Goal: Task Accomplishment & Management: Use online tool/utility

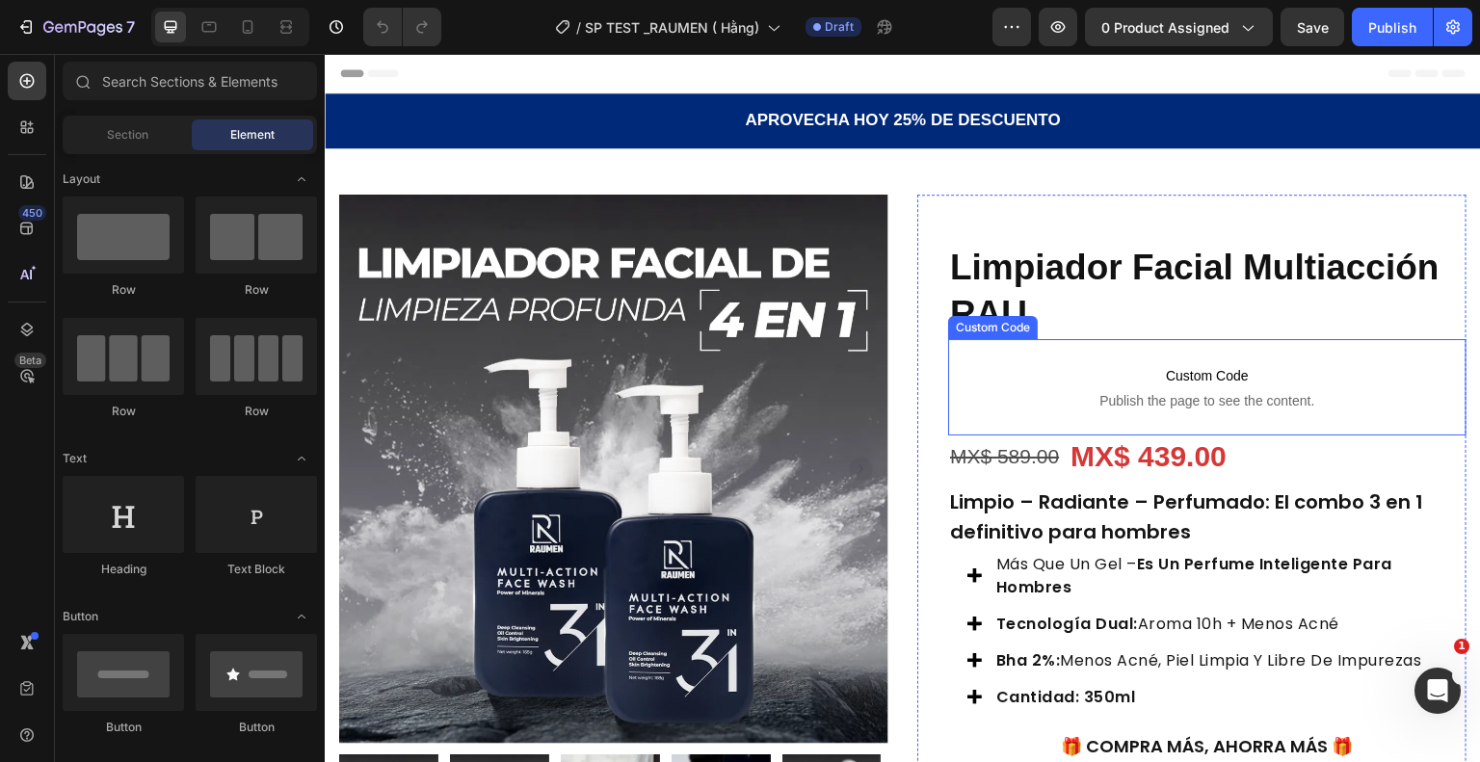
click at [1213, 380] on span "Custom Code" at bounding box center [1207, 375] width 518 height 23
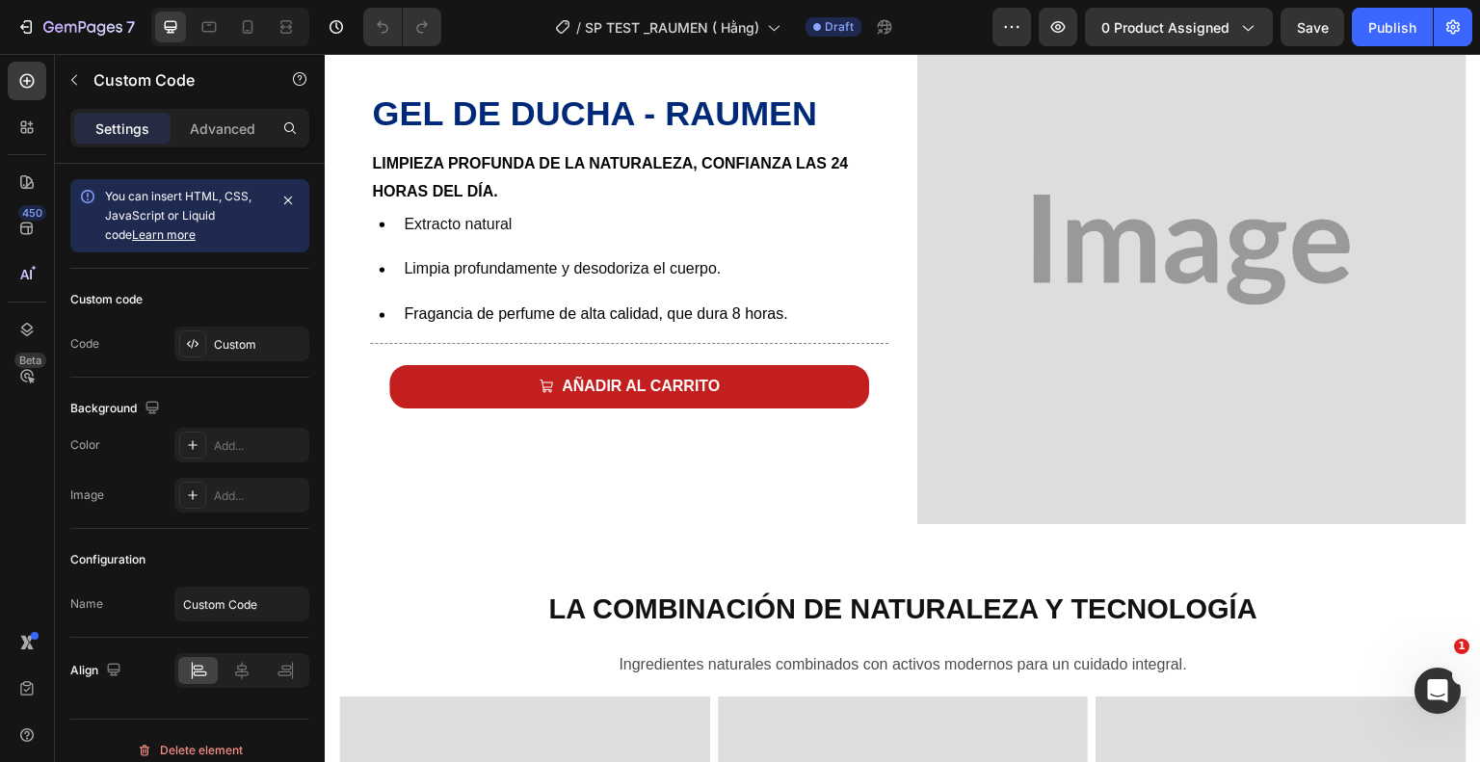
scroll to position [867, 0]
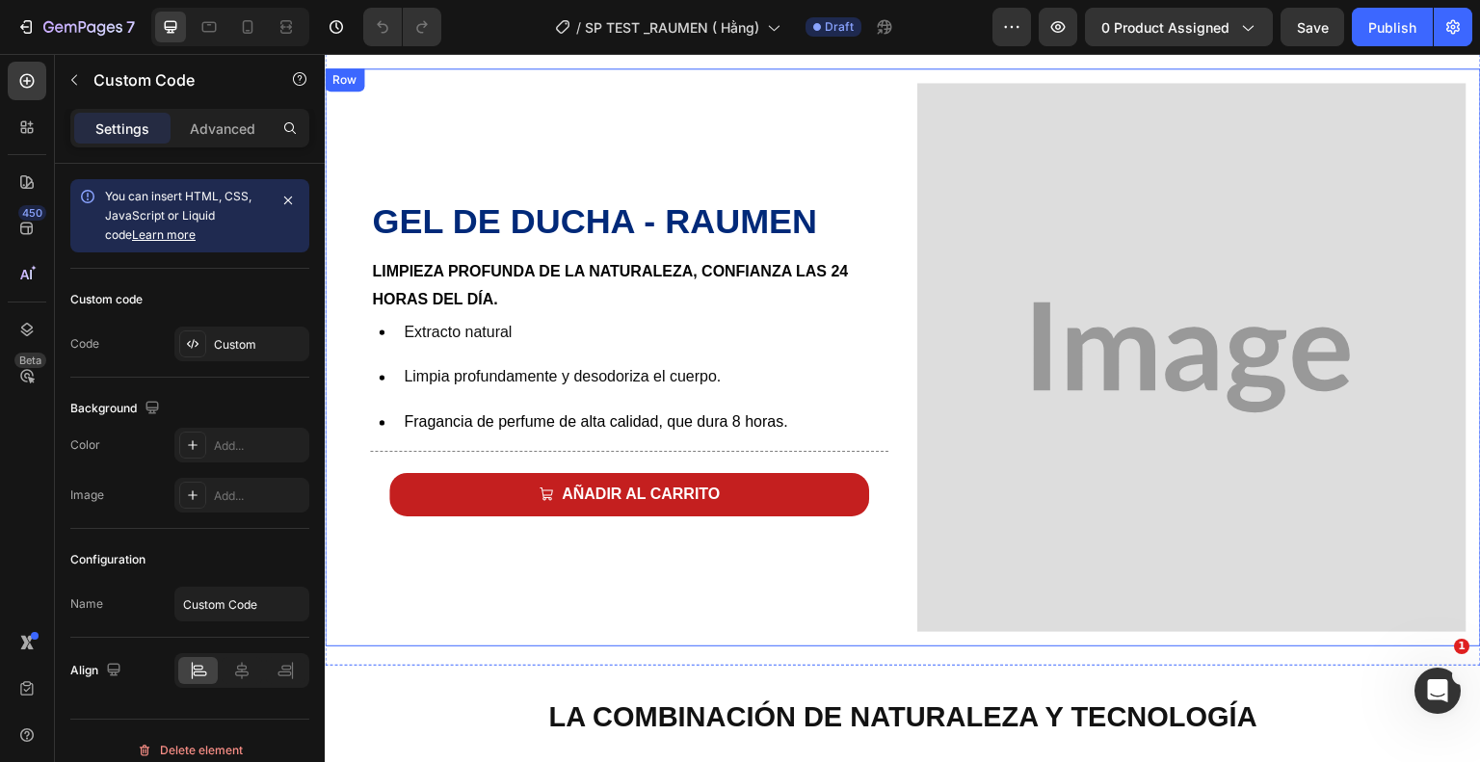
click at [811, 122] on div "Gel de ducha - Raumen Heading Limpieza profunda de la naturaleza, confianza las…" at bounding box center [613, 357] width 549 height 549
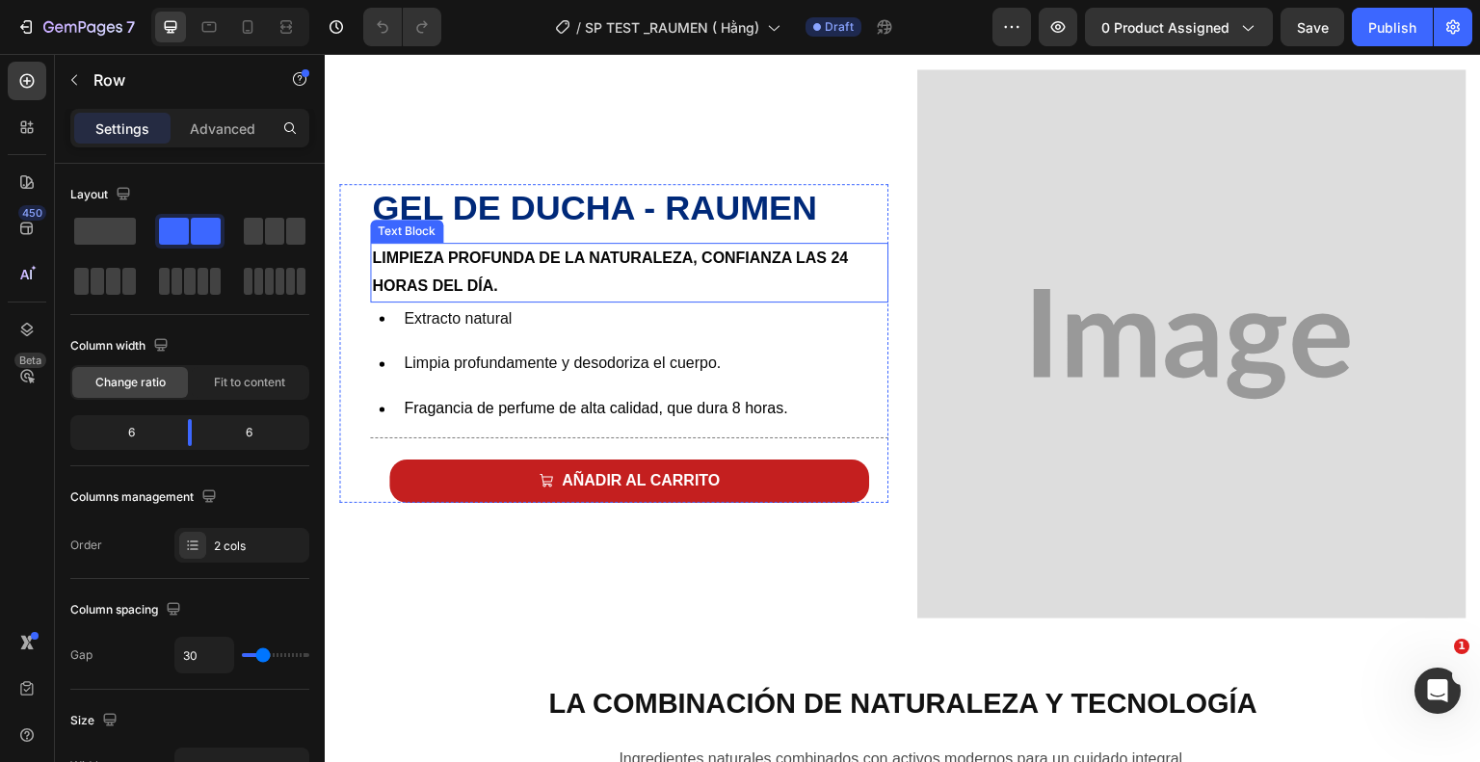
scroll to position [879, 0]
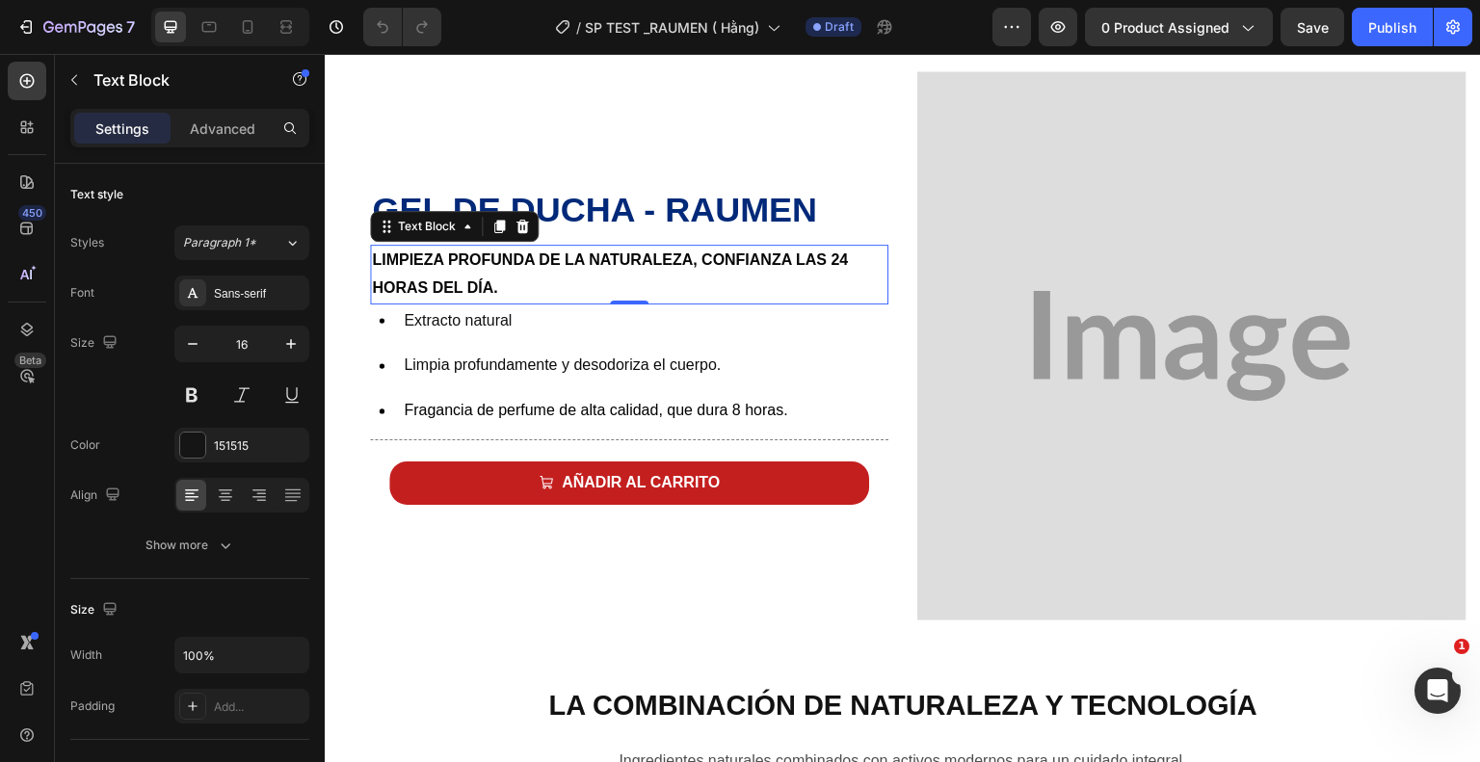
click at [502, 282] on p "Limpieza profunda de la naturaleza, confianza las 24 horas del día." at bounding box center [629, 275] width 515 height 56
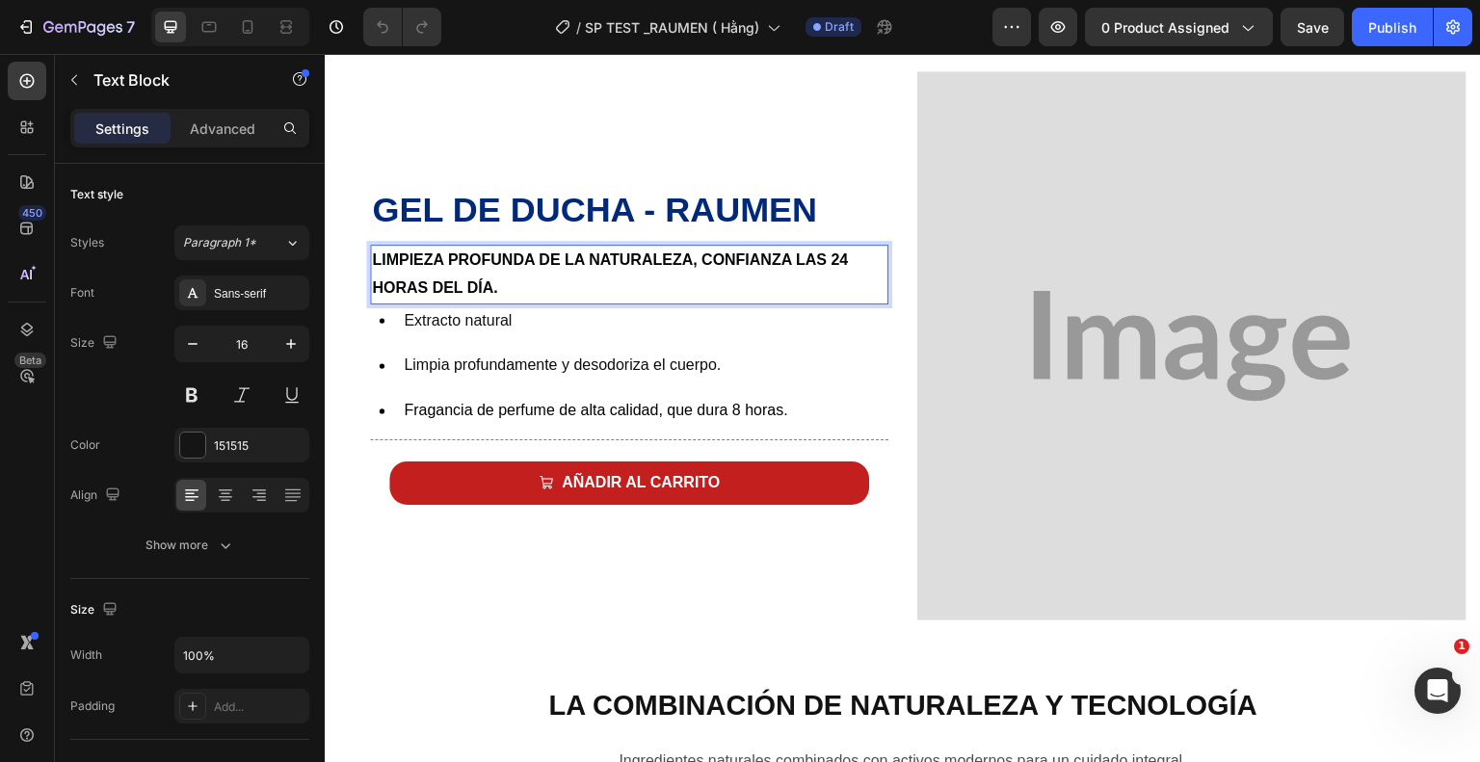
click at [502, 282] on p "Limpieza profunda de la naturaleza, confianza las 24 horas del día." at bounding box center [629, 275] width 515 height 56
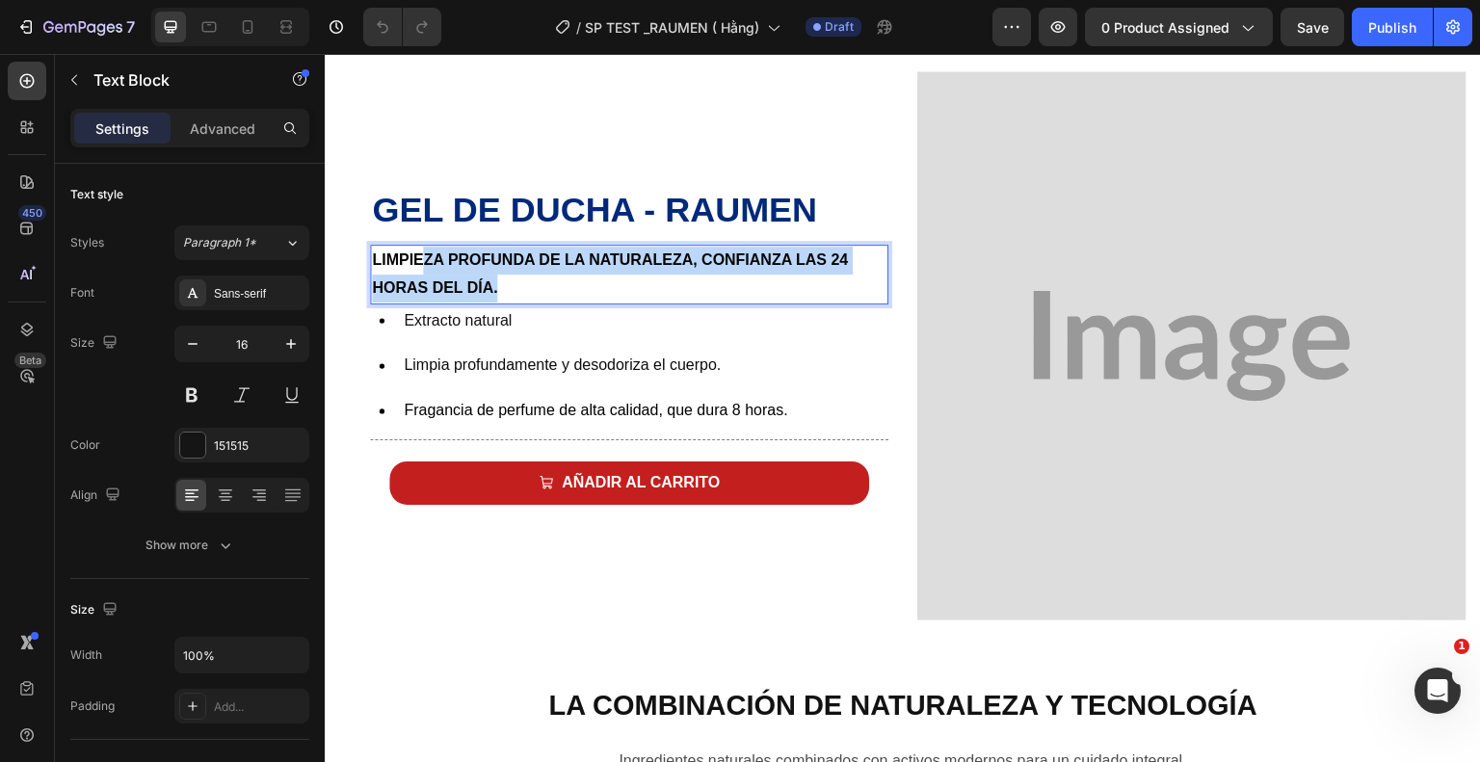
drag, startPoint x: 502, startPoint y: 282, endPoint x: 424, endPoint y: 262, distance: 80.6
click at [424, 262] on p "Limpieza profunda de la naturaleza, confianza las 24 horas del día." at bounding box center [629, 275] width 515 height 56
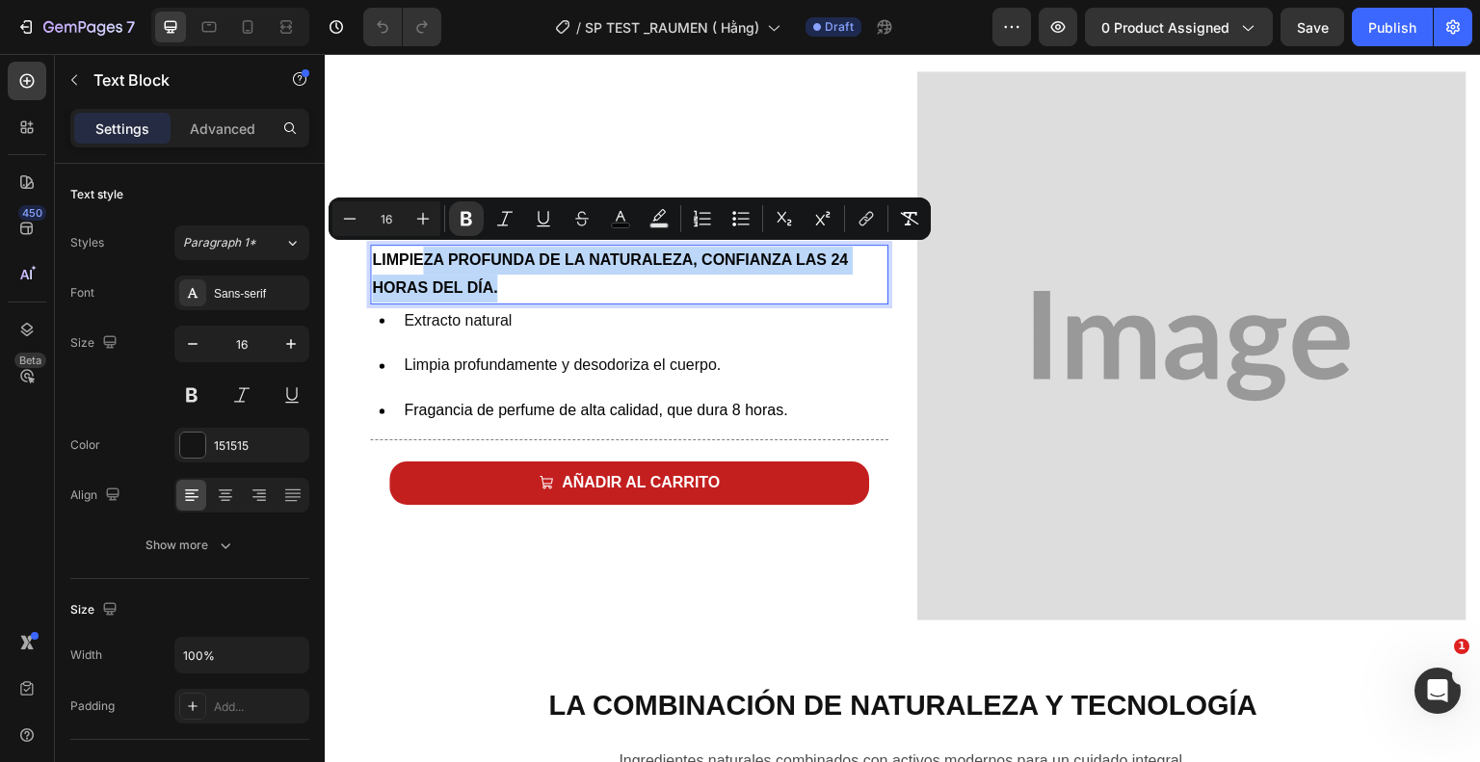
click at [564, 296] on p "Limpieza profunda de la naturaleza, confianza las 24 horas del día." at bounding box center [629, 275] width 515 height 56
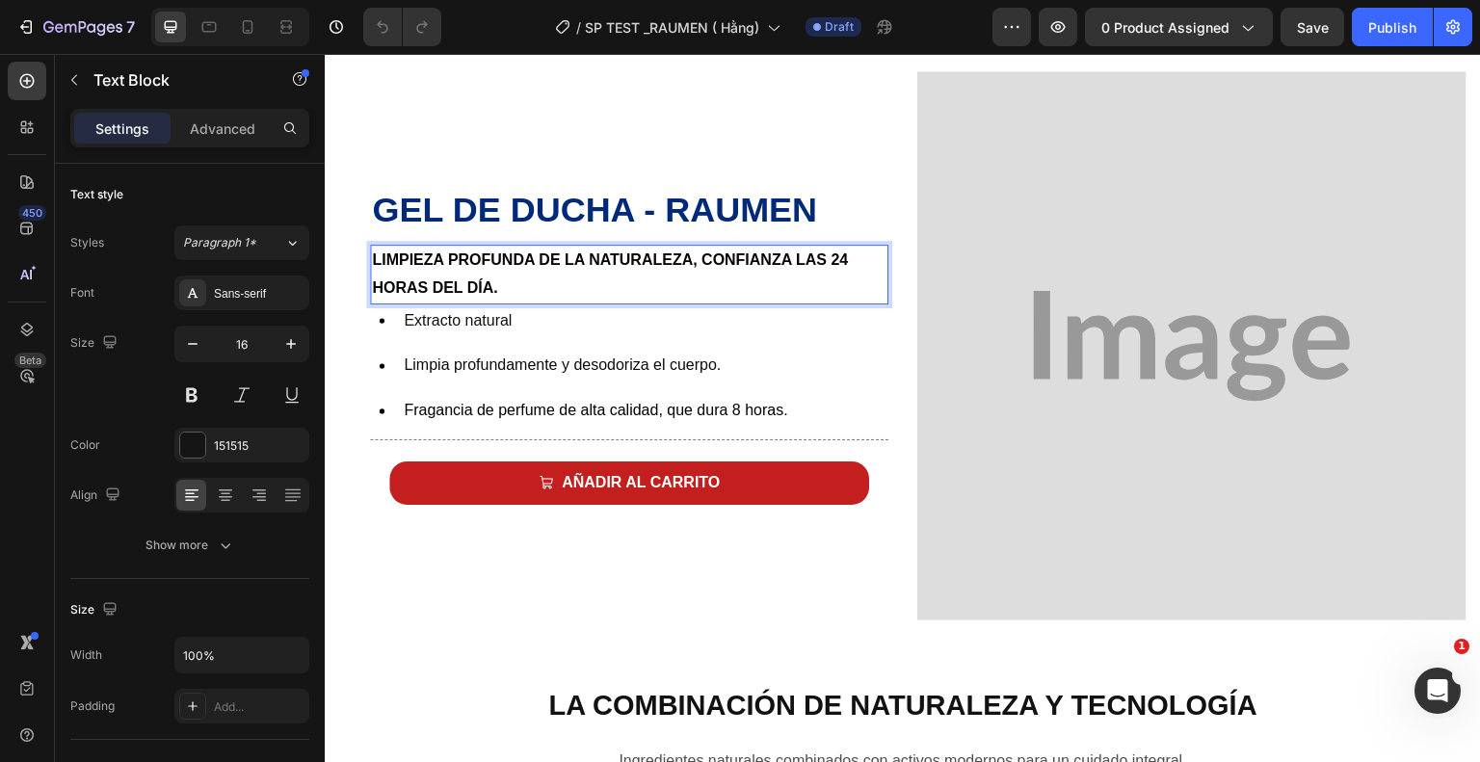
click at [530, 278] on p "Limpieza profunda de la naturaleza, confianza las 24 horas del día." at bounding box center [629, 275] width 515 height 56
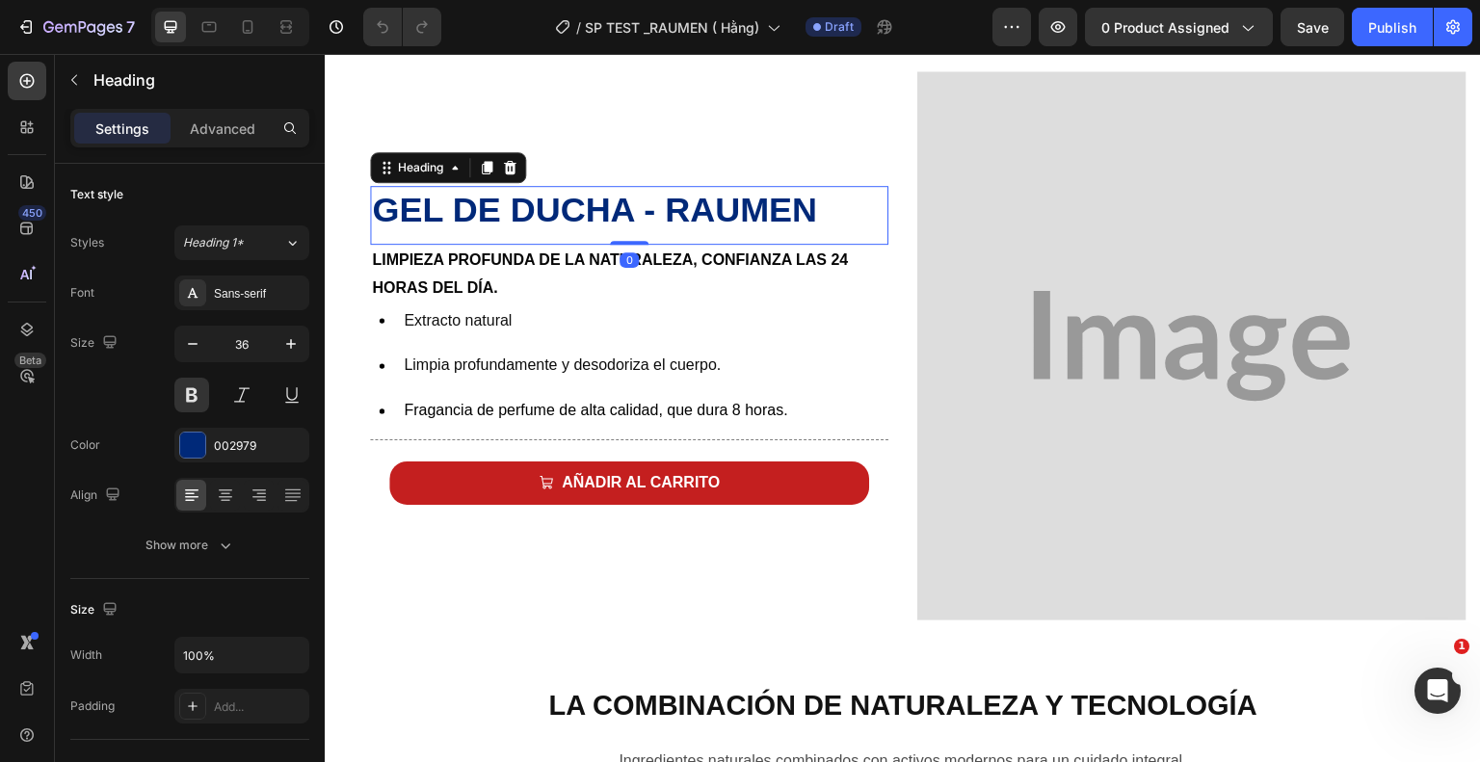
click at [439, 223] on strong "Gel de ducha - Raumen" at bounding box center [594, 210] width 445 height 40
click at [239, 289] on div "Sans-serif" at bounding box center [259, 293] width 91 height 17
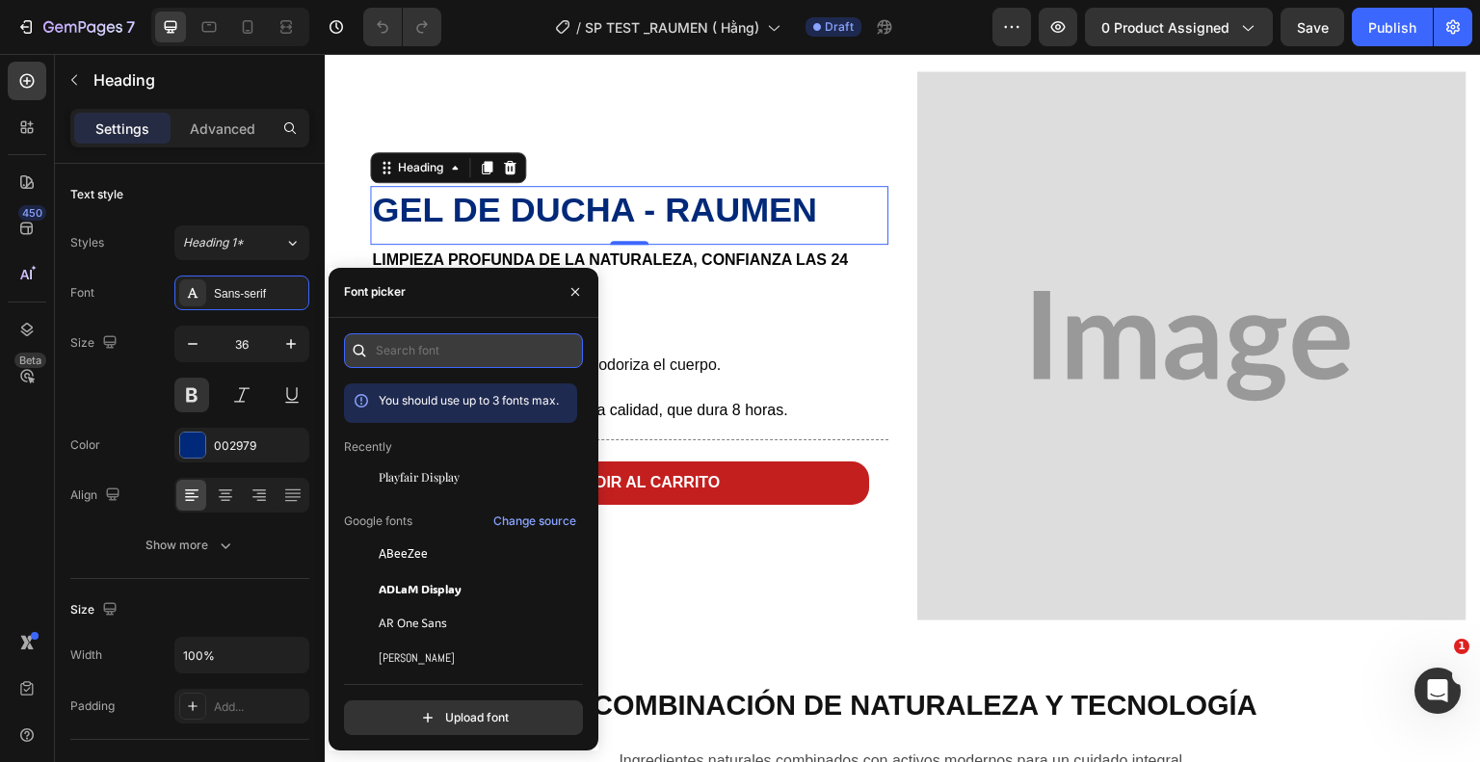
click at [404, 345] on input "text" at bounding box center [463, 350] width 239 height 35
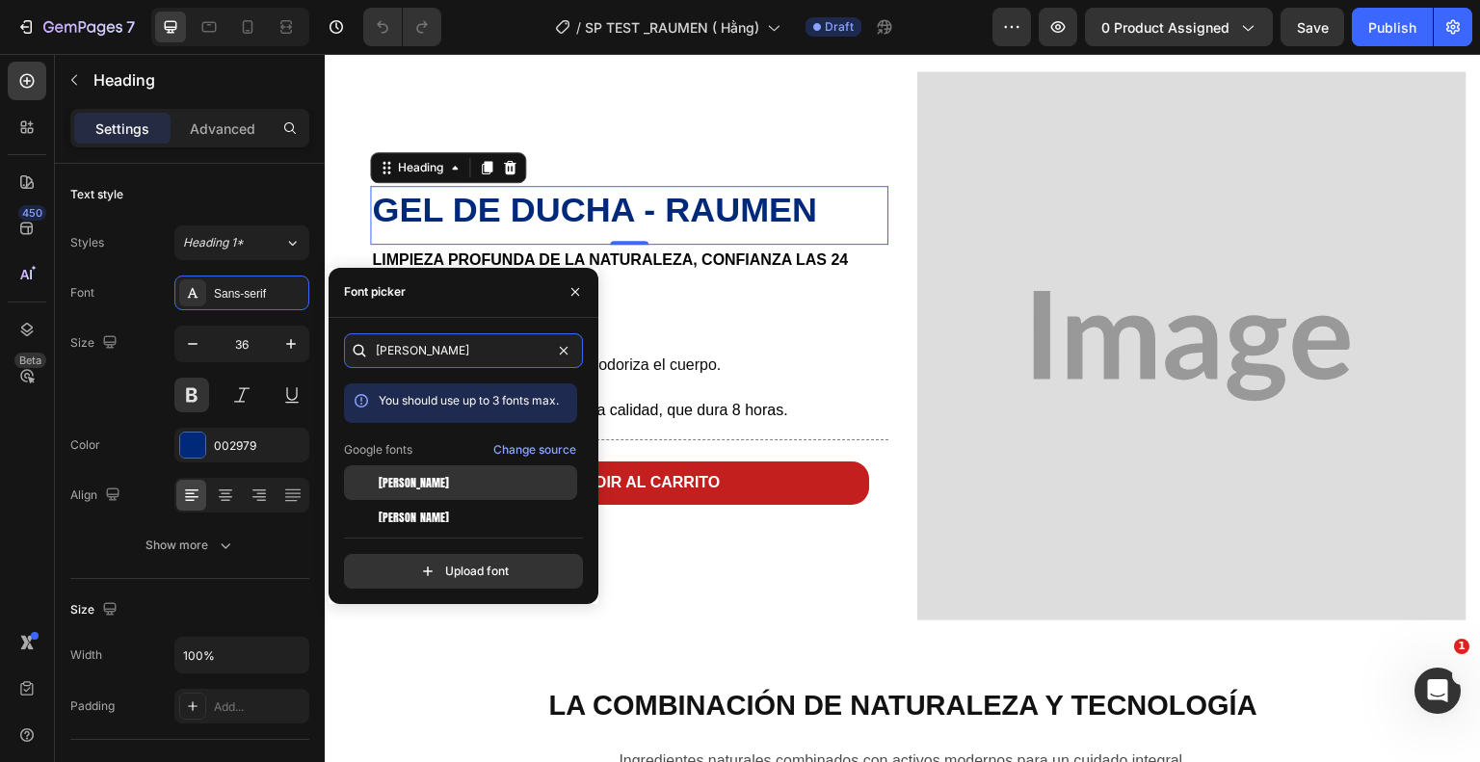
type input "anton"
click at [397, 485] on span "[PERSON_NAME]" at bounding box center [414, 482] width 70 height 17
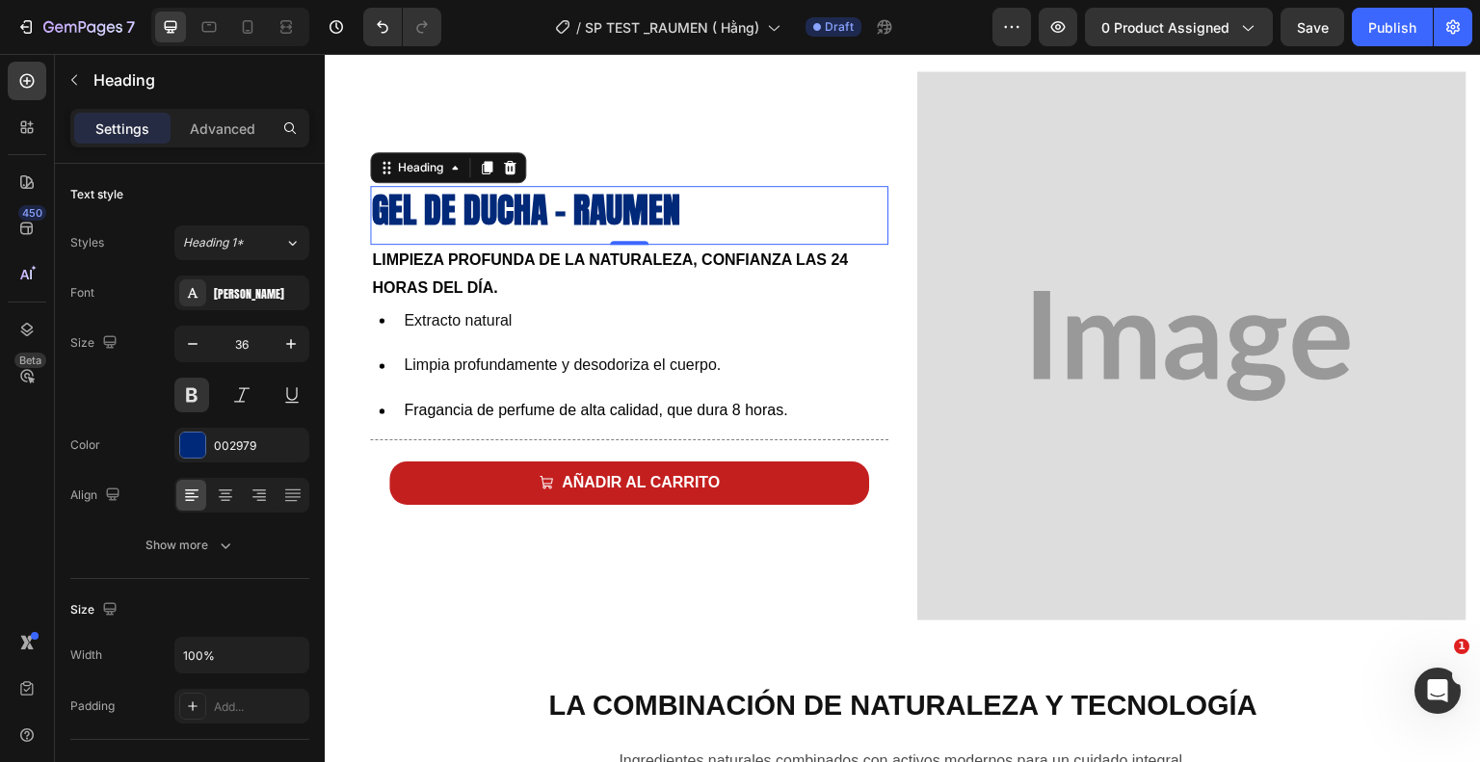
click at [773, 213] on h2 "Gel de ducha - Raumen" at bounding box center [629, 210] width 518 height 49
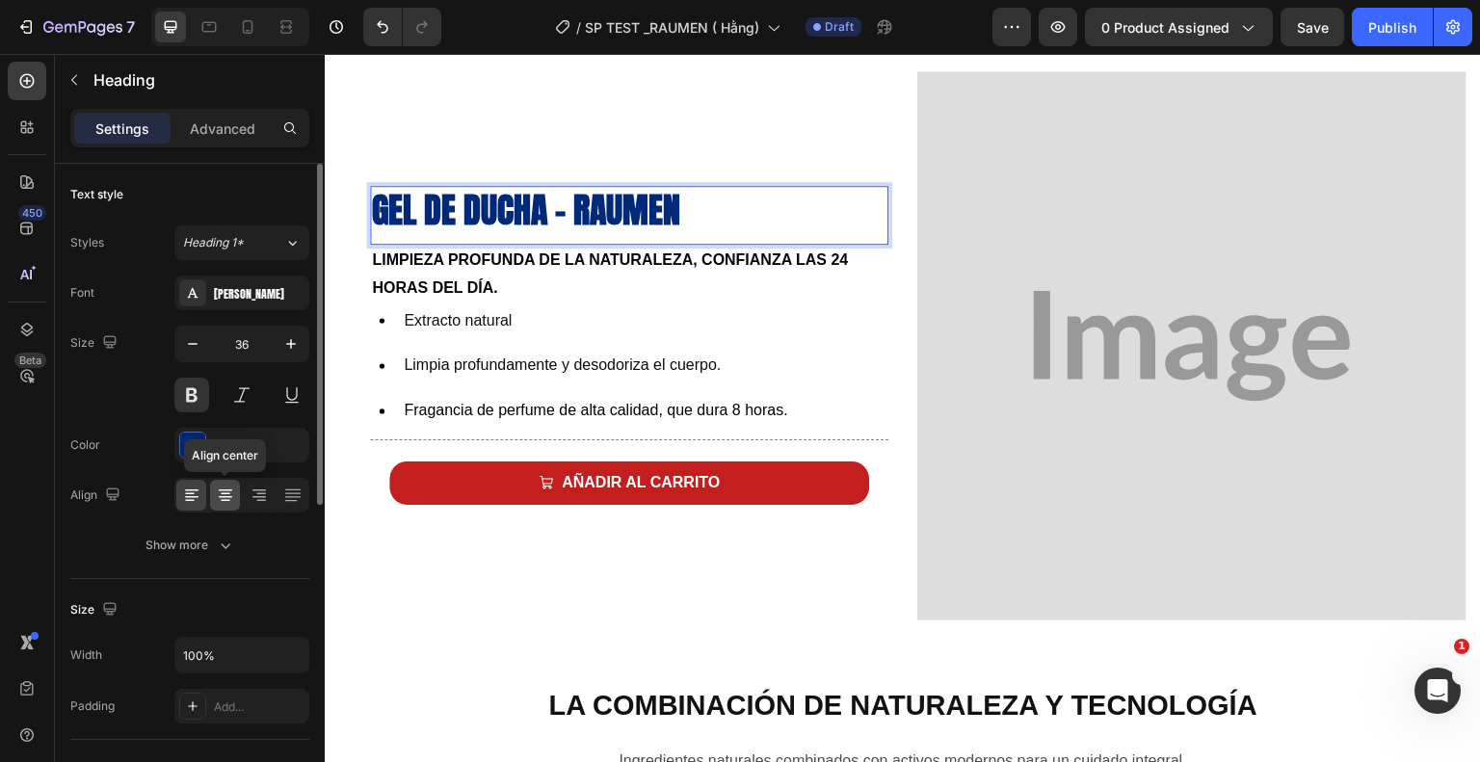
click at [218, 494] on icon at bounding box center [225, 495] width 19 height 19
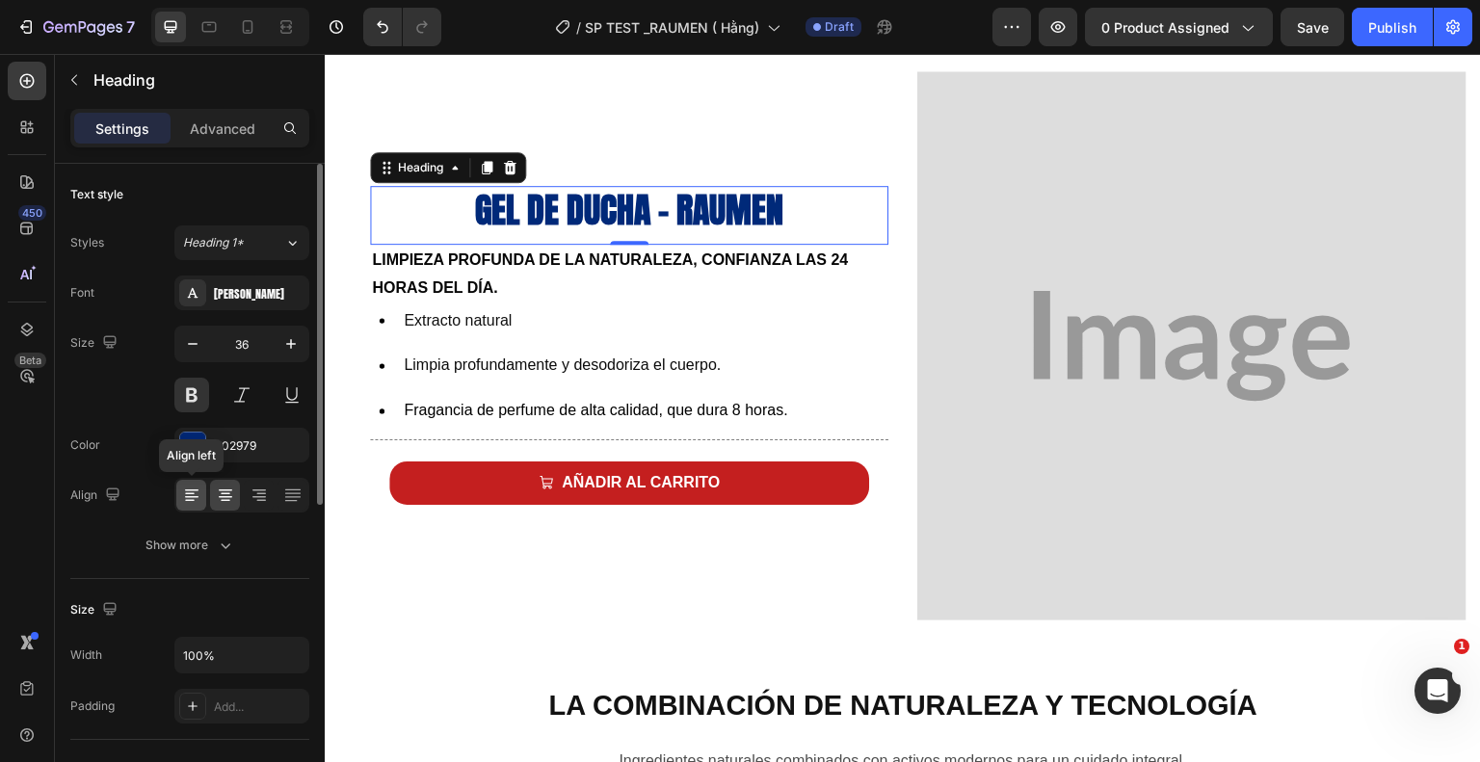
click at [193, 496] on icon at bounding box center [191, 497] width 13 height 2
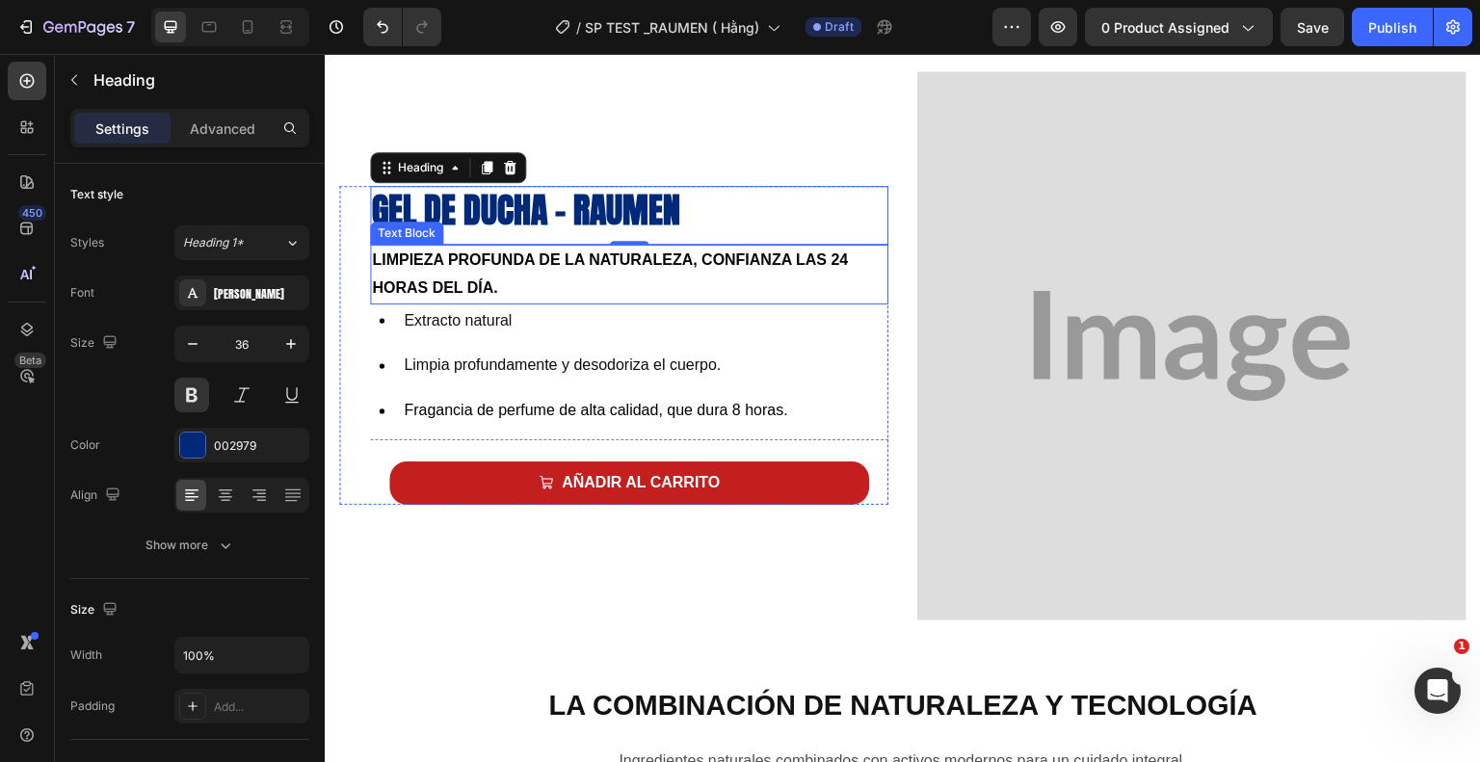
click at [459, 281] on strong "Limpieza profunda de la naturaleza, confianza las 24 horas del día." at bounding box center [610, 273] width 476 height 44
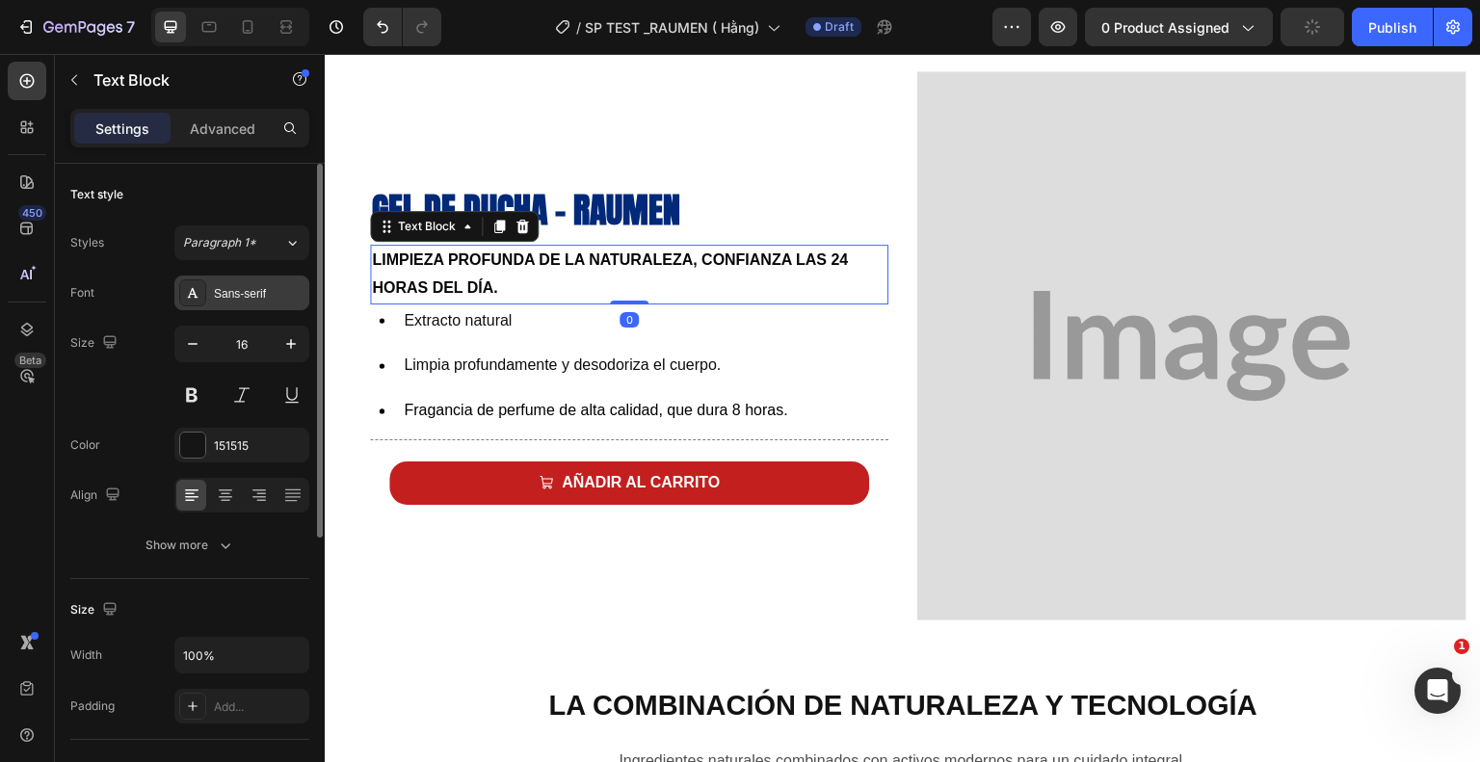
click at [251, 287] on div "Sans-serif" at bounding box center [259, 293] width 91 height 17
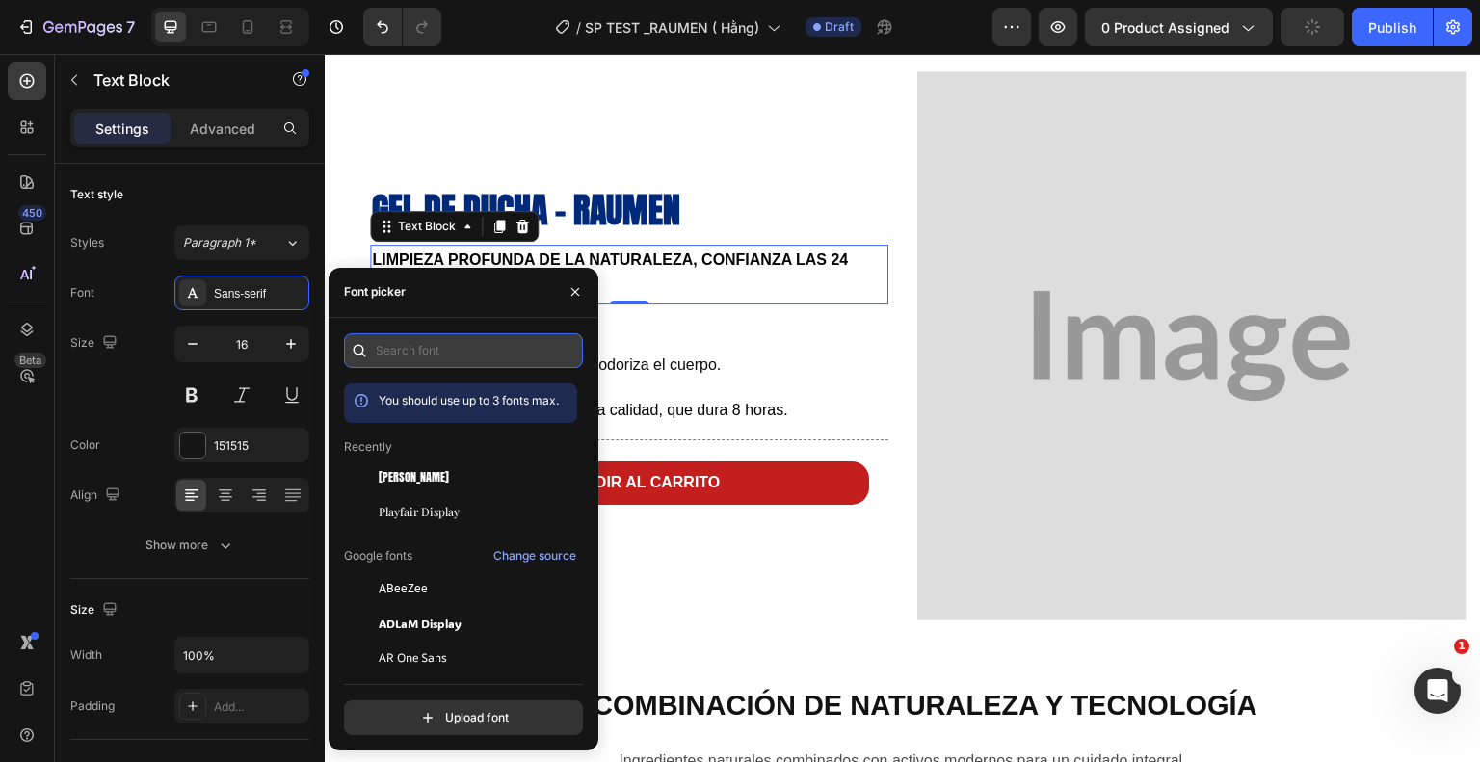
click at [418, 349] on input "text" at bounding box center [463, 350] width 239 height 35
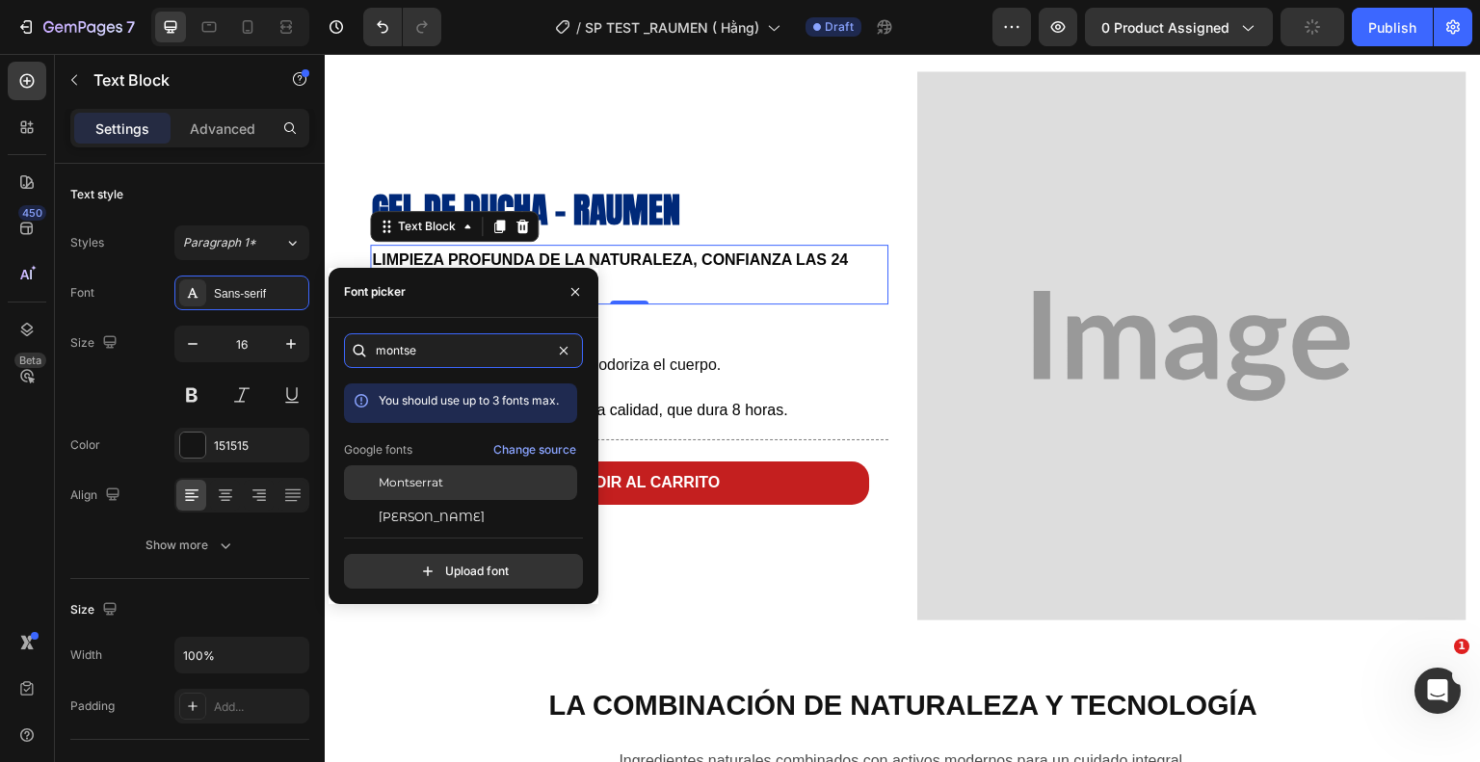
type input "montse"
click at [493, 485] on div "Montserrat" at bounding box center [476, 482] width 195 height 17
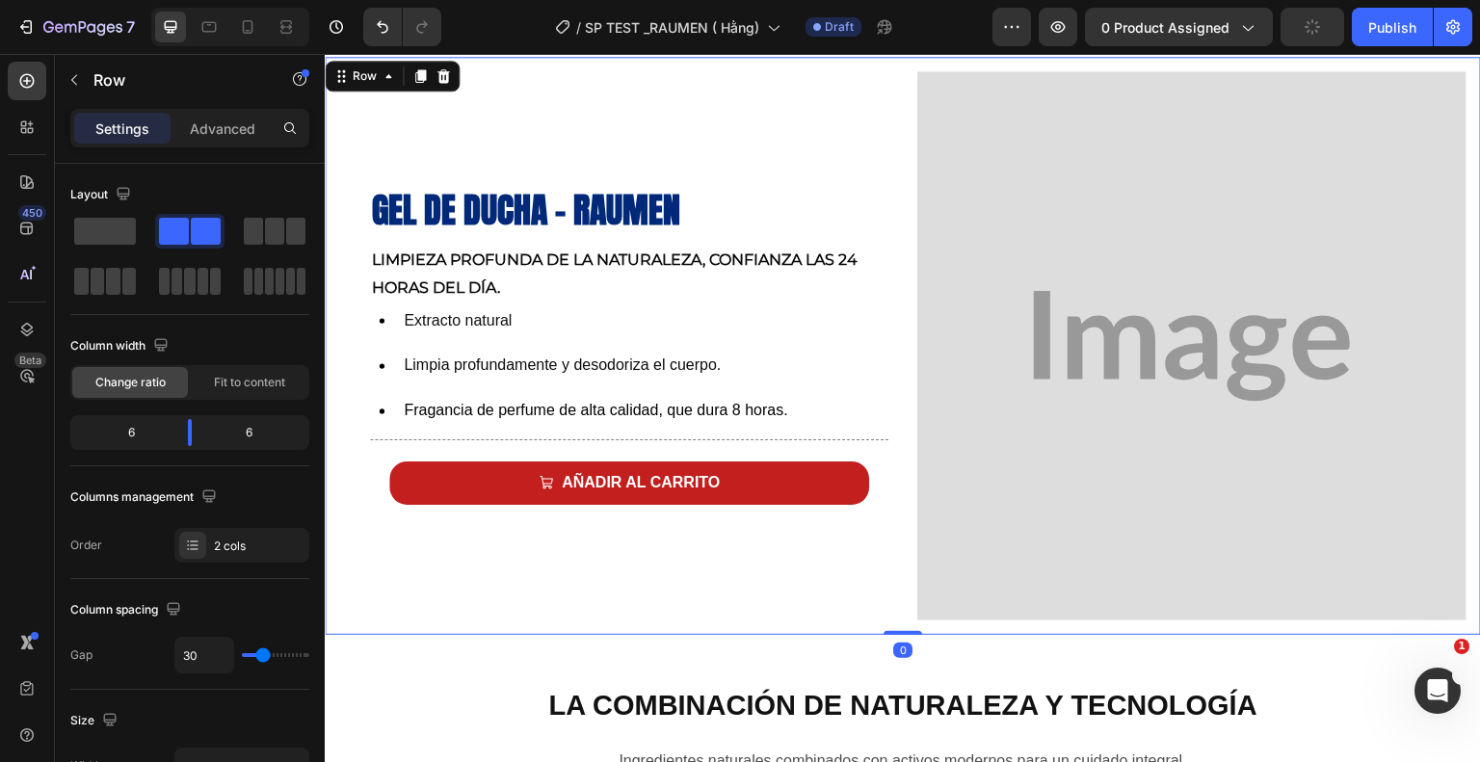
click at [668, 526] on div "⁠⁠⁠⁠⁠⁠⁠ Gel de ducha - Raumen Heading Limpieza profunda de la naturaleza, confi…" at bounding box center [613, 345] width 549 height 549
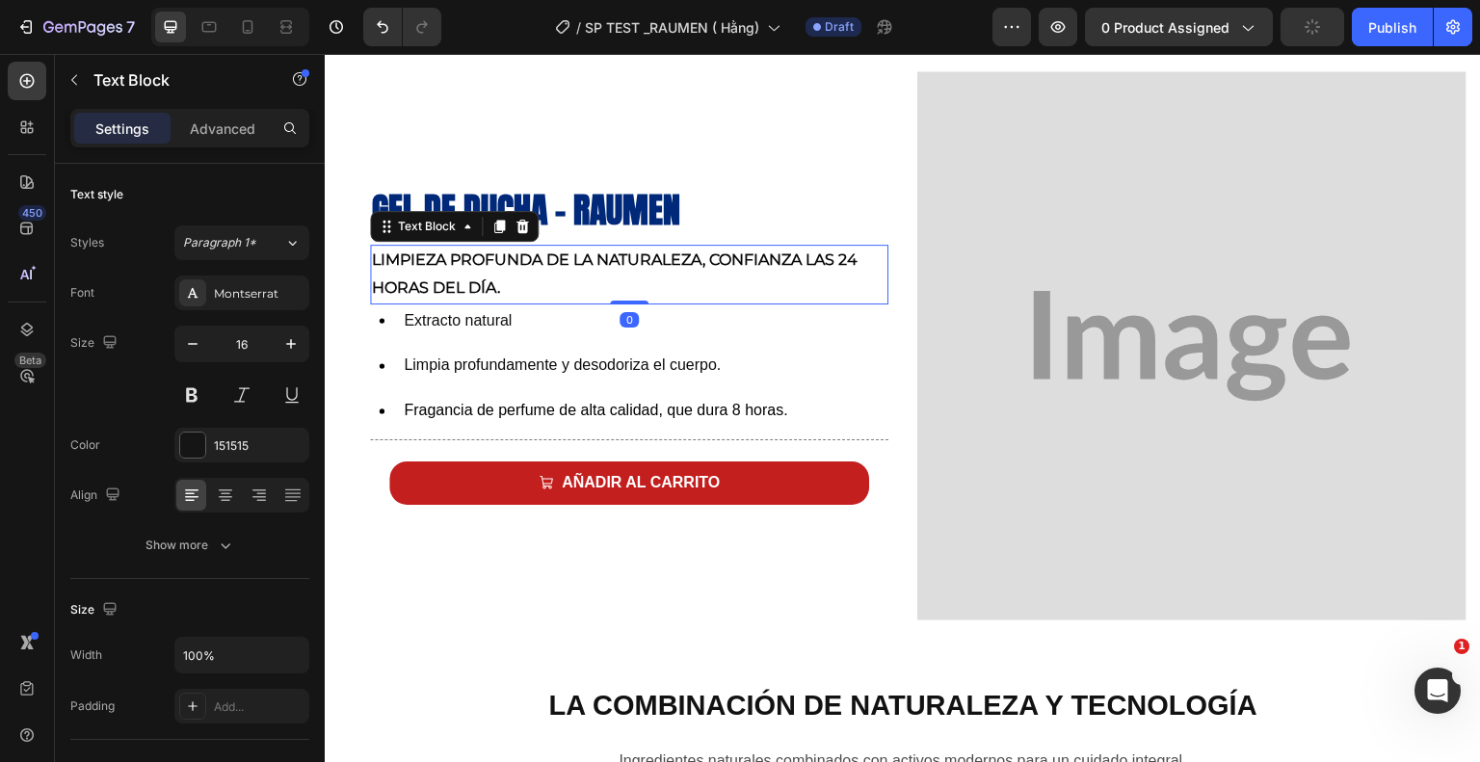
click at [528, 292] on p "Limpieza profunda de la naturaleza, confianza las 24 horas del día." at bounding box center [629, 275] width 515 height 56
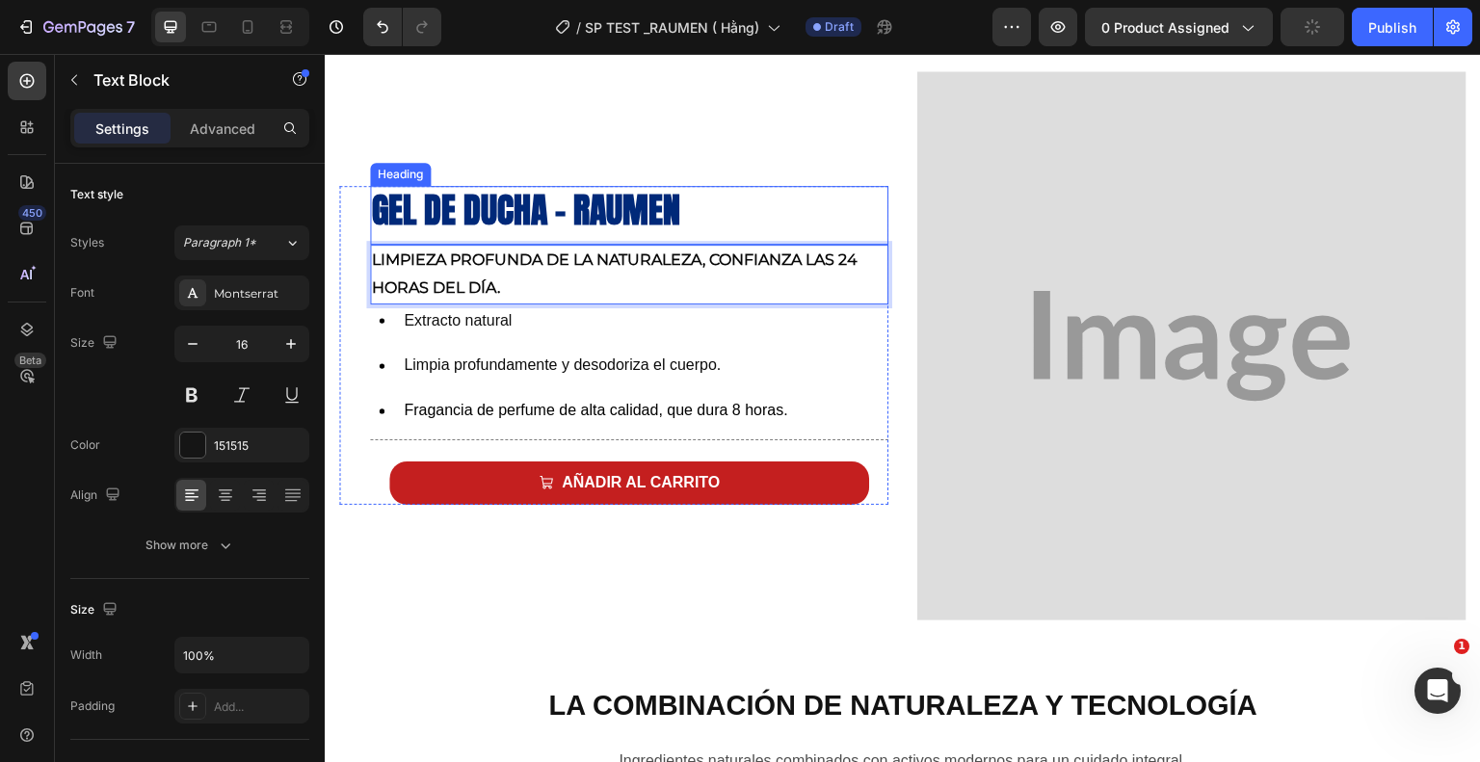
click at [510, 191] on strong "Gel de ducha - Raumen" at bounding box center [526, 210] width 308 height 52
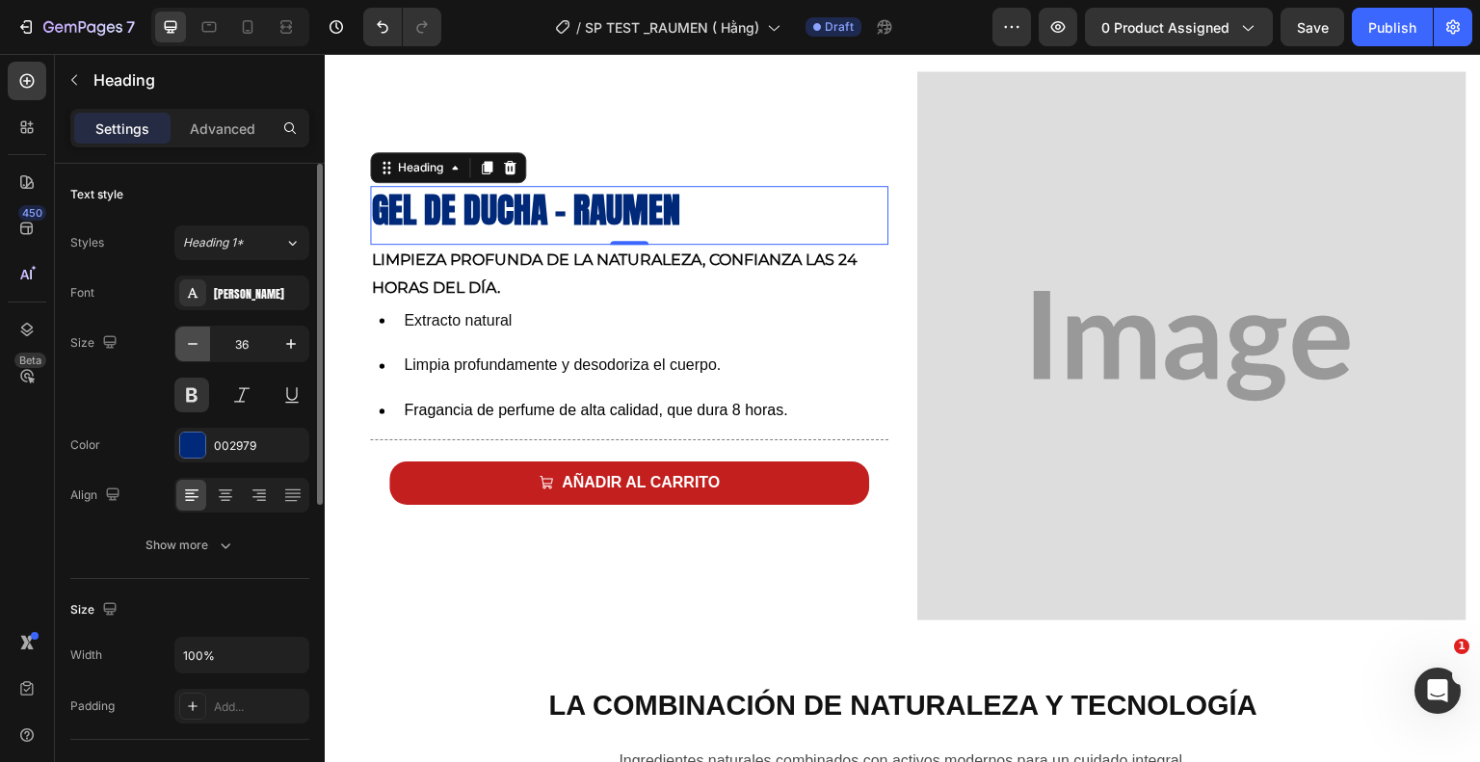
click at [195, 346] on icon "button" at bounding box center [192, 343] width 19 height 19
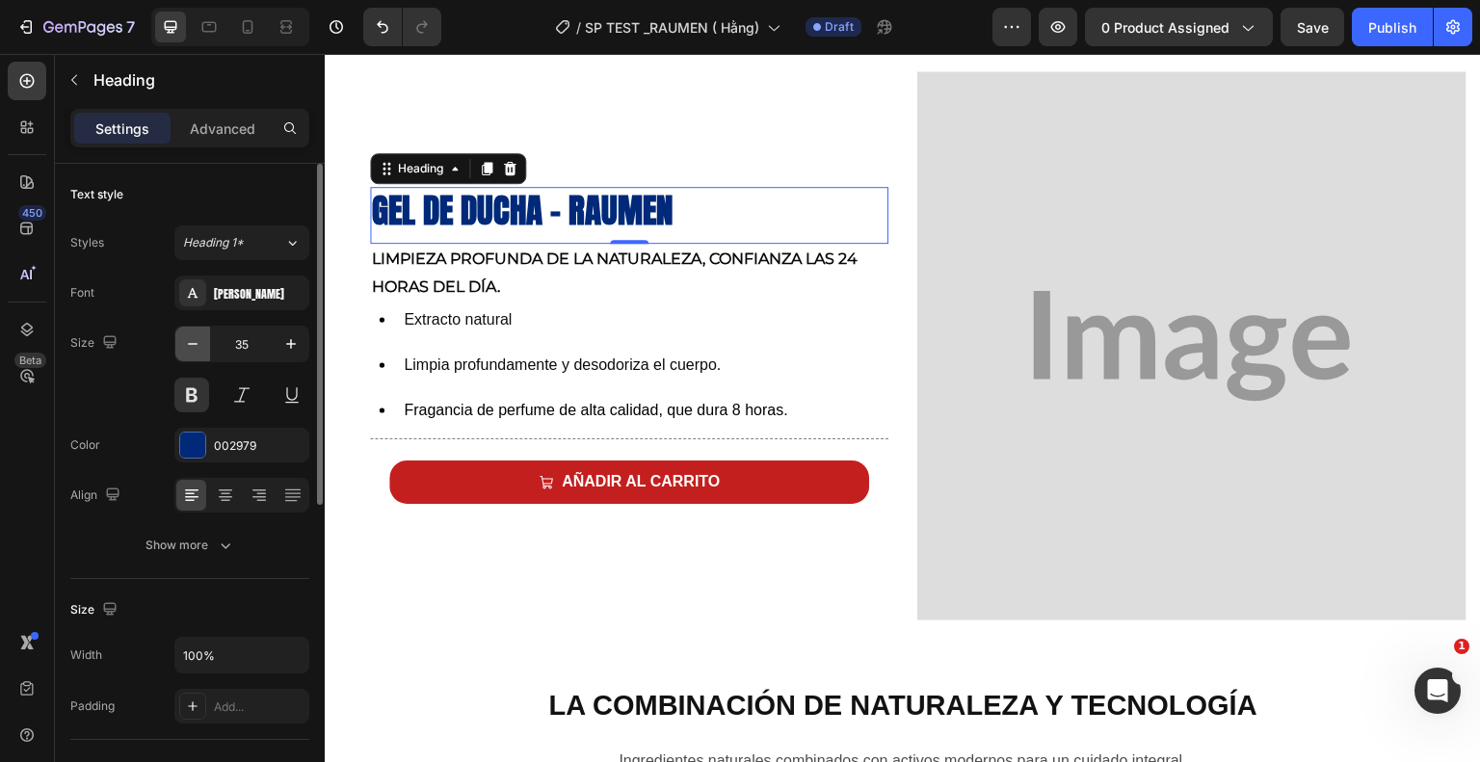
click at [195, 346] on icon "button" at bounding box center [192, 343] width 19 height 19
click at [193, 346] on icon "button" at bounding box center [192, 343] width 19 height 19
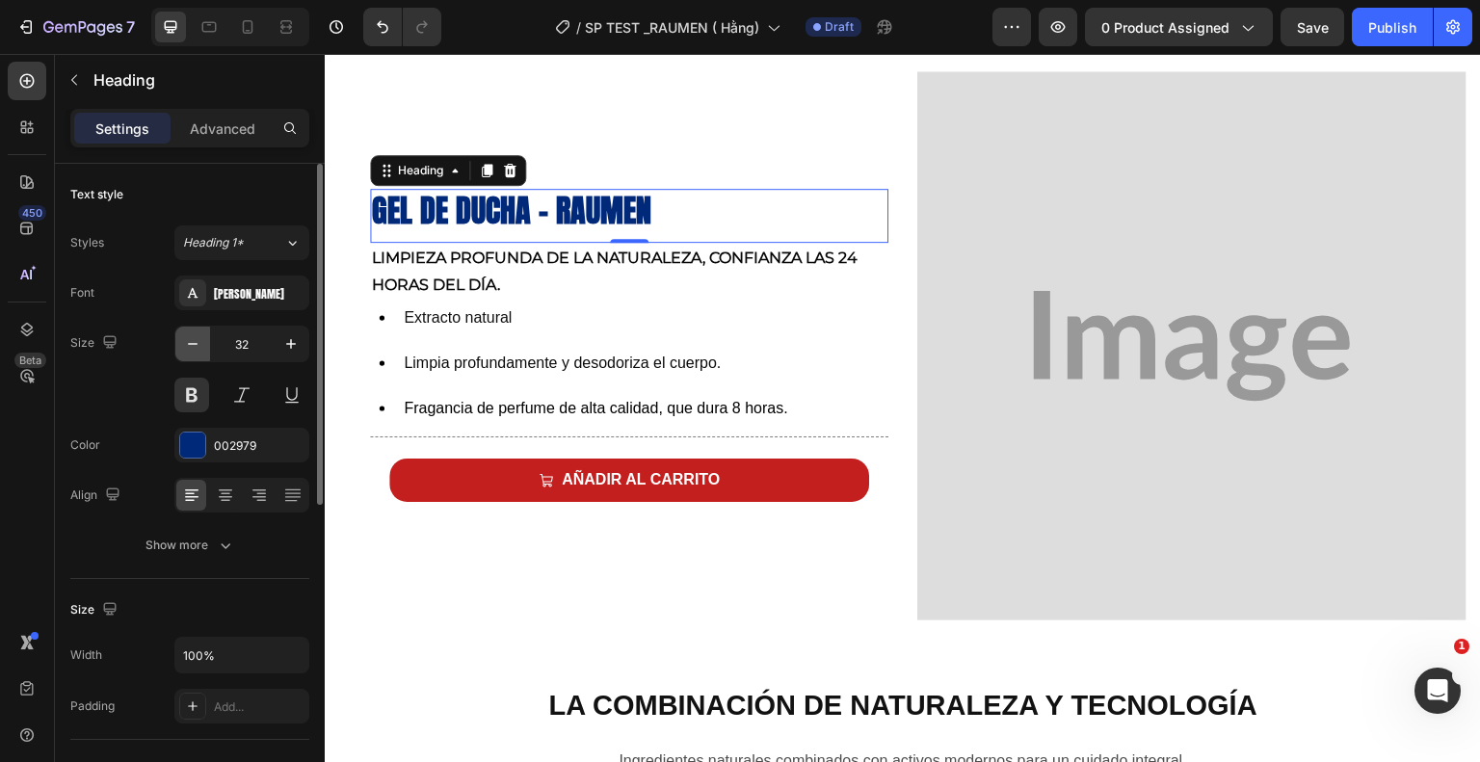
click at [193, 346] on icon "button" at bounding box center [192, 343] width 19 height 19
type input "30"
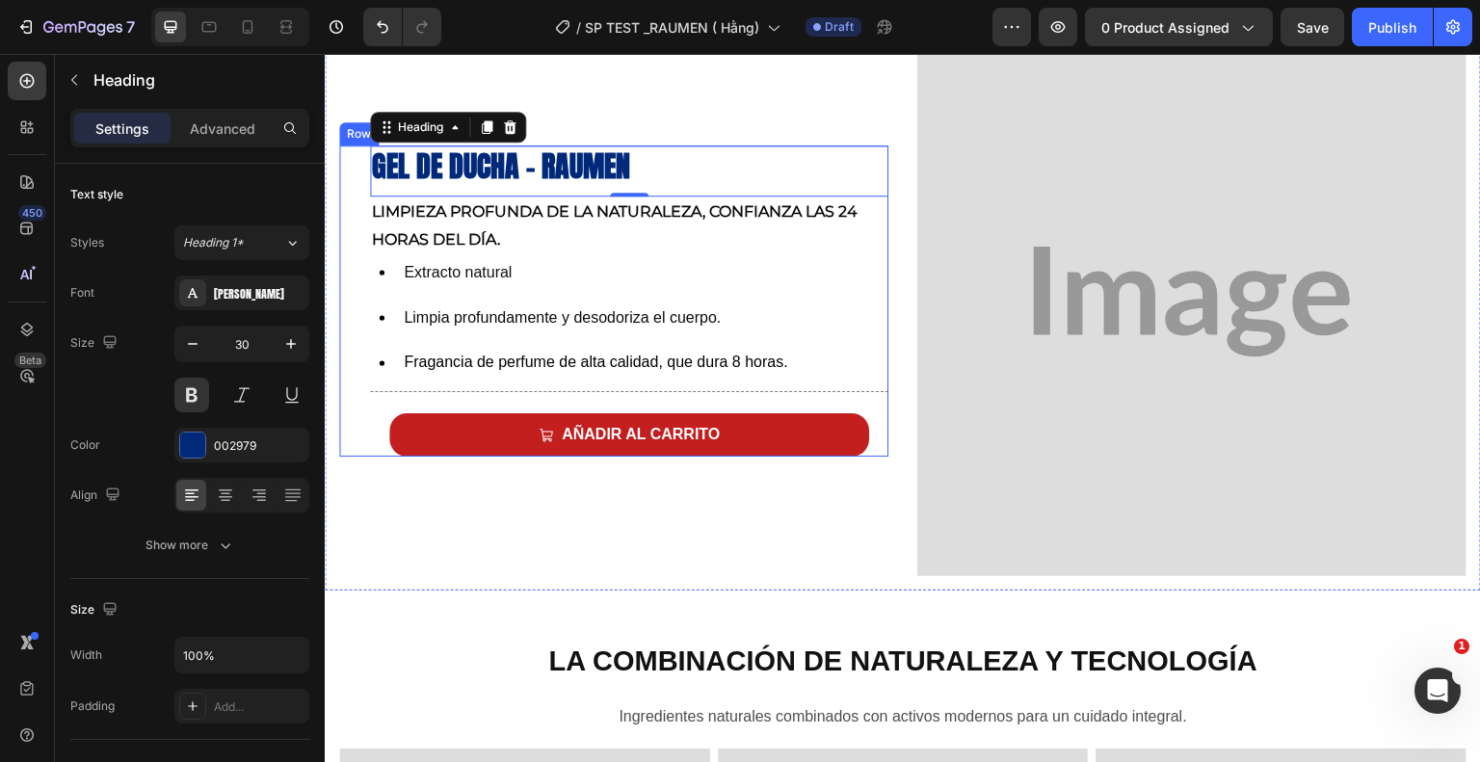
scroll to position [924, 0]
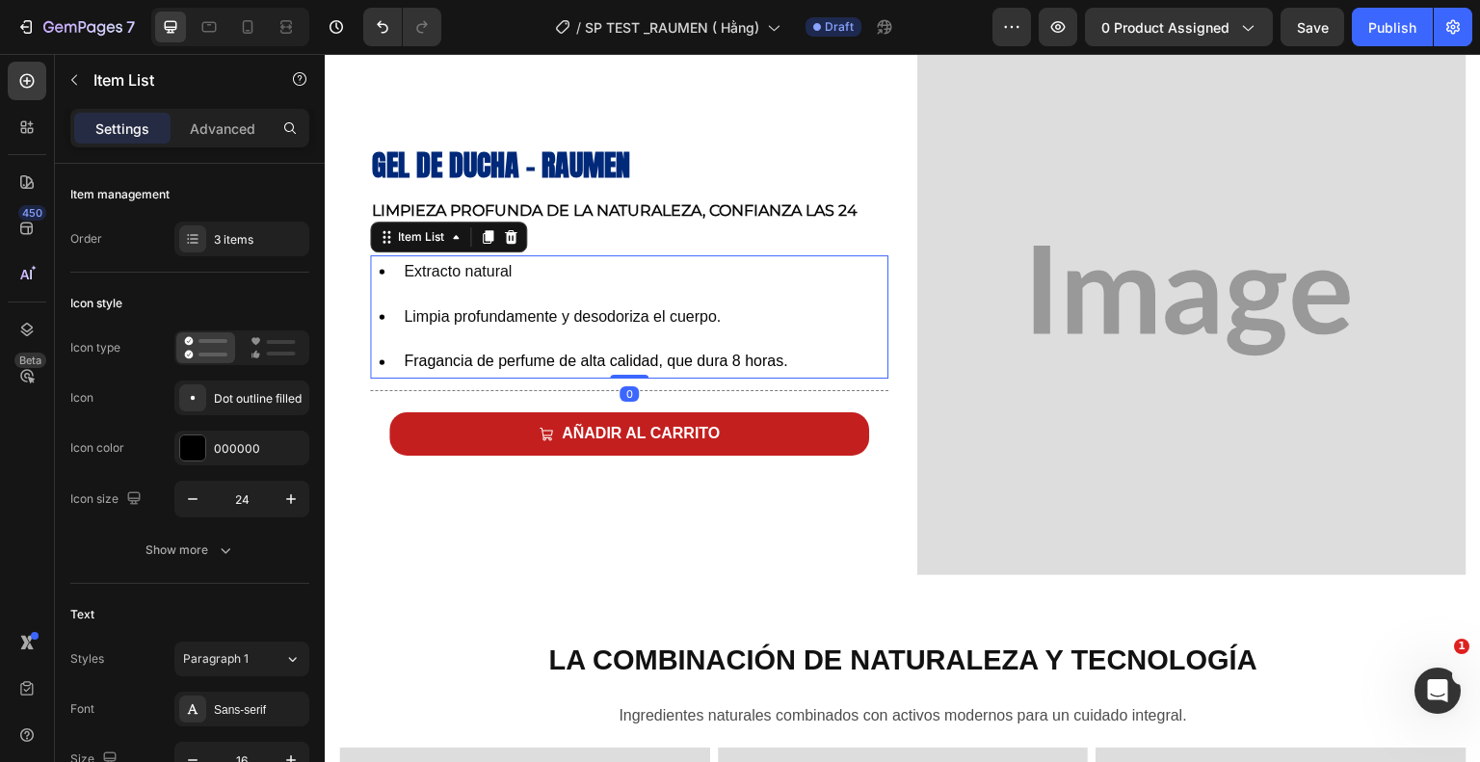
click at [382, 284] on div "Extracto natural Limpia profundamente y desodoriza el cuerpo. Fragancia de perf…" at bounding box center [580, 316] width 420 height 123
click at [469, 267] on span "Extracto natural" at bounding box center [458, 271] width 108 height 16
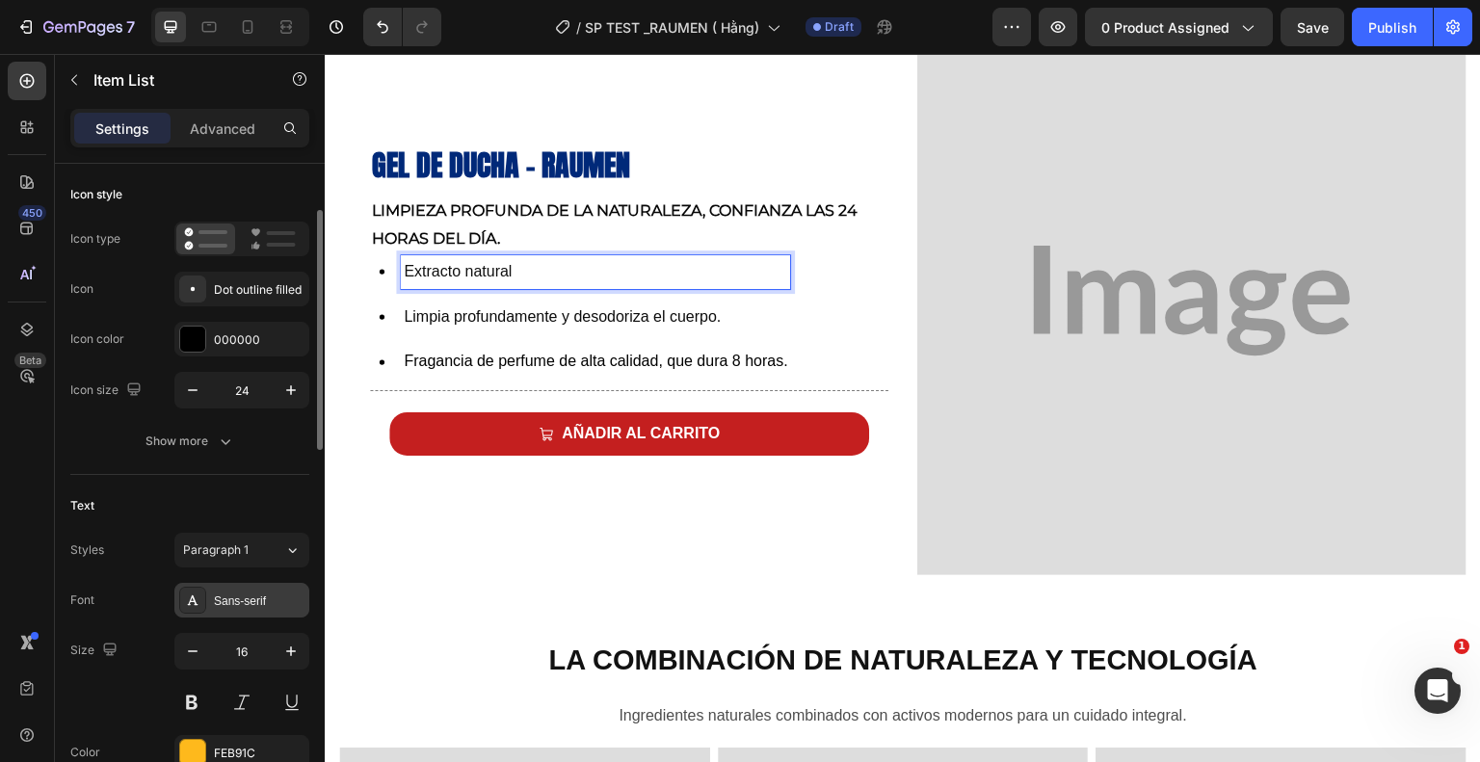
scroll to position [114, 0]
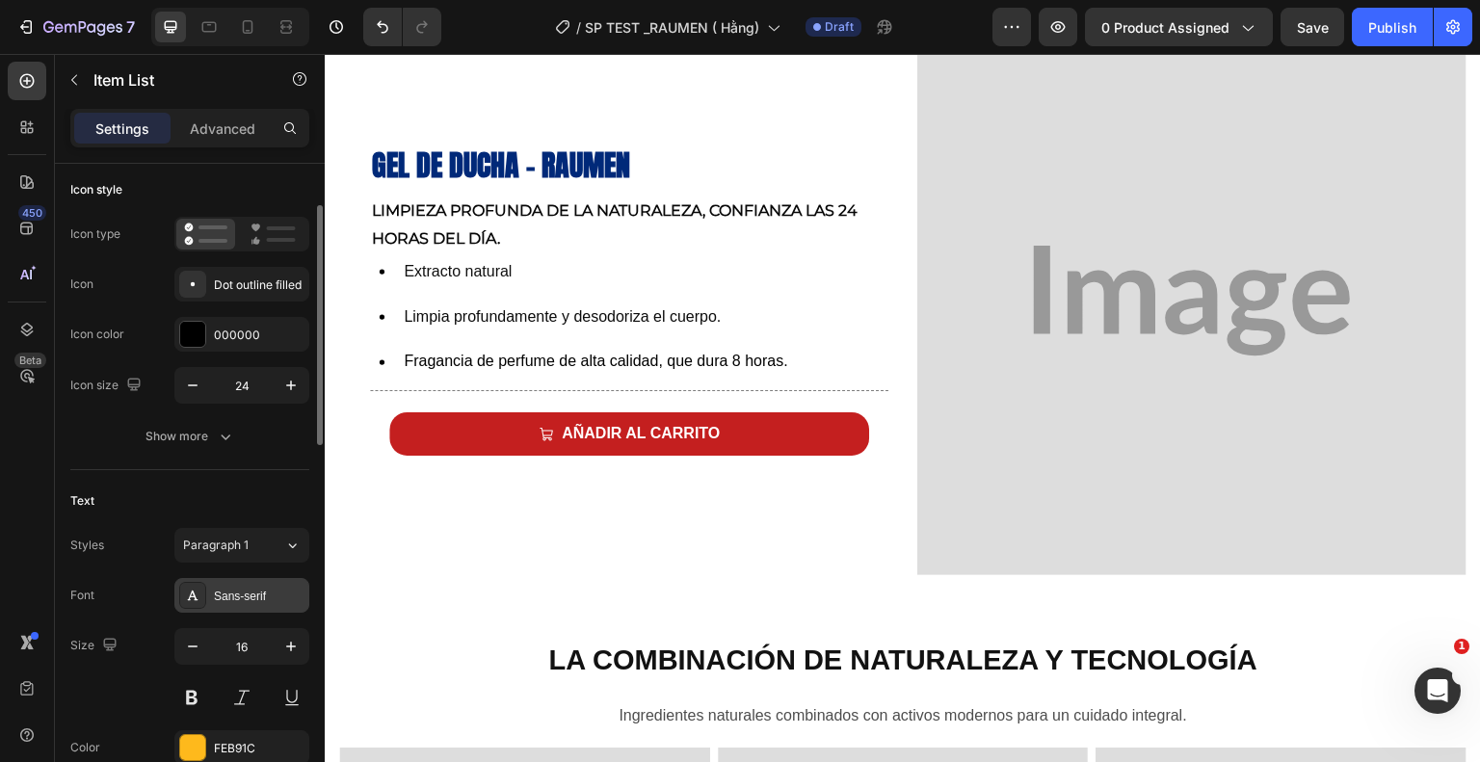
click at [270, 593] on div "Sans-serif" at bounding box center [259, 596] width 91 height 17
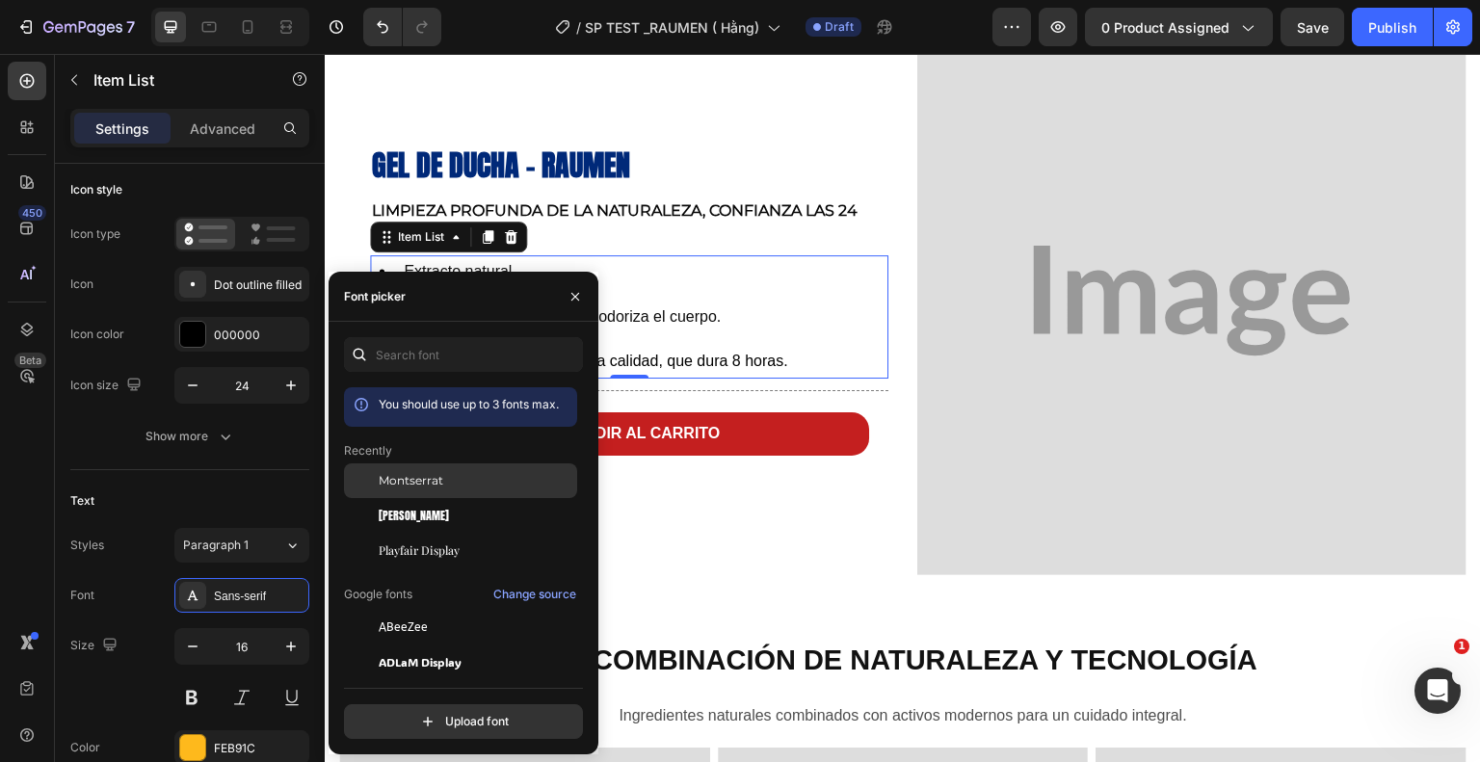
click at [483, 482] on div "Montserrat" at bounding box center [476, 480] width 195 height 17
click at [734, 328] on div "Limpia profundamente y desodoriza el cuerpo." at bounding box center [615, 318] width 428 height 34
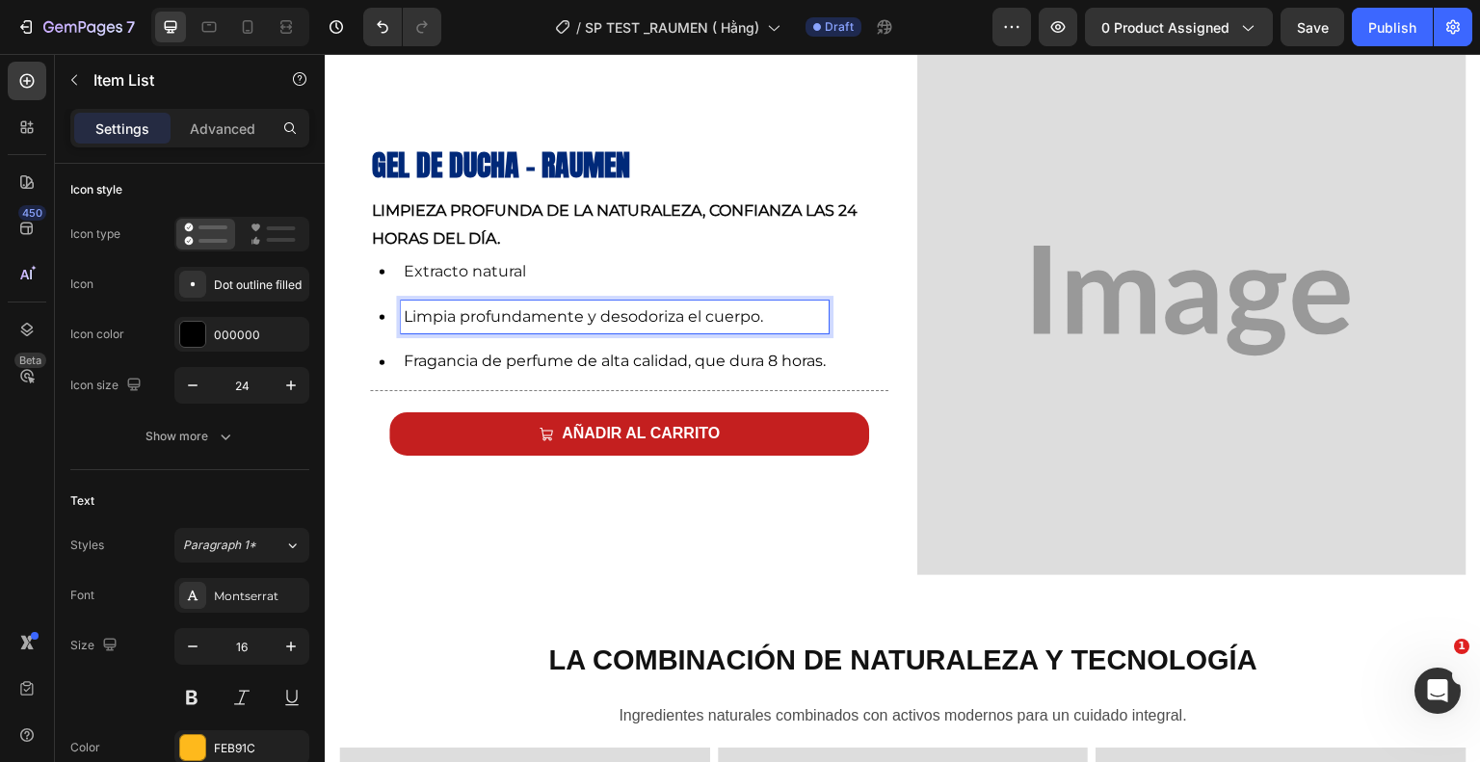
click at [370, 269] on icon at bounding box center [381, 271] width 23 height 23
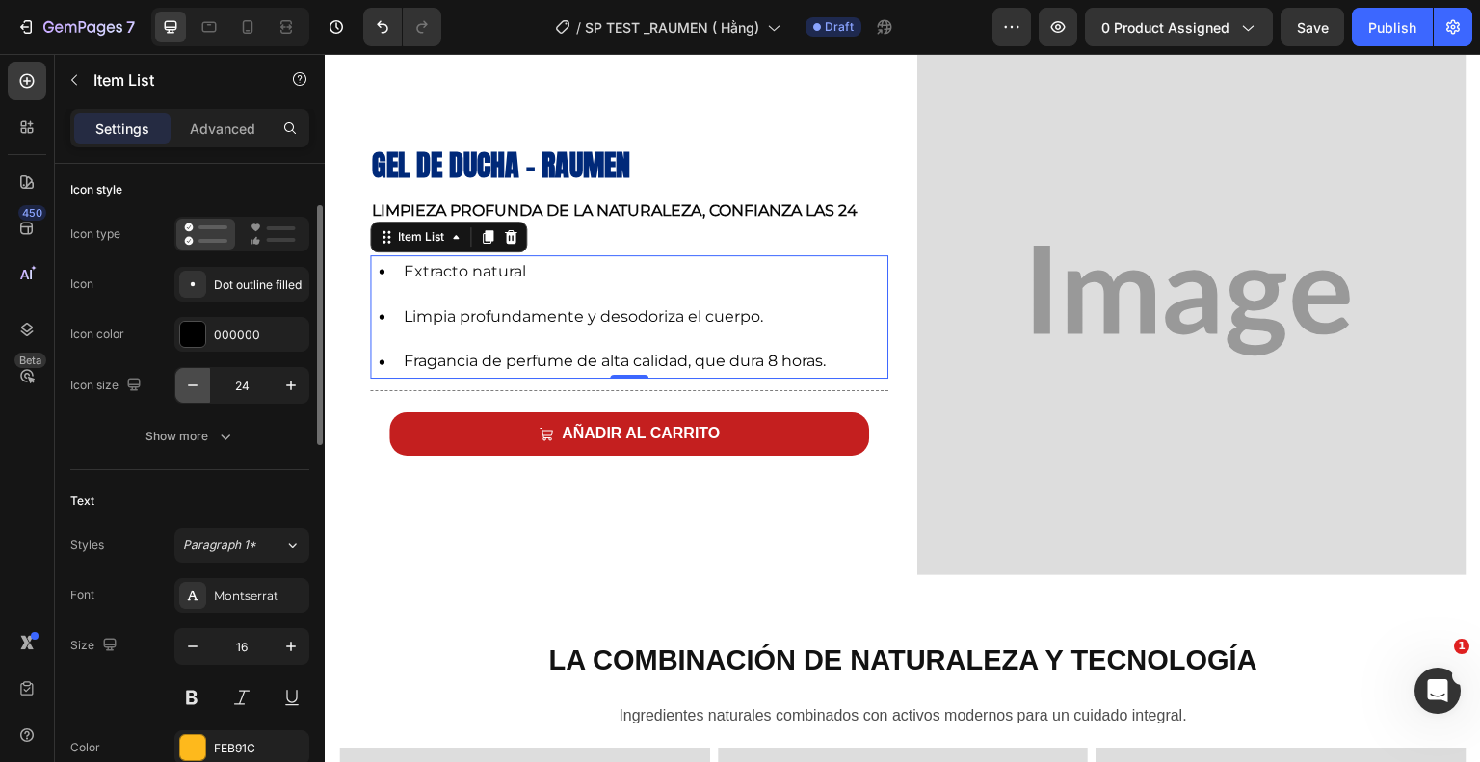
click at [195, 384] on icon "button" at bounding box center [193, 385] width 10 height 2
click at [288, 389] on icon "button" at bounding box center [290, 385] width 19 height 19
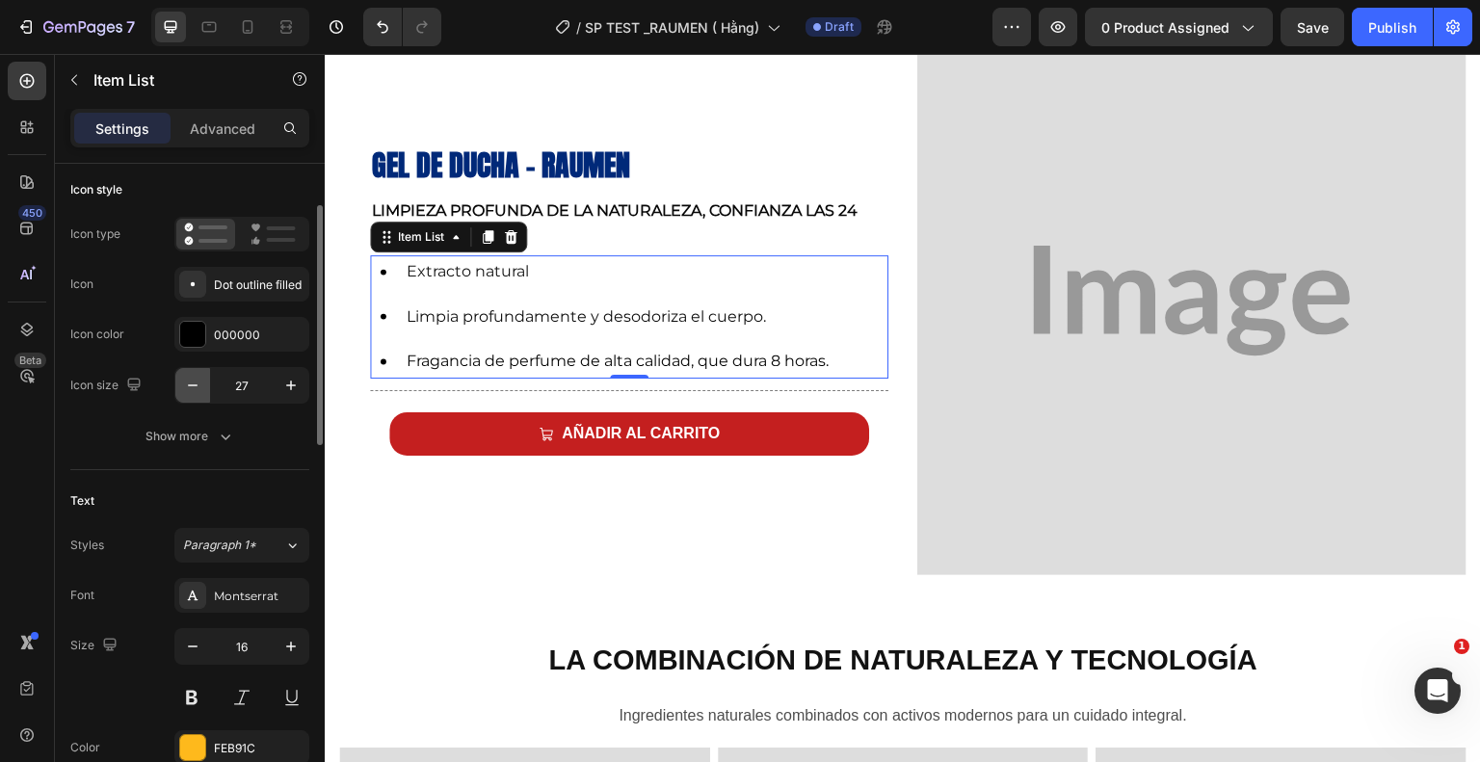
click at [195, 379] on icon "button" at bounding box center [192, 385] width 19 height 19
type input "25"
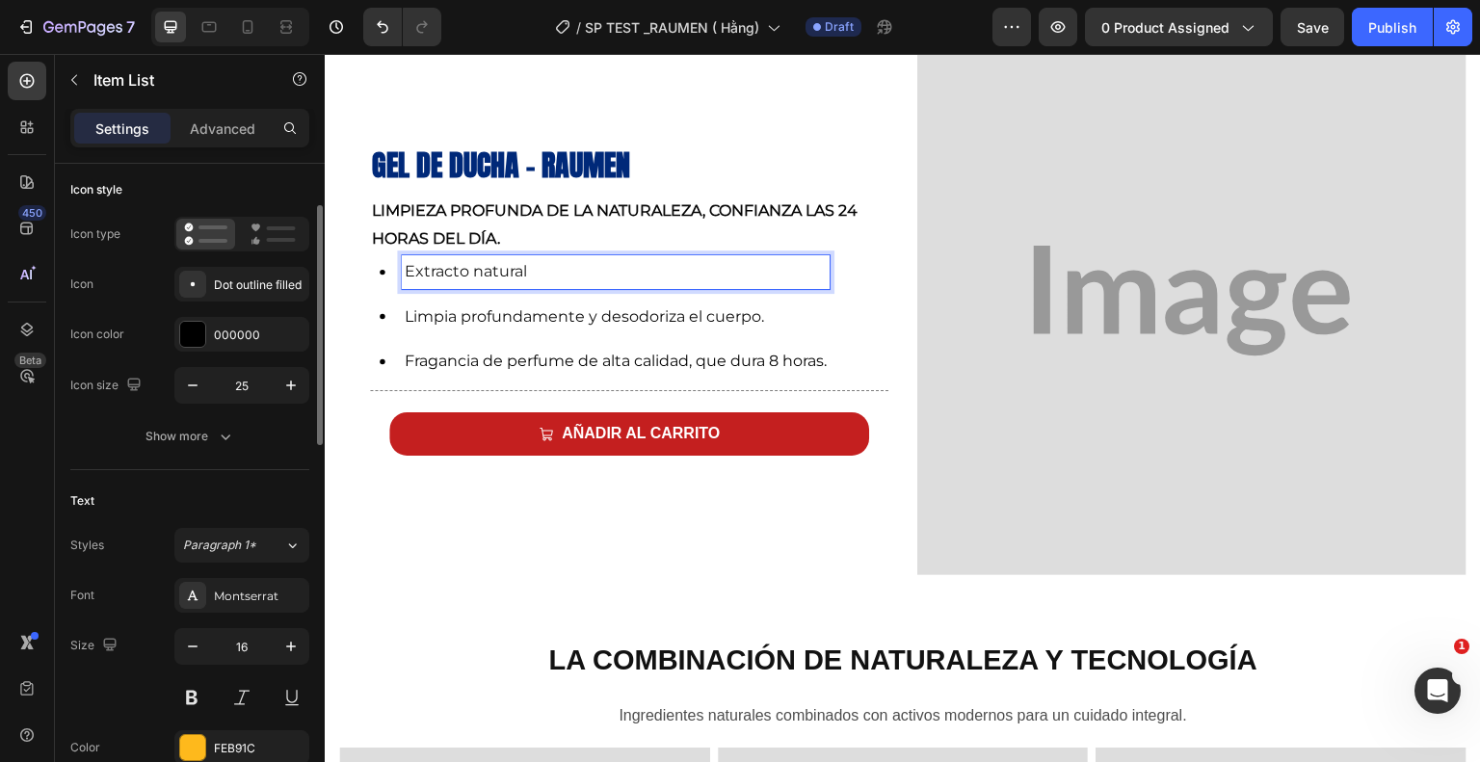
drag, startPoint x: 286, startPoint y: 593, endPoint x: 286, endPoint y: 625, distance: 32.8
click at [286, 625] on div "Styles Paragraph 1* Font Montserrat Size 16 Color FEB91C Show more" at bounding box center [189, 671] width 239 height 287
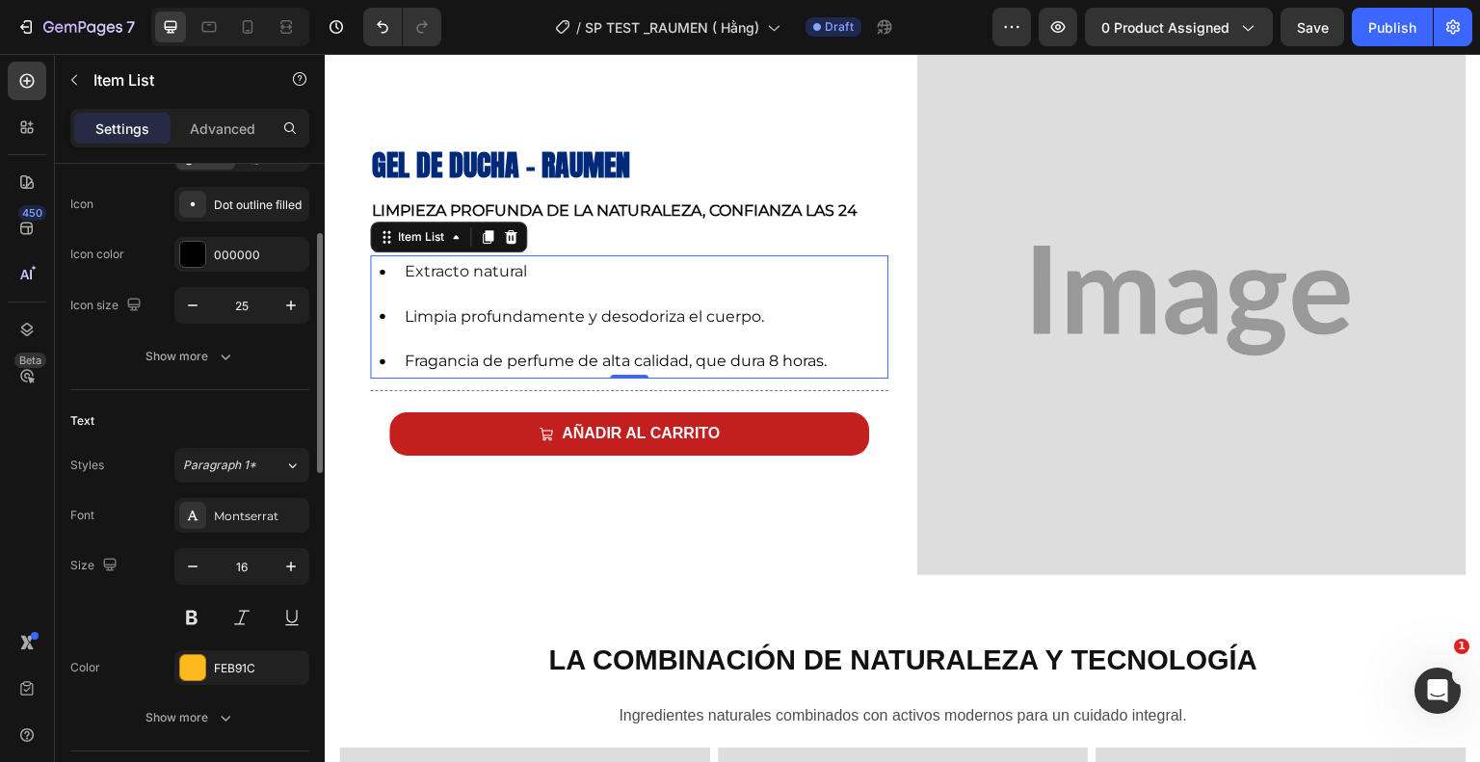
scroll to position [196, 0]
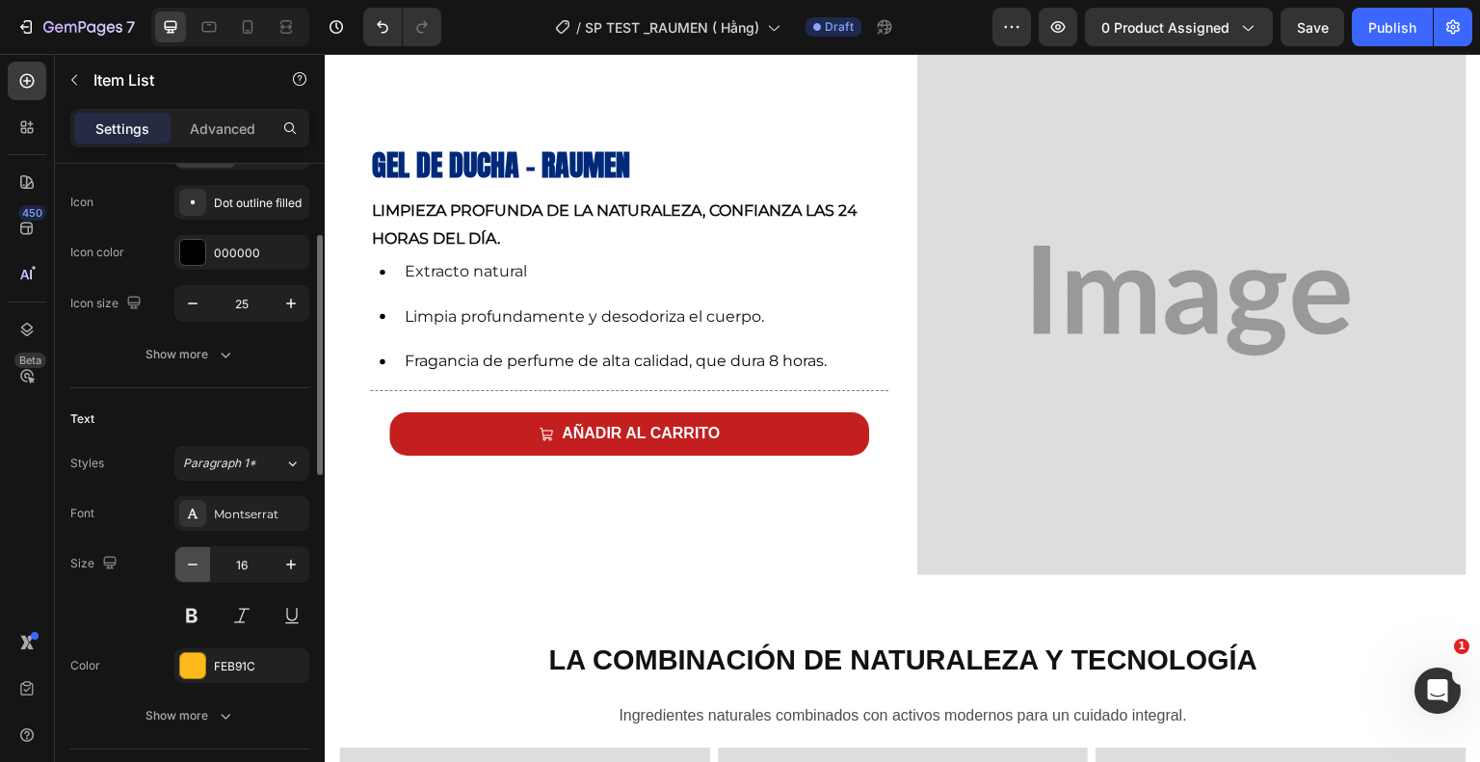
click at [183, 562] on icon "button" at bounding box center [192, 564] width 19 height 19
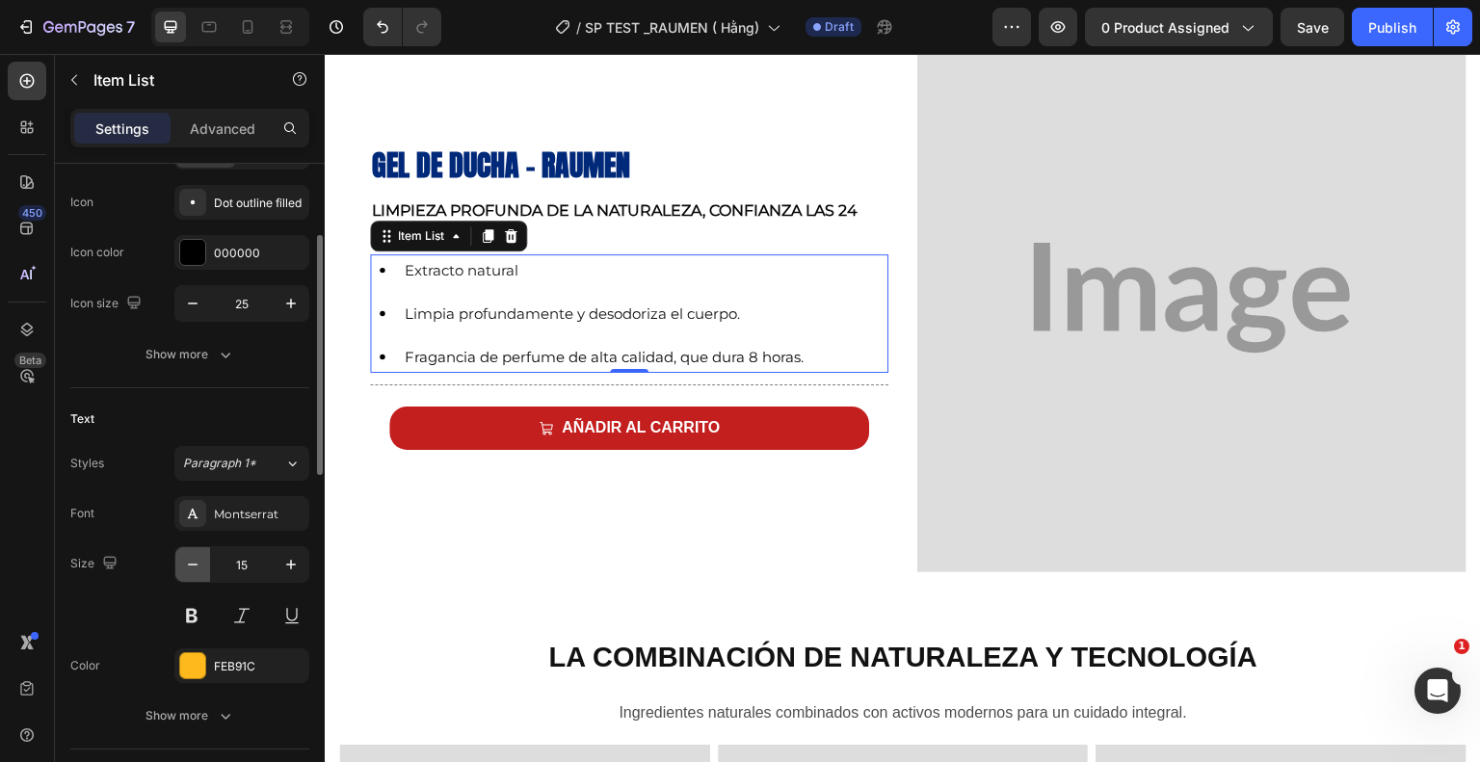
click at [183, 562] on icon "button" at bounding box center [192, 564] width 19 height 19
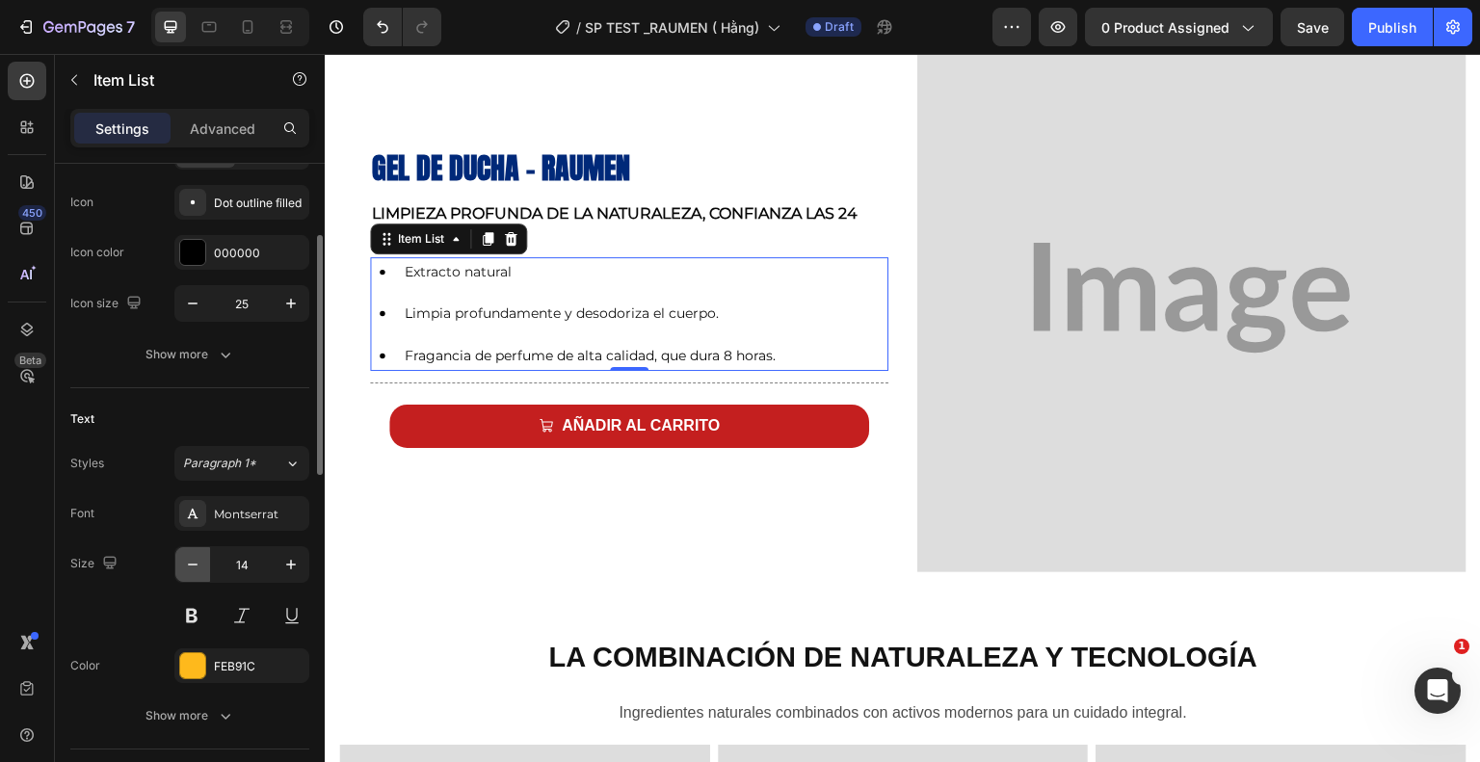
scroll to position [929, 0]
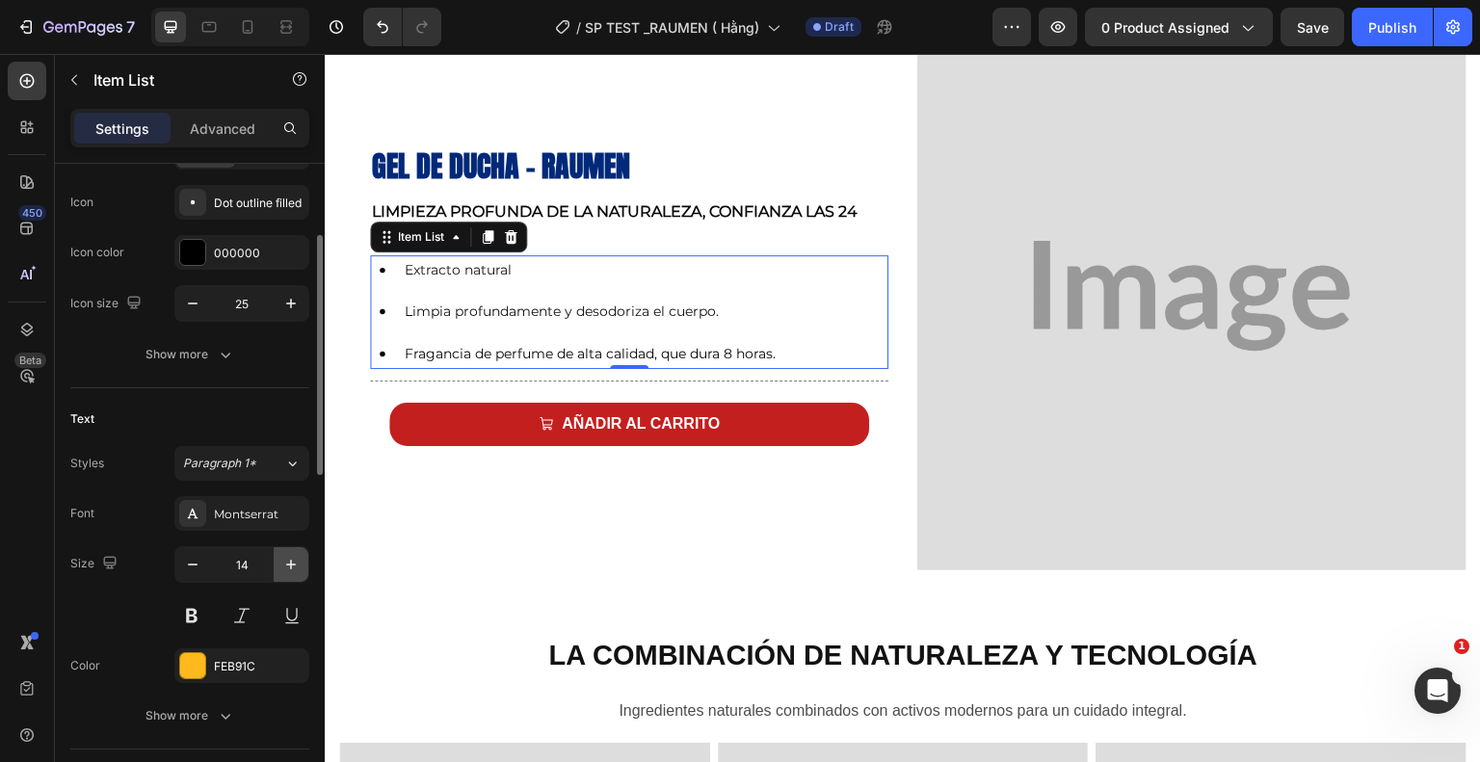
click at [289, 568] on icon "button" at bounding box center [290, 564] width 19 height 19
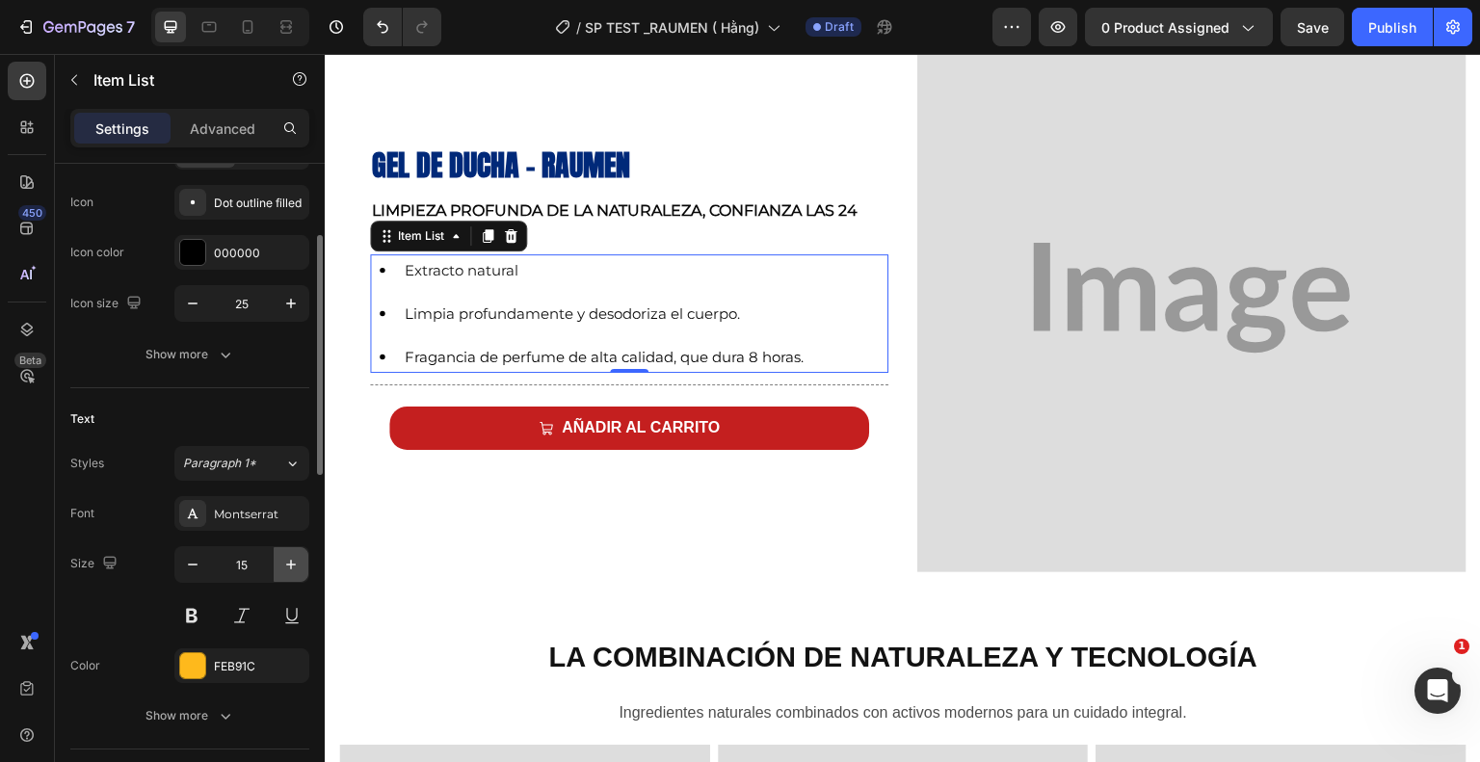
click at [289, 568] on icon "button" at bounding box center [290, 564] width 19 height 19
type input "16"
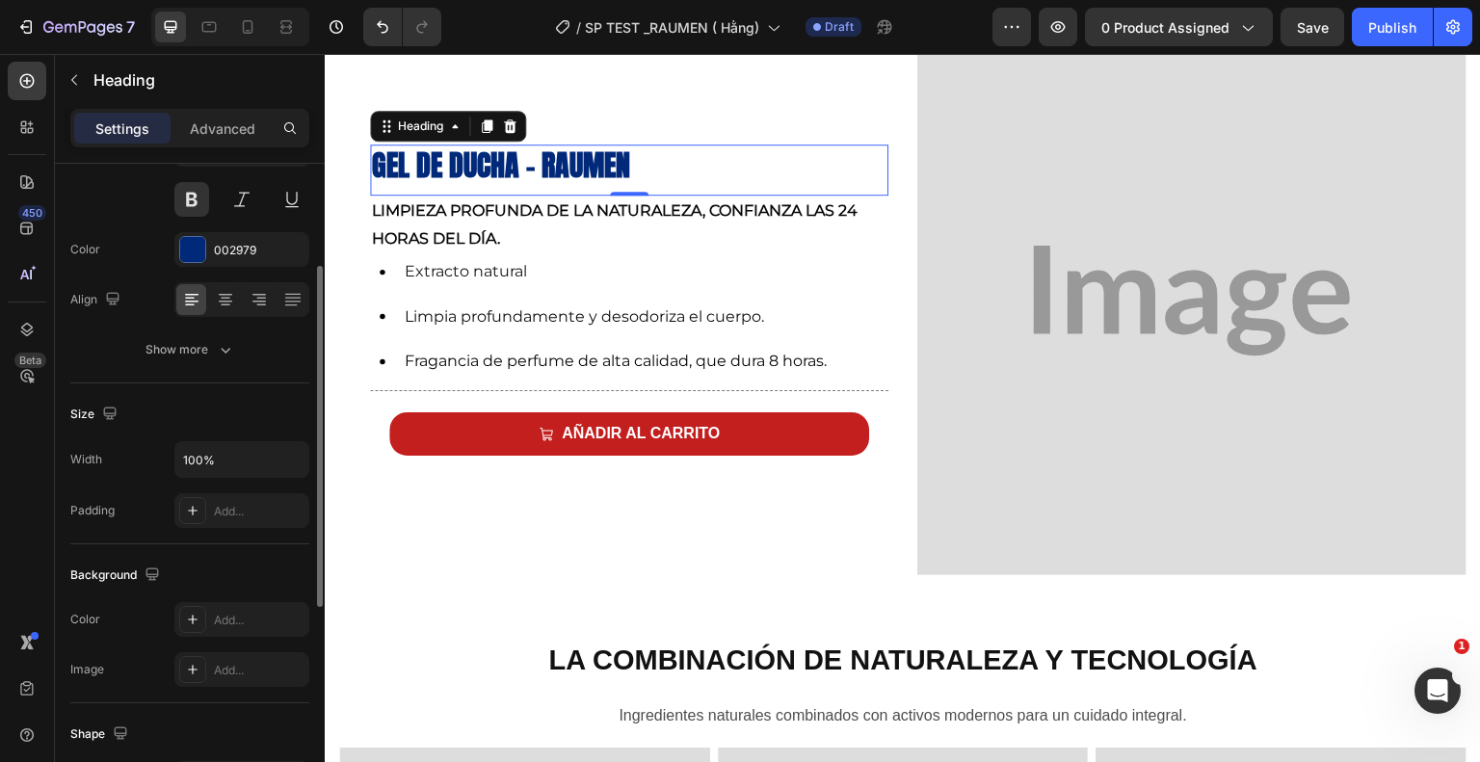
click at [750, 188] on div "⁠⁠⁠⁠⁠⁠⁠ Gel de ducha - Raumen Heading 0" at bounding box center [629, 170] width 518 height 51
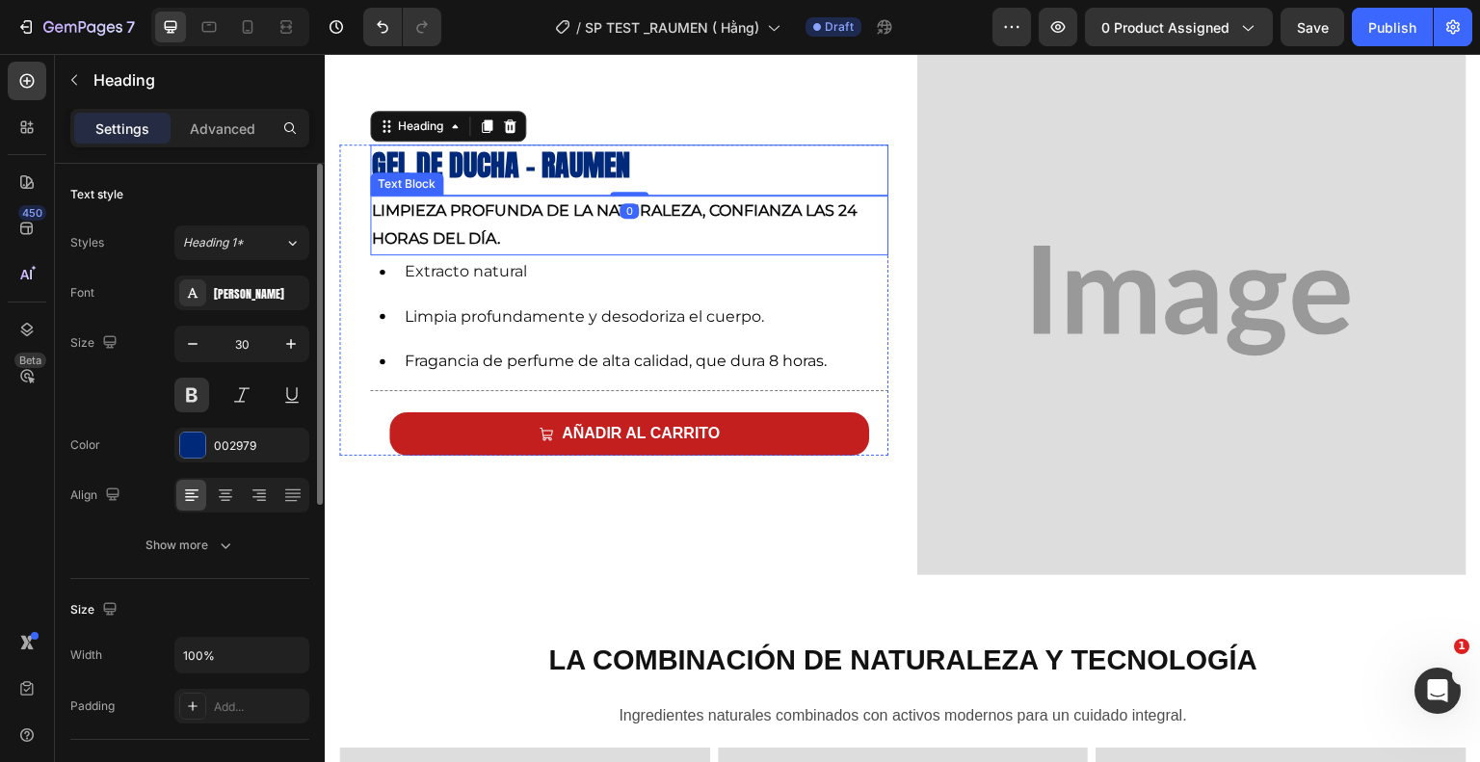
click at [741, 230] on p "Limpieza profunda de la naturaleza, confianza las 24 horas del día." at bounding box center [629, 226] width 515 height 56
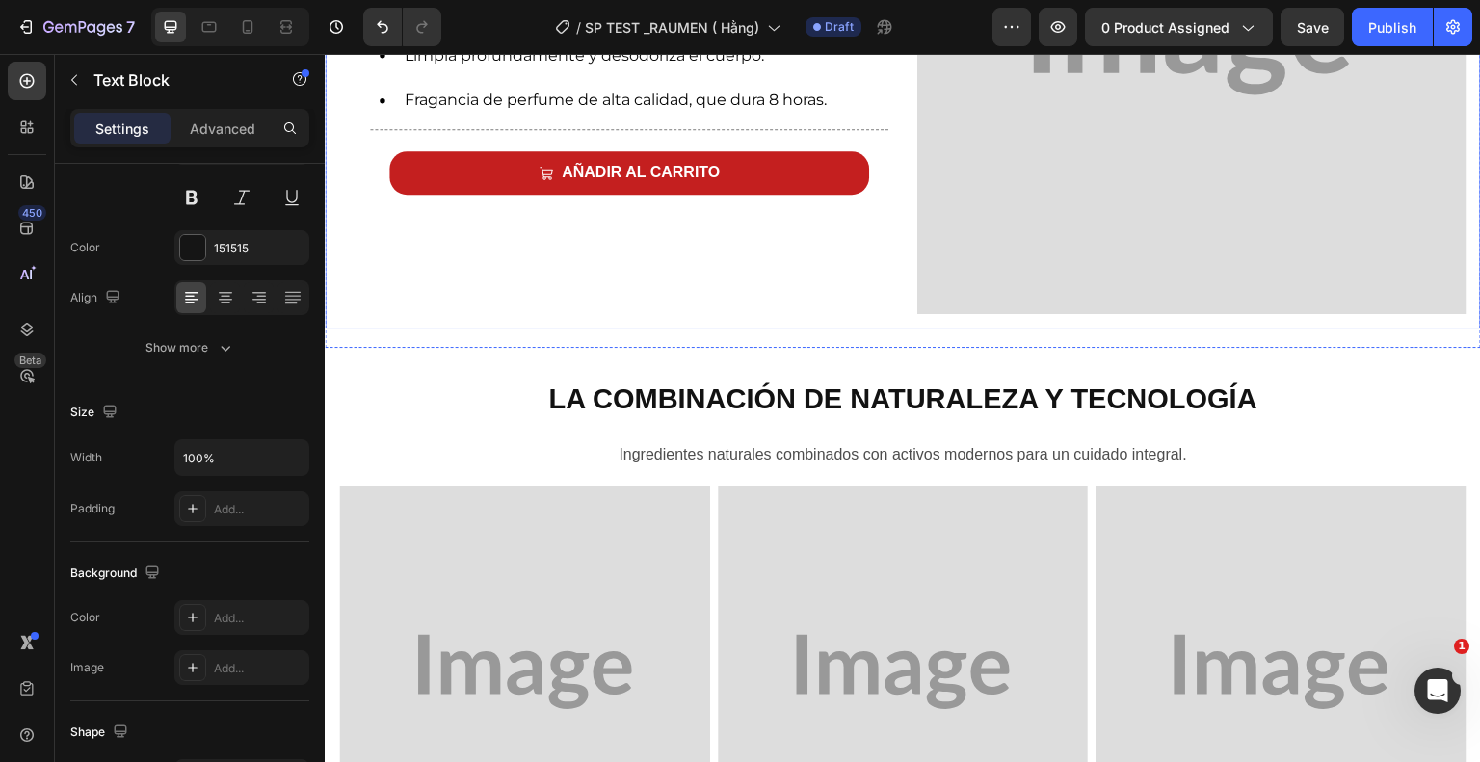
scroll to position [1195, 0]
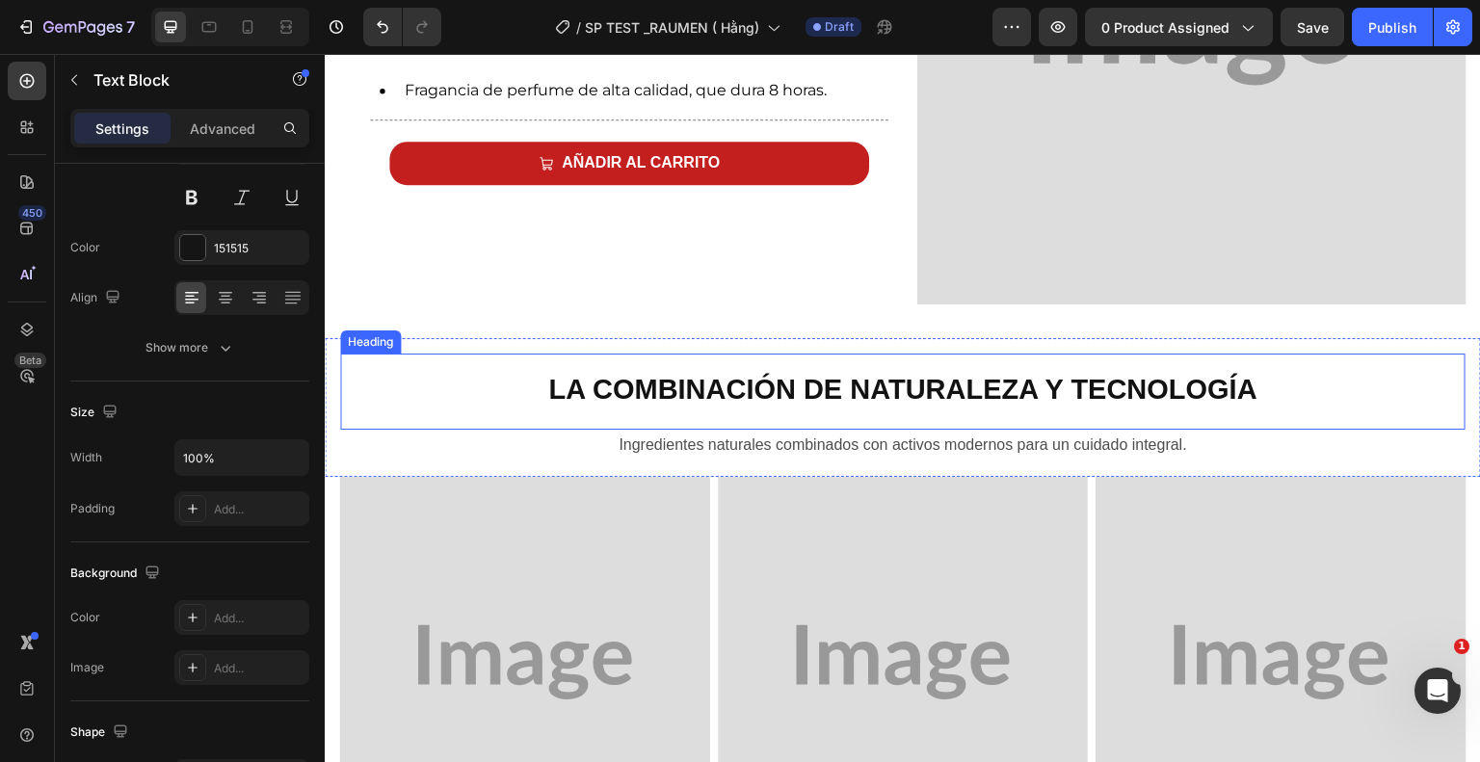
click at [787, 374] on strong "La combinación de naturaleza y tecnología" at bounding box center [902, 389] width 709 height 31
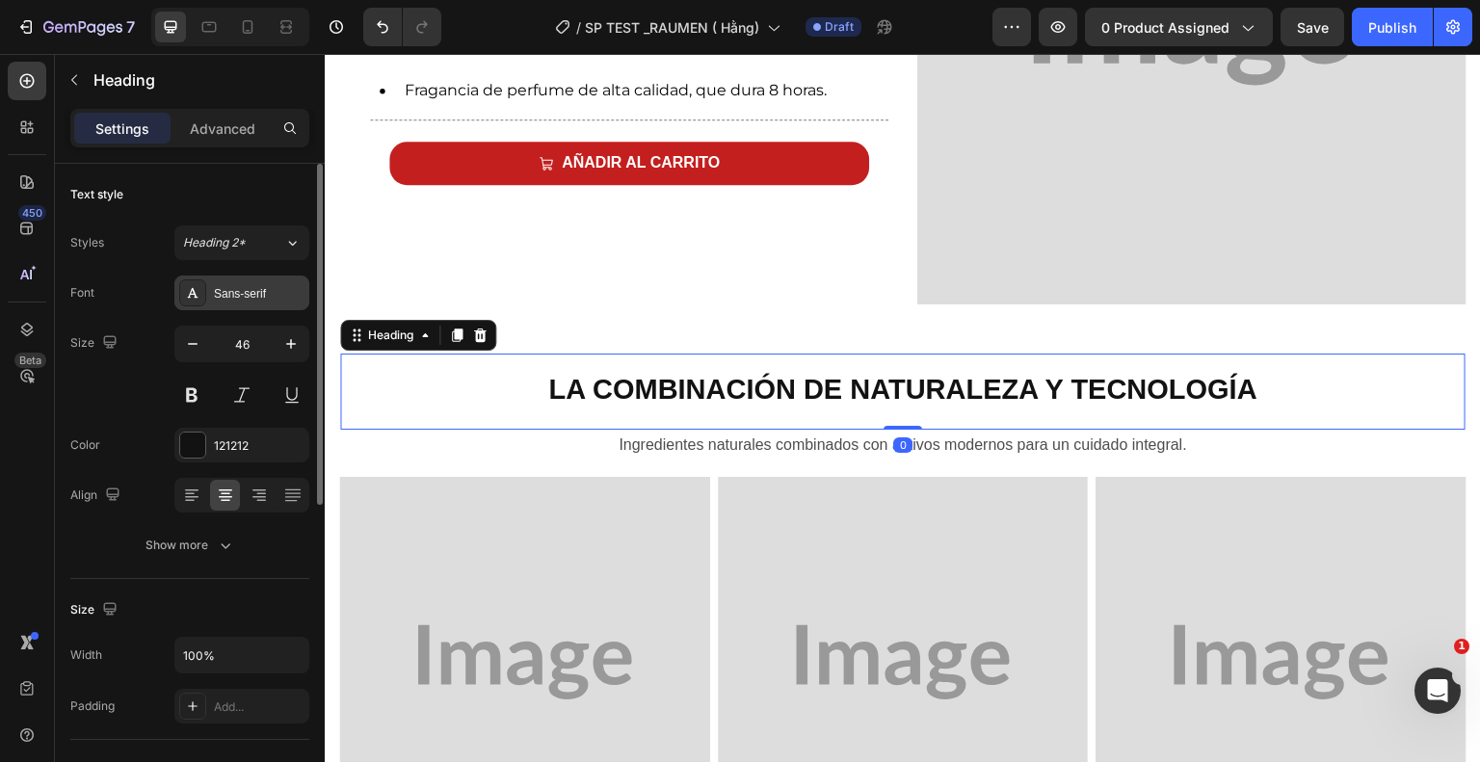
click at [239, 297] on div "Sans-serif" at bounding box center [259, 293] width 91 height 17
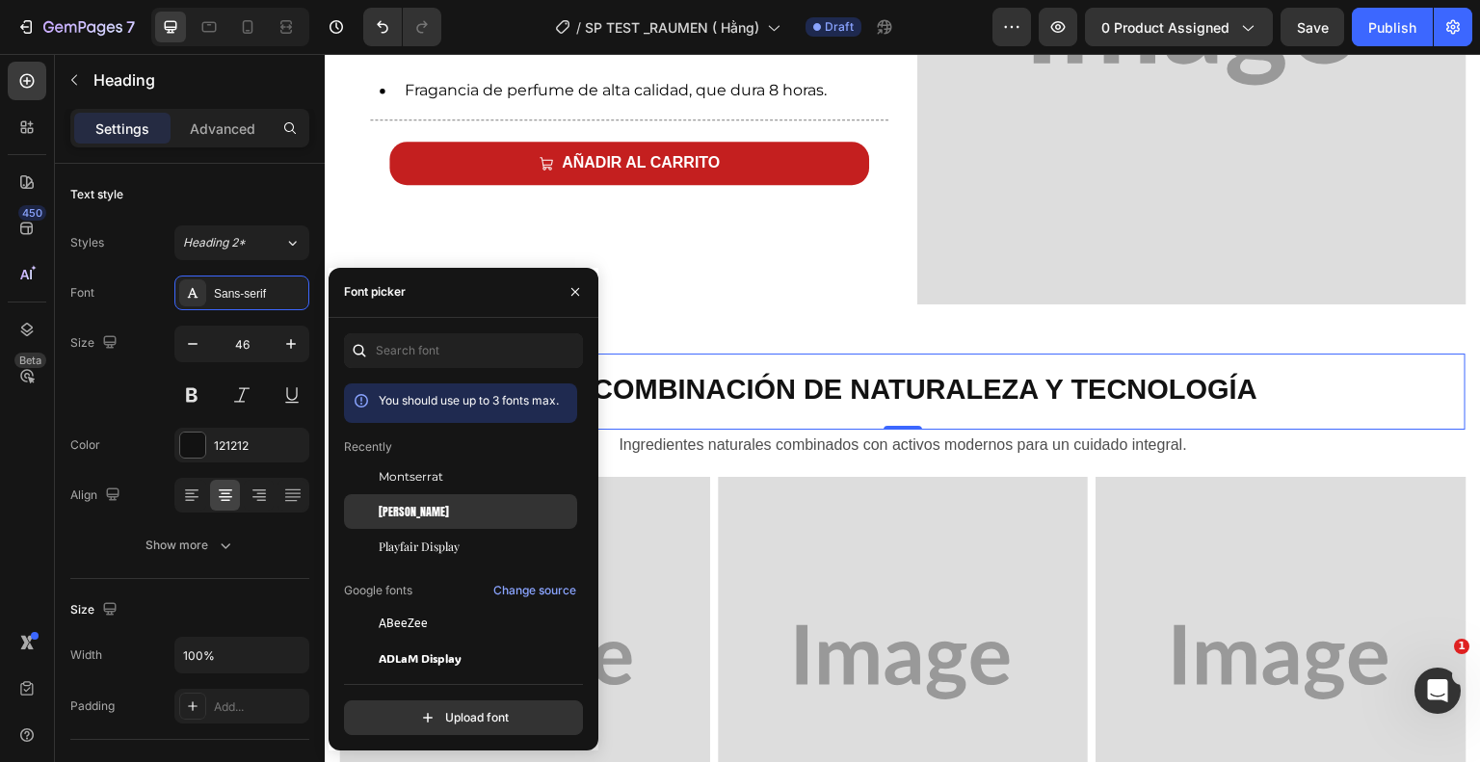
click at [456, 505] on div "[PERSON_NAME]" at bounding box center [476, 511] width 195 height 17
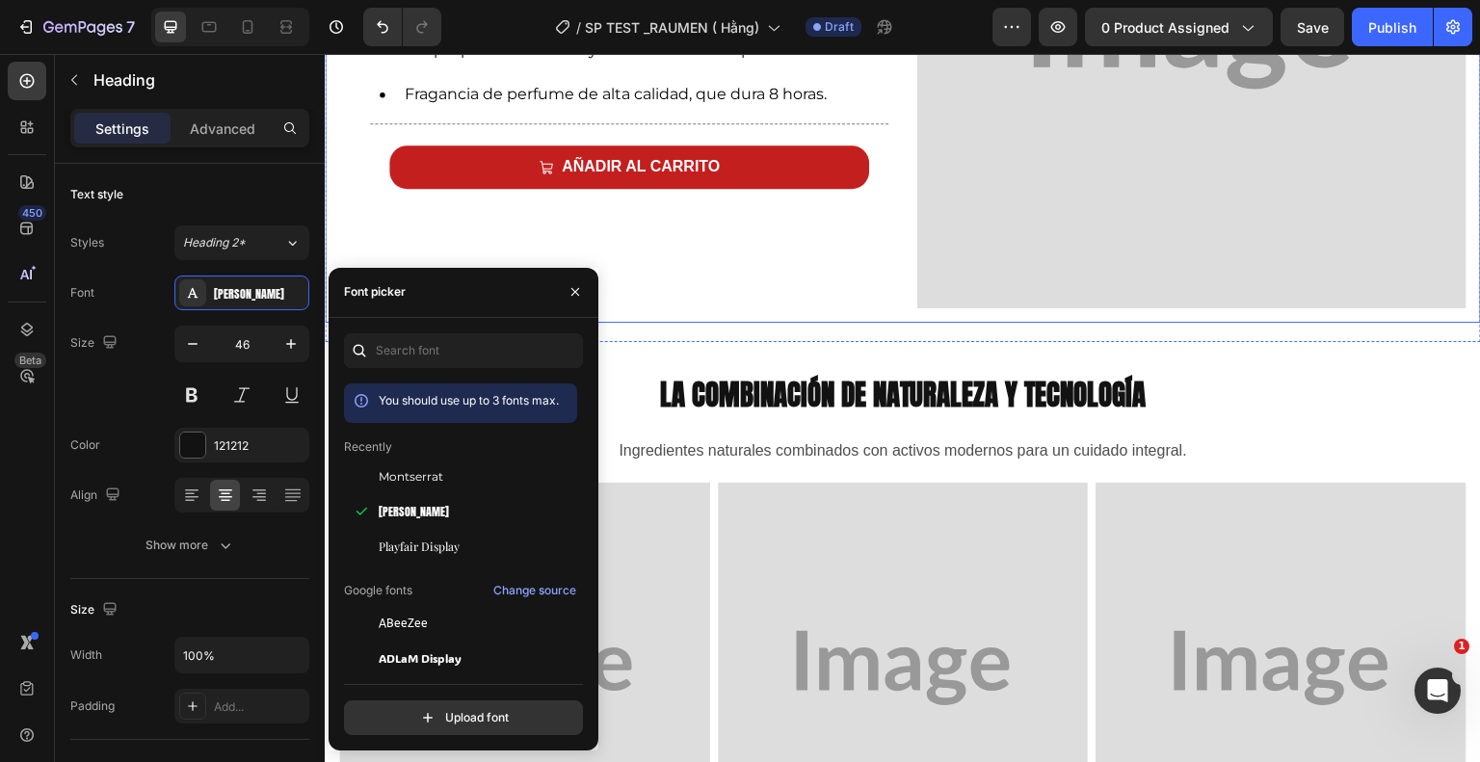
scroll to position [1191, 0]
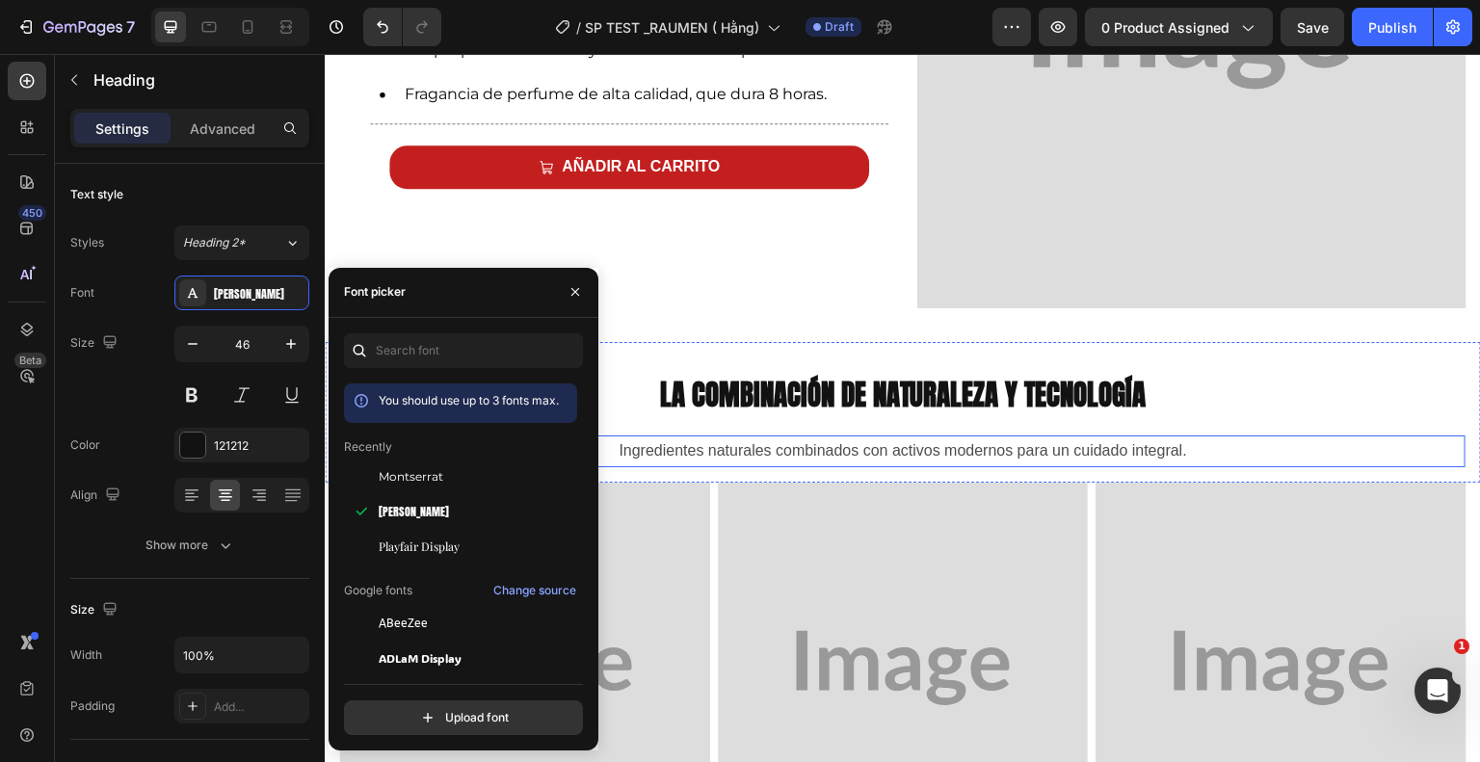
click at [818, 448] on p "Ingredientes naturales combinados con activos modernos para un cuidado integral." at bounding box center [903, 451] width 1122 height 28
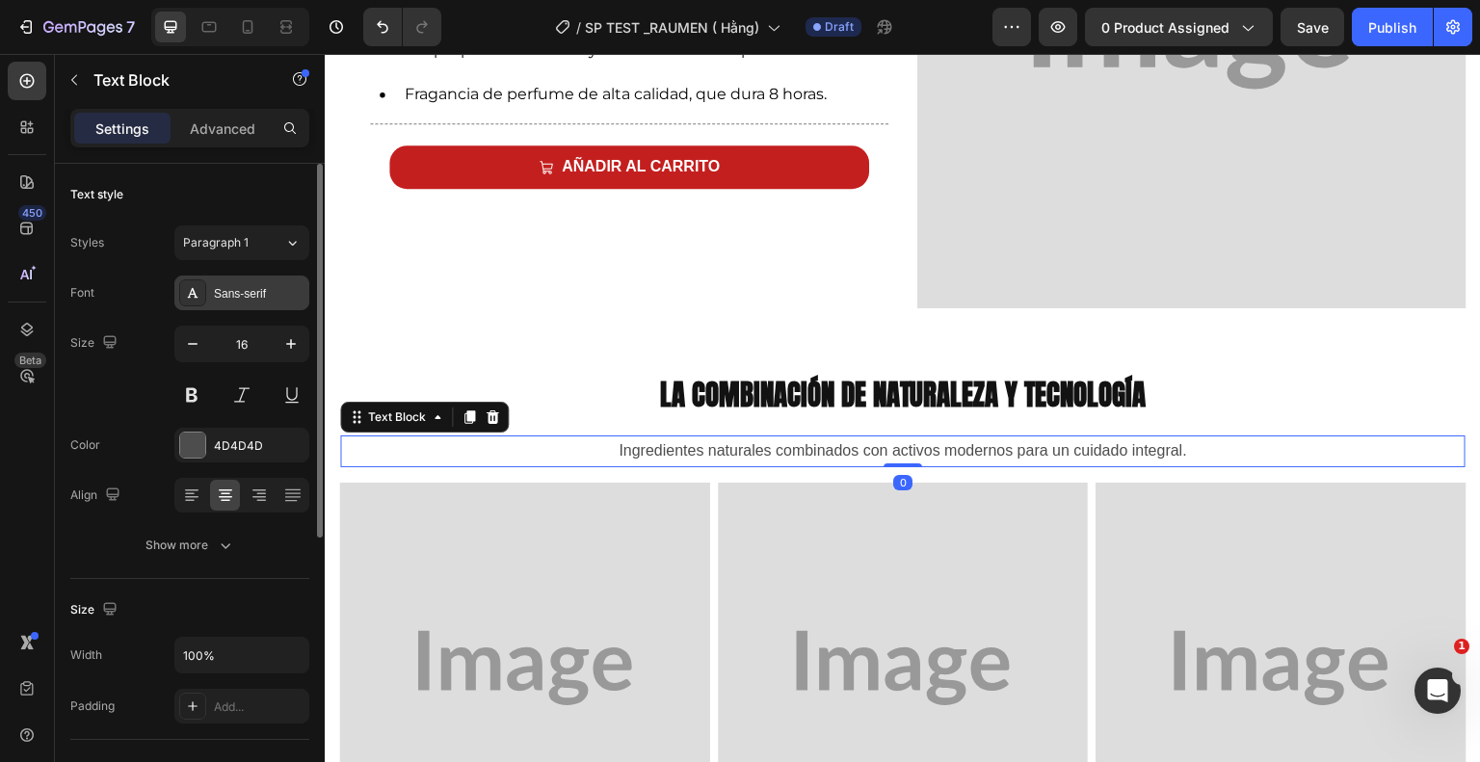
click at [241, 286] on div "Sans-serif" at bounding box center [259, 293] width 91 height 17
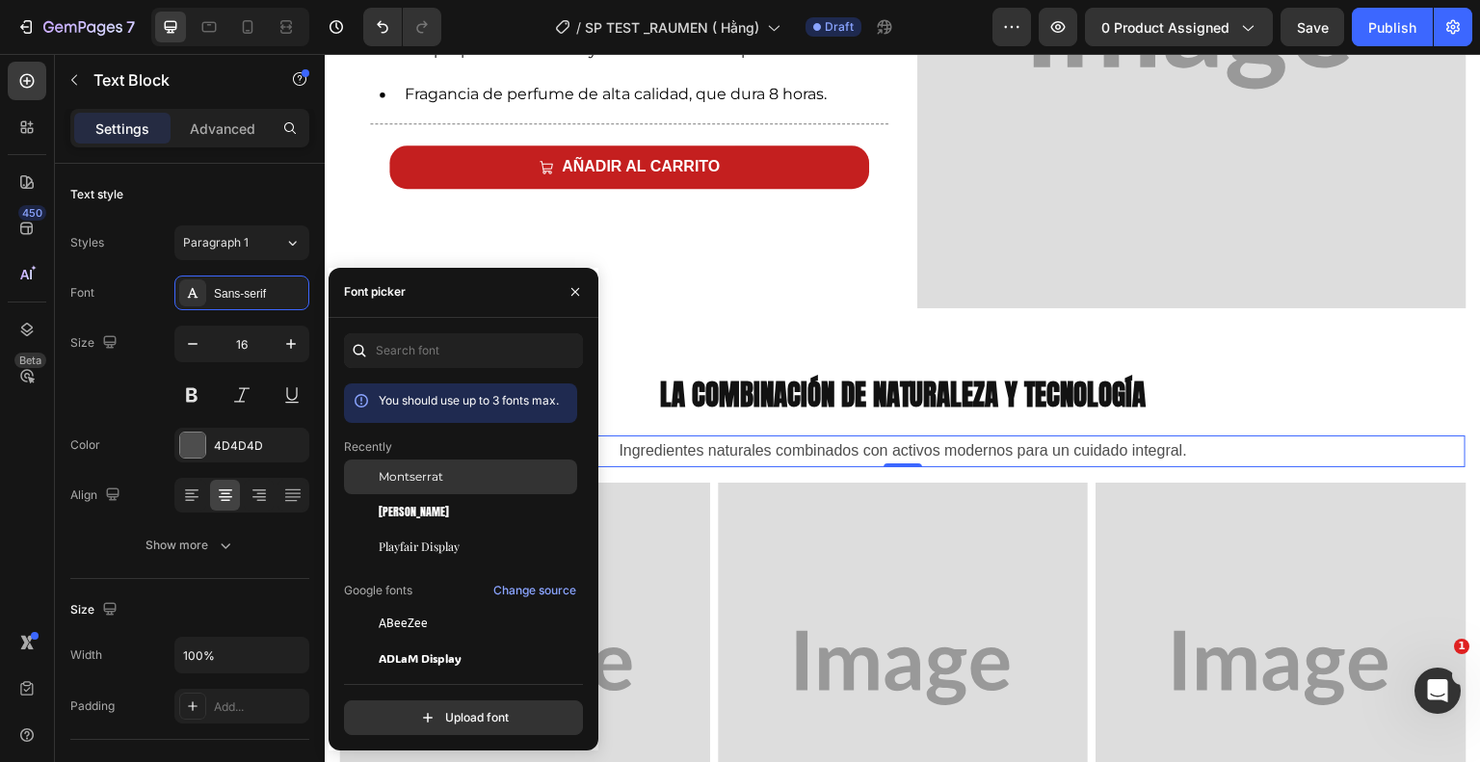
click at [421, 473] on span "Montserrat" at bounding box center [411, 476] width 65 height 17
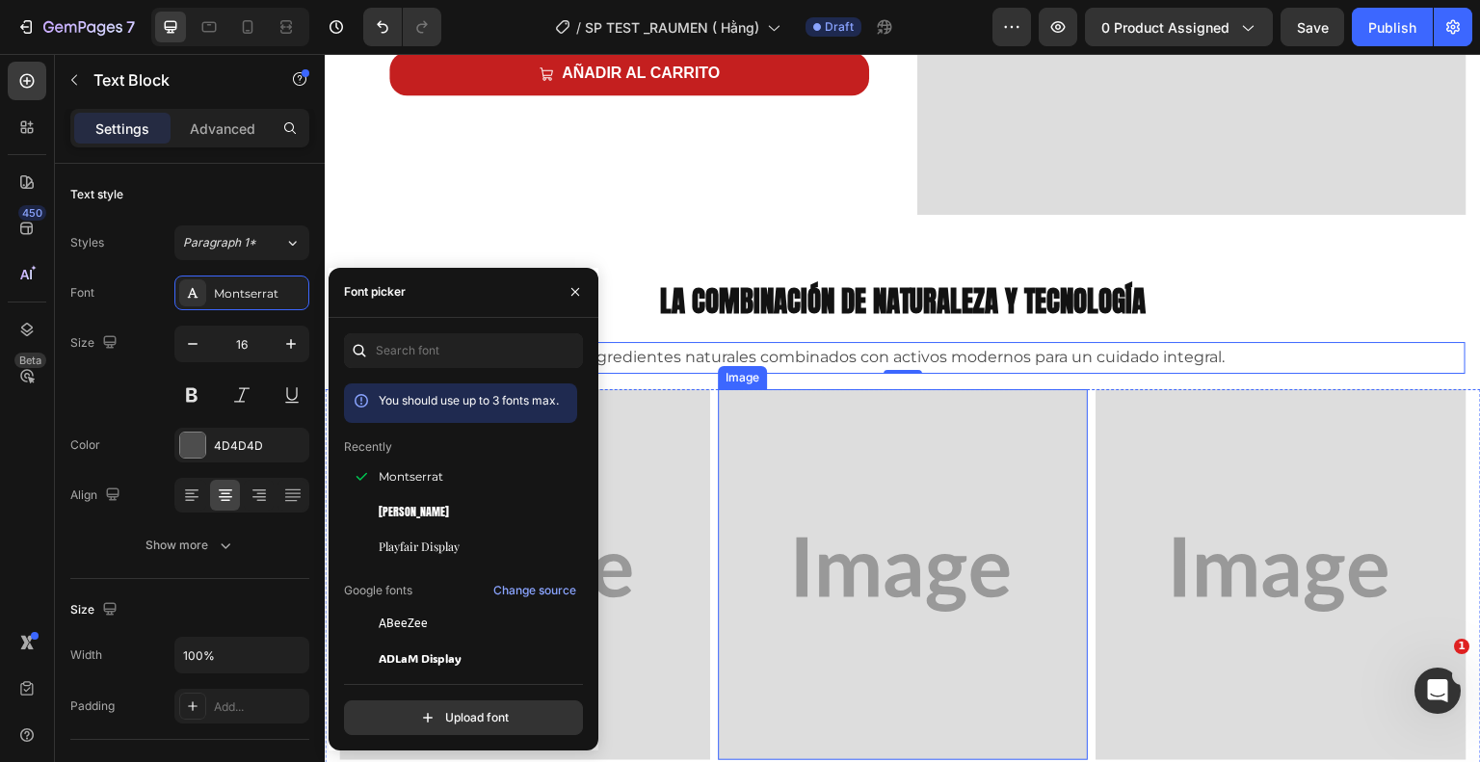
scroll to position [1286, 0]
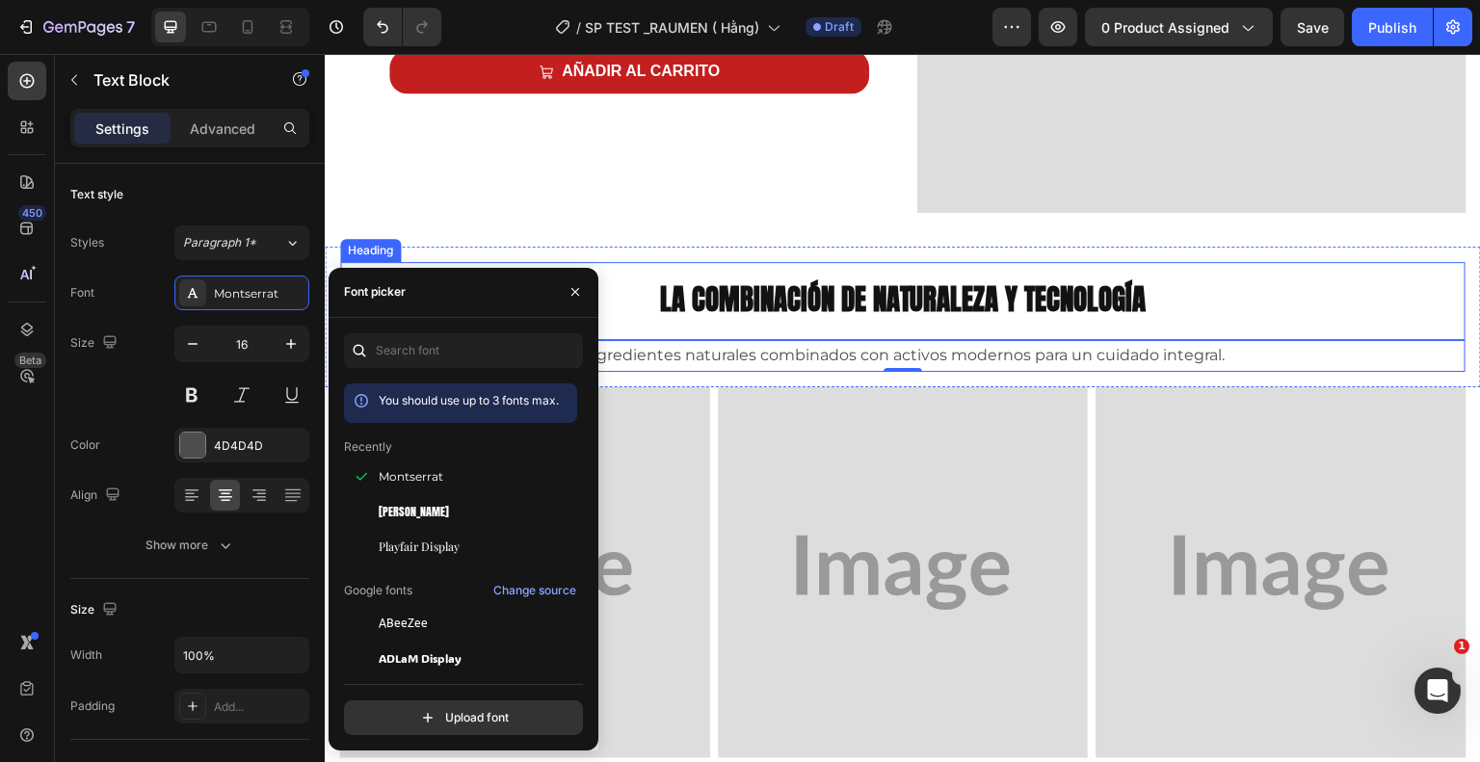
click at [753, 300] on strong "La combinación de naturaleza y tecnología" at bounding box center [903, 299] width 487 height 42
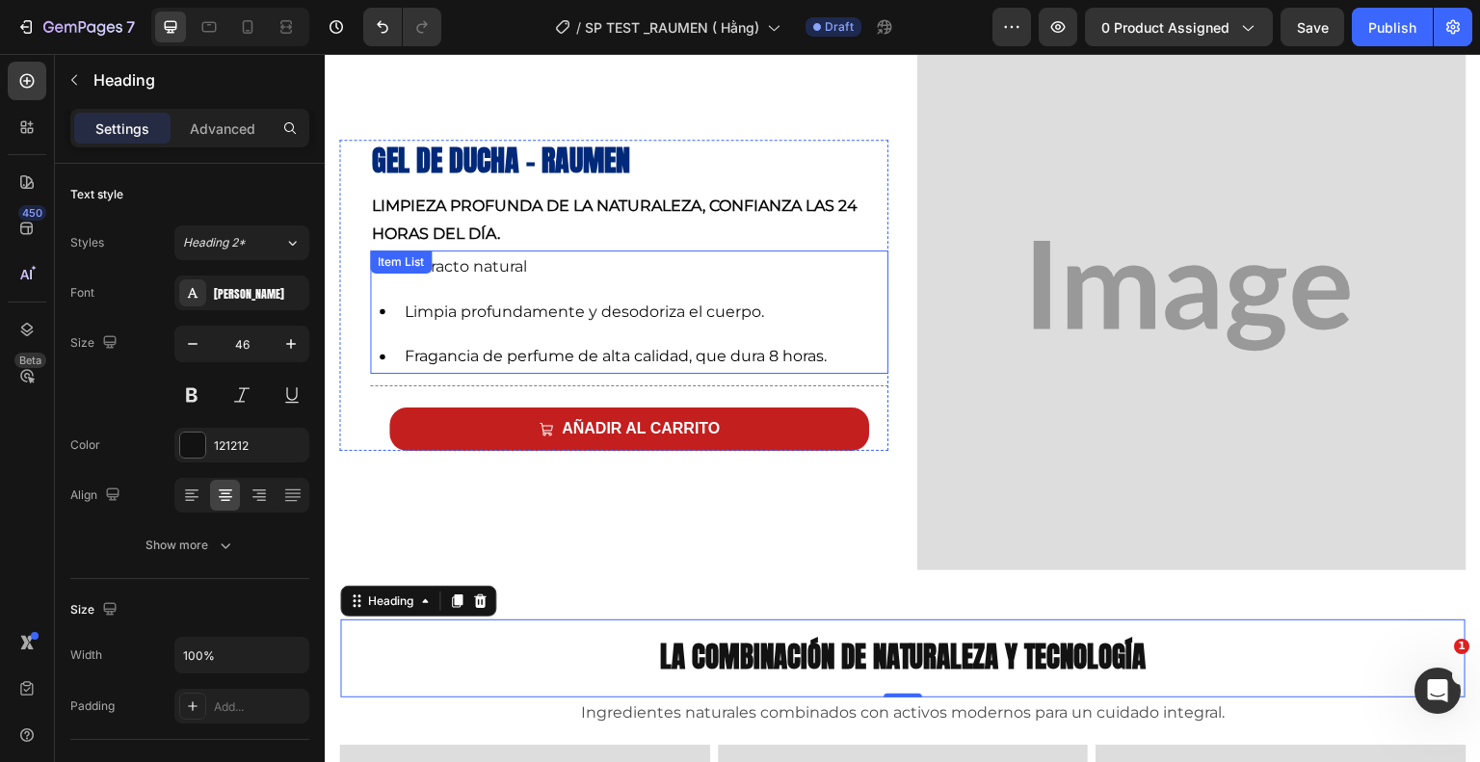
scroll to position [802, 0]
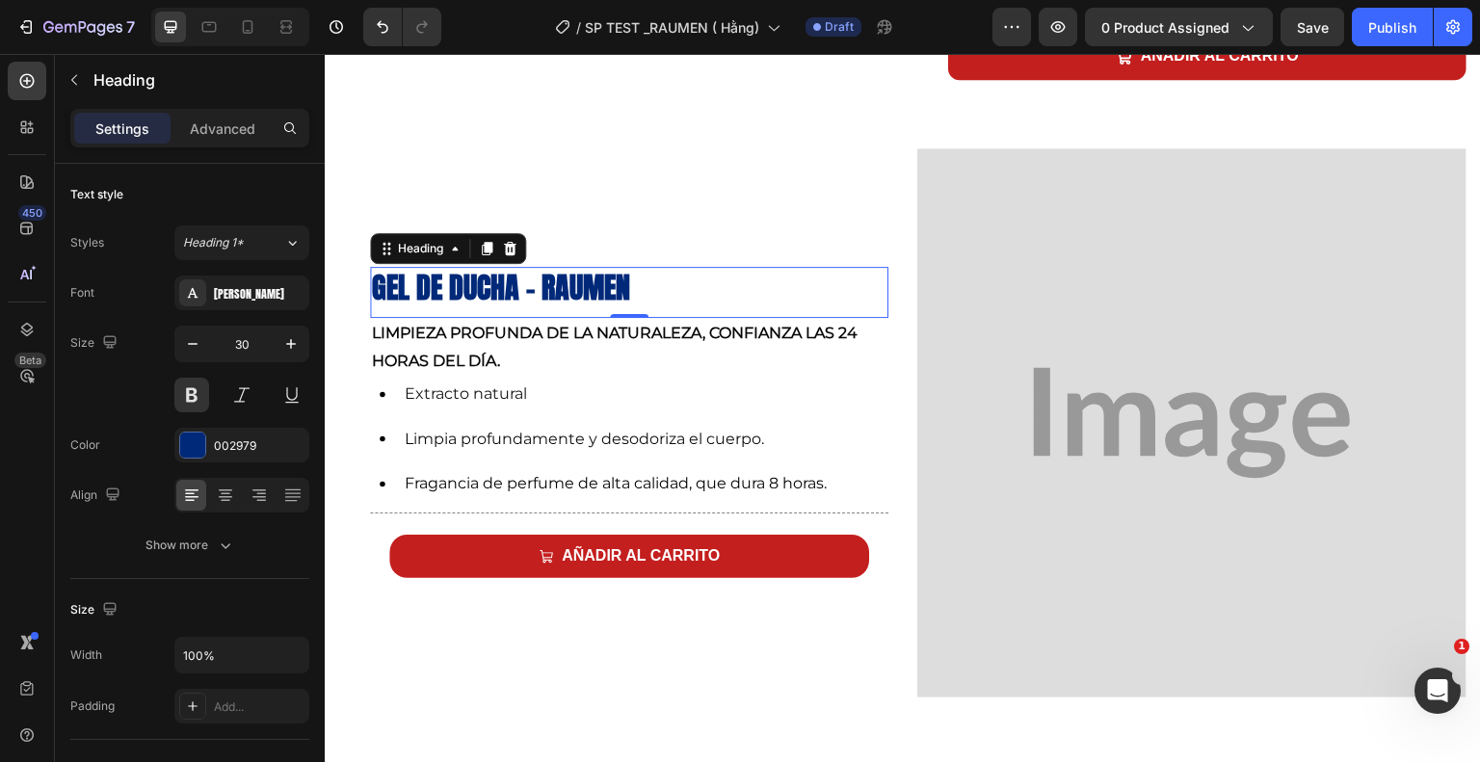
click at [637, 282] on p "⁠⁠⁠⁠⁠⁠⁠ Gel de ducha - Raumen" at bounding box center [629, 288] width 515 height 38
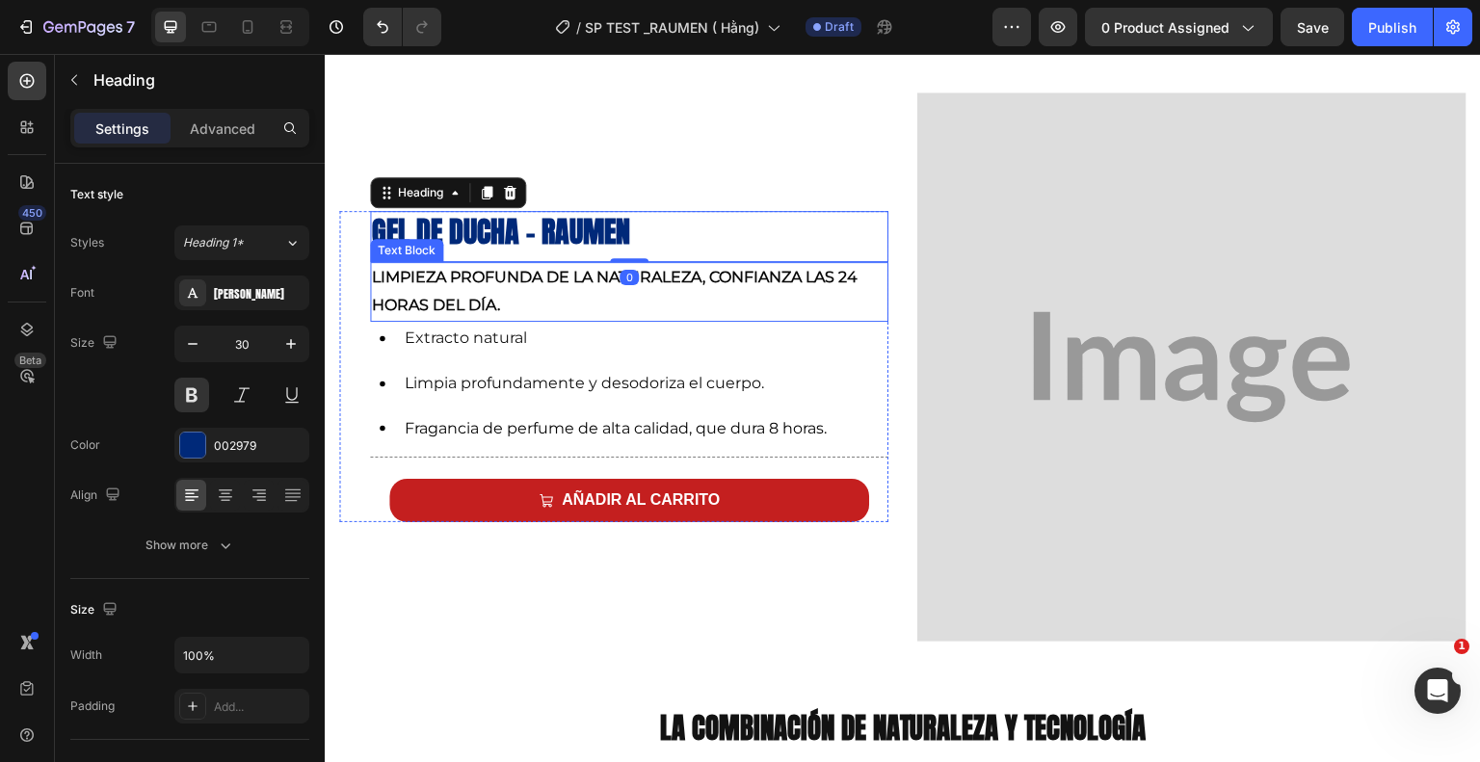
scroll to position [853, 0]
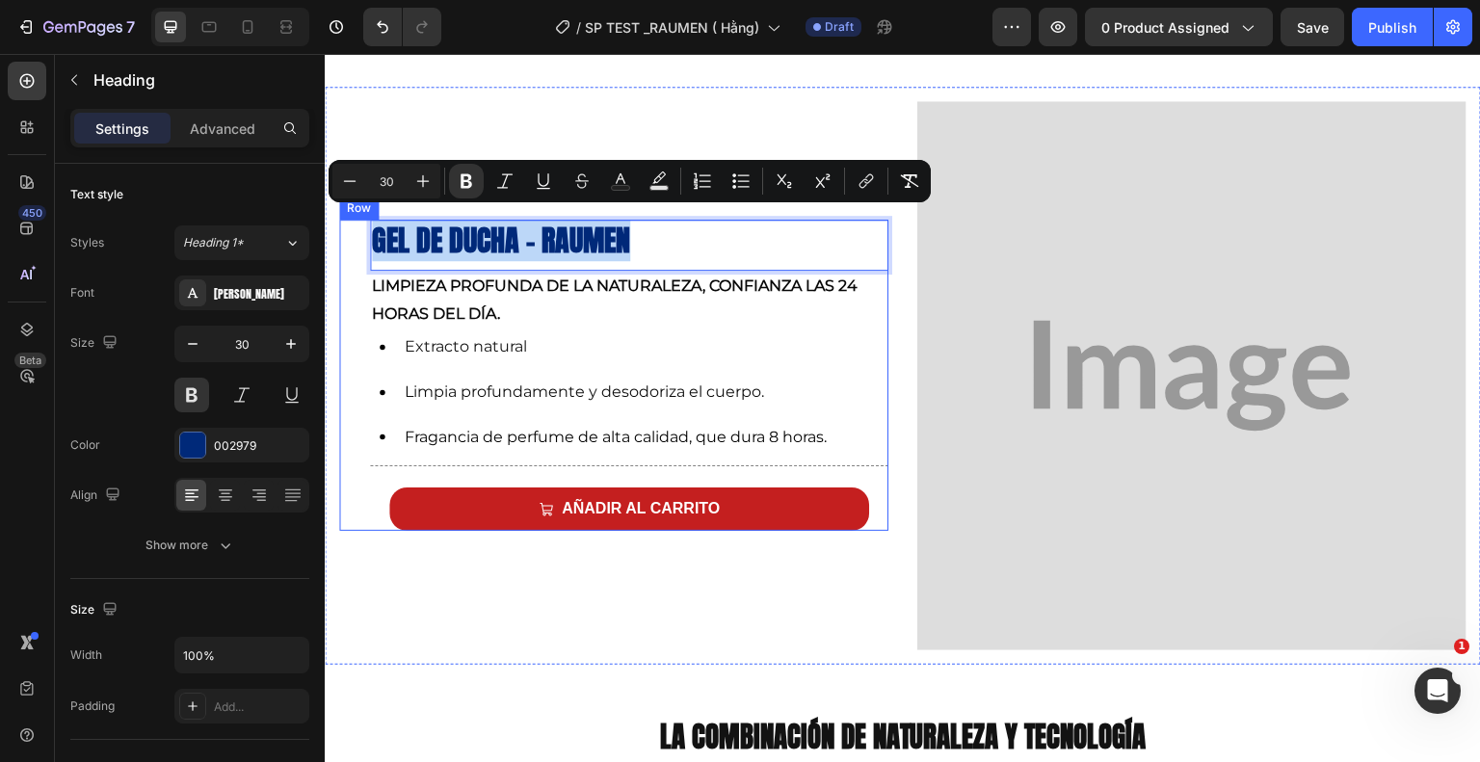
drag, startPoint x: 647, startPoint y: 238, endPoint x: 355, endPoint y: 251, distance: 292.2
click at [355, 251] on div "Gel de ducha - Raumen Heading 0 Limpieza profunda de la naturaleza, confianza l…" at bounding box center [613, 375] width 549 height 311
click at [350, 179] on icon "Editor contextual toolbar" at bounding box center [349, 181] width 19 height 19
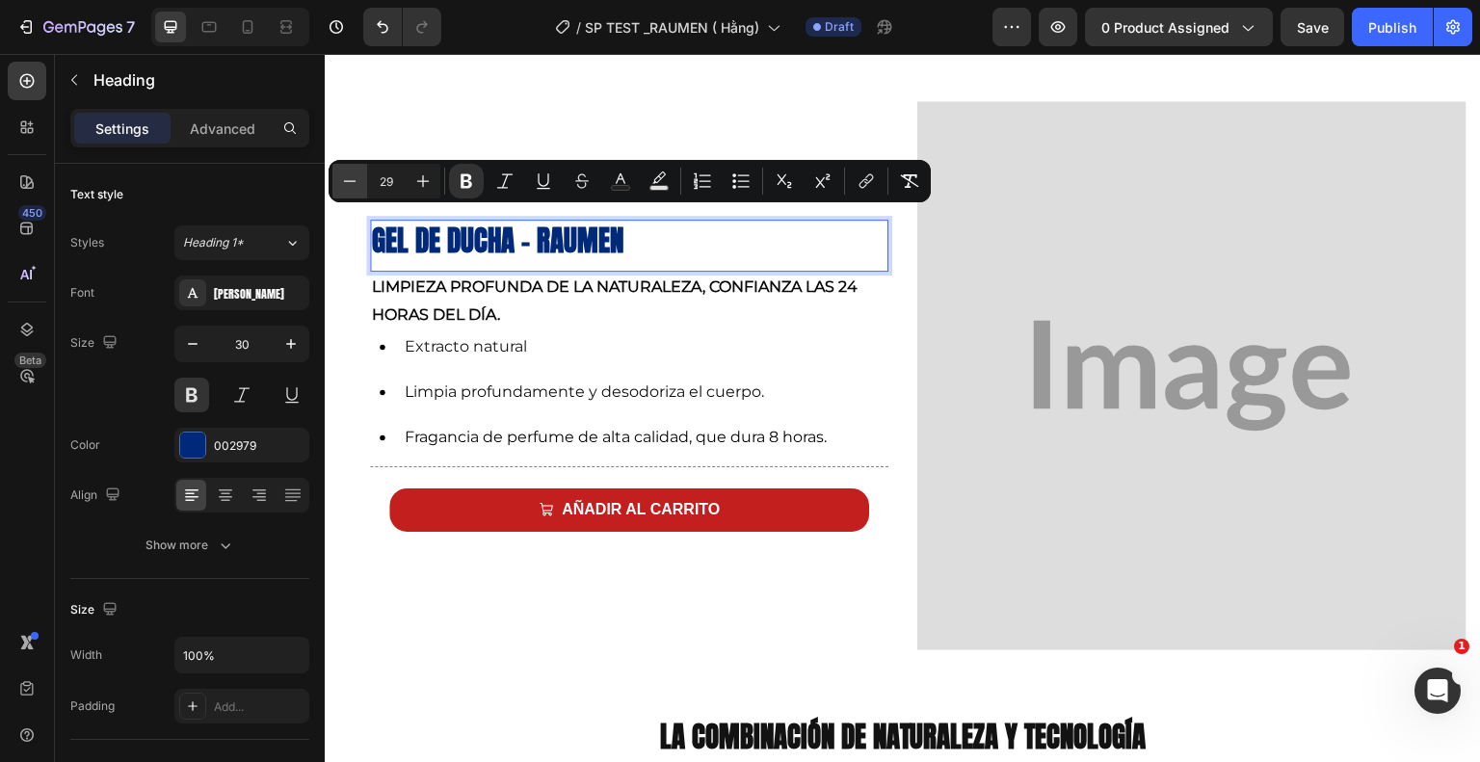
click at [350, 179] on icon "Editor contextual toolbar" at bounding box center [349, 181] width 19 height 19
click at [412, 175] on button "Plus" at bounding box center [423, 181] width 35 height 35
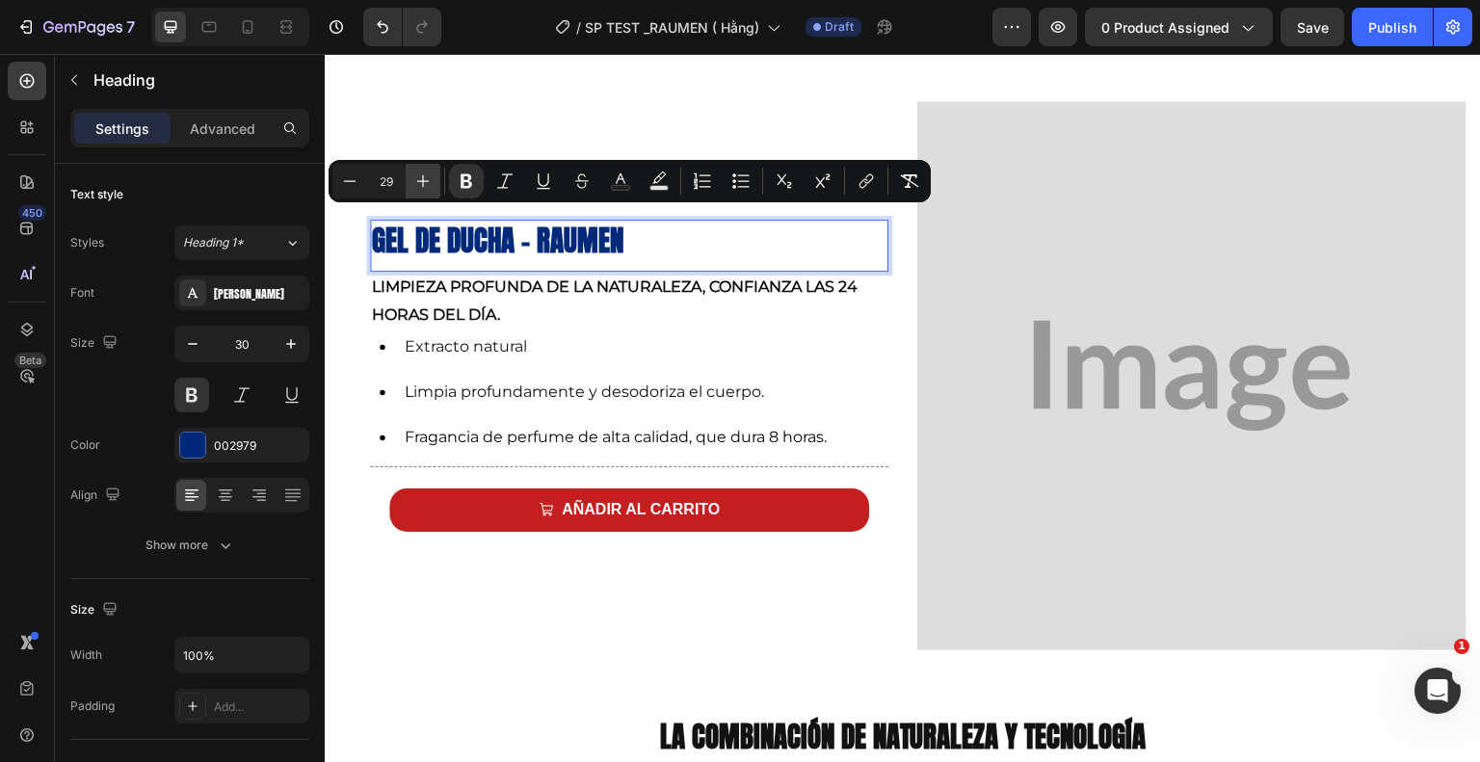
type input "30"
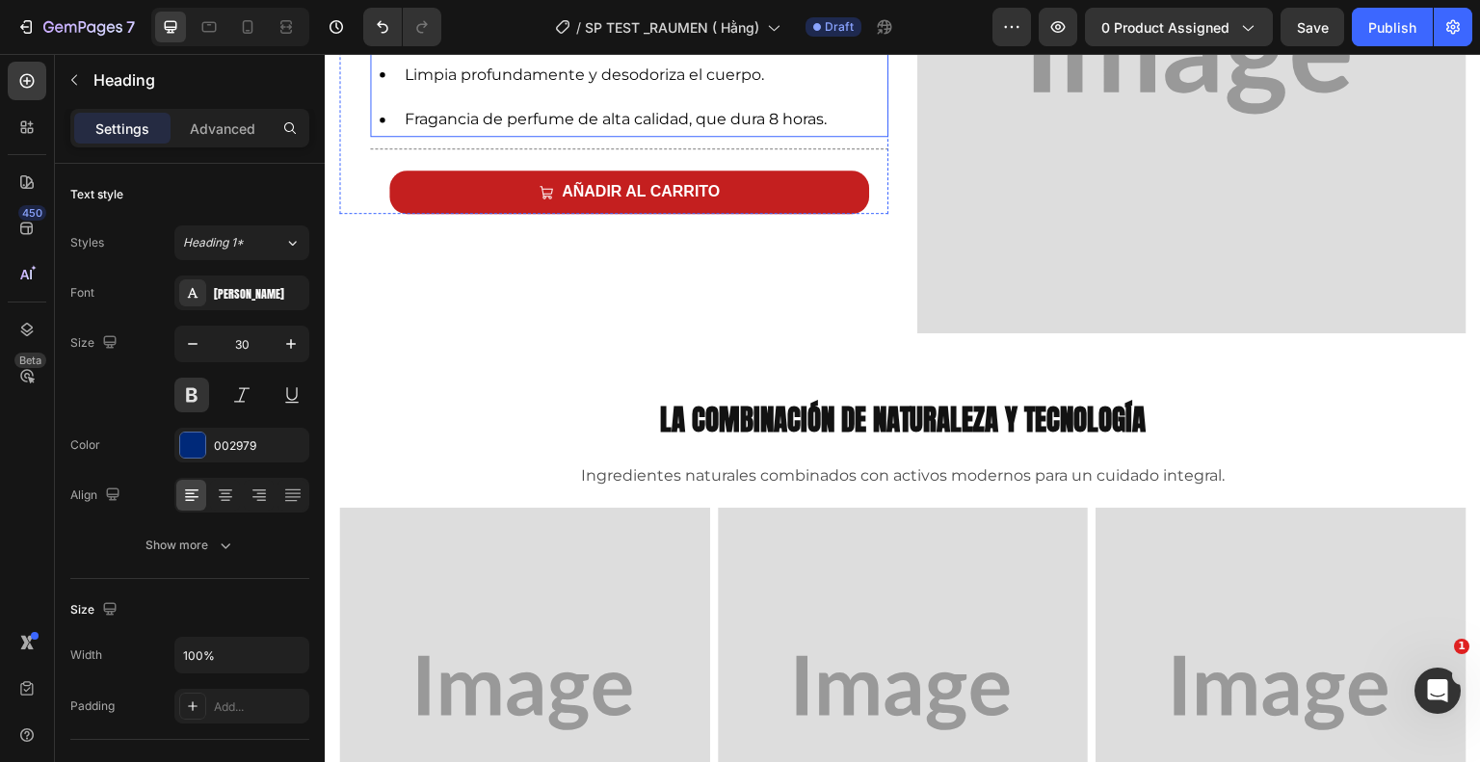
scroll to position [1168, 0]
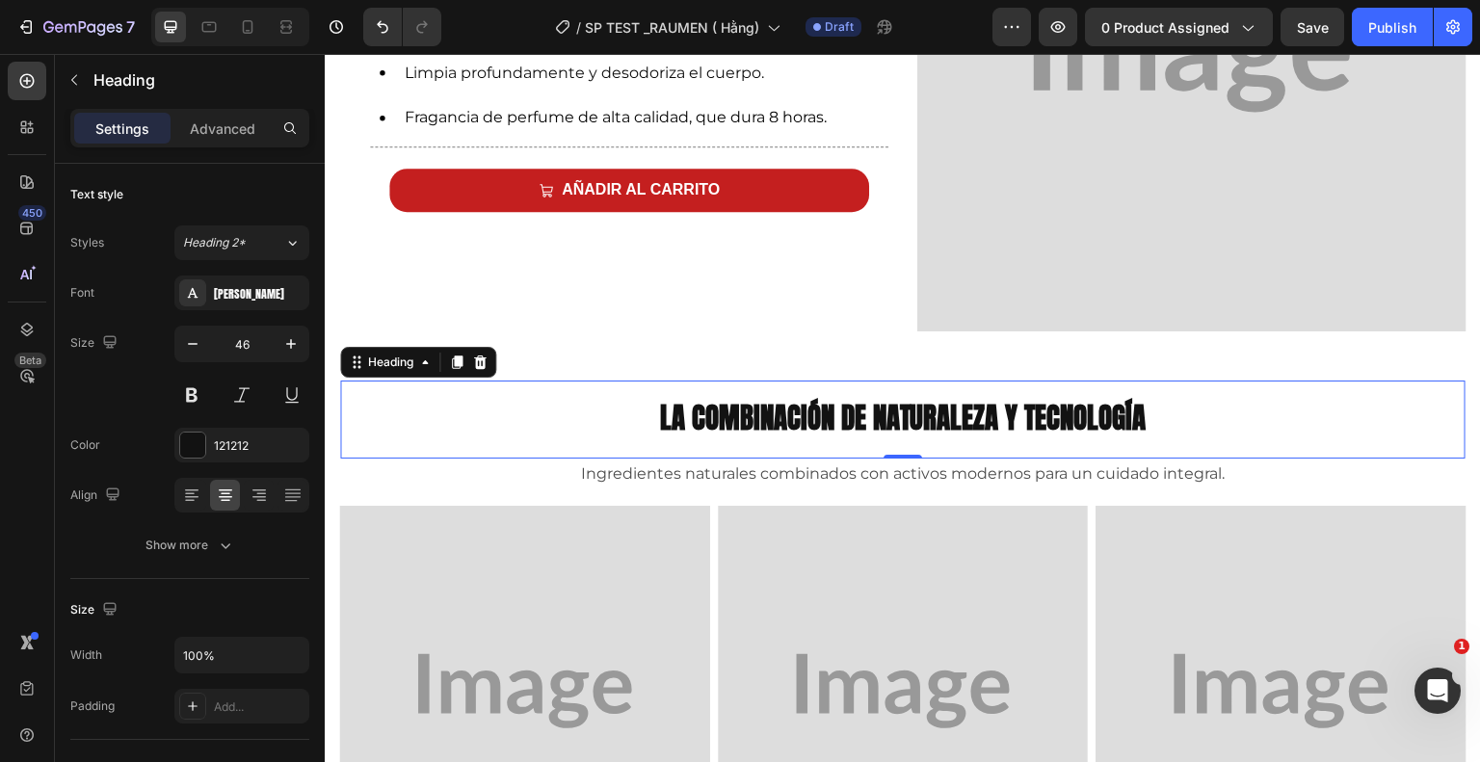
click at [733, 442] on div "La combinación de naturaleza y tecnología Heading 0" at bounding box center [902, 420] width 1125 height 79
click at [259, 337] on input "46" at bounding box center [242, 344] width 64 height 35
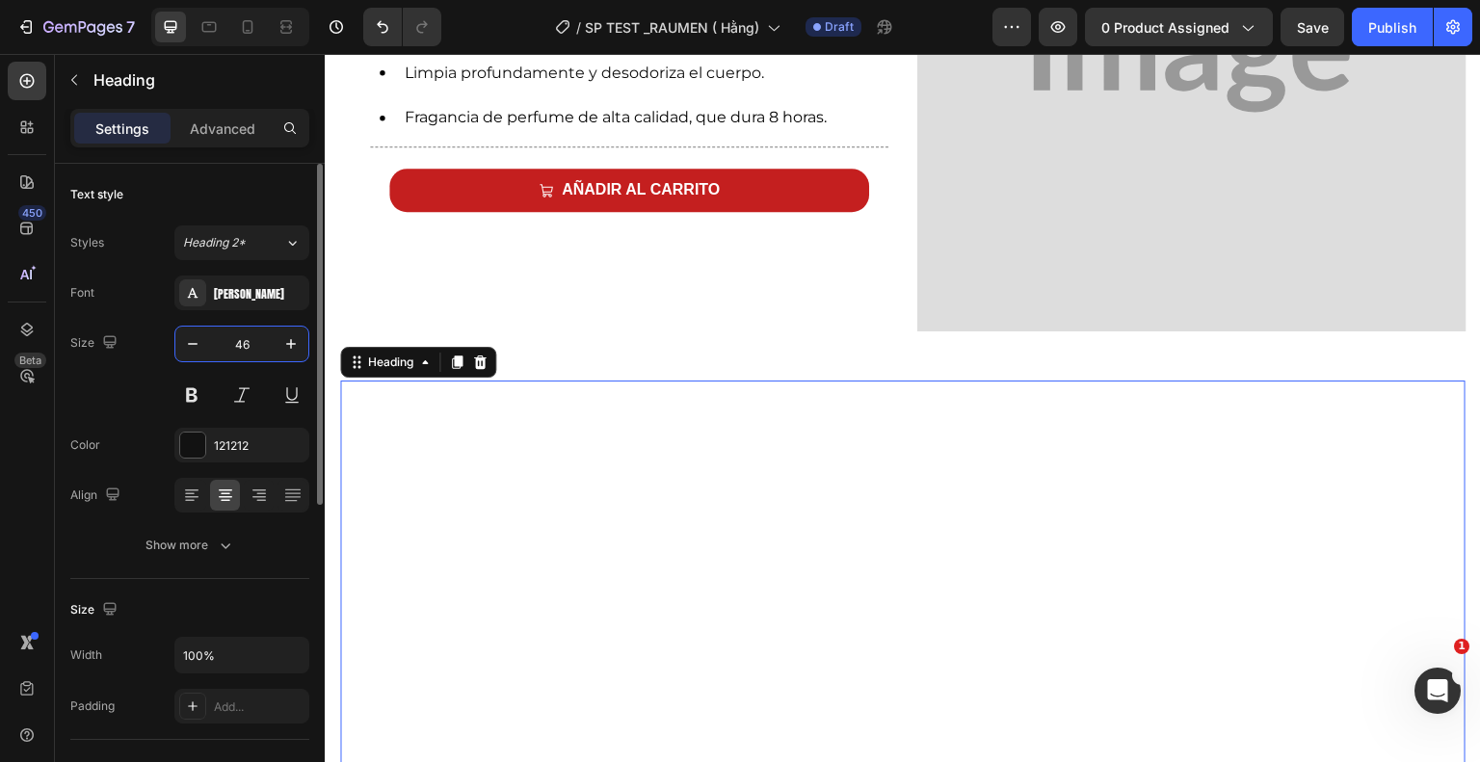
type input "4"
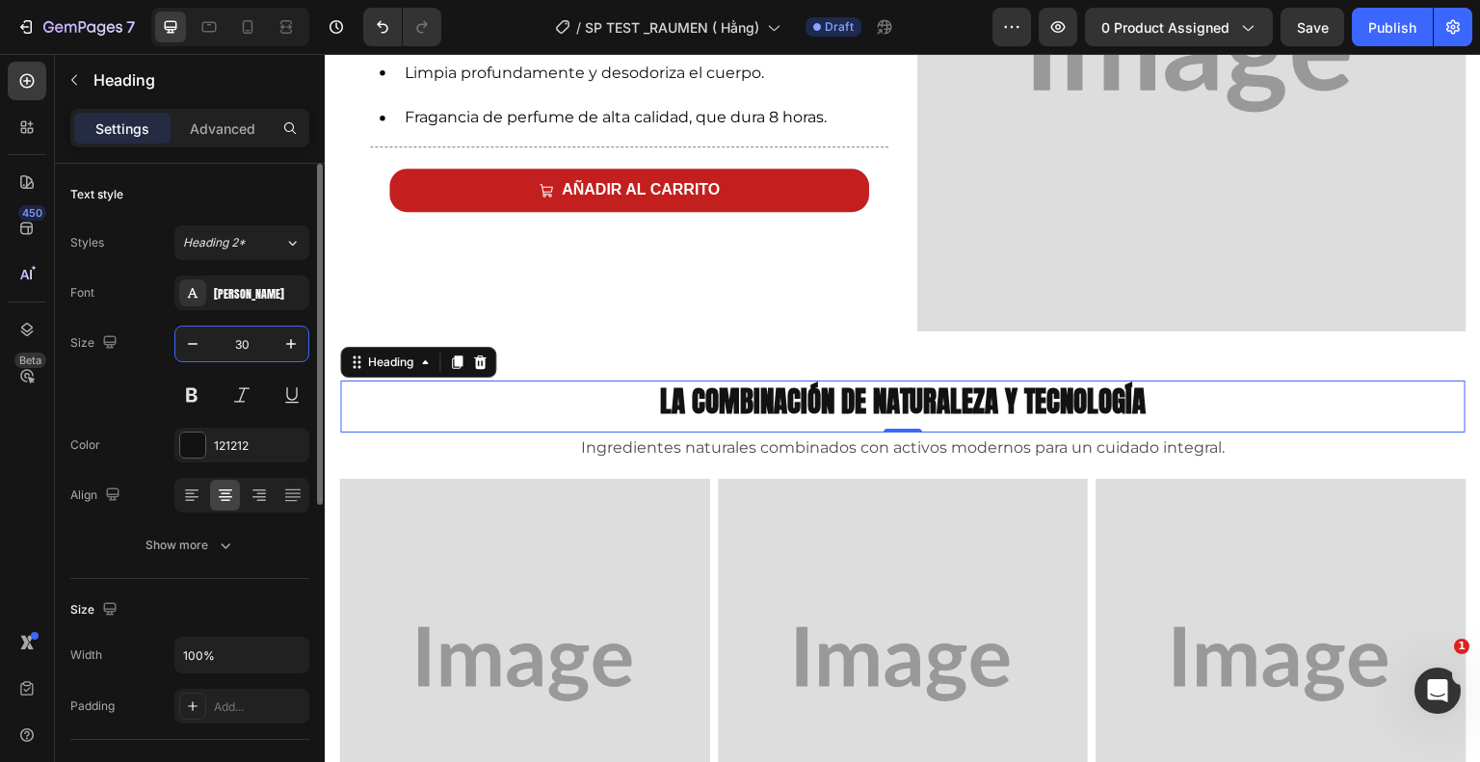
type input "30"
click at [1145, 405] on h2 "La combinación de naturaleza y tecnología" at bounding box center [902, 402] width 1125 height 42
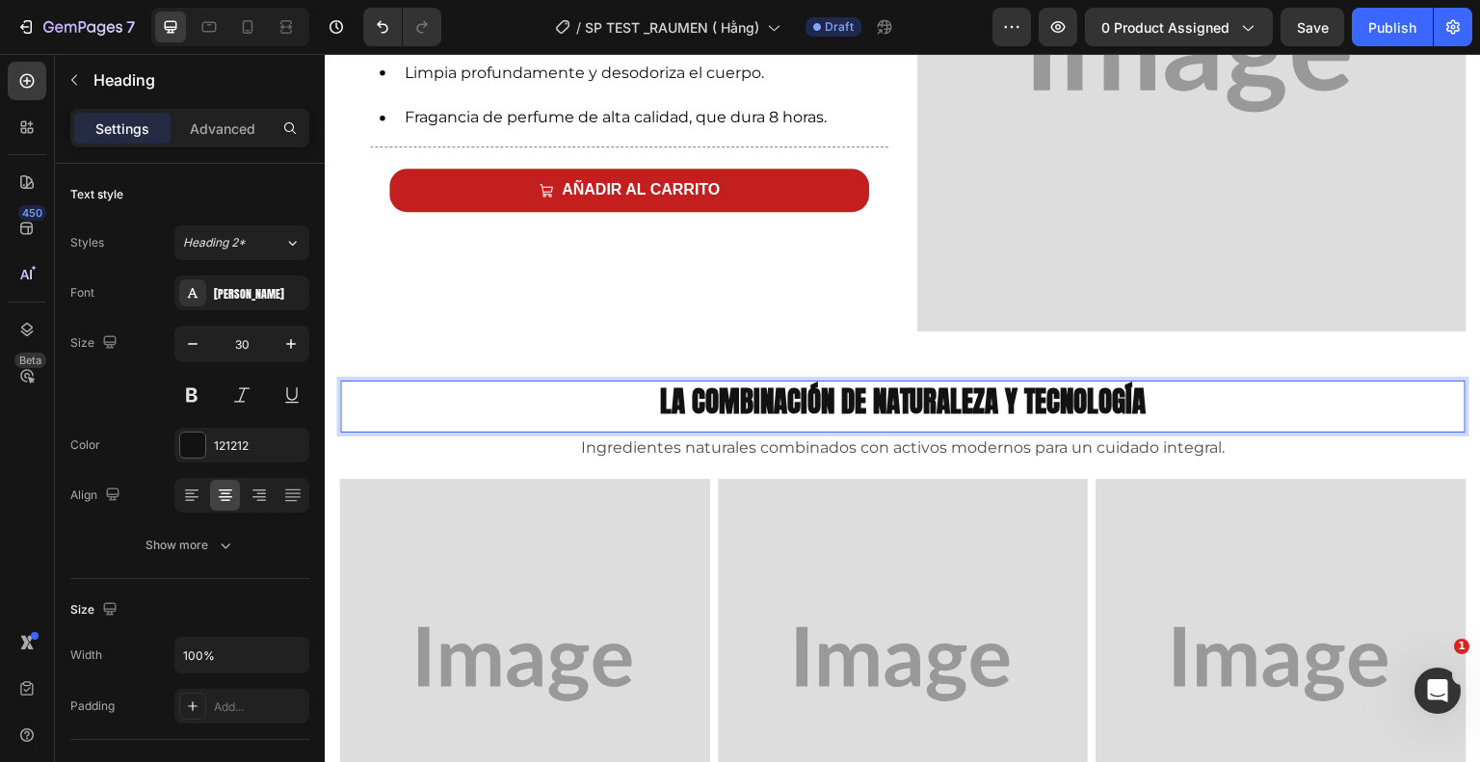
click at [1143, 399] on p "La combinación de naturaleza y tecnología" at bounding box center [903, 402] width 1122 height 39
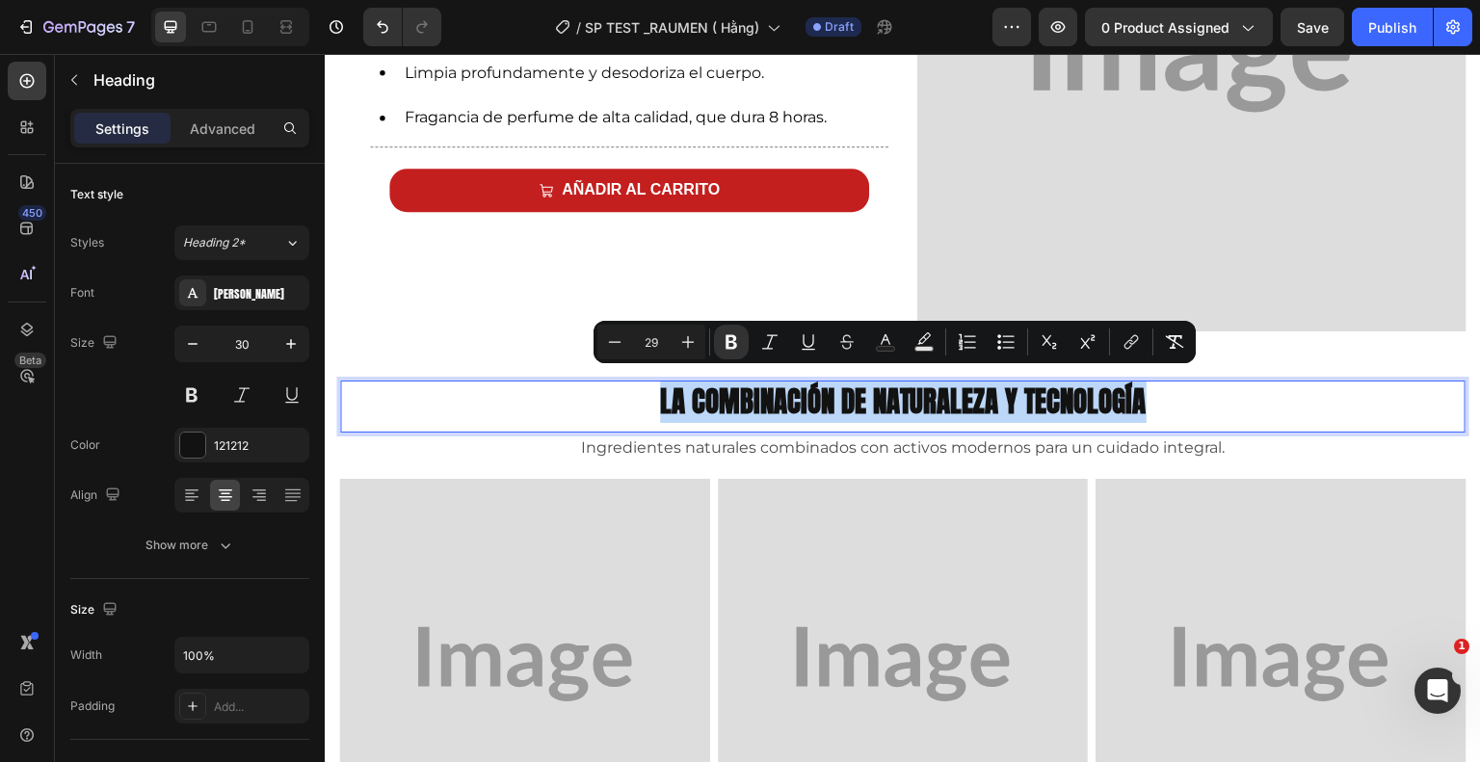
drag, startPoint x: 1143, startPoint y: 399, endPoint x: 654, endPoint y: 394, distance: 488.6
click at [654, 394] on p "La combinación de naturaleza y tecnología" at bounding box center [903, 402] width 1122 height 39
click at [690, 341] on icon "Editor contextual toolbar" at bounding box center [688, 342] width 13 height 13
type input "30"
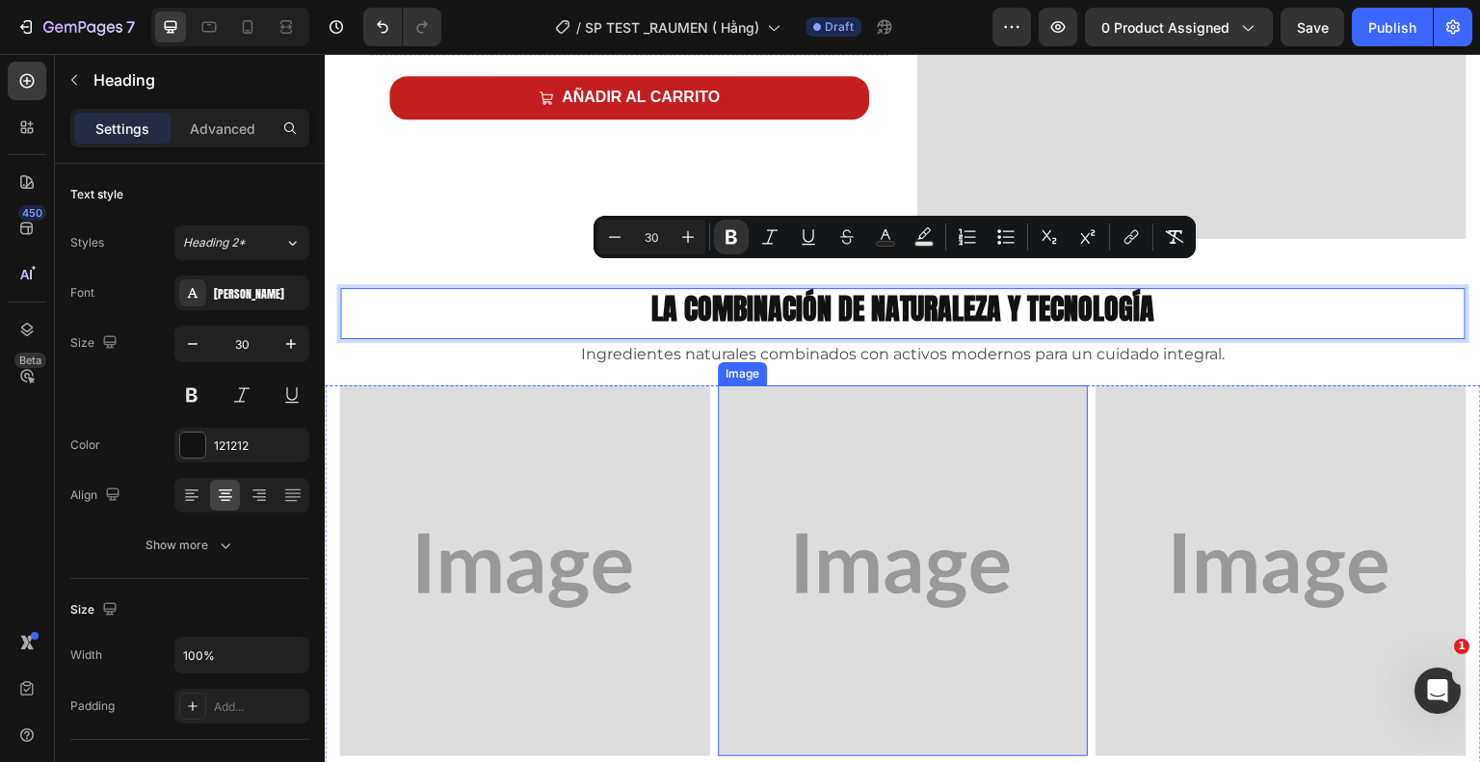
scroll to position [1273, 0]
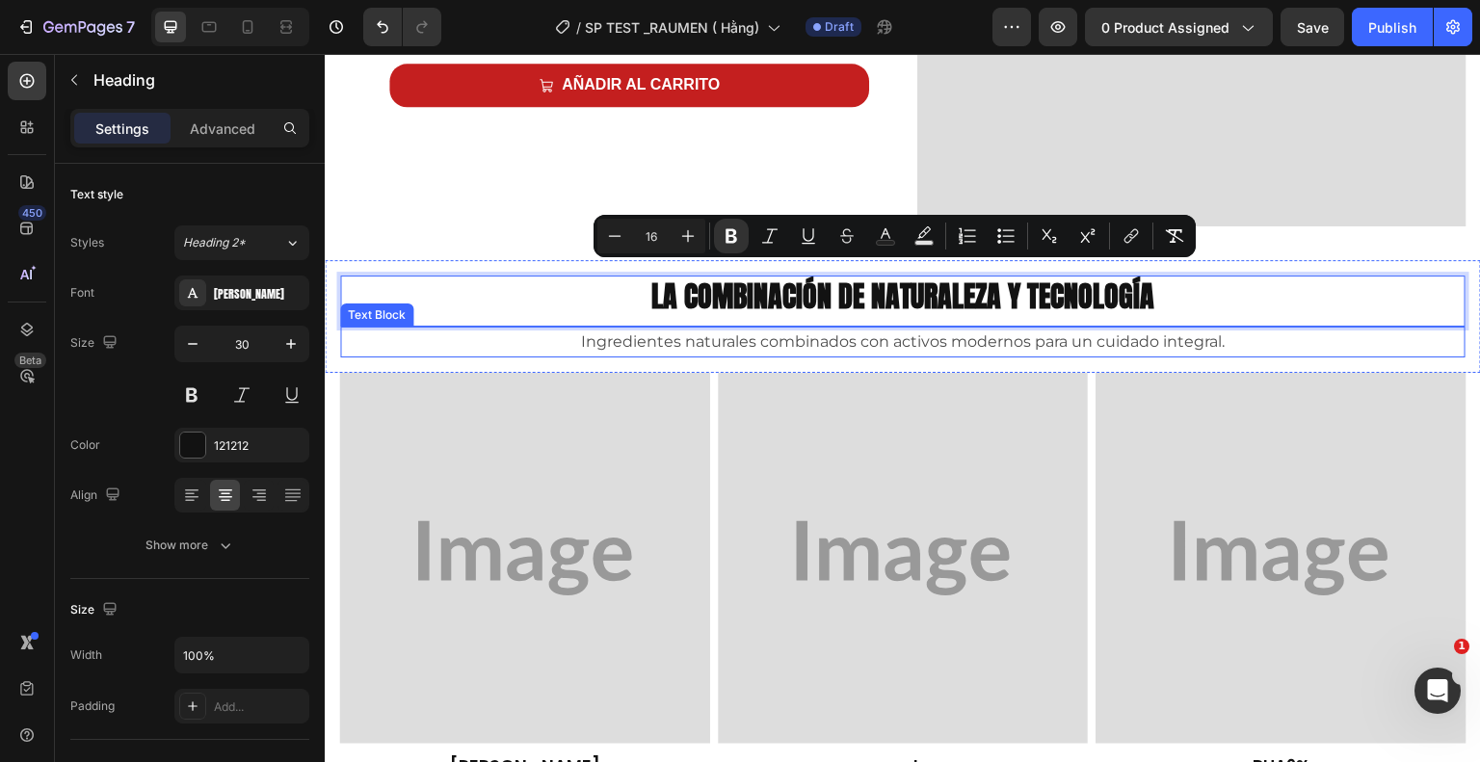
click at [965, 335] on p "Ingredientes naturales combinados con activos modernos para un cuidado integral." at bounding box center [903, 343] width 1122 height 28
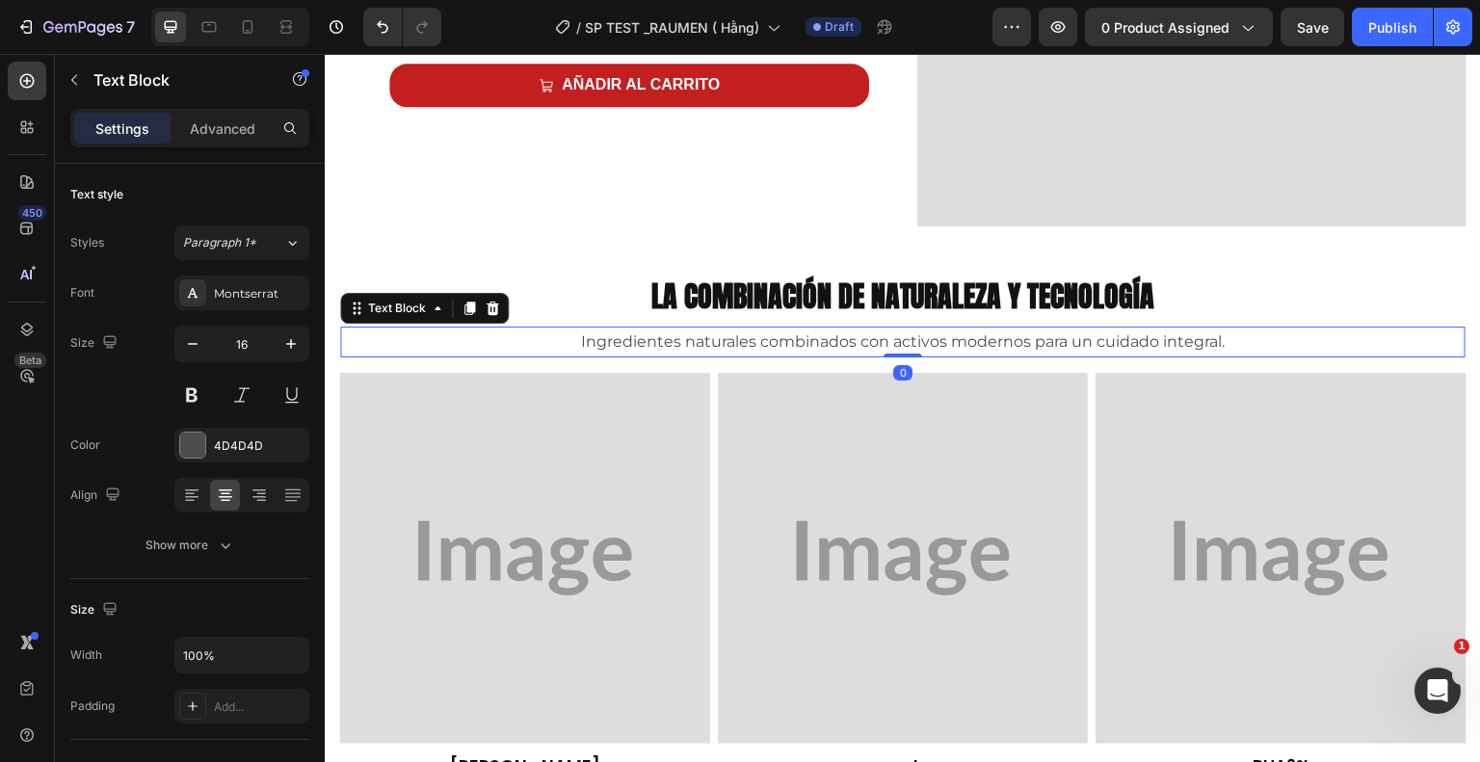
click at [1220, 334] on p "Ingredientes naturales combinados con activos modernos para un cuidado integral." at bounding box center [903, 343] width 1122 height 28
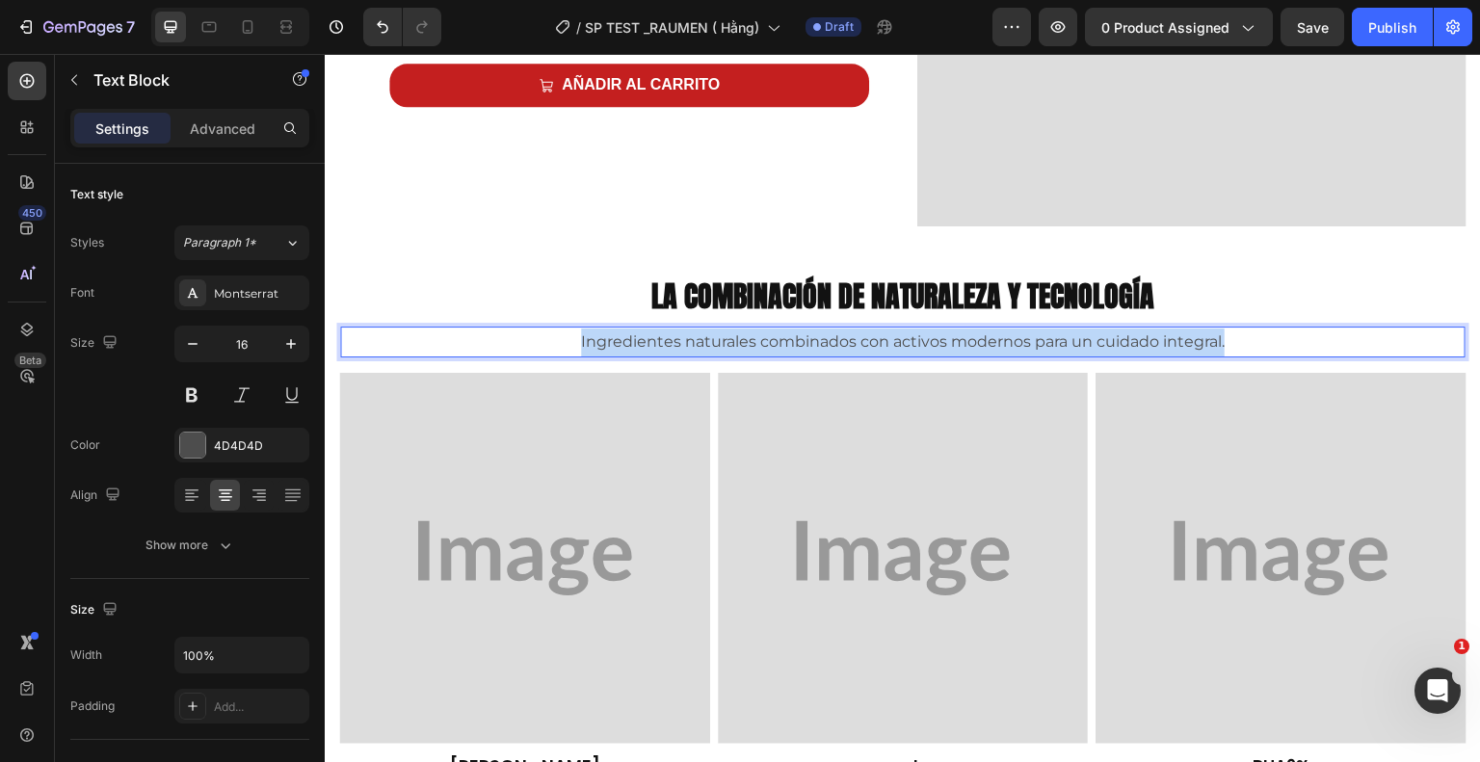
drag, startPoint x: 1219, startPoint y: 333, endPoint x: 502, endPoint y: 328, distance: 716.9
click at [502, 329] on p "Ingredientes naturales combinados con activos modernos para un cuidado integral." at bounding box center [903, 343] width 1122 height 28
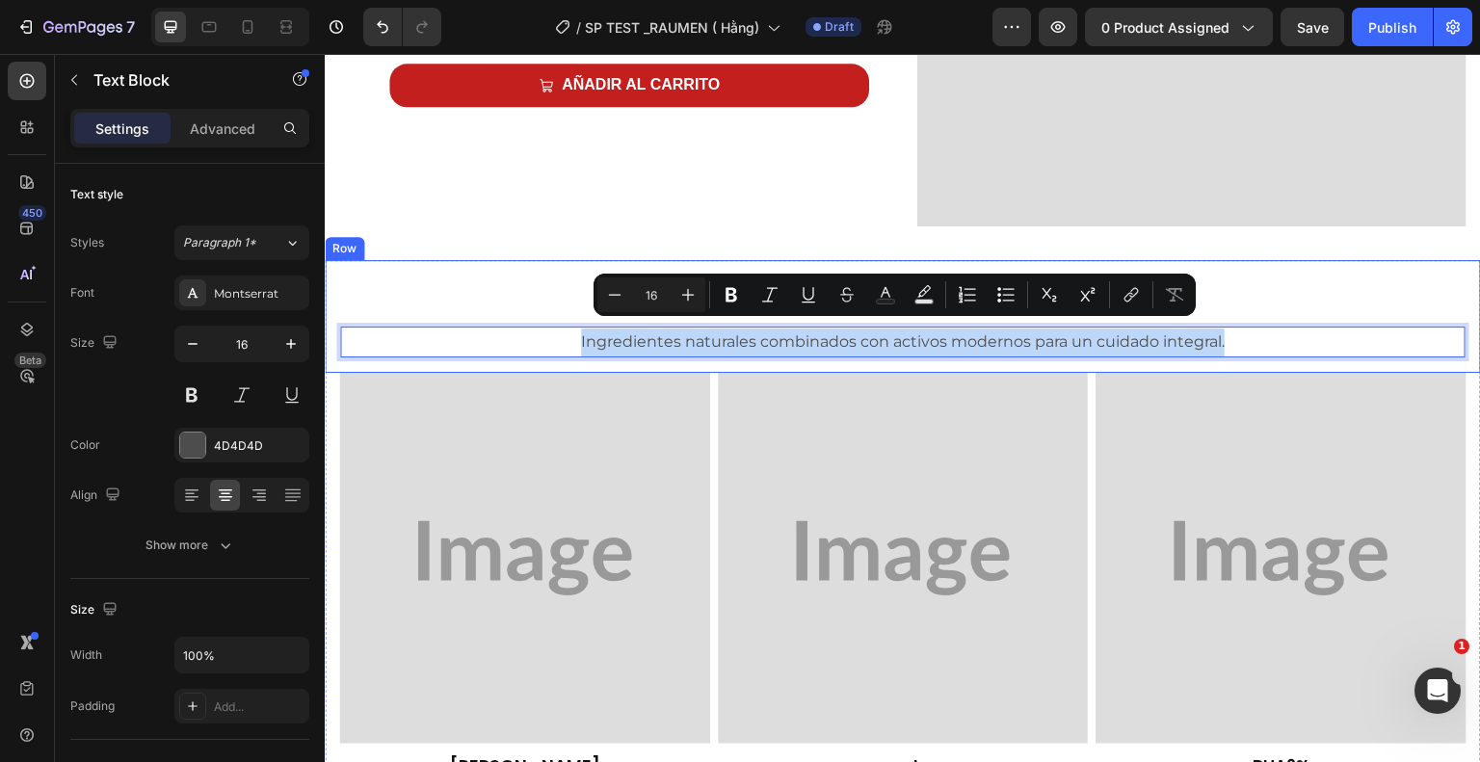
click at [505, 265] on div "⁠⁠⁠⁠⁠⁠⁠ La combinación de naturaleza y tecnología Heading Ingredientes naturale…" at bounding box center [903, 317] width 1156 height 114
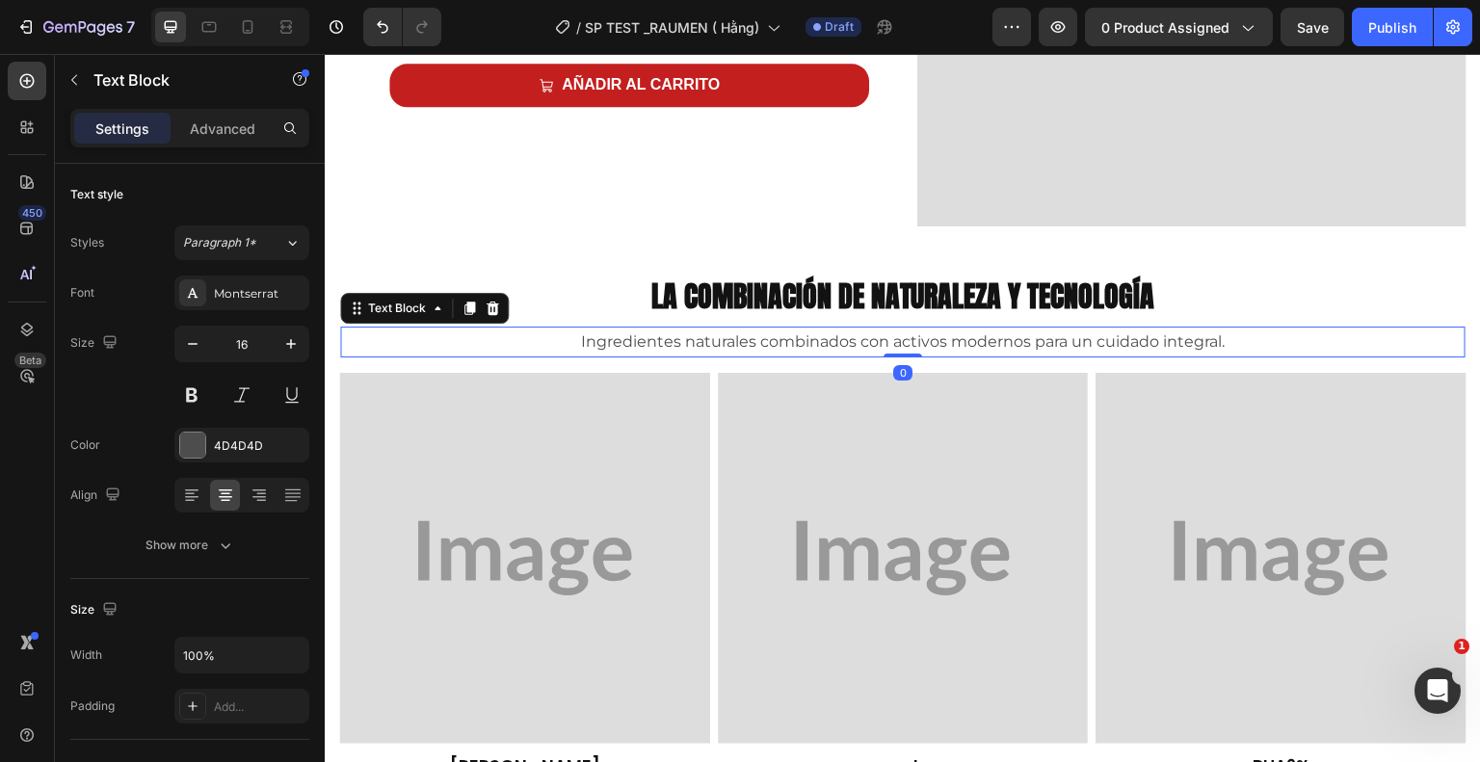
click at [615, 340] on p "Ingredientes naturales combinados con activos modernos para un cuidado integral." at bounding box center [903, 343] width 1122 height 28
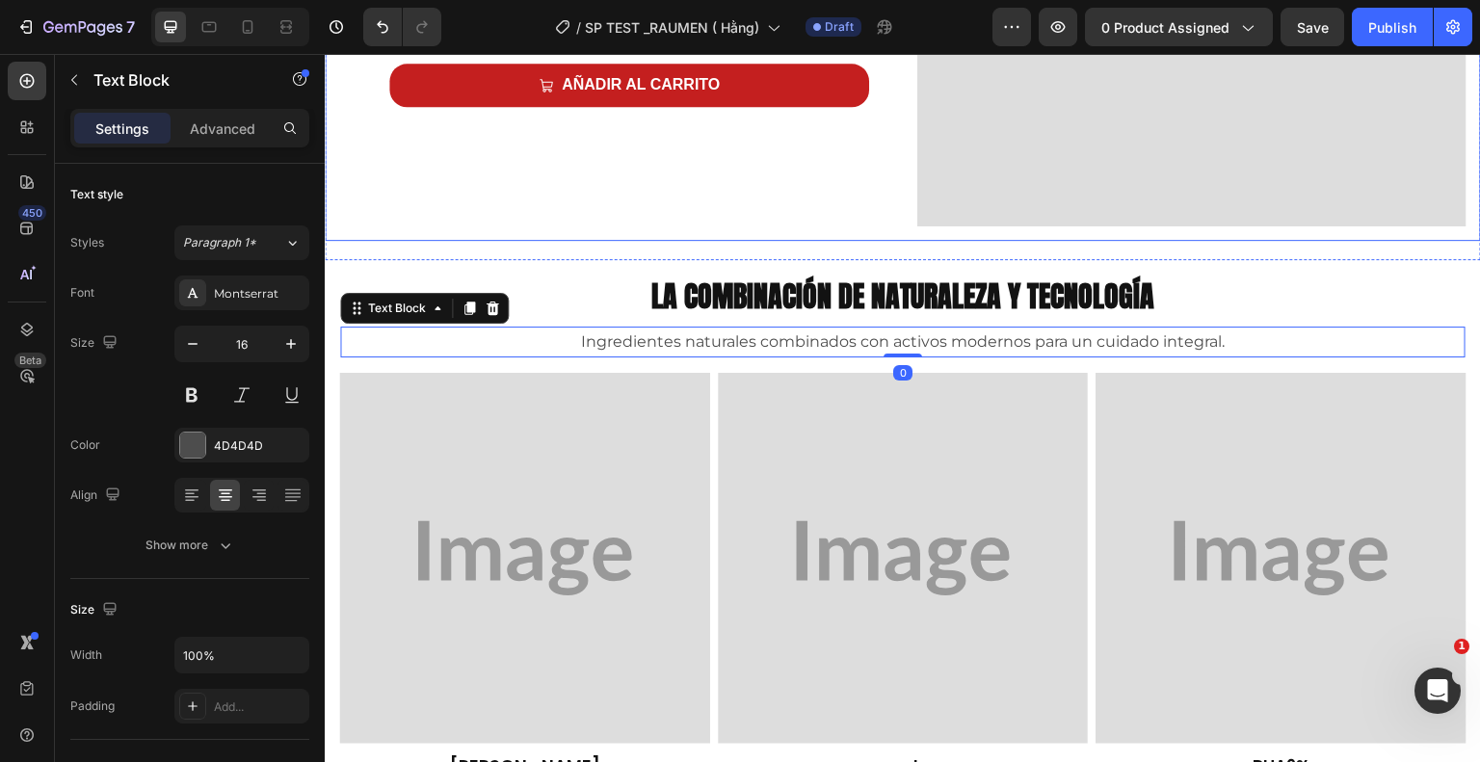
scroll to position [788, 0]
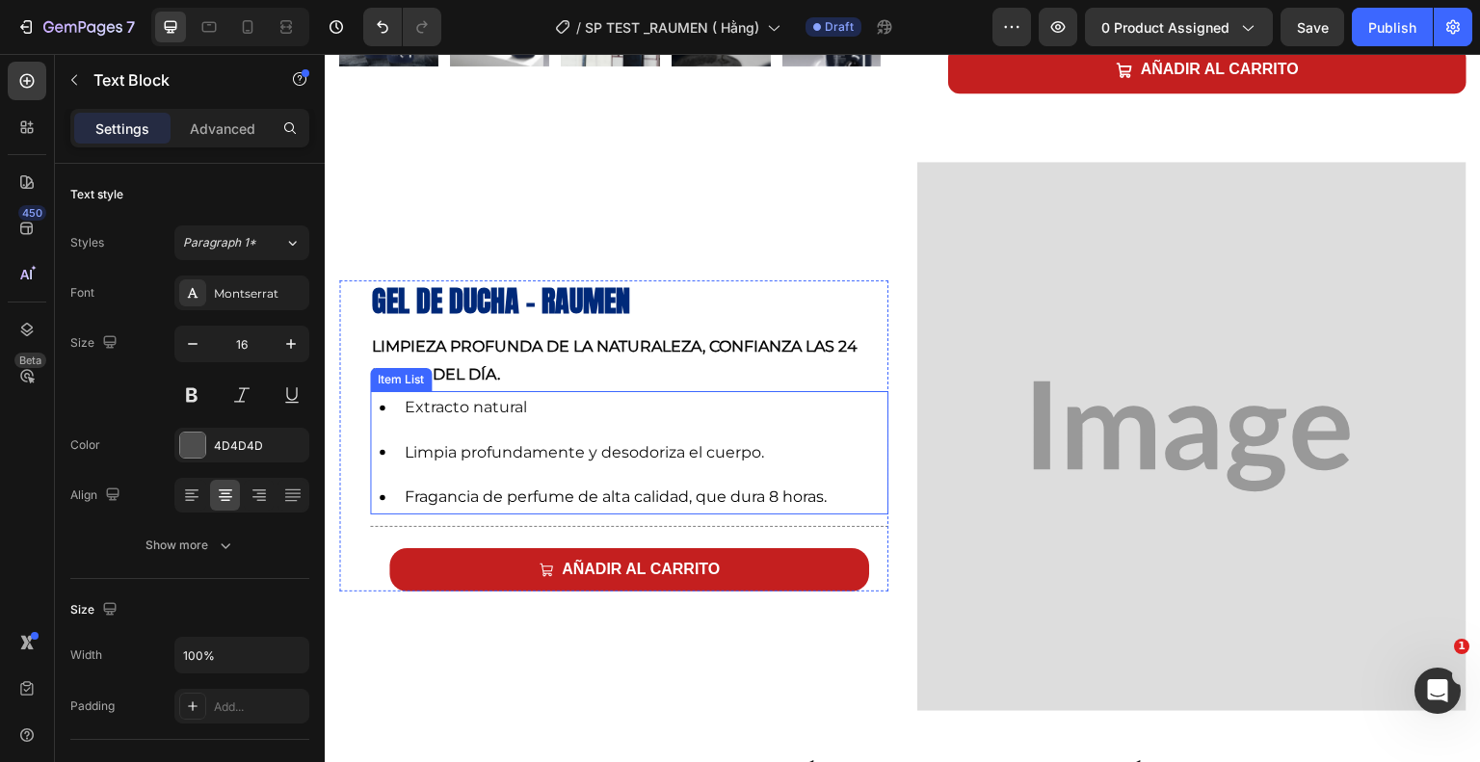
click at [596, 405] on p "Extracto natural" at bounding box center [616, 408] width 422 height 28
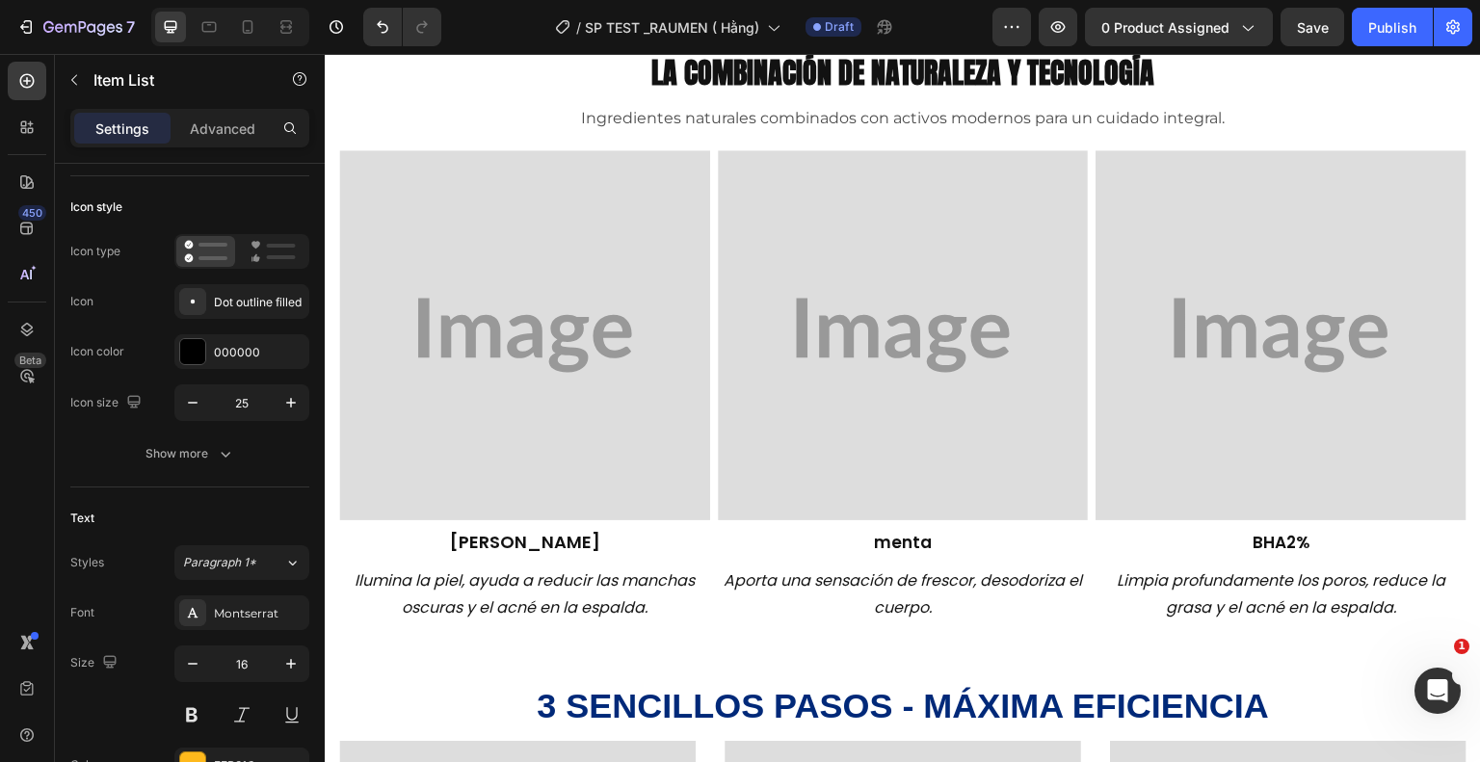
scroll to position [1545, 0]
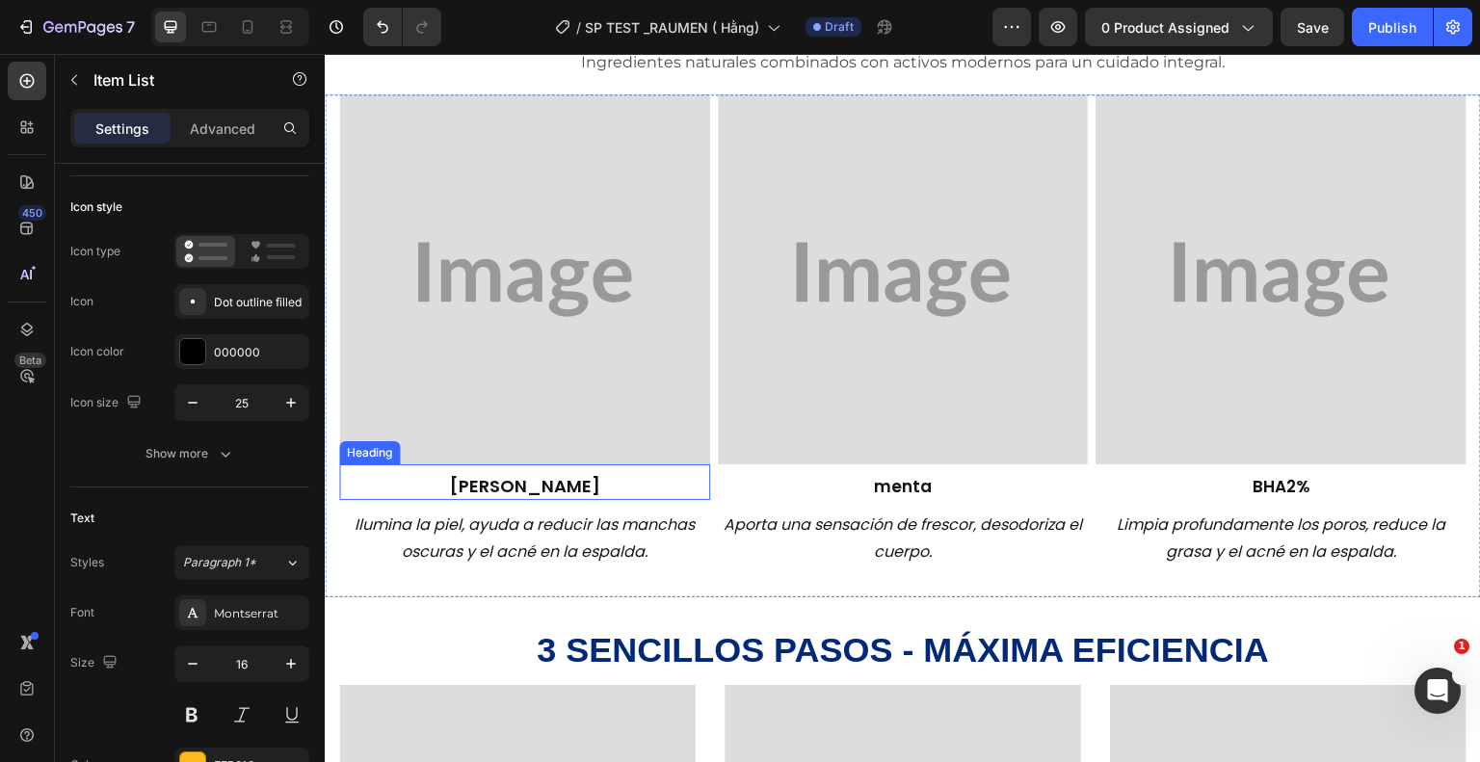
click at [542, 483] on span "Mora" at bounding box center [524, 486] width 150 height 24
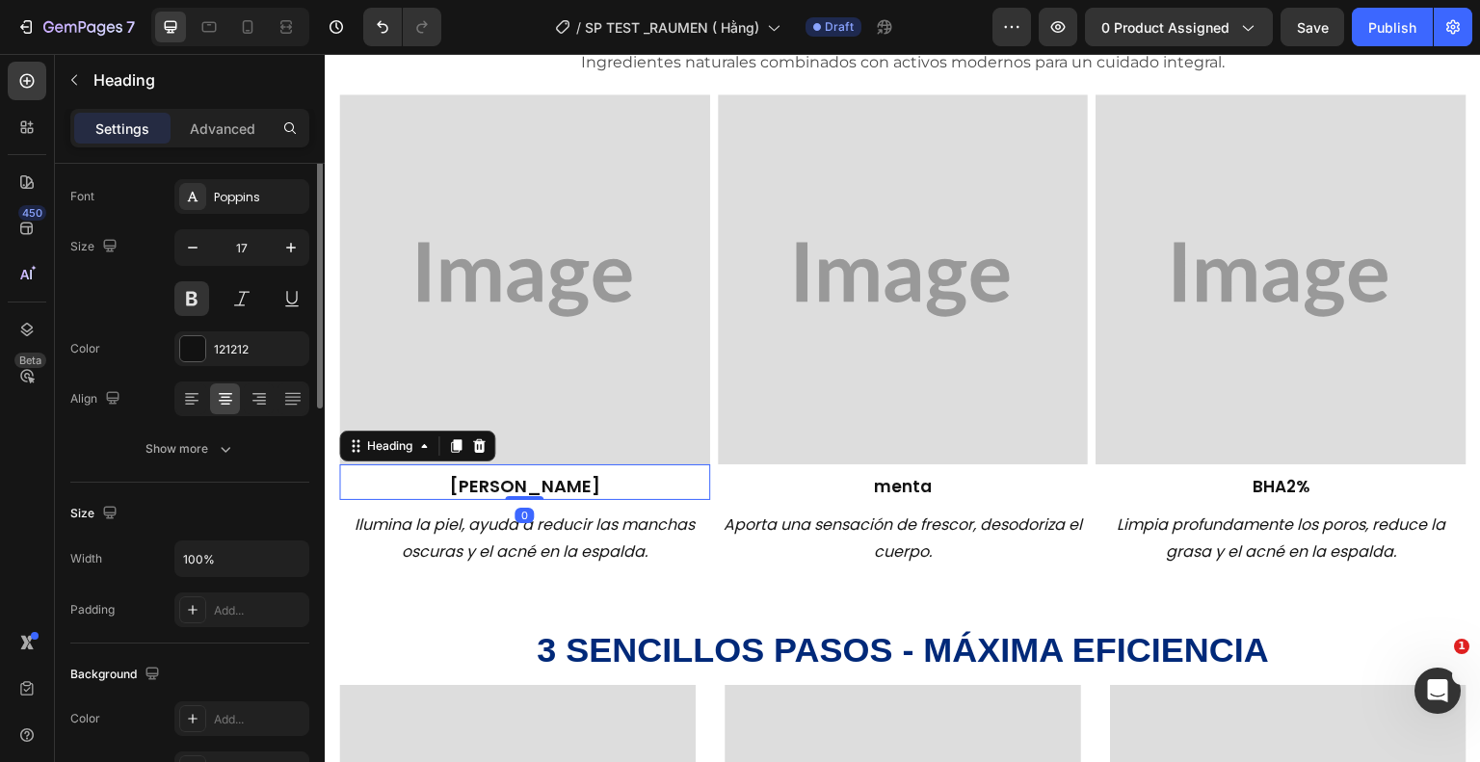
scroll to position [0, 0]
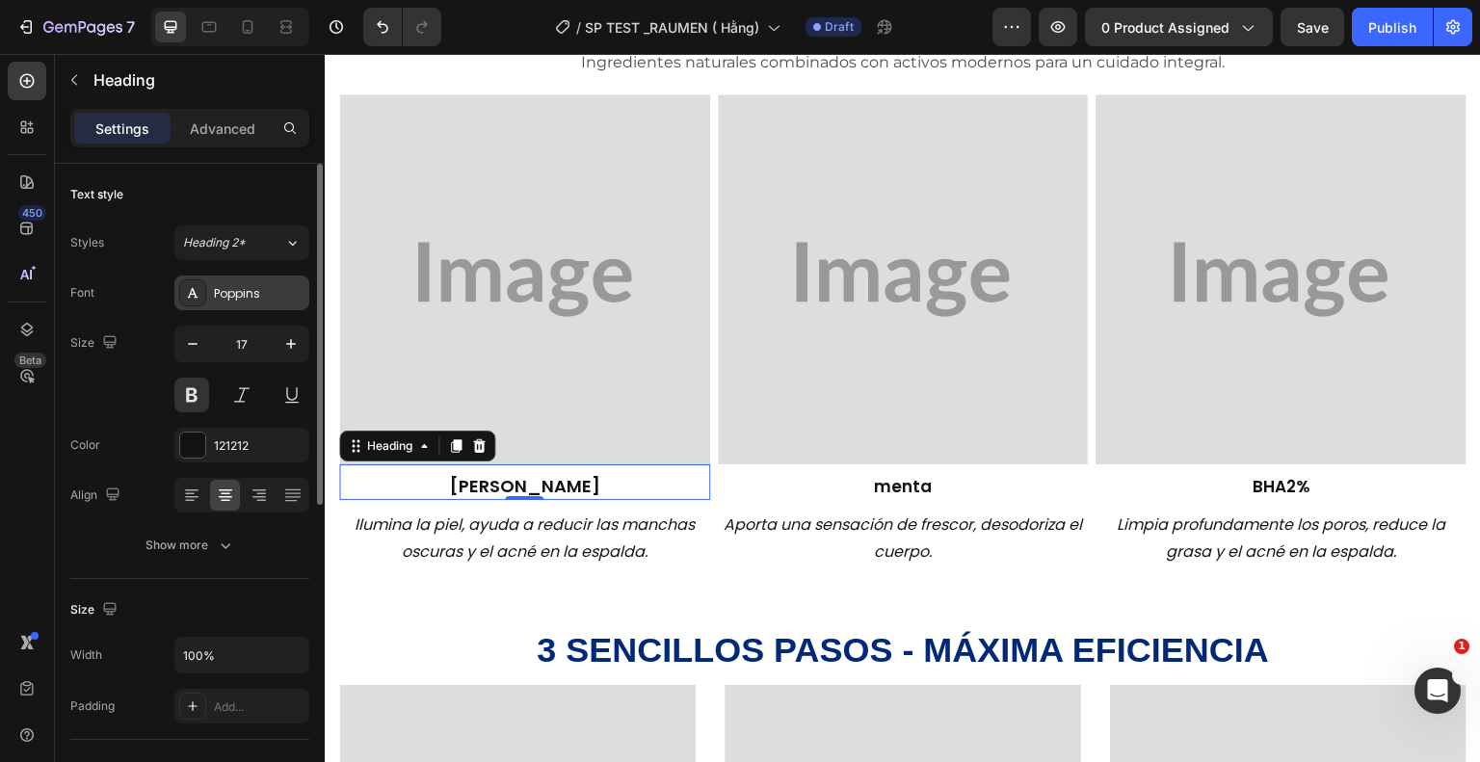
click at [268, 282] on div "Poppins" at bounding box center [241, 293] width 135 height 35
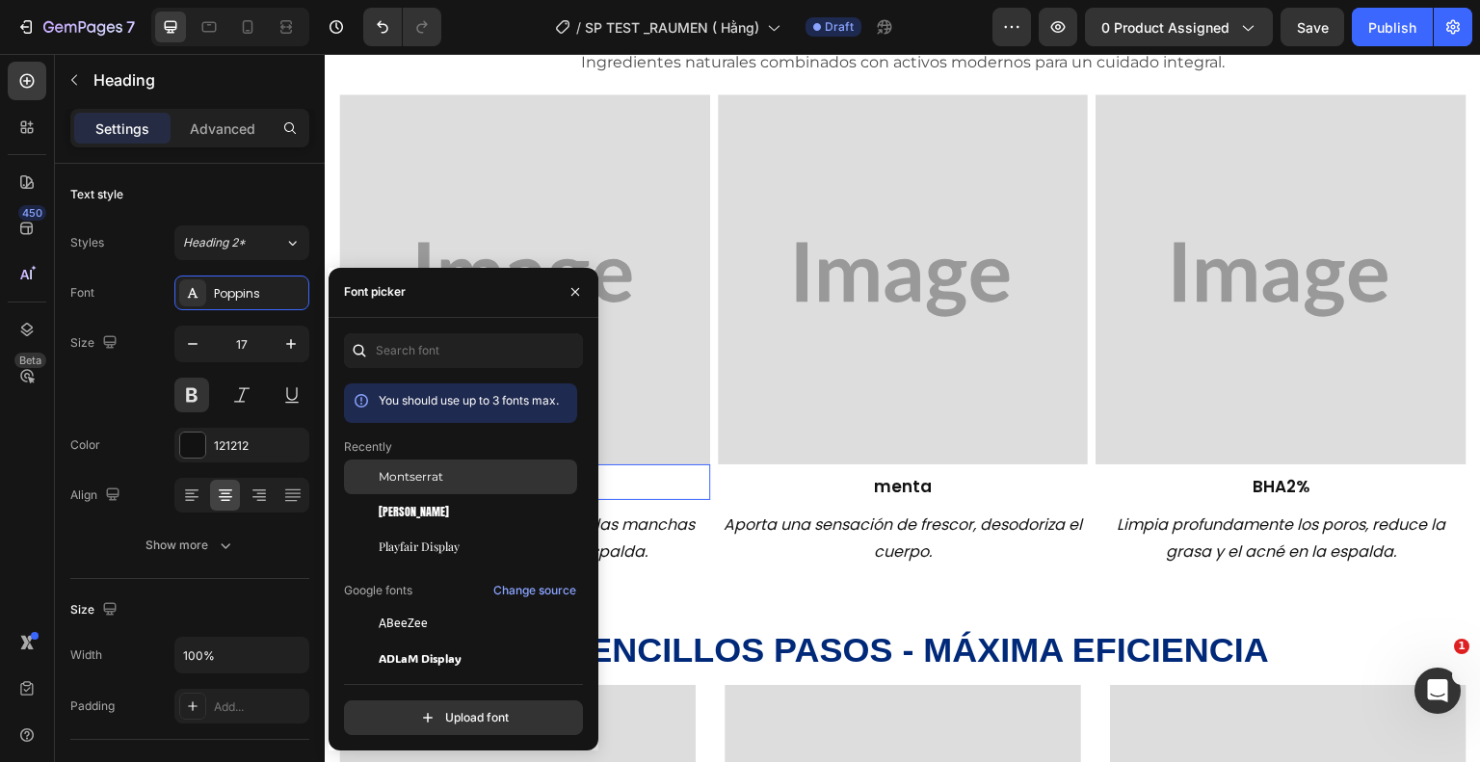
click at [479, 481] on div "Montserrat" at bounding box center [476, 476] width 195 height 17
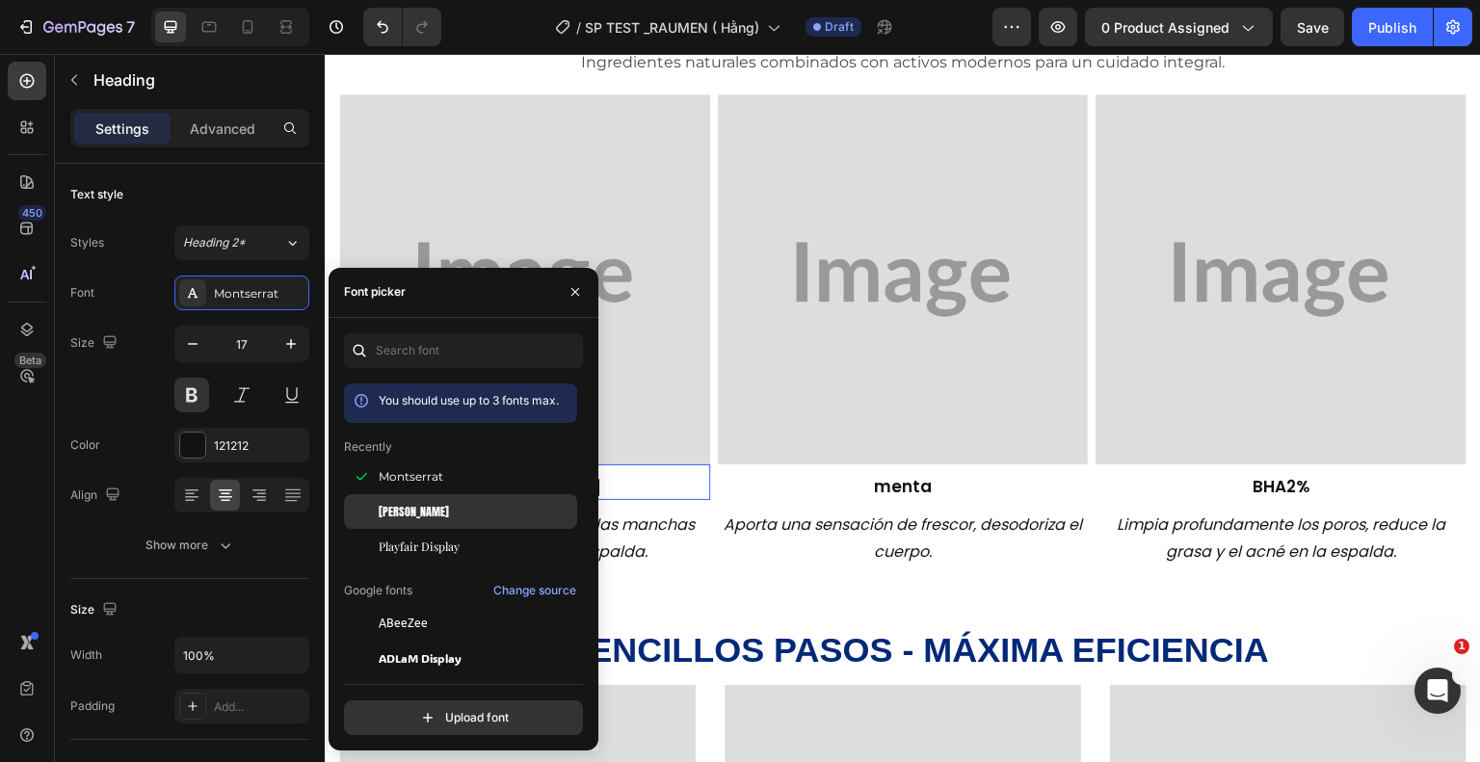
click at [467, 514] on div "[PERSON_NAME]" at bounding box center [476, 511] width 195 height 17
click at [844, 482] on h2 "menta" at bounding box center [903, 486] width 371 height 25
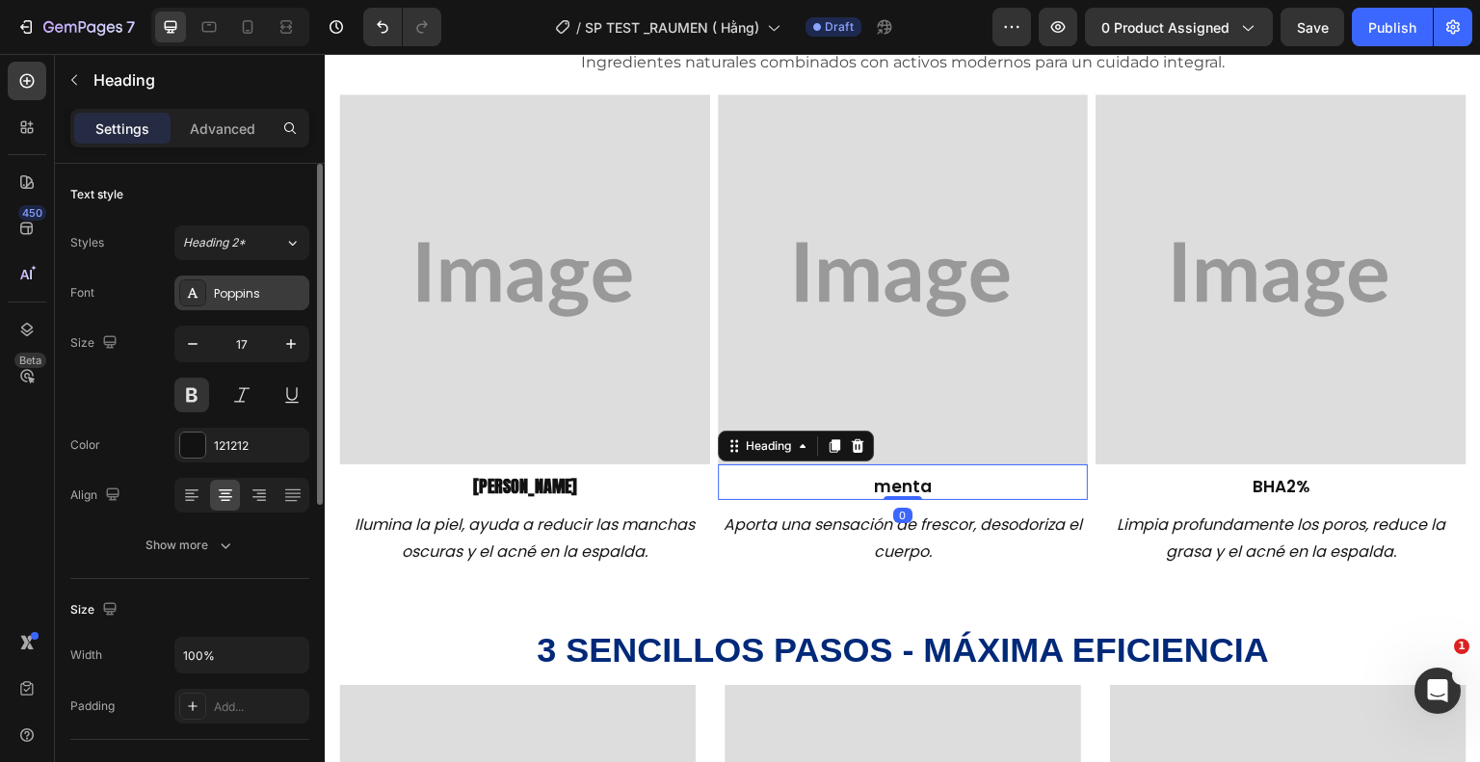
click at [263, 295] on div "Poppins" at bounding box center [259, 293] width 91 height 17
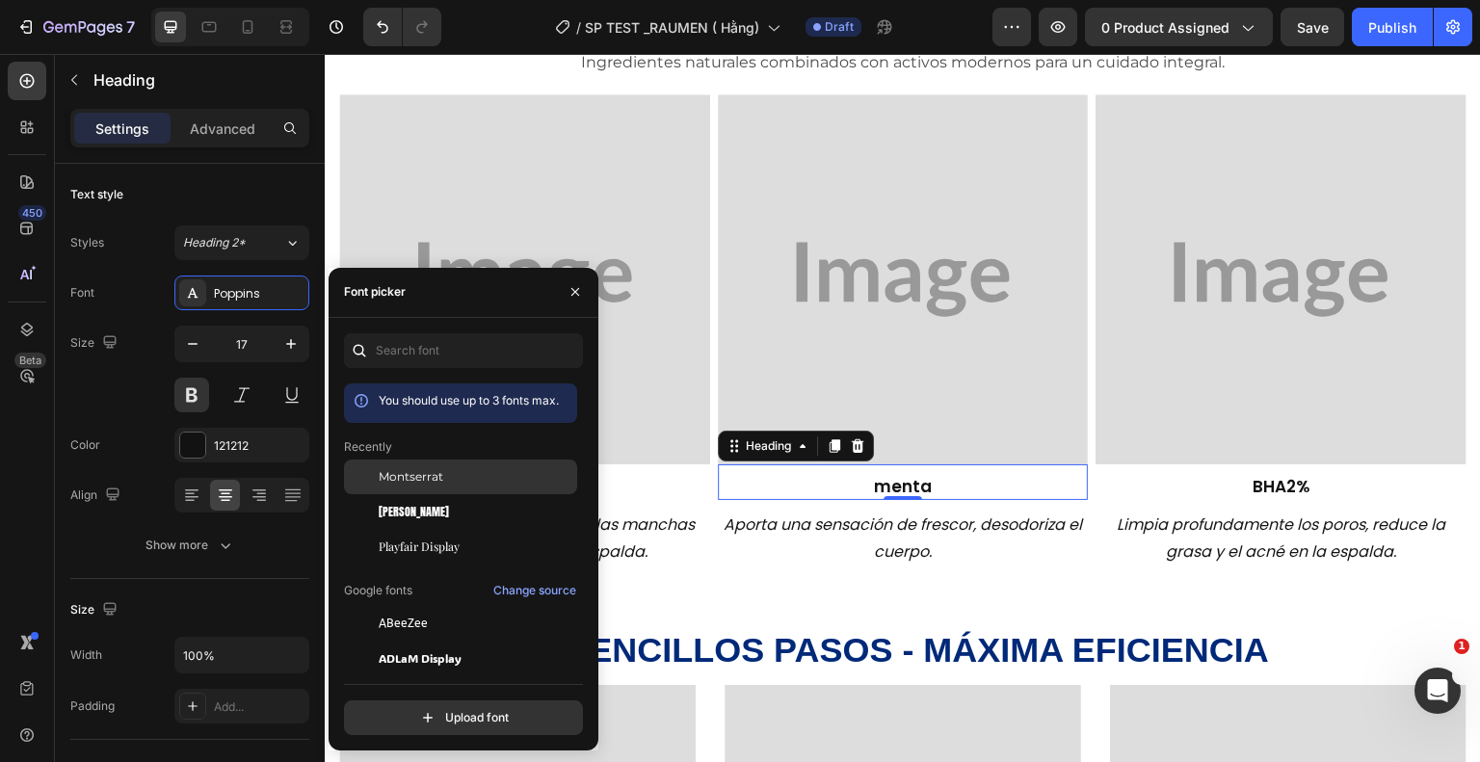
click at [402, 486] on div "Montserrat" at bounding box center [460, 477] width 233 height 35
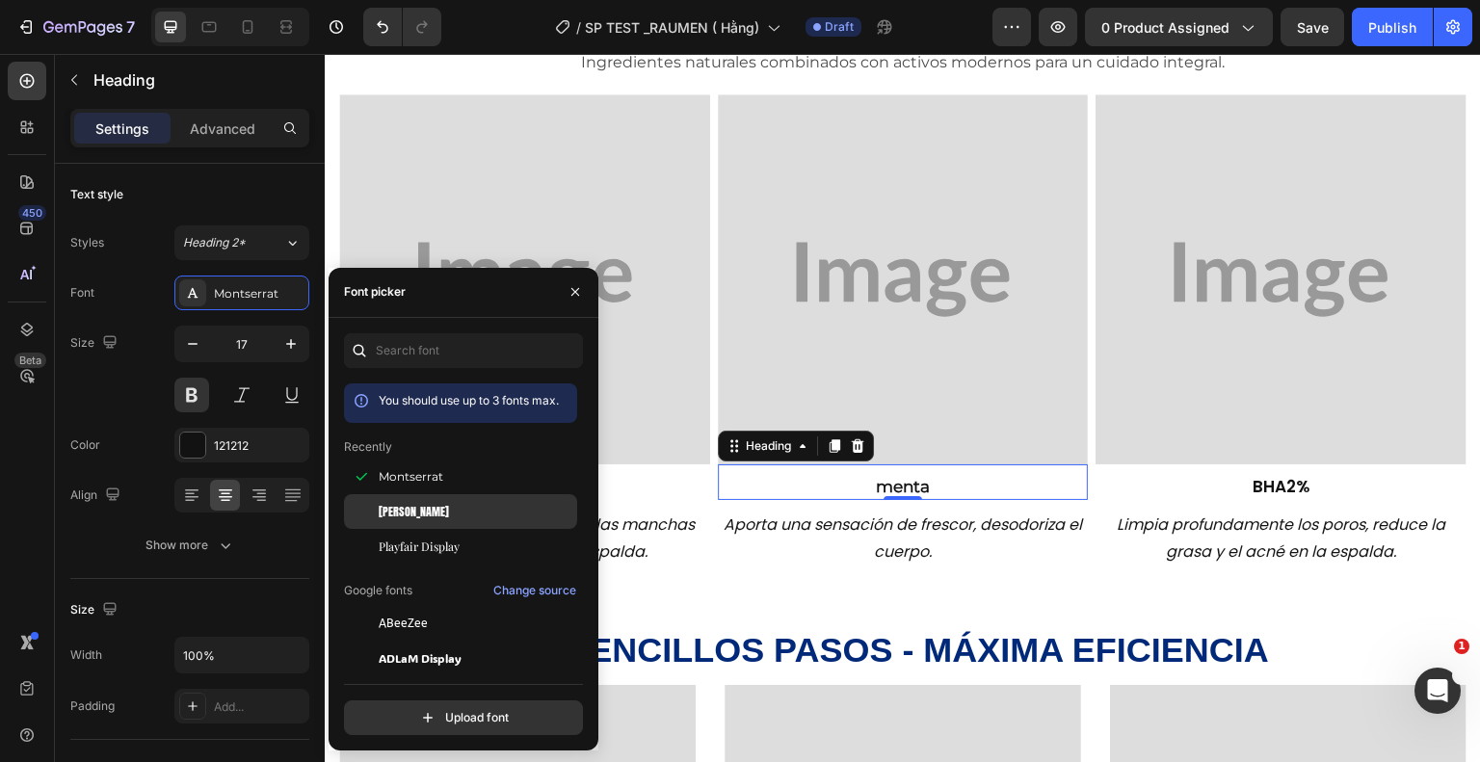
click at [420, 505] on div "[PERSON_NAME]" at bounding box center [476, 511] width 195 height 17
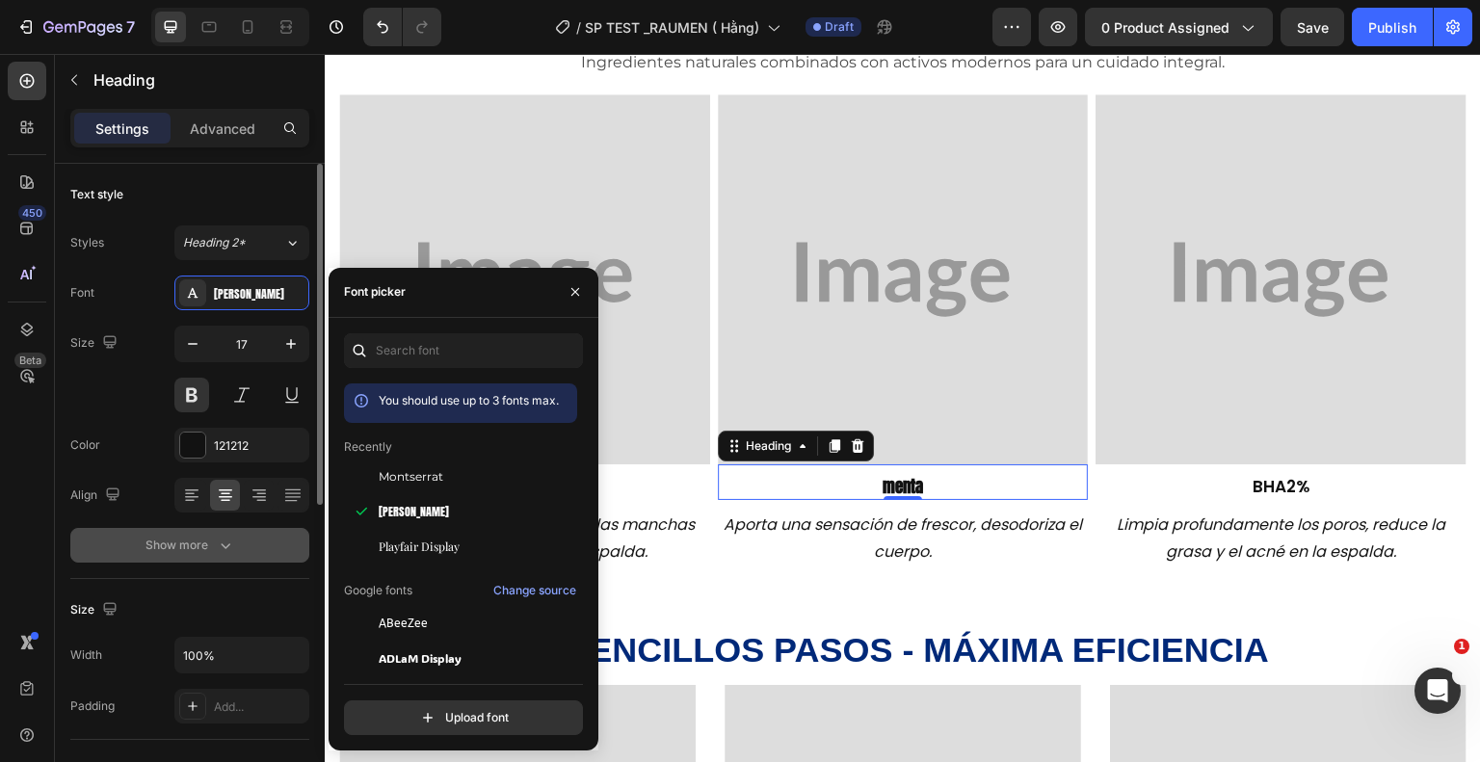
click at [226, 538] on icon "button" at bounding box center [225, 545] width 19 height 19
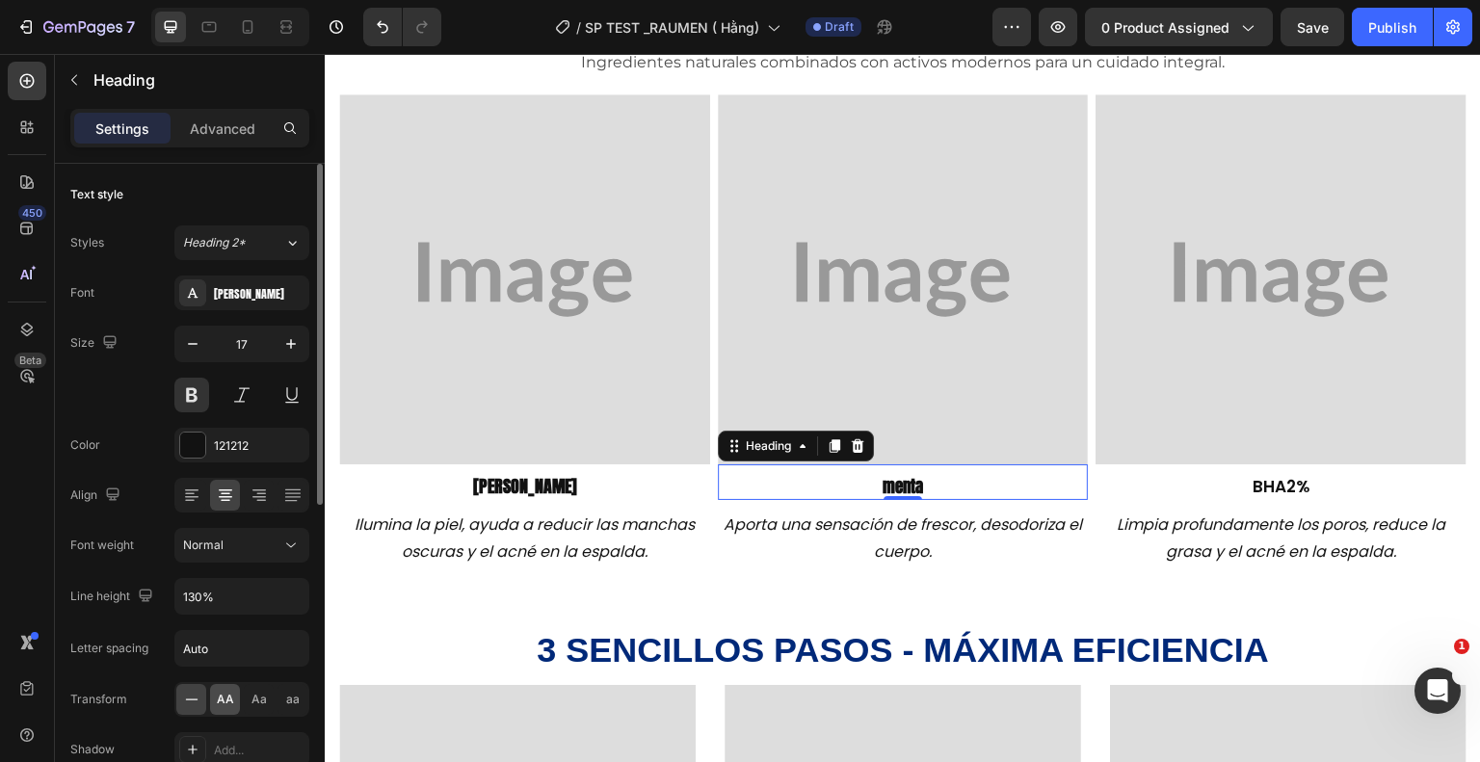
click at [224, 698] on span "AA" at bounding box center [225, 699] width 17 height 17
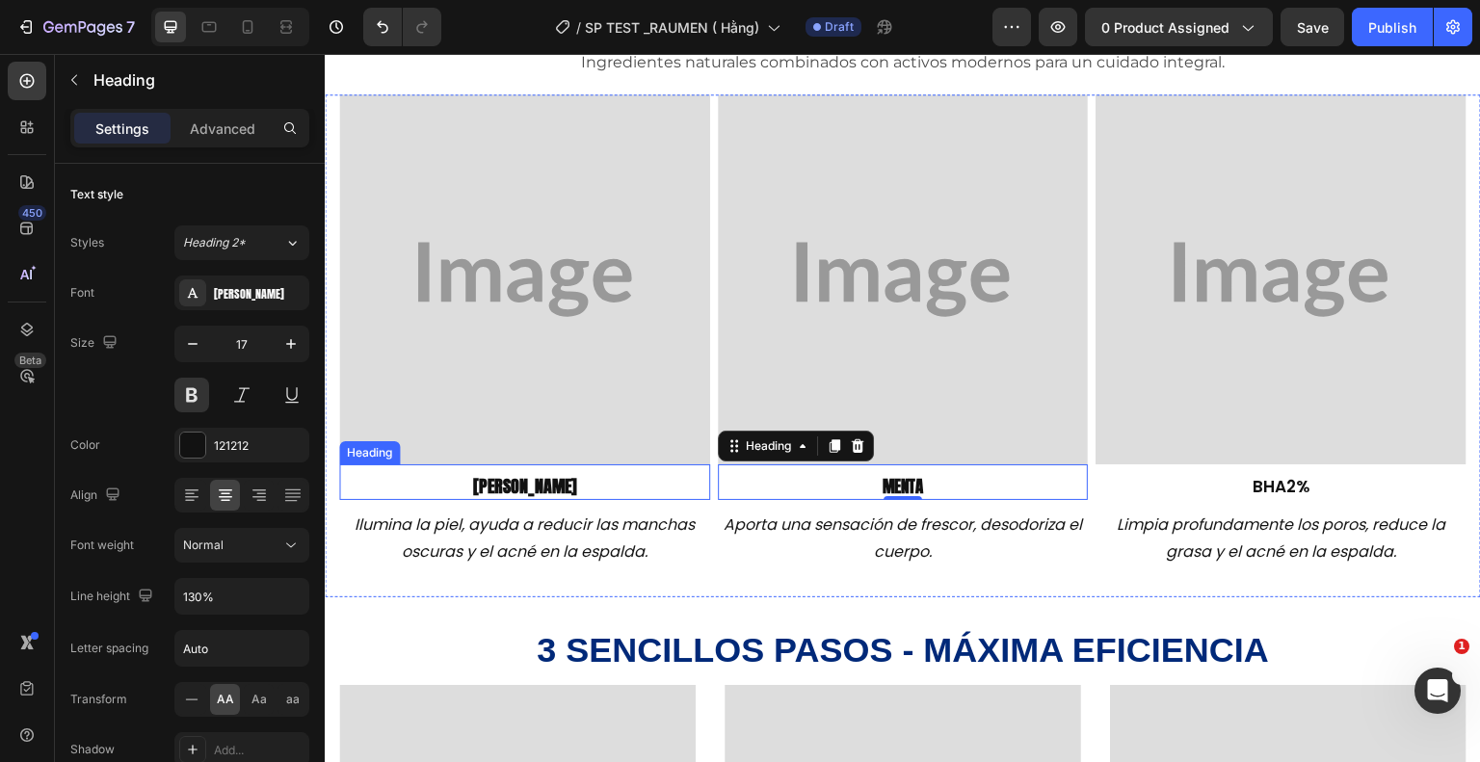
click at [517, 489] on span "Mora" at bounding box center [524, 486] width 104 height 26
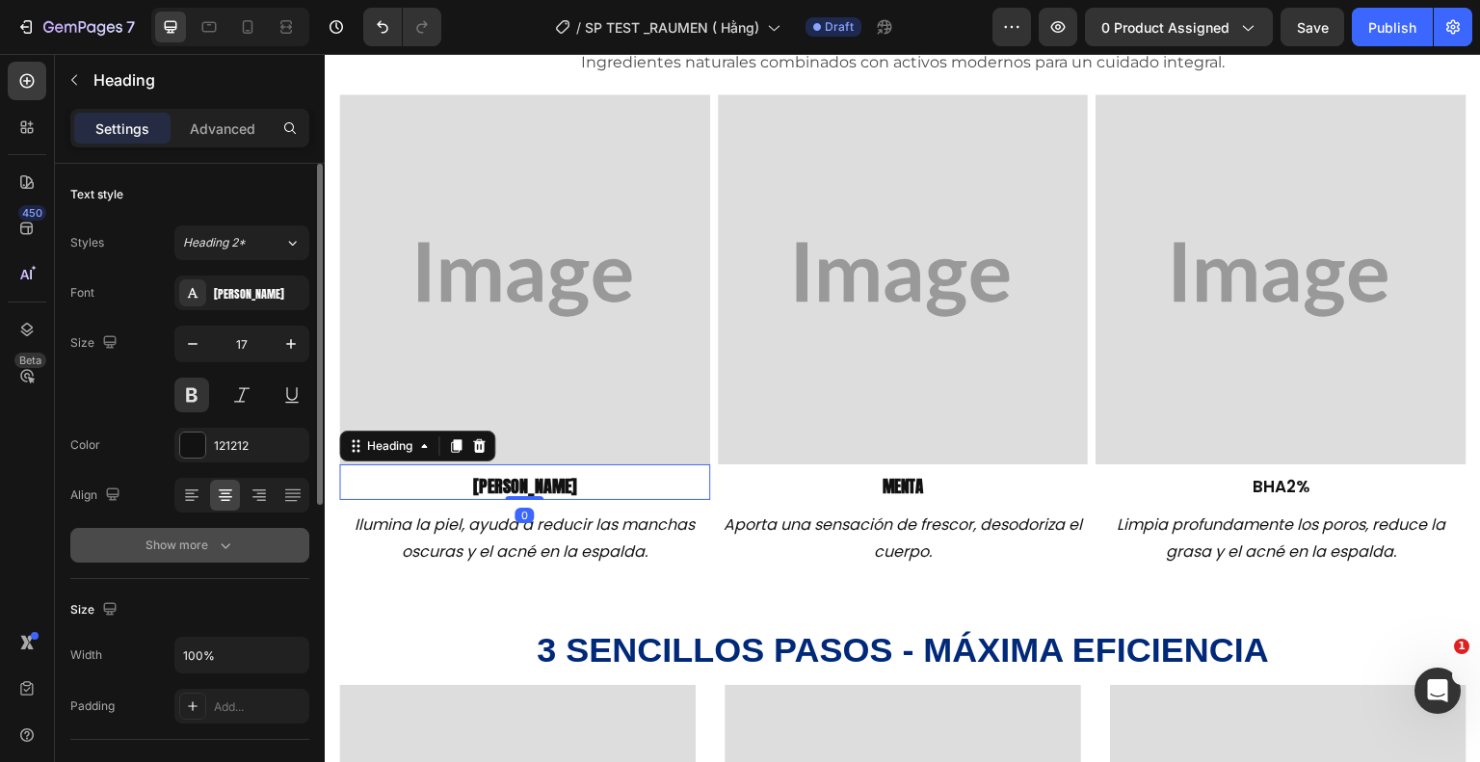
click at [225, 545] on icon "button" at bounding box center [225, 545] width 19 height 19
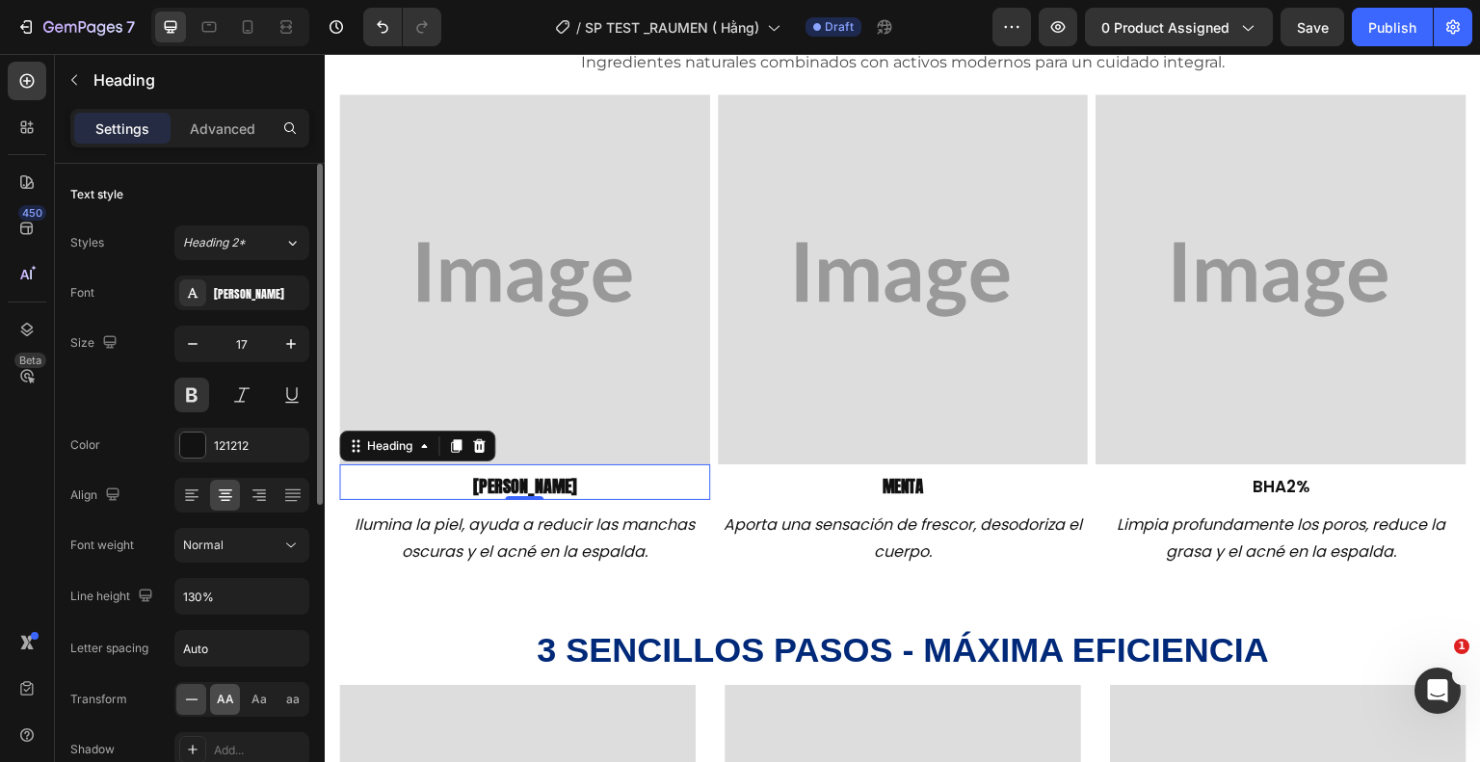
click at [226, 696] on span "AA" at bounding box center [225, 699] width 17 height 17
click at [256, 695] on span "Aa" at bounding box center [258, 699] width 15 height 17
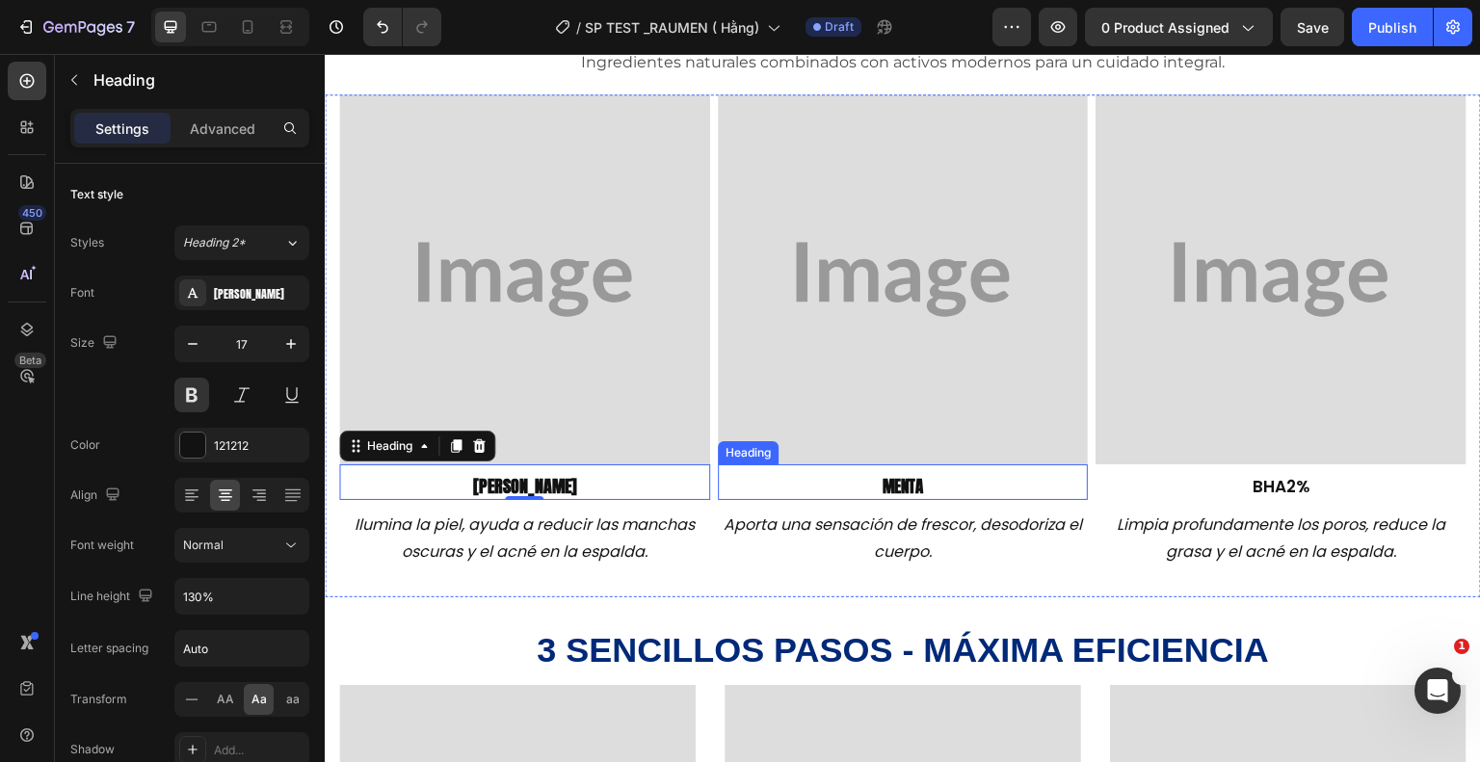
click at [1032, 490] on h2 "menta" at bounding box center [903, 486] width 371 height 25
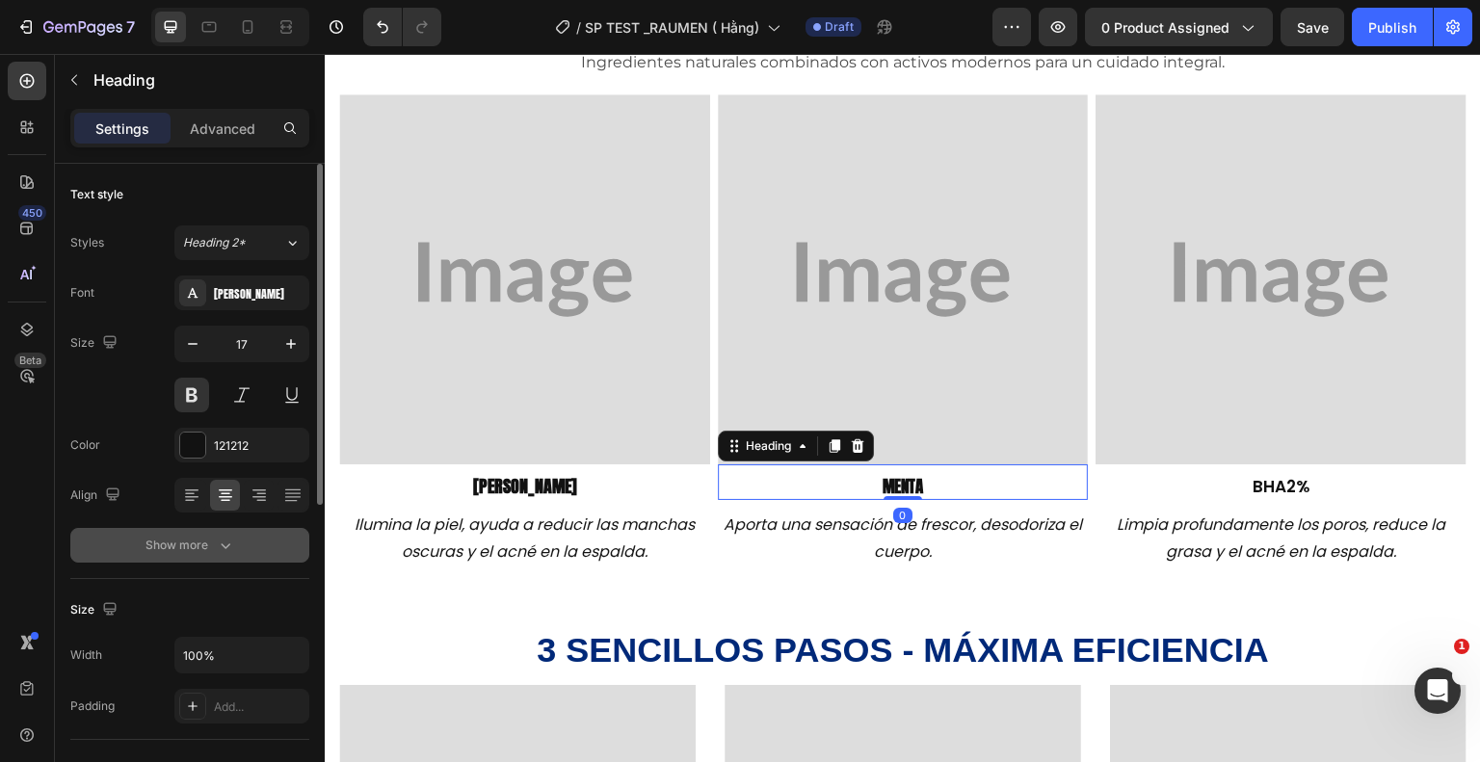
click at [210, 554] on button "Show more" at bounding box center [189, 545] width 239 height 35
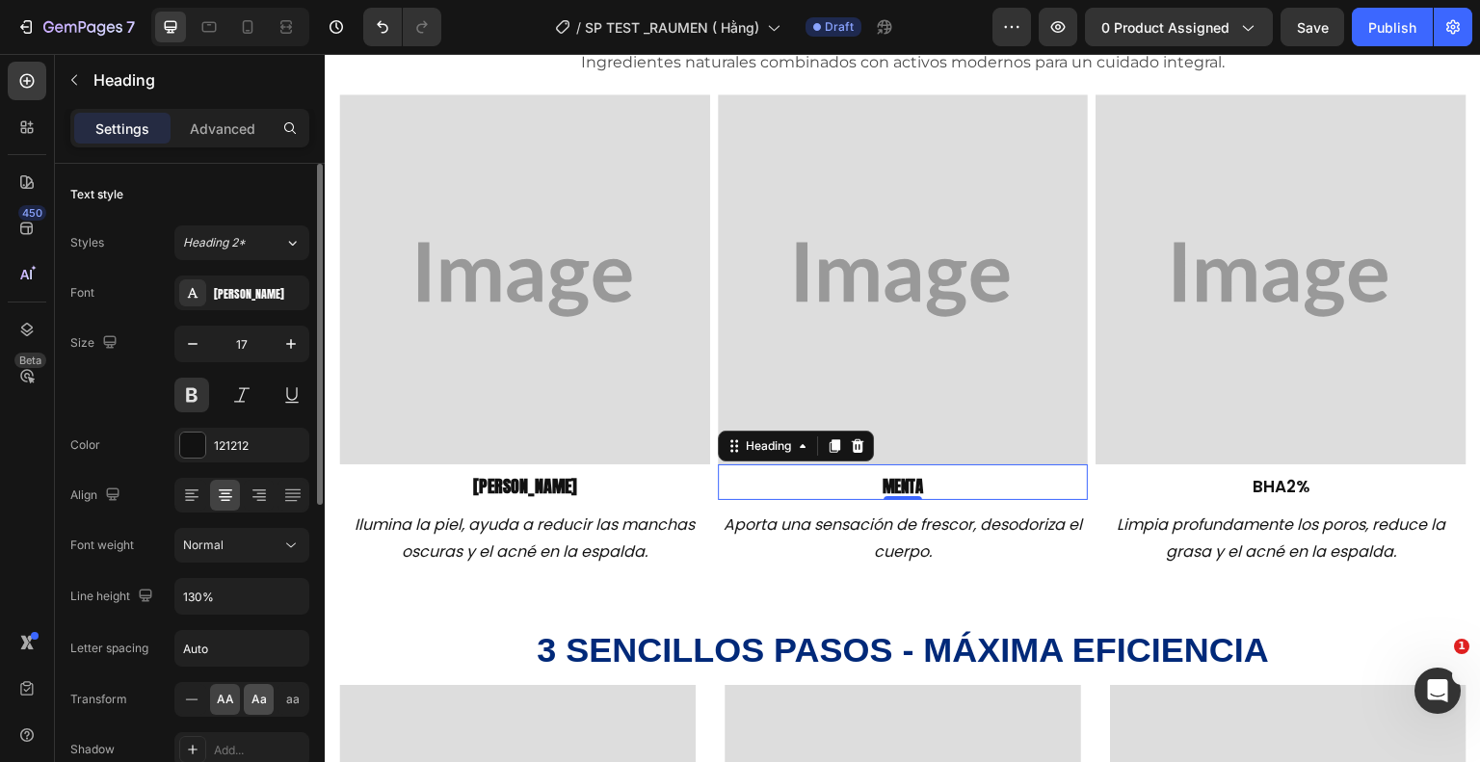
click at [254, 694] on span "Aa" at bounding box center [258, 699] width 15 height 17
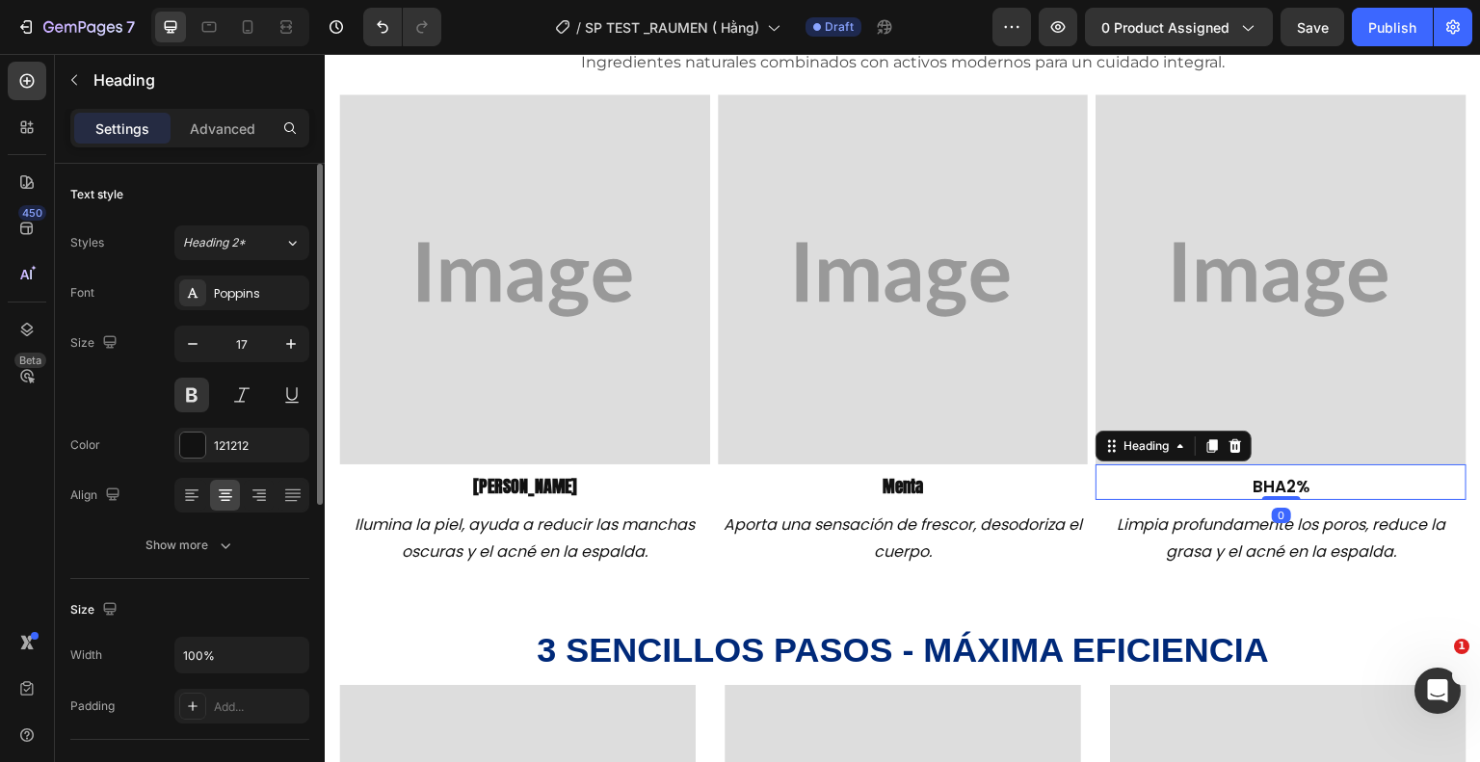
click at [1272, 482] on h2 "BHA2%" at bounding box center [1281, 486] width 371 height 25
click at [205, 341] on button "button" at bounding box center [192, 344] width 35 height 35
type input "16"
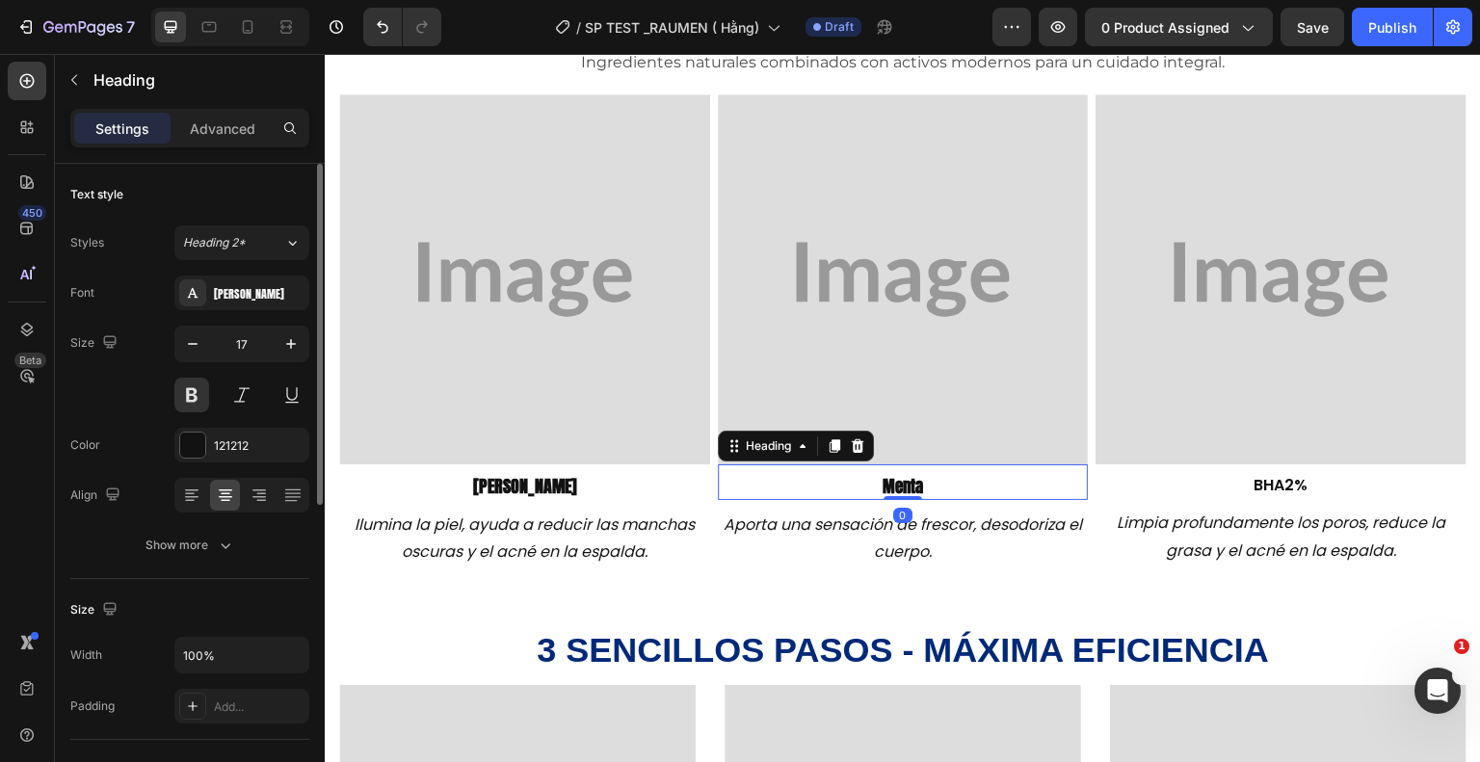
click at [922, 467] on div "menta Heading 0" at bounding box center [903, 481] width 371 height 35
click at [202, 346] on button "button" at bounding box center [192, 344] width 35 height 35
type input "16"
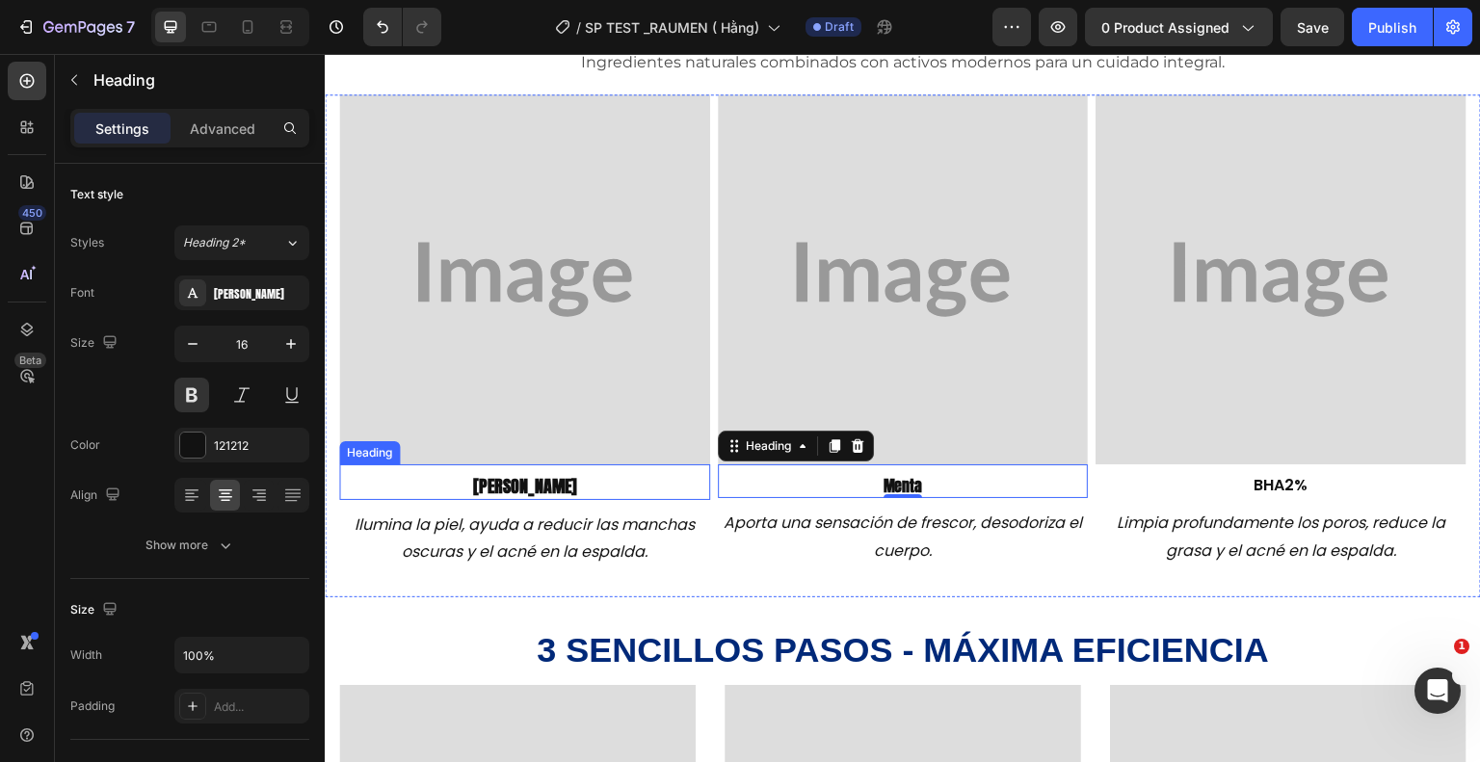
click at [466, 466] on div "mora Heading" at bounding box center [524, 481] width 371 height 35
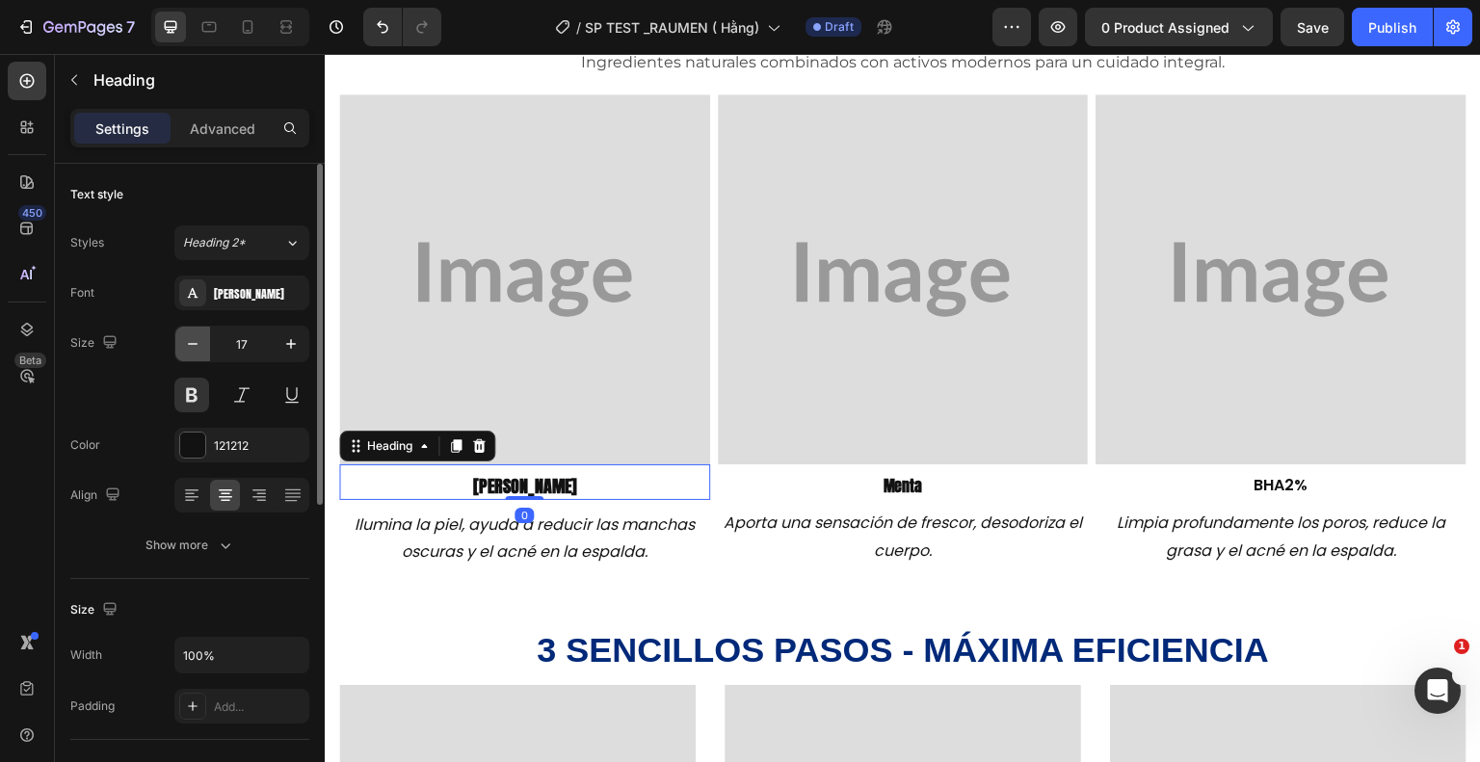
click at [192, 341] on icon "button" at bounding box center [192, 343] width 19 height 19
type input "16"
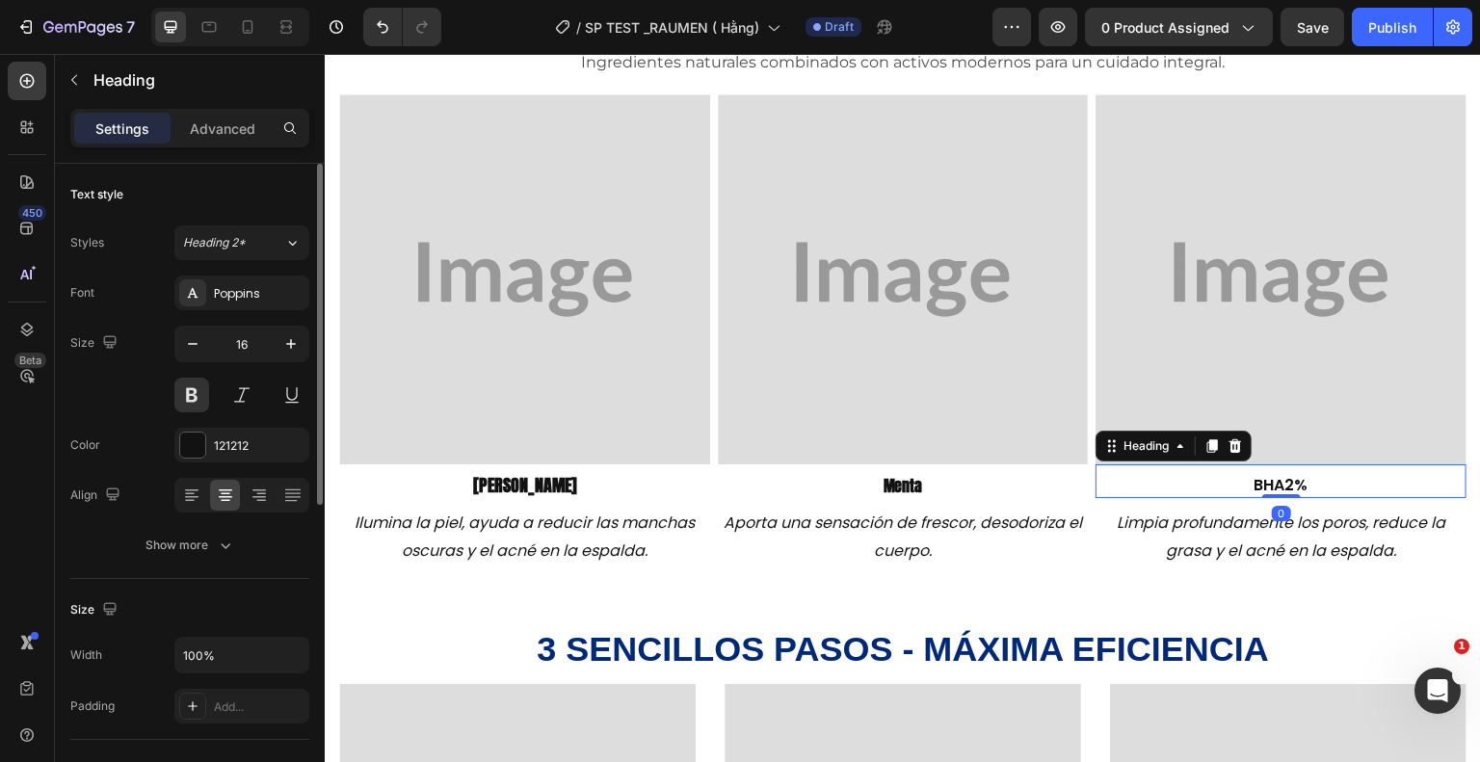
click at [1278, 477] on h2 "BHA2%" at bounding box center [1281, 486] width 371 height 24
click at [261, 308] on div "Poppins" at bounding box center [241, 293] width 135 height 35
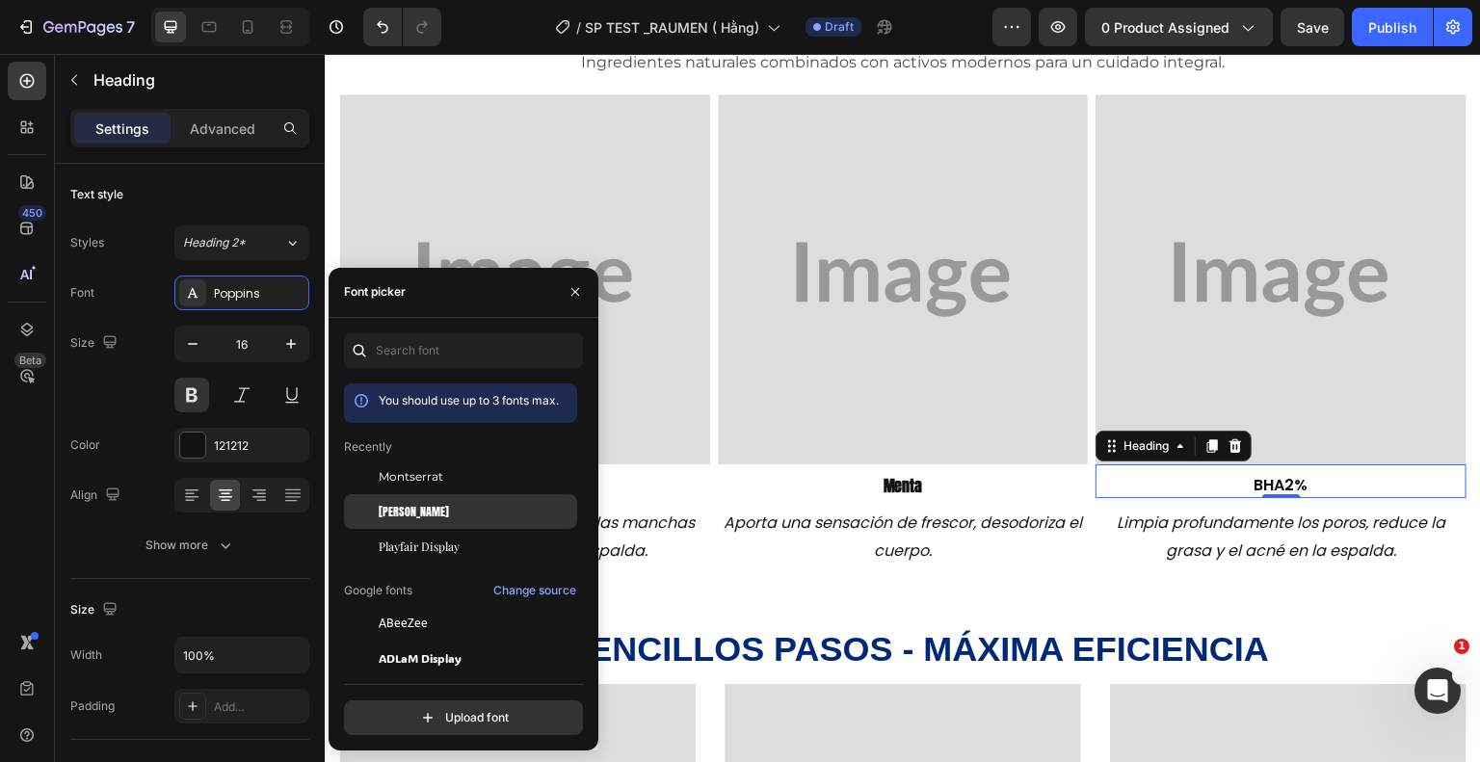
click at [451, 517] on div "[PERSON_NAME]" at bounding box center [476, 511] width 195 height 17
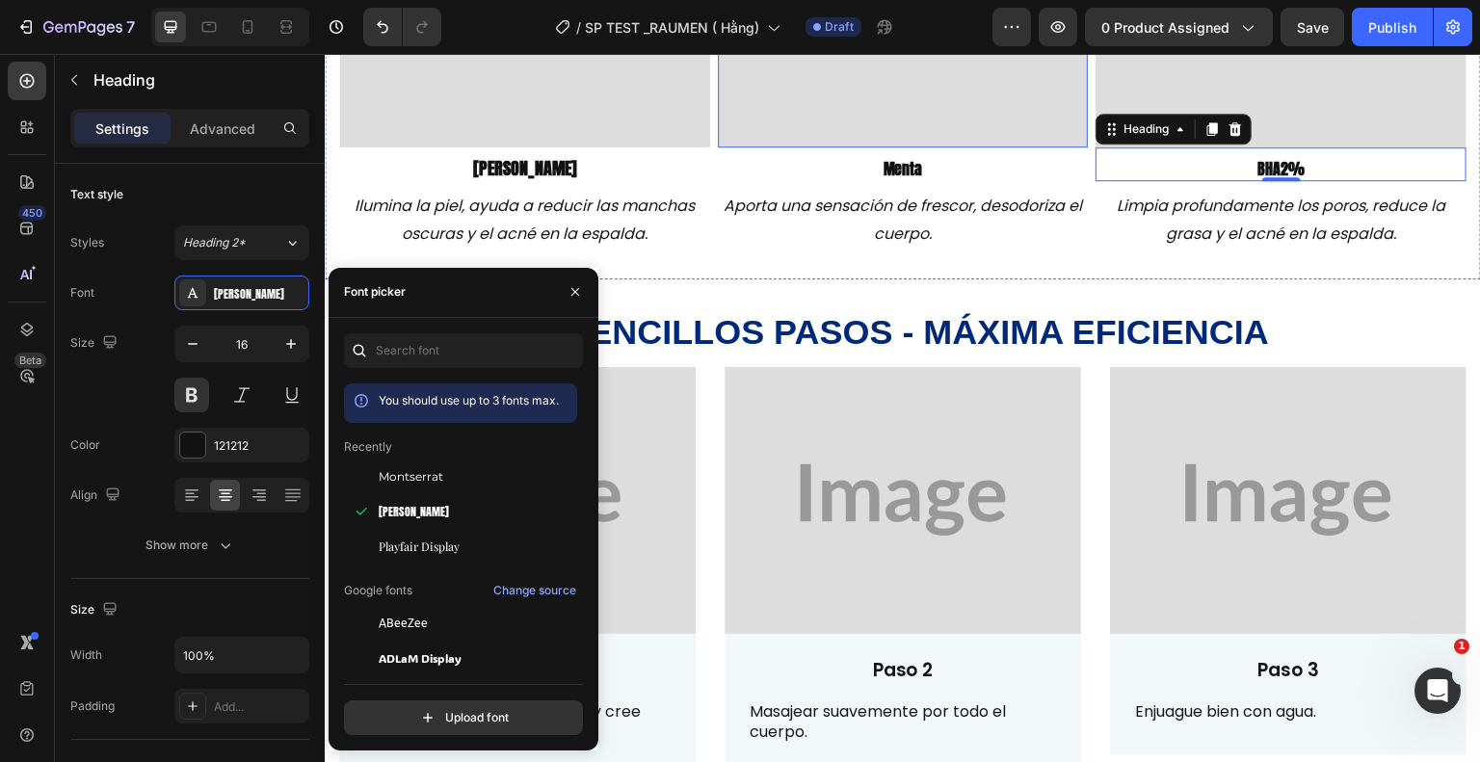
scroll to position [1861, 0]
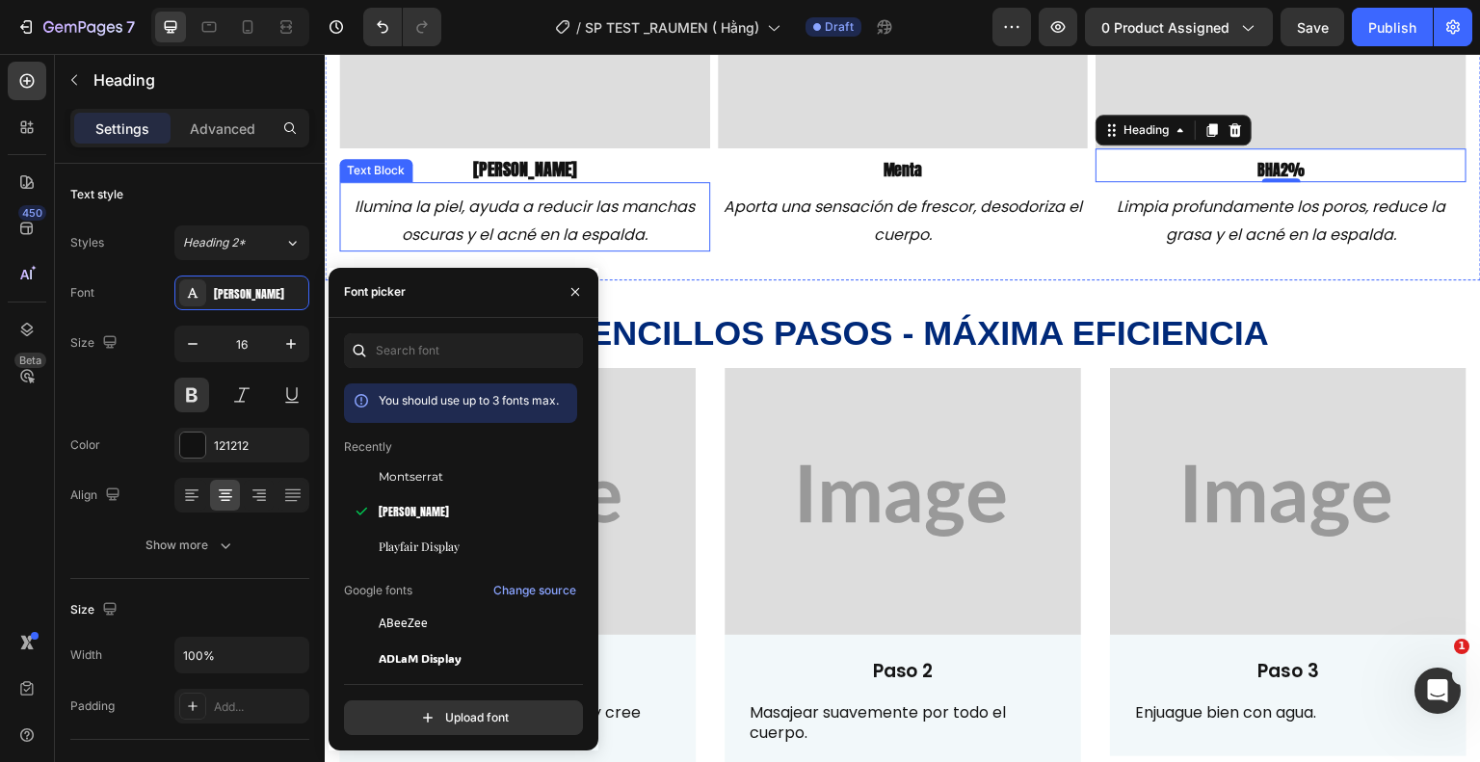
click at [604, 201] on p "Ilumina la piel, ayuda a reducir las manchas oscuras y el acné en la espalda." at bounding box center [524, 222] width 367 height 56
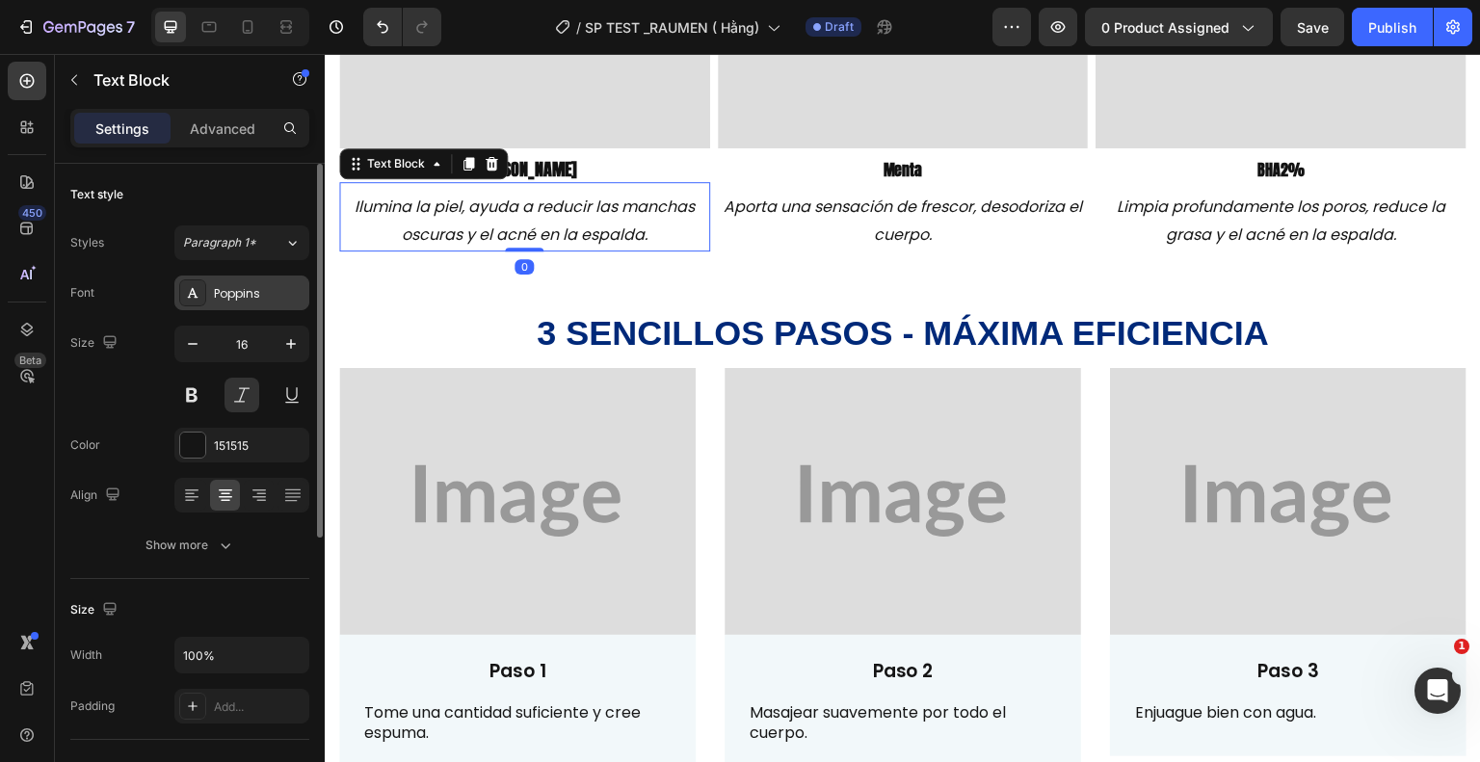
click at [204, 299] on div at bounding box center [192, 292] width 27 height 27
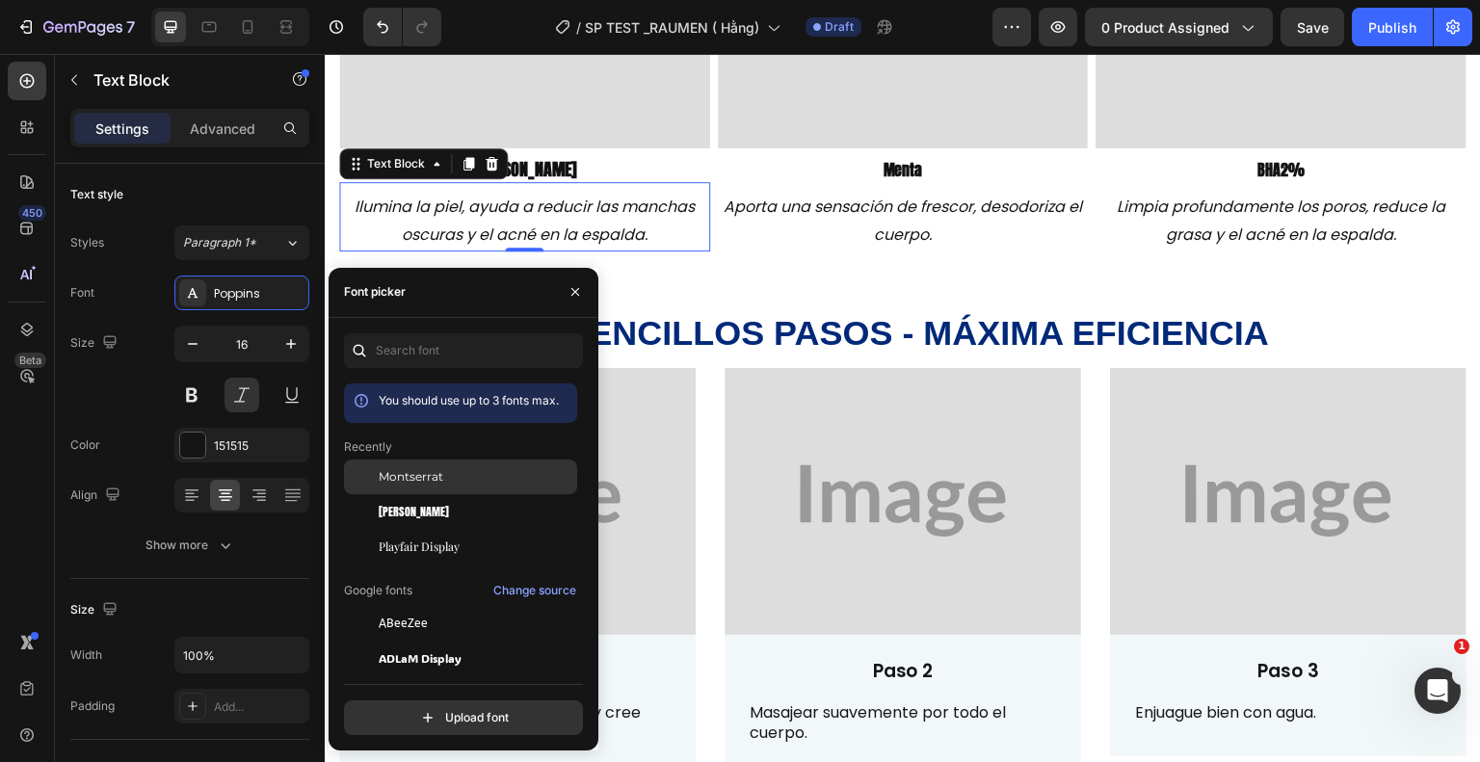
click at [438, 474] on span "Montserrat" at bounding box center [411, 476] width 65 height 17
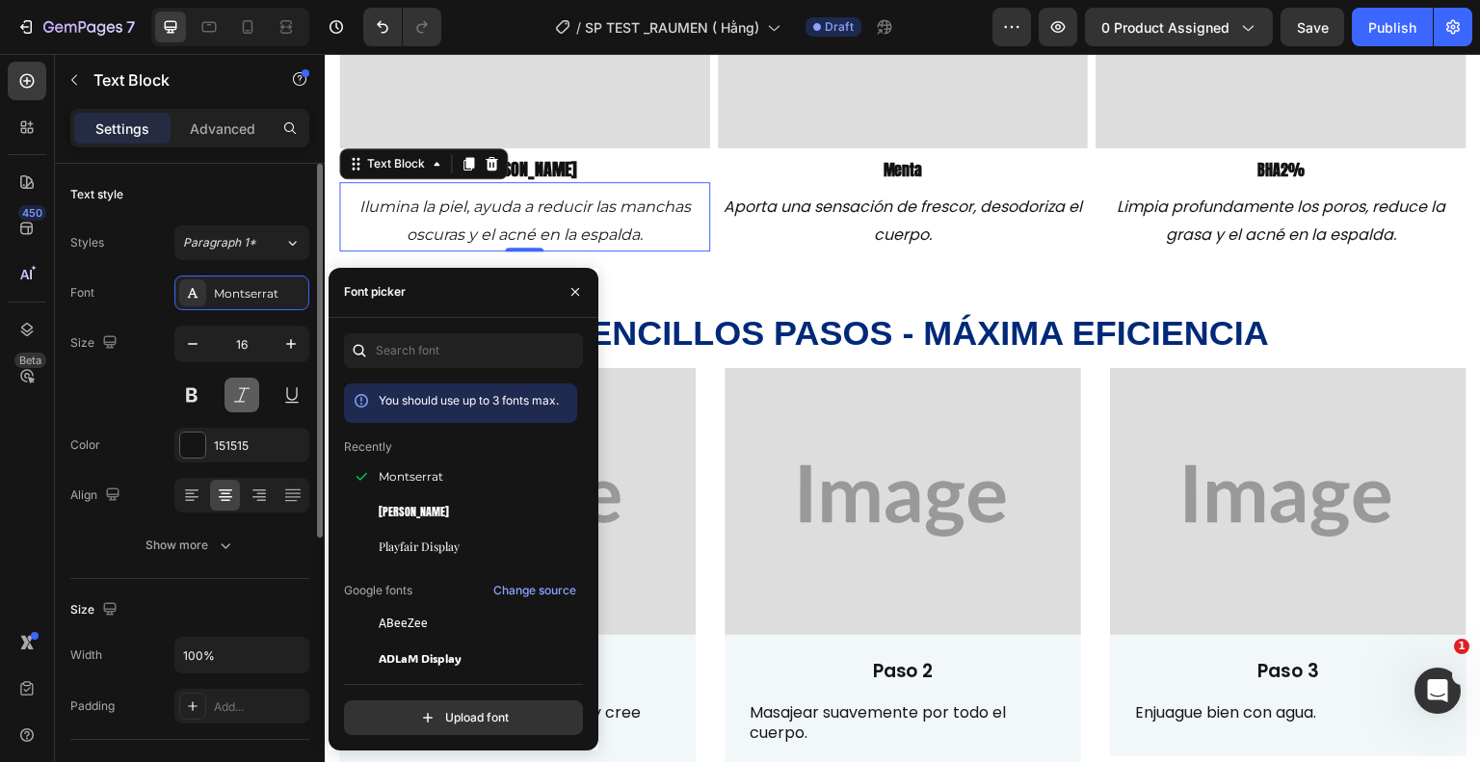
click at [251, 406] on button at bounding box center [242, 395] width 35 height 35
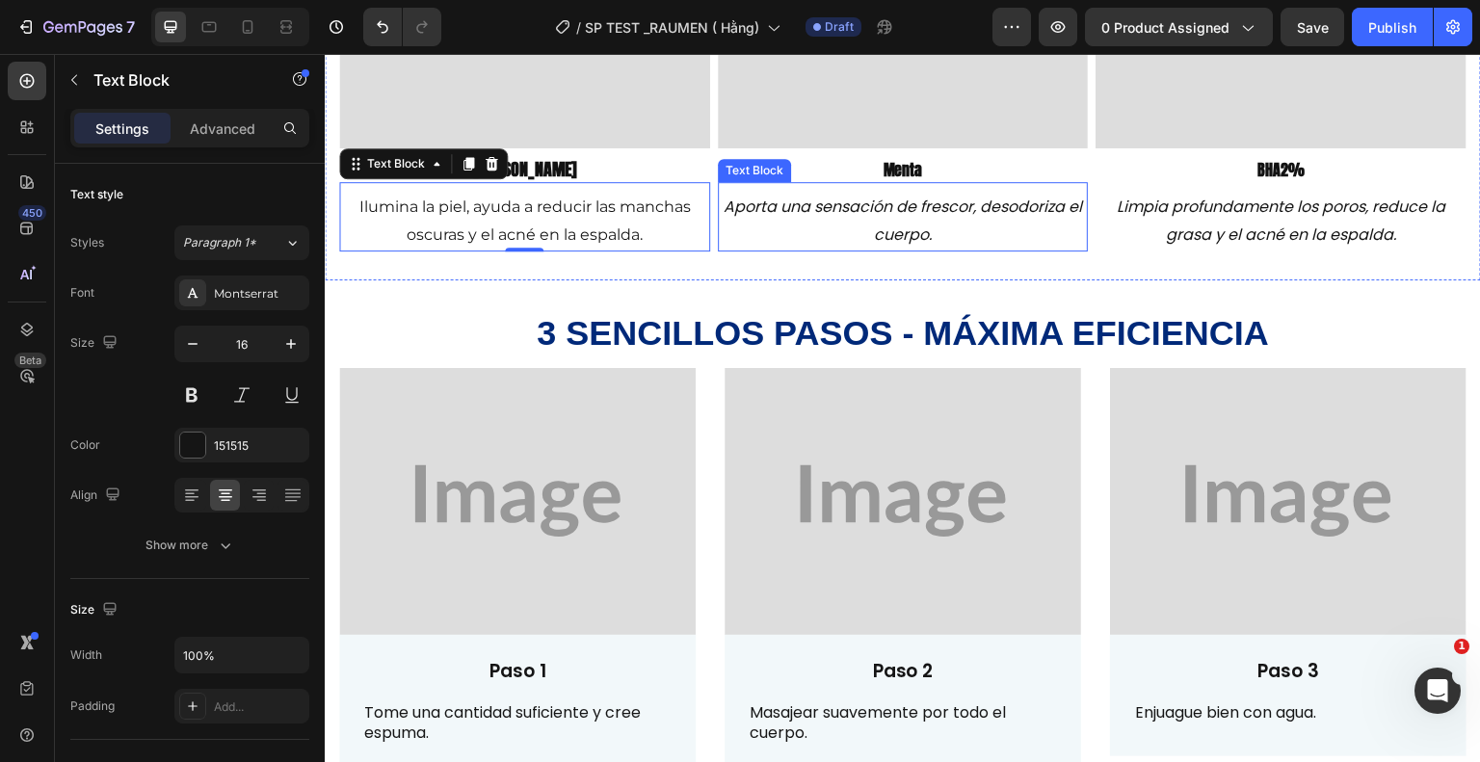
click at [906, 215] on p "Aporta una sensación de frescor, desodoriza el cuerpo." at bounding box center [903, 222] width 367 height 56
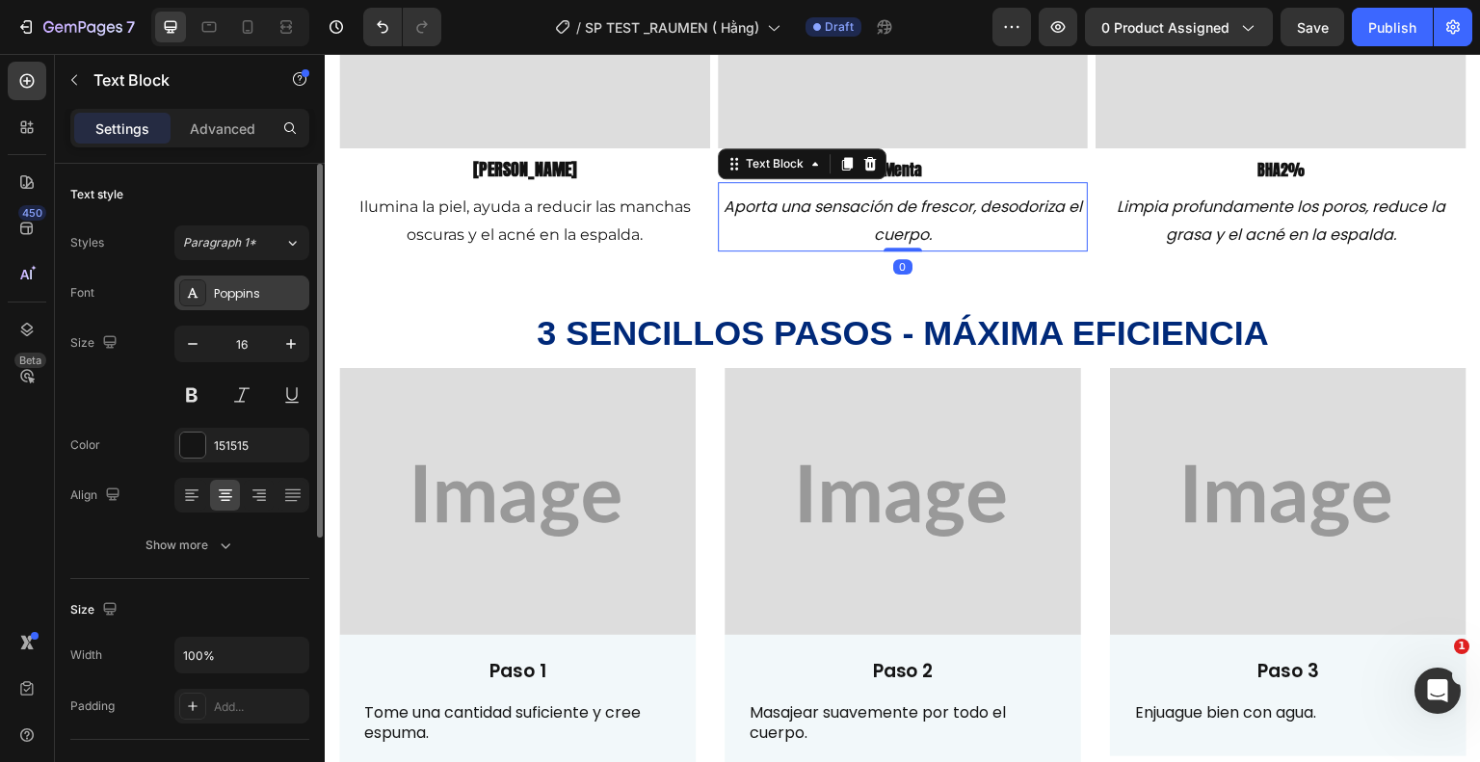
click at [247, 300] on div "Poppins" at bounding box center [259, 293] width 91 height 17
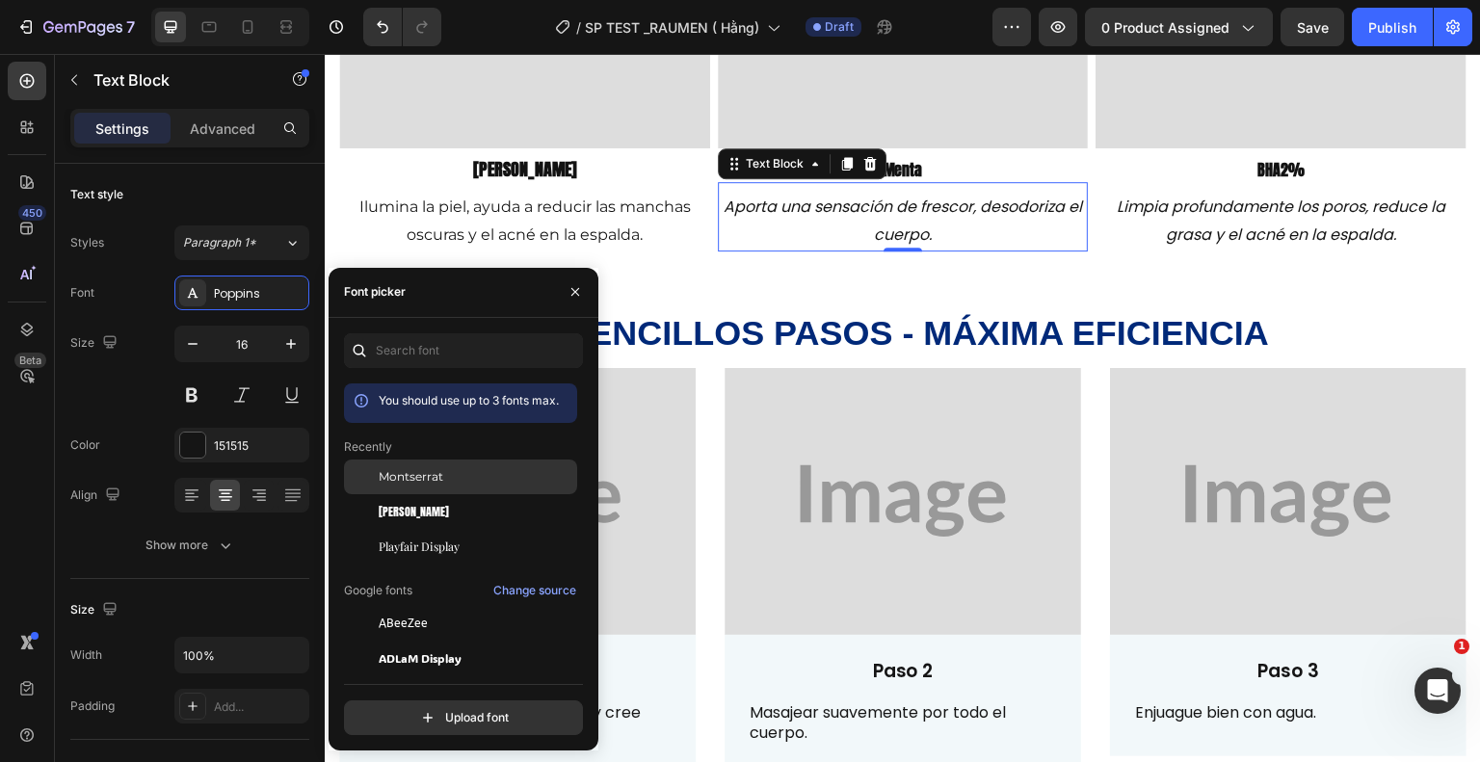
click at [437, 476] on span "Montserrat" at bounding box center [411, 476] width 65 height 17
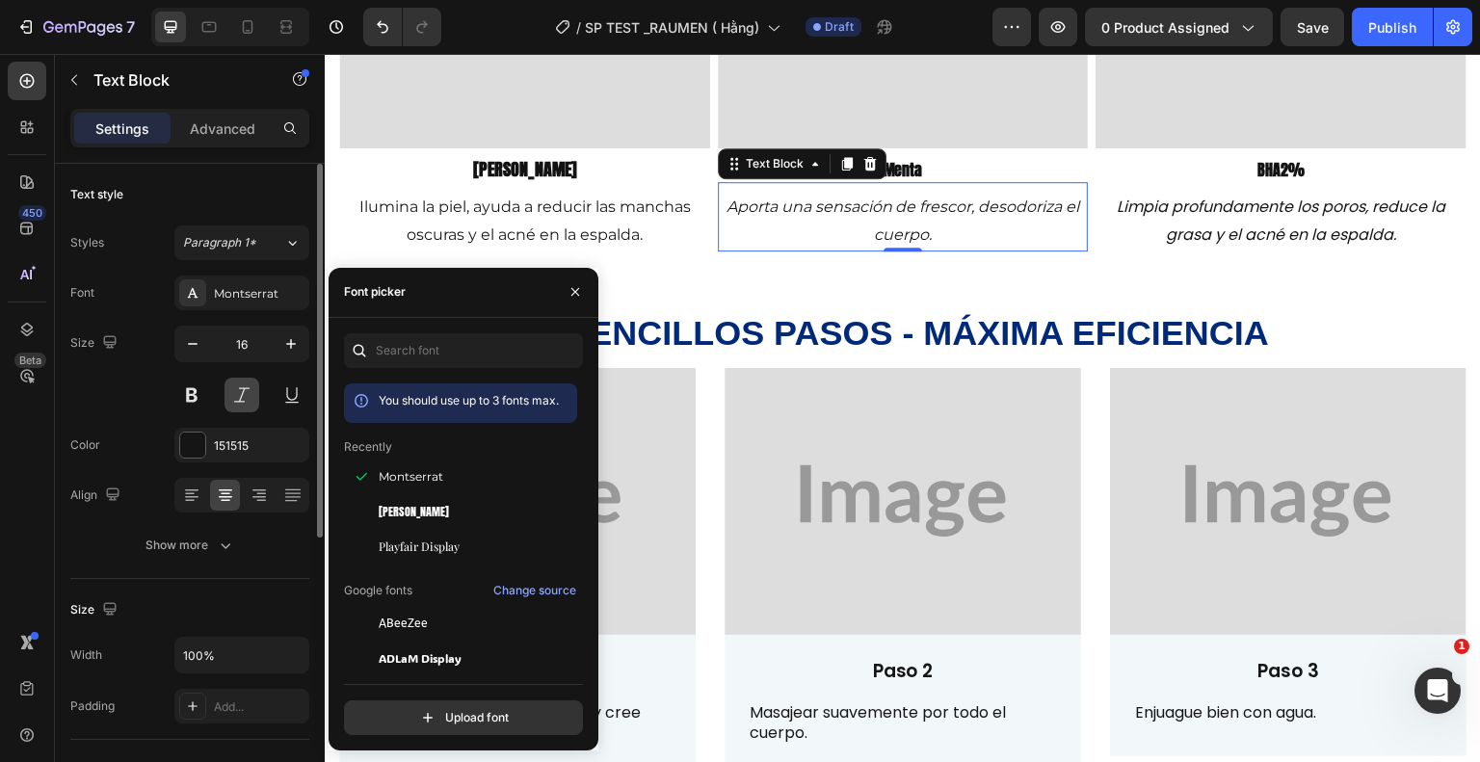
click at [254, 388] on button at bounding box center [242, 395] width 35 height 35
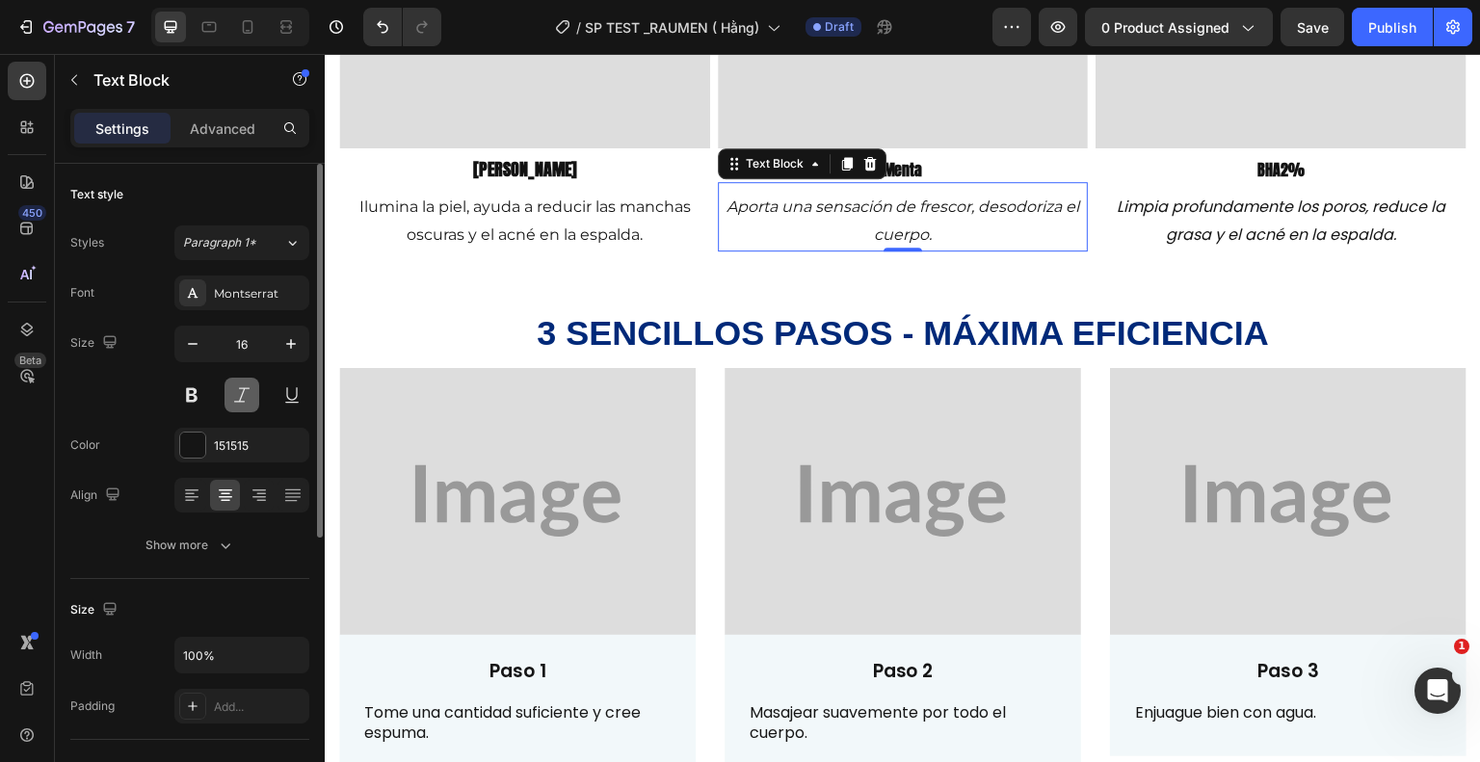
click at [254, 388] on button at bounding box center [242, 395] width 35 height 35
click at [242, 287] on div "Montserrat" at bounding box center [259, 293] width 91 height 17
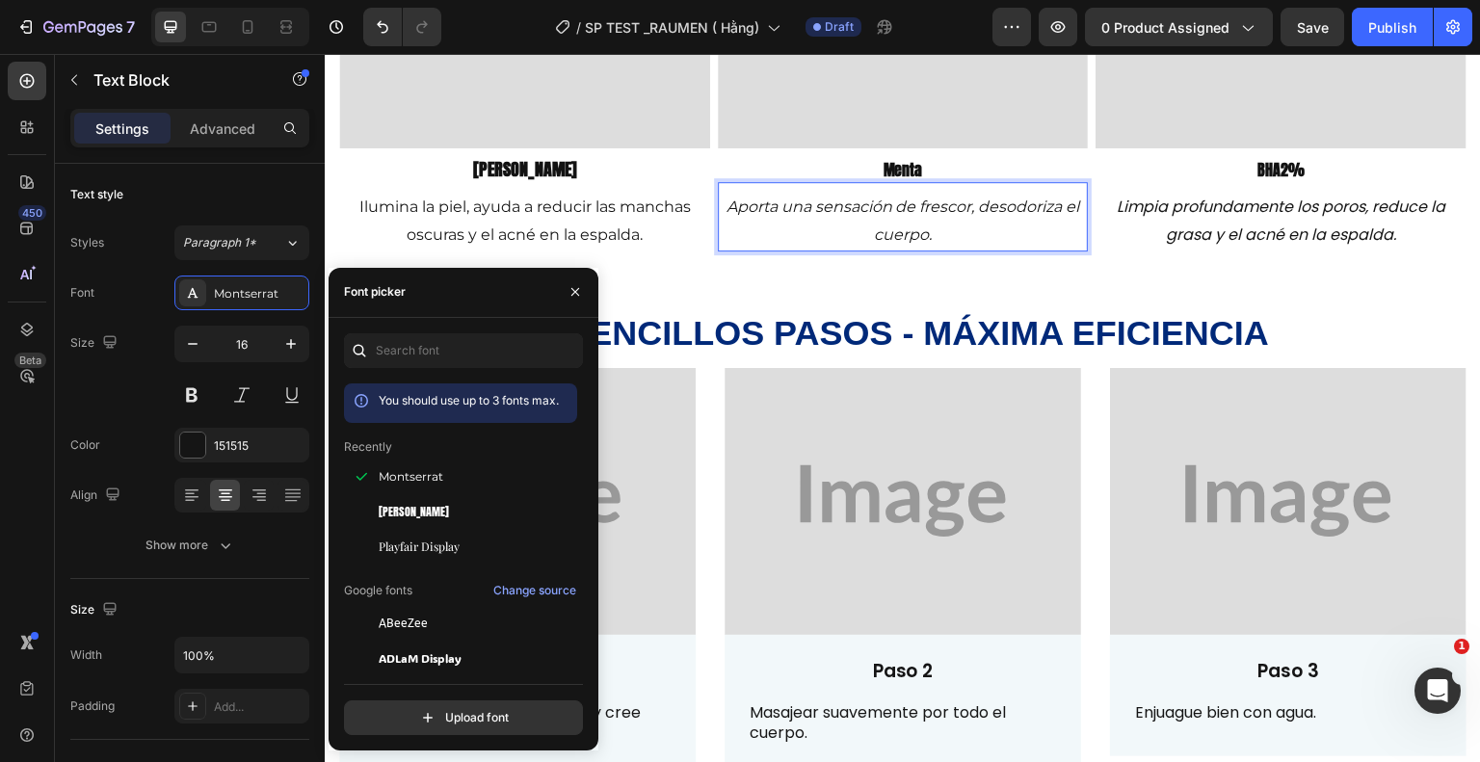
click at [958, 242] on p "Aporta una sensación de frescor, desodoriza el cuerpo." at bounding box center [903, 222] width 367 height 56
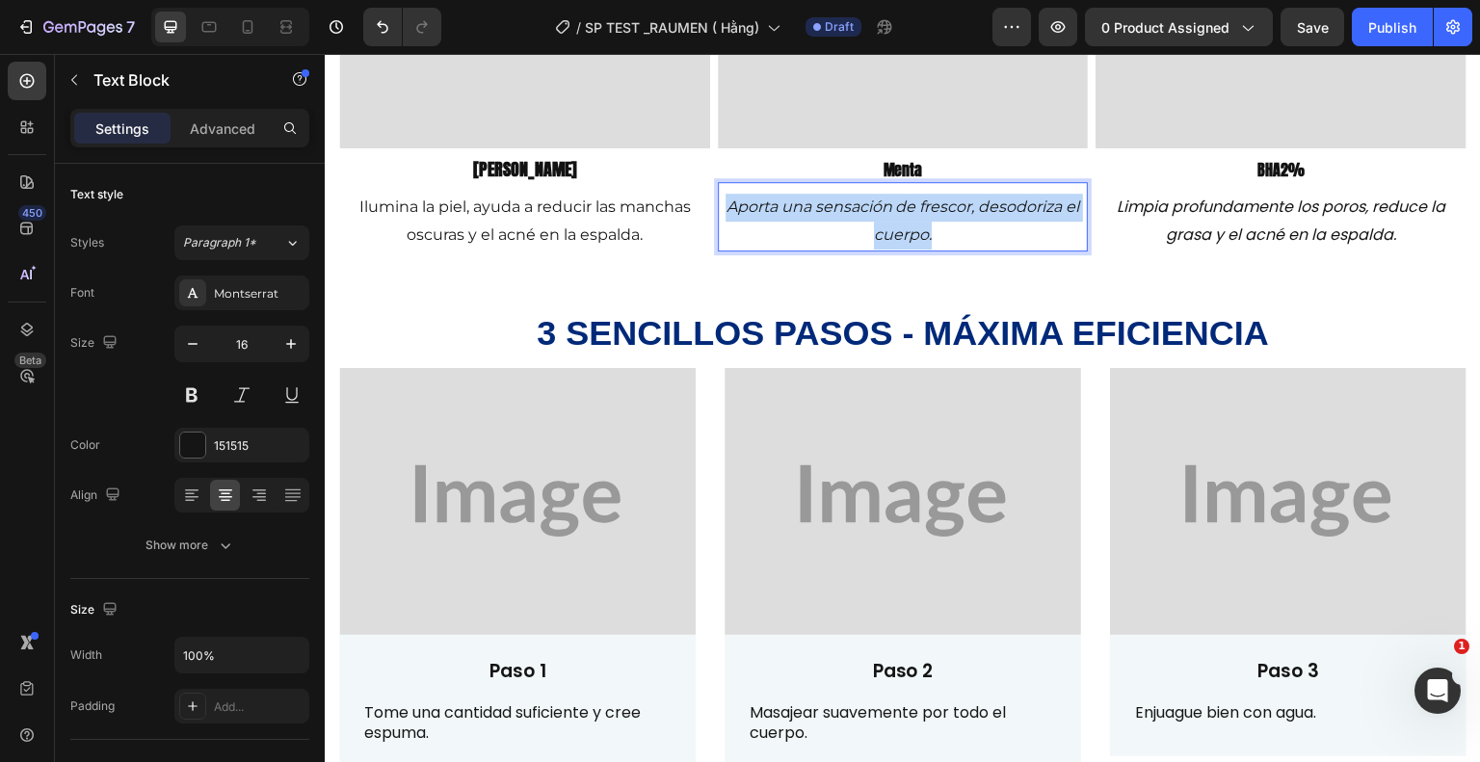
drag, startPoint x: 937, startPoint y: 227, endPoint x: 716, endPoint y: 195, distance: 223.1
click at [720, 195] on p "Aporta una sensación de frescor, desodoriza el cuerpo." at bounding box center [903, 222] width 367 height 56
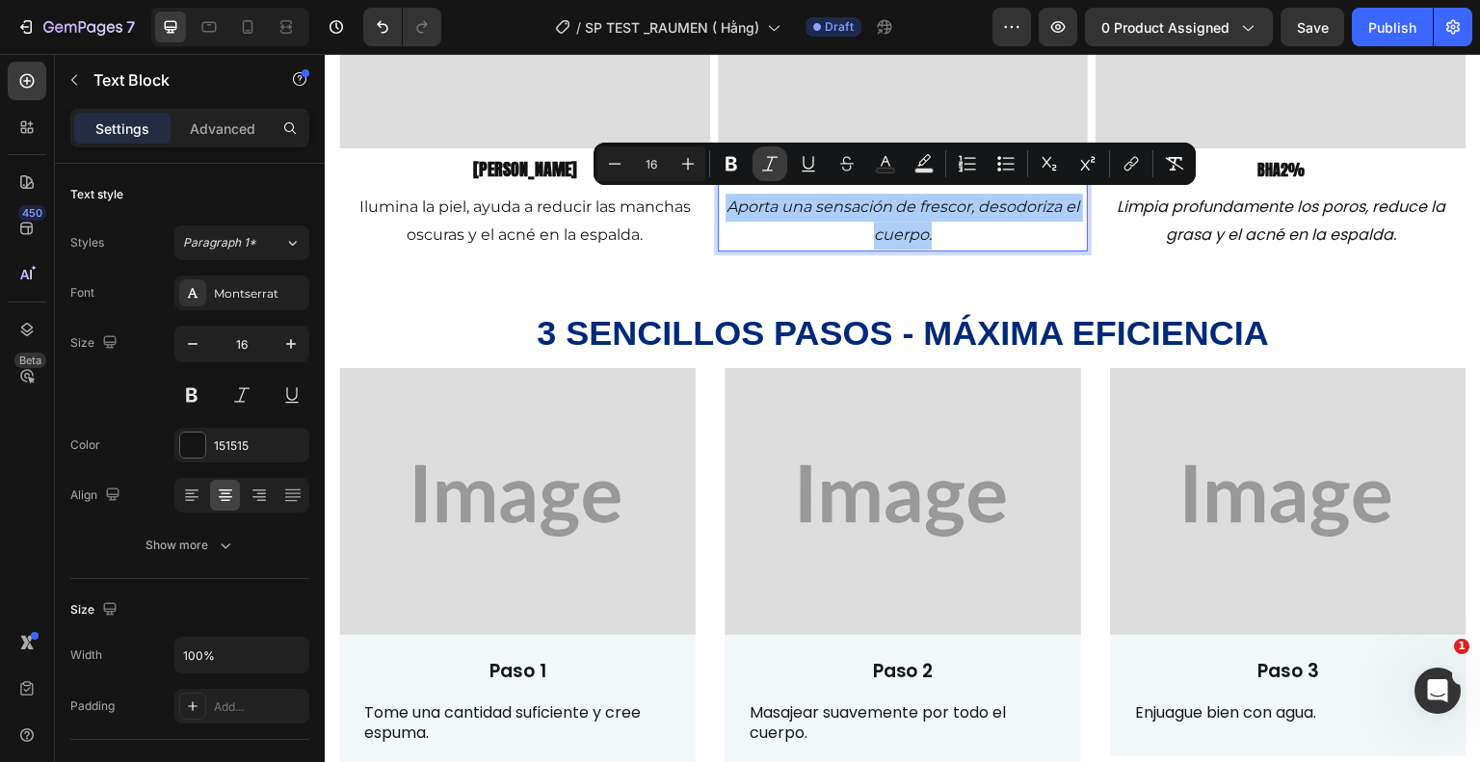
click at [771, 168] on icon "Editor contextual toolbar" at bounding box center [769, 163] width 19 height 19
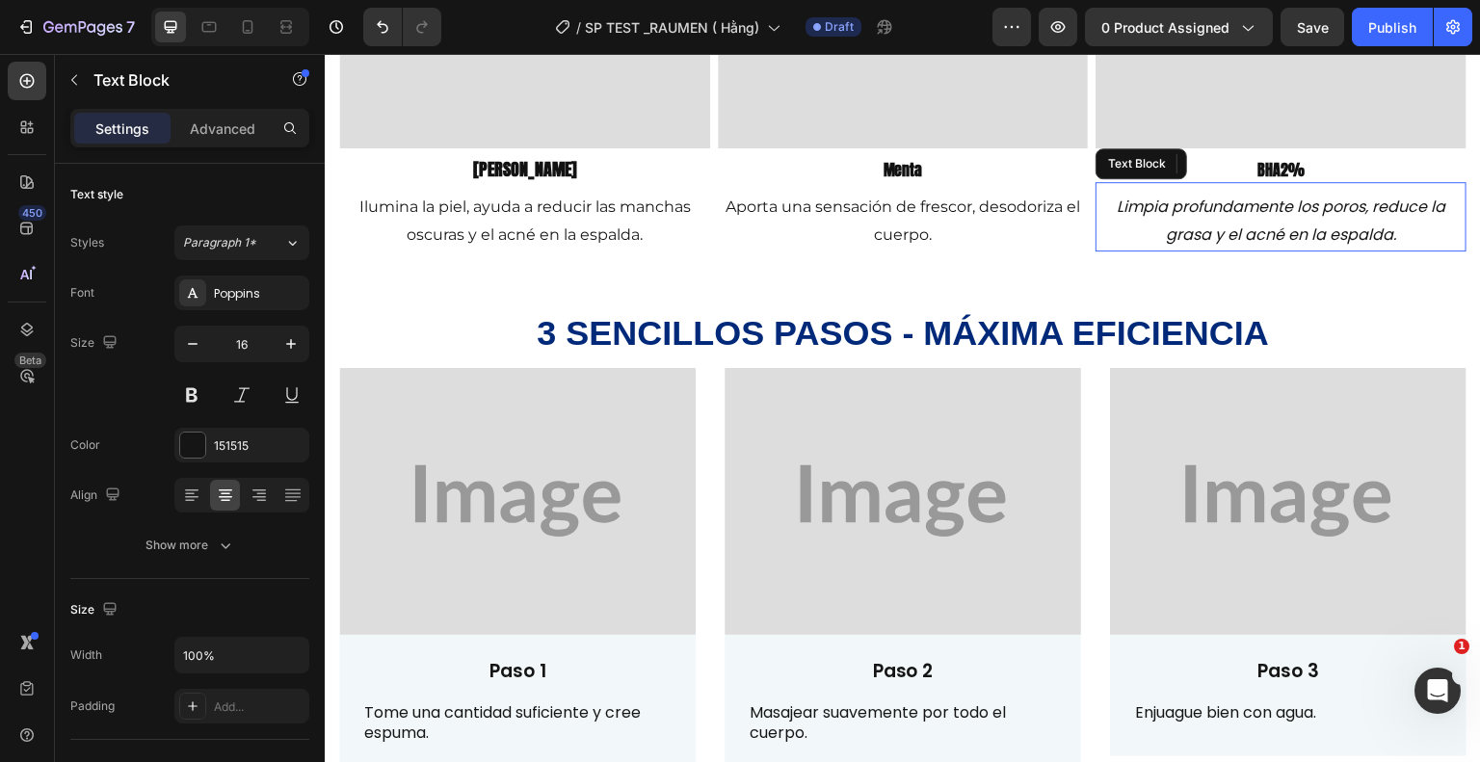
click at [1240, 236] on icon "Limpia profundamente los poros, reduce la grasa y el acné en la espalda." at bounding box center [1281, 221] width 329 height 50
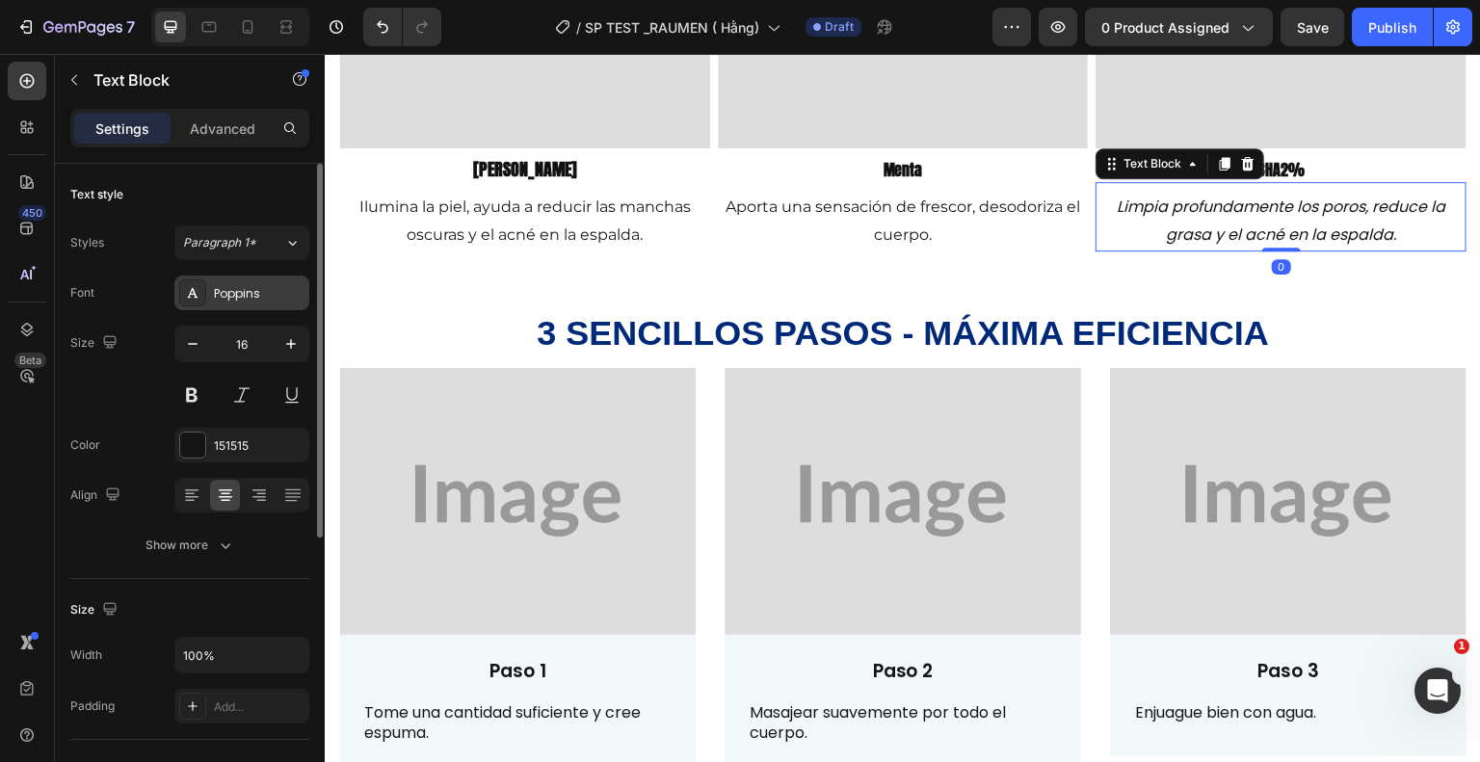
click at [266, 292] on div "Poppins" at bounding box center [259, 293] width 91 height 17
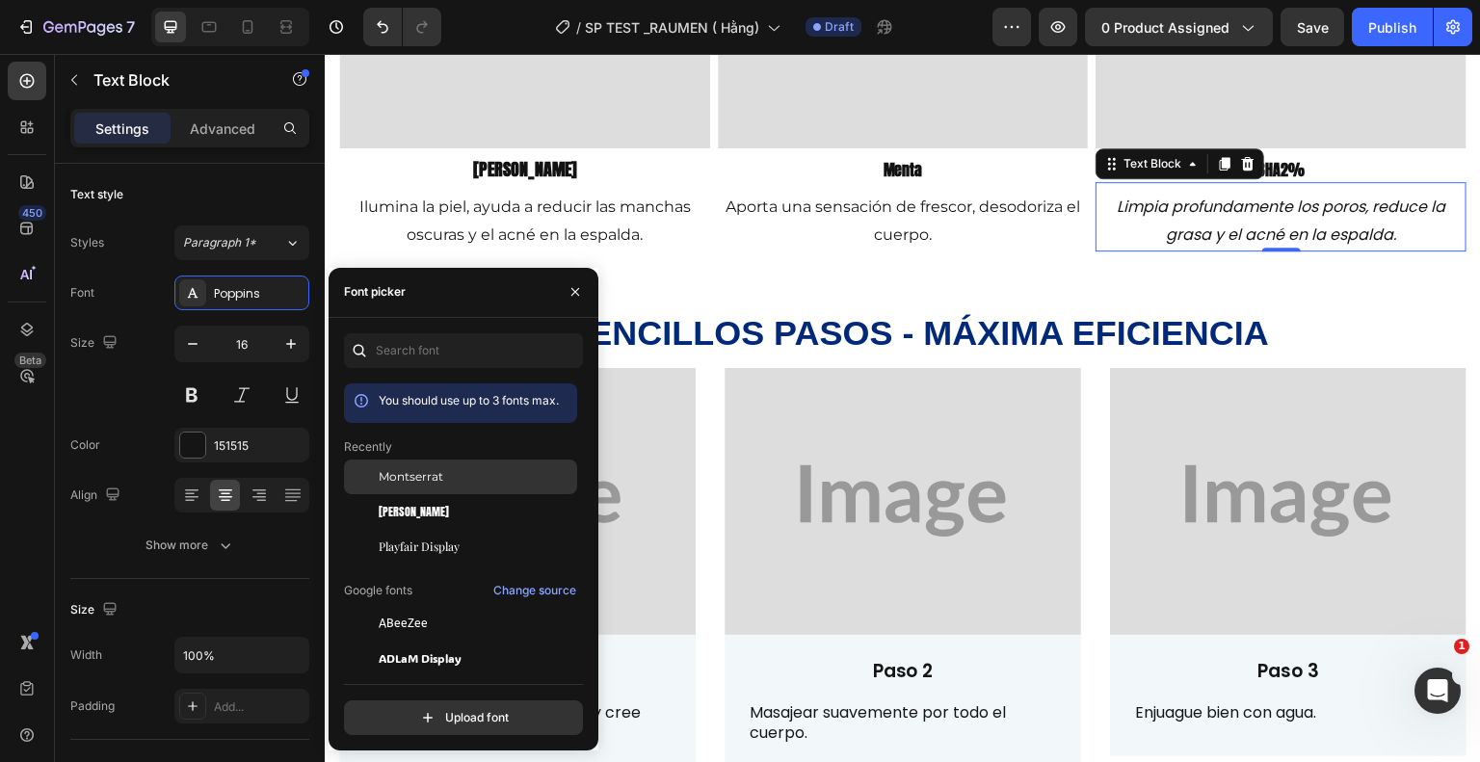
click at [428, 475] on span "Montserrat" at bounding box center [411, 476] width 65 height 17
click at [1387, 232] on p "Limpia profundamente los poros, reduce la grasa y el acné en la espalda." at bounding box center [1280, 222] width 367 height 56
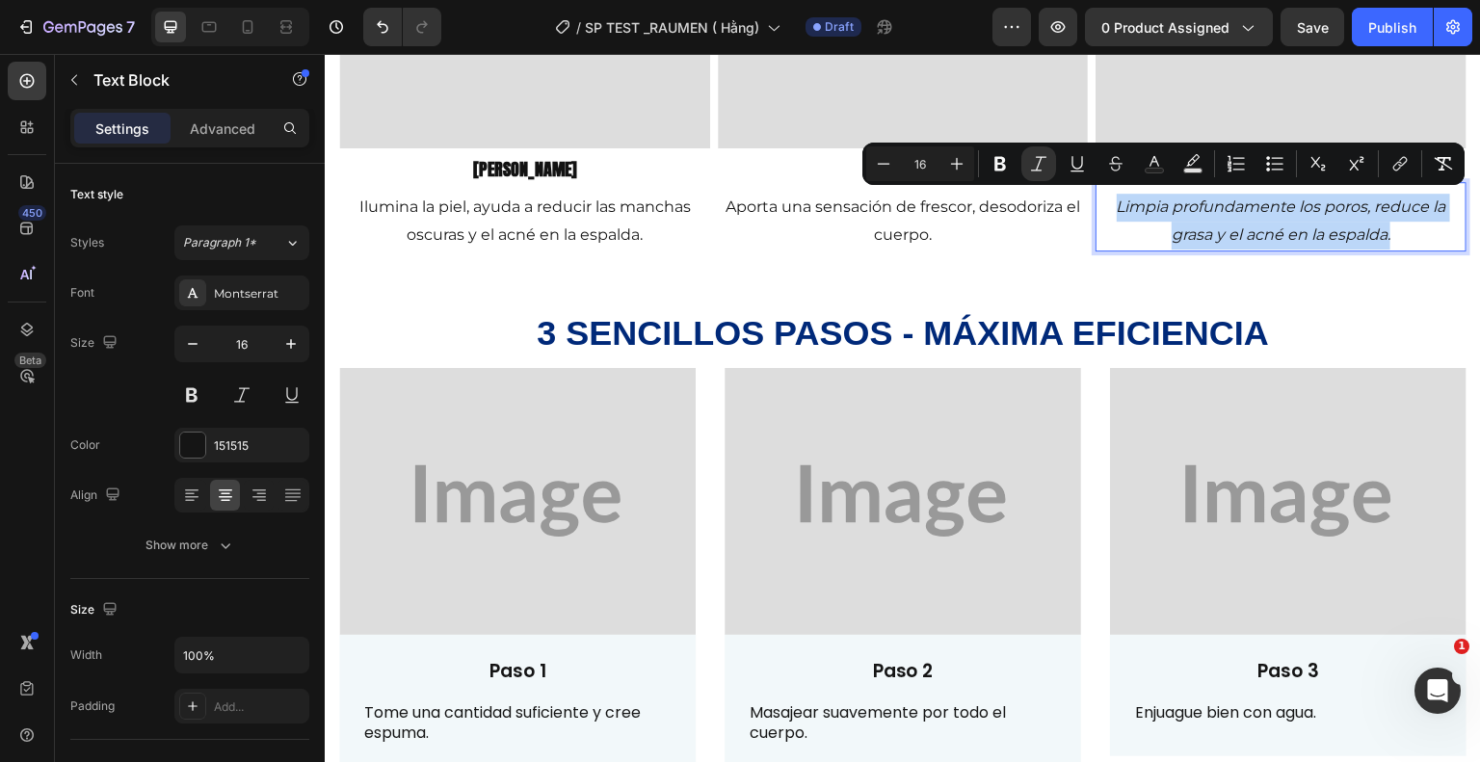
drag, startPoint x: 1383, startPoint y: 235, endPoint x: 1091, endPoint y: 198, distance: 294.4
click at [1097, 198] on p "Limpia profundamente los poros, reduce la grasa y el acné en la espalda." at bounding box center [1280, 222] width 367 height 56
click at [1039, 162] on icon "Editor contextual toolbar" at bounding box center [1038, 163] width 15 height 14
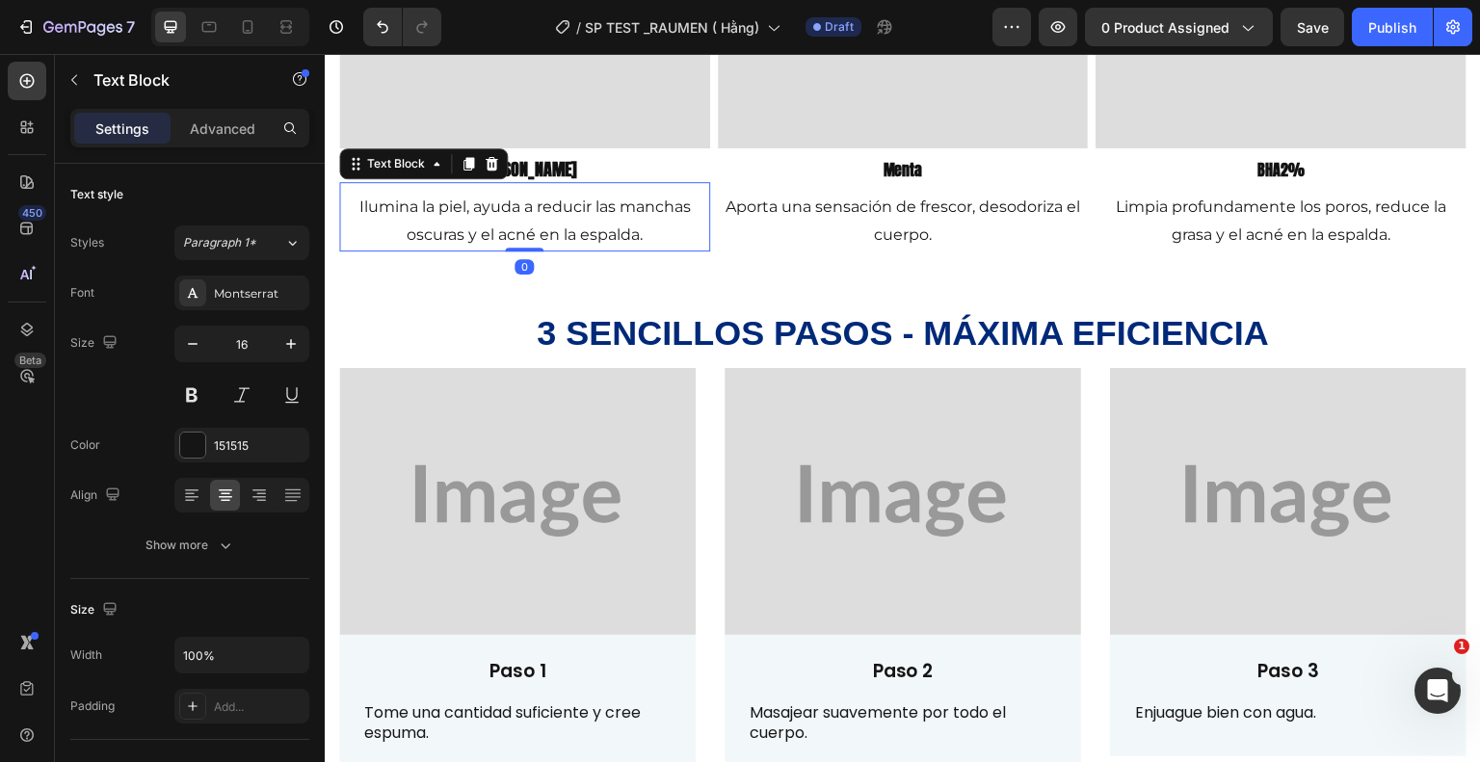
click at [630, 232] on p "Ilumina la piel, ayuda a reducir las manchas oscuras y el acné en la espalda." at bounding box center [524, 222] width 367 height 56
click at [890, 209] on p "Aporta una sensación de frescor, desodoriza el cuerpo." at bounding box center [903, 222] width 367 height 56
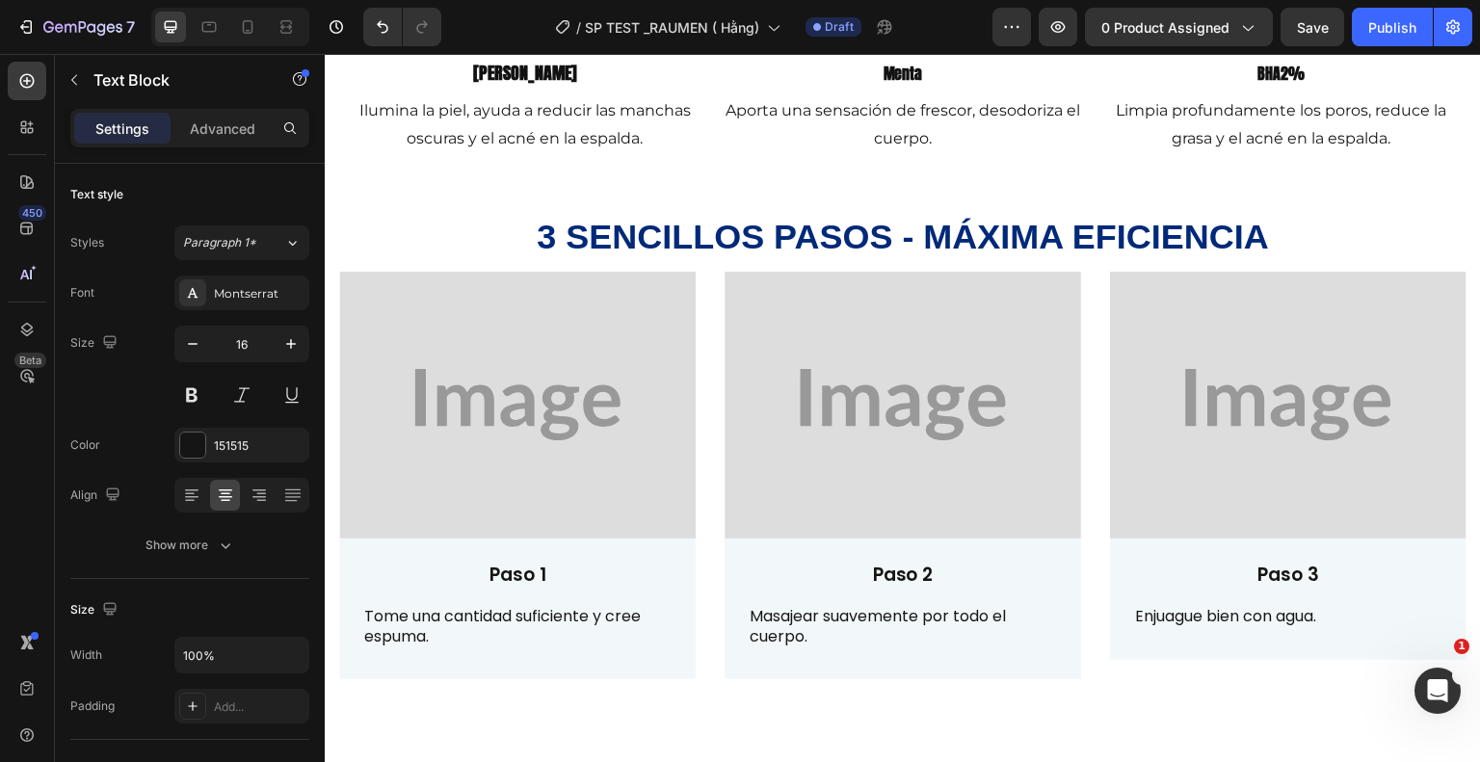
scroll to position [2150, 0]
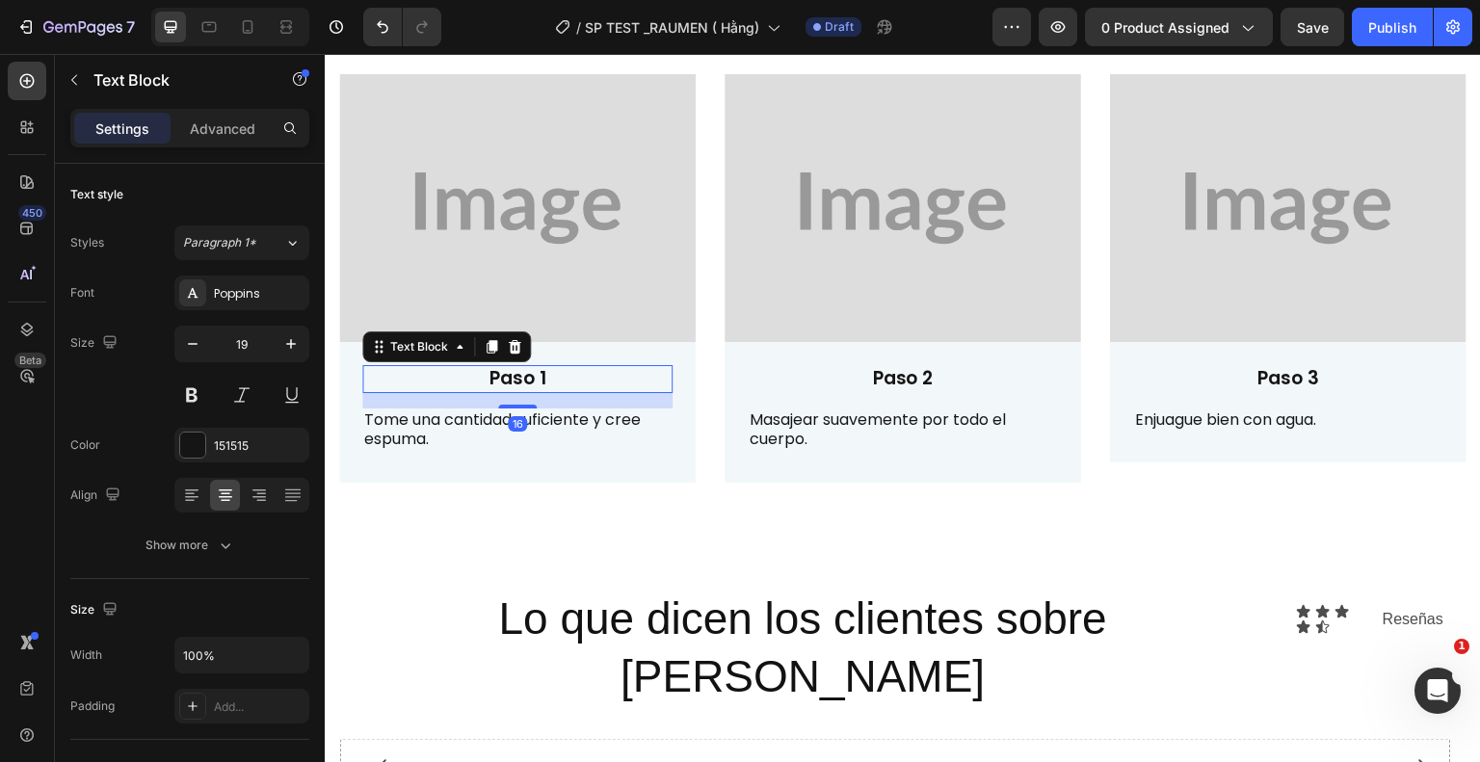
click at [534, 374] on p "Paso 1" at bounding box center [517, 379] width 306 height 24
click at [268, 296] on div "Poppins" at bounding box center [259, 293] width 91 height 17
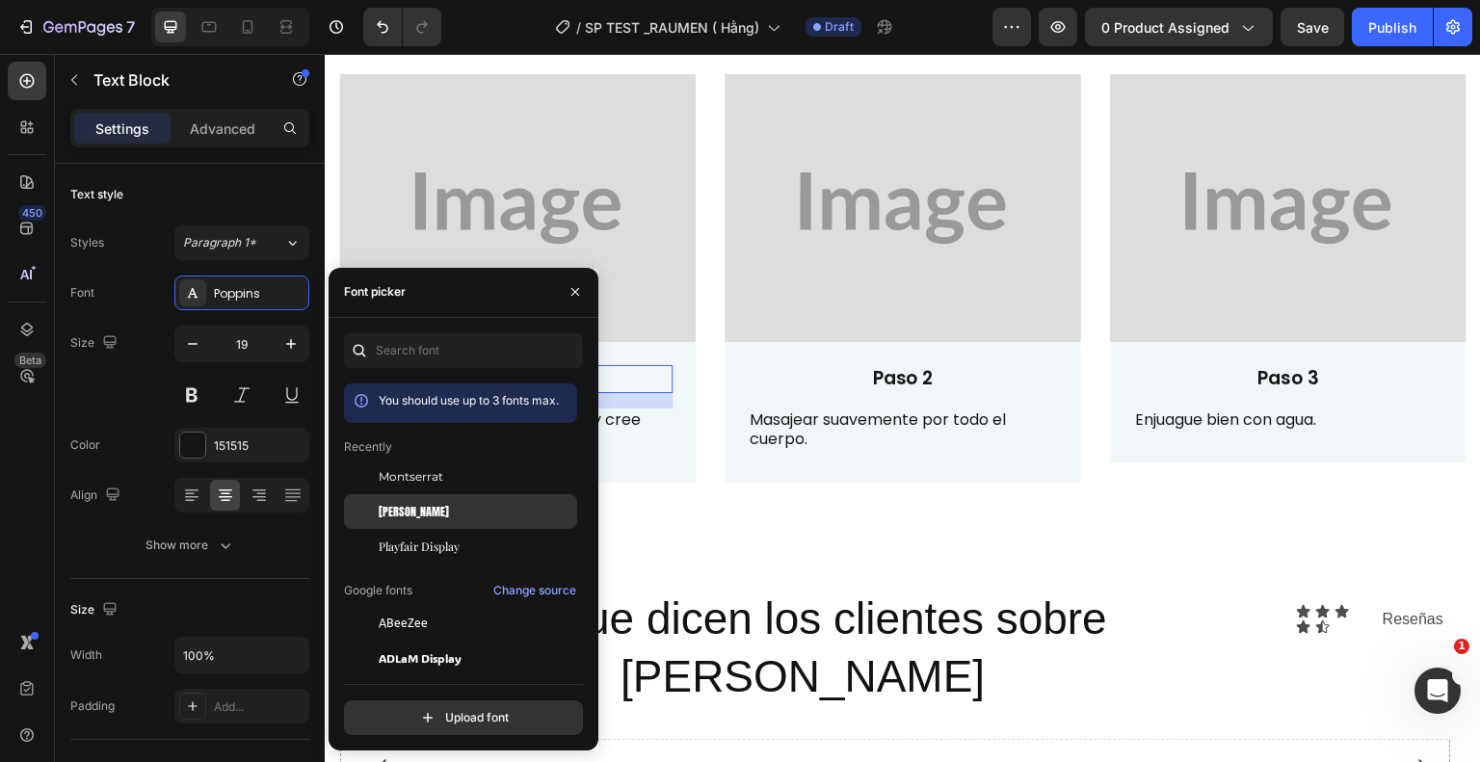
drag, startPoint x: 425, startPoint y: 508, endPoint x: 426, endPoint y: 363, distance: 144.5
click at [425, 508] on div "[PERSON_NAME]" at bounding box center [476, 511] width 195 height 17
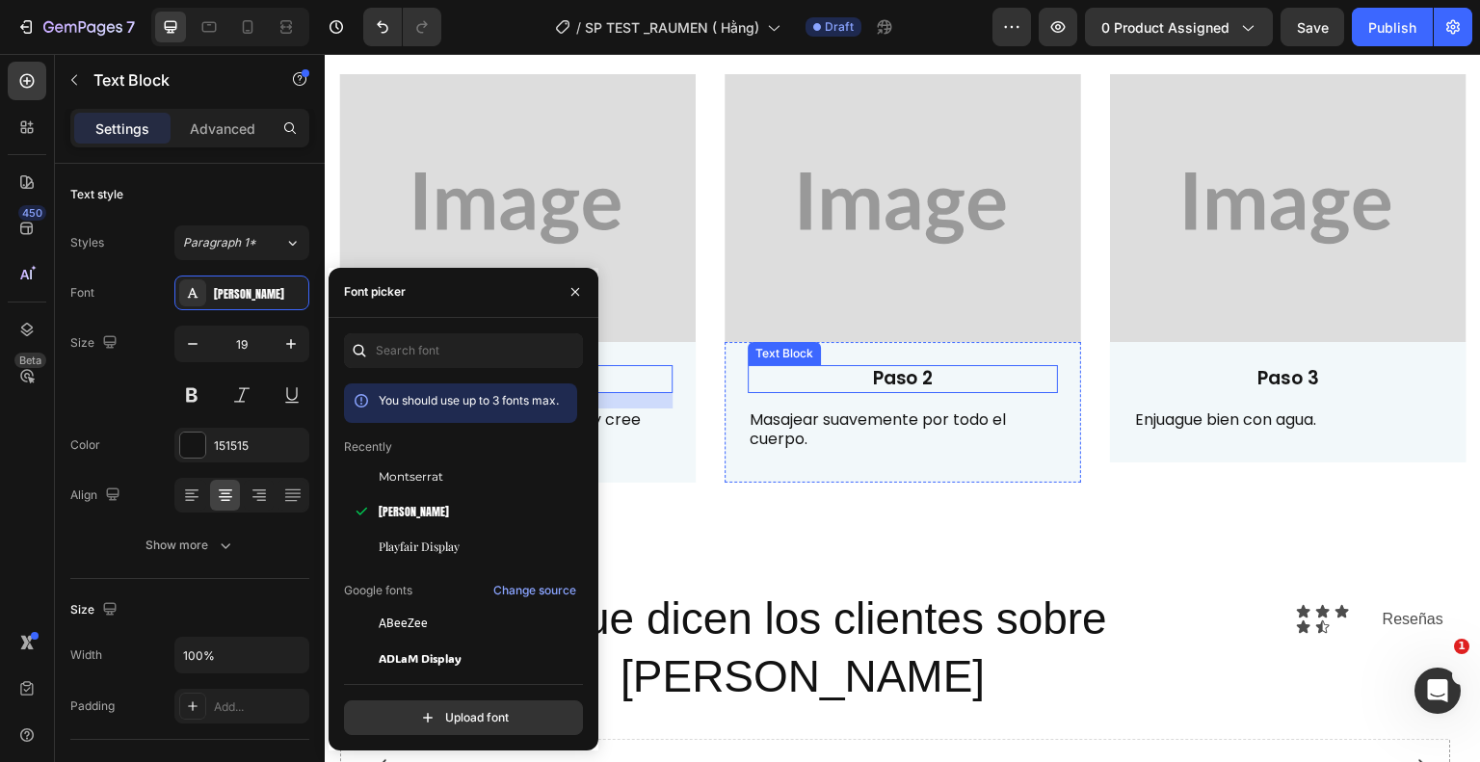
click at [925, 377] on p "Paso 2" at bounding box center [903, 379] width 306 height 24
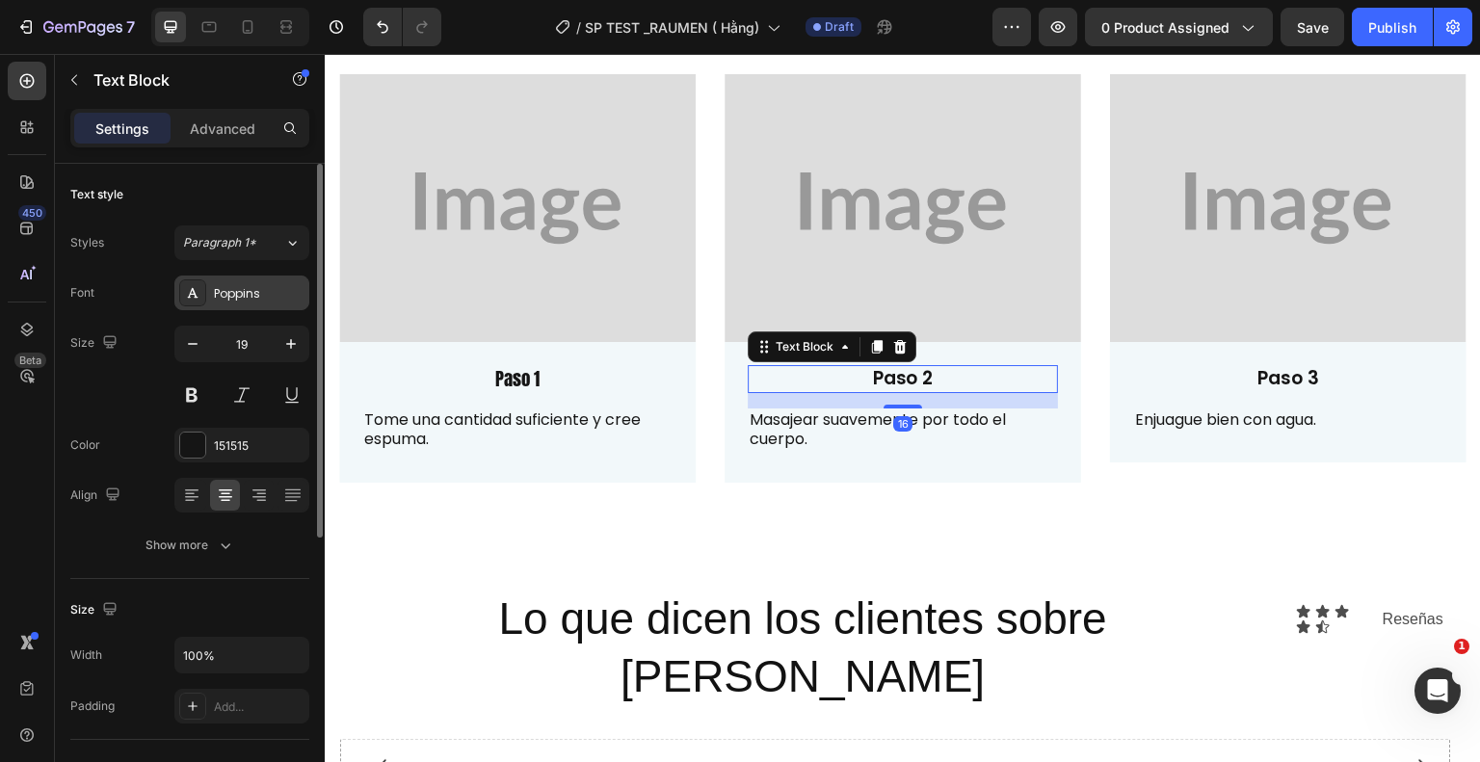
click at [266, 278] on div "Poppins" at bounding box center [241, 293] width 135 height 35
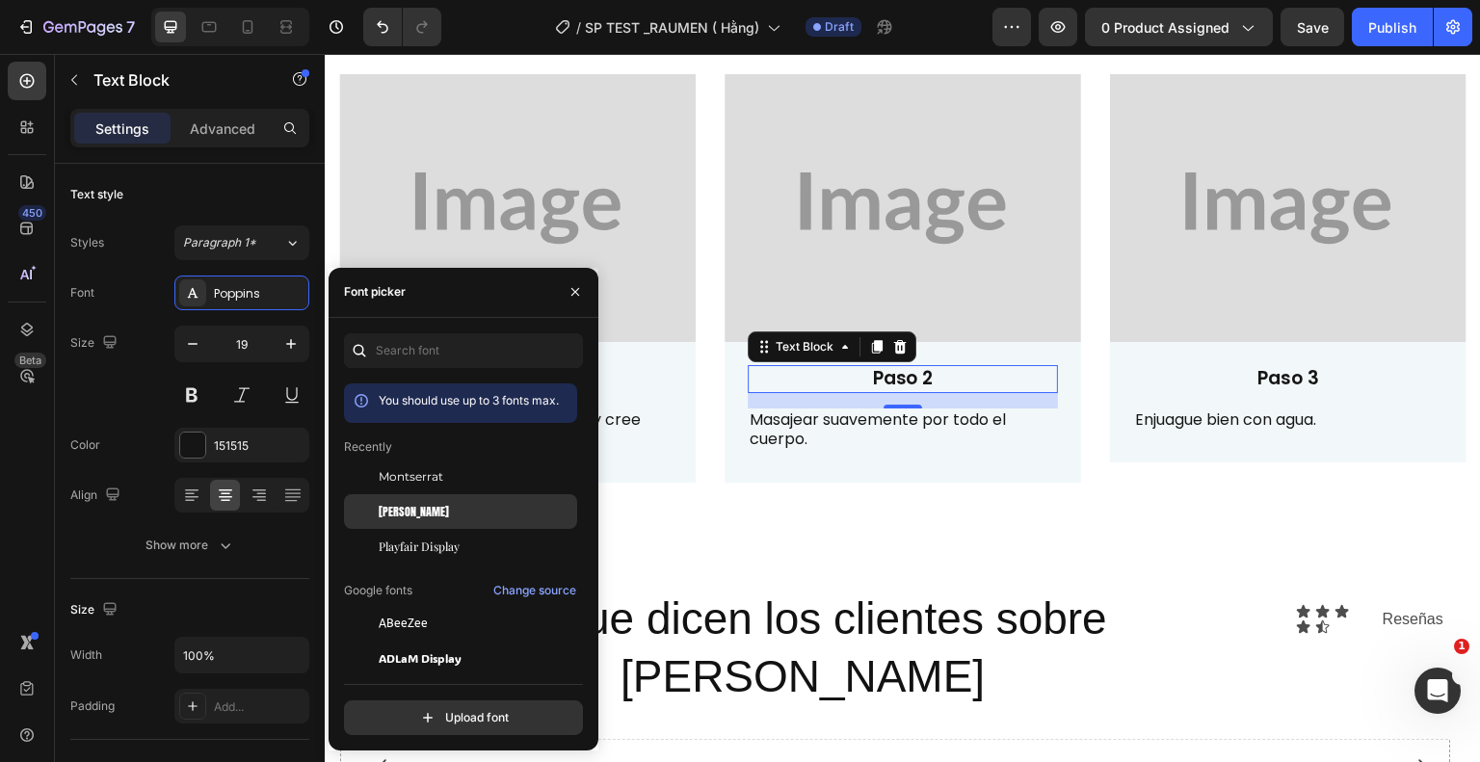
click at [442, 510] on div "[PERSON_NAME]" at bounding box center [476, 511] width 195 height 17
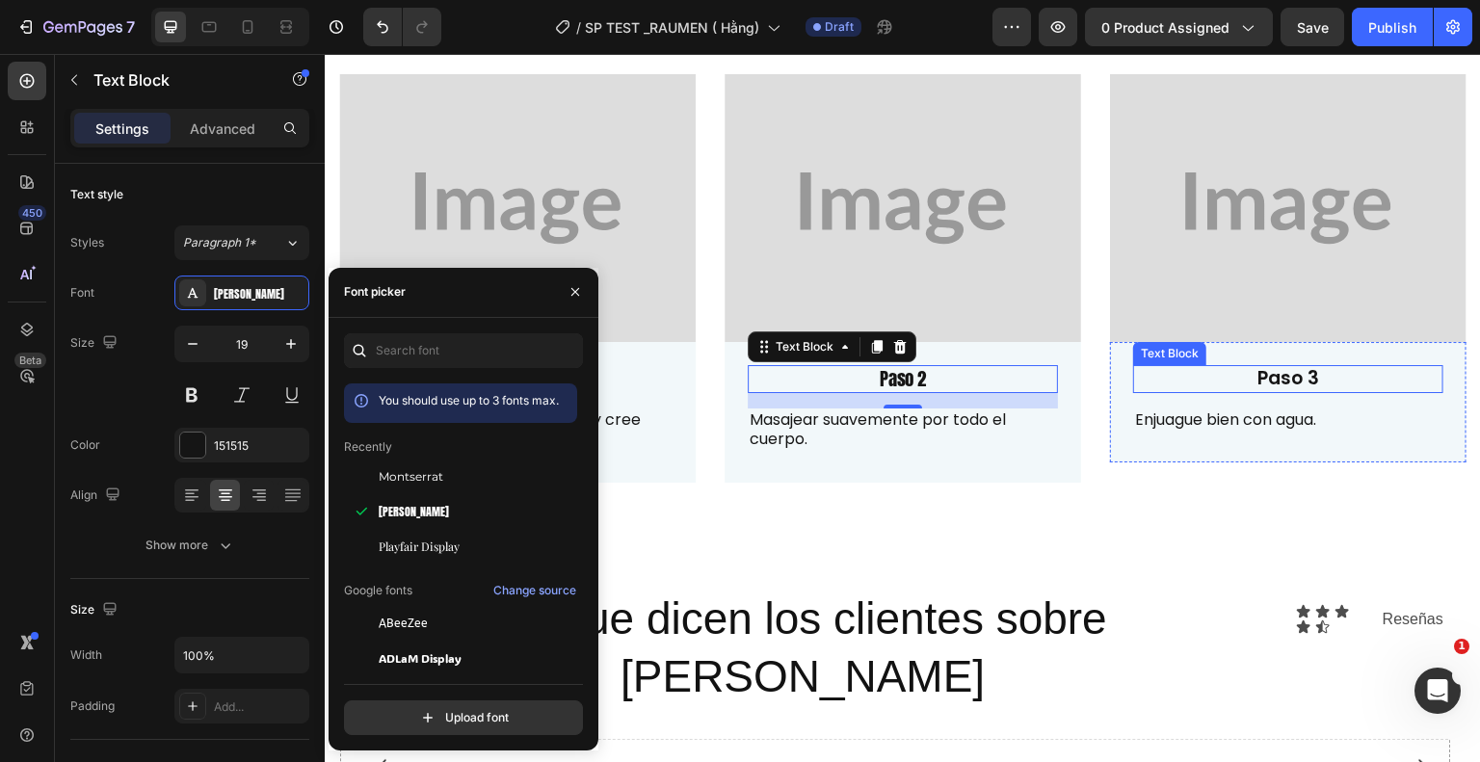
click at [1257, 366] on strong "Paso 3" at bounding box center [1288, 378] width 62 height 26
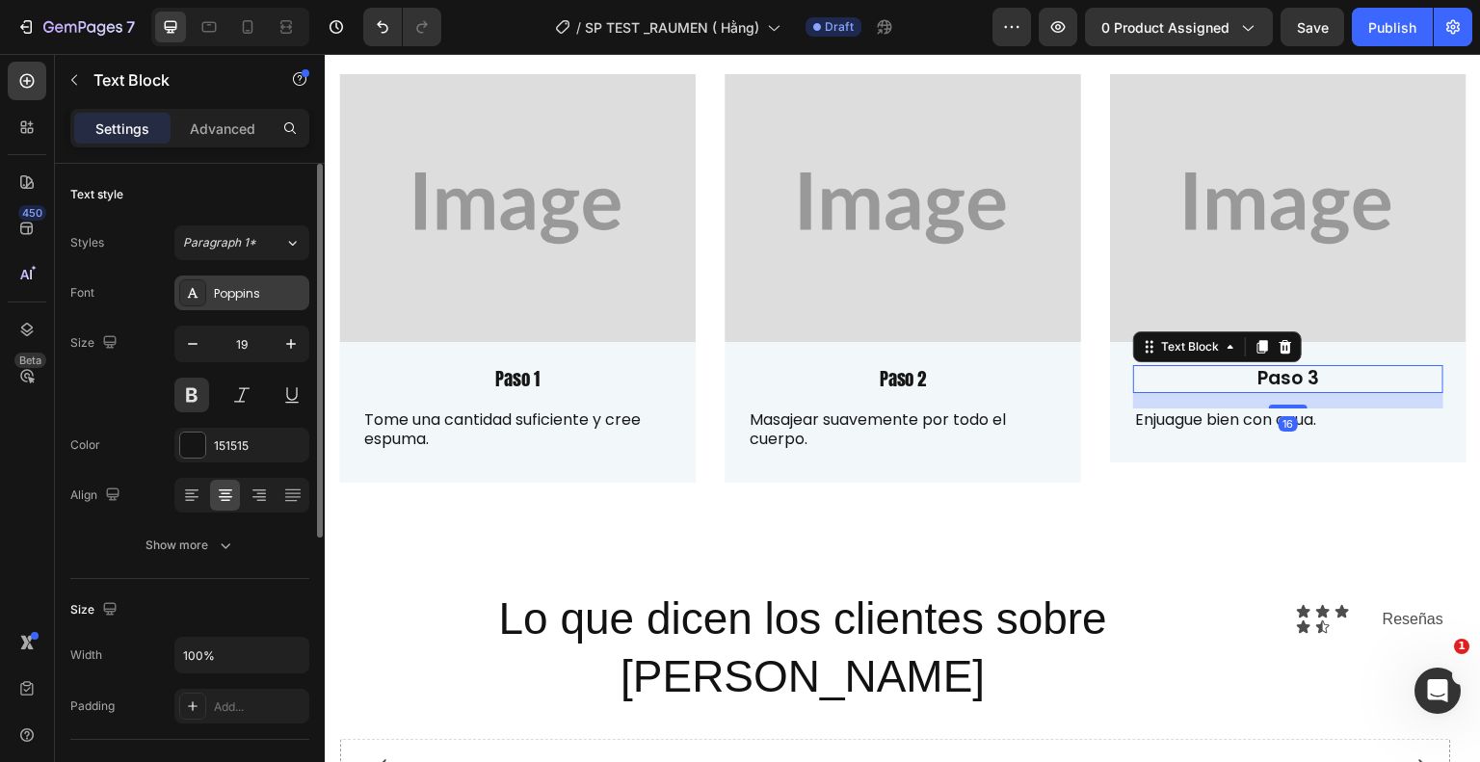
click at [239, 298] on div "Poppins" at bounding box center [259, 293] width 91 height 17
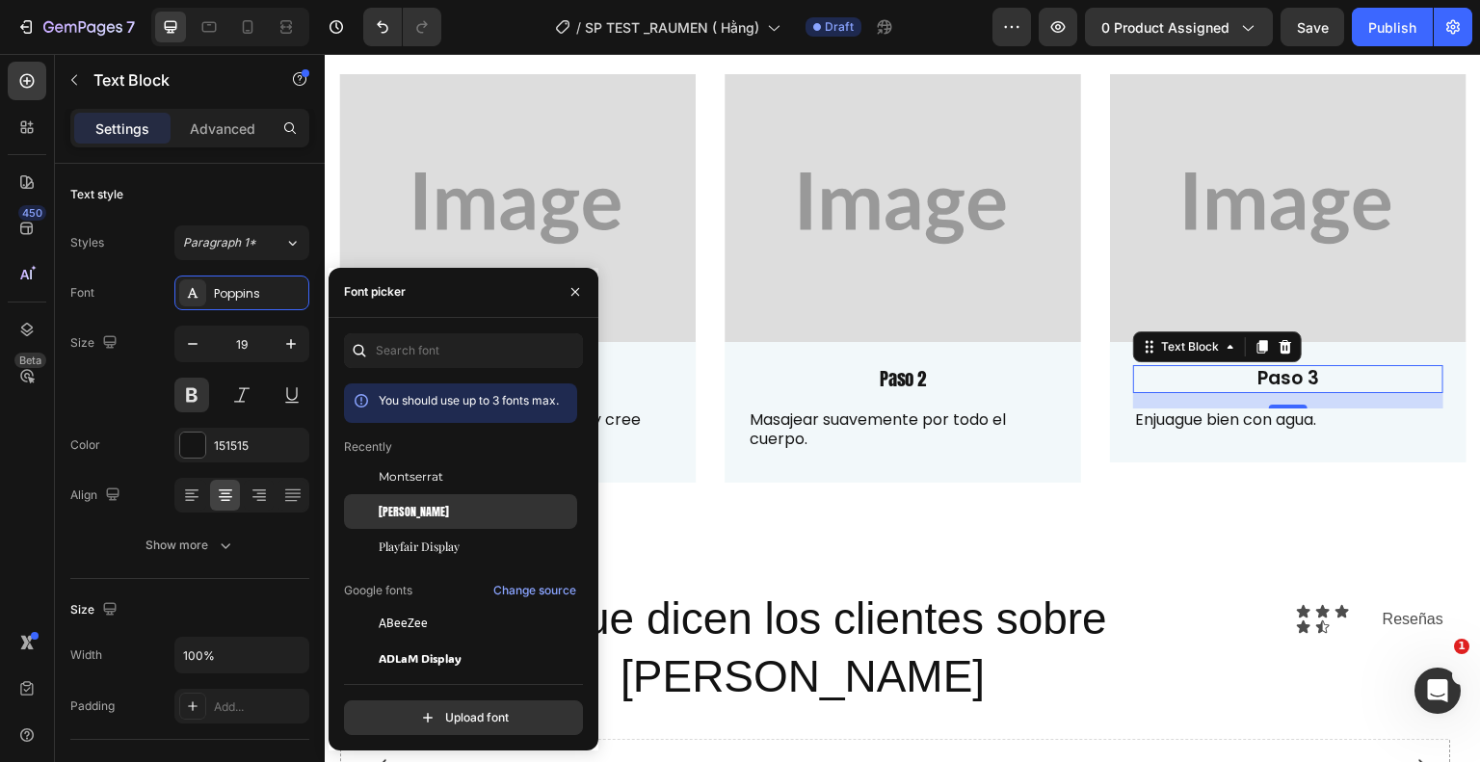
click at [438, 514] on div "[PERSON_NAME]" at bounding box center [476, 511] width 195 height 17
click at [646, 375] on p "Paso 1" at bounding box center [517, 379] width 306 height 24
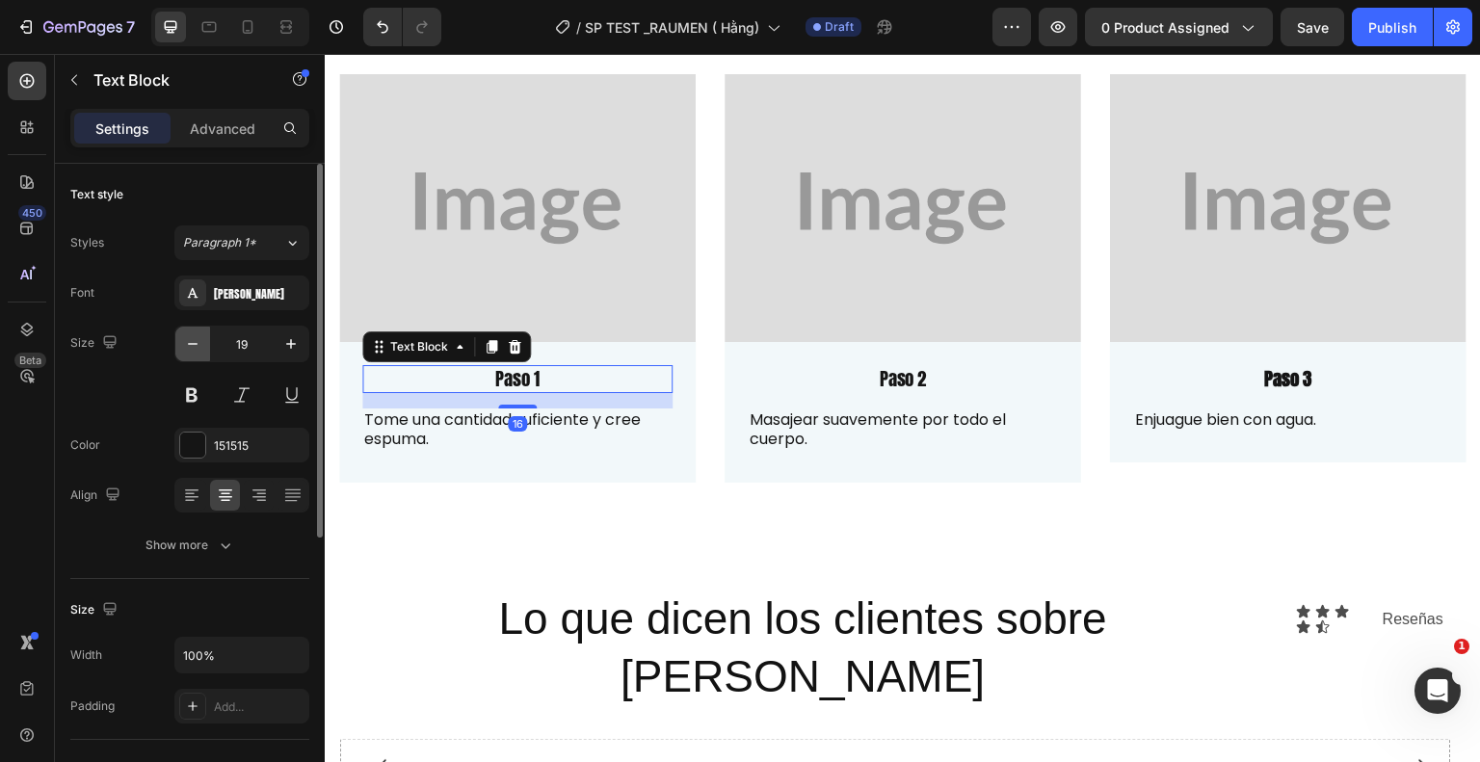
click at [204, 349] on button "button" at bounding box center [192, 344] width 35 height 35
click at [304, 340] on button "button" at bounding box center [291, 344] width 35 height 35
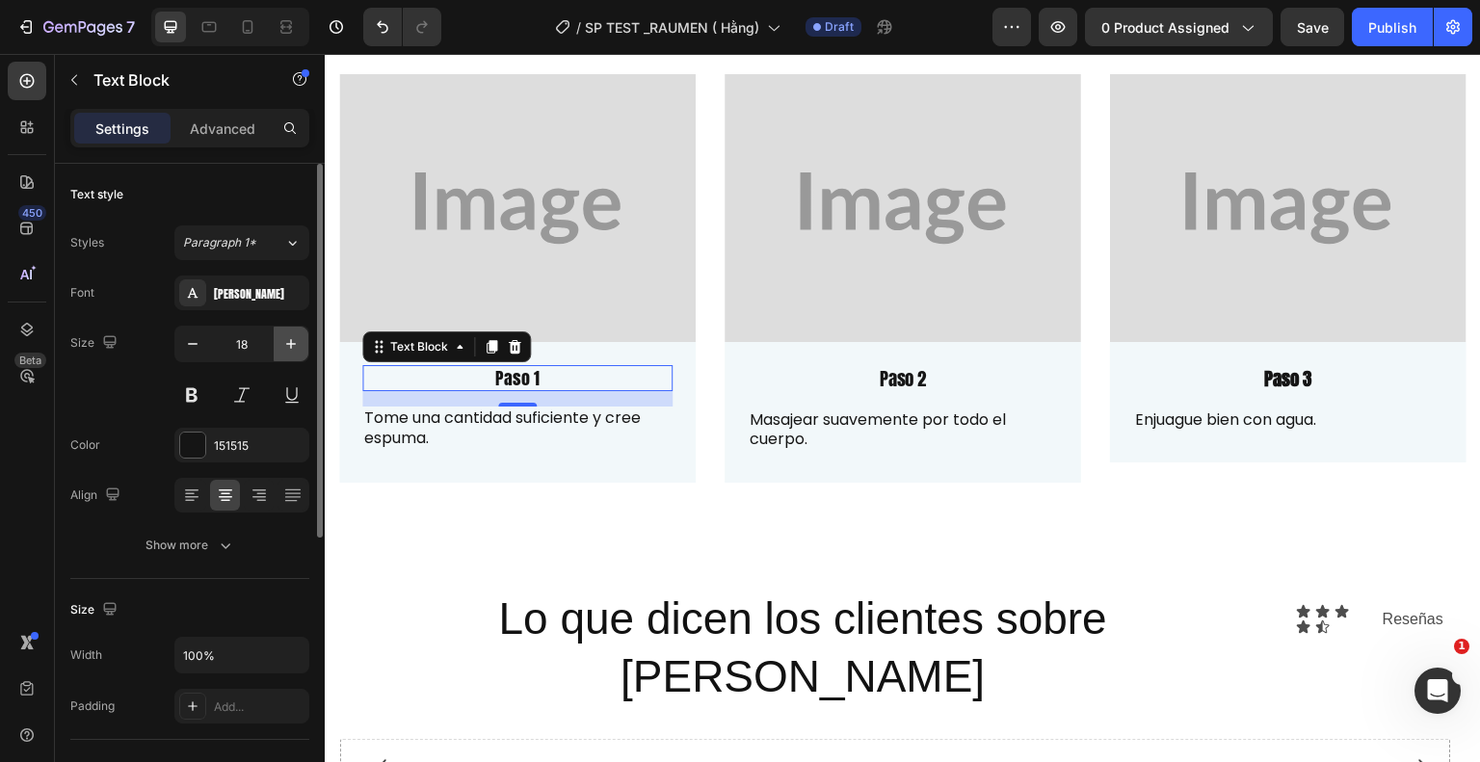
click at [304, 340] on button "button" at bounding box center [291, 344] width 35 height 35
type input "19"
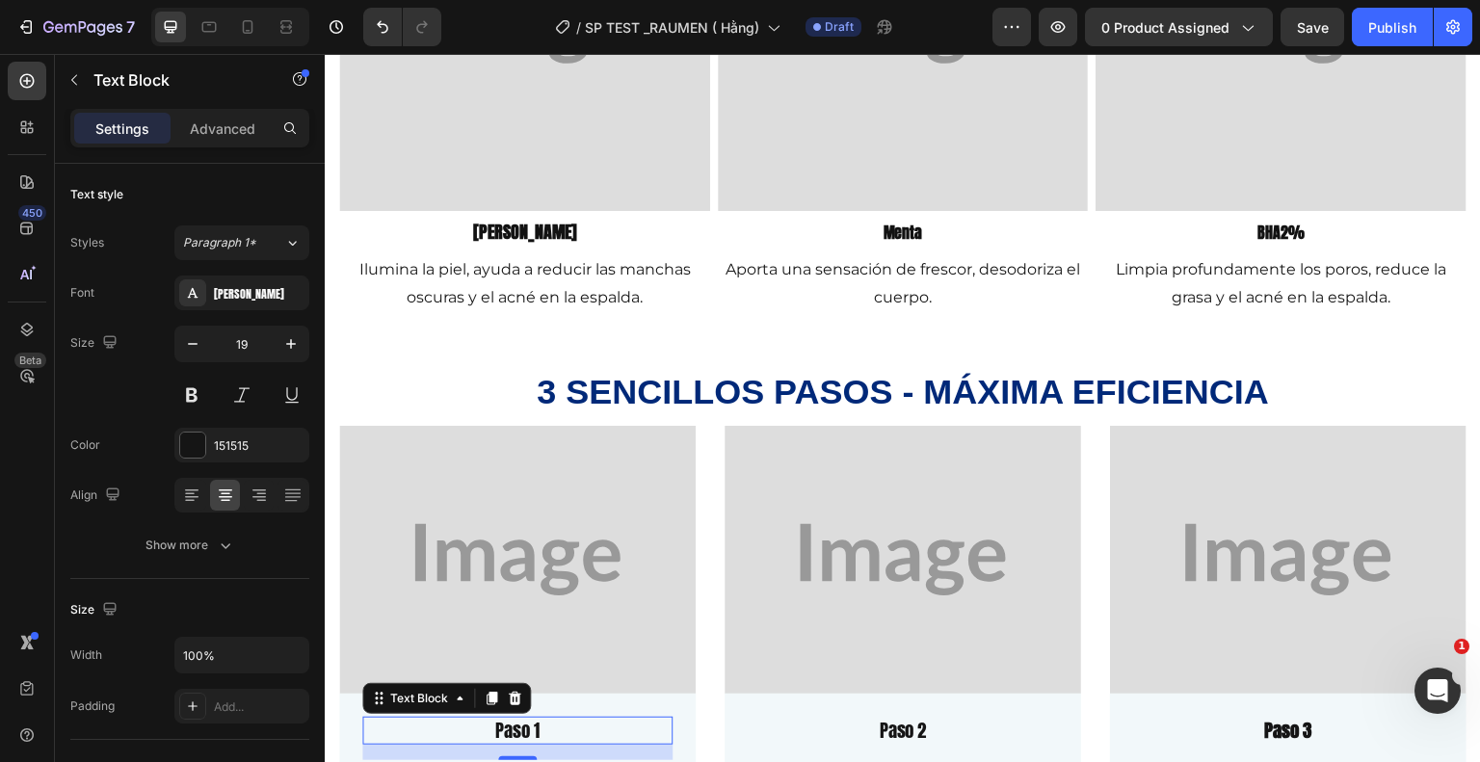
scroll to position [1764, 0]
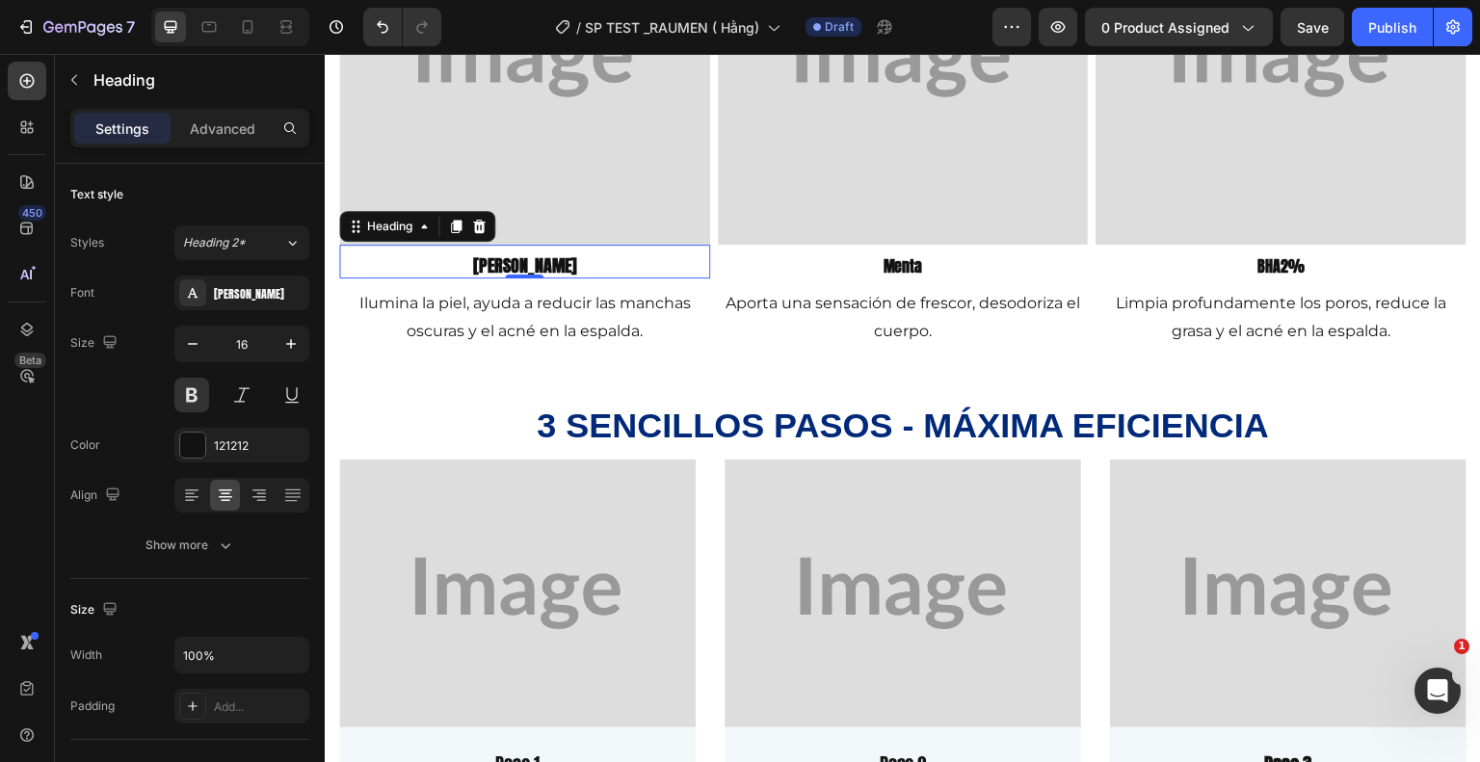
click at [561, 261] on h2 "[PERSON_NAME]" at bounding box center [524, 266] width 371 height 24
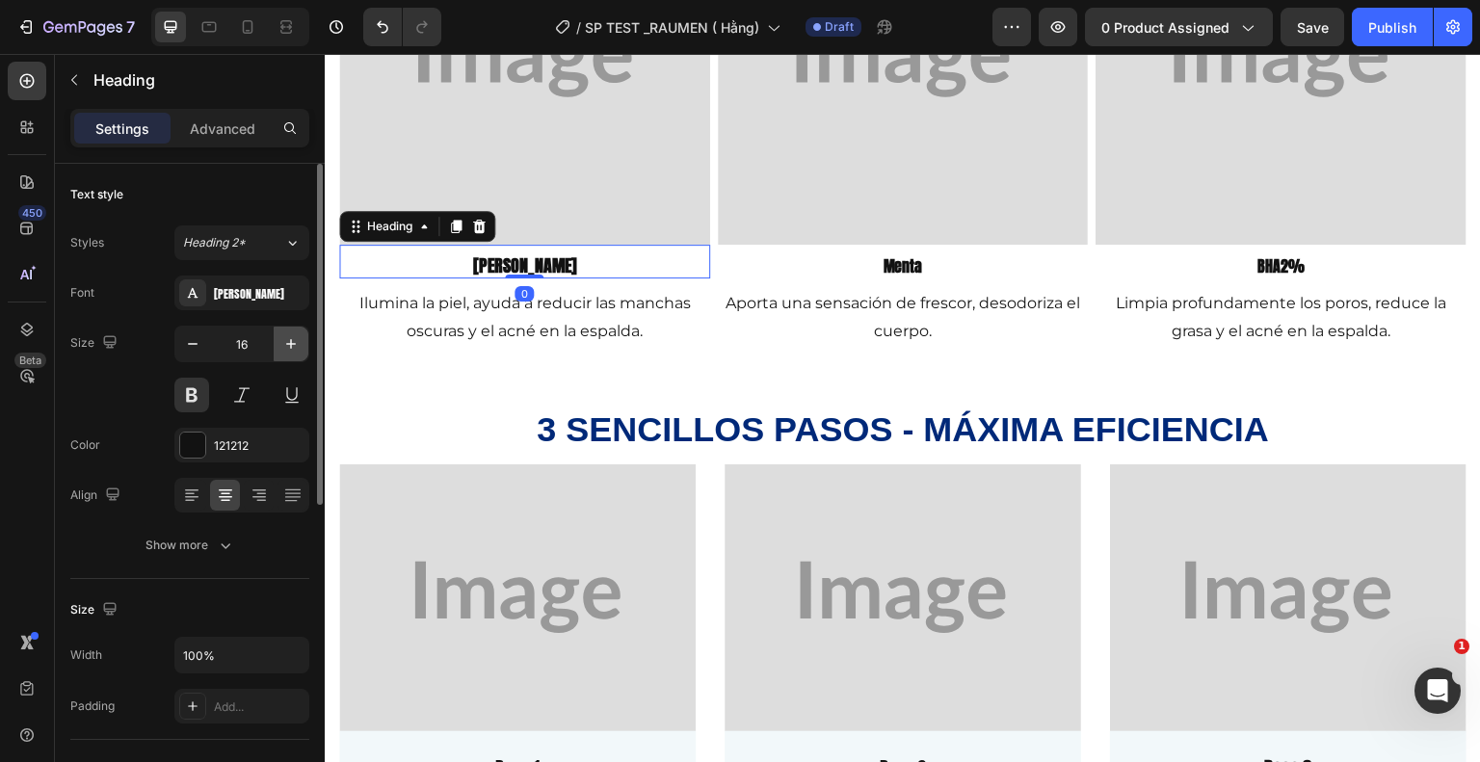
click at [293, 337] on icon "button" at bounding box center [290, 343] width 19 height 19
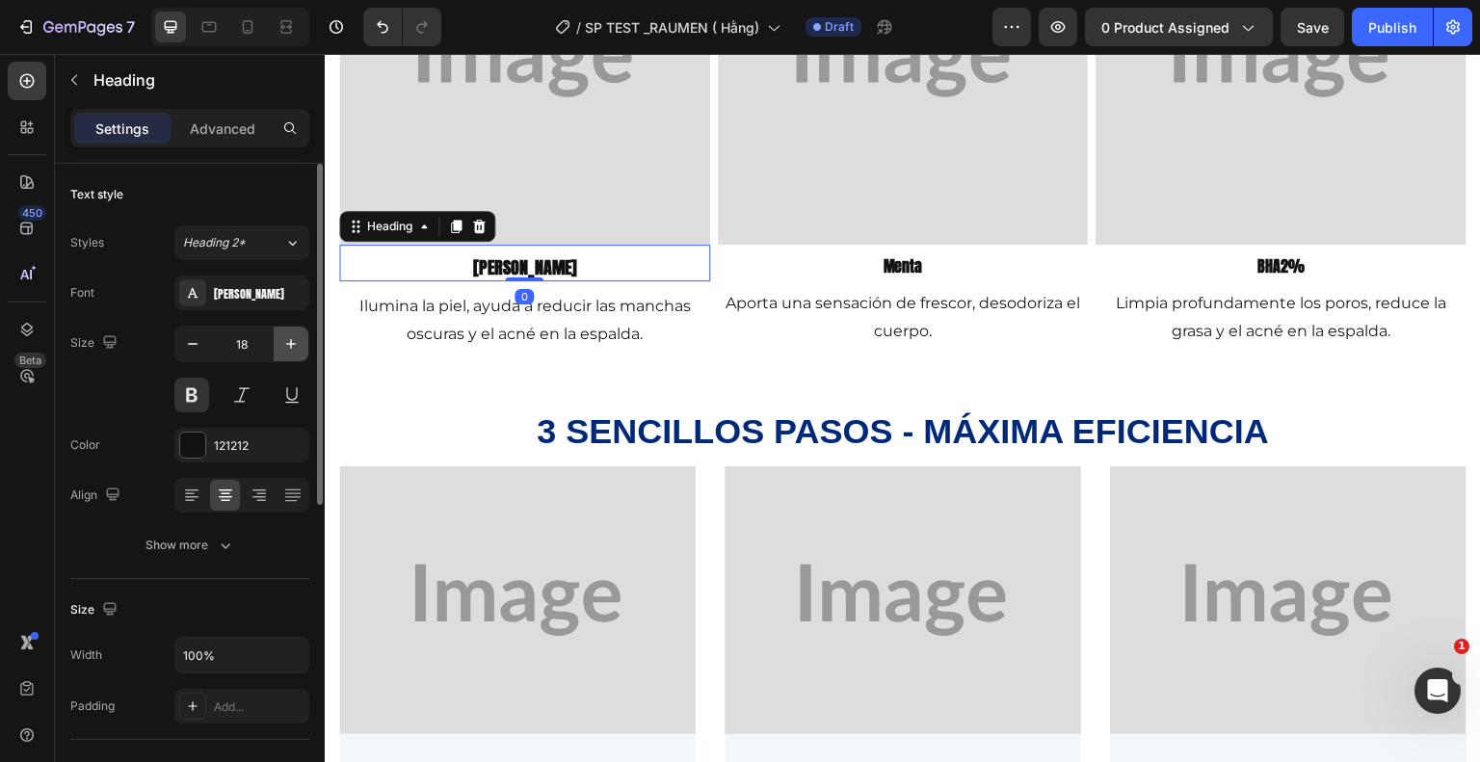
click at [293, 337] on icon "button" at bounding box center [290, 343] width 19 height 19
type input "19"
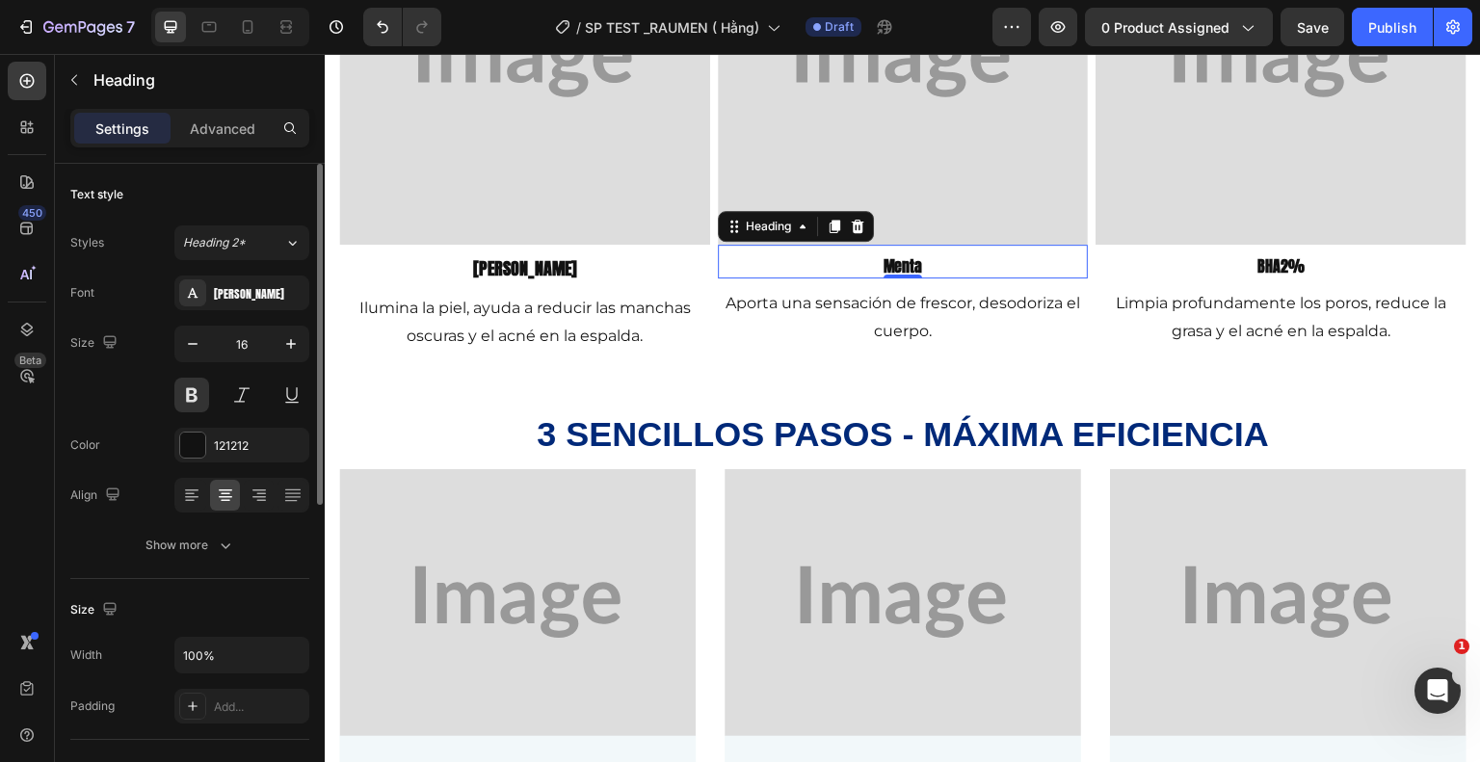
click at [901, 267] on strong "menta" at bounding box center [903, 265] width 40 height 23
click at [285, 338] on icon "button" at bounding box center [290, 343] width 19 height 19
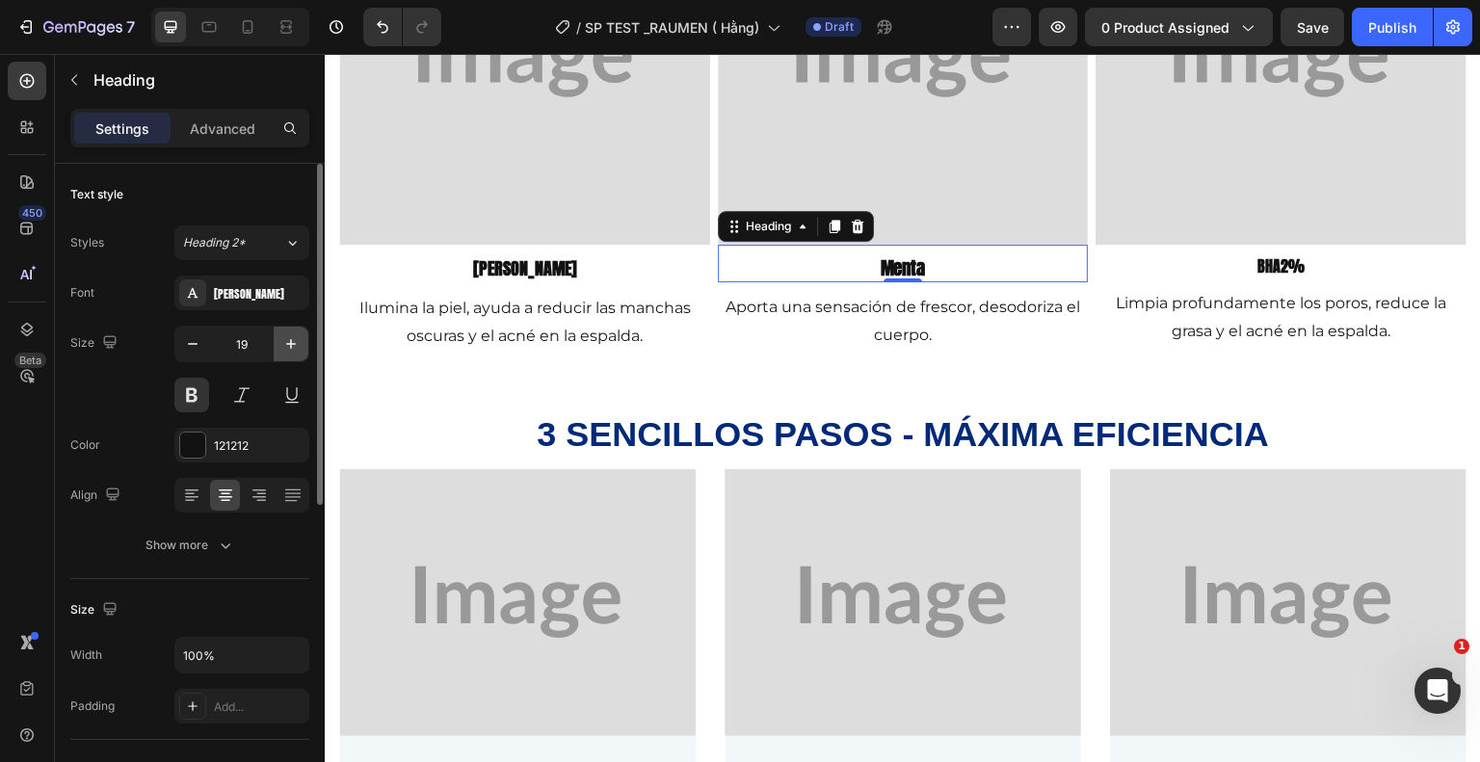
type input "20"
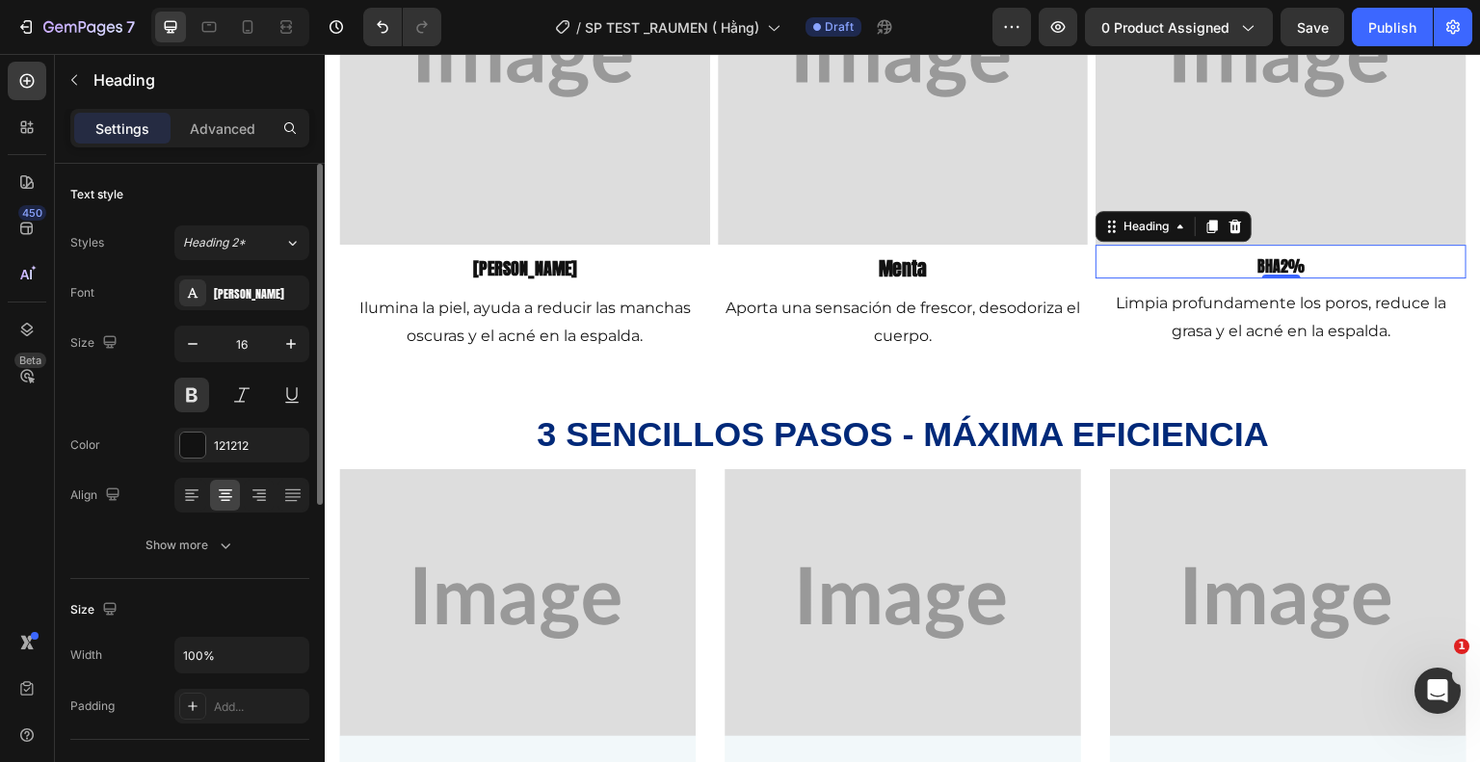
click at [1318, 272] on h2 "BHA2%" at bounding box center [1281, 266] width 371 height 24
click at [291, 335] on icon "button" at bounding box center [290, 343] width 19 height 19
type input "19"
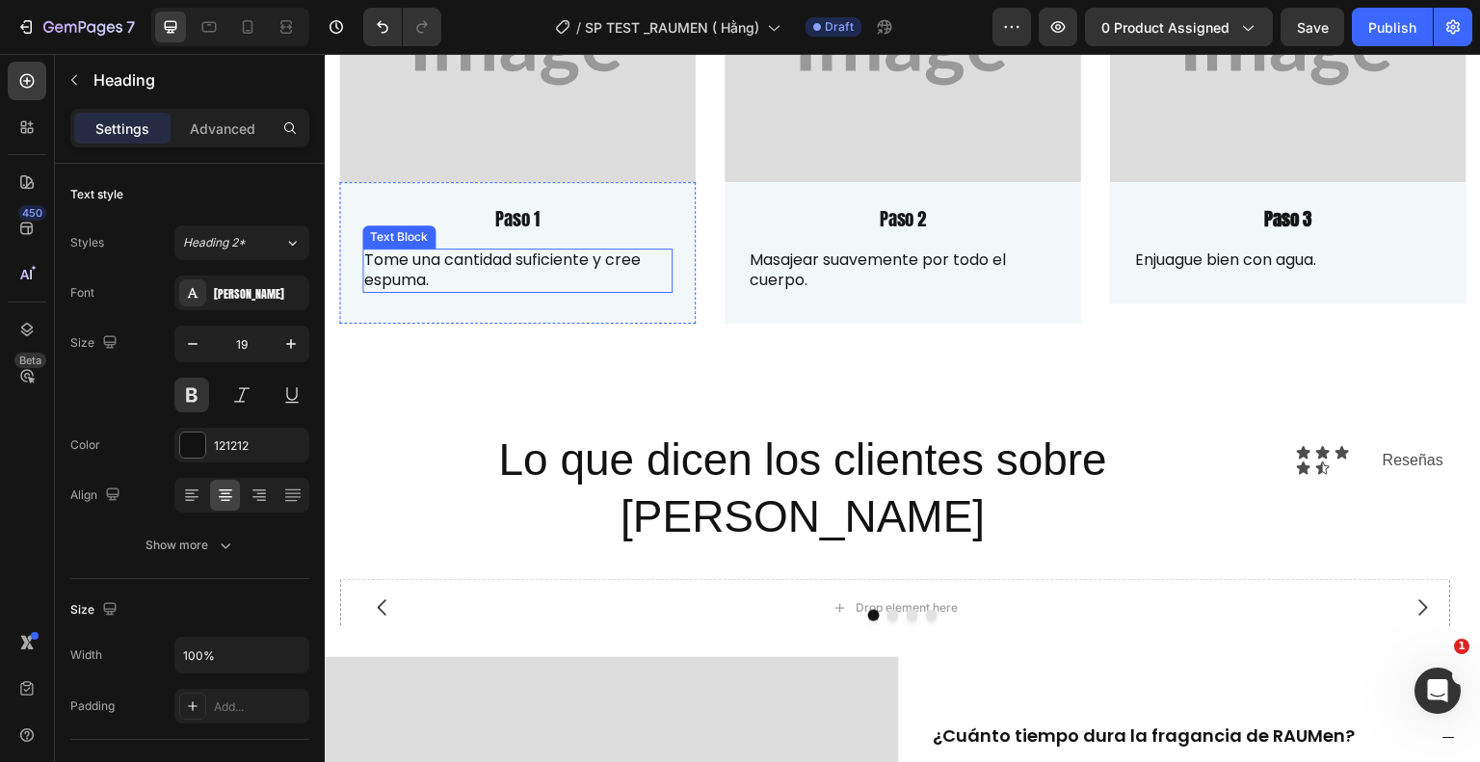
scroll to position [2246, 0]
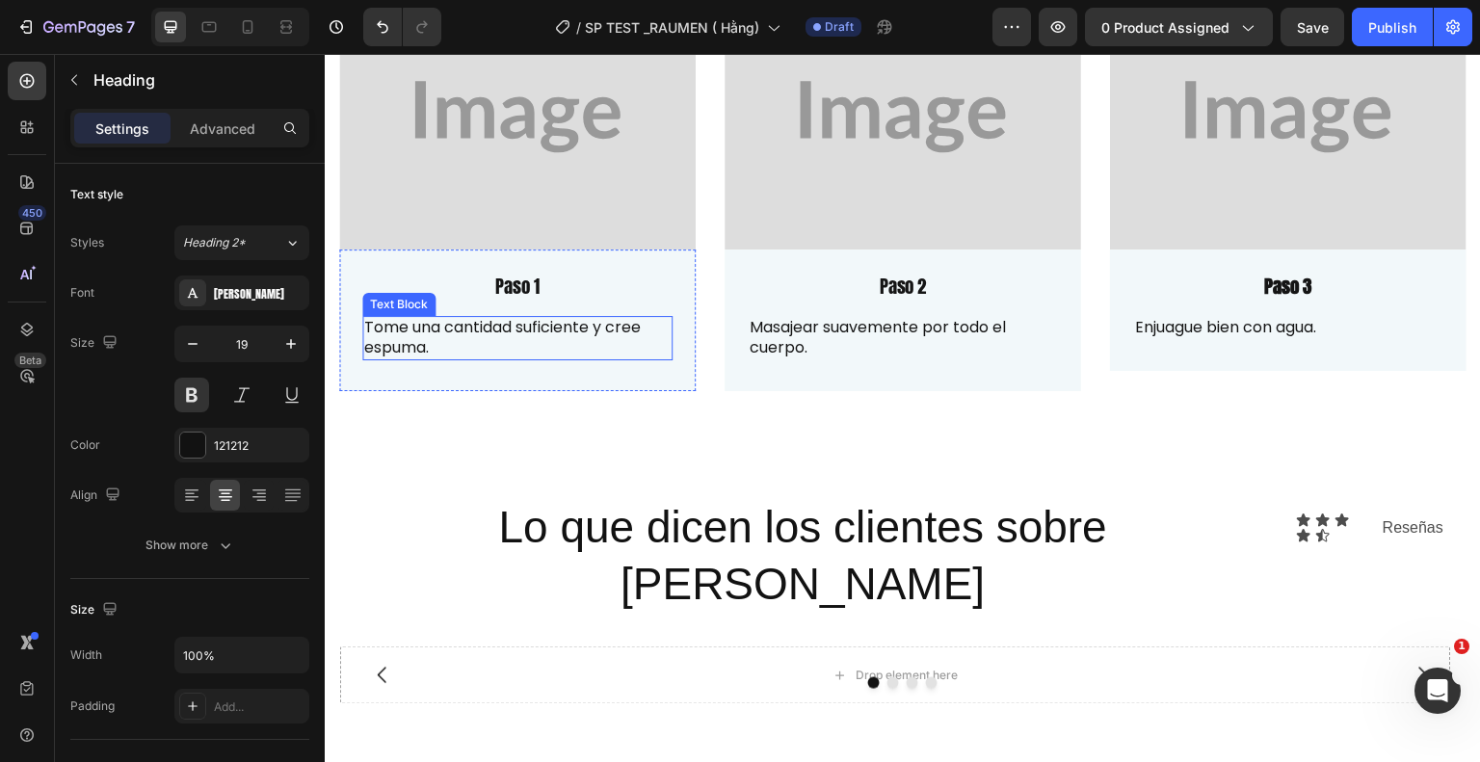
click at [465, 318] on p "Tome una cantidad suficiente y cree espuma." at bounding box center [517, 338] width 306 height 40
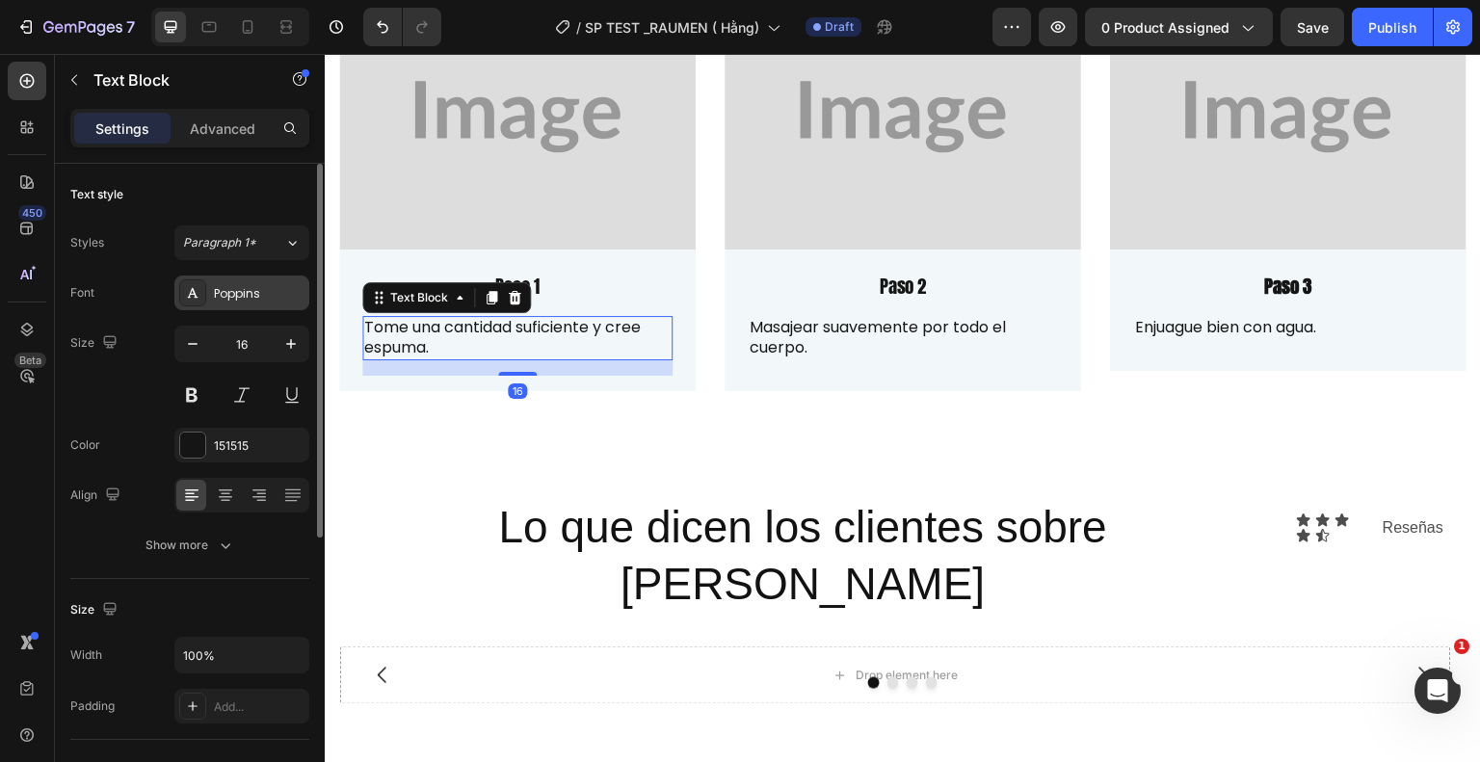
click at [235, 291] on div "Poppins" at bounding box center [259, 293] width 91 height 17
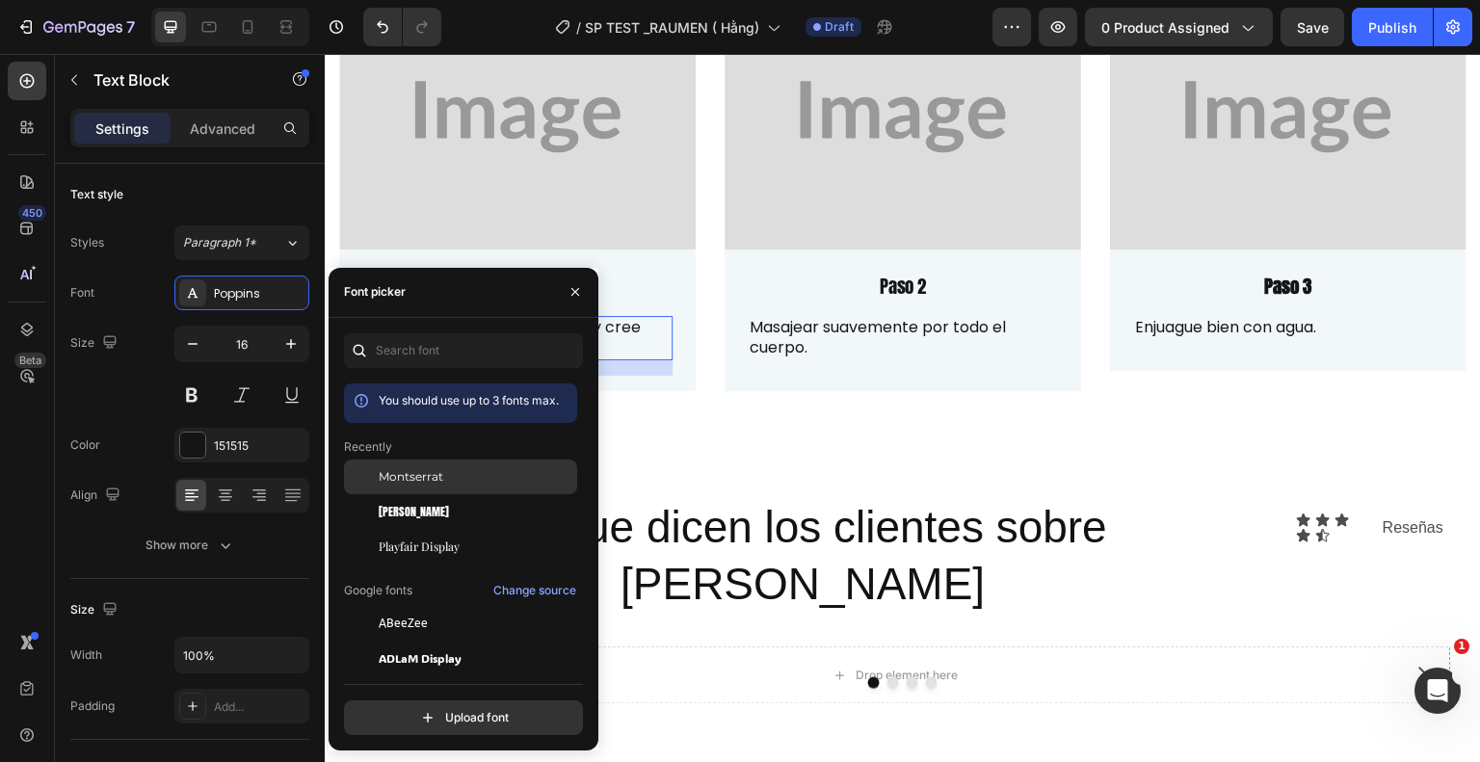
click at [416, 484] on span "Montserrat" at bounding box center [411, 476] width 65 height 17
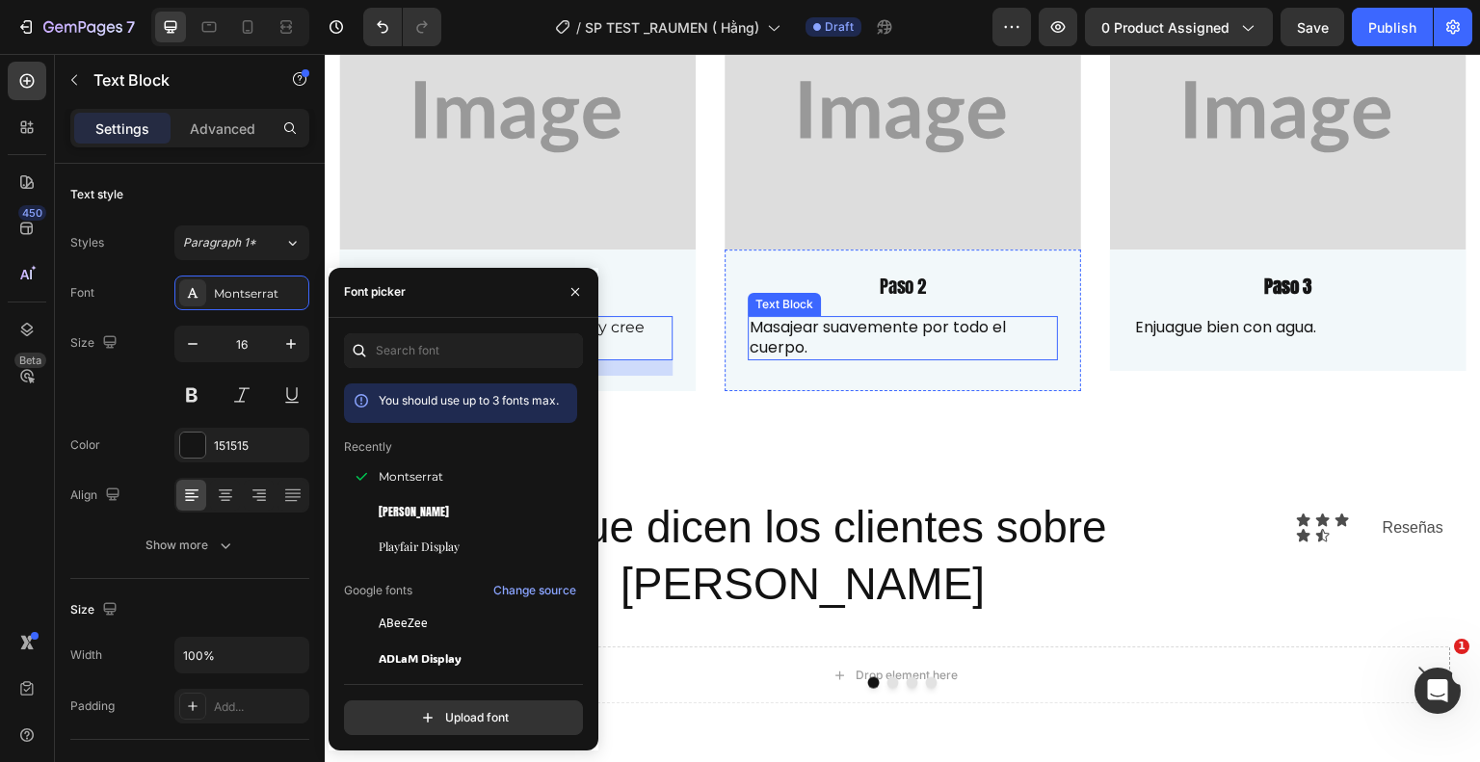
click at [796, 347] on p "Masajear suavemente por todo el cuerpo." at bounding box center [903, 338] width 306 height 40
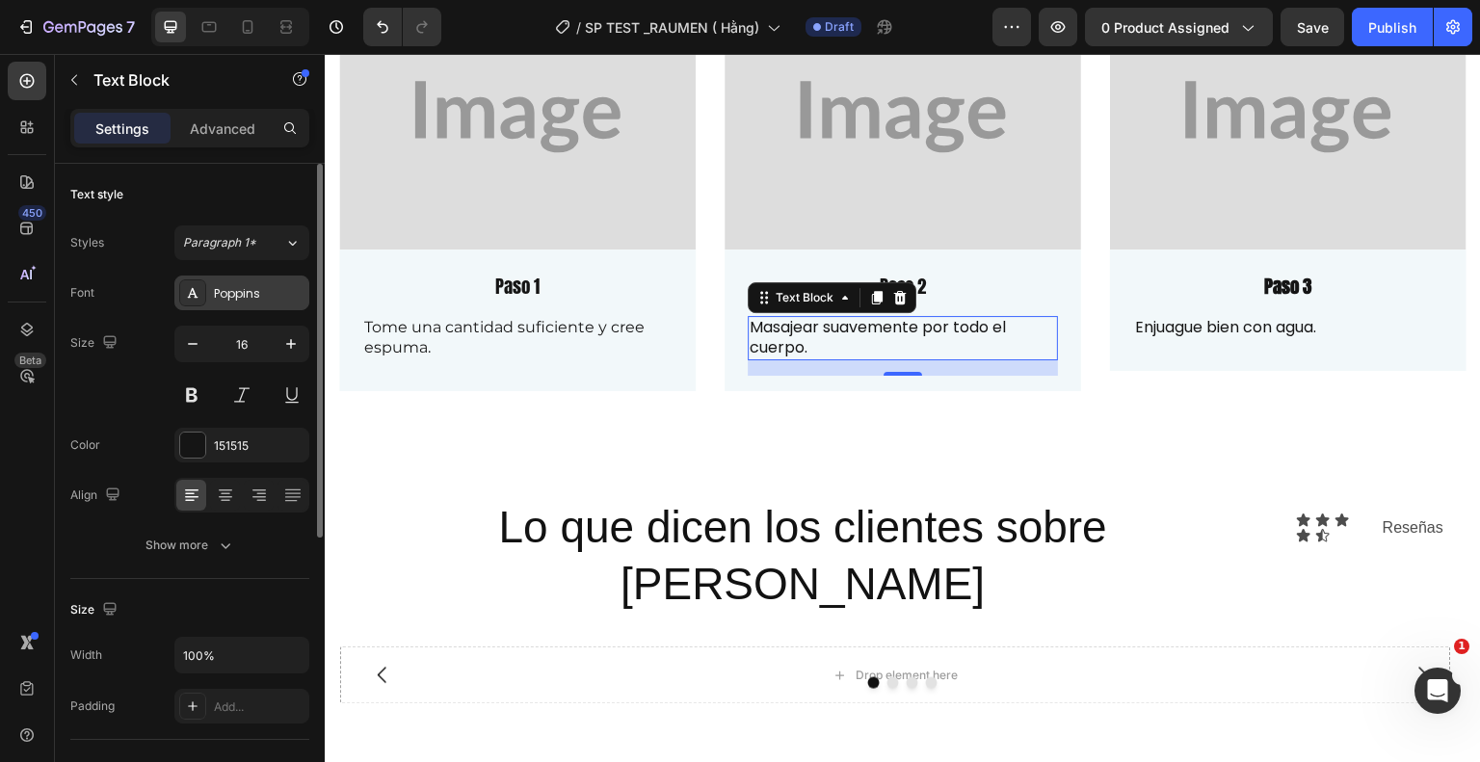
click at [254, 293] on div "Poppins" at bounding box center [259, 293] width 91 height 17
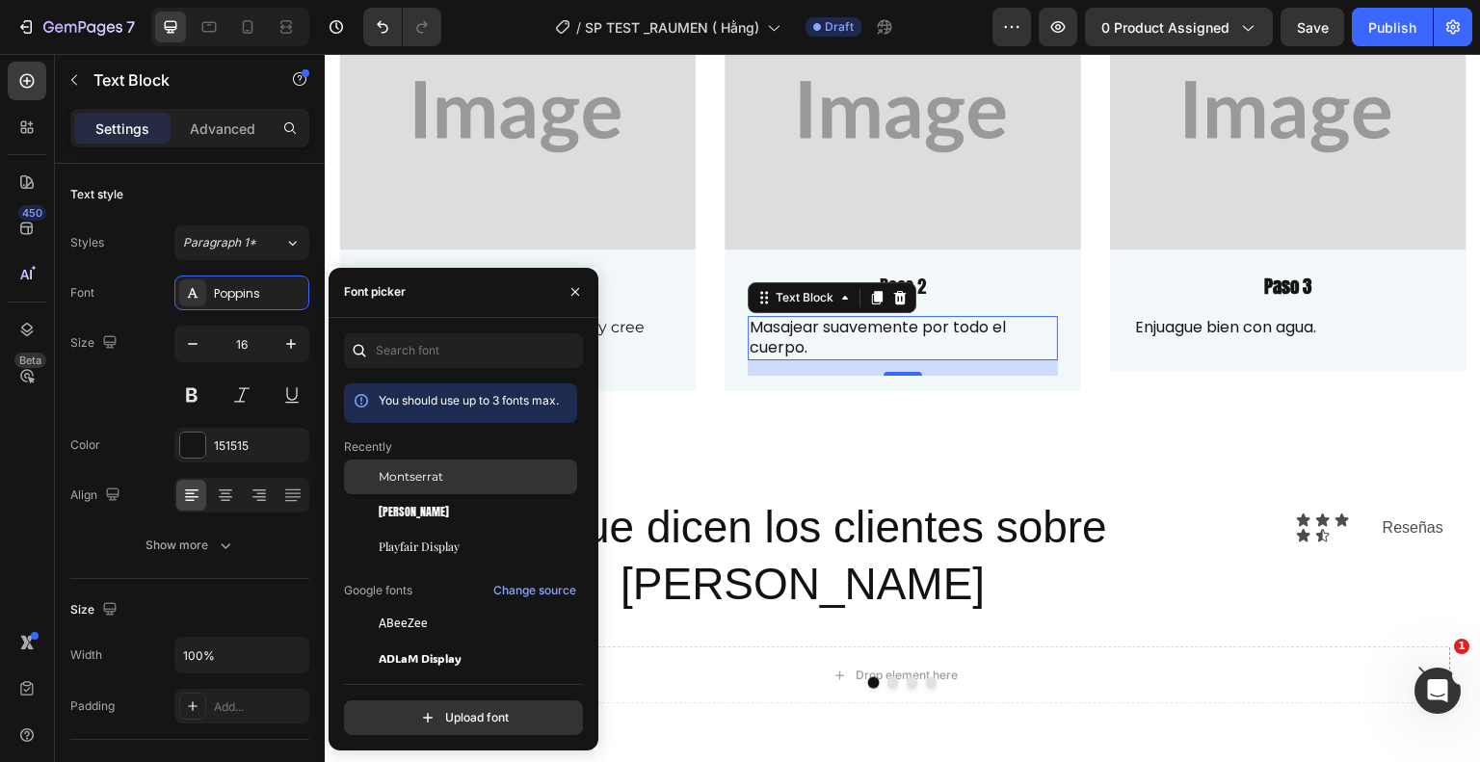
click at [451, 478] on div "Montserrat" at bounding box center [476, 476] width 195 height 17
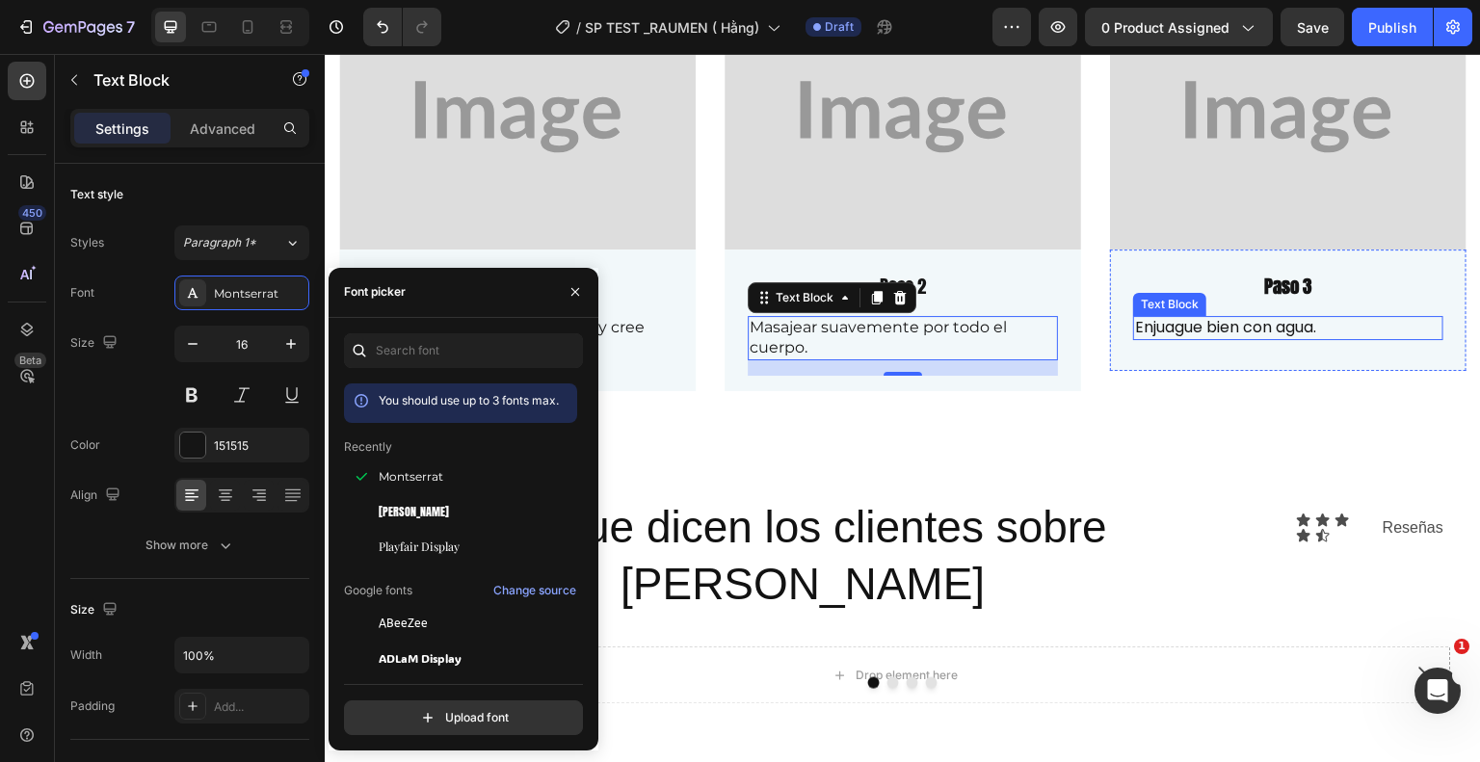
click at [1201, 331] on p "Enjuague bien con agua." at bounding box center [1288, 328] width 306 height 20
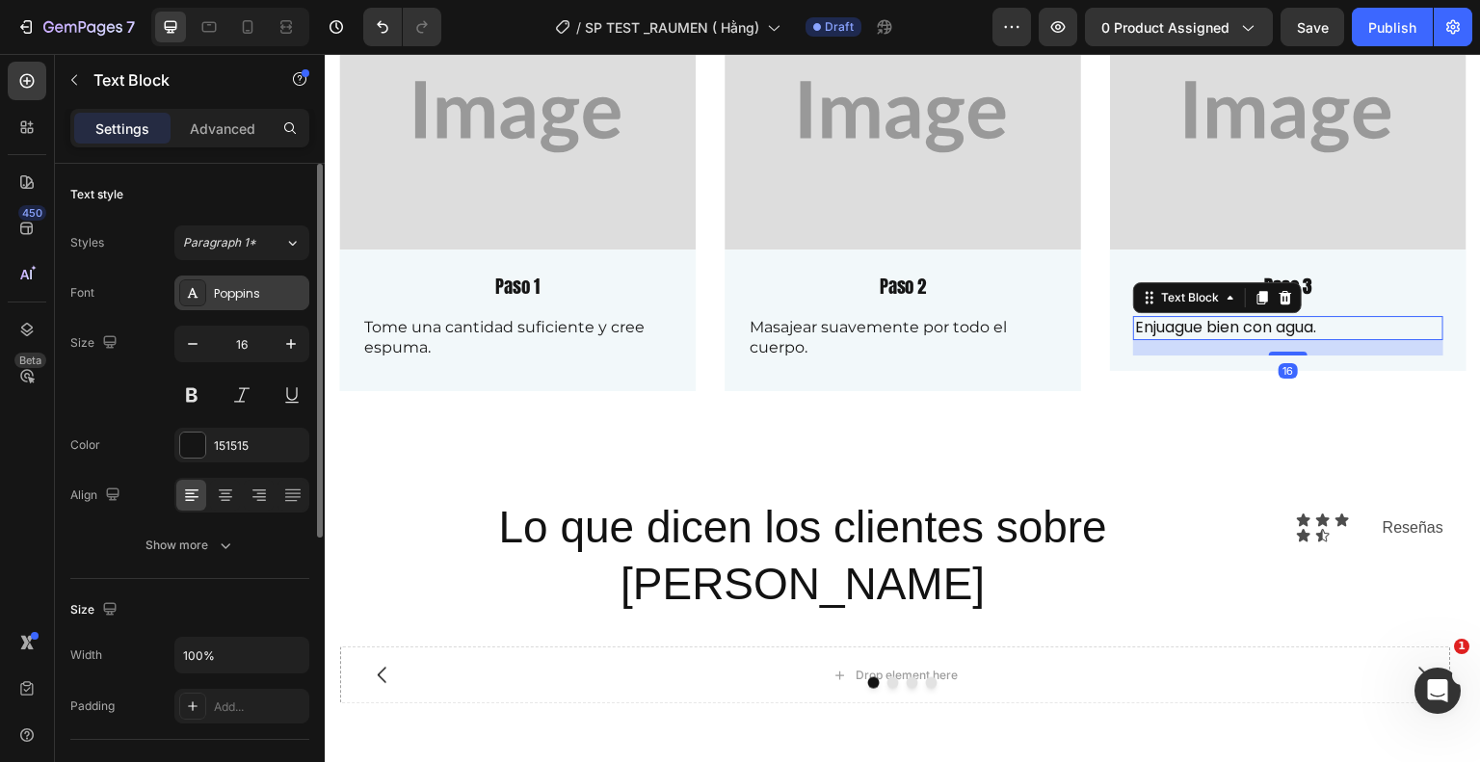
click at [239, 289] on div "Poppins" at bounding box center [259, 293] width 91 height 17
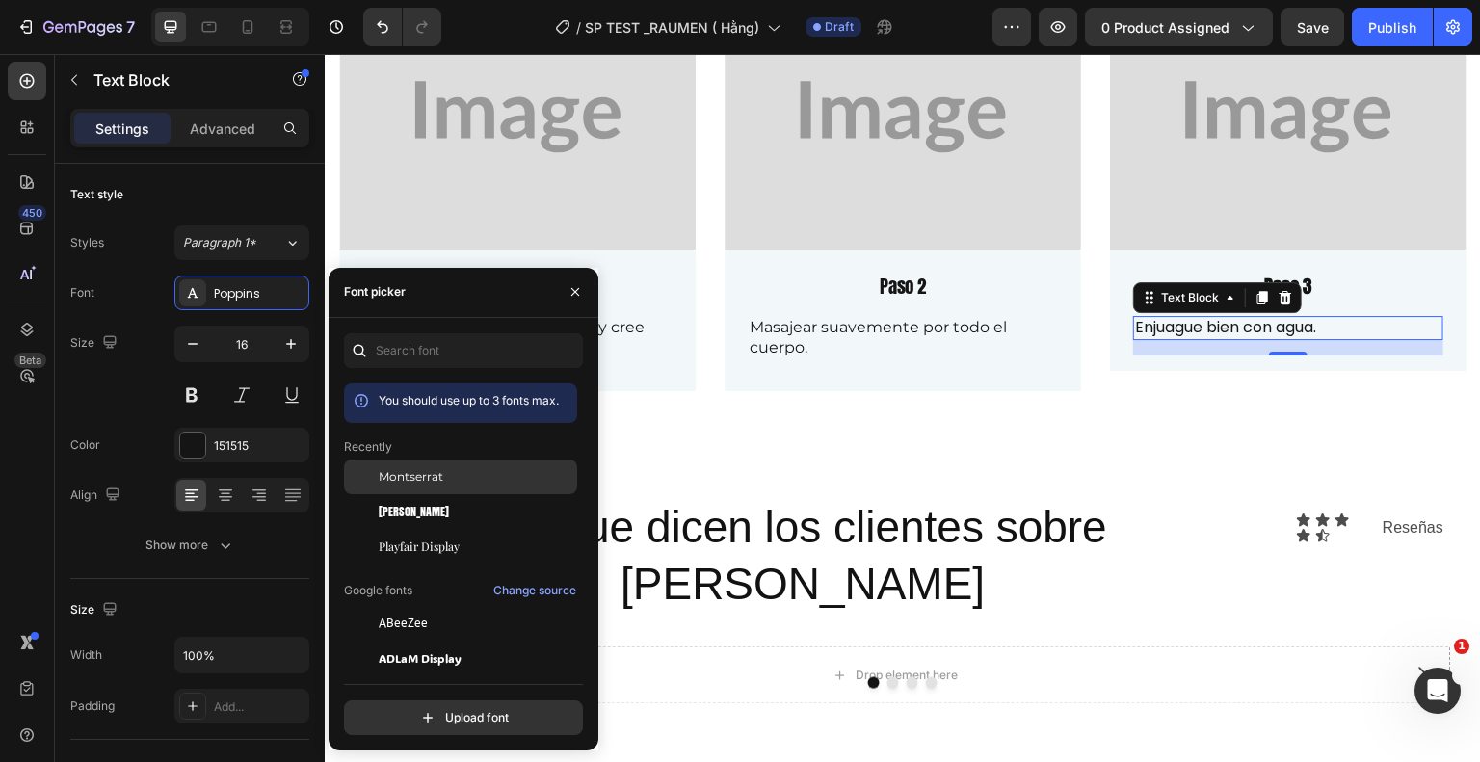
click at [427, 488] on div "Montserrat" at bounding box center [460, 477] width 233 height 35
click at [954, 422] on div "3 sencillos pasos - máxima eficiencia Heading Image Paso 1 Text Block Tome una …" at bounding box center [903, 173] width 1156 height 556
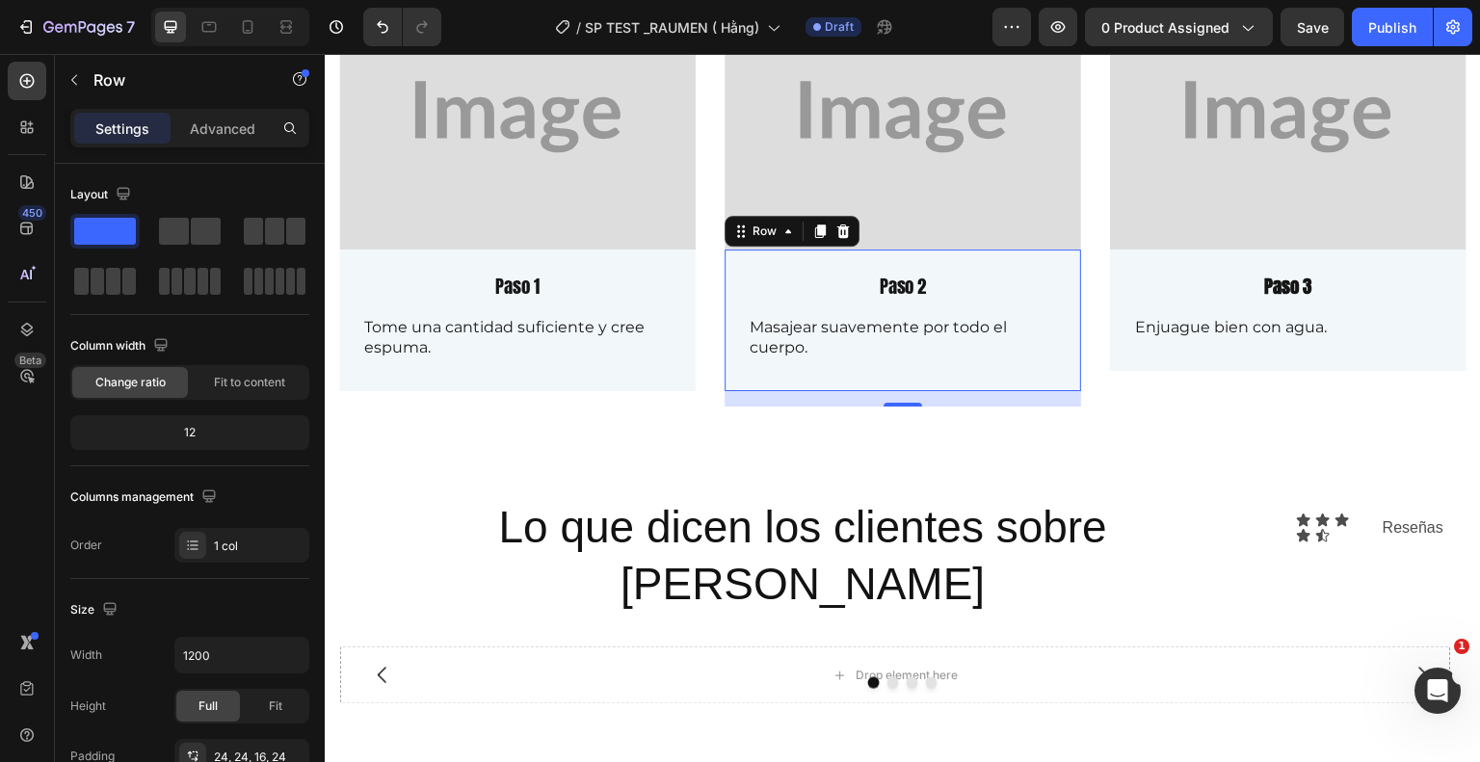
click at [1051, 278] on div "Paso 2 Text Block Masajear suavemente por todo el cuerpo. Text Block Row 0" at bounding box center [903, 320] width 357 height 141
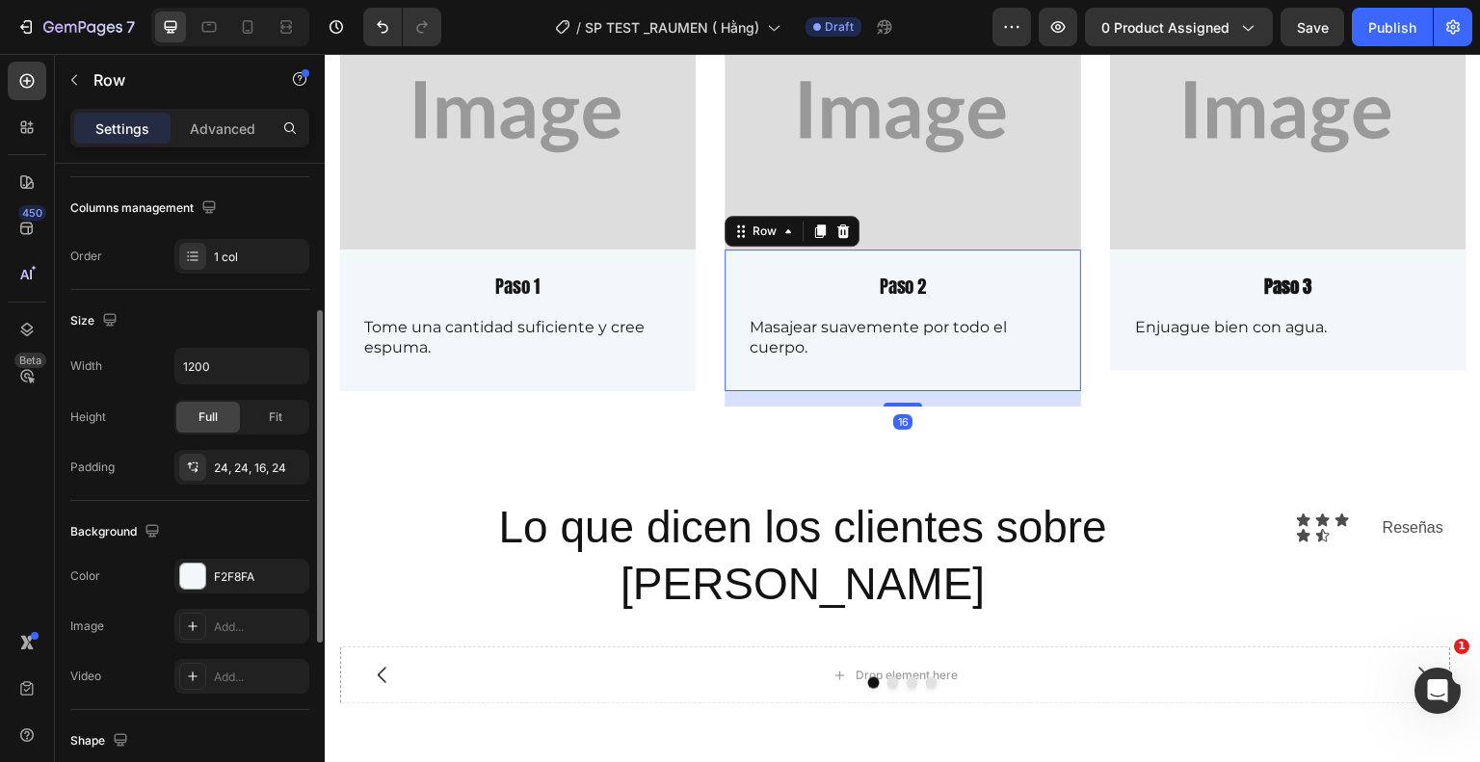
scroll to position [628, 0]
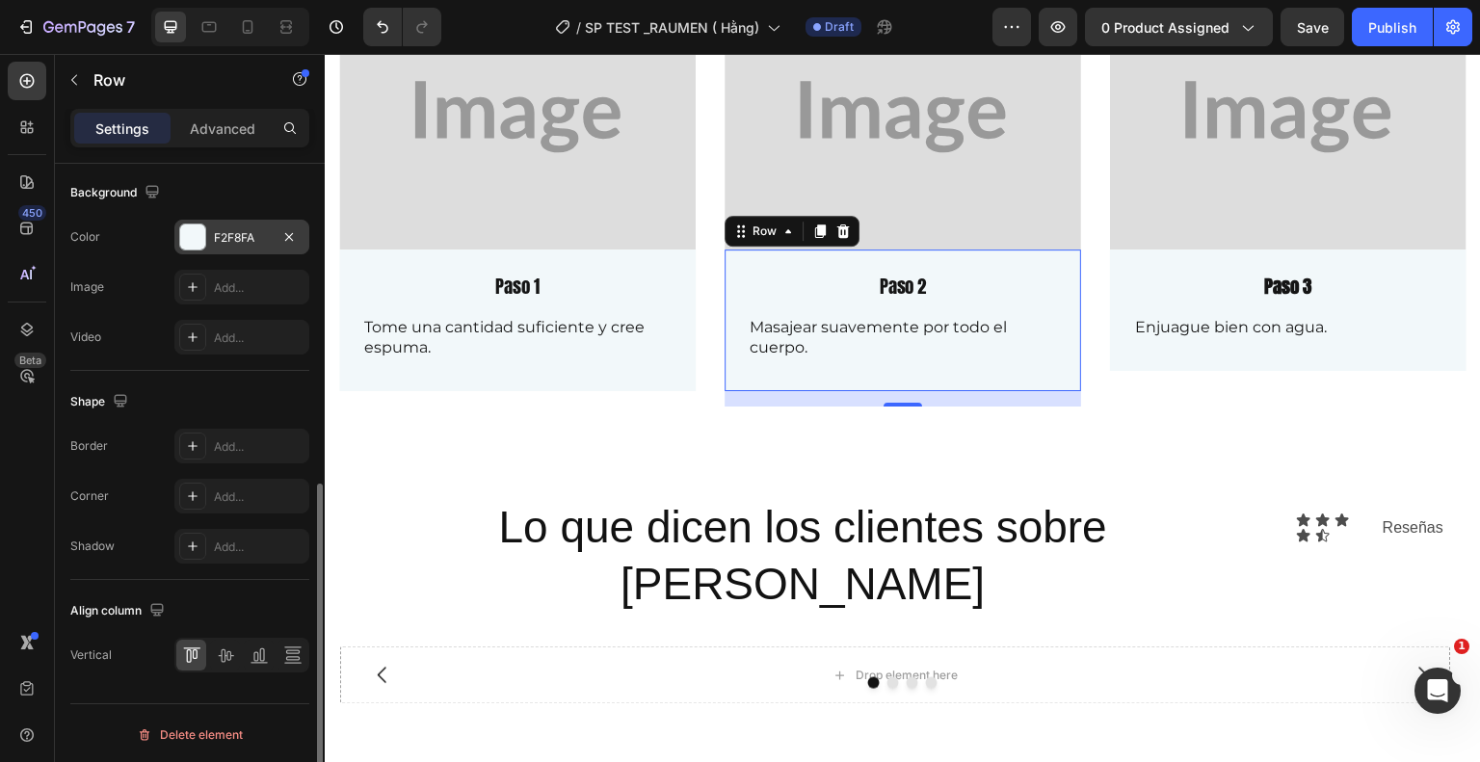
click at [239, 239] on div "F2F8FA" at bounding box center [242, 237] width 56 height 17
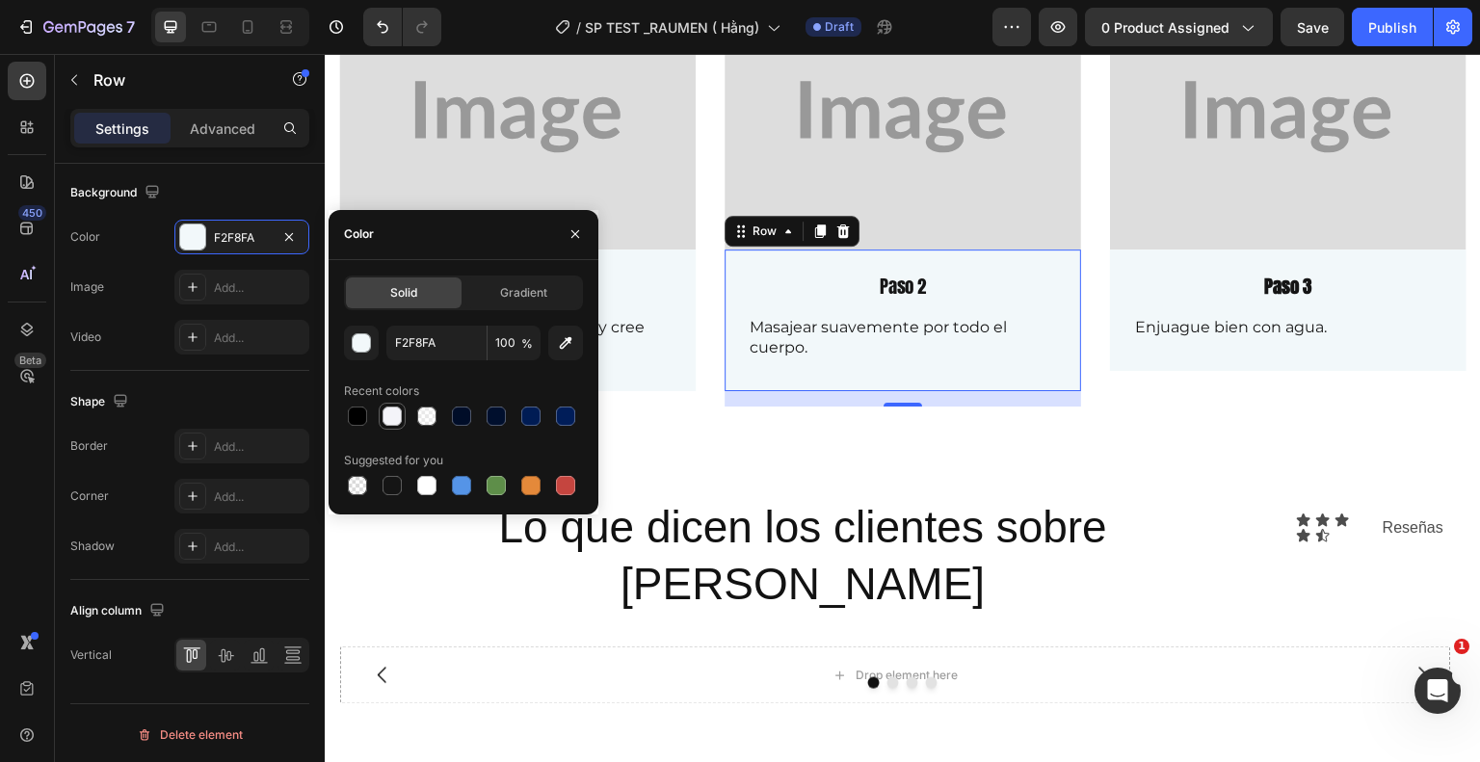
click at [397, 415] on div at bounding box center [392, 416] width 19 height 19
type input "F4F4F9"
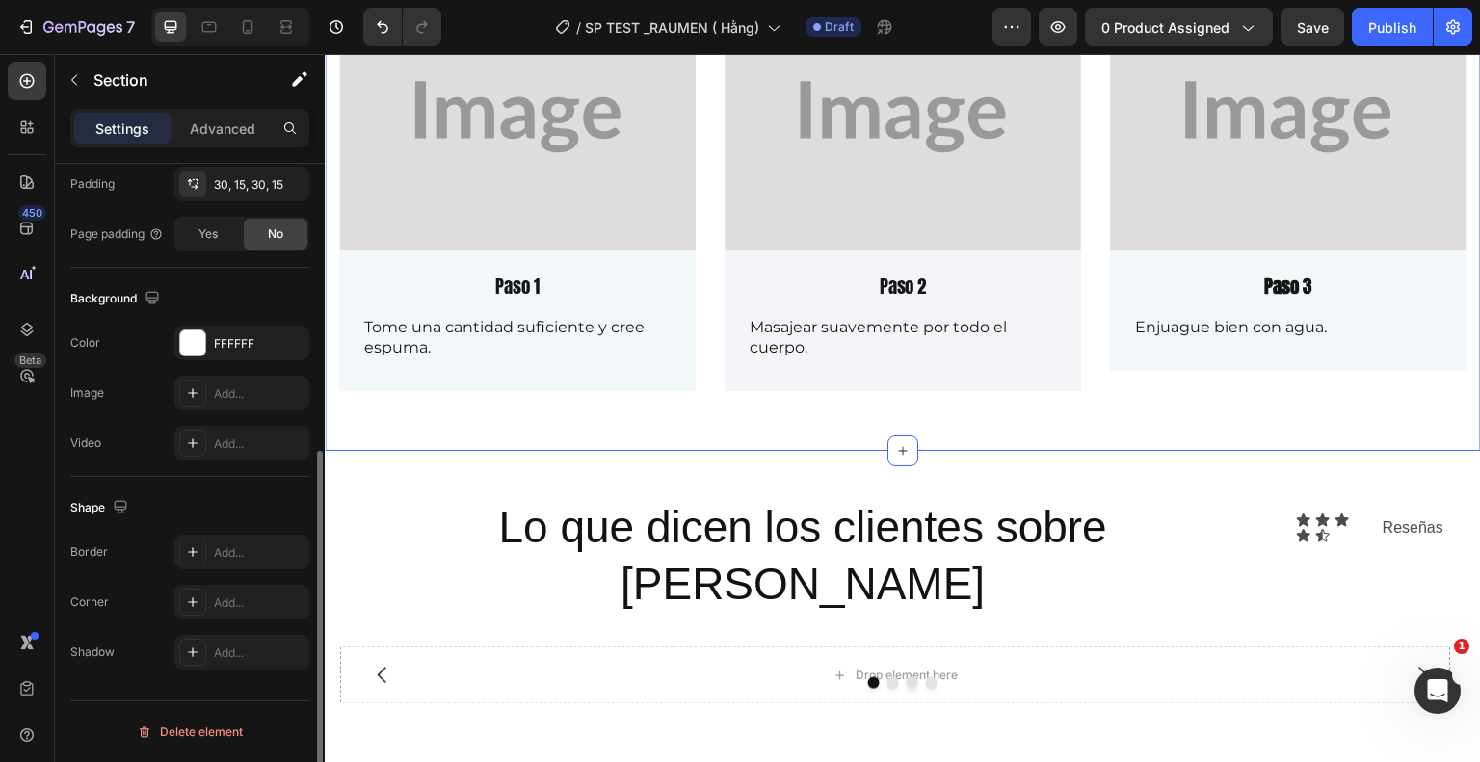
scroll to position [0, 0]
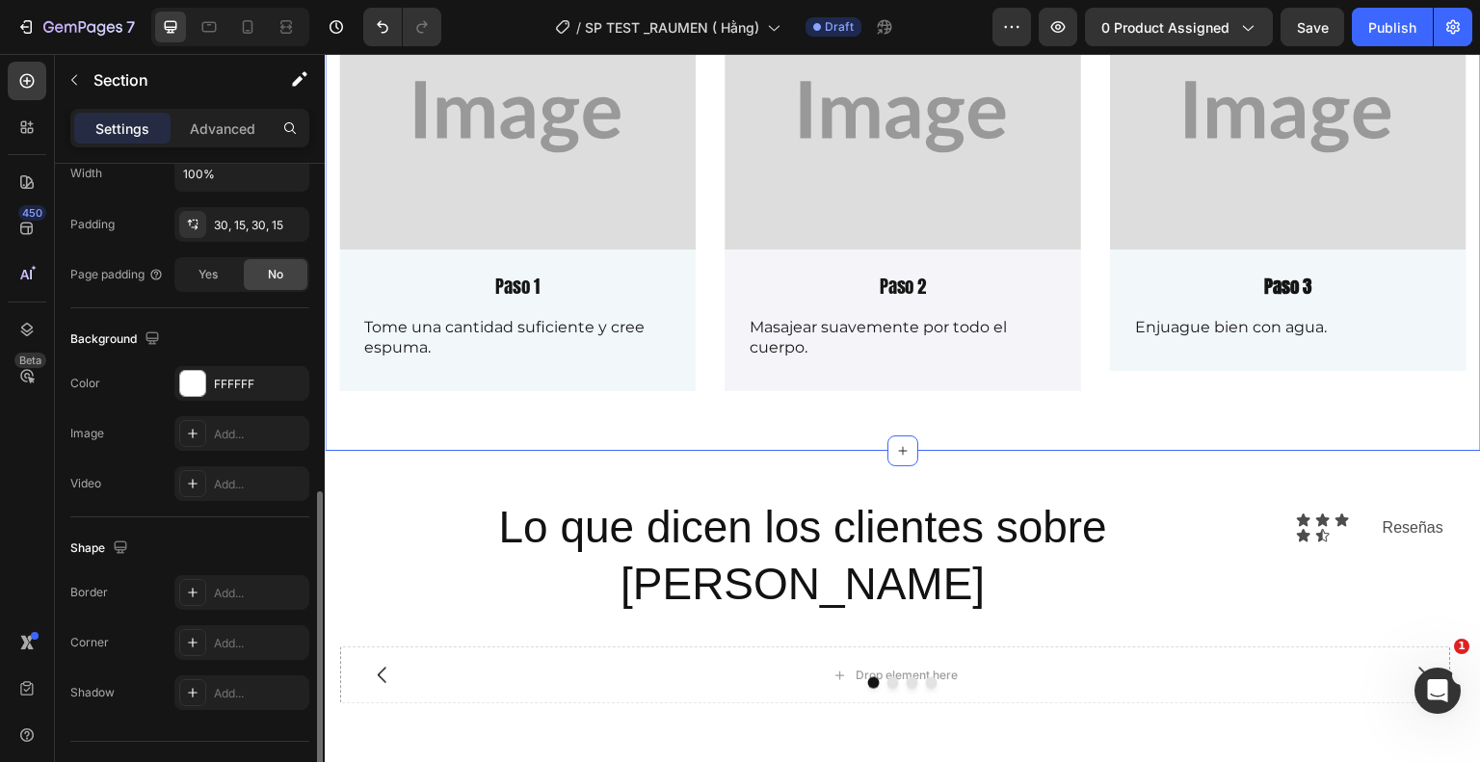
click at [831, 420] on div "3 sencillos pasos - máxima eficiencia Heading Image Paso 1 Text Block Tome una …" at bounding box center [903, 173] width 1156 height 556
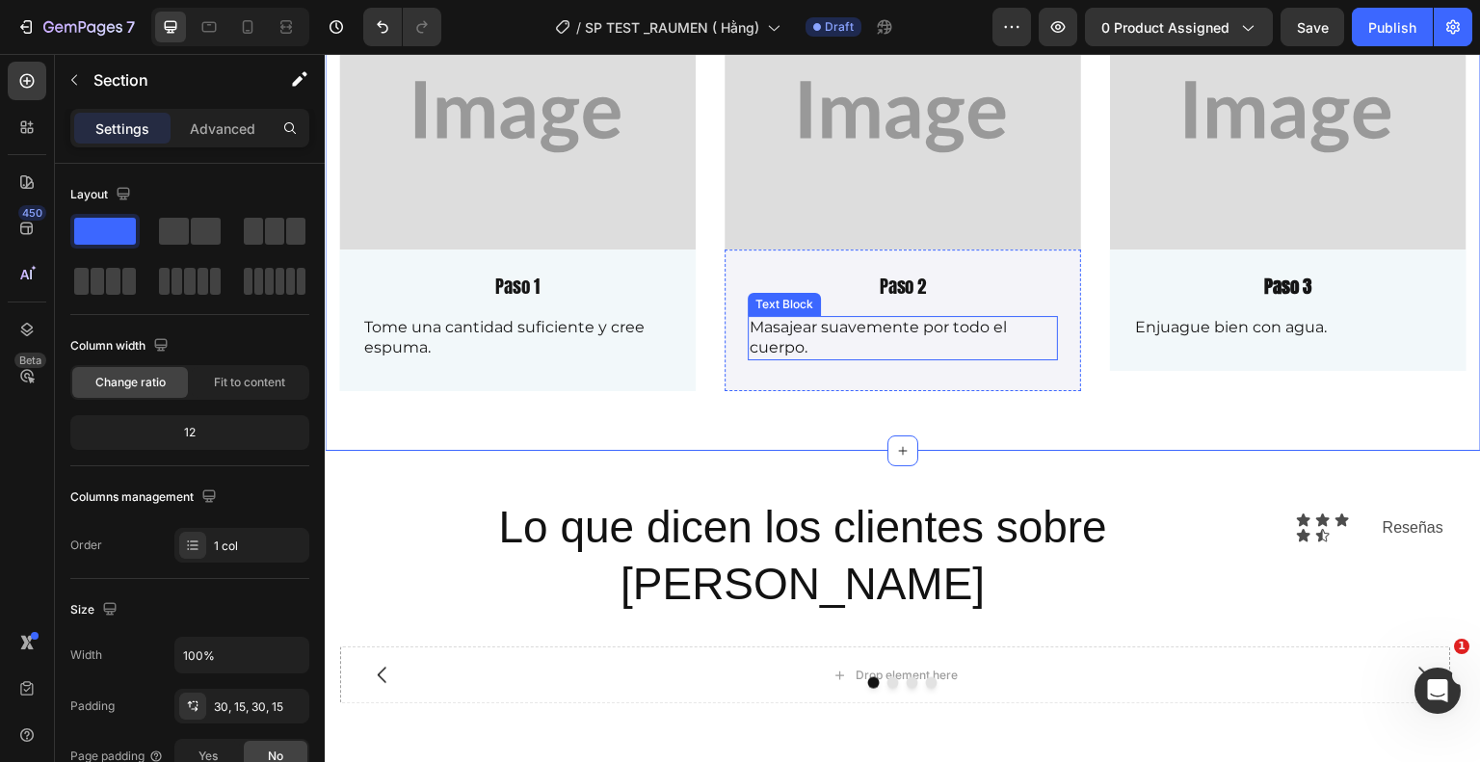
scroll to position [2631, 0]
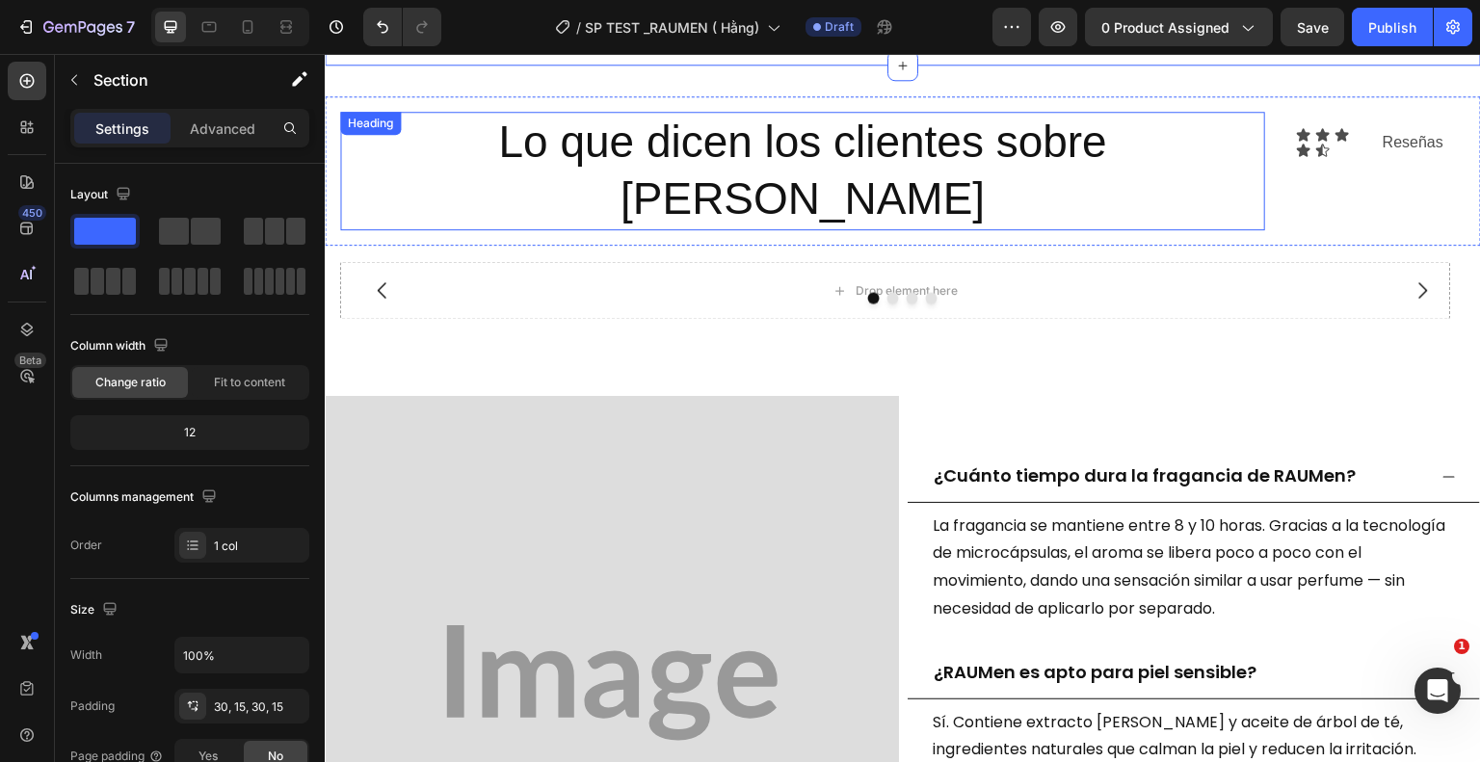
click at [745, 157] on h2 "Lo que dicen los clientes sobre [PERSON_NAME]" at bounding box center [802, 171] width 925 height 119
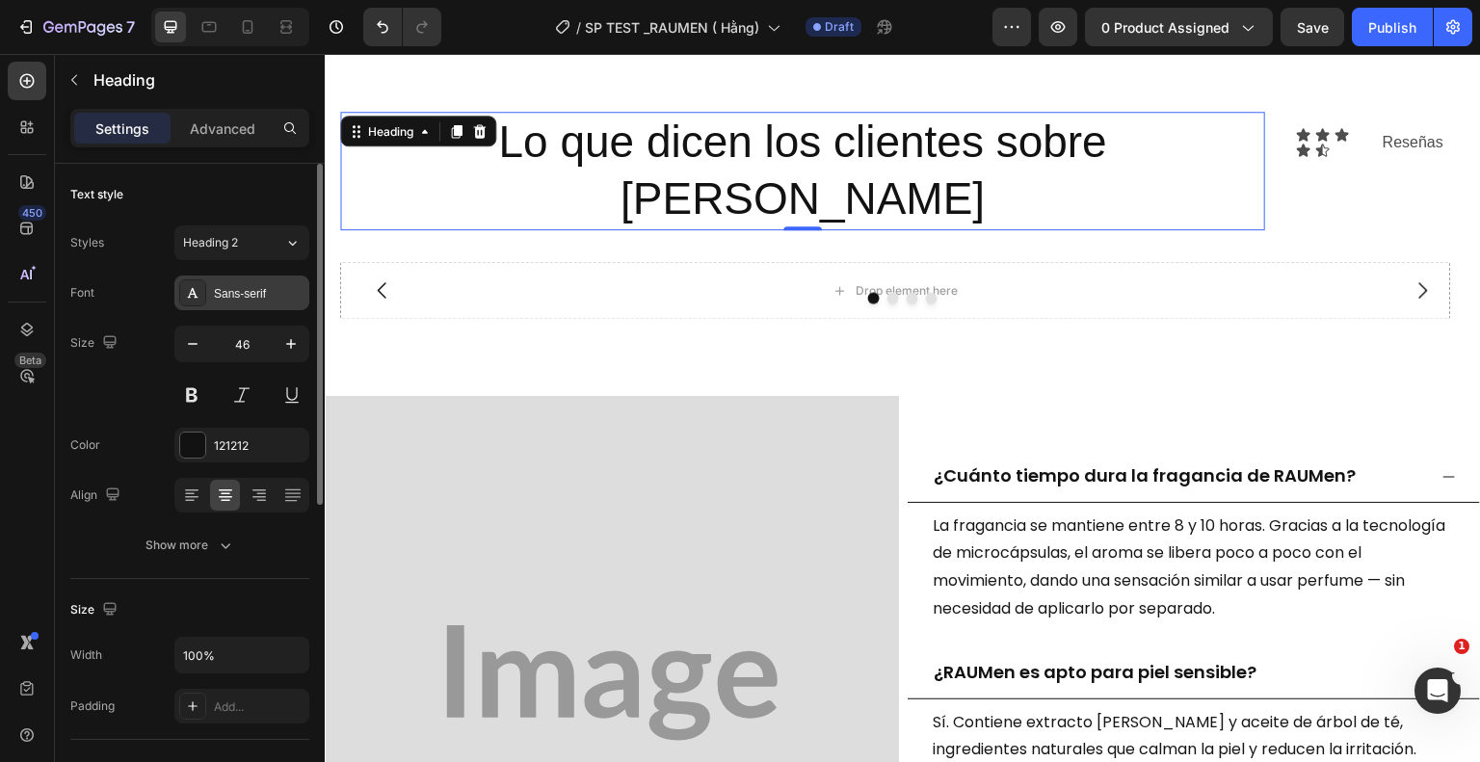
click at [253, 301] on div "Sans-serif" at bounding box center [259, 293] width 91 height 17
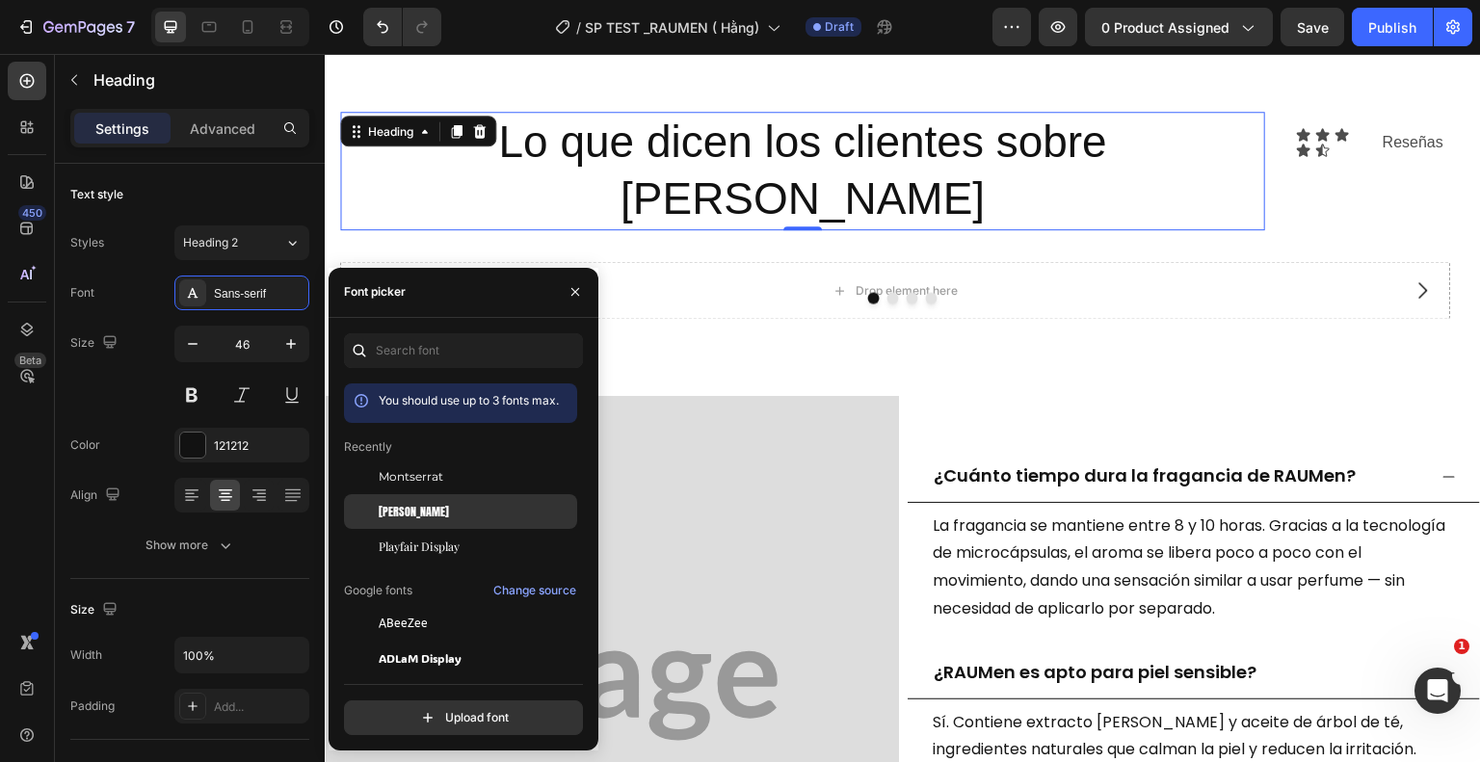
click at [439, 510] on div "[PERSON_NAME]" at bounding box center [476, 511] width 195 height 17
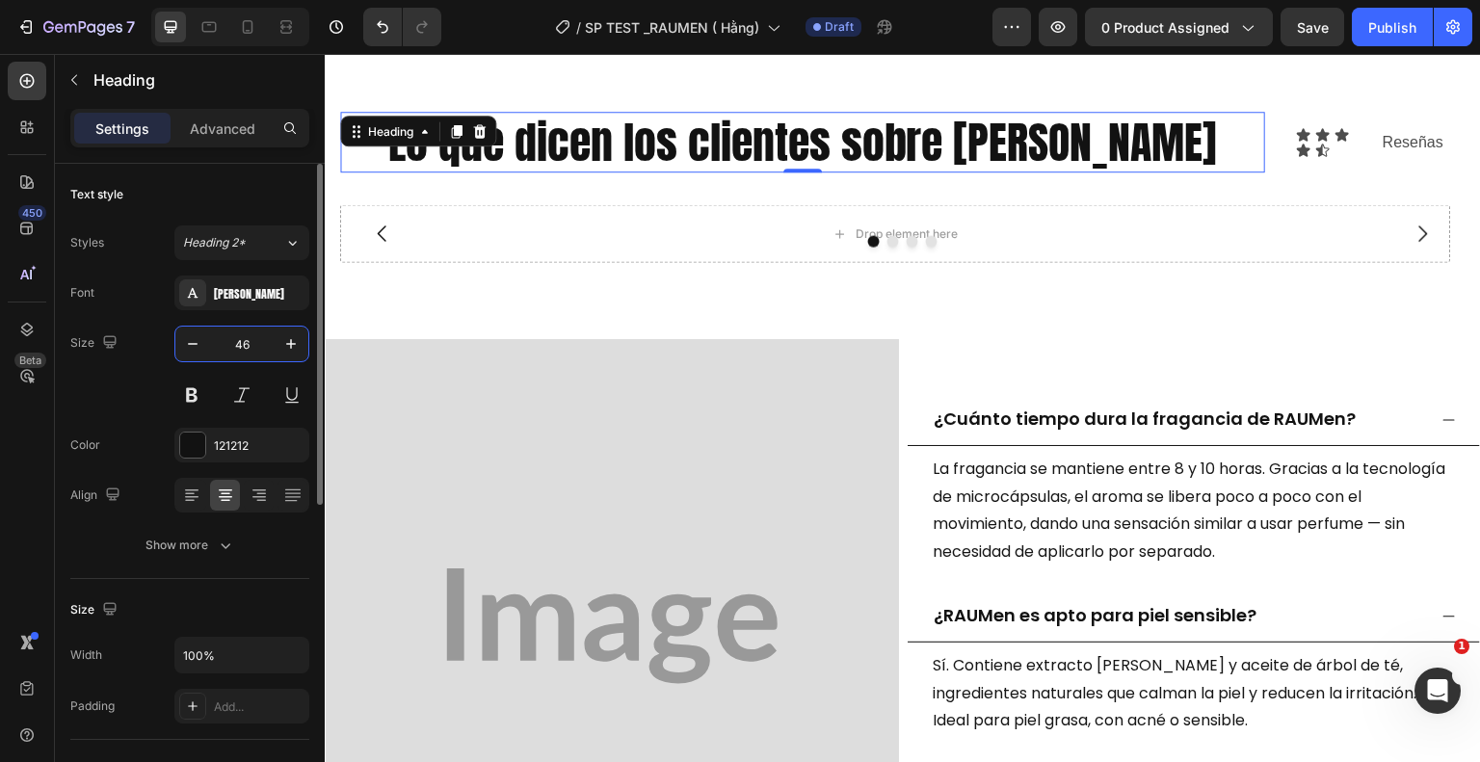
click at [247, 349] on input "46" at bounding box center [242, 344] width 64 height 35
type input "4"
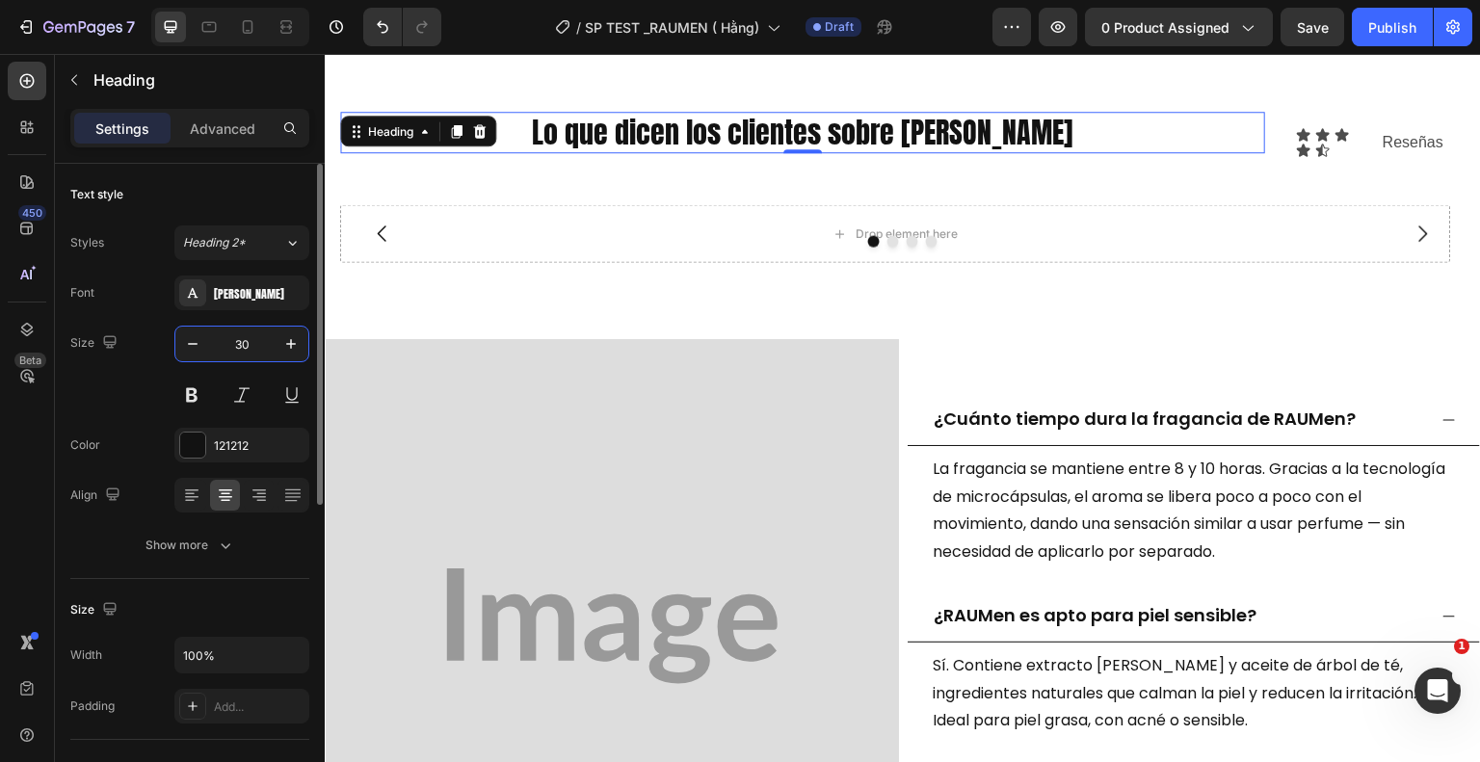
type input "30"
click at [1045, 112] on h2 "Lo que dicen los clientes sobre [PERSON_NAME]" at bounding box center [802, 132] width 925 height 41
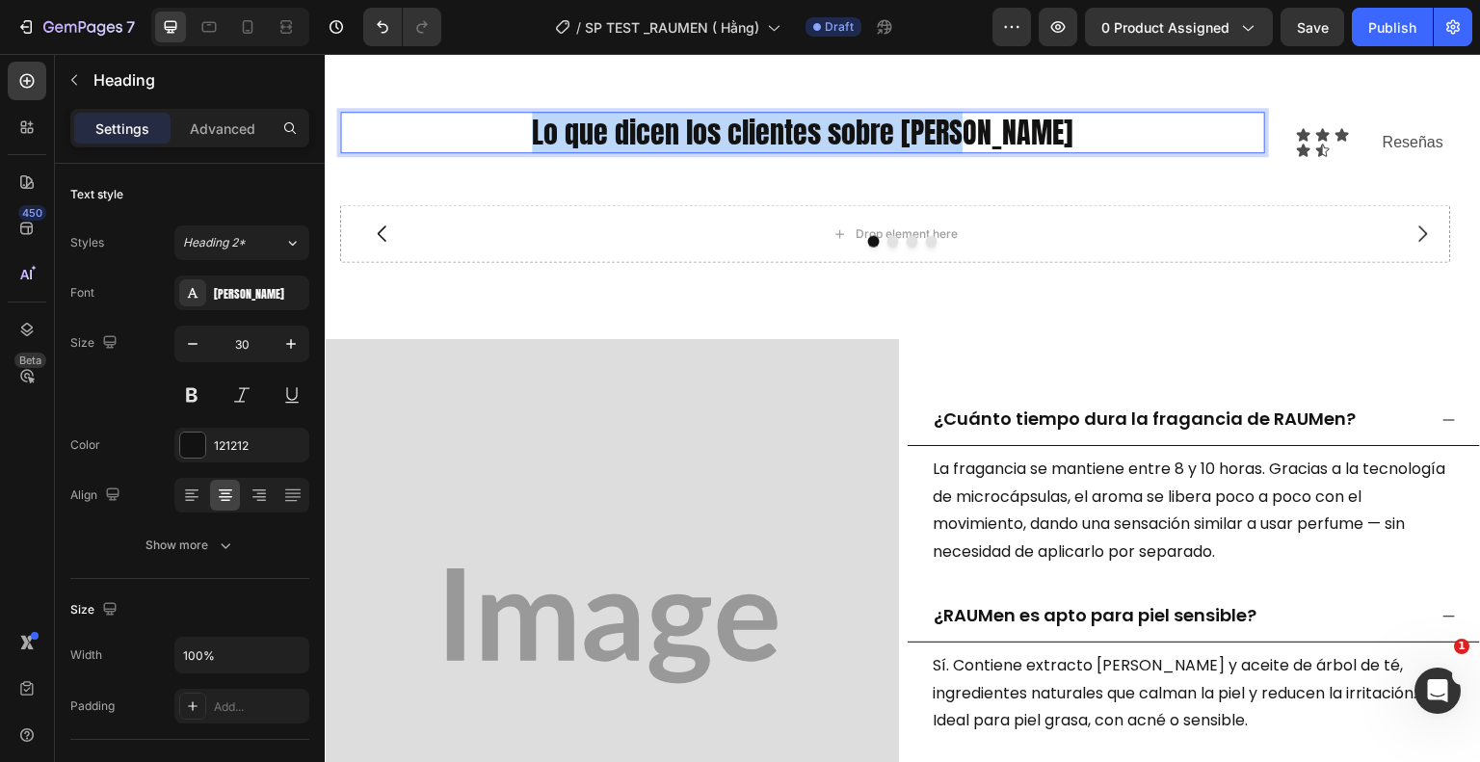
drag, startPoint x: 1031, startPoint y: 126, endPoint x: 571, endPoint y: 123, distance: 459.6
click at [571, 123] on p "Lo que dicen los clientes sobre [PERSON_NAME]" at bounding box center [802, 133] width 921 height 38
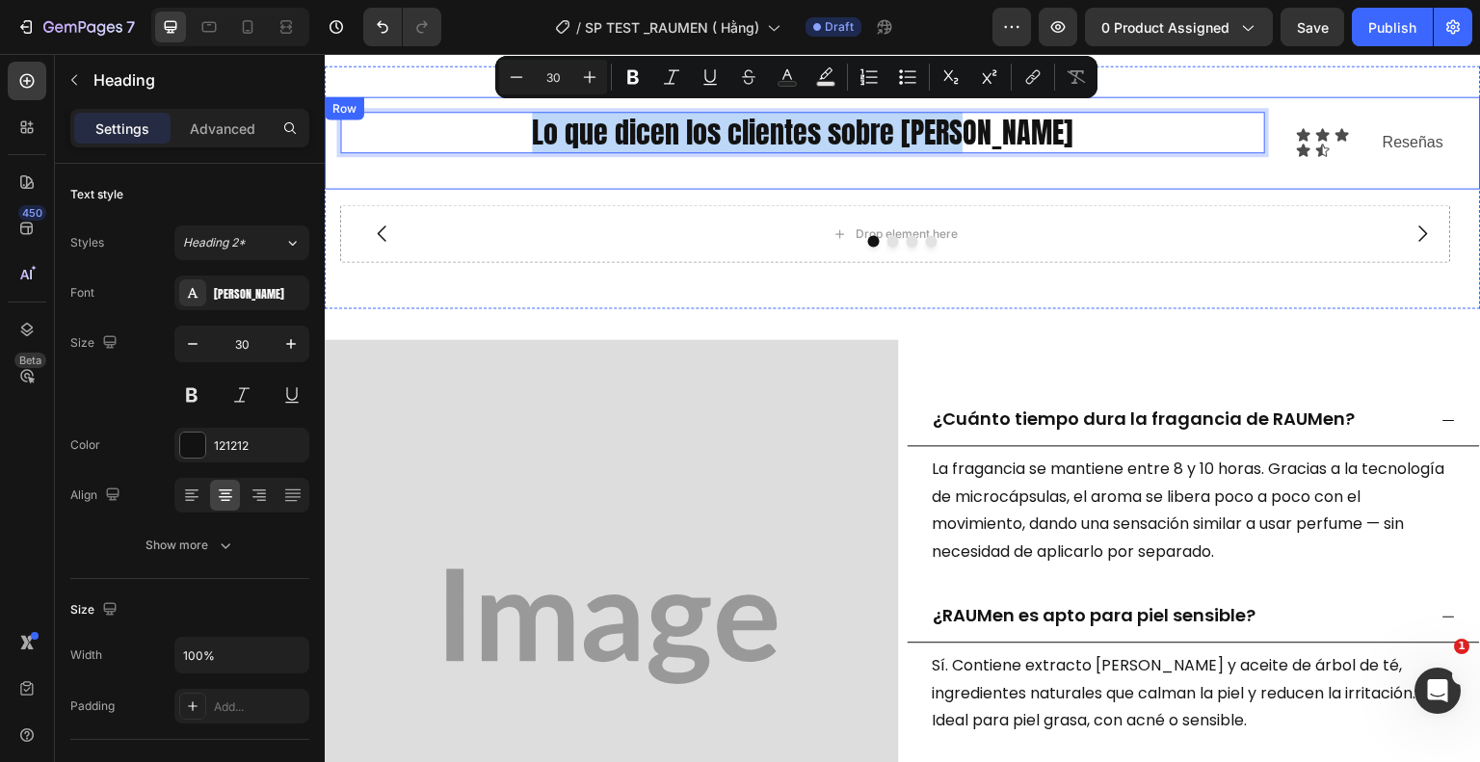
click at [1233, 169] on div "Lo que dicen los clientes sobre Rauen Heading 0" at bounding box center [802, 143] width 925 height 63
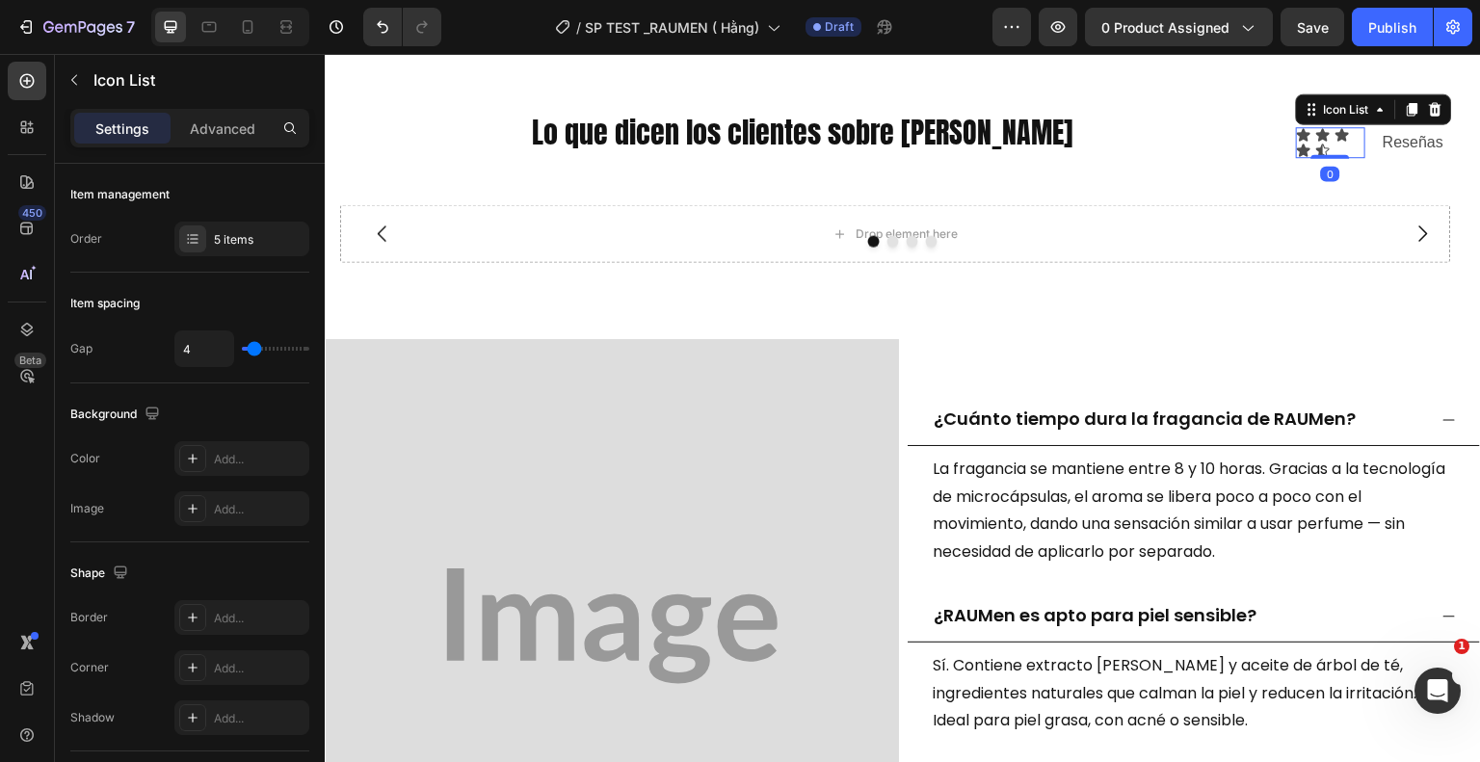
click at [1325, 145] on div "Icon Icon Icon Icon Icon" at bounding box center [1330, 142] width 69 height 31
type input "3"
type input "2"
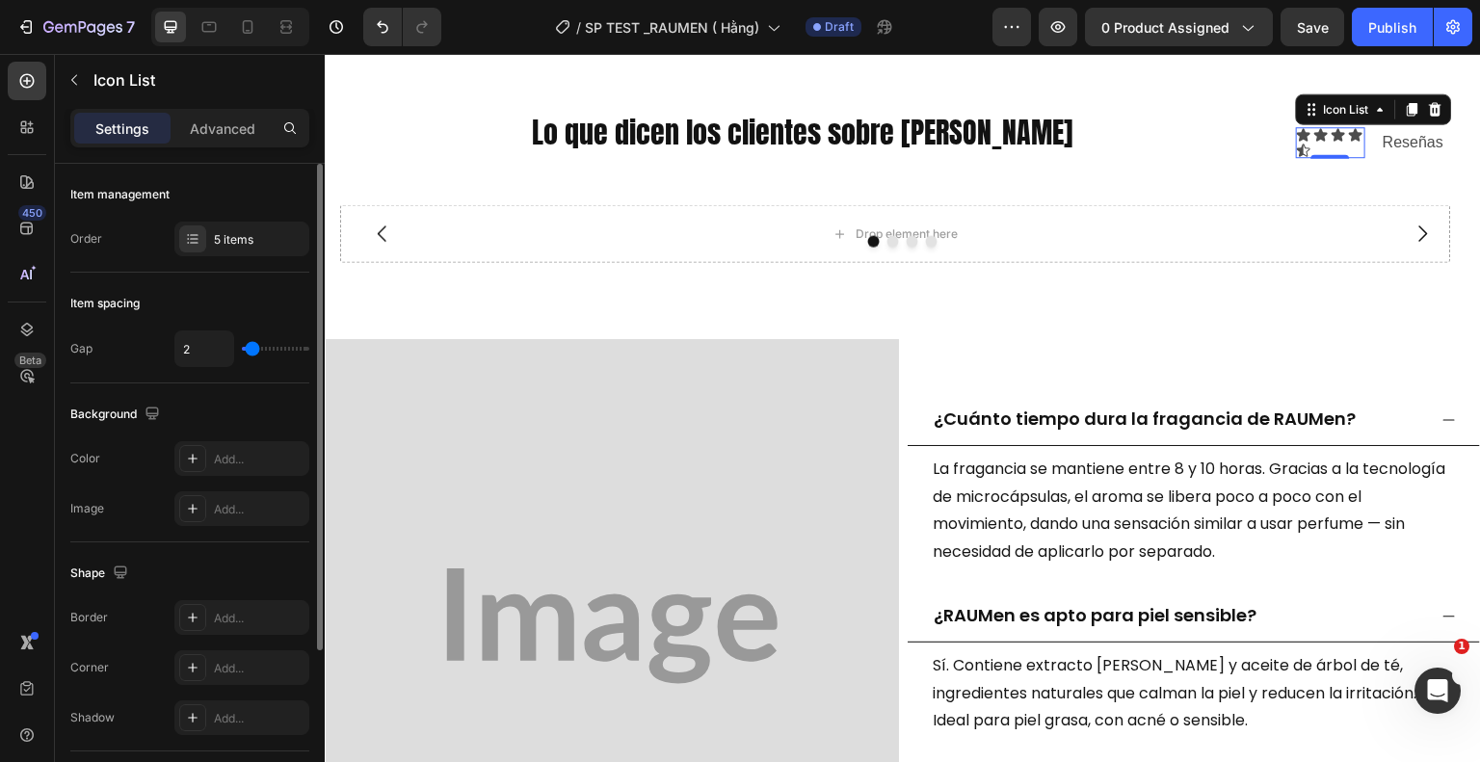
type input "1"
type input "0"
drag, startPoint x: 253, startPoint y: 346, endPoint x: 208, endPoint y: 357, distance: 46.5
type input "0"
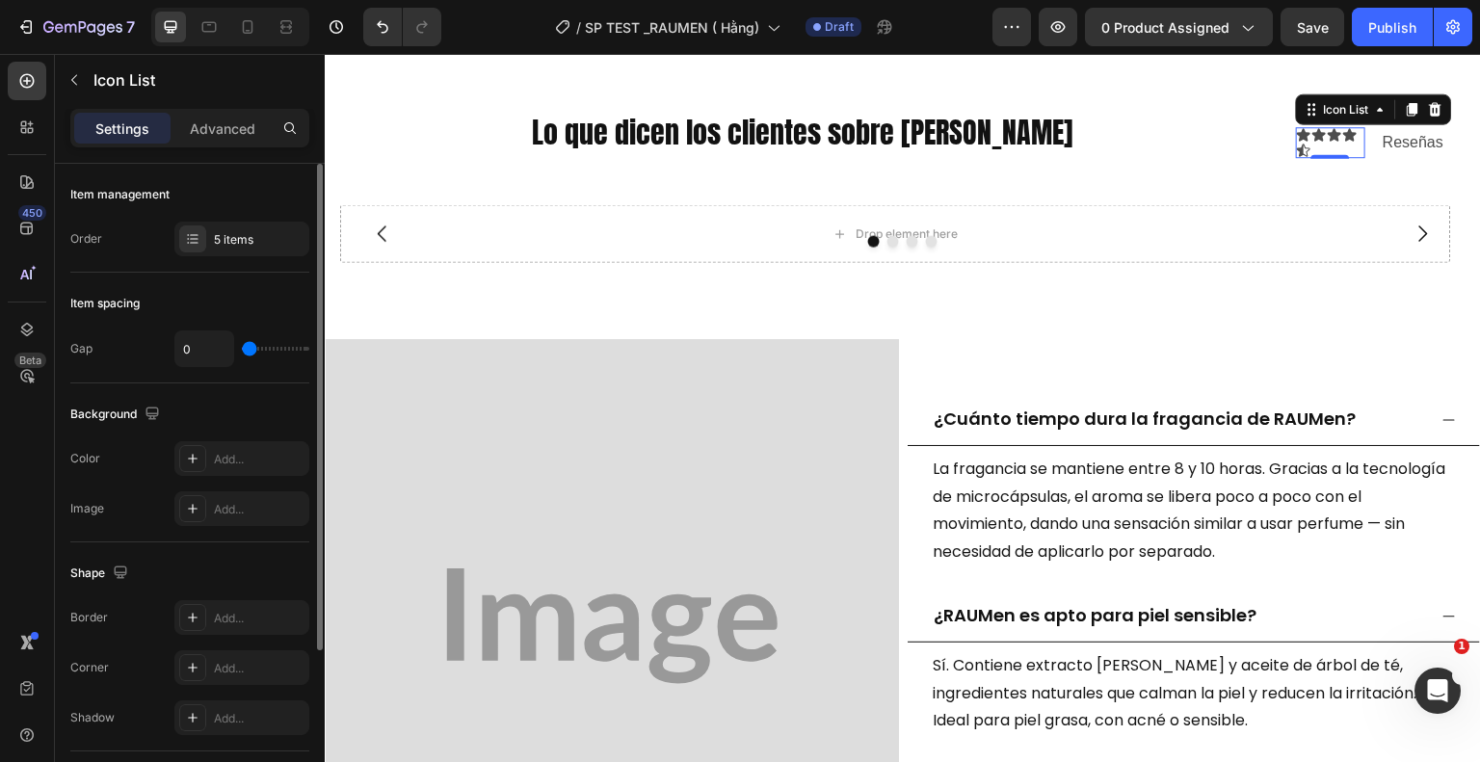
click at [242, 351] on input "range" at bounding box center [275, 349] width 67 height 4
click at [1327, 137] on div "Icon" at bounding box center [1334, 134] width 15 height 15
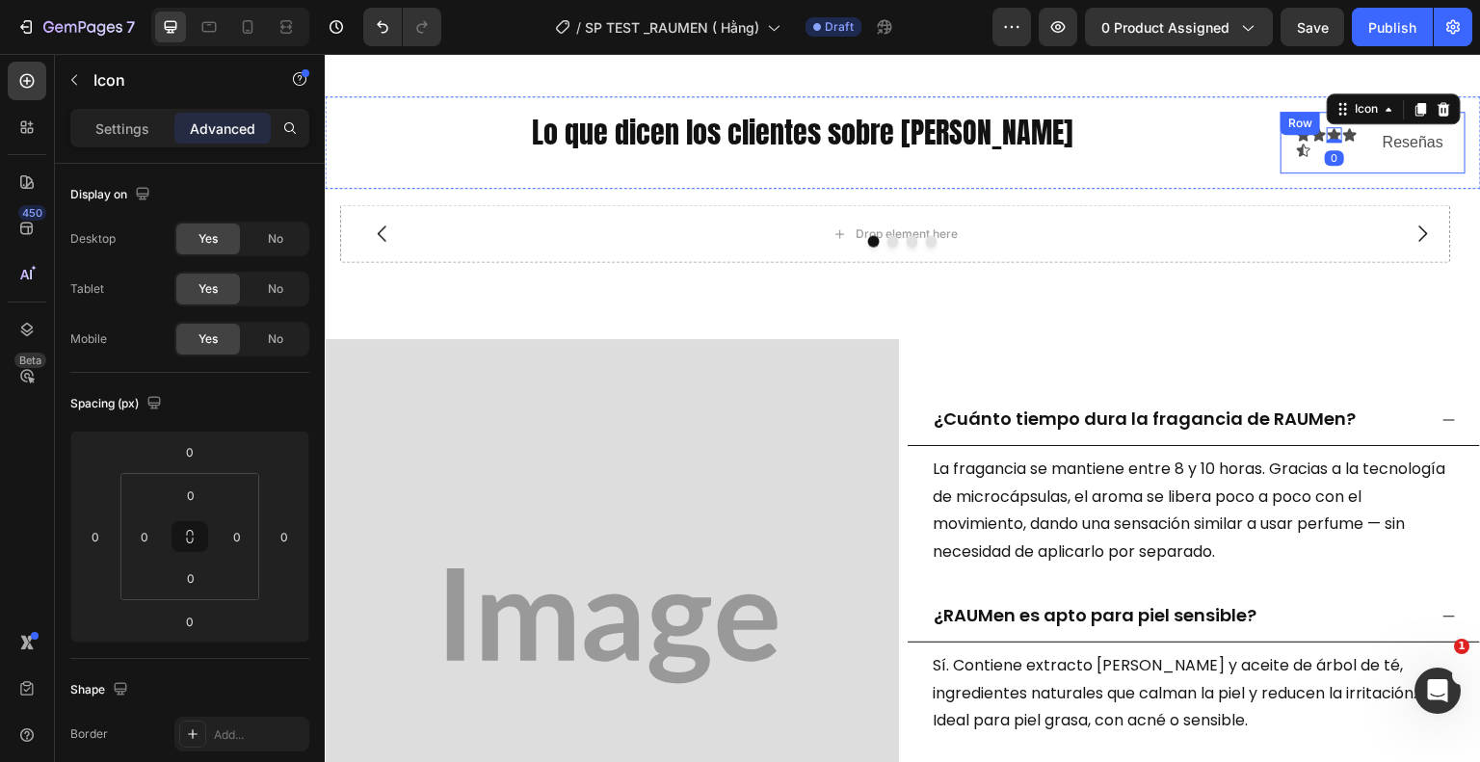
click at [1282, 151] on div "Icon Icon Icon 0 Icon Icon Icon List Reseñas Text Block Row" at bounding box center [1373, 143] width 185 height 63
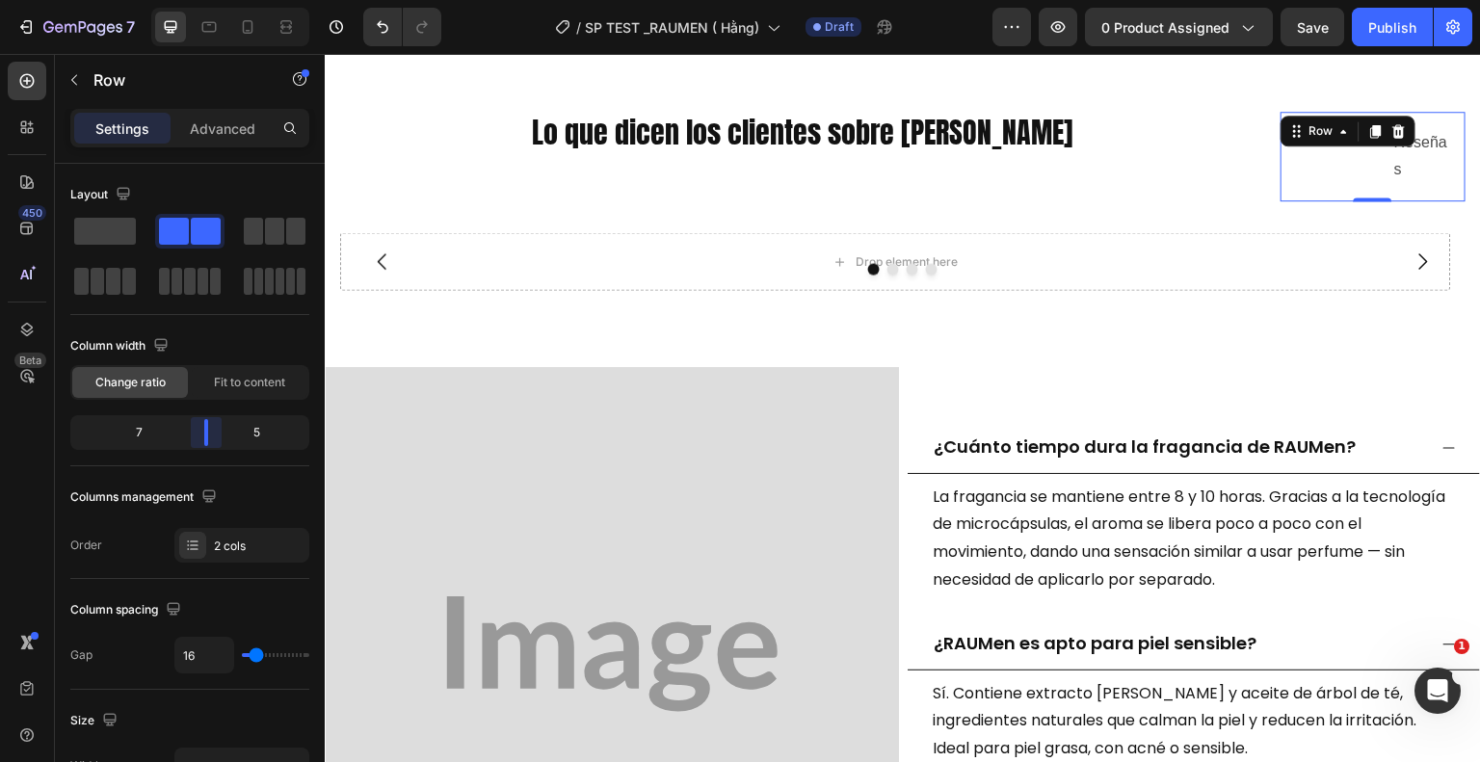
drag, startPoint x: 193, startPoint y: 429, endPoint x: 443, endPoint y: 221, distance: 325.7
click at [208, 0] on body "7 Version history / SP TEST _RAUMEN ( Hằng) Draft Preview 0 product assigned Sa…" at bounding box center [740, 0] width 1480 height 0
click at [1305, 163] on div "Icon Icon Icon Icon Icon Icon List" at bounding box center [1336, 157] width 81 height 60
click at [1438, 168] on div "Icon Icon Icon Icon Icon Icon List Reseñas Text Block Row 0" at bounding box center [1373, 157] width 185 height 91
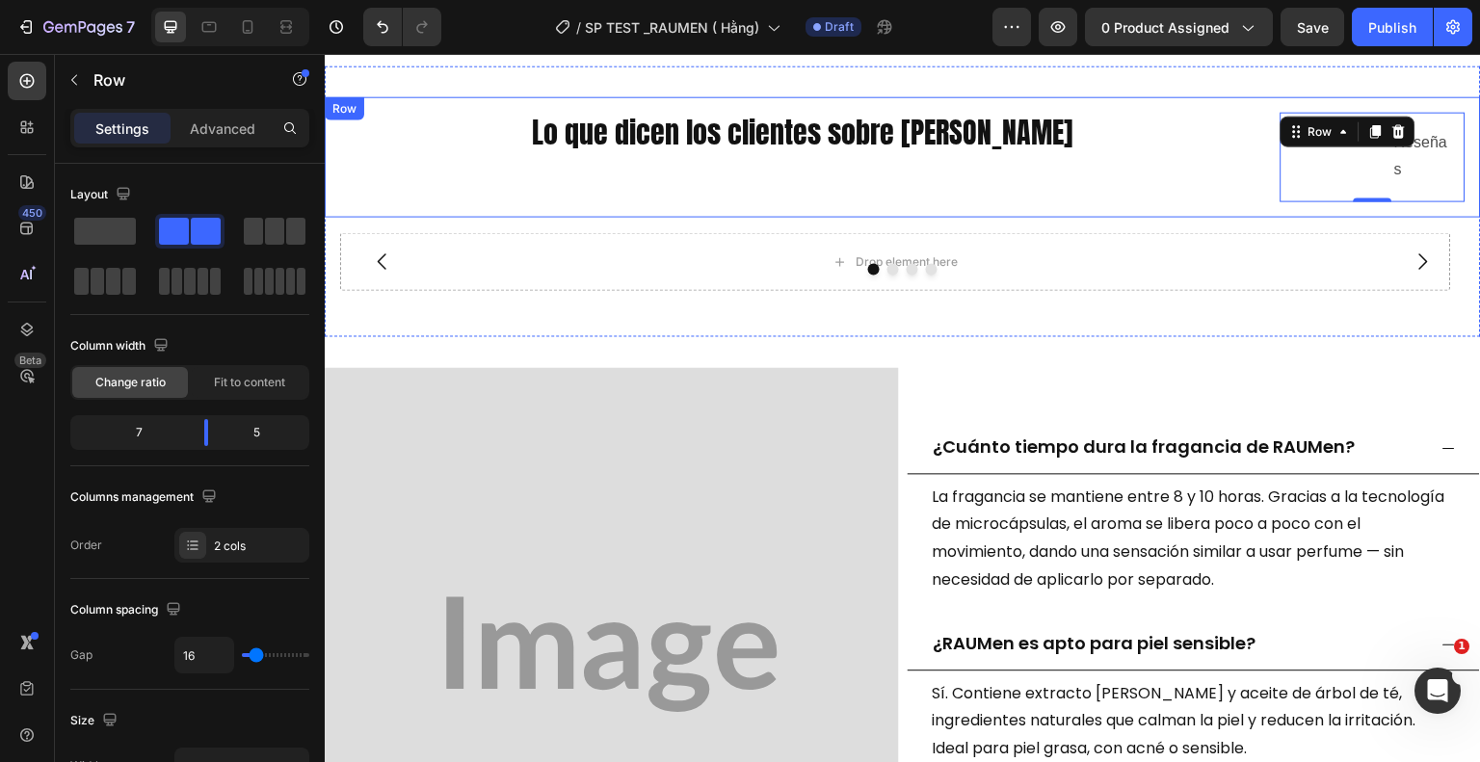
click at [1126, 165] on div "Lo que dicen los clientes sobre Rauen Heading" at bounding box center [802, 157] width 925 height 91
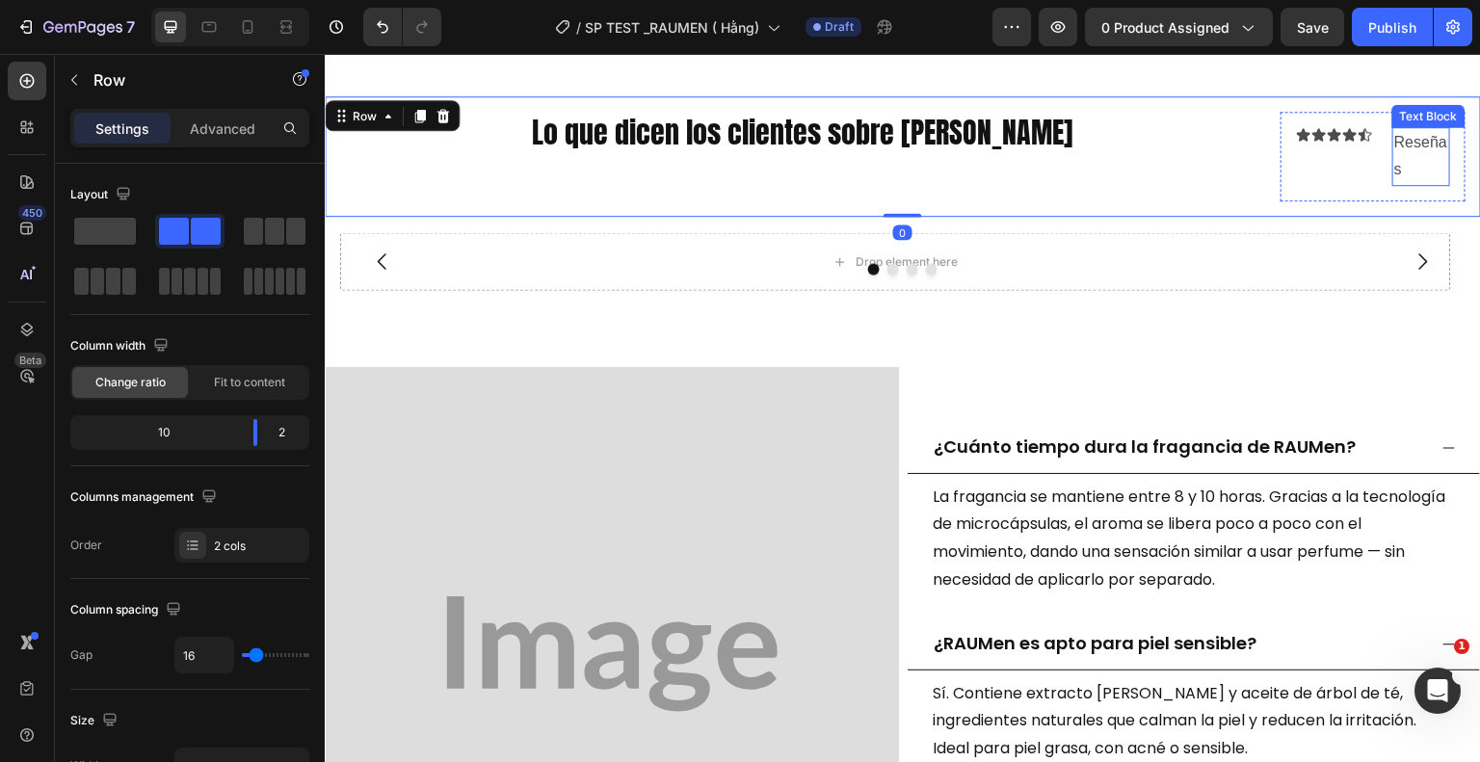
click at [1402, 157] on p "Reseñas" at bounding box center [1421, 157] width 54 height 56
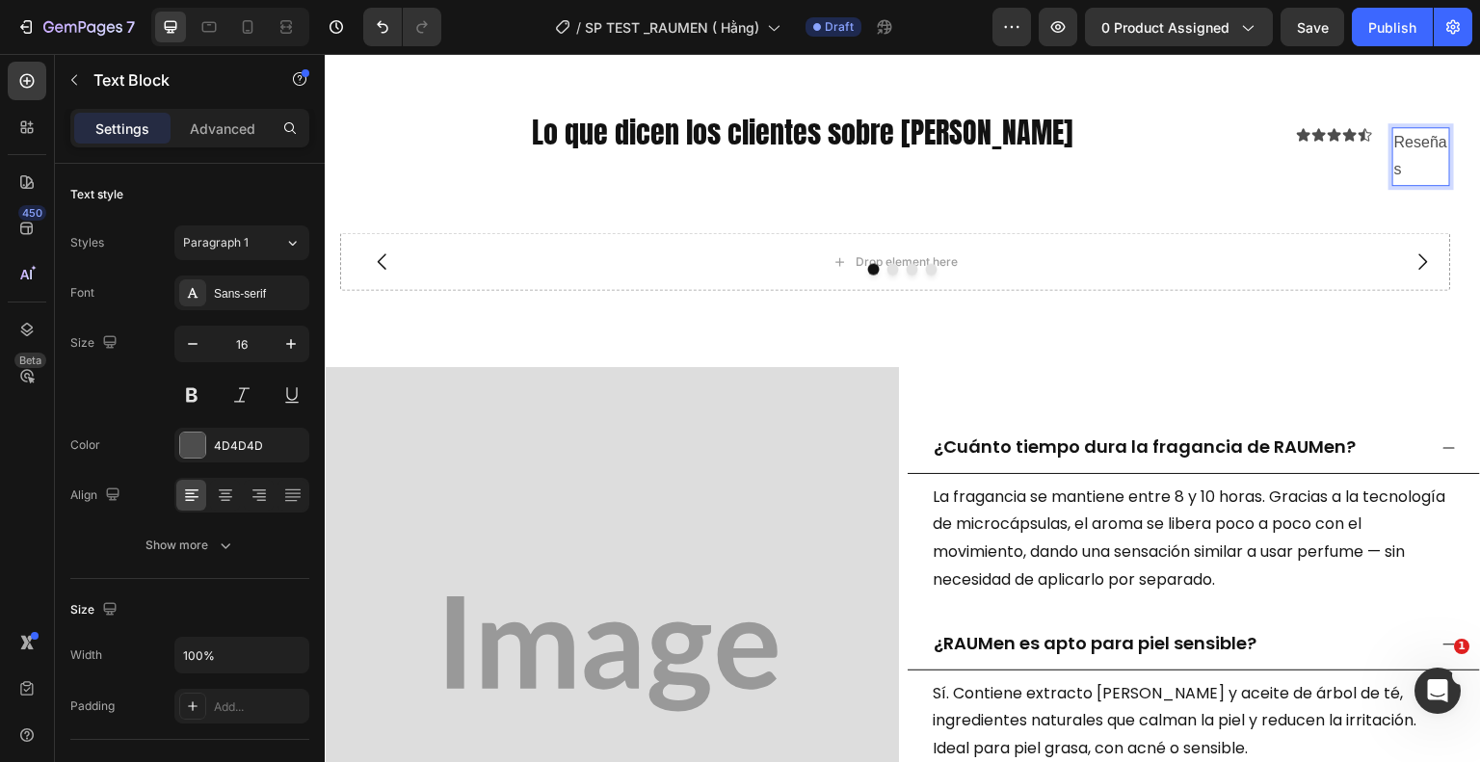
click at [1407, 162] on p "Reseñas" at bounding box center [1421, 157] width 54 height 56
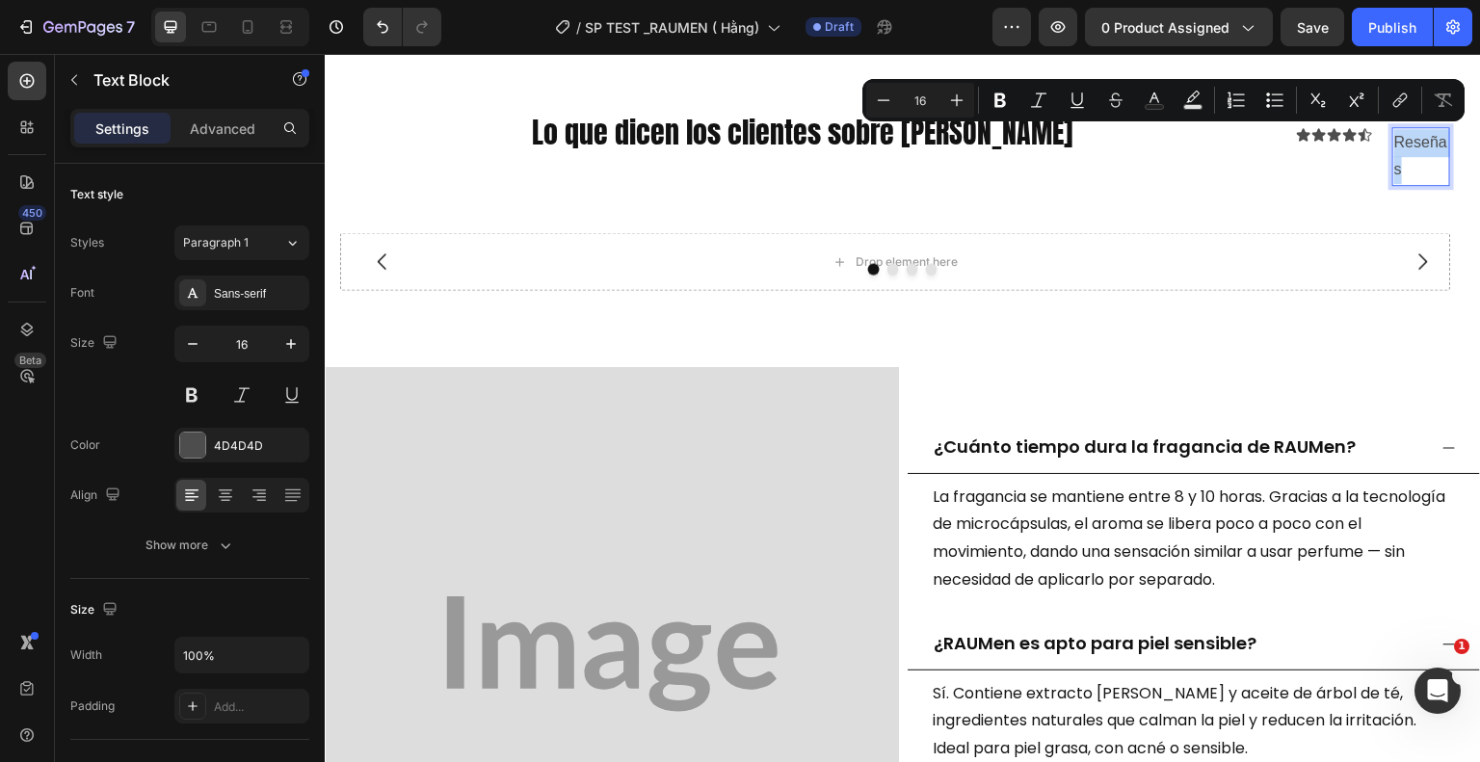
drag, startPoint x: 1395, startPoint y: 165, endPoint x: 1382, endPoint y: 137, distance: 31.0
click at [1394, 137] on p "Reseñas" at bounding box center [1421, 157] width 54 height 56
click at [242, 285] on div "Sans-serif" at bounding box center [259, 293] width 91 height 17
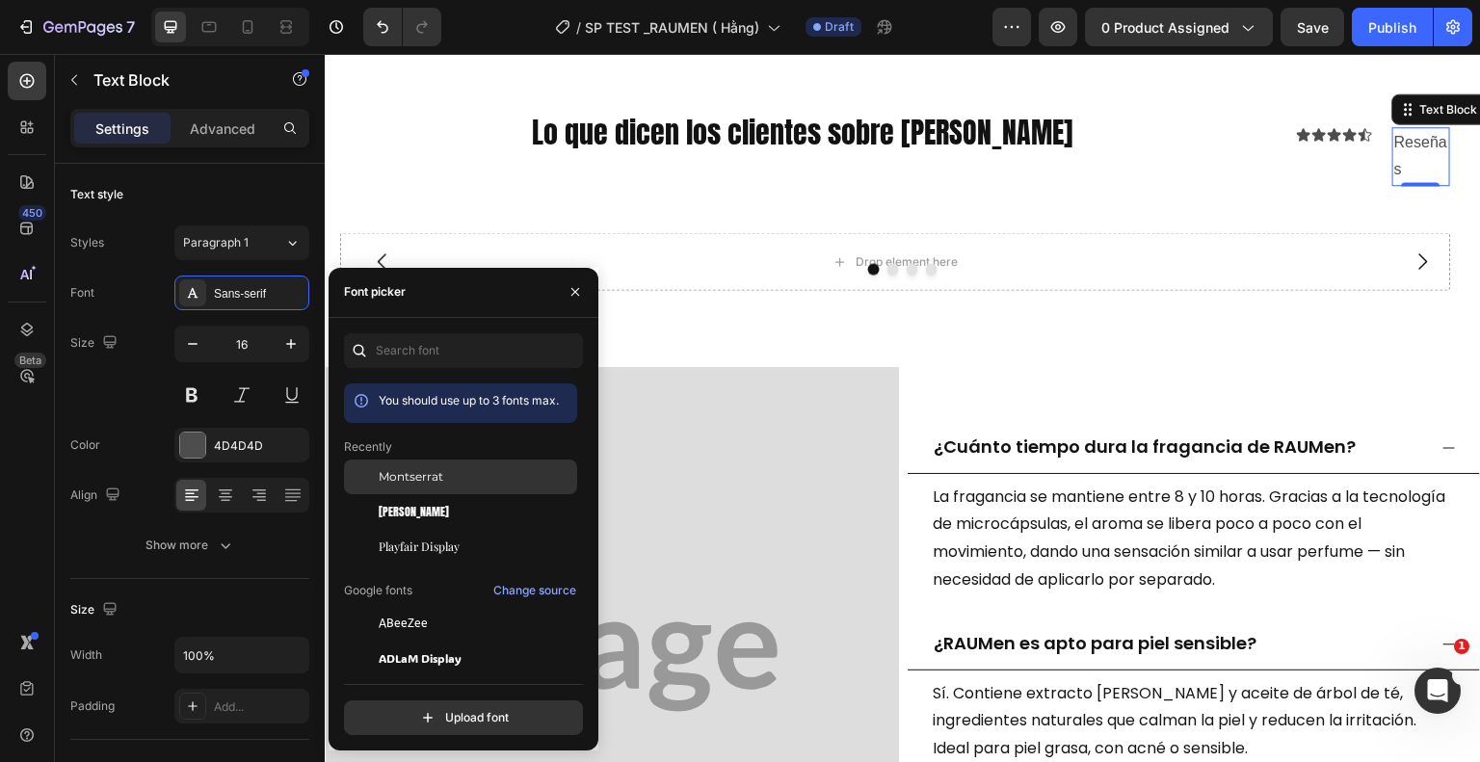
click at [439, 470] on span "Montserrat" at bounding box center [411, 476] width 65 height 17
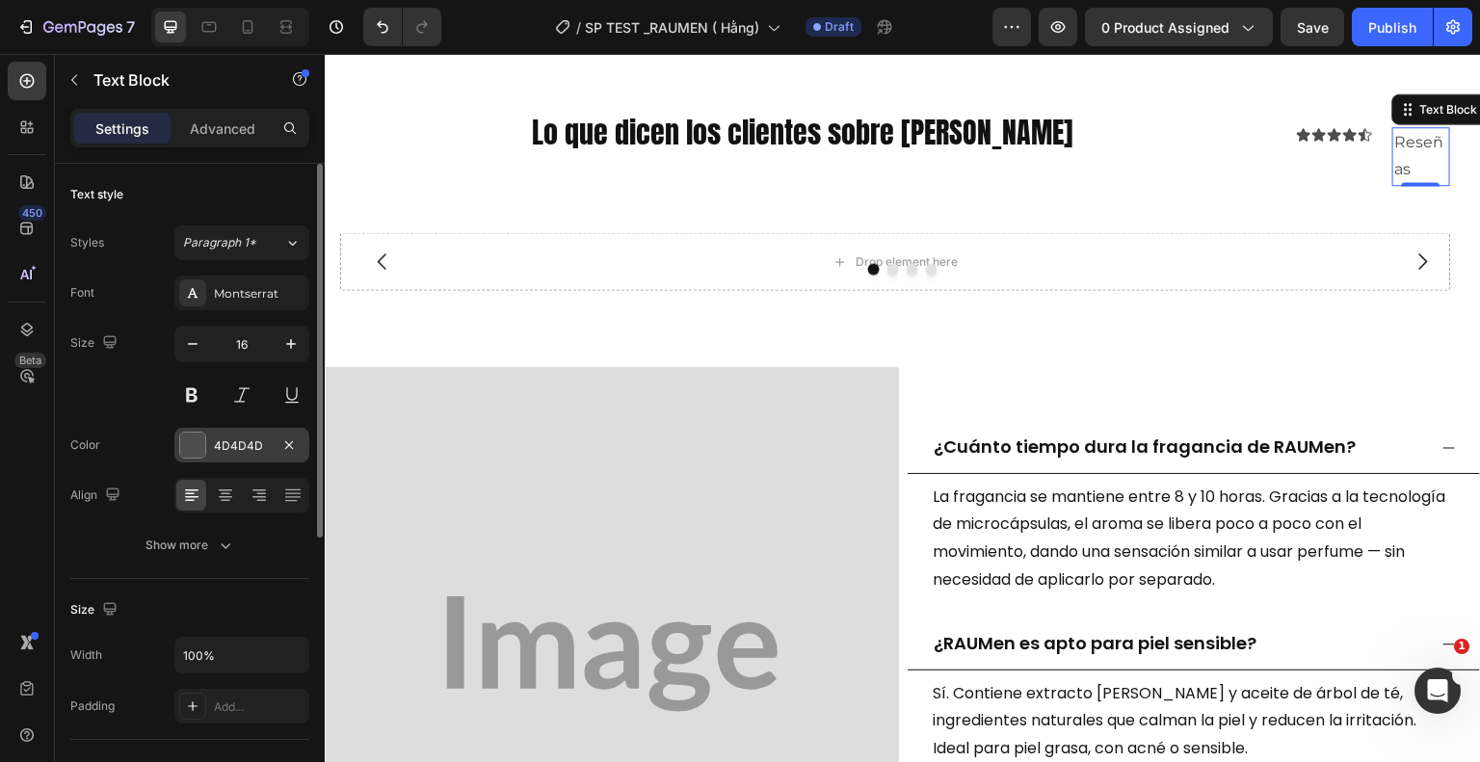
click at [237, 442] on div "4D4D4D" at bounding box center [242, 445] width 56 height 17
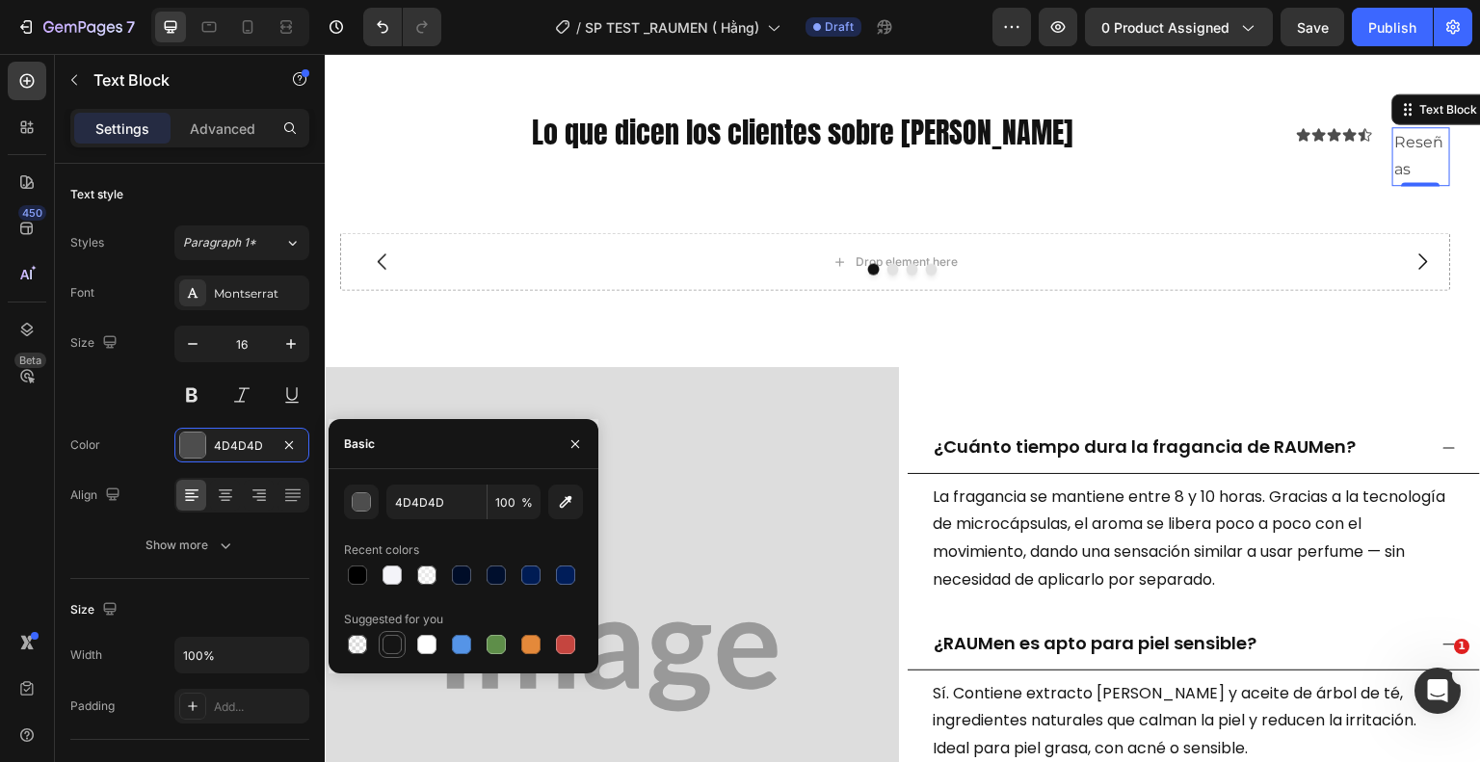
click at [401, 644] on div at bounding box center [392, 644] width 19 height 19
type input "151515"
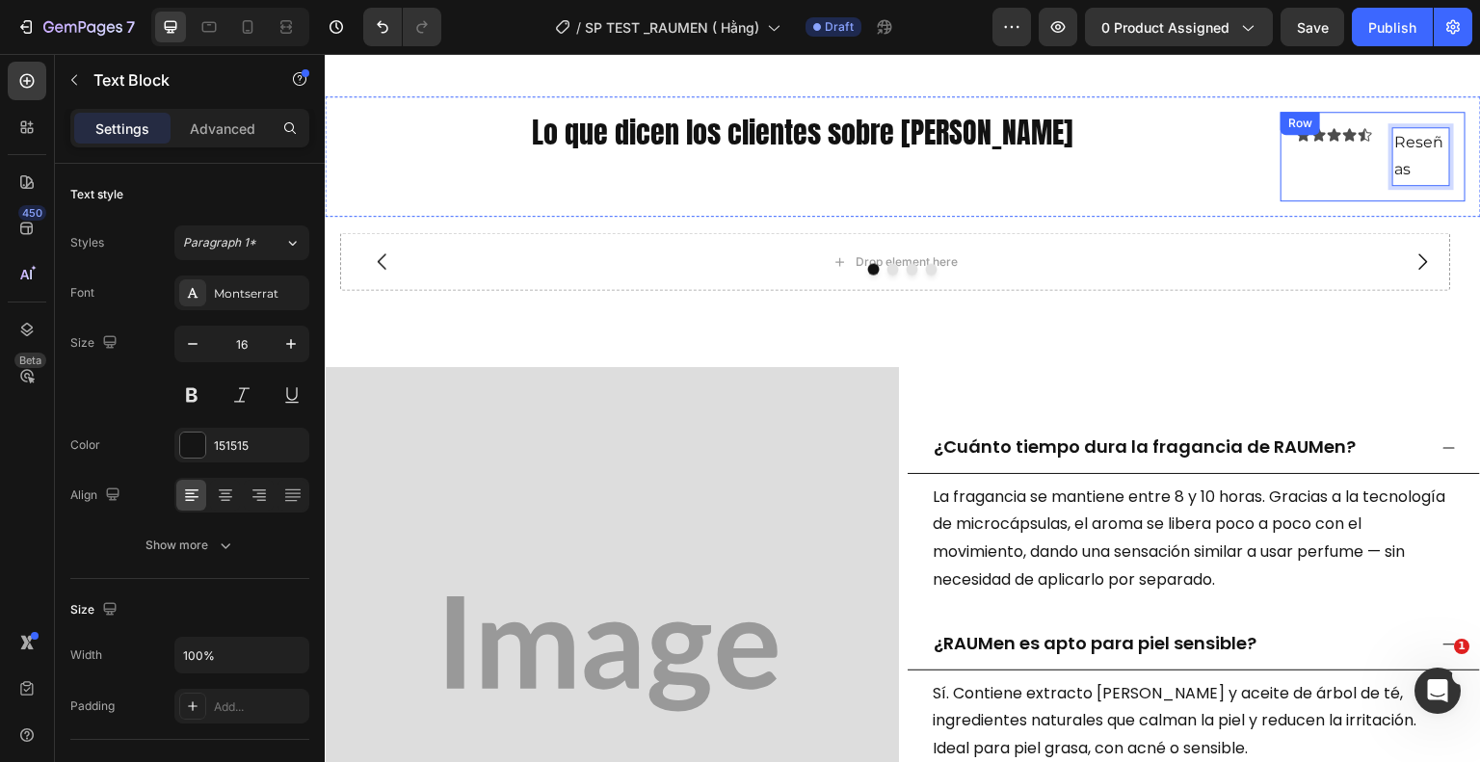
click at [1366, 143] on div "Icon Icon Icon Icon Icon Icon List Reseñas Text Block 0 Row" at bounding box center [1373, 157] width 185 height 91
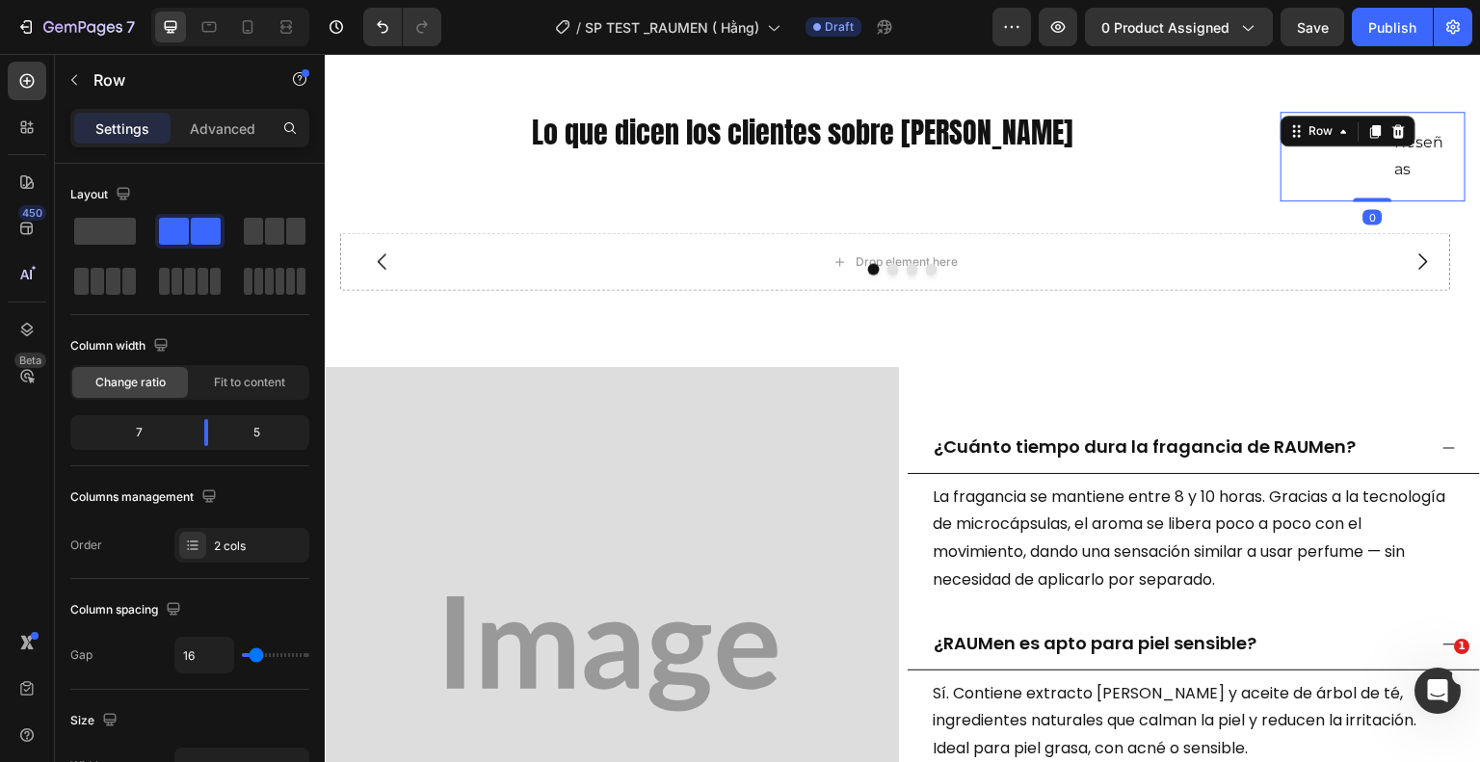
click at [1425, 186] on div "Icon Icon Icon Icon Icon Icon List Reseñas Text Block Row 0" at bounding box center [1373, 157] width 185 height 91
click at [1307, 187] on div "Icon Icon Icon Icon Icon Icon List Reseñas Text Block Row 0" at bounding box center [1373, 157] width 185 height 91
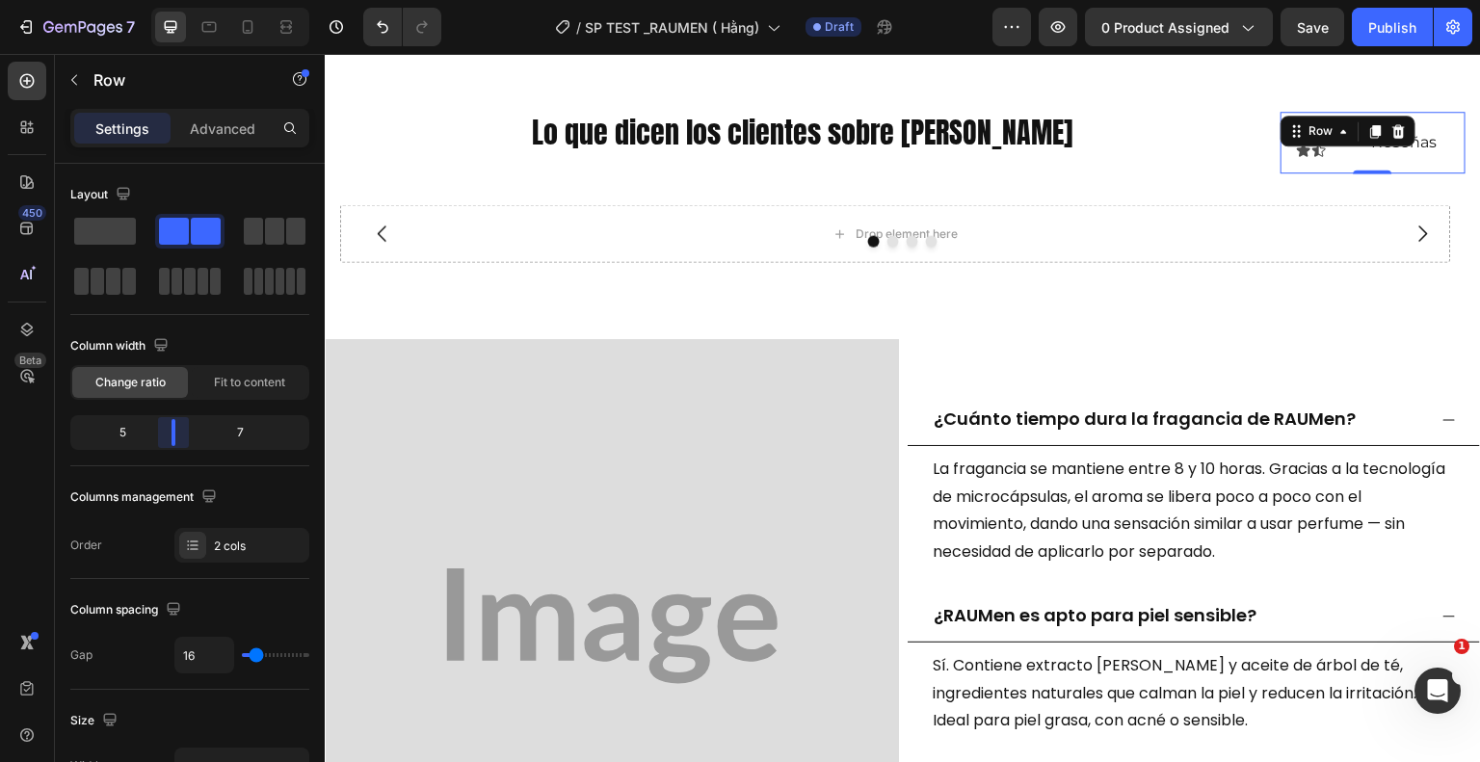
drag, startPoint x: 200, startPoint y: 435, endPoint x: 181, endPoint y: 437, distance: 19.5
click at [181, 0] on body "7 Version history / SP TEST _RAUMEN ( Hằng) Draft Preview 0 product assigned Sa…" at bounding box center [740, 0] width 1480 height 0
click at [1310, 153] on div "Icon Icon Icon Icon Icon Icon List" at bounding box center [1325, 143] width 58 height 32
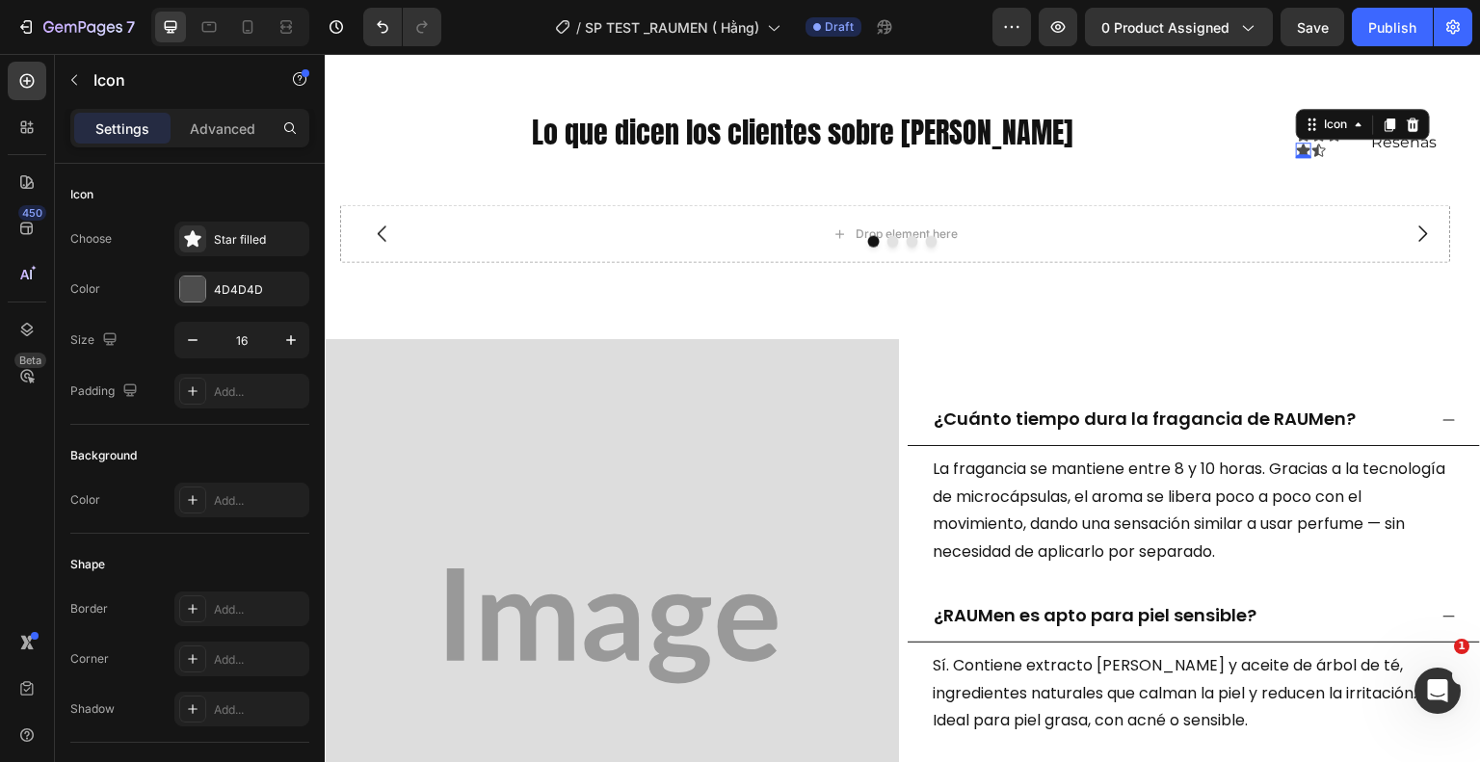
click at [1297, 144] on icon at bounding box center [1303, 150] width 13 height 13
click at [197, 343] on icon "button" at bounding box center [192, 340] width 19 height 19
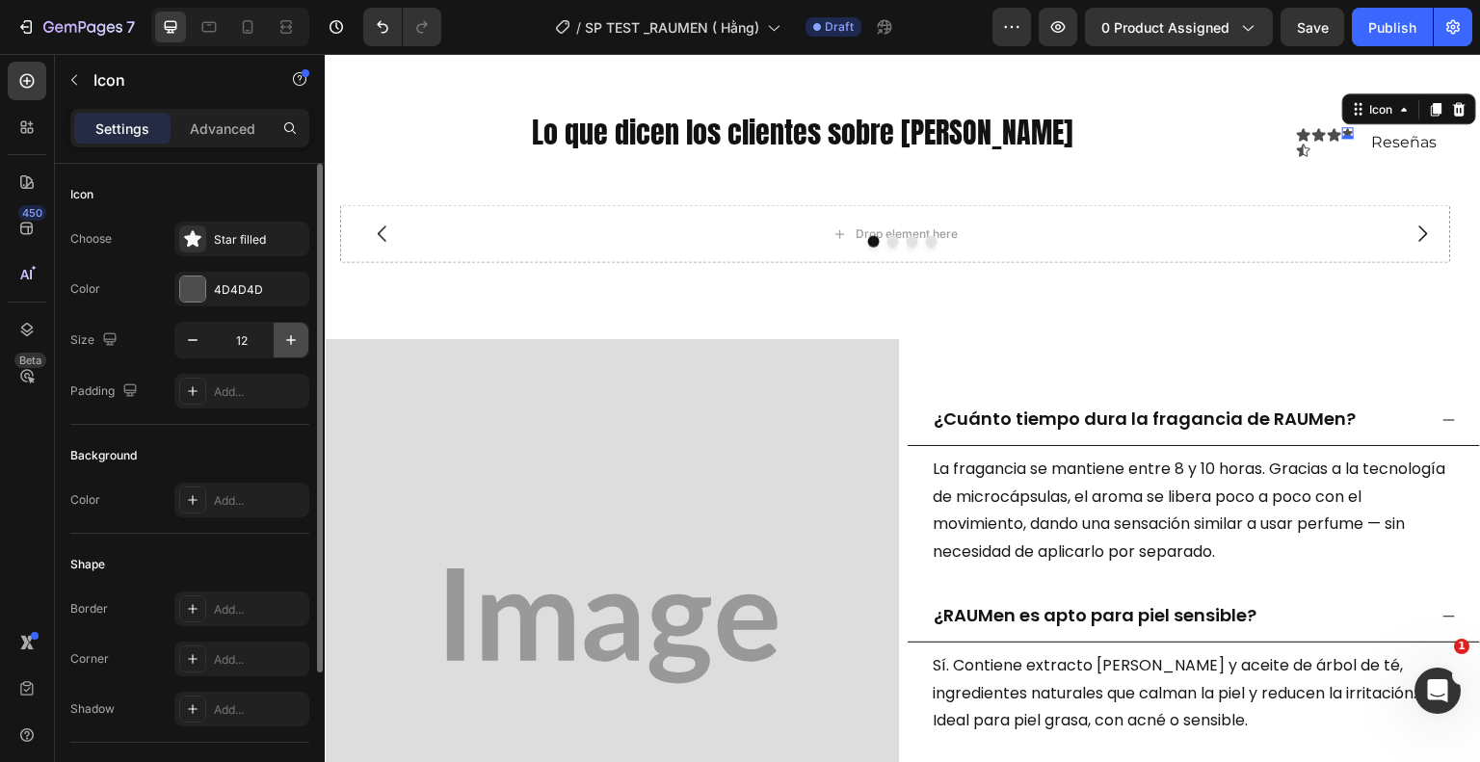
click at [292, 343] on icon "button" at bounding box center [290, 340] width 19 height 19
type input "14"
click at [1309, 150] on div "Icon 0" at bounding box center [1316, 150] width 15 height 15
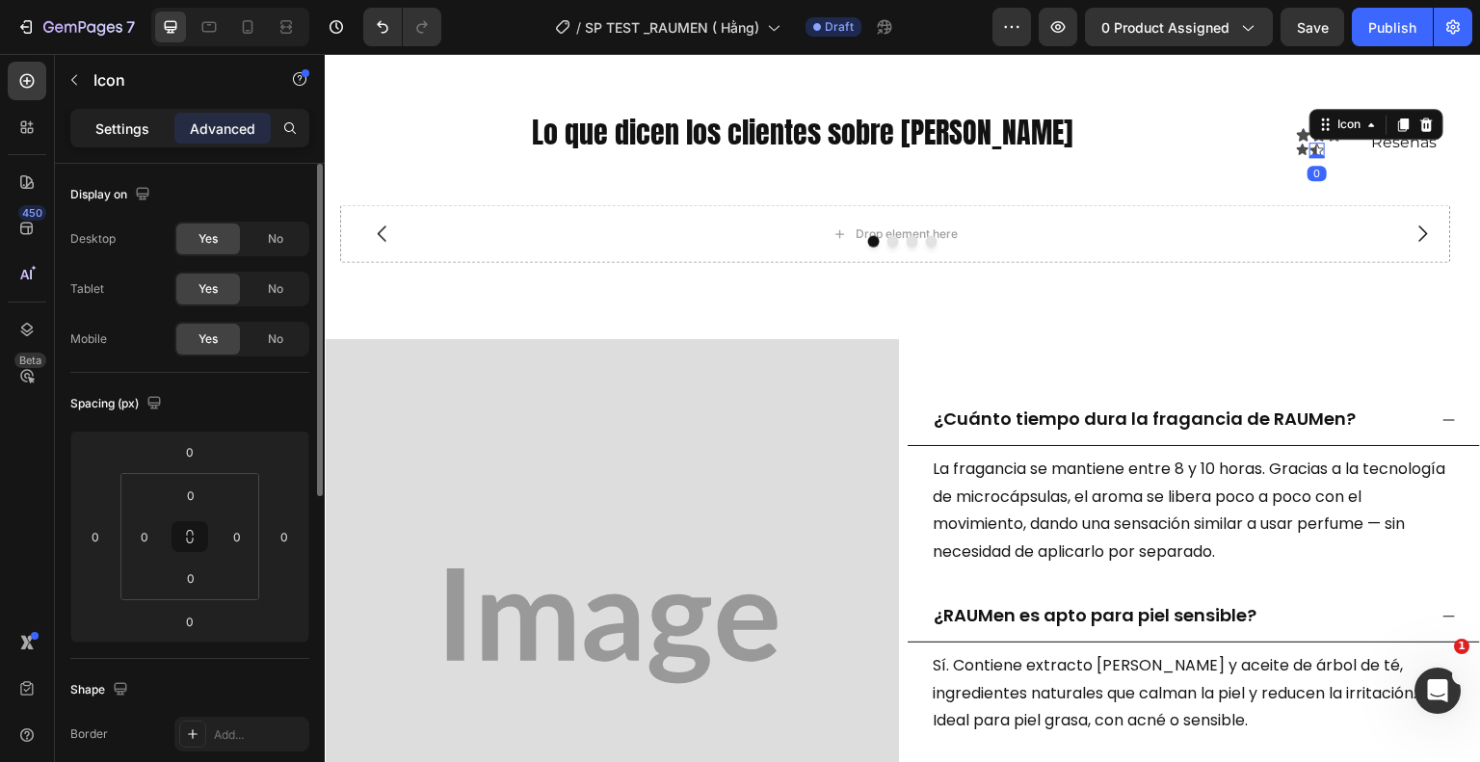
click at [141, 121] on p "Settings" at bounding box center [122, 129] width 54 height 20
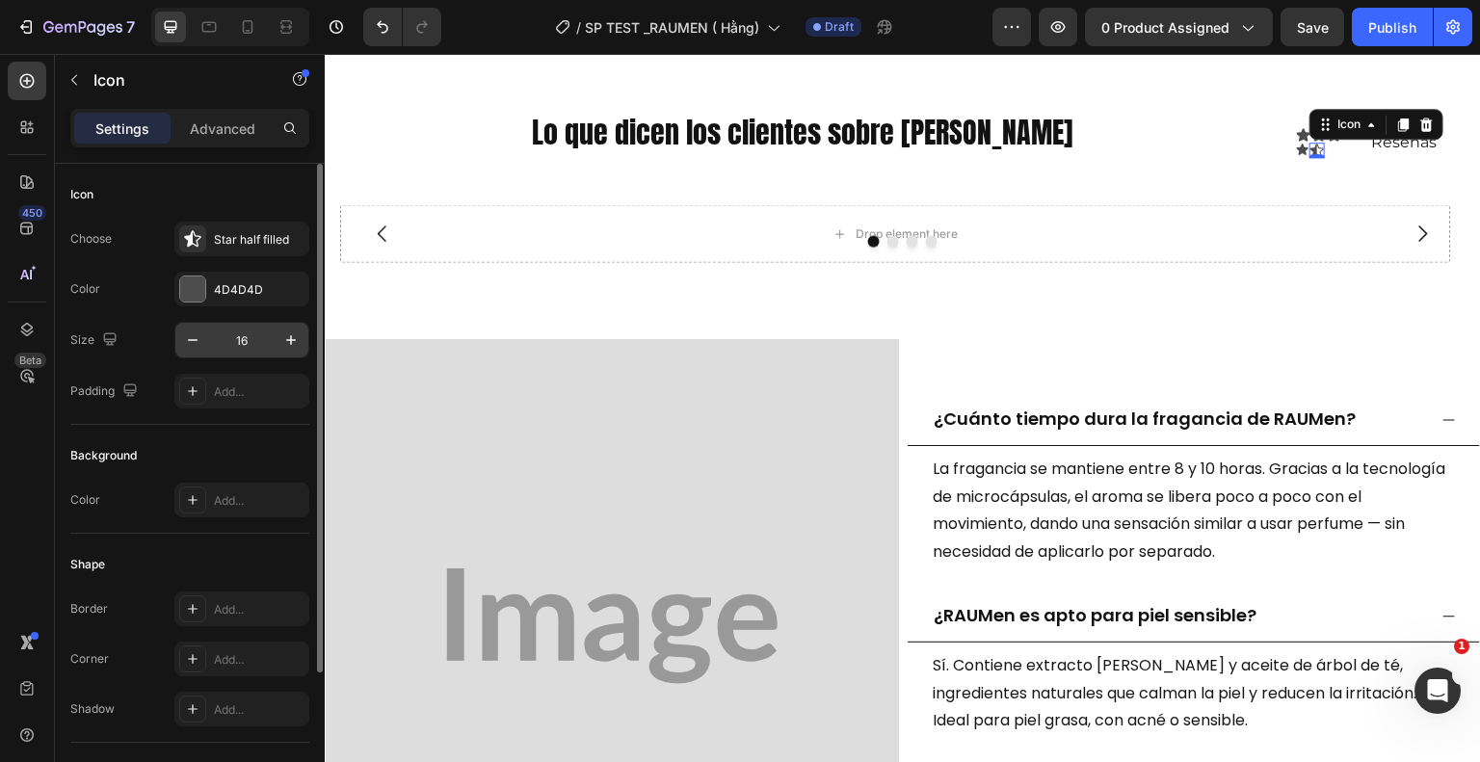
click at [253, 333] on input "16" at bounding box center [242, 340] width 64 height 35
type input "14"
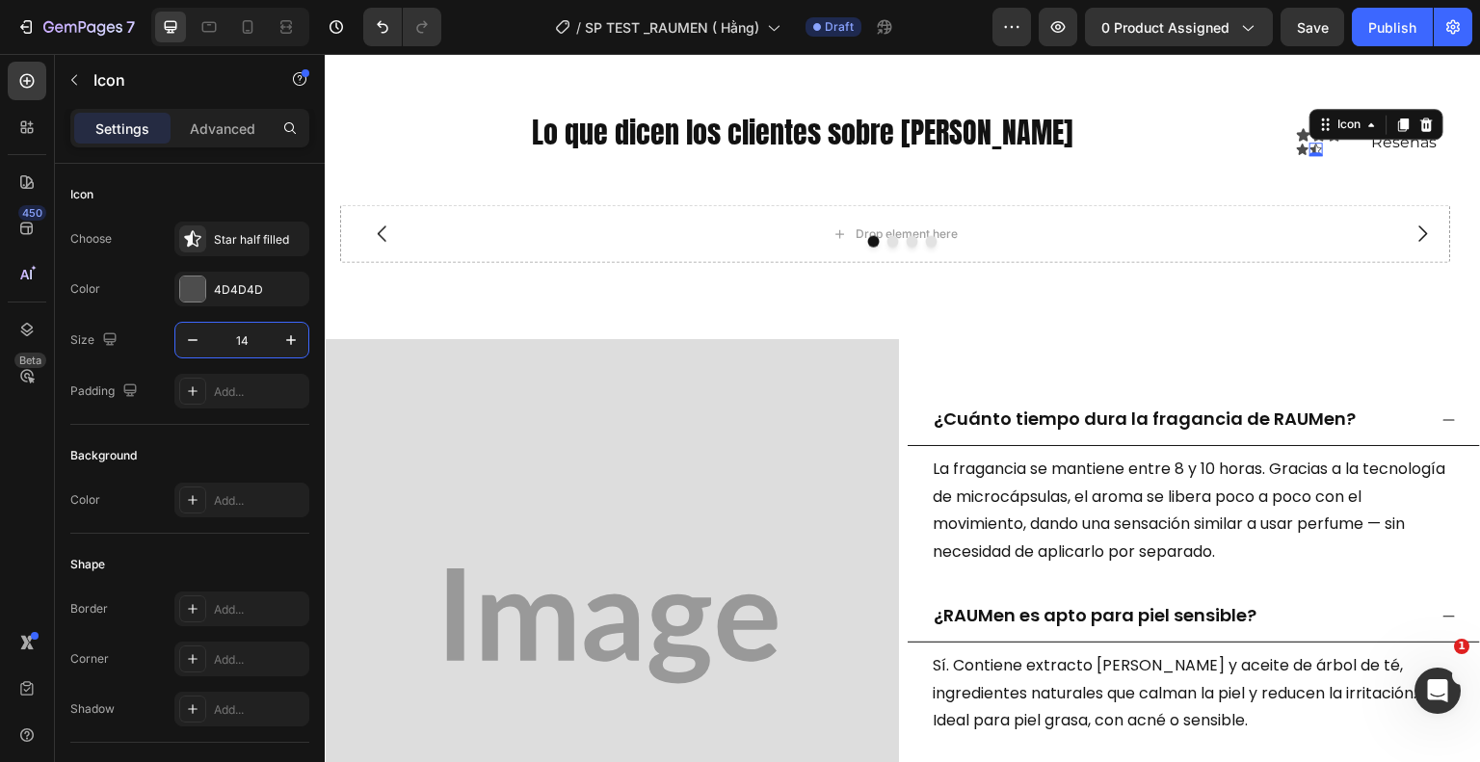
click at [1311, 167] on div "0" at bounding box center [1316, 171] width 19 height 15
click at [1296, 134] on div "Icon" at bounding box center [1303, 134] width 15 height 15
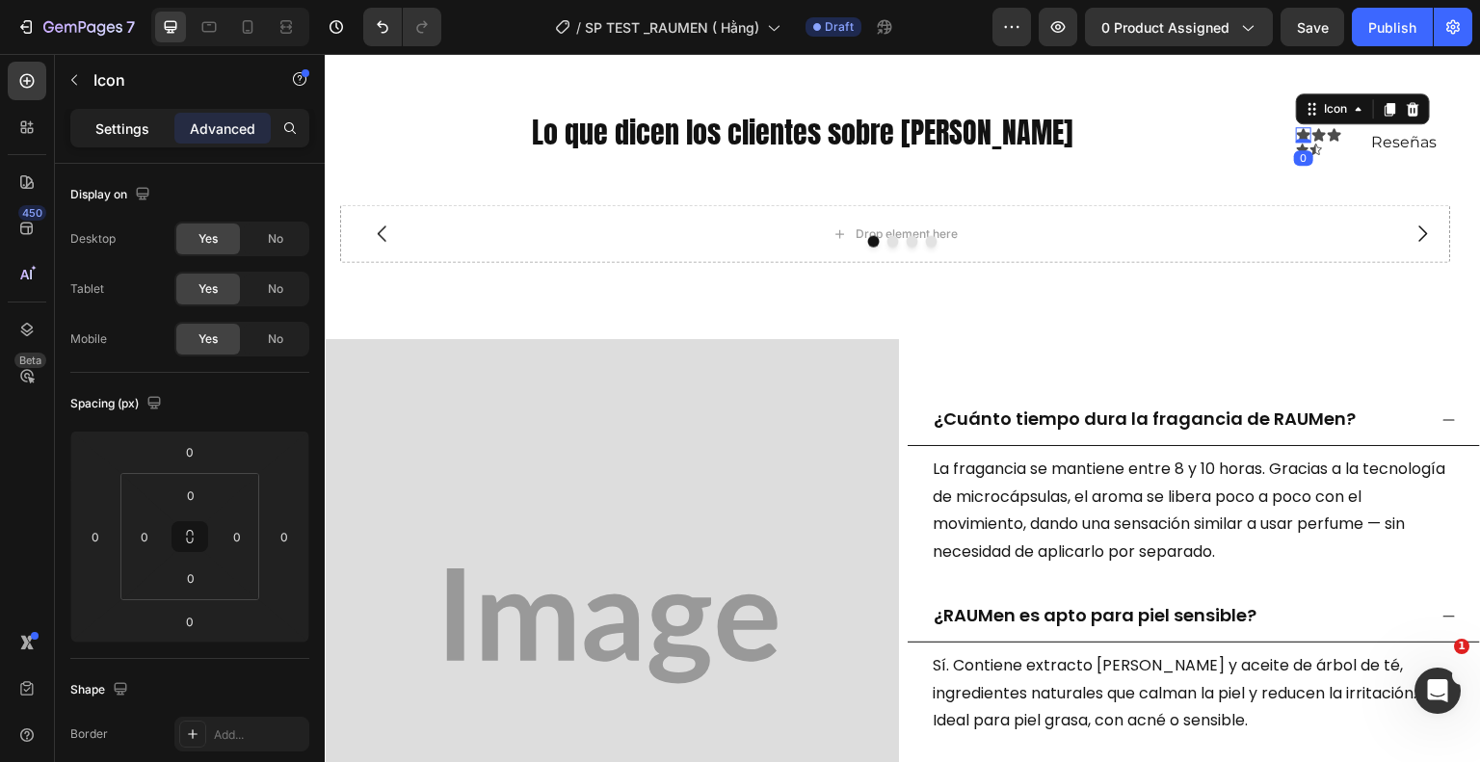
click at [98, 140] on div "Settings" at bounding box center [122, 128] width 96 height 31
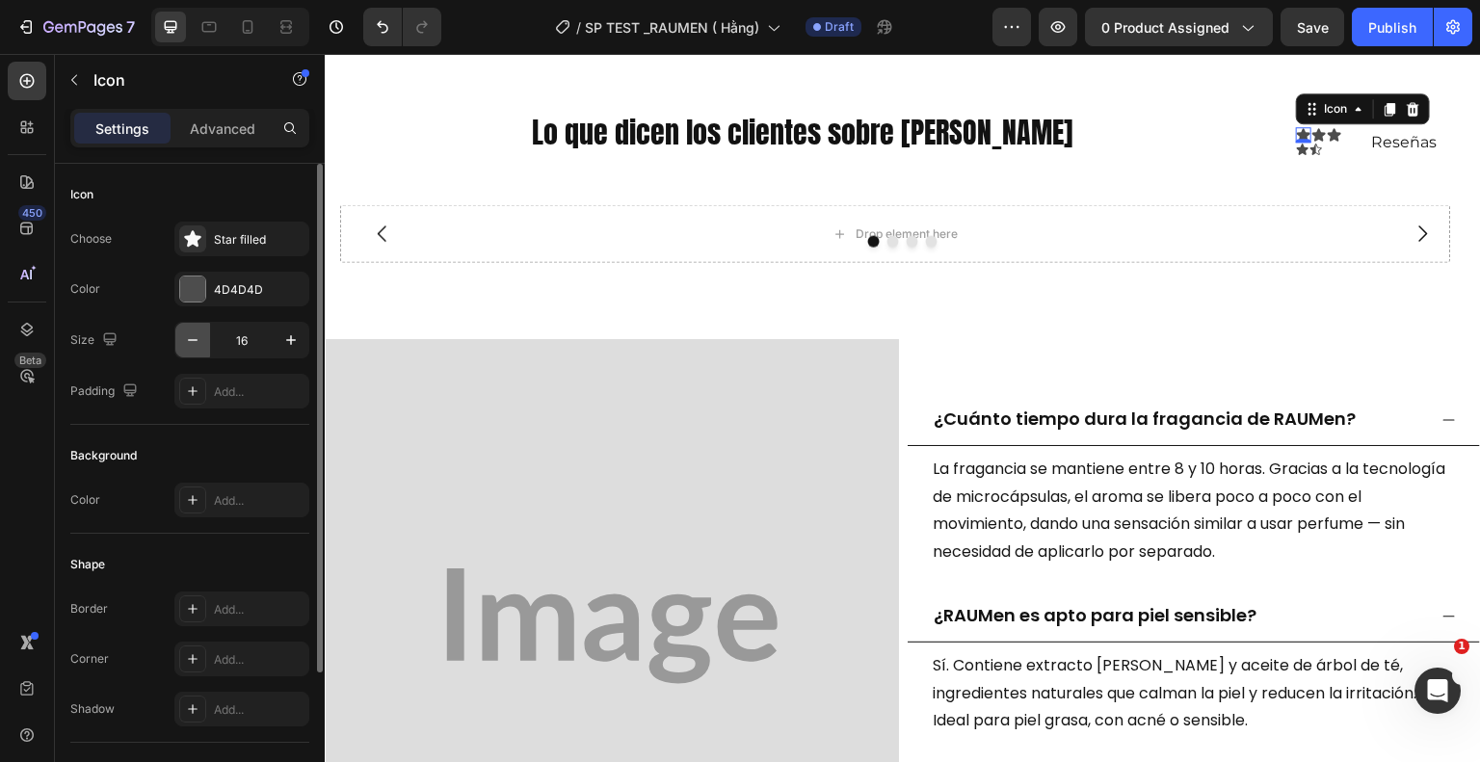
click at [203, 335] on button "button" at bounding box center [192, 340] width 35 height 35
click at [203, 337] on button "button" at bounding box center [192, 340] width 35 height 35
type input "14"
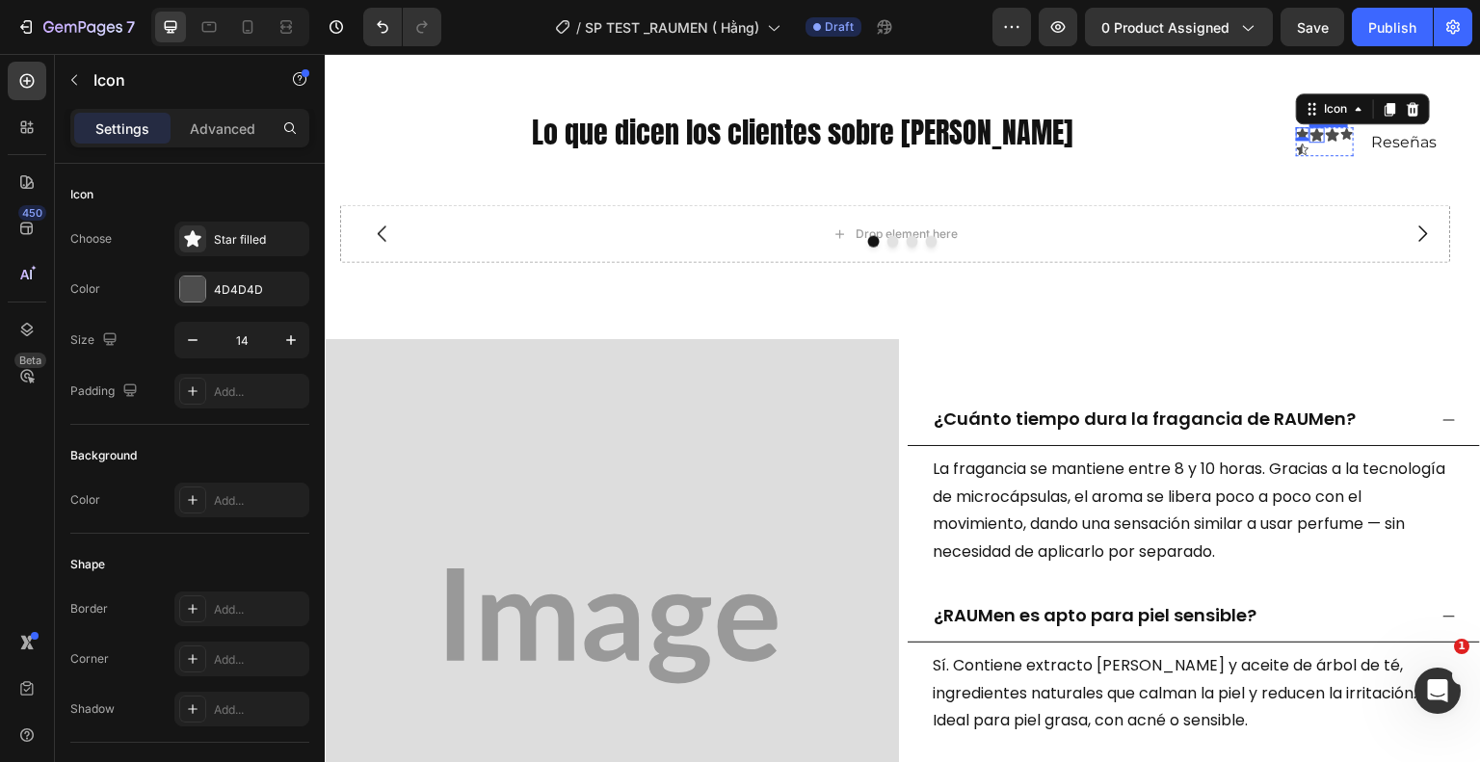
click at [1309, 132] on div "Icon" at bounding box center [1316, 134] width 15 height 15
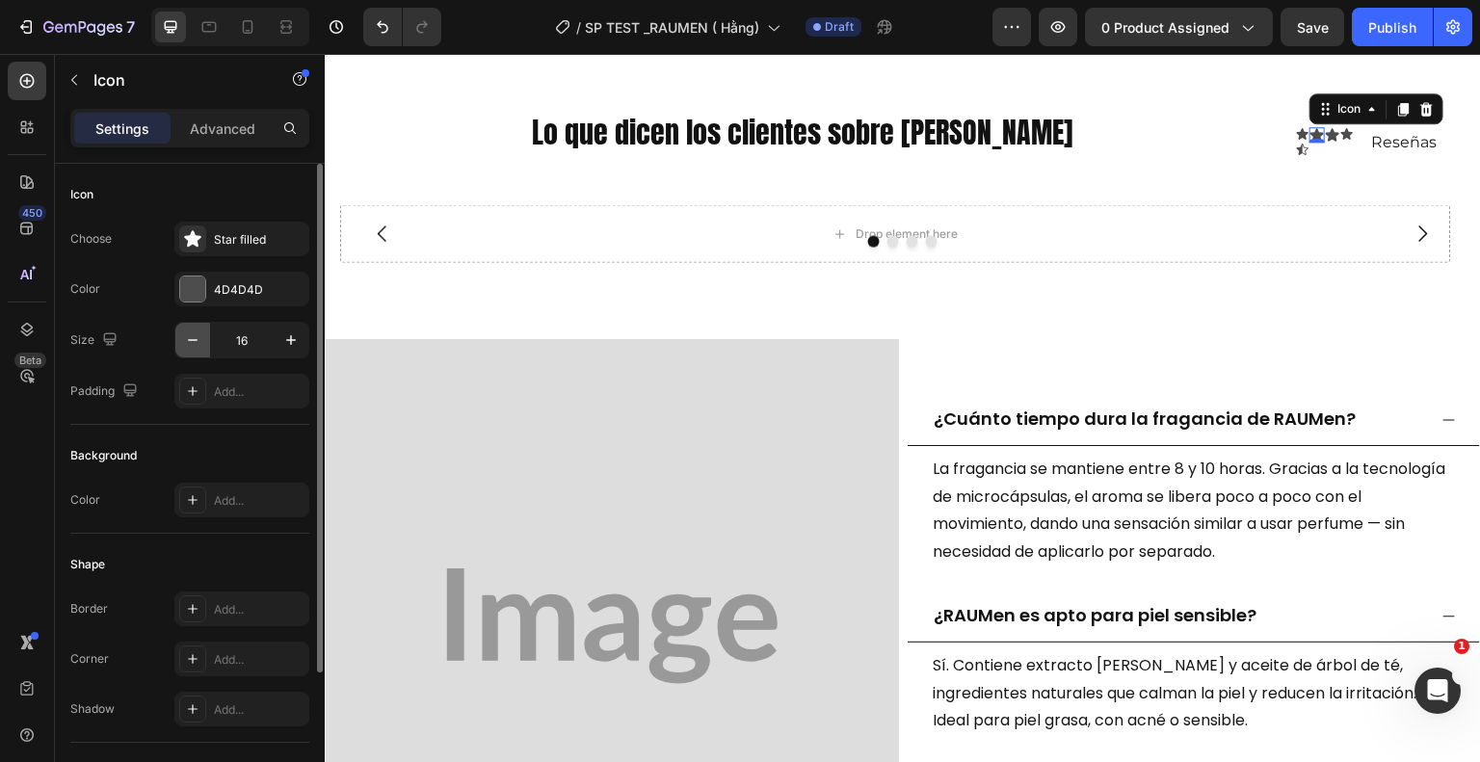
click at [192, 342] on icon "button" at bounding box center [192, 340] width 19 height 19
type input "14"
click at [1324, 132] on icon at bounding box center [1330, 134] width 13 height 13
click at [180, 340] on button "button" at bounding box center [192, 340] width 35 height 35
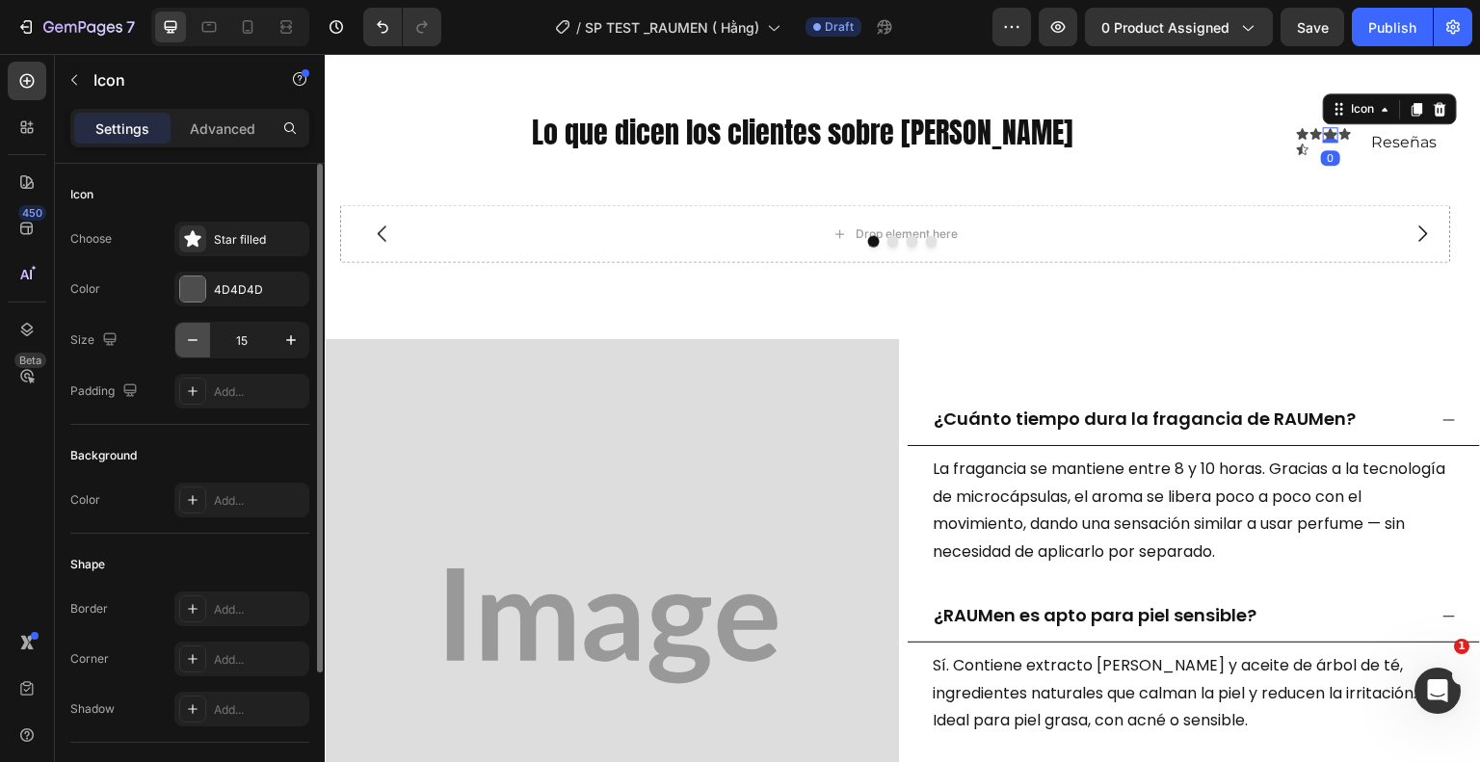
click at [180, 340] on button "button" at bounding box center [192, 340] width 35 height 35
type input "14"
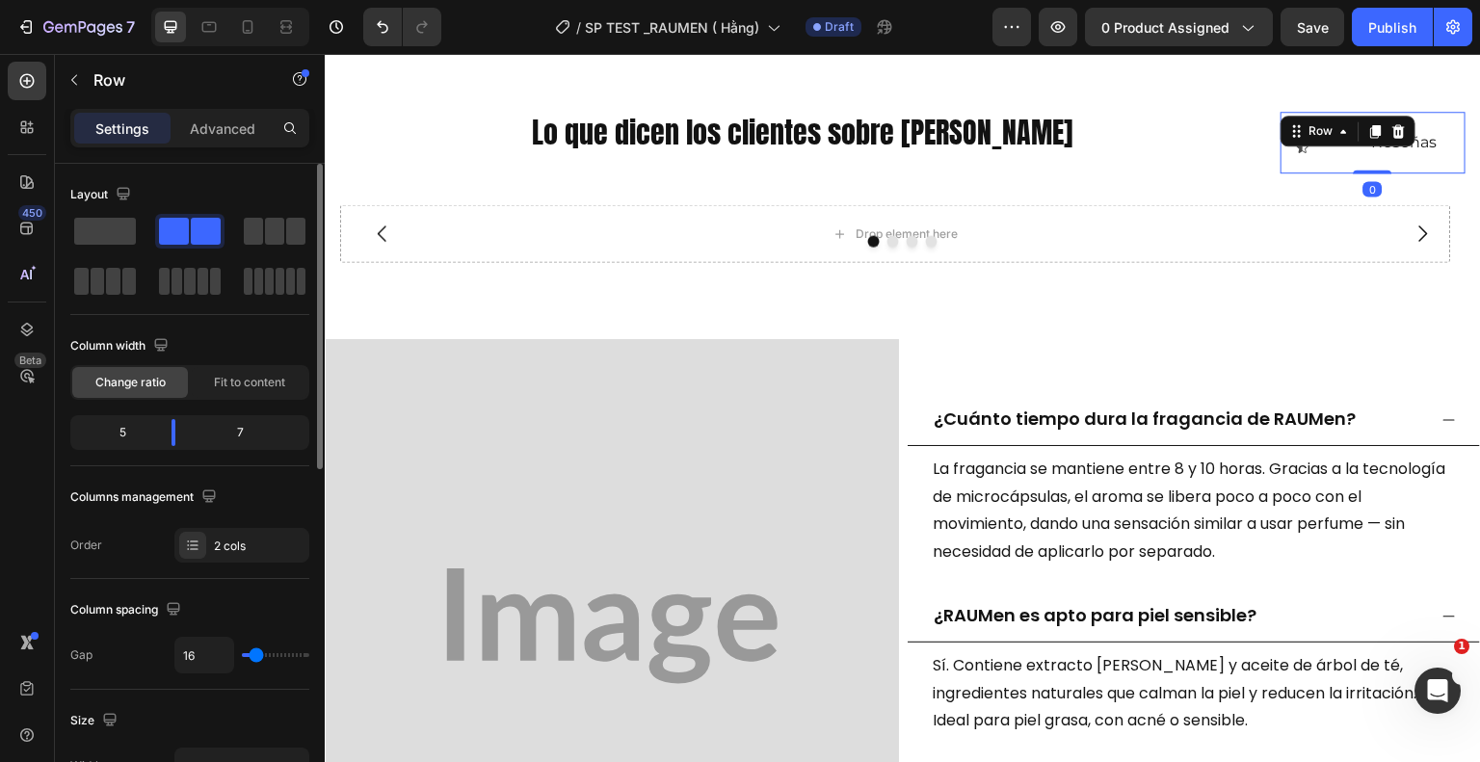
click at [1343, 157] on div "Icon Icon Icon Icon Icon Icon List Reseñas Text Block Row 0" at bounding box center [1373, 143] width 185 height 63
click at [1295, 163] on div "Icon Icon Icon Icon Icon Icon List Reseñas Text Block Row 0" at bounding box center [1373, 143] width 185 height 63
click at [1341, 145] on div "Icon Icon Icon Icon Icon Icon List Reseñas Text Block Row 0" at bounding box center [1373, 143] width 185 height 63
click at [185, 0] on body "7 Version history / SP TEST _RAUMEN ( Hằng) Draft Preview 0 product assigned Sa…" at bounding box center [740, 0] width 1480 height 0
click at [1327, 174] on div "Icon Icon Icon Icon Icon Icon List Reseñas Text Block Row 0" at bounding box center [1373, 143] width 185 height 63
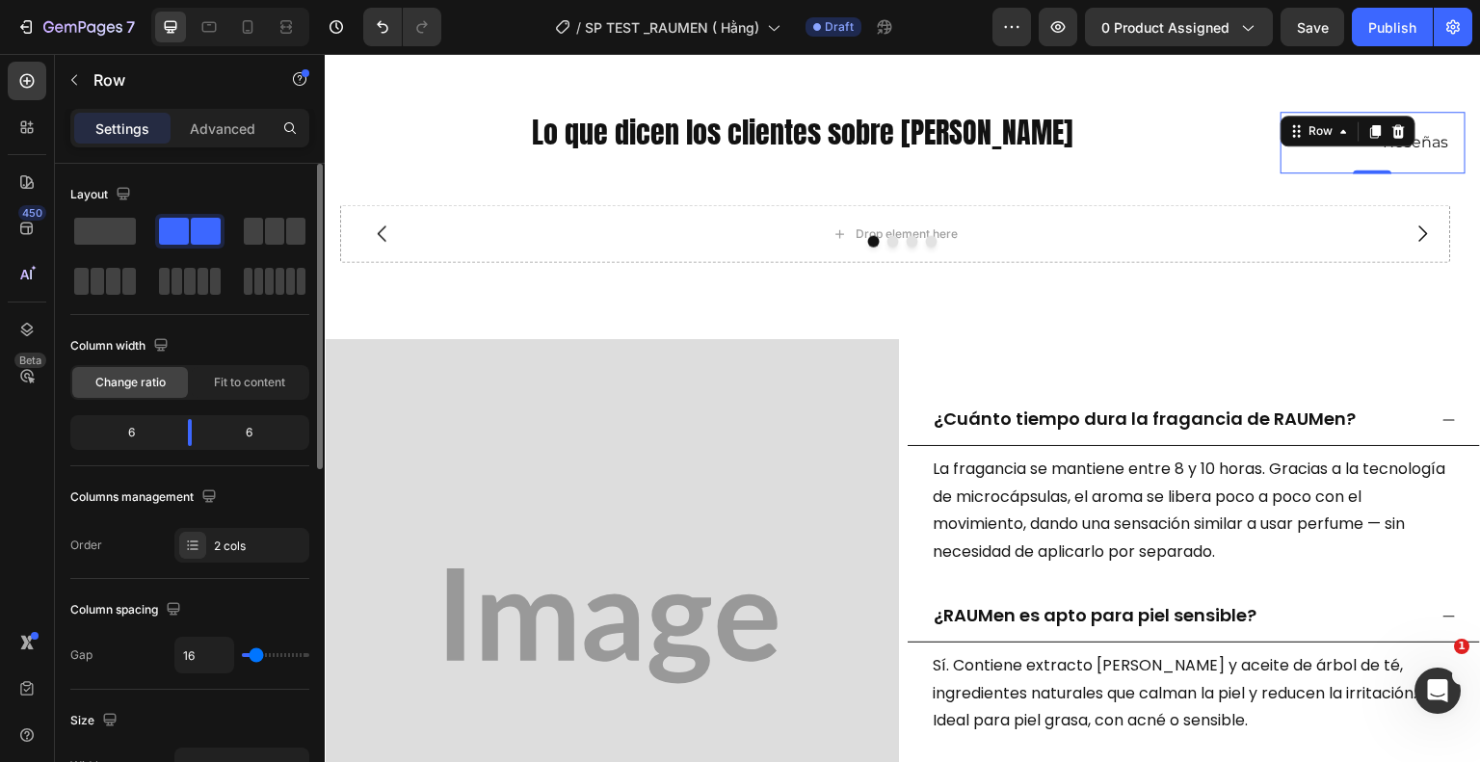
click at [1342, 142] on div "Row" at bounding box center [1348, 131] width 135 height 31
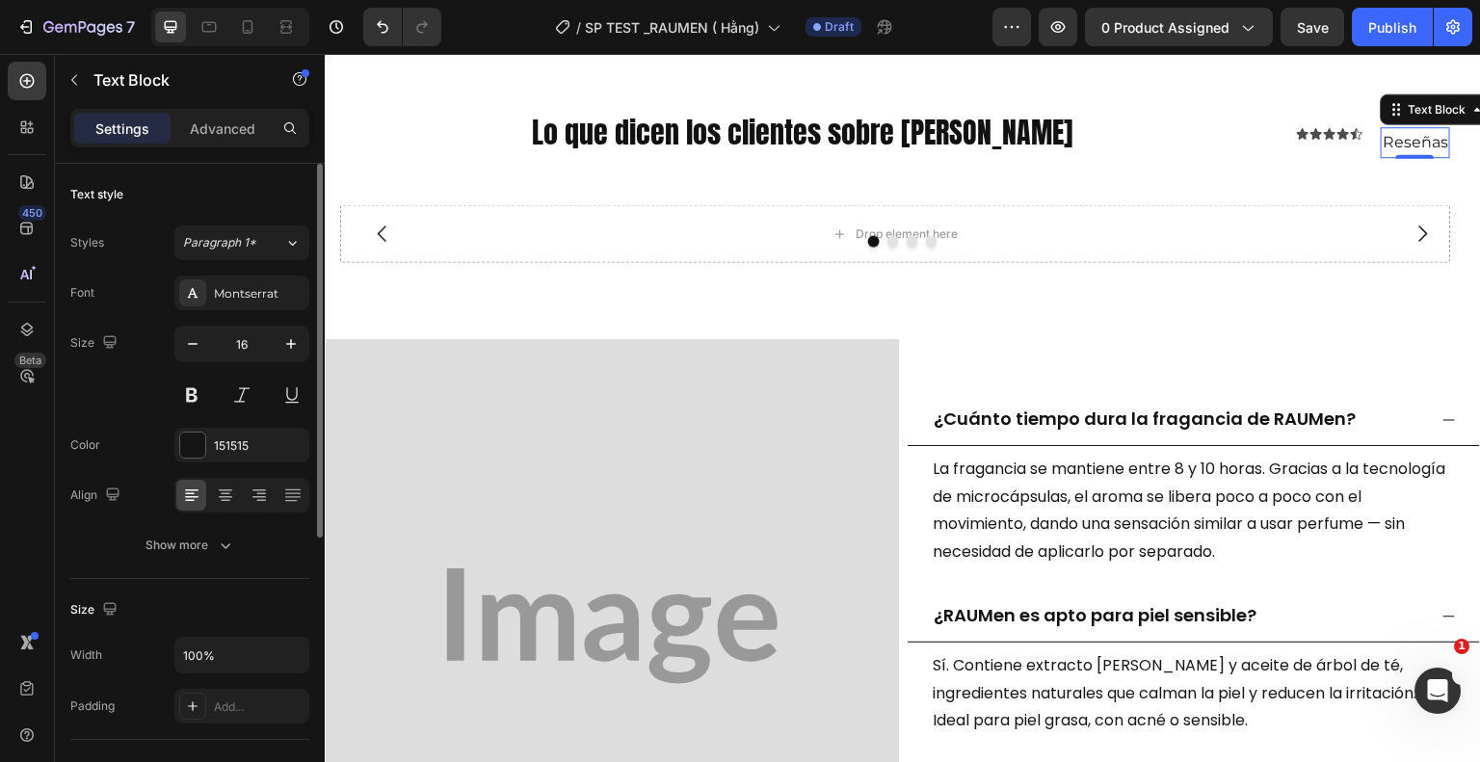
click at [1399, 157] on p "Reseñas" at bounding box center [1416, 143] width 66 height 28
click at [193, 350] on icon "button" at bounding box center [192, 343] width 19 height 19
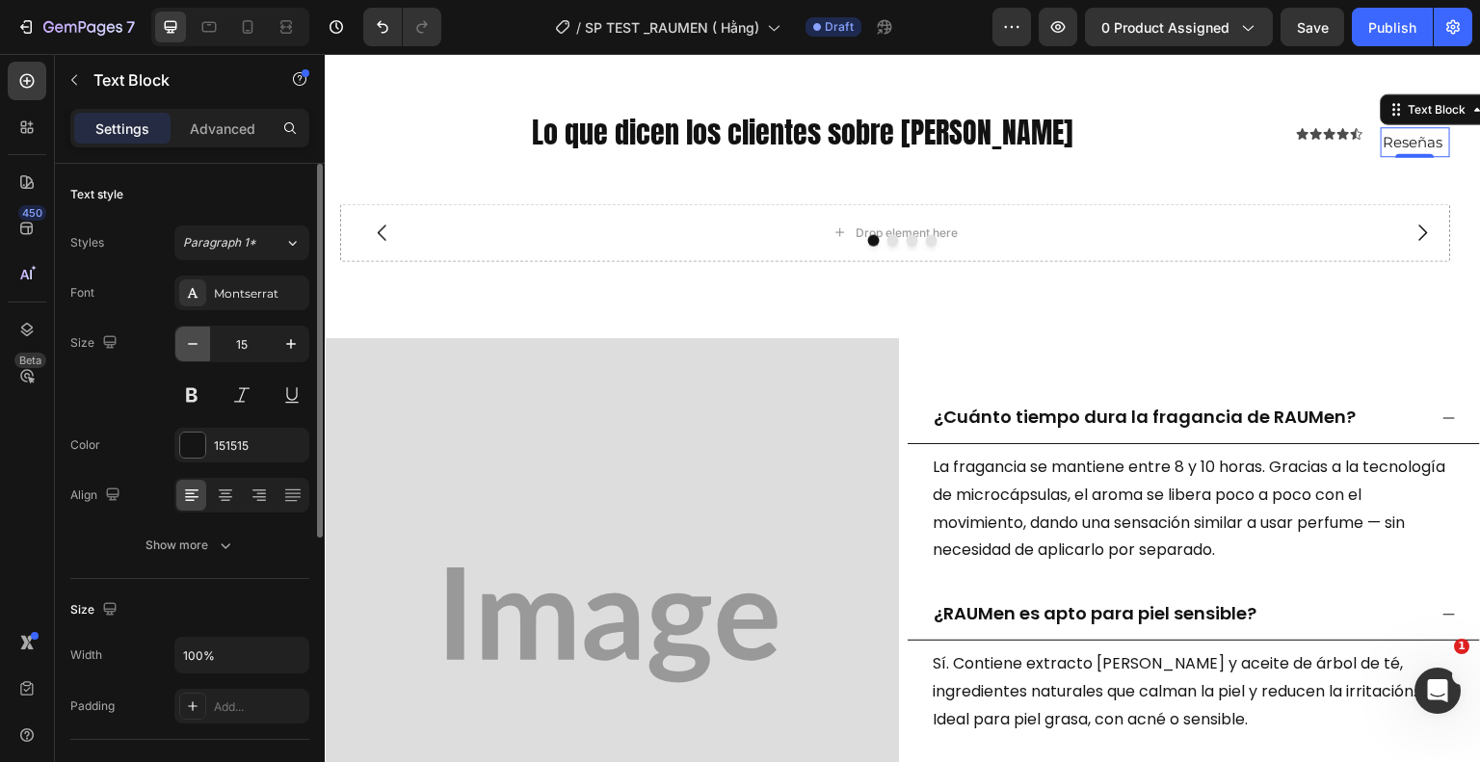
click at [193, 350] on icon "button" at bounding box center [192, 343] width 19 height 19
click at [293, 349] on icon "button" at bounding box center [290, 343] width 19 height 19
type input "15"
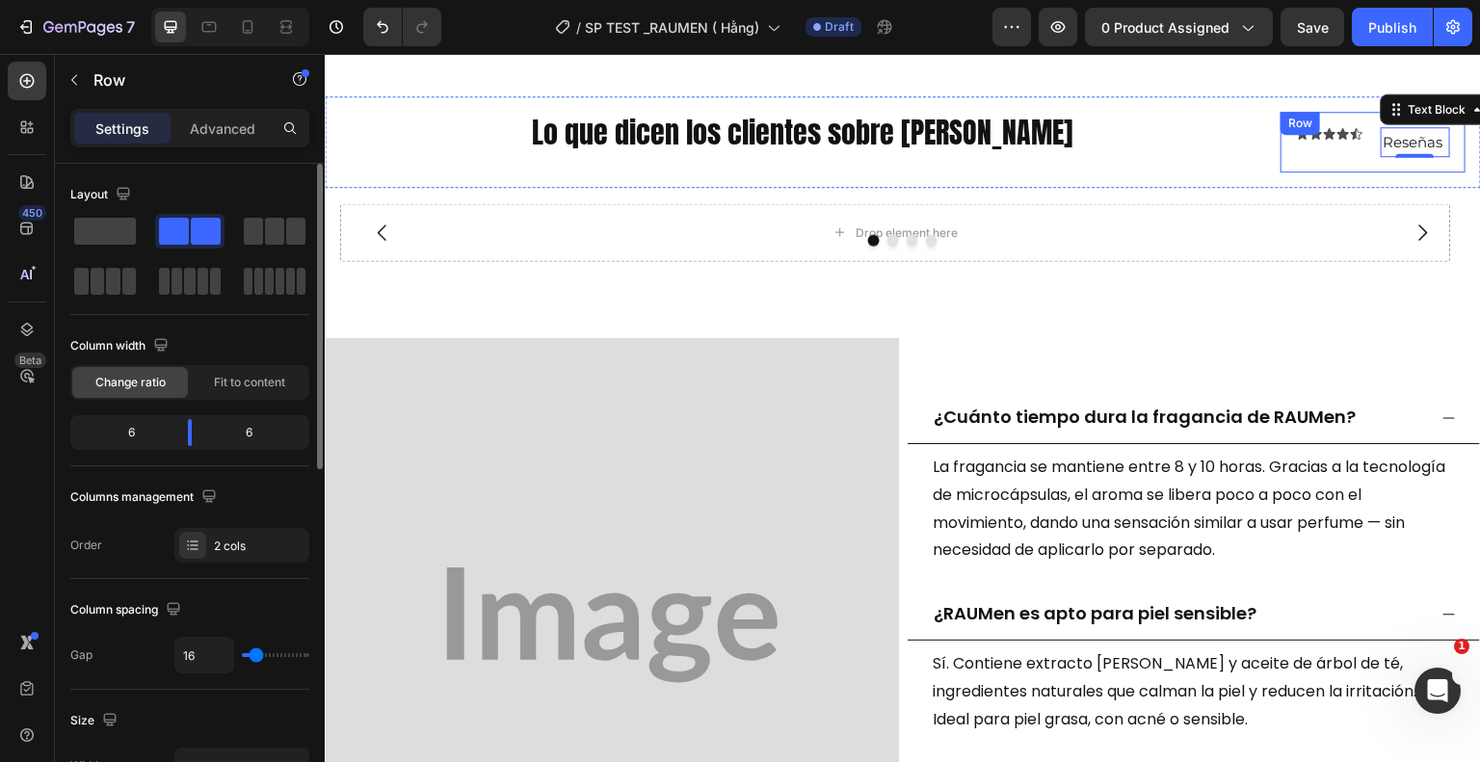
click at [1320, 150] on div "Icon Icon Icon Icon Icon Icon List" at bounding box center [1330, 142] width 69 height 30
type input "2"
type input "0"
drag, startPoint x: 251, startPoint y: 650, endPoint x: 220, endPoint y: 655, distance: 32.2
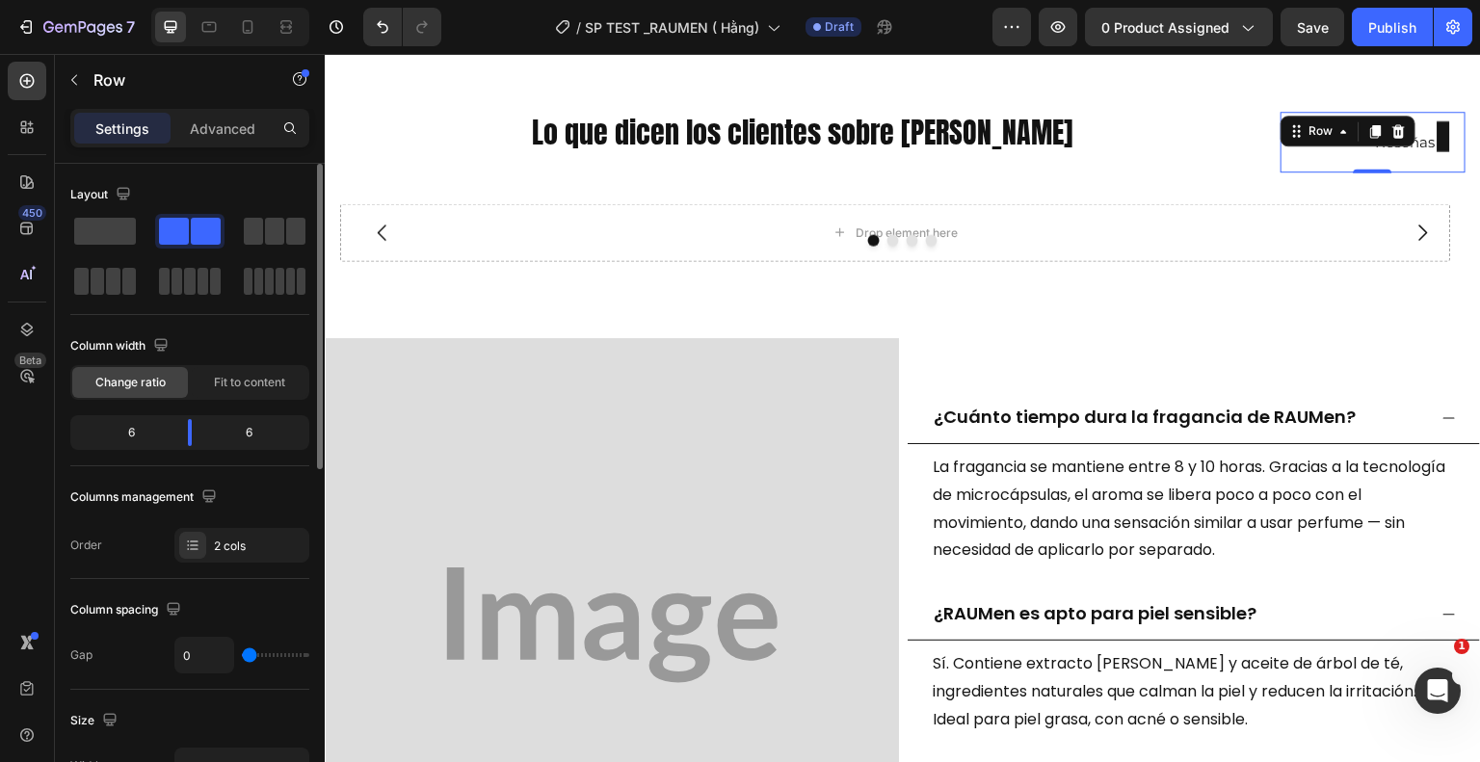
type input "0"
click at [242, 655] on input "range" at bounding box center [275, 655] width 67 height 4
click at [1415, 145] on p "Reseñas" at bounding box center [1411, 142] width 73 height 26
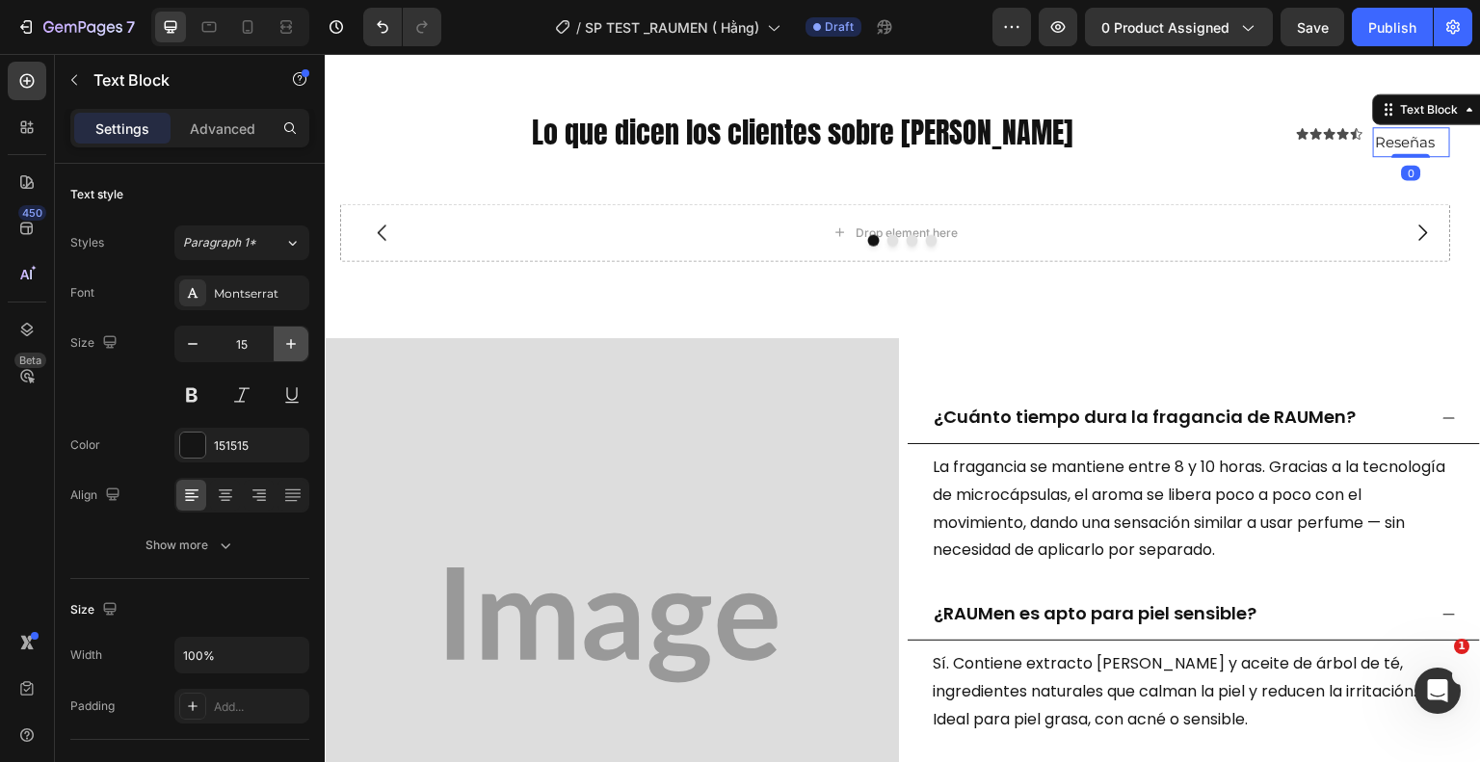
click at [290, 350] on icon "button" at bounding box center [290, 343] width 19 height 19
type input "16"
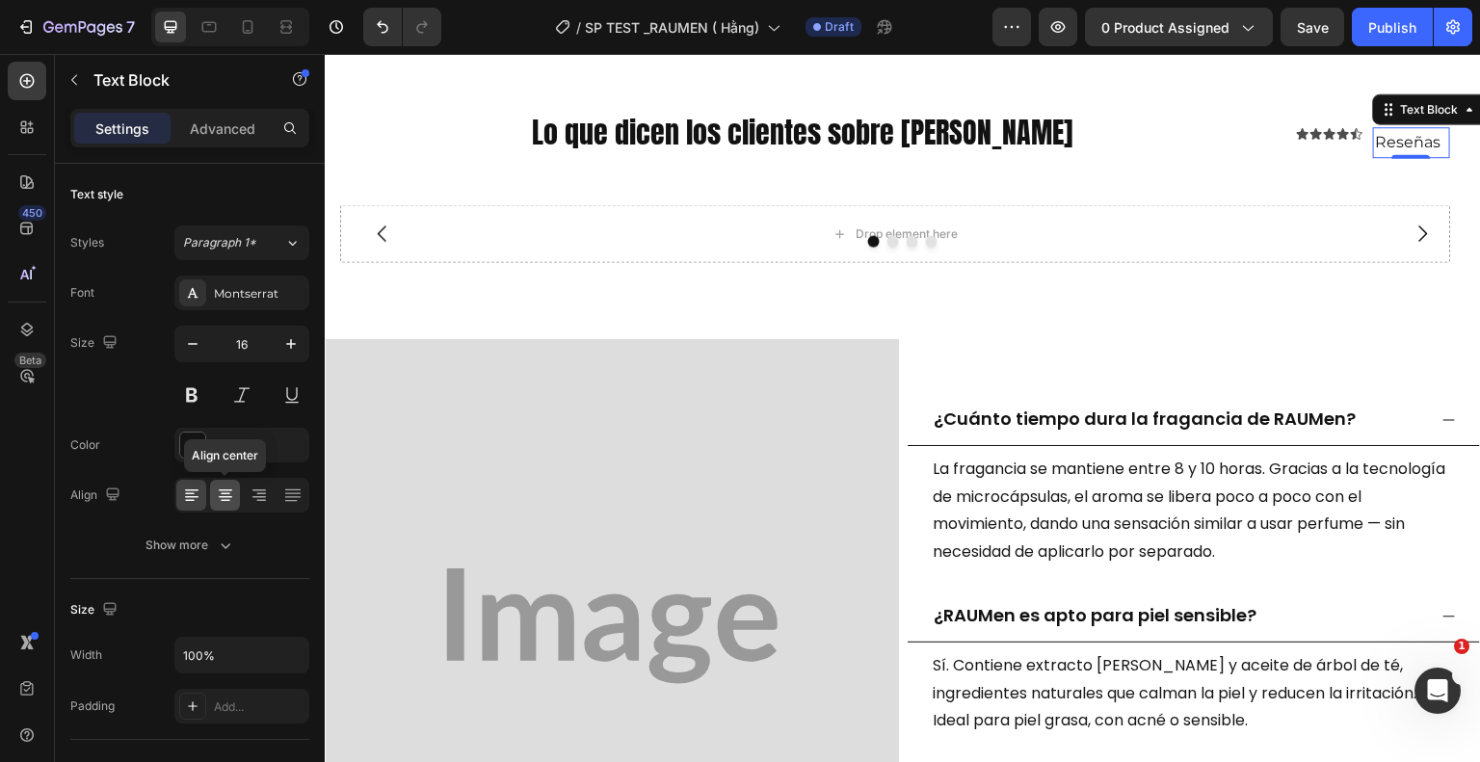
click at [224, 490] on icon at bounding box center [225, 495] width 19 height 19
click at [192, 496] on icon at bounding box center [191, 495] width 19 height 19
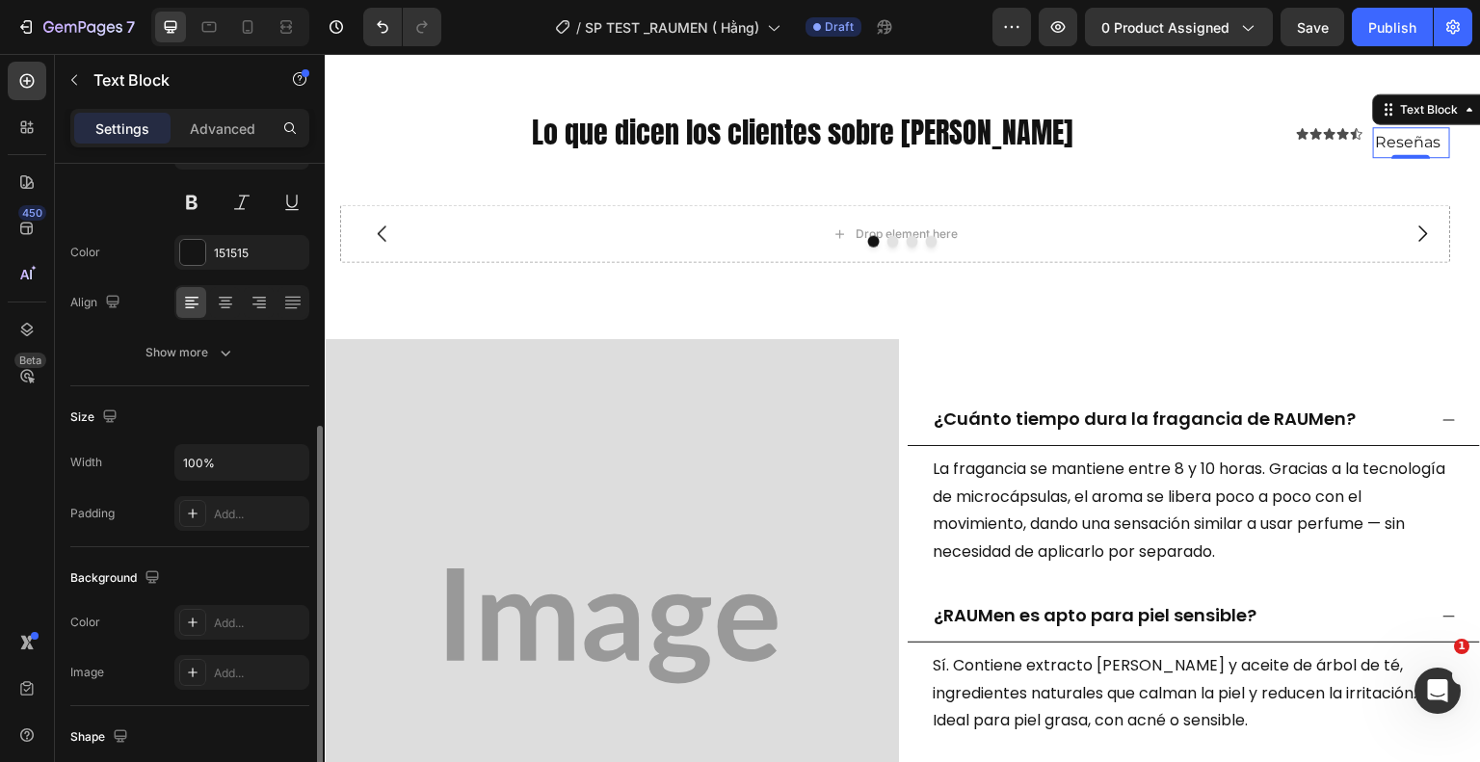
scroll to position [486, 0]
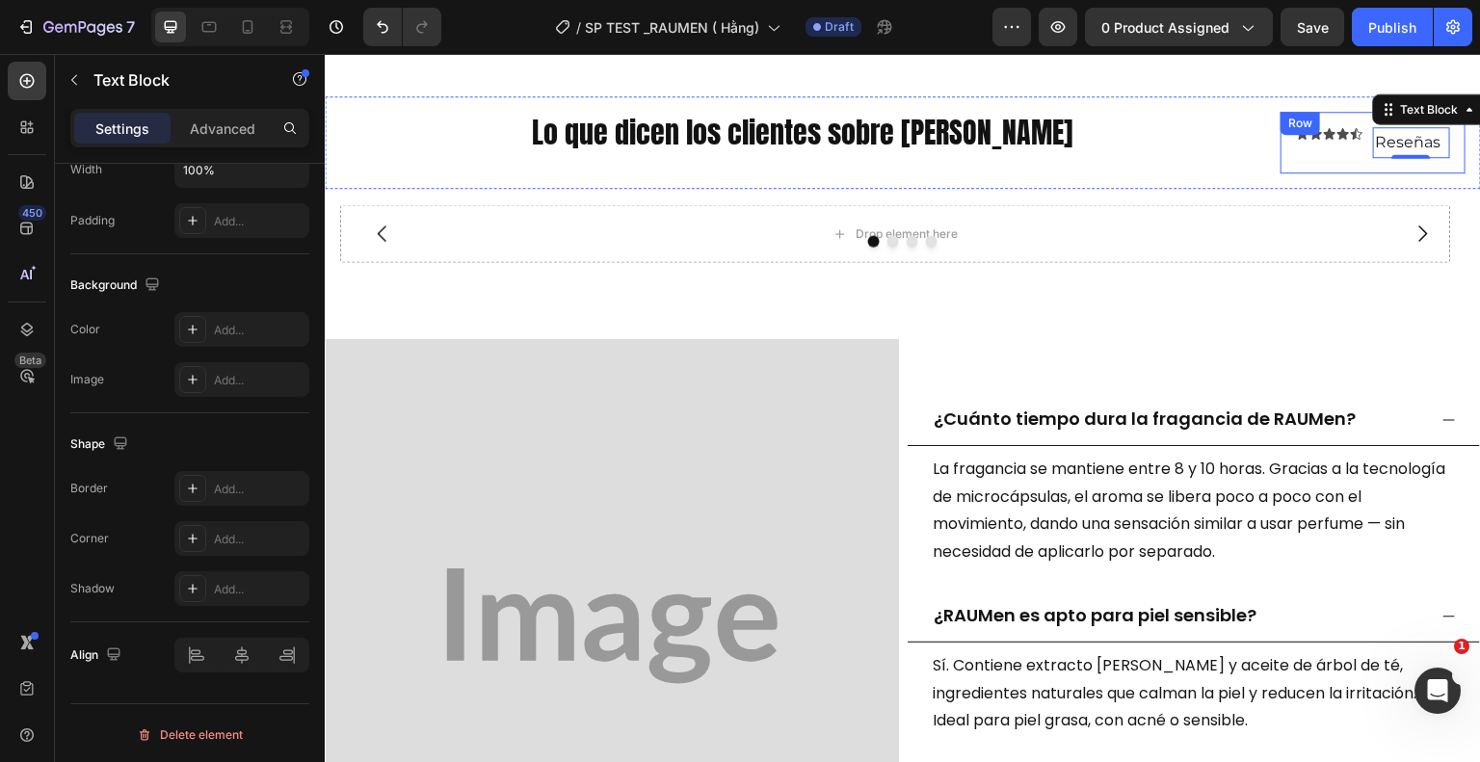
click at [1281, 155] on div "Icon Icon Icon Icon Icon Icon List Reseñas Text Block 0 Row" at bounding box center [1373, 143] width 185 height 63
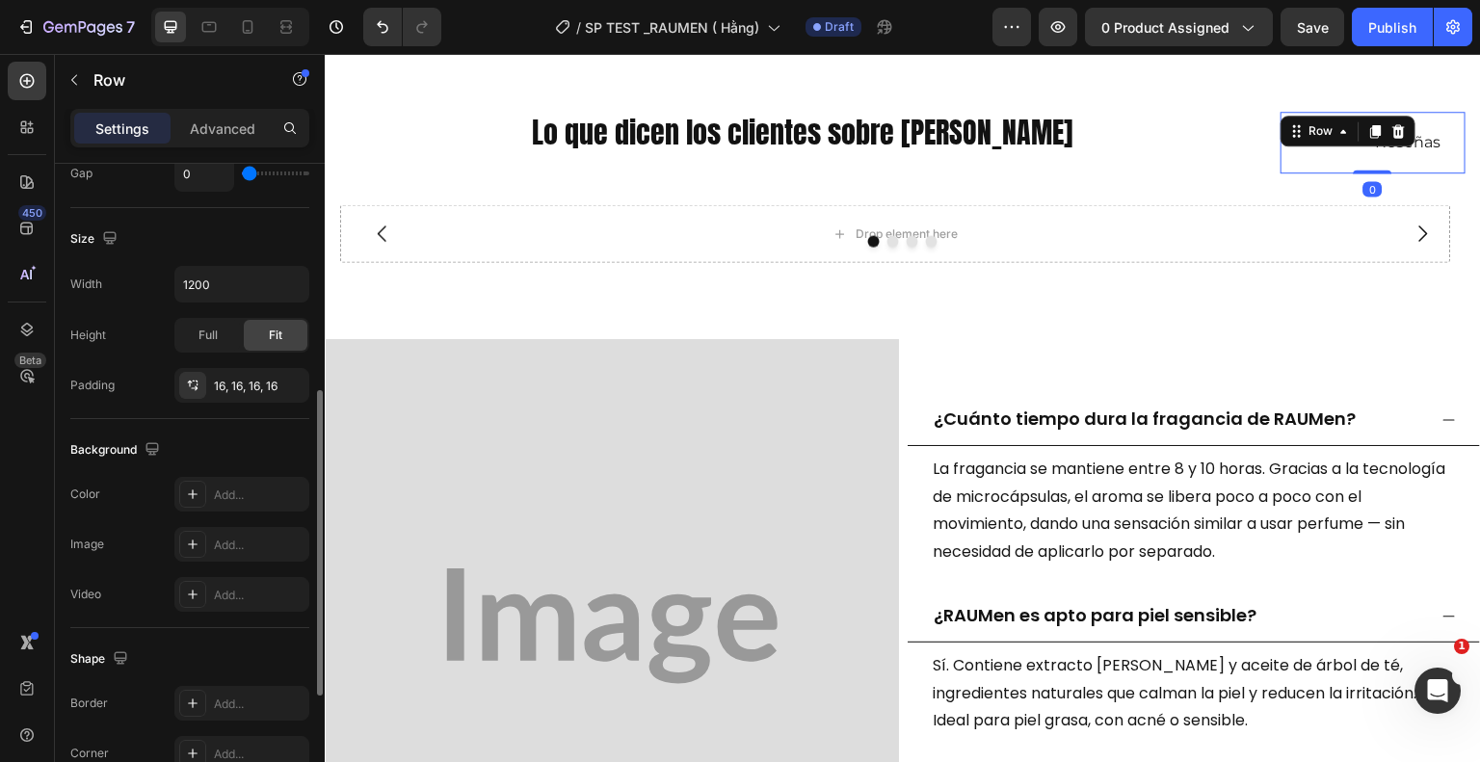
scroll to position [739, 0]
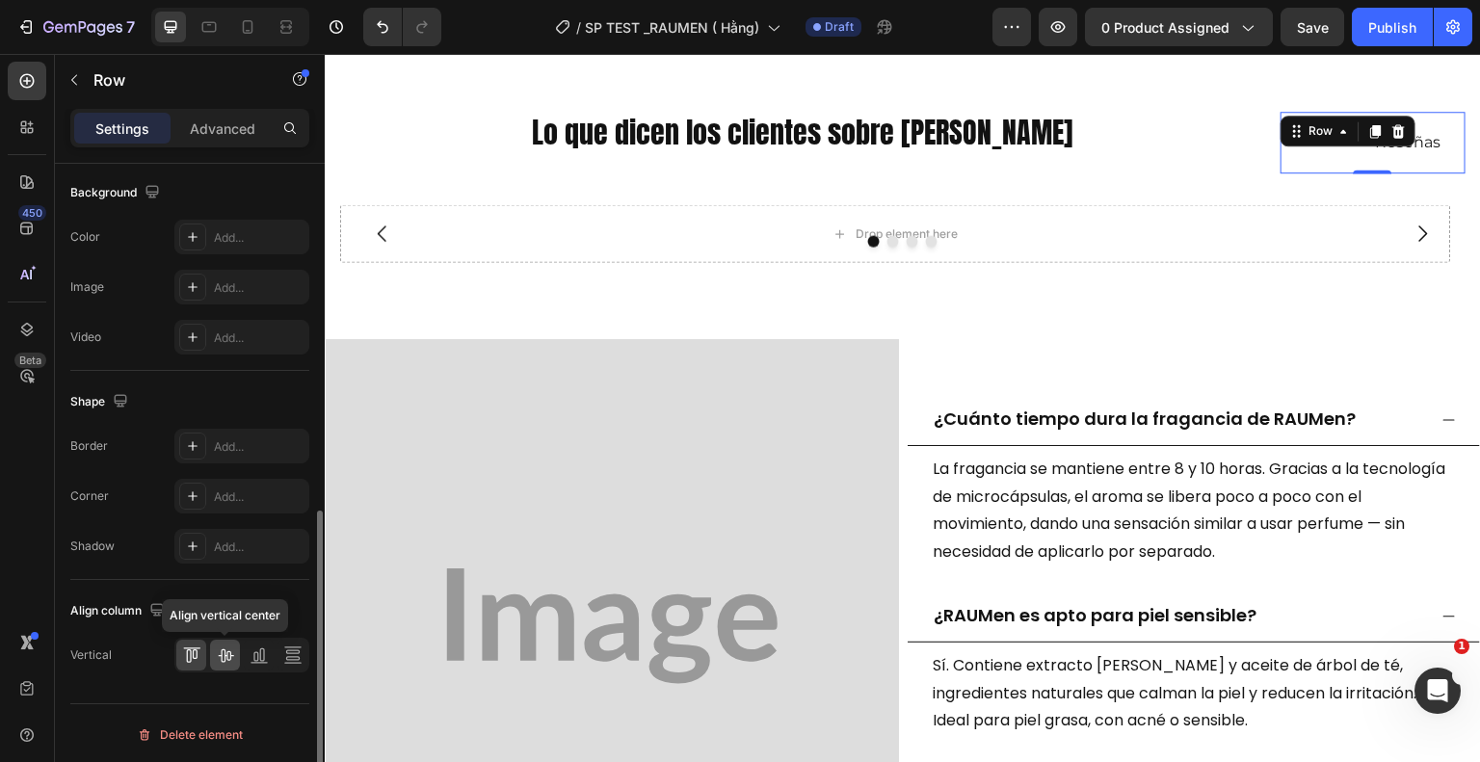
click at [225, 650] on icon at bounding box center [225, 655] width 15 height 13
click at [1395, 159] on div "Icon Icon Icon Icon Icon Icon List Reseñas Text Block Row 0" at bounding box center [1373, 143] width 185 height 63
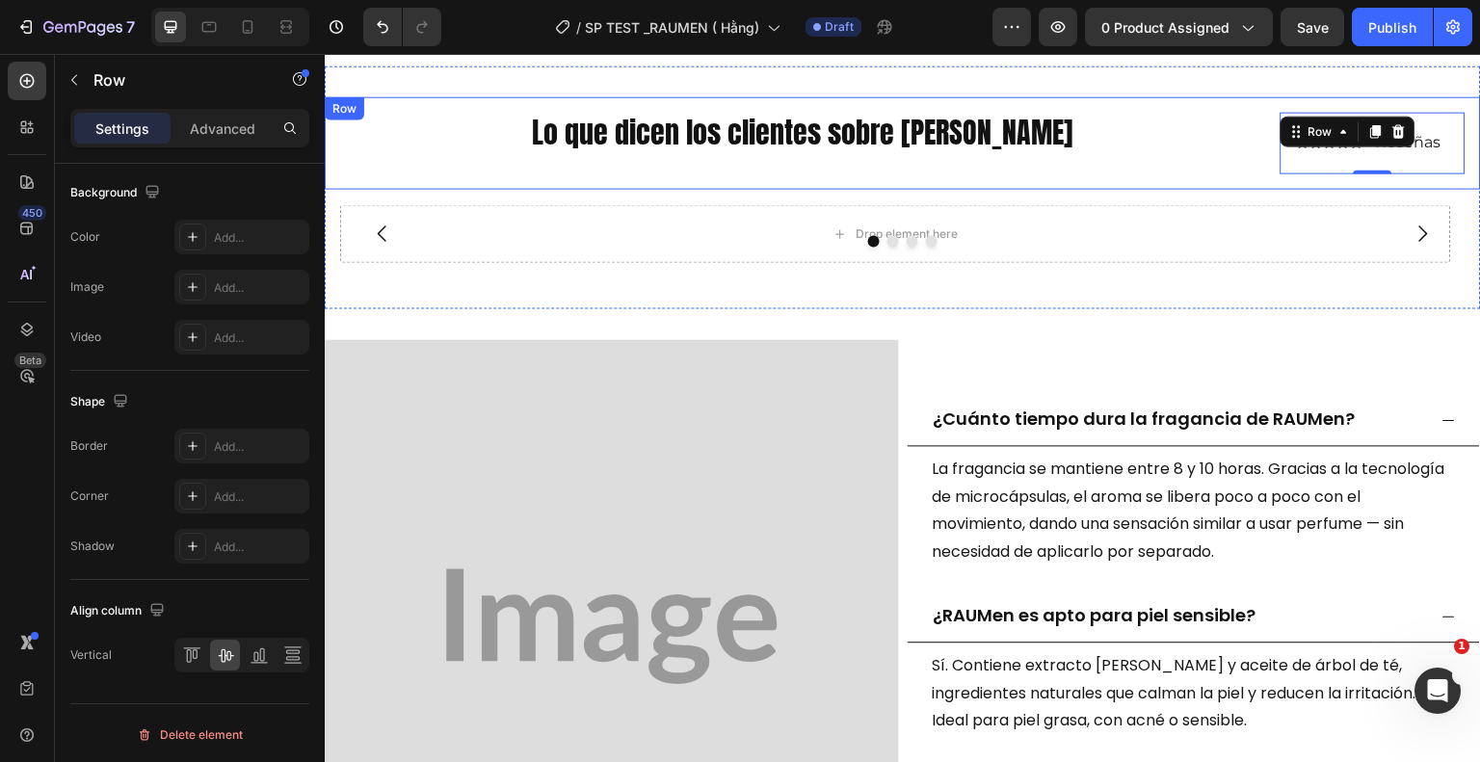
click at [1207, 158] on div "Lo que dicen los clientes sobre Rauen Heading" at bounding box center [802, 143] width 925 height 63
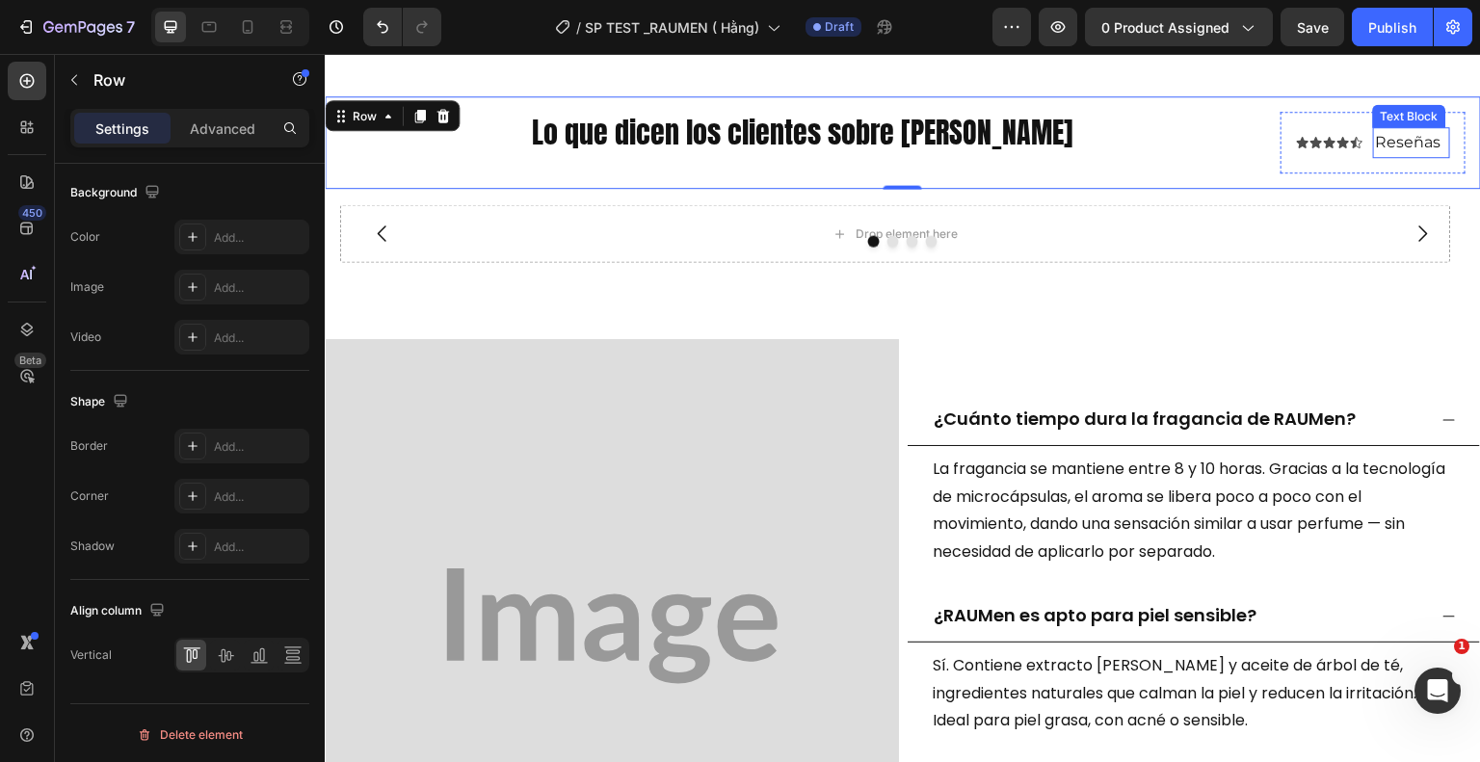
click at [1401, 145] on p "Reseñas" at bounding box center [1411, 143] width 73 height 28
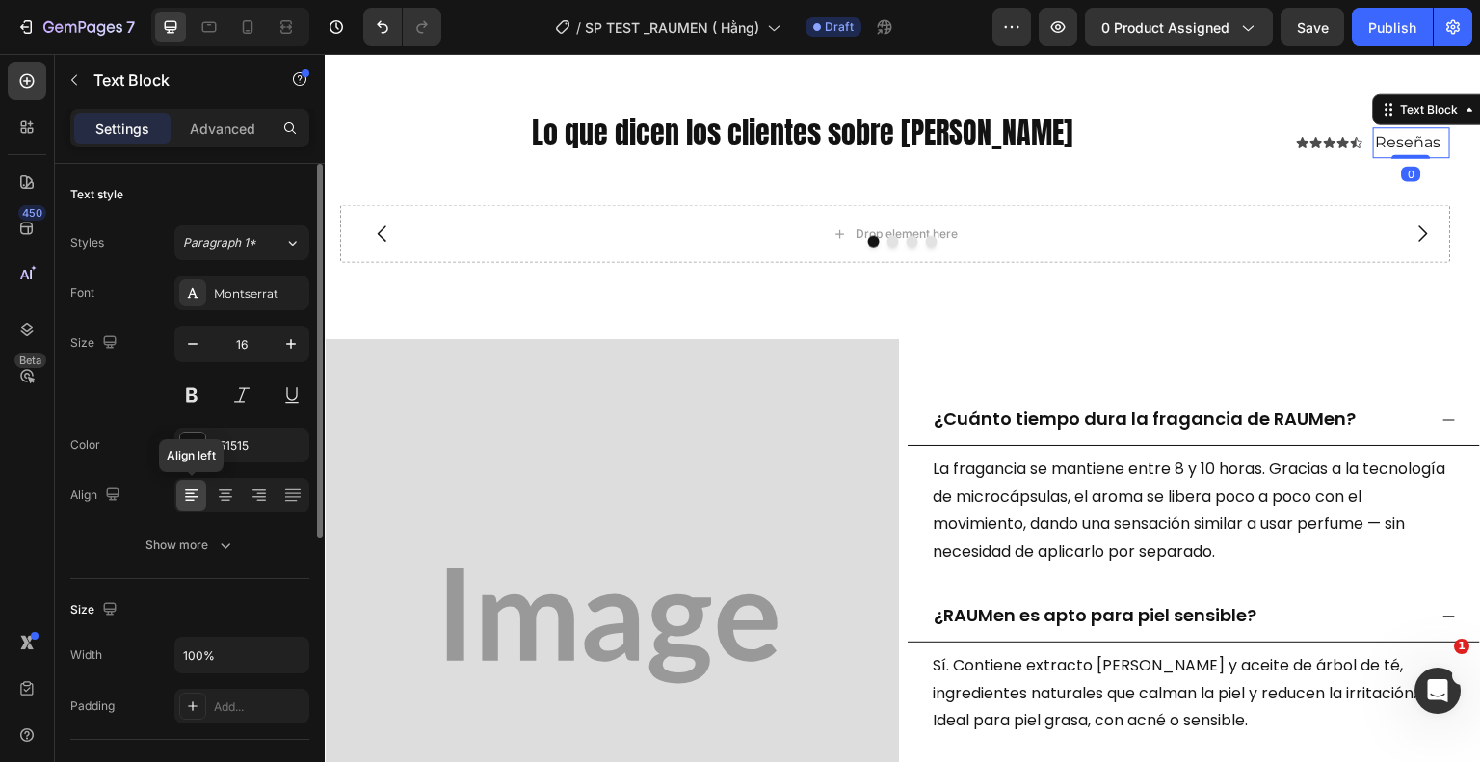
scroll to position [486, 0]
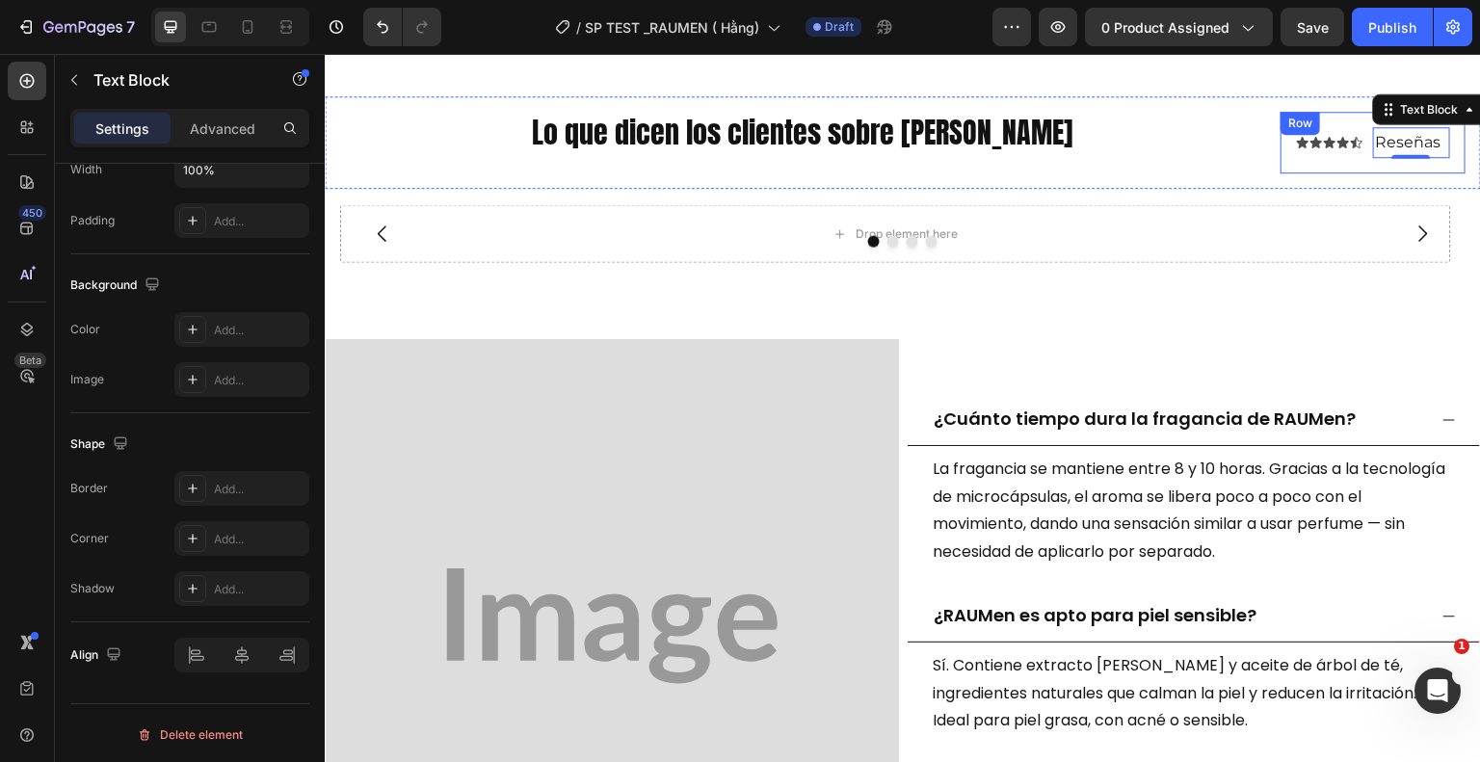
click at [1281, 143] on div "Icon Icon Icon Icon Icon Icon List Reseñas Text Block 0 Row" at bounding box center [1373, 143] width 185 height 63
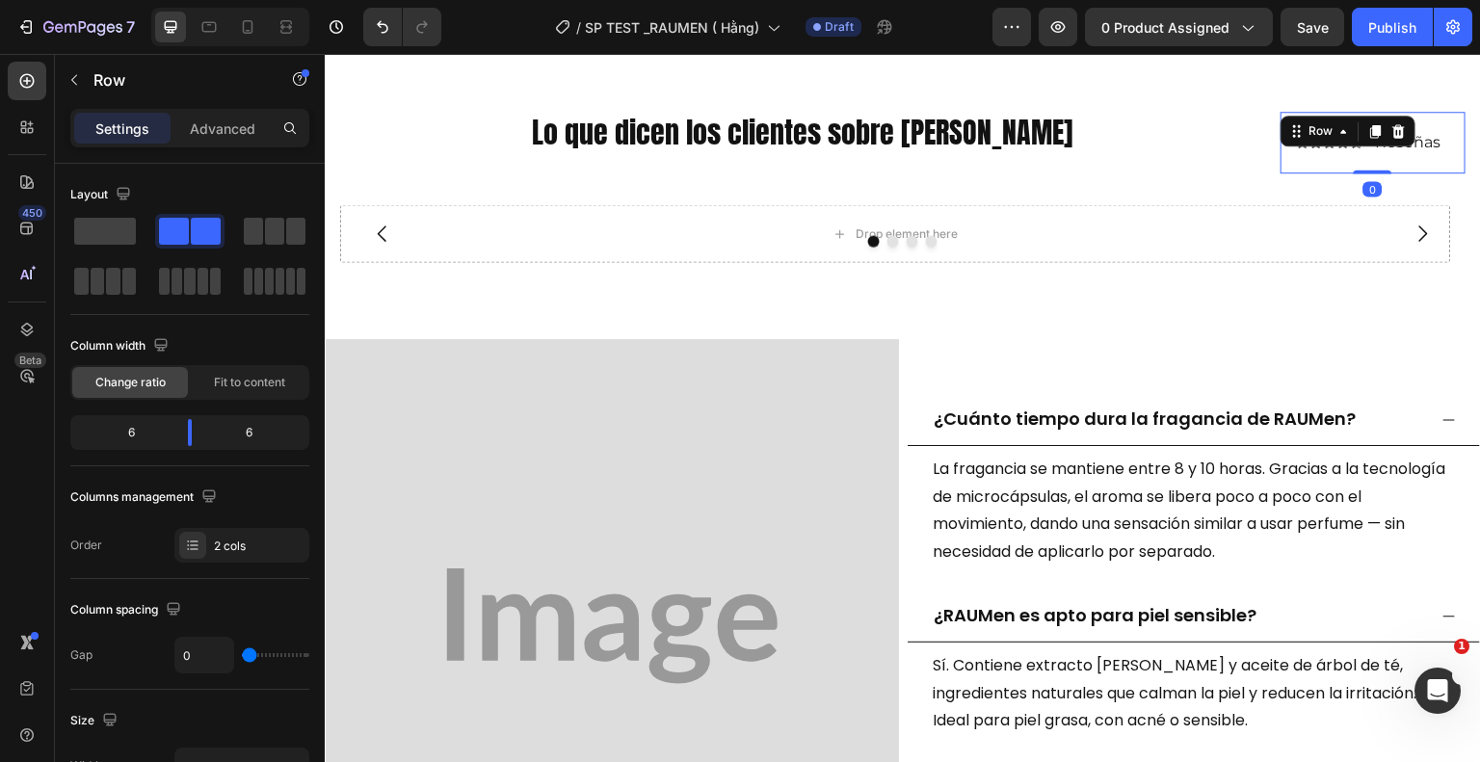
scroll to position [739, 0]
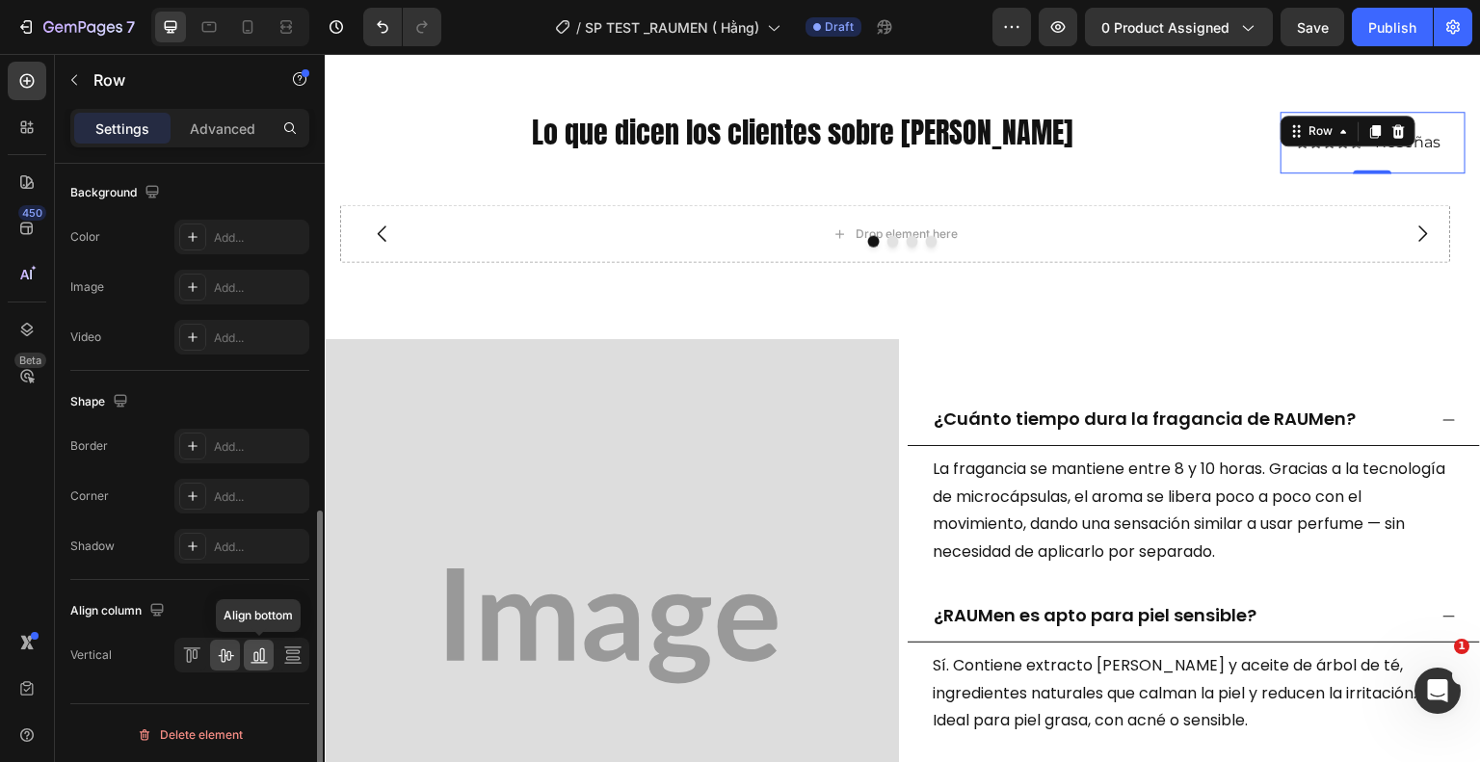
click at [255, 653] on icon at bounding box center [259, 655] width 19 height 19
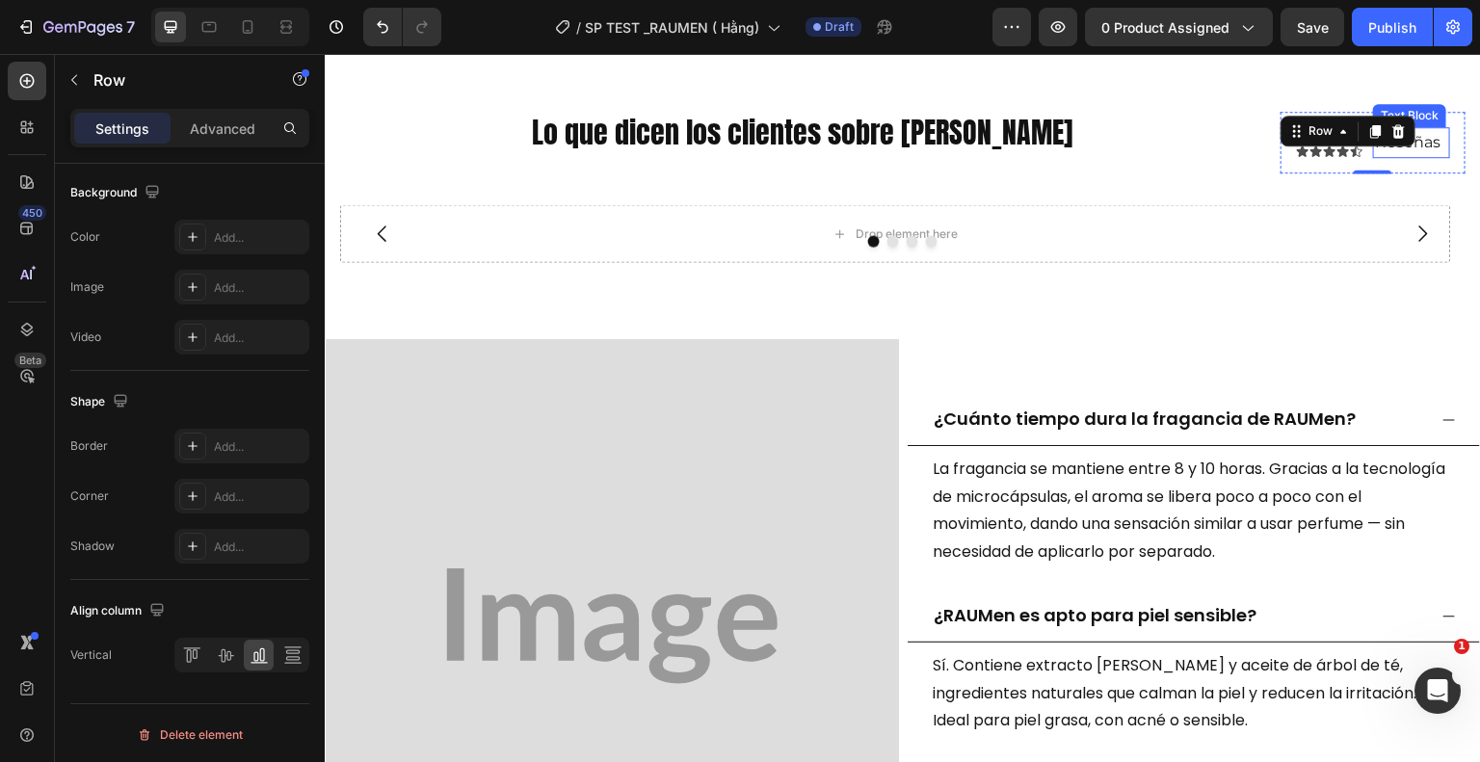
click at [1411, 134] on p "Reseñas" at bounding box center [1411, 143] width 73 height 28
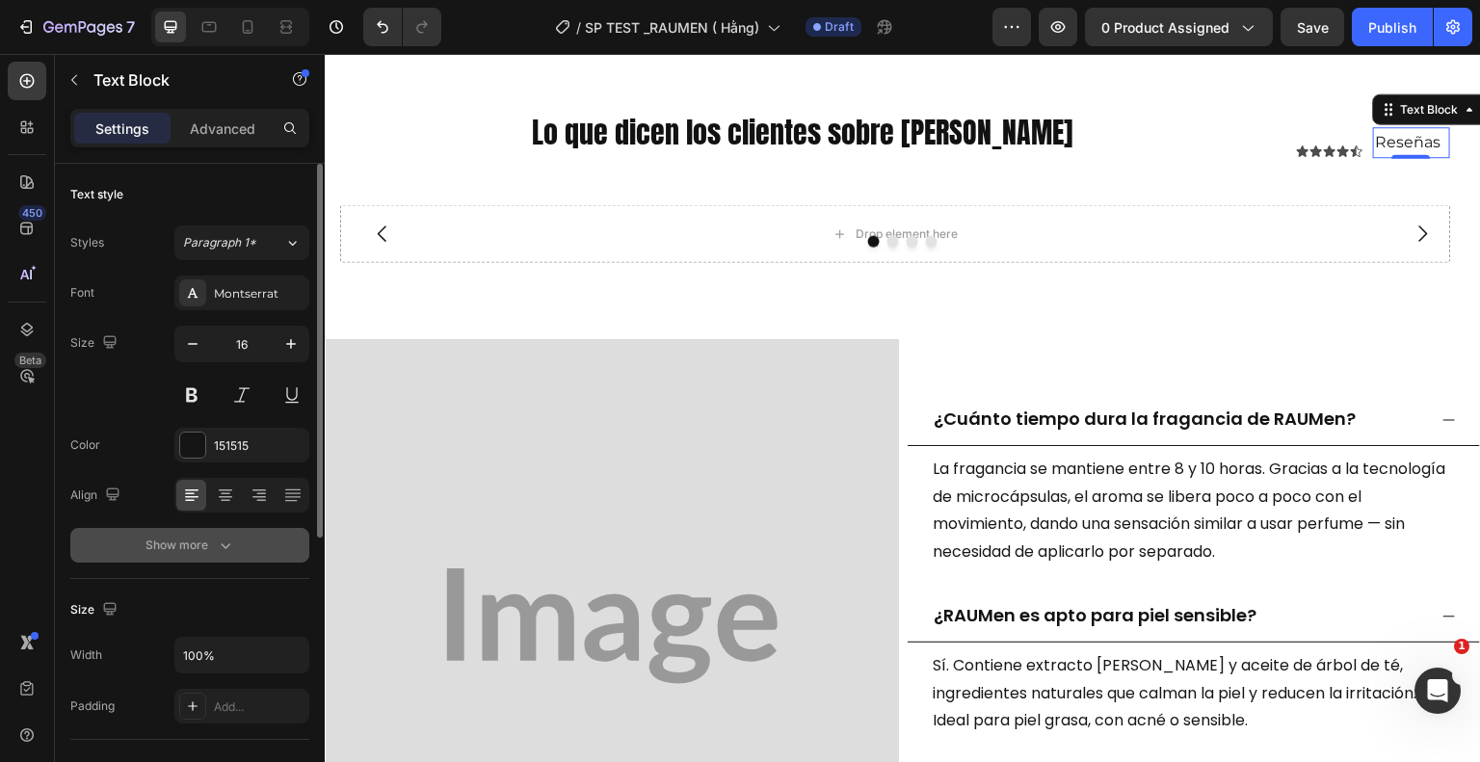
click at [224, 551] on icon "button" at bounding box center [225, 545] width 19 height 19
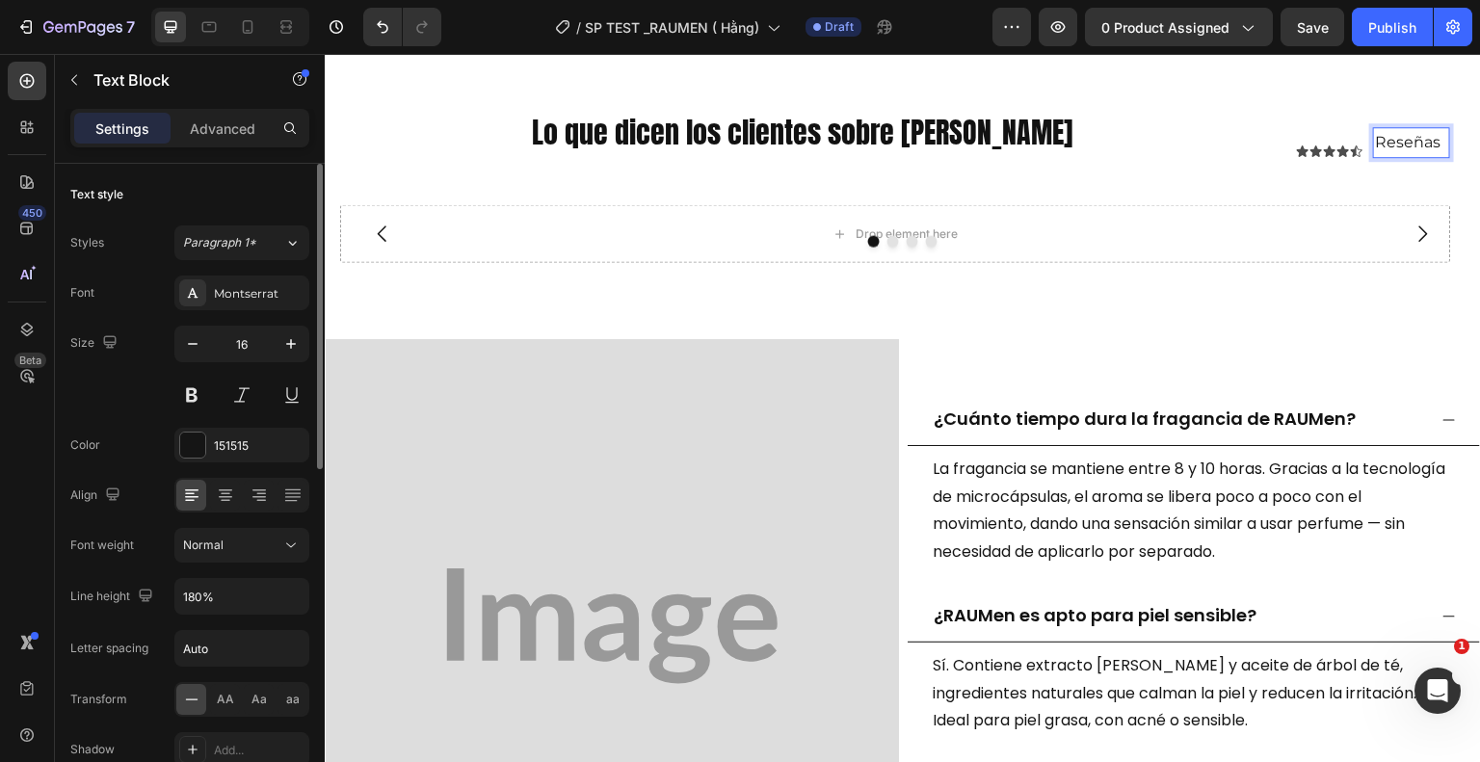
scroll to position [96, 0]
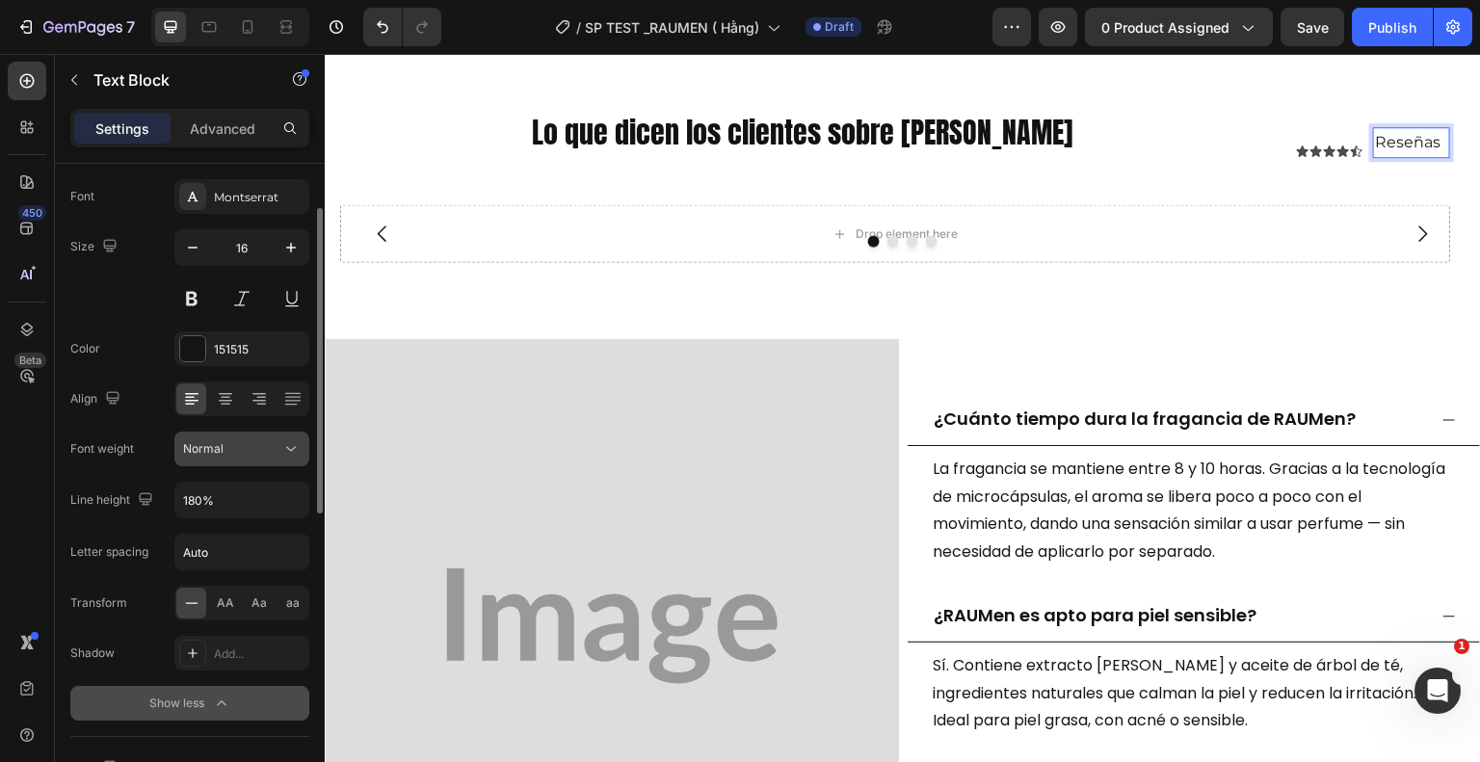
click at [230, 445] on div "Normal" at bounding box center [232, 448] width 98 height 17
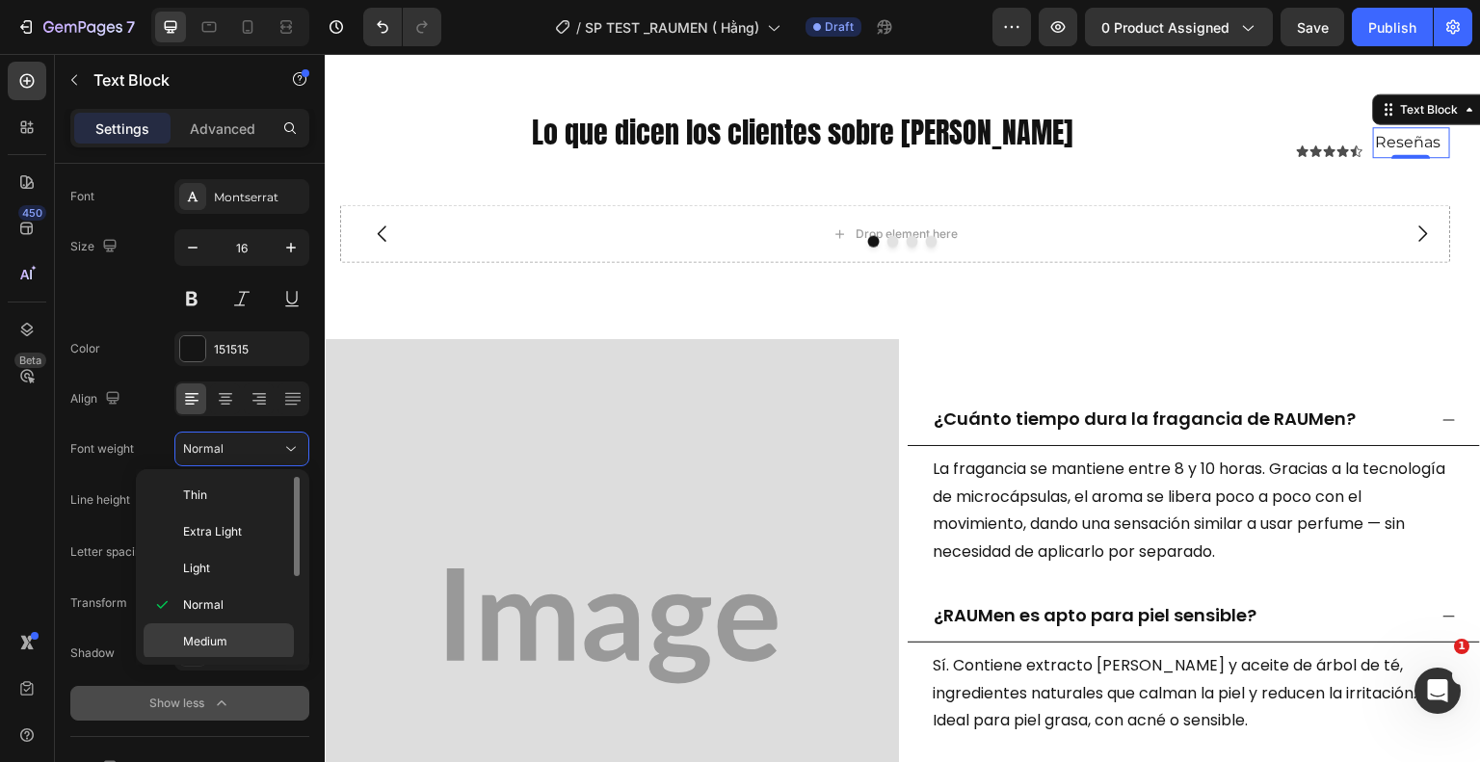
click at [235, 633] on p "Medium" at bounding box center [234, 641] width 102 height 17
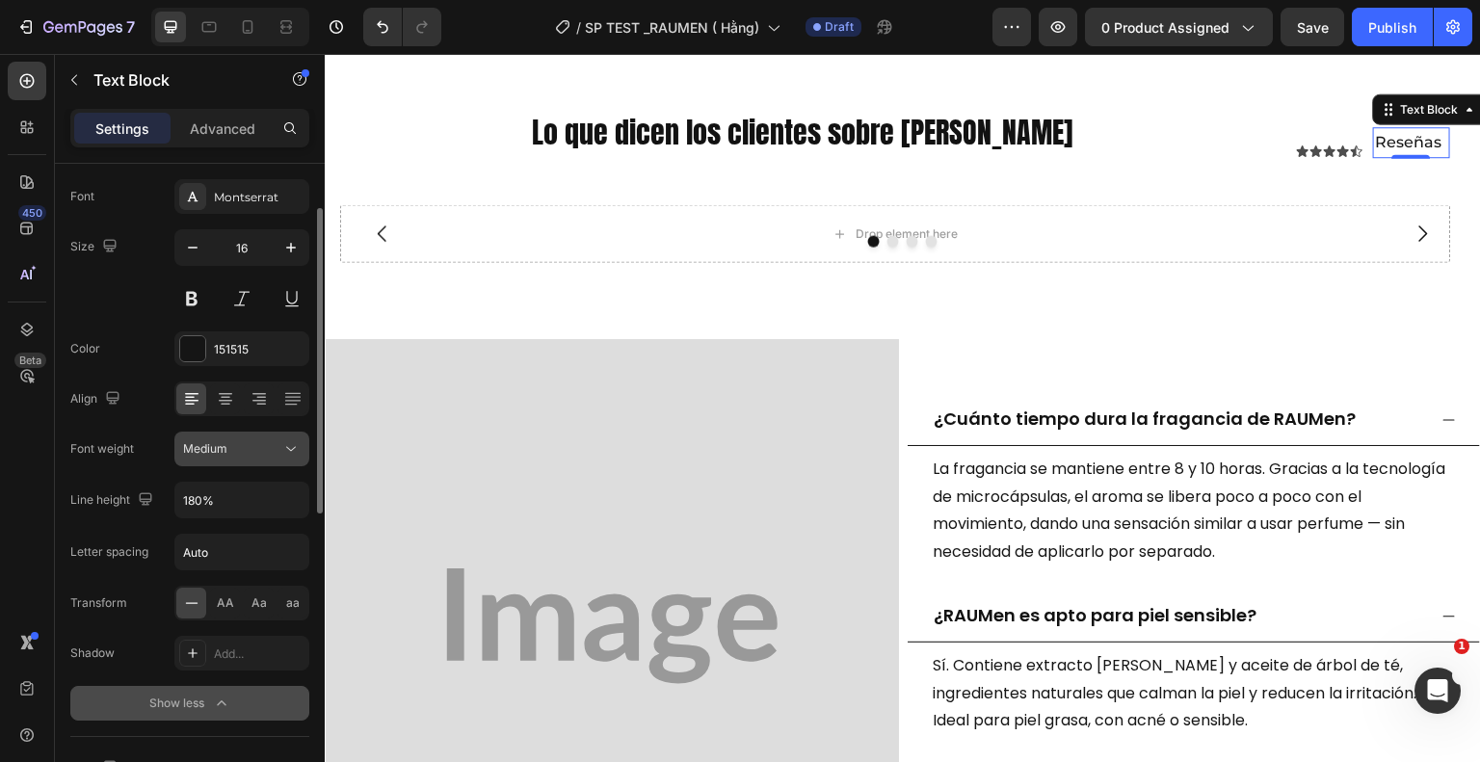
click at [250, 436] on button "Medium" at bounding box center [241, 449] width 135 height 35
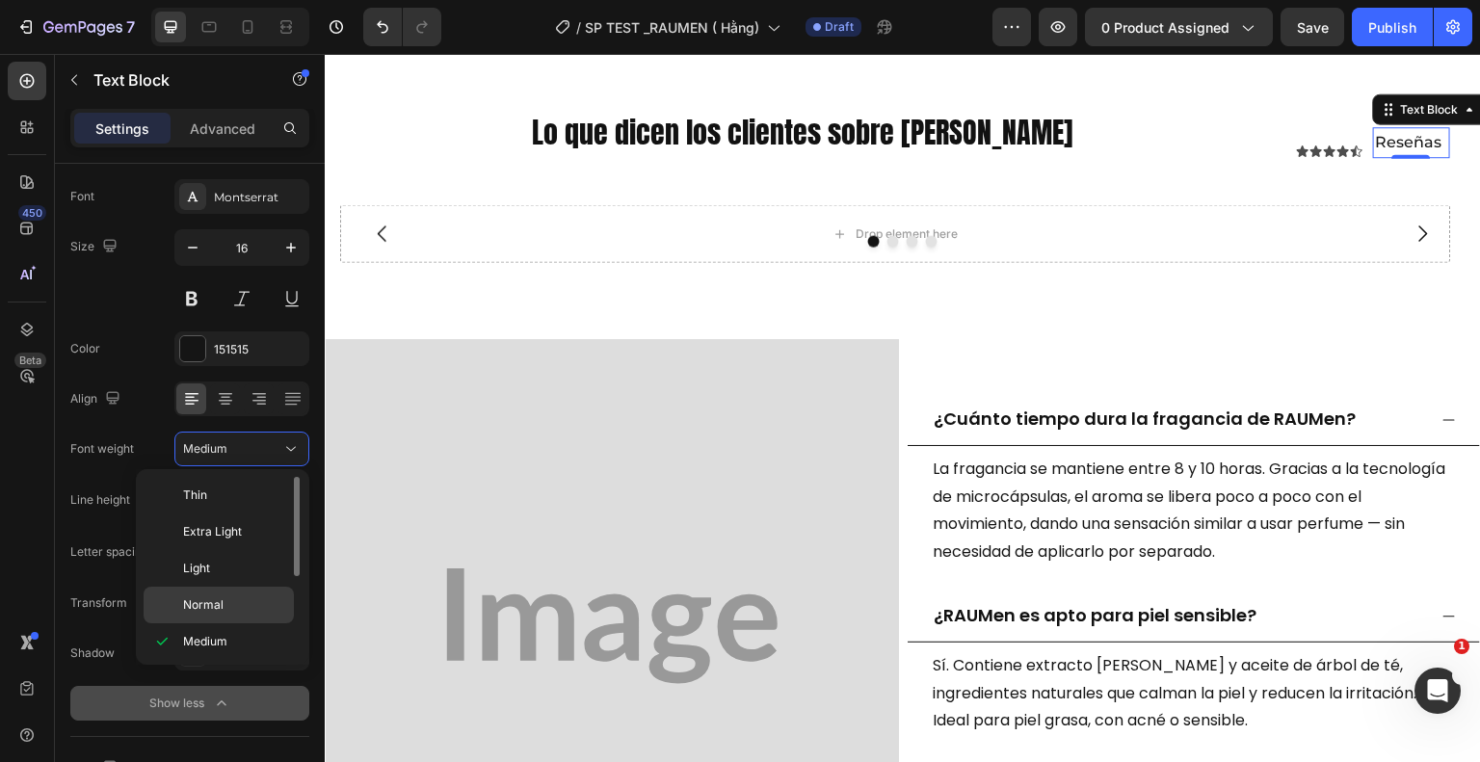
click at [225, 597] on p "Normal" at bounding box center [234, 604] width 102 height 17
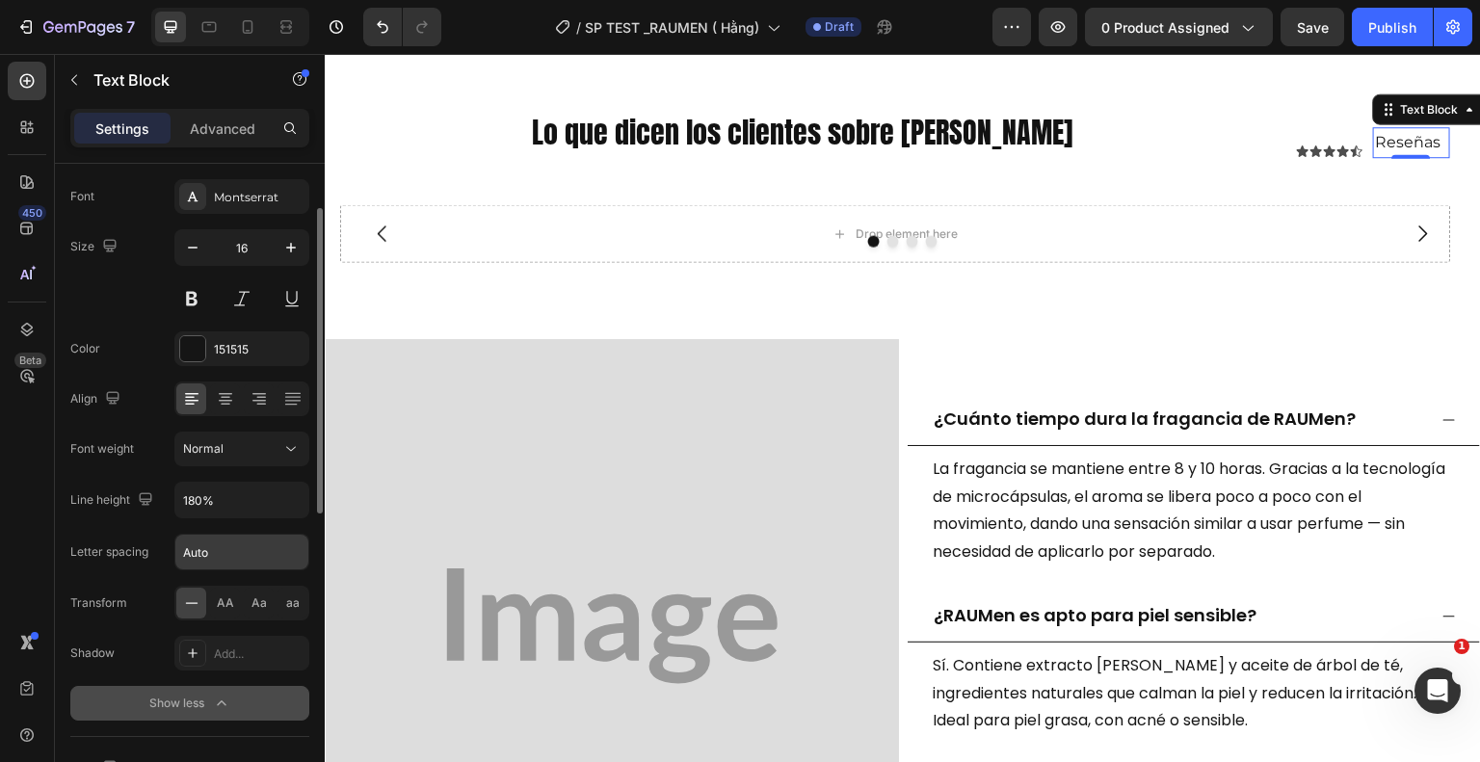
scroll to position [193, 0]
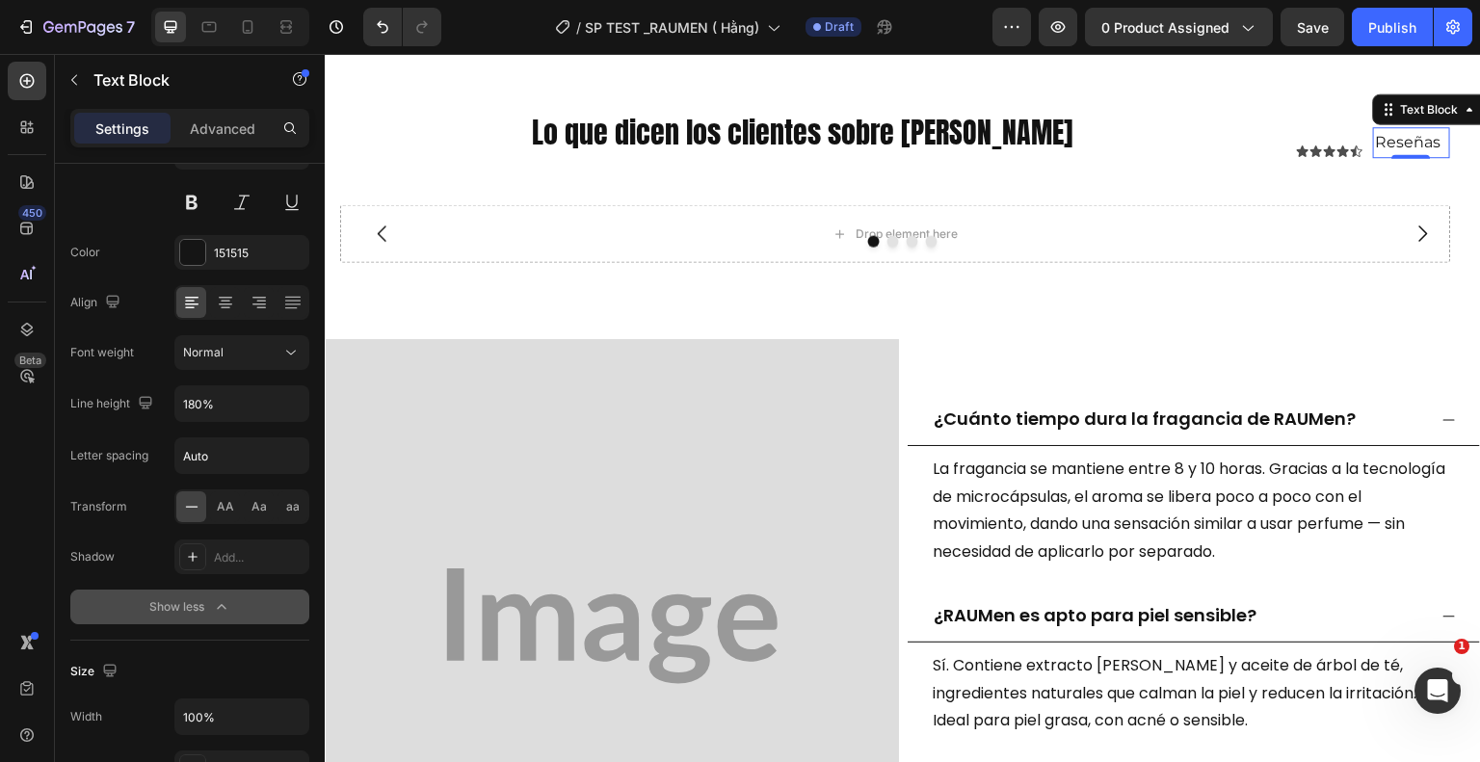
click at [193, 612] on div "Show less" at bounding box center [190, 606] width 82 height 19
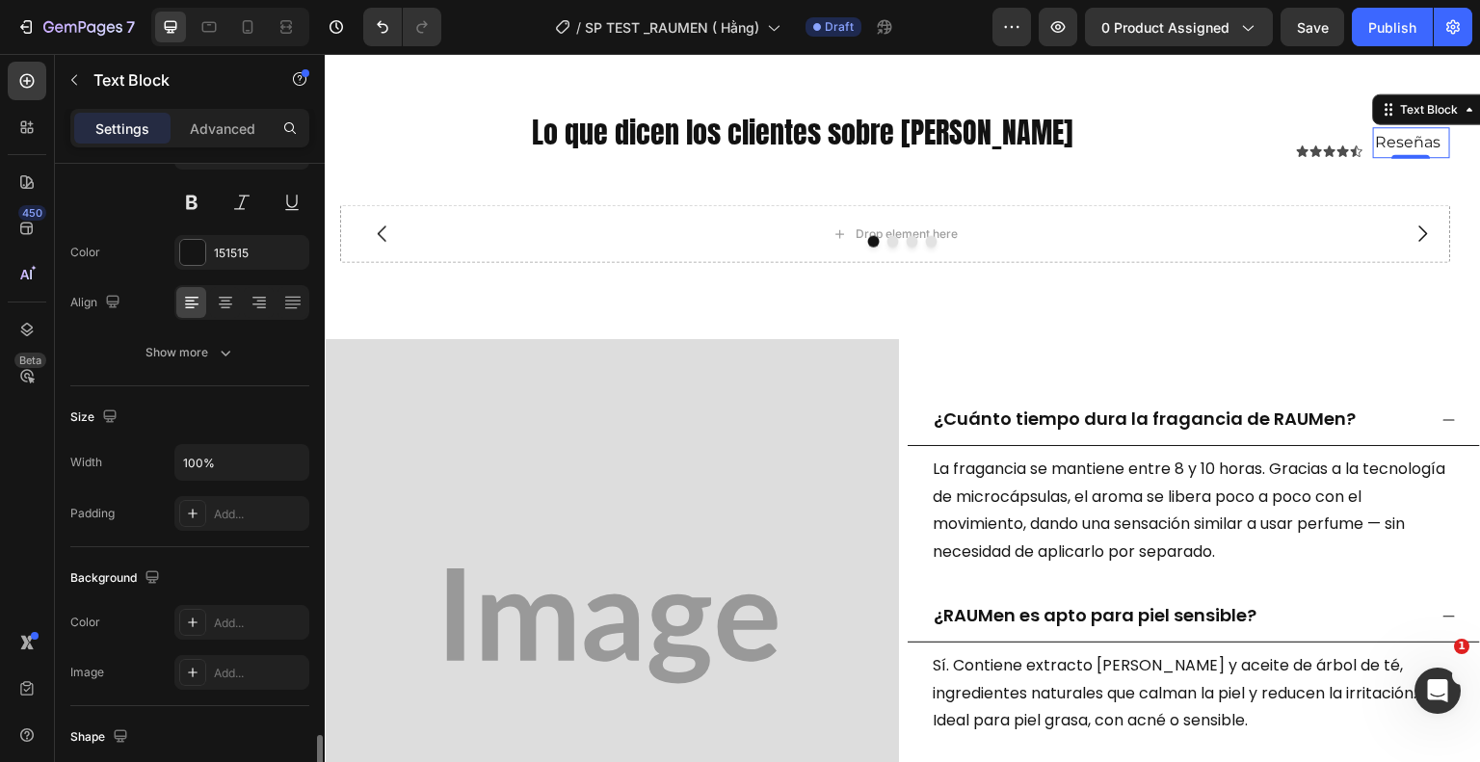
scroll to position [486, 0]
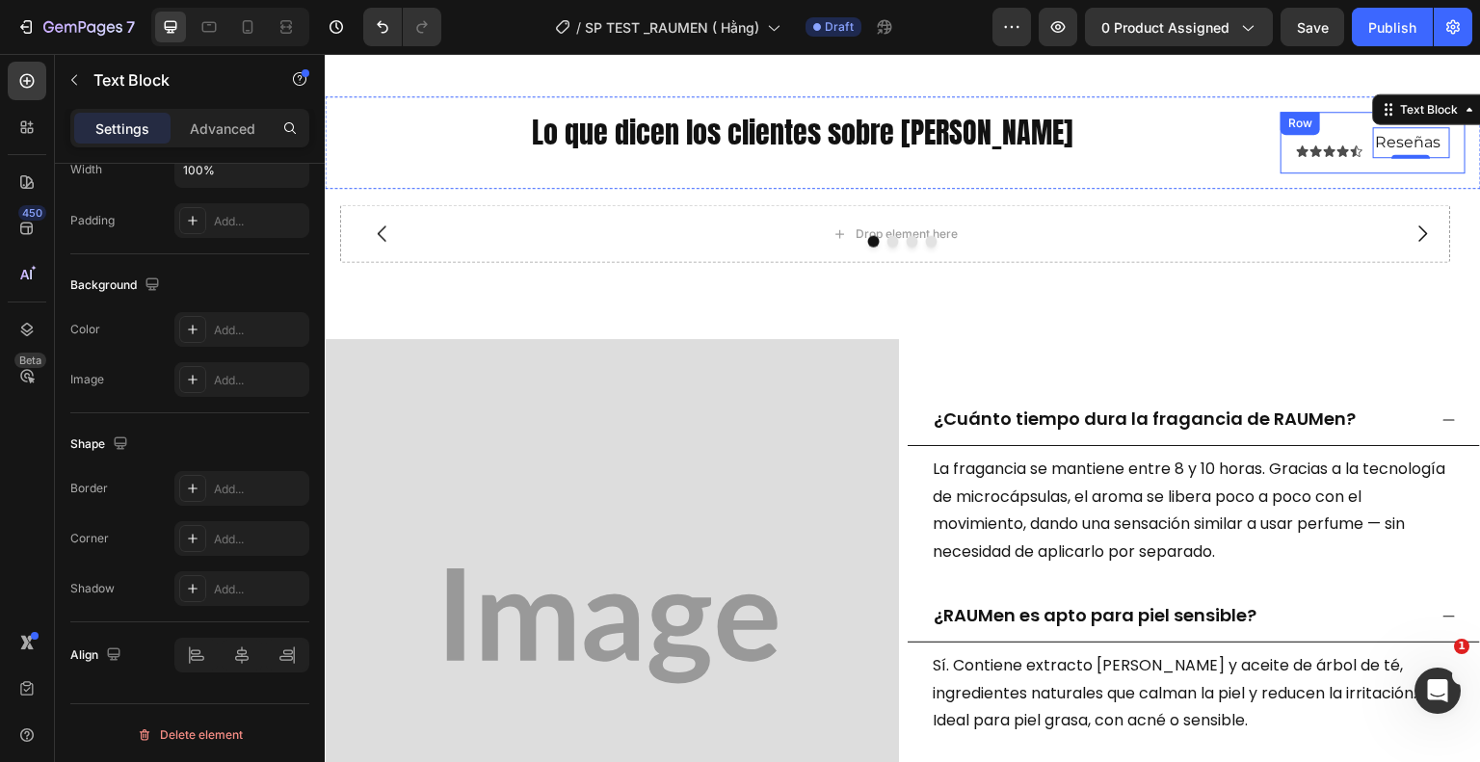
click at [1284, 115] on div "Row" at bounding box center [1300, 123] width 32 height 17
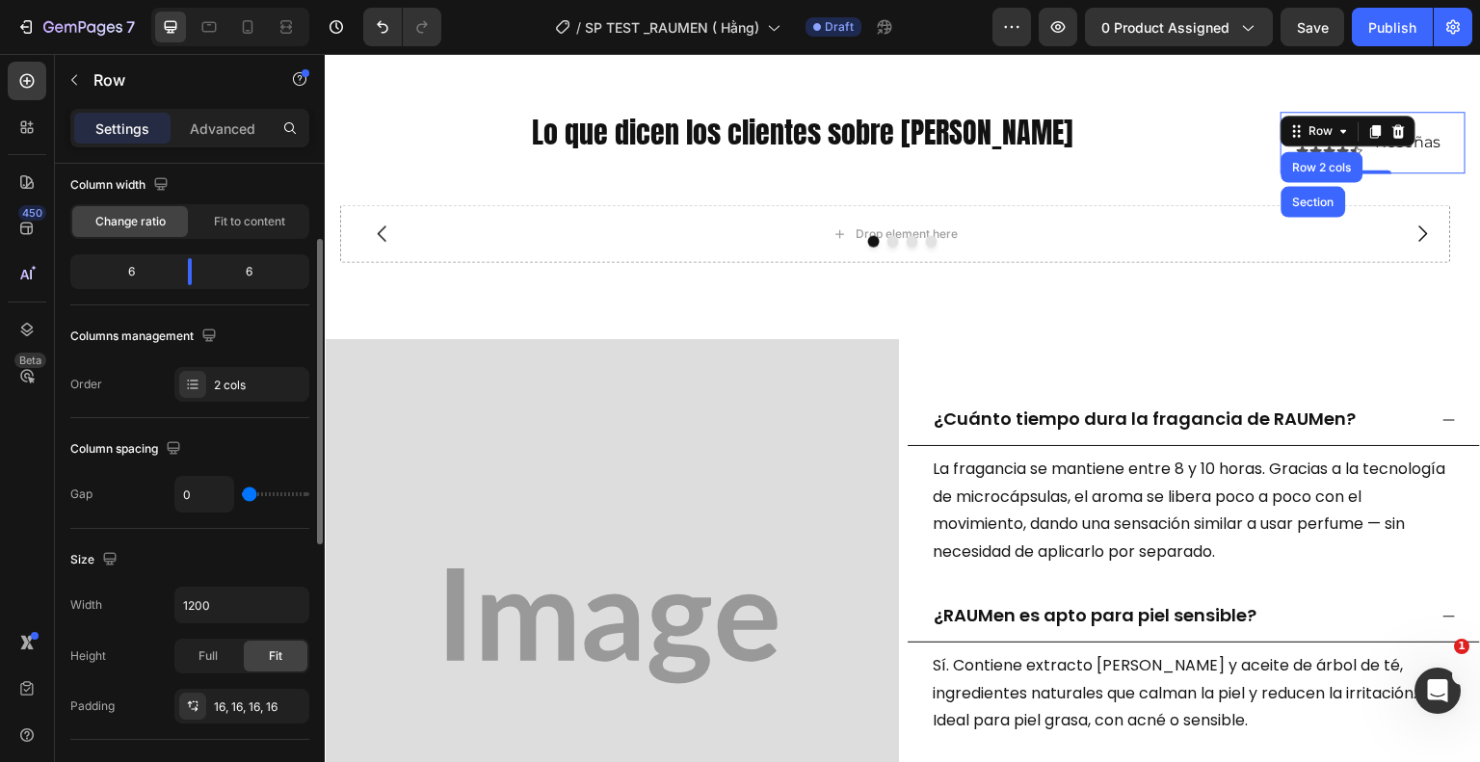
scroll to position [0, 0]
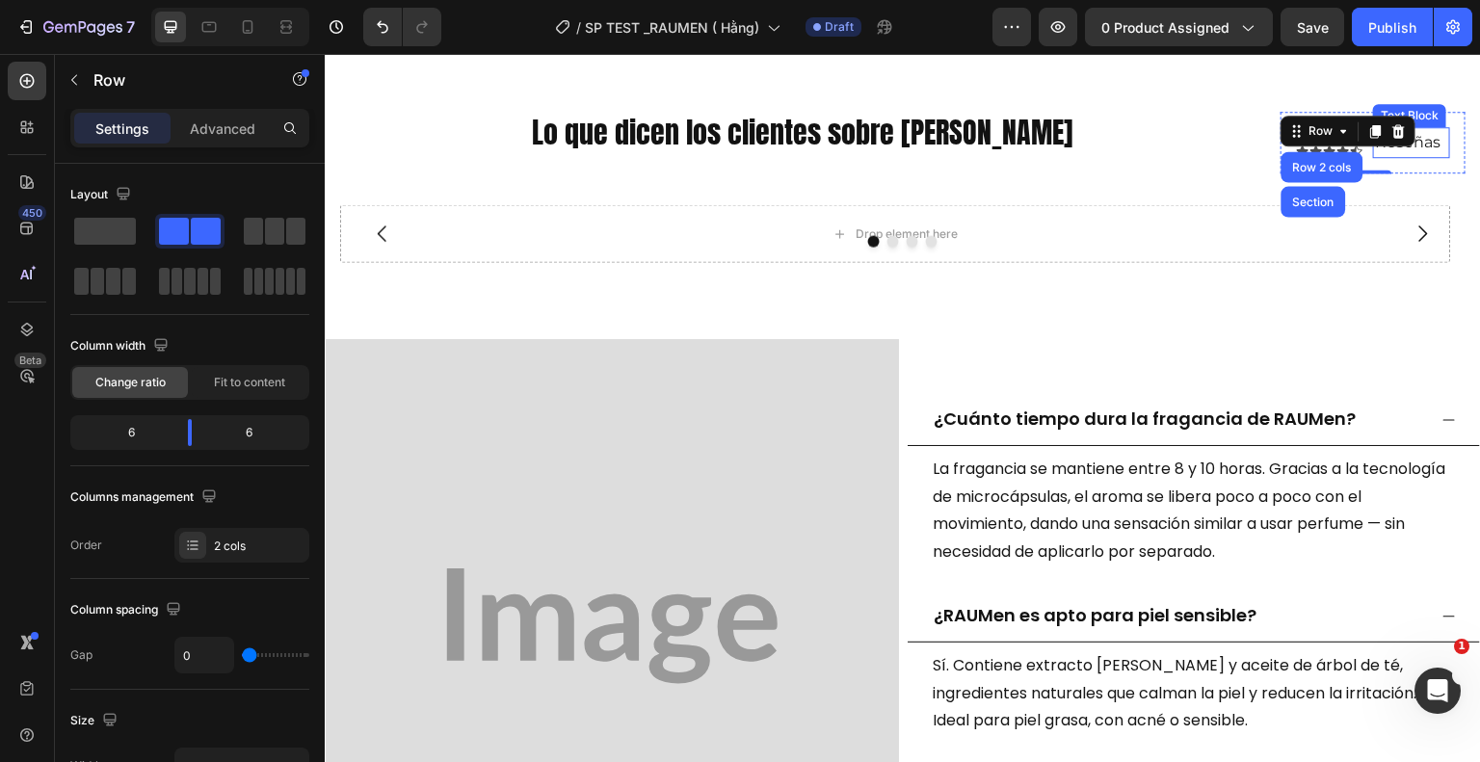
click at [1423, 149] on p "Reseñas" at bounding box center [1411, 143] width 73 height 28
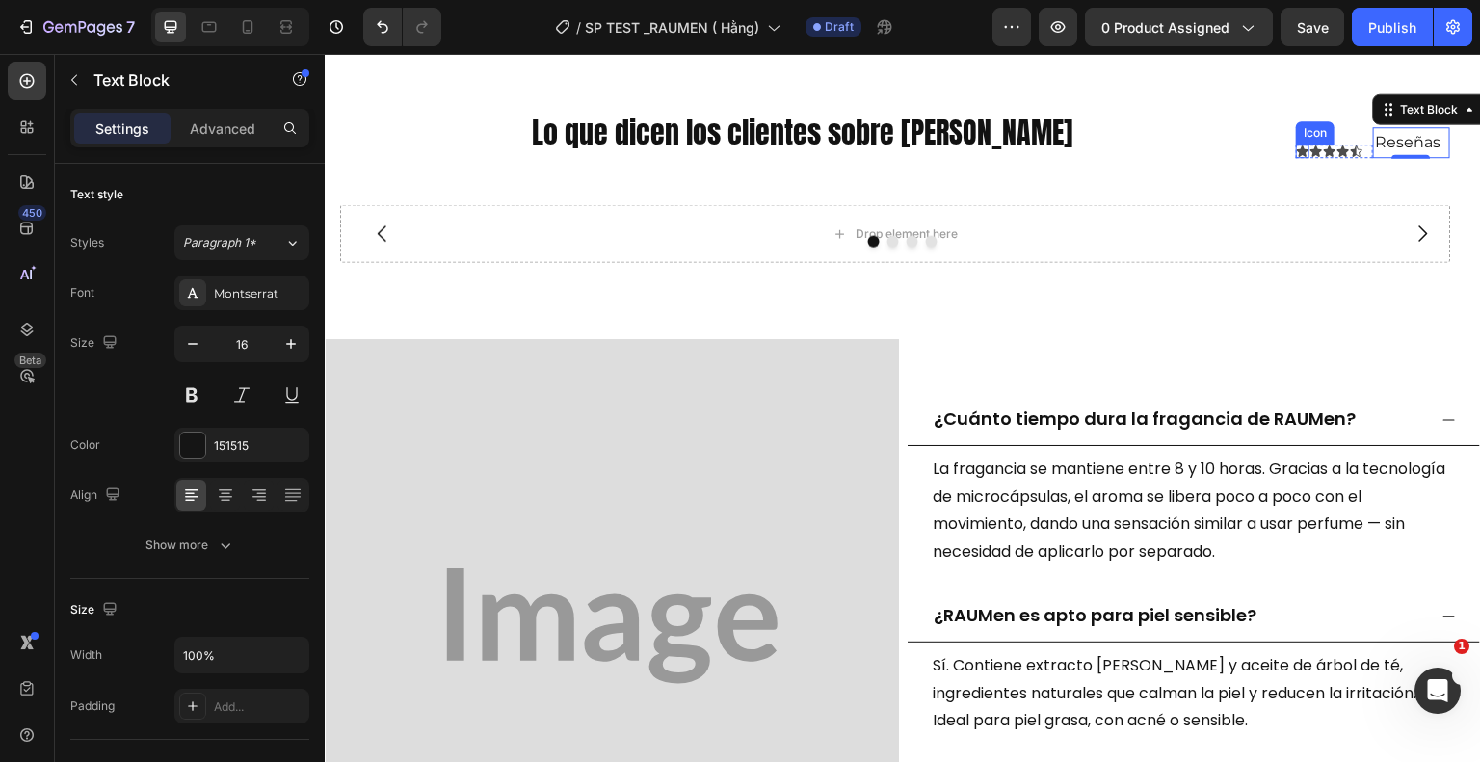
click at [1296, 151] on div "Icon" at bounding box center [1302, 151] width 13 height 13
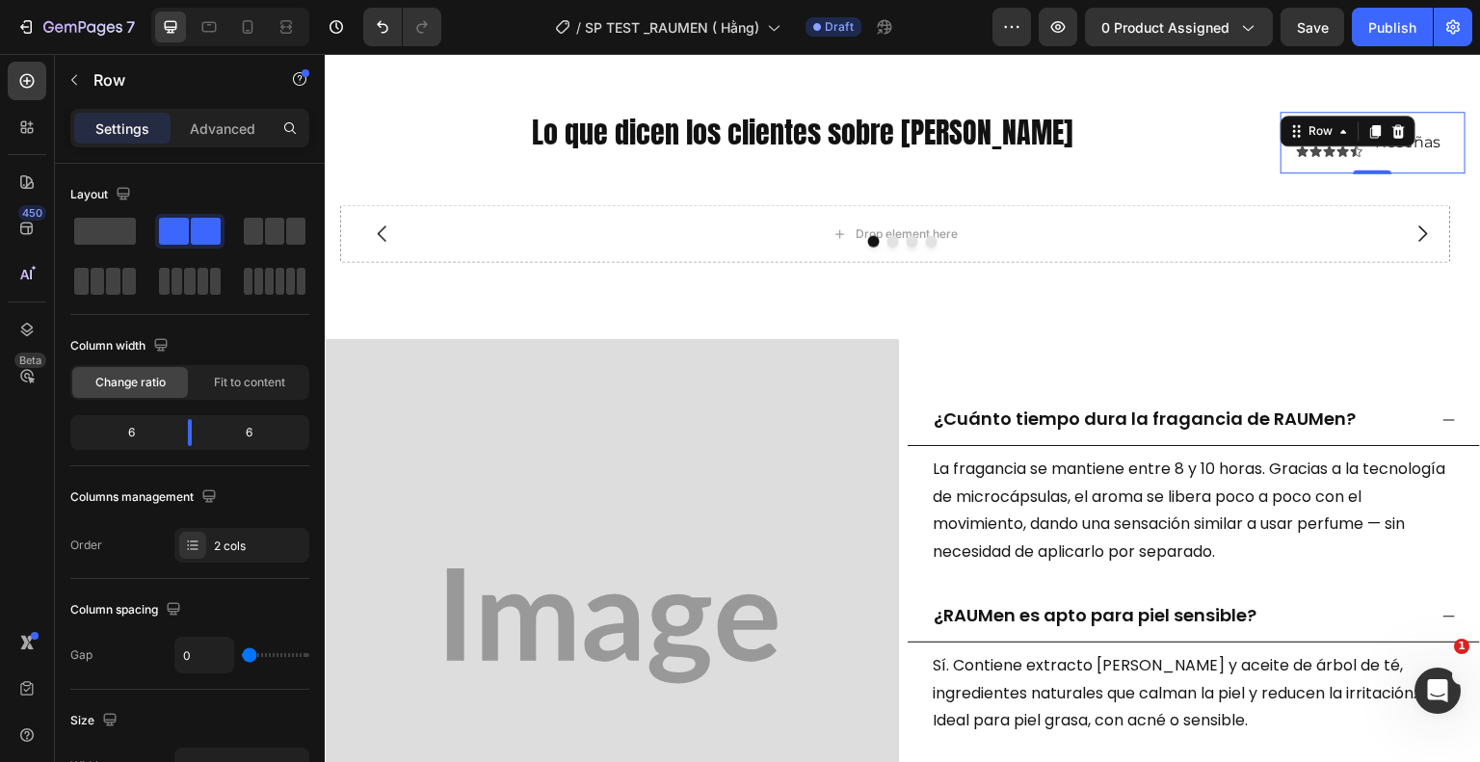
click at [1281, 136] on div "Icon Icon Icon Icon Icon Icon List Reseñas Text Block Row 0" at bounding box center [1373, 143] width 185 height 63
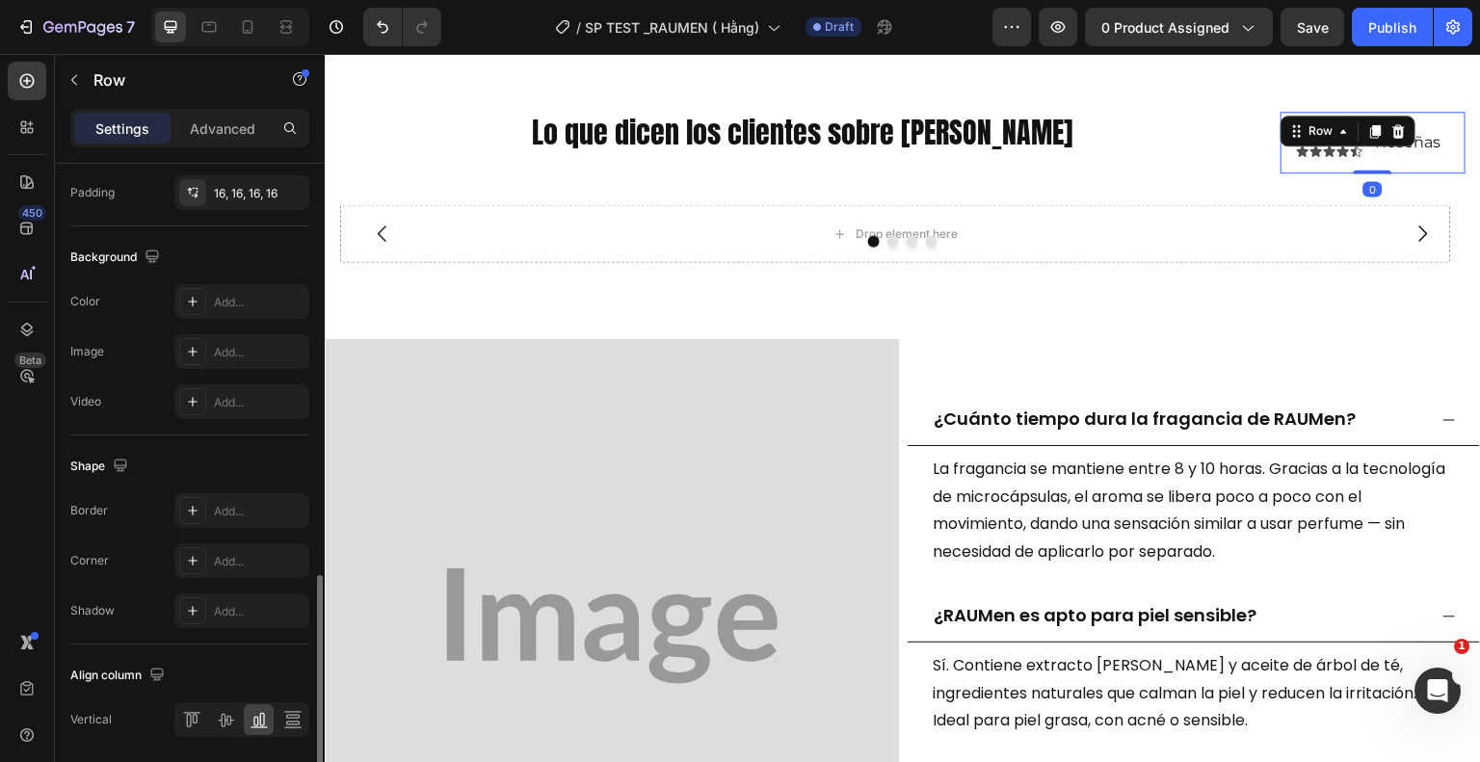
scroll to position [739, 0]
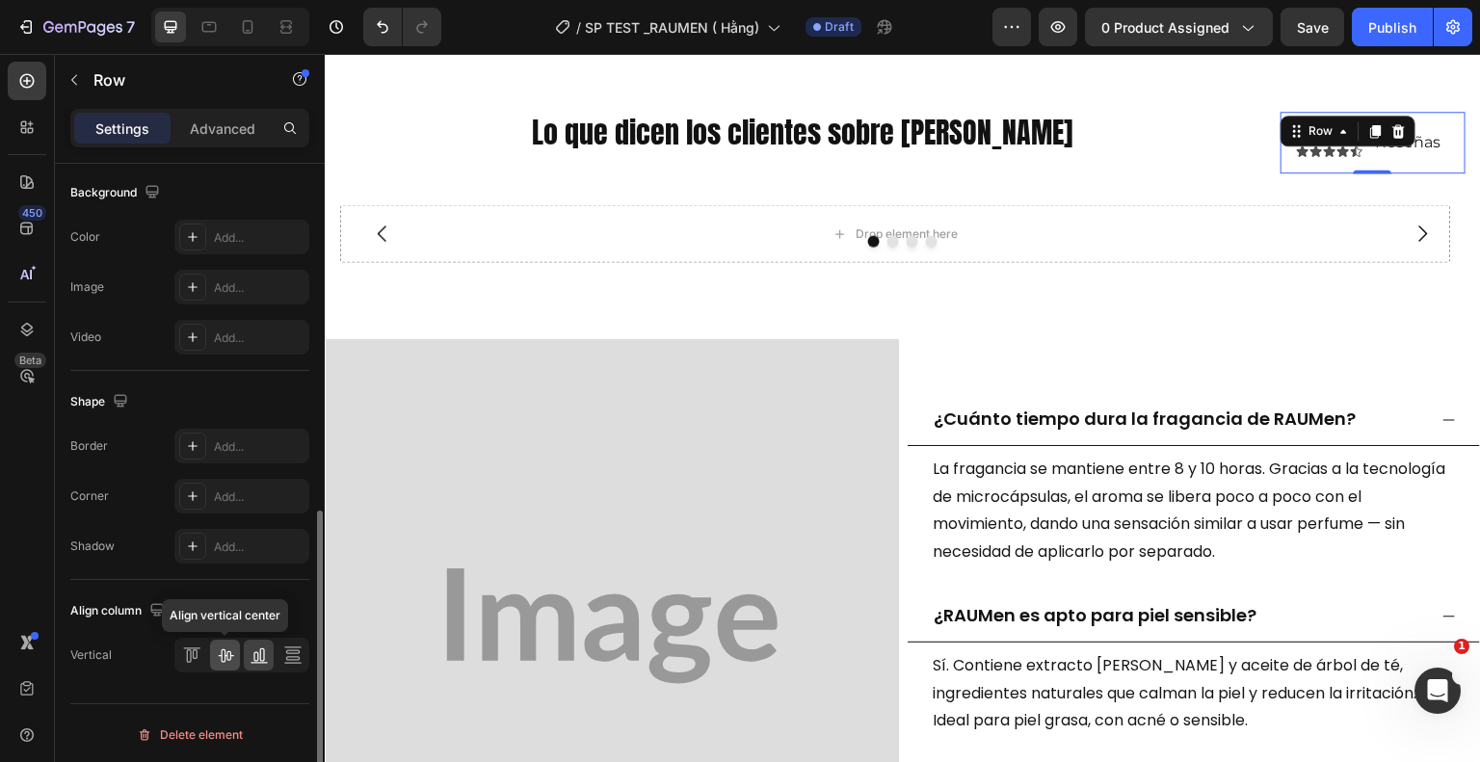
click at [218, 652] on icon at bounding box center [225, 655] width 15 height 13
click at [1335, 157] on div "Icon Icon Icon Icon Icon Icon List Reseñas Text Block Row 0" at bounding box center [1373, 143] width 185 height 63
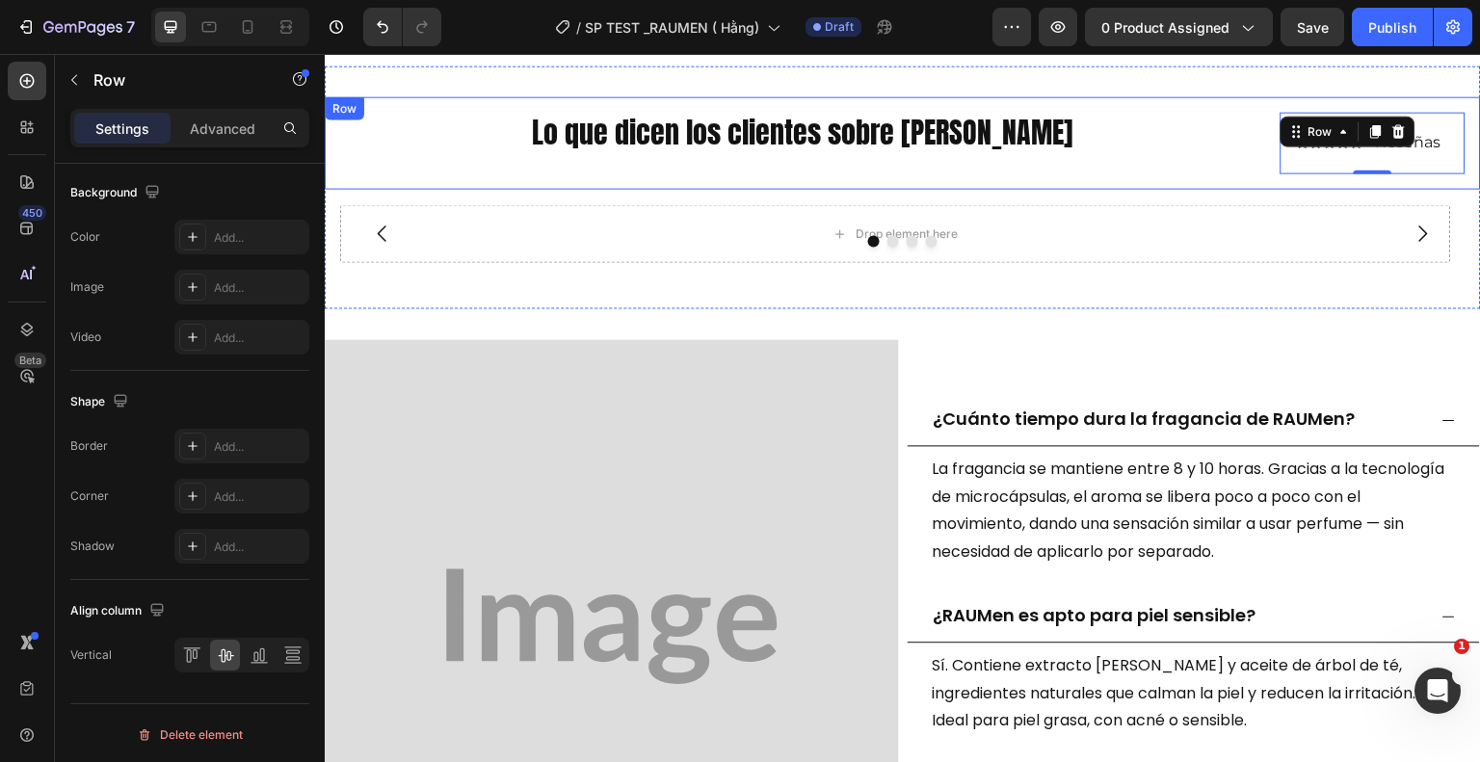
click at [1194, 156] on div "Lo que dicen los clientes sobre Rauen Heading" at bounding box center [802, 143] width 925 height 63
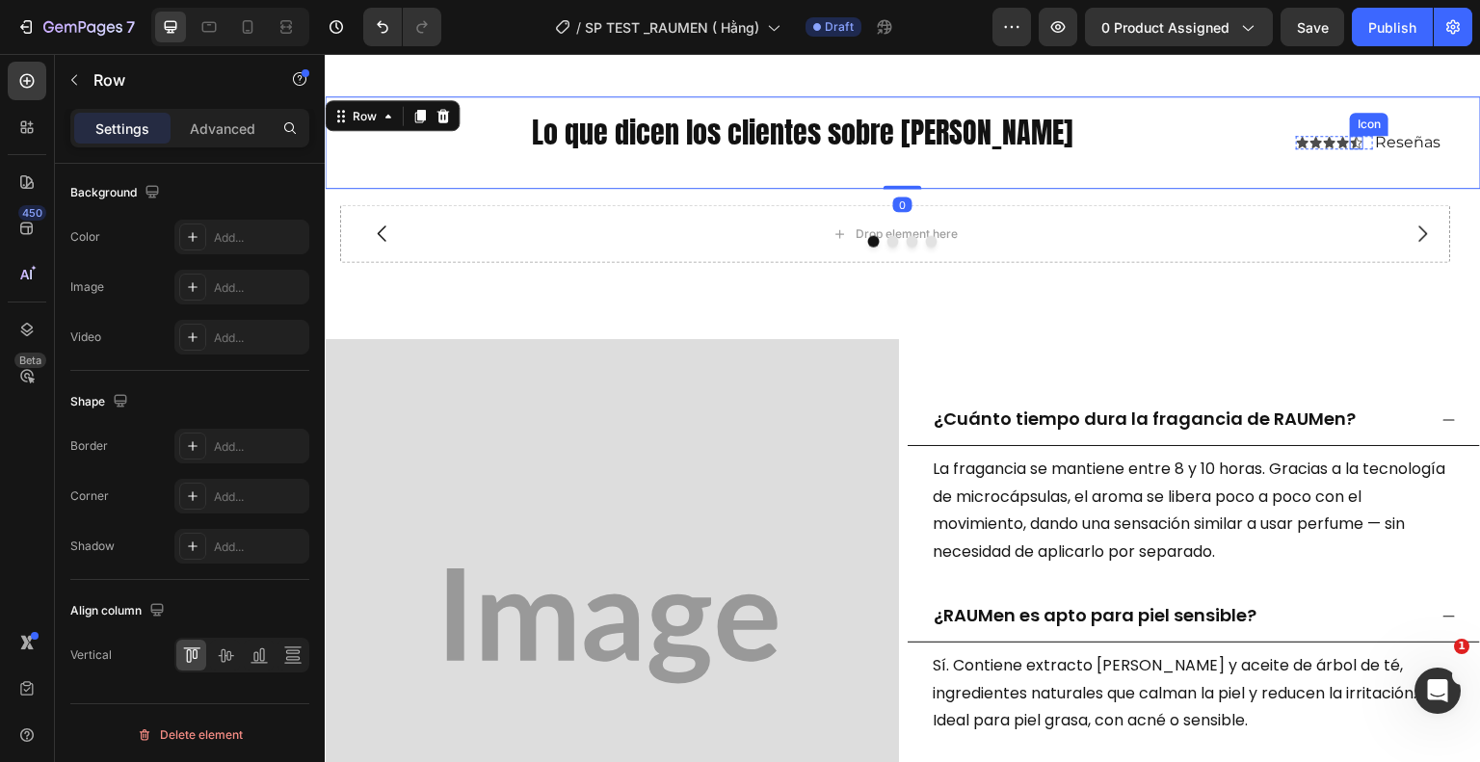
click at [1351, 137] on icon at bounding box center [1357, 143] width 12 height 12
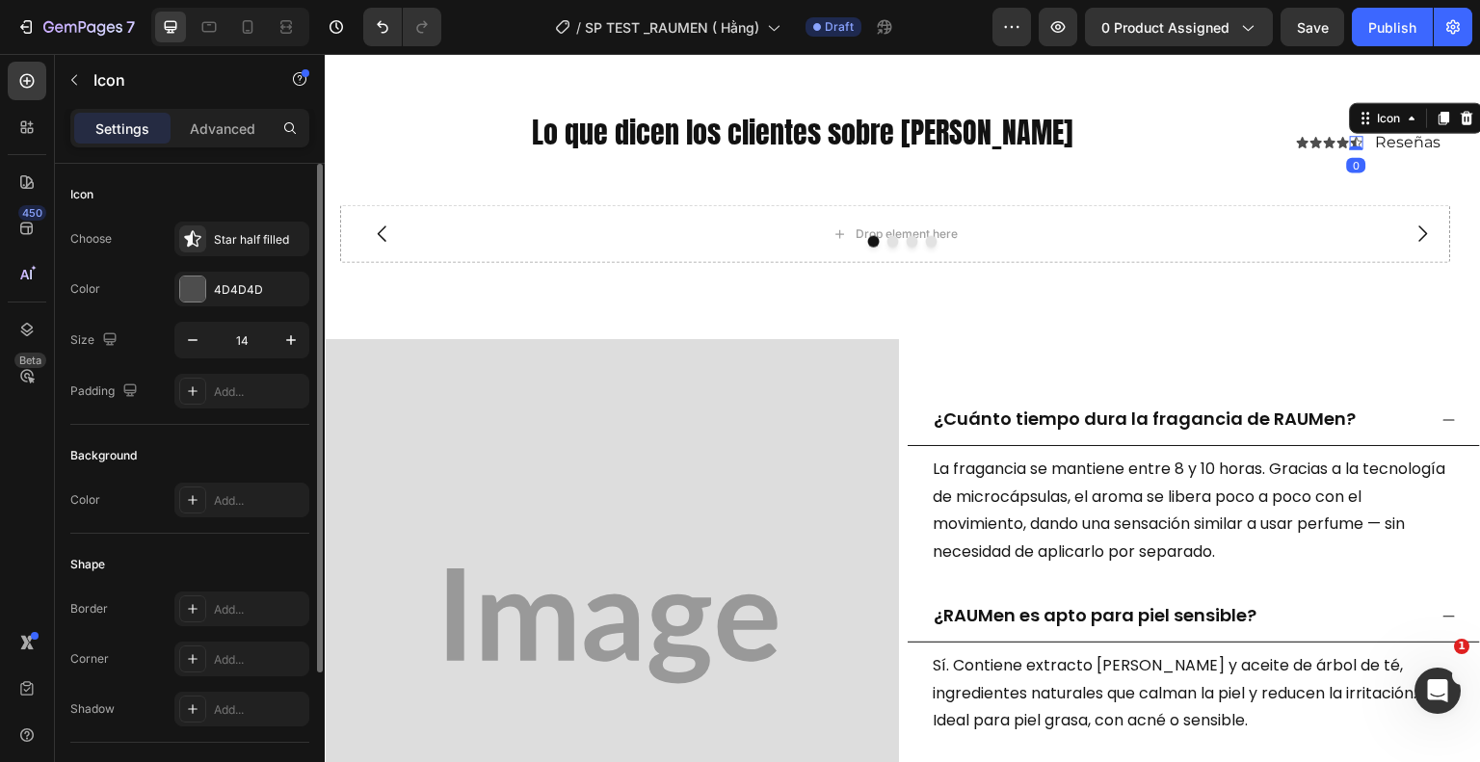
scroll to position [0, 0]
click at [1336, 138] on div "Icon" at bounding box center [1342, 142] width 13 height 13
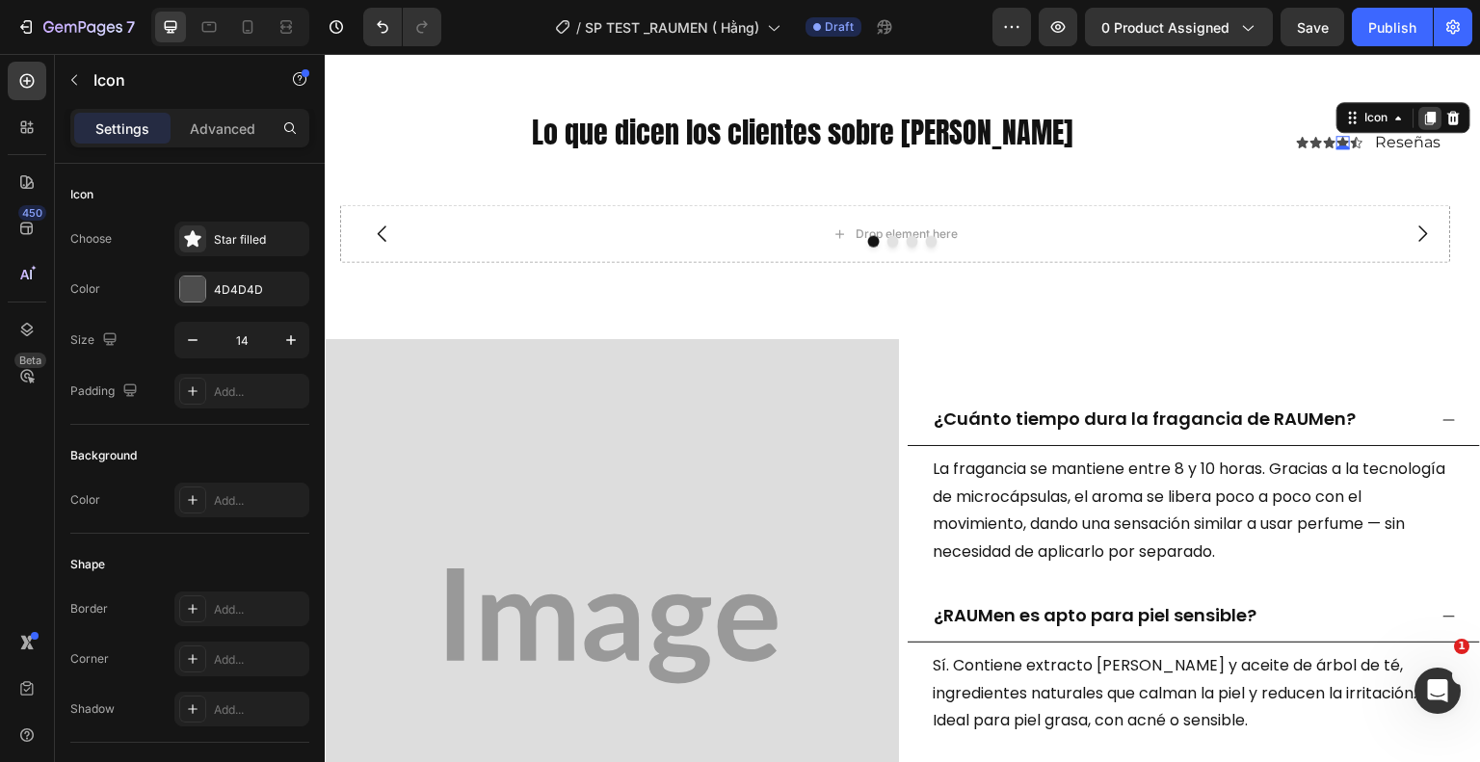
click at [1426, 112] on icon at bounding box center [1431, 117] width 11 height 13
click at [1350, 136] on div "Icon" at bounding box center [1356, 135] width 13 height 13
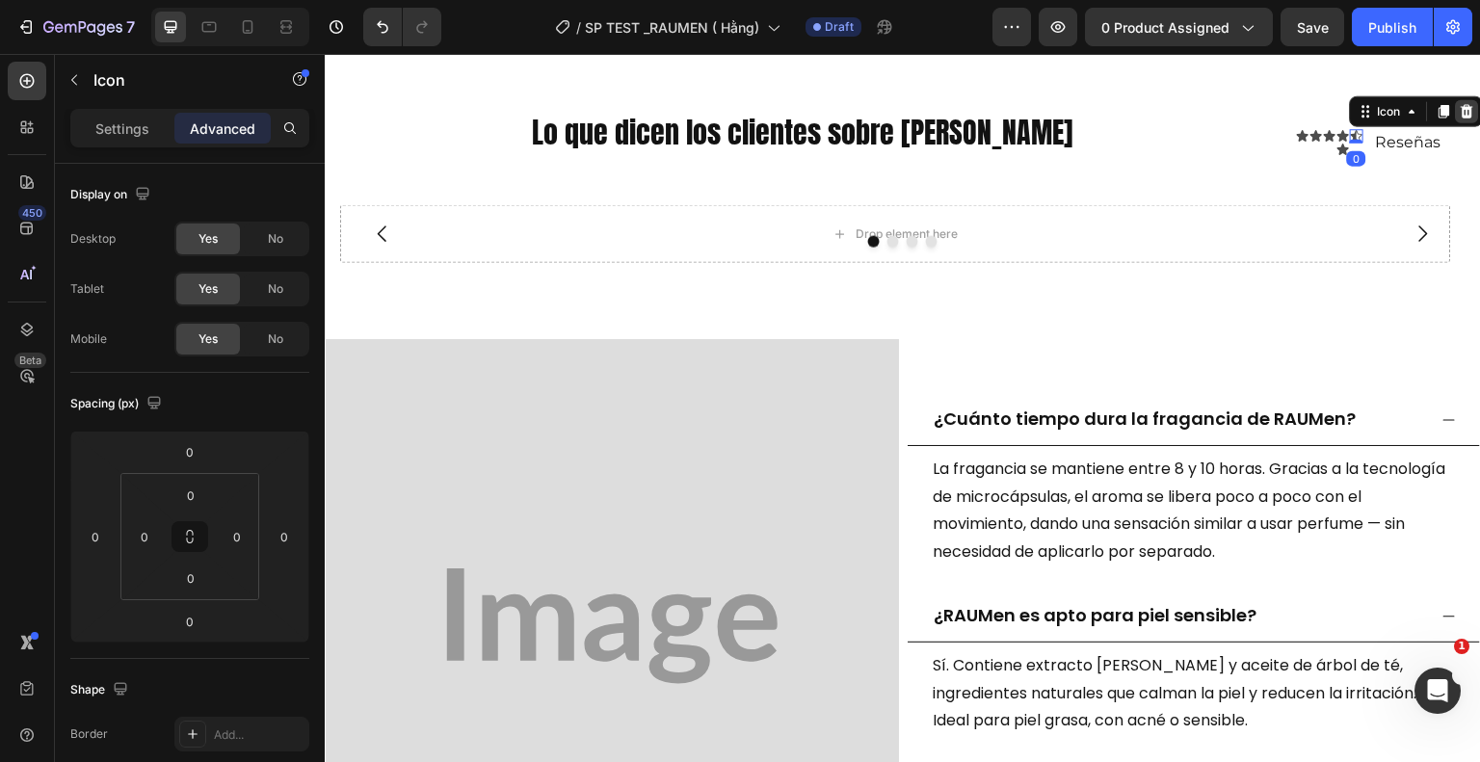
click at [1461, 103] on icon at bounding box center [1467, 110] width 15 height 15
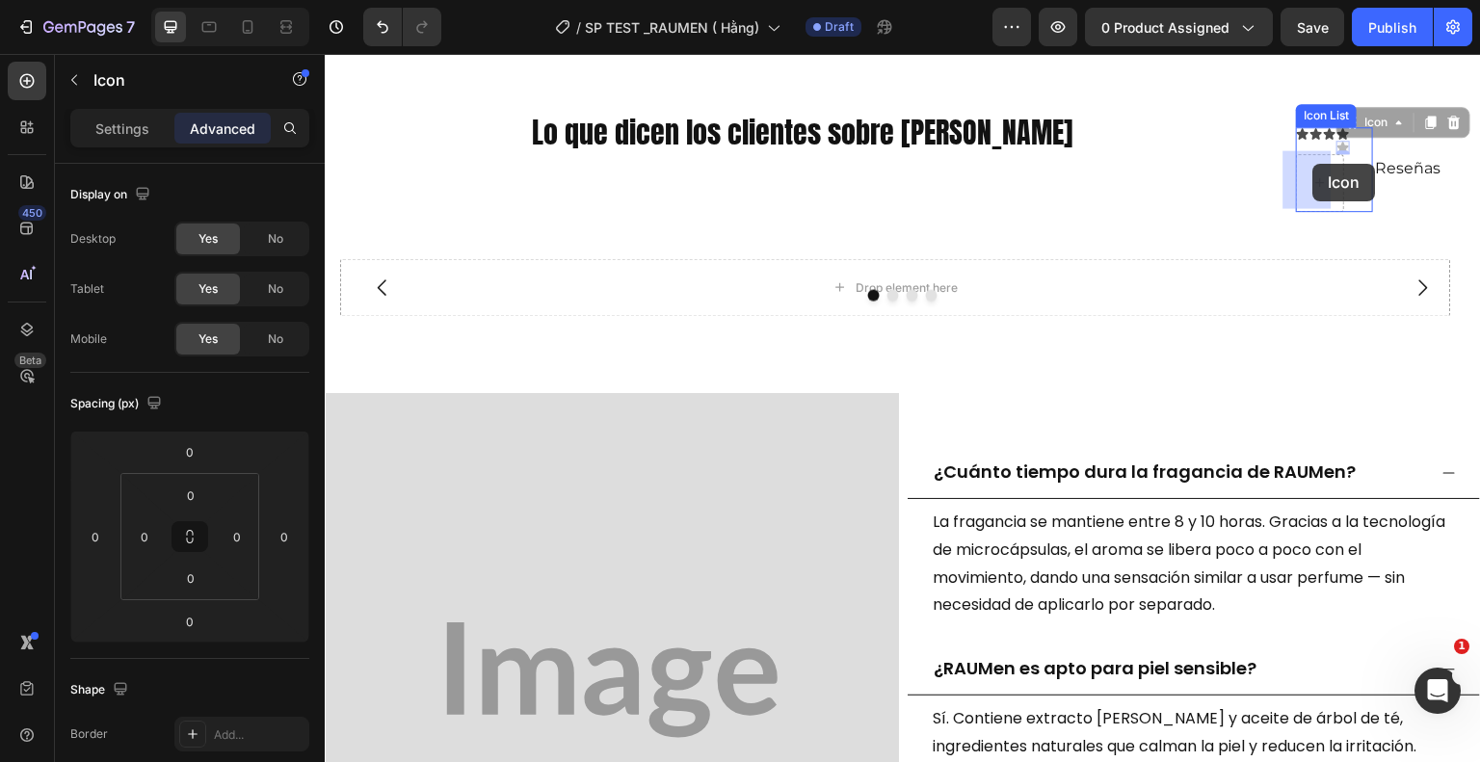
drag, startPoint x: 1331, startPoint y: 142, endPoint x: 1309, endPoint y: 166, distance: 32.1
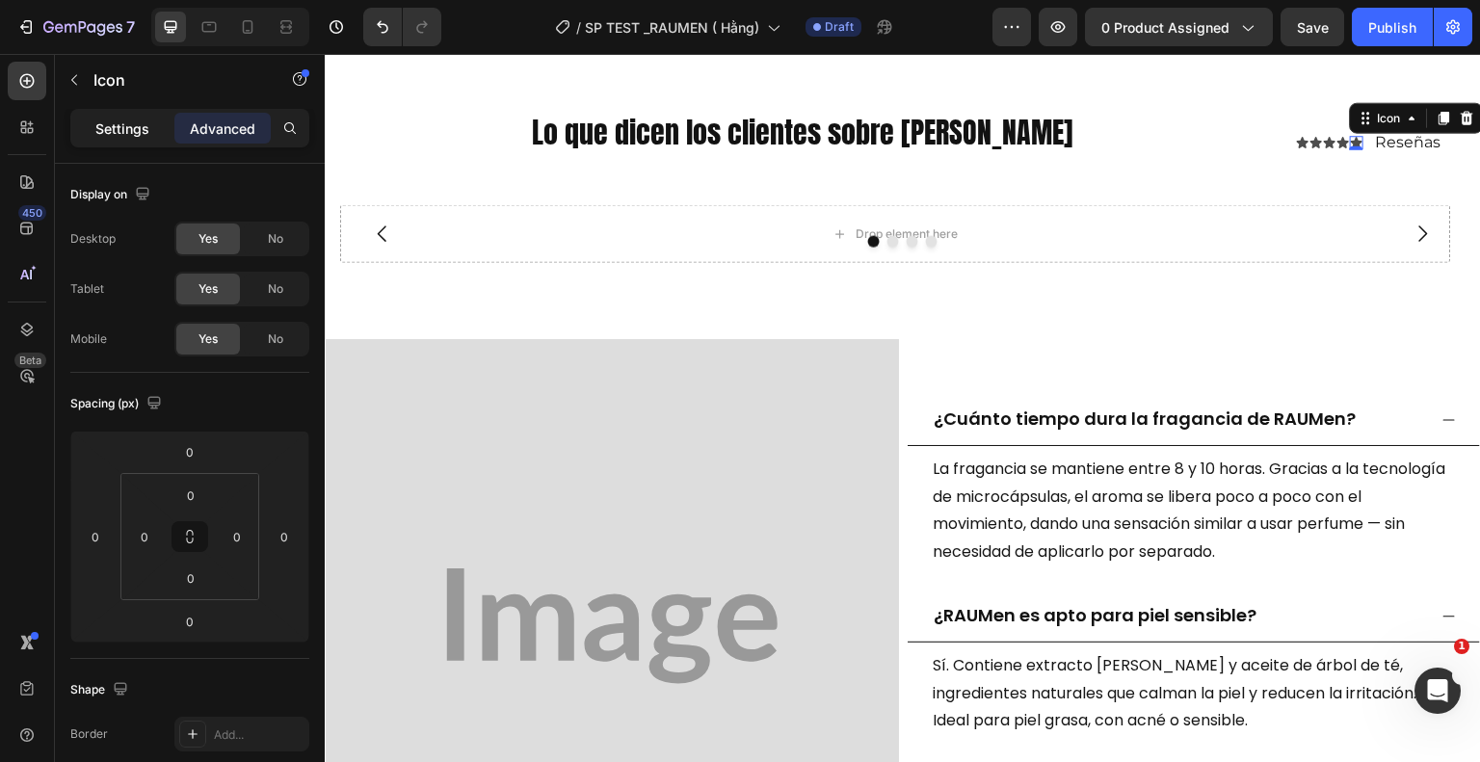
click at [139, 128] on p "Settings" at bounding box center [122, 129] width 54 height 20
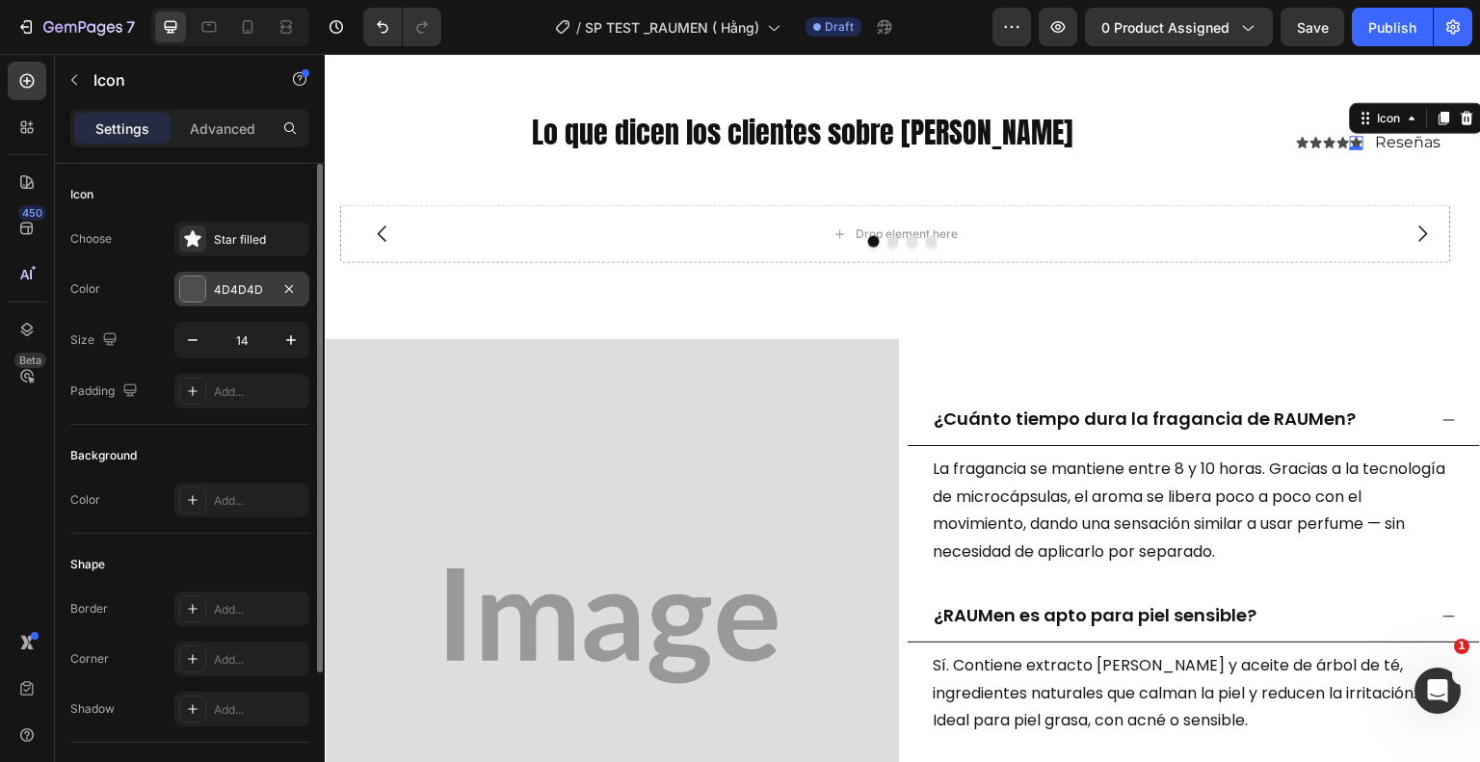
click at [247, 292] on div "4D4D4D" at bounding box center [242, 289] width 56 height 17
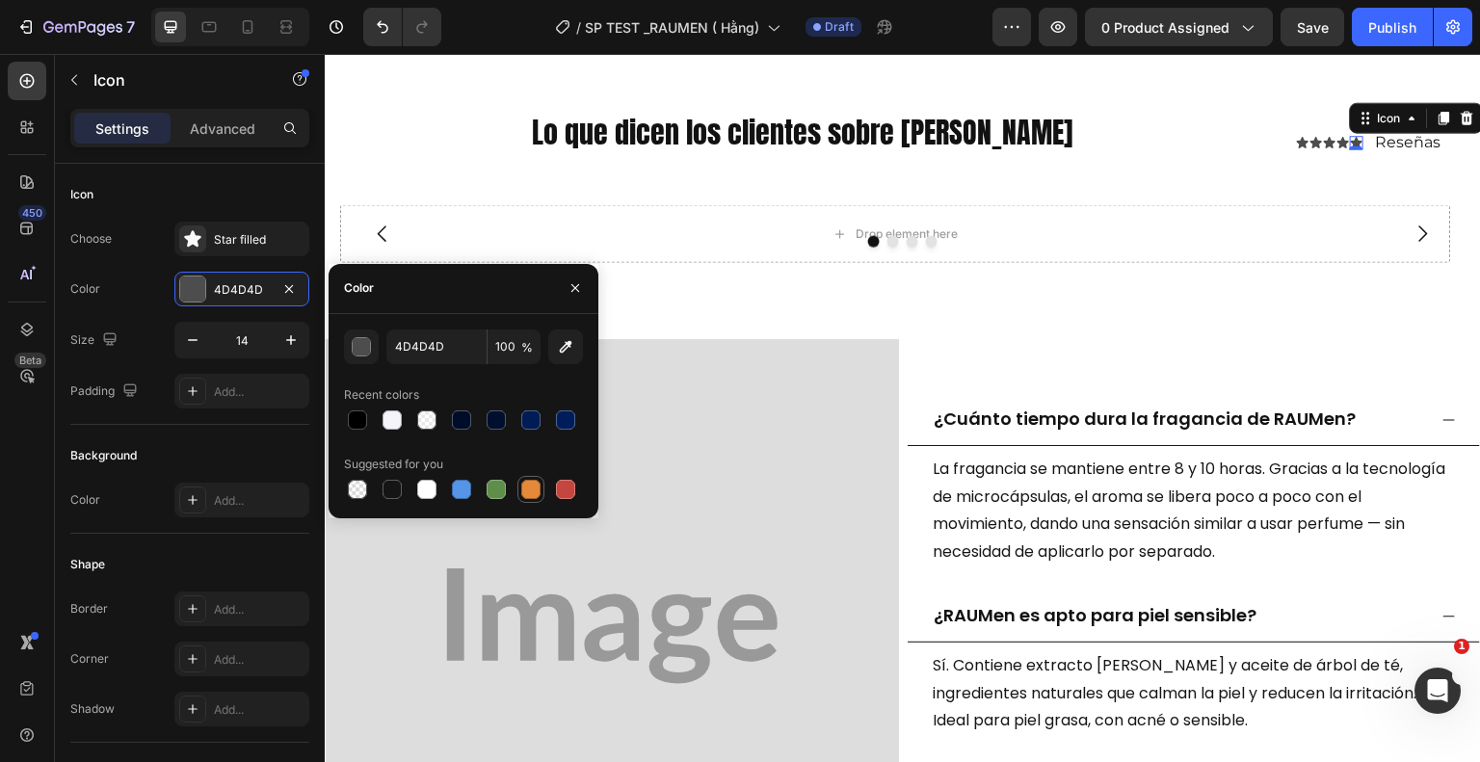
click at [519, 489] on div at bounding box center [530, 489] width 23 height 23
type input "E4893A"
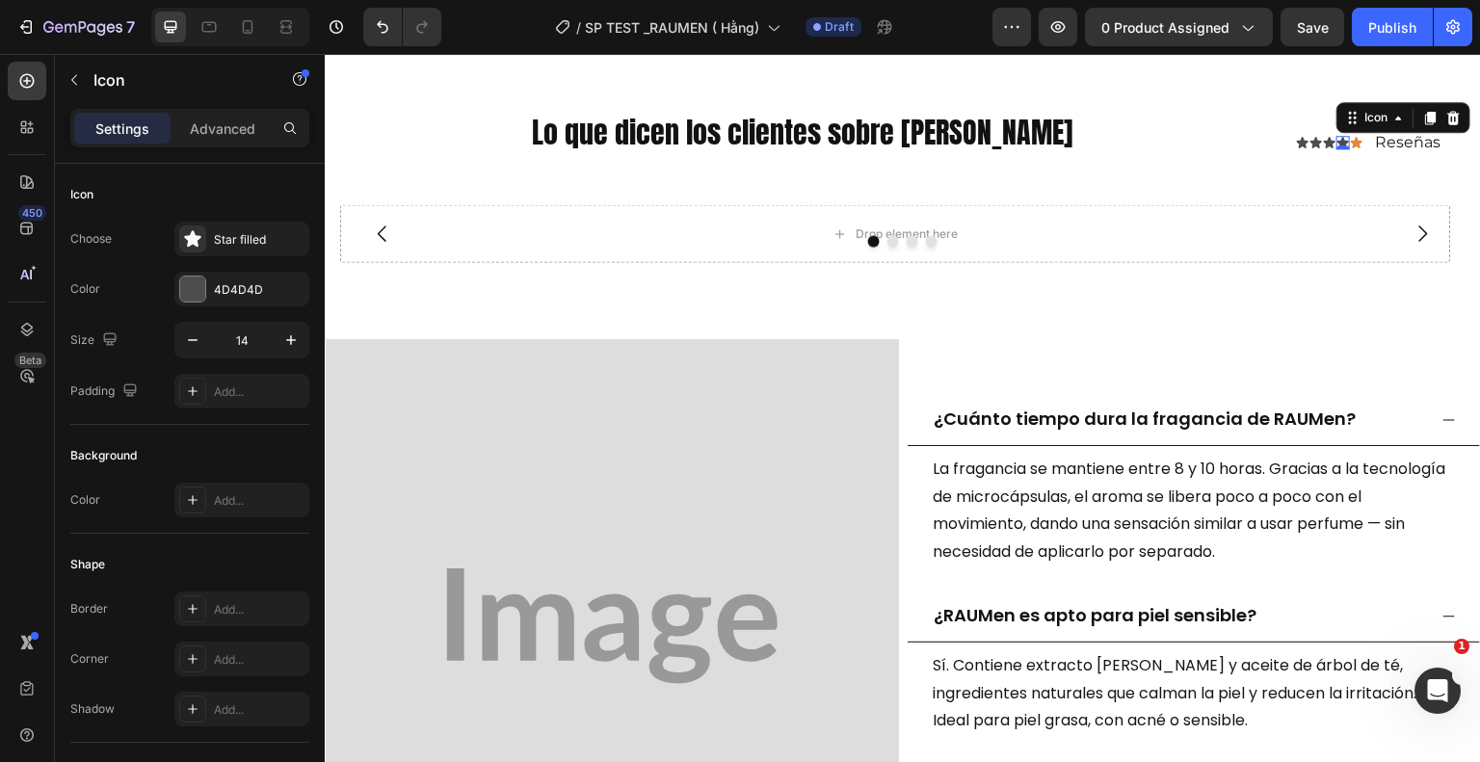
click at [1336, 142] on div "Icon 0" at bounding box center [1342, 142] width 13 height 13
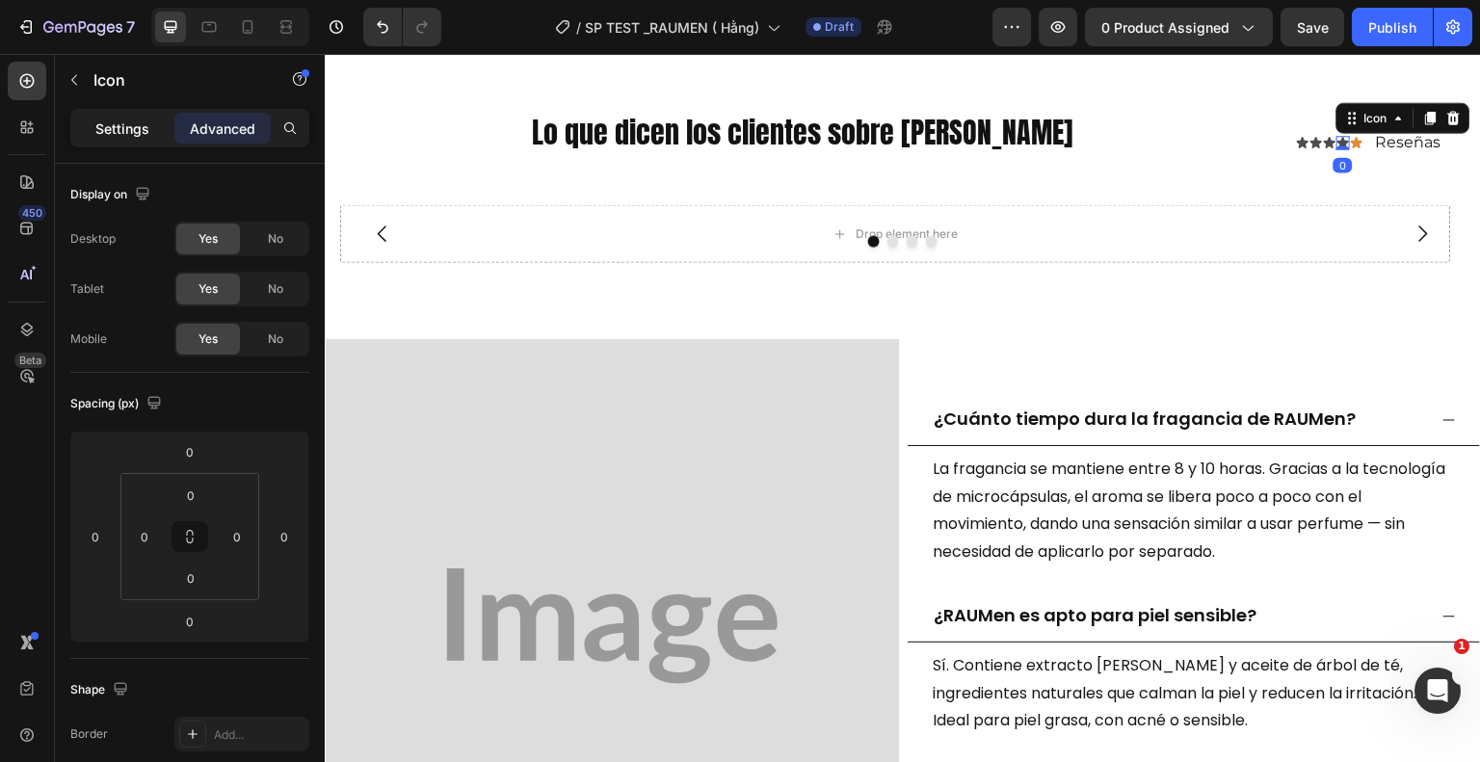
click at [97, 117] on div "Settings" at bounding box center [122, 128] width 96 height 31
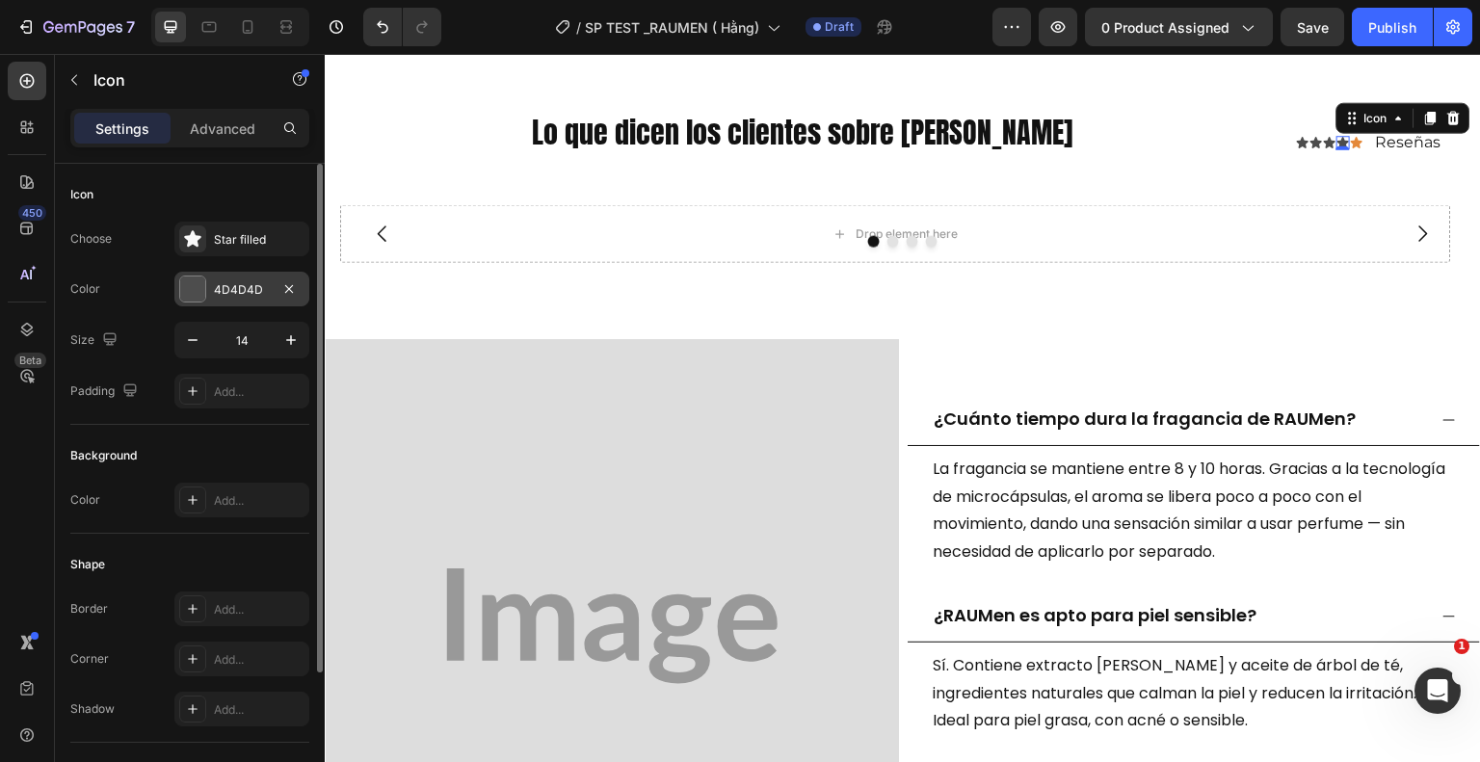
click at [214, 281] on div "4D4D4D" at bounding box center [242, 289] width 56 height 17
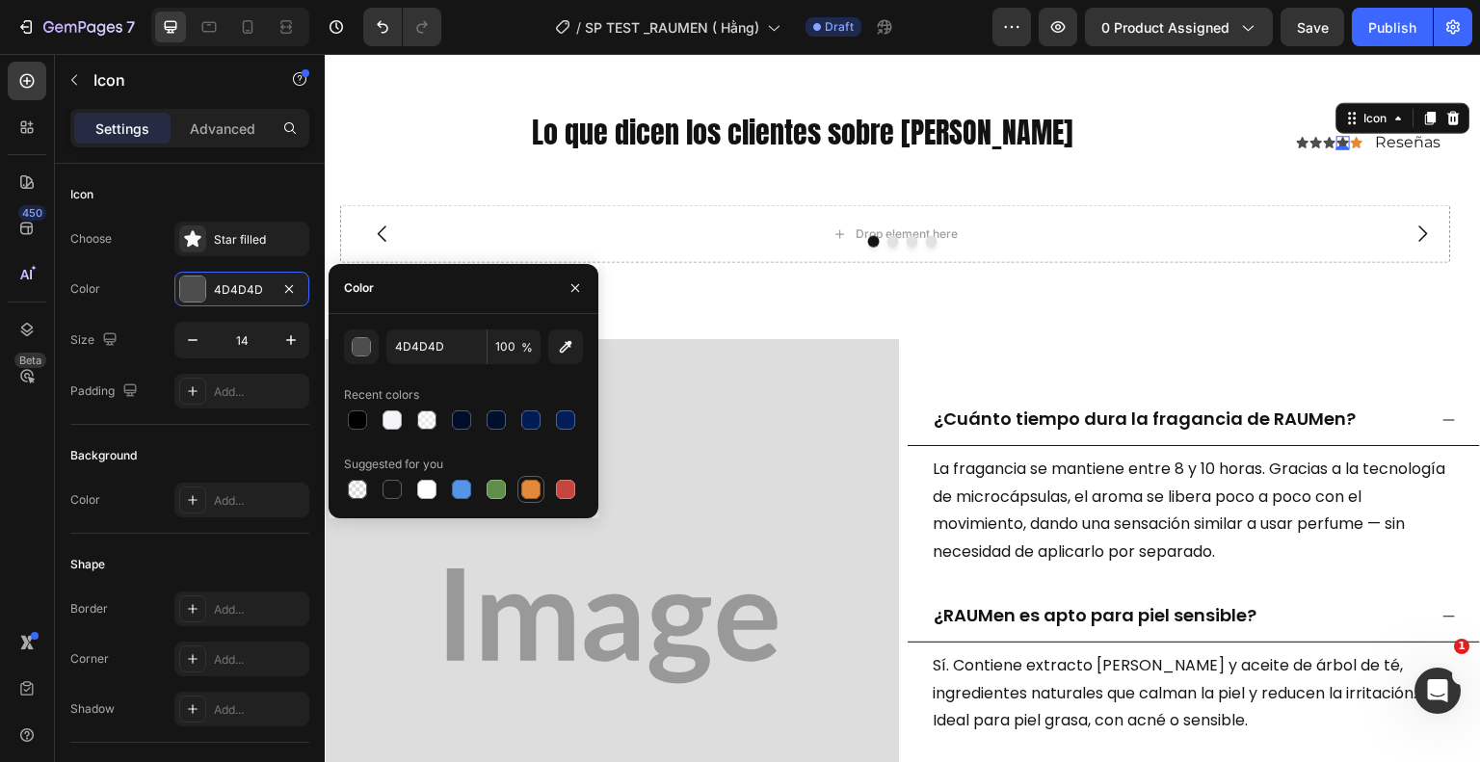
click at [532, 484] on div at bounding box center [530, 489] width 19 height 19
type input "E4893A"
click at [1324, 140] on icon at bounding box center [1330, 143] width 12 height 12
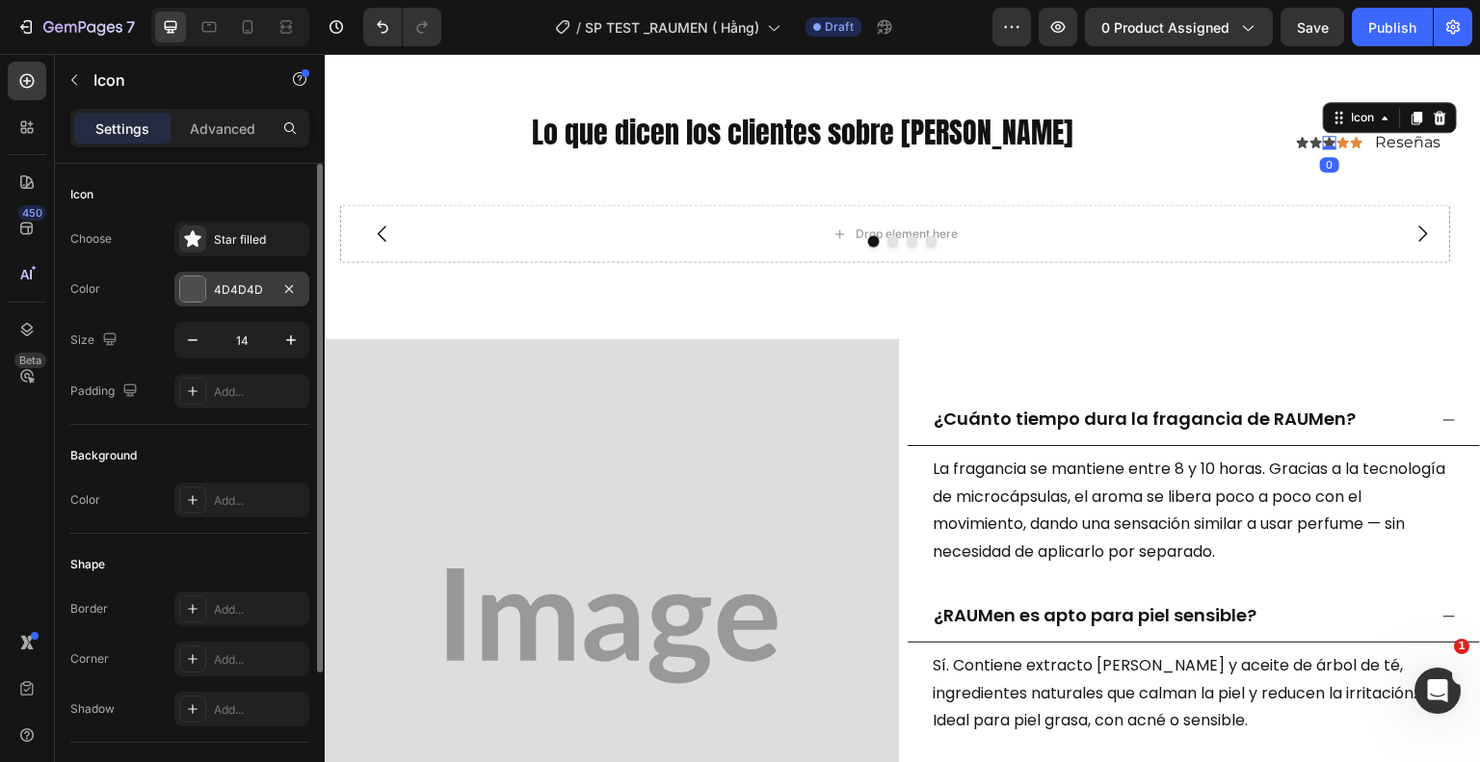
click at [261, 288] on div "4D4D4D" at bounding box center [242, 289] width 56 height 17
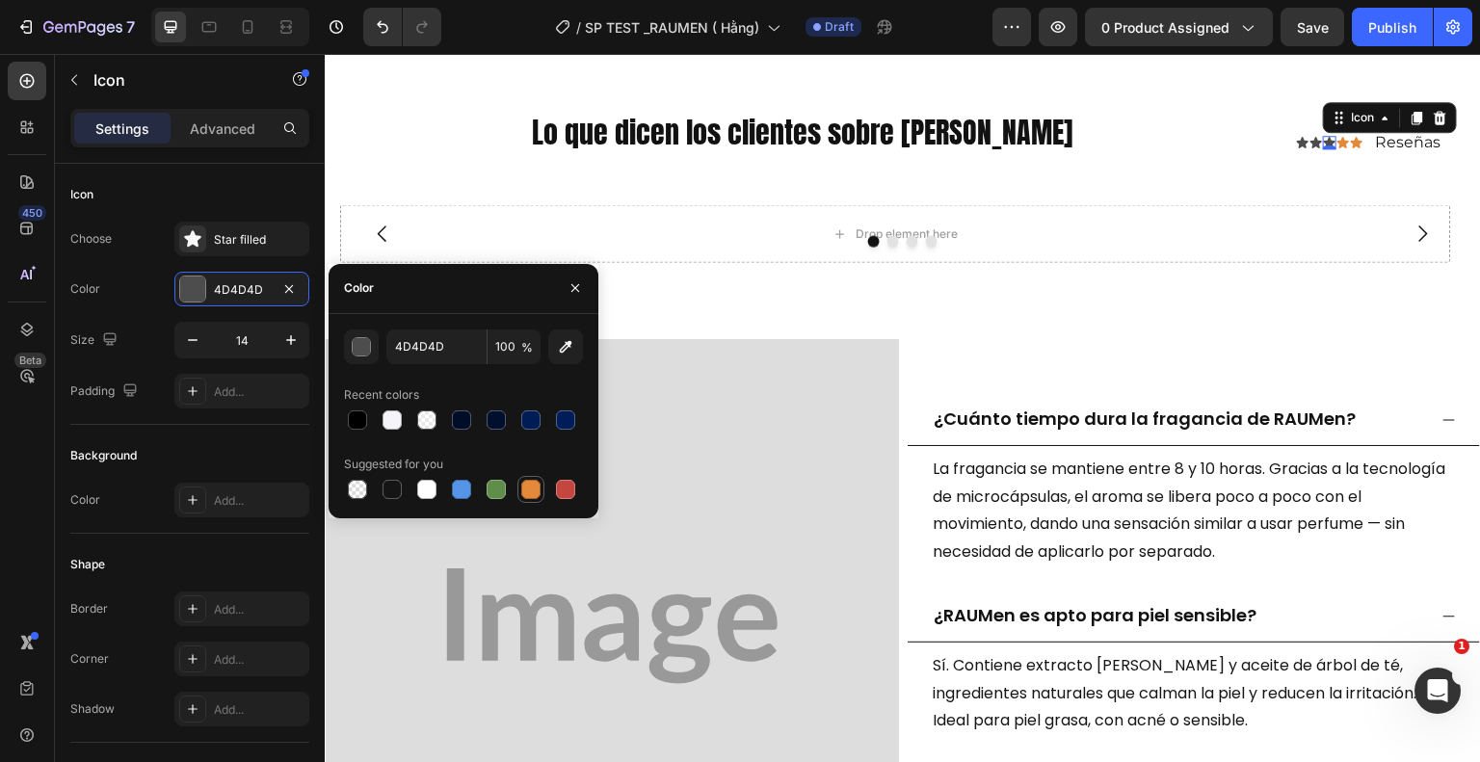
click at [527, 489] on div at bounding box center [530, 489] width 19 height 19
type input "E4893A"
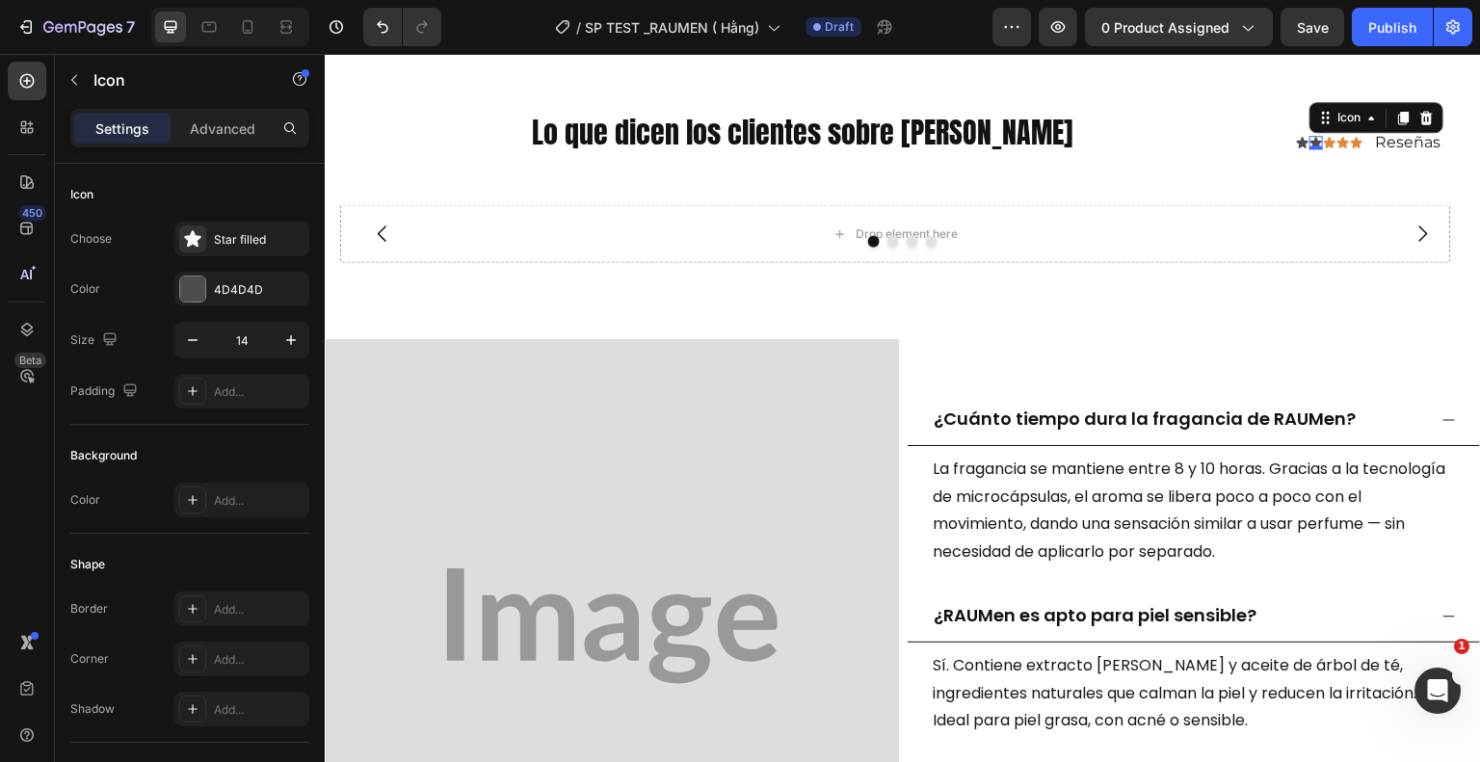
click at [1309, 142] on div "Icon 0" at bounding box center [1315, 142] width 13 height 13
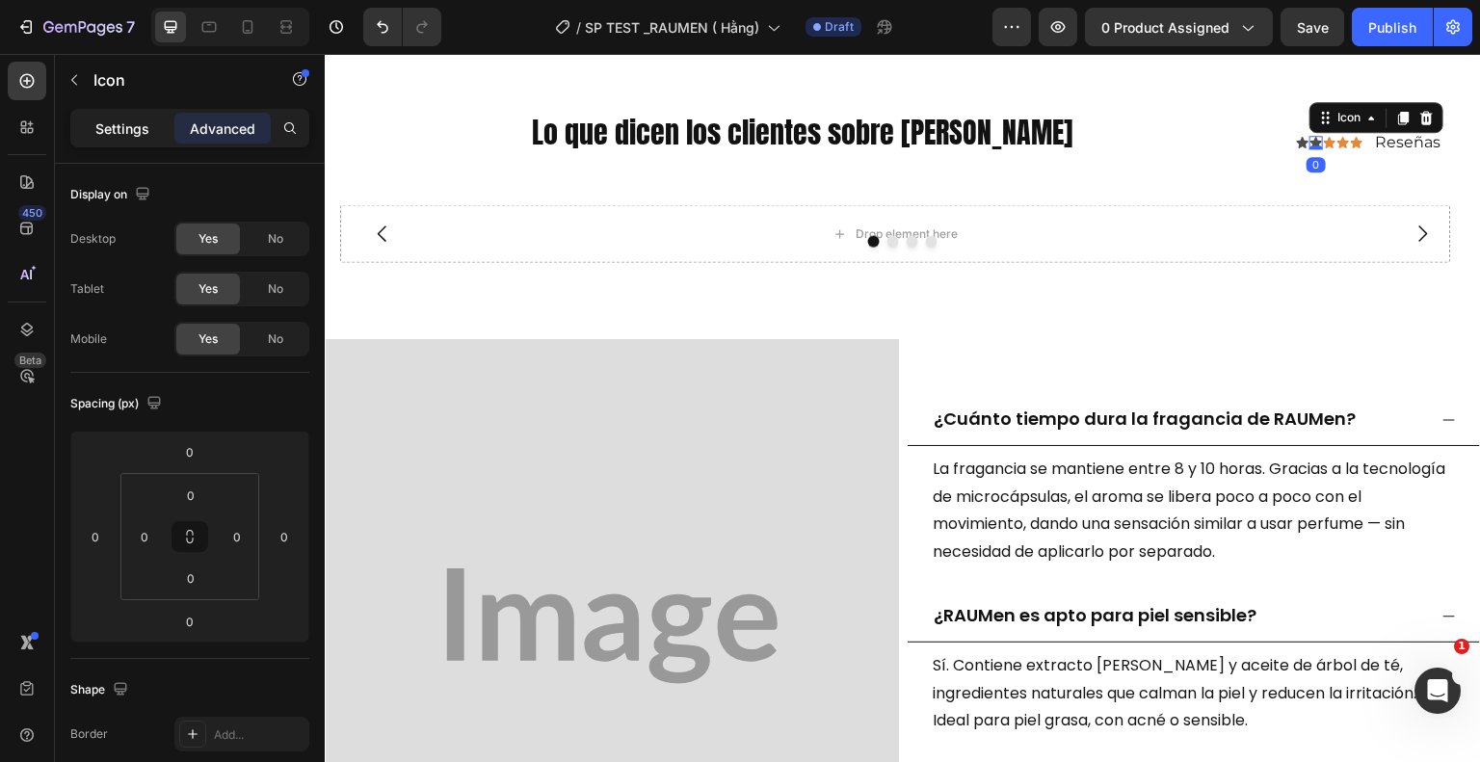
click at [112, 135] on p "Settings" at bounding box center [122, 129] width 54 height 20
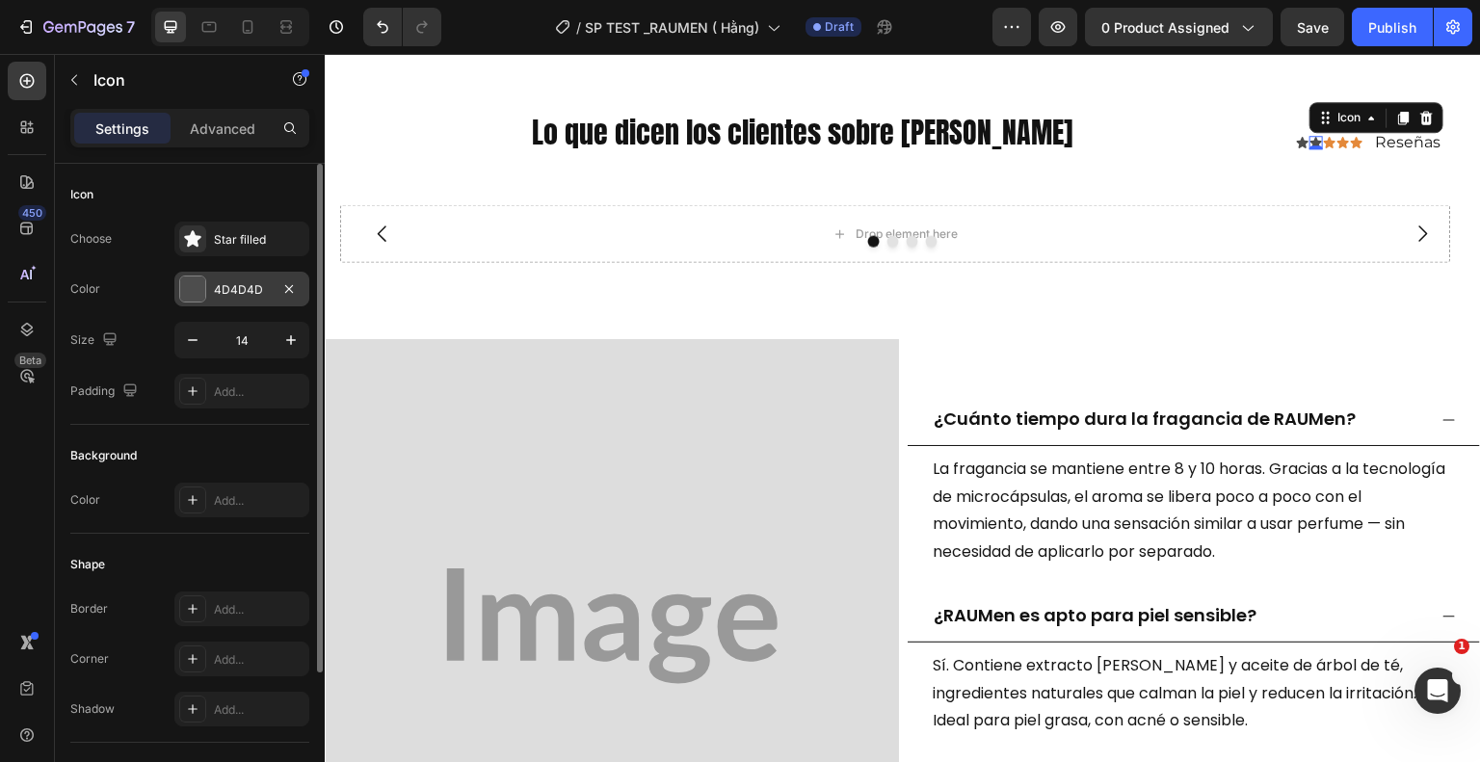
click at [231, 284] on div "4D4D4D" at bounding box center [242, 289] width 56 height 17
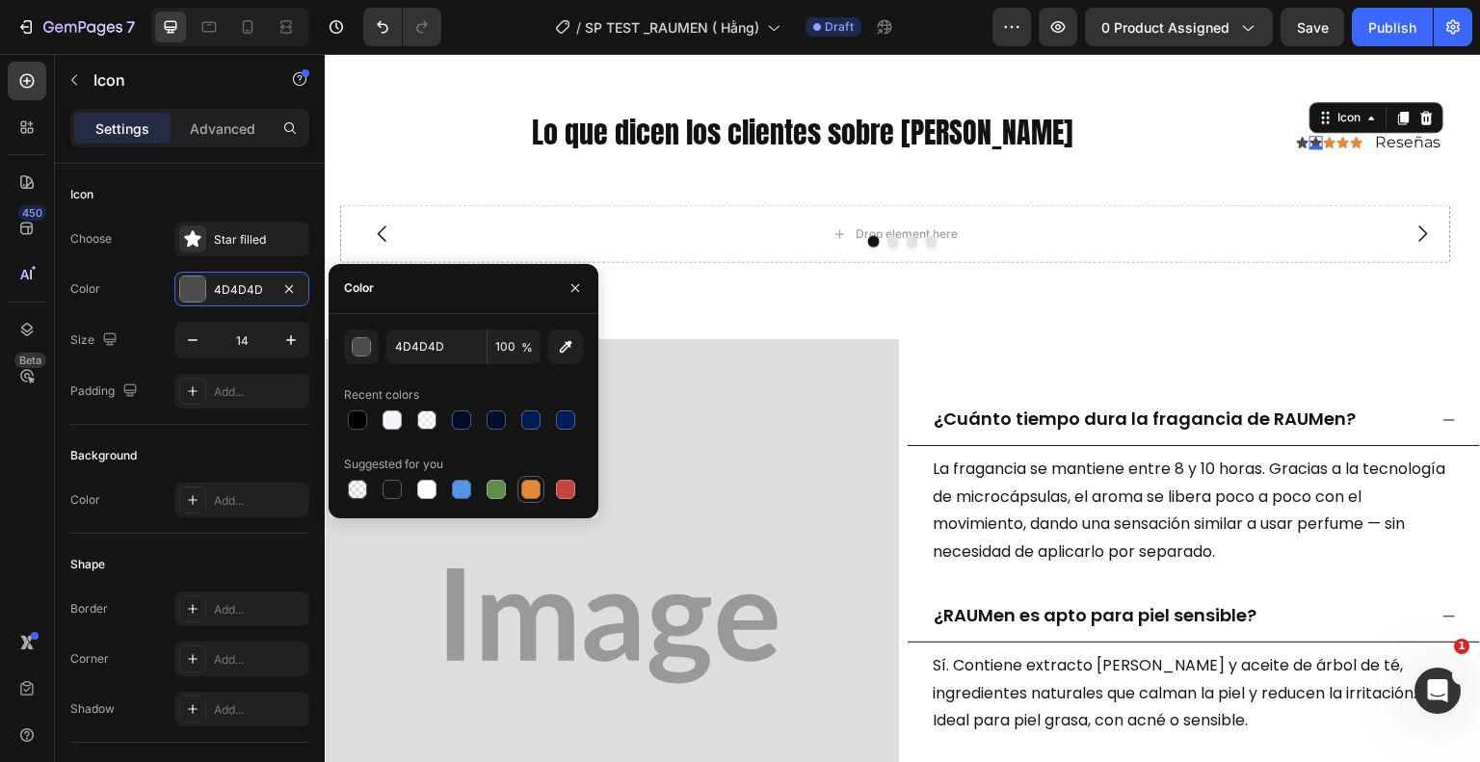
click at [535, 487] on div at bounding box center [530, 489] width 19 height 19
type input "E4893A"
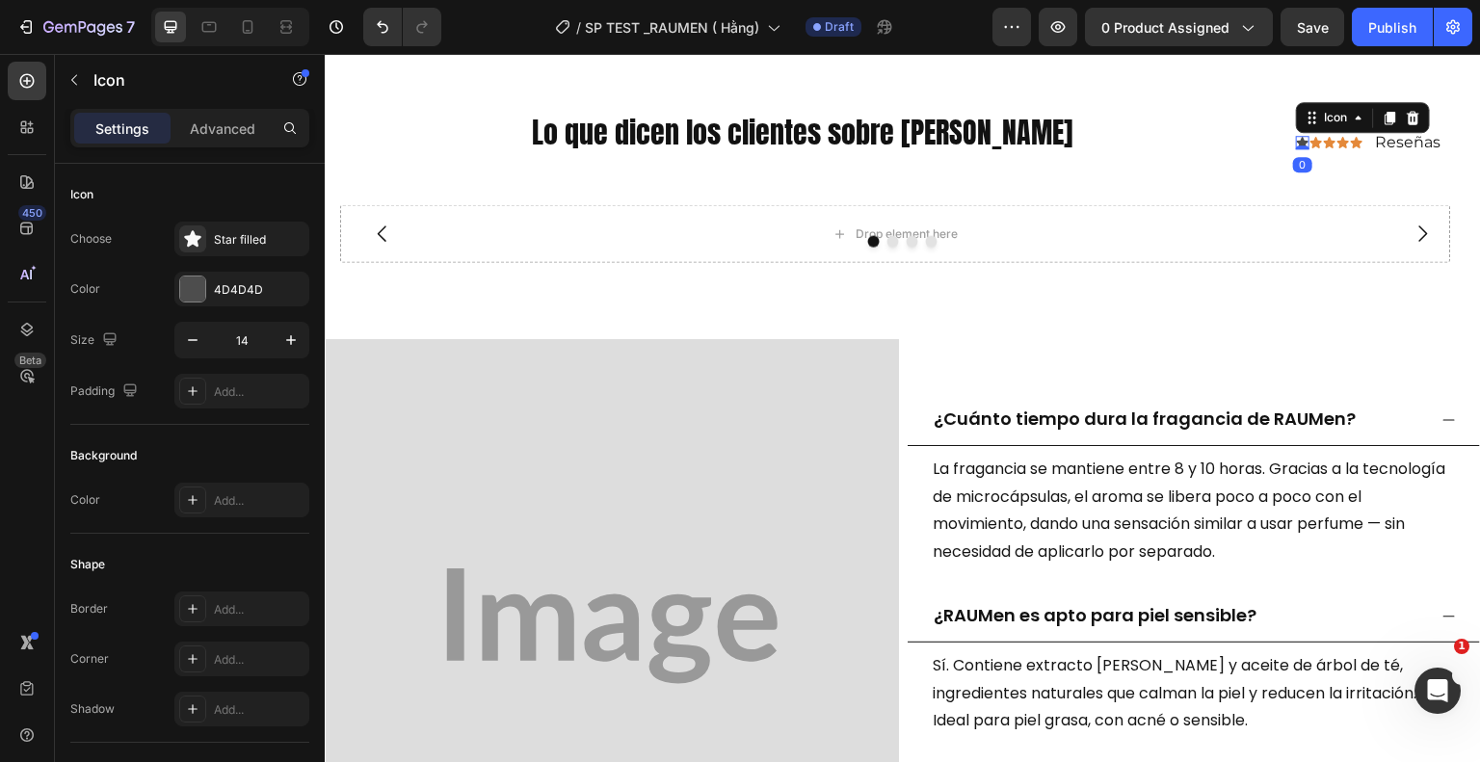
click at [1297, 137] on icon at bounding box center [1303, 143] width 12 height 12
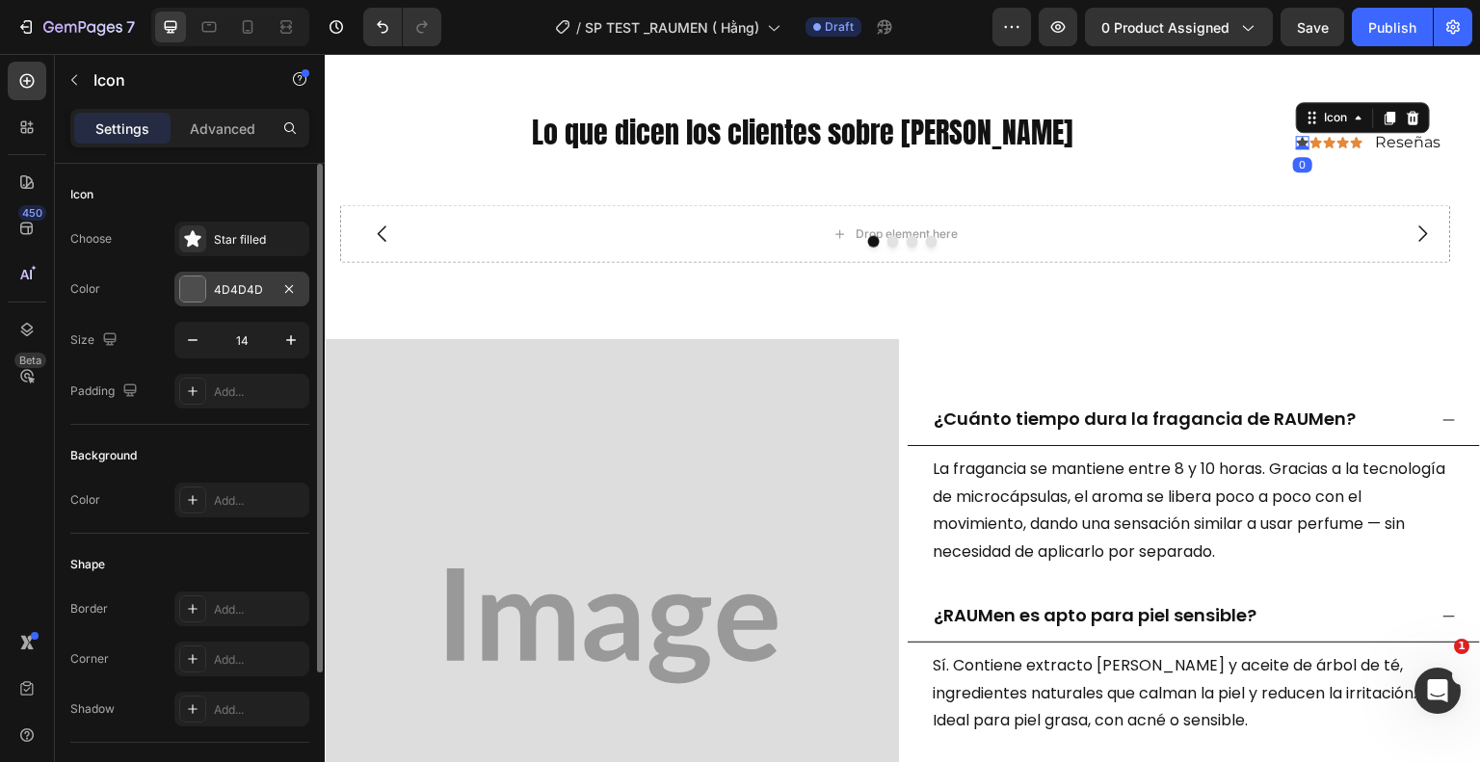
click at [225, 289] on div "4D4D4D" at bounding box center [242, 289] width 56 height 17
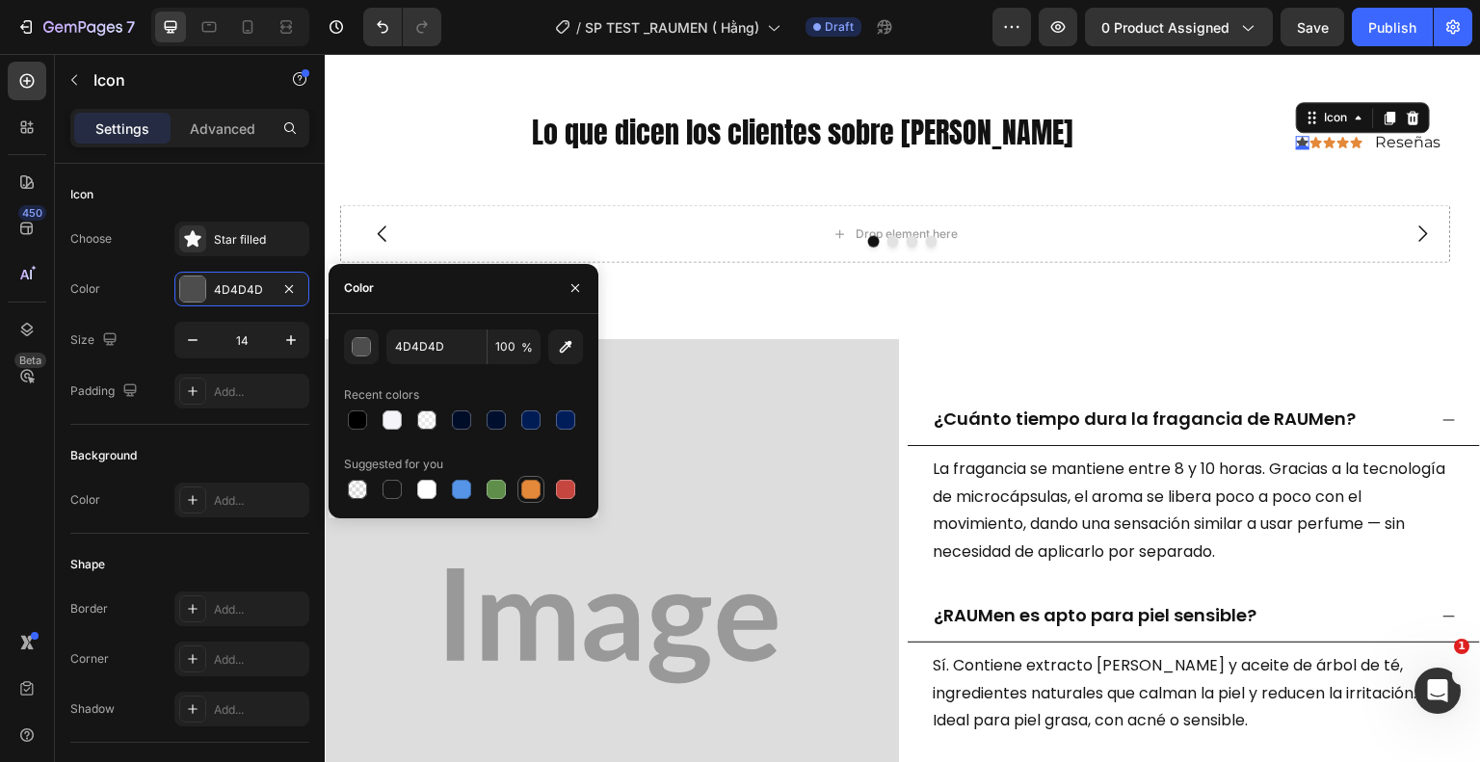
click at [535, 492] on div at bounding box center [530, 489] width 19 height 19
type input "E4893A"
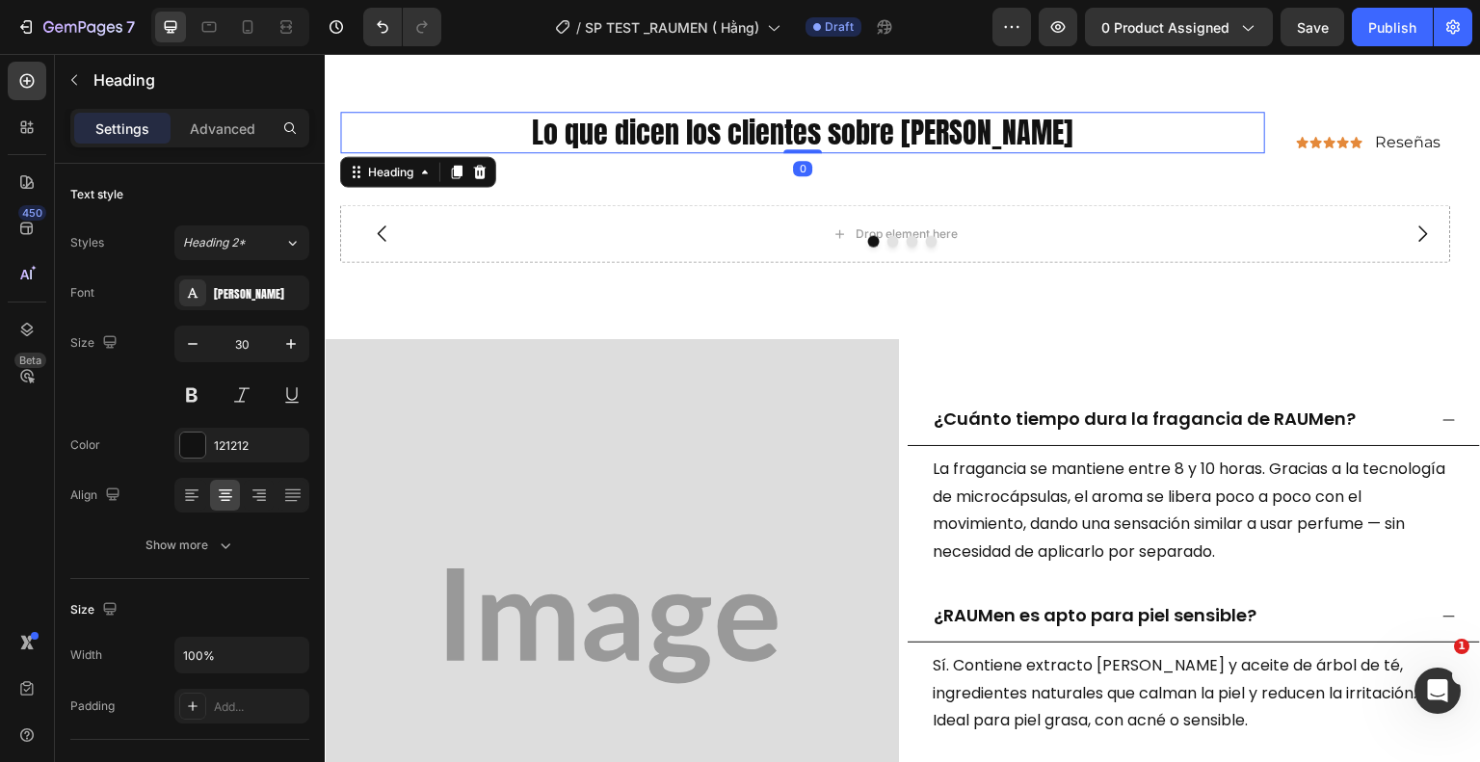
click at [1191, 120] on p "Lo que dicen los clientes sobre [PERSON_NAME]" at bounding box center [802, 133] width 921 height 38
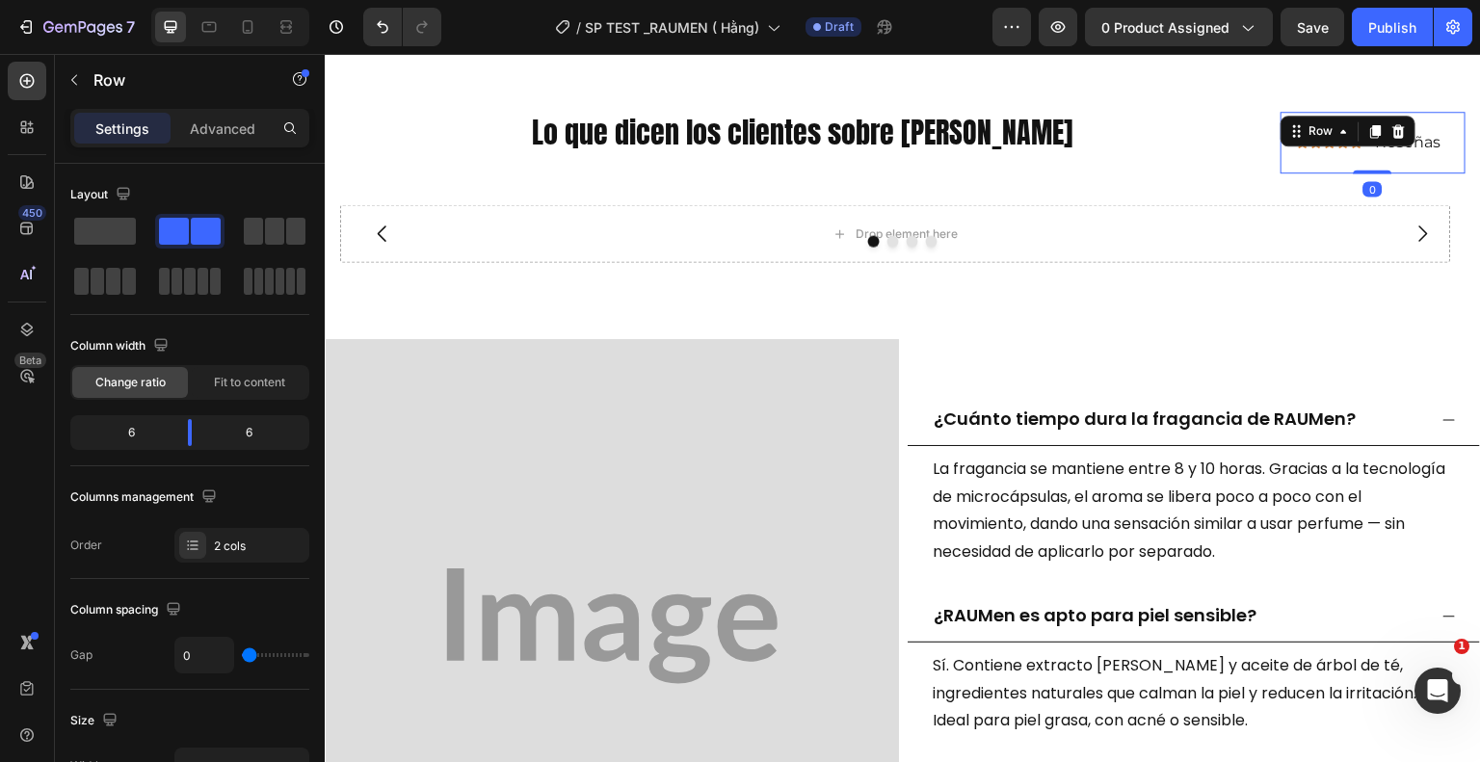
click at [1445, 145] on div "Icon Icon Icon Icon Icon Icon List Reseñas Text Block Row 0" at bounding box center [1373, 143] width 185 height 63
click at [249, 123] on p "Advanced" at bounding box center [223, 129] width 66 height 20
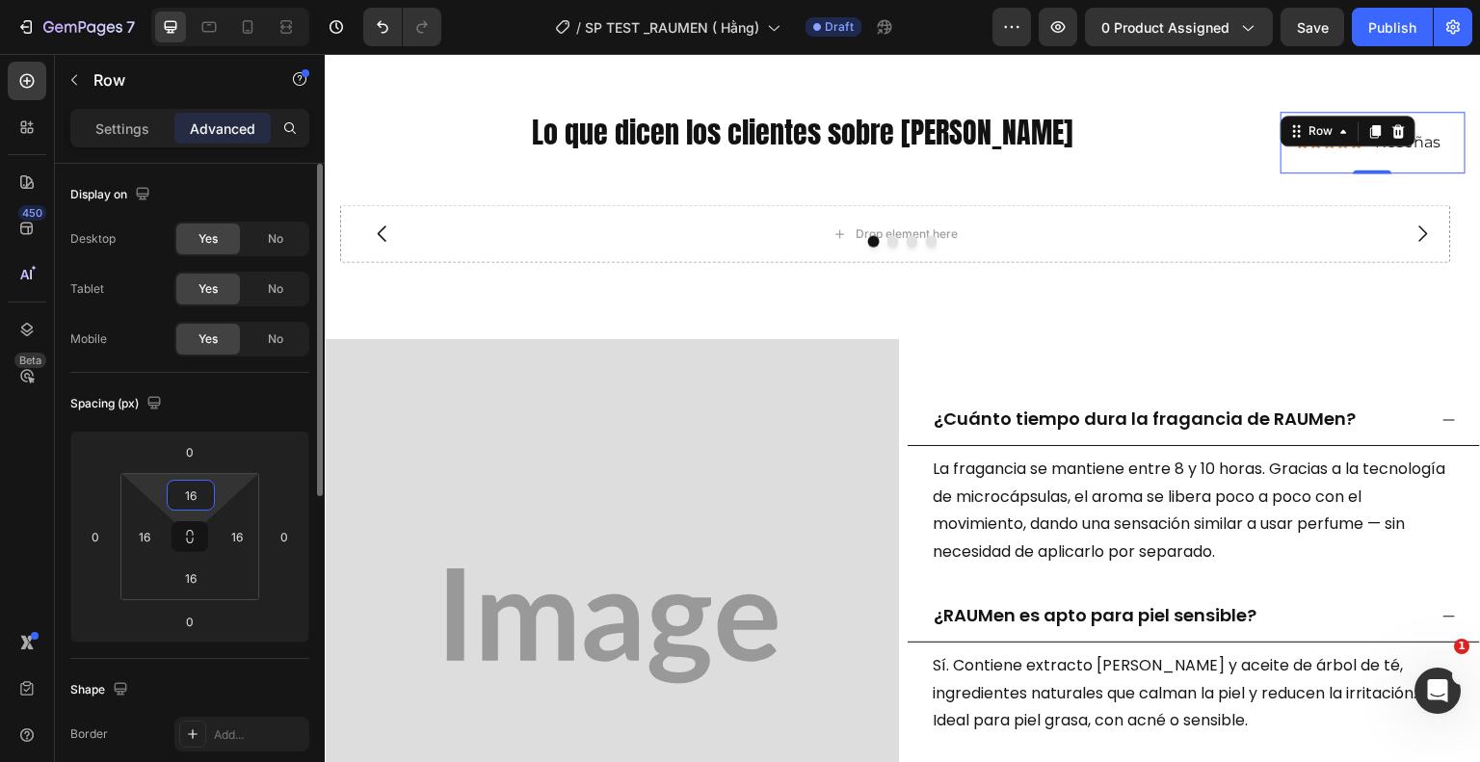
click at [201, 505] on input "16" at bounding box center [191, 495] width 39 height 29
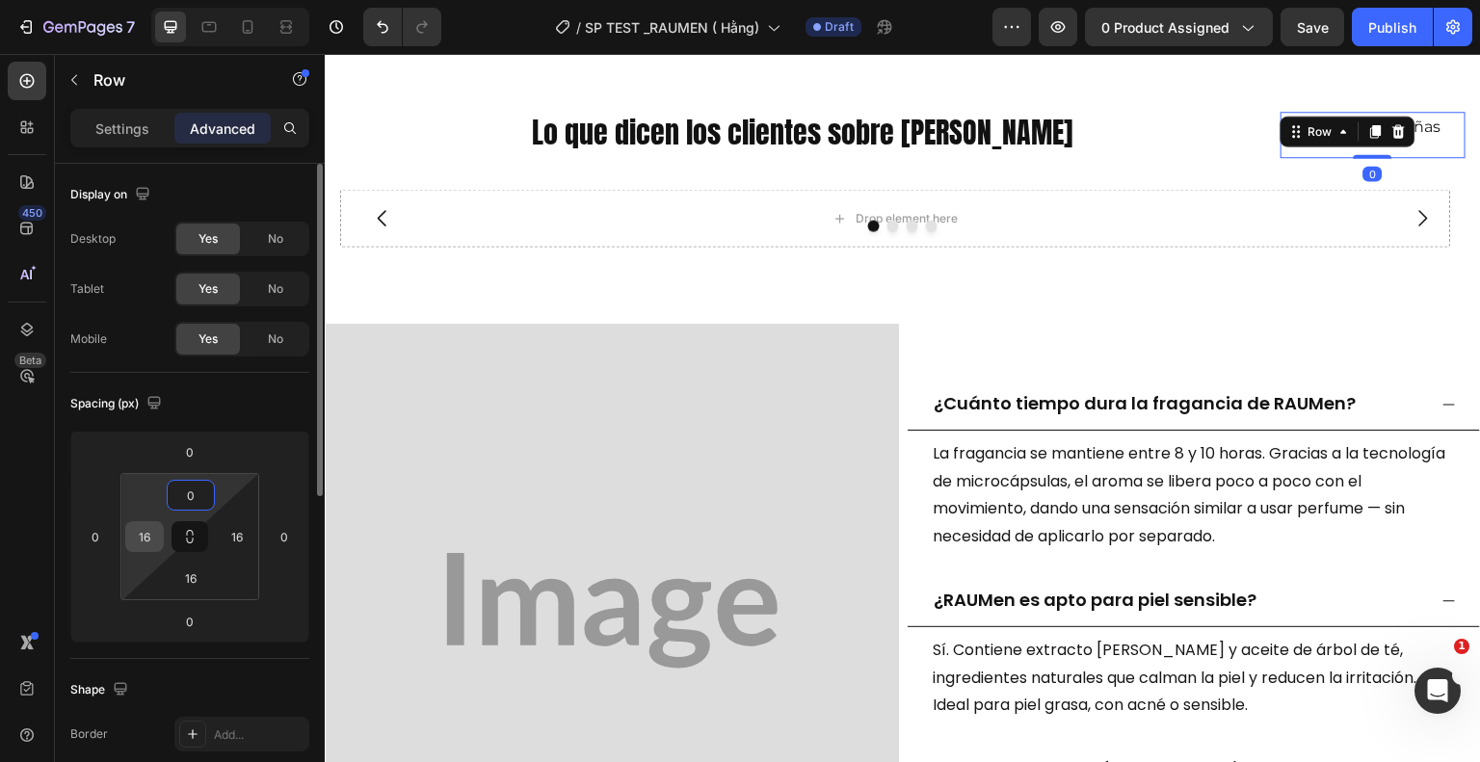
type input "0"
click at [151, 539] on input "16" at bounding box center [144, 536] width 29 height 29
type input "0"
click at [247, 535] on input "16" at bounding box center [237, 536] width 29 height 29
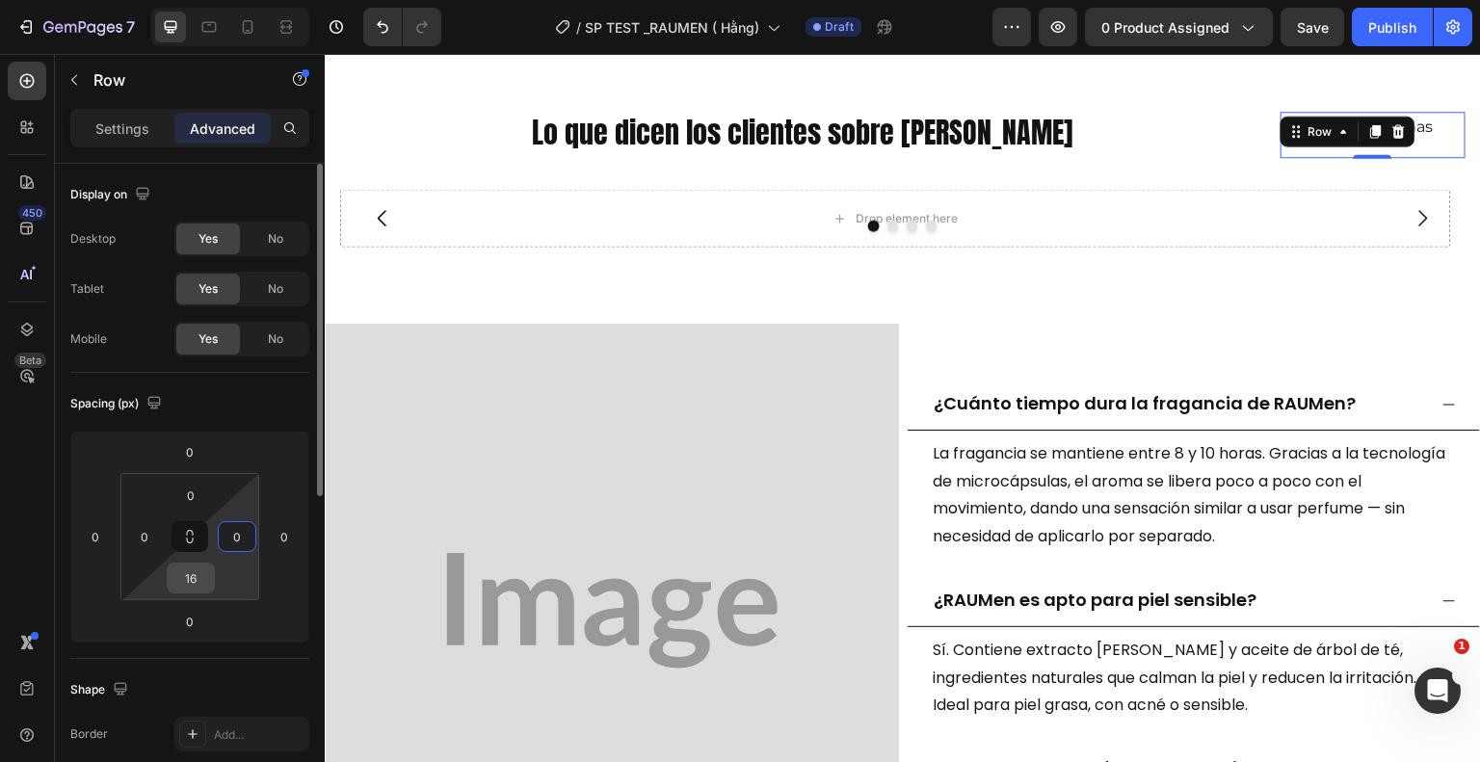
type input "0"
click at [200, 577] on input "16" at bounding box center [191, 578] width 39 height 29
type input "0"
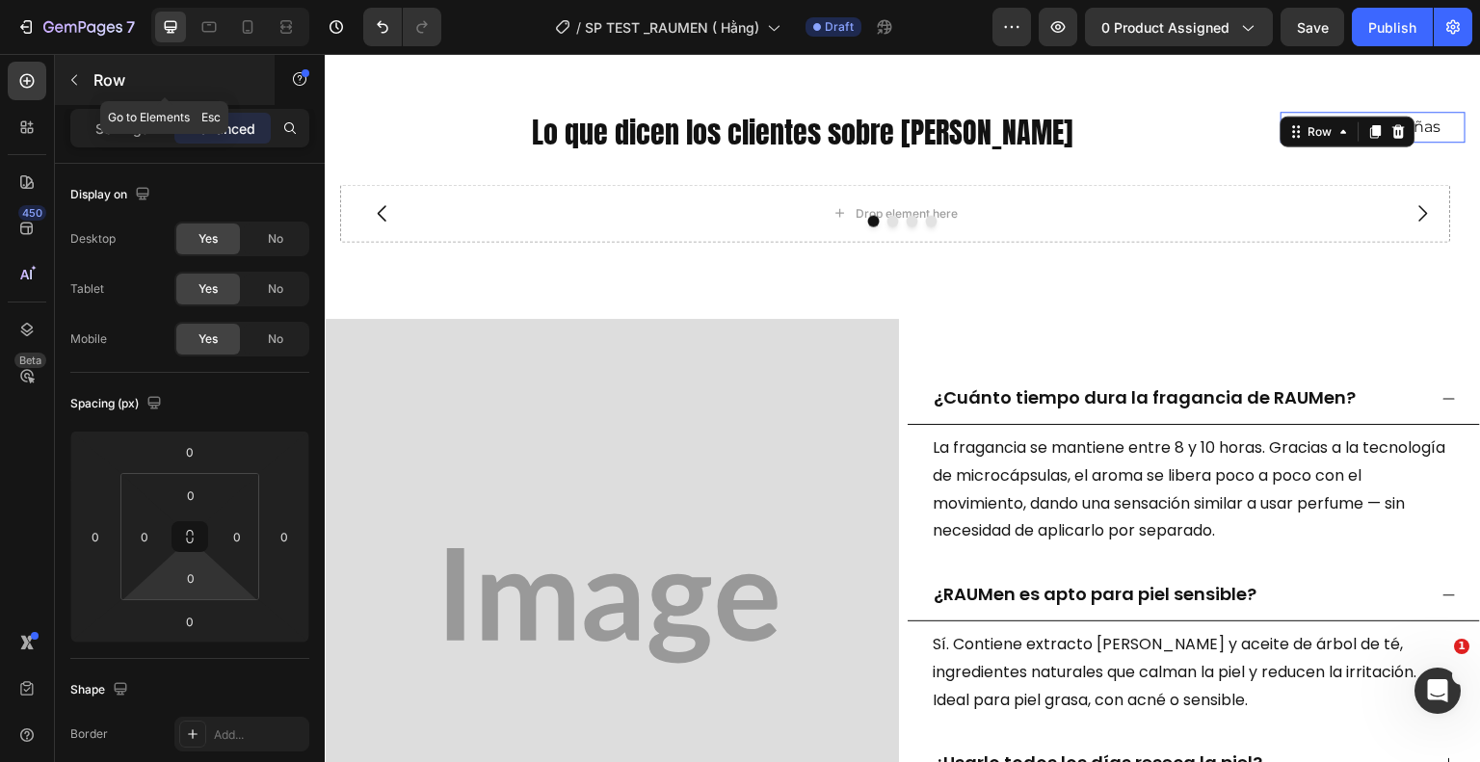
click at [85, 80] on button "button" at bounding box center [74, 80] width 31 height 31
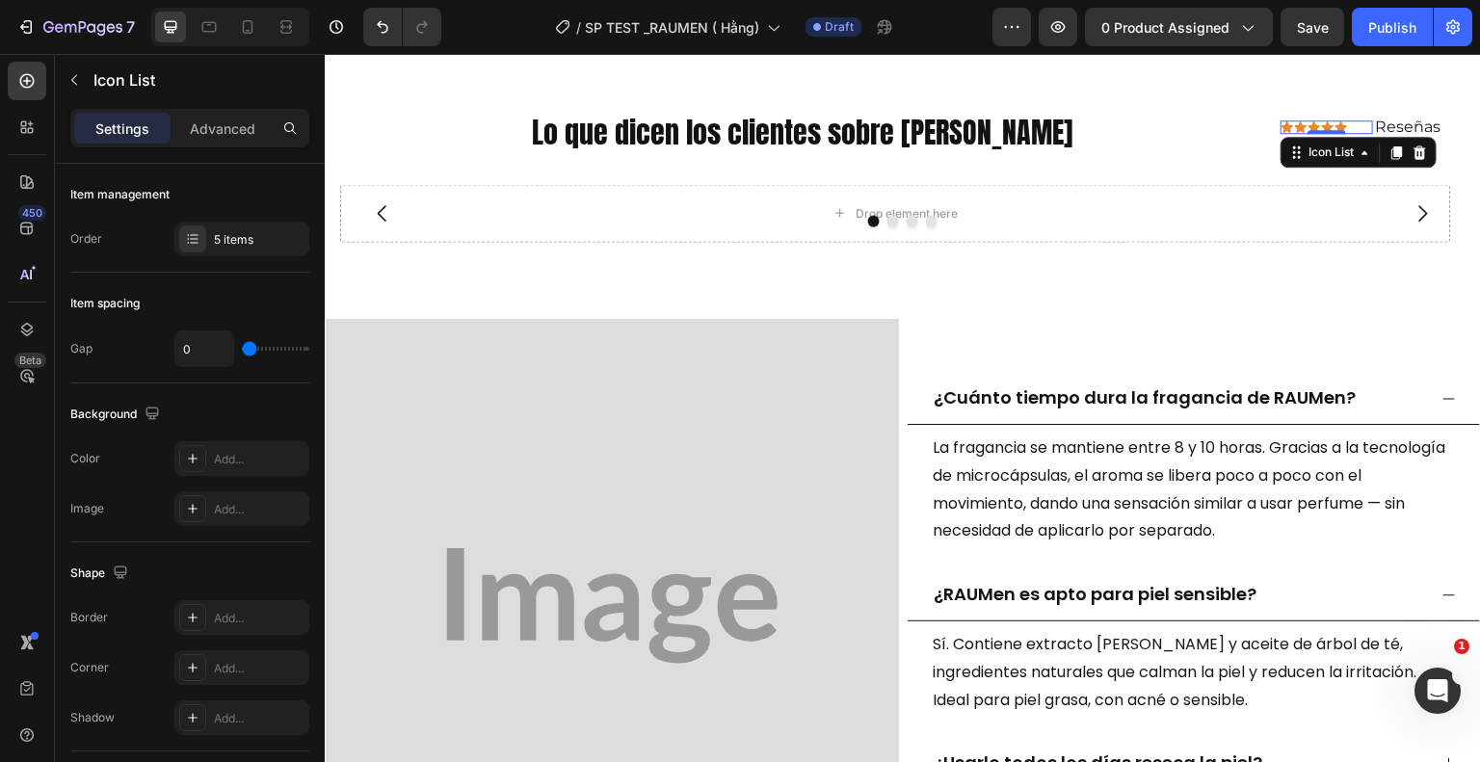
click at [1340, 122] on div "Icon Icon Icon Icon Icon" at bounding box center [1327, 126] width 93 height 13
click at [234, 114] on div "Advanced" at bounding box center [222, 128] width 96 height 31
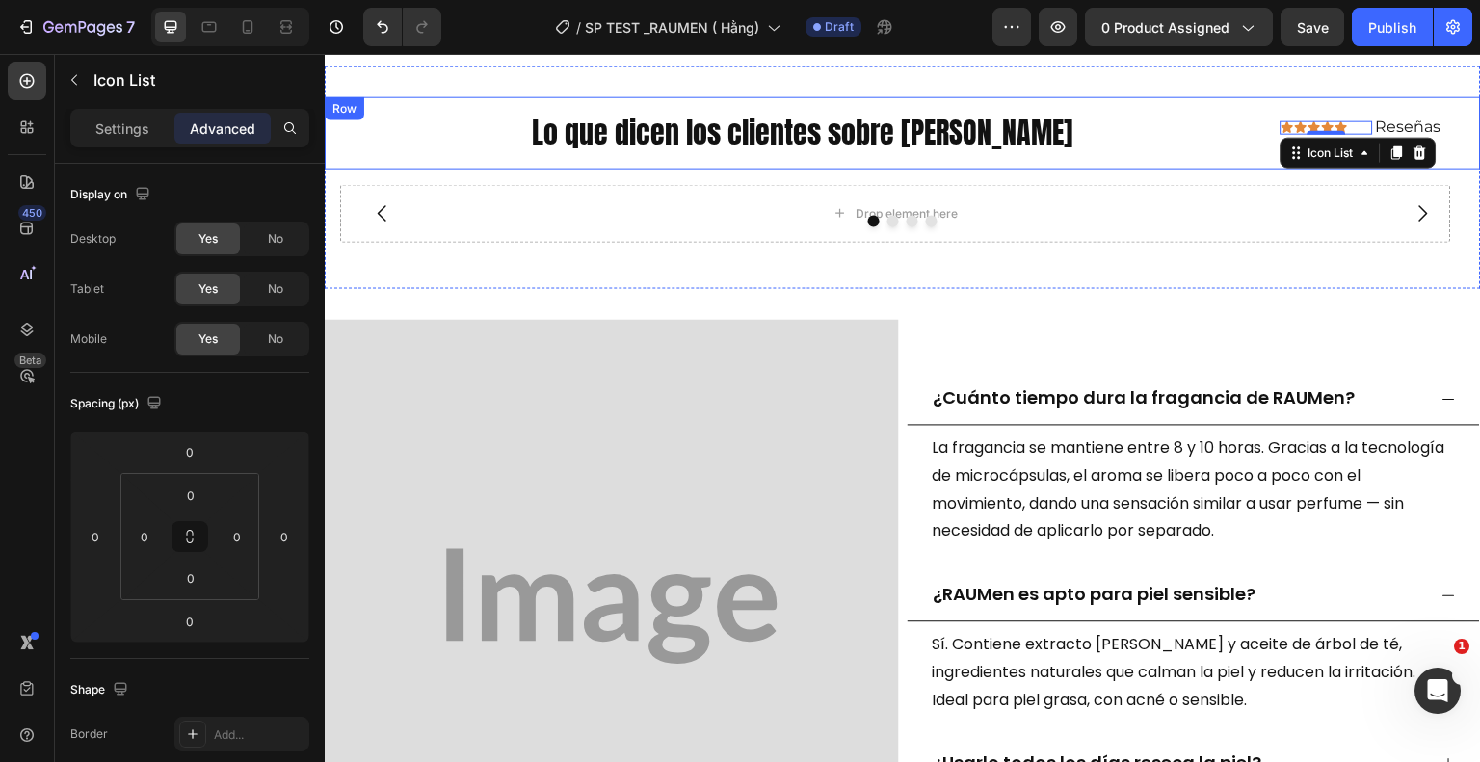
click at [1465, 140] on div "Lo que dicen los clientes sobre Rauen Heading Icon Icon Icon Icon Icon Icon Lis…" at bounding box center [903, 132] width 1156 height 72
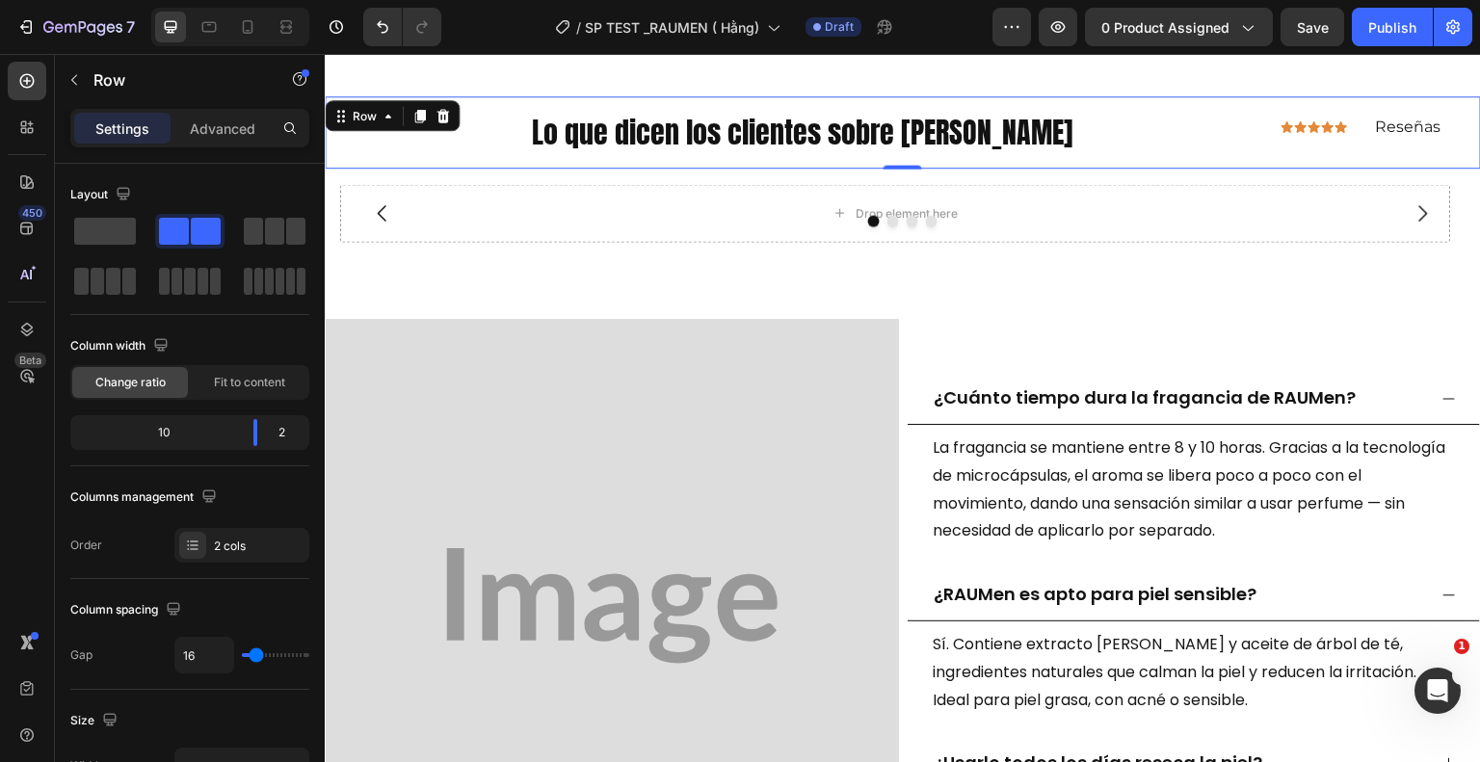
click at [1265, 134] on div "Lo que dicen los clientes sobre Rauen Heading Icon Icon Icon Icon Icon Icon Lis…" at bounding box center [903, 132] width 1156 height 72
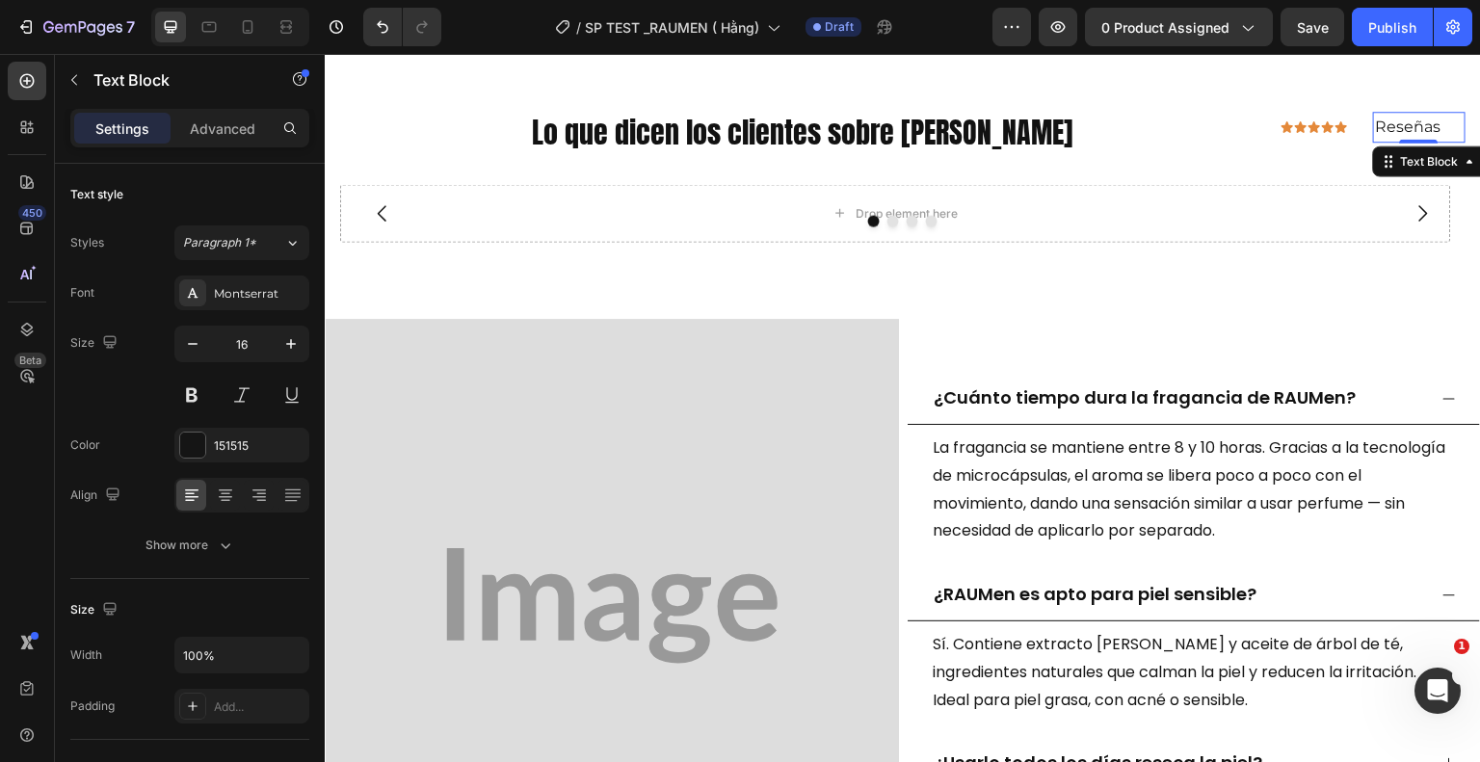
click at [1431, 124] on p "Reseñas" at bounding box center [1419, 128] width 89 height 28
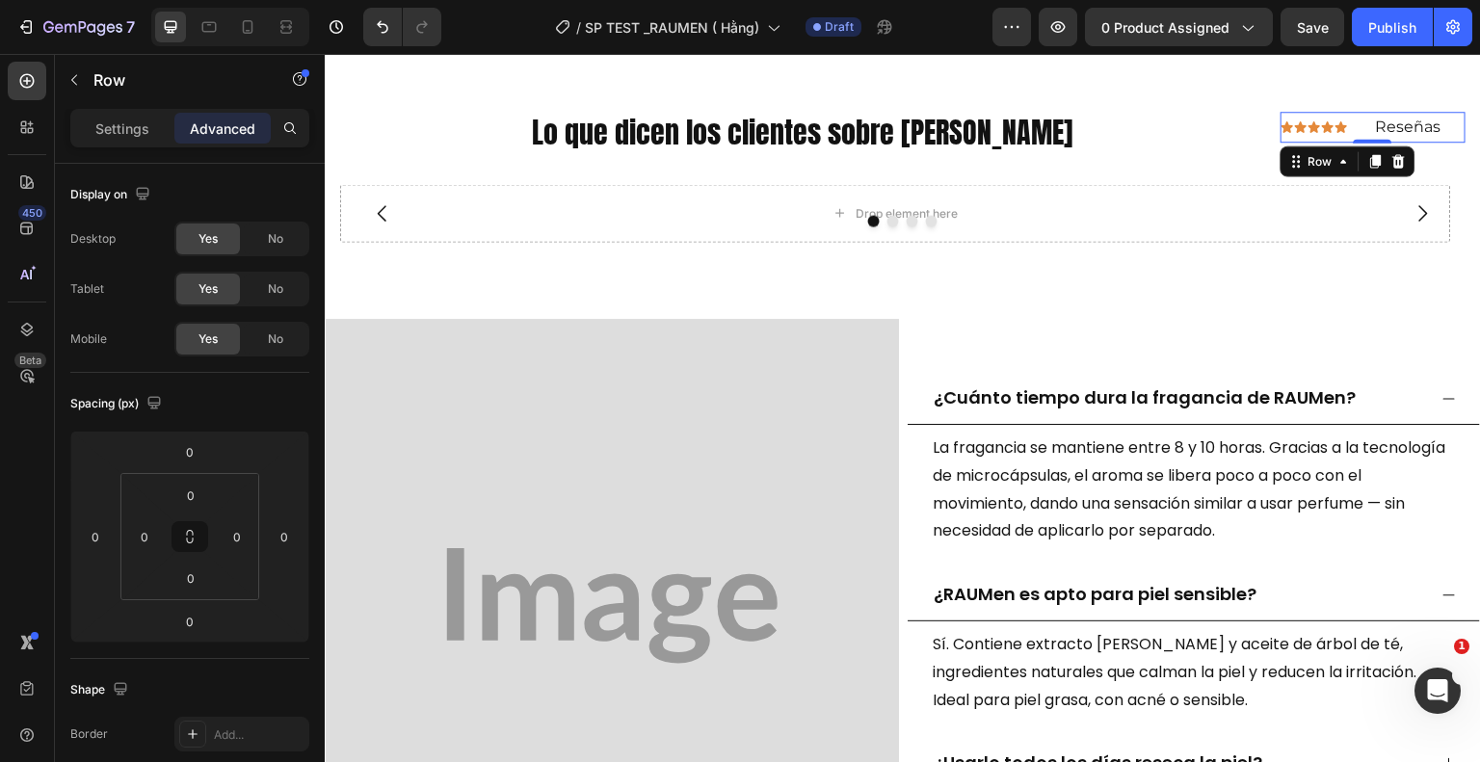
click at [1352, 132] on div "Icon Icon Icon Icon Icon Icon List Reseñas Text Block Row 0" at bounding box center [1373, 128] width 185 height 32
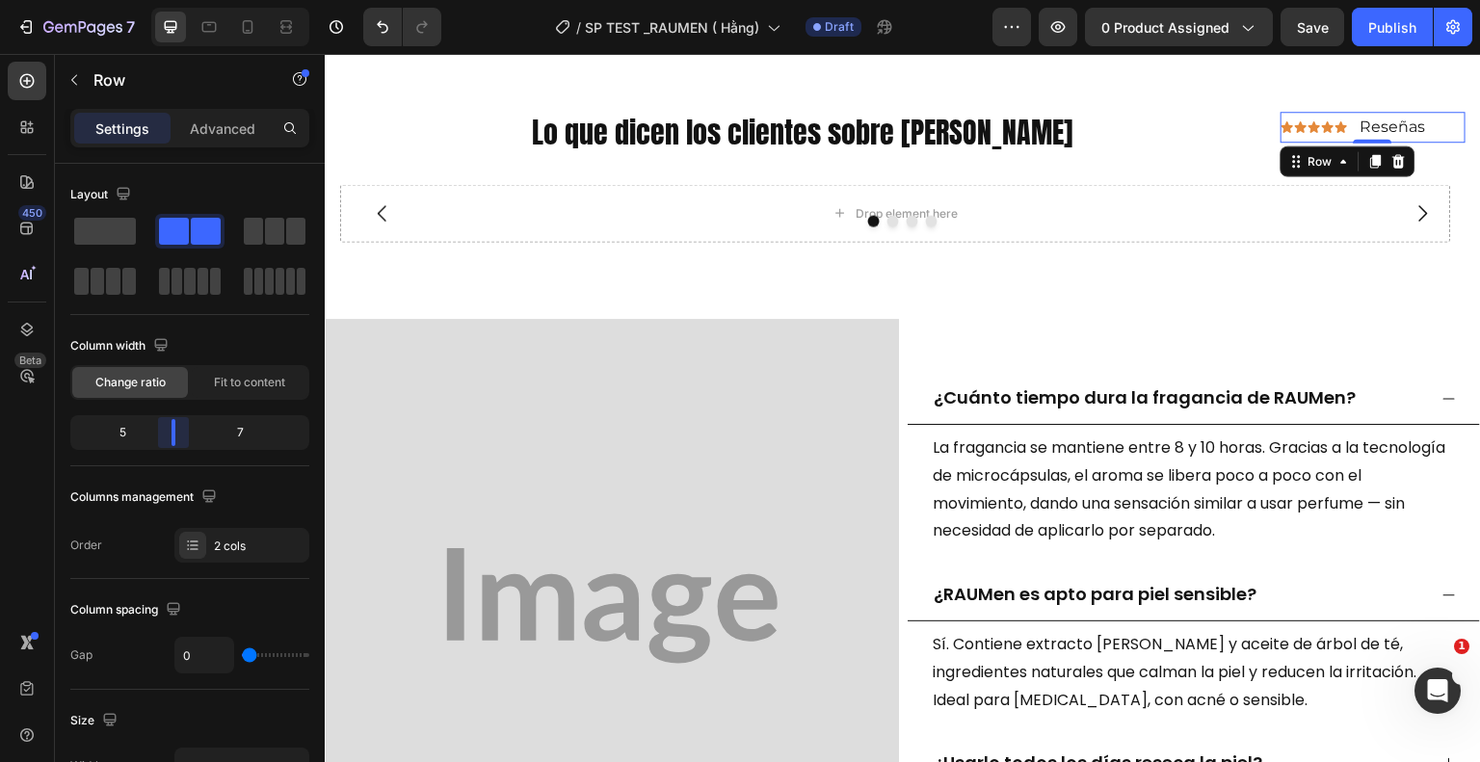
drag, startPoint x: 181, startPoint y: 436, endPoint x: 169, endPoint y: 438, distance: 12.9
click at [169, 0] on body "7 Version history / SP TEST _RAUMEN ( Hằng) Draft Preview 0 product assigned Sa…" at bounding box center [740, 0] width 1480 height 0
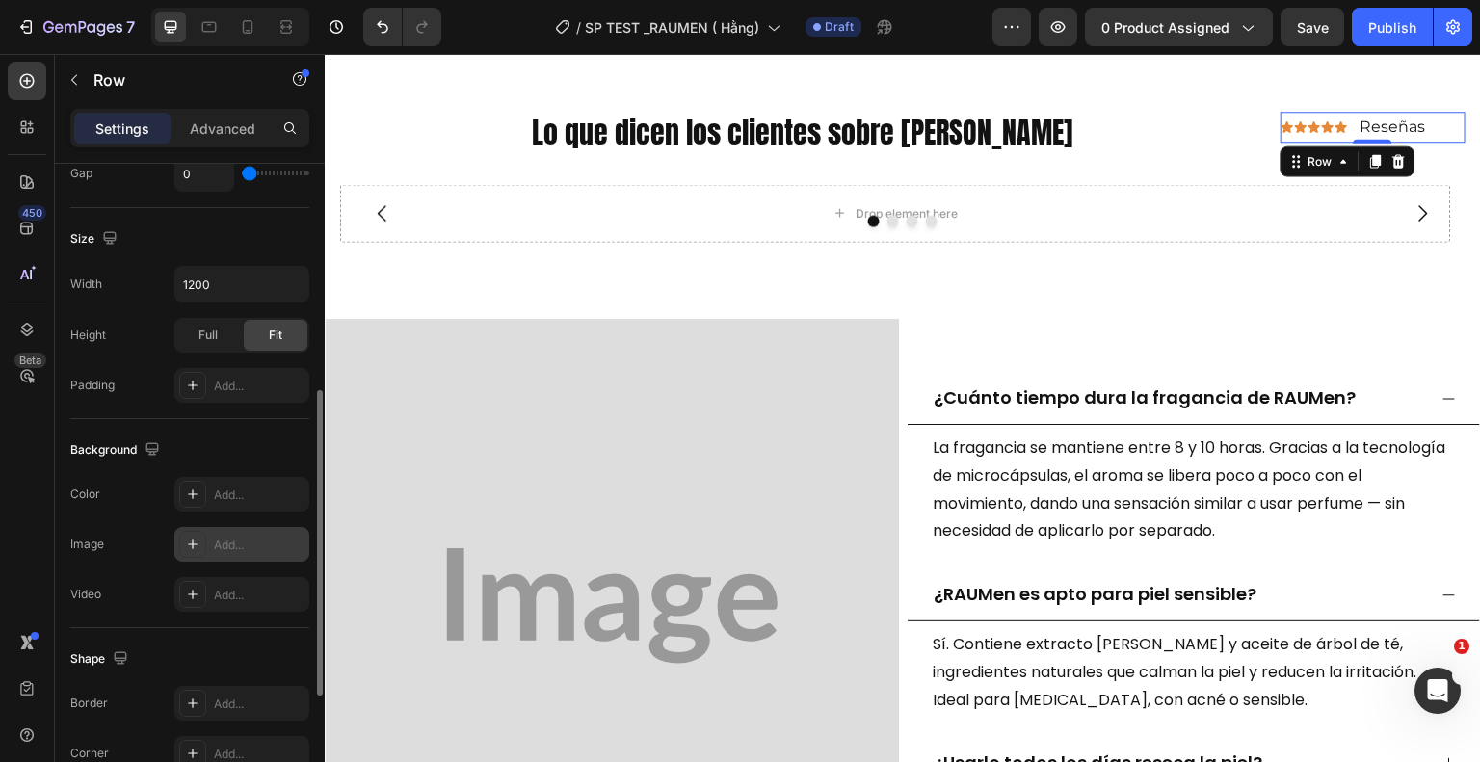
scroll to position [739, 0]
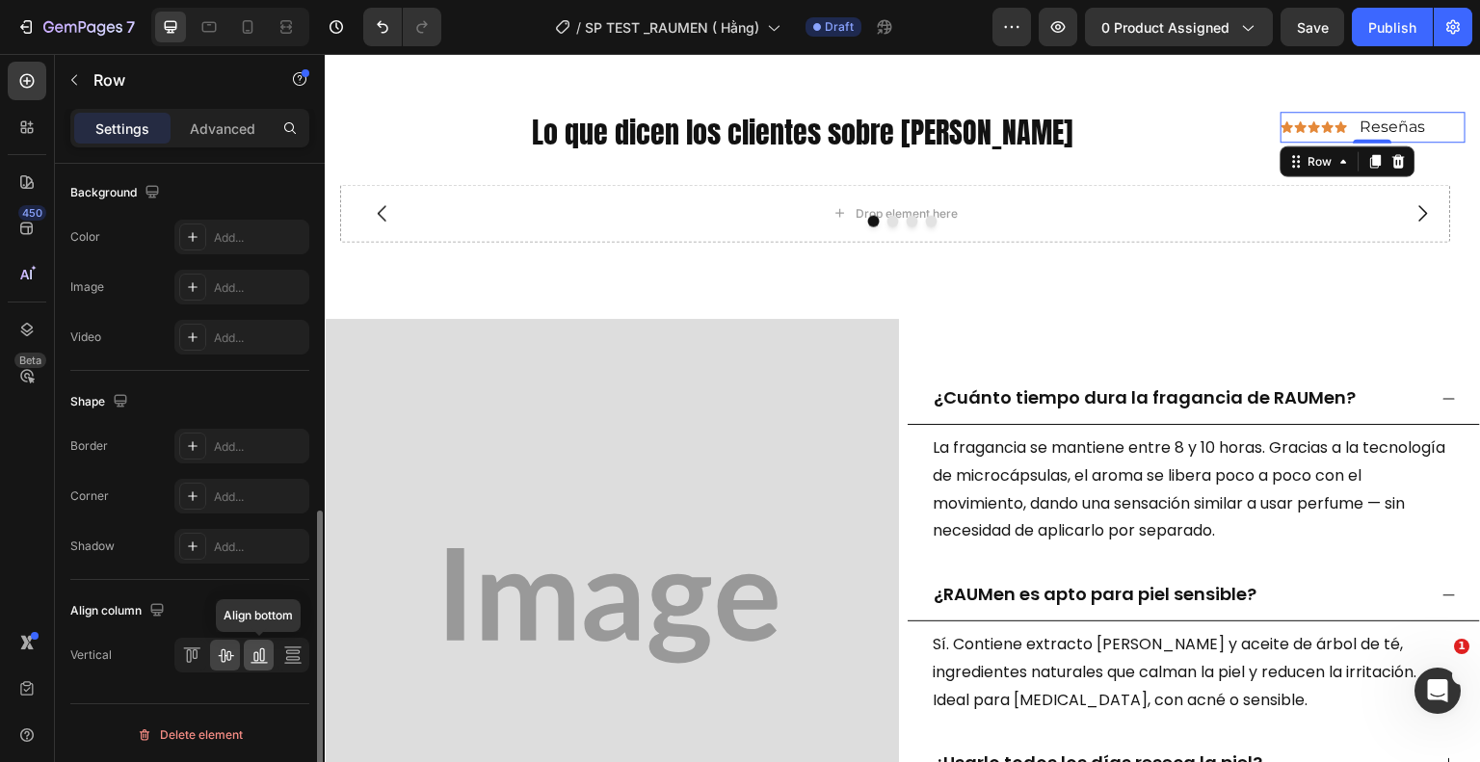
click at [250, 648] on icon at bounding box center [259, 655] width 19 height 19
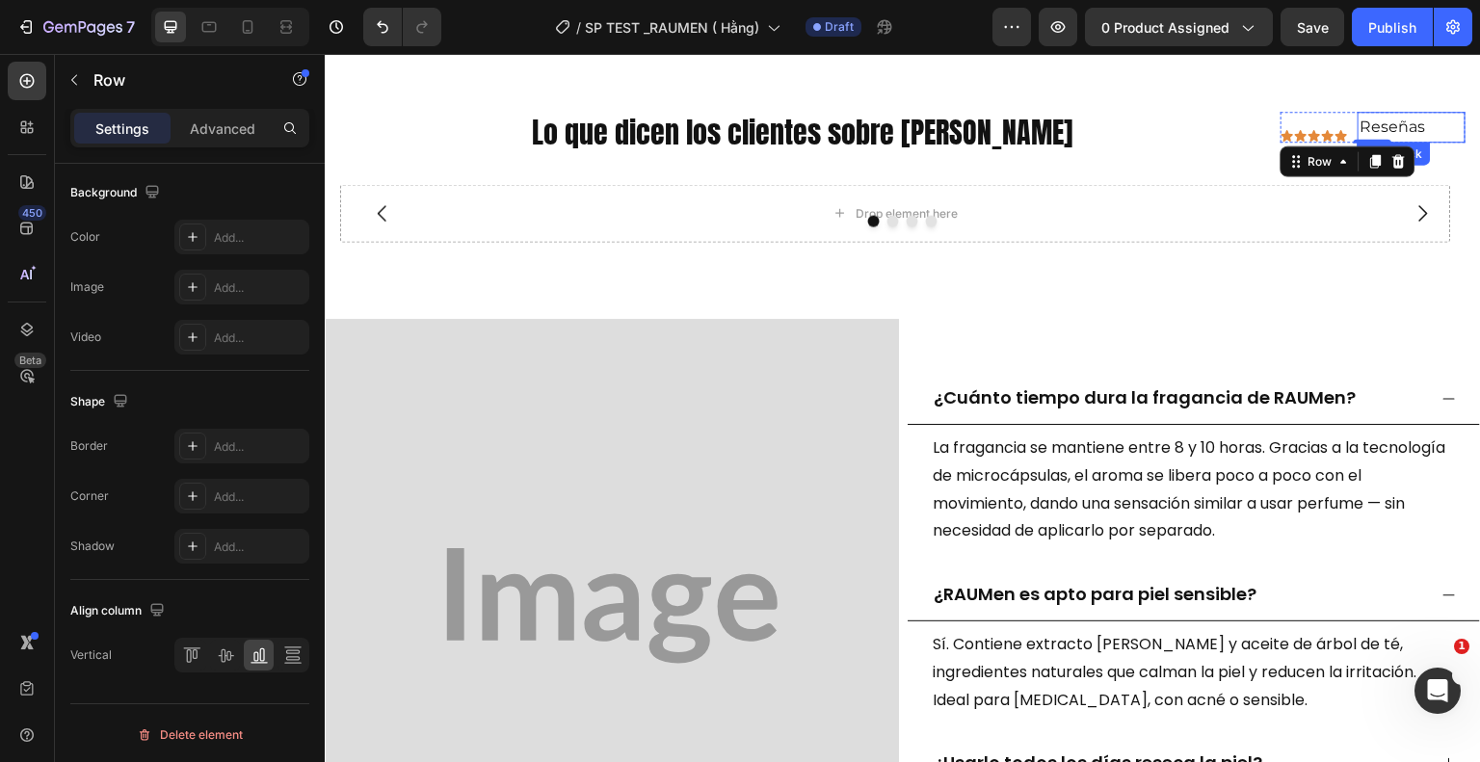
click at [1406, 126] on p "Reseñas" at bounding box center [1412, 128] width 104 height 28
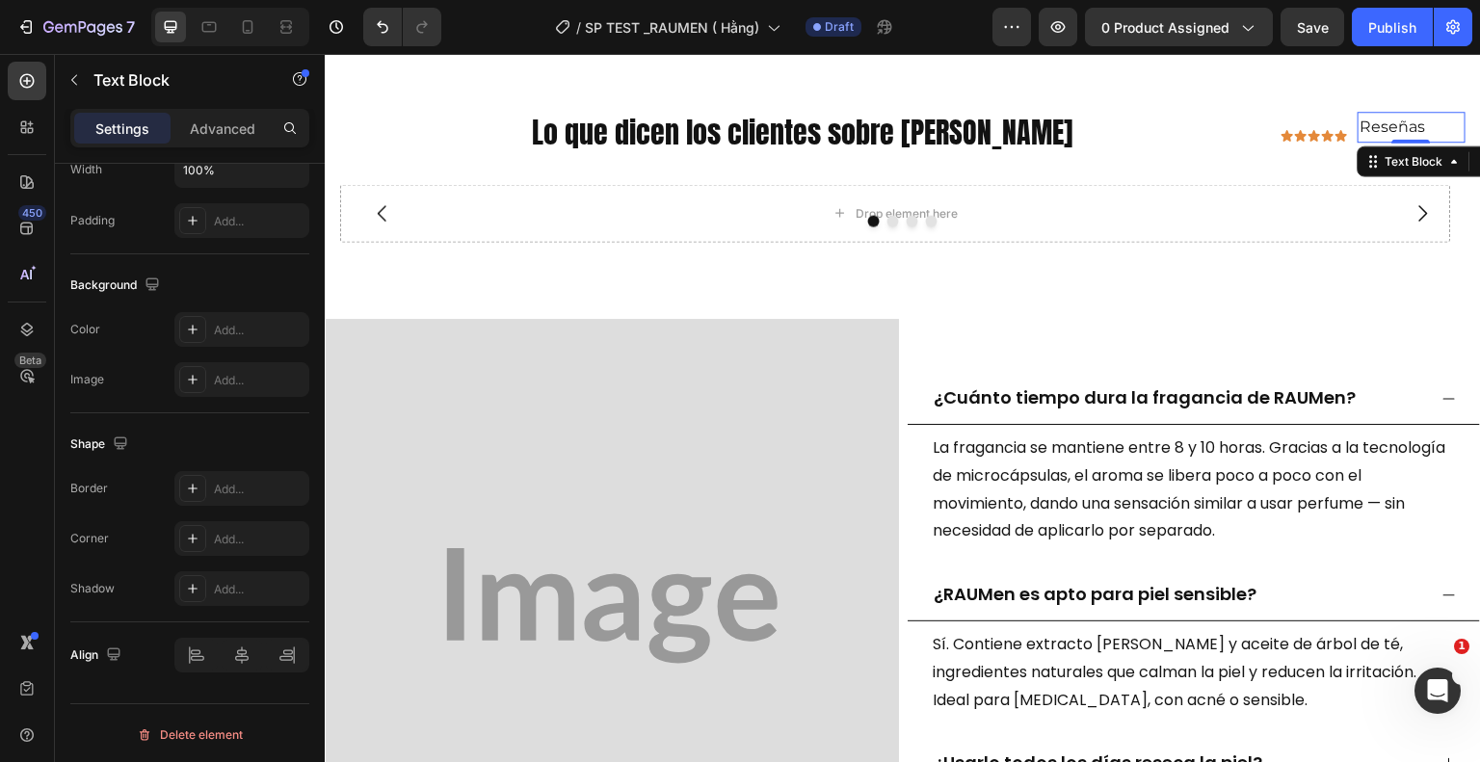
scroll to position [0, 0]
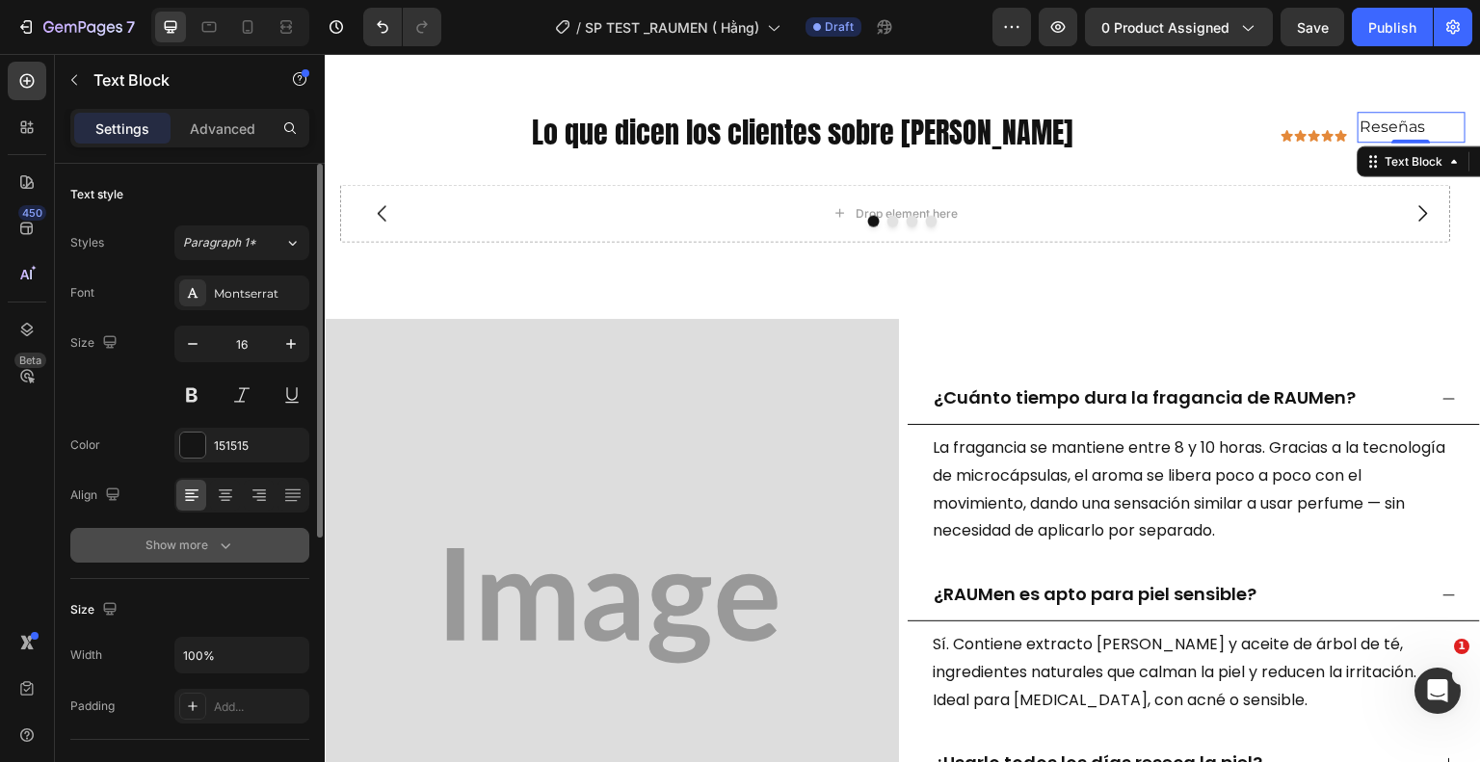
click at [232, 534] on button "Show more" at bounding box center [189, 545] width 239 height 35
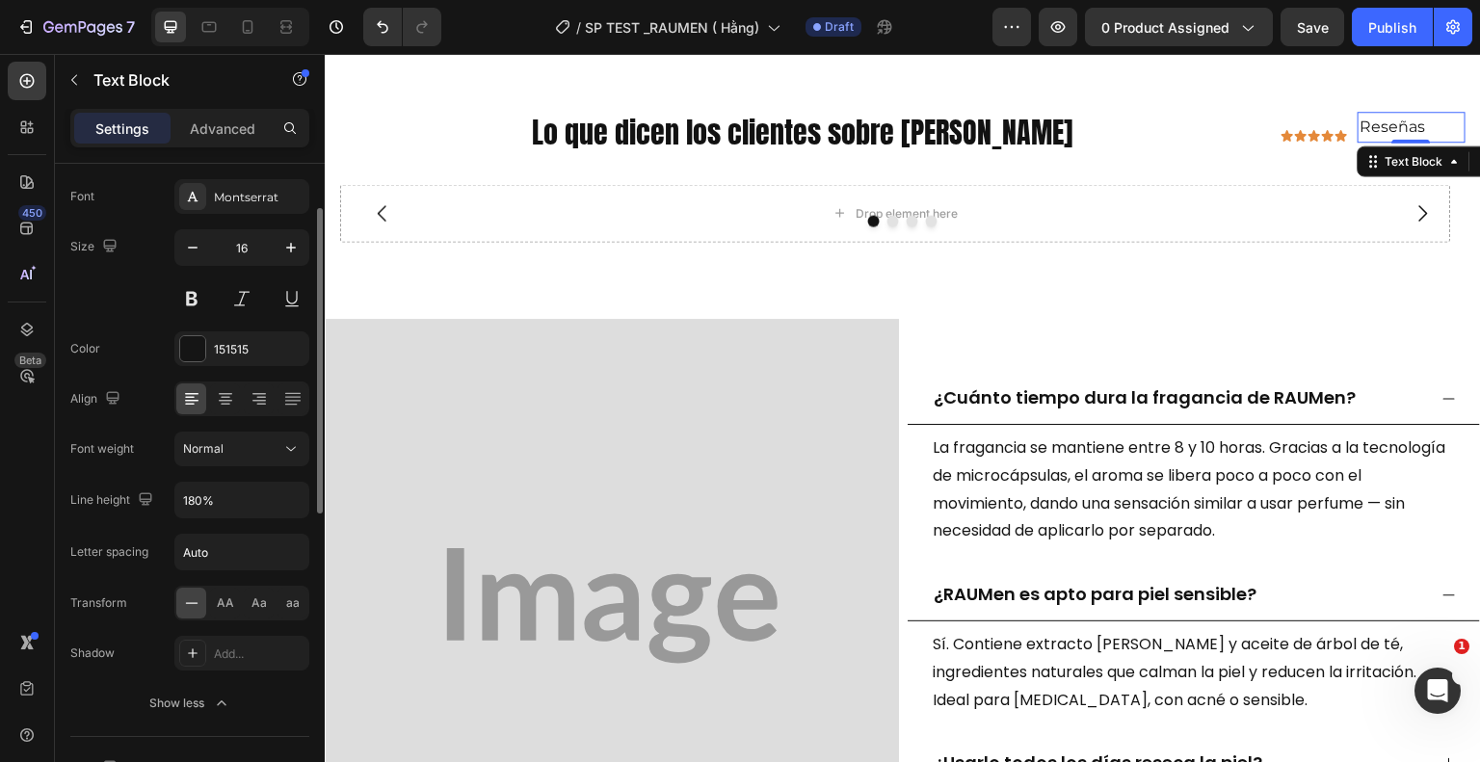
scroll to position [740, 0]
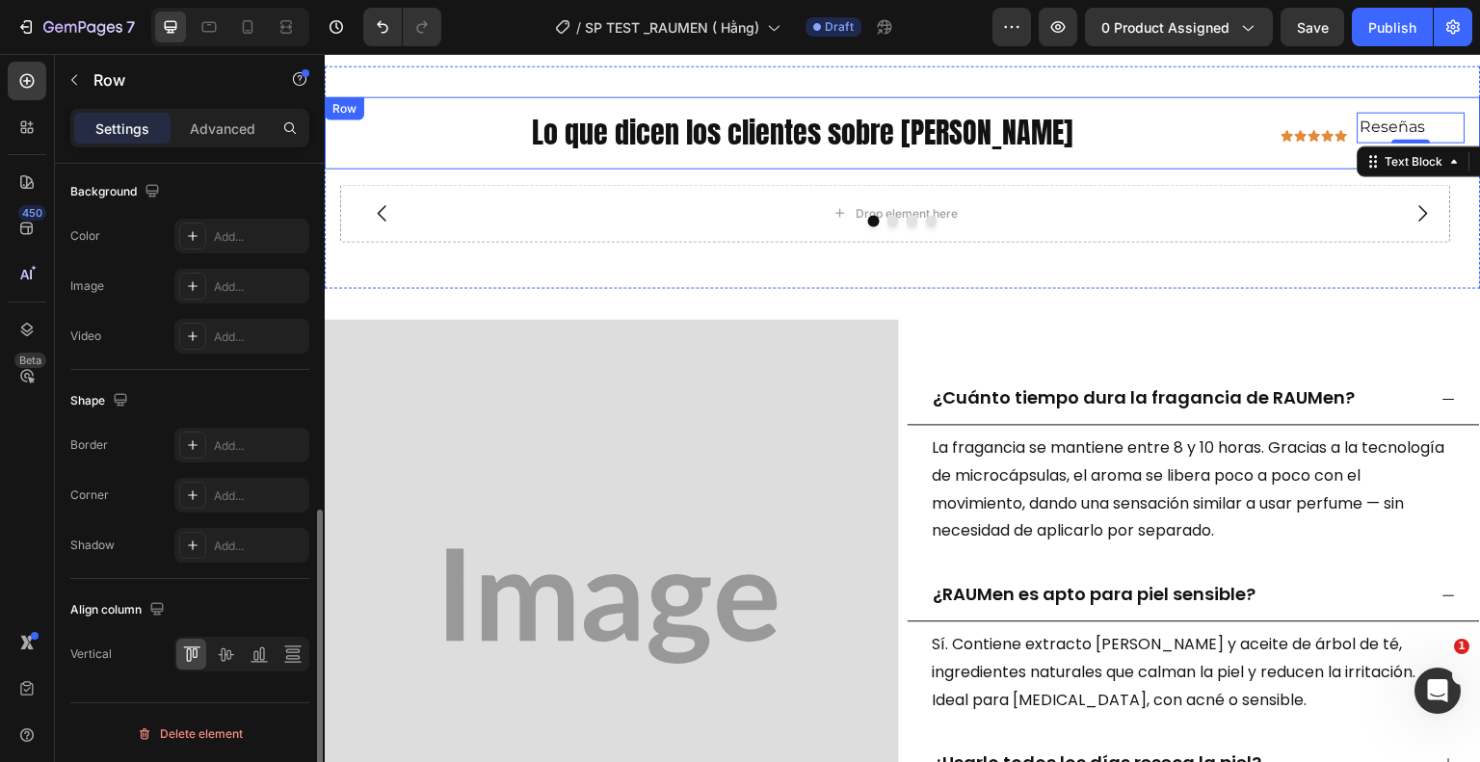
click at [1281, 139] on div "Icon Icon Icon Icon Icon Icon List Reseñas Text Block 0 Row" at bounding box center [1373, 132] width 185 height 41
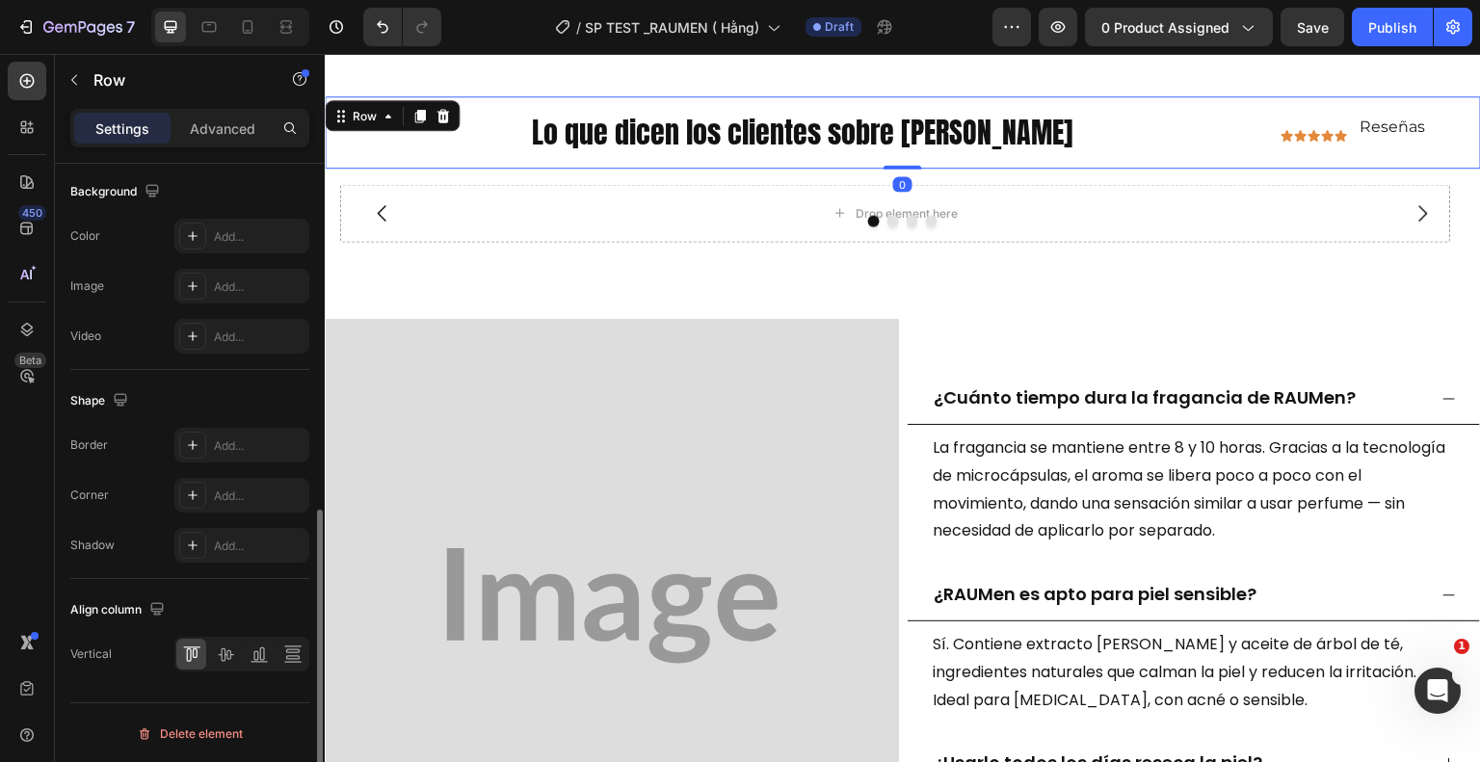
scroll to position [0, 0]
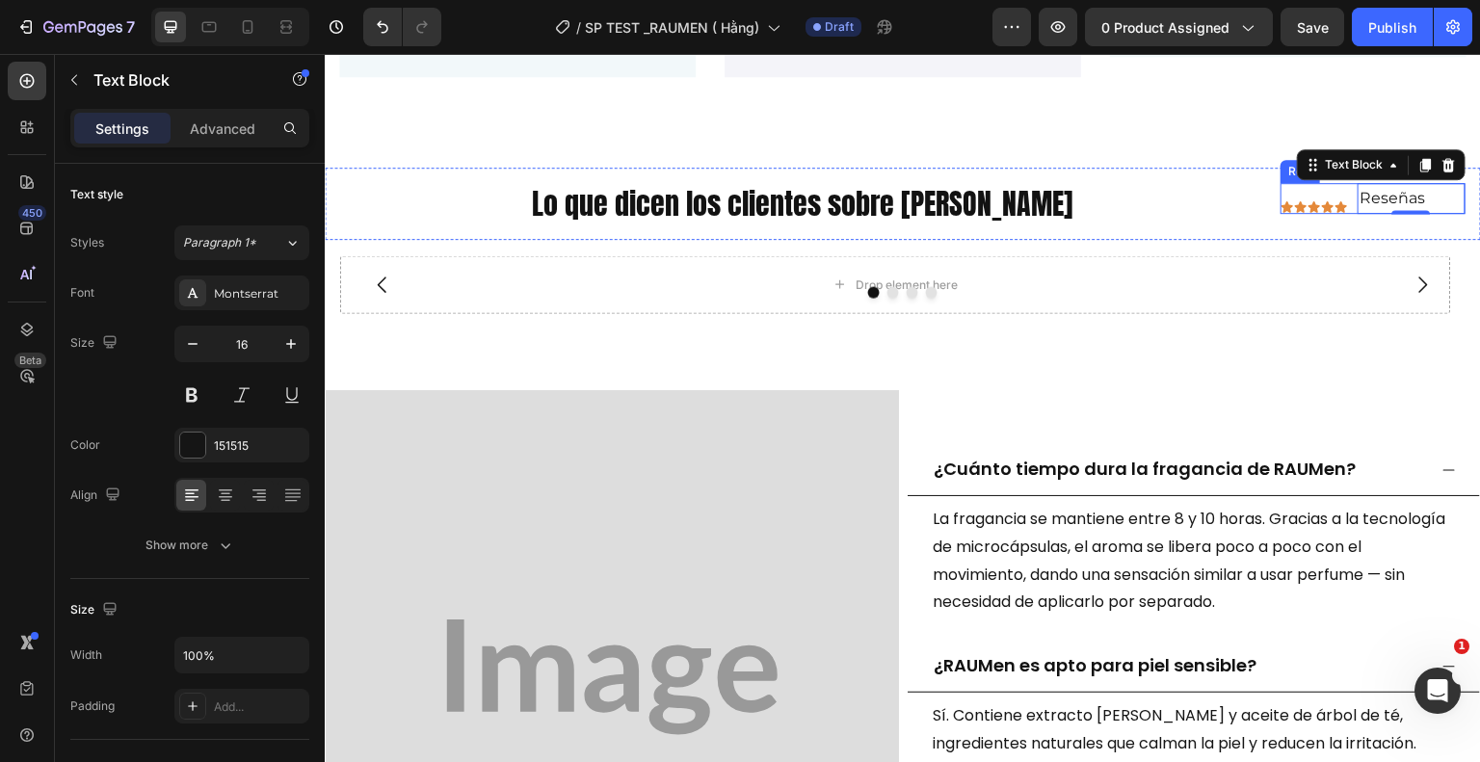
click at [1326, 188] on div "Icon Icon Icon Icon Icon Icon List" at bounding box center [1319, 199] width 77 height 32
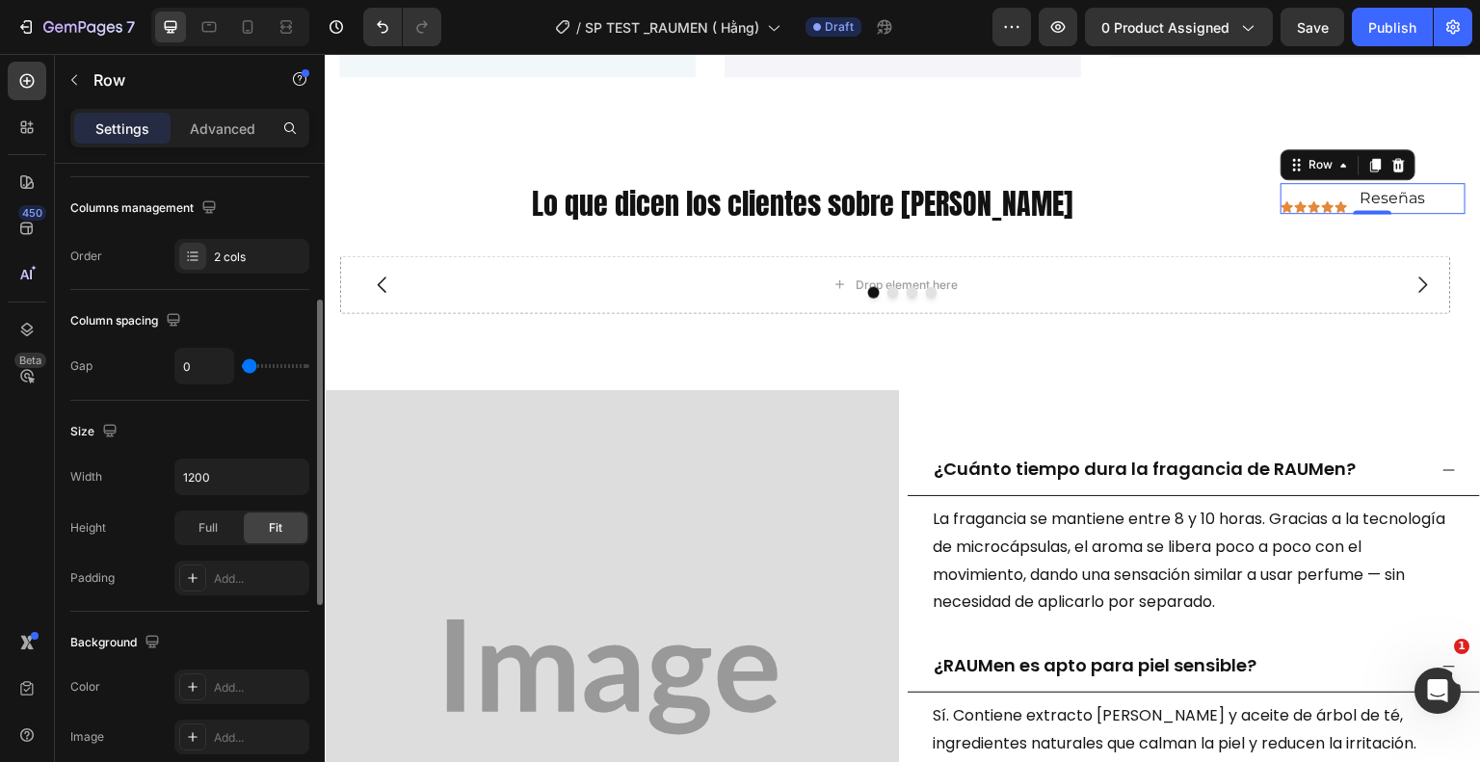
scroll to position [739, 0]
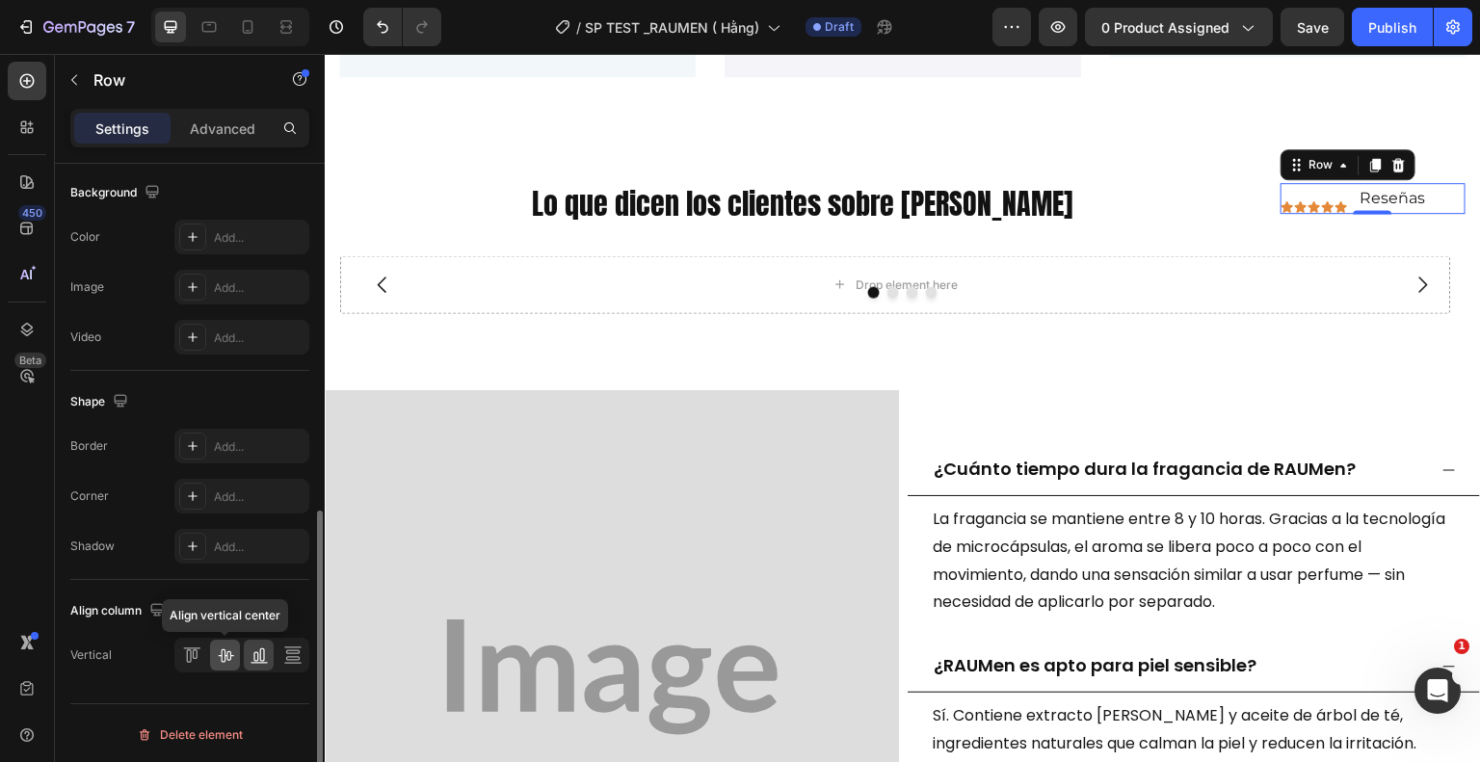
click at [225, 659] on icon at bounding box center [225, 655] width 19 height 19
click at [196, 649] on icon at bounding box center [194, 654] width 5 height 10
click at [228, 651] on icon at bounding box center [225, 655] width 19 height 19
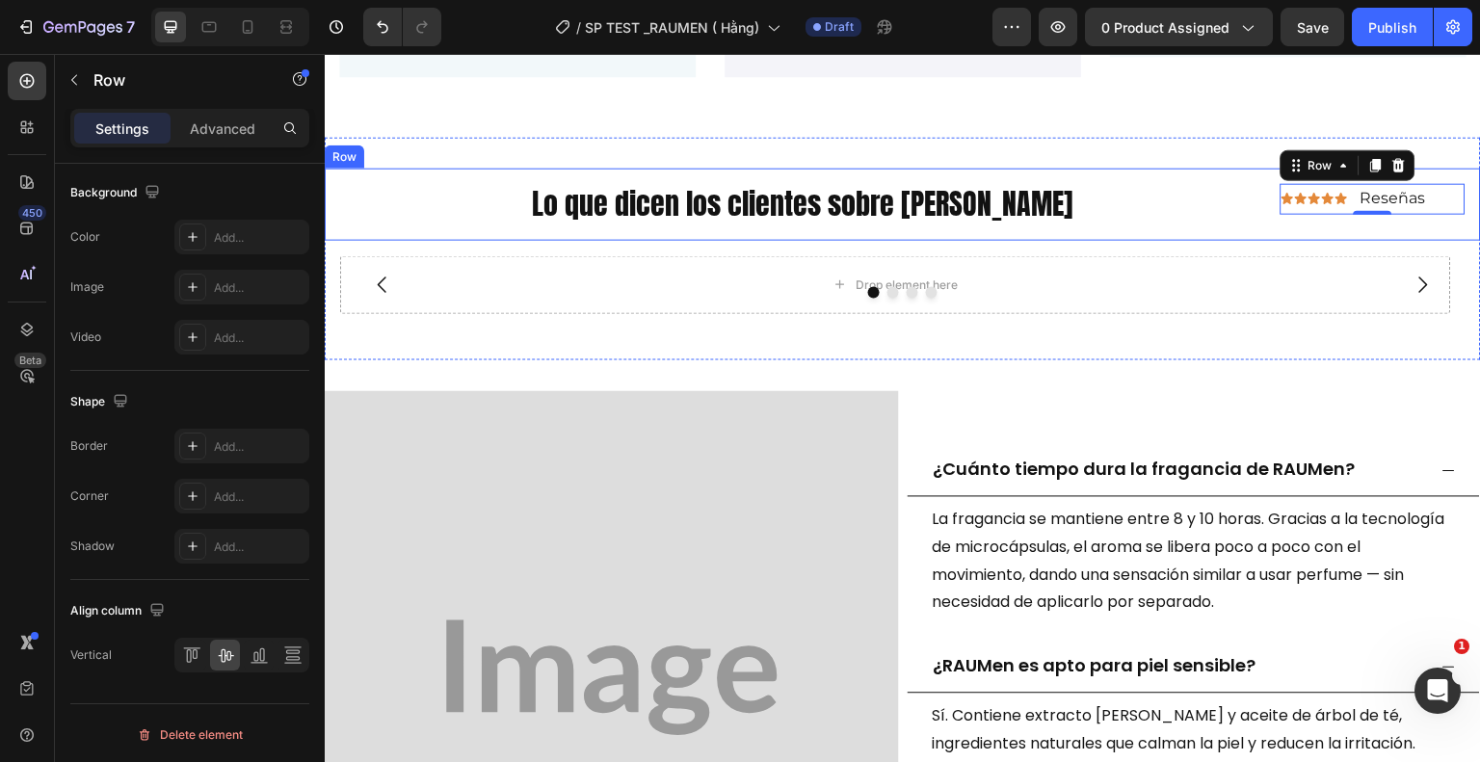
click at [1415, 217] on div "Icon Icon Icon Icon Icon Icon List Reseñas Text Block Row 0" at bounding box center [1373, 203] width 185 height 41
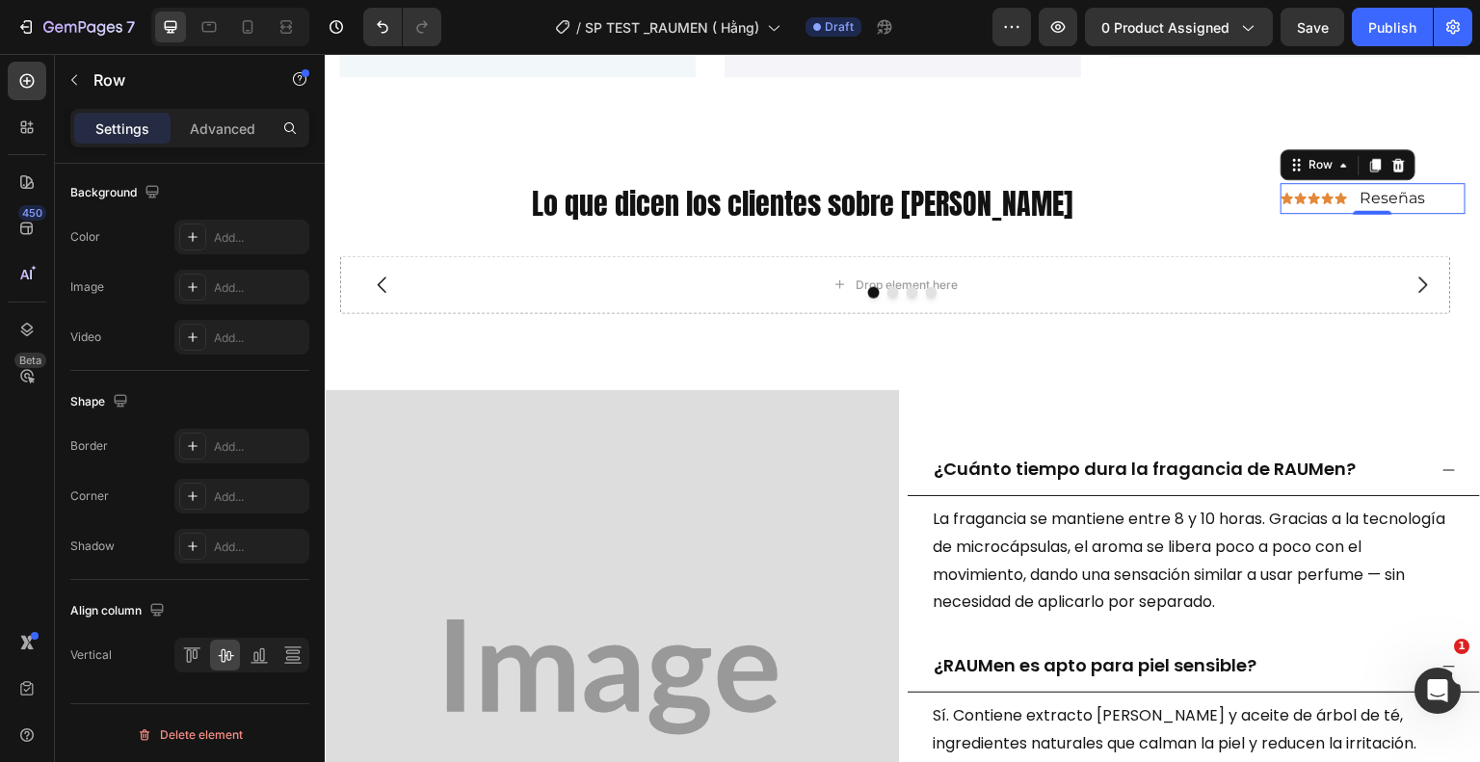
click at [1281, 205] on div "Icon Icon Icon Icon Icon Icon List" at bounding box center [1319, 199] width 77 height 32
click at [71, 80] on icon "button" at bounding box center [73, 79] width 15 height 15
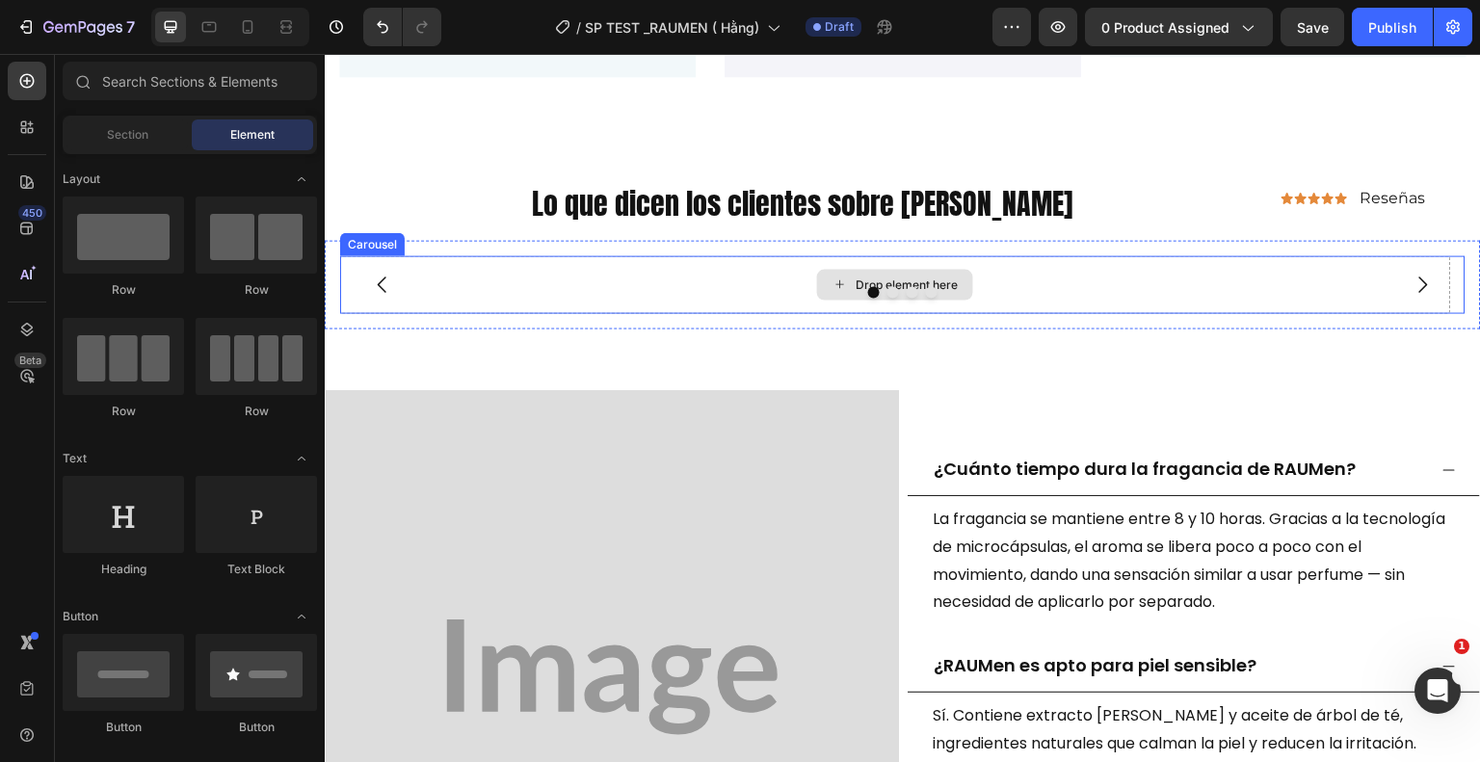
click at [515, 271] on div "Drop element here" at bounding box center [895, 284] width 1111 height 58
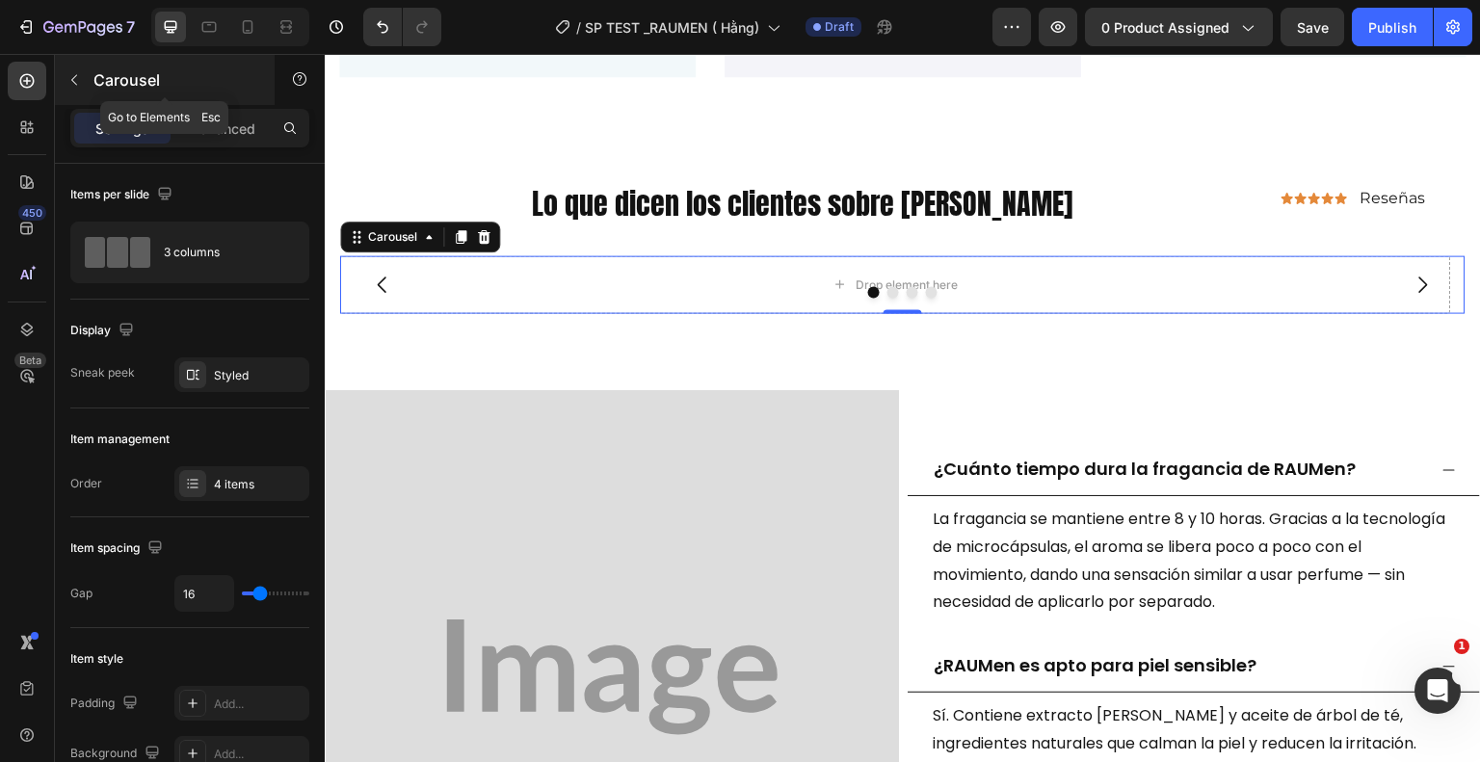
click at [78, 77] on icon "button" at bounding box center [73, 79] width 15 height 15
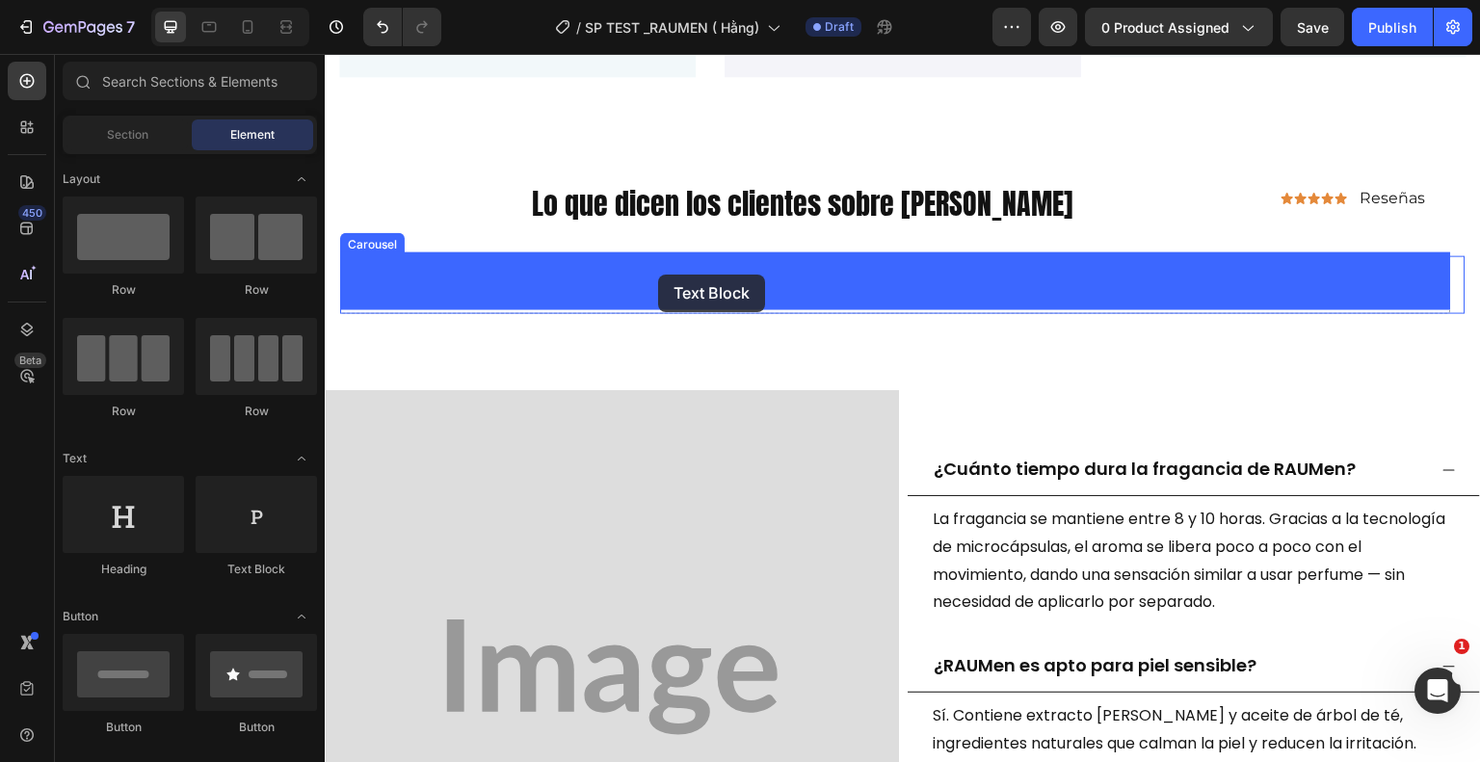
drag, startPoint x: 591, startPoint y: 583, endPoint x: 660, endPoint y: 274, distance: 317.0
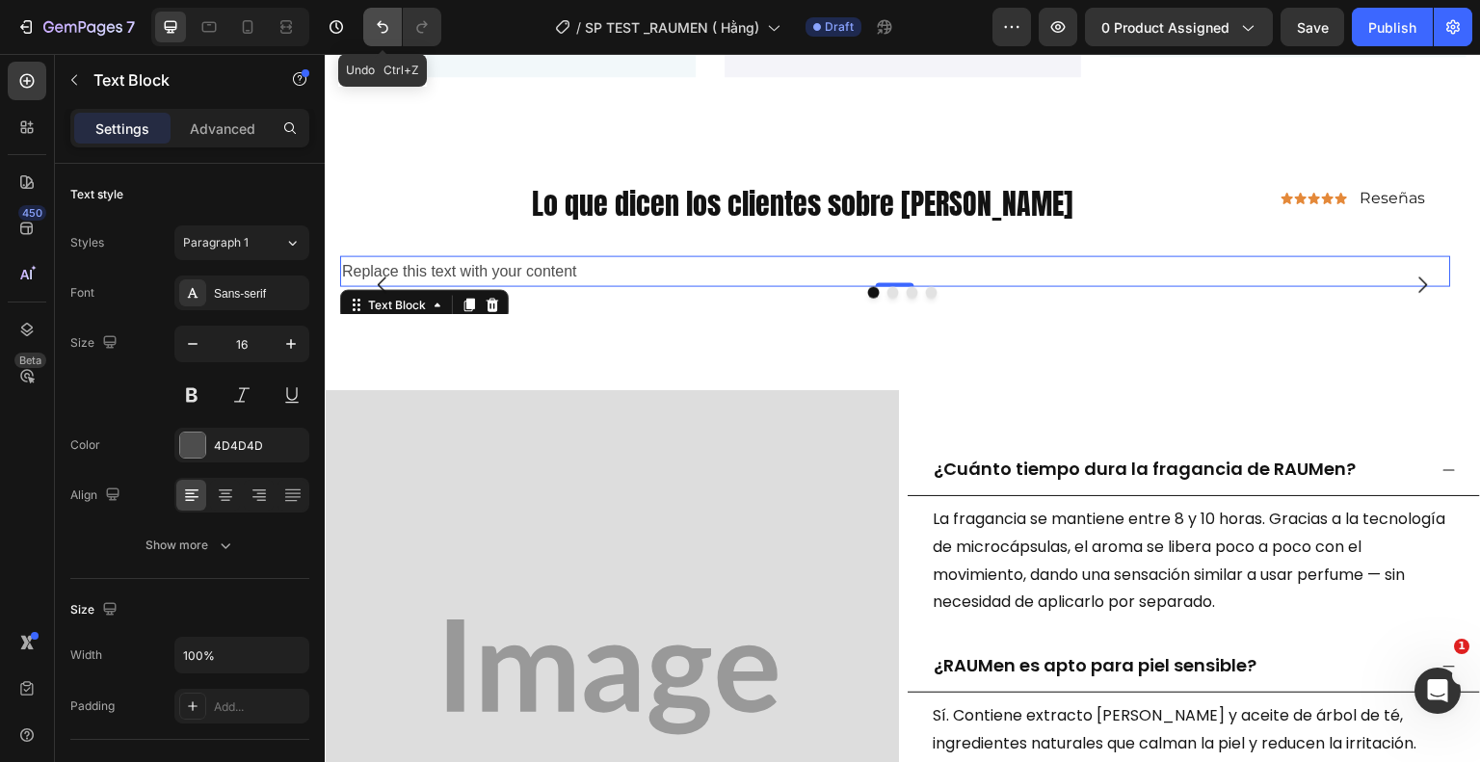
click at [387, 18] on icon "Undo/Redo" at bounding box center [382, 26] width 19 height 19
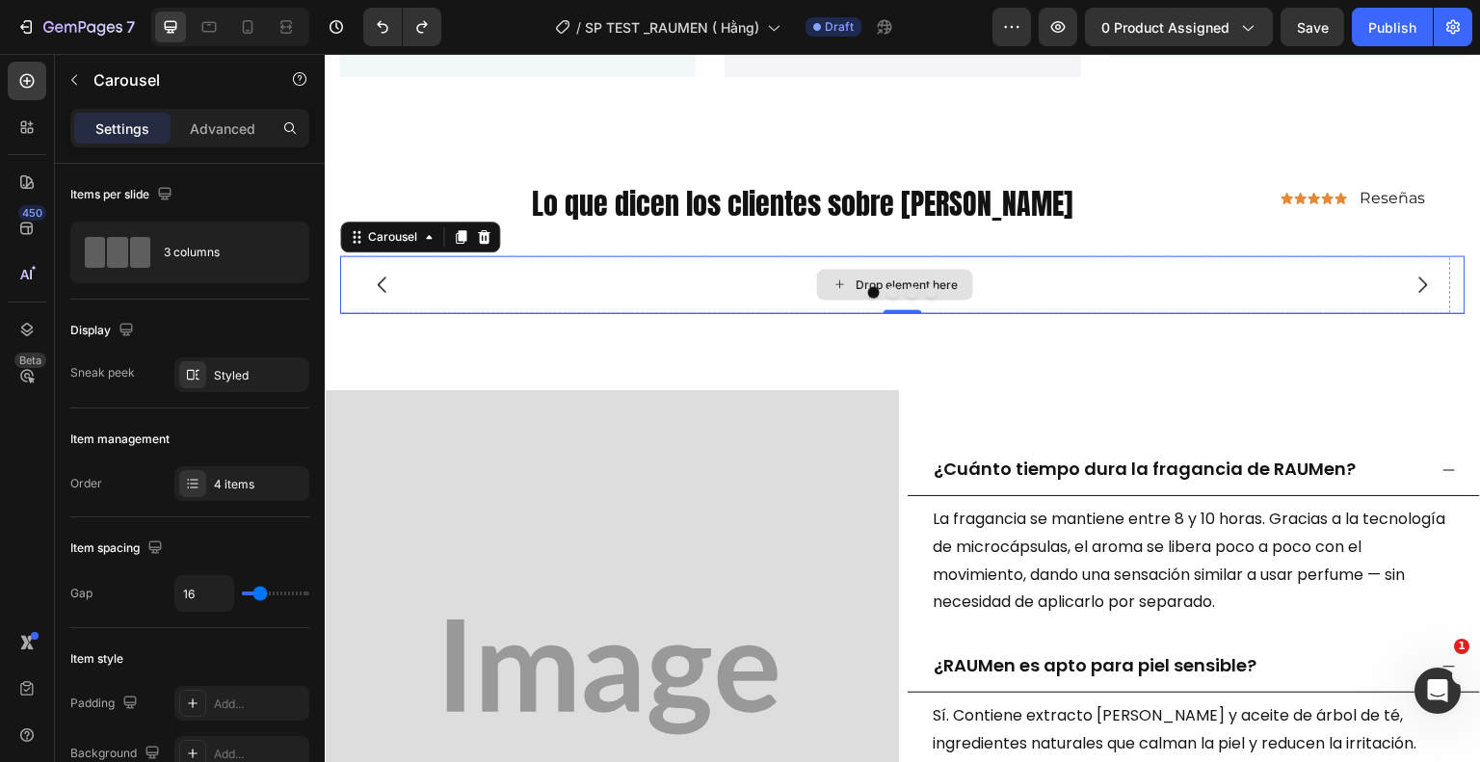
click at [705, 298] on div "Drop element here" at bounding box center [895, 284] width 1111 height 58
click at [234, 369] on div "Styled" at bounding box center [242, 375] width 56 height 17
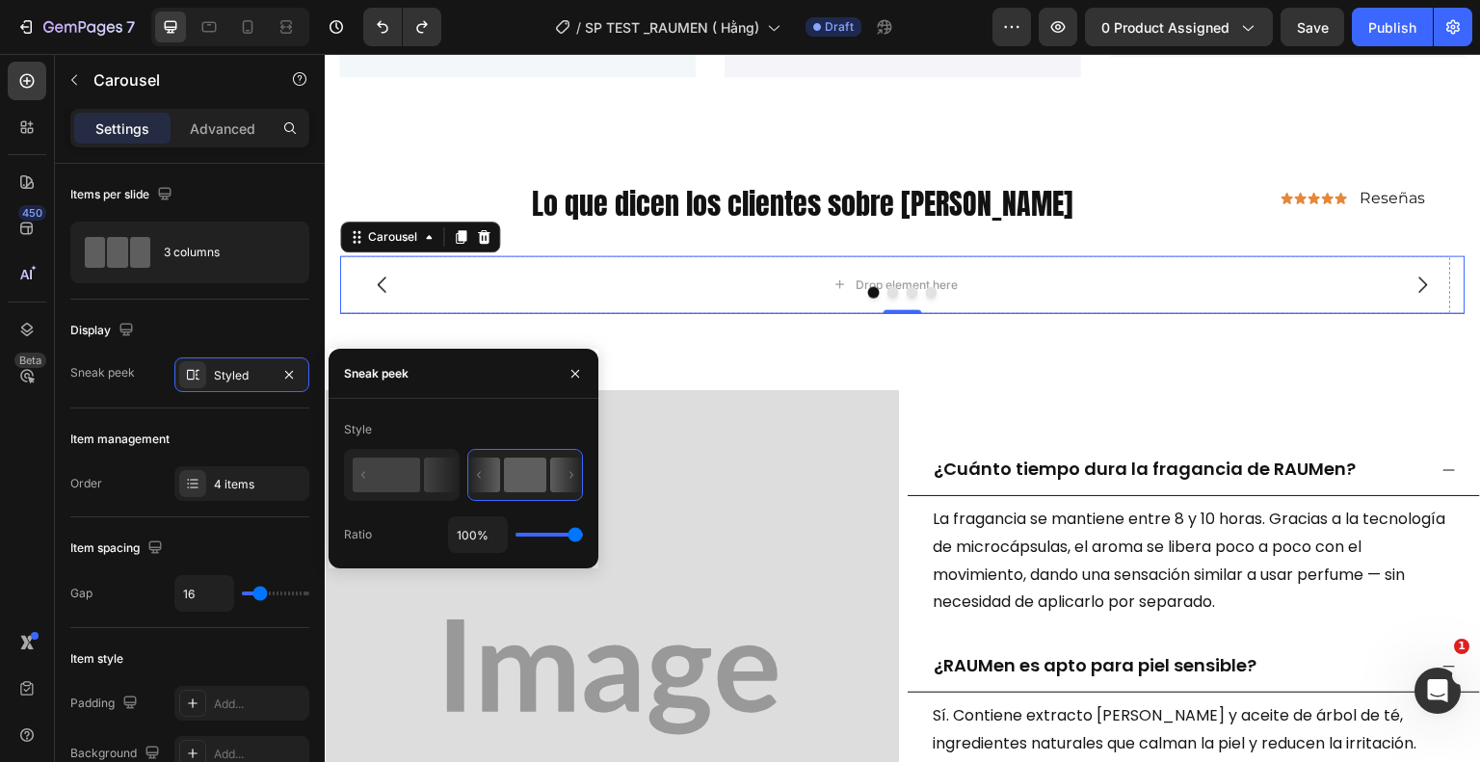
type input "88%"
type input "88"
type input "85%"
type input "85"
type input "79%"
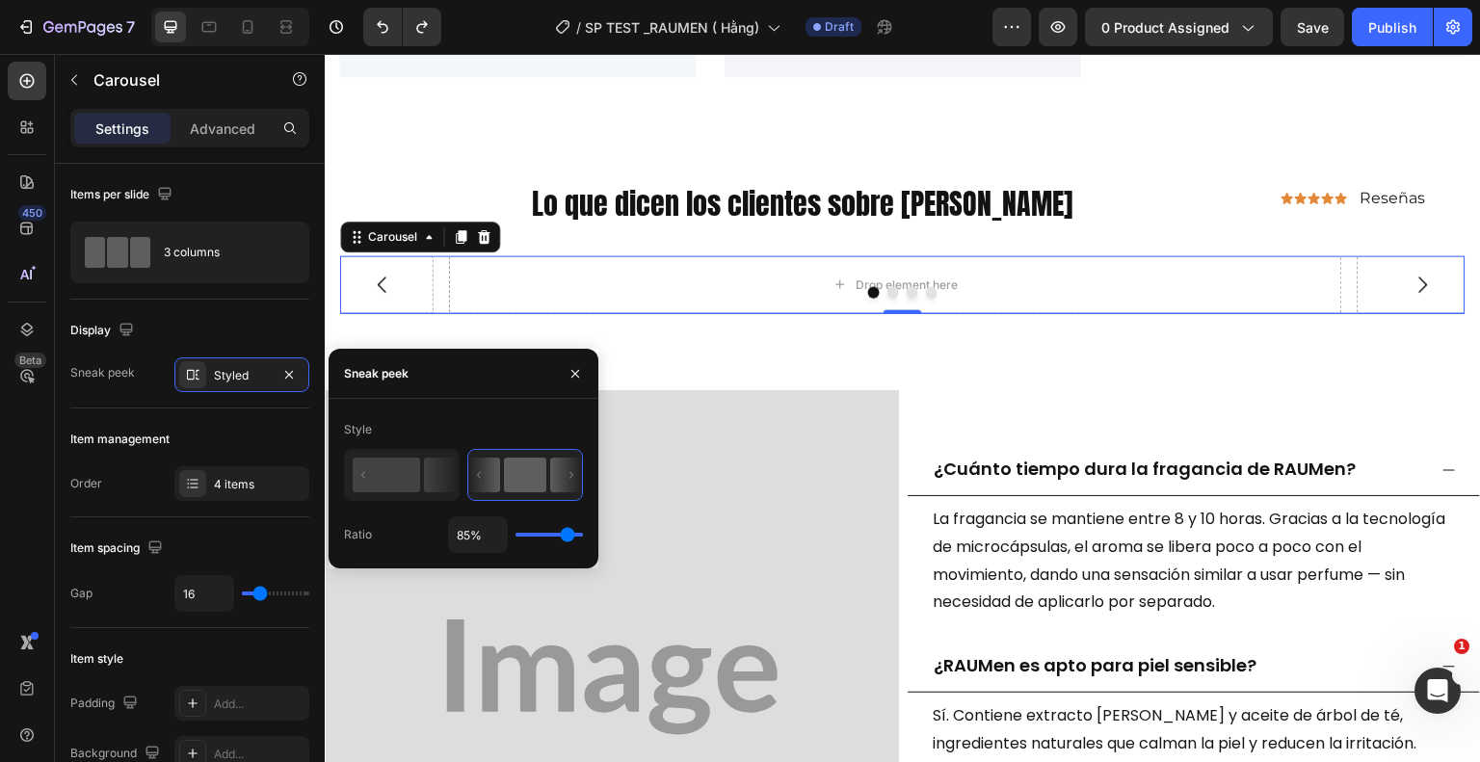
type input "79"
type input "76%"
type input "76"
type input "75%"
type input "75"
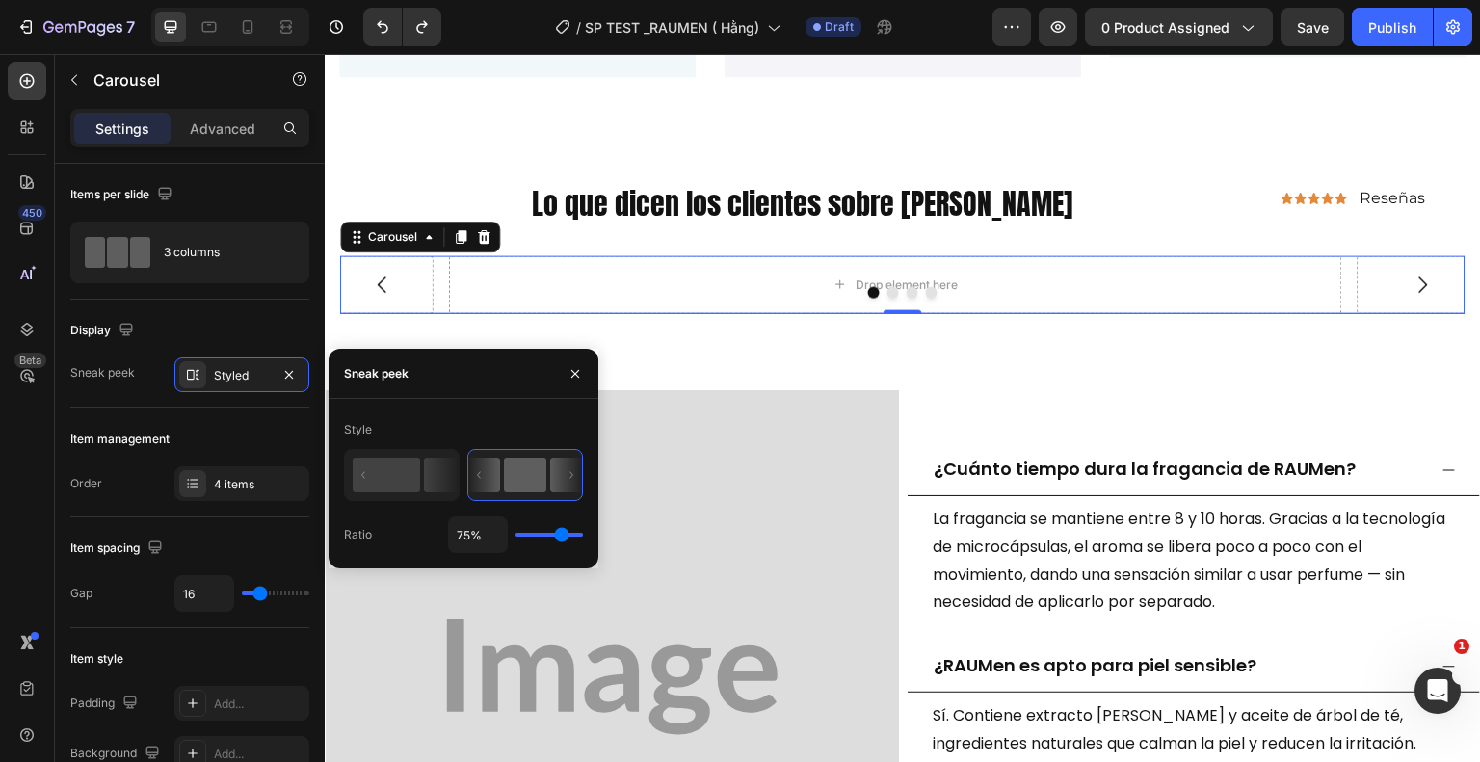
type input "70%"
type input "70"
type input "62%"
type input "62"
type input "59%"
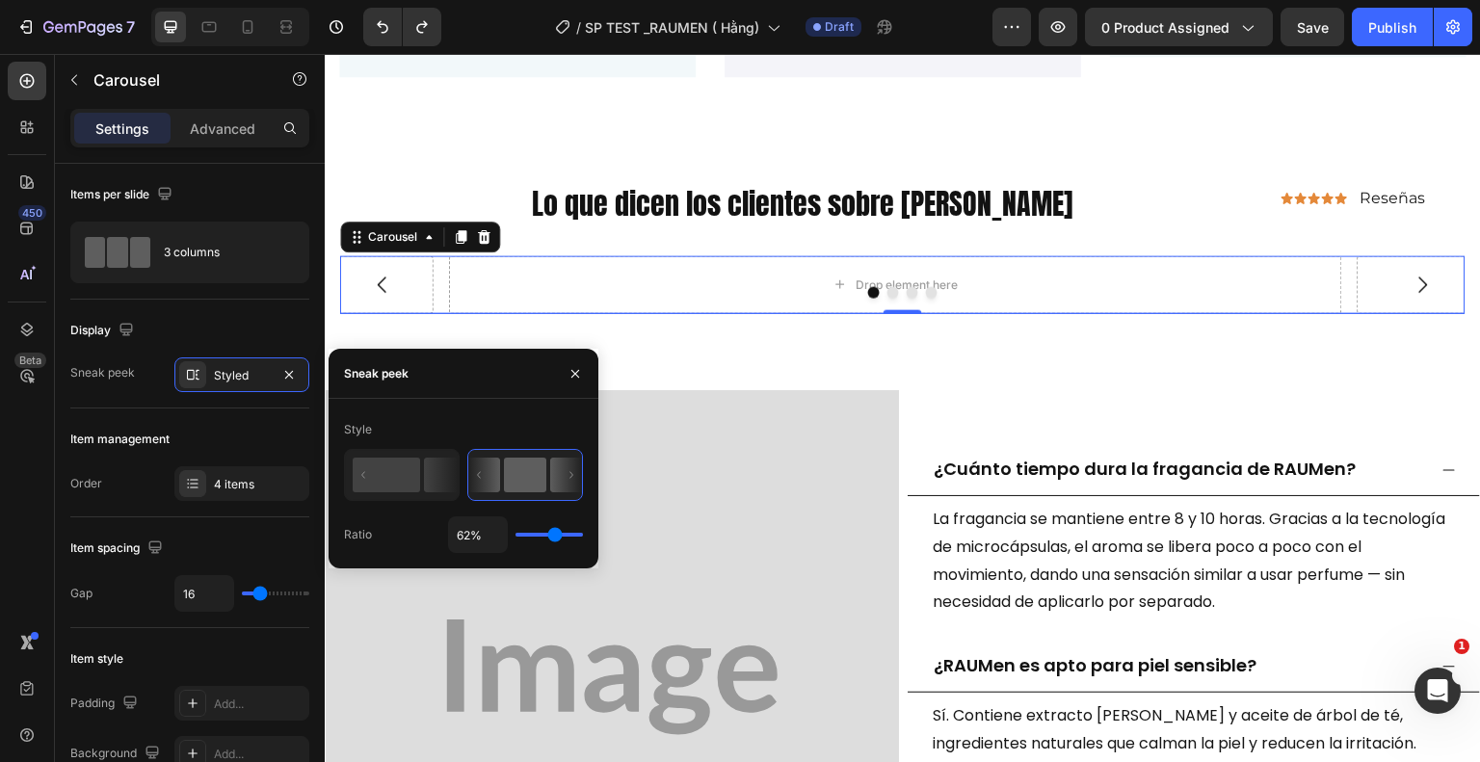
type input "59"
type input "57%"
type input "57"
type input "51%"
type input "51"
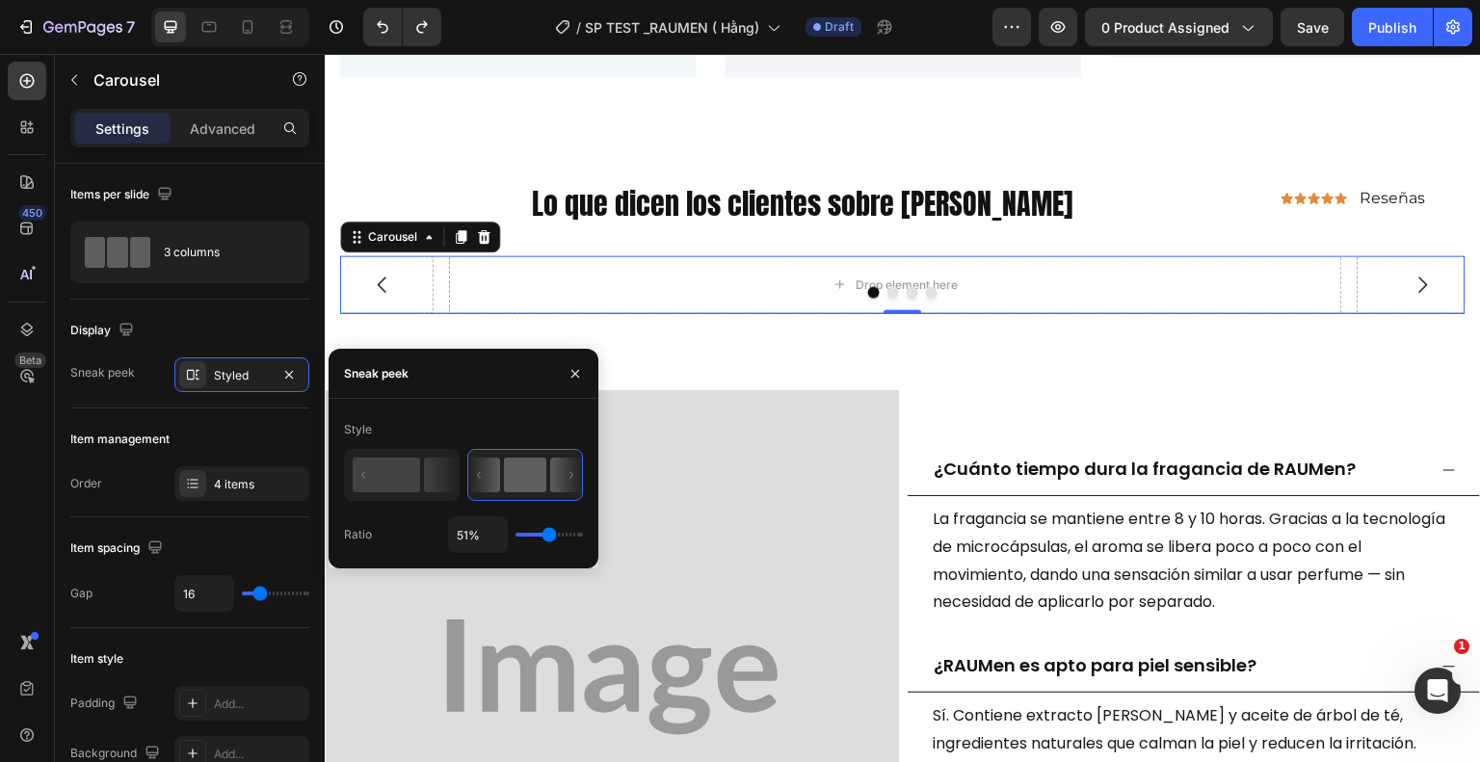
type input "50%"
type input "50"
type input "45%"
type input "45"
type input "40%"
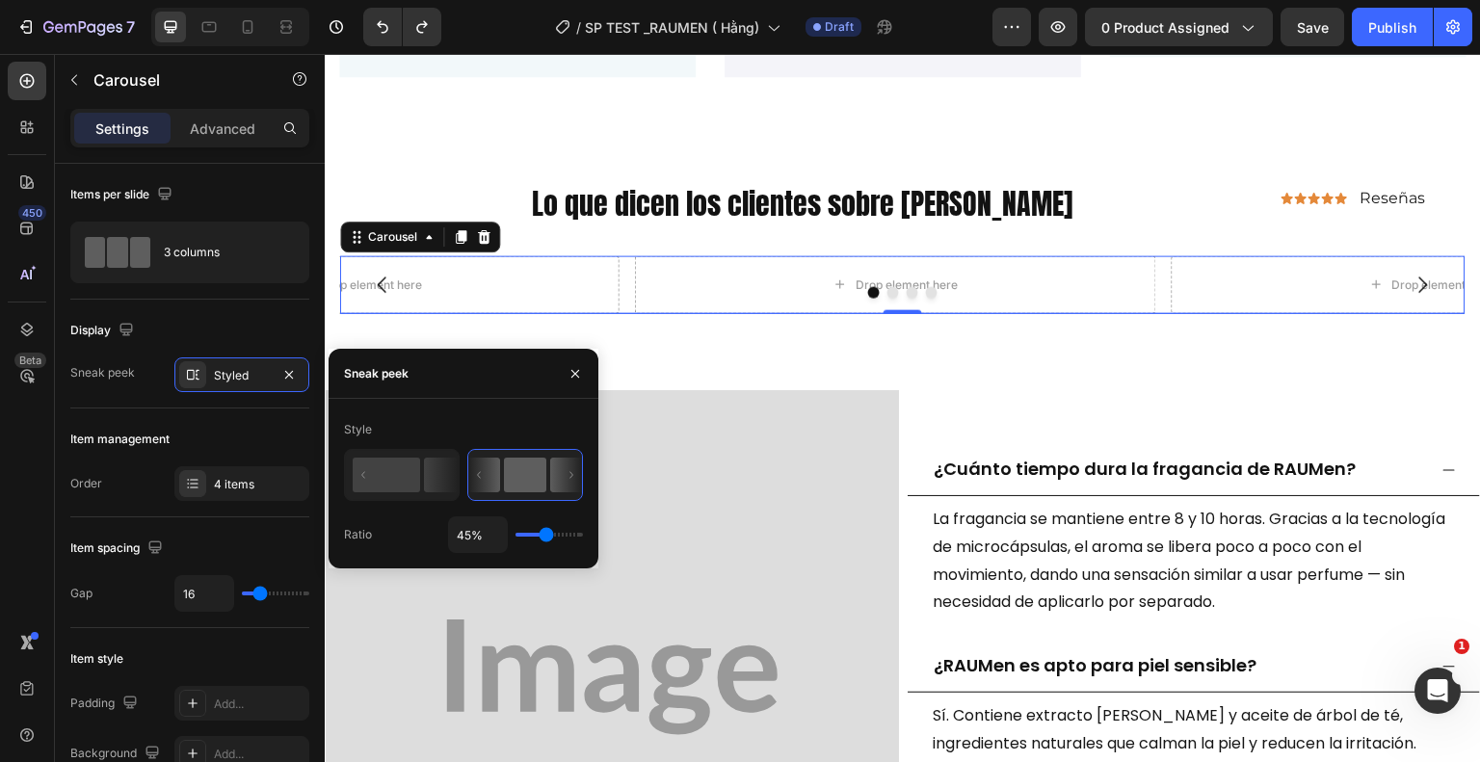
type input "40"
type input "28%"
type input "28"
type input "25%"
type input "25"
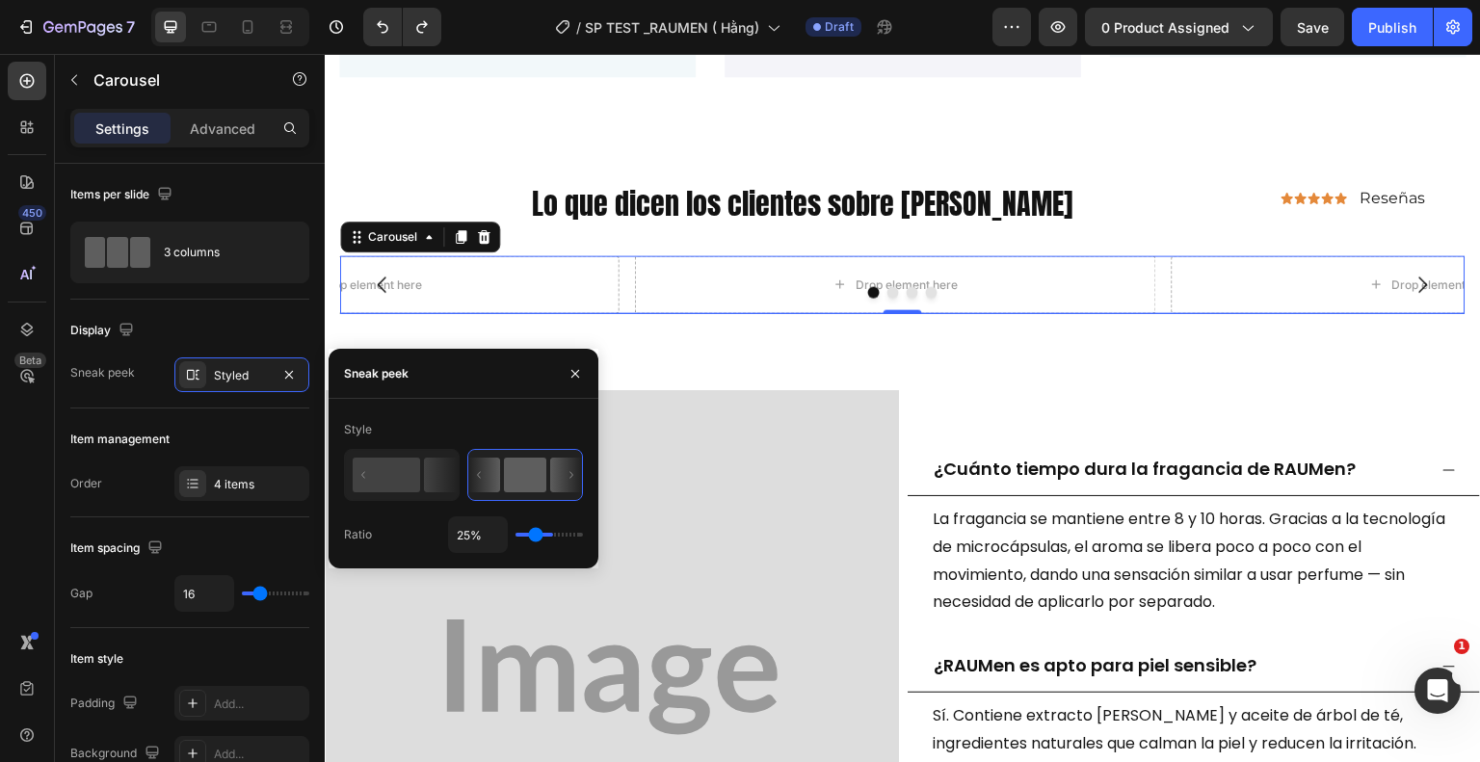
type input "20%"
type input "20"
type input "17%"
type input "17"
type input "7%"
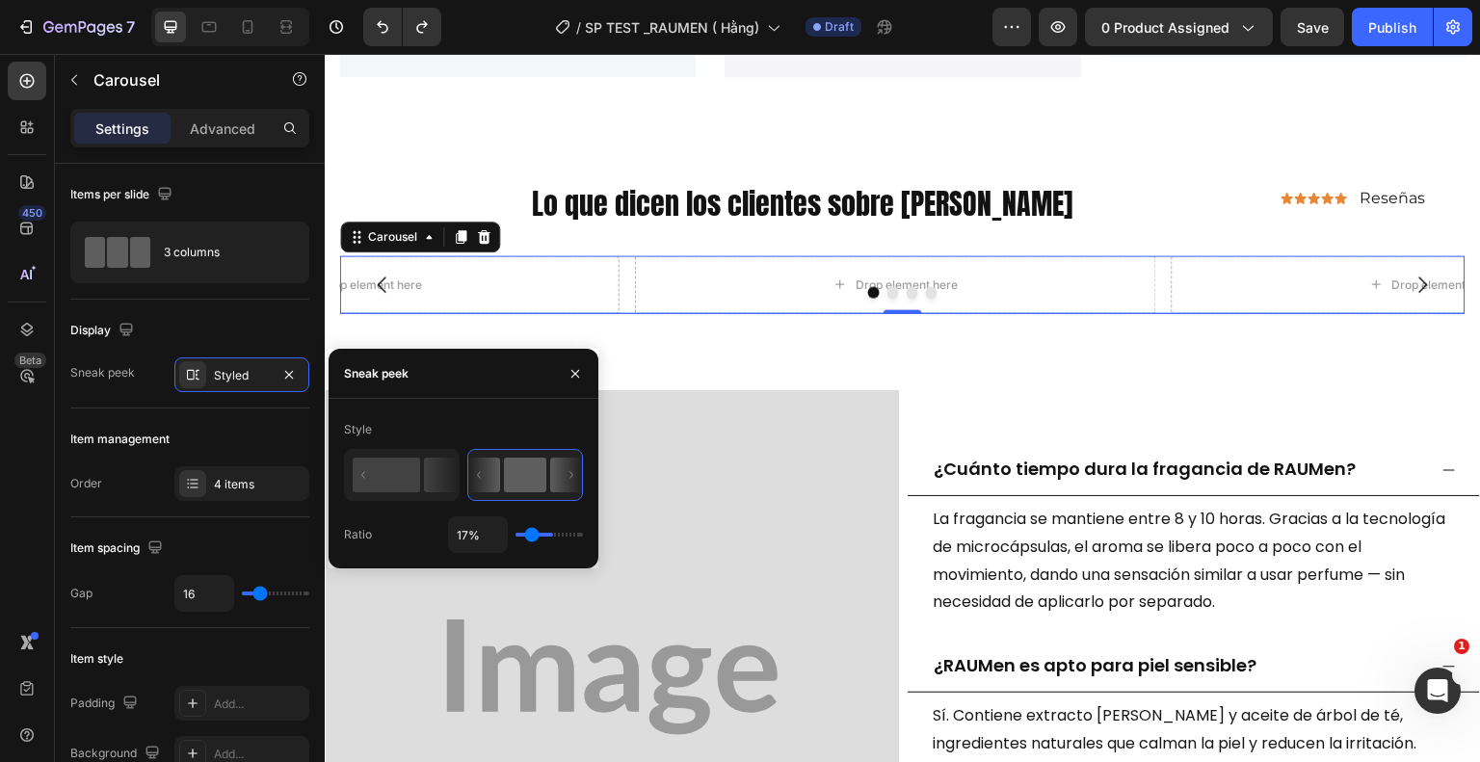
type input "7"
type input "4%"
type input "4"
type input "1%"
drag, startPoint x: 569, startPoint y: 533, endPoint x: 528, endPoint y: 546, distance: 43.6
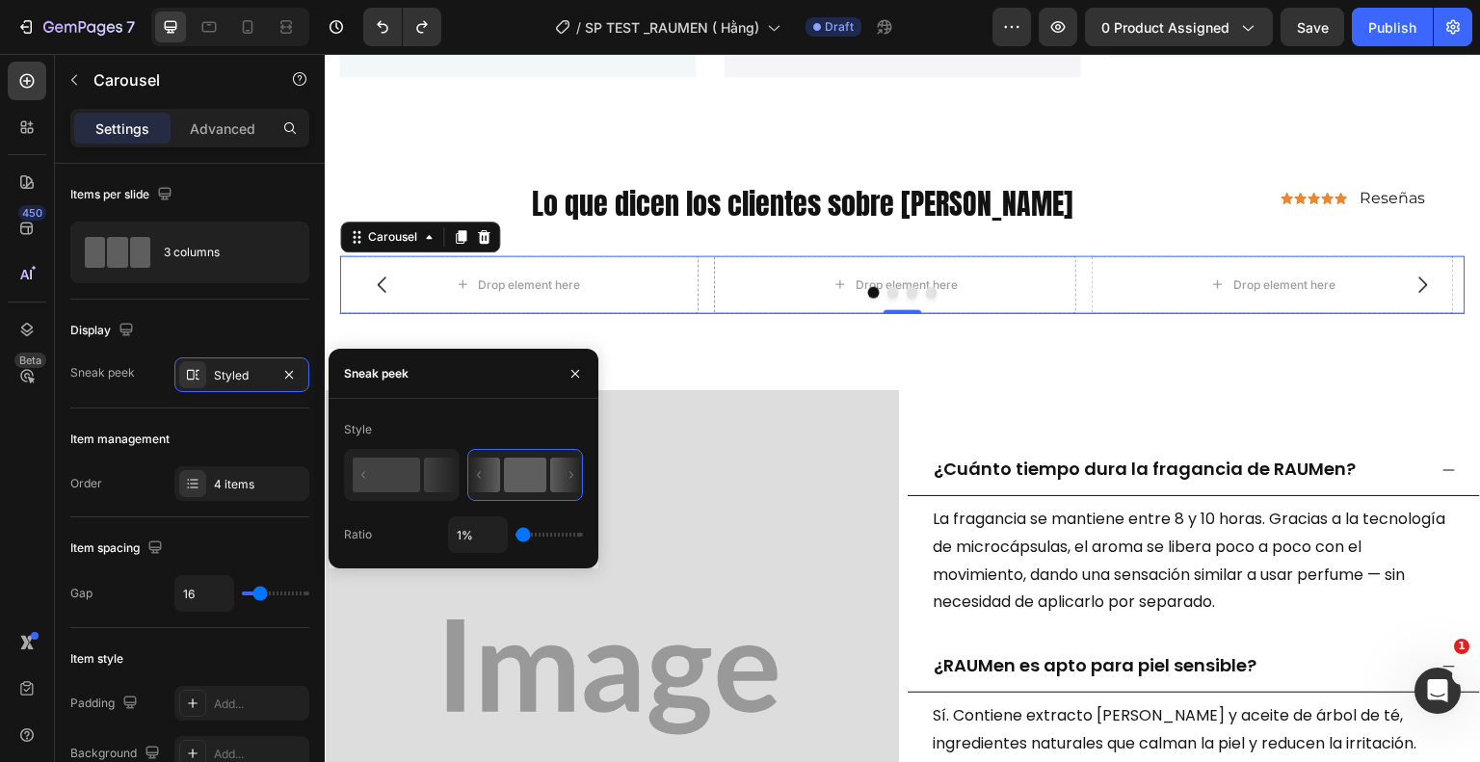
type input "3"
click at [524, 537] on input "range" at bounding box center [549, 535] width 67 height 4
type input "3%"
click at [76, 80] on icon "button" at bounding box center [73, 79] width 15 height 15
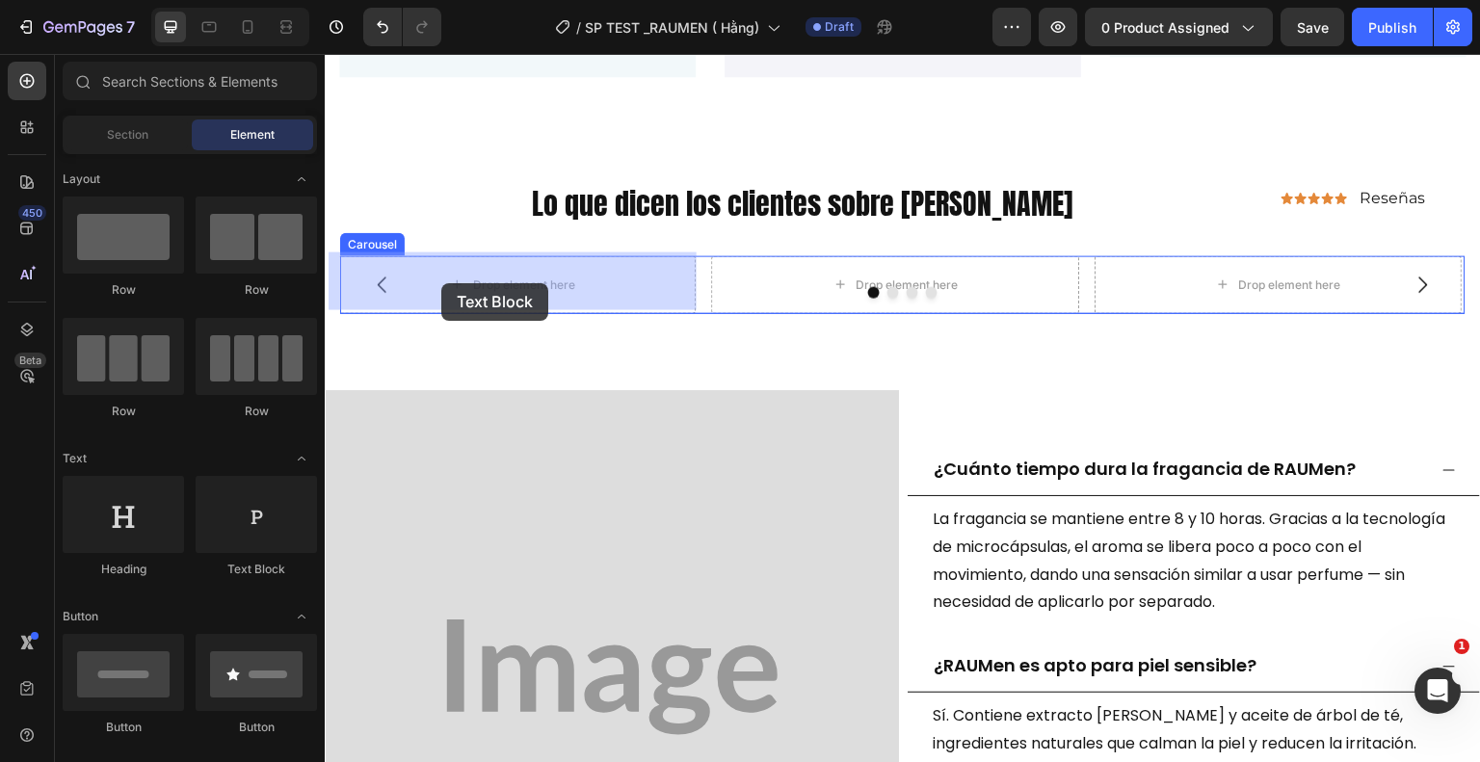
drag, startPoint x: 597, startPoint y: 552, endPoint x: 441, endPoint y: 283, distance: 310.9
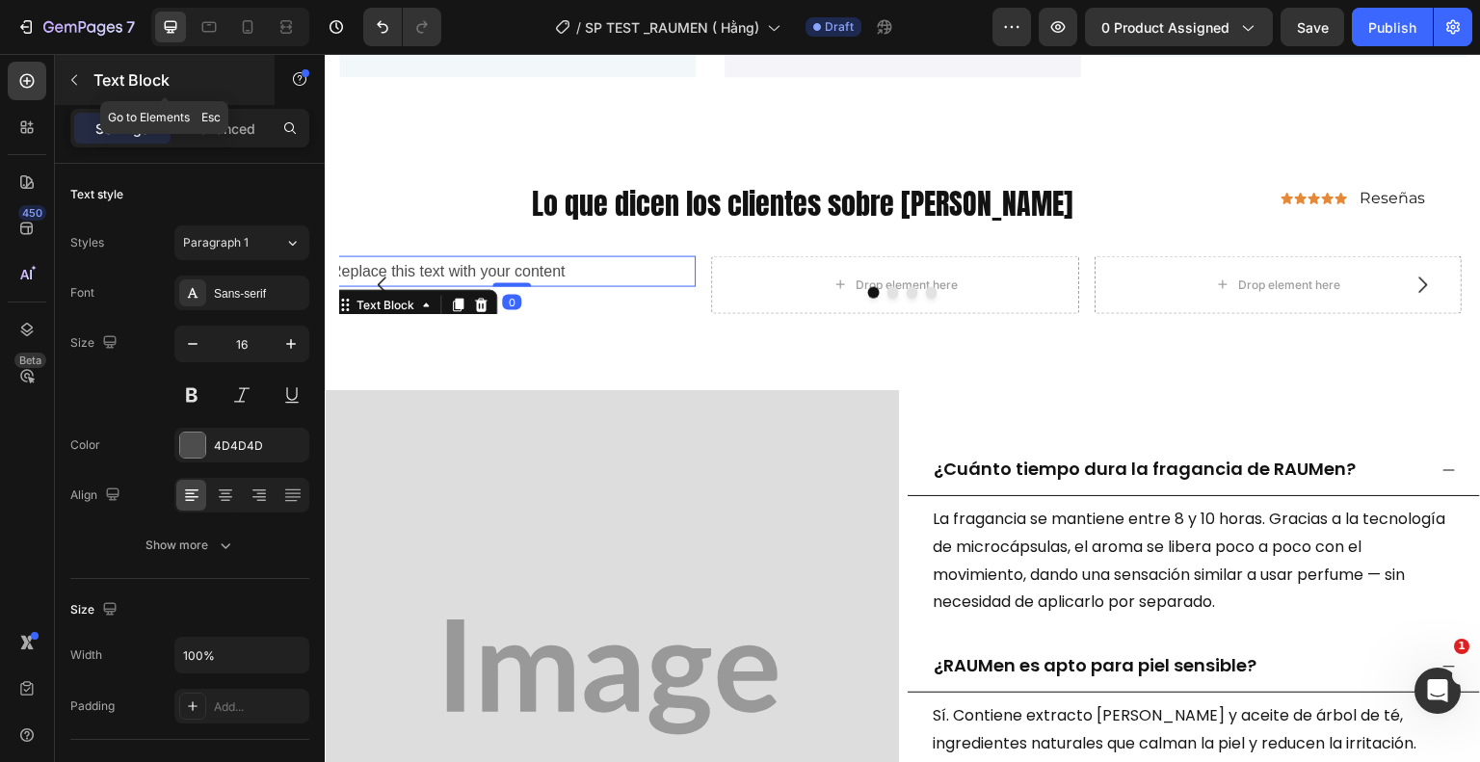
click at [77, 80] on icon "button" at bounding box center [73, 79] width 15 height 15
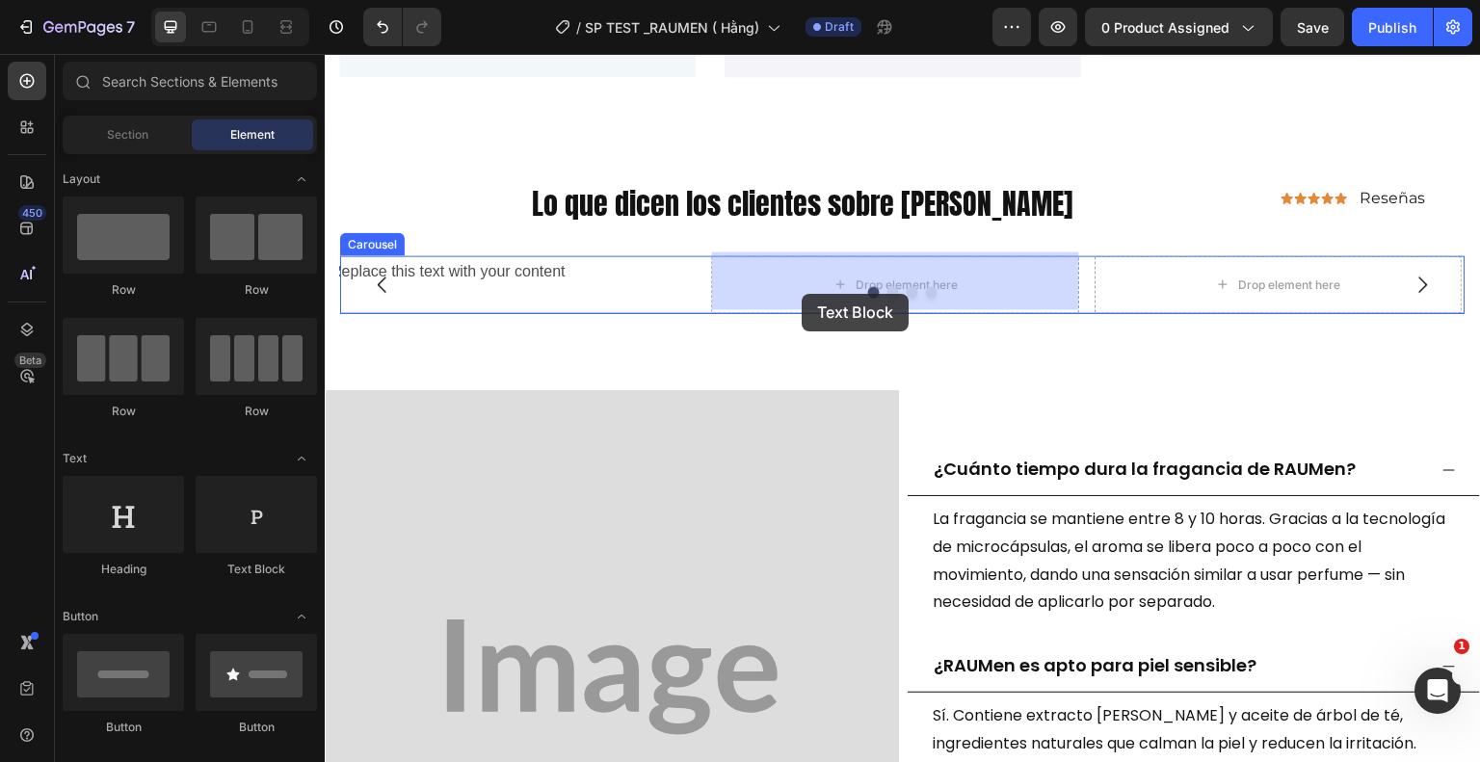
drag, startPoint x: 582, startPoint y: 572, endPoint x: 521, endPoint y: 353, distance: 227.9
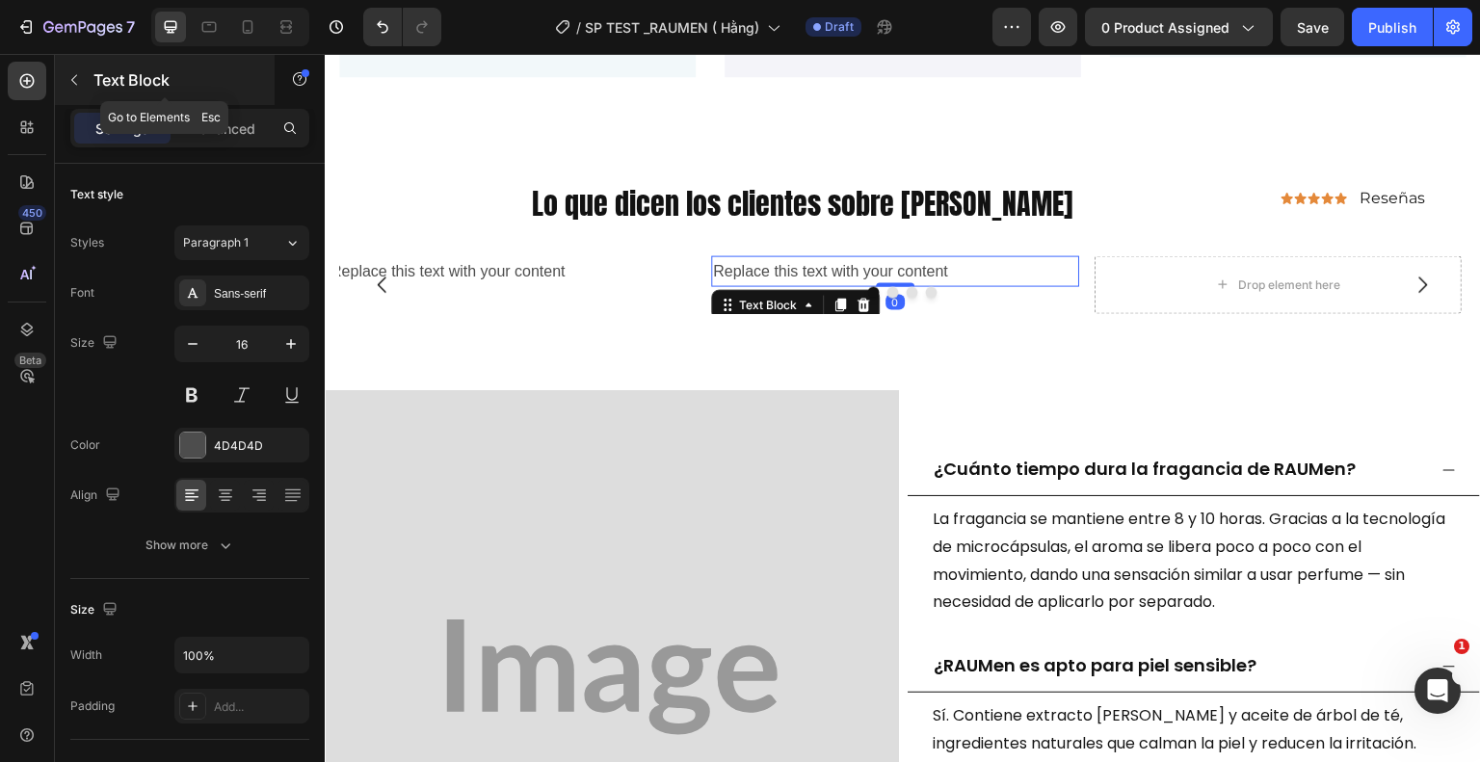
click at [69, 73] on icon "button" at bounding box center [73, 79] width 15 height 15
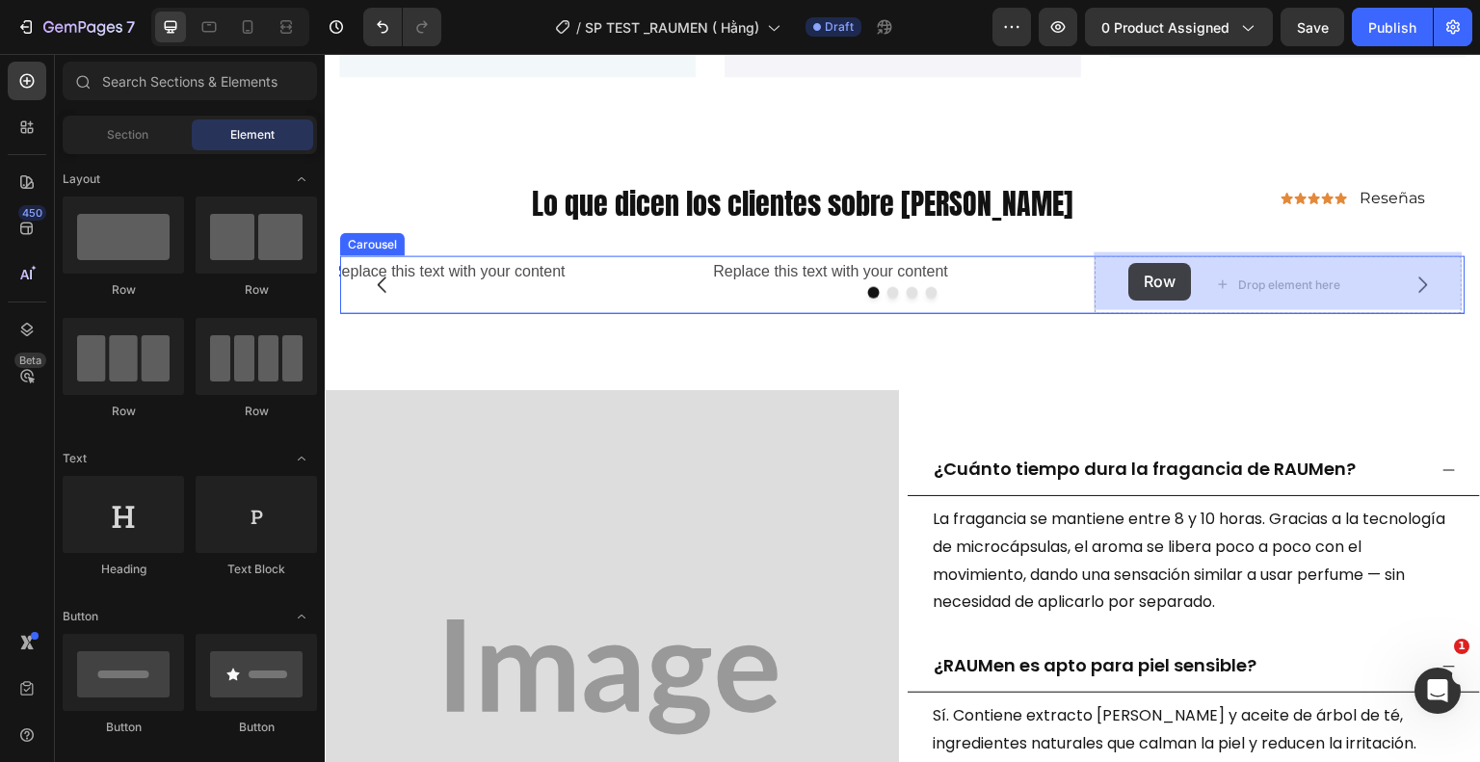
drag, startPoint x: 446, startPoint y: 297, endPoint x: 1148, endPoint y: 273, distance: 701.9
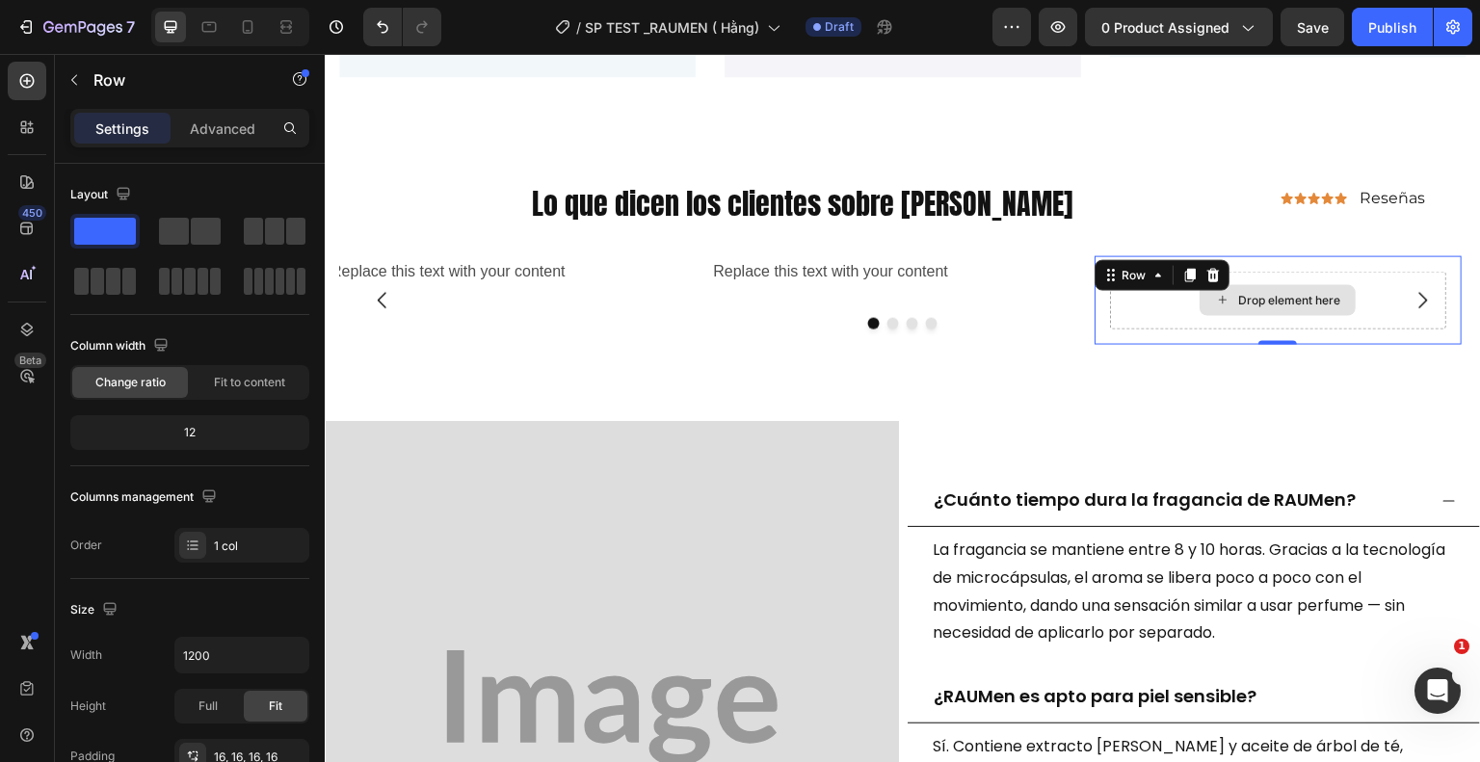
click at [1199, 304] on div "Drop element here" at bounding box center [1278, 300] width 337 height 58
click at [391, 27] on icon "Undo/Redo" at bounding box center [382, 26] width 19 height 19
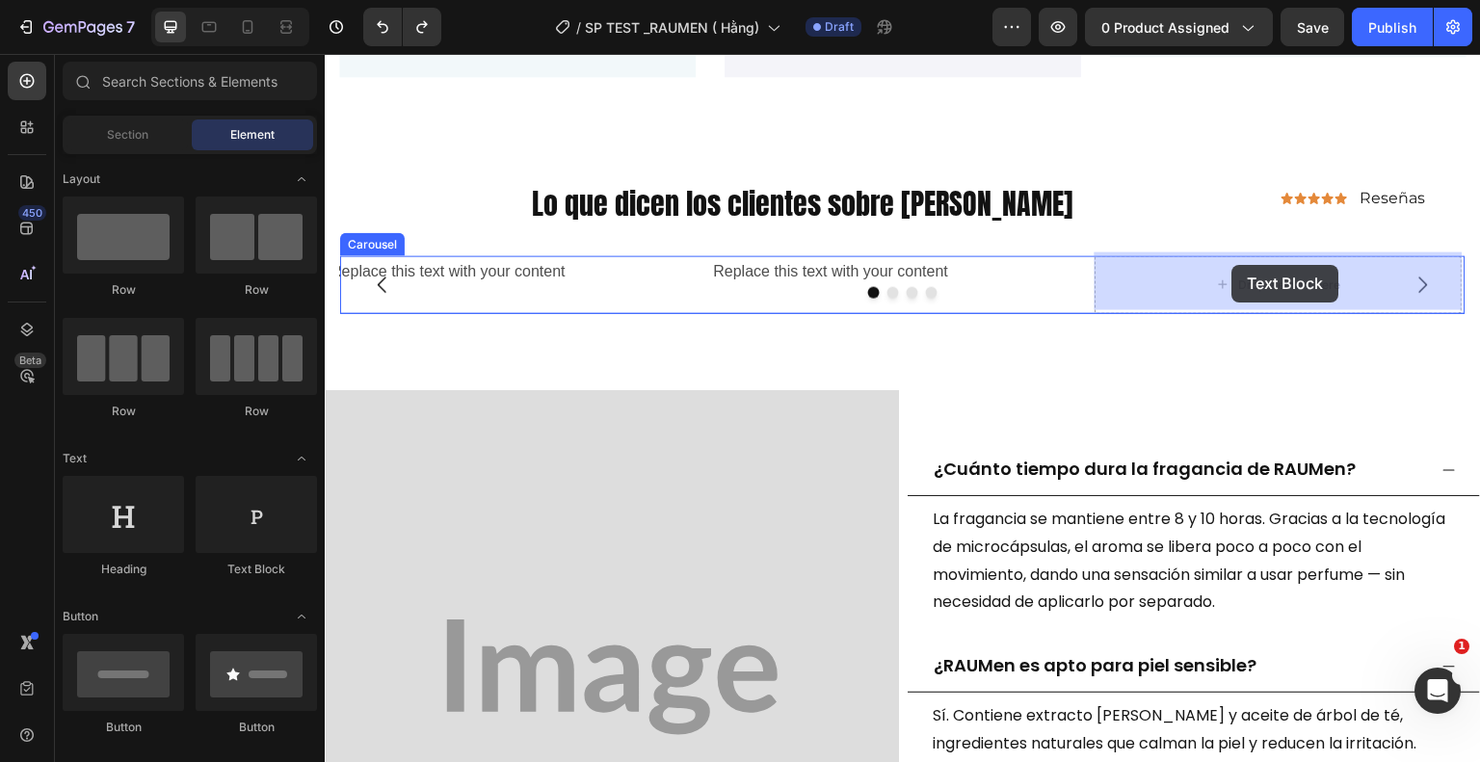
drag, startPoint x: 575, startPoint y: 570, endPoint x: 1232, endPoint y: 265, distance: 724.7
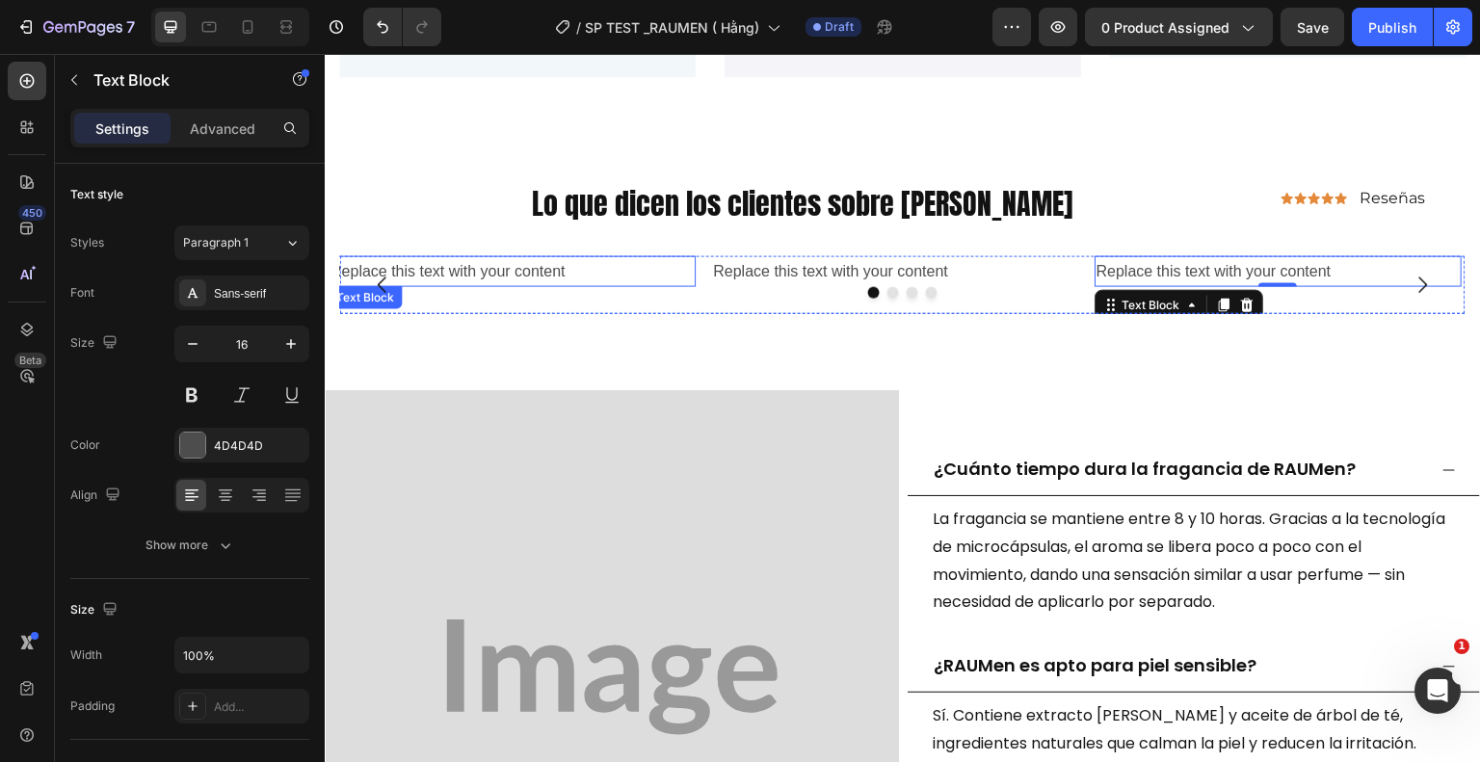
click at [486, 262] on div "Replace this text with your content" at bounding box center [513, 271] width 368 height 32
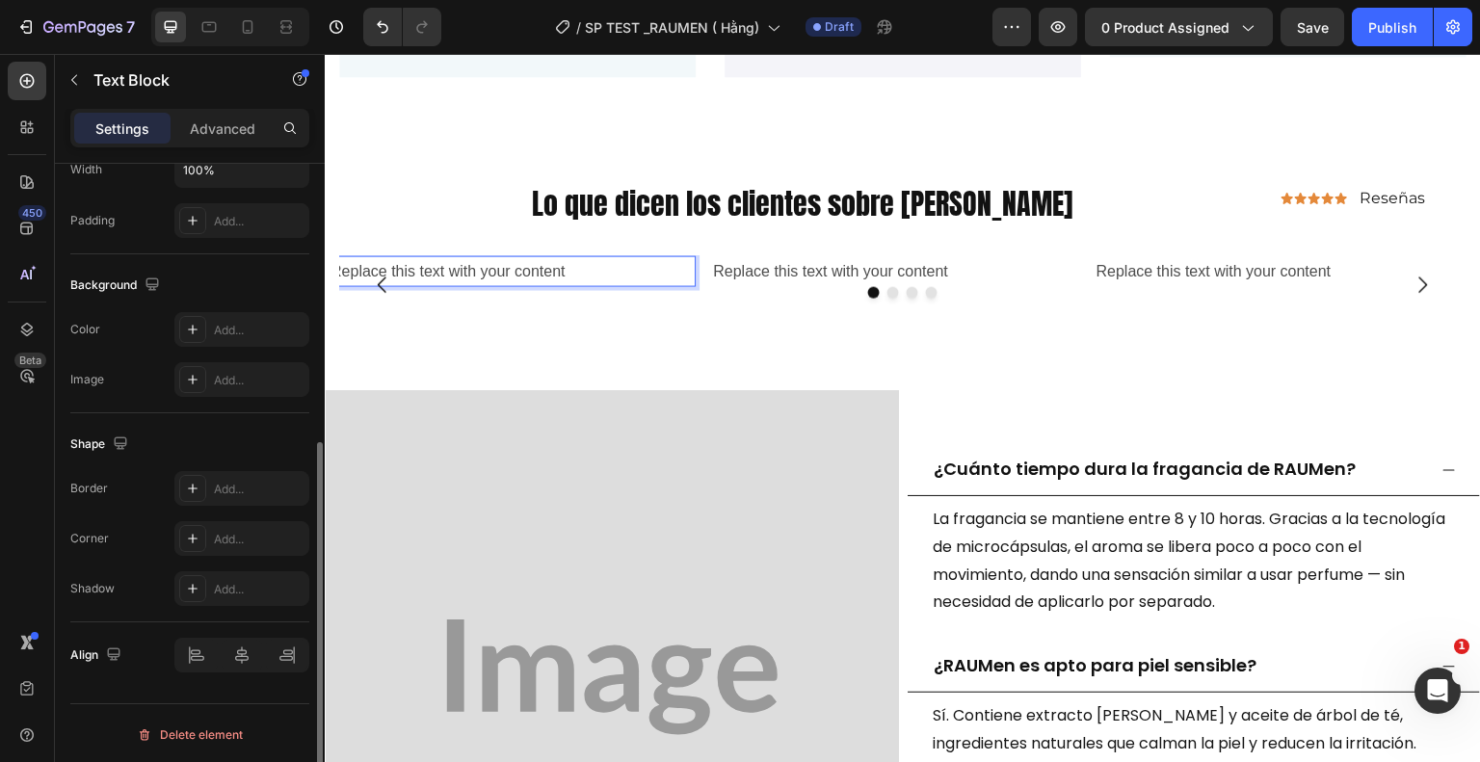
click at [574, 259] on div "Replace this text with your content" at bounding box center [513, 271] width 368 height 32
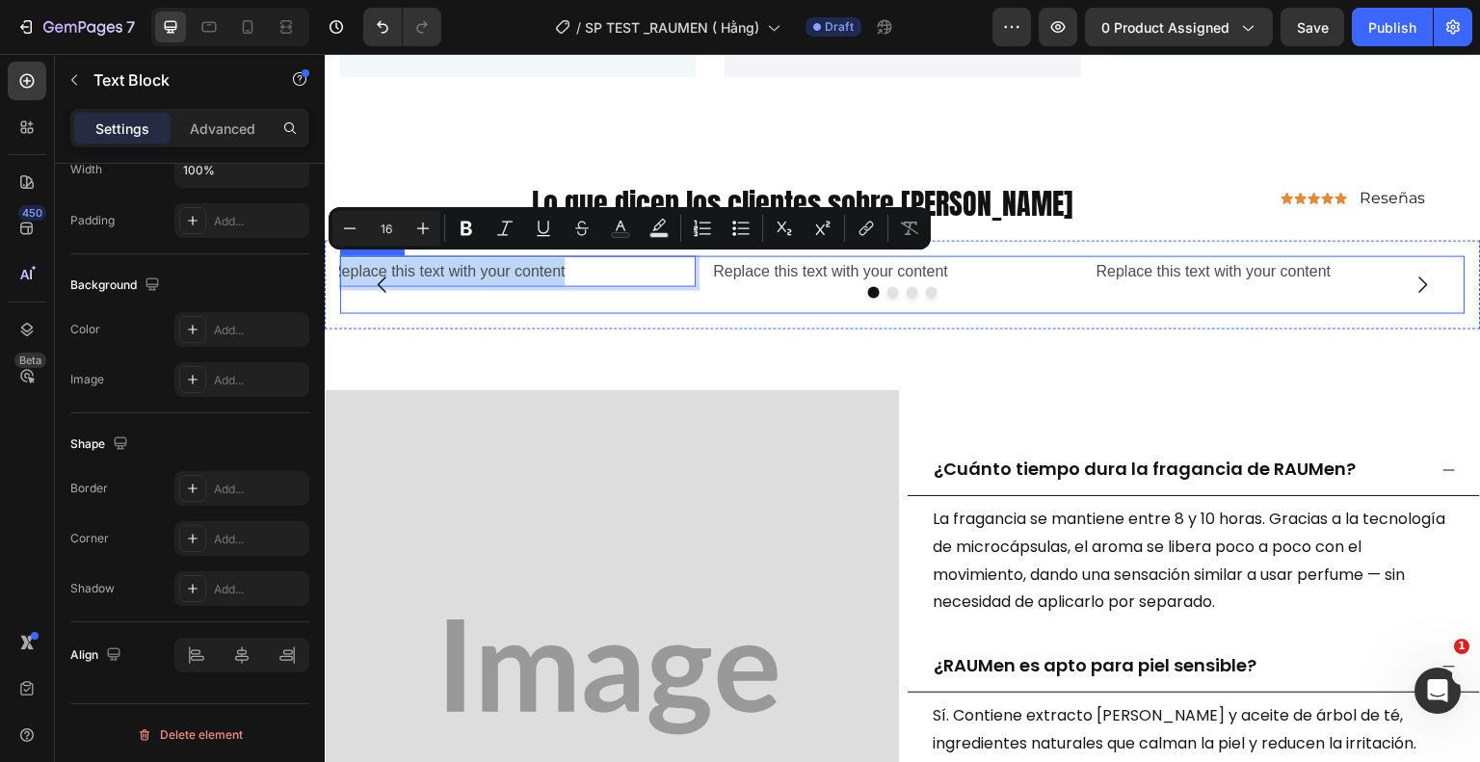
drag, startPoint x: 574, startPoint y: 259, endPoint x: 356, endPoint y: 261, distance: 218.7
click at [356, 261] on div "Replace this text with your content Text Block Replace this text with your cont…" at bounding box center [902, 284] width 1125 height 58
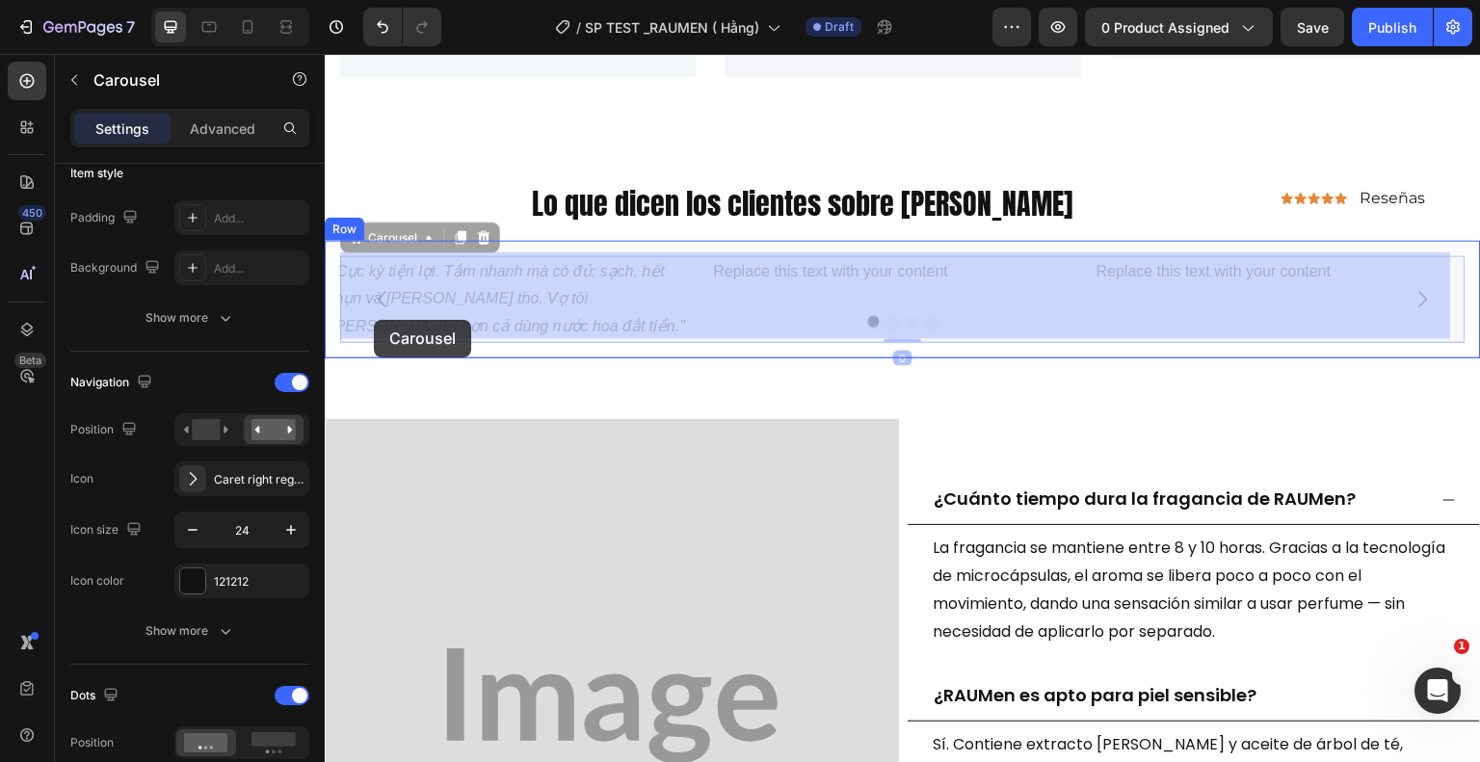
scroll to position [0, 0]
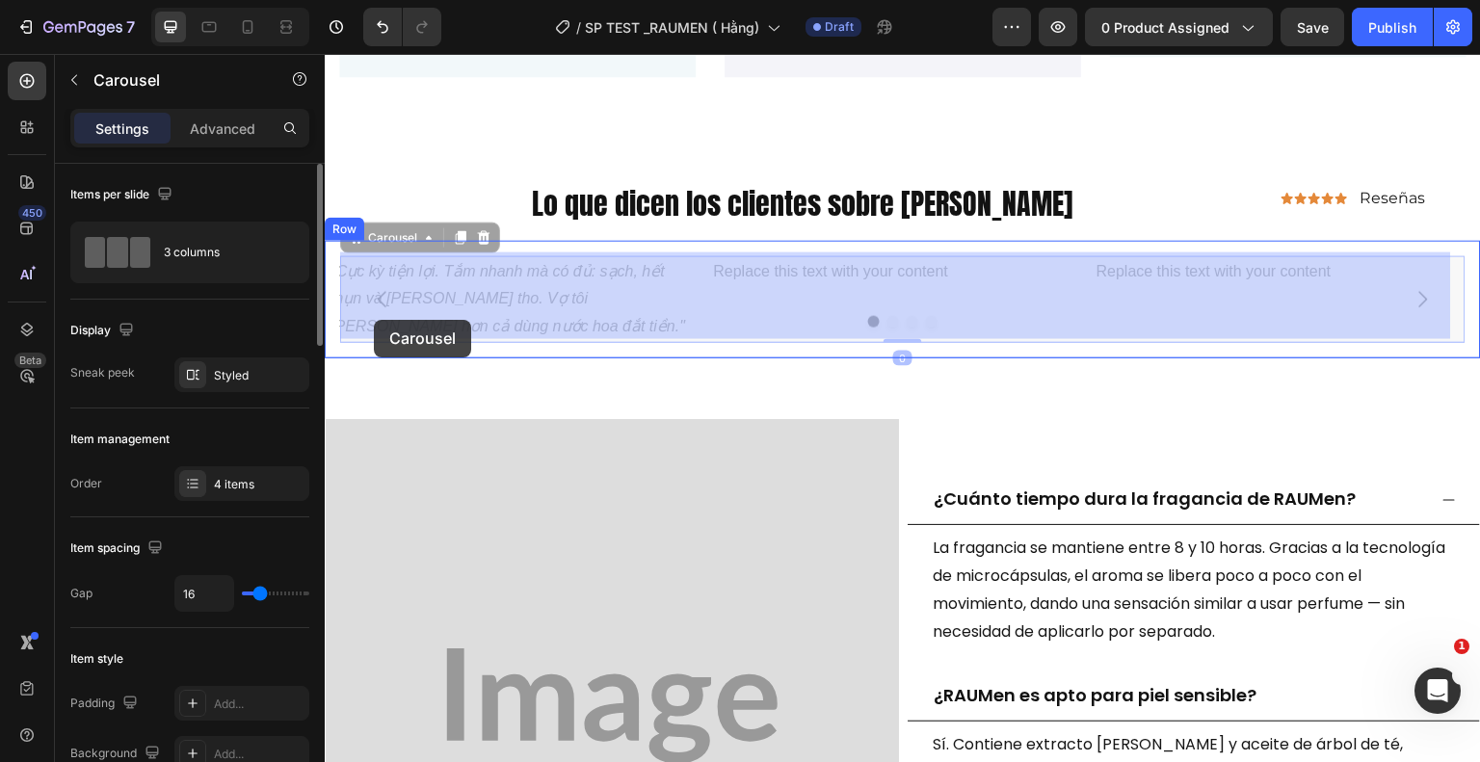
drag, startPoint x: 405, startPoint y: 316, endPoint x: 356, endPoint y: 288, distance: 56.5
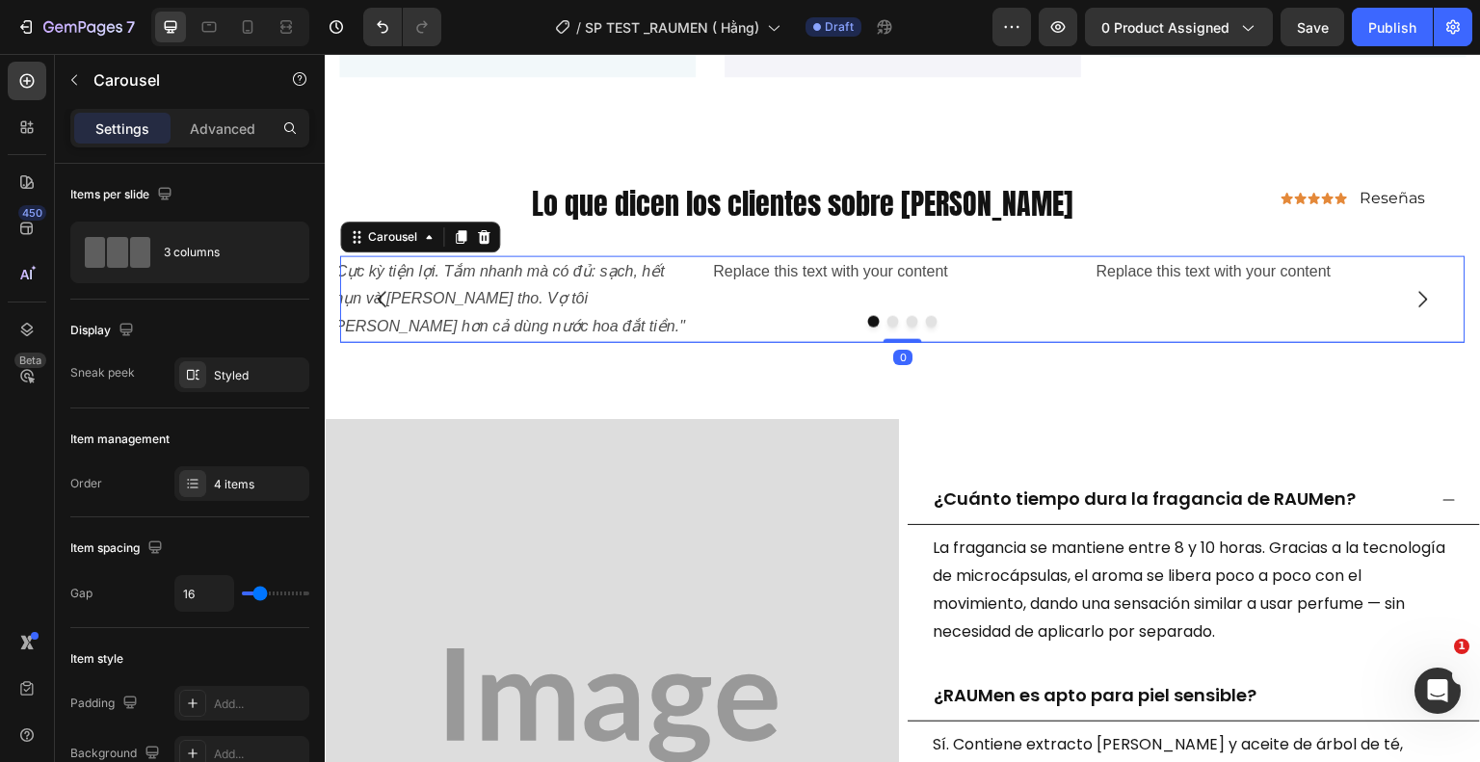
click at [382, 315] on div at bounding box center [902, 321] width 1125 height 12
click at [393, 322] on p ""Cực kỳ tiện lợi. Tắm nhanh mà có đủ: sạch, hết mụn và thơm tho. Vợ tôi bảo thơ…" at bounding box center [513, 298] width 364 height 83
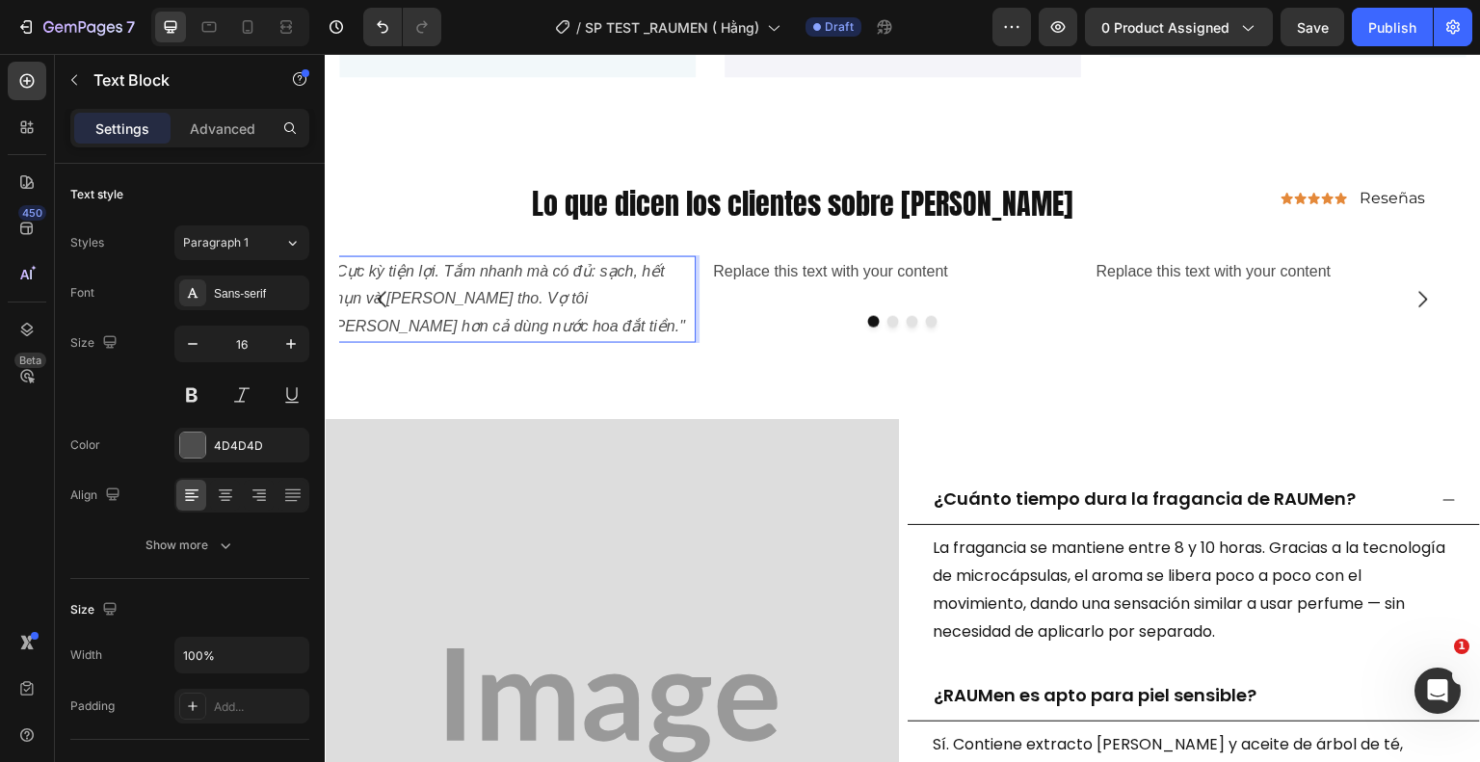
click at [398, 322] on p ""Cực kỳ tiện lợi. Tắm nhanh mà có đủ: sạch, hết mụn và thơm tho. Vợ tôi bảo thơ…" at bounding box center [513, 298] width 364 height 83
click at [393, 322] on p ""Cực kỳ tiện lợi. Tắm nhanh mà có đủ: sạch, hết mụn và thơm tho. Vợ tôi bảo thơ…" at bounding box center [513, 298] width 364 height 83
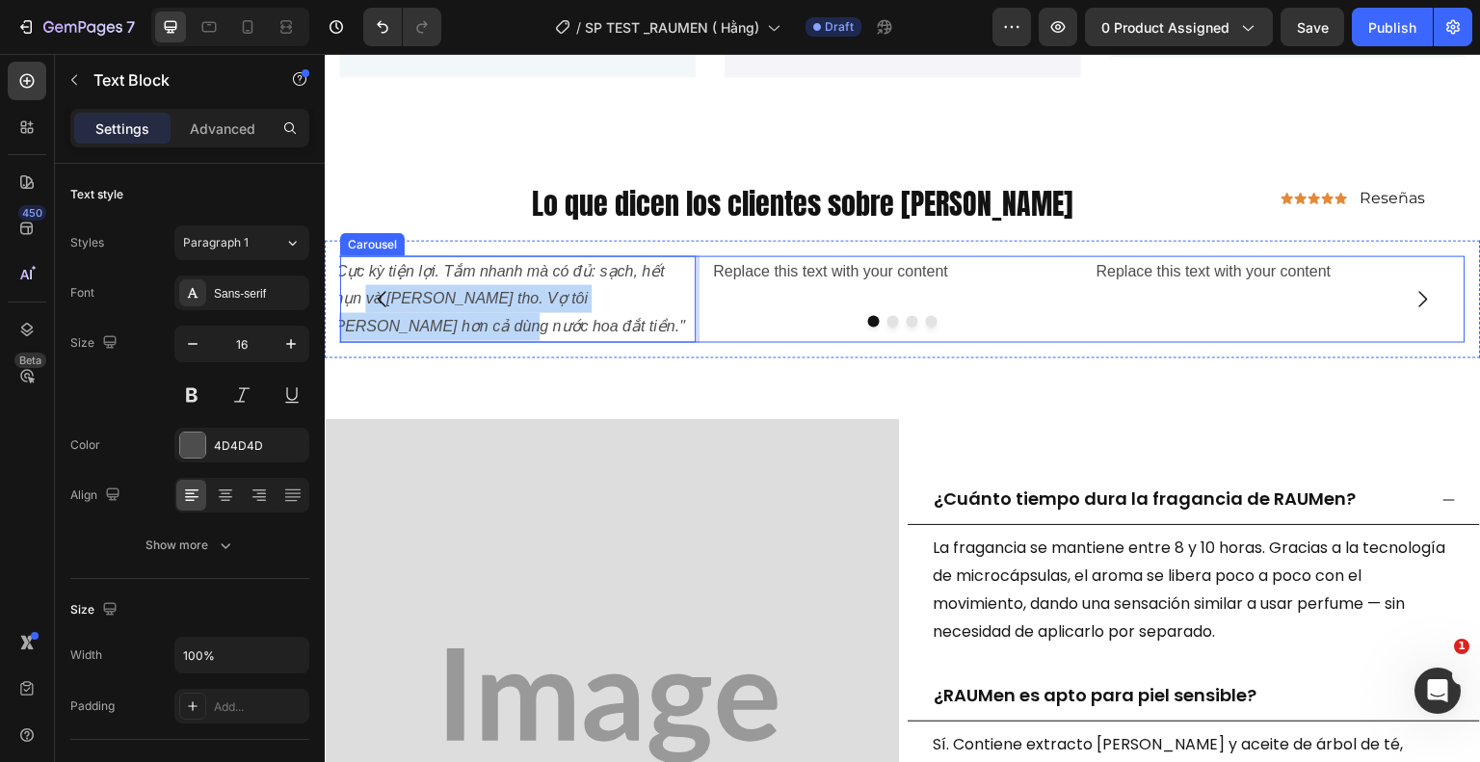
drag, startPoint x: 394, startPoint y: 322, endPoint x: 362, endPoint y: 304, distance: 36.2
click at [362, 304] on div "Replace this text with your content Text Block Replace this text with your cont…" at bounding box center [902, 298] width 1125 height 87
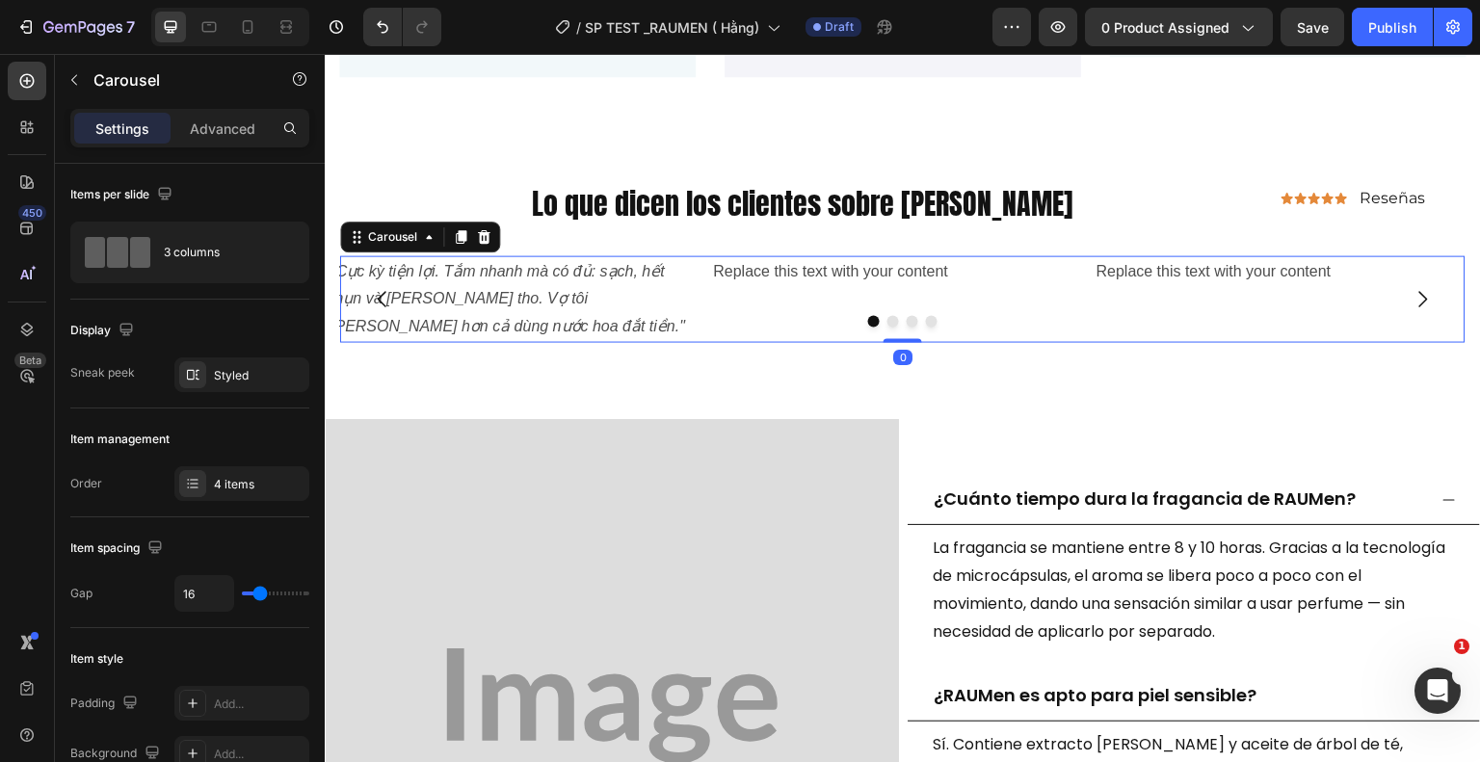
click at [393, 321] on div at bounding box center [902, 321] width 1125 height 12
click at [395, 315] on div at bounding box center [902, 321] width 1125 height 12
click at [394, 321] on div at bounding box center [902, 321] width 1125 height 12
click at [388, 315] on div at bounding box center [902, 321] width 1125 height 12
click at [405, 321] on div at bounding box center [902, 321] width 1125 height 12
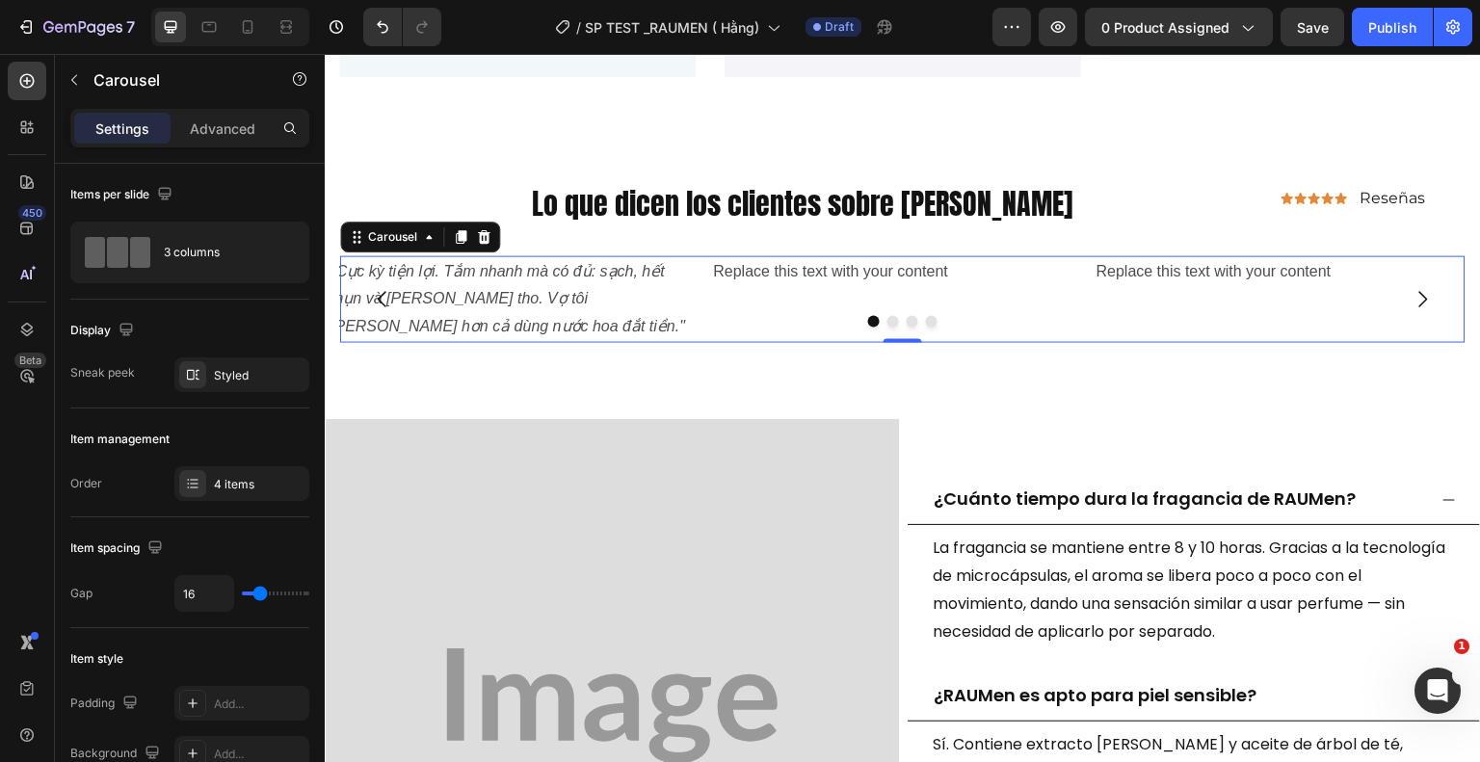
drag, startPoint x: 405, startPoint y: 317, endPoint x: 405, endPoint y: 304, distance: 12.5
click at [404, 317] on div at bounding box center [902, 321] width 1125 height 12
click at [405, 304] on button "Carousel Back Arrow" at bounding box center [383, 299] width 54 height 54
click at [405, 320] on div at bounding box center [902, 321] width 1125 height 12
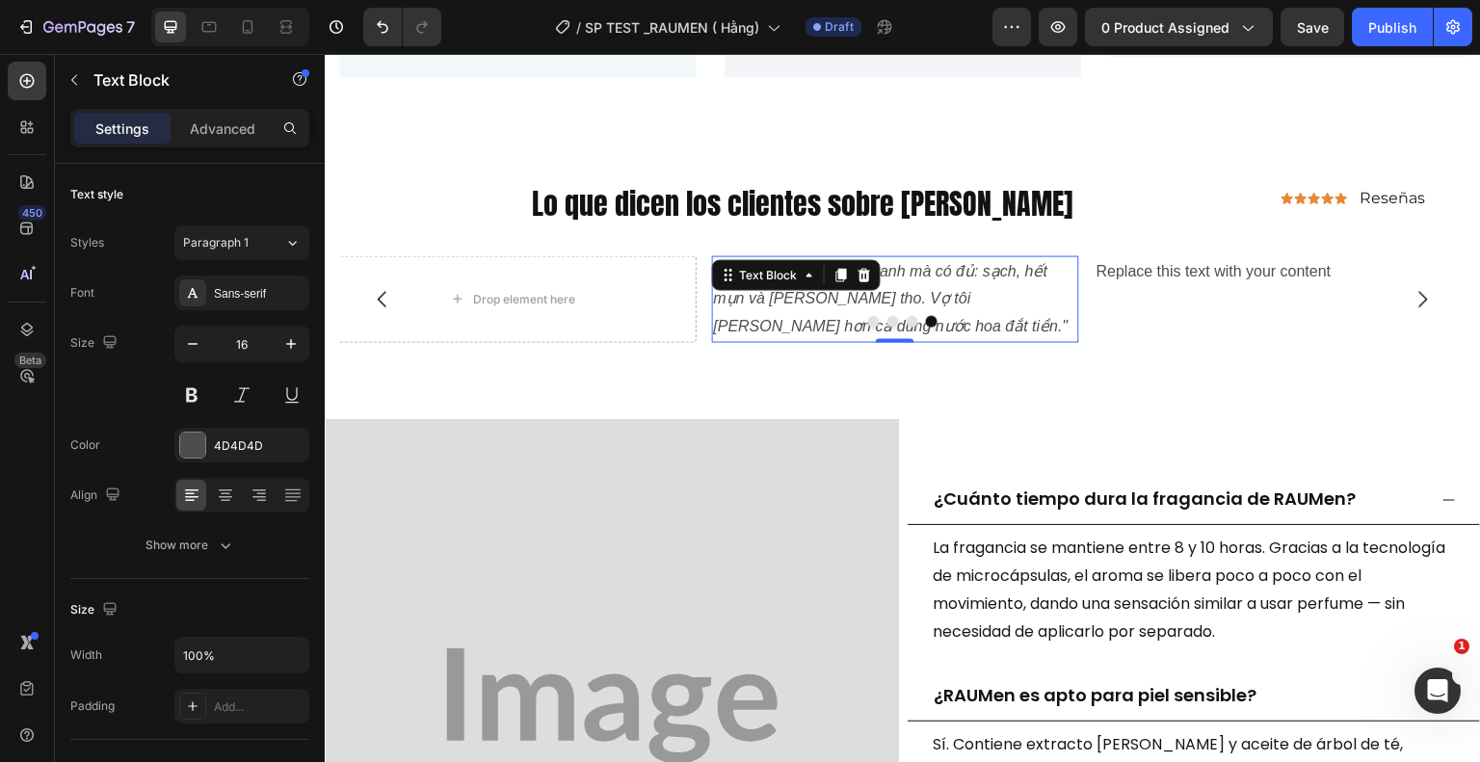
click at [780, 324] on p ""Cực kỳ tiện lợi. Tắm nhanh mà có đủ: sạch, hết mụn và thơm tho. Vợ tôi bảo thơ…" at bounding box center [896, 298] width 364 height 83
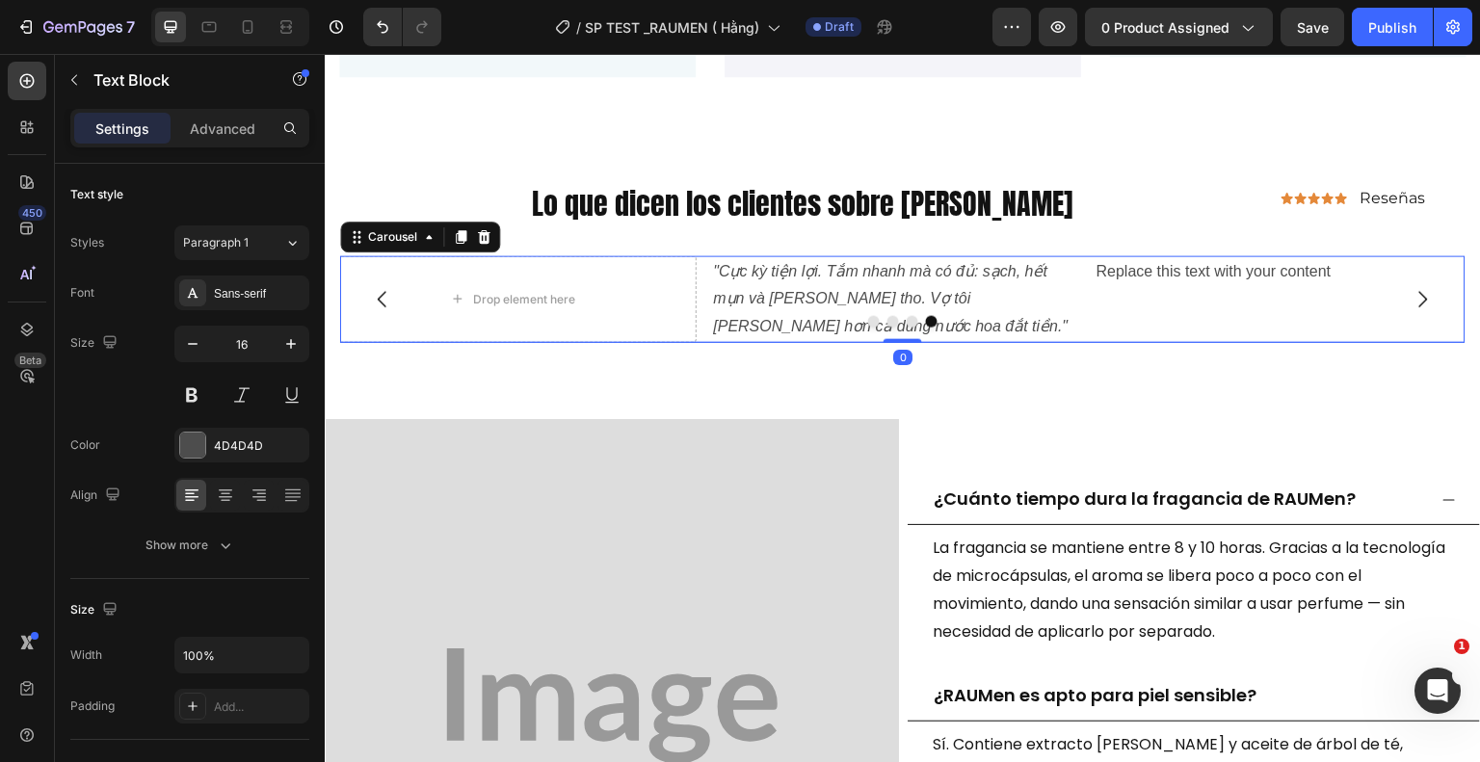
click at [780, 320] on div at bounding box center [902, 321] width 1125 height 12
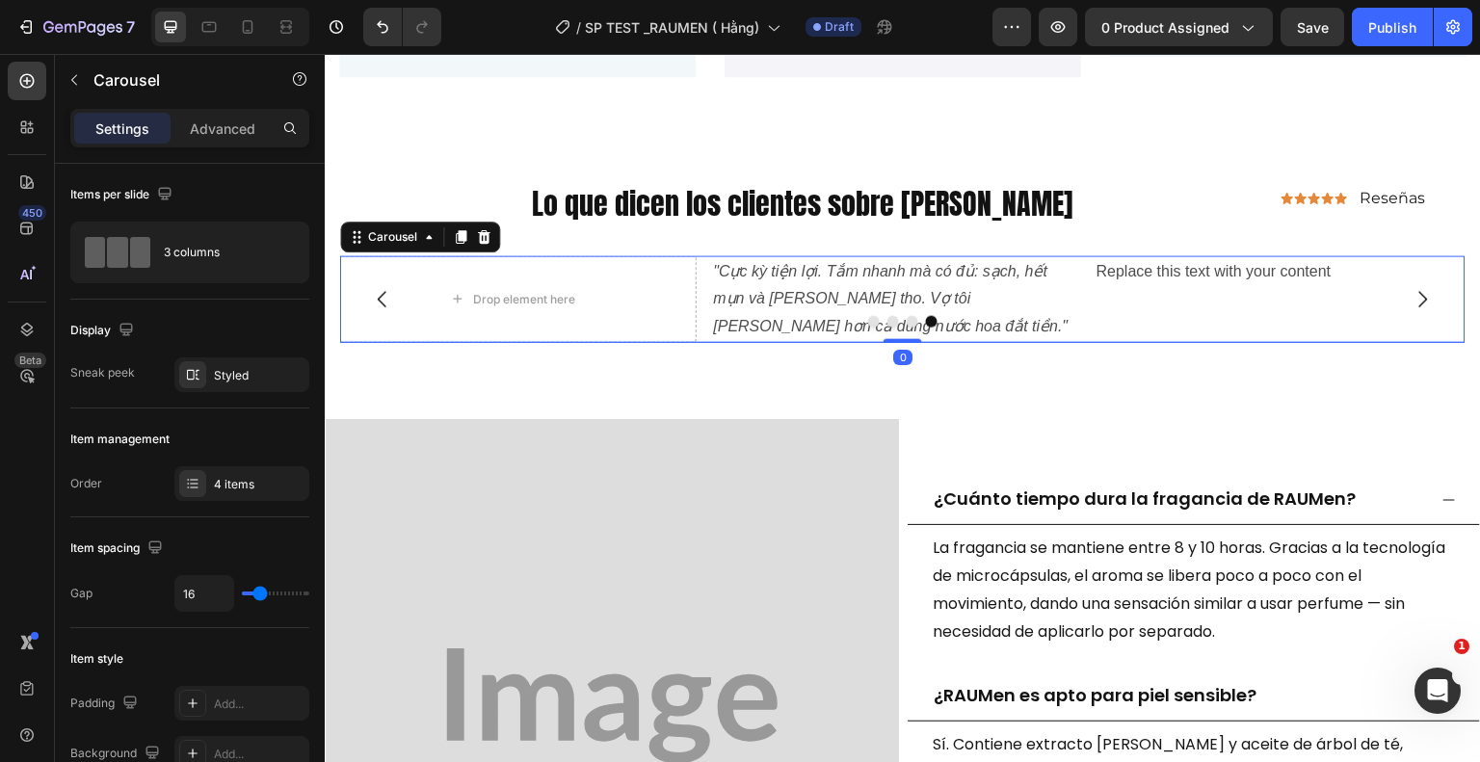
click at [778, 317] on div at bounding box center [902, 321] width 1125 height 12
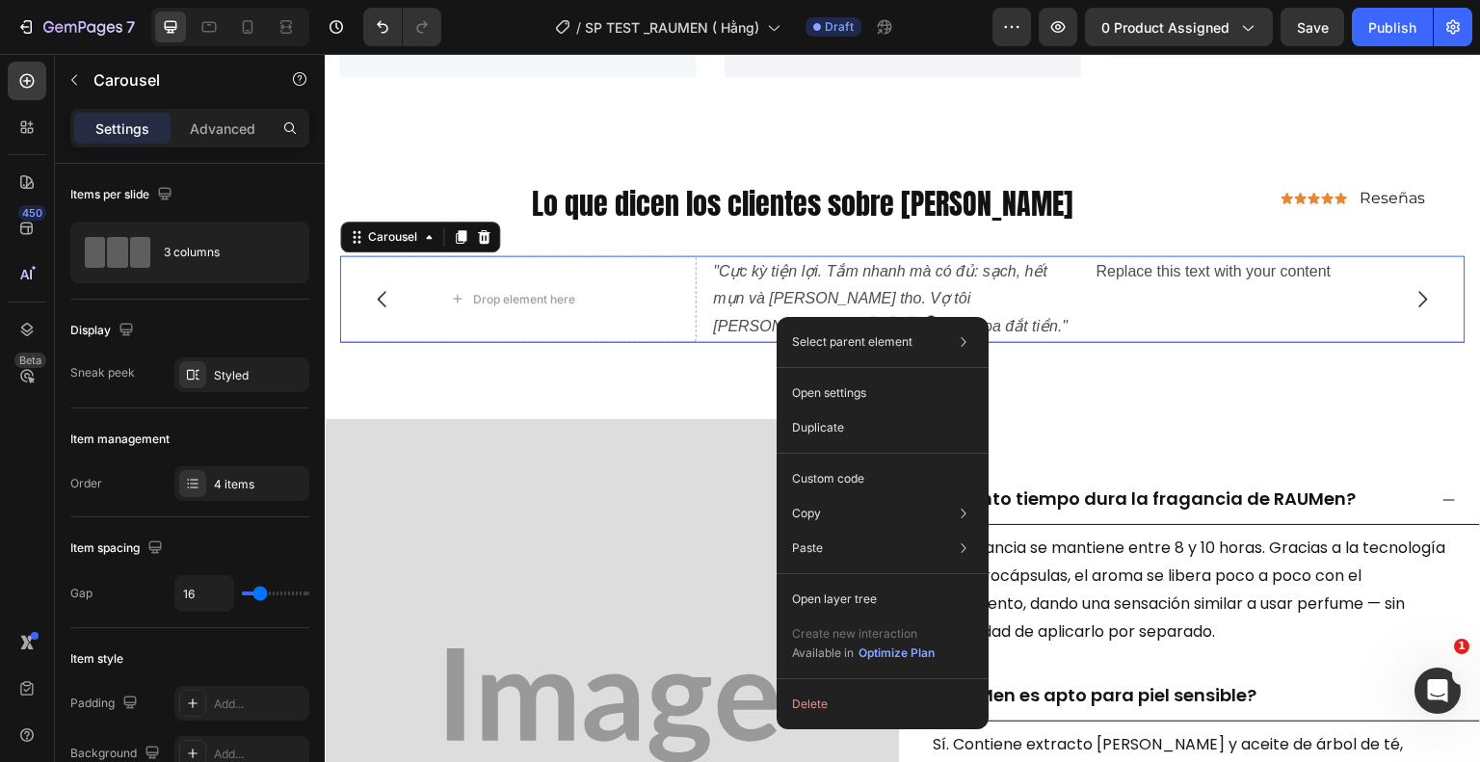
click at [774, 316] on div at bounding box center [902, 321] width 1125 height 12
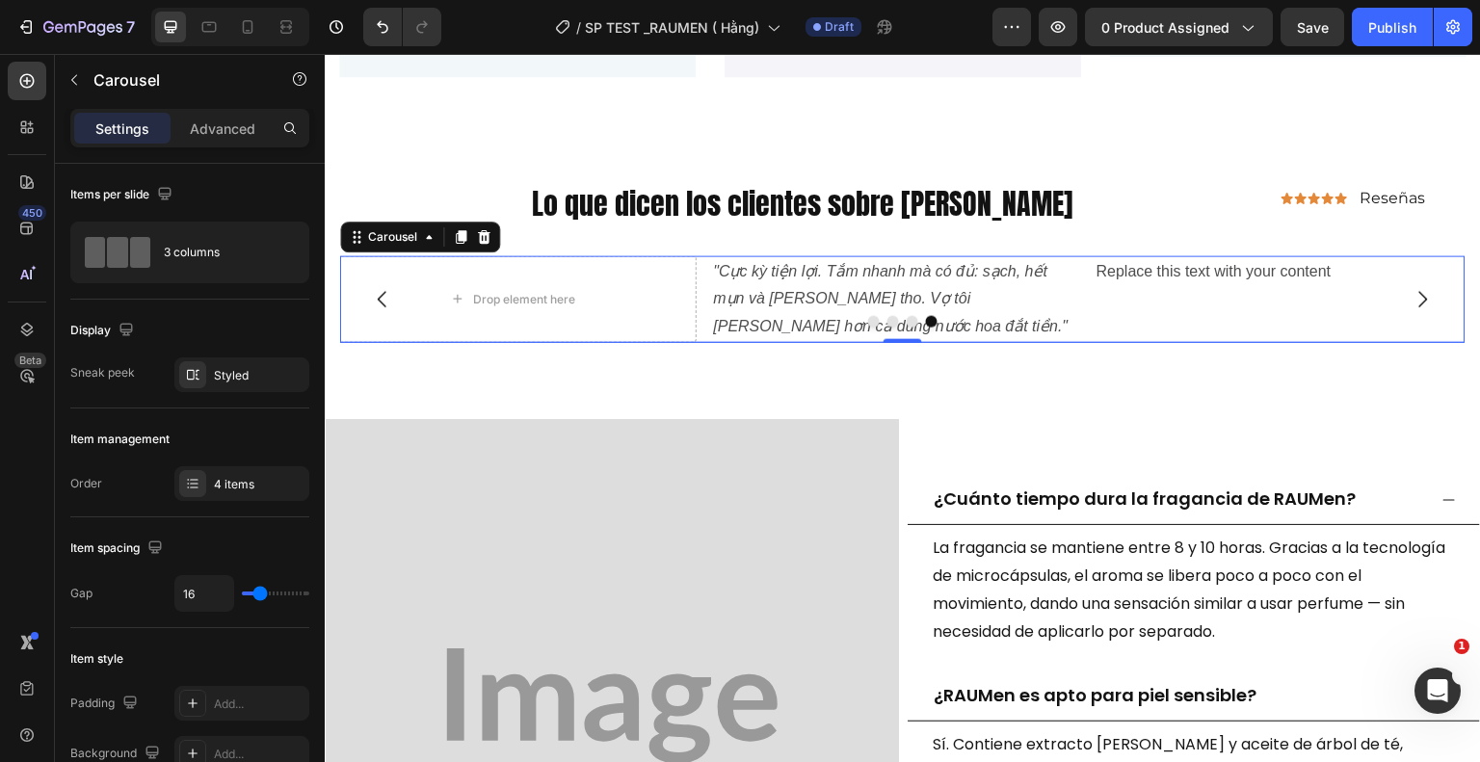
click at [771, 320] on div at bounding box center [902, 321] width 1125 height 12
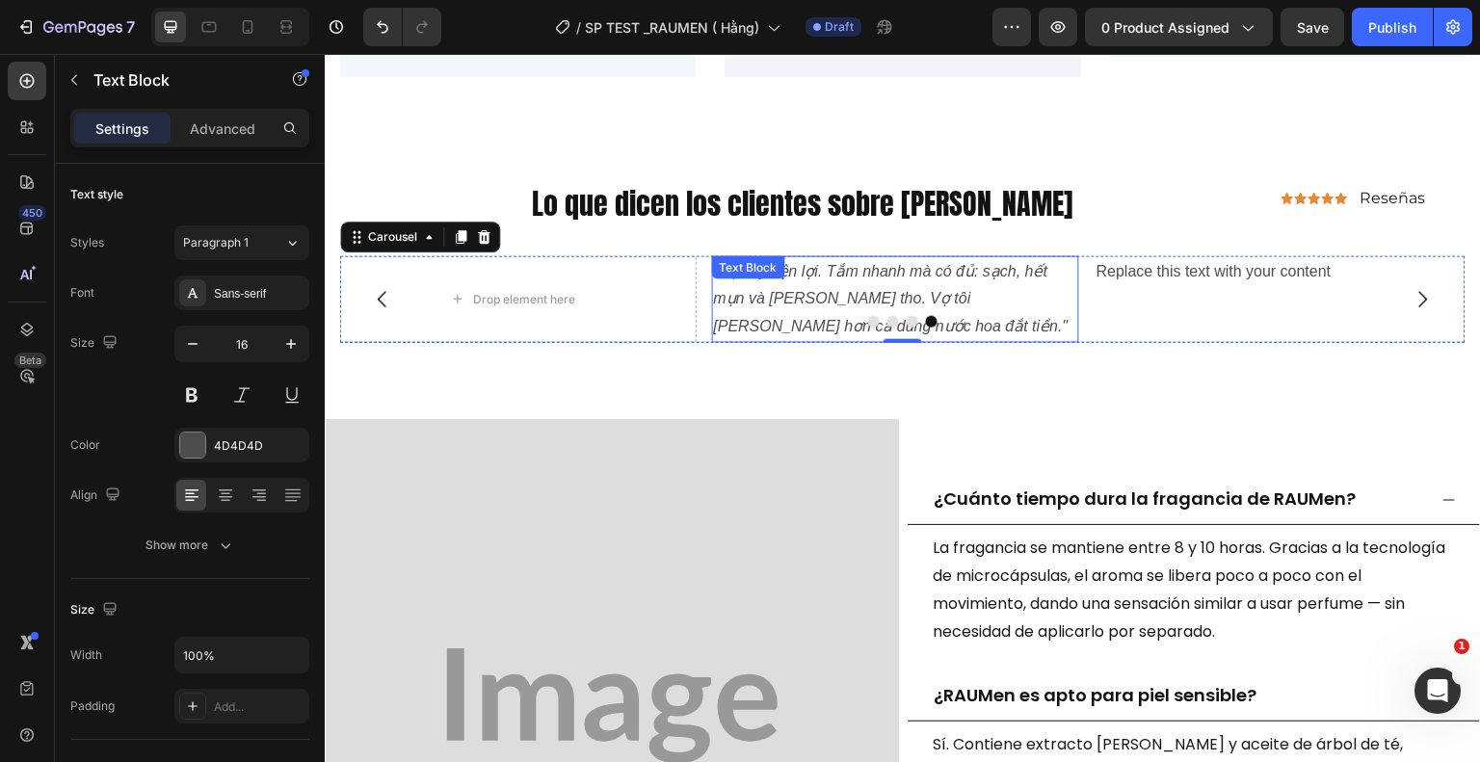
click at [730, 280] on div ""Cực kỳ tiện lợi. Tắm nhanh mà có đủ: sạch, hết mụn và thơm tho. Vợ tôi bảo thơ…" at bounding box center [896, 298] width 368 height 87
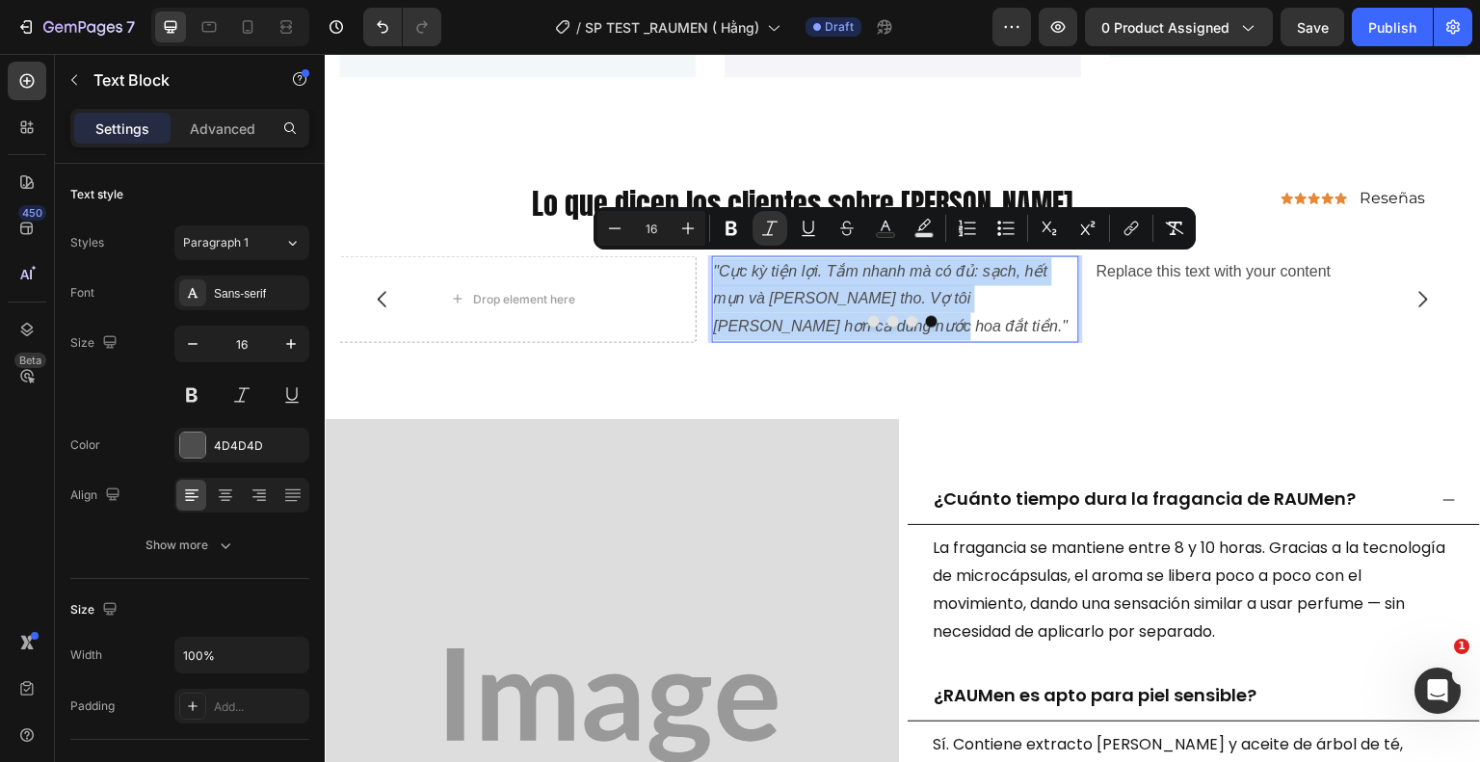
drag, startPoint x: 764, startPoint y: 323, endPoint x: 714, endPoint y: 262, distance: 78.7
click at [714, 262] on icon ""Cực kỳ tiện lợi. Tắm nhanh mà có đủ: sạch, hết mụn và thơm tho. Vợ tôi bảo thơ…" at bounding box center [891, 298] width 355 height 72
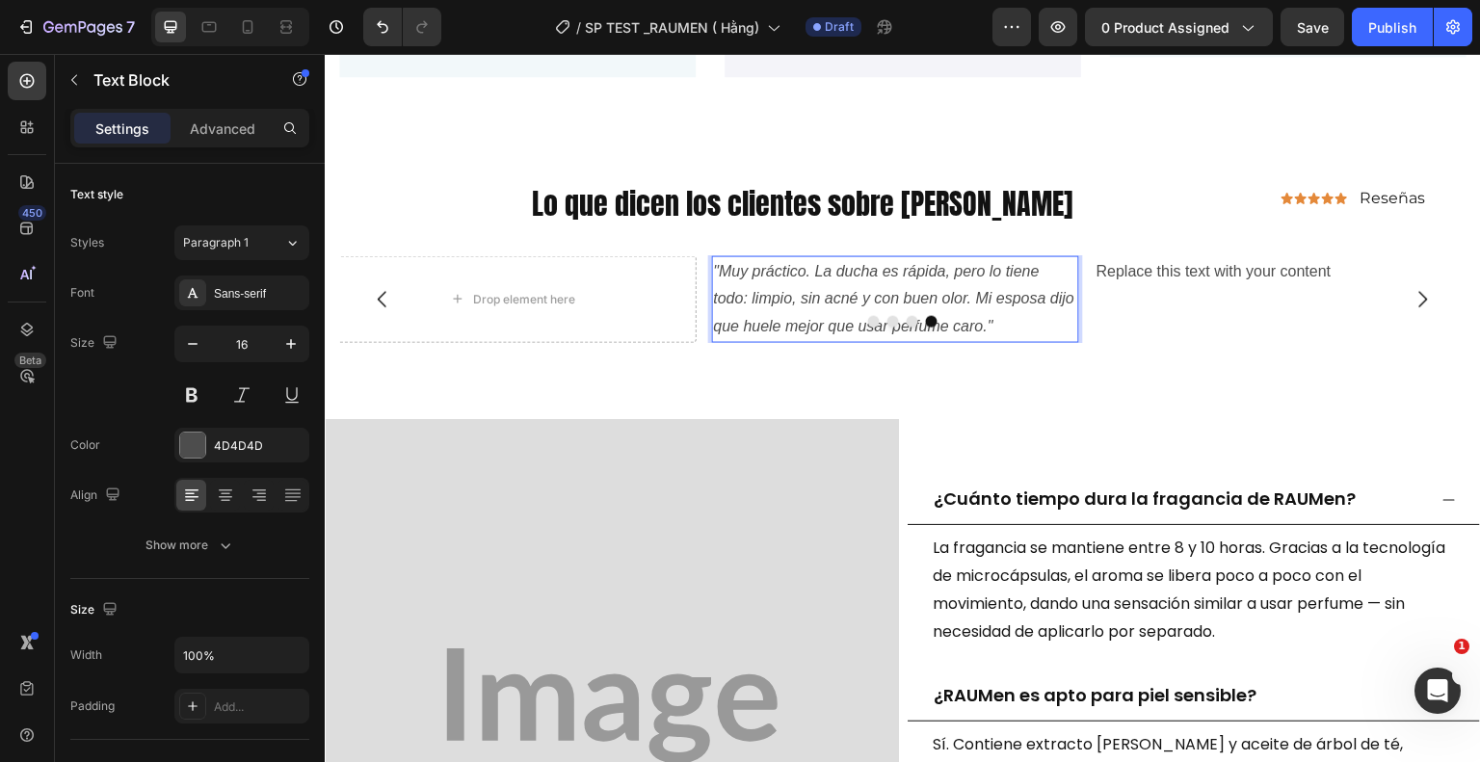
click at [802, 303] on p ""Muy práctico. La ducha es rápida, pero lo tiene todo: limpio, sin acné y con b…" at bounding box center [896, 298] width 364 height 83
click at [244, 300] on div "Sans-serif" at bounding box center [259, 293] width 91 height 17
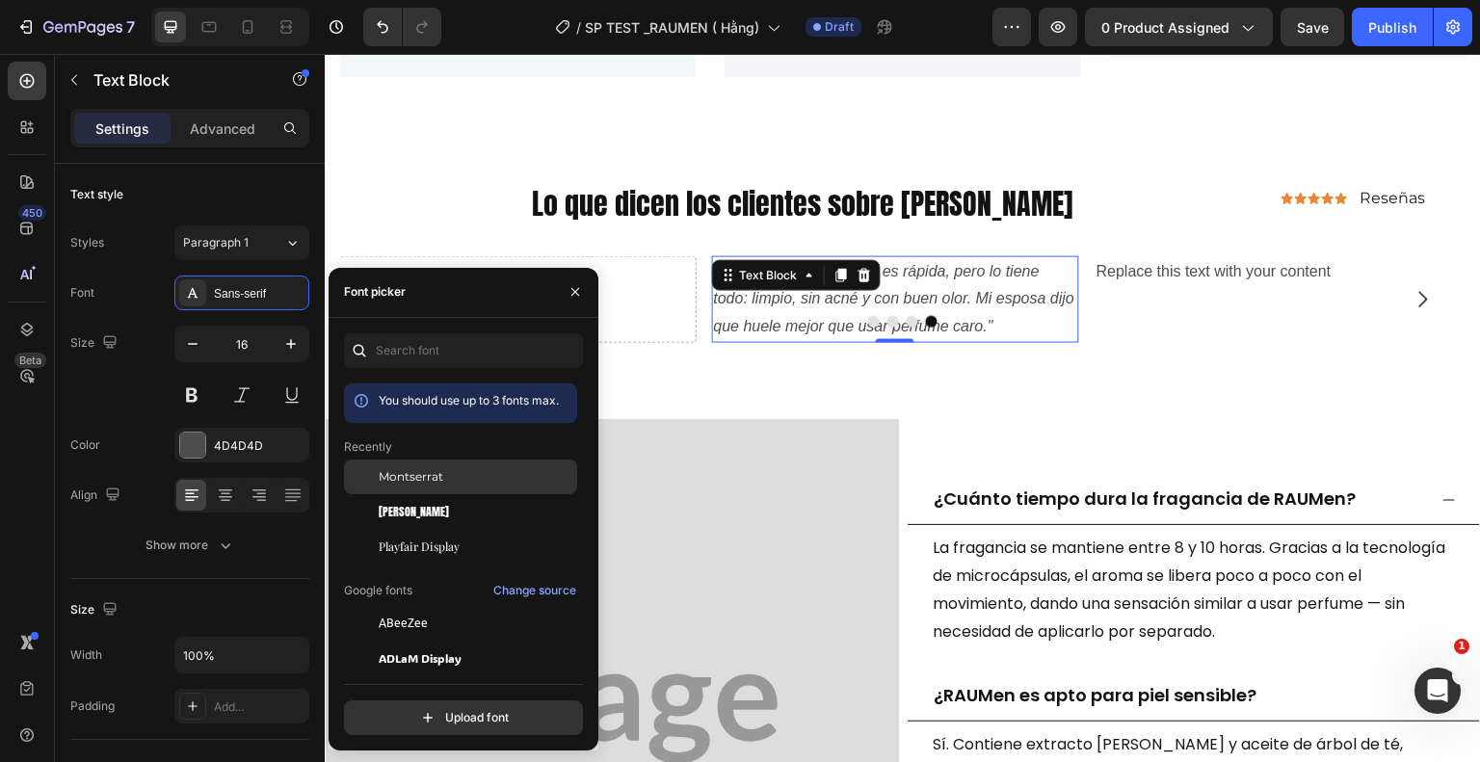
click at [410, 477] on span "Montserrat" at bounding box center [411, 476] width 65 height 17
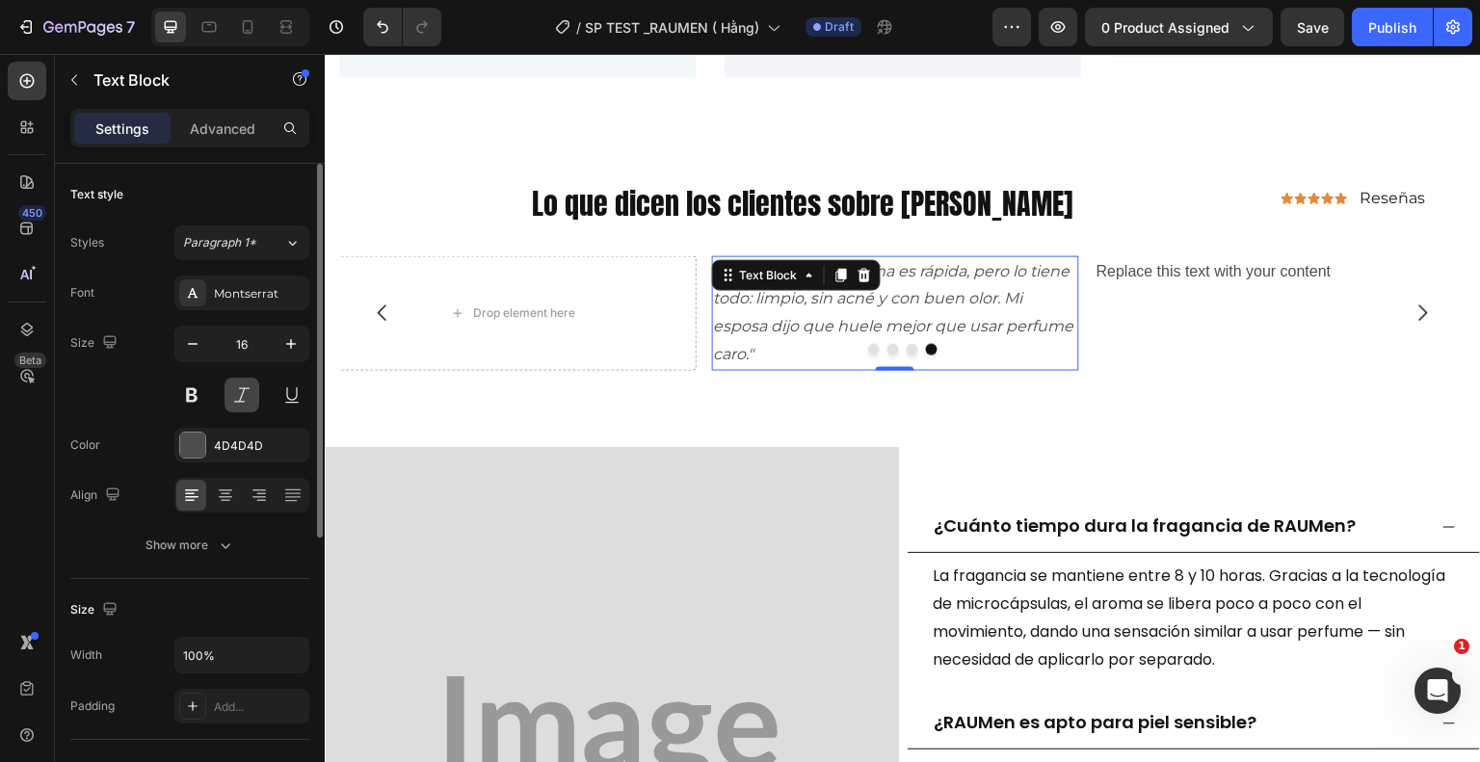
click at [242, 396] on button at bounding box center [242, 395] width 35 height 35
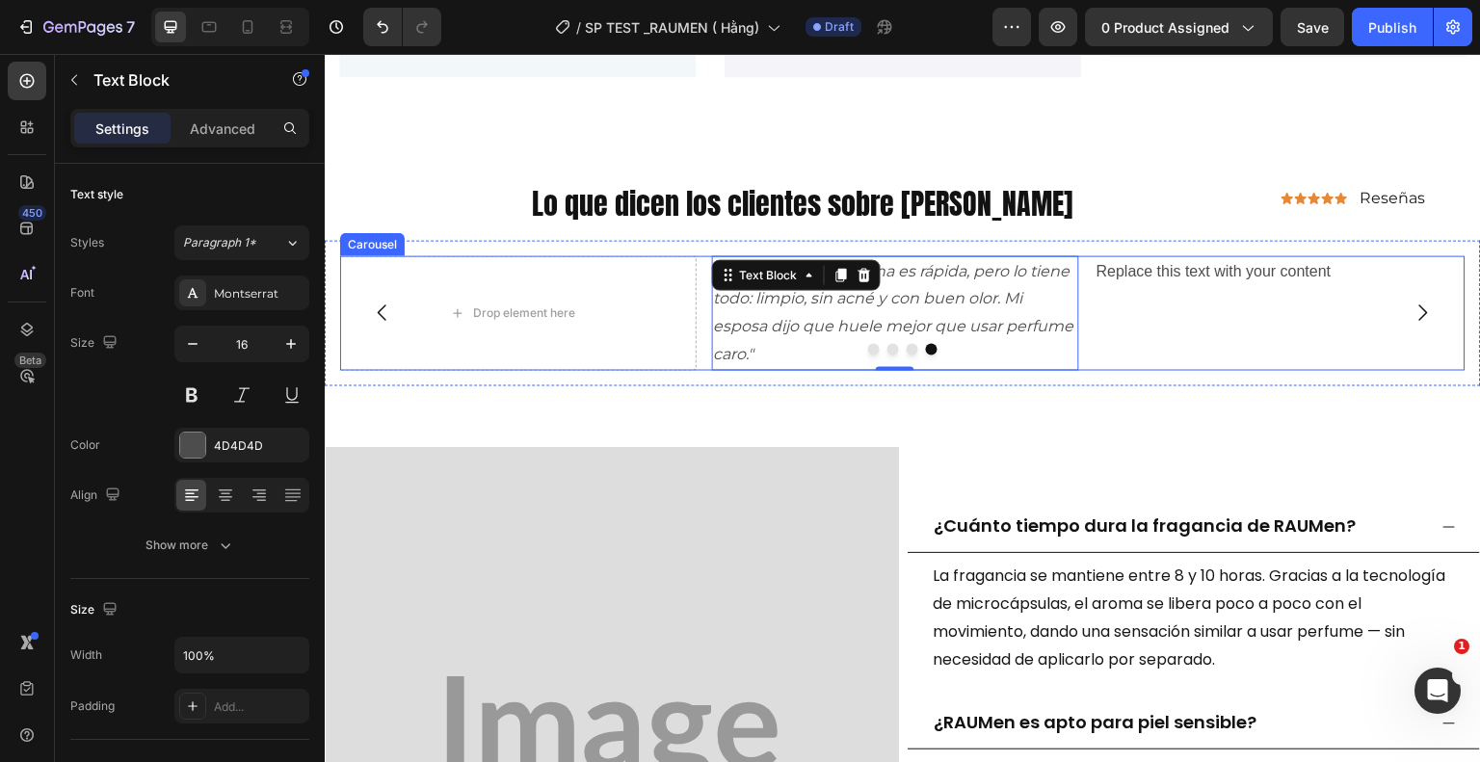
click at [763, 347] on div at bounding box center [902, 349] width 1125 height 12
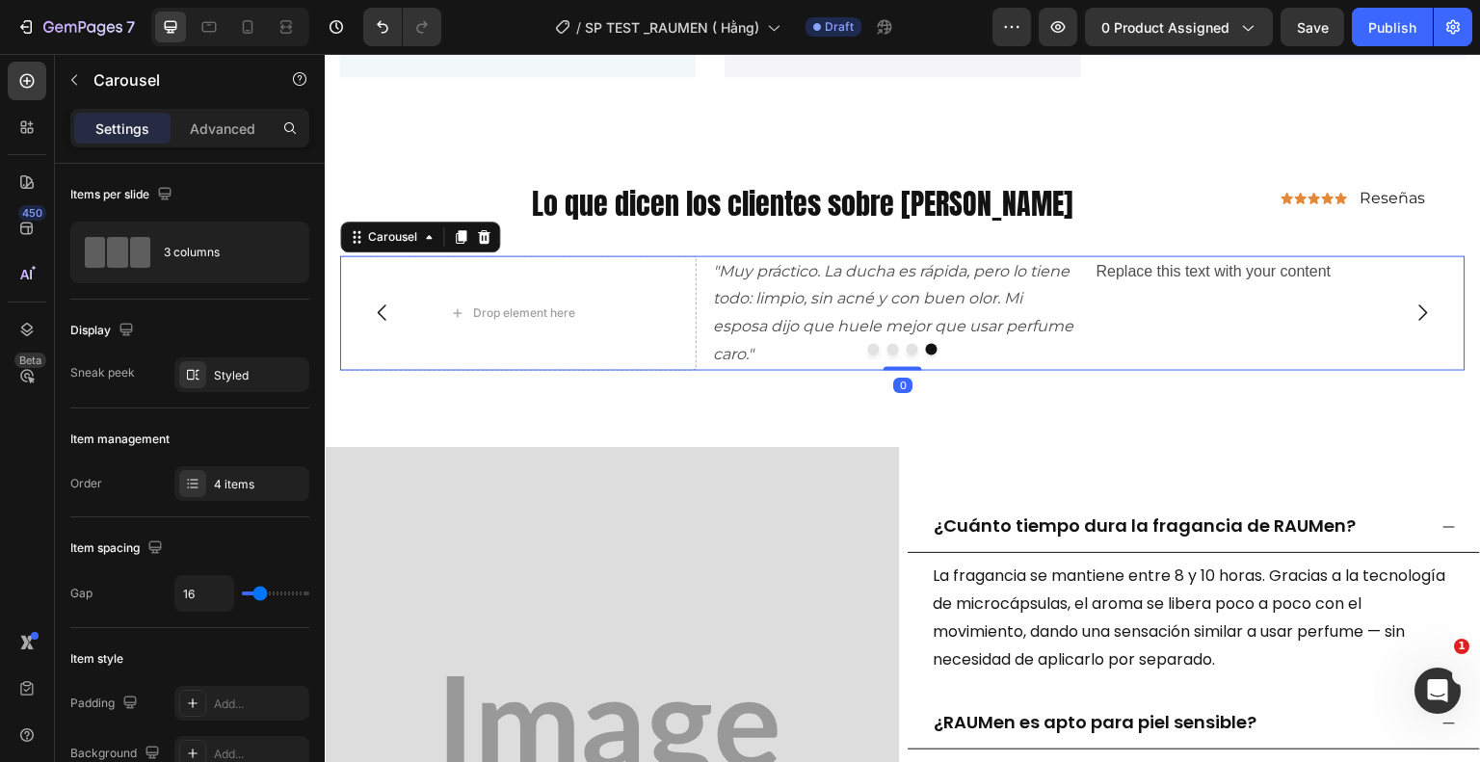
click at [763, 347] on div at bounding box center [902, 349] width 1125 height 12
click at [762, 347] on div at bounding box center [902, 349] width 1125 height 12
click at [749, 300] on icon ""Muy práctico. La ducha es rápida, pero lo tiene todo: limpio, sin acné y con b…" at bounding box center [894, 311] width 360 height 101
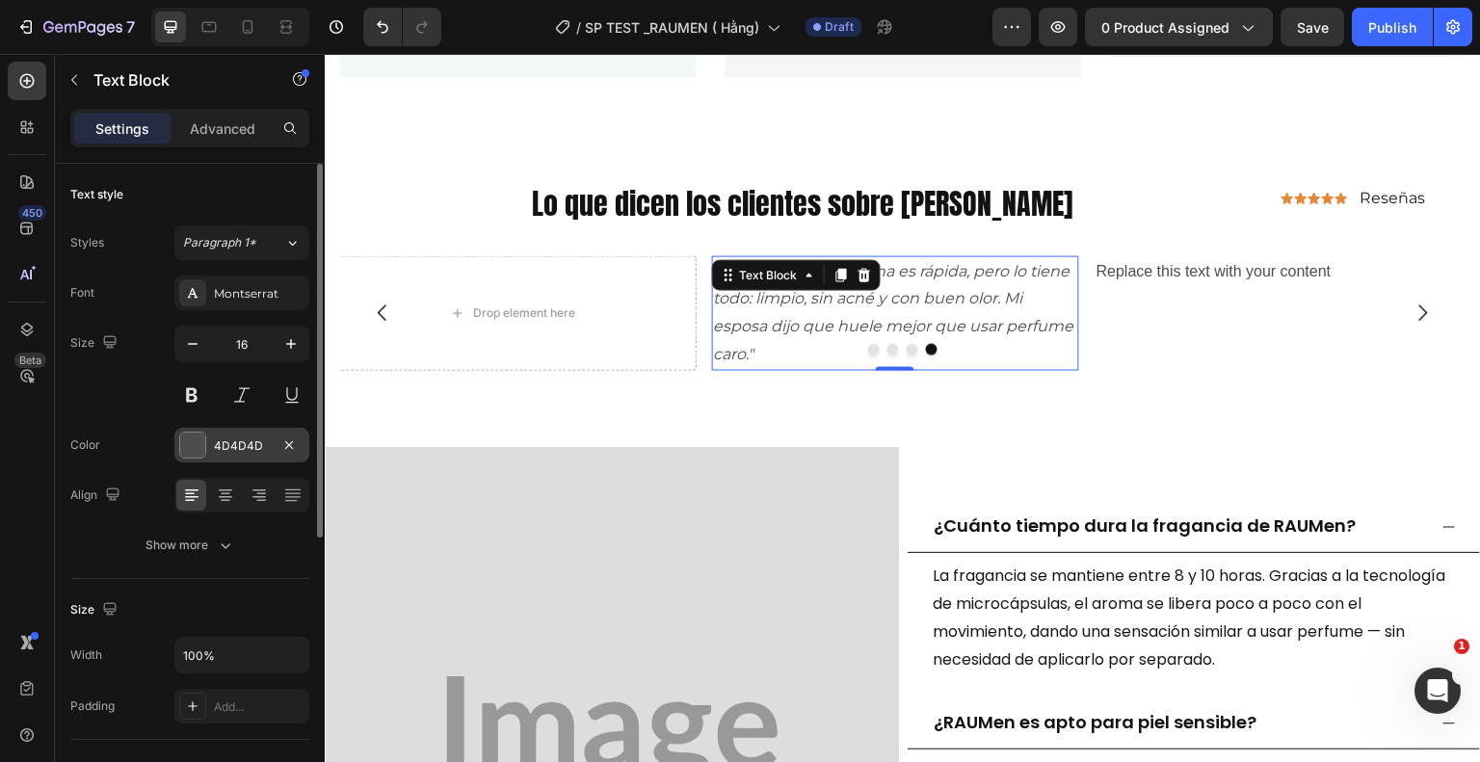
click at [239, 440] on div "4D4D4D" at bounding box center [242, 445] width 56 height 17
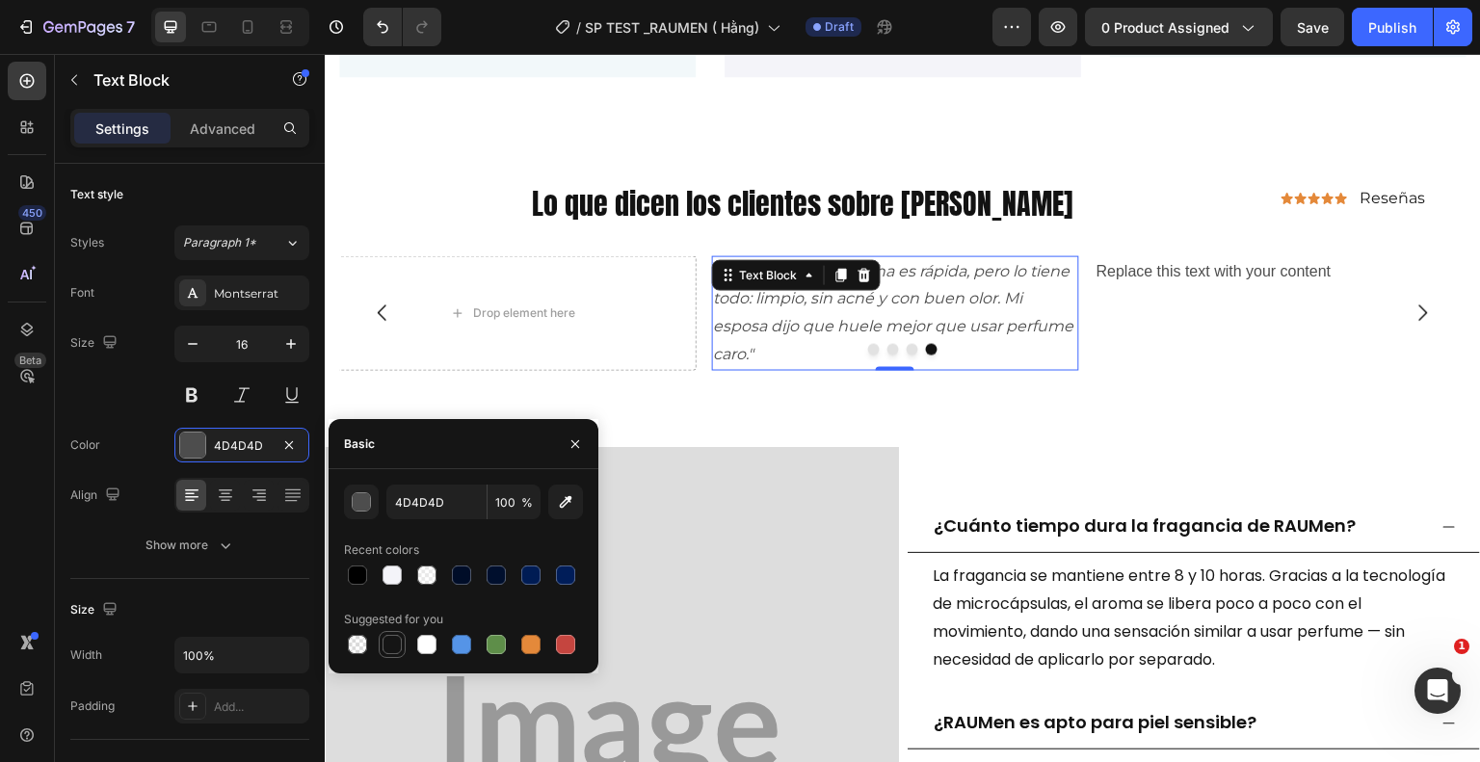
click at [389, 635] on div at bounding box center [392, 644] width 19 height 19
type input "151515"
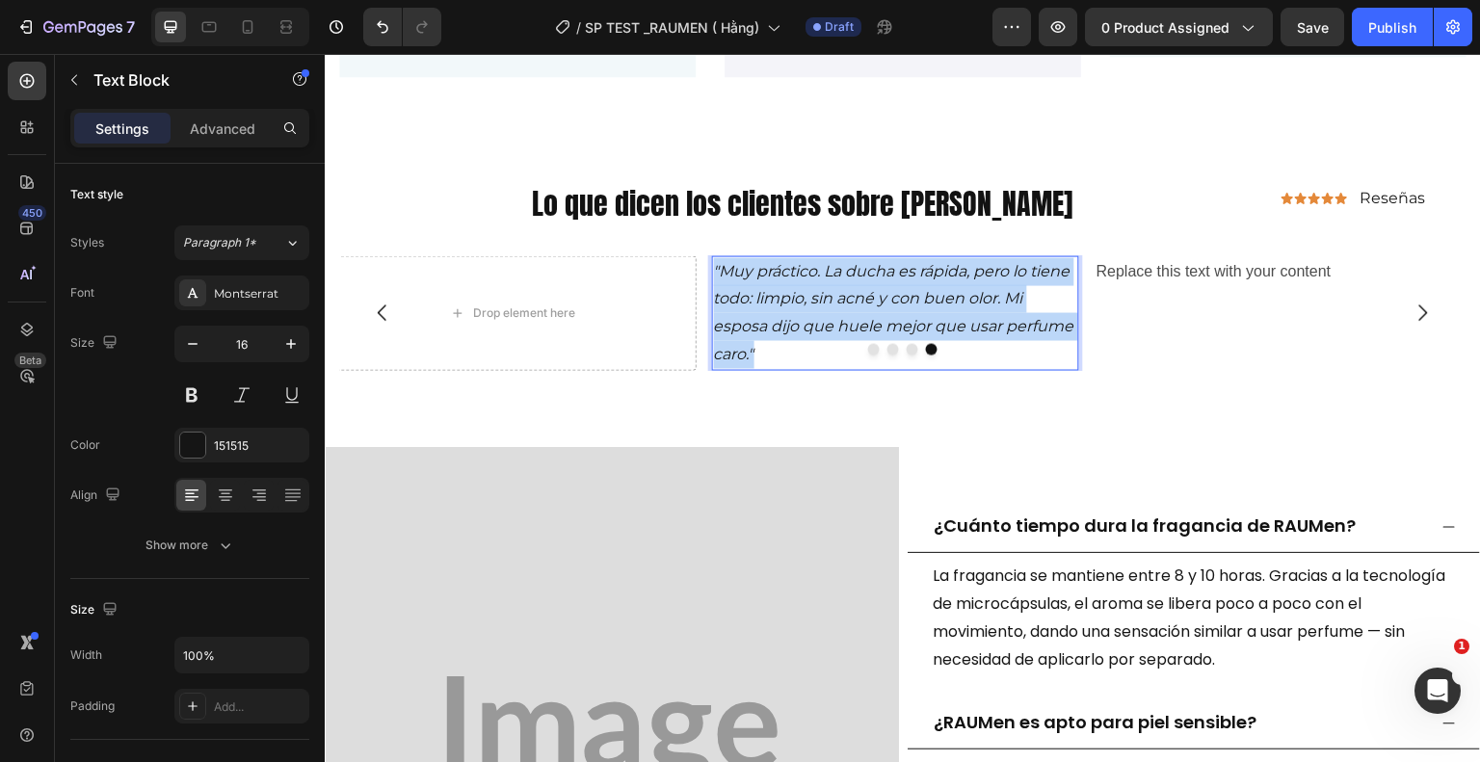
drag, startPoint x: 761, startPoint y: 354, endPoint x: 713, endPoint y: 257, distance: 107.7
click at [714, 257] on p ""Muy práctico. La ducha es rápida, pero lo tiene todo: limpio, sin acné y con b…" at bounding box center [896, 312] width 364 height 111
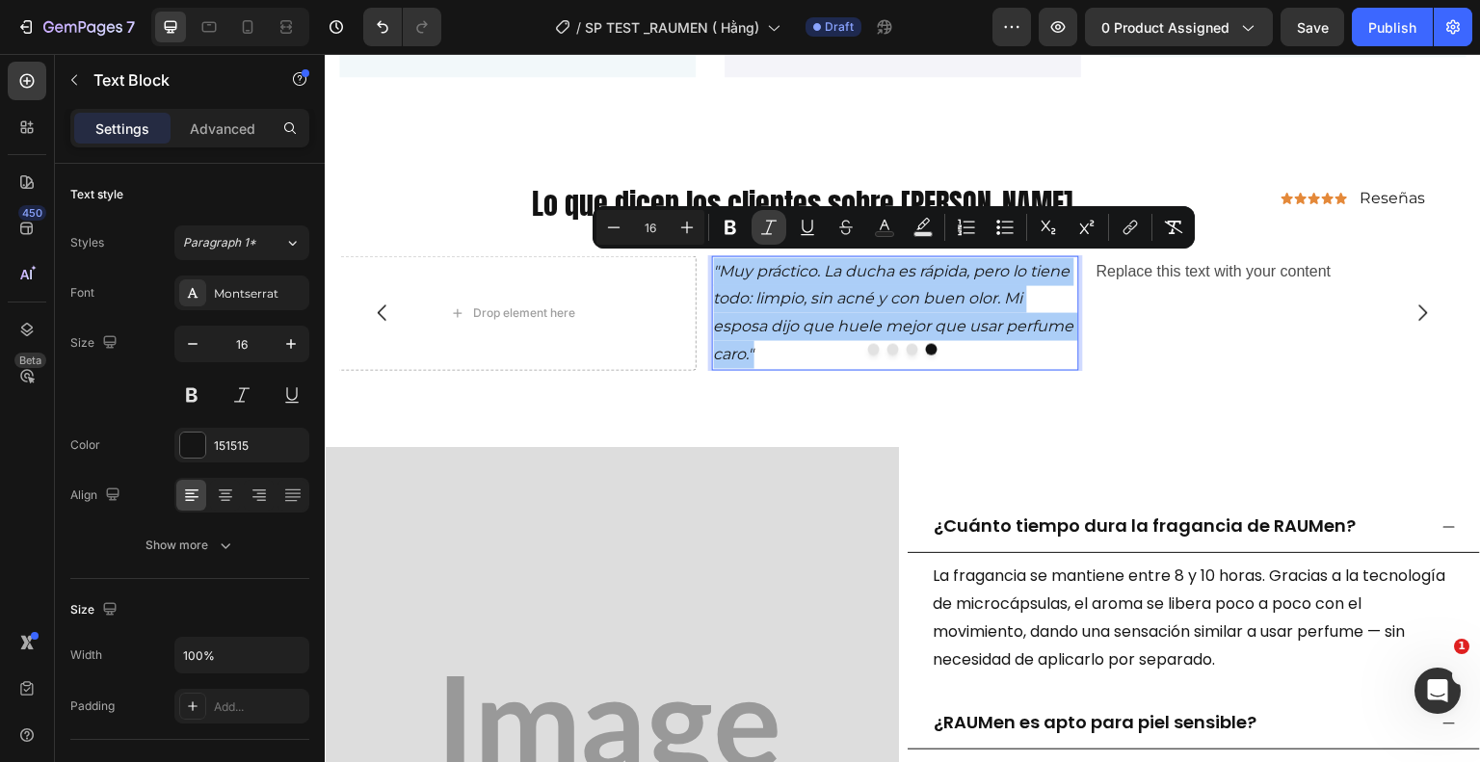
click at [767, 225] on icon "Editor contextual toolbar" at bounding box center [768, 227] width 19 height 19
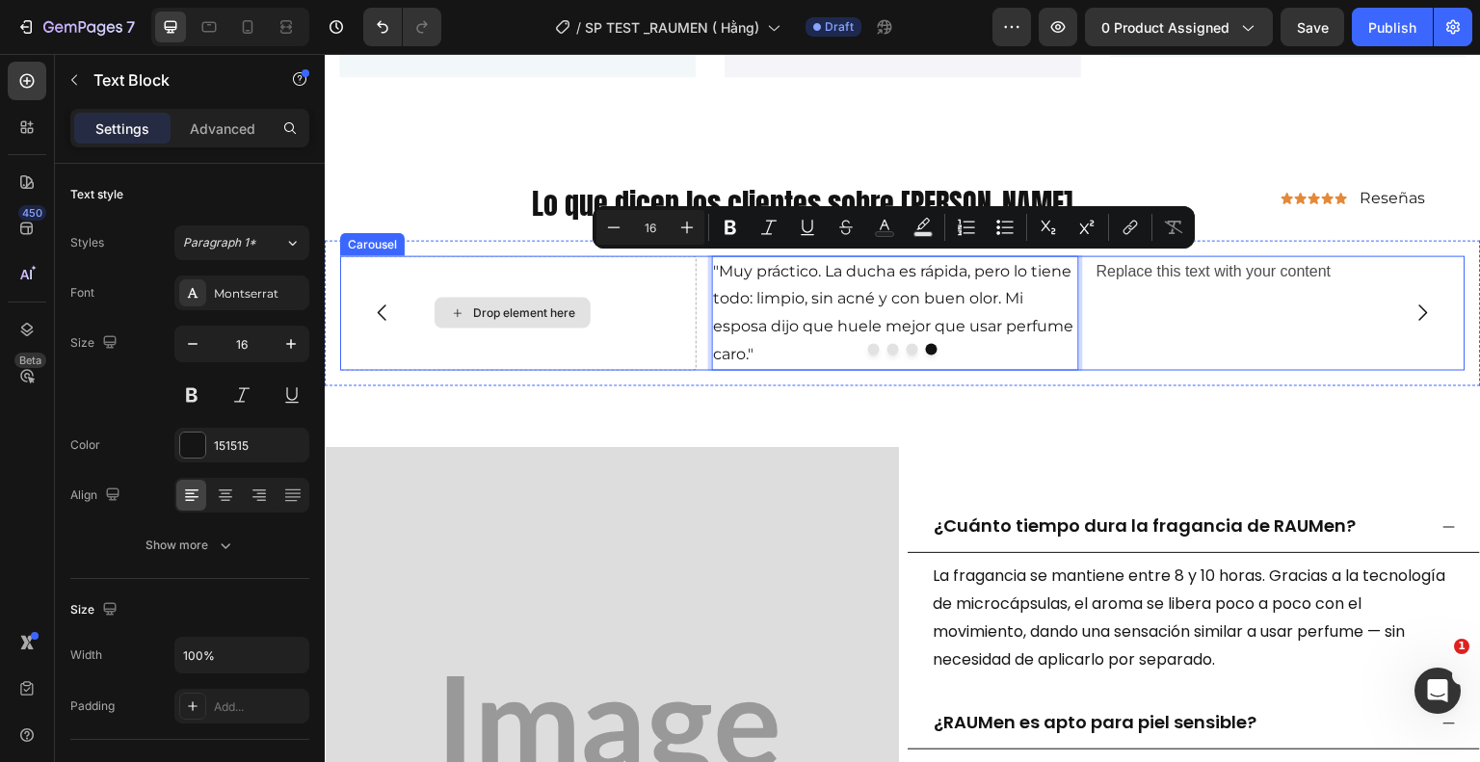
click at [620, 331] on div "Drop element here" at bounding box center [513, 312] width 368 height 115
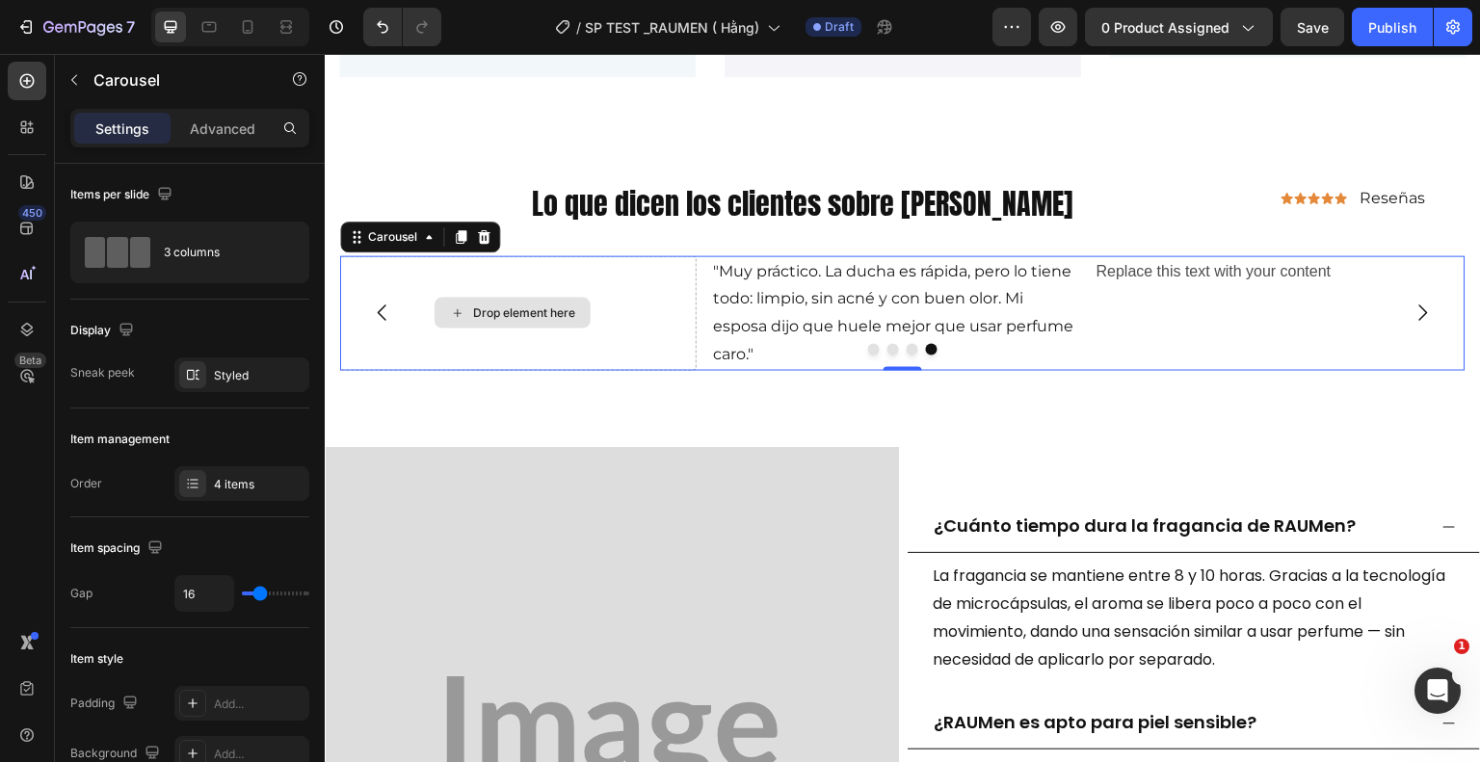
click at [436, 334] on div "Drop element here" at bounding box center [513, 312] width 368 height 115
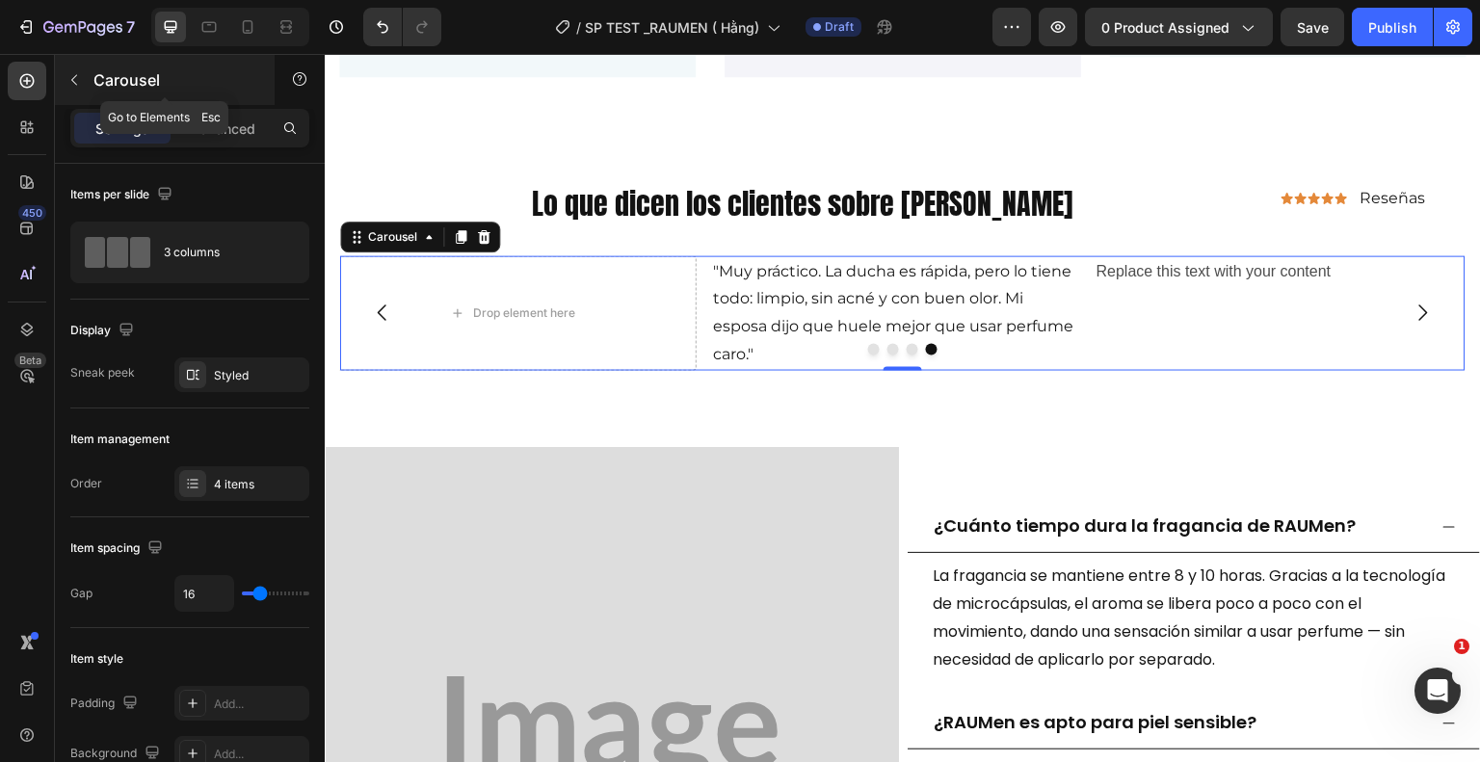
click at [67, 77] on icon "button" at bounding box center [73, 79] width 15 height 15
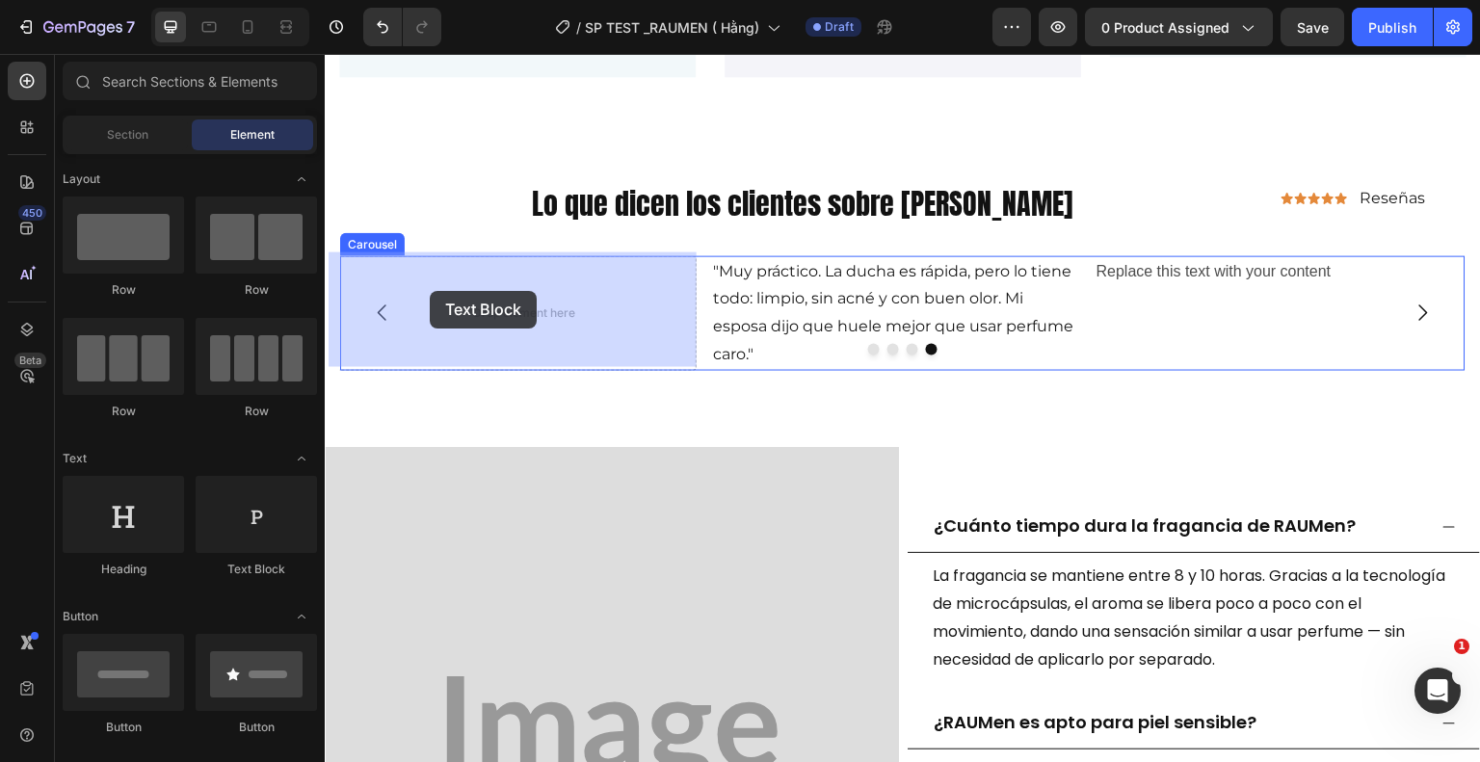
drag, startPoint x: 567, startPoint y: 554, endPoint x: 430, endPoint y: 291, distance: 296.5
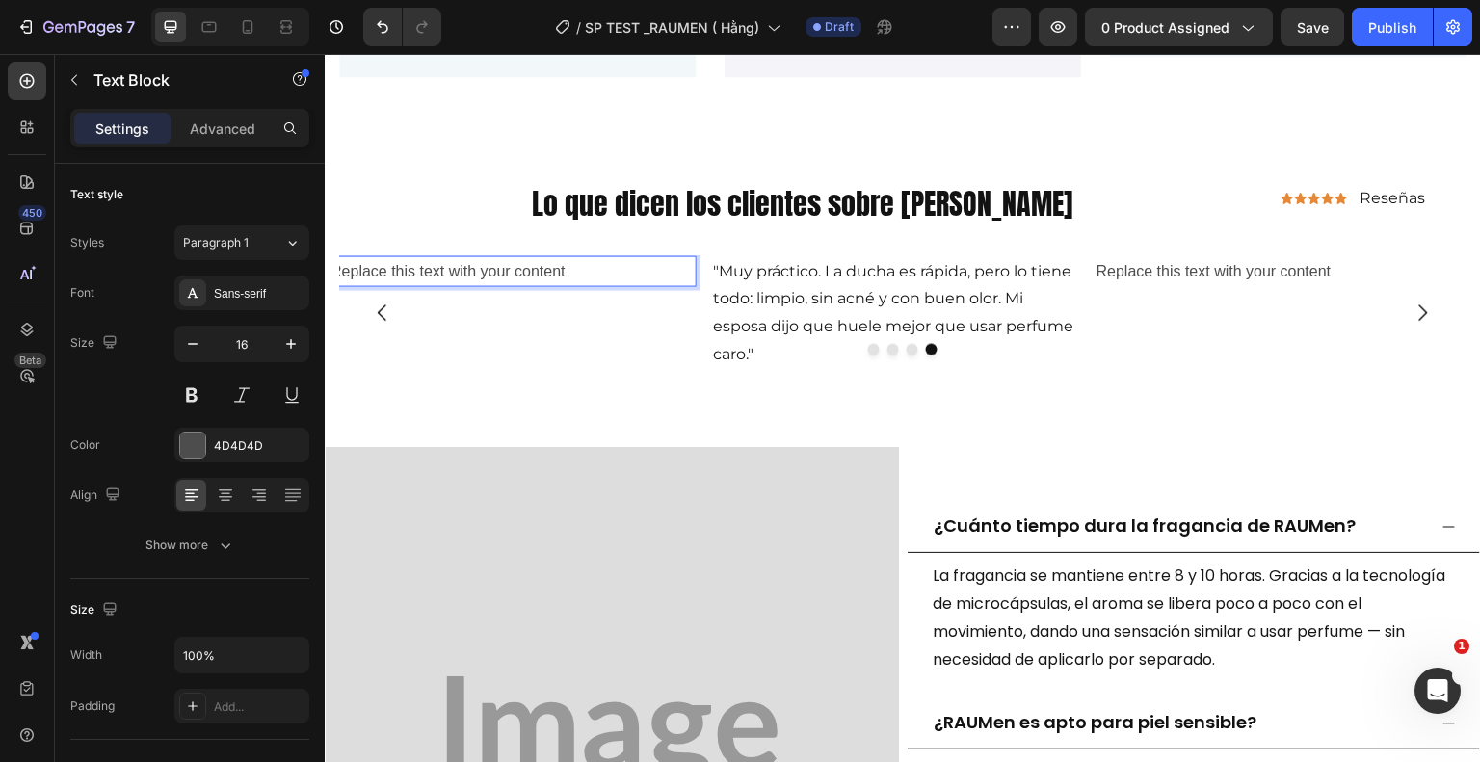
click at [569, 270] on div "Replace this text with your content" at bounding box center [513, 271] width 368 height 32
click at [573, 269] on p "Replace this text with your content" at bounding box center [513, 271] width 364 height 28
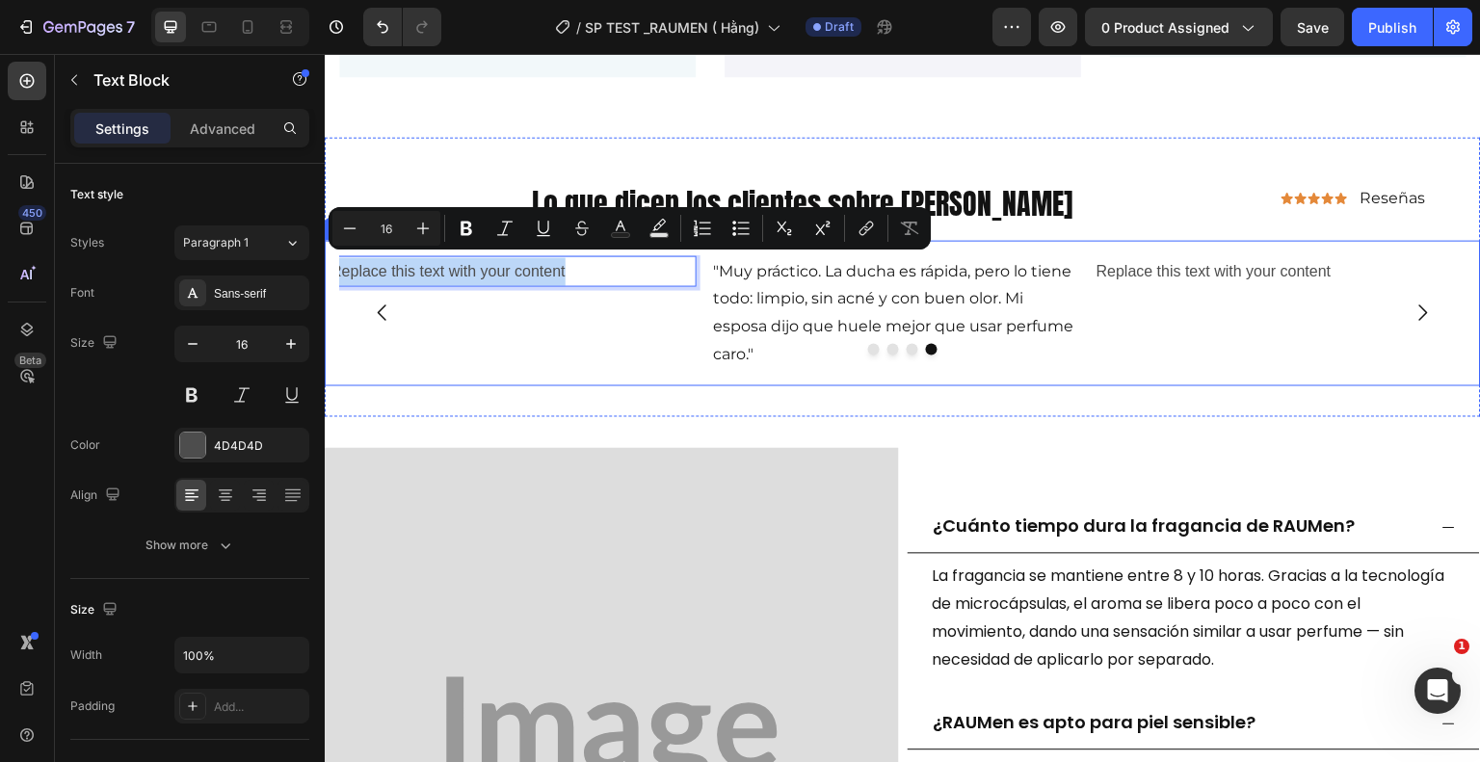
drag, startPoint x: 566, startPoint y: 261, endPoint x: 327, endPoint y: 278, distance: 239.5
click at [327, 278] on div "Replace this text with your content Text Block Replace this text with your cont…" at bounding box center [903, 312] width 1156 height 145
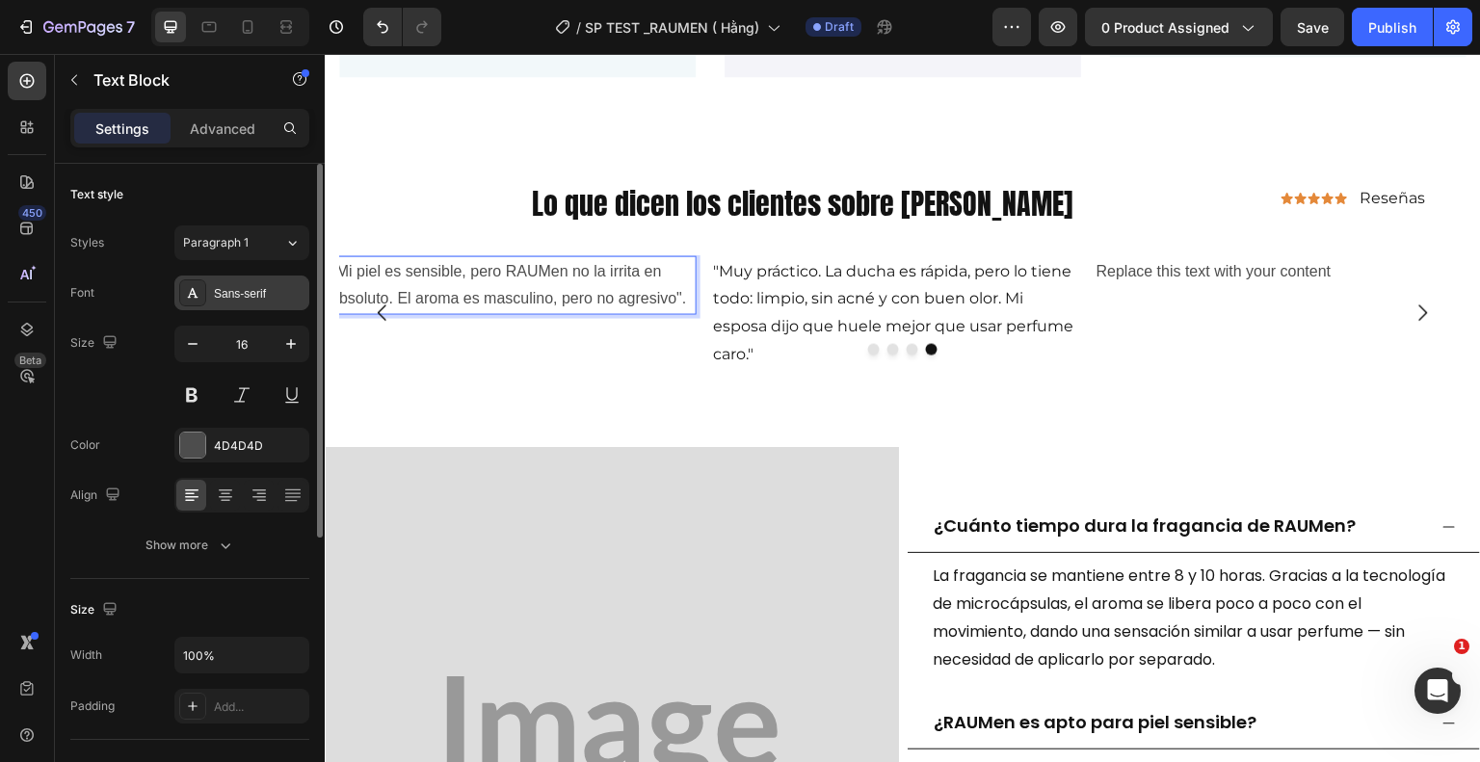
click at [251, 289] on div "Sans-serif" at bounding box center [259, 293] width 91 height 17
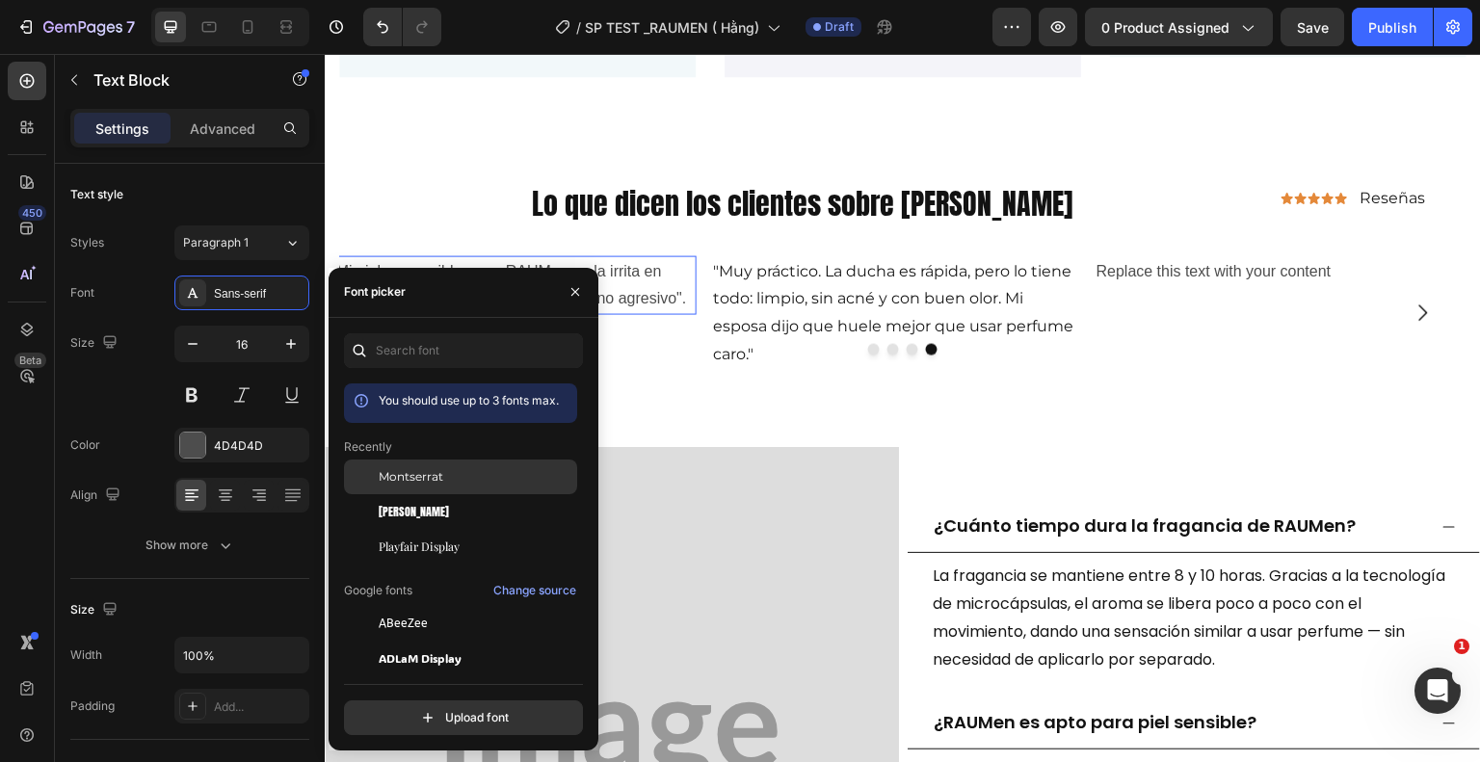
click at [415, 477] on span "Montserrat" at bounding box center [411, 476] width 65 height 17
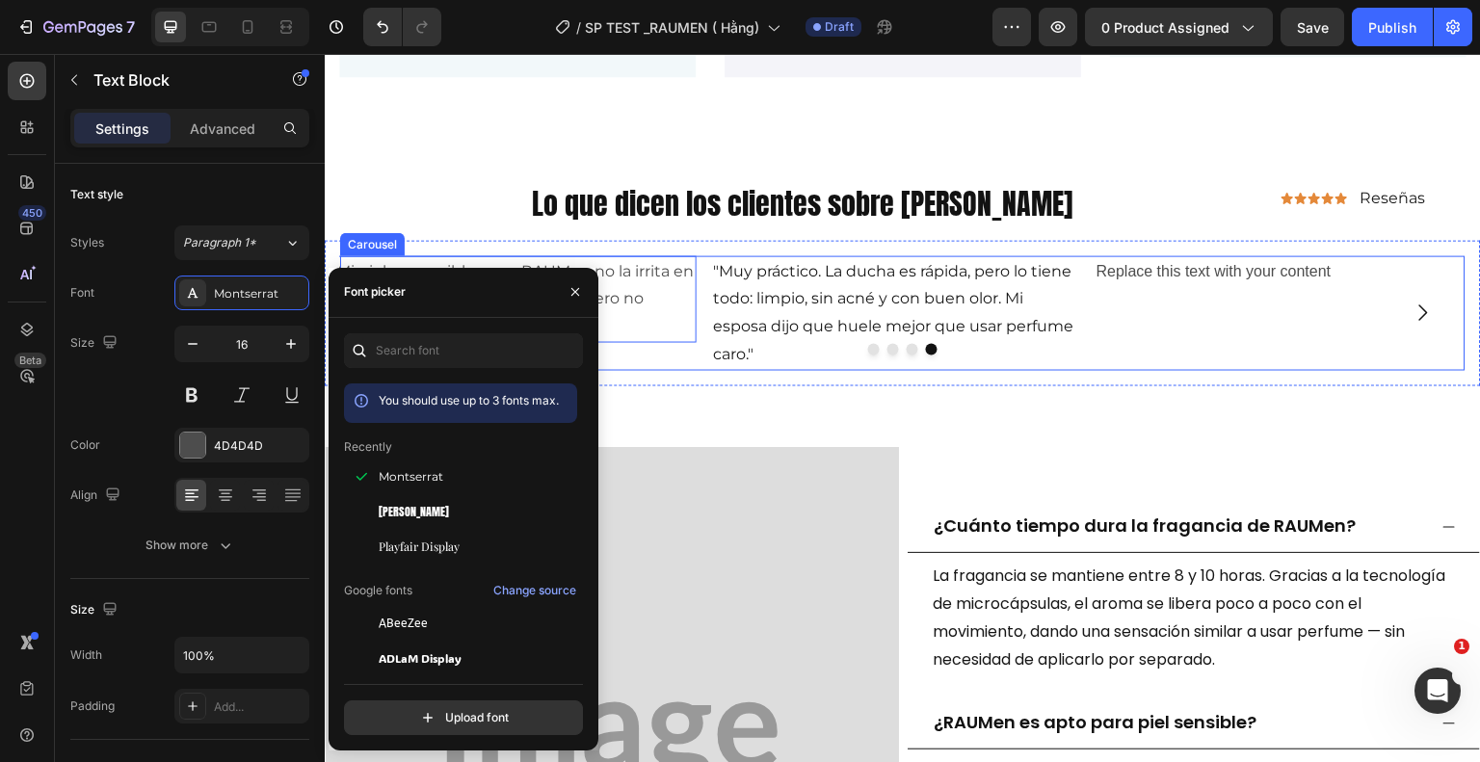
click at [659, 355] on div ""Mi piel es sensible, pero RAUMen no la irrita en absoluto. El aroma es masculi…" at bounding box center [513, 312] width 368 height 115
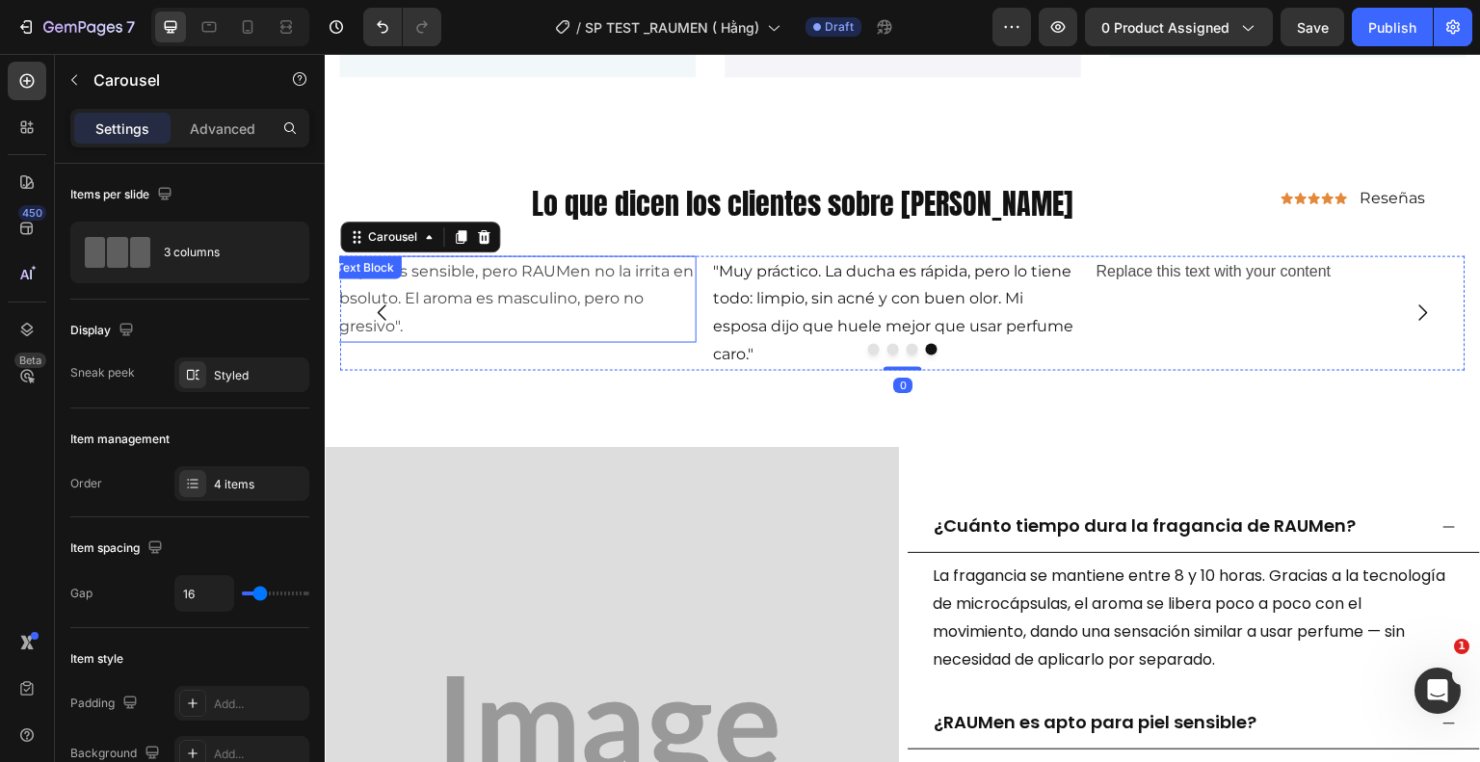
click at [463, 317] on p ""Mi piel es sensible, pero RAUMen no la irrita en absoluto. El aroma es masculi…" at bounding box center [513, 298] width 364 height 83
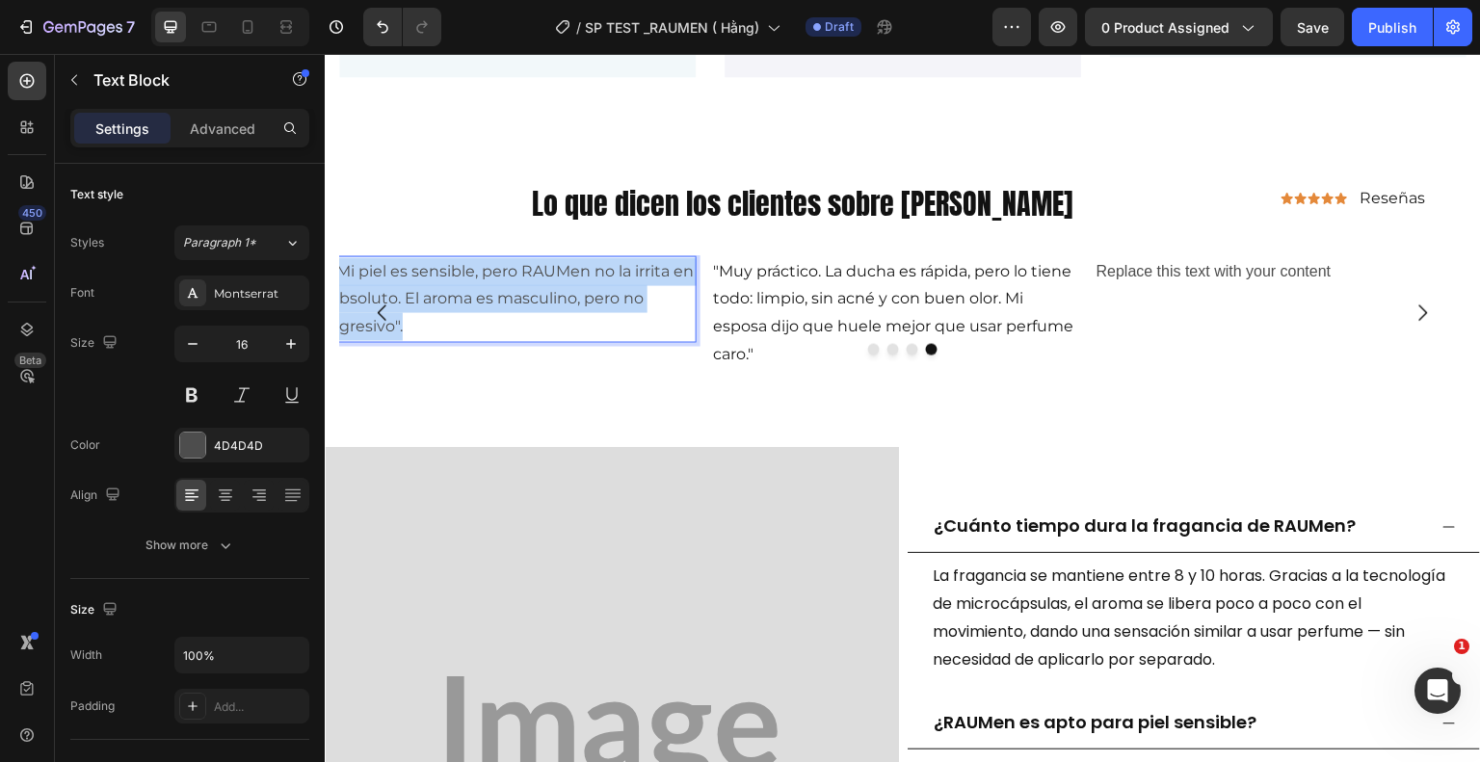
drag, startPoint x: 420, startPoint y: 321, endPoint x: 341, endPoint y: 258, distance: 100.8
click at [341, 258] on p ""Mi piel es sensible, pero RAUMen no la irrita en absoluto. El aroma es masculi…" at bounding box center [513, 298] width 364 height 83
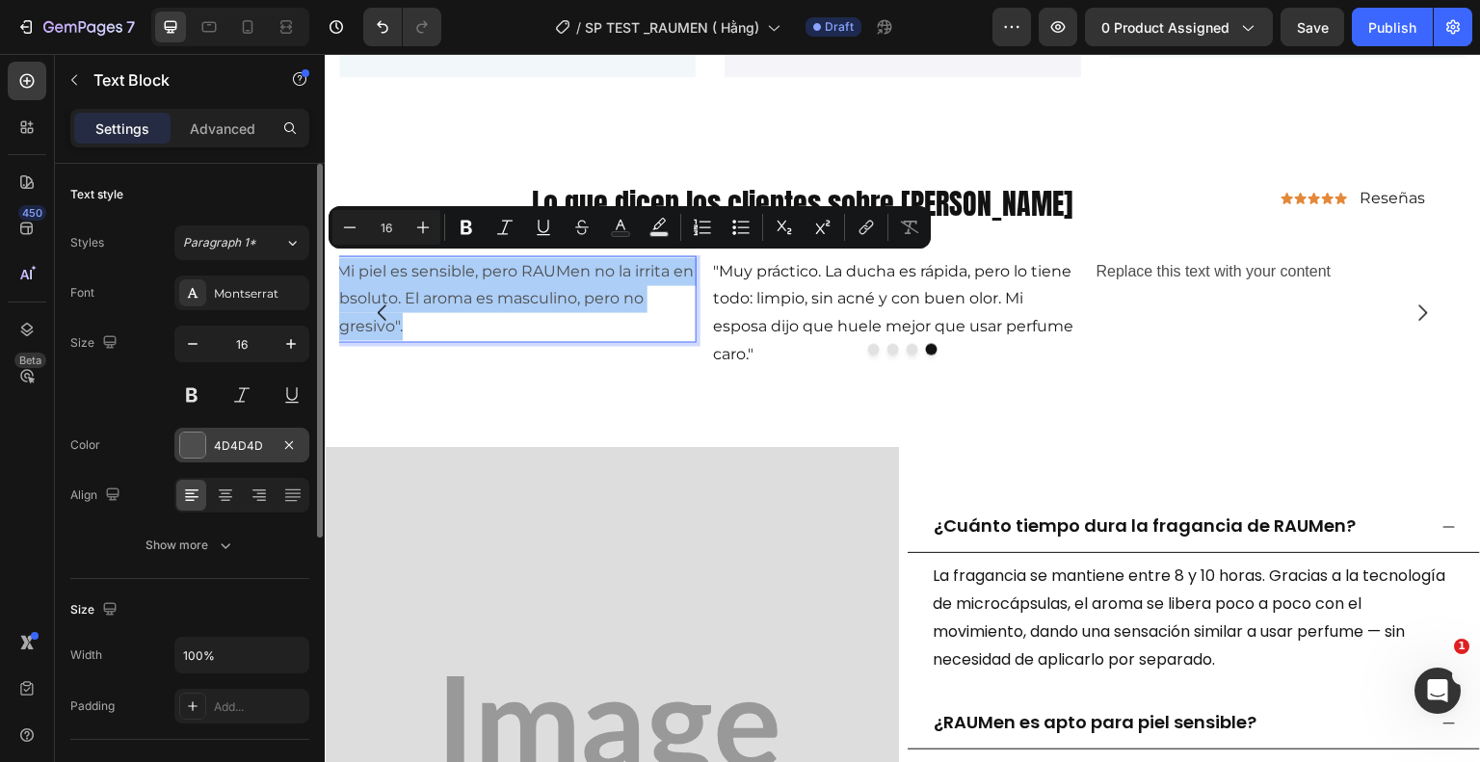
click at [241, 440] on div "4D4D4D" at bounding box center [242, 445] width 56 height 17
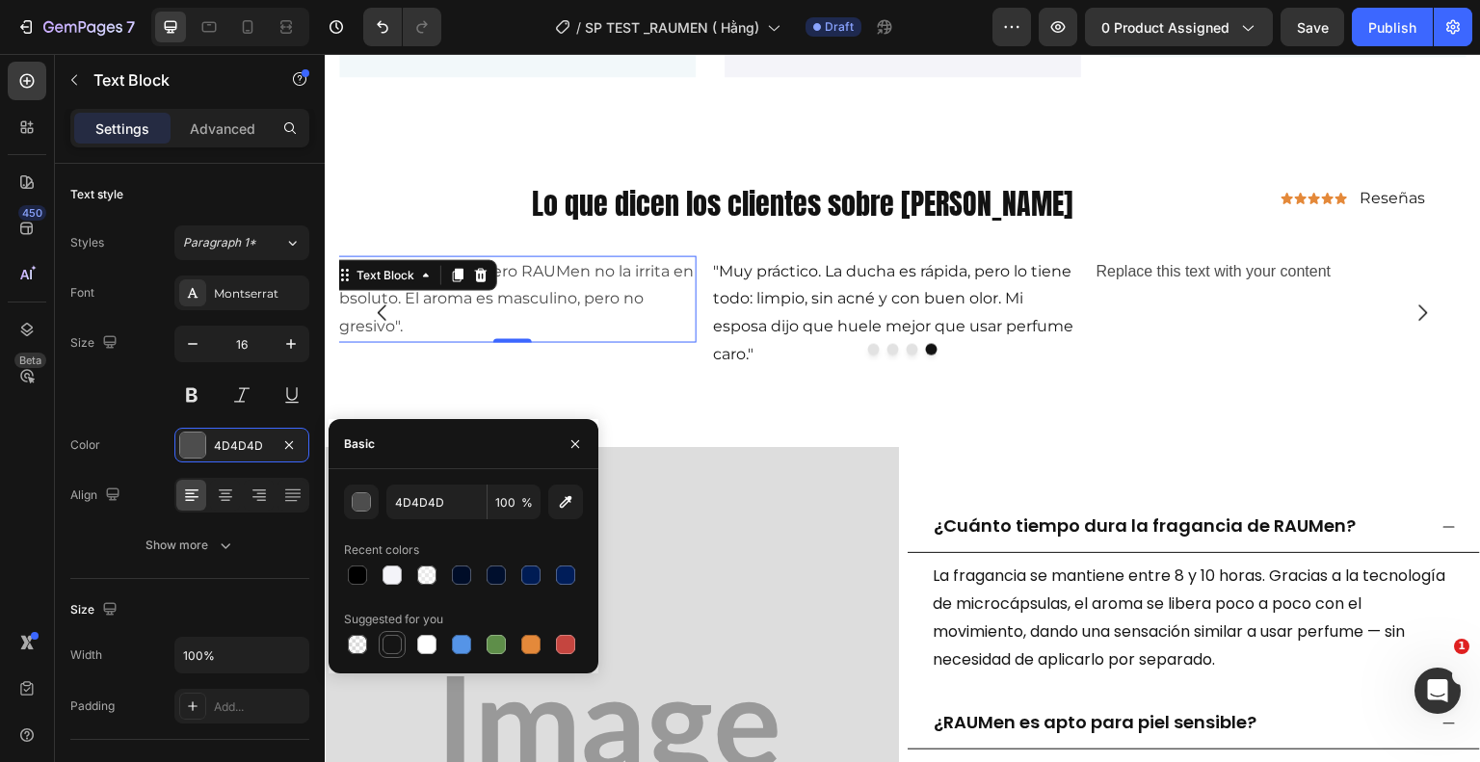
click at [392, 645] on div at bounding box center [392, 644] width 19 height 19
type input "151515"
click at [72, 79] on icon "button" at bounding box center [74, 80] width 6 height 11
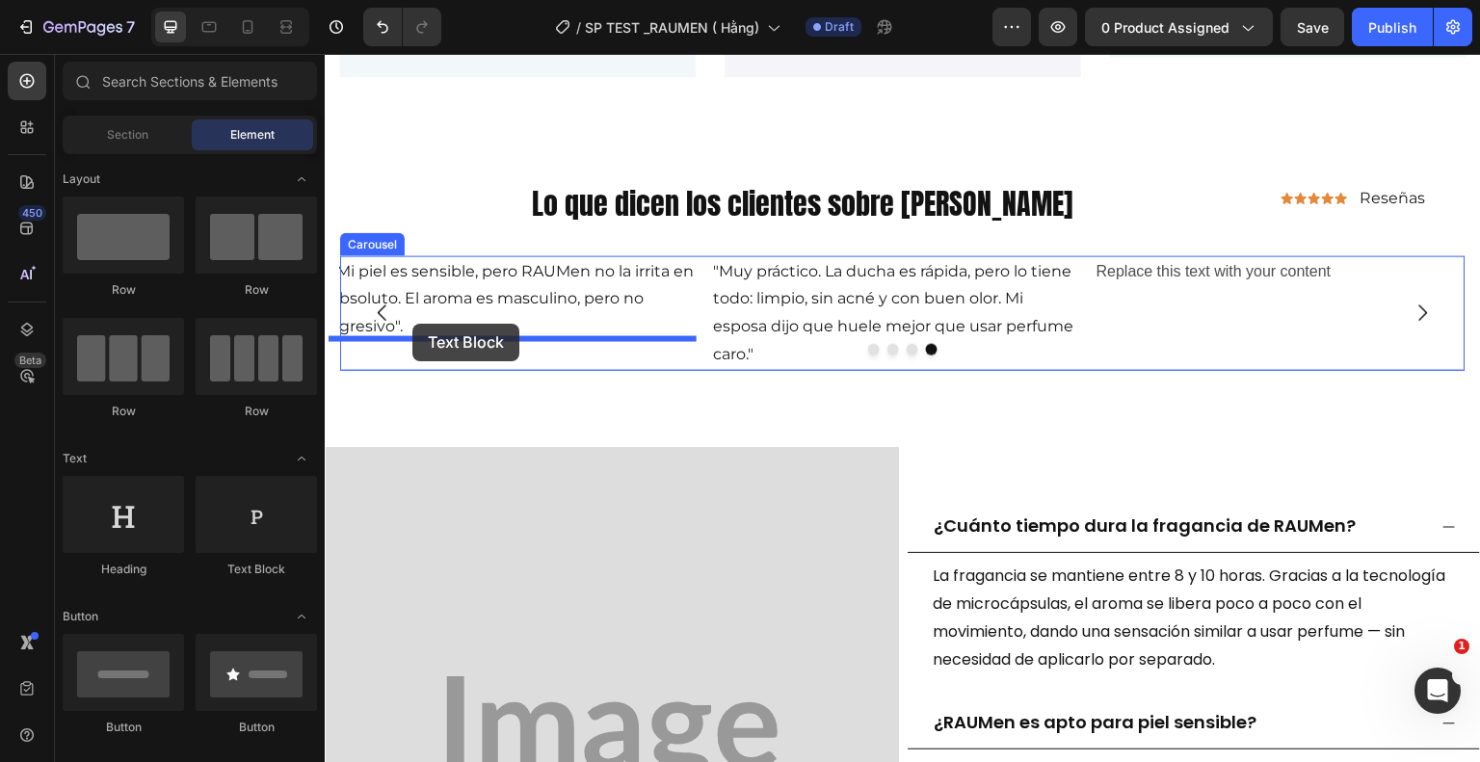
drag, startPoint x: 556, startPoint y: 585, endPoint x: 412, endPoint y: 324, distance: 298.0
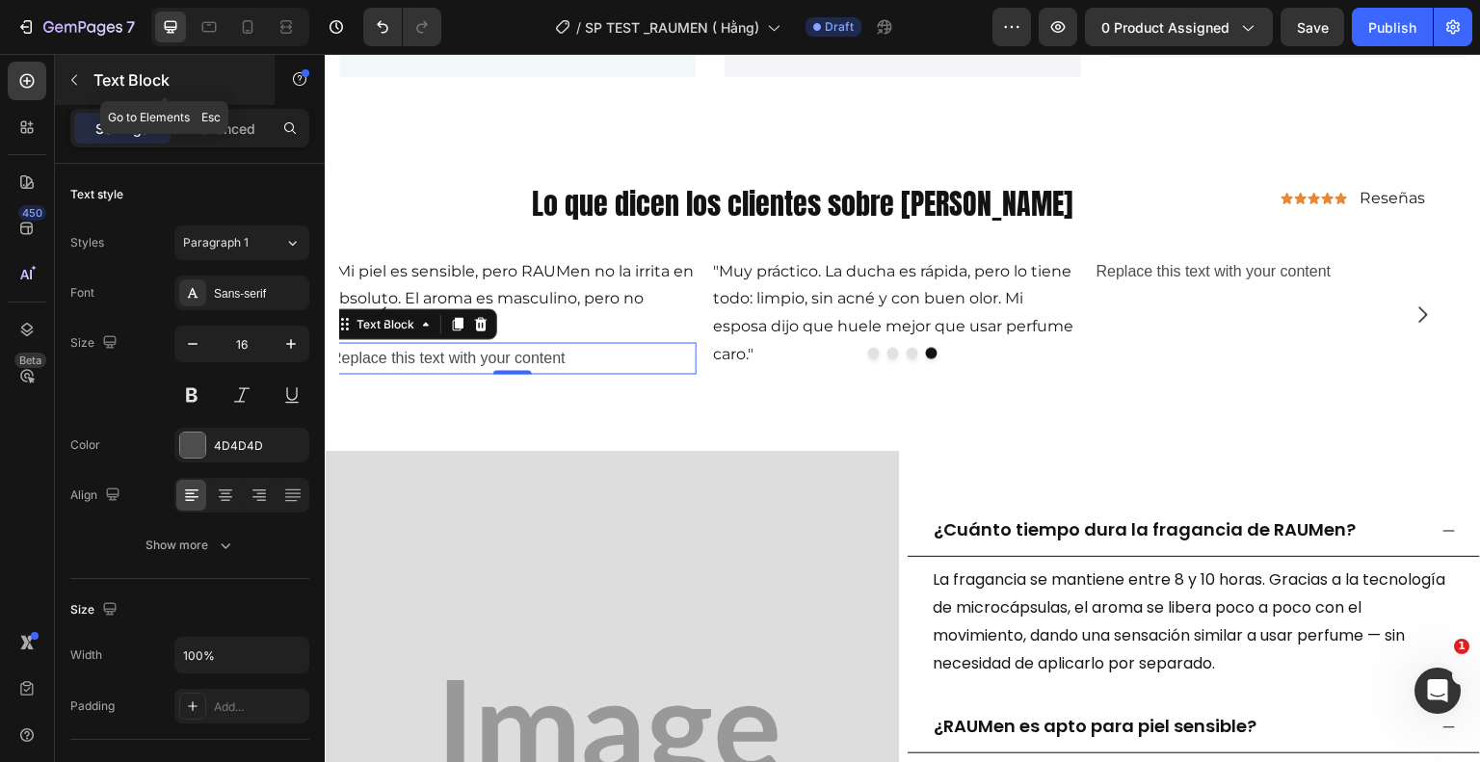
click at [71, 82] on icon "button" at bounding box center [73, 79] width 15 height 15
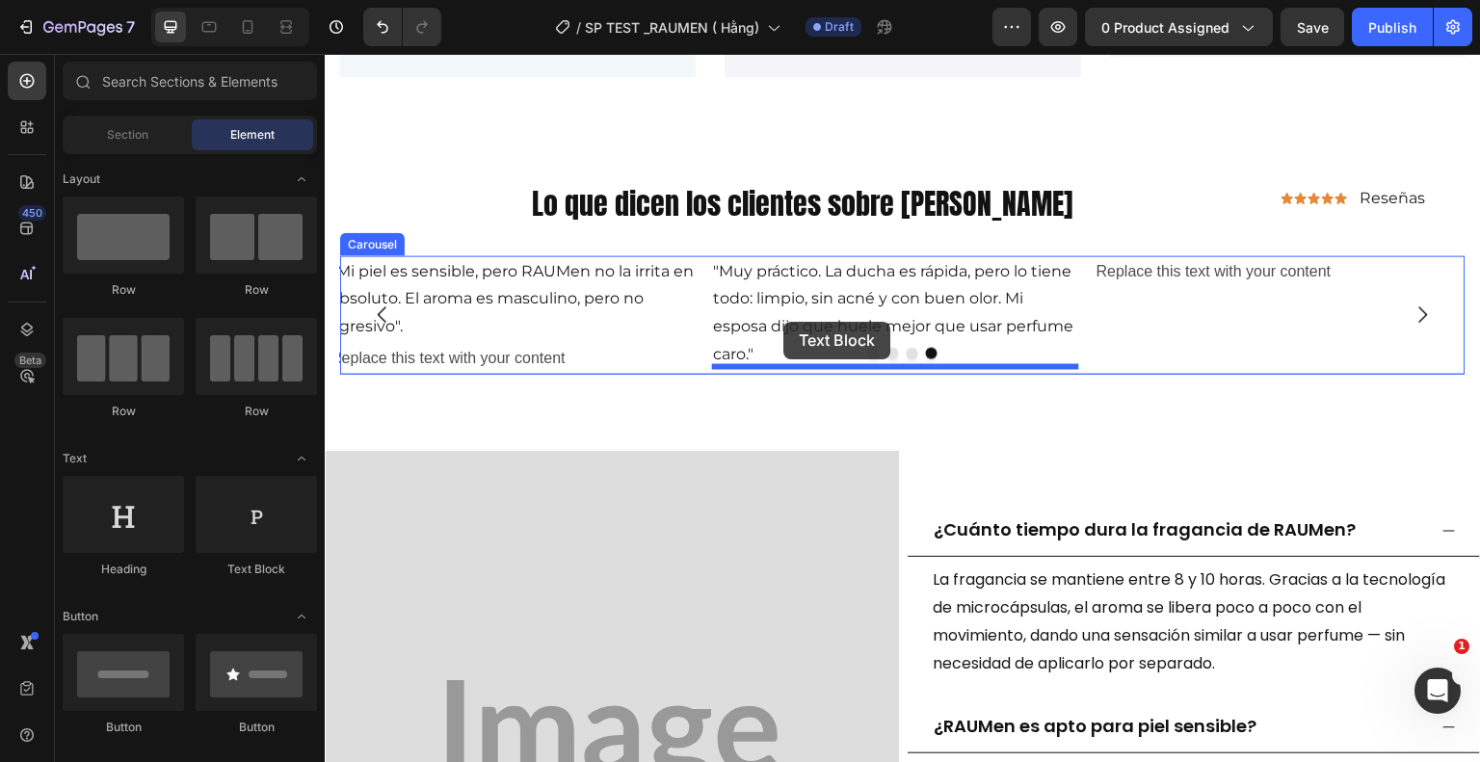
drag, startPoint x: 583, startPoint y: 583, endPoint x: 783, endPoint y: 322, distance: 329.2
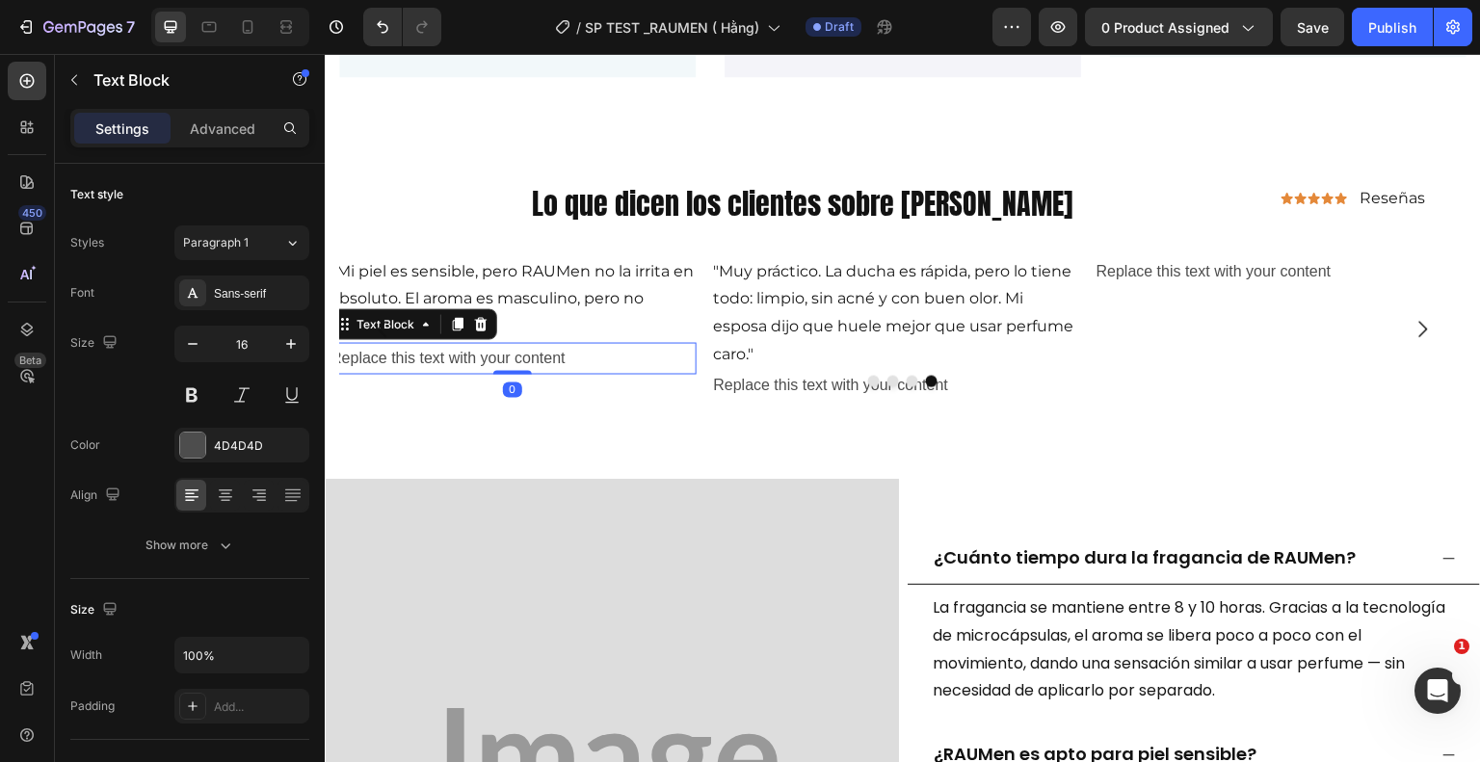
click at [507, 346] on div "Replace this text with your content" at bounding box center [513, 358] width 368 height 32
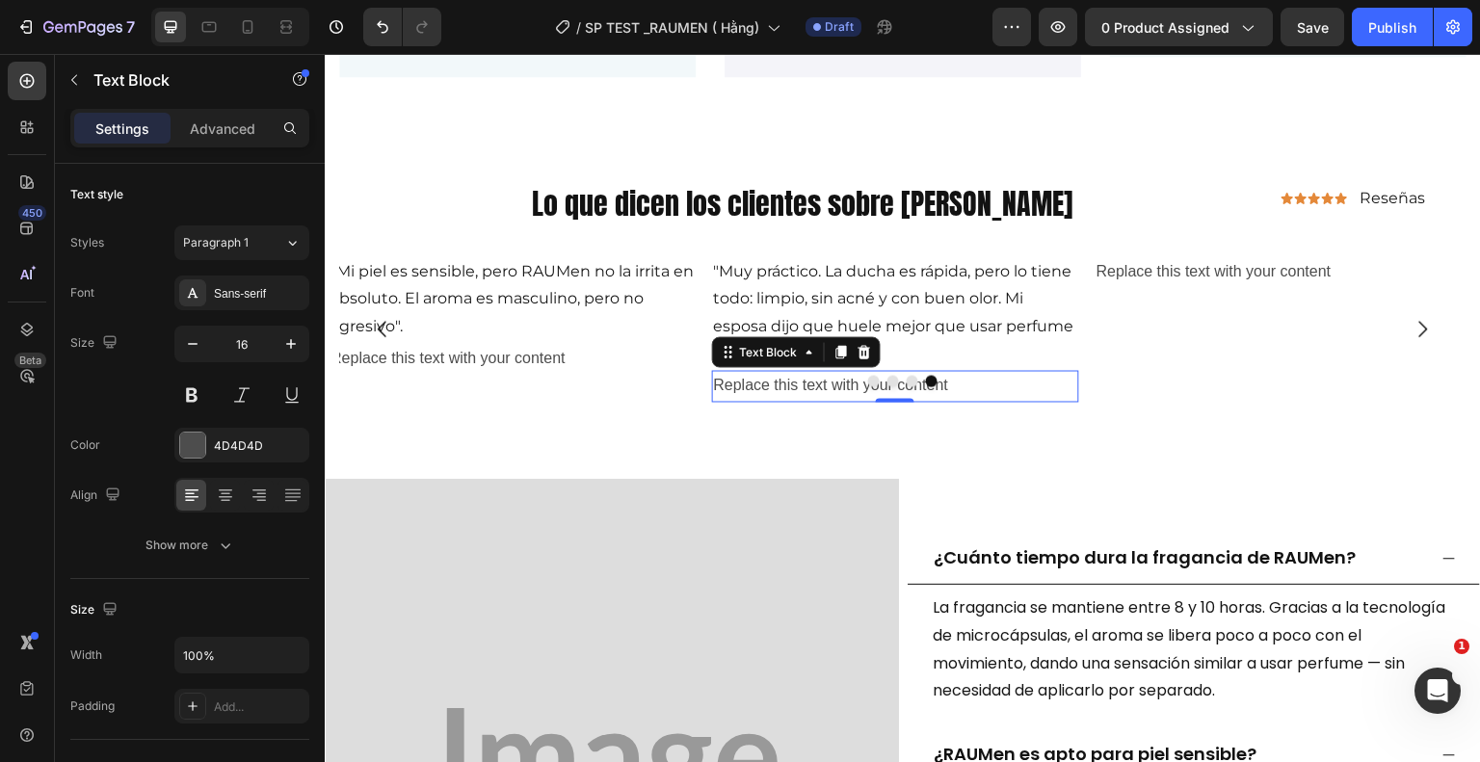
click at [757, 389] on div "Replace this text with your content" at bounding box center [896, 386] width 368 height 32
click at [963, 383] on div "Replace this text with your content" at bounding box center [896, 386] width 368 height 32
click at [963, 383] on p "Replace this text with your content" at bounding box center [896, 386] width 364 height 28
click at [962, 383] on p "Replace this text with your content" at bounding box center [896, 386] width 364 height 28
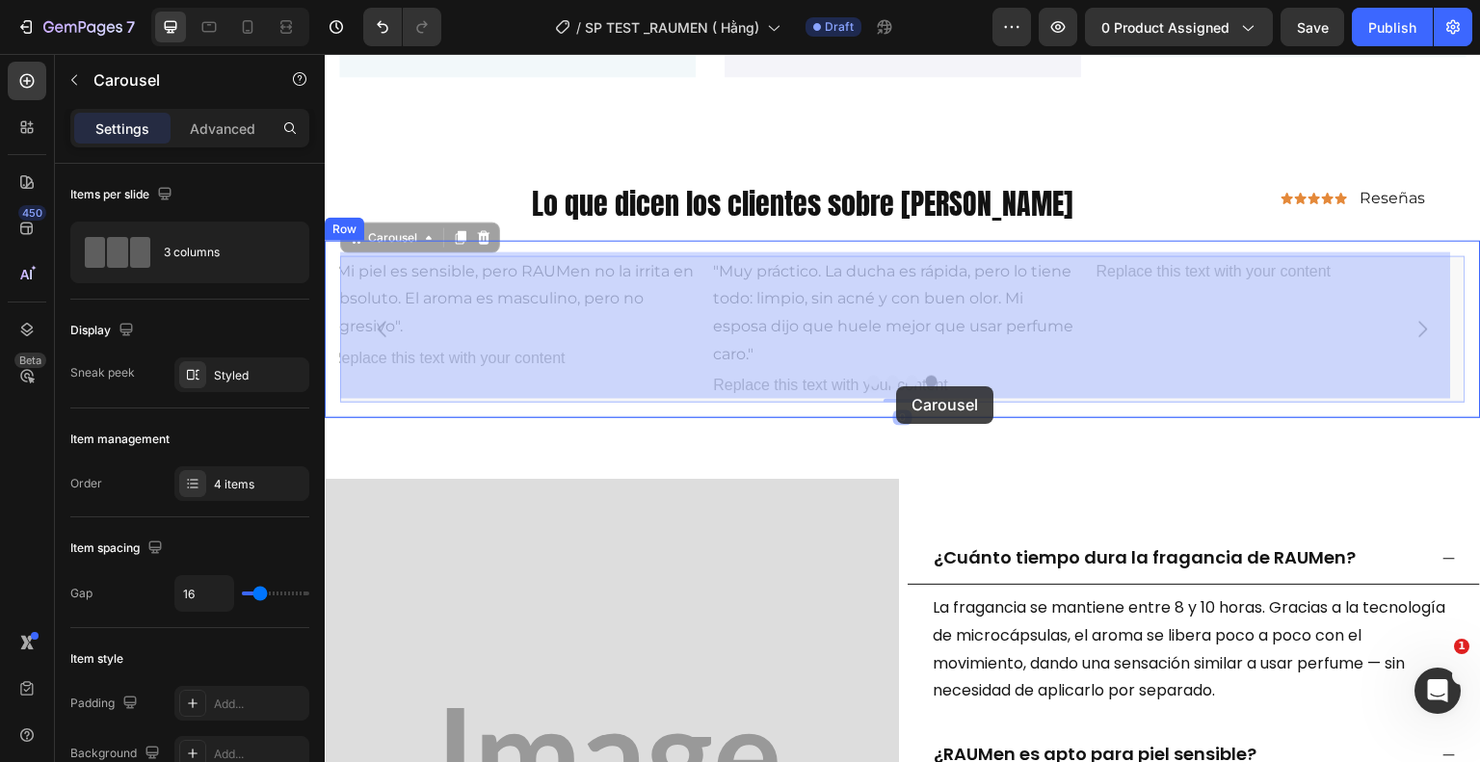
drag, startPoint x: 958, startPoint y: 380, endPoint x: 891, endPoint y: 386, distance: 66.8
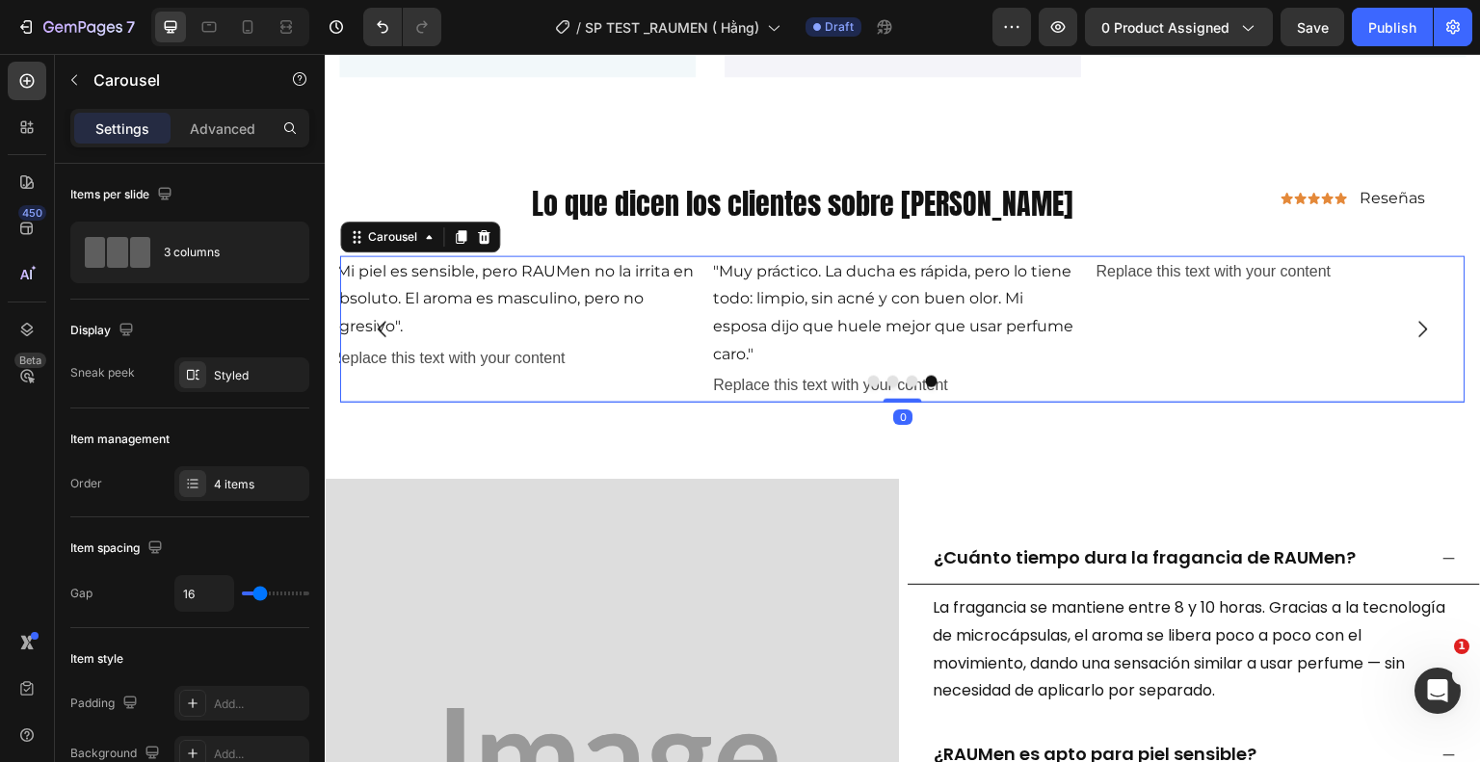
click at [951, 375] on div at bounding box center [902, 381] width 1125 height 12
click at [953, 375] on div at bounding box center [902, 381] width 1125 height 12
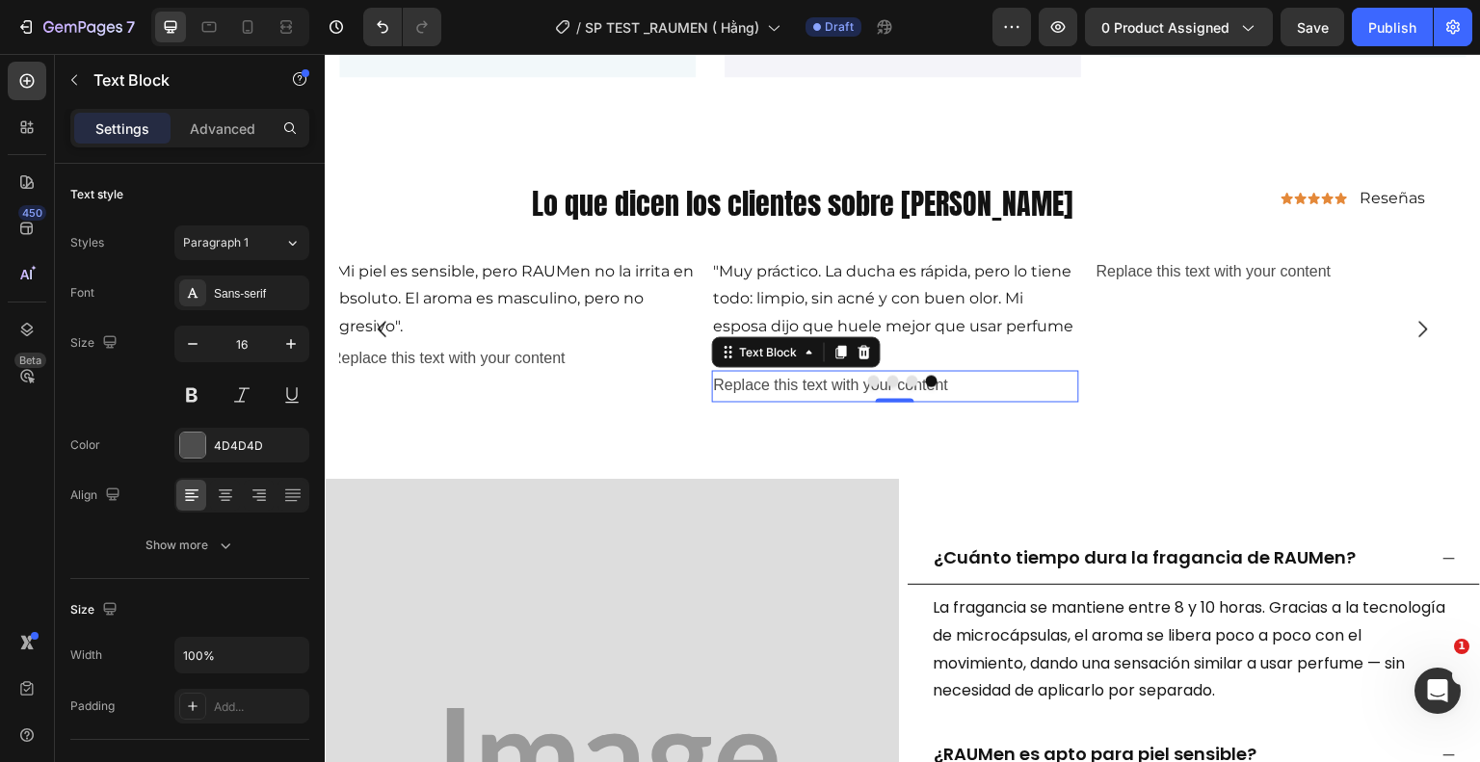
click at [954, 383] on p "Replace this text with your content" at bounding box center [896, 386] width 364 height 28
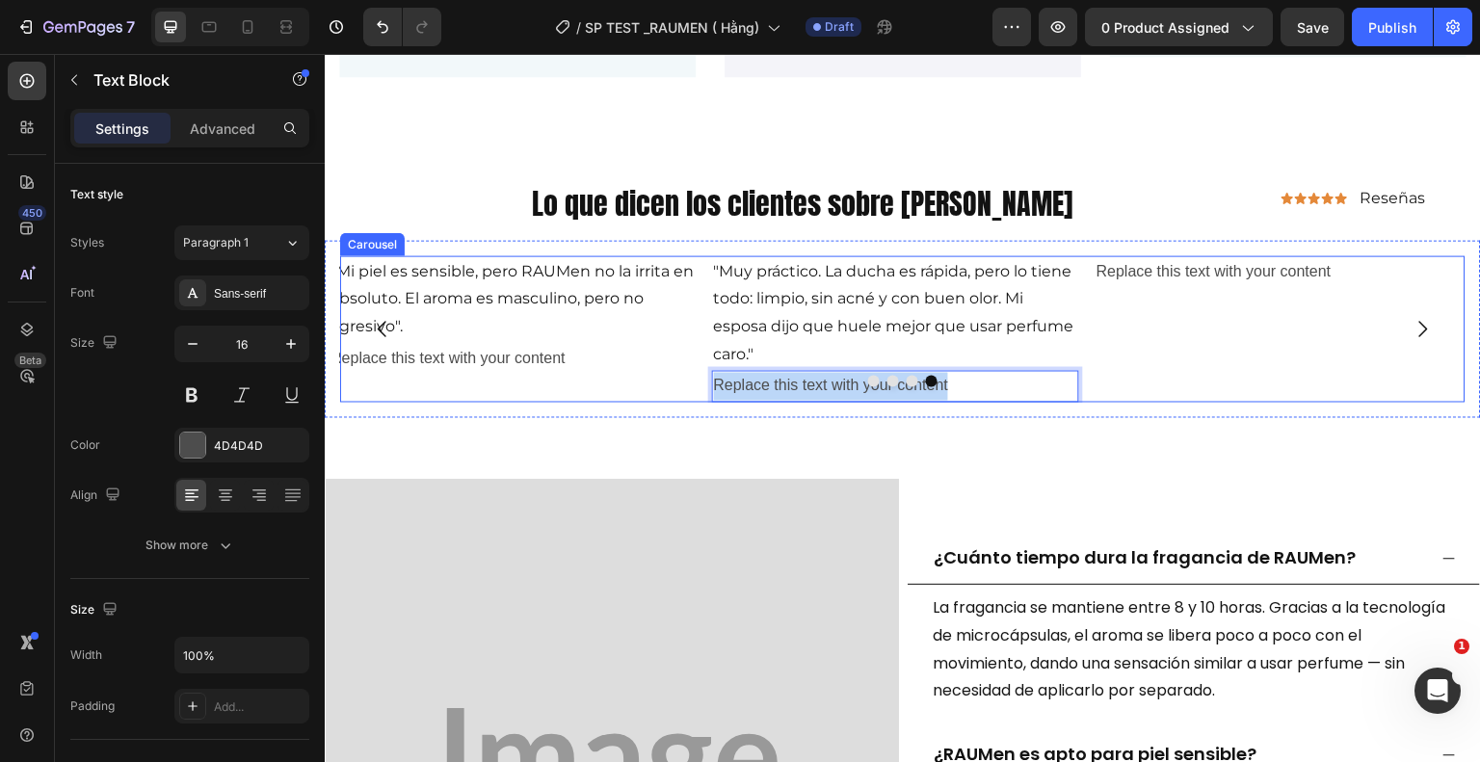
drag, startPoint x: 950, startPoint y: 383, endPoint x: 717, endPoint y: 378, distance: 233.2
click at [717, 378] on div "Replace this text with your content Text Block Replace this text with your cont…" at bounding box center [902, 328] width 1125 height 146
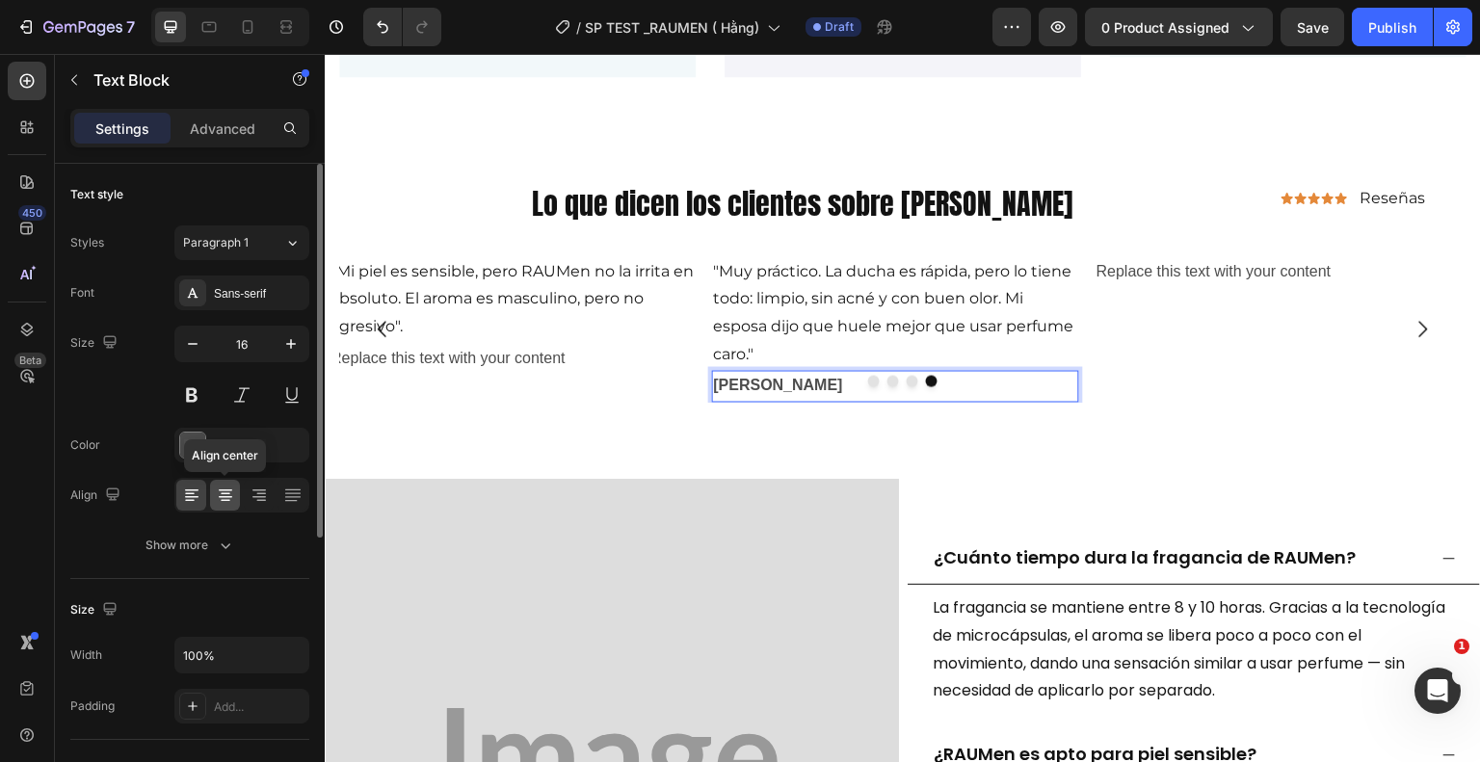
click at [226, 500] on icon at bounding box center [226, 501] width 10 height 2
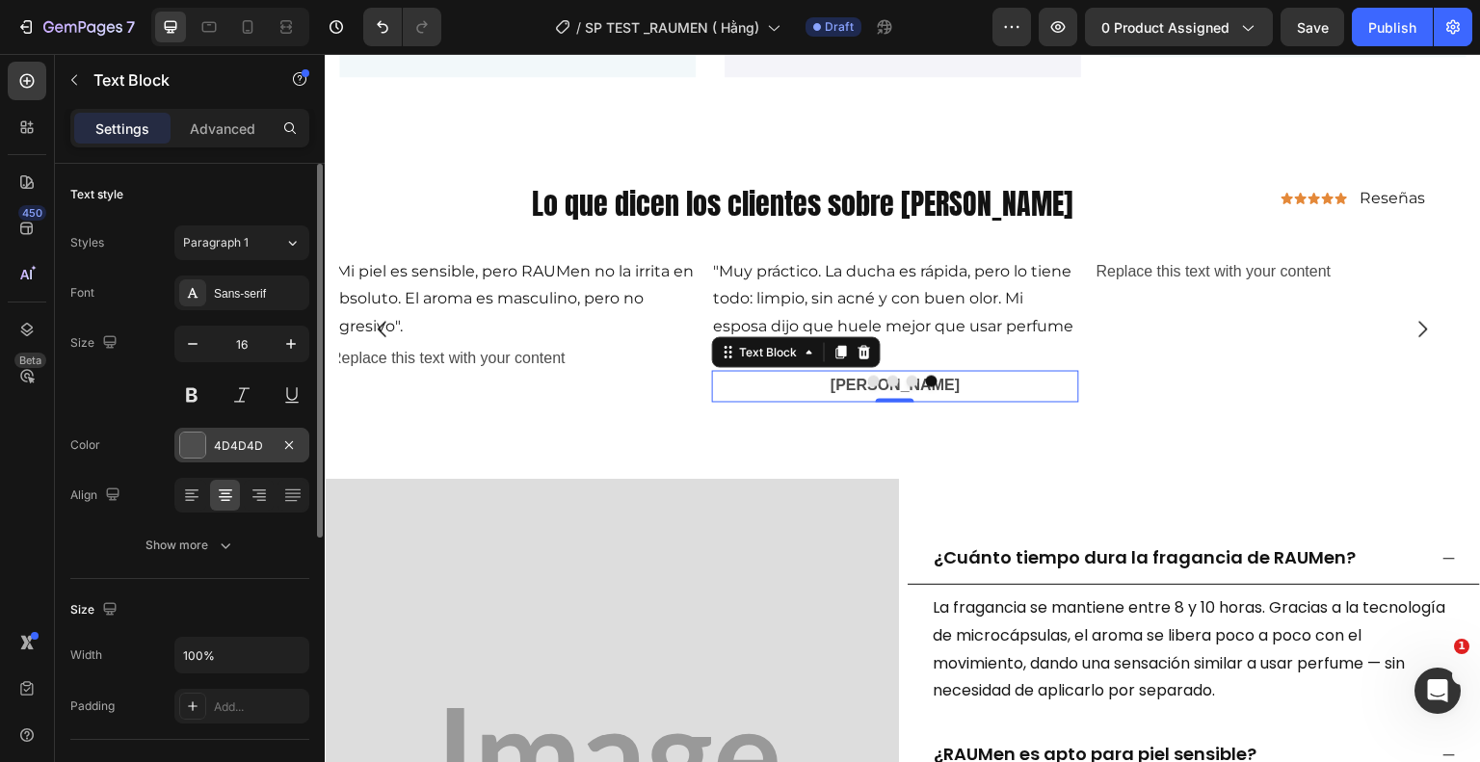
click at [251, 442] on div "4D4D4D" at bounding box center [242, 445] width 56 height 17
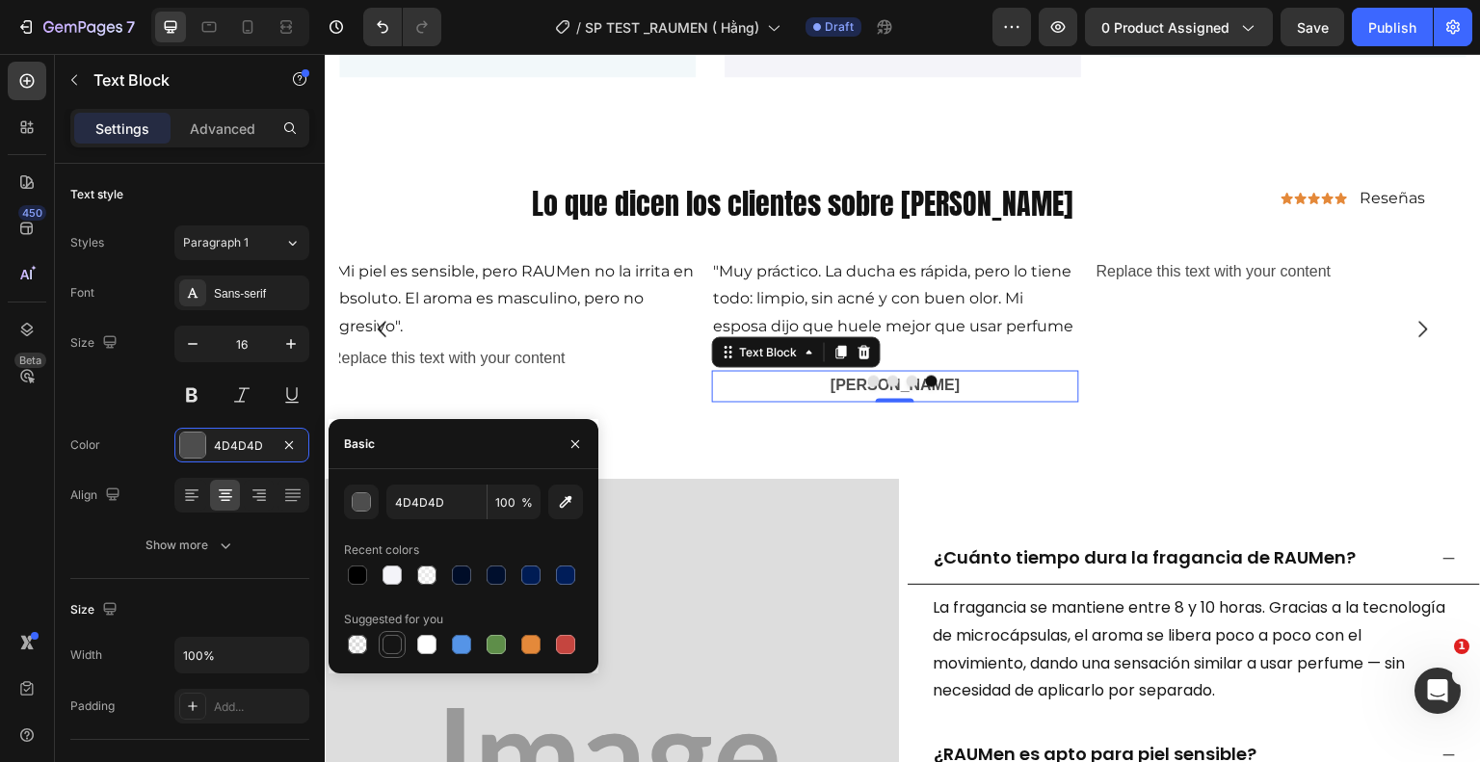
click at [393, 641] on div at bounding box center [392, 644] width 19 height 19
type input "151515"
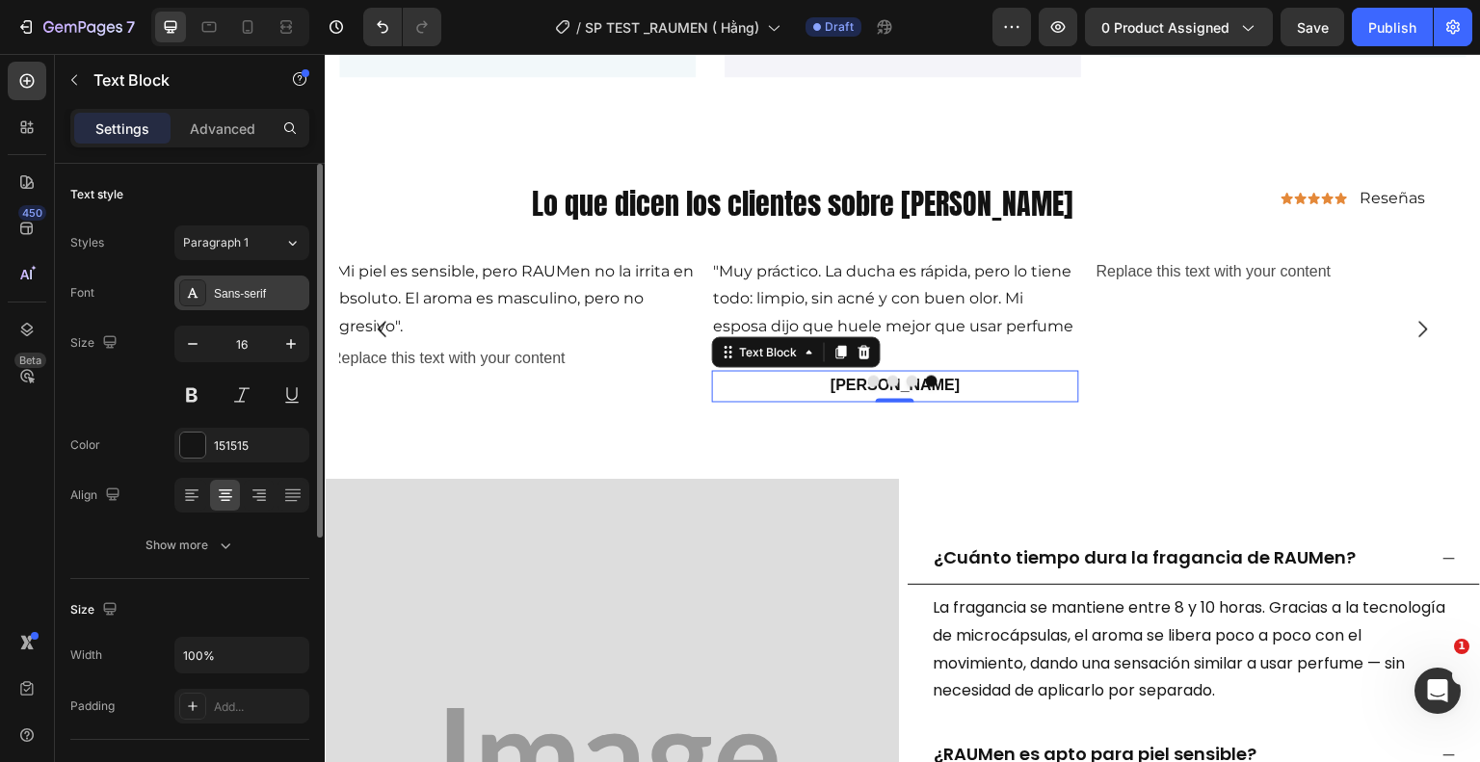
click at [254, 300] on div "Sans-serif" at bounding box center [259, 293] width 91 height 17
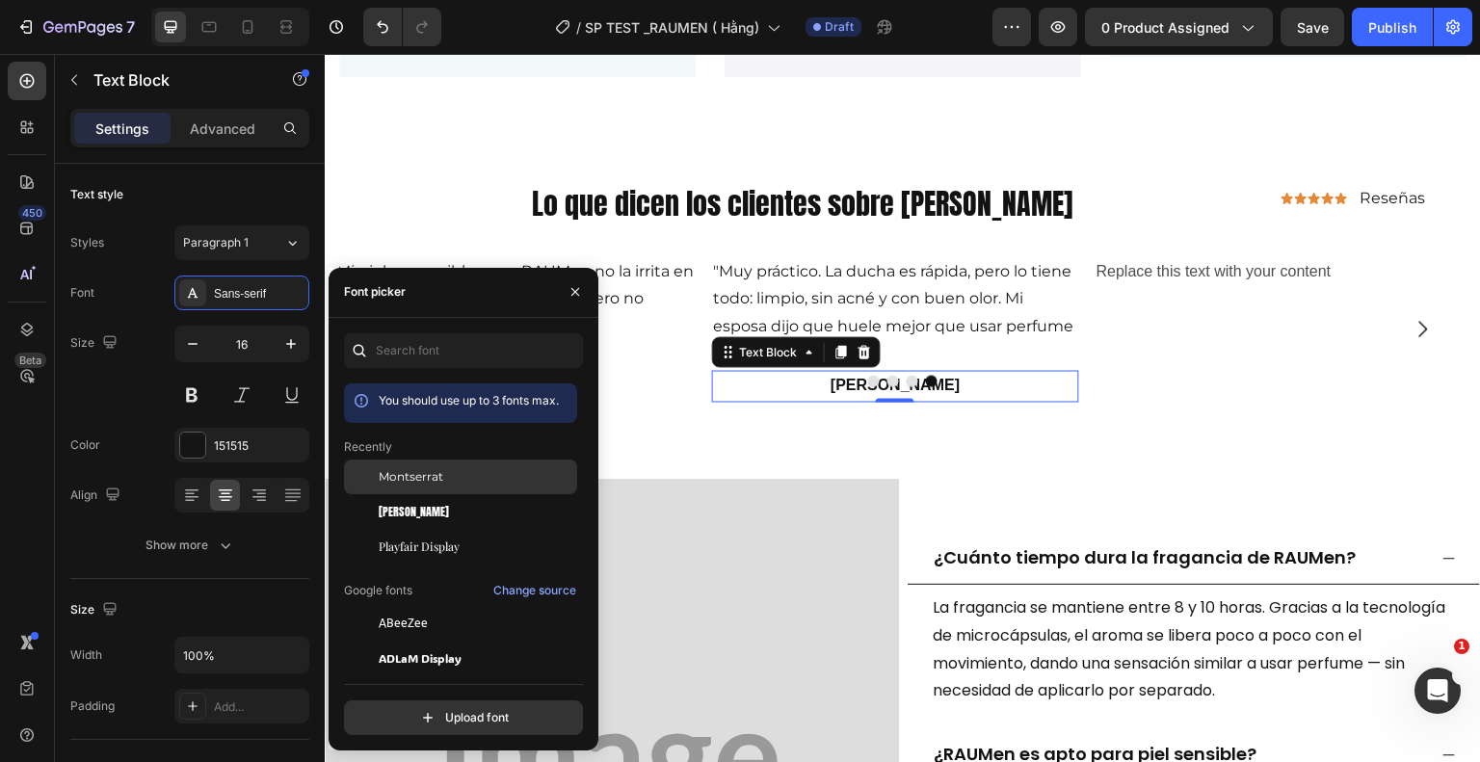
click at [412, 473] on span "Montserrat" at bounding box center [411, 476] width 65 height 17
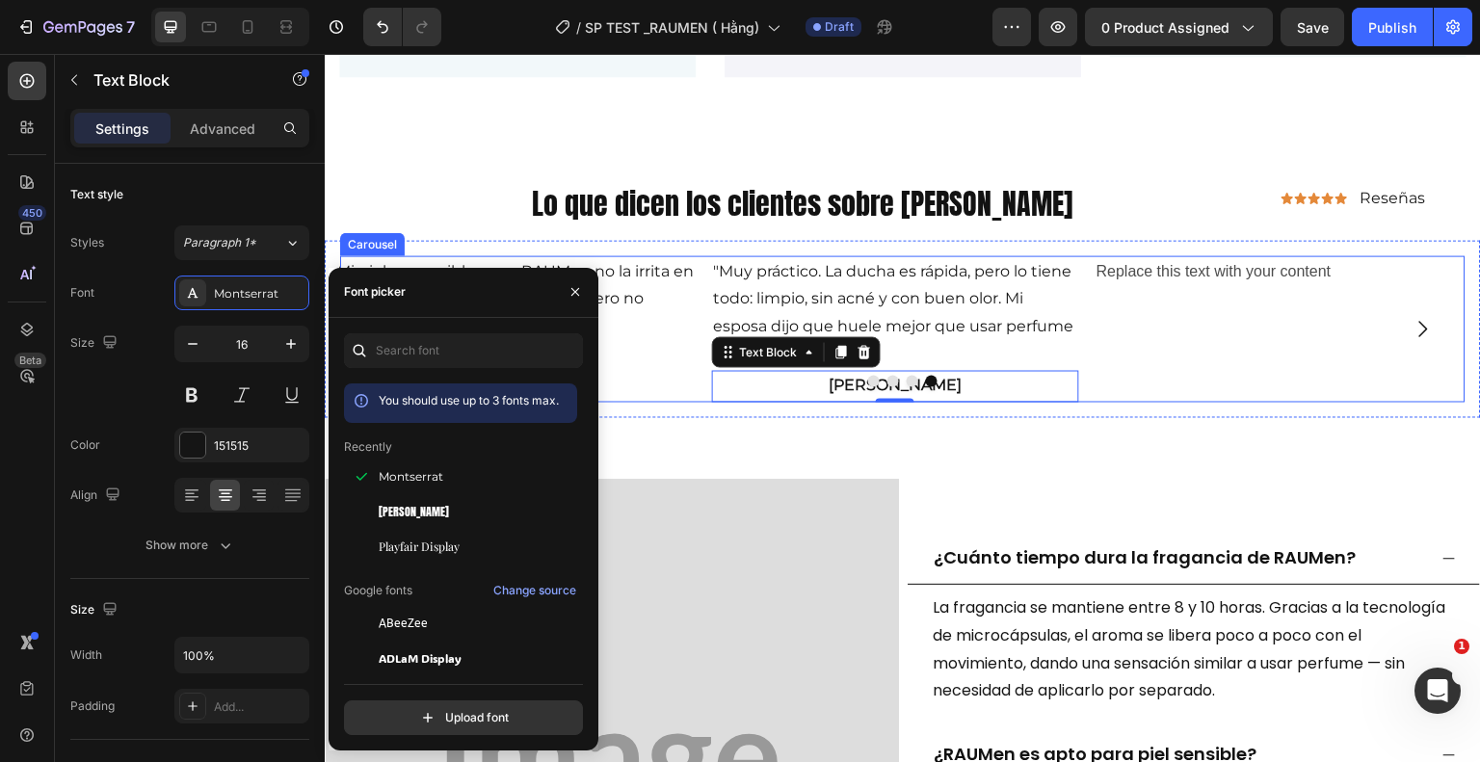
click at [1169, 302] on div "Replace this text with your content Text Block" at bounding box center [1279, 328] width 368 height 146
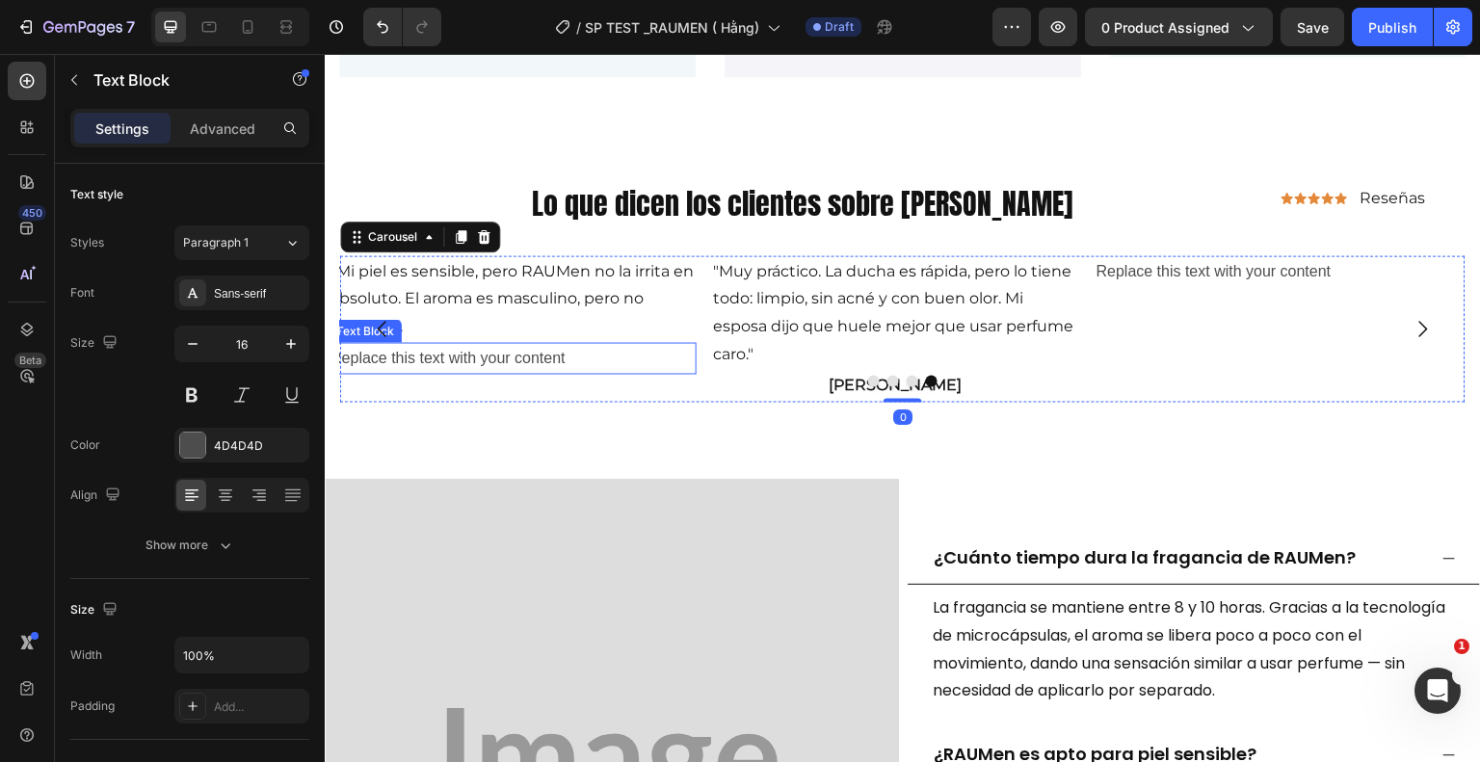
click at [508, 352] on div "Replace this text with your content" at bounding box center [513, 358] width 368 height 32
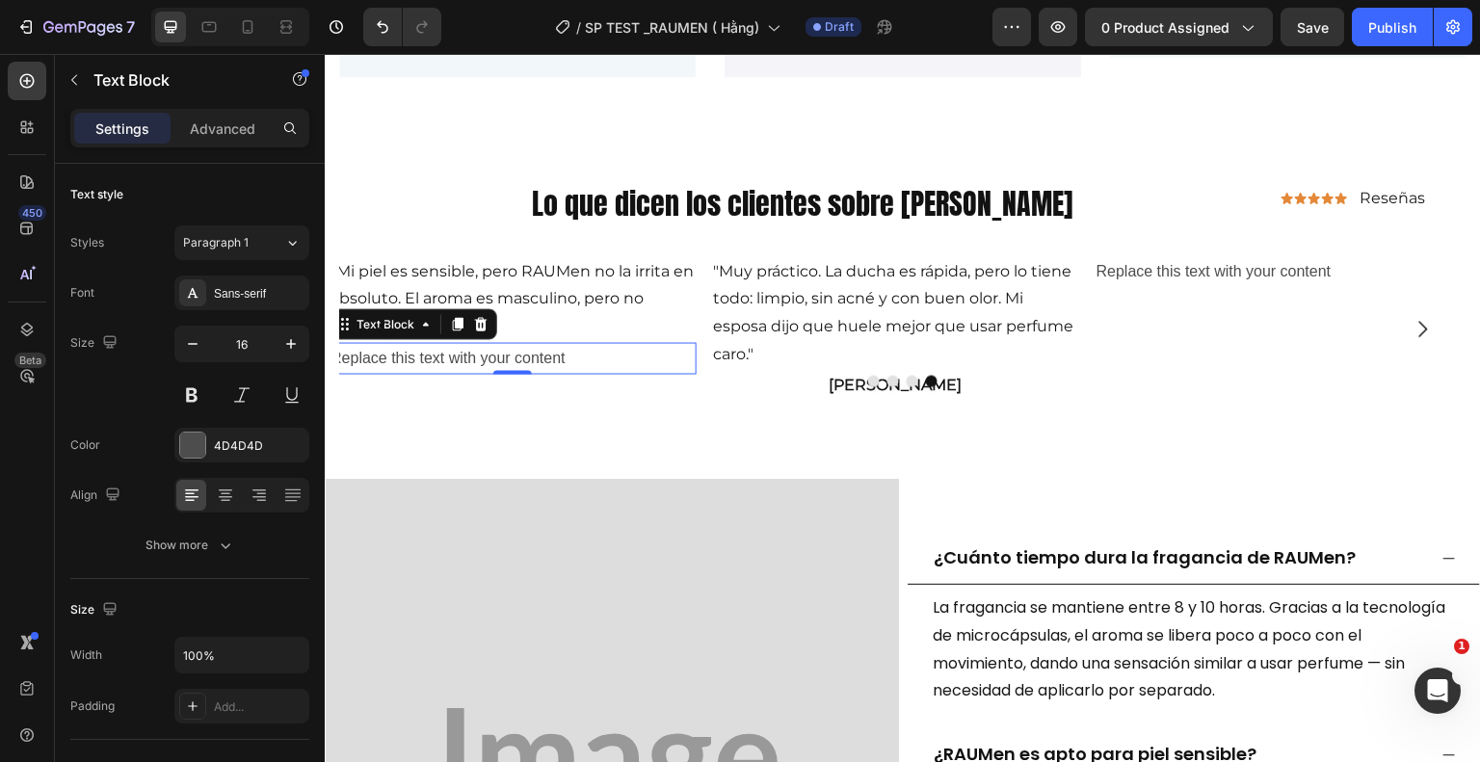
click at [595, 355] on div "Replace this text with your content" at bounding box center [513, 358] width 368 height 32
click at [581, 355] on p "Replace this text with your content" at bounding box center [513, 358] width 364 height 28
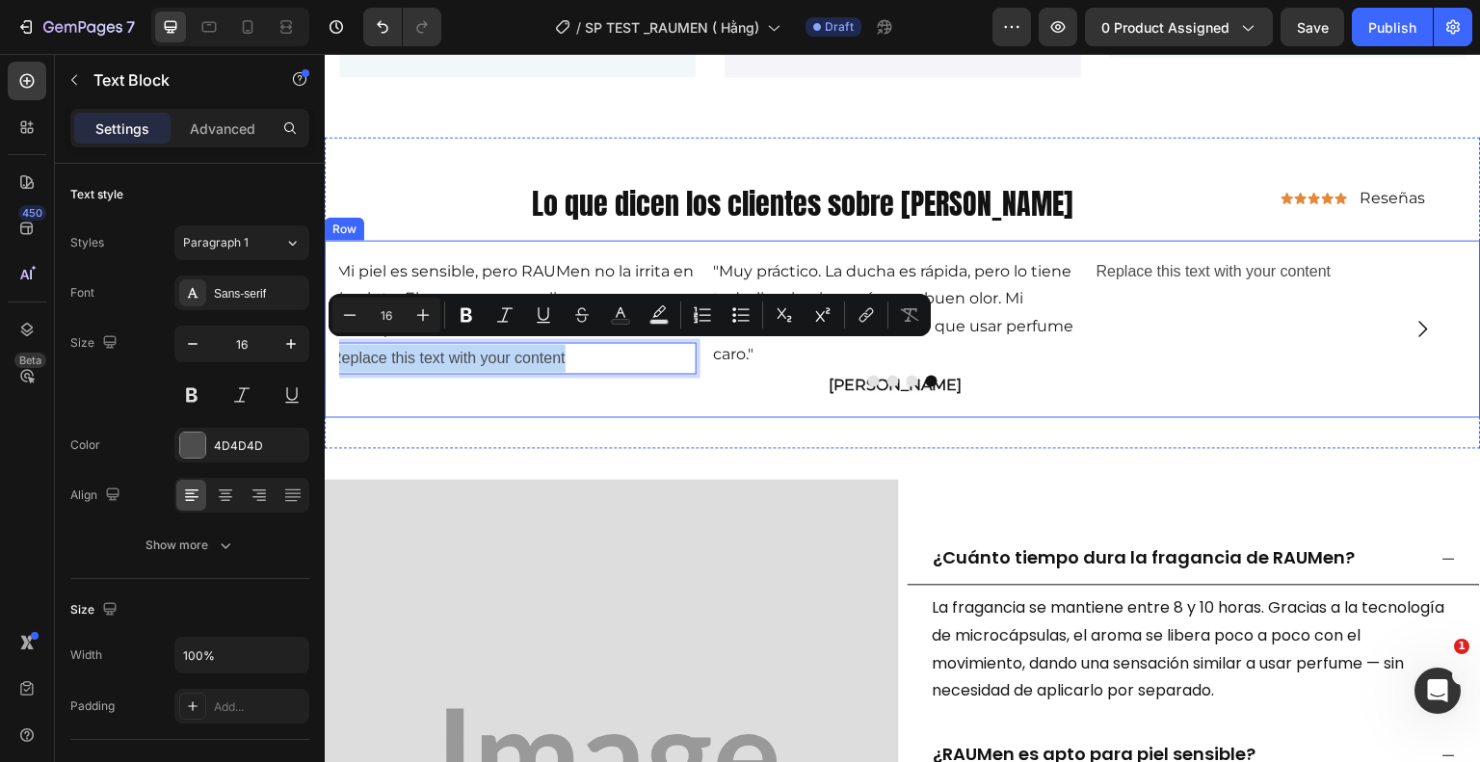
drag, startPoint x: 580, startPoint y: 355, endPoint x: 331, endPoint y: 368, distance: 249.9
click at [331, 368] on div "Replace this text with your content Text Block Replace this text with your cont…" at bounding box center [903, 328] width 1156 height 177
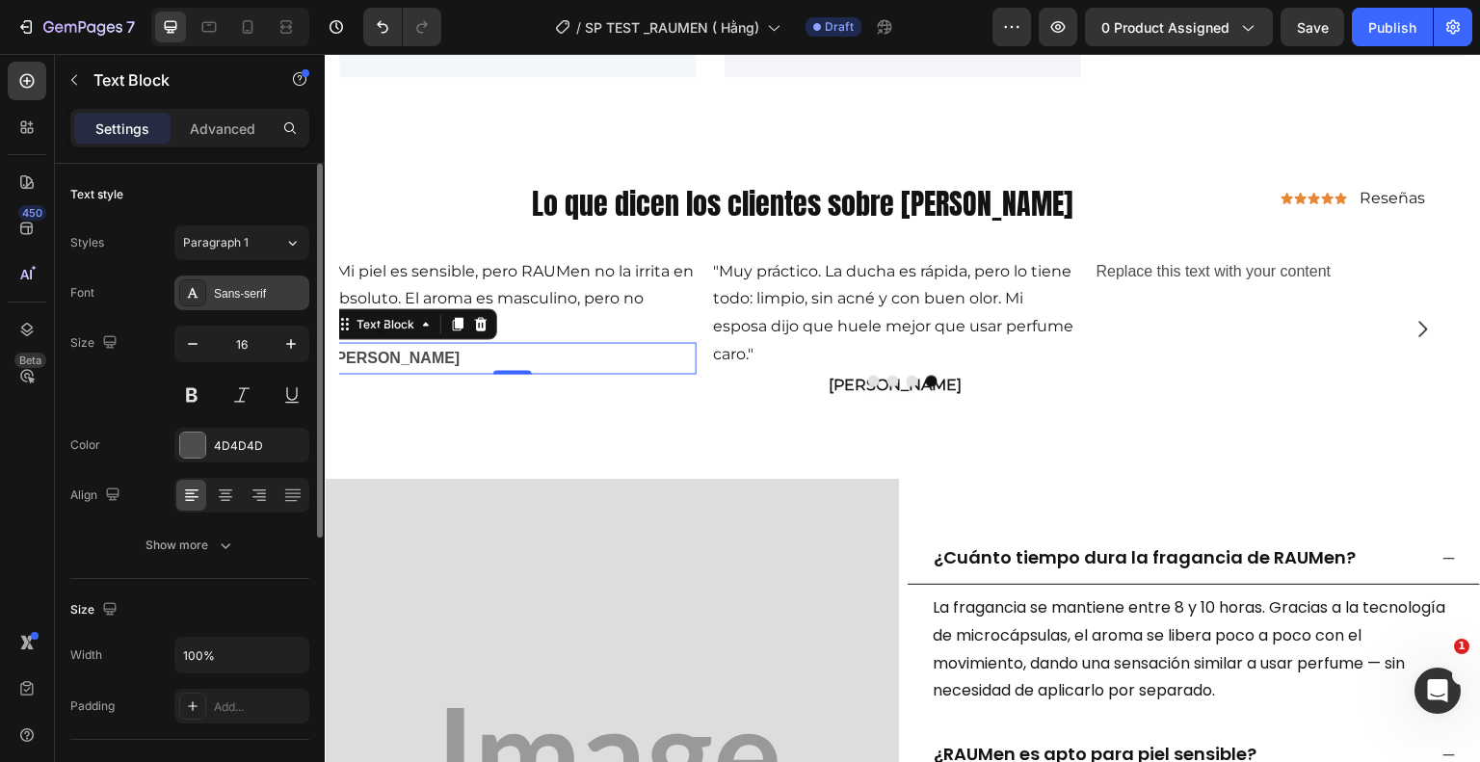
click at [234, 298] on div "Sans-serif" at bounding box center [259, 293] width 91 height 17
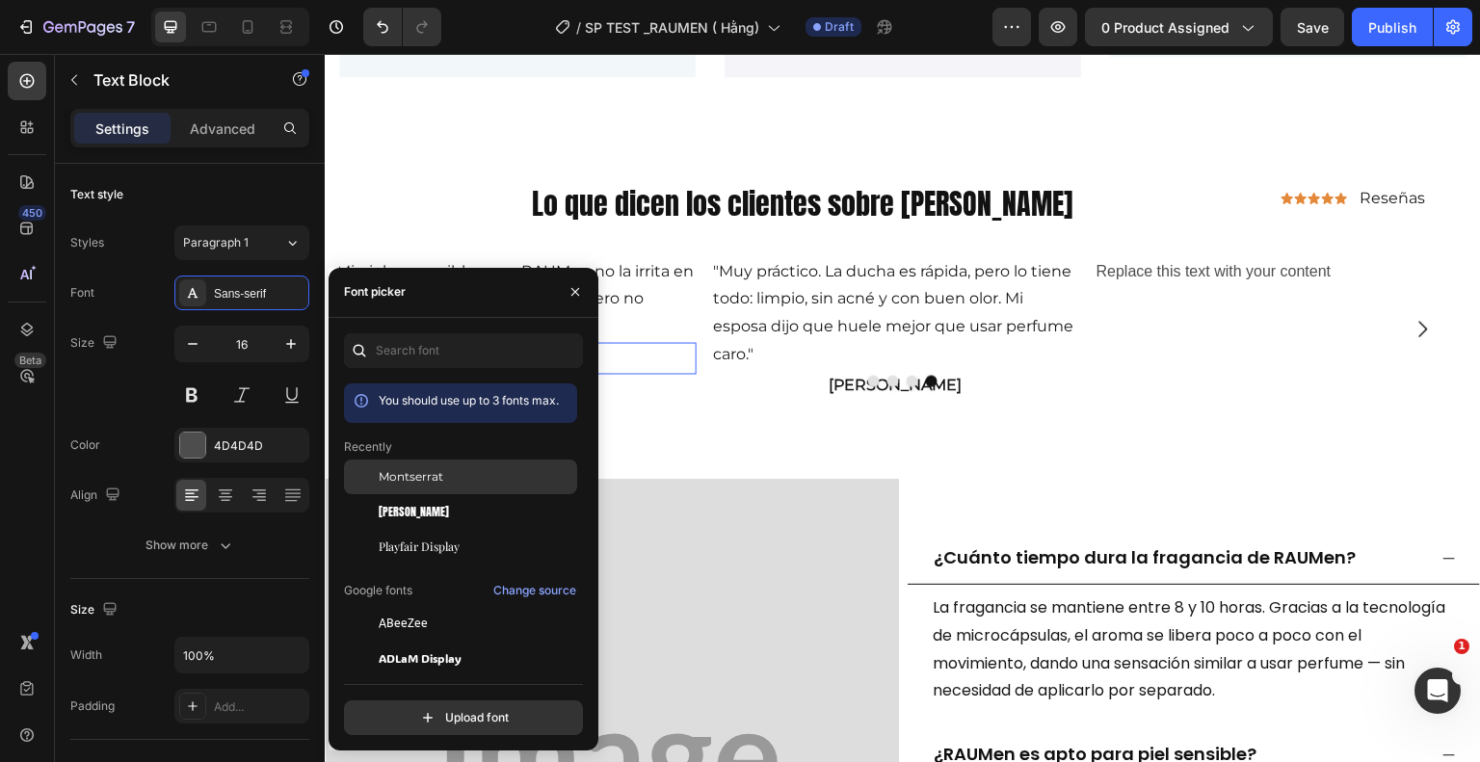
click at [432, 476] on span "Montserrat" at bounding box center [411, 476] width 65 height 17
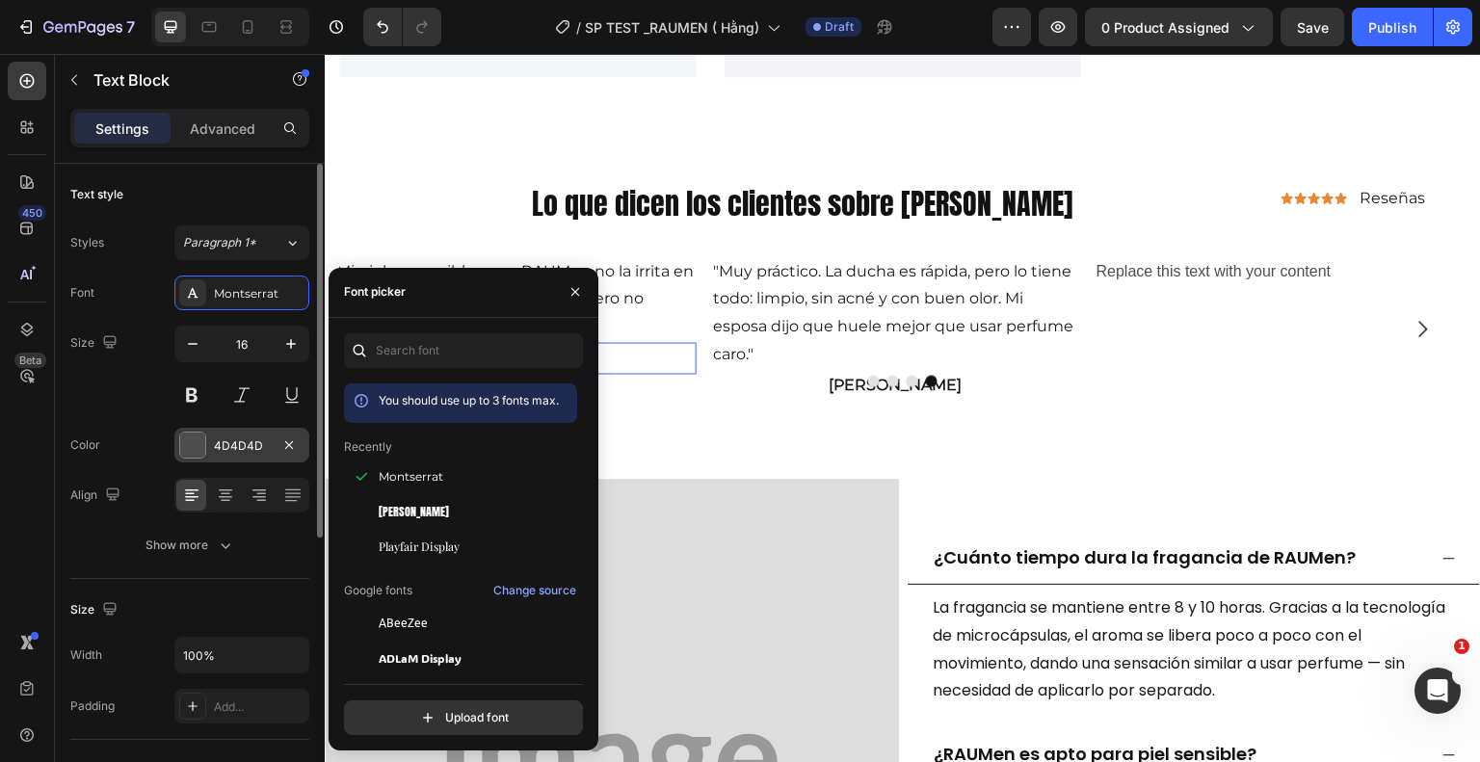
click at [249, 442] on div "4D4D4D" at bounding box center [242, 445] width 56 height 17
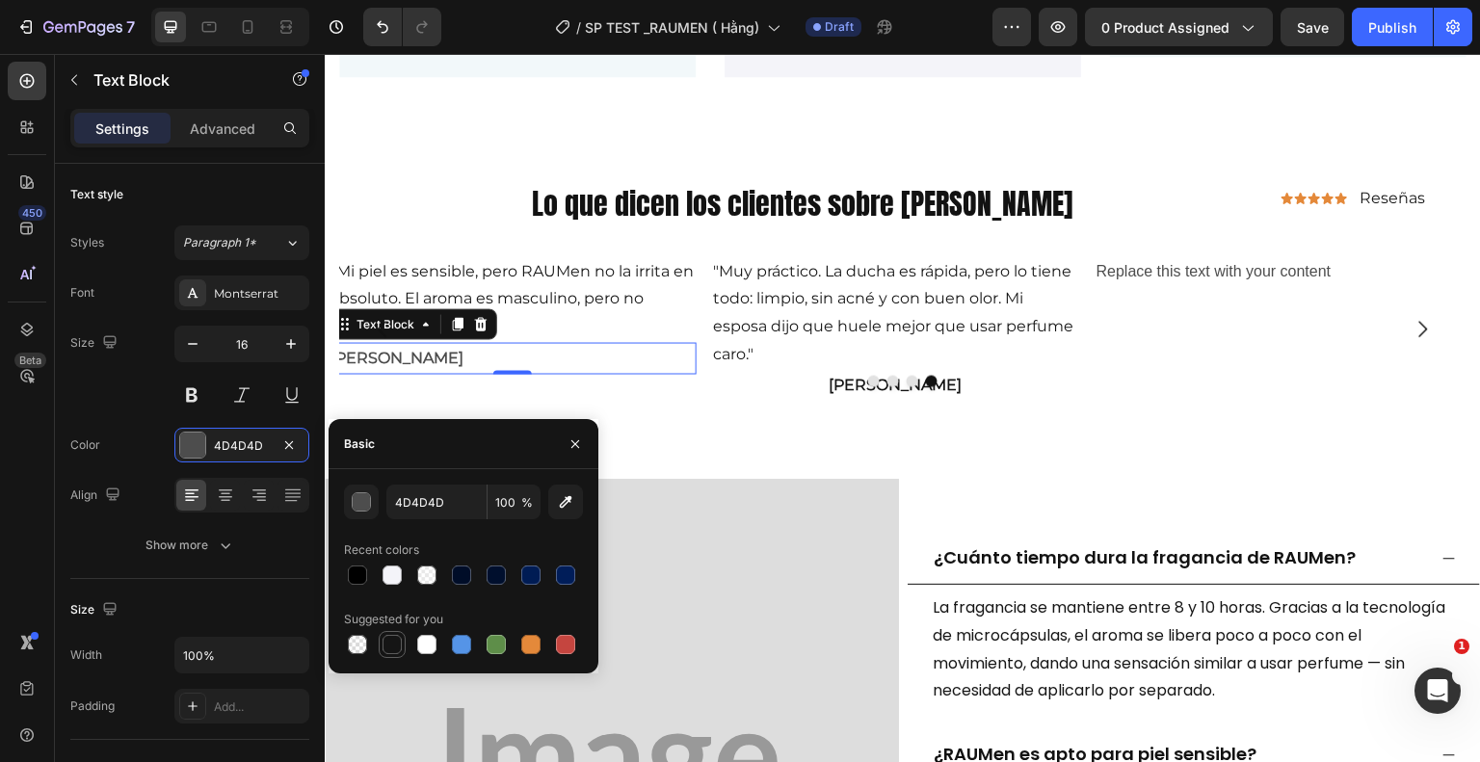
click at [393, 647] on div at bounding box center [392, 644] width 19 height 19
type input "151515"
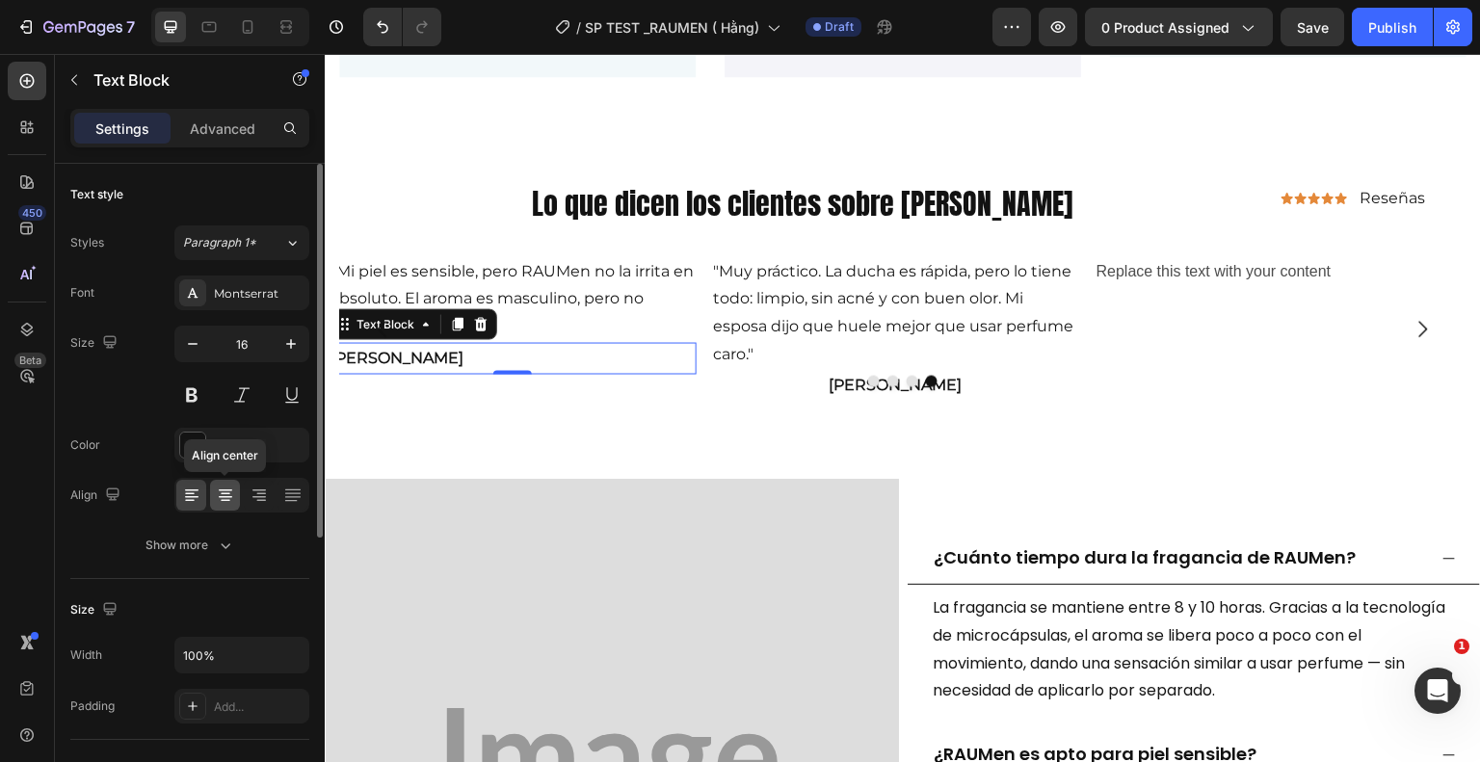
click at [223, 490] on icon at bounding box center [225, 495] width 19 height 19
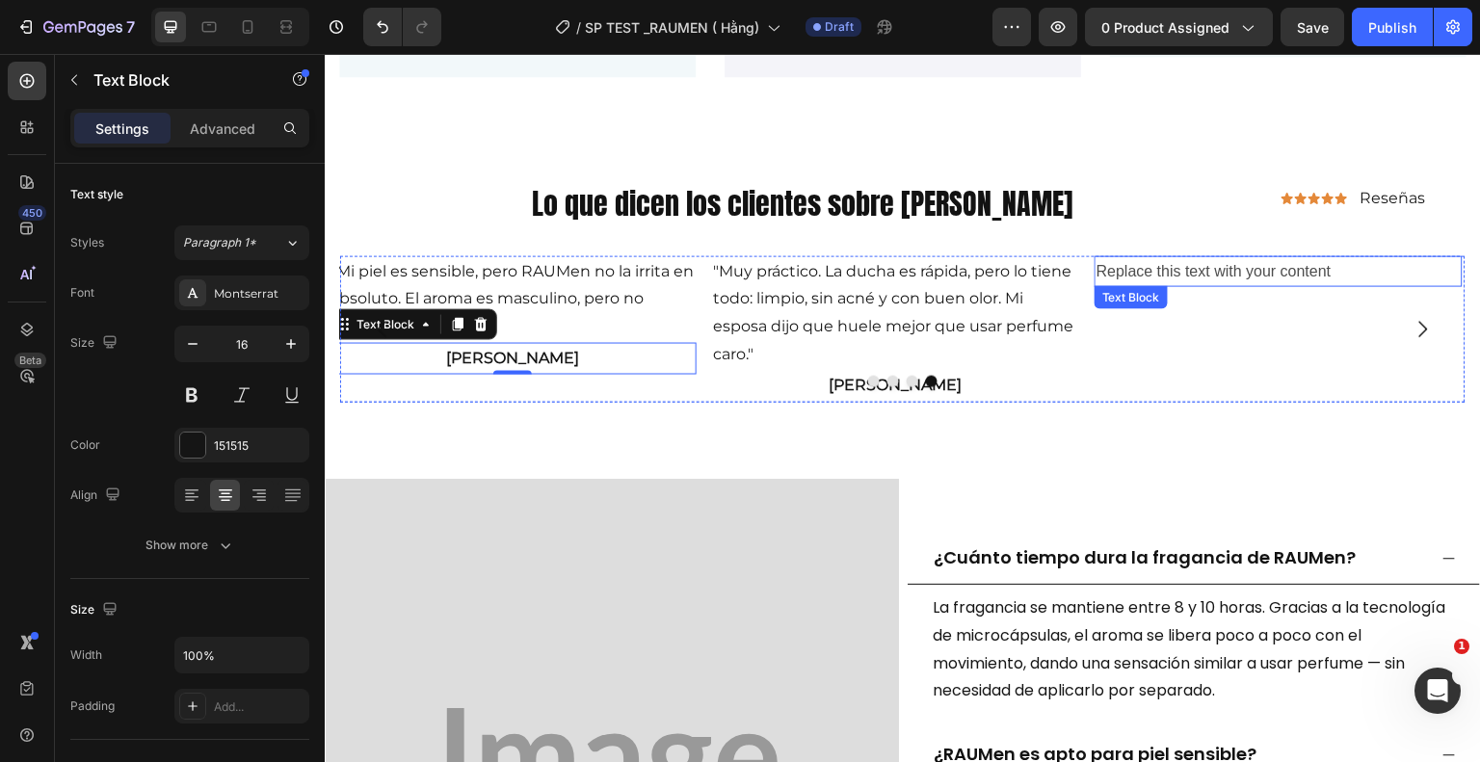
click at [1273, 276] on div "Replace this text with your content" at bounding box center [1279, 271] width 368 height 32
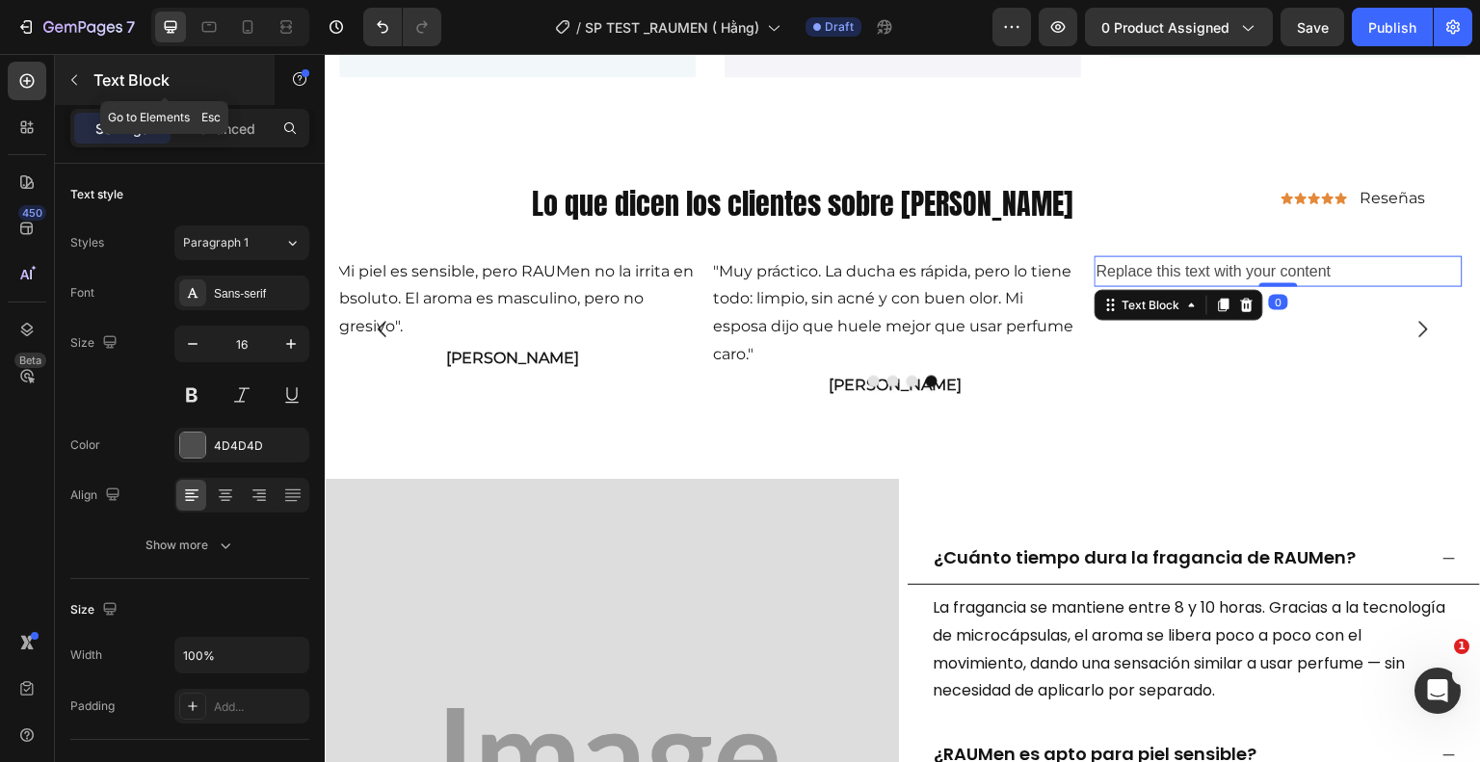
click at [69, 85] on icon "button" at bounding box center [73, 79] width 15 height 15
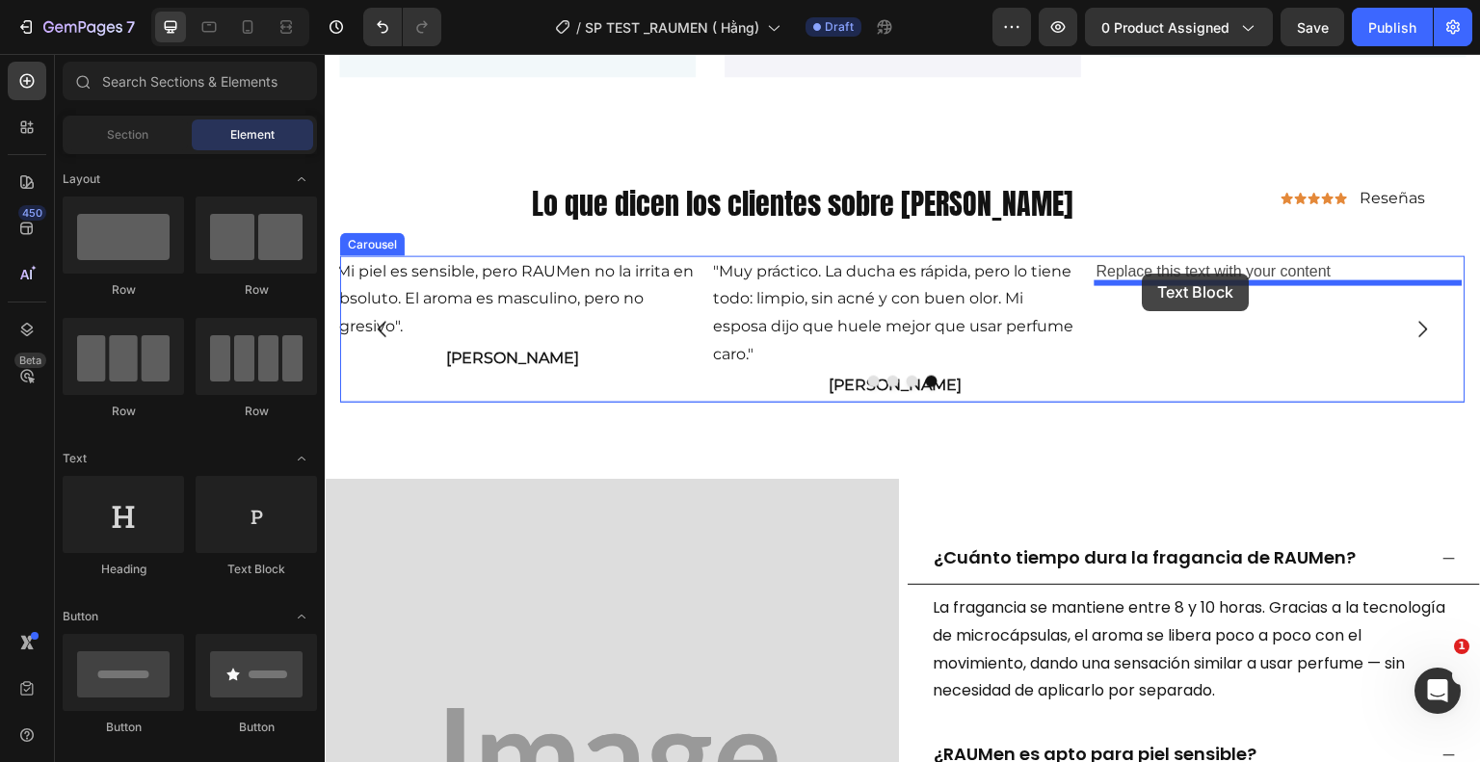
drag, startPoint x: 577, startPoint y: 586, endPoint x: 1143, endPoint y: 274, distance: 646.1
click at [1143, 274] on div "Replace this text with your content" at bounding box center [1279, 271] width 368 height 32
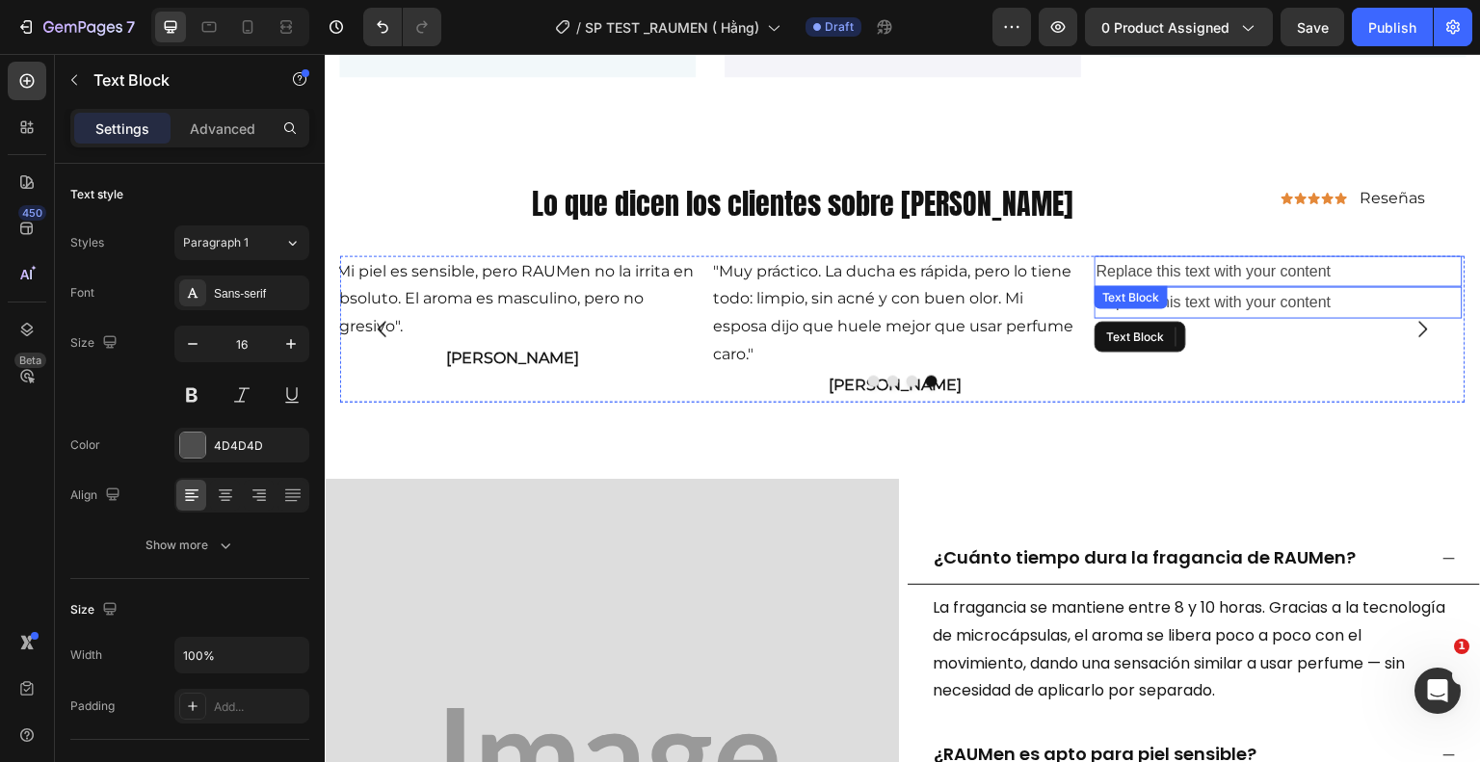
click at [1198, 258] on div "Replace this text with your content" at bounding box center [1279, 271] width 368 height 32
click at [1364, 266] on p "Replace this text with your content" at bounding box center [1279, 271] width 364 height 28
click at [1363, 266] on p "Replace this text with your content" at bounding box center [1279, 271] width 364 height 28
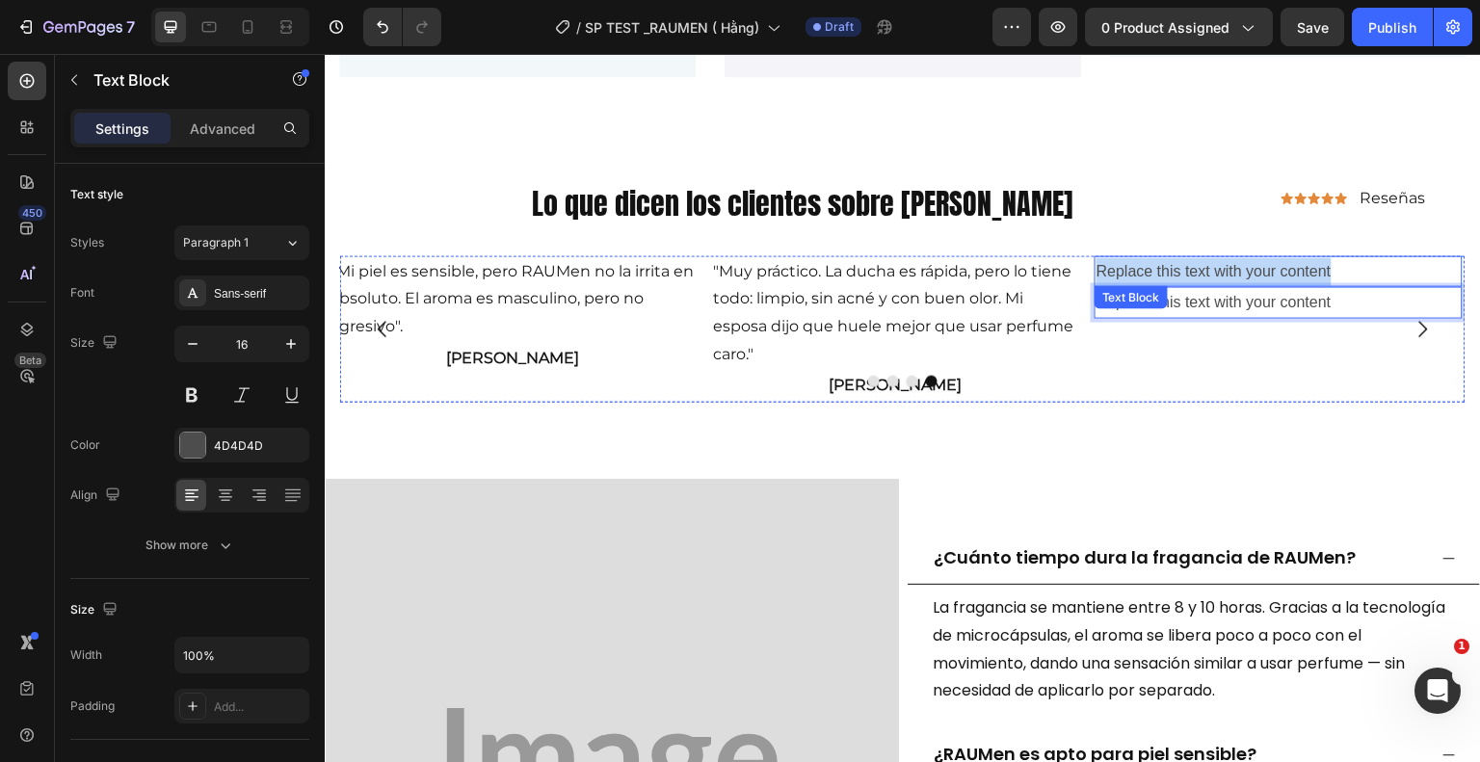
click at [1363, 266] on p "Replace this text with your content" at bounding box center [1279, 271] width 364 height 28
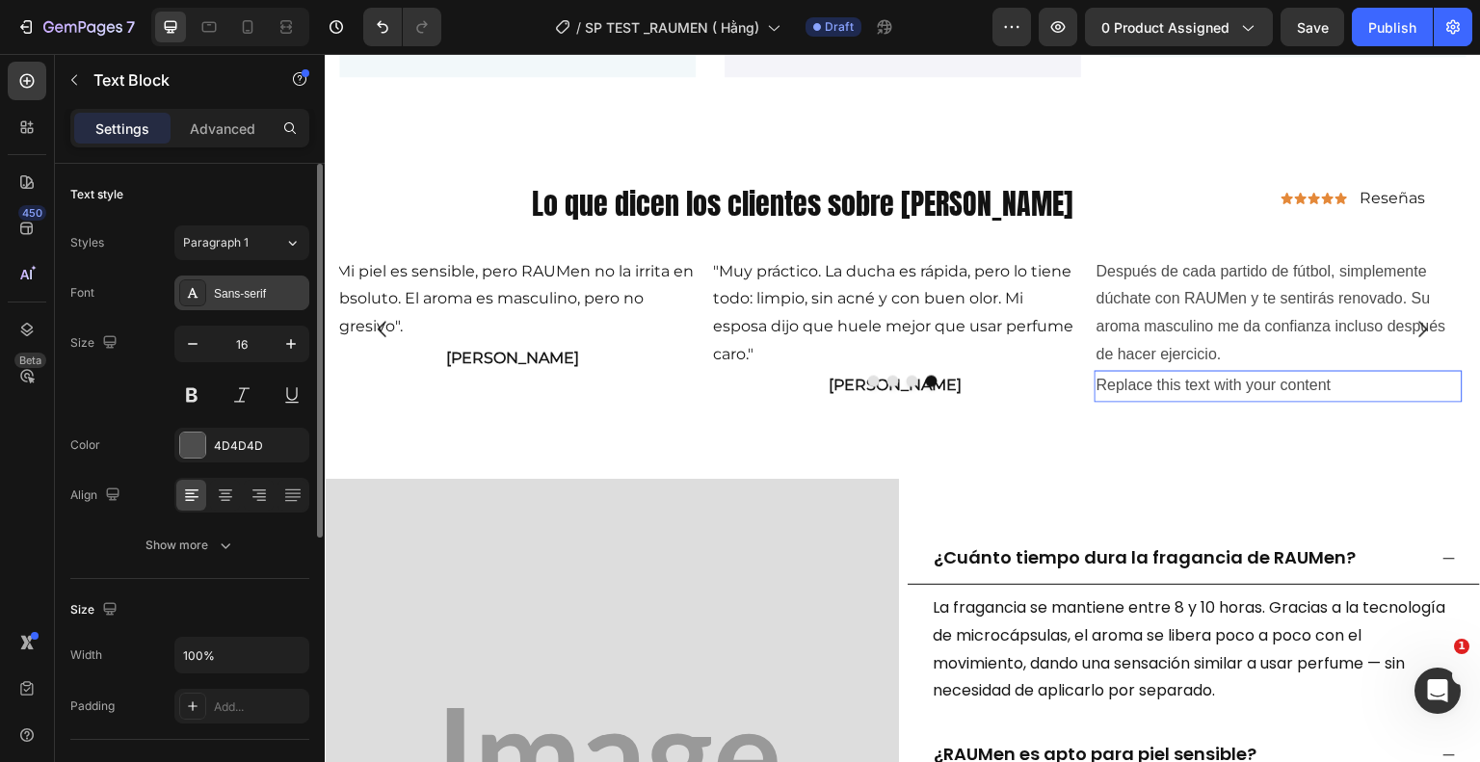
click at [251, 298] on div "Sans-serif" at bounding box center [259, 293] width 91 height 17
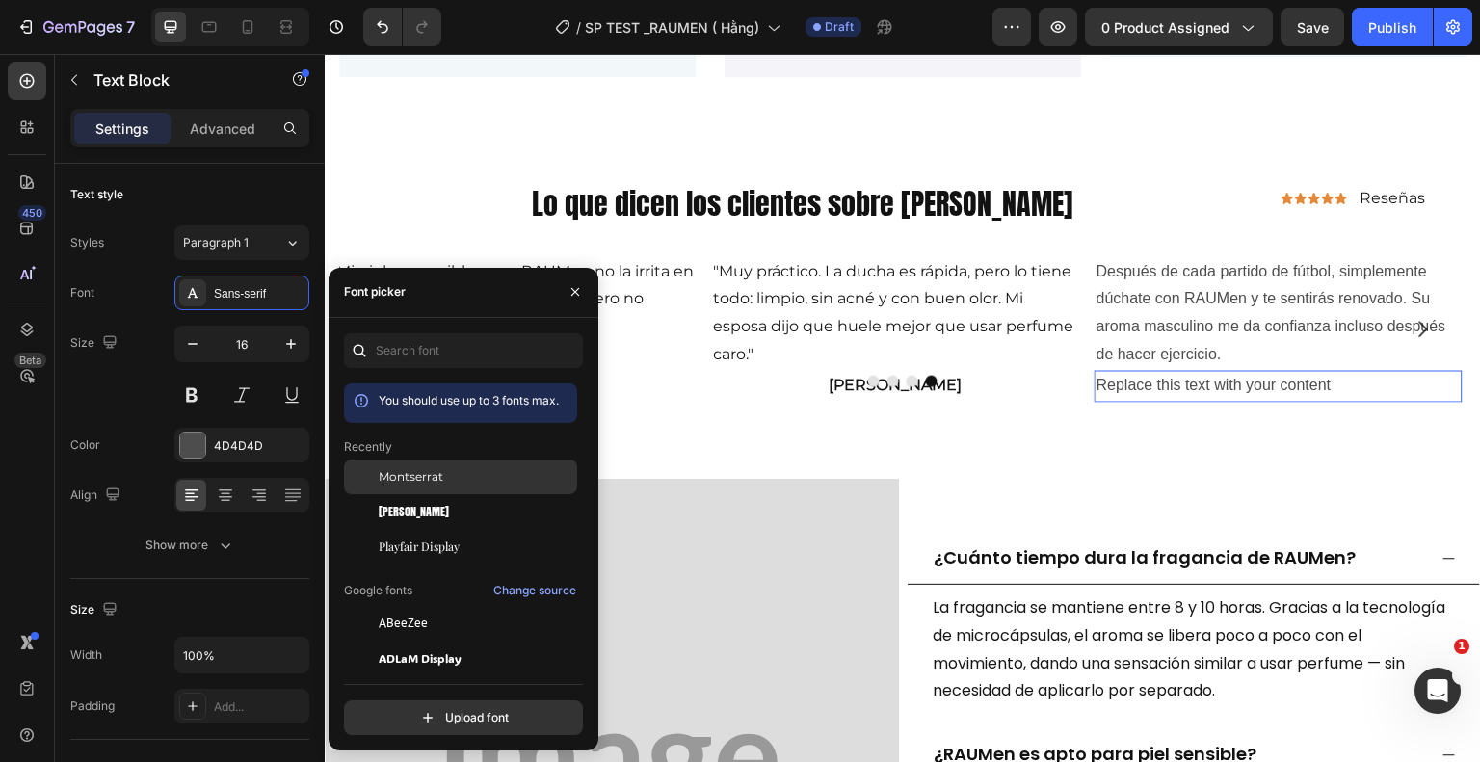
click at [446, 481] on div "Montserrat" at bounding box center [476, 476] width 195 height 17
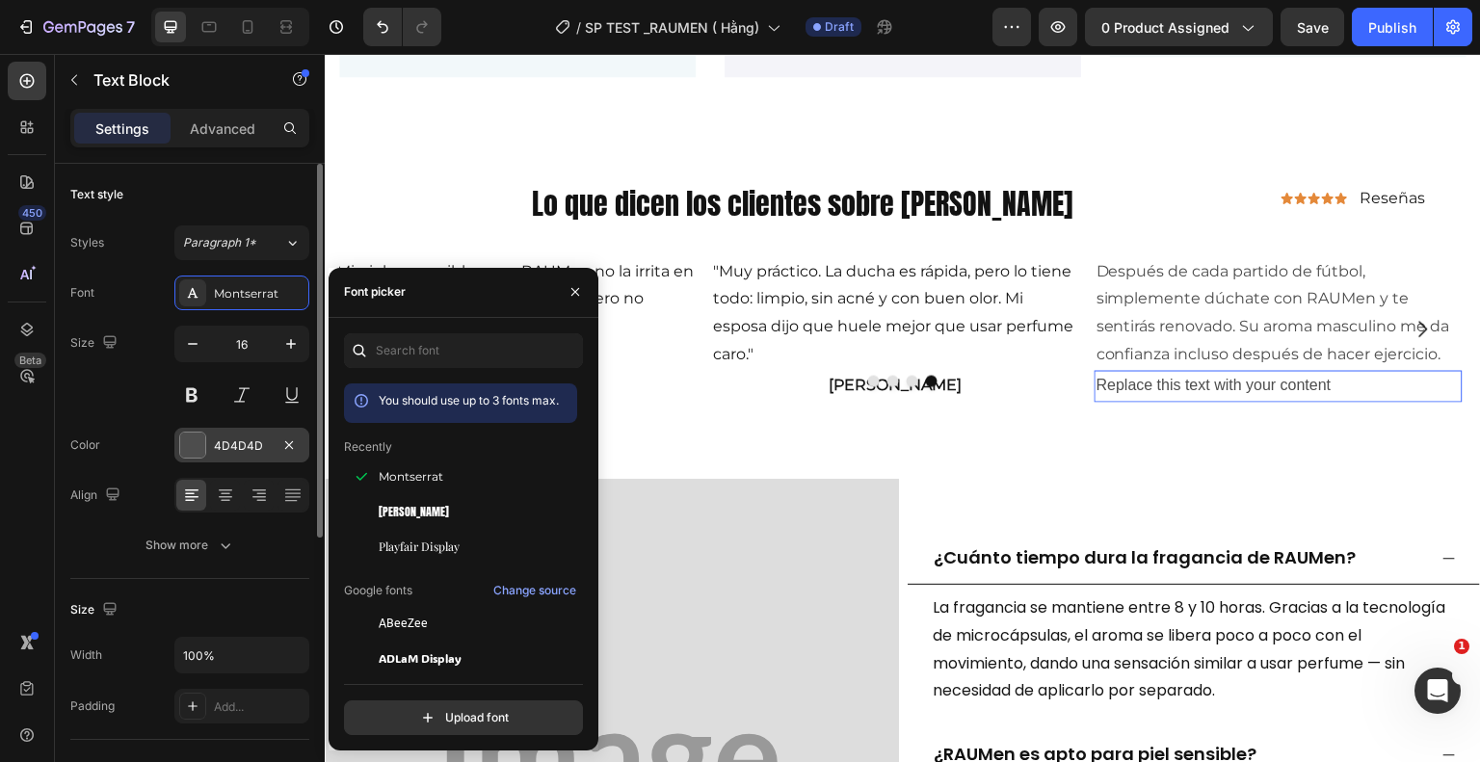
click at [221, 444] on div "4D4D4D" at bounding box center [242, 445] width 56 height 17
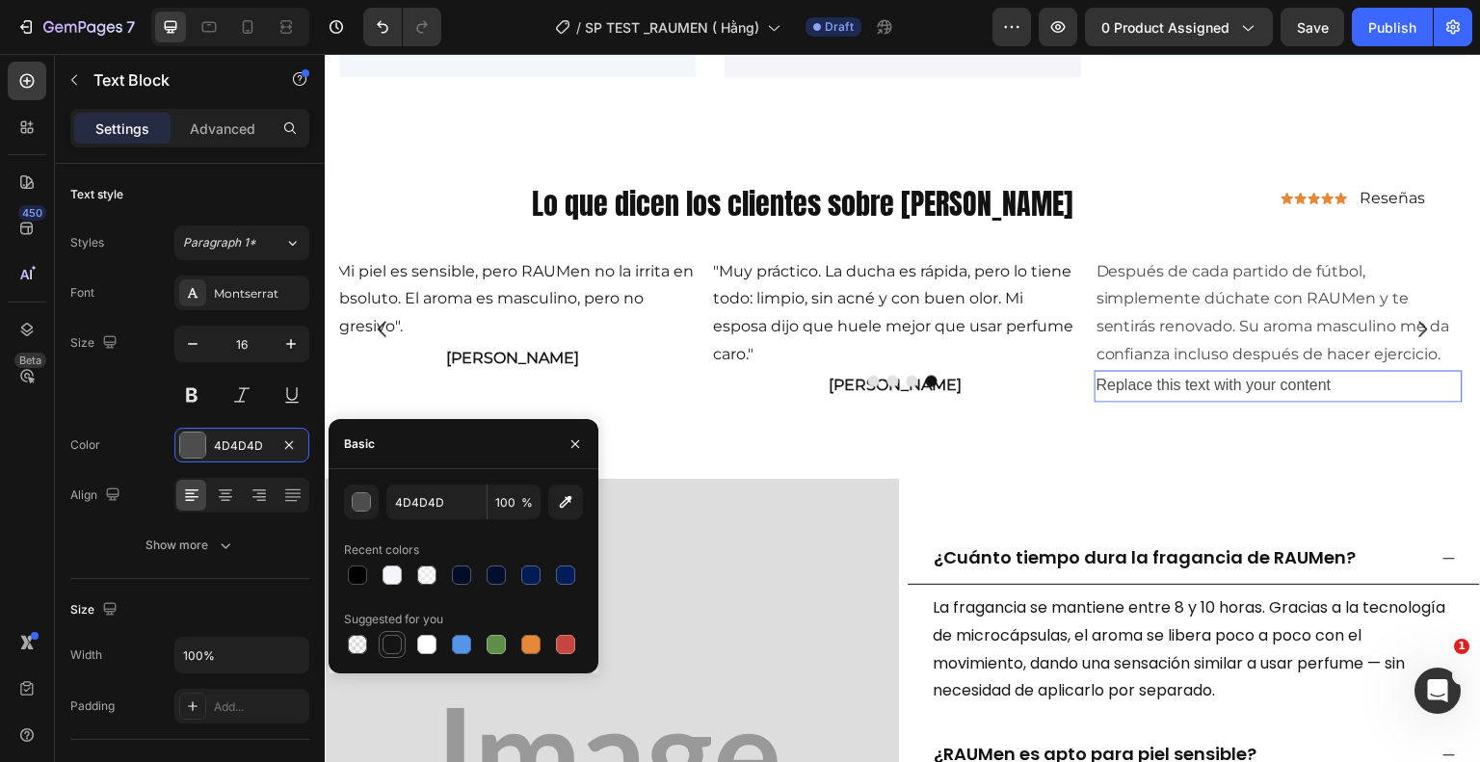
click at [387, 651] on div at bounding box center [392, 644] width 19 height 19
type input "151515"
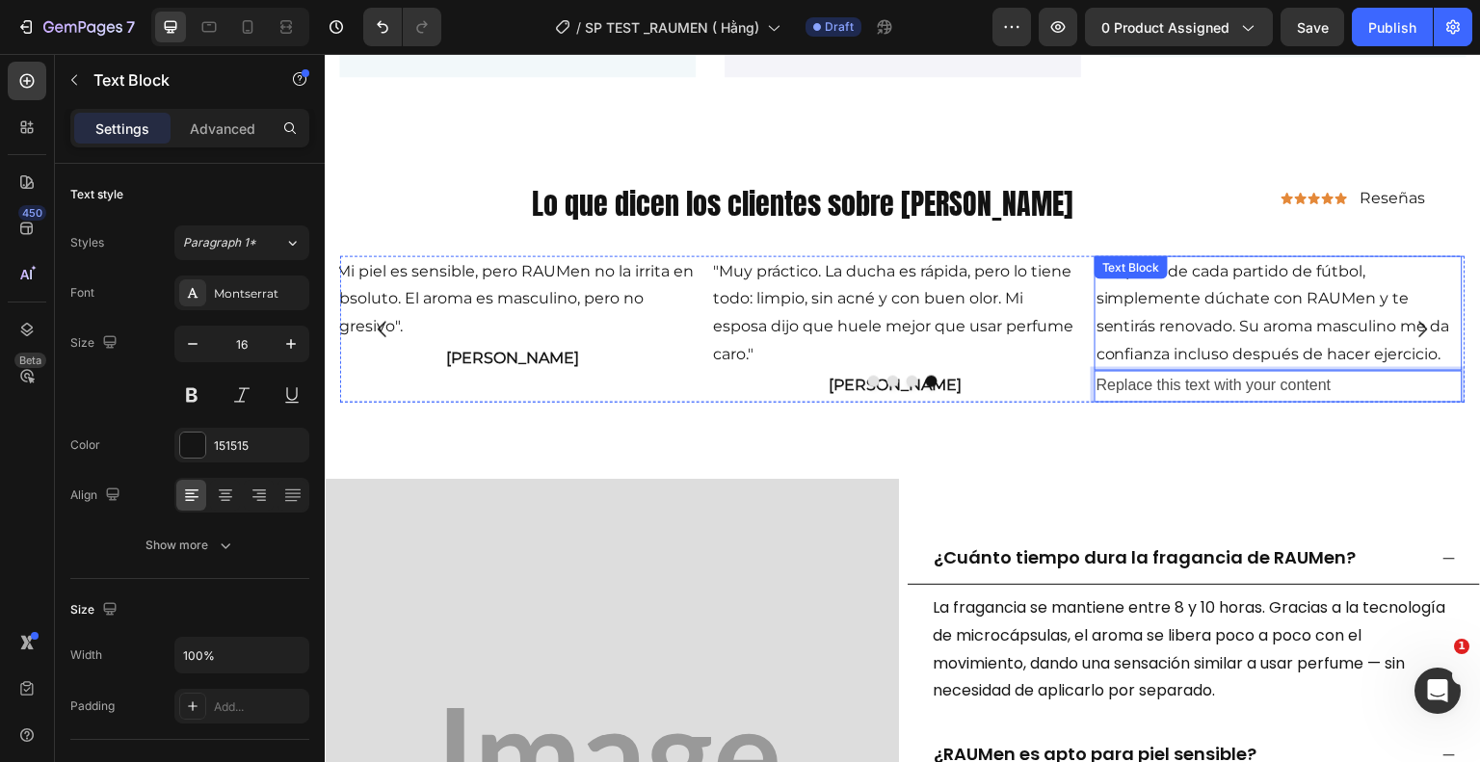
click at [1444, 342] on p "Después de cada partido de fútbol, ​​simplemente dúchate con RAUMen y te sentir…" at bounding box center [1279, 312] width 364 height 111
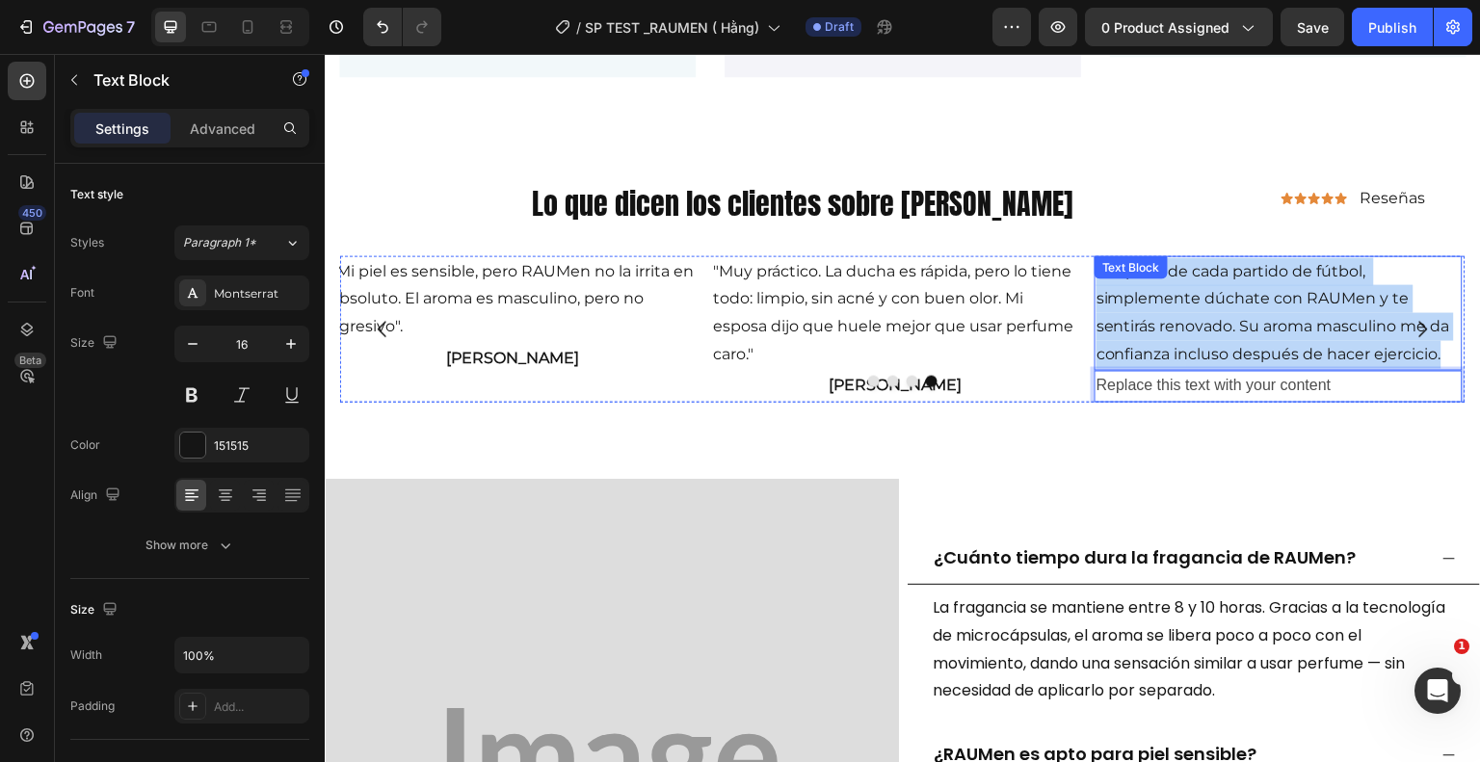
drag, startPoint x: 1445, startPoint y: 351, endPoint x: 1101, endPoint y: 265, distance: 354.5
click at [1101, 265] on div "Después de cada partido de fútbol, ​​simplemente dúchate con RAUMen y te sentir…" at bounding box center [1279, 312] width 368 height 115
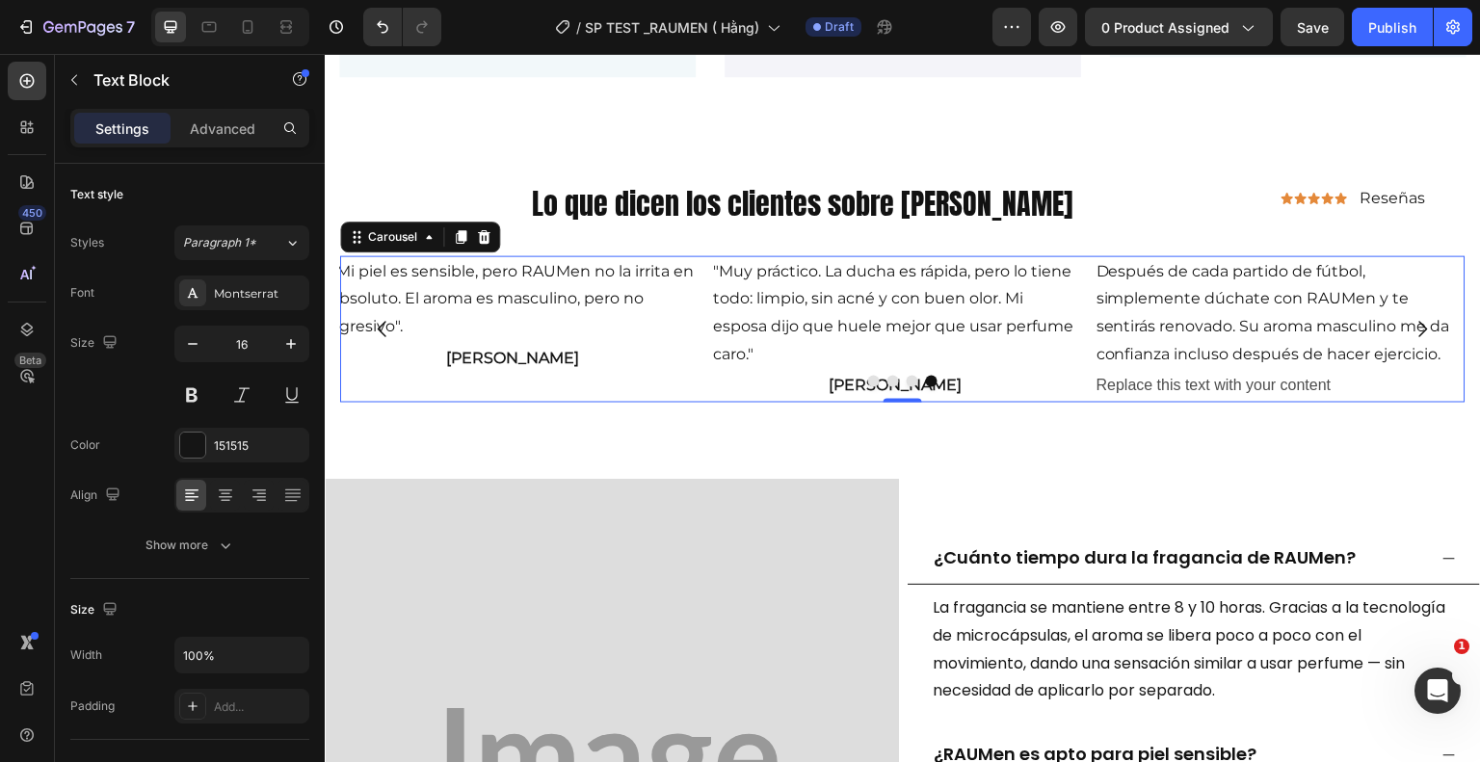
click at [1411, 378] on div at bounding box center [902, 381] width 1125 height 12
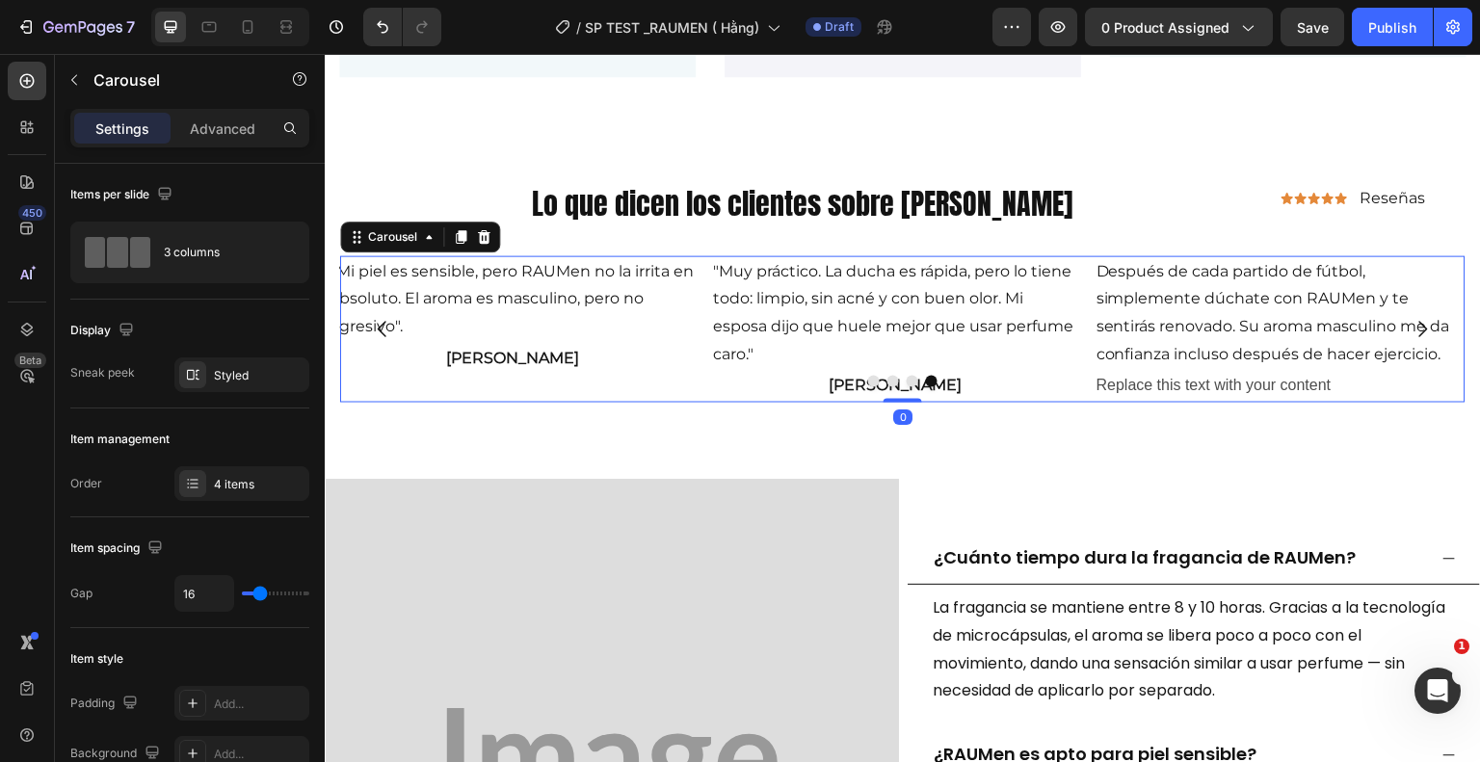
click at [1404, 376] on div at bounding box center [902, 381] width 1125 height 12
click at [1398, 376] on div at bounding box center [902, 381] width 1125 height 12
click at [1394, 376] on div at bounding box center [902, 381] width 1125 height 12
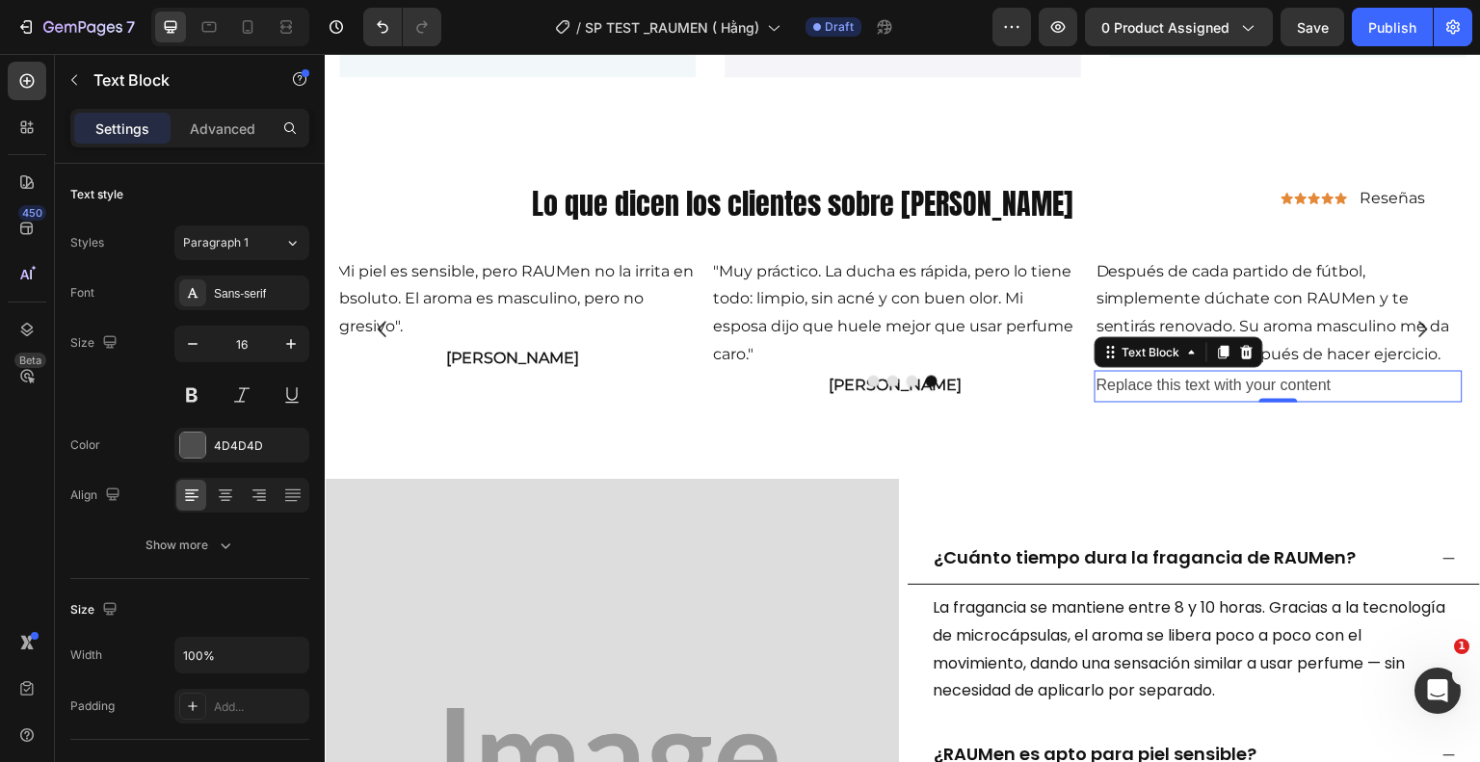
click at [1353, 383] on div "Replace this text with your content" at bounding box center [1279, 386] width 368 height 32
click at [1349, 385] on div "Replace this text with your content" at bounding box center [1279, 386] width 368 height 32
click at [1346, 384] on p "Replace this text with your content" at bounding box center [1279, 386] width 364 height 28
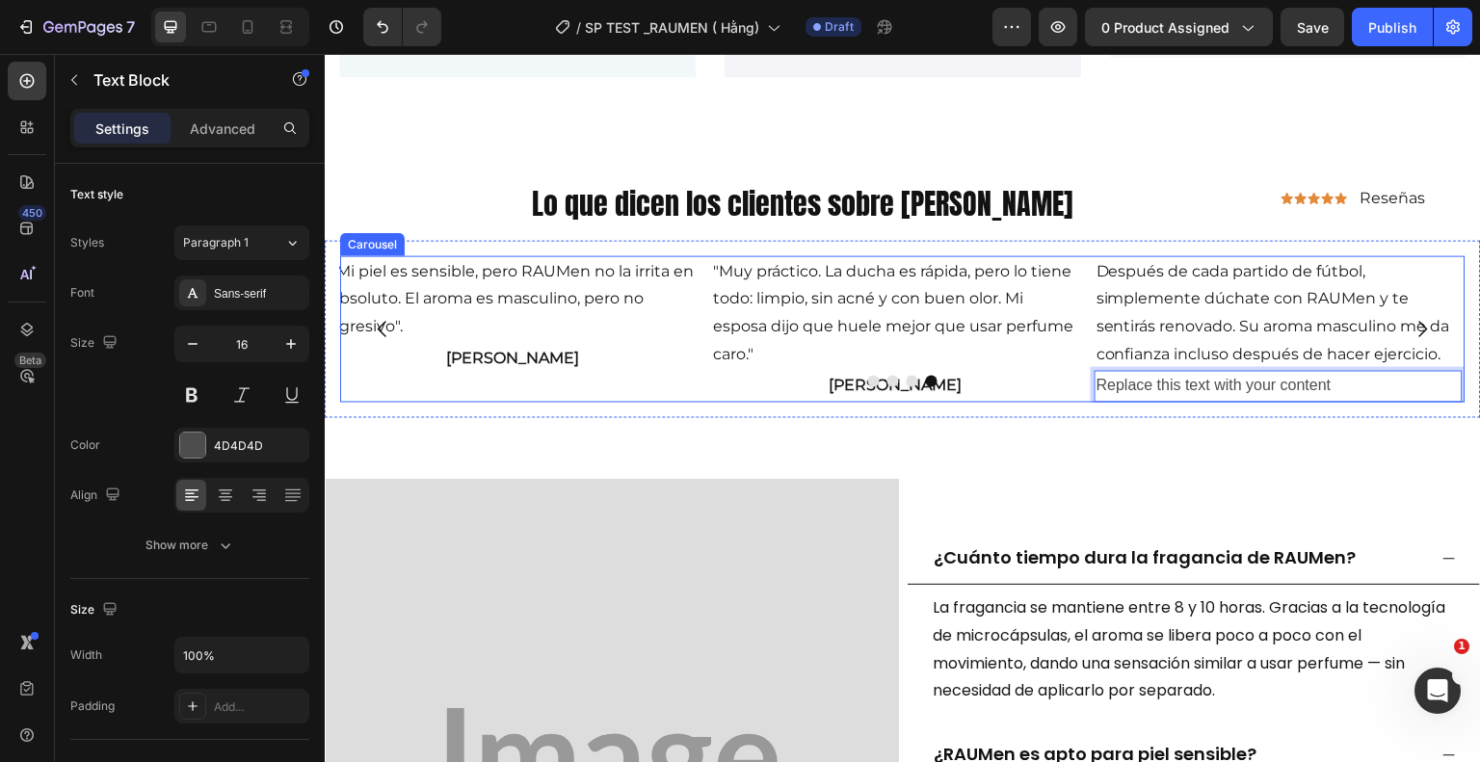
drag, startPoint x: 1346, startPoint y: 385, endPoint x: 1089, endPoint y: 379, distance: 257.4
click at [1089, 379] on div "Después de cada partido de fútbol, ​​simplemente dúchate con RAUMen y te sentir…" at bounding box center [902, 328] width 1125 height 146
drag, startPoint x: 1343, startPoint y: 382, endPoint x: 1167, endPoint y: 374, distance: 176.5
click at [1103, 376] on div "Después de cada partido de fútbol, ​​simplemente dúchate con RAUMen y te sentir…" at bounding box center [902, 328] width 1125 height 146
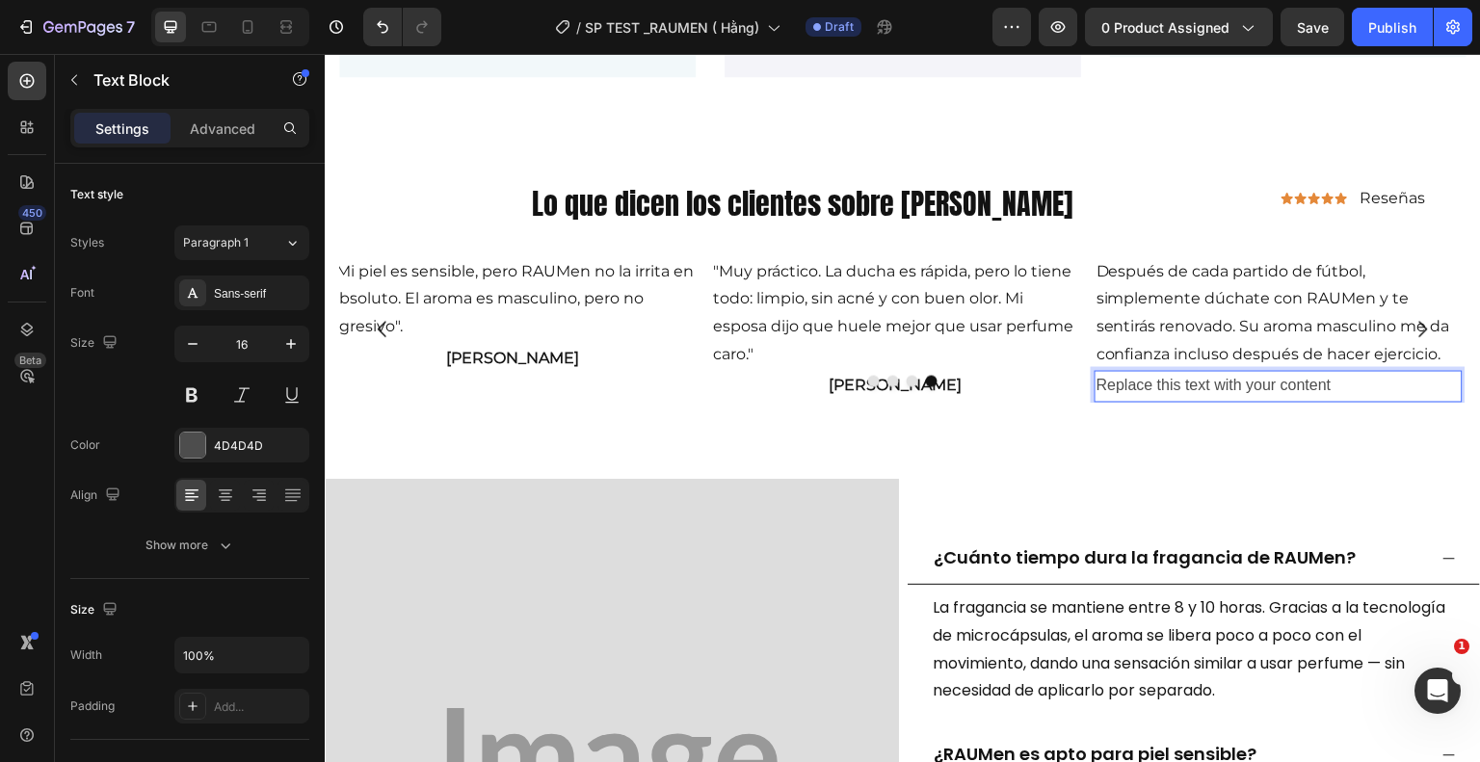
click at [1352, 382] on p "Replace this text with your content" at bounding box center [1279, 386] width 364 height 28
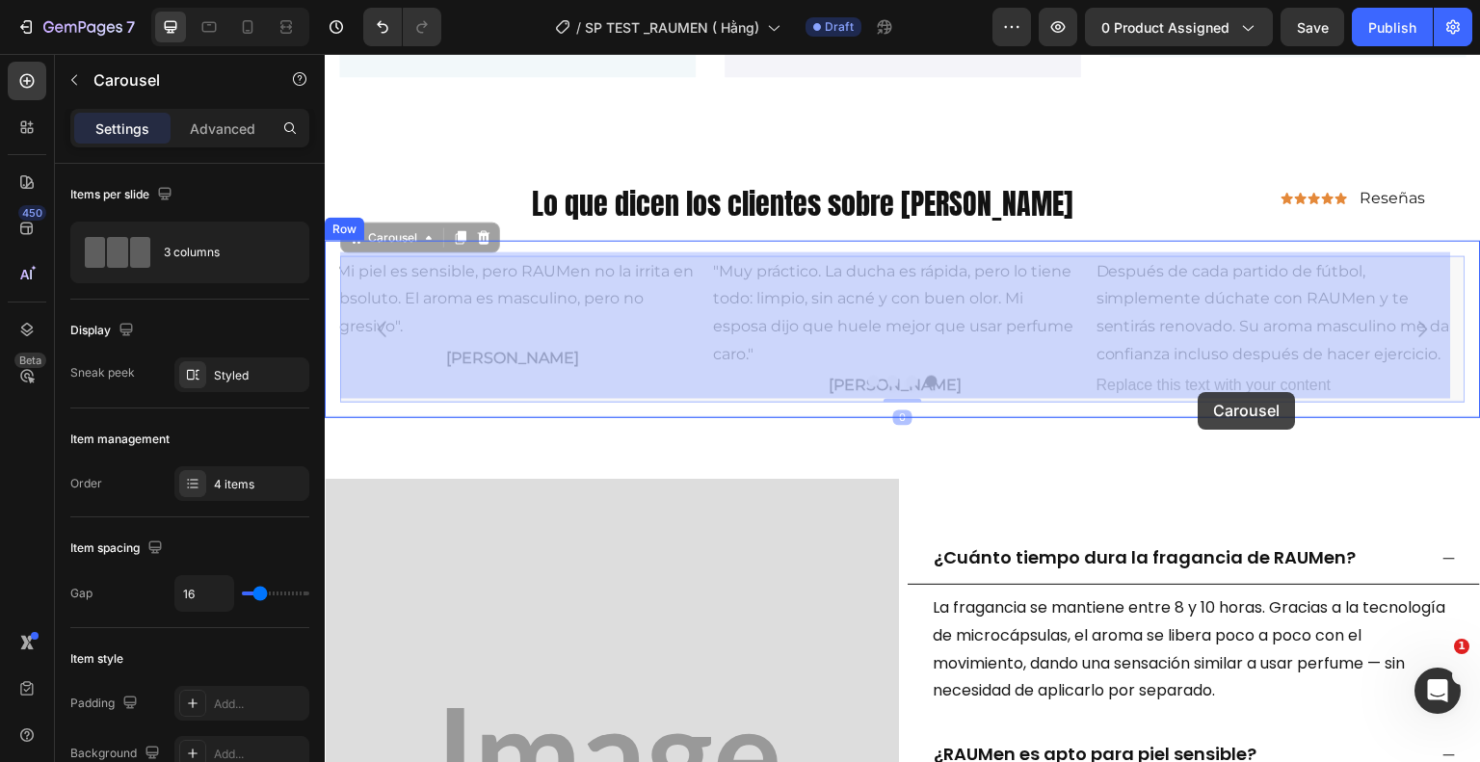
drag, startPoint x: 1337, startPoint y: 376, endPoint x: 1194, endPoint y: 393, distance: 144.6
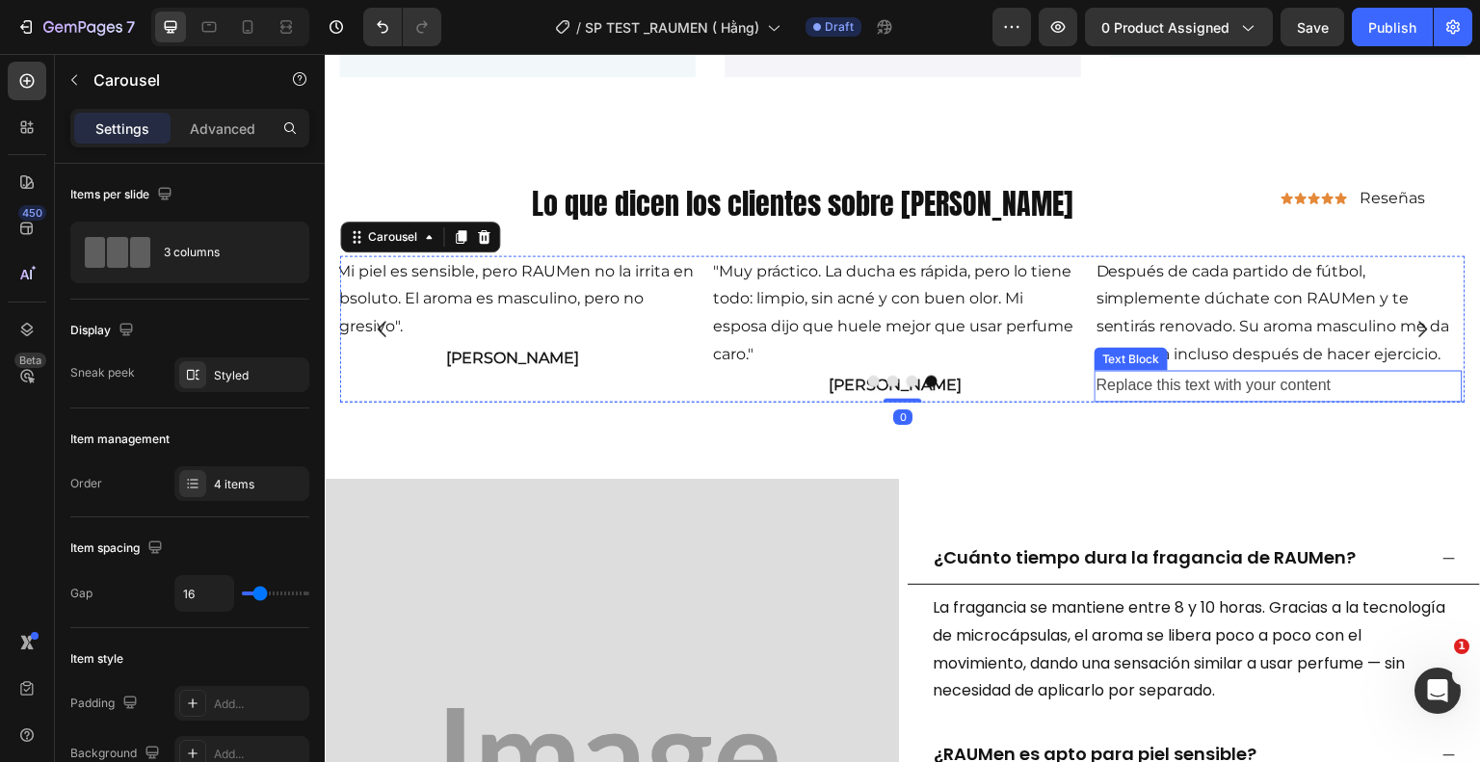
click at [1342, 383] on p "Replace this text with your content" at bounding box center [1279, 386] width 364 height 28
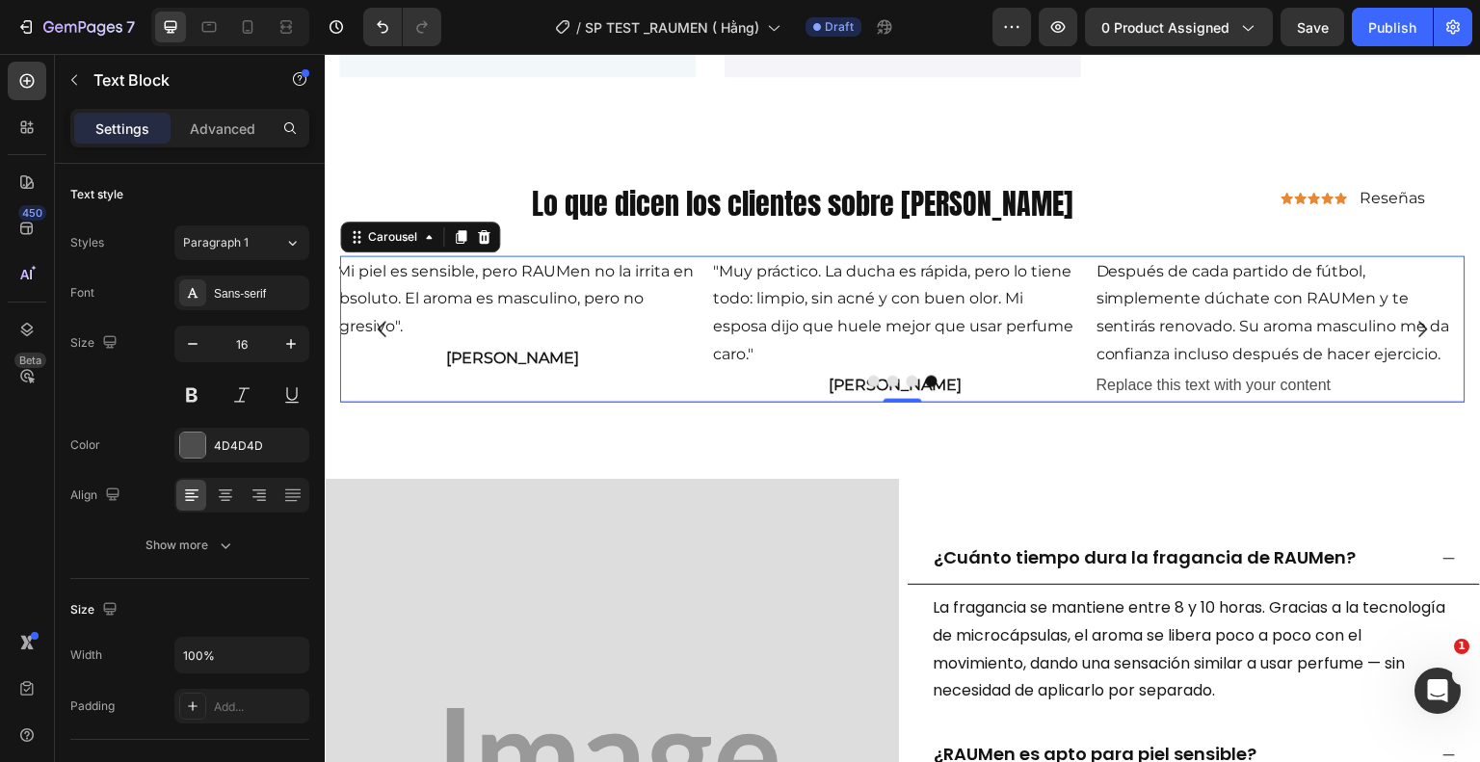
click at [1336, 381] on div at bounding box center [902, 381] width 1125 height 12
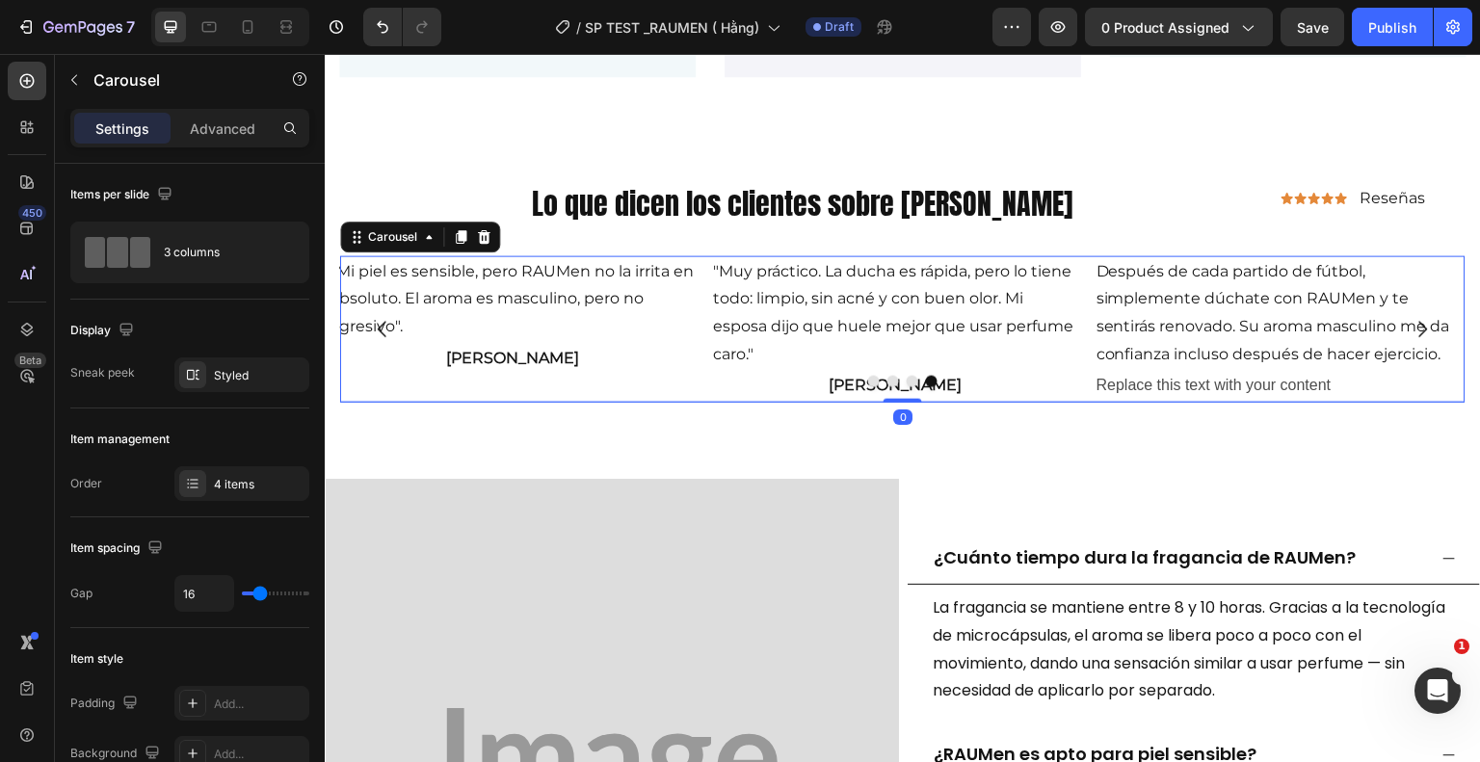
click at [1335, 380] on div at bounding box center [902, 381] width 1125 height 12
click at [1337, 380] on div at bounding box center [902, 381] width 1125 height 12
click at [1328, 382] on div "Después de cada partido de fútbol, ​​simplemente dúchate con RAUMen y te sentir…" at bounding box center [902, 328] width 1125 height 146
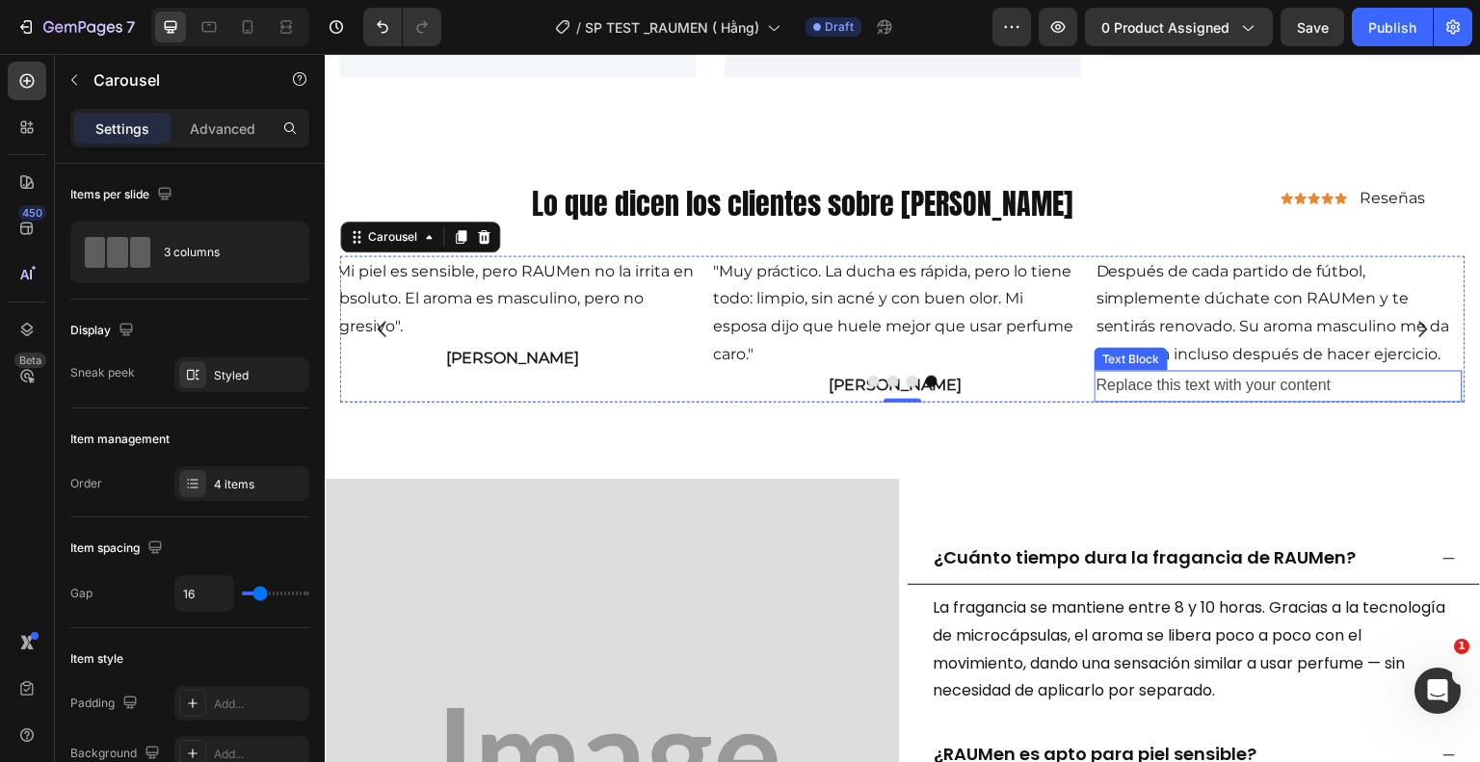
click at [1335, 382] on p "Replace this text with your content" at bounding box center [1279, 386] width 364 height 28
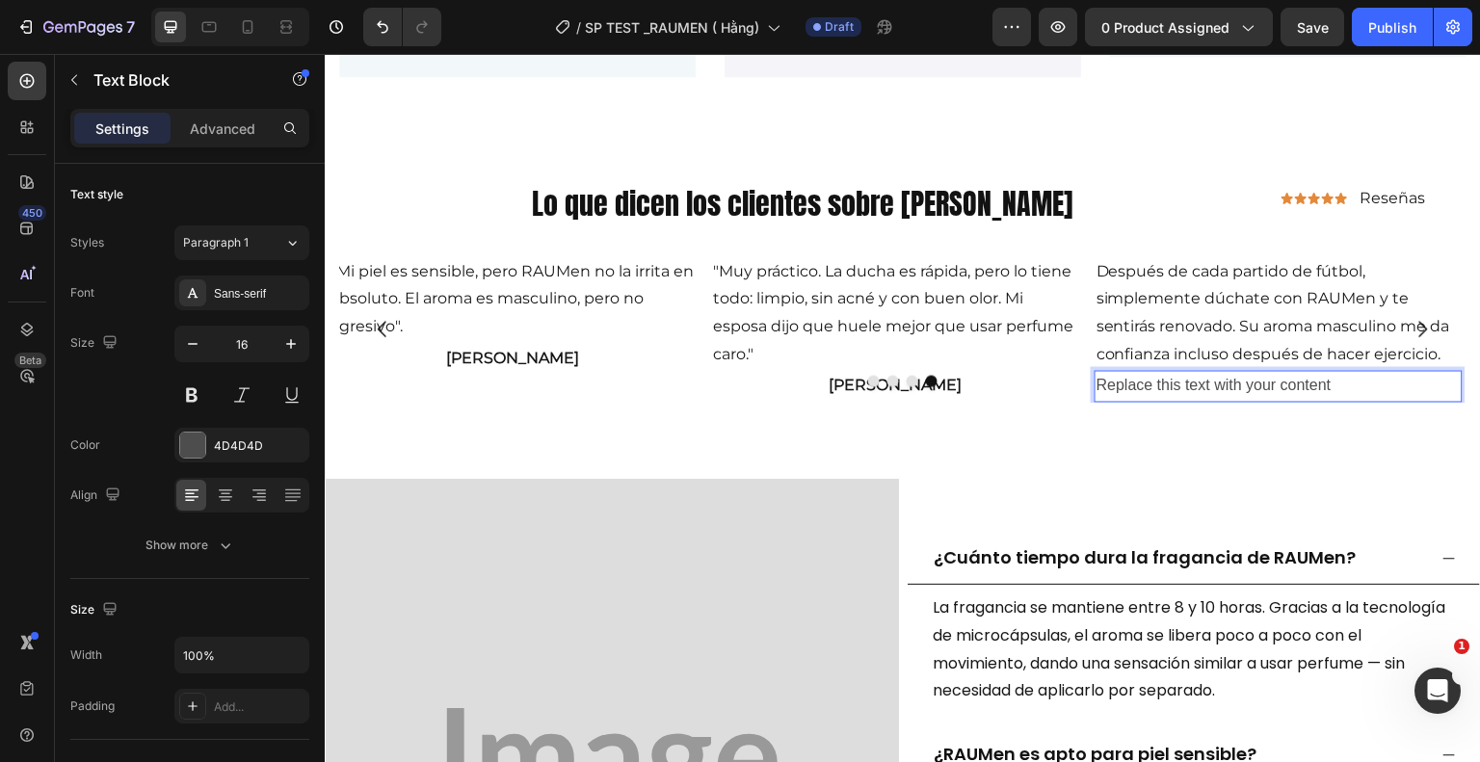
click at [1333, 382] on p "Replace this text with your content" at bounding box center [1279, 386] width 364 height 28
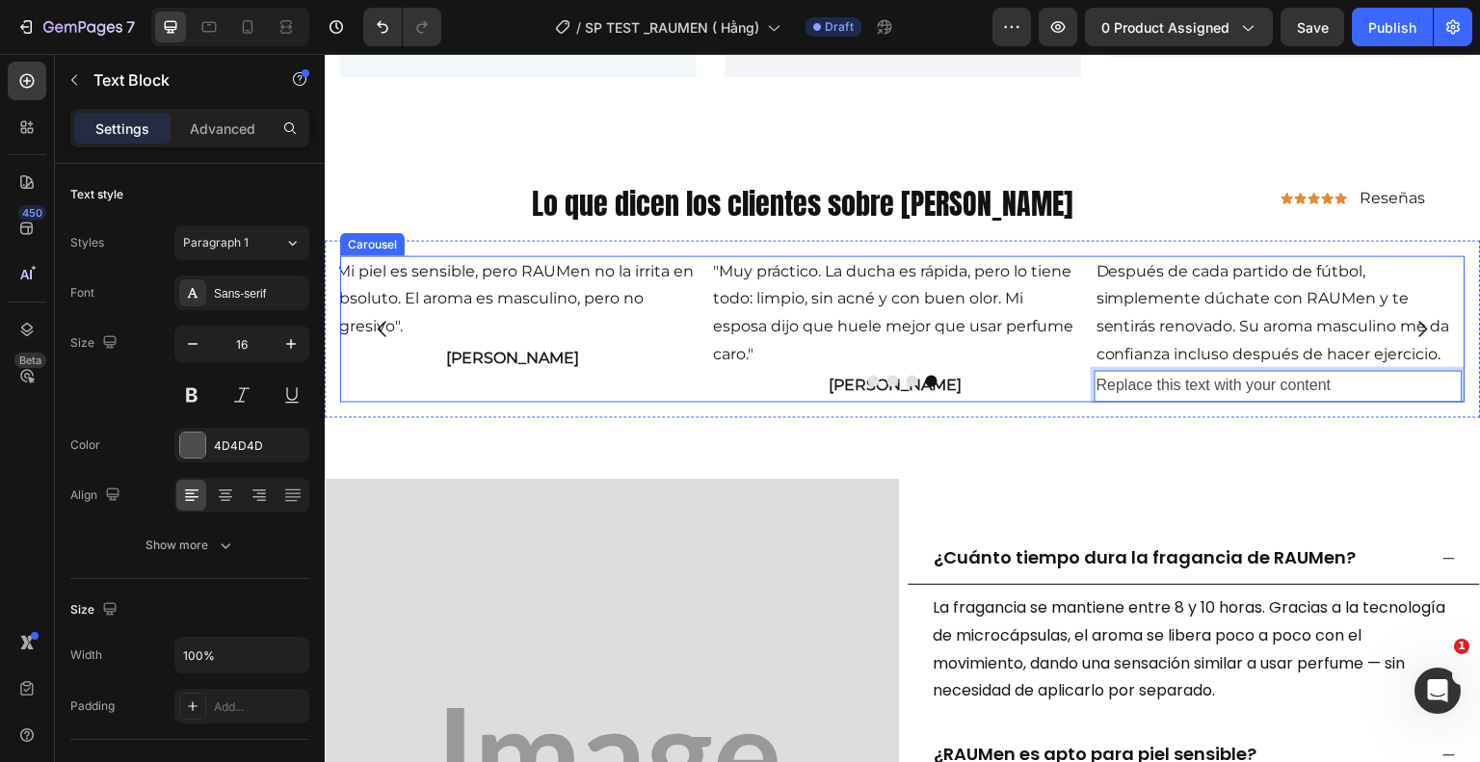
drag, startPoint x: 1335, startPoint y: 382, endPoint x: 1094, endPoint y: 374, distance: 241.0
click at [1094, 374] on div "Después de cada partido de fútbol, ​​simplemente dúchate con RAUMen y te sentir…" at bounding box center [902, 328] width 1125 height 146
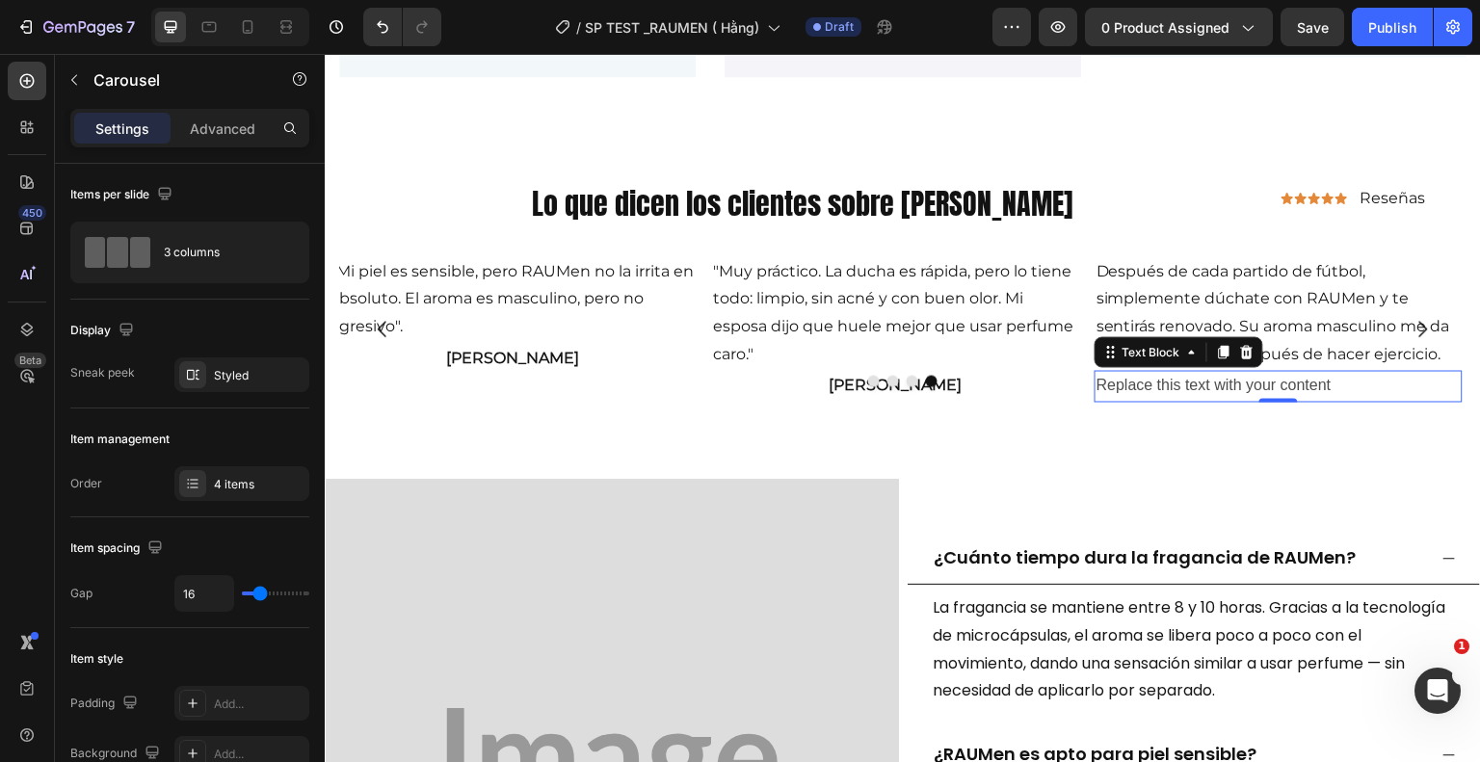
click at [1337, 385] on p "Replace this text with your content" at bounding box center [1279, 386] width 364 height 28
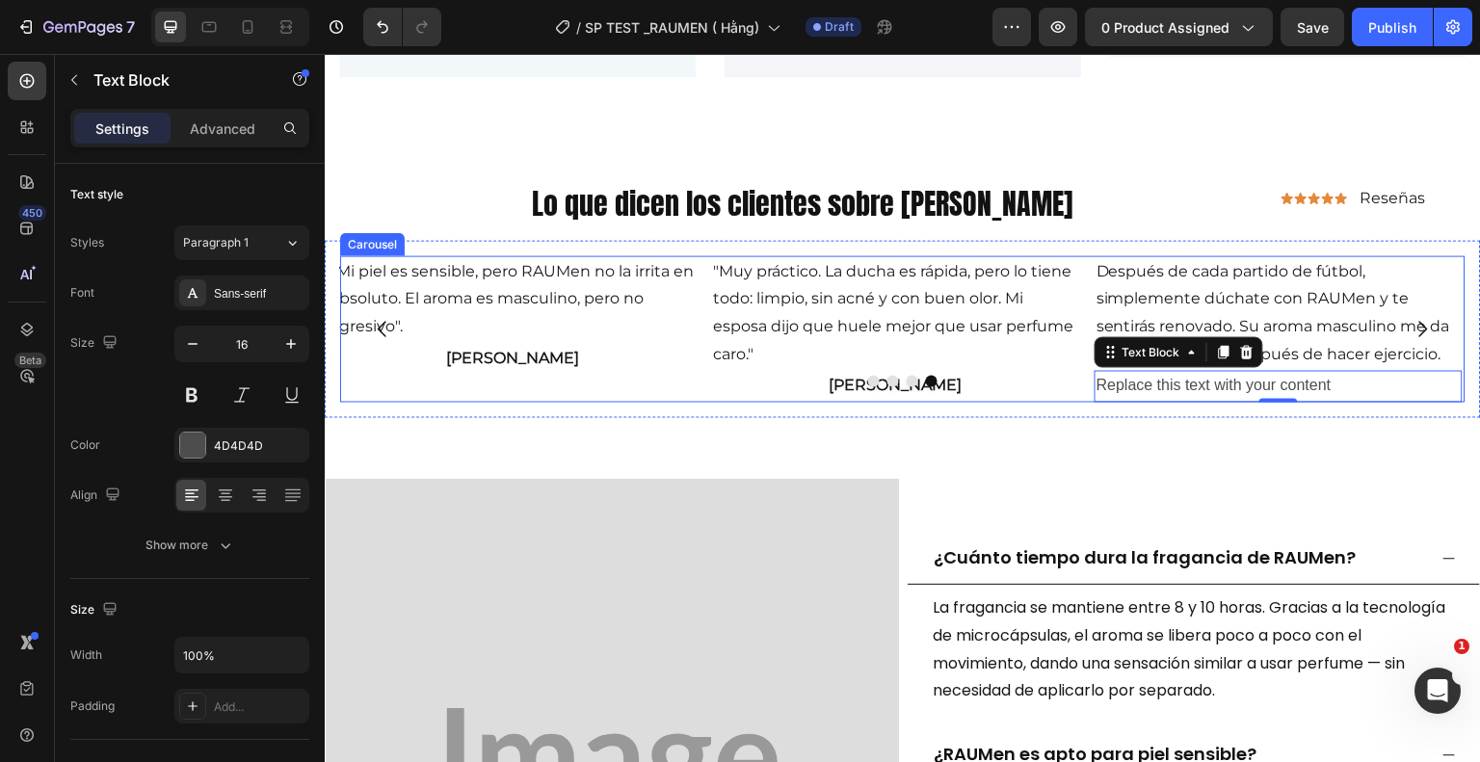
click at [1335, 378] on div at bounding box center [902, 381] width 1125 height 12
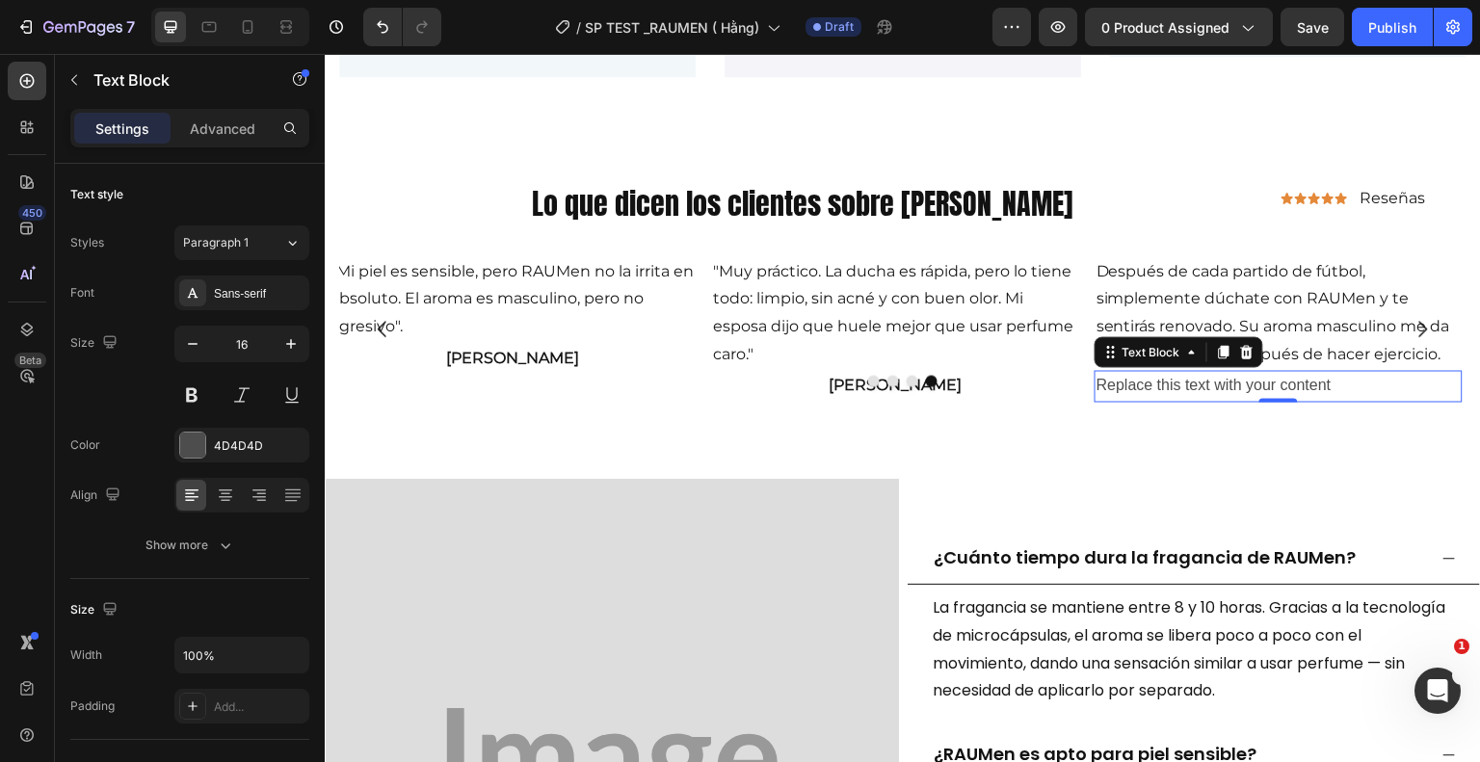
click at [1333, 389] on p "Replace this text with your content" at bounding box center [1279, 386] width 364 height 28
click at [1338, 384] on p "Replace this text with your content" at bounding box center [1279, 386] width 364 height 28
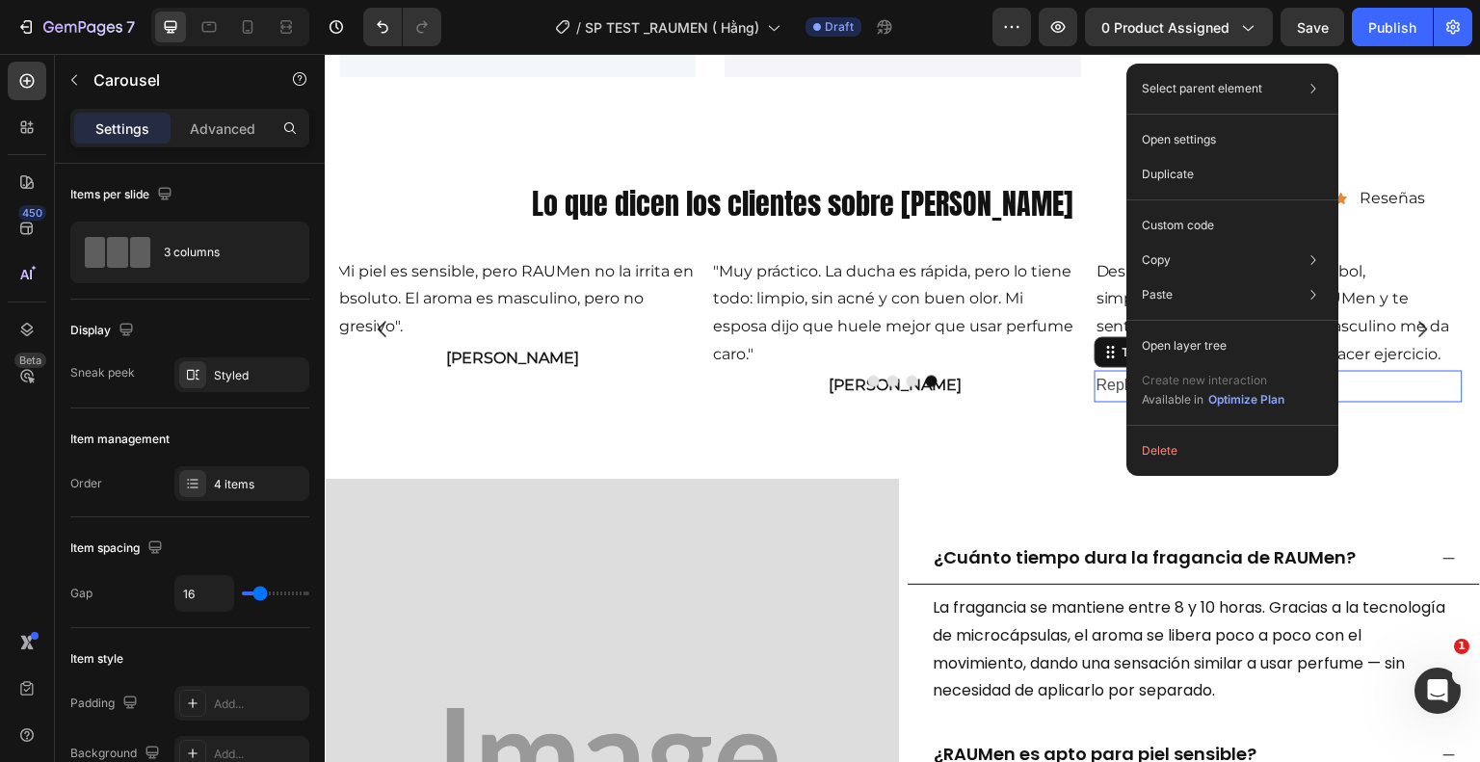
click at [1345, 382] on p "Replace this text with your content" at bounding box center [1279, 386] width 364 height 28
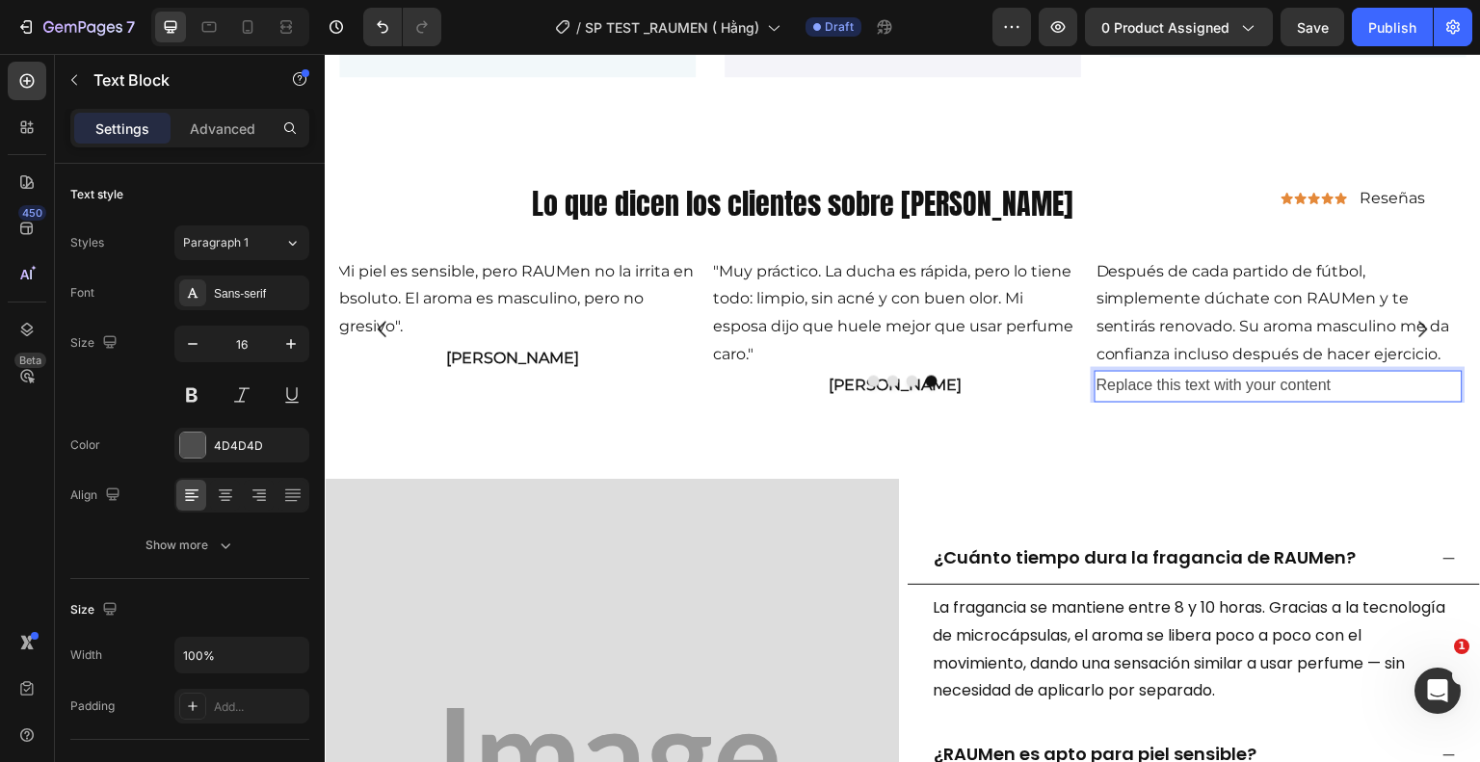
click at [1334, 382] on p "Replace this text with your content" at bounding box center [1279, 386] width 364 height 28
click at [198, 440] on div at bounding box center [192, 445] width 25 height 25
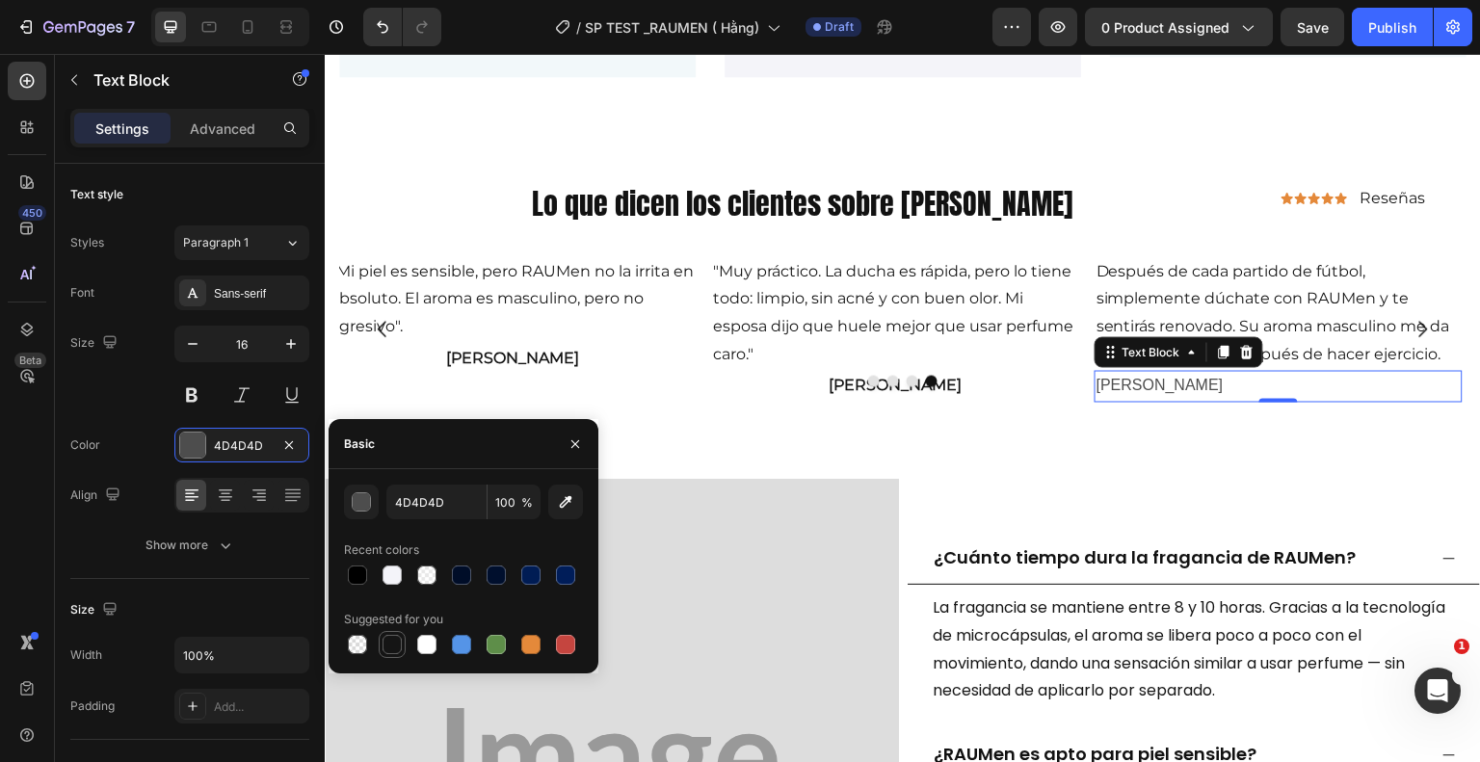
click at [391, 644] on div at bounding box center [392, 644] width 19 height 19
type input "151515"
click at [237, 298] on div "Sans-serif" at bounding box center [259, 293] width 91 height 17
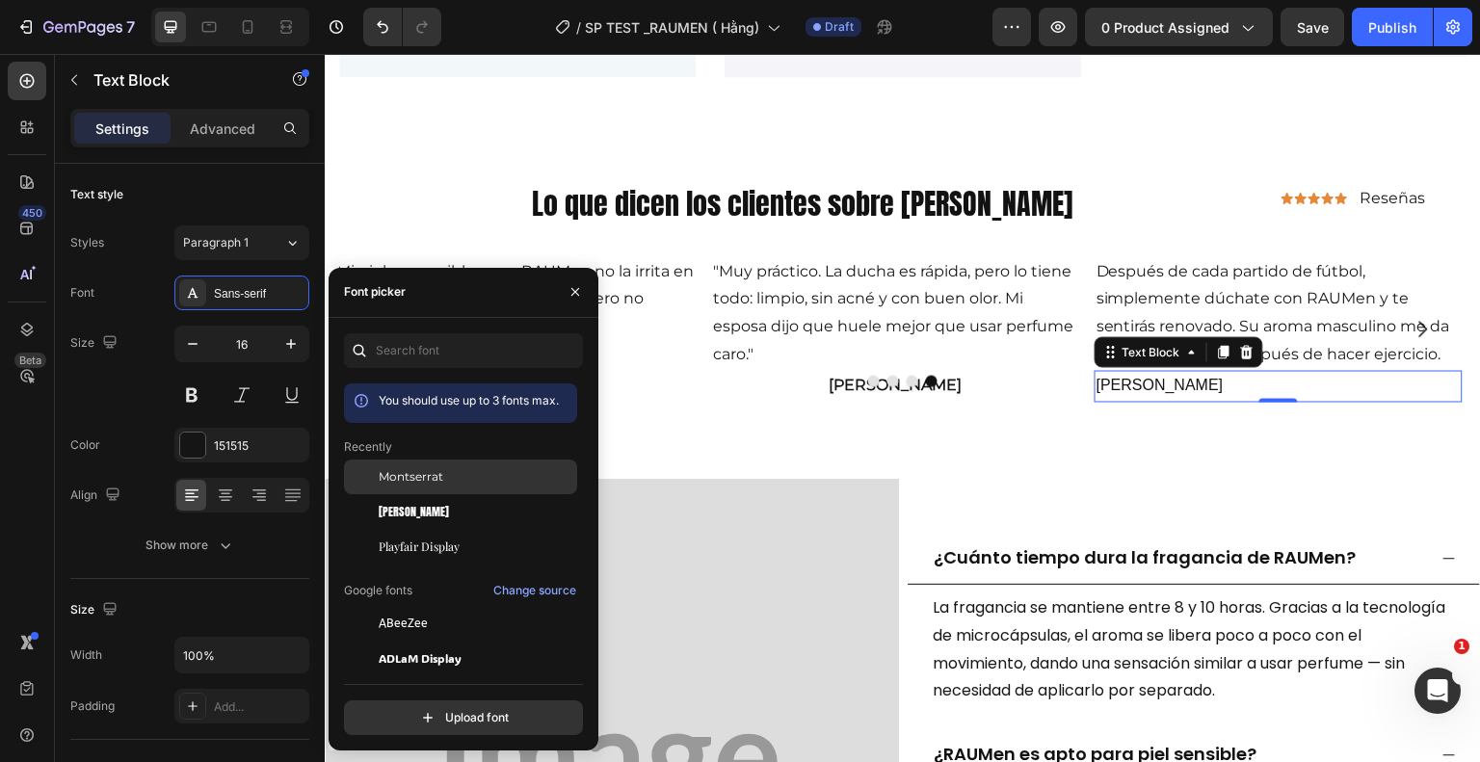
click at [420, 477] on span "Montserrat" at bounding box center [411, 476] width 65 height 17
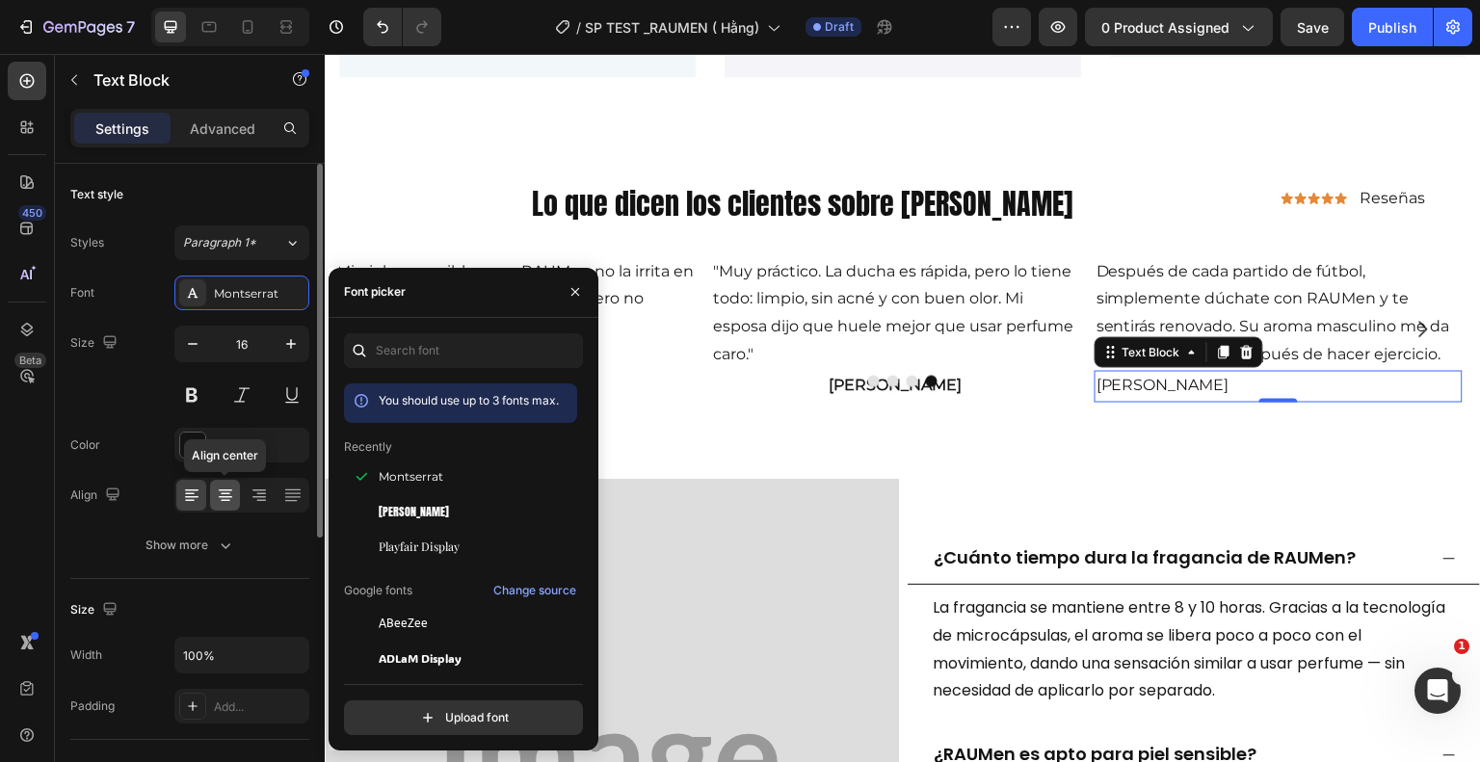
click at [220, 490] on icon at bounding box center [225, 495] width 19 height 19
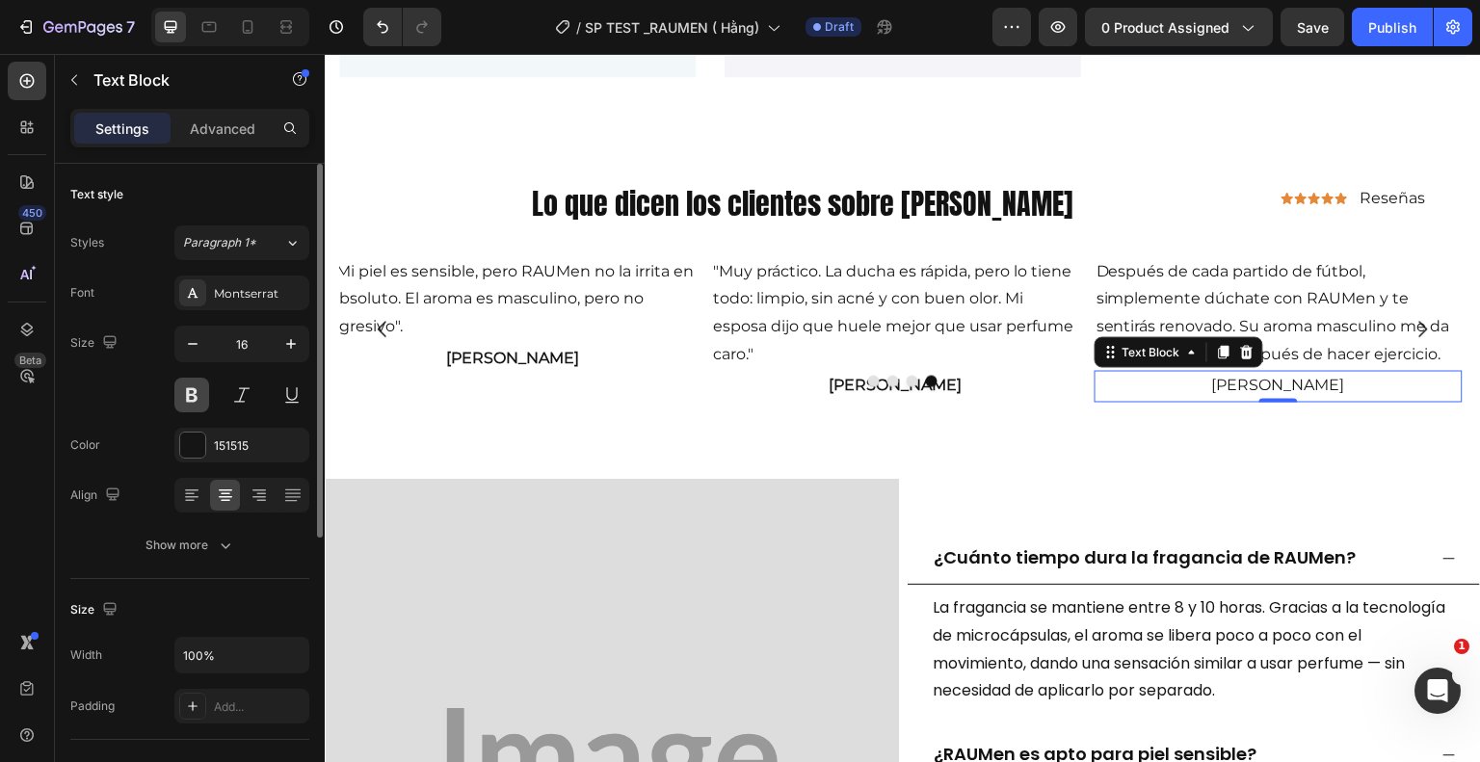
click at [189, 393] on button at bounding box center [191, 395] width 35 height 35
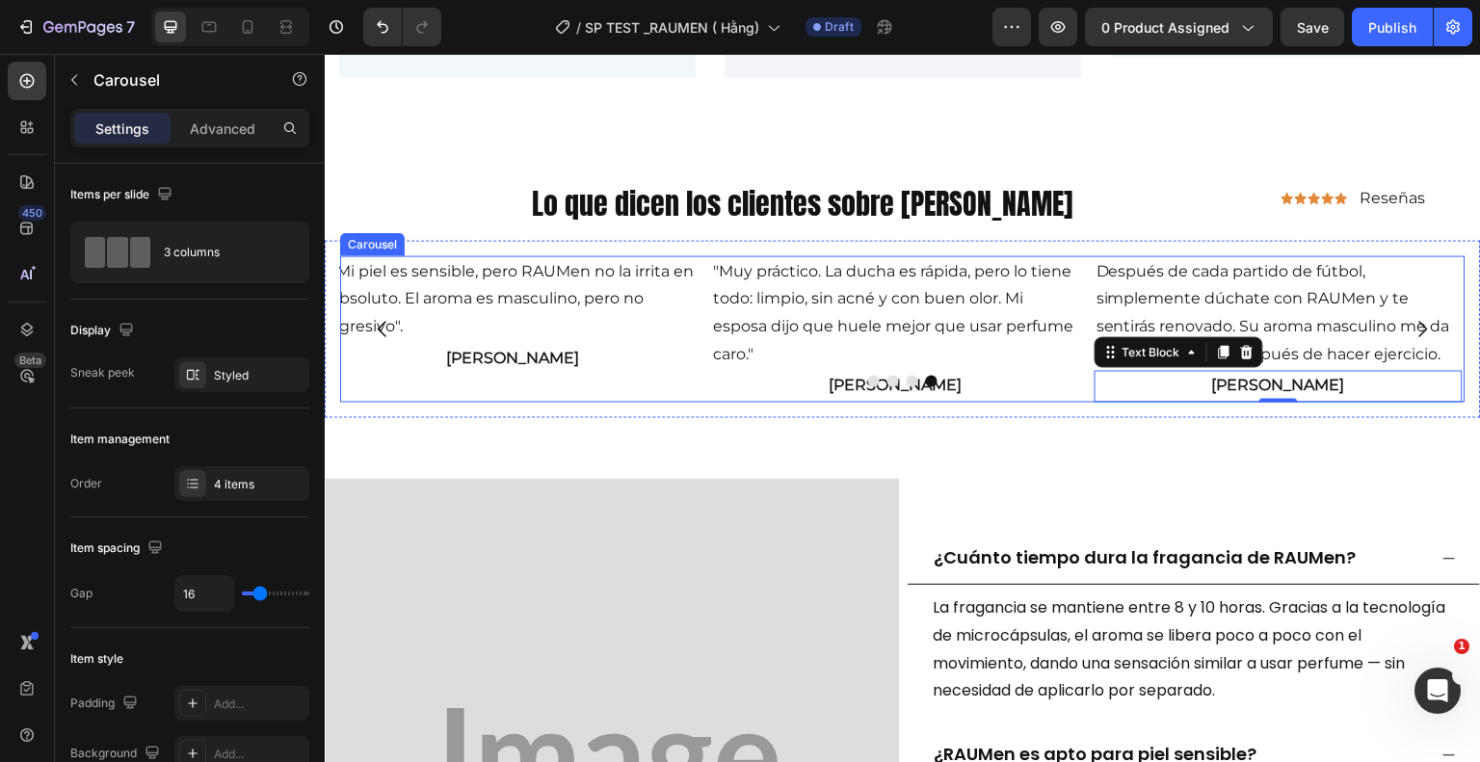
click at [1412, 326] on icon "Carousel Next Arrow" at bounding box center [1423, 328] width 23 height 23
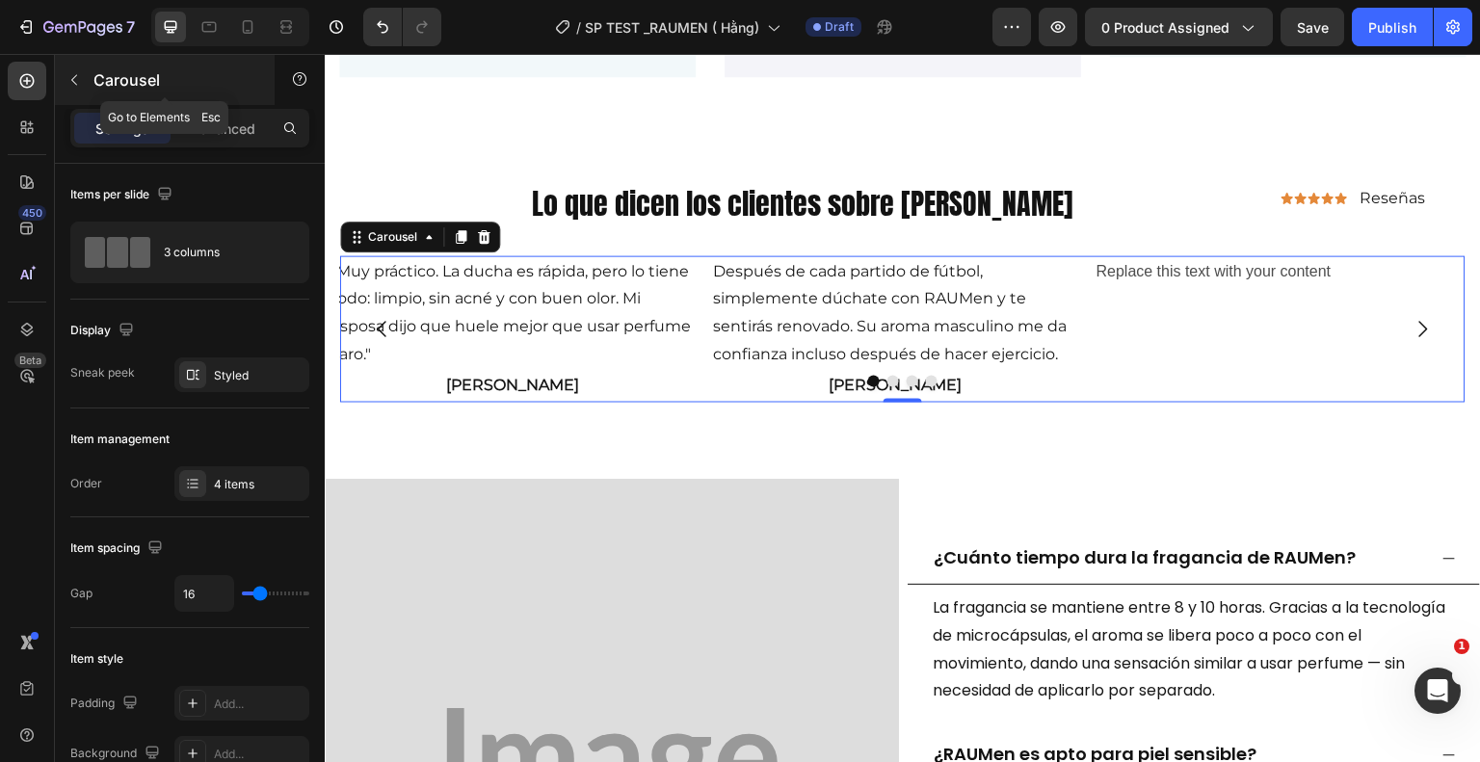
click at [77, 76] on icon "button" at bounding box center [73, 79] width 15 height 15
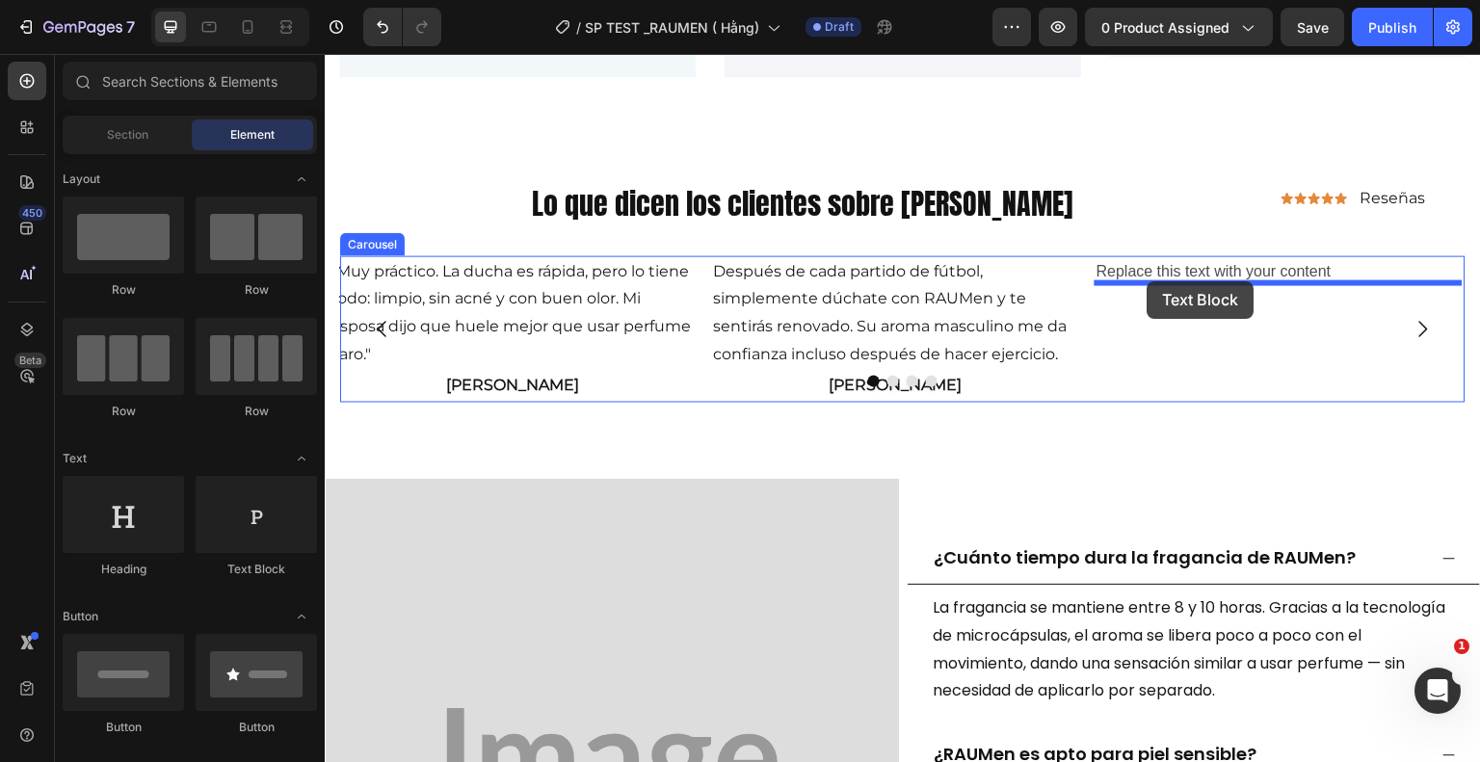
drag, startPoint x: 576, startPoint y: 599, endPoint x: 1148, endPoint y: 281, distance: 653.9
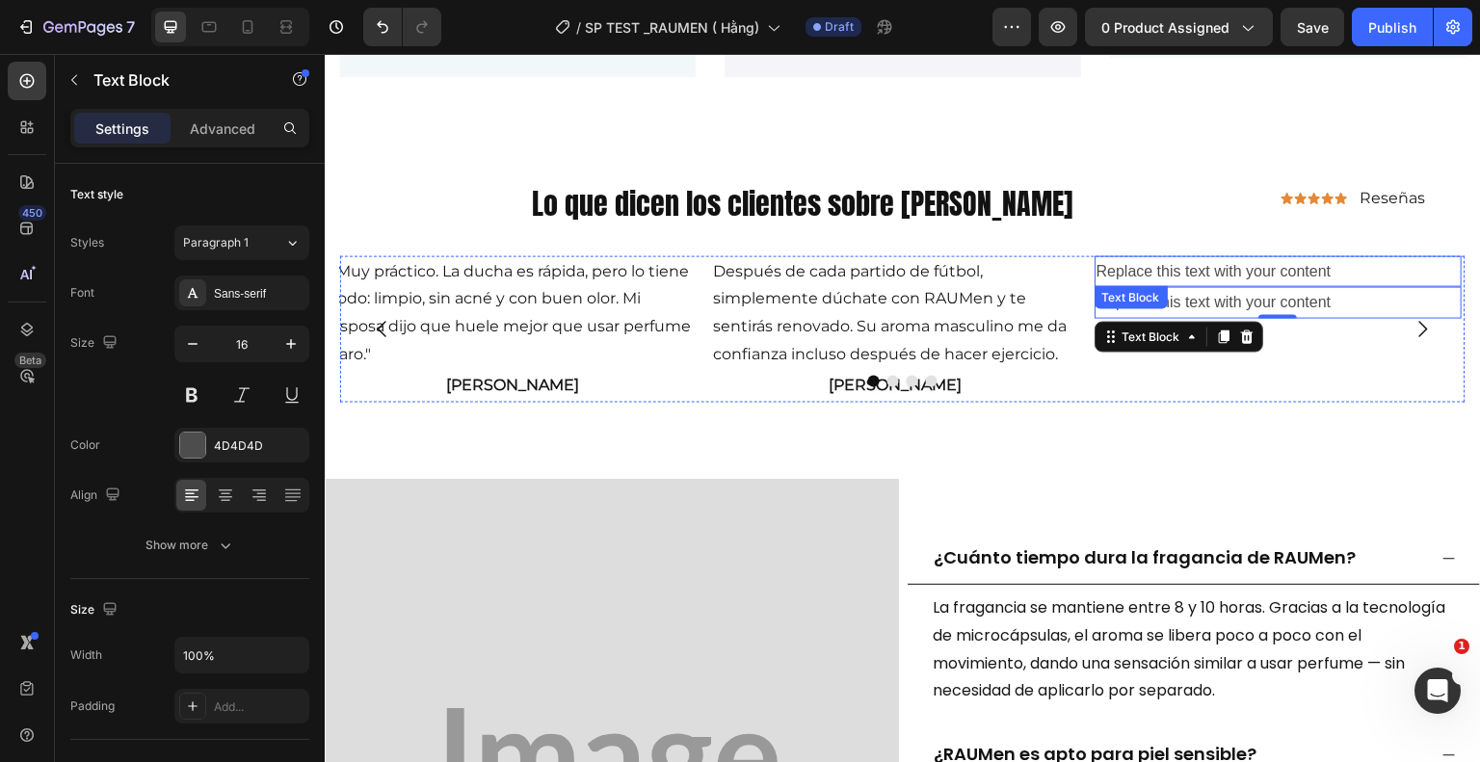
click at [1343, 272] on div "Replace this text with your content" at bounding box center [1279, 271] width 368 height 32
click at [1341, 270] on div "Replace this text with your content" at bounding box center [1279, 271] width 368 height 32
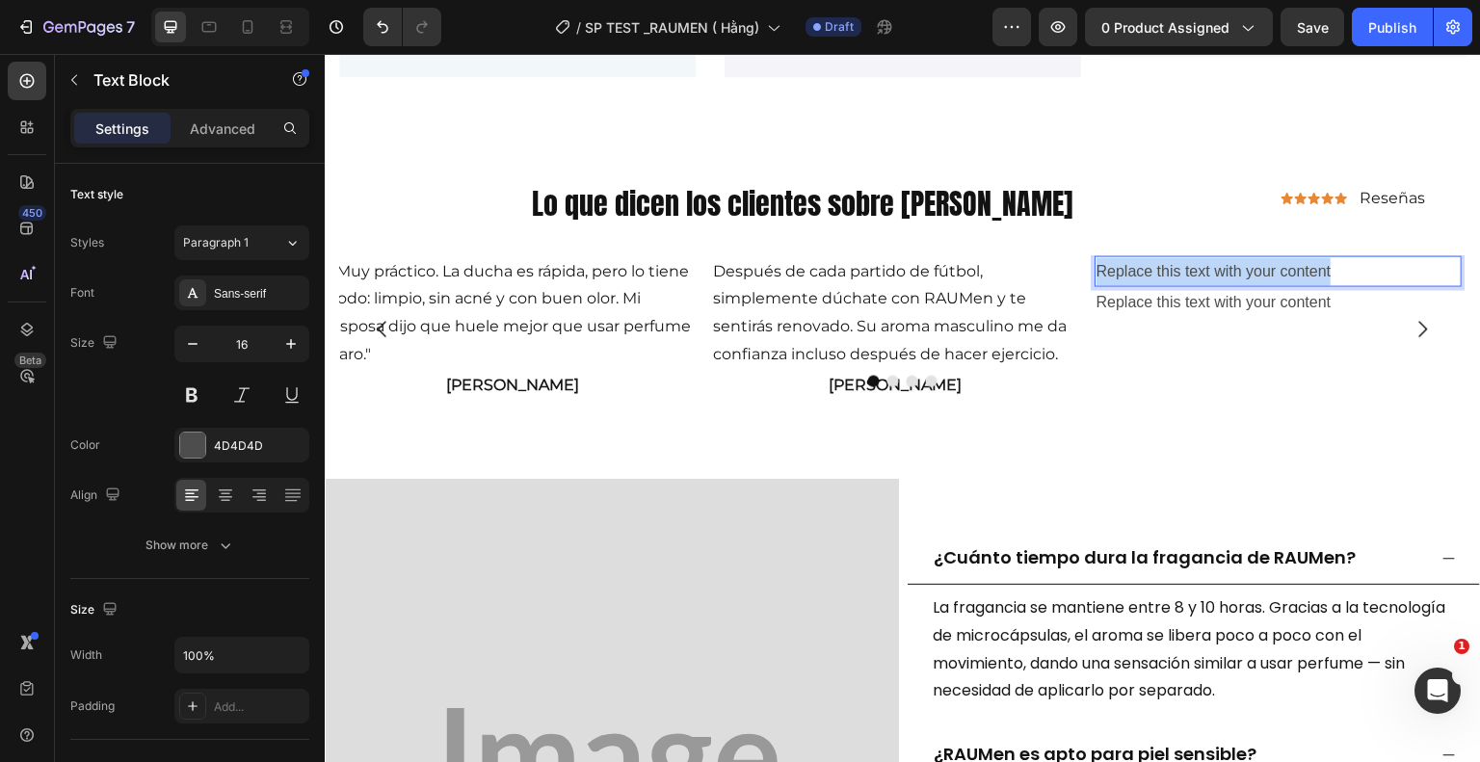
click at [1341, 270] on p "Replace this text with your content" at bounding box center [1279, 271] width 364 height 28
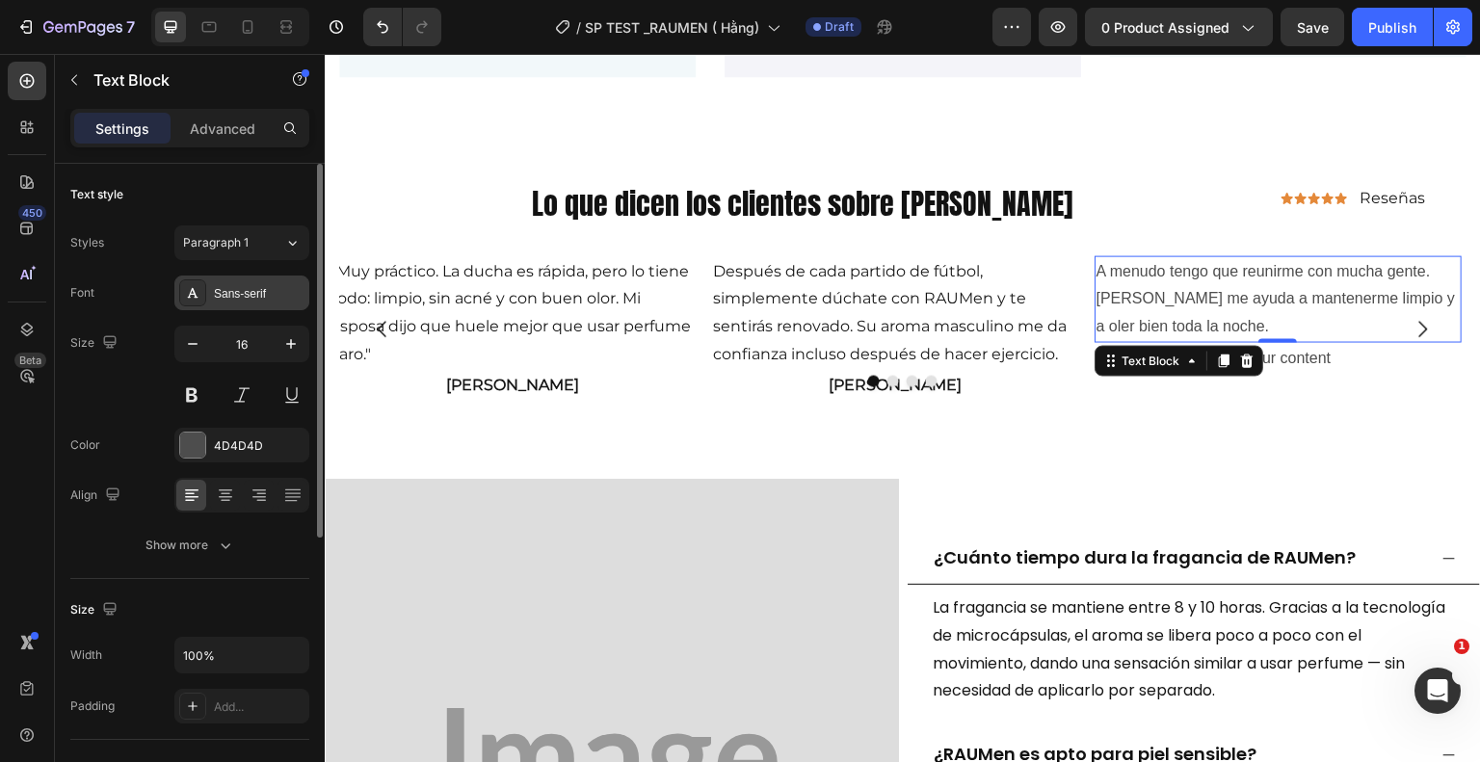
click at [257, 278] on div "Sans-serif" at bounding box center [241, 293] width 135 height 35
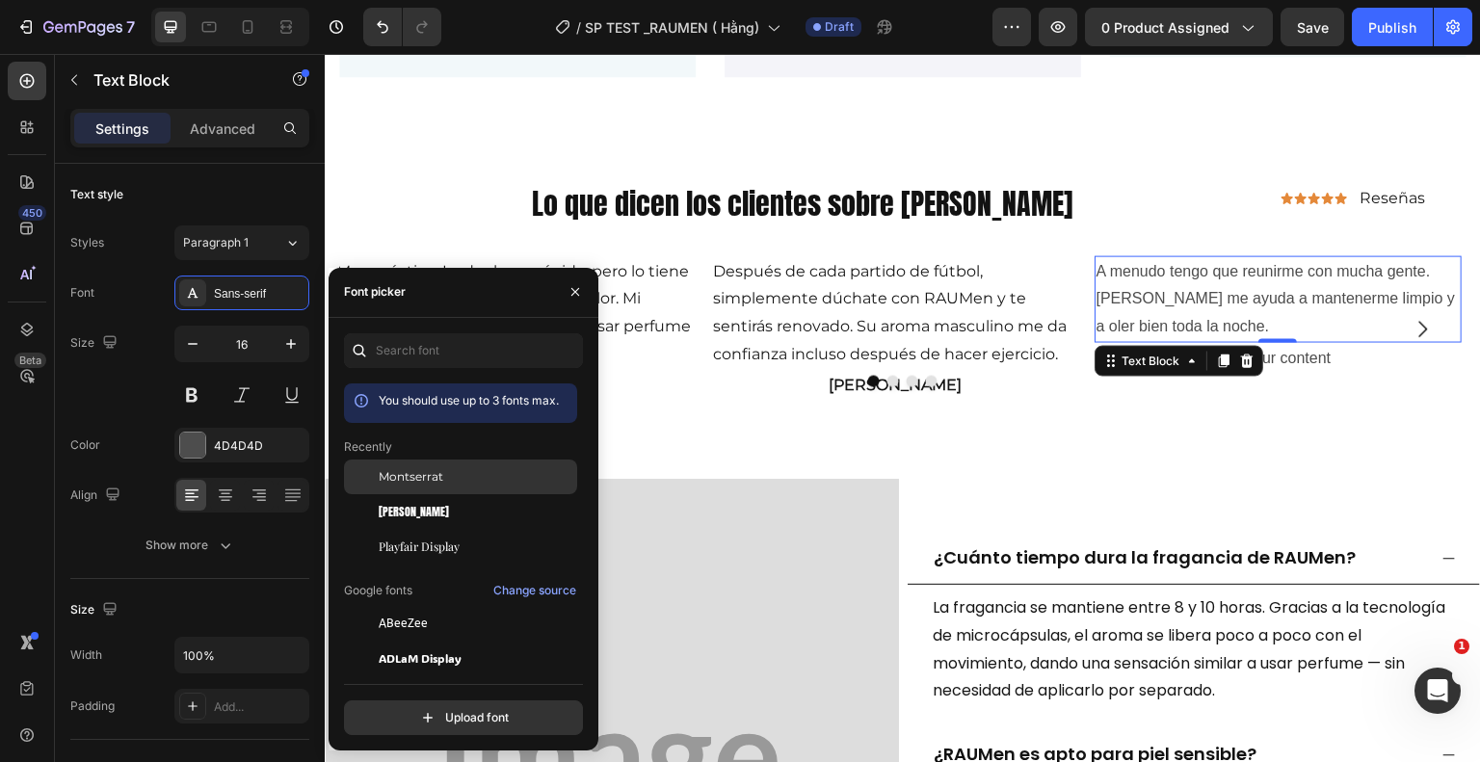
click at [447, 477] on div "Montserrat" at bounding box center [476, 476] width 195 height 17
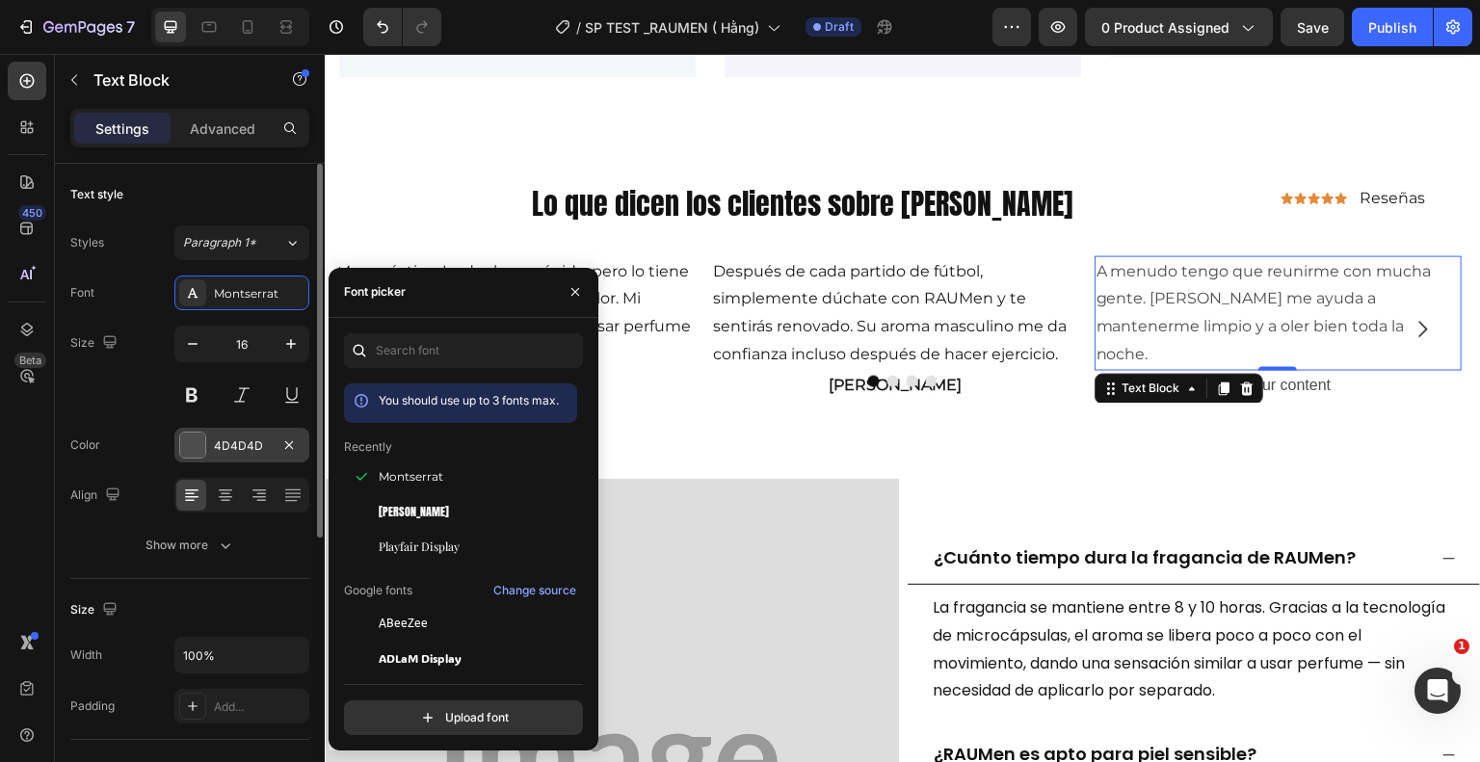
click at [225, 438] on div "4D4D4D" at bounding box center [242, 445] width 56 height 17
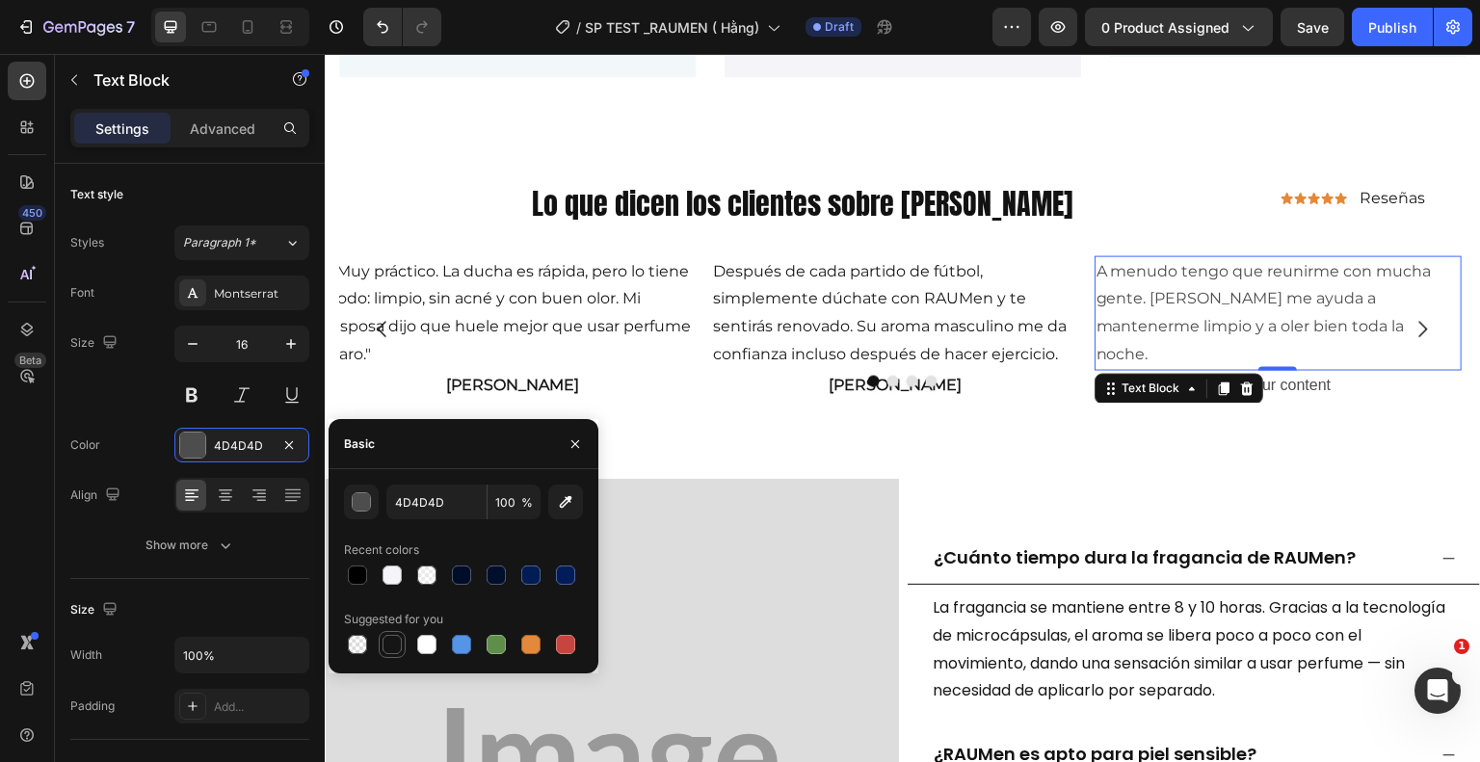
click at [388, 650] on div at bounding box center [392, 644] width 19 height 19
type input "151515"
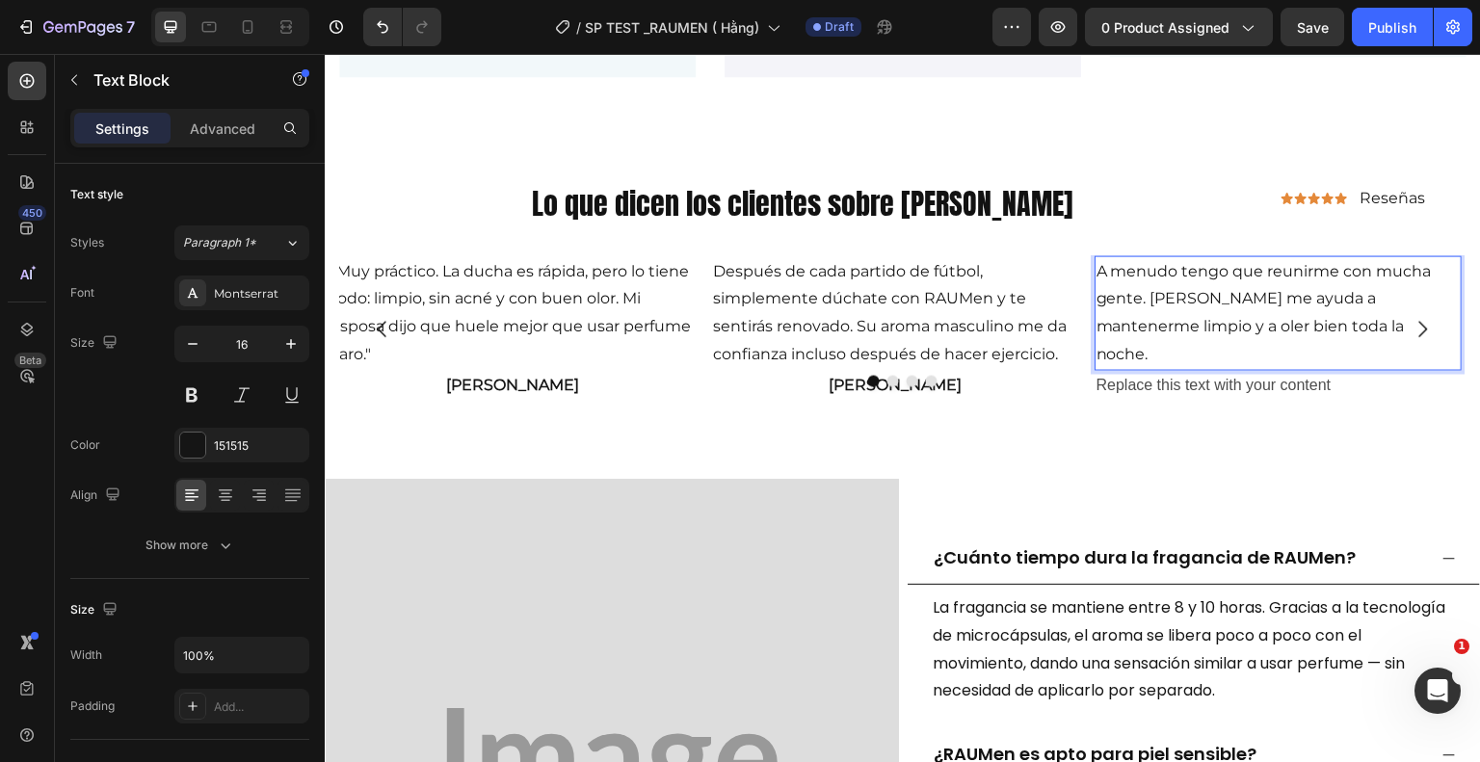
click at [1202, 298] on p "A menudo tengo que reunirme con mucha gente. RAUMen me ayuda a mantenerme limpi…" at bounding box center [1279, 312] width 364 height 111
click at [1211, 297] on p "A menudo tengo que reunirme con mucha gente. RAUMen me ayuda a mantenerme limpi…" at bounding box center [1279, 312] width 364 height 111
click at [1215, 297] on p "A menudo tengo que reunirme con mucha gente. RAUMen me ayuda a mantenerme limpi…" at bounding box center [1279, 312] width 364 height 111
click at [1217, 297] on p "A menudo tengo que reunirme con mucha gente. RAUMen me ayuda a mantenerme limpi…" at bounding box center [1279, 312] width 364 height 111
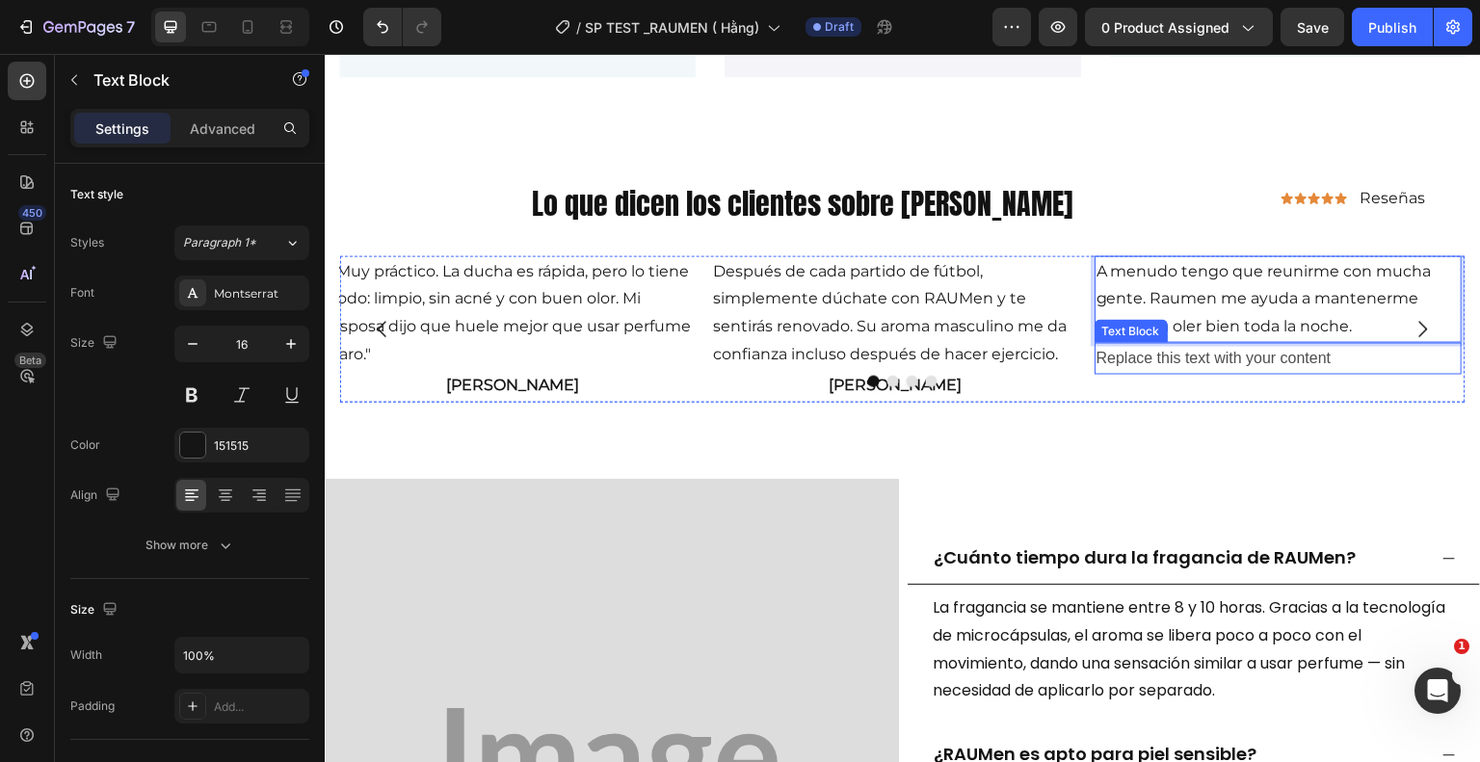
click at [1203, 364] on div "Replace this text with your content" at bounding box center [1279, 358] width 368 height 32
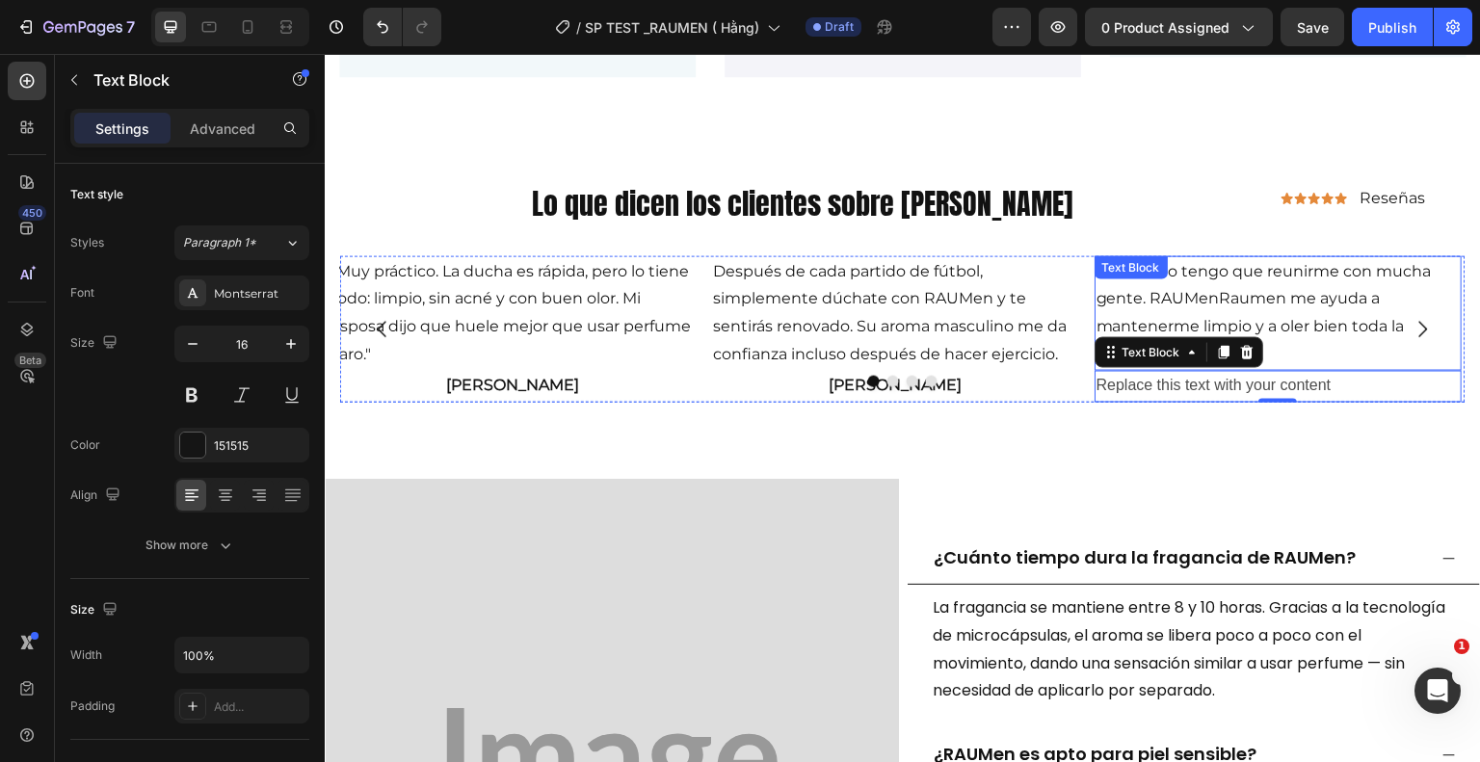
click at [1321, 349] on p "A menudo tengo que reunirme con mucha gente. RAUMenRaumen me ayuda a mantenerme…" at bounding box center [1279, 312] width 364 height 111
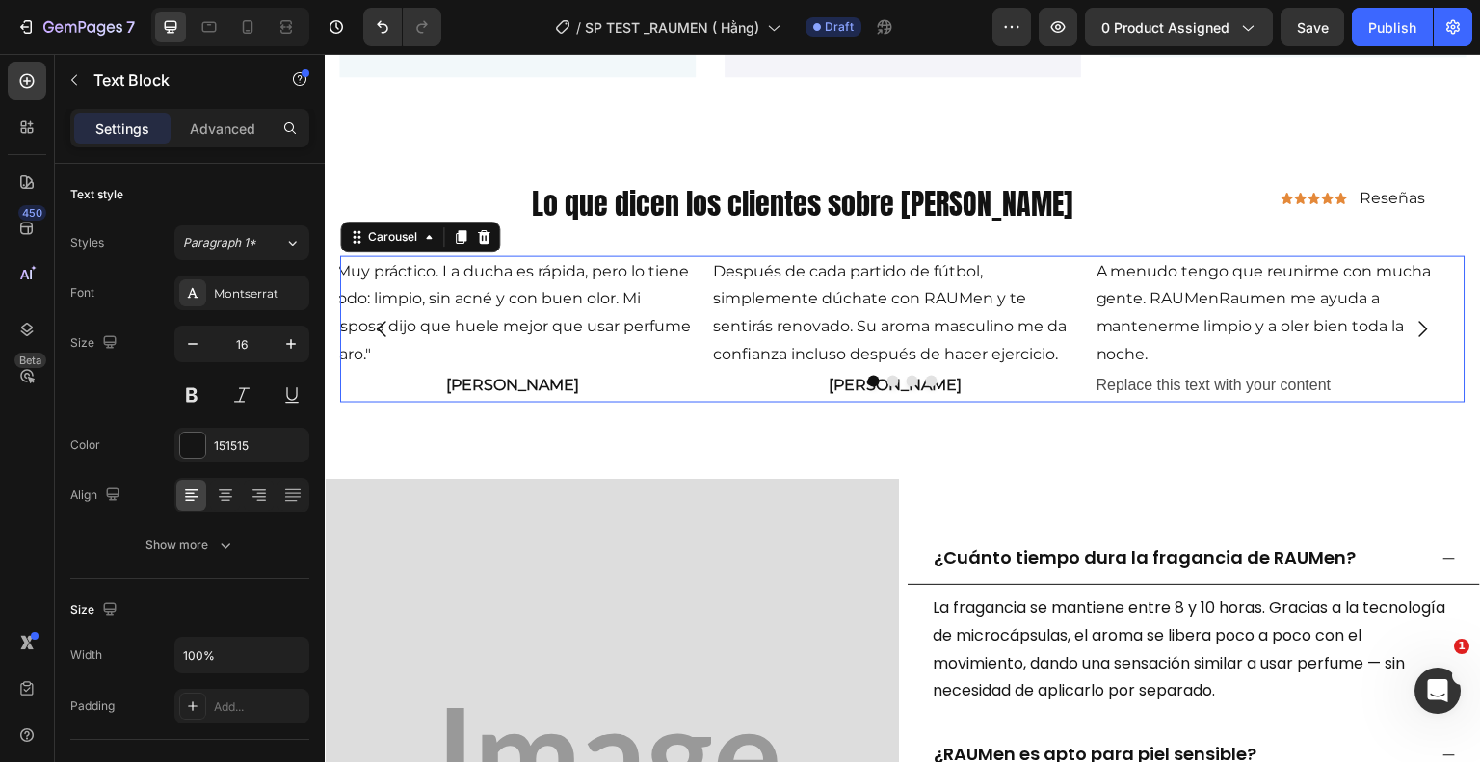
click at [1155, 375] on div at bounding box center [902, 381] width 1125 height 12
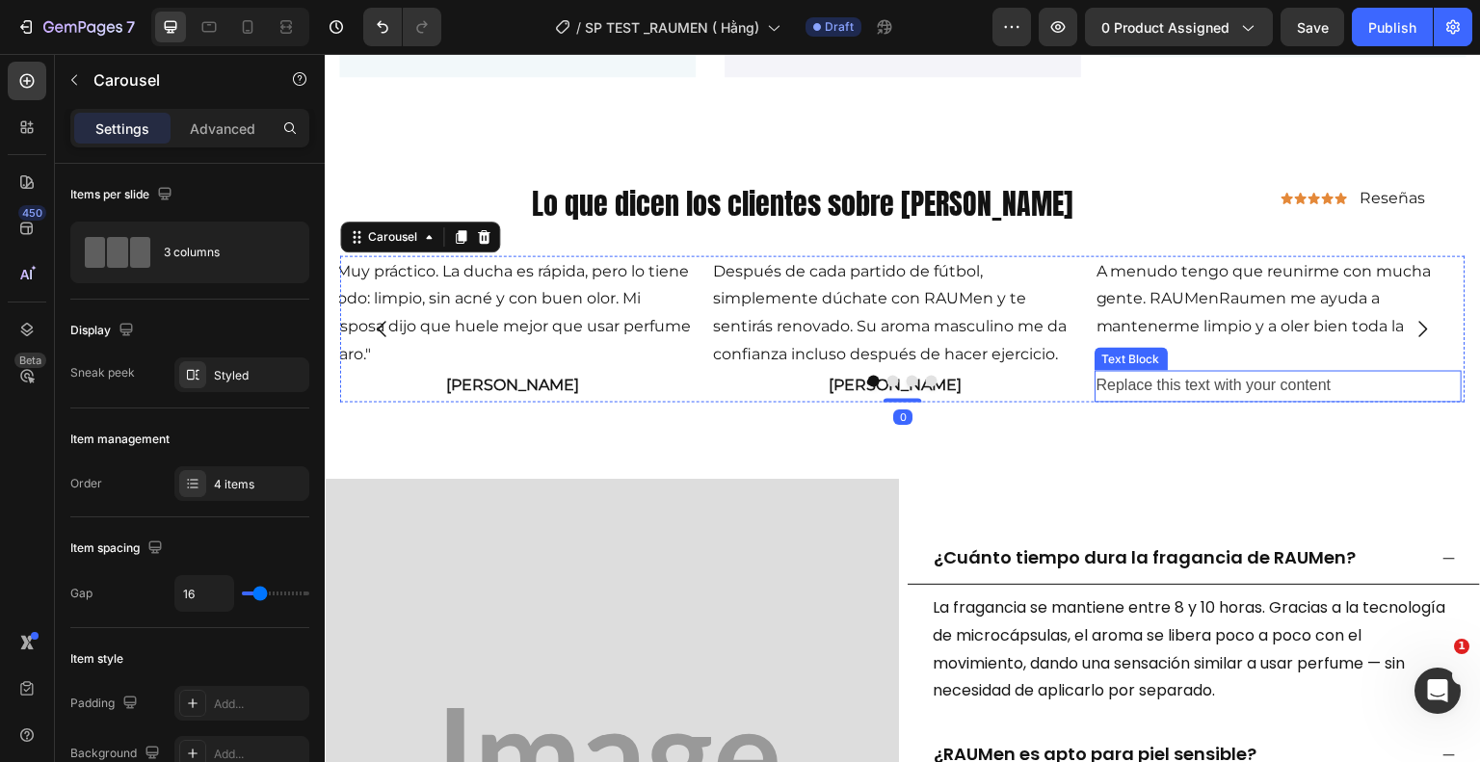
click at [1165, 383] on div "Replace this text with your content" at bounding box center [1279, 386] width 368 height 32
click at [1354, 375] on div at bounding box center [902, 381] width 1125 height 12
click at [1345, 381] on div at bounding box center [902, 381] width 1125 height 12
click at [1345, 380] on div at bounding box center [902, 381] width 1125 height 12
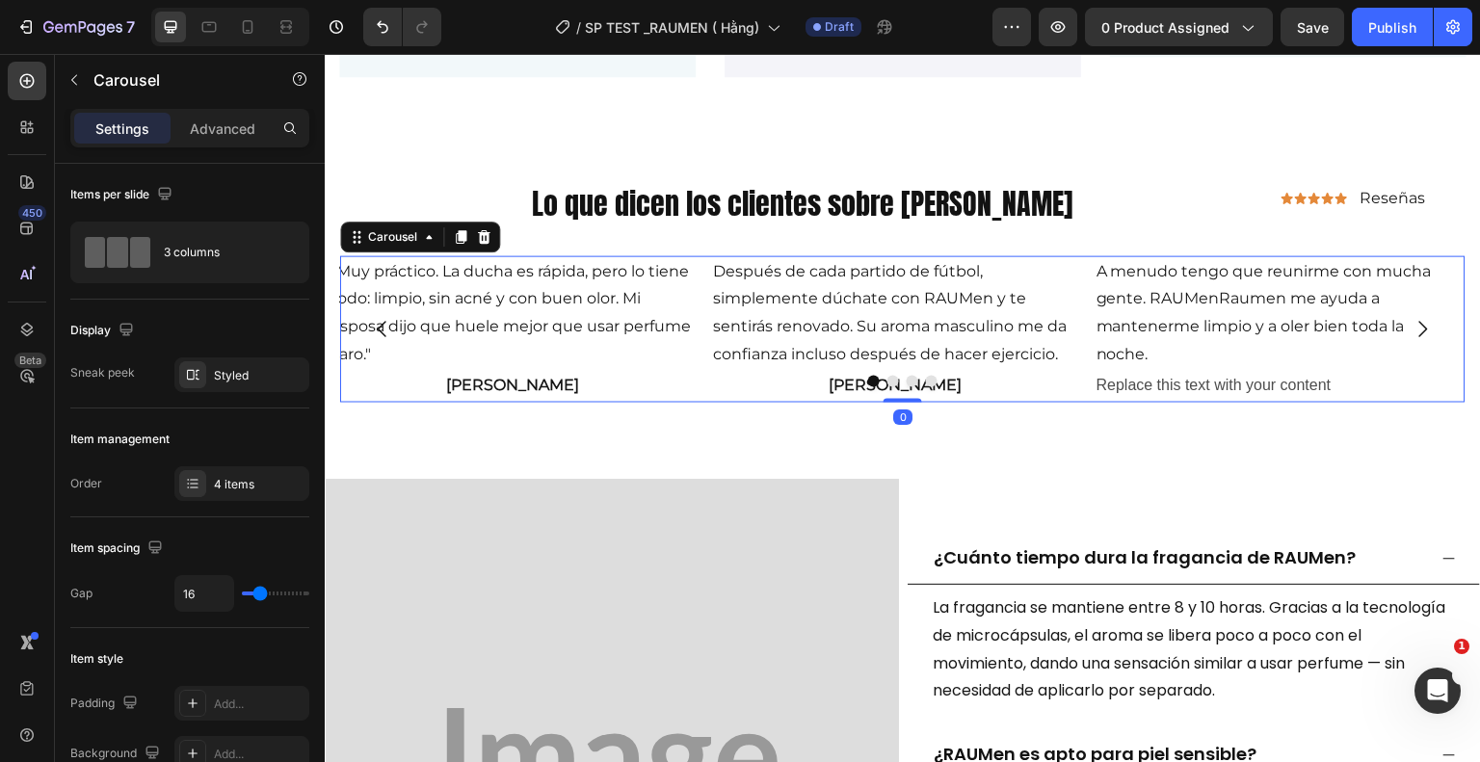
click at [1339, 382] on div "Después de cada partido de fútbol, ​​simplemente dúchate con RAUMen y te sentir…" at bounding box center [902, 328] width 1125 height 146
click at [1337, 382] on div "Replace this text with your content" at bounding box center [1279, 386] width 368 height 32
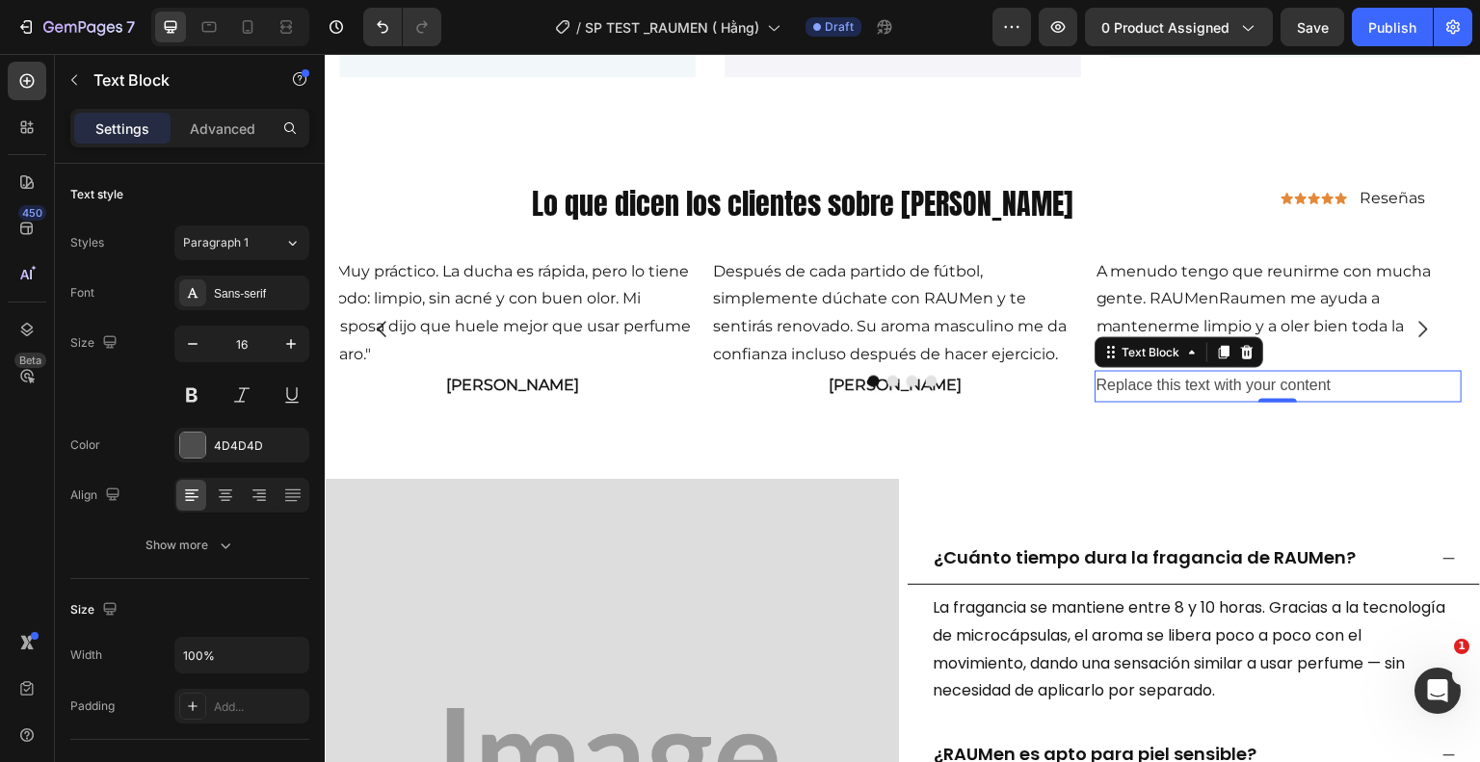
click at [1337, 382] on div "Replace this text with your content" at bounding box center [1279, 386] width 368 height 32
click at [1337, 382] on p "Replace this text with your content" at bounding box center [1279, 386] width 364 height 28
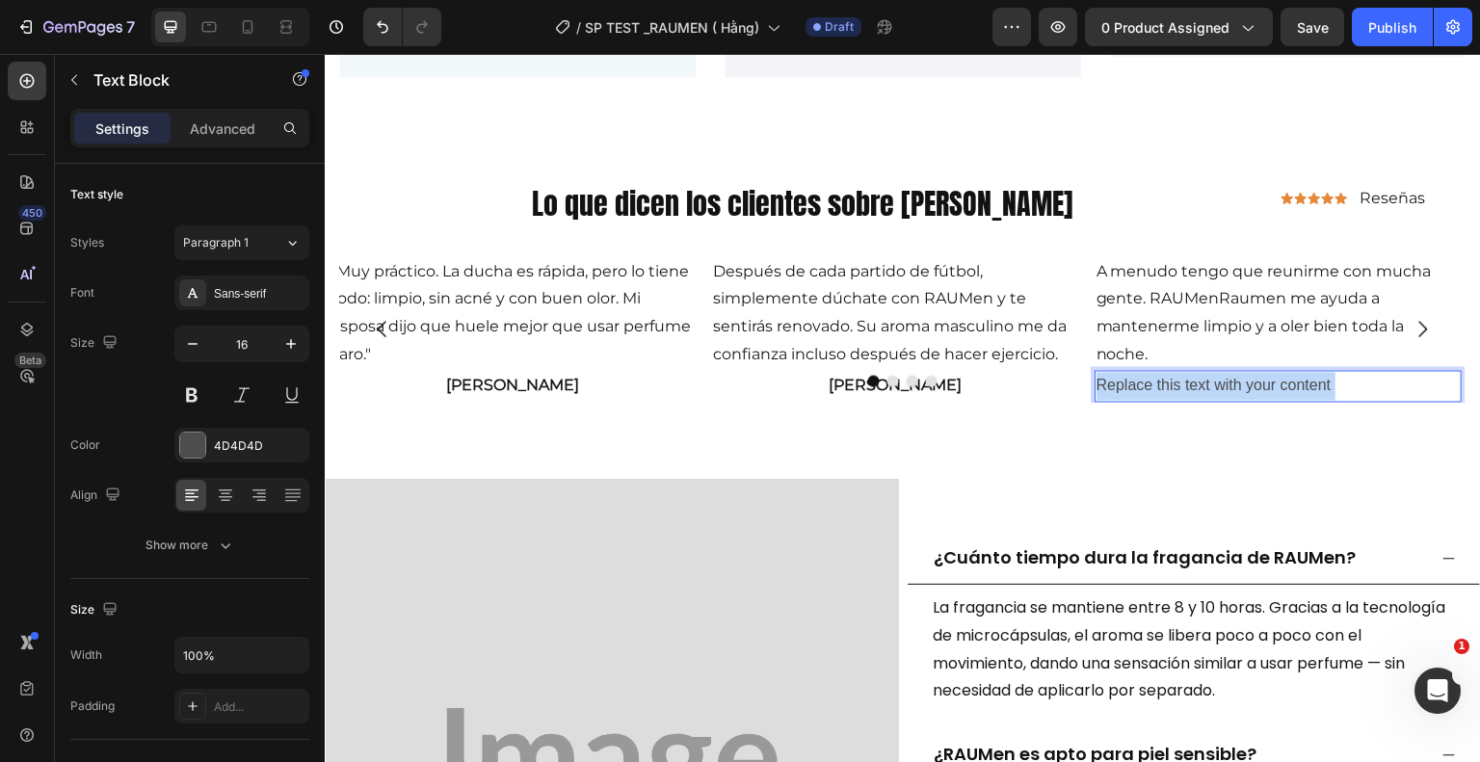
drag, startPoint x: 1337, startPoint y: 382, endPoint x: 1287, endPoint y: 390, distance: 50.9
click at [1287, 390] on p "Replace this text with your content" at bounding box center [1279, 386] width 364 height 28
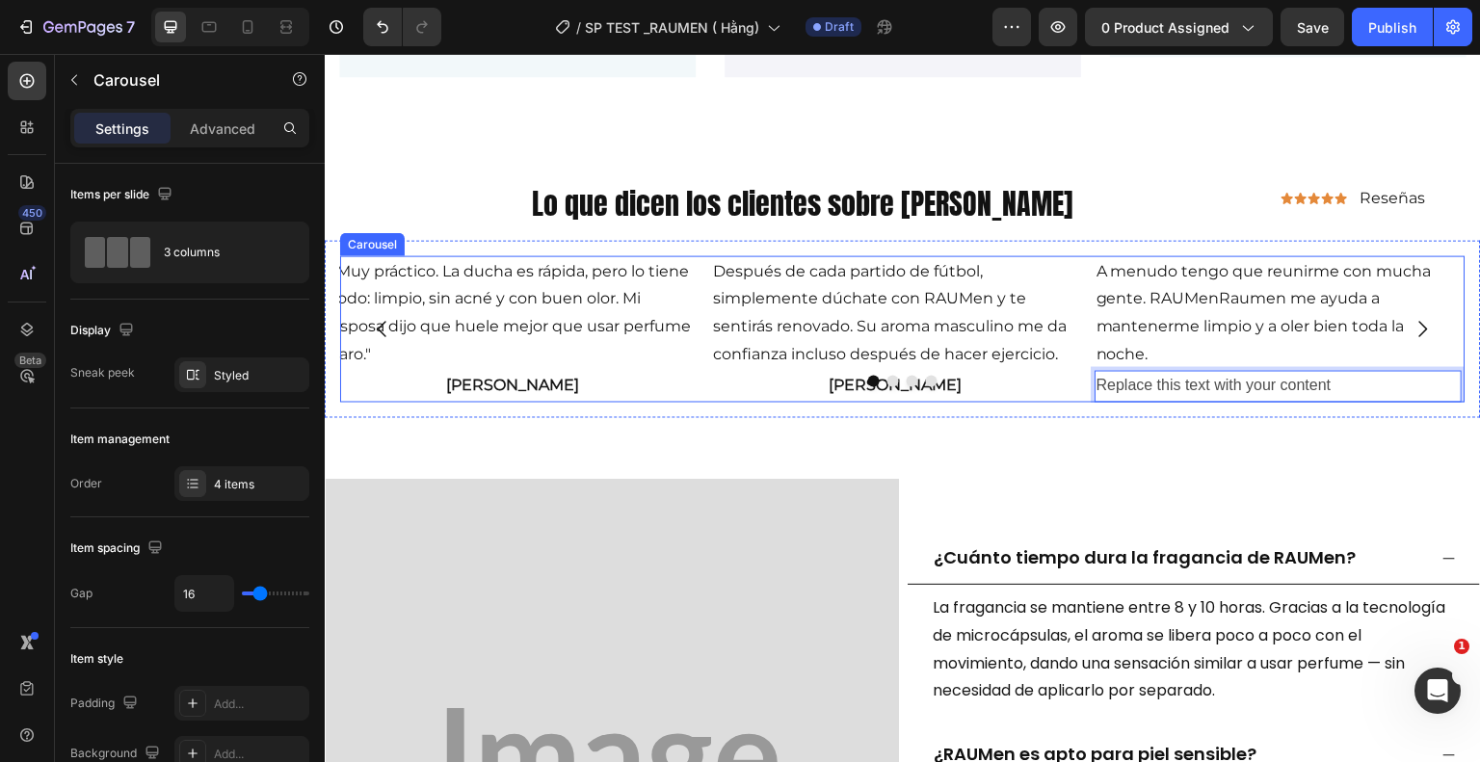
click at [1346, 376] on div at bounding box center [902, 381] width 1125 height 12
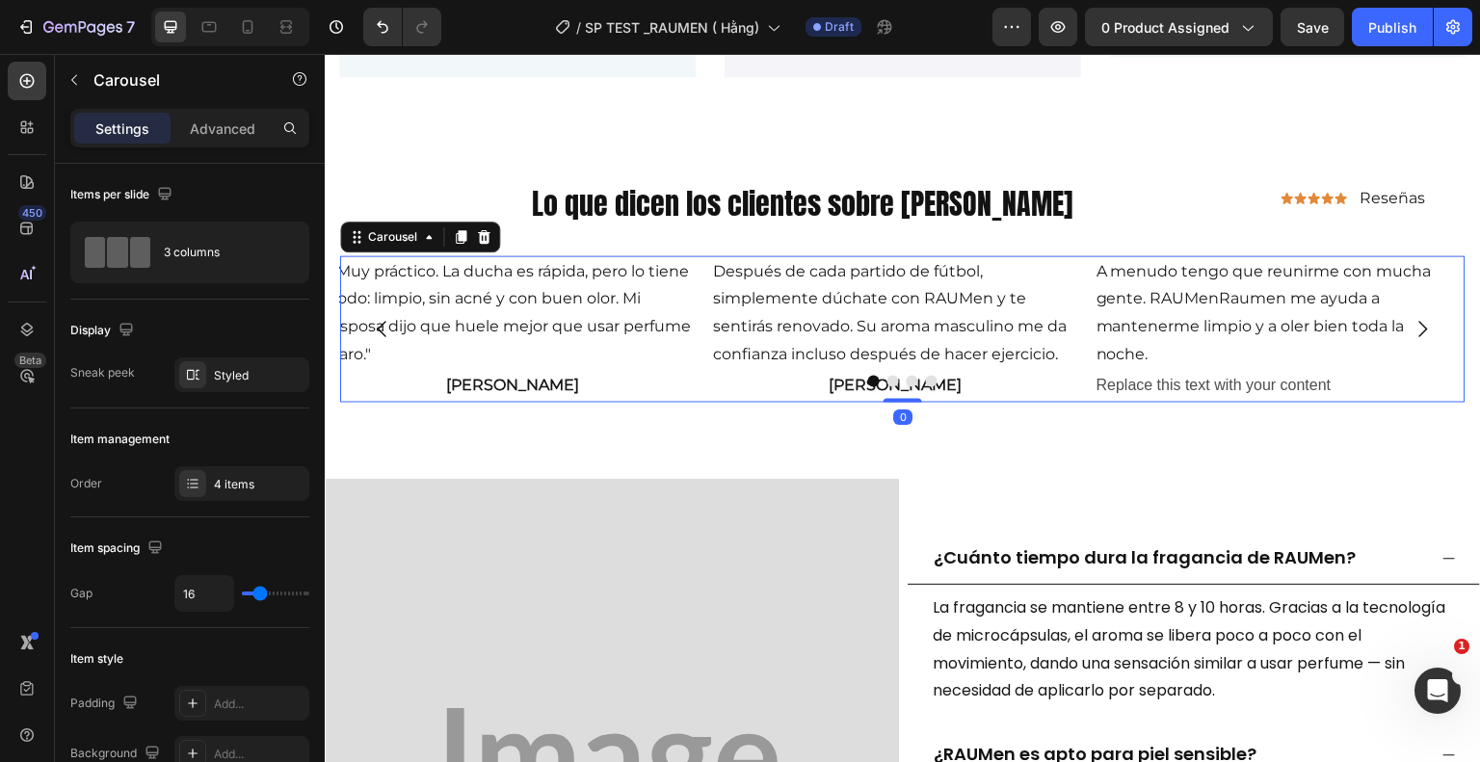
click at [1344, 382] on div "Después de cada partido de fútbol, ​​simplemente dúchate con RAUMen y te sentir…" at bounding box center [902, 328] width 1125 height 146
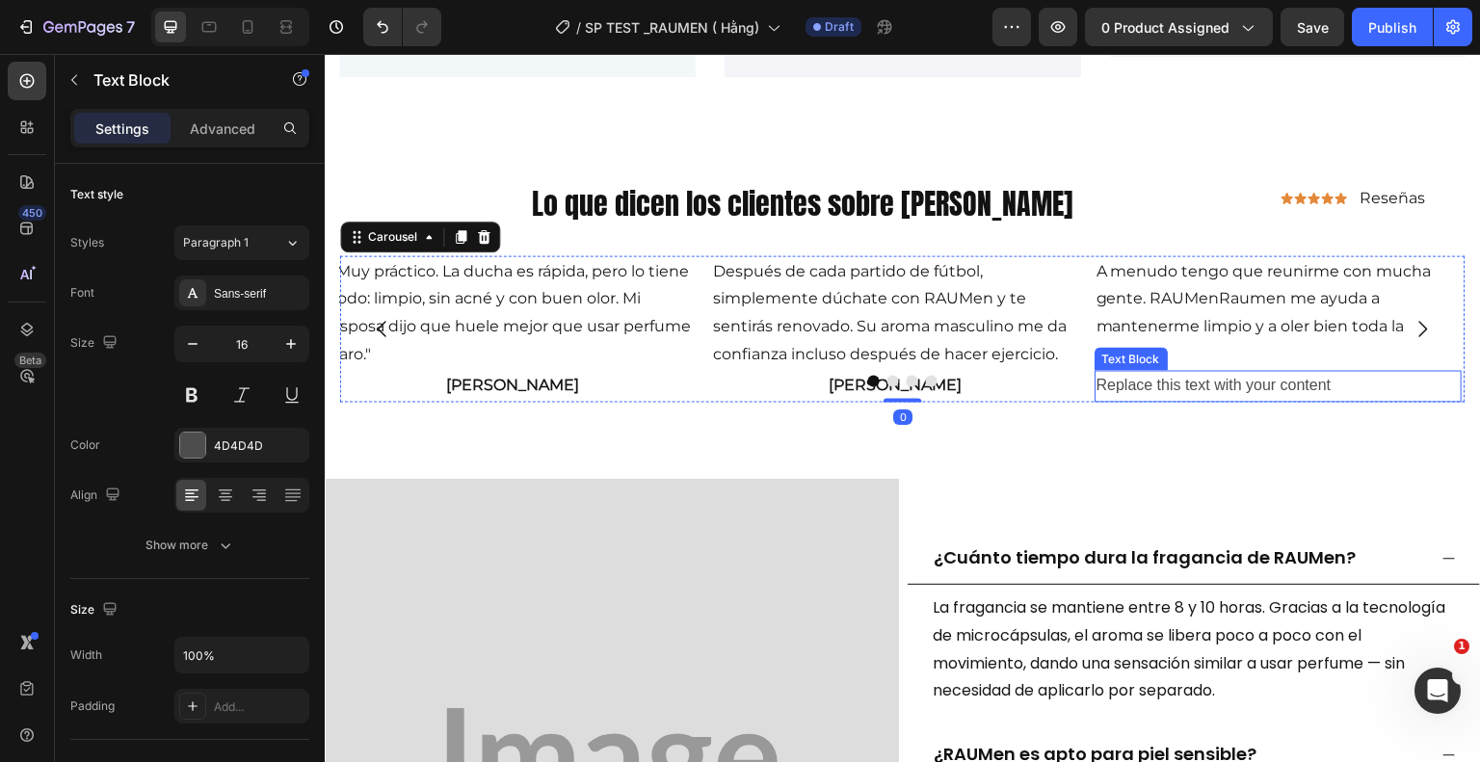
click at [1342, 382] on p "Replace this text with your content" at bounding box center [1279, 386] width 364 height 28
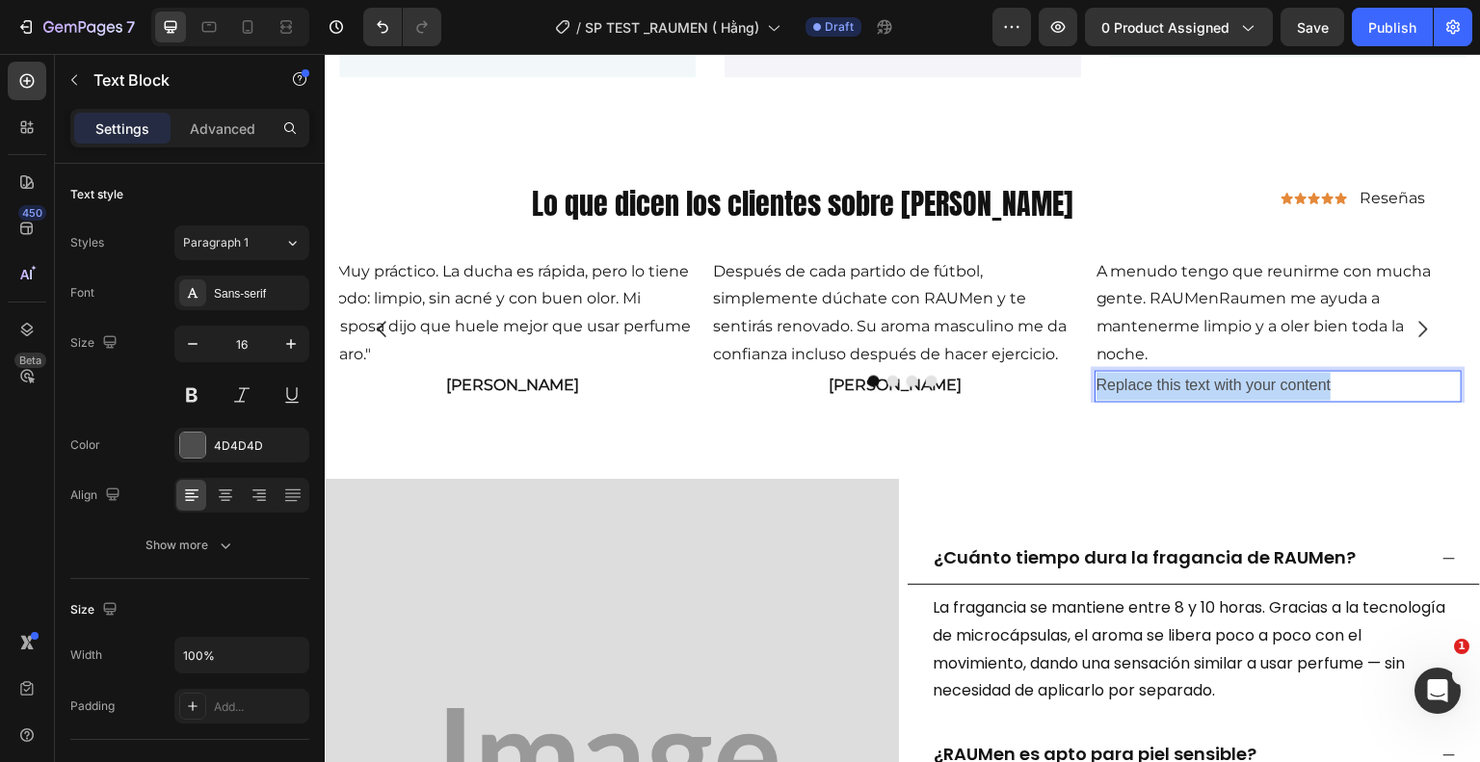
click at [1342, 382] on p "Replace this text with your content" at bounding box center [1279, 386] width 364 height 28
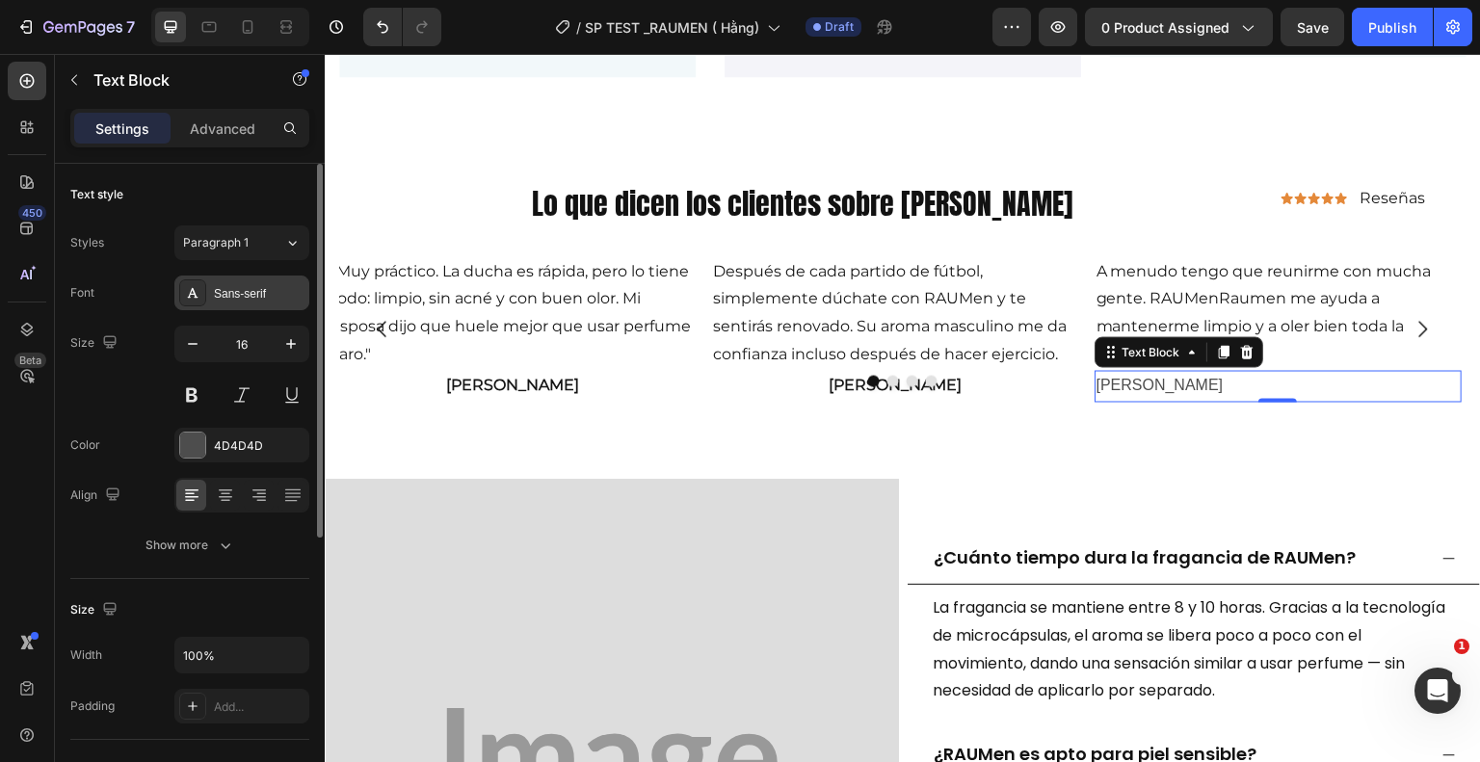
click at [241, 302] on div "Sans-serif" at bounding box center [241, 293] width 135 height 35
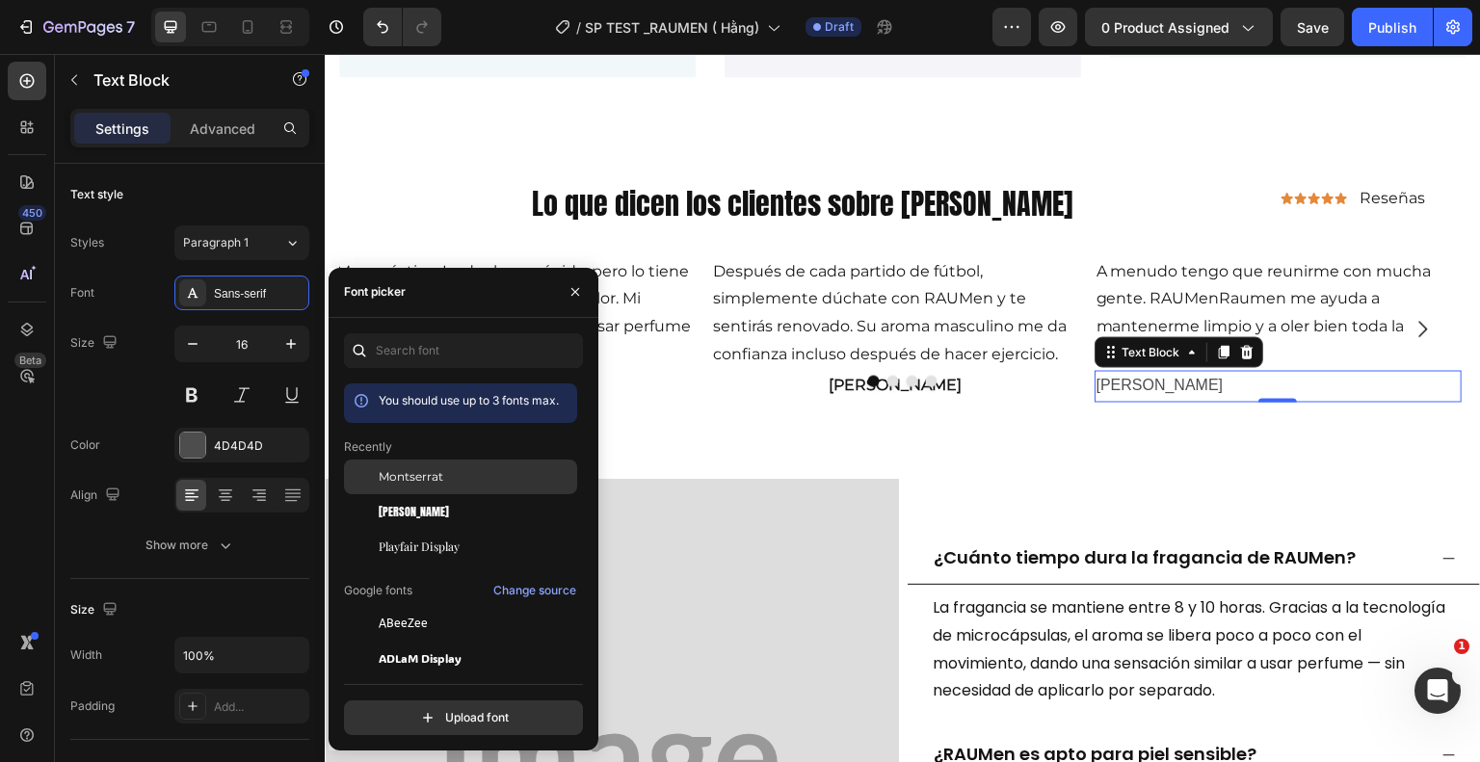
click at [428, 476] on span "Montserrat" at bounding box center [411, 476] width 65 height 17
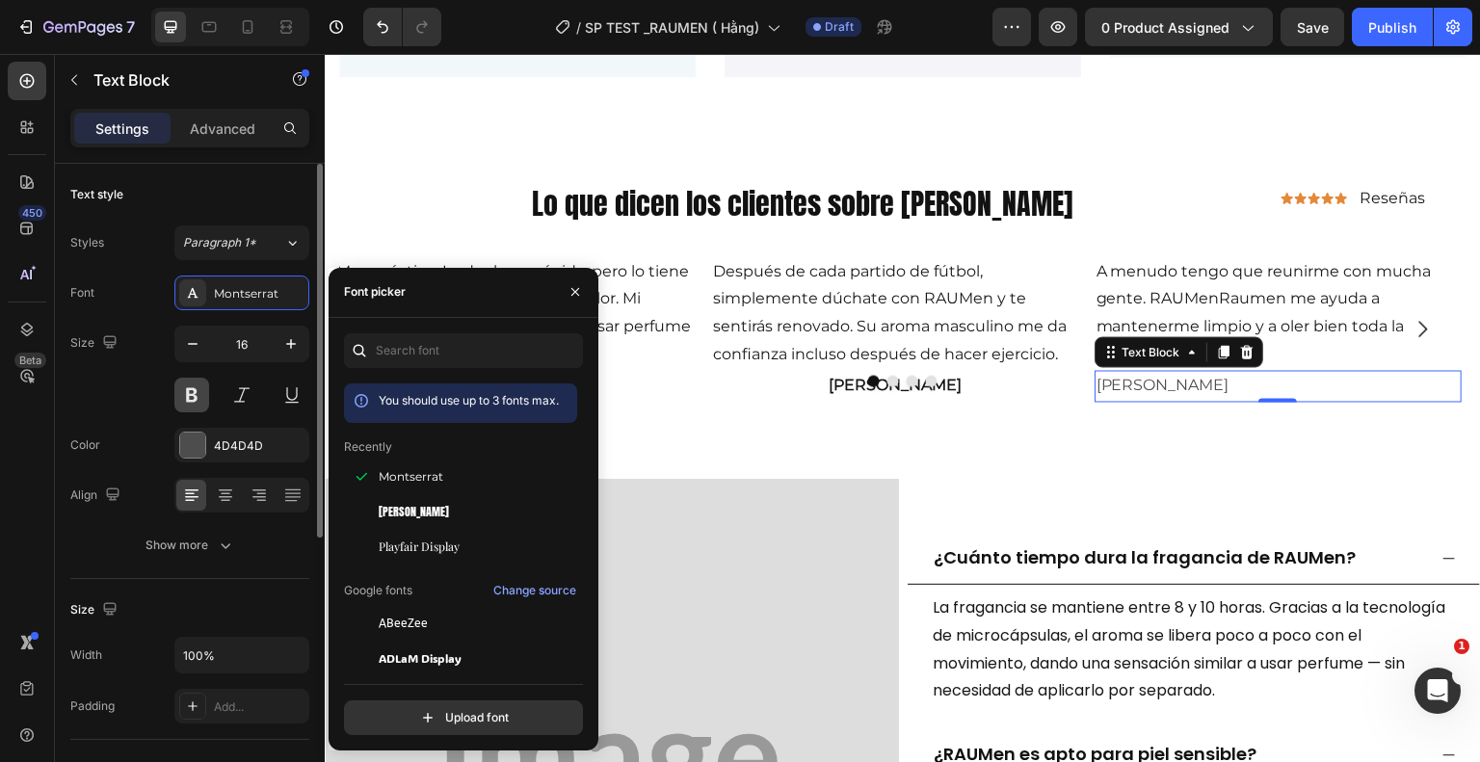
click at [189, 394] on button at bounding box center [191, 395] width 35 height 35
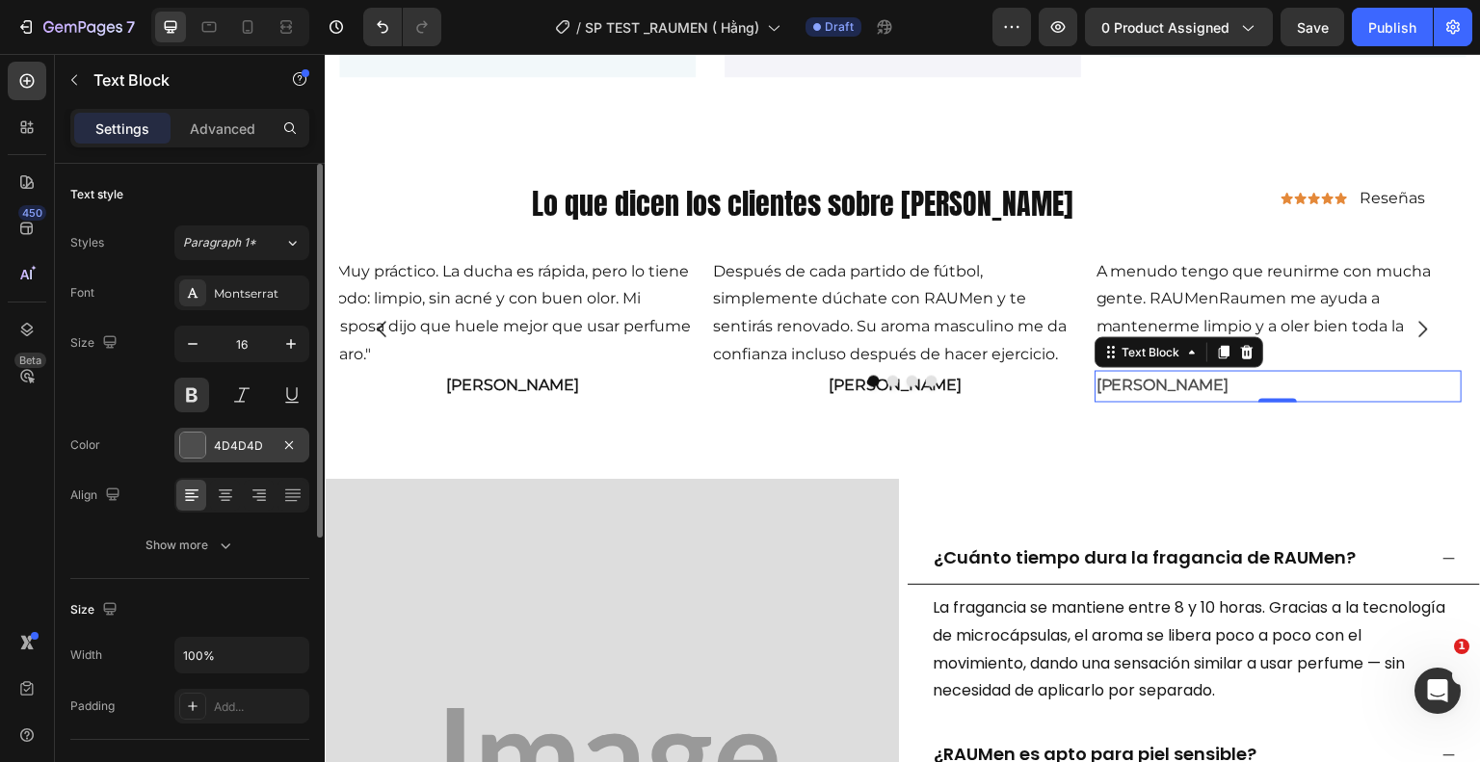
click at [219, 443] on div "4D4D4D" at bounding box center [242, 445] width 56 height 17
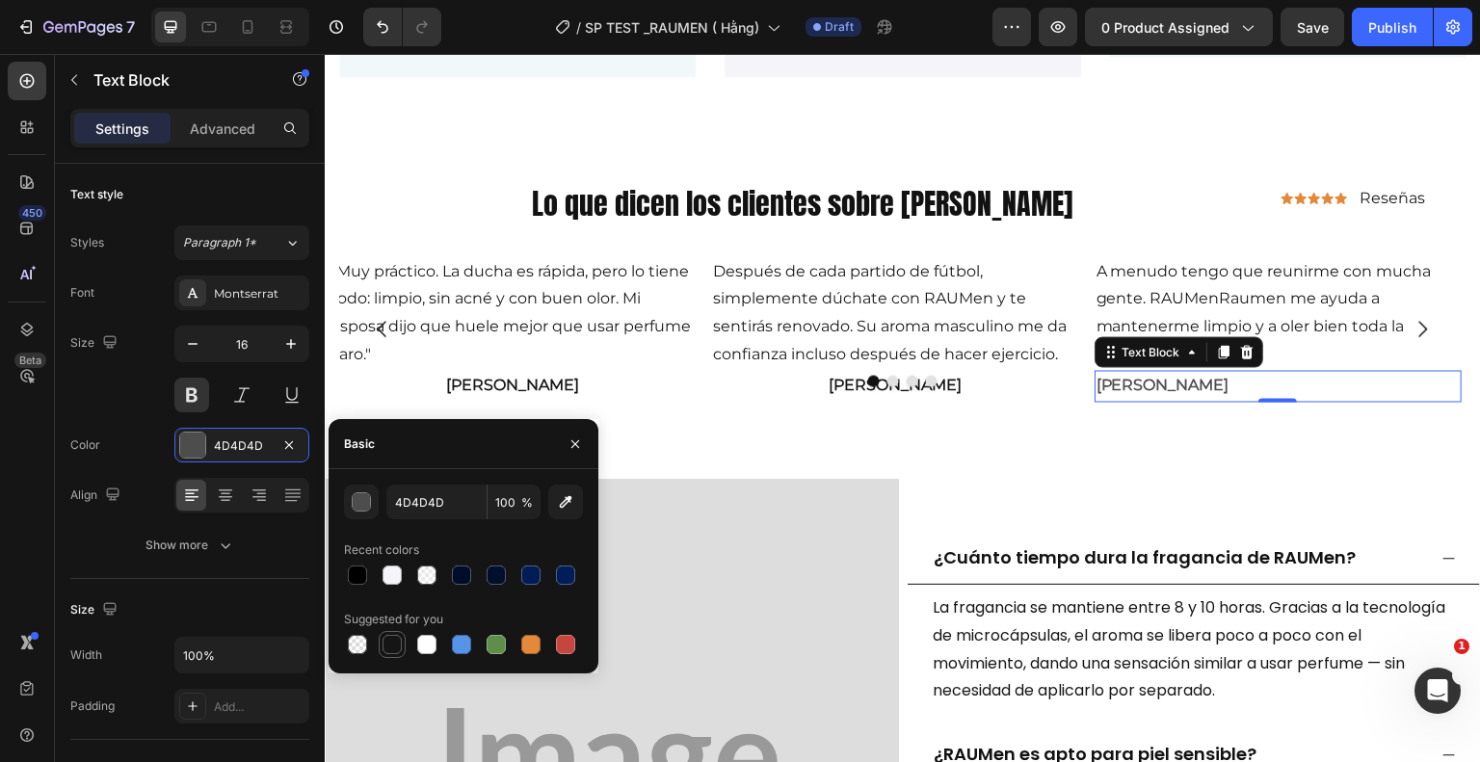
click at [392, 644] on div at bounding box center [392, 644] width 19 height 19
type input "151515"
click at [232, 486] on icon at bounding box center [225, 495] width 19 height 19
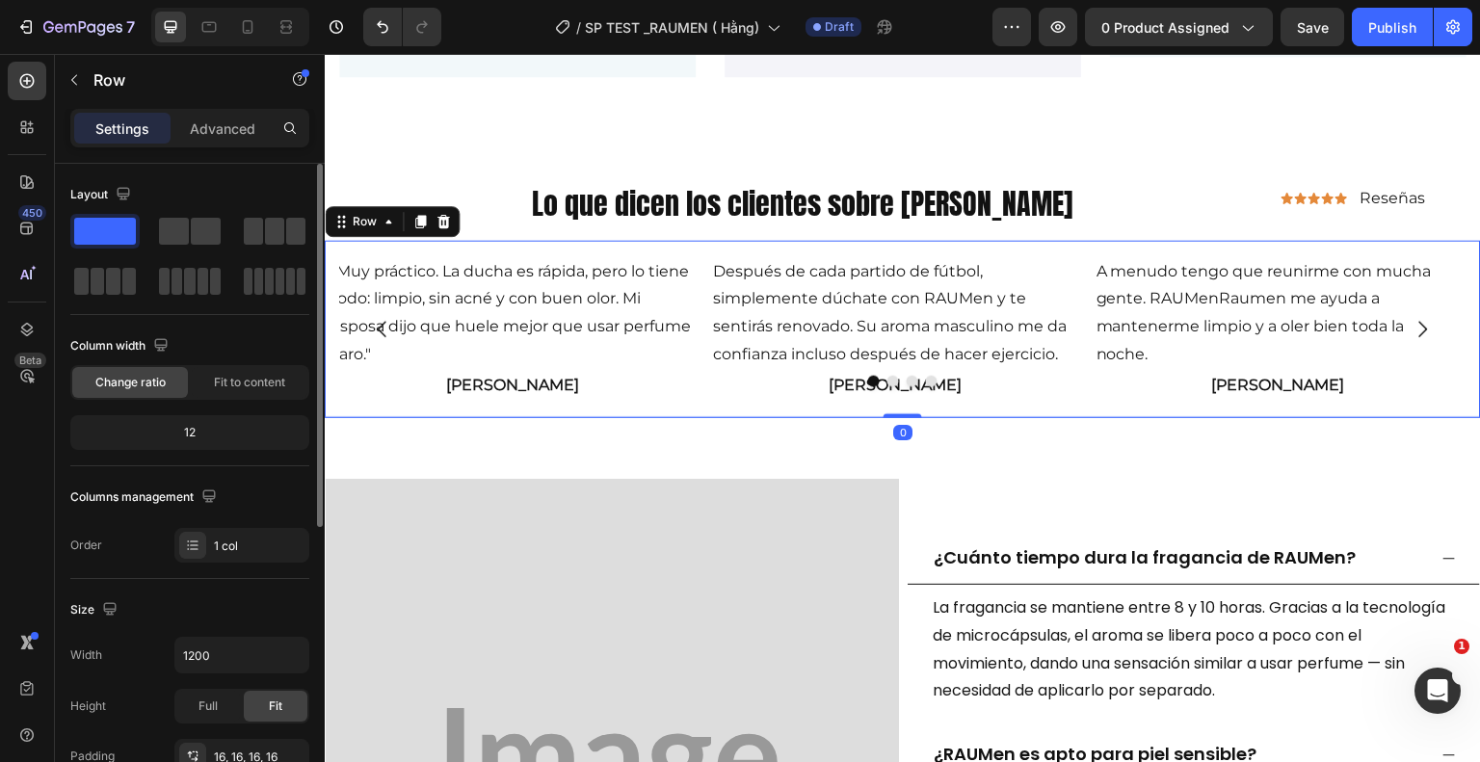
click at [621, 402] on div "Después de cada partido de fútbol, ​​simplemente dúchate con RAUMen y te sentir…" at bounding box center [903, 328] width 1156 height 177
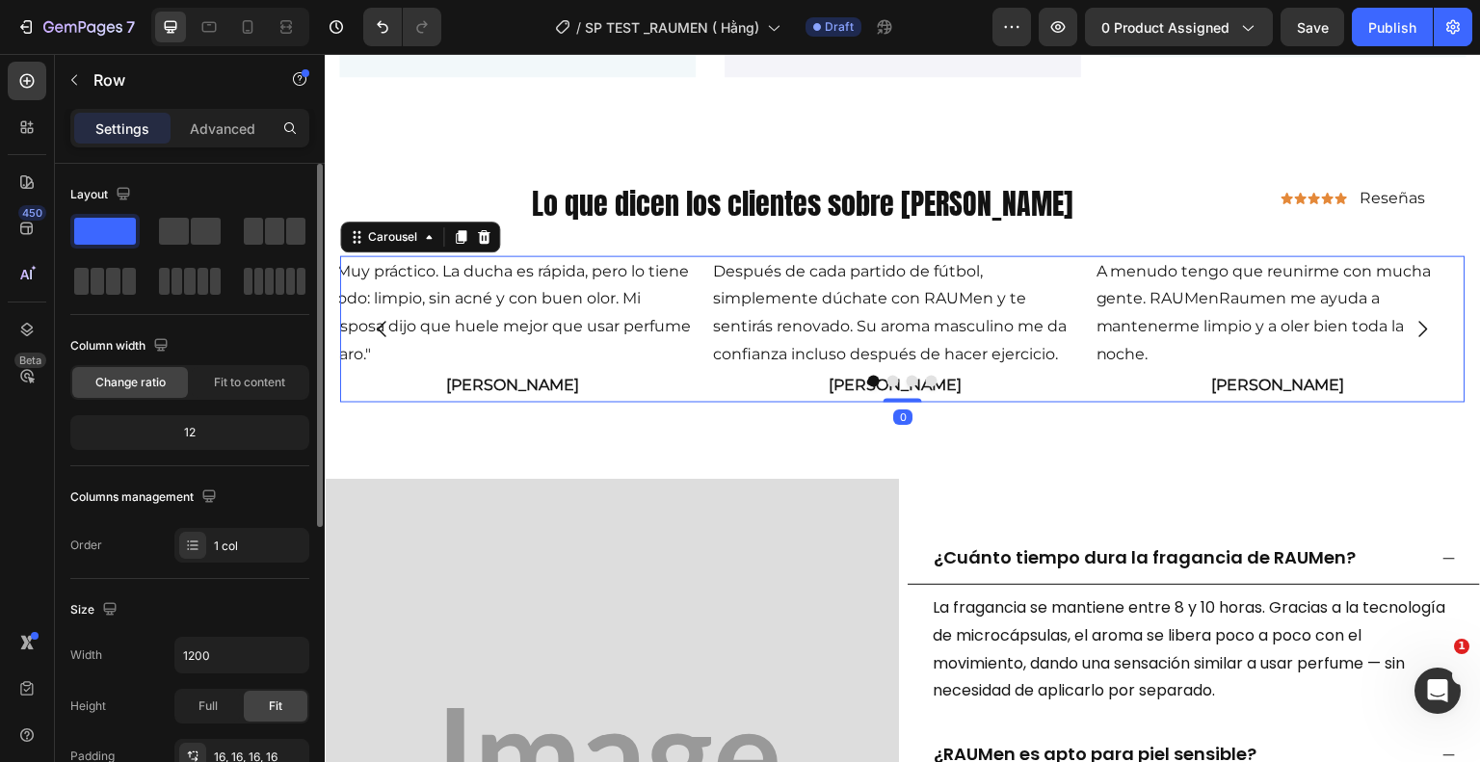
click at [374, 331] on icon "Carousel Back Arrow" at bounding box center [382, 328] width 23 height 23
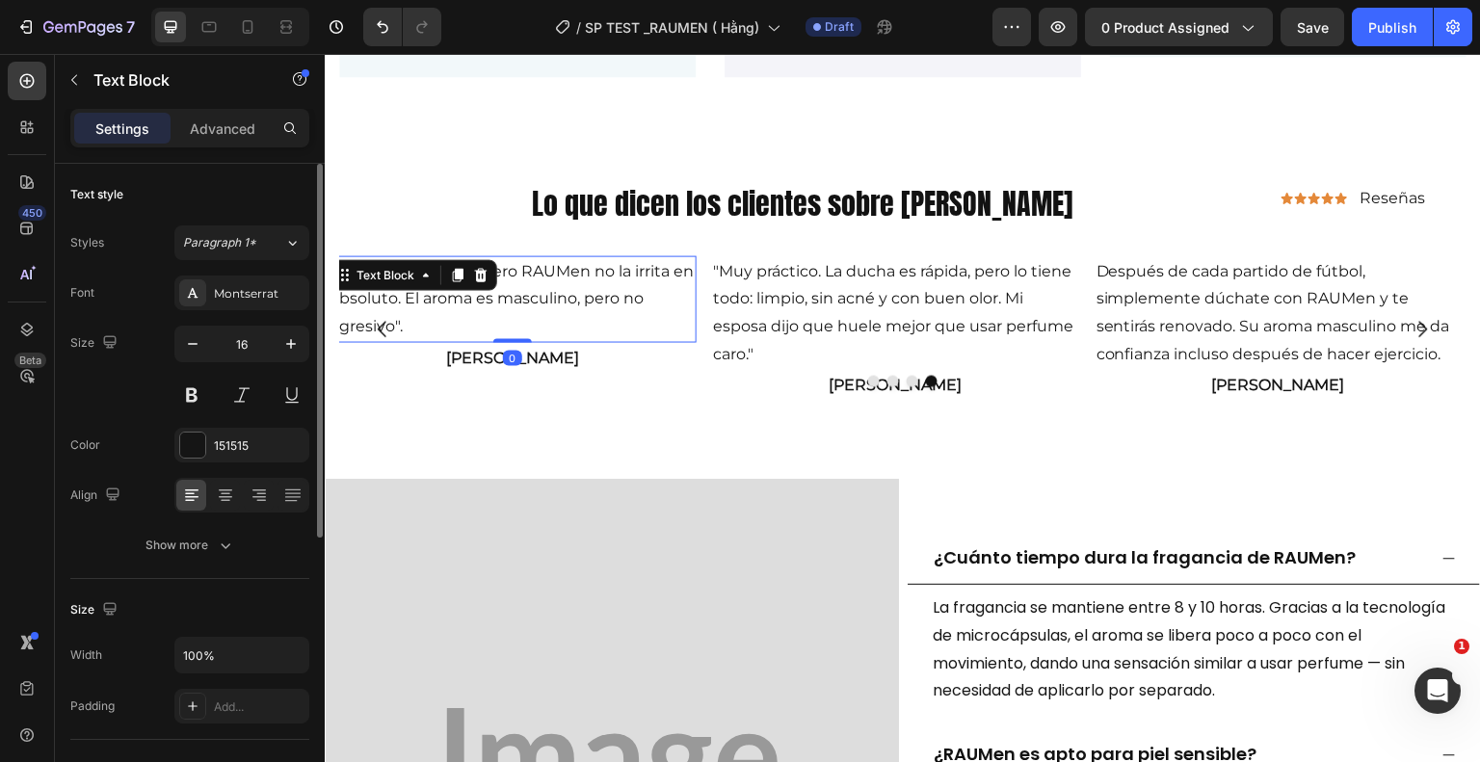
click at [451, 323] on p ""Mi piel es sensible, pero RAUMen no la irrita en absoluto. El aroma es masculi…" at bounding box center [513, 298] width 364 height 83
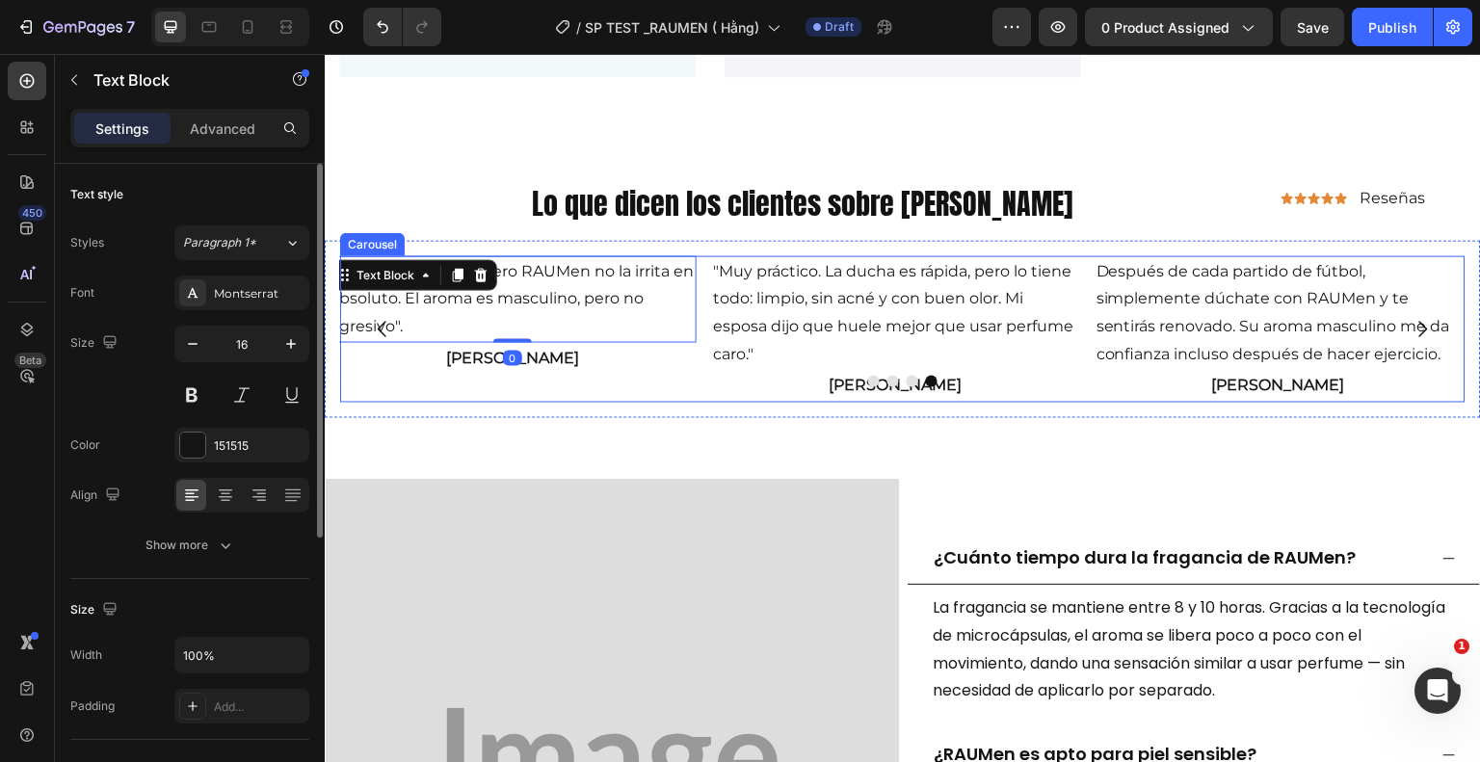
click at [409, 319] on button "Carousel Back Arrow" at bounding box center [383, 329] width 54 height 54
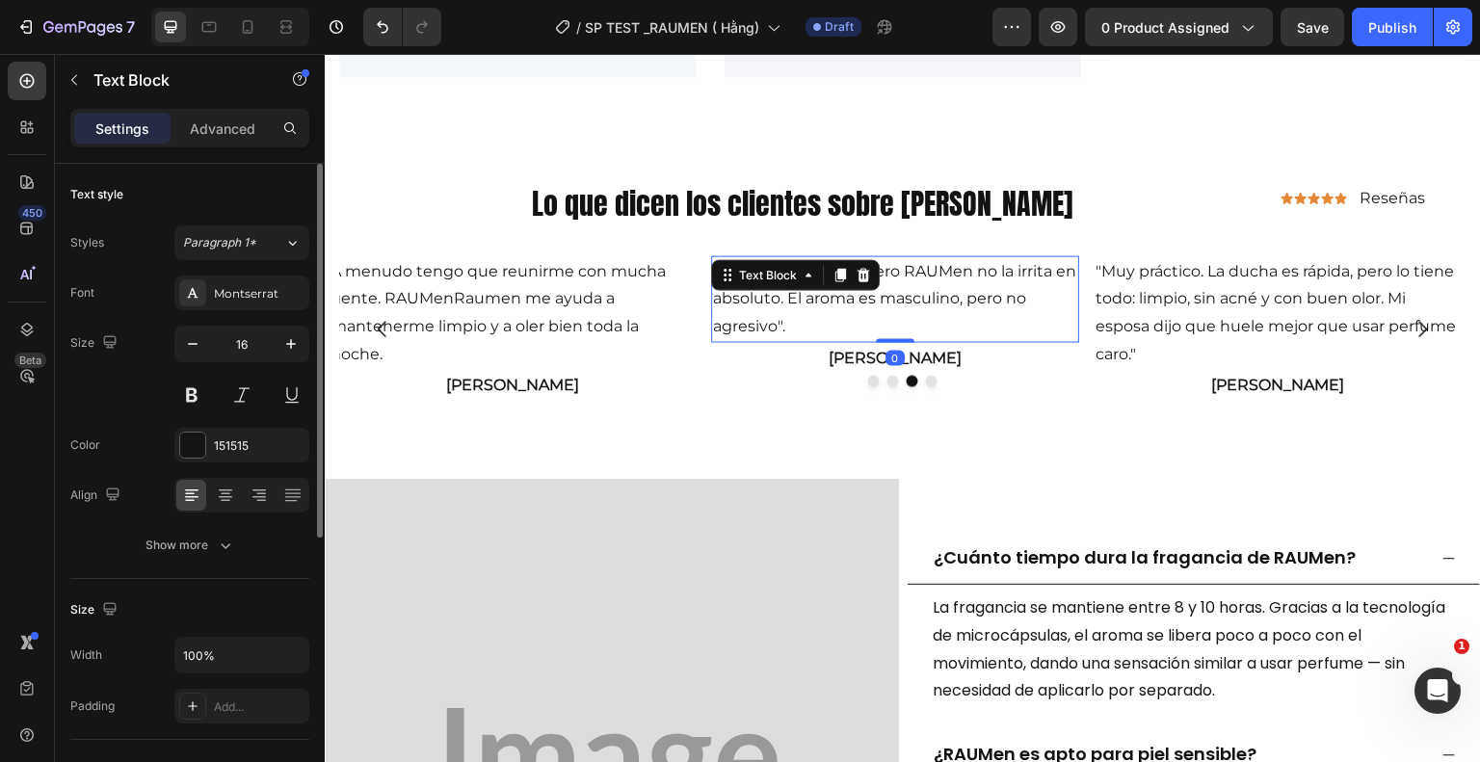
click at [791, 324] on p ""Mi piel es sensible, pero RAUMen no la irrita en absoluto. El aroma es masculi…" at bounding box center [896, 298] width 364 height 83
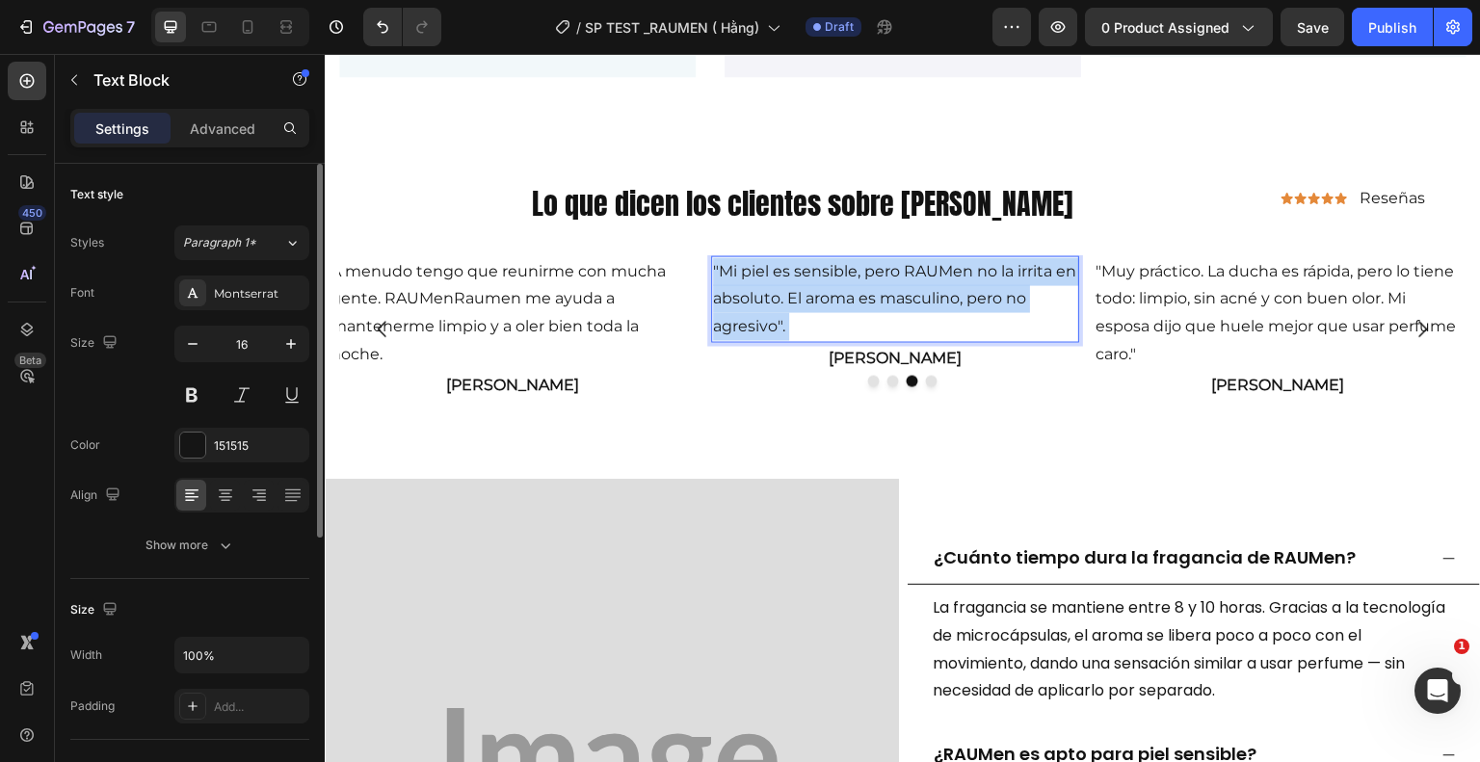
drag, startPoint x: 792, startPoint y: 324, endPoint x: 755, endPoint y: 304, distance: 41.8
click at [755, 304] on p ""Mi piel es sensible, pero RAUMen no la irrita en absoluto. El aroma es masculi…" at bounding box center [896, 298] width 364 height 83
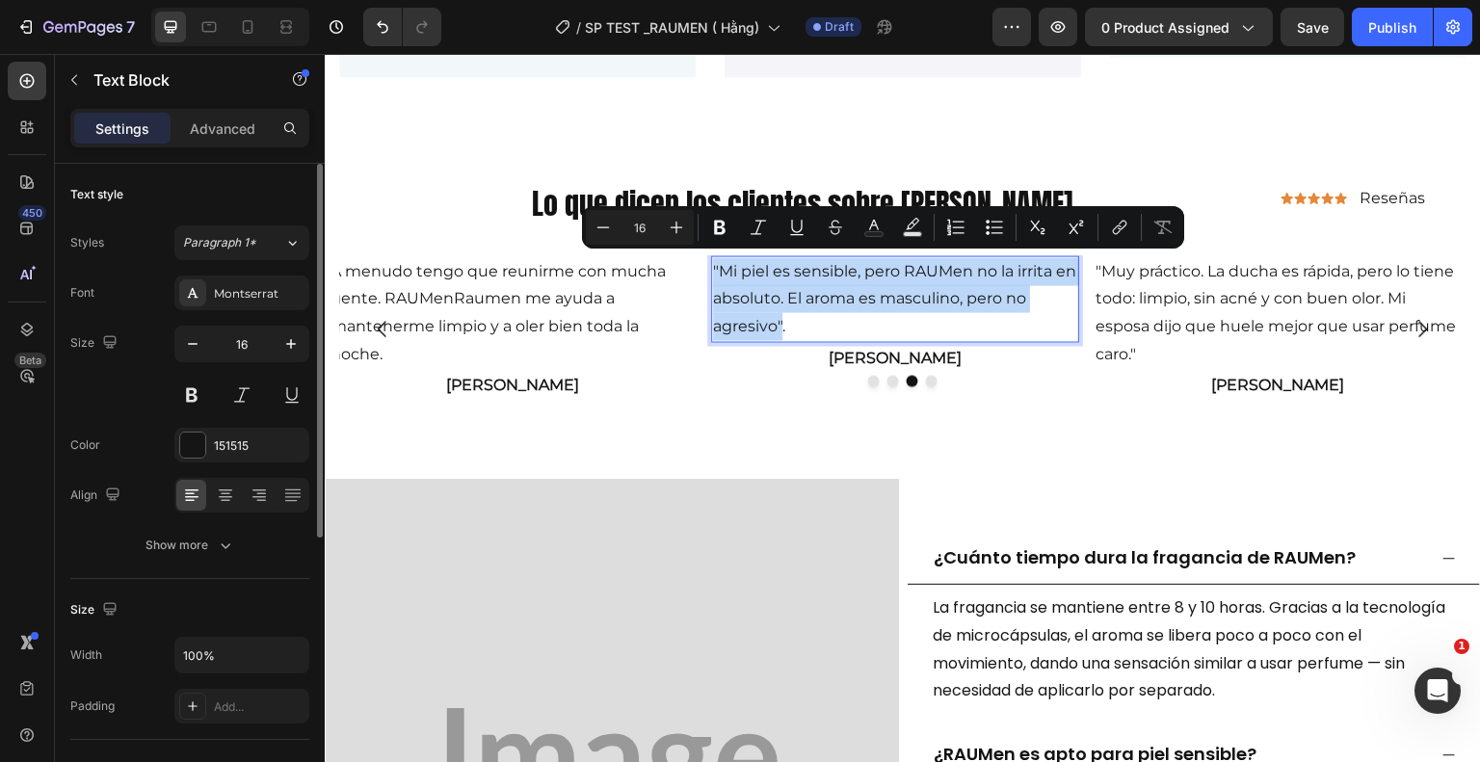
drag, startPoint x: 781, startPoint y: 324, endPoint x: 713, endPoint y: 262, distance: 92.1
click at [714, 262] on p ""Mi piel es sensible, pero RAUMen no la irrita en absoluto. El aroma es masculi…" at bounding box center [896, 298] width 364 height 83
copy p ""Mi piel es sensible, pero RAUMen no la irrita en absoluto. El aroma es masculi…"
click at [714, 262] on p ""Mi piel es sensible, pero RAUMen no la irrita en absoluto. El aroma es masculi…" at bounding box center [896, 298] width 364 height 83
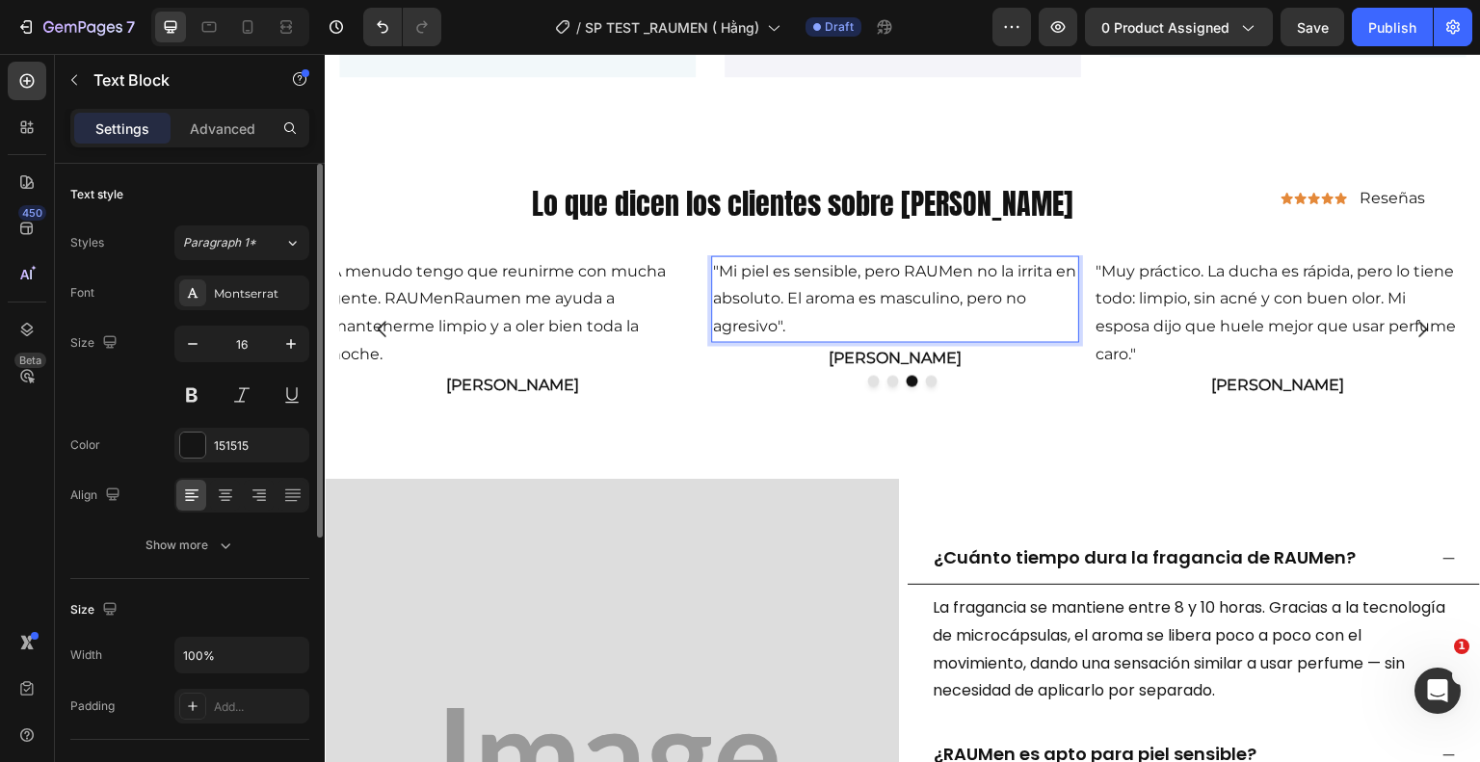
click at [794, 315] on p ""Mi piel es sensible, pero RAUMen no la irrita en absoluto. El aroma es masculi…" at bounding box center [896, 298] width 364 height 83
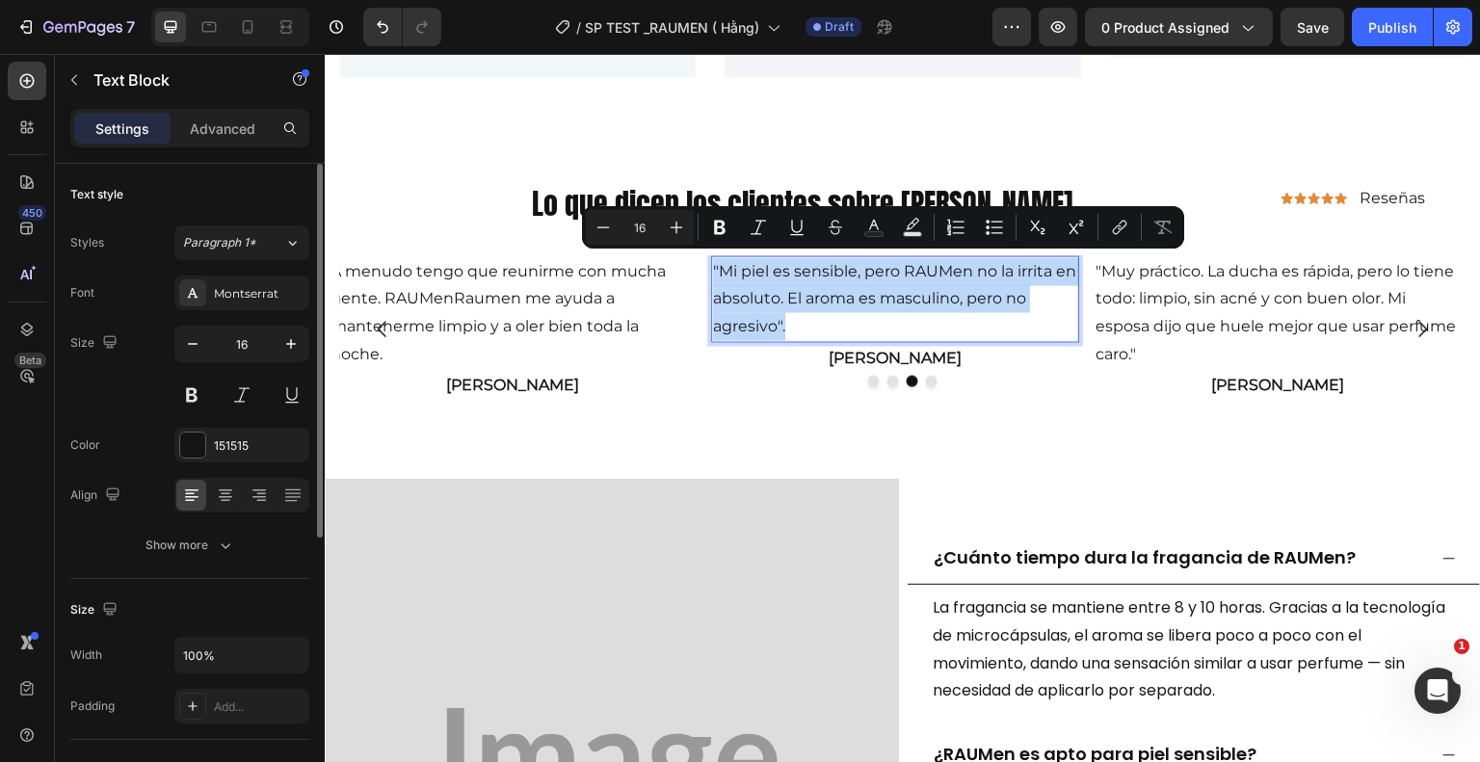
drag, startPoint x: 790, startPoint y: 319, endPoint x: 714, endPoint y: 261, distance: 95.6
click at [714, 261] on p ""Mi piel es sensible, pero RAUMen no la irrita en absoluto. El aroma es masculi…" at bounding box center [896, 298] width 364 height 83
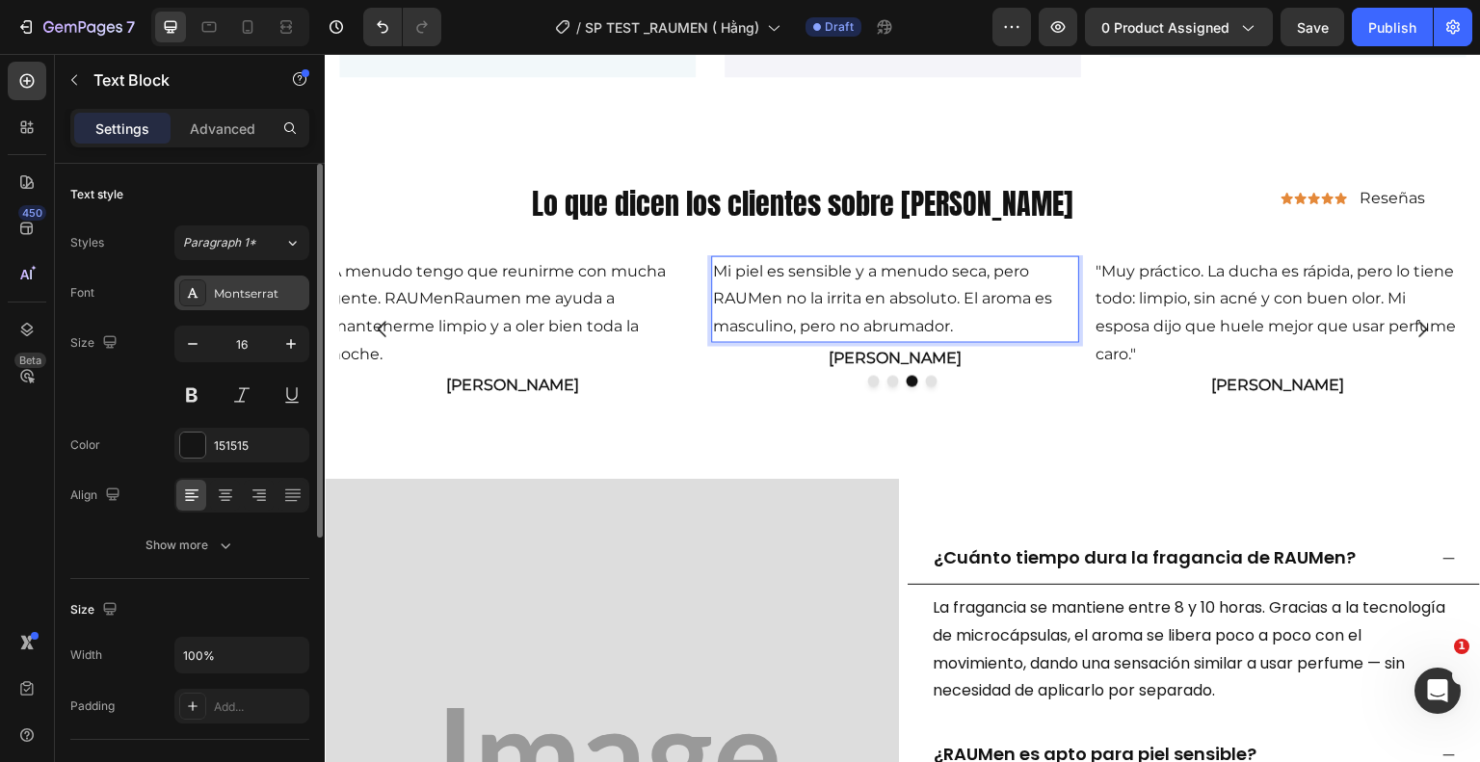
click at [247, 290] on div "Montserrat" at bounding box center [259, 293] width 91 height 17
drag, startPoint x: 946, startPoint y: 320, endPoint x: 950, endPoint y: 331, distance: 11.3
click at [946, 323] on p "Mi piel es sensible y a menudo seca, pero RAUMen no la irrita en absoluto. El a…" at bounding box center [896, 298] width 364 height 83
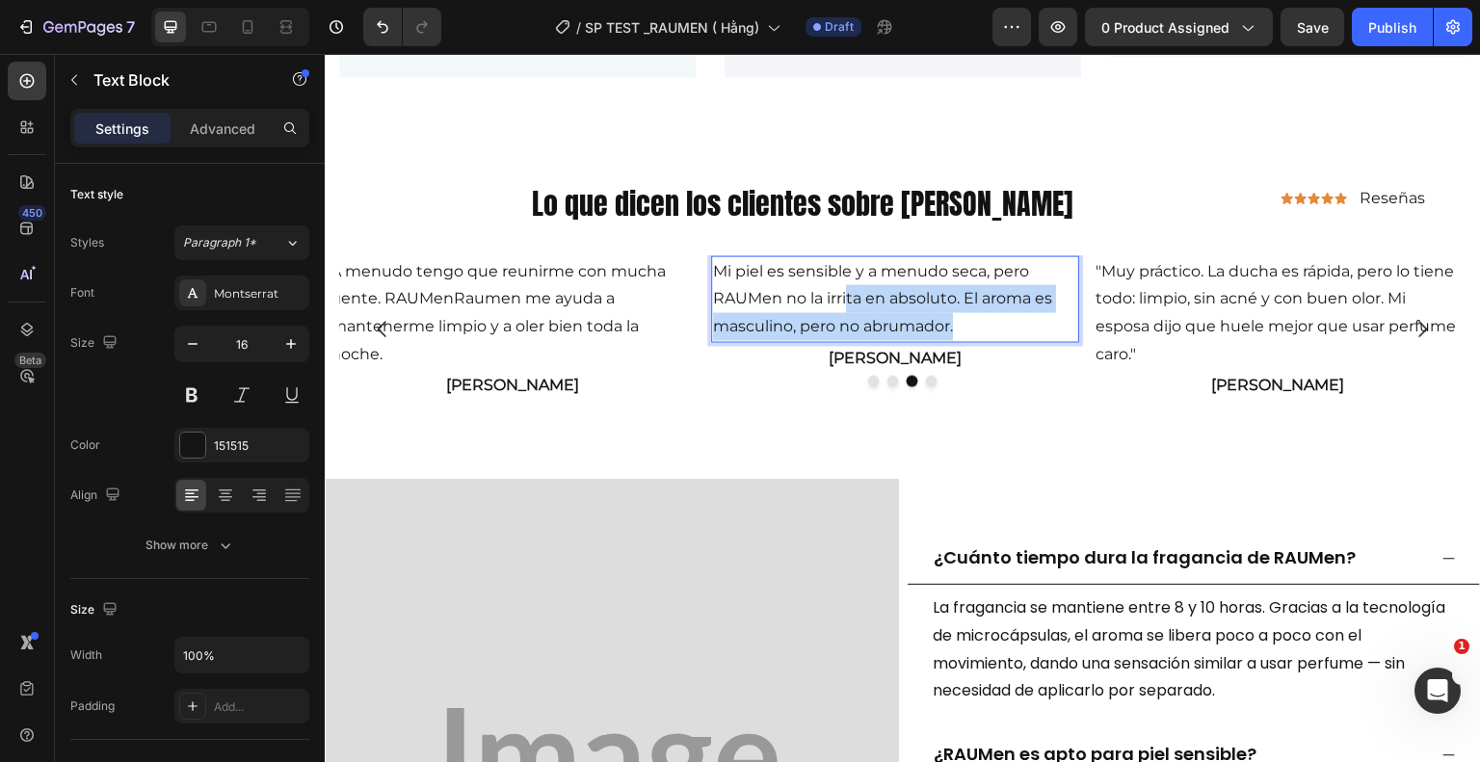
drag, startPoint x: 961, startPoint y: 320, endPoint x: 849, endPoint y: 283, distance: 117.6
click at [849, 283] on p "Mi piel es sensible y a menudo seca, pero RAUMen no la irrita en absoluto. El a…" at bounding box center [896, 298] width 364 height 83
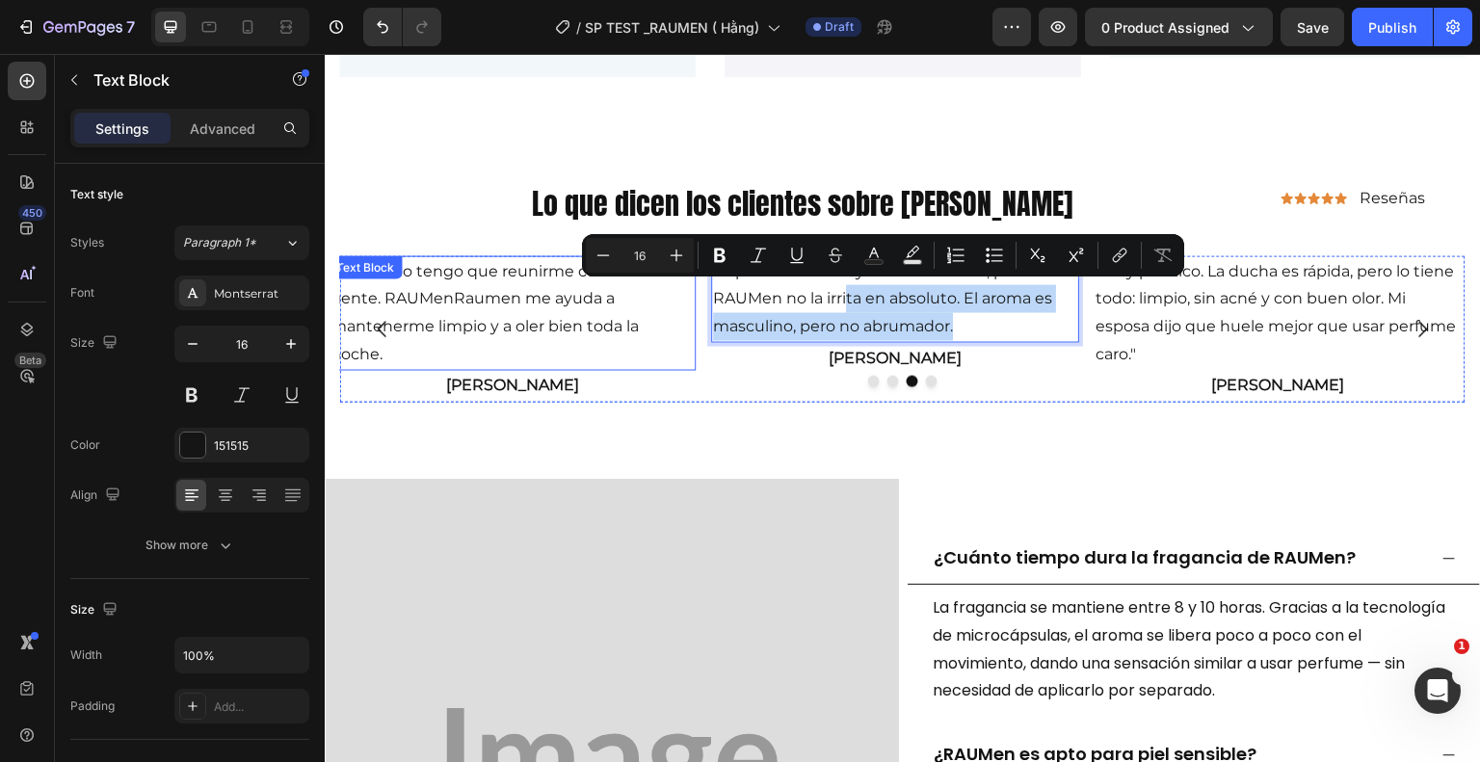
click at [482, 313] on p "A menudo tengo que reunirme con mucha gente. RAUMenRaumen me ayuda a mantenerme…" at bounding box center [513, 312] width 364 height 111
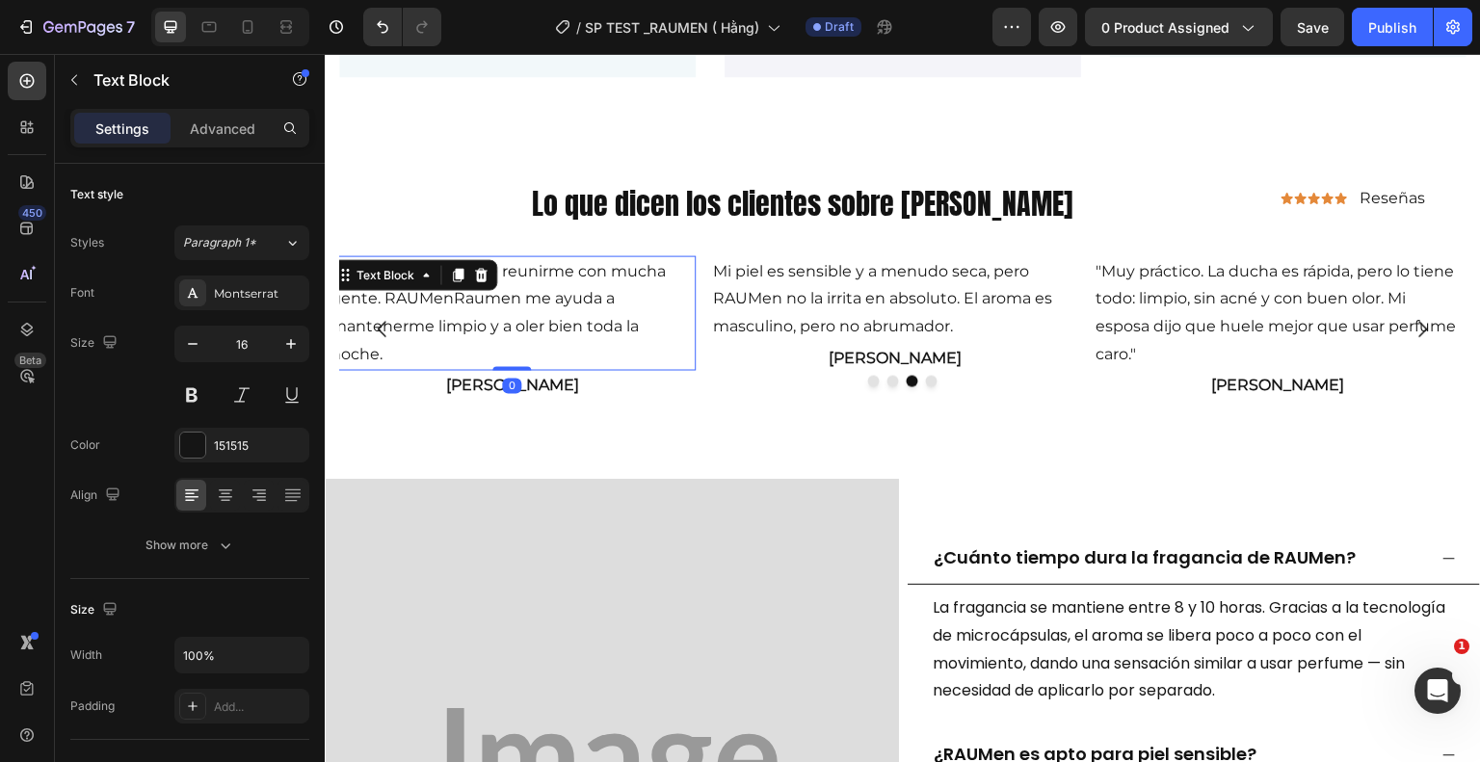
click at [376, 350] on button "Carousel Back Arrow" at bounding box center [383, 329] width 54 height 54
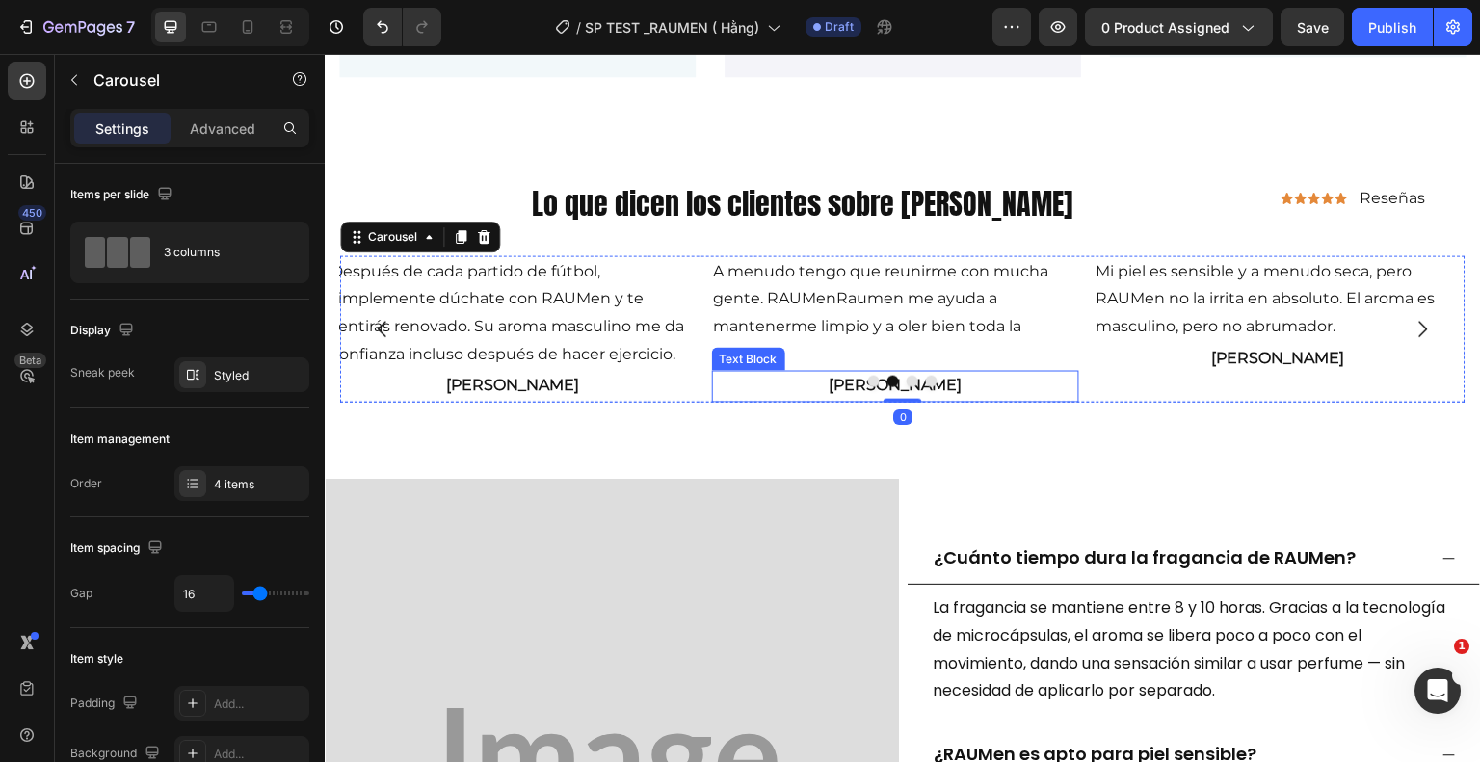
click at [768, 355] on div "Text Block" at bounding box center [749, 358] width 66 height 17
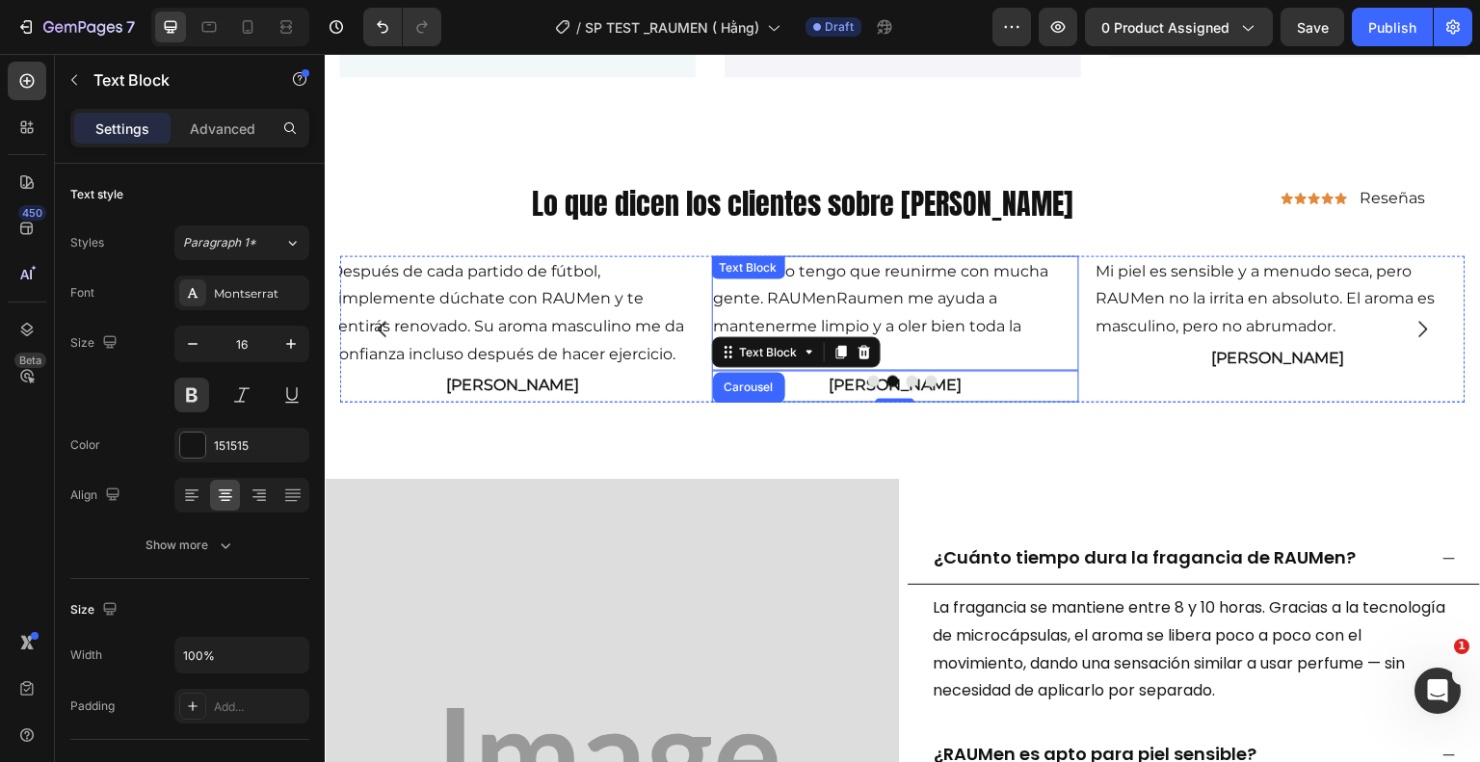
click at [920, 325] on p "A menudo tengo que reunirme con mucha gente. RAUMenRaumen me ayuda a mantenerme…" at bounding box center [896, 312] width 364 height 111
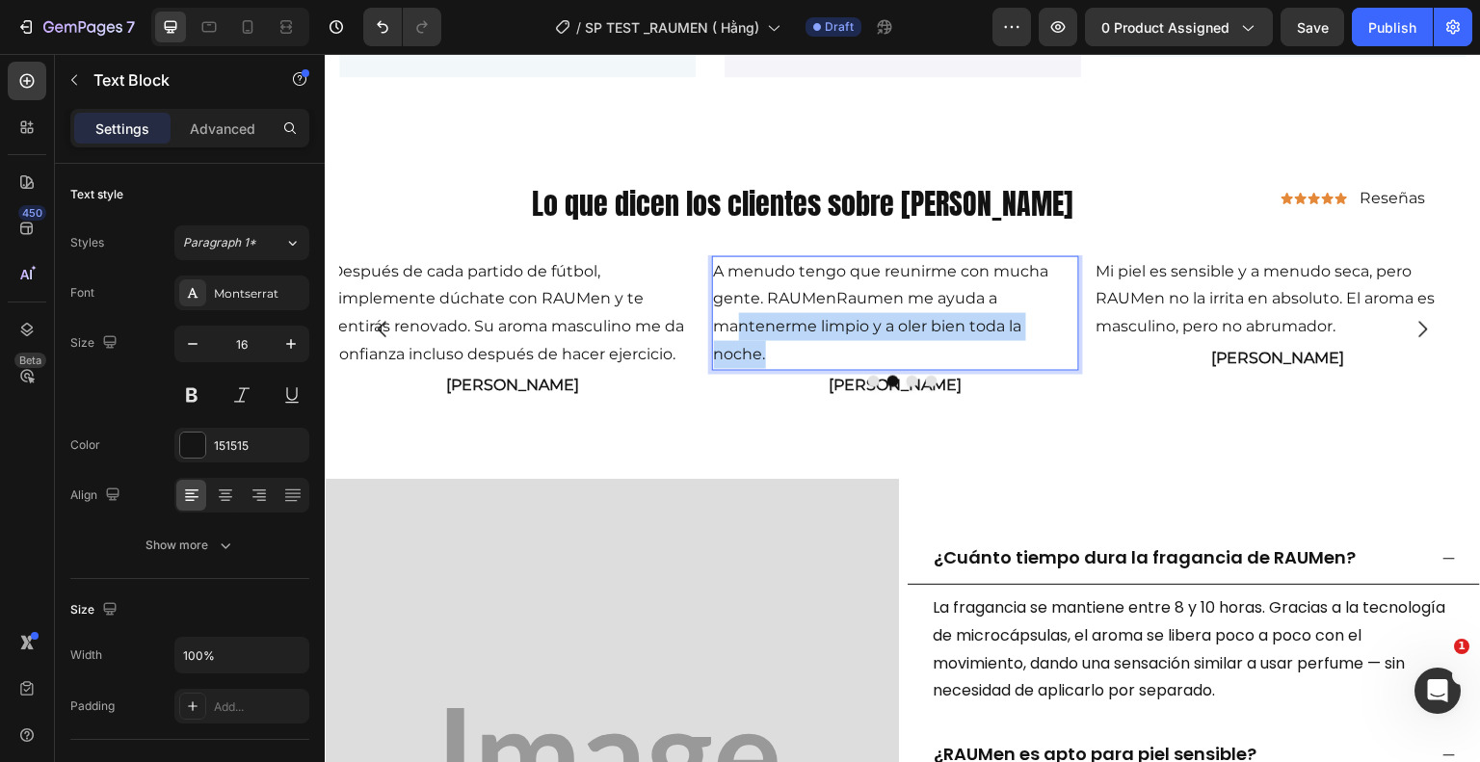
drag, startPoint x: 764, startPoint y: 350, endPoint x: 739, endPoint y: 312, distance: 45.2
click at [739, 312] on p "A menudo tengo que reunirme con mucha gente. RAUMenRaumen me ayuda a mantenerme…" at bounding box center [896, 312] width 364 height 111
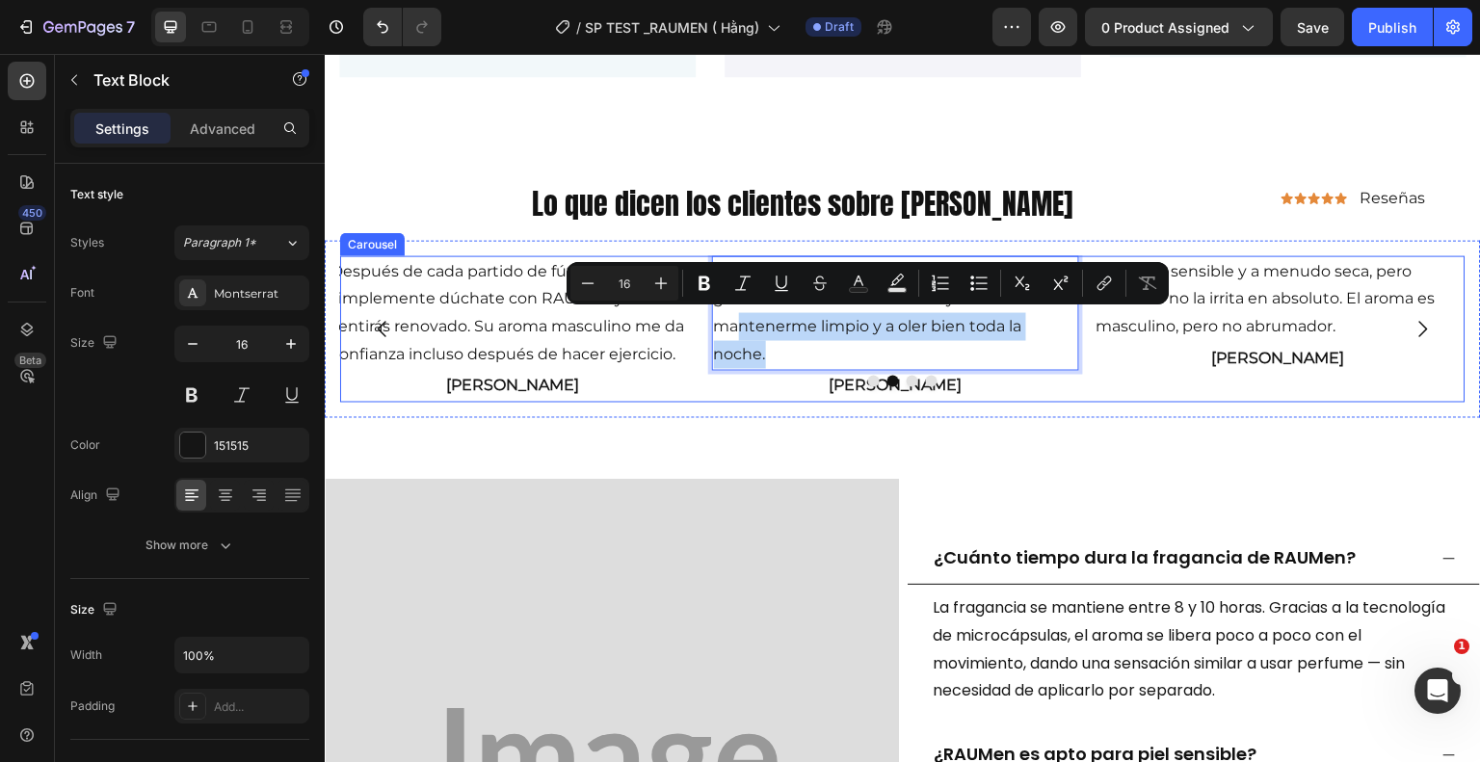
click at [1420, 315] on button "Carousel Next Arrow" at bounding box center [1423, 329] width 54 height 54
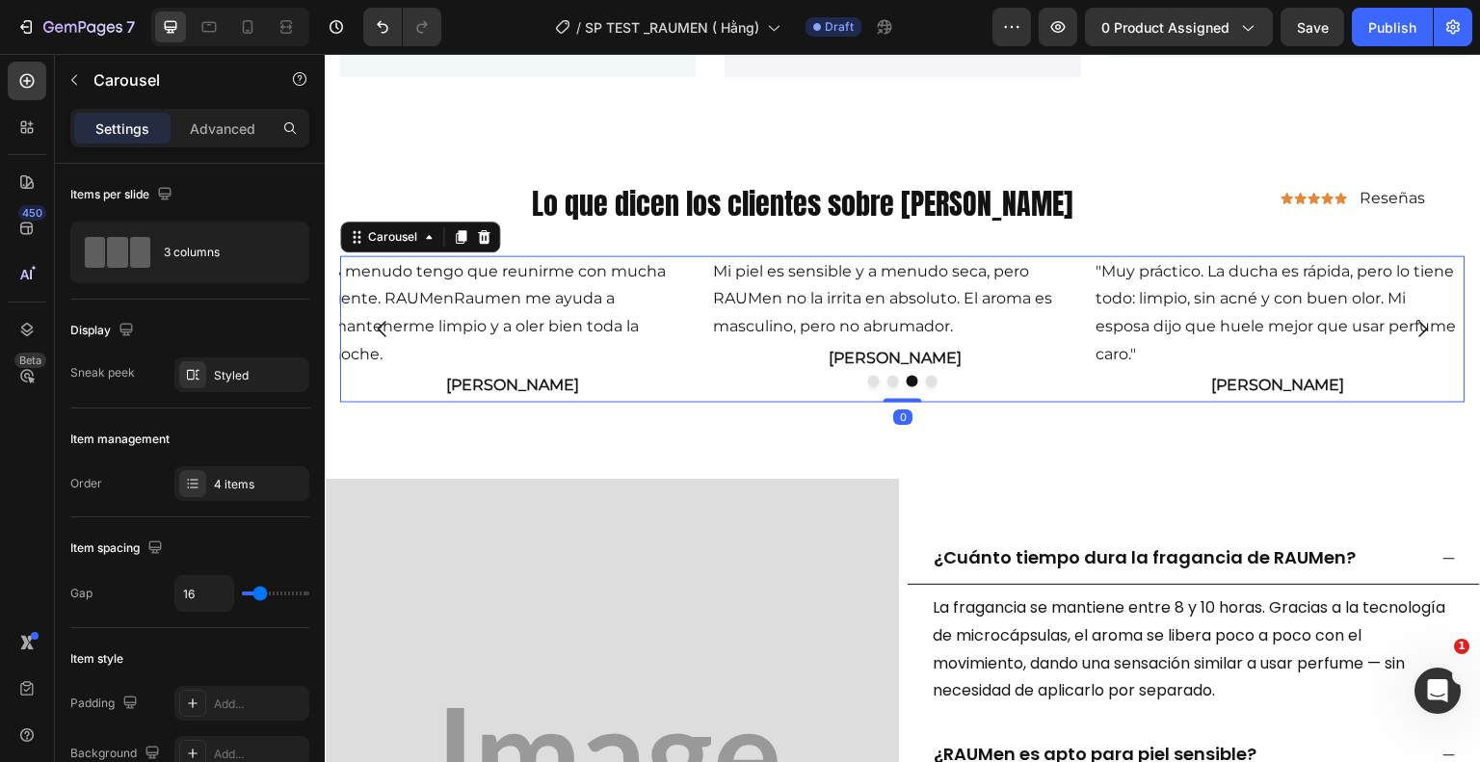
click at [1412, 322] on icon "Carousel Next Arrow" at bounding box center [1423, 328] width 23 height 23
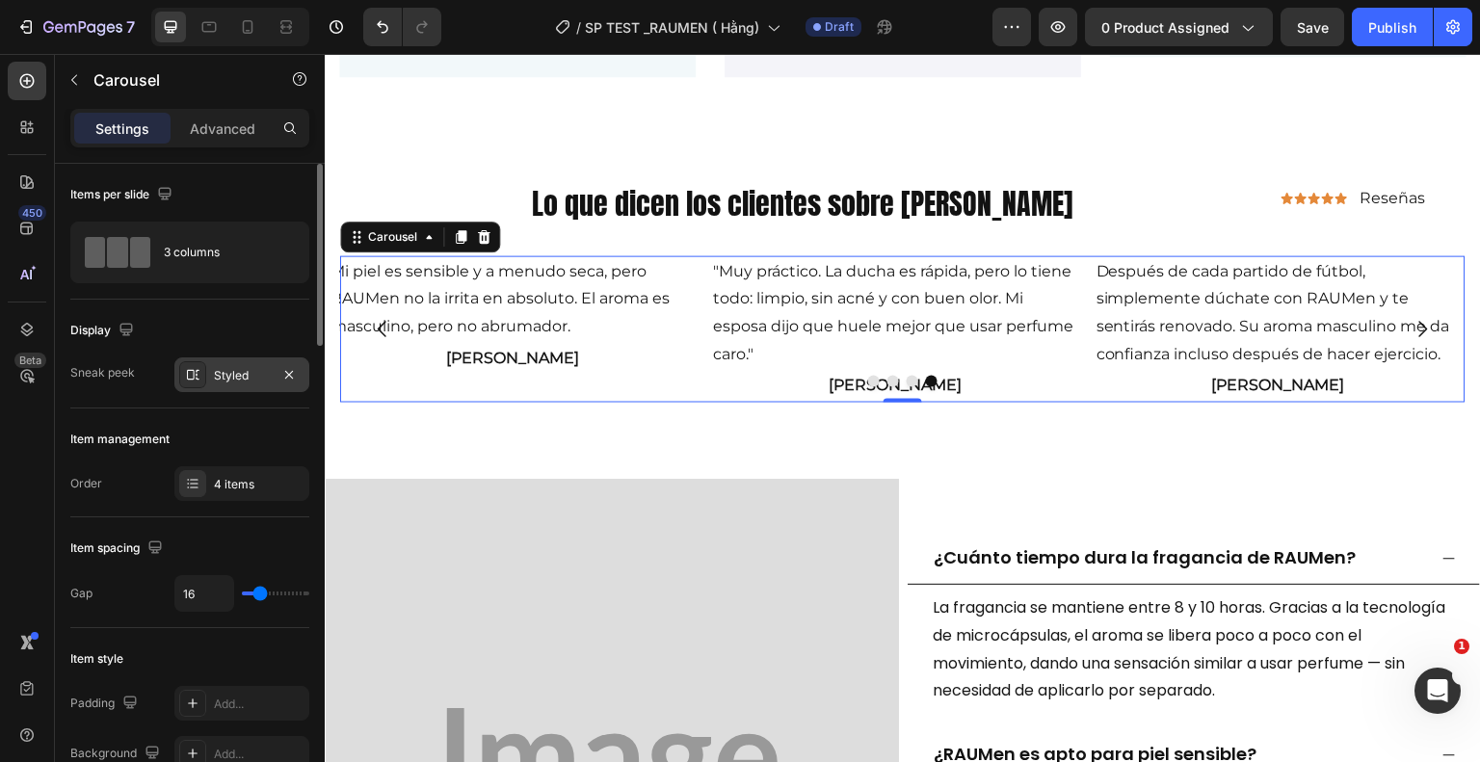
click at [274, 361] on div "Styled" at bounding box center [241, 374] width 135 height 35
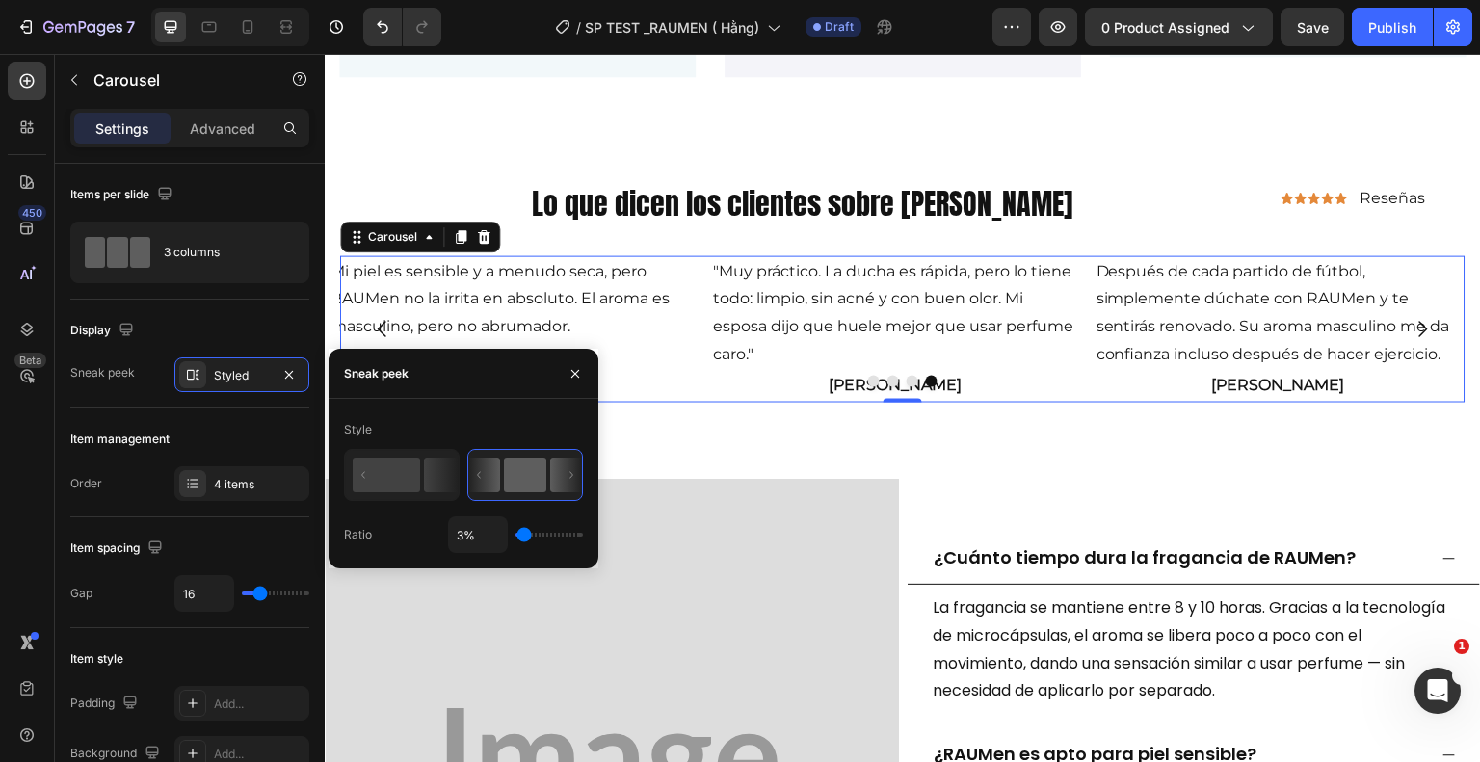
type input "1%"
type input "1"
type input "73%"
type input "73"
type input "100%"
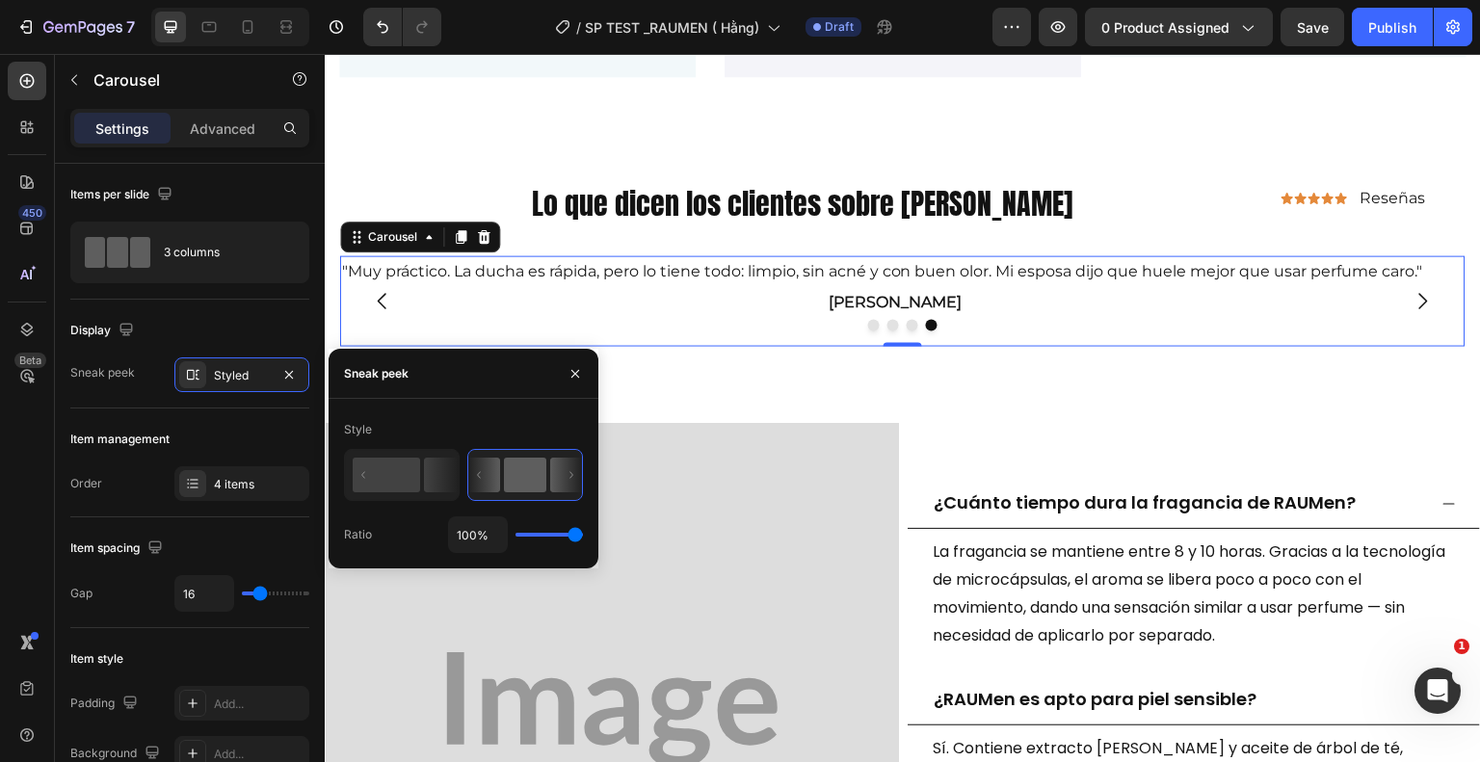
drag, startPoint x: 517, startPoint y: 535, endPoint x: 621, endPoint y: 535, distance: 104.1
type input "100"
click at [583, 535] on input "range" at bounding box center [549, 535] width 67 height 4
click at [1412, 297] on icon "Carousel Next Arrow" at bounding box center [1423, 300] width 23 height 23
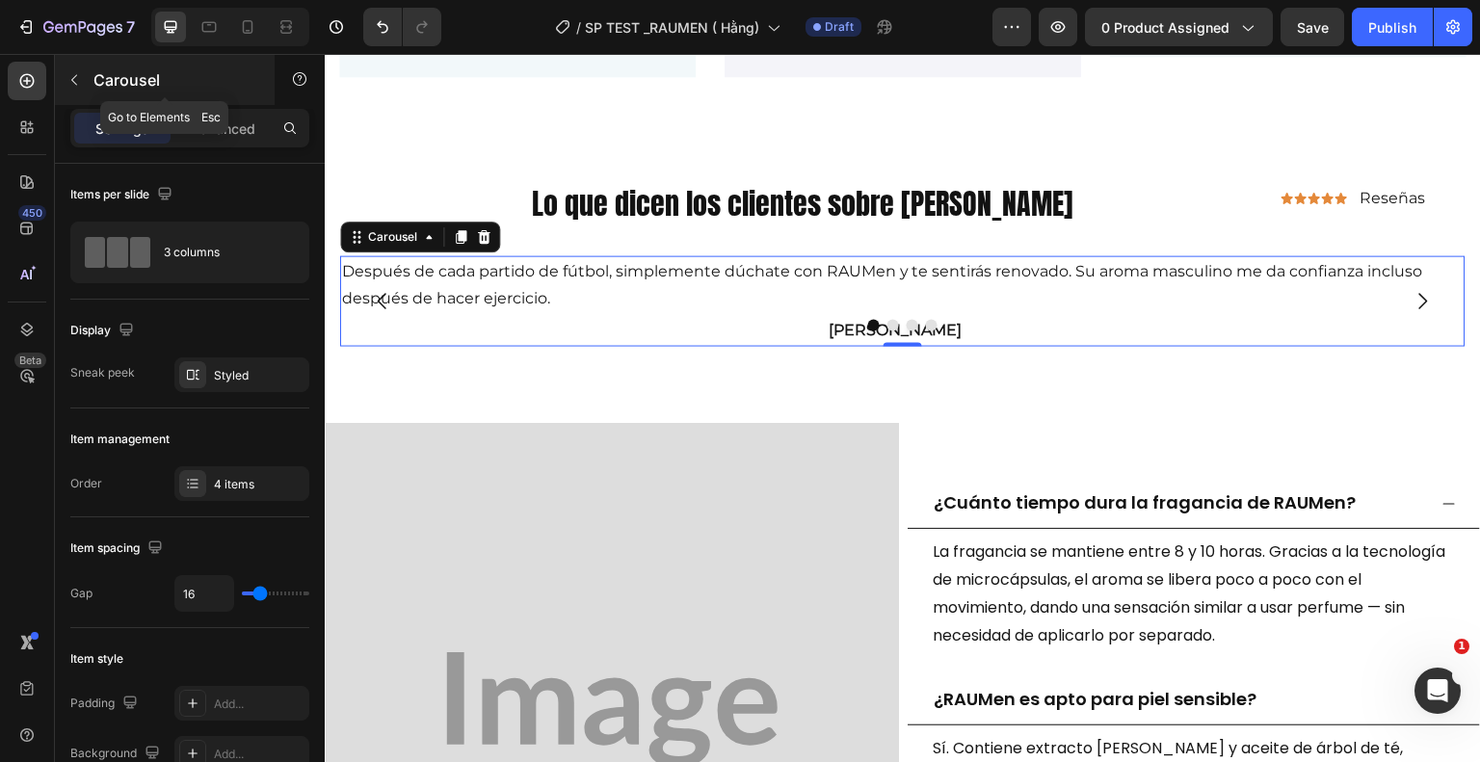
click at [69, 87] on icon "button" at bounding box center [73, 79] width 15 height 15
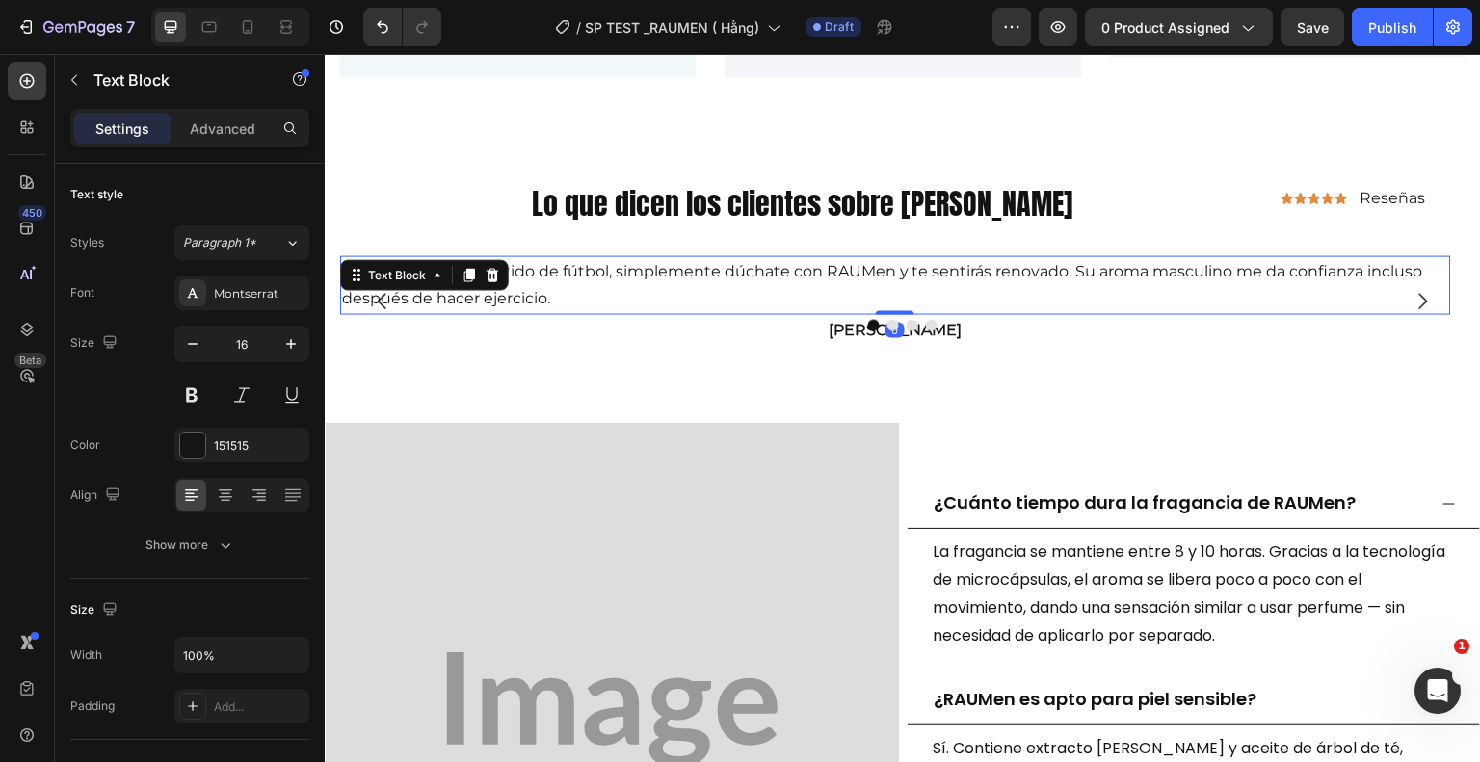
click at [690, 278] on p "Después de cada partido de fútbol, ​​simplemente dúchate con RAUMen y te sentir…" at bounding box center [895, 285] width 1107 height 56
click at [231, 491] on icon at bounding box center [225, 495] width 19 height 19
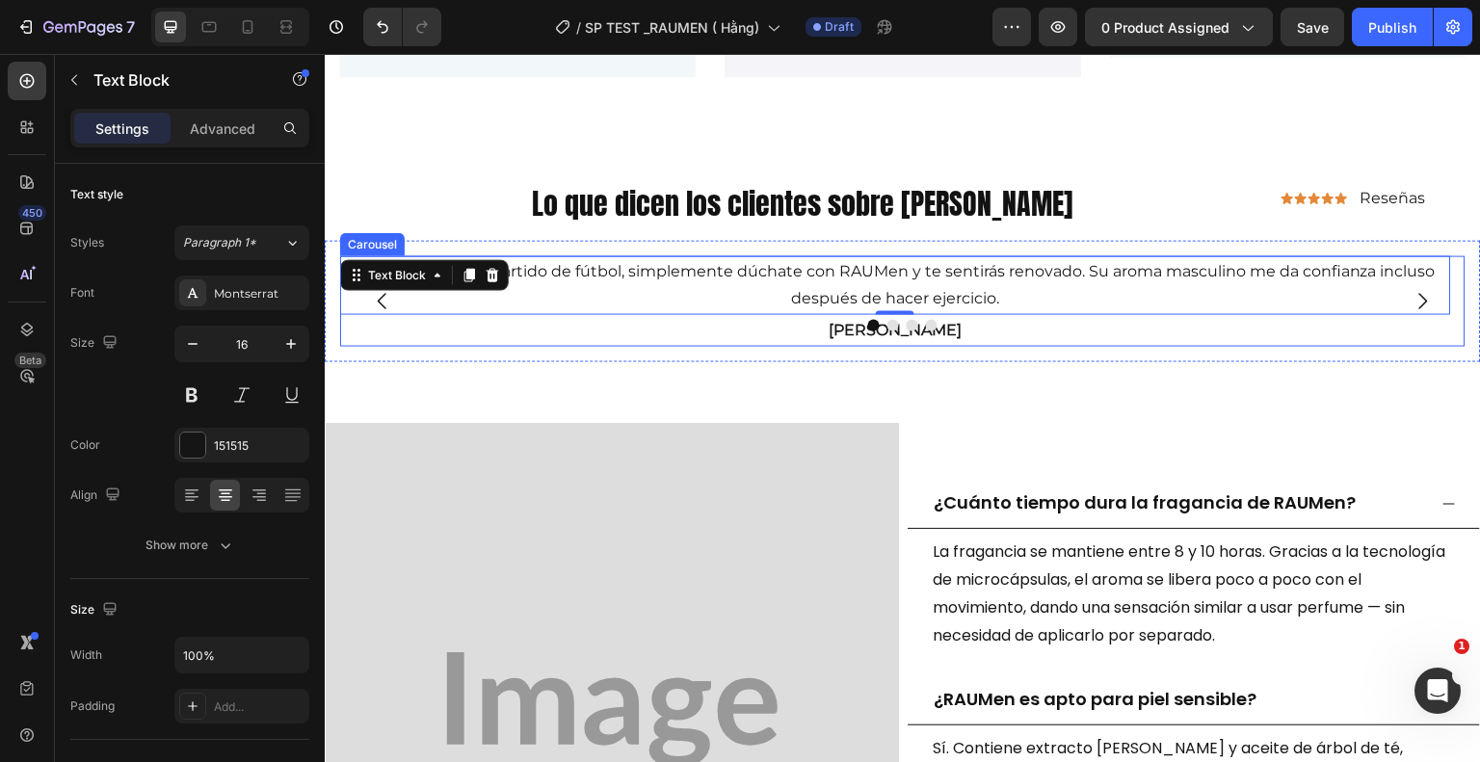
click at [1419, 301] on button "Carousel Next Arrow" at bounding box center [1423, 301] width 54 height 54
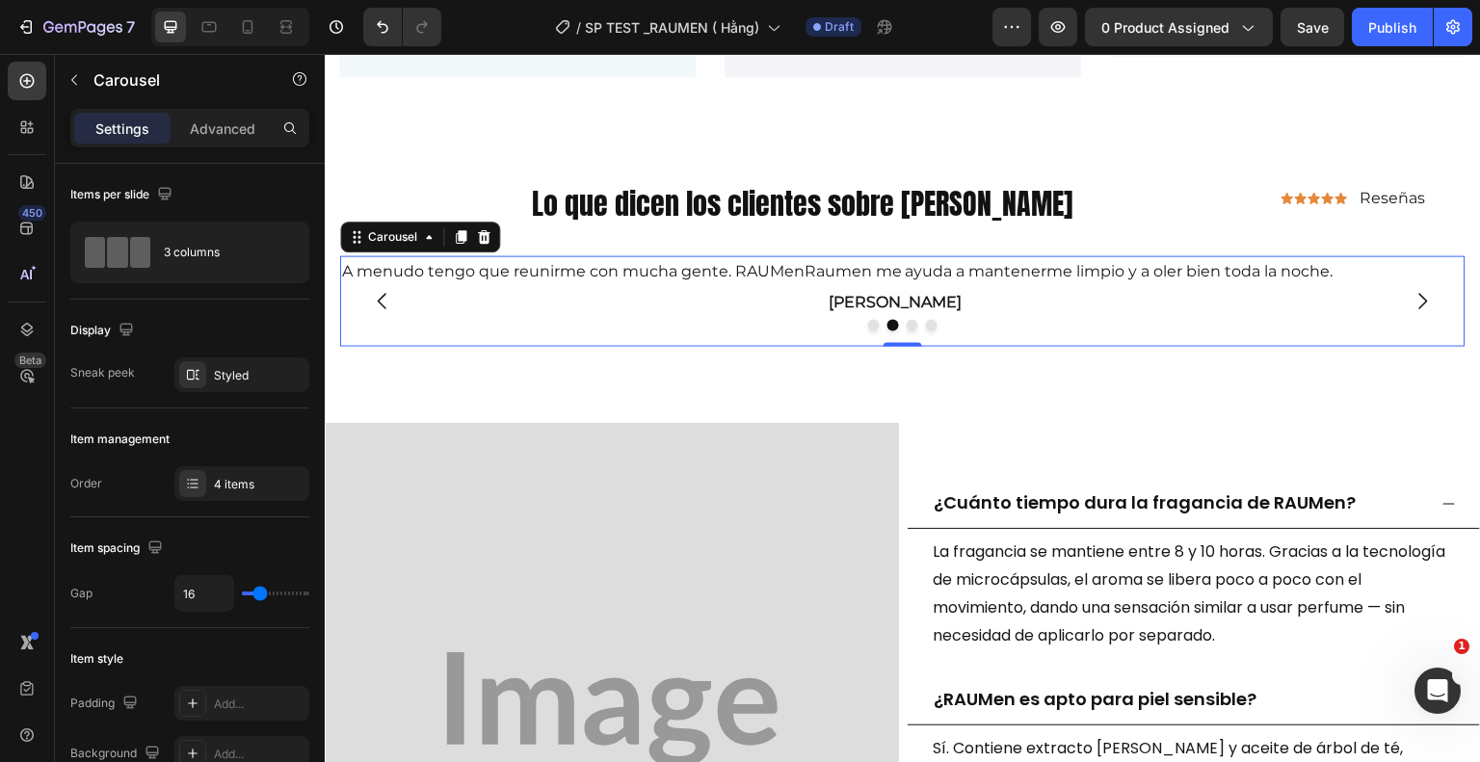
click at [1412, 297] on icon "Carousel Next Arrow" at bounding box center [1423, 300] width 23 height 23
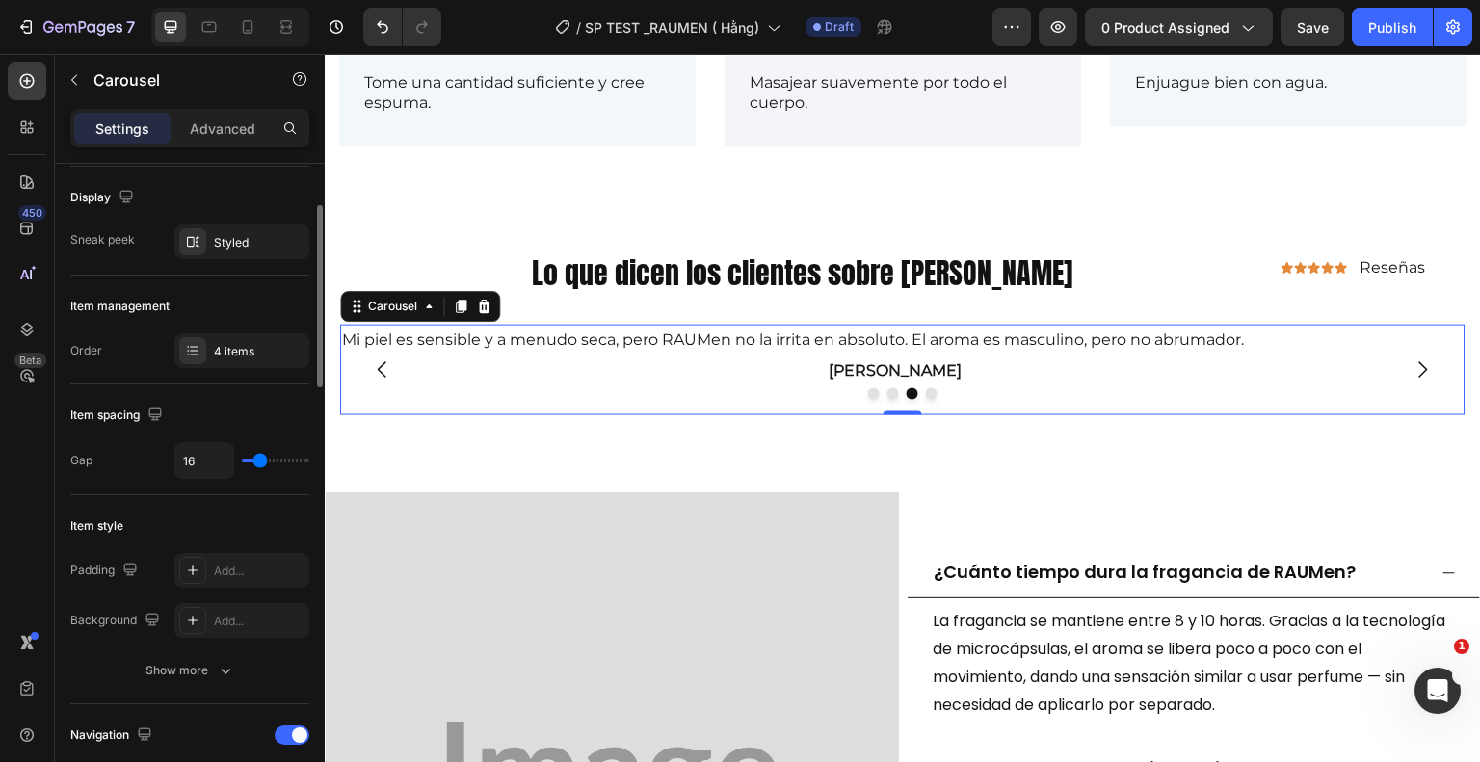
scroll to position [80, 0]
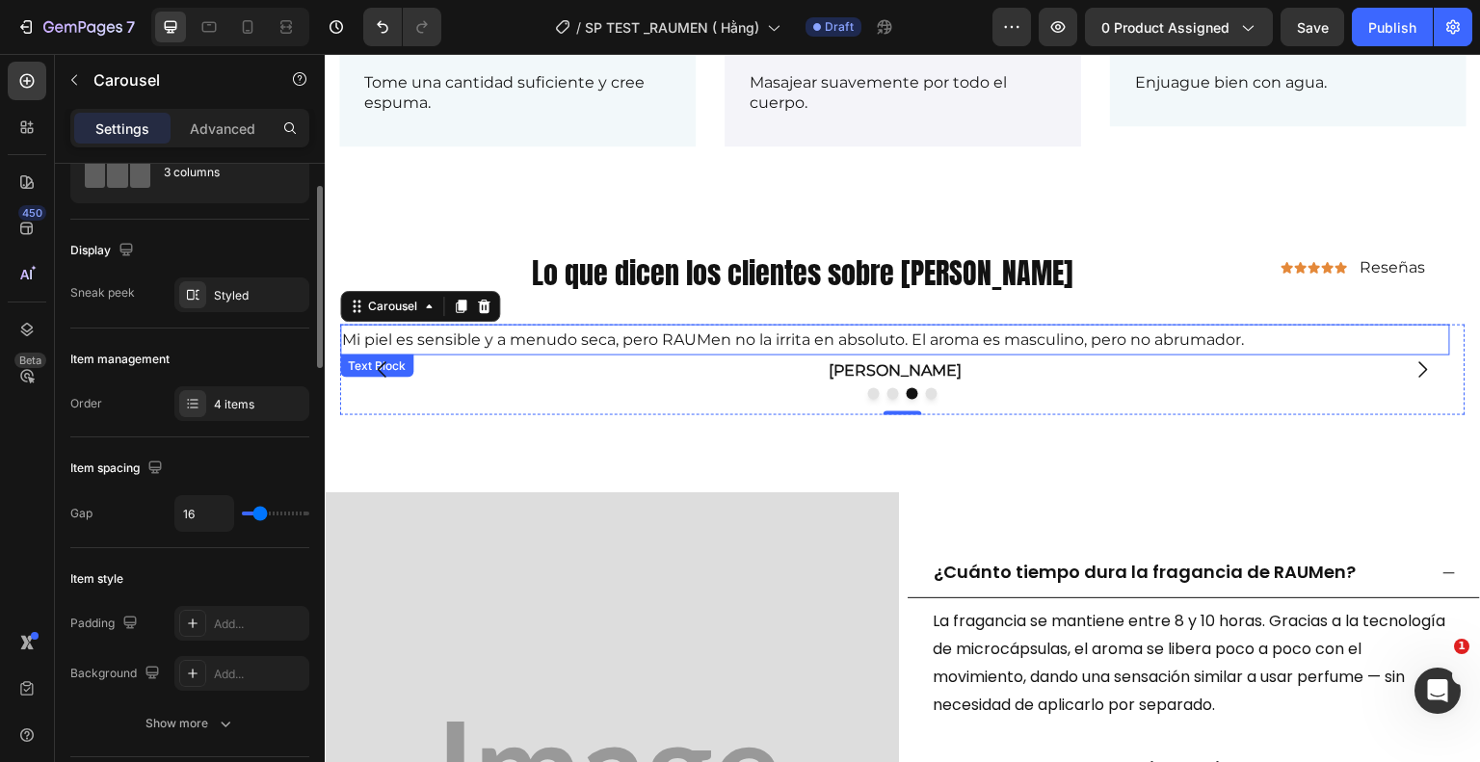
click at [672, 335] on p "Mi piel es sensible y a menudo seca, pero RAUMen no la irrita en absoluto. El a…" at bounding box center [895, 341] width 1107 height 28
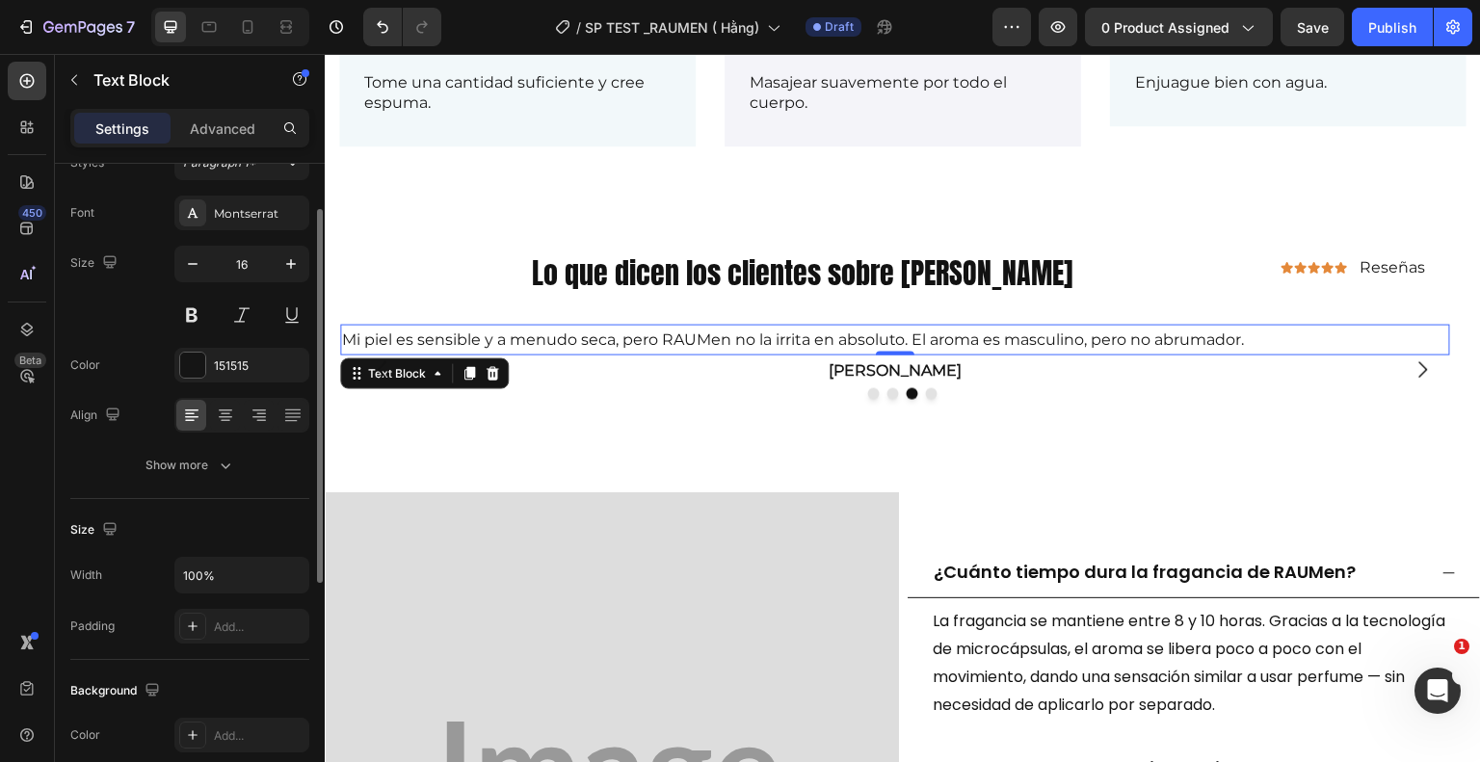
scroll to position [0, 0]
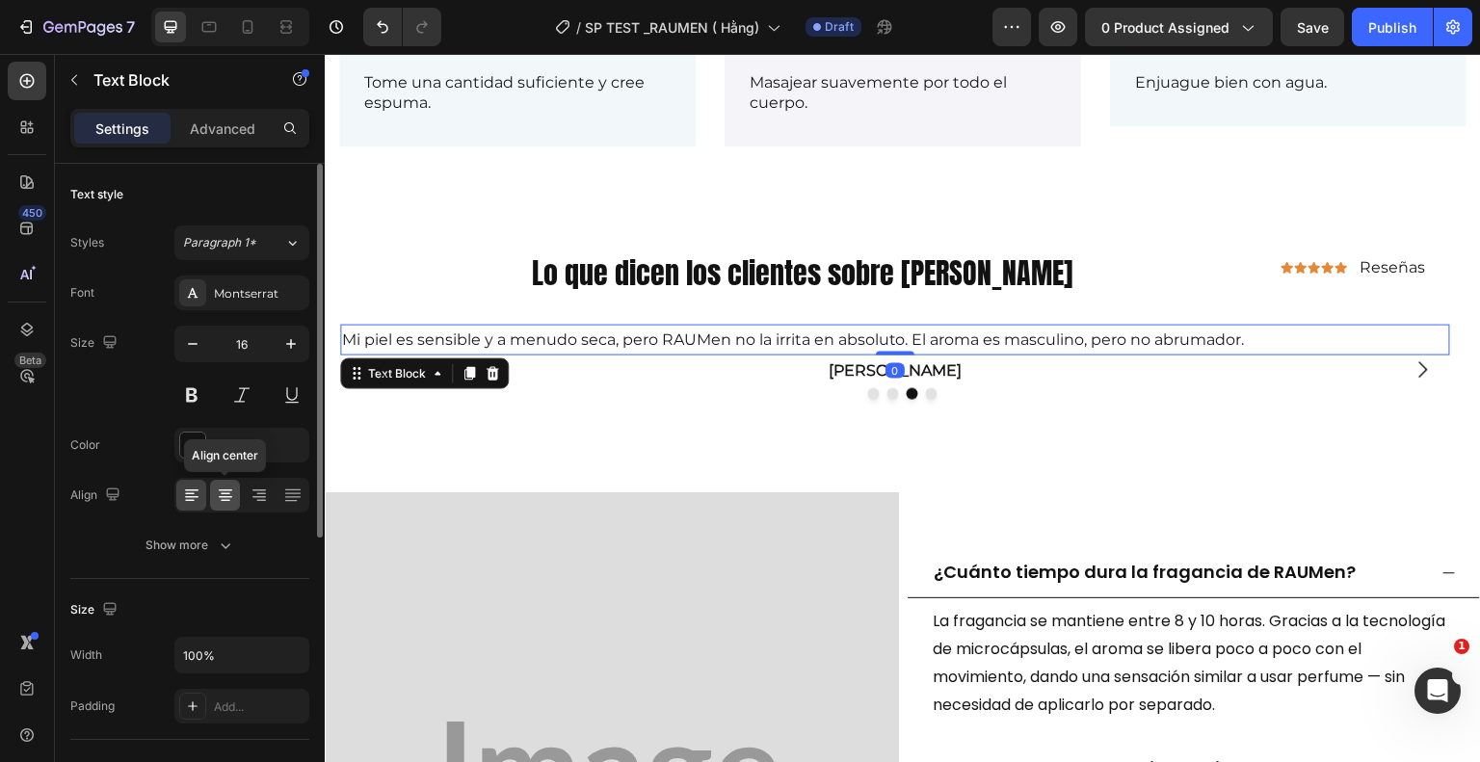
click at [229, 490] on icon at bounding box center [225, 495] width 19 height 19
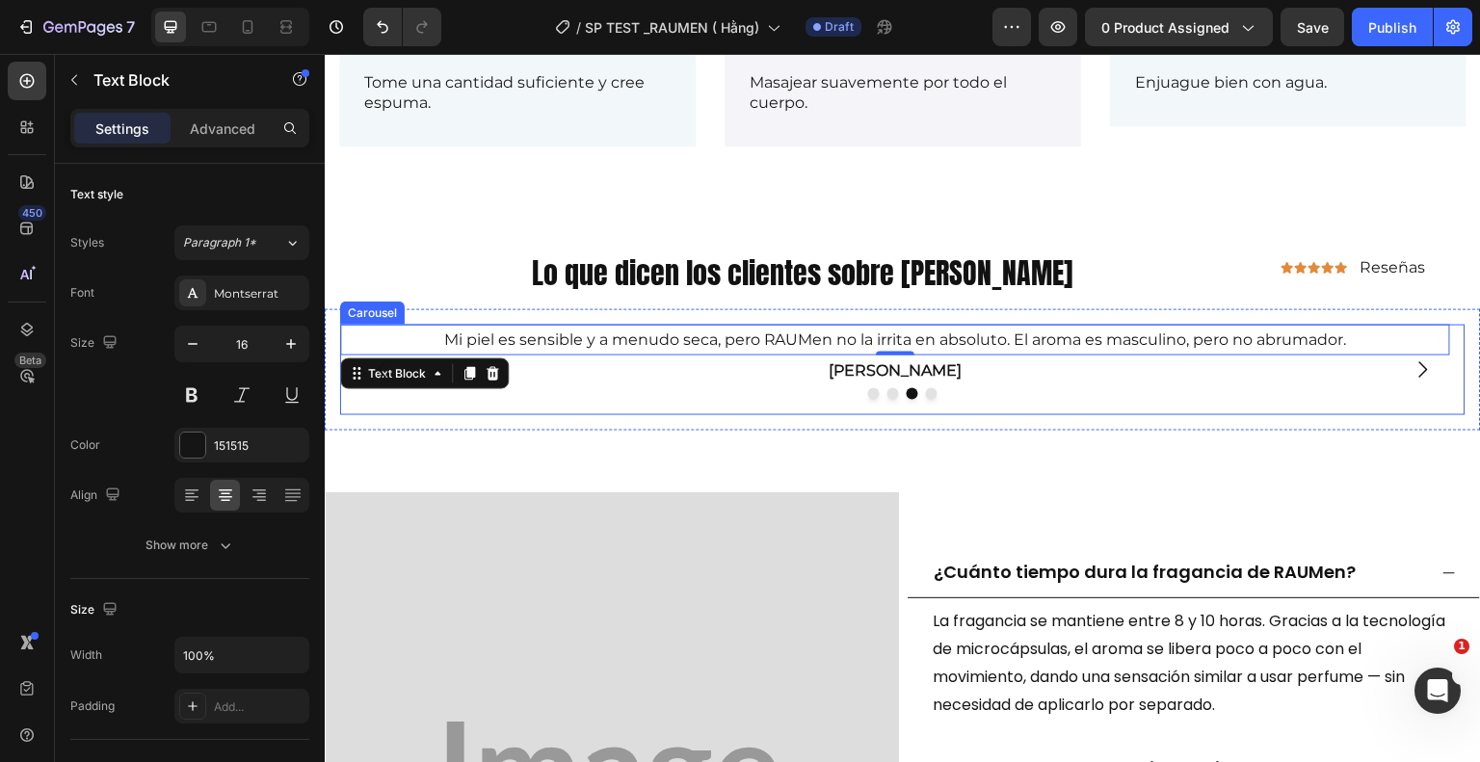
click at [1412, 370] on icon "Carousel Next Arrow" at bounding box center [1423, 369] width 23 height 23
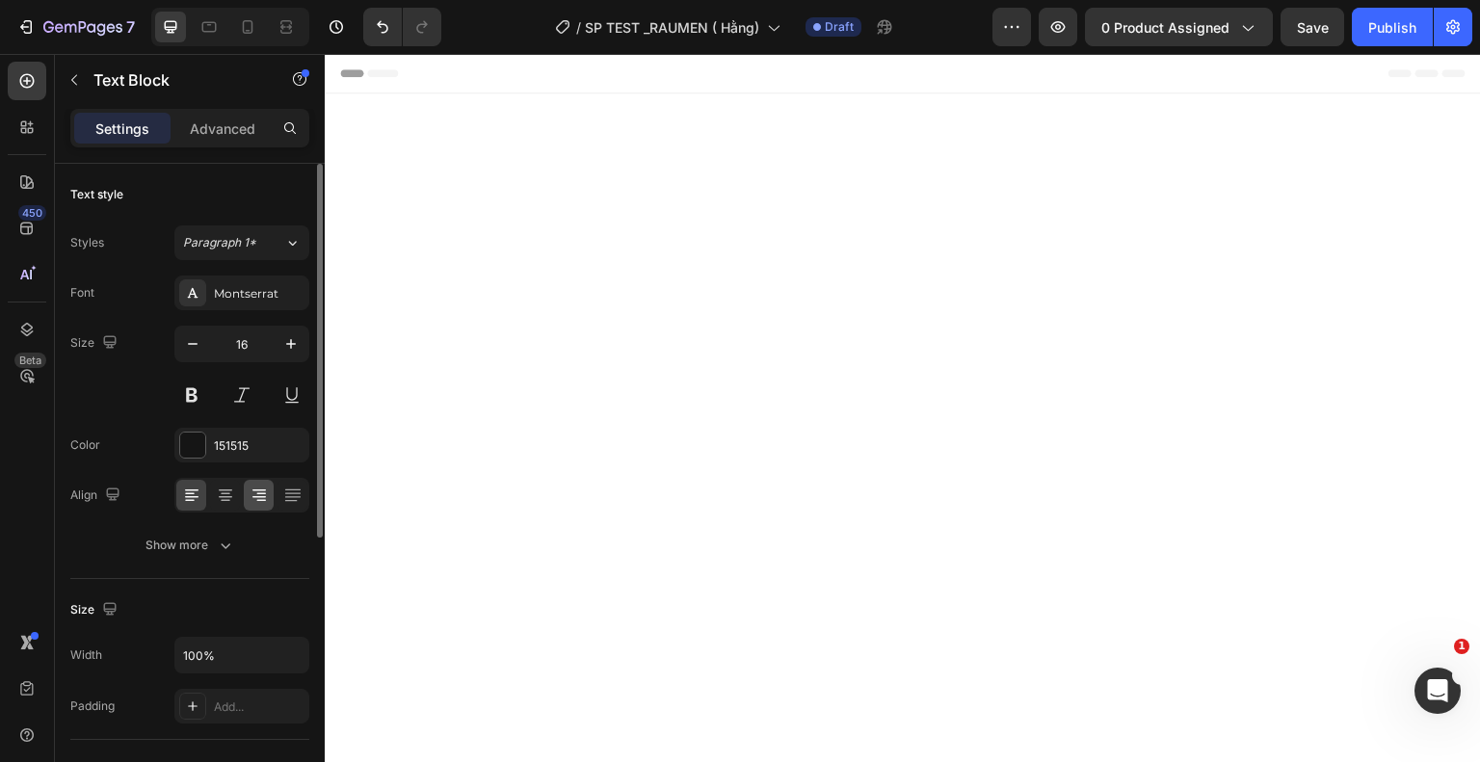
scroll to position [2491, 0]
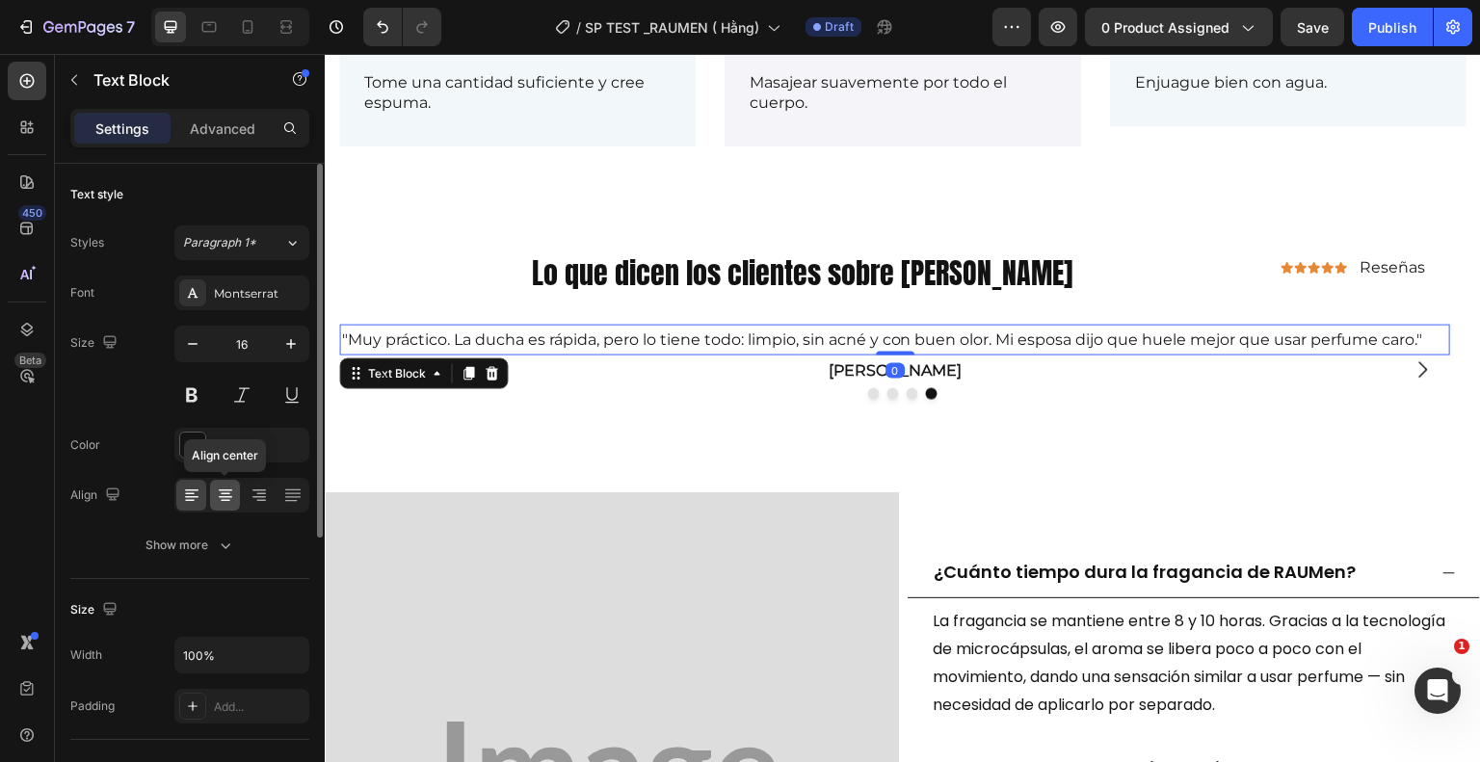
click at [239, 492] on div at bounding box center [225, 495] width 30 height 31
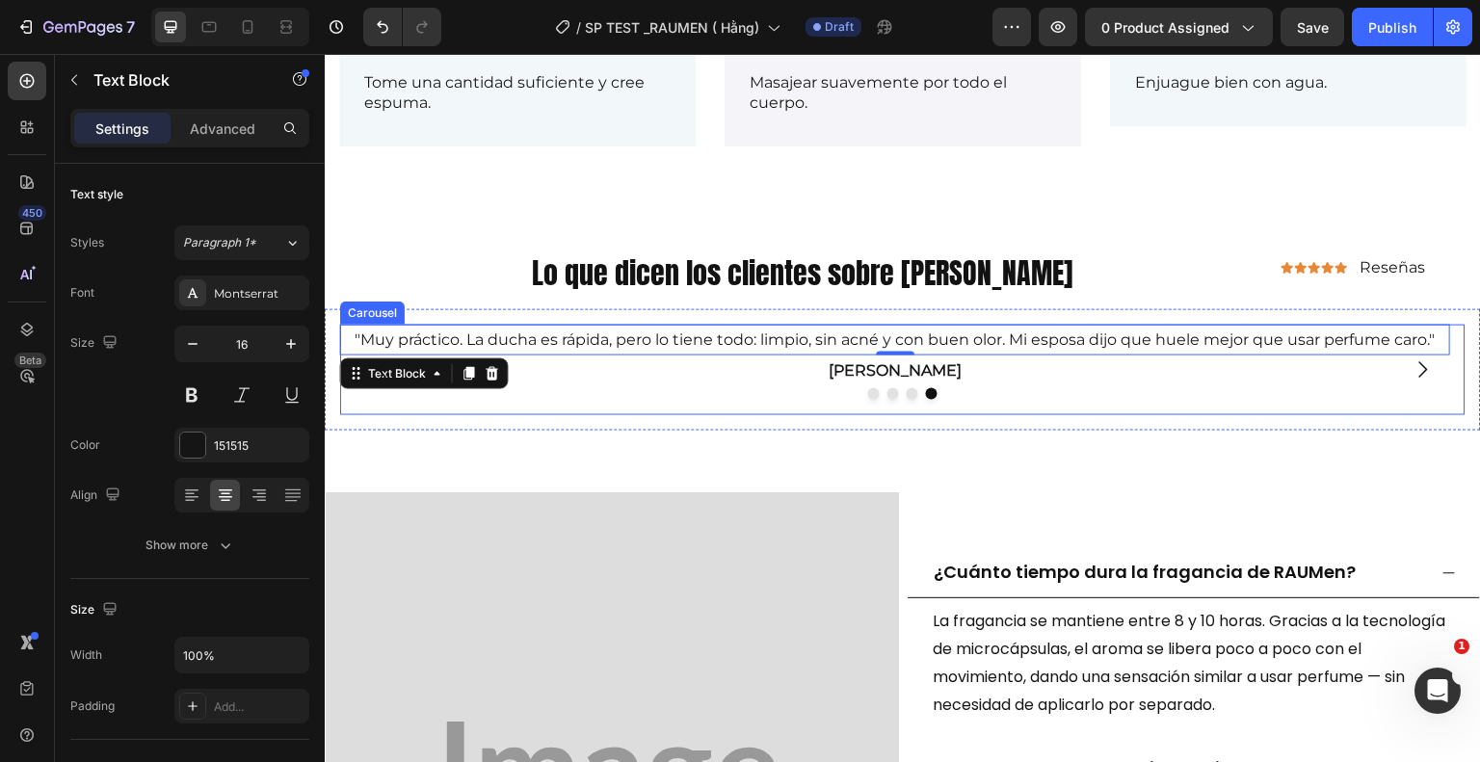
click at [1412, 367] on icon "Carousel Next Arrow" at bounding box center [1423, 369] width 23 height 23
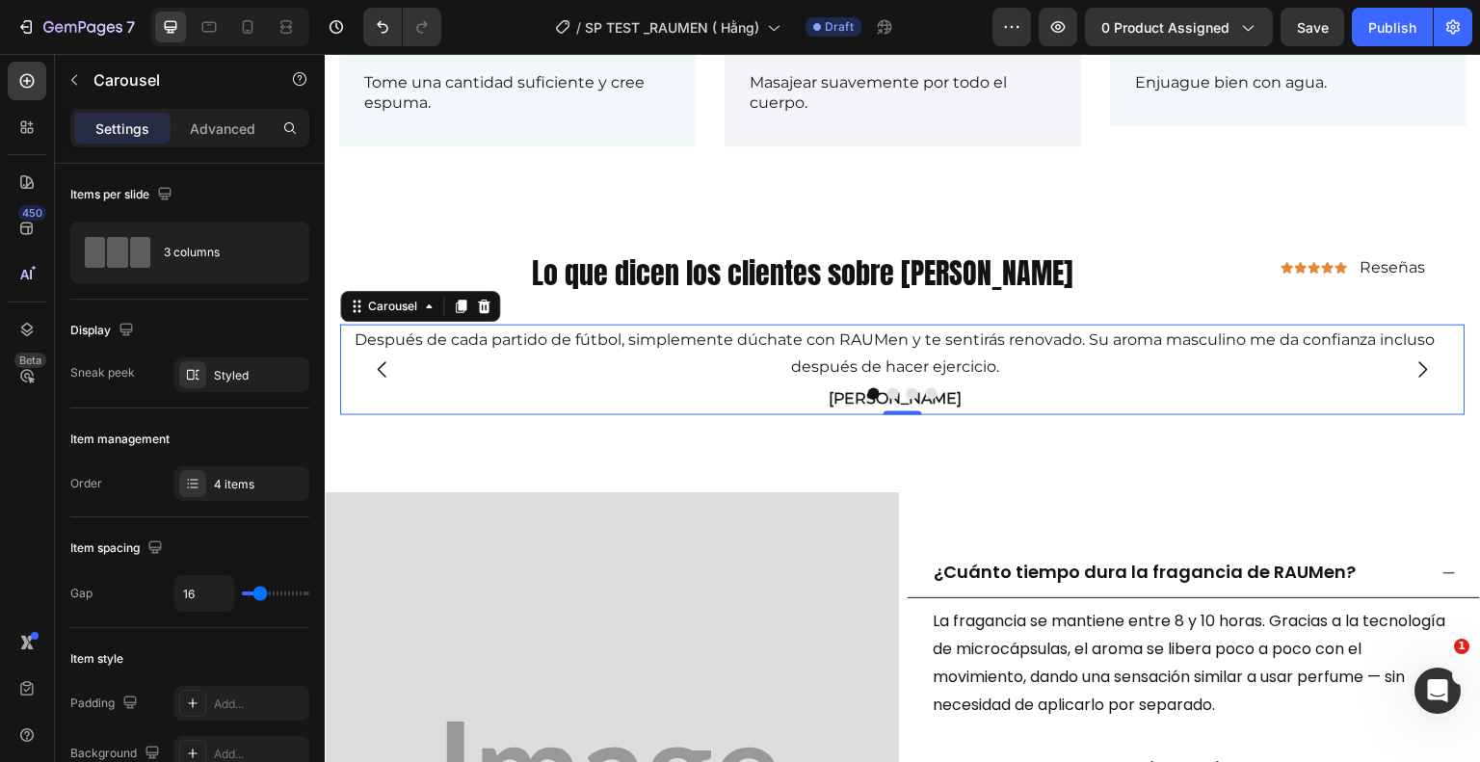
click at [1412, 367] on icon "Carousel Next Arrow" at bounding box center [1423, 369] width 23 height 23
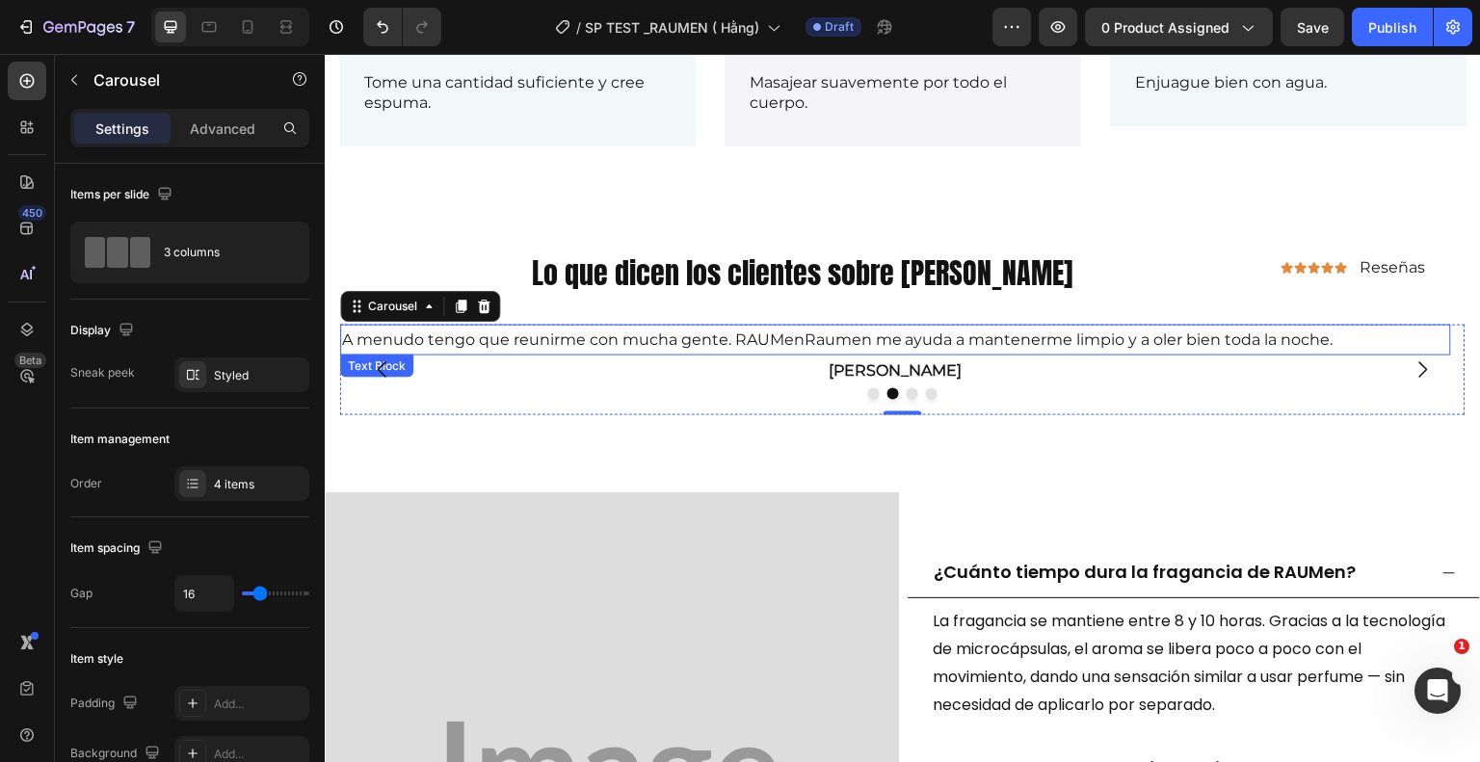
click at [796, 347] on p "A menudo tengo que reunirme con mucha gente. RAUMenRaumen me ayuda a mantenerme…" at bounding box center [895, 341] width 1107 height 28
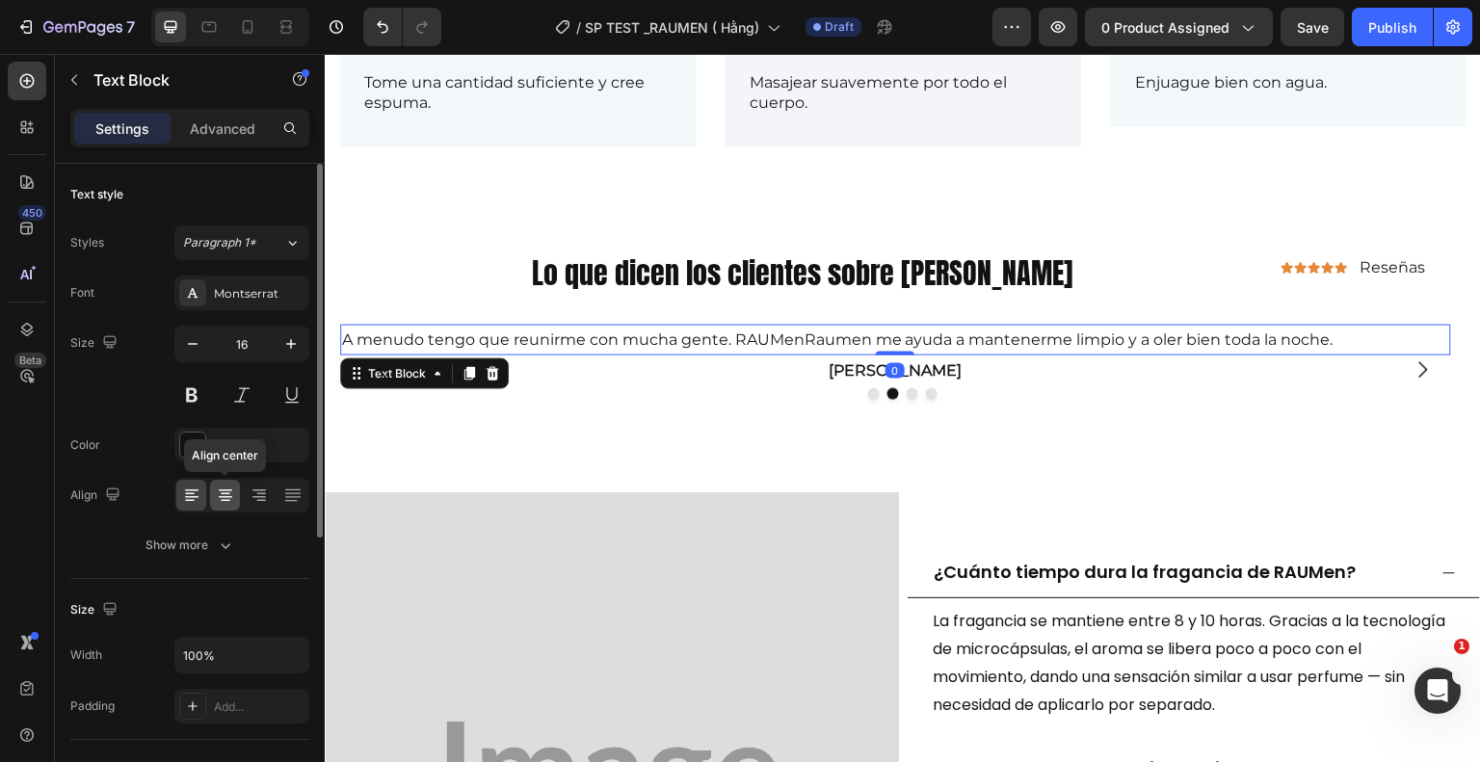
click at [227, 483] on div at bounding box center [225, 495] width 30 height 31
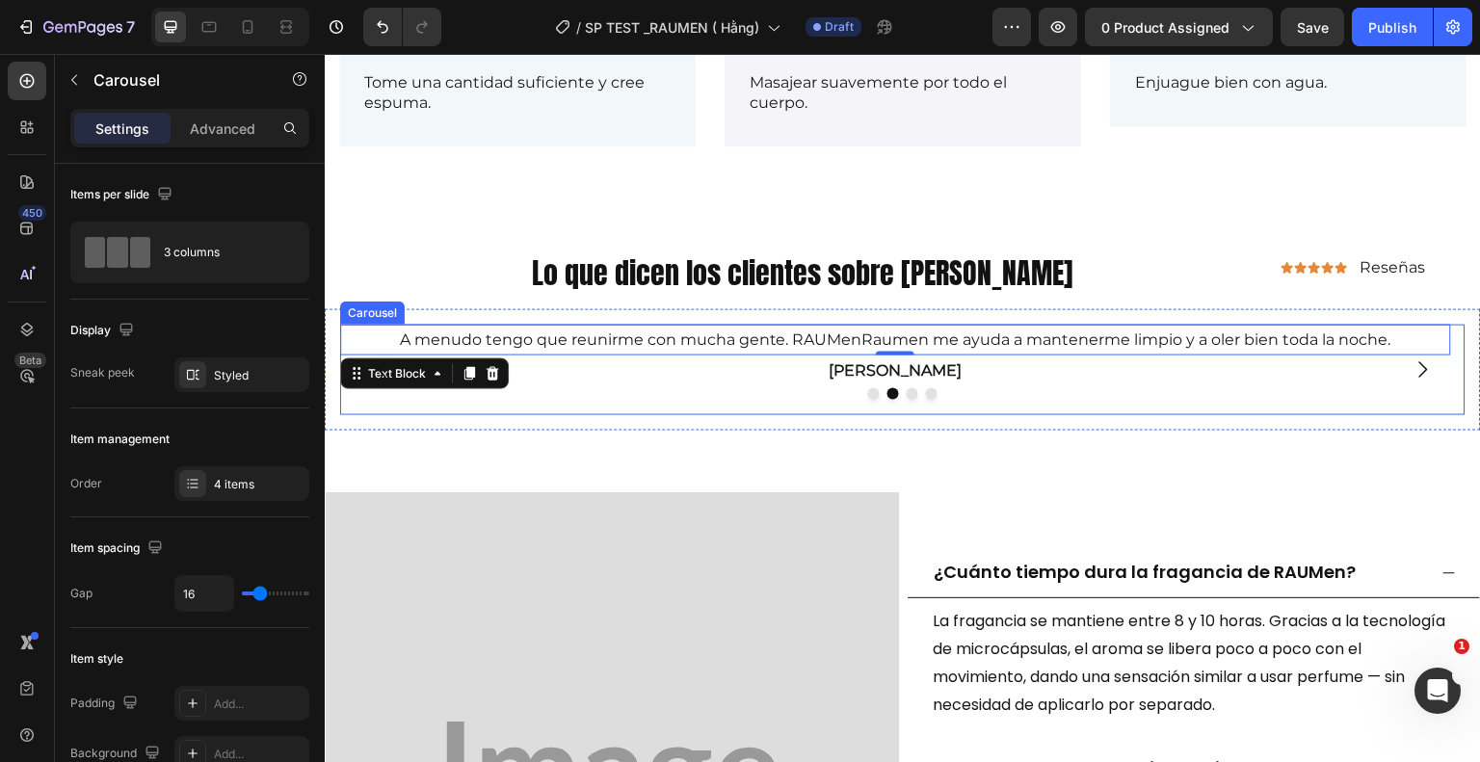
click at [1414, 361] on icon "Carousel Next Arrow" at bounding box center [1423, 369] width 23 height 23
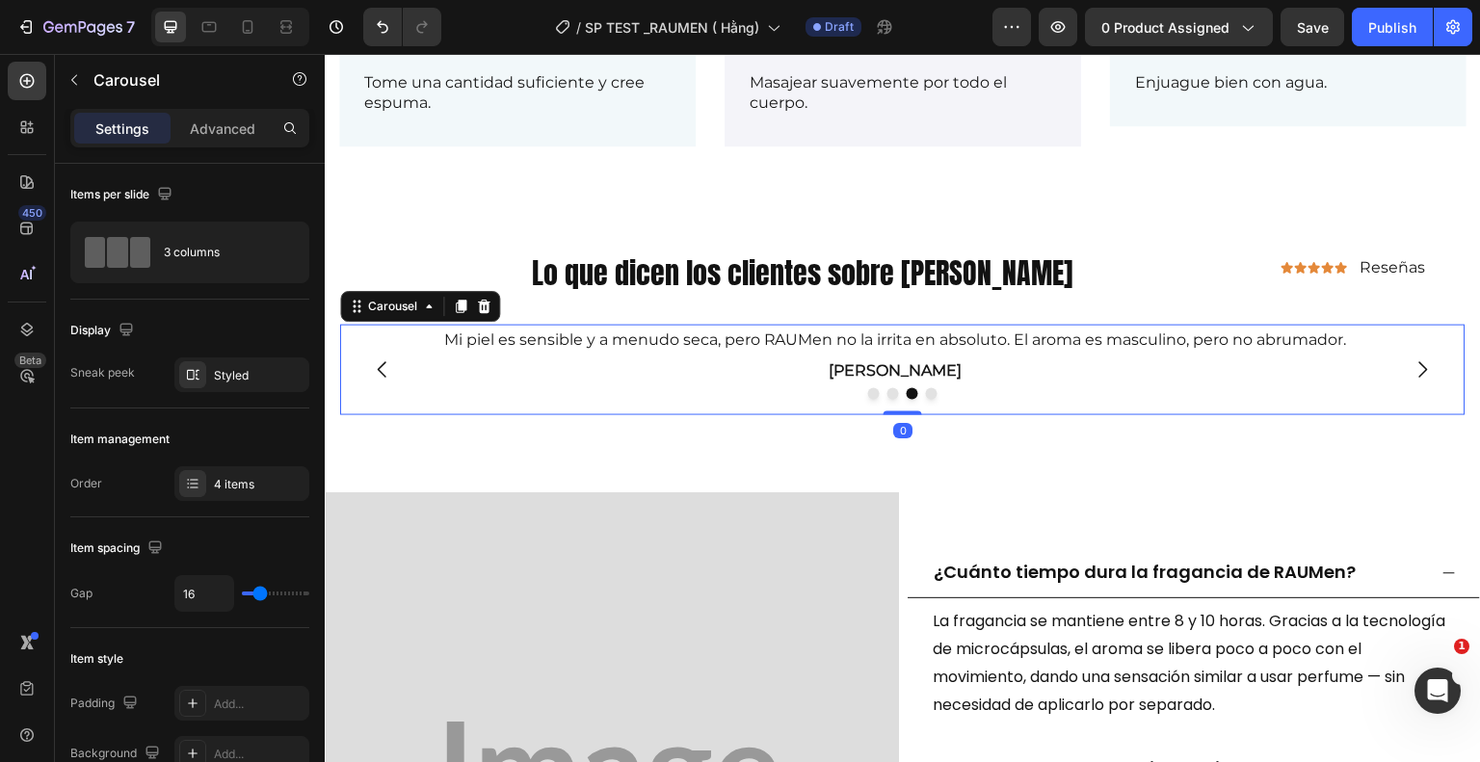
click at [1412, 361] on icon "Carousel Next Arrow" at bounding box center [1423, 369] width 23 height 23
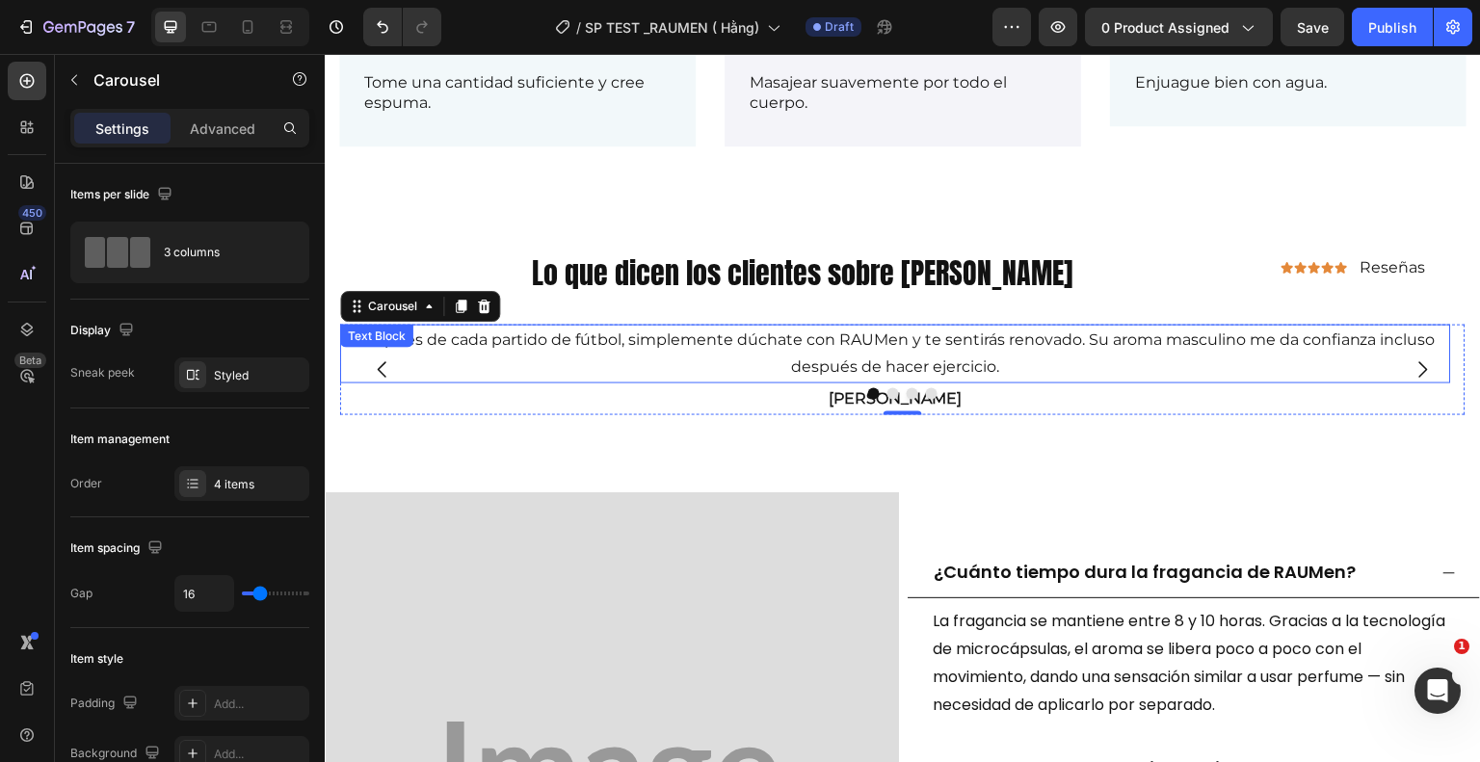
click at [907, 341] on p "Después de cada partido de fútbol, ​​simplemente dúchate con RAUMen y te sentir…" at bounding box center [895, 355] width 1107 height 56
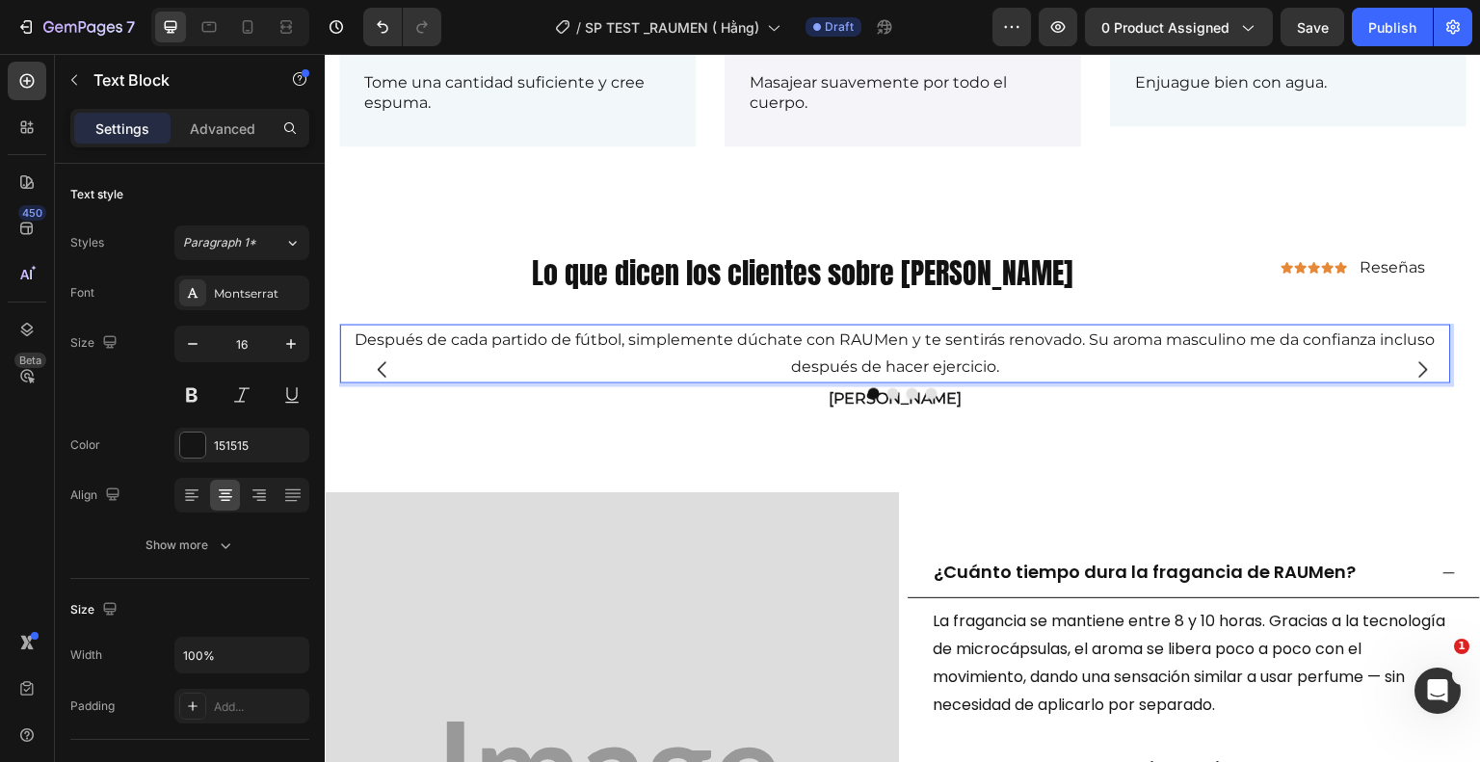
click at [904, 334] on p "Después de cada partido de fútbol, ​​simplemente dúchate con RAUMen y te sentir…" at bounding box center [895, 355] width 1107 height 56
click at [1020, 372] on p "Después de cada partido de fútbol, ​​simplemente dúchate con Raume y te sentirá…" at bounding box center [895, 355] width 1107 height 56
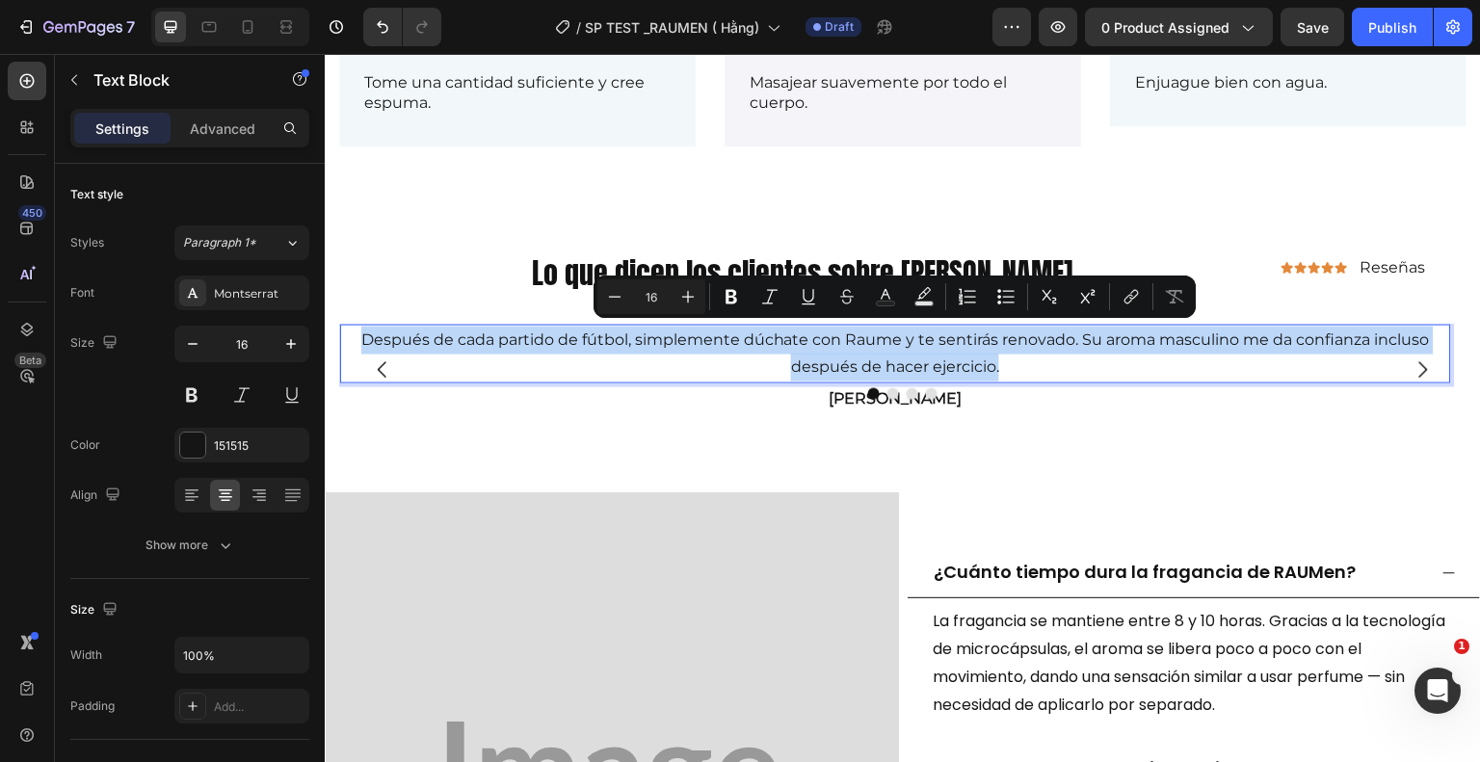
drag, startPoint x: 1001, startPoint y: 364, endPoint x: 374, endPoint y: 330, distance: 628.2
click at [354, 331] on p "Después de cada partido de fútbol, ​​simplemente dúchate con Raume y te sentirá…" at bounding box center [895, 355] width 1107 height 56
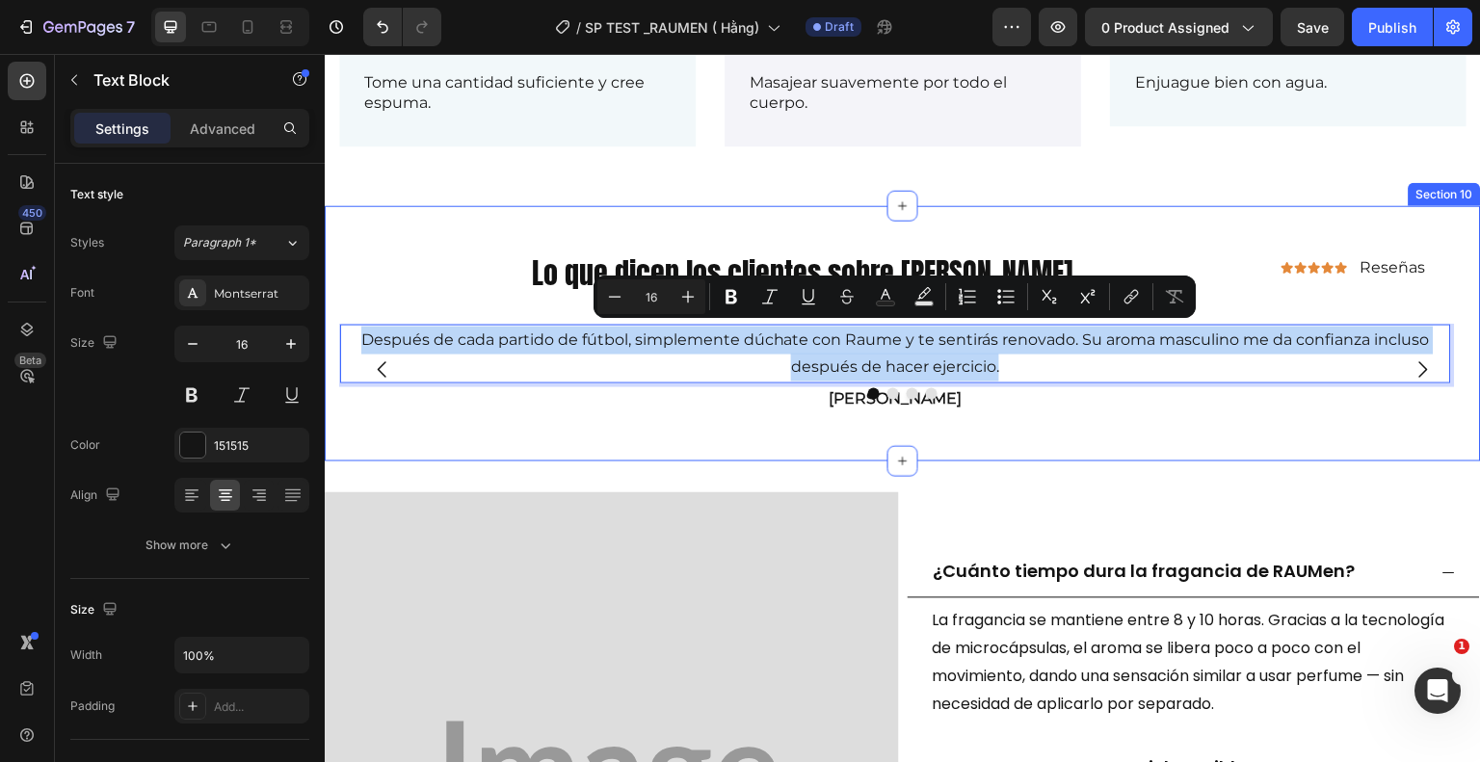
copy p "Después de cada partido de fútbol, ​​simplemente dúchate con Raume y te sentirá…"
click at [1124, 452] on div "Lo que dicen los clientes sobre Rauen Heading Icon Icon Icon Icon Icon Icon Lis…" at bounding box center [903, 333] width 1156 height 255
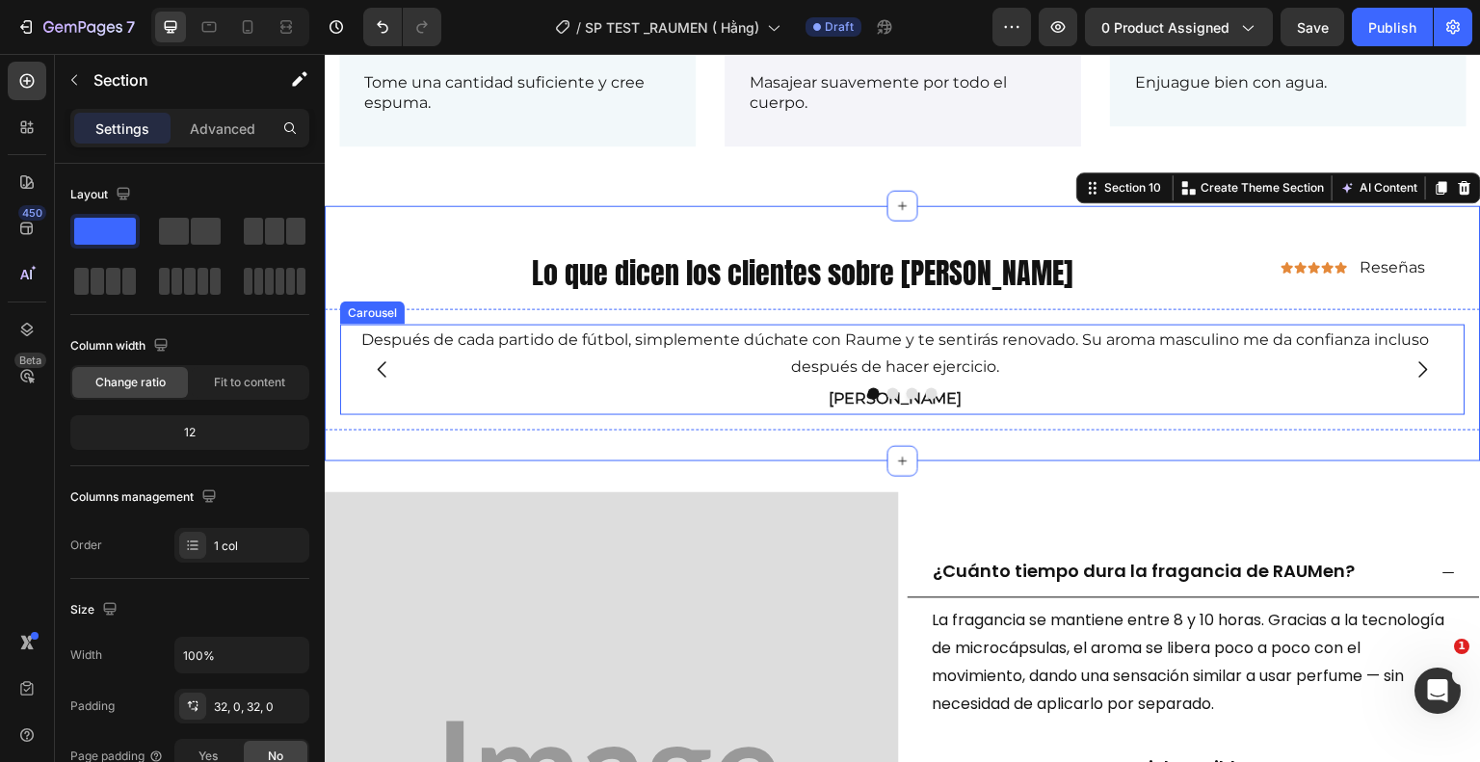
click at [1415, 362] on icon "Carousel Next Arrow" at bounding box center [1423, 369] width 23 height 23
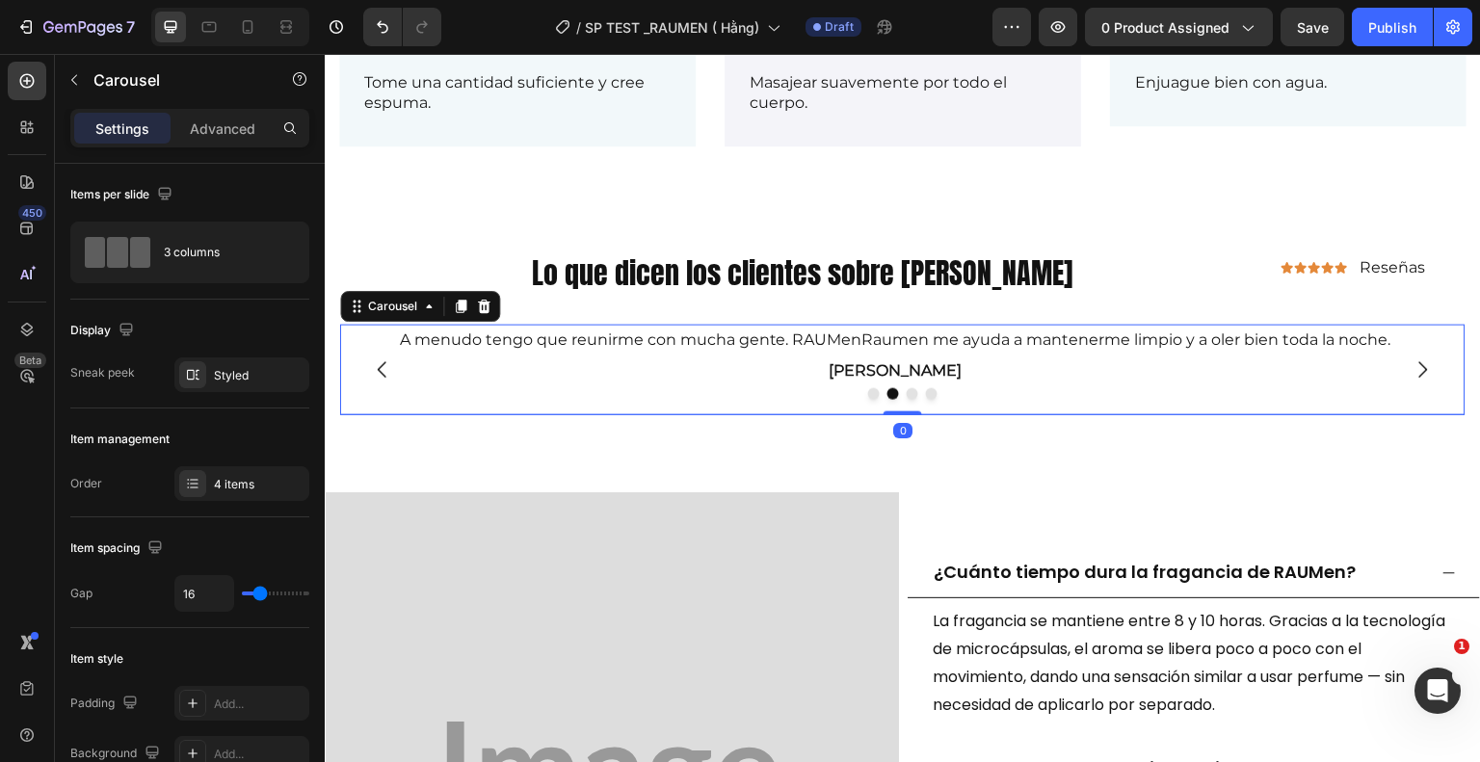
click at [1415, 362] on icon "Carousel Next Arrow" at bounding box center [1423, 369] width 23 height 23
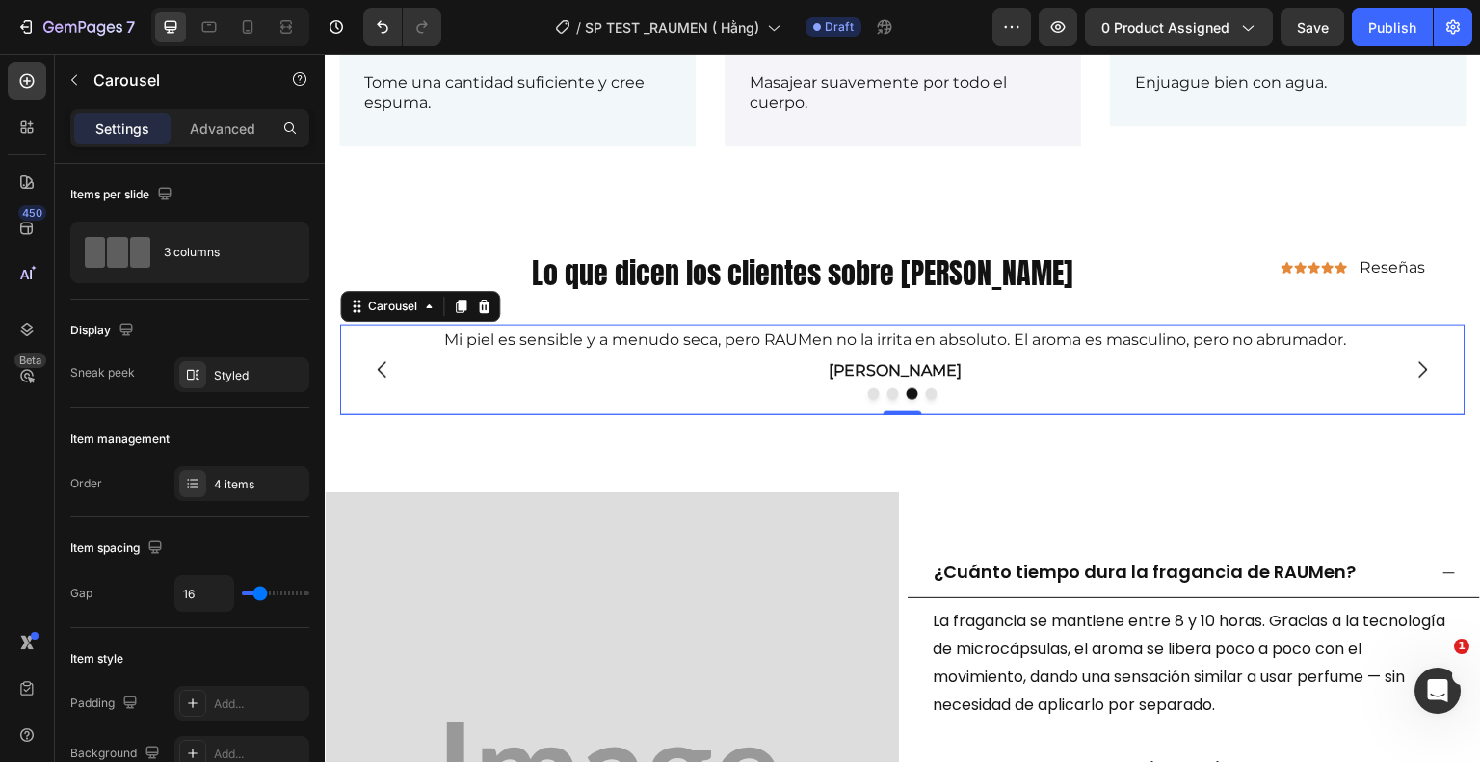
click at [1415, 362] on icon "Carousel Next Arrow" at bounding box center [1423, 369] width 23 height 23
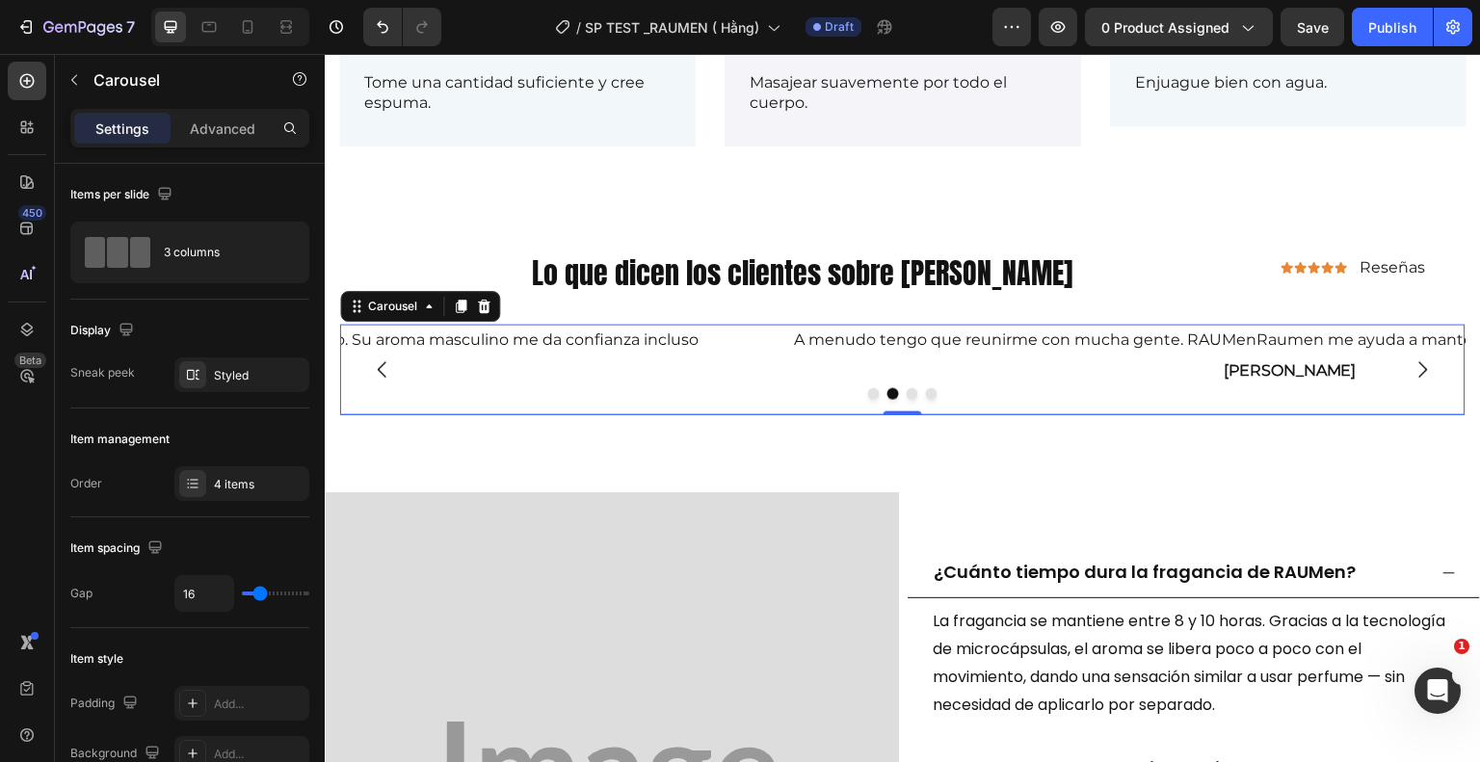
click at [1415, 362] on icon "Carousel Next Arrow" at bounding box center [1423, 369] width 23 height 23
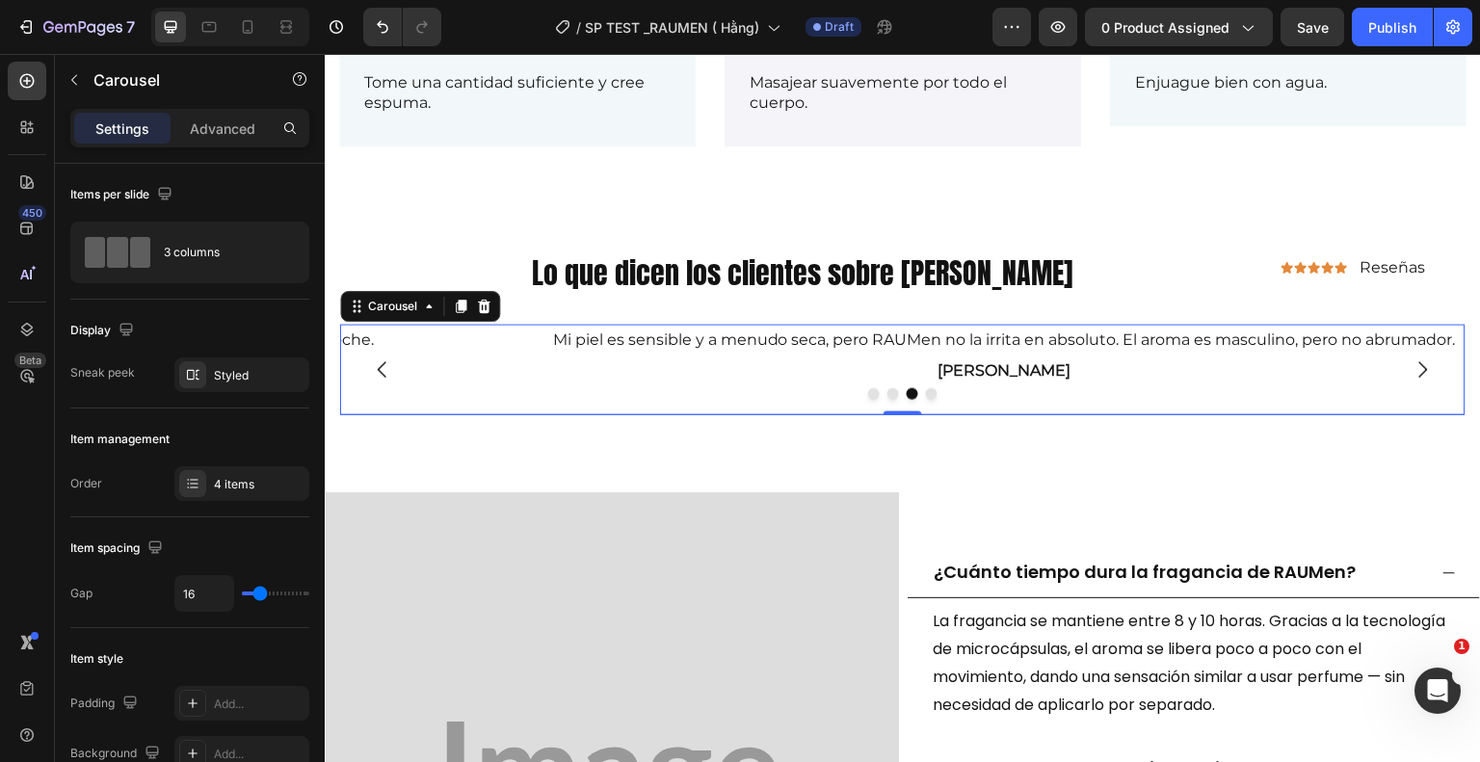
click at [1415, 362] on icon "Carousel Next Arrow" at bounding box center [1423, 369] width 23 height 23
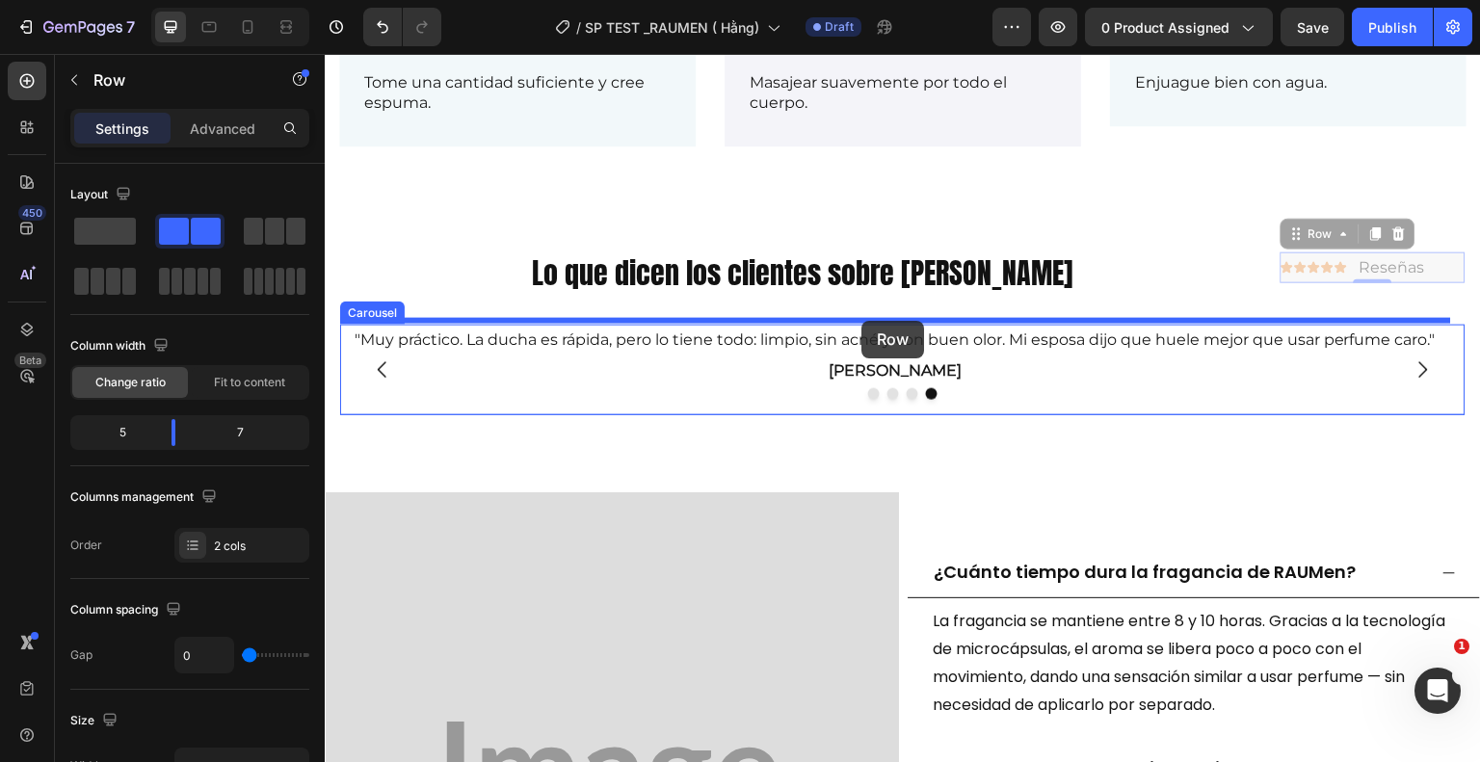
drag, startPoint x: 1339, startPoint y: 277, endPoint x: 861, endPoint y: 321, distance: 480.0
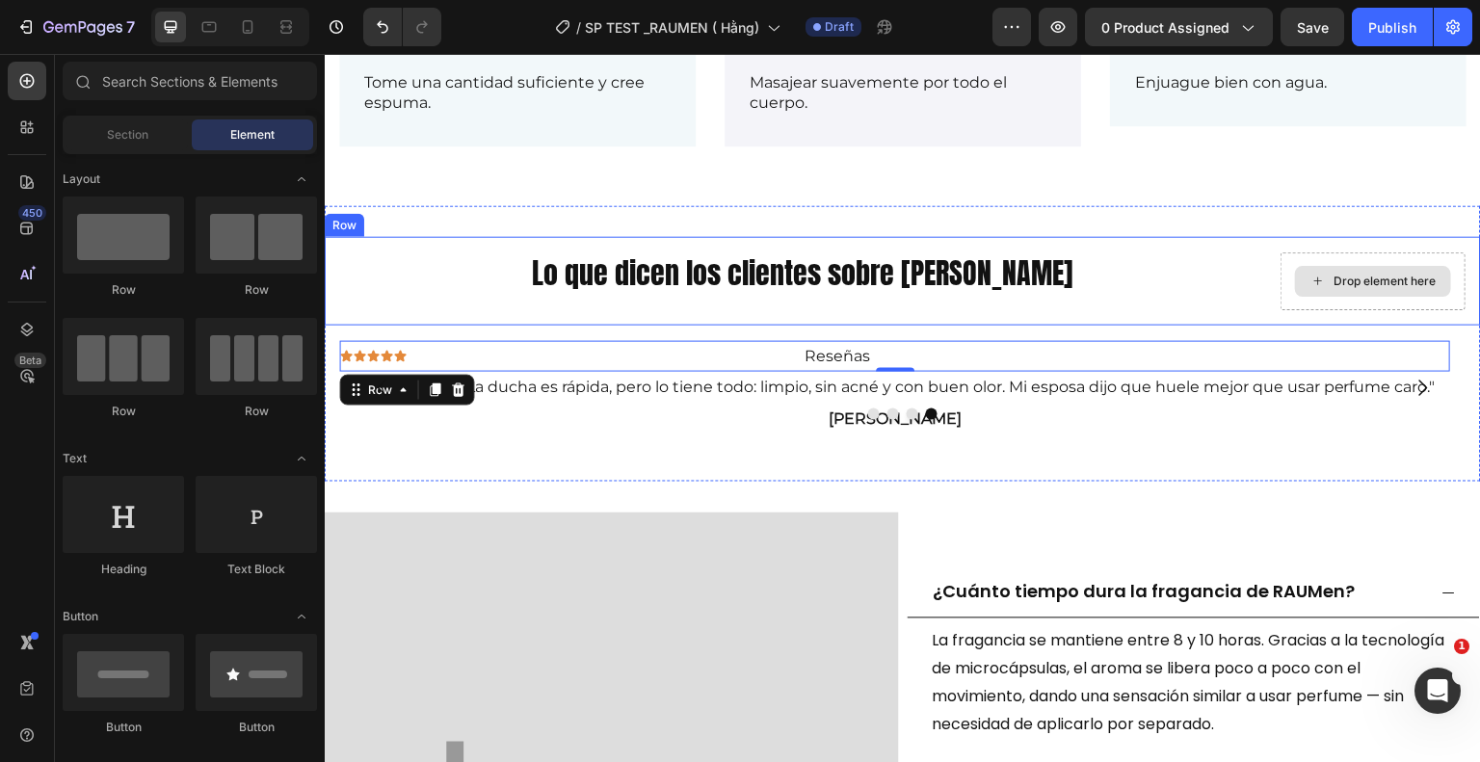
click at [1283, 290] on div "Drop element here" at bounding box center [1373, 281] width 185 height 58
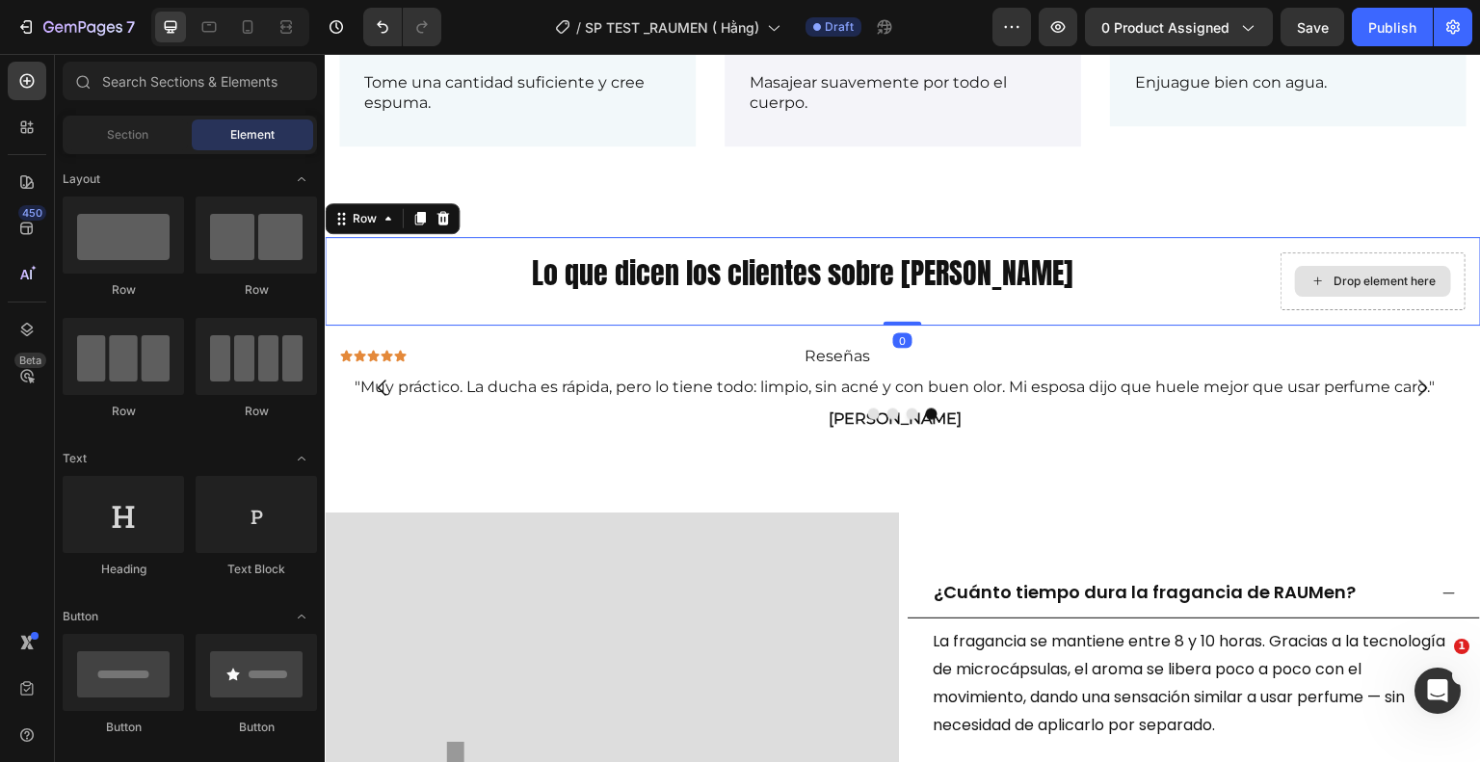
click at [1281, 260] on div "Drop element here" at bounding box center [1373, 281] width 185 height 58
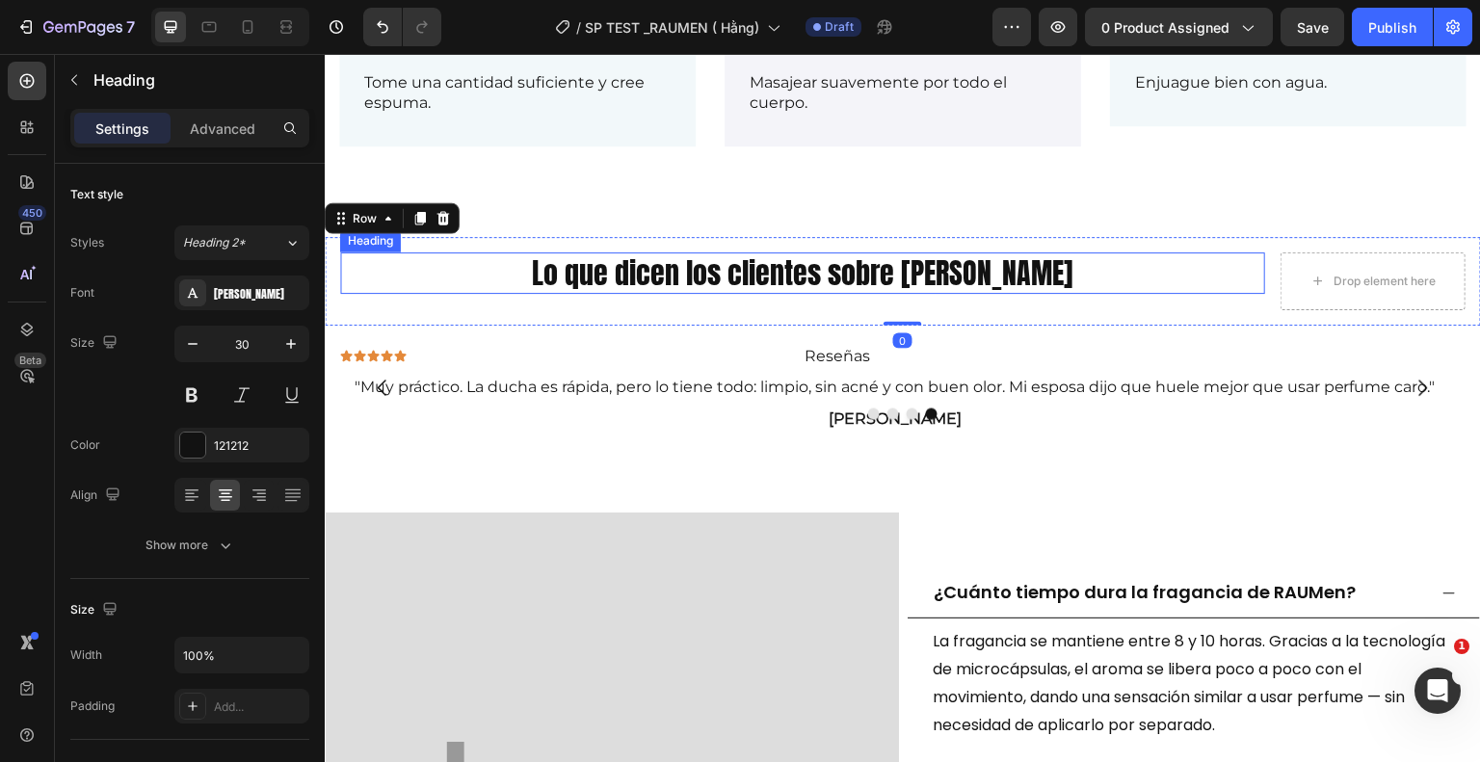
click at [1199, 254] on p "Lo que dicen los clientes sobre [PERSON_NAME]" at bounding box center [802, 273] width 921 height 38
click at [1281, 264] on div "Drop element here" at bounding box center [1373, 281] width 185 height 58
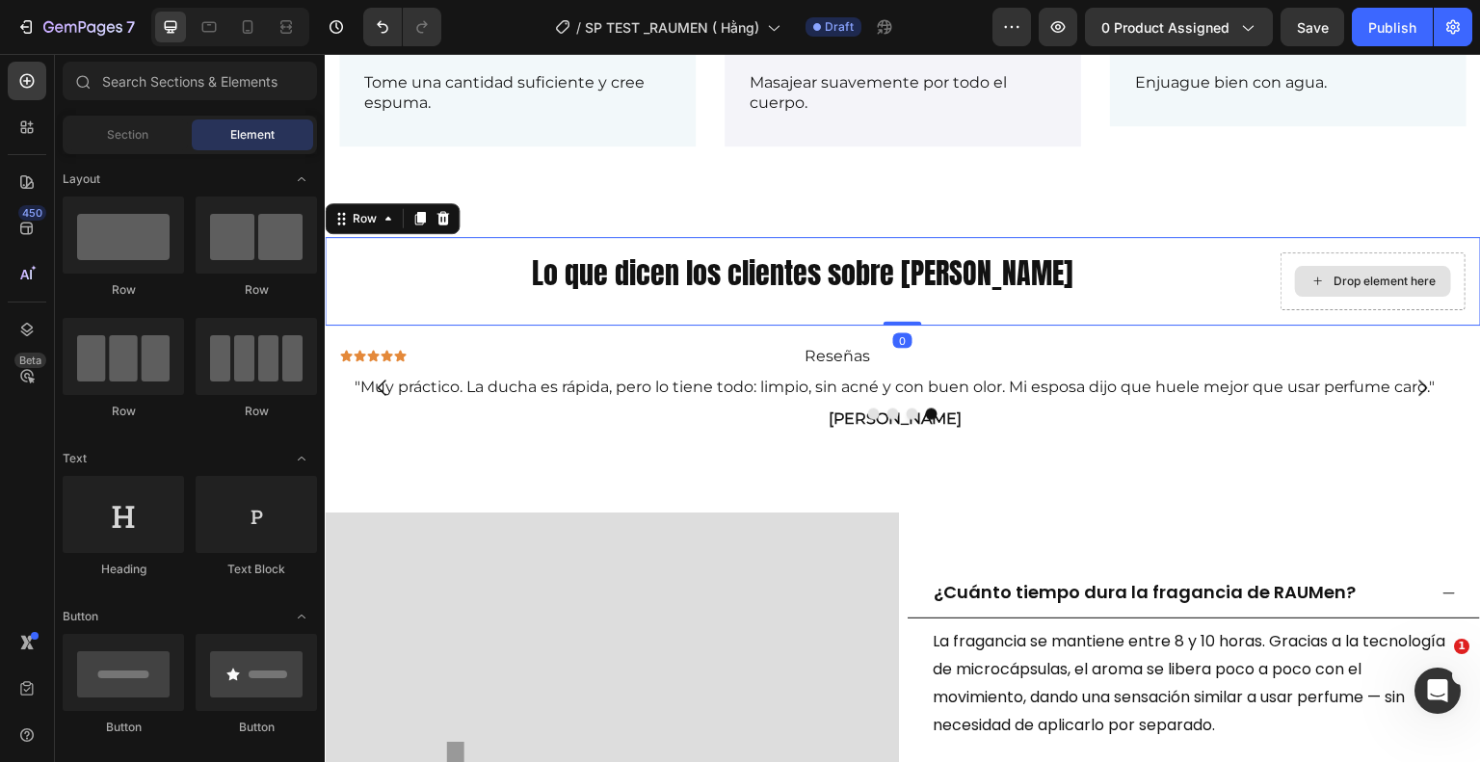
click at [1295, 290] on div "Drop element here" at bounding box center [1373, 281] width 156 height 31
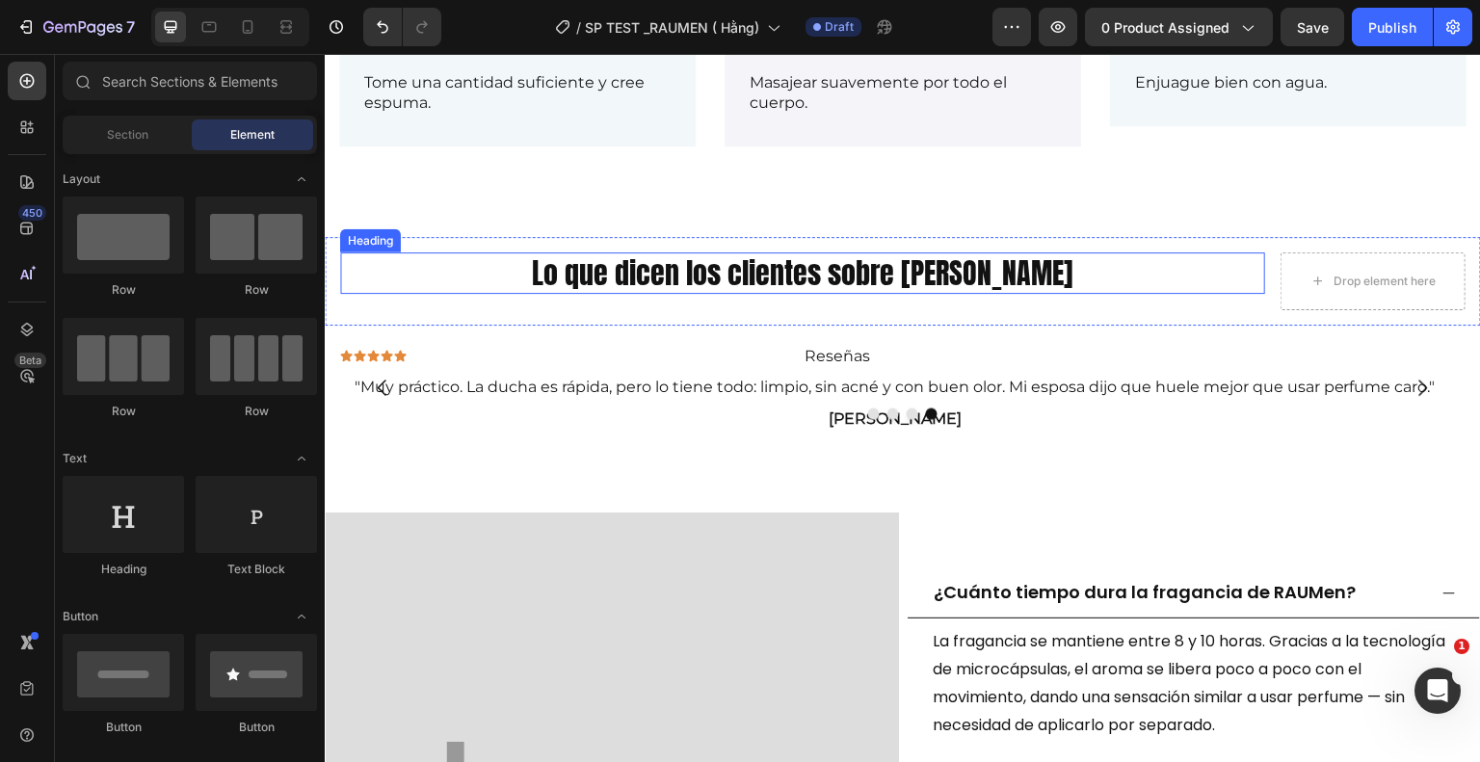
click at [1215, 279] on p "Lo que dicen los clientes sobre [PERSON_NAME]" at bounding box center [802, 273] width 921 height 38
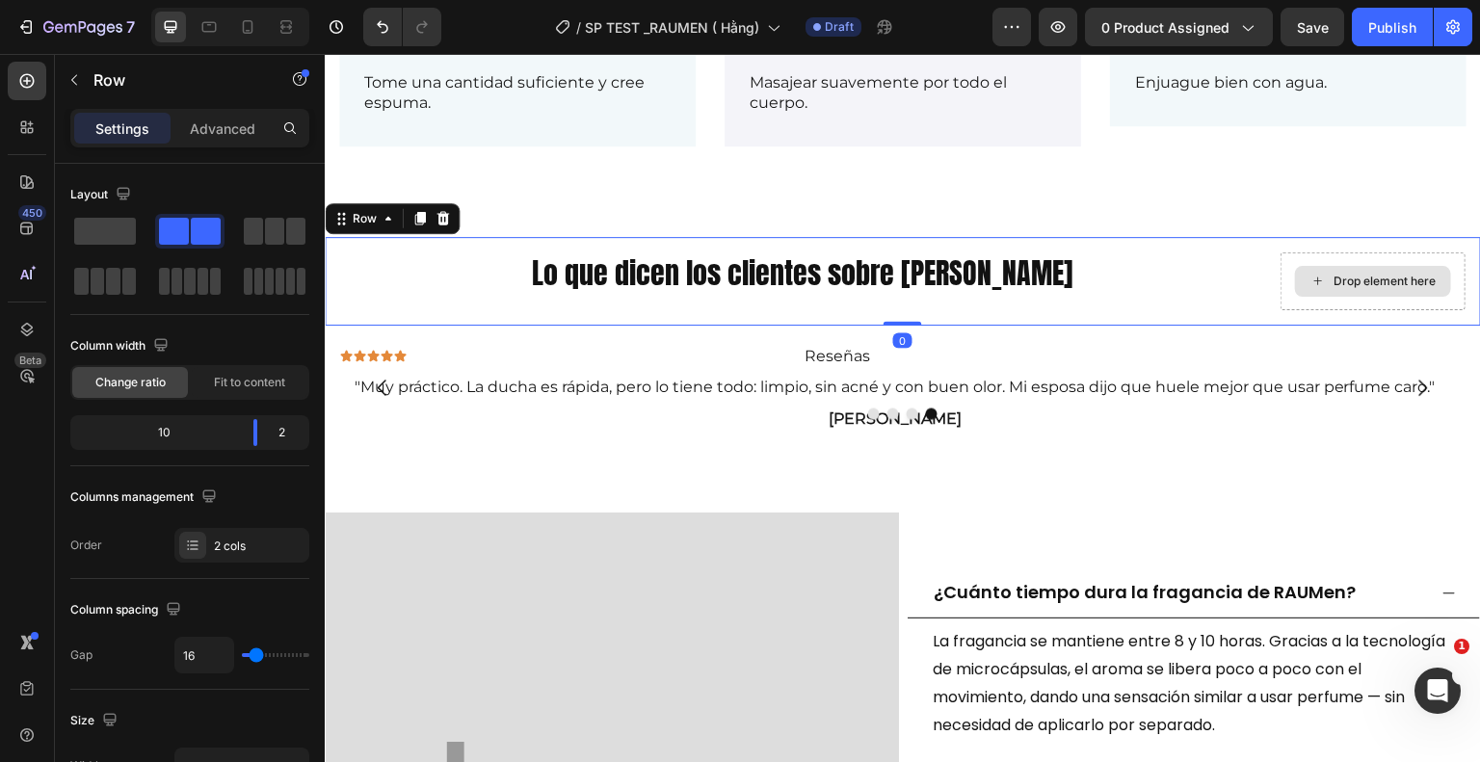
click at [1281, 289] on div "Drop element here" at bounding box center [1373, 281] width 185 height 58
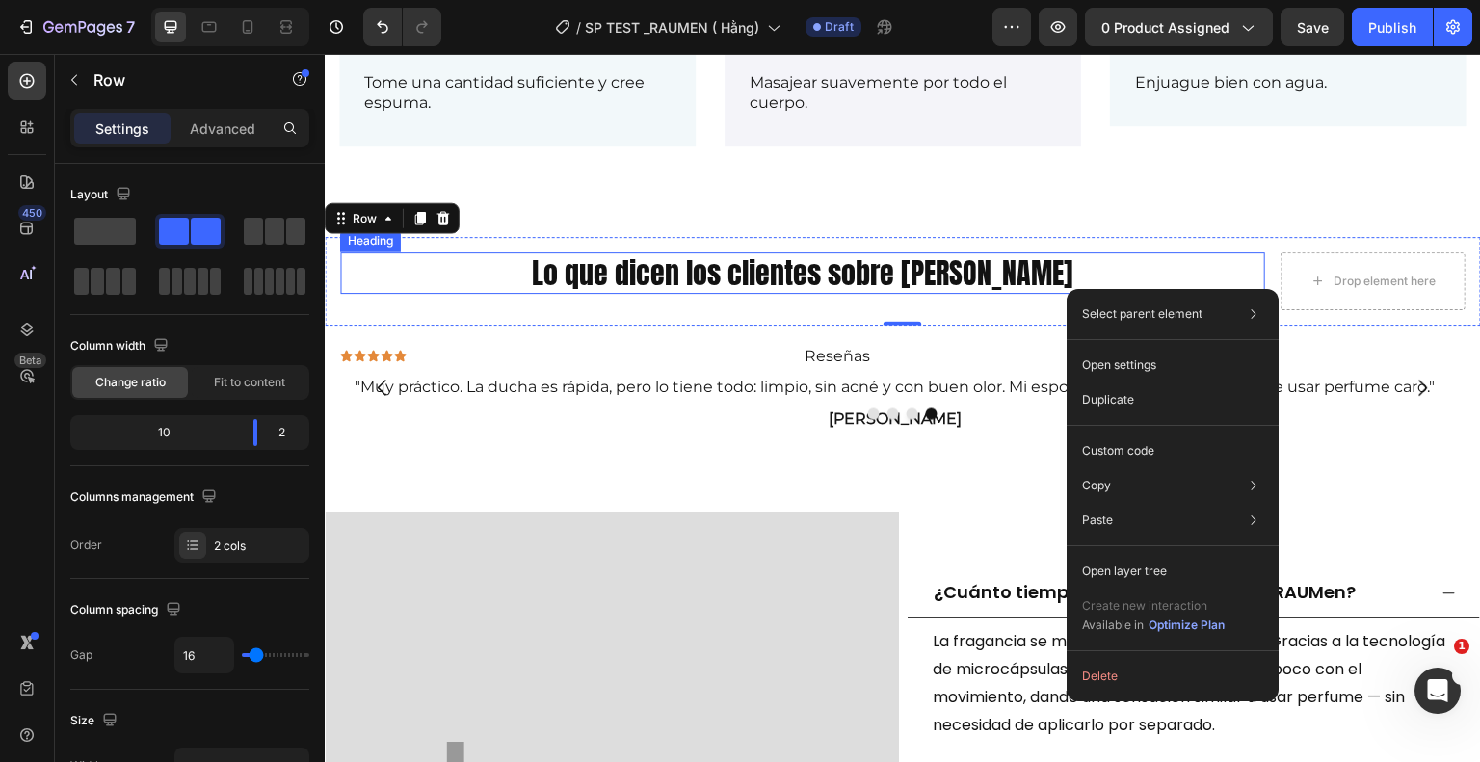
click at [1159, 288] on h2 "Lo que dicen los clientes sobre [PERSON_NAME]" at bounding box center [802, 272] width 925 height 41
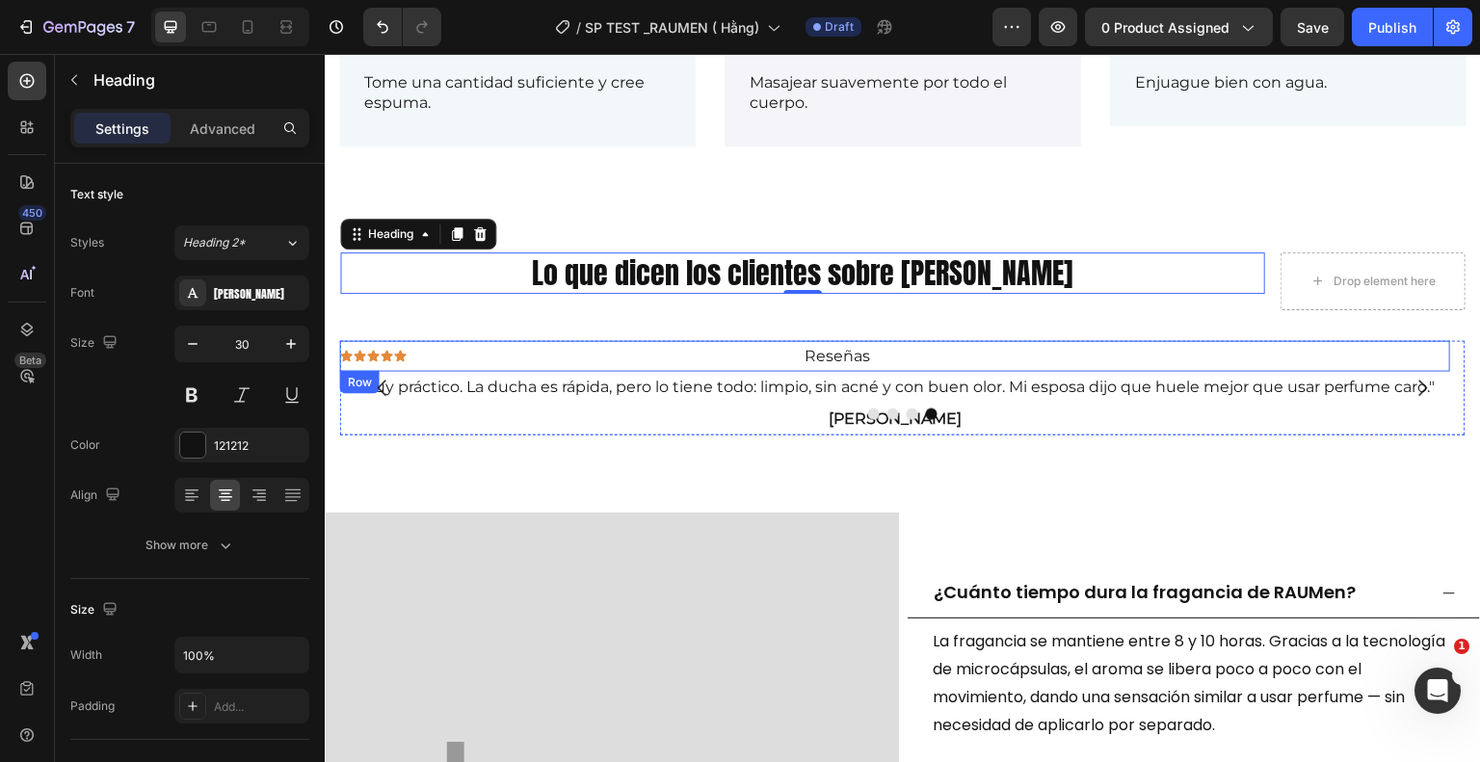
click at [800, 359] on div "Icon Icon Icon Icon Icon Icon List" at bounding box center [571, 357] width 463 height 32
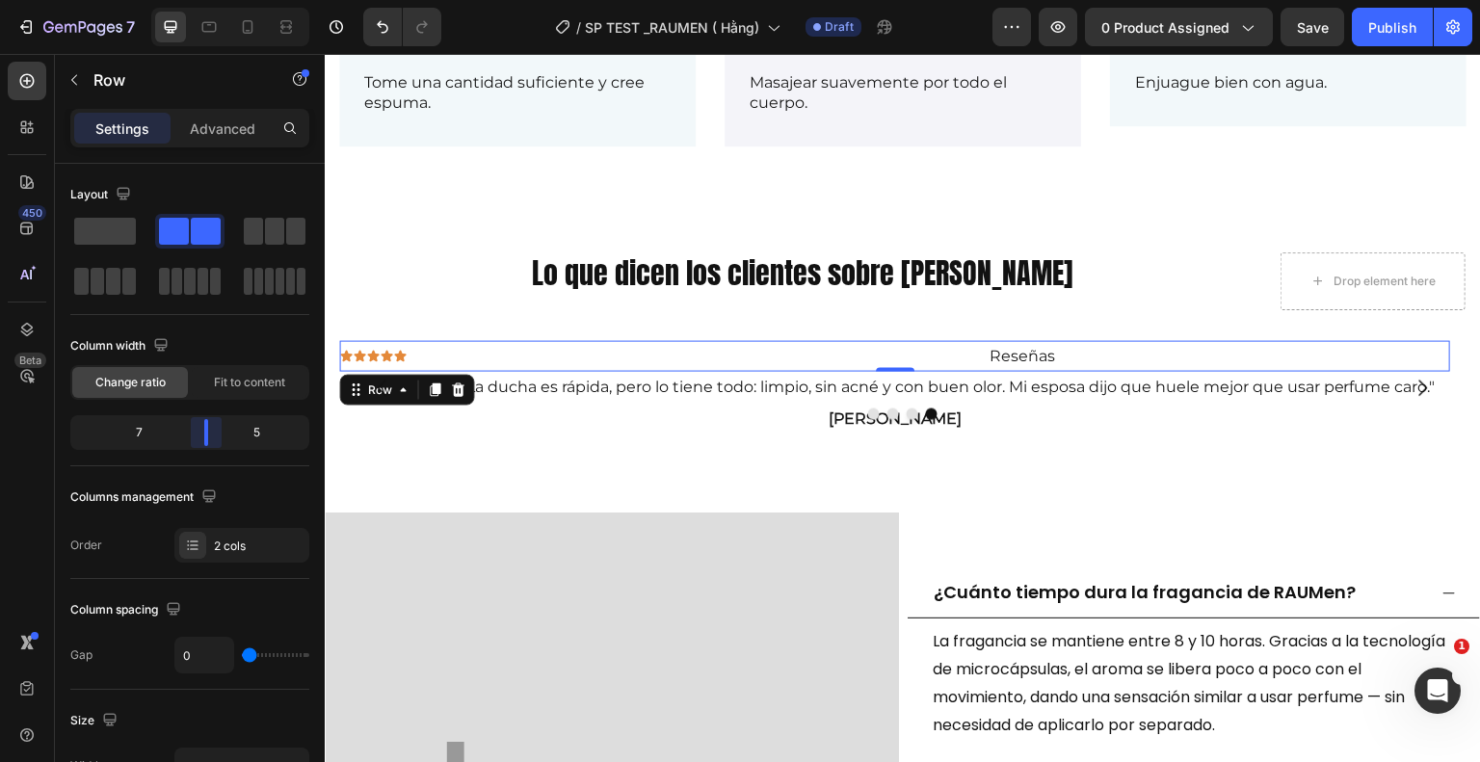
drag, startPoint x: 177, startPoint y: 437, endPoint x: 204, endPoint y: 430, distance: 28.1
click at [204, 0] on body "7 Version history / SP TEST _RAUMEN ( Hằng) Draft Preview 0 product assigned Sa…" at bounding box center [740, 0] width 1480 height 0
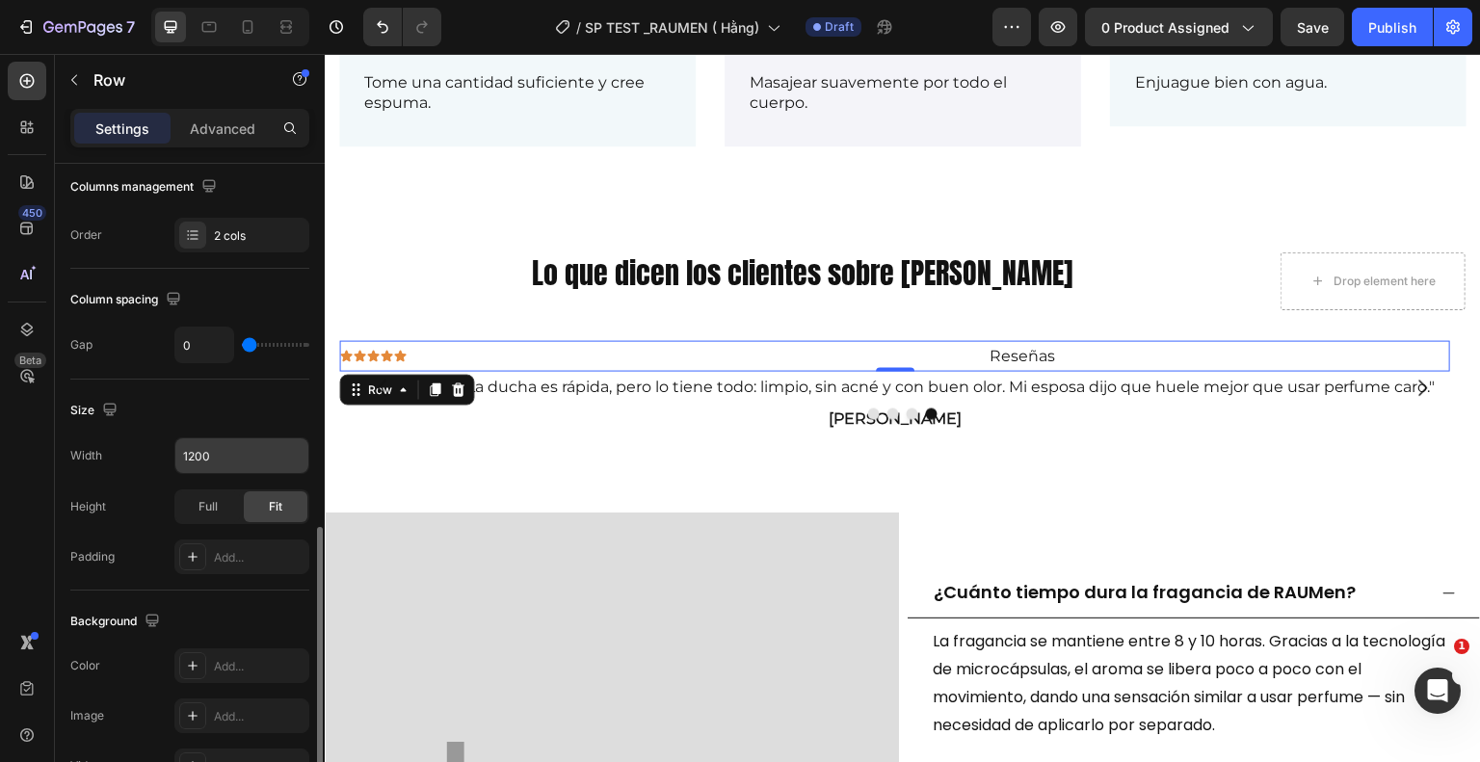
scroll to position [739, 0]
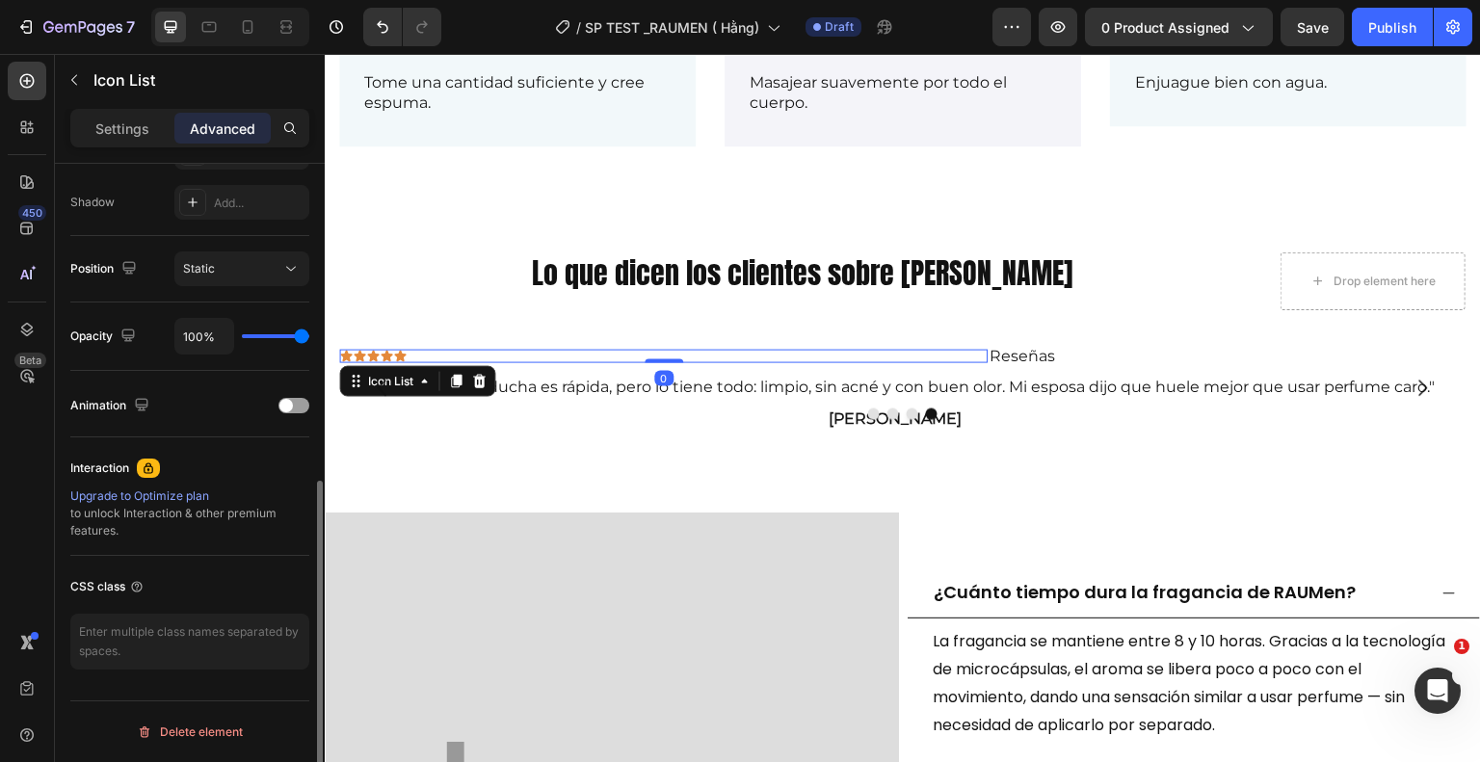
click at [462, 354] on div "Icon Icon Icon Icon Icon" at bounding box center [664, 356] width 648 height 13
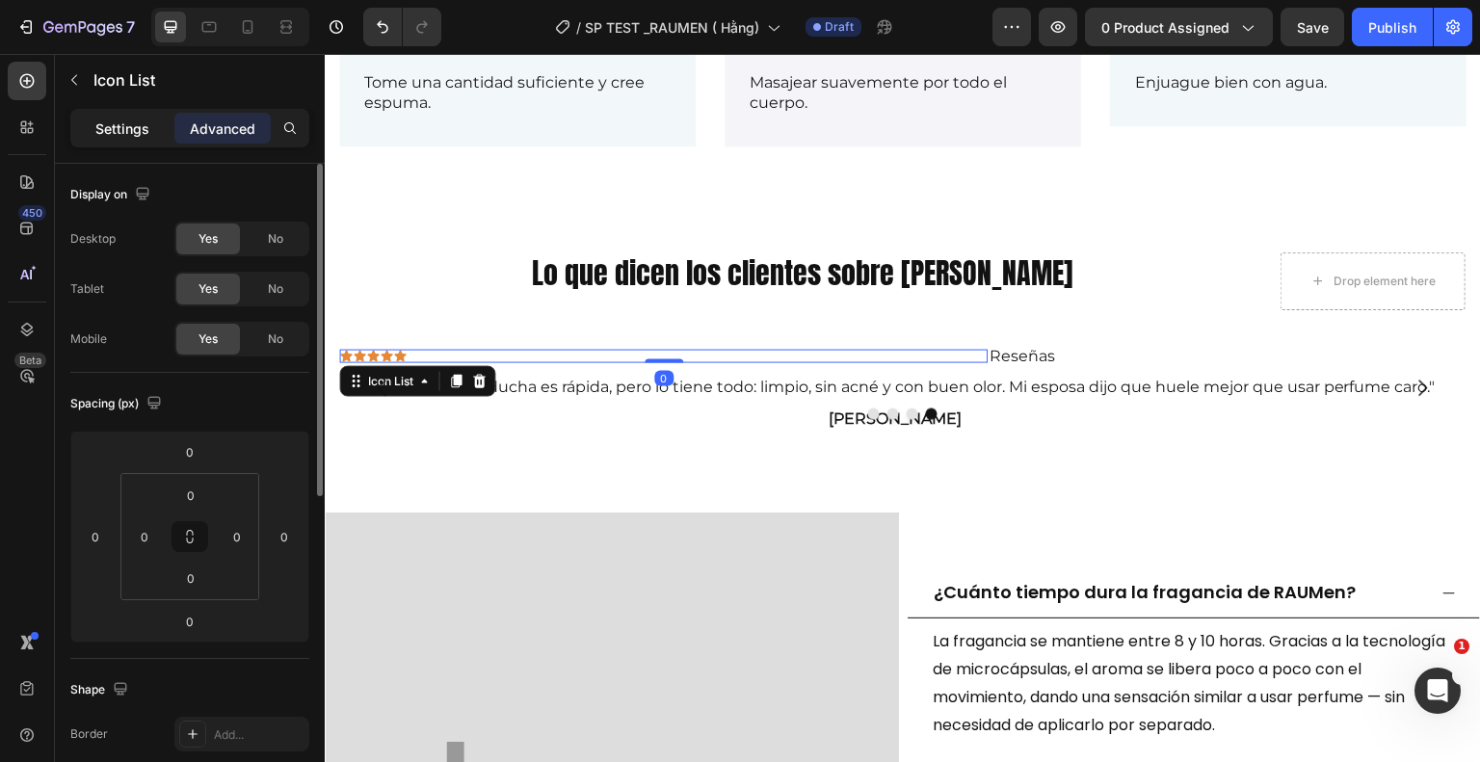
click at [112, 122] on p "Settings" at bounding box center [122, 129] width 54 height 20
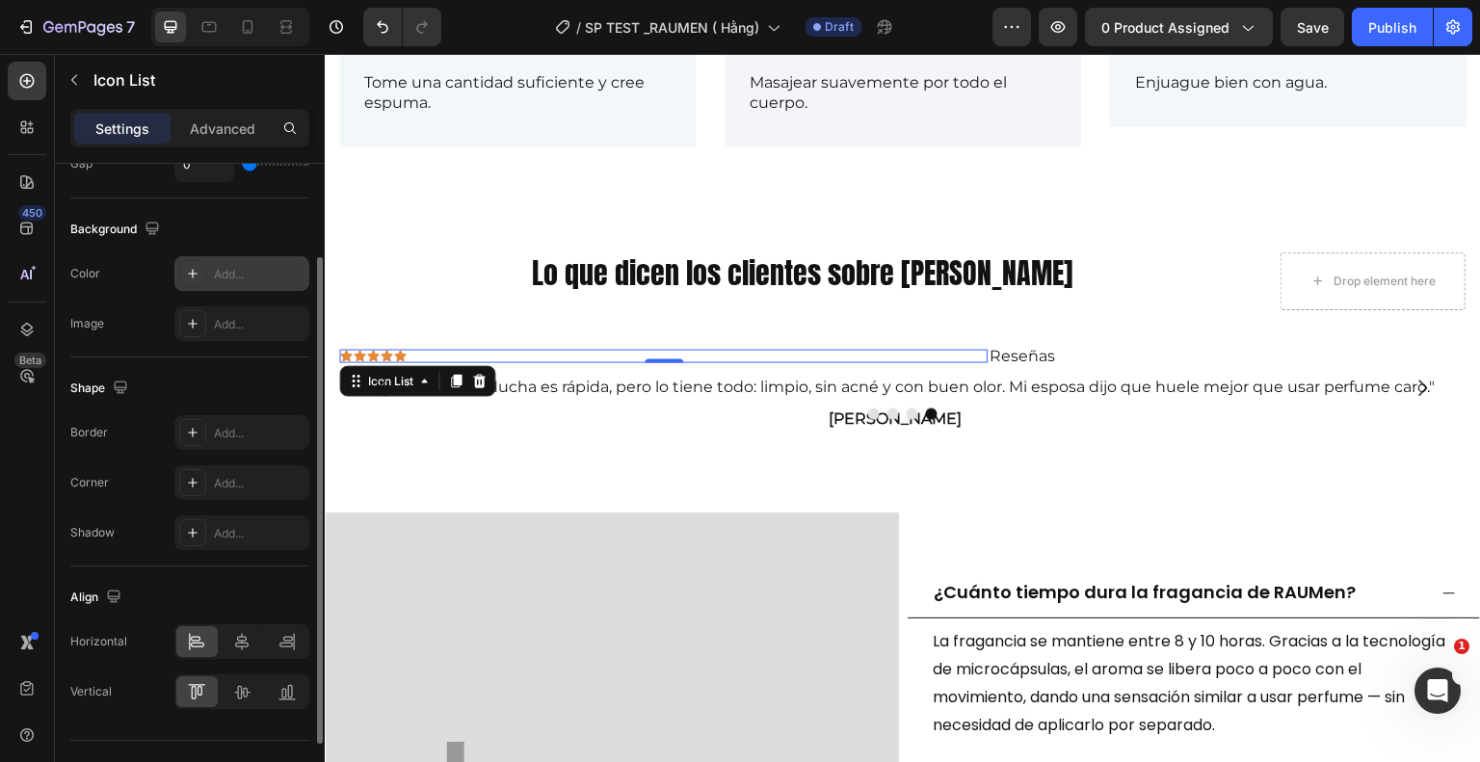
scroll to position [223, 0]
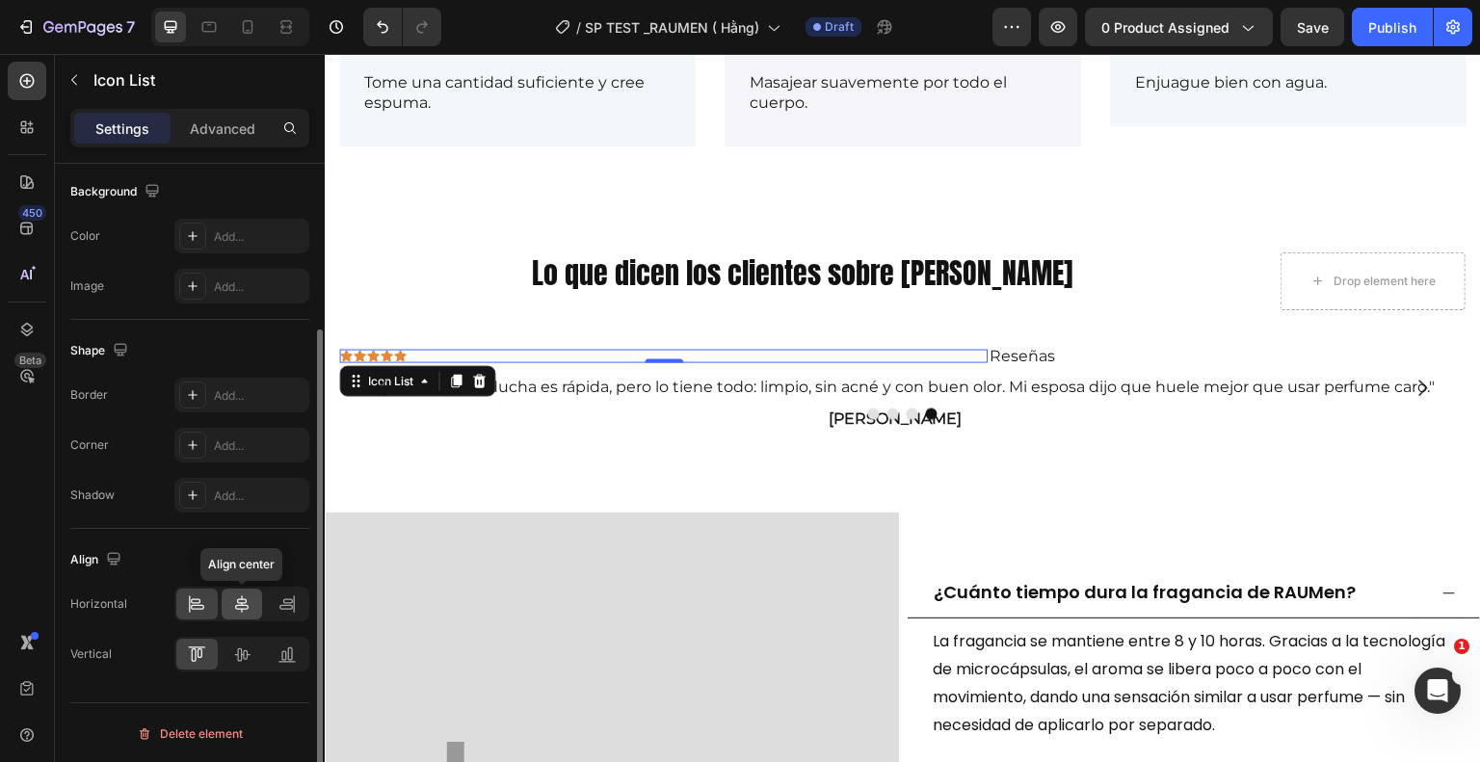
click at [239, 600] on icon at bounding box center [241, 604] width 19 height 19
click at [293, 592] on div at bounding box center [286, 604] width 41 height 31
click at [246, 652] on icon at bounding box center [241, 654] width 19 height 19
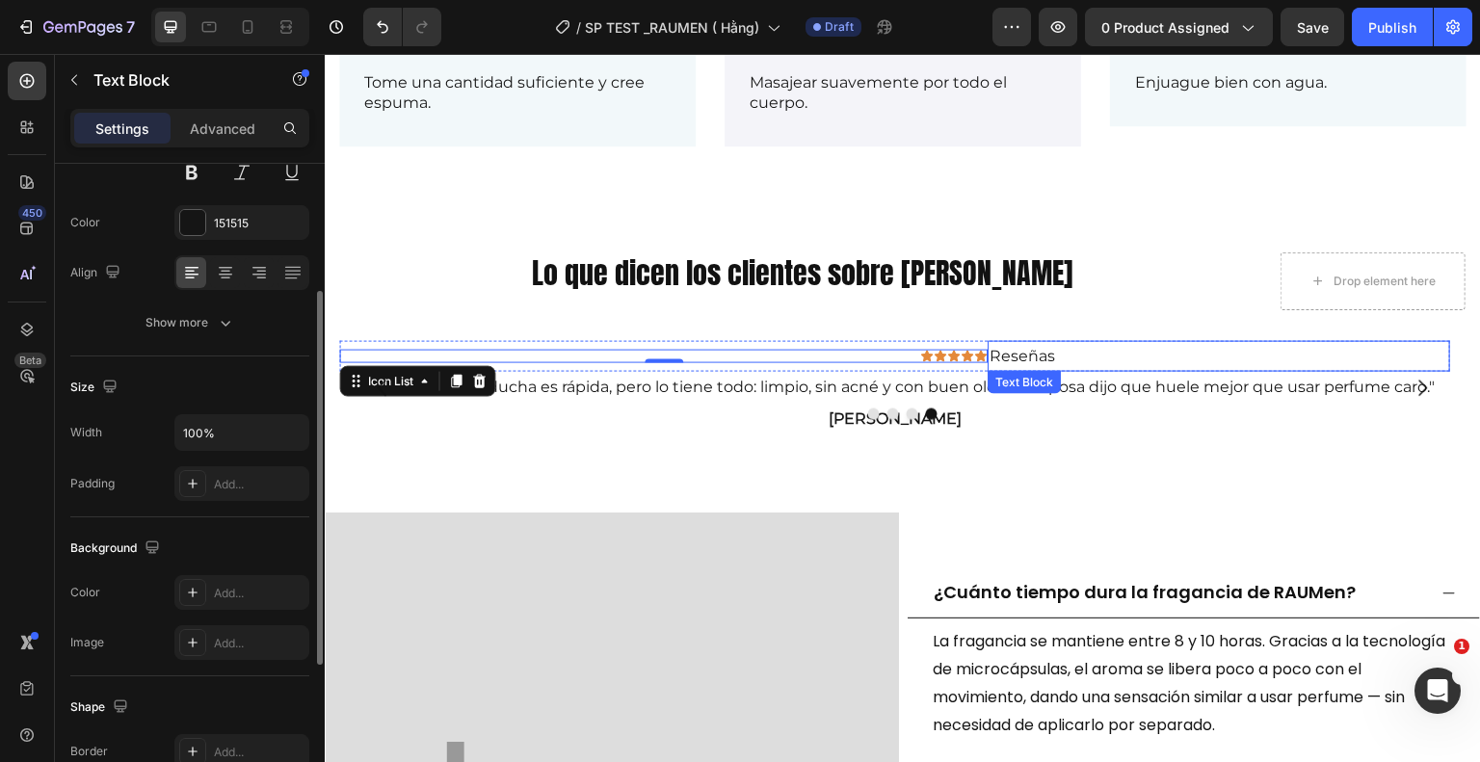
click at [1080, 348] on p "Reseñas" at bounding box center [1219, 357] width 459 height 28
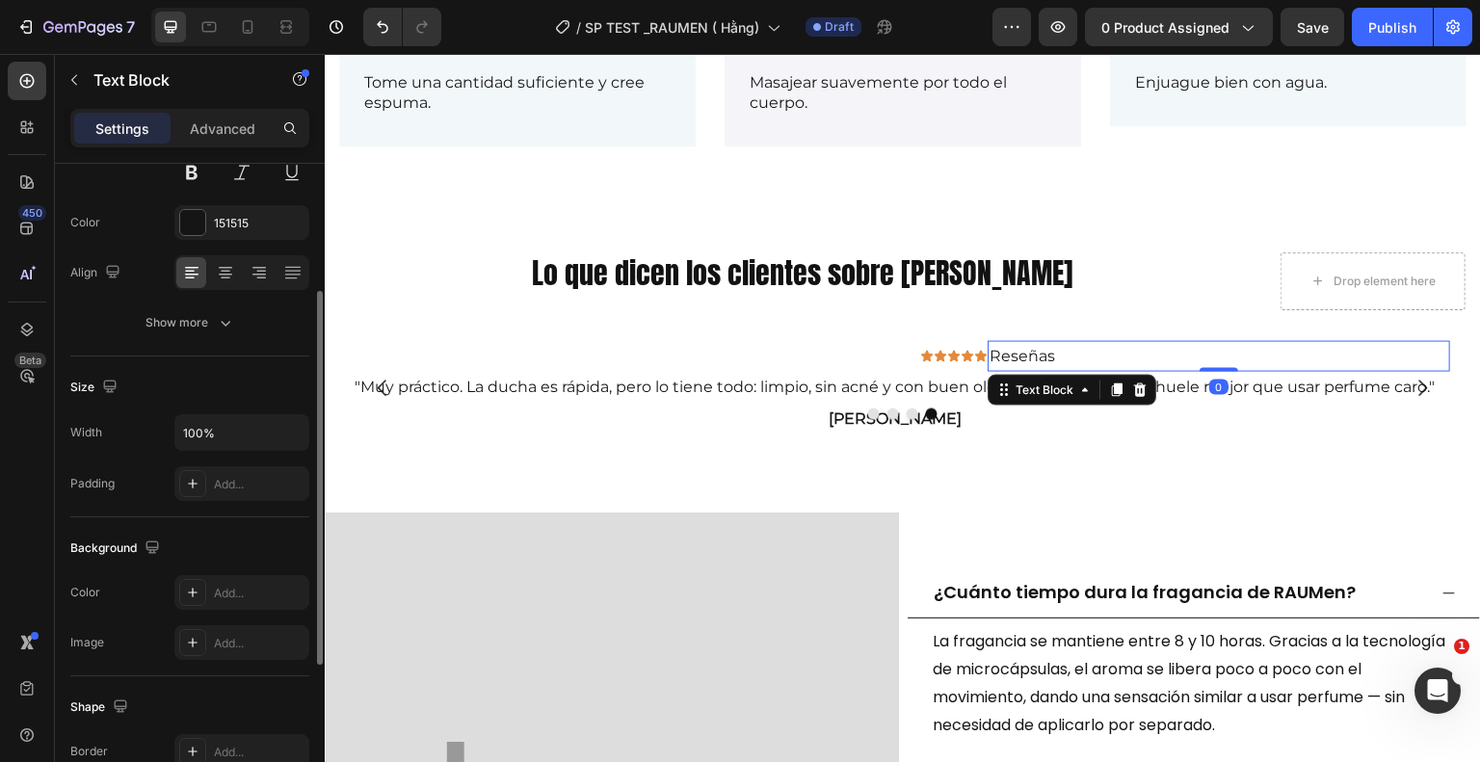
scroll to position [0, 0]
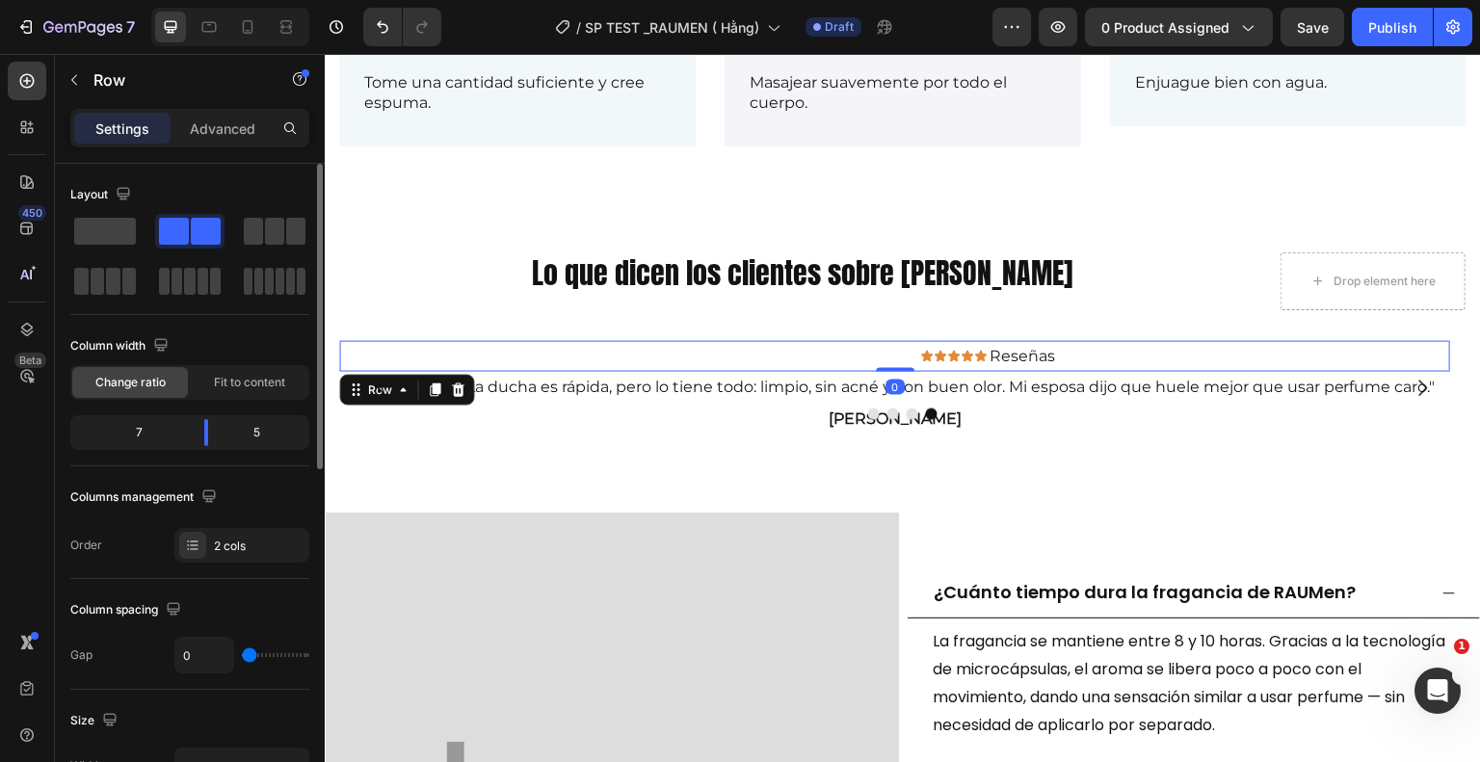
click at [857, 341] on div "Icon Icon Icon Icon Icon Icon List" at bounding box center [664, 357] width 648 height 32
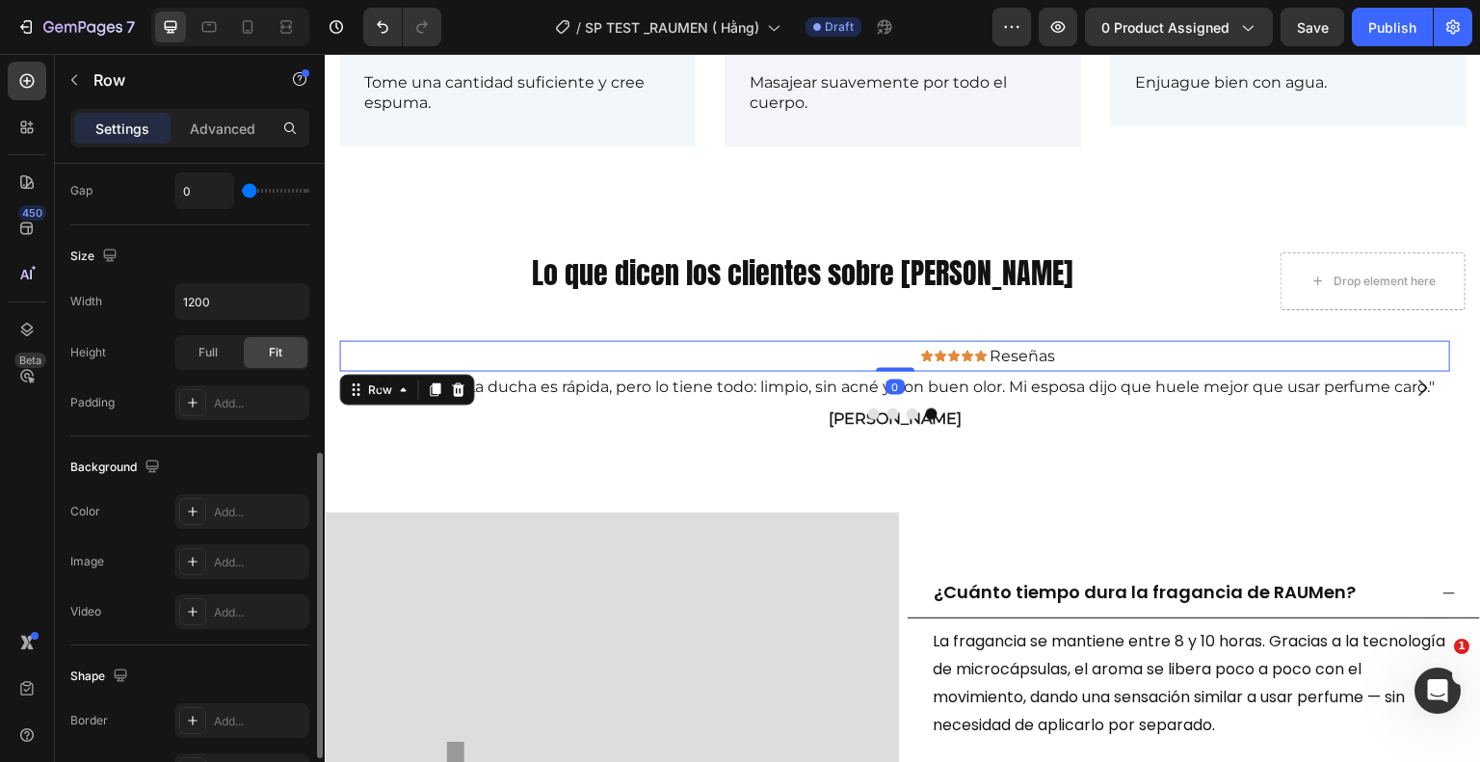
scroll to position [739, 0]
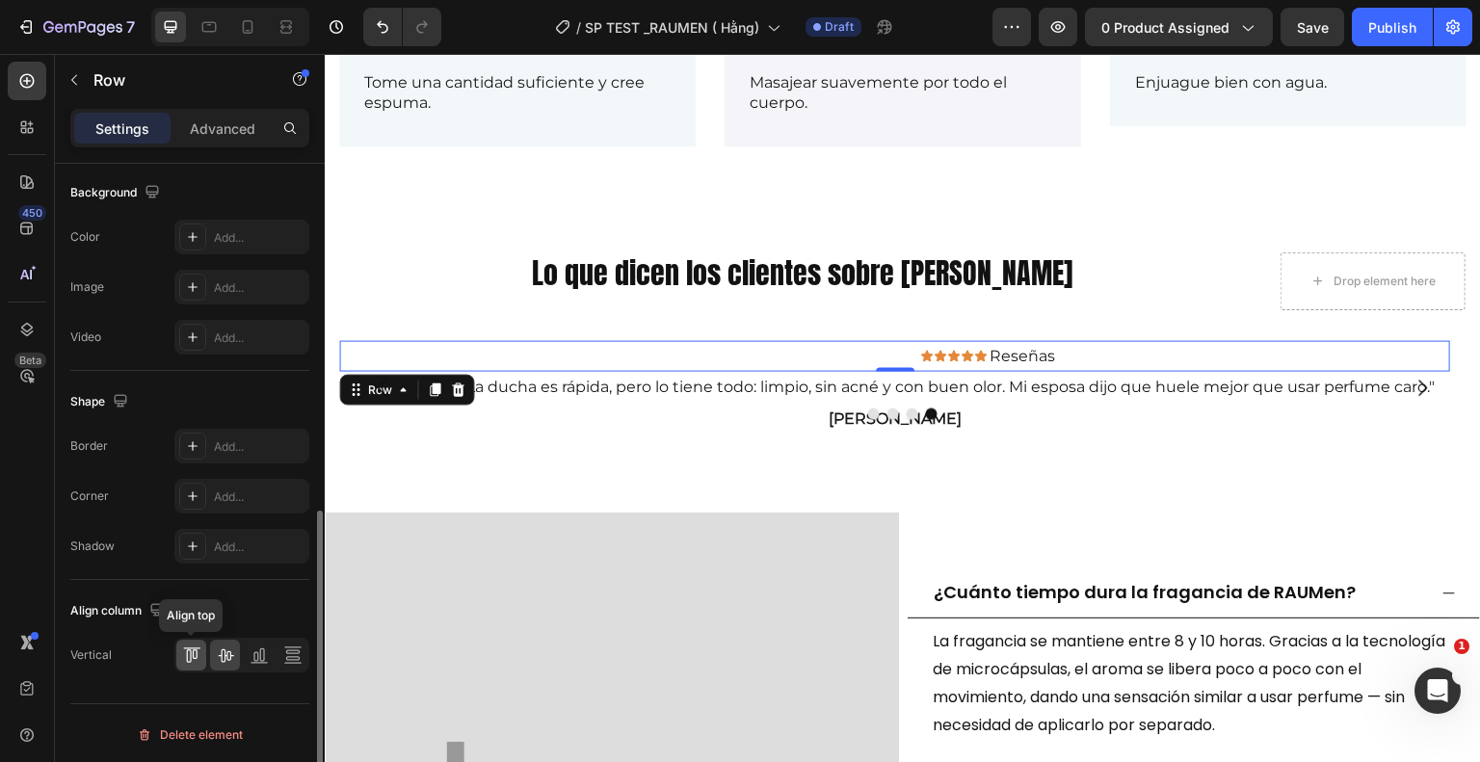
click at [197, 649] on icon at bounding box center [194, 654] width 5 height 10
click at [221, 658] on icon at bounding box center [225, 655] width 15 height 13
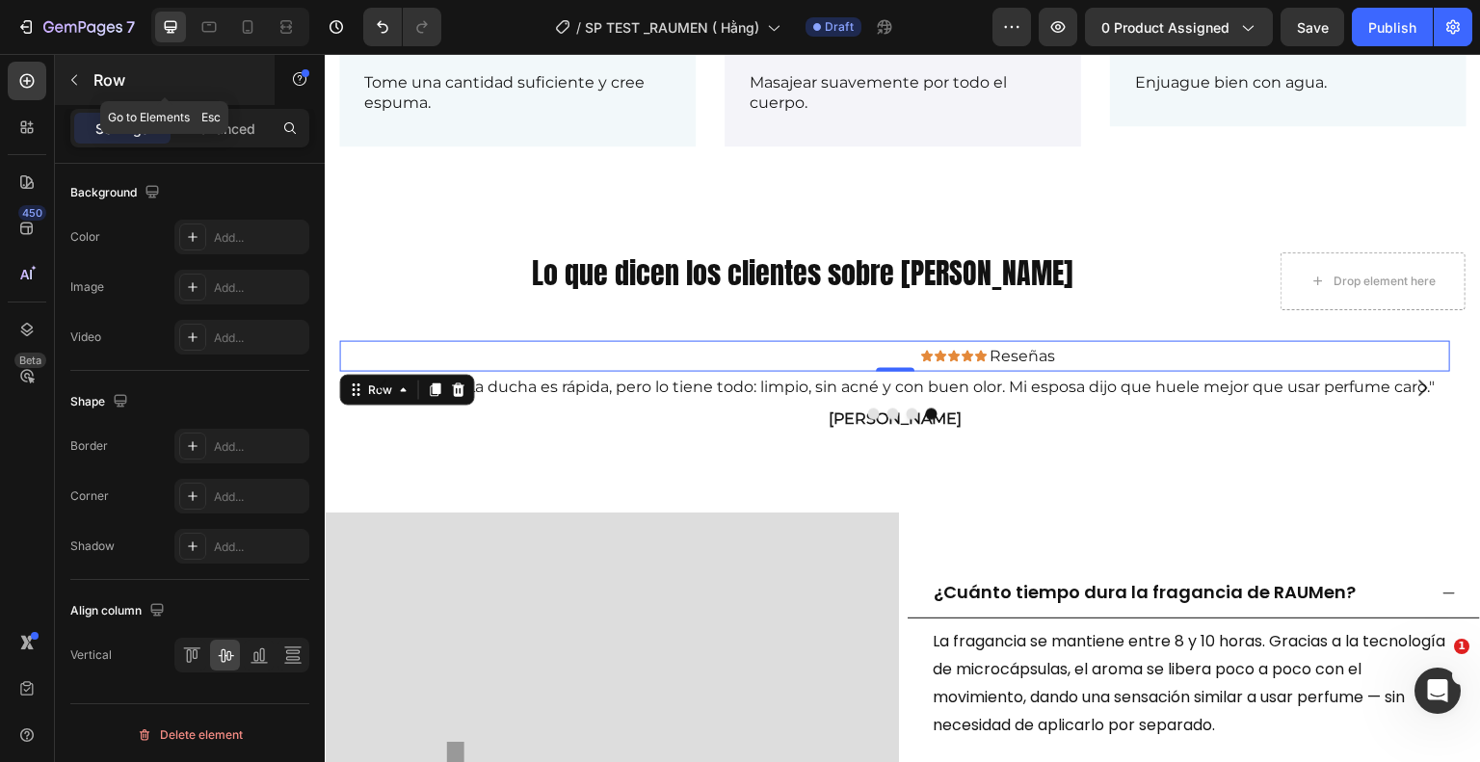
click at [66, 83] on icon "button" at bounding box center [73, 79] width 15 height 15
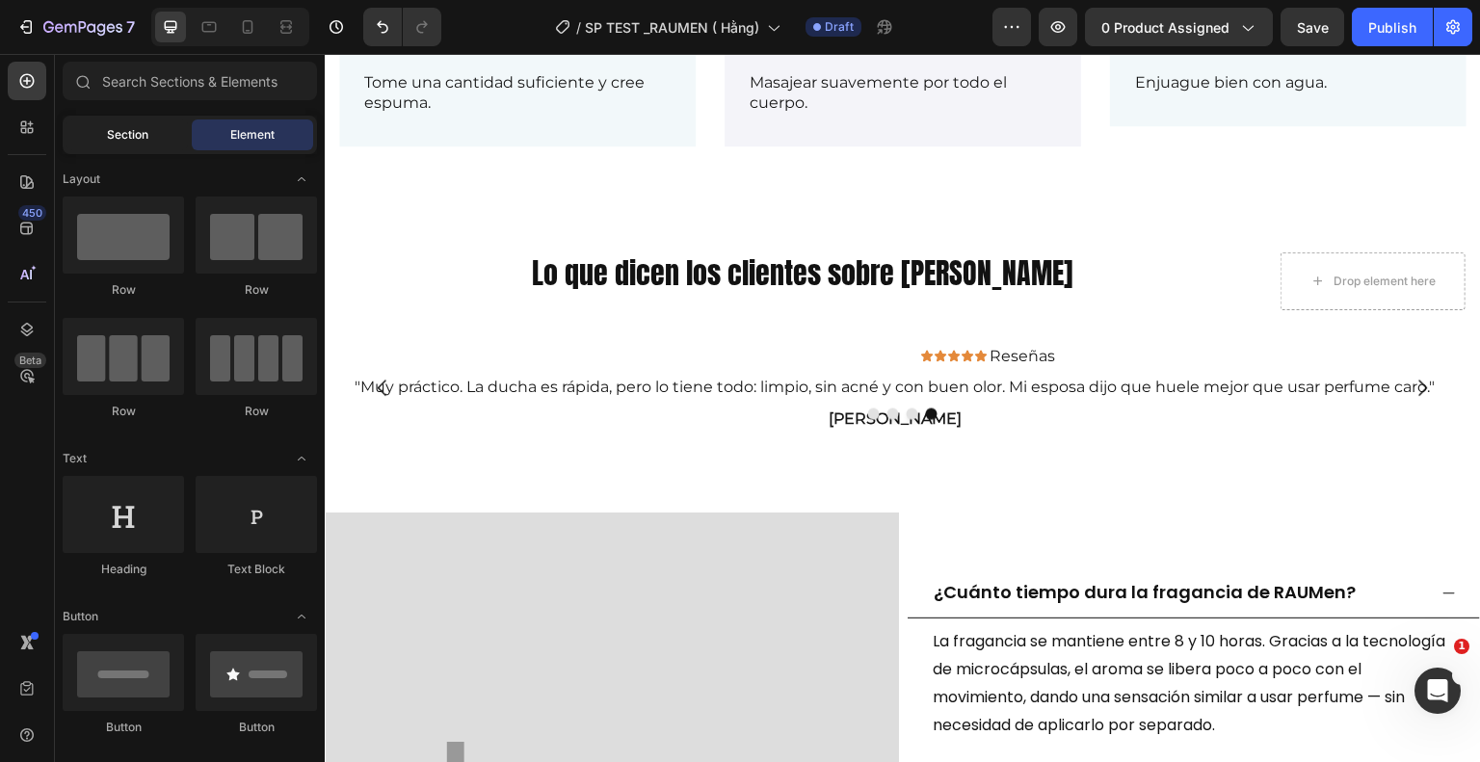
click at [154, 129] on div "Section" at bounding box center [126, 134] width 121 height 31
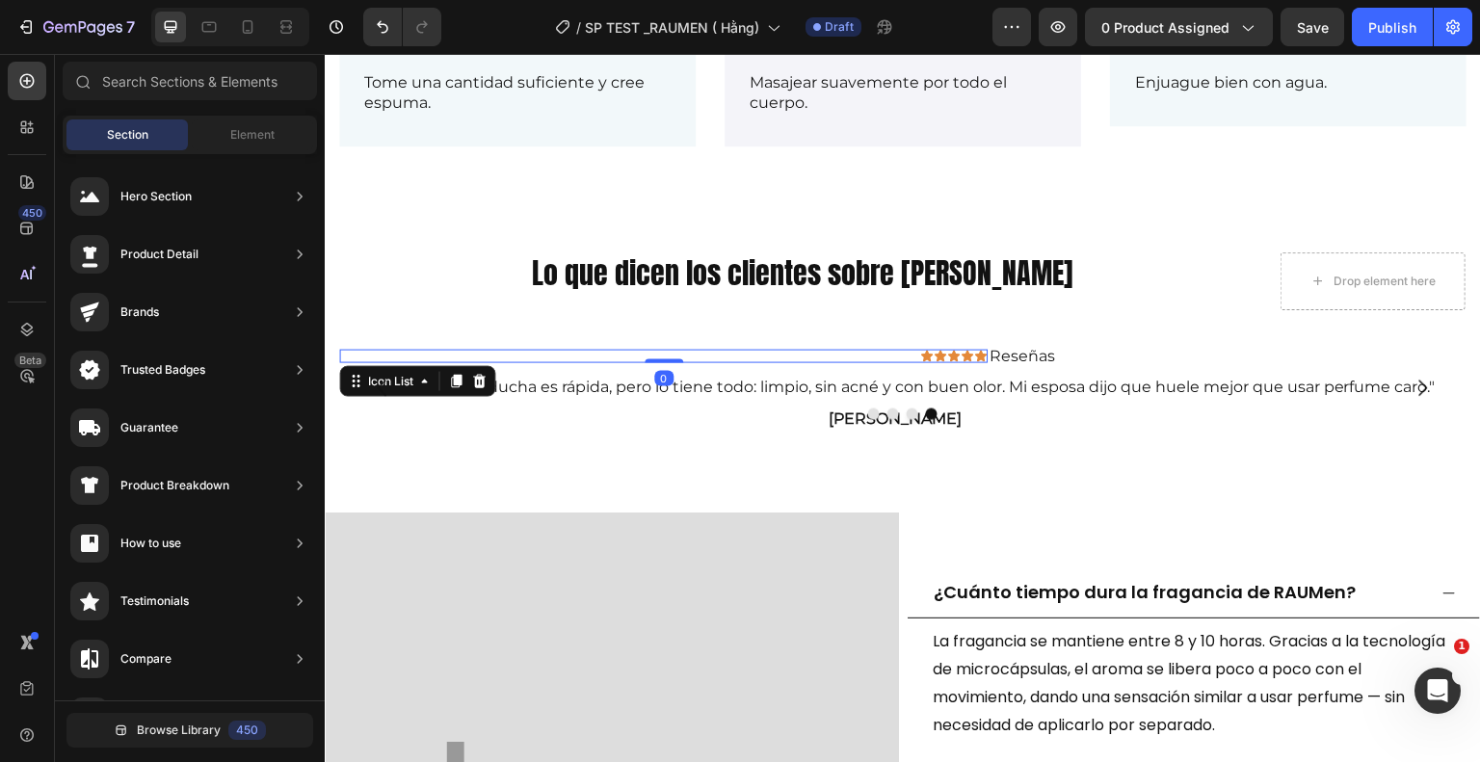
click at [854, 352] on div "Icon Icon Icon Icon Icon" at bounding box center [664, 356] width 648 height 13
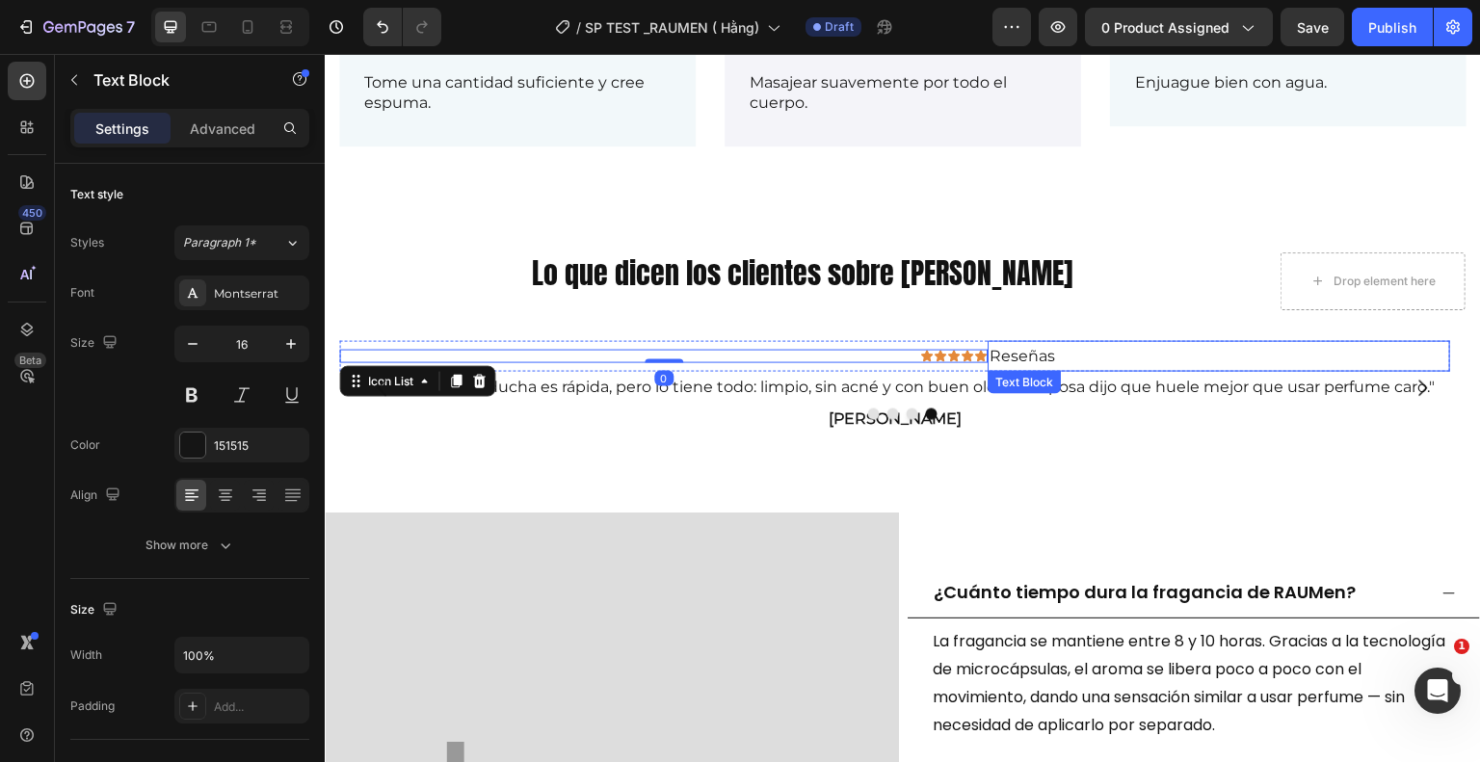
click at [1125, 356] on p "Reseñas" at bounding box center [1219, 357] width 459 height 28
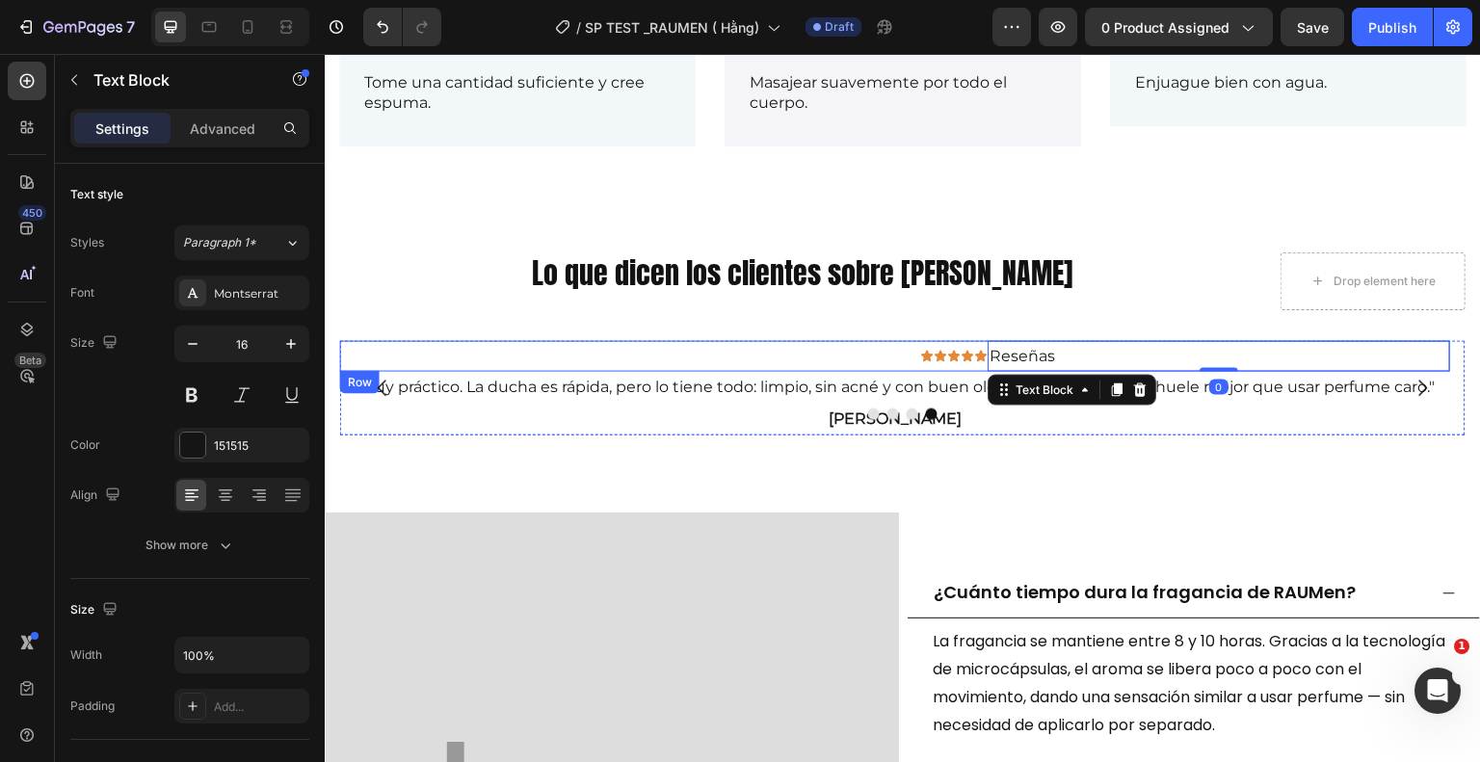
click at [946, 363] on div "Icon Icon Icon Icon Icon Icon List" at bounding box center [664, 357] width 648 height 32
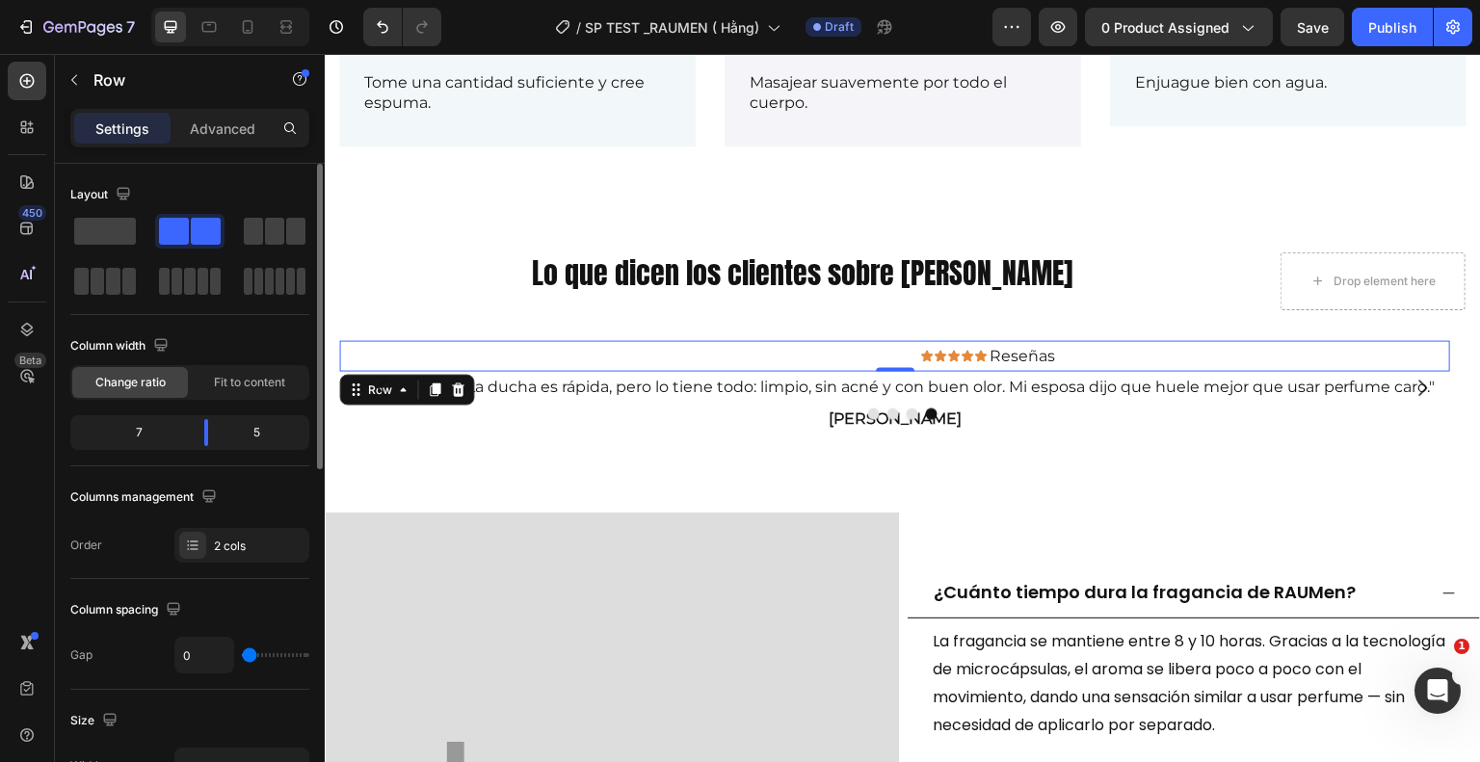
drag, startPoint x: 200, startPoint y: 449, endPoint x: 170, endPoint y: 455, distance: 31.4
click at [170, 455] on div "Column width Change ratio Fit to content 7 5" at bounding box center [189, 399] width 239 height 136
drag, startPoint x: 205, startPoint y: 430, endPoint x: 194, endPoint y: 435, distance: 12.5
click at [180, 0] on body "7 Version history / SP TEST _RAUMEN ( Hằng) Draft Preview 0 product assigned Sa…" at bounding box center [740, 0] width 1480 height 0
drag, startPoint x: 180, startPoint y: 430, endPoint x: 266, endPoint y: 415, distance: 87.0
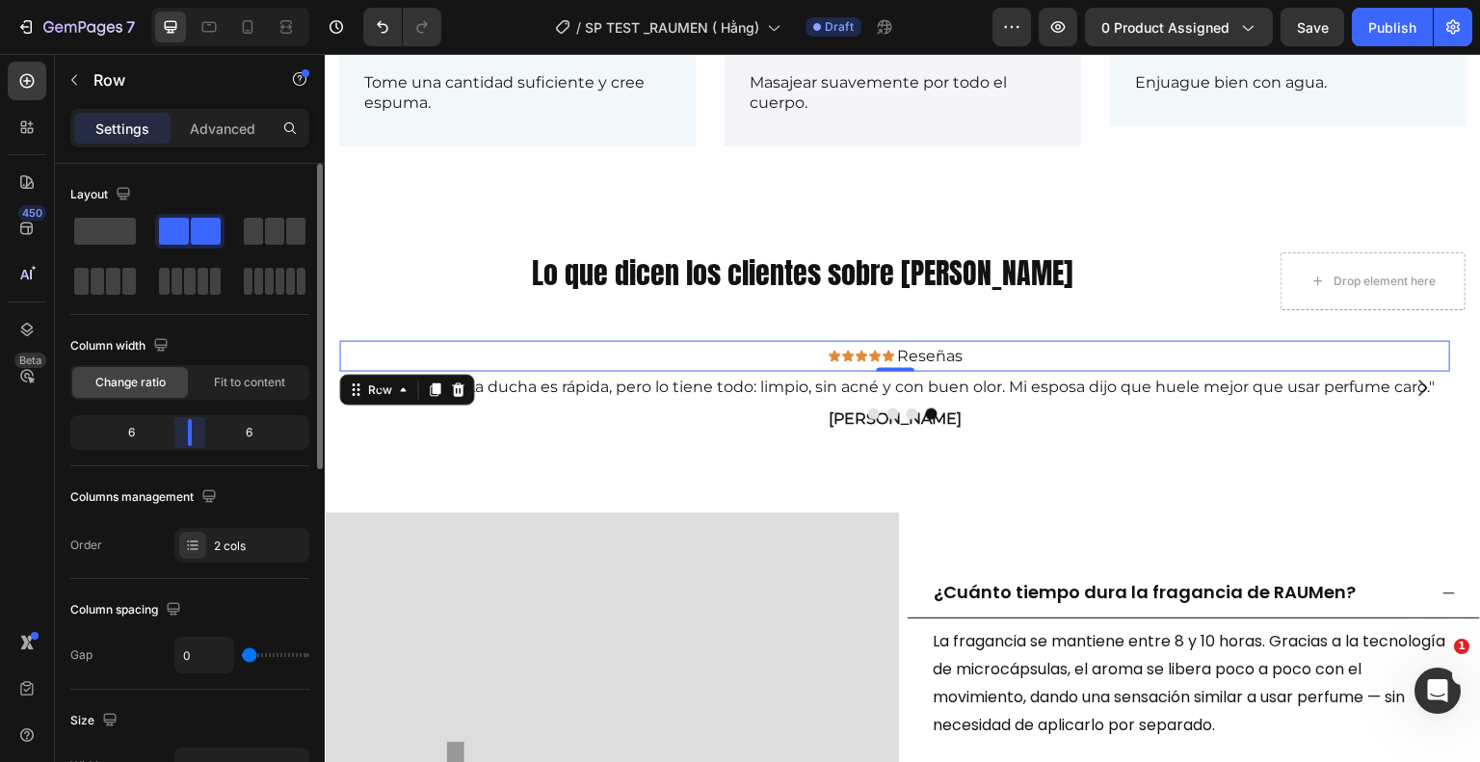
click at [184, 0] on body "7 Version history / SP TEST _RAUMEN ( Hằng) Draft Preview 0 product assigned Sa…" at bounding box center [740, 0] width 1480 height 0
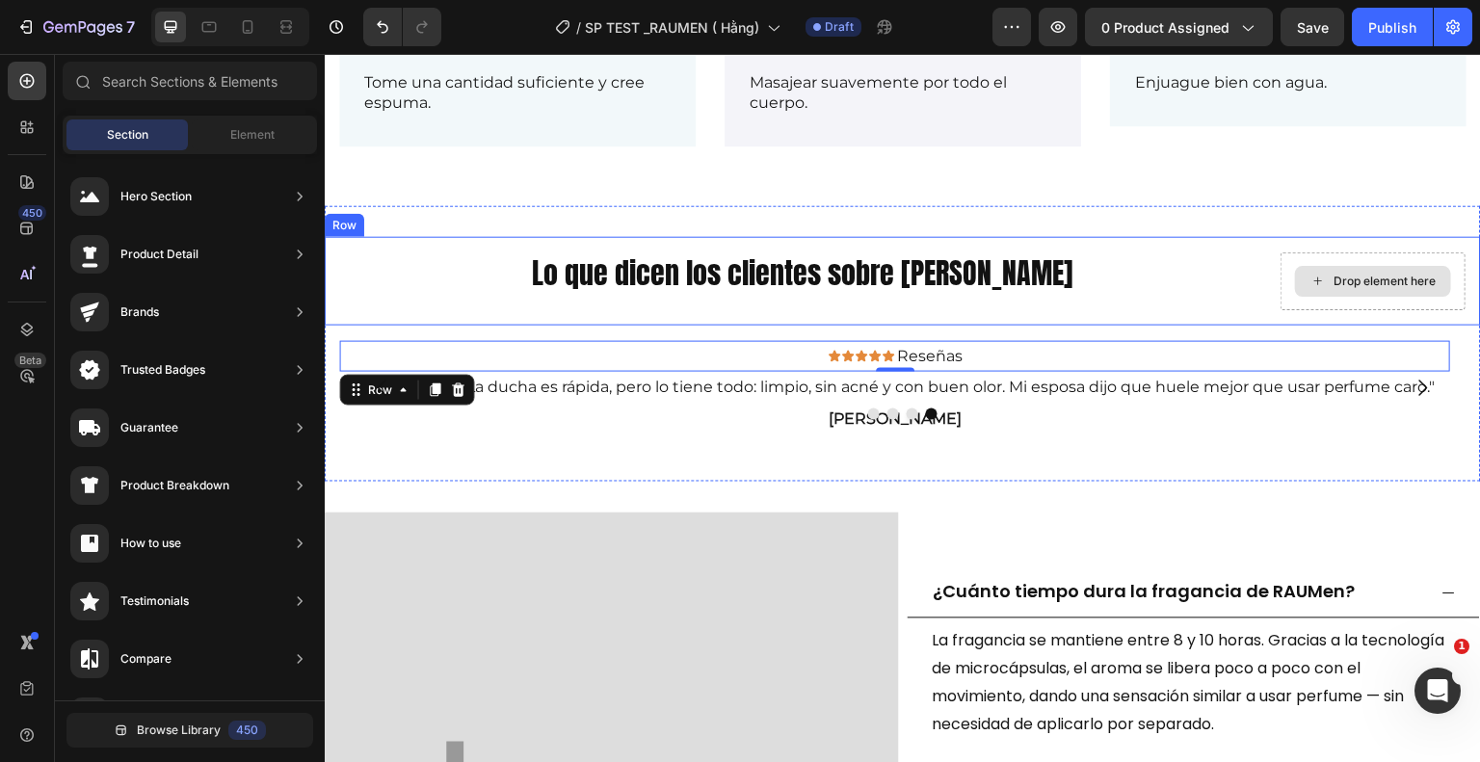
click at [1314, 277] on icon at bounding box center [1318, 281] width 8 height 8
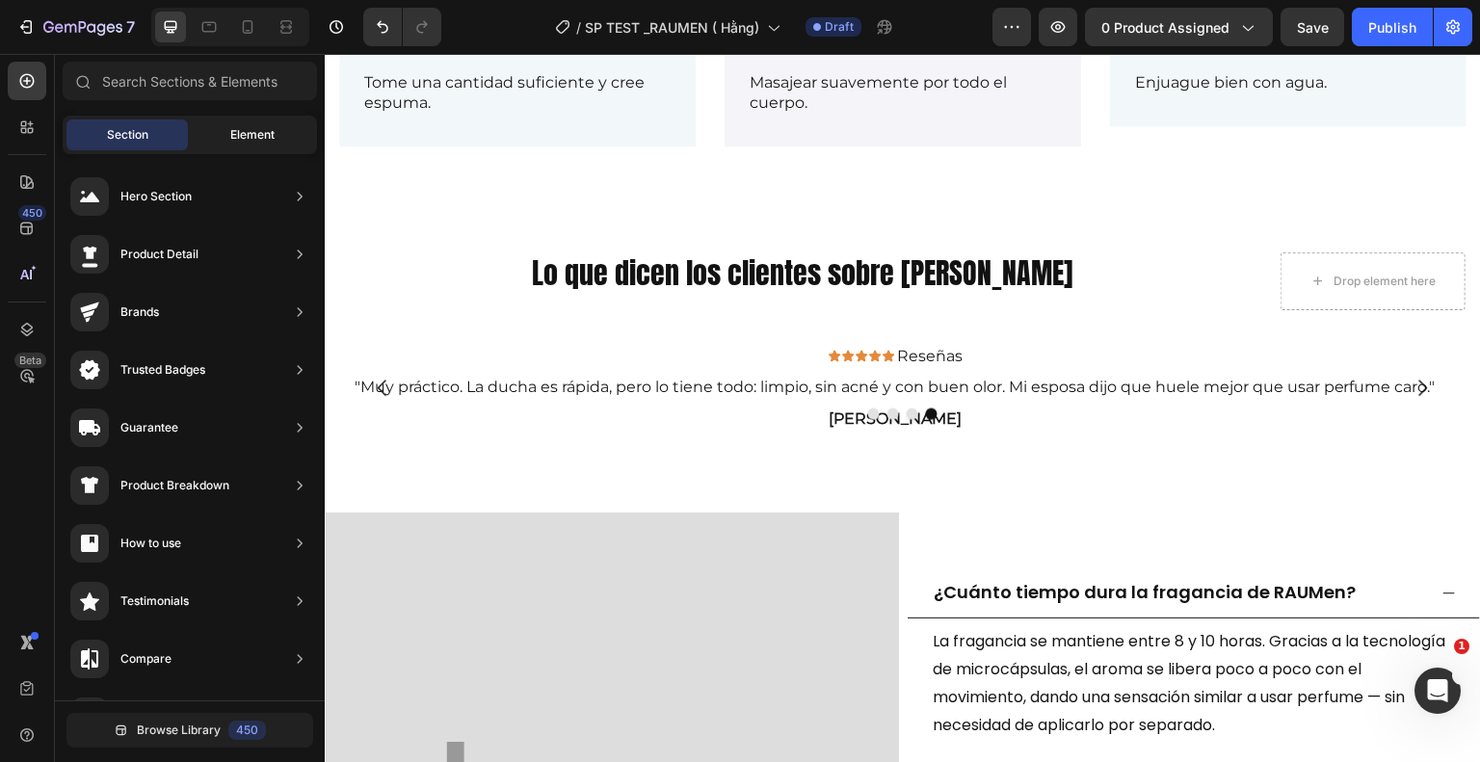
click at [239, 136] on span "Element" at bounding box center [252, 134] width 44 height 17
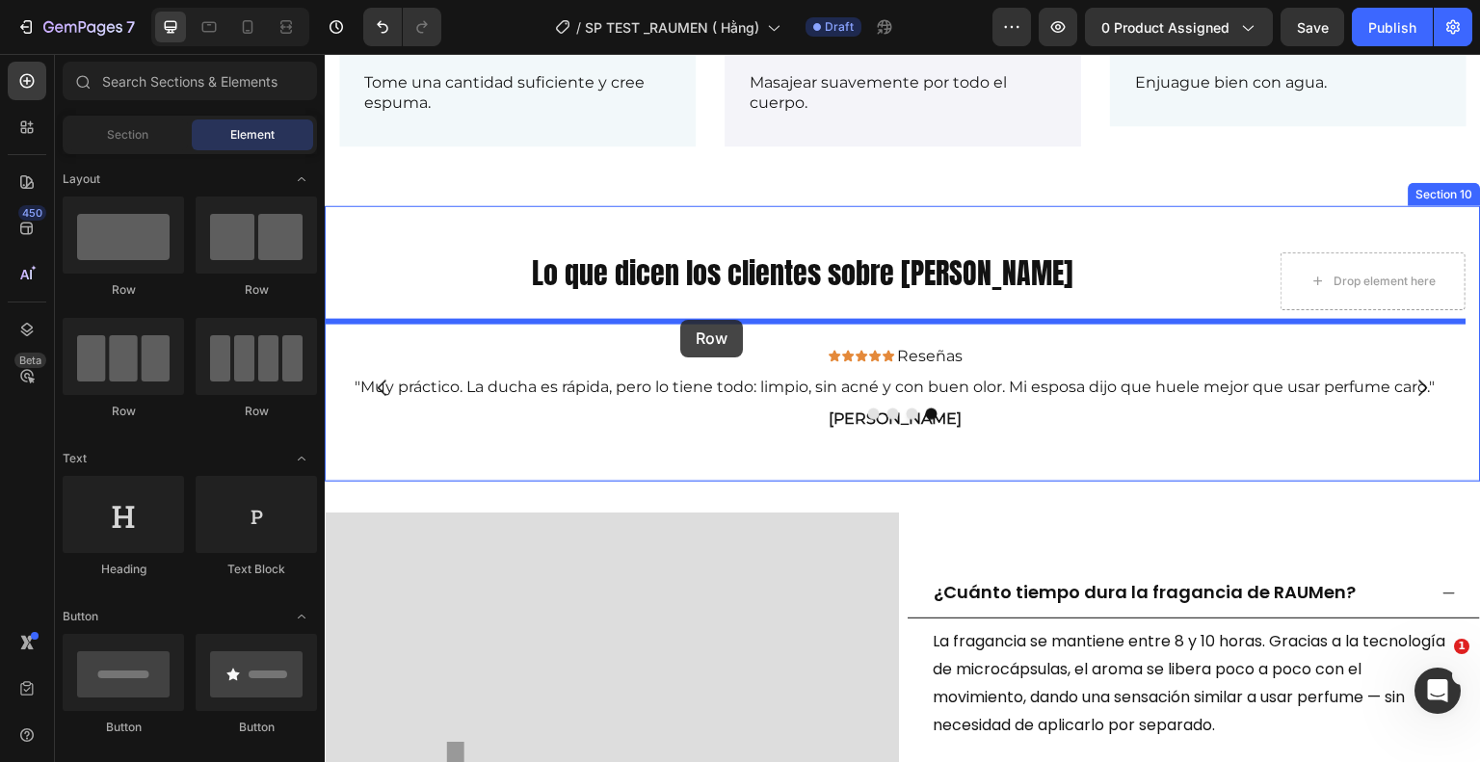
drag, startPoint x: 438, startPoint y: 300, endPoint x: 680, endPoint y: 320, distance: 242.7
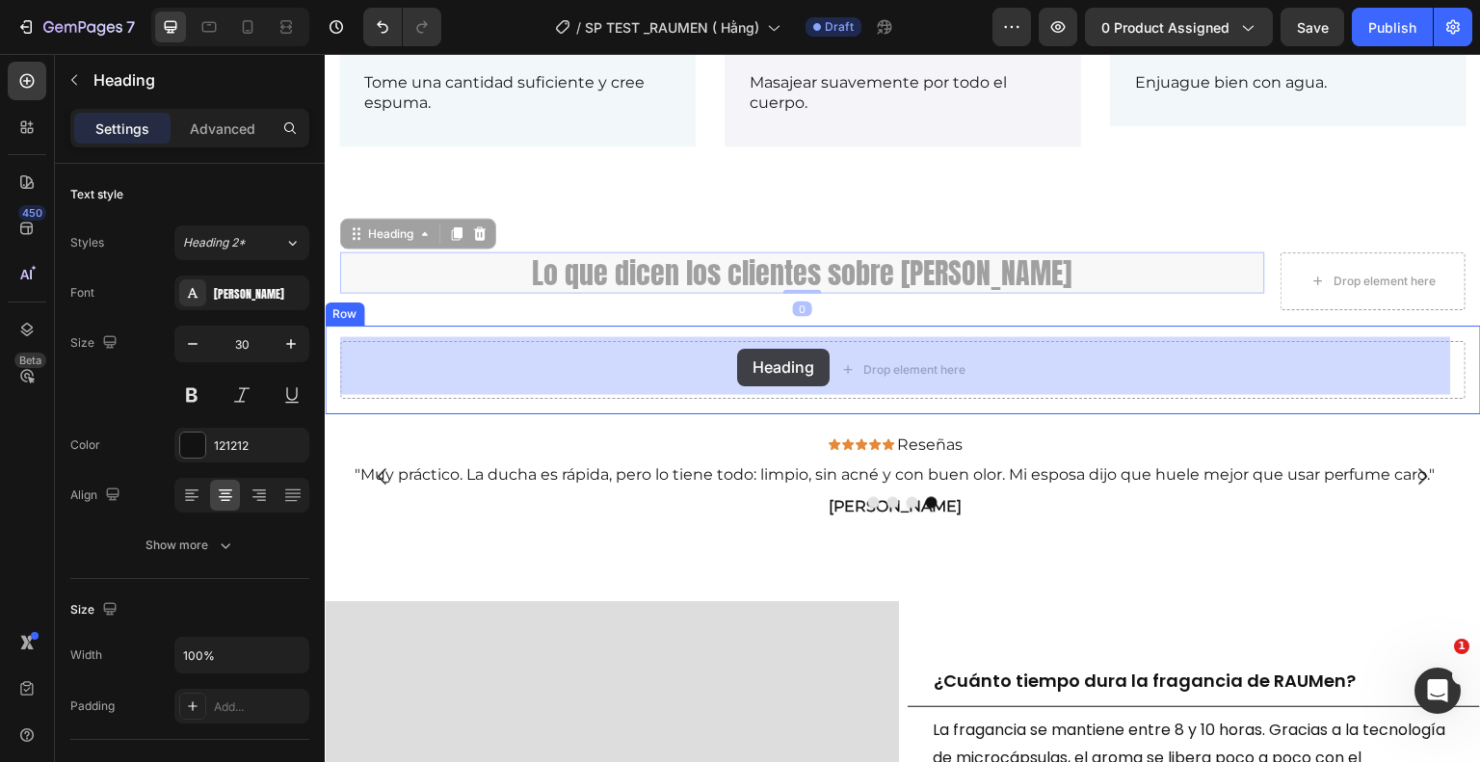
drag, startPoint x: 708, startPoint y: 271, endPoint x: 737, endPoint y: 349, distance: 83.2
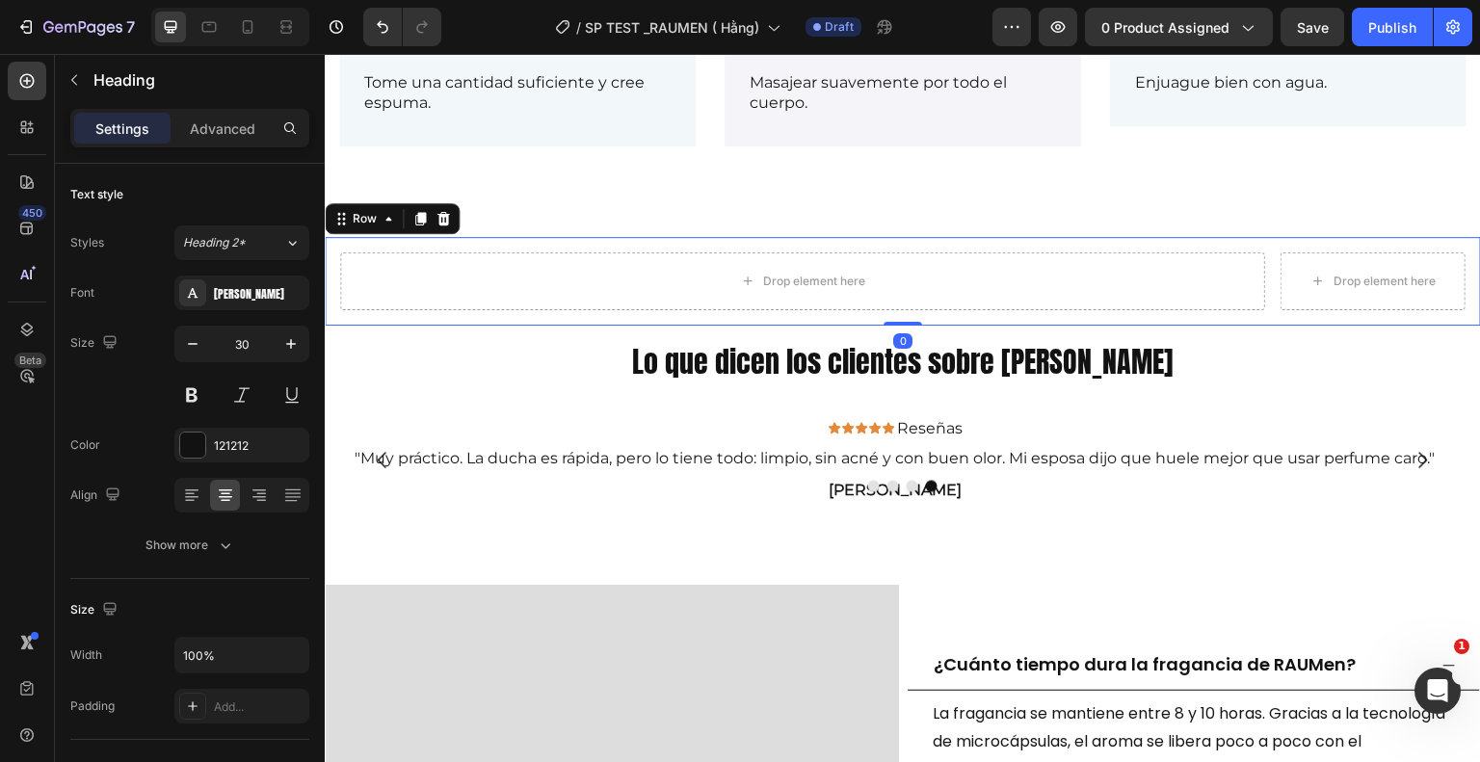
click at [359, 237] on div "Drop element here Drop element here Row 0" at bounding box center [903, 281] width 1156 height 89
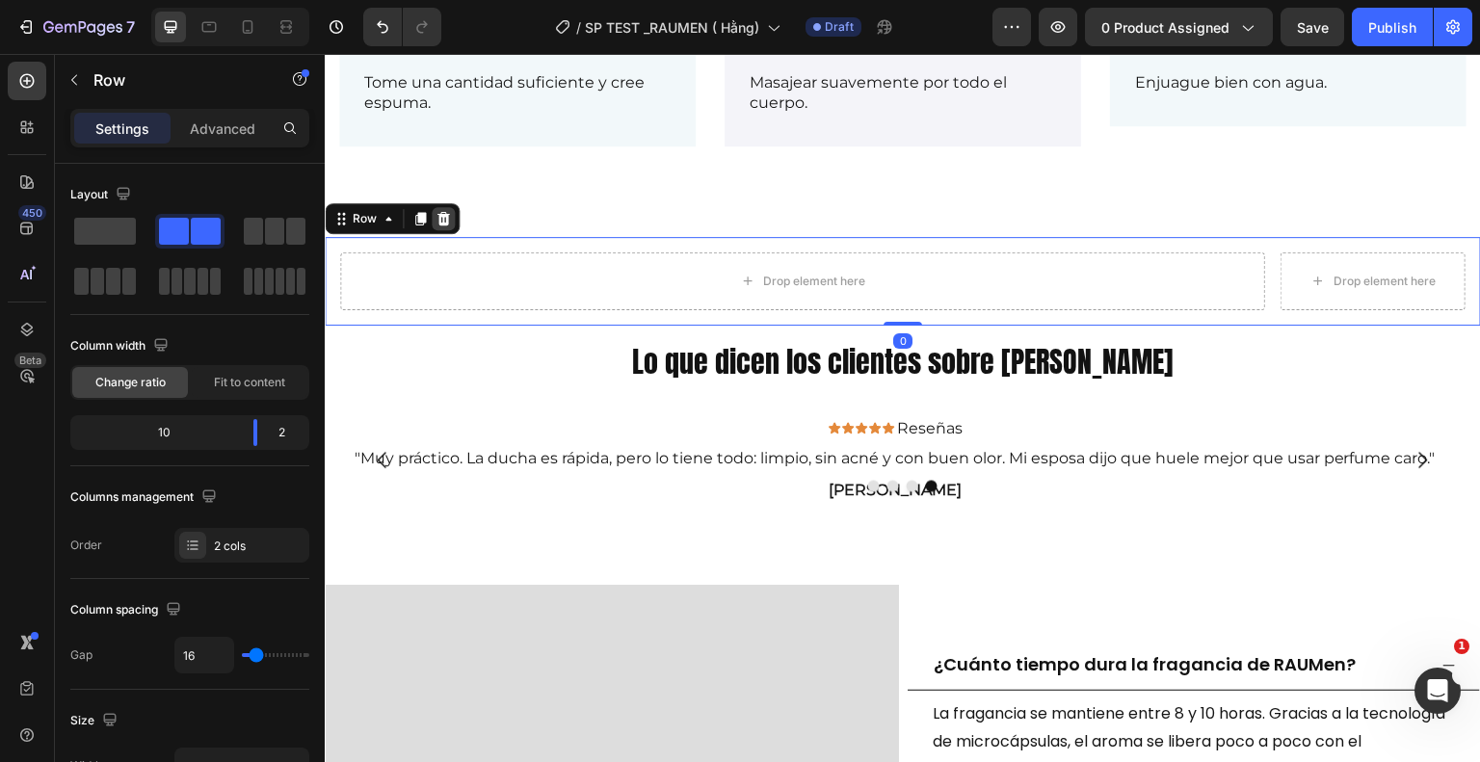
click at [439, 207] on div at bounding box center [443, 218] width 23 height 23
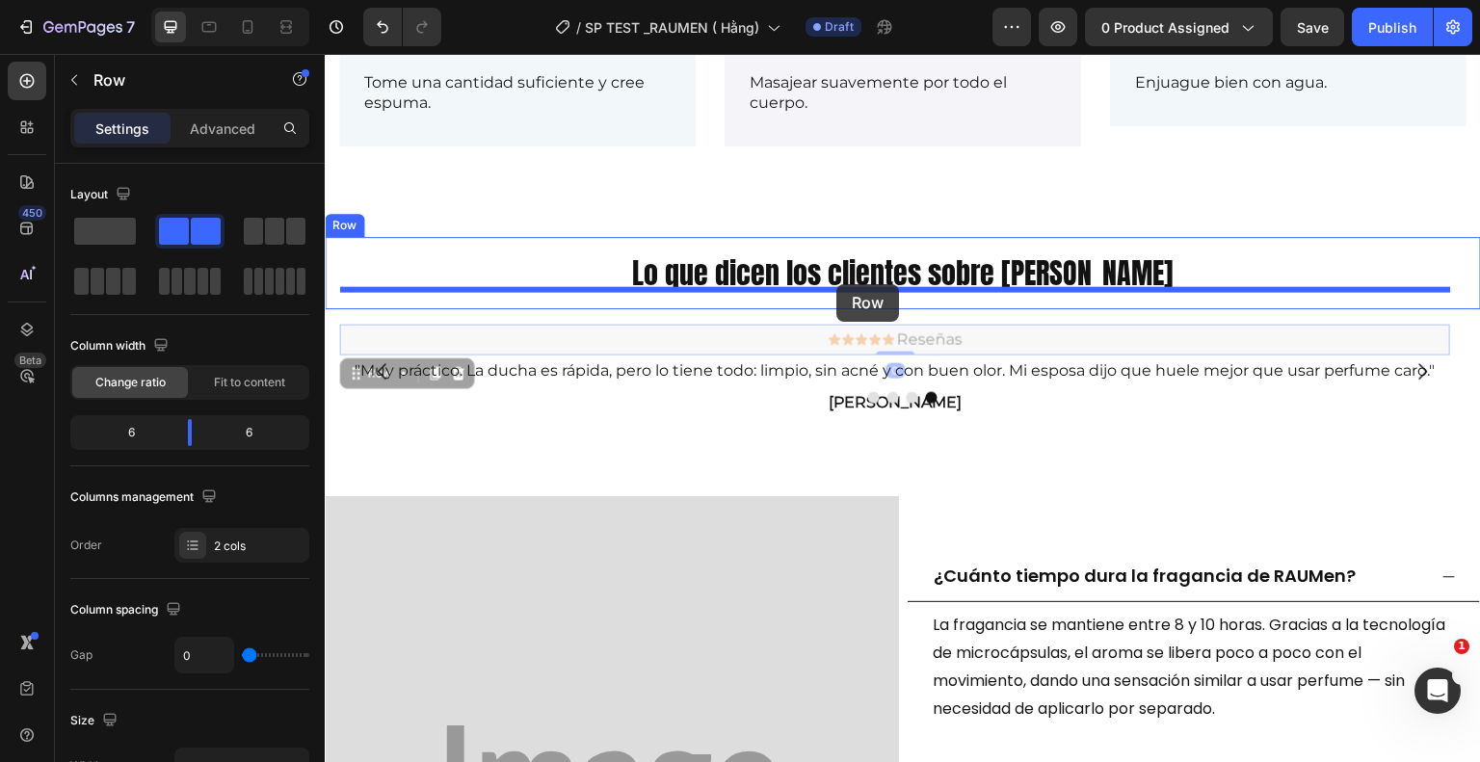
drag, startPoint x: 829, startPoint y: 343, endPoint x: 836, endPoint y: 284, distance: 59.3
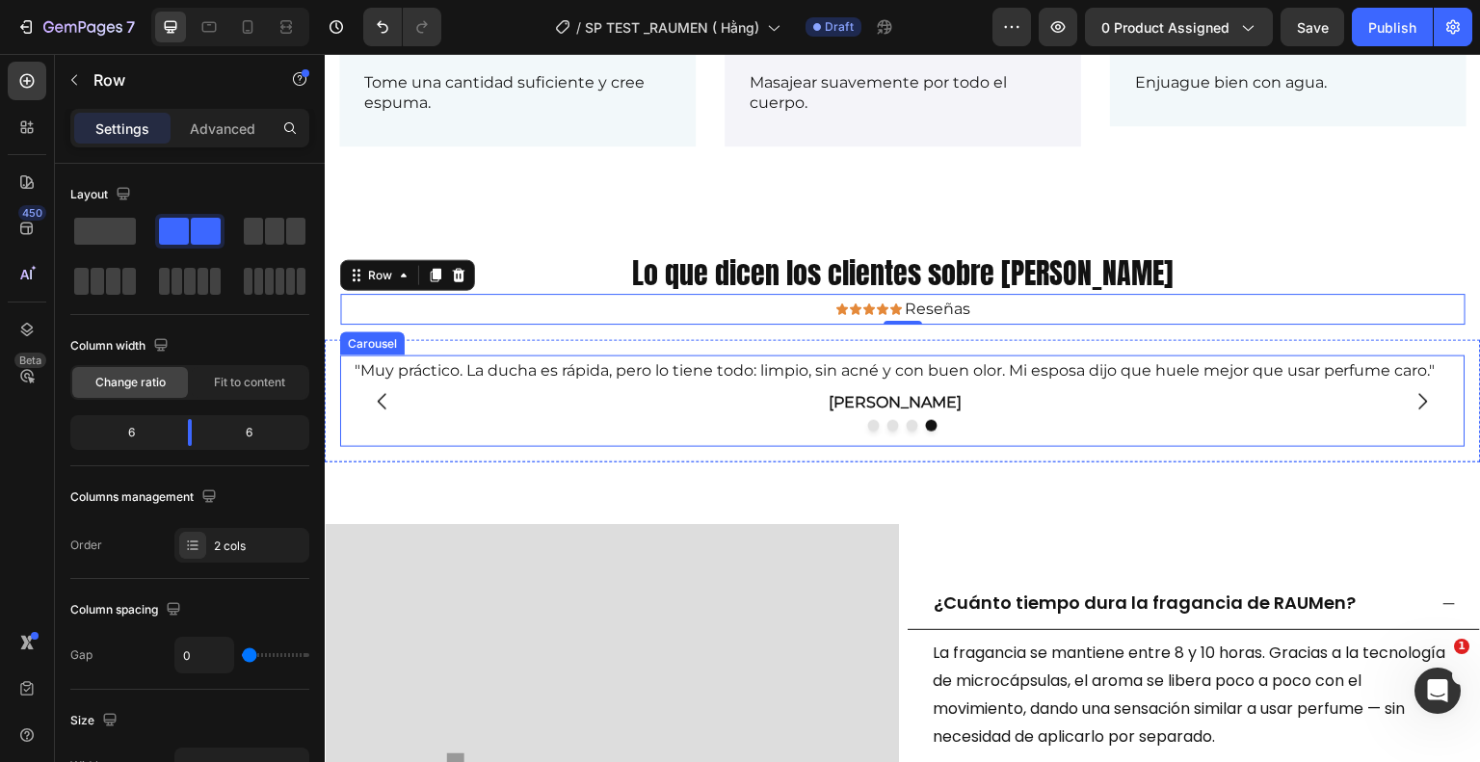
click at [1412, 393] on icon "Carousel Next Arrow" at bounding box center [1423, 401] width 23 height 23
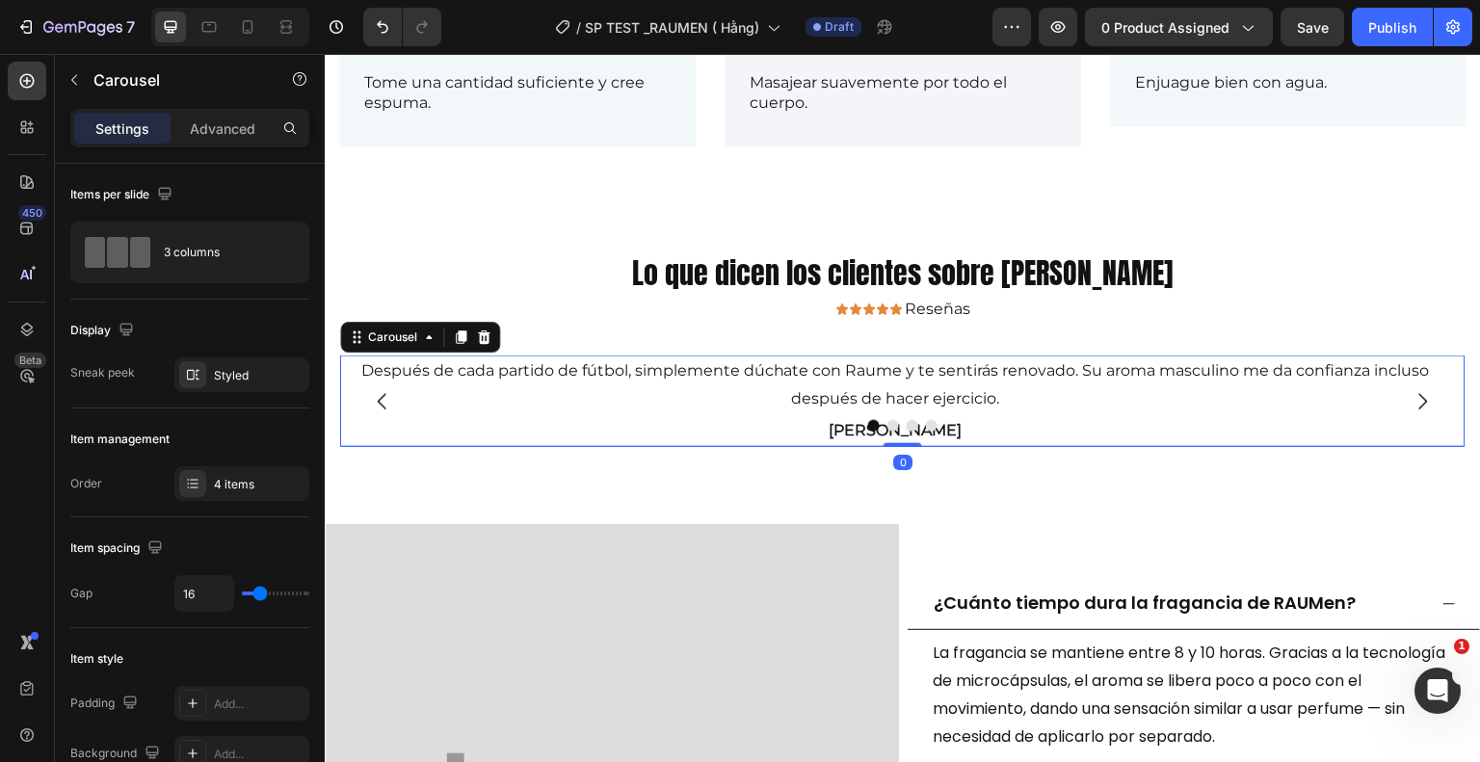
click at [1412, 393] on icon "Carousel Next Arrow" at bounding box center [1423, 401] width 23 height 23
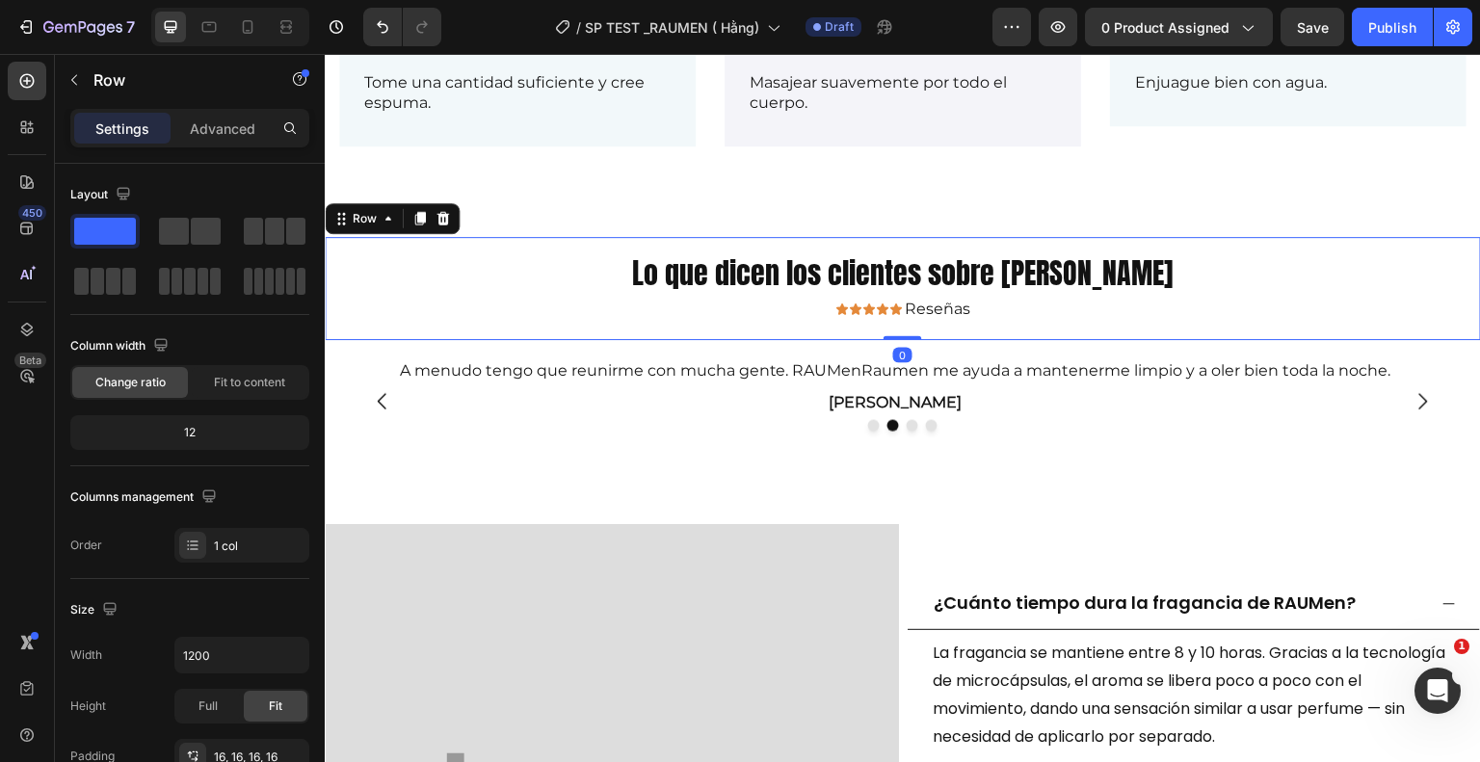
click at [909, 328] on div "Lo que dicen los clientes sobre Rauen Heading Icon Icon Icon Icon Icon Icon Lis…" at bounding box center [903, 289] width 1156 height 104
click at [215, 122] on p "Advanced" at bounding box center [223, 129] width 66 height 20
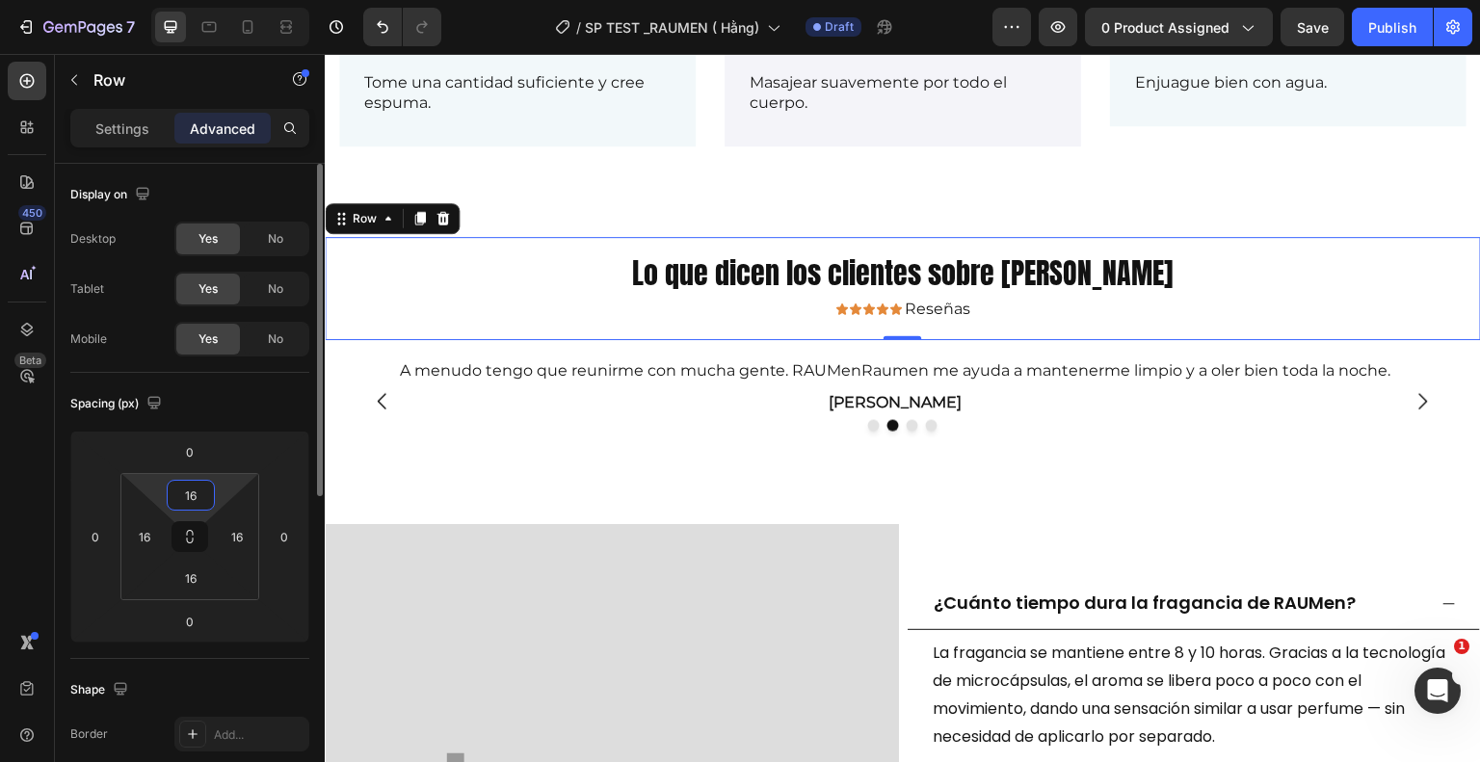
click at [191, 491] on input "16" at bounding box center [191, 495] width 39 height 29
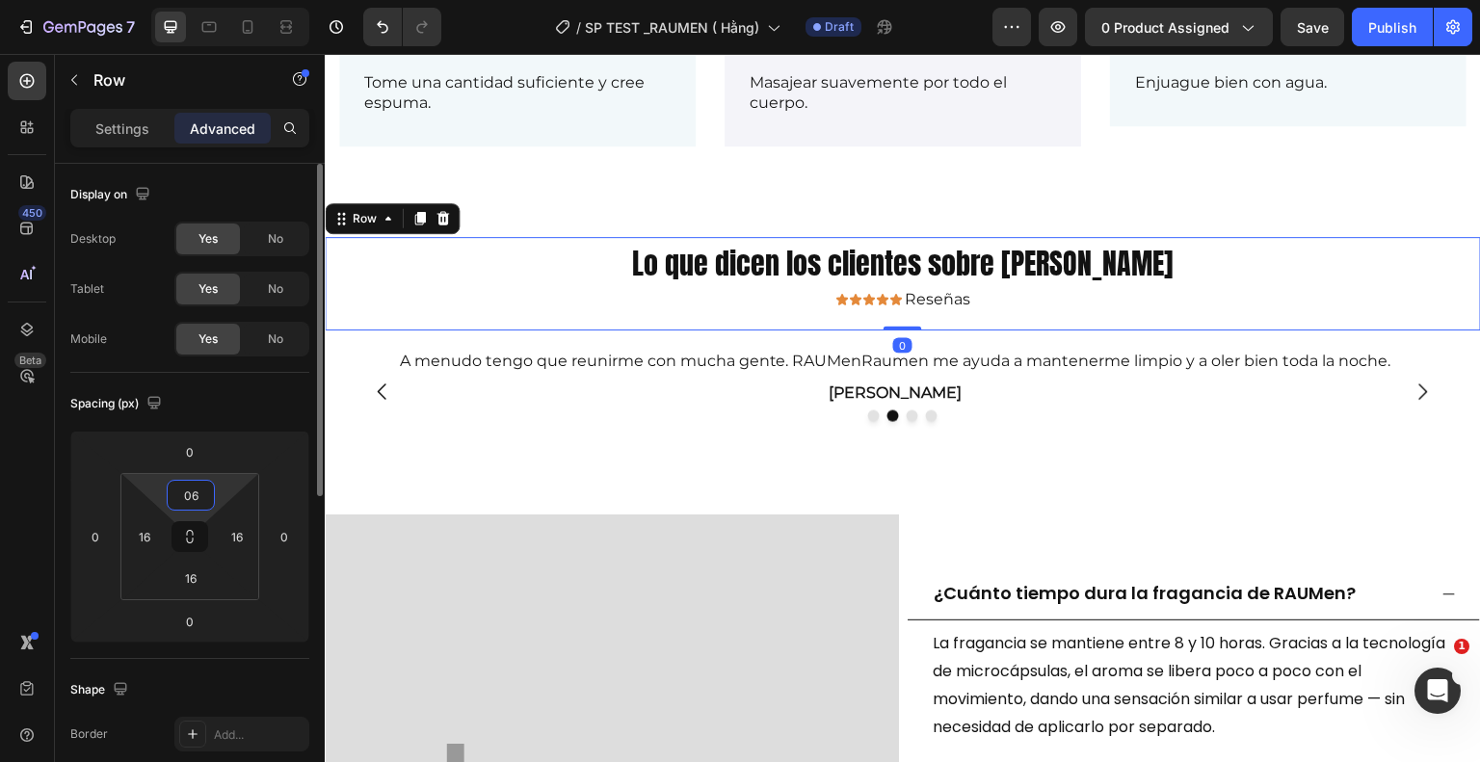
click at [201, 496] on input "06" at bounding box center [191, 495] width 39 height 29
type input "0"
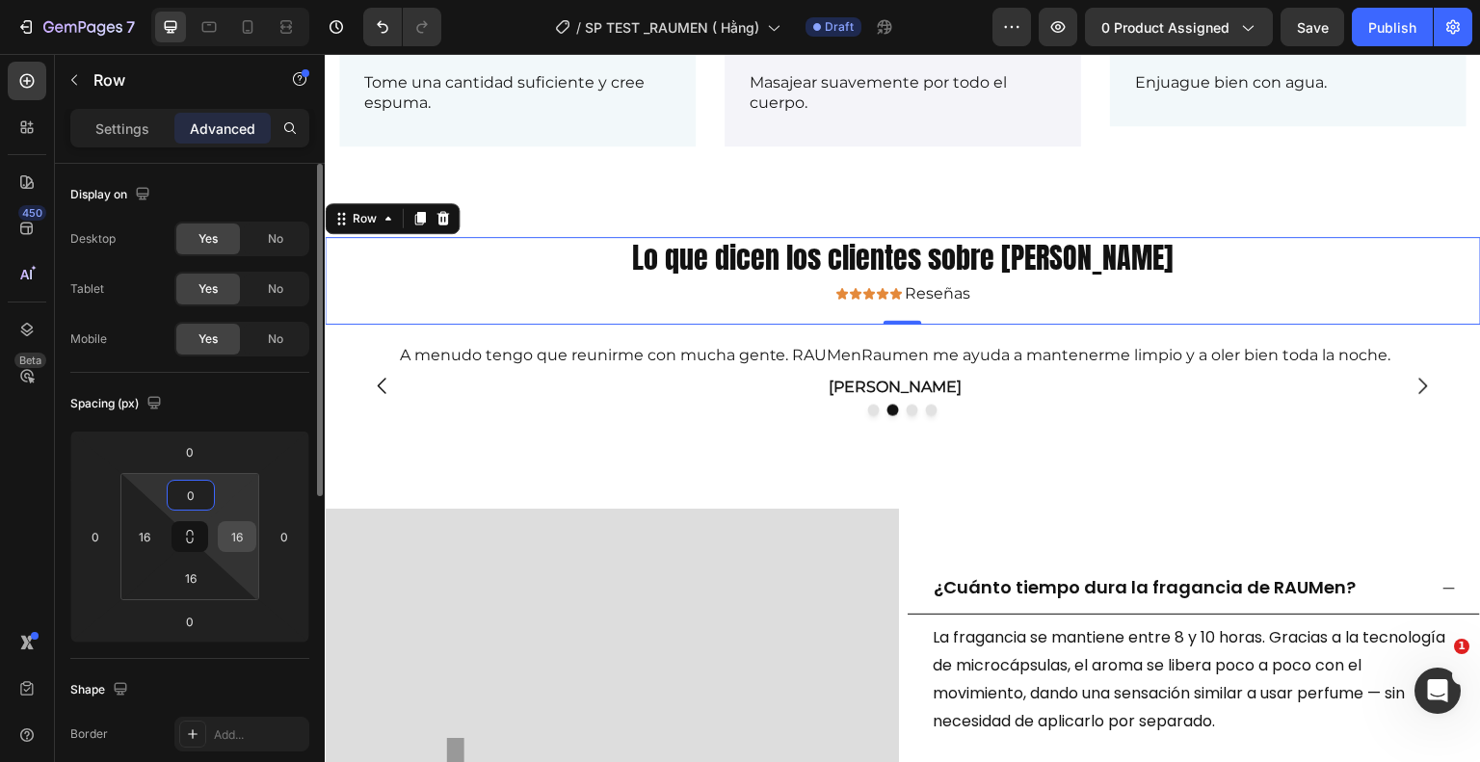
type input "0"
click at [239, 535] on input "16" at bounding box center [237, 536] width 29 height 29
type input "0"
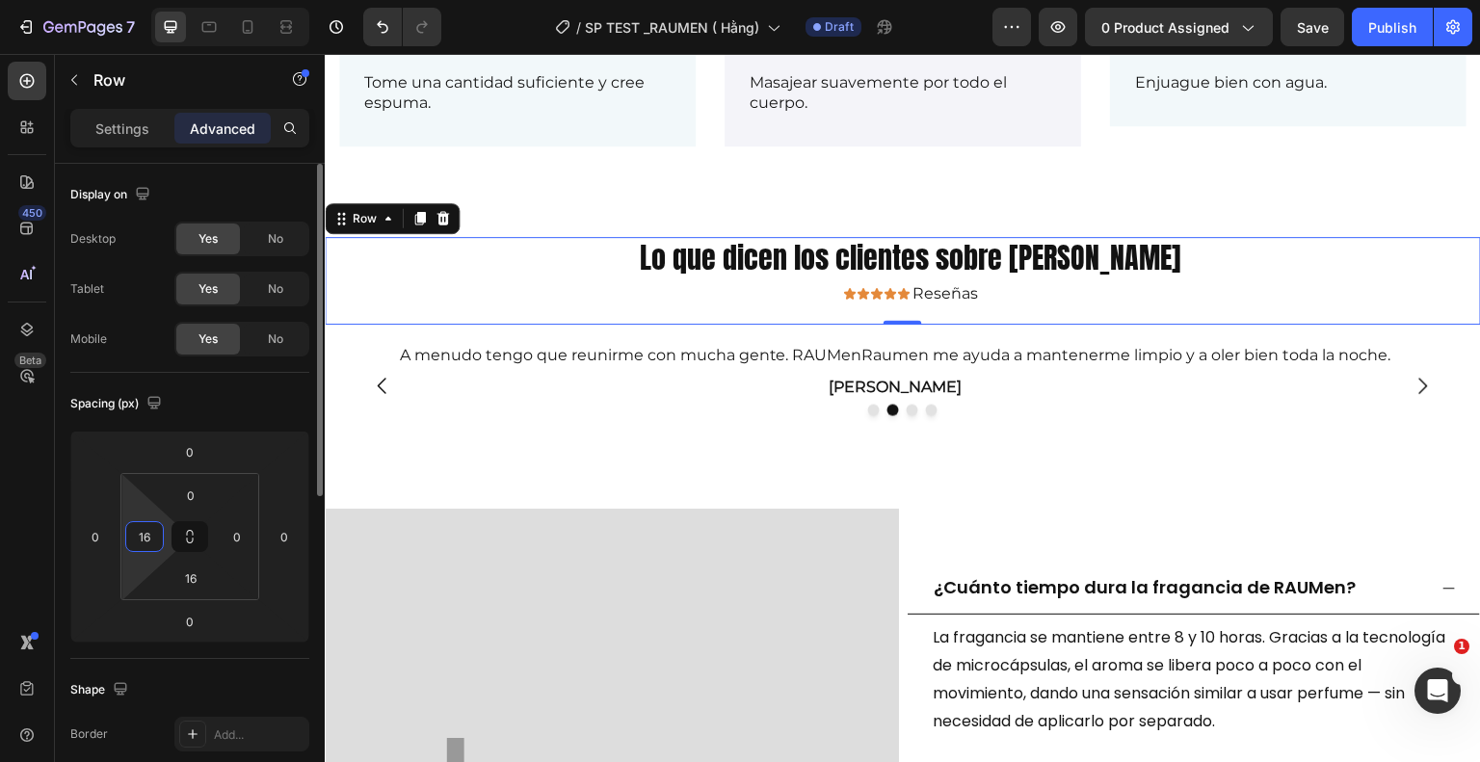
click at [154, 535] on input "16" at bounding box center [144, 536] width 29 height 29
type input "0"
click at [197, 581] on input "16" at bounding box center [191, 578] width 39 height 29
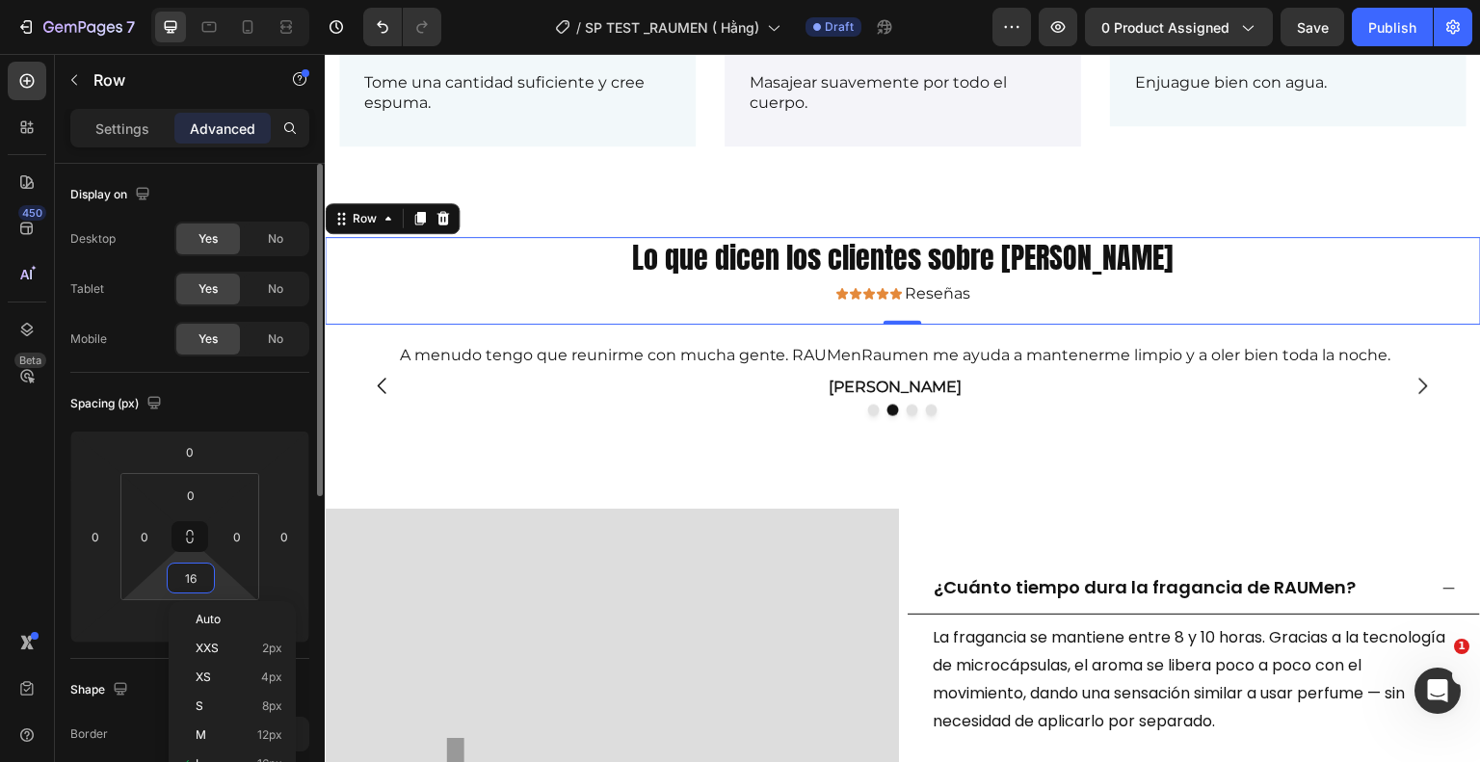
type input "0"
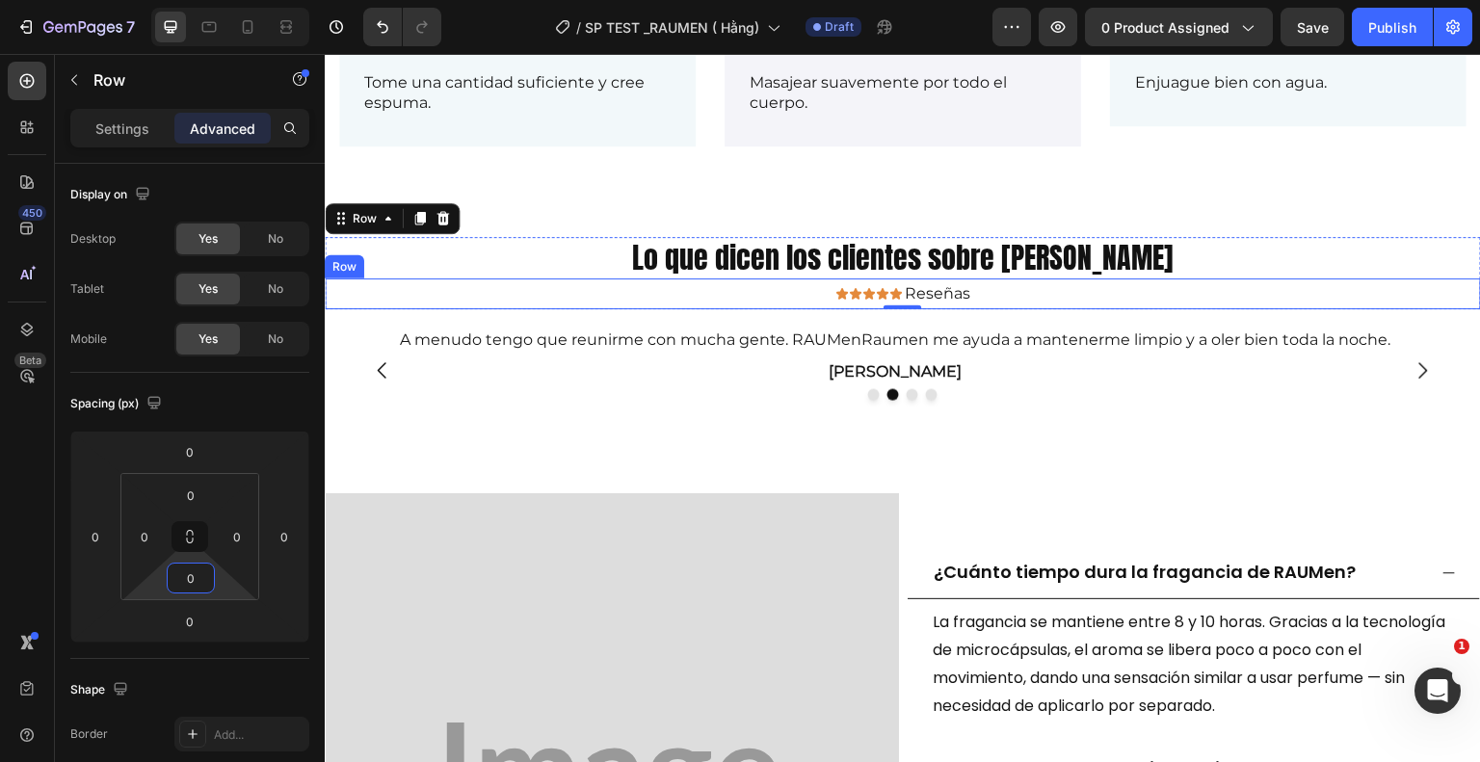
click at [700, 280] on div "Icon Icon Icon Icon Icon Icon List" at bounding box center [614, 294] width 578 height 32
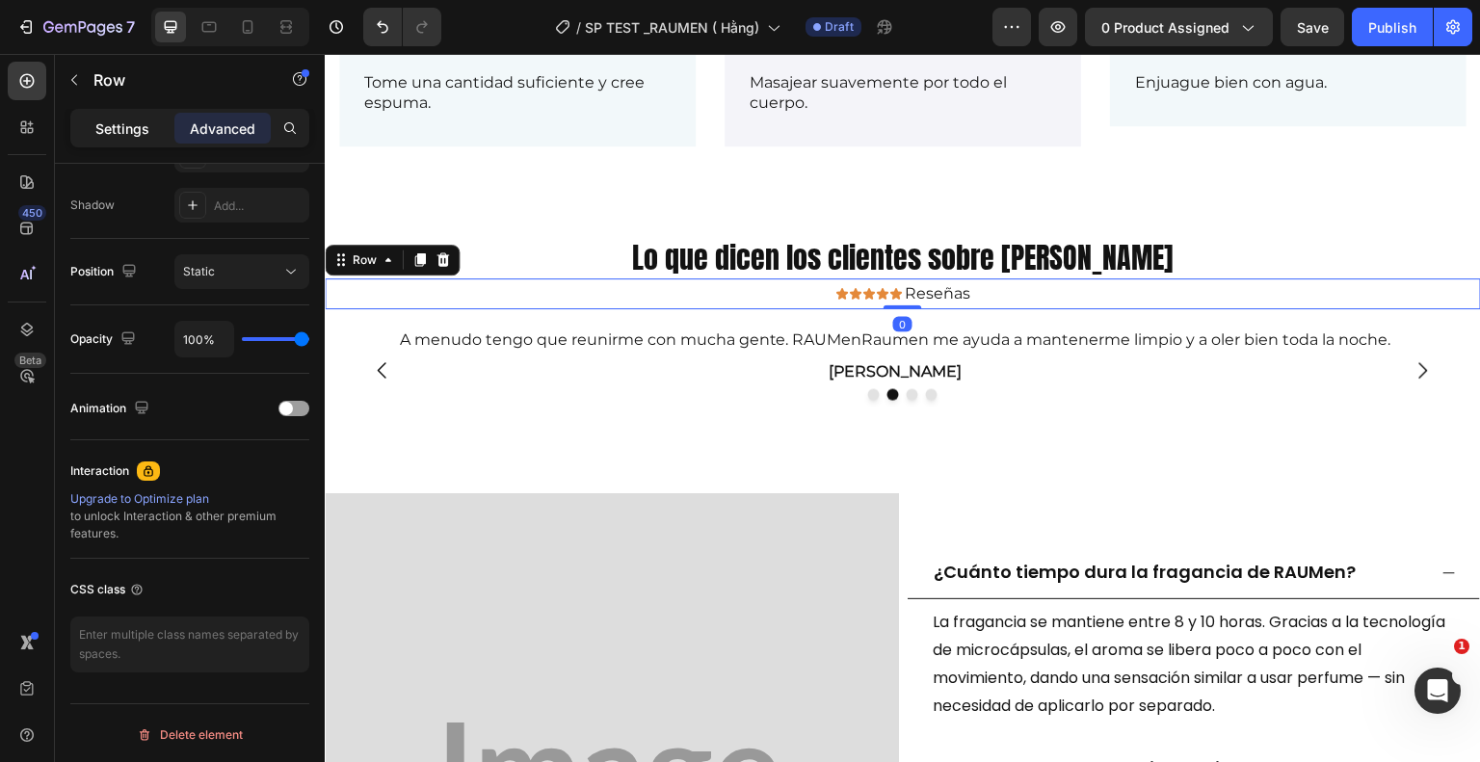
click at [119, 127] on p "Settings" at bounding box center [122, 129] width 54 height 20
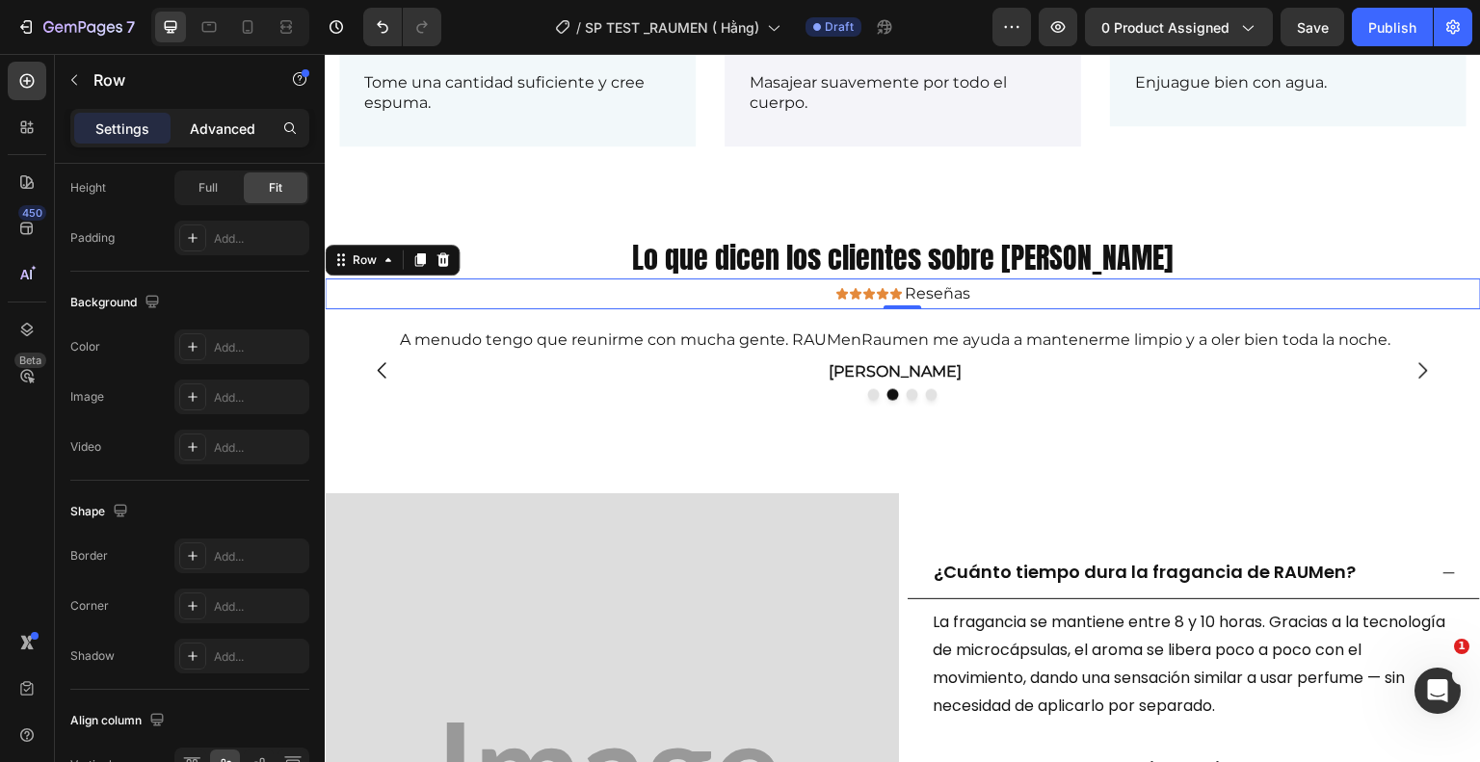
click at [234, 129] on p "Advanced" at bounding box center [223, 129] width 66 height 20
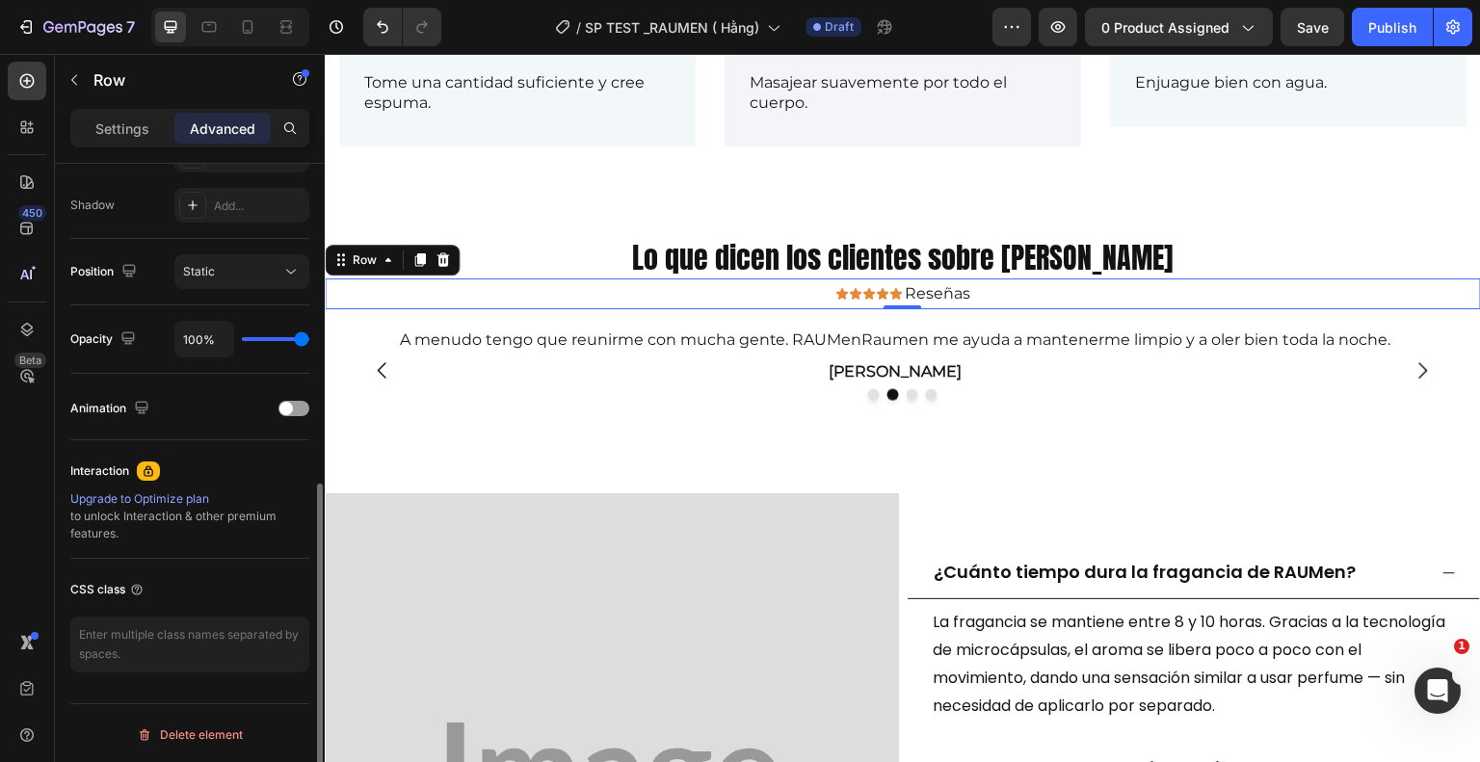
scroll to position [0, 0]
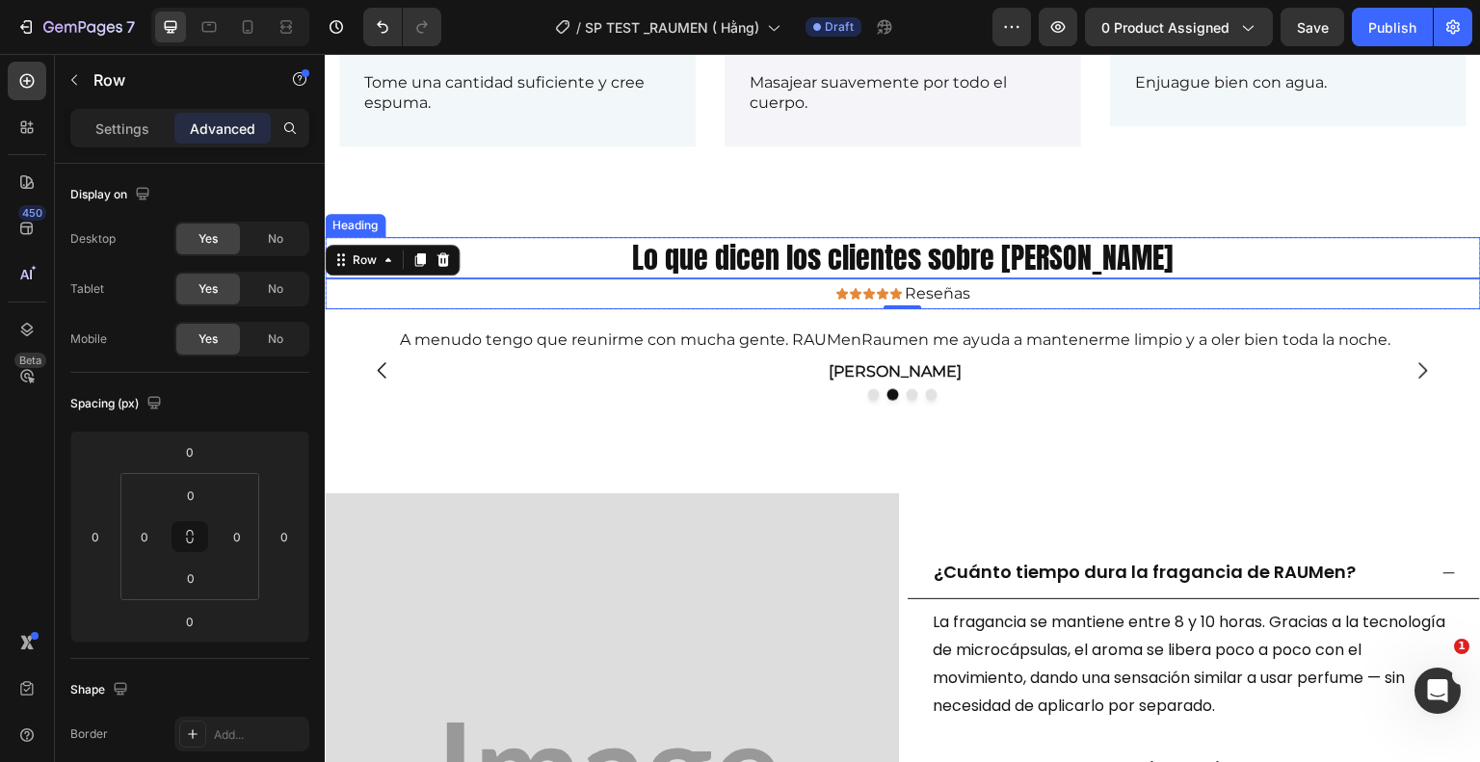
click at [570, 243] on h2 "Lo que dicen los clientes sobre [PERSON_NAME]" at bounding box center [903, 257] width 1156 height 41
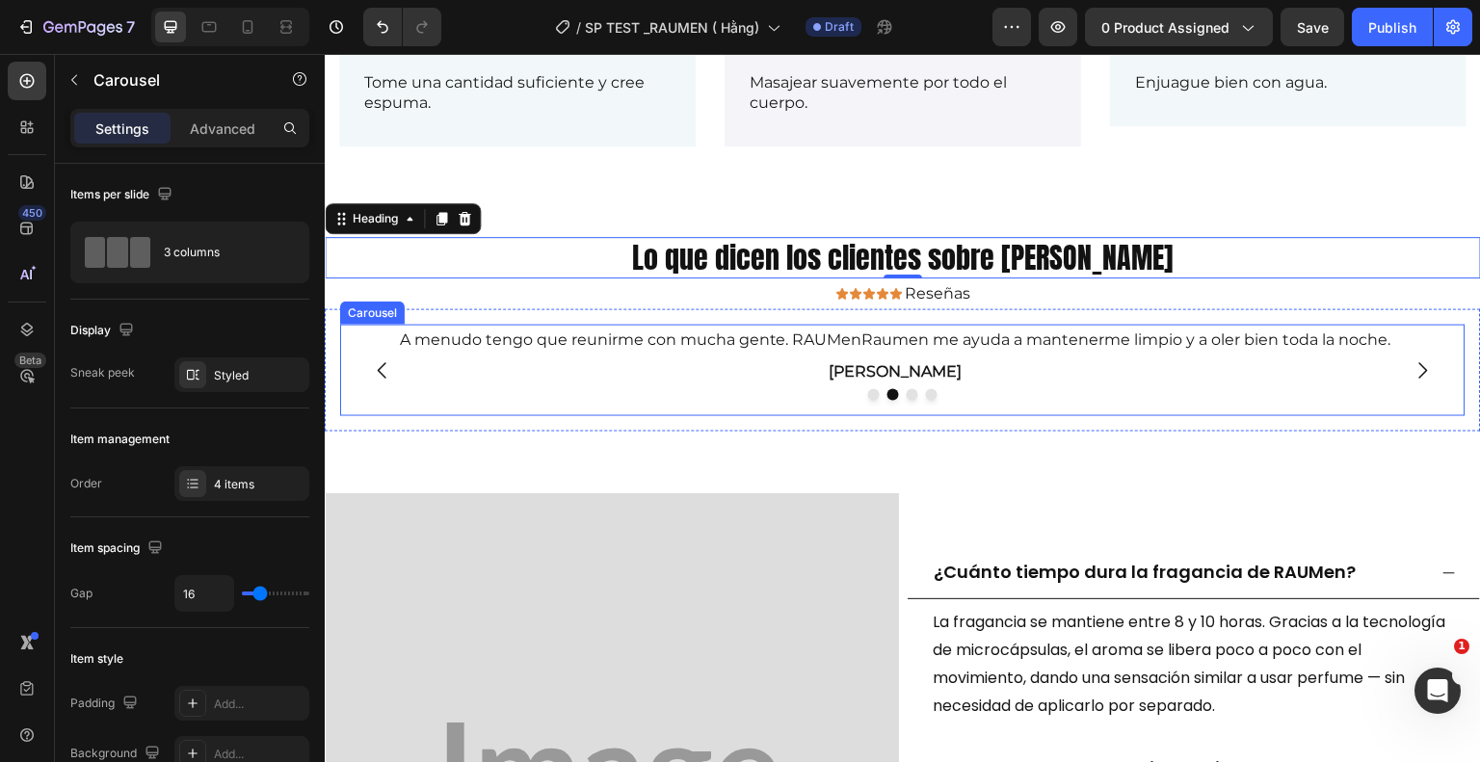
click at [1415, 405] on div "A menudo tengo que reunirme con mucha gente. RAUMenRaumen me ayuda a mantenerme…" at bounding box center [895, 370] width 1111 height 91
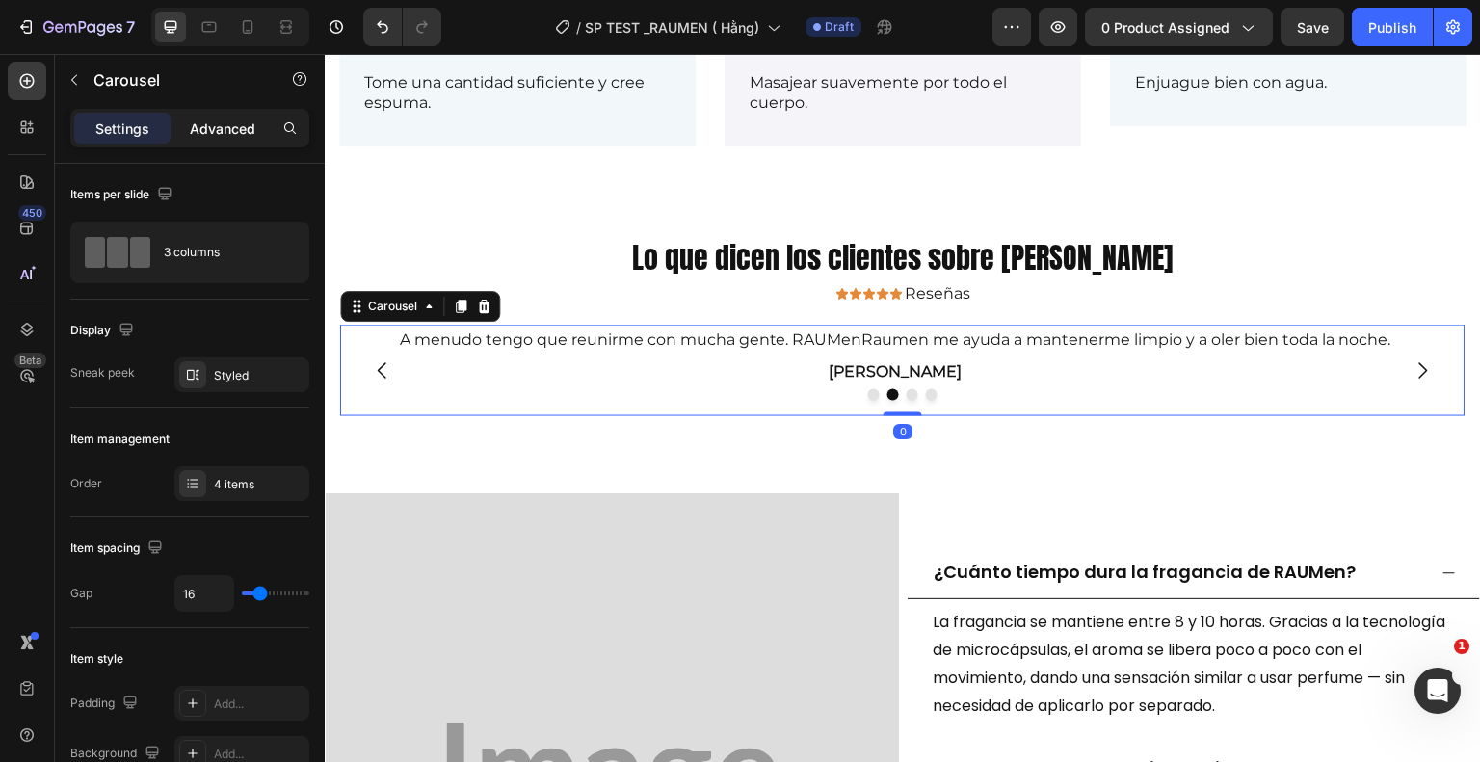
click at [195, 130] on p "Advanced" at bounding box center [223, 129] width 66 height 20
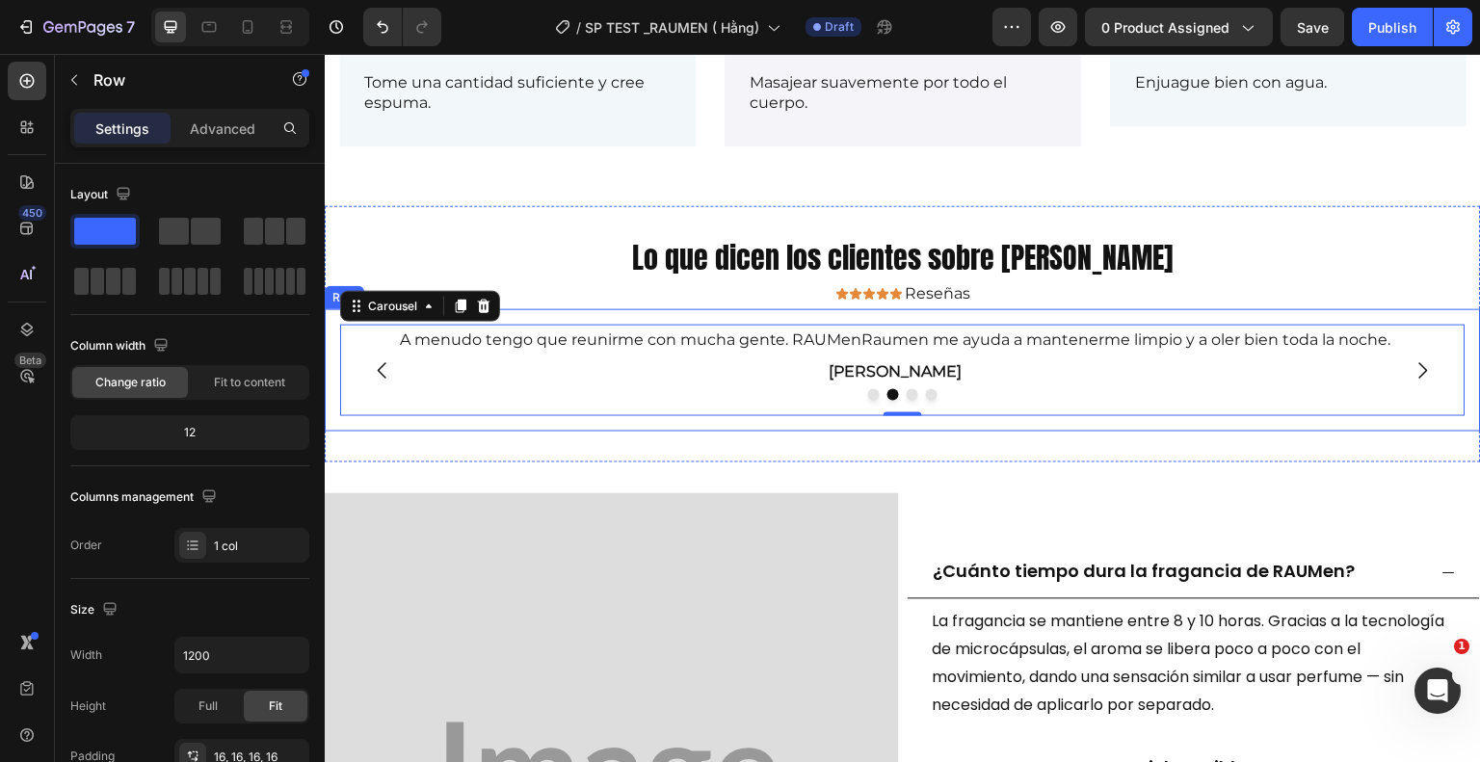
click at [331, 339] on div "Después de cada partido de fútbol, ​​simplemente dúchate con Raume y te sentirá…" at bounding box center [903, 369] width 1156 height 121
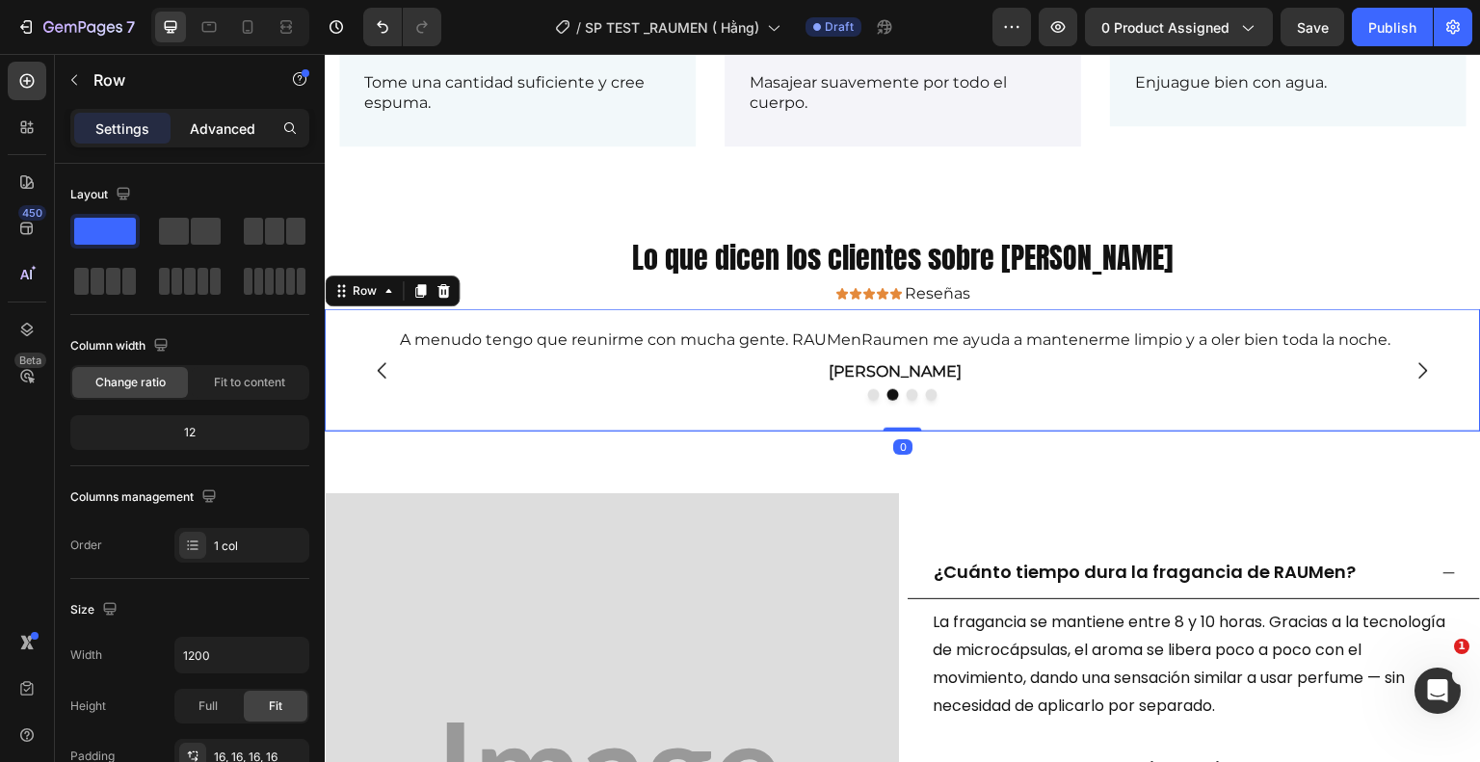
click at [241, 126] on p "Advanced" at bounding box center [223, 129] width 66 height 20
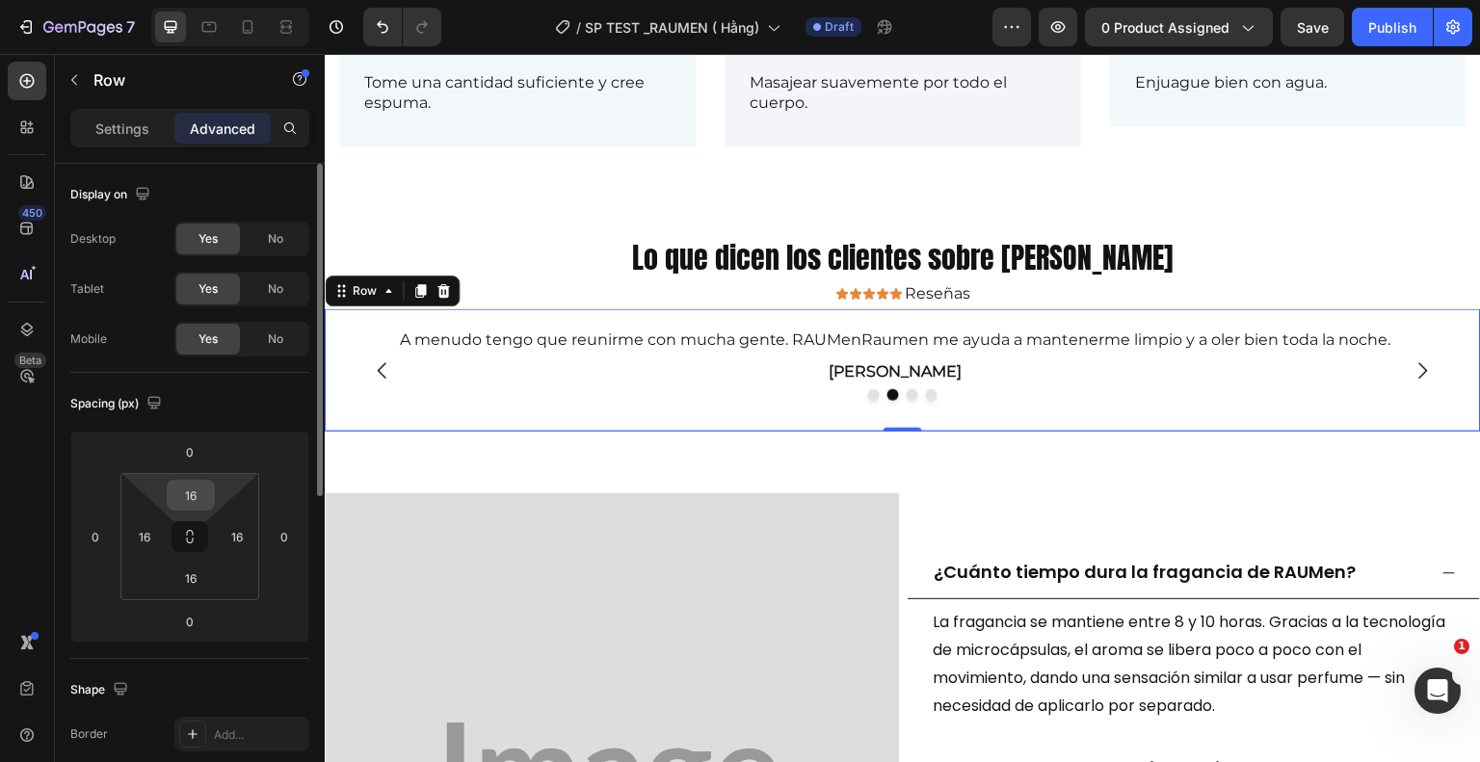
click at [203, 500] on input "16" at bounding box center [191, 495] width 39 height 29
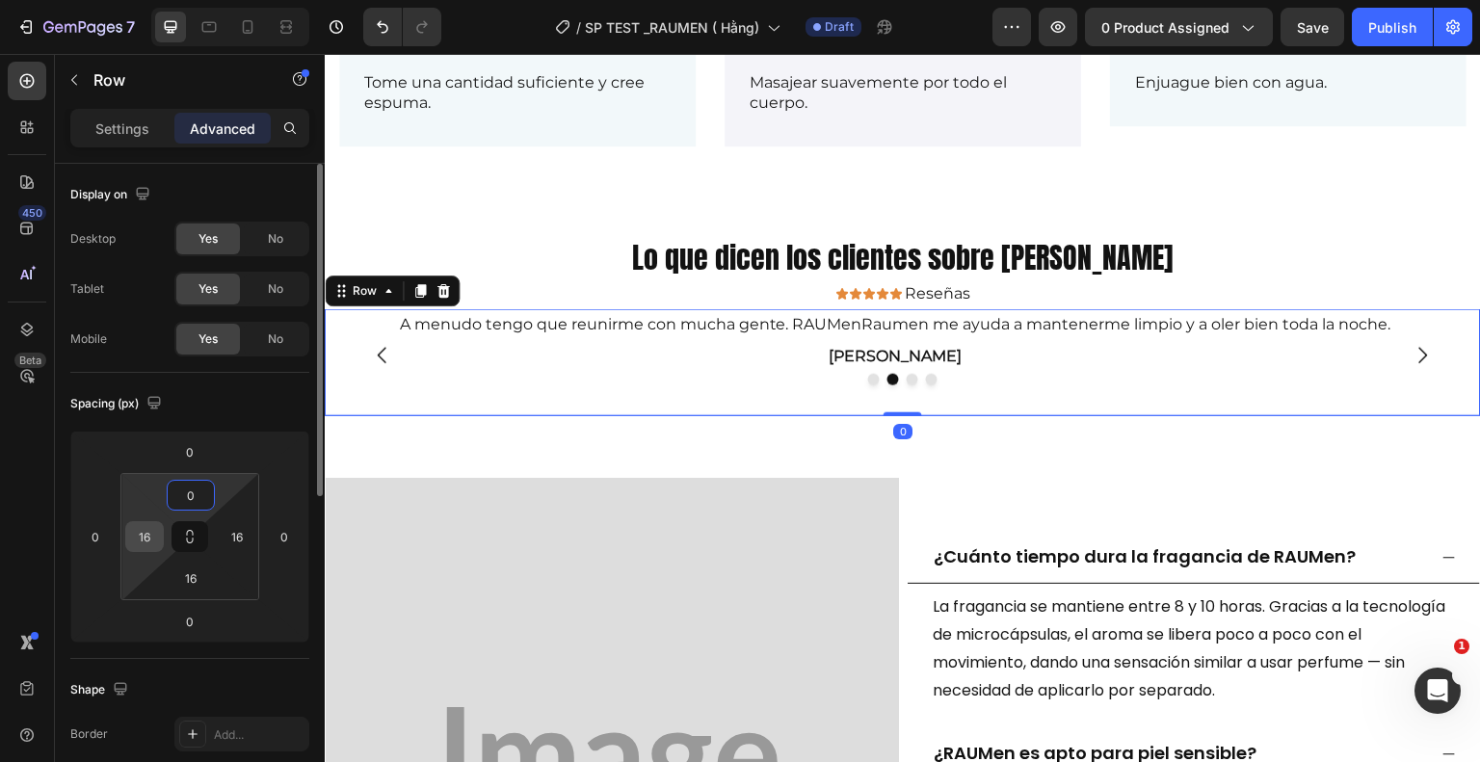
type input "0"
click at [156, 531] on input "16" at bounding box center [144, 536] width 29 height 29
type input "0"
click at [196, 571] on input "16" at bounding box center [191, 578] width 39 height 29
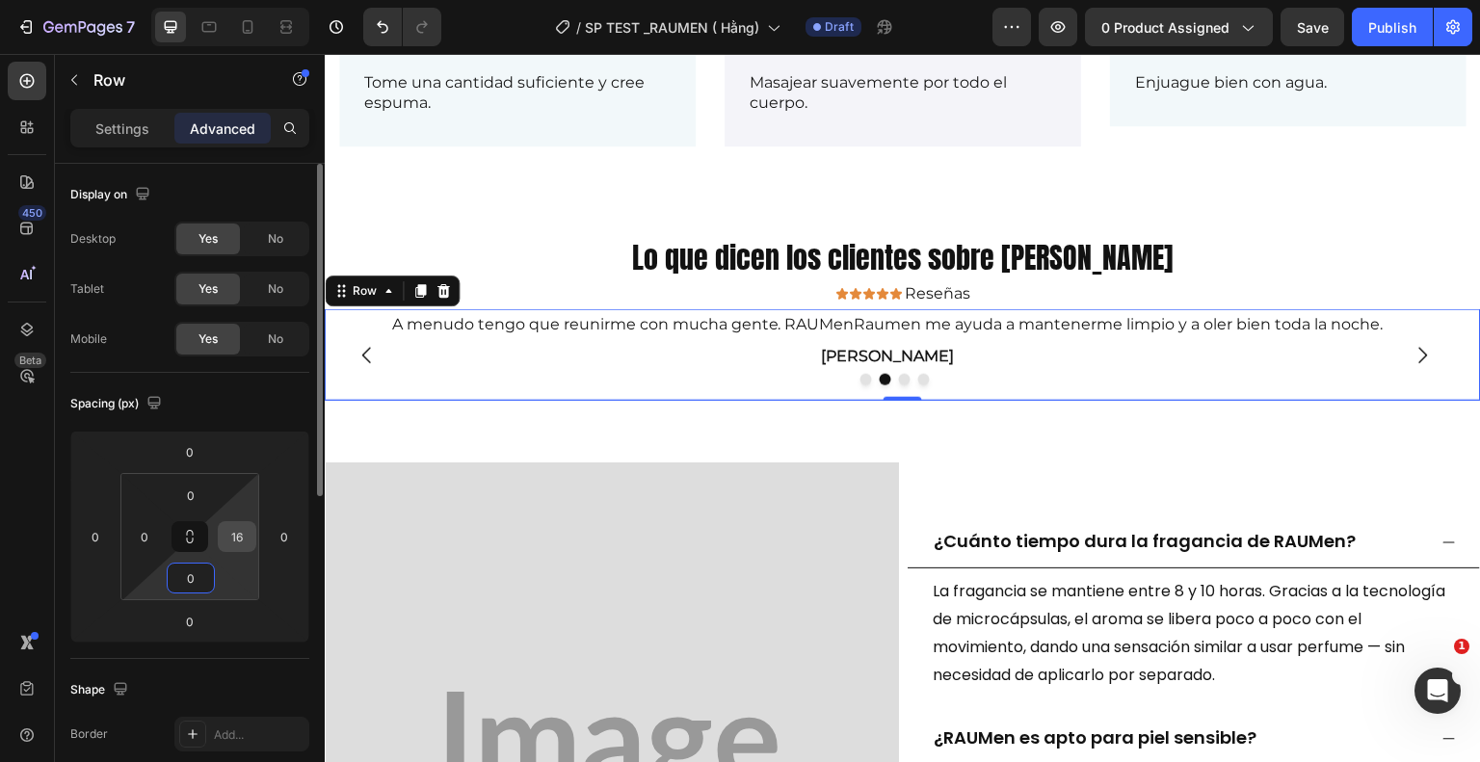
type input "0"
click at [240, 535] on input "16" at bounding box center [237, 536] width 29 height 29
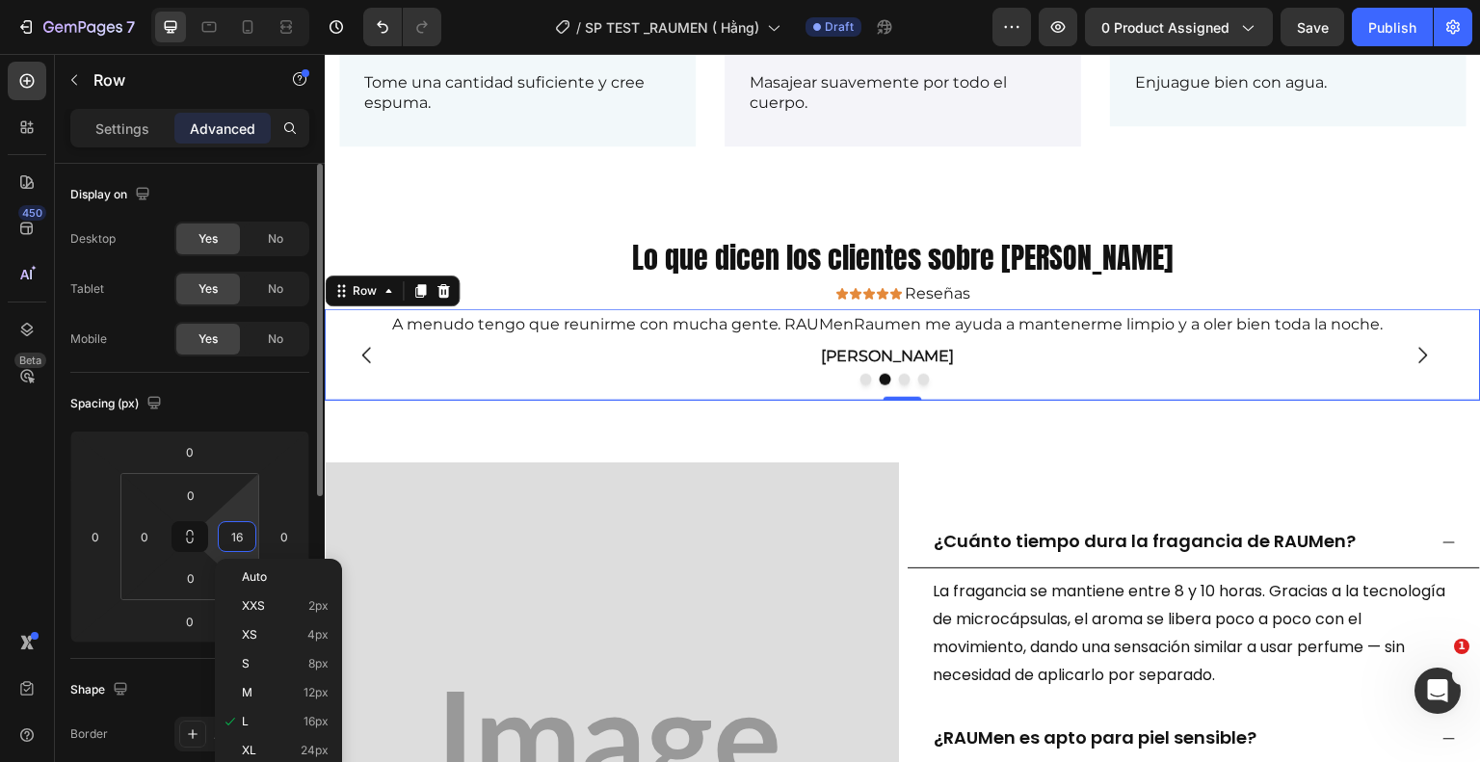
type input "0"
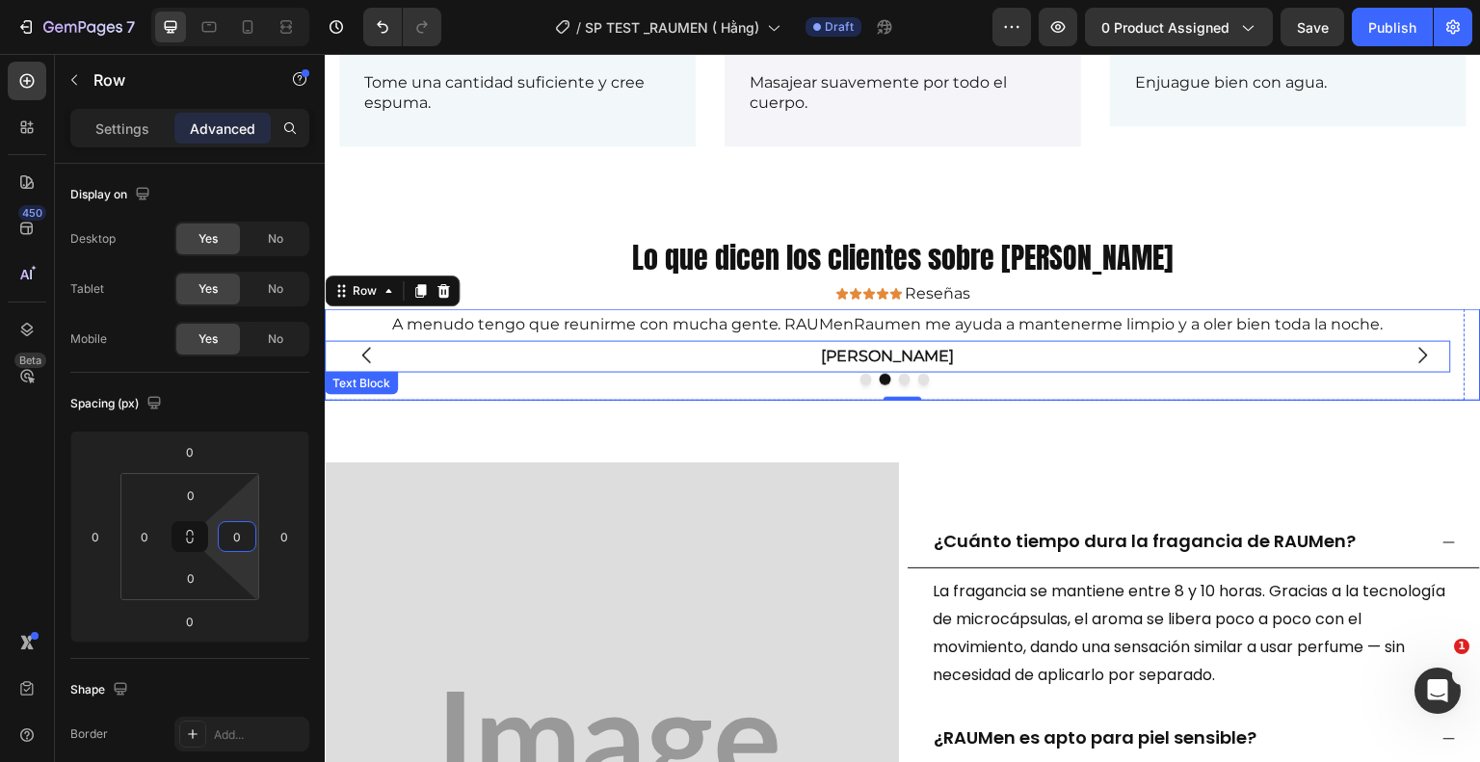
click at [522, 341] on div "[PERSON_NAME]" at bounding box center [888, 357] width 1126 height 32
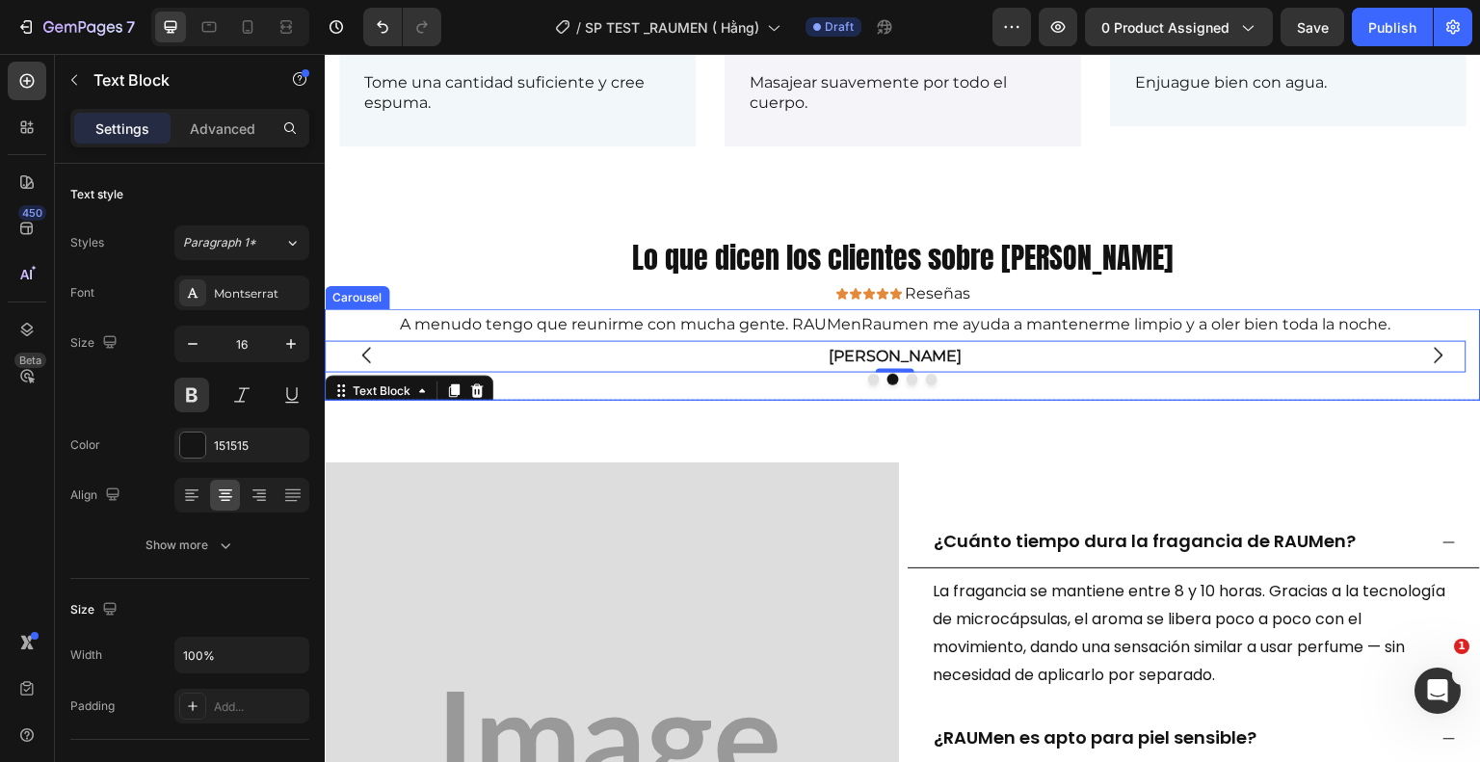
click at [1427, 357] on icon "Carousel Next Arrow" at bounding box center [1438, 355] width 23 height 23
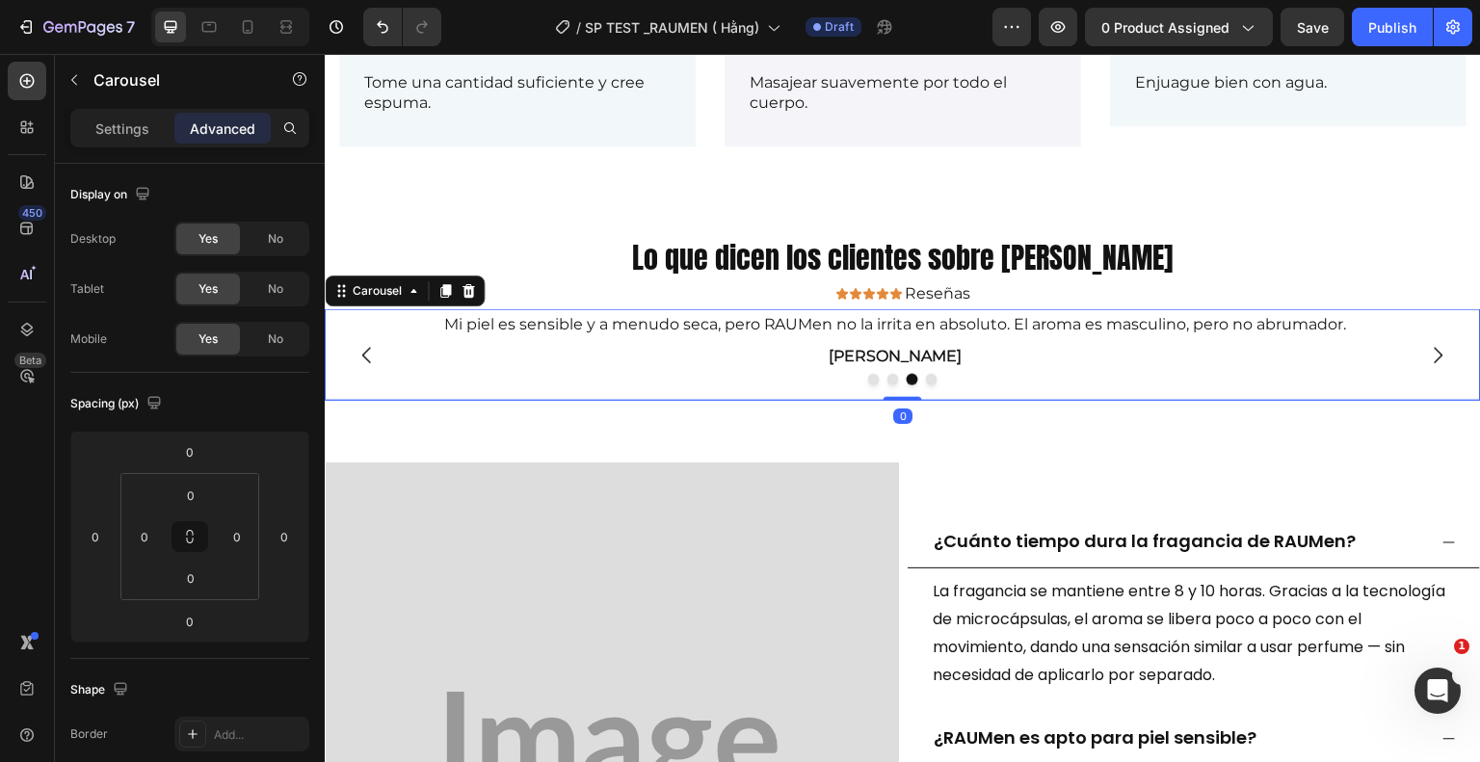
click at [1427, 350] on icon "Carousel Next Arrow" at bounding box center [1438, 355] width 23 height 23
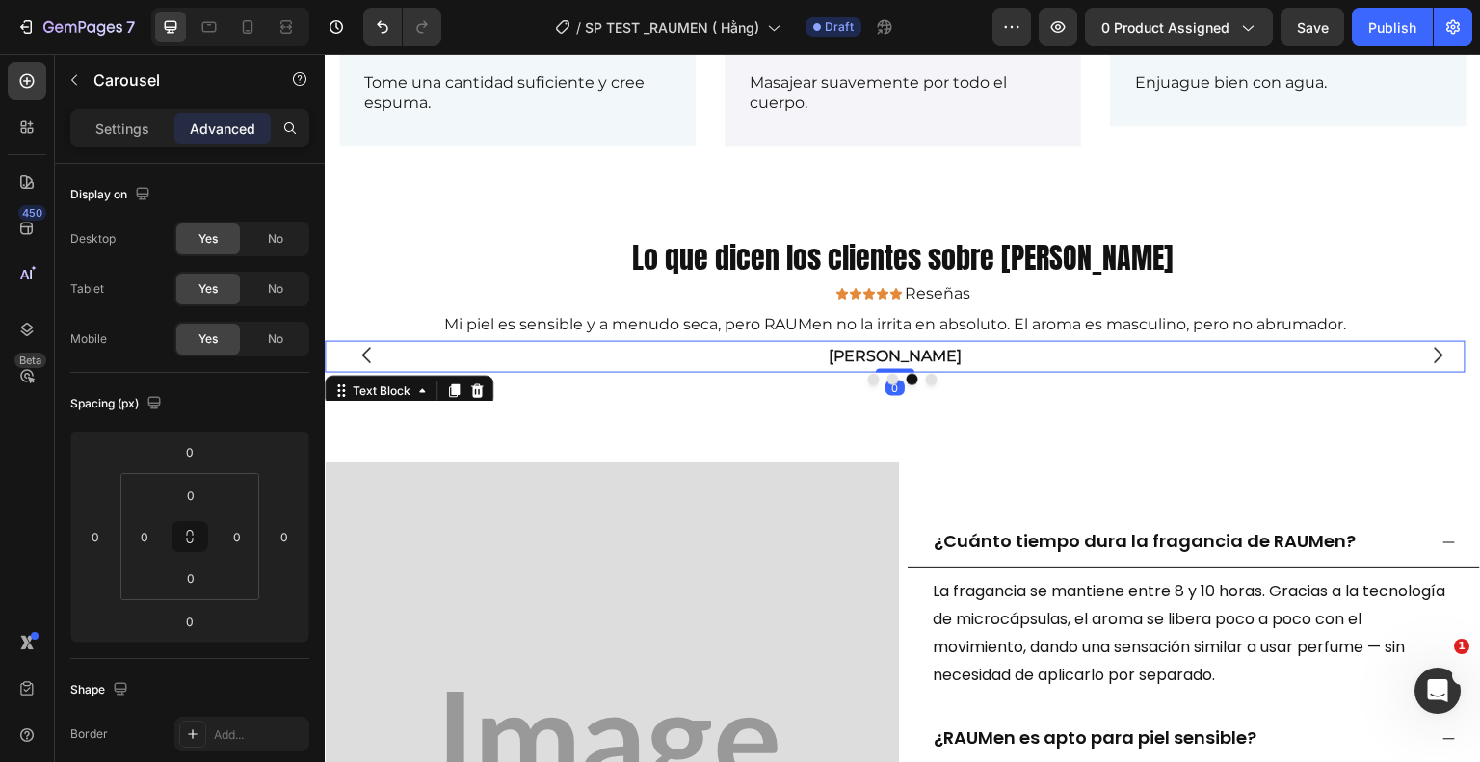
click at [439, 347] on p "[PERSON_NAME]" at bounding box center [896, 357] width 1138 height 28
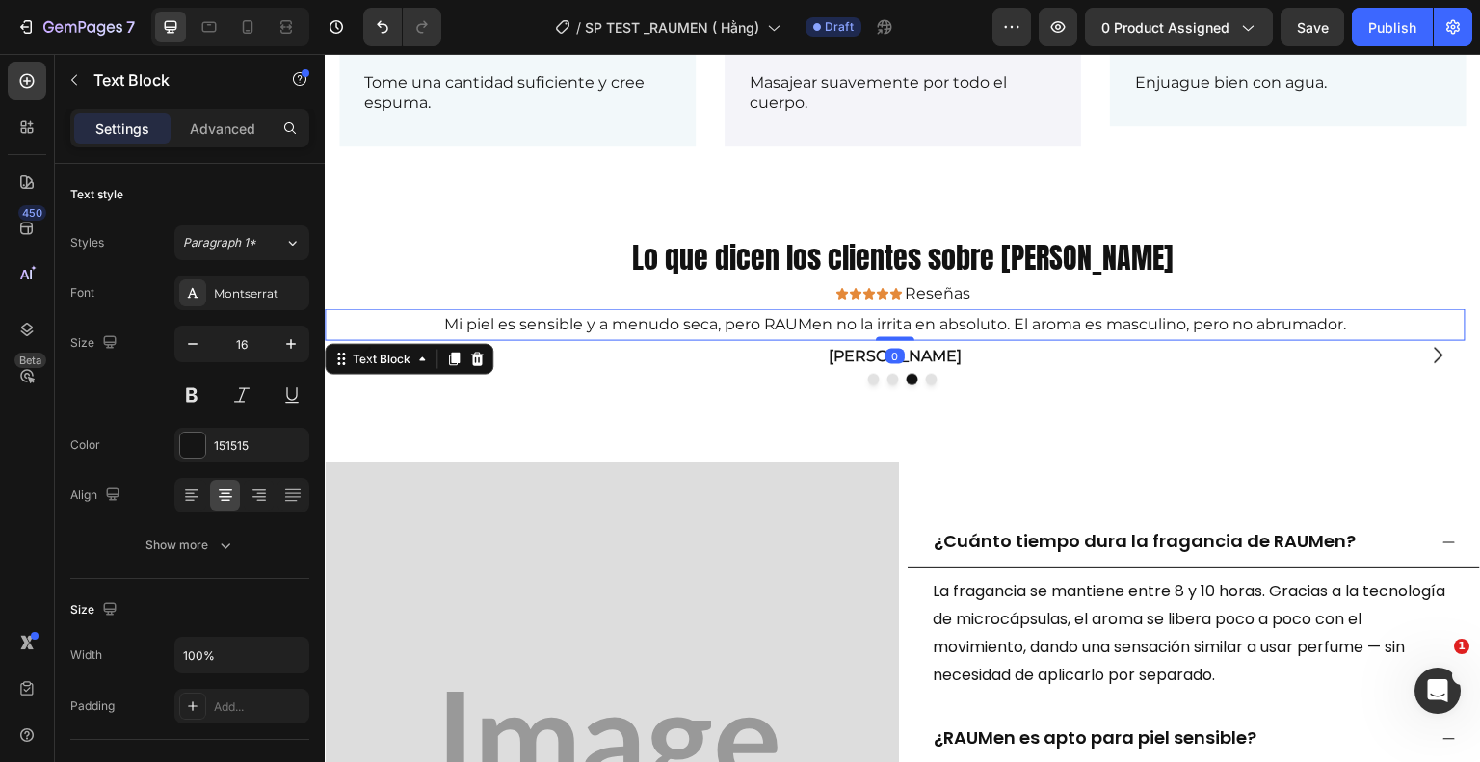
click at [419, 325] on p "Mi piel es sensible y a menudo seca, pero RAUMen no la irrita en absoluto. El a…" at bounding box center [896, 325] width 1138 height 28
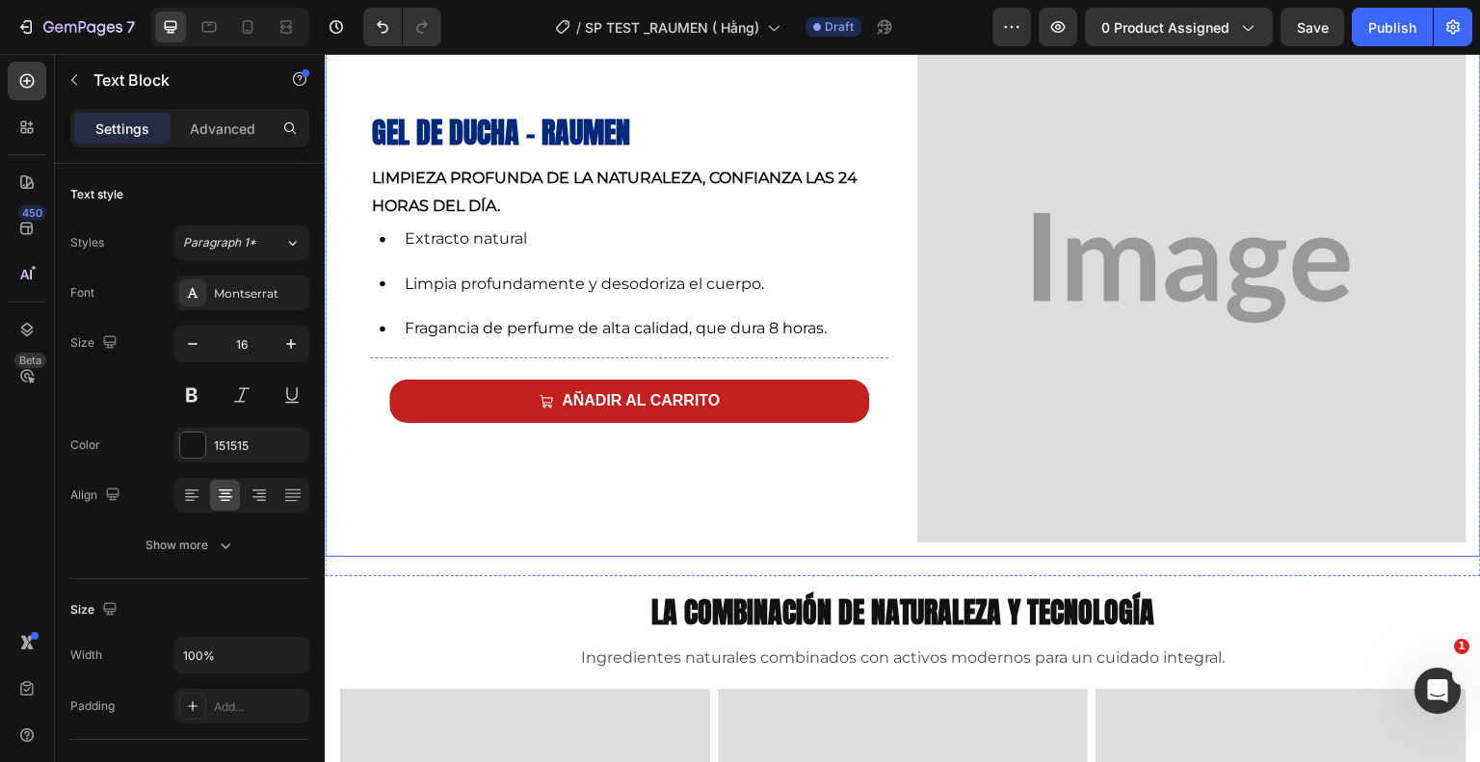
scroll to position [964, 0]
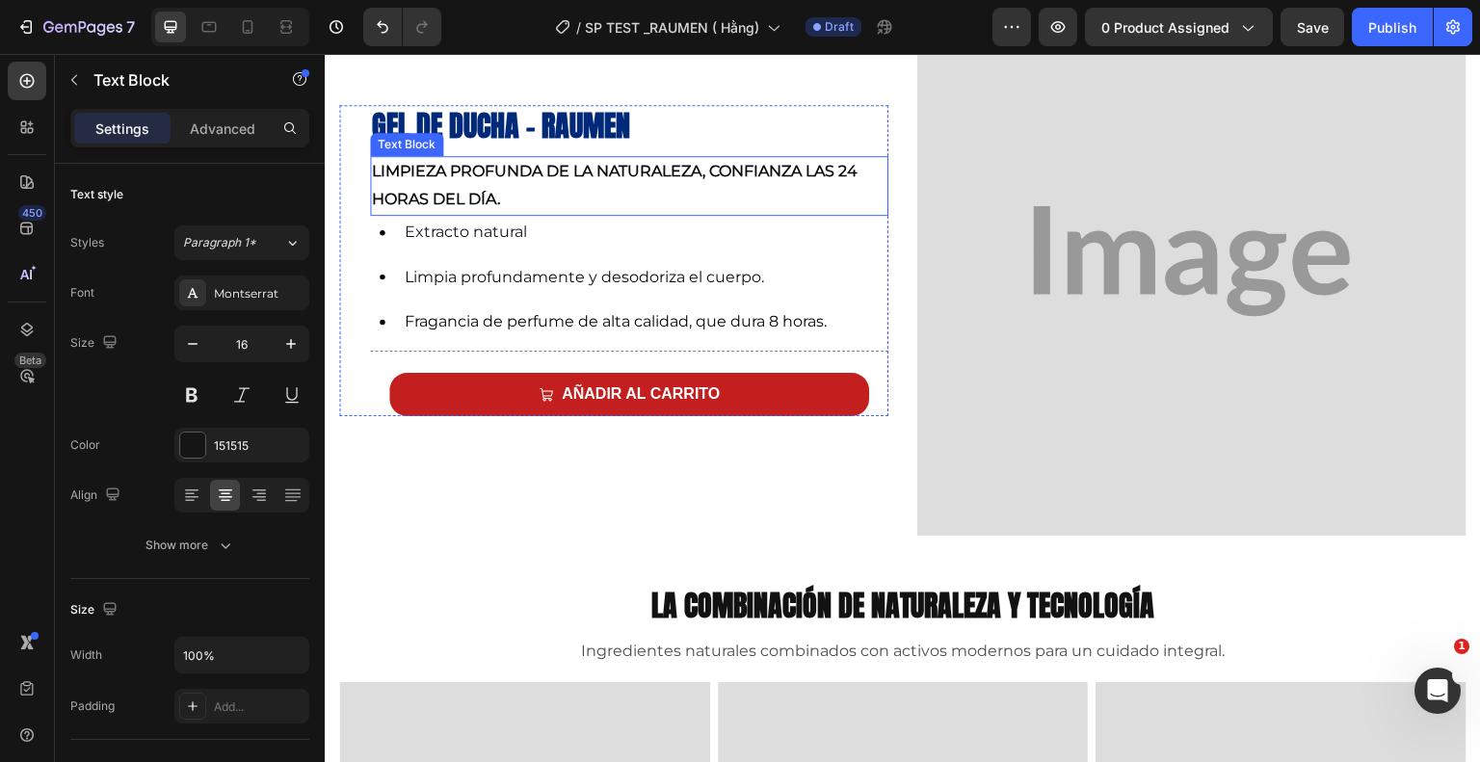
click at [505, 201] on p "Limpieza profunda de la naturaleza, confianza las 24 horas del día." at bounding box center [629, 186] width 515 height 56
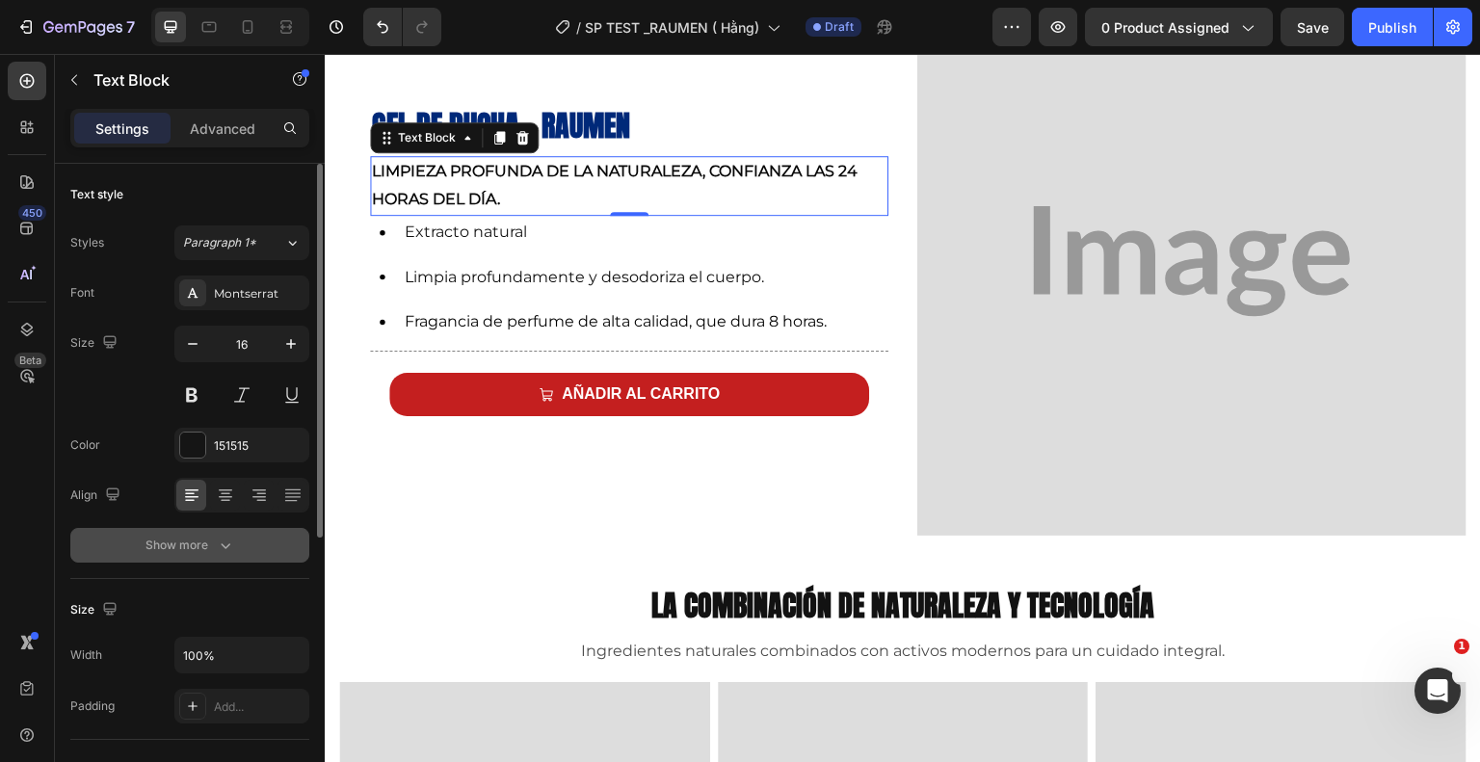
click at [242, 536] on button "Show more" at bounding box center [189, 545] width 239 height 35
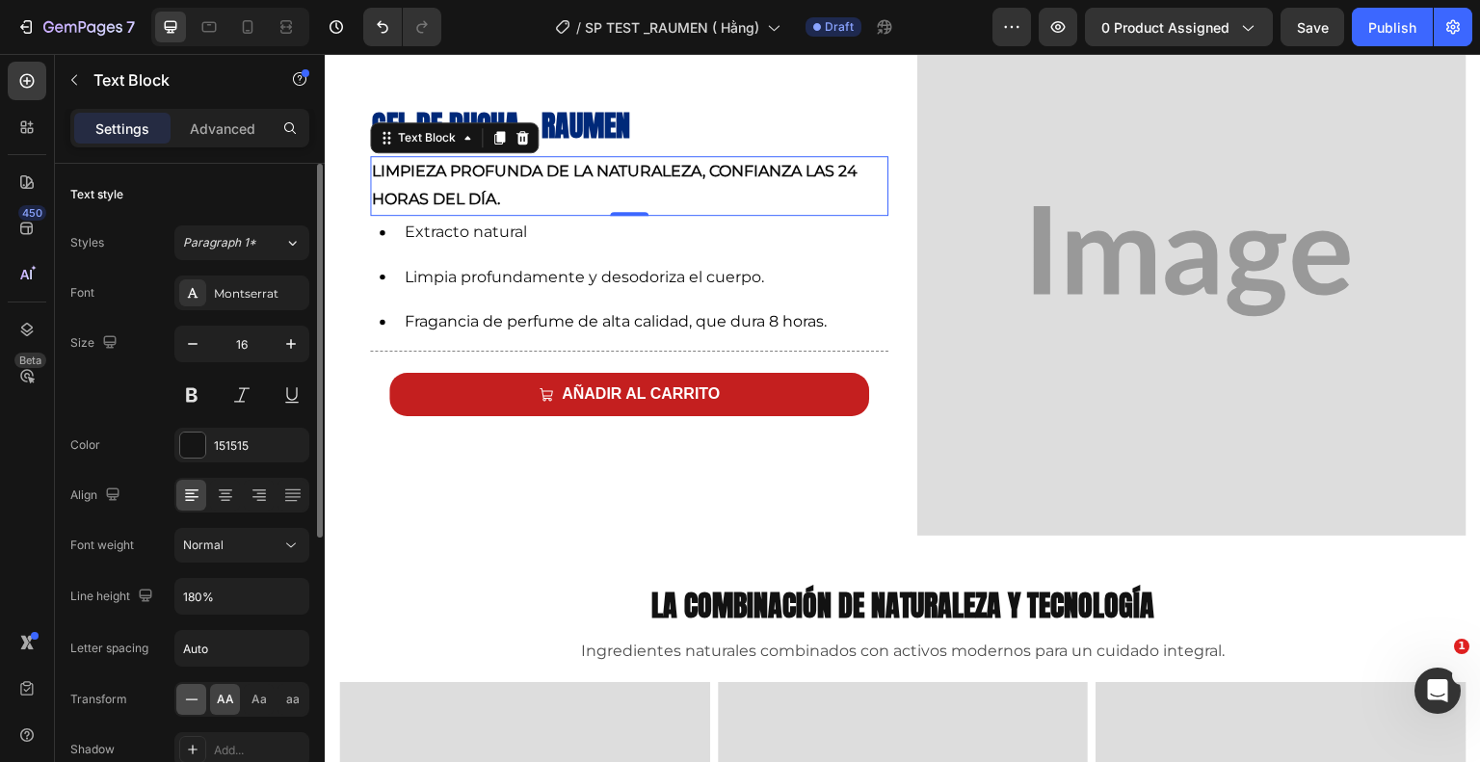
click at [194, 693] on icon at bounding box center [191, 699] width 19 height 19
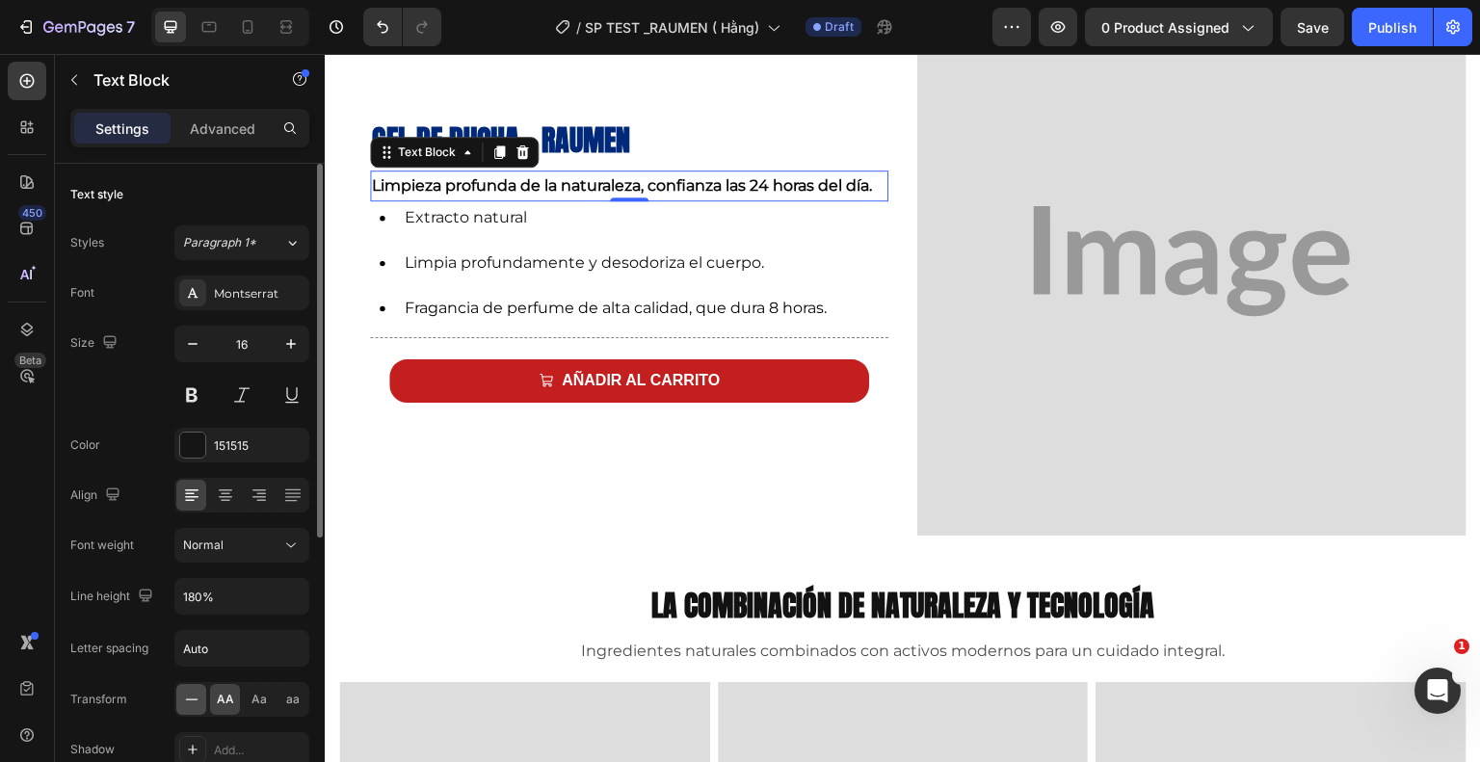
scroll to position [977, 0]
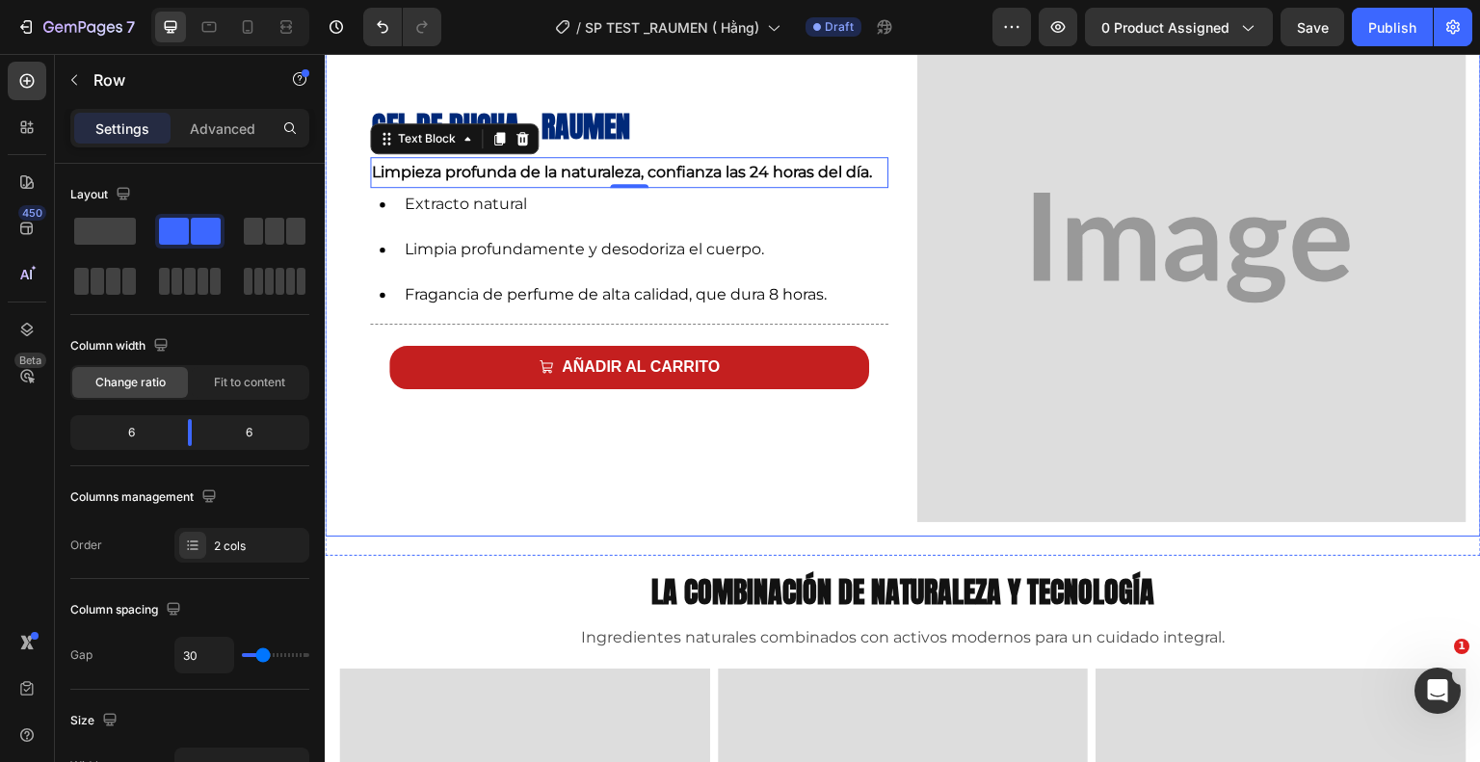
click at [895, 312] on div "Gel de ducha - Raumen Heading Limpieza profunda de la naturaleza, confianza las…" at bounding box center [903, 248] width 1156 height 578
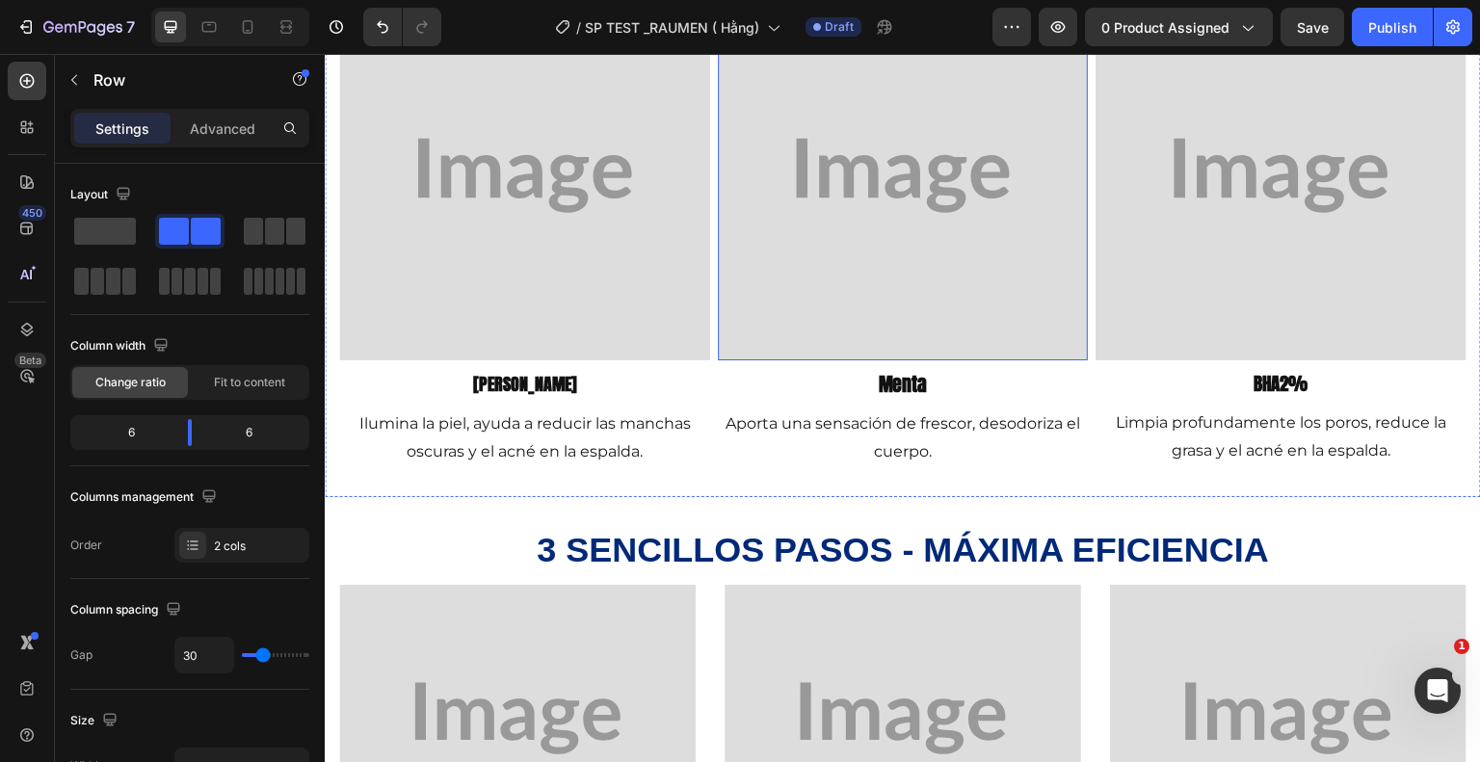
scroll to position [1652, 0]
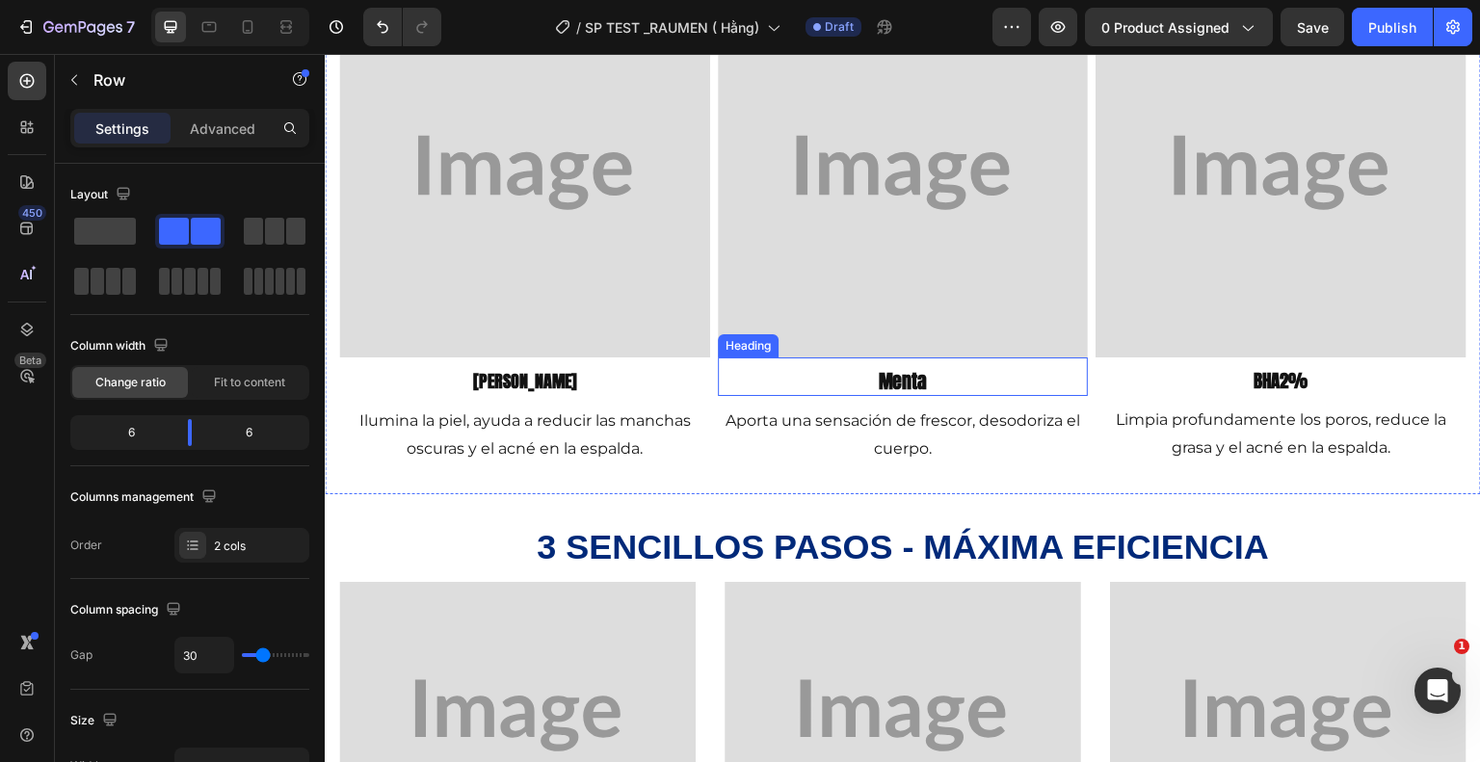
click at [947, 382] on h2 "menta" at bounding box center [903, 381] width 371 height 29
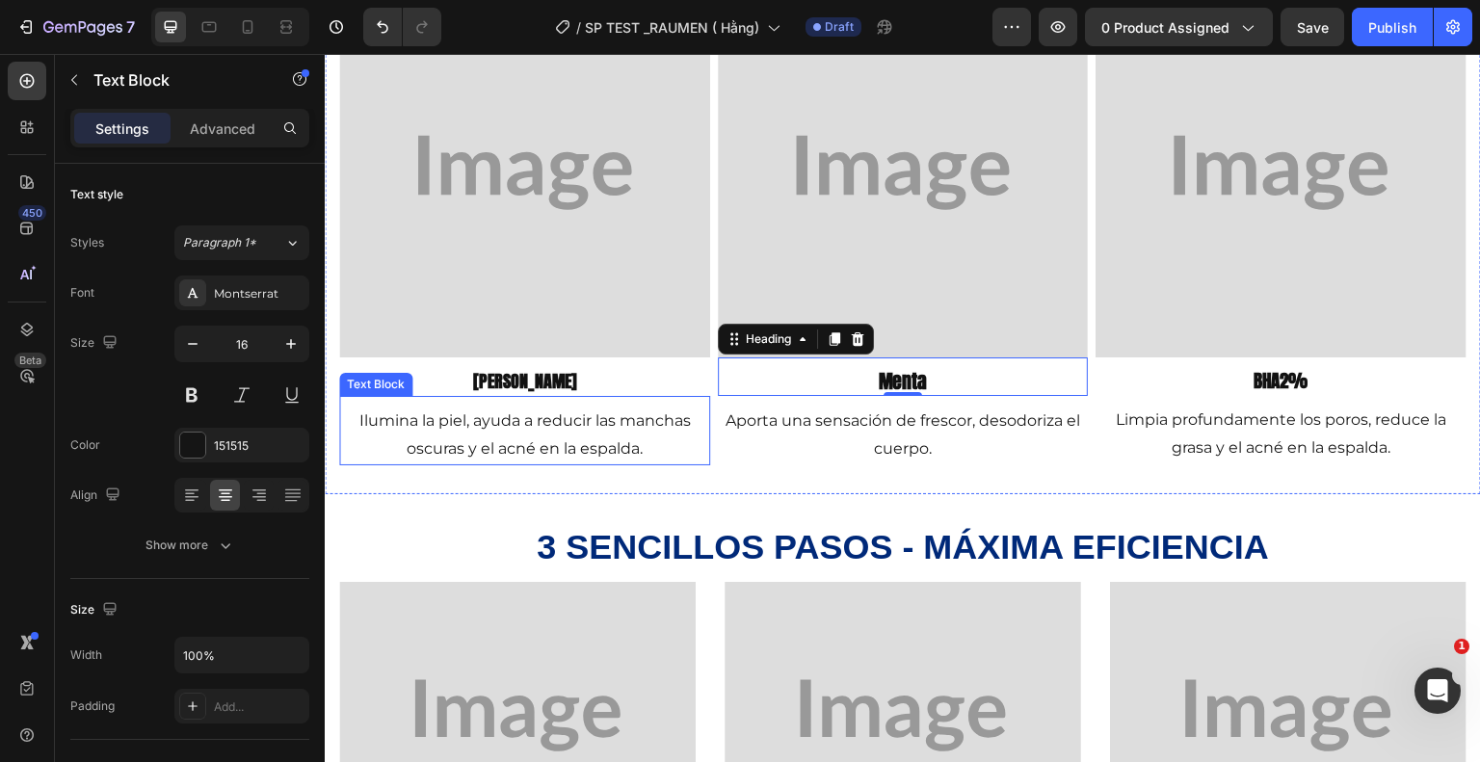
click at [693, 410] on p "Ilumina la piel, ayuda a reducir las manchas oscuras y el acné en la espalda." at bounding box center [524, 436] width 367 height 56
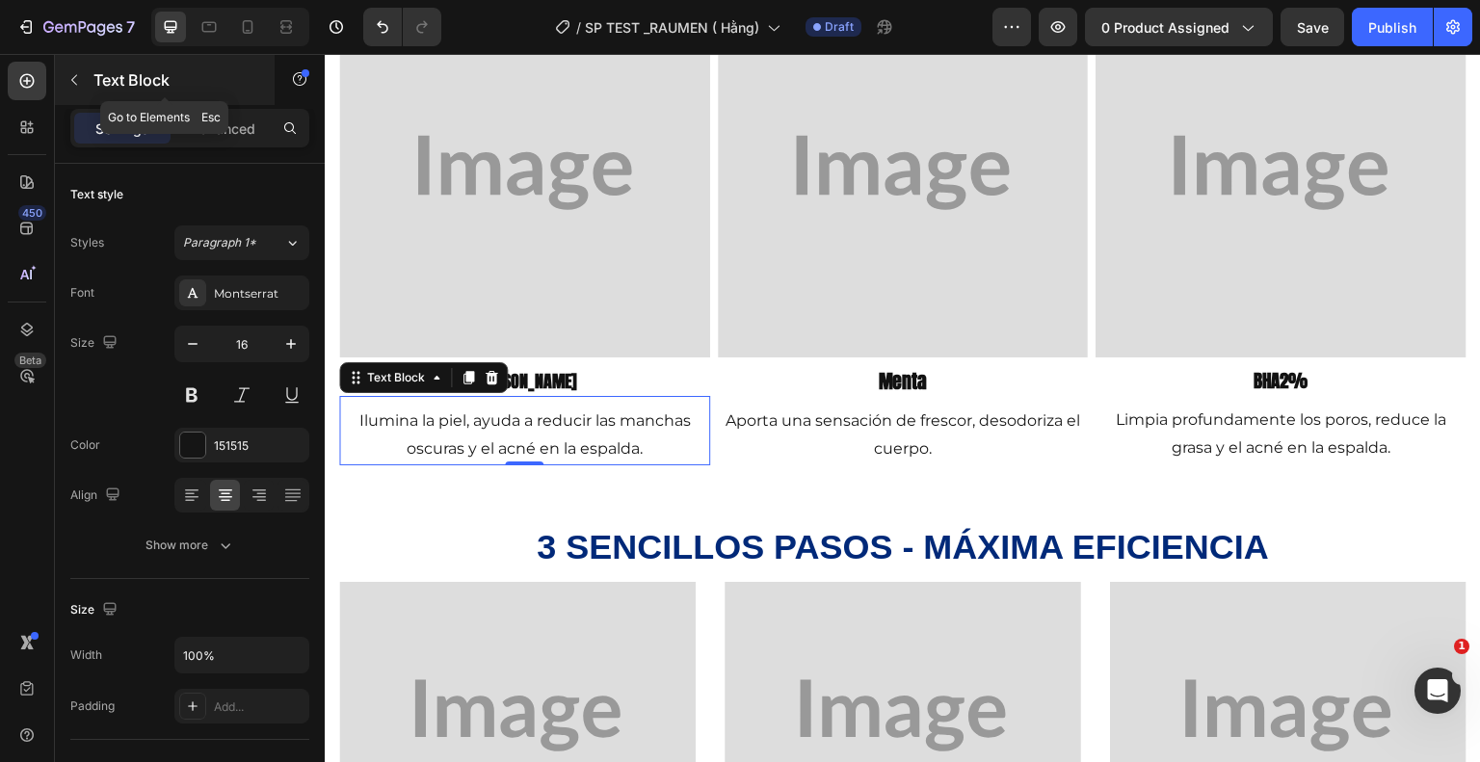
click at [76, 75] on icon "button" at bounding box center [74, 80] width 6 height 11
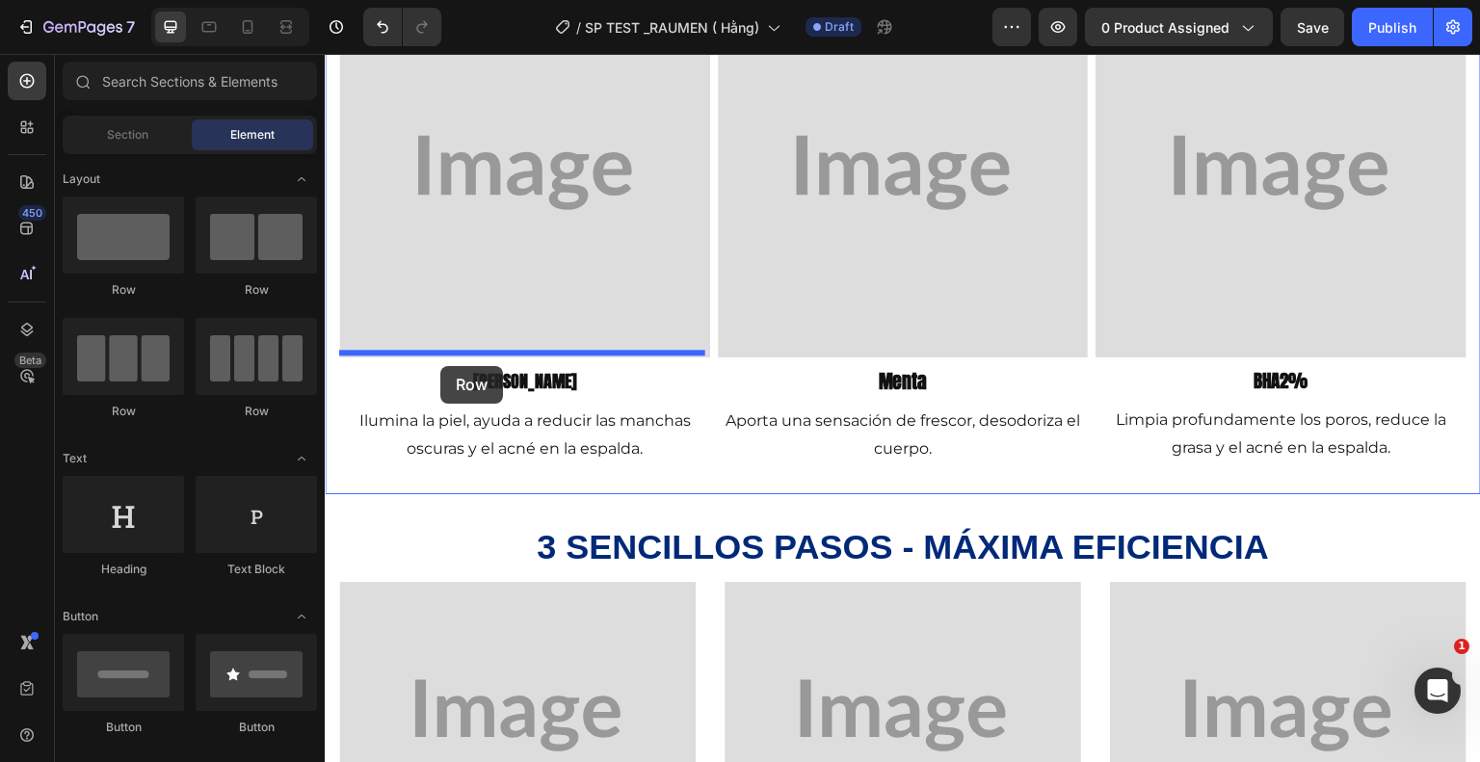
drag, startPoint x: 421, startPoint y: 302, endPoint x: 440, endPoint y: 366, distance: 67.4
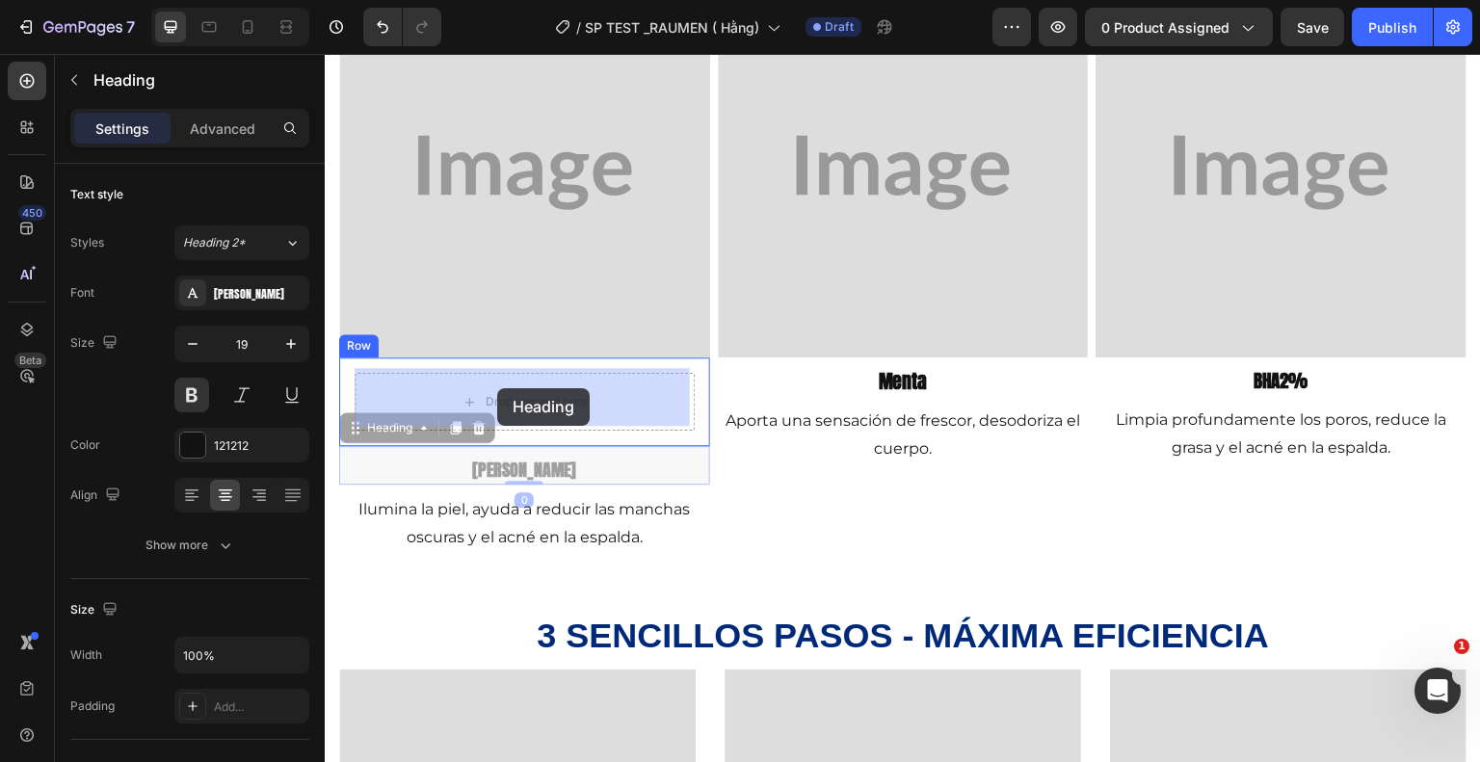
drag, startPoint x: 510, startPoint y: 463, endPoint x: 497, endPoint y: 388, distance: 75.2
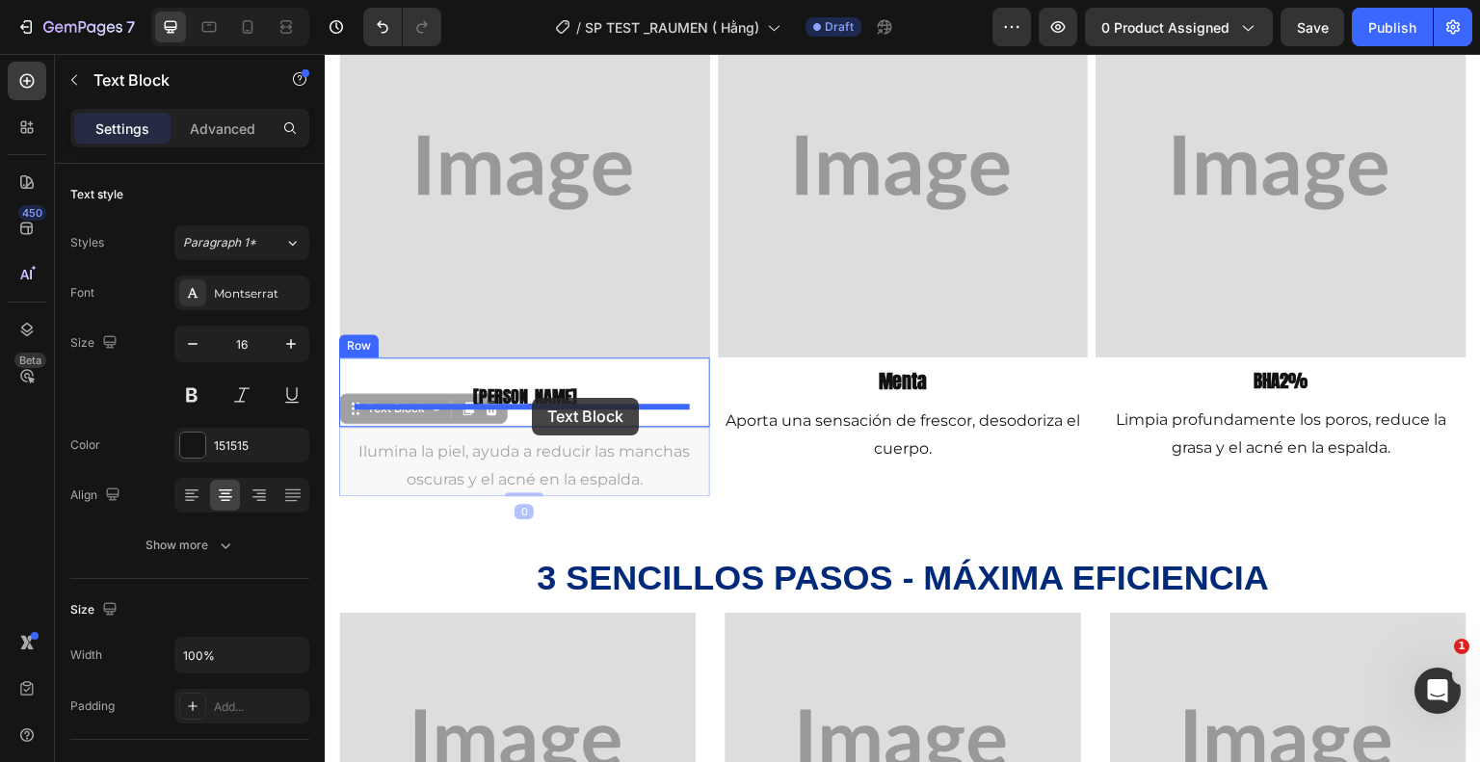
drag, startPoint x: 524, startPoint y: 466, endPoint x: 532, endPoint y: 398, distance: 68.8
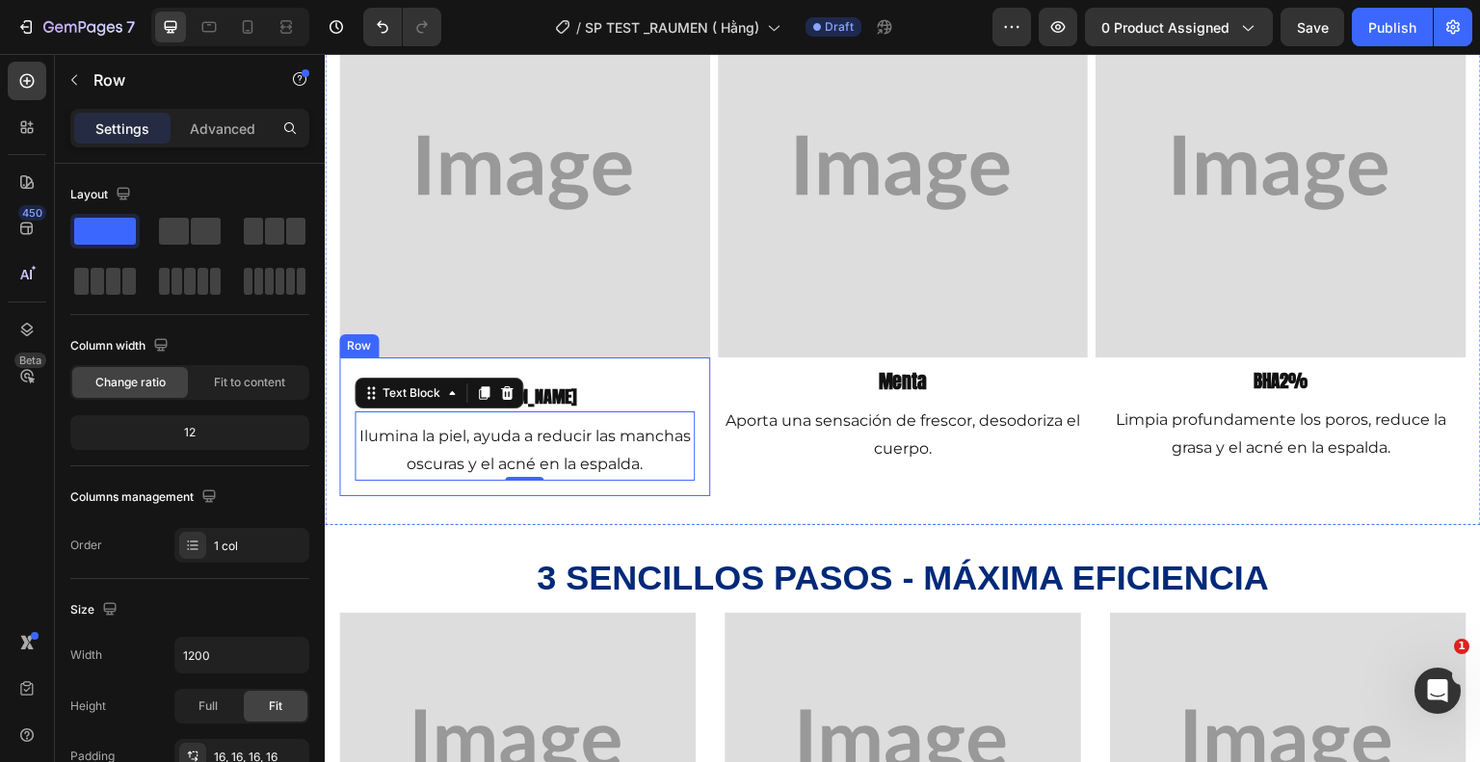
click at [346, 427] on div "mora Heading Ilumina la piel, ayuda a reducir las manchas oscuras y el acné en …" at bounding box center [524, 426] width 371 height 138
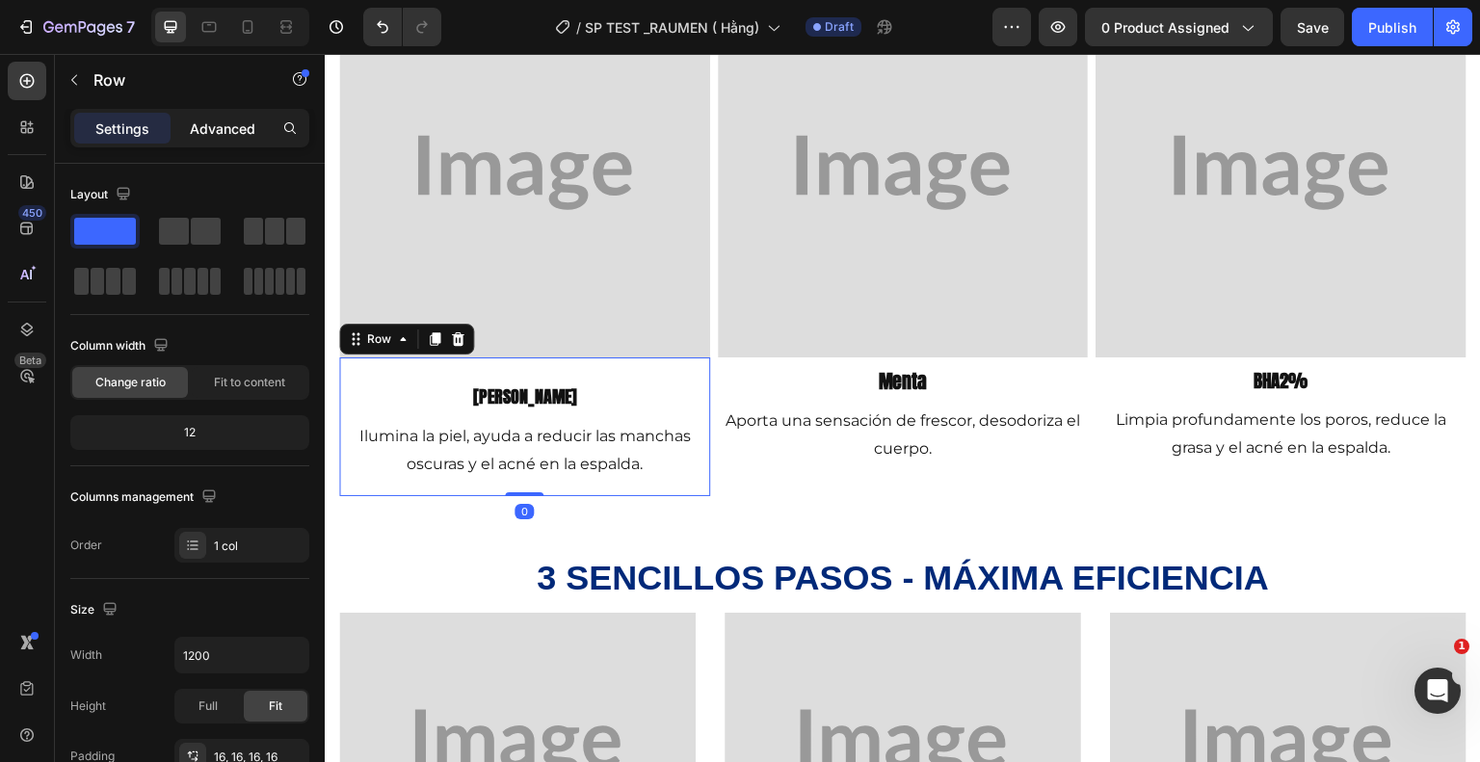
click at [218, 119] on p "Advanced" at bounding box center [223, 129] width 66 height 20
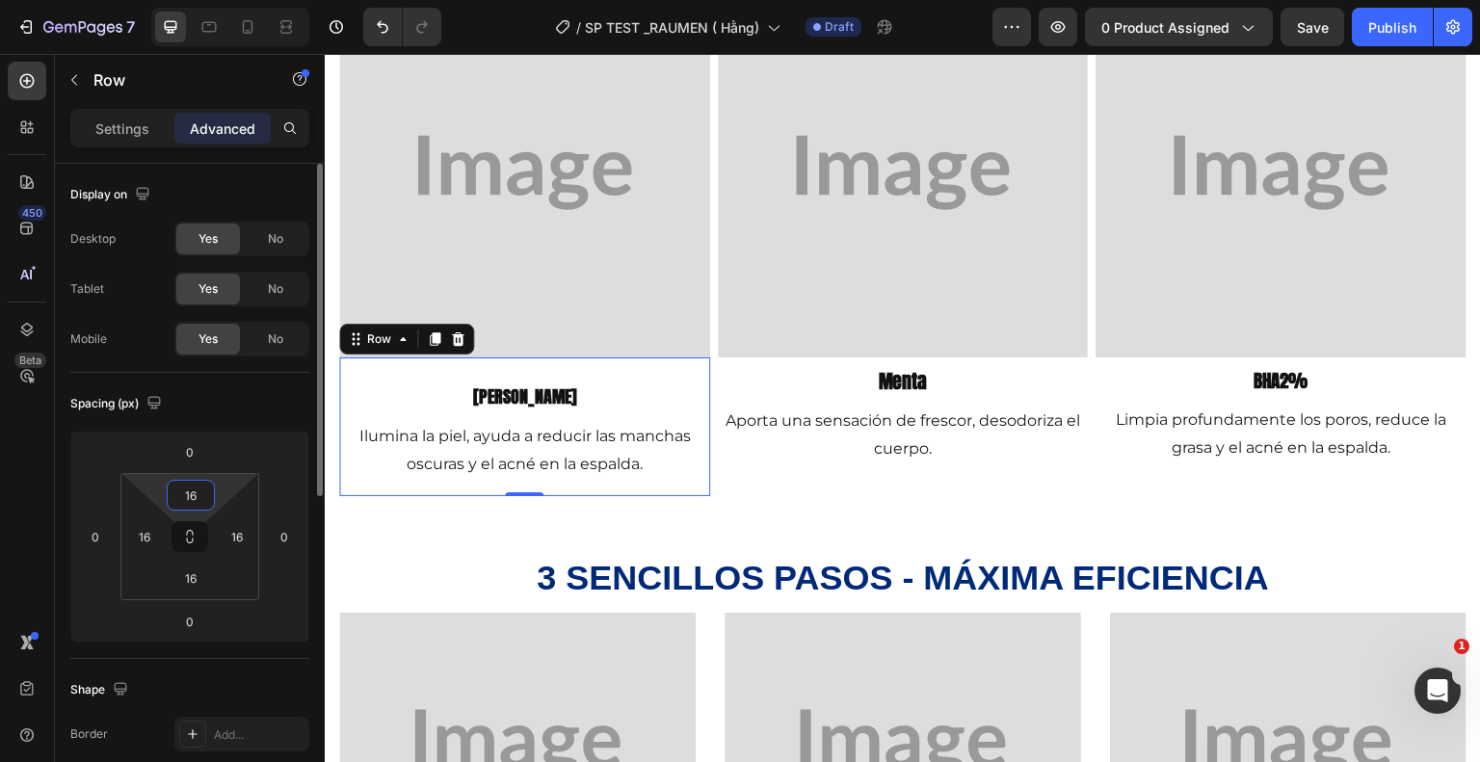
click at [193, 496] on input "16" at bounding box center [191, 495] width 39 height 29
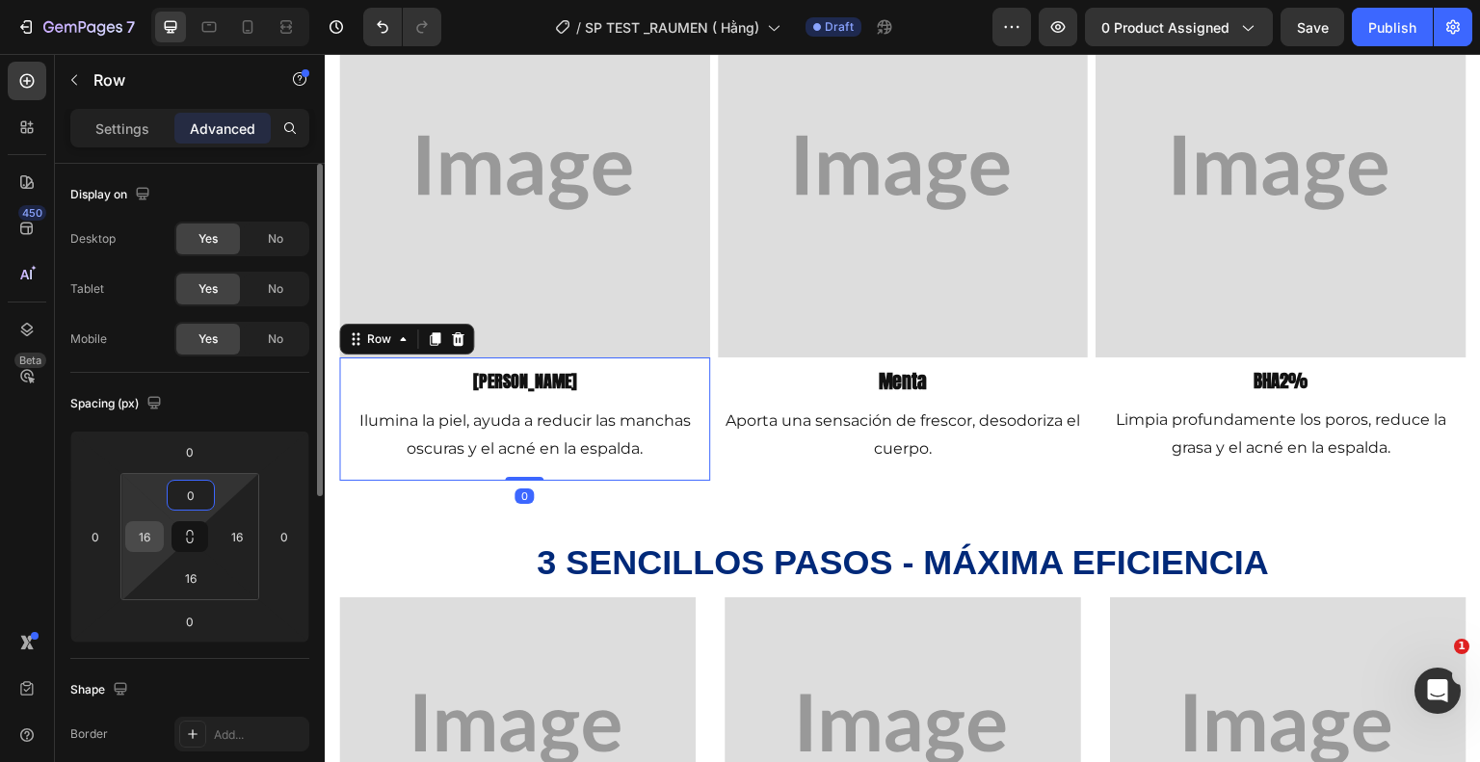
type input "0"
click at [157, 525] on input "16" at bounding box center [144, 536] width 29 height 29
type input "0"
click at [231, 542] on input "16" at bounding box center [237, 536] width 29 height 29
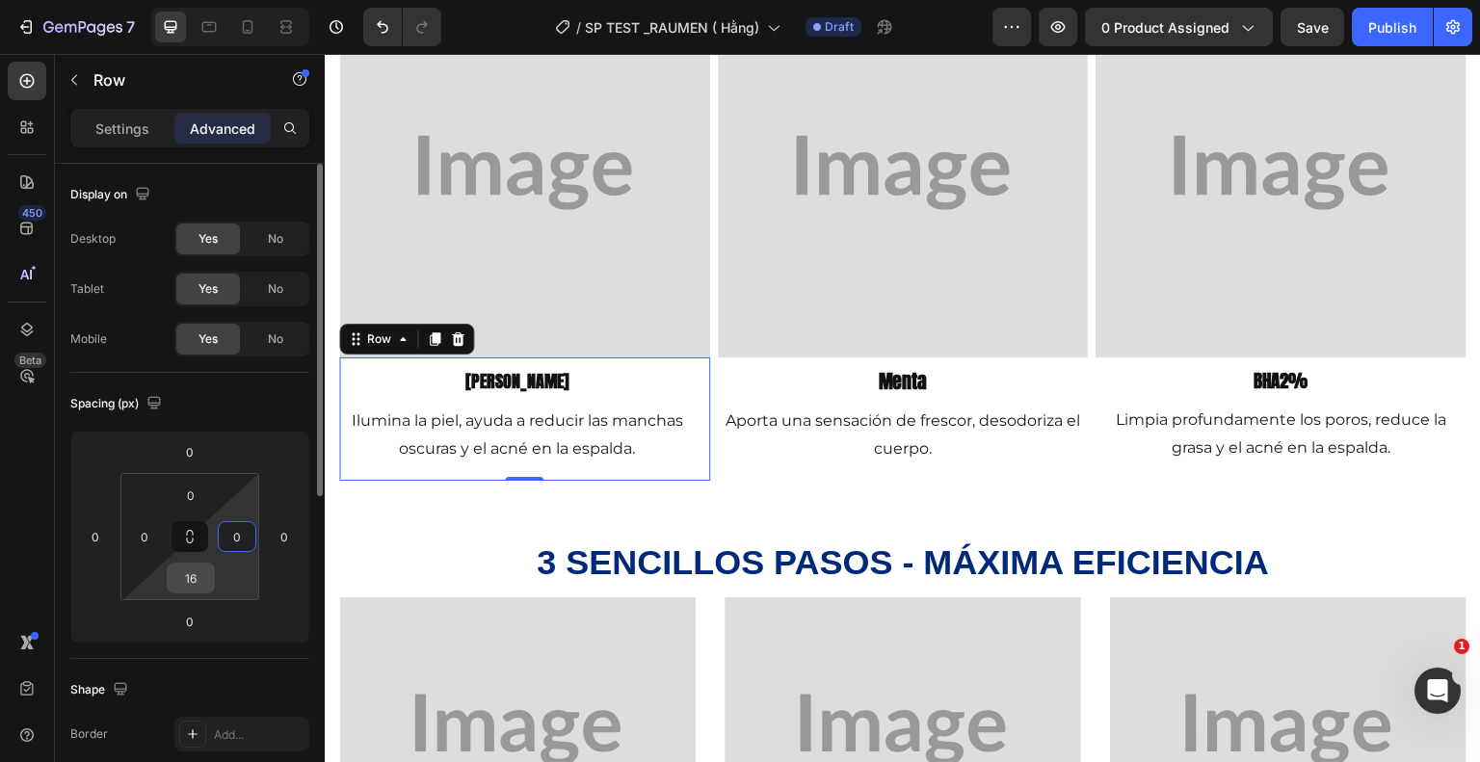
type input "0"
click at [198, 573] on input "16" at bounding box center [191, 578] width 39 height 29
type input "0"
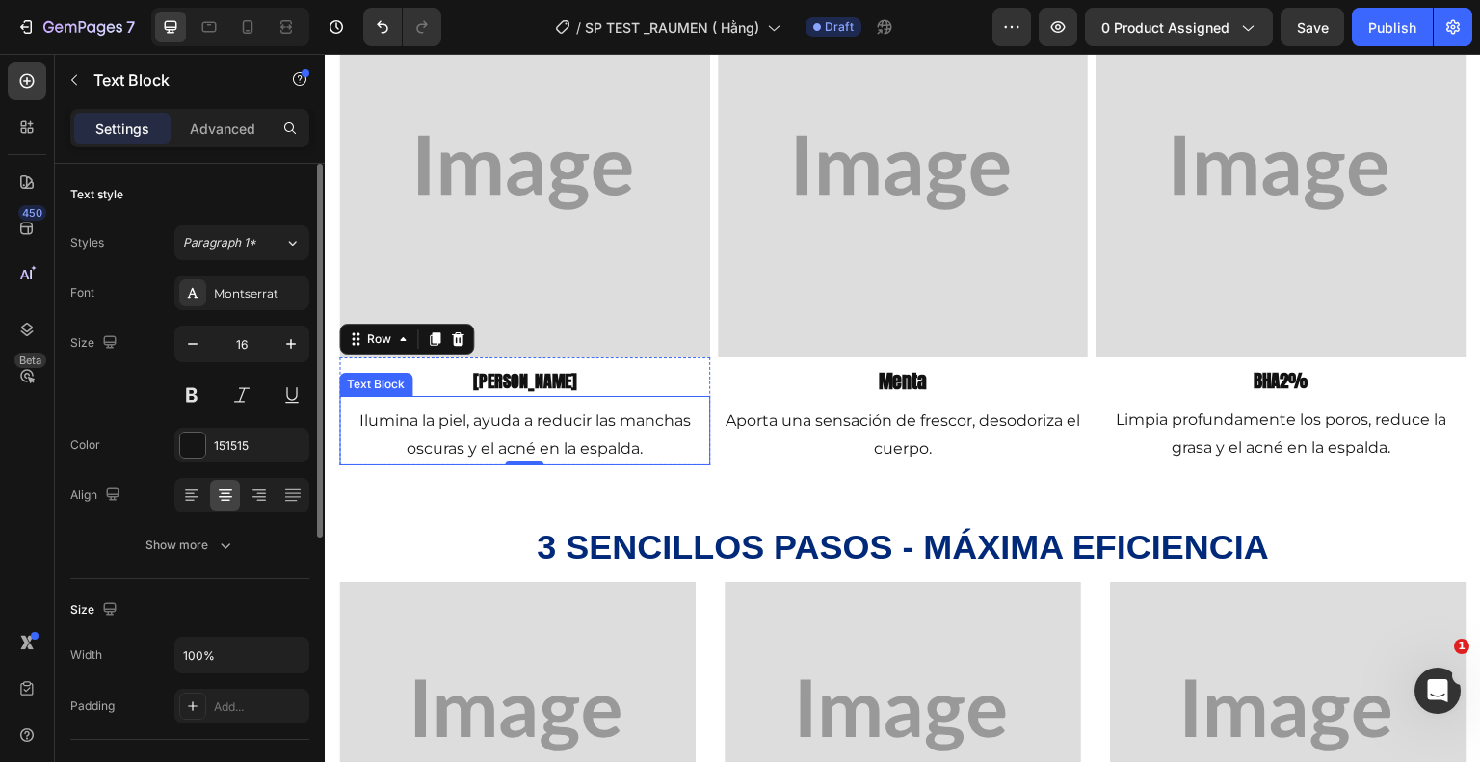
click at [624, 406] on div "Ilumina la piel, ayuda a reducir las manchas oscuras y el acné en la espalda." at bounding box center [524, 436] width 371 height 60
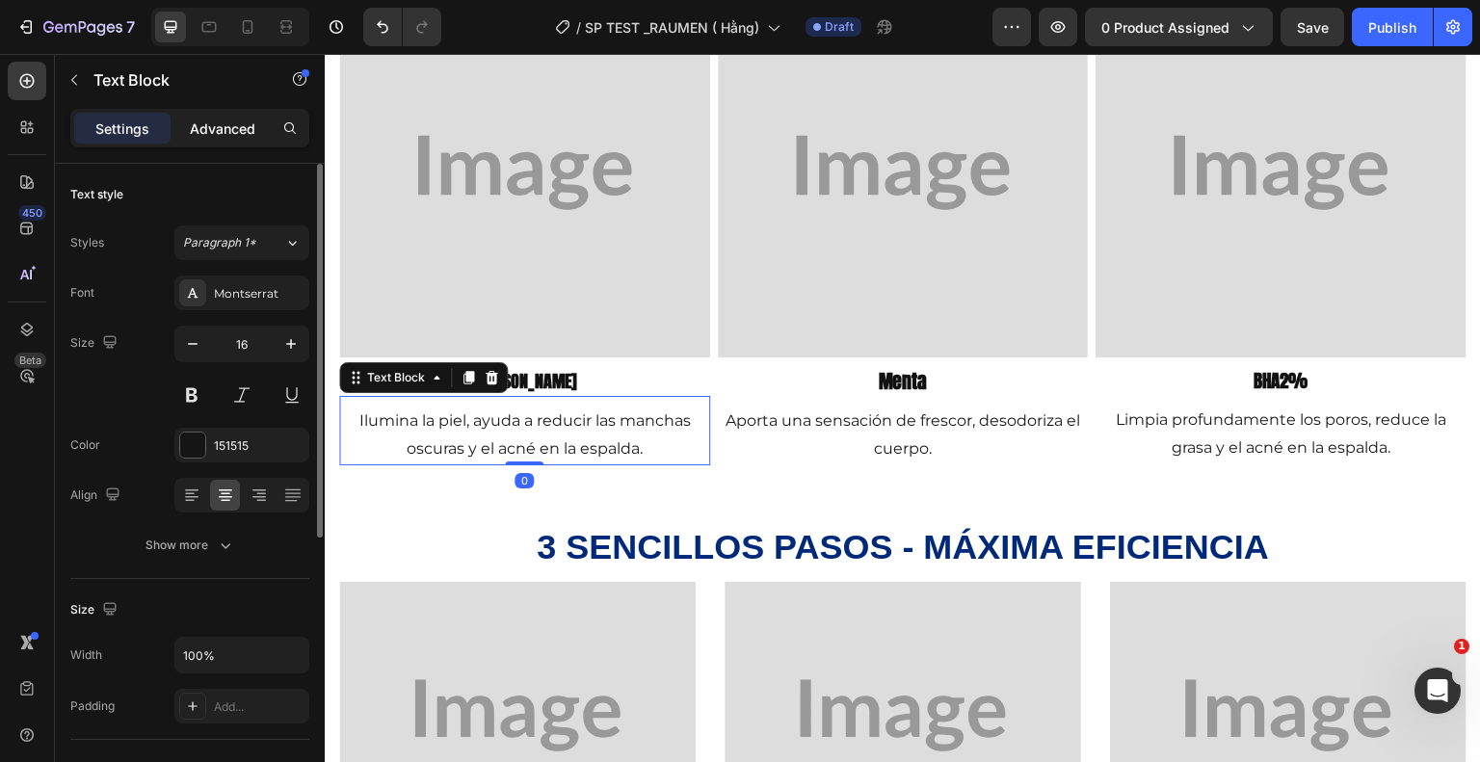
click at [239, 138] on div "Advanced" at bounding box center [222, 128] width 96 height 31
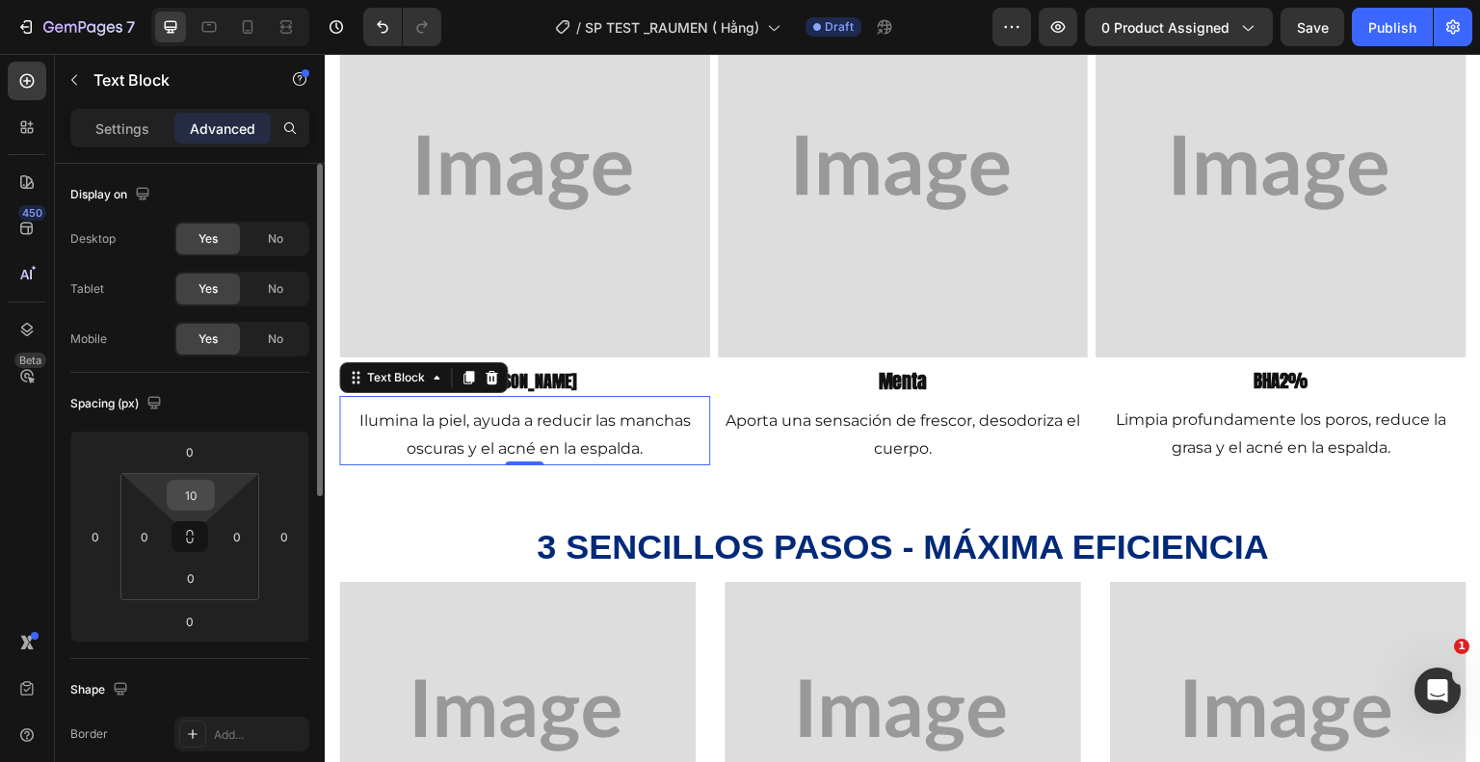
click at [207, 495] on input "10" at bounding box center [191, 495] width 39 height 29
type input "0"
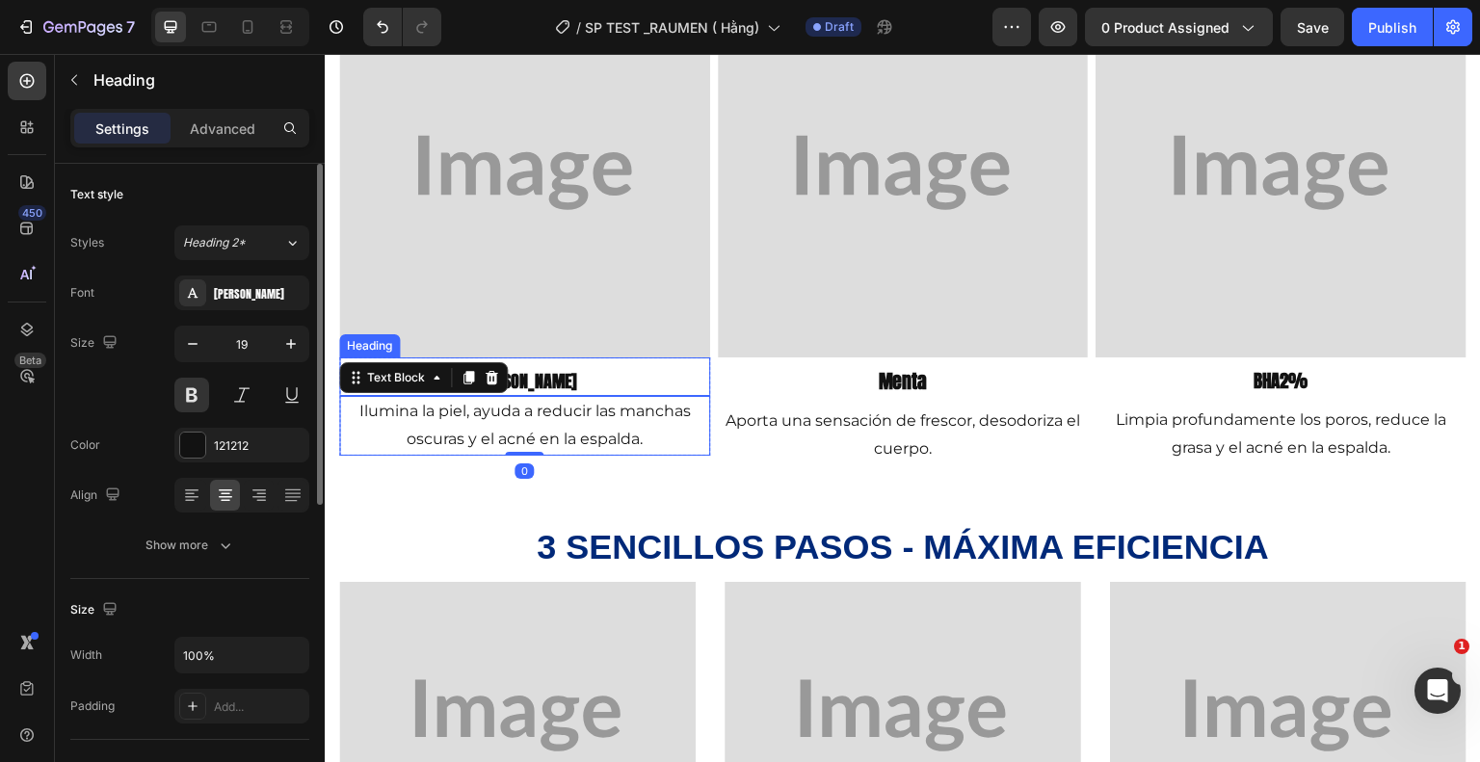
click at [615, 374] on h2 "[PERSON_NAME]" at bounding box center [524, 381] width 371 height 29
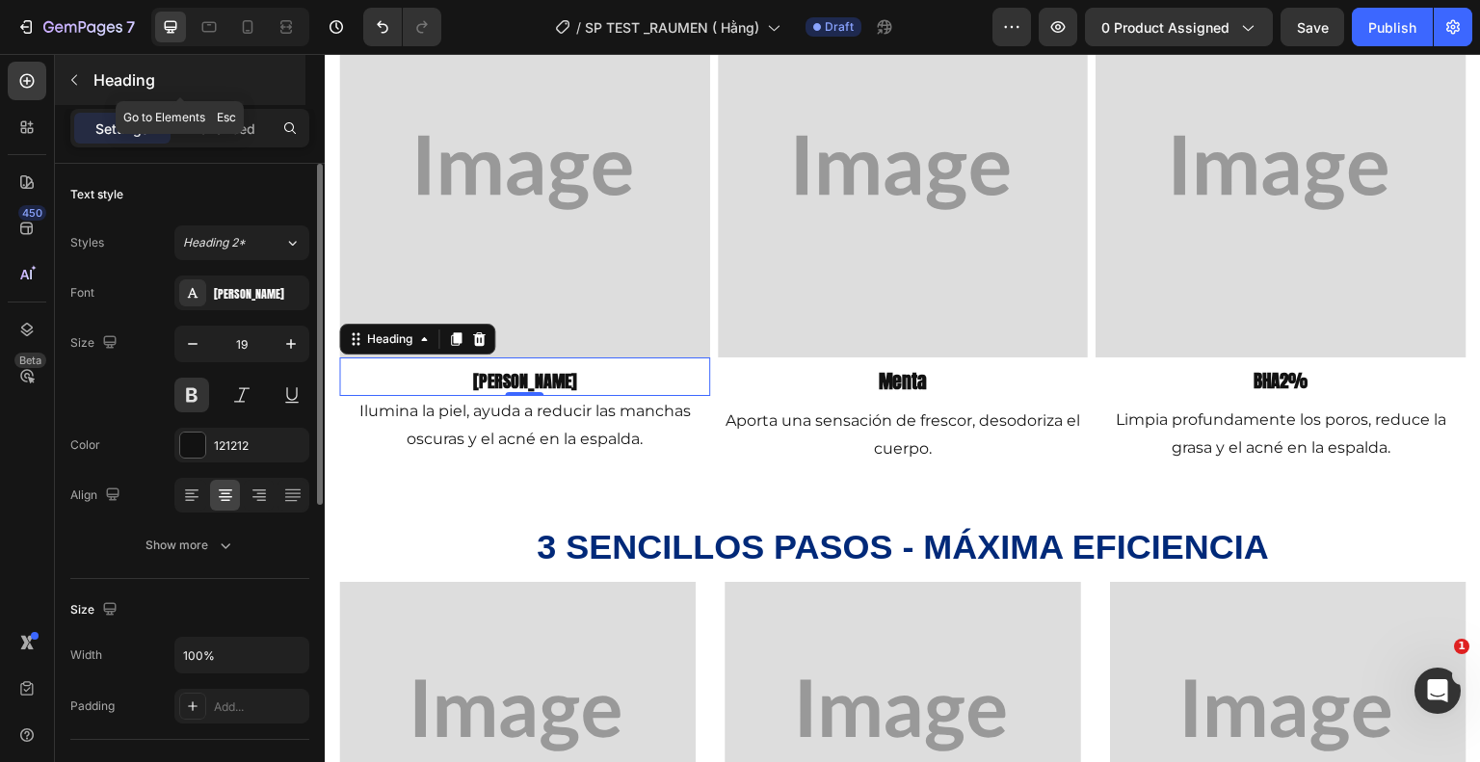
click at [69, 81] on icon "button" at bounding box center [73, 79] width 15 height 15
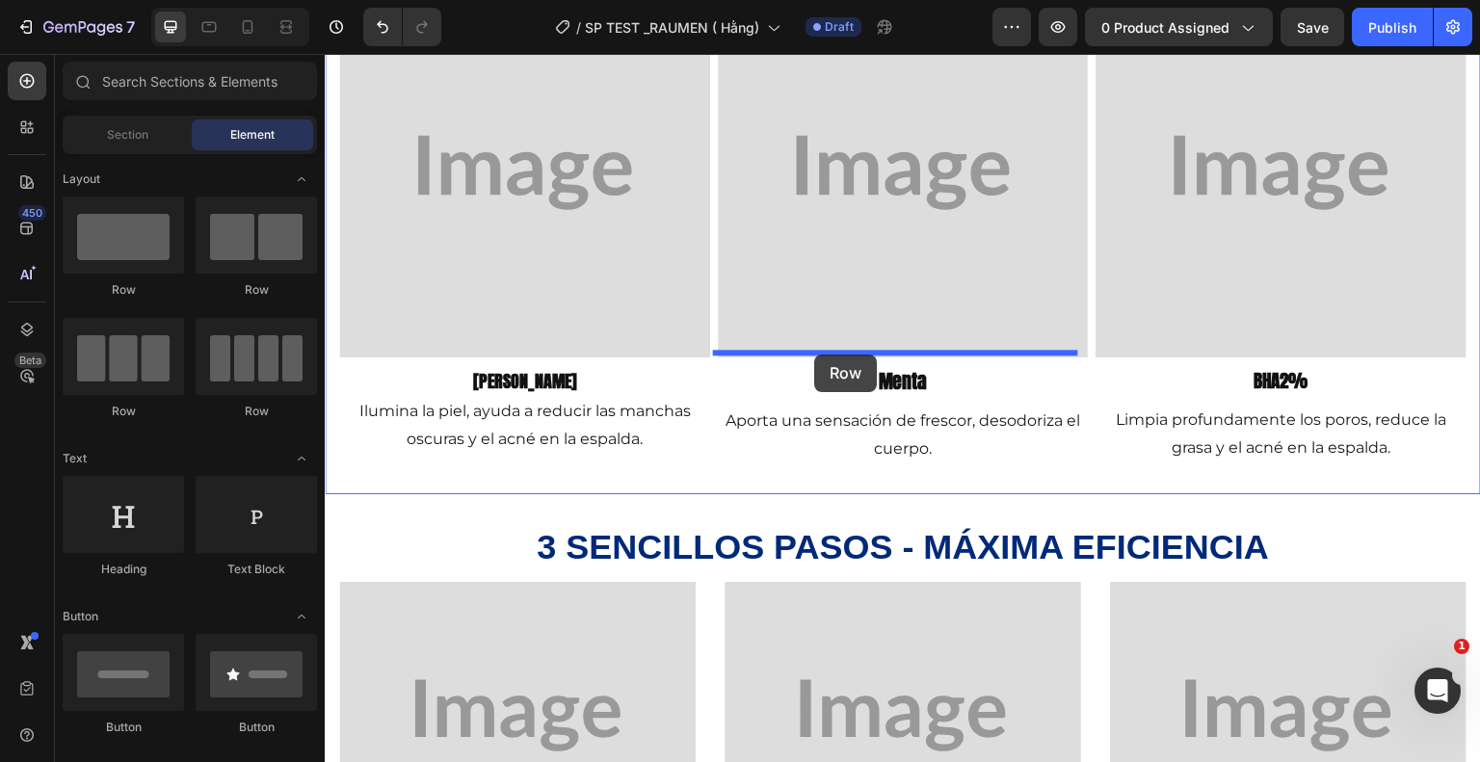
drag, startPoint x: 485, startPoint y: 304, endPoint x: 814, endPoint y: 355, distance: 333.5
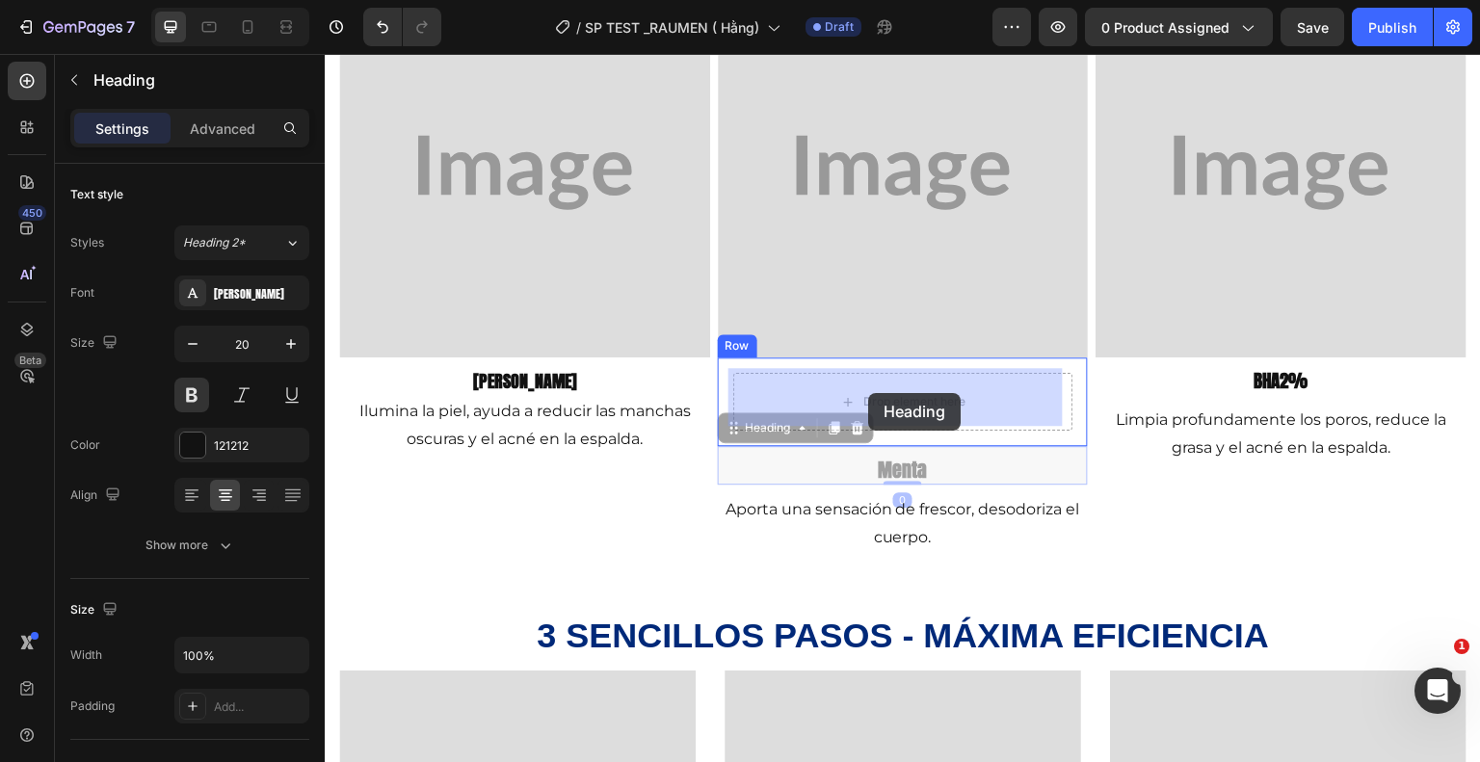
drag, startPoint x: 881, startPoint y: 470, endPoint x: 868, endPoint y: 393, distance: 78.1
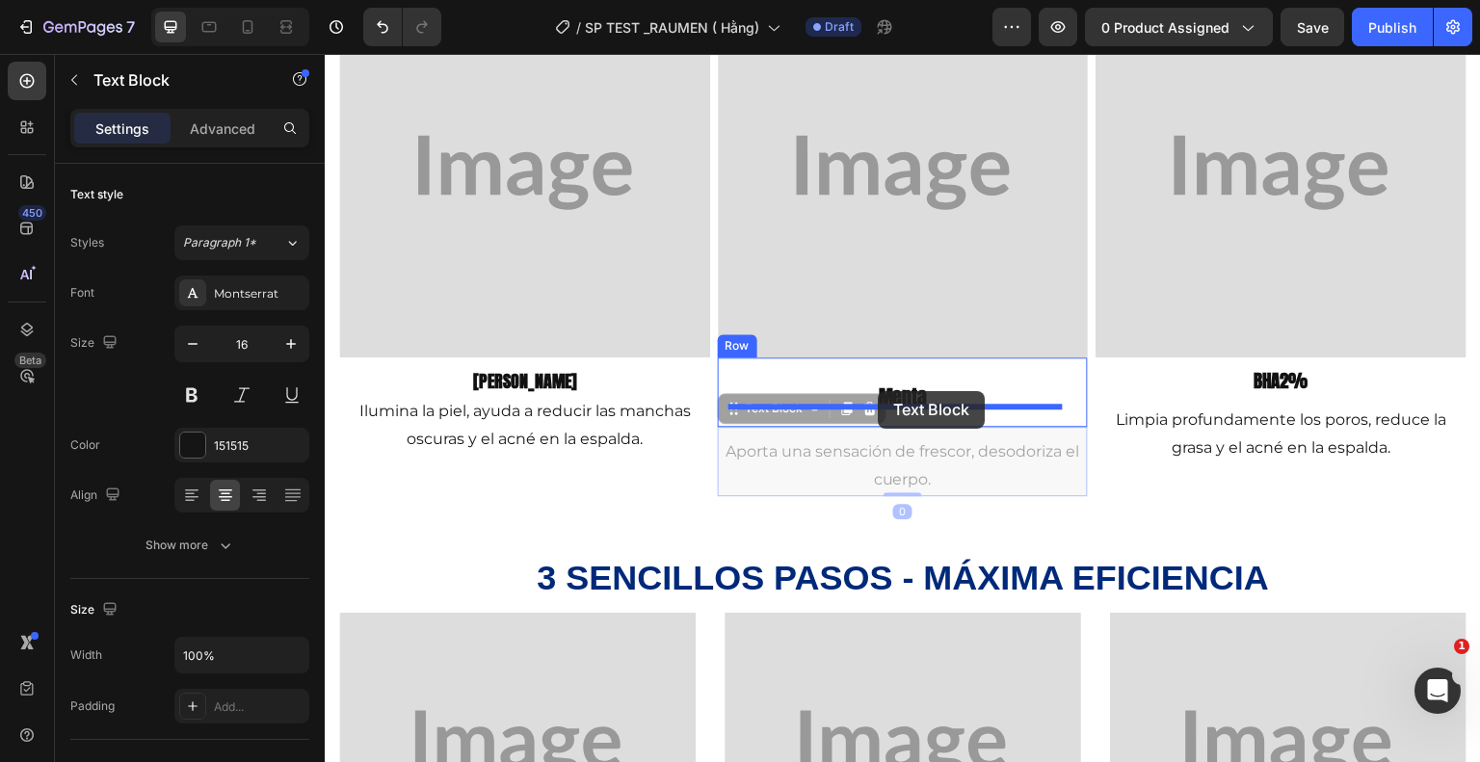
drag, startPoint x: 866, startPoint y: 477, endPoint x: 878, endPoint y: 391, distance: 86.5
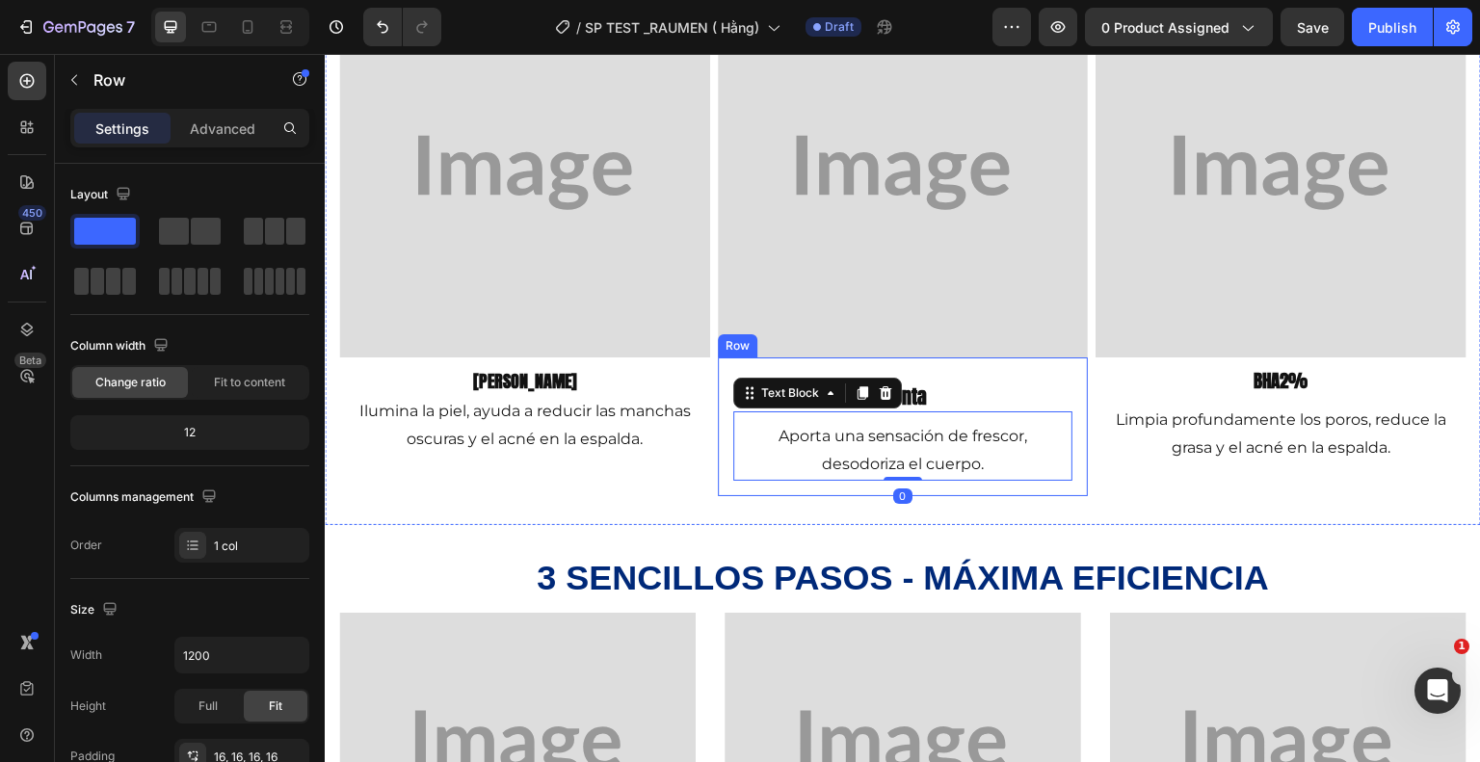
click at [718, 390] on div "menta Heading Aporta una sensación de frescor, desodoriza el cuerpo. Text Block…" at bounding box center [903, 426] width 371 height 139
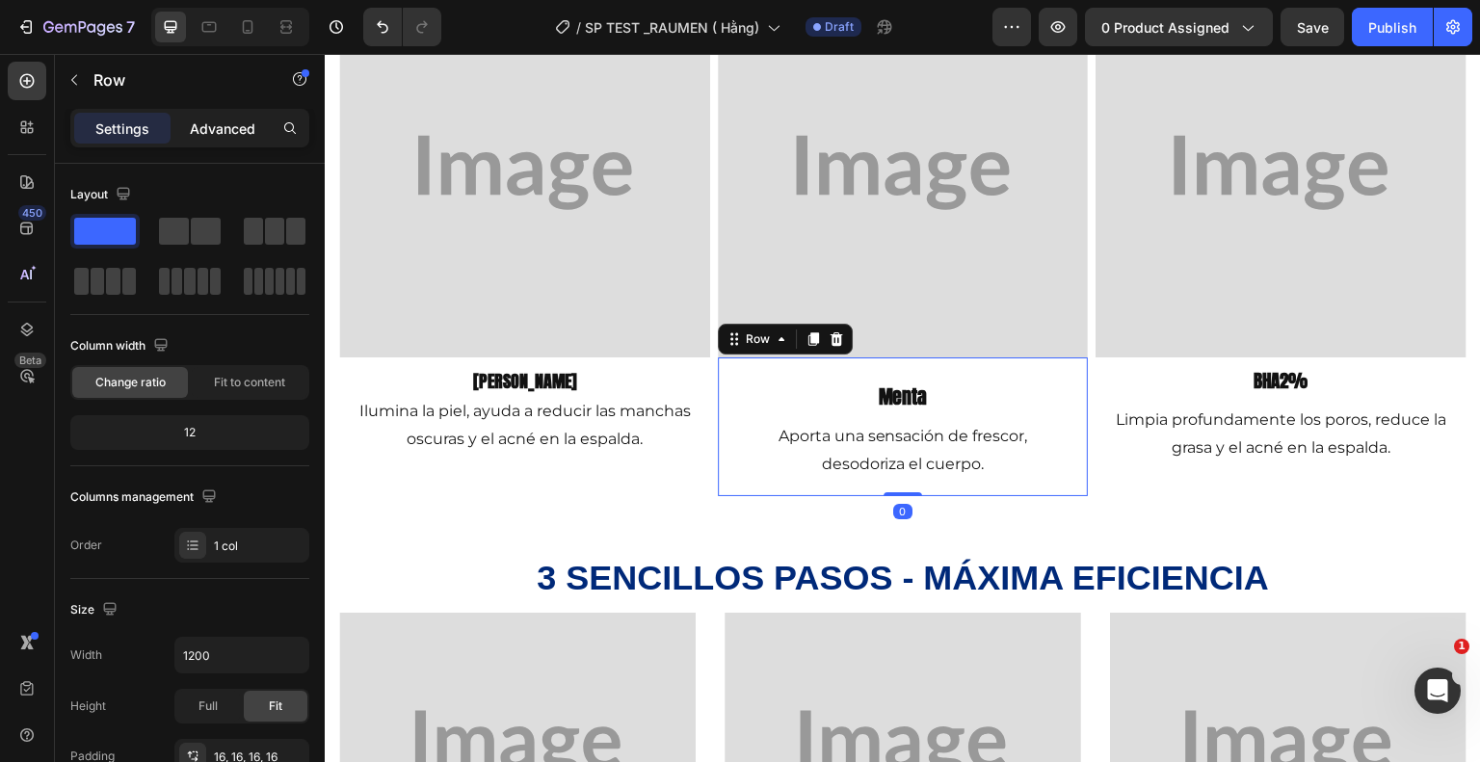
click at [225, 116] on div "Advanced" at bounding box center [222, 128] width 96 height 31
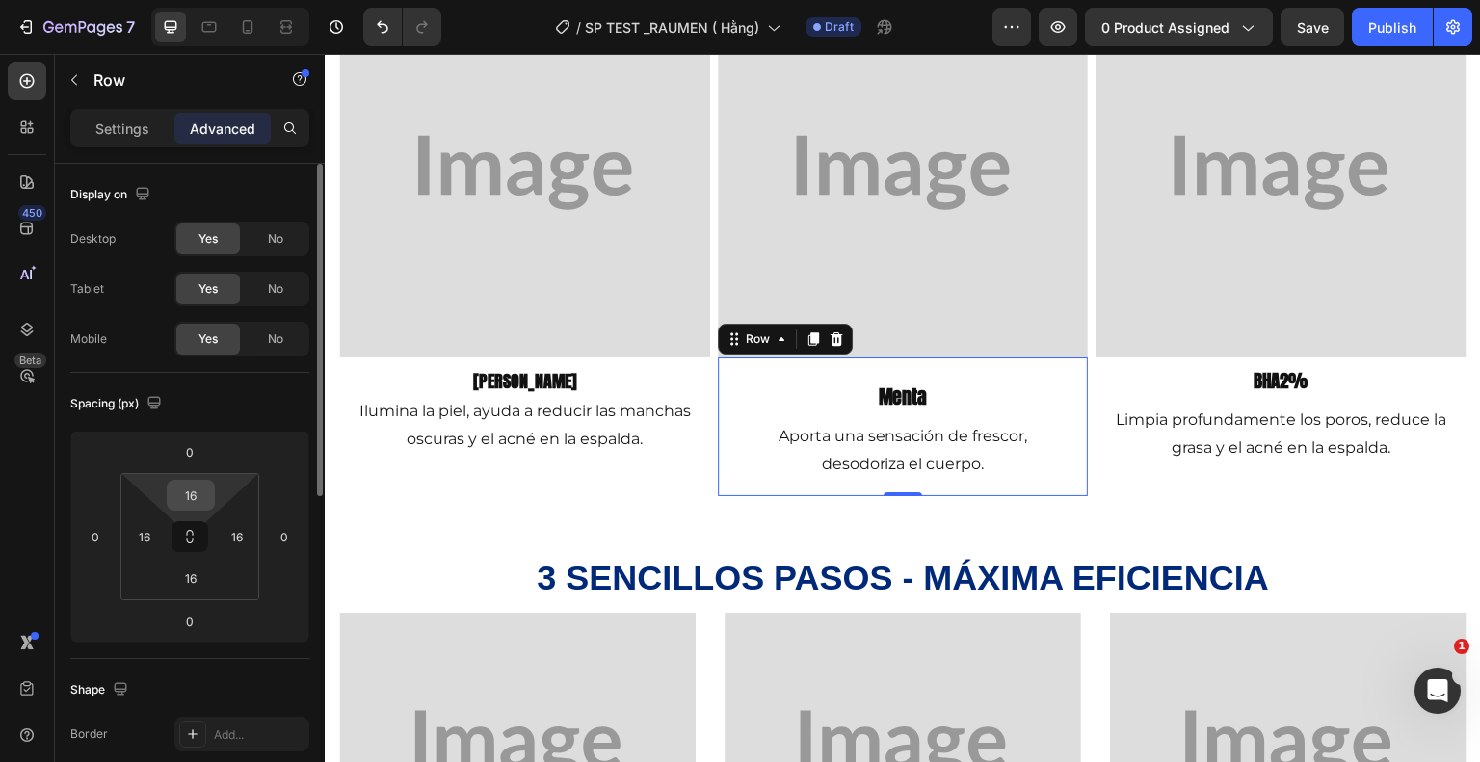
click at [193, 490] on input "16" at bounding box center [191, 495] width 39 height 29
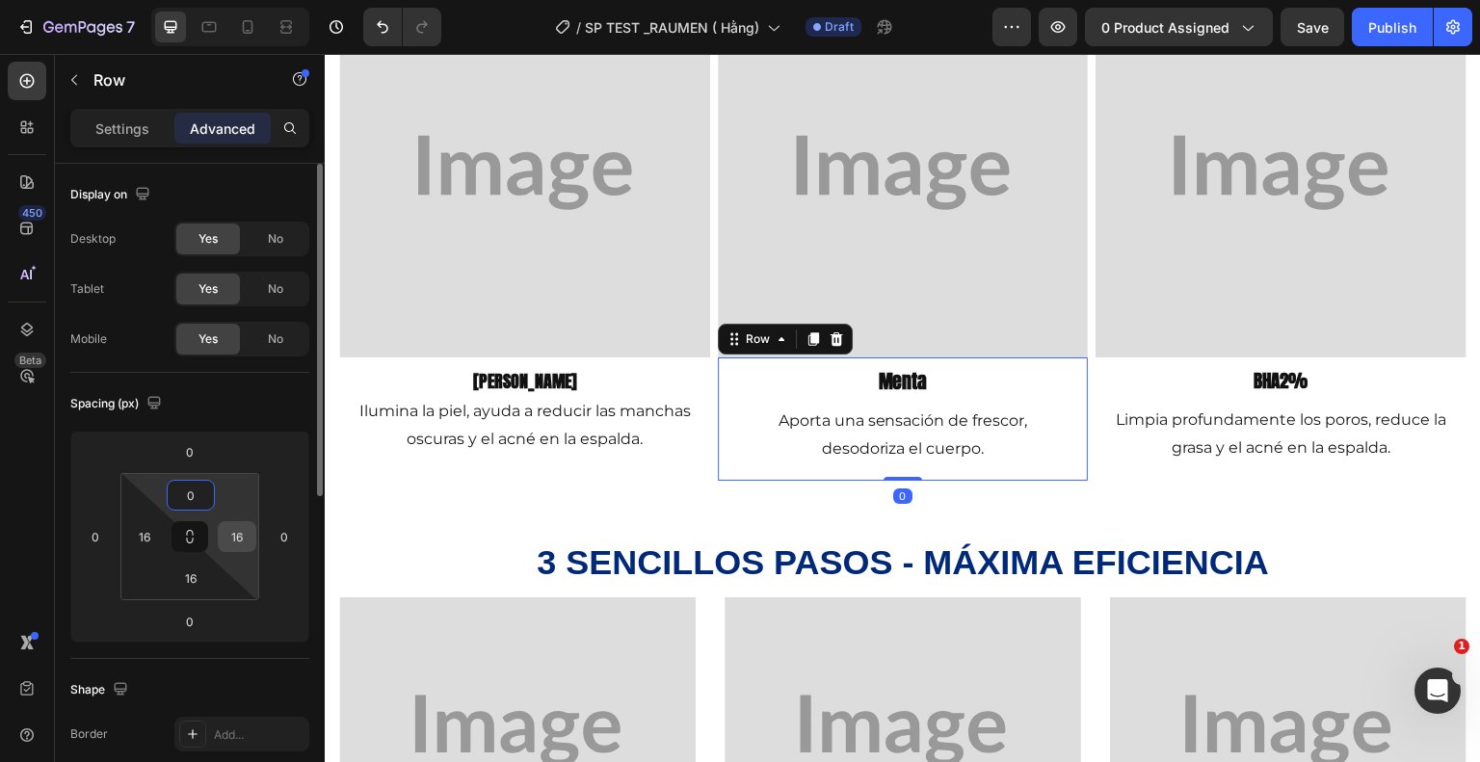
type input "0"
click at [241, 531] on input "16" at bounding box center [237, 536] width 29 height 29
type input "0"
click at [151, 531] on input "16" at bounding box center [144, 536] width 29 height 29
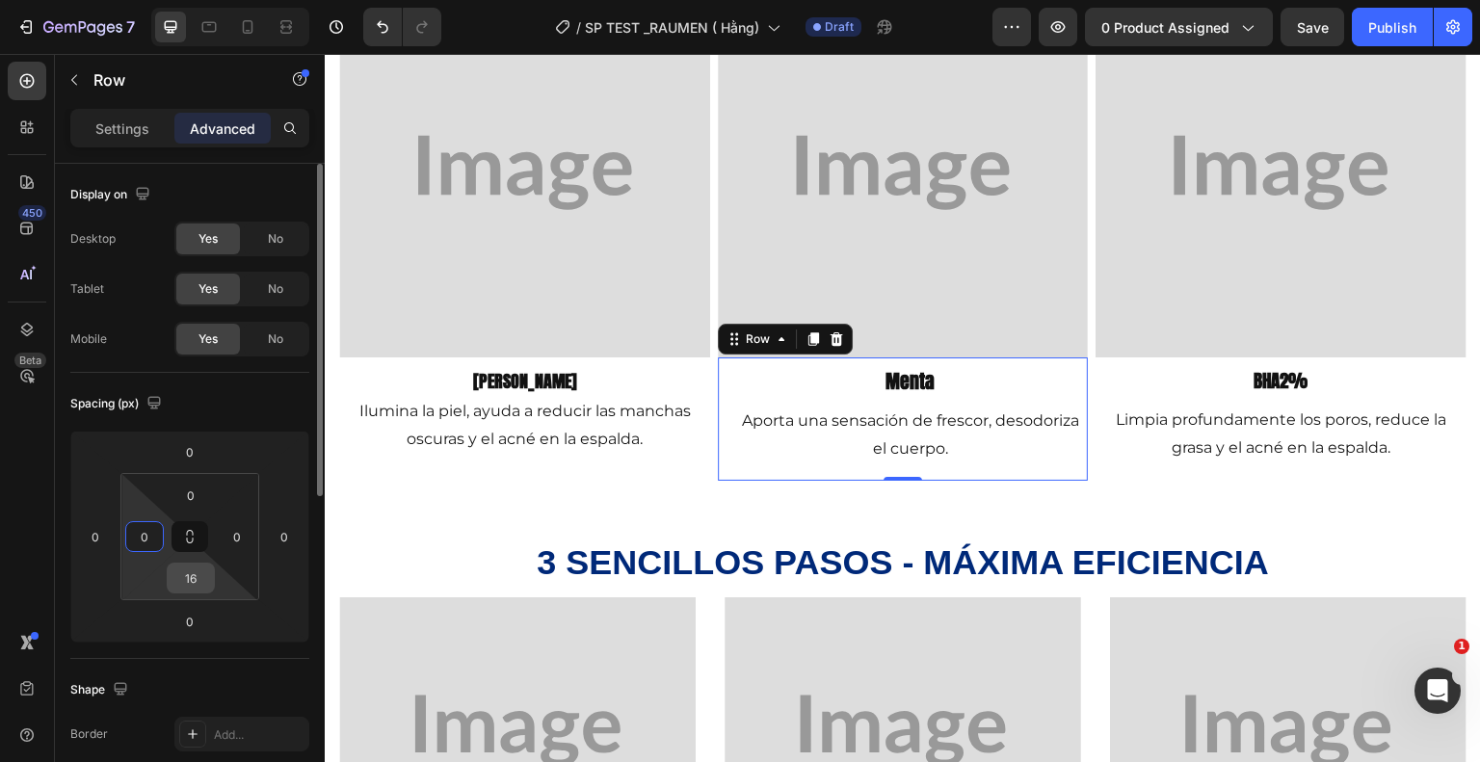
type input "0"
click at [195, 588] on input "16" at bounding box center [191, 578] width 39 height 29
type input "0"
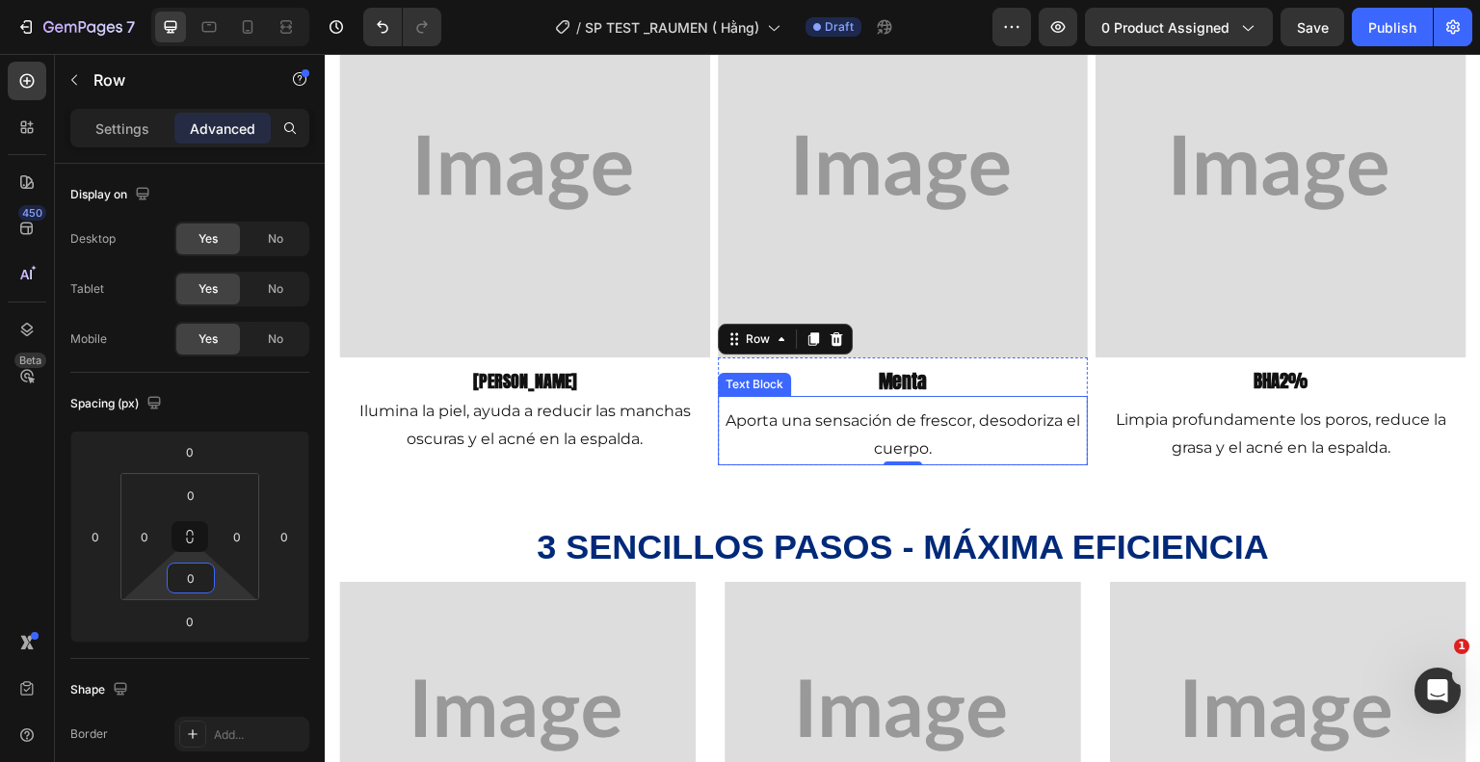
click at [862, 406] on div "Aporta una sensación de frescor, desodoriza el cuerpo." at bounding box center [903, 436] width 371 height 60
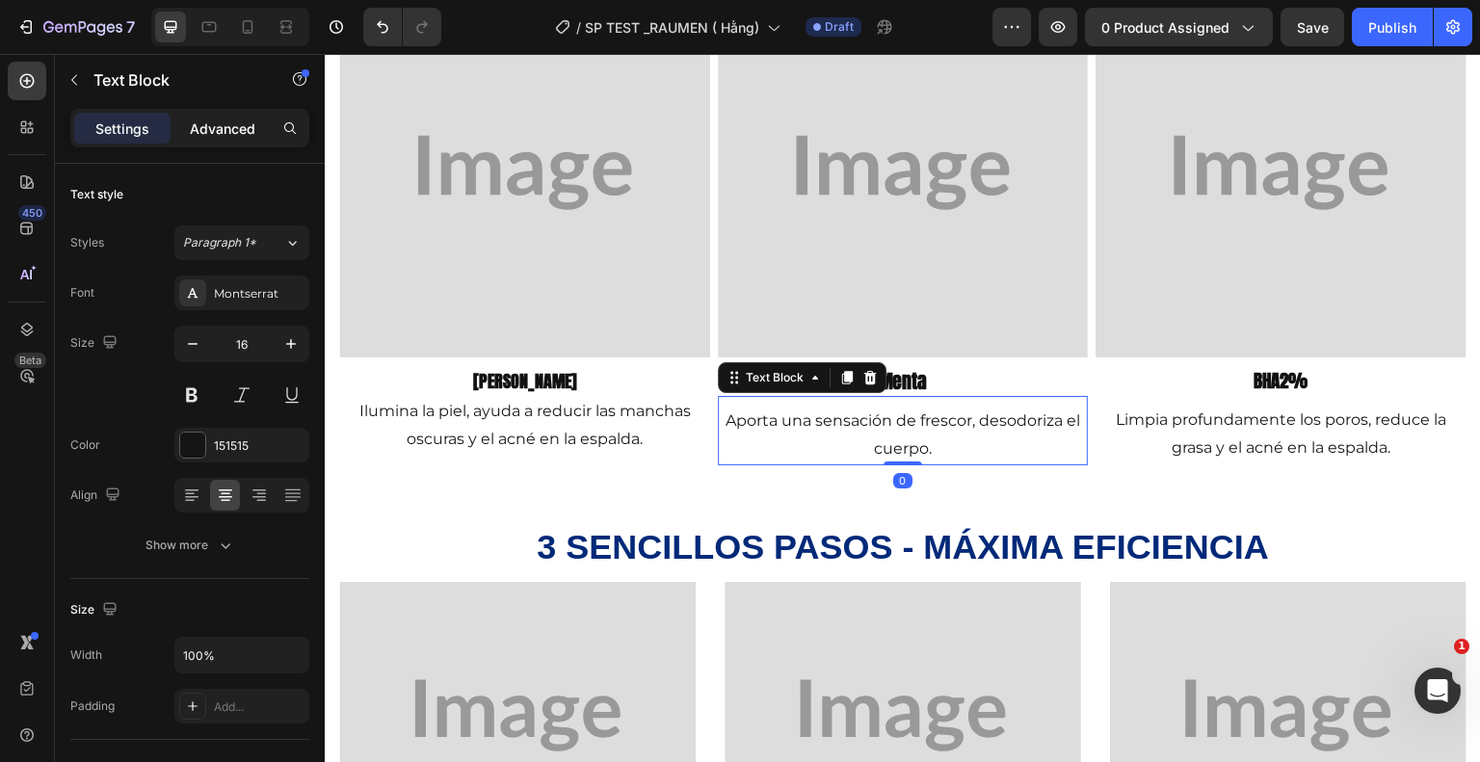
click at [214, 129] on p "Advanced" at bounding box center [223, 129] width 66 height 20
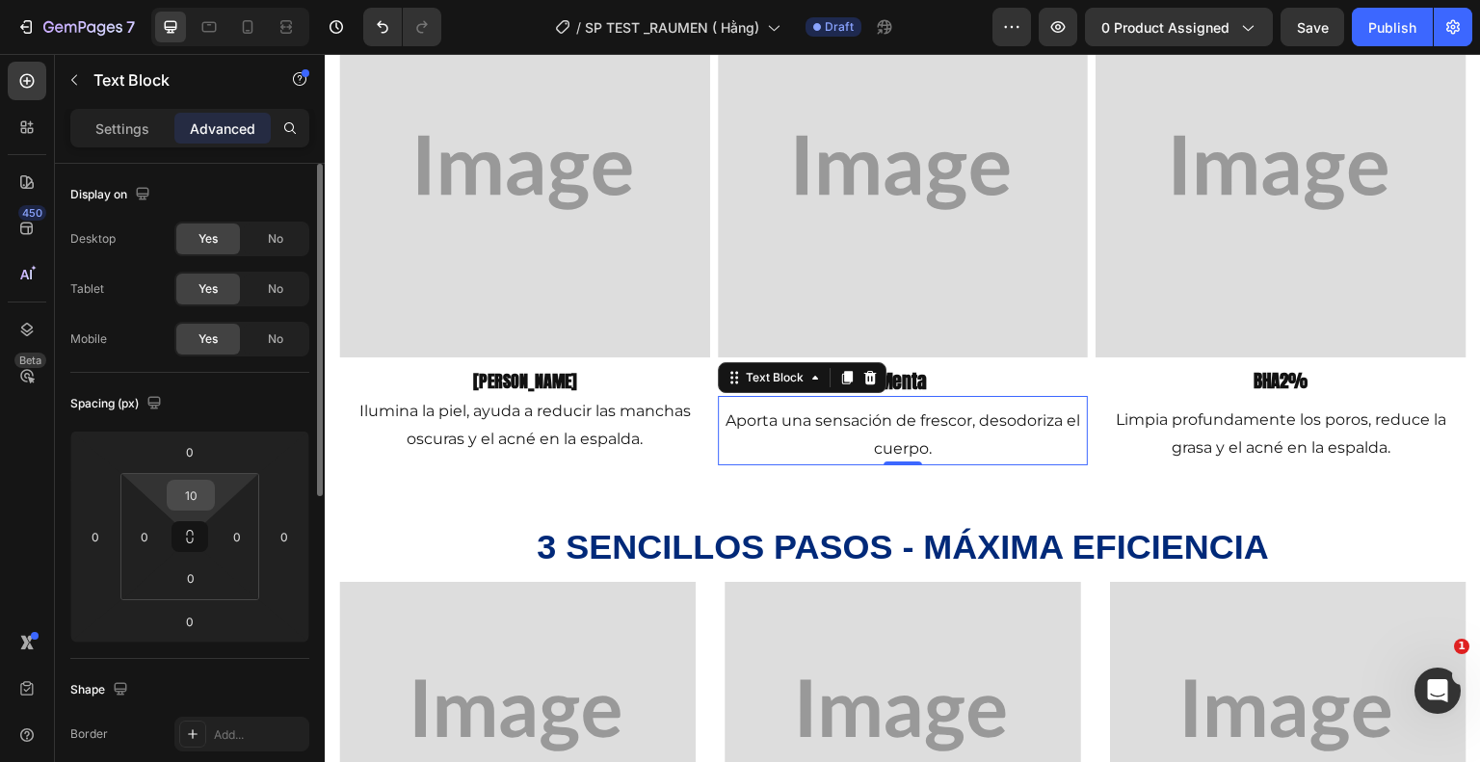
click at [194, 505] on input "10" at bounding box center [191, 495] width 39 height 29
type input "0"
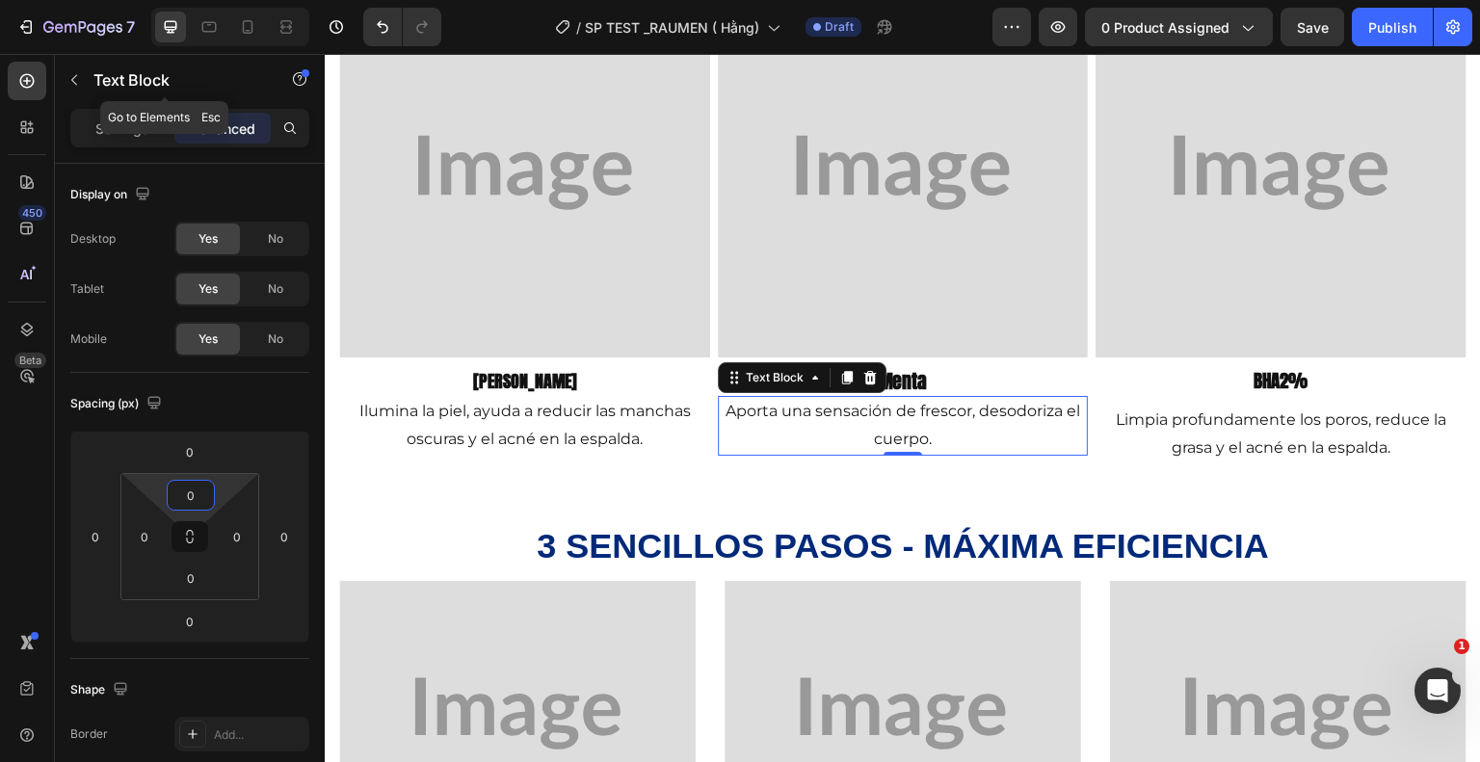
click at [73, 83] on icon "button" at bounding box center [73, 79] width 15 height 15
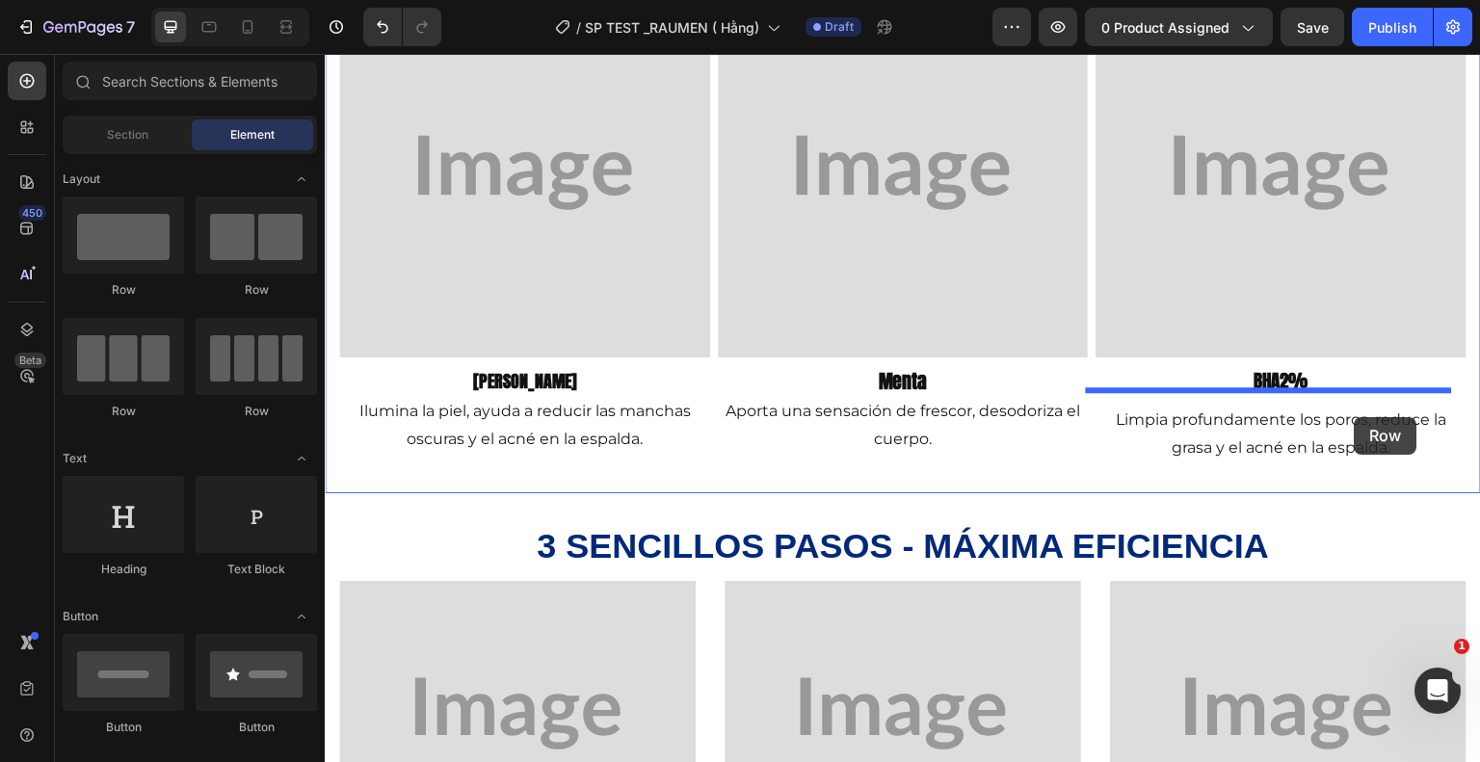
drag, startPoint x: 456, startPoint y: 320, endPoint x: 1355, endPoint y: 417, distance: 904.3
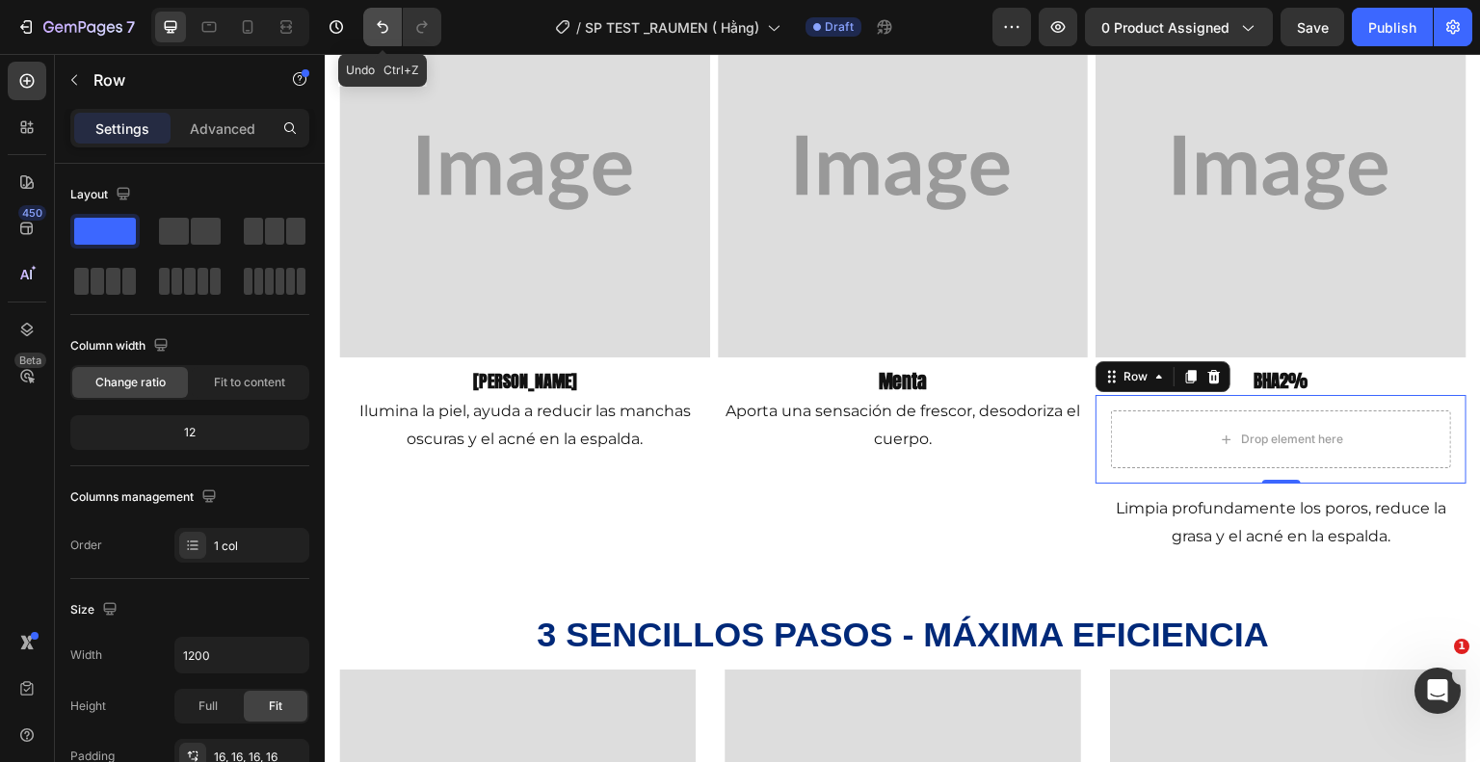
click at [376, 13] on button "Undo/Redo" at bounding box center [382, 27] width 39 height 39
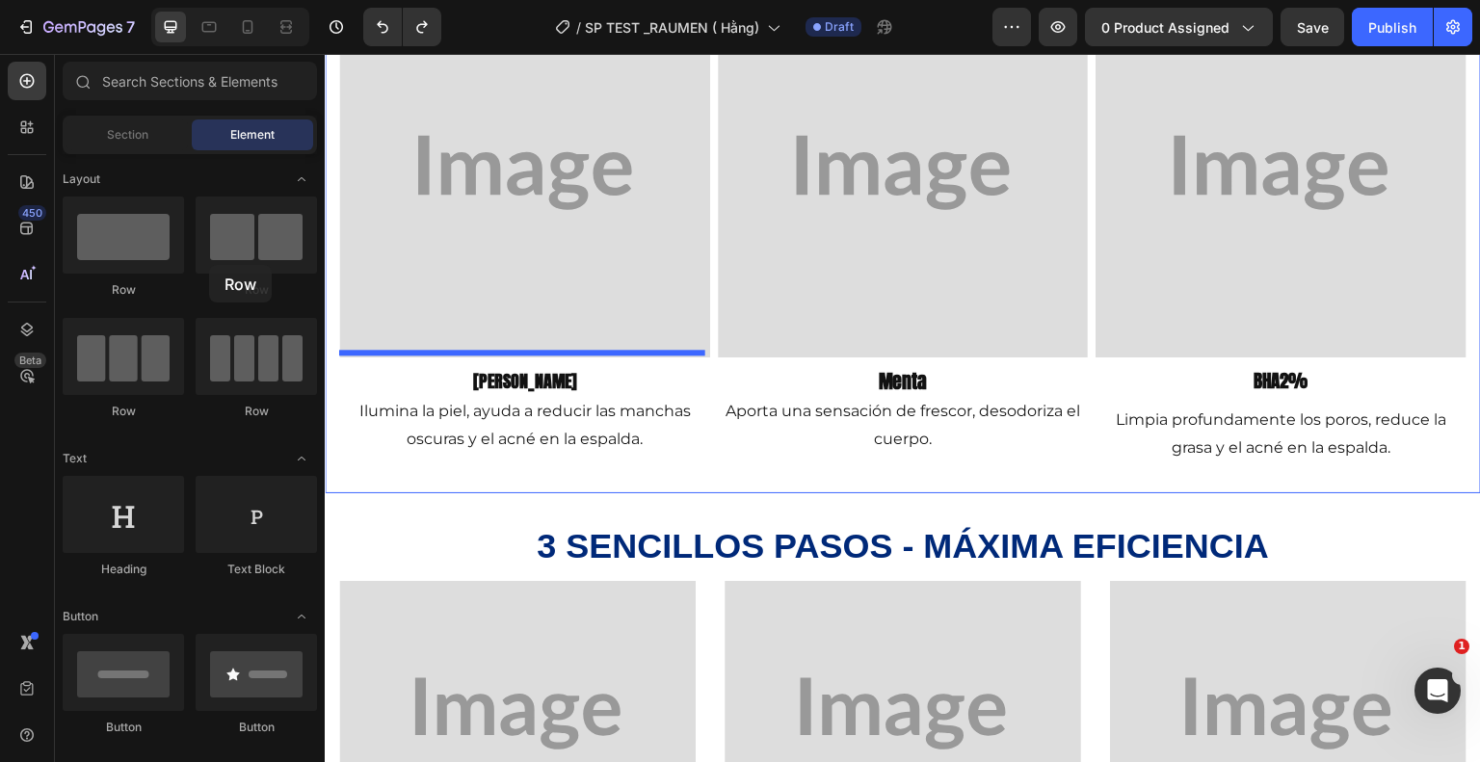
drag, startPoint x: 428, startPoint y: 292, endPoint x: 1121, endPoint y: 411, distance: 703.0
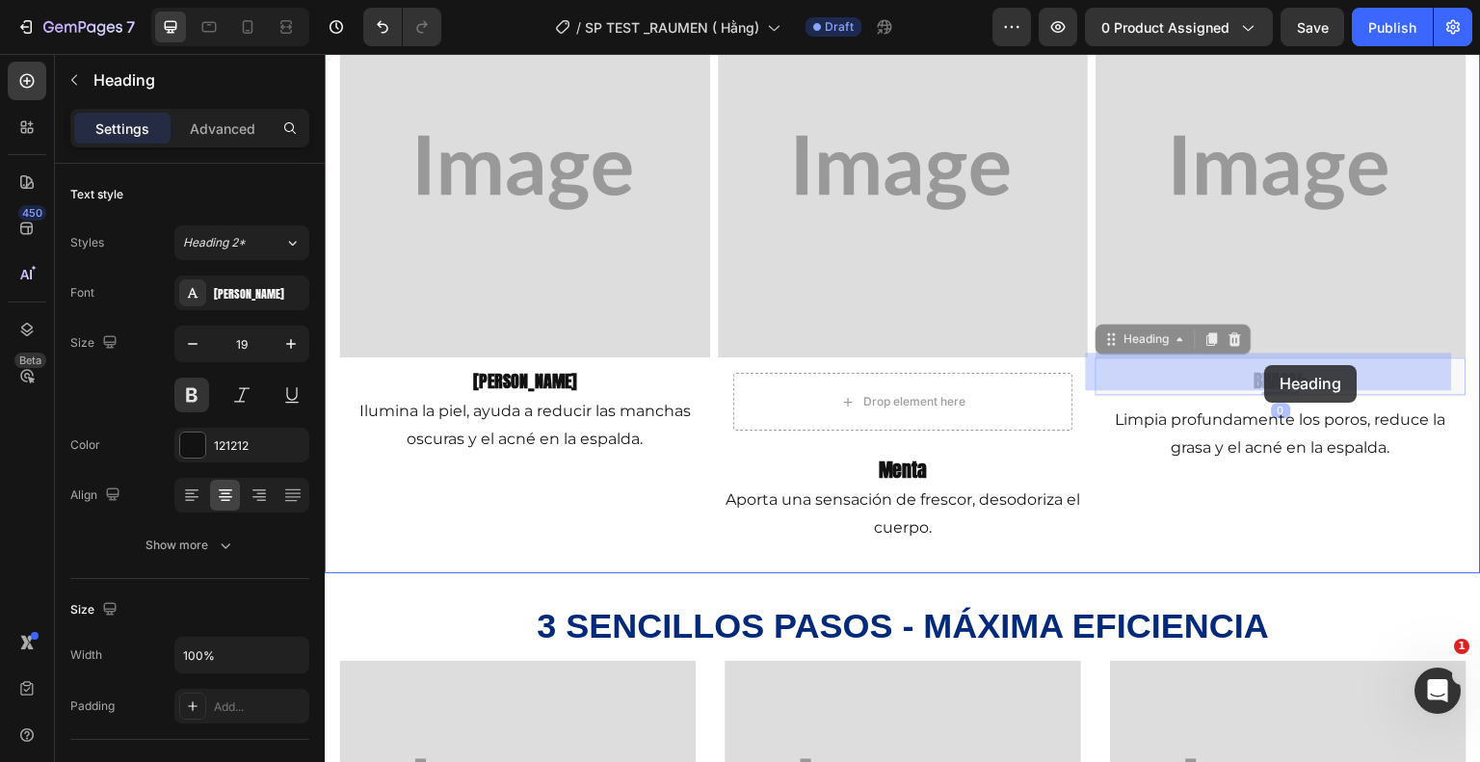
drag, startPoint x: 1261, startPoint y: 375, endPoint x: 1265, endPoint y: 365, distance: 10.4
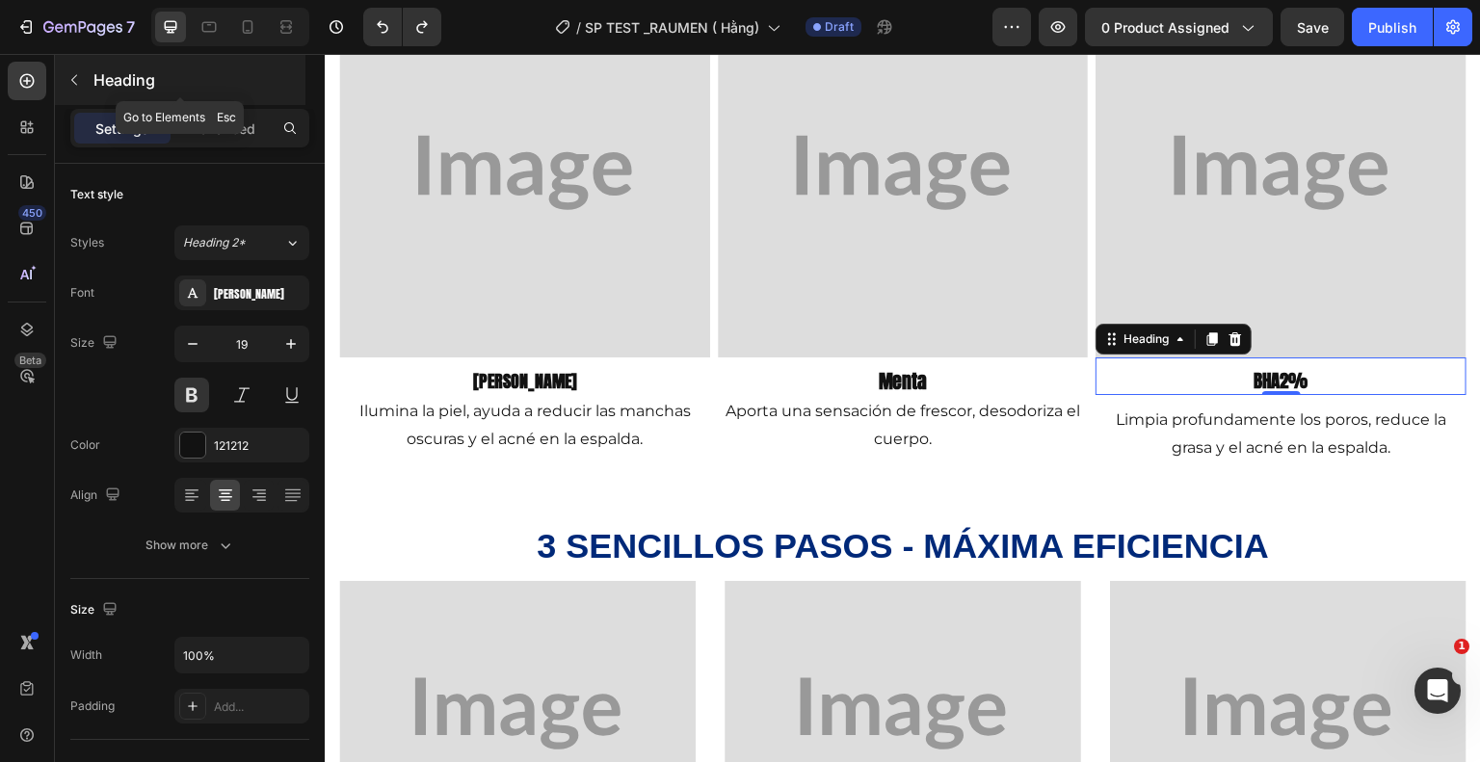
click at [82, 80] on button "button" at bounding box center [74, 80] width 31 height 31
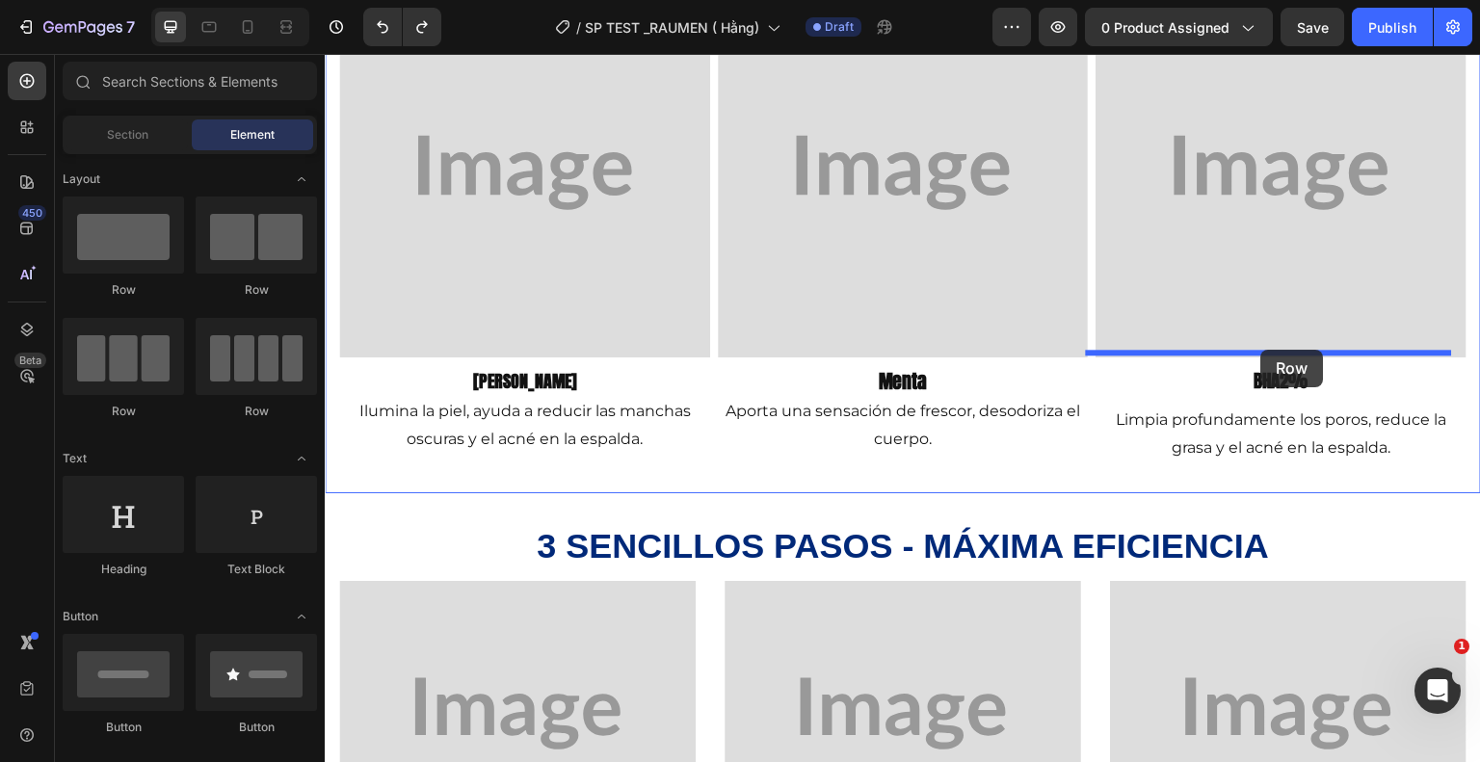
drag, startPoint x: 448, startPoint y: 279, endPoint x: 1261, endPoint y: 350, distance: 816.3
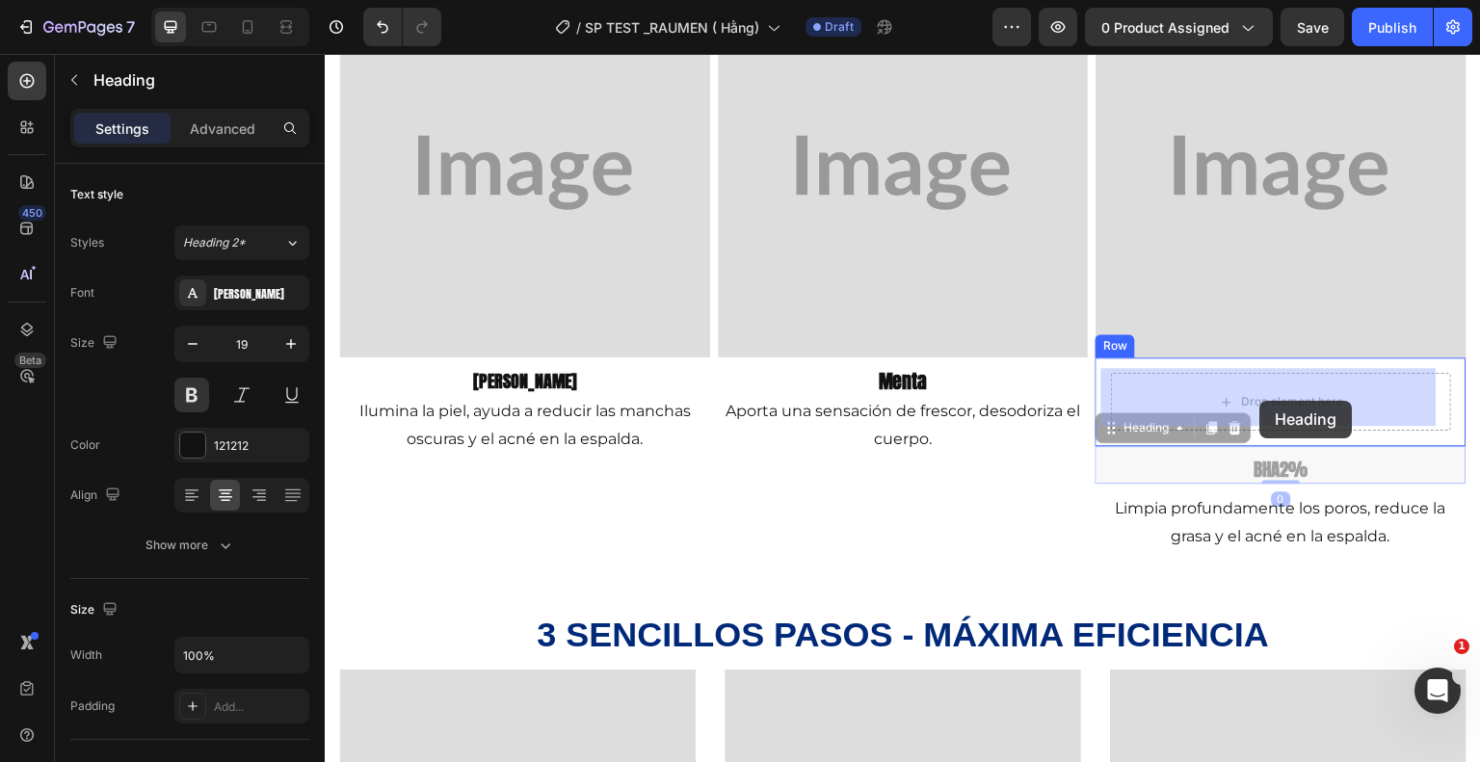
drag, startPoint x: 1263, startPoint y: 467, endPoint x: 1260, endPoint y: 401, distance: 66.5
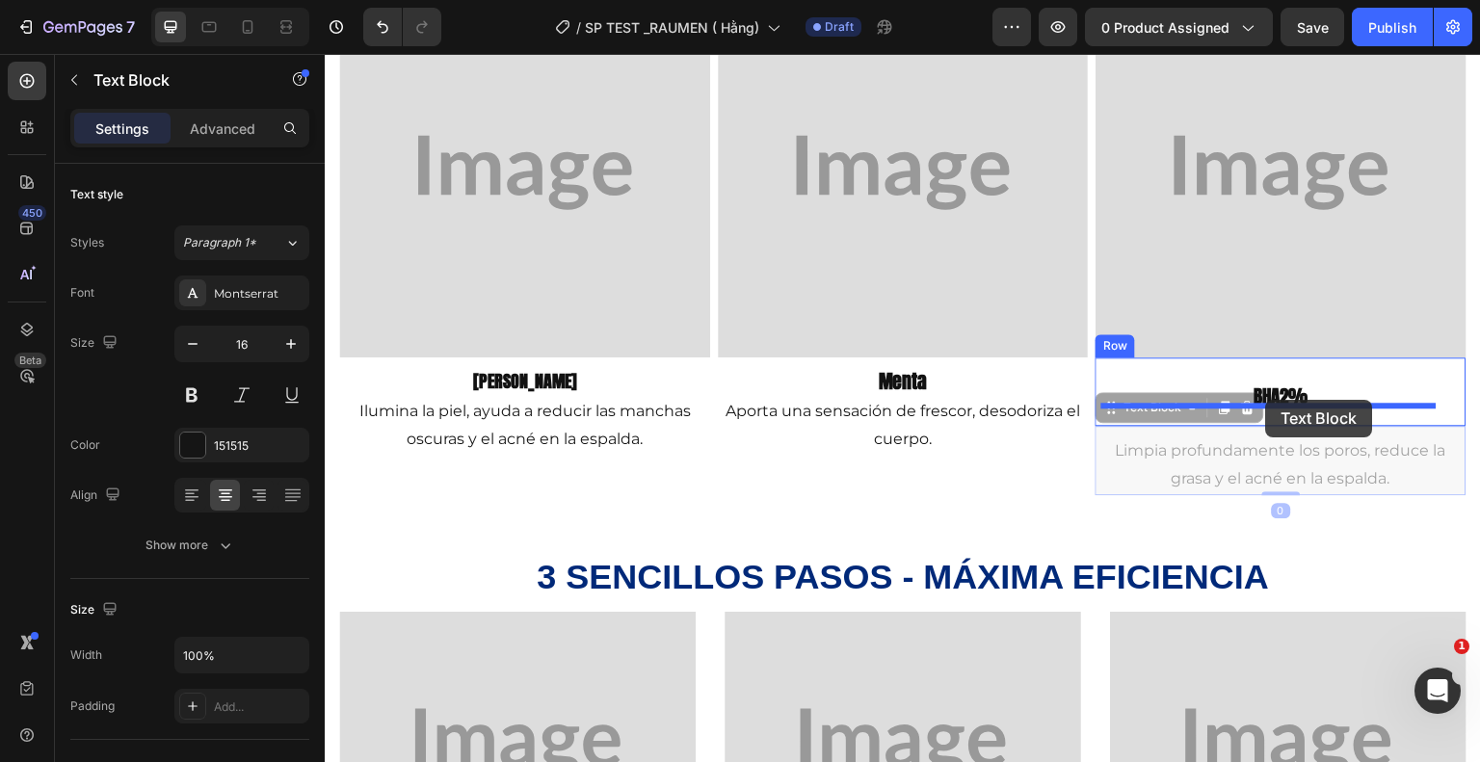
drag, startPoint x: 1263, startPoint y: 471, endPoint x: 1266, endPoint y: 400, distance: 71.4
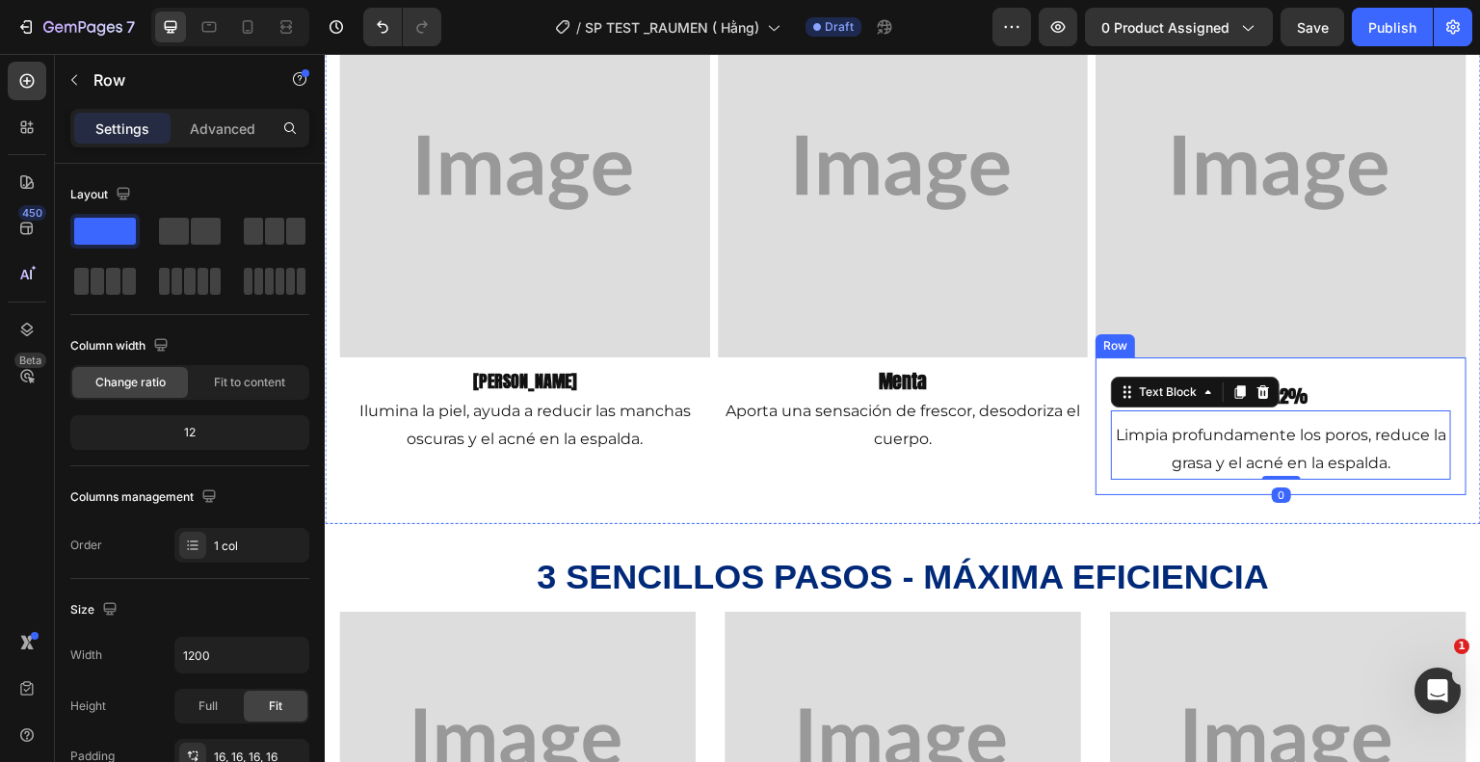
click at [1096, 374] on div "BHA2% Heading Limpia profundamente los poros, reduce la grasa y el acné en la e…" at bounding box center [1281, 425] width 371 height 137
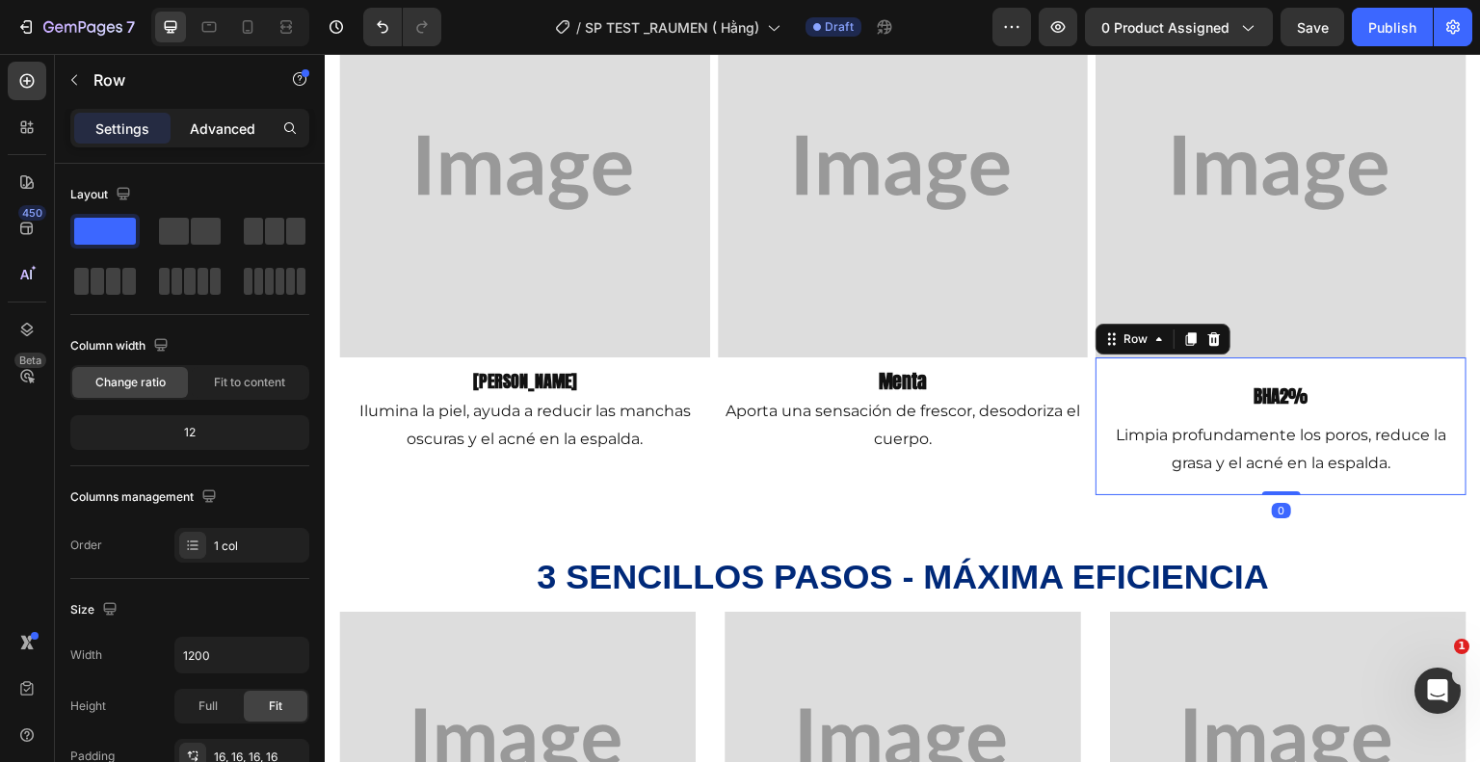
click at [215, 122] on p "Advanced" at bounding box center [223, 129] width 66 height 20
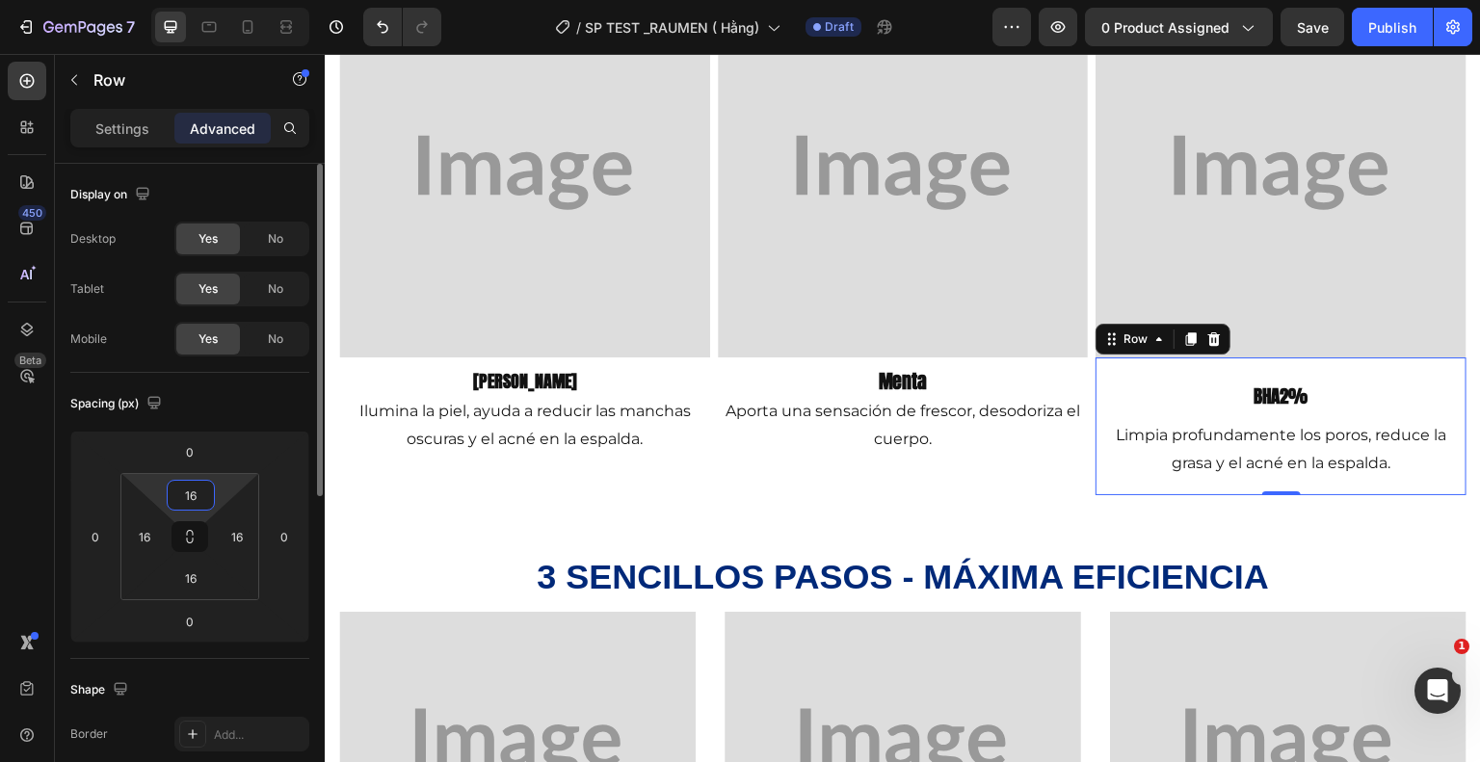
click at [206, 499] on input "16" at bounding box center [191, 495] width 39 height 29
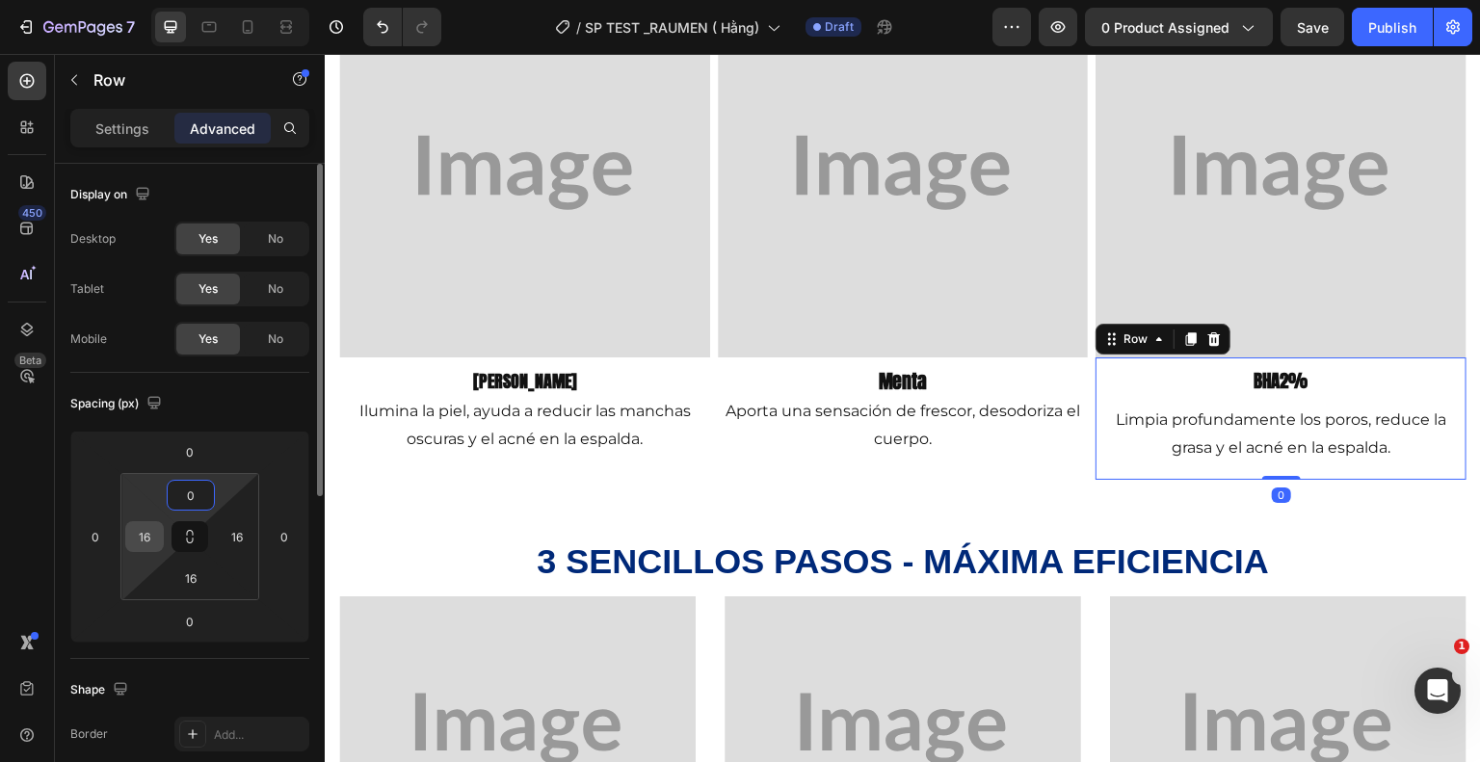
type input "0"
click at [157, 535] on input "16" at bounding box center [144, 536] width 29 height 29
type input "0"
click at [189, 574] on input "16" at bounding box center [191, 578] width 39 height 29
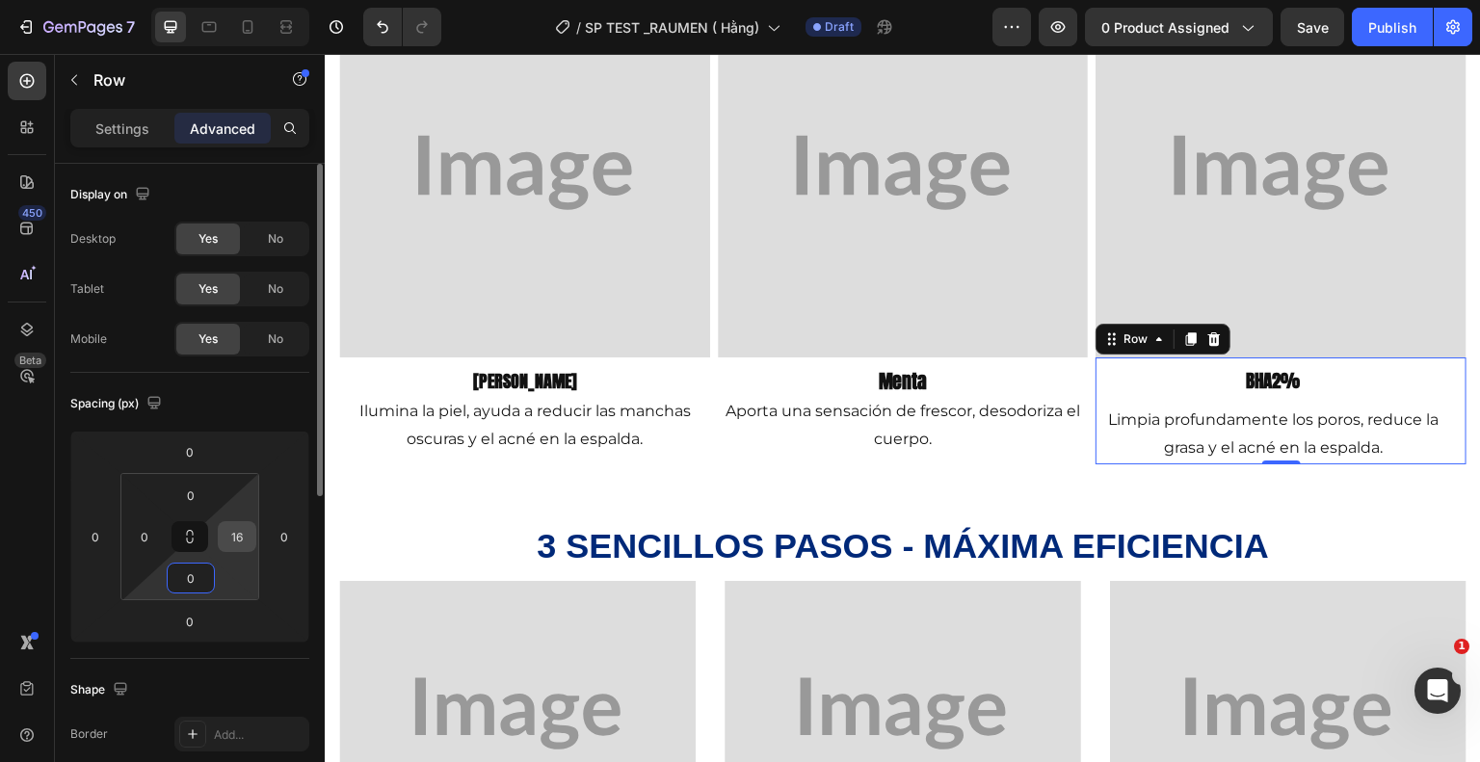
type input "0"
click at [242, 542] on input "16" at bounding box center [237, 536] width 29 height 29
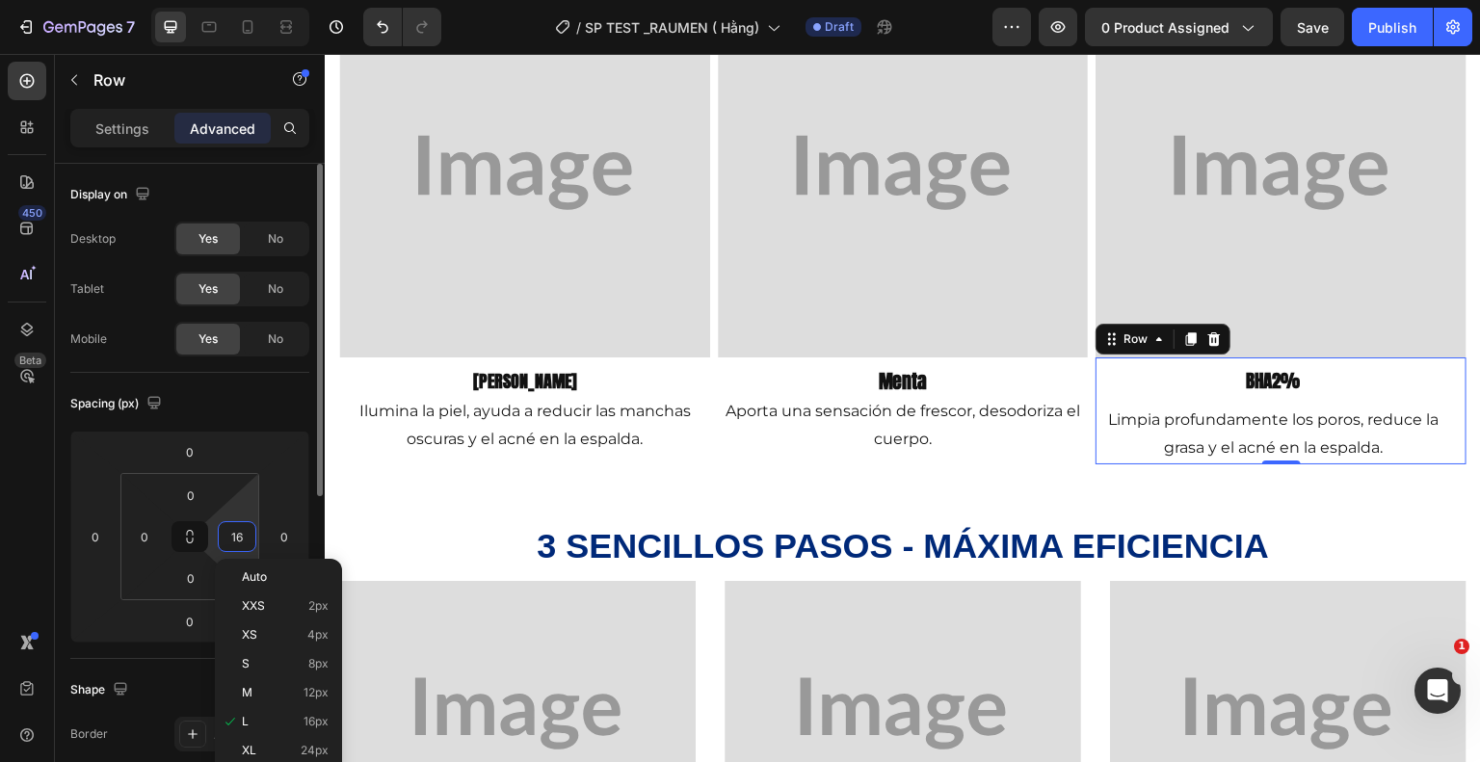
type input "0"
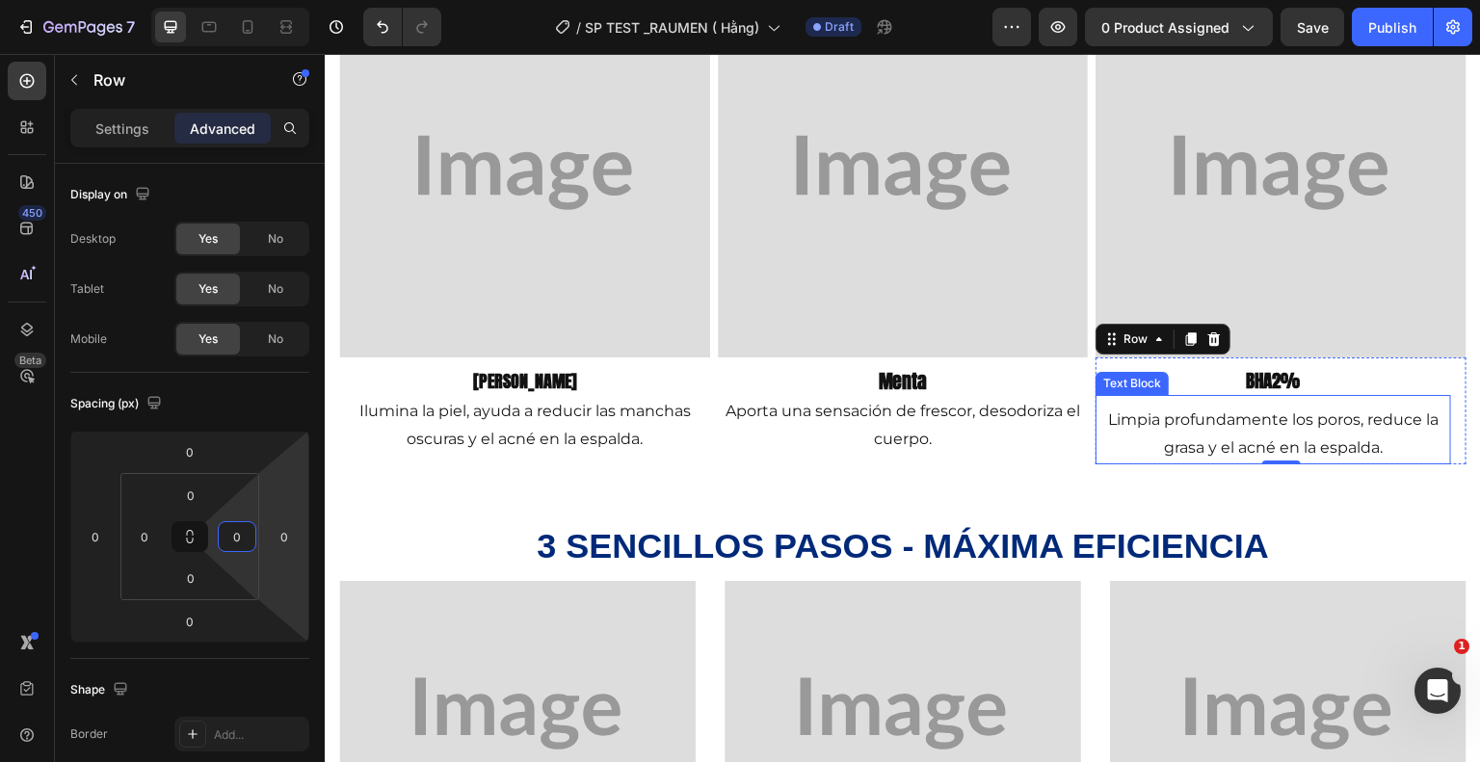
click at [1137, 405] on div "Limpia profundamente los poros, reduce la grasa y el acné en la espalda." at bounding box center [1274, 435] width 356 height 60
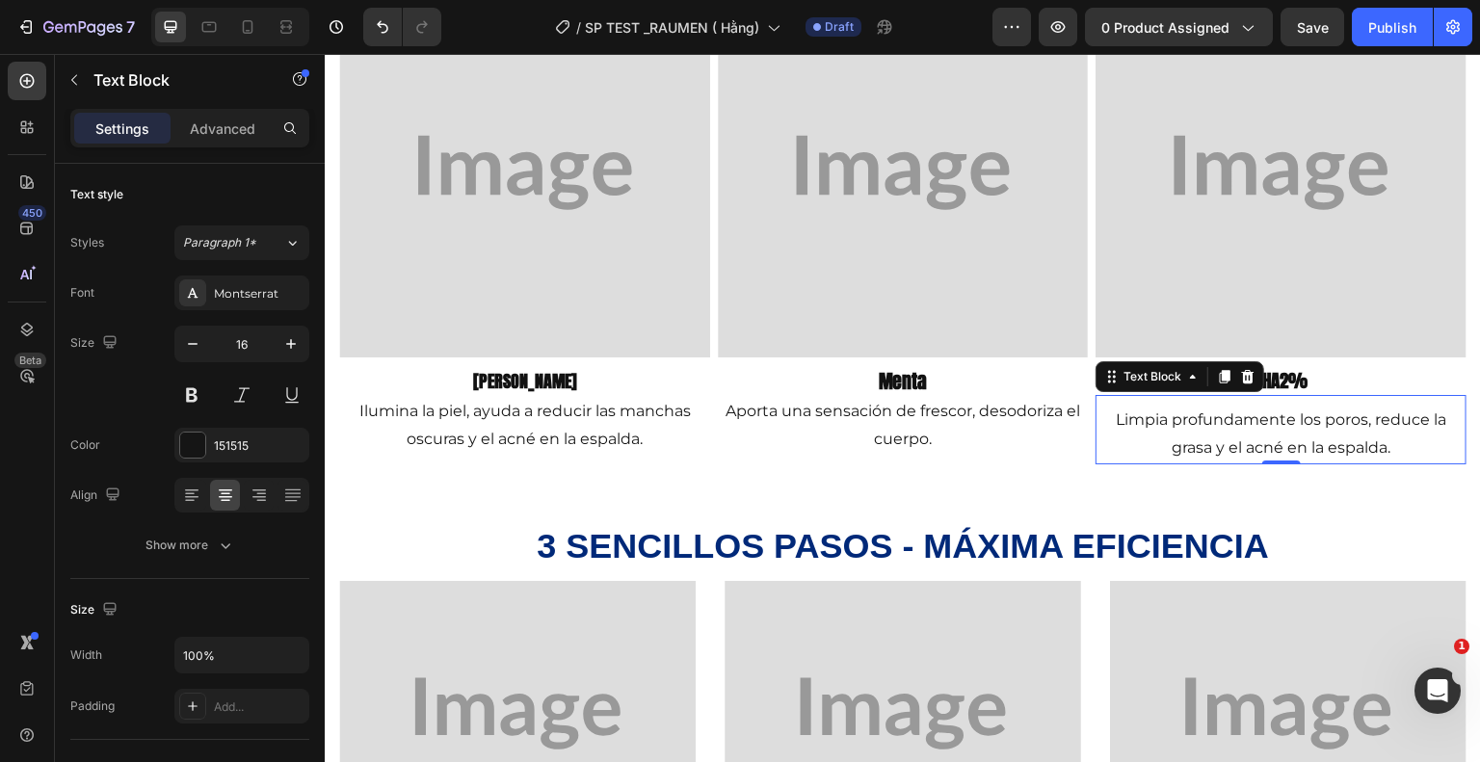
click at [204, 110] on div "Settings Advanced" at bounding box center [189, 128] width 239 height 39
click at [237, 119] on p "Advanced" at bounding box center [223, 129] width 66 height 20
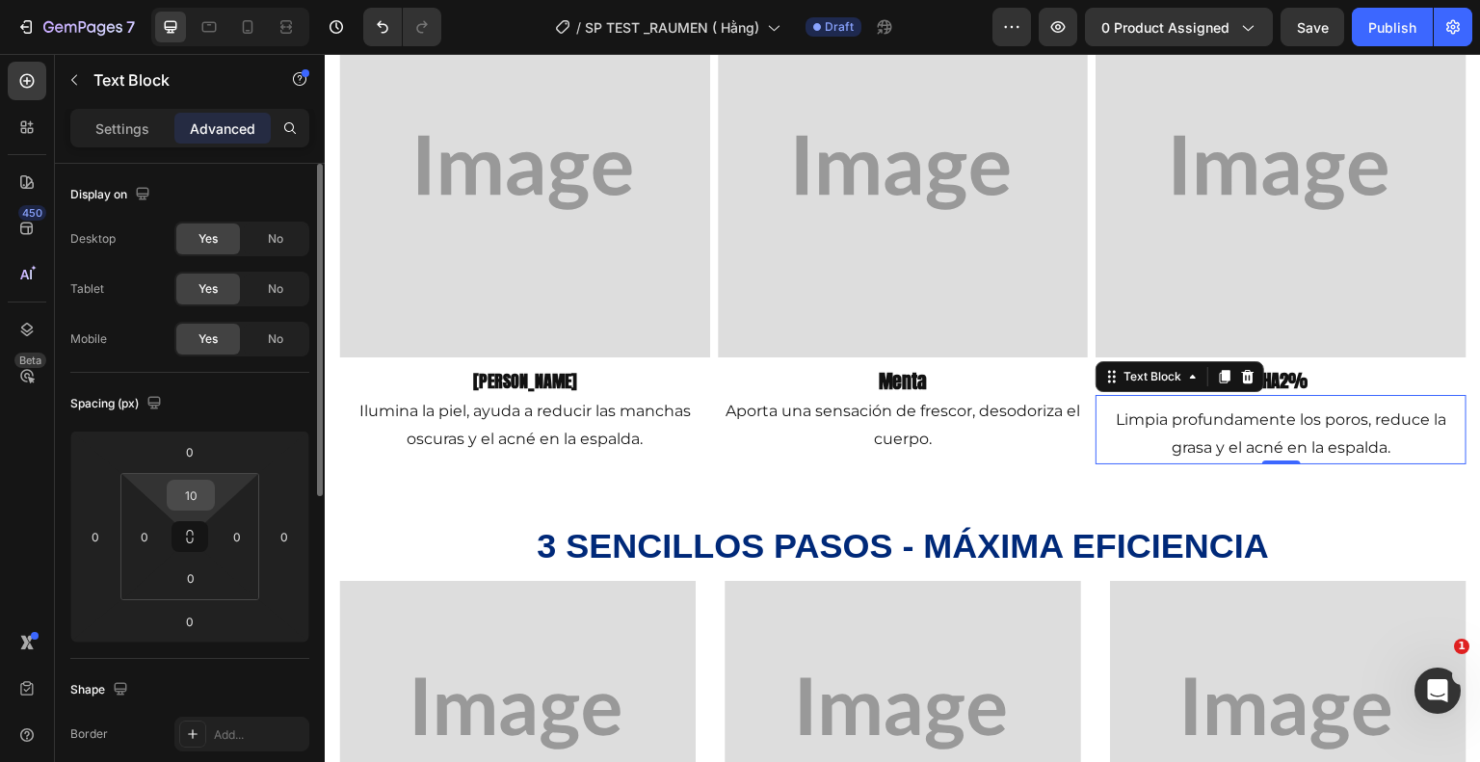
click at [183, 489] on input "10" at bounding box center [191, 495] width 39 height 29
type input "0"
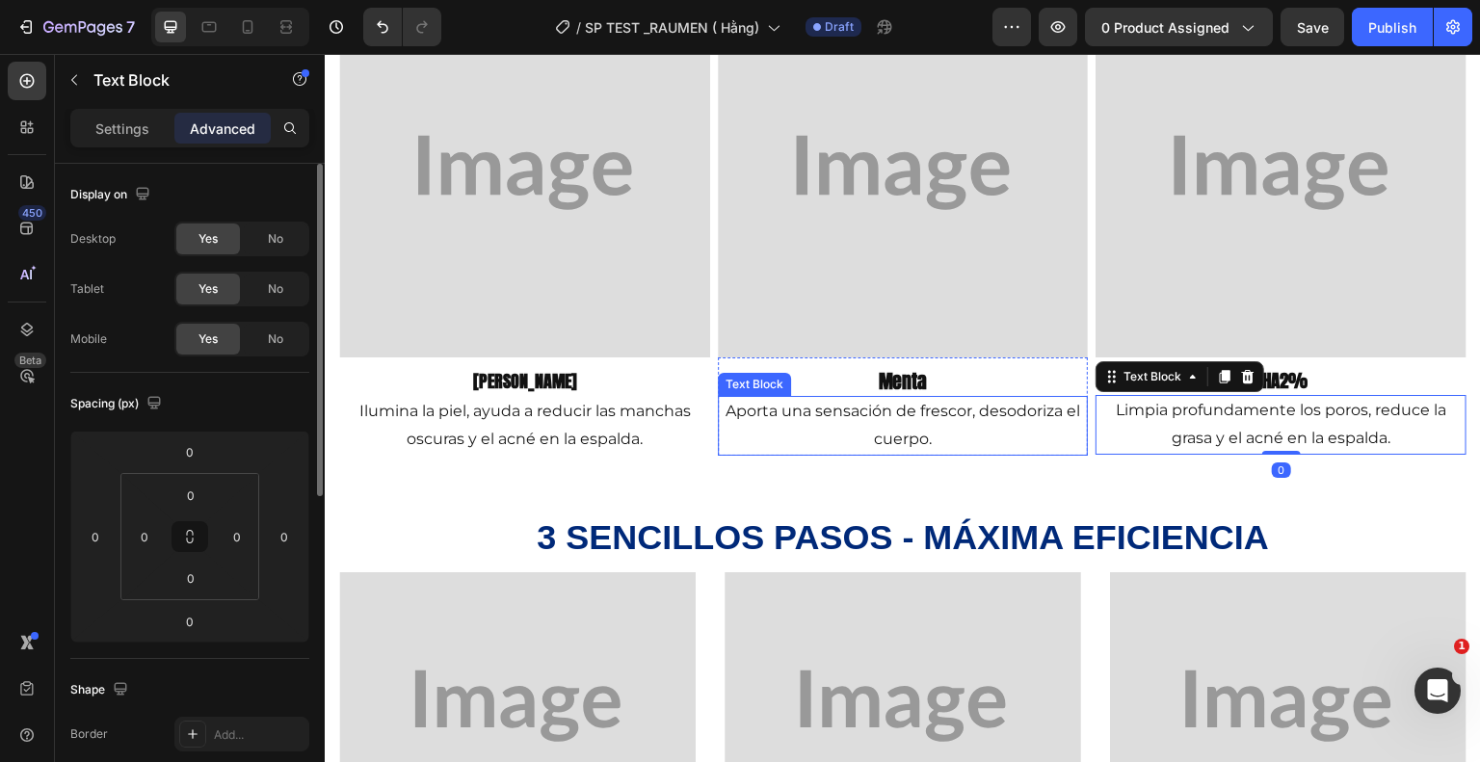
click at [724, 447] on p "Aporta una sensación de frescor, desodoriza el cuerpo." at bounding box center [903, 426] width 367 height 56
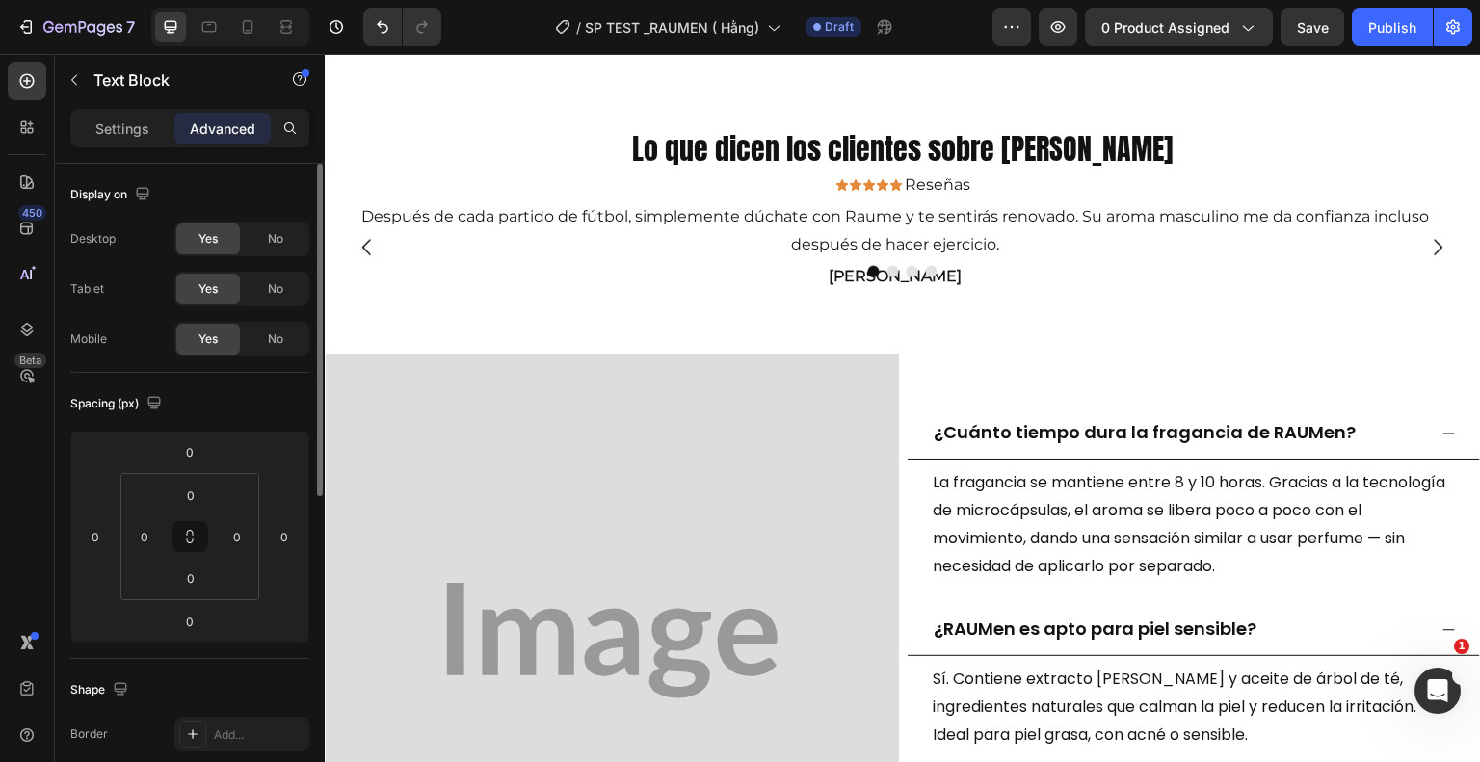
scroll to position [2612, 0]
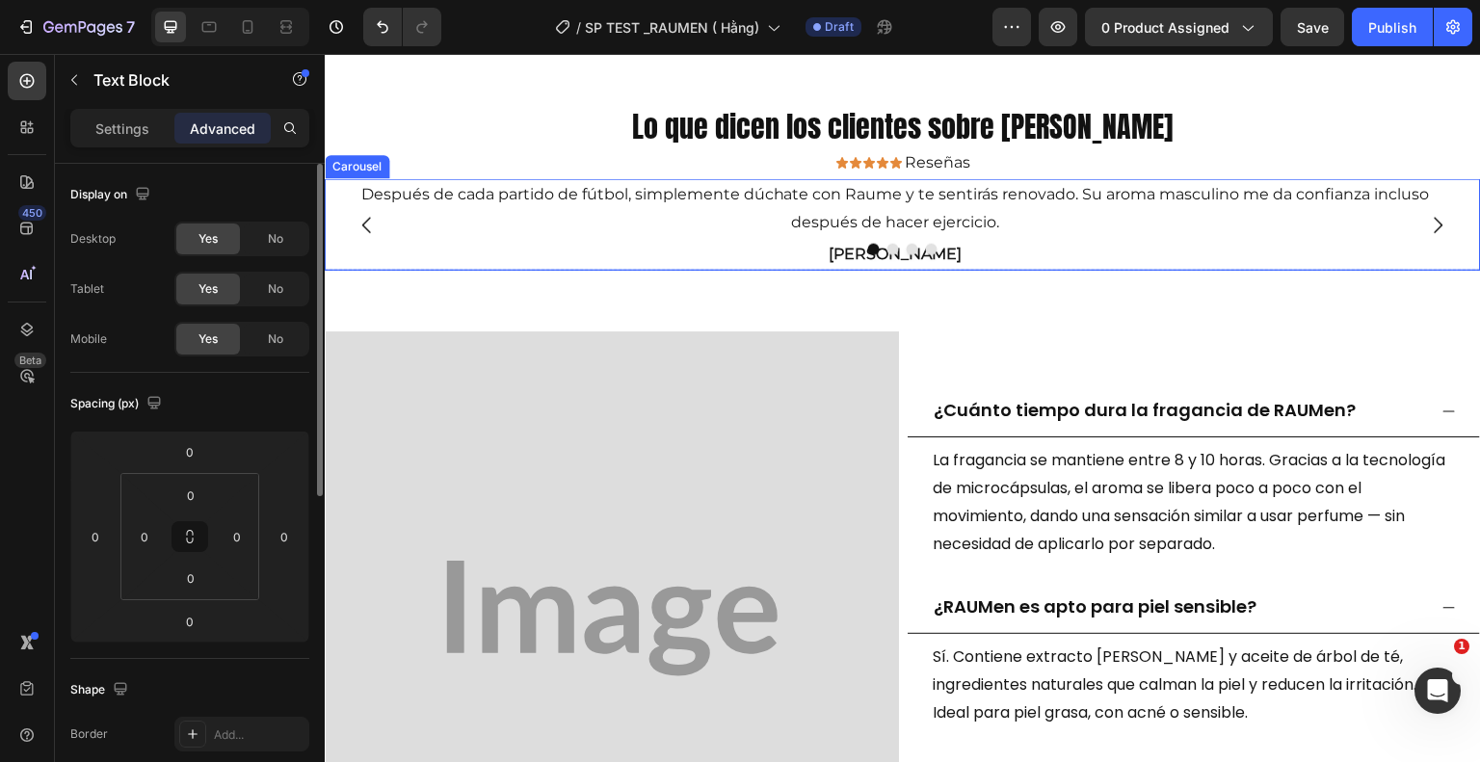
click at [477, 245] on div at bounding box center [903, 249] width 1156 height 12
click at [108, 131] on p "Settings" at bounding box center [122, 129] width 54 height 20
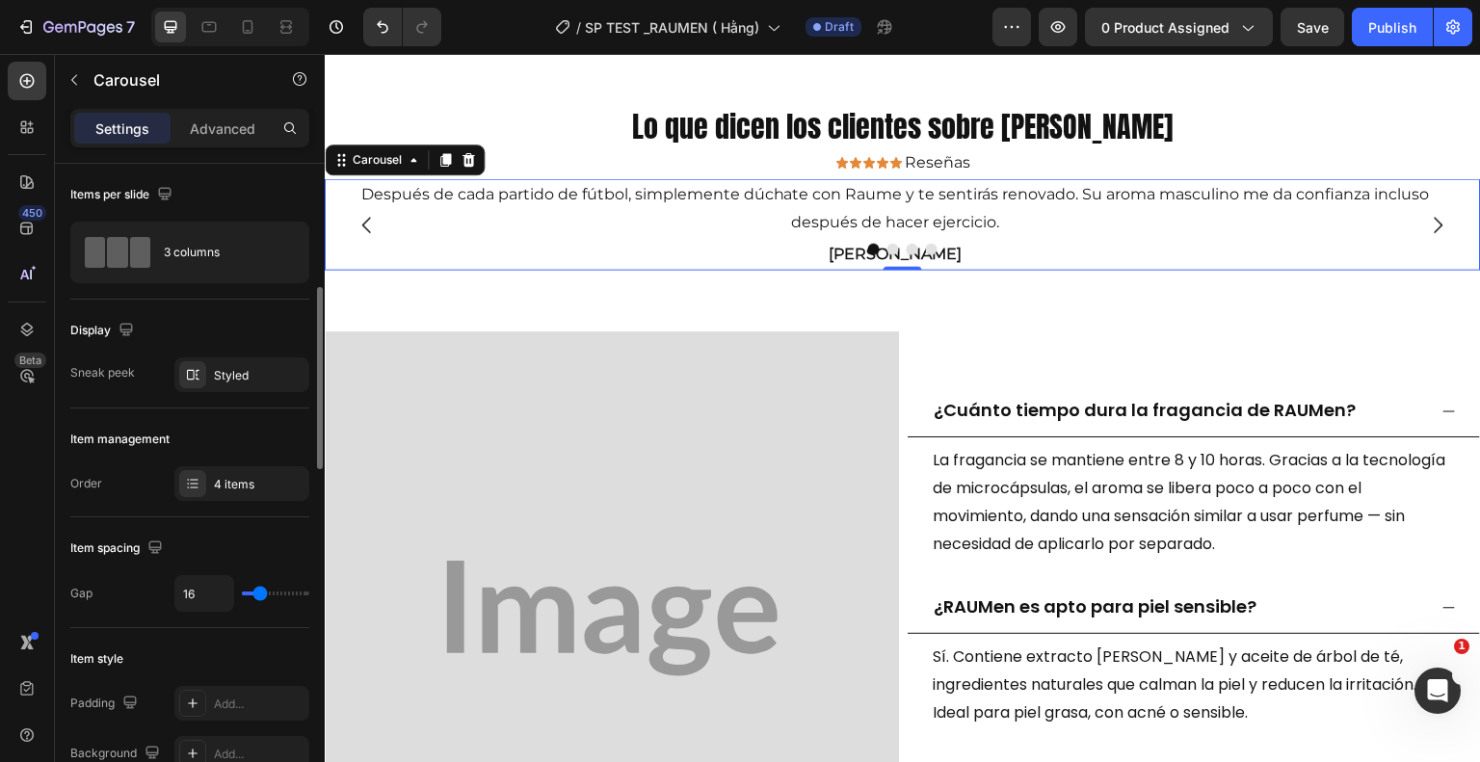
scroll to position [96, 0]
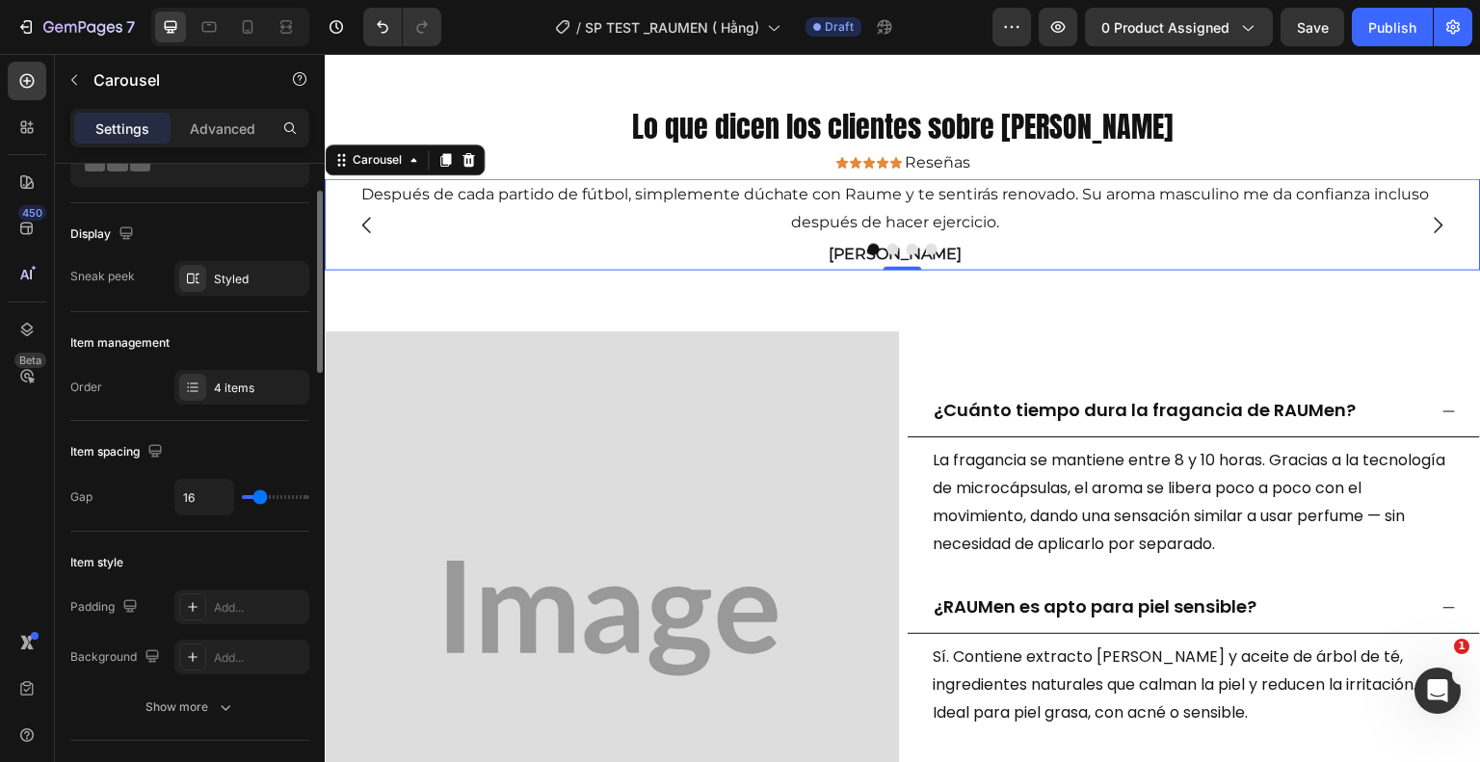
type input "22"
type input "16"
type input "3"
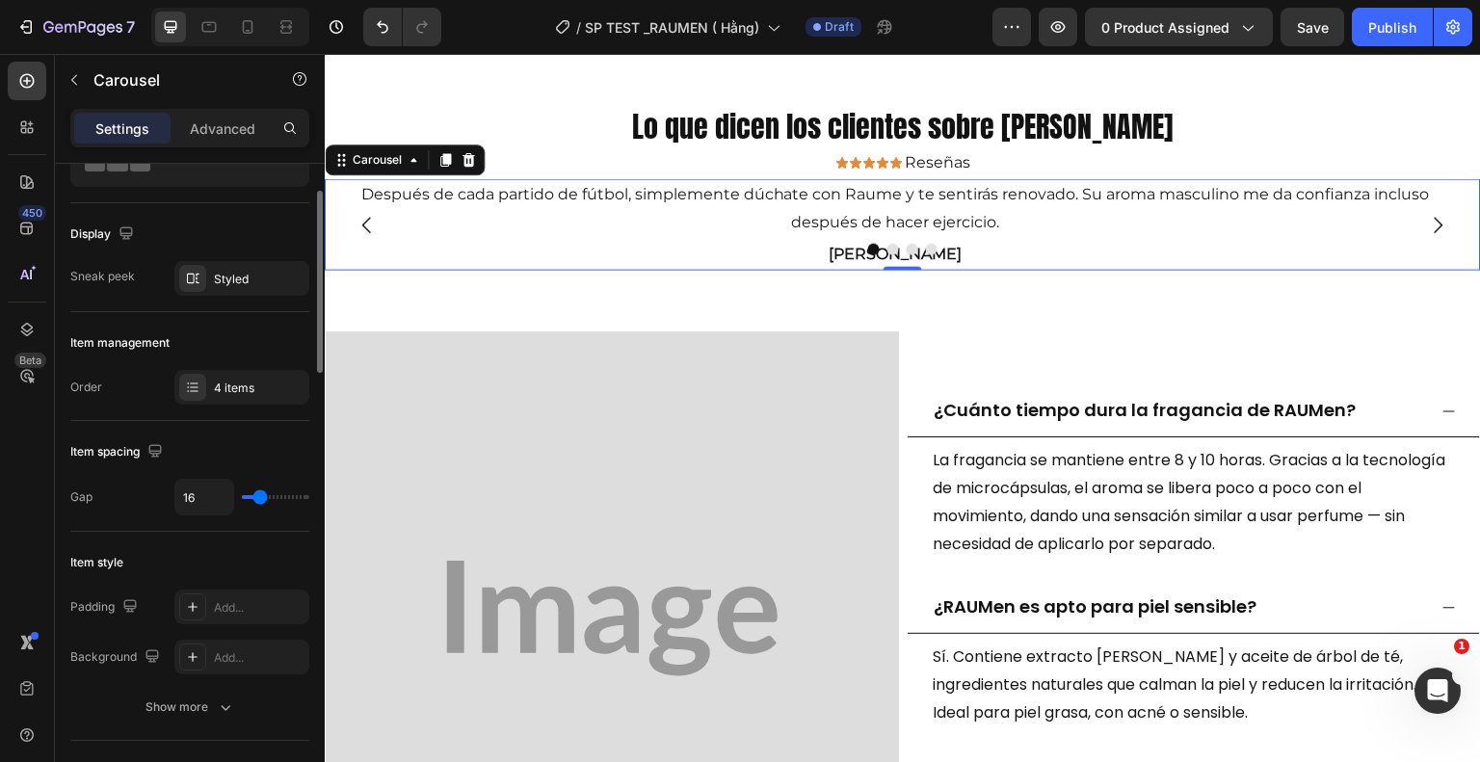
type input "3"
type input "0"
drag, startPoint x: 259, startPoint y: 500, endPoint x: 226, endPoint y: 507, distance: 33.4
type input "0"
click at [242, 499] on input "range" at bounding box center [275, 497] width 67 height 4
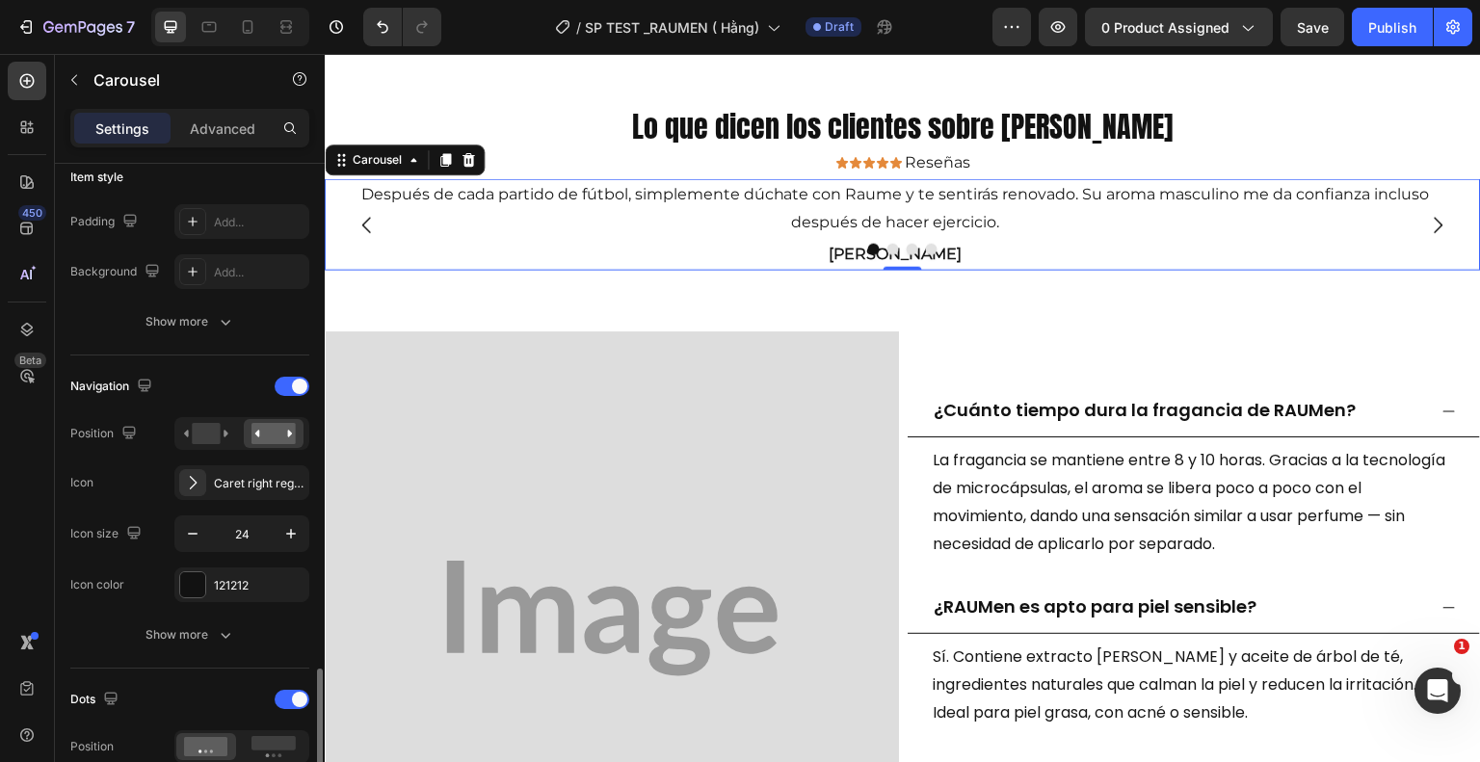
scroll to position [771, 0]
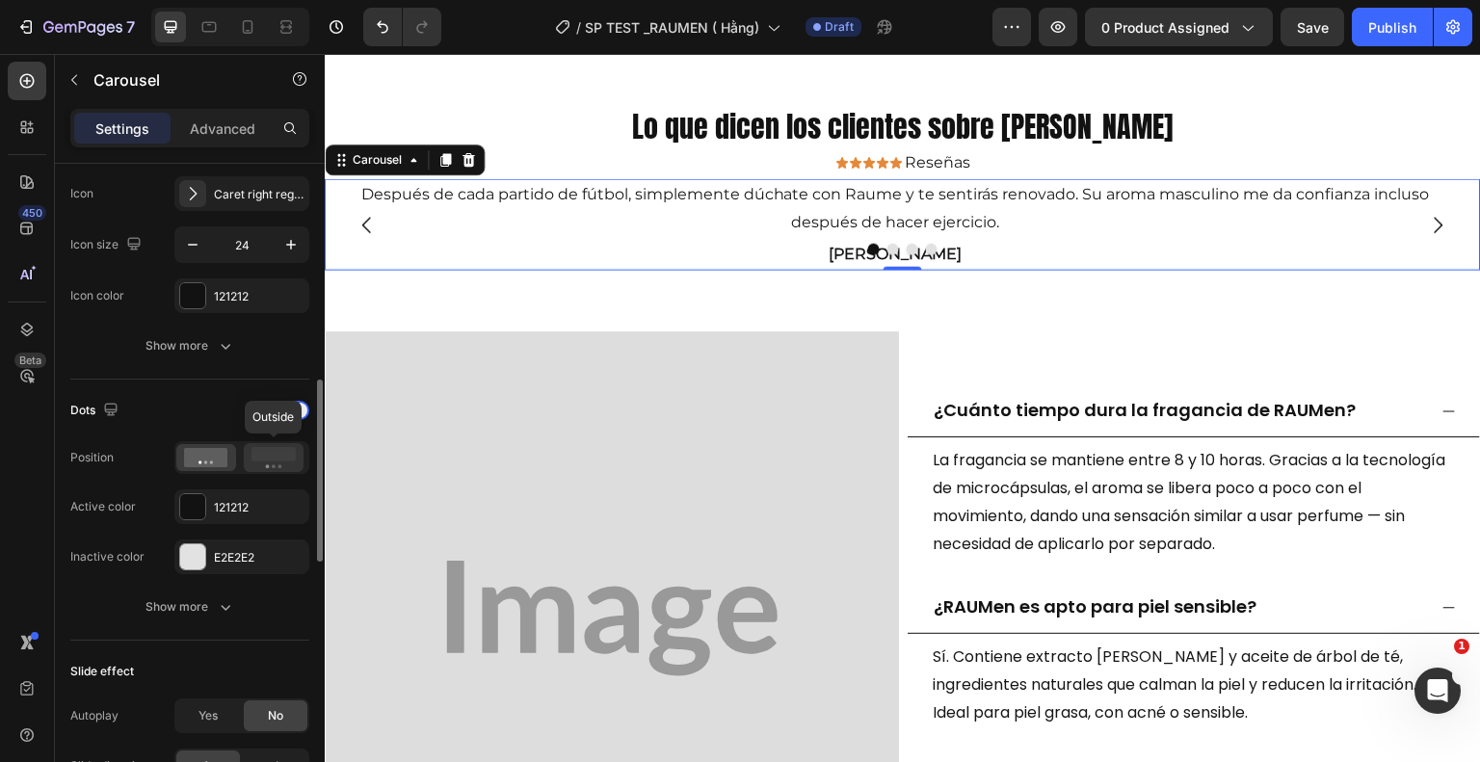
click at [270, 464] on icon at bounding box center [273, 457] width 44 height 21
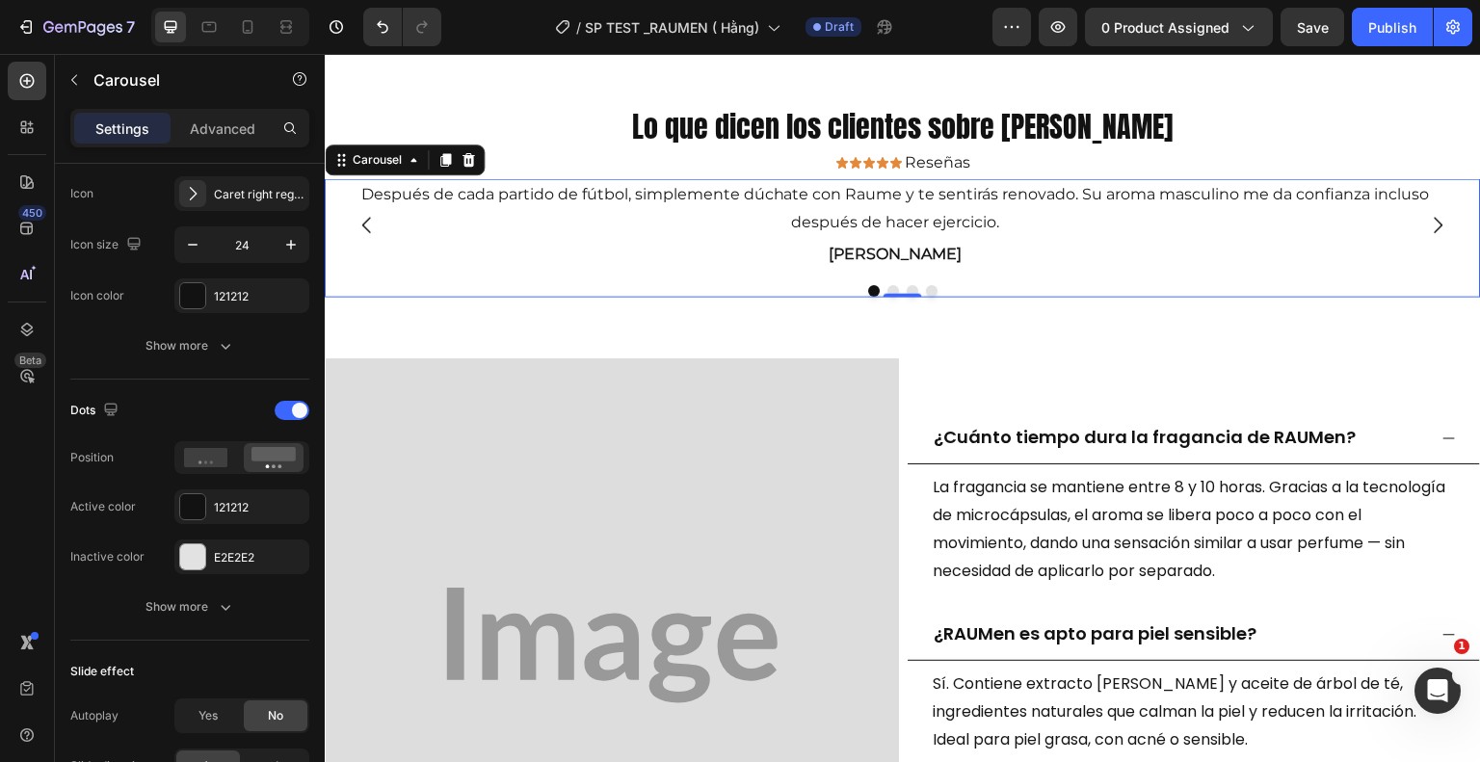
click at [1438, 227] on button "Carousel Next Arrow" at bounding box center [1439, 225] width 54 height 54
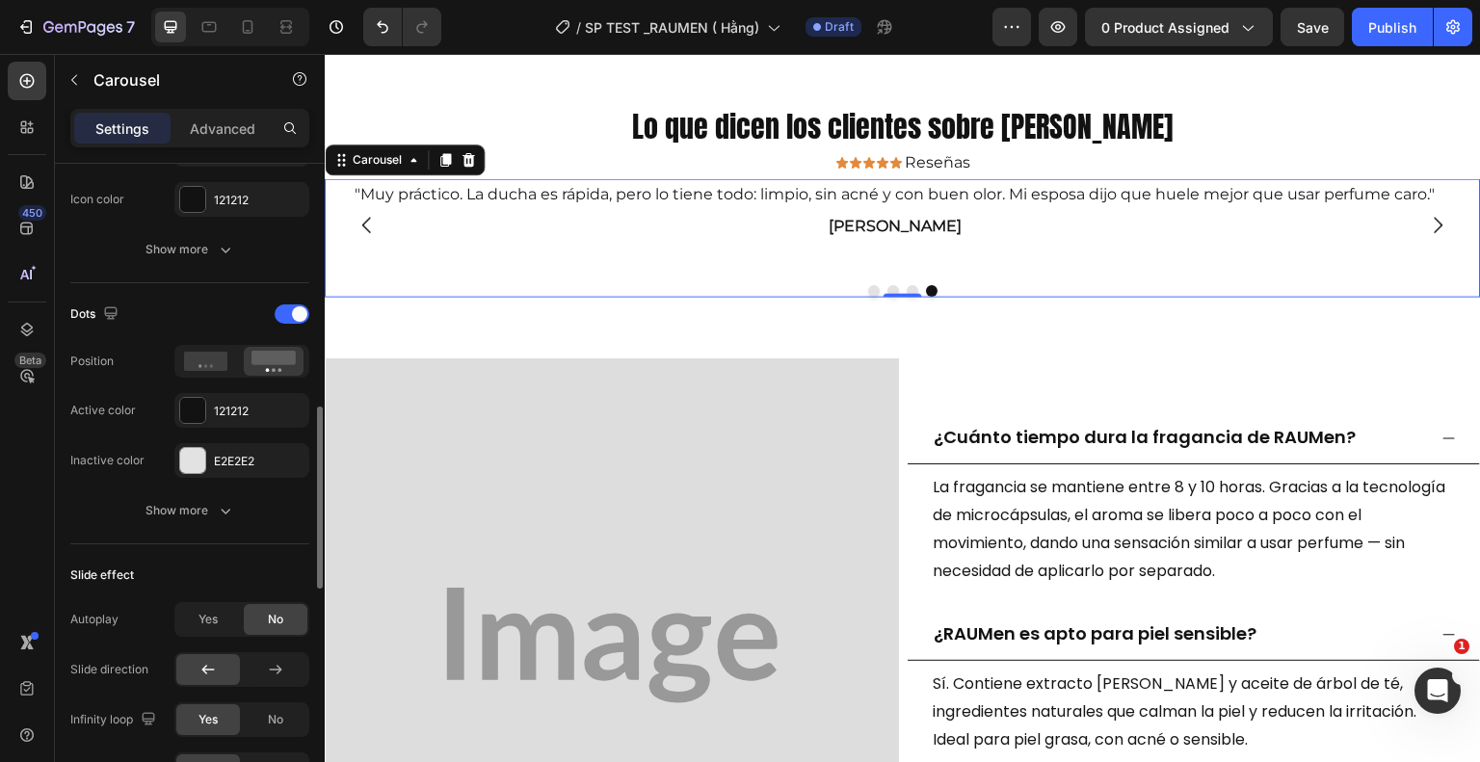
scroll to position [1060, 0]
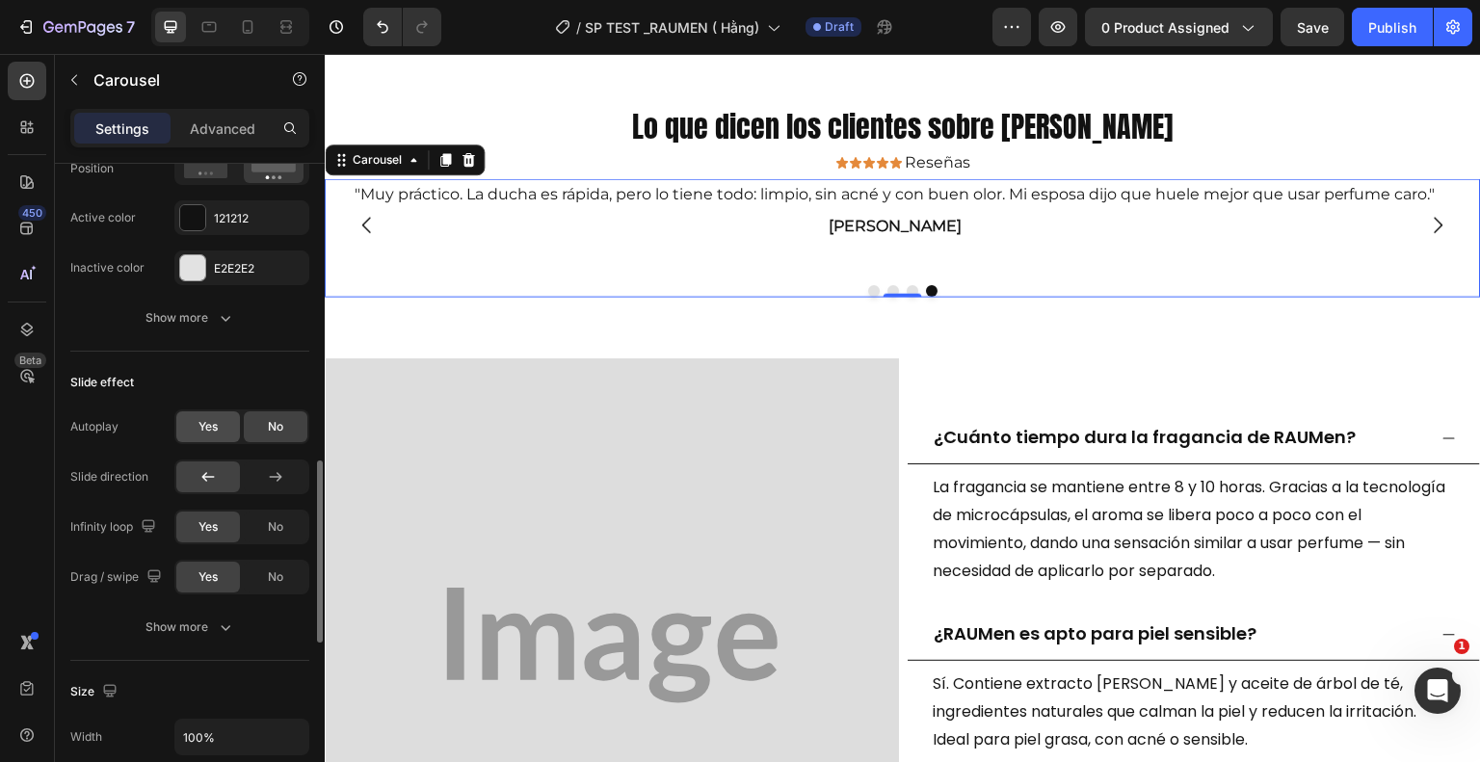
click at [205, 424] on span "Yes" at bounding box center [207, 426] width 19 height 17
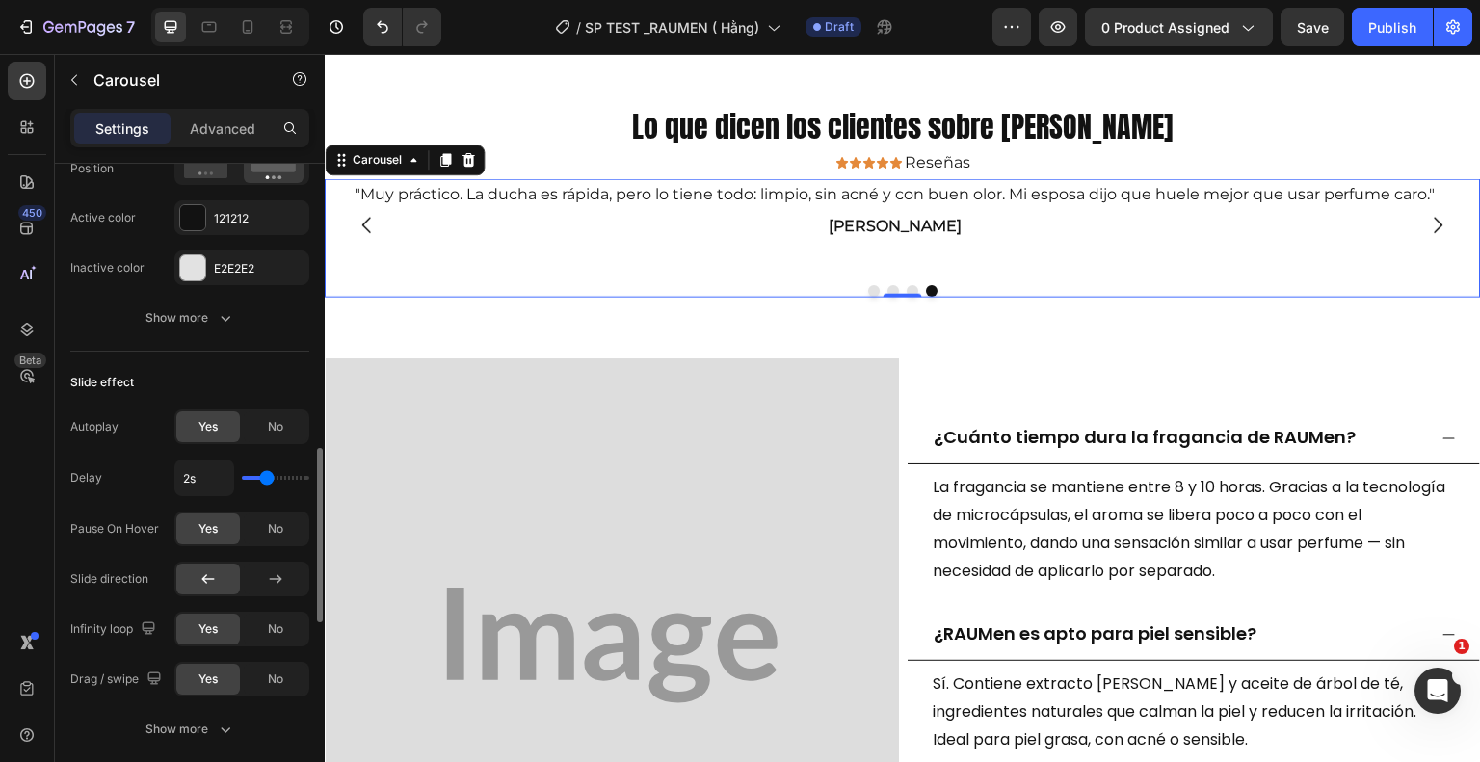
type input "1.8s"
type input "1.8"
type input "1.7s"
type input "1.7"
type input "1.5s"
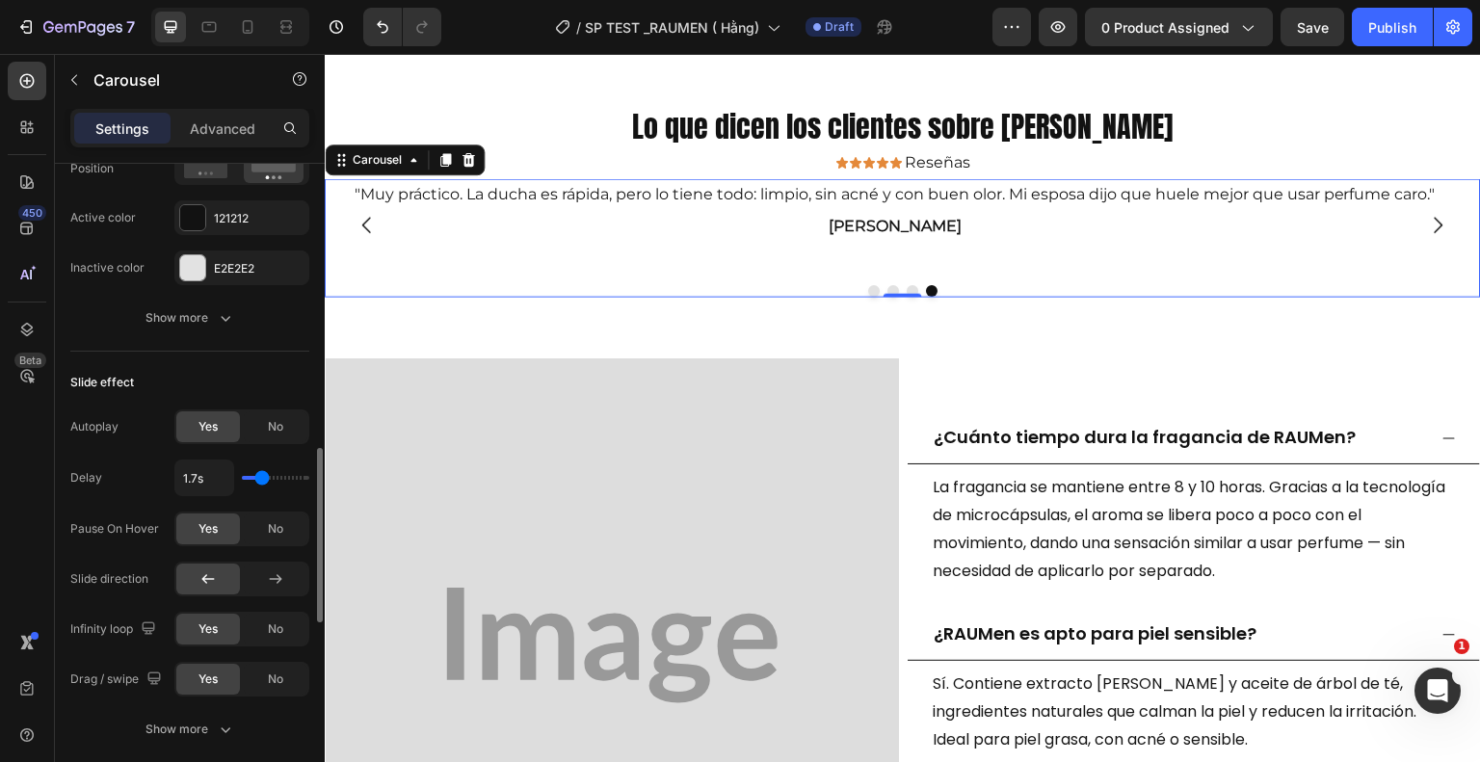
type input "1.5"
type input "1.4s"
type input "1.4"
click at [256, 476] on input "range" at bounding box center [275, 478] width 67 height 4
click at [200, 480] on input "1.4s" at bounding box center [204, 478] width 58 height 35
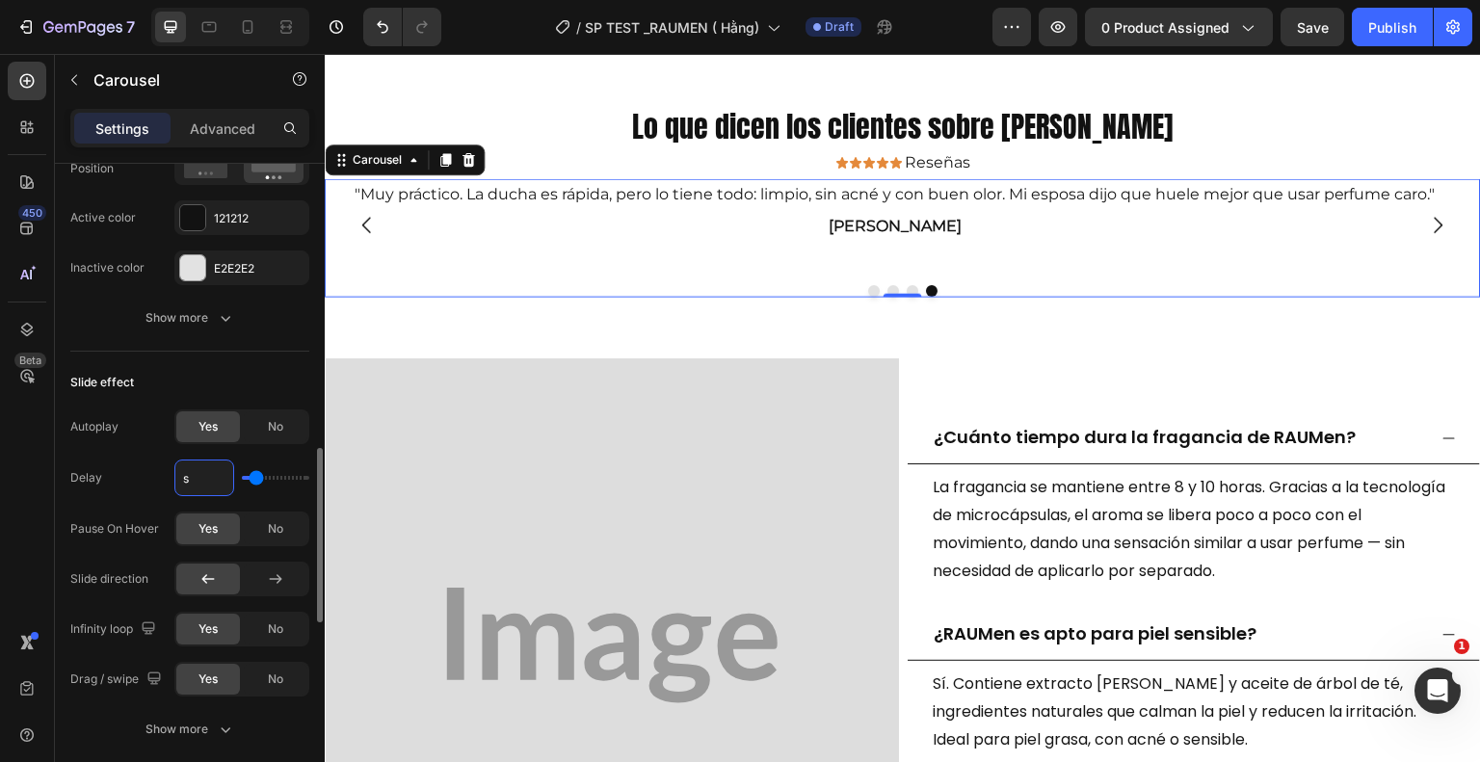
type input "1s"
type input "1"
type input "1.5s"
type input "1.5"
click at [431, 314] on div "Lo que dicen los clientes sobre Rauen Heading Icon Icon Icon Icon Icon Icon Lis…" at bounding box center [903, 201] width 1156 height 252
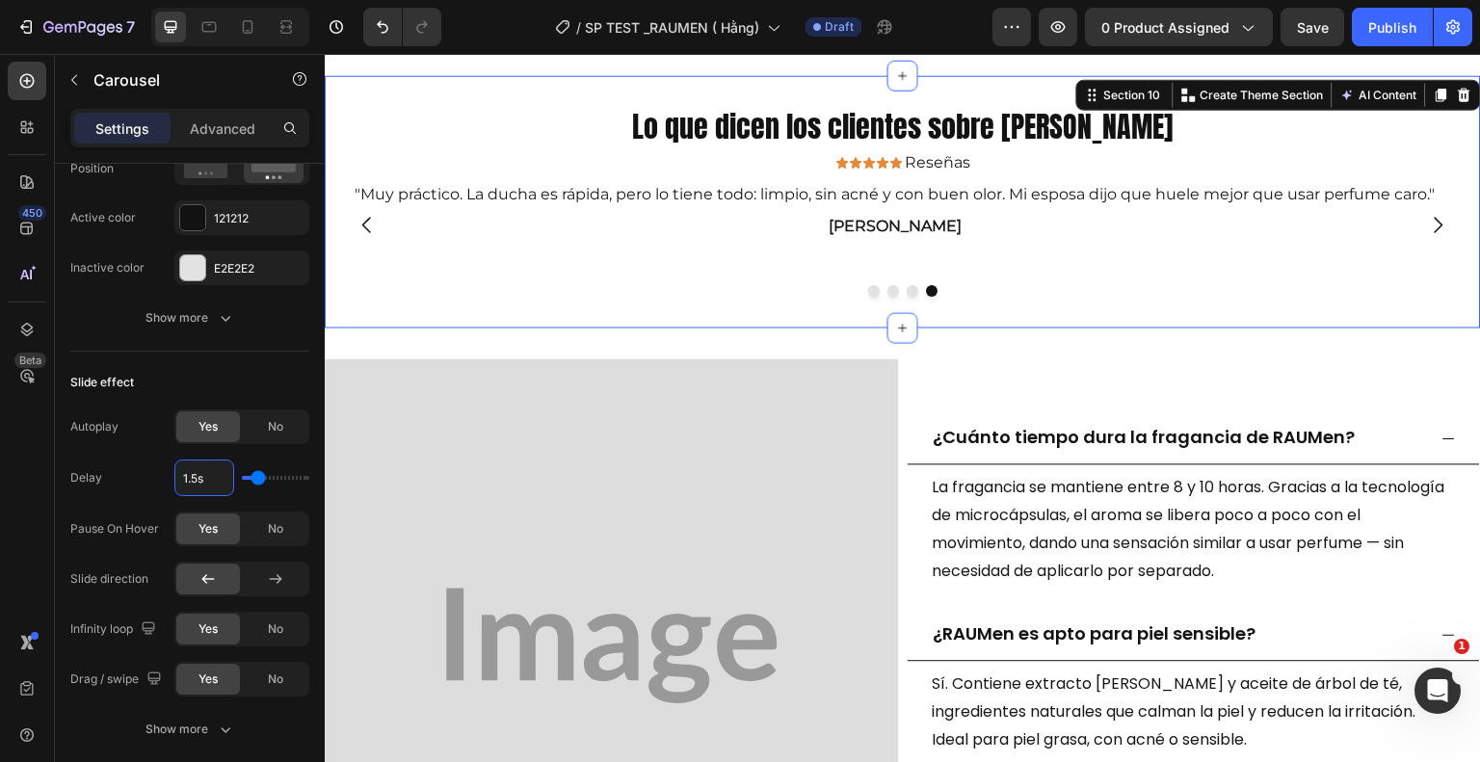
scroll to position [0, 0]
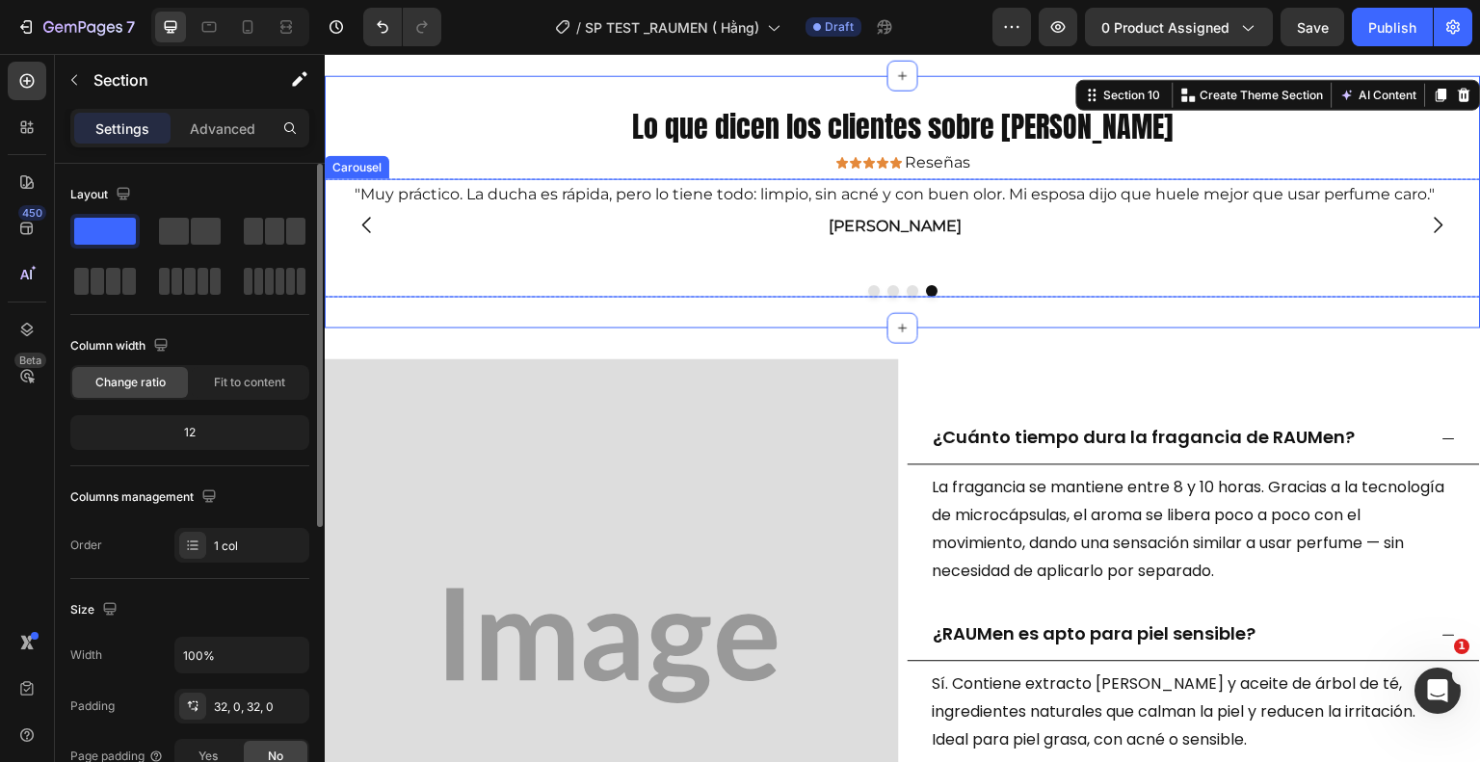
click at [561, 246] on div ""Muy práctico. La ducha es rápida, pero lo tiene todo: limpio, sin acné y con b…" at bounding box center [896, 223] width 1142 height 91
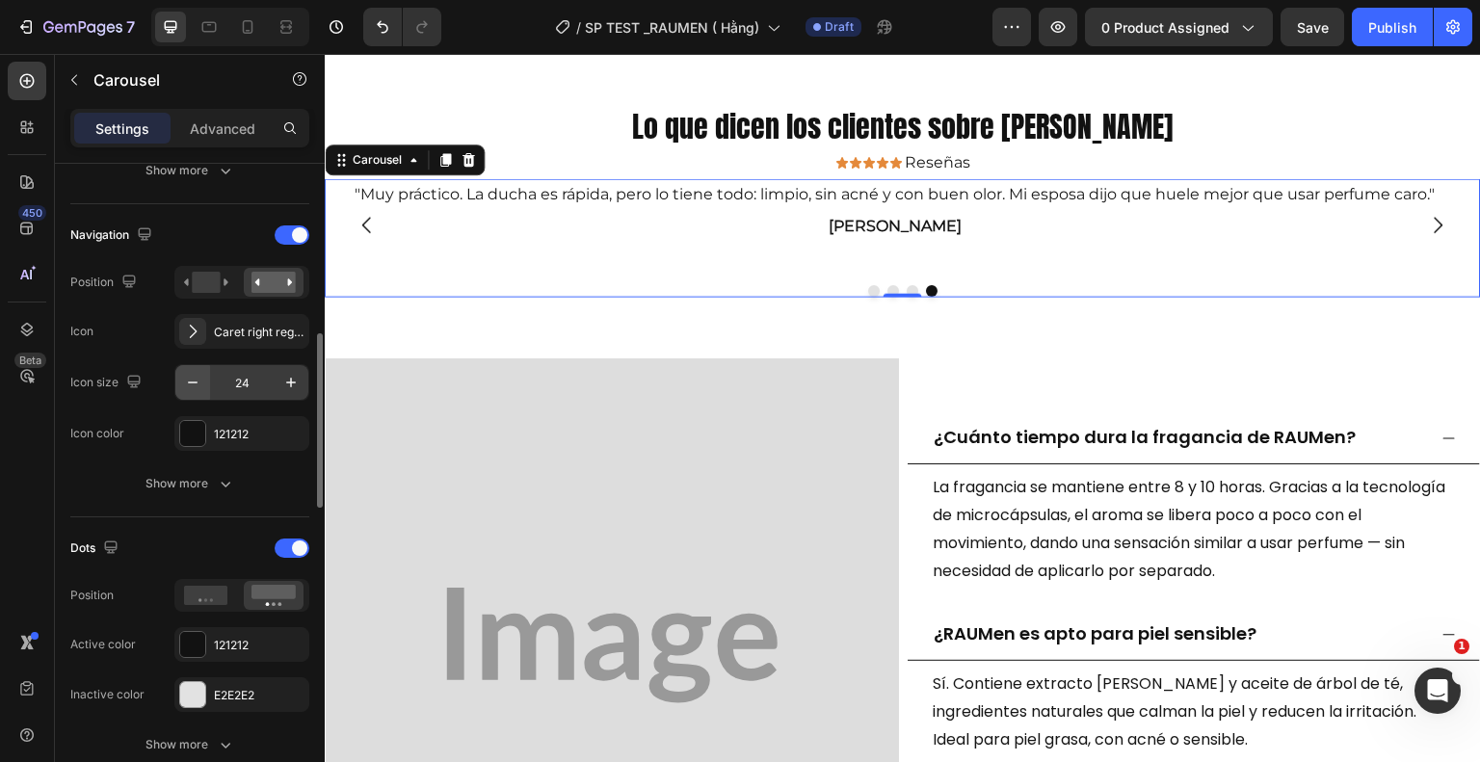
scroll to position [634, 0]
click at [252, 432] on div "121212" at bounding box center [242, 433] width 56 height 17
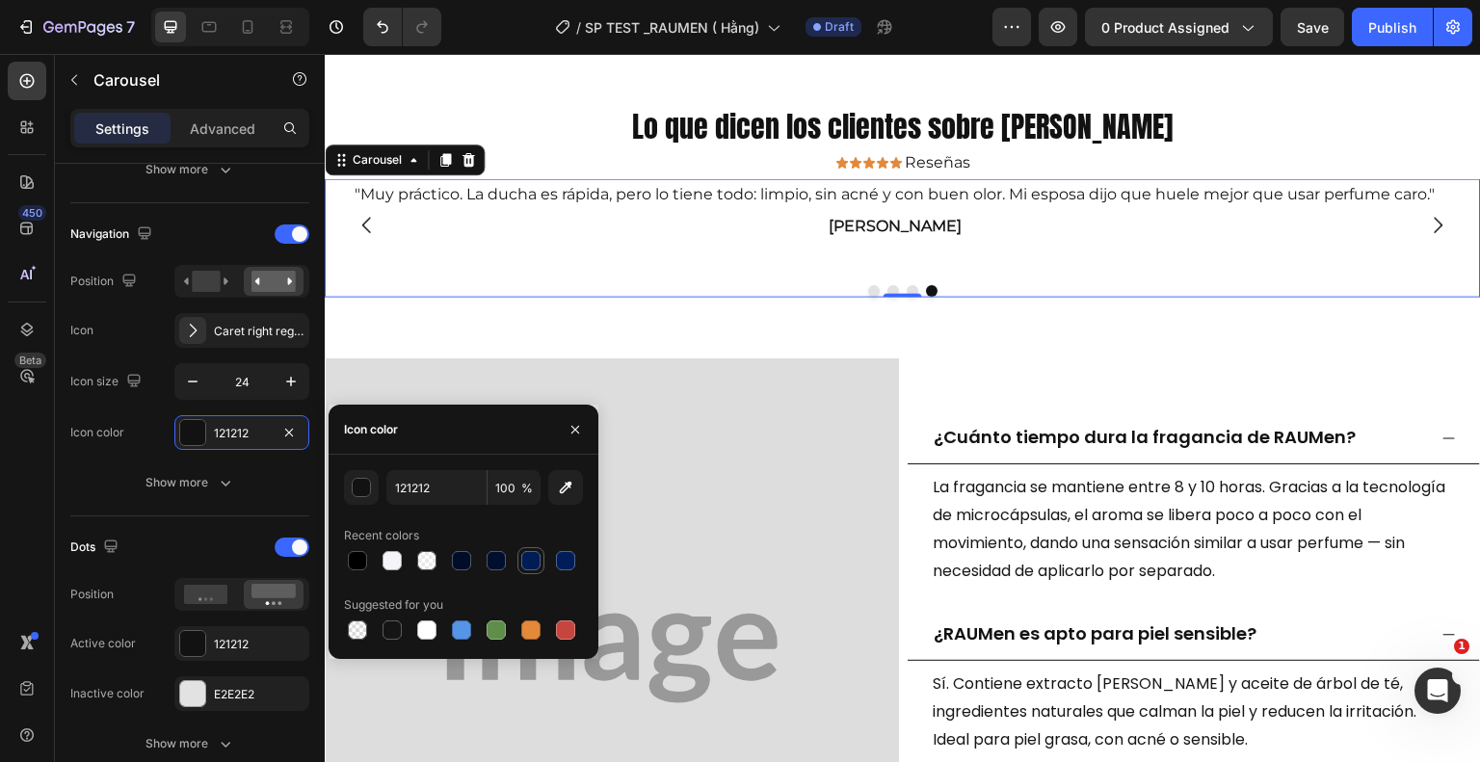
click at [534, 556] on div at bounding box center [530, 560] width 19 height 19
click at [568, 560] on div at bounding box center [565, 560] width 19 height 19
type input "001D59"
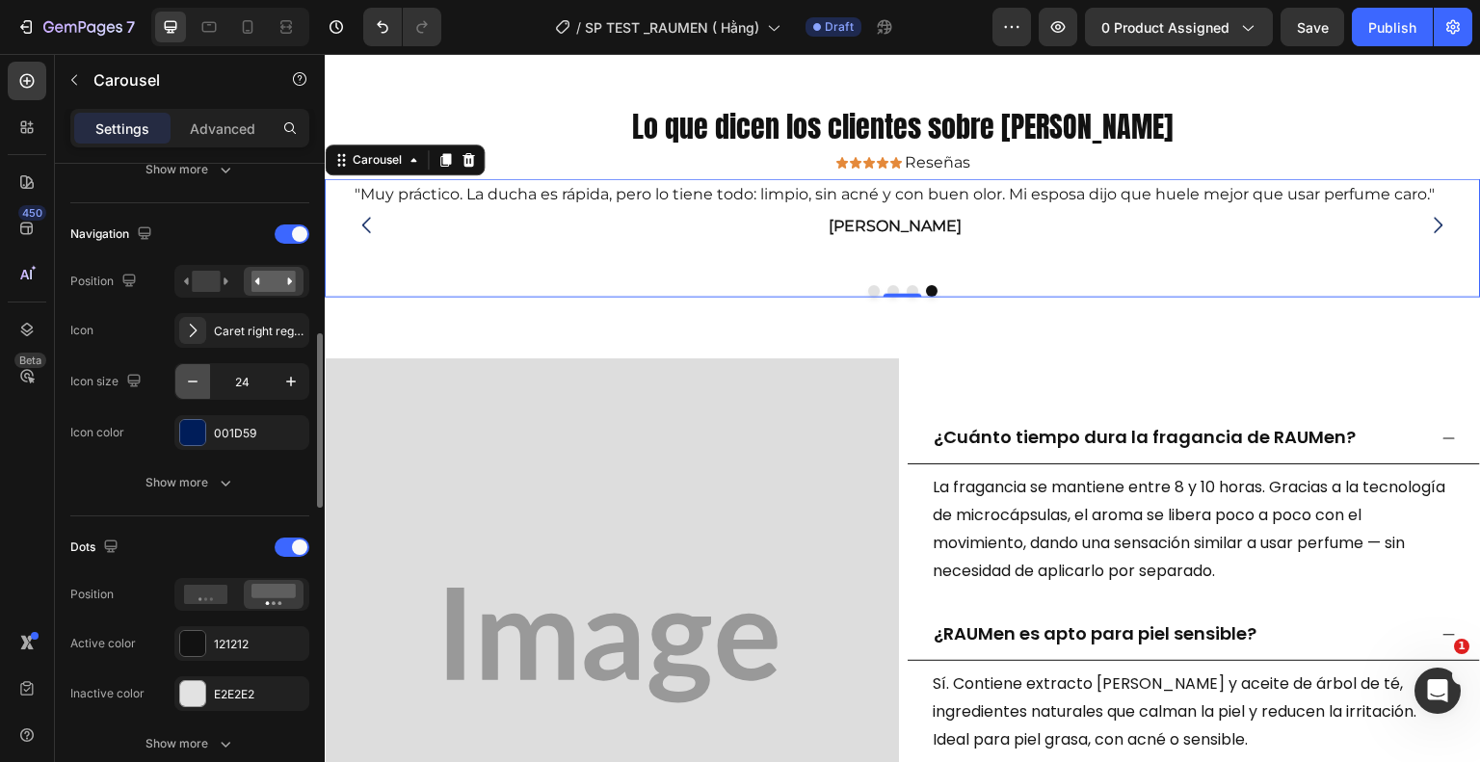
click at [193, 381] on icon "button" at bounding box center [192, 381] width 19 height 19
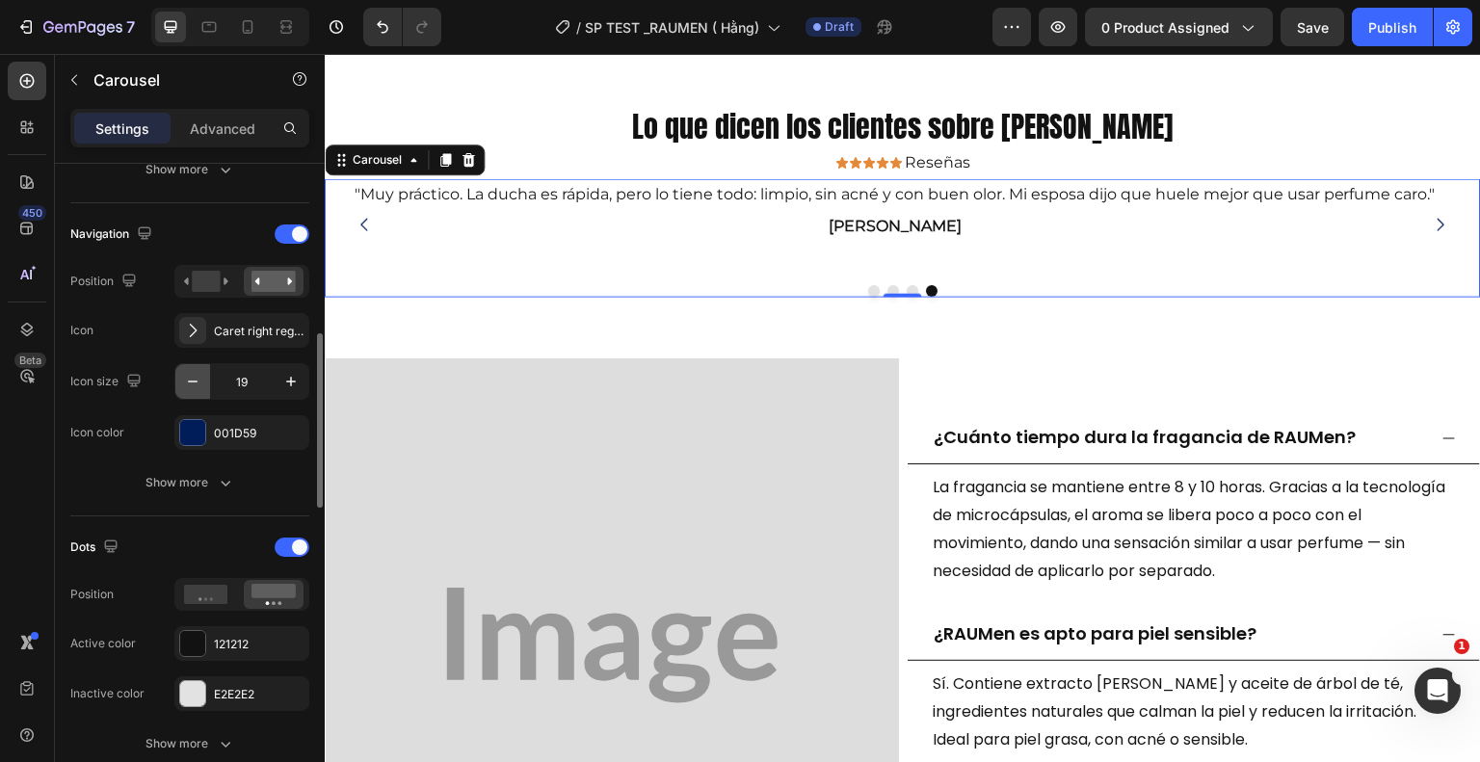
click at [193, 381] on icon "button" at bounding box center [192, 381] width 19 height 19
type input "17"
click at [225, 340] on div "Caret right regular" at bounding box center [241, 330] width 135 height 35
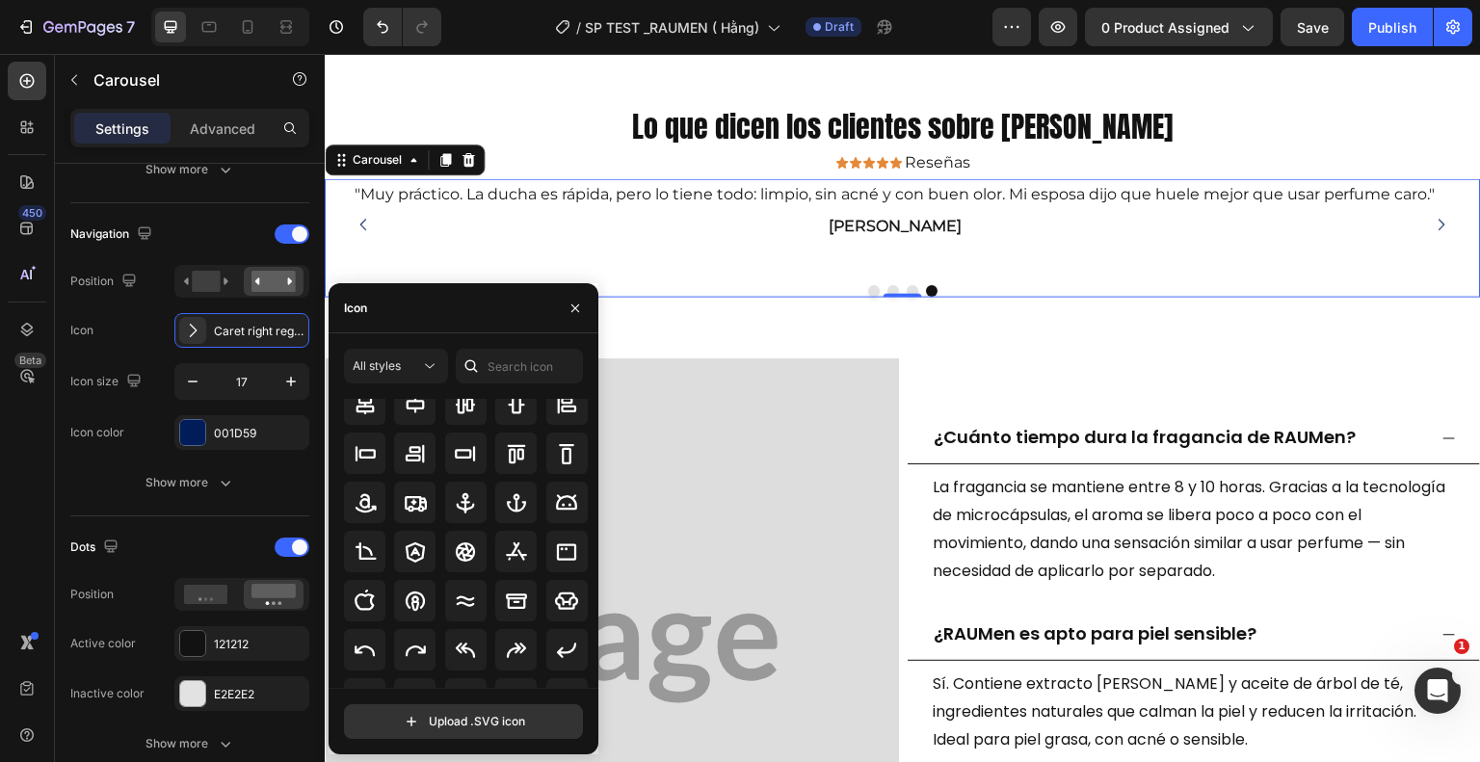
scroll to position [261, 0]
click at [389, 373] on span "All styles" at bounding box center [377, 365] width 48 height 14
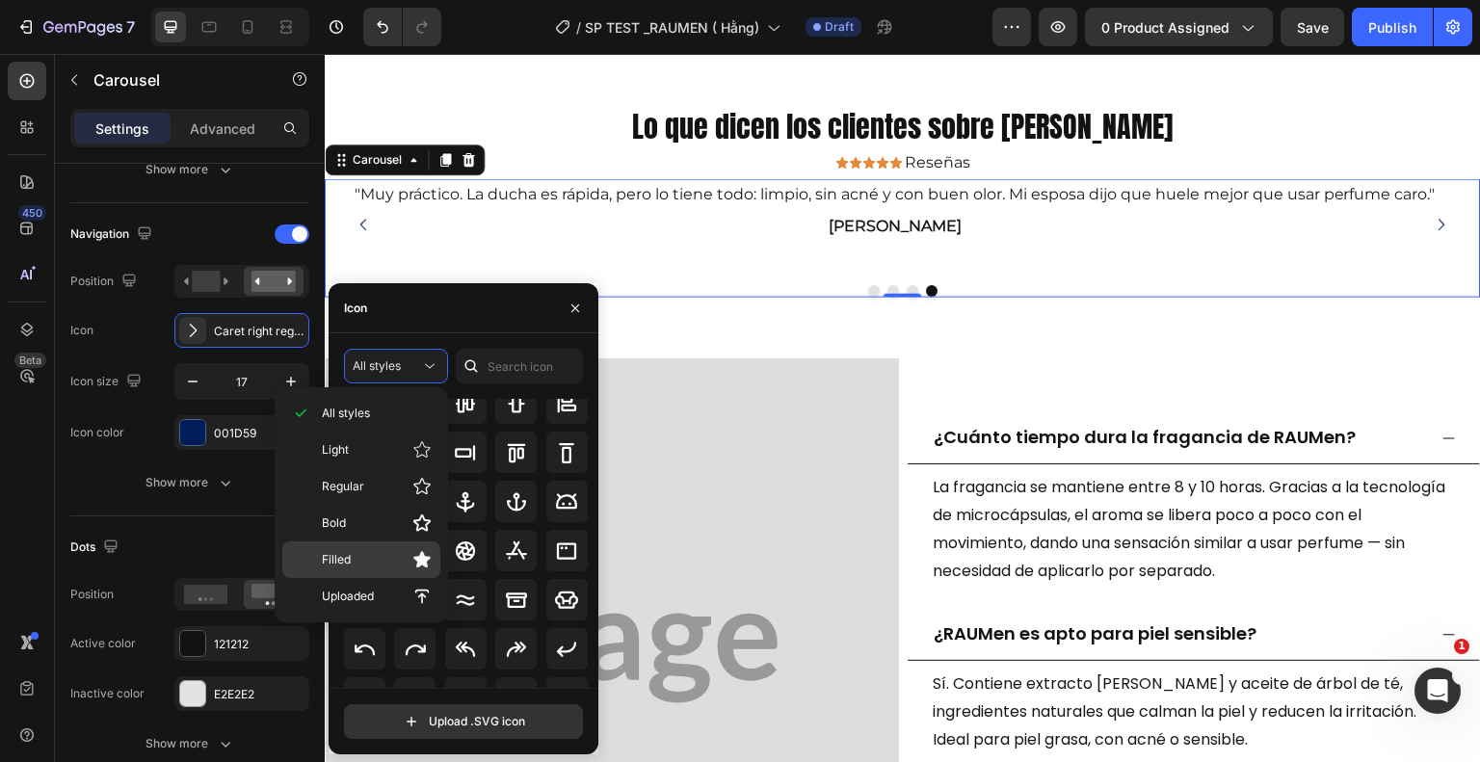
click at [426, 560] on icon at bounding box center [421, 560] width 17 height 16
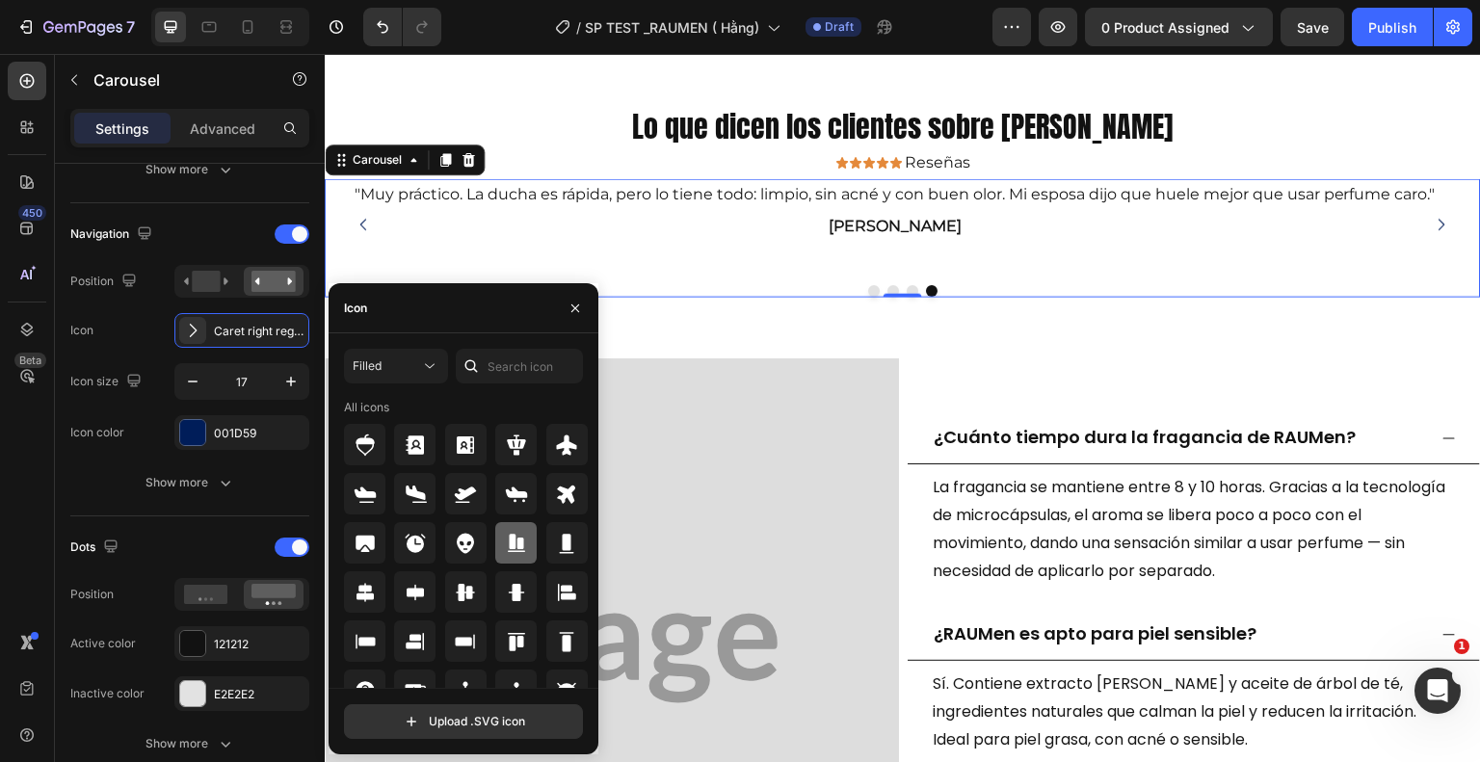
scroll to position [212, 0]
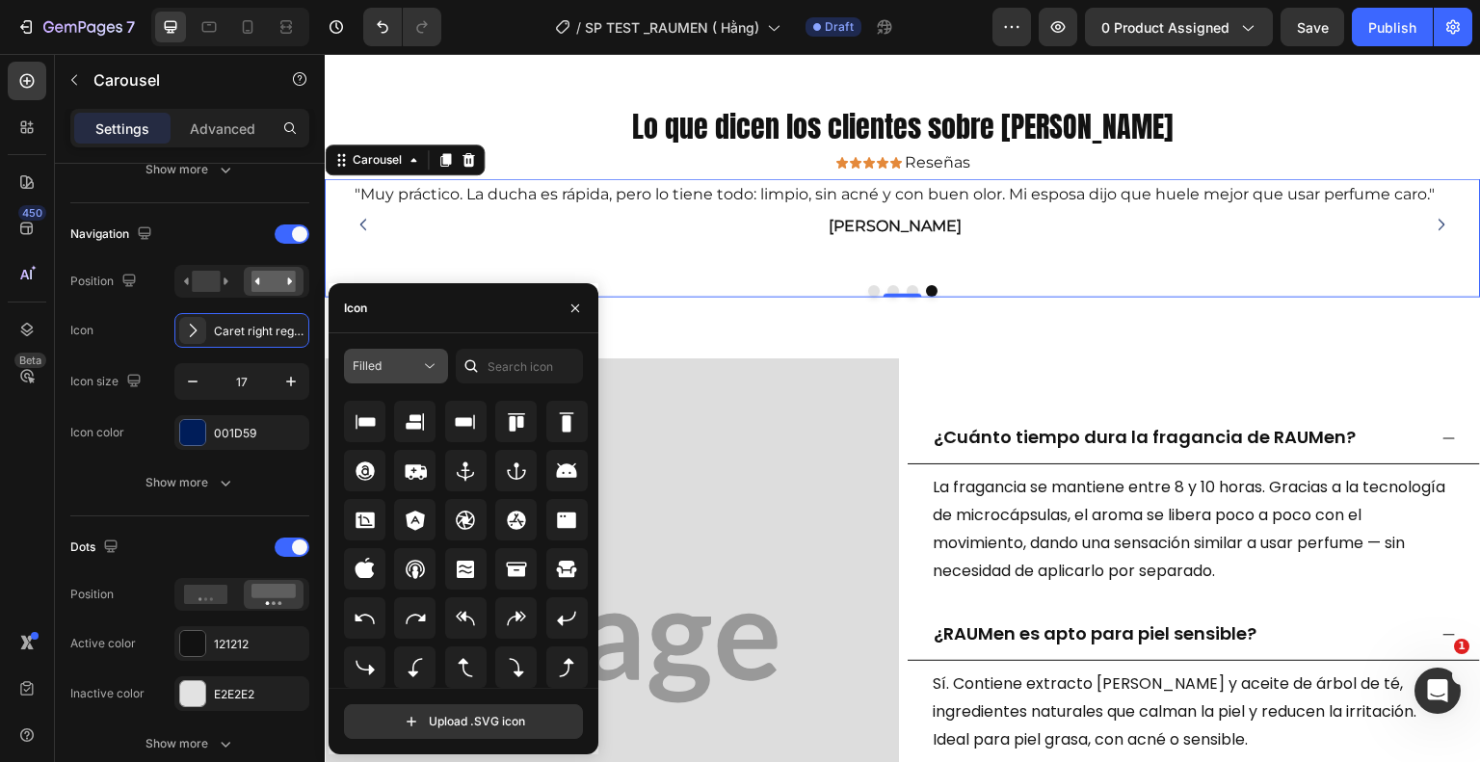
click at [411, 364] on div "Filled" at bounding box center [386, 365] width 67 height 17
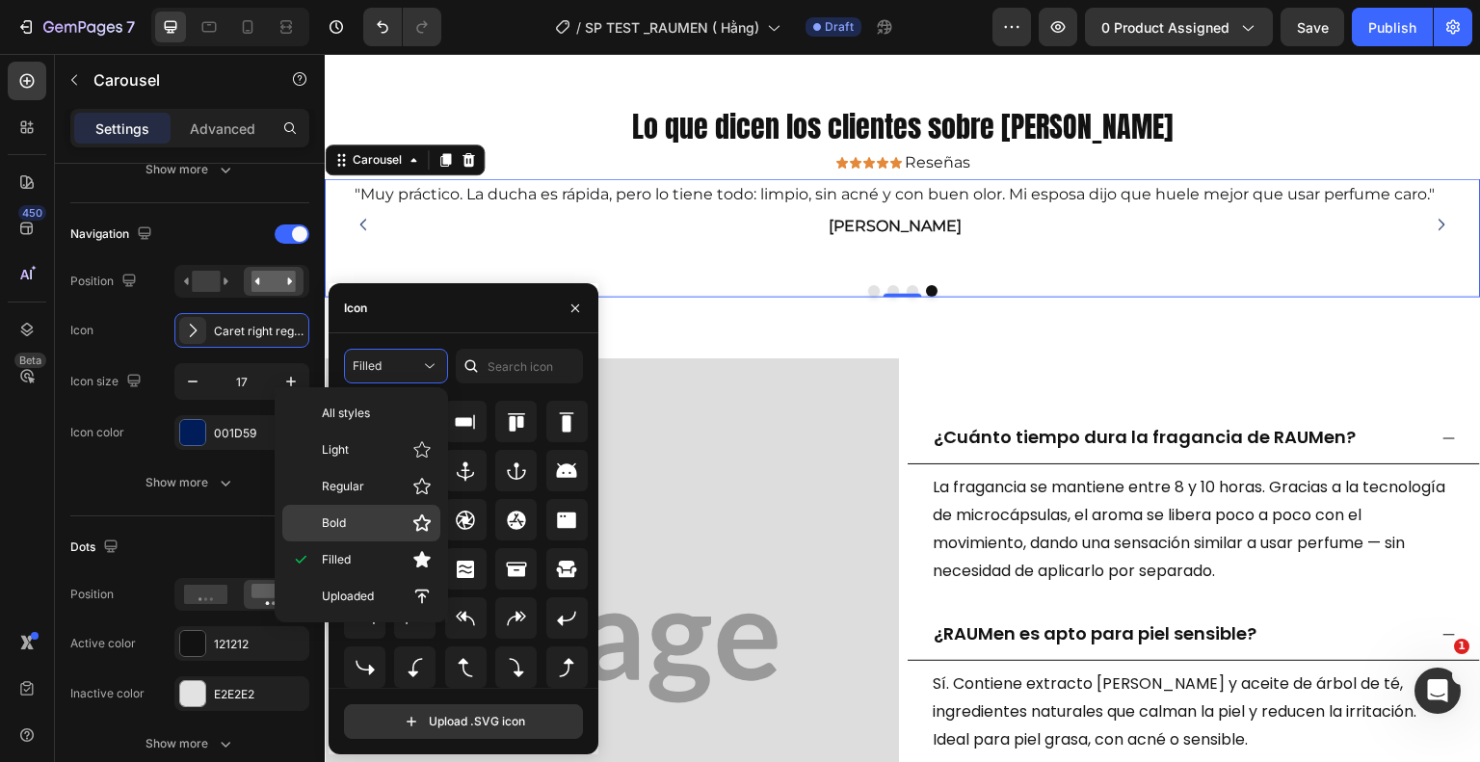
click at [397, 530] on p "Bold" at bounding box center [377, 523] width 110 height 19
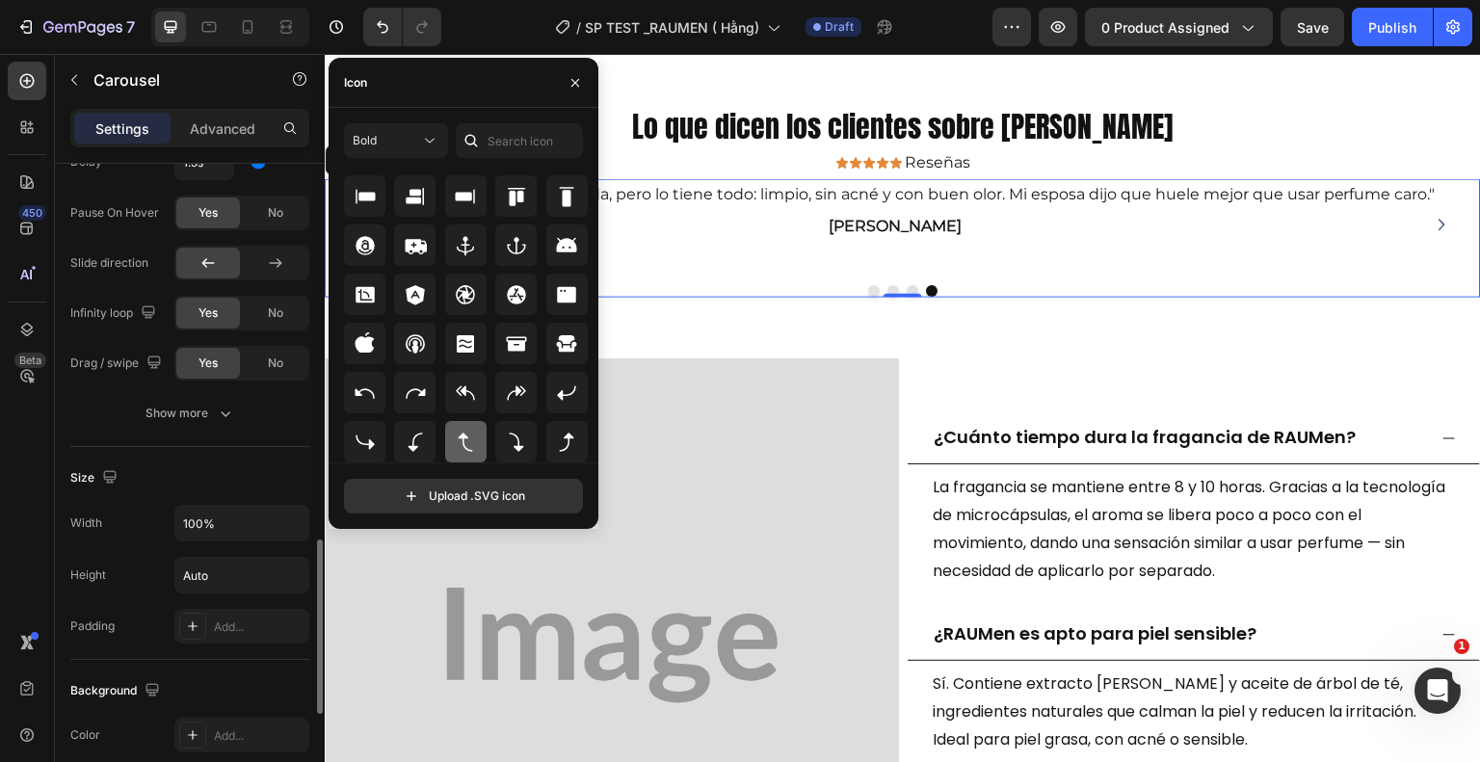
scroll to position [1381, 0]
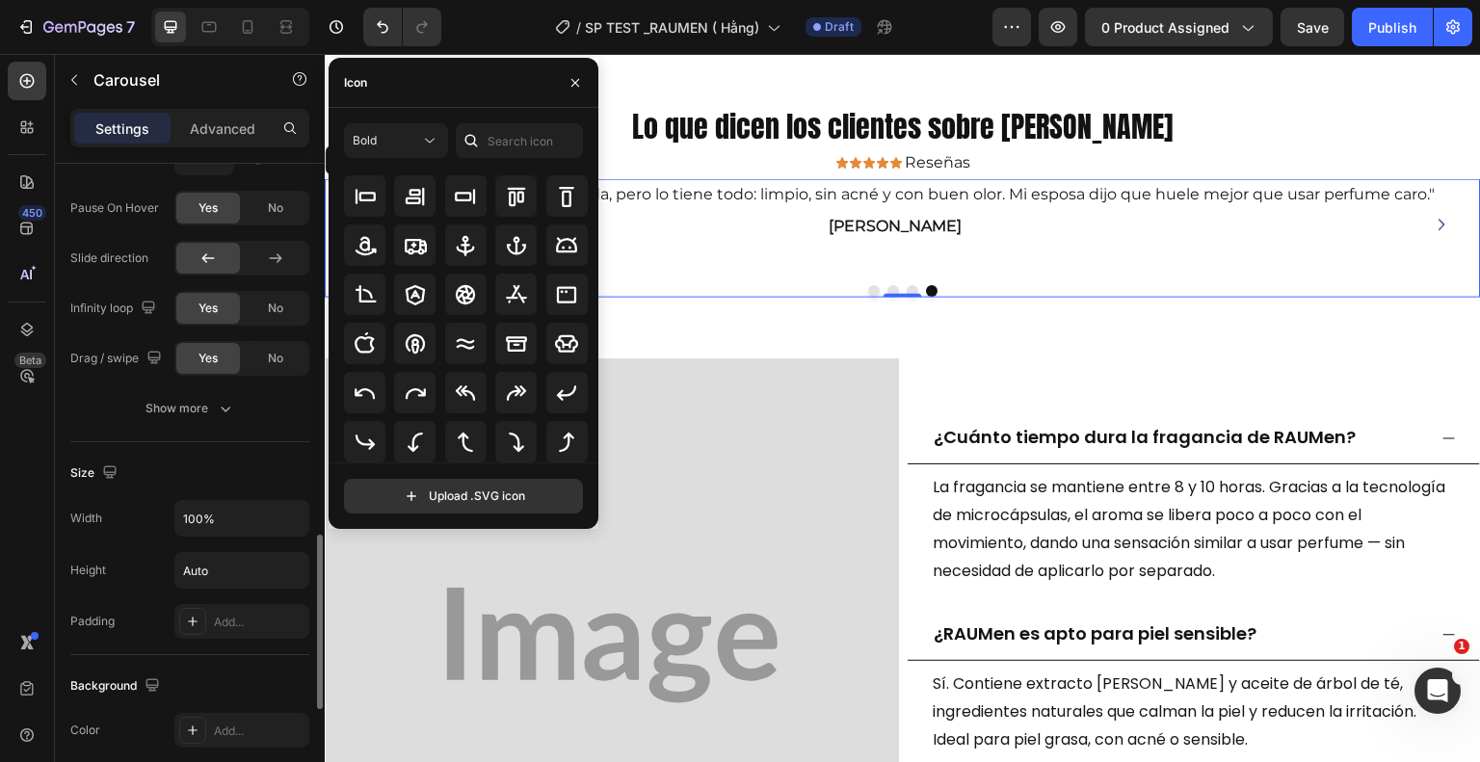
click at [1209, 257] on div ""Muy práctico. La ducha es rápida, pero lo tiene todo: limpio, sin acné y con b…" at bounding box center [896, 223] width 1142 height 91
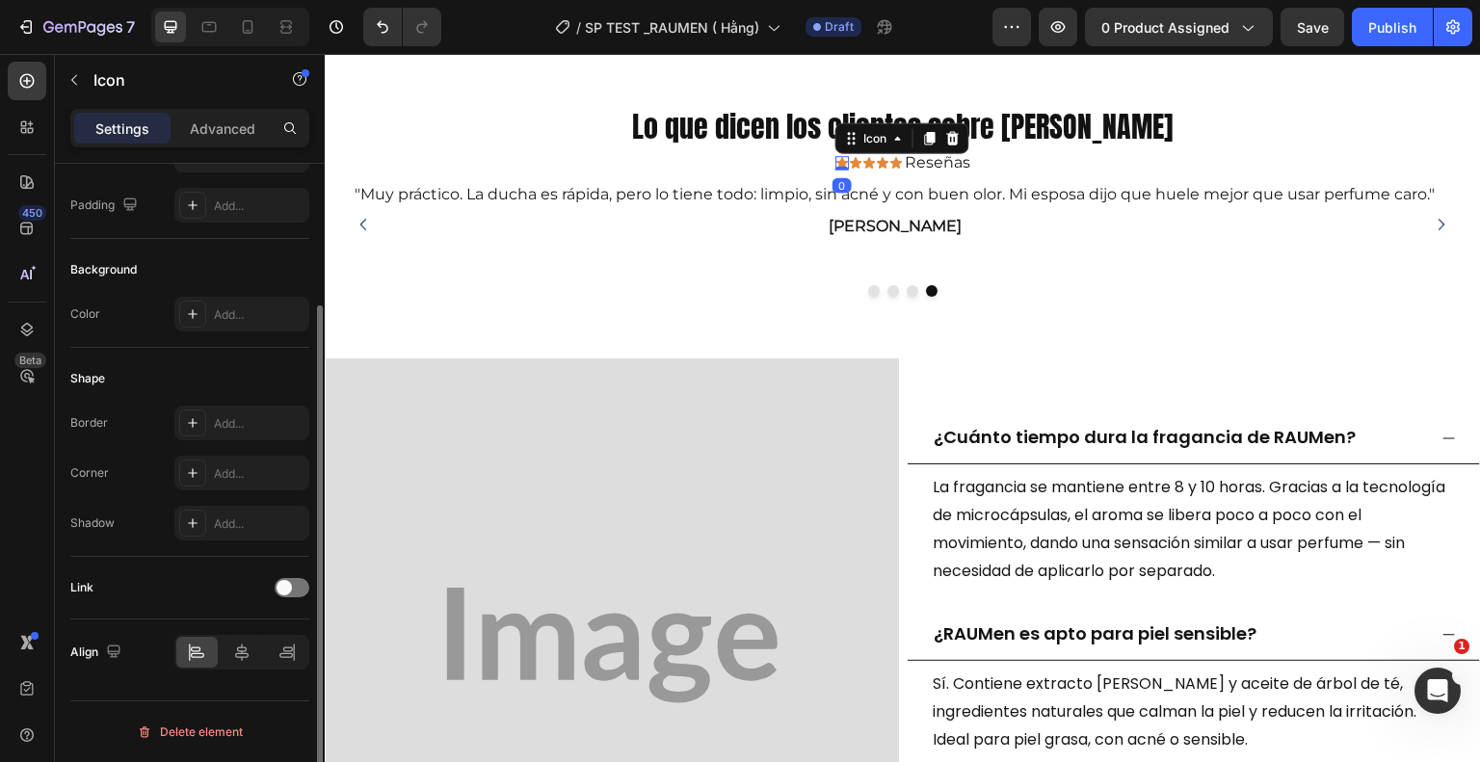
scroll to position [0, 0]
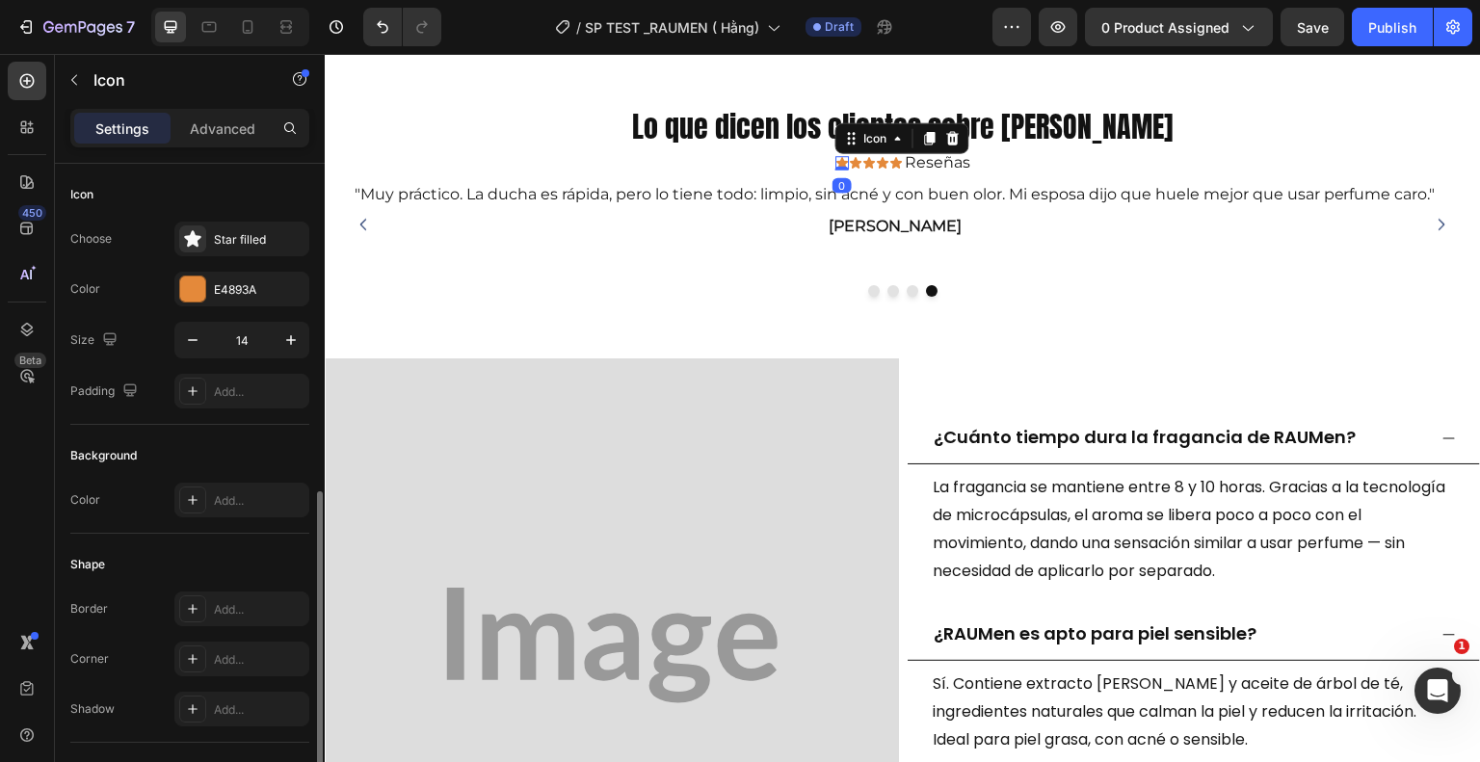
click at [836, 157] on icon at bounding box center [842, 163] width 12 height 12
click at [286, 342] on icon "button" at bounding box center [290, 340] width 19 height 19
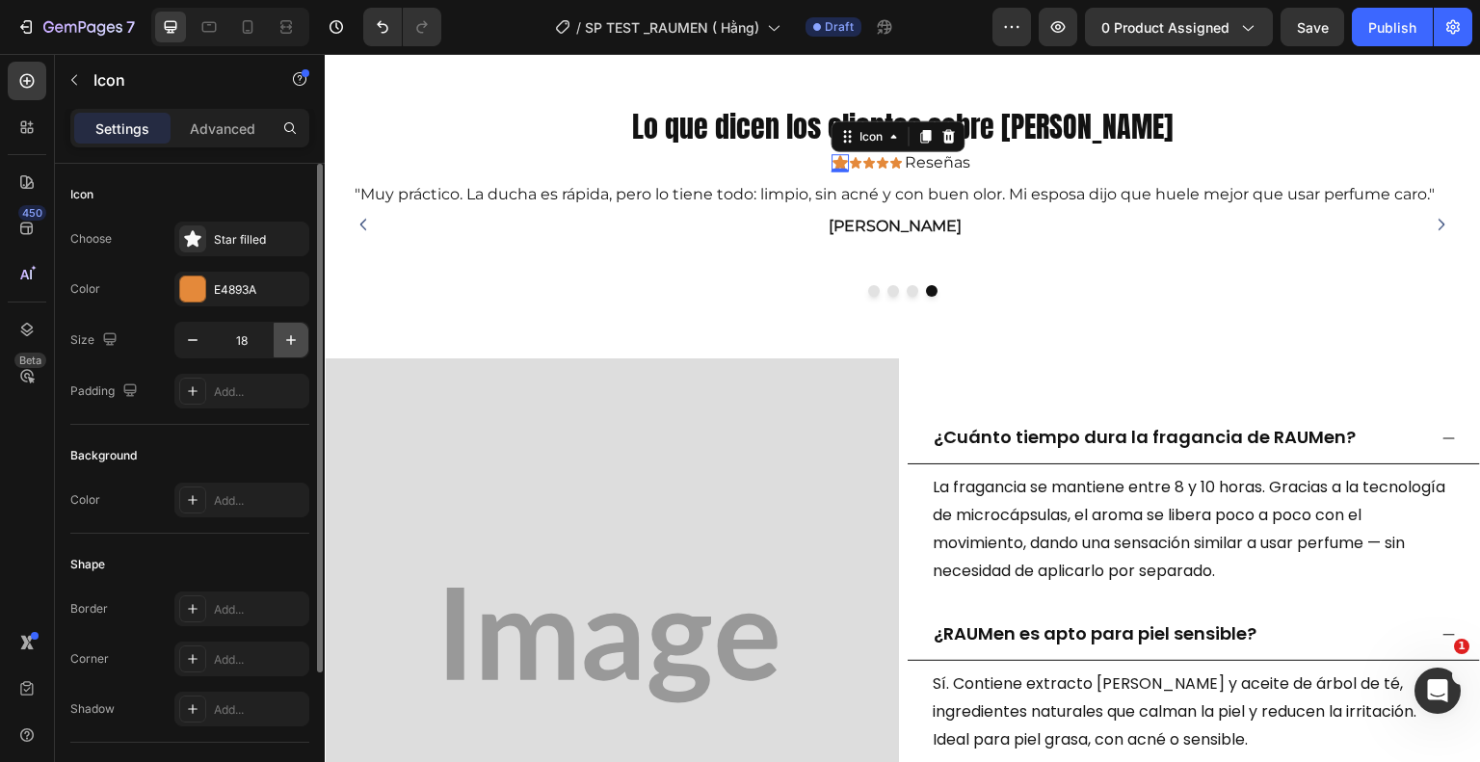
click at [286, 342] on icon "button" at bounding box center [290, 340] width 19 height 19
type input "20"
click at [850, 161] on div "Icon" at bounding box center [855, 162] width 13 height 13
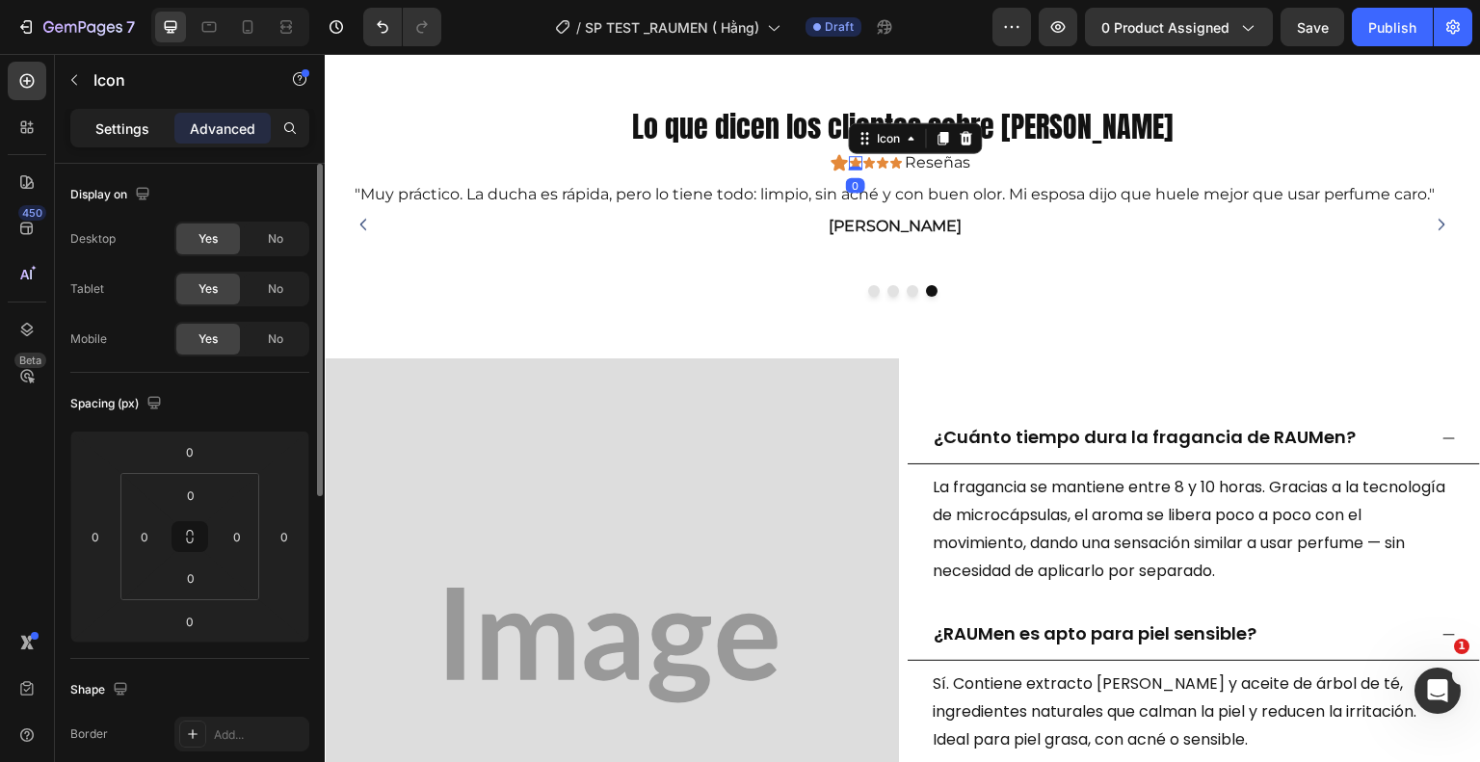
click at [119, 127] on p "Settings" at bounding box center [122, 129] width 54 height 20
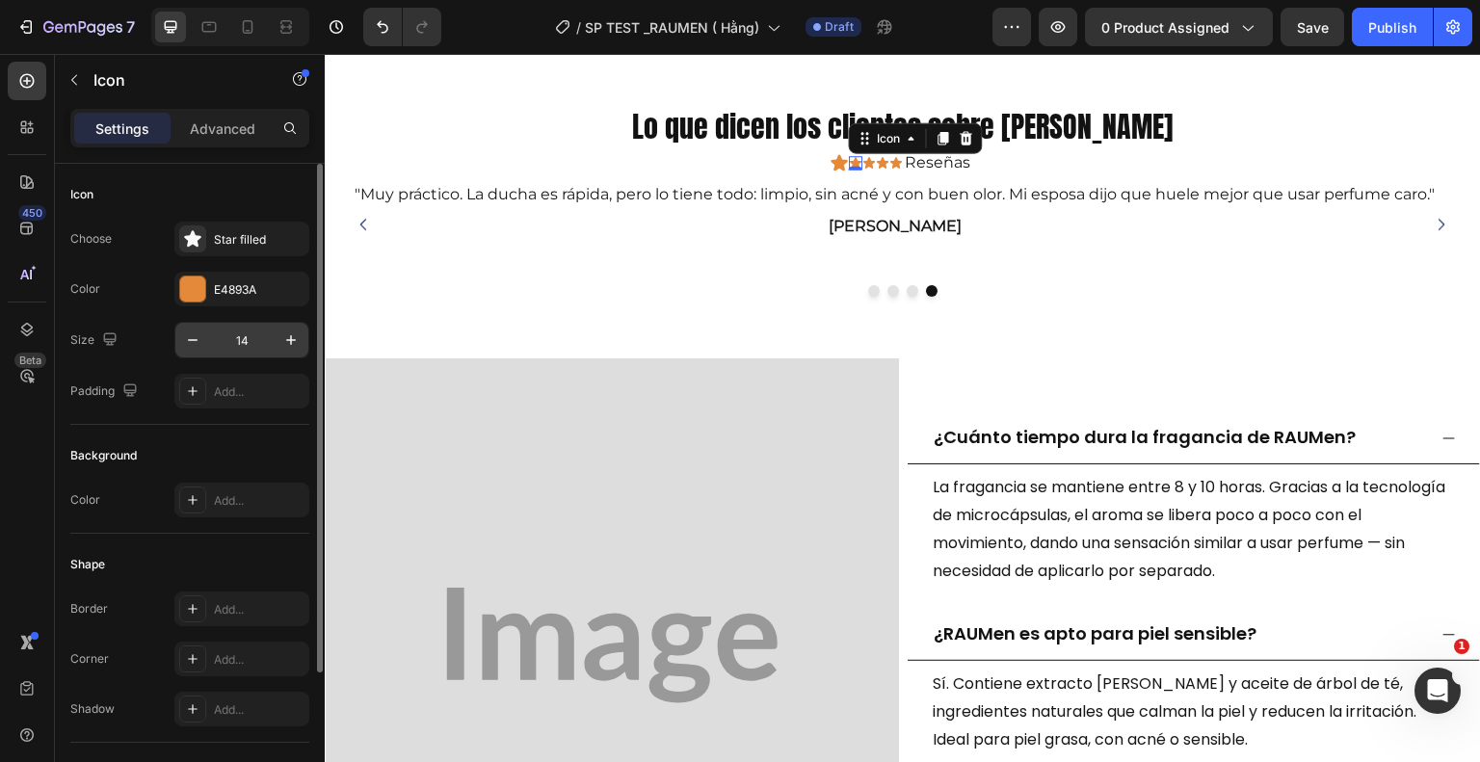
click at [253, 331] on input "14" at bounding box center [242, 340] width 64 height 35
type input "20"
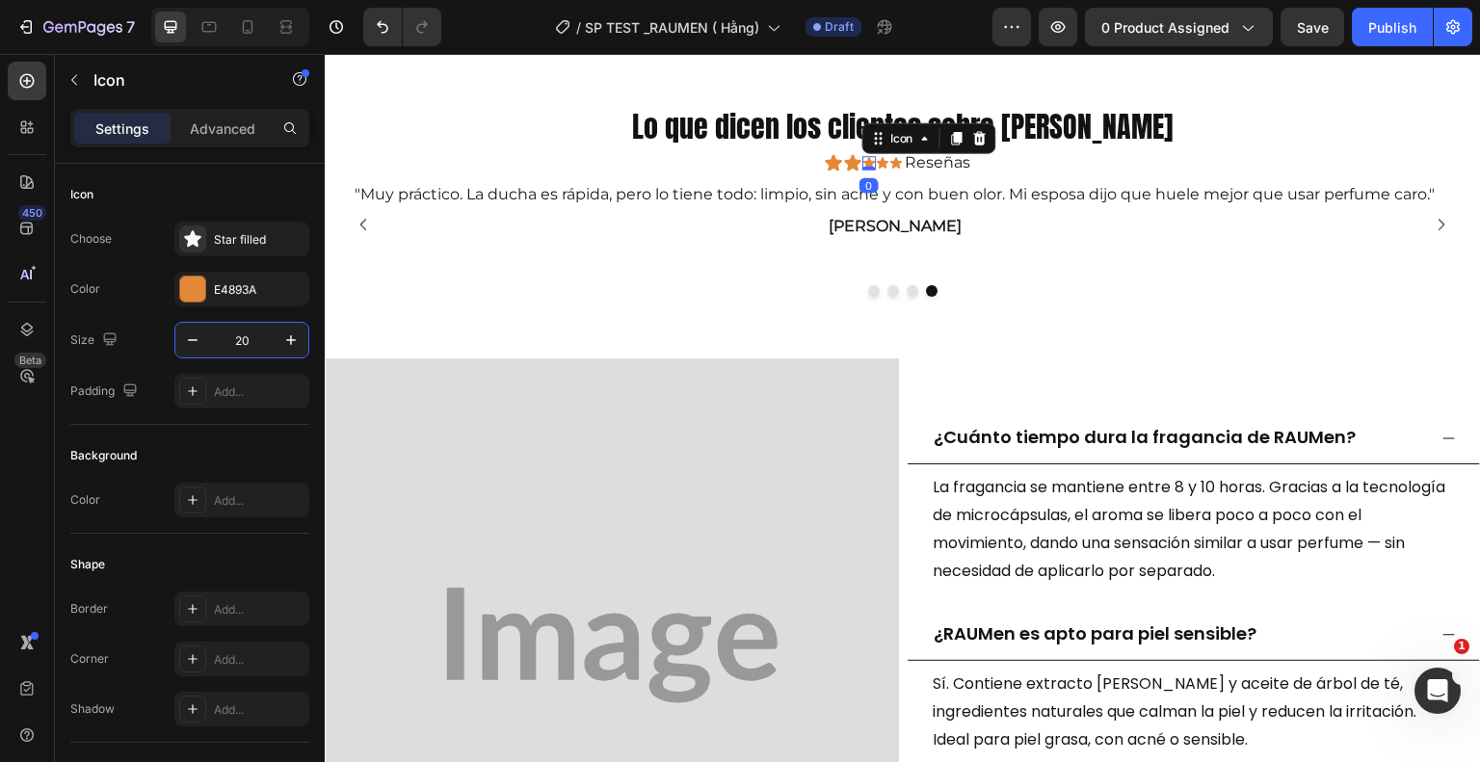
click at [862, 161] on div "Icon 0" at bounding box center [868, 162] width 13 height 13
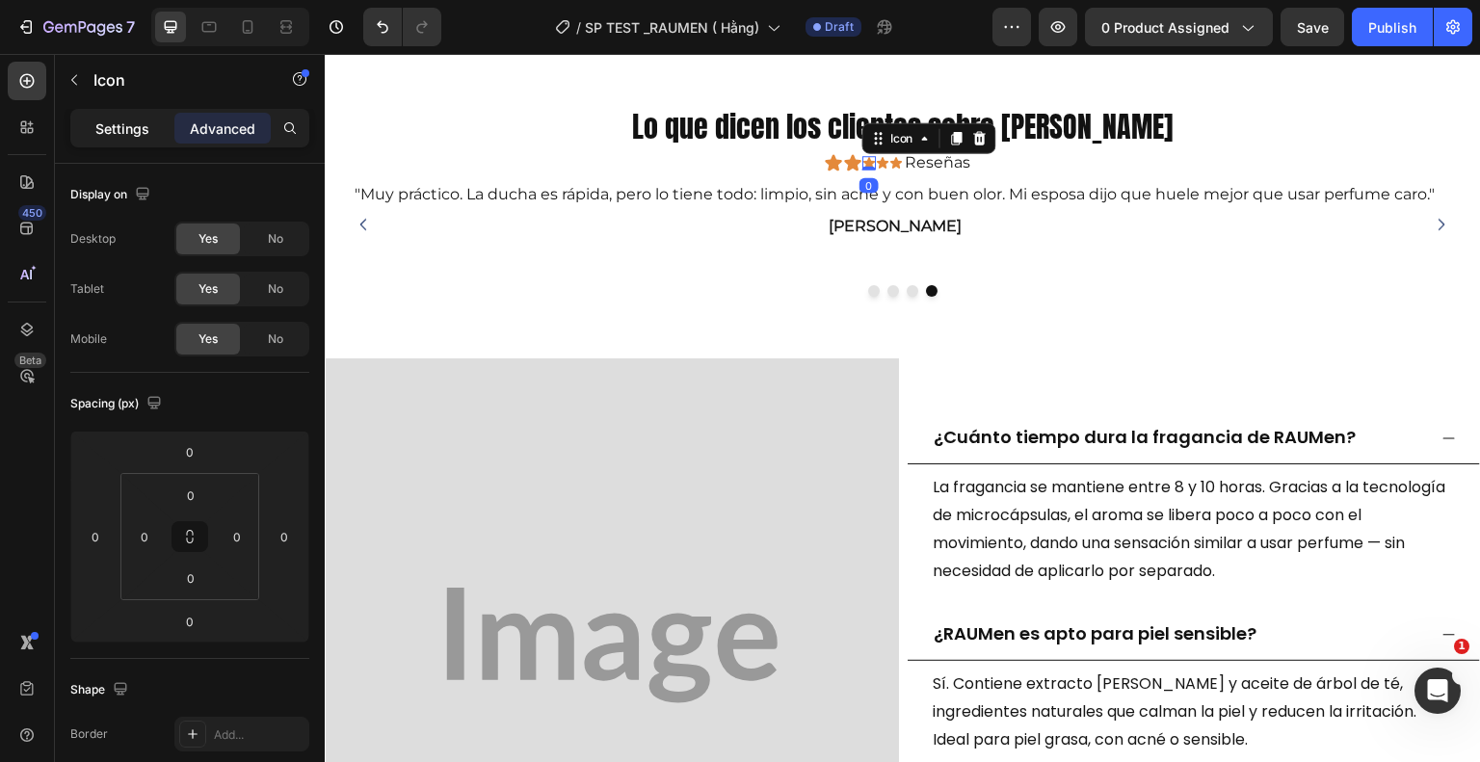
click at [120, 132] on p "Settings" at bounding box center [122, 129] width 54 height 20
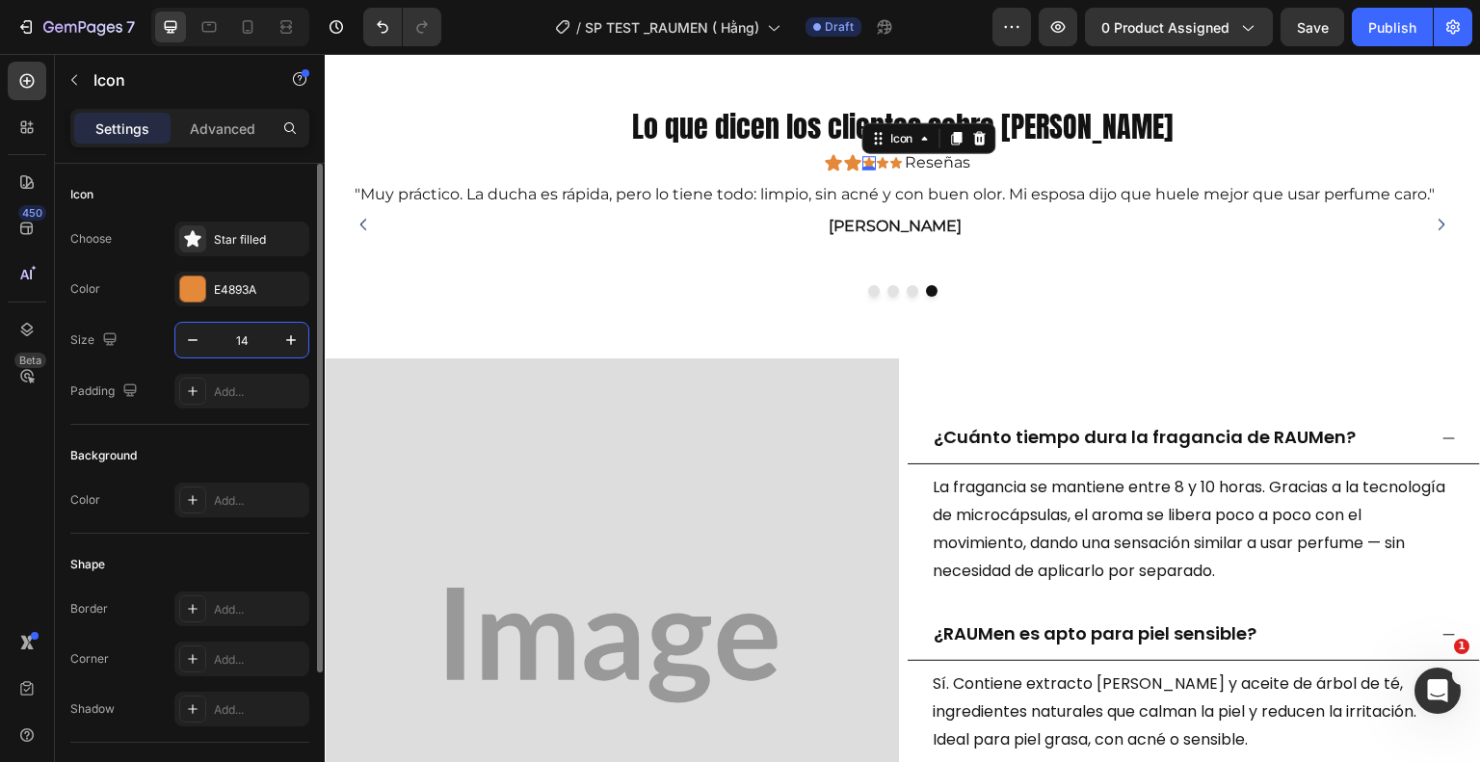
click at [259, 333] on input "14" at bounding box center [242, 340] width 64 height 35
type input "20"
click at [877, 161] on div "Icon 0" at bounding box center [882, 162] width 13 height 13
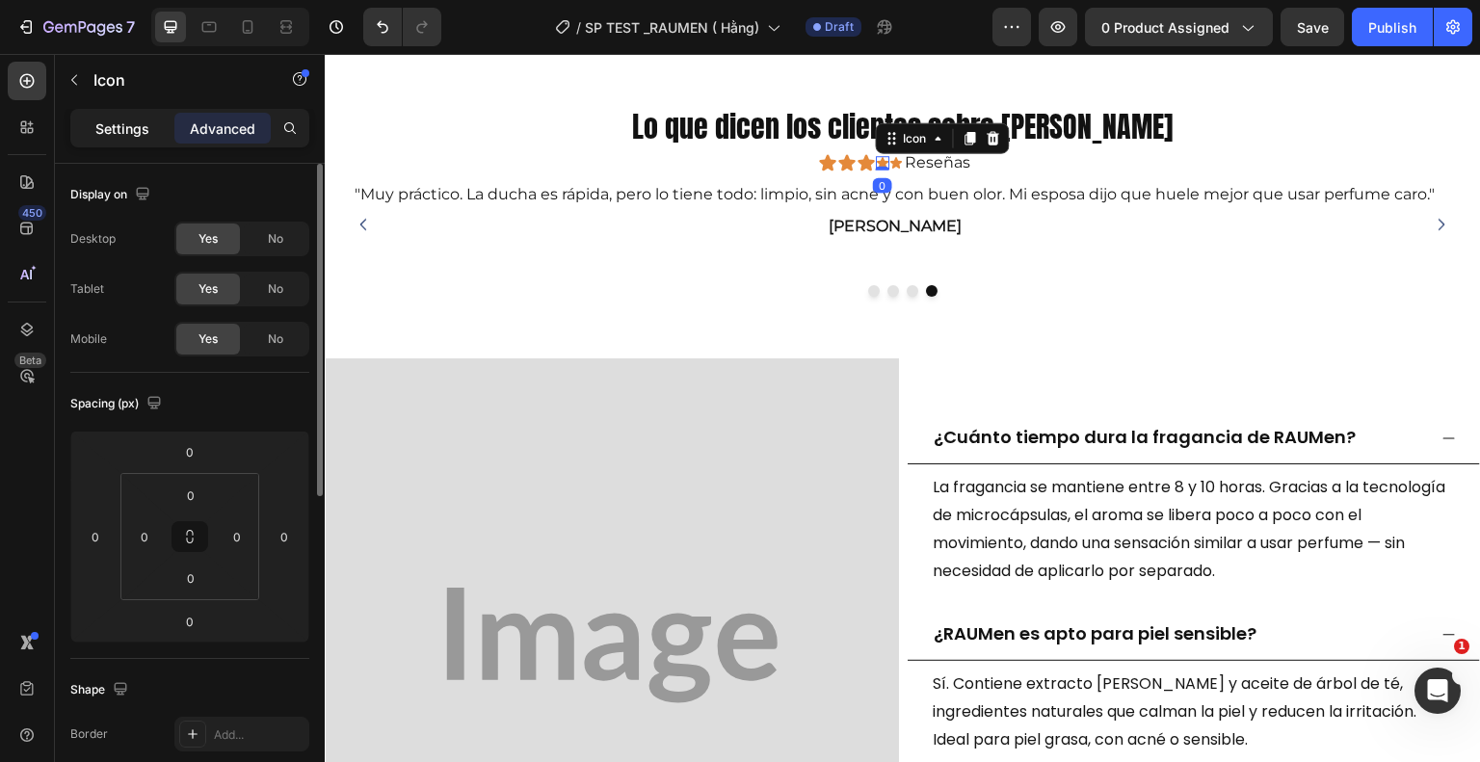
click at [121, 119] on p "Settings" at bounding box center [122, 129] width 54 height 20
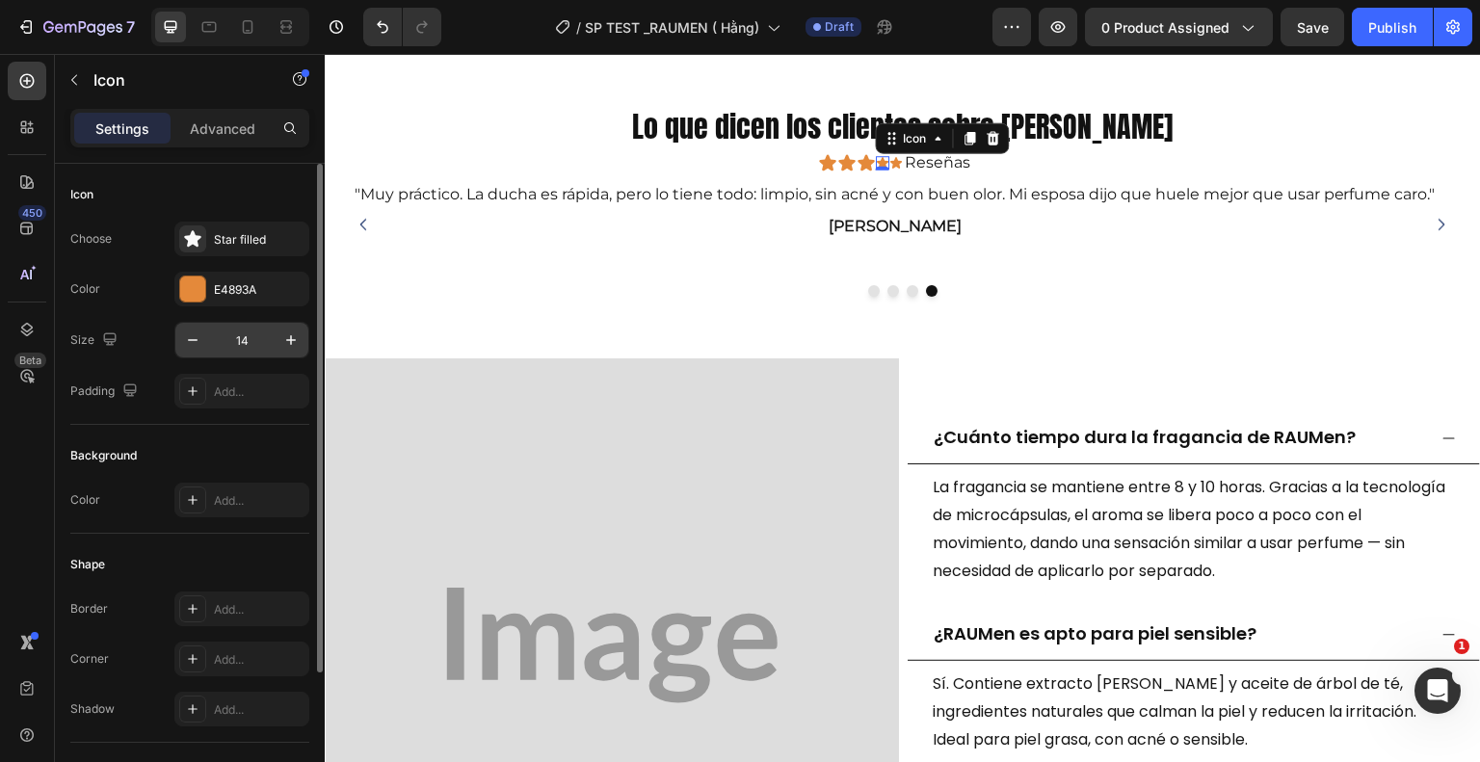
click at [255, 343] on input "14" at bounding box center [242, 340] width 64 height 35
type input "20"
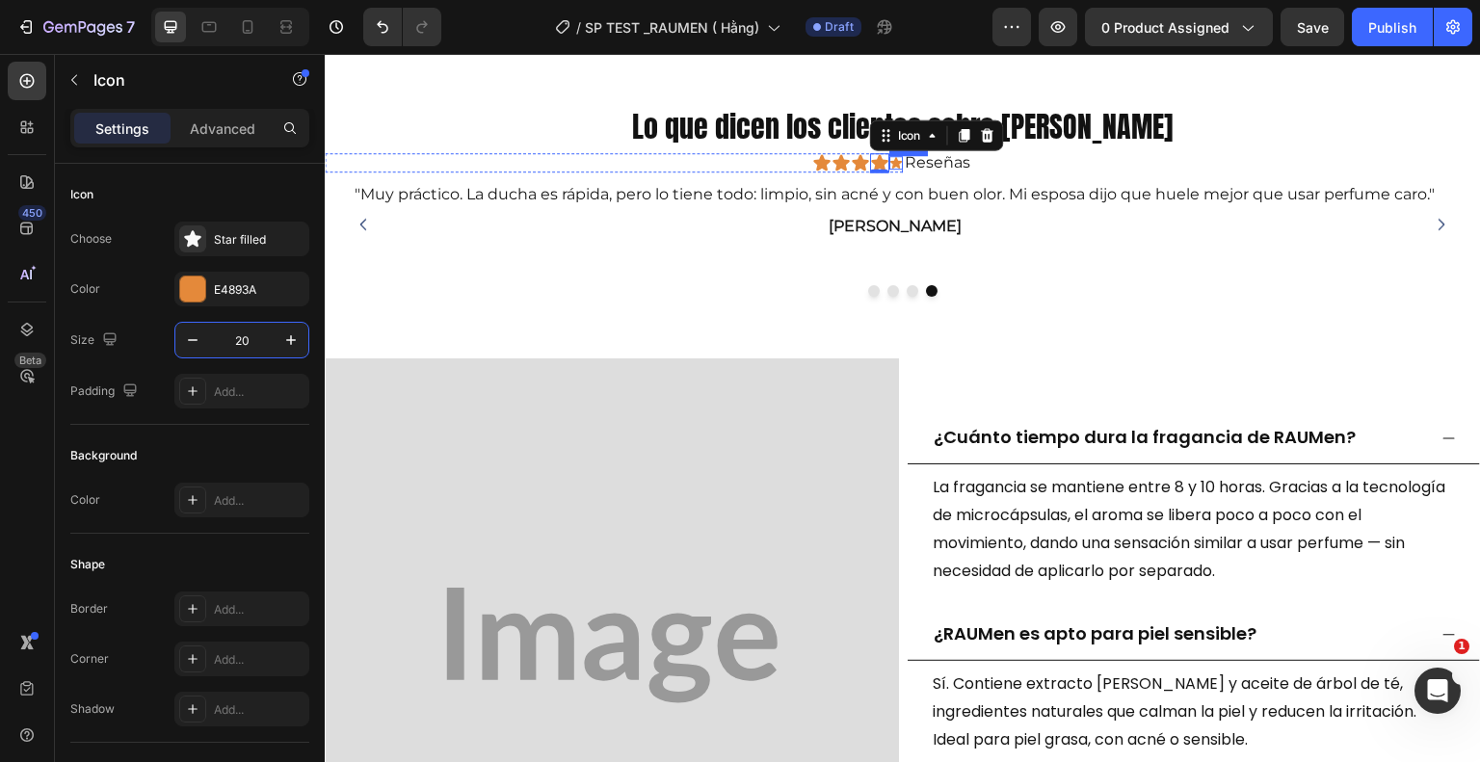
click at [890, 162] on icon at bounding box center [896, 163] width 12 height 12
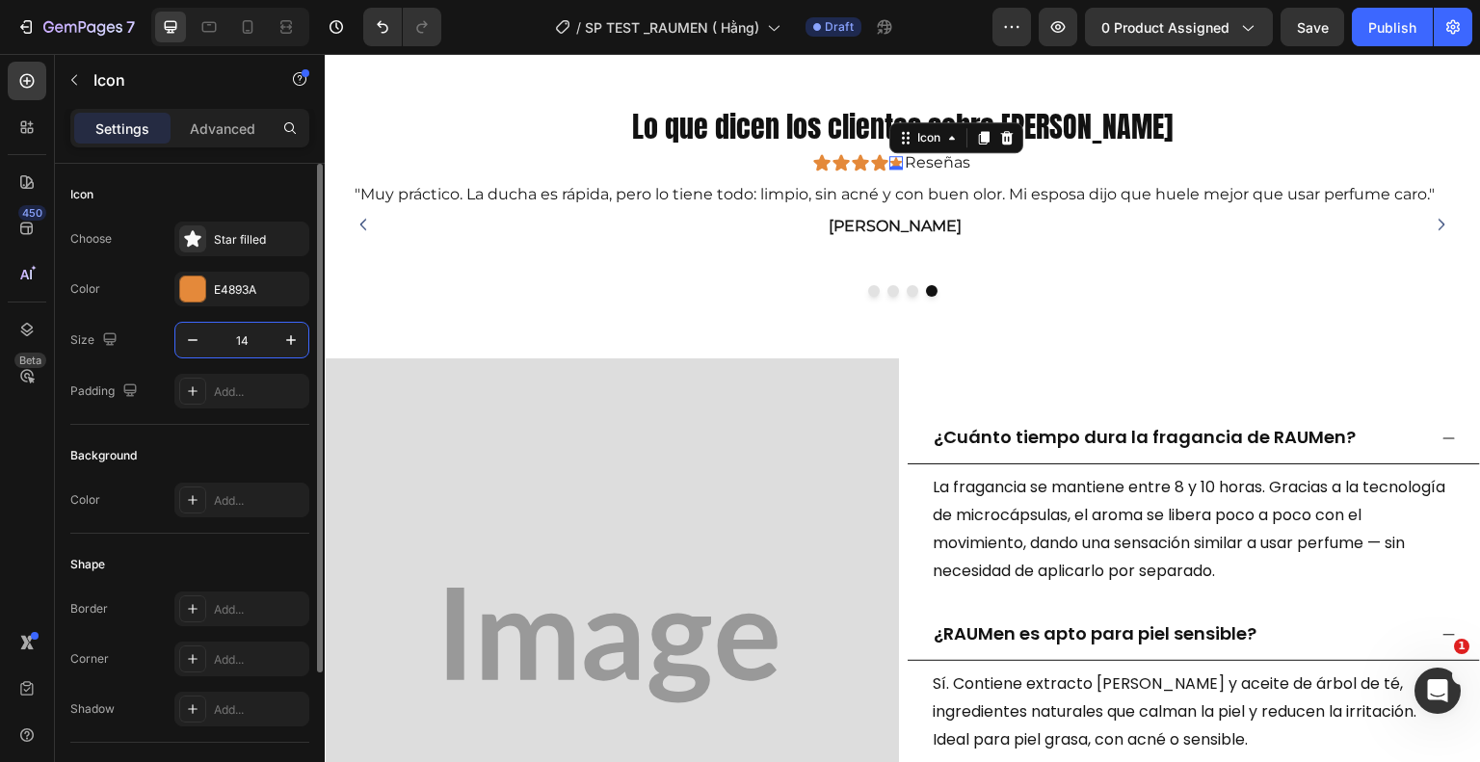
click at [247, 342] on input "14" at bounding box center [242, 340] width 64 height 35
type input "20"
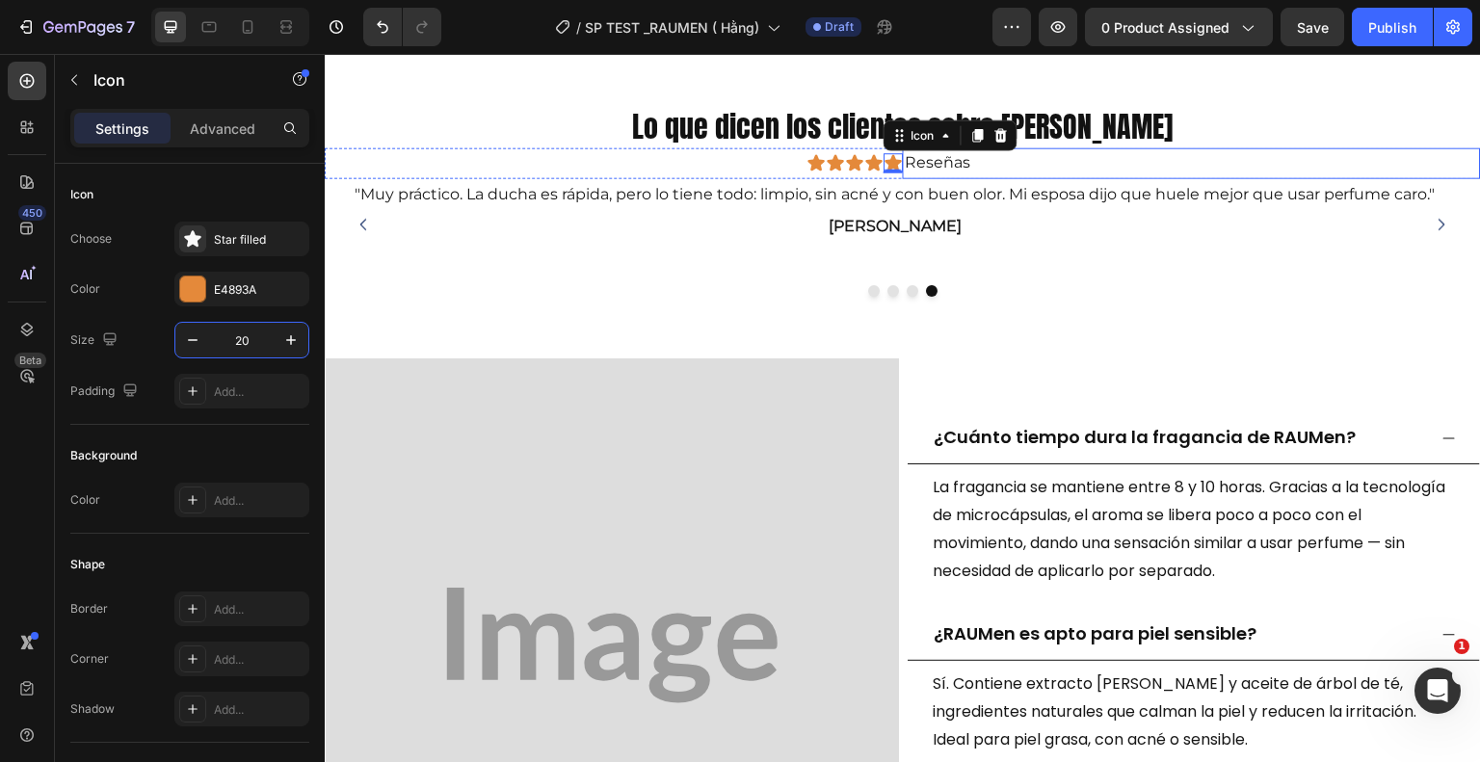
click at [923, 162] on p "Reseñas" at bounding box center [1192, 163] width 574 height 28
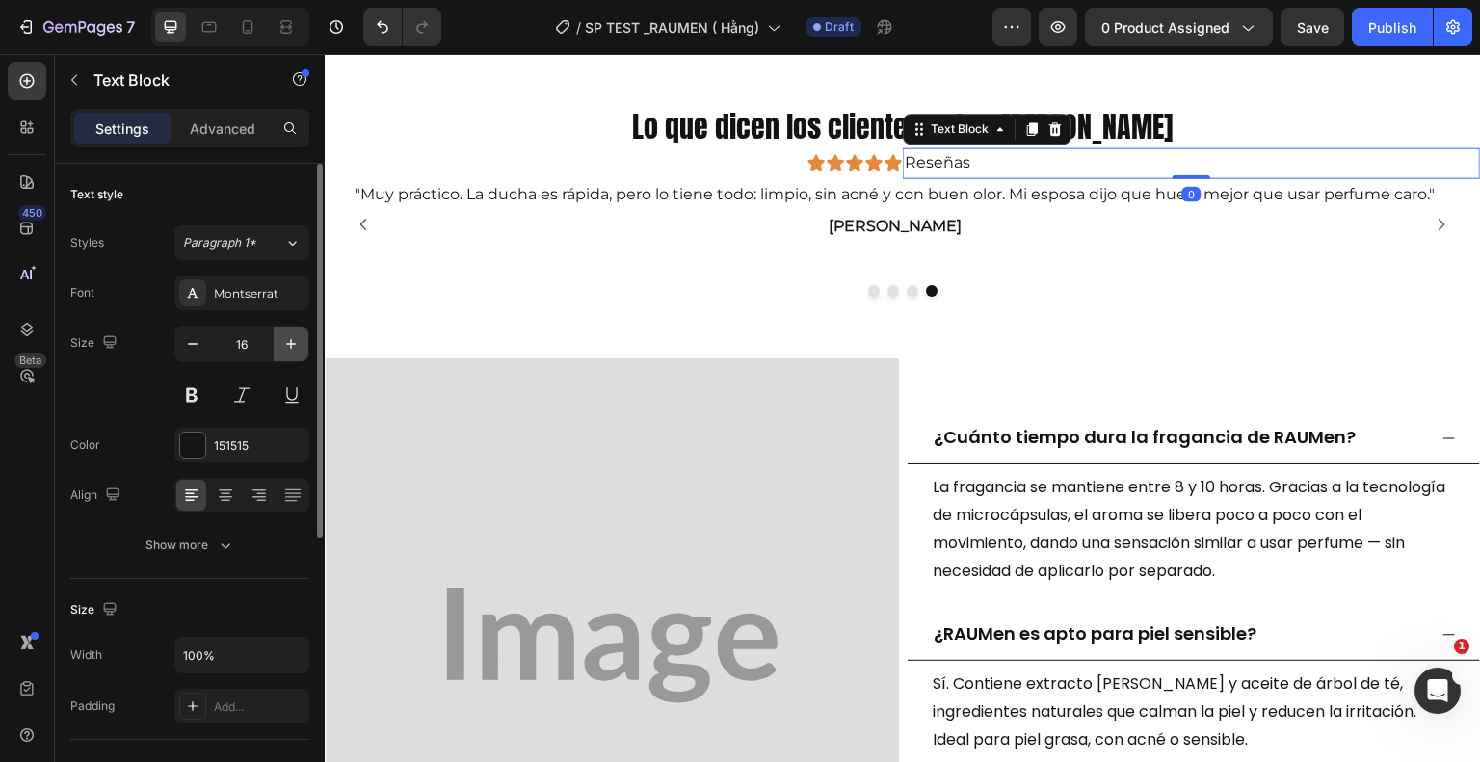
click at [298, 347] on icon "button" at bounding box center [290, 343] width 19 height 19
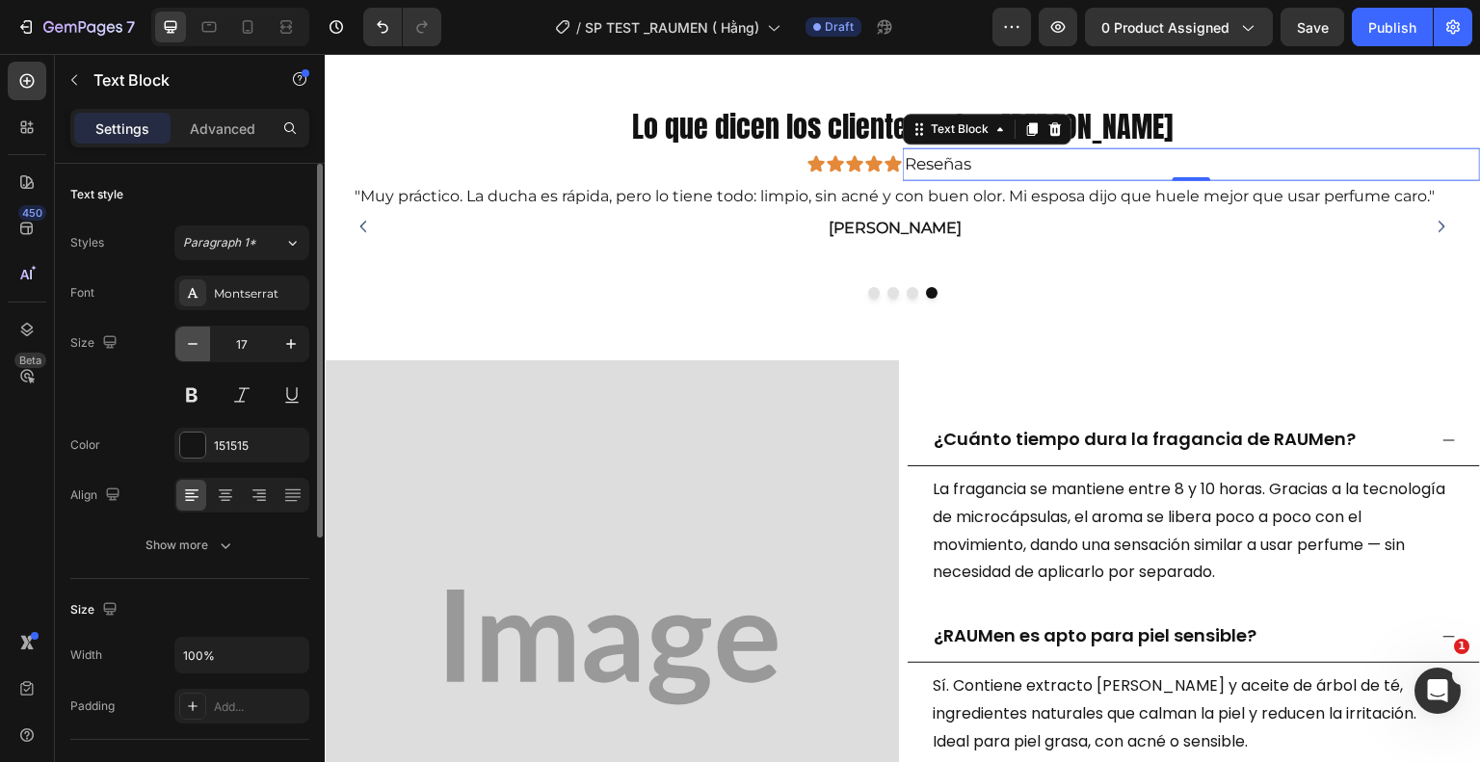
click at [186, 337] on icon "button" at bounding box center [192, 343] width 19 height 19
type input "16"
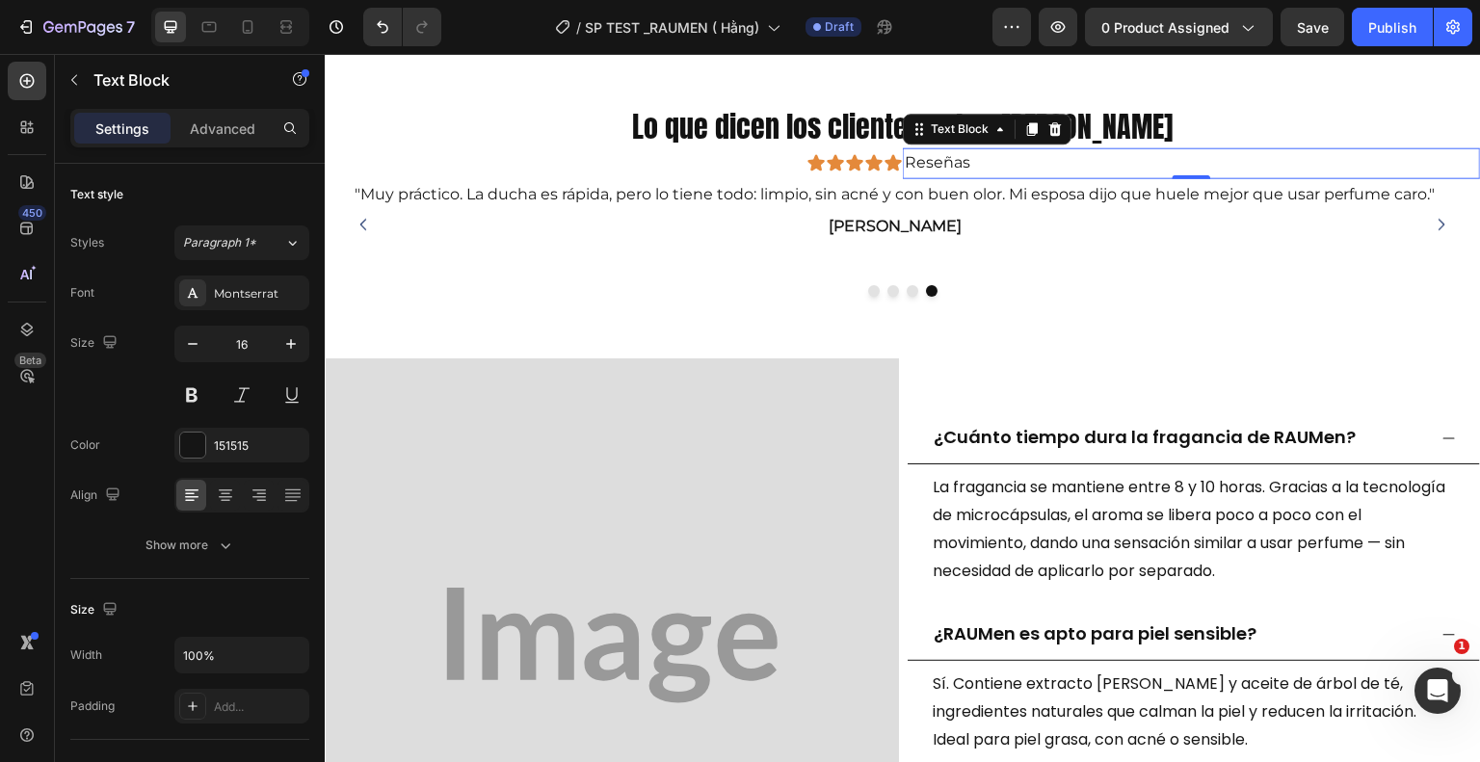
click at [961, 161] on p "Reseñas" at bounding box center [1192, 163] width 574 height 28
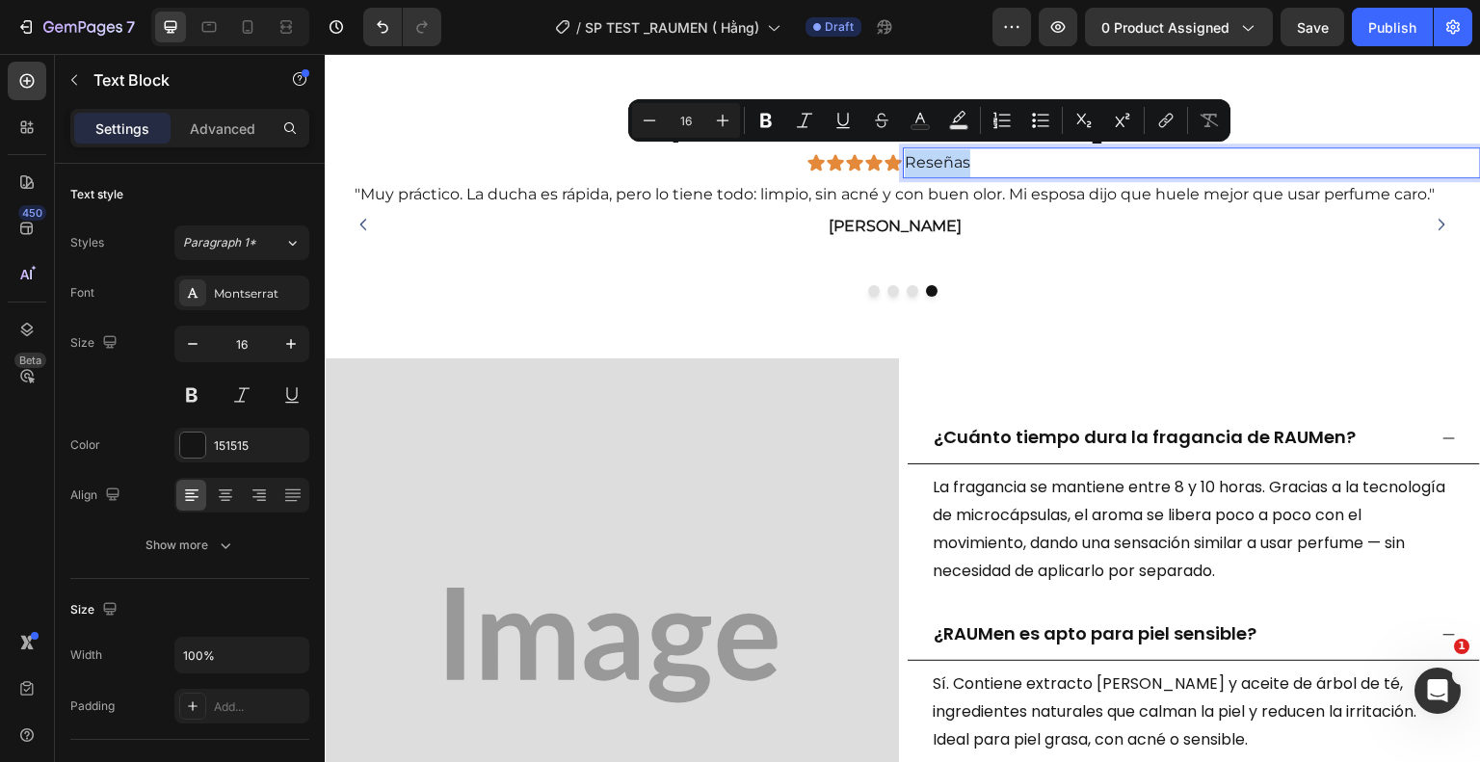
drag, startPoint x: 962, startPoint y: 161, endPoint x: 900, endPoint y: 164, distance: 61.7
click at [905, 164] on p "Reseñas" at bounding box center [1192, 163] width 574 height 28
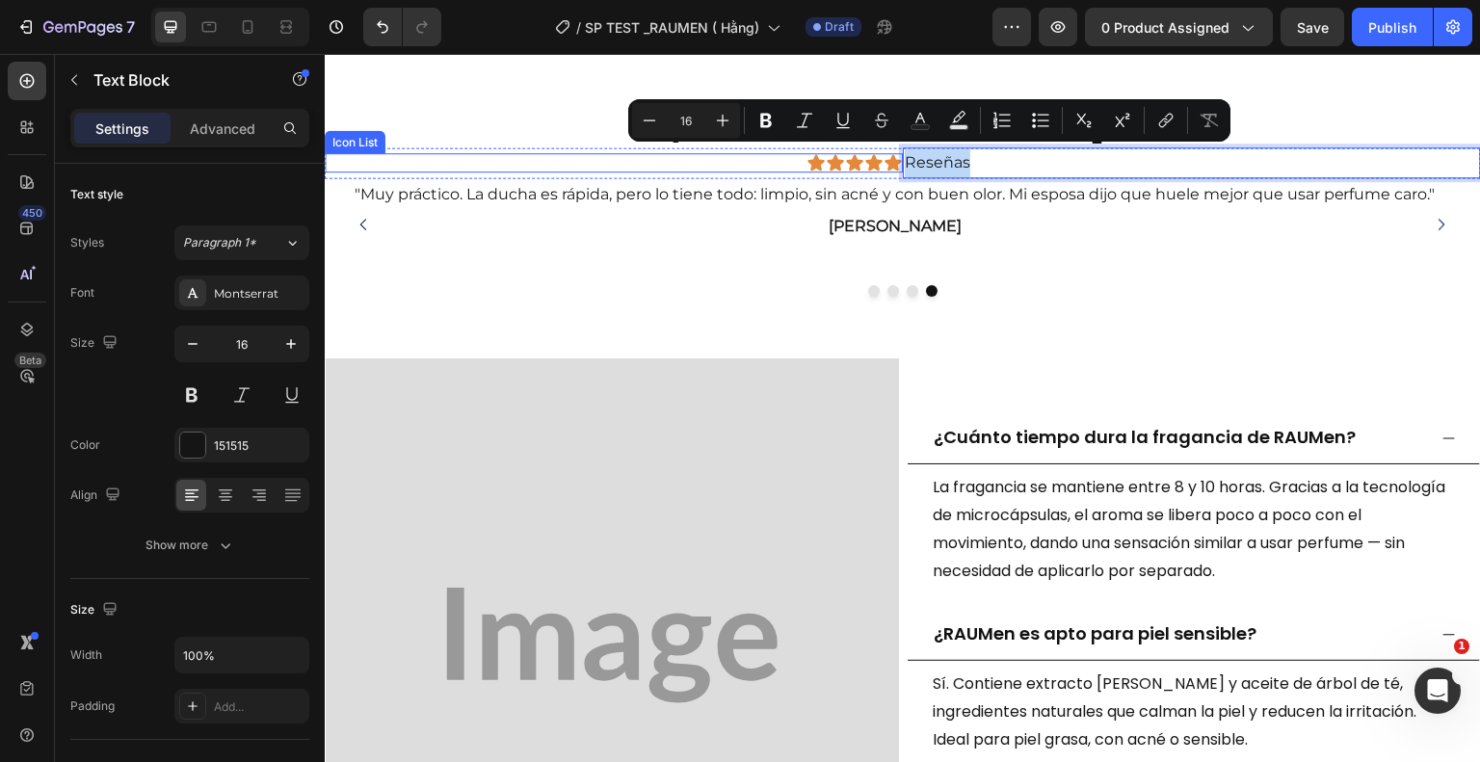
click at [634, 158] on div "Icon Icon Icon Icon Icon" at bounding box center [614, 162] width 578 height 19
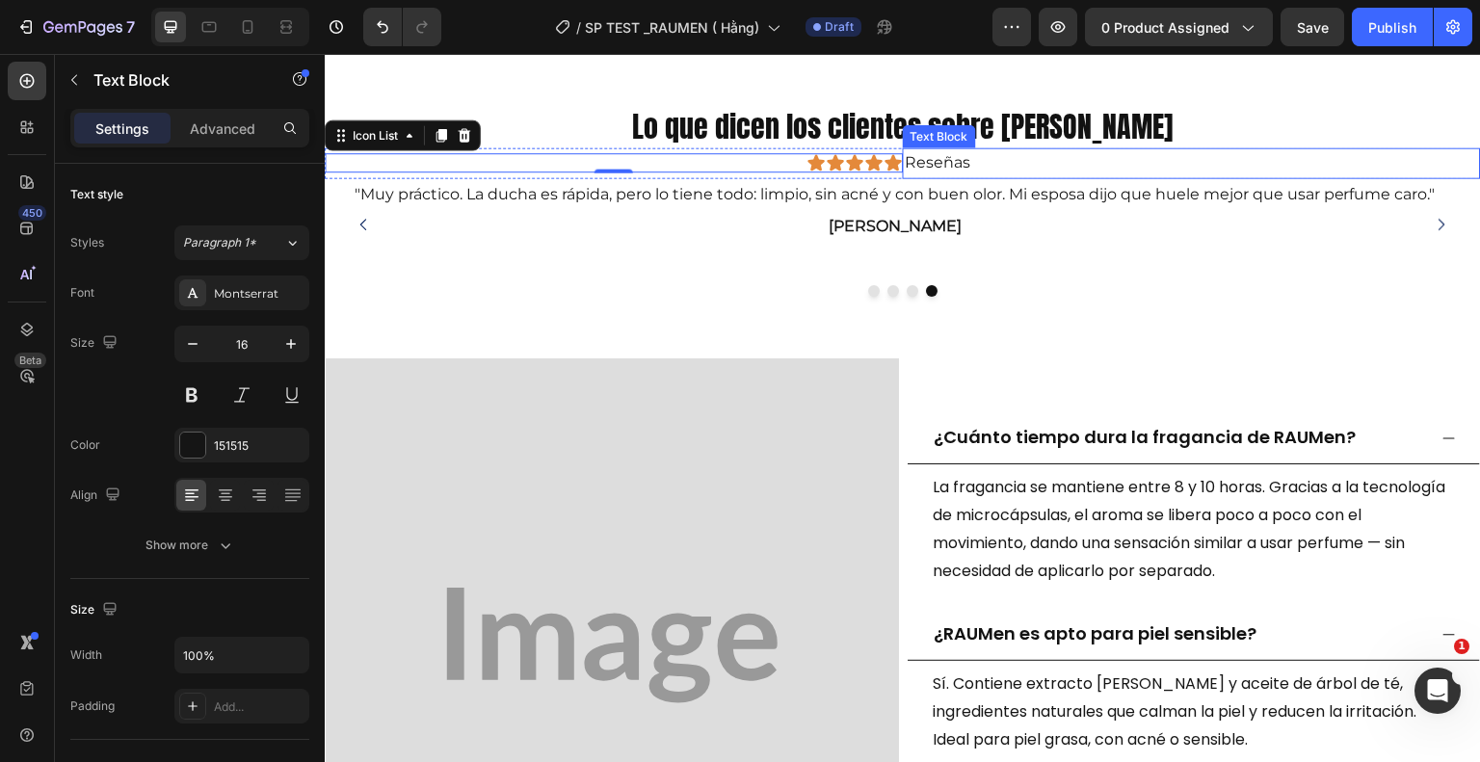
click at [935, 168] on p "Reseñas" at bounding box center [1192, 163] width 574 height 28
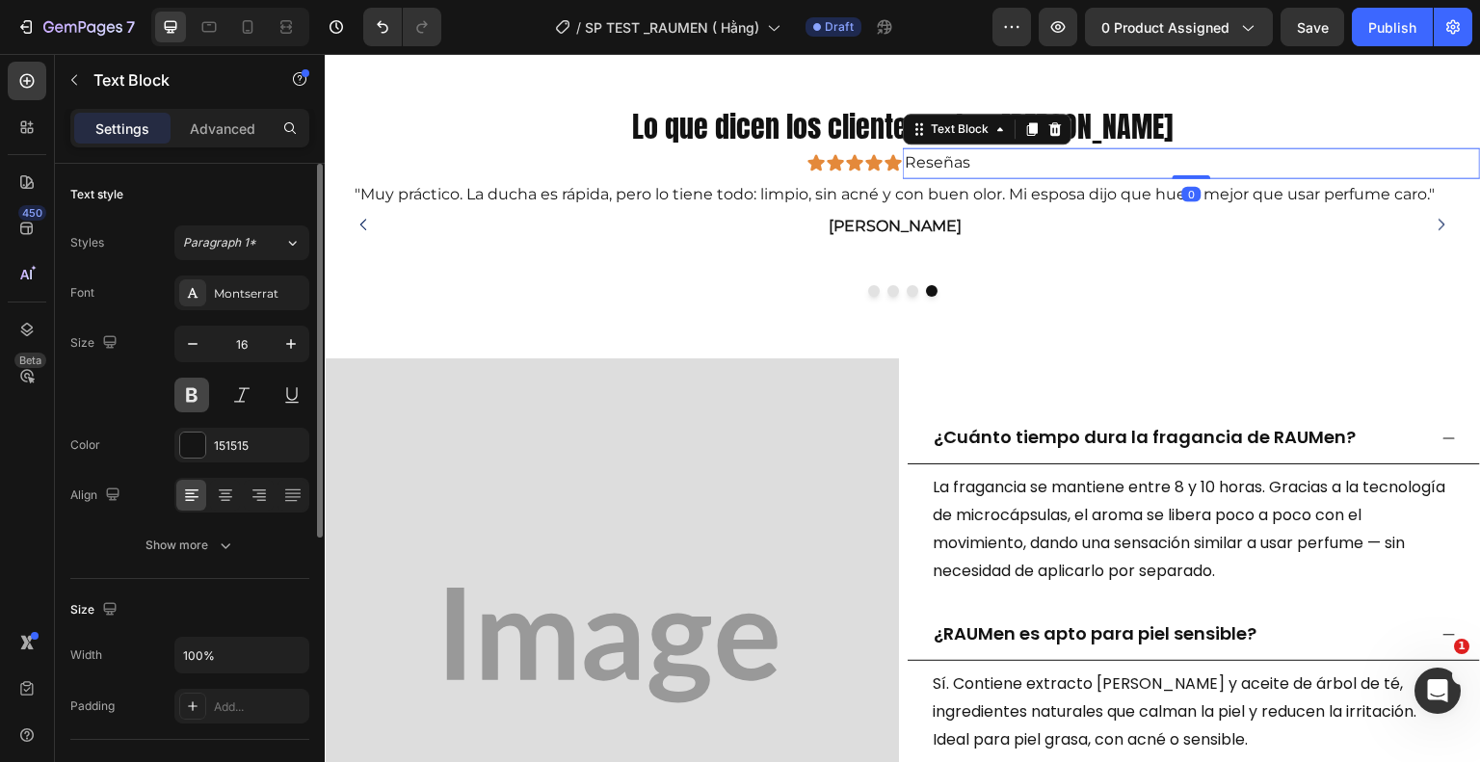
click at [181, 391] on button at bounding box center [191, 395] width 35 height 35
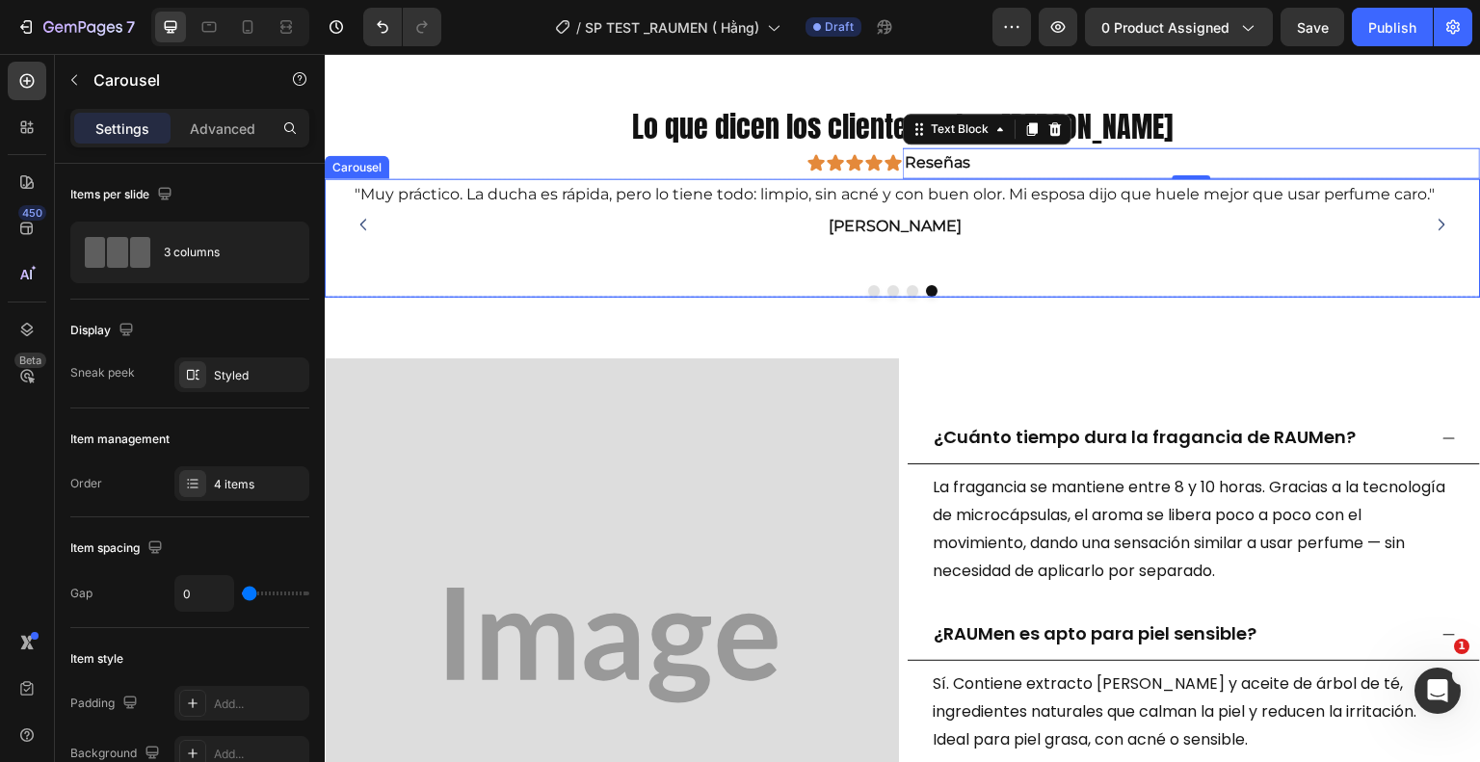
click at [1434, 223] on icon "Carousel Next Arrow" at bounding box center [1442, 224] width 16 height 16
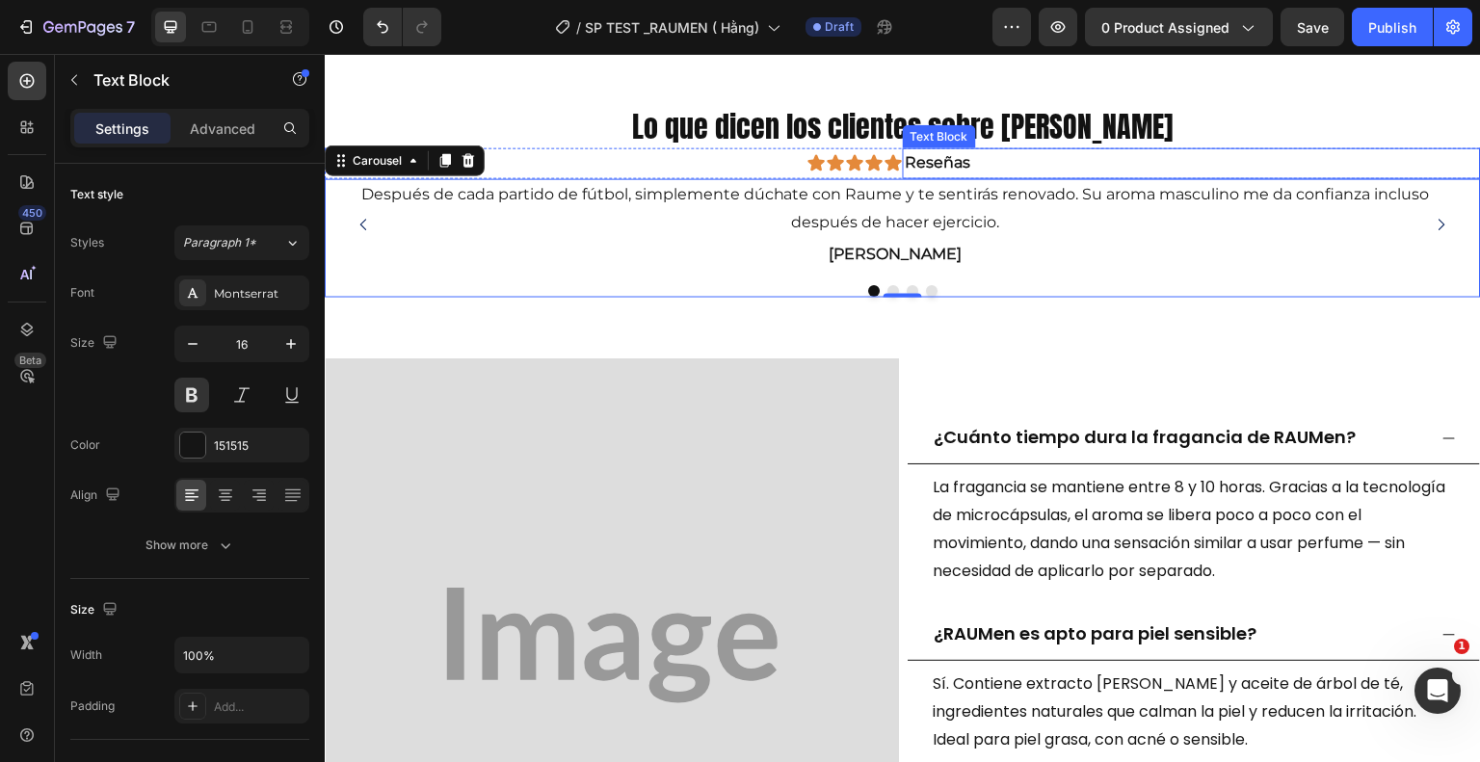
click at [905, 161] on p "Reseñas" at bounding box center [1192, 163] width 574 height 28
click at [1434, 225] on icon "Carousel Next Arrow" at bounding box center [1442, 224] width 16 height 16
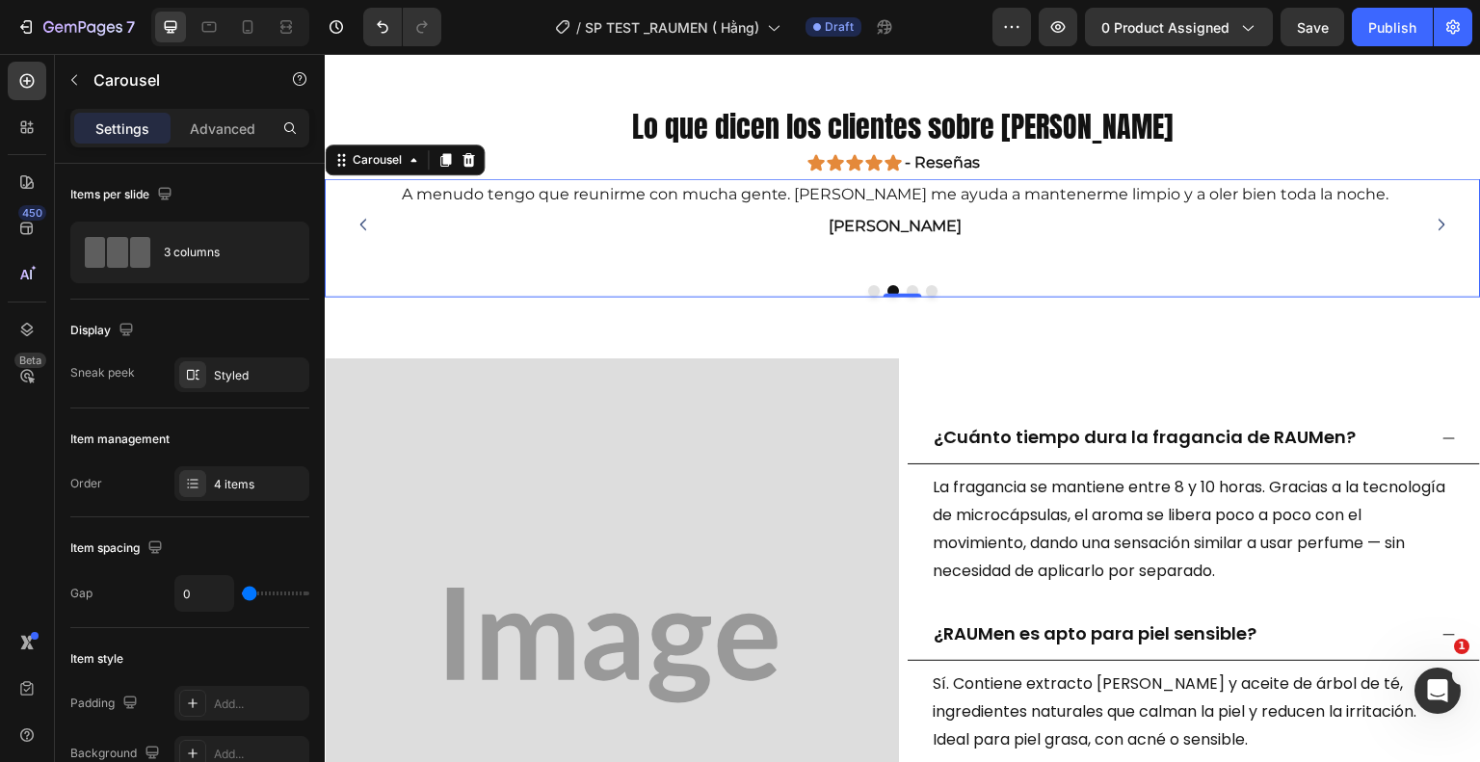
click at [1434, 225] on icon "Carousel Next Arrow" at bounding box center [1442, 224] width 16 height 16
click at [807, 161] on icon at bounding box center [815, 162] width 16 height 16
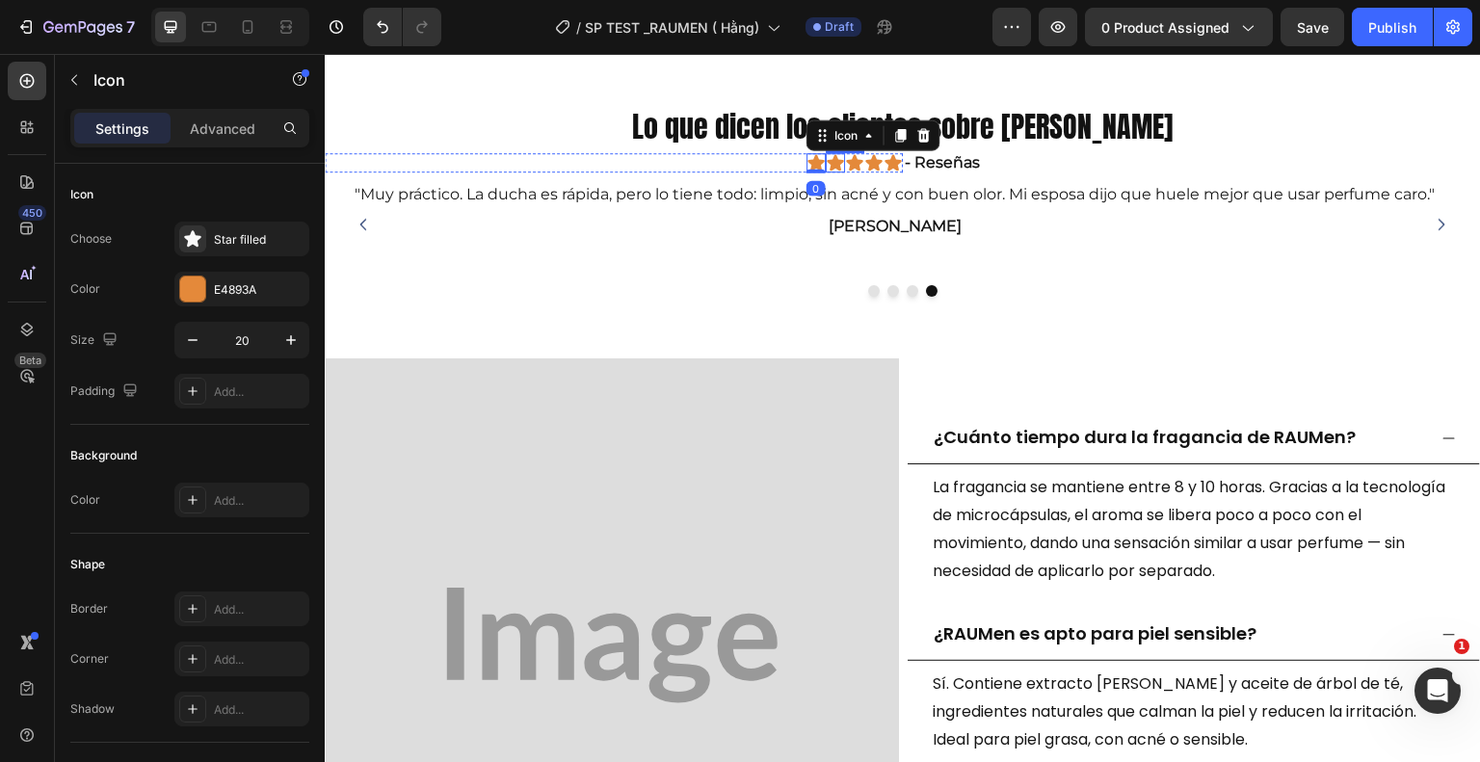
click at [827, 157] on icon at bounding box center [835, 162] width 16 height 16
click at [854, 153] on icon at bounding box center [854, 162] width 19 height 19
click at [875, 159] on icon at bounding box center [873, 162] width 19 height 19
click at [888, 155] on icon at bounding box center [893, 162] width 16 height 16
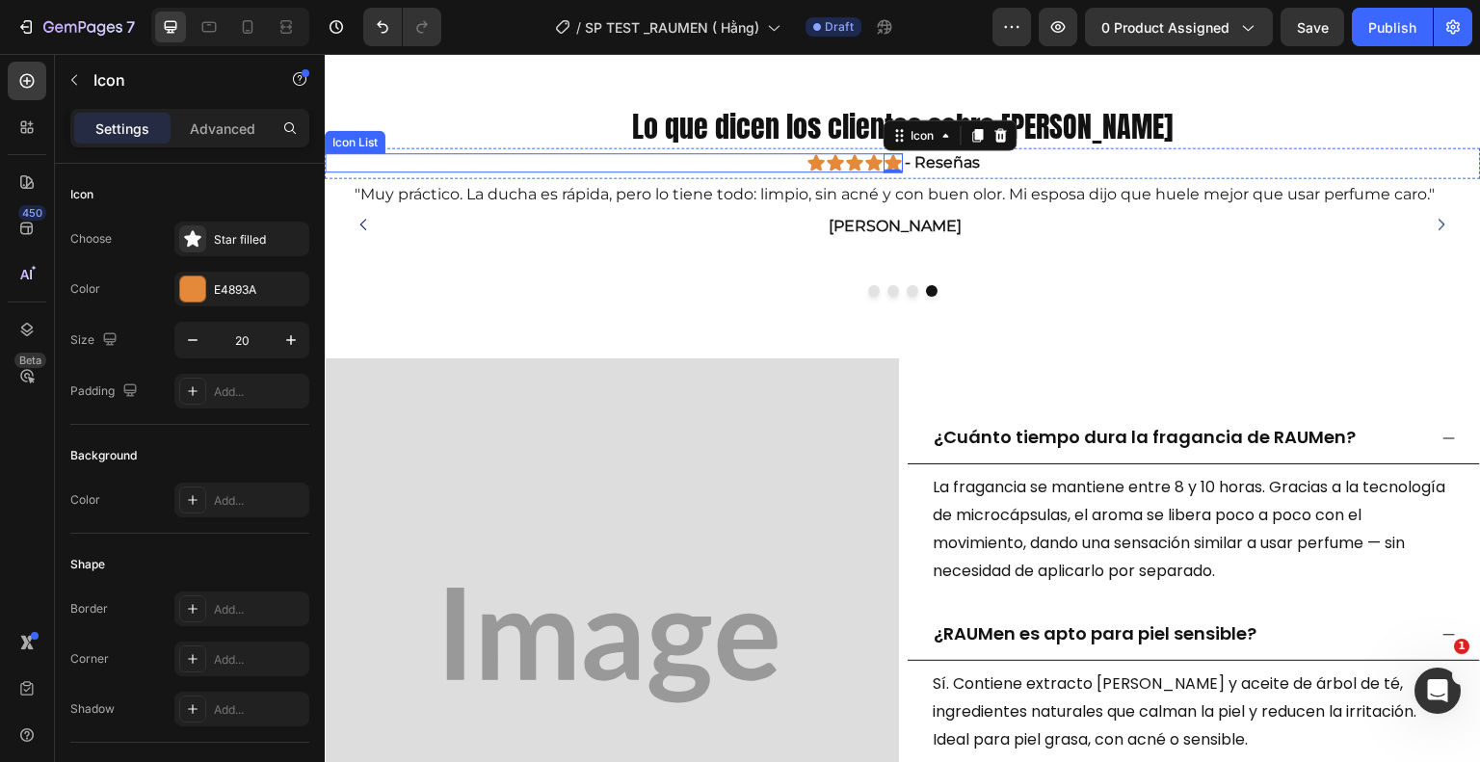
click at [485, 153] on div "Icon Icon Icon Icon Icon 0" at bounding box center [614, 162] width 578 height 19
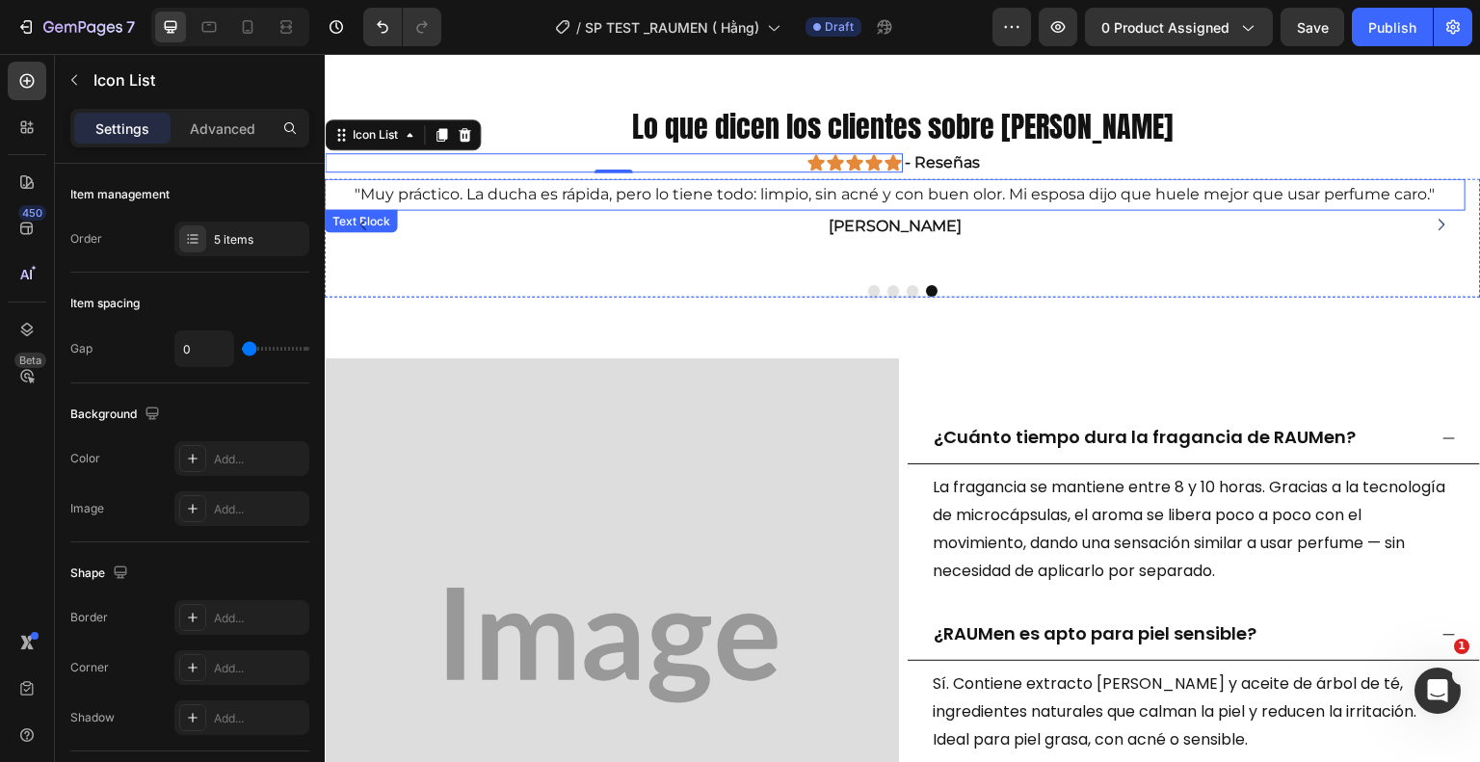
click at [368, 191] on p ""Muy práctico. La ducha es rápida, pero lo tiene todo: limpio, sin acné y con b…" at bounding box center [896, 194] width 1138 height 28
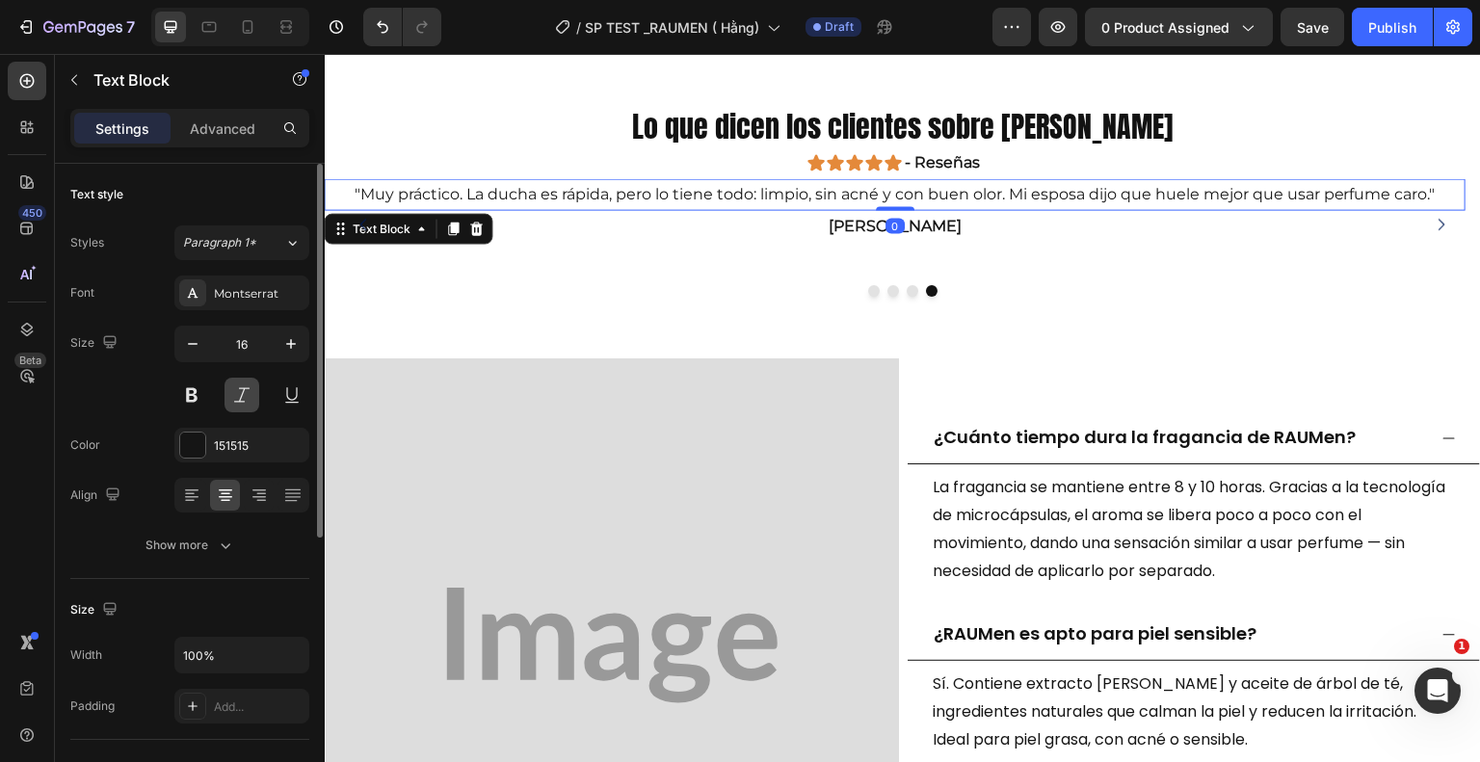
click at [239, 386] on button at bounding box center [242, 395] width 35 height 35
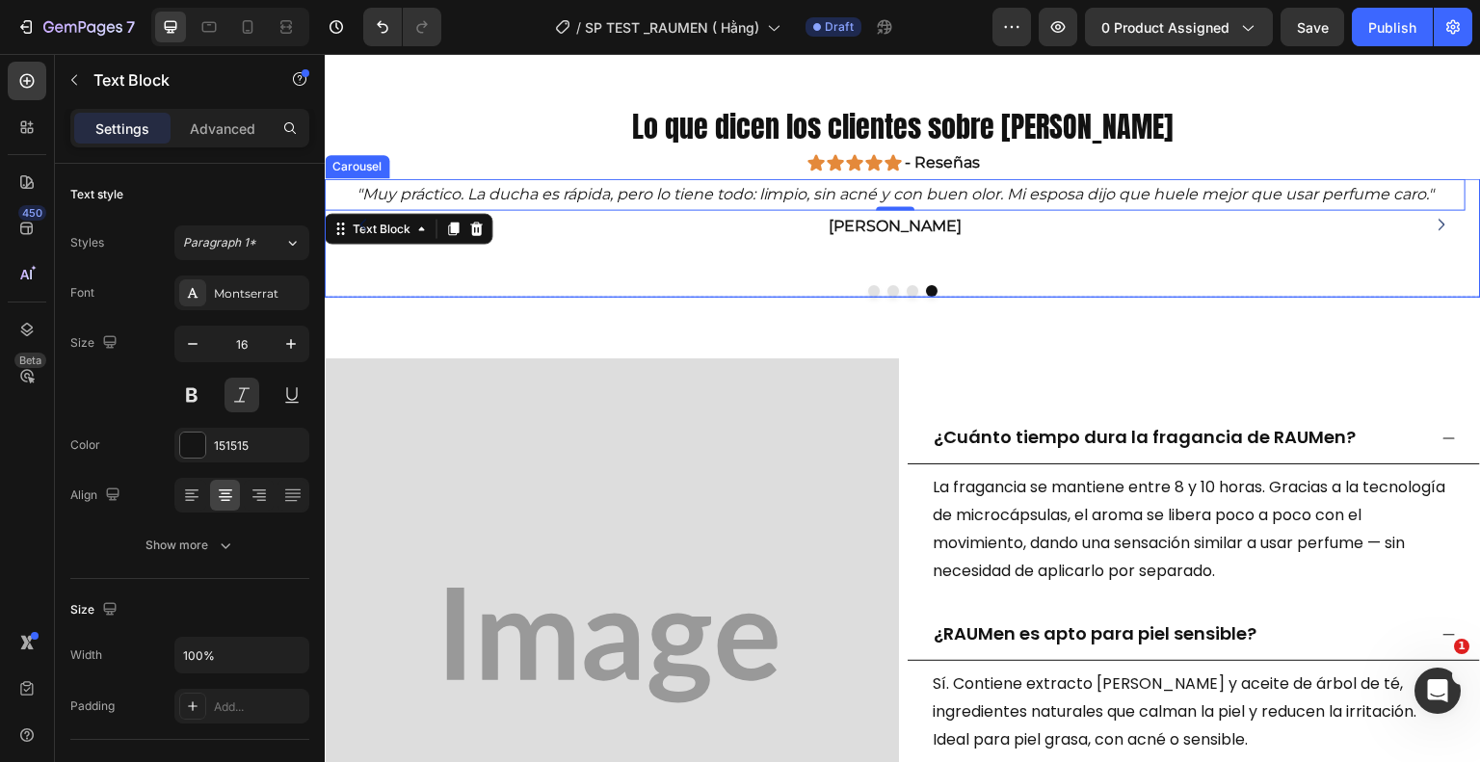
click at [1434, 216] on icon "Carousel Next Arrow" at bounding box center [1442, 224] width 16 height 16
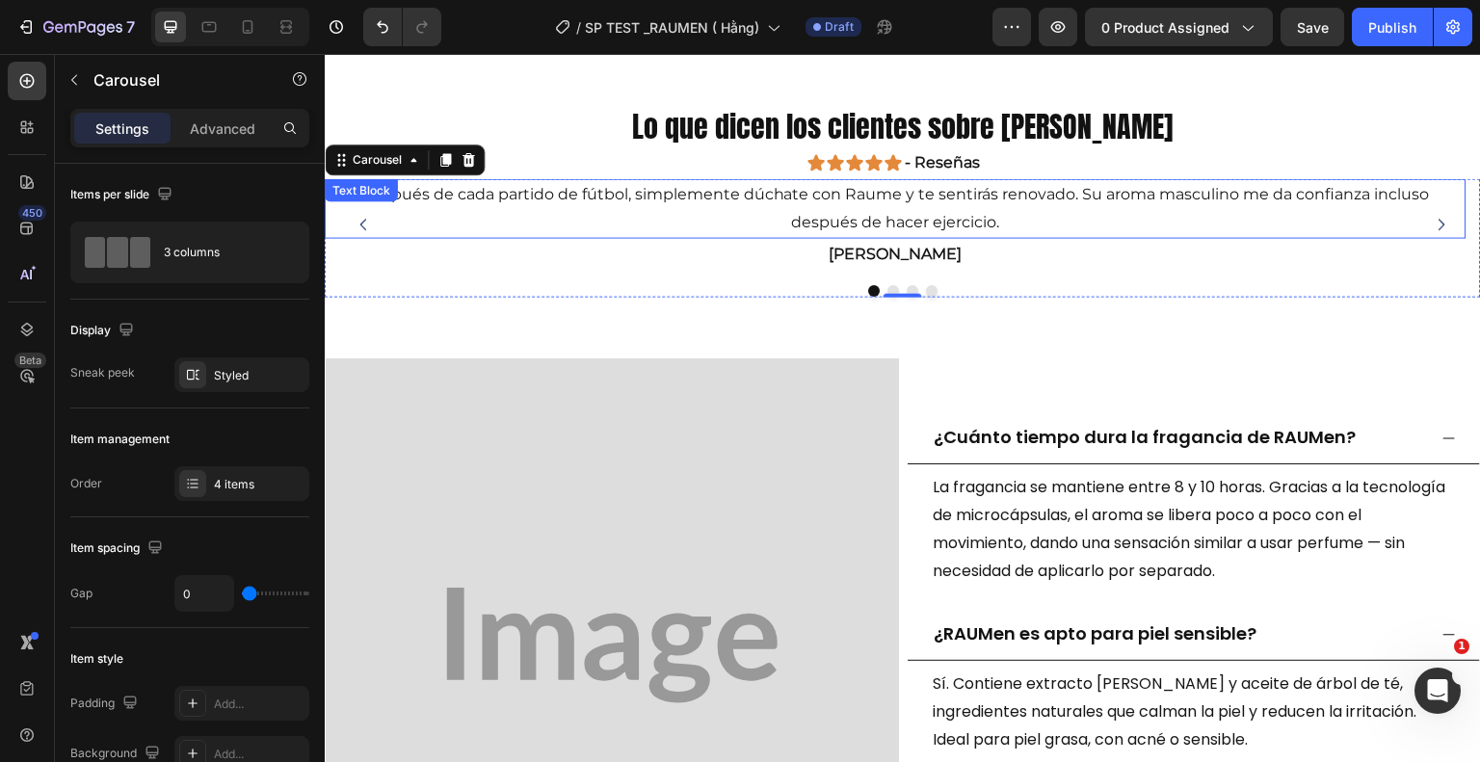
click at [542, 190] on p "Después de cada partido de fútbol, ​​simplemente dúchate con Raume y te sentirá…" at bounding box center [896, 208] width 1138 height 56
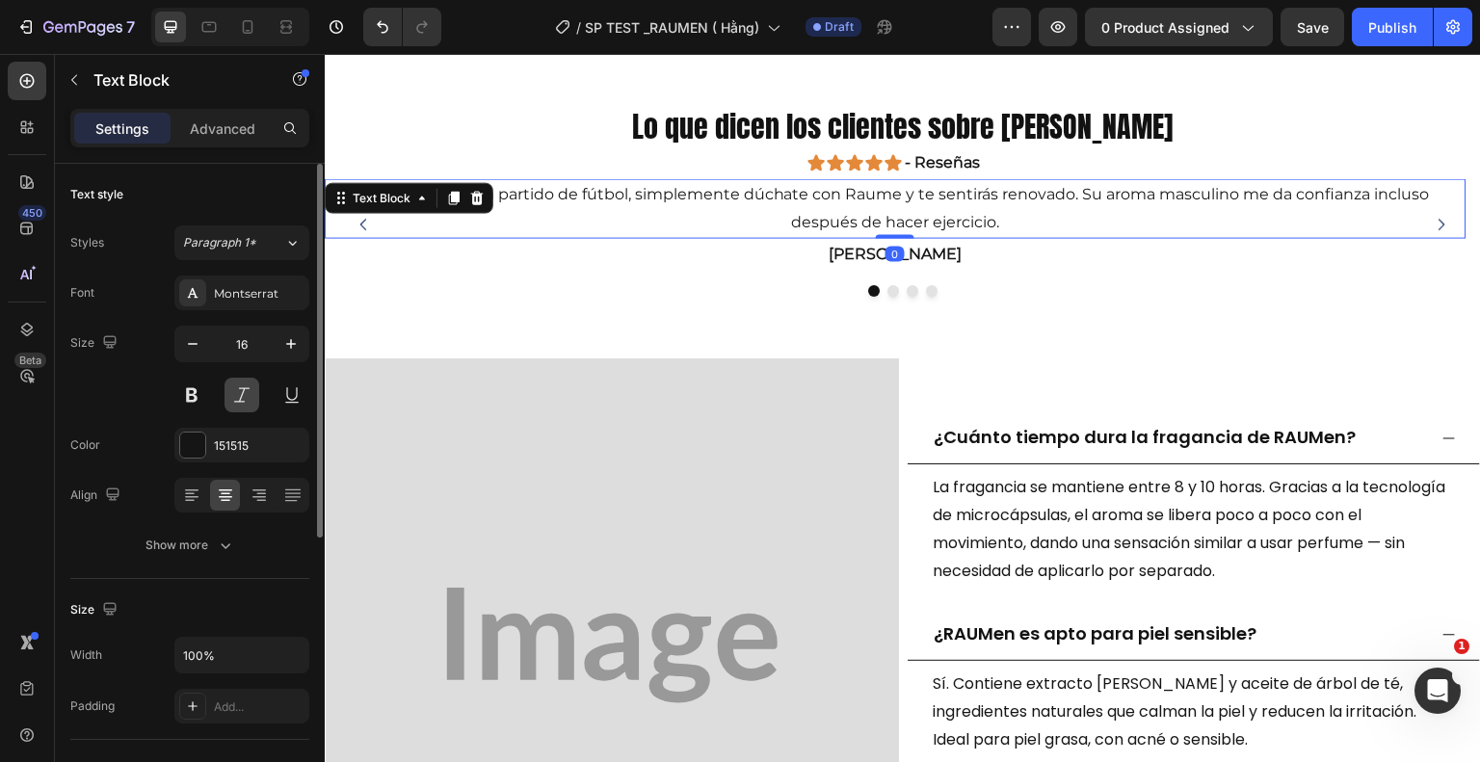
click at [252, 392] on button at bounding box center [242, 395] width 35 height 35
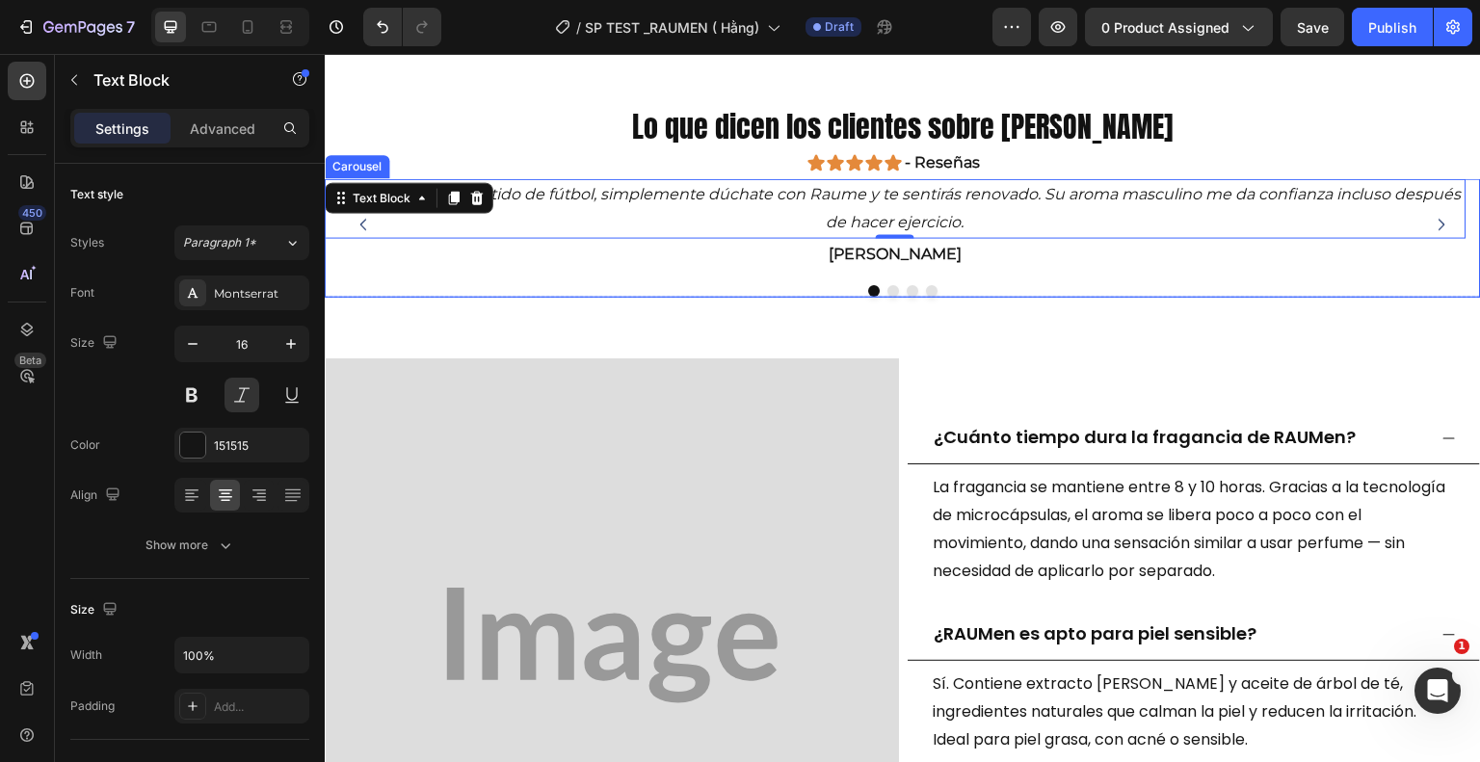
click at [1434, 216] on icon "Carousel Next Arrow" at bounding box center [1442, 224] width 16 height 16
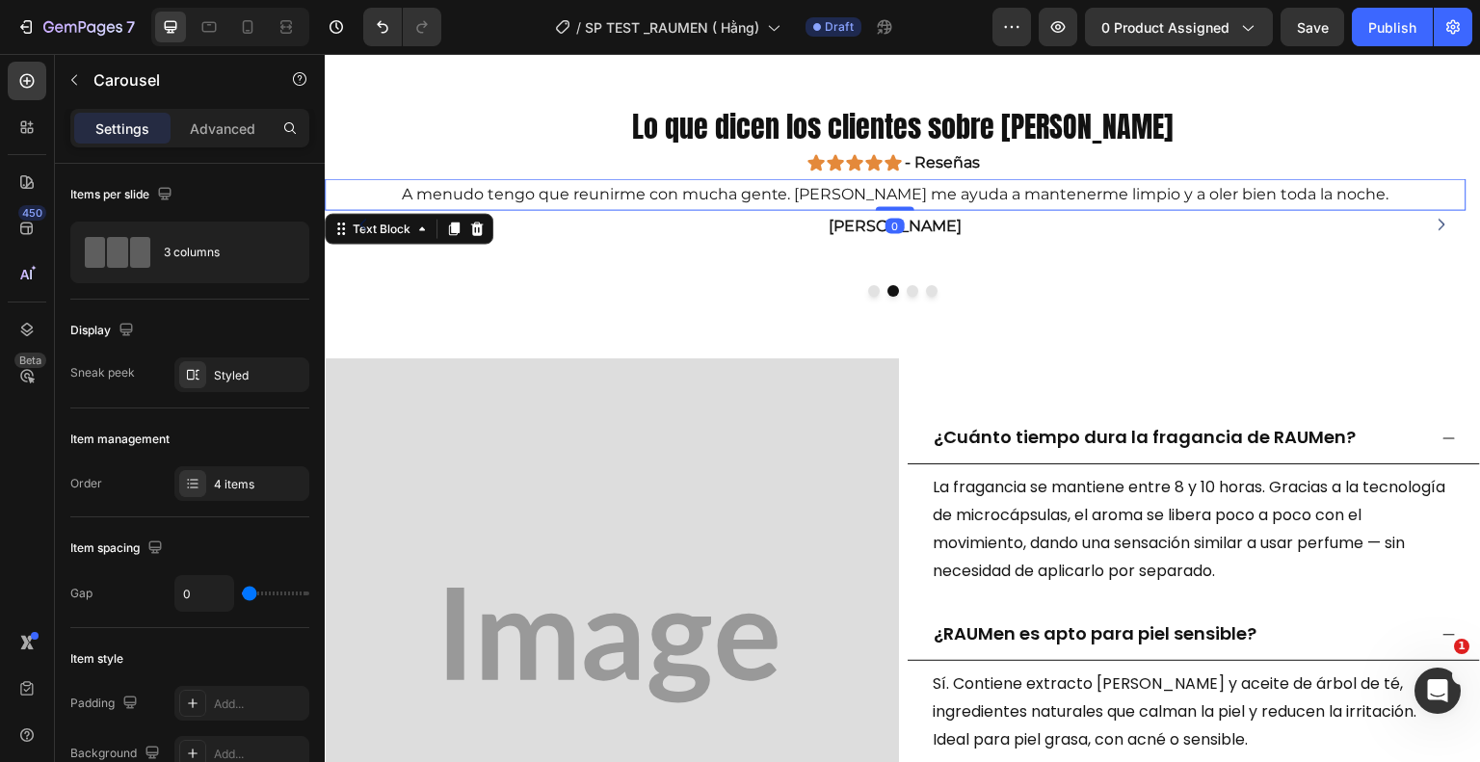
click at [602, 192] on p "A menudo tengo que reunirme con mucha gente. RAUMen me ayuda a mantenerme limpi…" at bounding box center [896, 194] width 1138 height 28
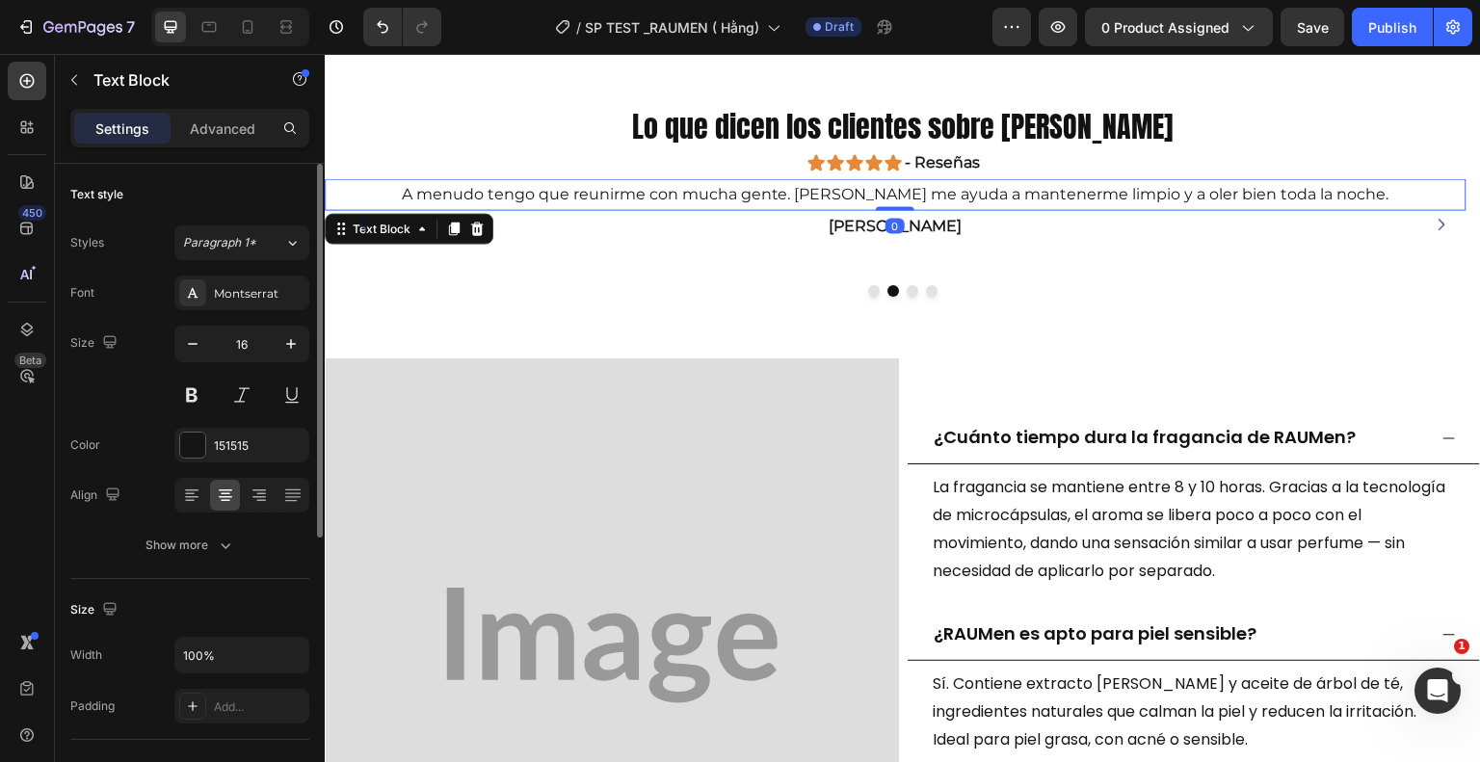
click at [260, 391] on div at bounding box center [241, 395] width 135 height 35
click at [227, 378] on button at bounding box center [242, 395] width 35 height 35
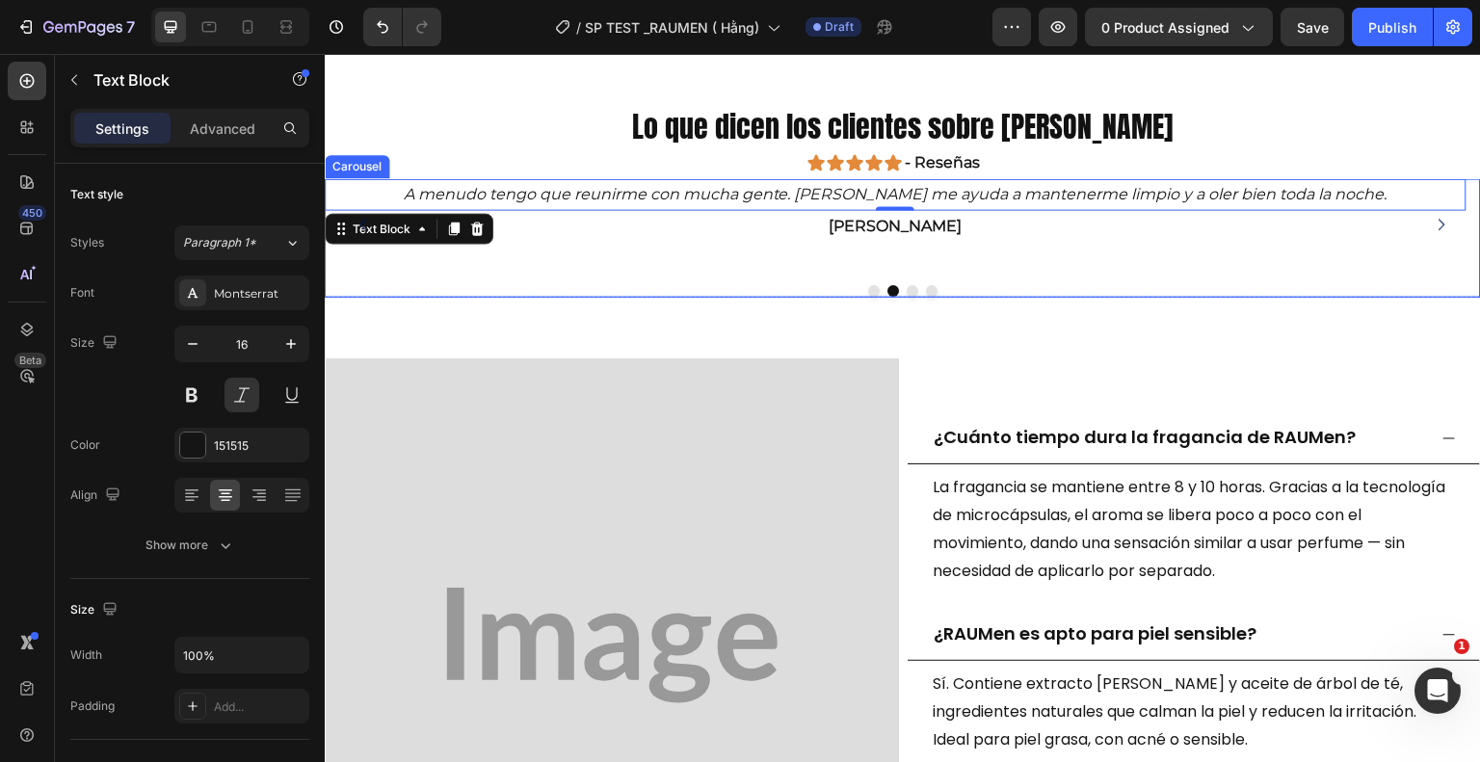
click at [1434, 222] on icon "Carousel Next Arrow" at bounding box center [1442, 224] width 16 height 16
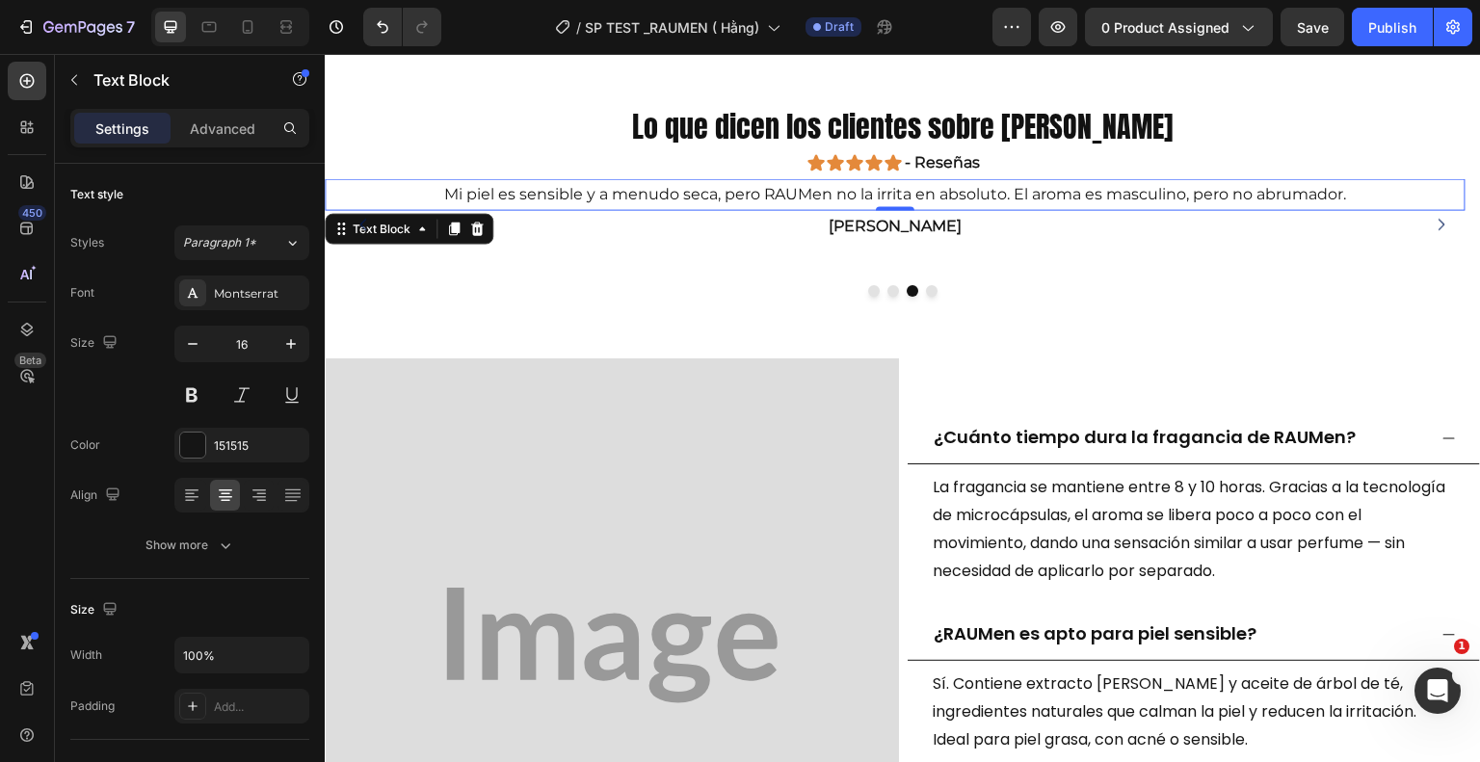
click at [1016, 188] on p "Mi piel es sensible y a menudo seca, pero RAUMen no la irrita en absoluto. El a…" at bounding box center [896, 194] width 1138 height 28
click at [231, 386] on button at bounding box center [242, 395] width 35 height 35
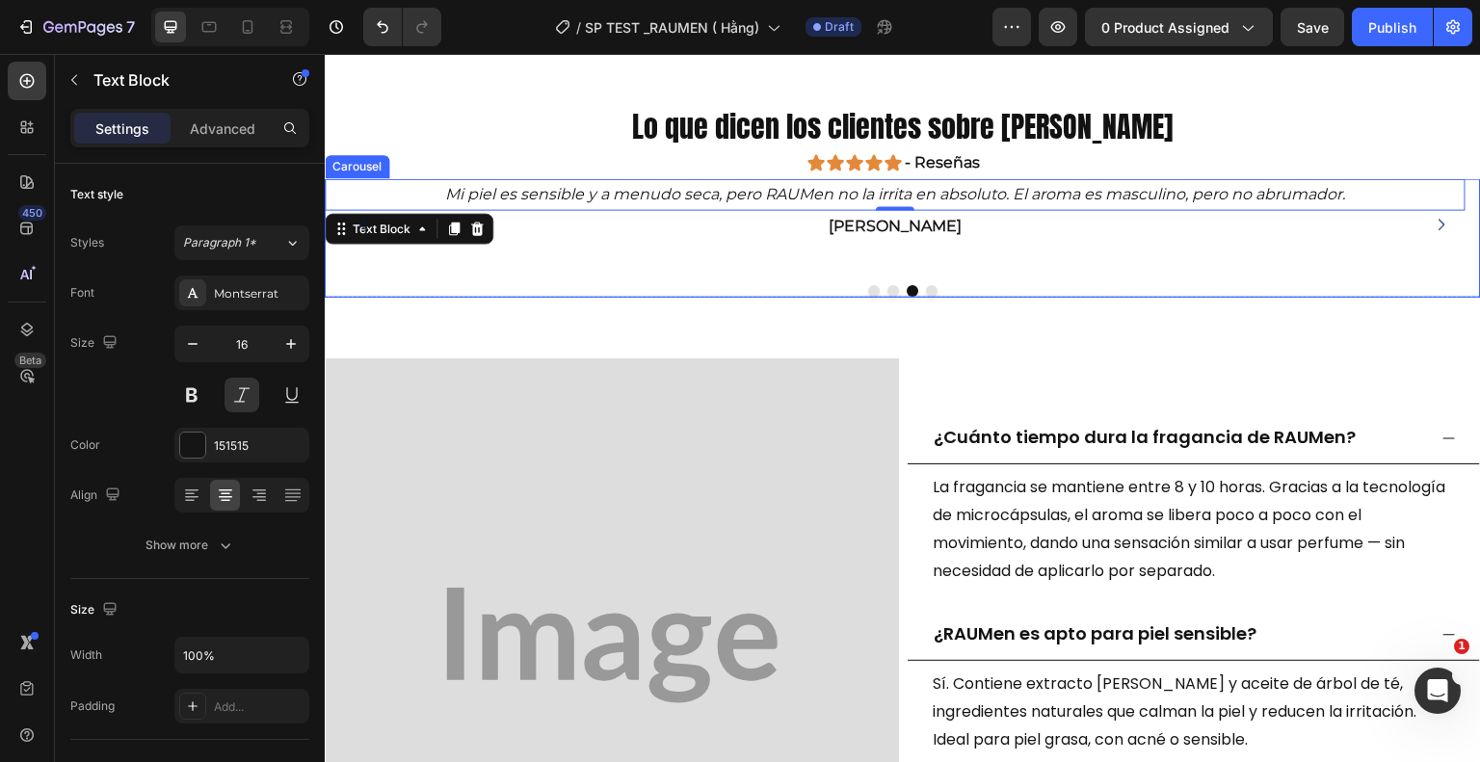
click at [1440, 220] on button "Carousel Next Arrow" at bounding box center [1441, 223] width 47 height 47
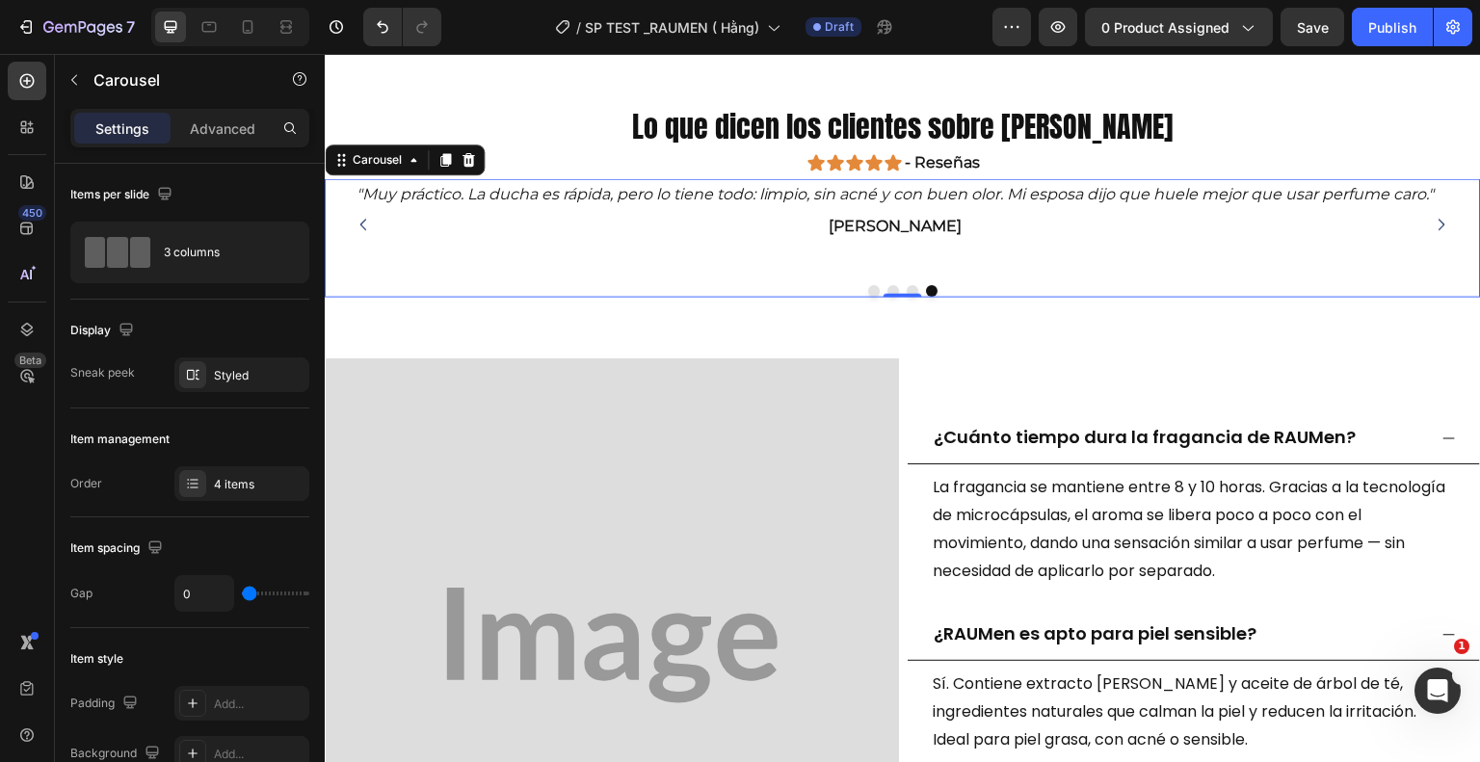
click at [489, 266] on div "Después de cada partido de fútbol, ​​simplemente dúchate con Raume y te sentirá…" at bounding box center [903, 237] width 1156 height 118
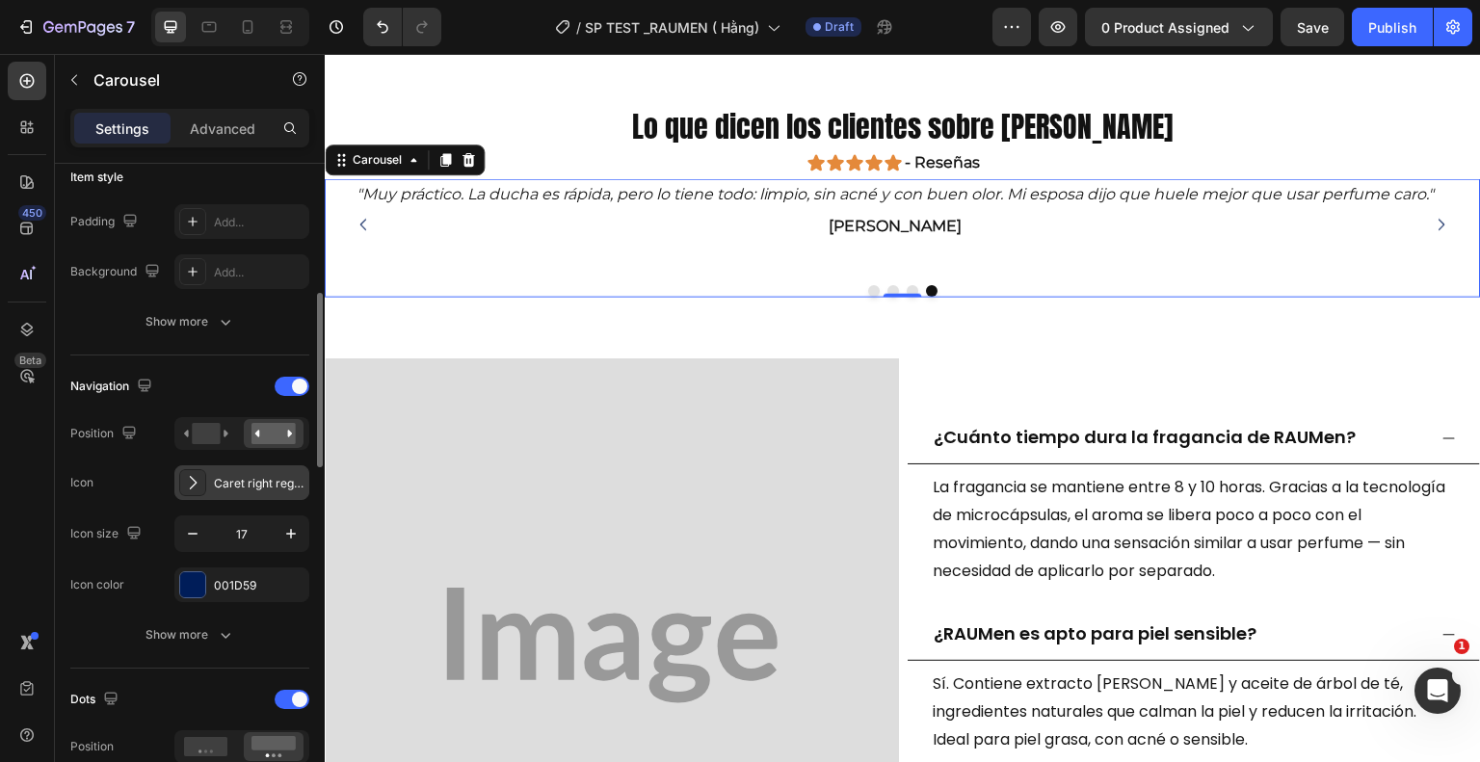
scroll to position [578, 0]
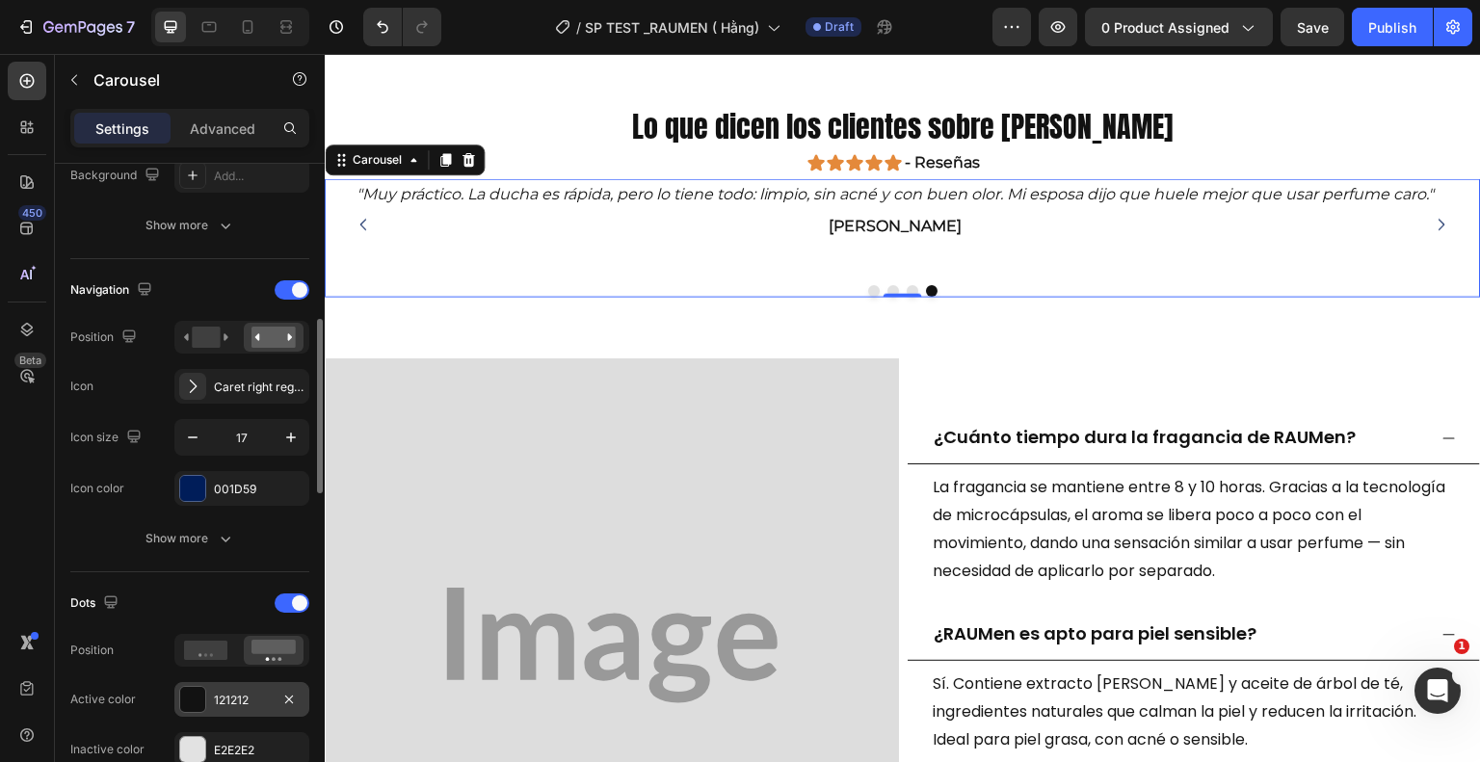
click at [255, 705] on div "121212" at bounding box center [242, 700] width 56 height 17
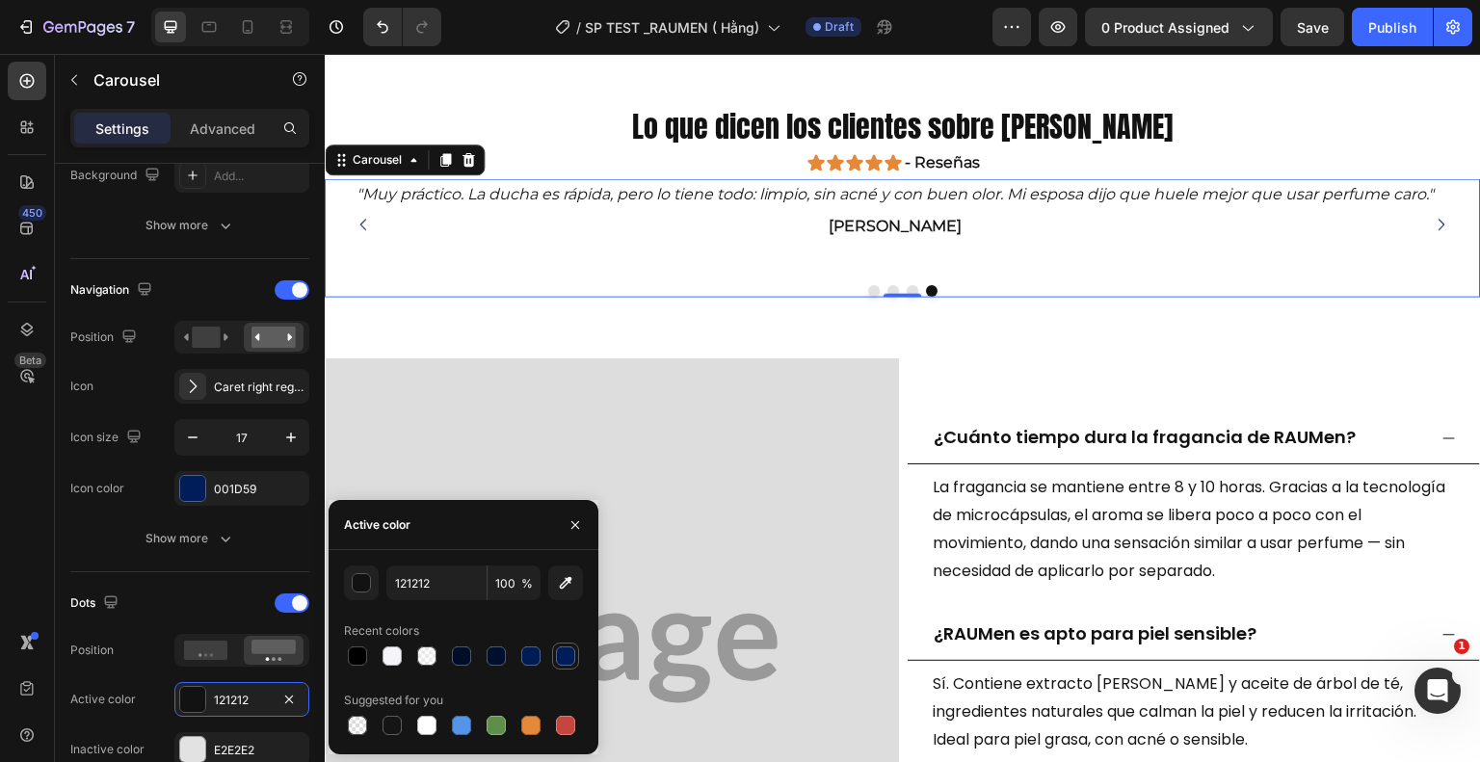
click at [570, 654] on div at bounding box center [565, 656] width 19 height 19
type input "001D59"
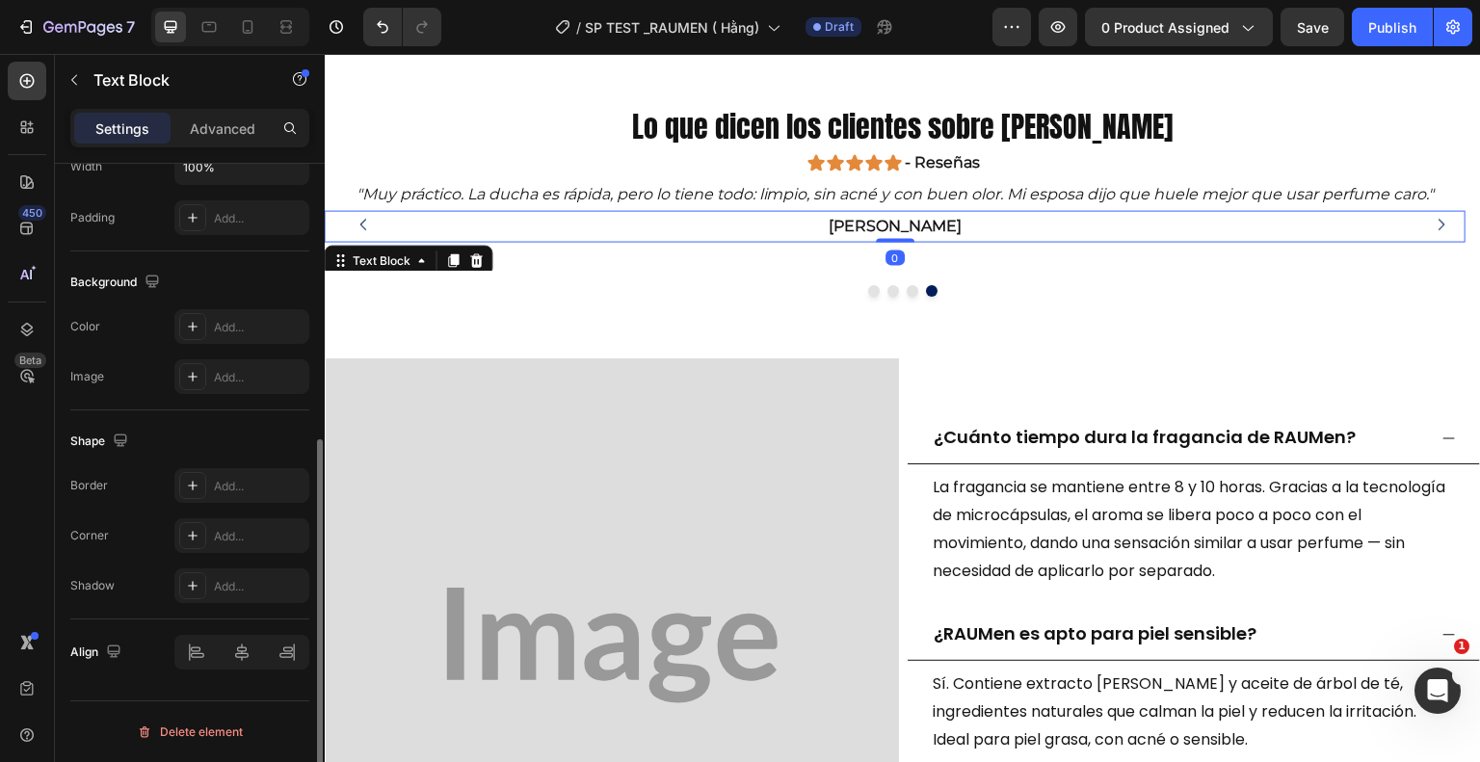
scroll to position [0, 0]
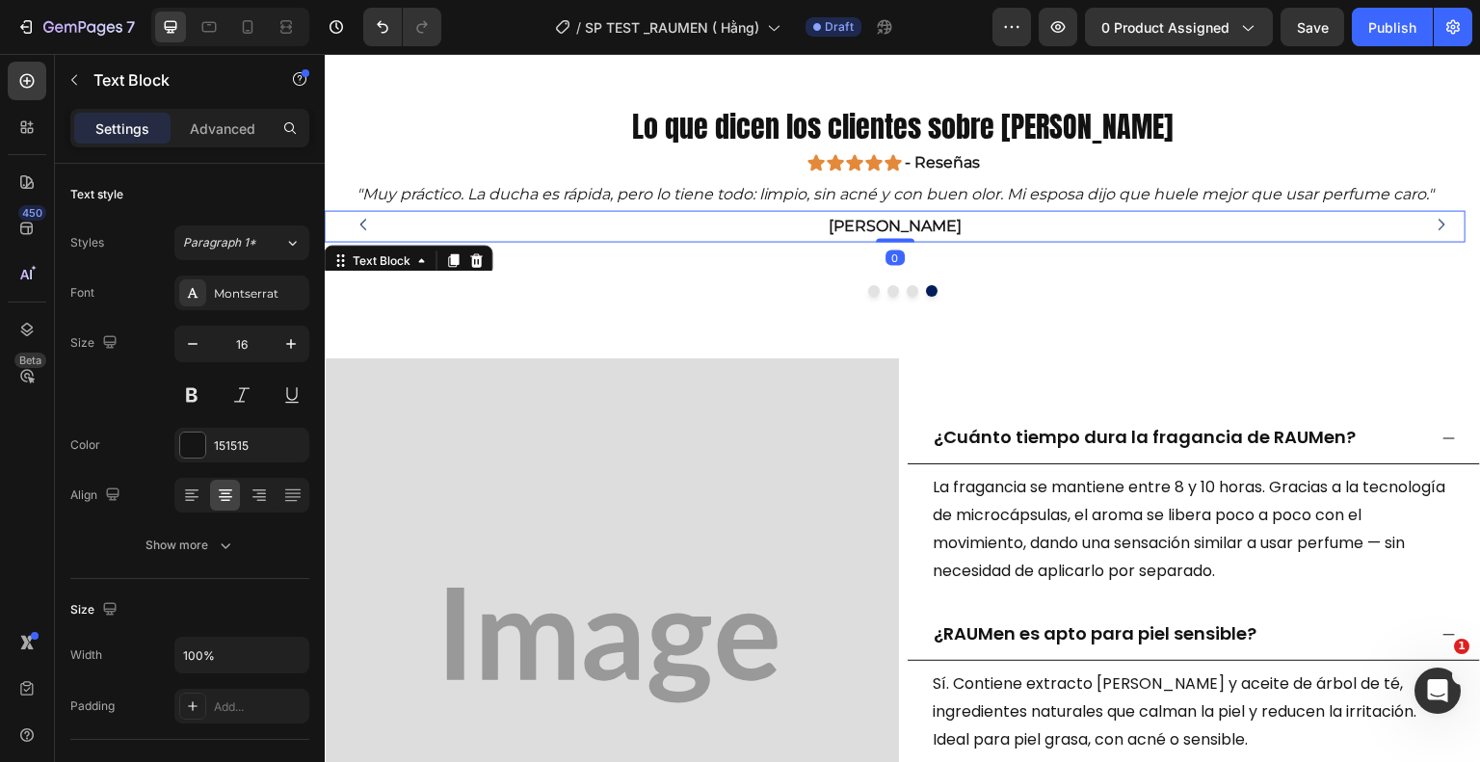
click at [747, 230] on p "[PERSON_NAME]" at bounding box center [896, 226] width 1138 height 28
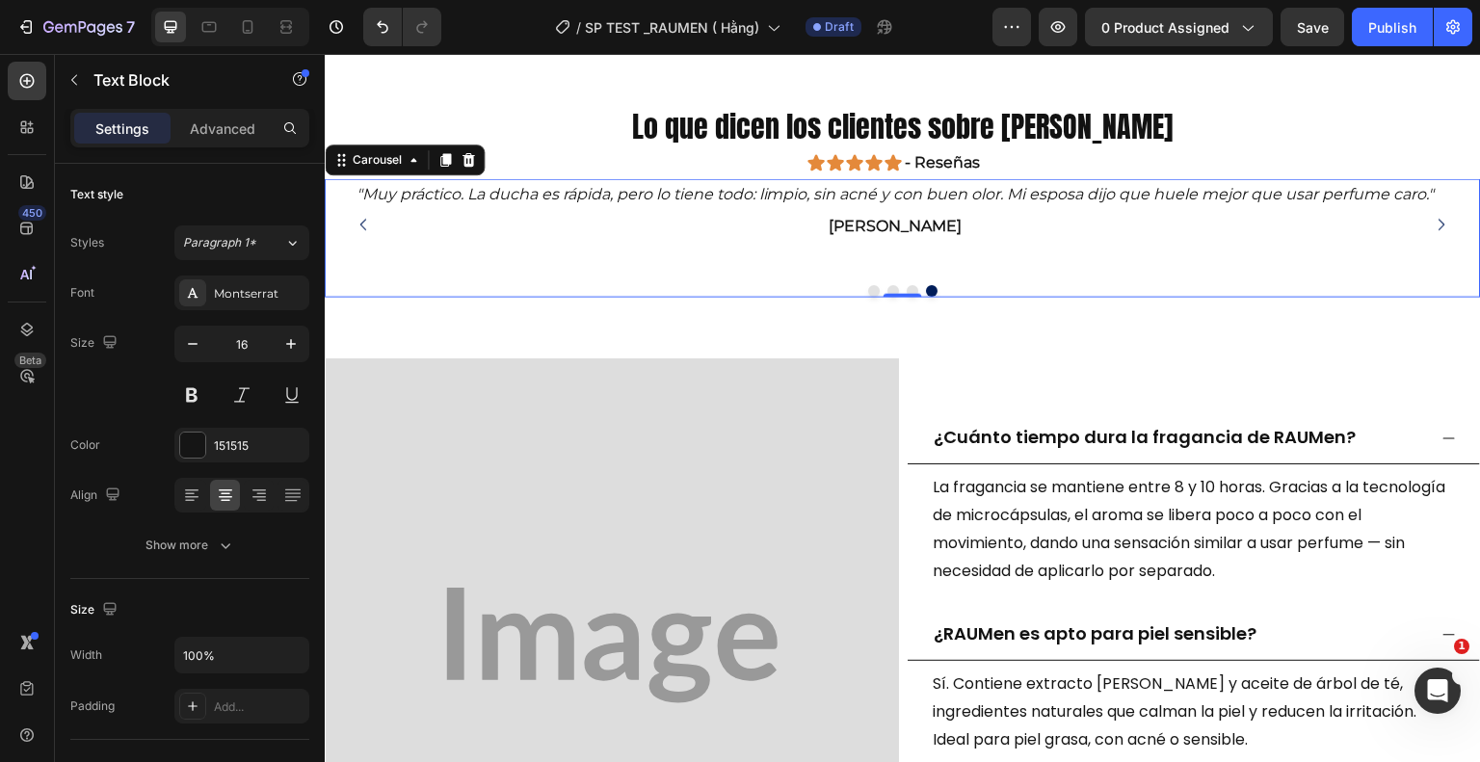
click at [1434, 227] on icon "Carousel Next Arrow" at bounding box center [1442, 224] width 16 height 16
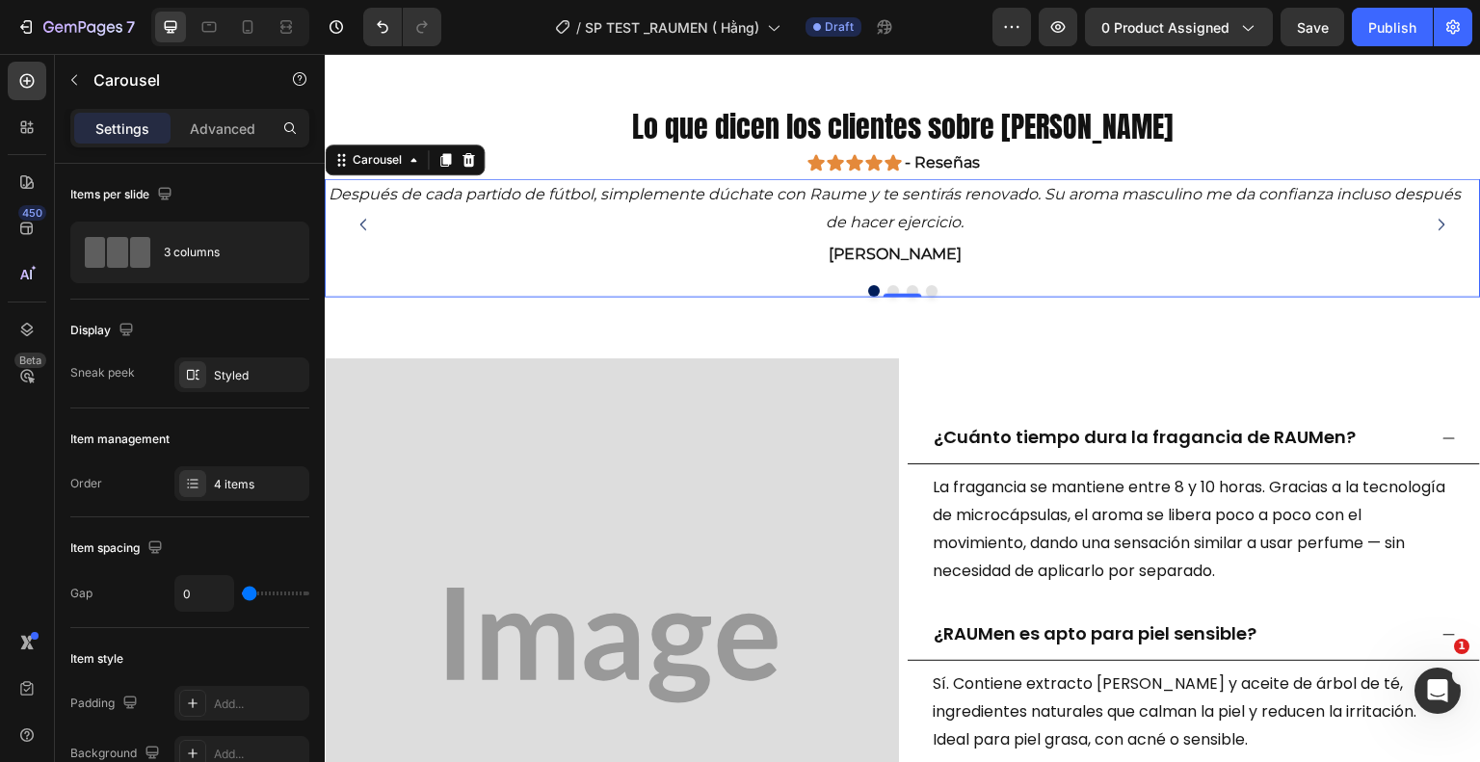
click at [1434, 227] on icon "Carousel Next Arrow" at bounding box center [1442, 224] width 16 height 16
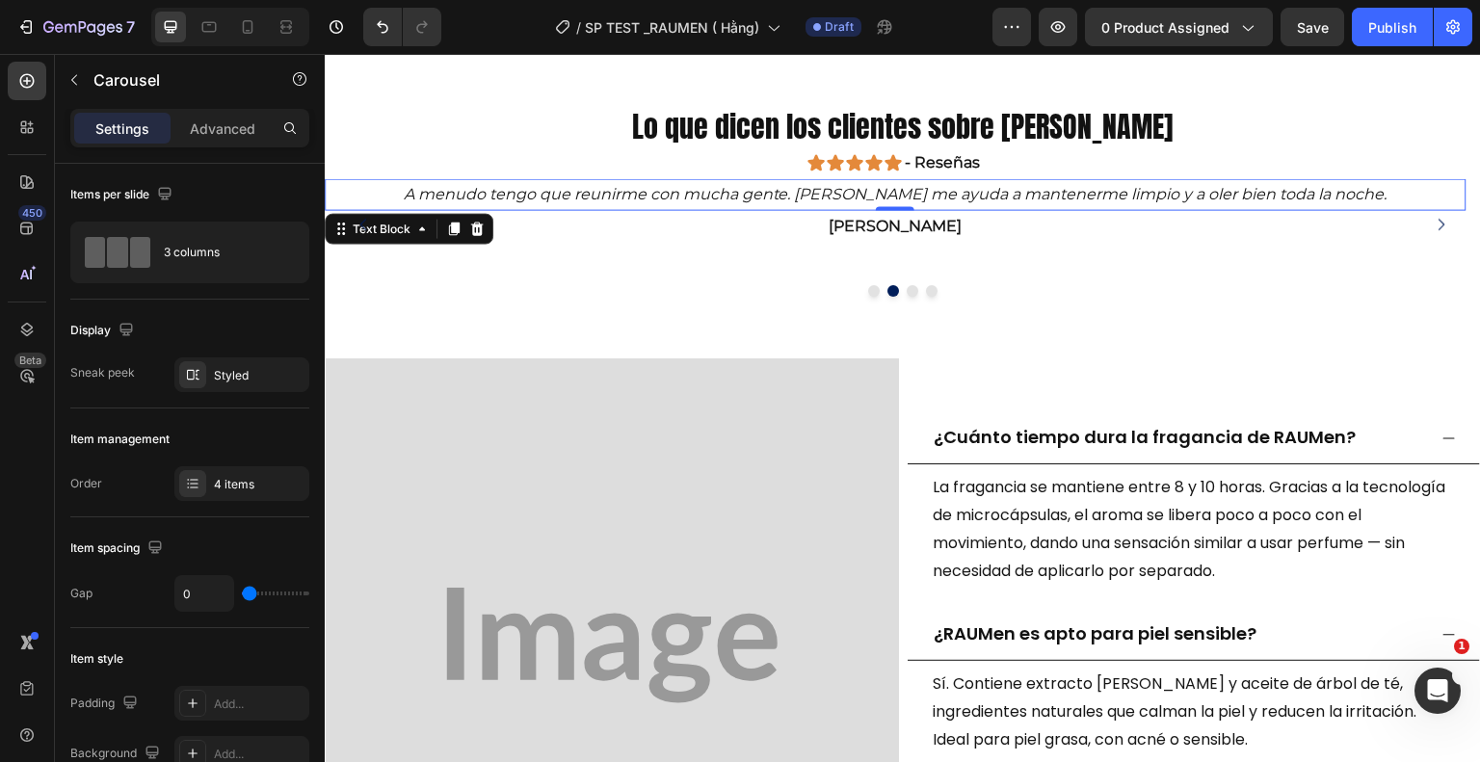
click at [1363, 191] on p "A menudo tengo que reunirme con mucha gente. RAUMen me ayuda a mantenerme limpi…" at bounding box center [896, 194] width 1138 height 28
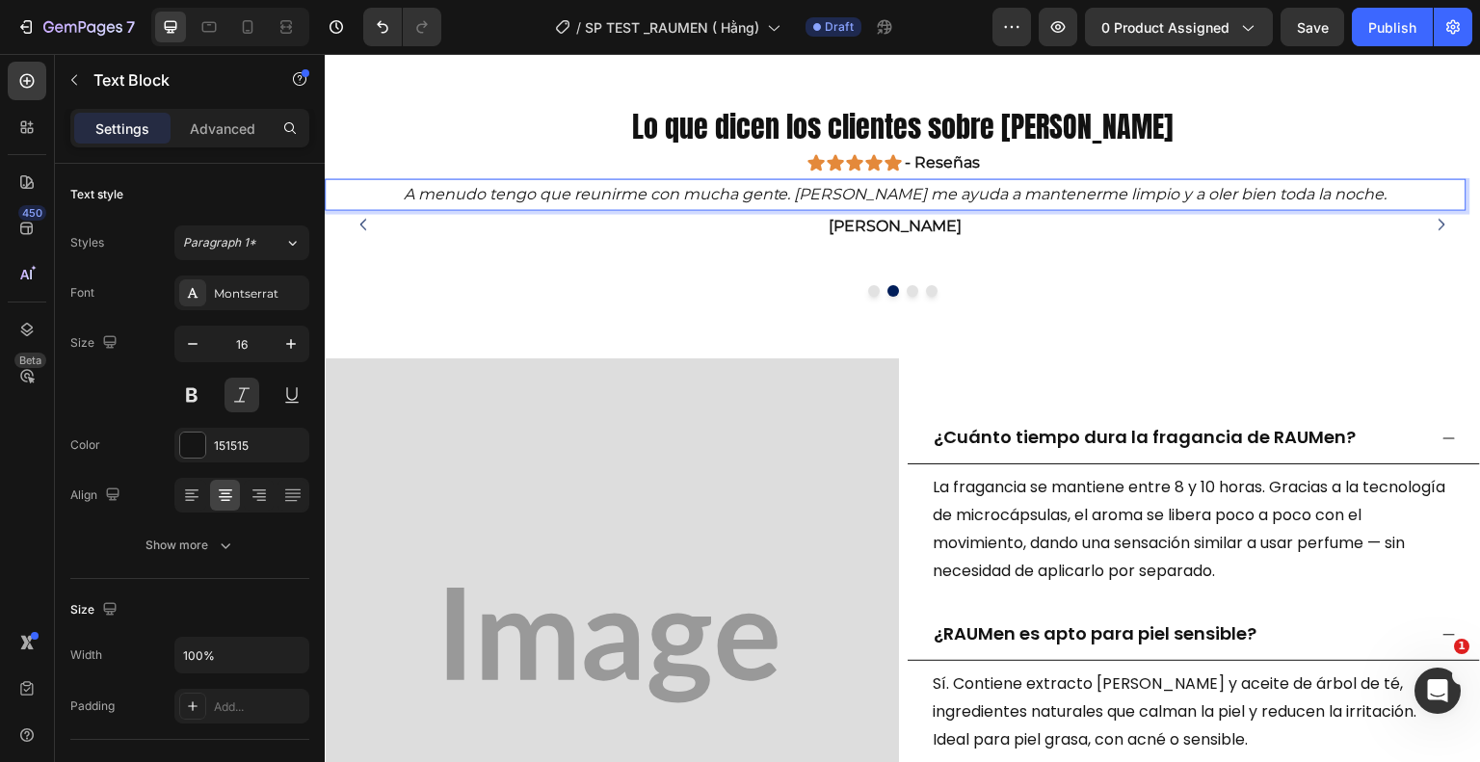
click at [1363, 191] on p "A menudo tengo que reunirme con mucha gente. RAUMen me ayuda a mantenerme limpi…" at bounding box center [896, 194] width 1138 height 28
click at [427, 180] on p "A menudo tengo que reunirme con mucha gente. RAUMen me ayuda a mantenerme limpi…" at bounding box center [896, 194] width 1138 height 28
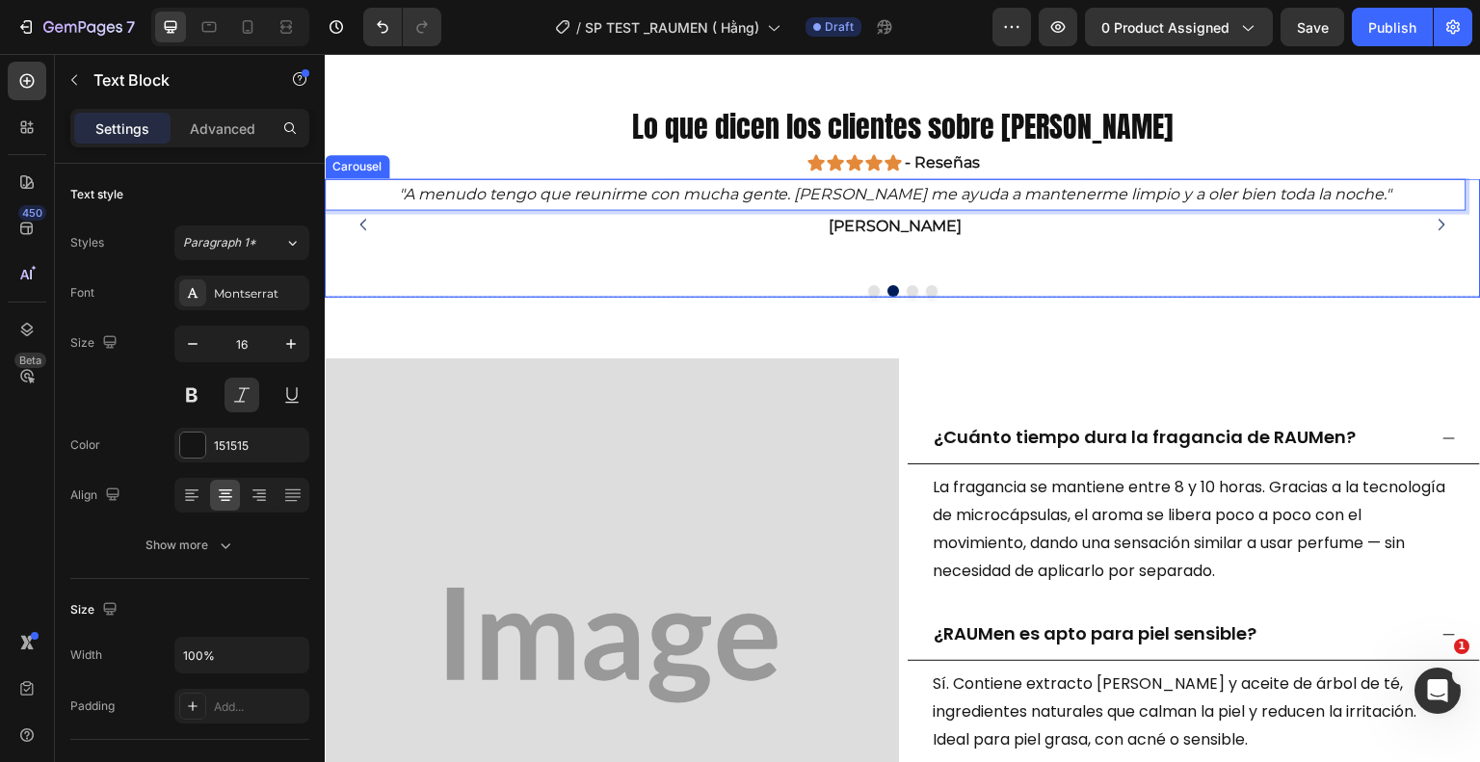
click at [1438, 226] on button "Carousel Next Arrow" at bounding box center [1441, 223] width 47 height 47
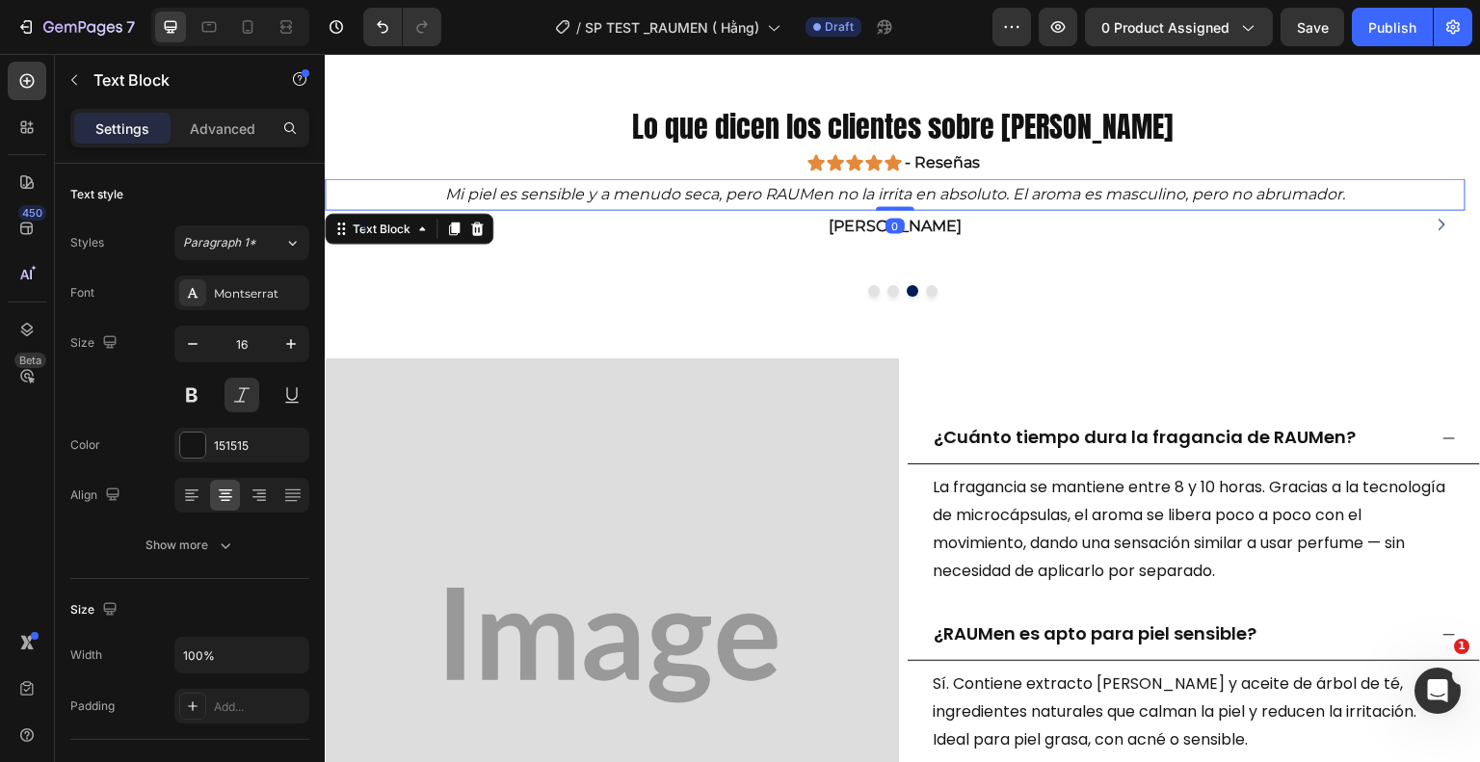
click at [1361, 196] on p "Mi piel es sensible y a menudo seca, pero RAUMen no la irrita en absoluto. El a…" at bounding box center [896, 194] width 1138 height 28
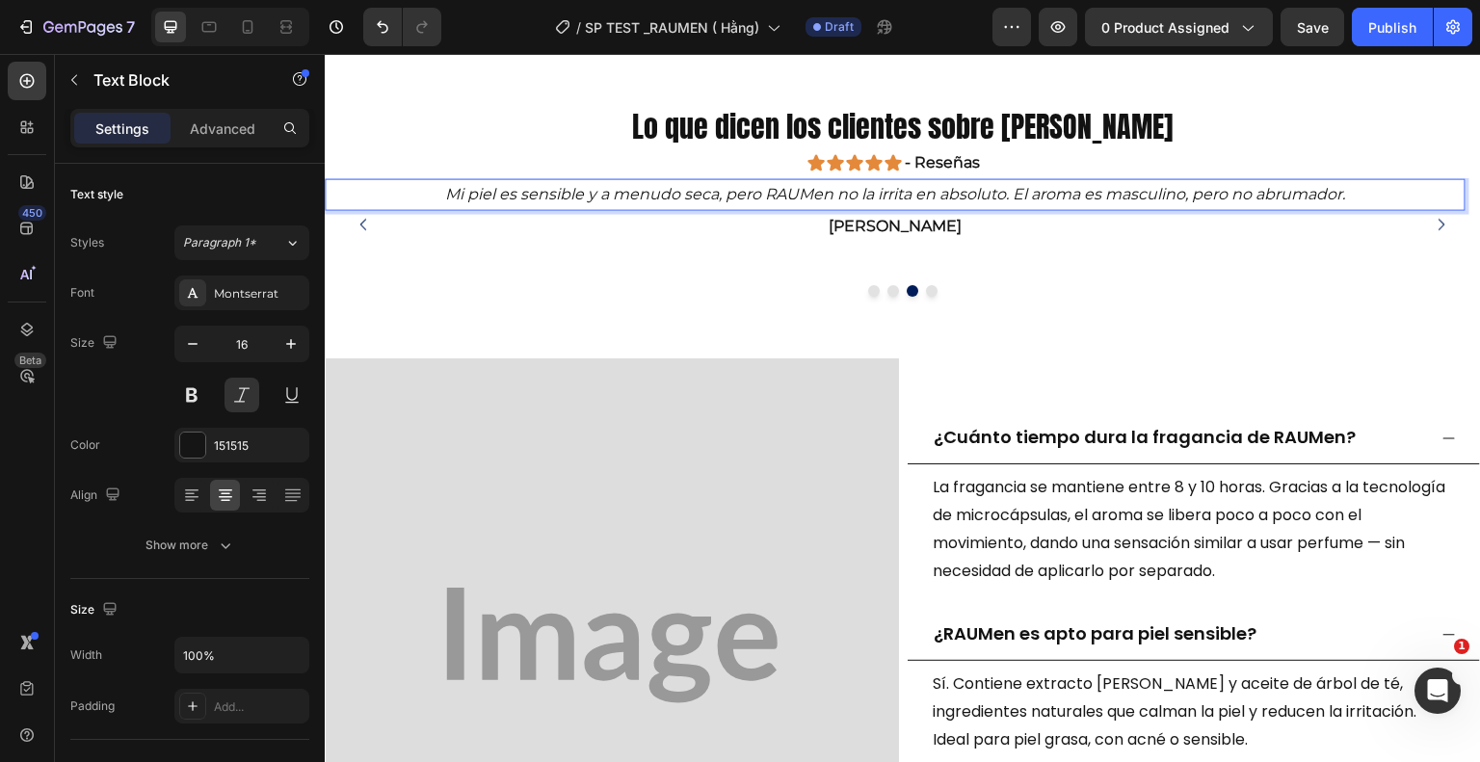
click at [1361, 196] on p "Mi piel es sensible y a menudo seca, pero RAUMen no la irrita en absoluto. El a…" at bounding box center [896, 194] width 1138 height 28
click at [436, 188] on p "Mi piel es sensible y a menudo seca, pero RAUMen no la irrita en absoluto. El a…" at bounding box center [896, 194] width 1138 height 28
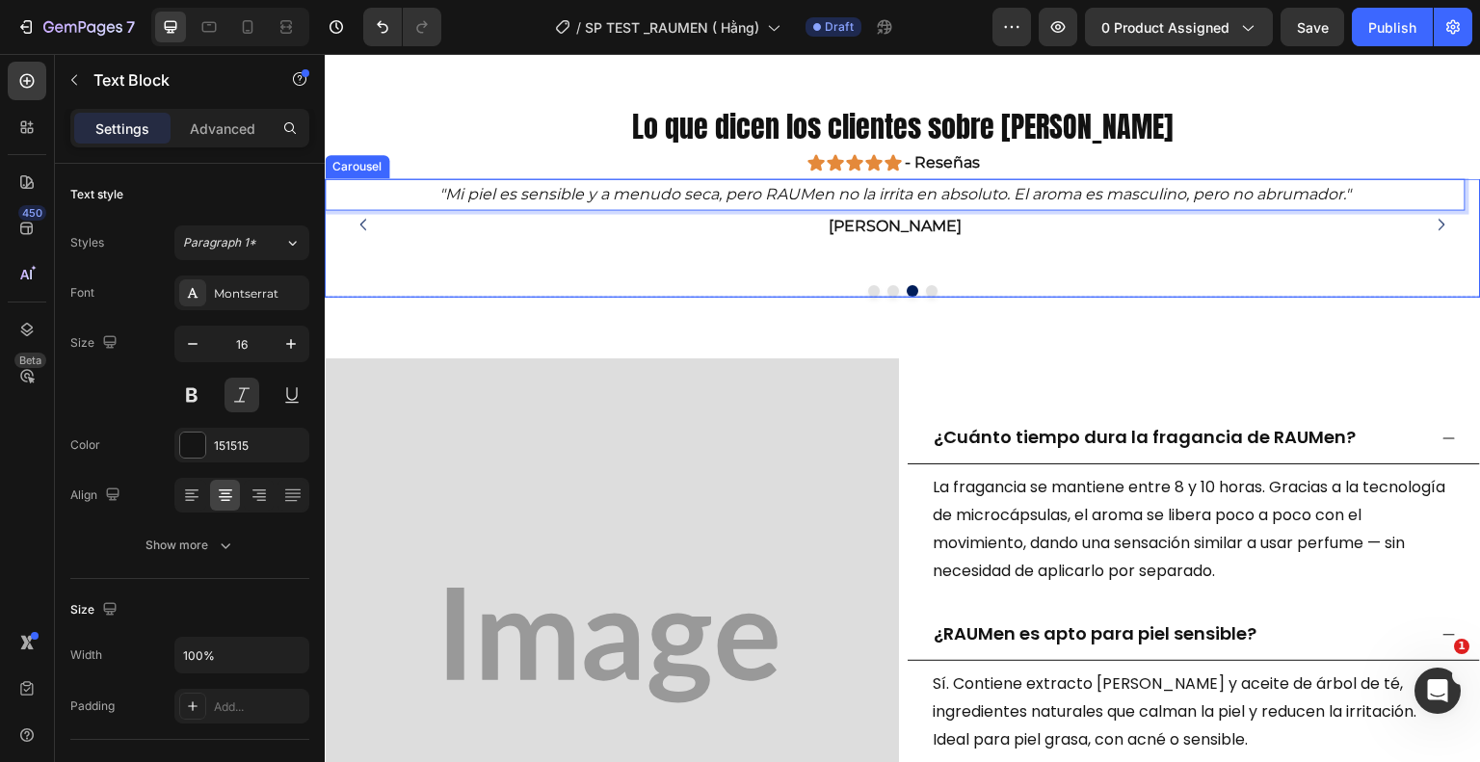
click at [1418, 227] on button "Carousel Next Arrow" at bounding box center [1441, 223] width 47 height 47
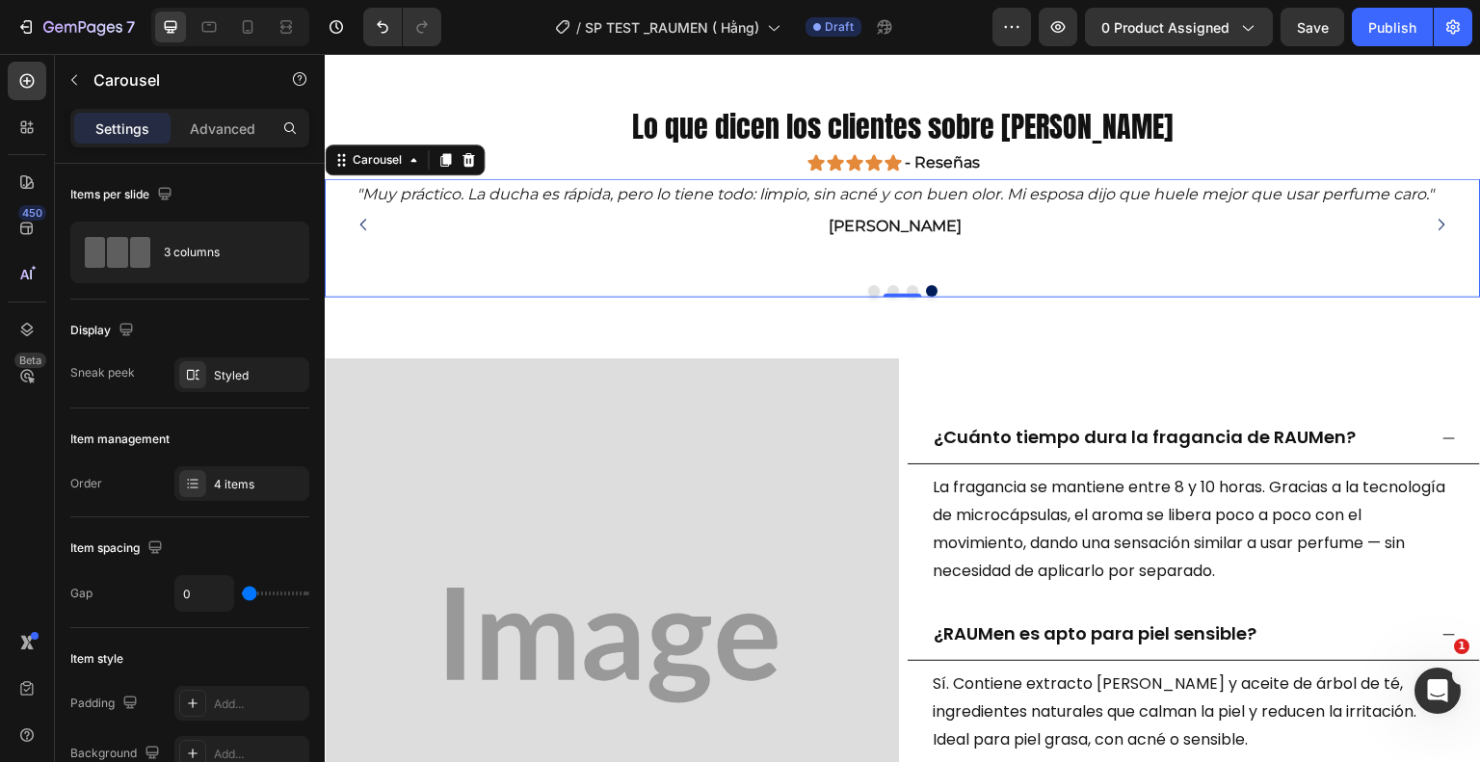
click at [1424, 240] on button "Carousel Next Arrow" at bounding box center [1441, 223] width 47 height 47
click at [979, 226] on p "Después de cada partido de fútbol, ​​simplemente dúchate con Raume y te sentirá…" at bounding box center [896, 208] width 1138 height 56
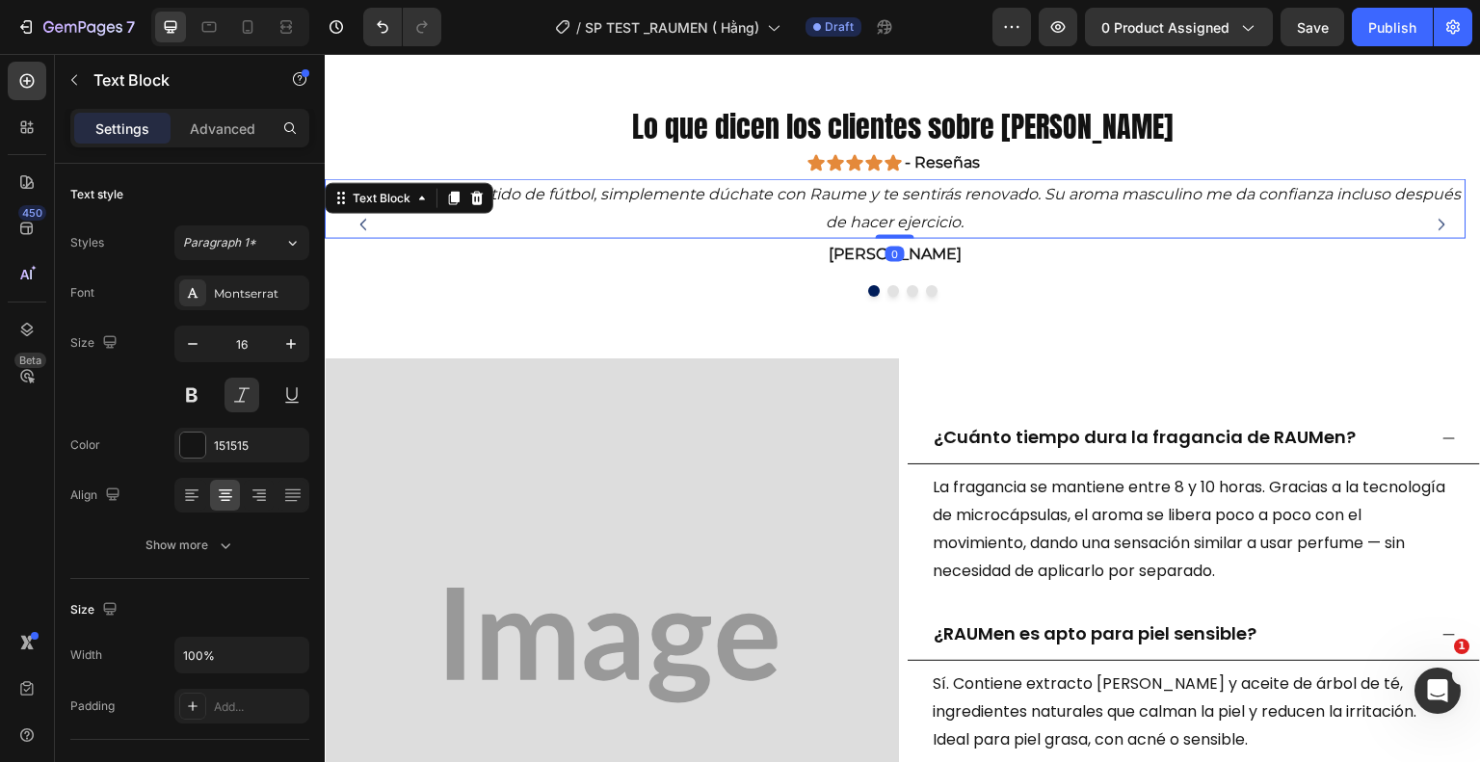
click at [980, 223] on p "Después de cada partido de fútbol, ​​simplemente dúchate con Raume y te sentirá…" at bounding box center [896, 208] width 1138 height 56
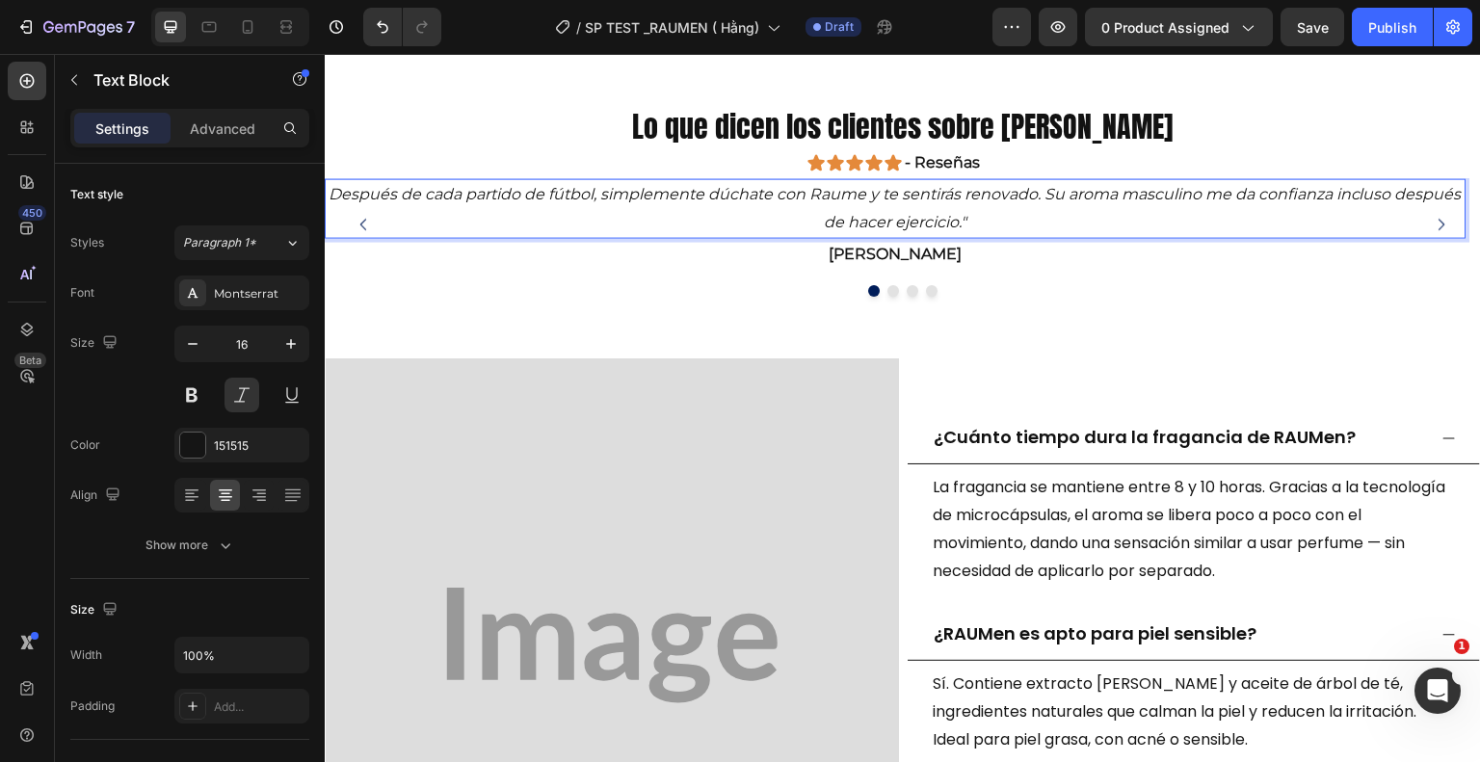
click at [329, 189] on p "Después de cada partido de fútbol, ​​simplemente dúchate con Raume y te sentirá…" at bounding box center [896, 208] width 1138 height 56
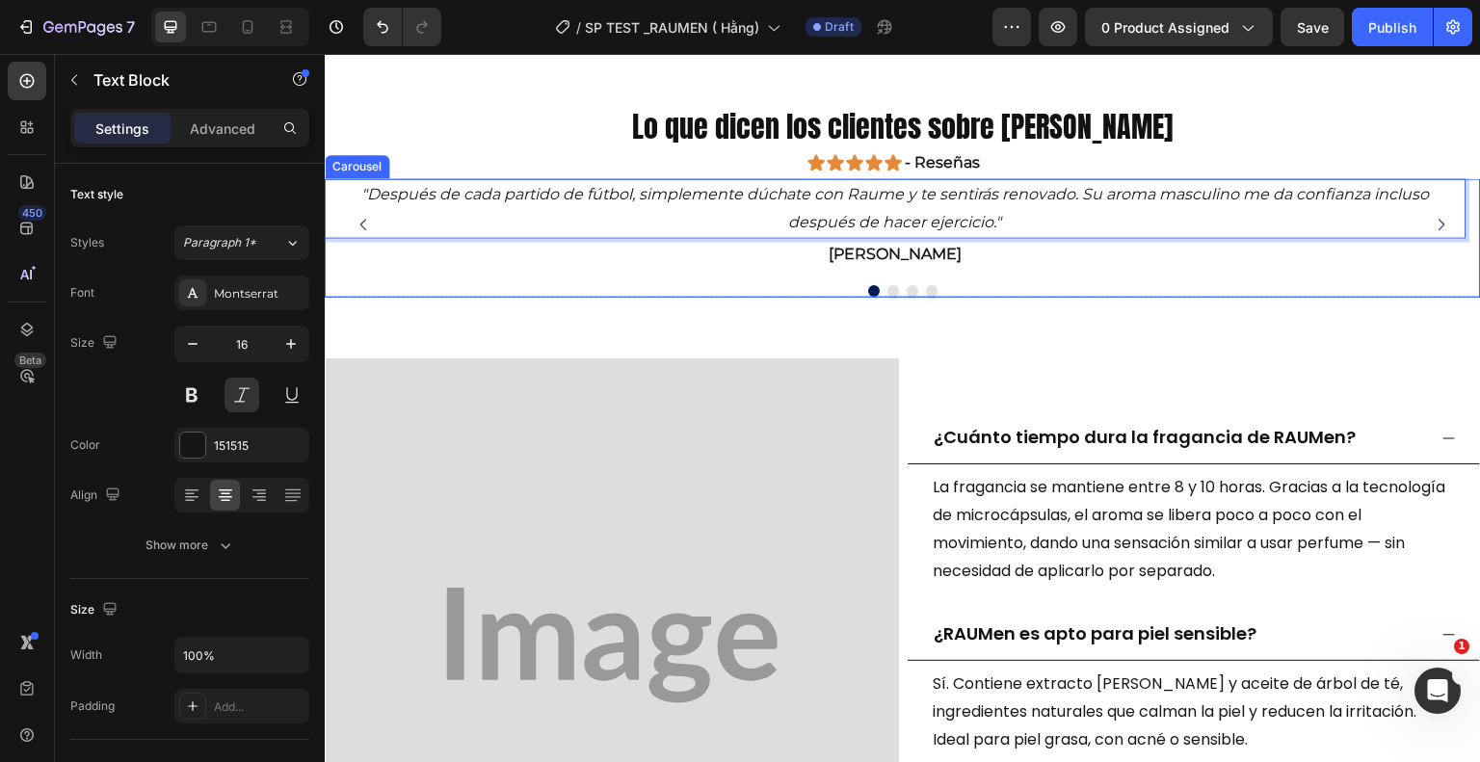
click at [1440, 219] on icon "Carousel Next Arrow" at bounding box center [1443, 225] width 6 height 12
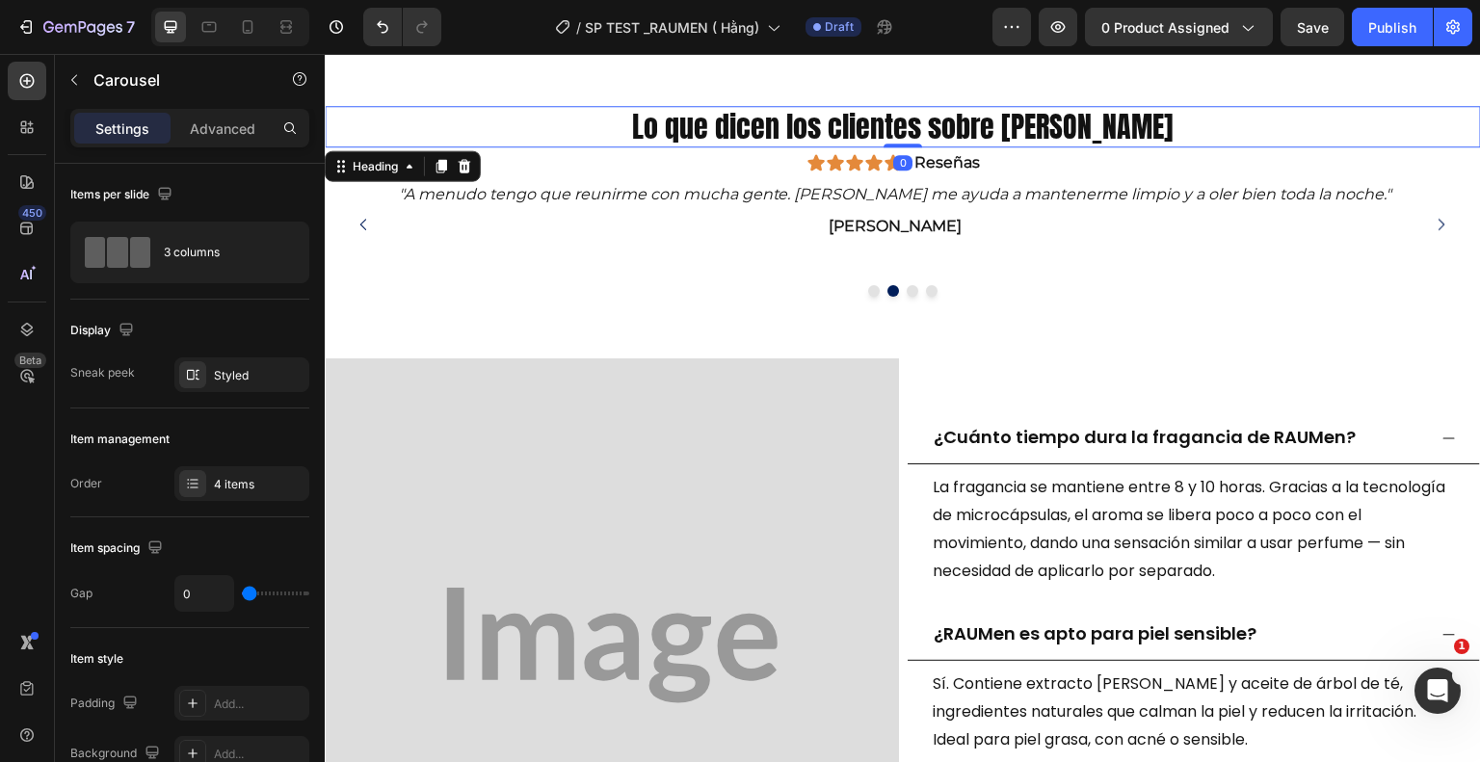
click at [505, 119] on h2 "Lo que dicen los clientes sobre [PERSON_NAME]" at bounding box center [903, 126] width 1156 height 41
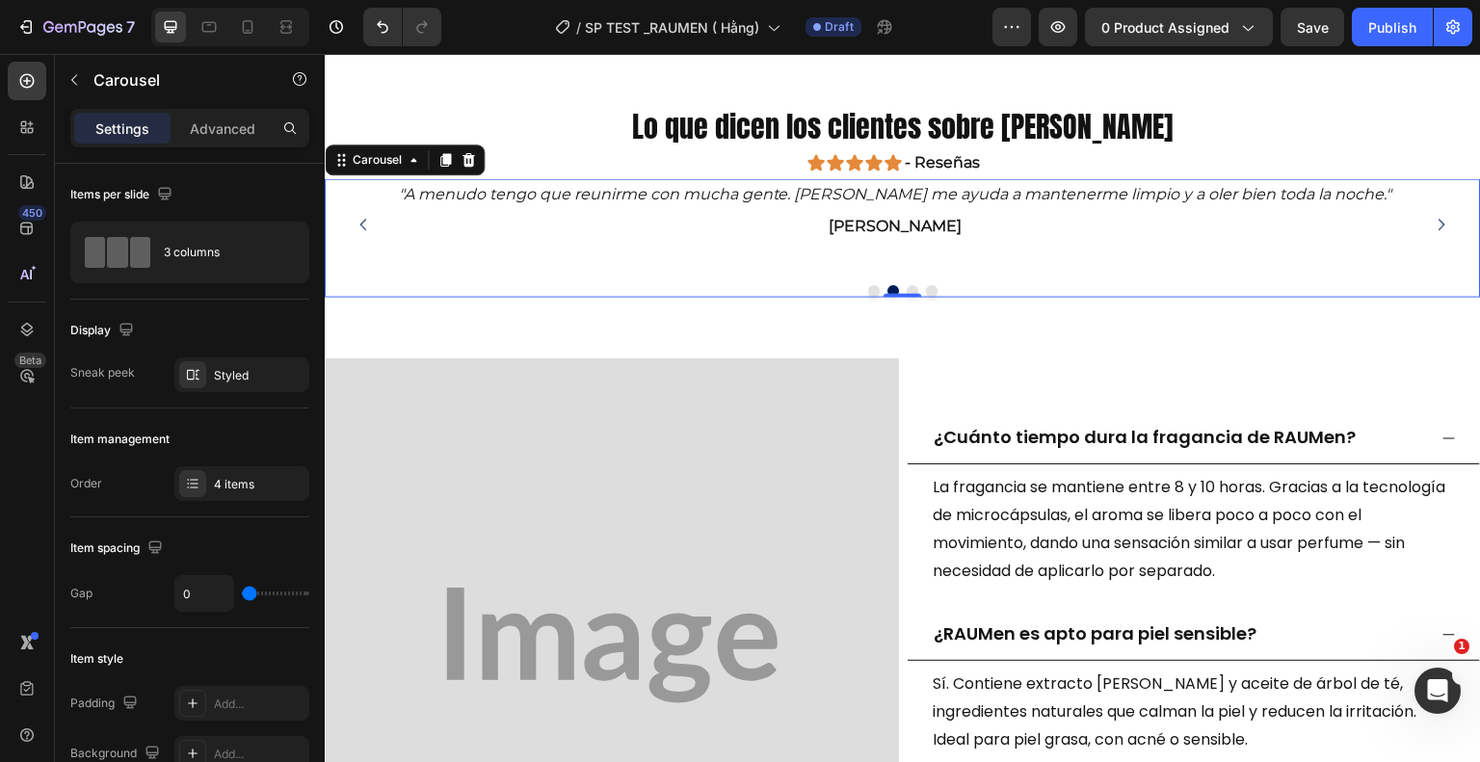
click at [1418, 223] on button "Carousel Next Arrow" at bounding box center [1441, 223] width 47 height 47
click at [366, 216] on icon "Carousel Back Arrow" at bounding box center [364, 224] width 16 height 16
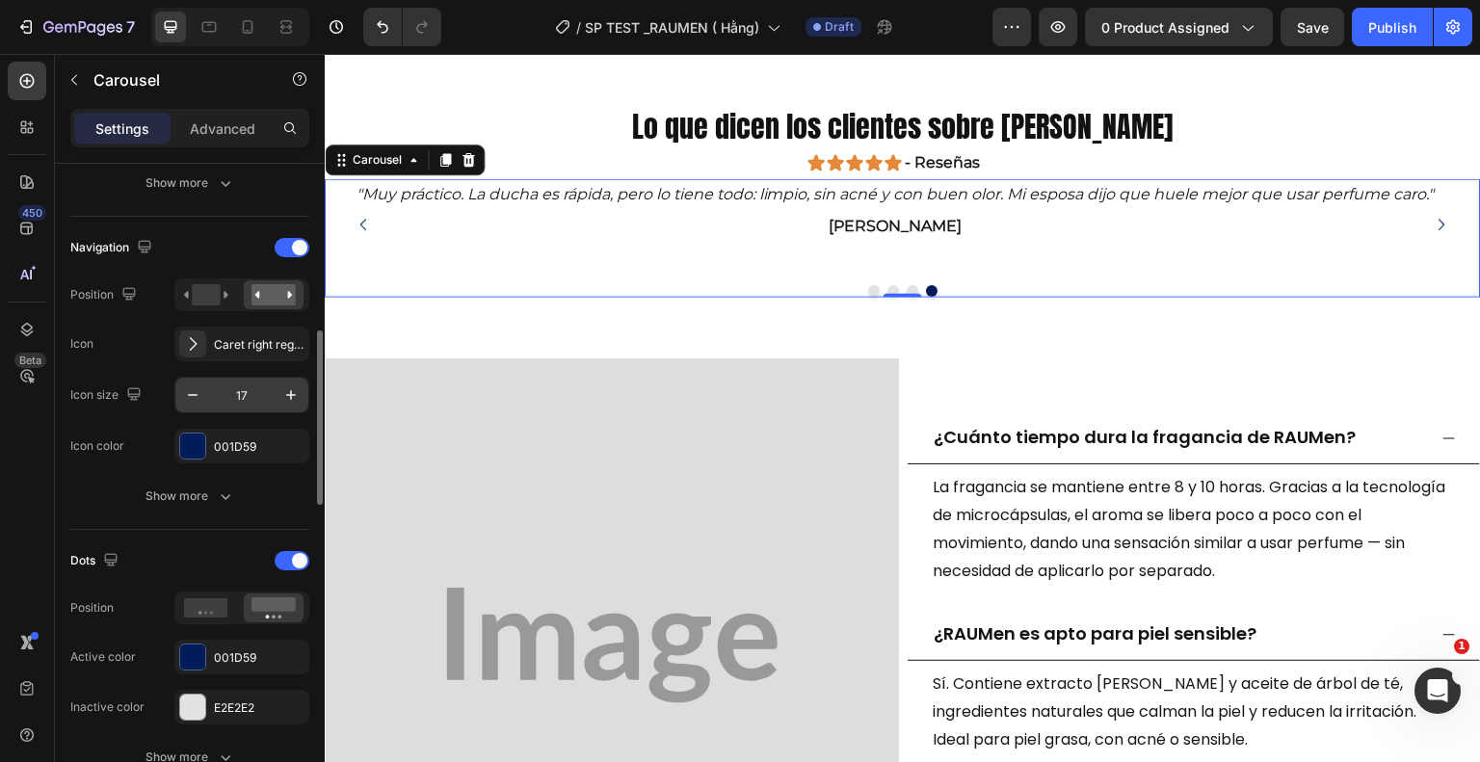
scroll to position [613, 0]
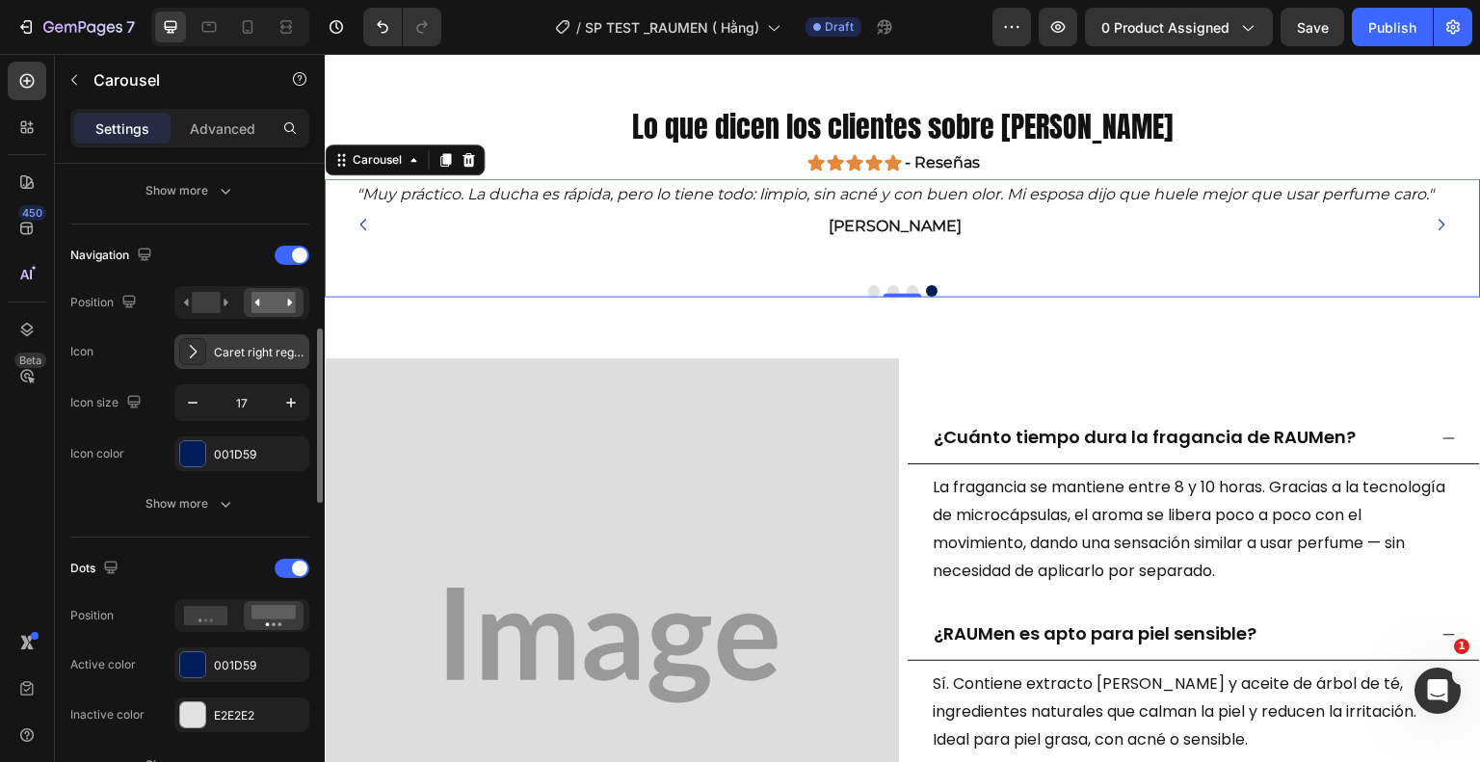
click at [218, 346] on div "Caret right regular" at bounding box center [259, 352] width 91 height 17
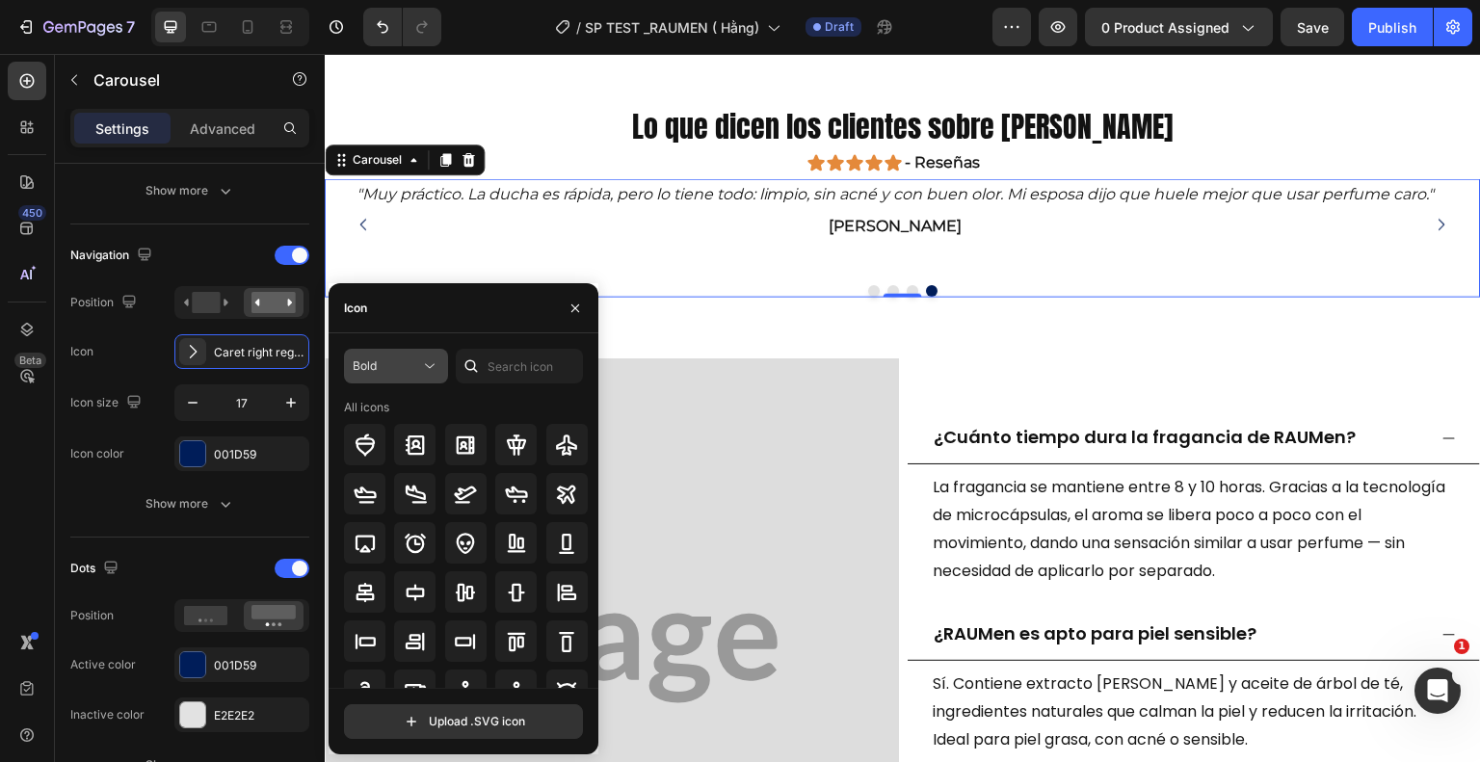
click at [355, 361] on span "Bold" at bounding box center [365, 365] width 24 height 14
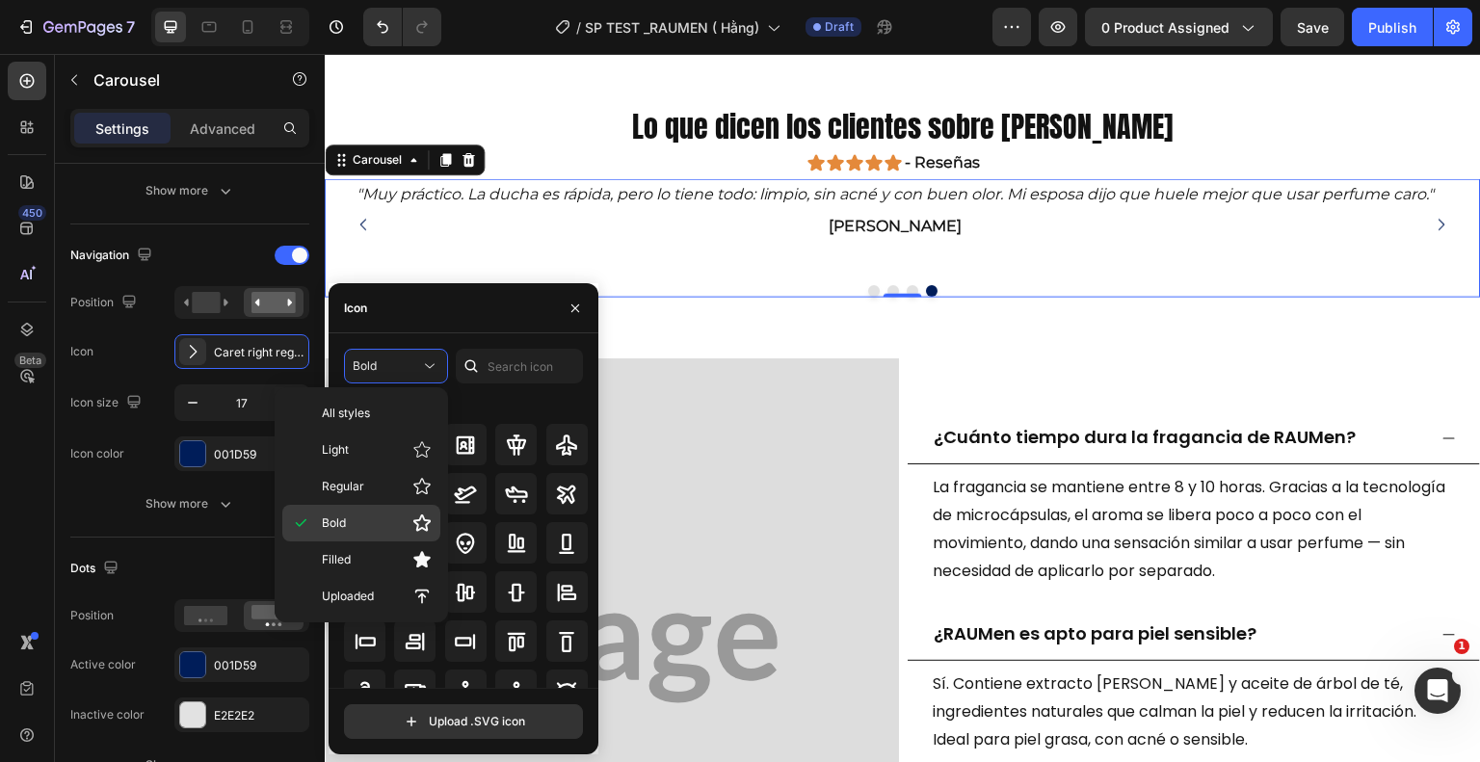
click at [410, 519] on p "Bold" at bounding box center [377, 523] width 110 height 19
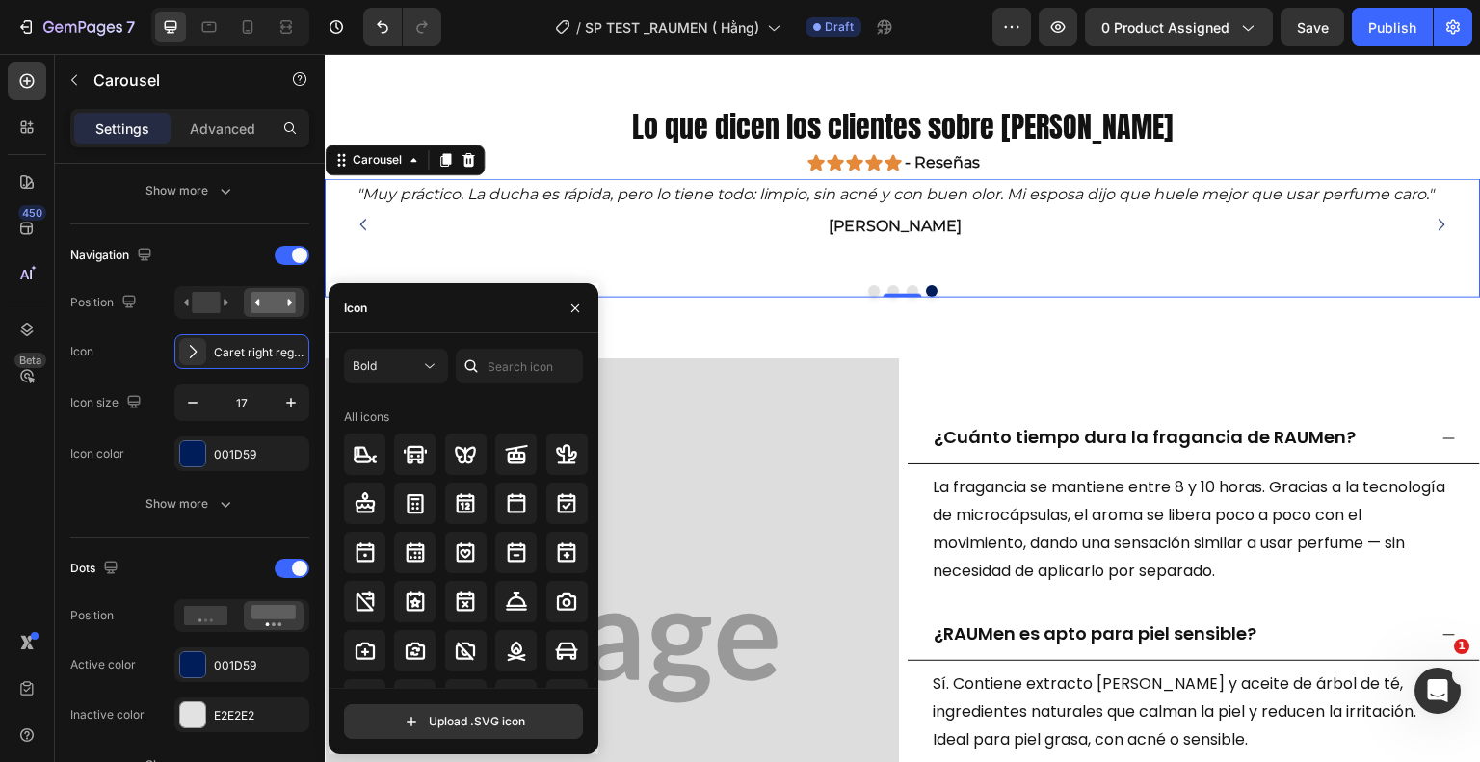
scroll to position [2284, 0]
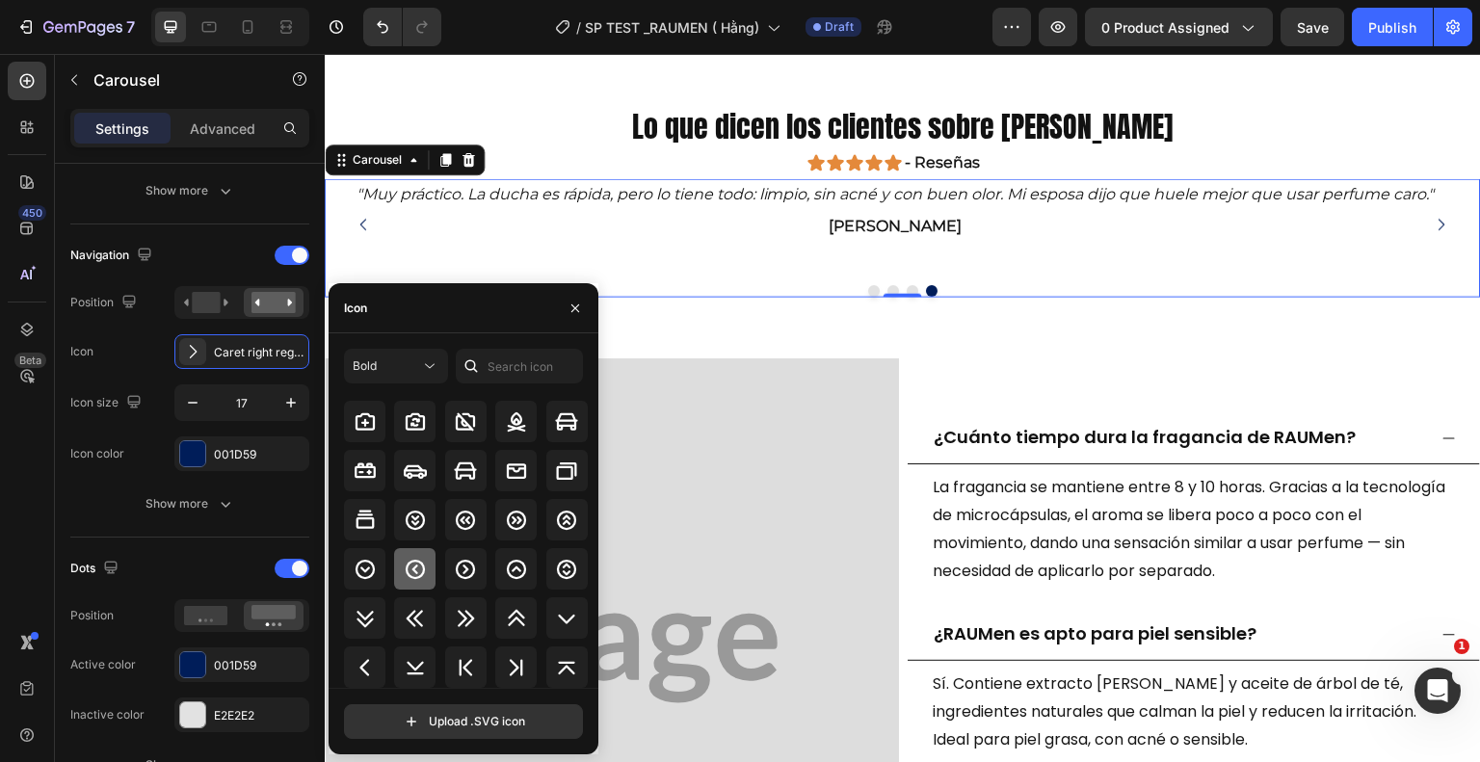
click at [412, 565] on icon at bounding box center [415, 569] width 23 height 23
click at [456, 569] on icon at bounding box center [465, 569] width 23 height 23
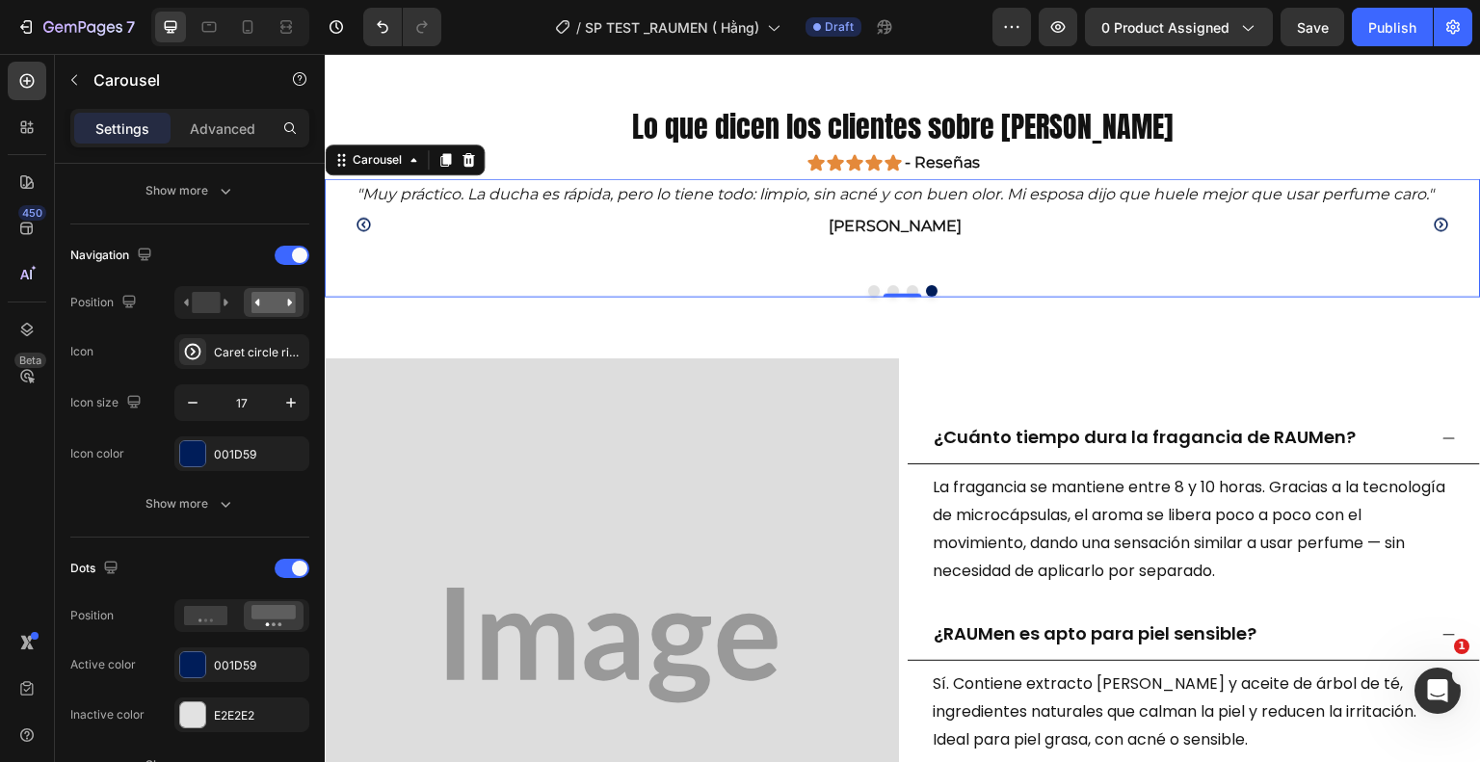
click at [1434, 220] on icon "Carousel Next Arrow" at bounding box center [1442, 224] width 16 height 16
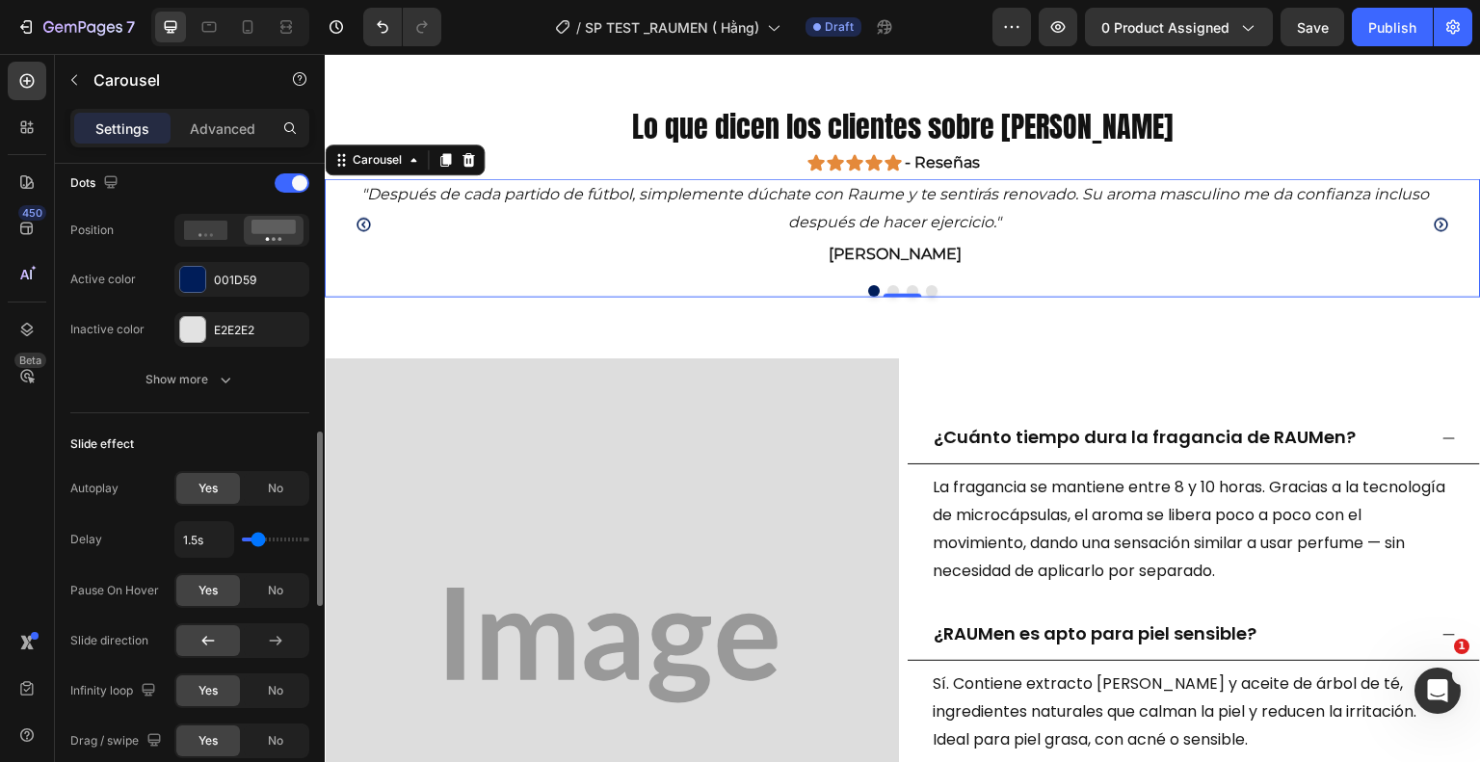
scroll to position [1095, 0]
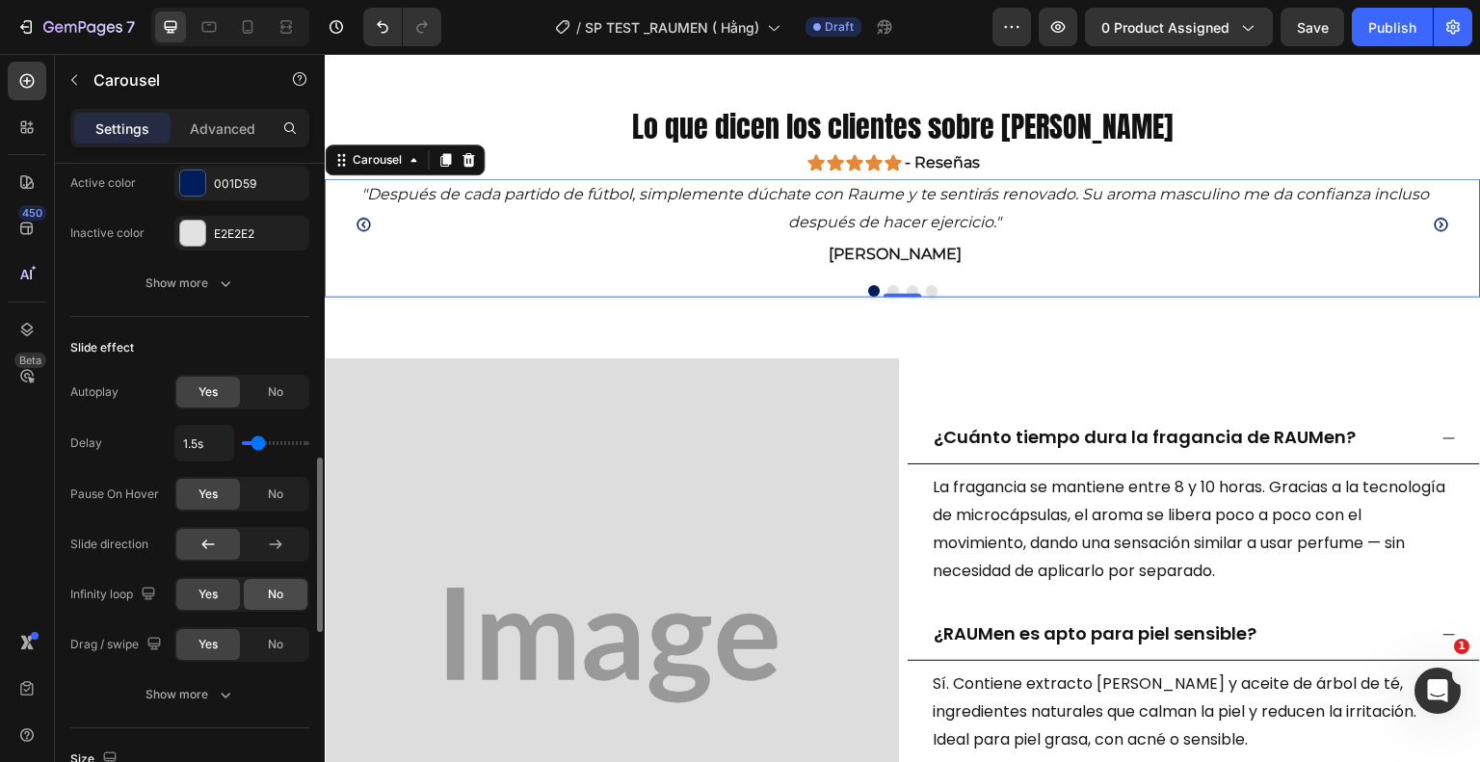
click at [262, 596] on div "No" at bounding box center [276, 594] width 64 height 31
click at [219, 594] on div "Yes" at bounding box center [208, 594] width 64 height 31
click at [258, 638] on div "No" at bounding box center [276, 644] width 64 height 31
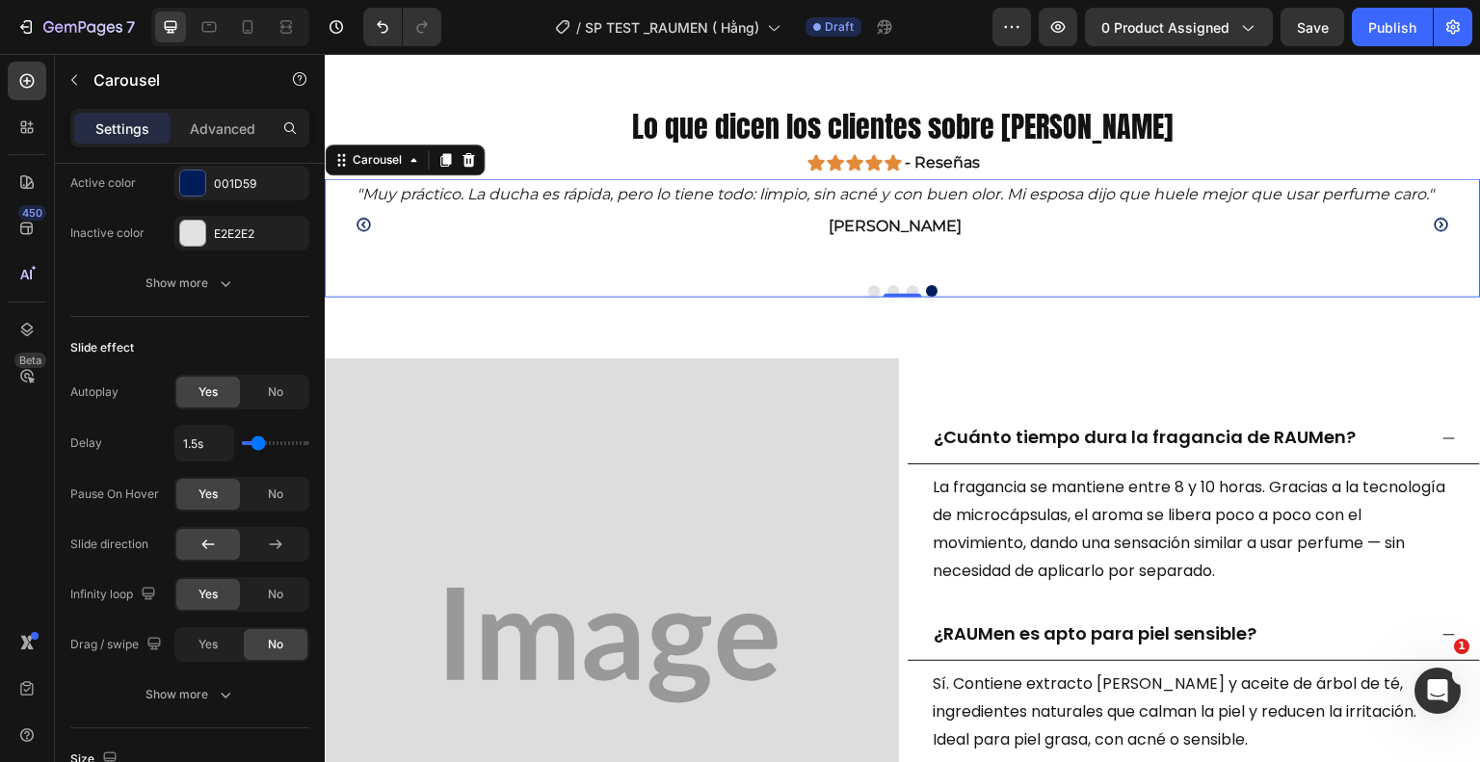
click at [868, 287] on button "Dot" at bounding box center [874, 291] width 12 height 12
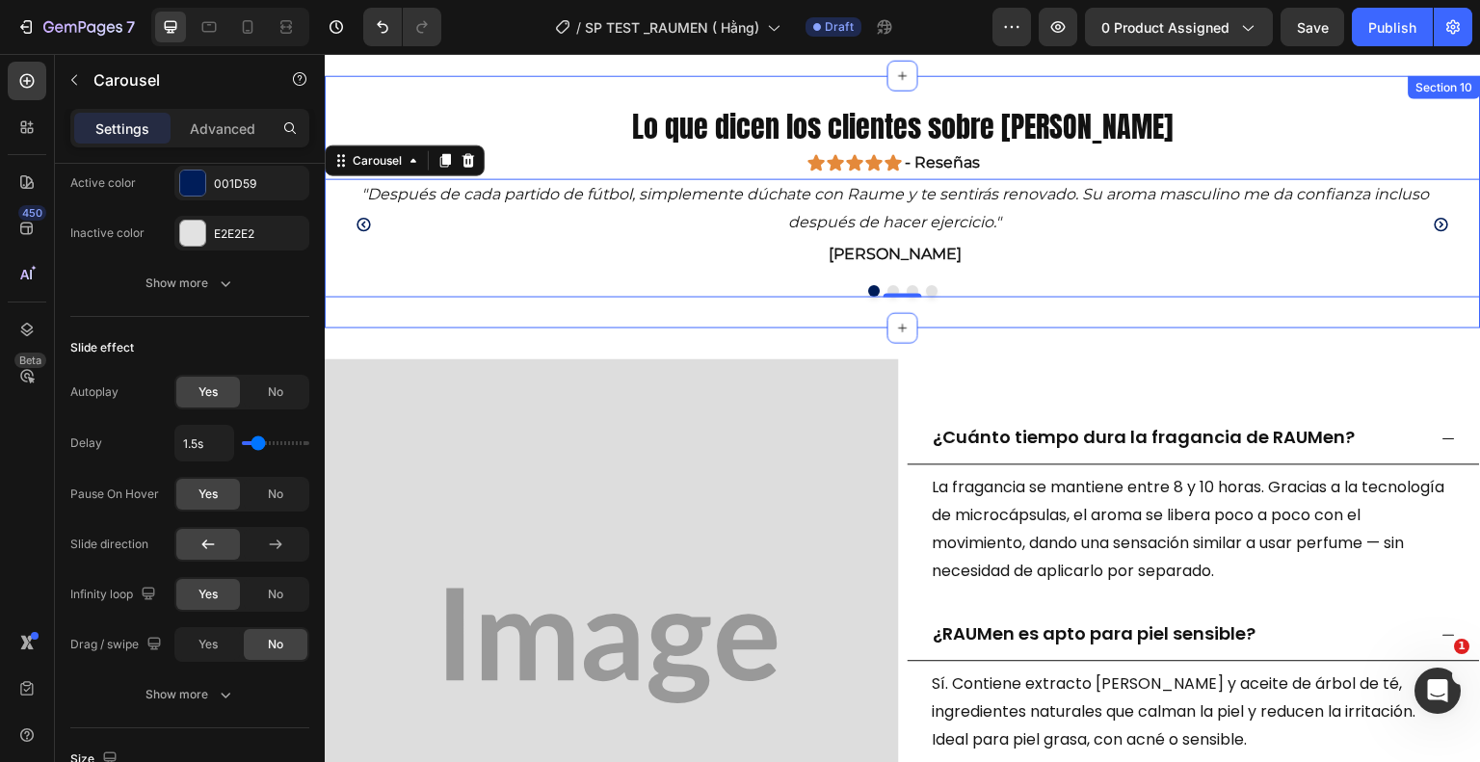
click at [859, 308] on div "Lo que dicen los clientes sobre [PERSON_NAME] Heading Icon Icon Icon Icon Icon …" at bounding box center [903, 201] width 1156 height 252
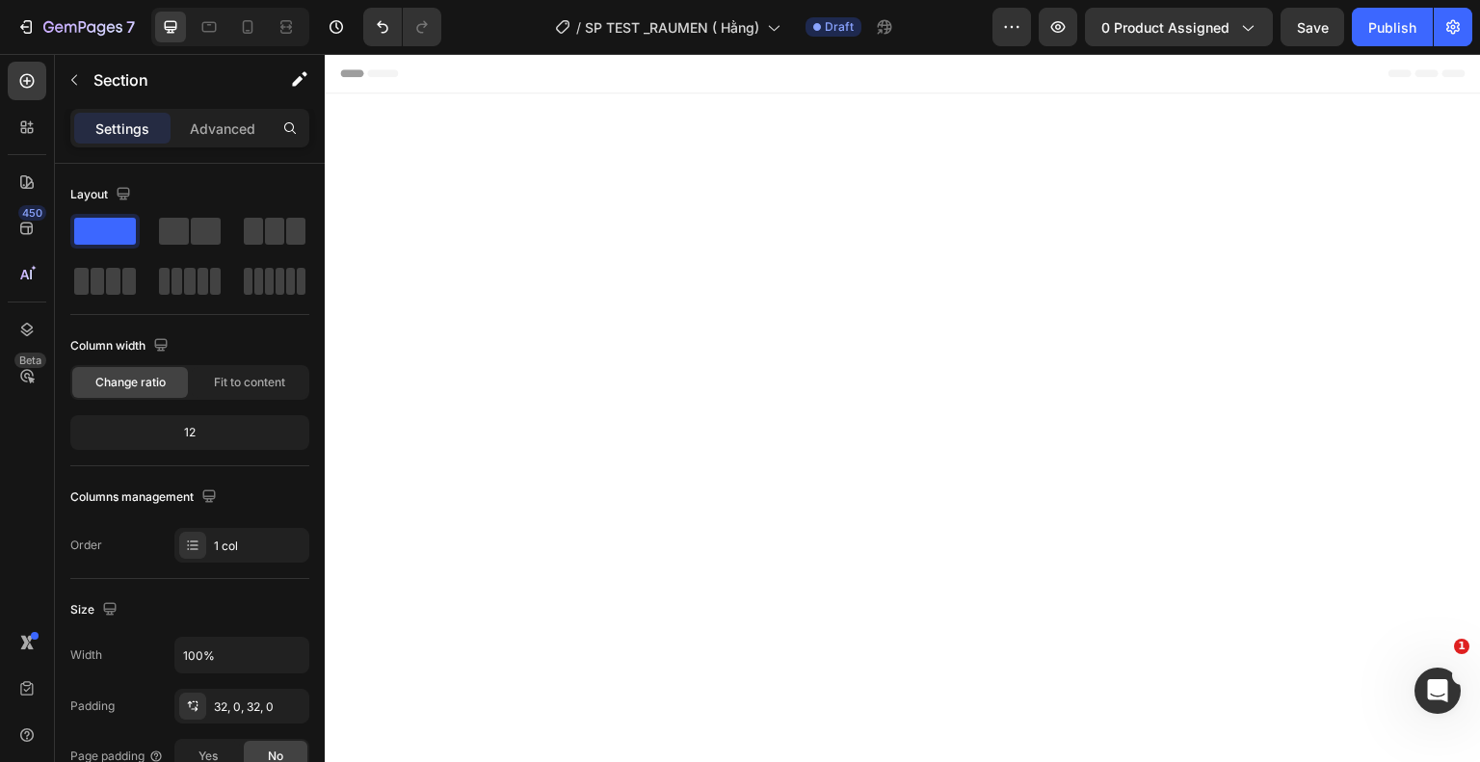
scroll to position [2612, 0]
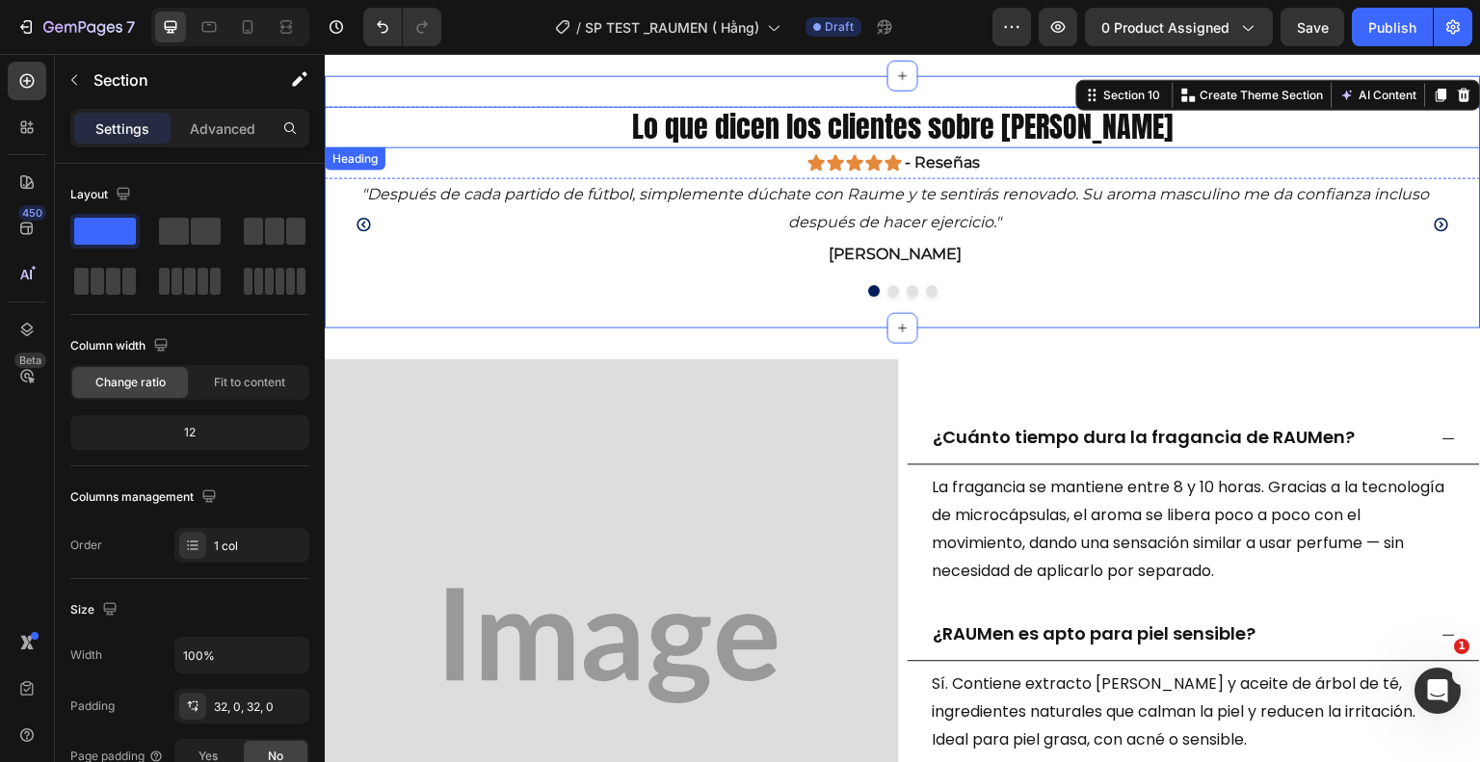
click at [584, 119] on h2 "Lo que dicen los clientes sobre [PERSON_NAME]" at bounding box center [903, 126] width 1156 height 41
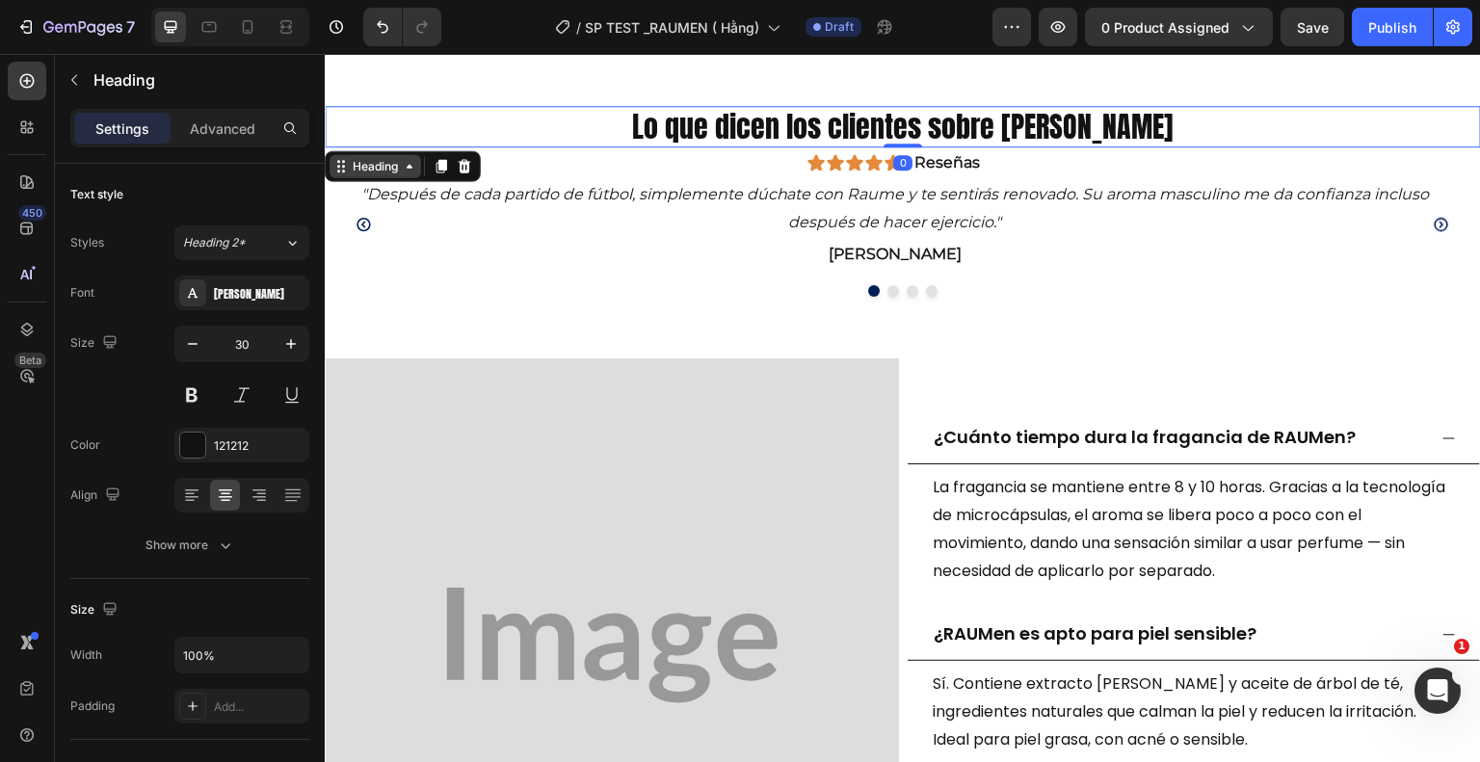
click at [372, 157] on div "Heading" at bounding box center [375, 165] width 53 height 17
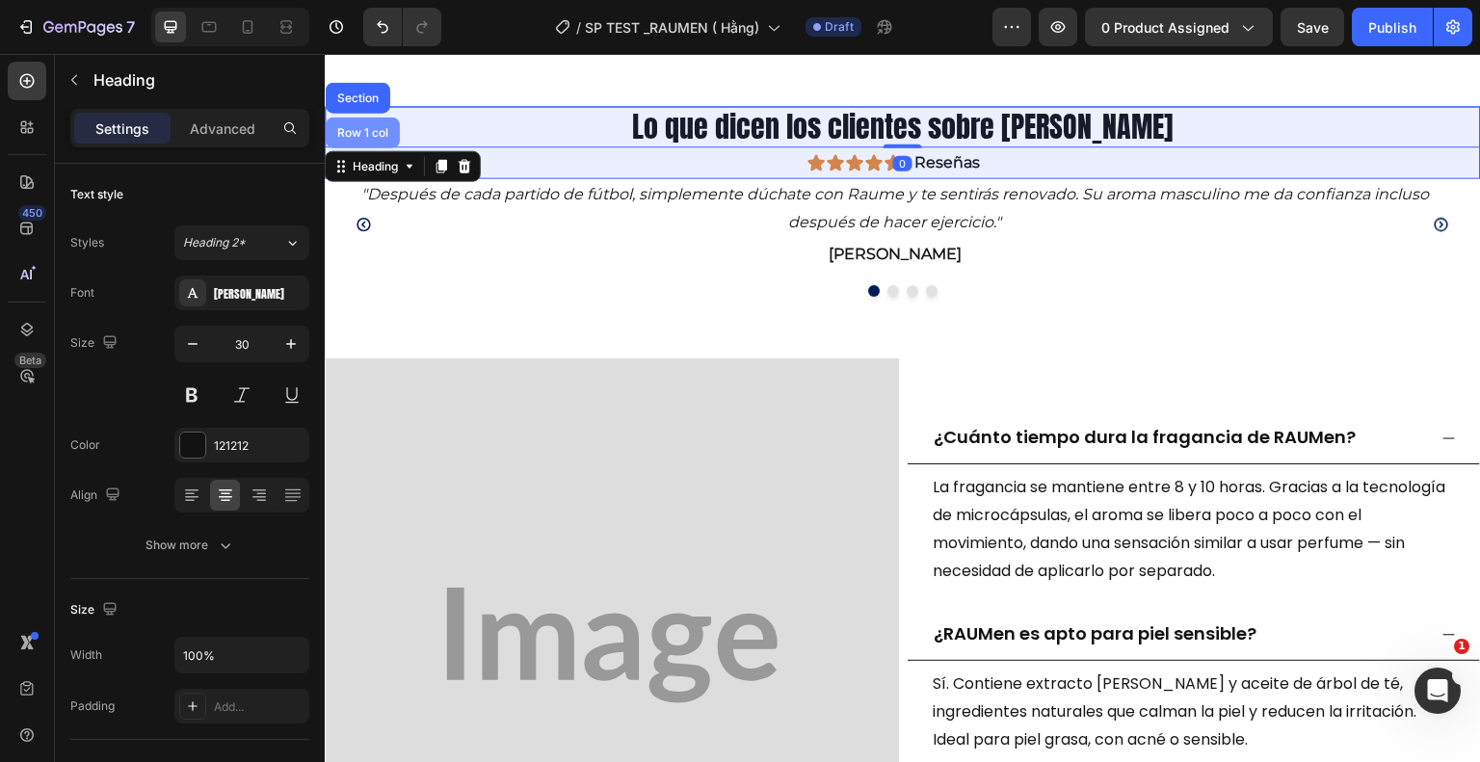
click at [362, 126] on div "Row 1 col" at bounding box center [362, 132] width 59 height 12
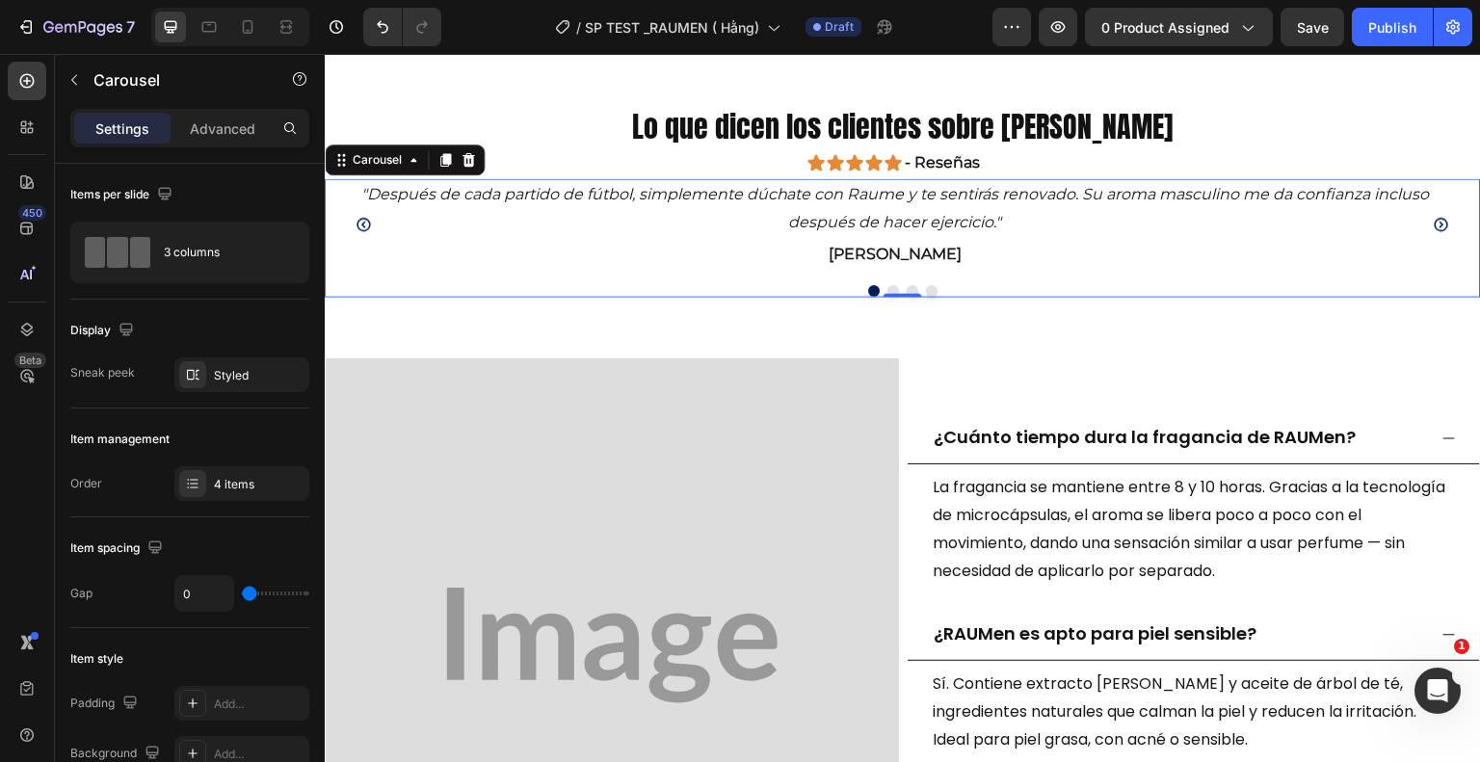
click at [419, 285] on div at bounding box center [903, 291] width 1156 height 12
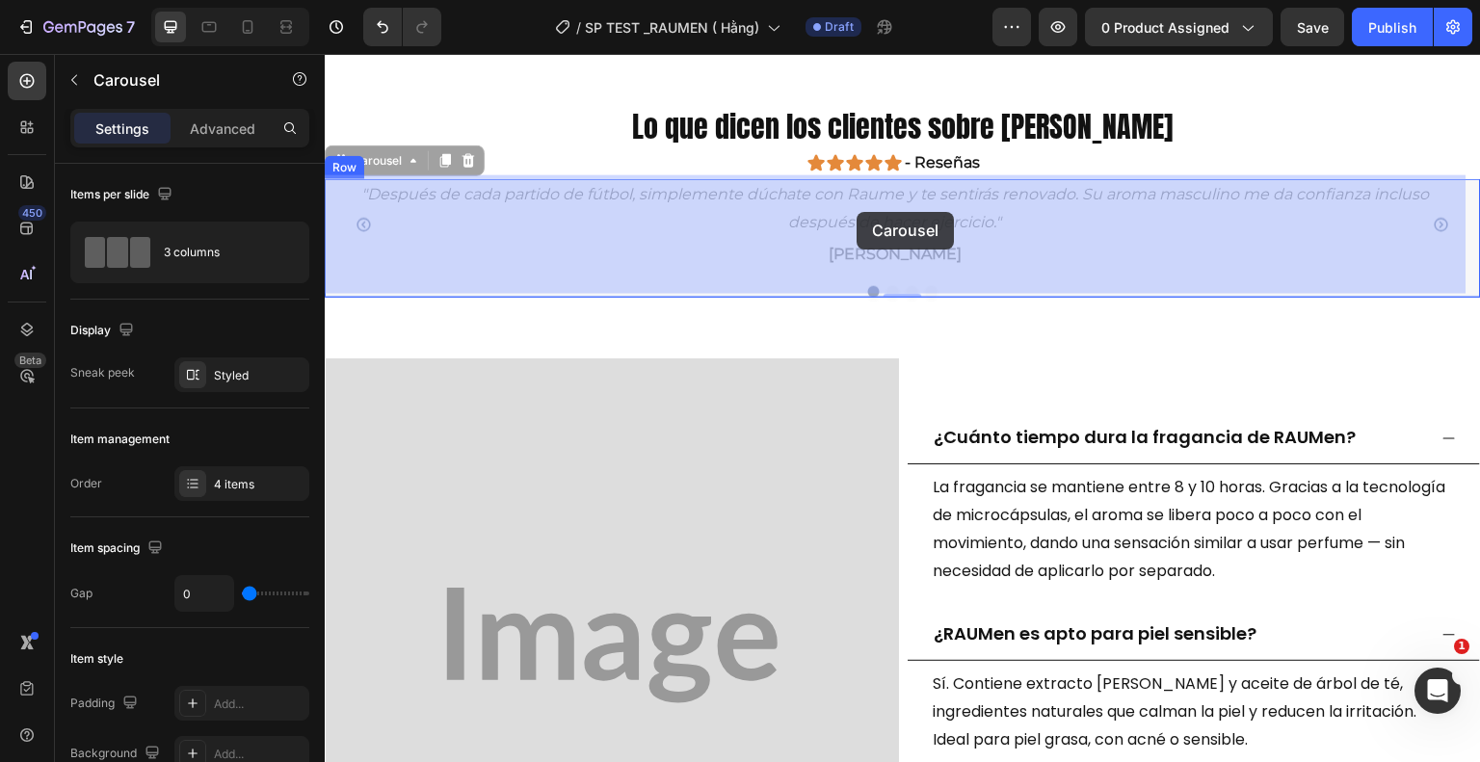
drag, startPoint x: 516, startPoint y: 280, endPoint x: 857, endPoint y: 212, distance: 346.9
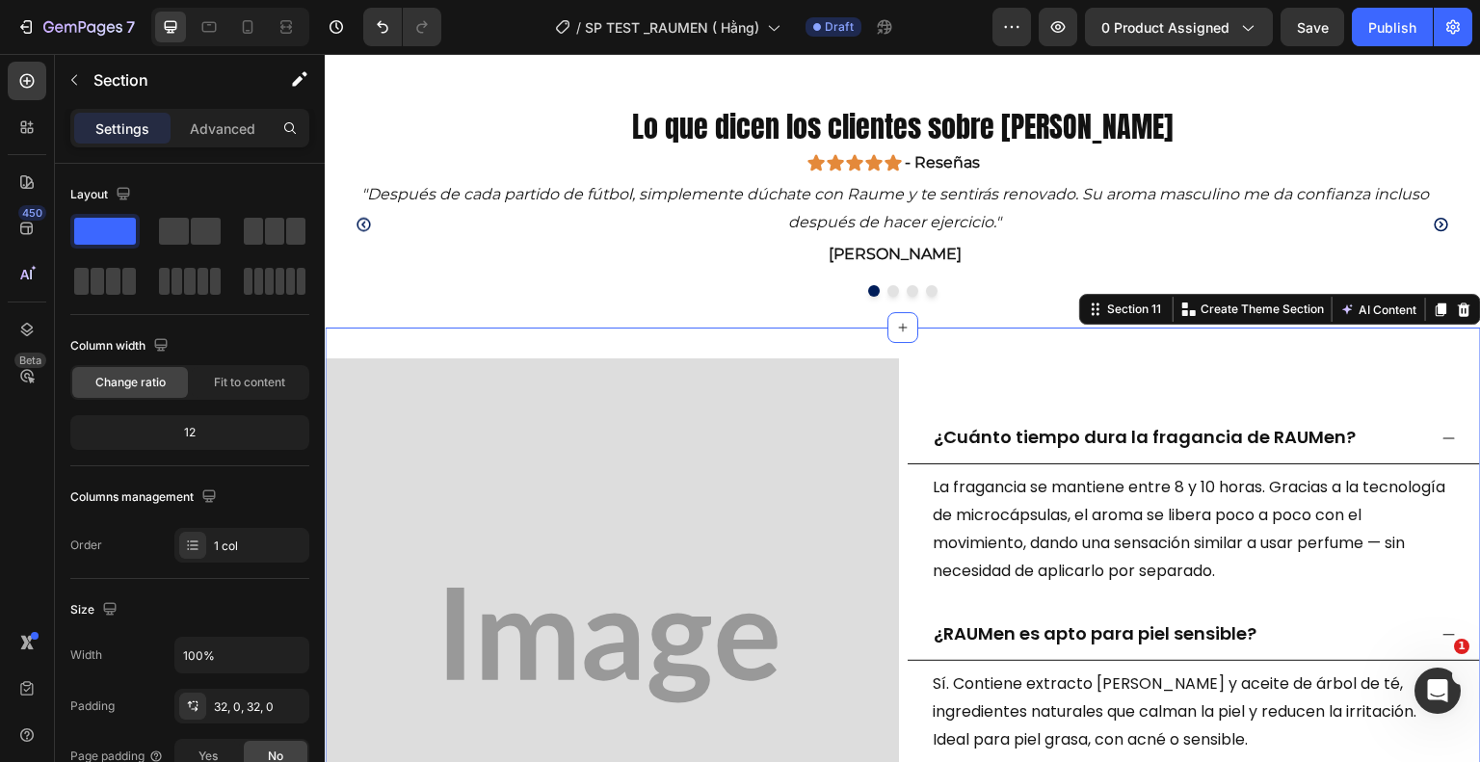
click at [606, 328] on div "Image ¿Cuánto tiempo dura la fragancia de RAUMen? La fragancia se mantiene entr…" at bounding box center [903, 646] width 1156 height 636
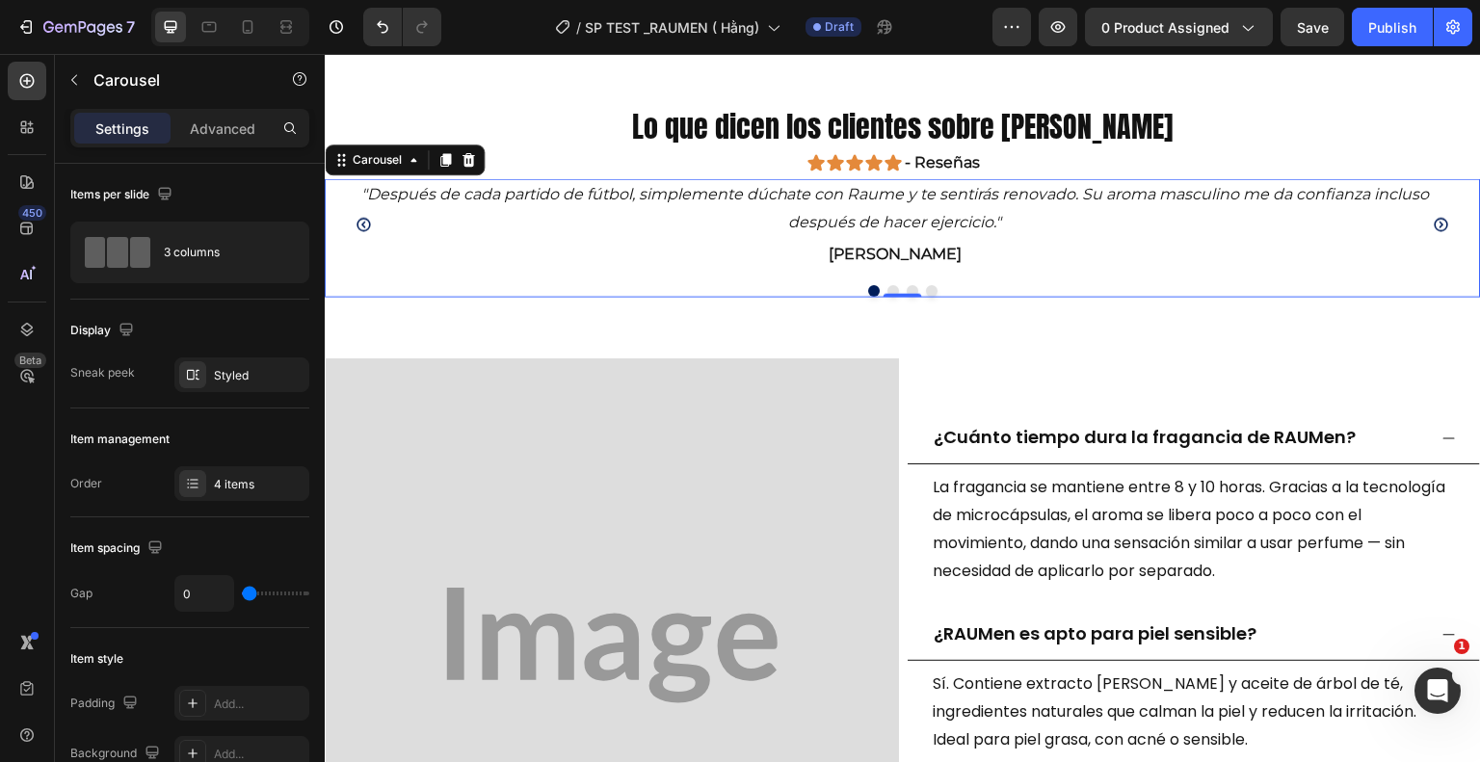
click at [727, 291] on div at bounding box center [903, 291] width 1156 height 12
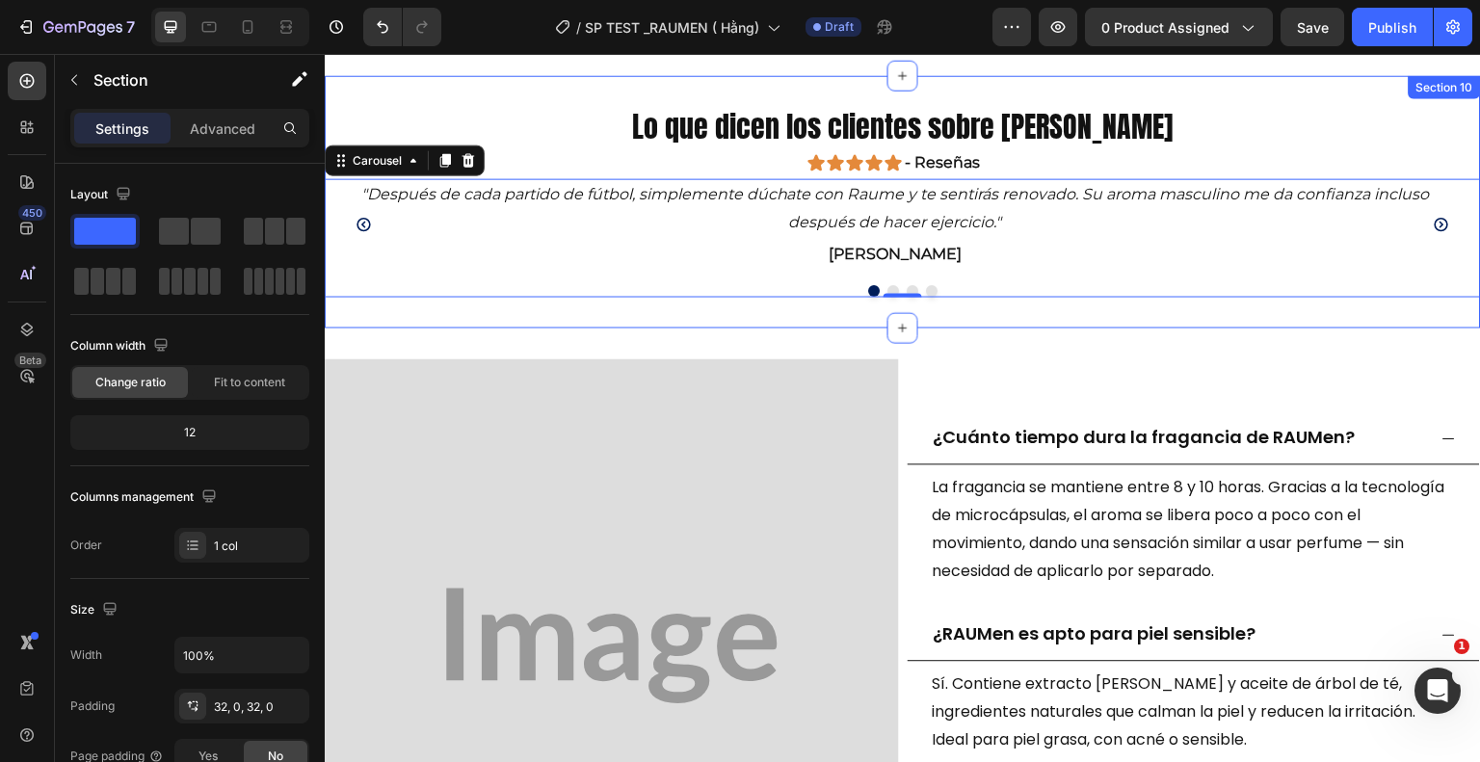
click at [737, 320] on div "Lo que dicen los clientes sobre Rauen Heading Icon Icon Icon Icon Icon Icon Lis…" at bounding box center [903, 201] width 1156 height 252
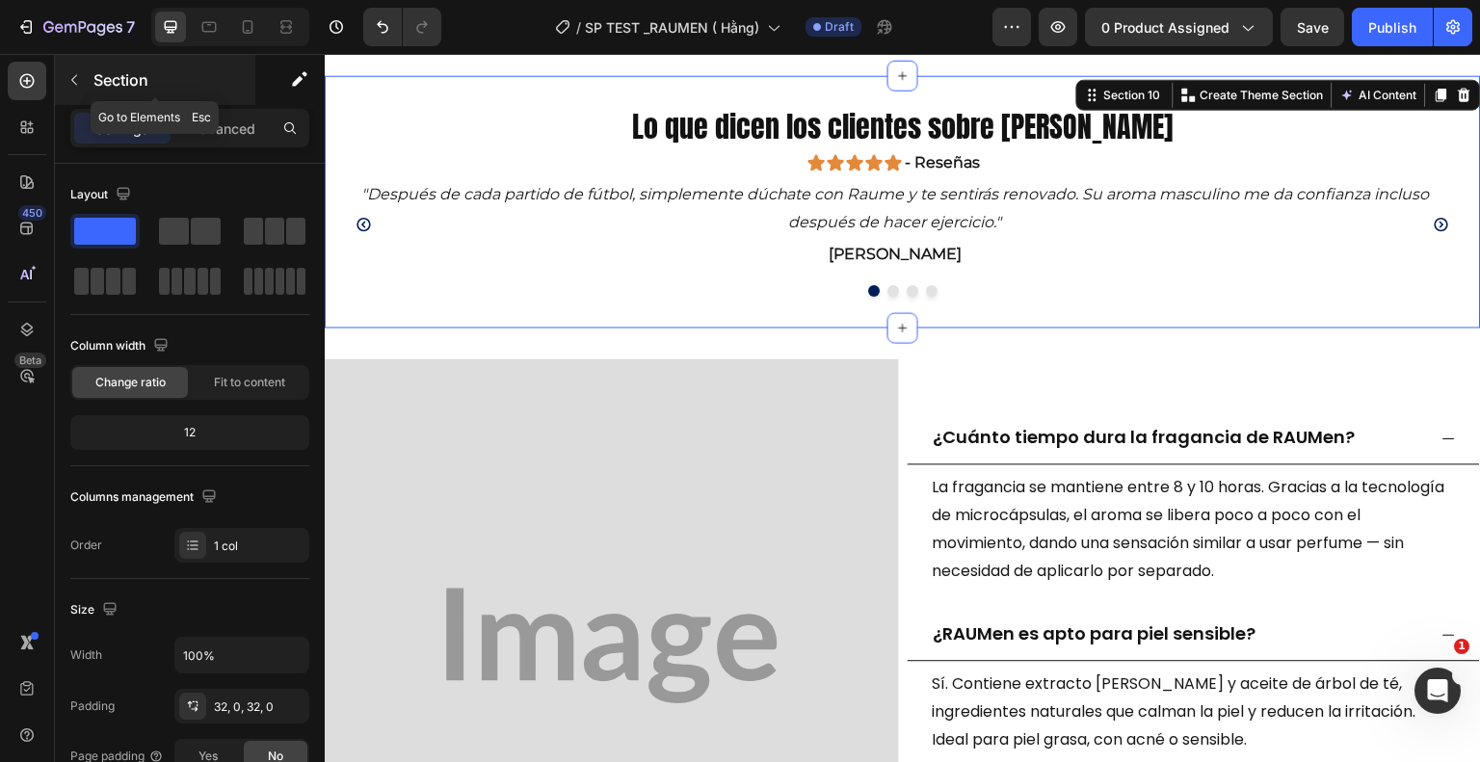
click at [74, 69] on button "button" at bounding box center [74, 80] width 31 height 31
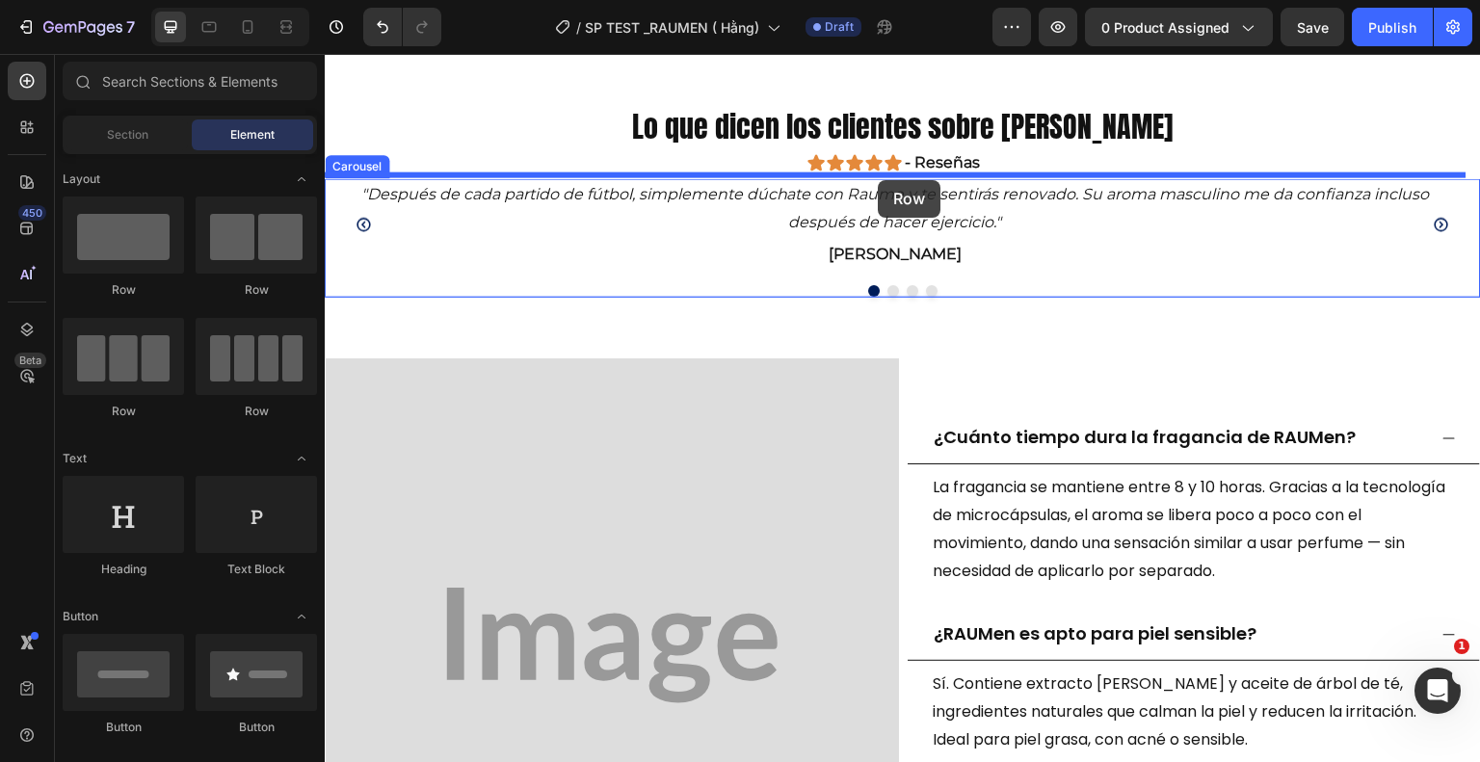
drag, startPoint x: 454, startPoint y: 304, endPoint x: 878, endPoint y: 180, distance: 441.5
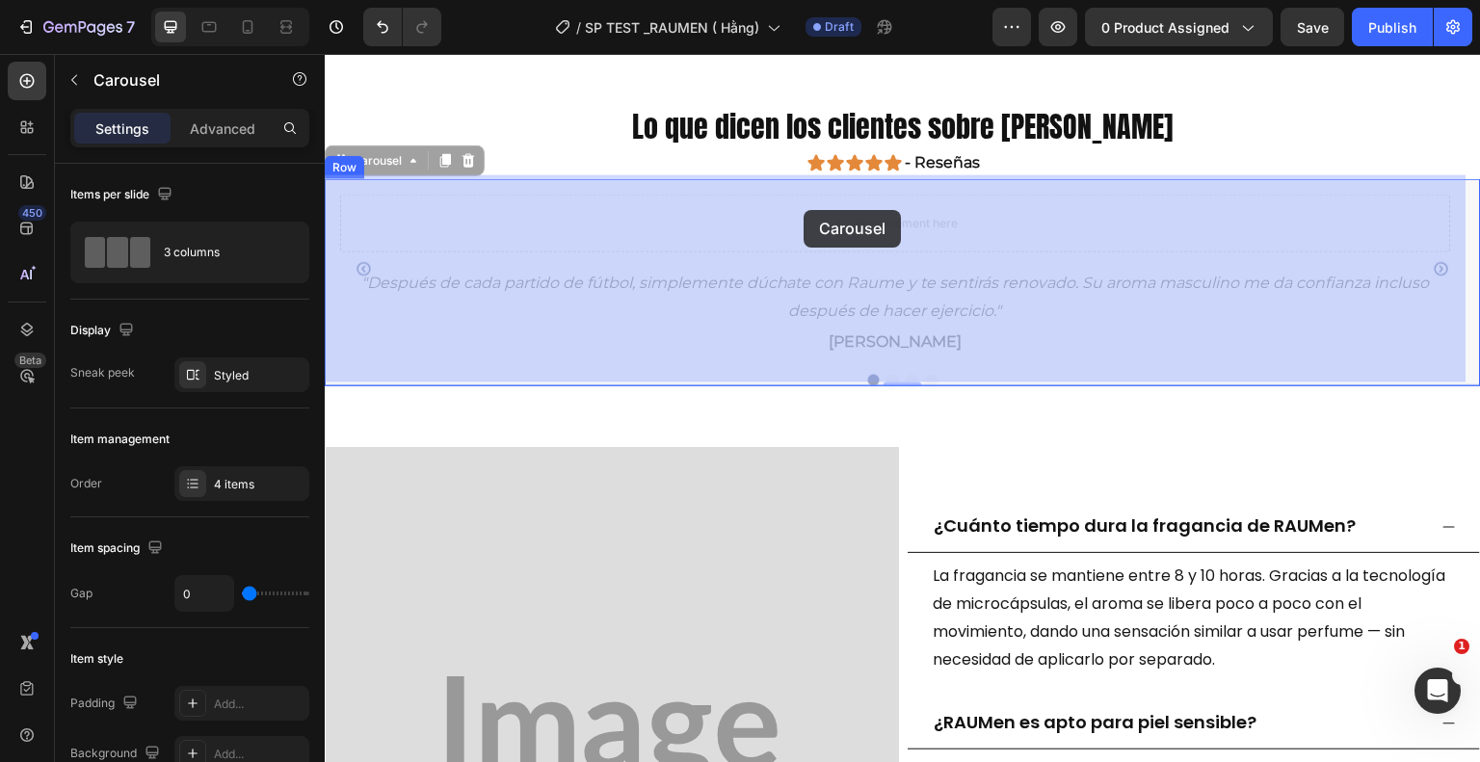
drag, startPoint x: 757, startPoint y: 366, endPoint x: 804, endPoint y: 210, distance: 162.8
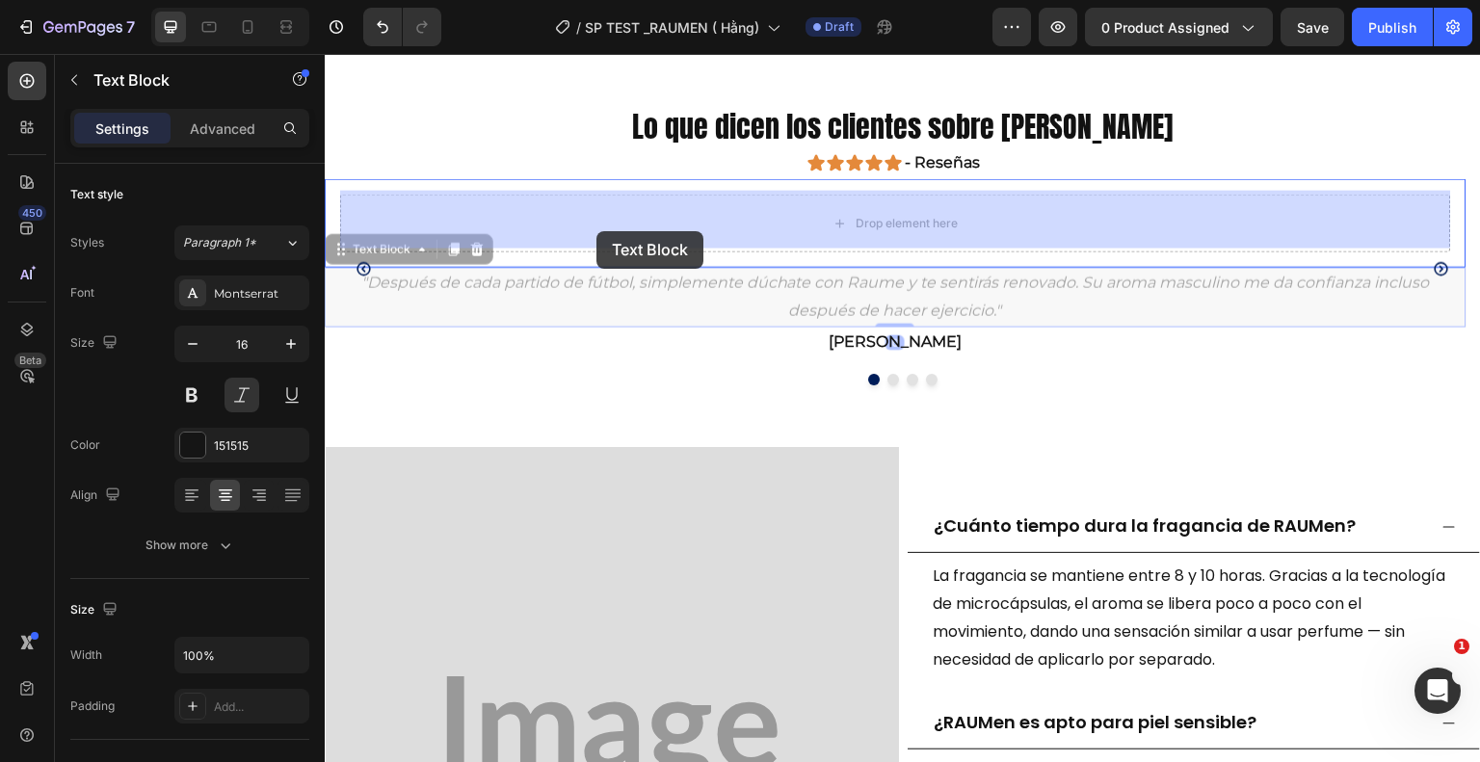
drag, startPoint x: 562, startPoint y: 312, endPoint x: 597, endPoint y: 231, distance: 88.4
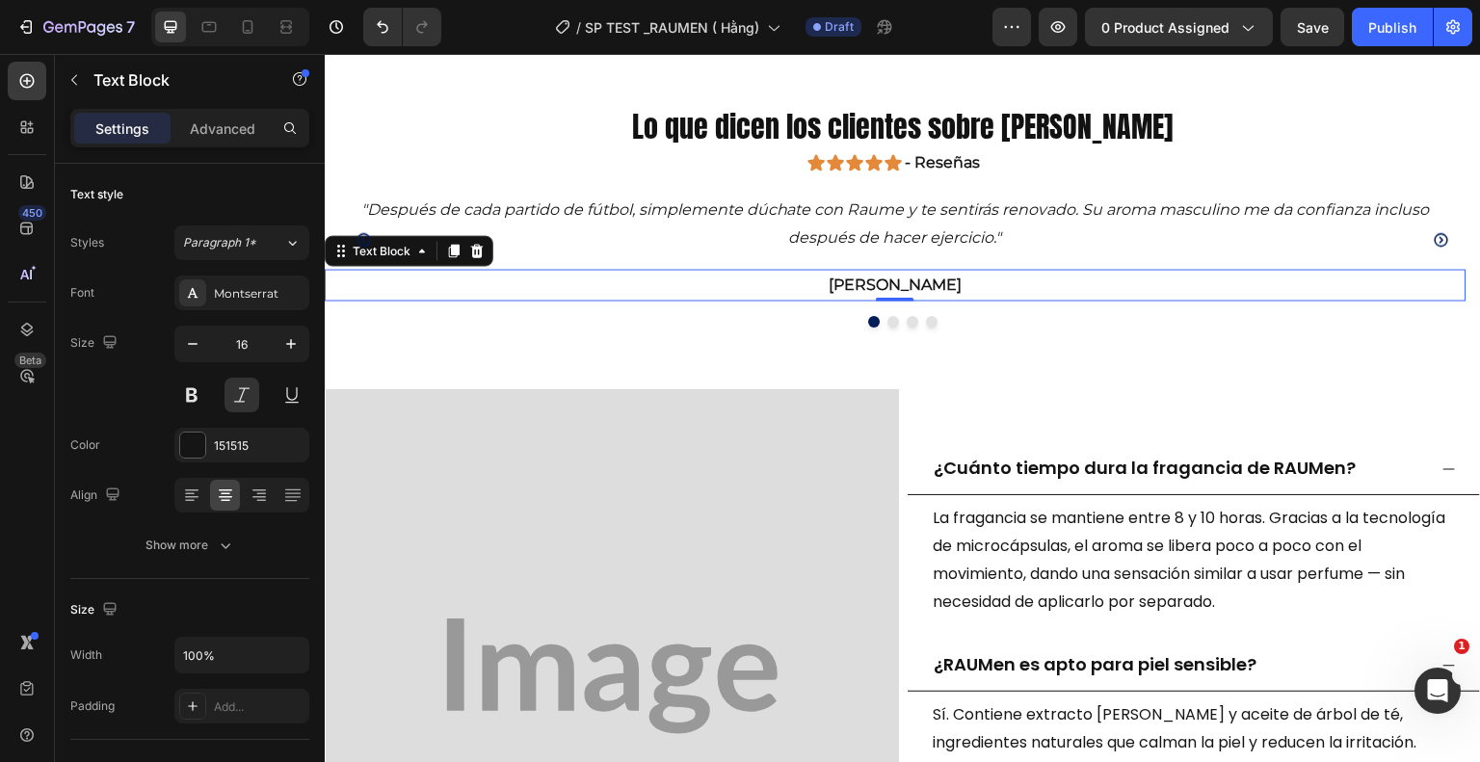
click at [595, 284] on p "[PERSON_NAME]" at bounding box center [896, 285] width 1138 height 28
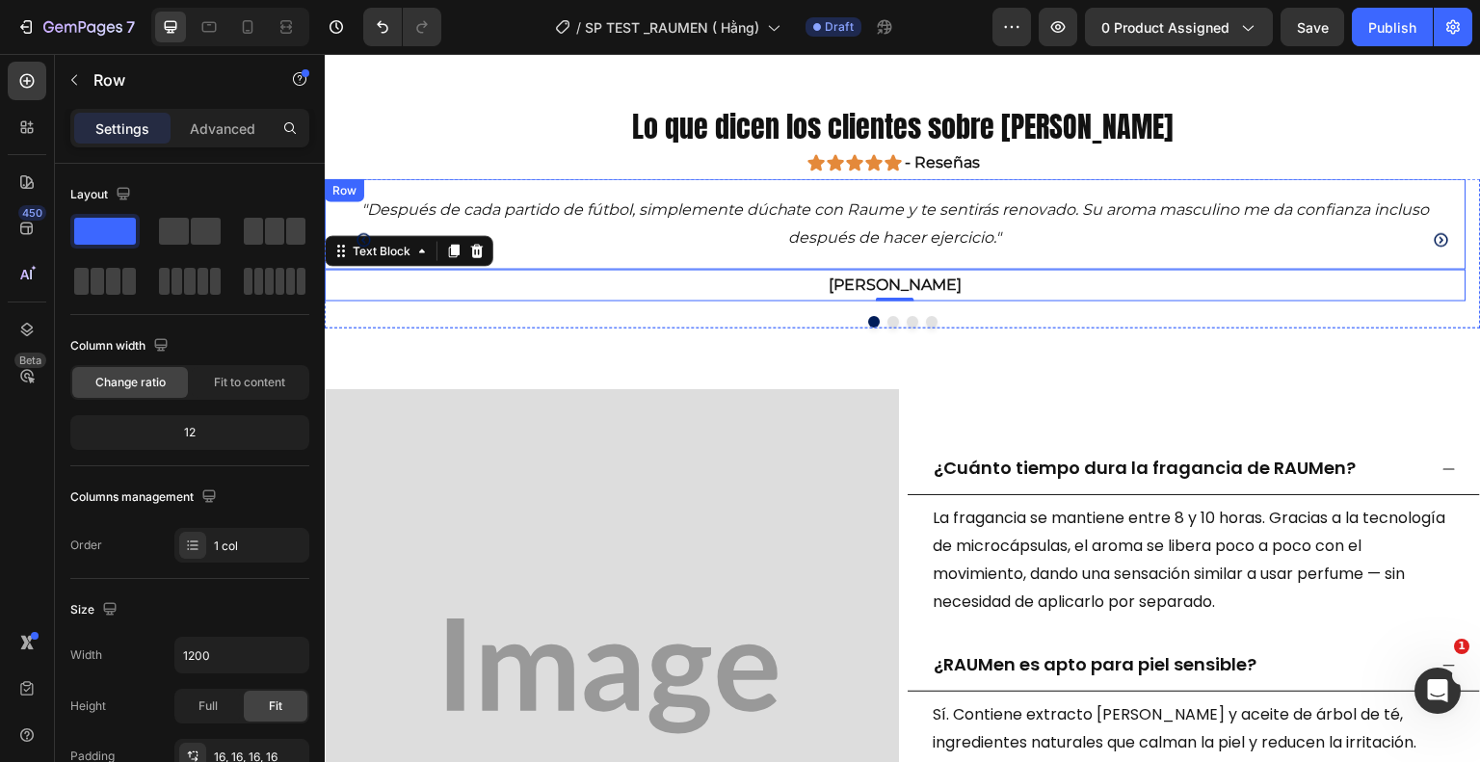
click at [375, 180] on div ""Después de cada partido de fútbol, ​​simplemente dúchate con Raume y te sentir…" at bounding box center [896, 223] width 1142 height 91
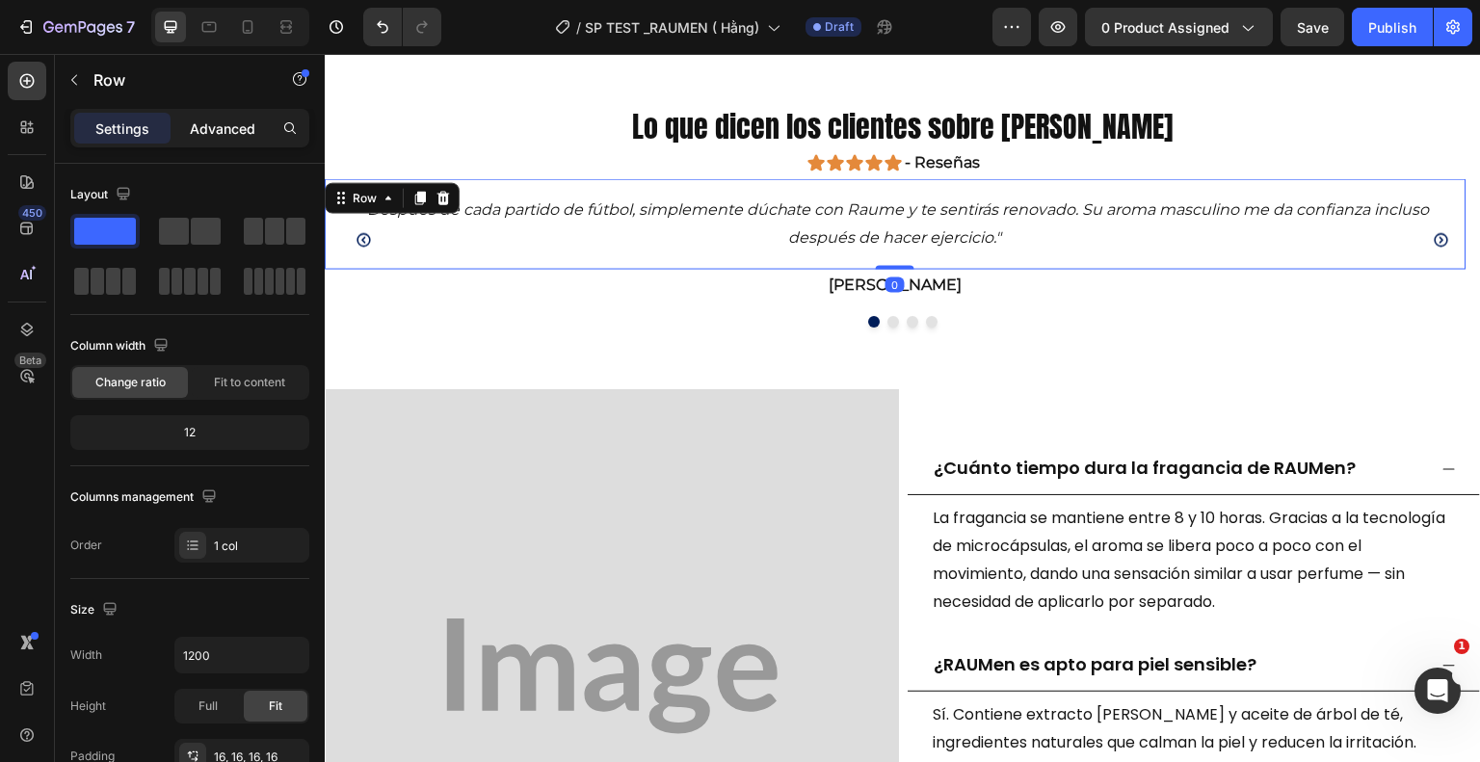
click at [224, 125] on p "Advanced" at bounding box center [223, 129] width 66 height 20
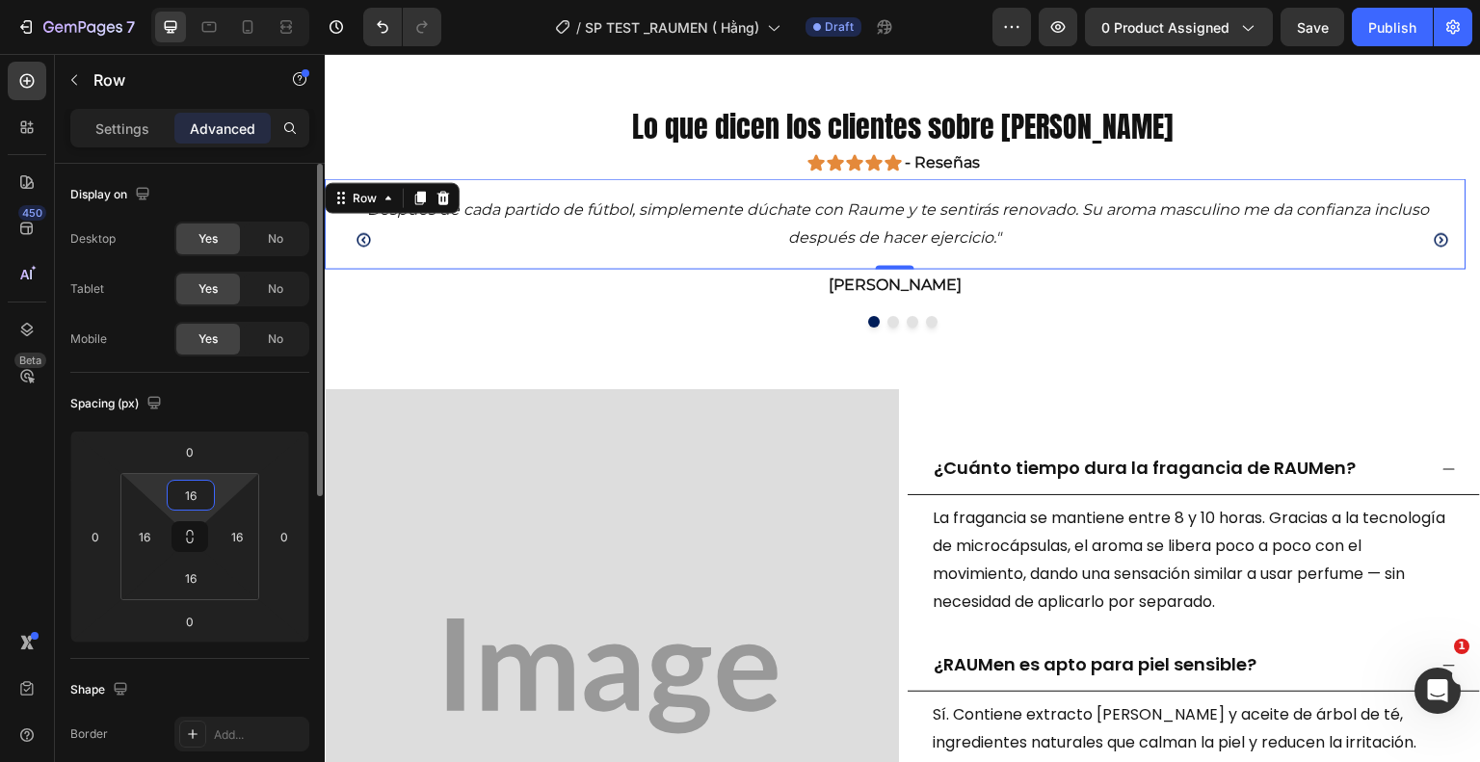
click at [198, 499] on input "16" at bounding box center [191, 495] width 39 height 29
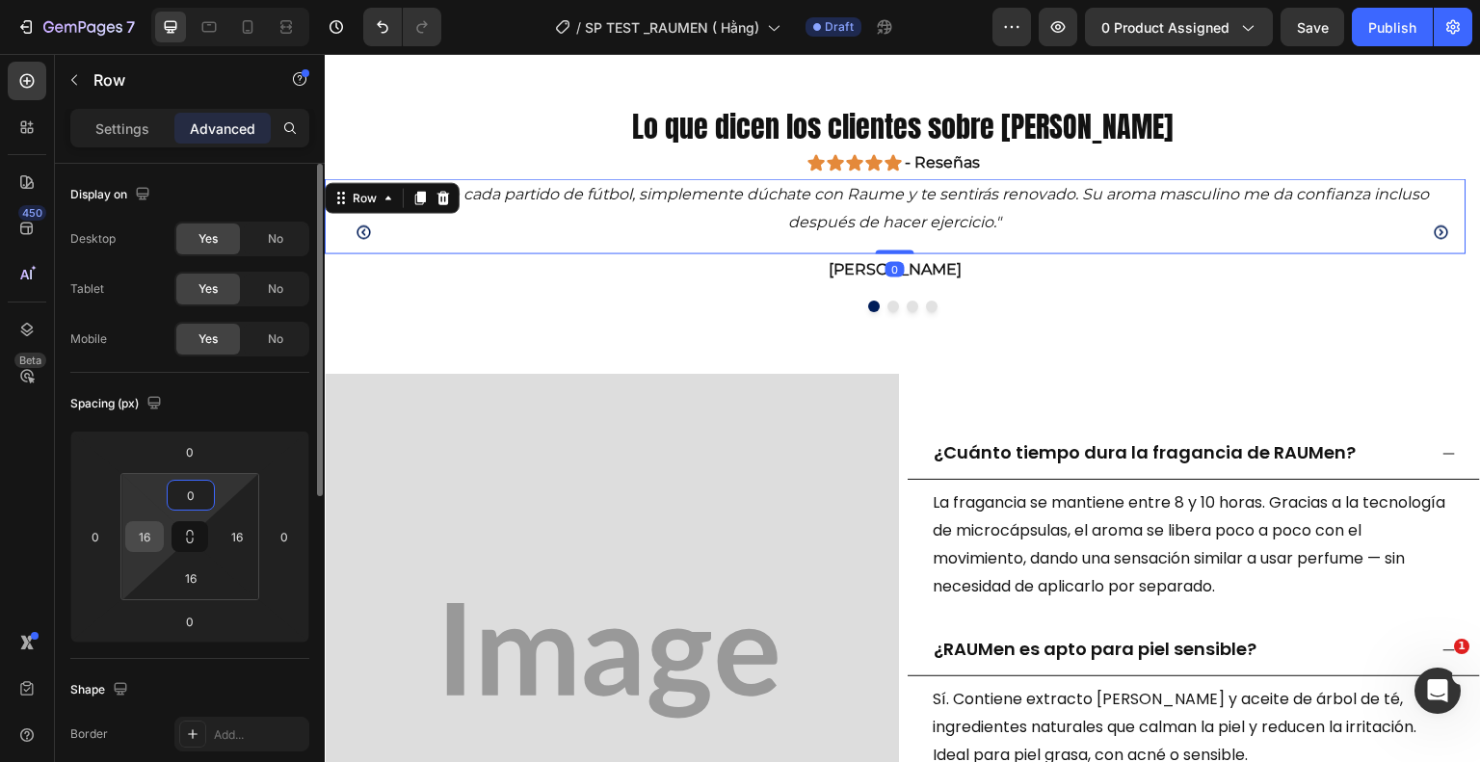
type input "0"
click at [144, 542] on input "16" at bounding box center [144, 536] width 29 height 29
type input "0"
click at [190, 579] on input "16" at bounding box center [191, 578] width 39 height 29
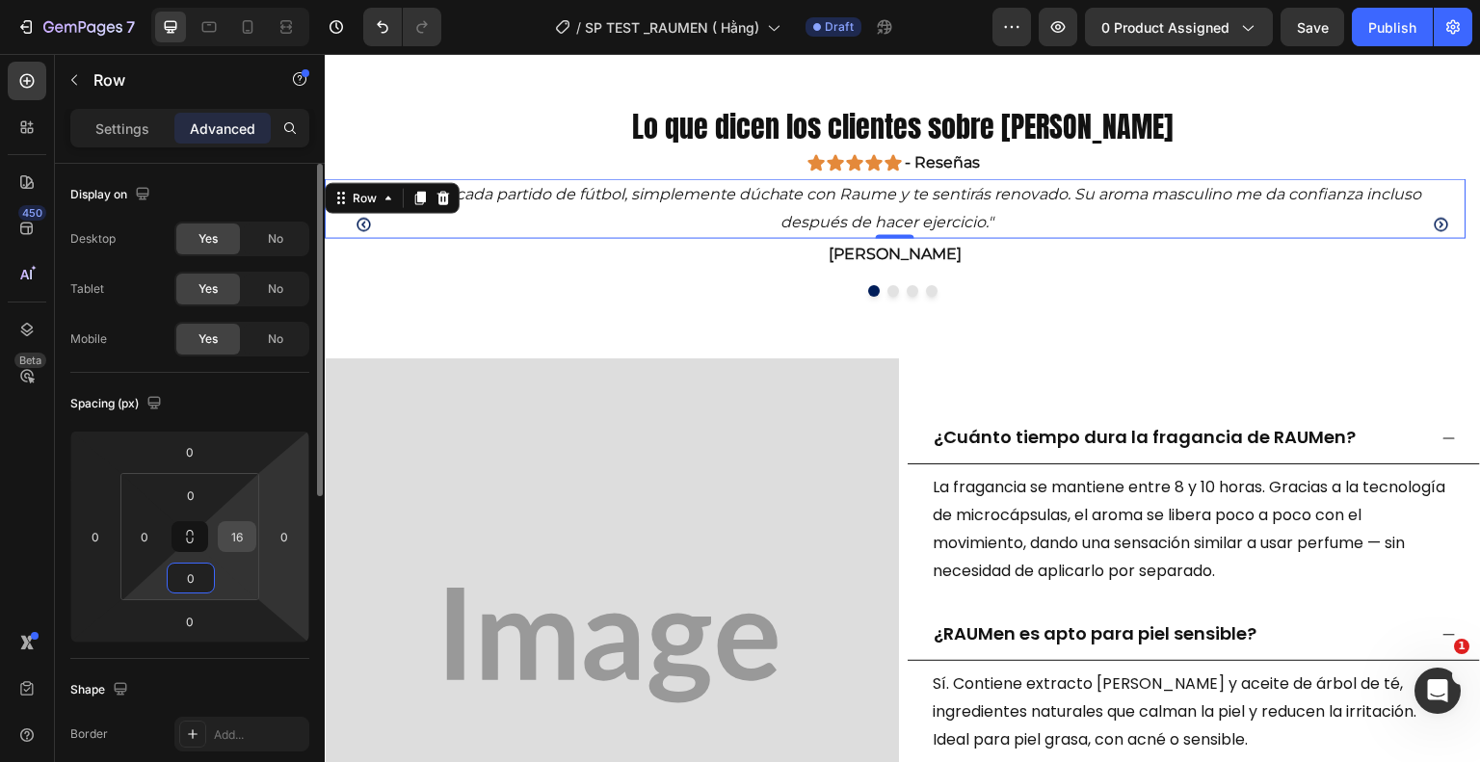
type input "0"
click at [234, 534] on input "16" at bounding box center [237, 536] width 29 height 29
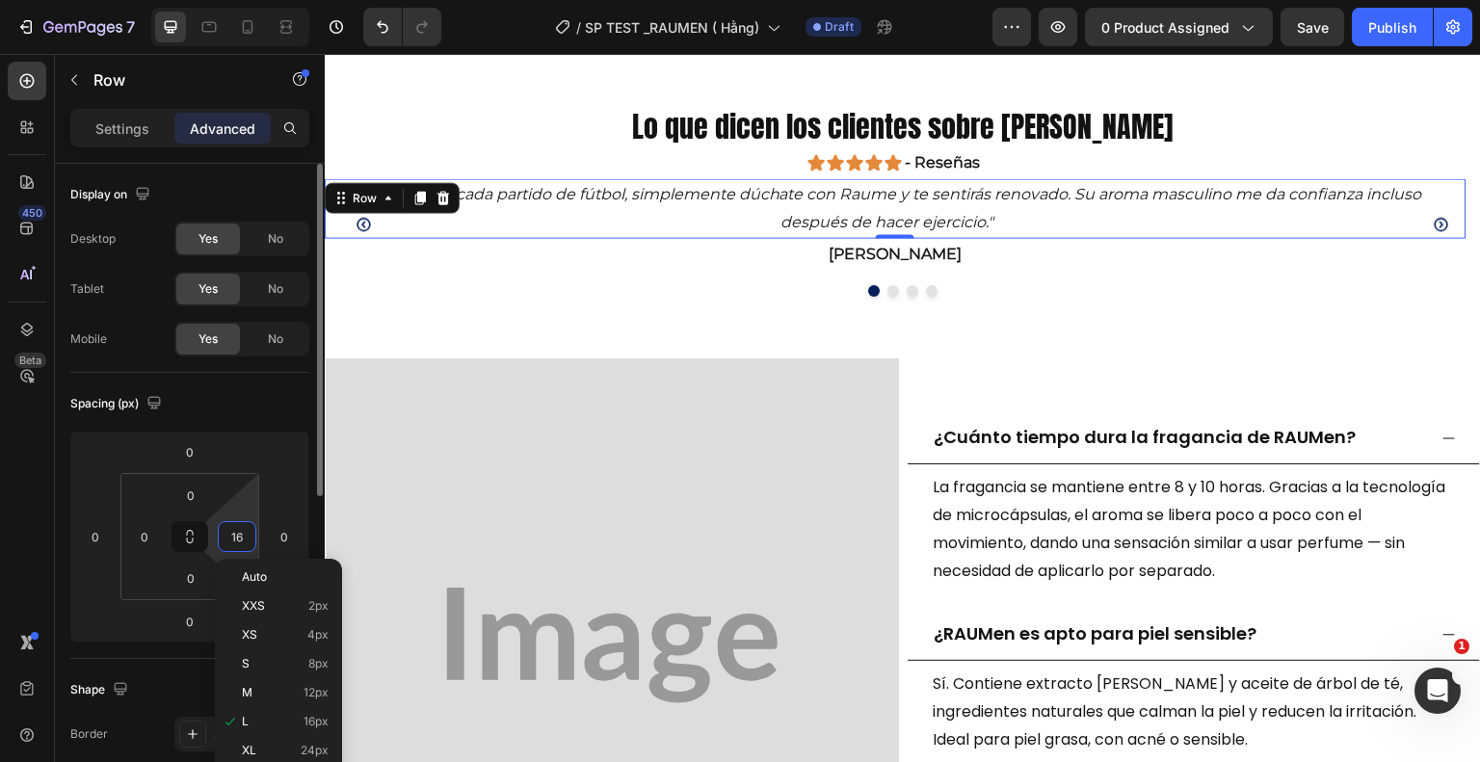
type input "0"
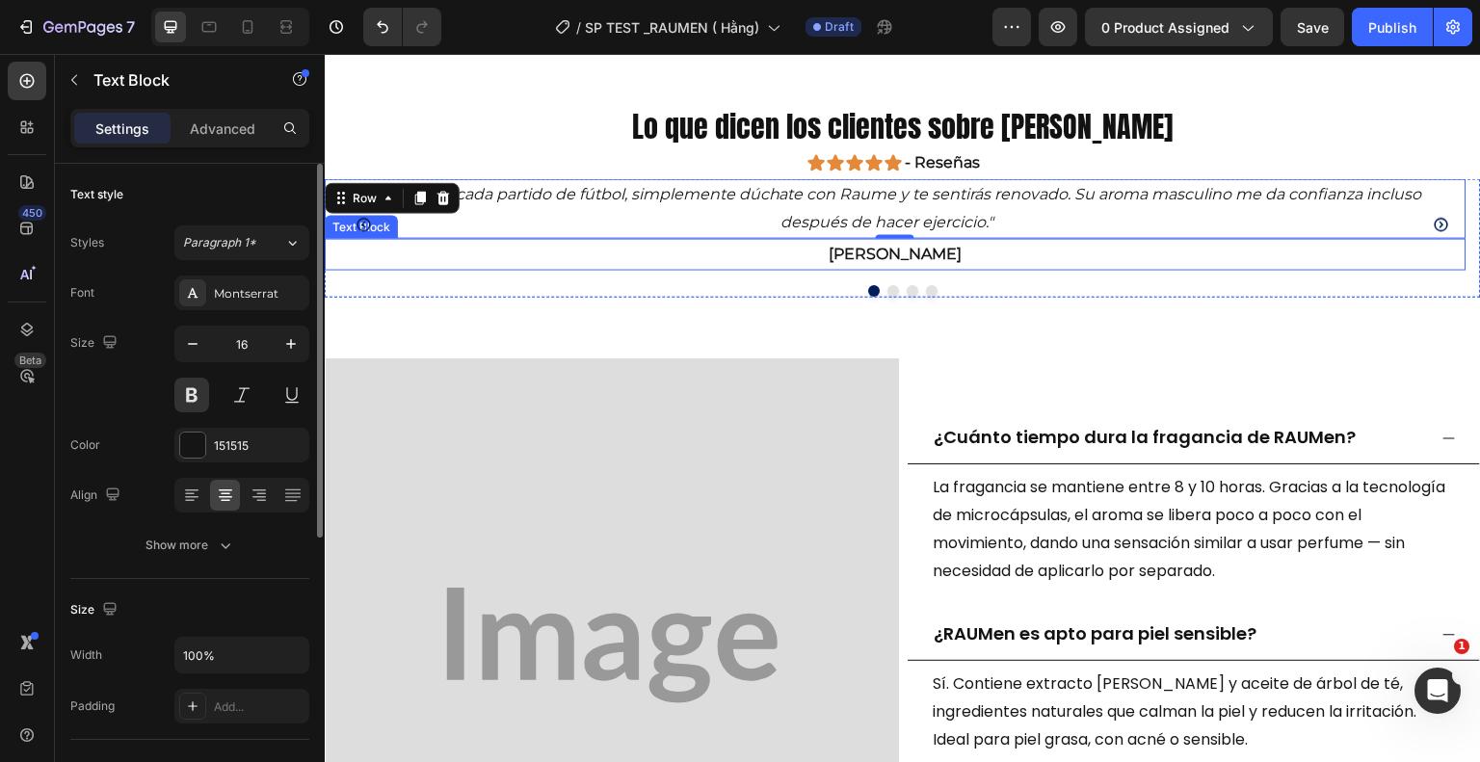
click at [562, 258] on p "[PERSON_NAME]" at bounding box center [896, 254] width 1138 height 28
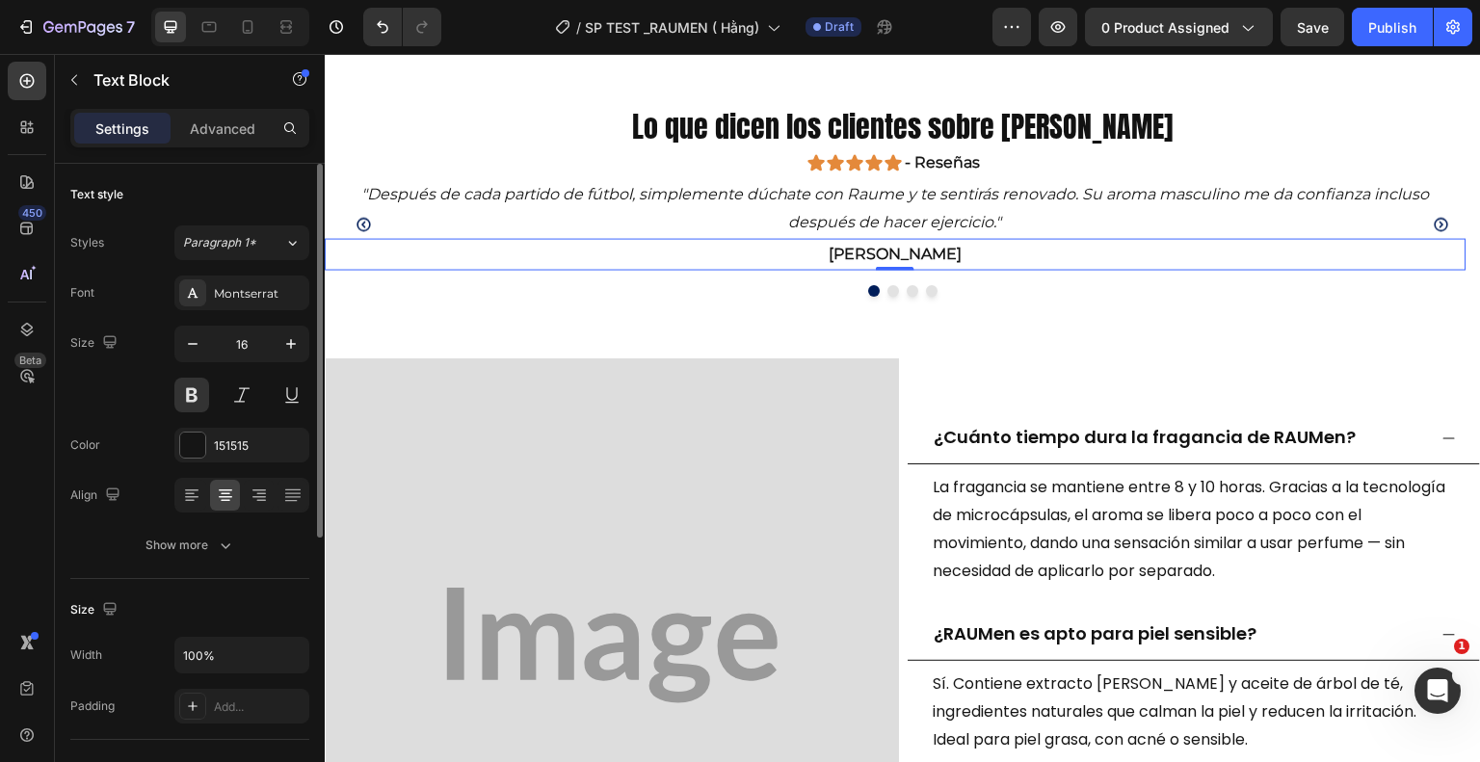
click at [234, 111] on div "Settings Advanced" at bounding box center [189, 128] width 239 height 39
click at [233, 128] on p "Advanced" at bounding box center [223, 129] width 66 height 20
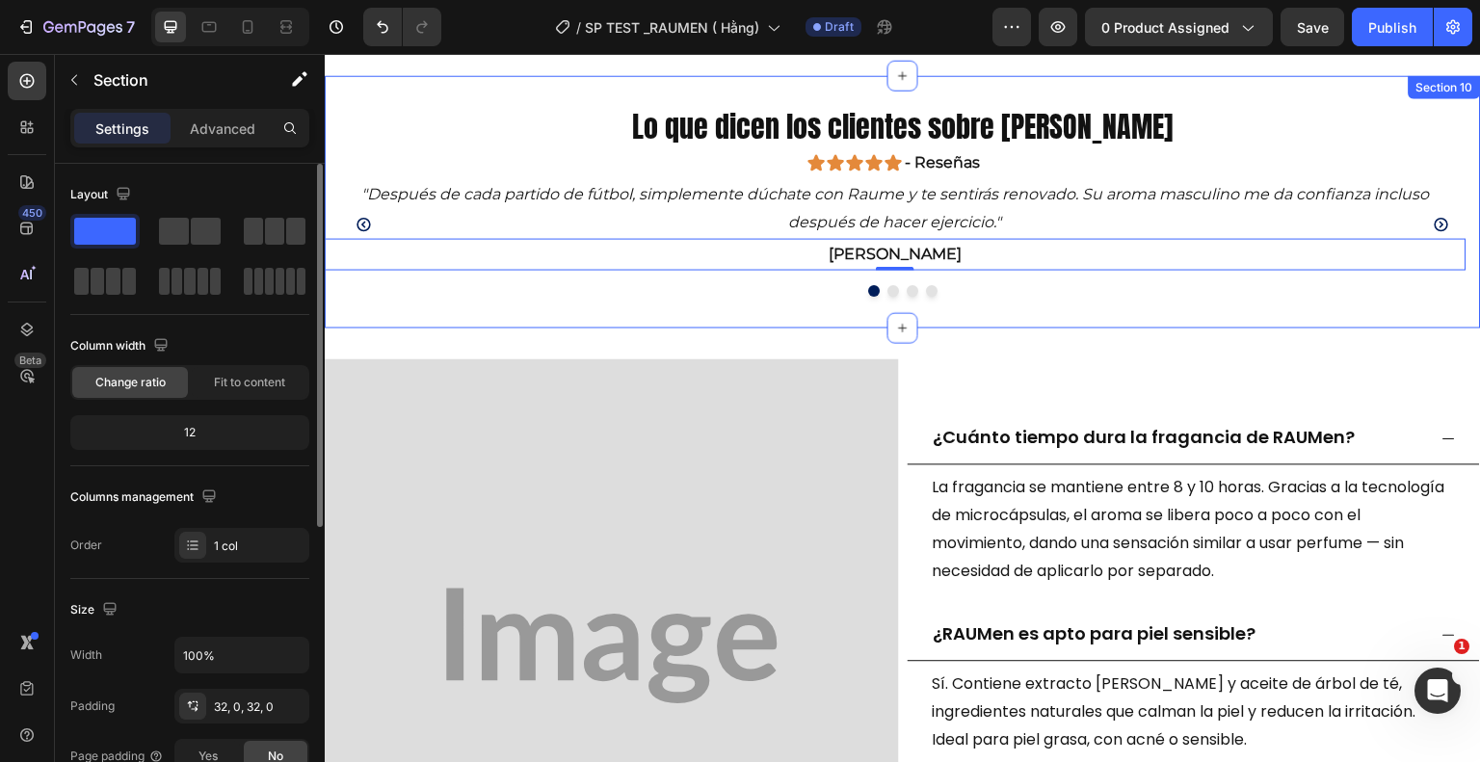
click at [967, 296] on div "Lo que dicen los clientes sobre Rauen Heading Icon Icon Icon Icon Icon Icon Lis…" at bounding box center [903, 201] width 1156 height 252
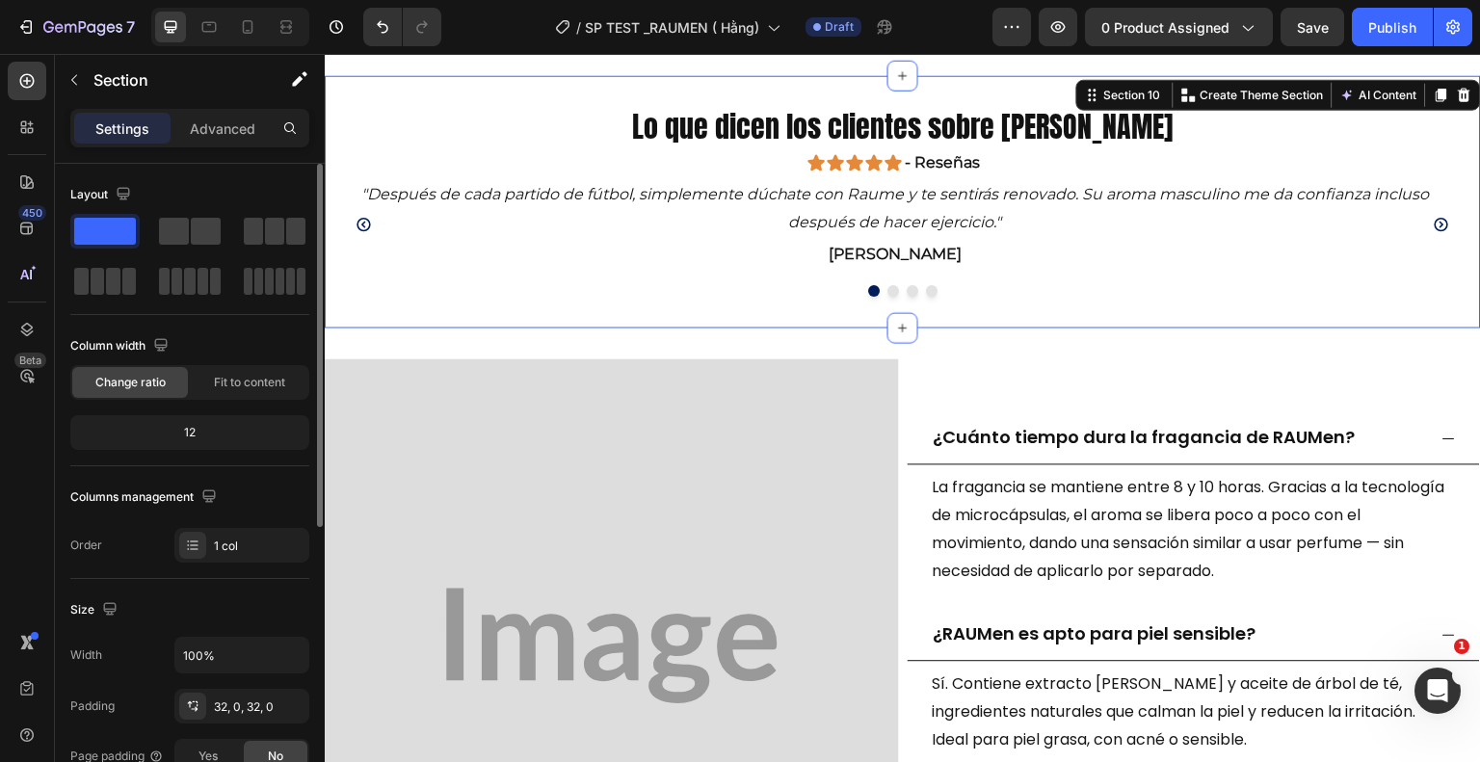
click at [422, 320] on div "Lo que dicen los clientes sobre Rauen Heading Icon Icon Icon Icon Icon Icon Lis…" at bounding box center [903, 201] width 1156 height 252
click at [434, 94] on div "Lo que dicen los clientes sobre Rauen Heading Icon Icon Icon Icon Icon Icon Lis…" at bounding box center [903, 201] width 1156 height 252
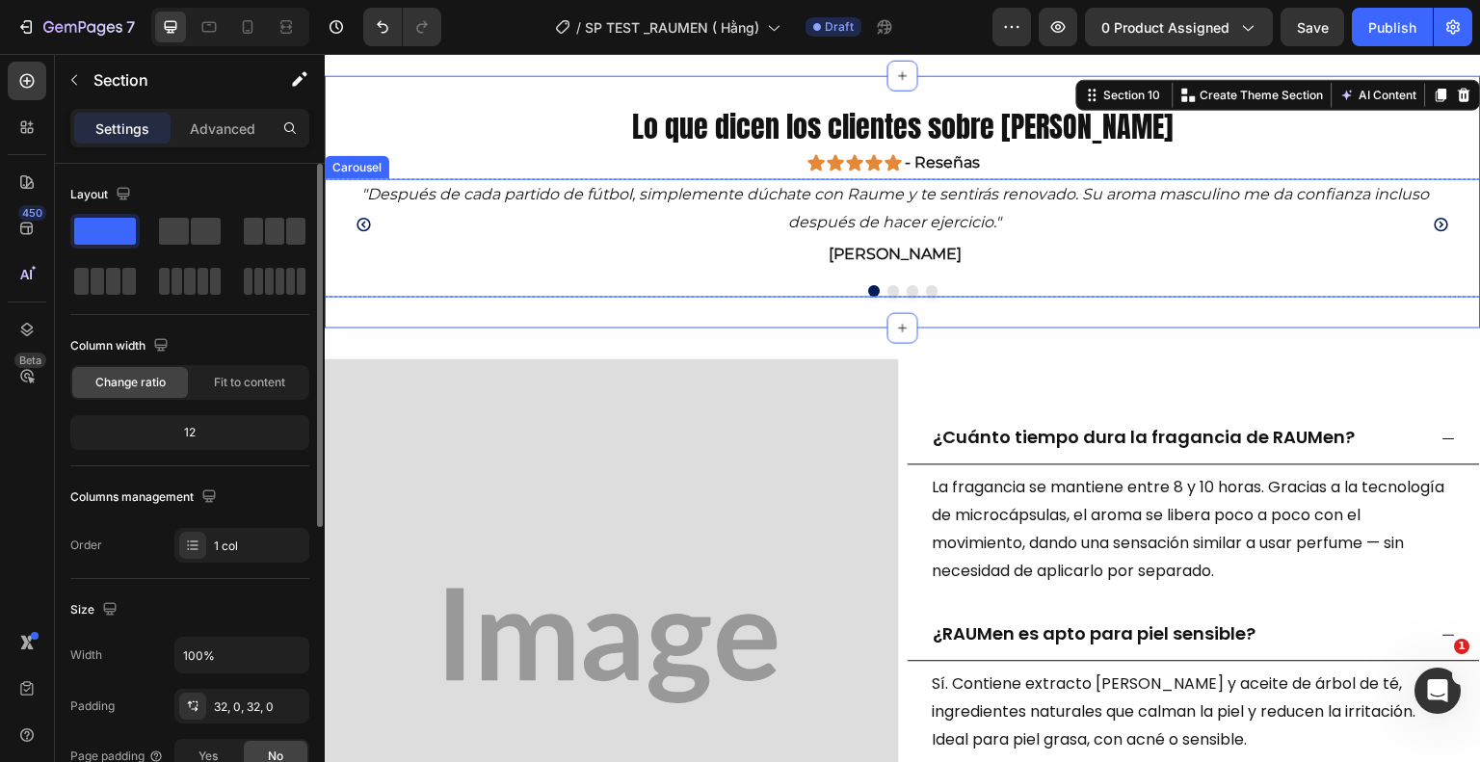
click at [1434, 225] on icon "Carousel Next Arrow" at bounding box center [1442, 224] width 16 height 16
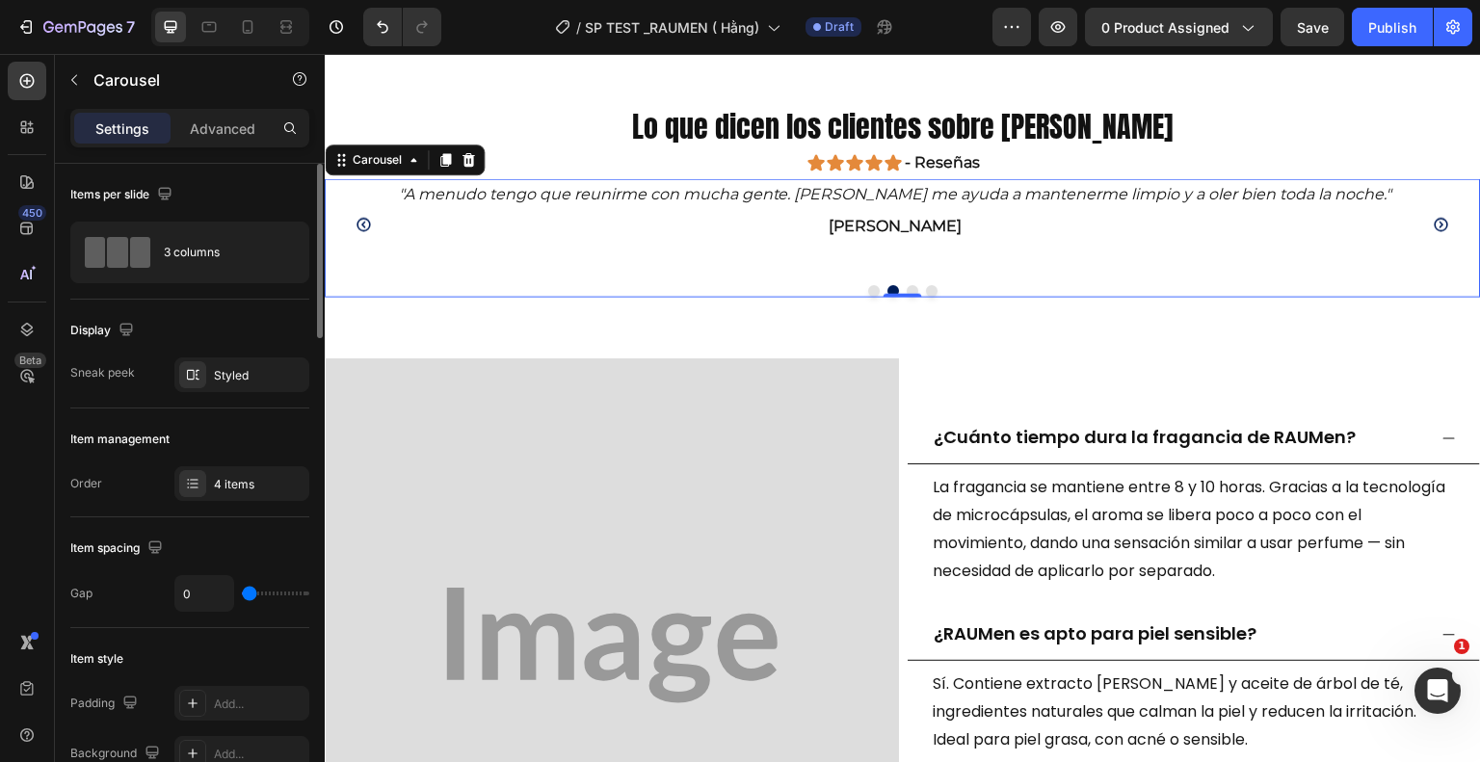
click at [1434, 225] on icon "Carousel Next Arrow" at bounding box center [1442, 224] width 16 height 16
click at [1105, 328] on div "Image ¿Cuánto tiempo dura la fragancia de RAUMen? La fragancia se mantiene entr…" at bounding box center [903, 646] width 1156 height 636
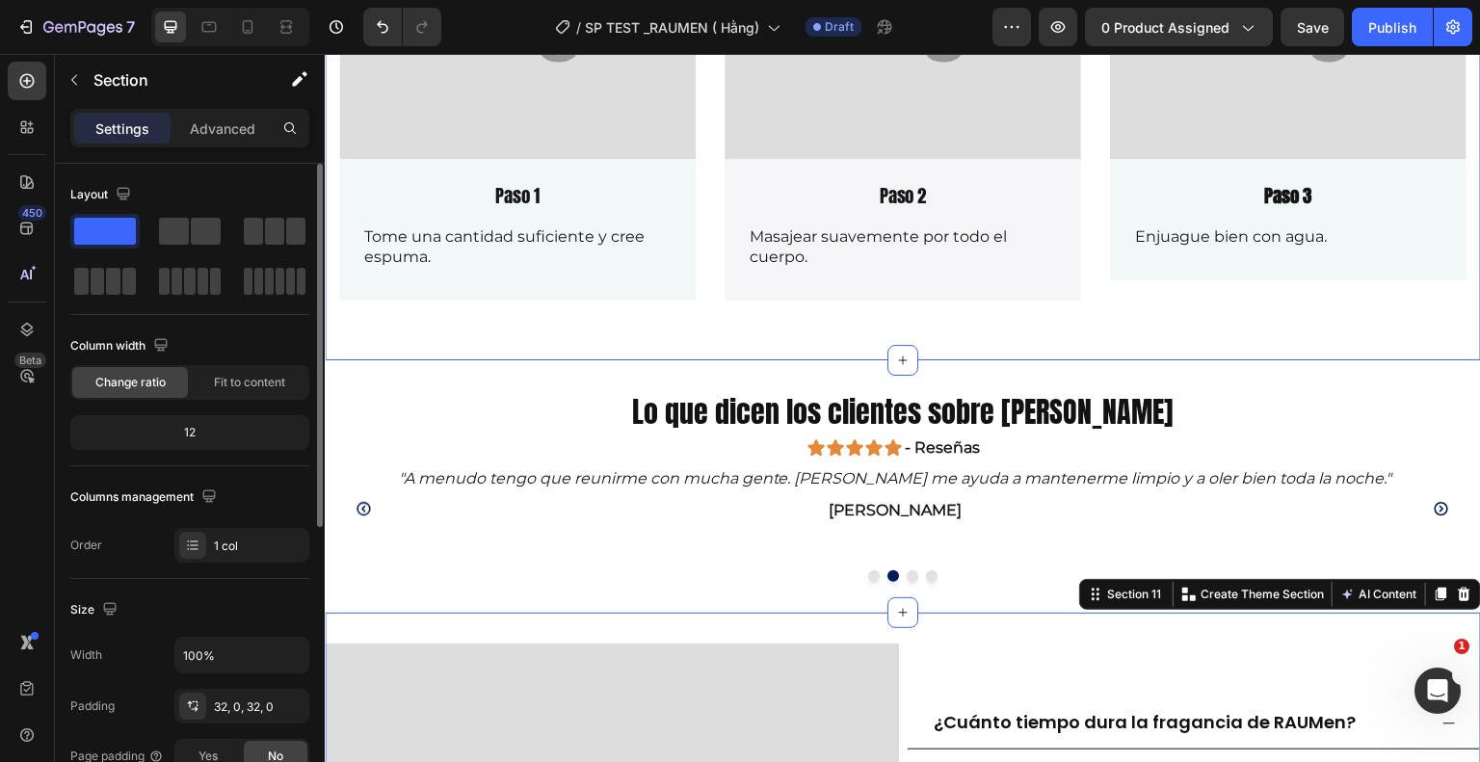
scroll to position [2329, 0]
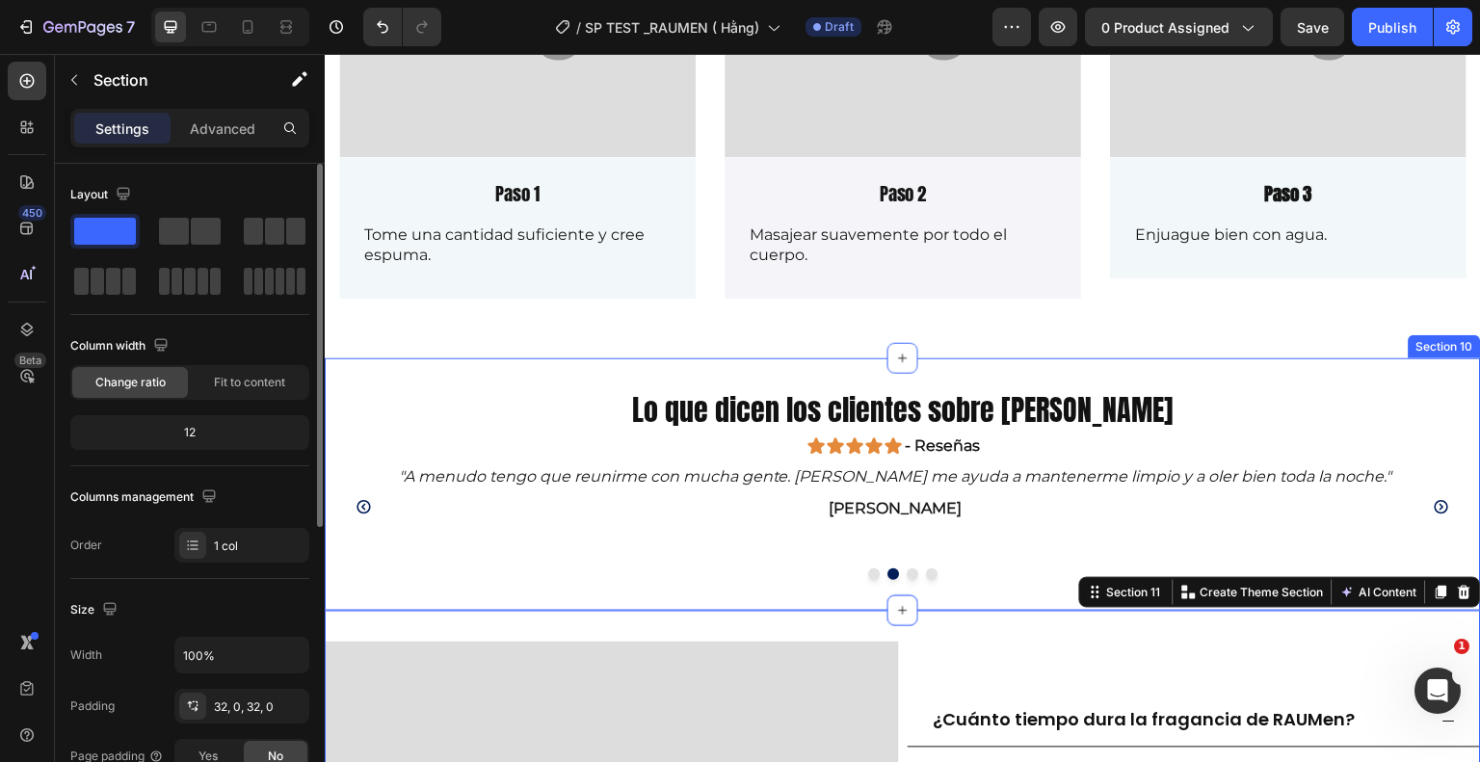
click at [536, 377] on div "Lo que dicen los clientes sobre Rauen Heading Icon Icon Icon Icon Icon Icon Lis…" at bounding box center [903, 484] width 1156 height 252
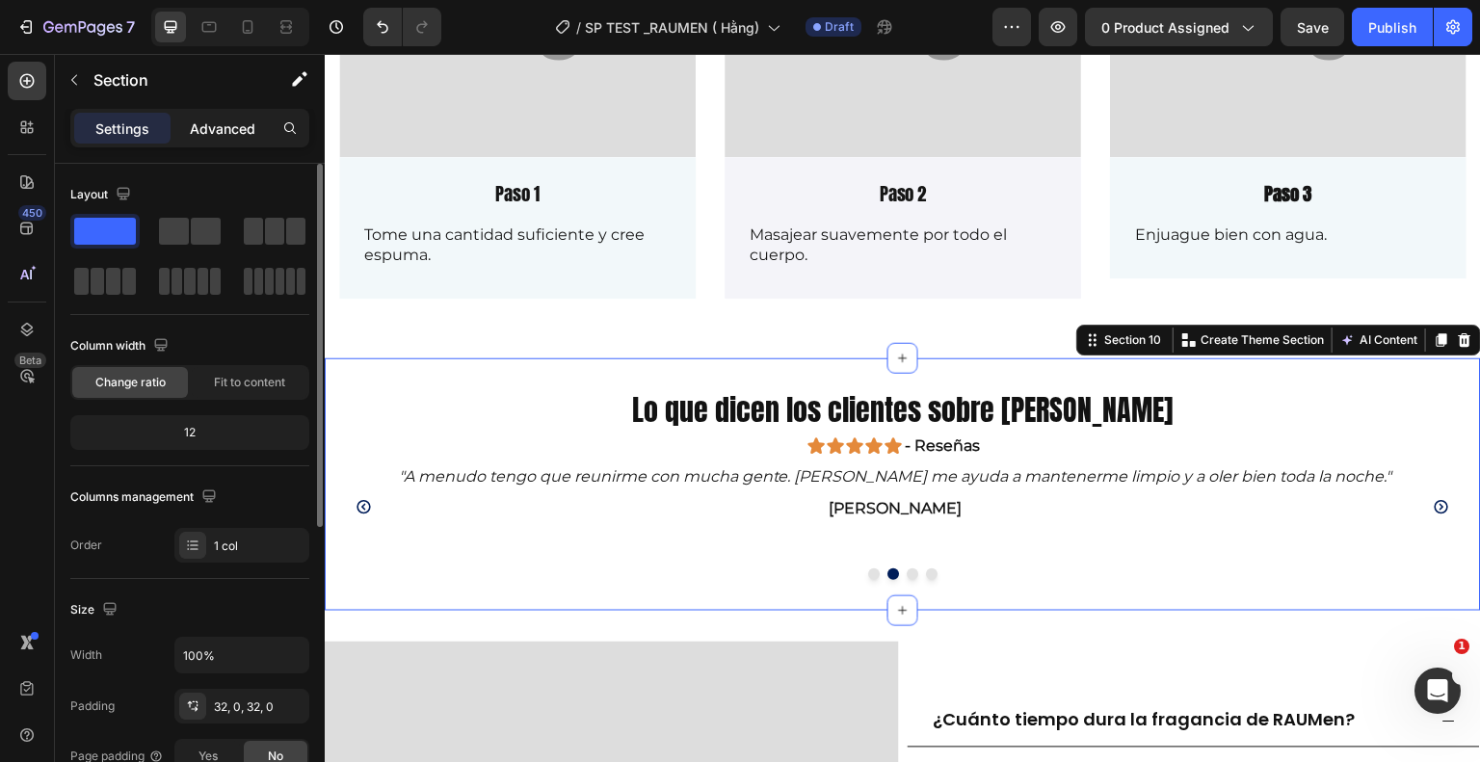
click at [224, 131] on p "Advanced" at bounding box center [223, 129] width 66 height 20
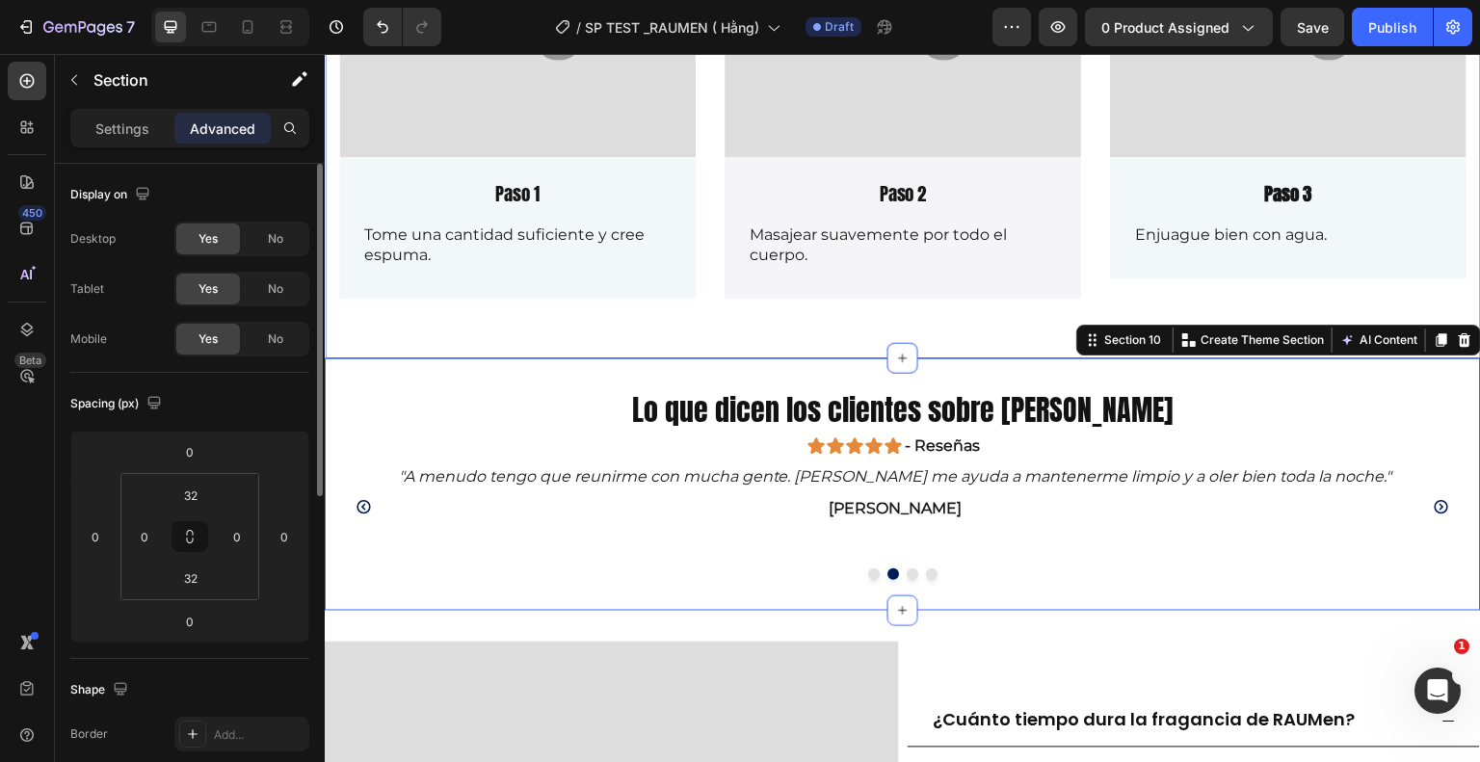
click at [668, 320] on div "3 sencillos pasos - máxima eficiencia Heading Image Paso 1 Text Block Tome una …" at bounding box center [902, 80] width 1127 height 498
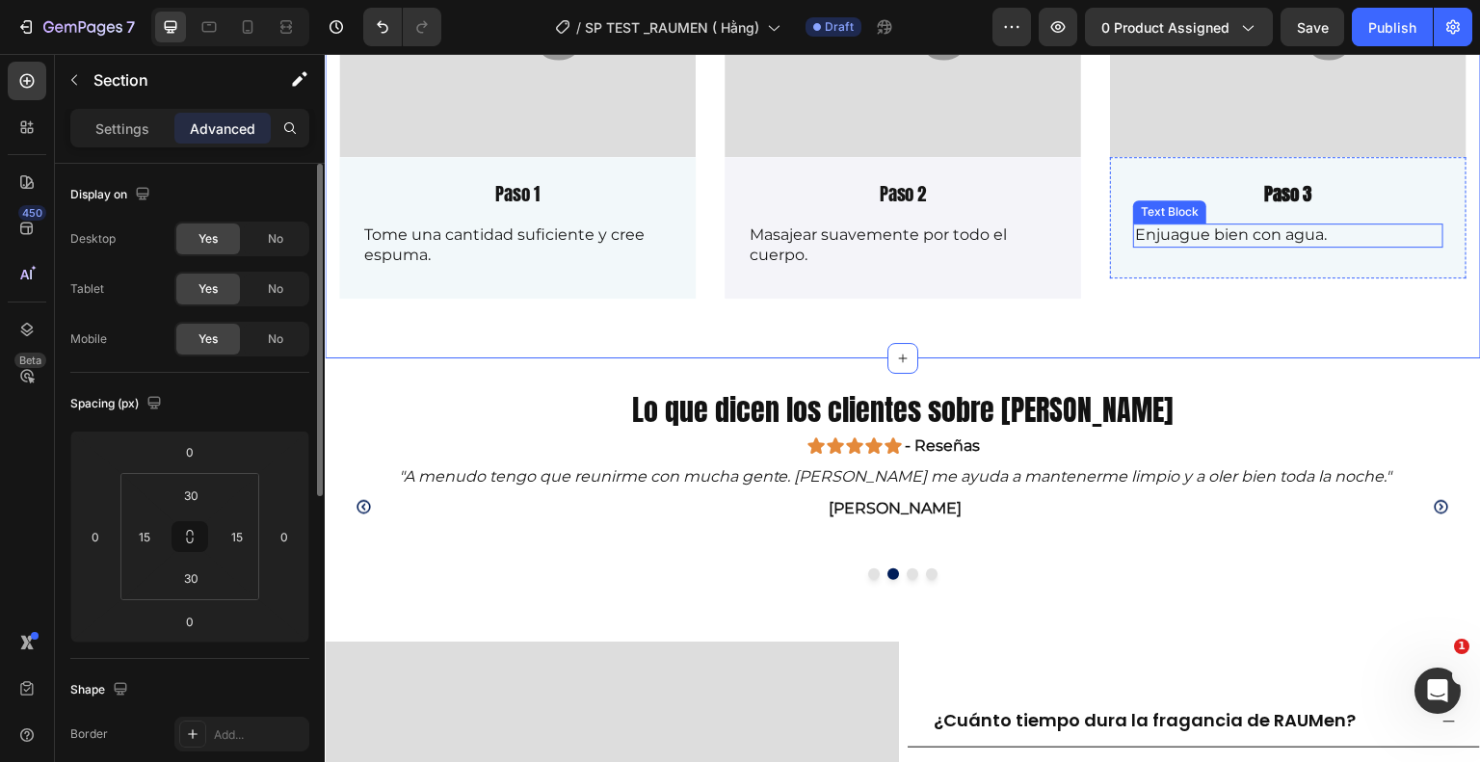
click at [1160, 238] on p "Enjuague bien con agua." at bounding box center [1288, 235] width 306 height 20
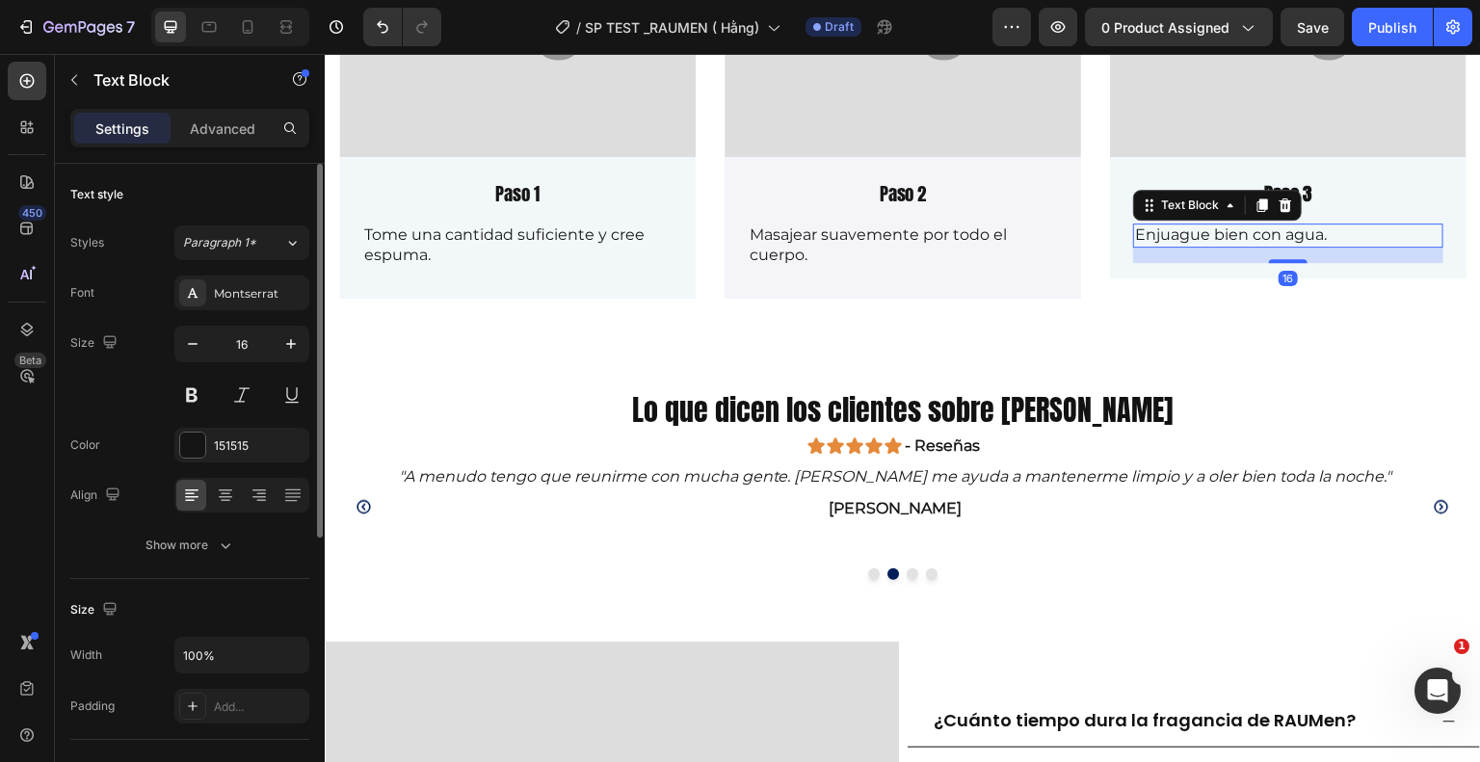
click at [1342, 233] on p "Enjuague bien con agua." at bounding box center [1288, 235] width 306 height 20
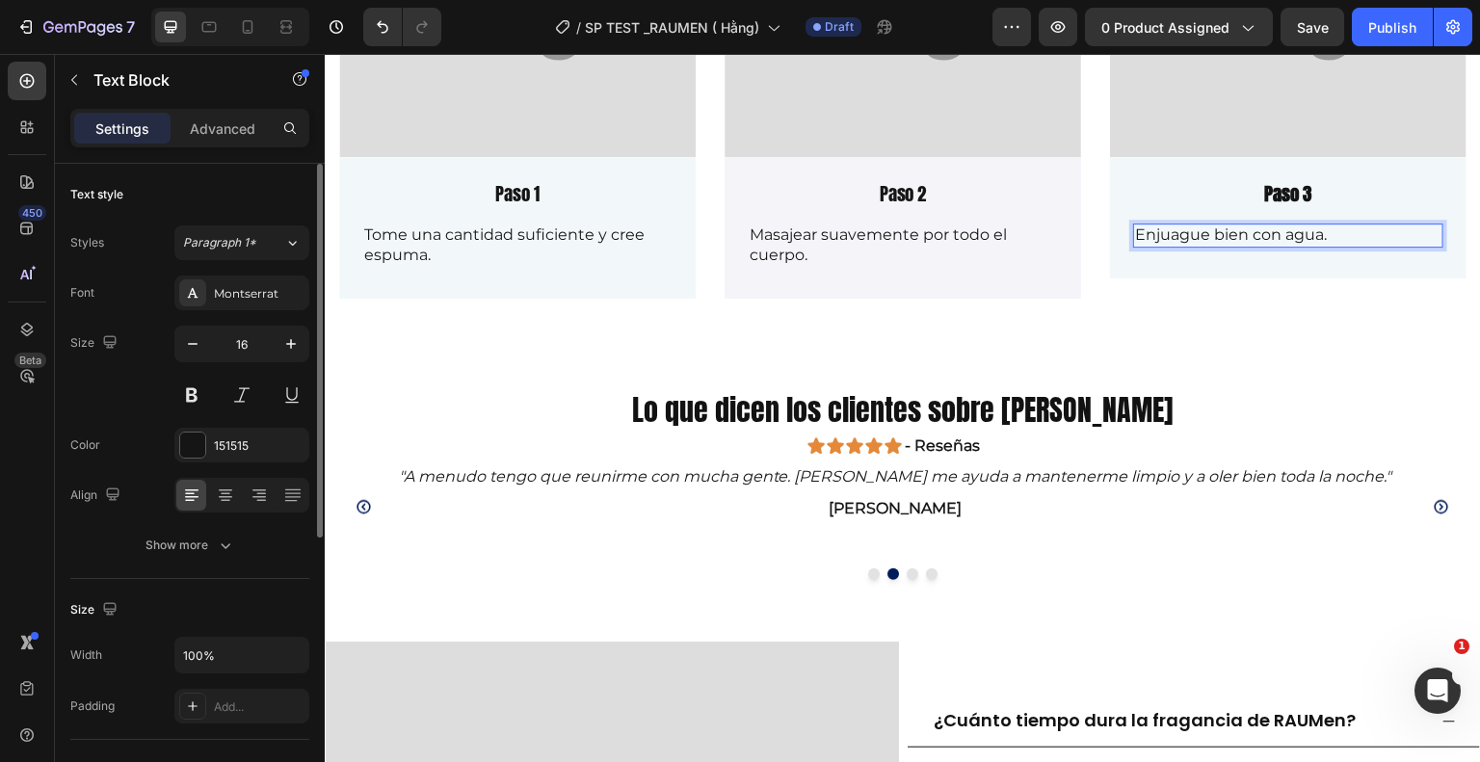
click at [1341, 231] on p "Enjuague bien con agua." at bounding box center [1288, 235] width 306 height 20
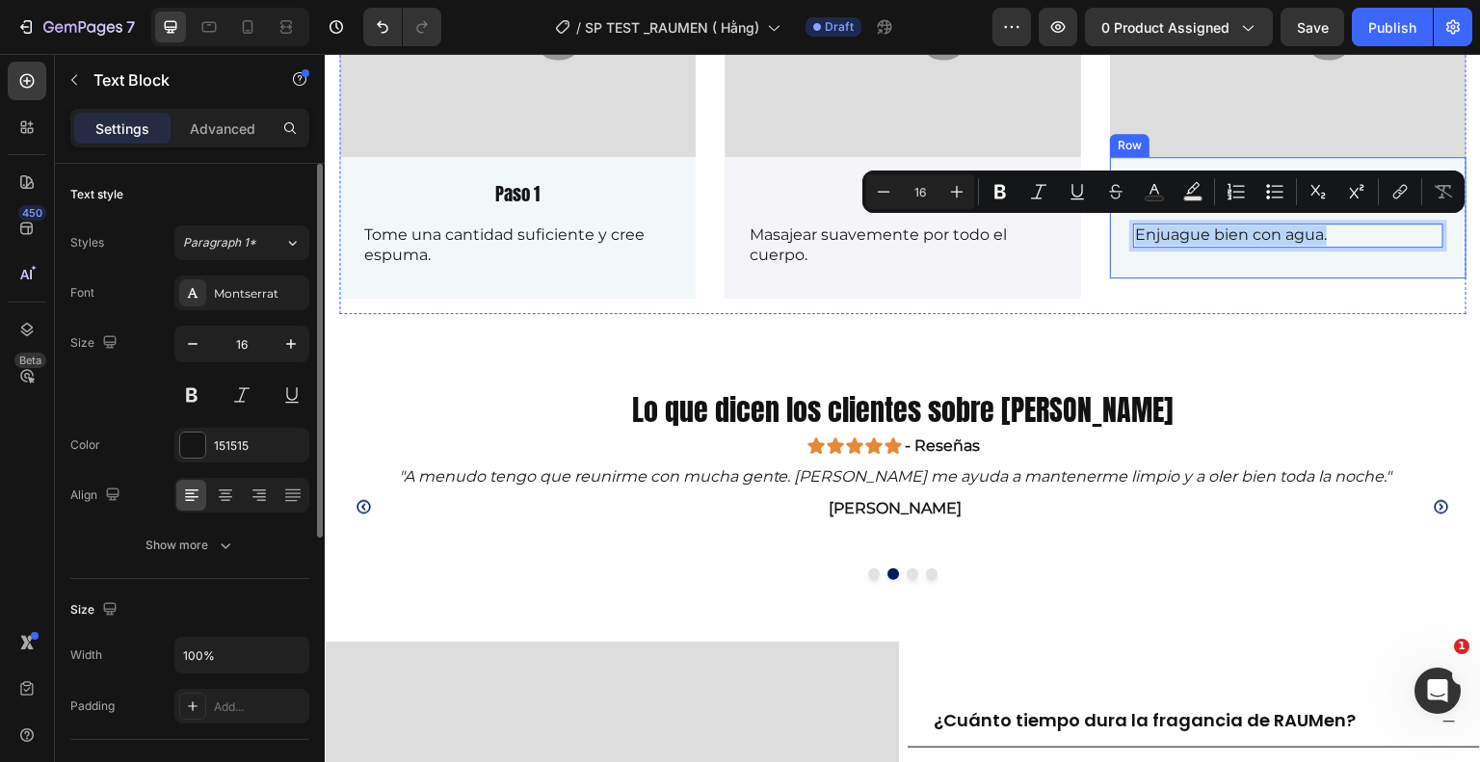
drag, startPoint x: 1334, startPoint y: 231, endPoint x: 1115, endPoint y: 258, distance: 220.4
click at [1112, 265] on div "Paso 3 Text Block Enjuague bien con agua. Text Block 16 Row" at bounding box center [1288, 217] width 357 height 121
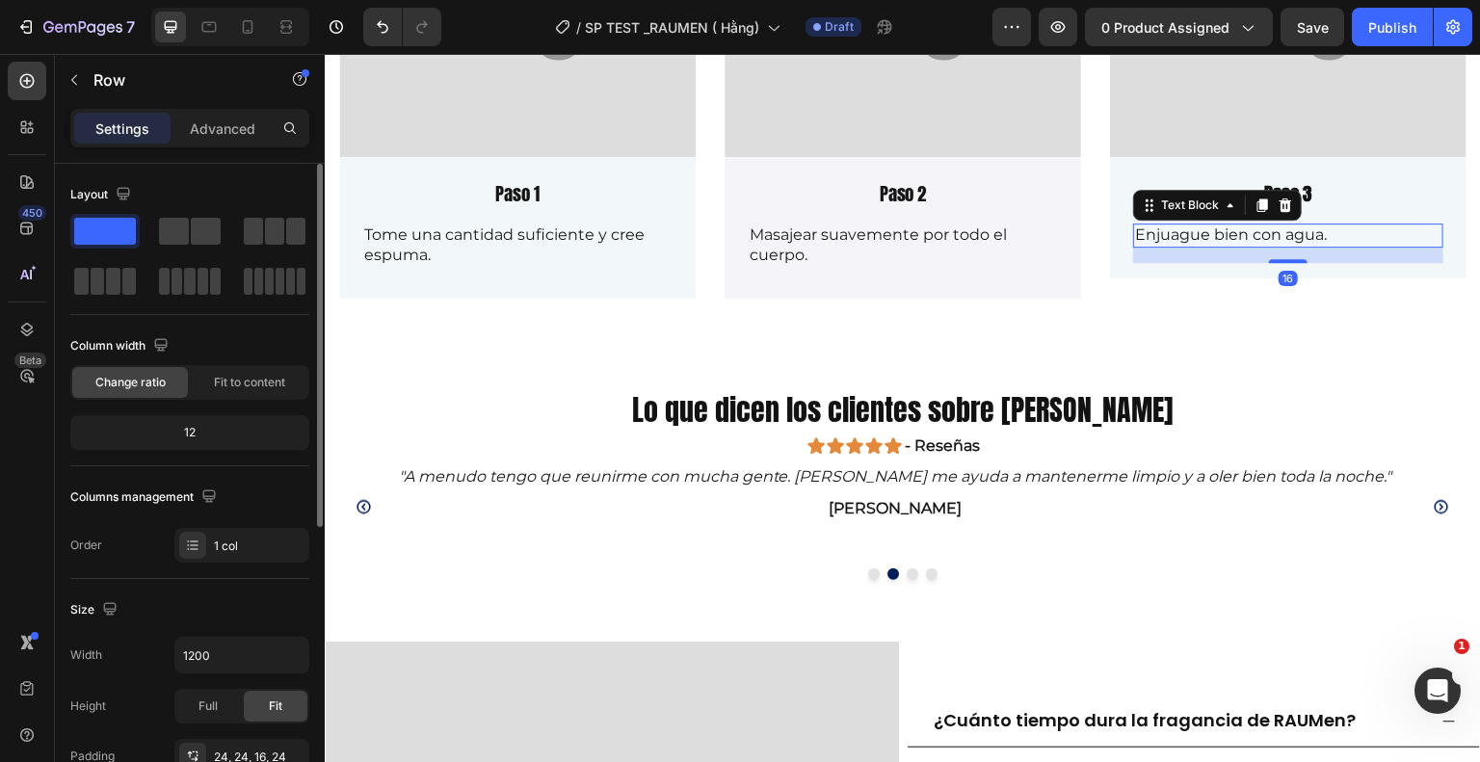
click at [1316, 225] on p "Enjuague bien con agua." at bounding box center [1288, 235] width 306 height 20
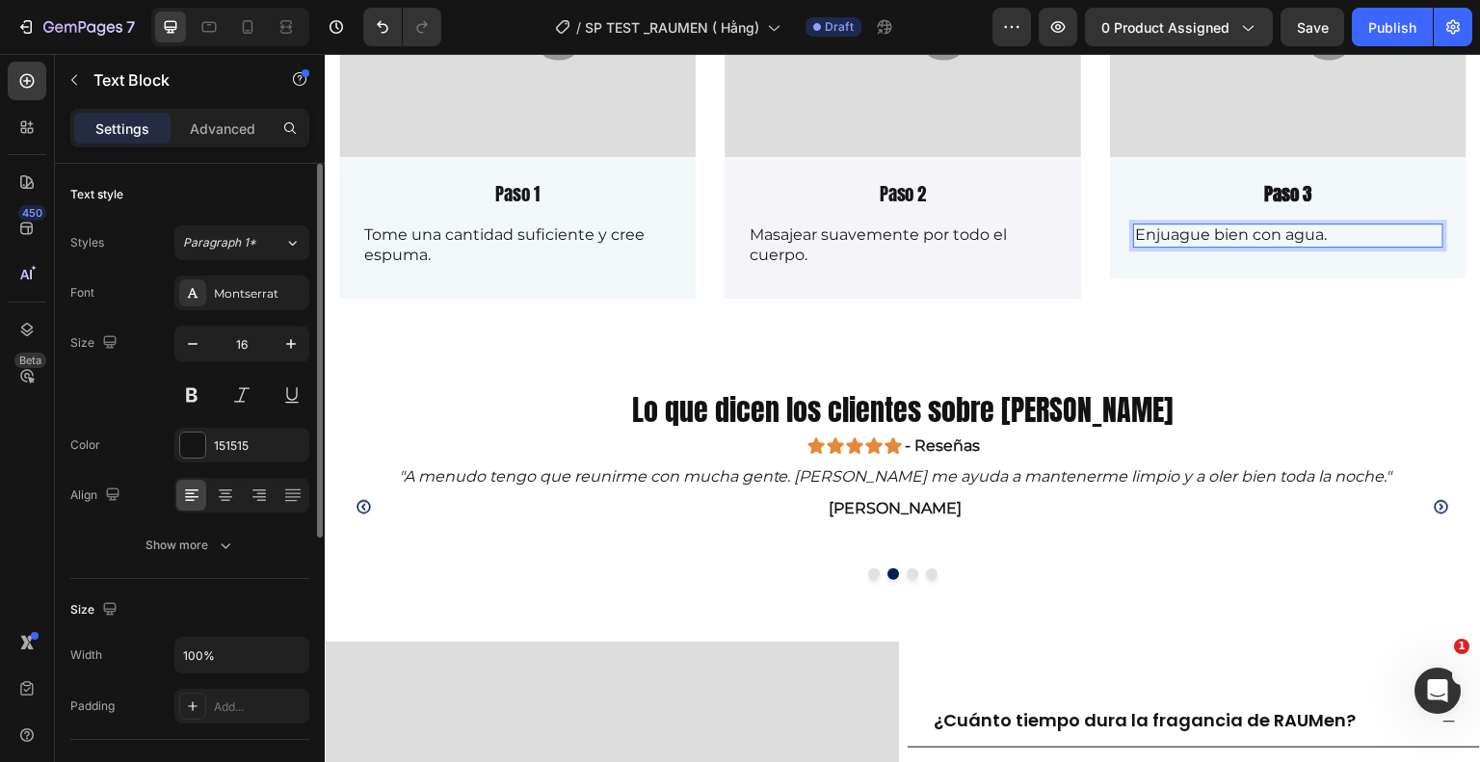
drag, startPoint x: 1313, startPoint y: 231, endPoint x: 1156, endPoint y: 232, distance: 157.1
click at [1156, 232] on p "Enjuague bien con agua." at bounding box center [1288, 235] width 306 height 20
click at [1314, 227] on p "Enjuague bien con agua." at bounding box center [1288, 235] width 306 height 20
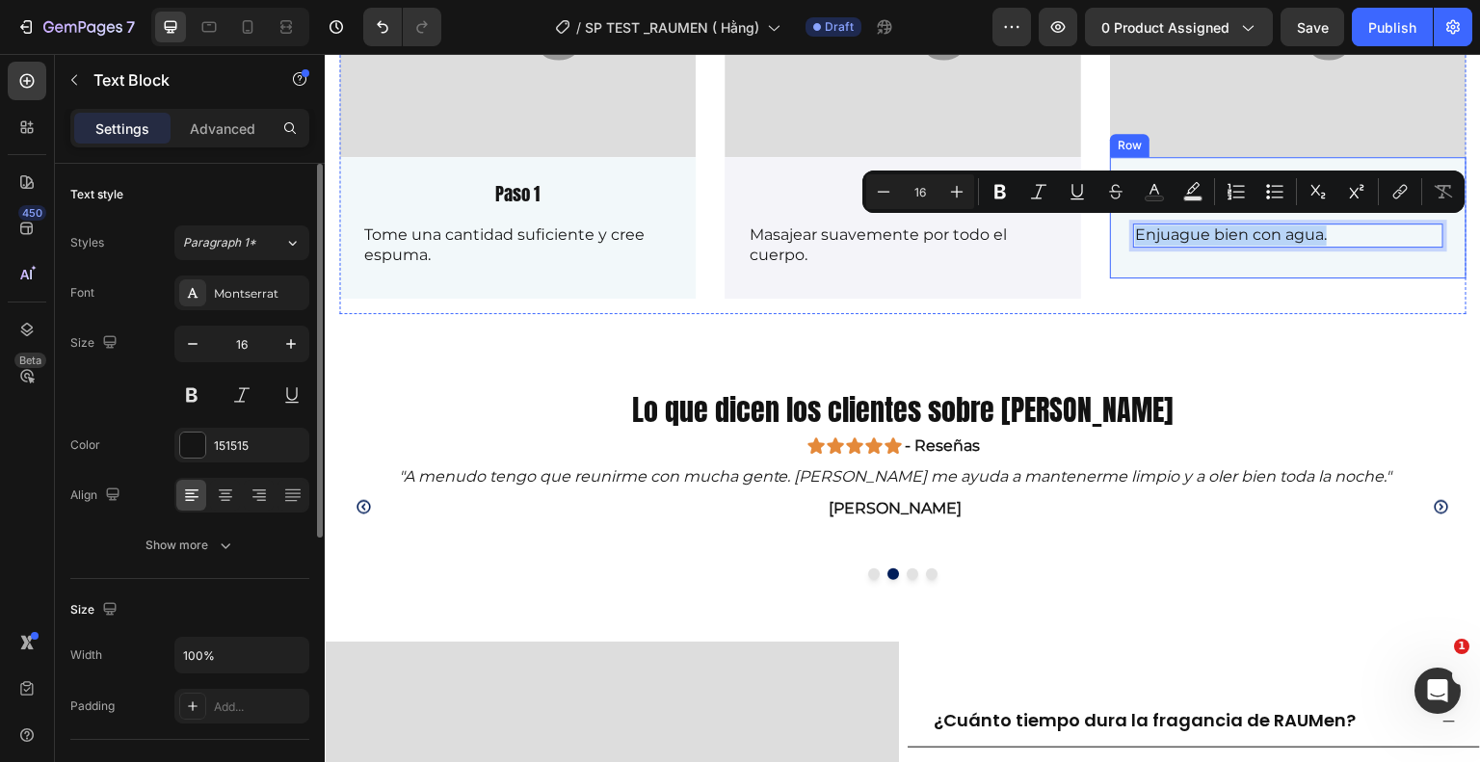
drag, startPoint x: 1315, startPoint y: 231, endPoint x: 1123, endPoint y: 243, distance: 193.1
click at [1133, 243] on div "Paso 3 Text Block Enjuague bien con agua. Text Block 16" at bounding box center [1288, 221] width 310 height 83
copy p "Enjuague bien con agua."
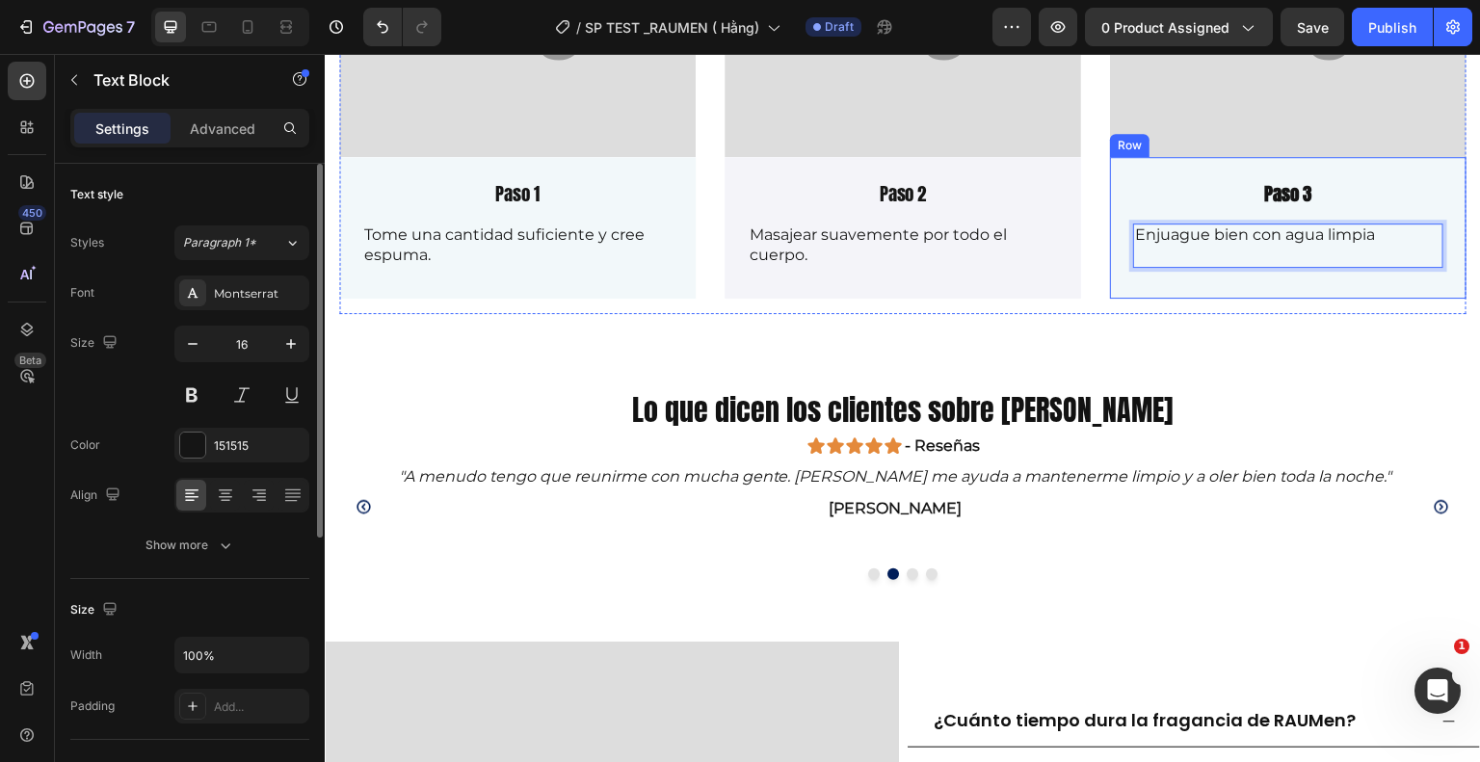
click at [1246, 277] on div "Paso 3 Text Block Enjuague bien con agua limpia Text Block 16" at bounding box center [1288, 231] width 310 height 102
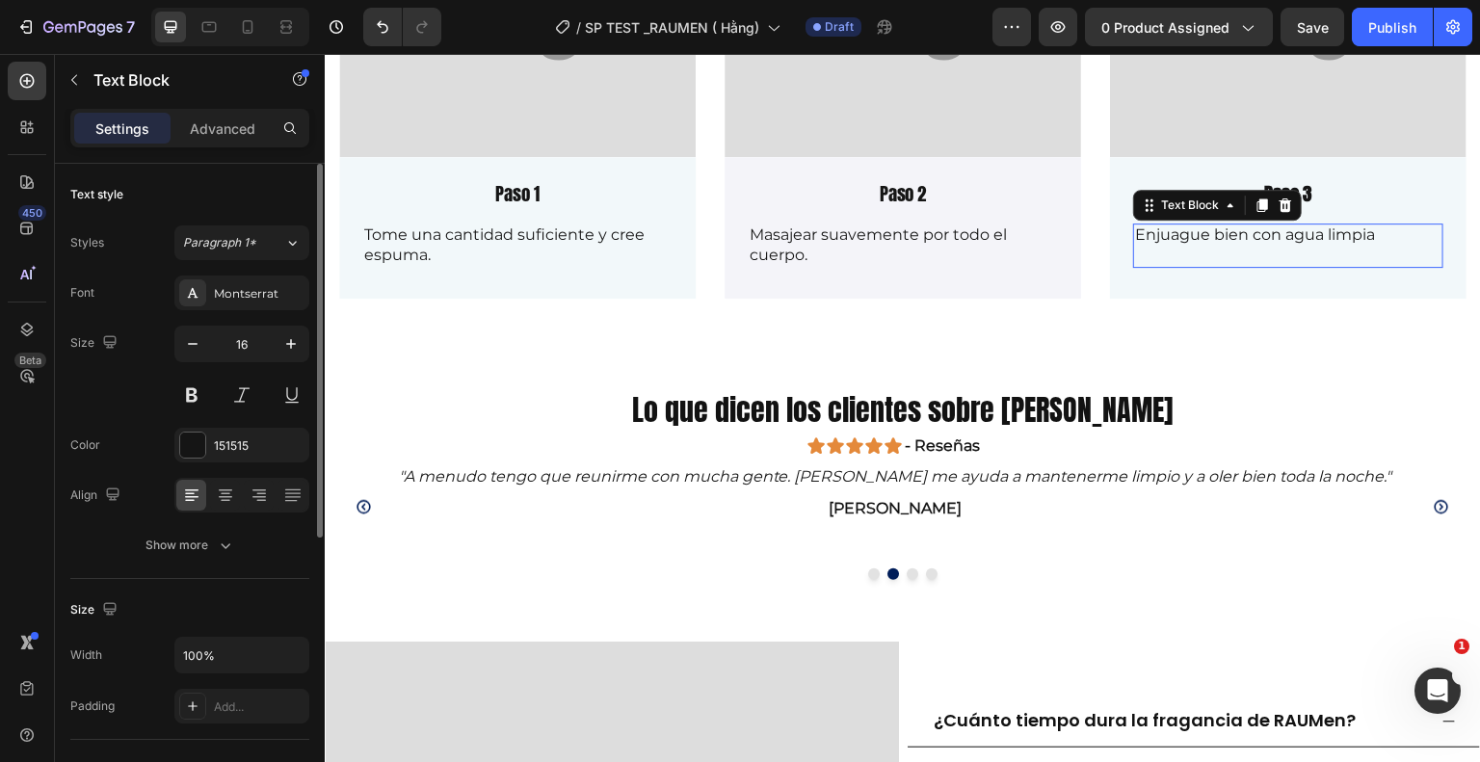
click at [1210, 247] on p "Rich Text Editor. Editing area: main" at bounding box center [1288, 256] width 306 height 20
click at [1368, 225] on p "Enjuague bien con agua limpia" at bounding box center [1288, 235] width 306 height 20
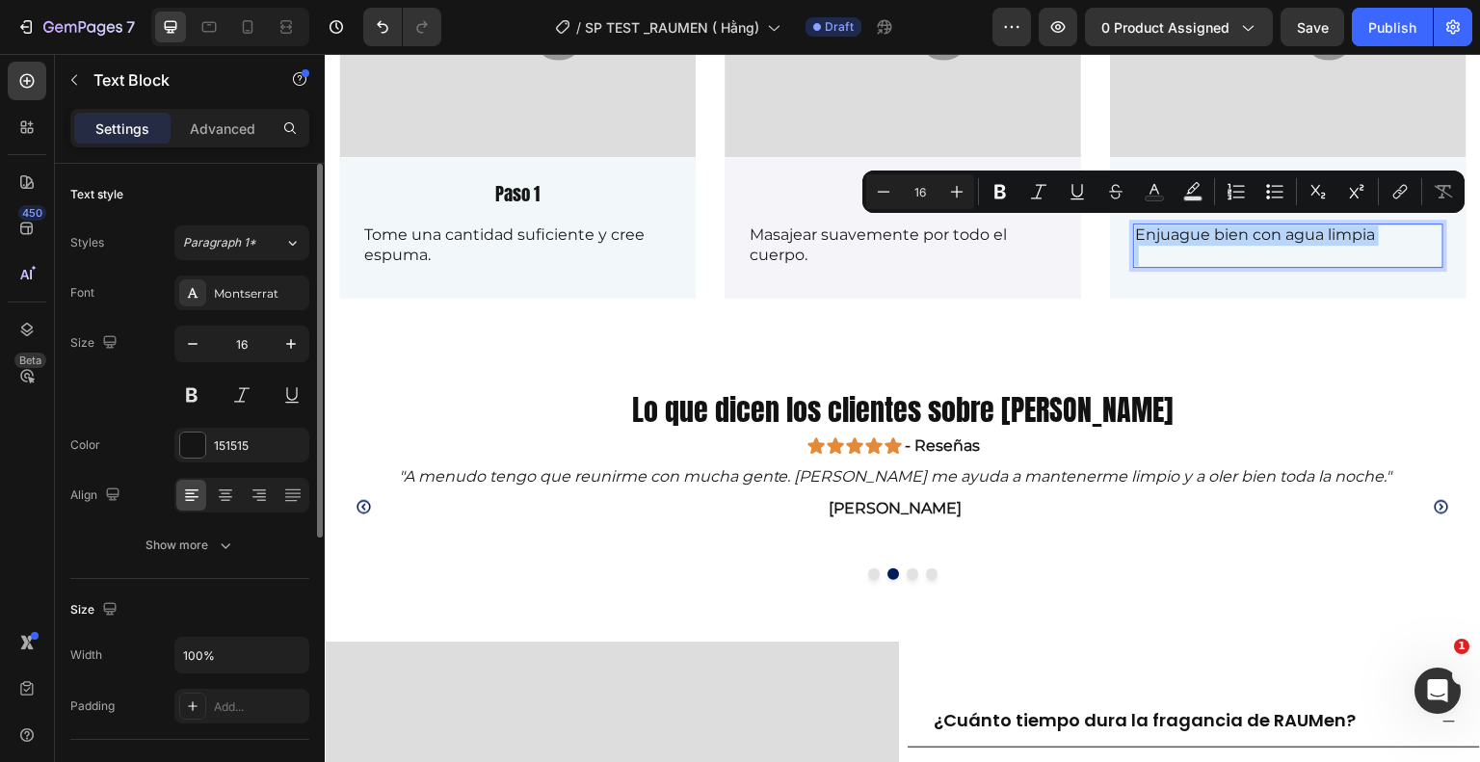
drag, startPoint x: 1368, startPoint y: 225, endPoint x: 1142, endPoint y: 230, distance: 226.5
click at [1142, 230] on p "Enjuague bien con agua limpia" at bounding box center [1288, 235] width 306 height 20
click at [1194, 179] on button "Text Background Color" at bounding box center [1193, 191] width 35 height 35
type input "000000"
type input "77"
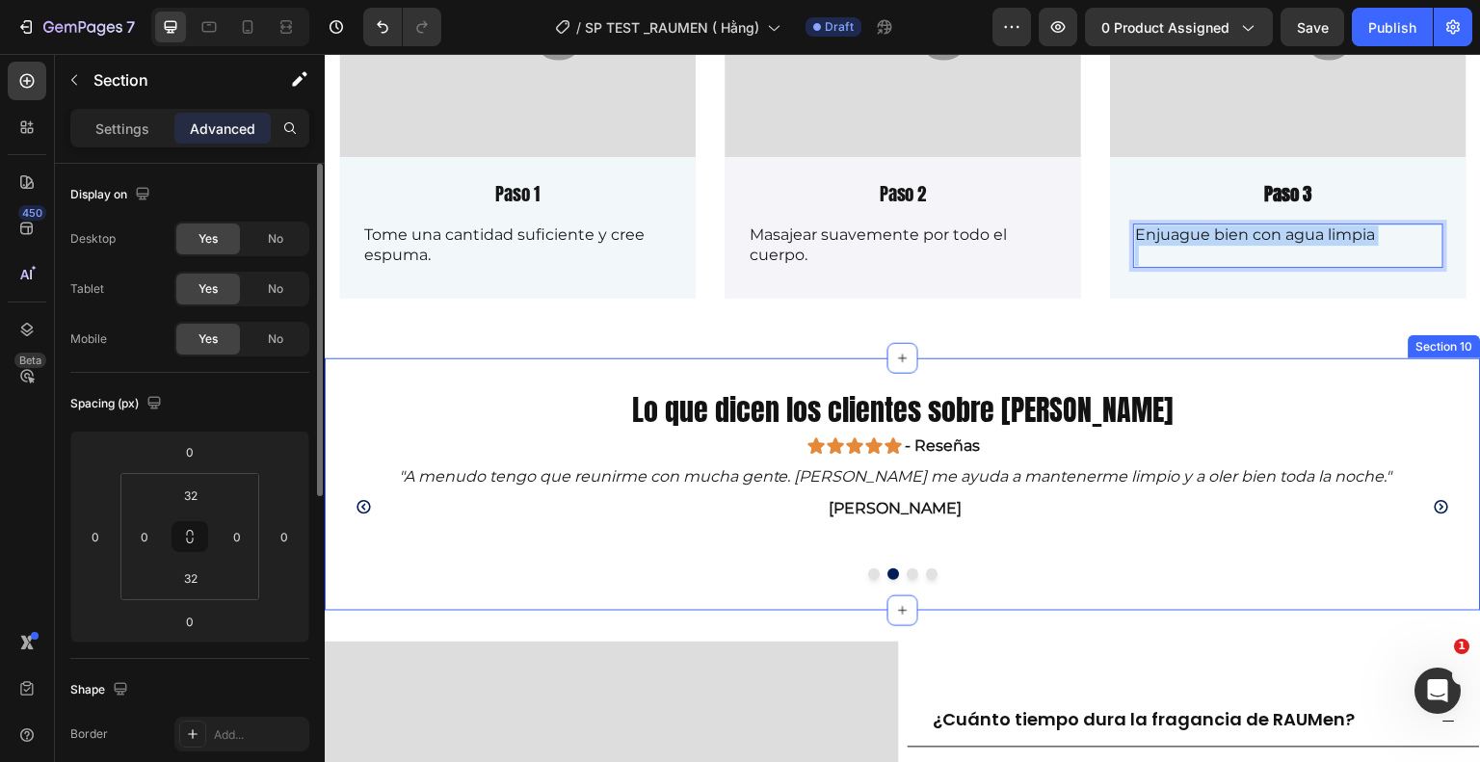
click at [1429, 341] on div "Section 10" at bounding box center [1445, 346] width 72 height 23
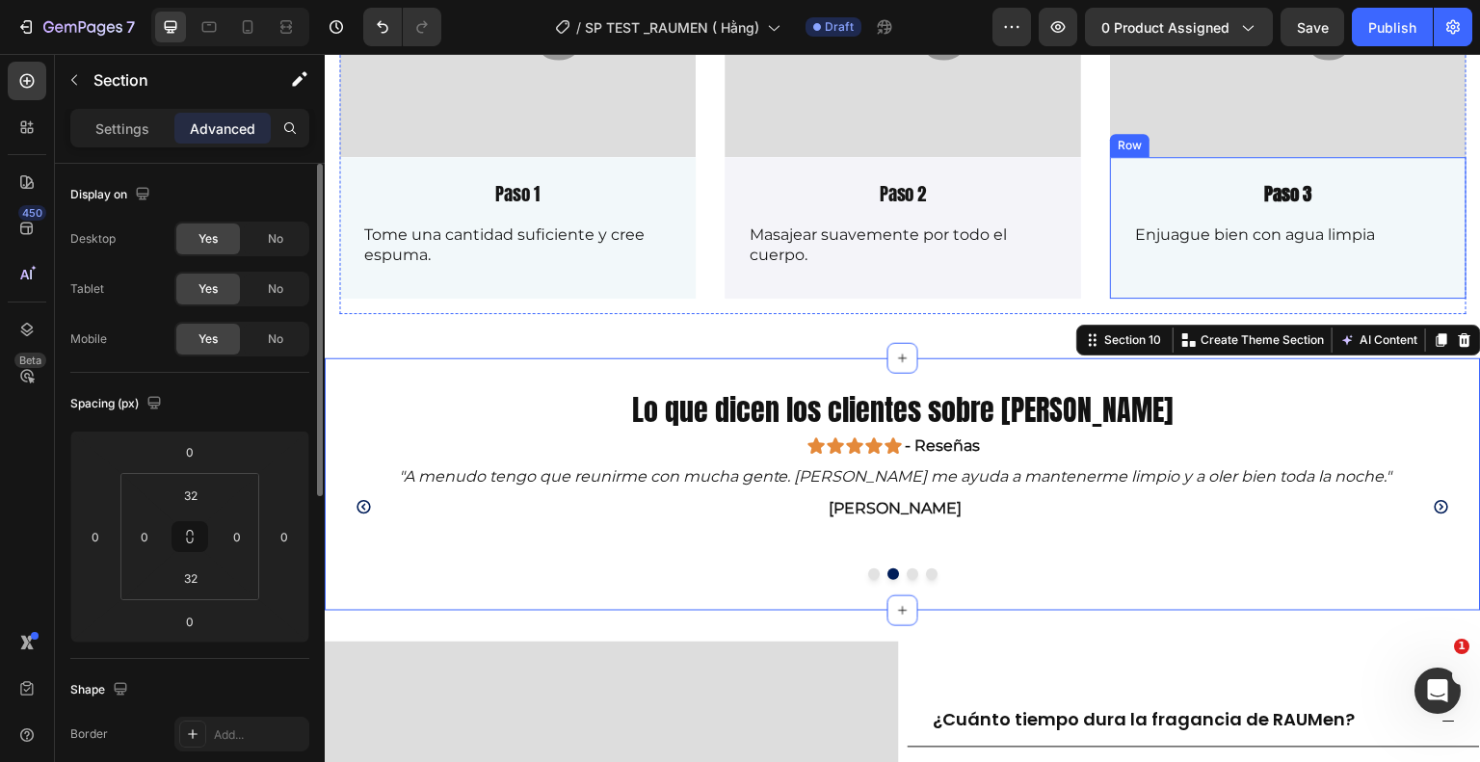
click at [1113, 223] on div "Paso 3 Text Block Enjuague bien con agua limpia Text Block Row" at bounding box center [1288, 227] width 357 height 141
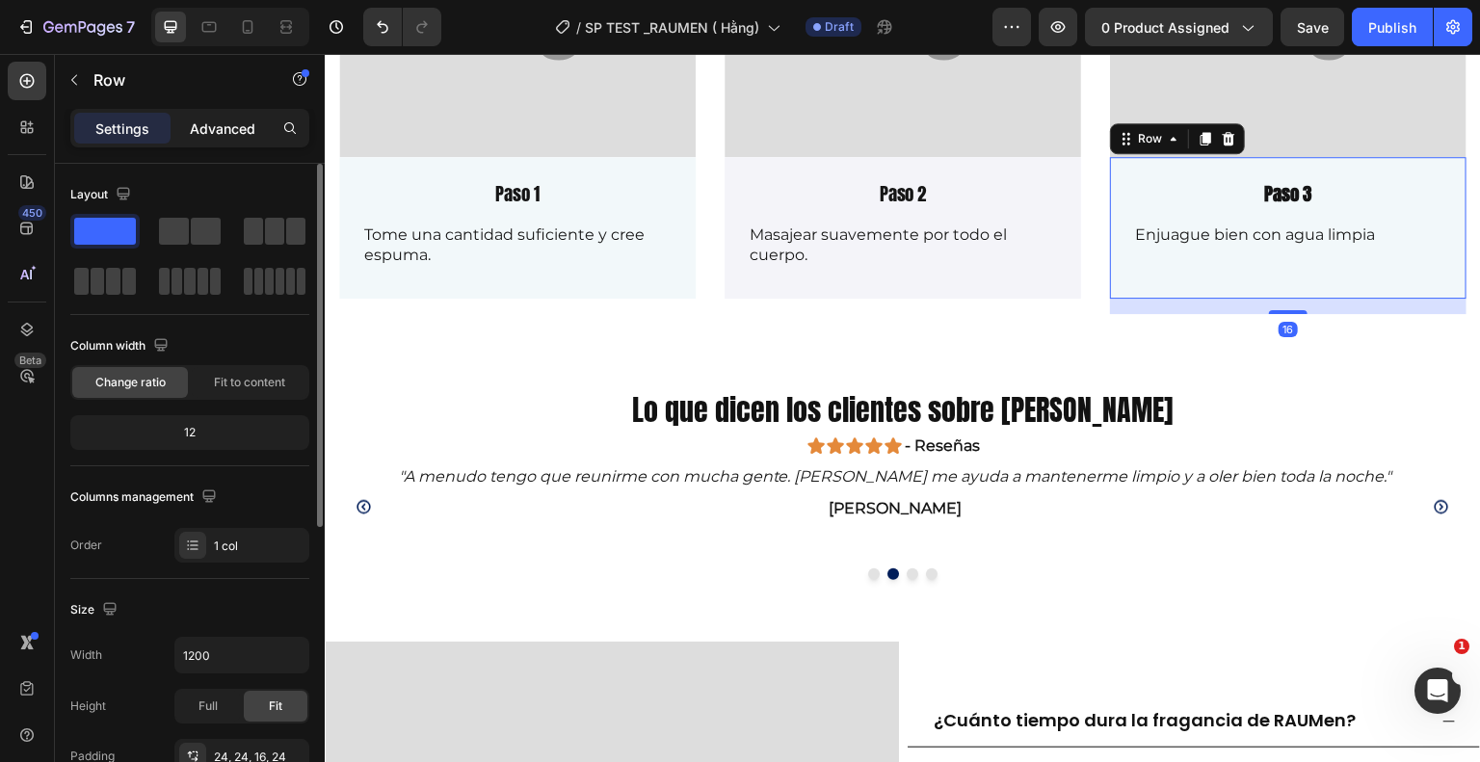
click at [217, 138] on div "Advanced" at bounding box center [222, 128] width 96 height 31
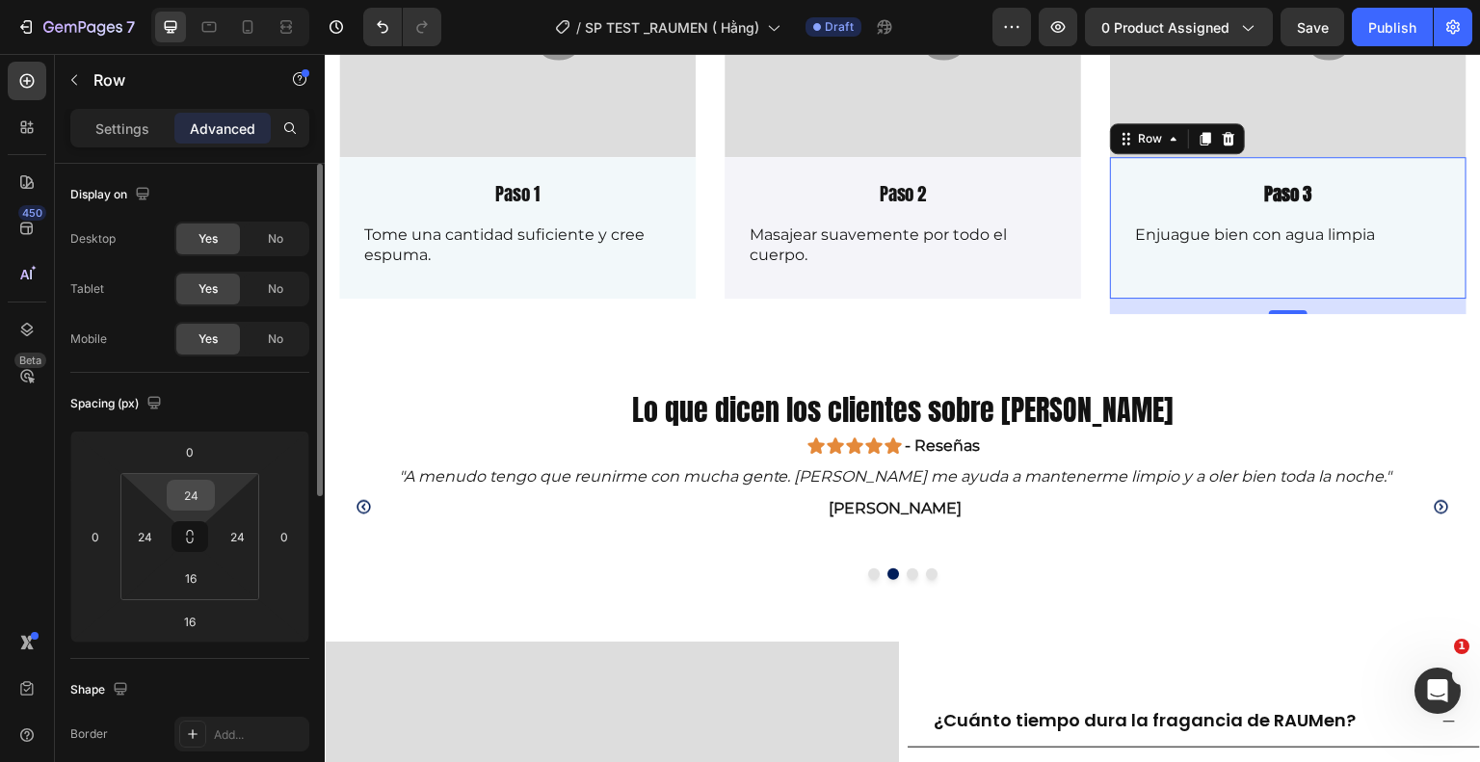
click at [210, 499] on div "24" at bounding box center [191, 495] width 48 height 31
click at [198, 490] on input "24" at bounding box center [191, 495] width 39 height 29
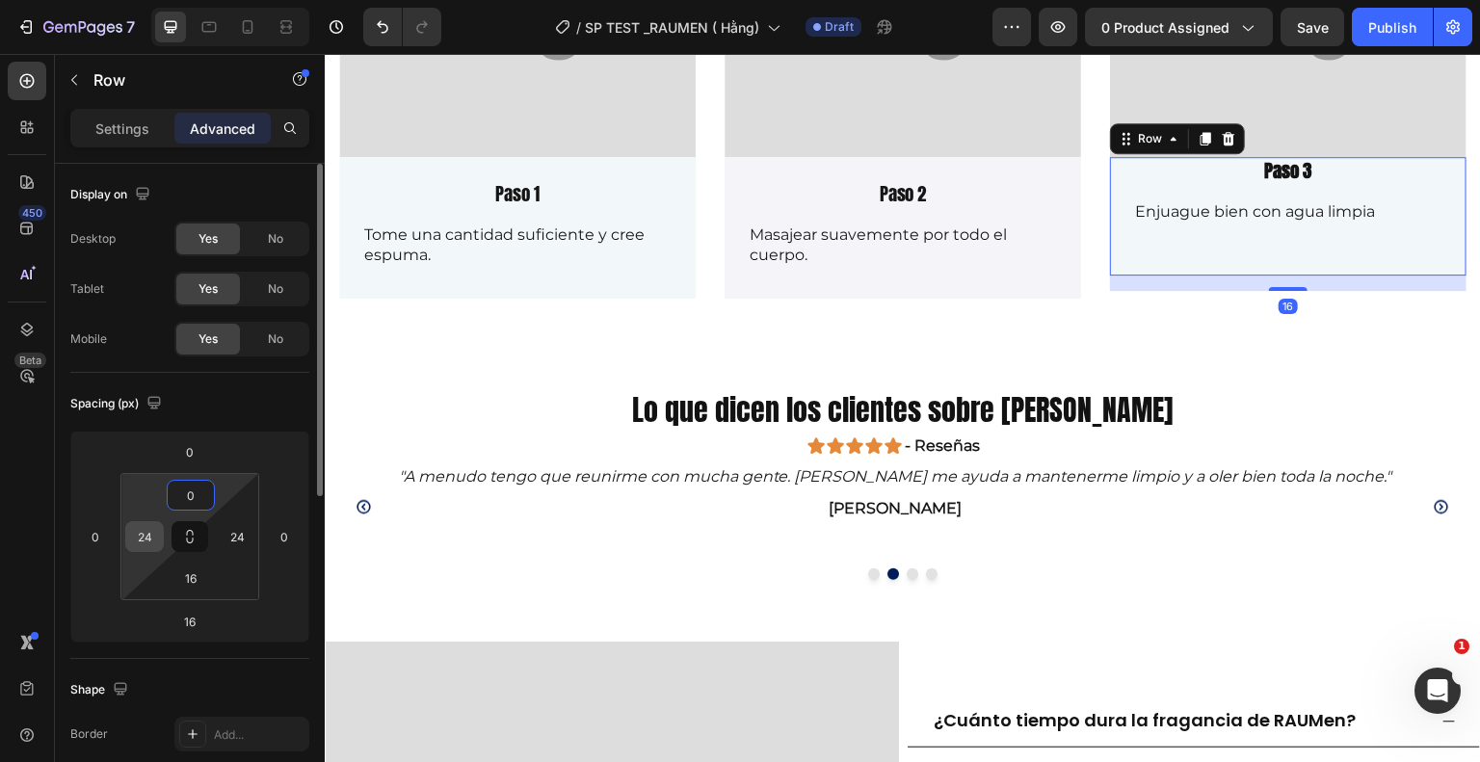
type input "0"
click at [150, 541] on input "24" at bounding box center [144, 536] width 29 height 29
type input "0"
click at [230, 539] on input "24" at bounding box center [237, 536] width 29 height 29
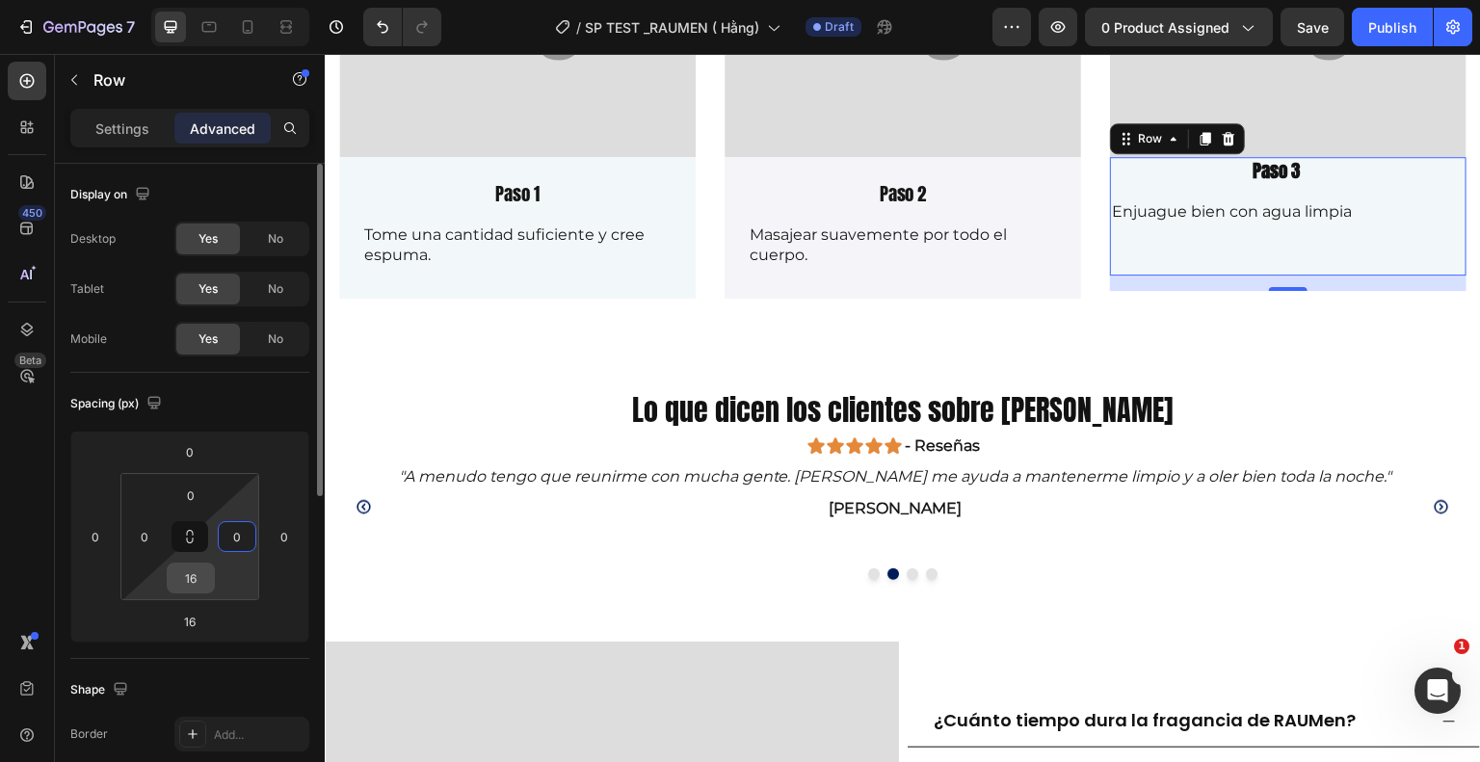
type input "0"
click at [194, 577] on input "16" at bounding box center [191, 578] width 39 height 29
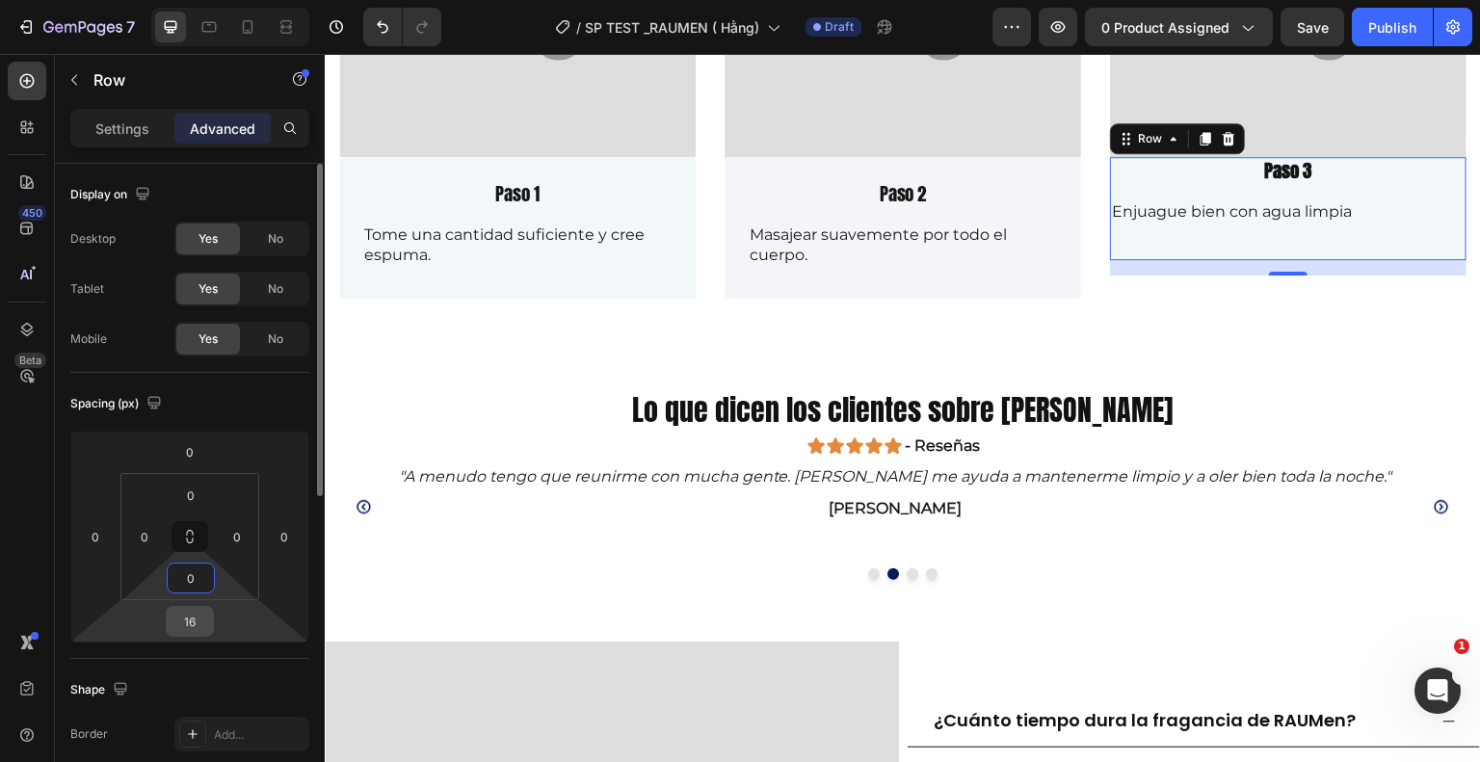
type input "0"
click at [198, 621] on input "16" at bounding box center [190, 621] width 39 height 29
type input "0"
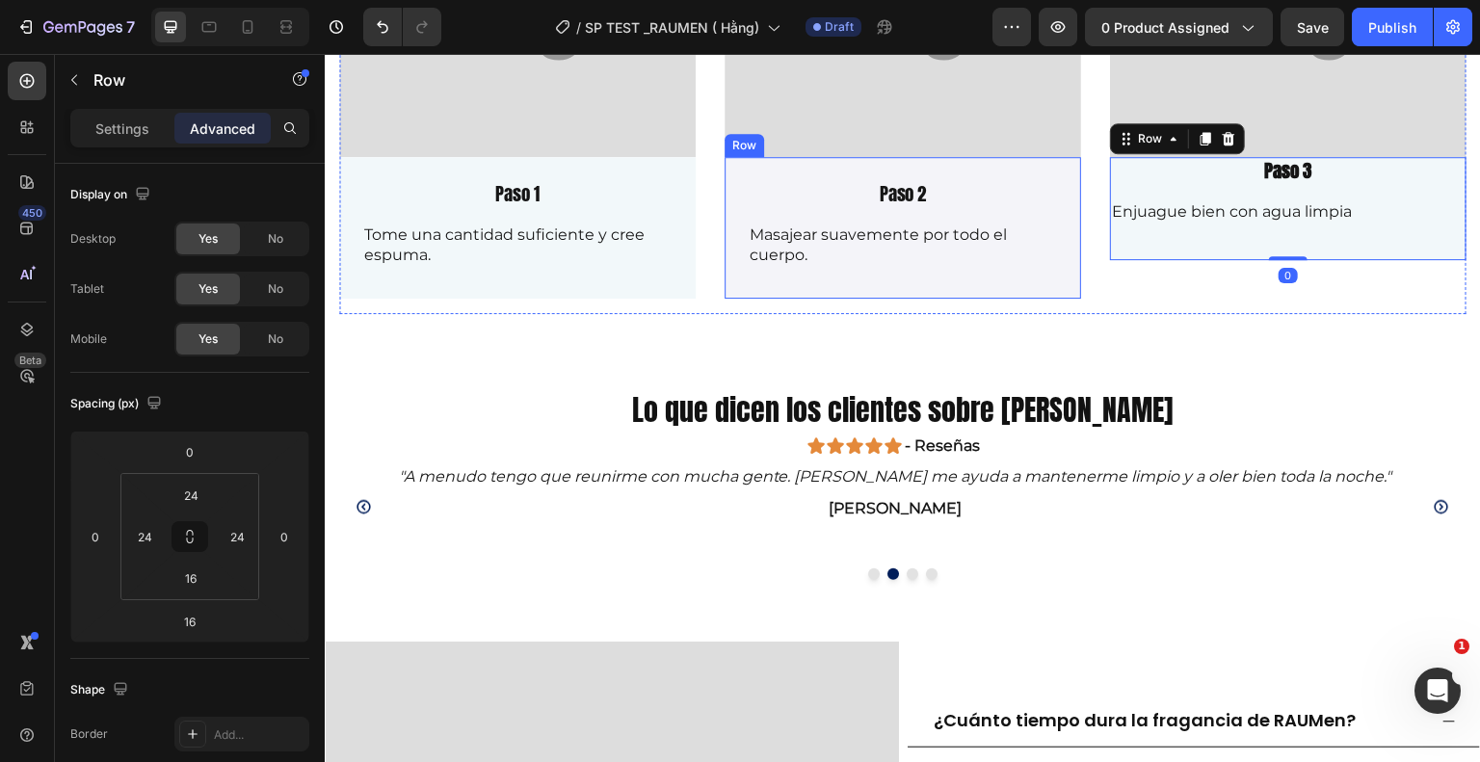
click at [1032, 170] on div "Paso 2 Text Block Masajear suavemente por todo el cuerpo. Text Block Row" at bounding box center [903, 227] width 357 height 141
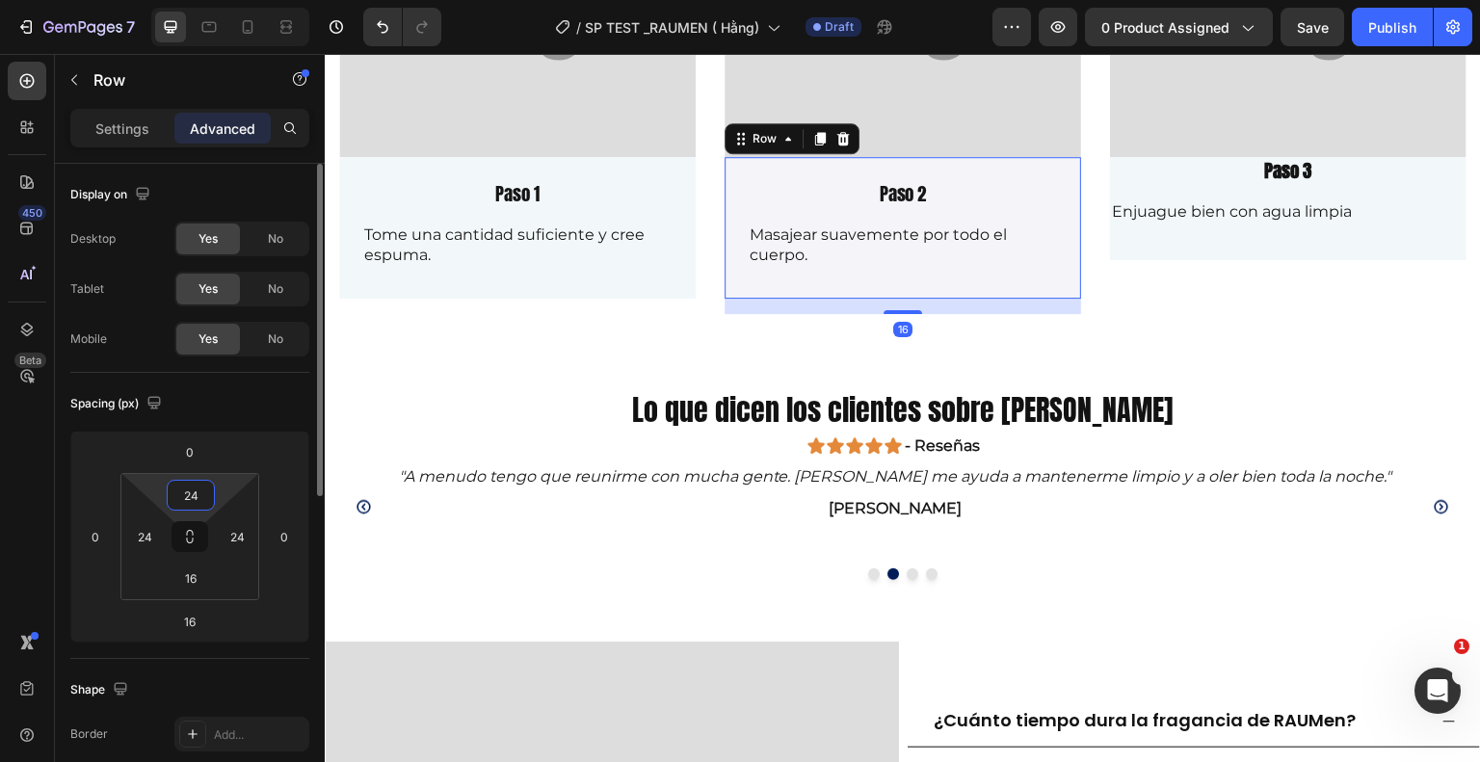
click at [197, 497] on input "24" at bounding box center [191, 495] width 39 height 29
type input "0"
click at [147, 541] on input "24" at bounding box center [144, 536] width 29 height 29
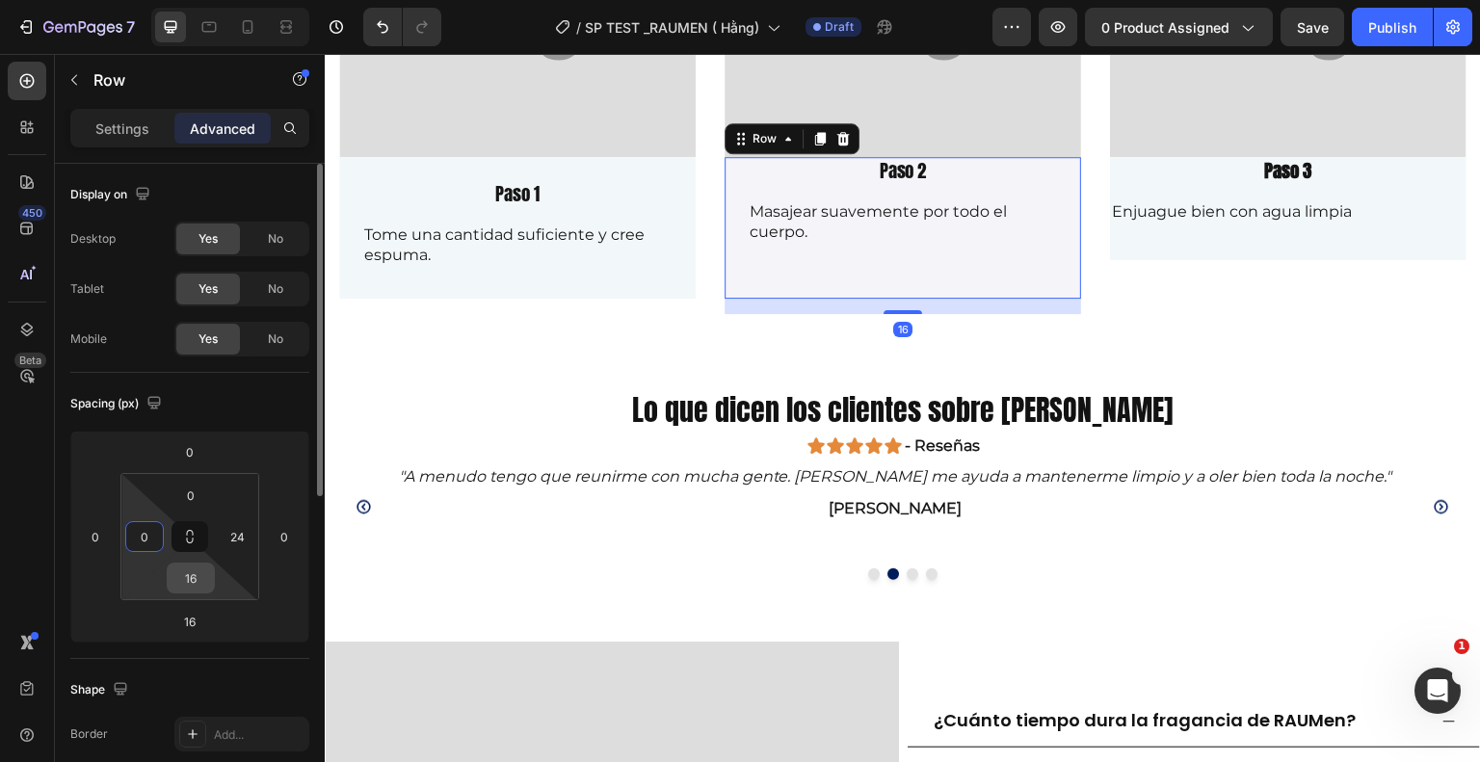
type input "0"
click at [182, 571] on input "16" at bounding box center [191, 578] width 39 height 29
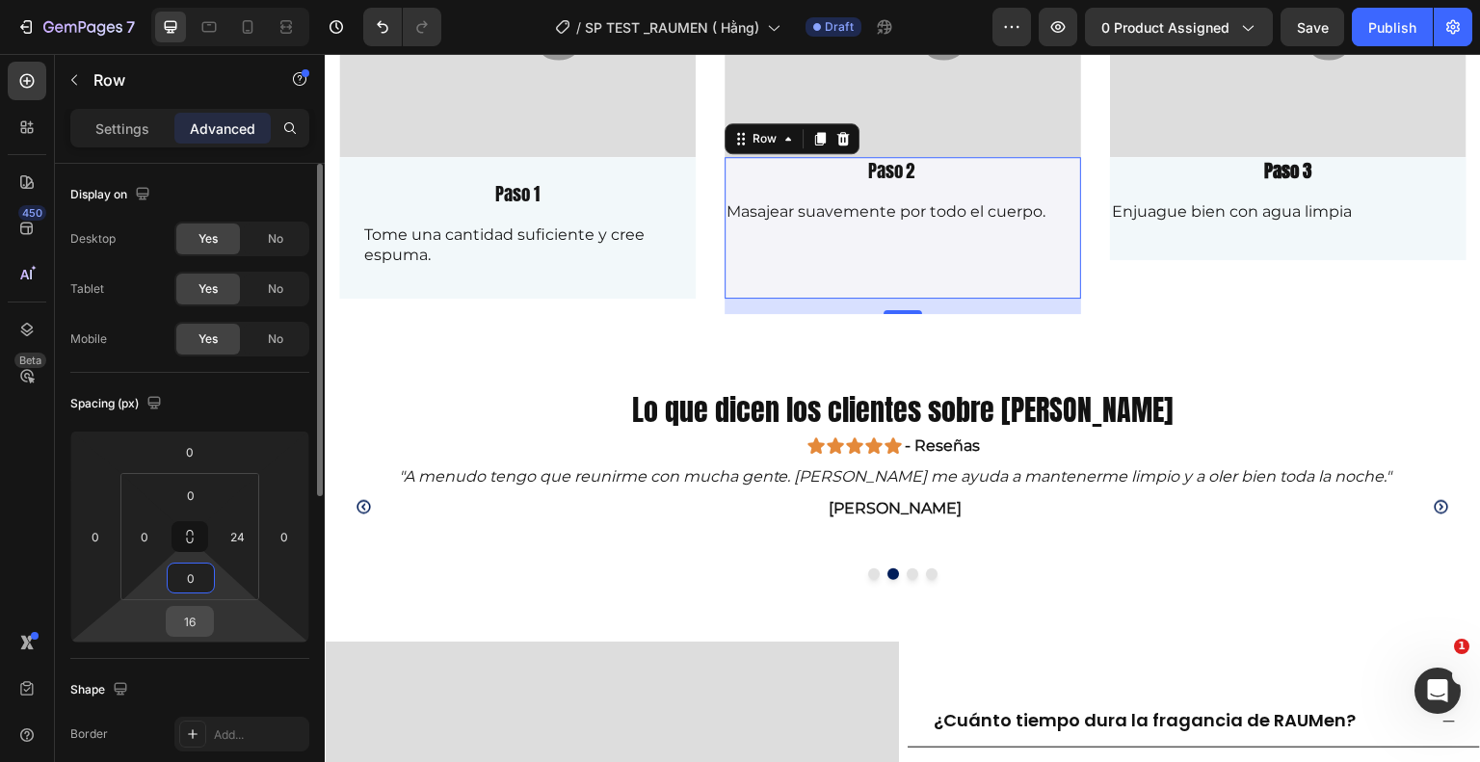
type input "0"
click at [203, 622] on input "16" at bounding box center [190, 621] width 39 height 29
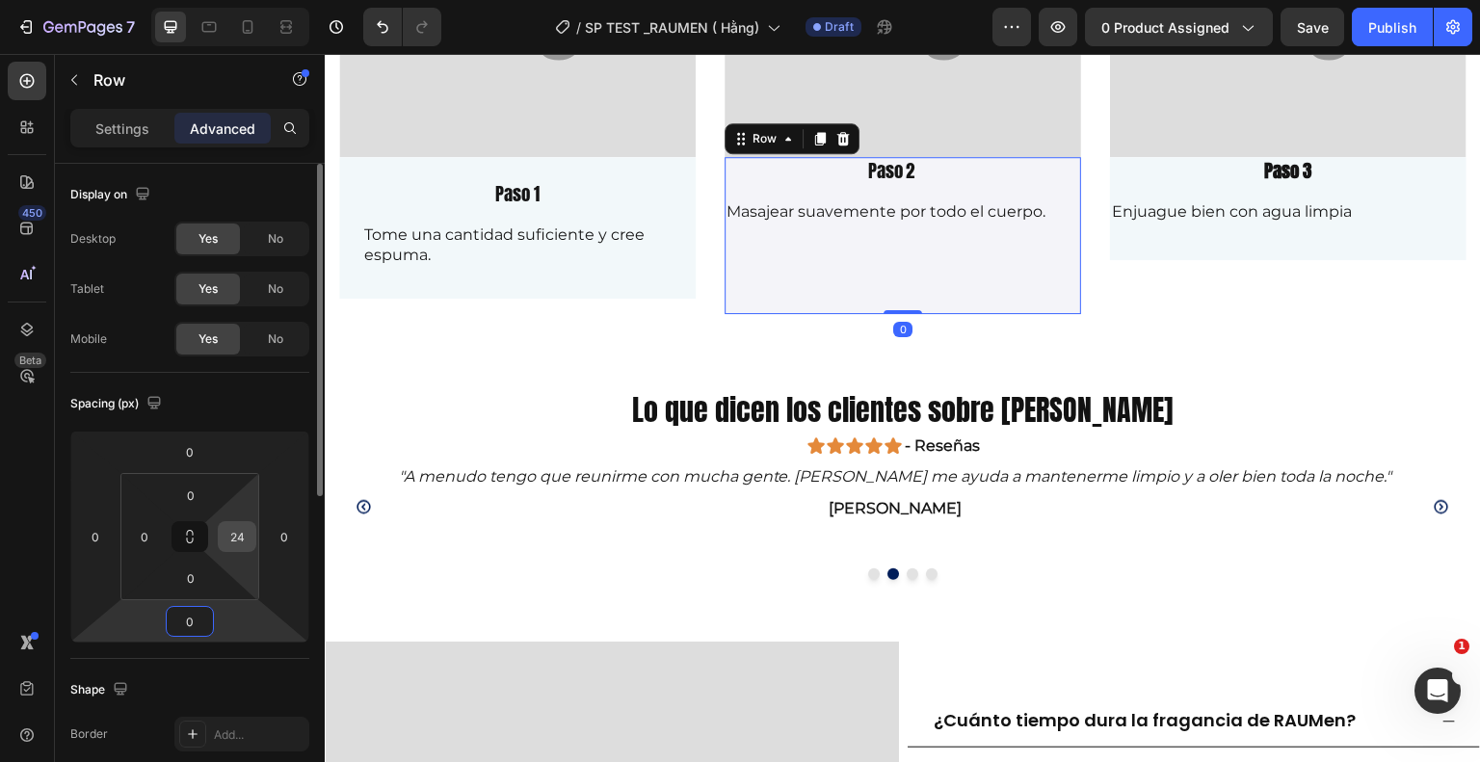
type input "0"
click at [244, 538] on input "24" at bounding box center [237, 536] width 29 height 29
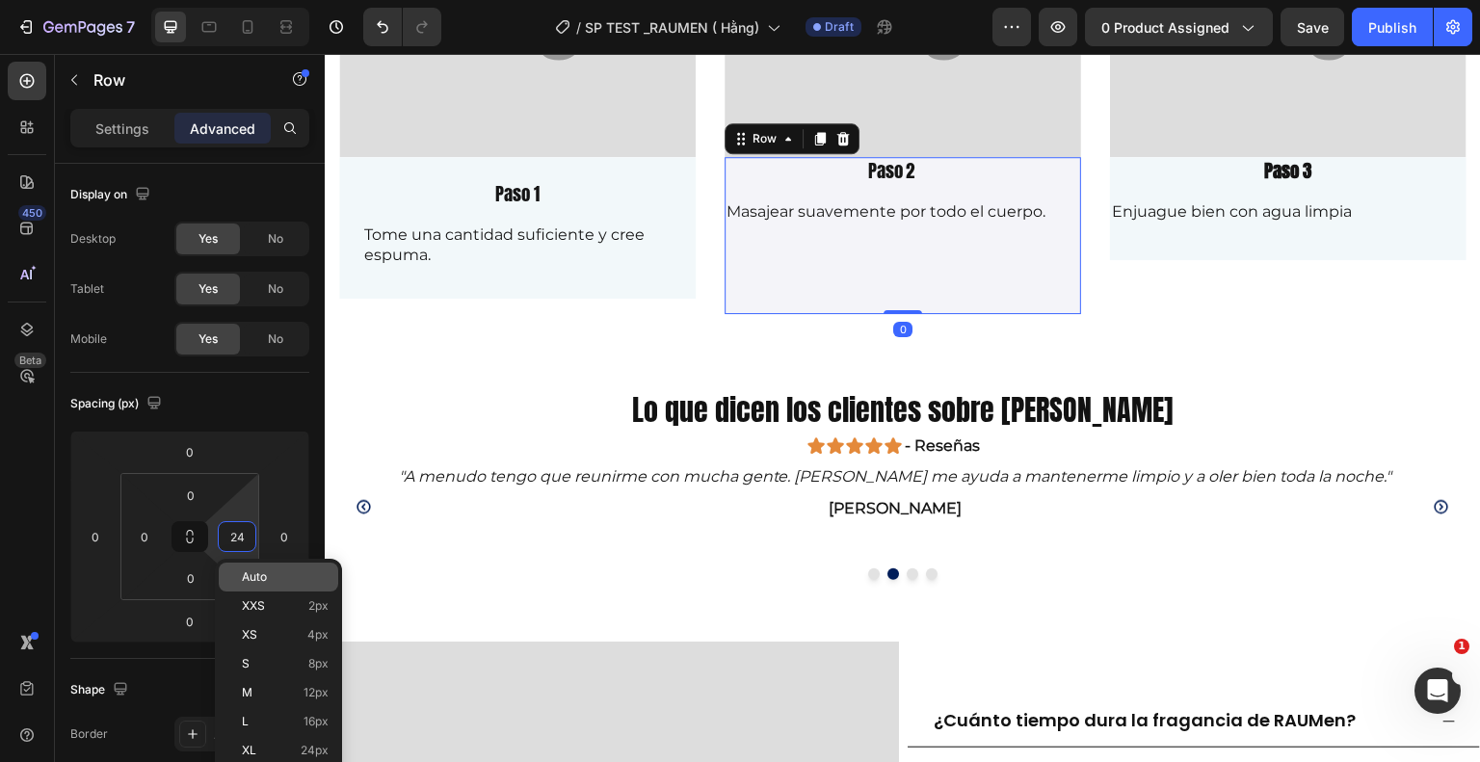
type input "0"
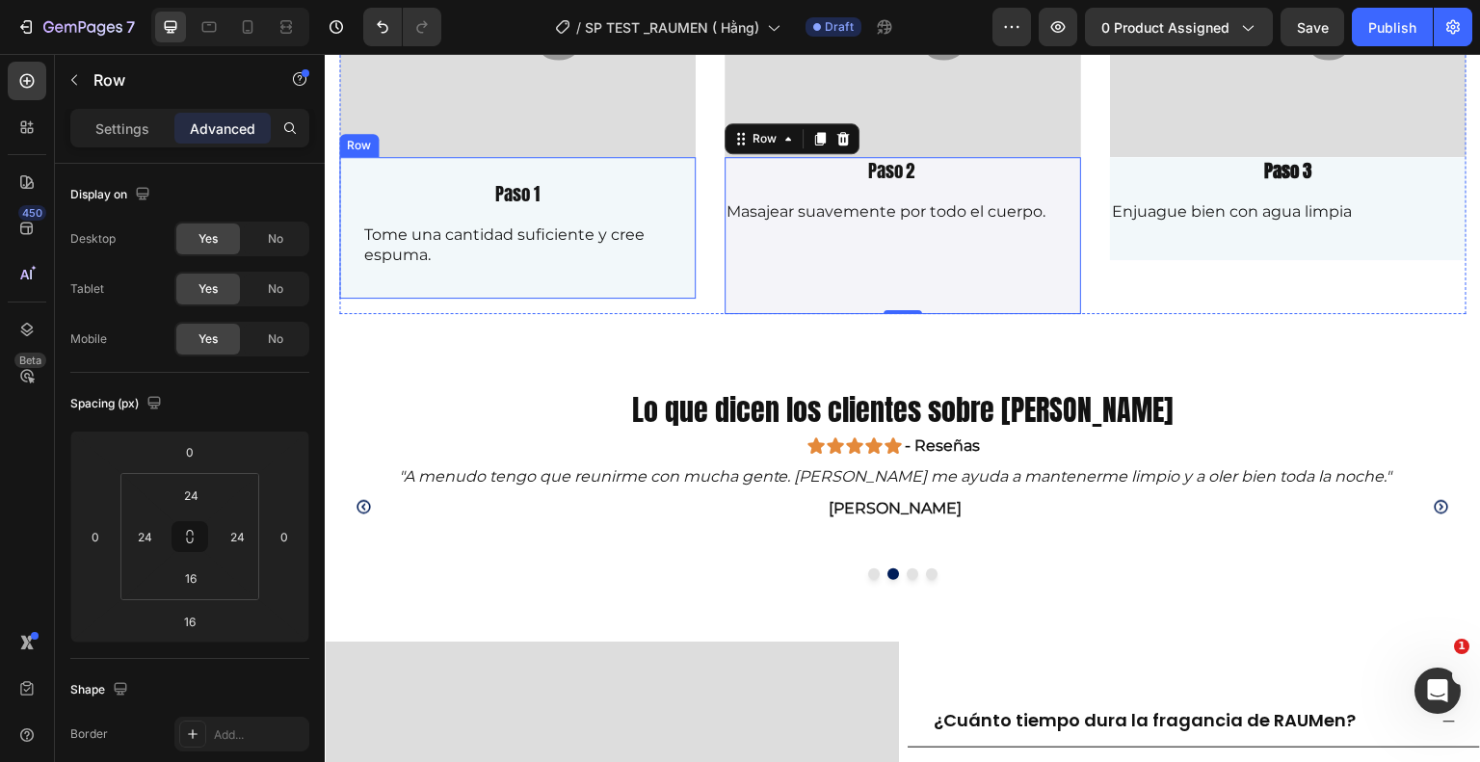
click at [689, 260] on div "Paso 1 Text Block Tome una cantidad suficiente y cree espuma. Text Block Row" at bounding box center [517, 227] width 357 height 141
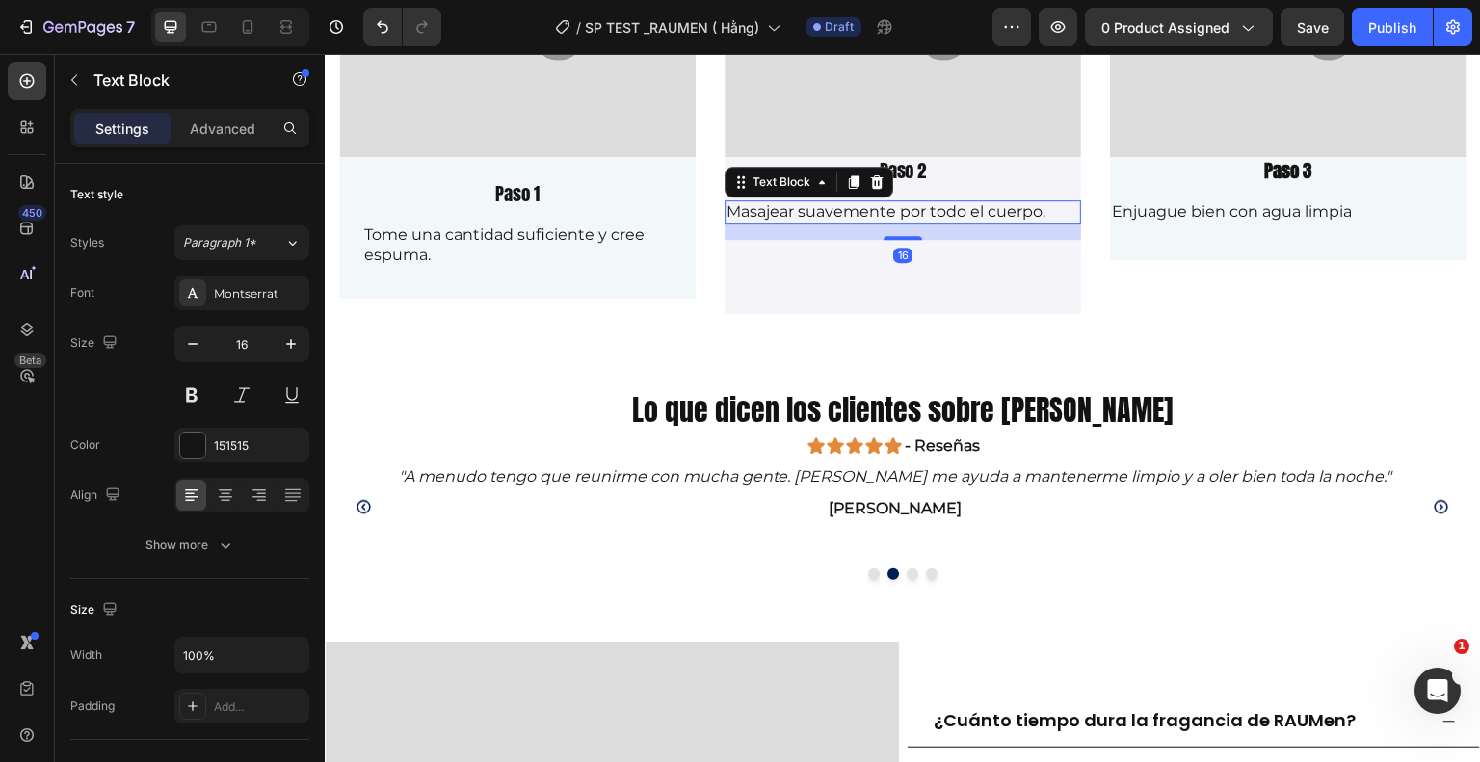
click at [919, 216] on p "Masajear suavemente por todo el cuerpo." at bounding box center [903, 212] width 353 height 20
click at [228, 119] on p "Advanced" at bounding box center [223, 129] width 66 height 20
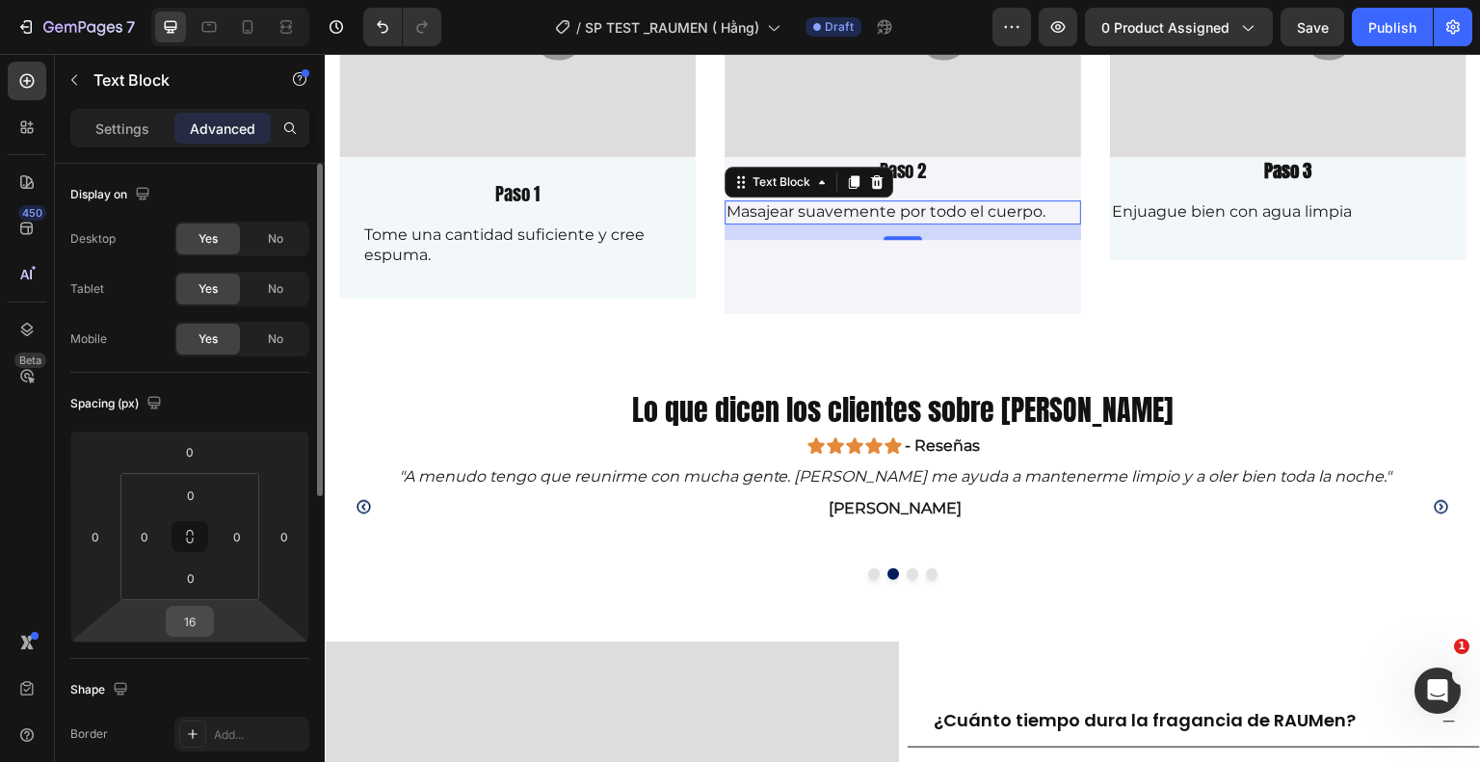
click at [199, 631] on input "16" at bounding box center [190, 621] width 39 height 29
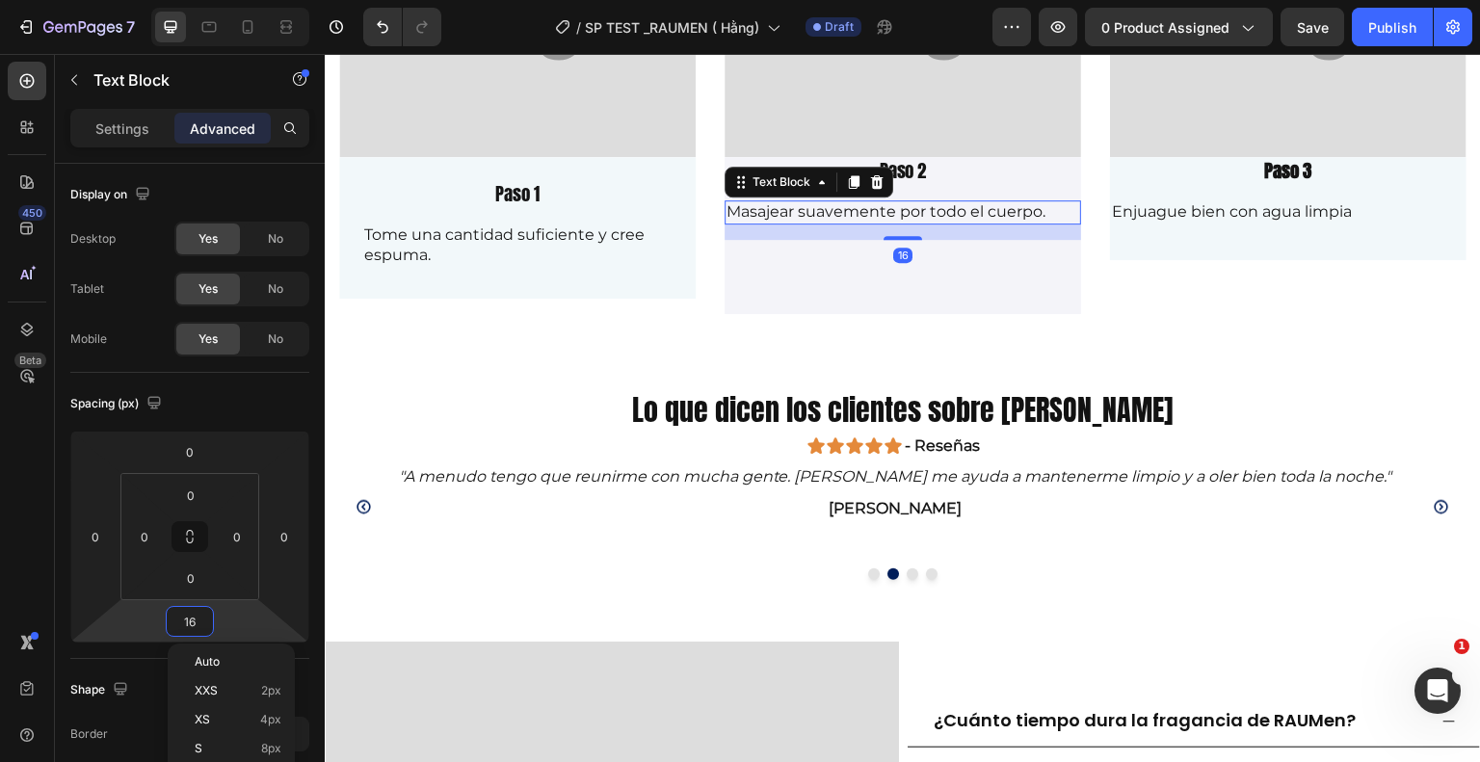
type input "0"
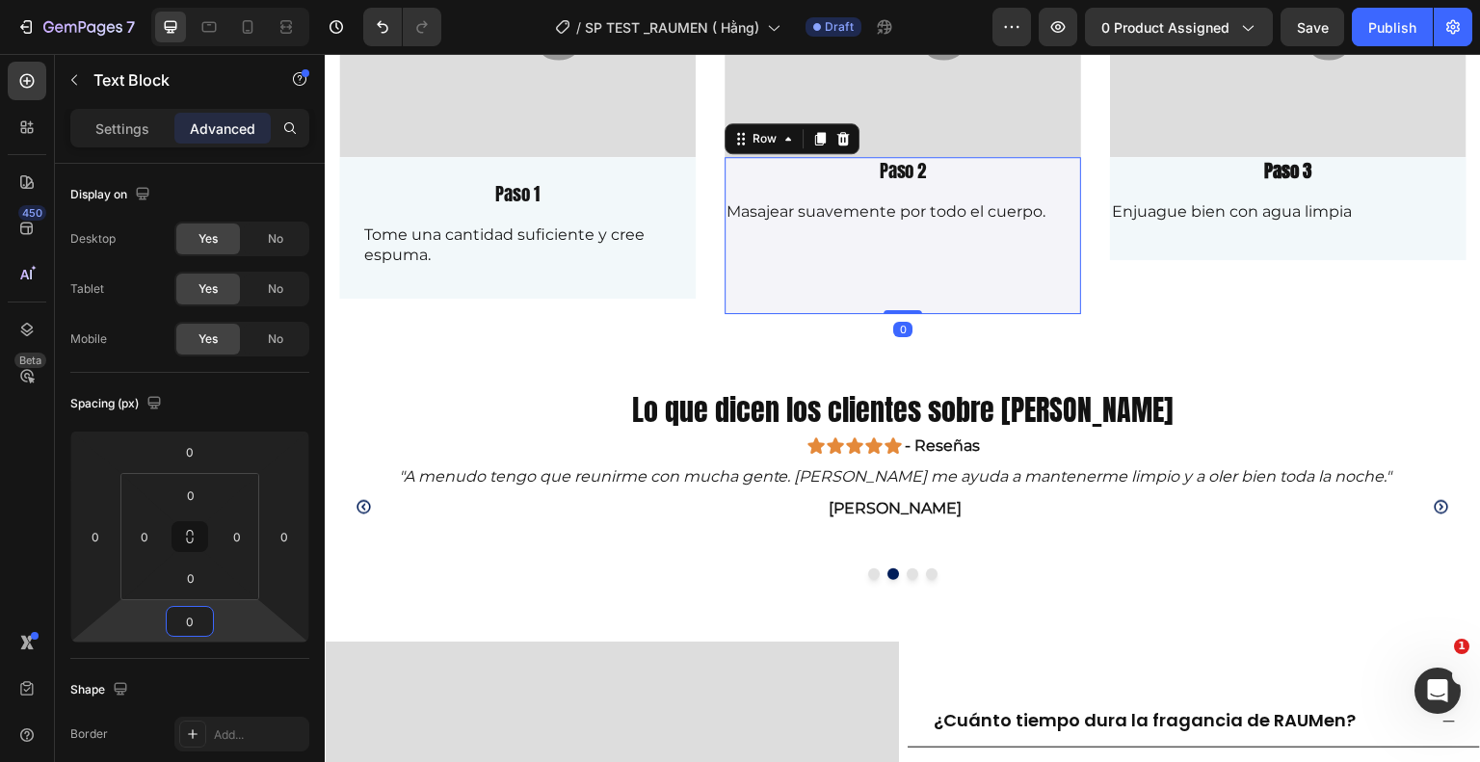
click at [864, 269] on div "Paso 2 Text Block Masajear suavemente por todo el cuerpo. Text Block" at bounding box center [903, 235] width 357 height 156
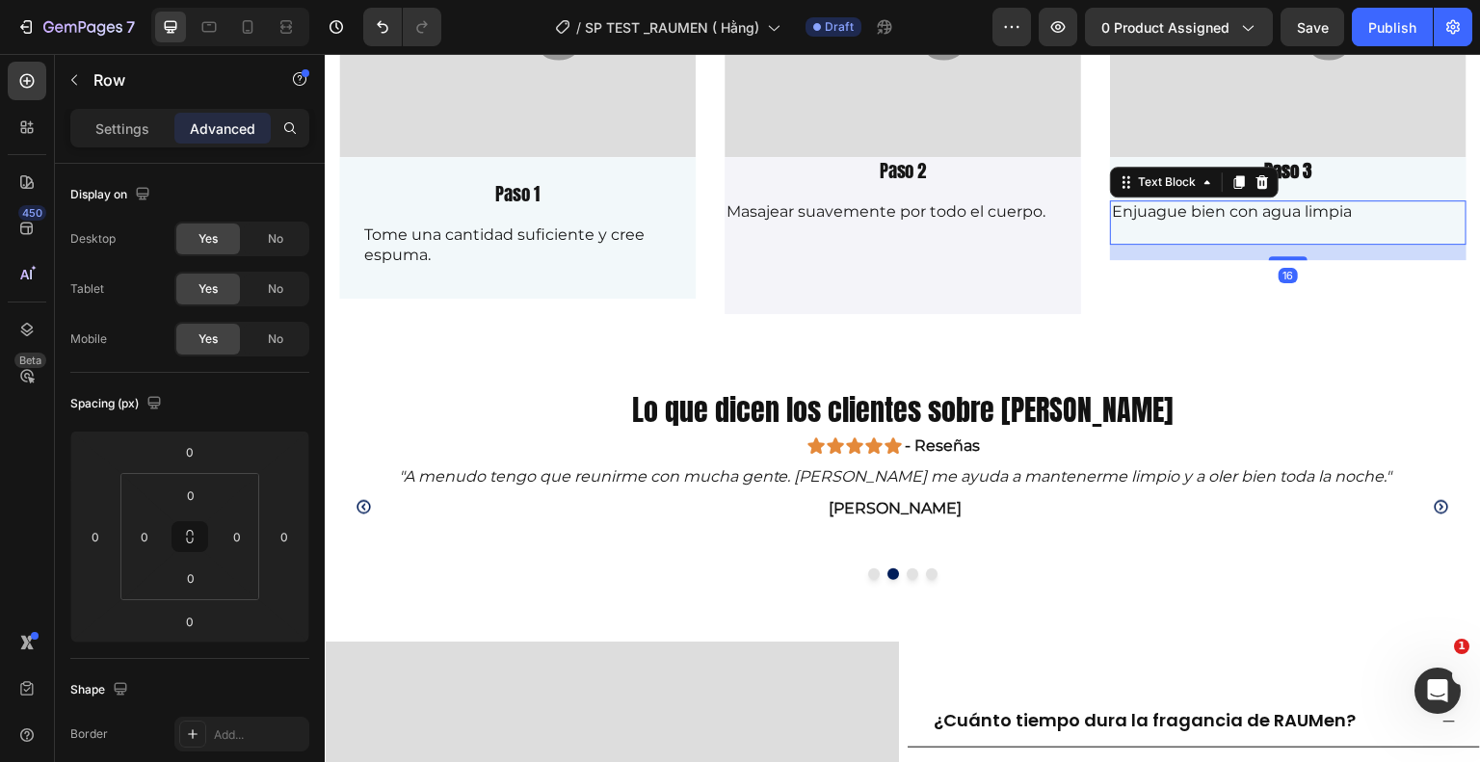
click at [1203, 223] on p "Rich Text Editor. Editing area: main" at bounding box center [1288, 233] width 353 height 20
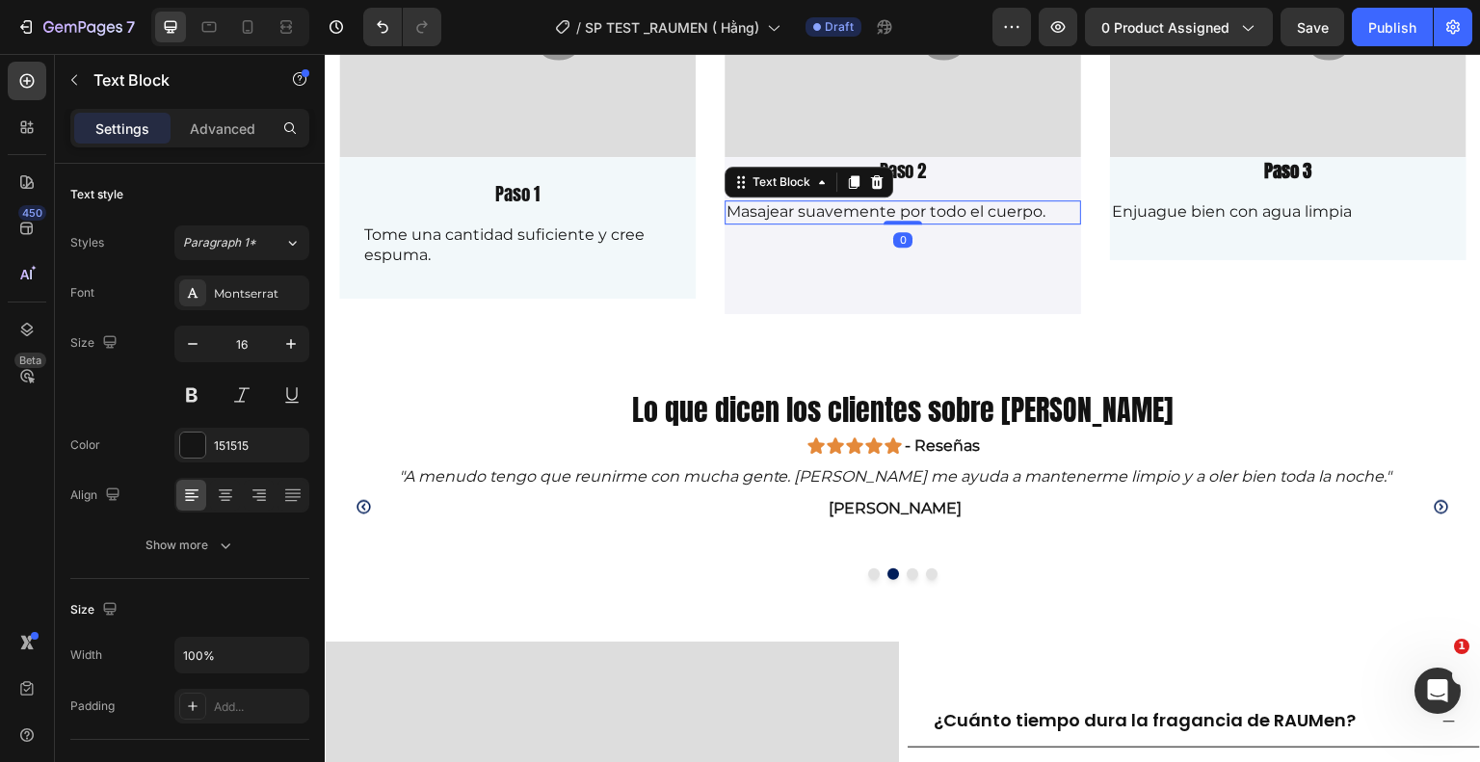
click at [1044, 209] on p "Masajear suavemente por todo el cuerpo." at bounding box center [903, 212] width 353 height 20
click at [383, 31] on icon "Undo/Redo" at bounding box center [382, 26] width 19 height 19
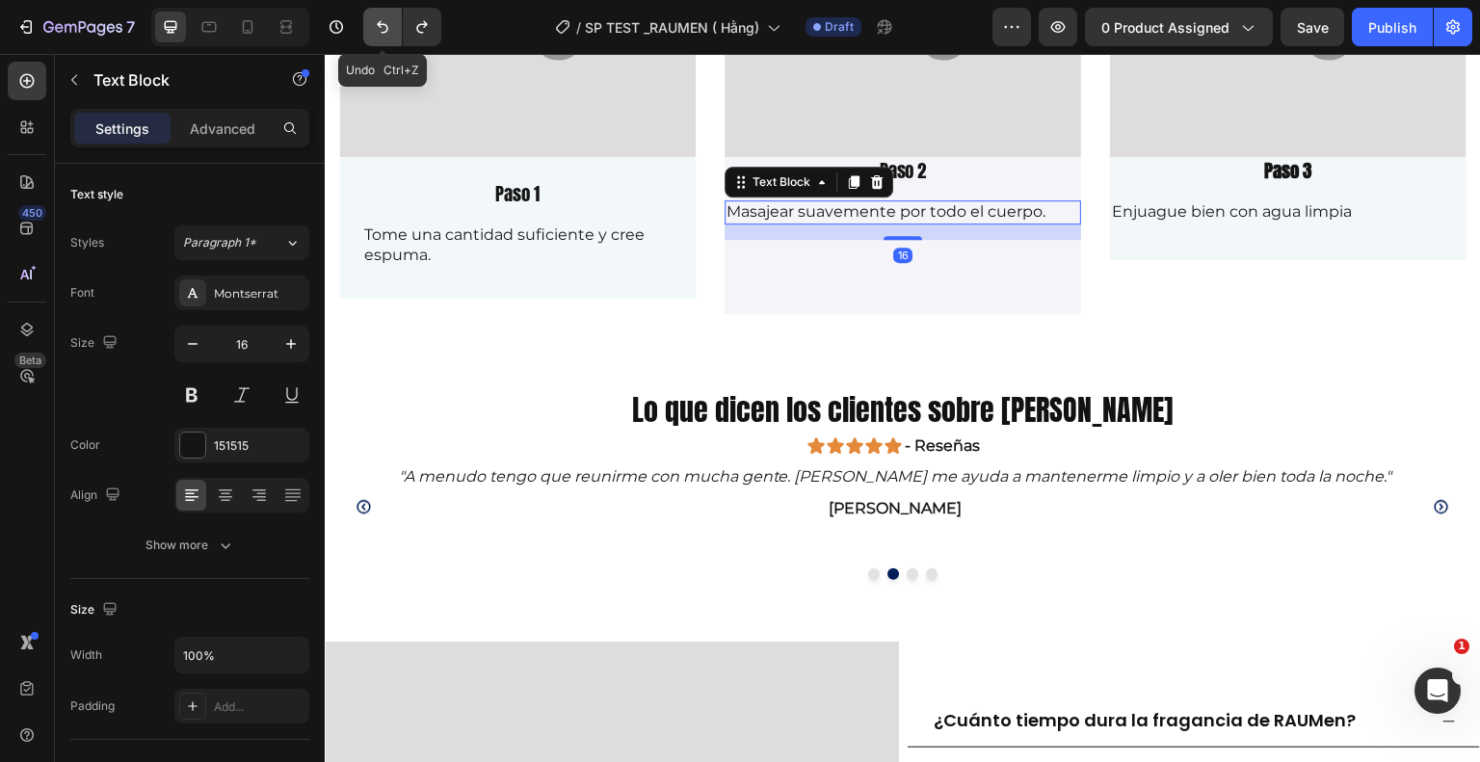
click at [383, 31] on icon "Undo/Redo" at bounding box center [382, 26] width 19 height 19
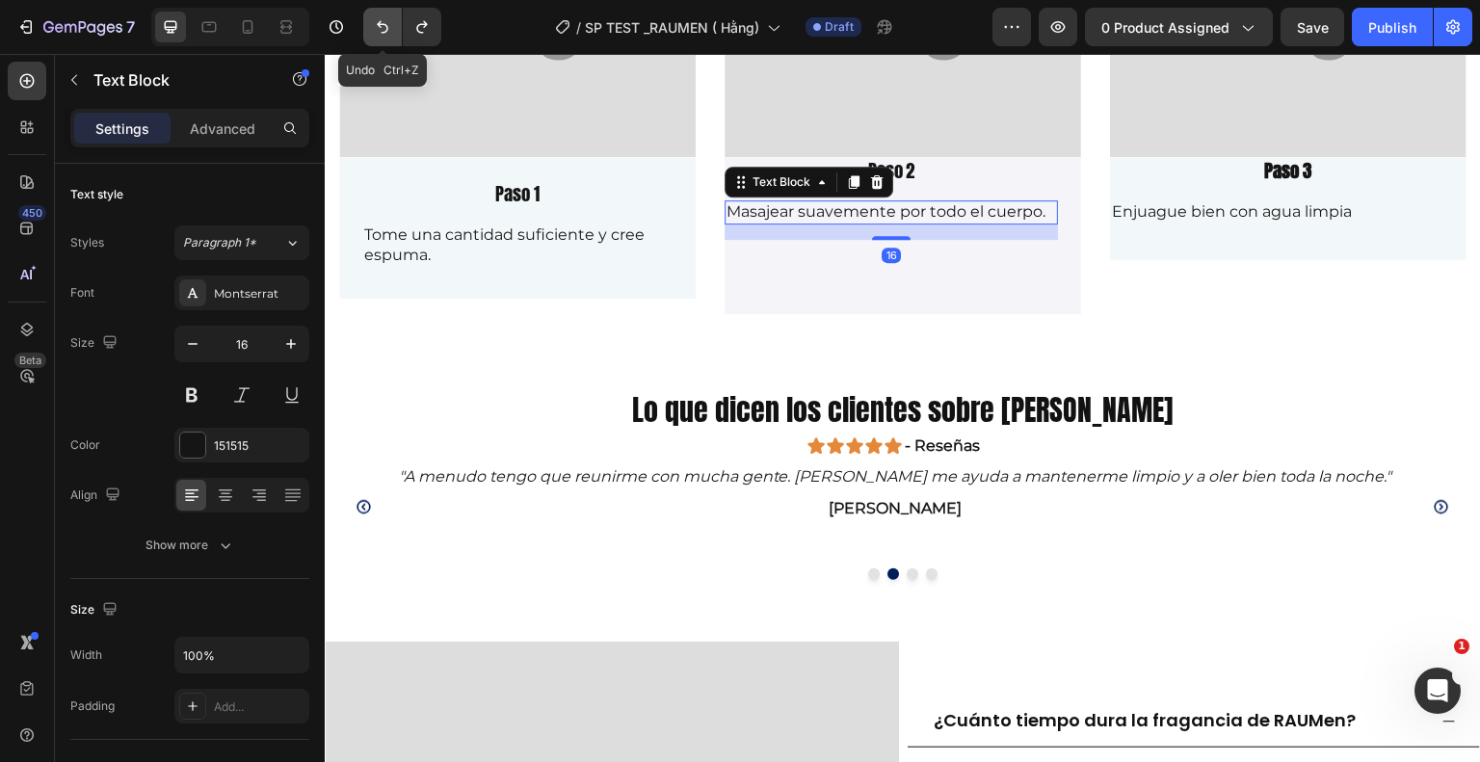
click at [383, 31] on icon "Undo/Redo" at bounding box center [382, 26] width 19 height 19
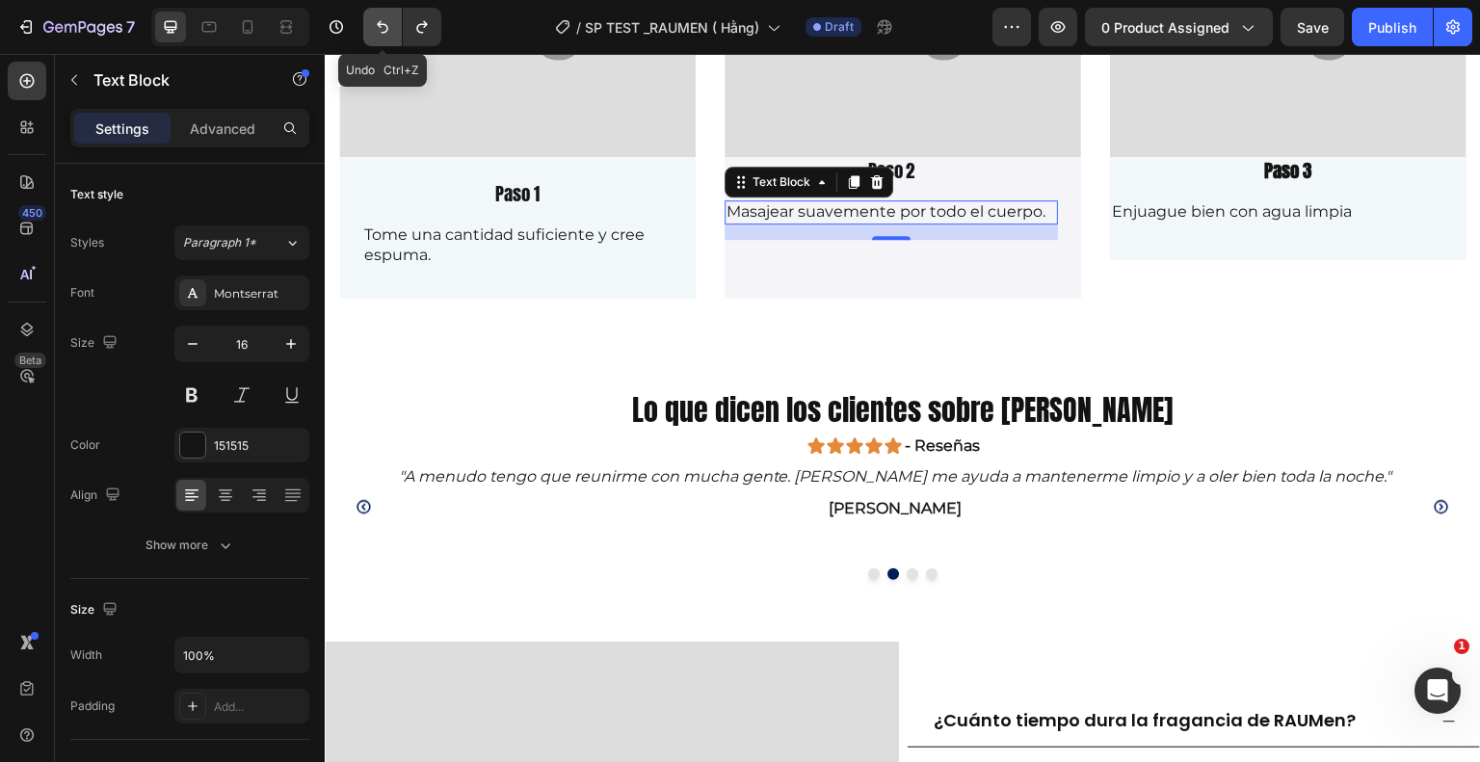
click at [383, 31] on icon "Undo/Redo" at bounding box center [382, 26] width 19 height 19
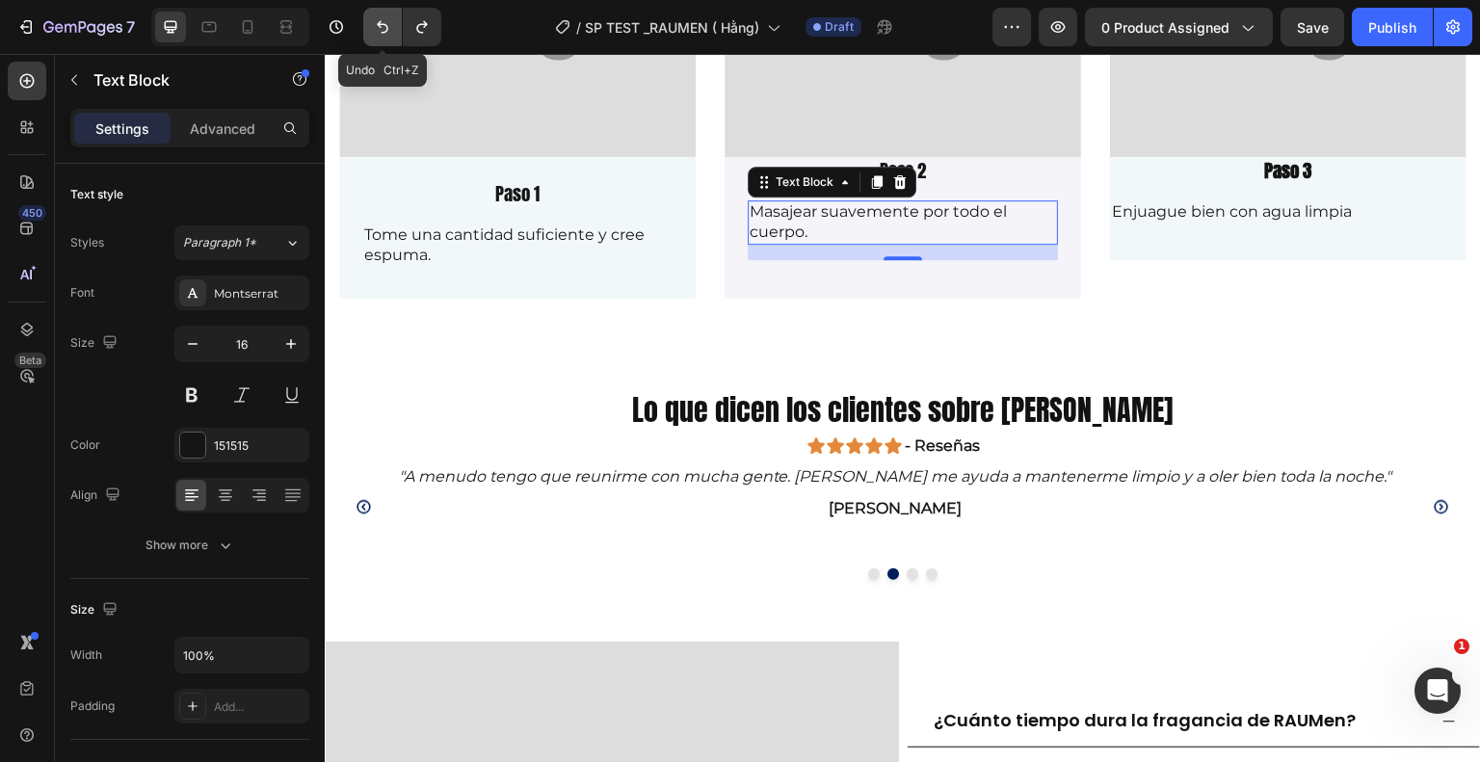
click at [383, 31] on icon "Undo/Redo" at bounding box center [382, 26] width 19 height 19
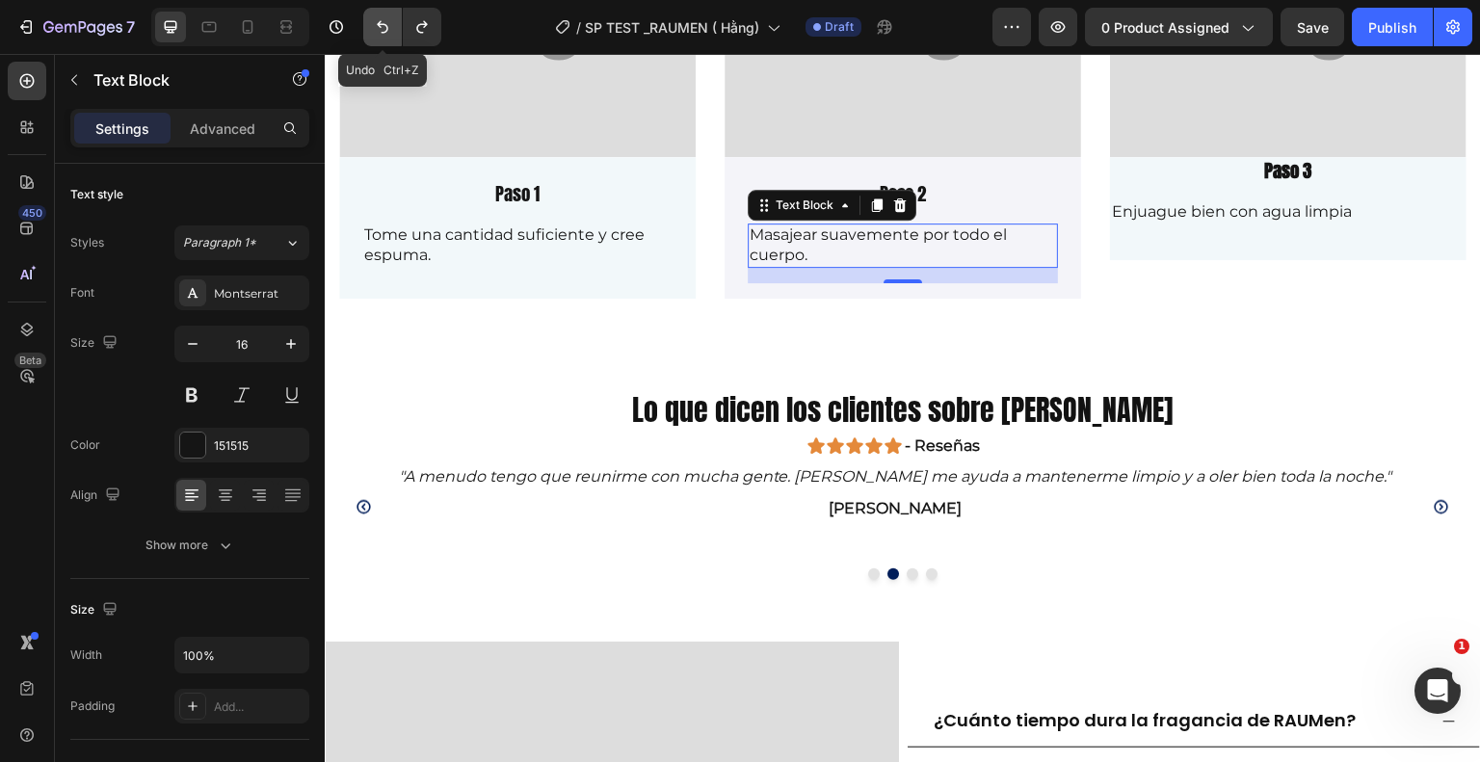
click at [383, 31] on icon "Undo/Redo" at bounding box center [382, 26] width 19 height 19
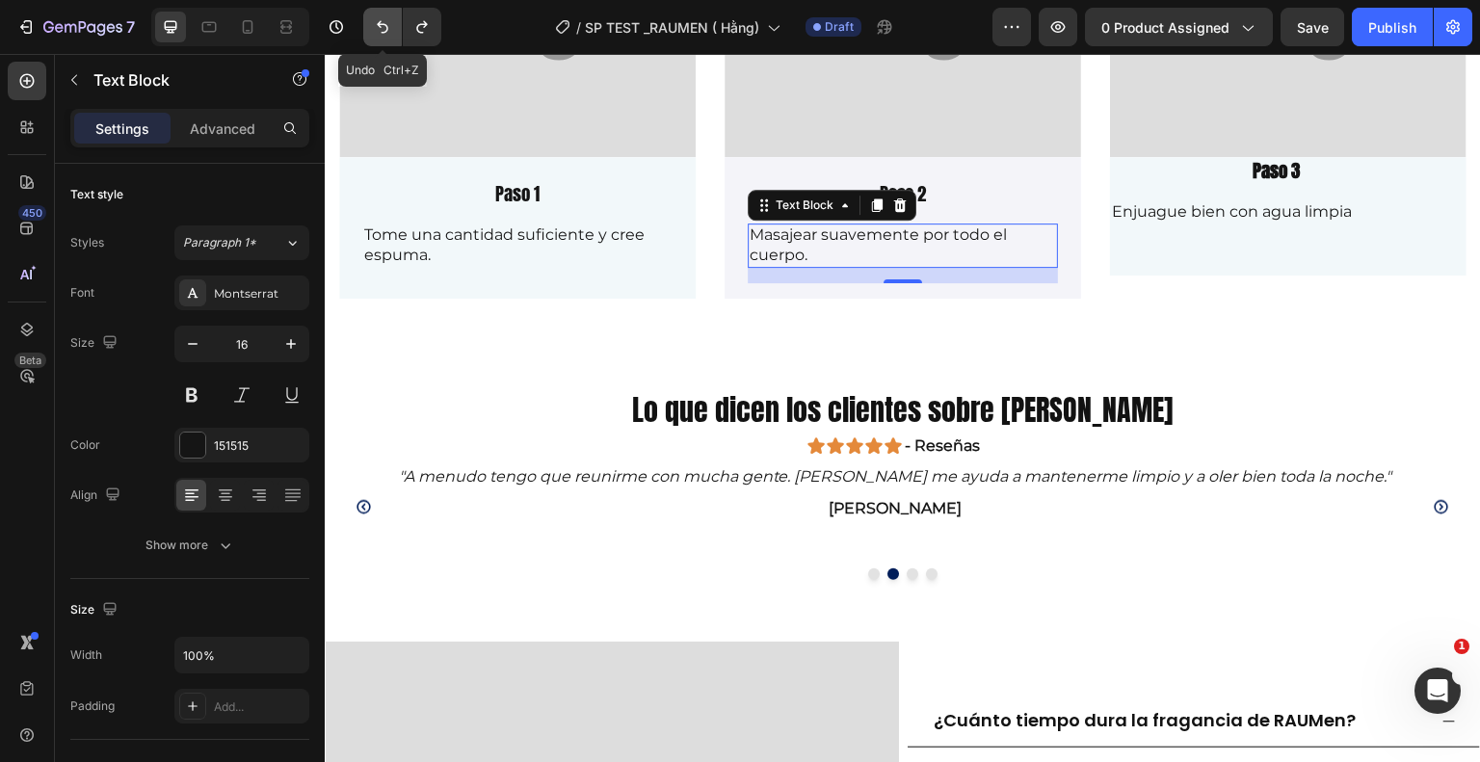
click at [383, 31] on icon "Undo/Redo" at bounding box center [382, 26] width 19 height 19
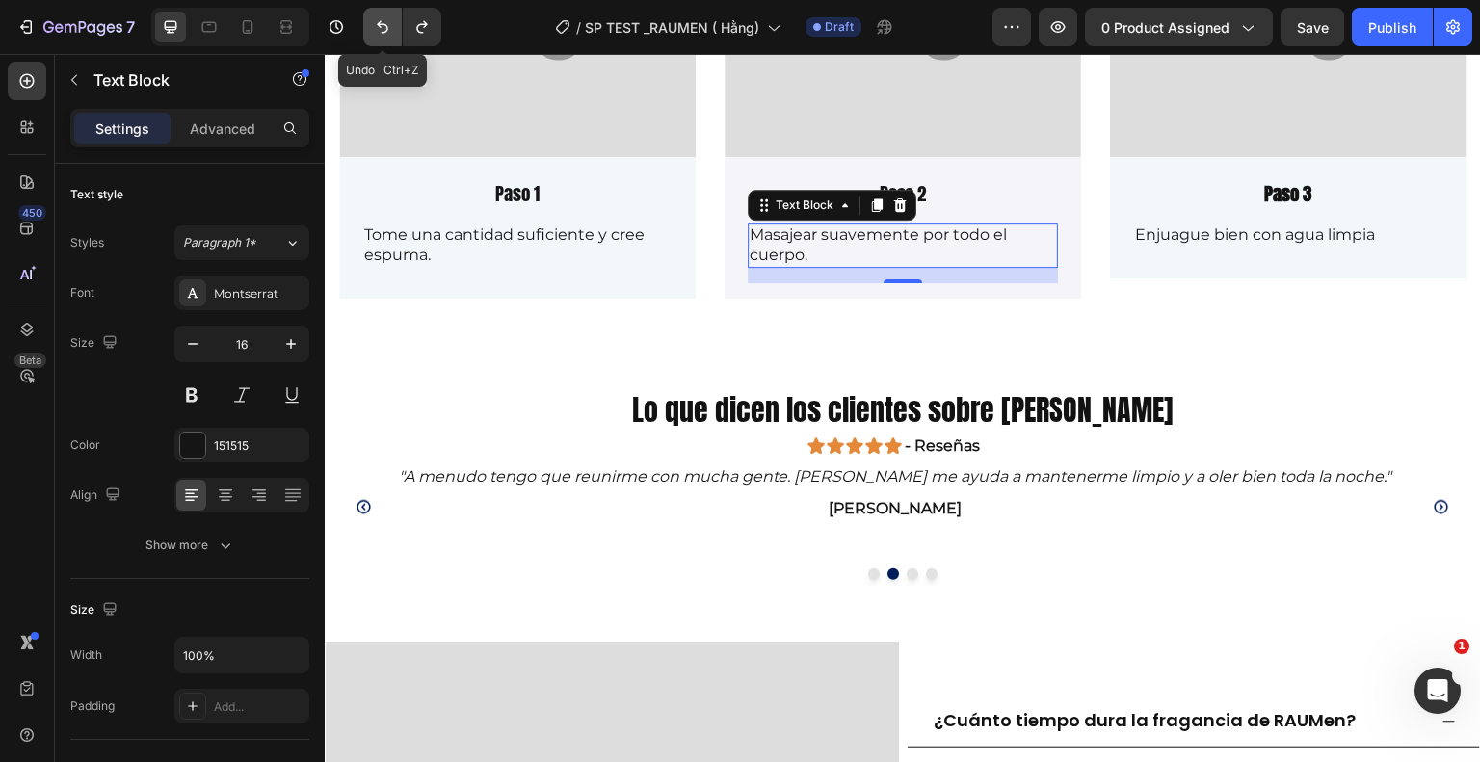
click at [383, 31] on icon "Undo/Redo" at bounding box center [382, 26] width 19 height 19
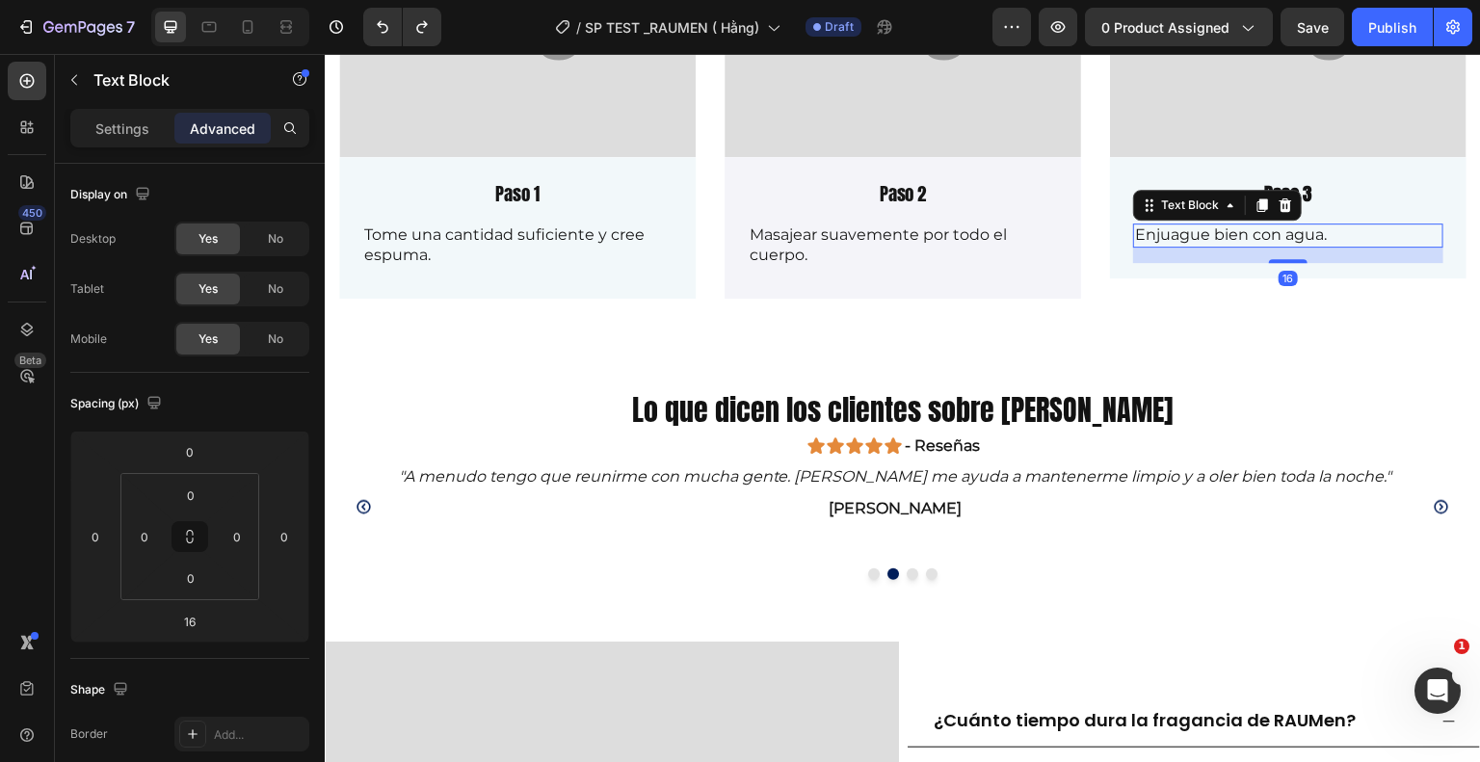
click at [1238, 239] on p "Enjuague bien con agua." at bounding box center [1288, 235] width 306 height 20
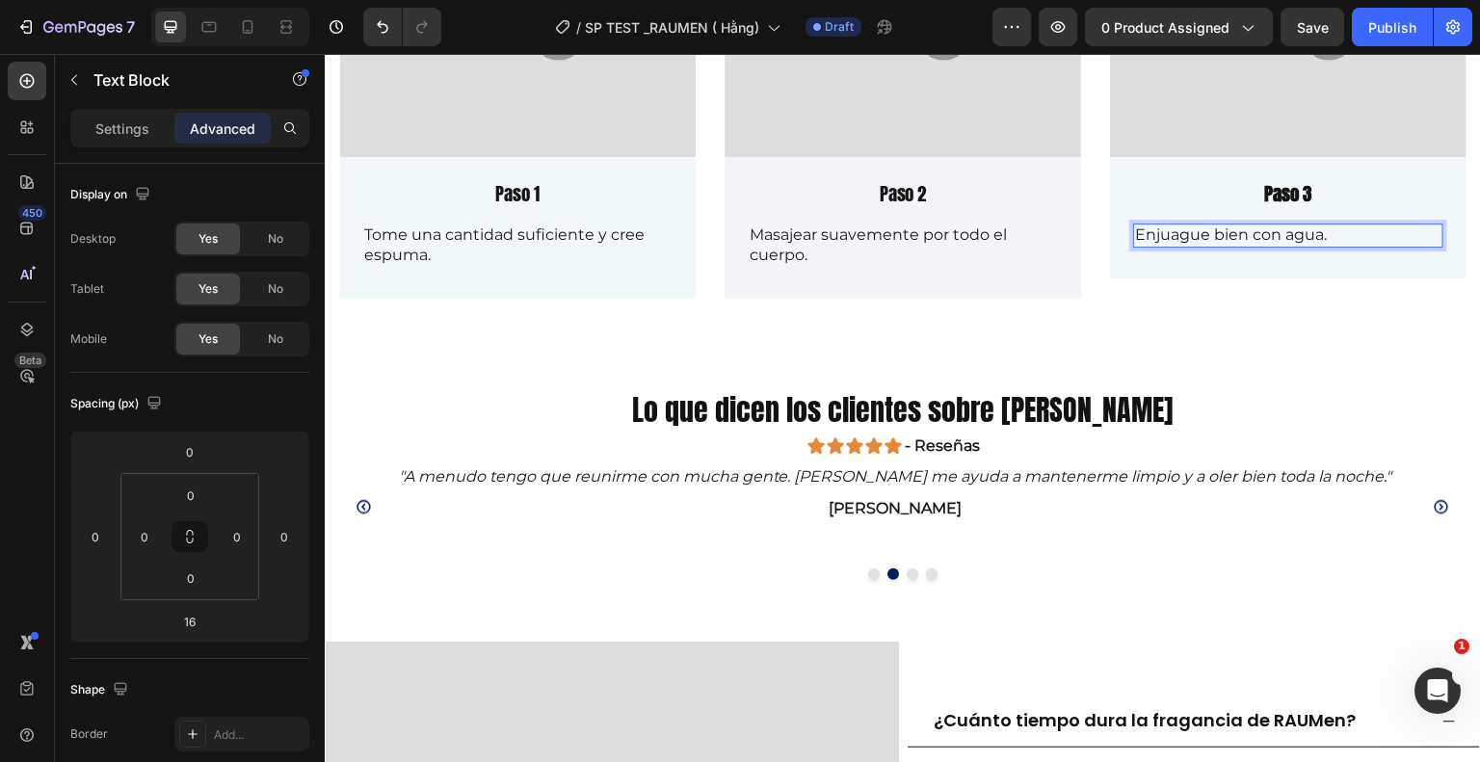
click at [1323, 228] on p "Enjuague bien con agua." at bounding box center [1288, 235] width 306 height 20
drag, startPoint x: 1323, startPoint y: 228, endPoint x: 1268, endPoint y: 229, distance: 54.9
click at [1268, 229] on p "Enjuague bien con agua." at bounding box center [1288, 235] width 306 height 20
click at [1316, 232] on p "Enjuague bien con agua." at bounding box center [1288, 235] width 306 height 20
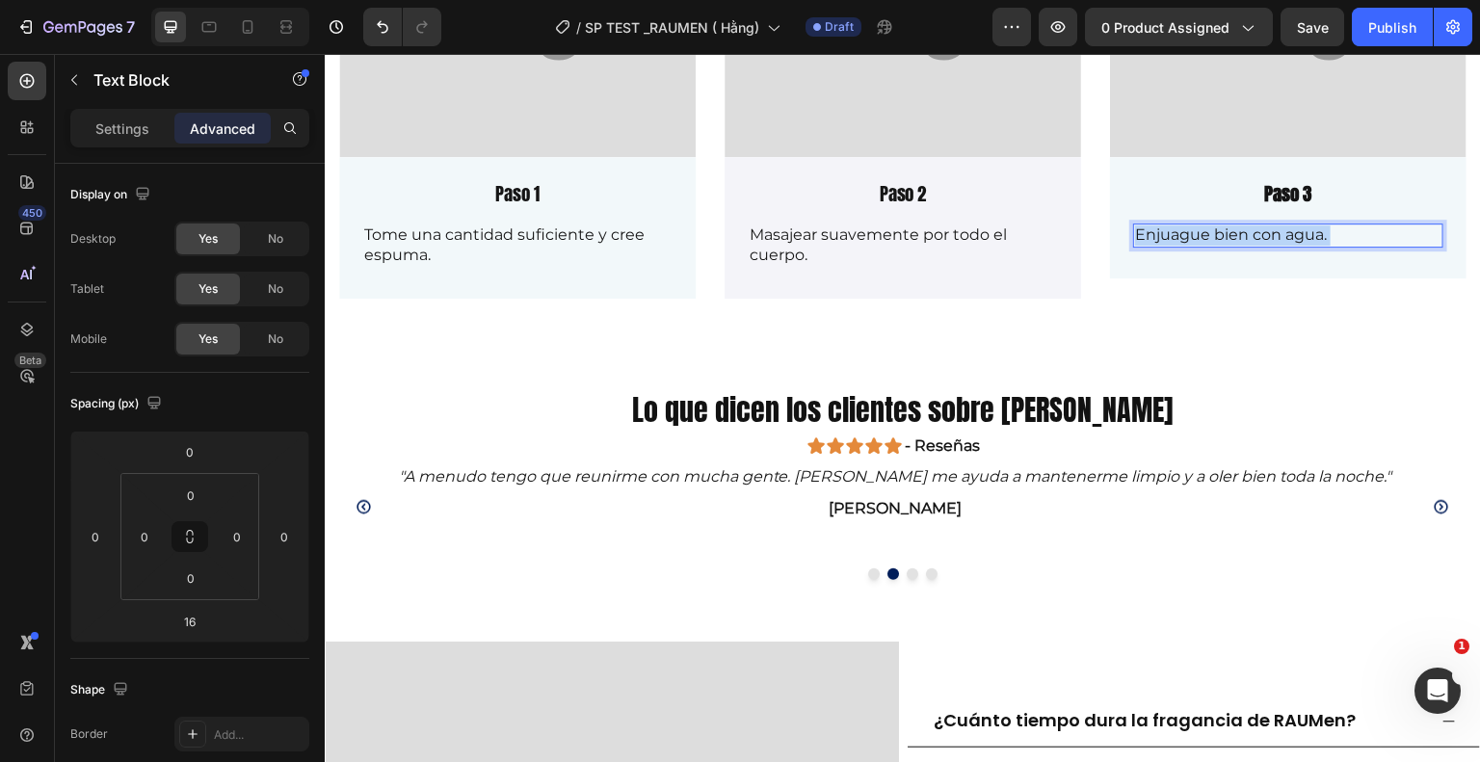
click at [1318, 232] on p "Enjuague bien con agua." at bounding box center [1288, 235] width 306 height 20
drag, startPoint x: 1320, startPoint y: 225, endPoint x: 1124, endPoint y: 236, distance: 196.9
click at [1133, 236] on div "Enjuague bien con agua." at bounding box center [1288, 236] width 310 height 24
click at [1379, 225] on p "Enjuague bien con agua limpia" at bounding box center [1288, 235] width 306 height 20
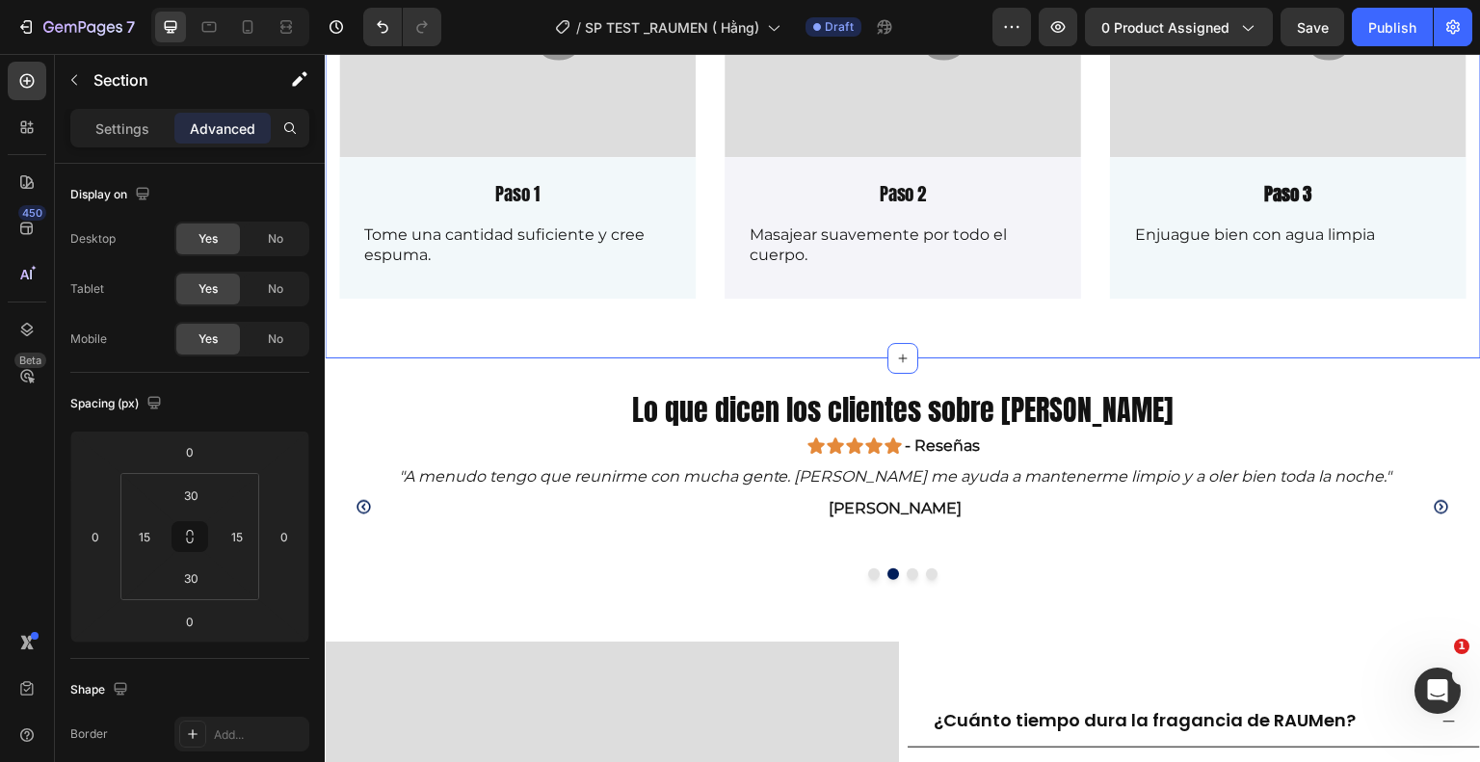
click at [598, 322] on div "3 sencillos pasos - máxima eficiencia Heading Image Paso 1 Text Block Tome una …" at bounding box center [902, 80] width 1127 height 498
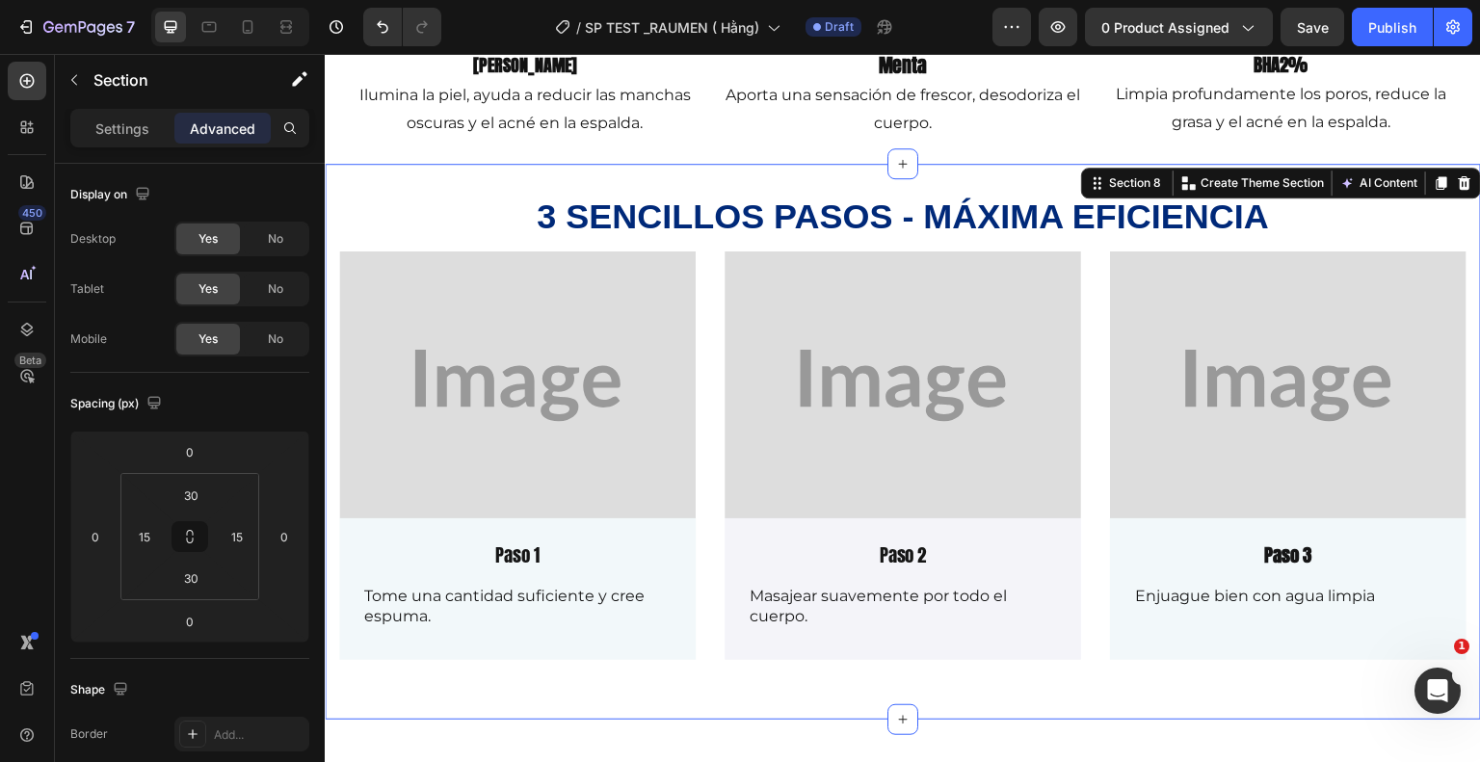
scroll to position [1847, 0]
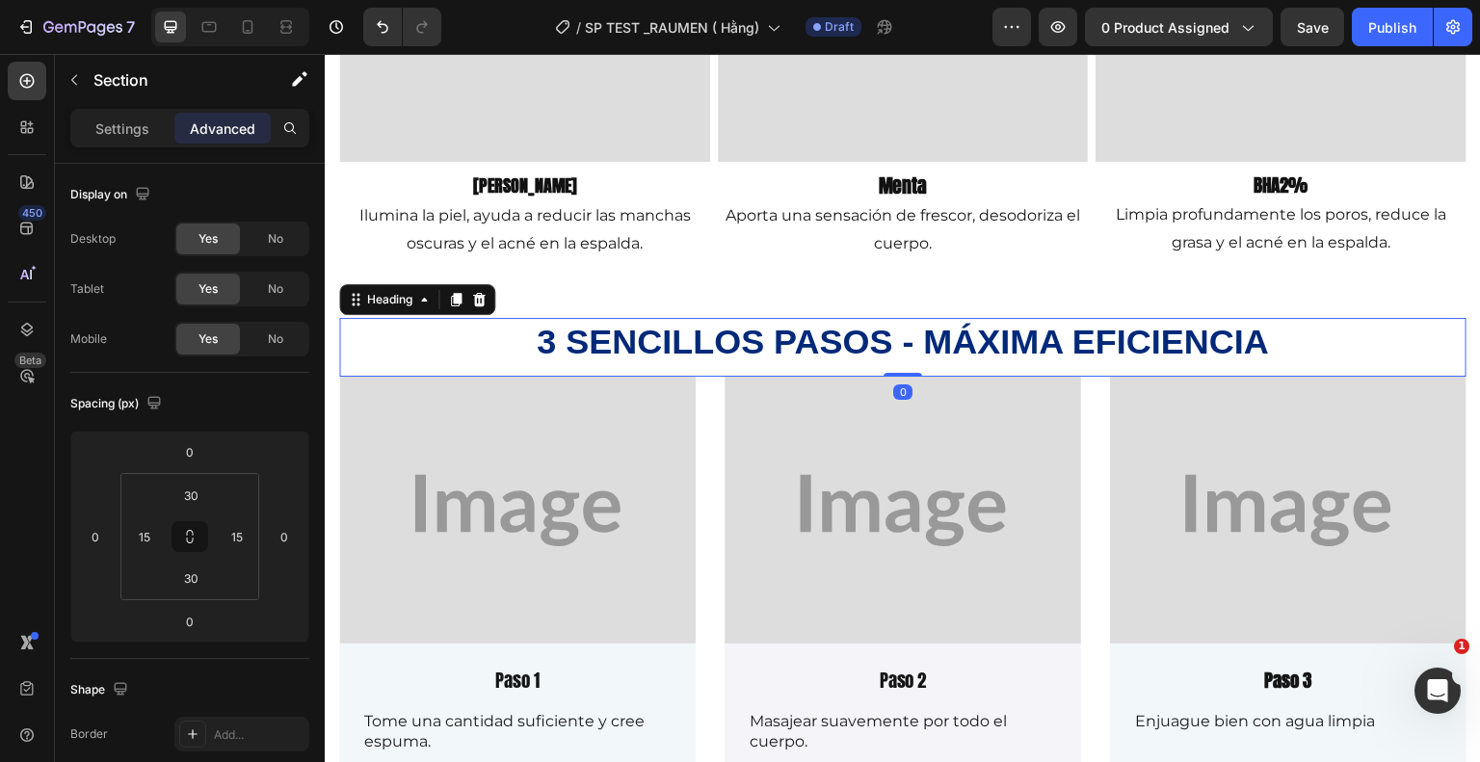
click at [513, 339] on h2 "3 sencillos pasos - máxima eficiencia" at bounding box center [902, 342] width 1127 height 49
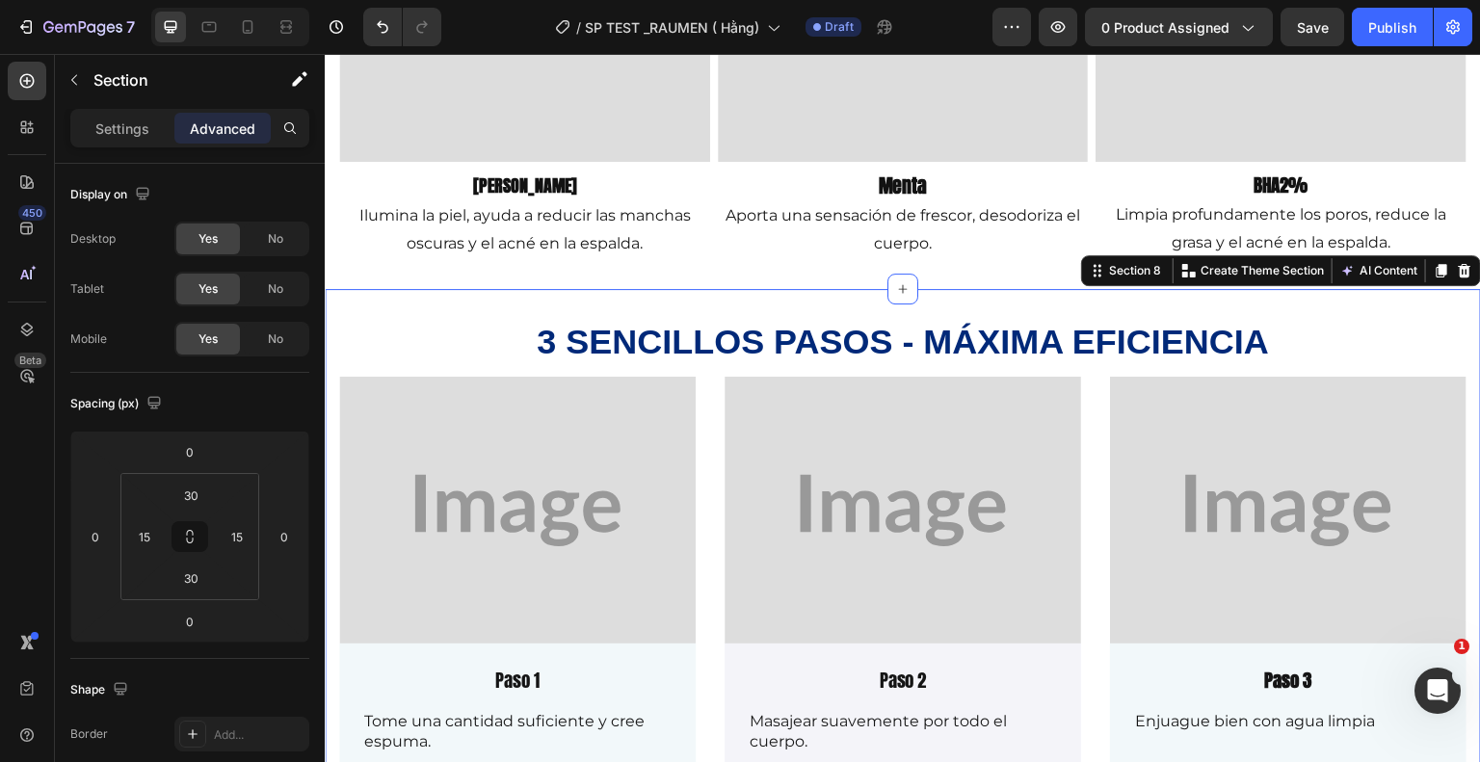
click at [568, 297] on div "3 sencillos pasos - máxima eficiencia Heading Image Paso 1 Text Block Tome una …" at bounding box center [903, 567] width 1156 height 556
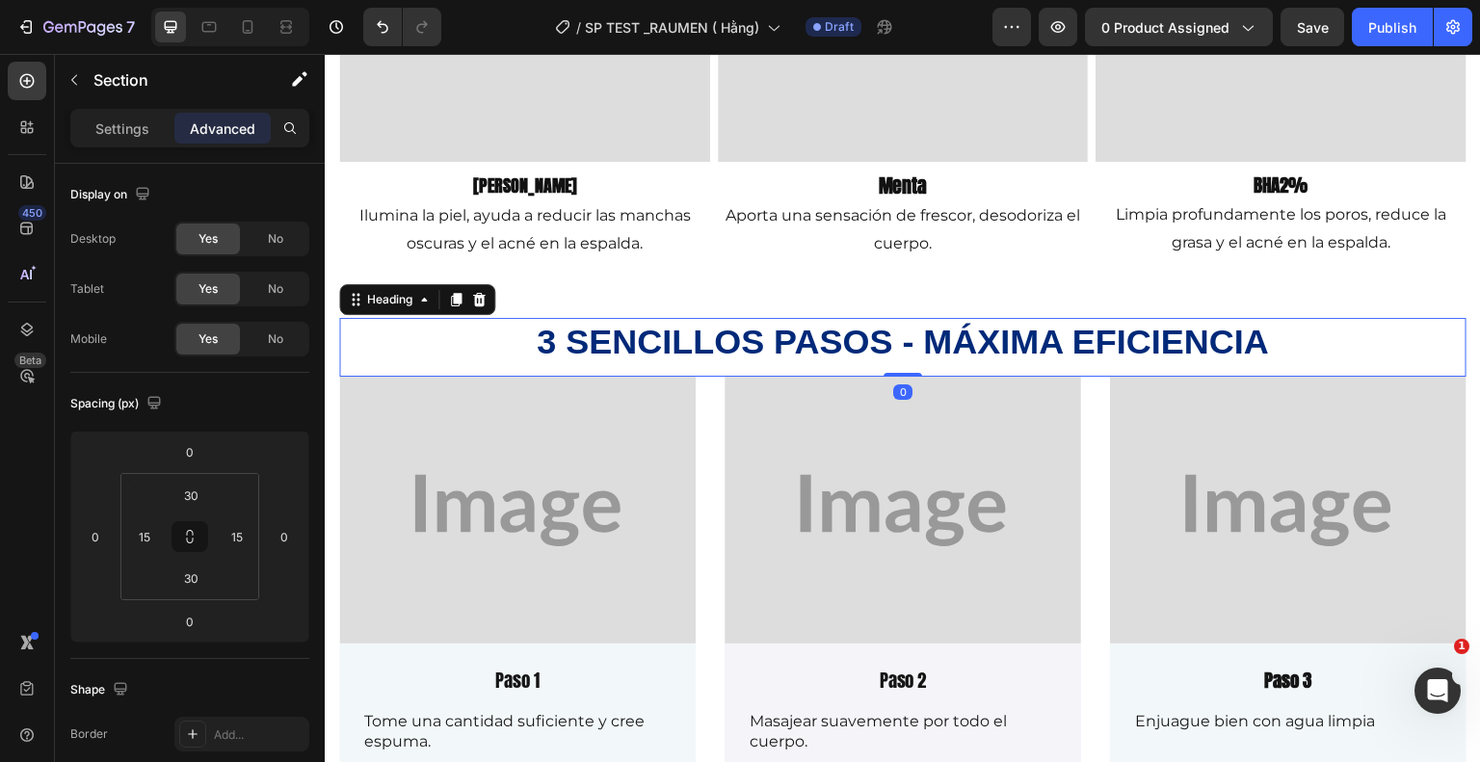
click at [508, 333] on h2 "3 sencillos pasos - máxima eficiencia" at bounding box center [902, 342] width 1127 height 49
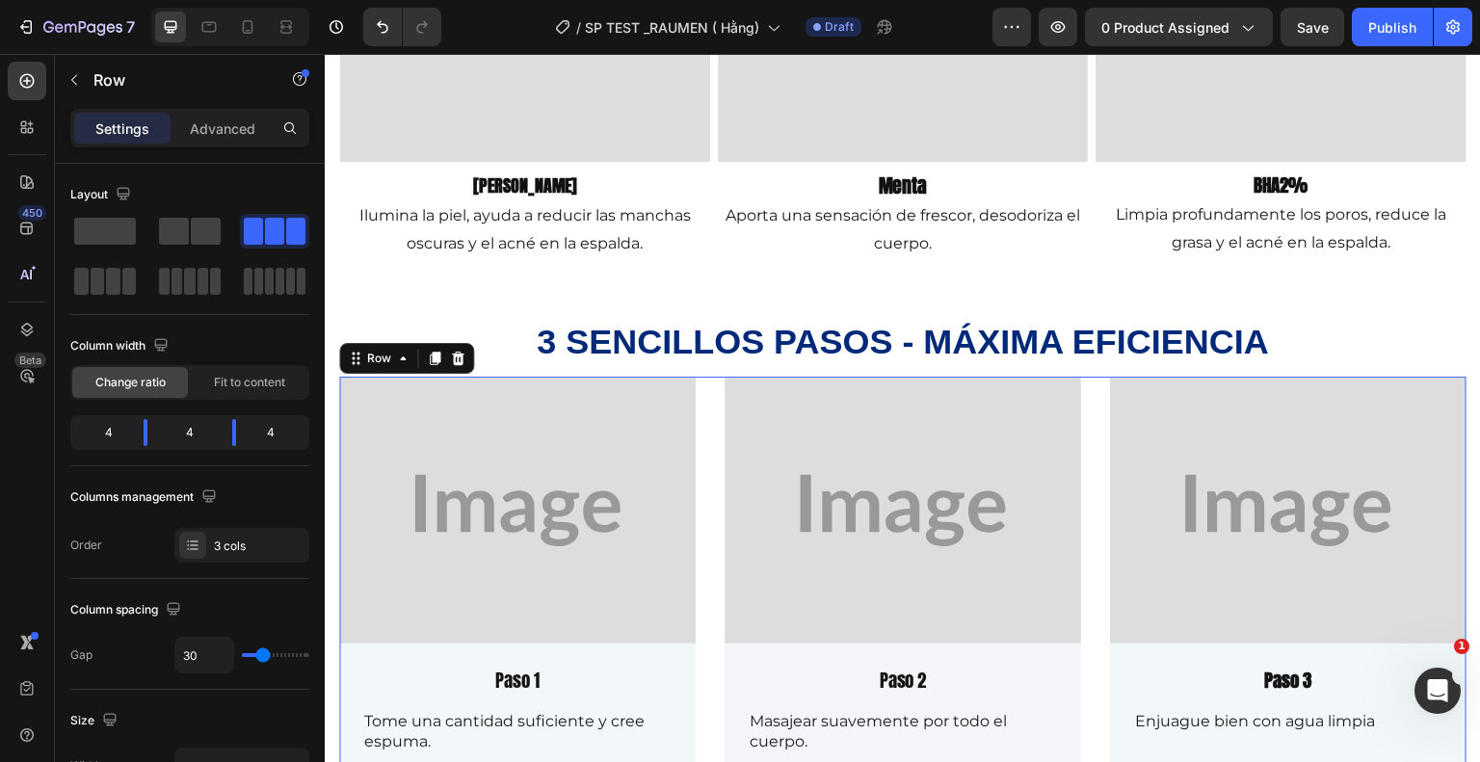
click at [709, 451] on div "Image Paso 1 Text Block Tome una cantidad suficiente y cree espuma. Text Block …" at bounding box center [902, 589] width 1127 height 424
click at [217, 124] on p "Advanced" at bounding box center [223, 129] width 66 height 20
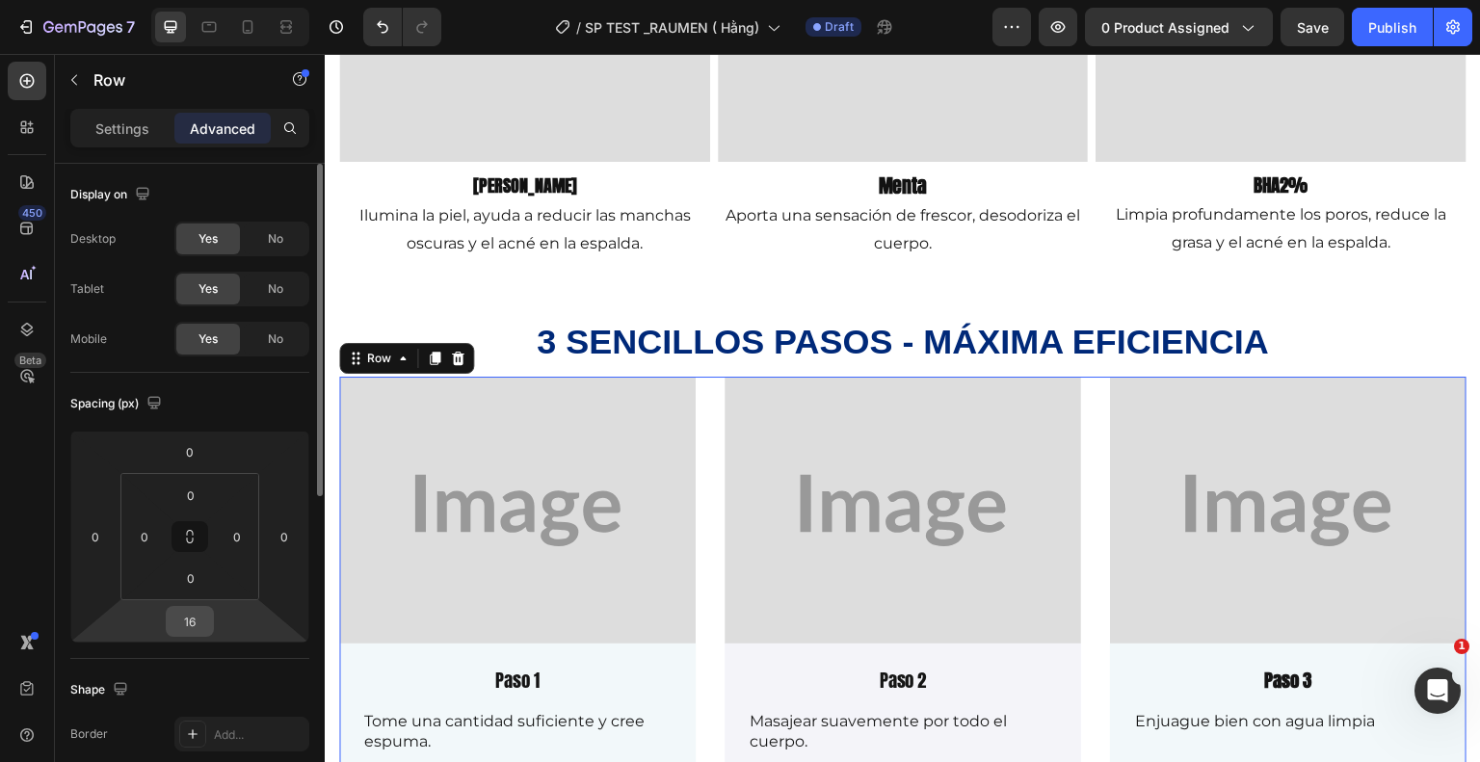
click at [200, 623] on input "16" at bounding box center [190, 621] width 39 height 29
type input "0"
click at [695, 399] on div "Image Paso 1 Text Block Tome una cantidad suficiente y cree espuma. Text Block …" at bounding box center [902, 589] width 1127 height 424
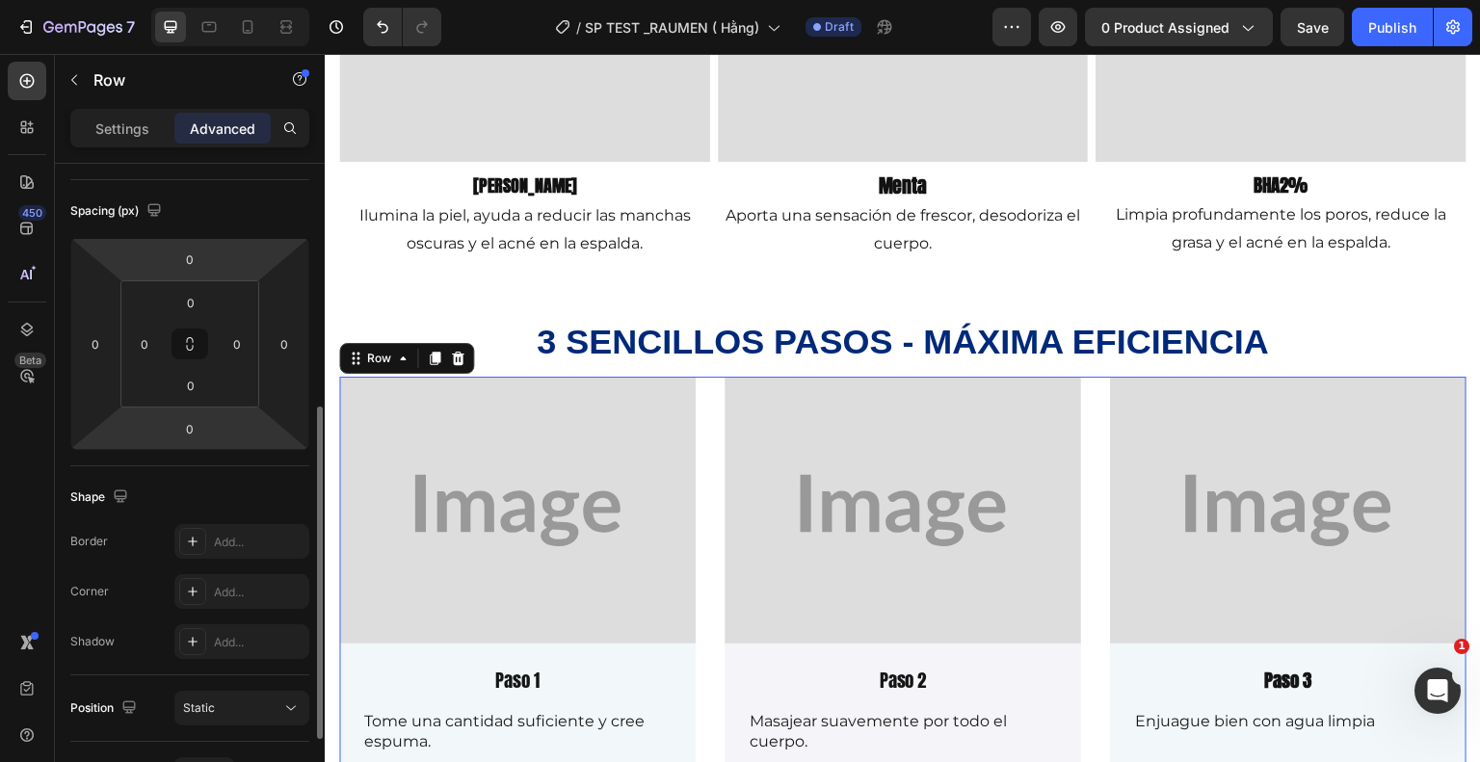
scroll to position [289, 0]
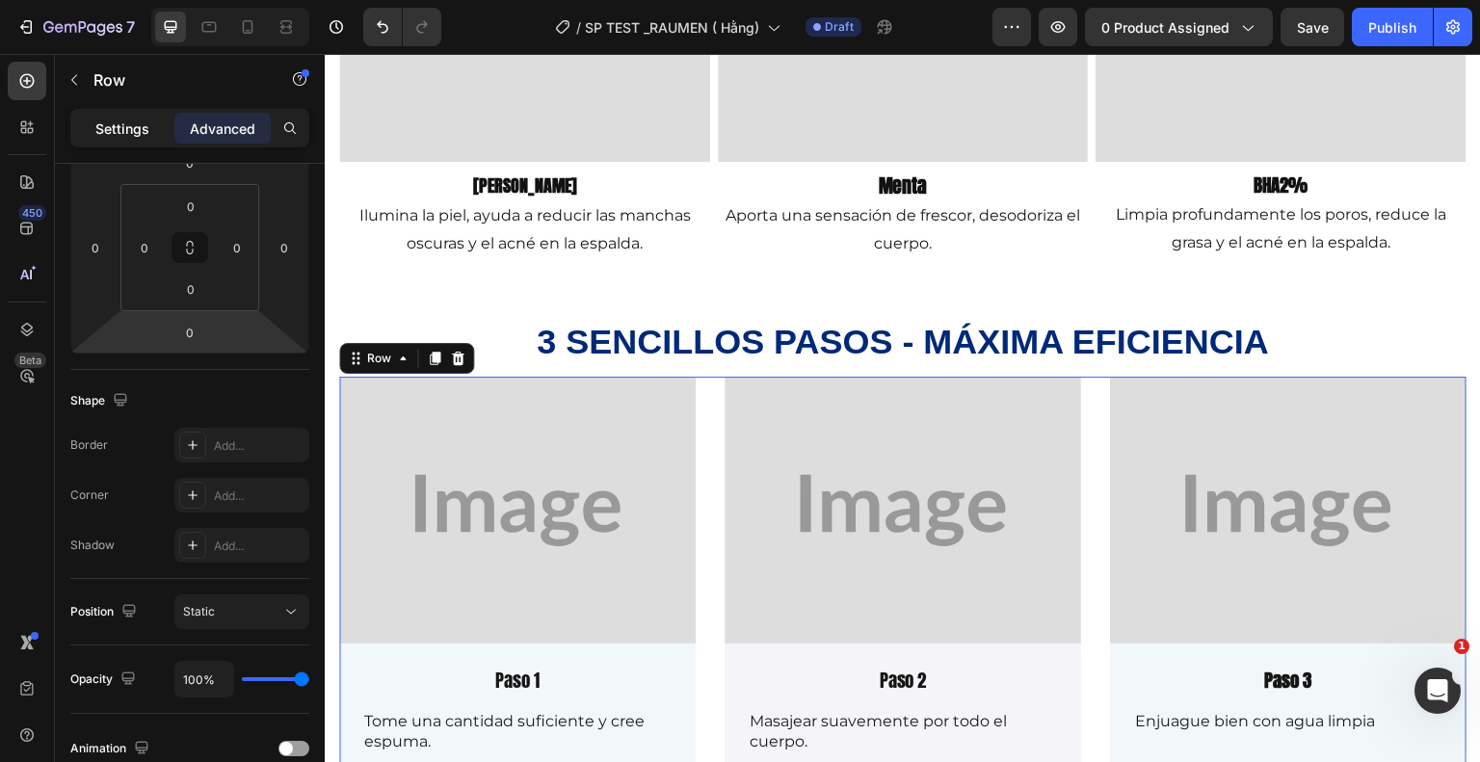
click at [119, 126] on p "Settings" at bounding box center [122, 129] width 54 height 20
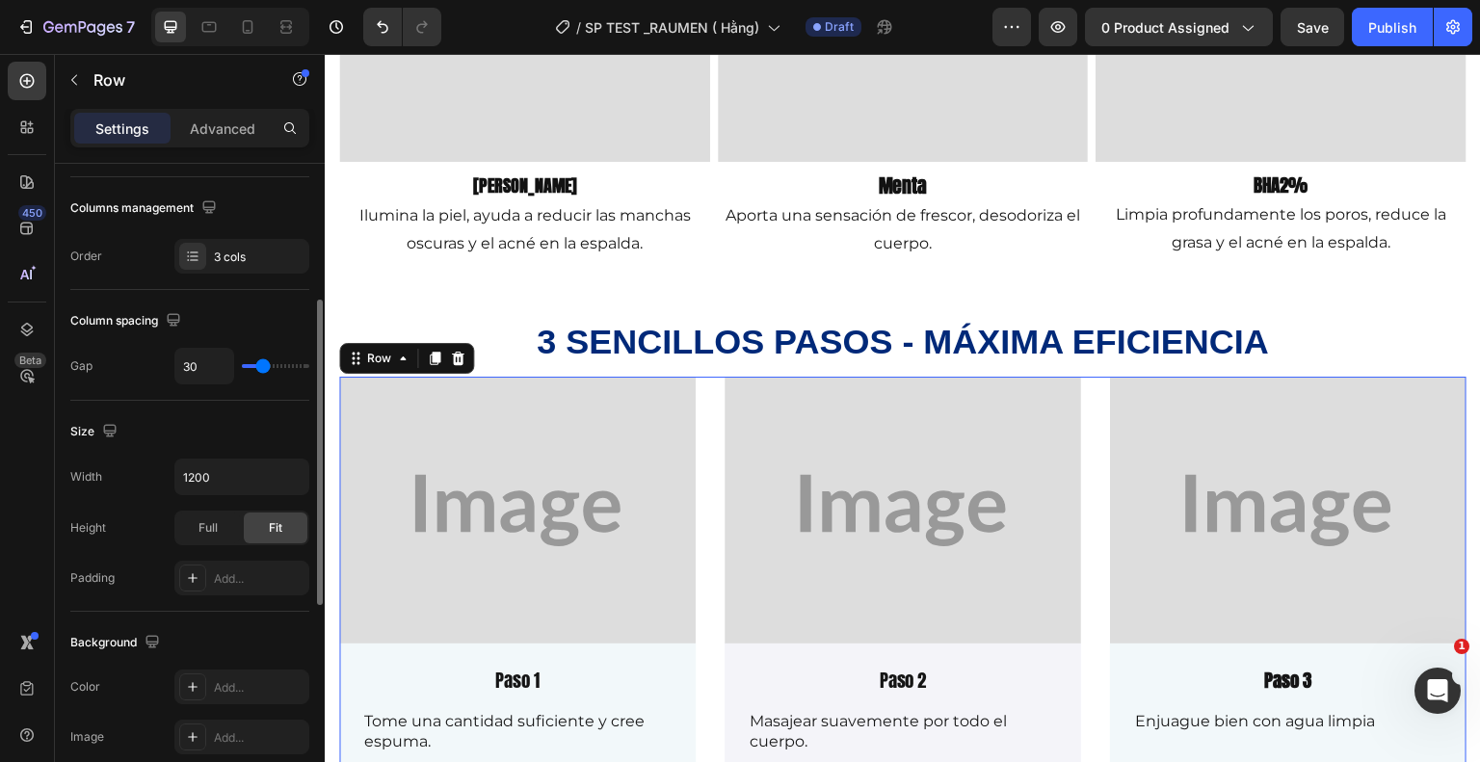
type input "15"
type input "11"
type input "9"
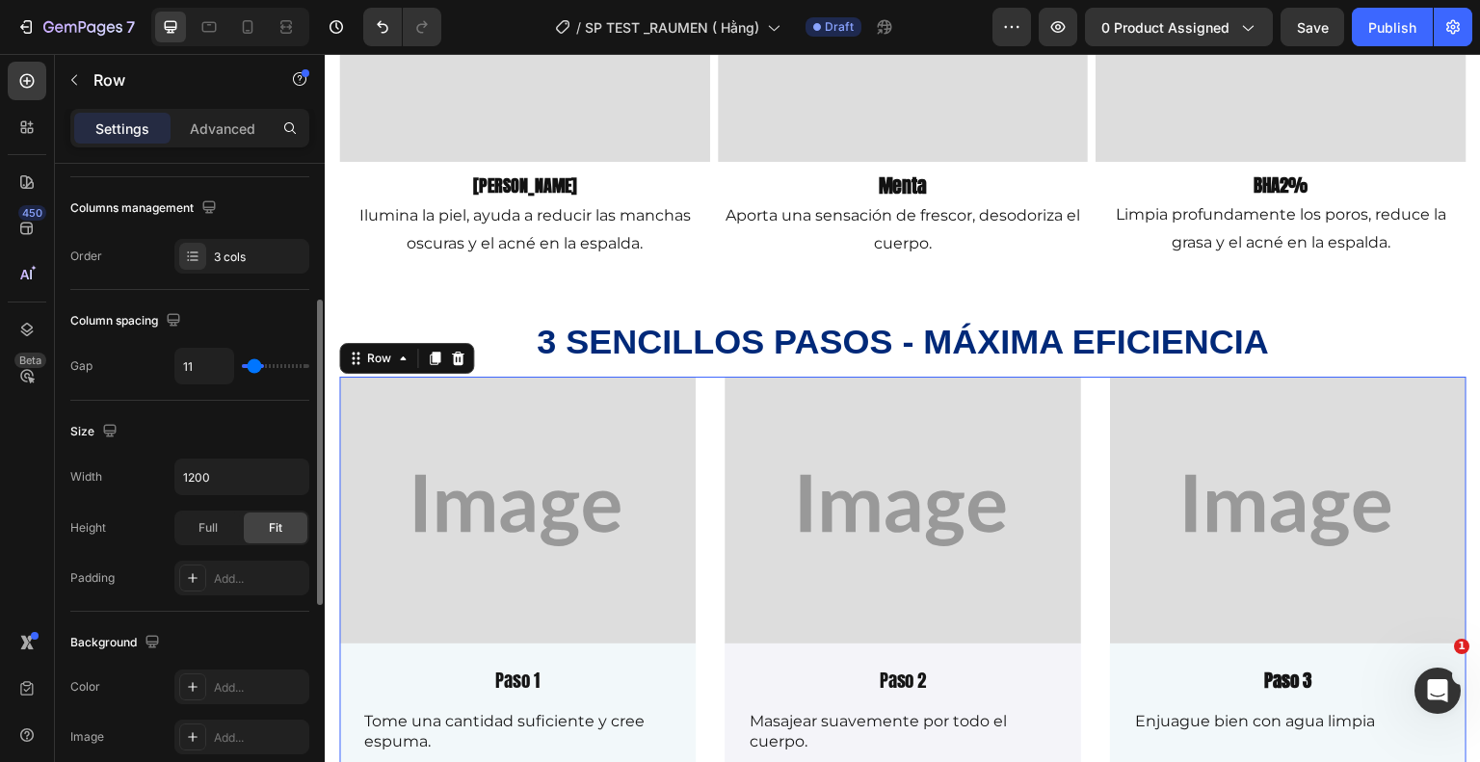
type input "9"
type input "0"
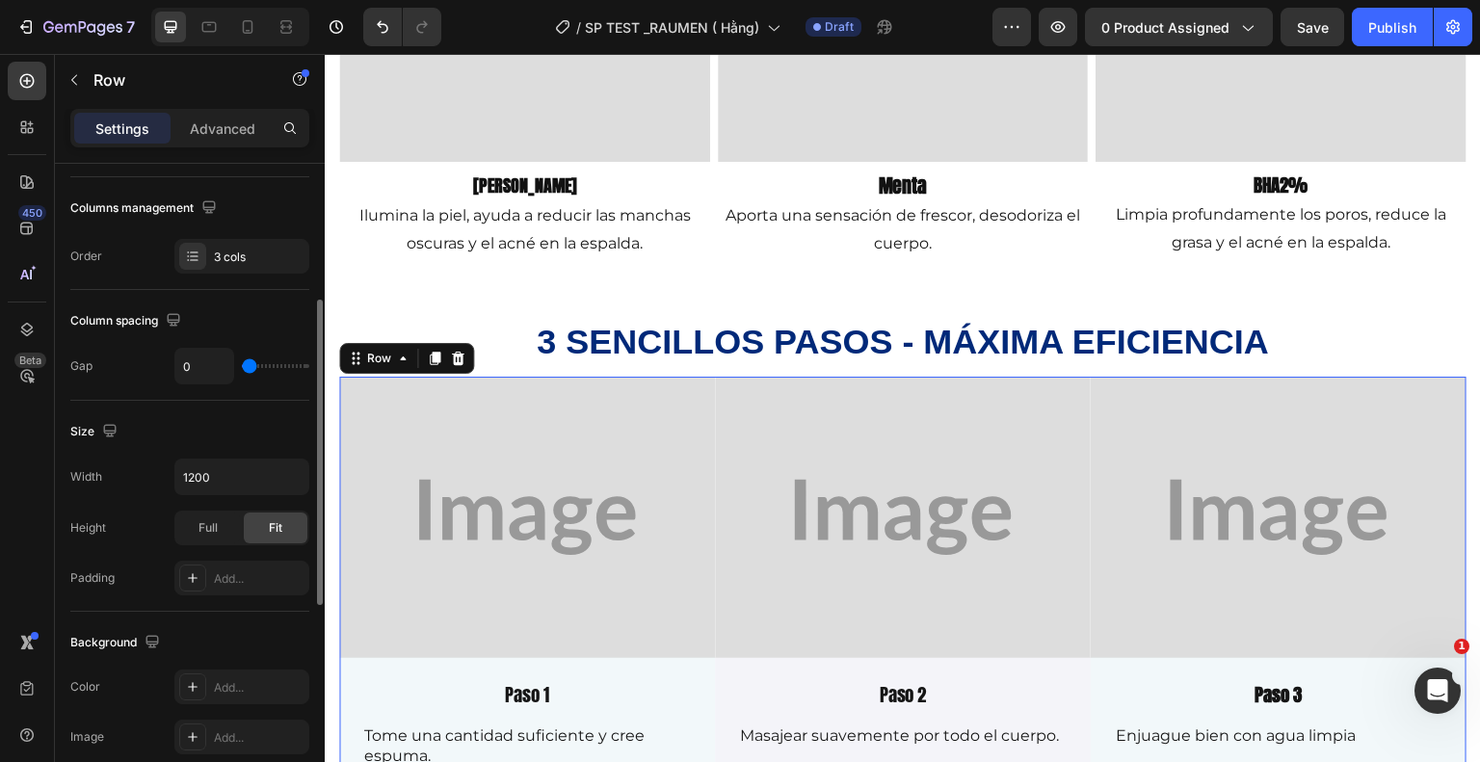
type input "4"
type input "8"
type input "9"
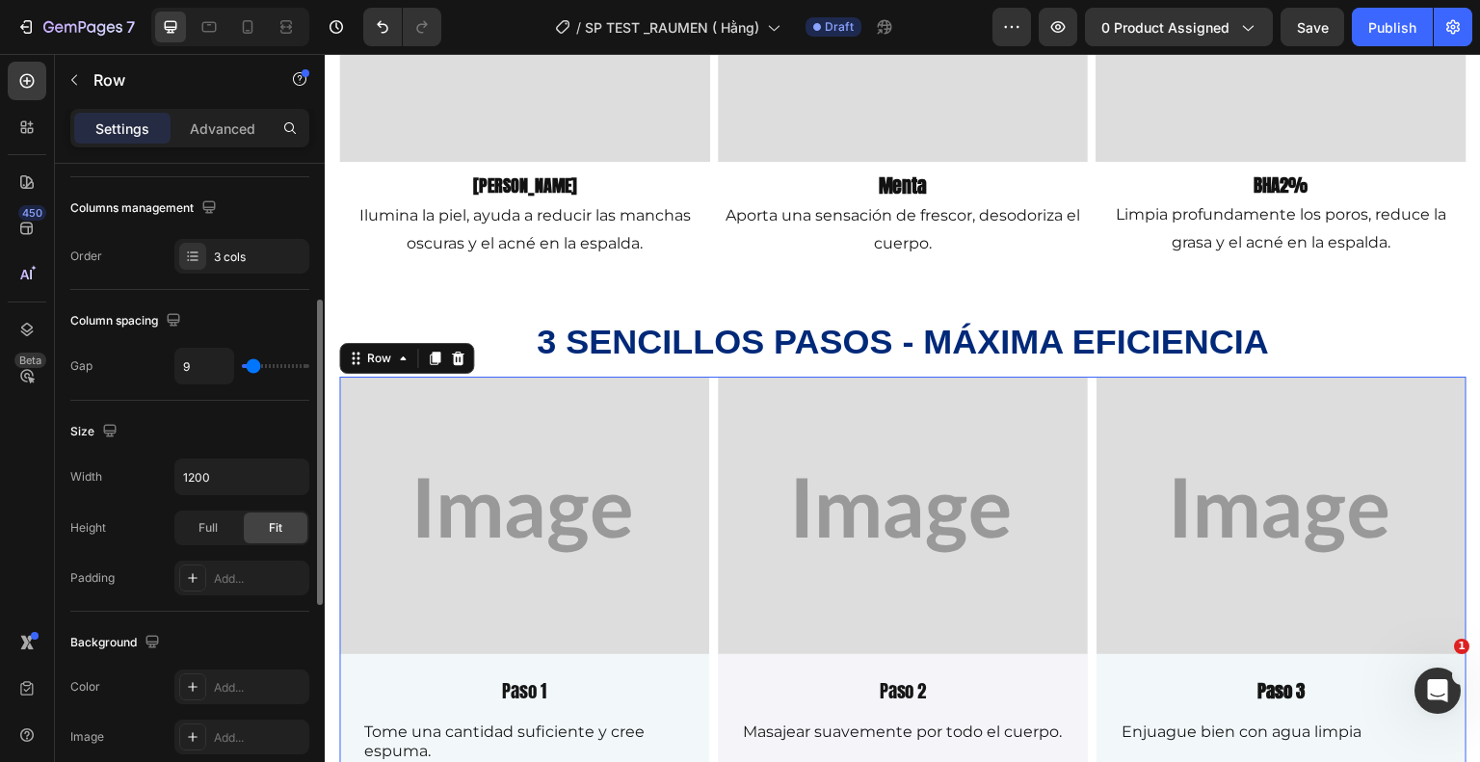
type input "9"
click at [253, 366] on input "range" at bounding box center [275, 366] width 67 height 4
click at [198, 370] on input "9" at bounding box center [204, 366] width 58 height 35
type input "91"
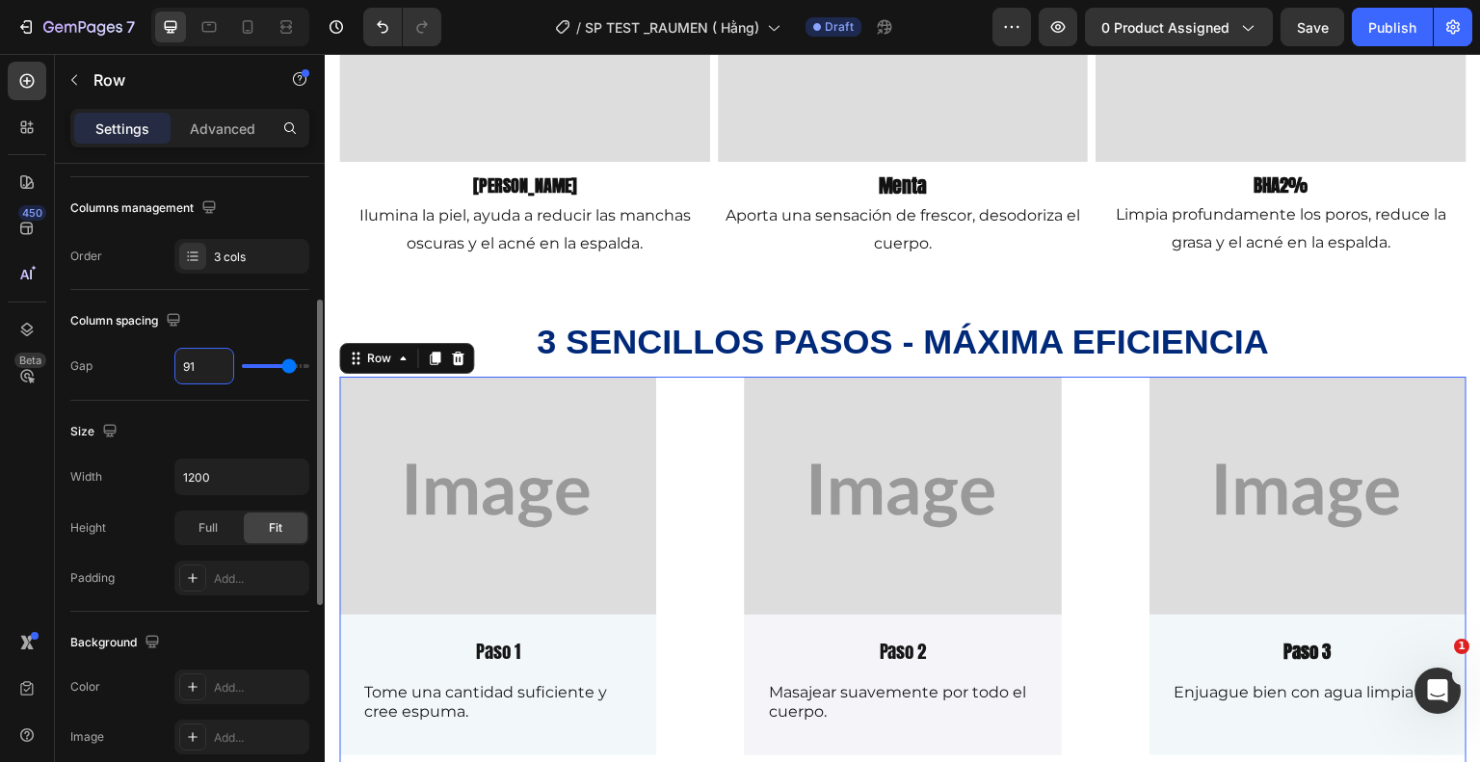
type input "910"
type input "120"
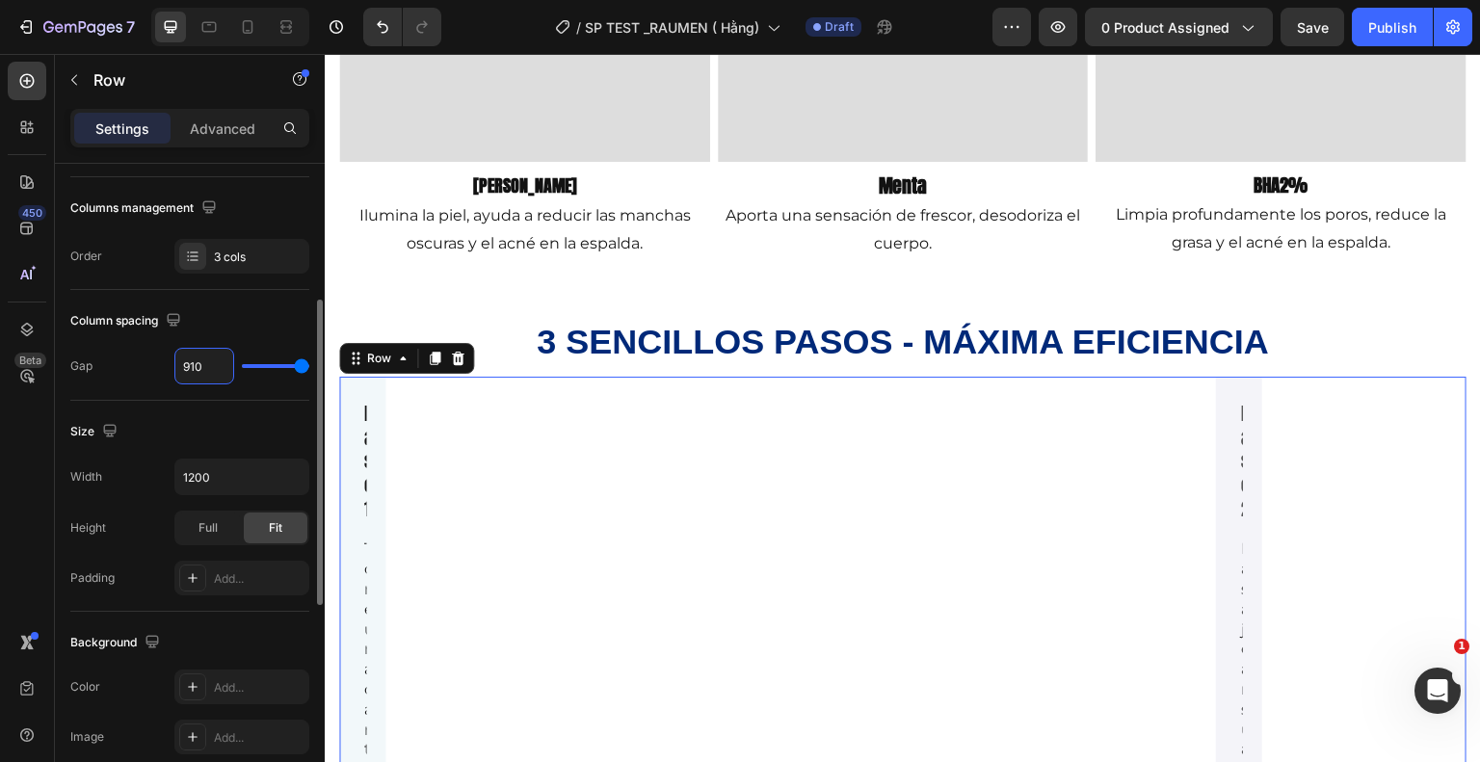
type input "91"
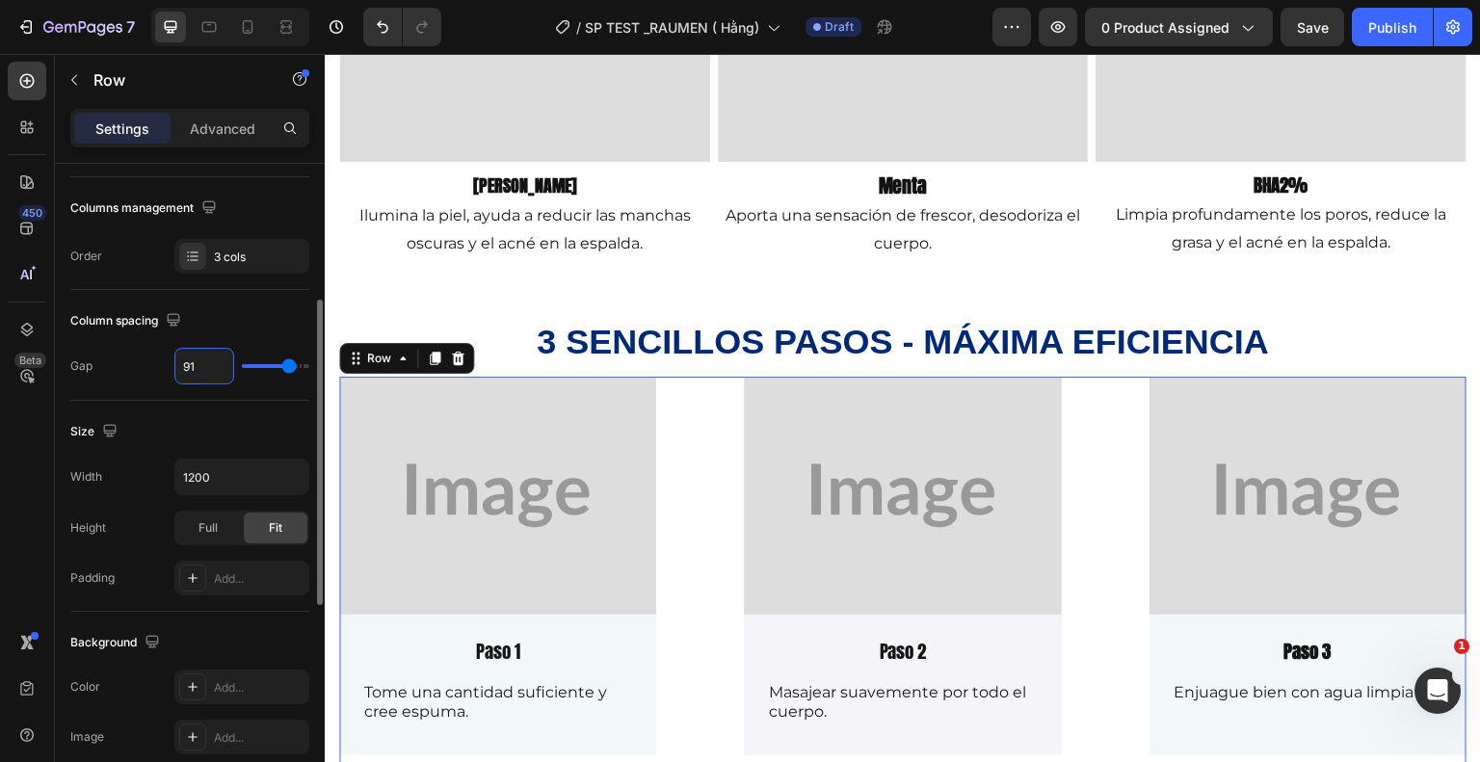
type input "9"
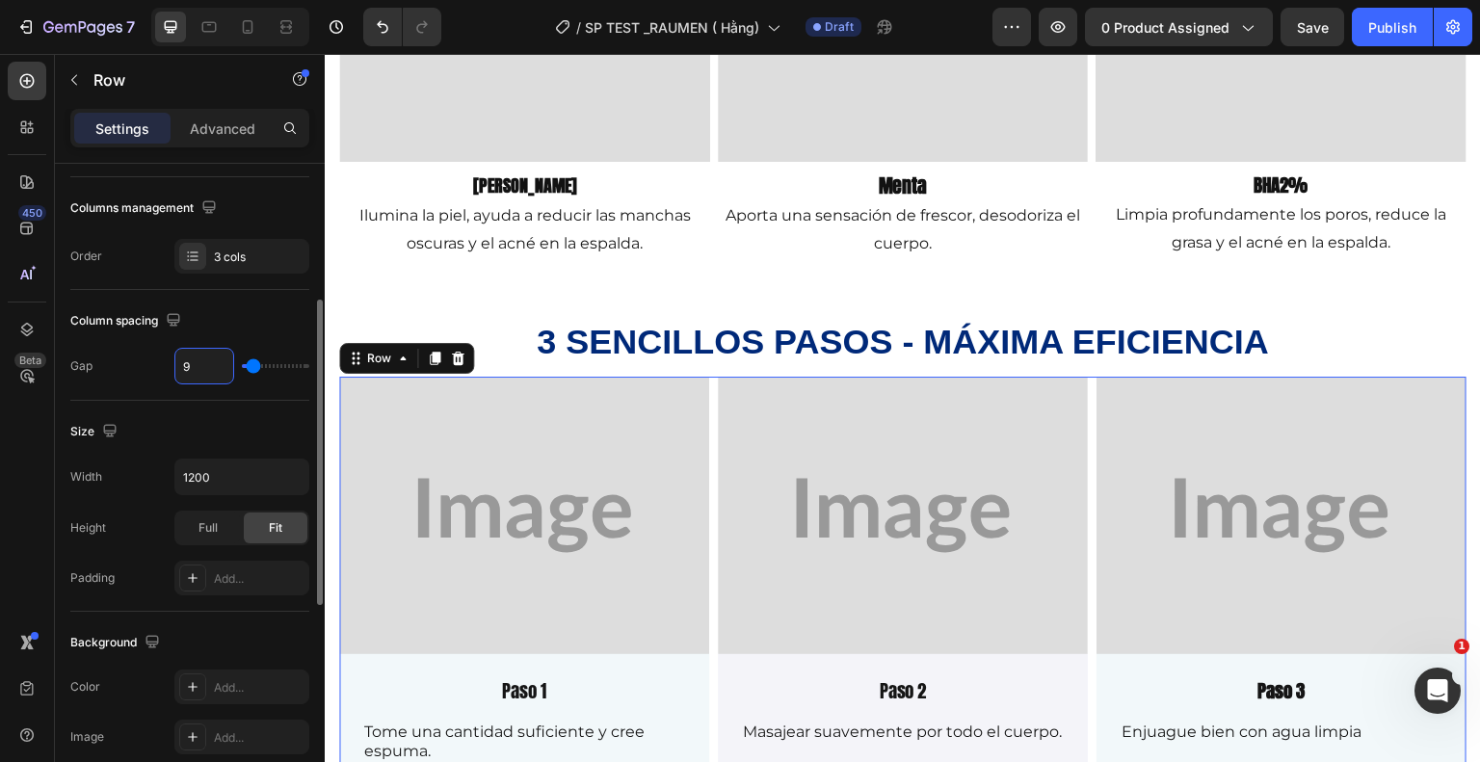
type input "0"
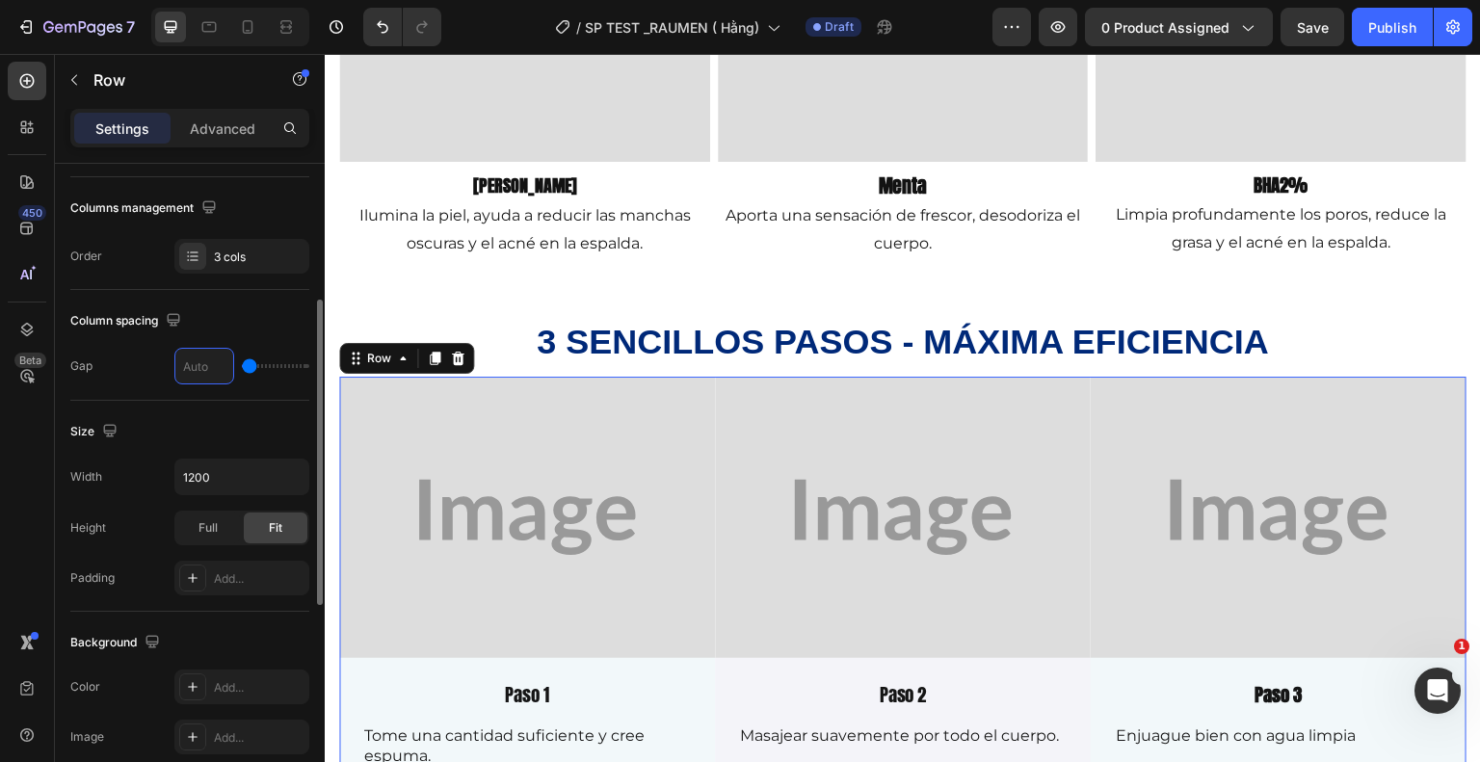
type input "1"
type input "10"
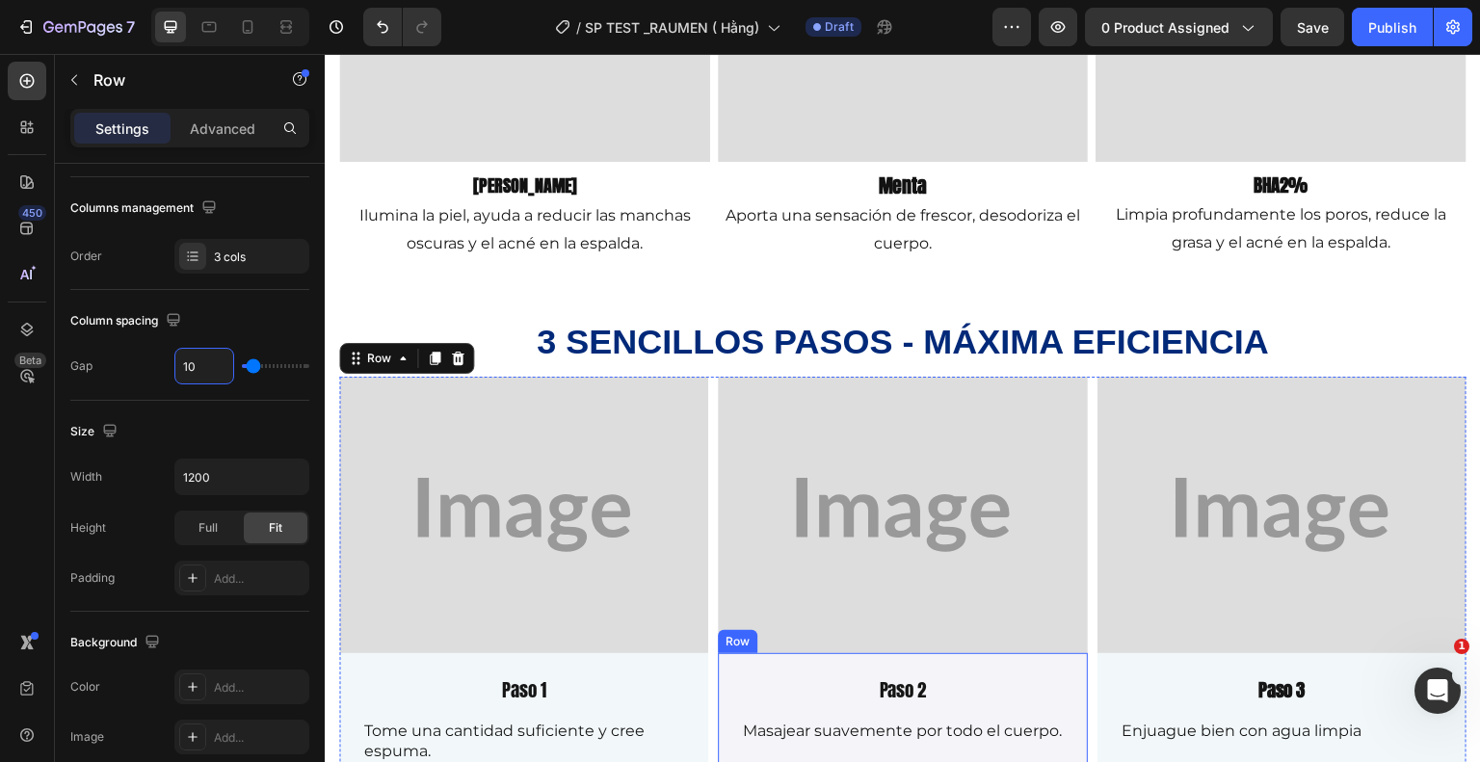
click at [718, 653] on div "Paso 2 Text Block Masajear suavemente por todo el cuerpo. Text Block Row" at bounding box center [902, 723] width 369 height 141
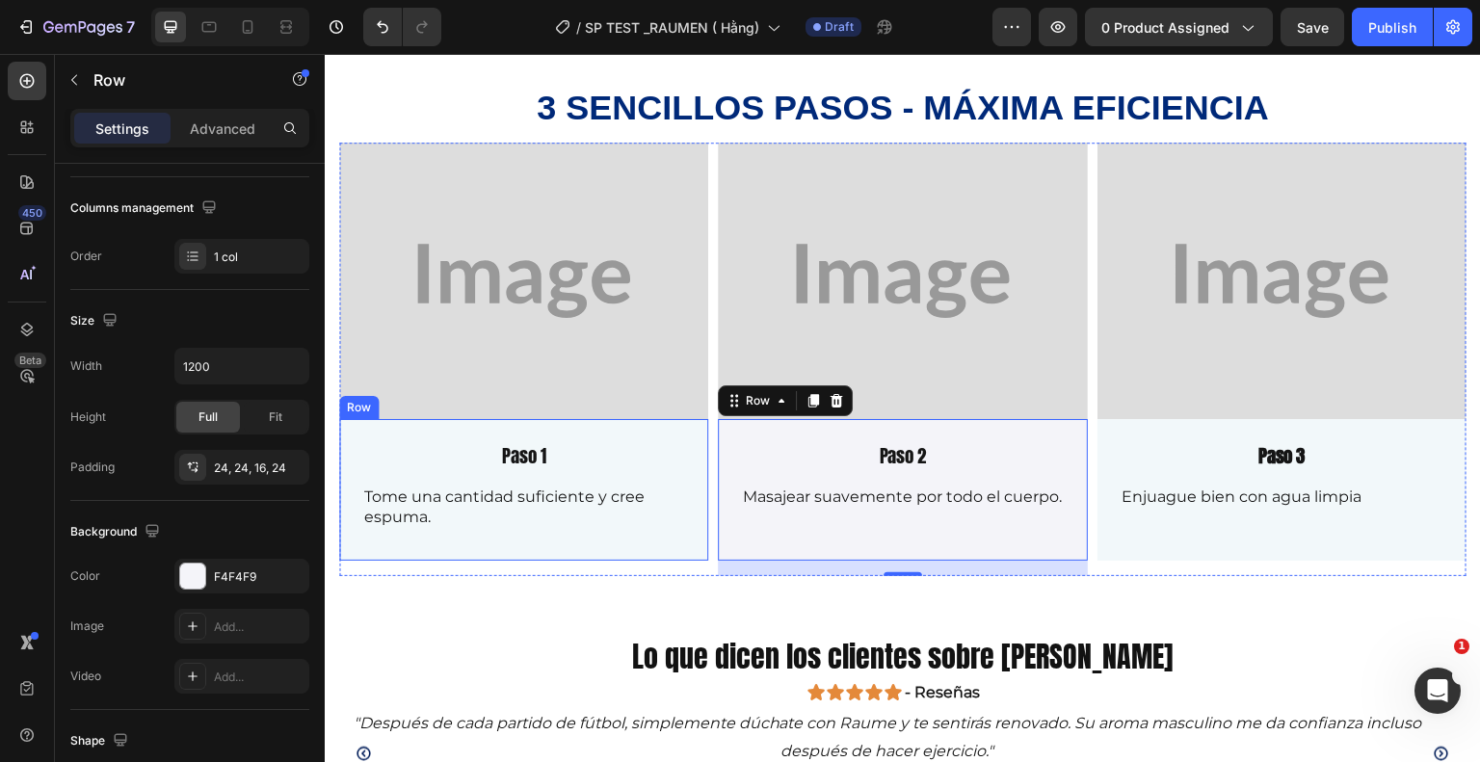
scroll to position [2077, 0]
click at [549, 537] on div "Paso 1 Text Block Tome una cantidad suficiente y cree espuma. Text Block" at bounding box center [523, 492] width 323 height 102
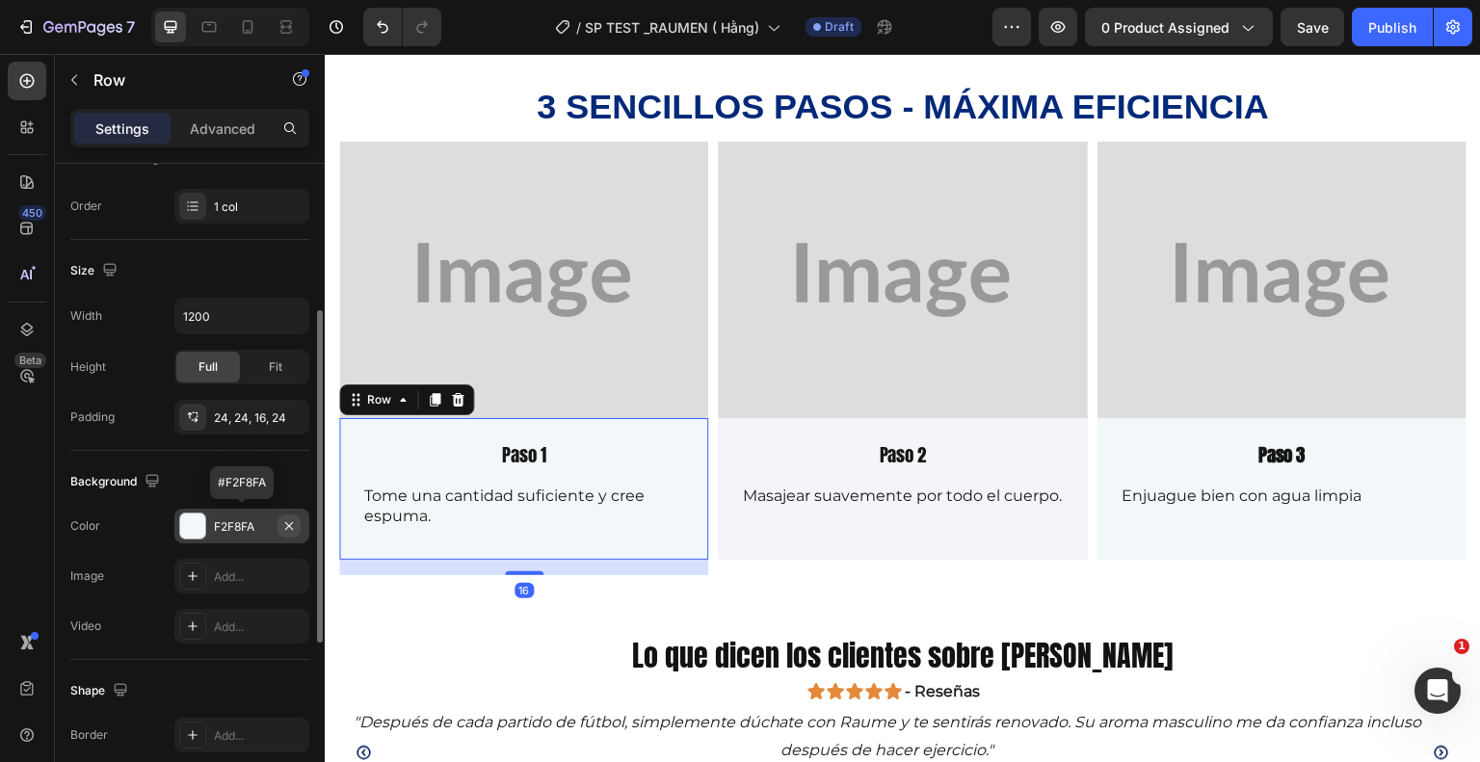
click at [288, 518] on icon "button" at bounding box center [288, 525] width 15 height 15
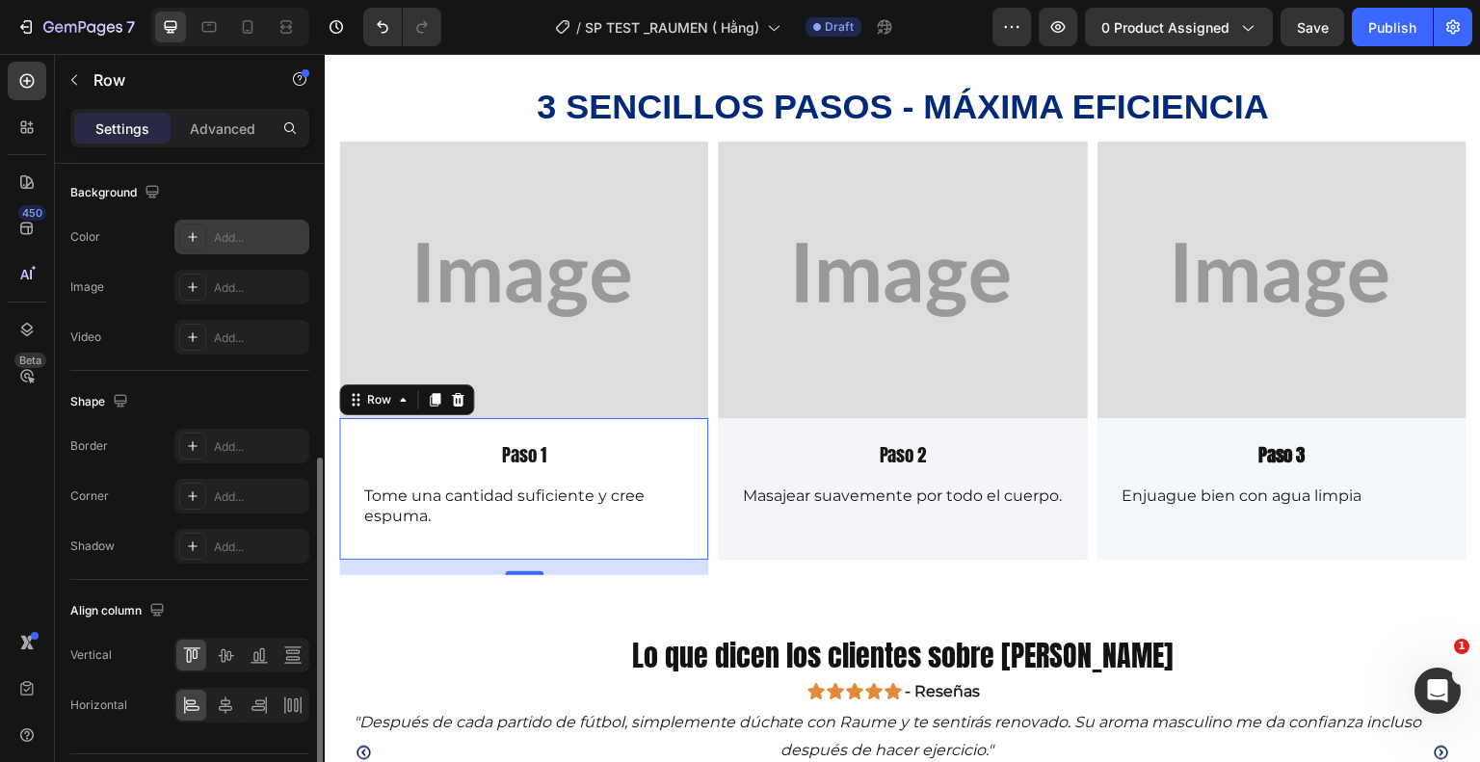
scroll to position [628, 0]
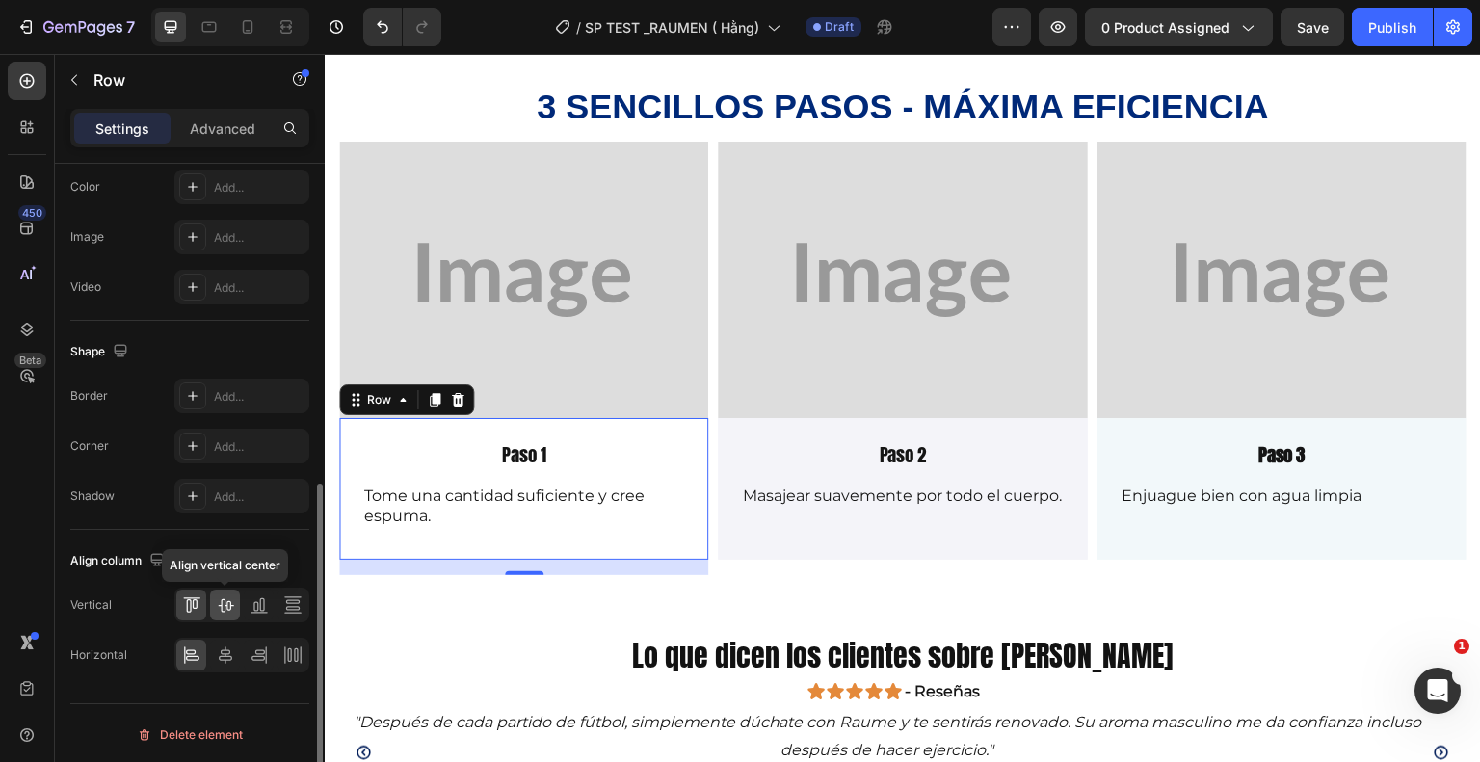
click at [221, 599] on icon at bounding box center [225, 605] width 15 height 13
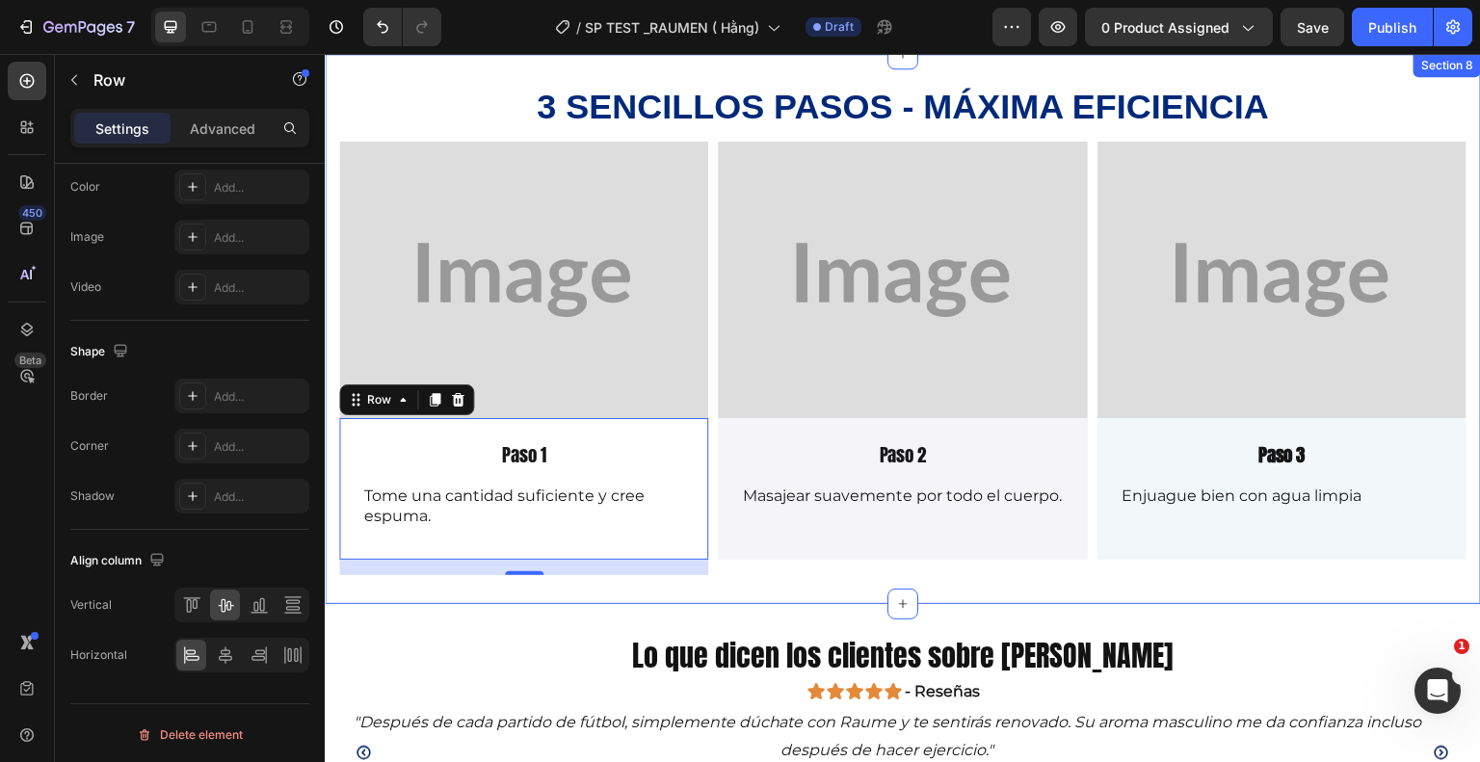
click at [713, 575] on div "3 sencillos pasos - máxima eficiencia Heading Image Paso 1 Text Block Tome una …" at bounding box center [903, 329] width 1156 height 550
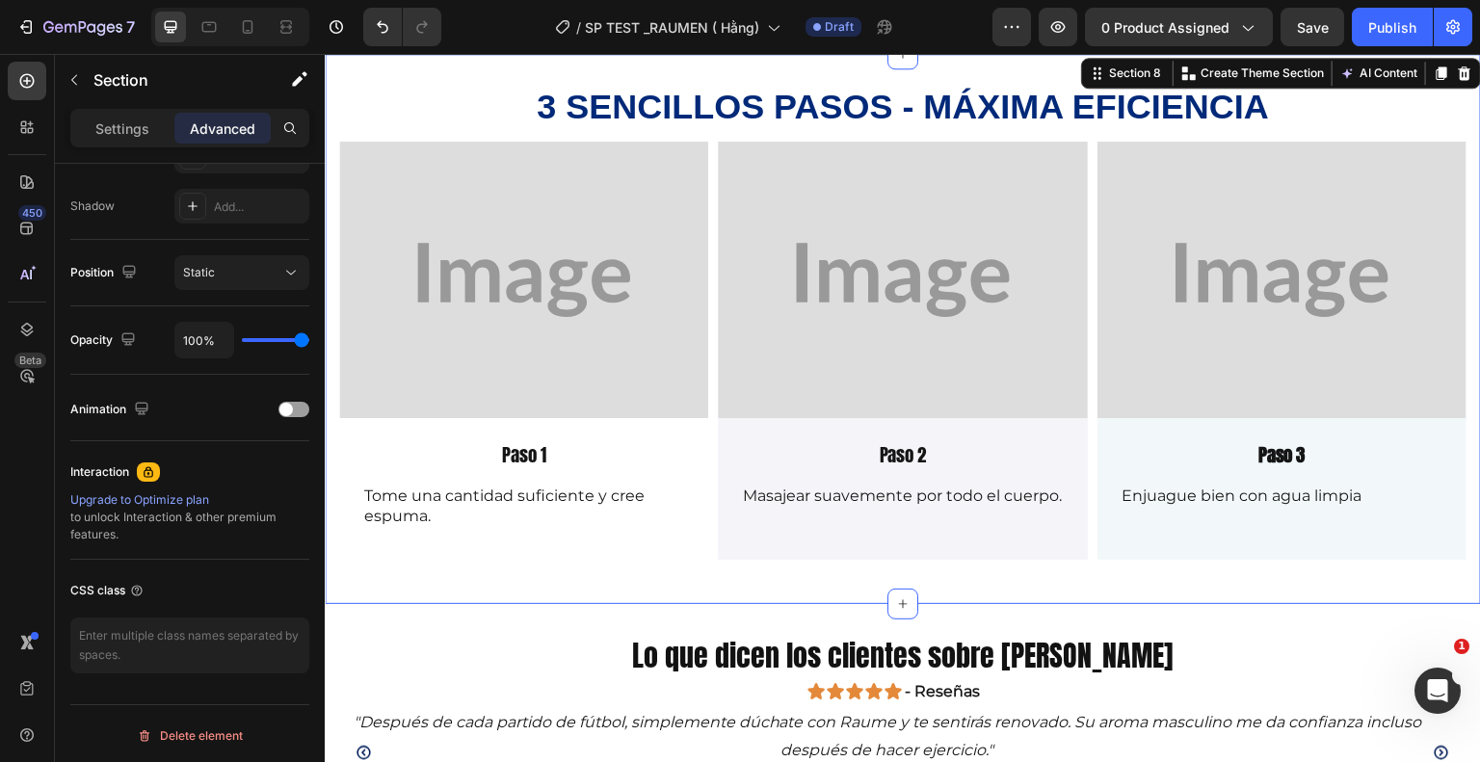
scroll to position [0, 0]
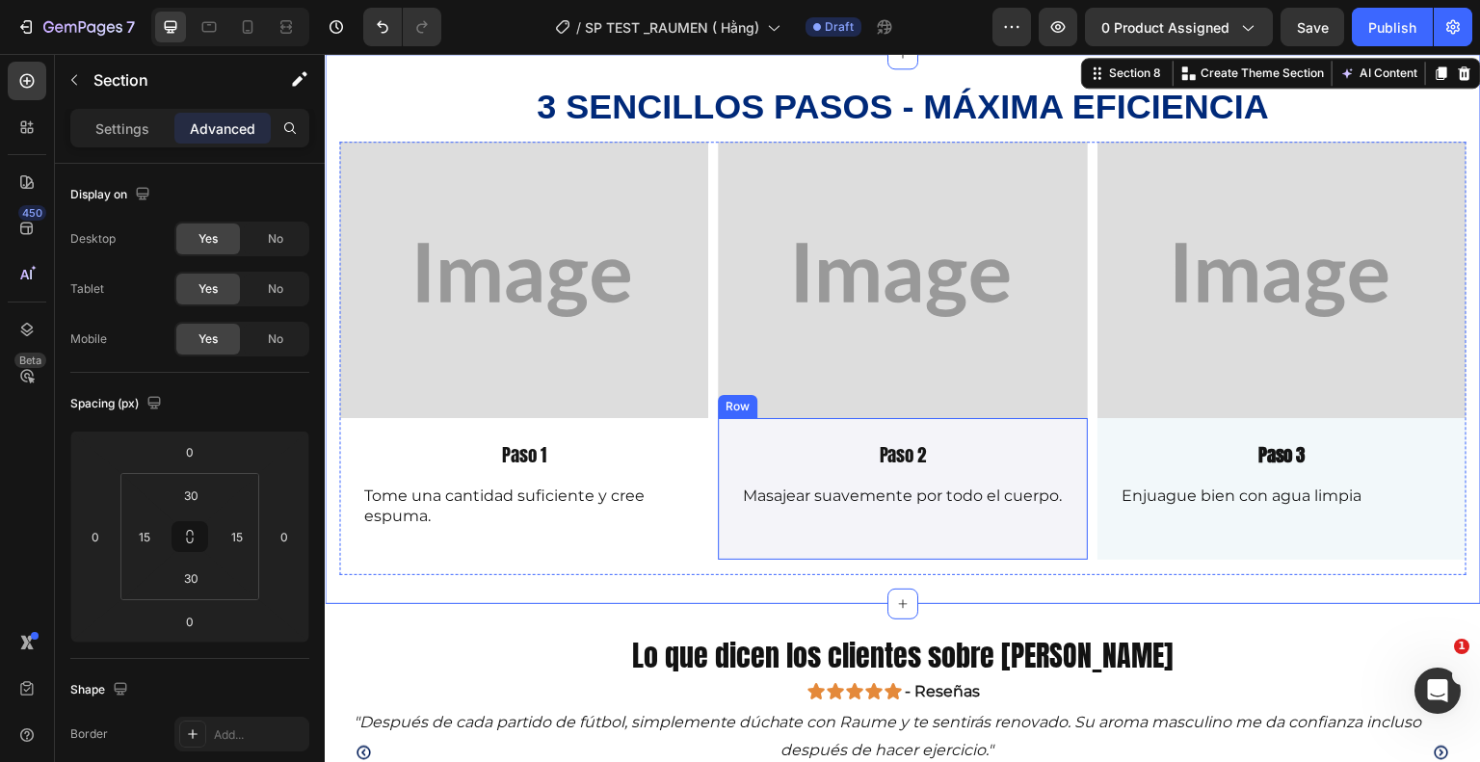
click at [721, 465] on div "Paso 2 Text Block Masajear suavemente por todo el cuerpo. Text Block Row" at bounding box center [902, 488] width 369 height 141
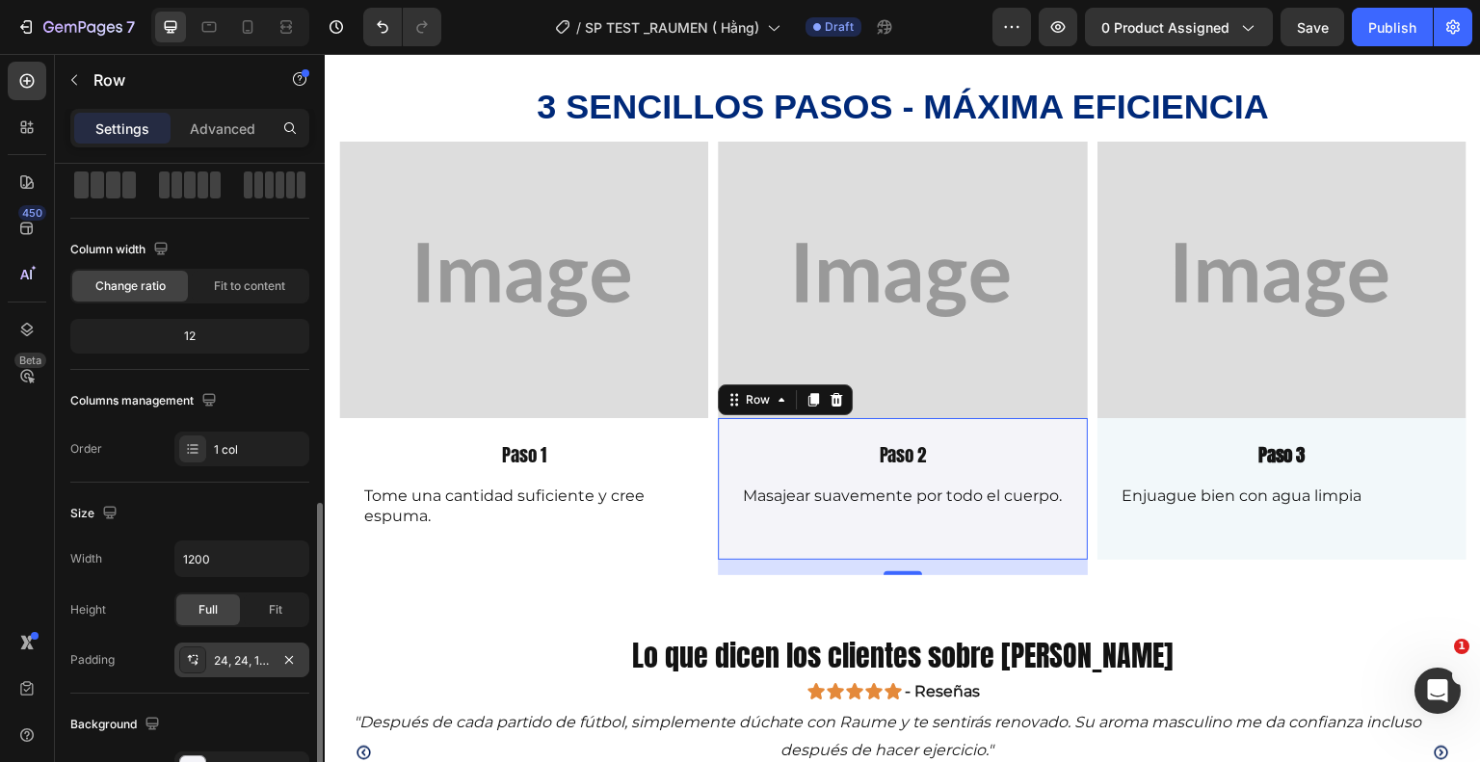
scroll to position [289, 0]
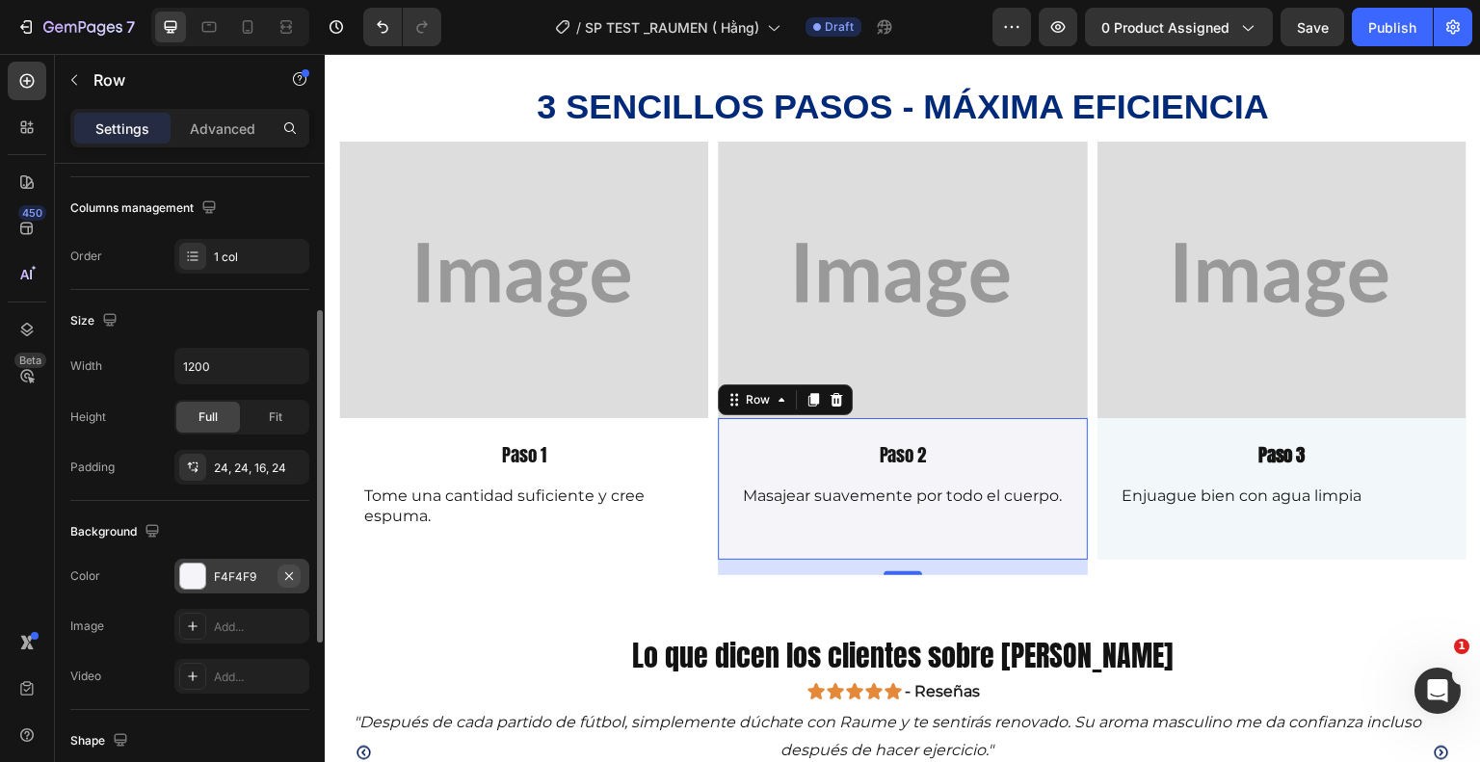
click at [291, 577] on icon "button" at bounding box center [288, 576] width 15 height 15
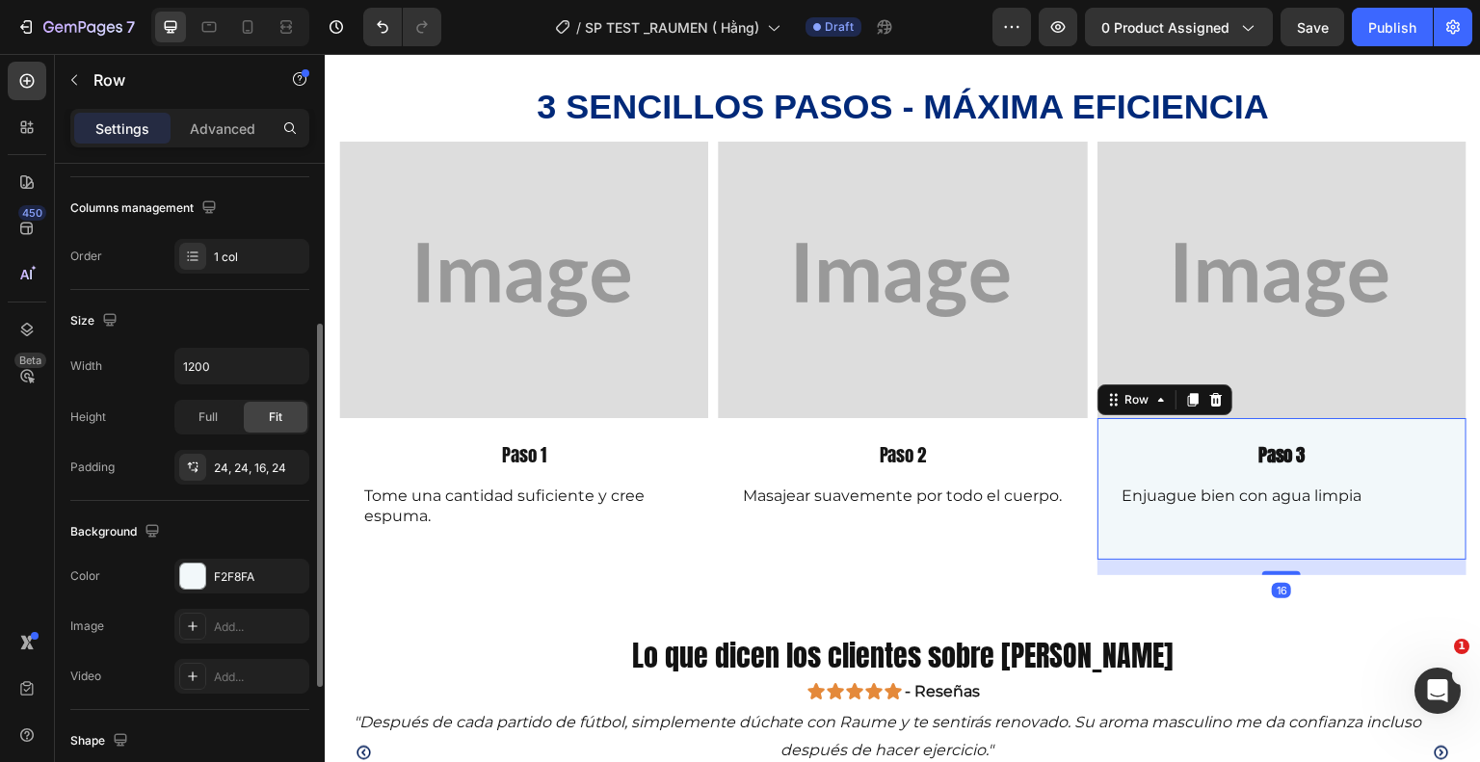
click at [1099, 525] on div "Paso 3 Text Block Enjuague bien con agua limpia Text Block Row 16" at bounding box center [1281, 488] width 369 height 141
click at [283, 565] on button "button" at bounding box center [289, 576] width 23 height 23
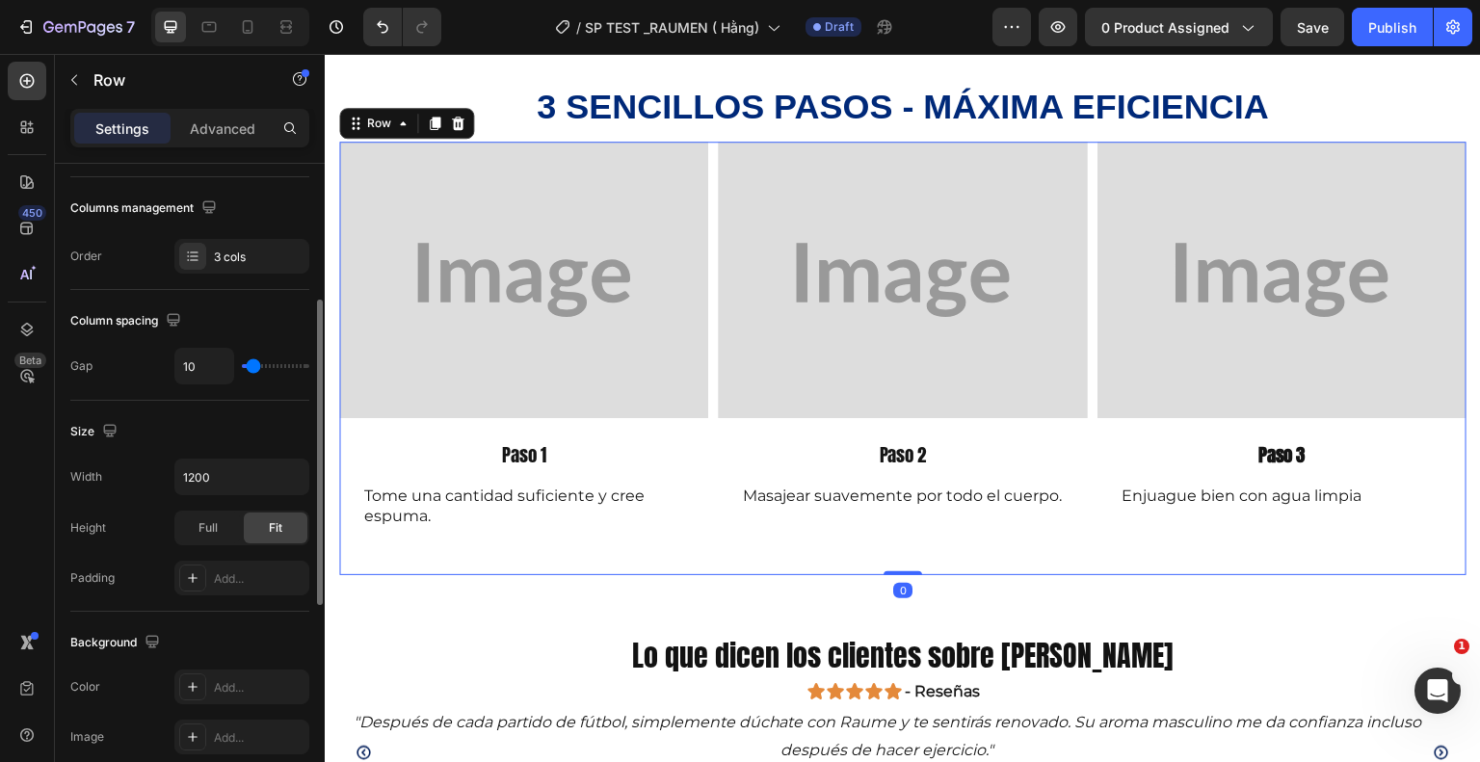
click at [1021, 560] on div "Image Paso 2 Text Block Masajear suavemente por todo el cuerpo. Text Block Row" at bounding box center [902, 359] width 369 height 434
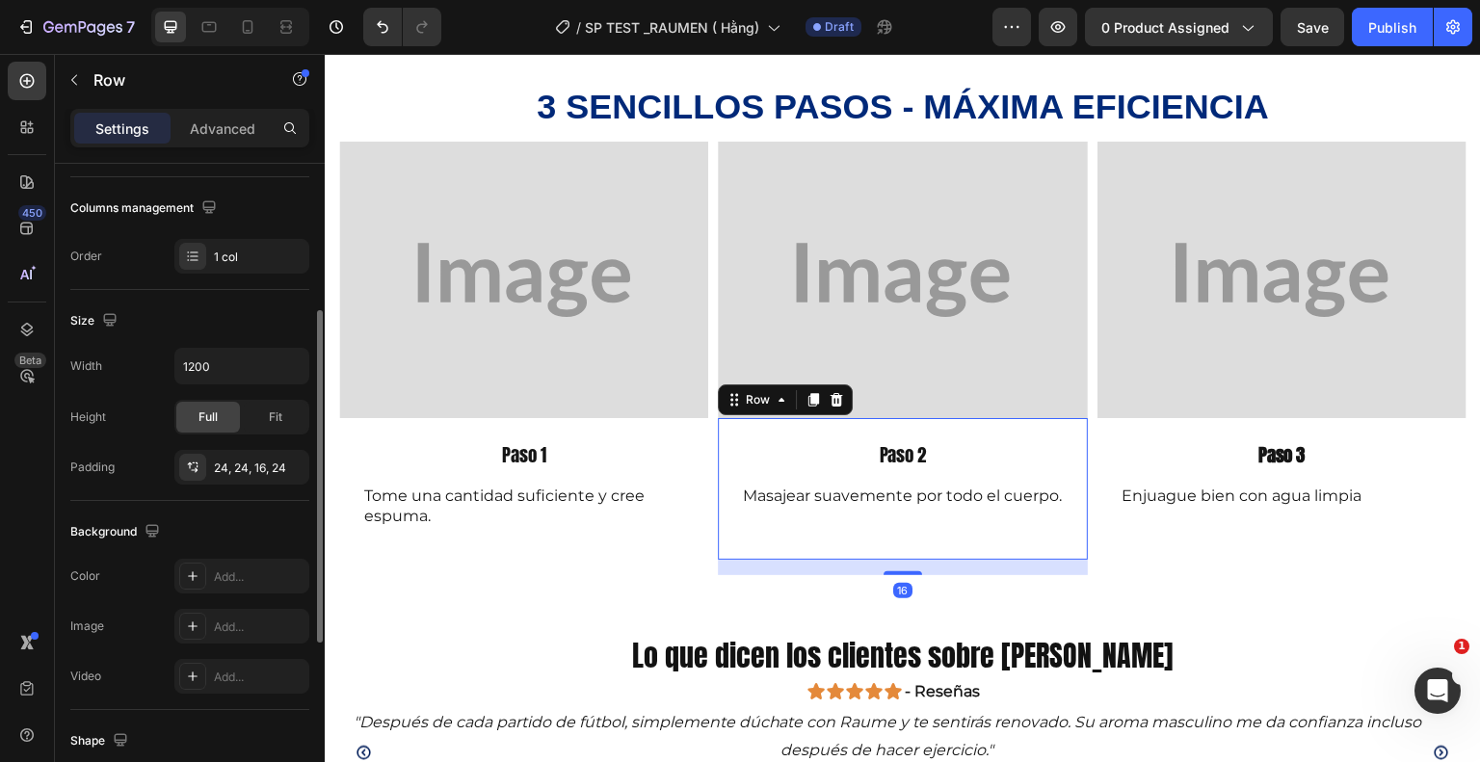
click at [905, 542] on div "Paso 2 Text Block Masajear suavemente por todo el cuerpo. Text Block Row 16" at bounding box center [902, 488] width 369 height 141
click at [212, 130] on p "Advanced" at bounding box center [223, 129] width 66 height 20
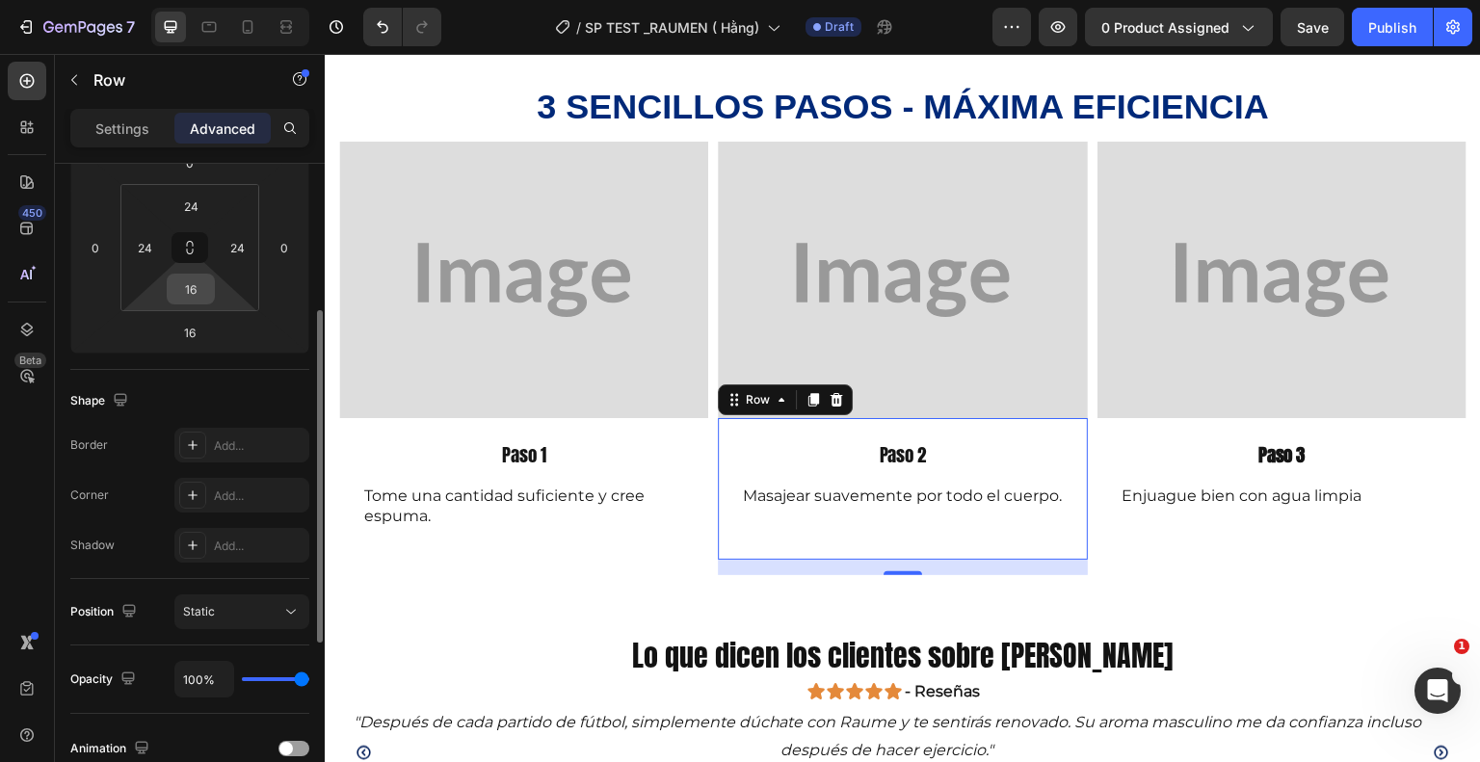
click at [203, 290] on input "16" at bounding box center [191, 289] width 39 height 29
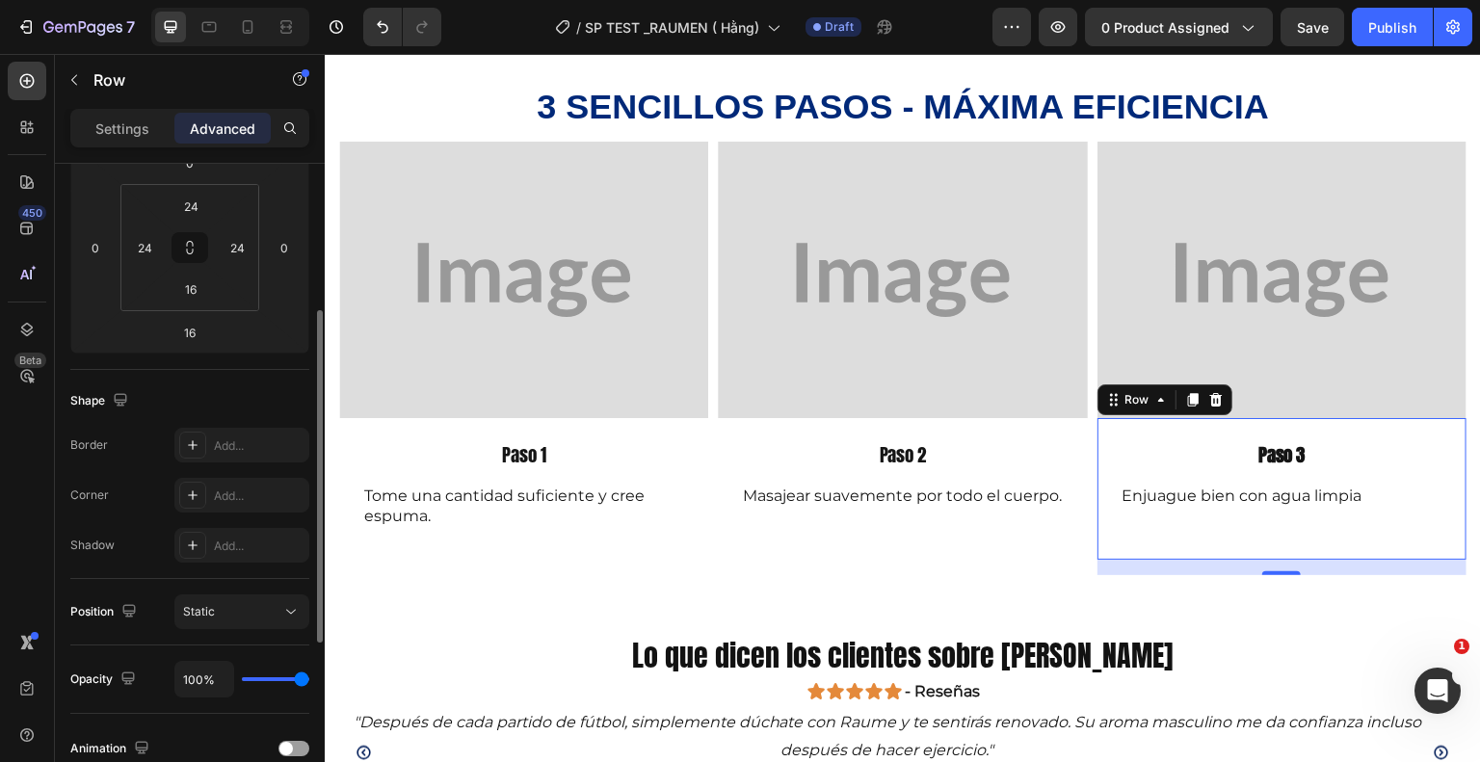
click at [1229, 539] on div "Paso 3 Text Block Enjuague bien con agua limpia Text Block" at bounding box center [1282, 492] width 323 height 102
click at [912, 553] on div "Paso 2 Text Block Masajear suavemente por todo el cuerpo. Text Block Row" at bounding box center [902, 488] width 369 height 141
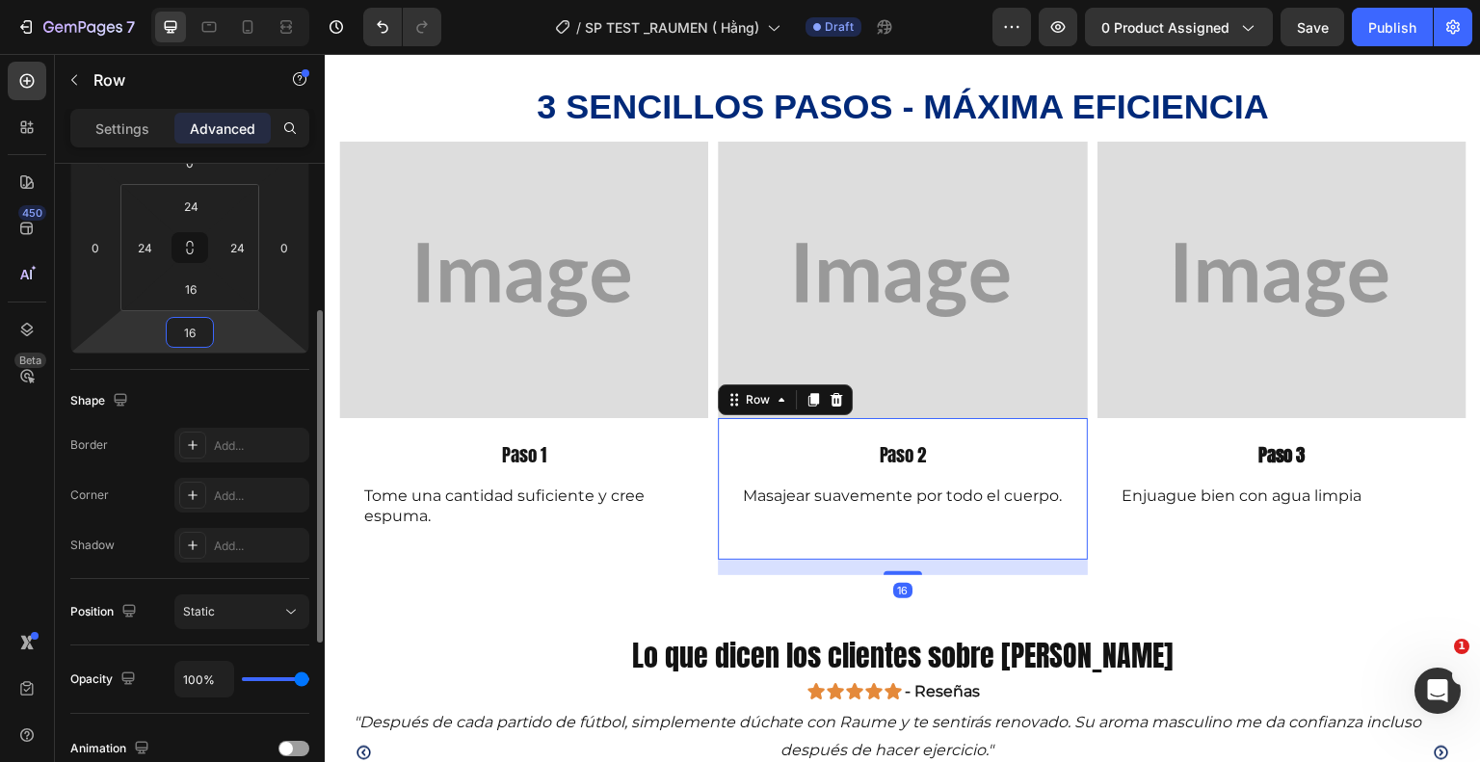
click at [200, 332] on input "16" at bounding box center [190, 332] width 39 height 29
type input "0"
click at [216, 0] on html "7 Version history / SP TEST _RAUMEN ( Hằng) Draft Preview 0 product assigned Sa…" at bounding box center [740, 0] width 1480 height 0
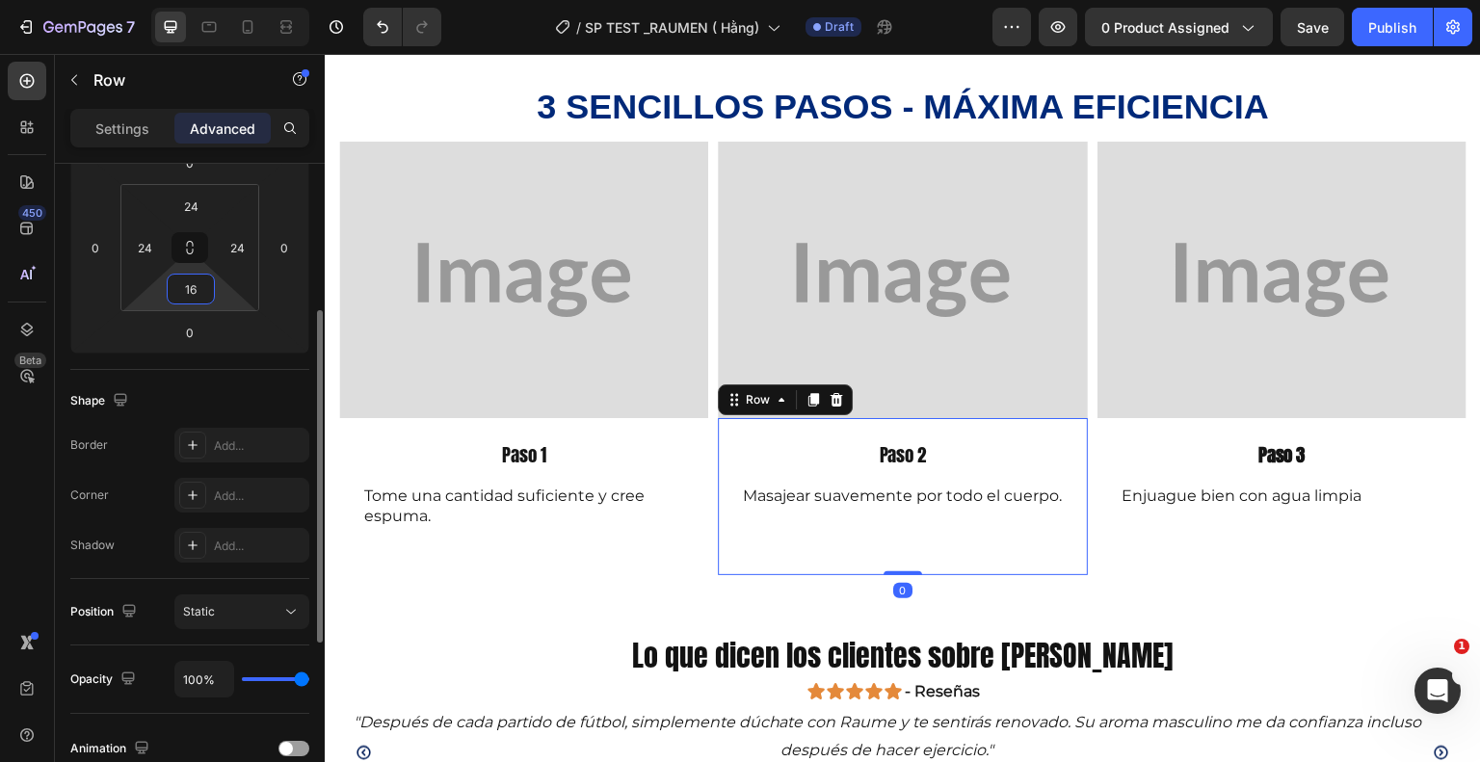
click at [208, 288] on input "16" at bounding box center [191, 289] width 39 height 29
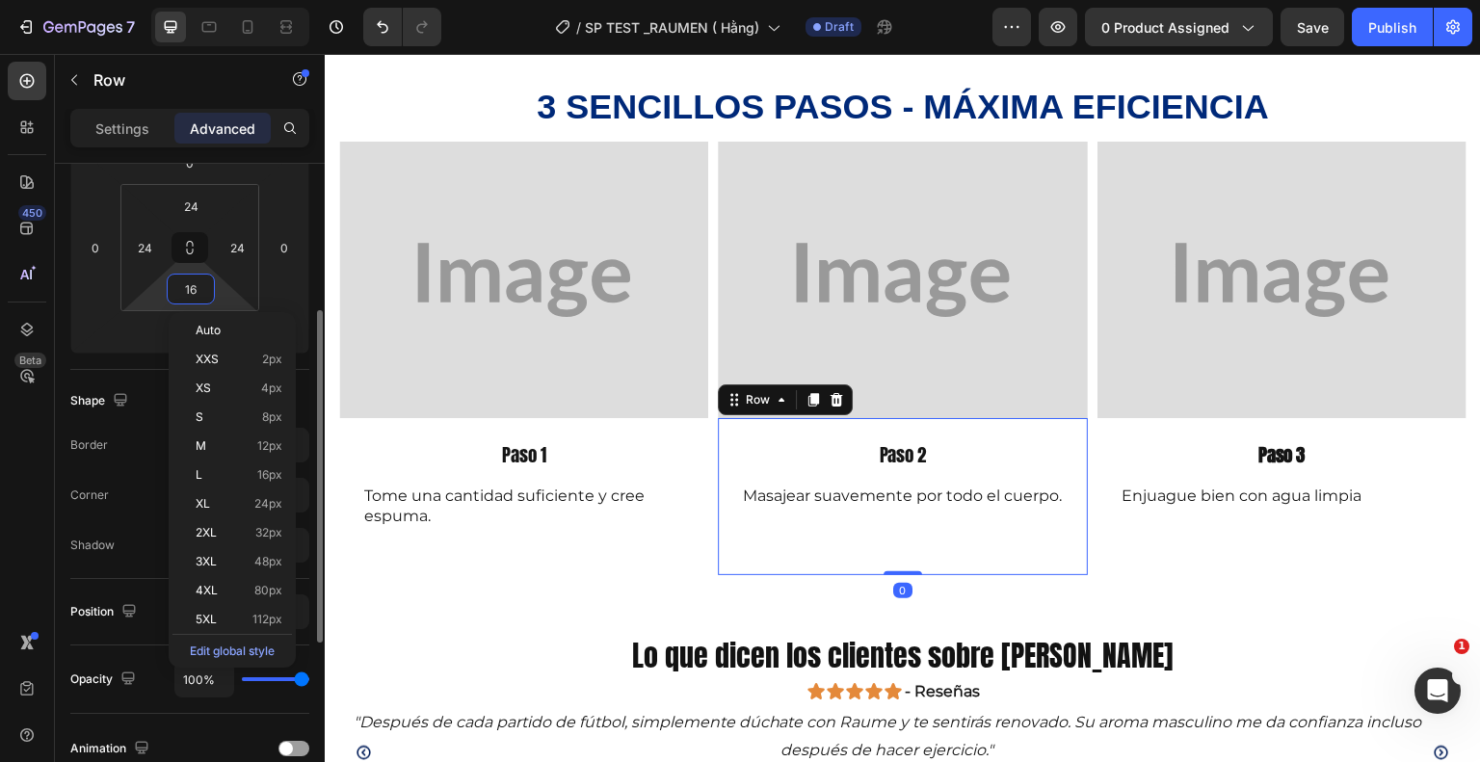
click at [208, 288] on input "16" at bounding box center [191, 289] width 39 height 29
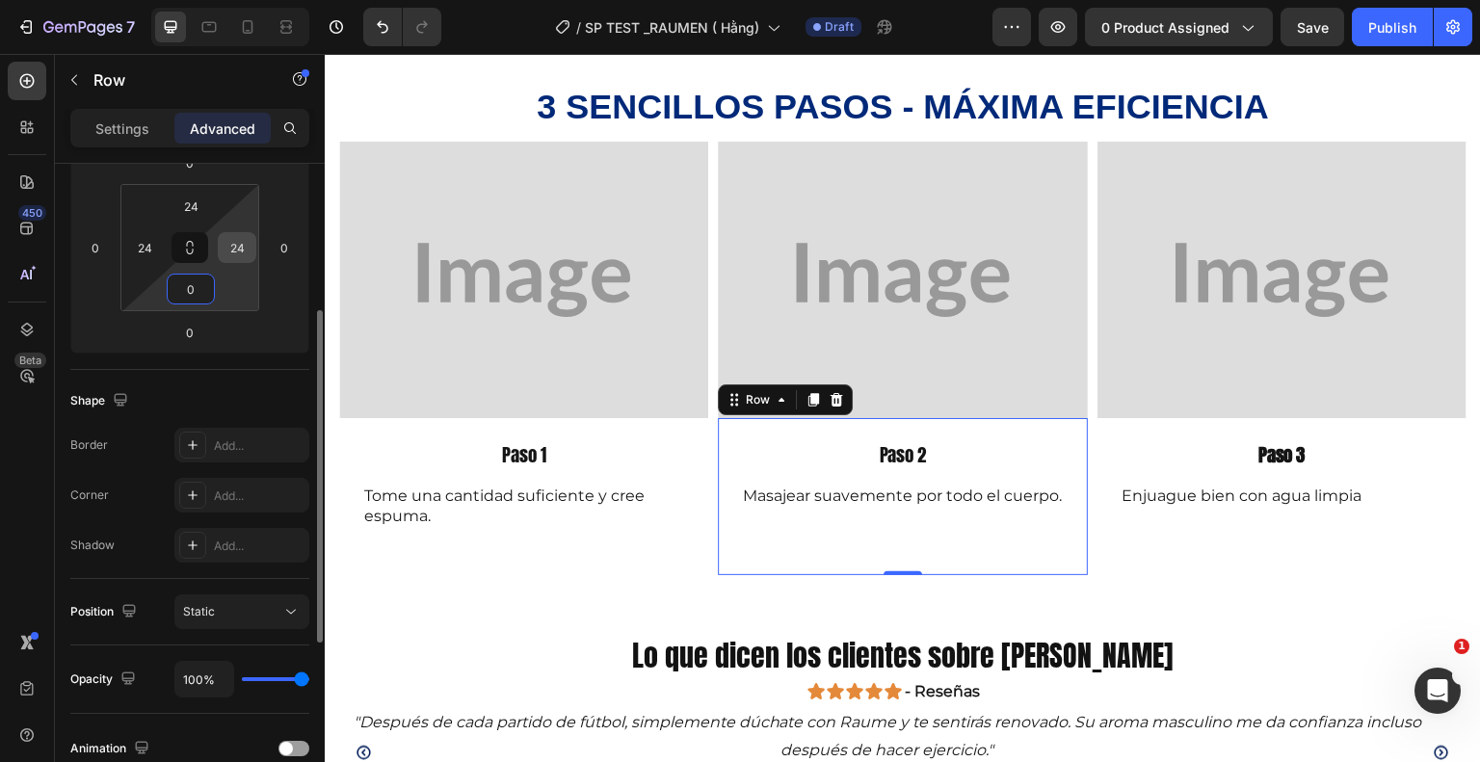
type input "0"
click at [238, 260] on input "24" at bounding box center [237, 247] width 29 height 29
type input "0"
click at [145, 258] on input "24" at bounding box center [144, 247] width 29 height 29
type input "0"
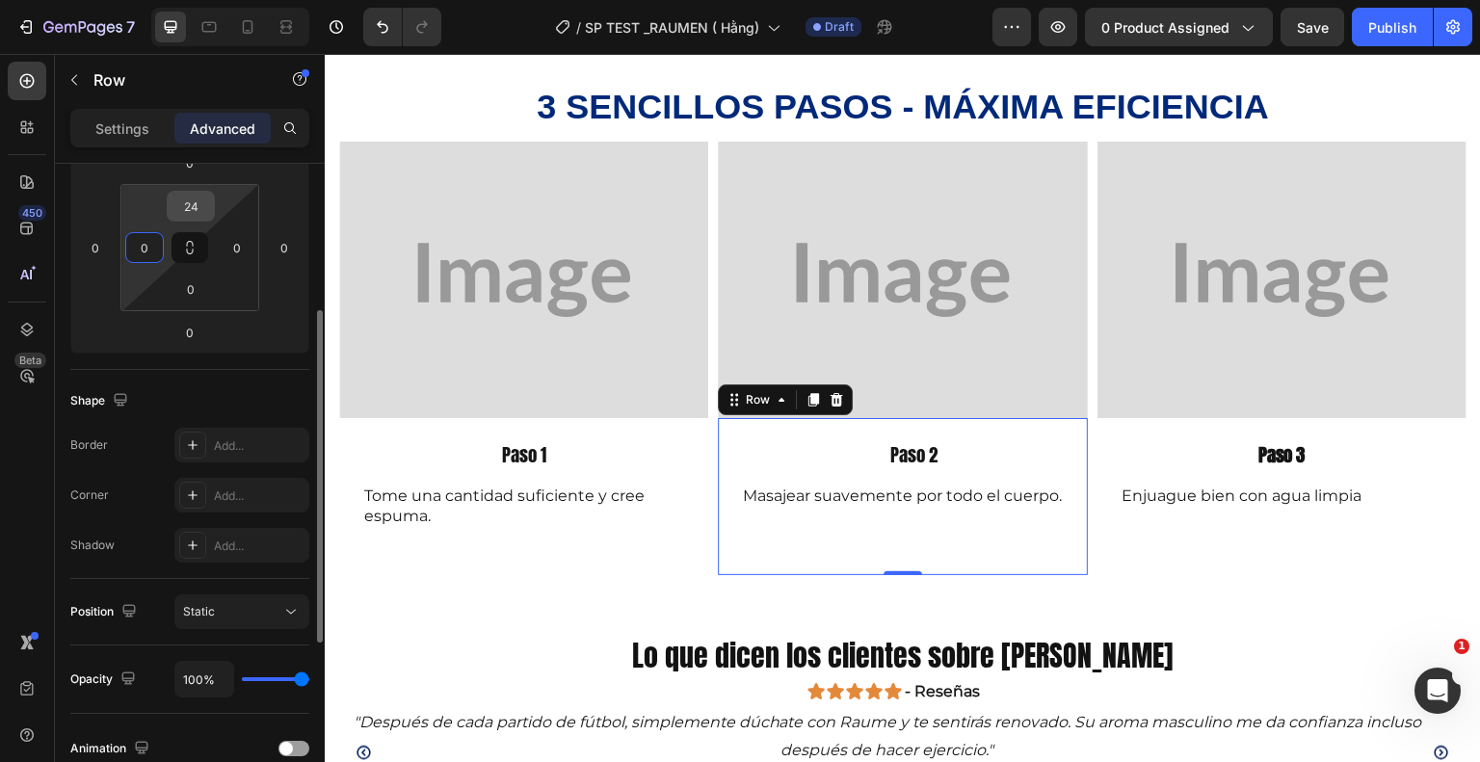
click at [188, 219] on input "24" at bounding box center [191, 206] width 39 height 29
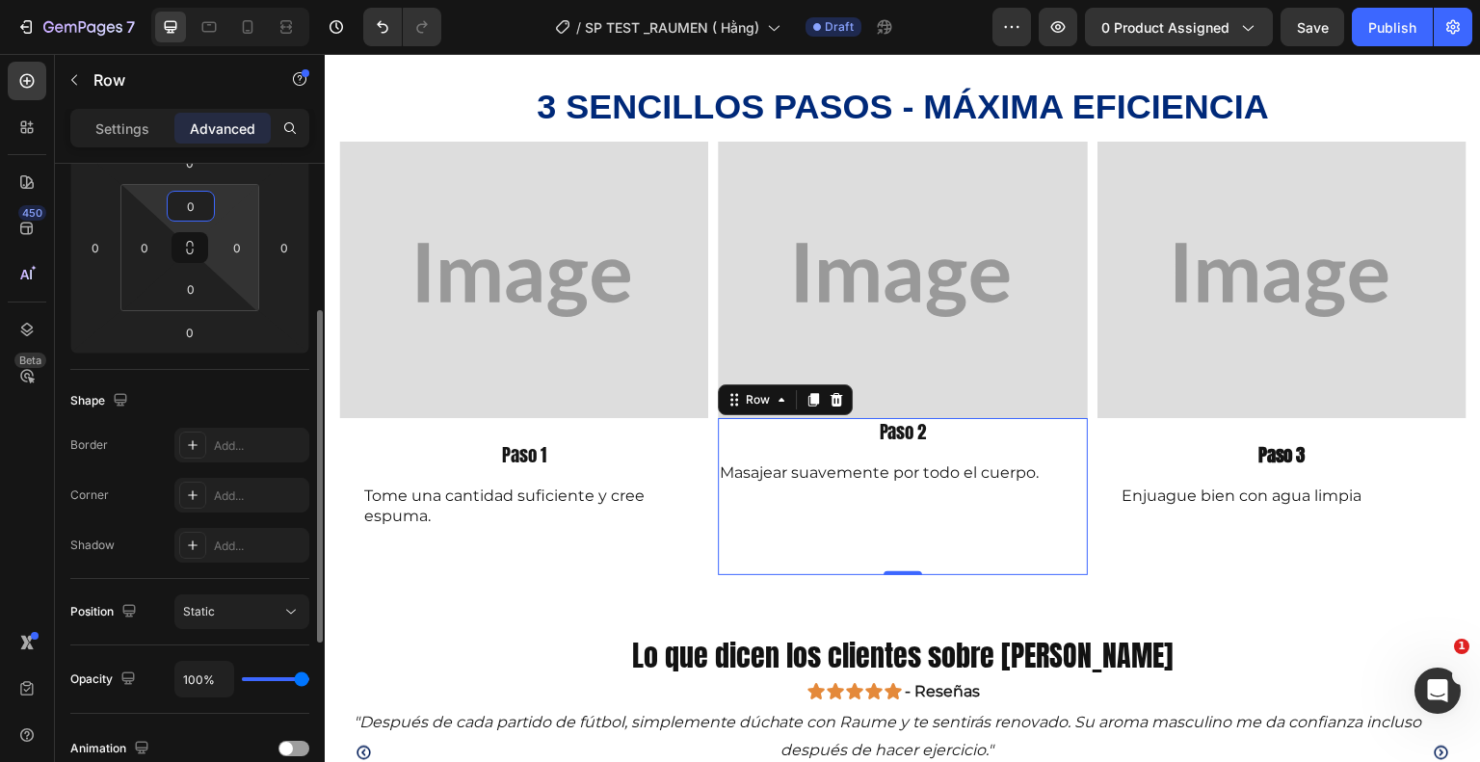
scroll to position [193, 0]
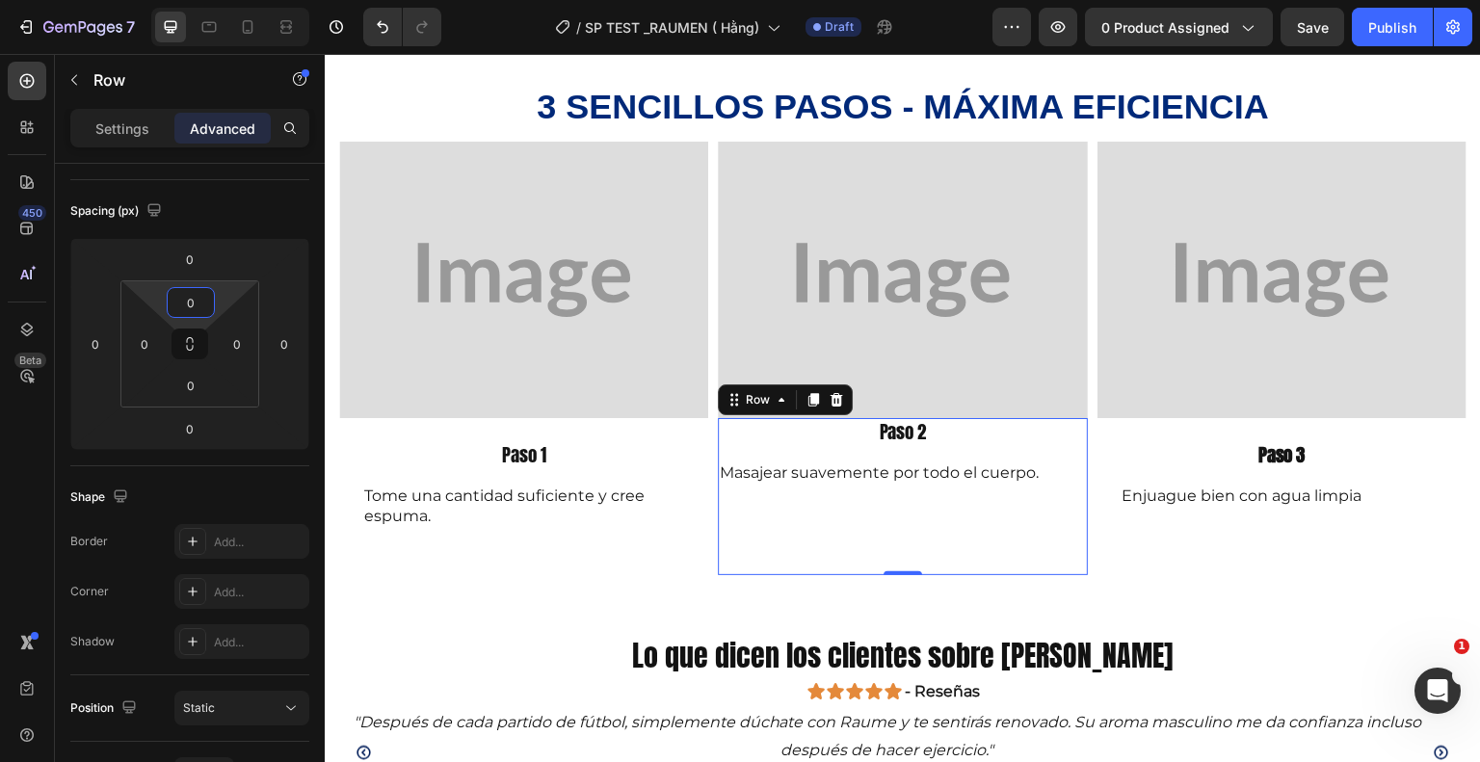
type input "0"
click at [1013, 537] on div "Paso 2 Text Block Masajear suavemente por todo el cuerpo. Text Block" at bounding box center [902, 496] width 369 height 156
click at [617, 516] on p "Tome una cantidad suficiente y cree espuma." at bounding box center [523, 507] width 319 height 40
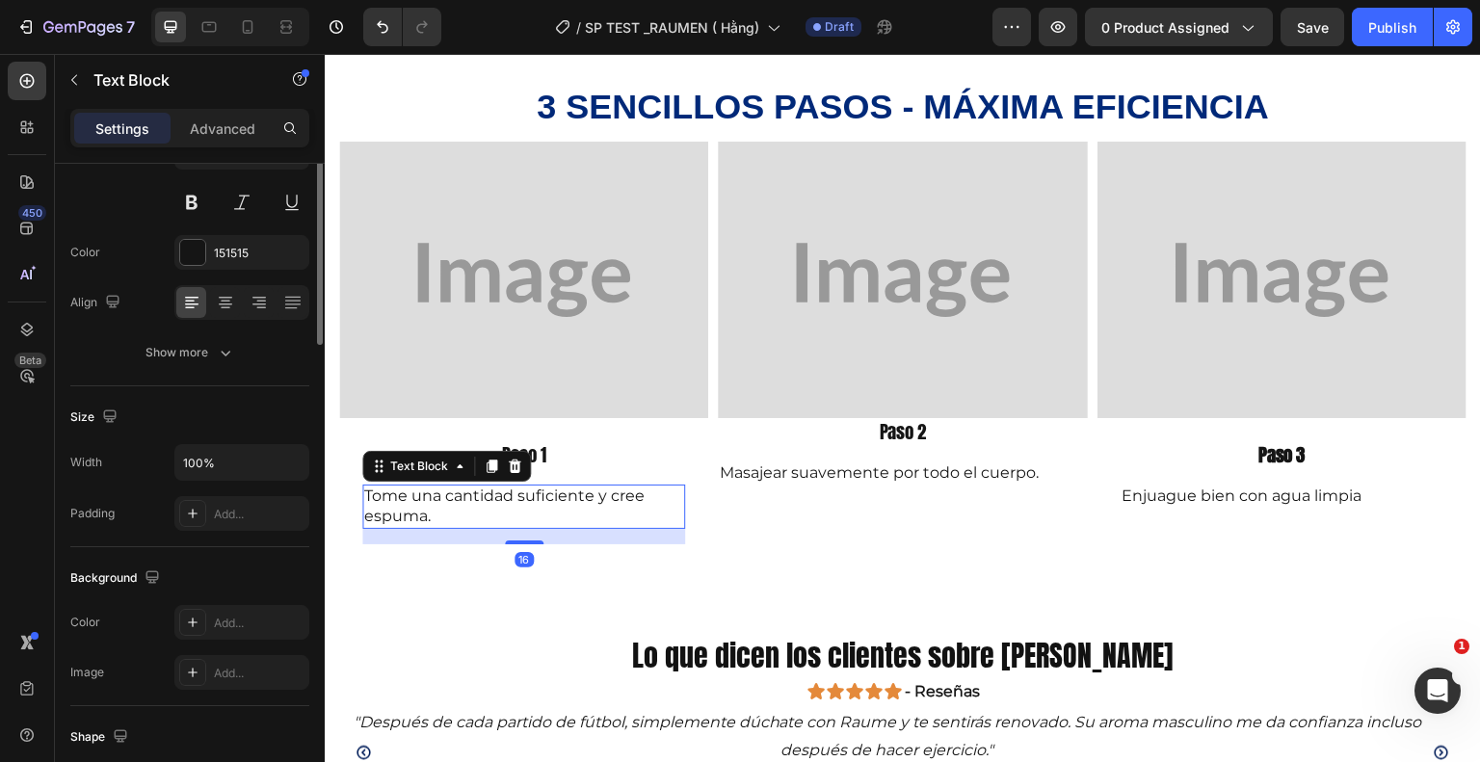
scroll to position [0, 0]
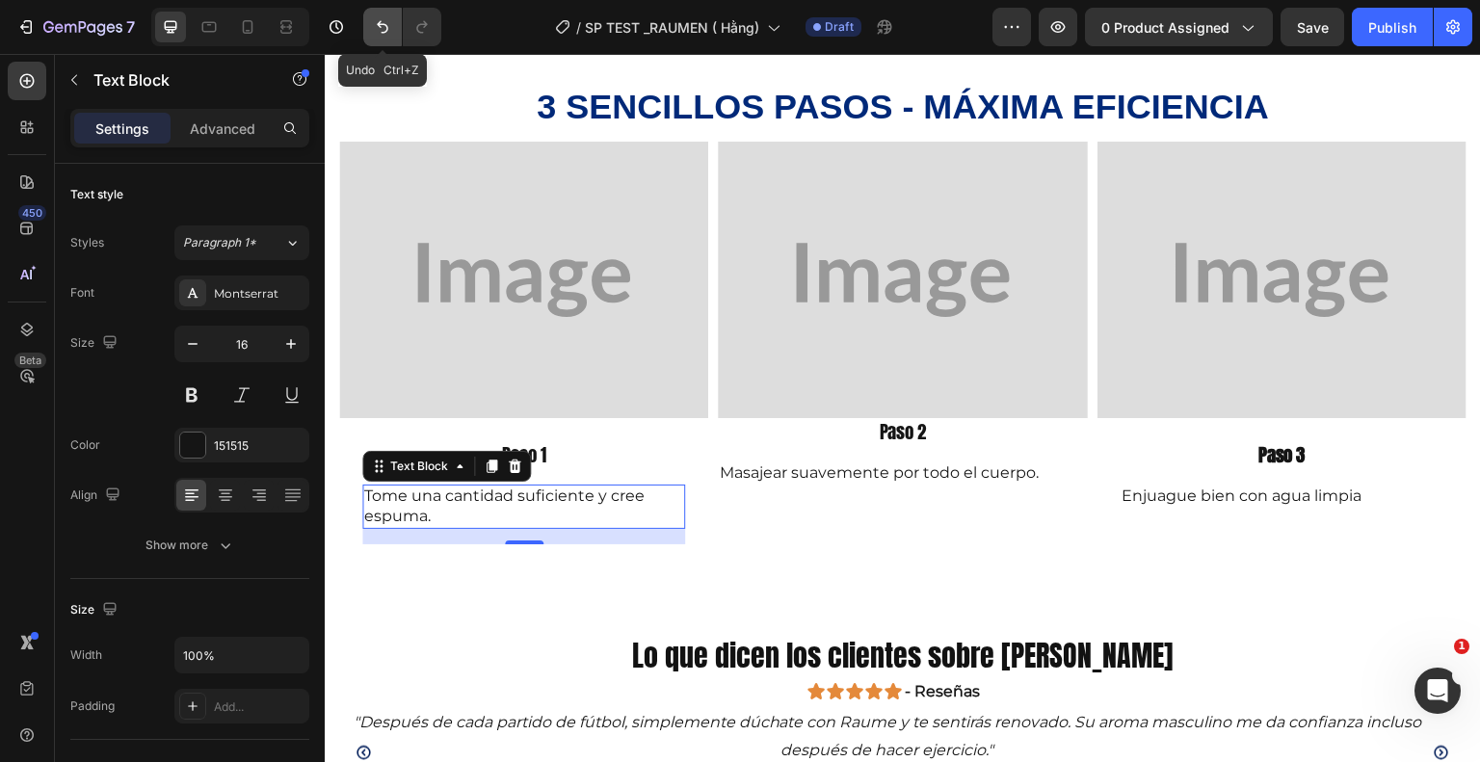
click at [373, 40] on button "Undo/Redo" at bounding box center [382, 27] width 39 height 39
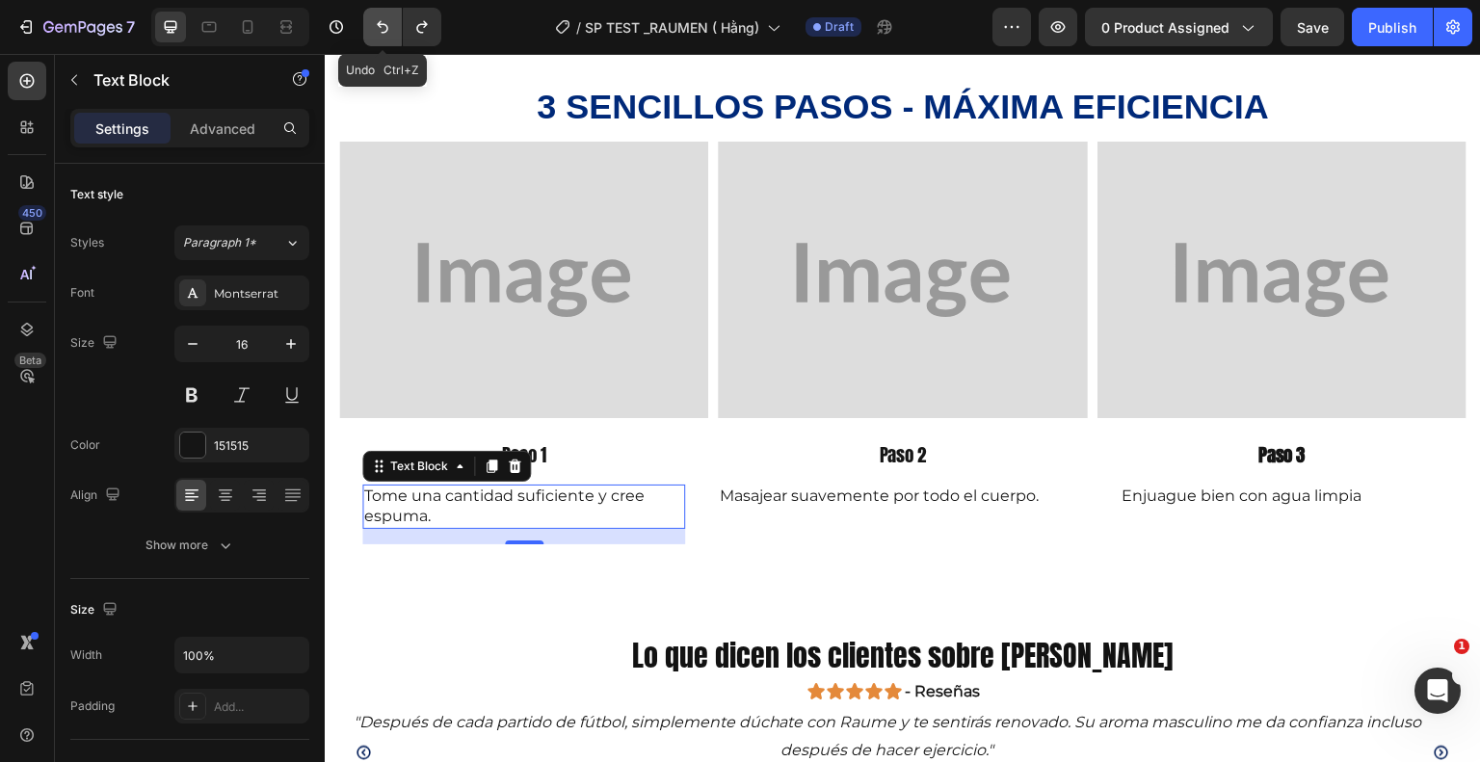
click at [373, 40] on button "Undo/Redo" at bounding box center [382, 27] width 39 height 39
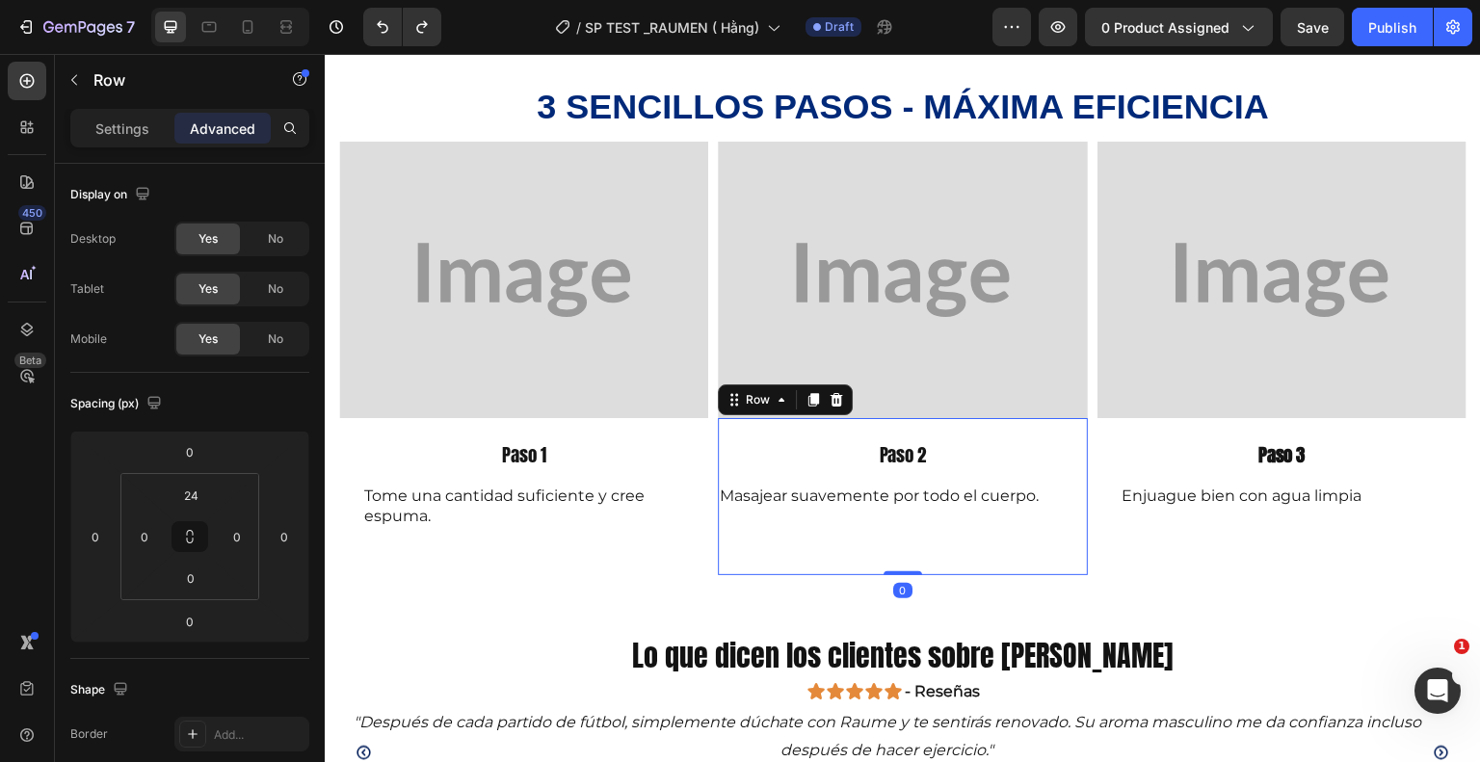
click at [793, 518] on div "Paso 2 Text Block Masajear suavemente por todo el cuerpo. Text Block" at bounding box center [902, 507] width 369 height 133
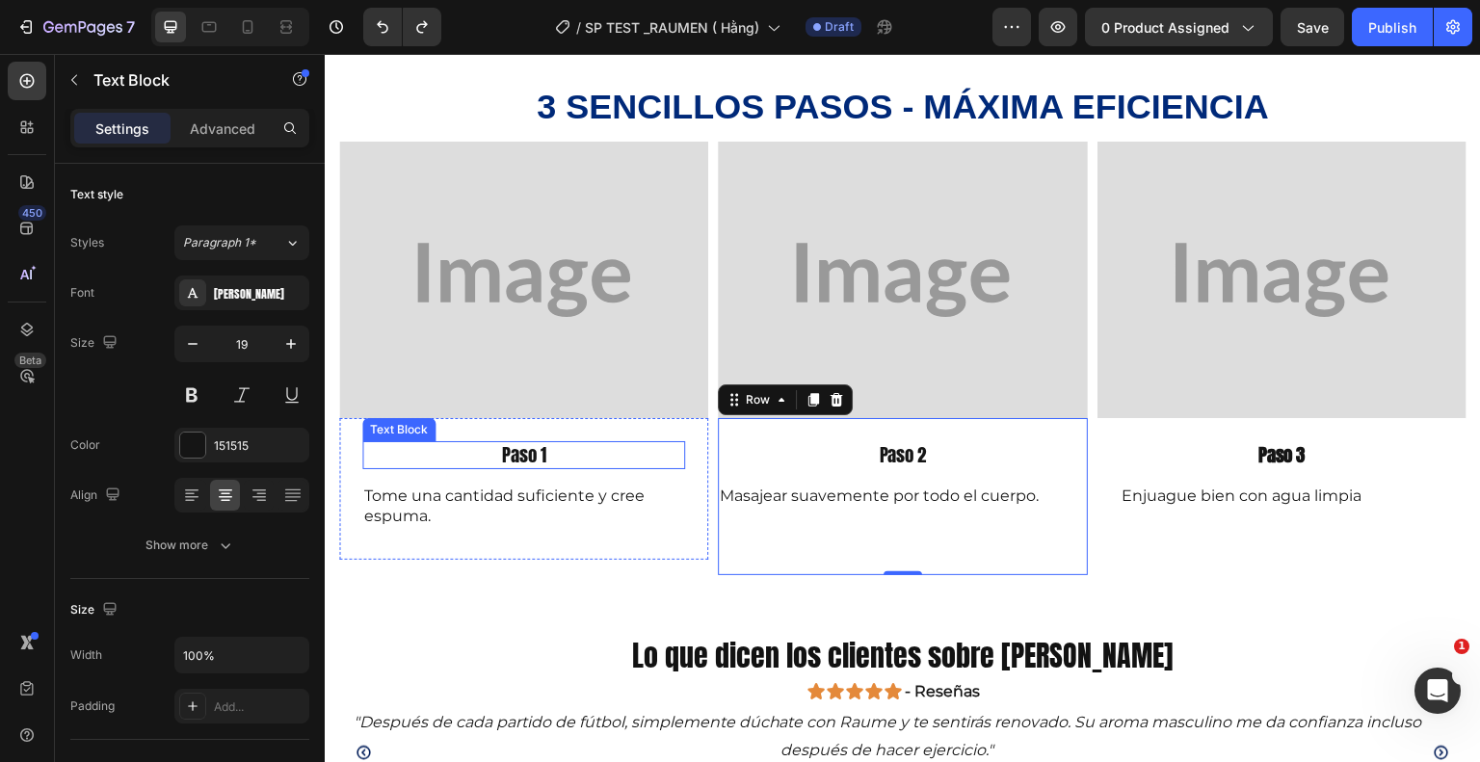
click at [436, 459] on p "Paso 1" at bounding box center [523, 455] width 319 height 24
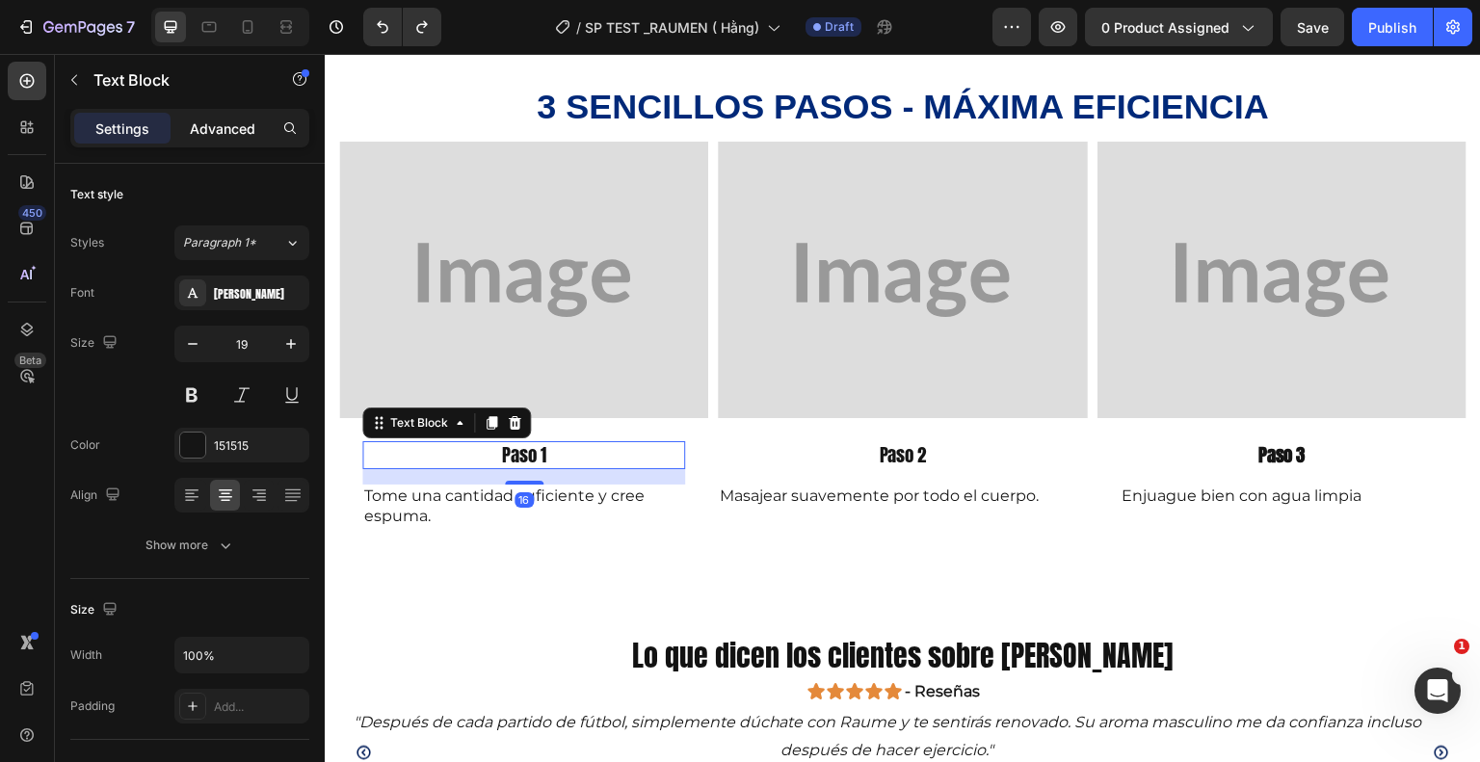
click at [221, 126] on p "Advanced" at bounding box center [223, 129] width 66 height 20
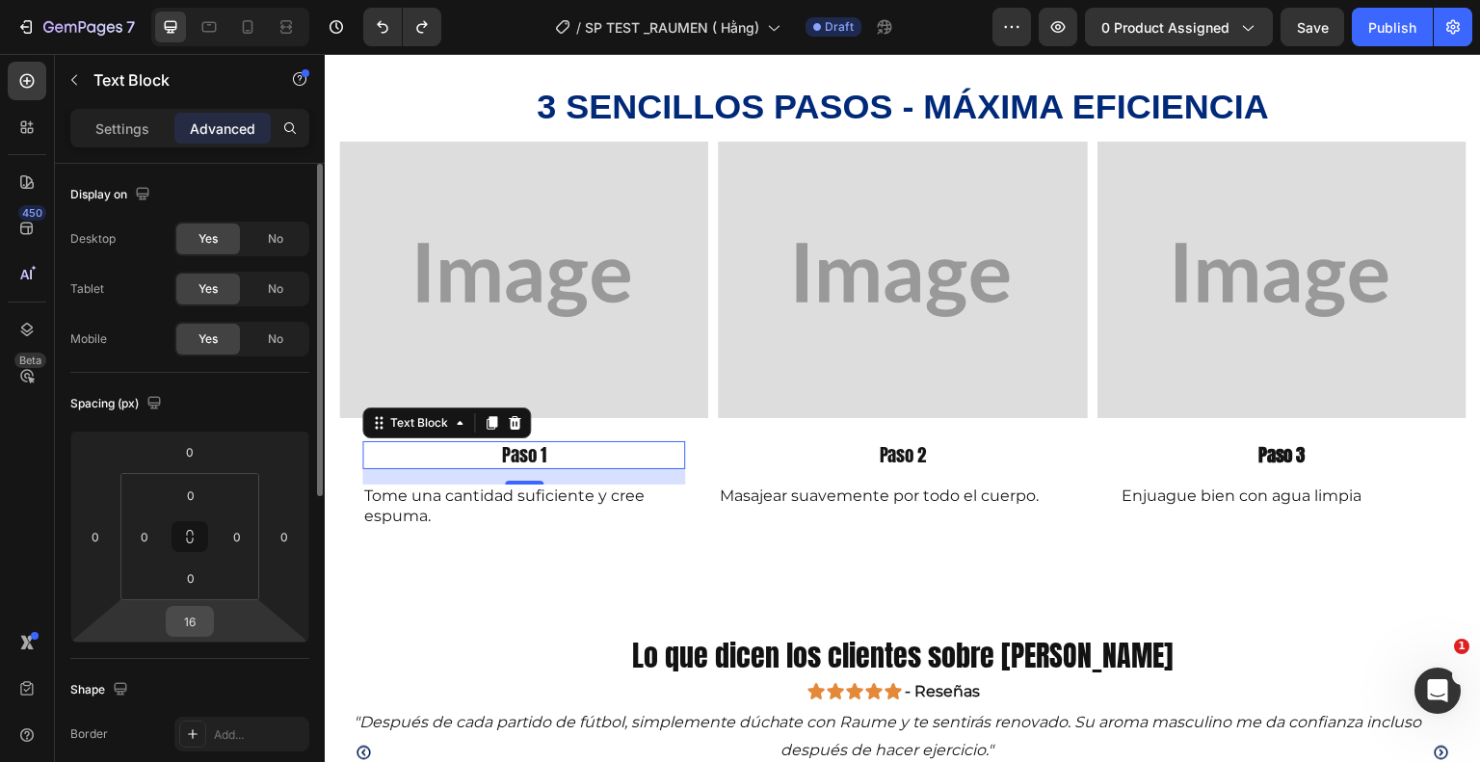
click at [200, 622] on input "16" at bounding box center [190, 621] width 39 height 29
type input "0"
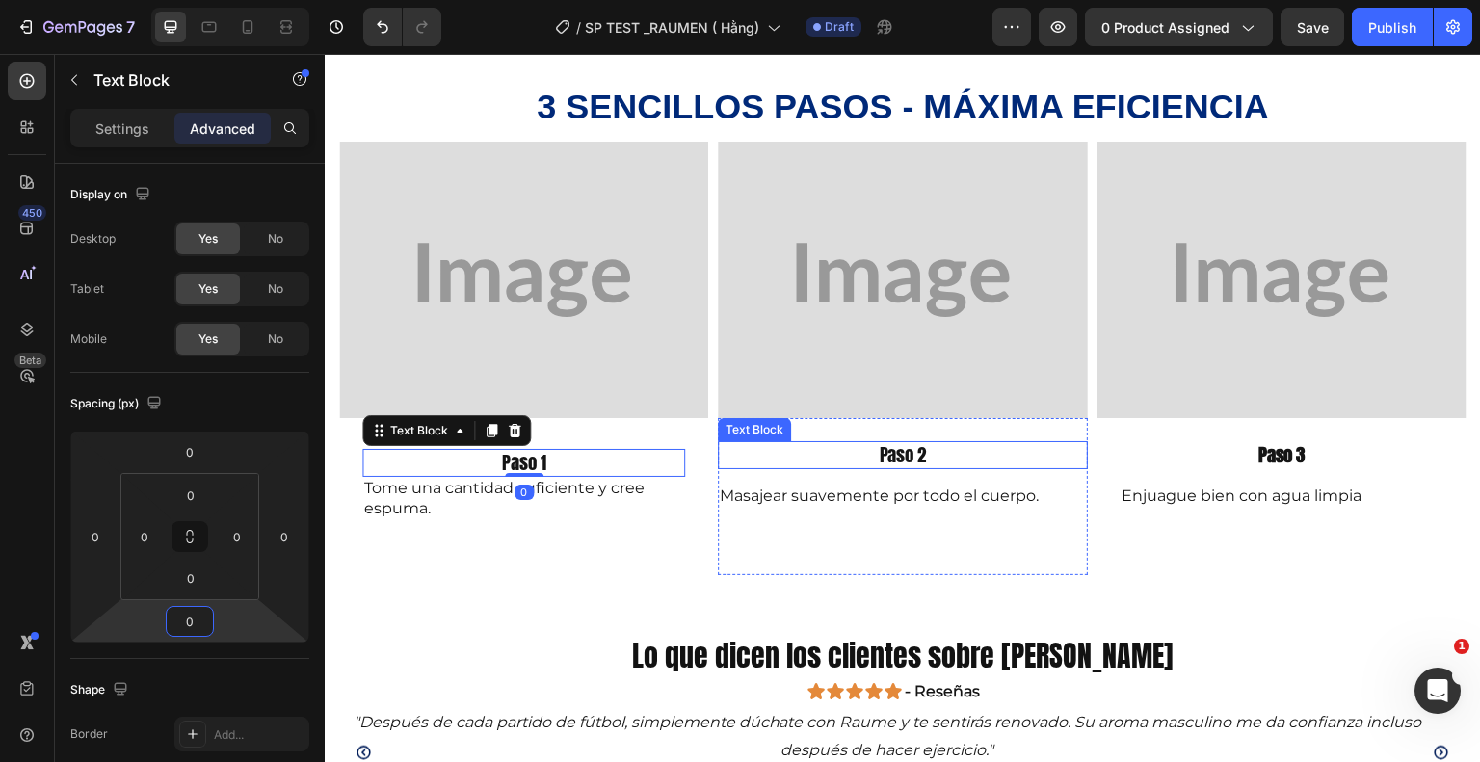
click at [853, 459] on p "Paso 2" at bounding box center [902, 455] width 365 height 24
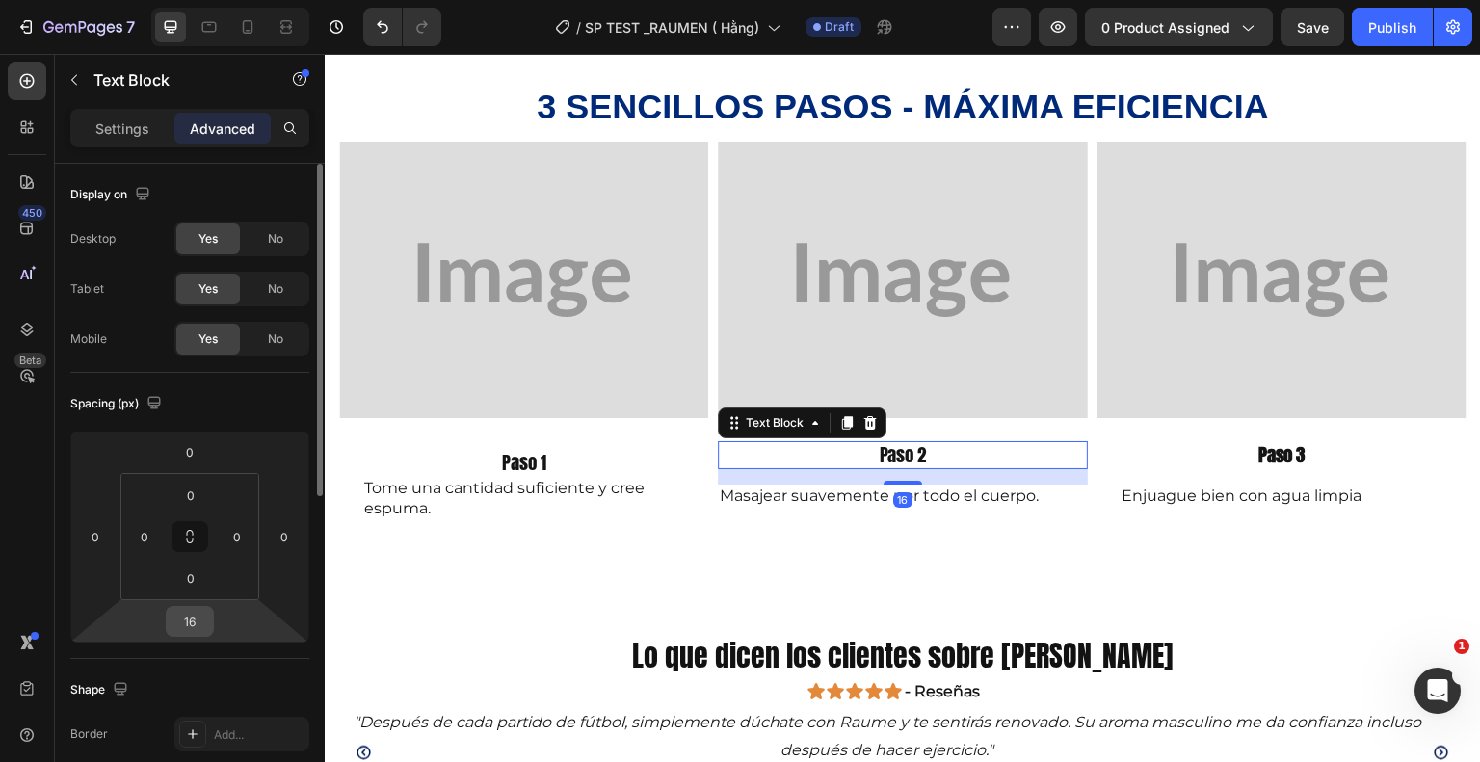
click at [206, 624] on input "16" at bounding box center [190, 621] width 39 height 29
type input "0"
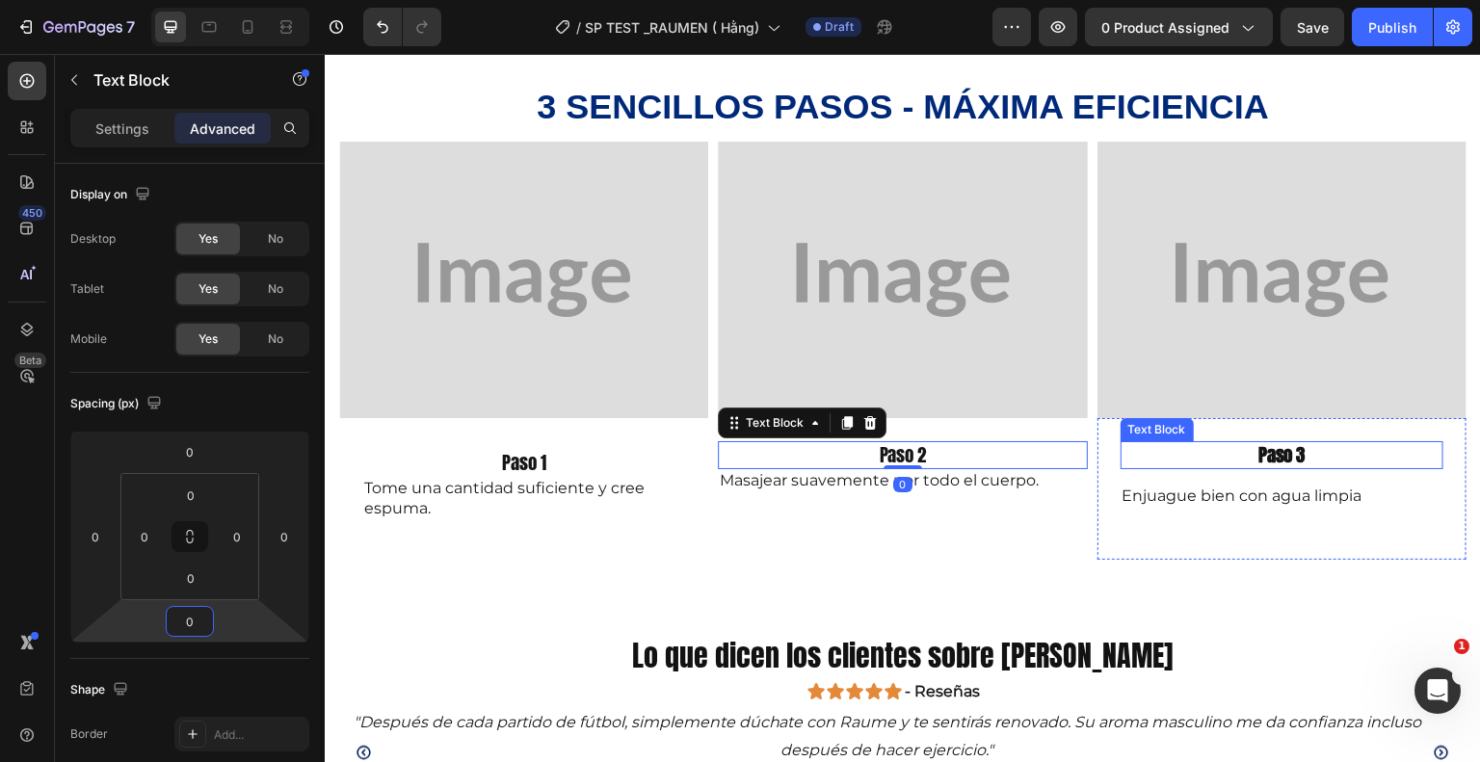
click at [1162, 444] on p "Paso 3" at bounding box center [1282, 455] width 319 height 24
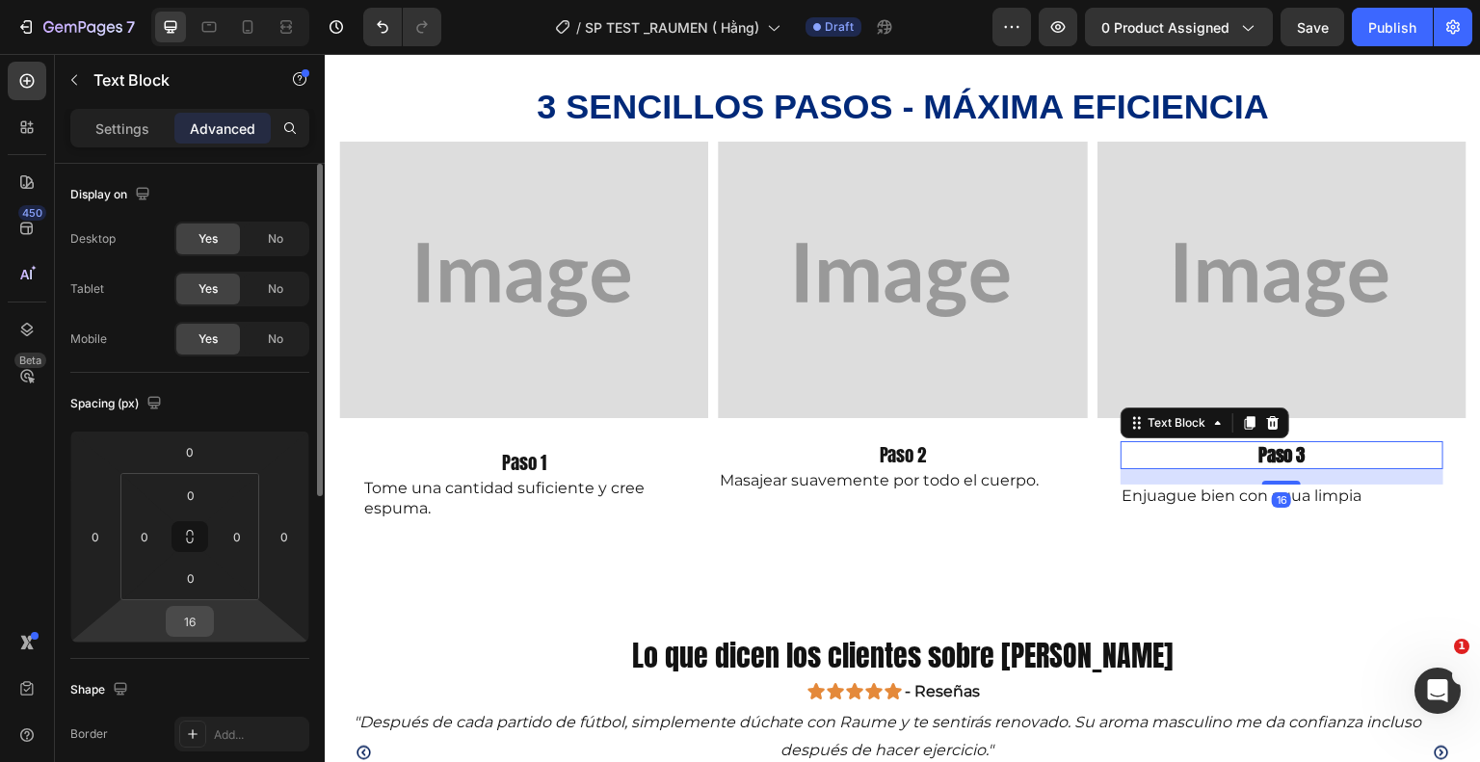
click at [202, 622] on input "16" at bounding box center [190, 621] width 39 height 29
type input "0"
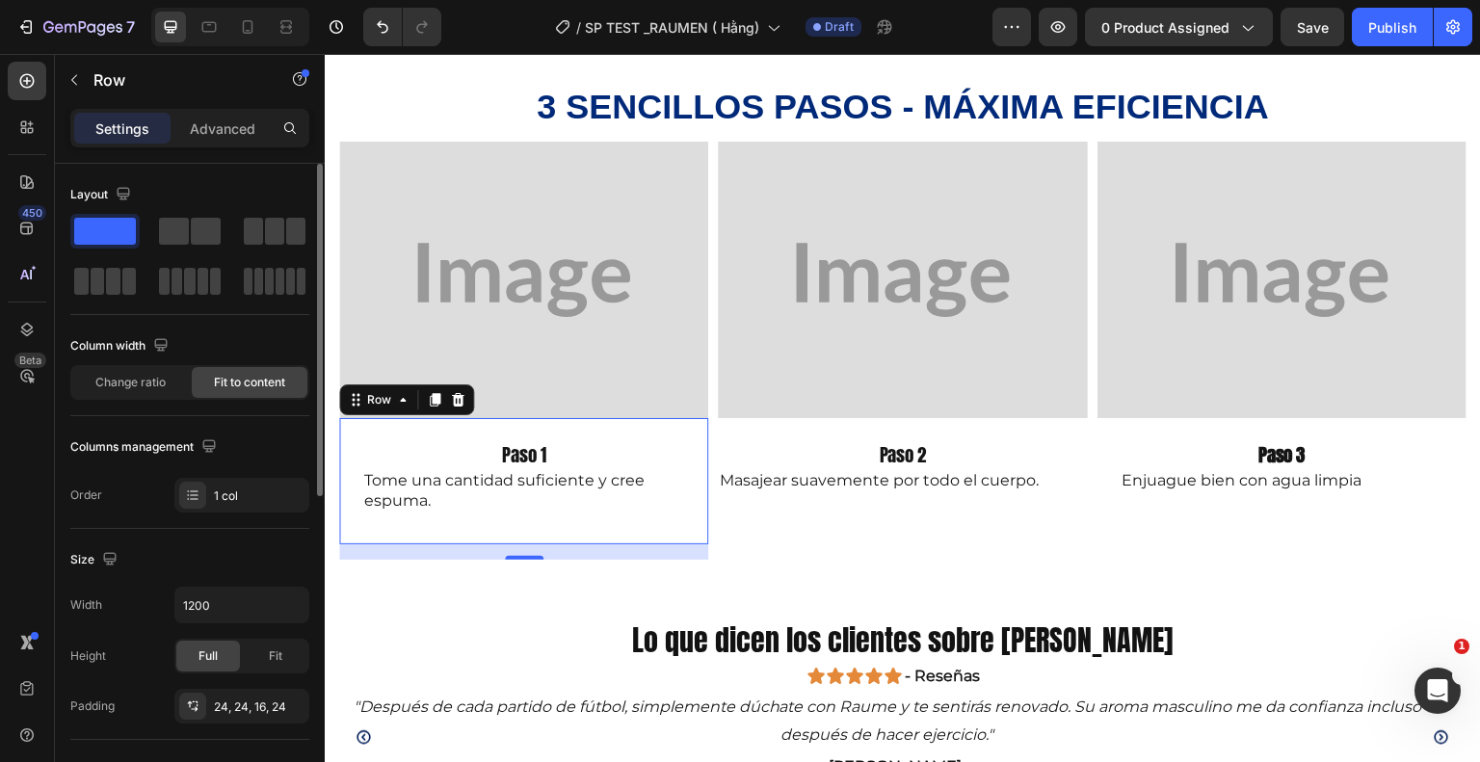
click at [583, 431] on div "Paso 1 Text Block Tome una cantidad suficiente y cree espuma. Text Block Row 0" at bounding box center [523, 480] width 369 height 125
click at [215, 120] on p "Advanced" at bounding box center [223, 129] width 66 height 20
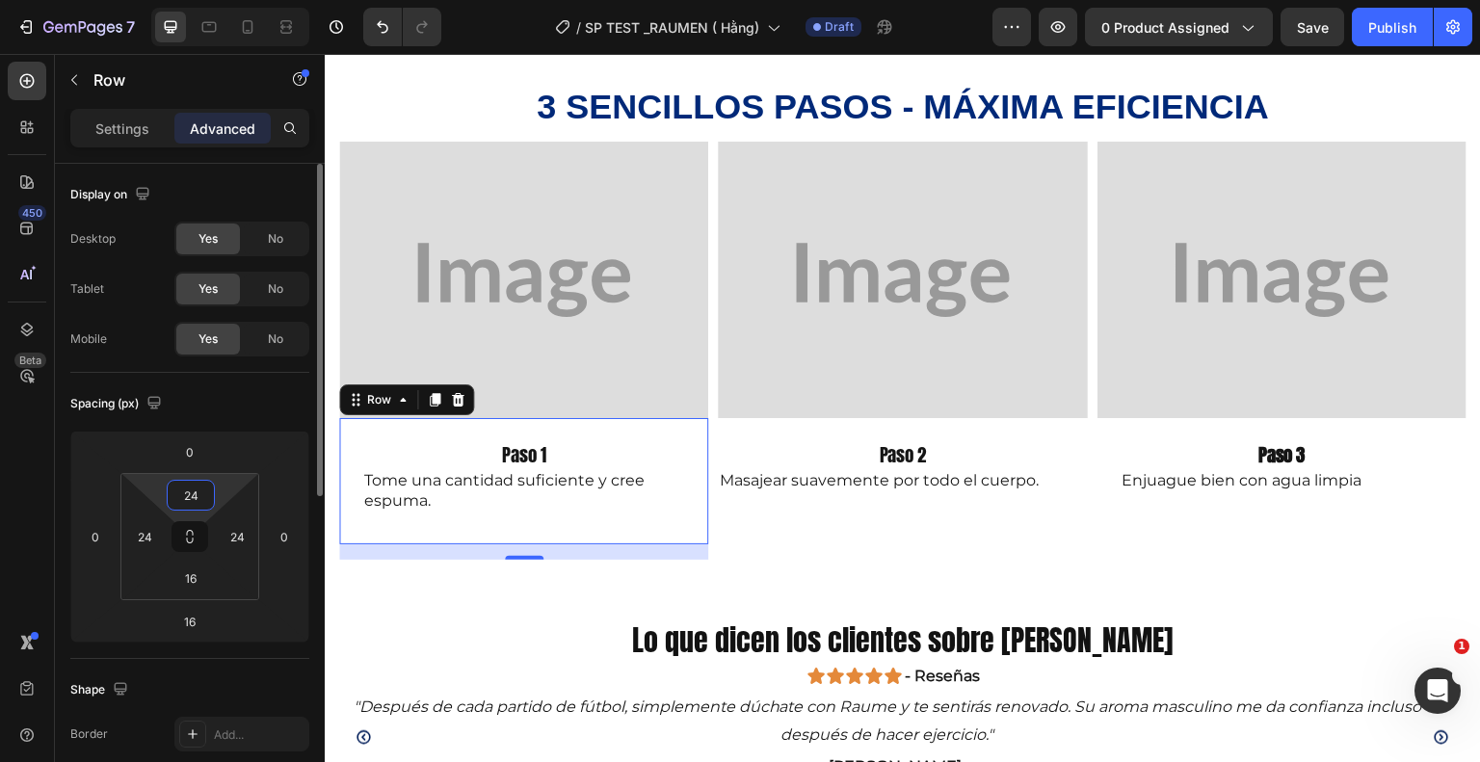
click at [197, 496] on input "24" at bounding box center [191, 495] width 39 height 29
type input "0"
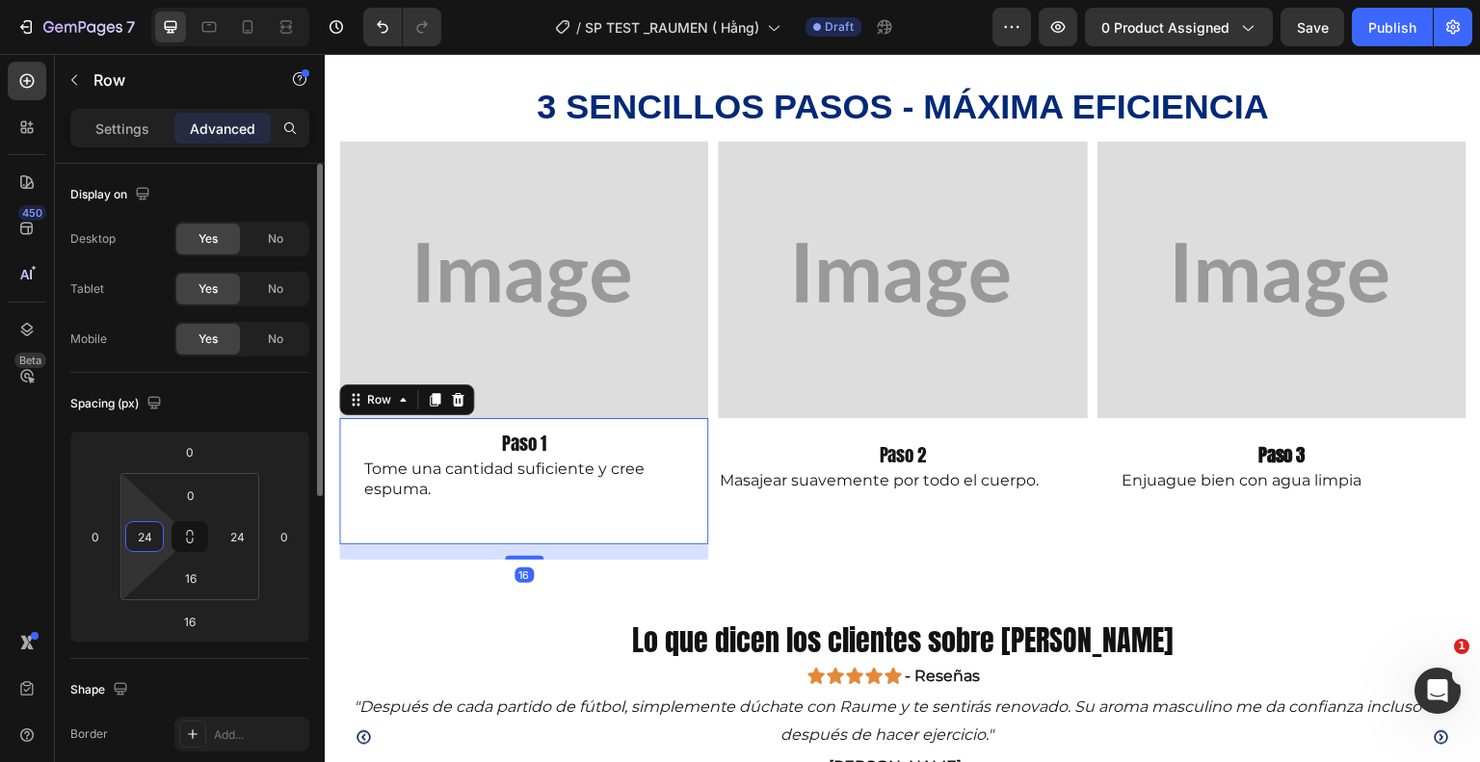
click at [155, 535] on input "24" at bounding box center [144, 536] width 29 height 29
type input "0"
click at [239, 543] on input "24" at bounding box center [237, 536] width 29 height 29
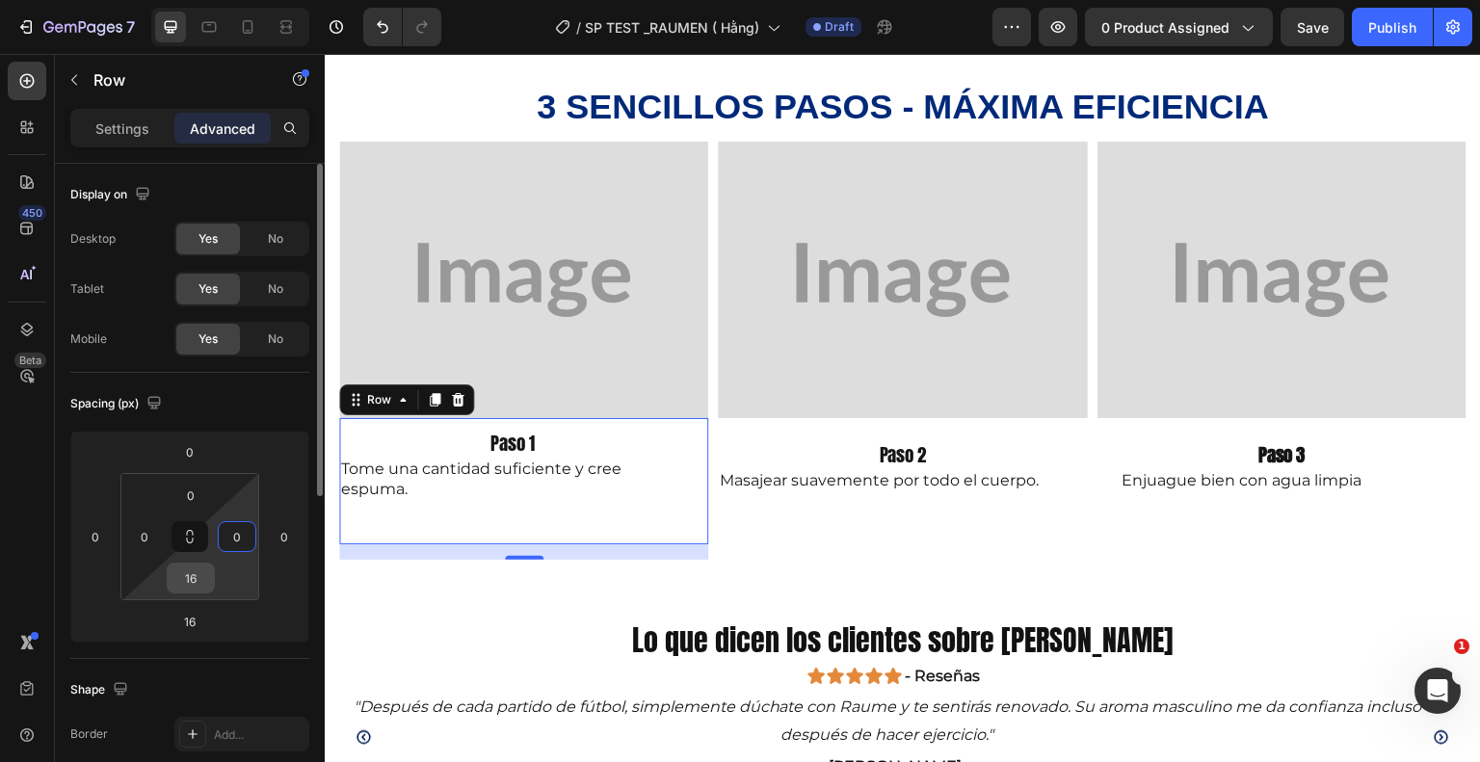
type input "0"
click at [191, 583] on input "16" at bounding box center [191, 578] width 39 height 29
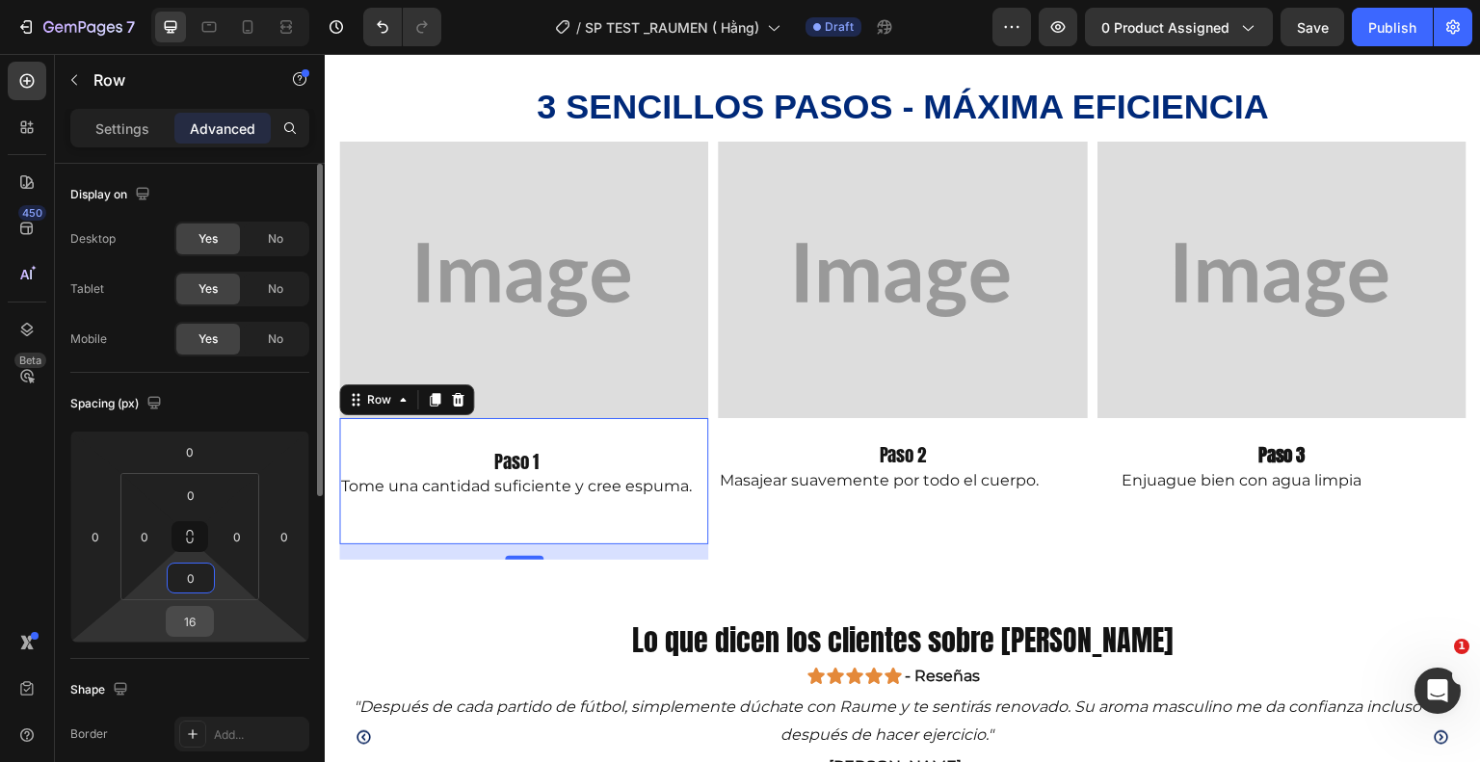
type input "0"
click at [196, 627] on input "16" at bounding box center [190, 621] width 39 height 29
type input "0"
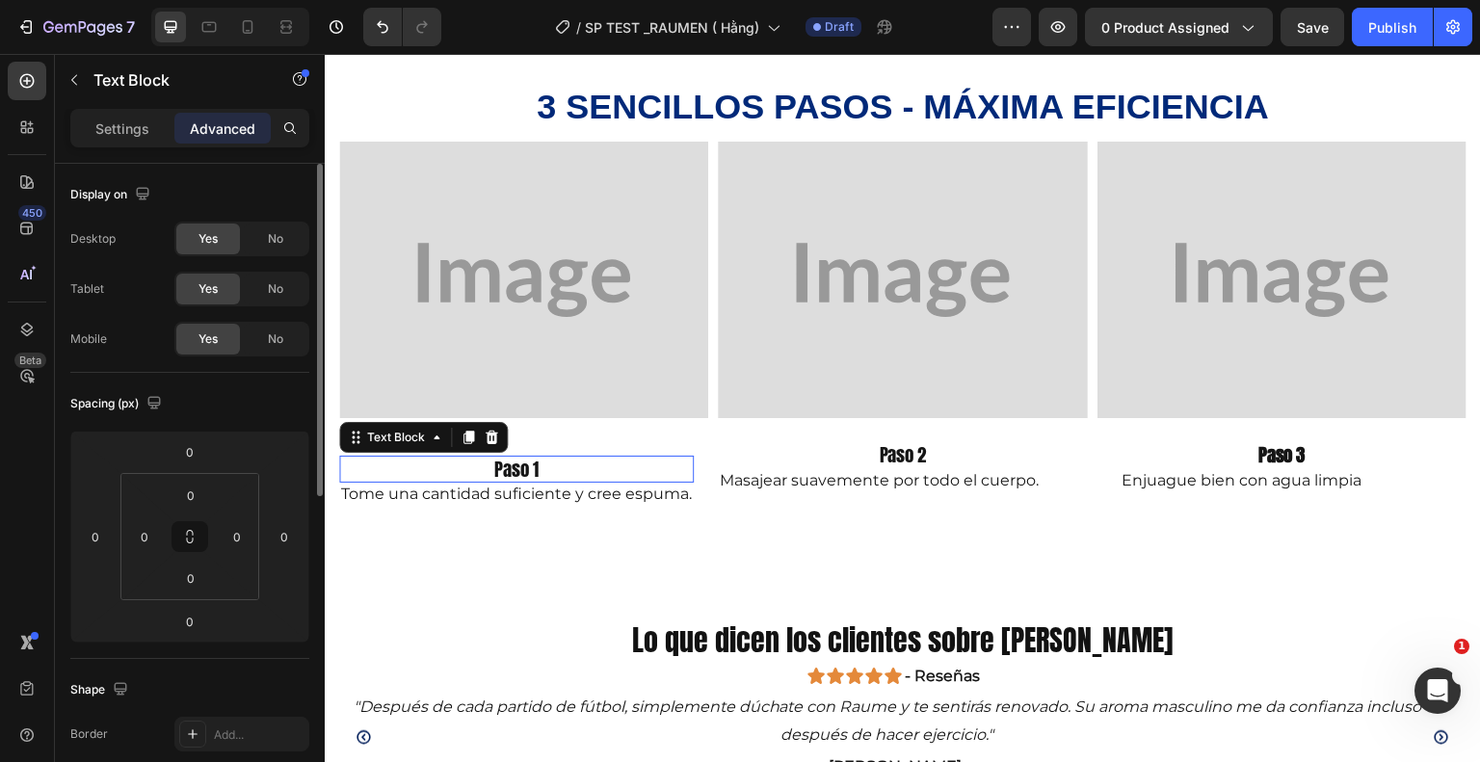
click at [456, 460] on p "Paso 1" at bounding box center [516, 470] width 351 height 24
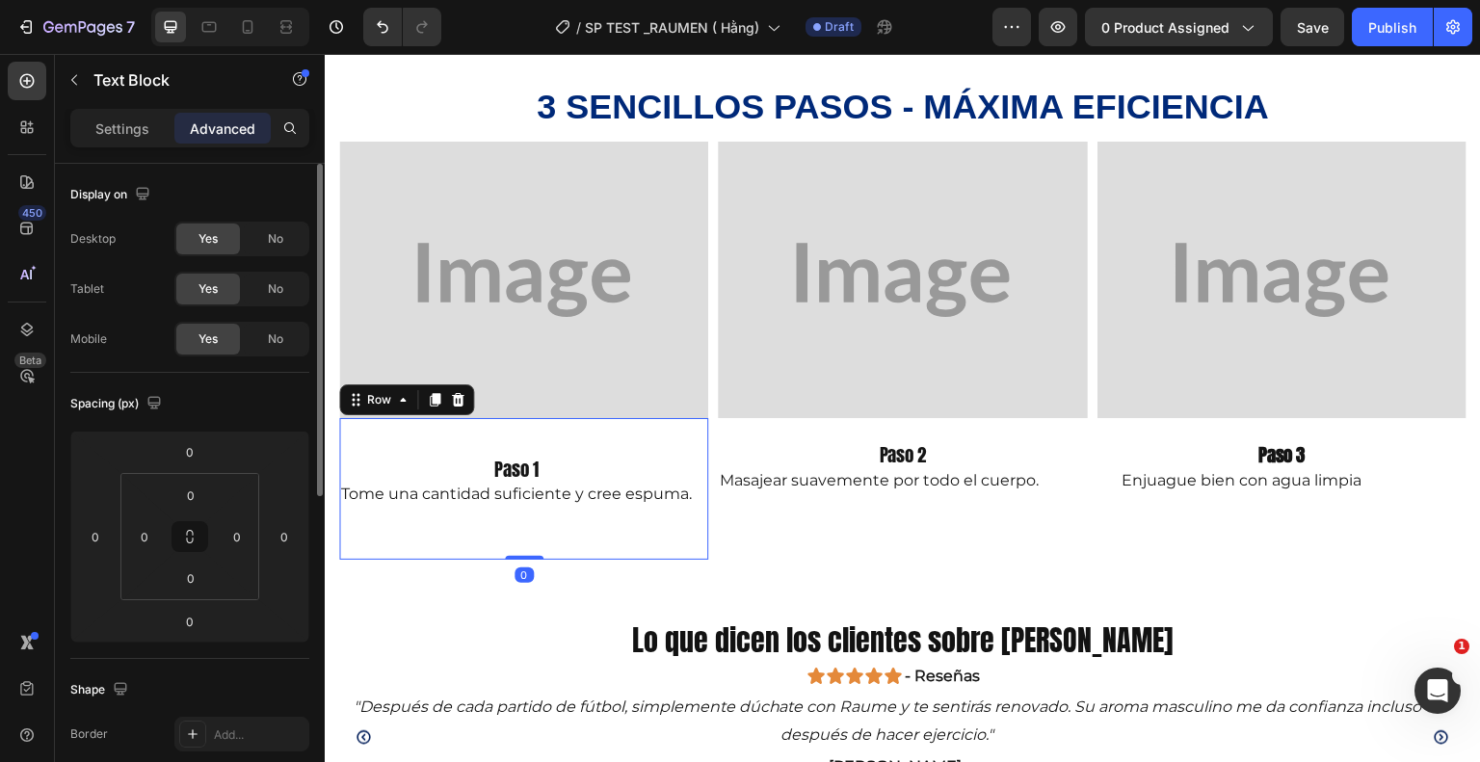
click at [571, 429] on div "Paso 1 Text Block Tome una cantidad suficiente y cree espuma. Text Block" at bounding box center [516, 488] width 355 height 141
click at [601, 440] on div "Paso 1 Text Block Tome una cantidad suficiente y cree espuma. Text Block" at bounding box center [516, 488] width 355 height 141
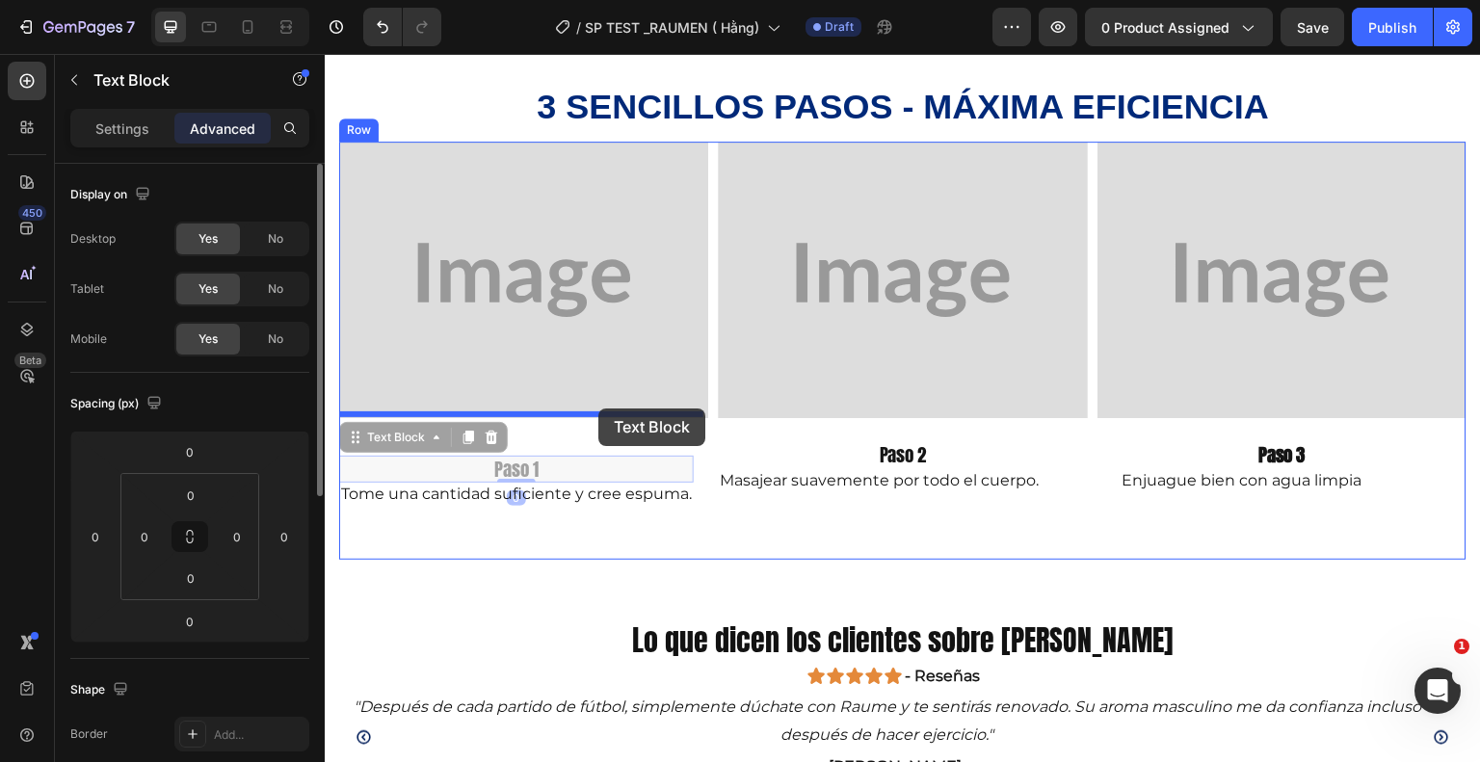
drag, startPoint x: 593, startPoint y: 469, endPoint x: 598, endPoint y: 409, distance: 61.0
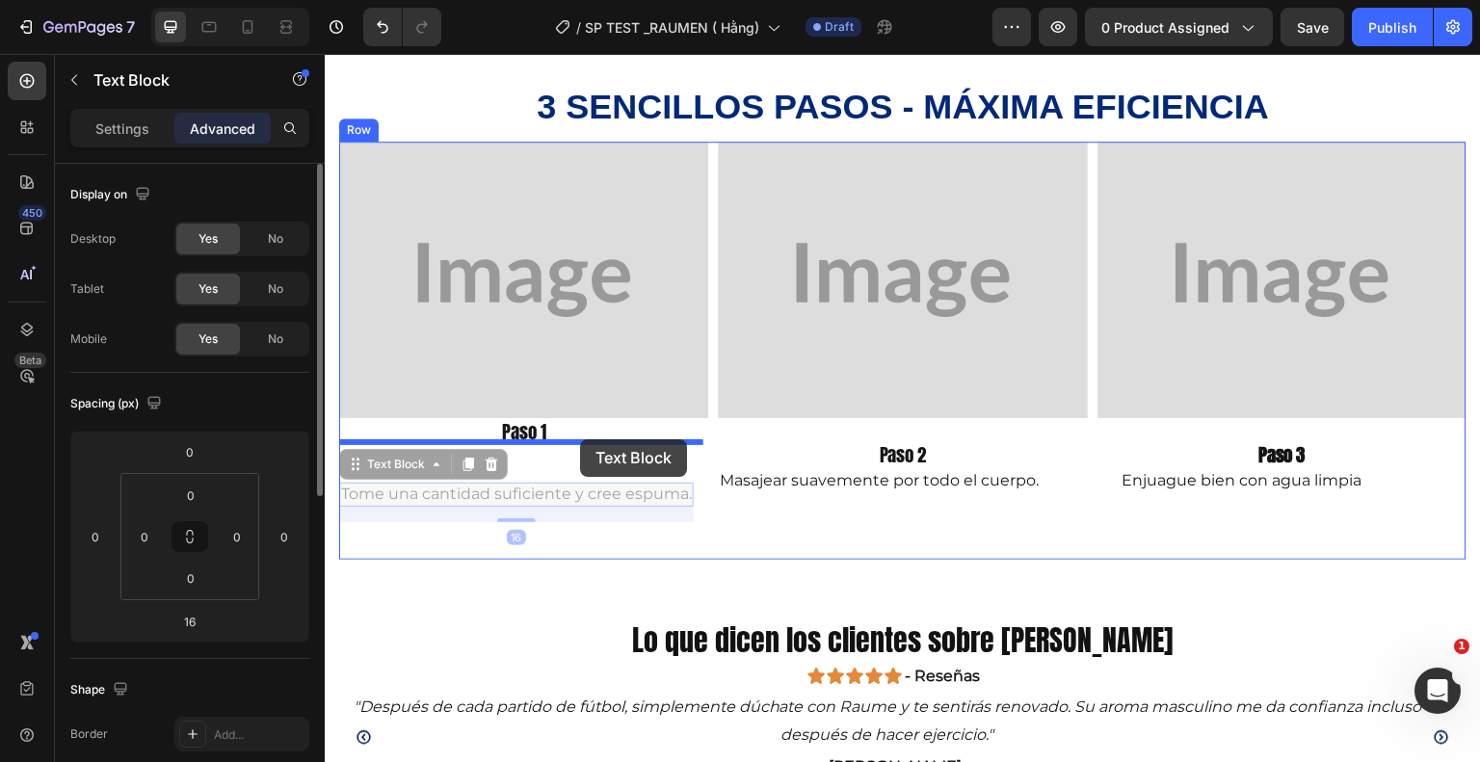
drag, startPoint x: 569, startPoint y: 482, endPoint x: 580, endPoint y: 439, distance: 43.9
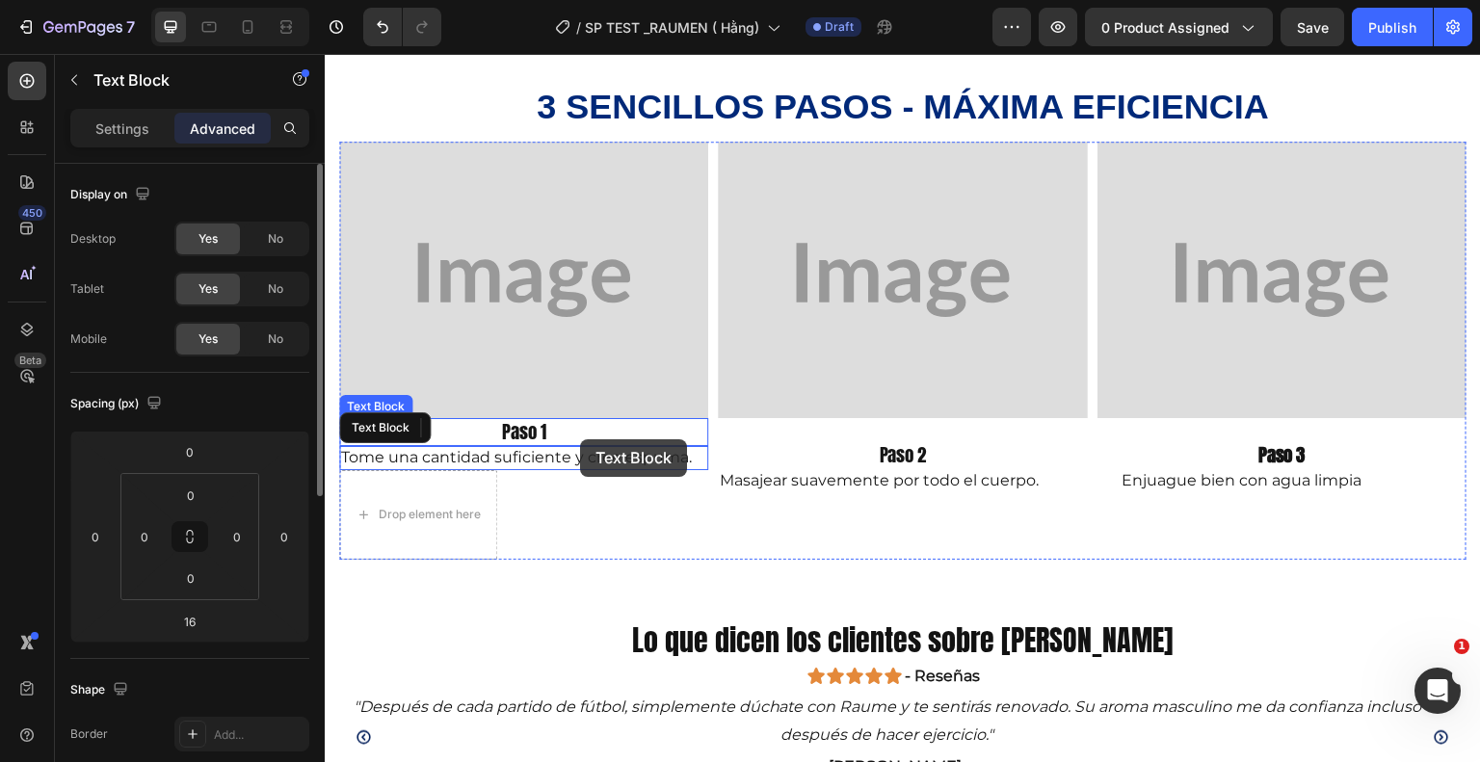
type input "0"
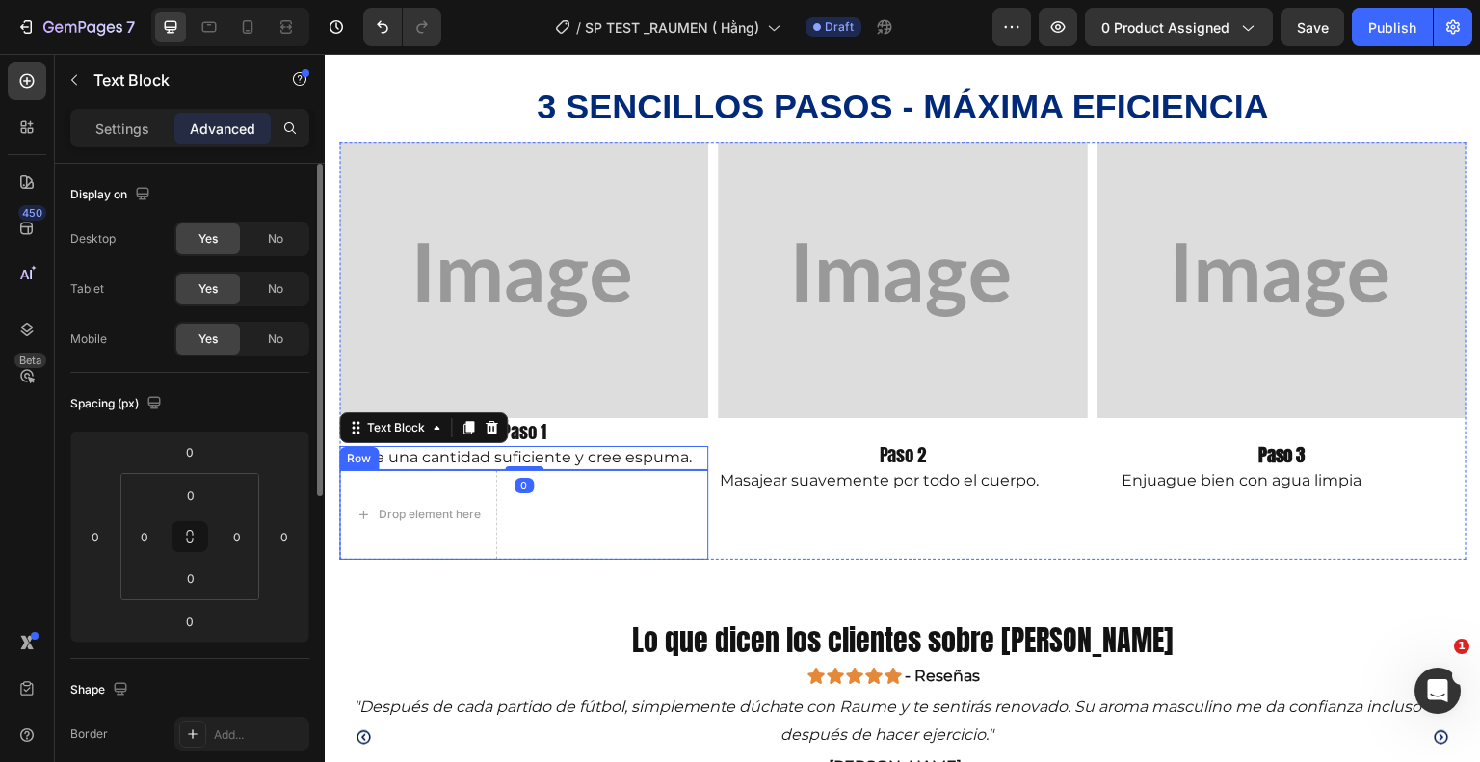
click at [595, 501] on div "Drop element here Row" at bounding box center [523, 515] width 369 height 90
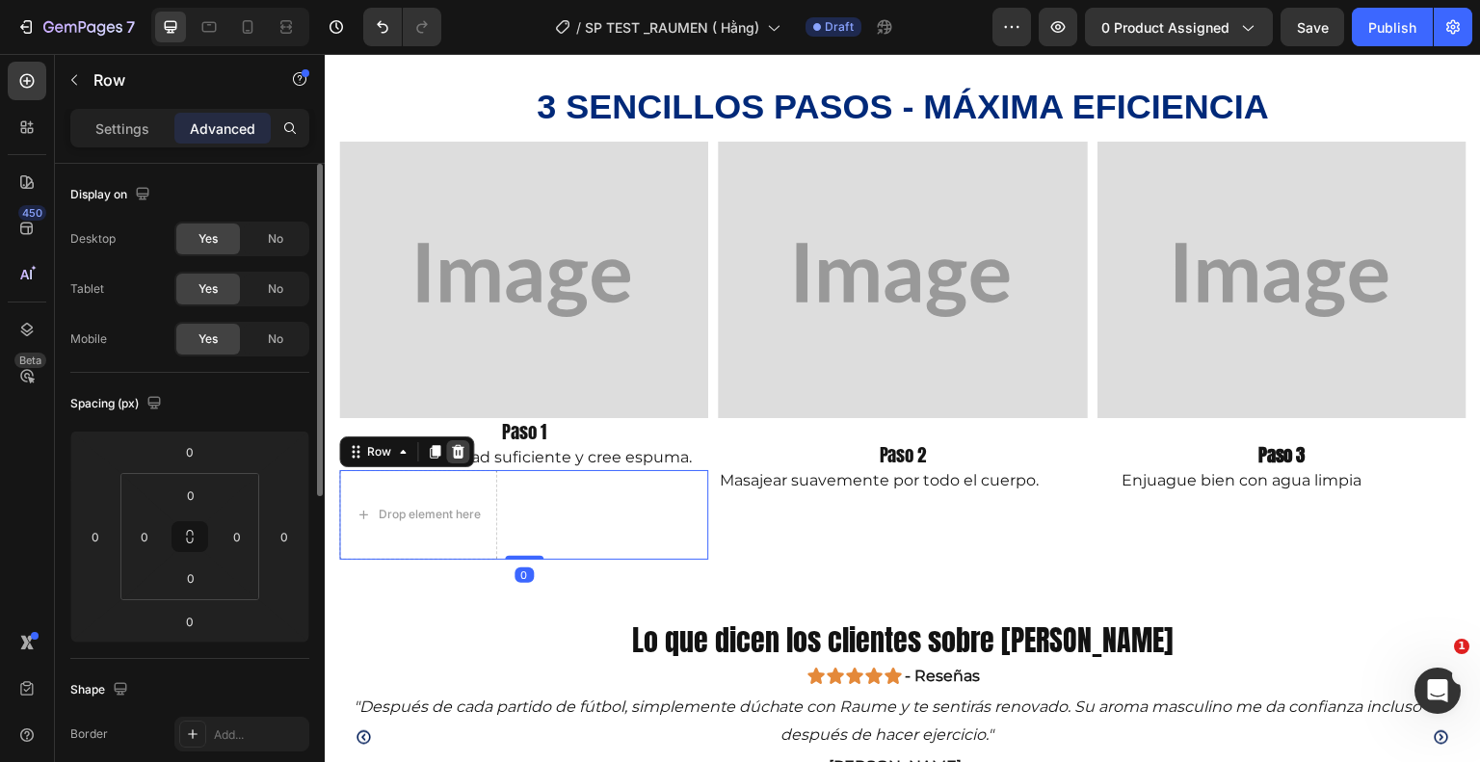
click at [458, 448] on icon at bounding box center [458, 451] width 13 height 13
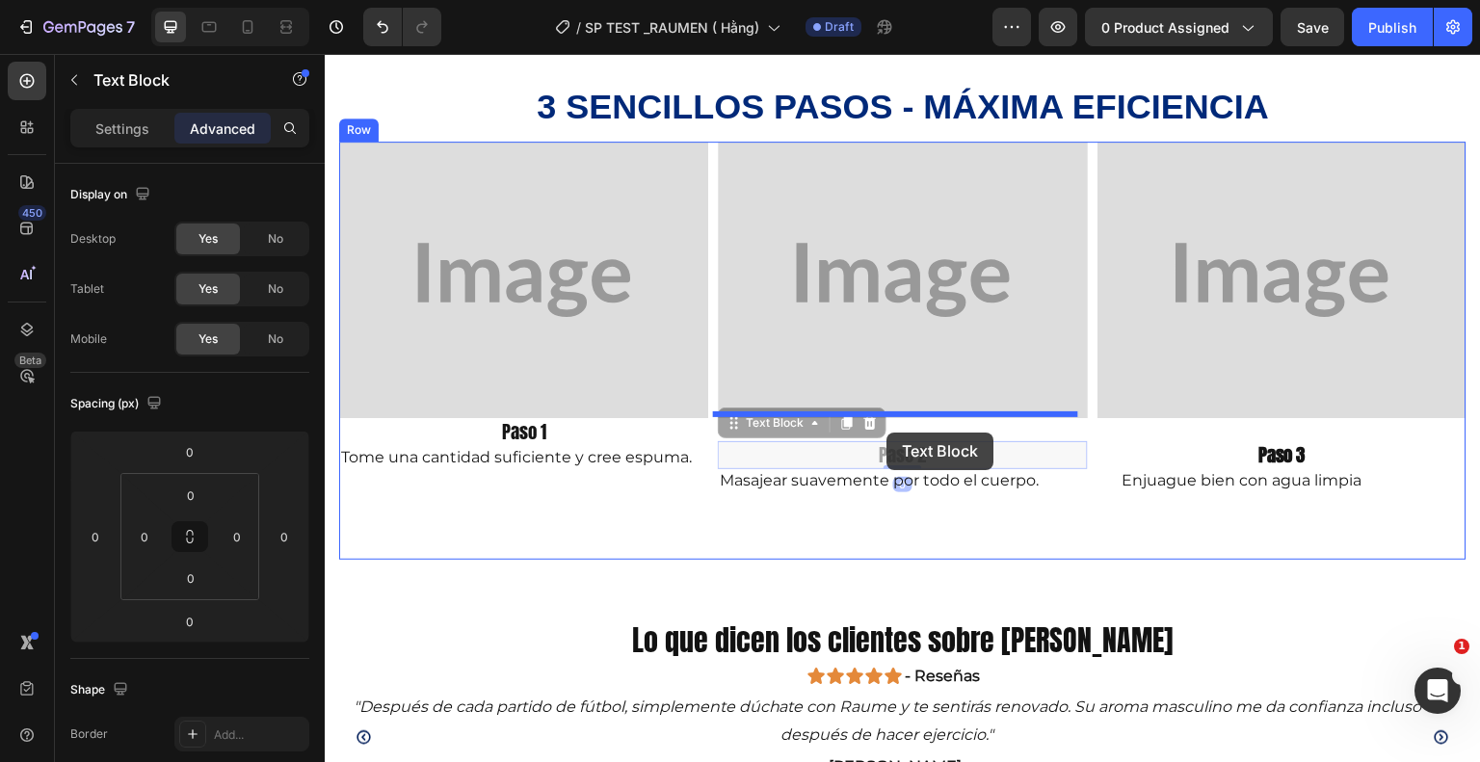
drag, startPoint x: 890, startPoint y: 450, endPoint x: 886, endPoint y: 432, distance: 18.7
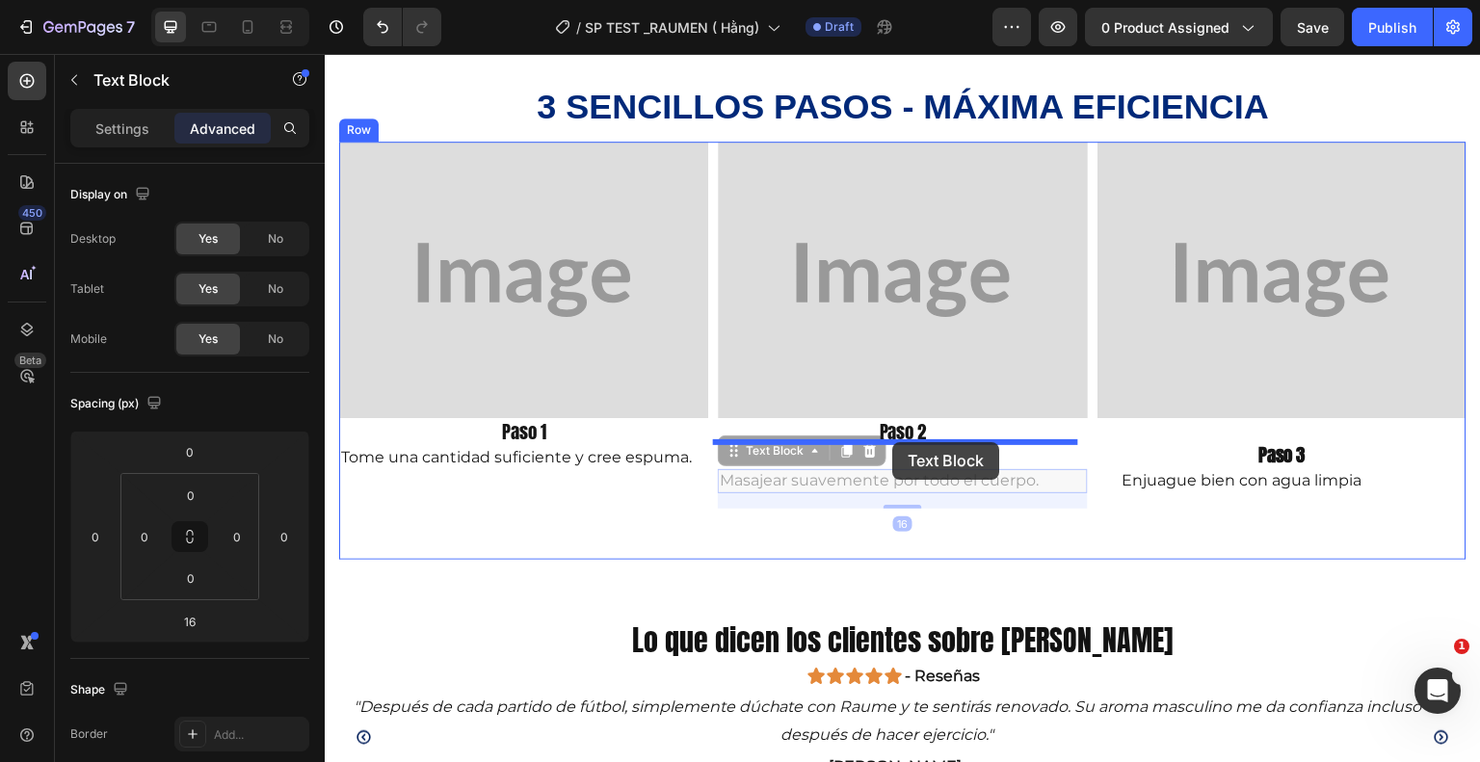
drag, startPoint x: 885, startPoint y: 470, endPoint x: 892, endPoint y: 442, distance: 29.0
type input "0"
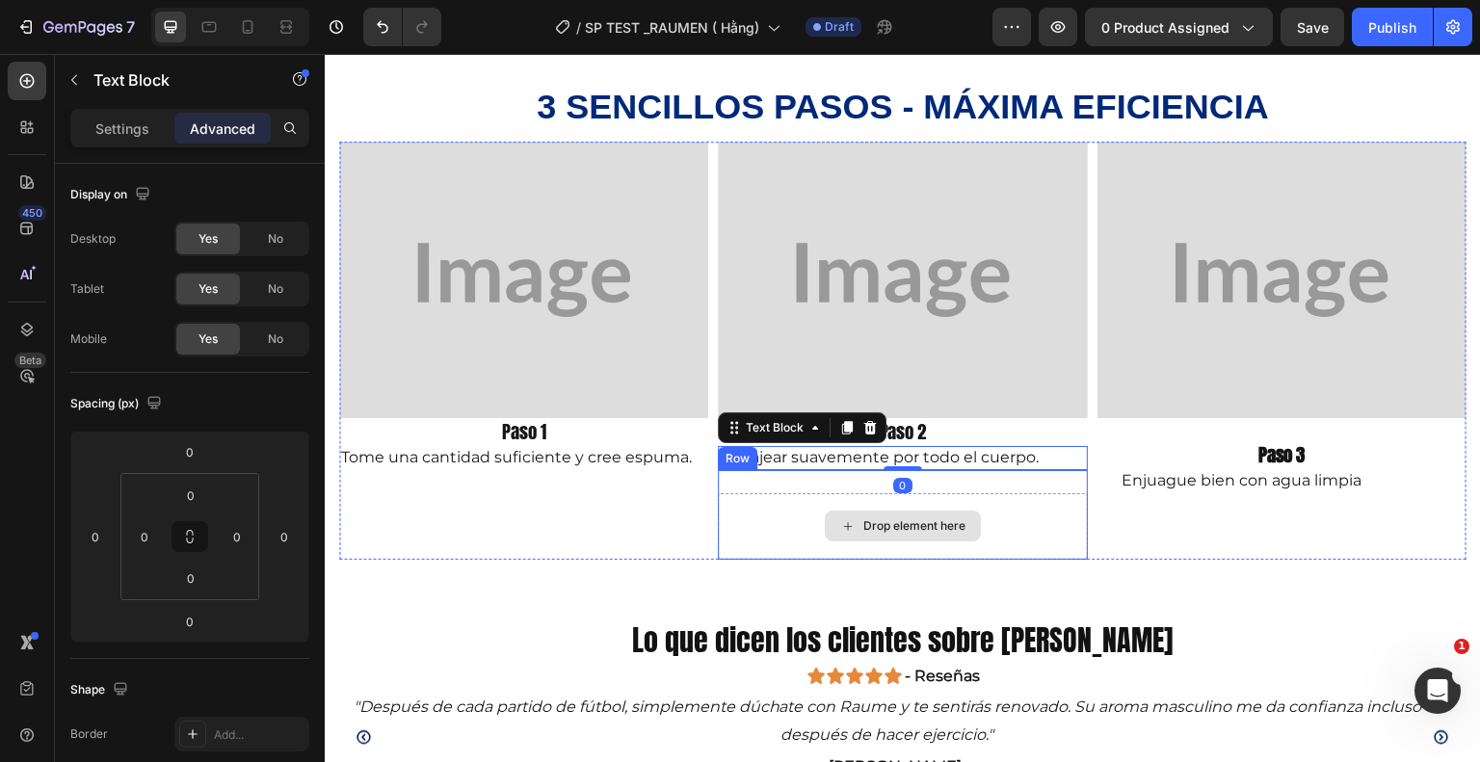
click at [846, 518] on icon at bounding box center [847, 526] width 15 height 16
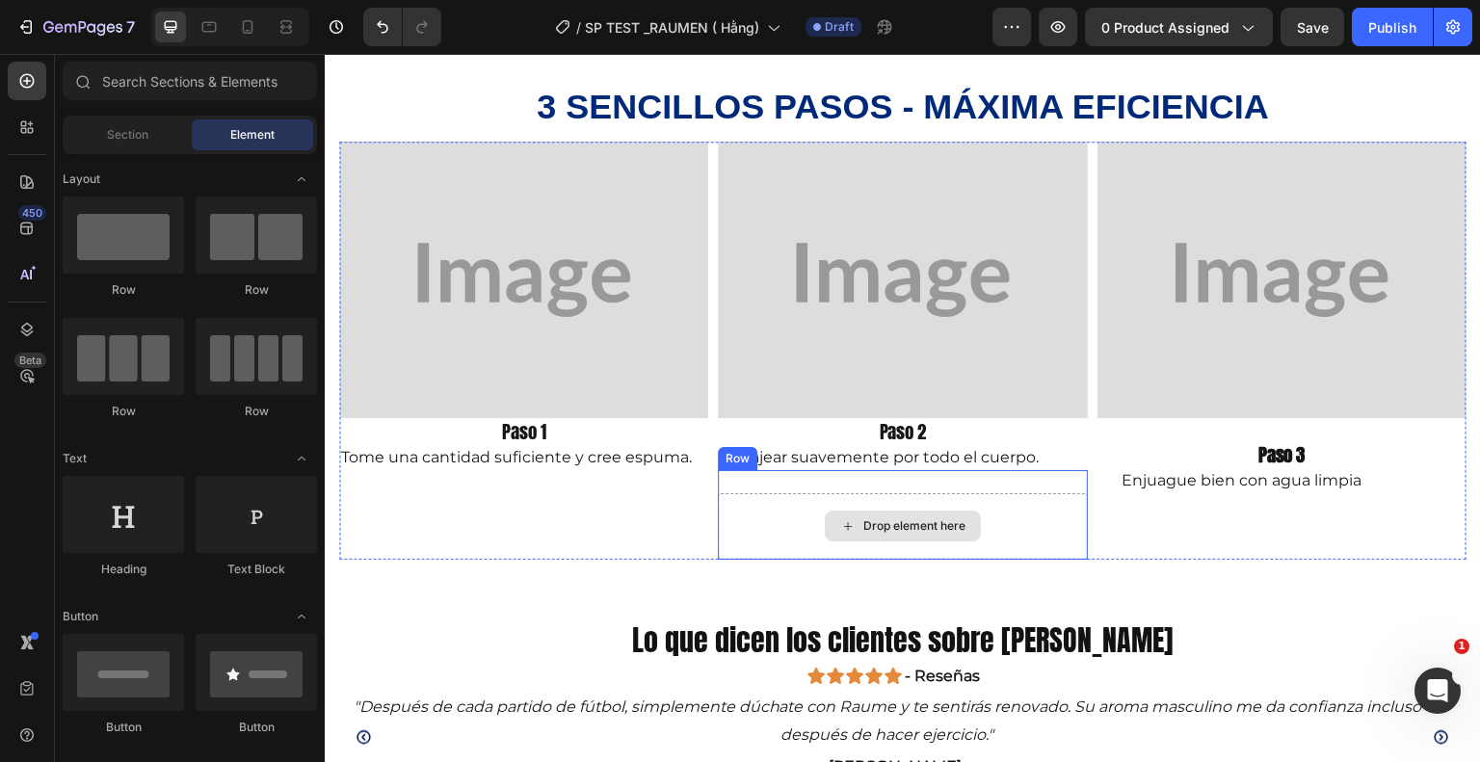
click at [825, 516] on div "Drop element here" at bounding box center [903, 526] width 156 height 31
click at [139, 143] on span "Section" at bounding box center [127, 134] width 41 height 17
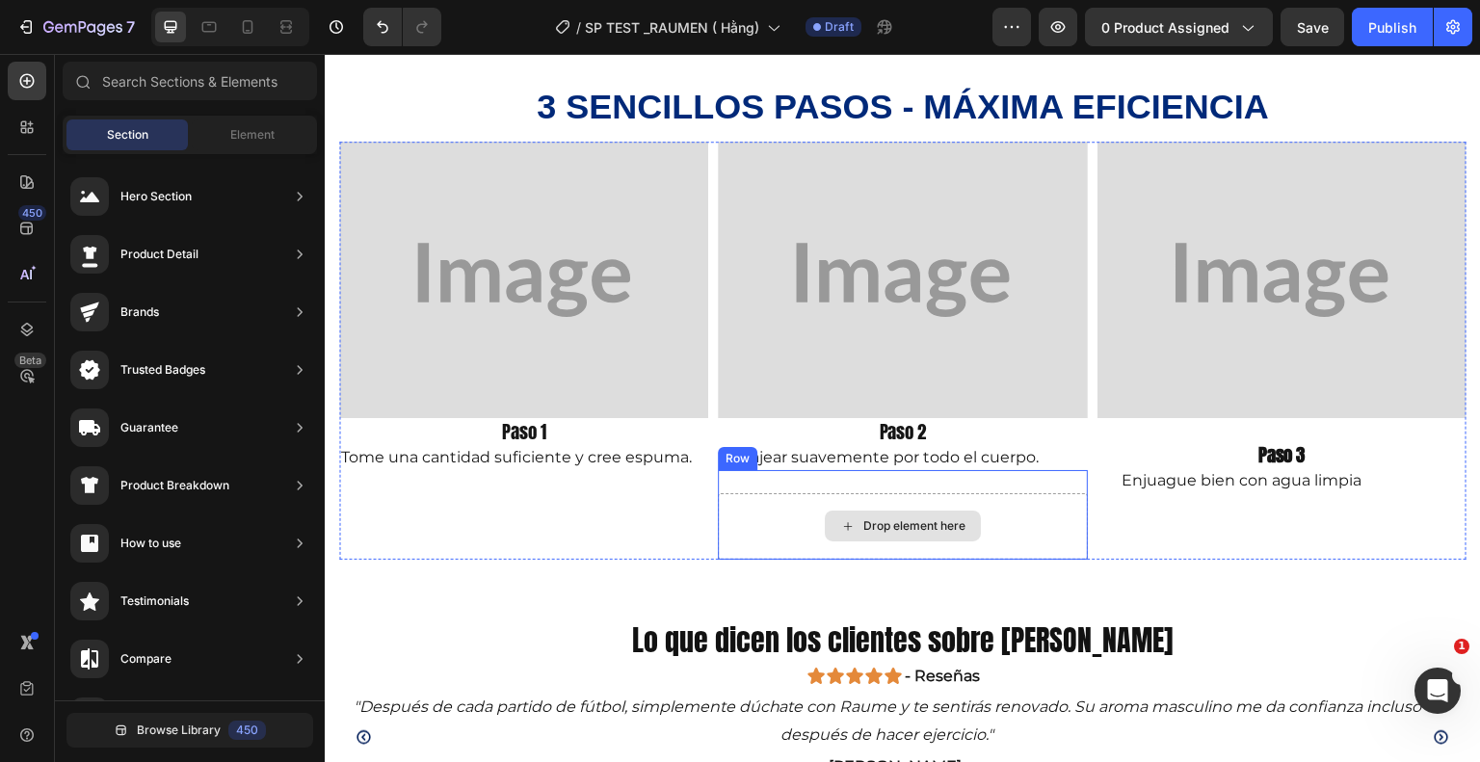
click at [759, 520] on div "Drop element here" at bounding box center [902, 526] width 369 height 66
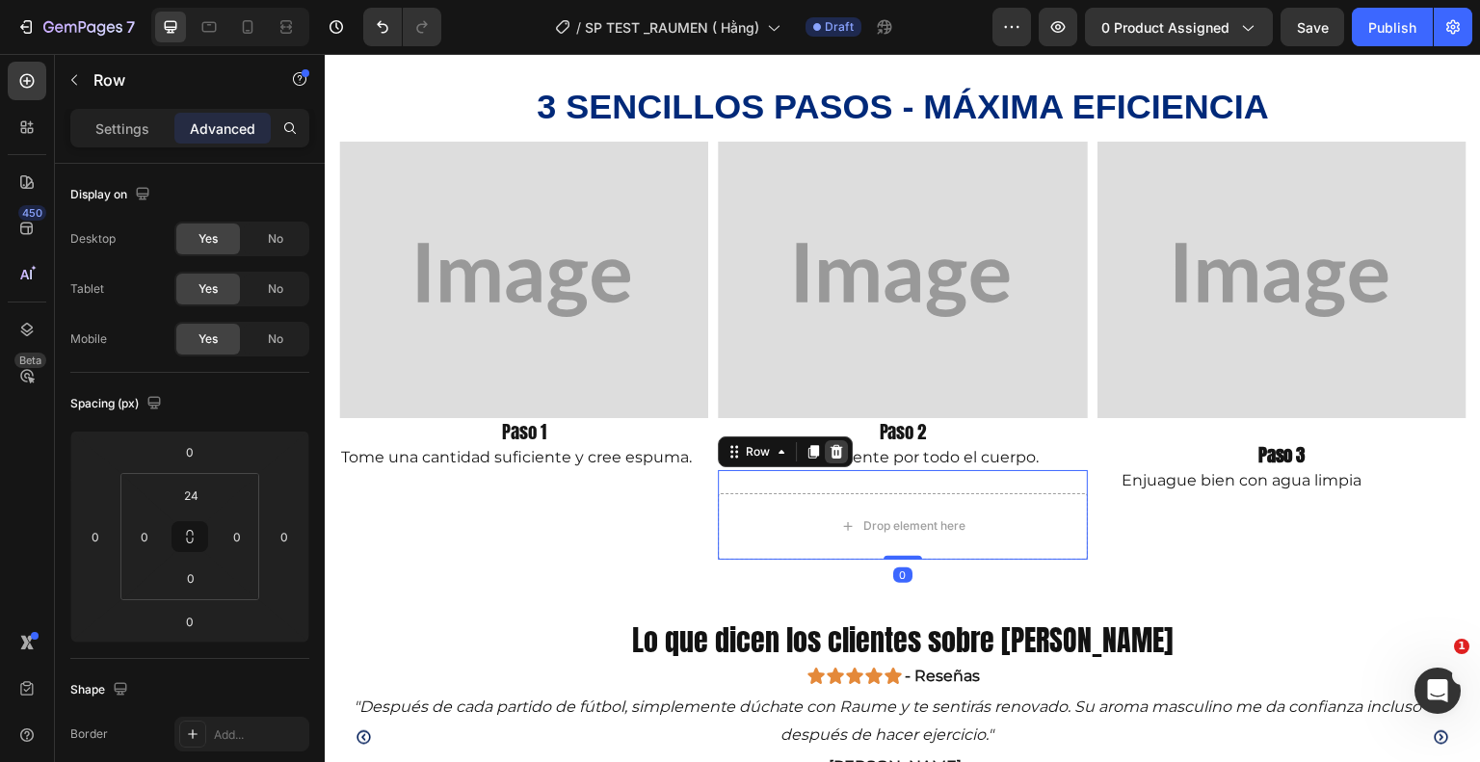
click at [836, 451] on icon at bounding box center [836, 451] width 15 height 15
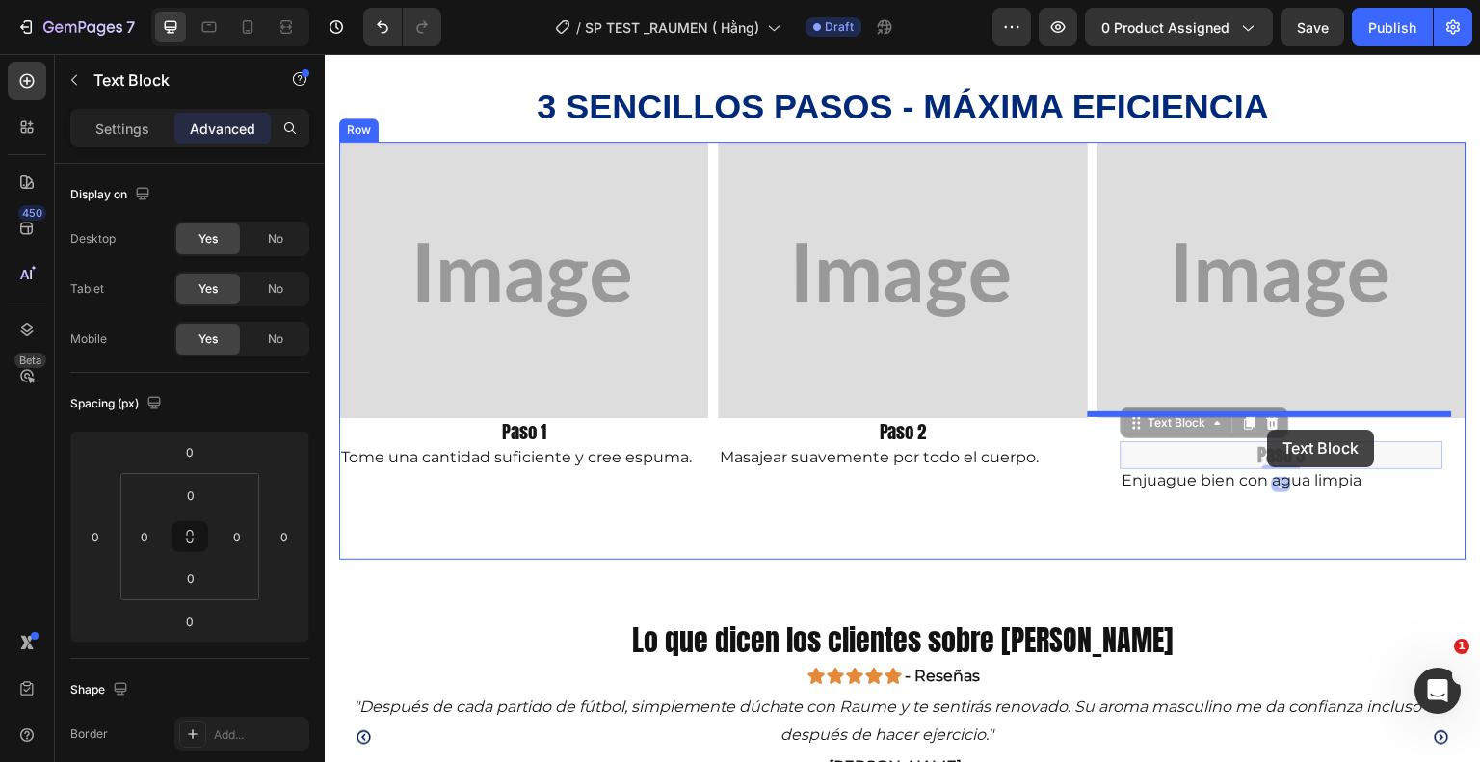
drag, startPoint x: 1265, startPoint y: 455, endPoint x: 1268, endPoint y: 430, distance: 25.2
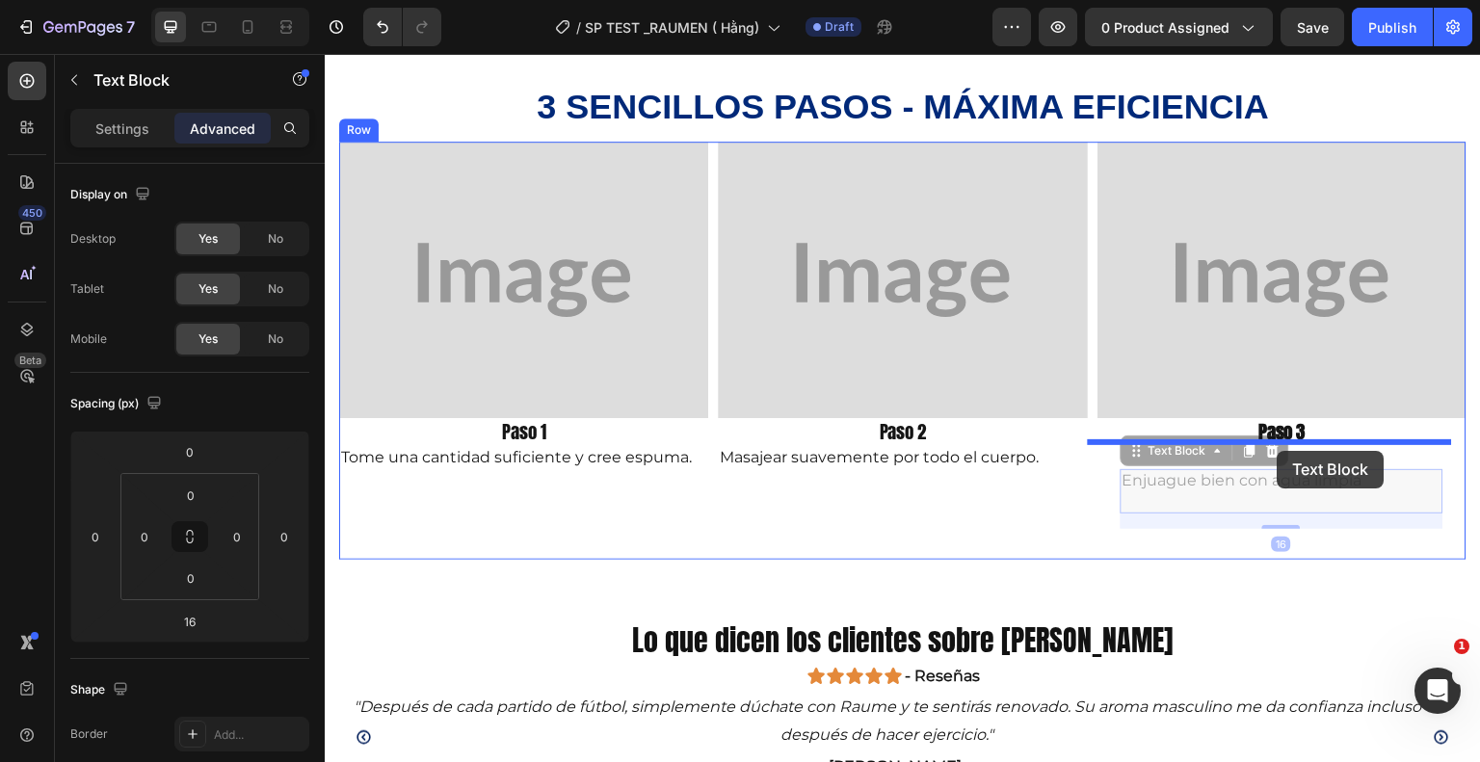
drag, startPoint x: 1272, startPoint y: 477, endPoint x: 1278, endPoint y: 449, distance: 28.5
type input "0"
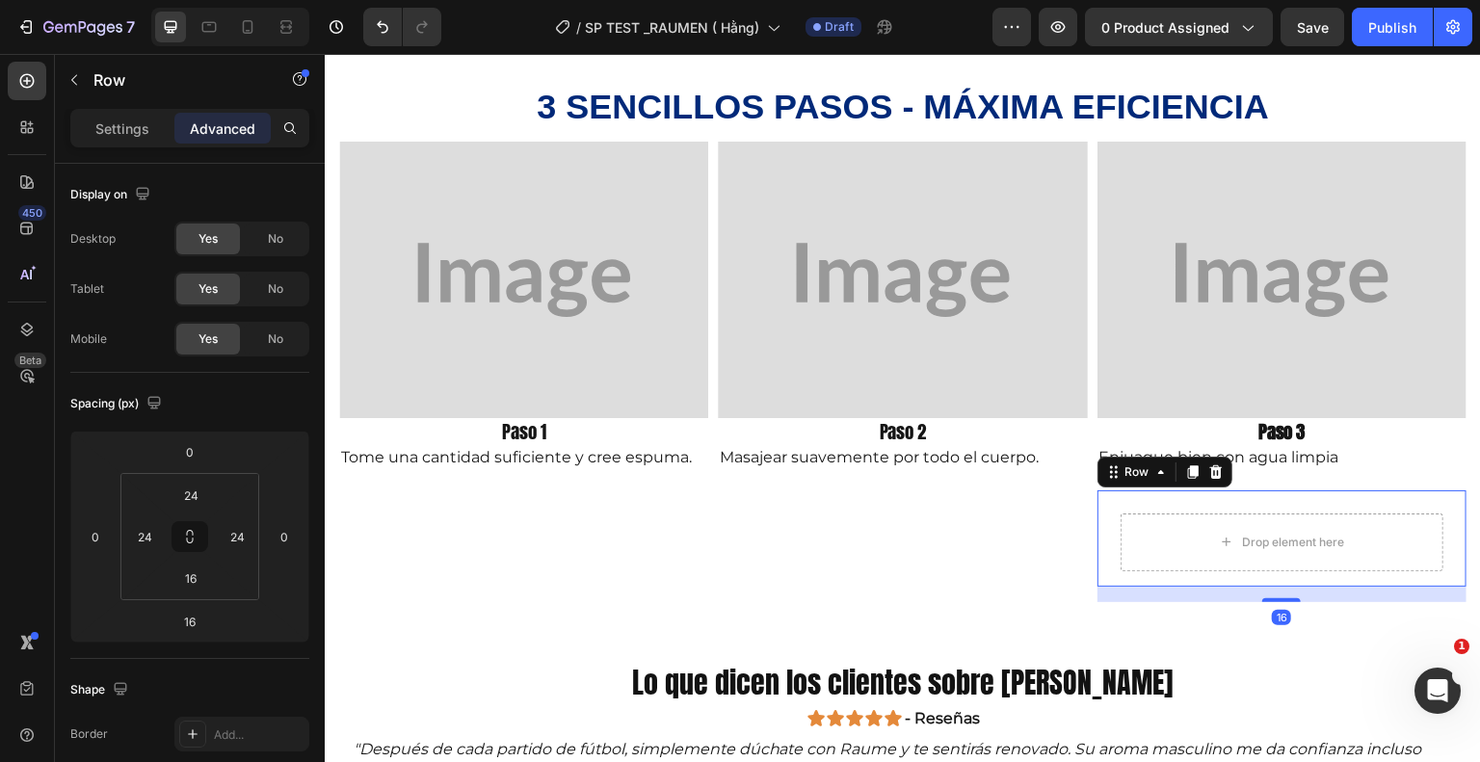
click at [1098, 568] on div "Drop element here Row 16" at bounding box center [1281, 538] width 369 height 96
click at [1204, 465] on div at bounding box center [1215, 472] width 23 height 23
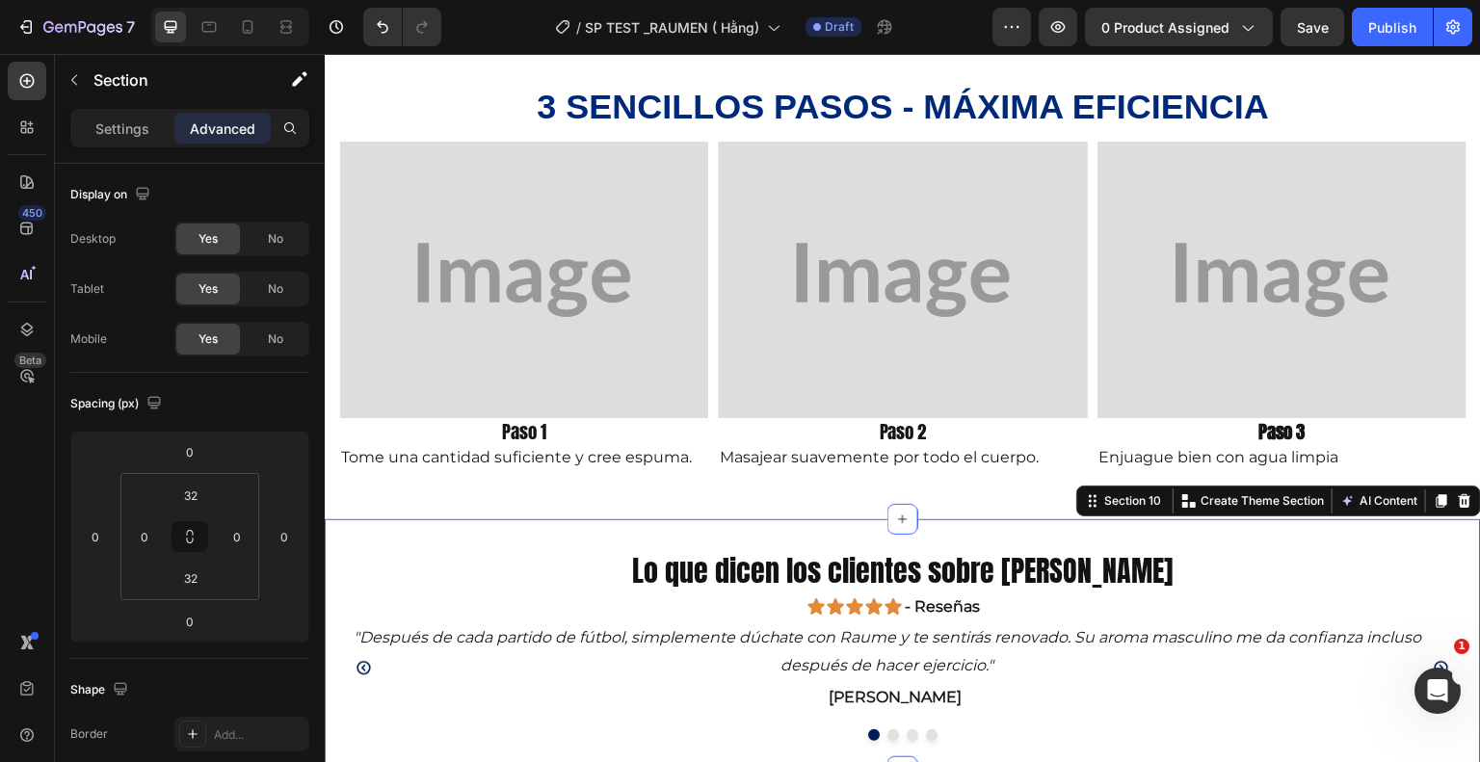
click at [576, 524] on div "Lo que dicen los clientes sobre Rauen Heading Icon Icon Icon Icon Icon Icon Lis…" at bounding box center [903, 645] width 1156 height 252
click at [71, 84] on icon "button" at bounding box center [73, 79] width 15 height 15
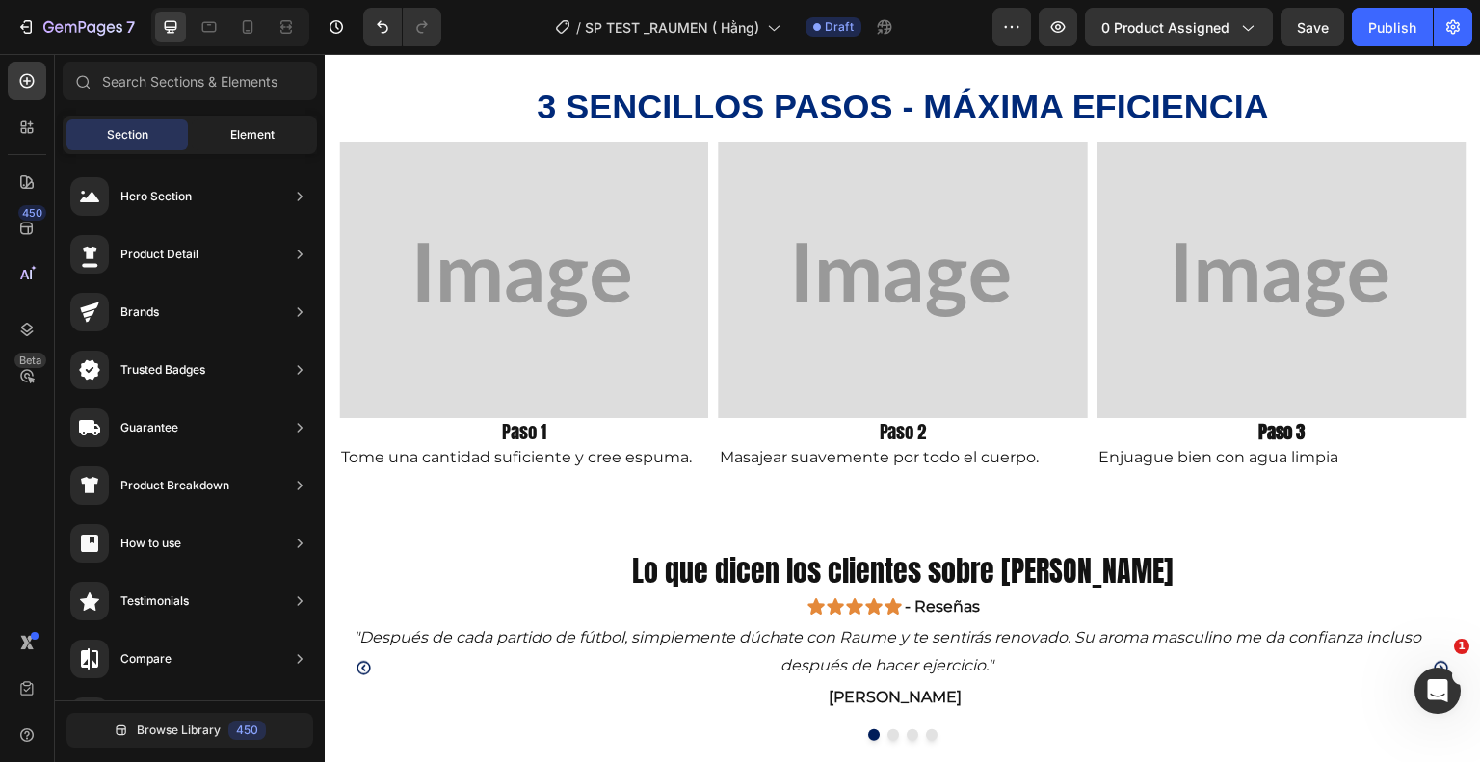
click at [238, 130] on span "Element" at bounding box center [252, 134] width 44 height 17
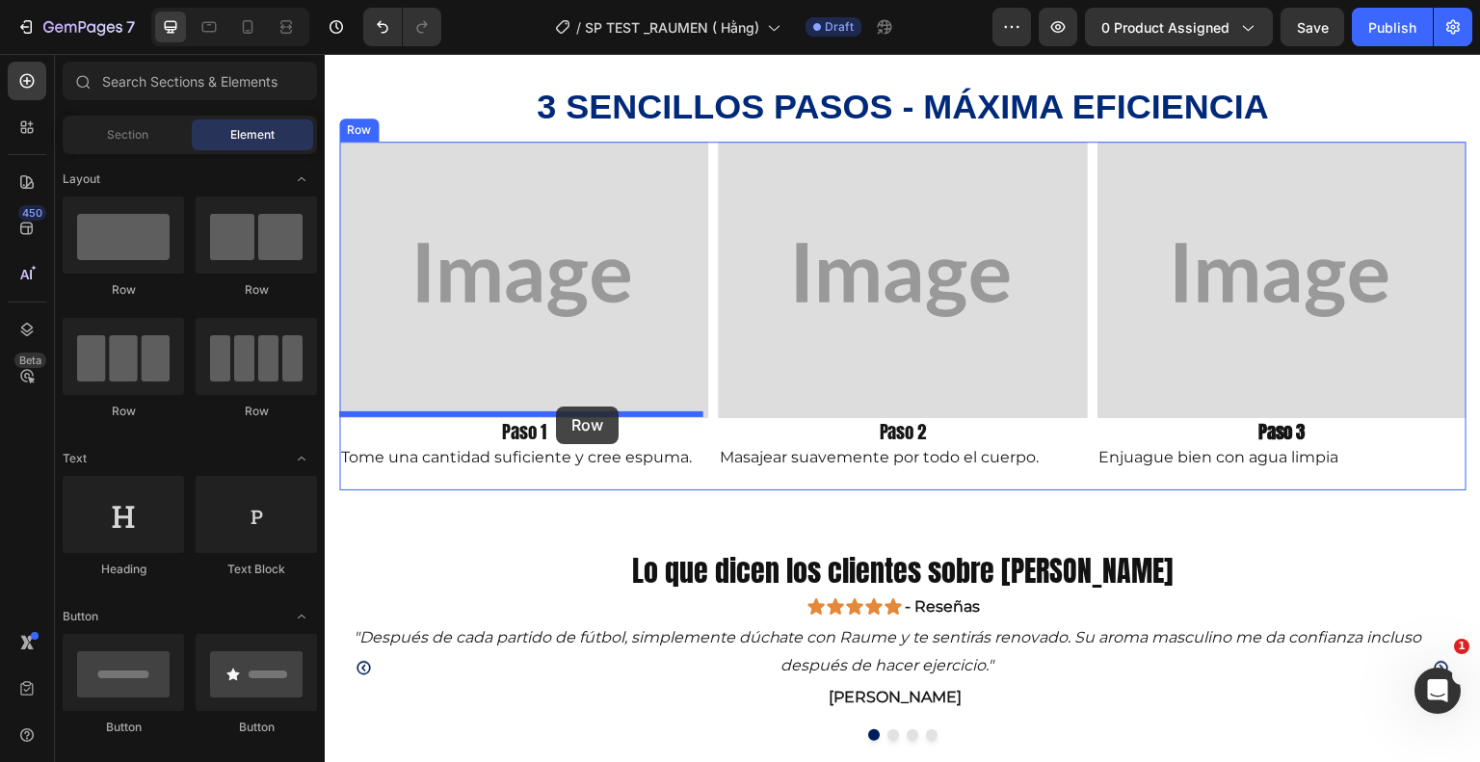
drag, startPoint x: 479, startPoint y: 298, endPoint x: 556, endPoint y: 407, distance: 133.4
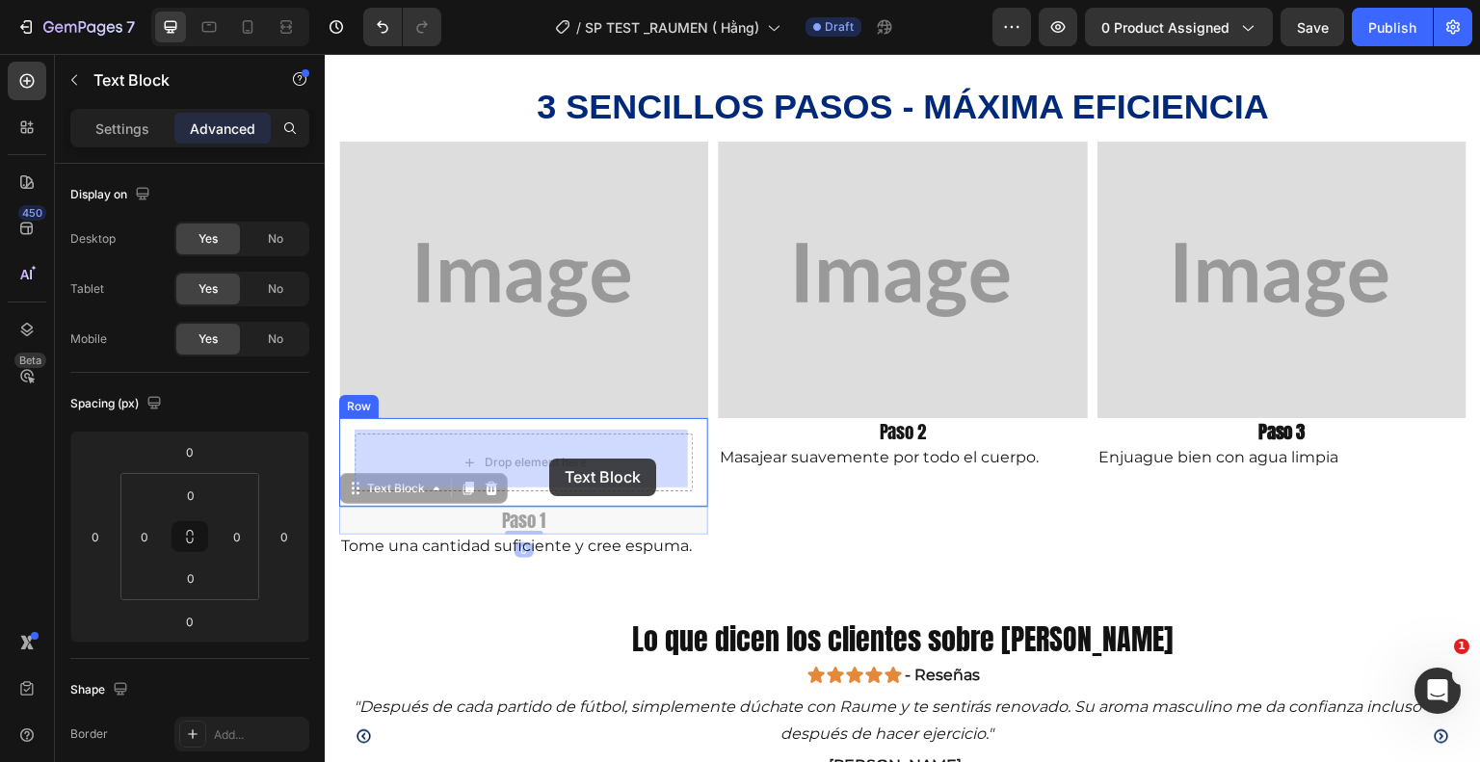
drag, startPoint x: 539, startPoint y: 525, endPoint x: 549, endPoint y: 459, distance: 67.3
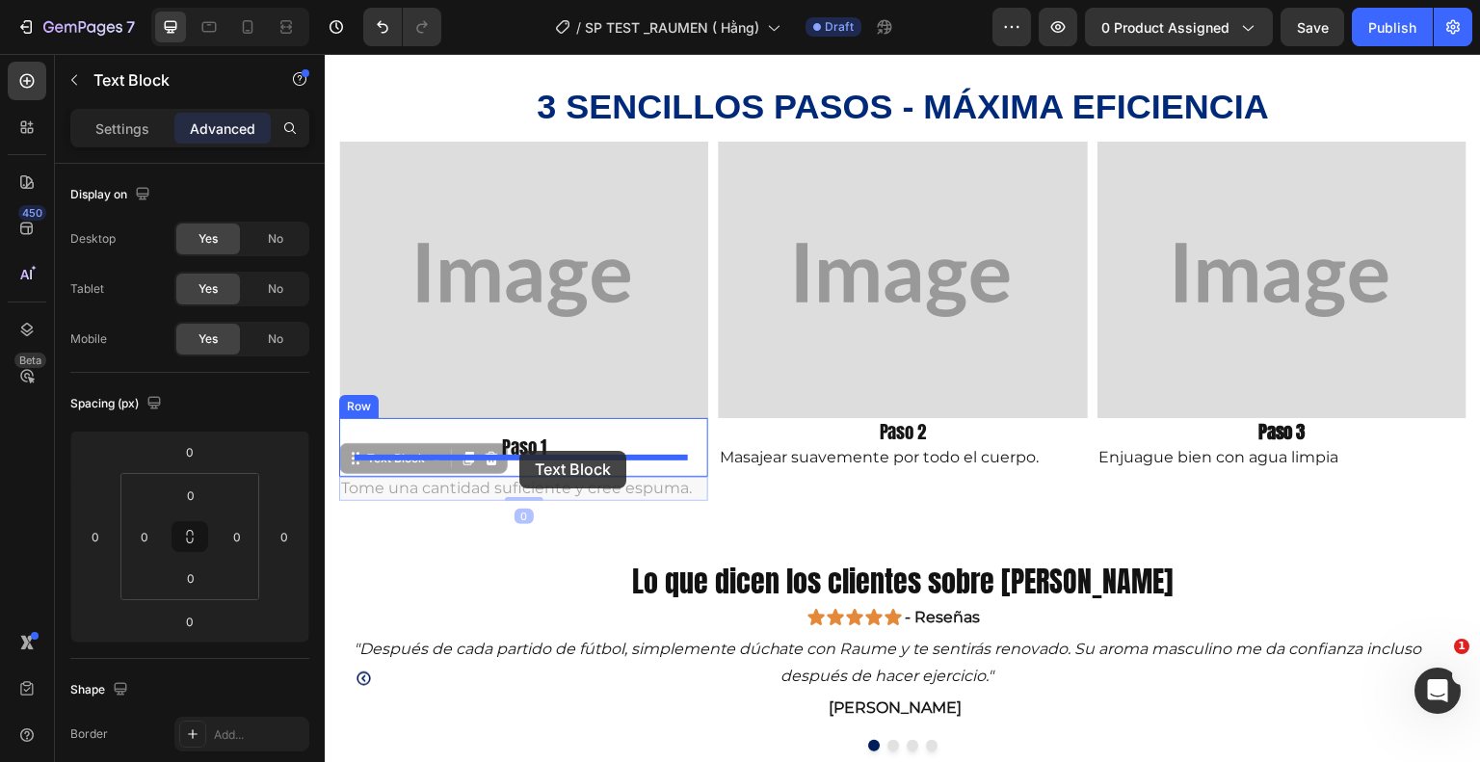
drag, startPoint x: 548, startPoint y: 490, endPoint x: 519, endPoint y: 451, distance: 49.0
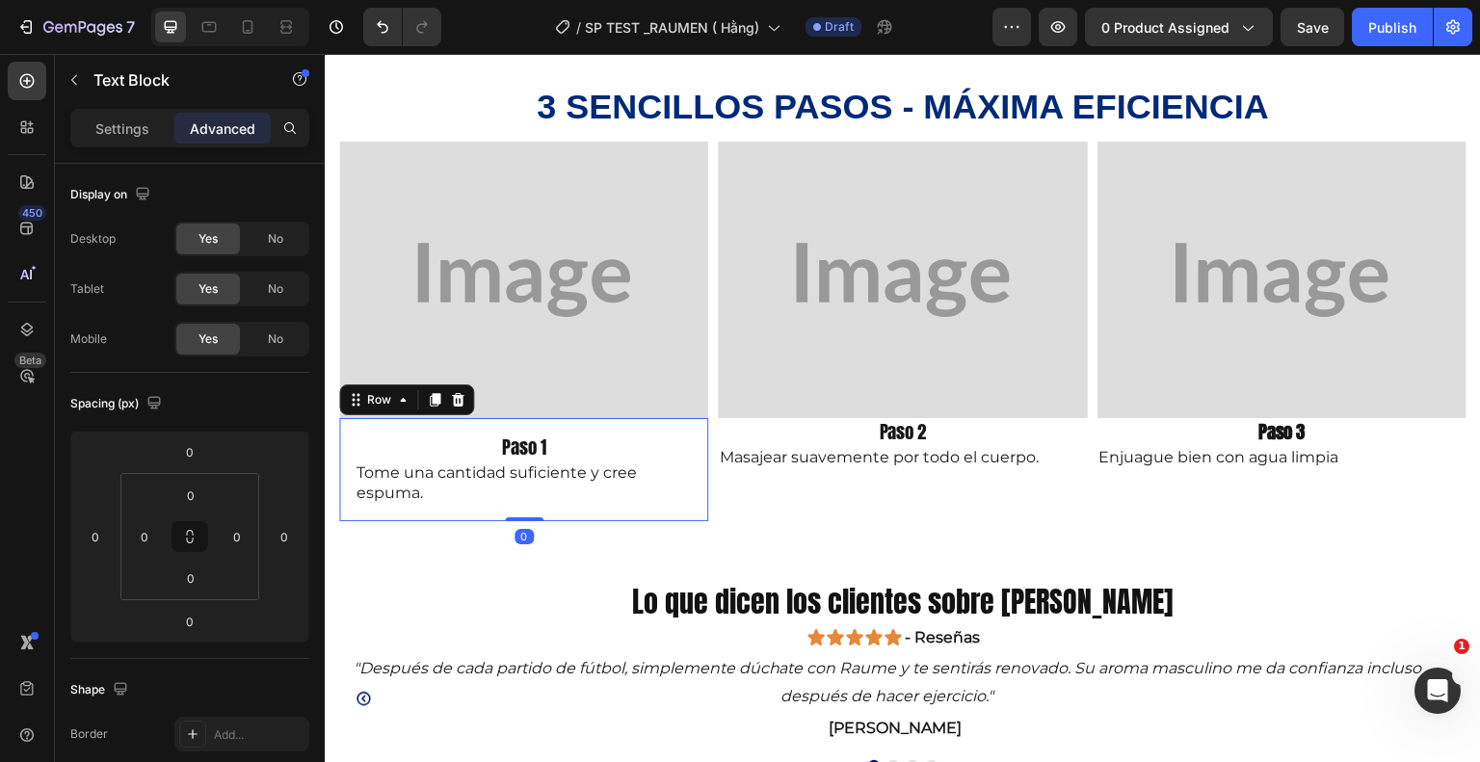
click at [692, 438] on div "Paso 1 Text Block Tome una cantidad suficiente y cree espuma. Text Block Row 0" at bounding box center [523, 469] width 369 height 102
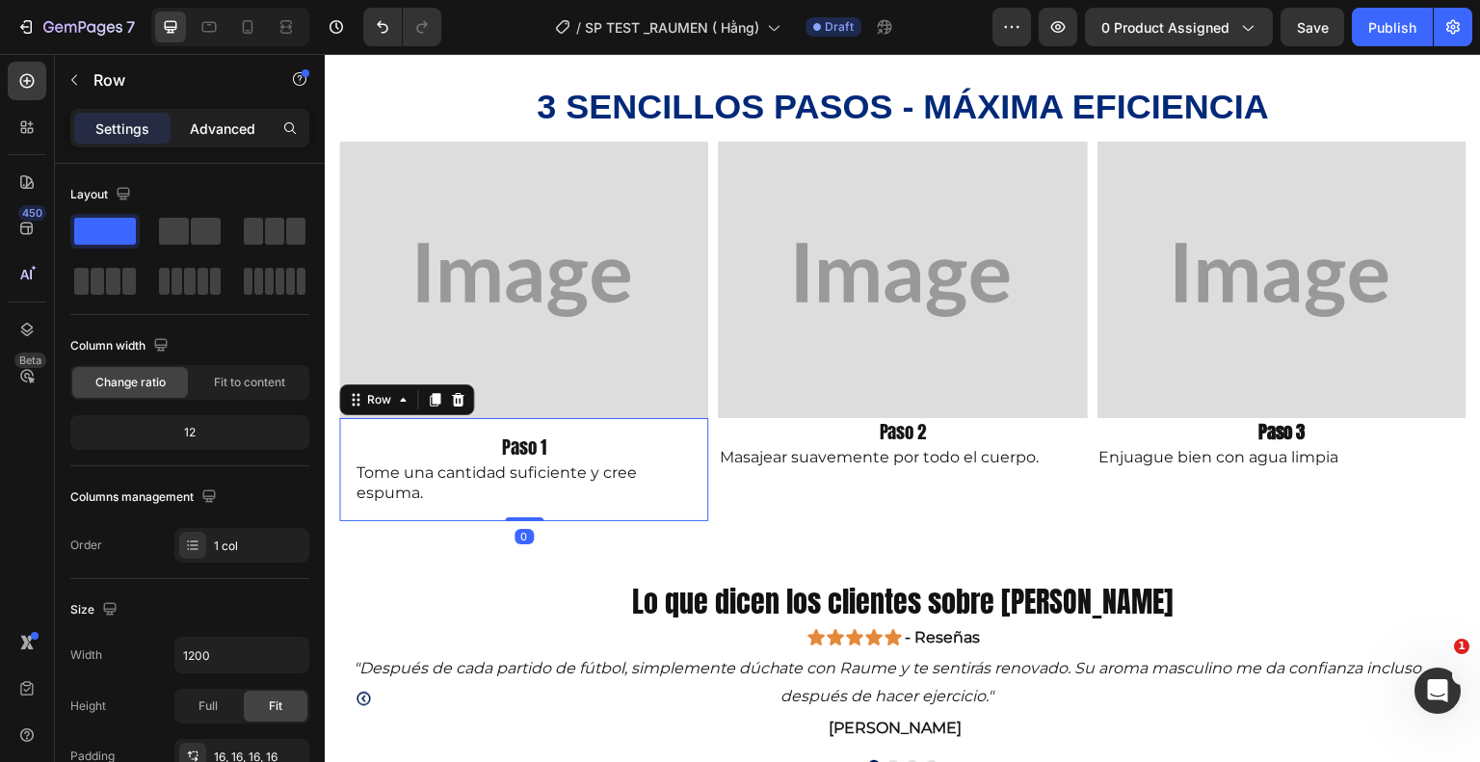
click at [243, 122] on p "Advanced" at bounding box center [223, 129] width 66 height 20
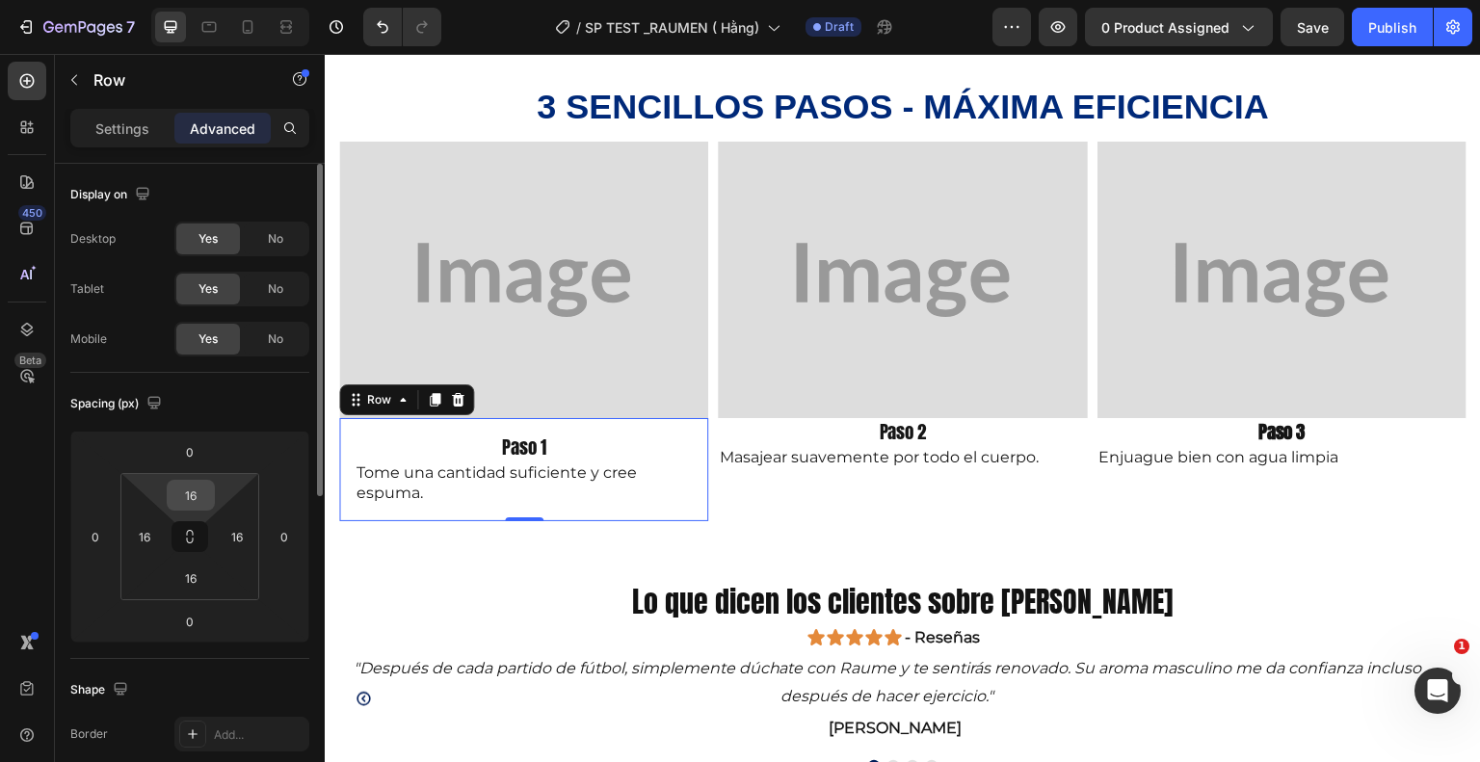
click at [198, 497] on input "16" at bounding box center [191, 495] width 39 height 29
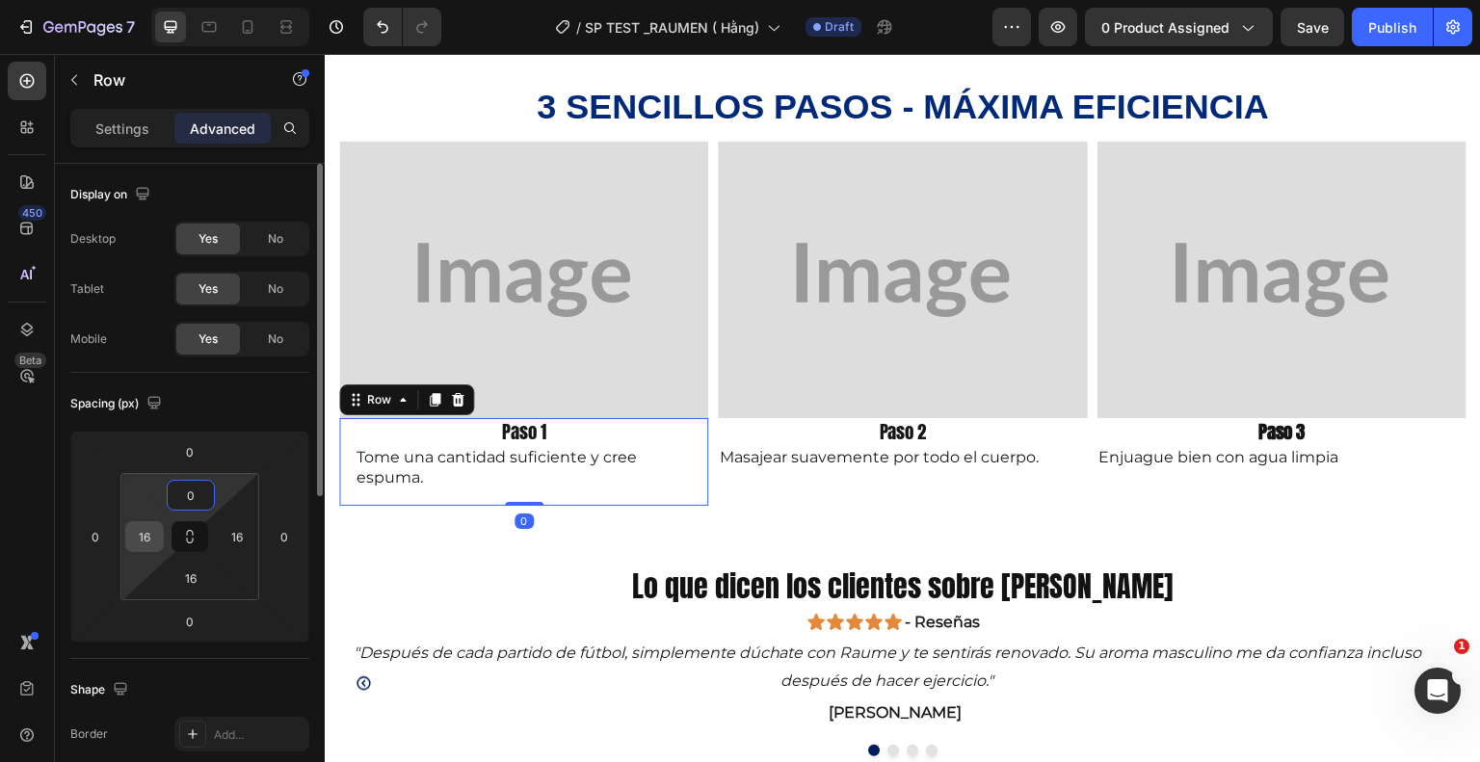
type input "0"
click at [154, 539] on input "16" at bounding box center [144, 536] width 29 height 29
type input "0"
click at [241, 544] on input "16" at bounding box center [237, 536] width 29 height 29
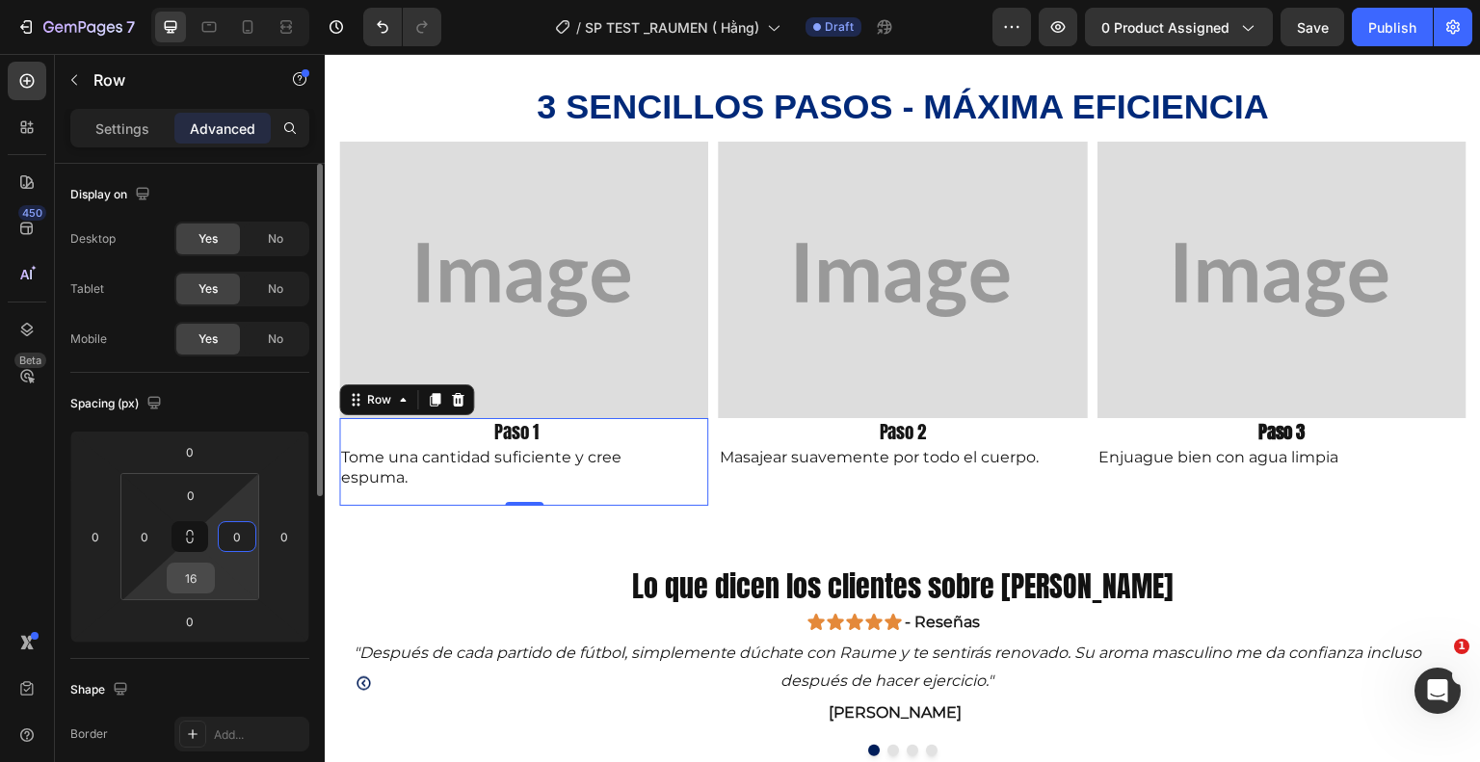
type input "0"
click at [202, 577] on input "16" at bounding box center [191, 578] width 39 height 29
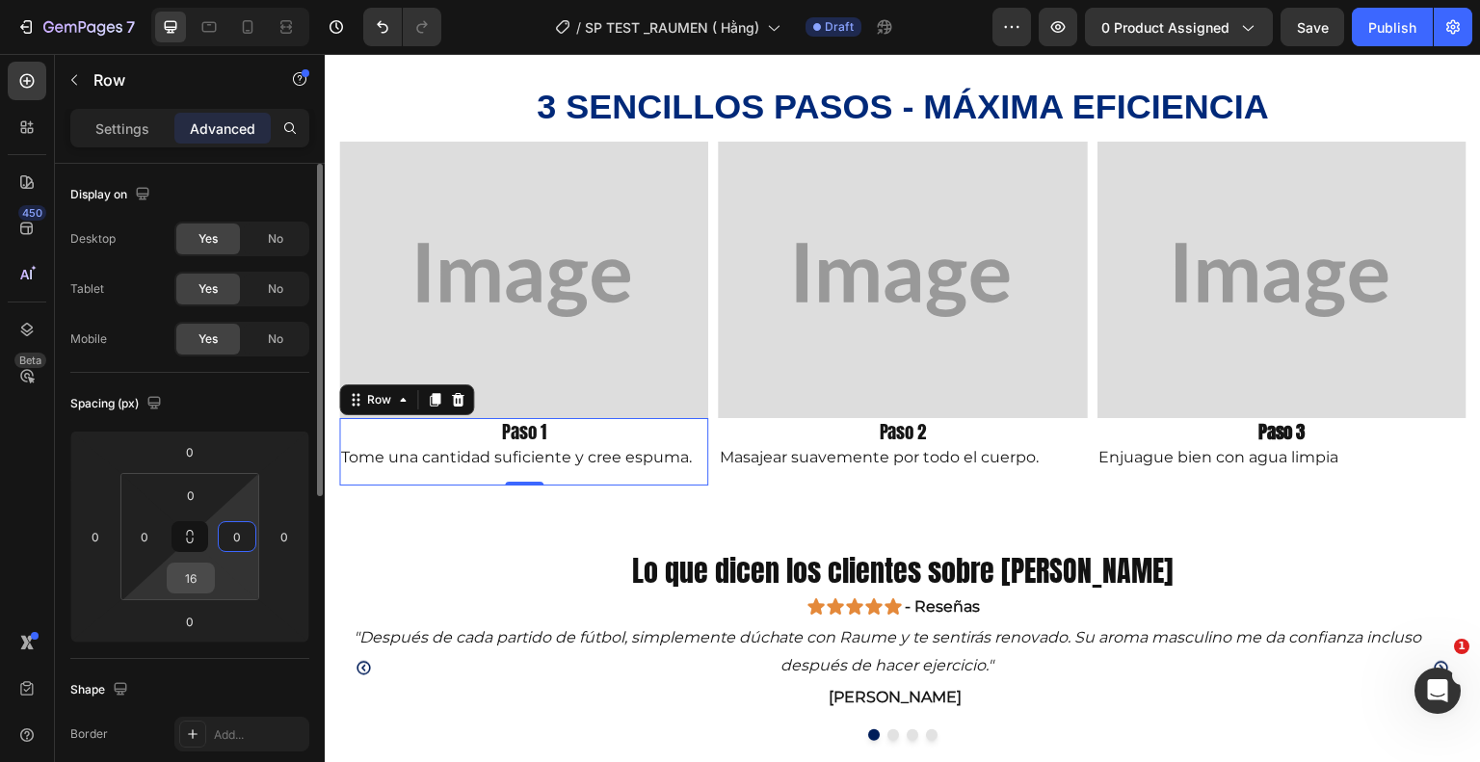
type input "0"
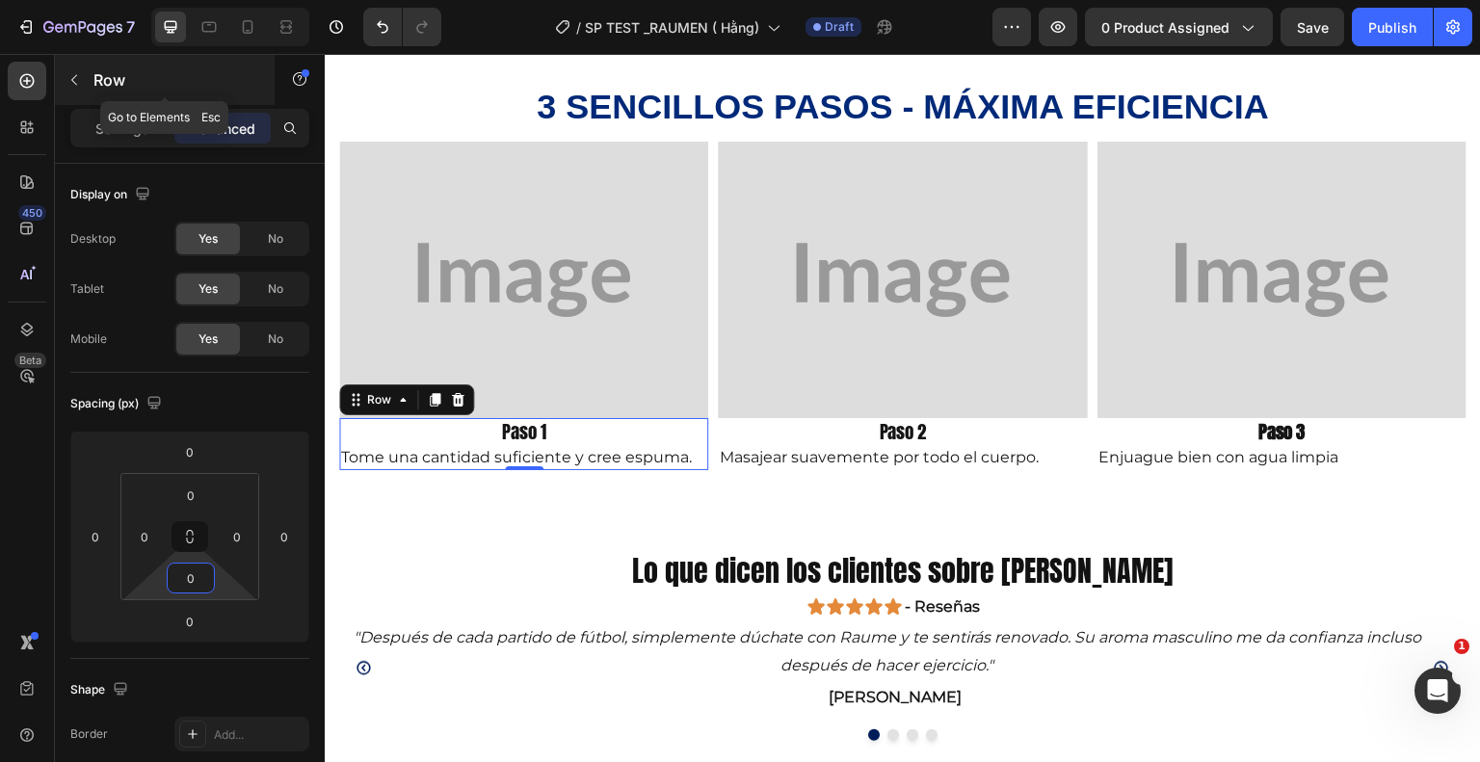
click at [82, 72] on button "button" at bounding box center [74, 80] width 31 height 31
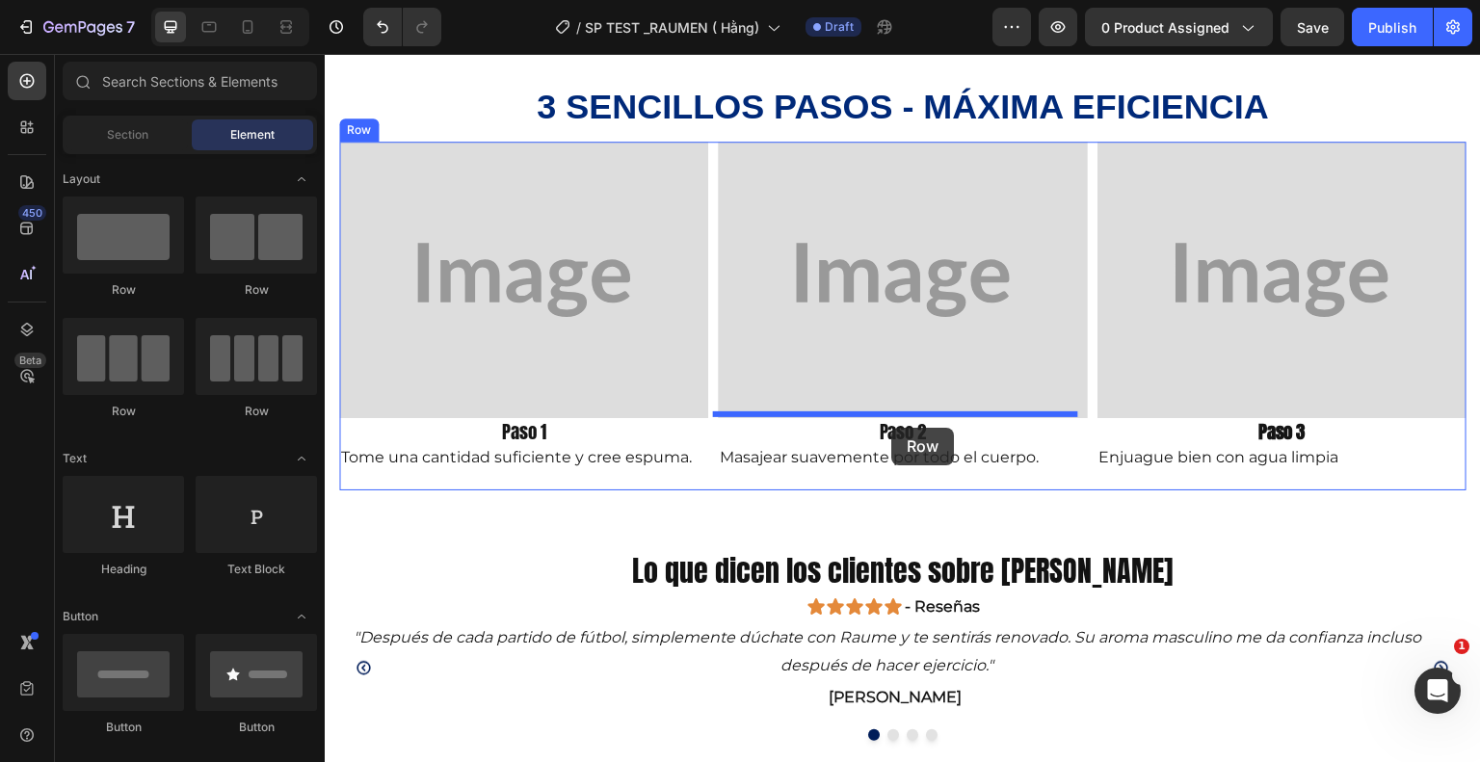
drag, startPoint x: 446, startPoint y: 289, endPoint x: 891, endPoint y: 428, distance: 466.3
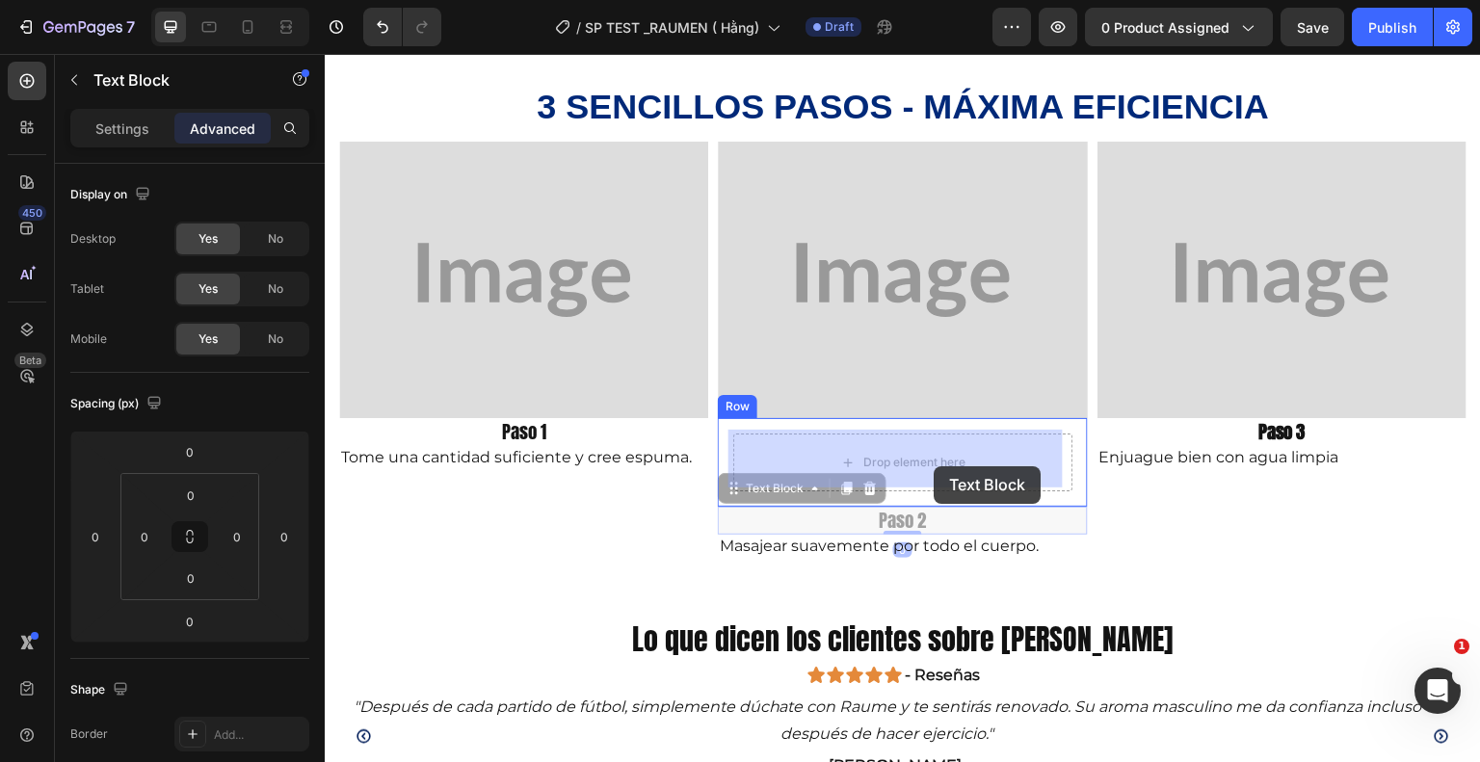
drag, startPoint x: 946, startPoint y: 517, endPoint x: 939, endPoint y: 477, distance: 41.2
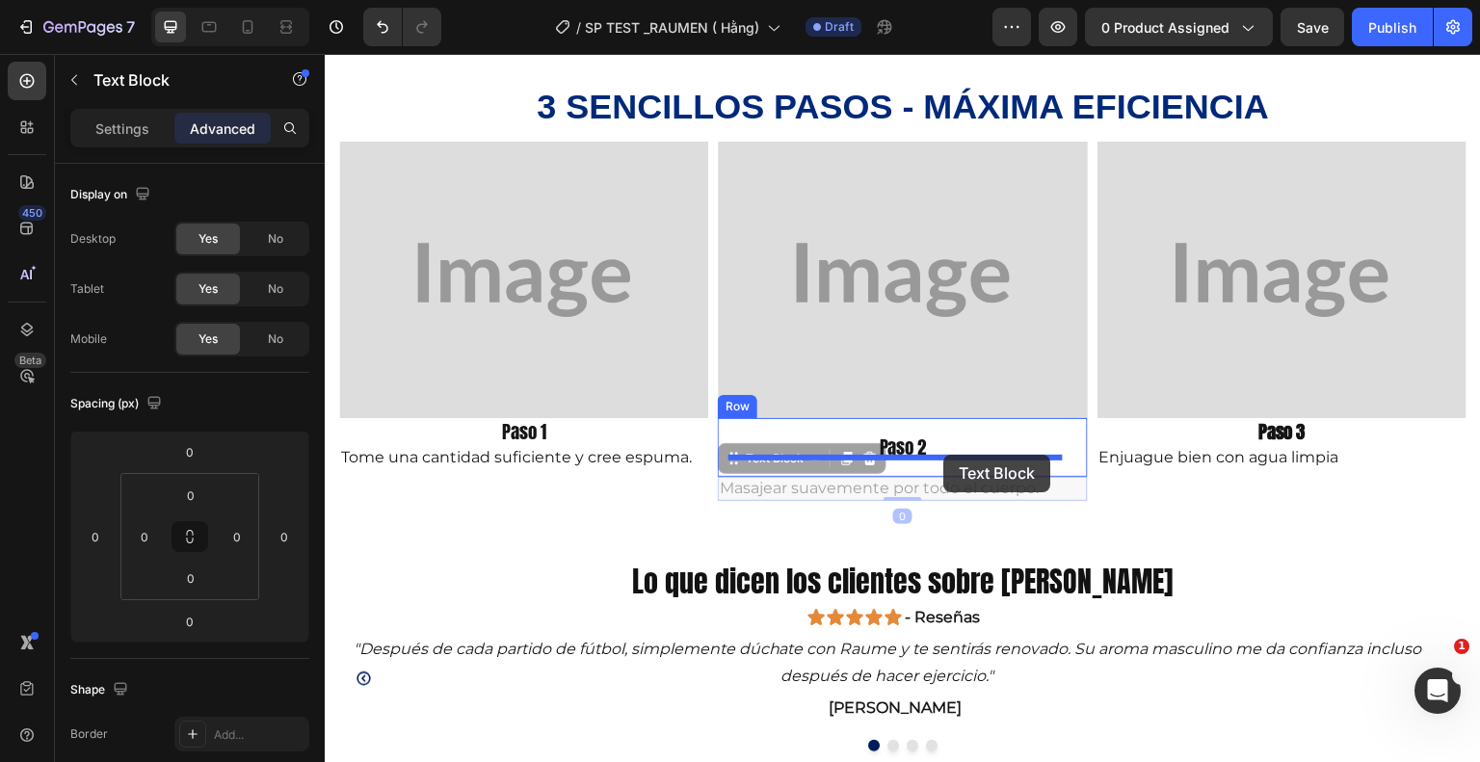
drag, startPoint x: 939, startPoint y: 488, endPoint x: 944, endPoint y: 455, distance: 33.1
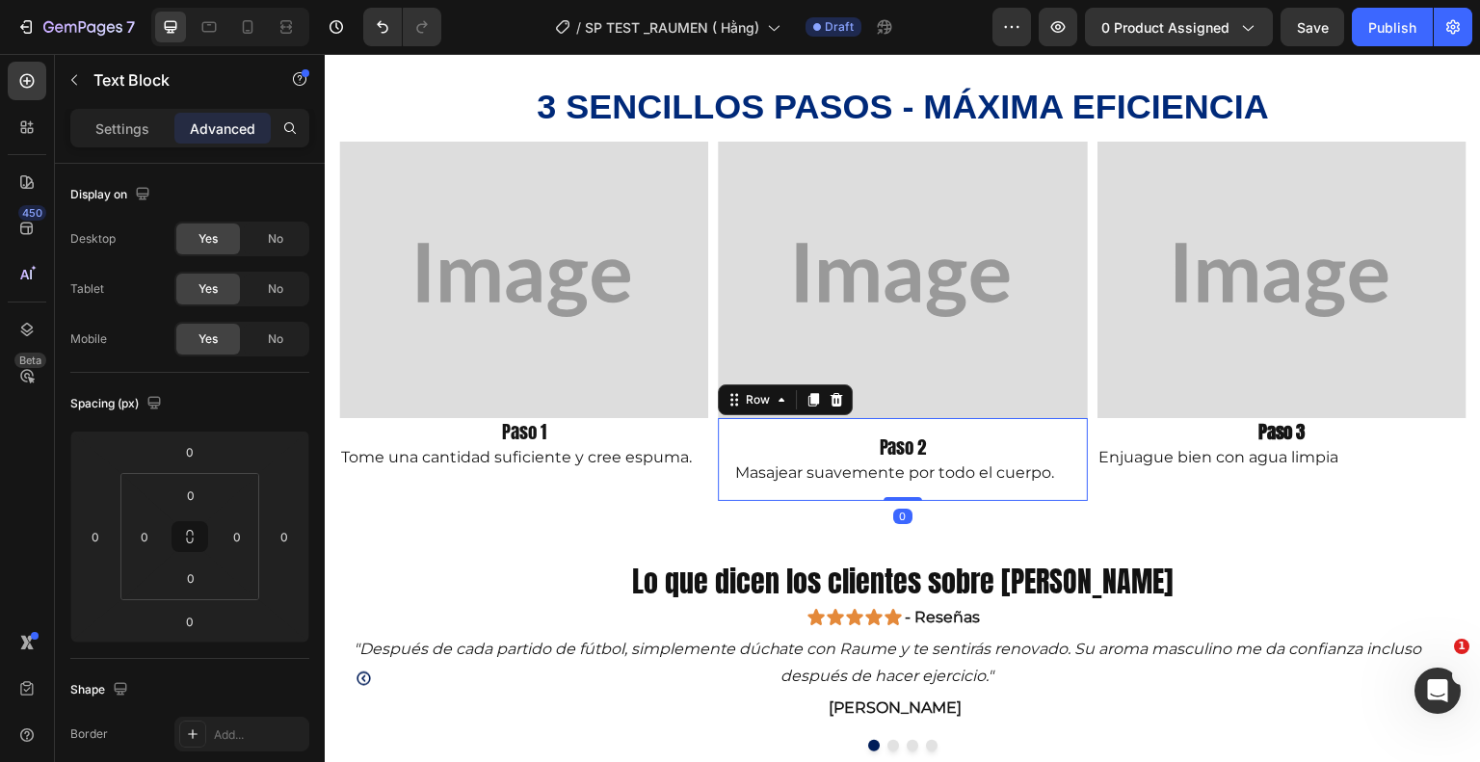
drag, startPoint x: 1071, startPoint y: 431, endPoint x: 331, endPoint y: 250, distance: 761.9
click at [1071, 431] on div "Paso 2 Text Block Masajear suavemente por todo el cuerpo. Text Block Row 0" at bounding box center [902, 459] width 369 height 83
click at [200, 492] on input "16" at bounding box center [191, 495] width 39 height 29
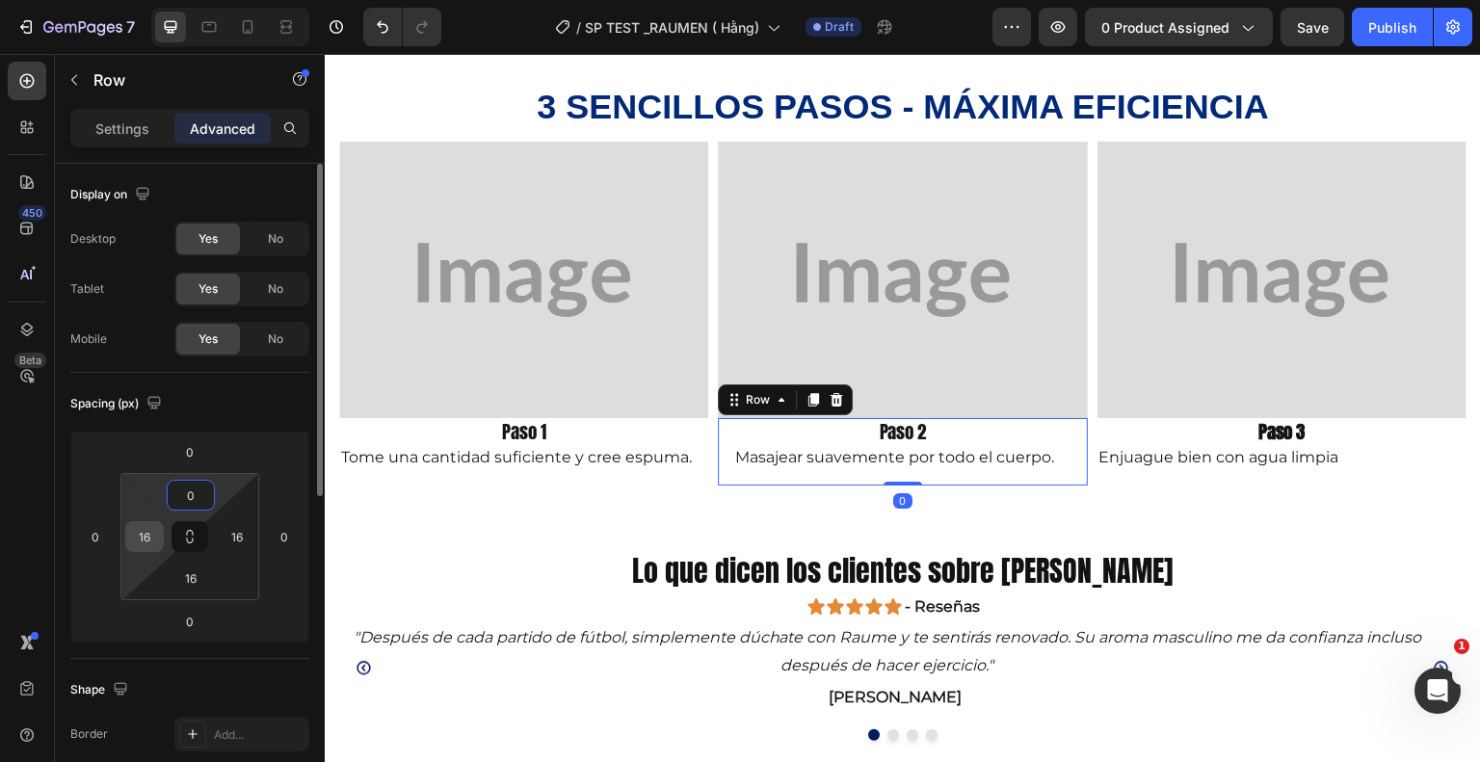
type input "0"
click at [152, 535] on input "16" at bounding box center [144, 536] width 29 height 29
type input "0"
click at [197, 583] on input "16" at bounding box center [191, 578] width 39 height 29
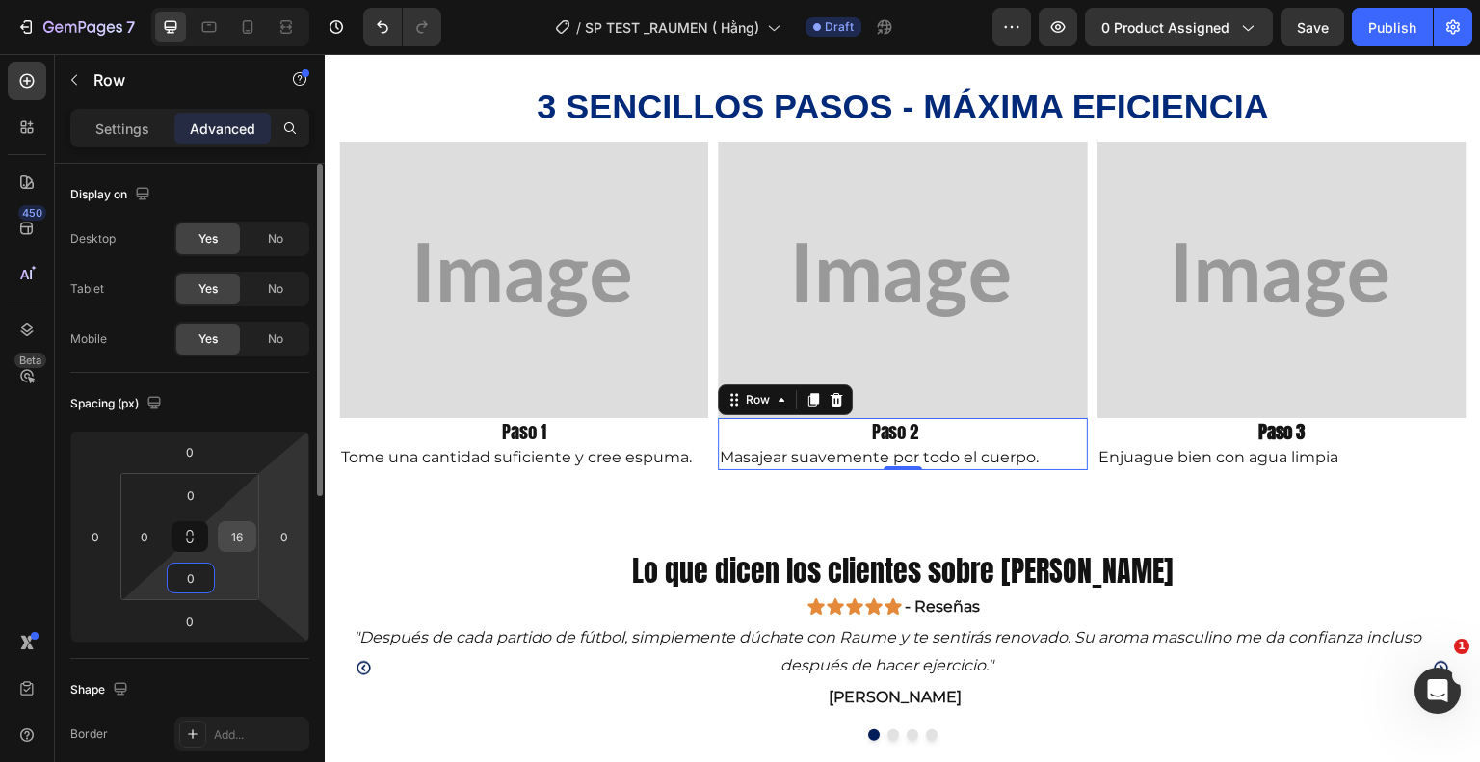
type input "0"
click at [242, 538] on input "16" at bounding box center [237, 536] width 29 height 29
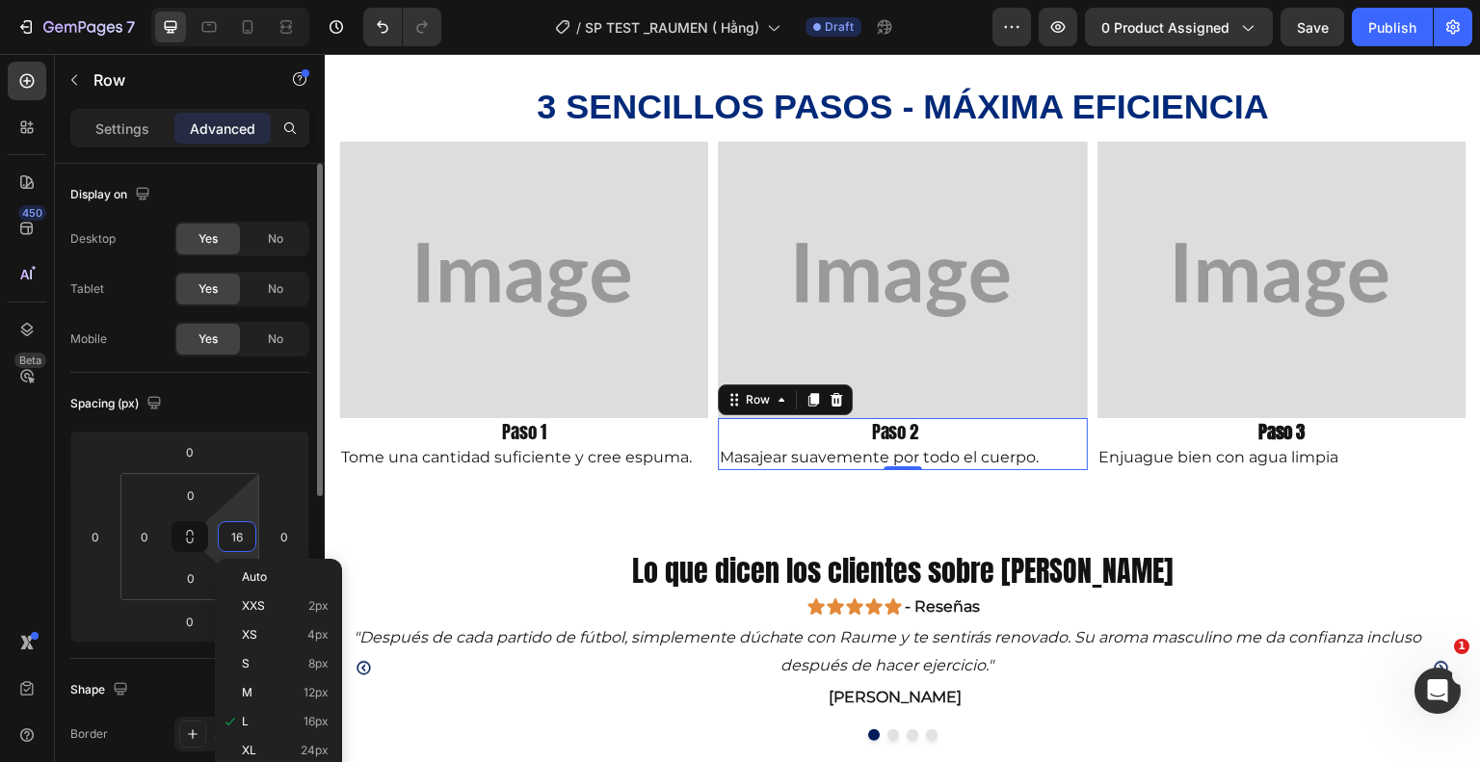
type input "0"
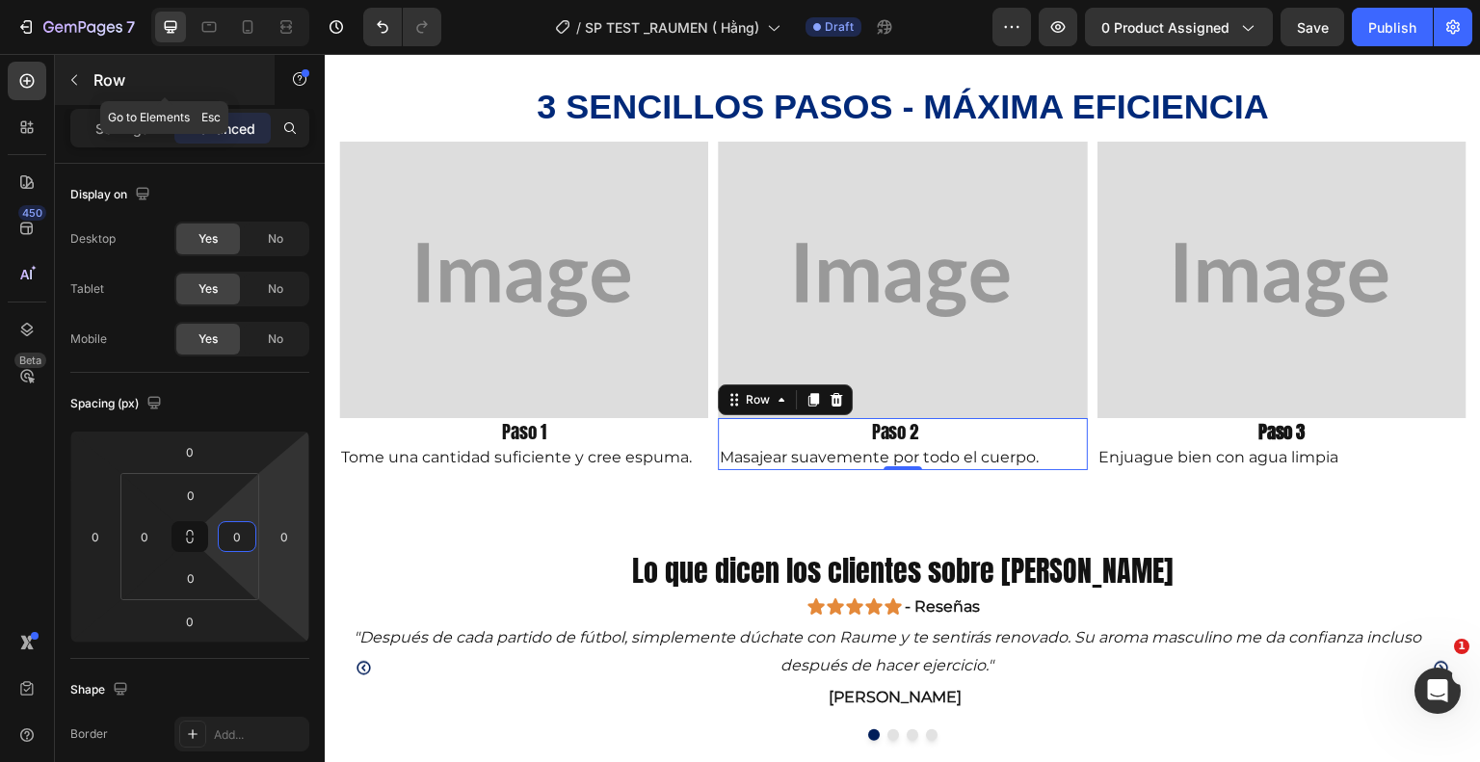
click at [75, 85] on icon "button" at bounding box center [73, 79] width 15 height 15
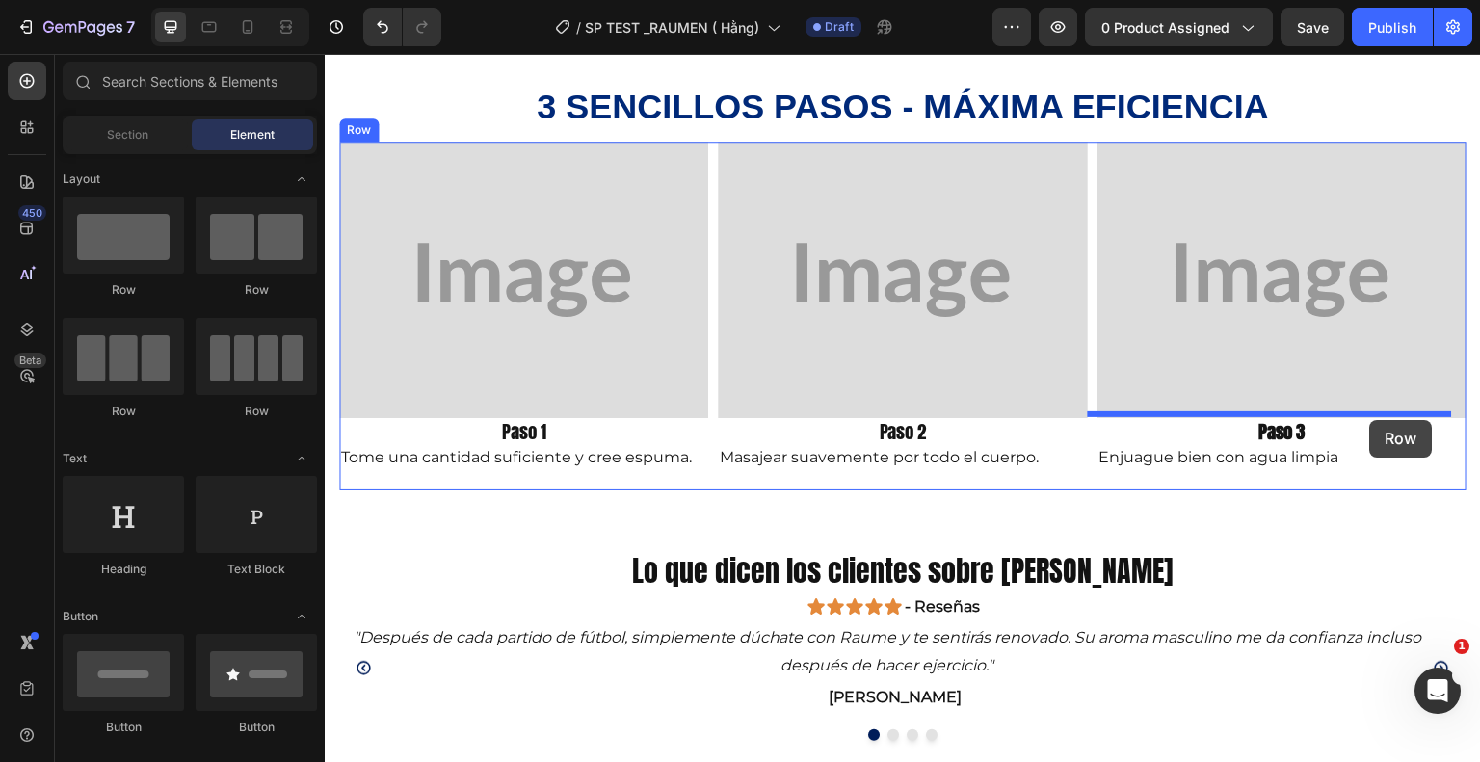
drag, startPoint x: 449, startPoint y: 306, endPoint x: 1369, endPoint y: 420, distance: 927.2
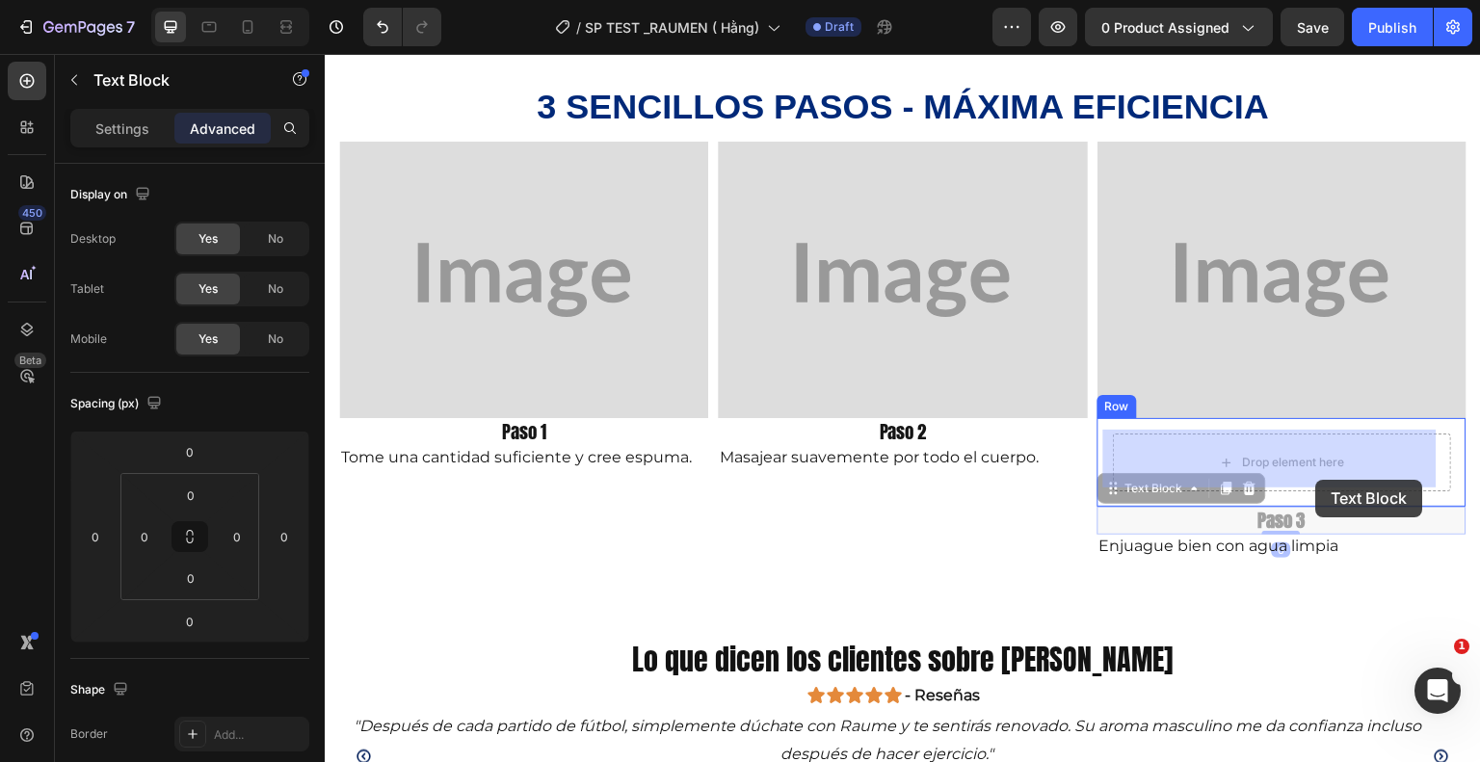
drag, startPoint x: 1322, startPoint y: 521, endPoint x: 1316, endPoint y: 480, distance: 41.8
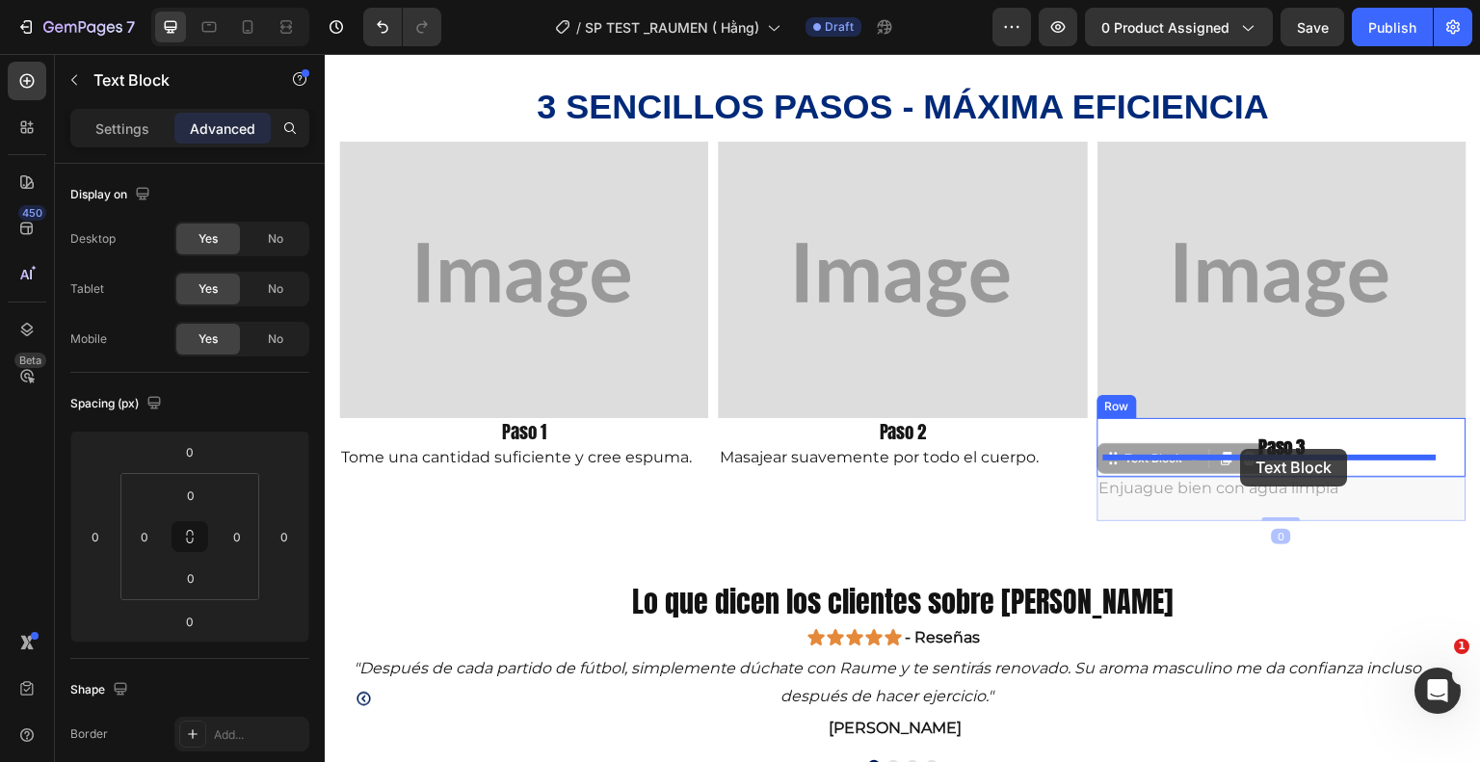
drag, startPoint x: 1324, startPoint y: 499, endPoint x: 1241, endPoint y: 449, distance: 96.8
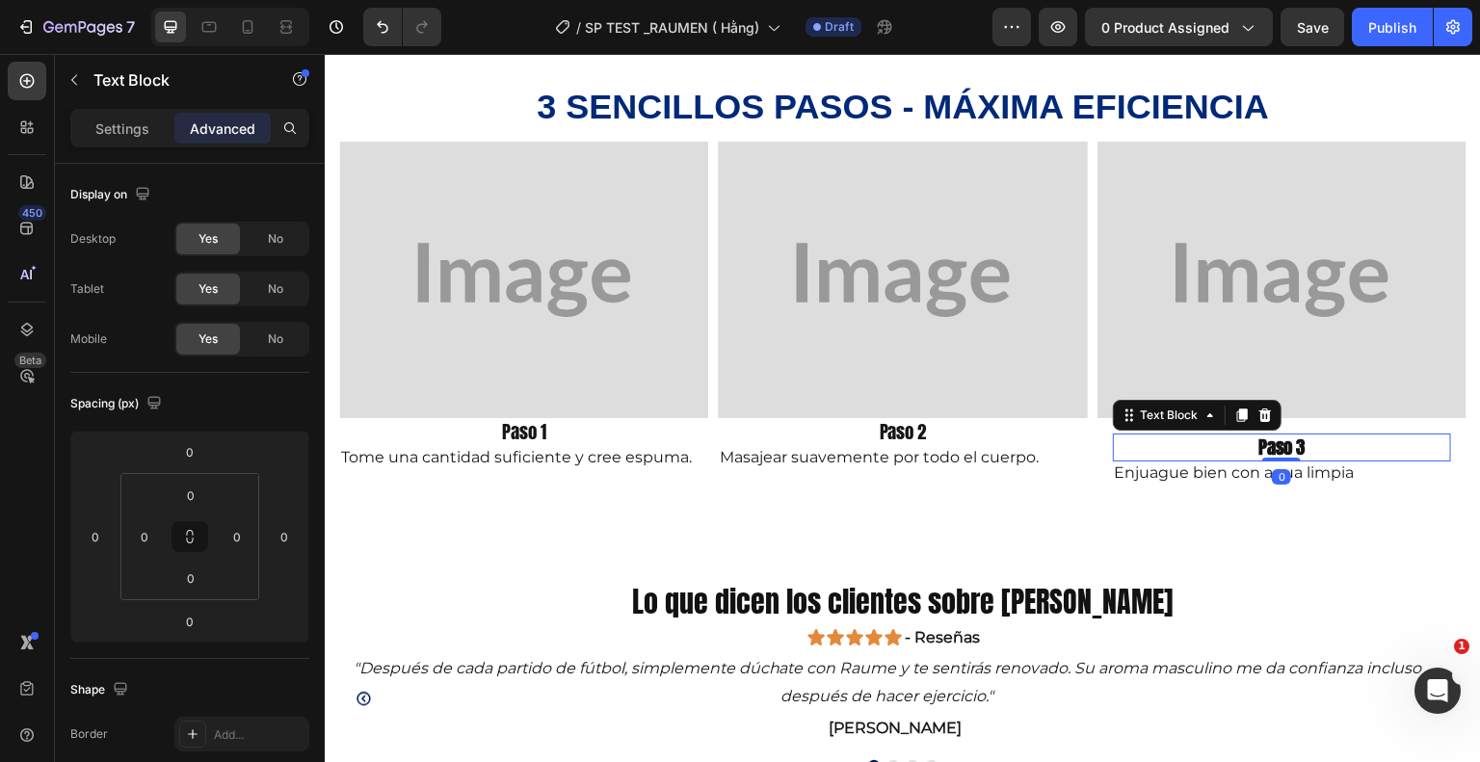
click at [1434, 434] on div "Paso 3" at bounding box center [1282, 448] width 338 height 28
click at [1444, 424] on div "Paso 3 Text Block 0 Enjuague bien con agua limpia Text Block Row" at bounding box center [1281, 469] width 369 height 102
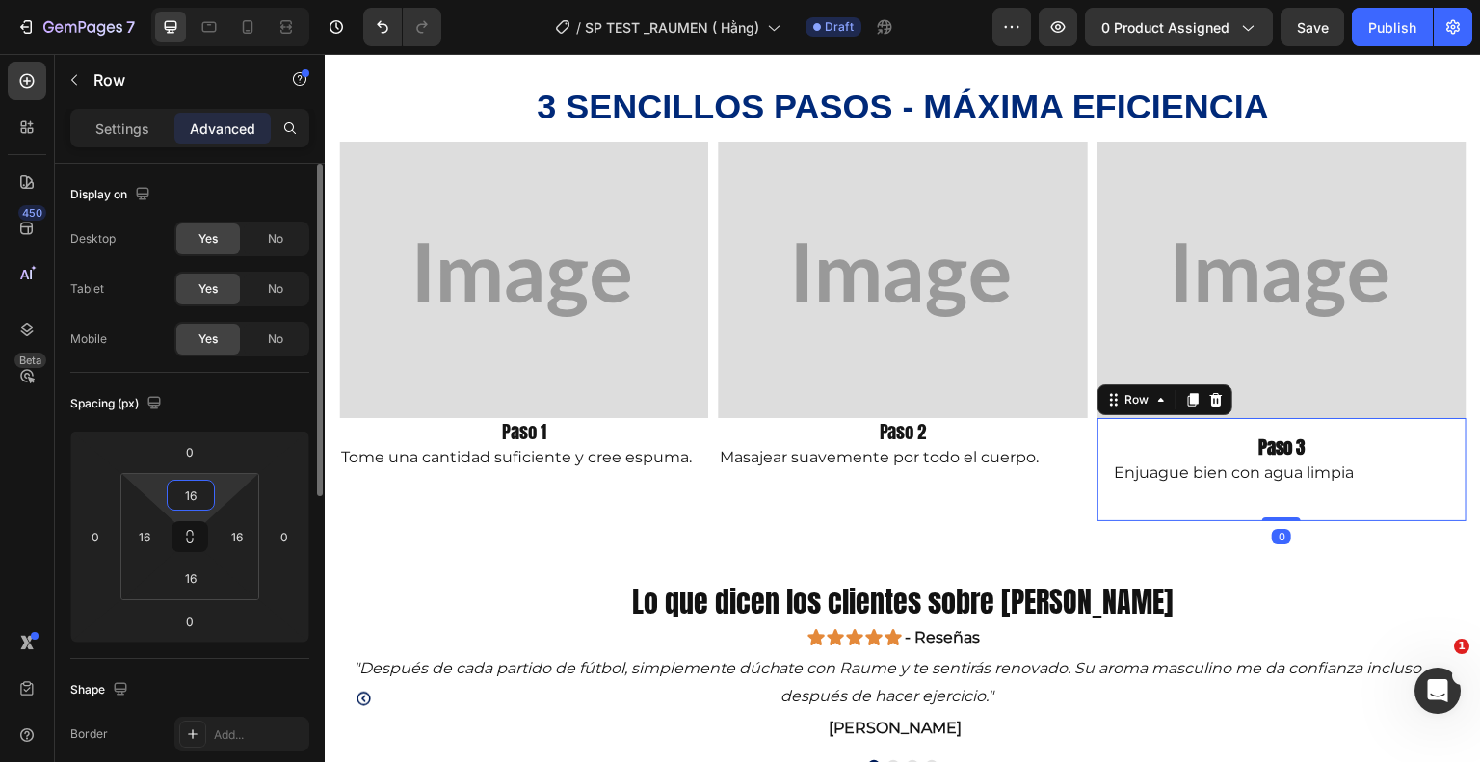
click at [199, 490] on input "16" at bounding box center [191, 495] width 39 height 29
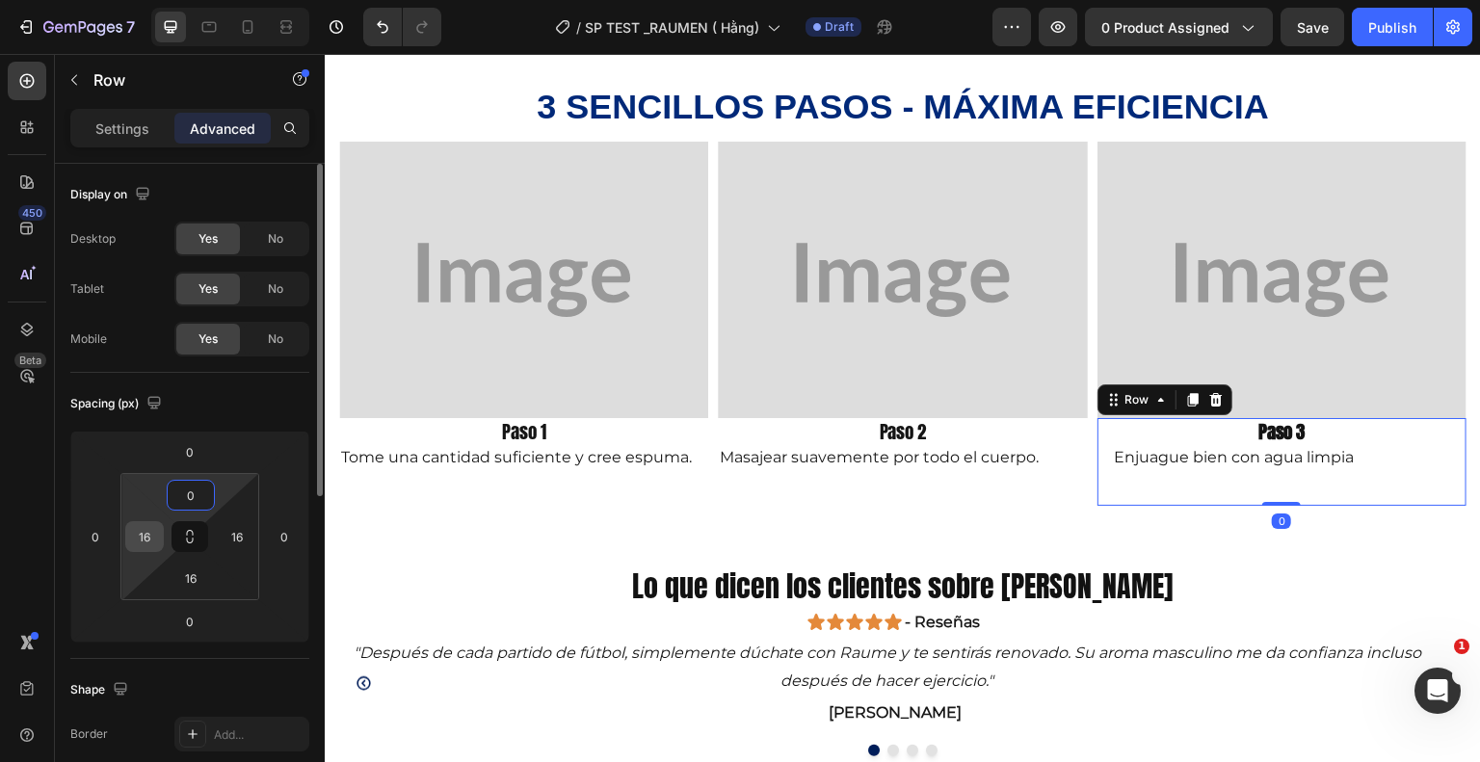
type input "0"
click at [144, 539] on input "16" at bounding box center [144, 536] width 29 height 29
type input "0"
click at [183, 585] on input "16" at bounding box center [191, 578] width 39 height 29
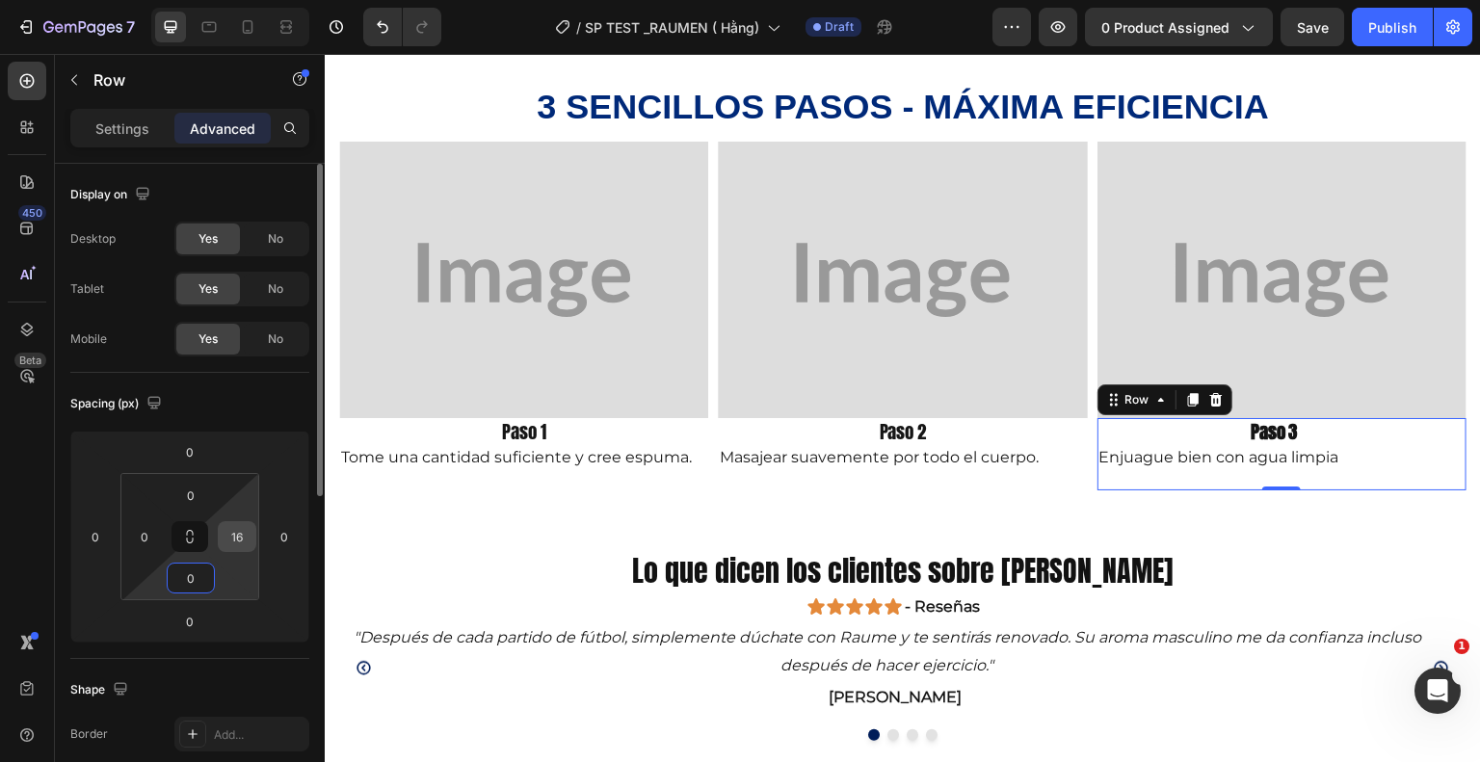
type input "0"
click at [240, 538] on input "16" at bounding box center [237, 536] width 29 height 29
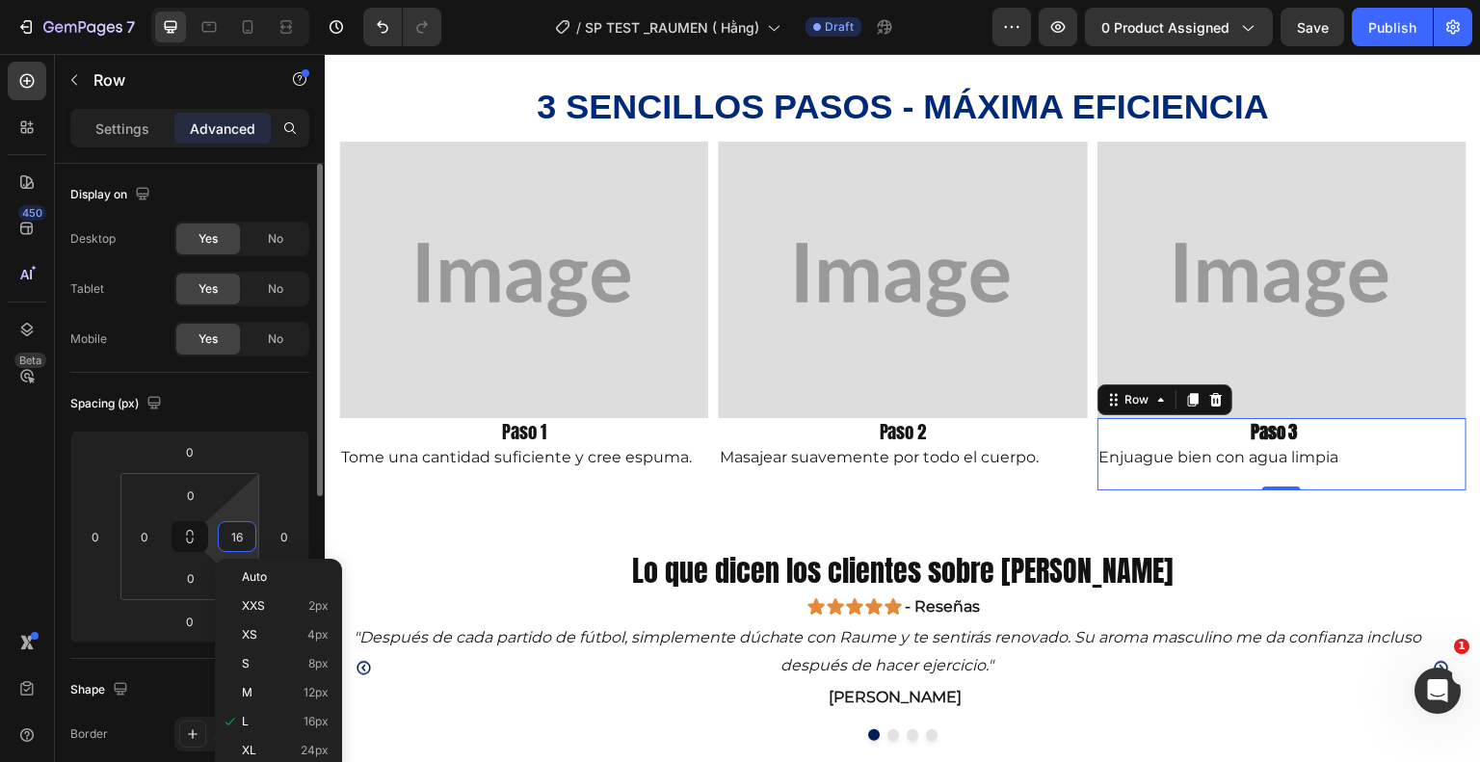
type input "0"
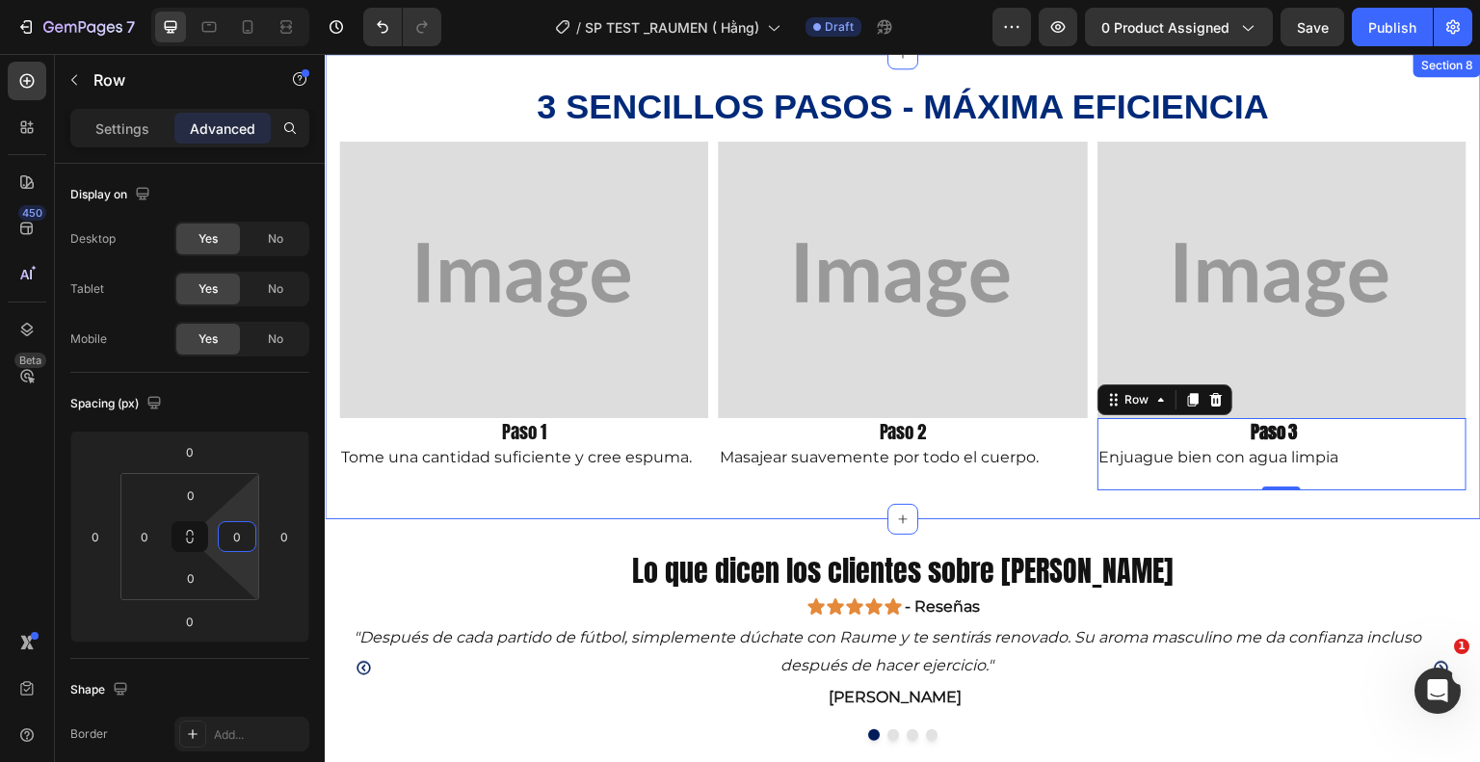
click at [920, 508] on div "3 sencillos pasos - máxima eficiencia Heading Image Paso 1 Text Block Tome una …" at bounding box center [903, 286] width 1156 height 465
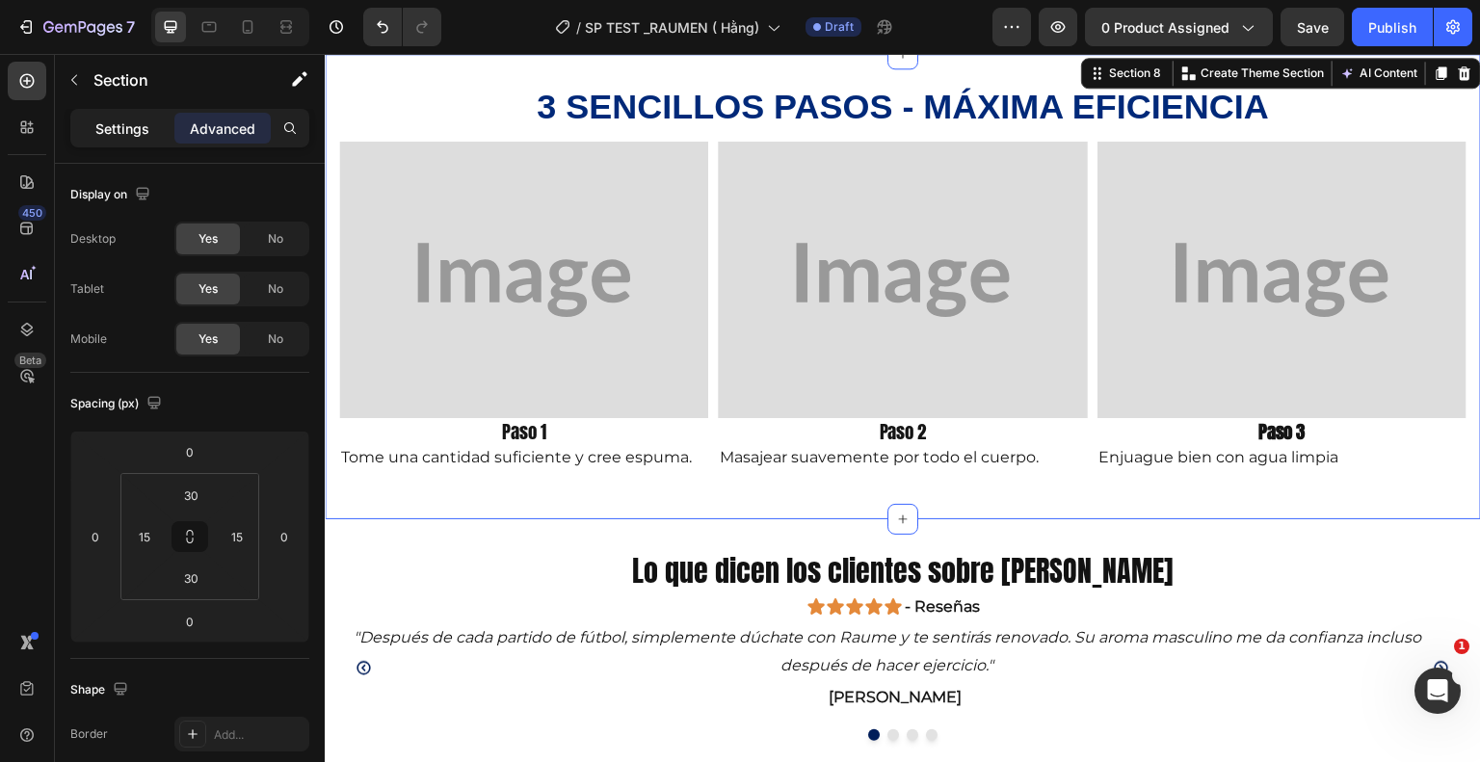
click at [93, 118] on div "Settings" at bounding box center [122, 128] width 96 height 31
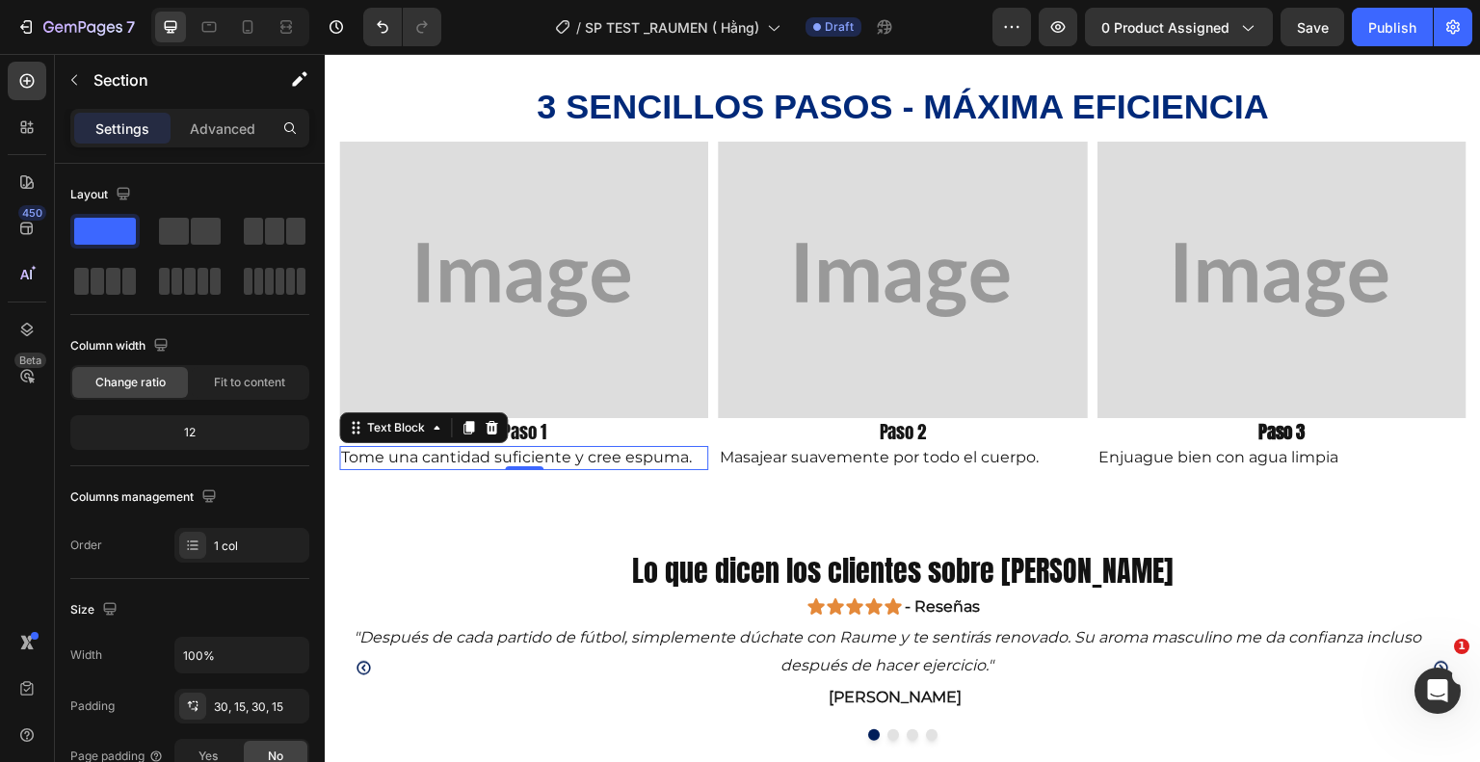
click at [463, 461] on p "Tome una cantidad suficiente y cree espuma." at bounding box center [523, 458] width 365 height 20
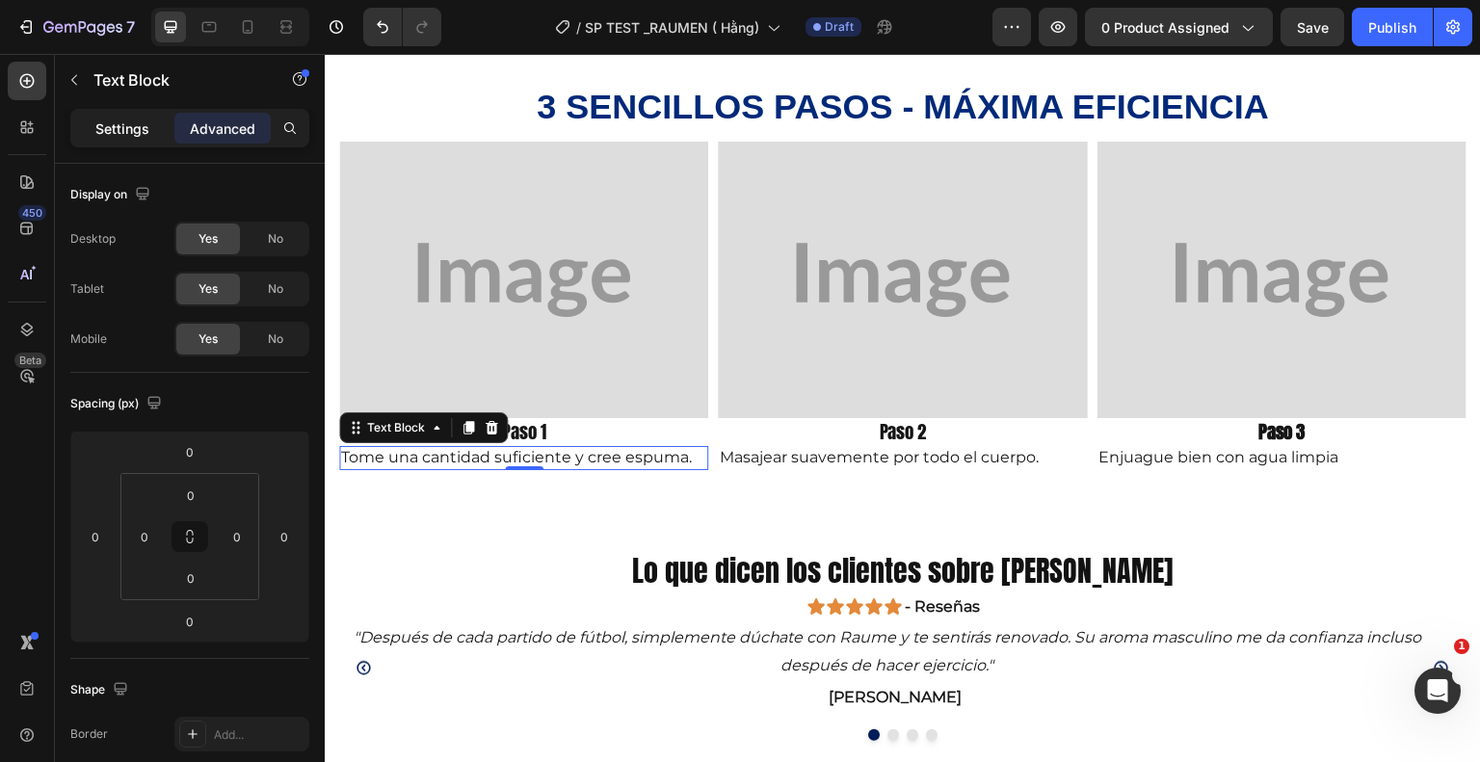
click at [136, 122] on p "Settings" at bounding box center [122, 129] width 54 height 20
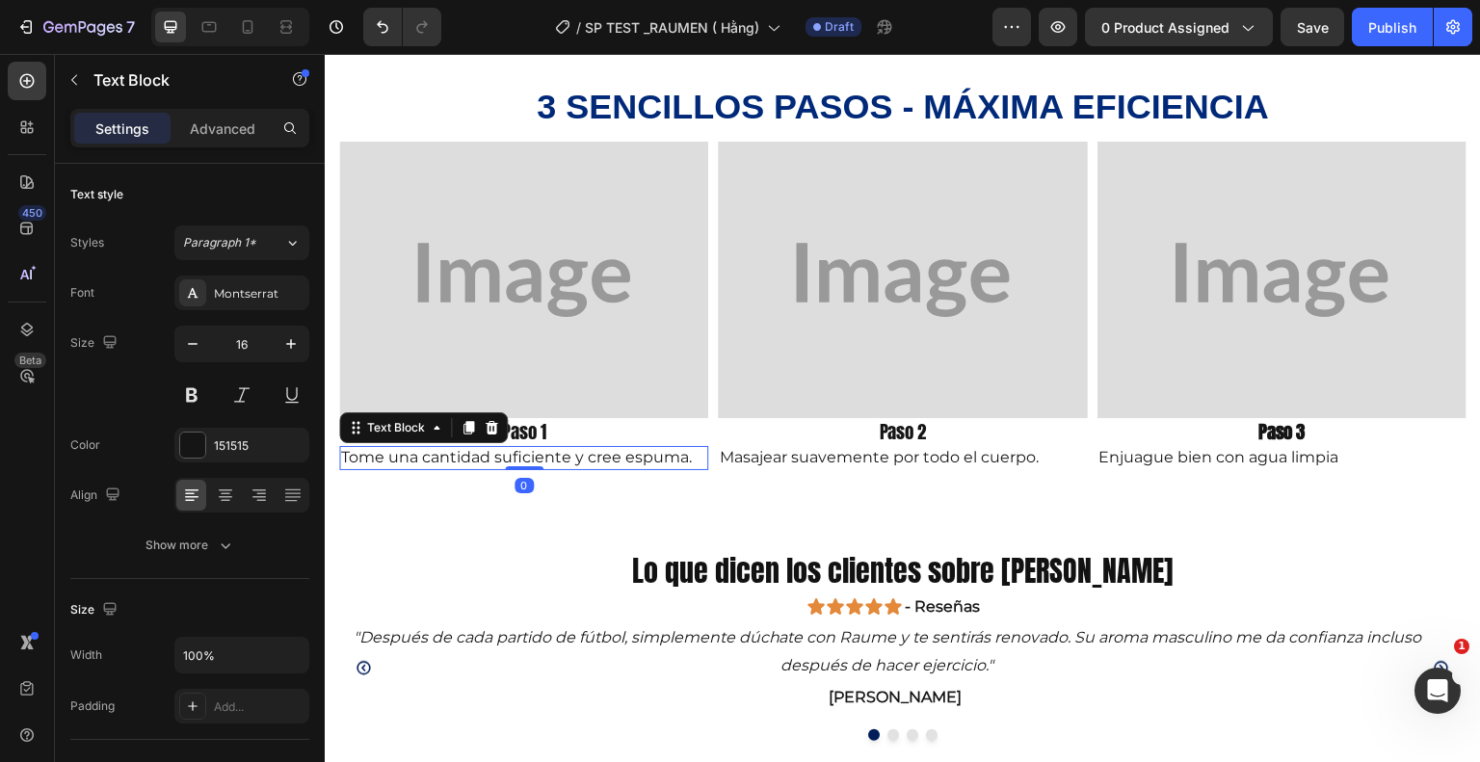
click at [136, 122] on p "Settings" at bounding box center [122, 129] width 54 height 20
click at [220, 497] on icon at bounding box center [225, 495] width 19 height 19
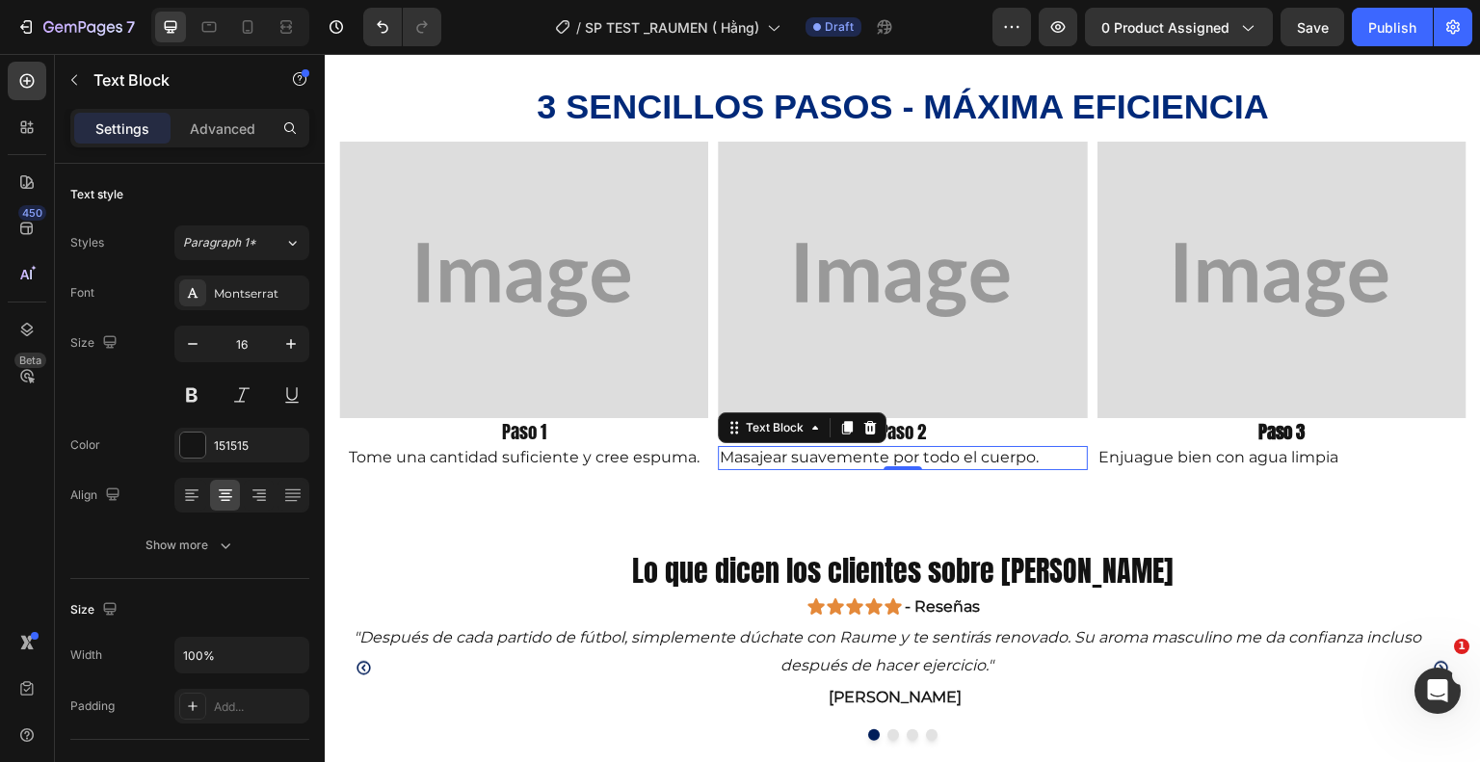
click at [954, 459] on p "Masajear suavemente por todo el cuerpo." at bounding box center [902, 458] width 365 height 20
click at [220, 499] on icon at bounding box center [225, 495] width 19 height 19
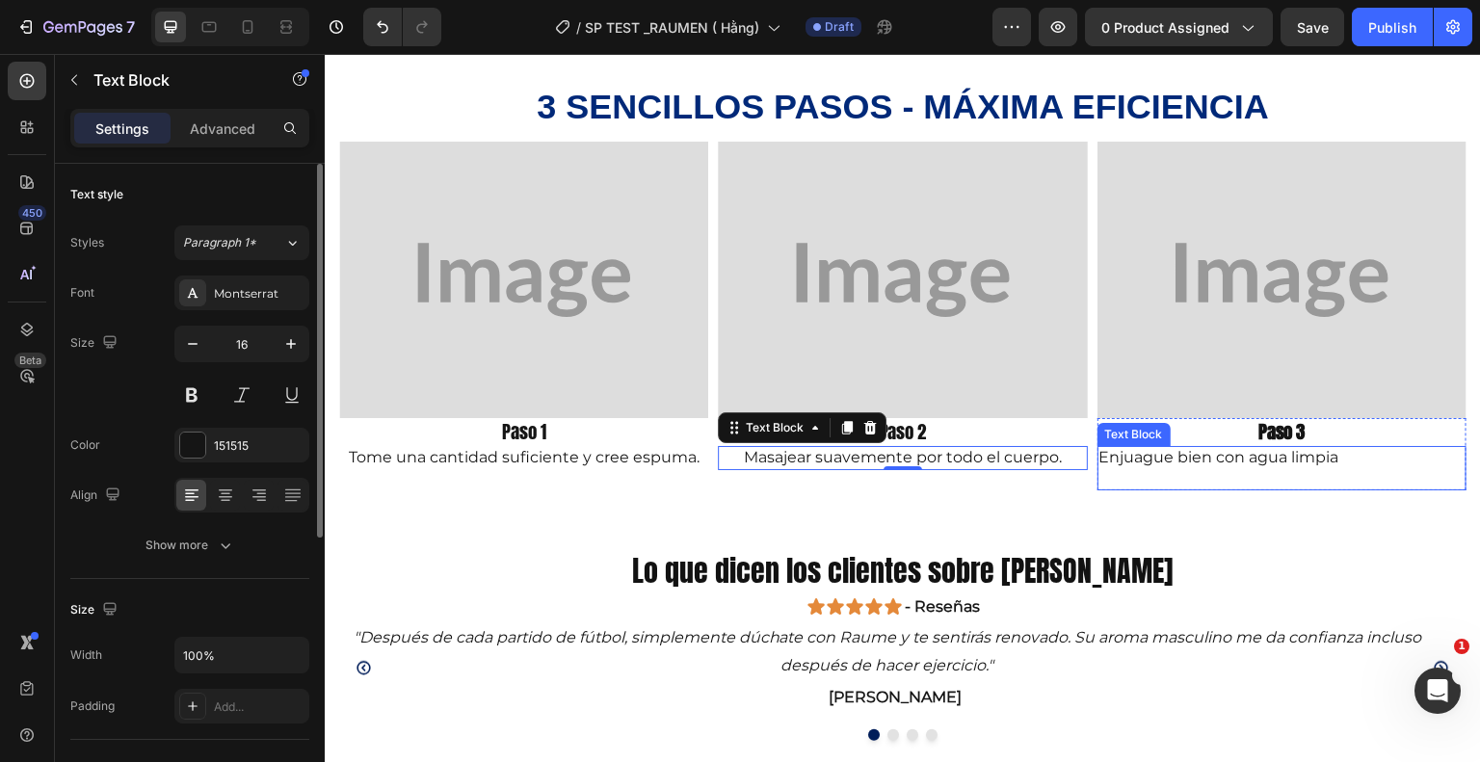
click at [1167, 460] on p "Enjuague bien con agua limpia" at bounding box center [1281, 458] width 365 height 20
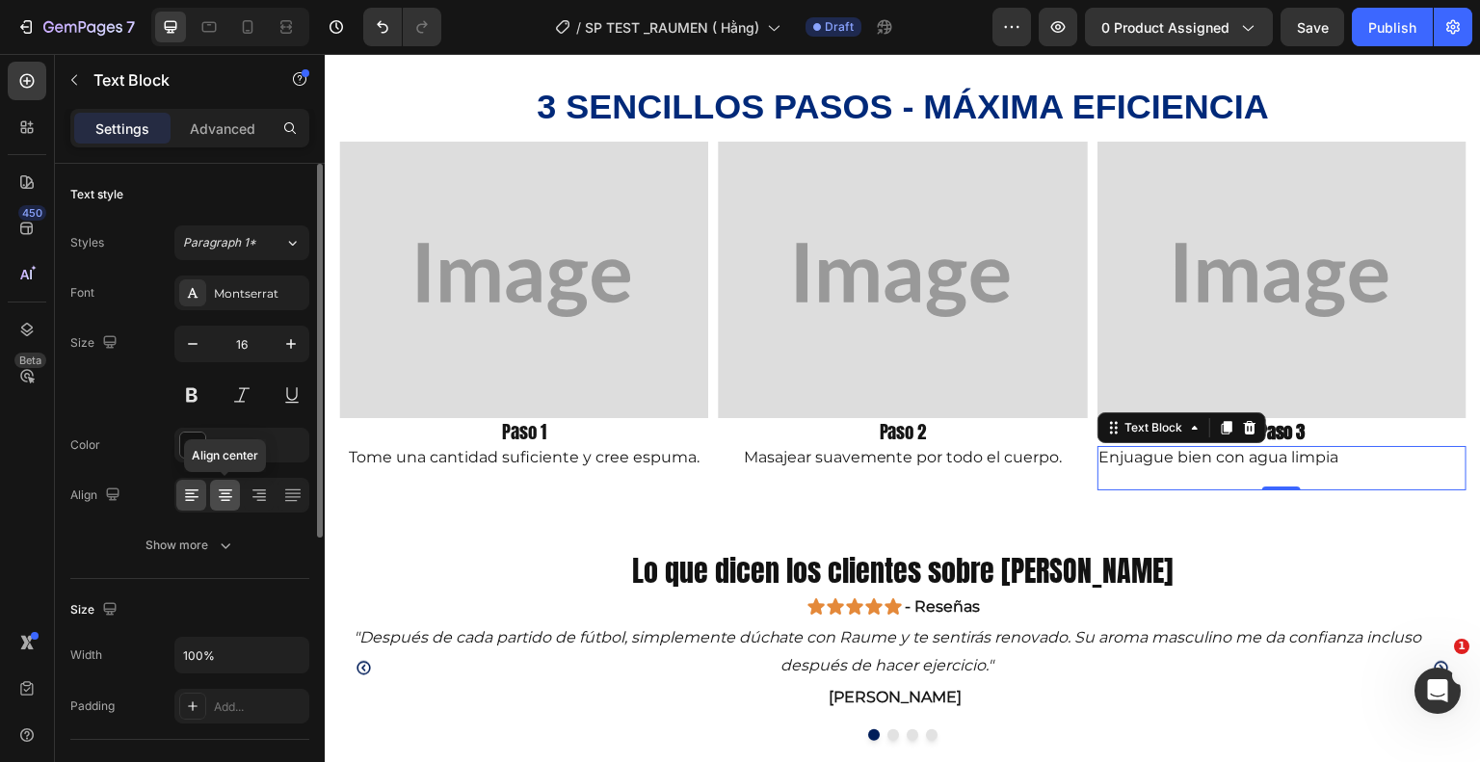
click at [218, 499] on icon at bounding box center [225, 495] width 19 height 19
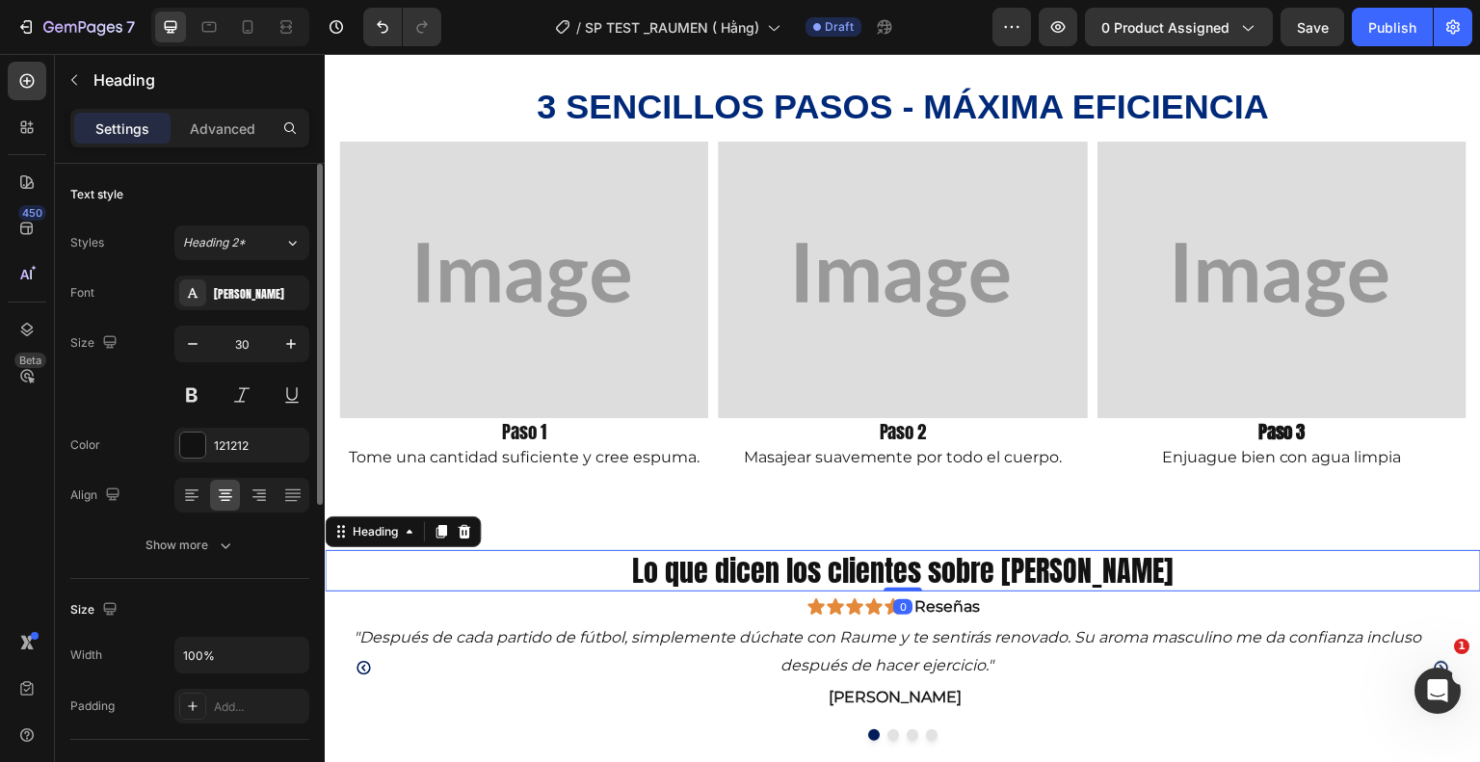
click at [643, 579] on h2 "Lo que dicen los clientes sobre [PERSON_NAME]" at bounding box center [903, 570] width 1156 height 41
click at [216, 541] on icon "button" at bounding box center [225, 545] width 19 height 19
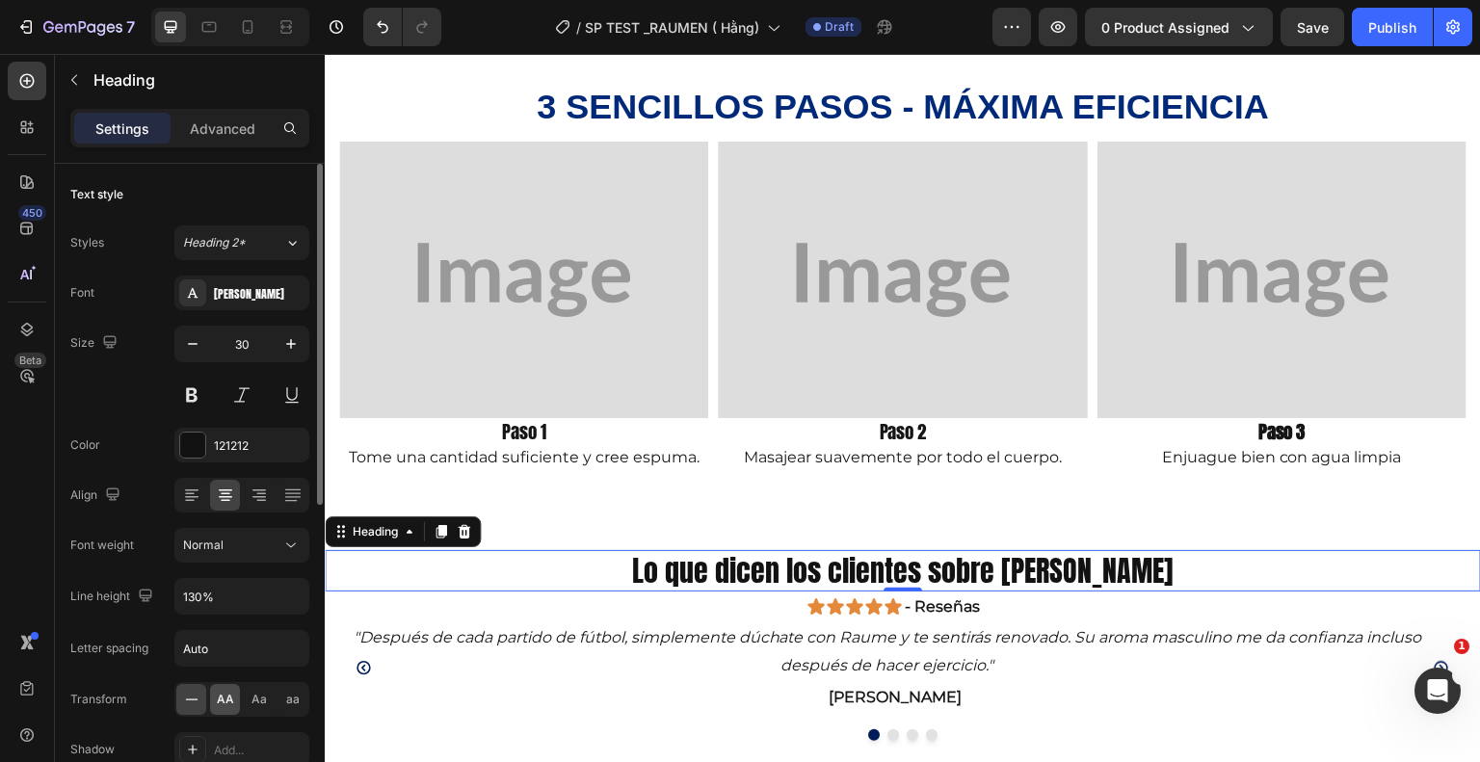
click at [233, 702] on div "AA" at bounding box center [225, 699] width 30 height 31
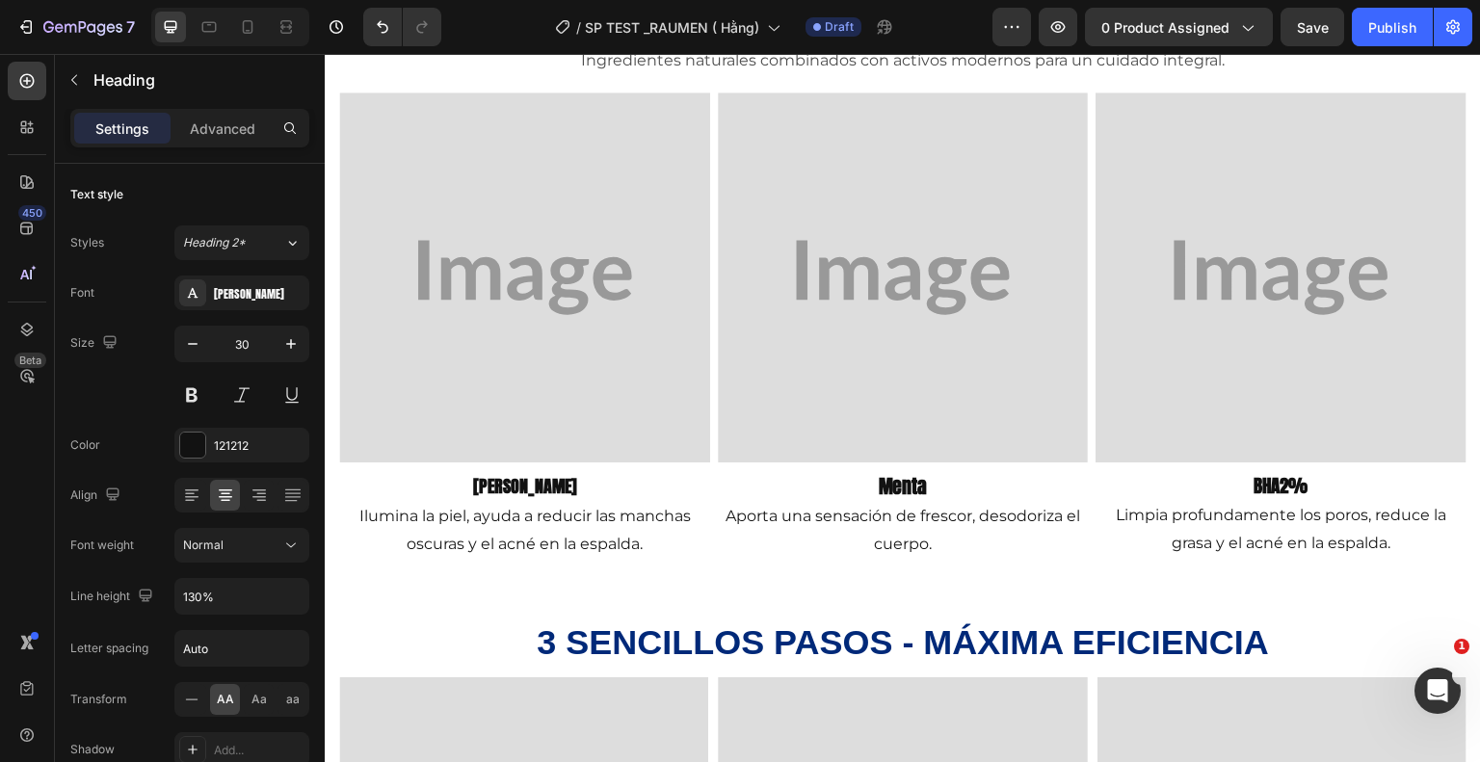
scroll to position [1692, 0]
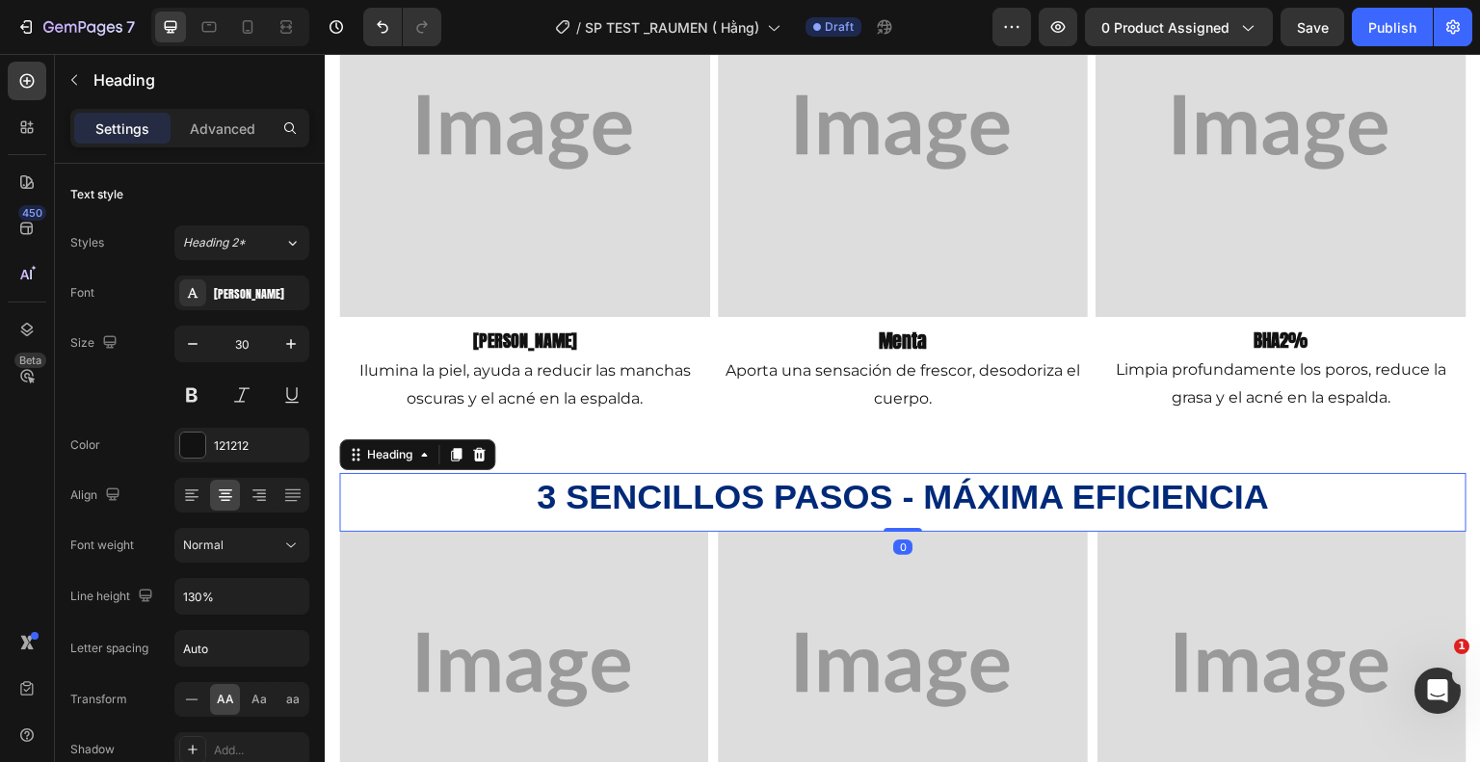
click at [1290, 489] on h2 "3 sencillos pasos - máxima eficiencia" at bounding box center [902, 497] width 1127 height 49
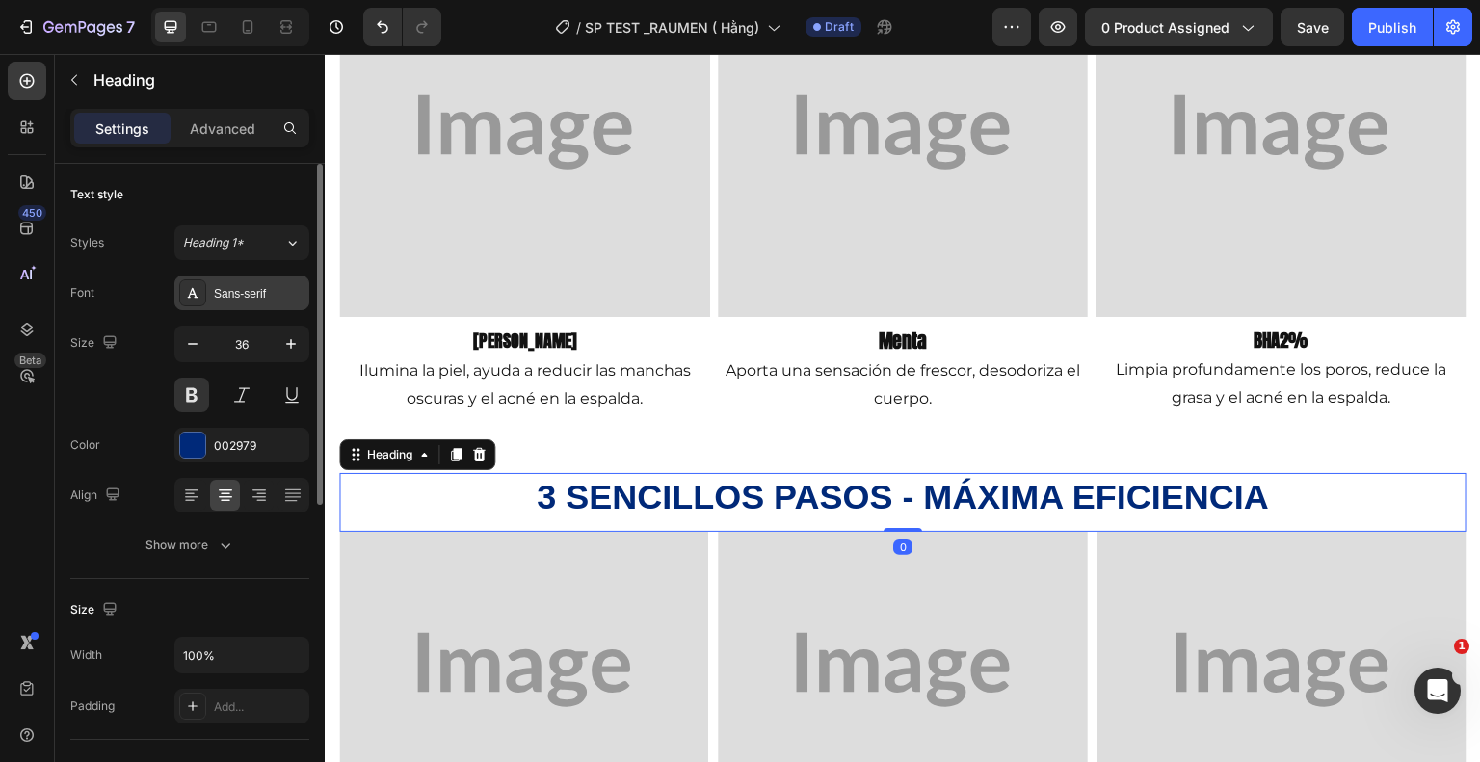
click at [266, 287] on div "Sans-serif" at bounding box center [259, 293] width 91 height 17
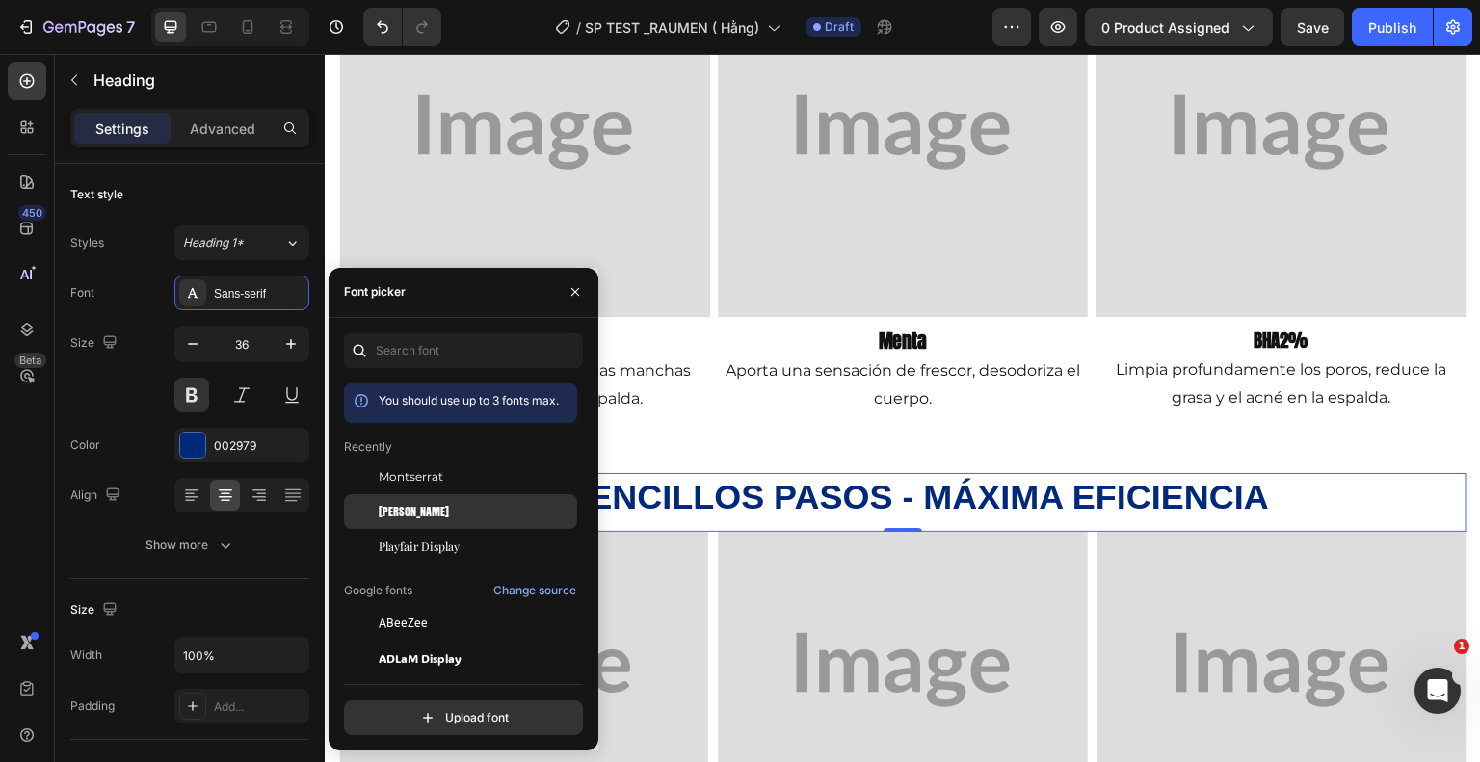
click at [430, 515] on div "Anton" at bounding box center [476, 511] width 195 height 17
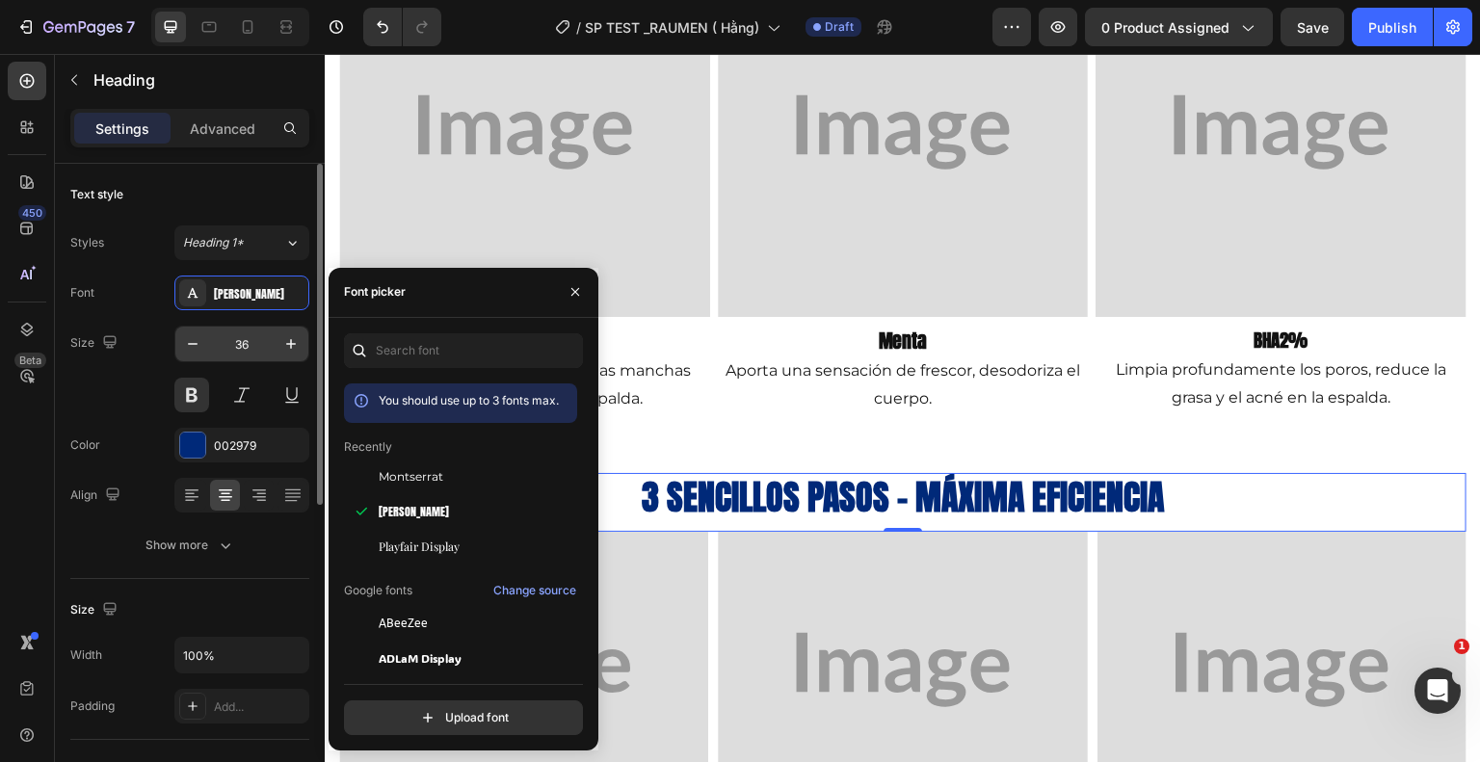
click at [253, 346] on input "36" at bounding box center [242, 344] width 64 height 35
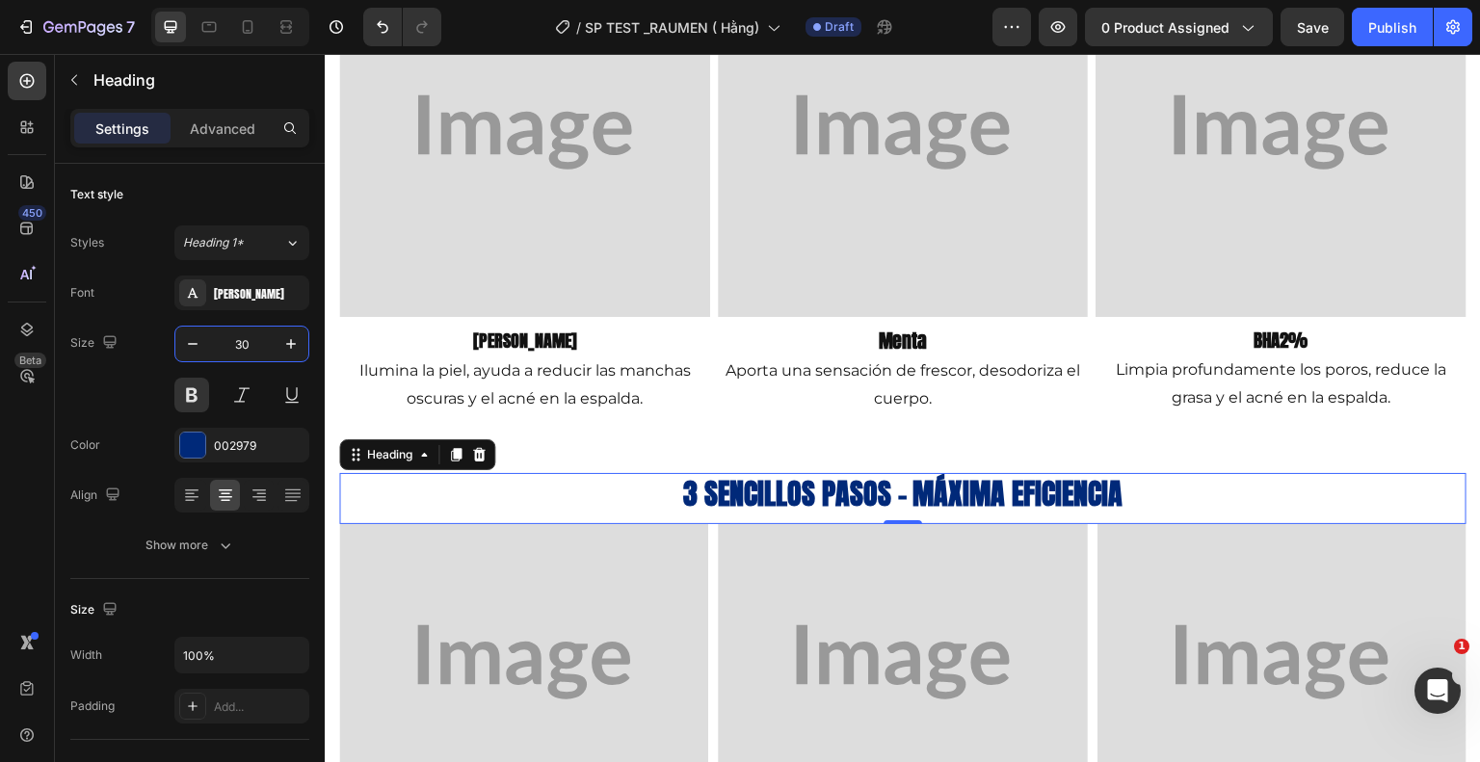
type input "30"
click at [1155, 496] on h2 "3 sencillos pasos - máxima eficiencia" at bounding box center [902, 493] width 1127 height 41
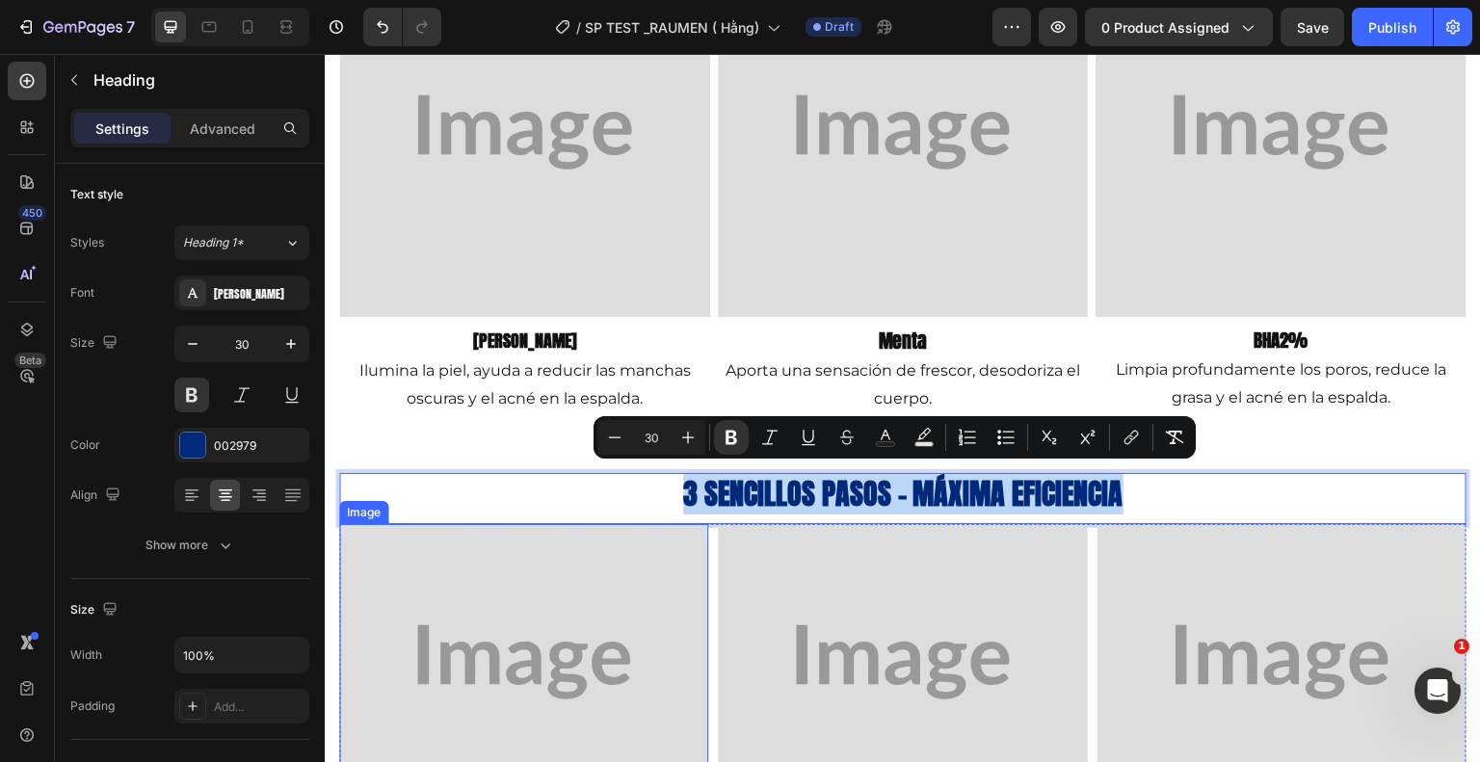
drag, startPoint x: 1134, startPoint y: 490, endPoint x: 659, endPoint y: 533, distance: 476.9
click at [659, 533] on div "3 sencillos pasos - máxima eficiencia Heading 0 Image Paso 1 Text Block Tome un…" at bounding box center [902, 673] width 1127 height 400
click at [1256, 502] on p "3 sencillos pasos - máxima eficiencia" at bounding box center [903, 494] width 1124 height 38
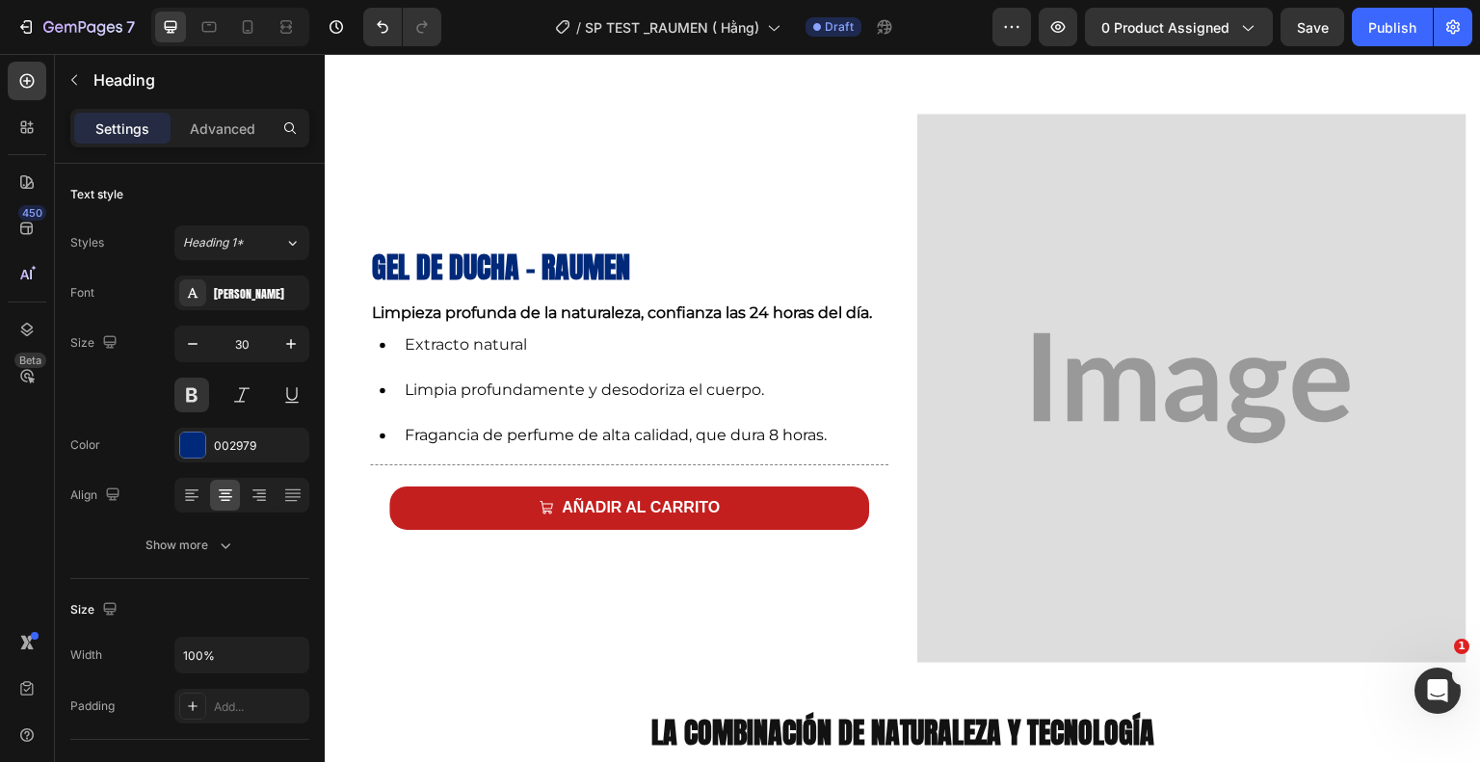
scroll to position [835, 0]
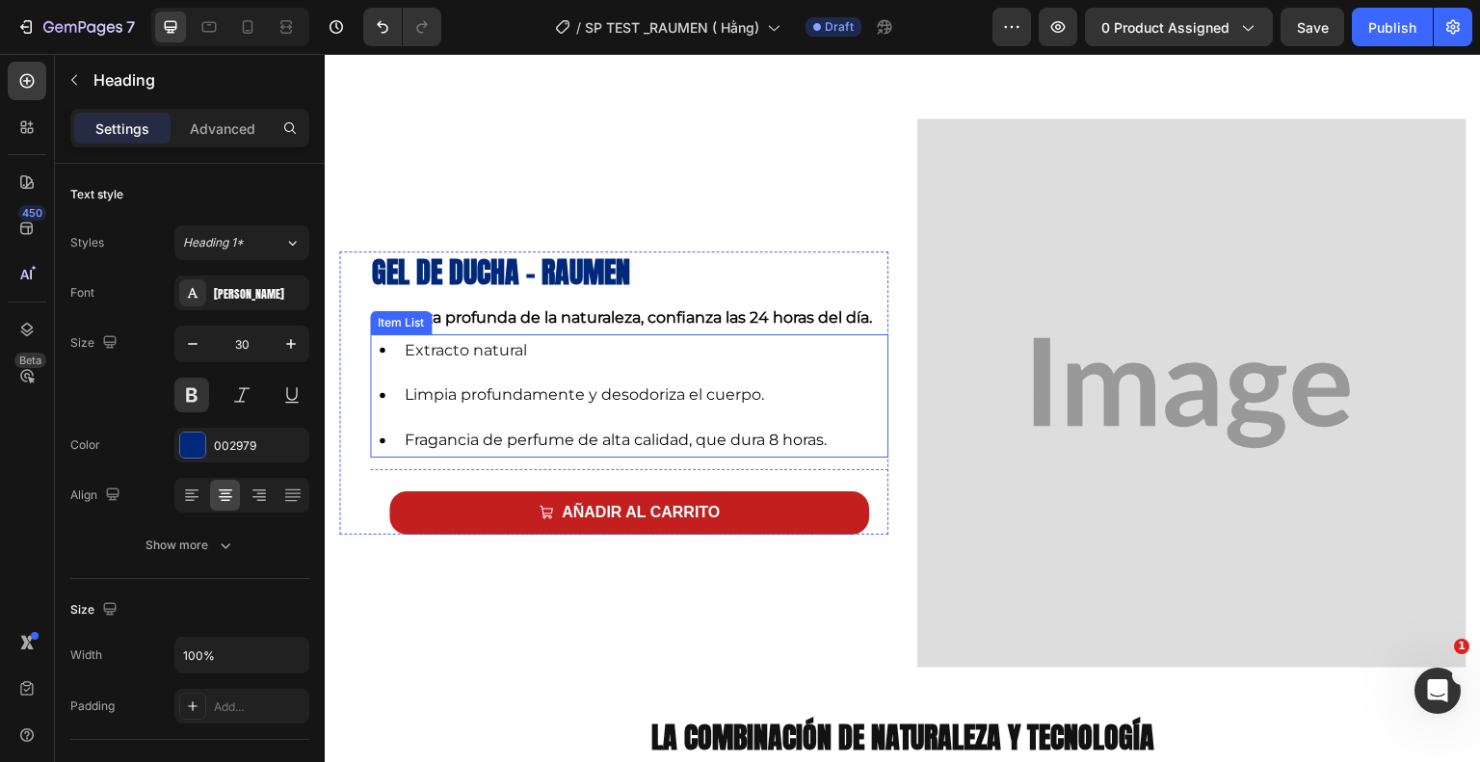
click at [551, 347] on p "Extracto natural" at bounding box center [616, 351] width 422 height 28
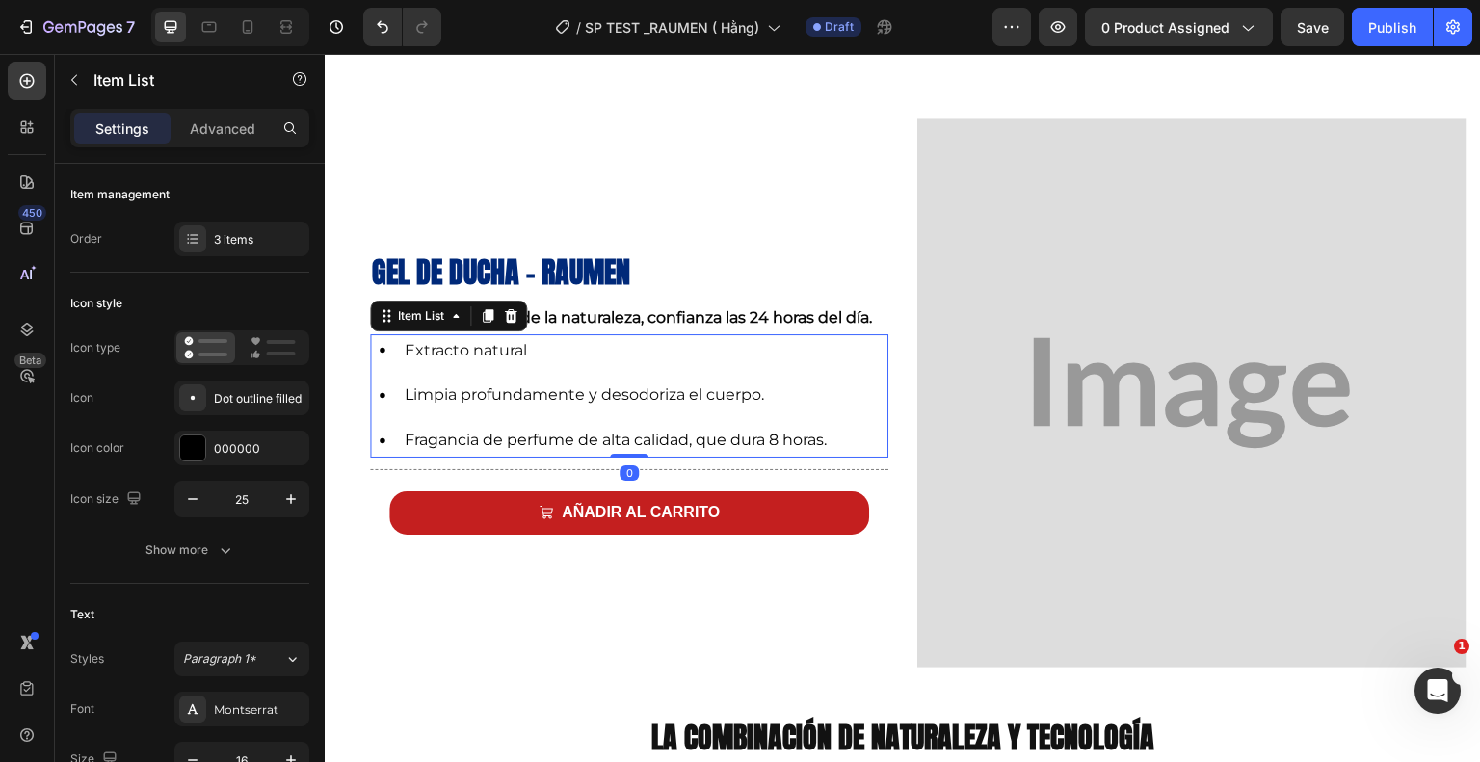
click at [574, 385] on span "Limpia profundamente y desodoriza el cuerpo." at bounding box center [584, 394] width 359 height 18
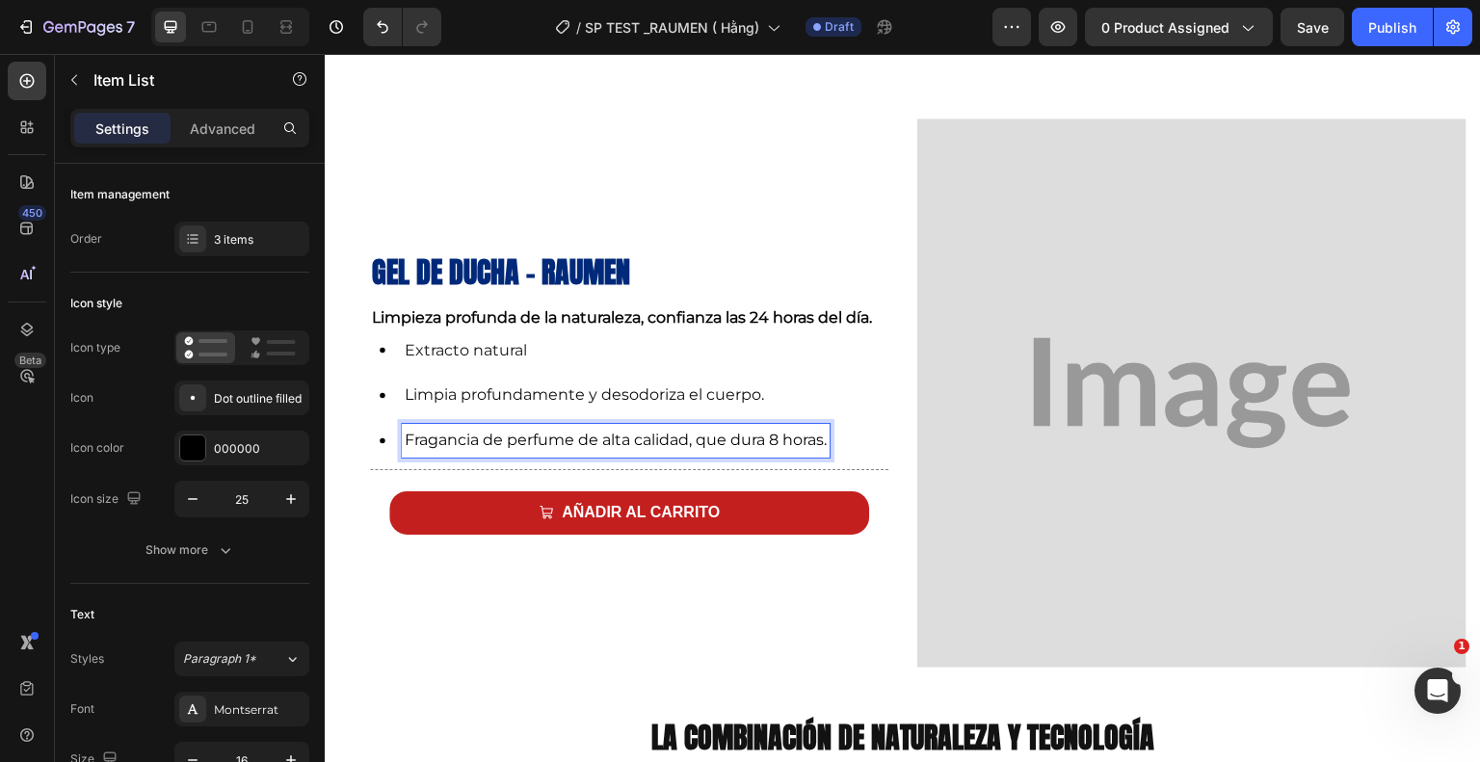
click at [607, 433] on span "Fragancia de perfume de alta calidad, que dura 8 horas." at bounding box center [616, 440] width 422 height 18
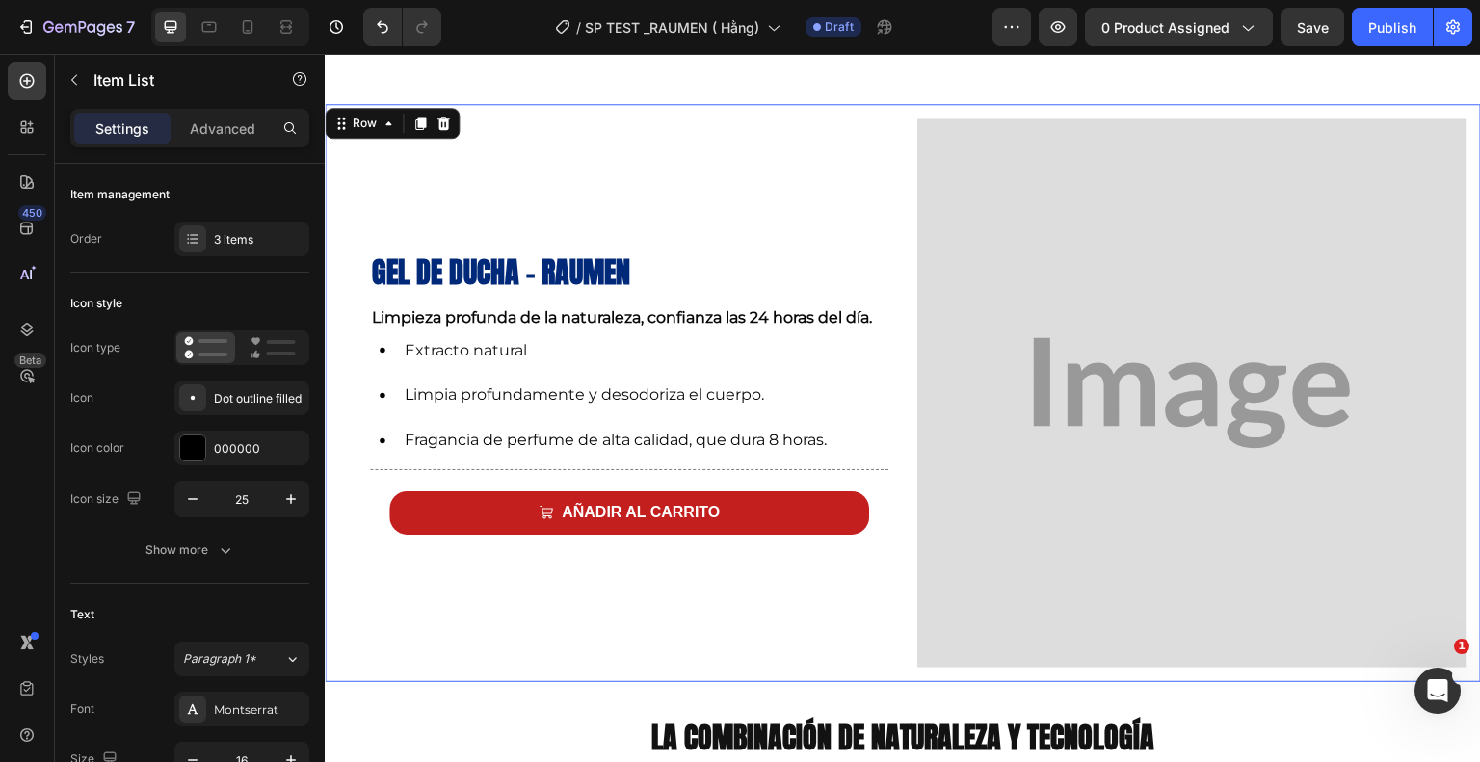
click at [696, 631] on div "Gel de ducha - Raumen Heading Limpieza profunda de la naturaleza, confianza las…" at bounding box center [613, 393] width 549 height 549
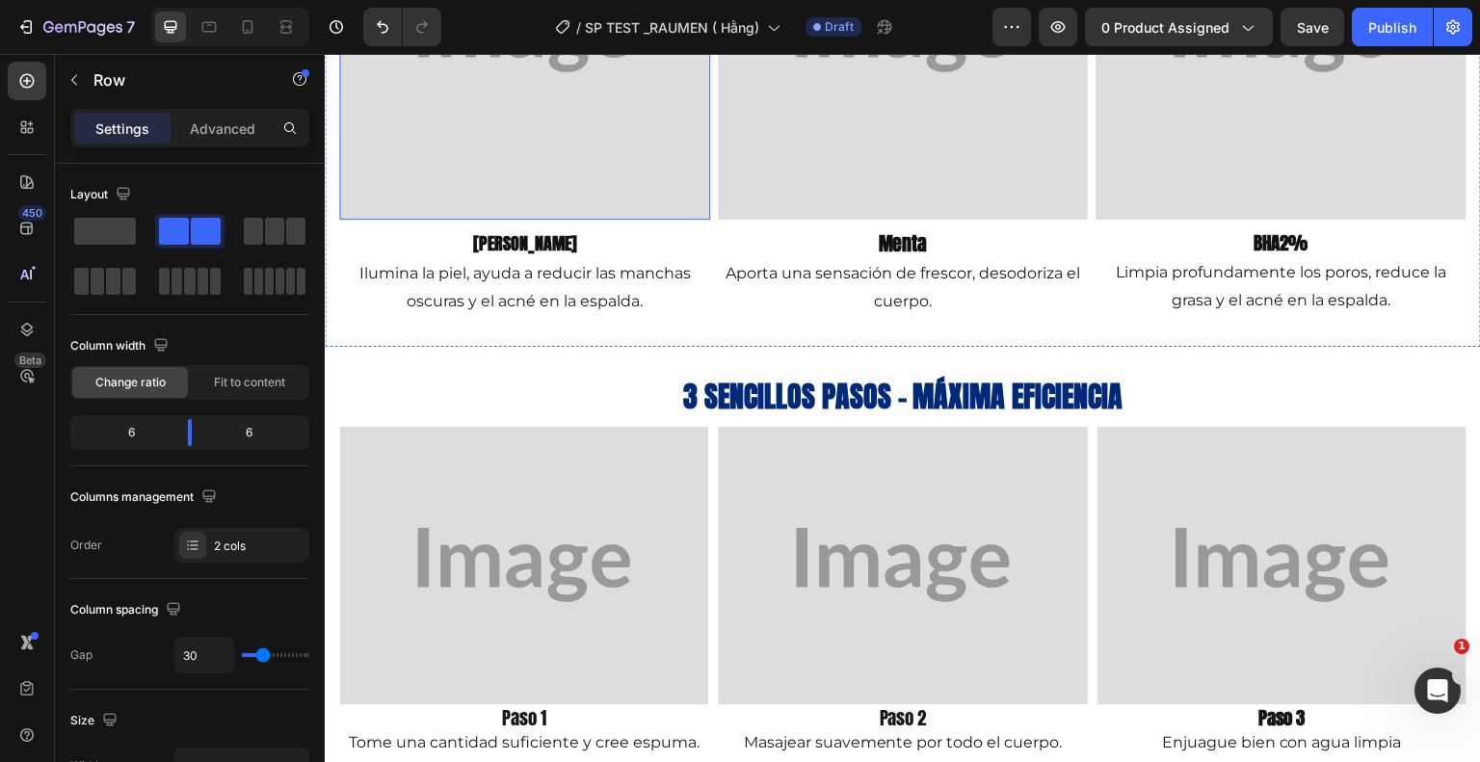
scroll to position [1799, 0]
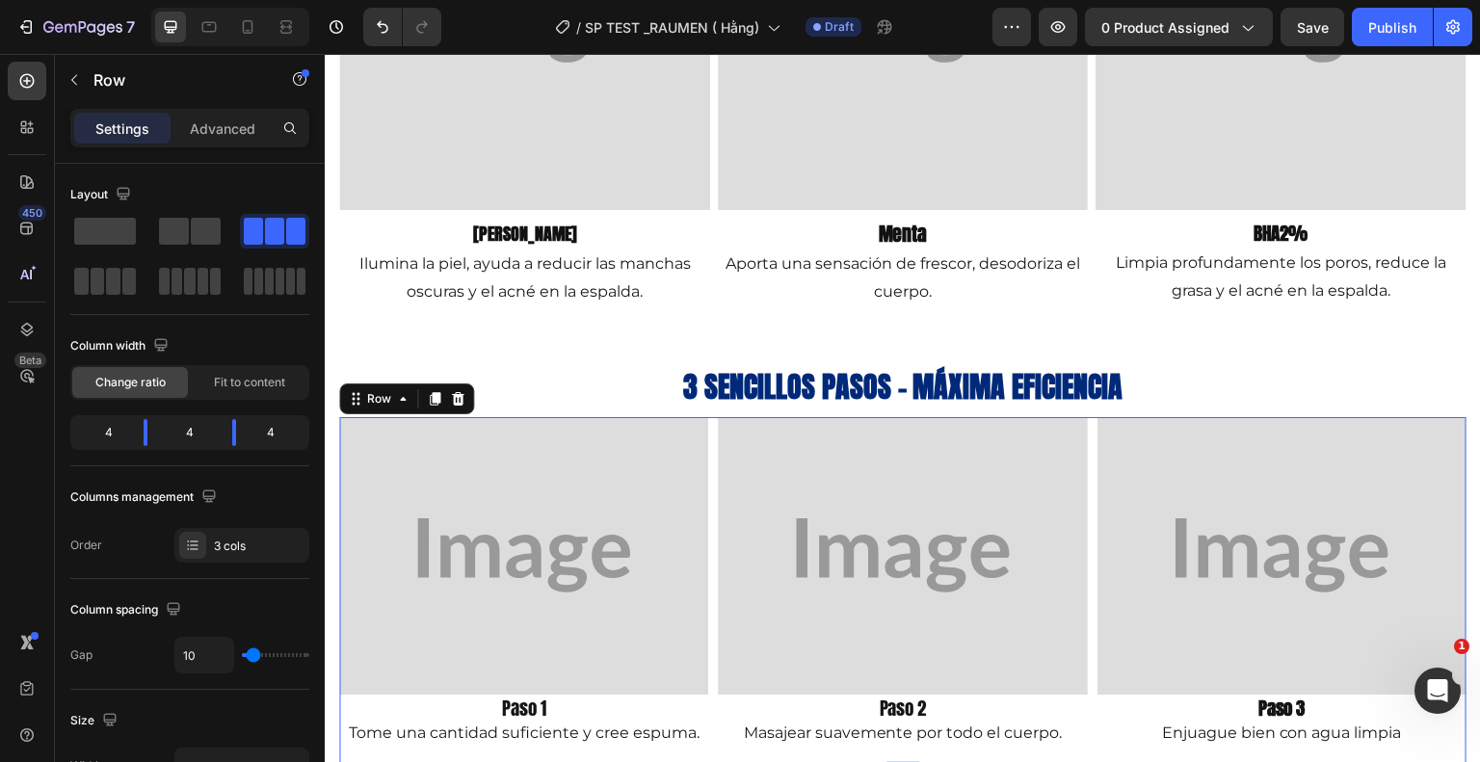
click at [710, 681] on div "Image Paso 1 Text Block Tome una cantidad suficiente y cree espuma. Text Block …" at bounding box center [902, 591] width 1127 height 349
click at [368, 387] on div "Row" at bounding box center [379, 398] width 70 height 23
click at [710, 487] on div "Image Paso 1 Text Block Tome una cantidad suficiente y cree espuma. Text Block …" at bounding box center [902, 591] width 1127 height 349
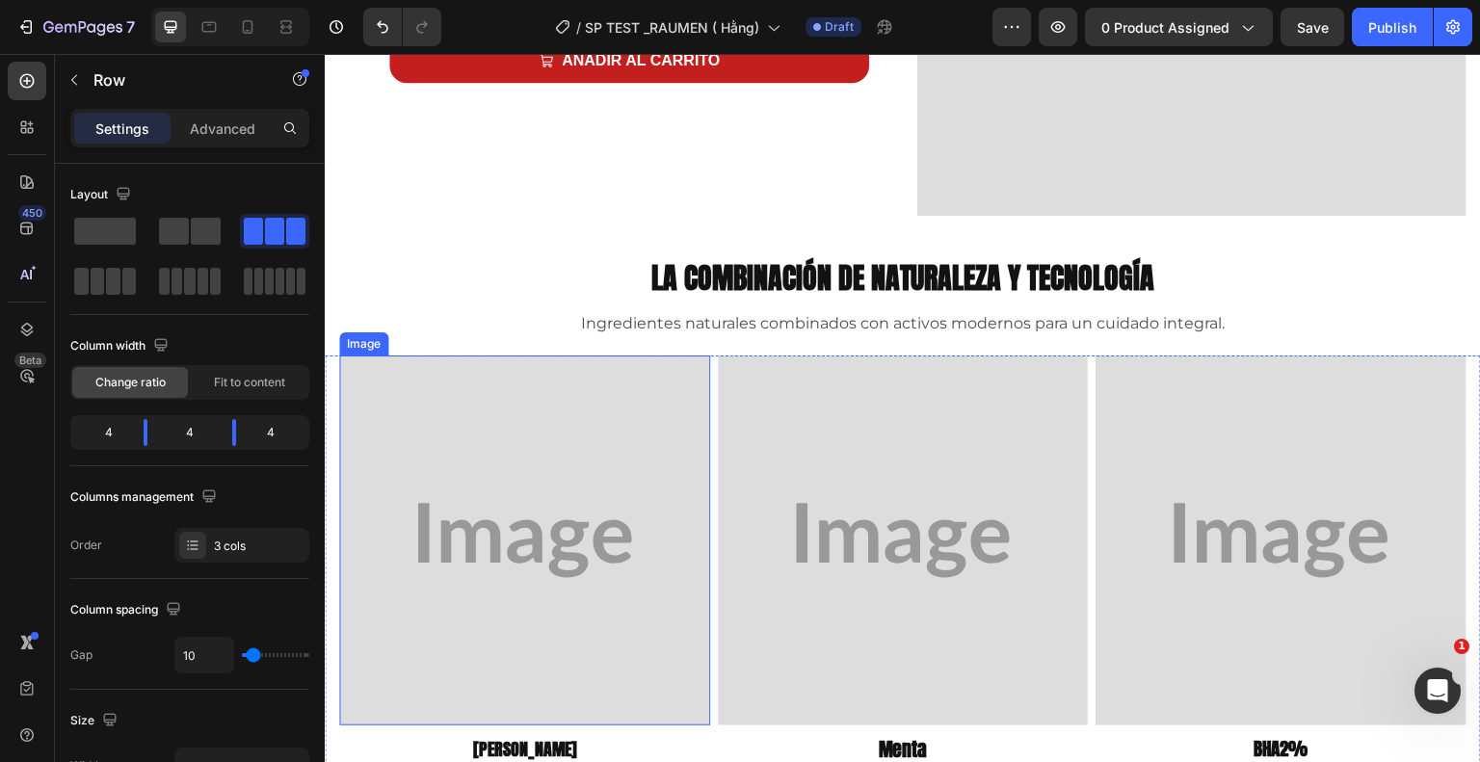
scroll to position [1317, 0]
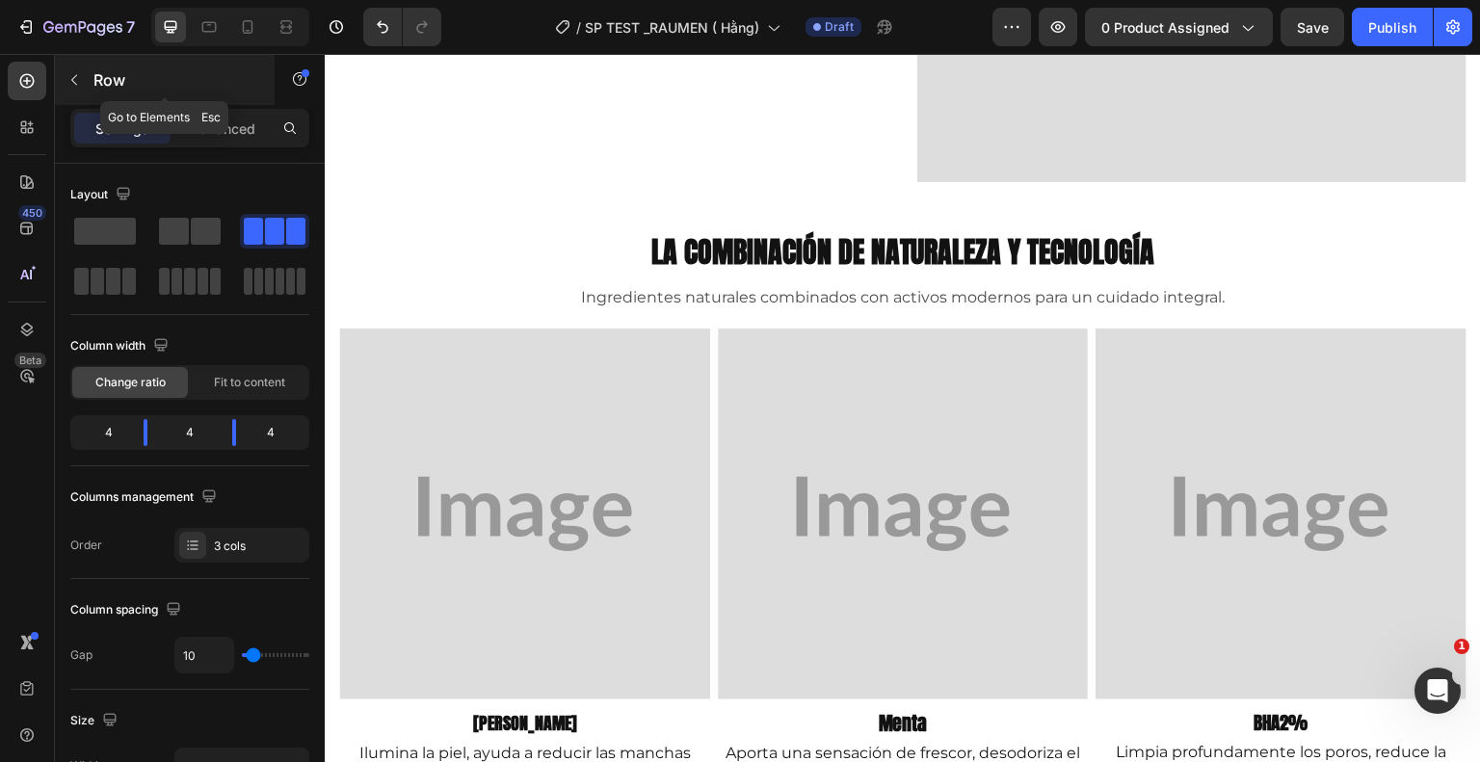
click at [81, 78] on icon "button" at bounding box center [73, 79] width 15 height 15
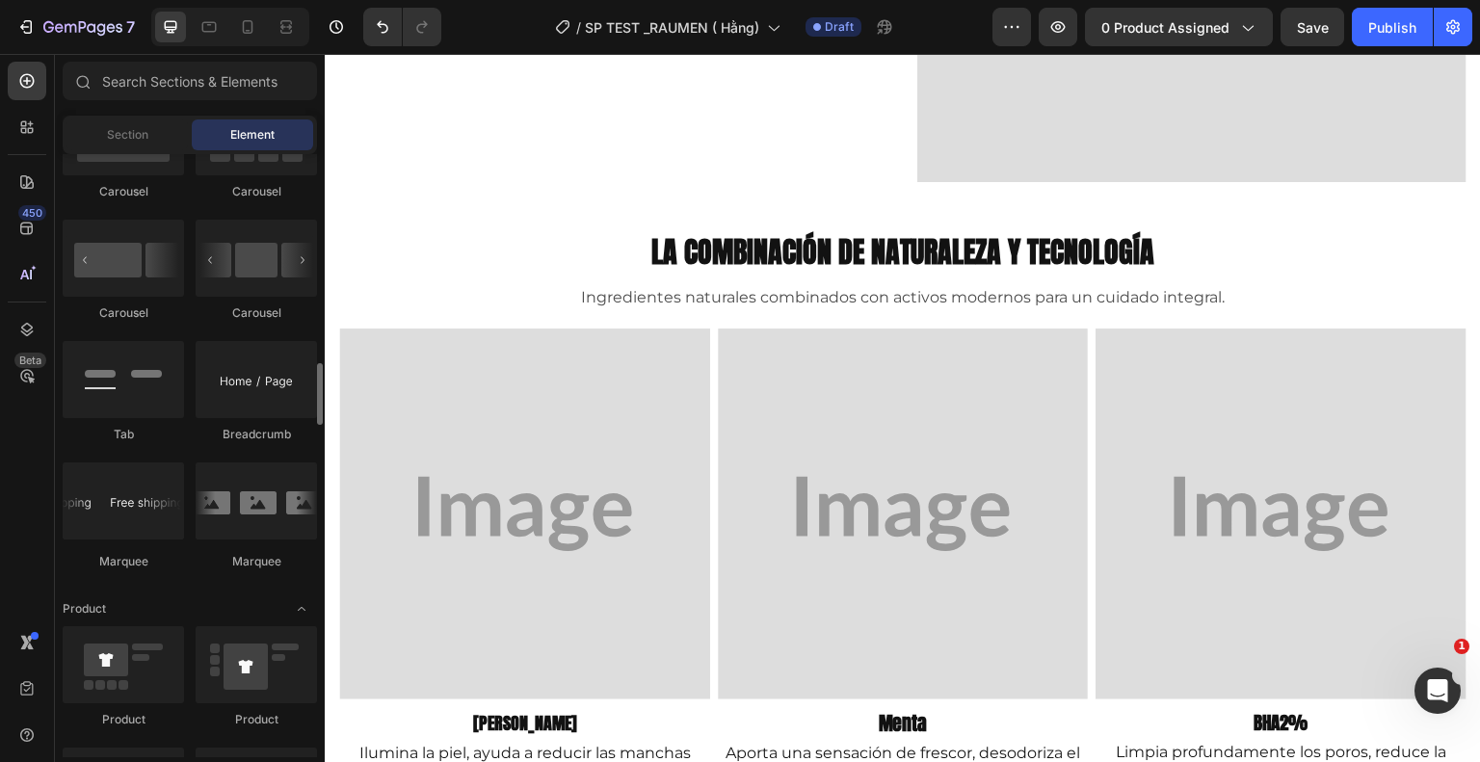
scroll to position [1927, 0]
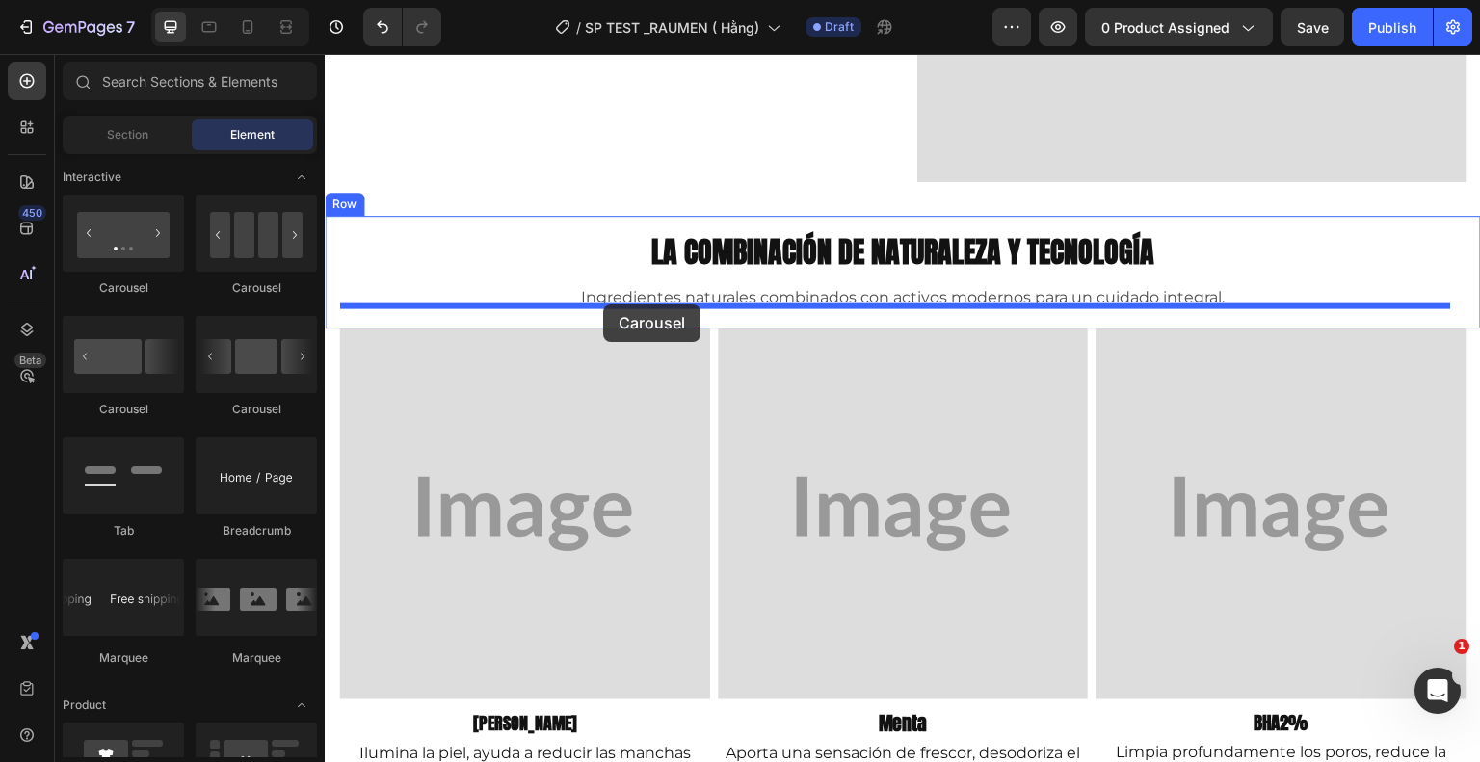
drag, startPoint x: 448, startPoint y: 304, endPoint x: 603, endPoint y: 304, distance: 155.1
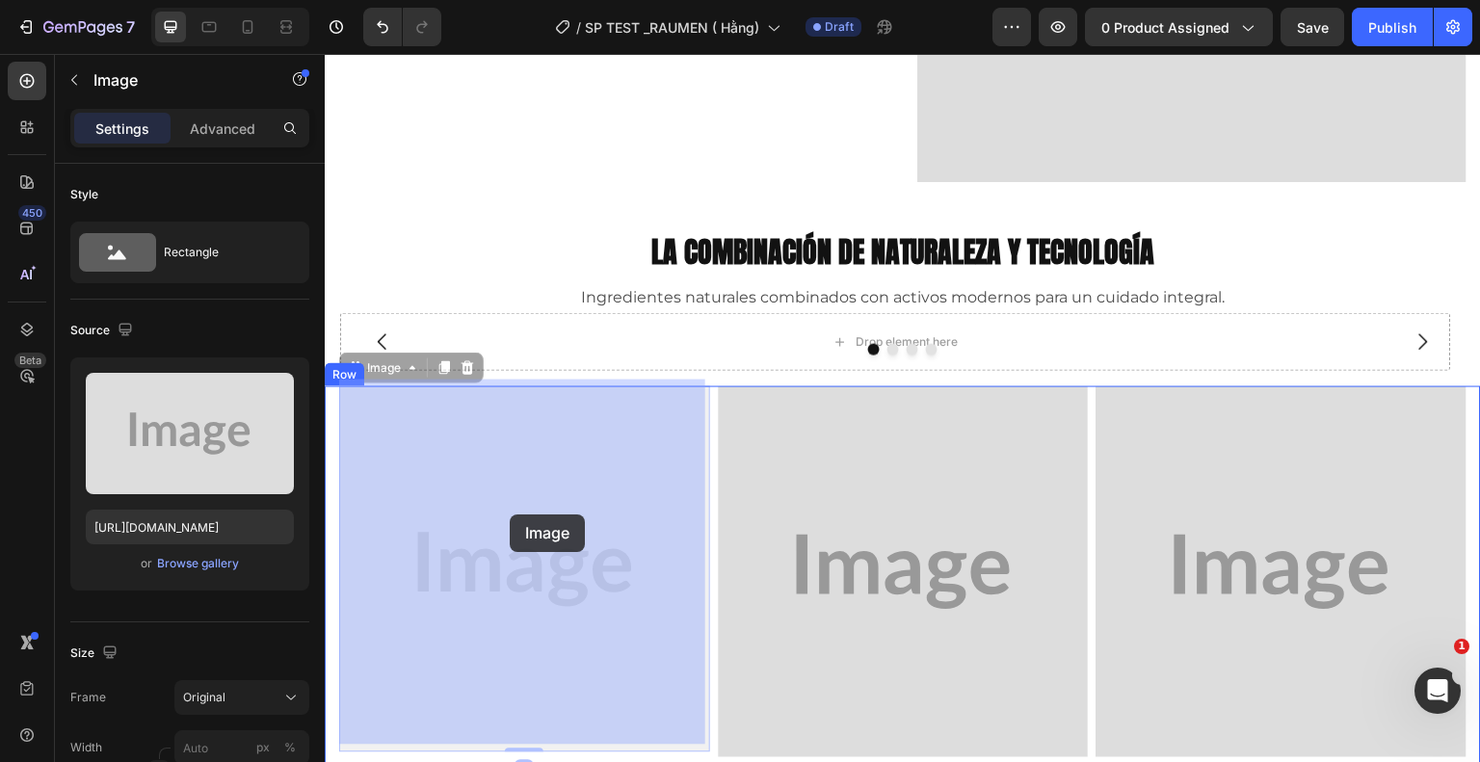
drag, startPoint x: 484, startPoint y: 602, endPoint x: 510, endPoint y: 515, distance: 91.5
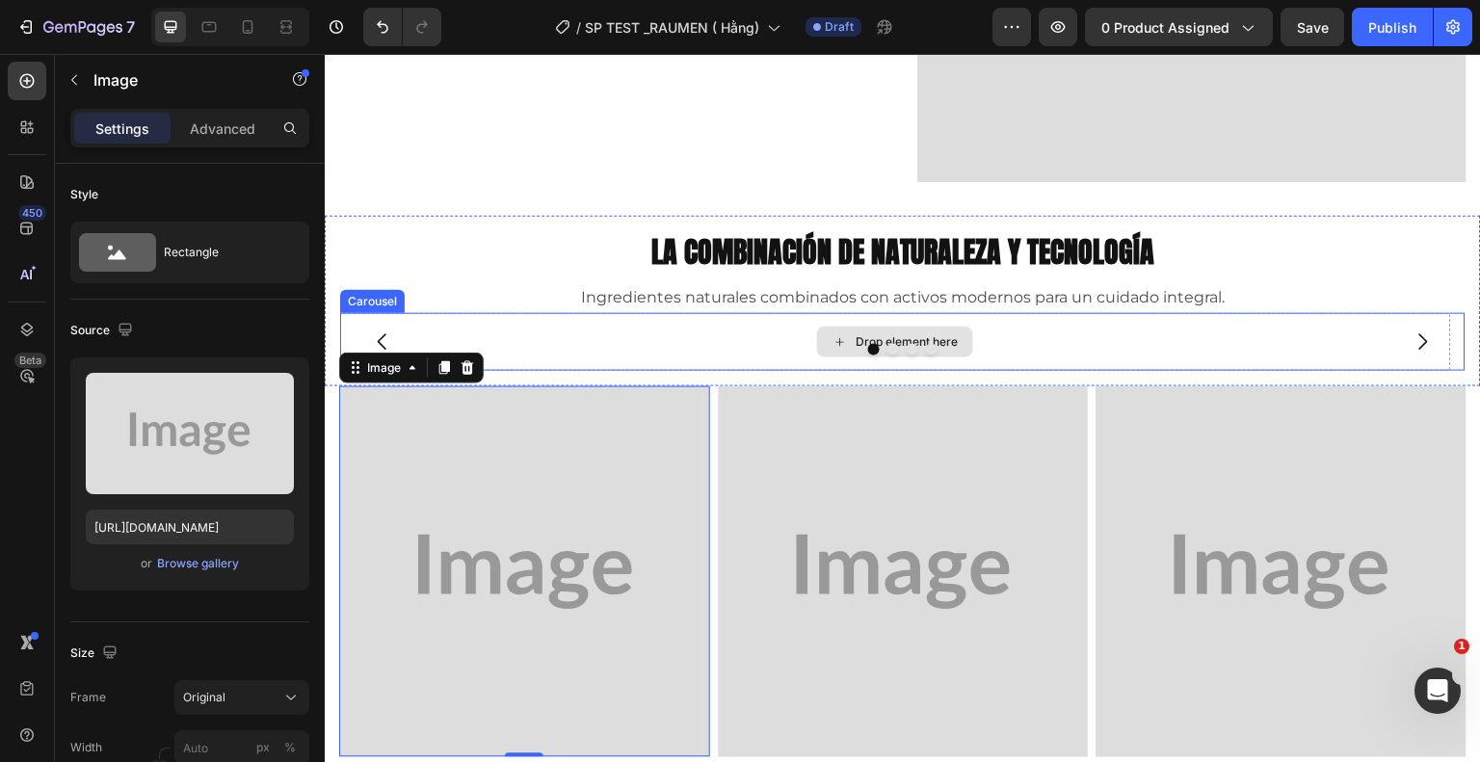
click at [551, 317] on div "Drop element here" at bounding box center [895, 342] width 1111 height 58
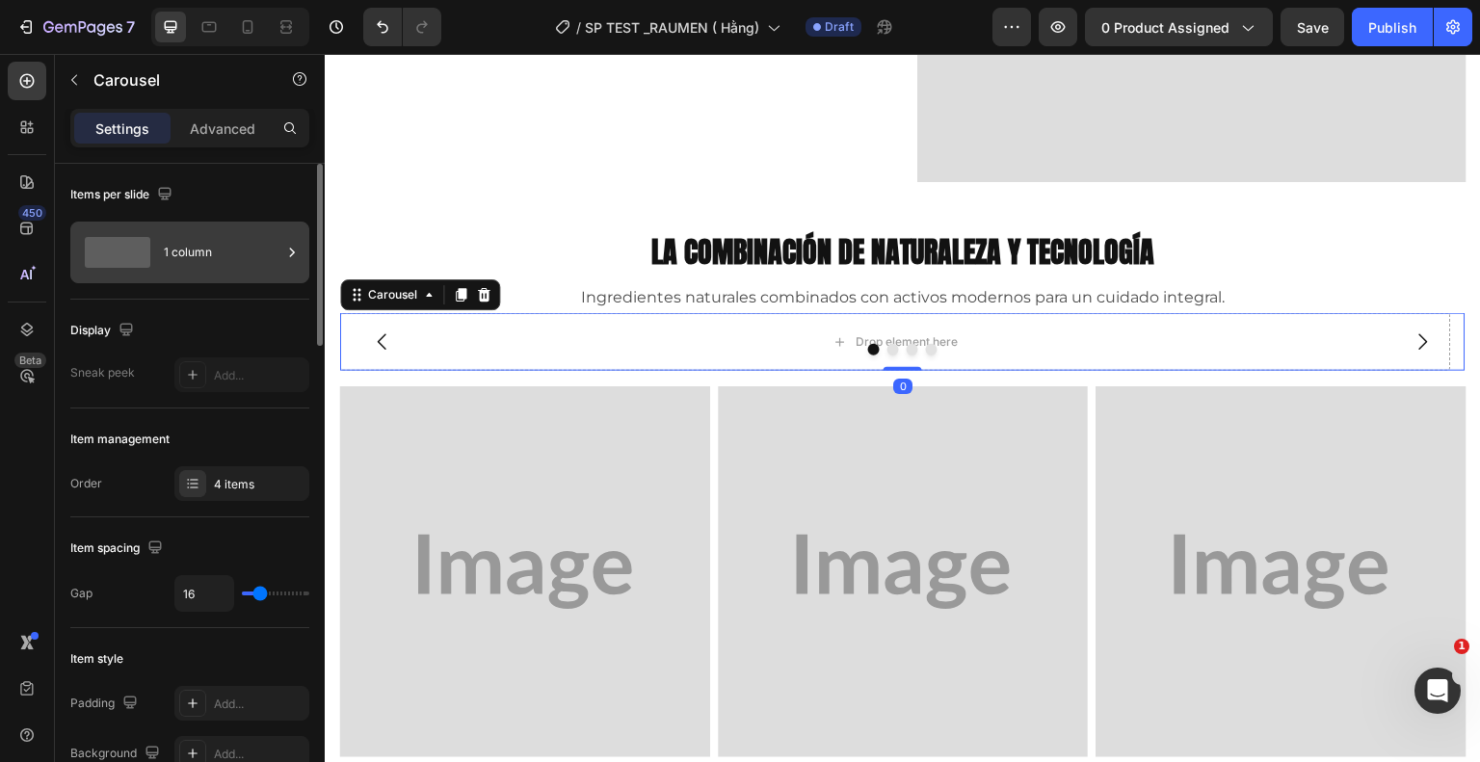
click at [216, 253] on div "1 column" at bounding box center [223, 252] width 118 height 44
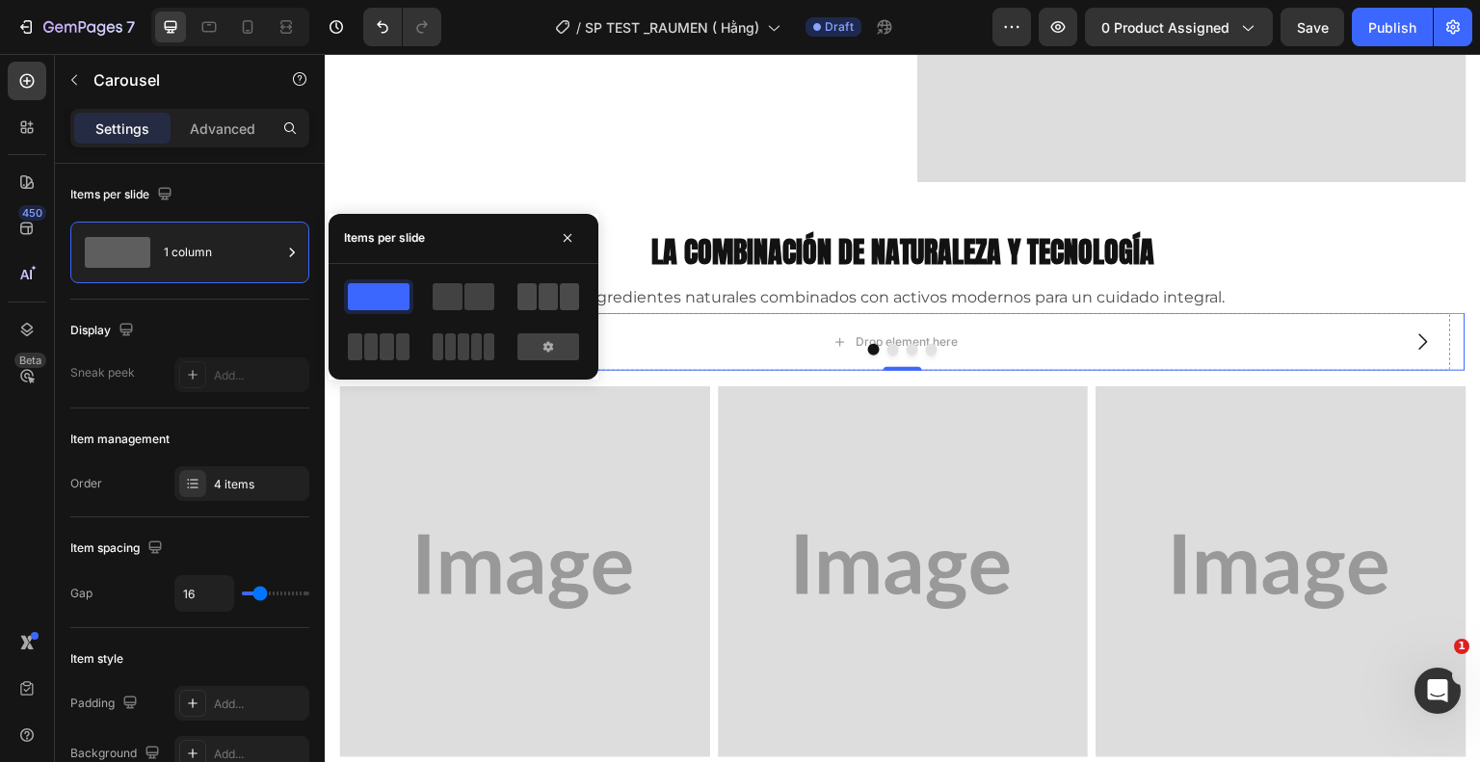
click at [543, 296] on span at bounding box center [548, 296] width 19 height 27
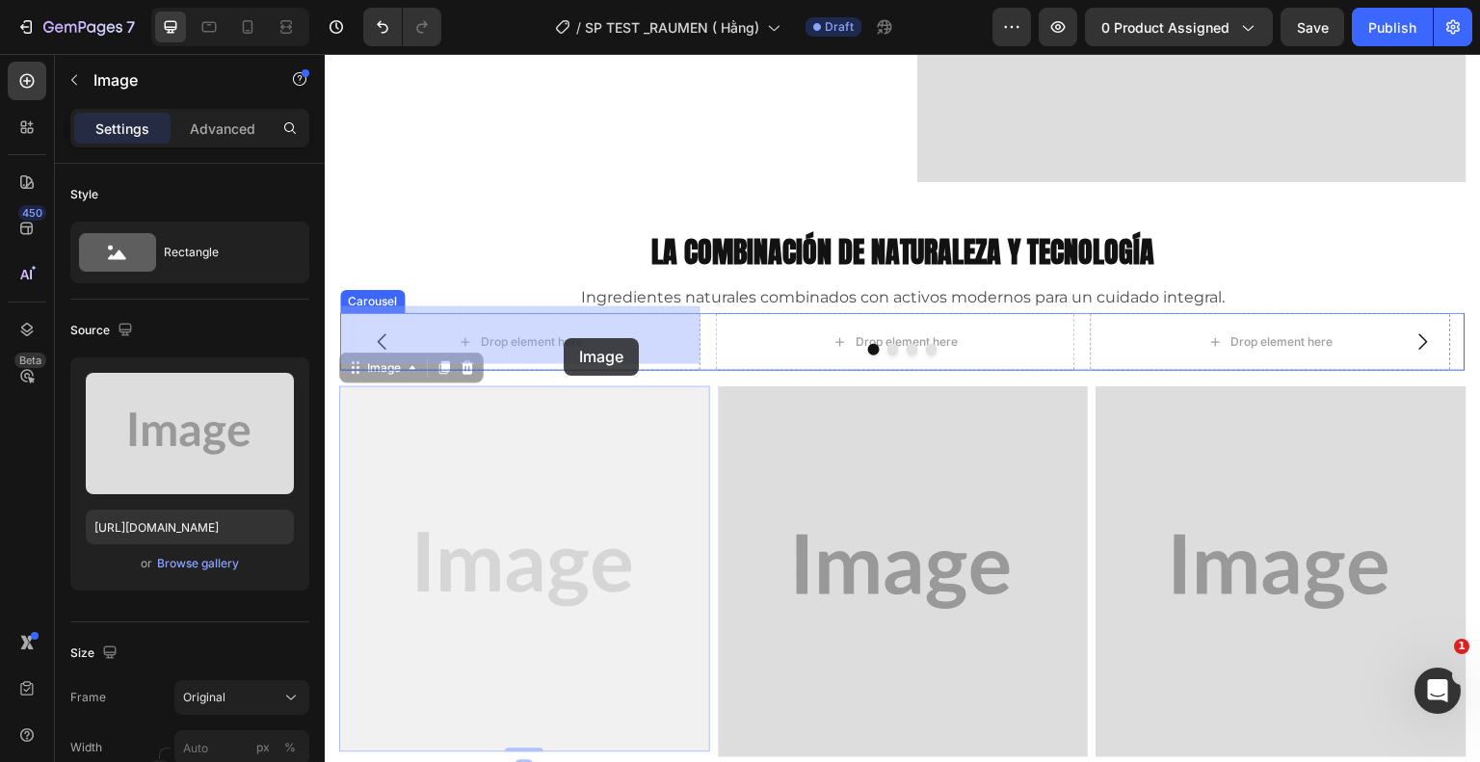
drag, startPoint x: 553, startPoint y: 477, endPoint x: 565, endPoint y: 338, distance: 139.2
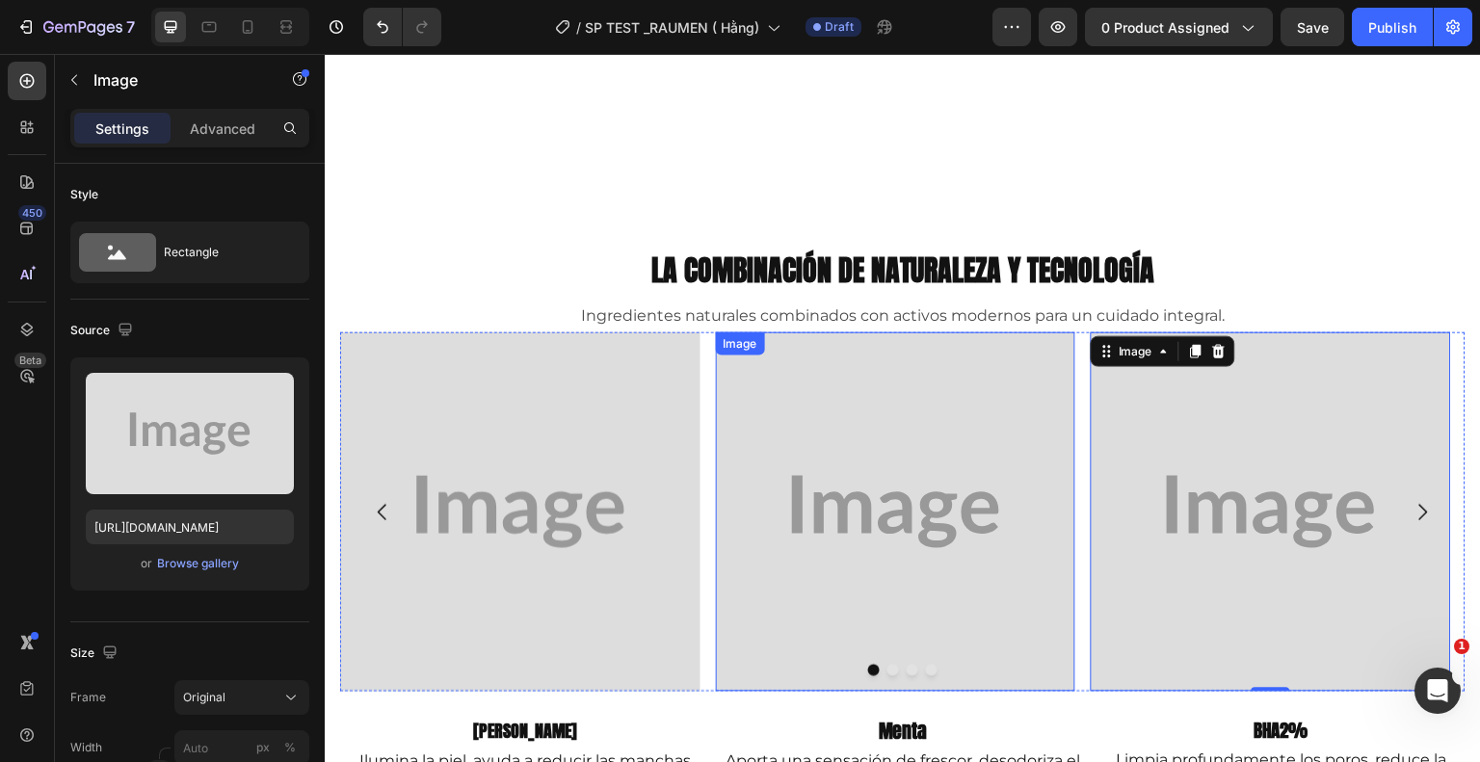
scroll to position [1606, 0]
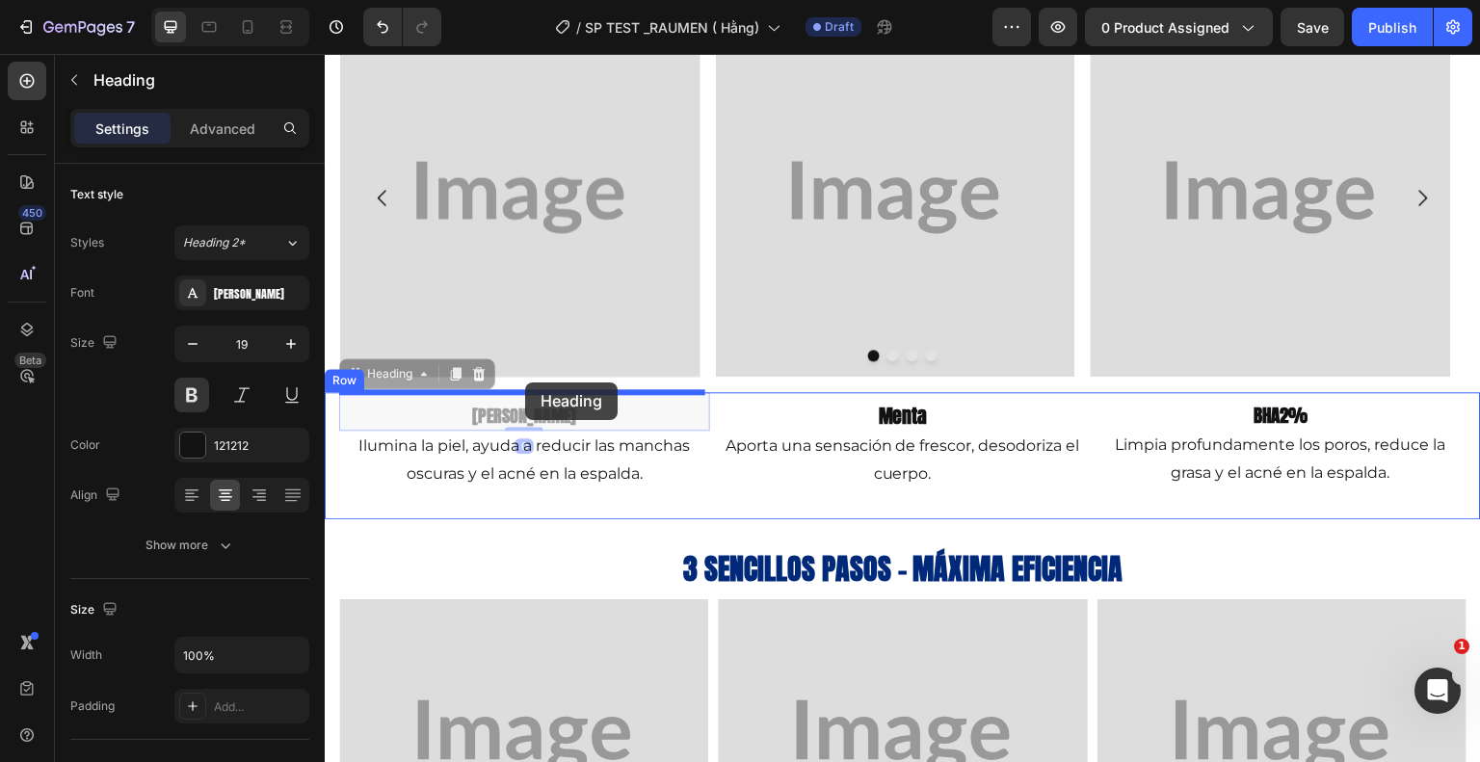
drag, startPoint x: 517, startPoint y: 411, endPoint x: 525, endPoint y: 397, distance: 16.4
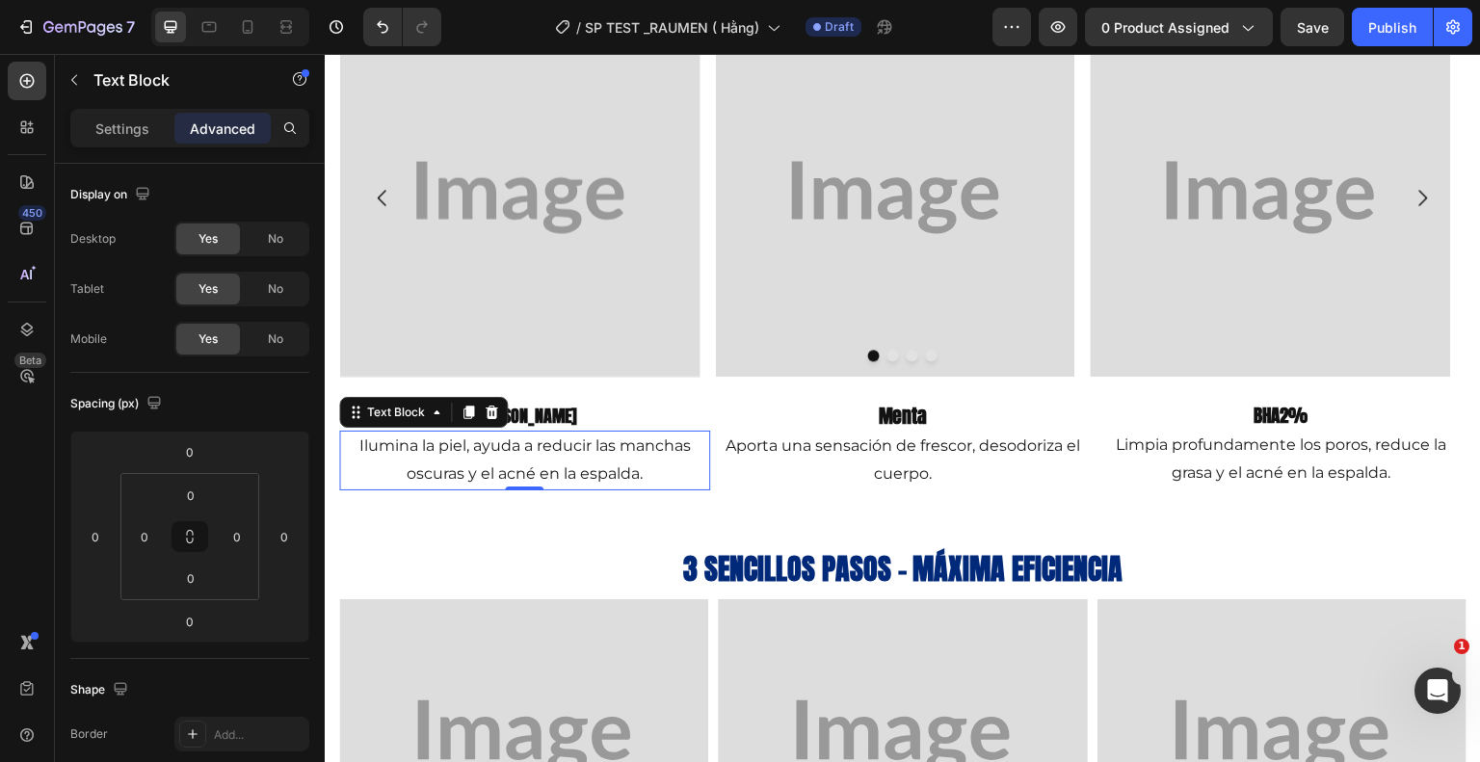
click at [357, 463] on p "Ilumina la piel, ayuda a reducir las manchas oscuras y el acné en la espalda." at bounding box center [524, 461] width 367 height 56
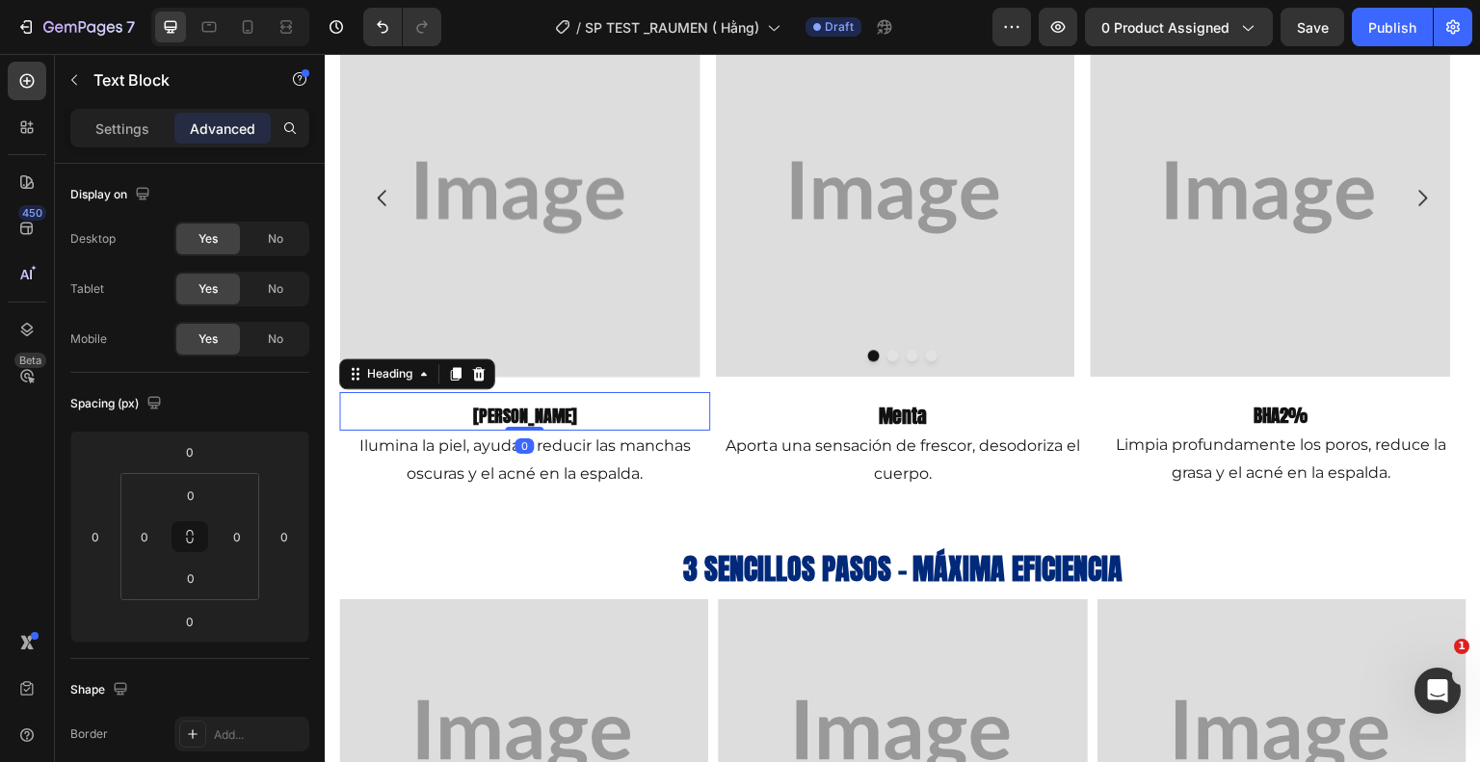
click at [699, 416] on h2 "[PERSON_NAME]" at bounding box center [524, 416] width 371 height 29
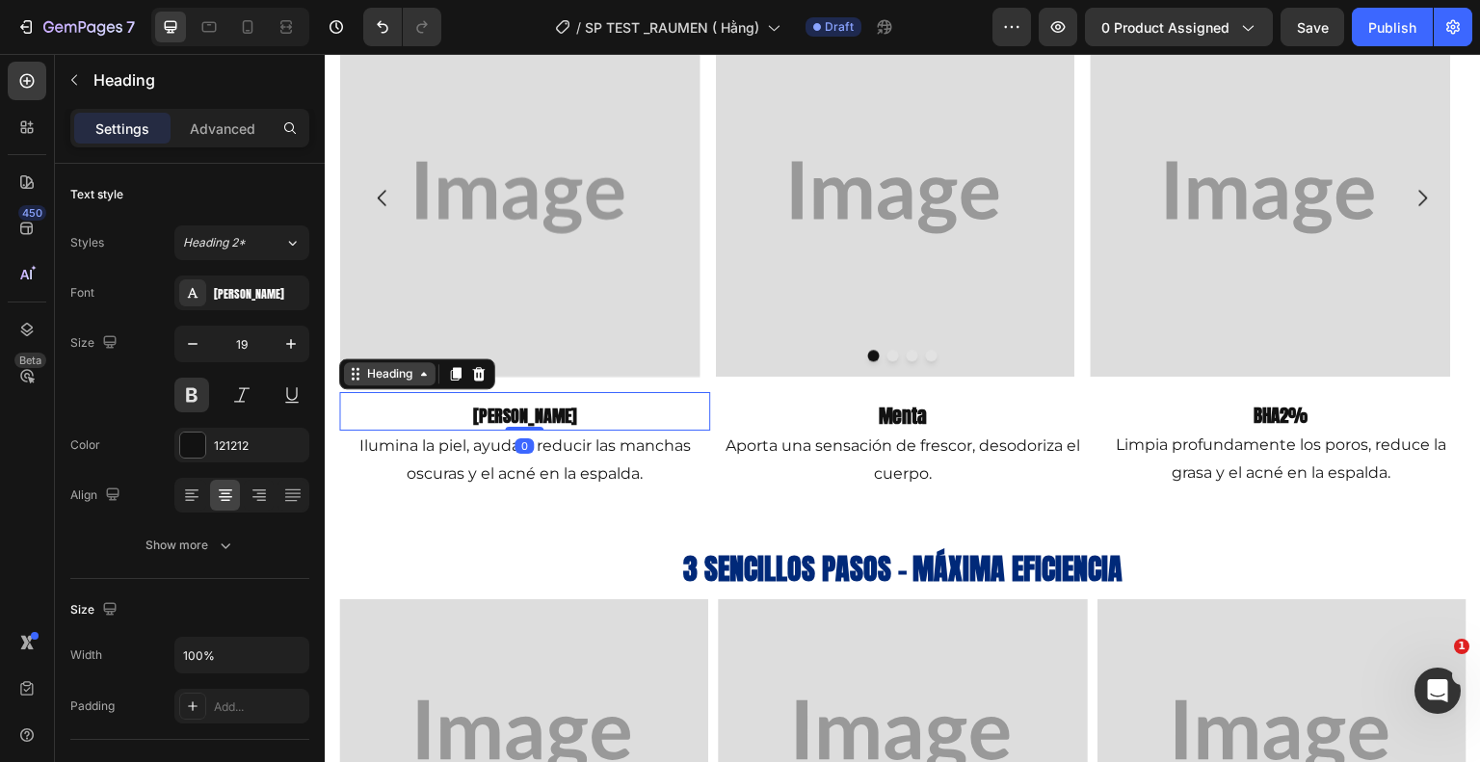
click at [423, 373] on icon at bounding box center [423, 373] width 15 height 15
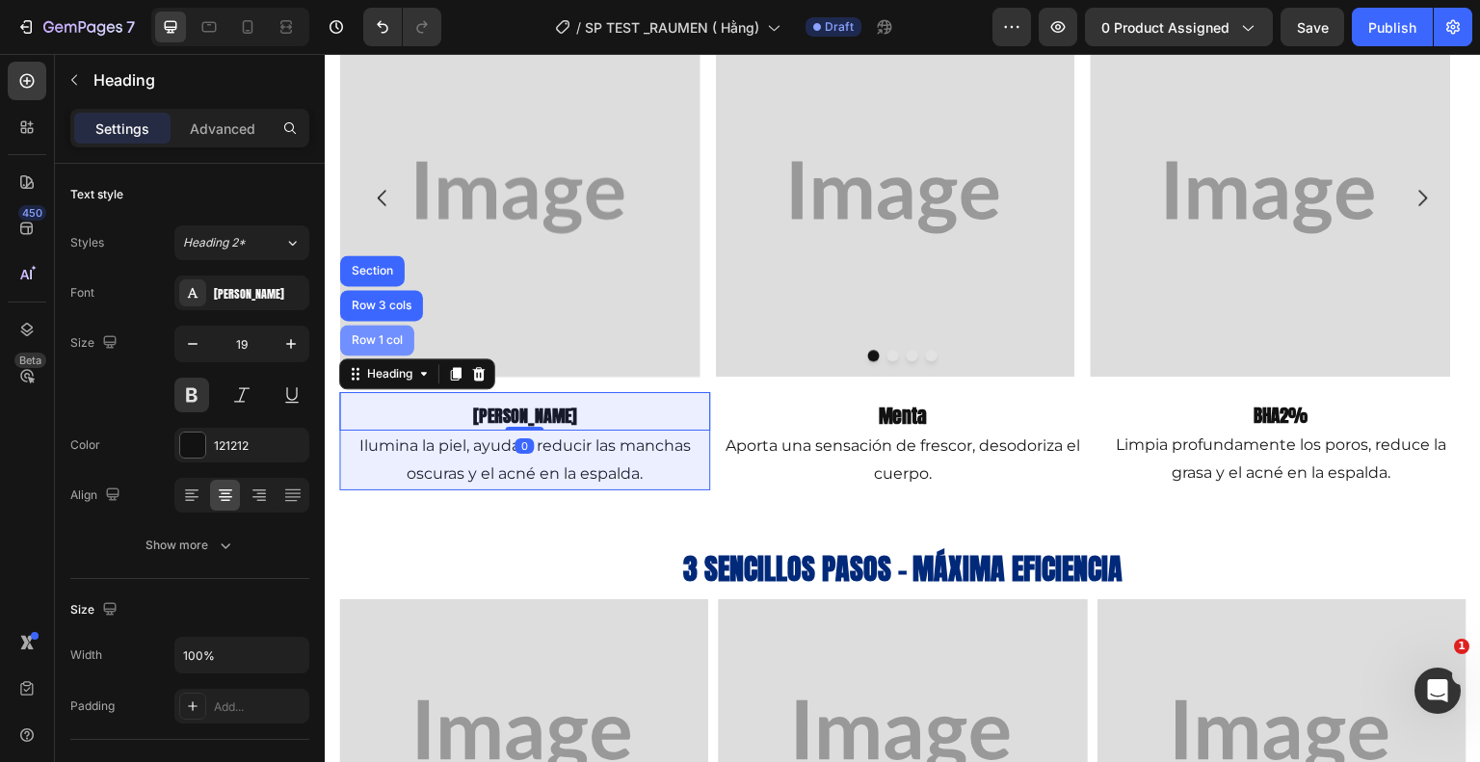
click at [389, 343] on div "Row 1 col" at bounding box center [377, 340] width 59 height 12
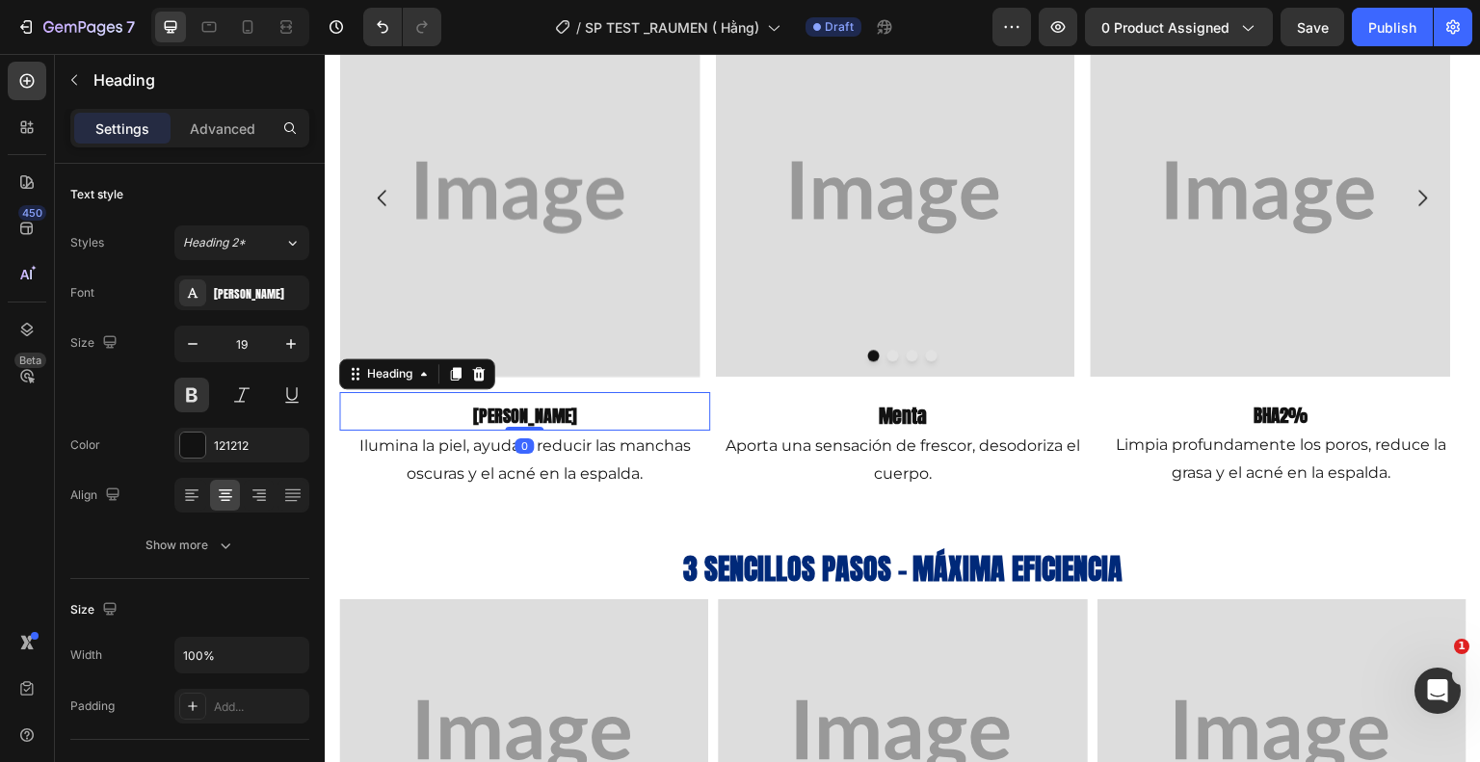
click at [405, 421] on h2 "[PERSON_NAME]" at bounding box center [524, 416] width 371 height 29
click at [398, 375] on div "Heading" at bounding box center [389, 373] width 53 height 17
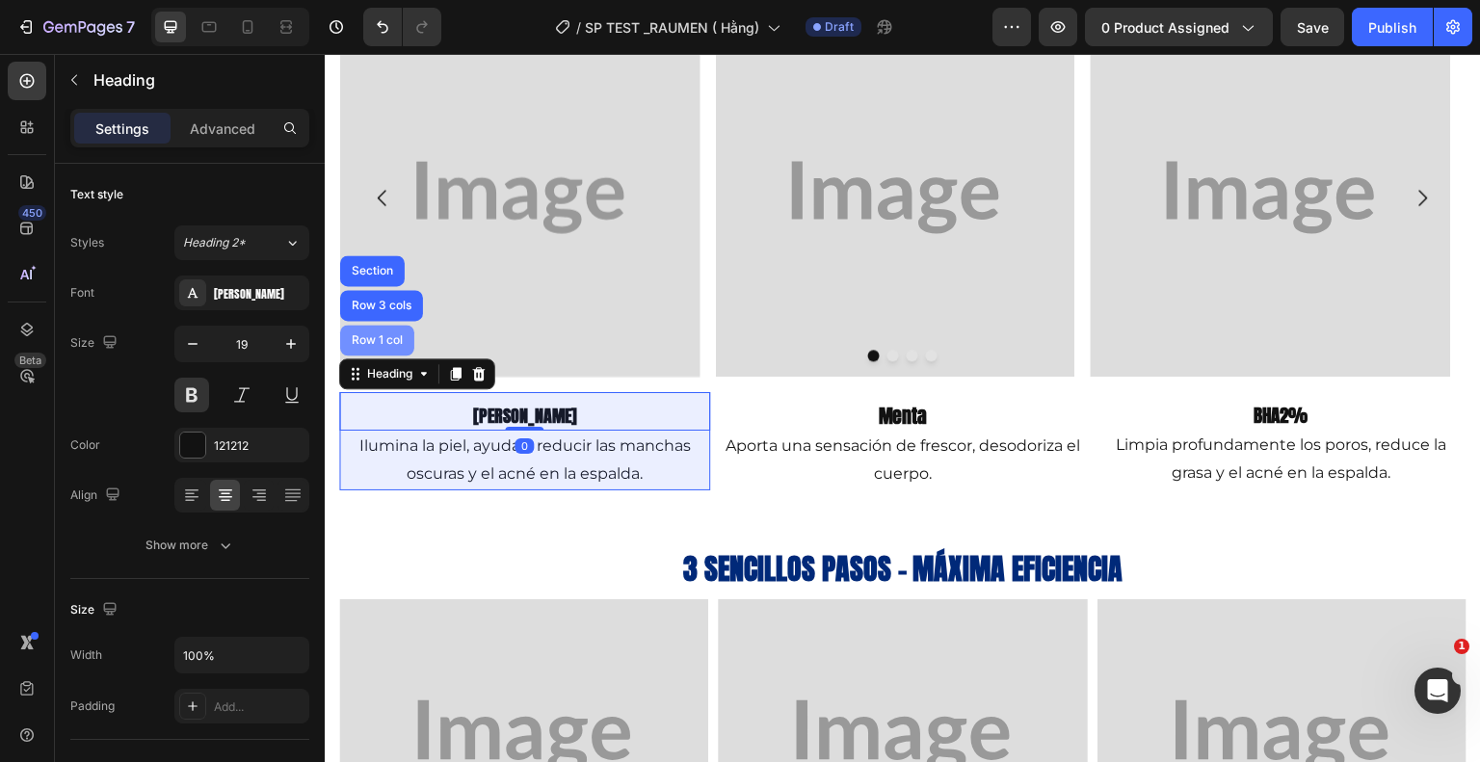
click at [387, 350] on div "Row 1 col" at bounding box center [377, 340] width 74 height 31
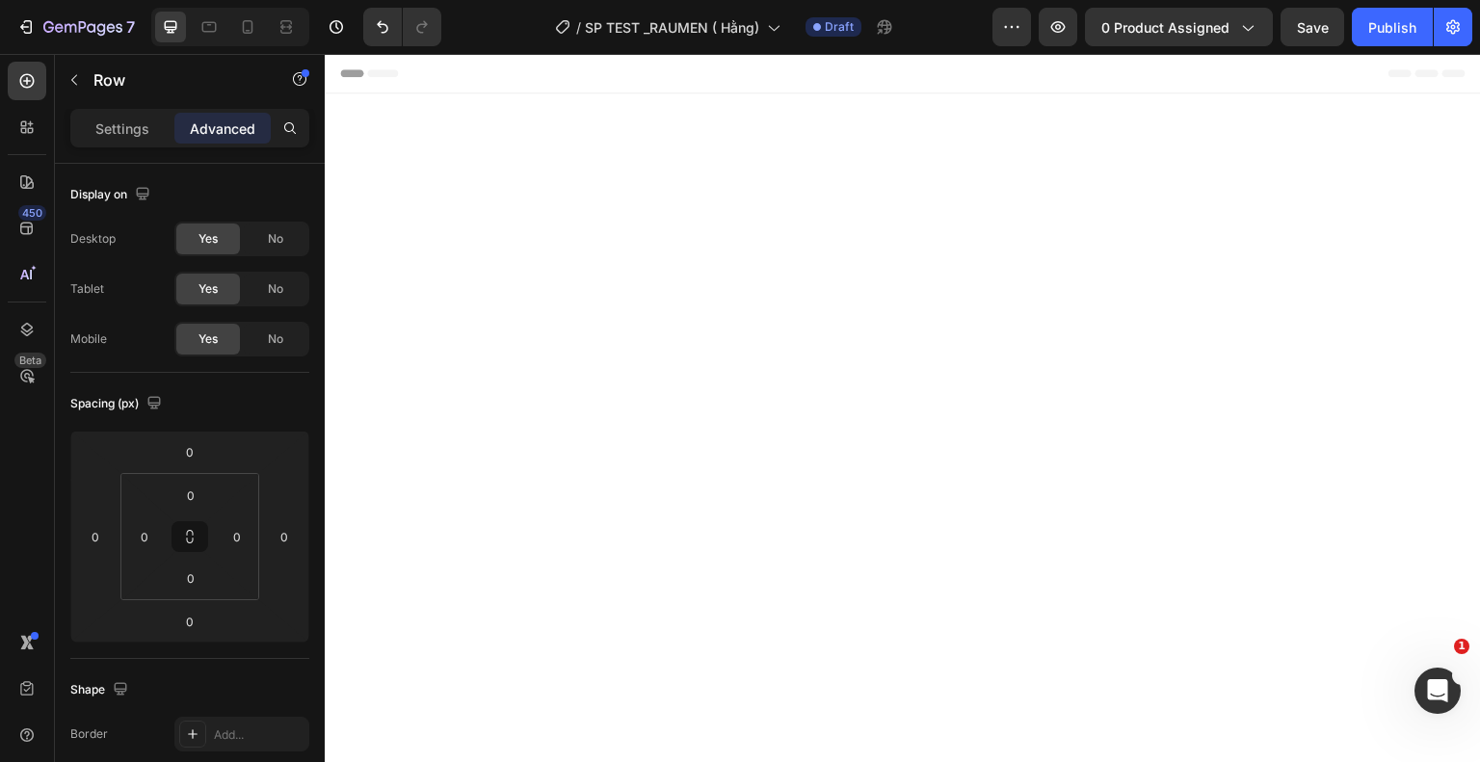
scroll to position [1606, 0]
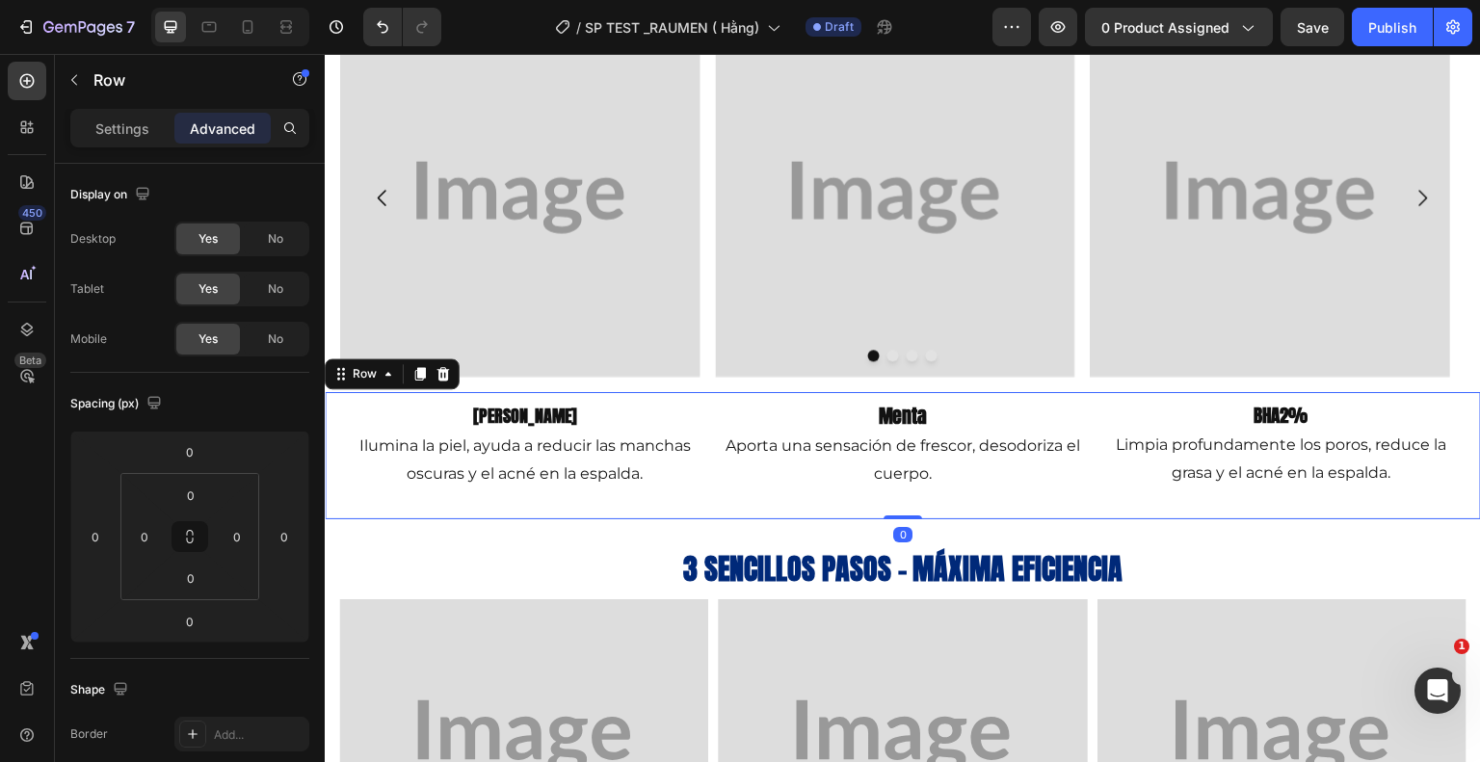
click at [618, 517] on div "[PERSON_NAME] Heading Ilumina la piel, ayuda a reducir las manchas oscuras y el…" at bounding box center [903, 455] width 1156 height 127
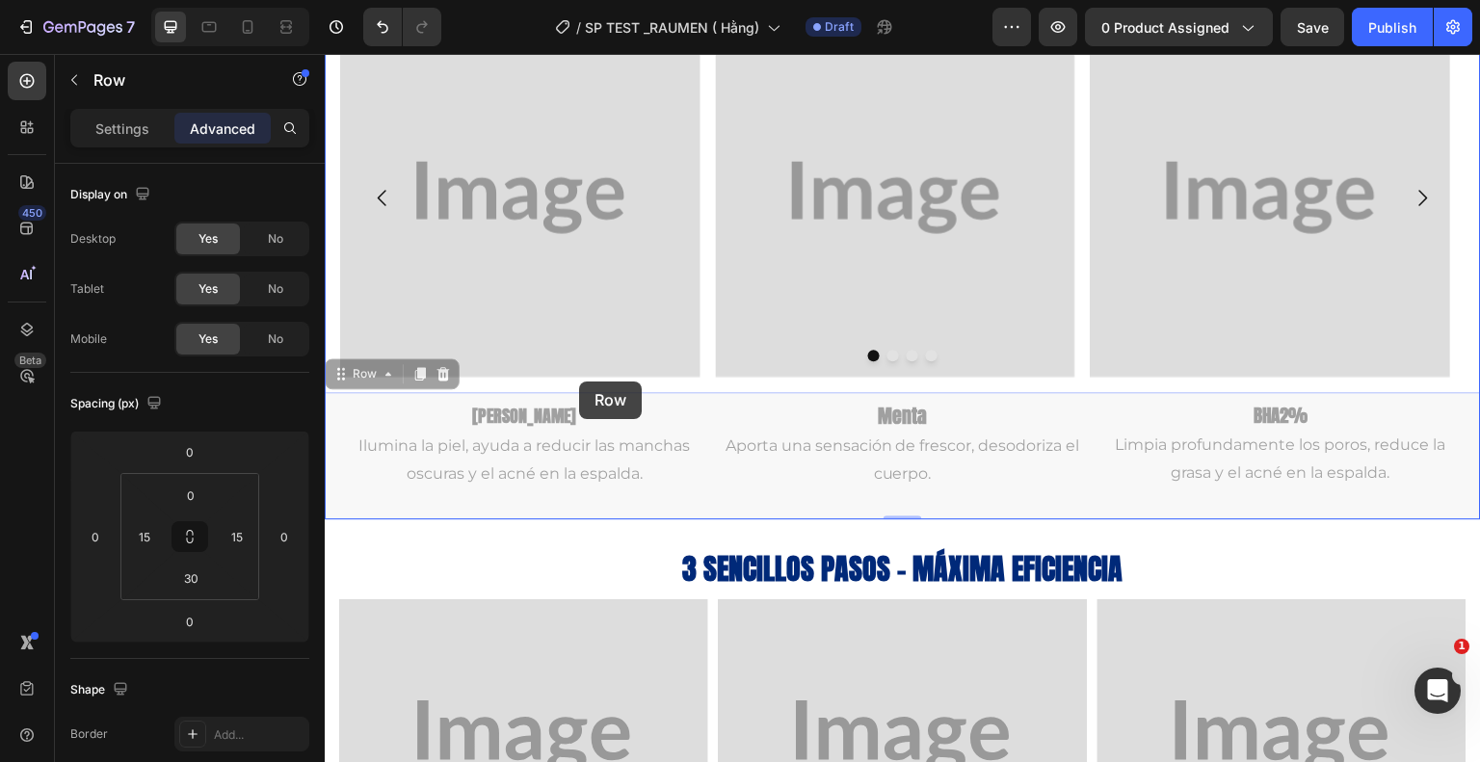
drag, startPoint x: 616, startPoint y: 509, endPoint x: 574, endPoint y: 405, distance: 112.0
click at [582, 387] on div "Header Product Images Limpiador Facial Multiacción RAU Product Title MX$ 439.00…" at bounding box center [903, 330] width 1156 height 3765
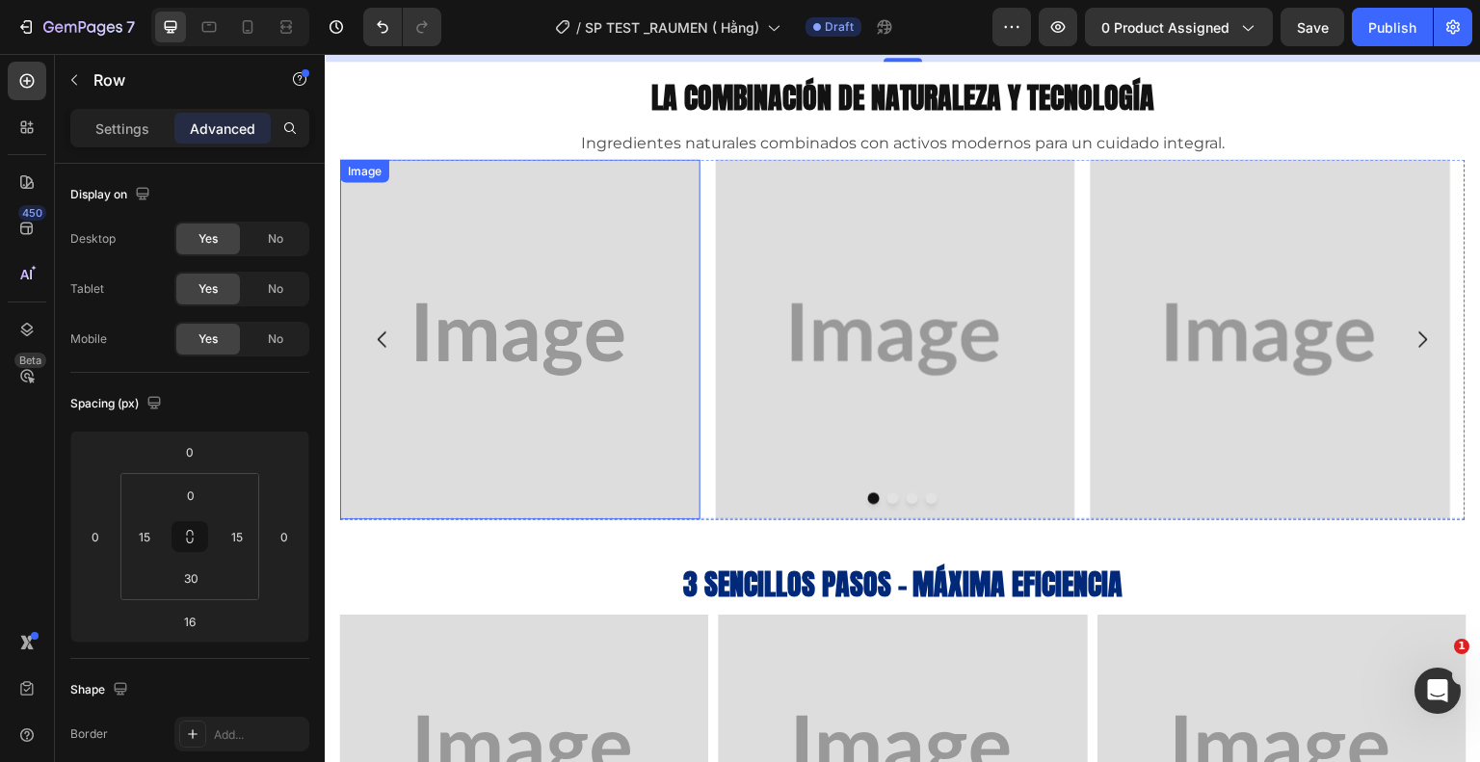
type input "0"
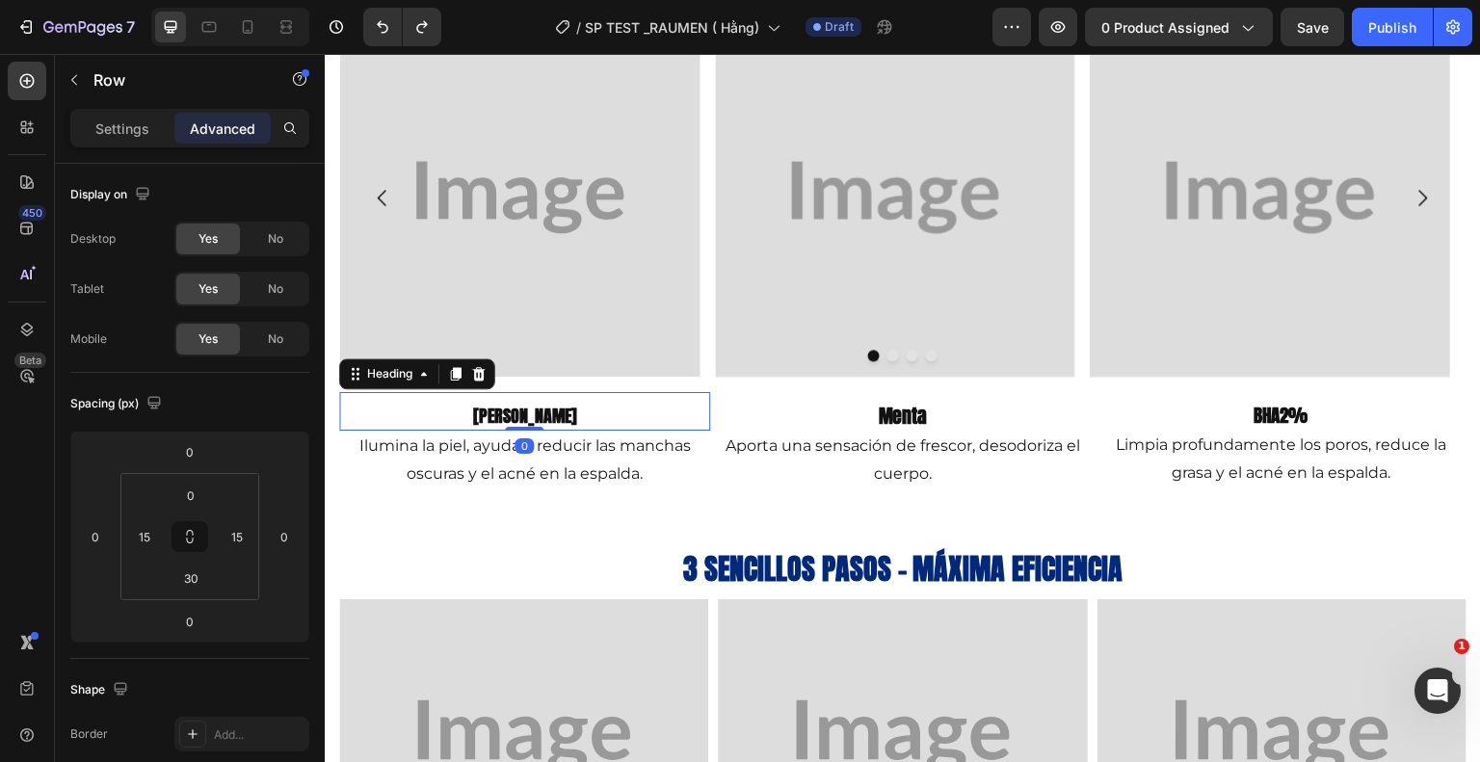
click at [561, 422] on h2 "[PERSON_NAME]" at bounding box center [524, 416] width 371 height 29
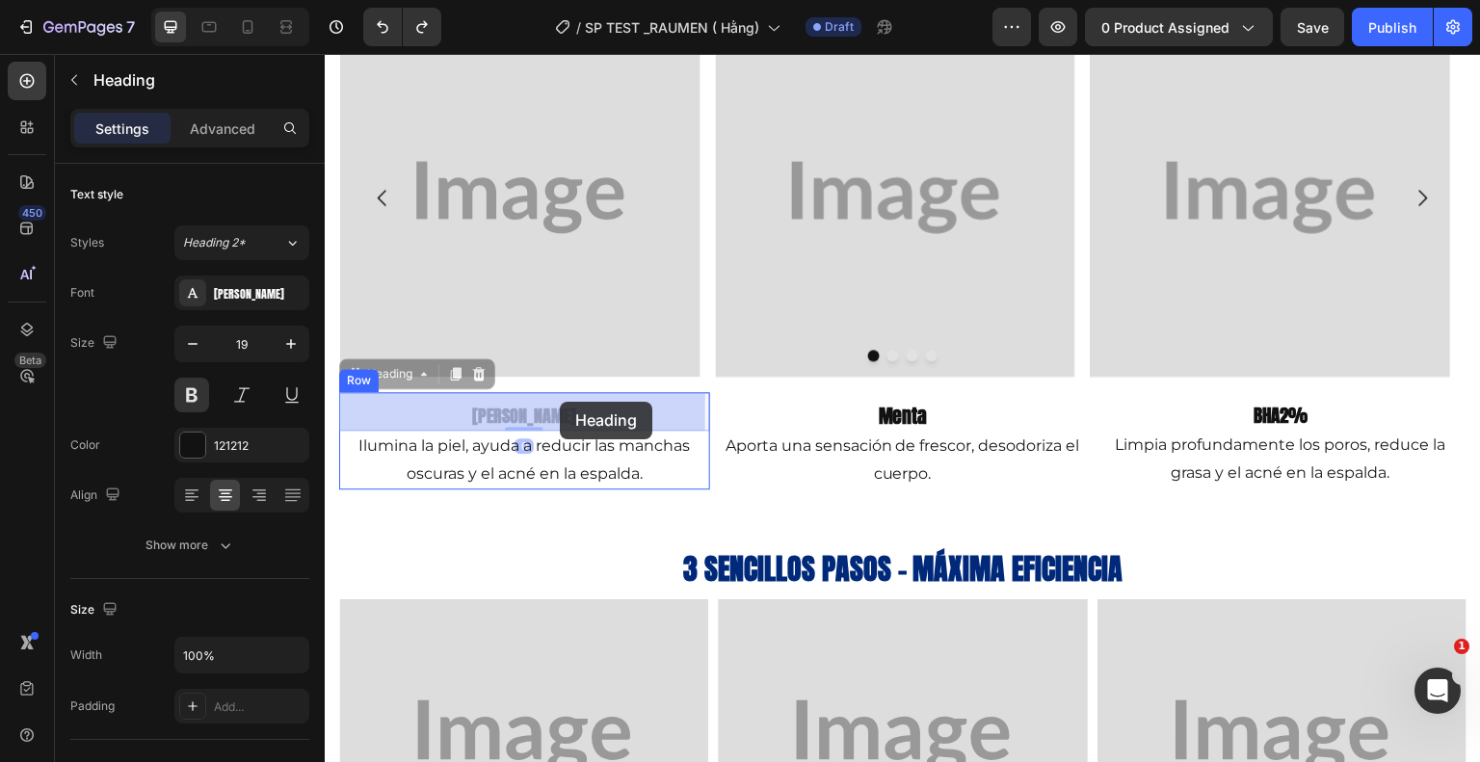
drag, startPoint x: 561, startPoint y: 422, endPoint x: 560, endPoint y: 402, distance: 20.3
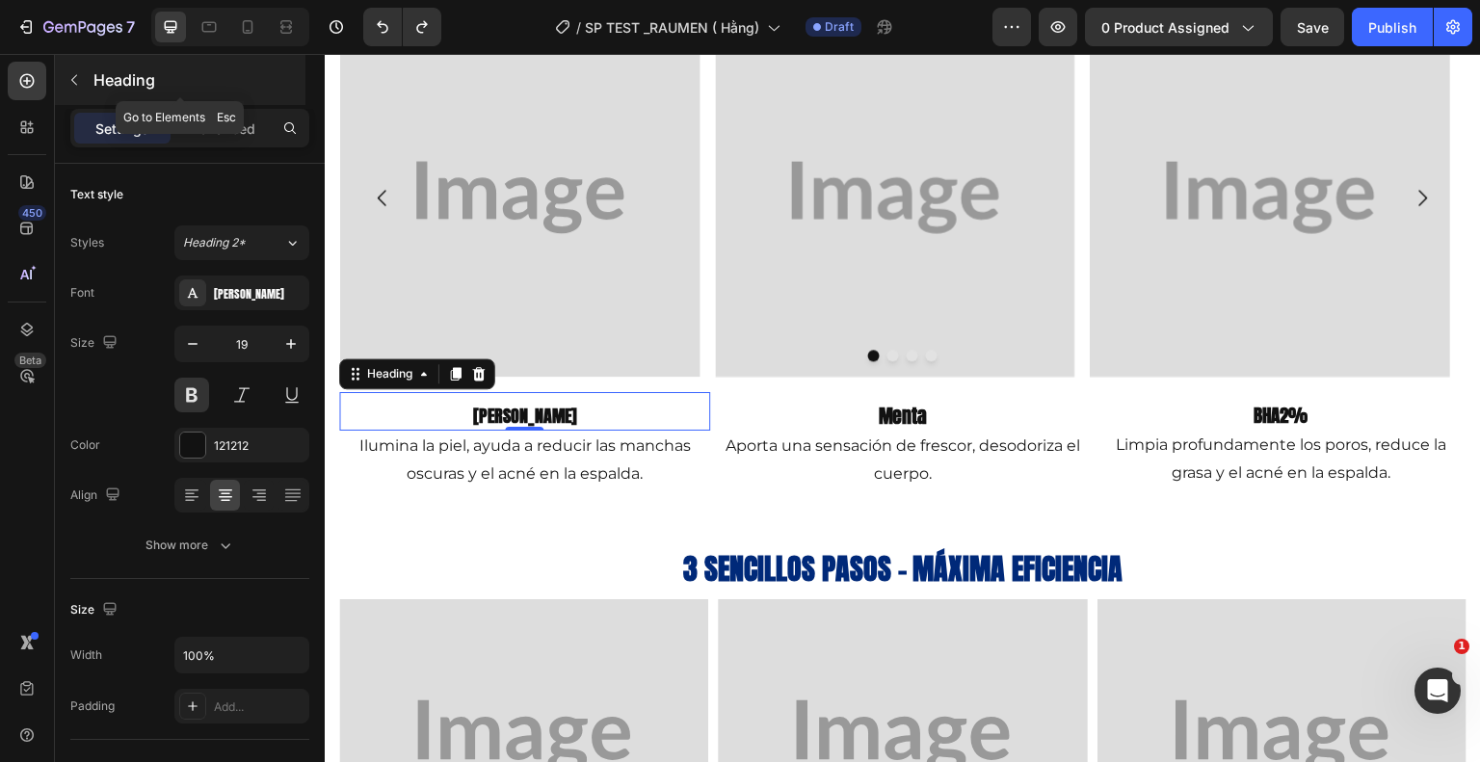
click at [78, 83] on icon "button" at bounding box center [73, 79] width 15 height 15
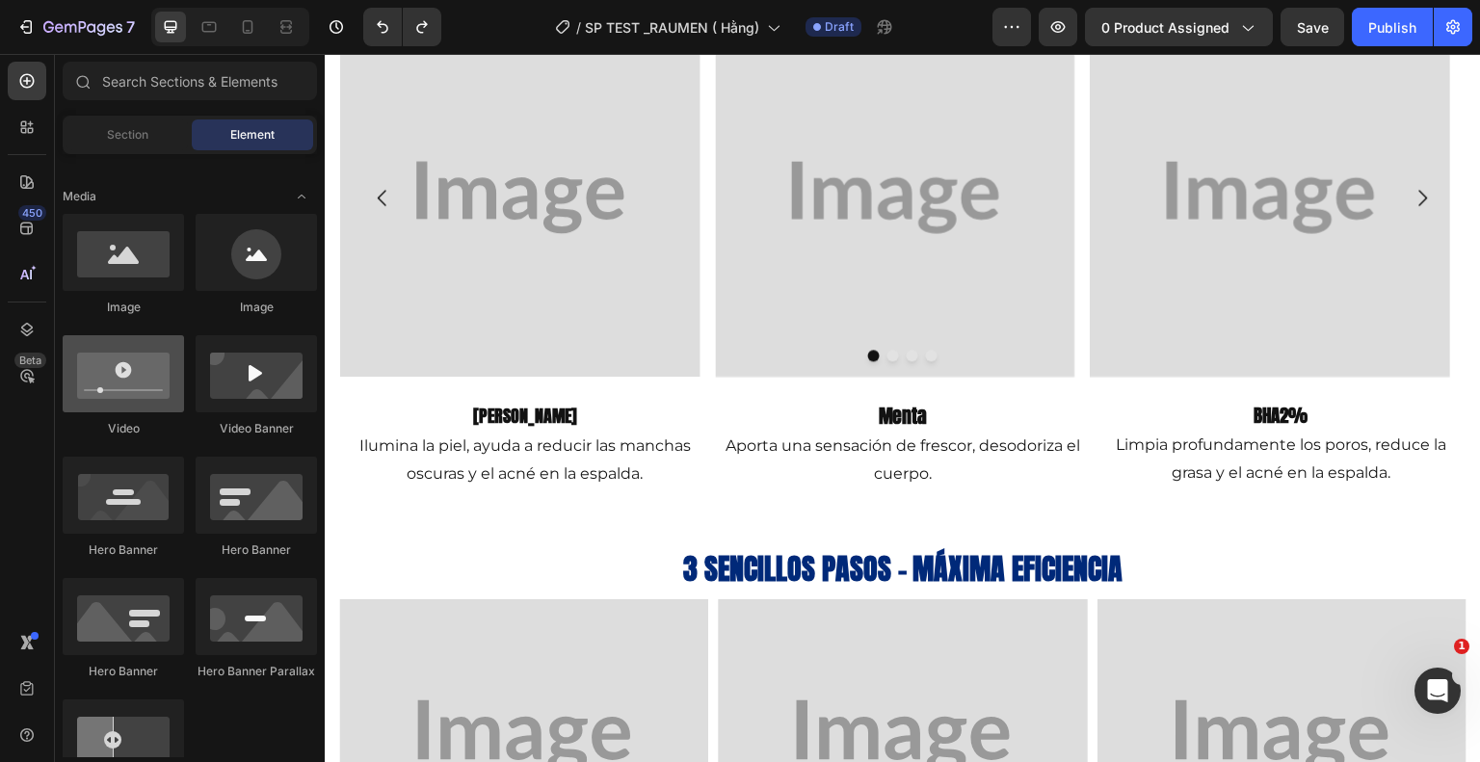
scroll to position [0, 0]
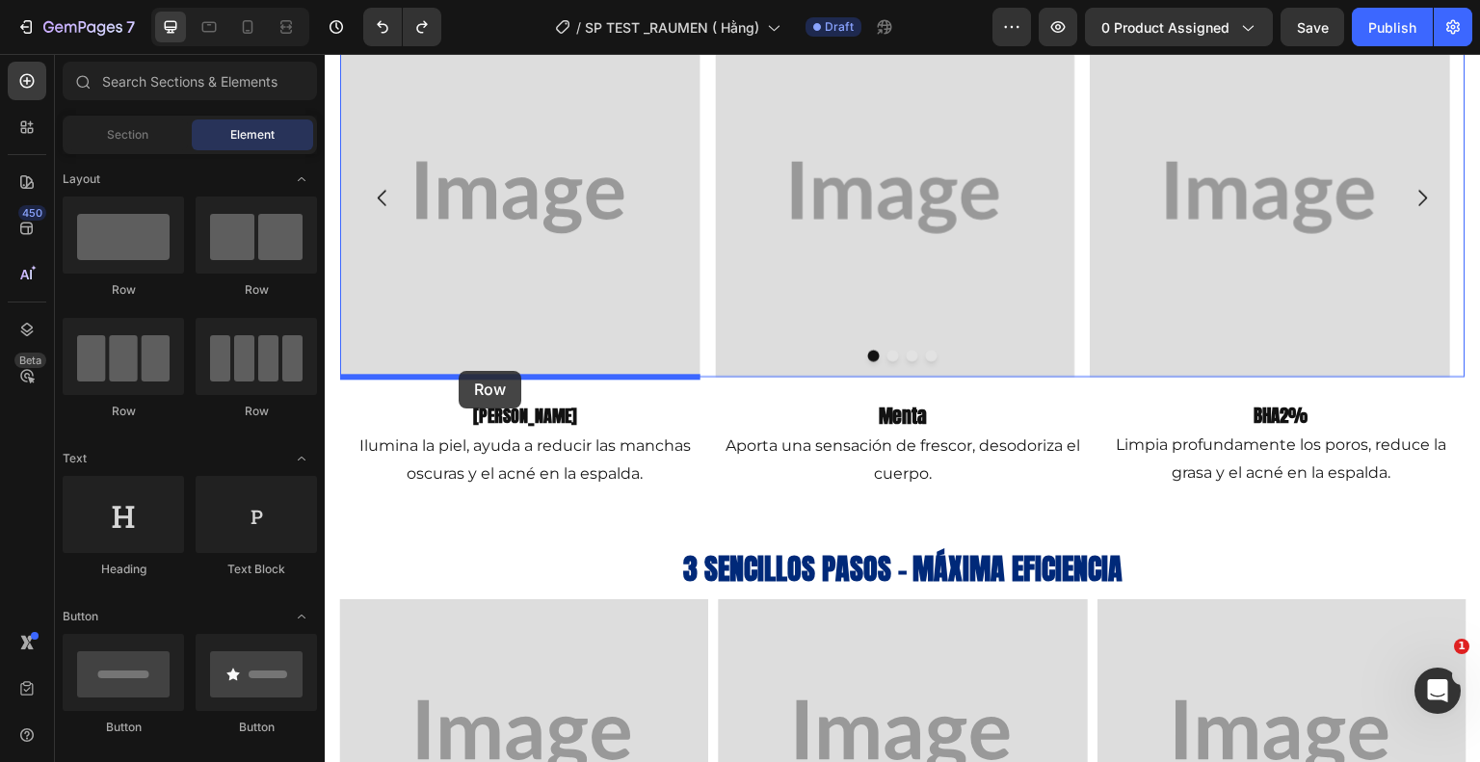
drag, startPoint x: 454, startPoint y: 305, endPoint x: 459, endPoint y: 371, distance: 65.7
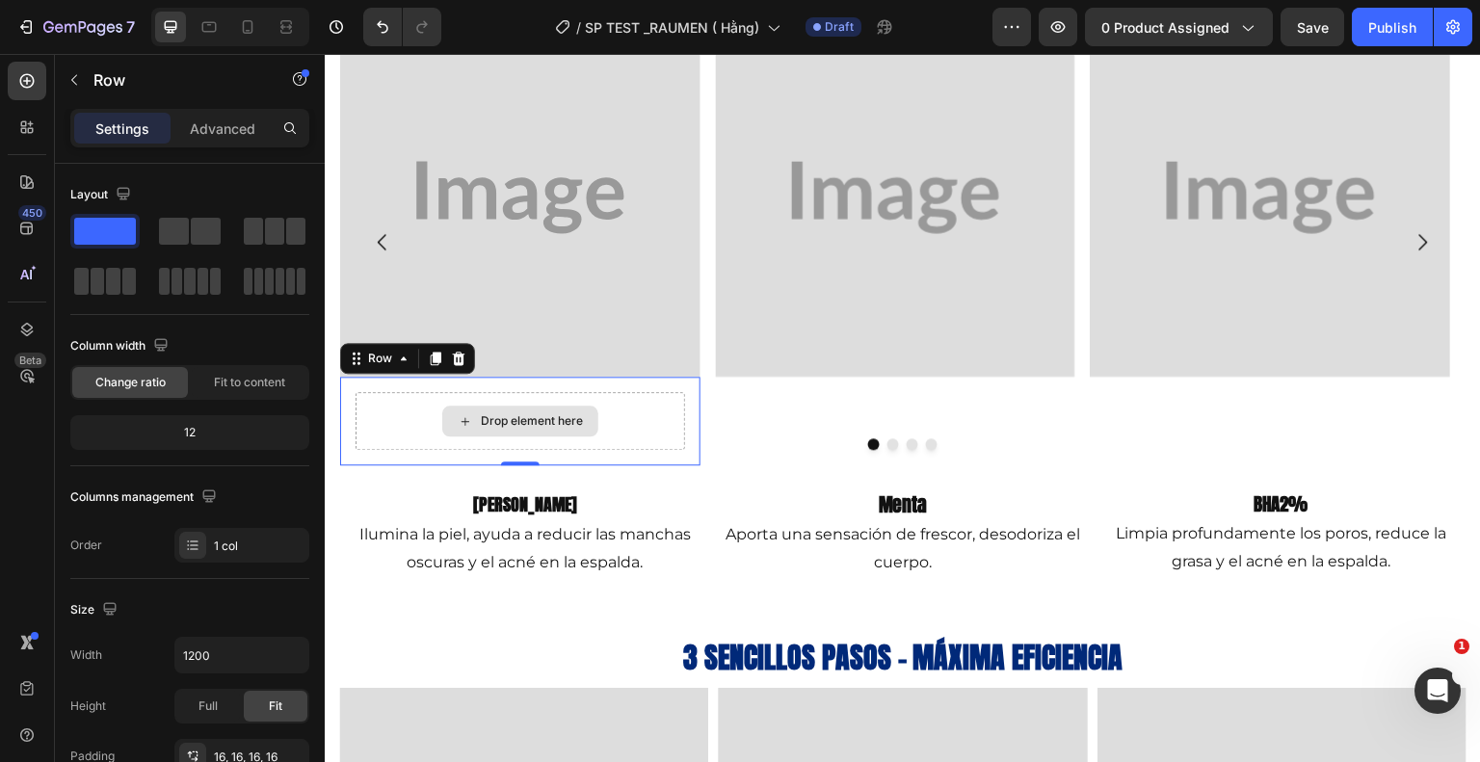
scroll to position [1651, 0]
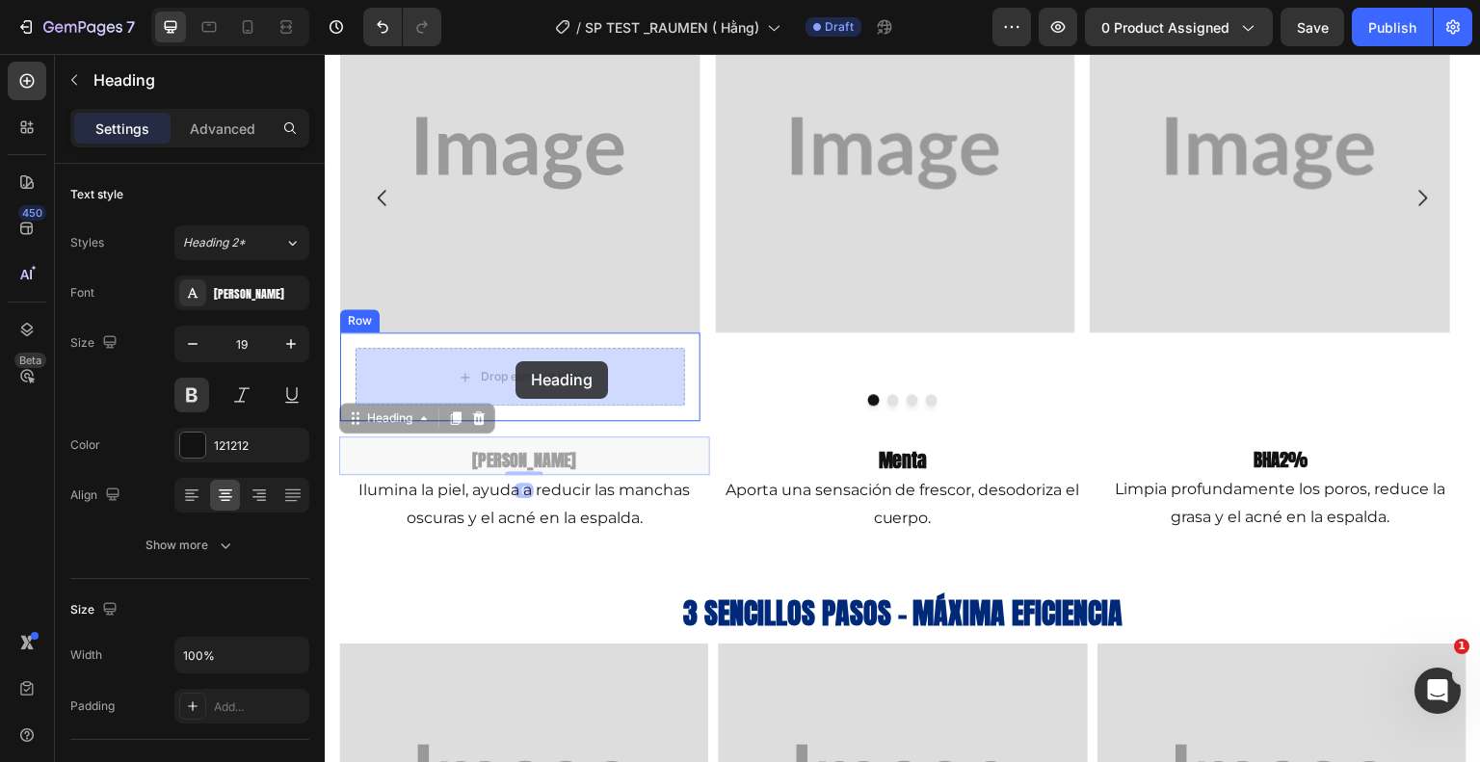
drag, startPoint x: 528, startPoint y: 462, endPoint x: 516, endPoint y: 361, distance: 101.0
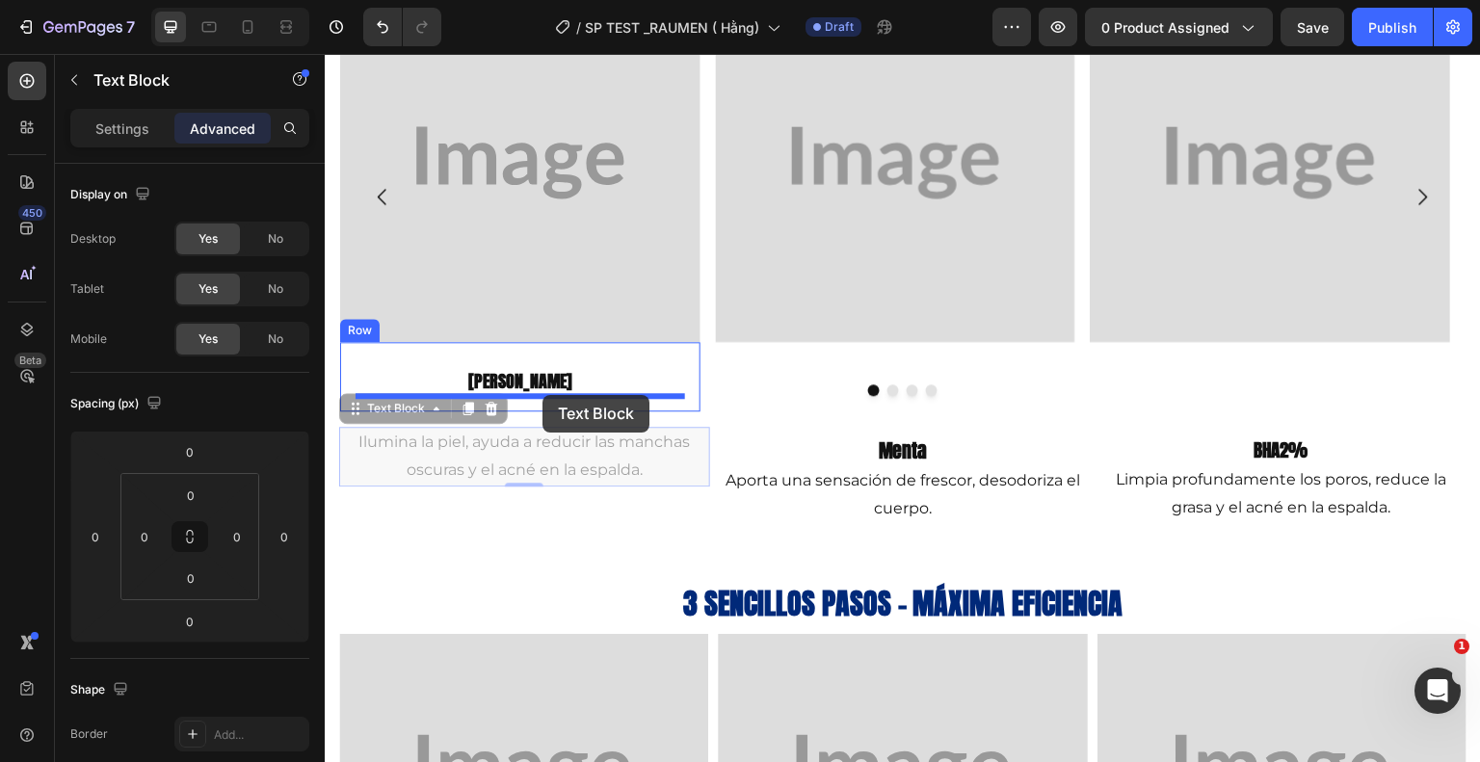
drag, startPoint x: 540, startPoint y: 451, endPoint x: 544, endPoint y: 395, distance: 56.1
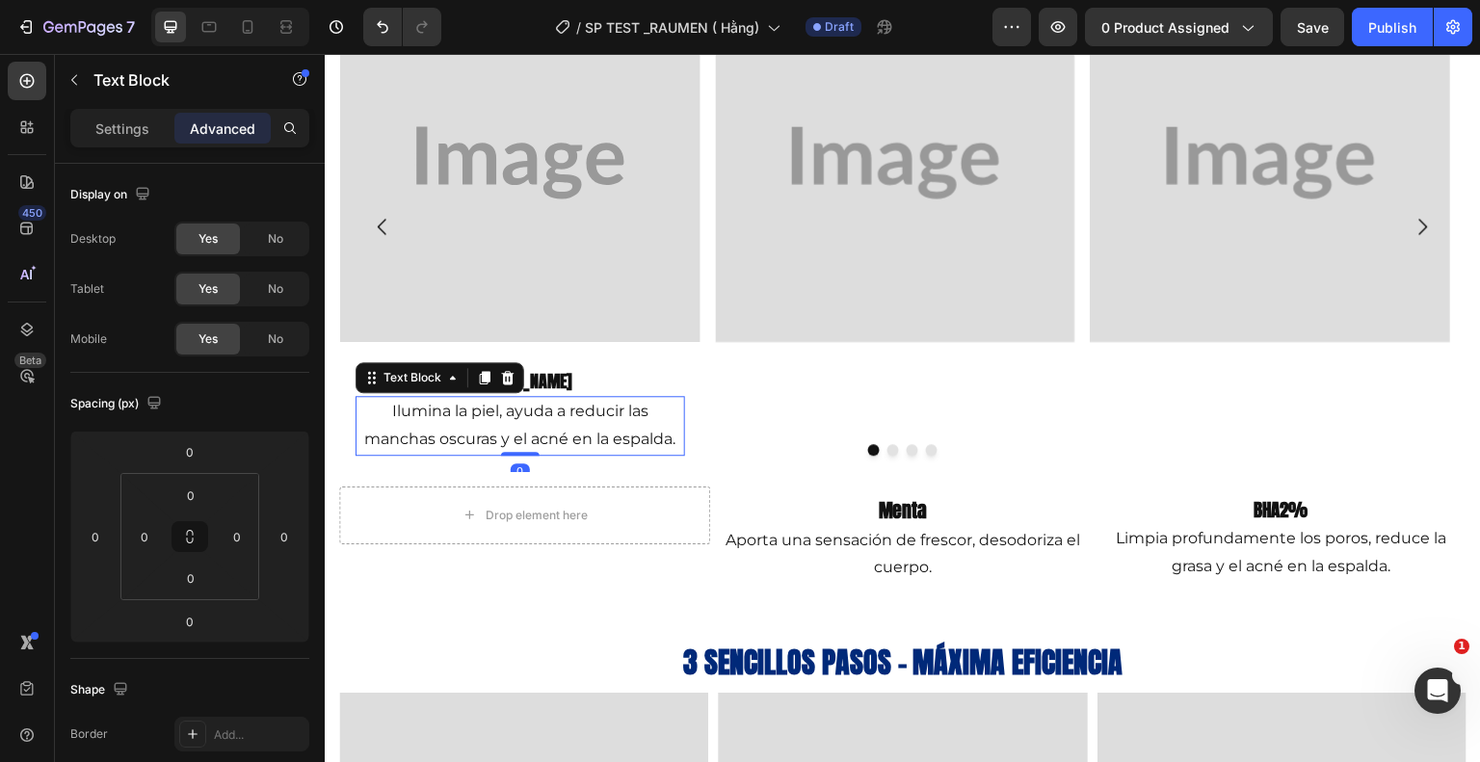
scroll to position [1670, 0]
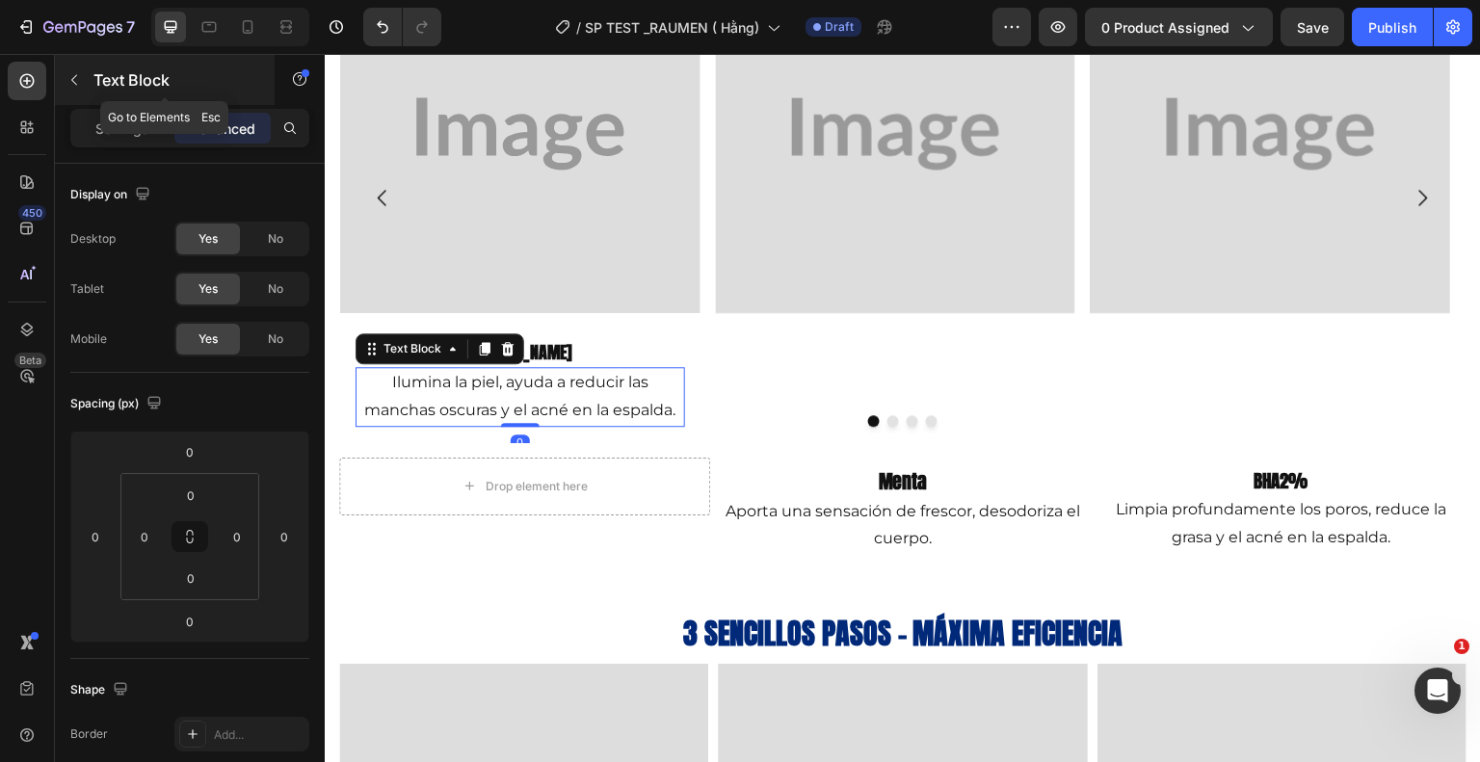
click at [88, 81] on button "button" at bounding box center [74, 80] width 31 height 31
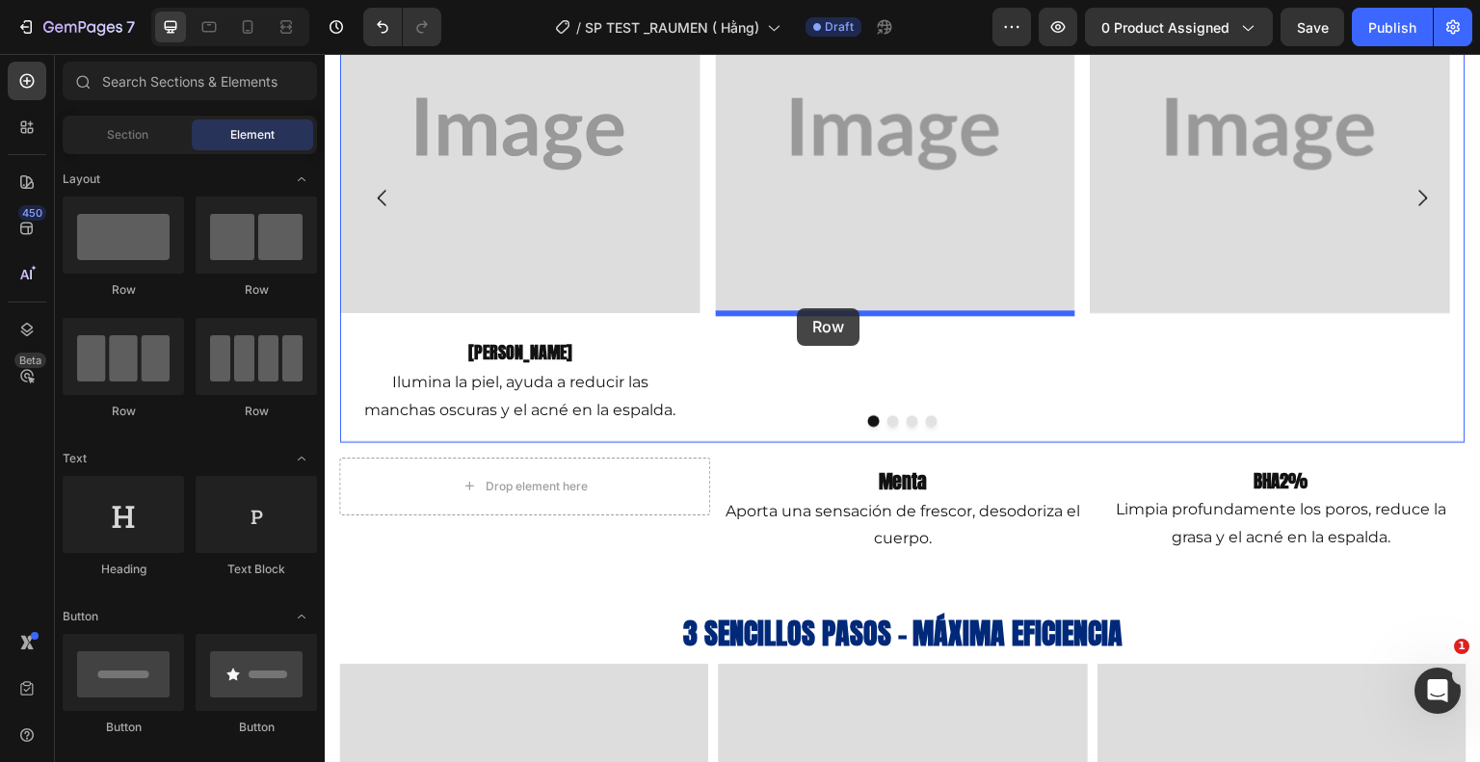
drag, startPoint x: 479, startPoint y: 305, endPoint x: 797, endPoint y: 308, distance: 318.0
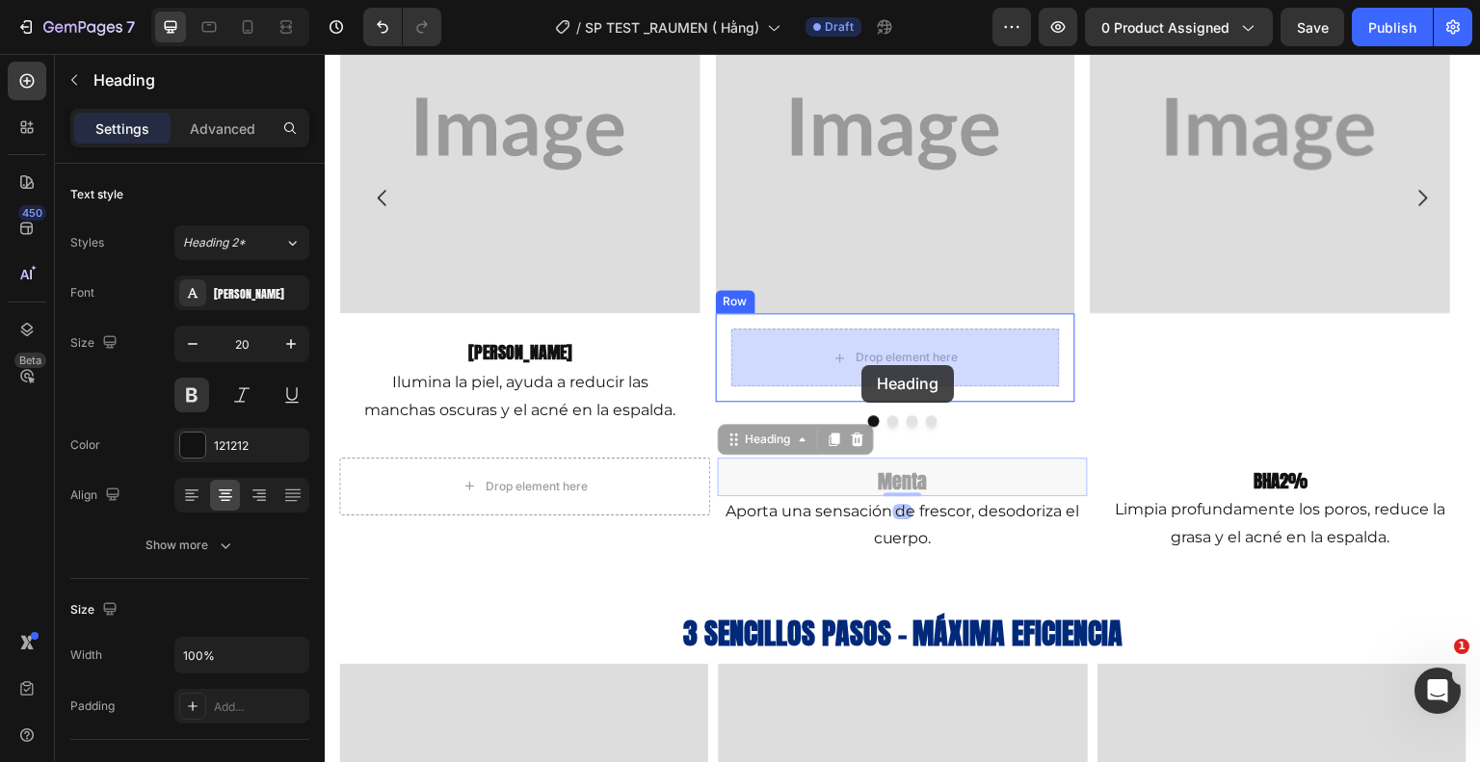
drag, startPoint x: 881, startPoint y: 484, endPoint x: 861, endPoint y: 358, distance: 126.7
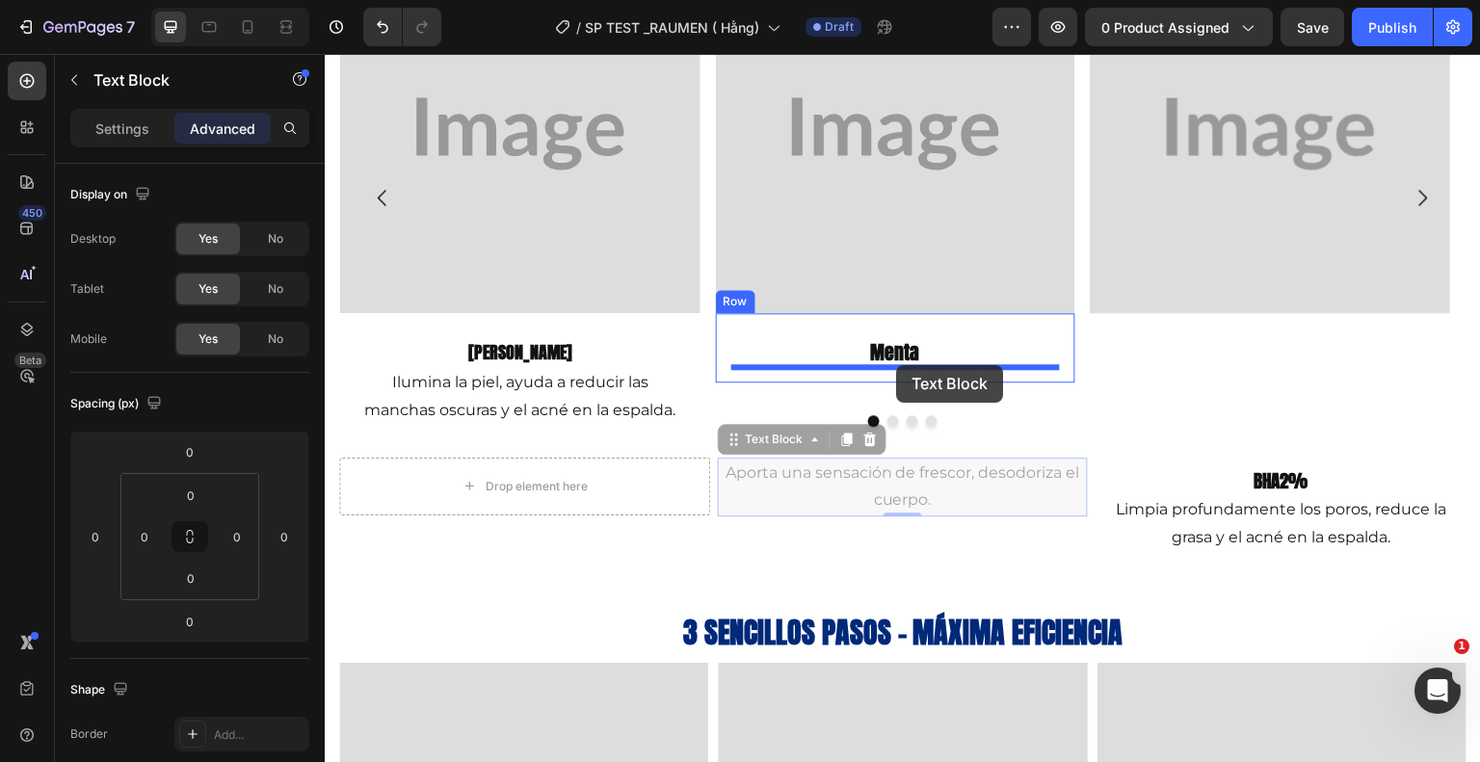
drag, startPoint x: 893, startPoint y: 486, endPoint x: 896, endPoint y: 365, distance: 120.5
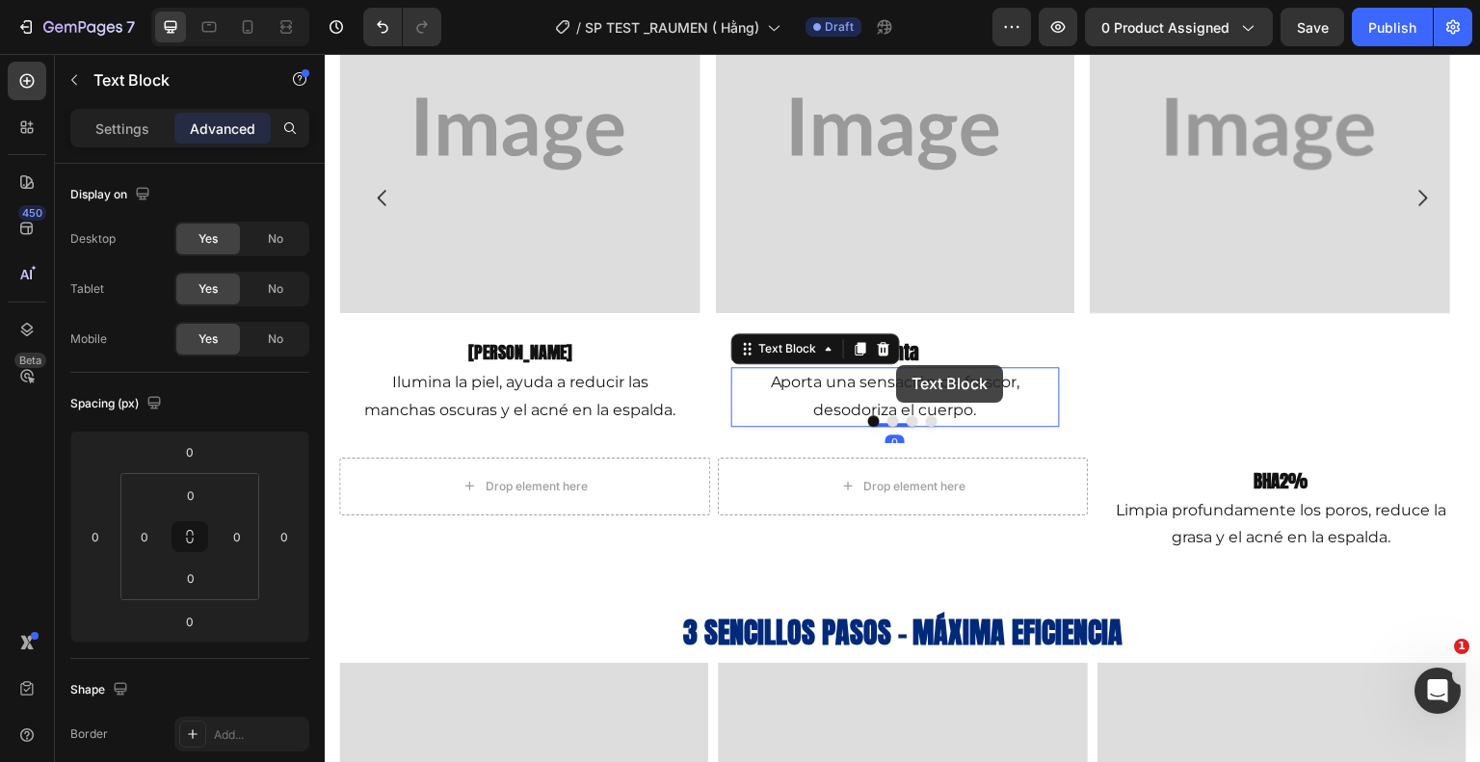
scroll to position [1671, 0]
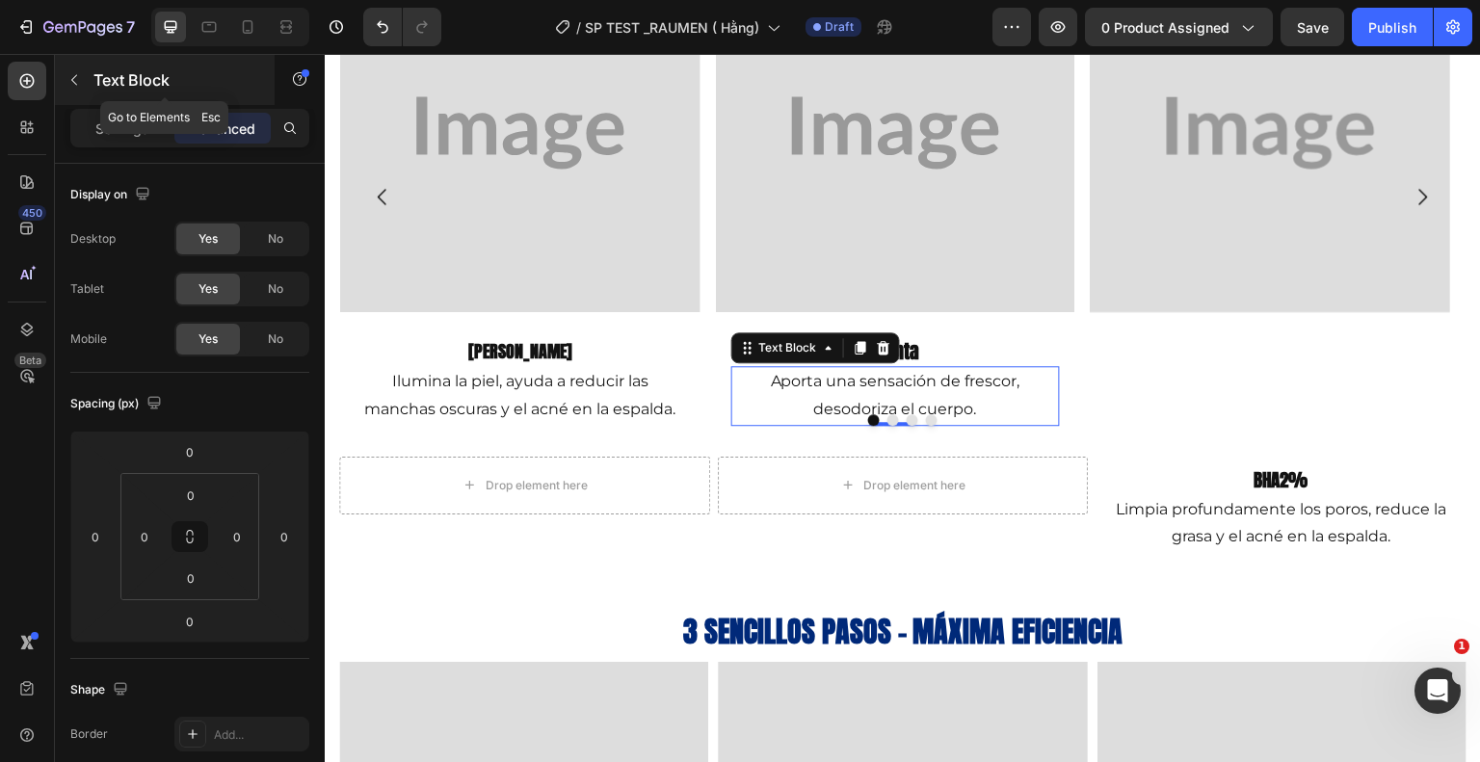
click at [74, 69] on button "button" at bounding box center [74, 80] width 31 height 31
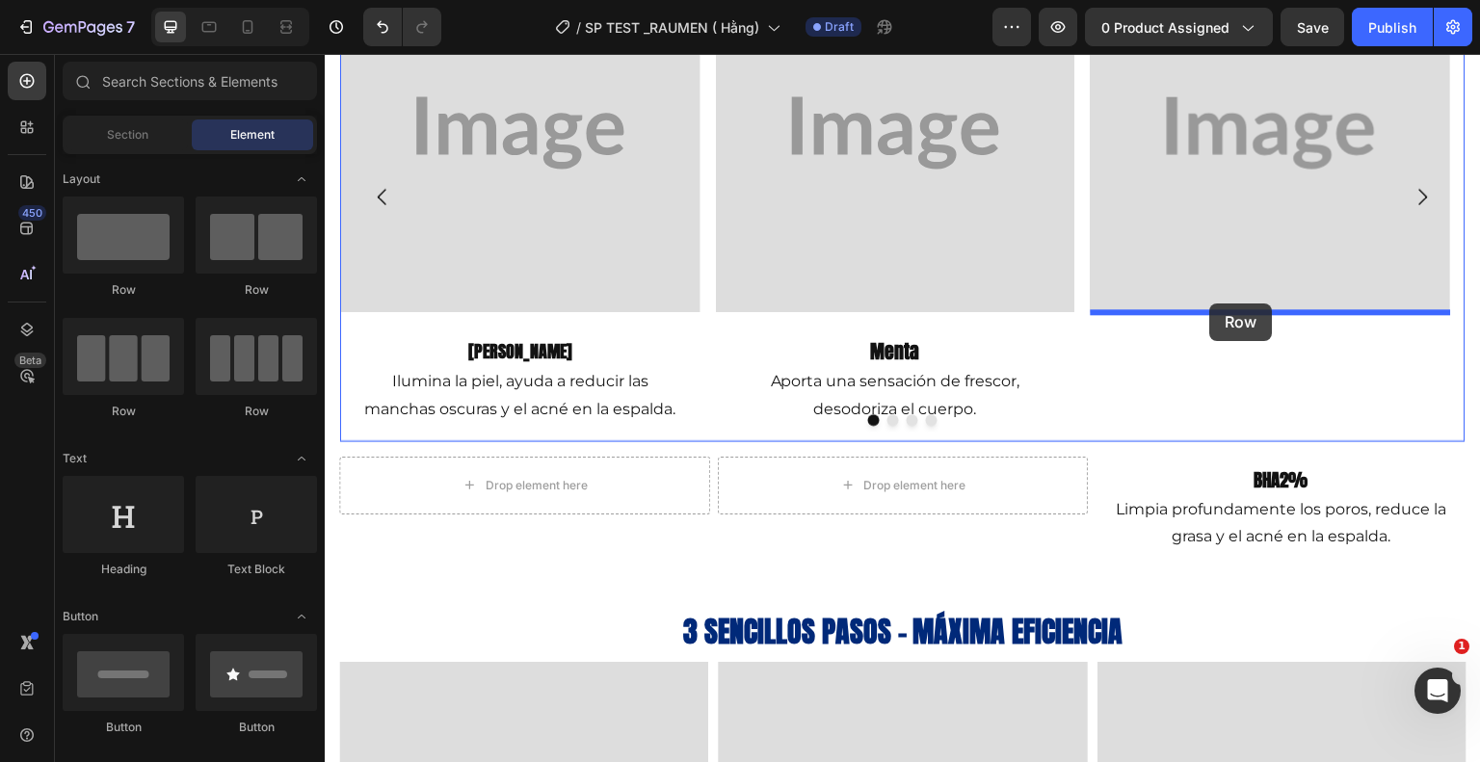
drag, startPoint x: 429, startPoint y: 284, endPoint x: 1213, endPoint y: 304, distance: 784.6
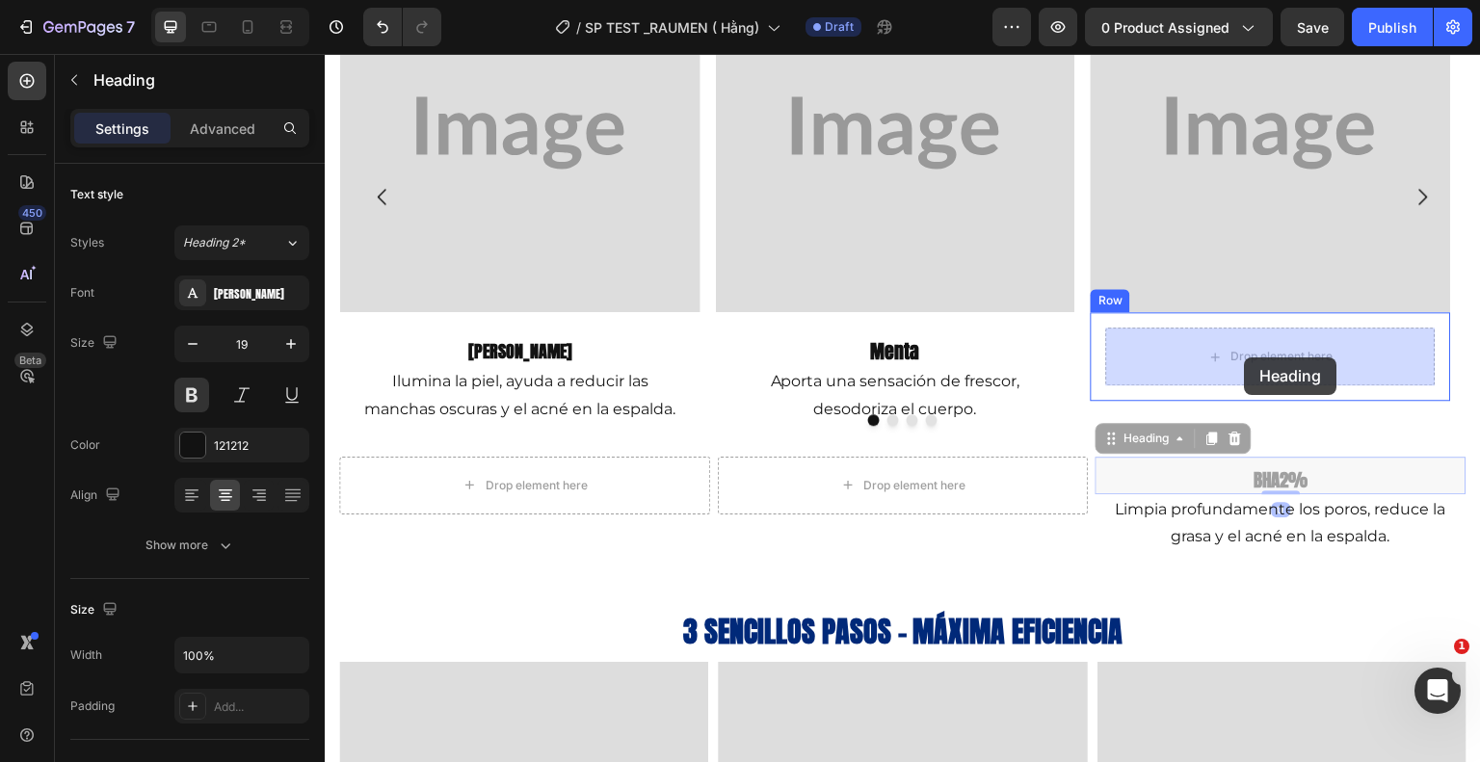
drag, startPoint x: 1244, startPoint y: 471, endPoint x: 1245, endPoint y: 357, distance: 113.7
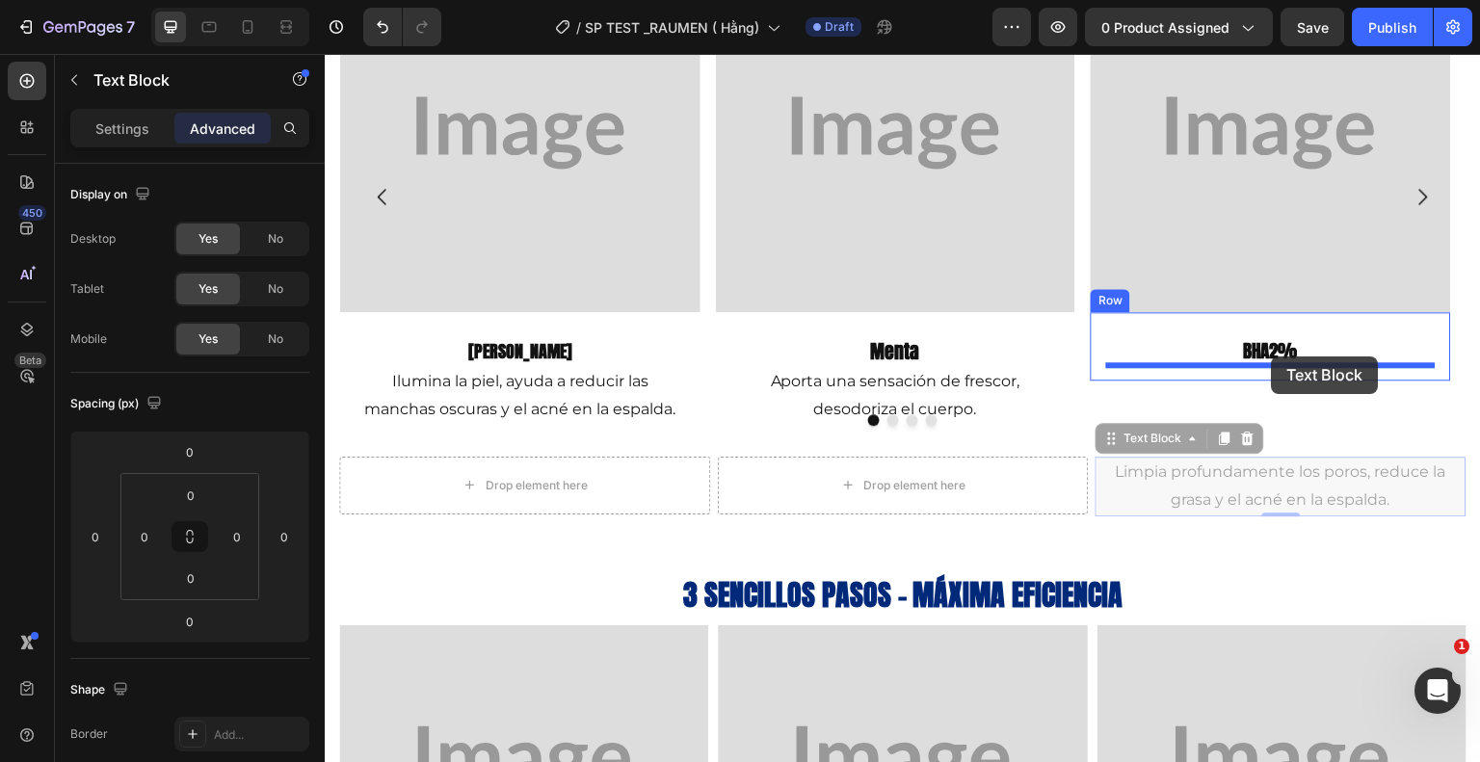
drag, startPoint x: 1284, startPoint y: 492, endPoint x: 1272, endPoint y: 357, distance: 136.4
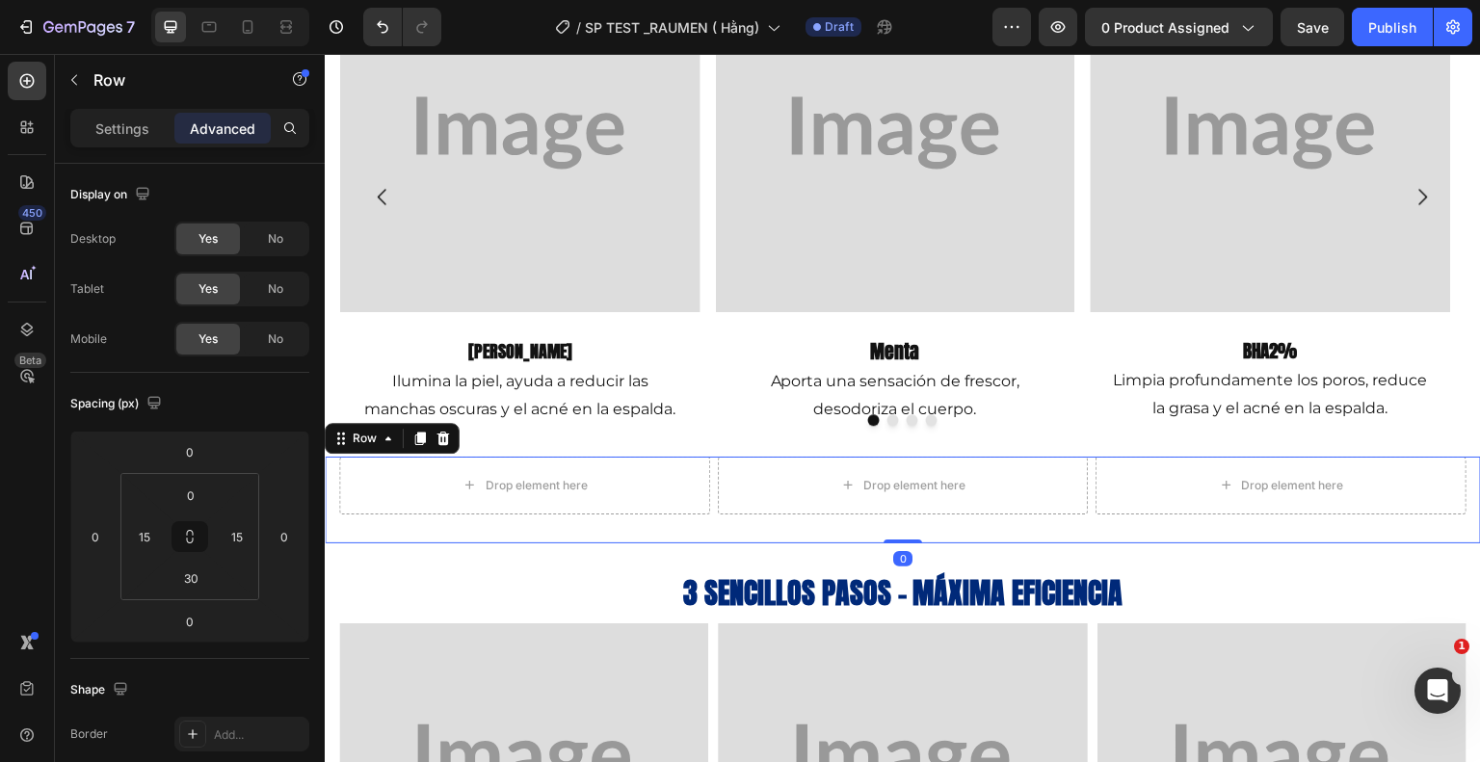
click at [334, 479] on div "Drop element here Row Drop element here Row Drop element here Row Row 0" at bounding box center [903, 500] width 1156 height 87
click at [452, 436] on div at bounding box center [443, 438] width 23 height 23
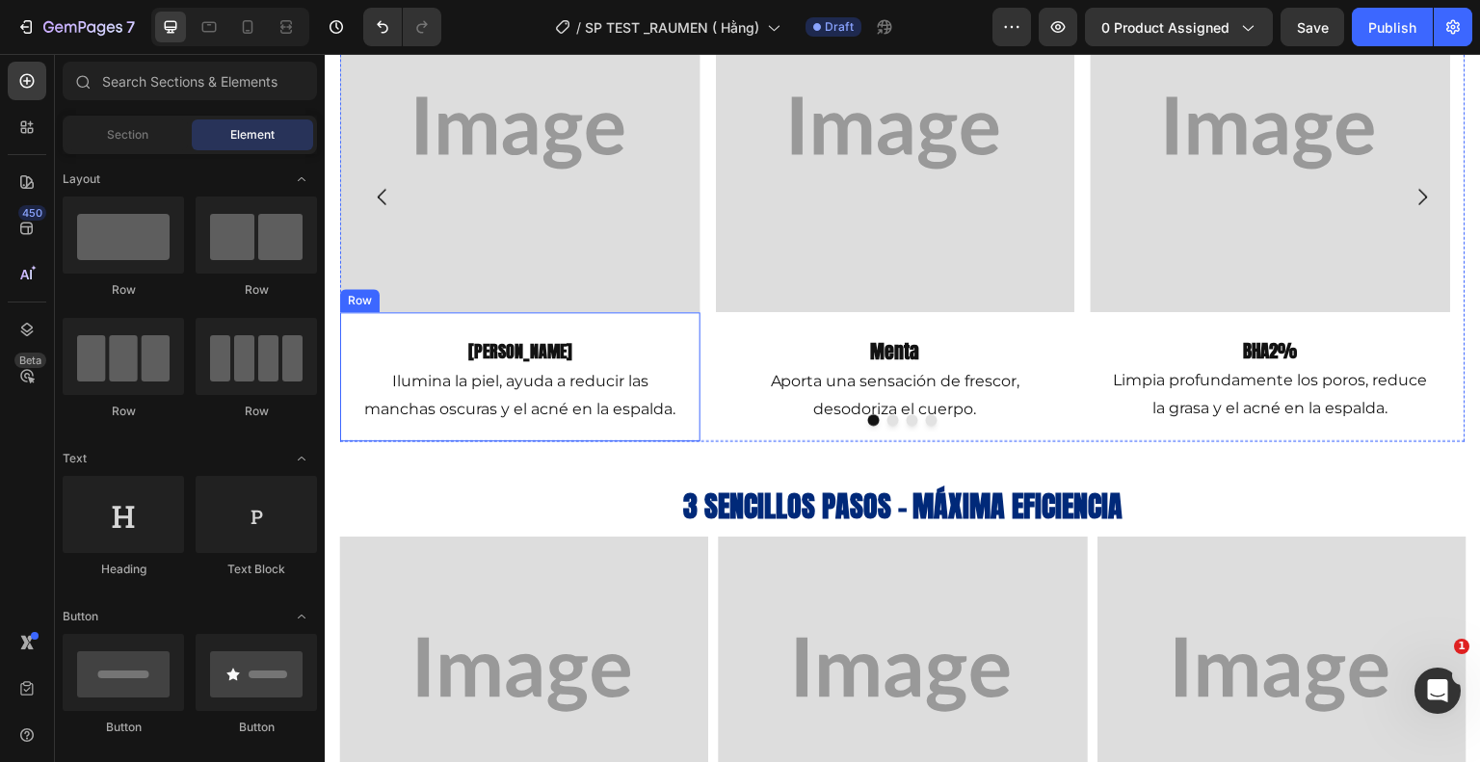
click at [347, 370] on div "[PERSON_NAME] Heading Ilumina la piel, ayuda a reducir las manchas oscuras y el…" at bounding box center [520, 376] width 360 height 128
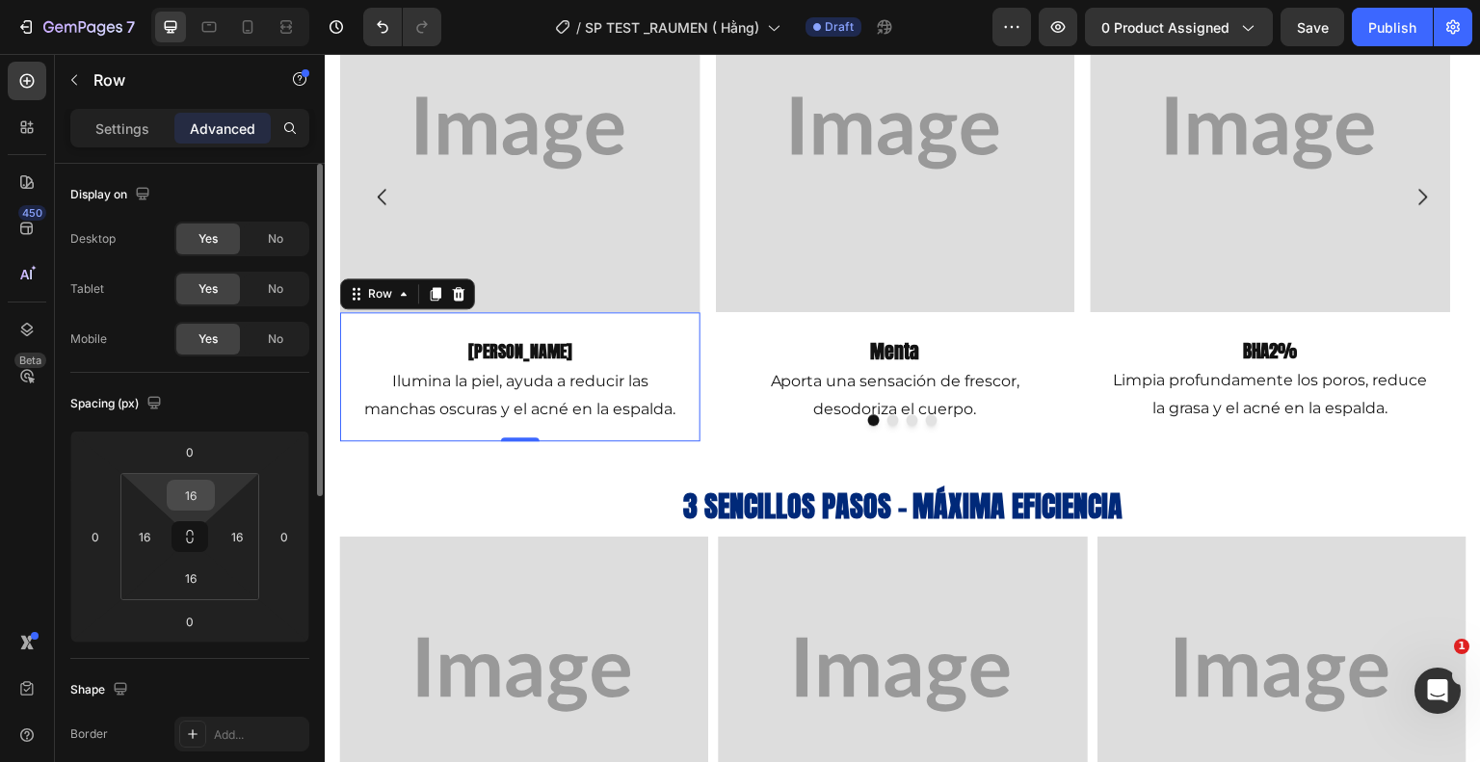
click at [197, 499] on input "16" at bounding box center [191, 495] width 39 height 29
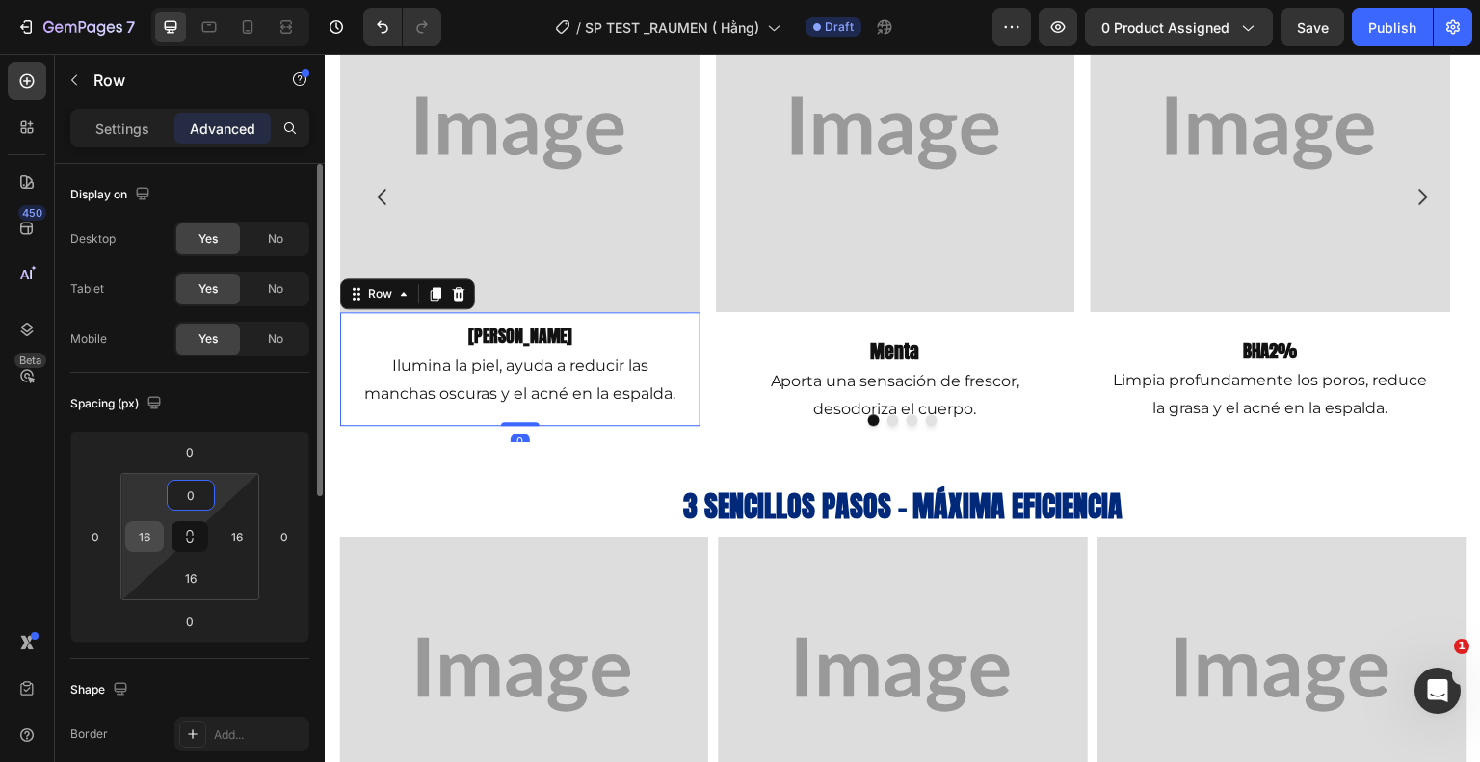
type input "0"
click at [158, 532] on input "16" at bounding box center [144, 536] width 29 height 29
type input "0"
click at [249, 540] on input "16" at bounding box center [237, 536] width 29 height 29
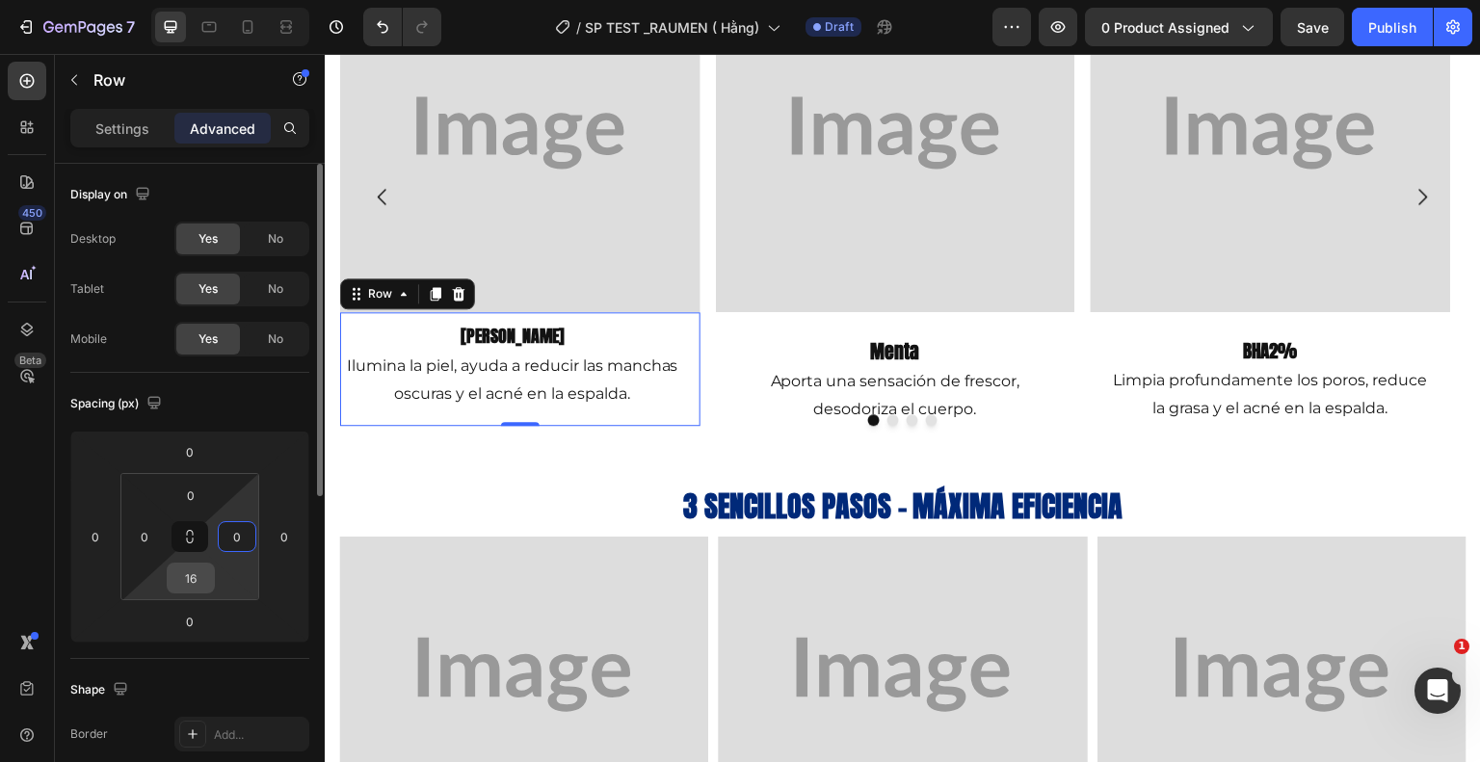
type input "0"
click at [204, 578] on input "16" at bounding box center [191, 578] width 39 height 29
type input "0"
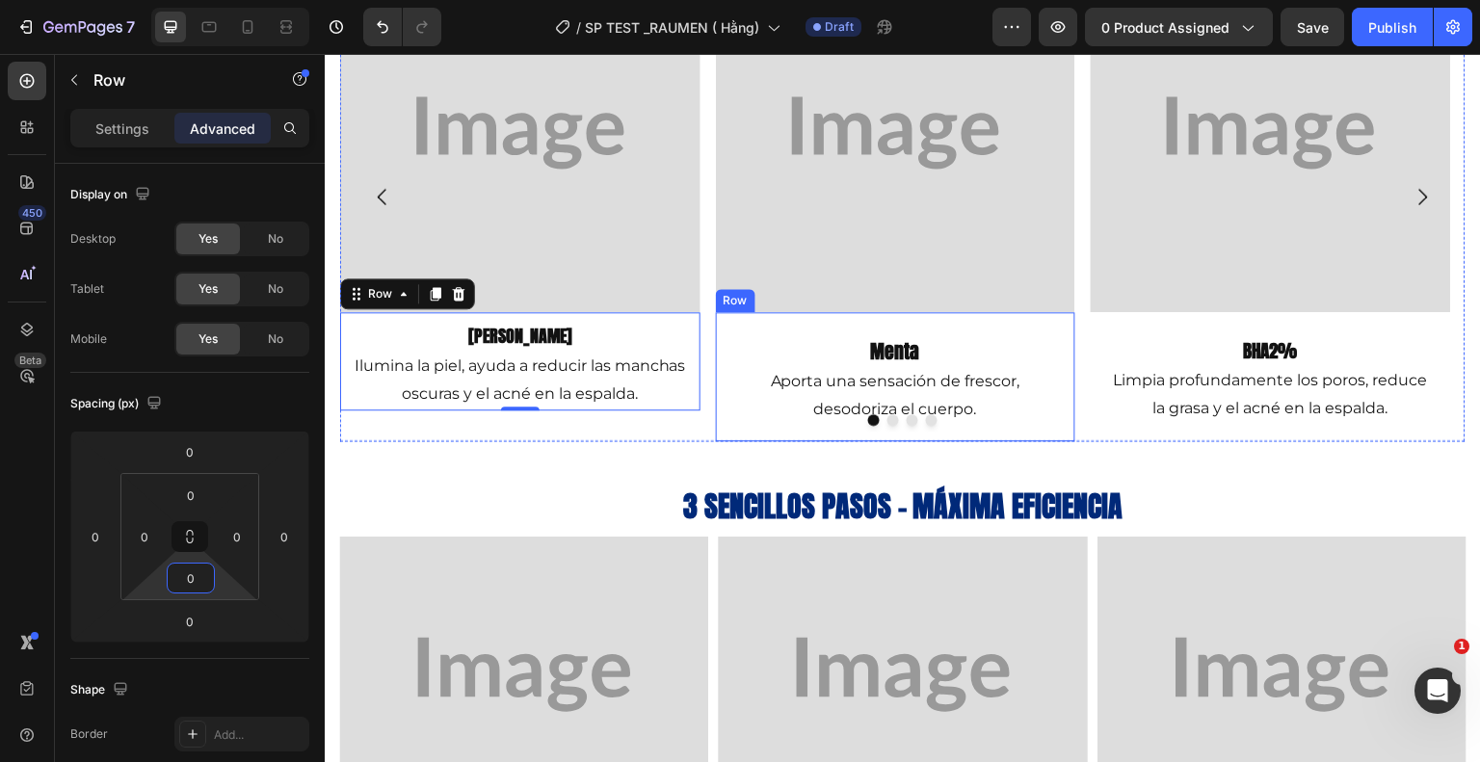
click at [729, 370] on div "menta Heading Aporta una sensación de frescor, desodoriza el cuerpo. Text Block…" at bounding box center [896, 376] width 360 height 129
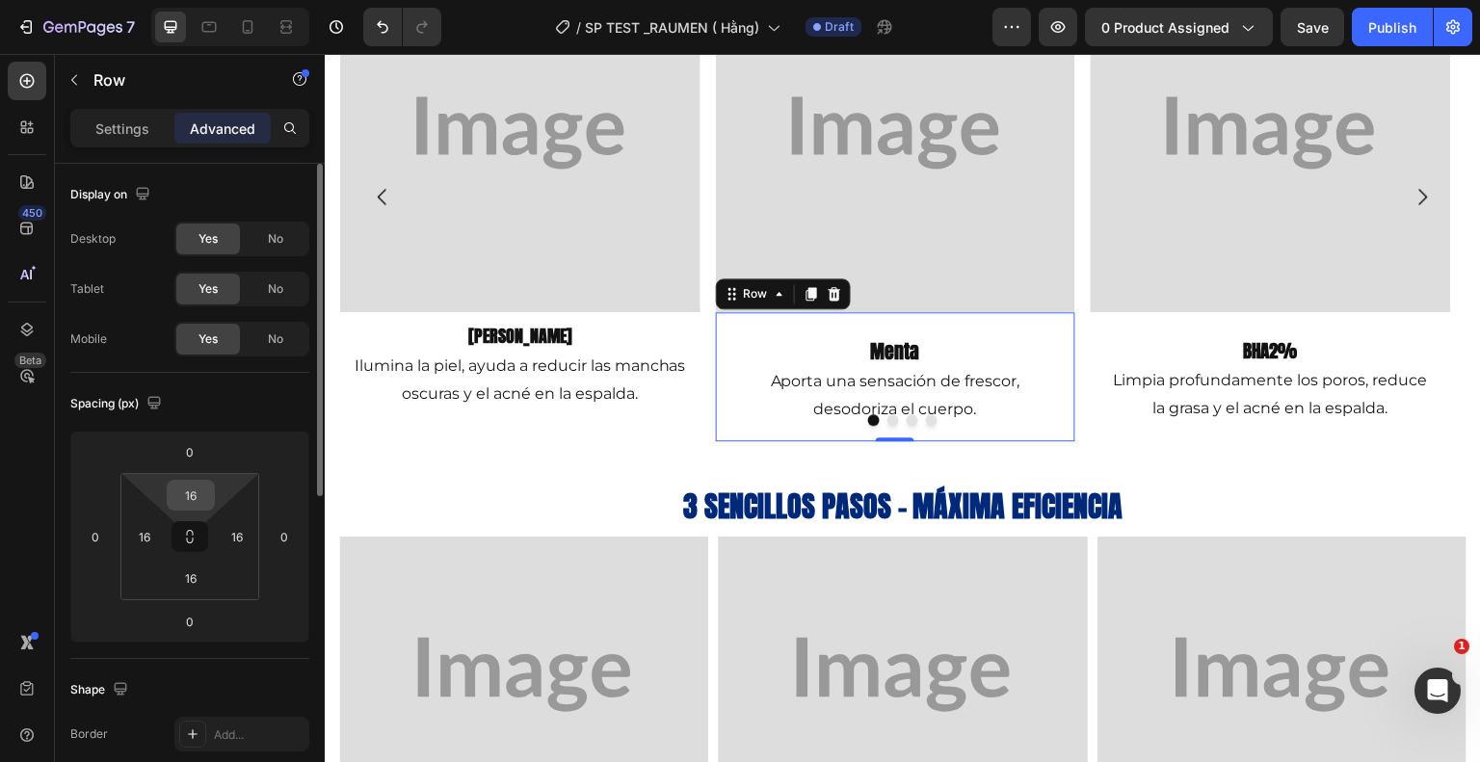
click at [206, 494] on input "16" at bounding box center [191, 495] width 39 height 29
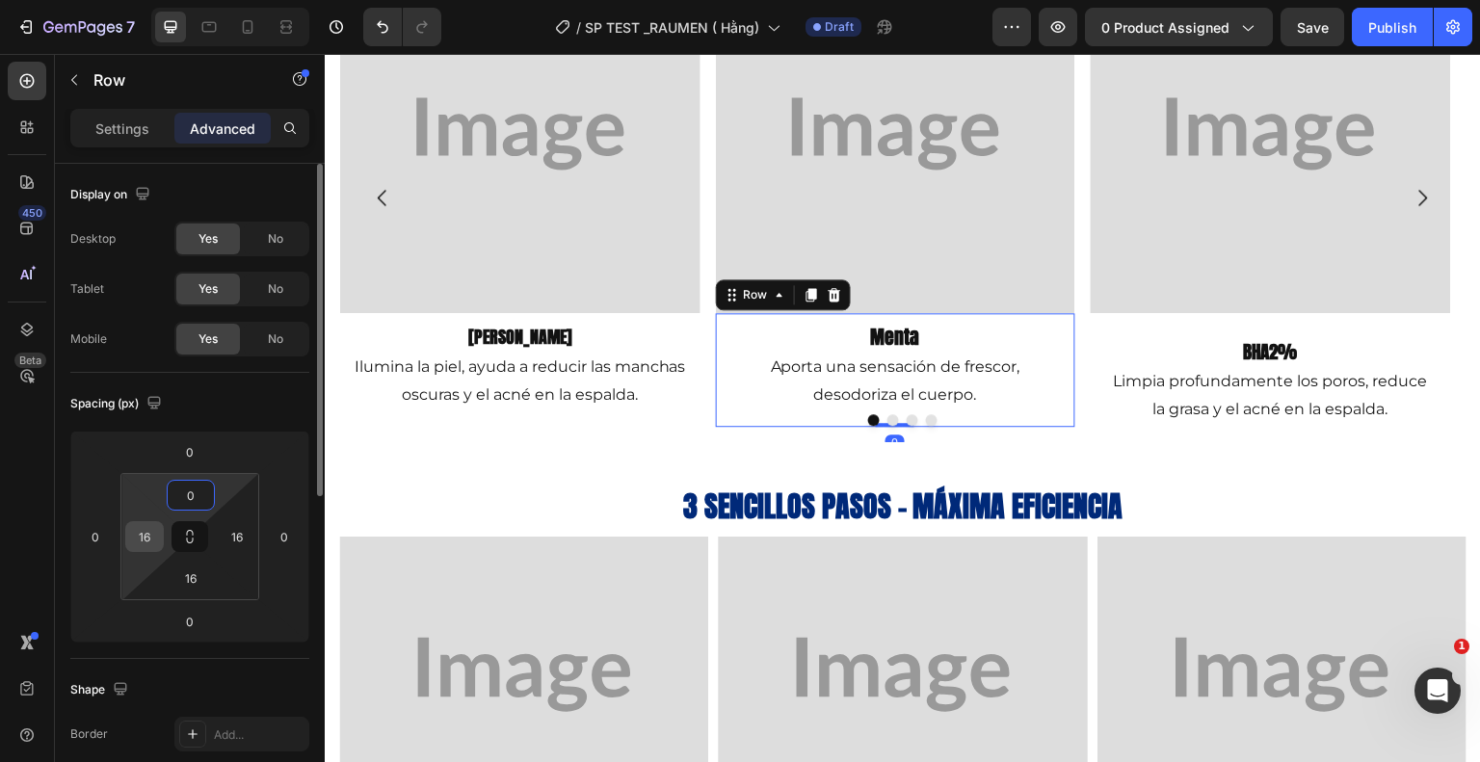
type input "0"
click at [152, 536] on input "16" at bounding box center [144, 536] width 29 height 29
type input "0"
click at [247, 545] on input "16" at bounding box center [237, 536] width 29 height 29
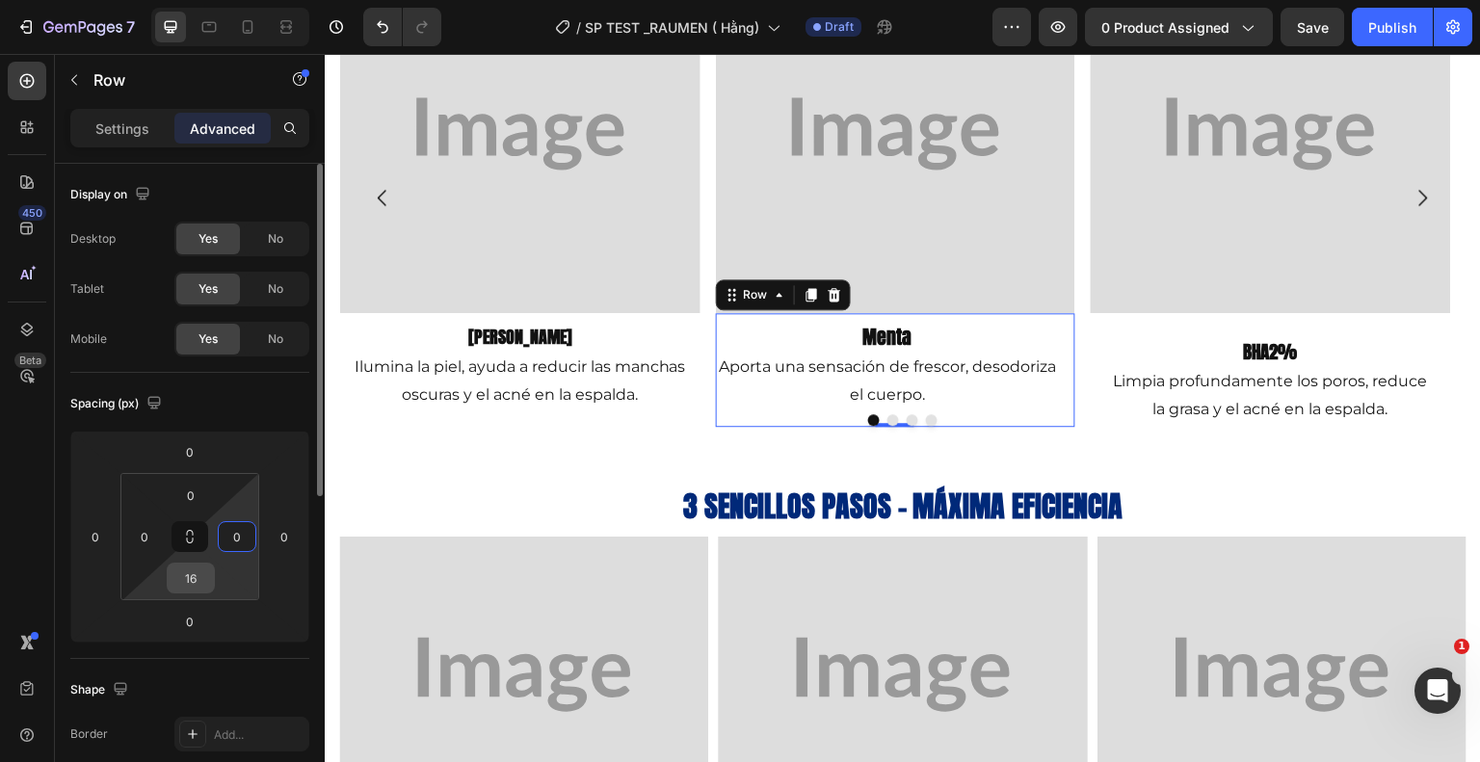
type input "0"
click at [204, 575] on input "16" at bounding box center [191, 578] width 39 height 29
type input "0"
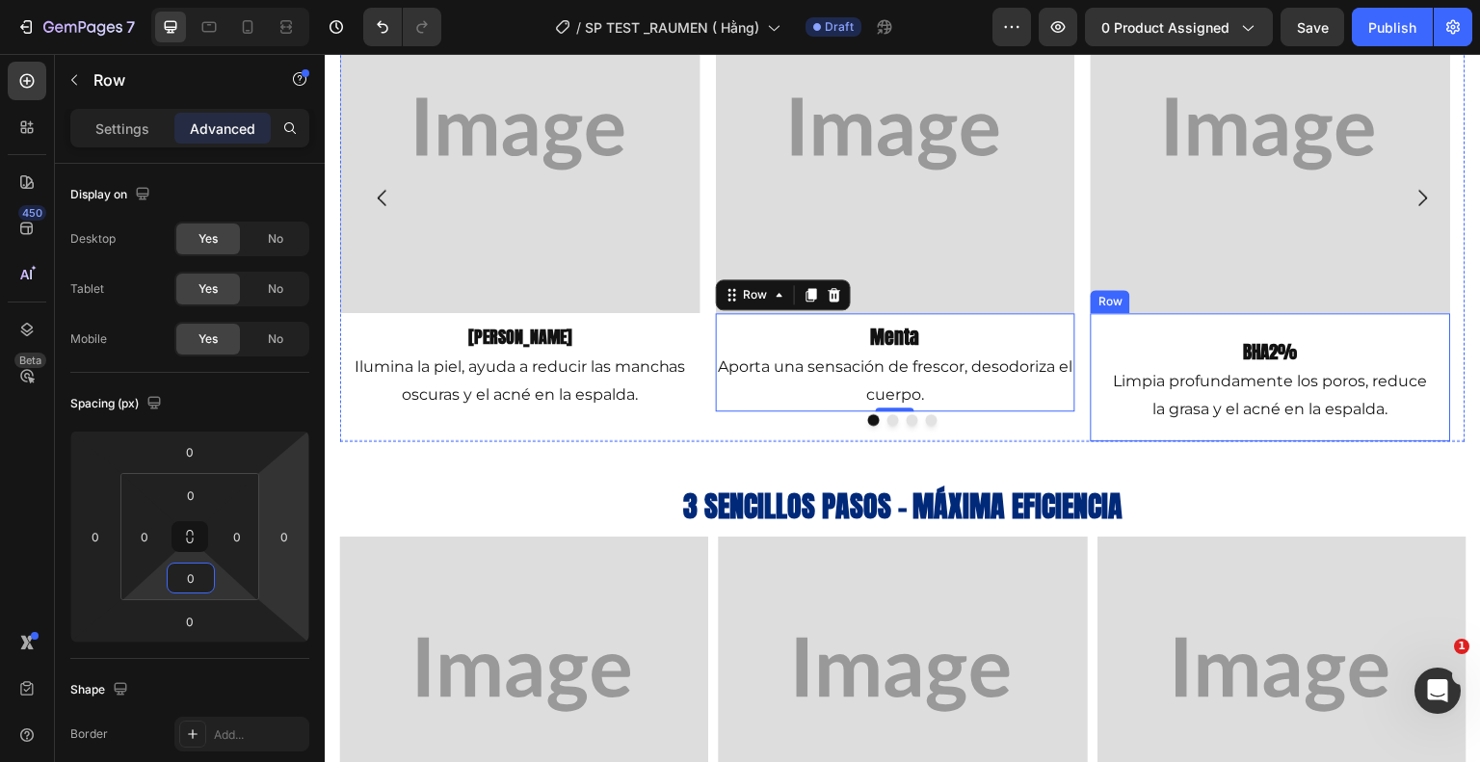
click at [1098, 362] on div "BHA2% Heading Limpia profundamente los poros, reduce la grasa y el acné en la e…" at bounding box center [1271, 376] width 360 height 127
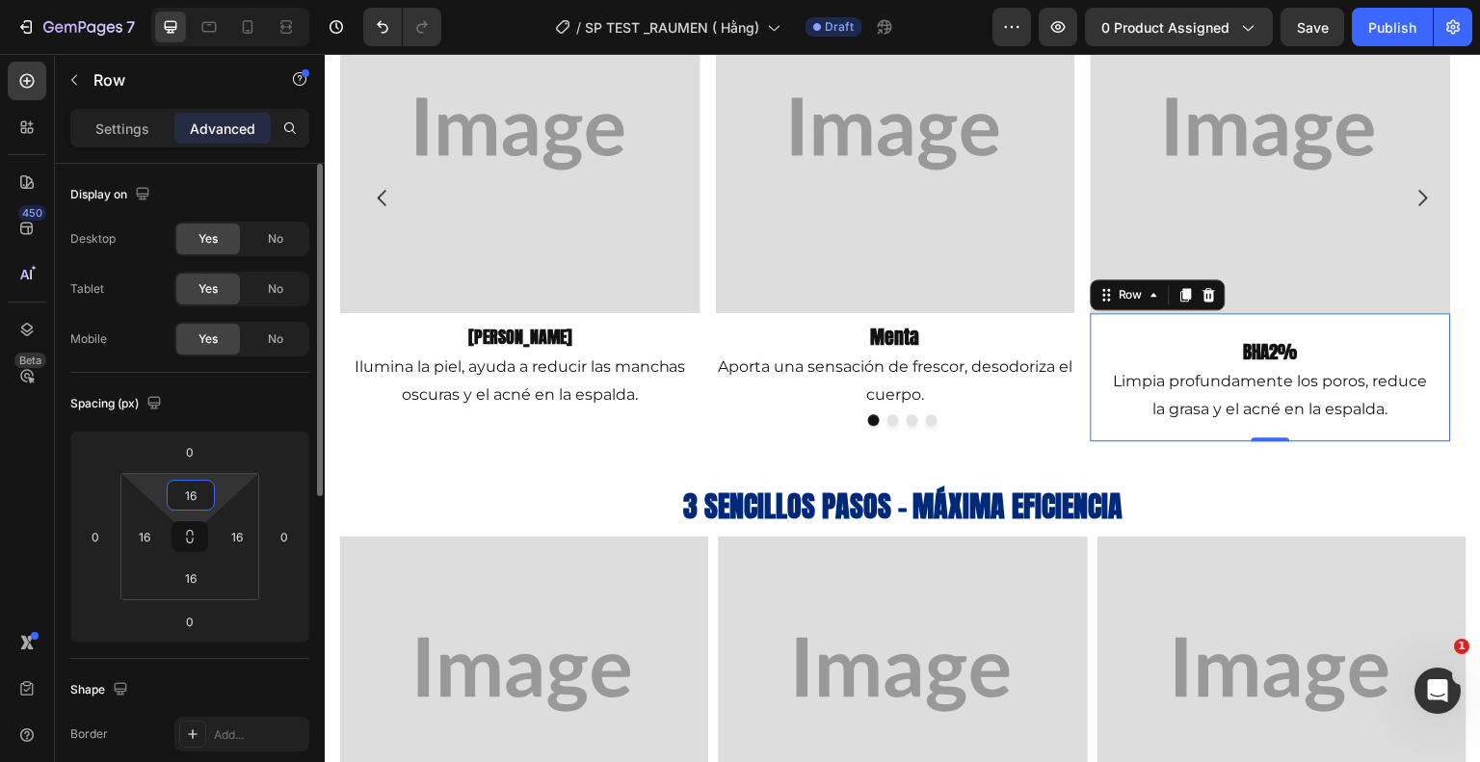
click at [203, 497] on input "16" at bounding box center [191, 495] width 39 height 29
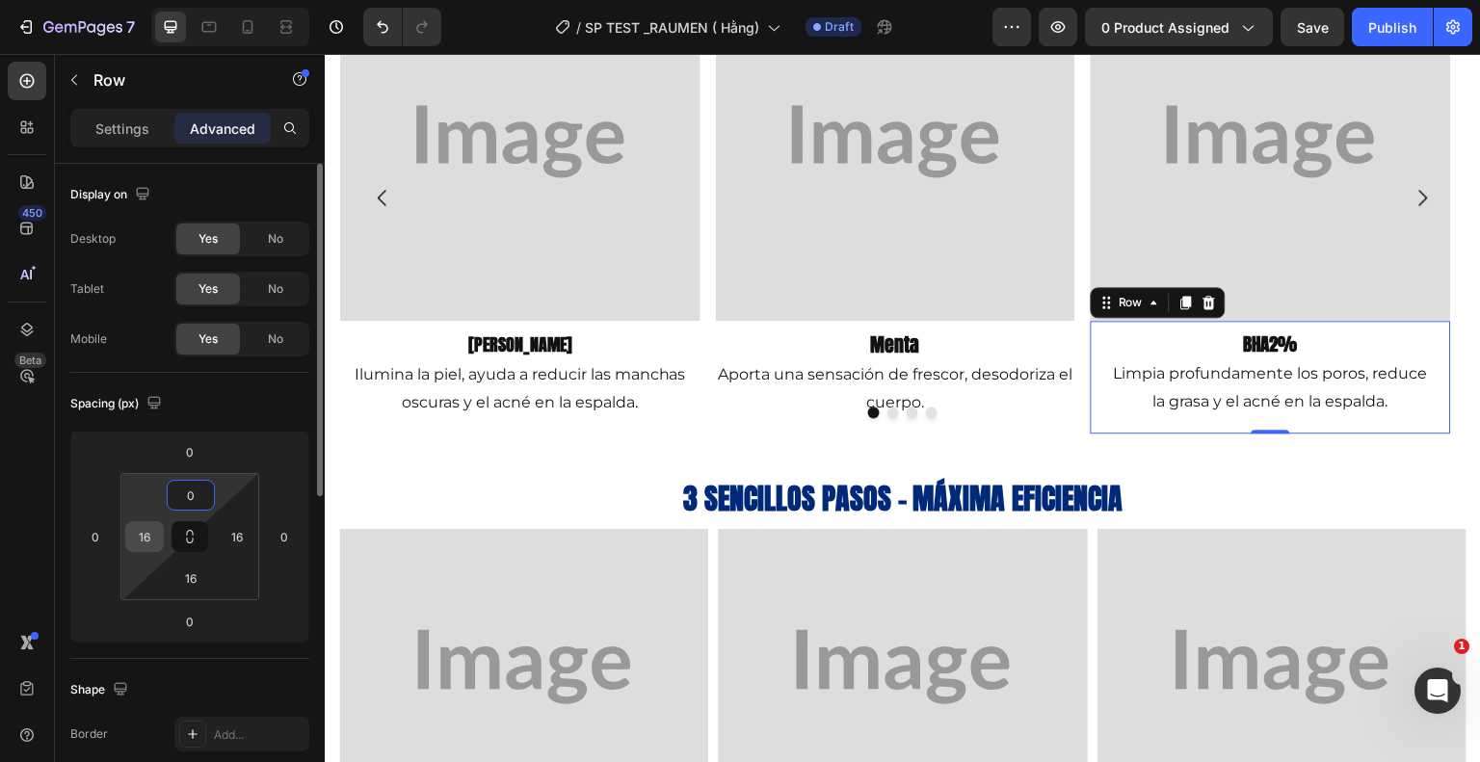
type input "0"
click at [157, 533] on input "16" at bounding box center [144, 536] width 29 height 29
type input "0"
click at [193, 571] on input "16" at bounding box center [191, 578] width 39 height 29
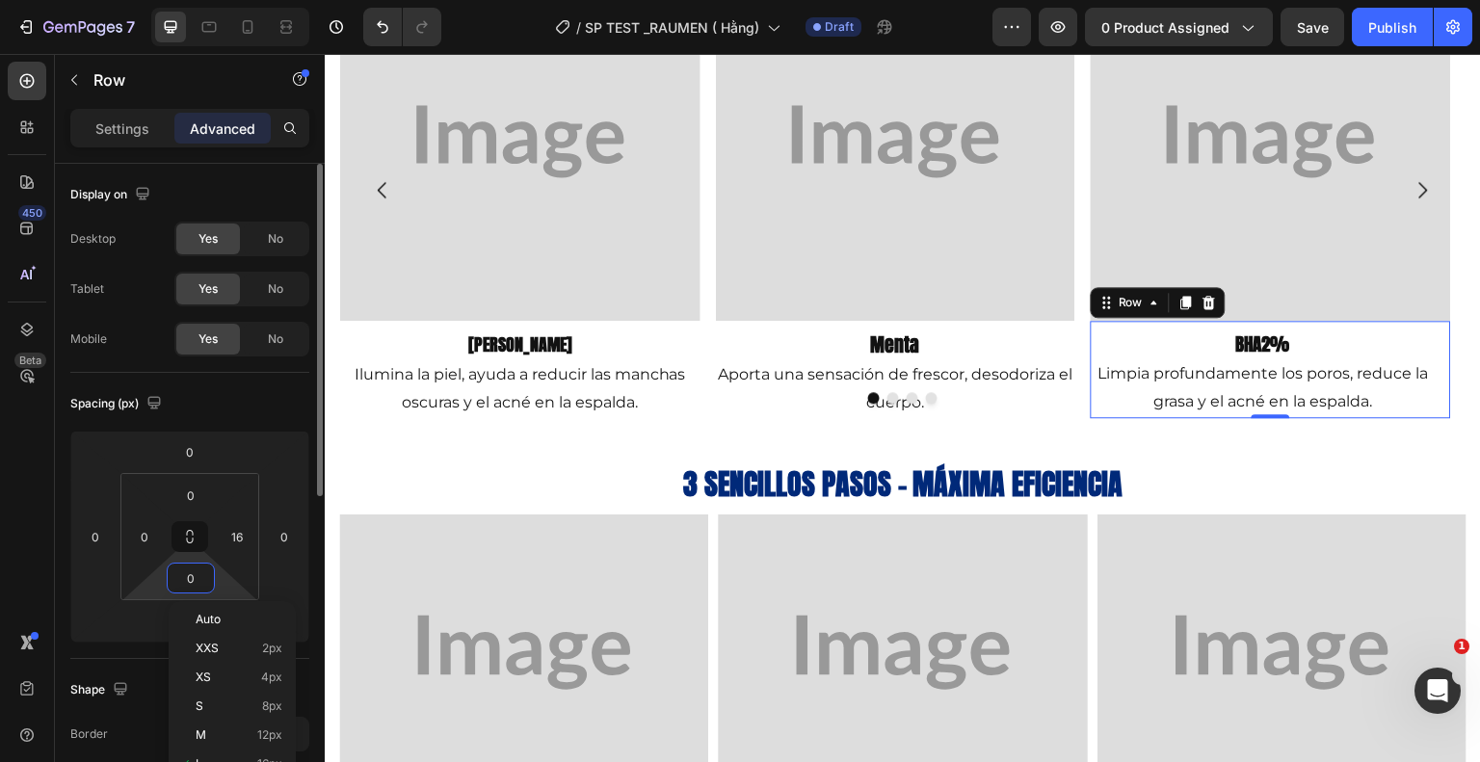
scroll to position [1655, 0]
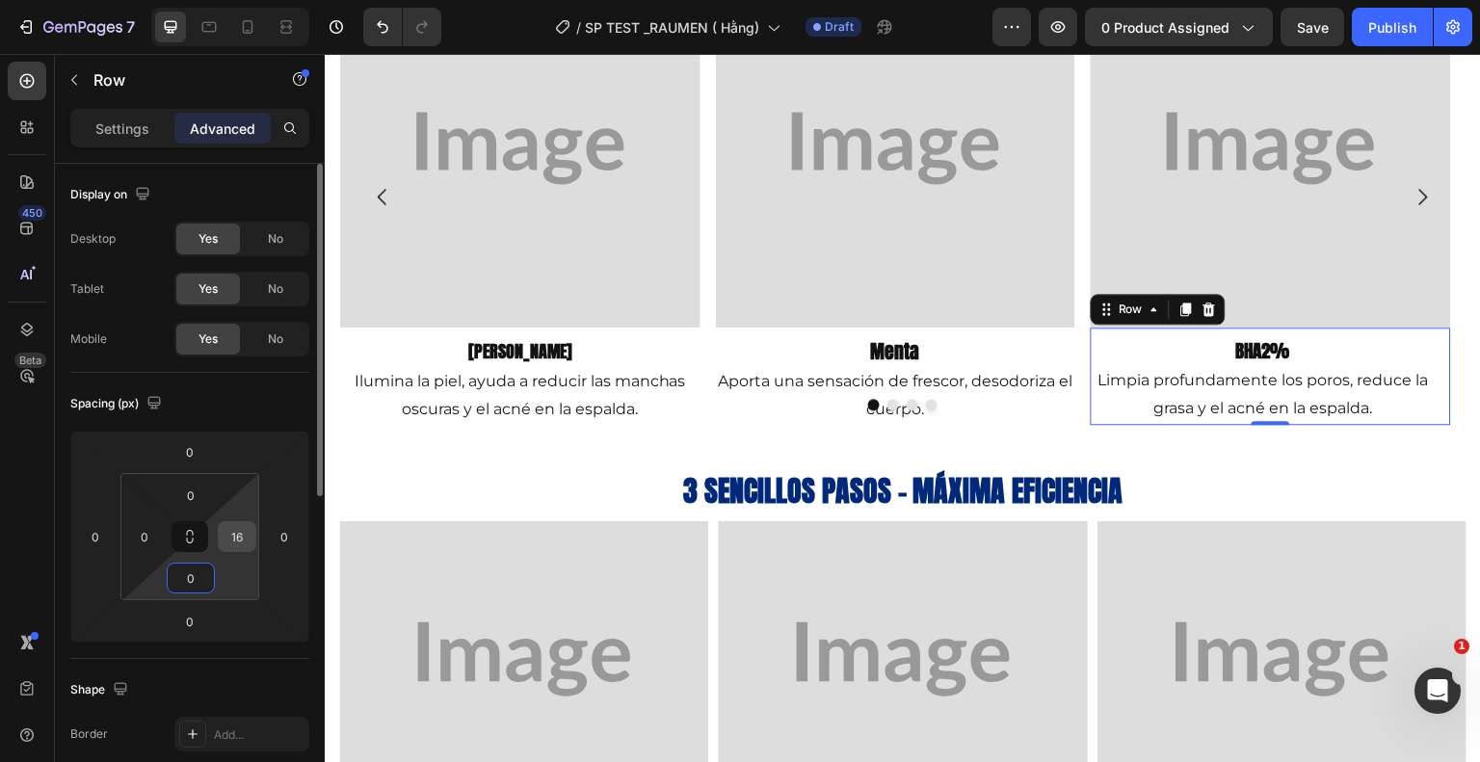
type input "0"
click at [243, 536] on input "16" at bounding box center [237, 536] width 29 height 29
type input "0"
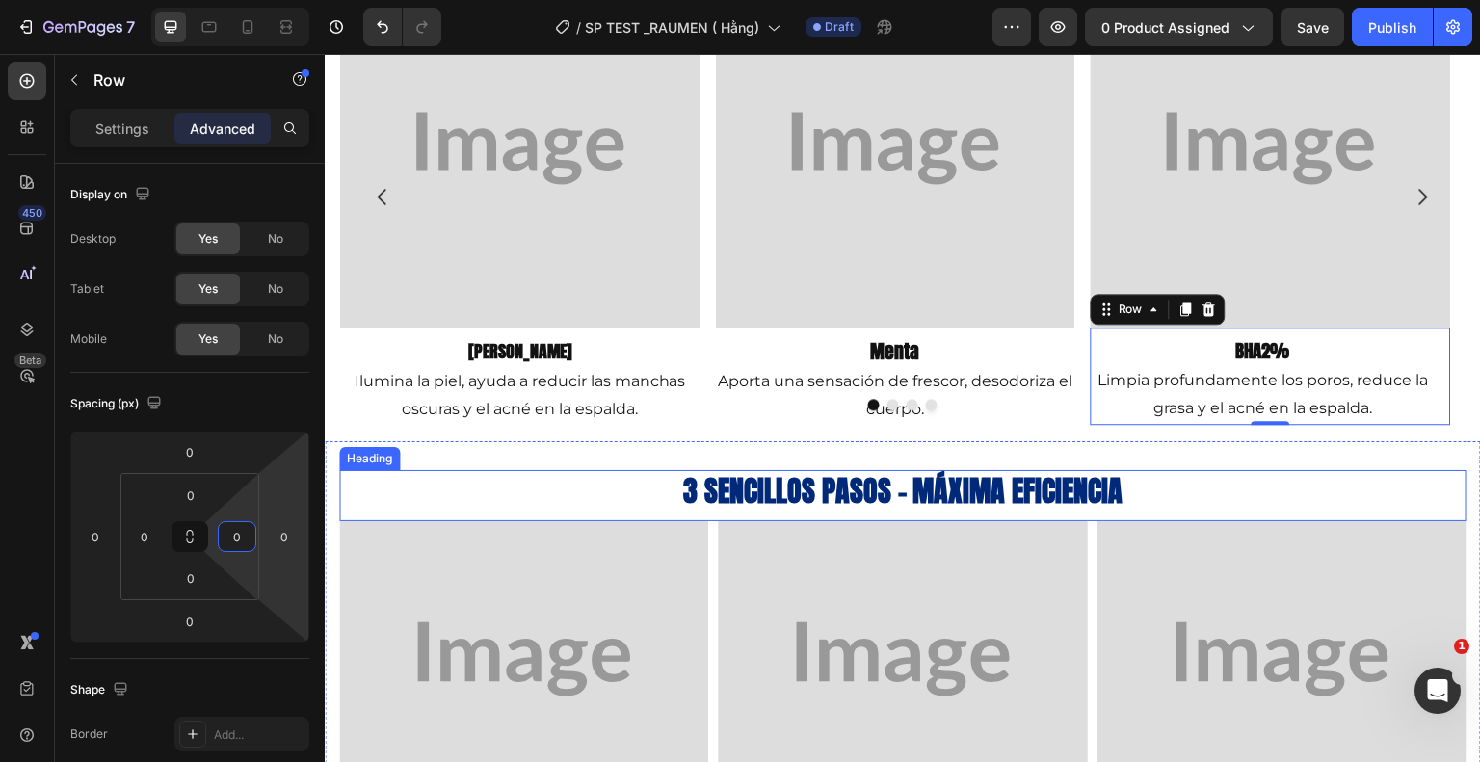
click at [1187, 470] on h2 "3 sencillos pasos - máxima eficiencia" at bounding box center [902, 490] width 1127 height 41
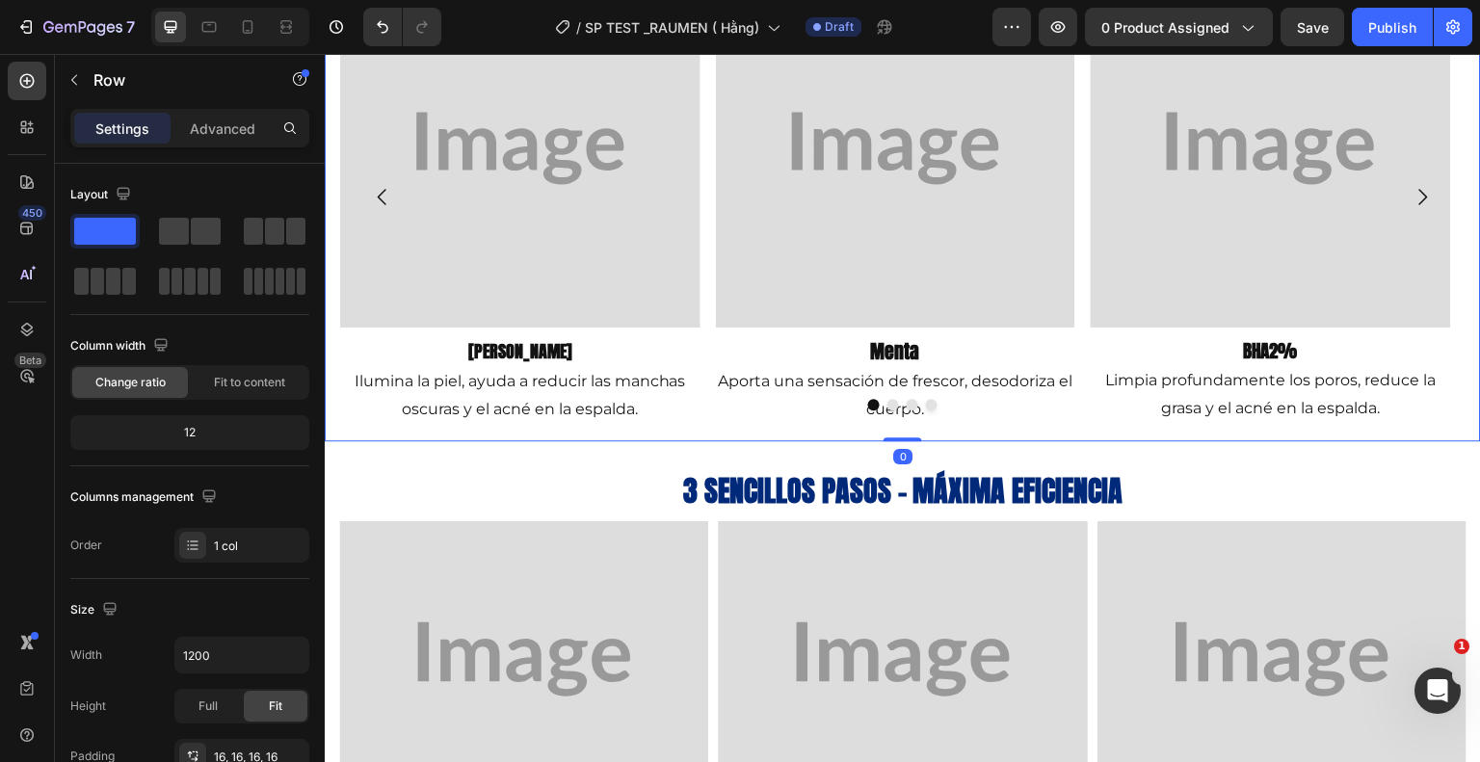
click at [331, 396] on div "La combinación de naturaleza y tecnología Heading Ingredientes naturales combin…" at bounding box center [903, 155] width 1156 height 571
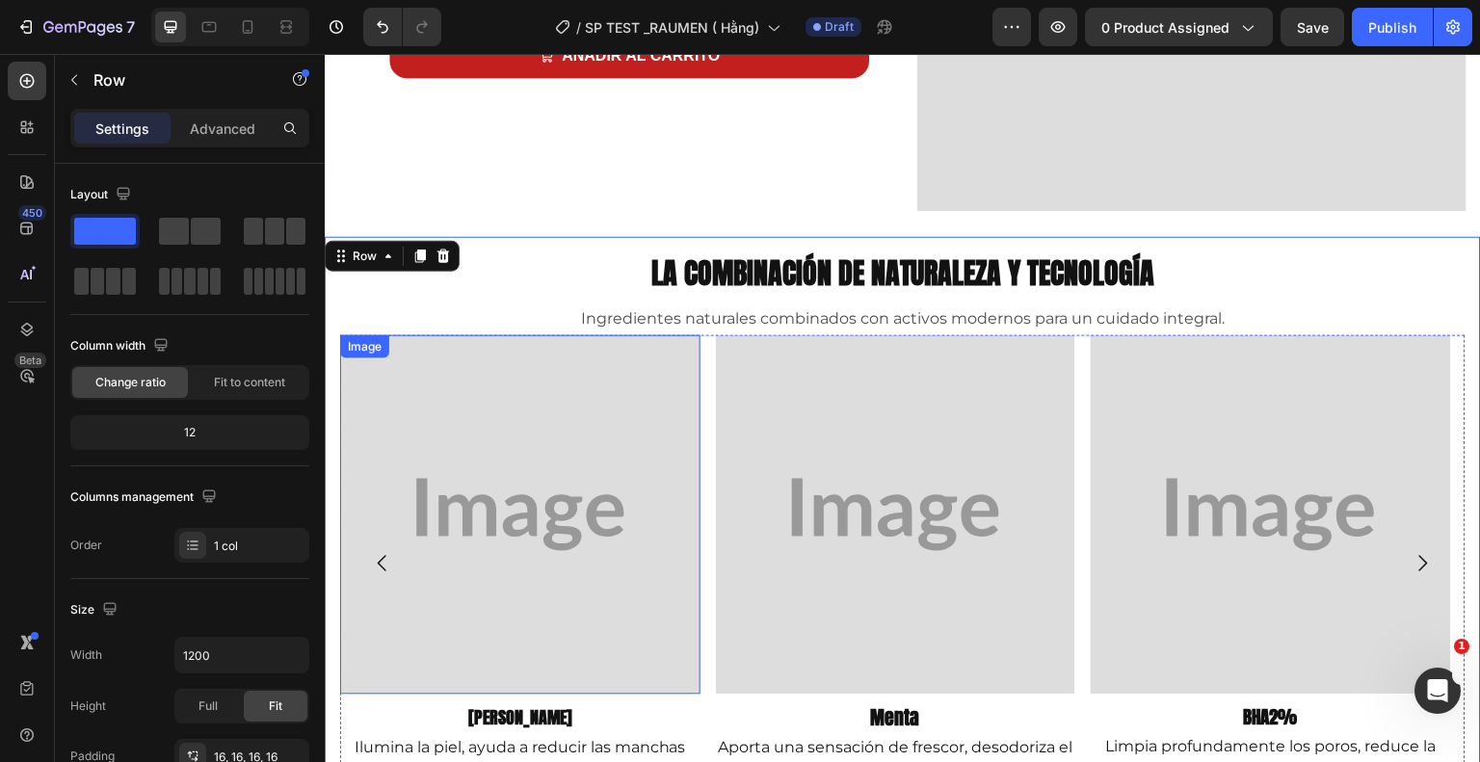
scroll to position [1270, 0]
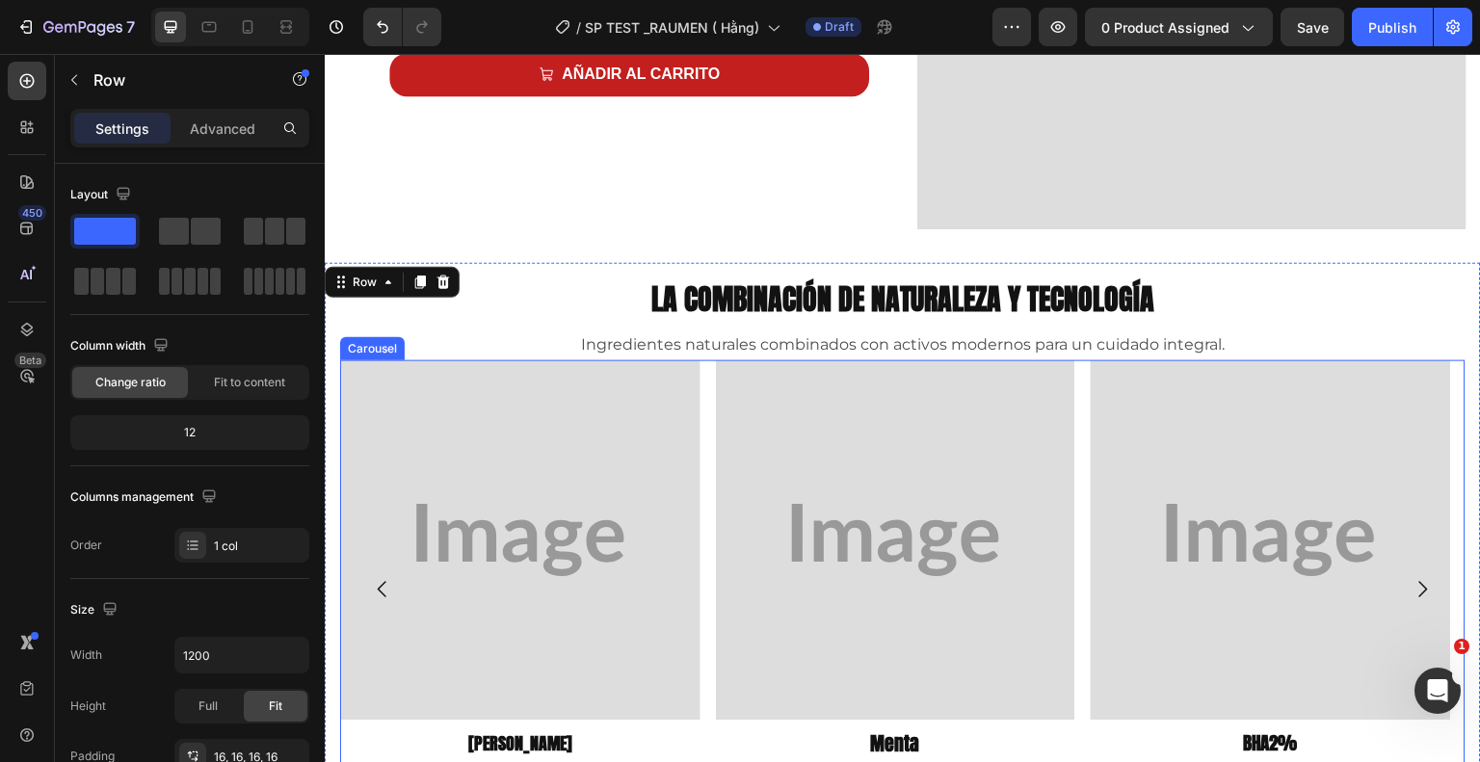
click at [704, 420] on div "Image [PERSON_NAME] Heading Ilumina la piel, ayuda a reducir las manchas oscura…" at bounding box center [902, 589] width 1125 height 458
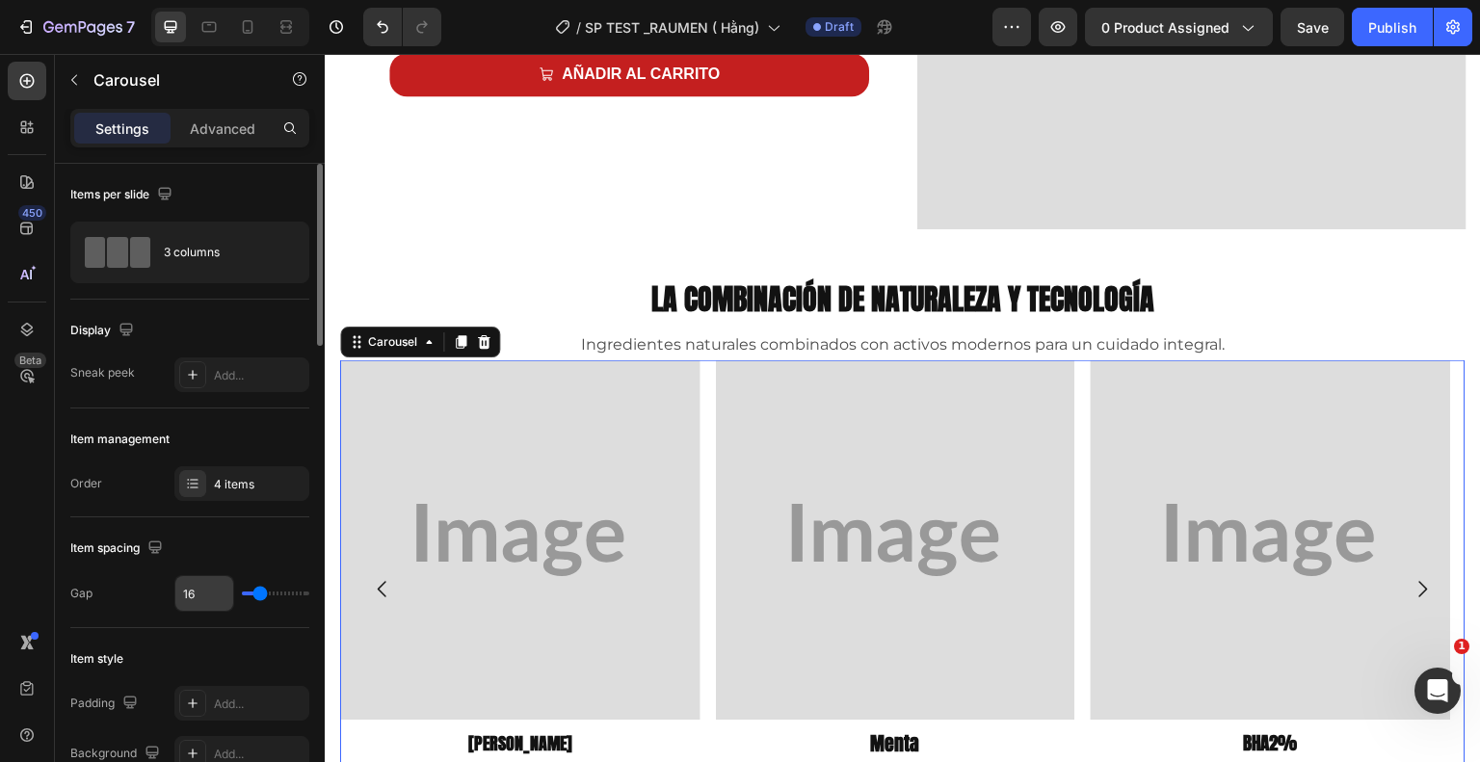
click at [196, 591] on input "16" at bounding box center [204, 593] width 58 height 35
type input "161"
type input "80"
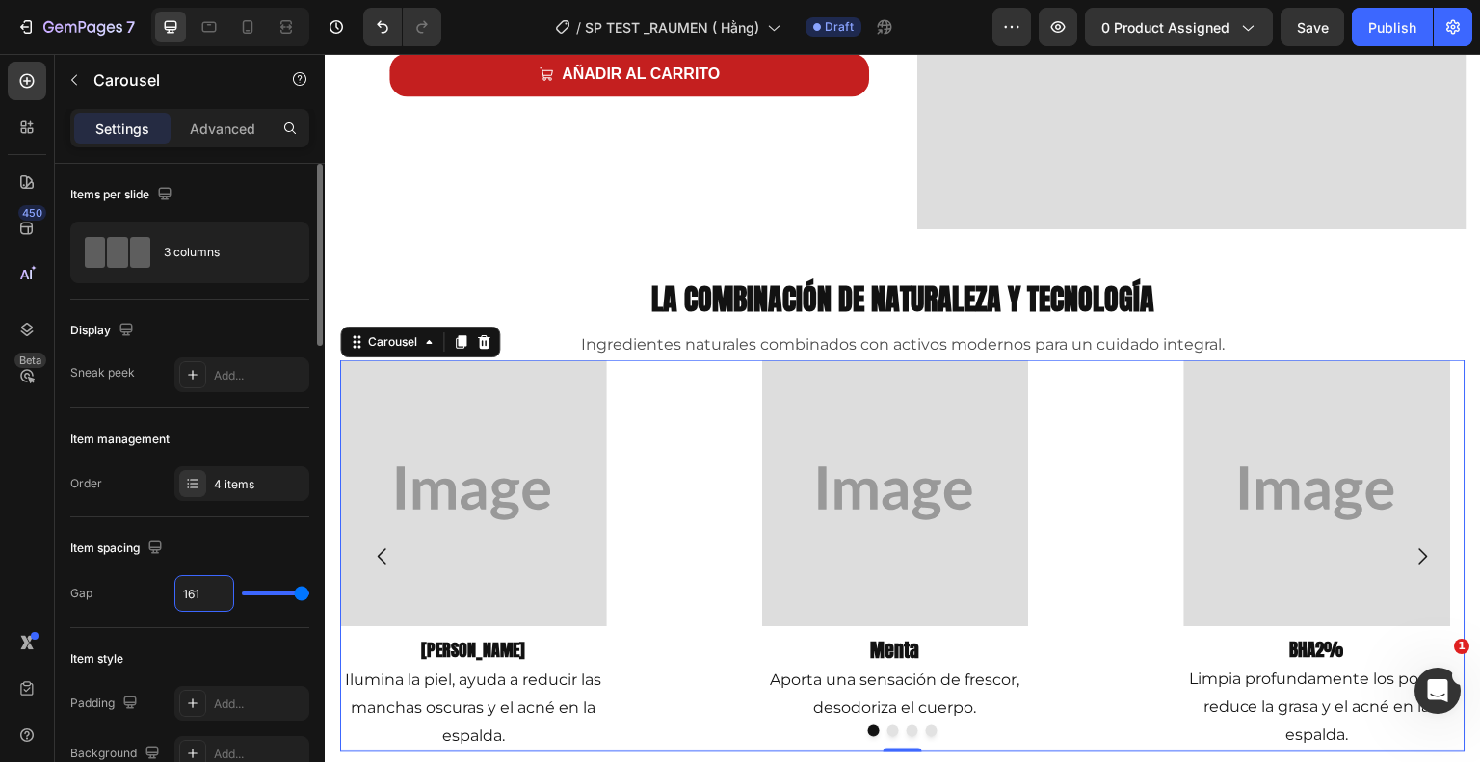
type input "16"
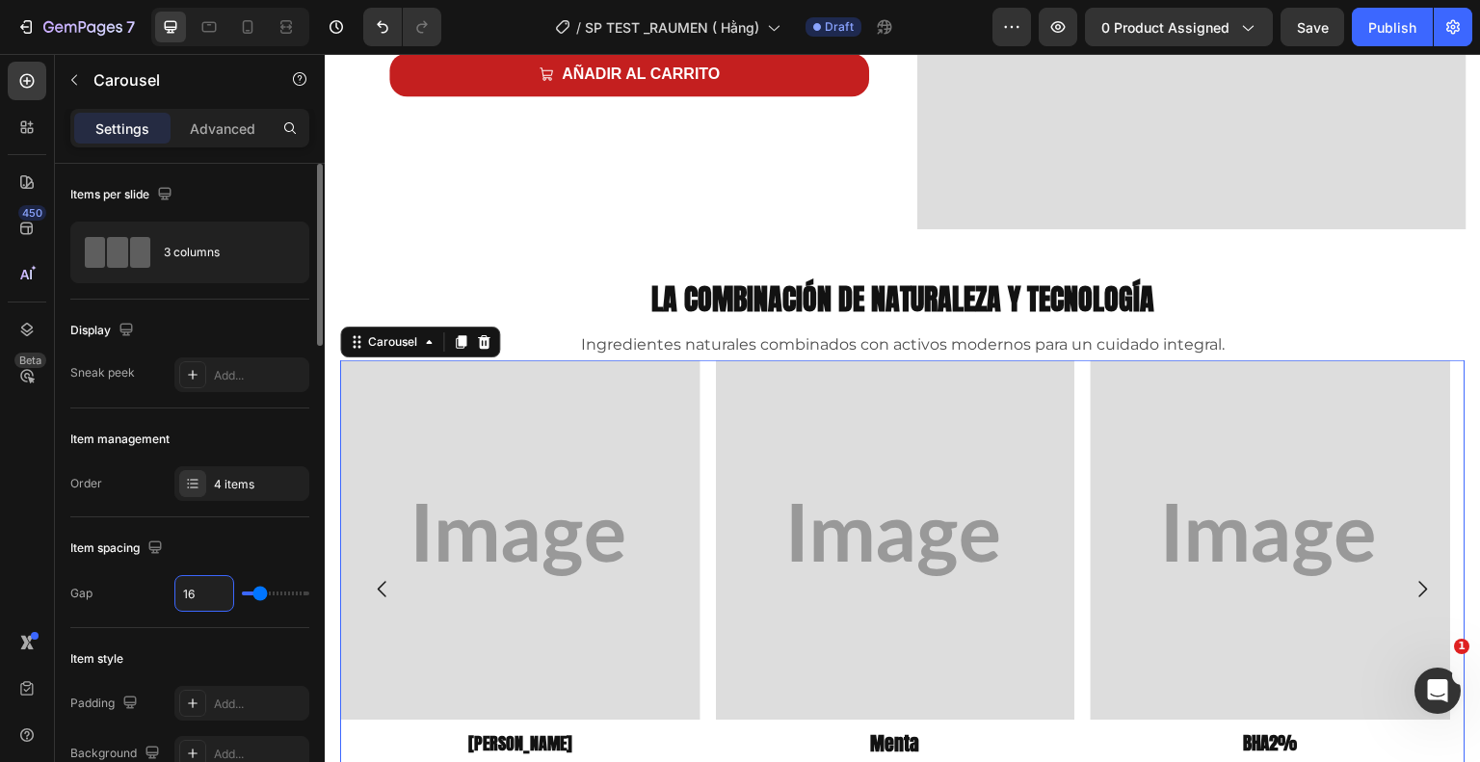
type input "1"
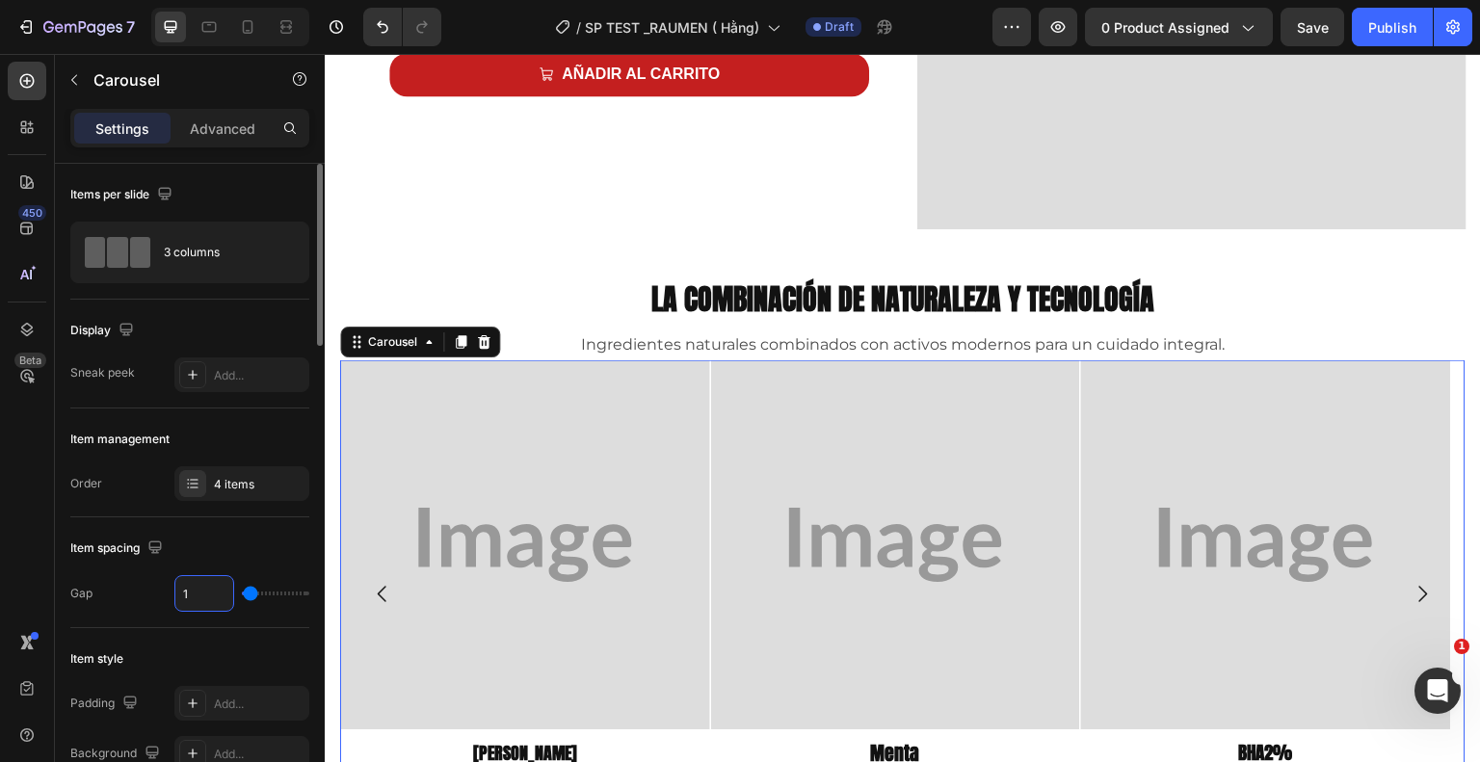
type input "10"
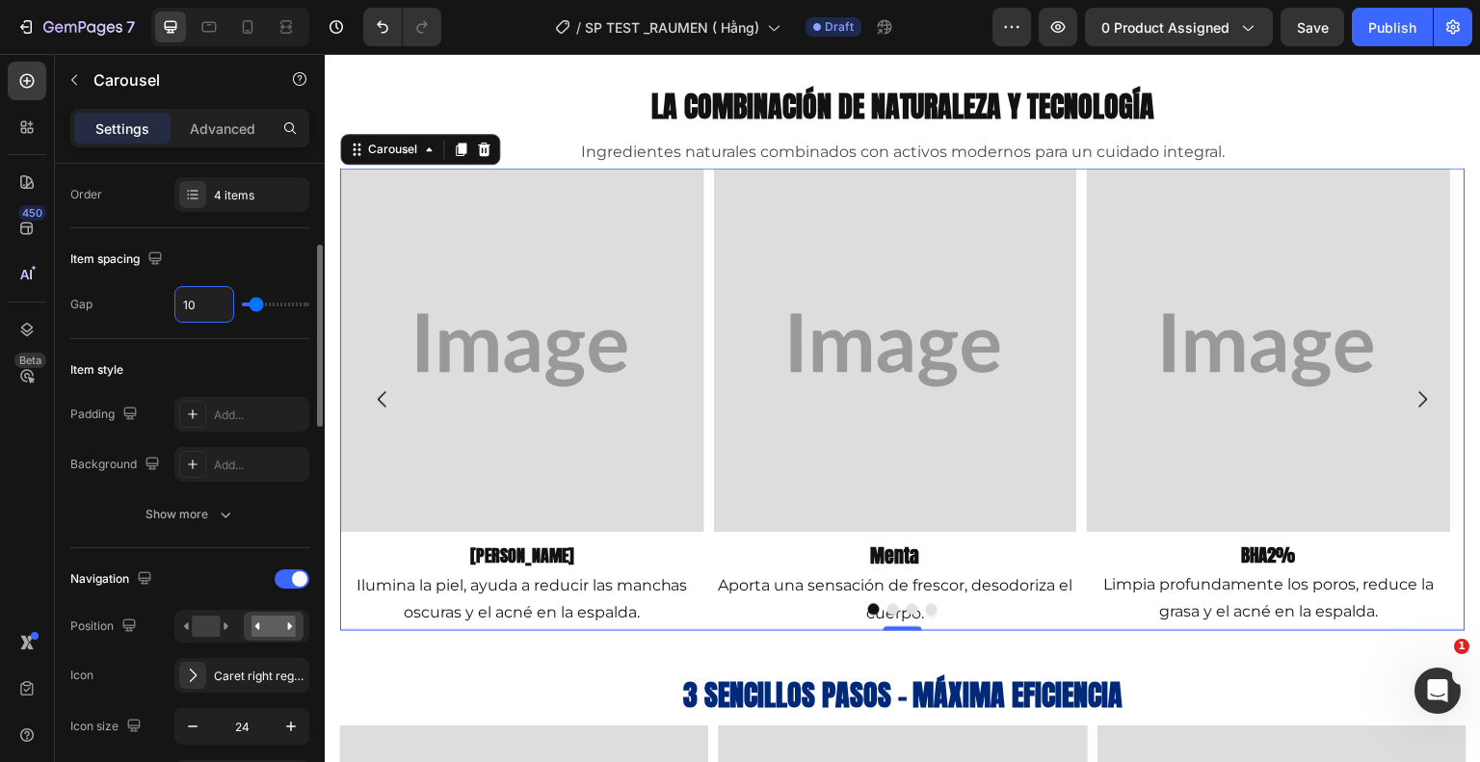
scroll to position [385, 0]
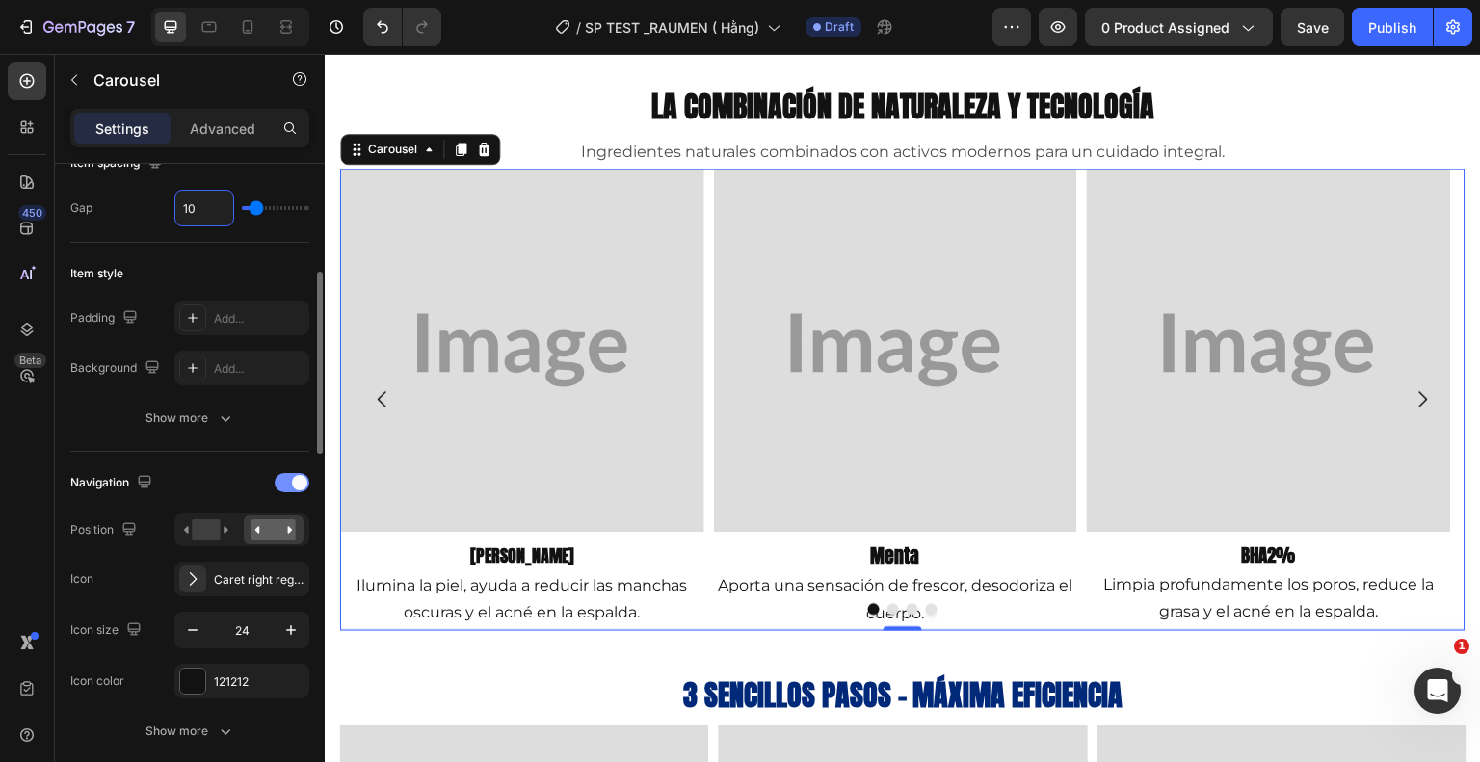
type input "10"
click at [286, 485] on div at bounding box center [292, 482] width 35 height 19
type input "10"
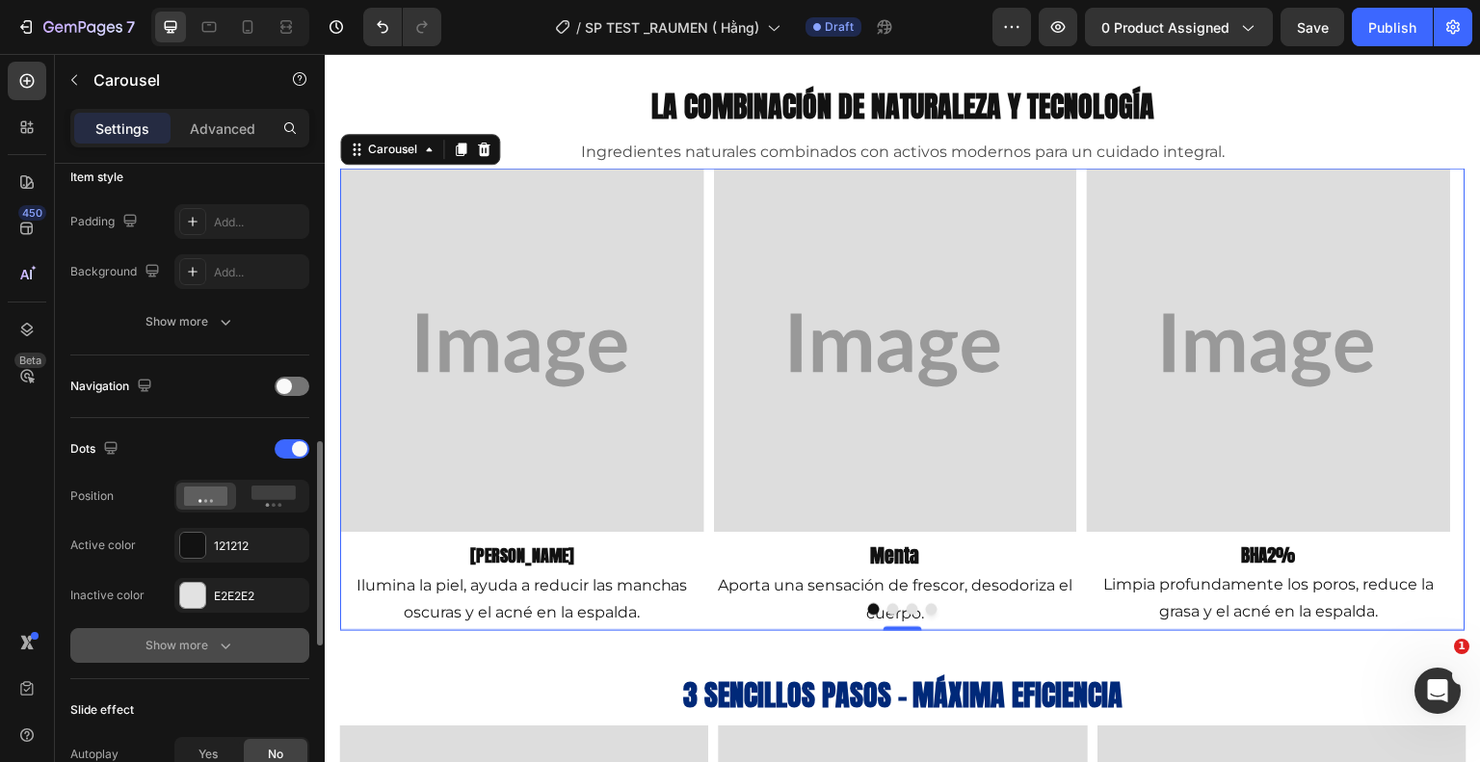
scroll to position [578, 0]
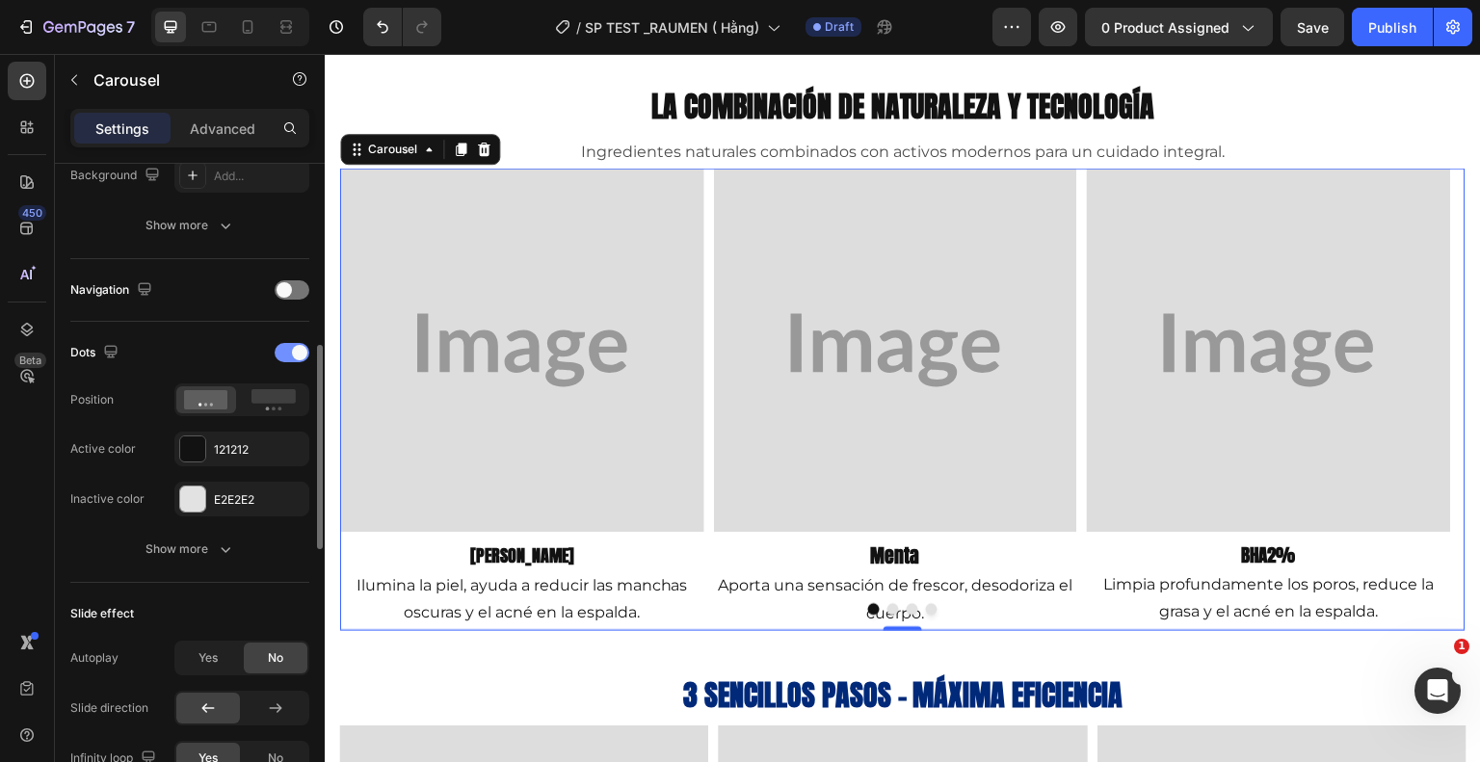
click at [285, 349] on div at bounding box center [292, 352] width 35 height 19
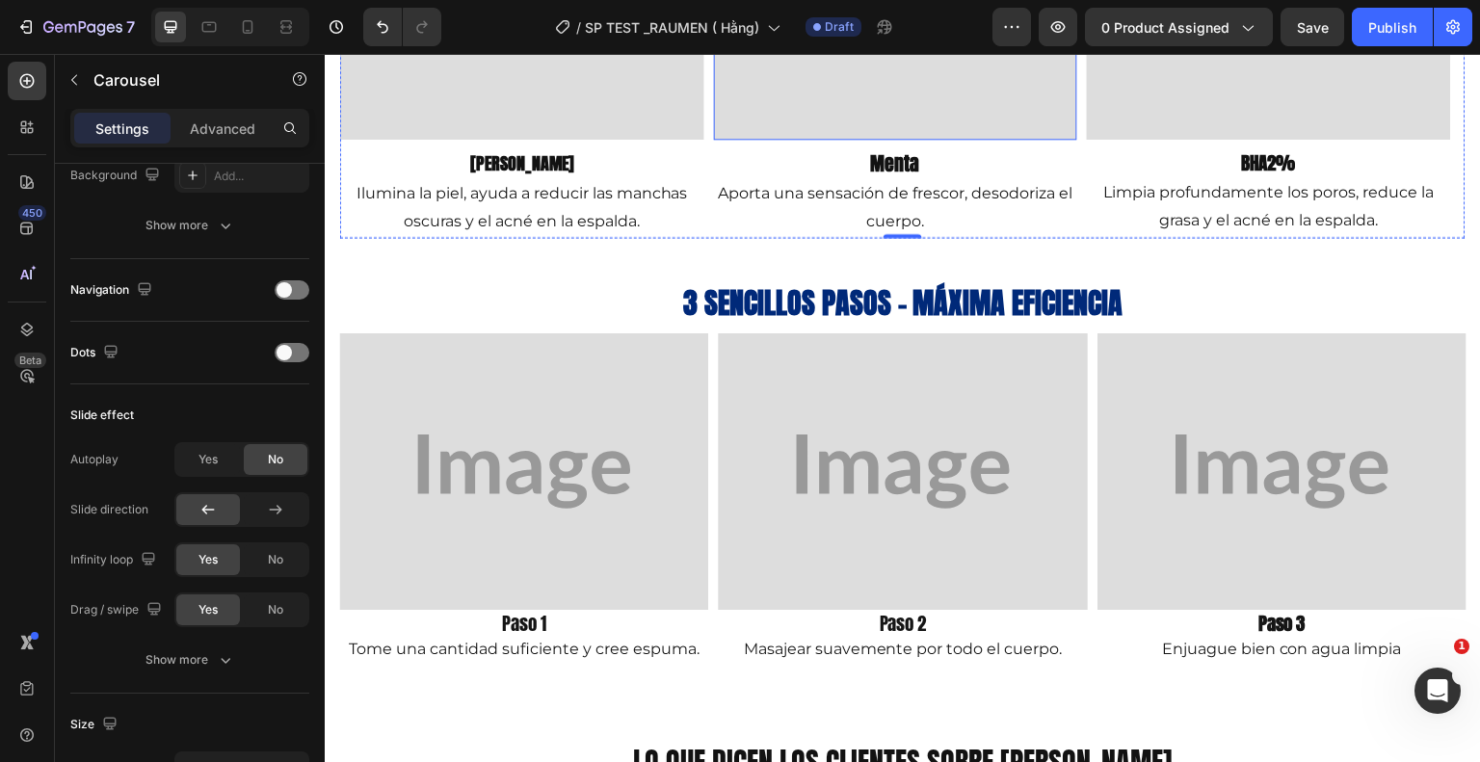
scroll to position [1848, 0]
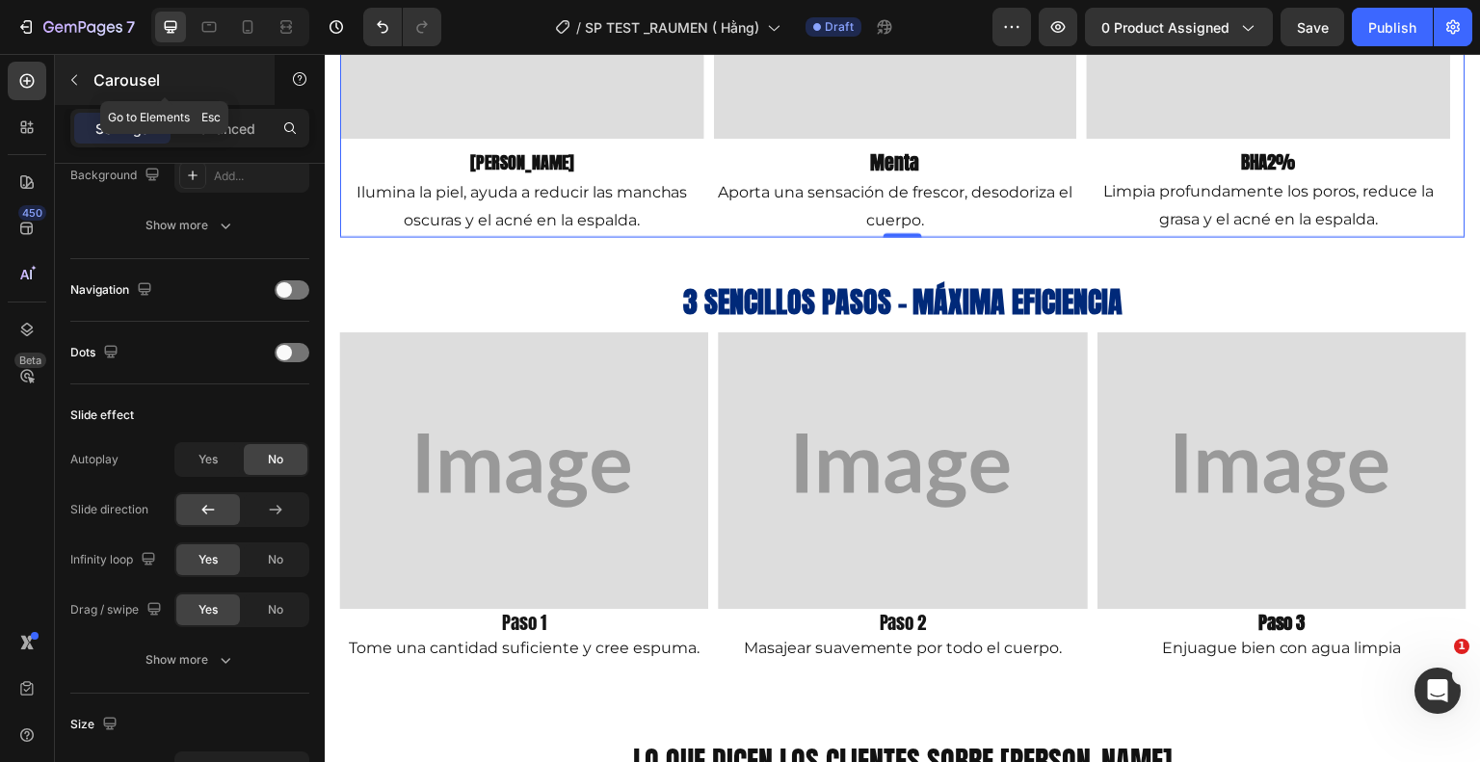
click at [64, 76] on button "button" at bounding box center [74, 80] width 31 height 31
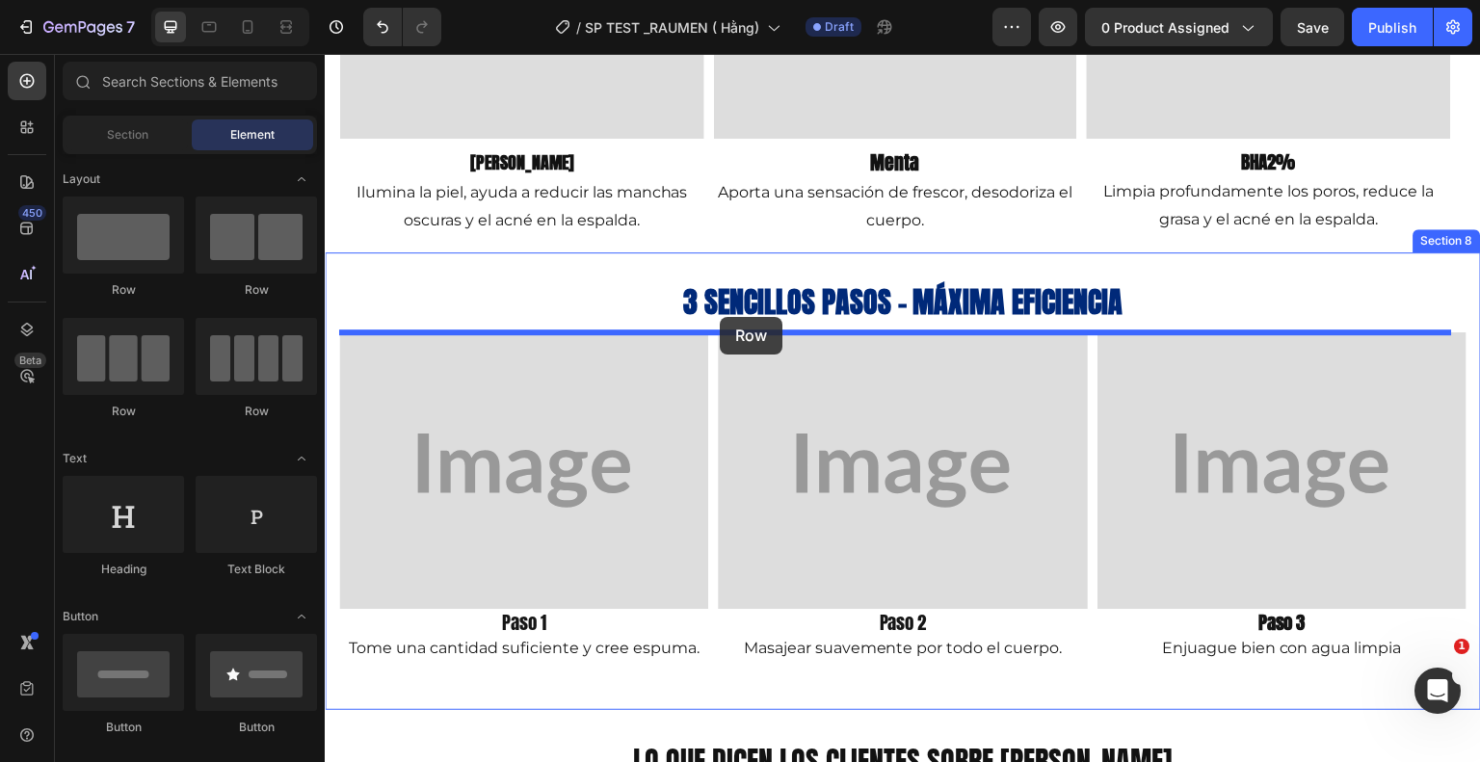
drag, startPoint x: 456, startPoint y: 284, endPoint x: 720, endPoint y: 317, distance: 266.0
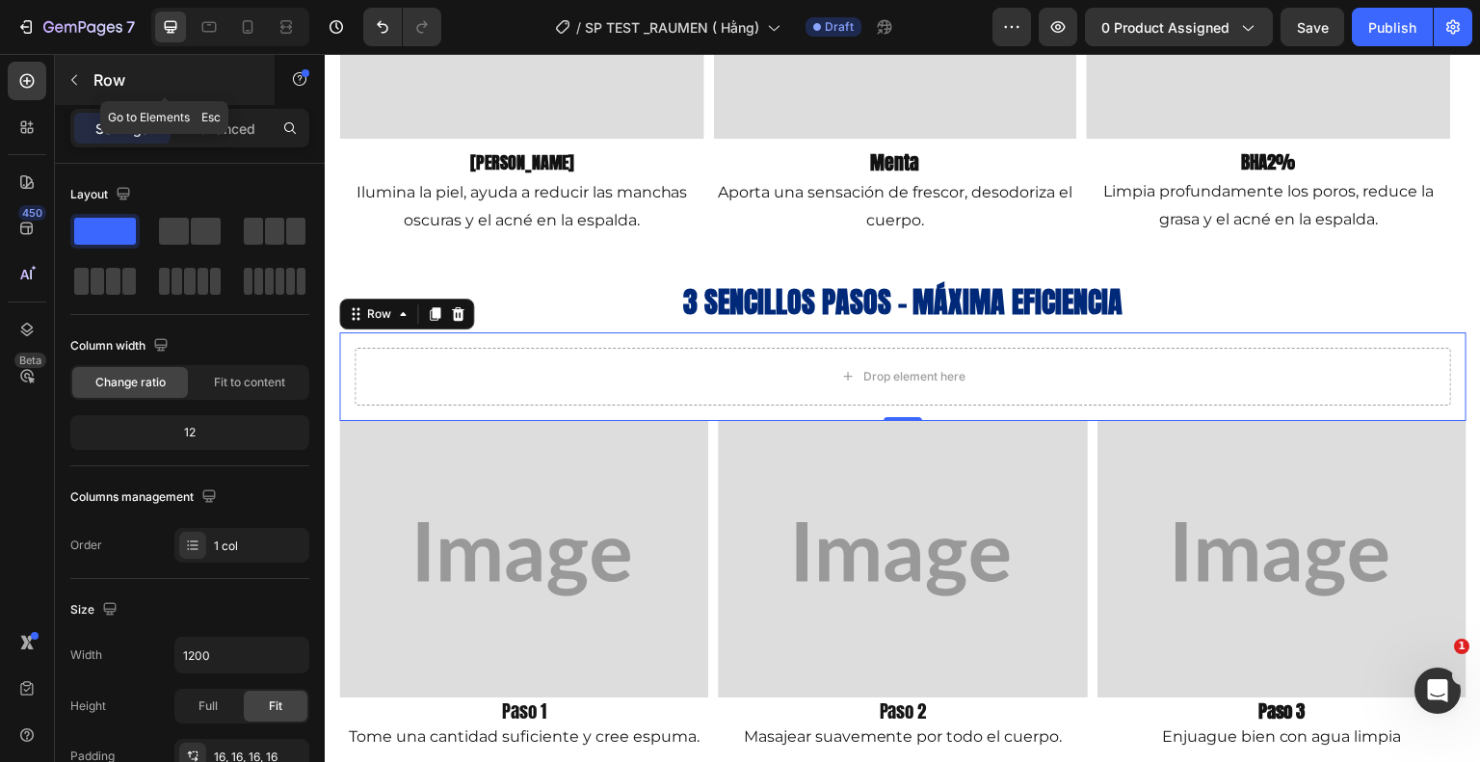
click at [72, 76] on icon "button" at bounding box center [73, 79] width 15 height 15
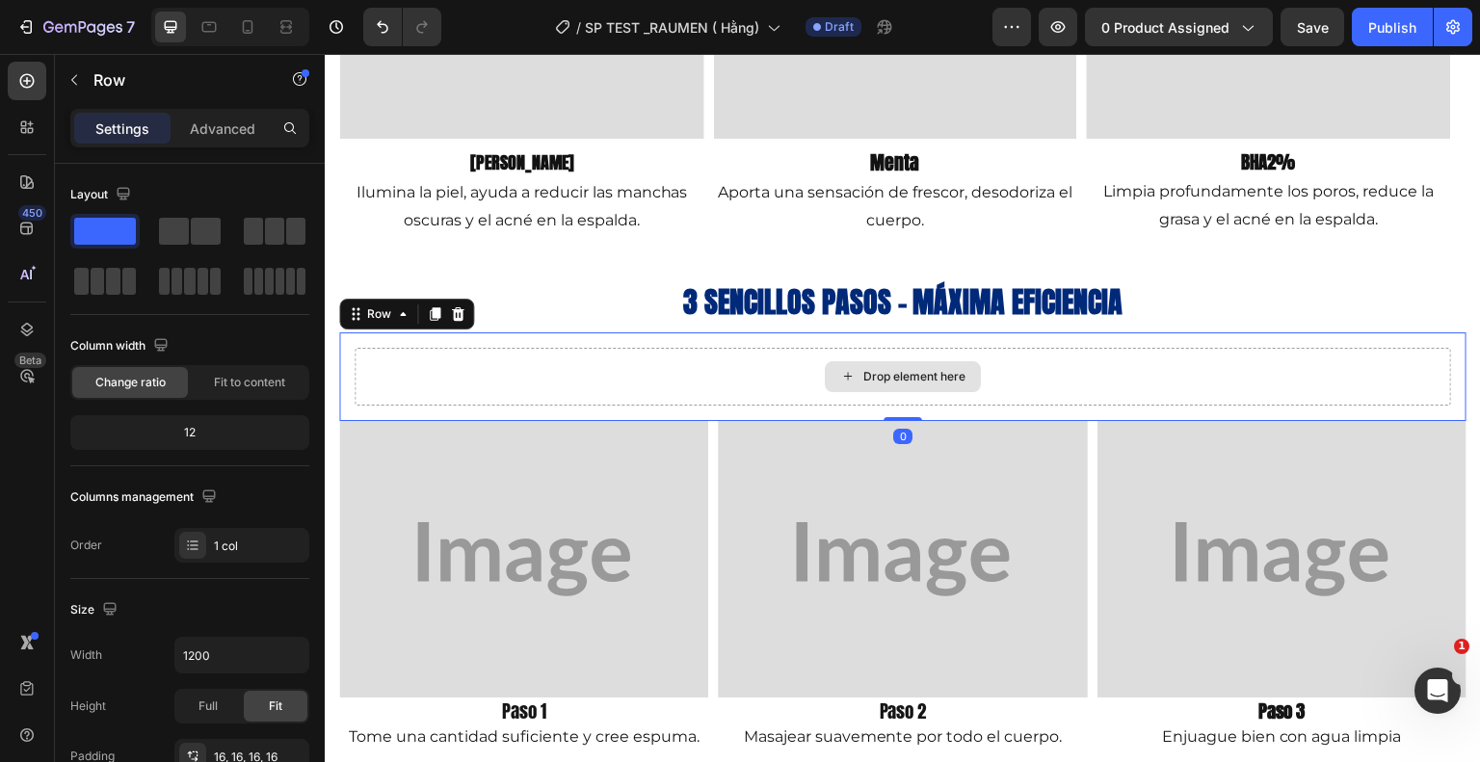
click at [451, 378] on div "Drop element here" at bounding box center [903, 377] width 1097 height 58
click at [455, 316] on icon at bounding box center [457, 313] width 15 height 15
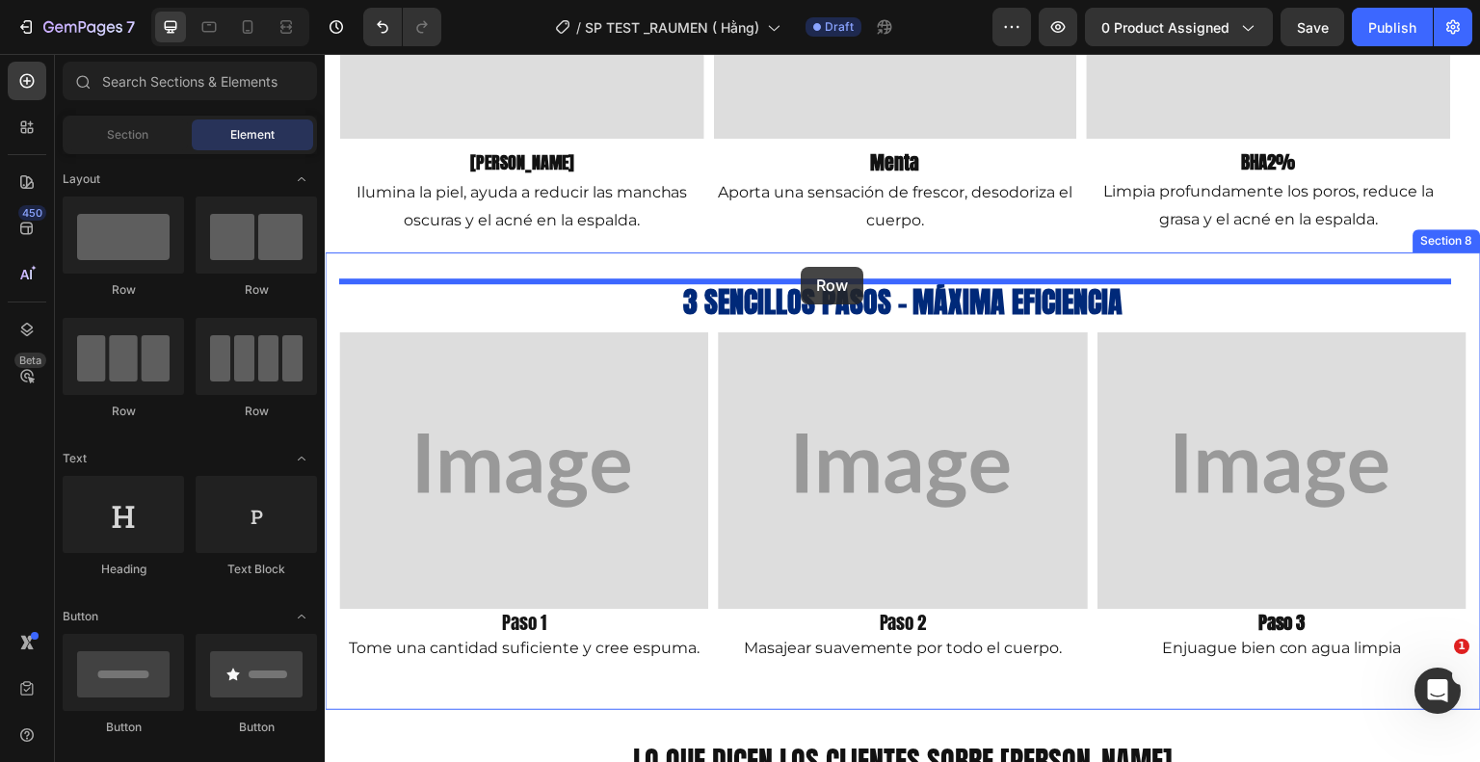
drag, startPoint x: 458, startPoint y: 302, endPoint x: 801, endPoint y: 267, distance: 344.8
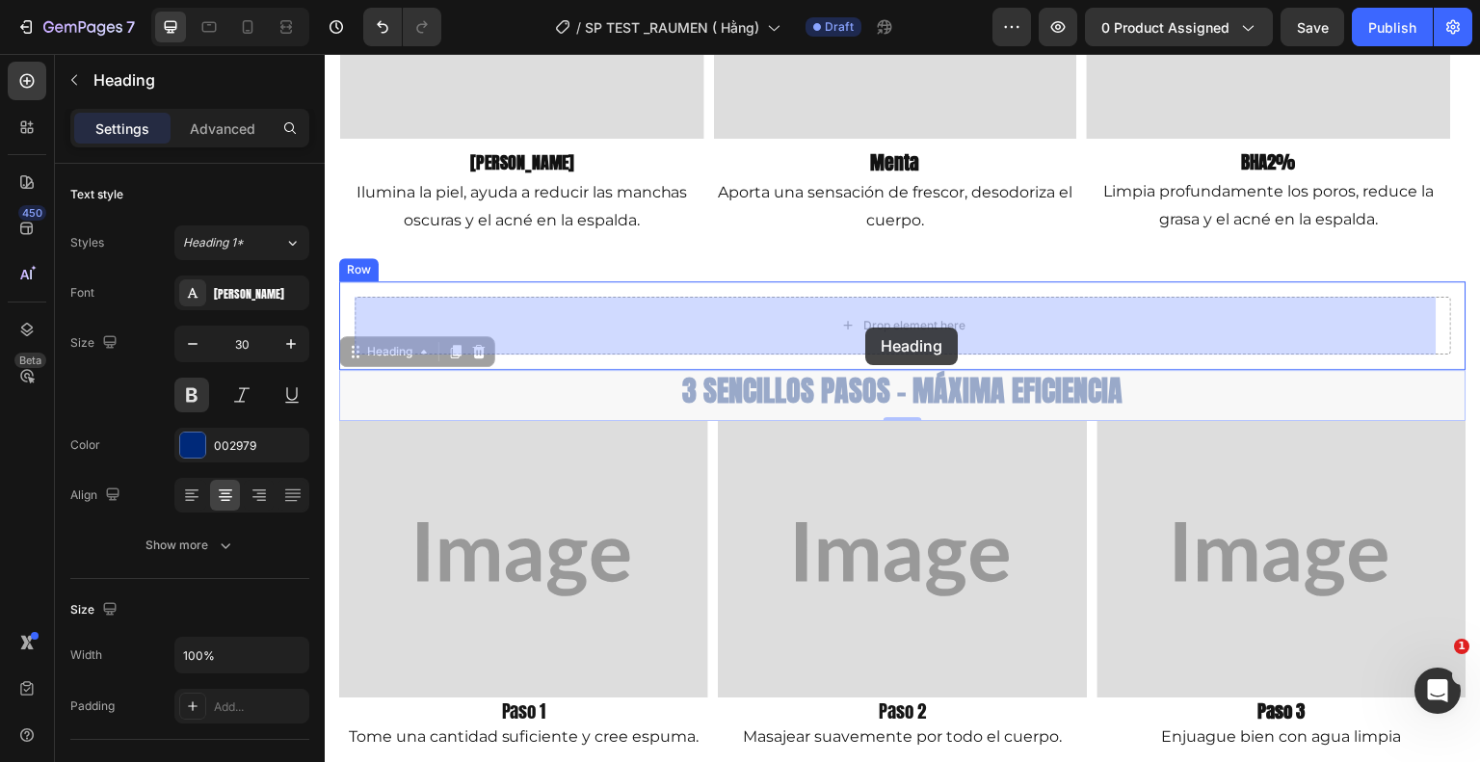
drag, startPoint x: 875, startPoint y: 394, endPoint x: 865, endPoint y: 328, distance: 67.2
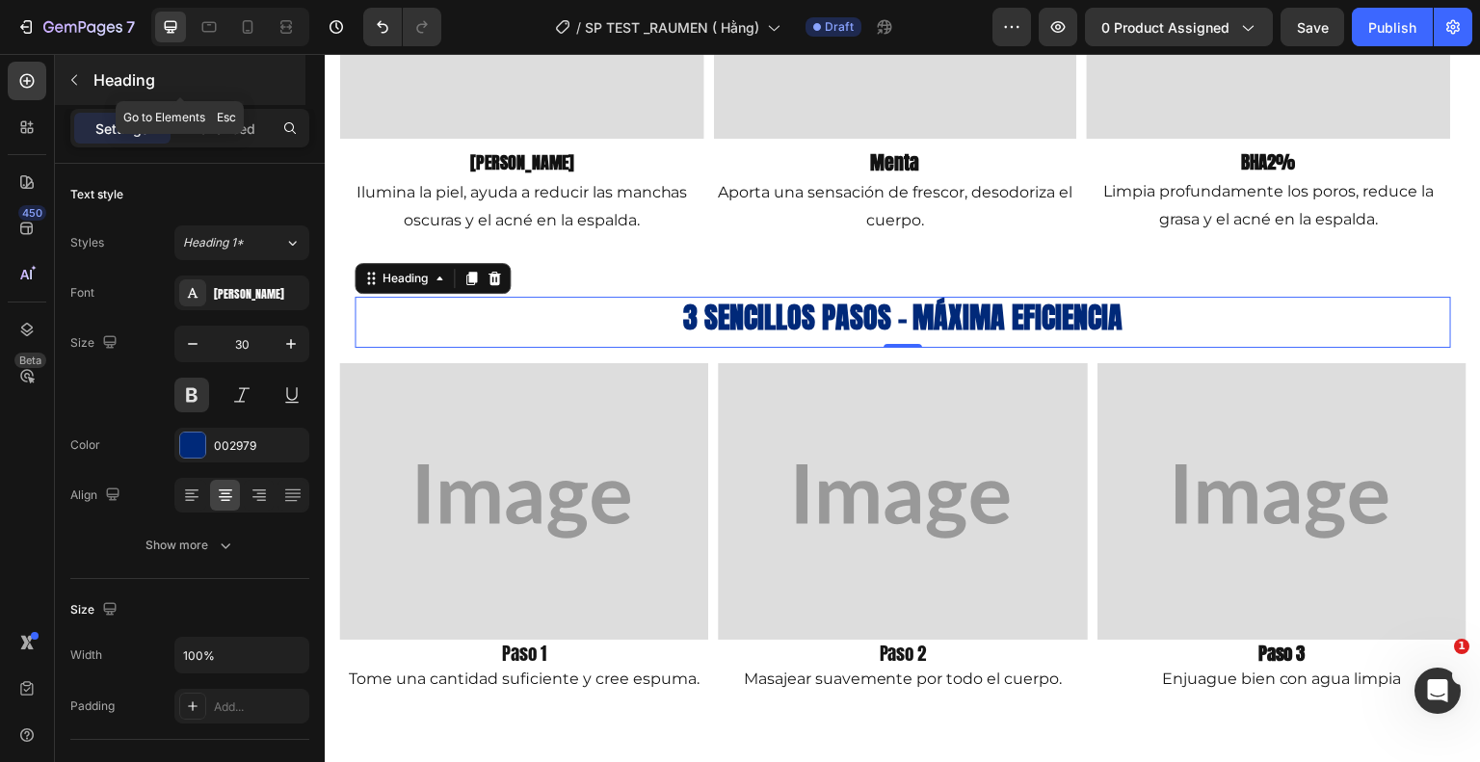
click at [67, 78] on icon "button" at bounding box center [73, 79] width 15 height 15
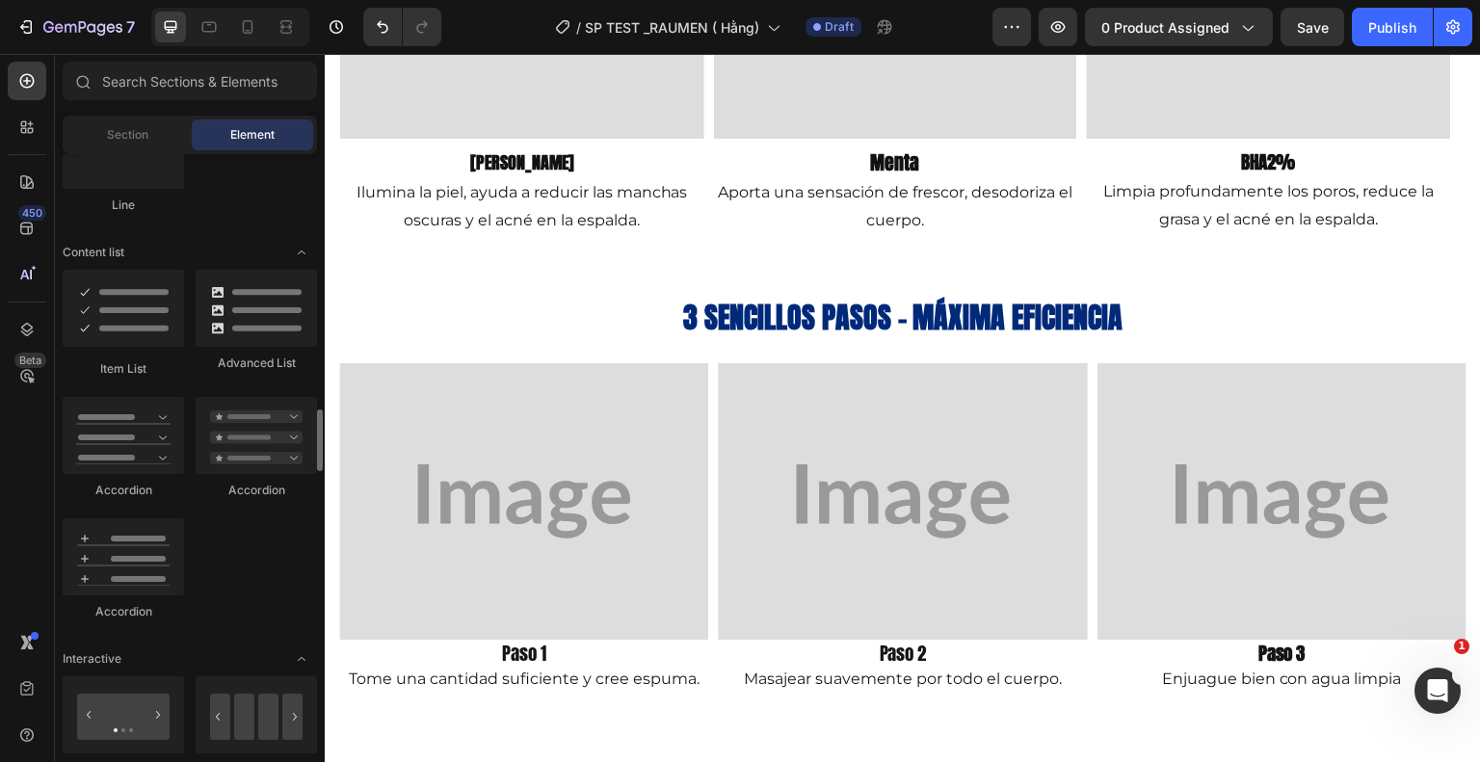
scroll to position [1638, 0]
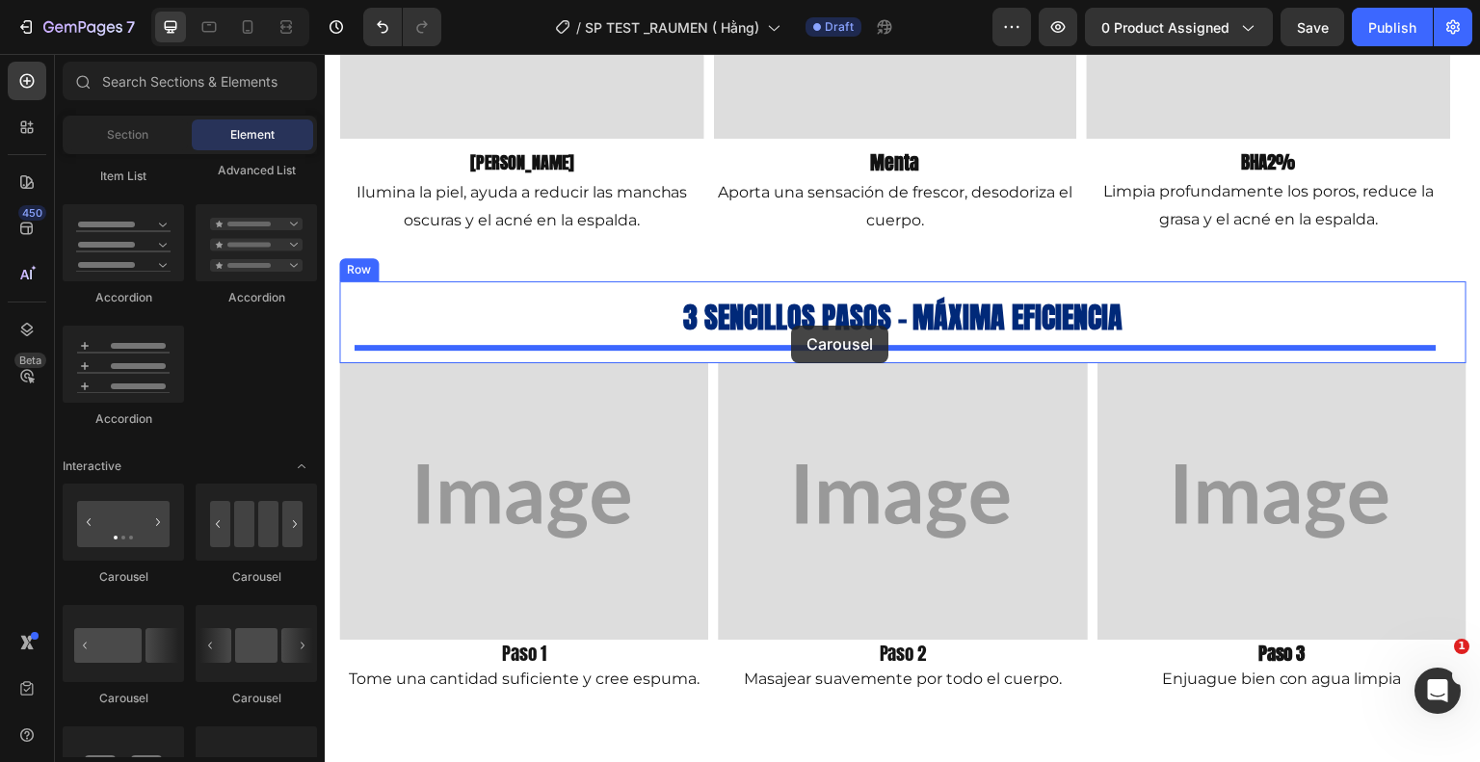
drag, startPoint x: 429, startPoint y: 592, endPoint x: 791, endPoint y: 326, distance: 449.4
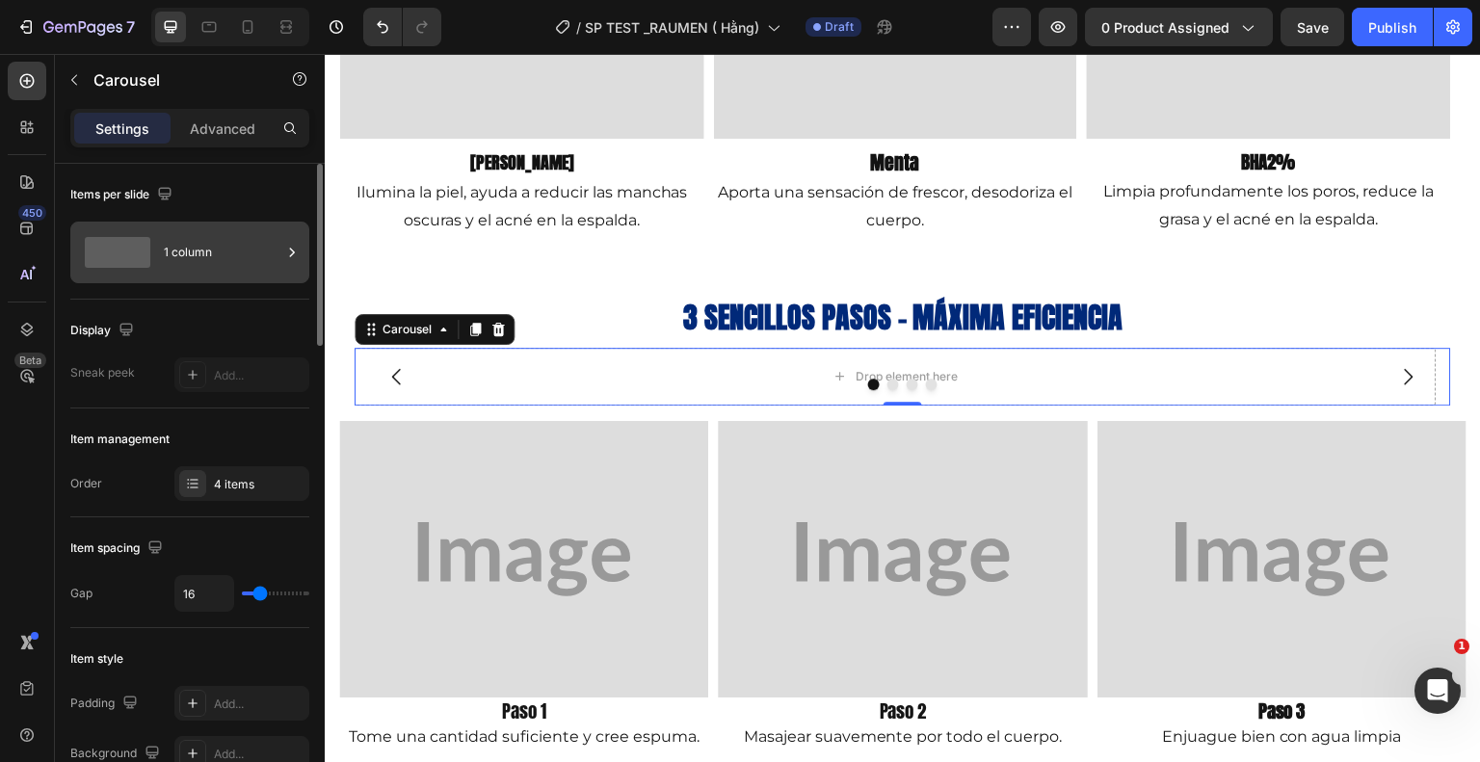
click at [203, 250] on div "1 column" at bounding box center [223, 252] width 118 height 44
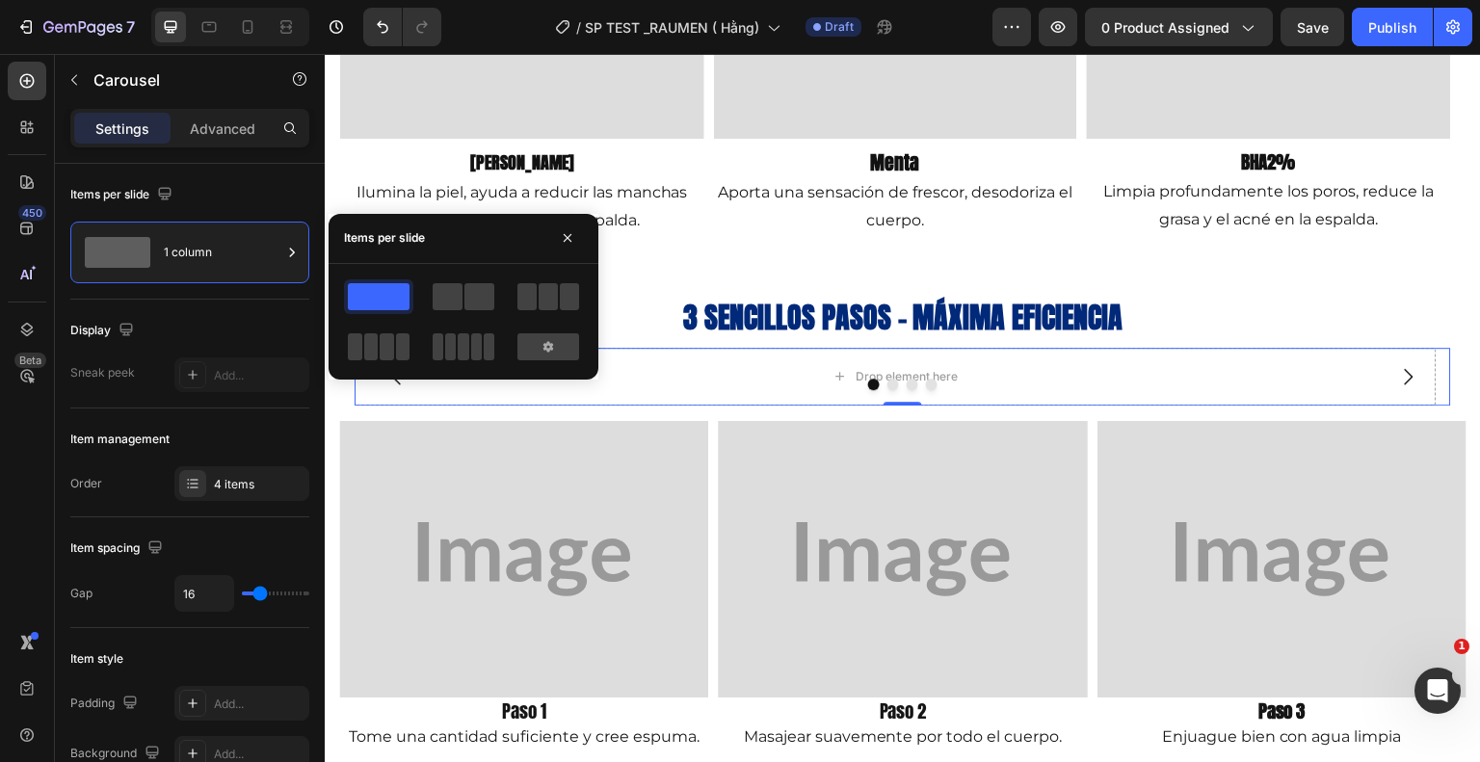
click at [525, 311] on div at bounding box center [548, 296] width 69 height 35
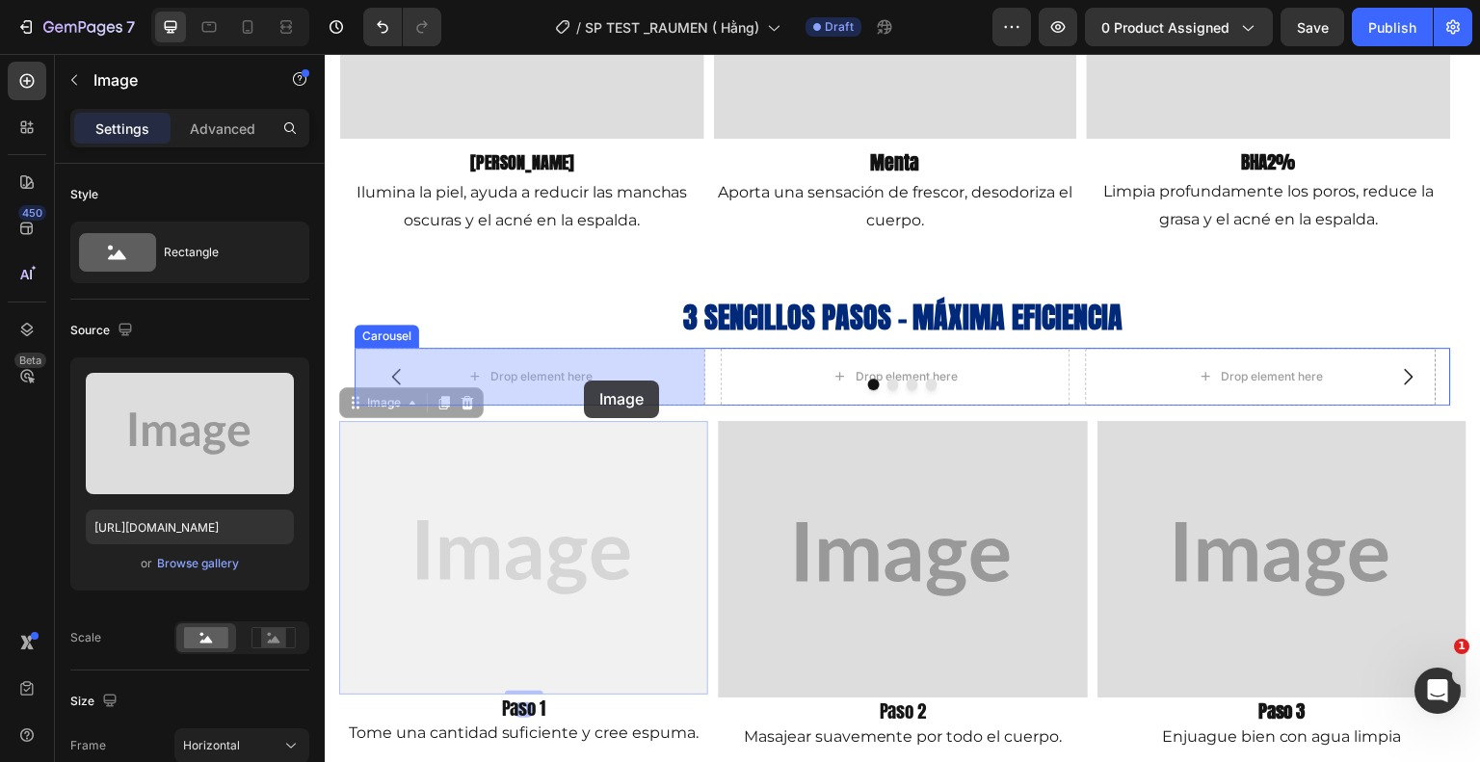
drag, startPoint x: 561, startPoint y: 537, endPoint x: 584, endPoint y: 381, distance: 157.8
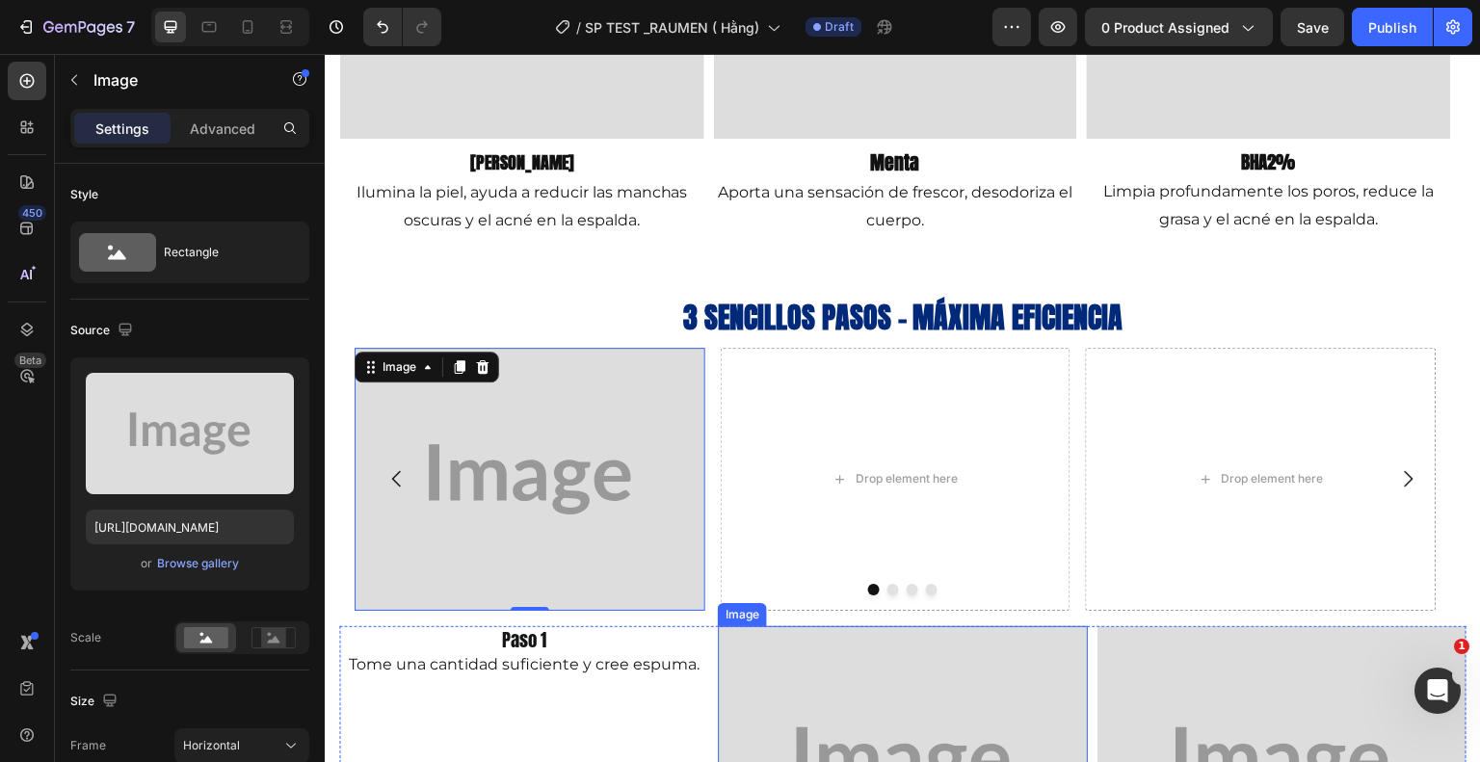
scroll to position [578, 0]
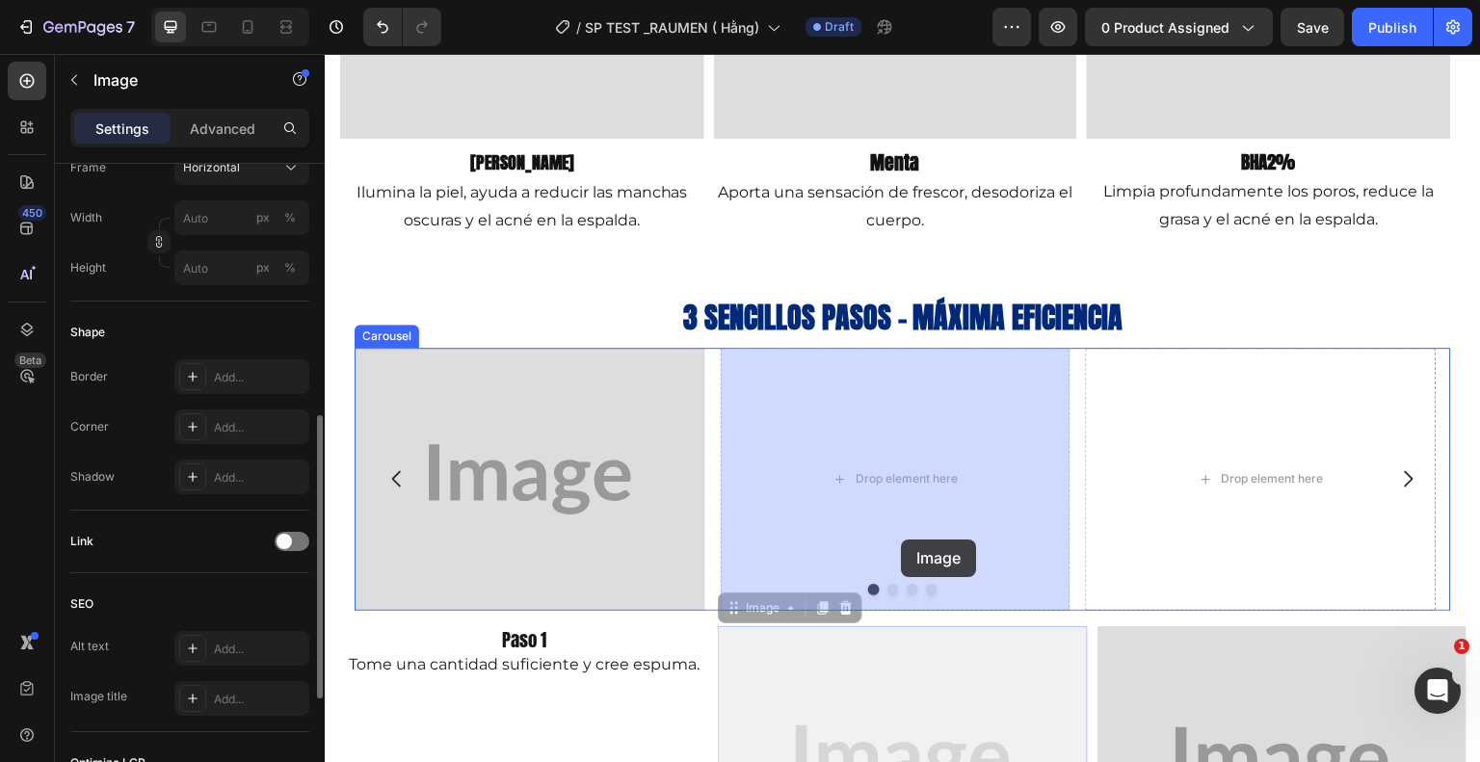
drag, startPoint x: 885, startPoint y: 706, endPoint x: 901, endPoint y: 529, distance: 178.1
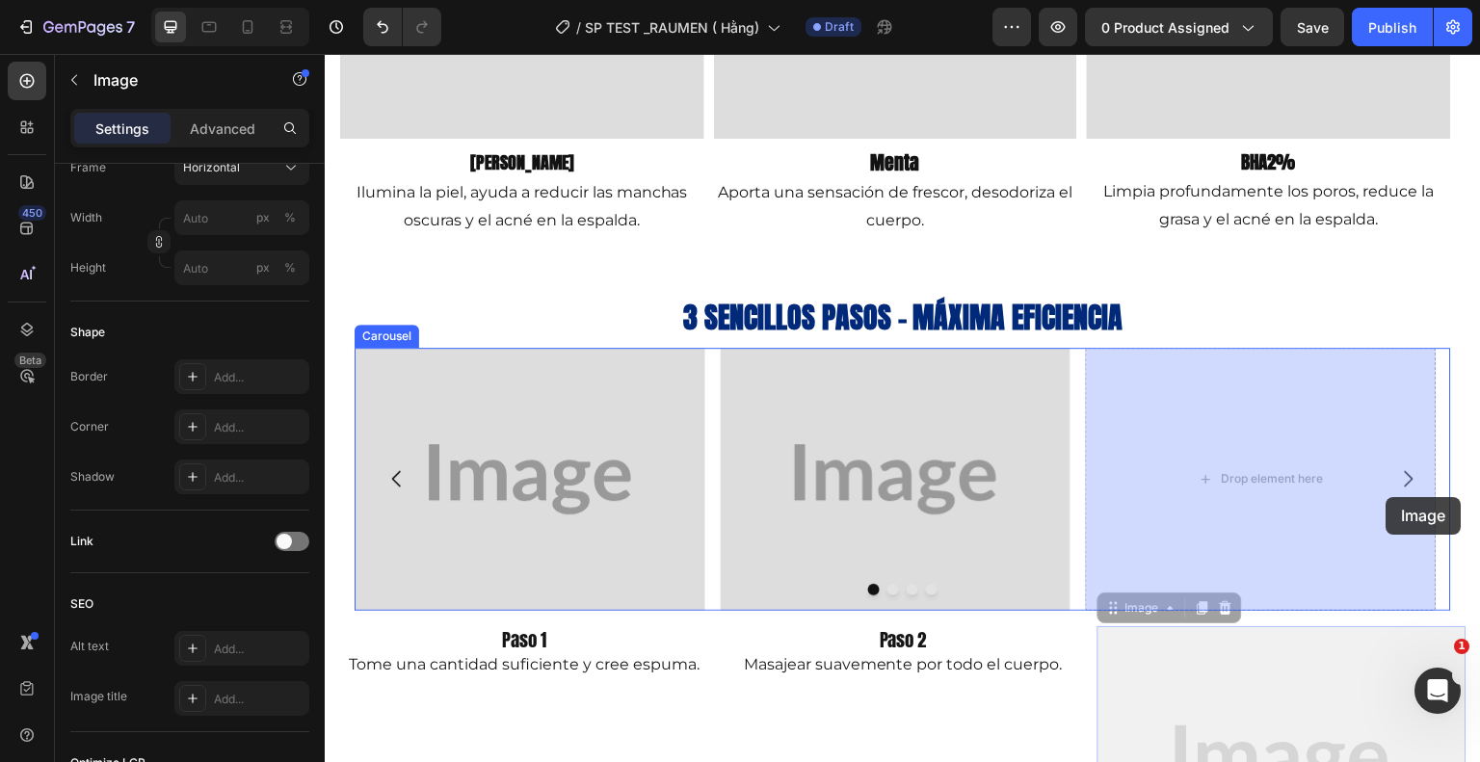
drag, startPoint x: 1338, startPoint y: 695, endPoint x: 1387, endPoint y: 502, distance: 198.6
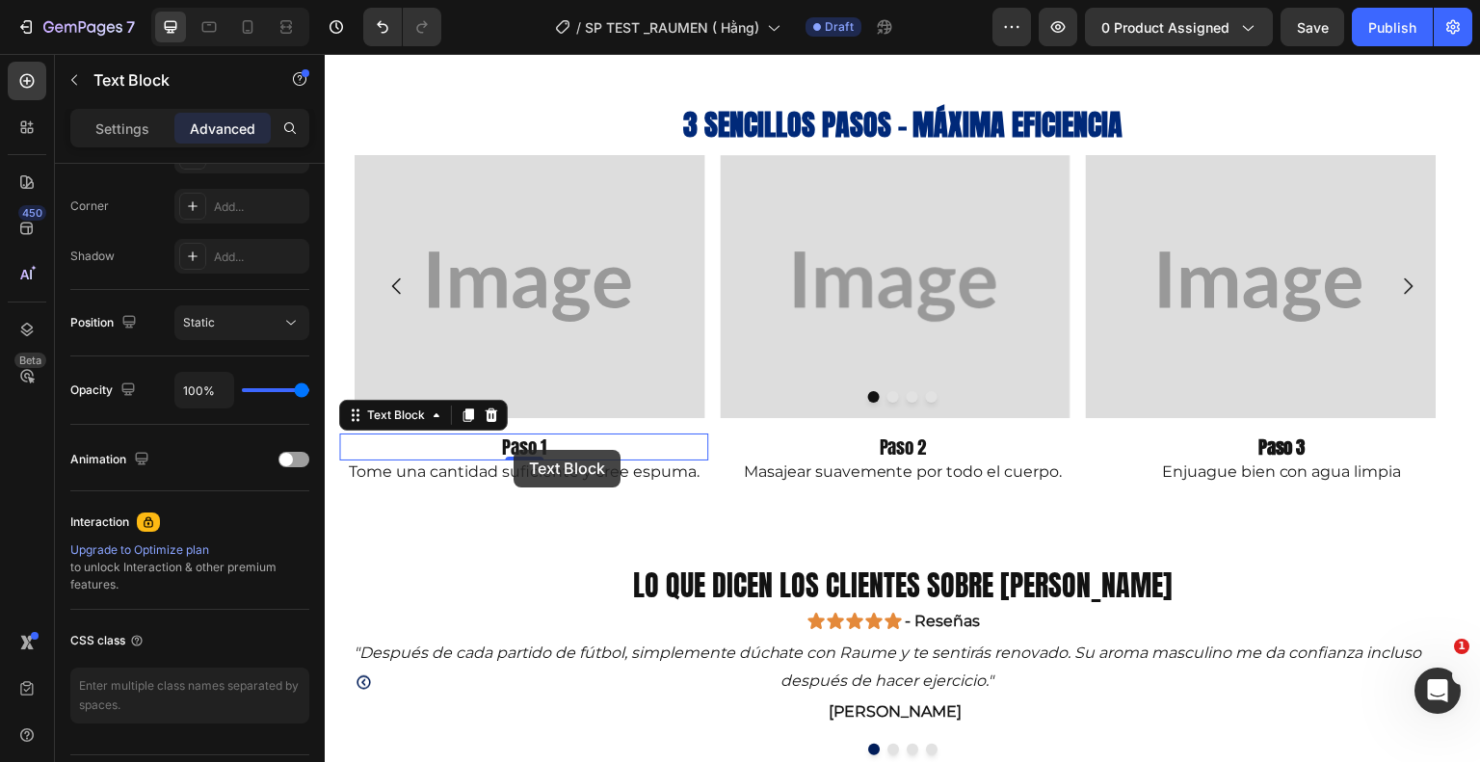
scroll to position [0, 0]
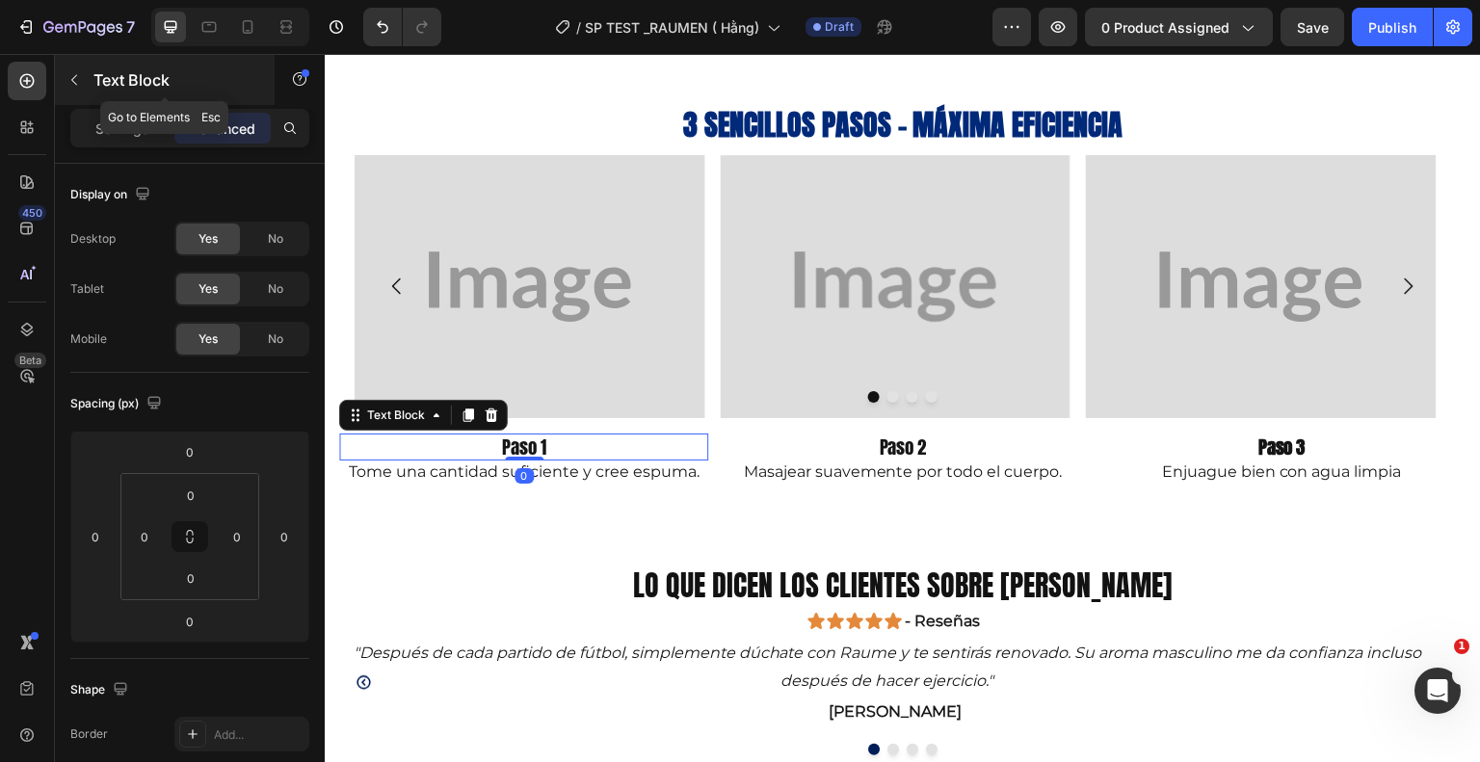
click at [73, 75] on icon "button" at bounding box center [73, 79] width 15 height 15
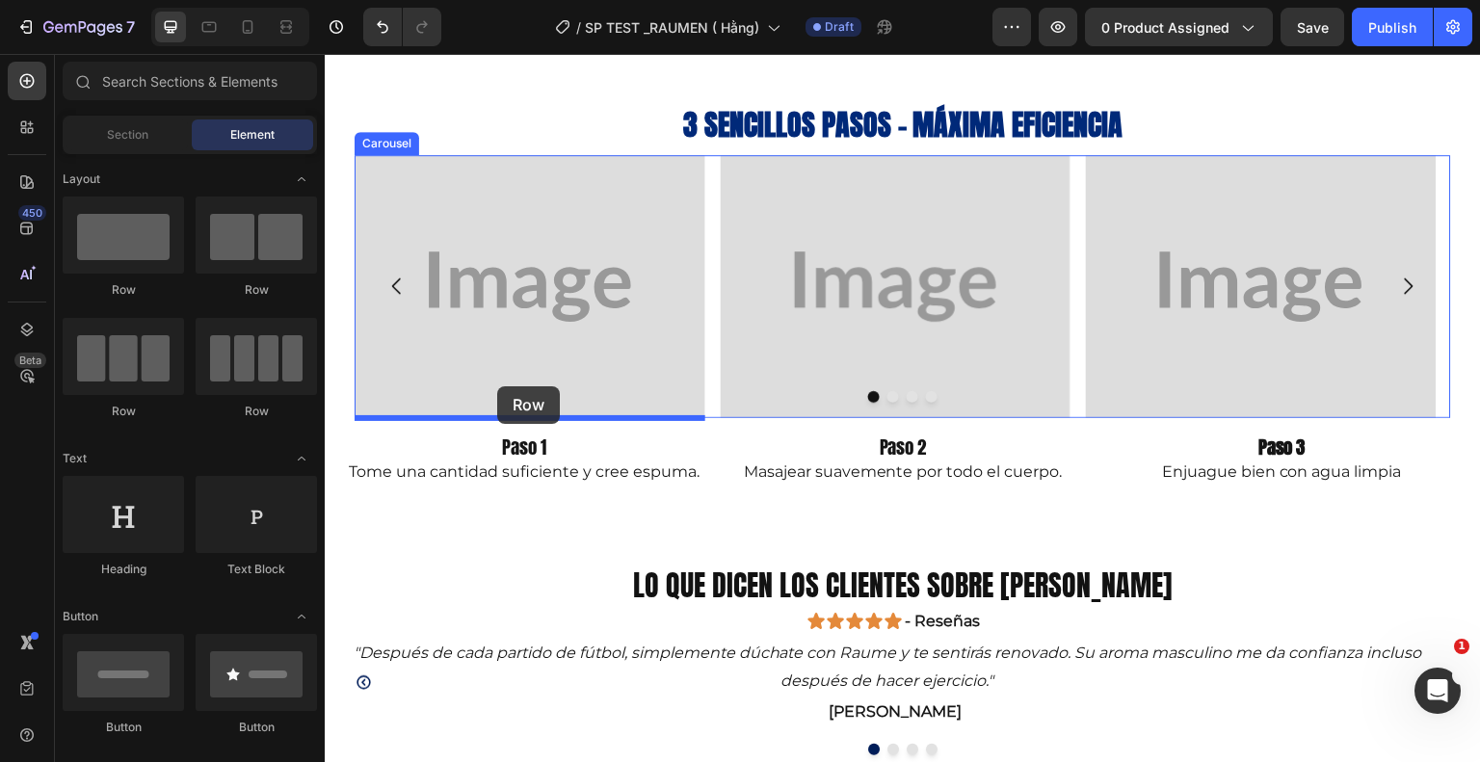
drag, startPoint x: 465, startPoint y: 289, endPoint x: 497, endPoint y: 386, distance: 102.4
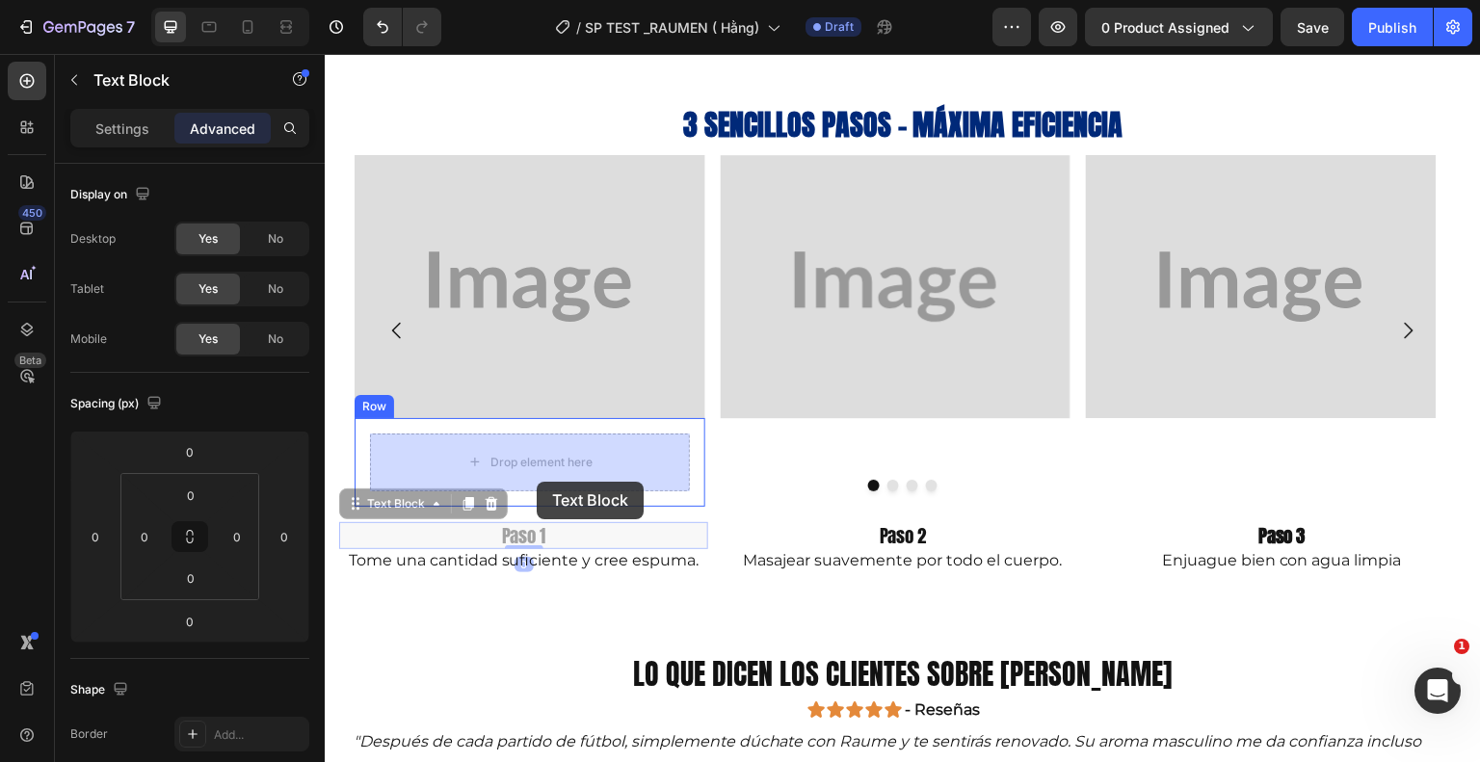
drag, startPoint x: 537, startPoint y: 530, endPoint x: 537, endPoint y: 478, distance: 52.0
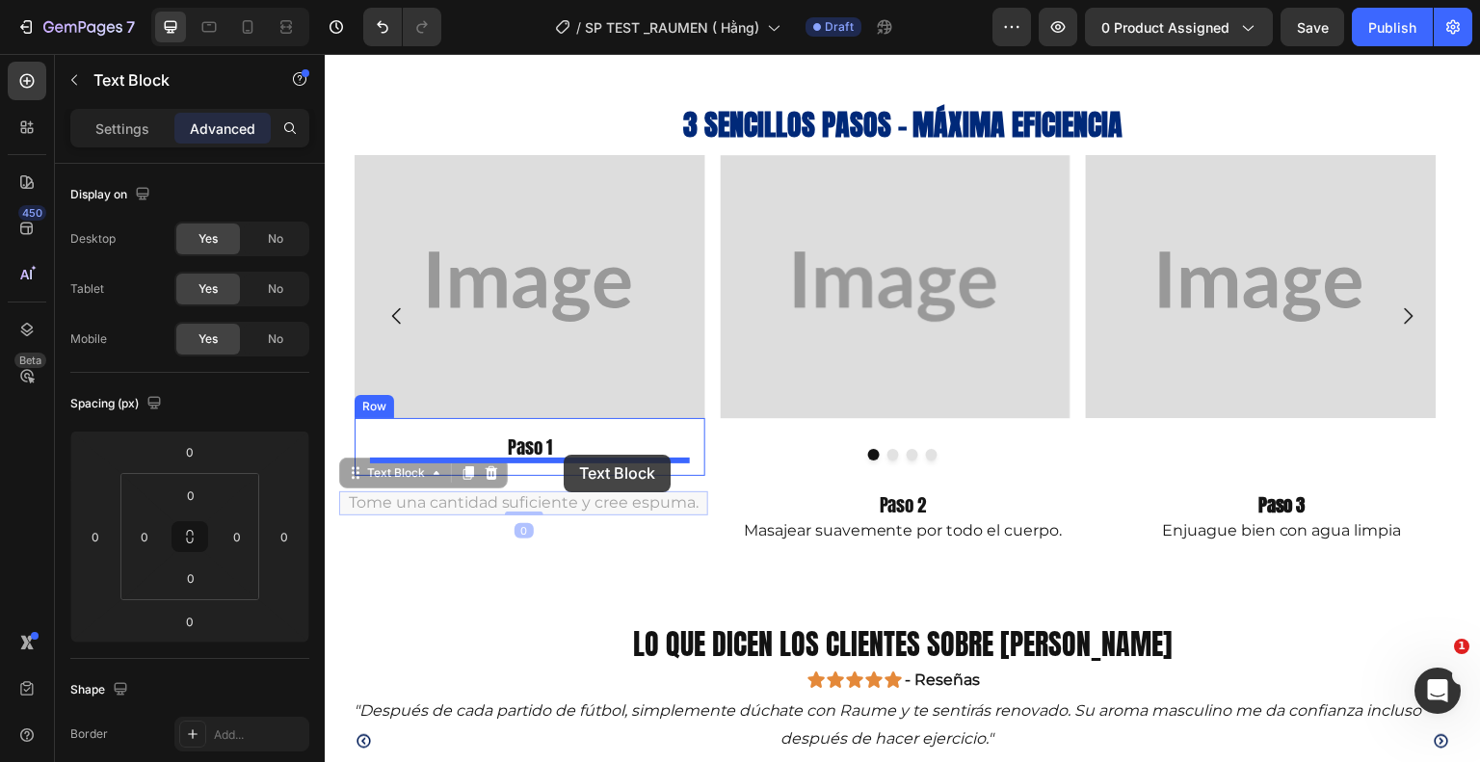
drag, startPoint x: 551, startPoint y: 505, endPoint x: 564, endPoint y: 455, distance: 51.6
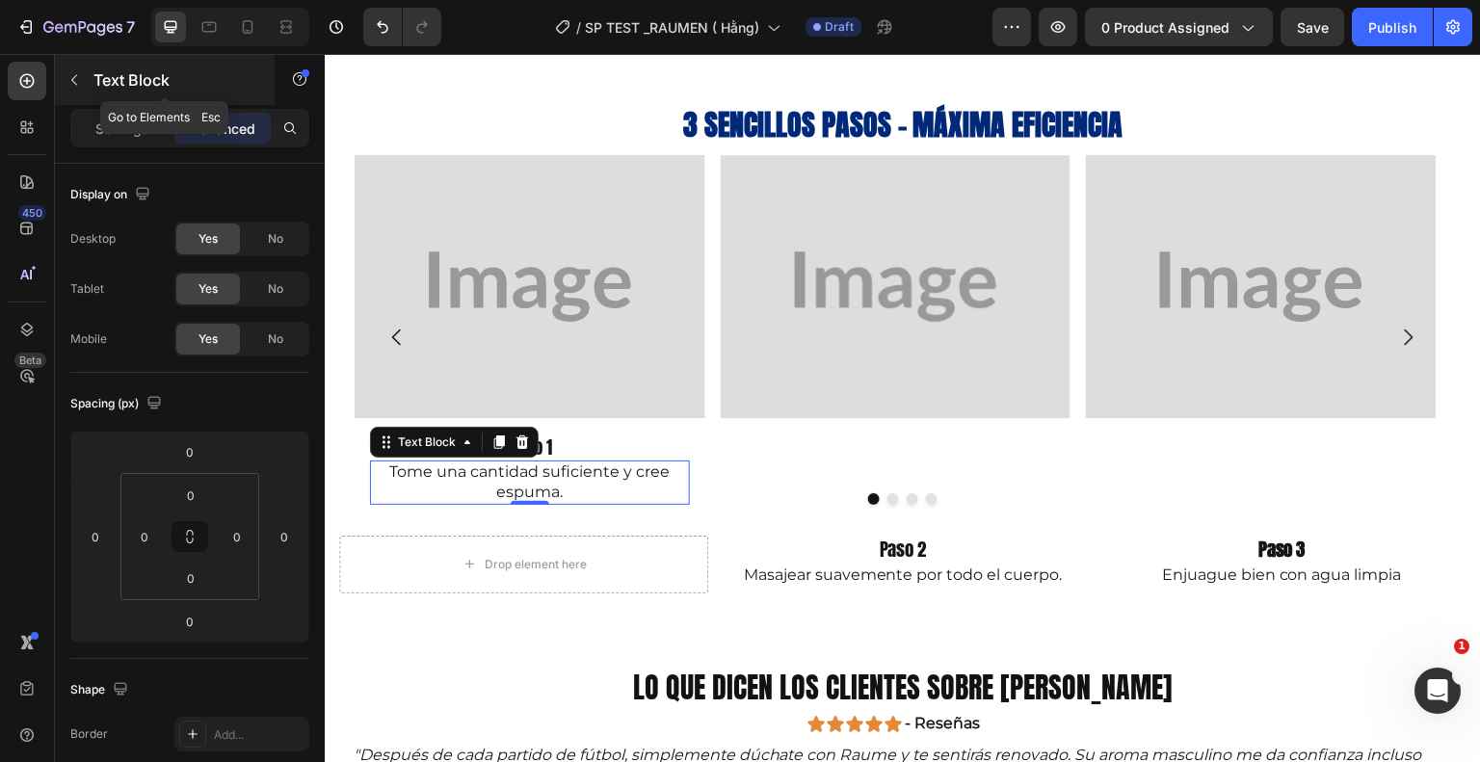
click at [81, 83] on icon "button" at bounding box center [73, 79] width 15 height 15
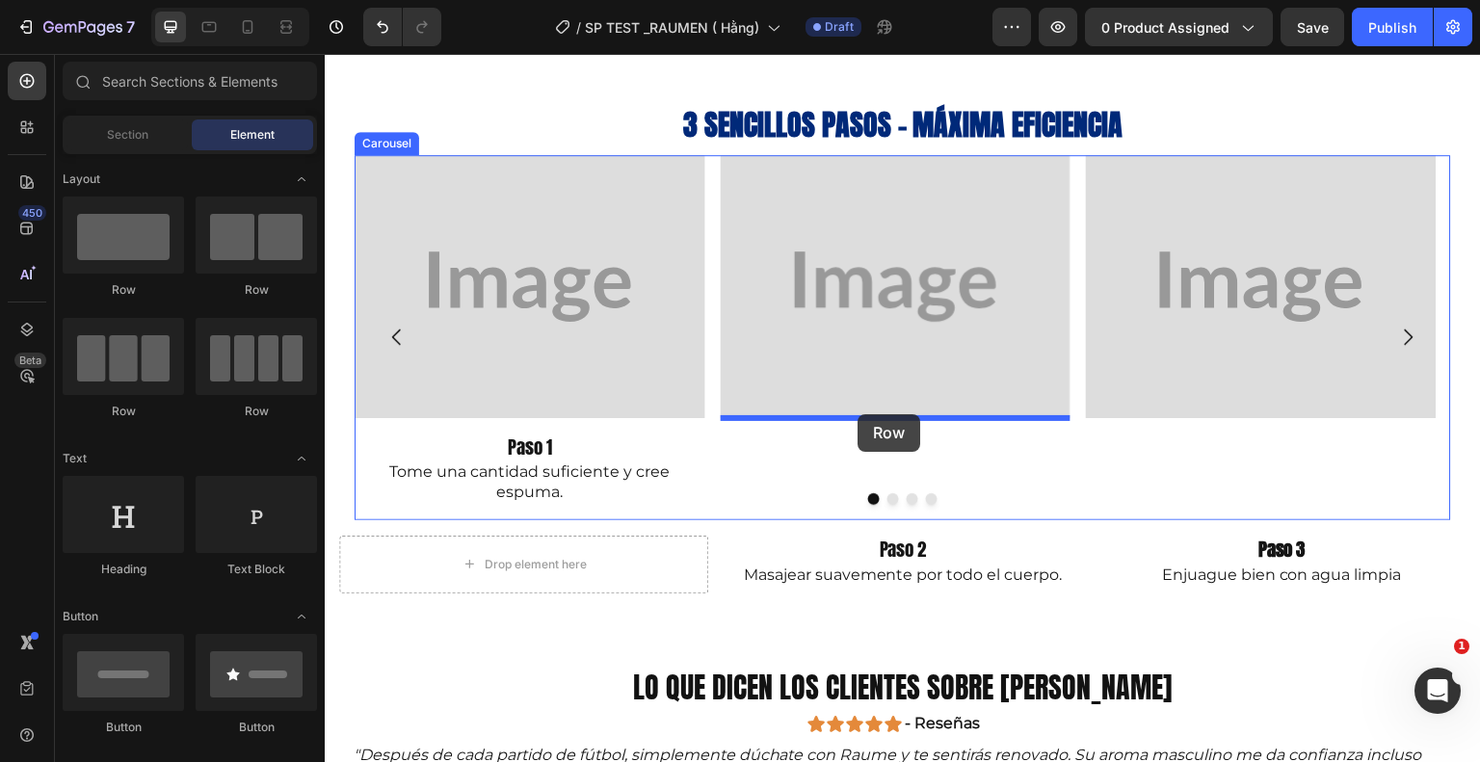
drag, startPoint x: 421, startPoint y: 288, endPoint x: 858, endPoint y: 414, distance: 454.4
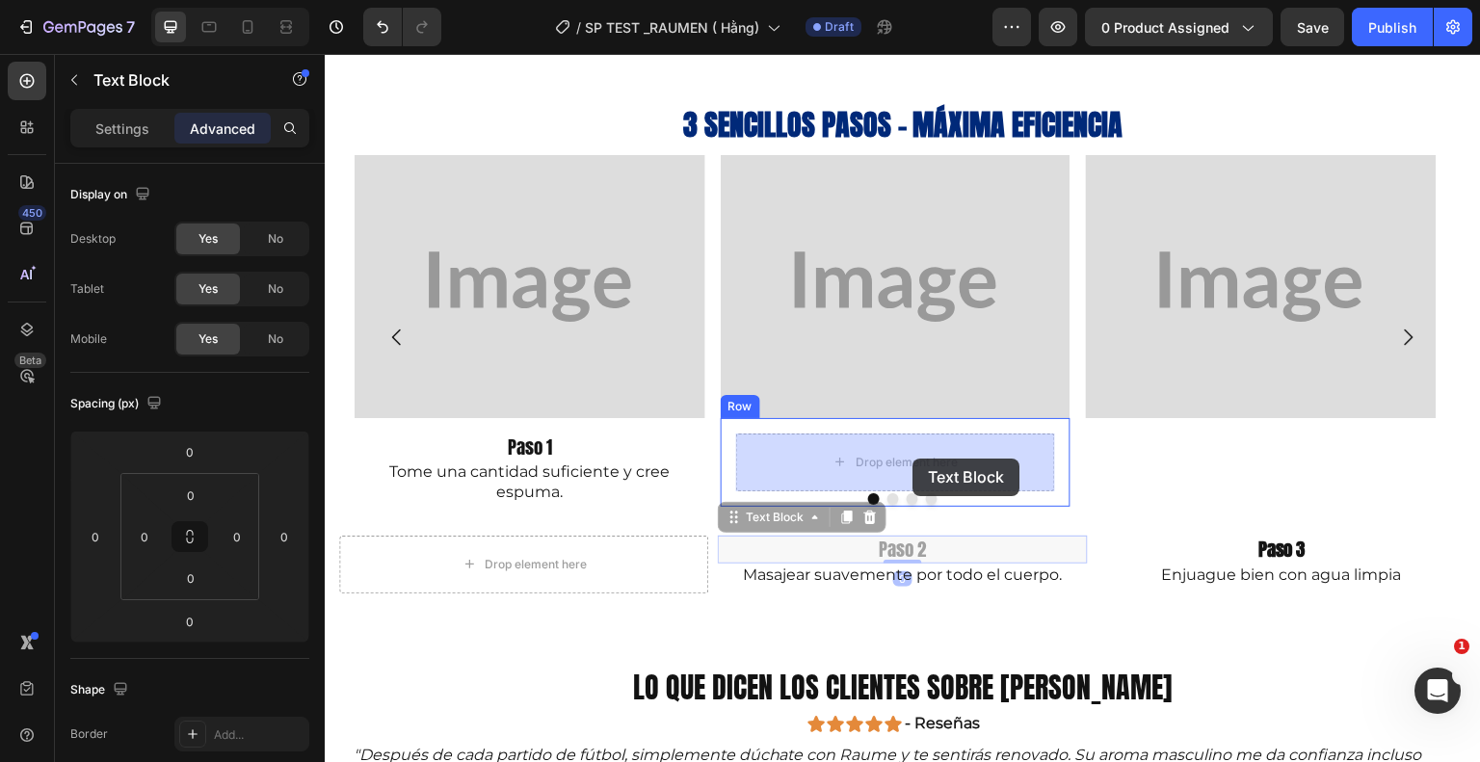
drag, startPoint x: 905, startPoint y: 544, endPoint x: 913, endPoint y: 459, distance: 86.2
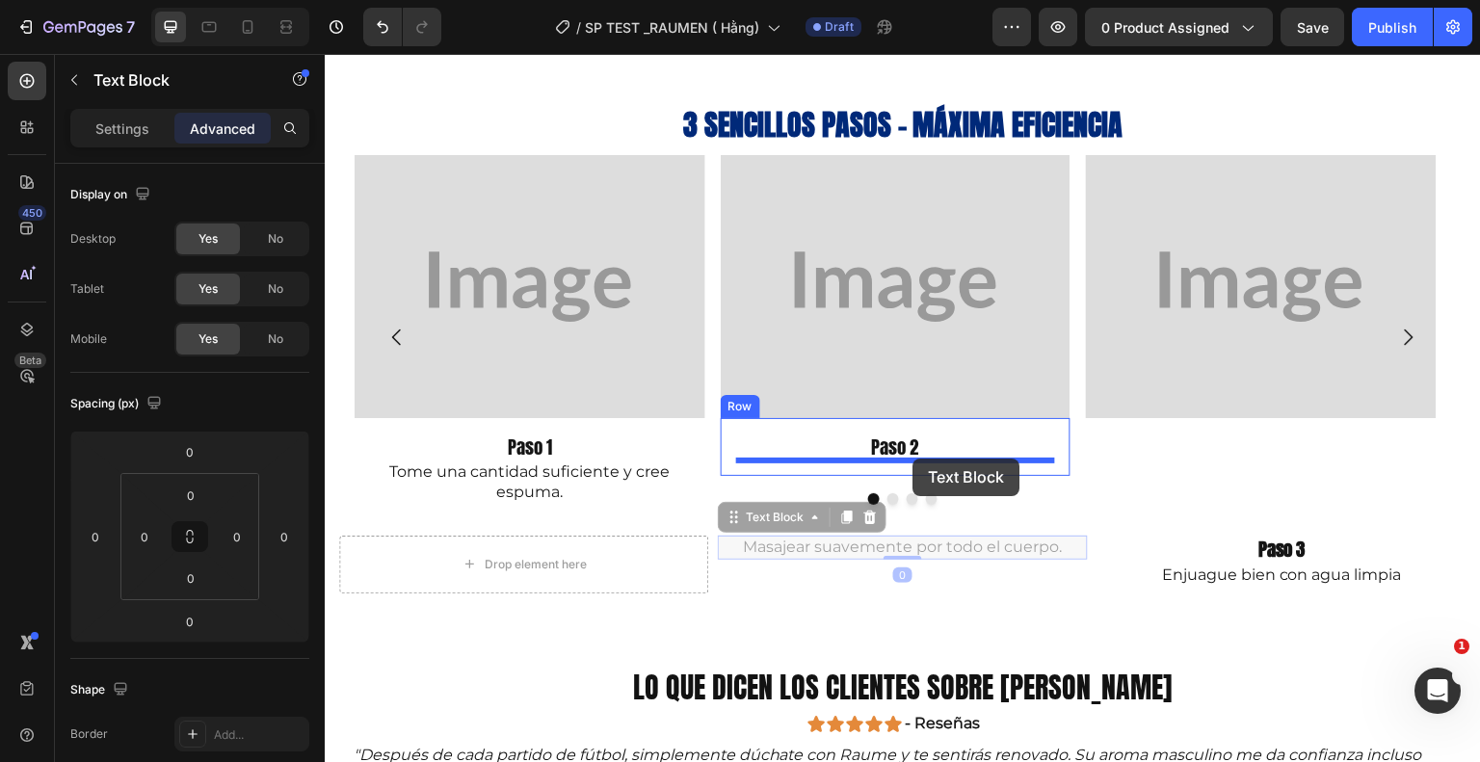
drag, startPoint x: 918, startPoint y: 544, endPoint x: 913, endPoint y: 459, distance: 85.9
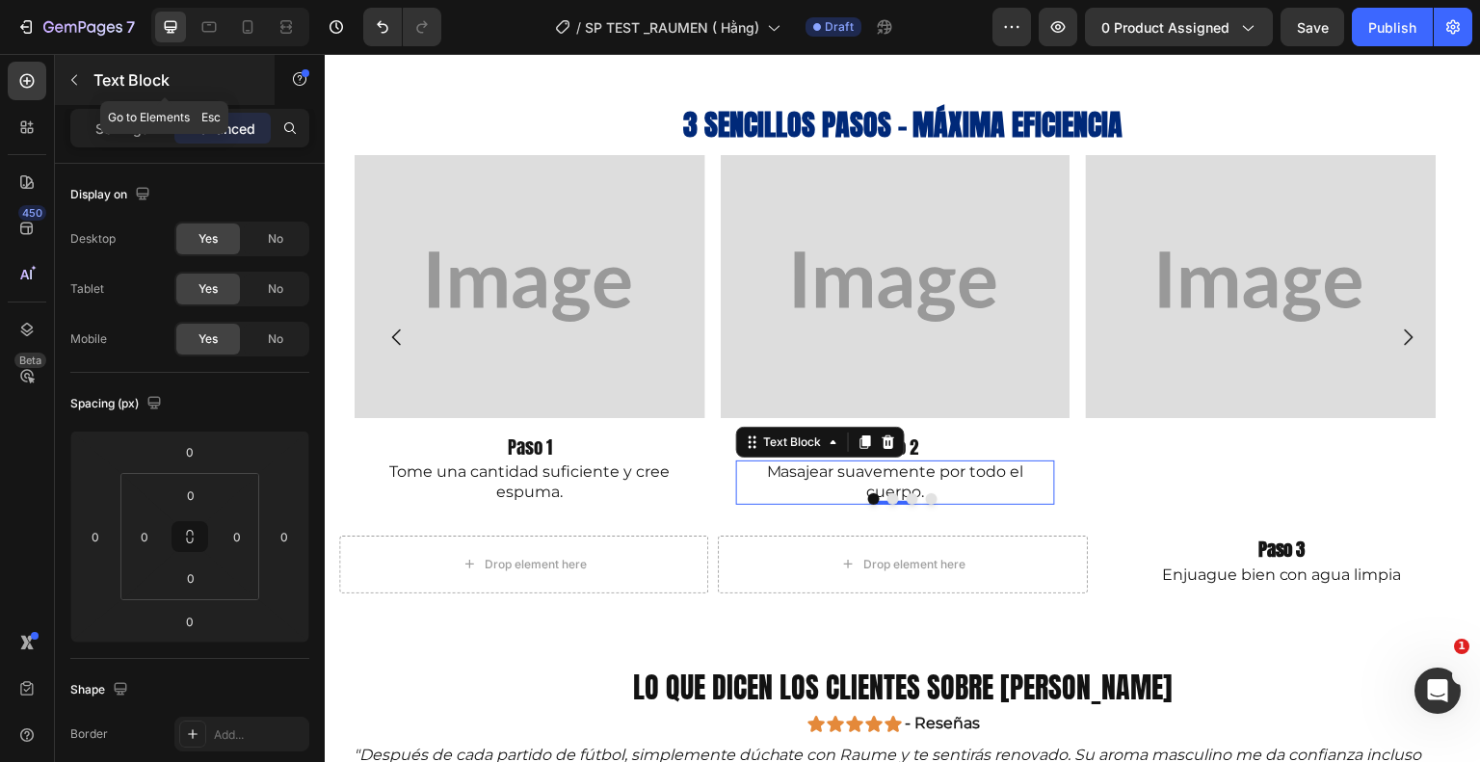
click at [69, 84] on icon "button" at bounding box center [73, 79] width 15 height 15
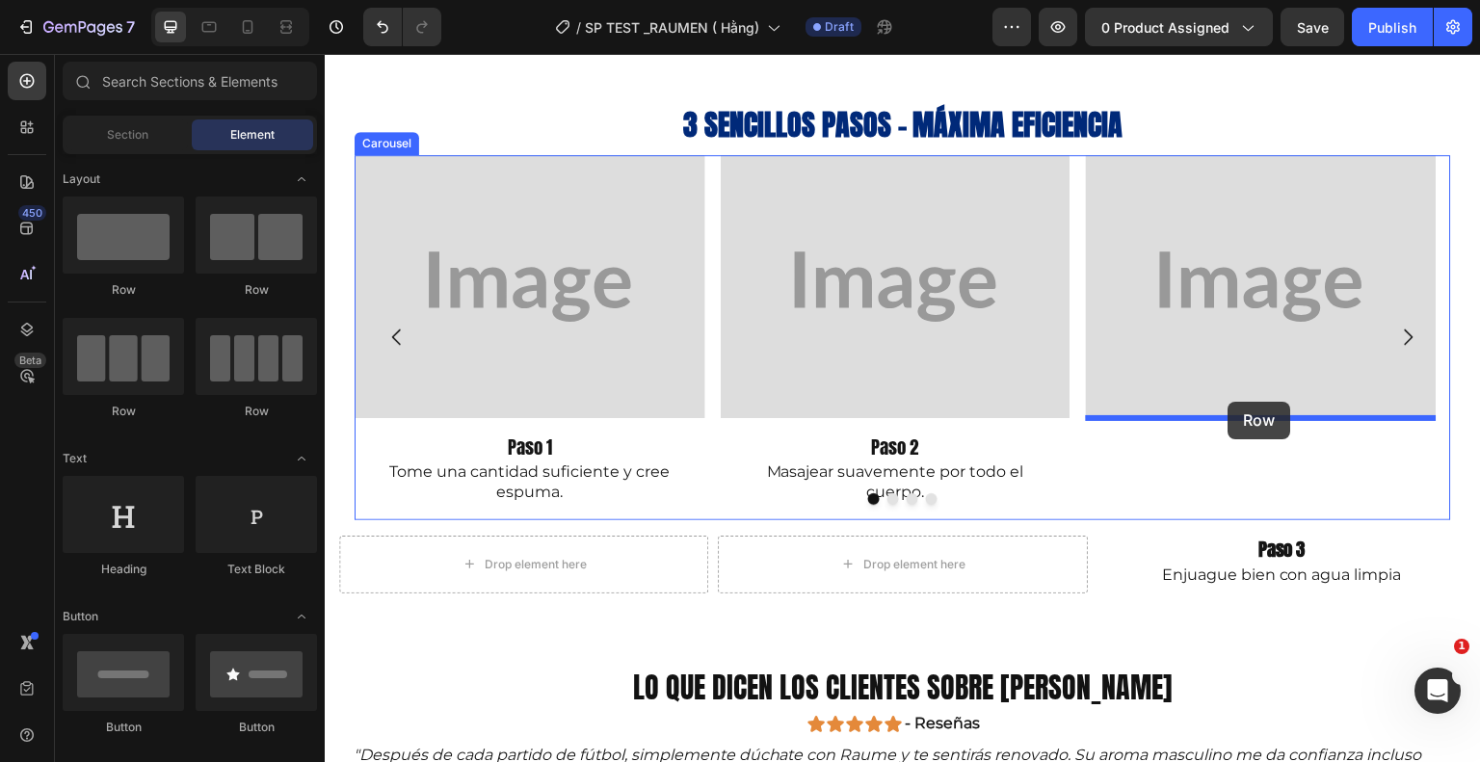
drag, startPoint x: 444, startPoint y: 284, endPoint x: 1229, endPoint y: 402, distance: 793.1
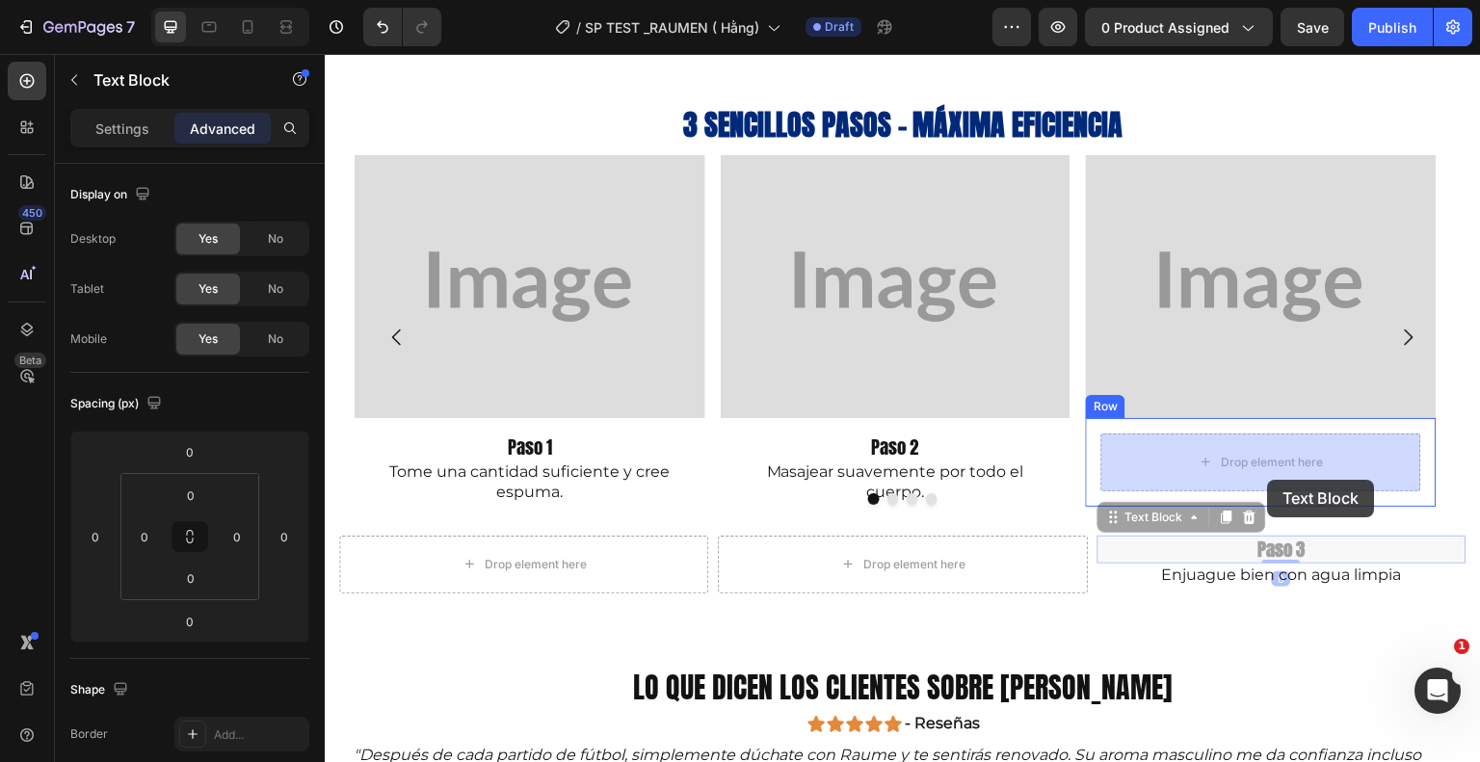
drag, startPoint x: 1263, startPoint y: 546, endPoint x: 1265, endPoint y: 460, distance: 86.7
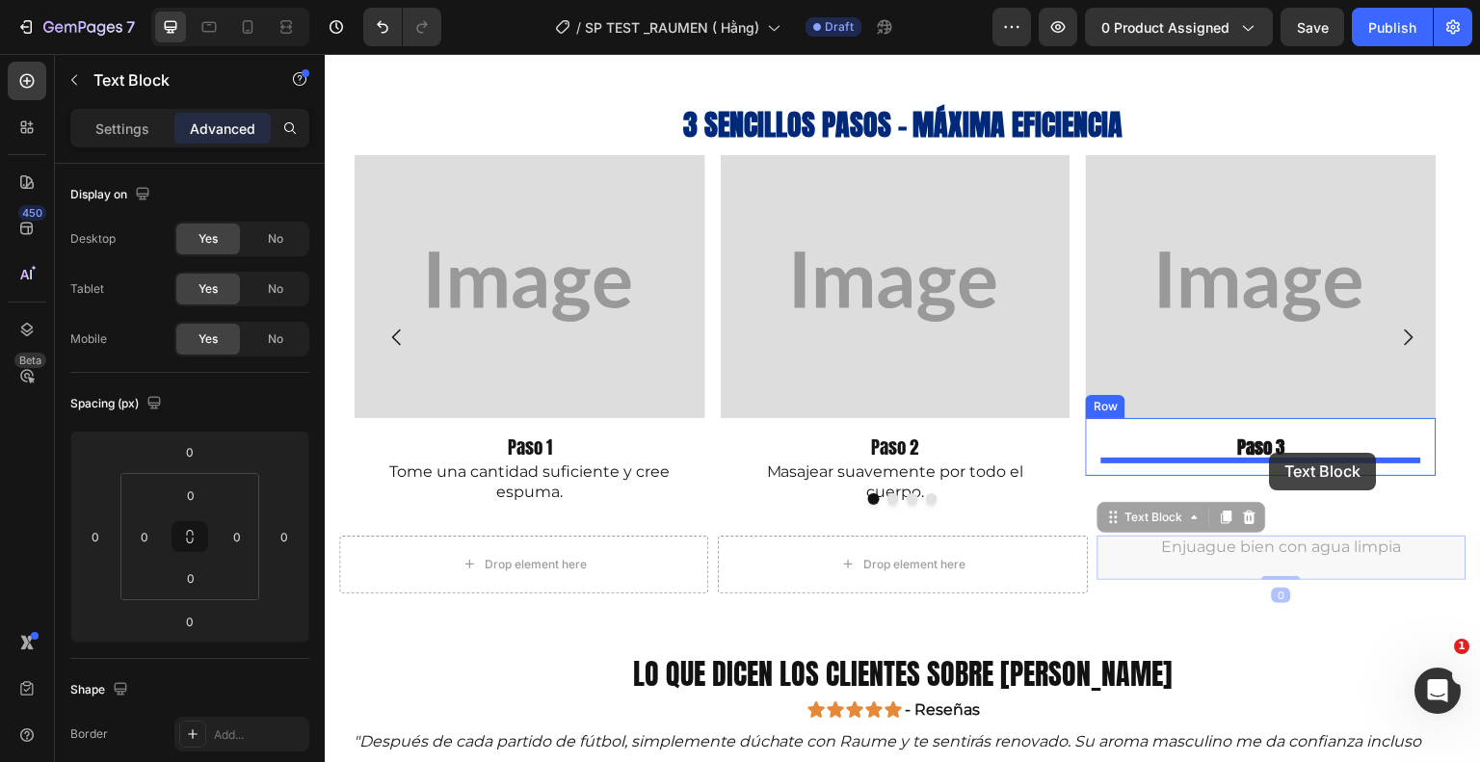
drag, startPoint x: 1274, startPoint y: 541, endPoint x: 1270, endPoint y: 453, distance: 87.8
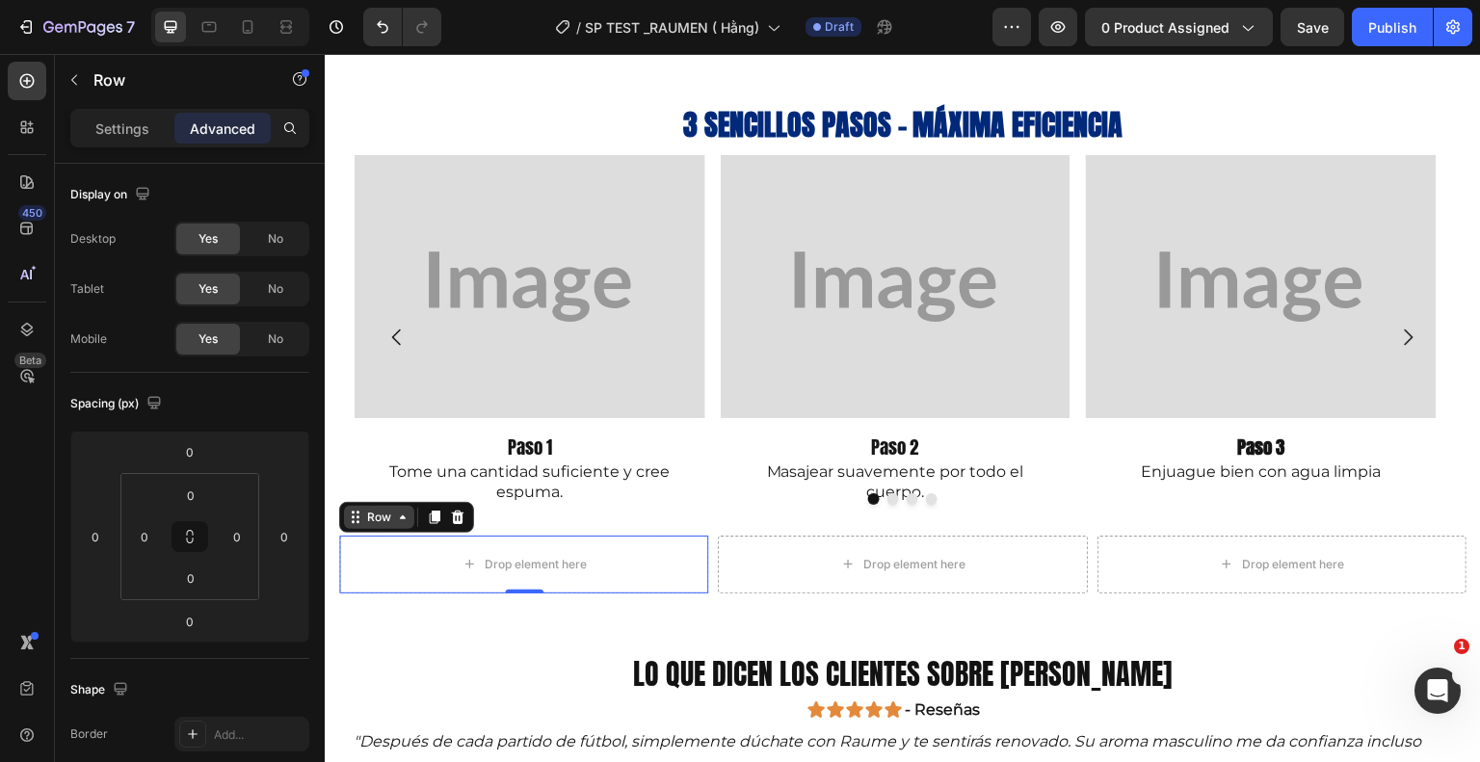
click at [349, 524] on div "Row" at bounding box center [379, 517] width 70 height 23
click at [459, 520] on icon at bounding box center [457, 517] width 15 height 15
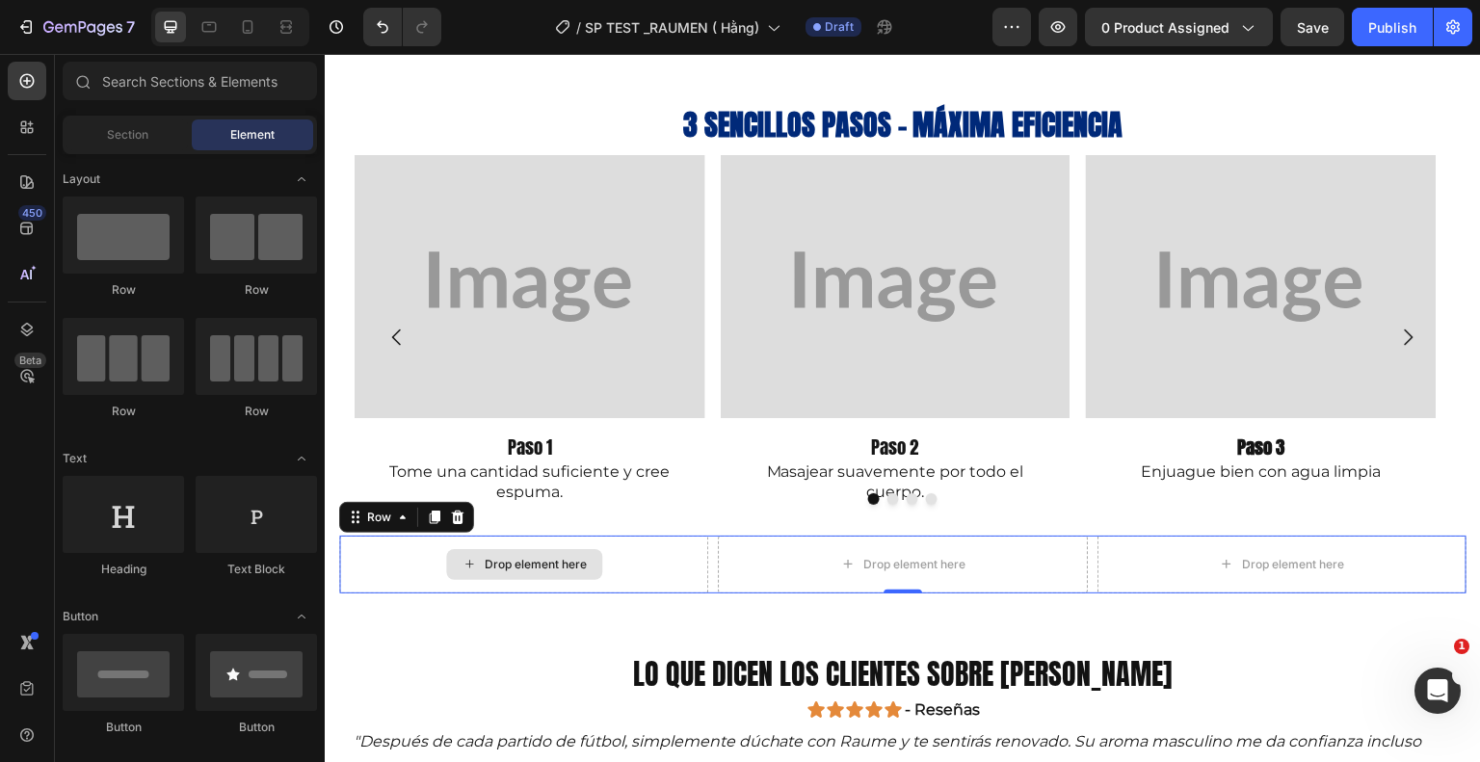
click at [355, 557] on div "Drop element here" at bounding box center [523, 565] width 369 height 58
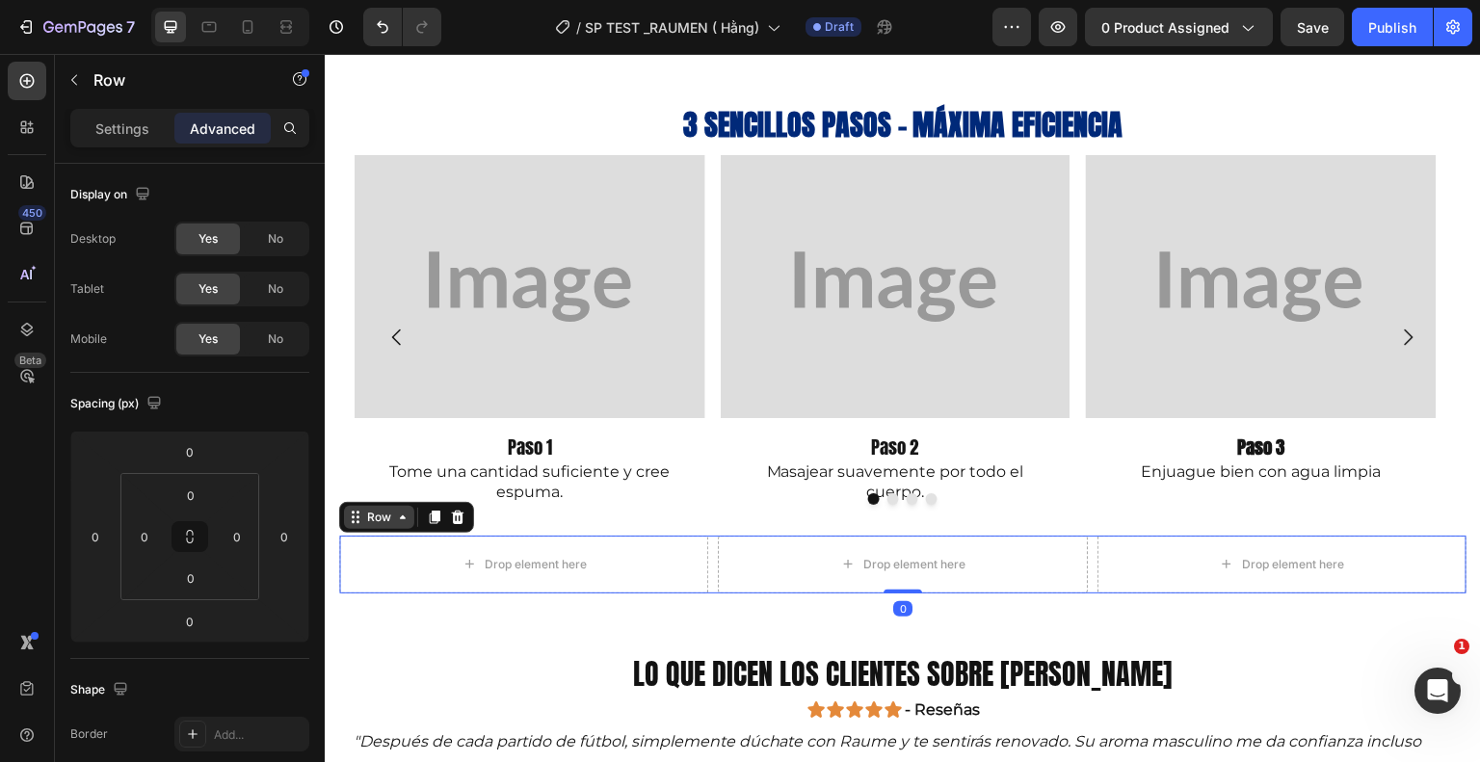
click at [379, 513] on div "Row" at bounding box center [379, 517] width 32 height 17
click at [459, 520] on icon at bounding box center [458, 517] width 13 height 13
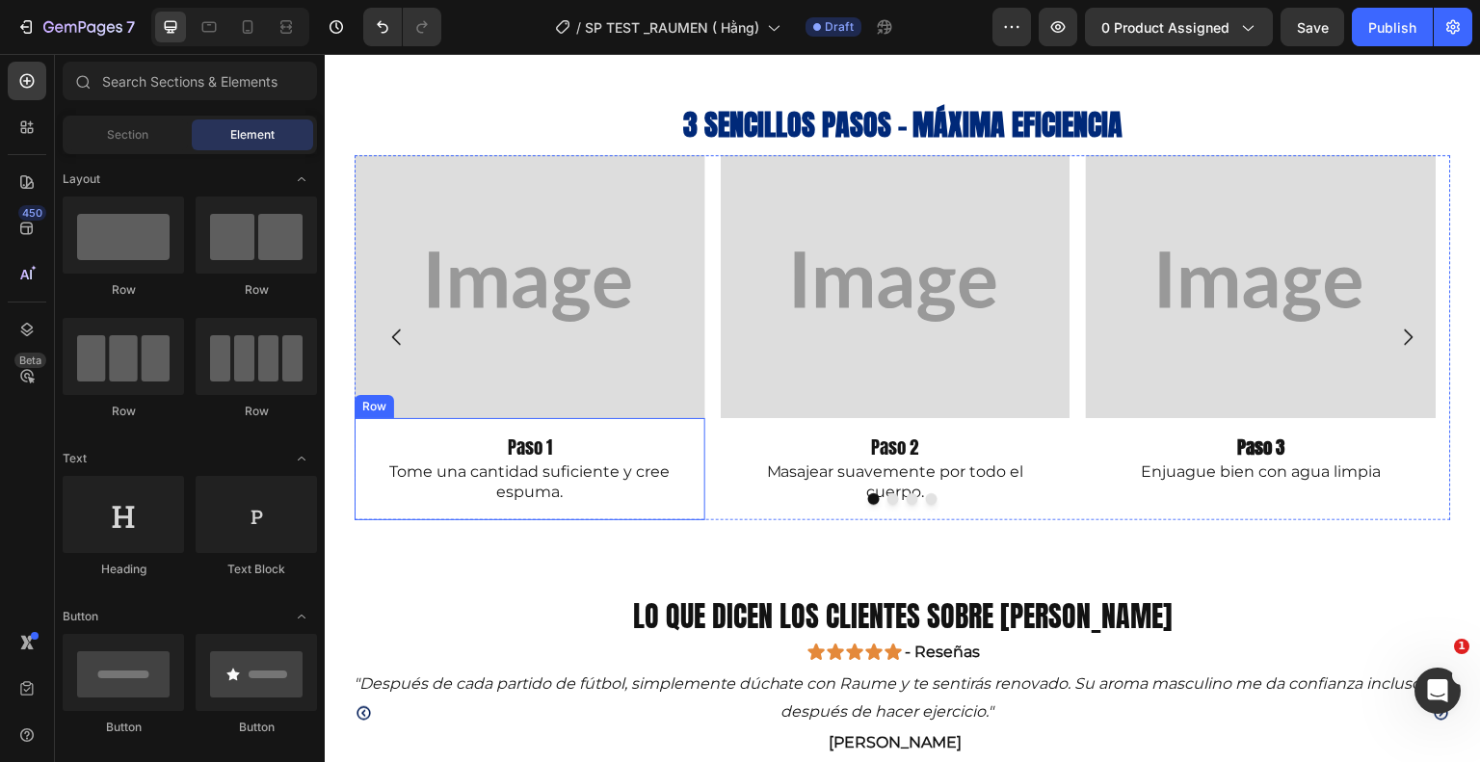
click at [701, 463] on div "Paso 1 Text Block Tome una cantidad suficiente y cree espuma. Text Block Row" at bounding box center [530, 469] width 351 height 102
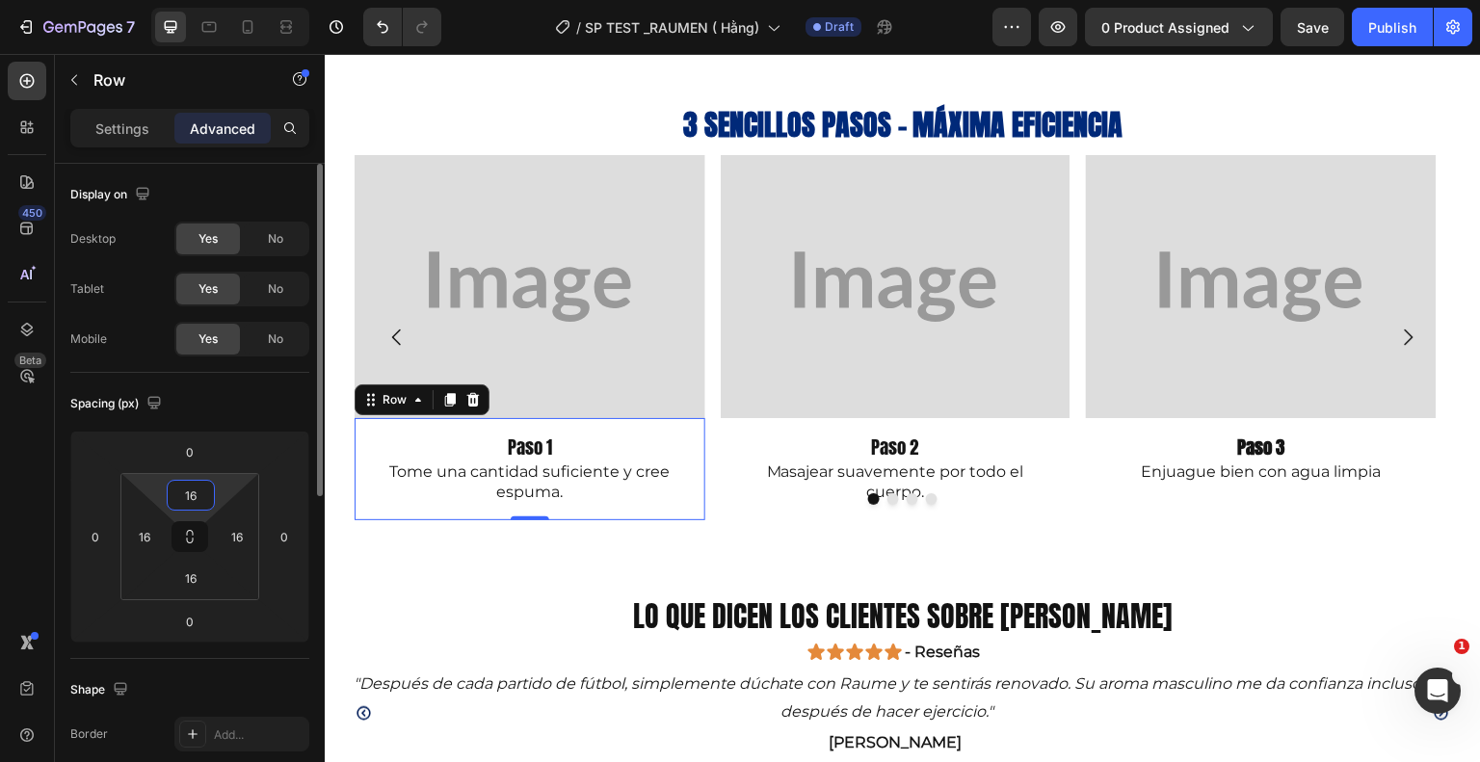
click at [208, 491] on input "16" at bounding box center [191, 495] width 39 height 29
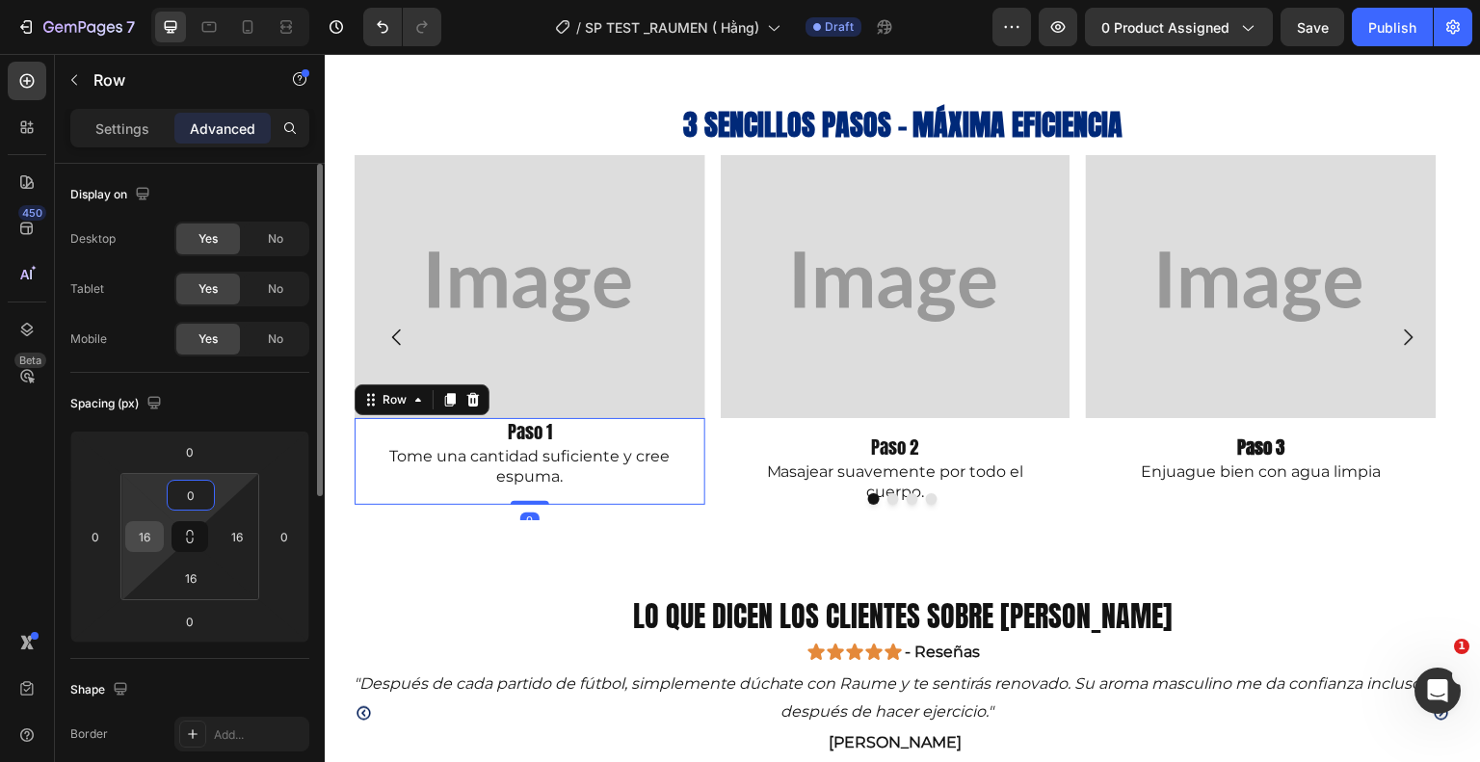
type input "0"
click at [154, 532] on input "16" at bounding box center [144, 536] width 29 height 29
type input "0"
click at [231, 535] on input "16" at bounding box center [237, 536] width 29 height 29
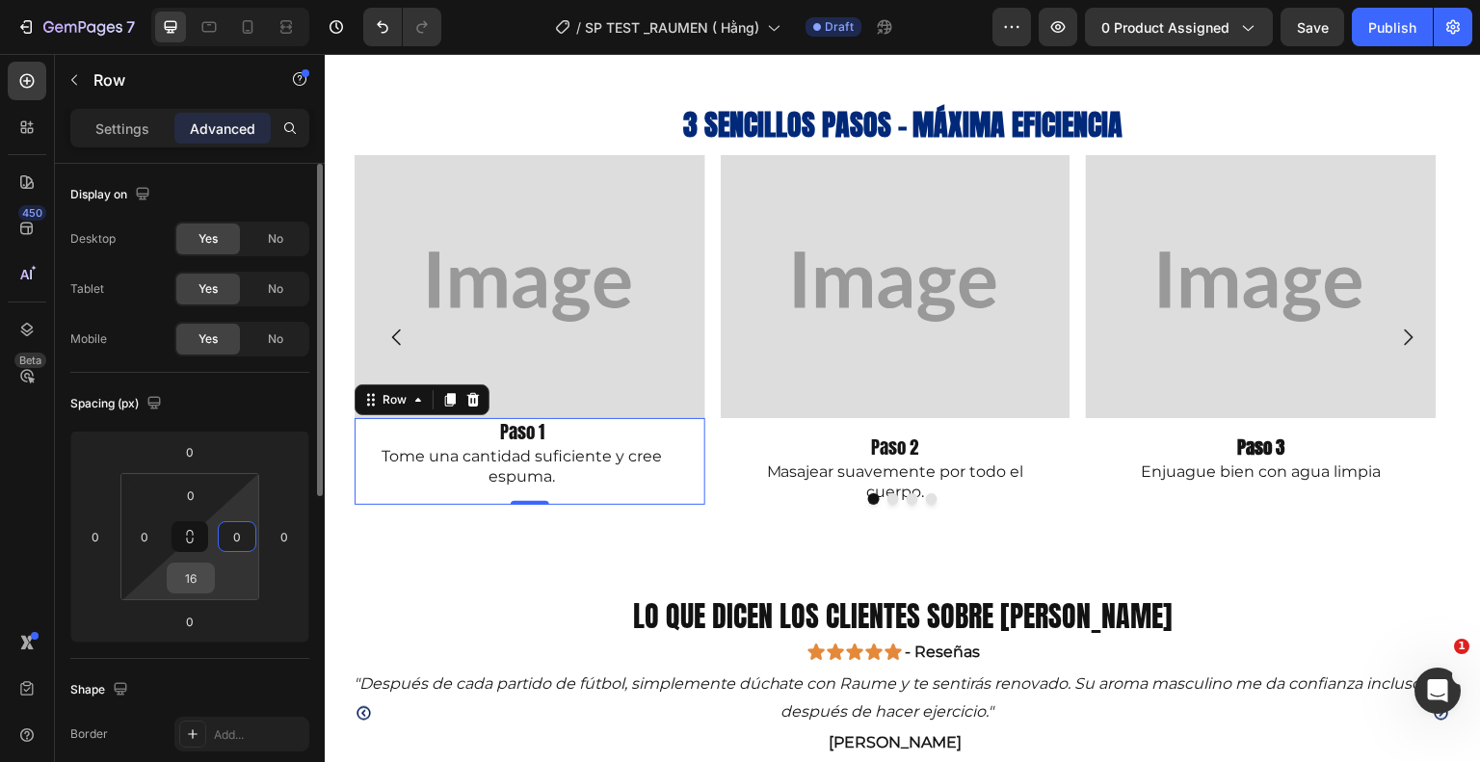
type input "0"
click at [204, 577] on input "16" at bounding box center [191, 578] width 39 height 29
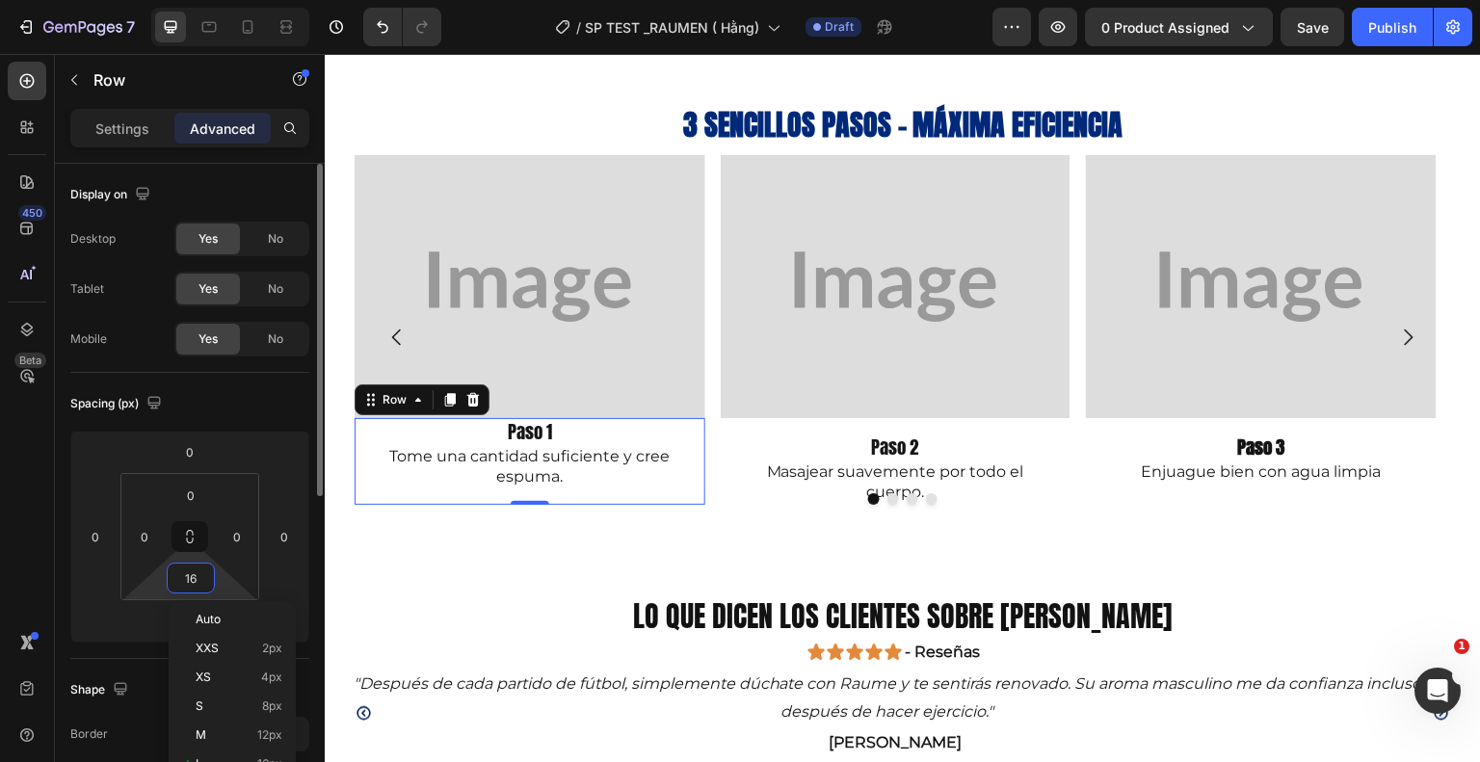
type input "0"
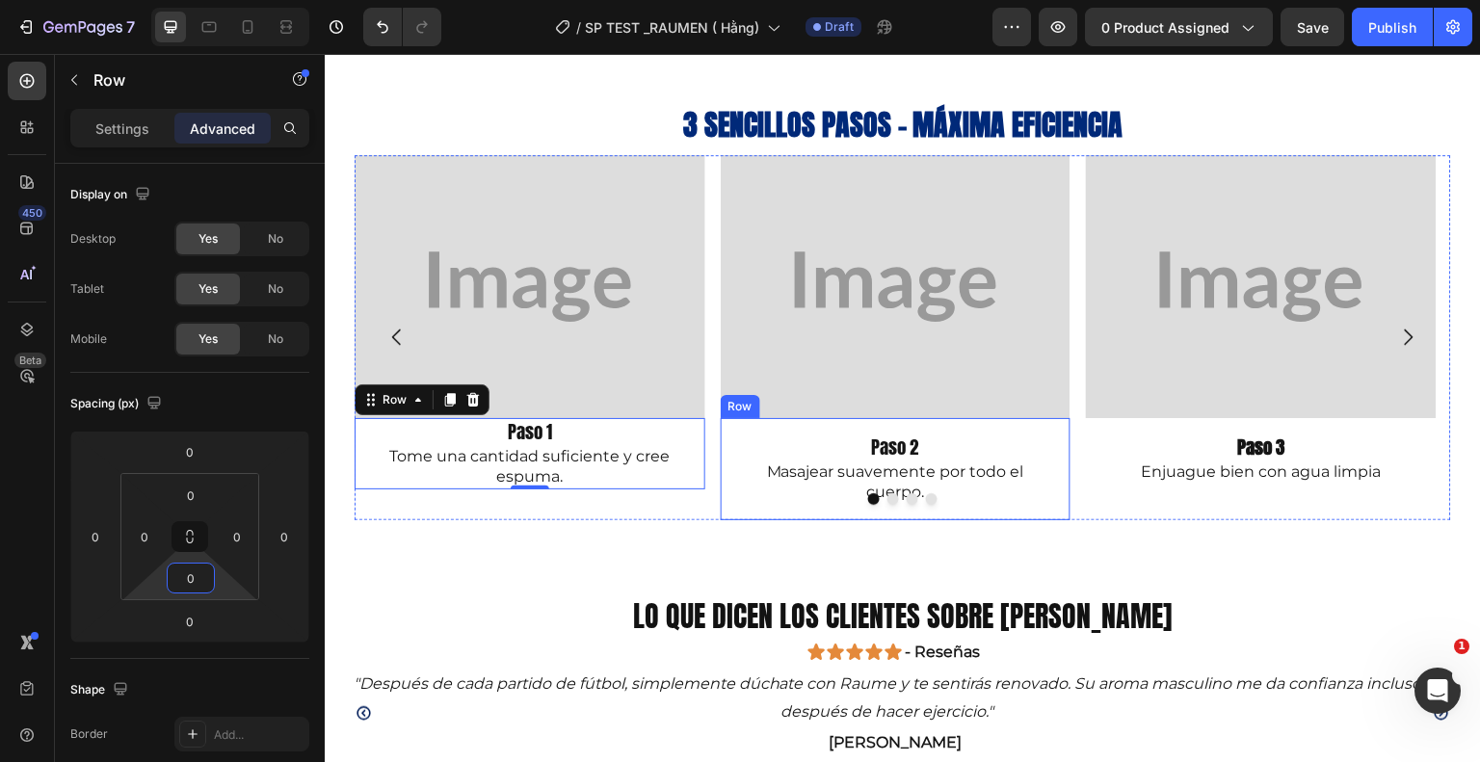
click at [817, 429] on div "Paso 2 Text Block Masajear suavemente por todo el cuerpo. Text Block Row" at bounding box center [896, 469] width 351 height 102
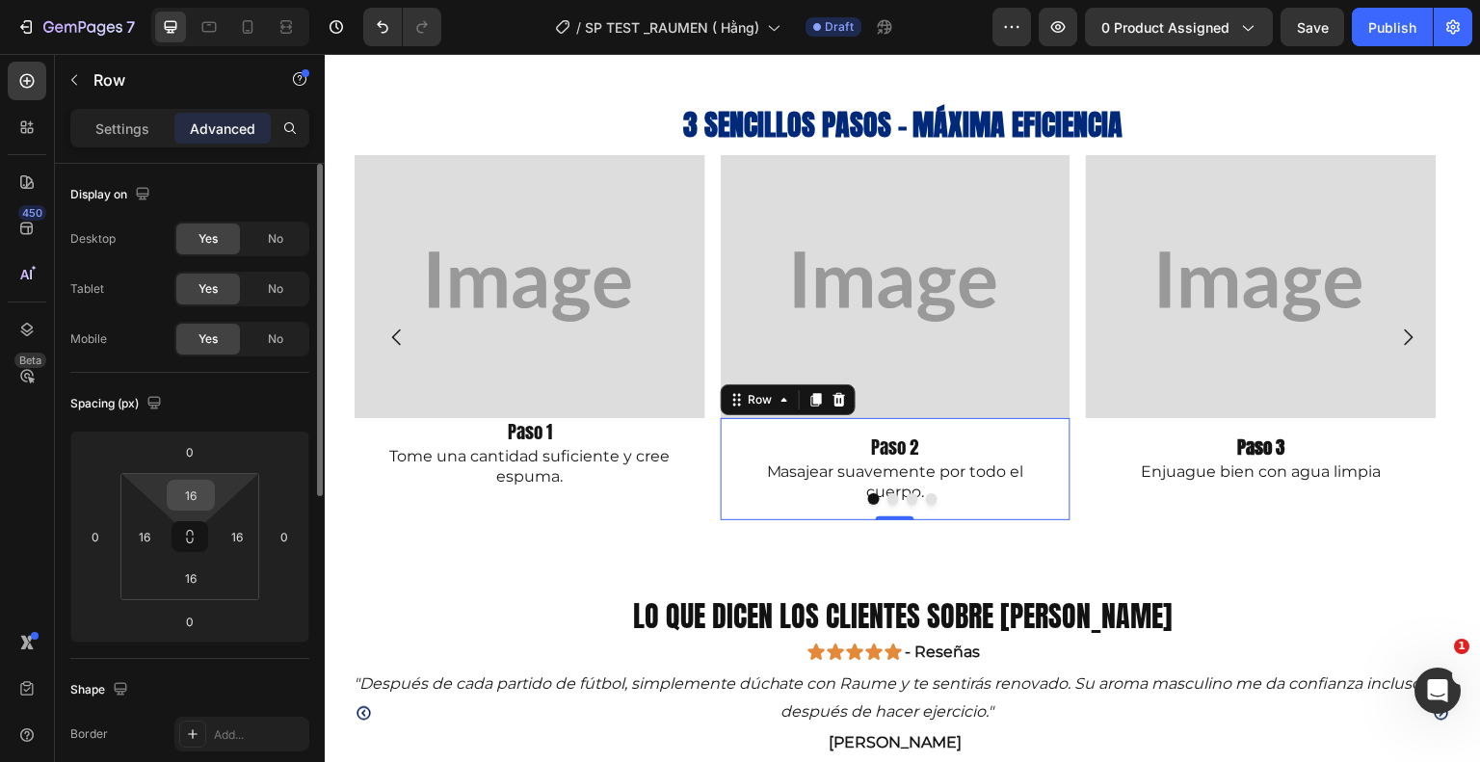
click at [204, 496] on input "16" at bounding box center [191, 495] width 39 height 29
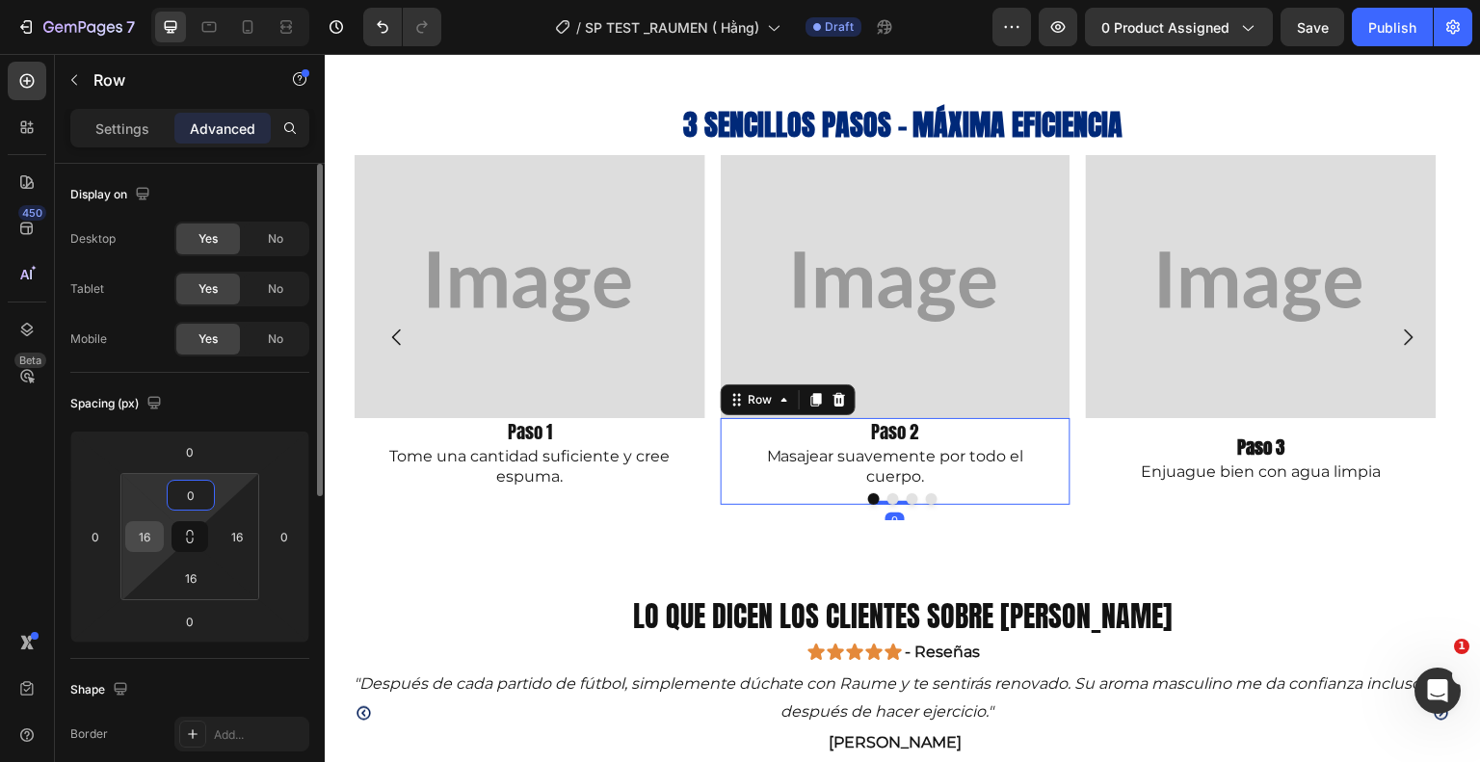
type input "0"
click at [153, 530] on input "16" at bounding box center [144, 536] width 29 height 29
type input "0"
click at [232, 538] on input "16" at bounding box center [237, 536] width 29 height 29
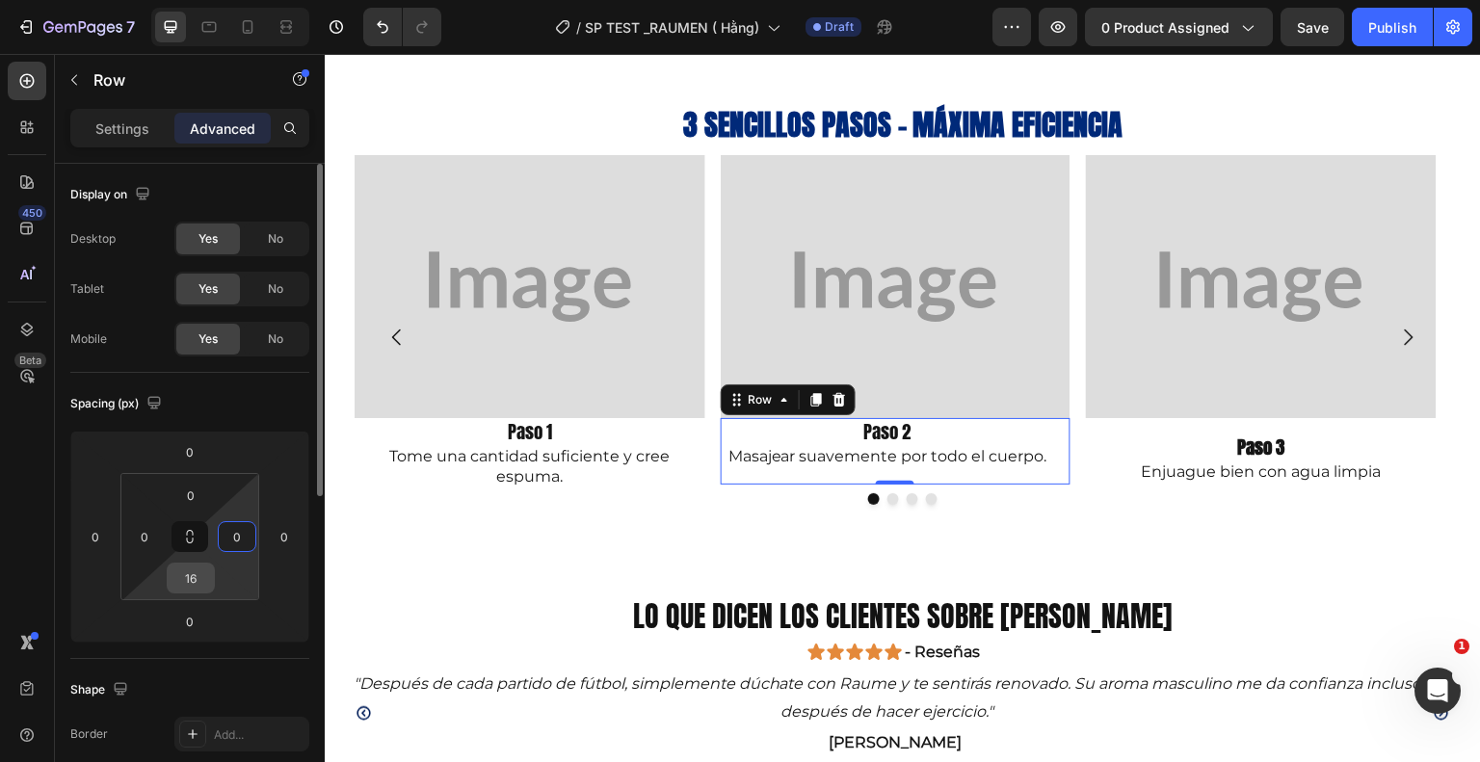
type input "0"
click at [203, 577] on input "16" at bounding box center [191, 578] width 39 height 29
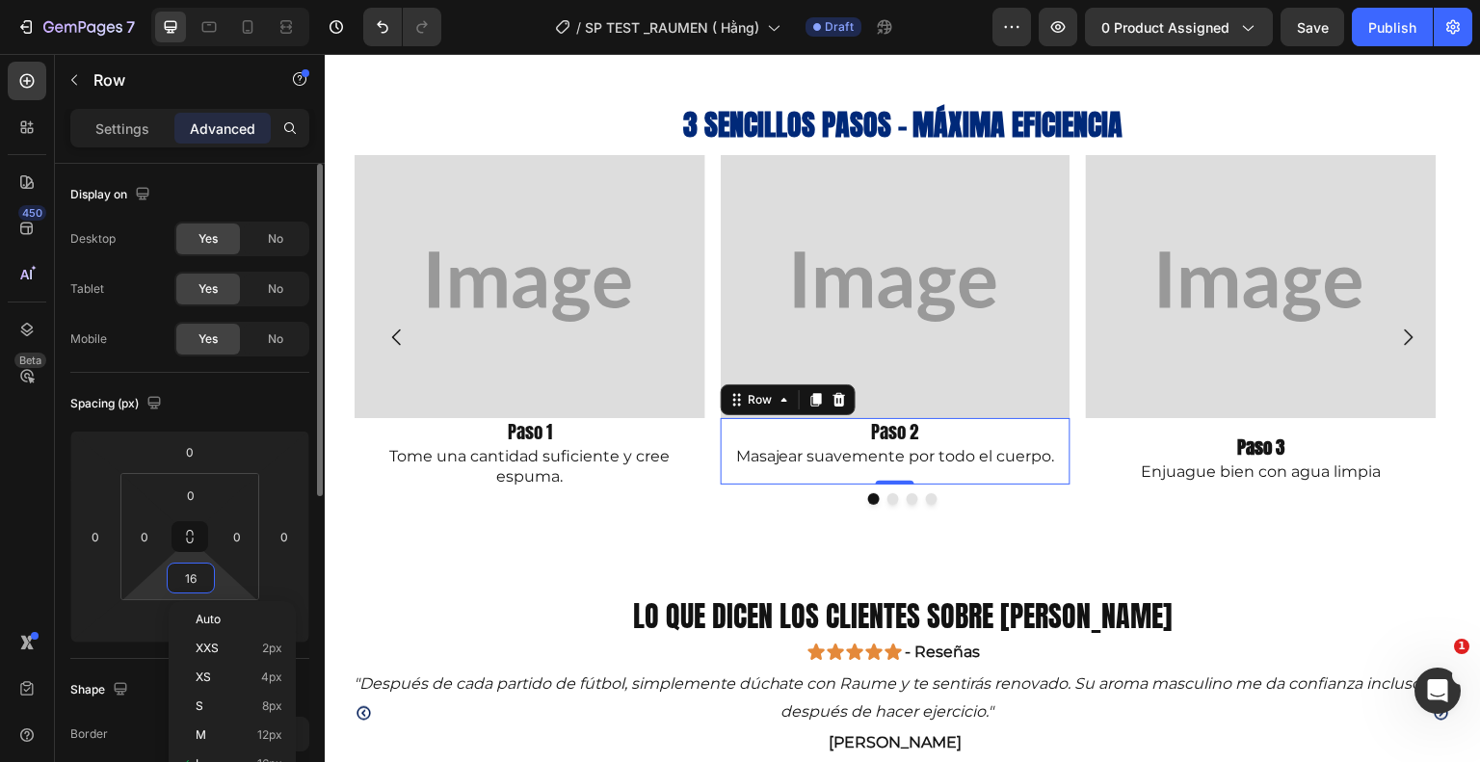
type input "0"
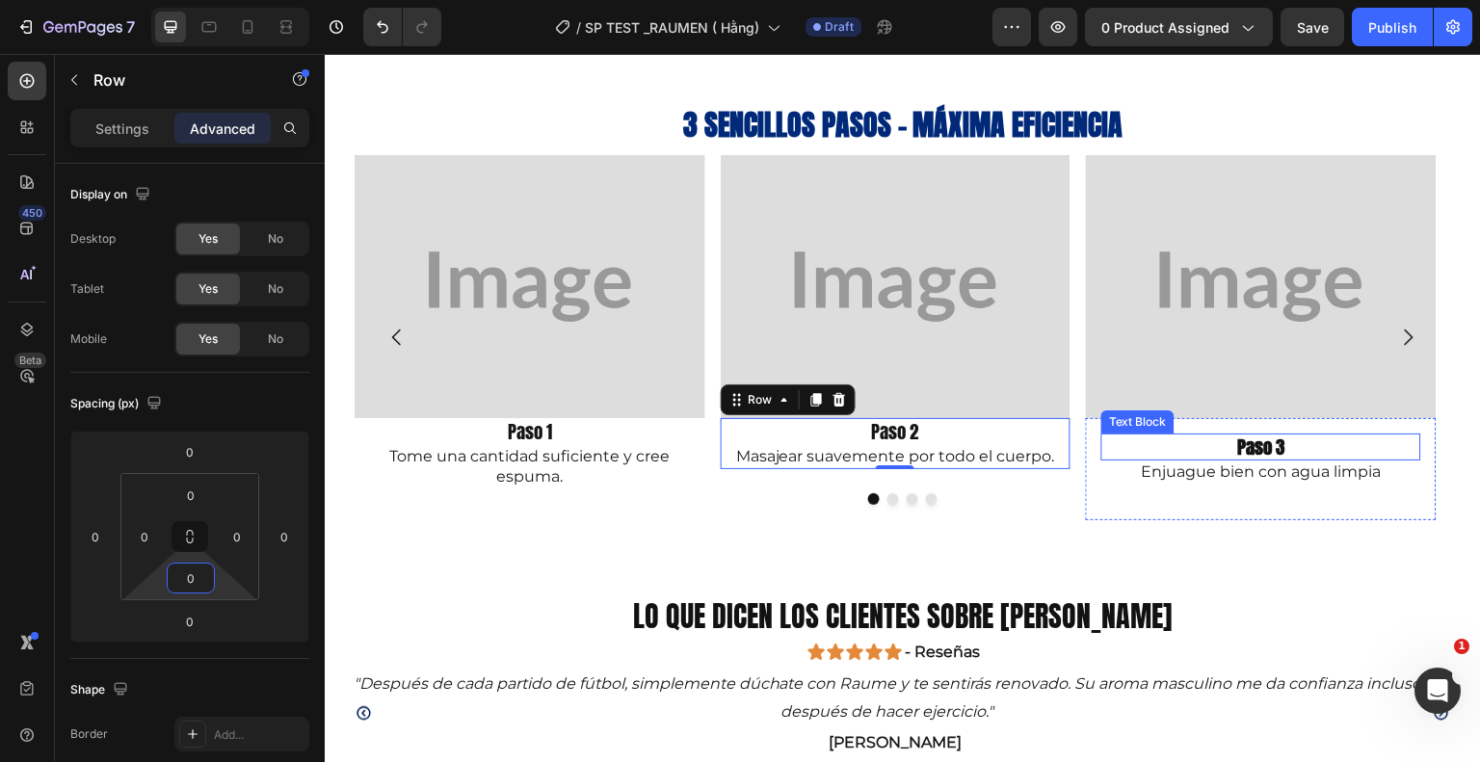
click at [1129, 446] on p "Paso 3" at bounding box center [1261, 448] width 316 height 24
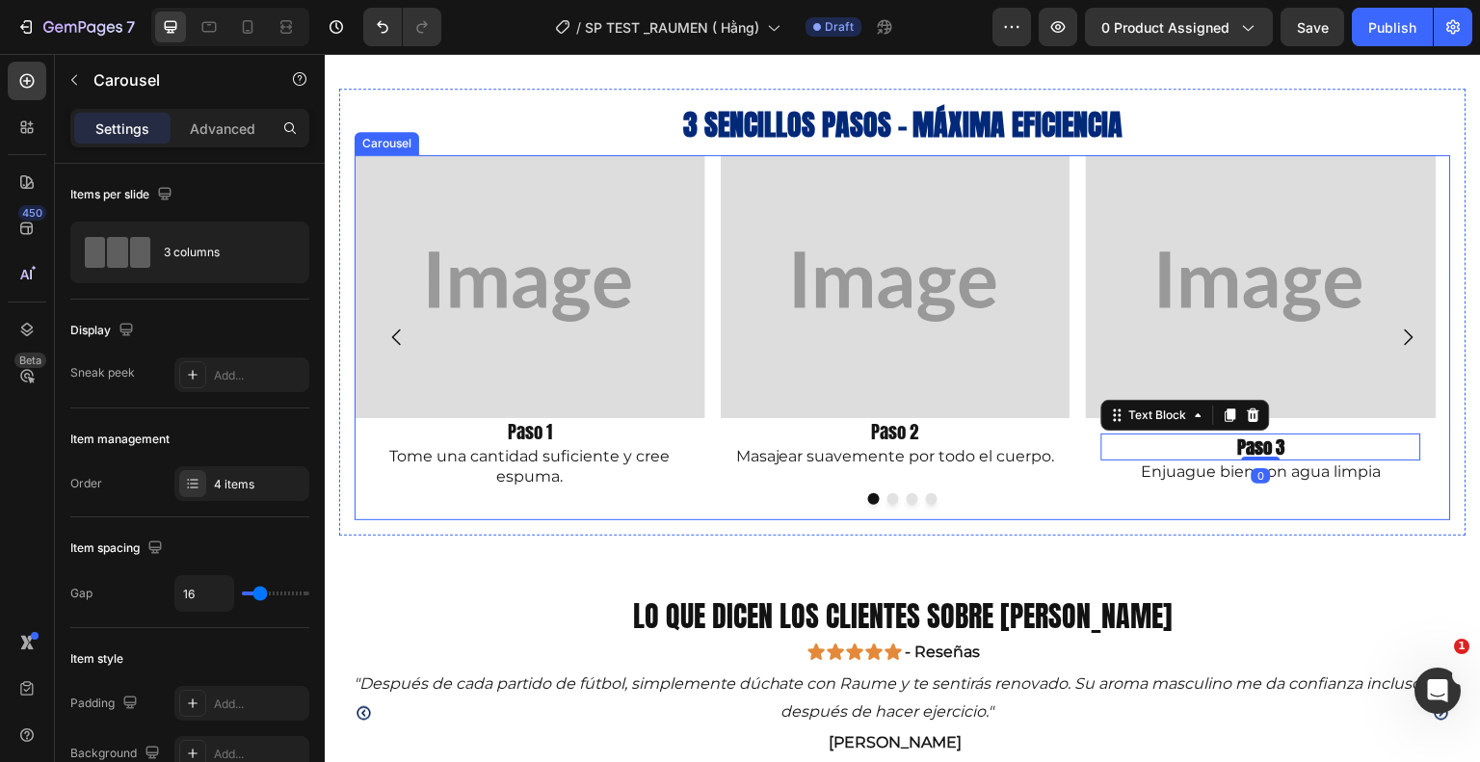
click at [1099, 504] on div at bounding box center [903, 499] width 1097 height 12
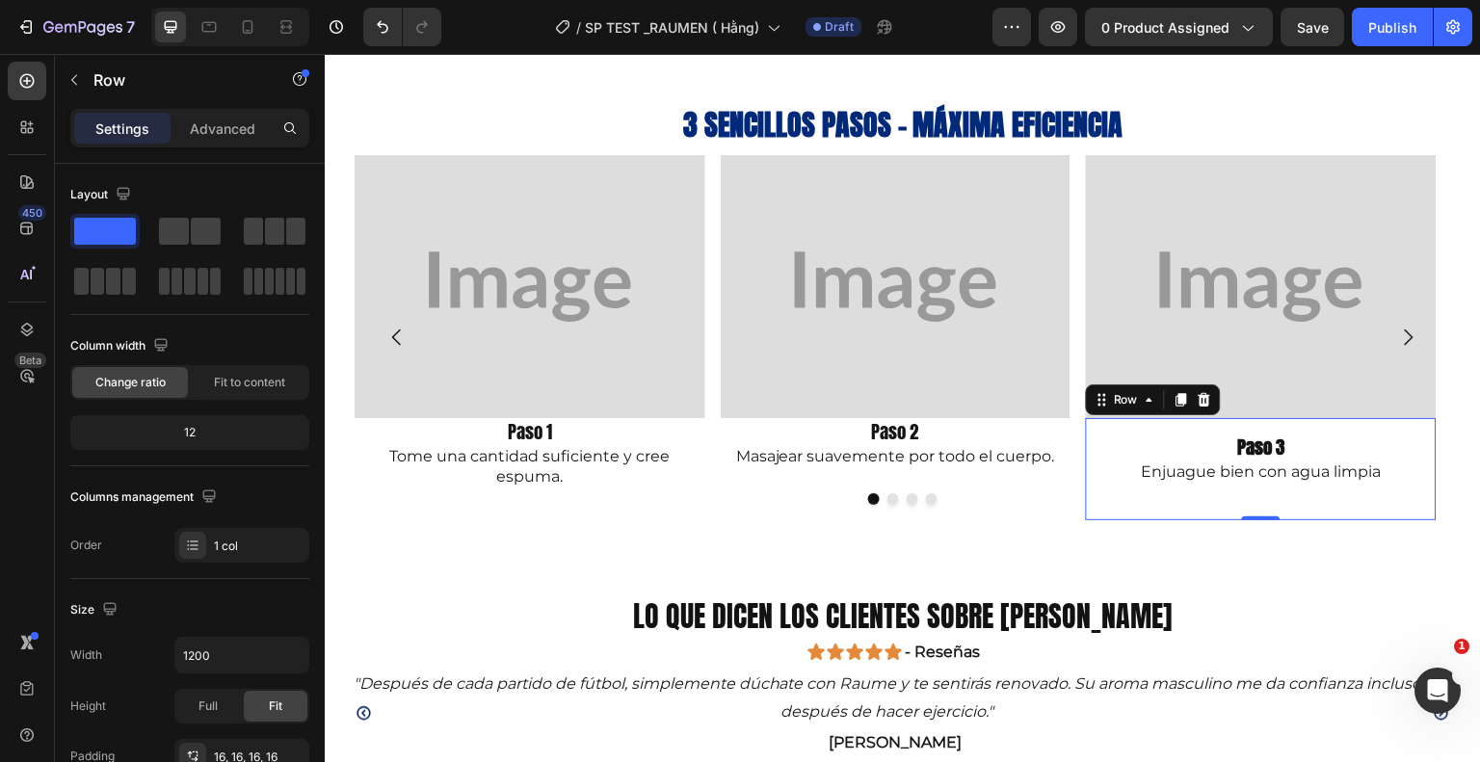
click at [1088, 454] on div "Paso 3 Text Block Enjuague bien con agua limpia Text Block Row 0" at bounding box center [1261, 469] width 351 height 102
click at [215, 126] on p "Advanced" at bounding box center [223, 129] width 66 height 20
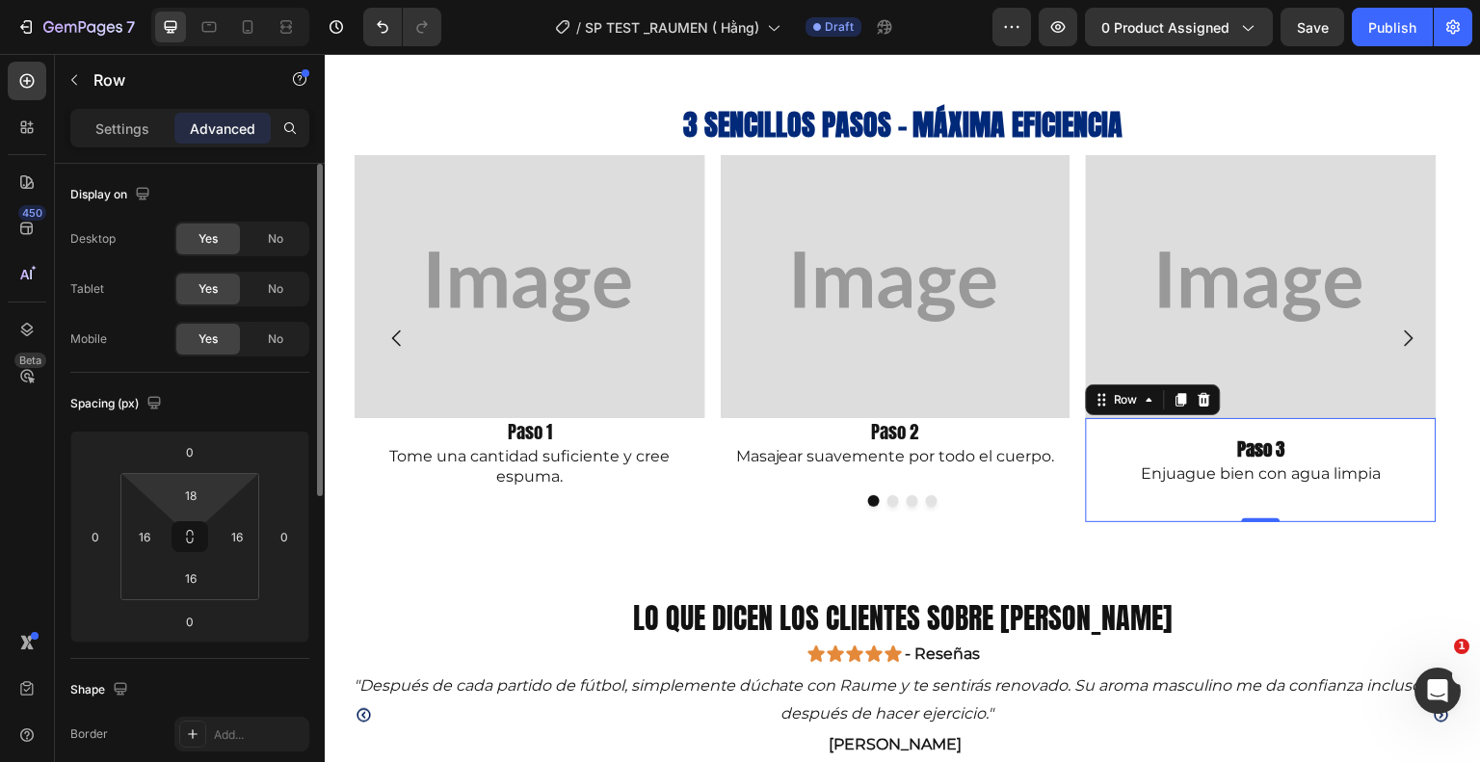
click at [215, 0] on html "7 Version history / SP TEST _RAUMEN ( Hằng) Draft Preview 0 product assigned Sa…" at bounding box center [740, 0] width 1480 height 0
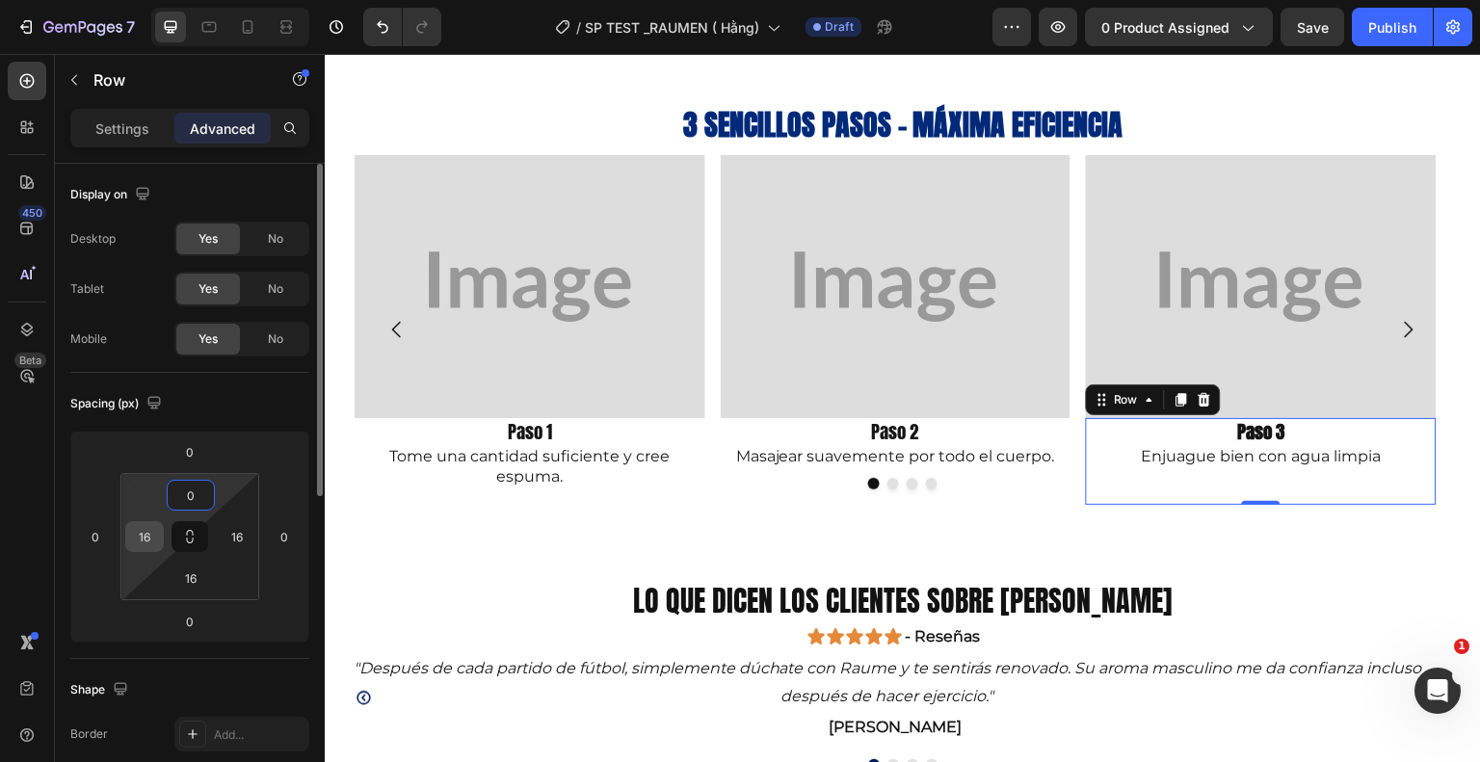
type input "0"
click at [154, 535] on input "16" at bounding box center [144, 536] width 29 height 29
type input "0"
click at [231, 533] on input "16" at bounding box center [237, 536] width 29 height 29
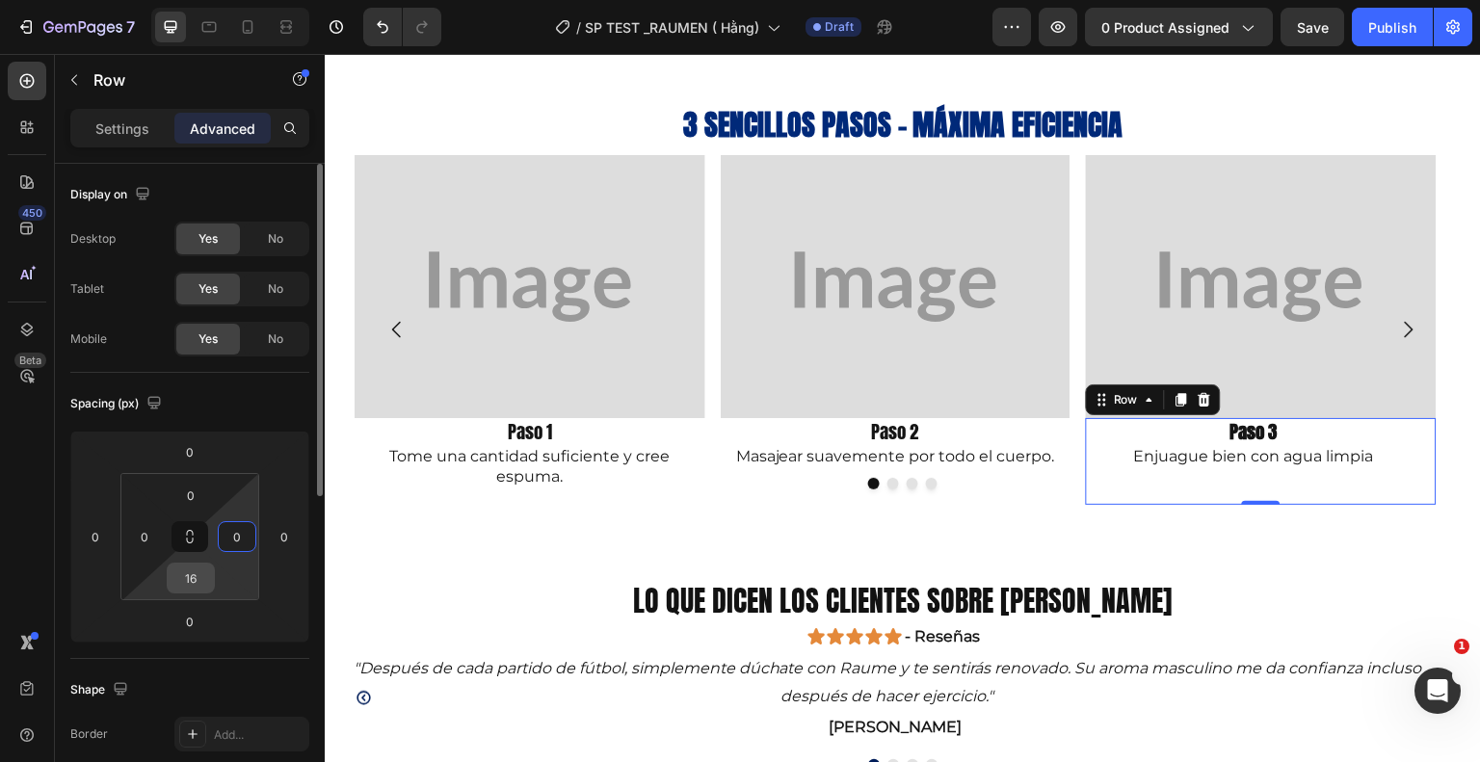
type input "0"
click at [196, 581] on input "16" at bounding box center [191, 578] width 39 height 29
type input "0"
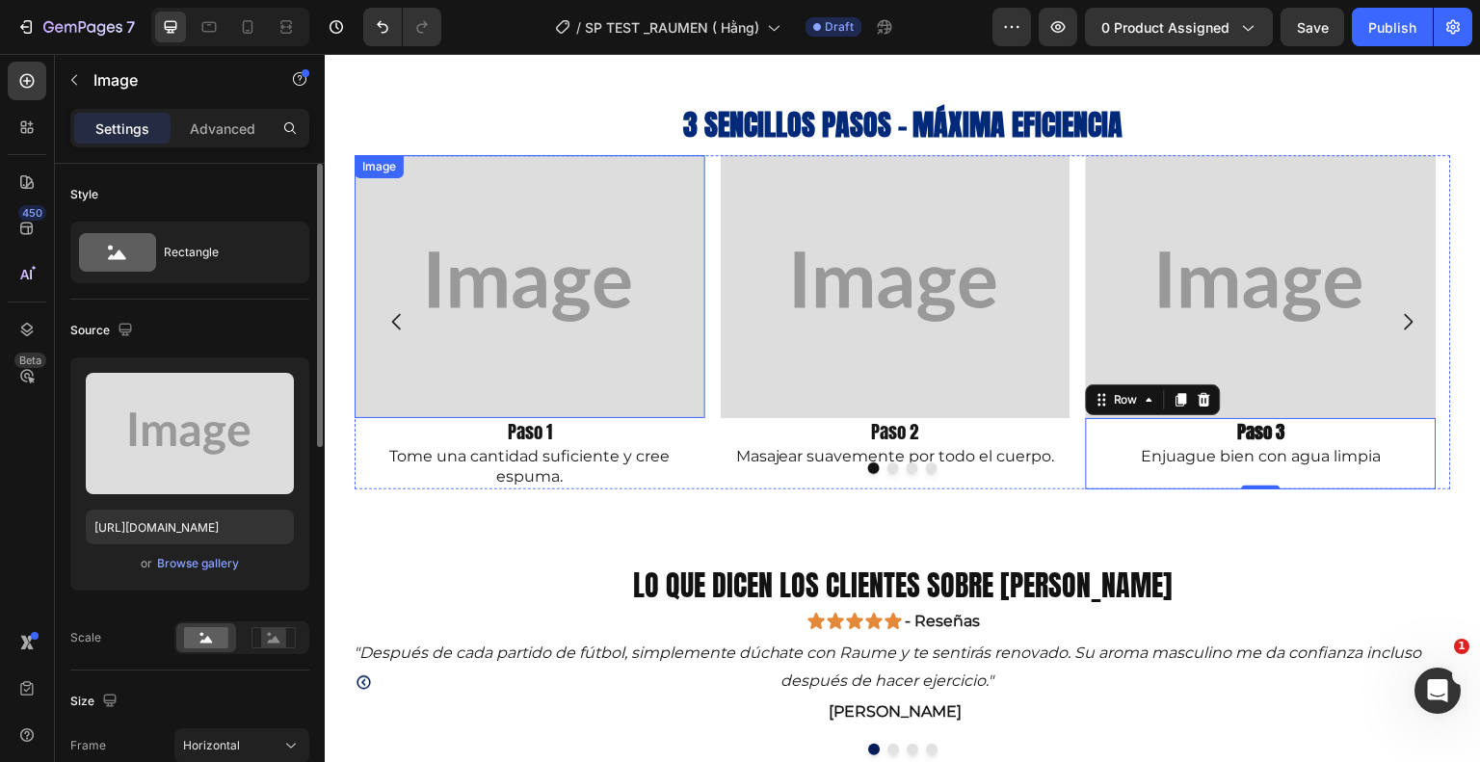
click at [704, 205] on img at bounding box center [530, 286] width 351 height 263
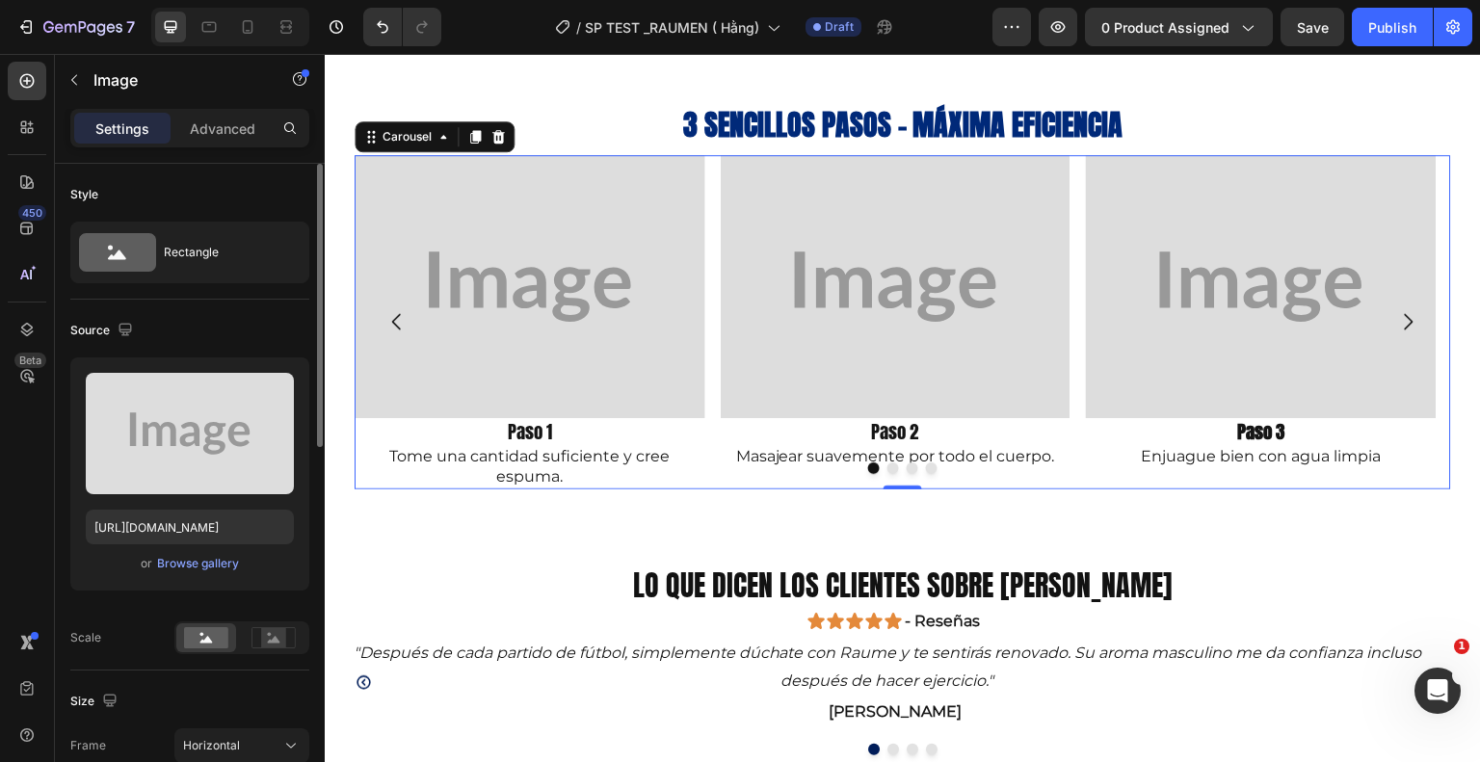
click at [715, 416] on div "Image Paso 1 Text Block Tome una cantidad suficiente y cree espuma. Text Block …" at bounding box center [903, 322] width 1097 height 334
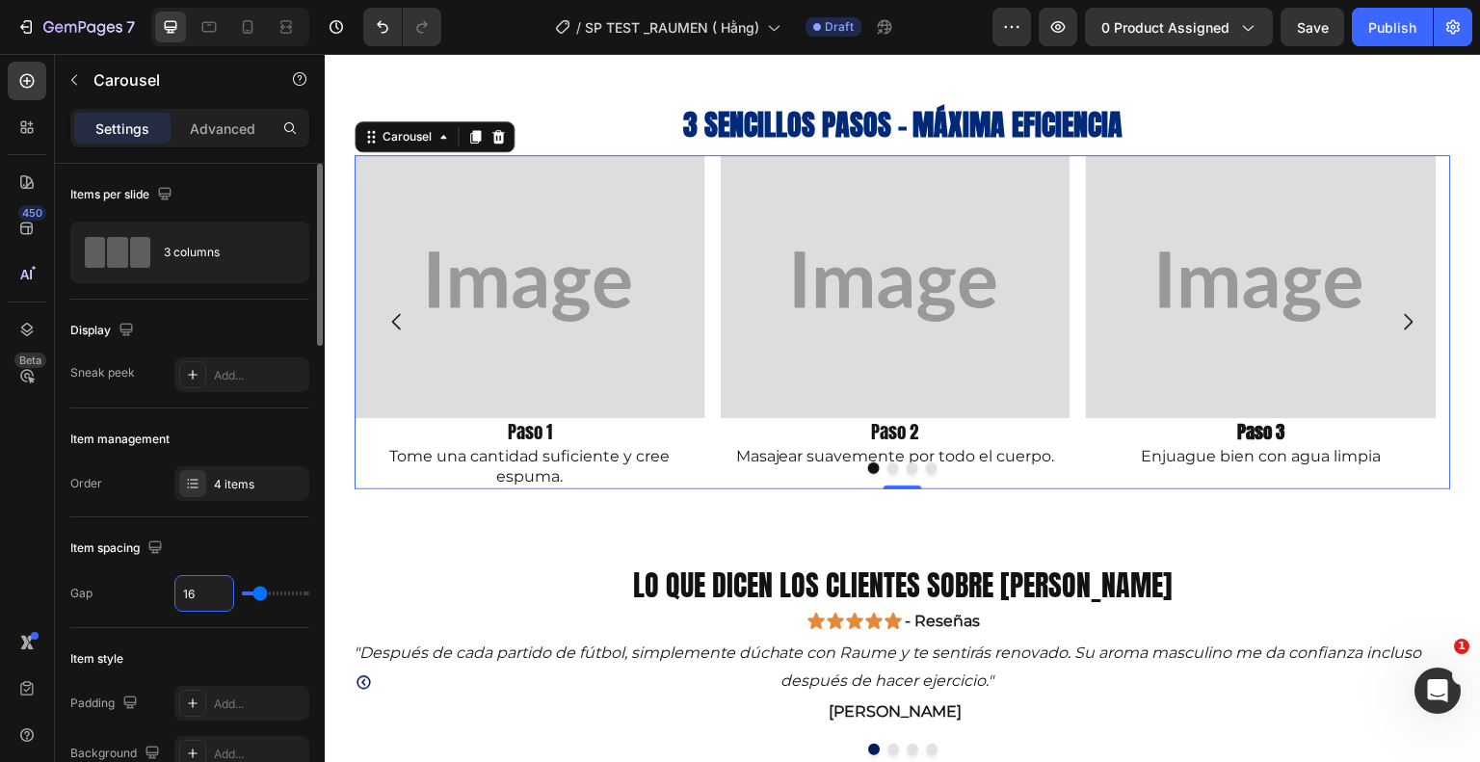
click at [197, 586] on input "16" at bounding box center [204, 593] width 58 height 35
type input "161"
type input "80"
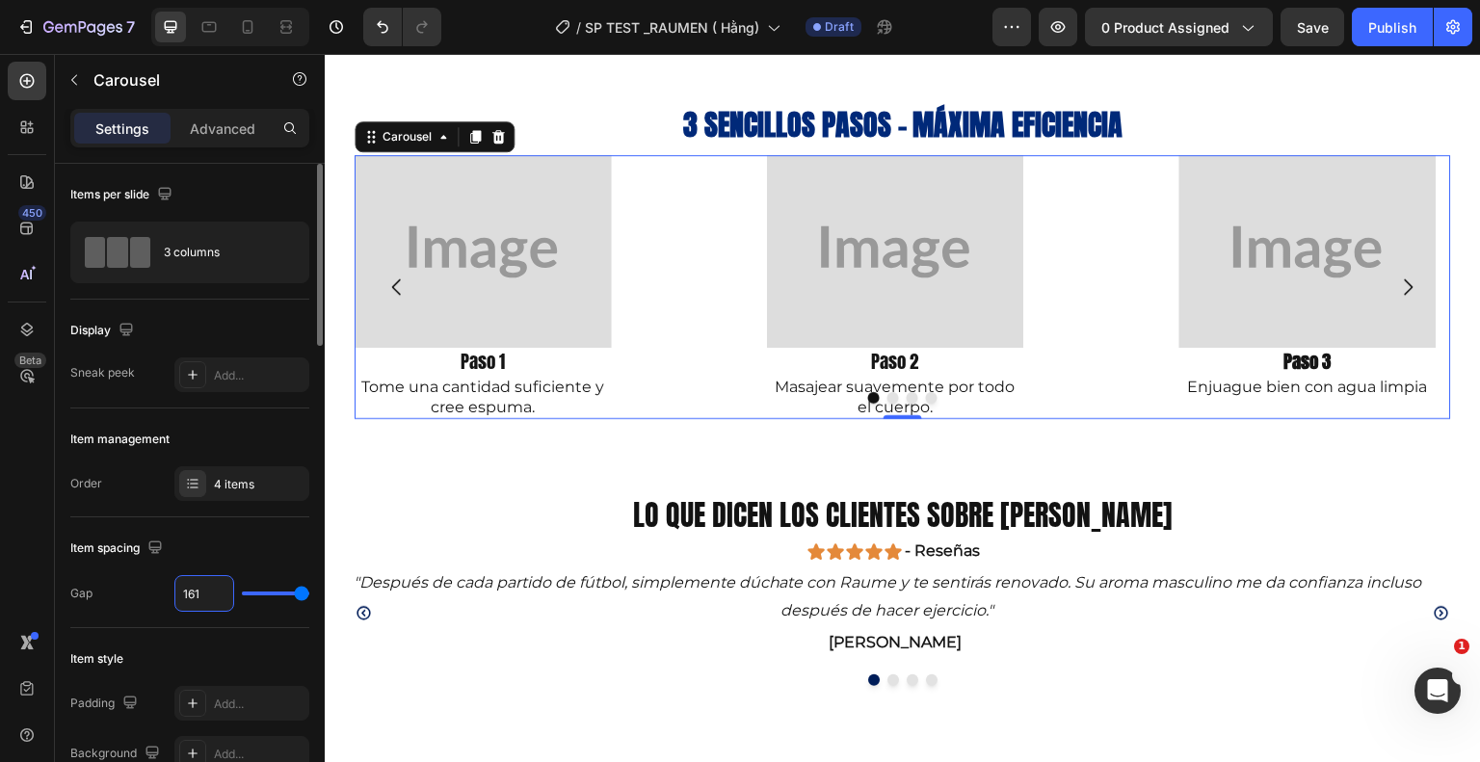
type input "16"
type input "1"
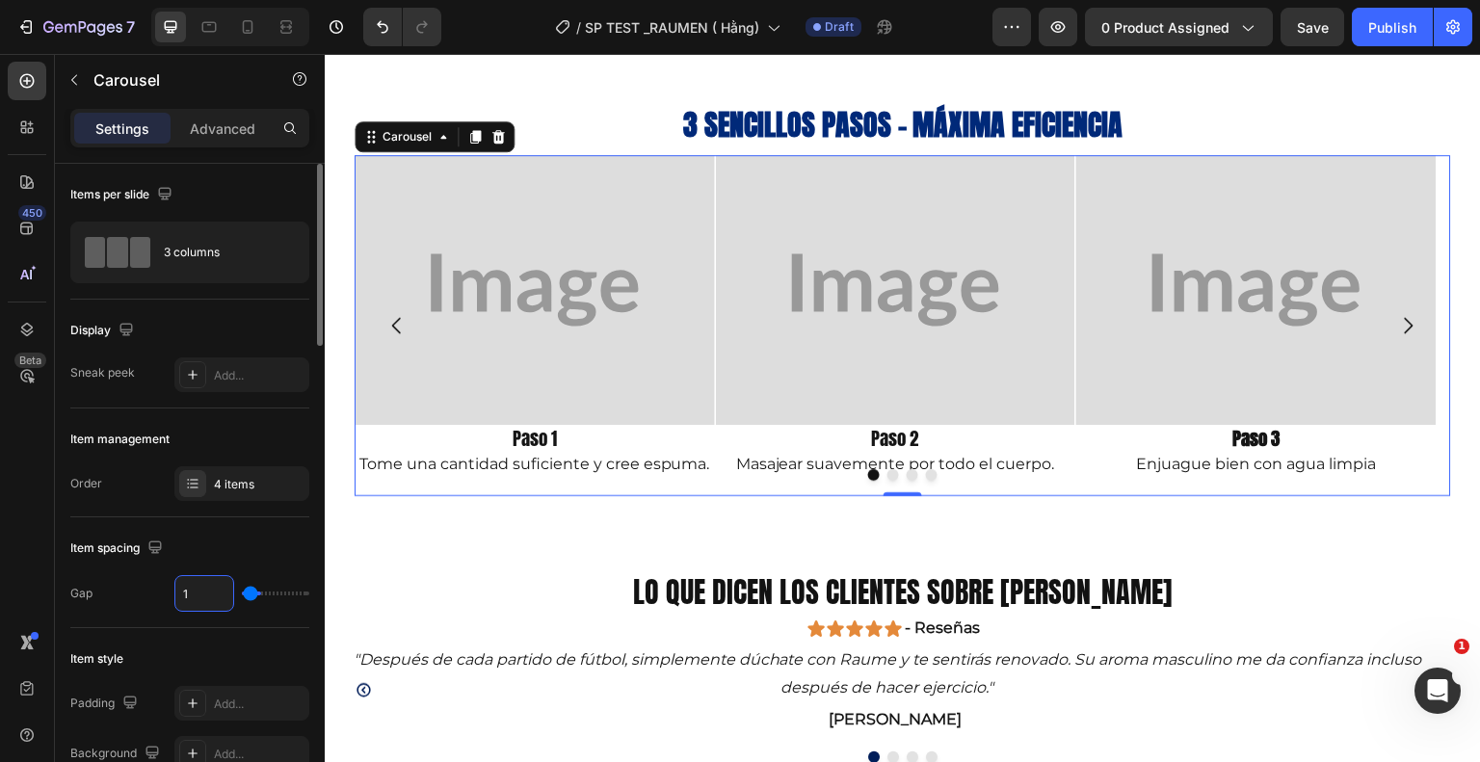
type input "0"
type input "1"
type input "10"
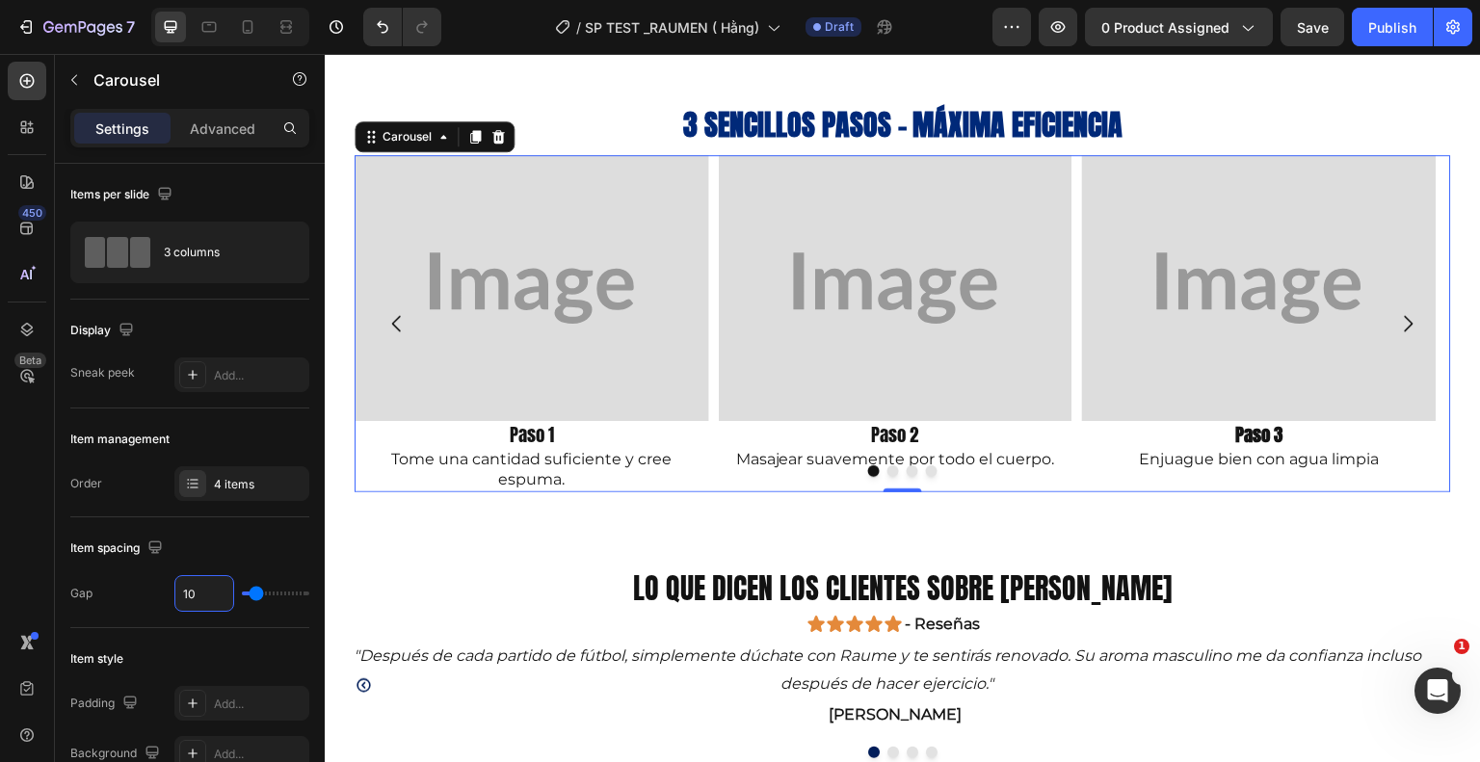
type input "10"
click at [752, 469] on div at bounding box center [903, 471] width 1097 height 12
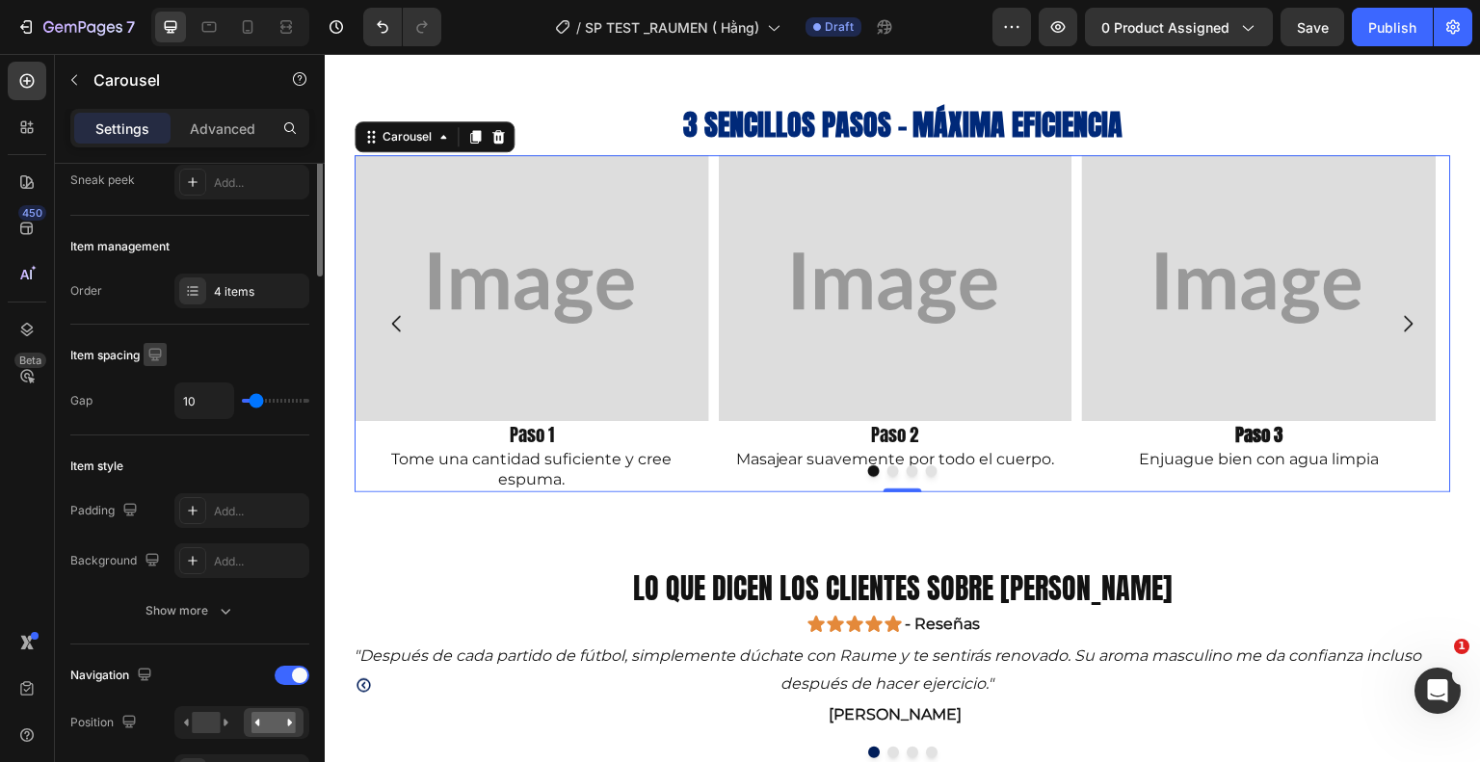
scroll to position [289, 0]
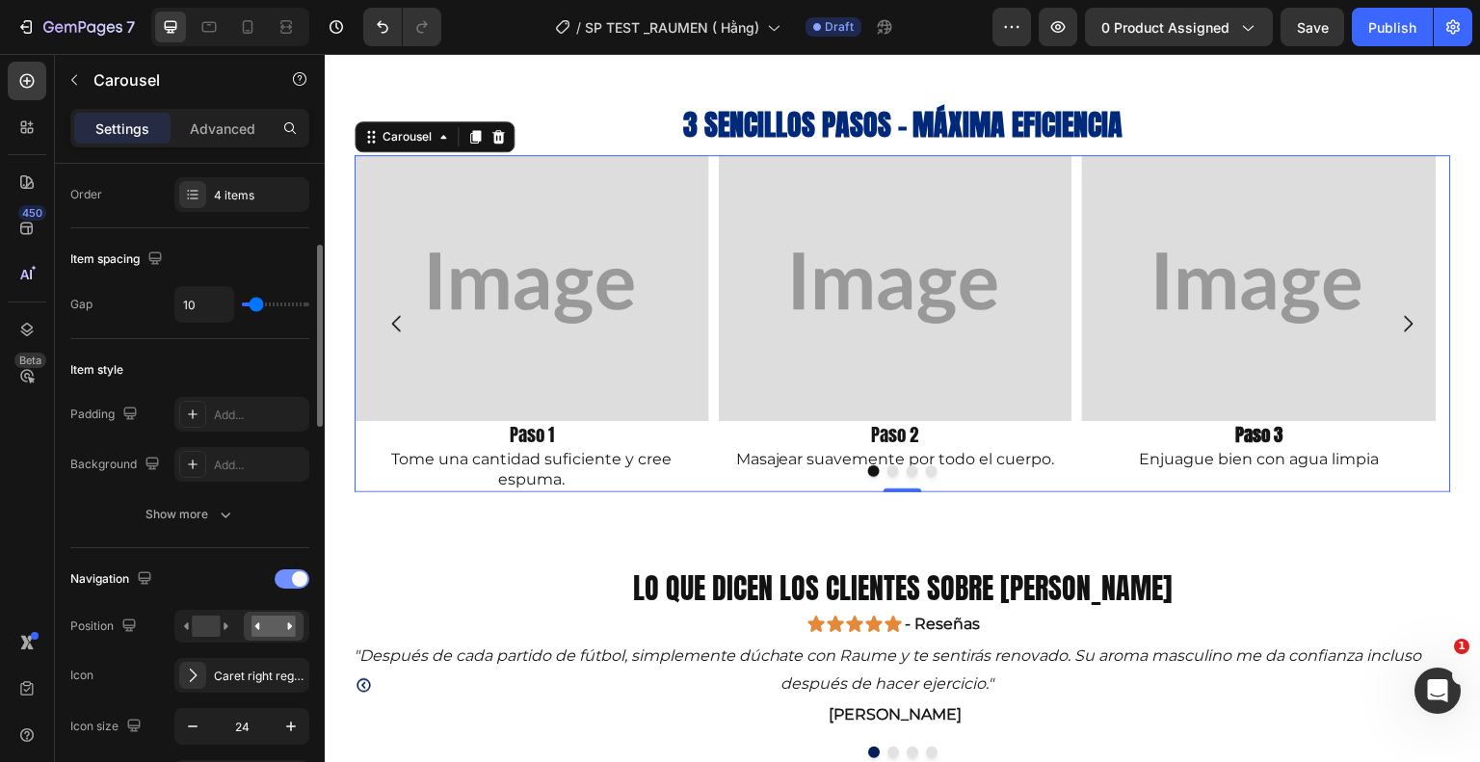
click at [295, 581] on span at bounding box center [299, 578] width 15 height 15
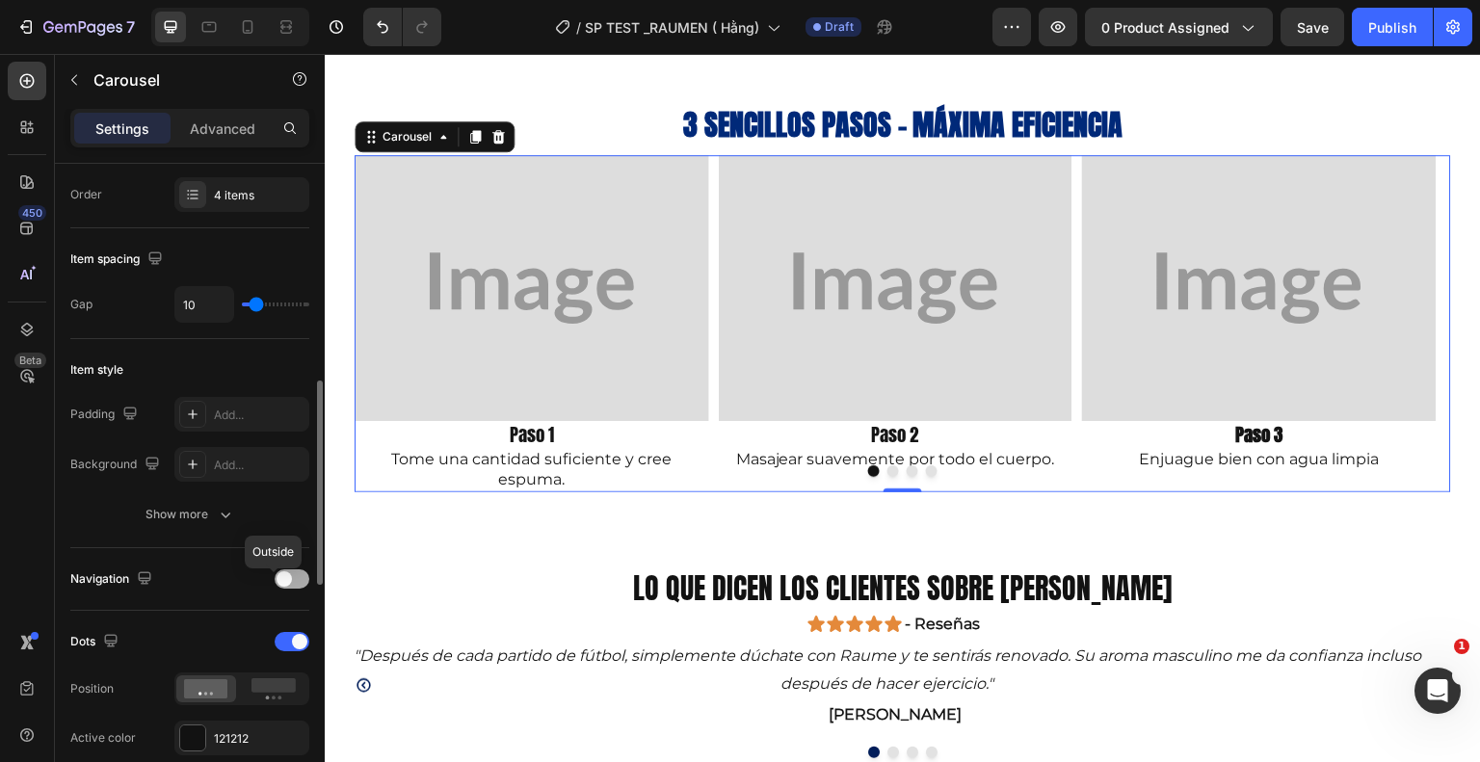
scroll to position [385, 0]
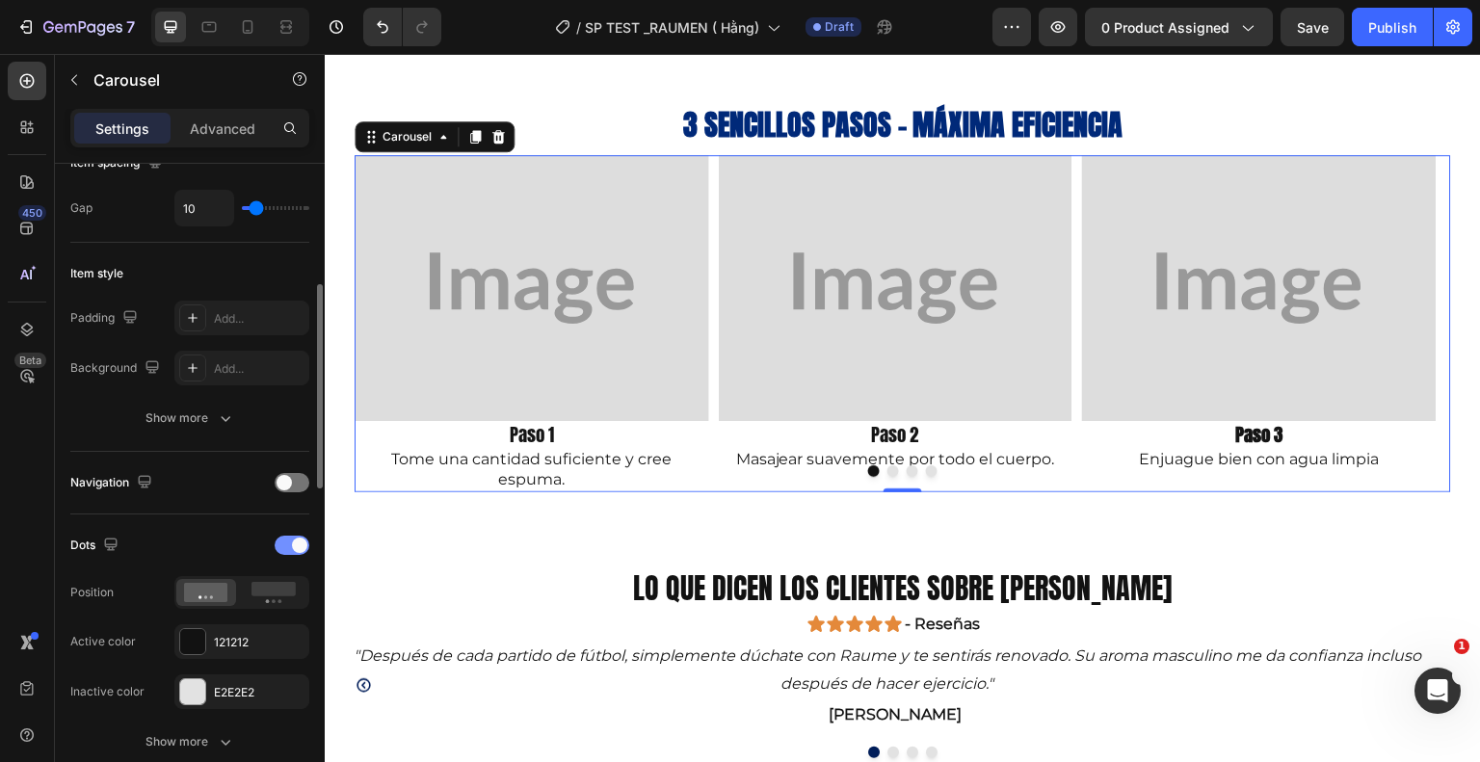
click at [295, 542] on span at bounding box center [299, 545] width 15 height 15
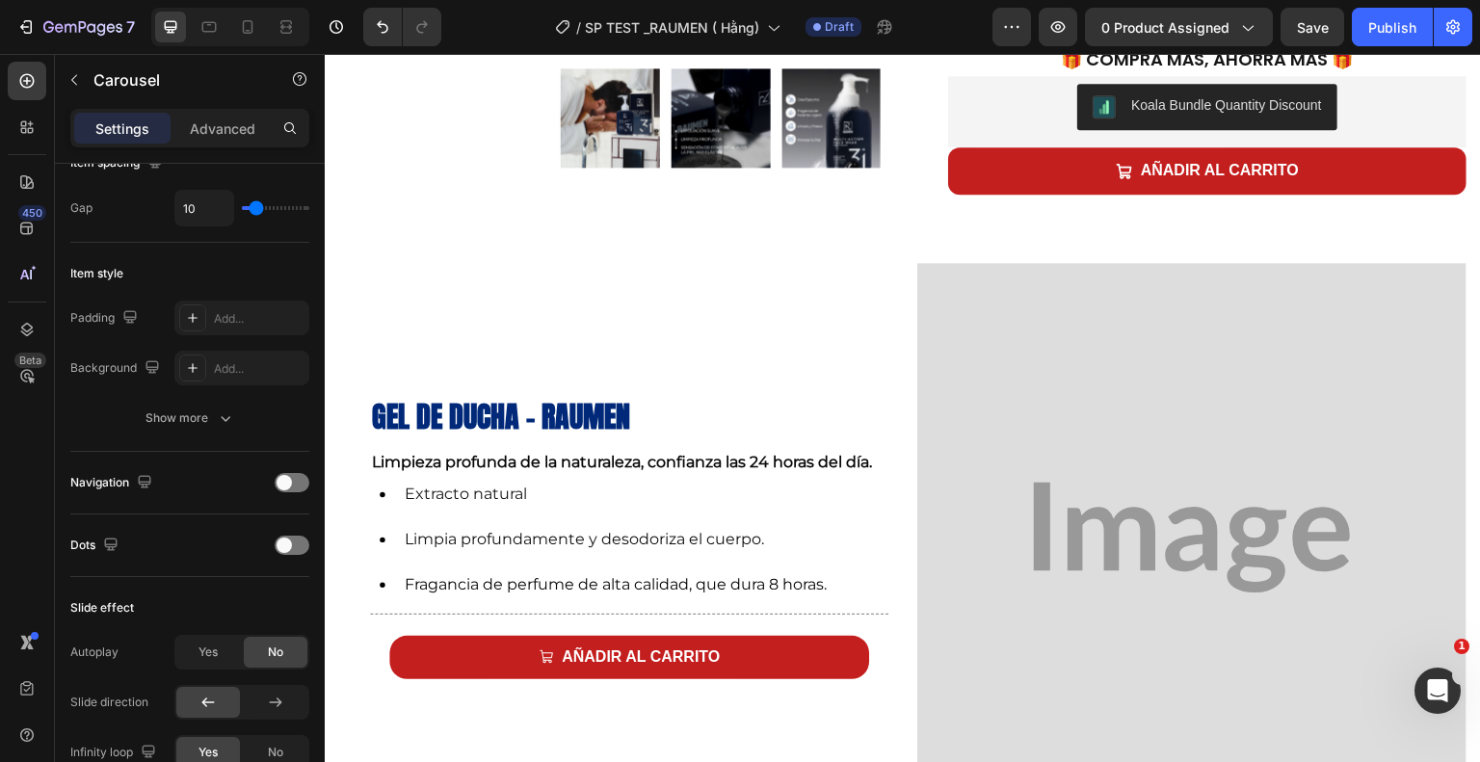
scroll to position [689, 0]
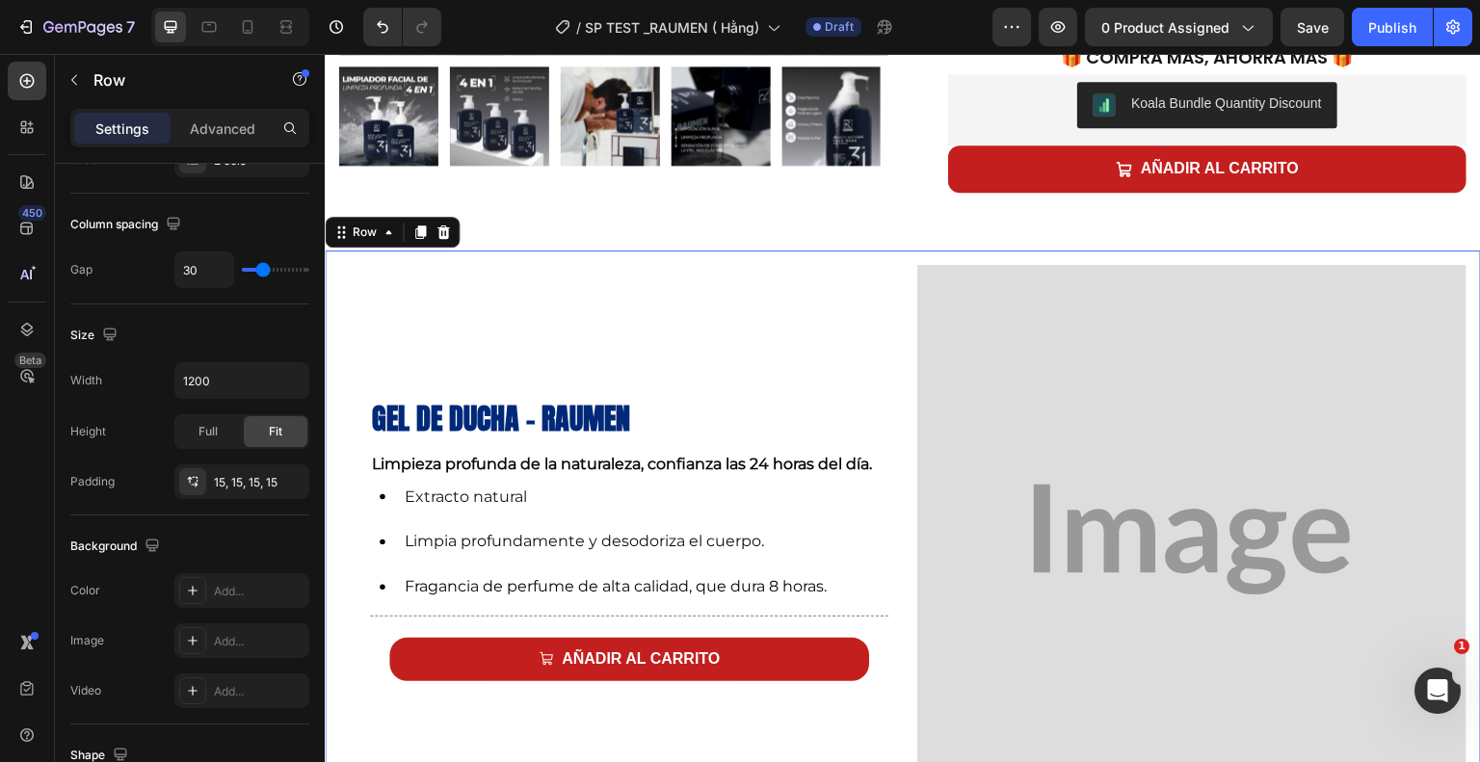
click at [516, 254] on div "Gel de ducha - Raumen Heading Limpieza profunda de la naturaleza, confianza las…" at bounding box center [903, 540] width 1156 height 578
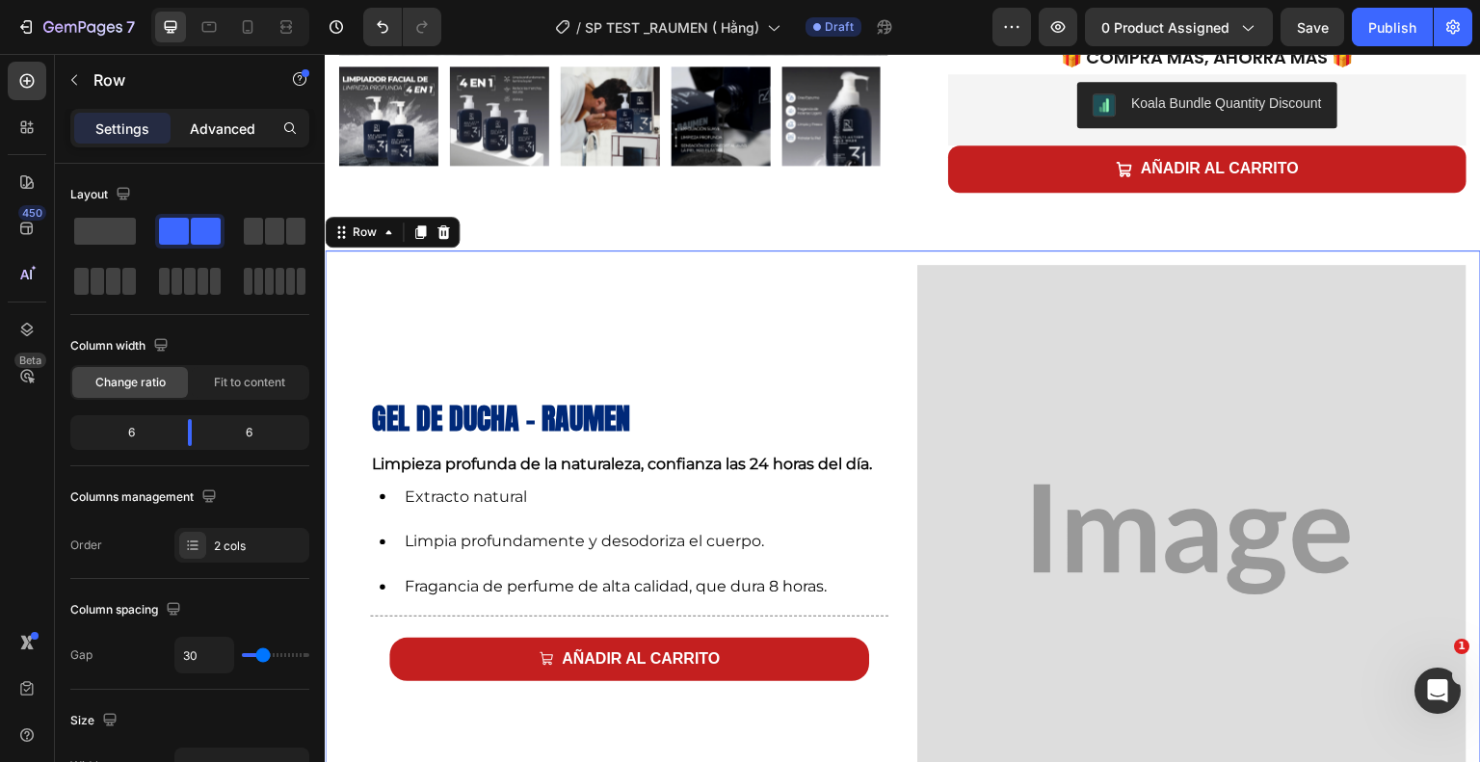
click at [205, 138] on div "Advanced" at bounding box center [222, 128] width 96 height 31
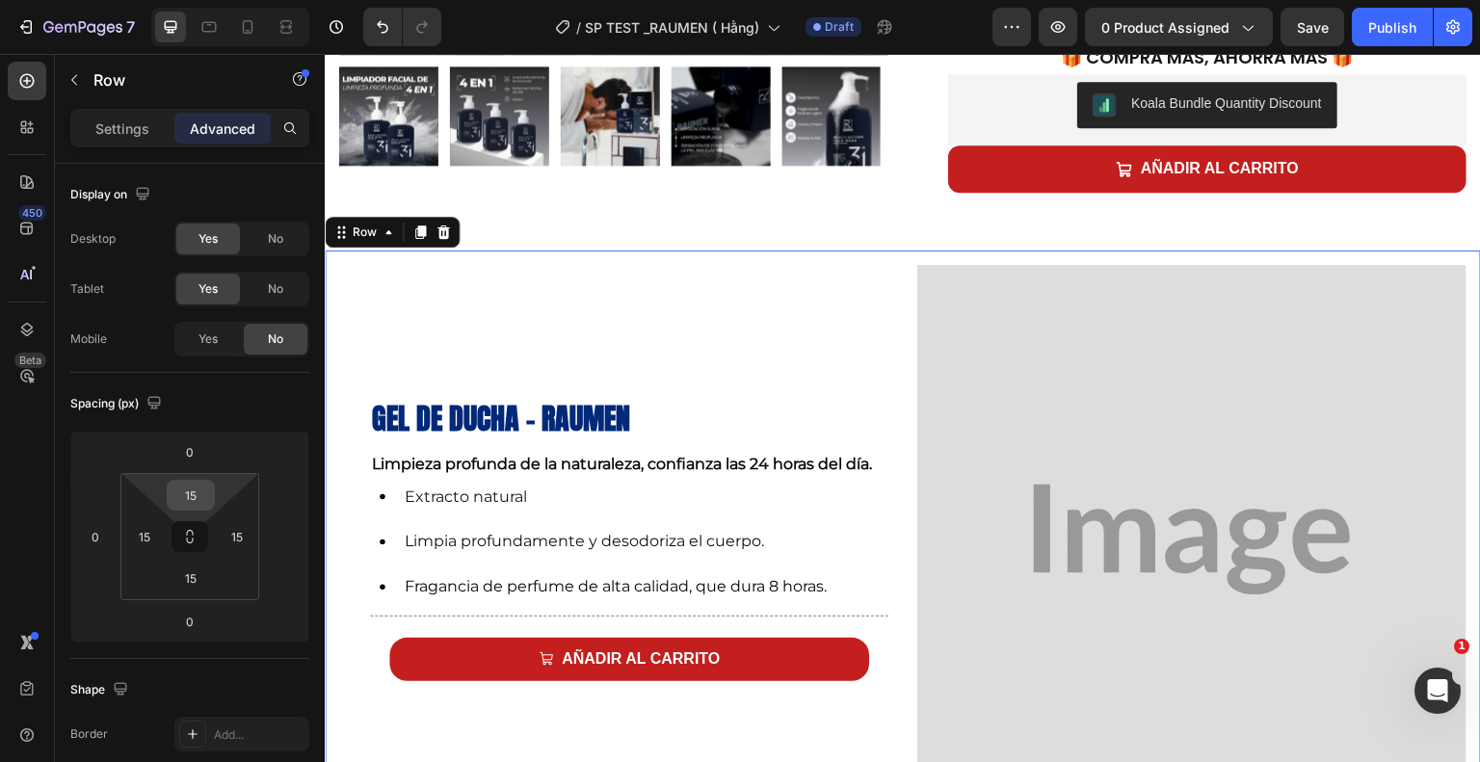
click at [196, 494] on input "15" at bounding box center [191, 495] width 39 height 29
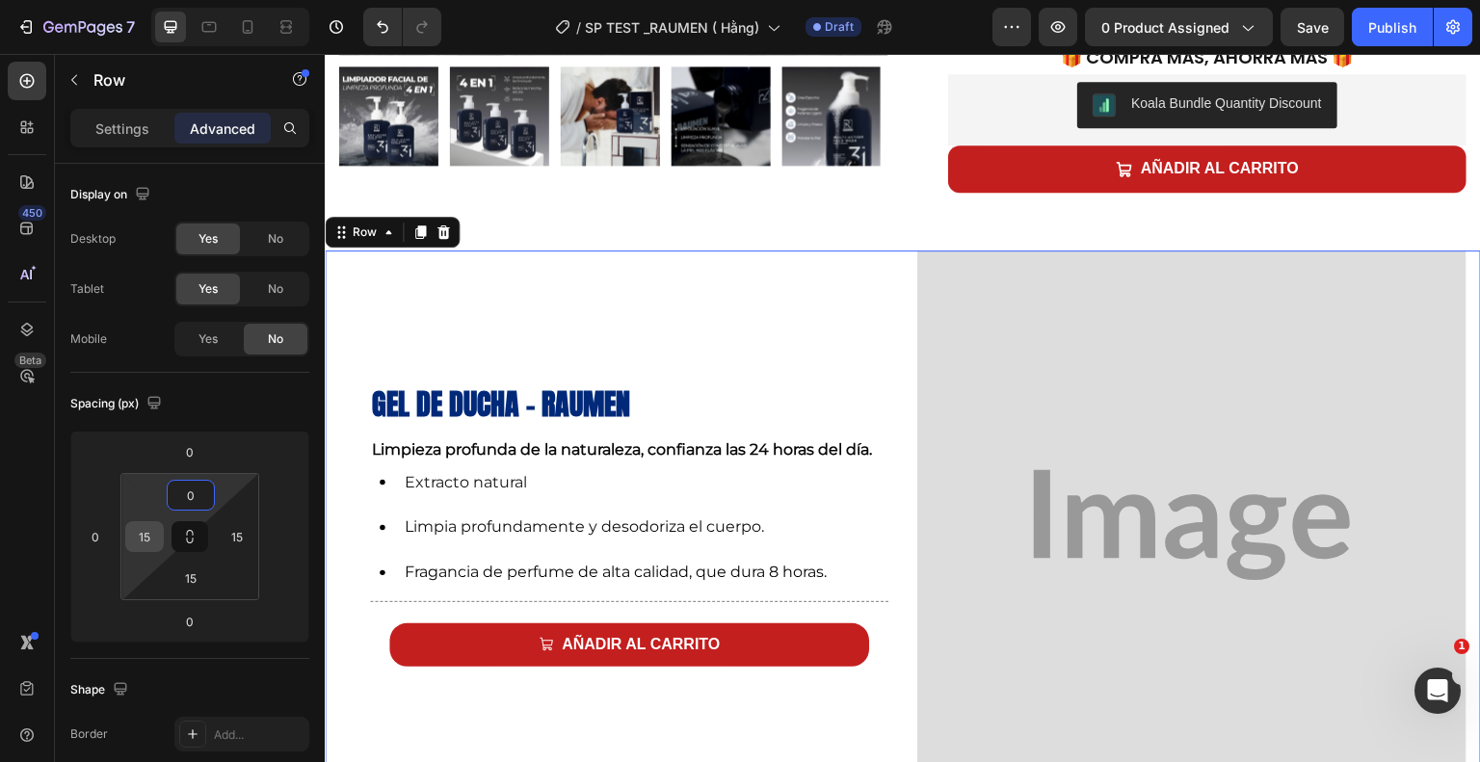
type input "0"
click at [151, 533] on input "15" at bounding box center [144, 536] width 29 height 29
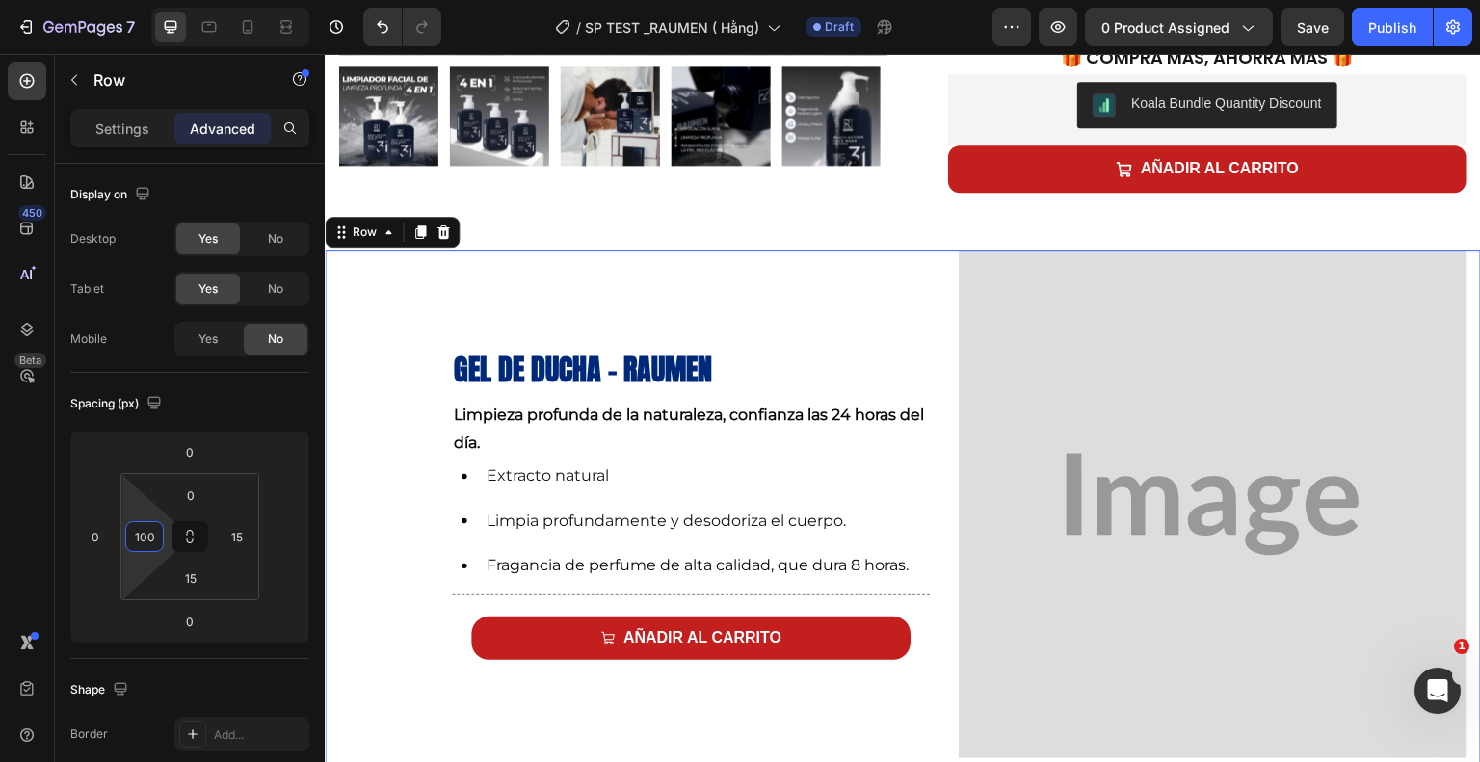
click at [146, 538] on input "100" at bounding box center [144, 536] width 29 height 29
type input "100"
click at [159, 534] on div "100" at bounding box center [144, 536] width 39 height 31
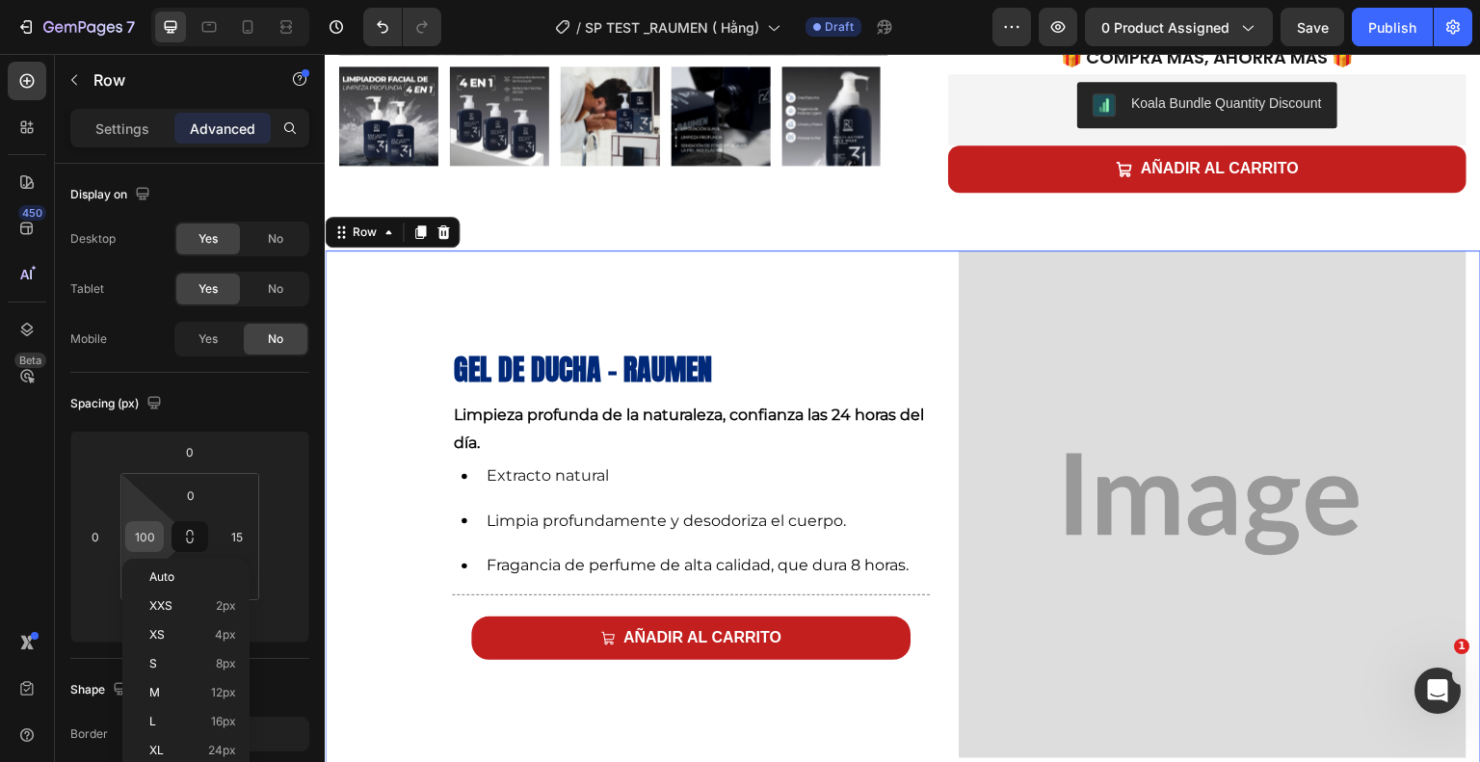
click at [159, 534] on div "100" at bounding box center [144, 536] width 39 height 31
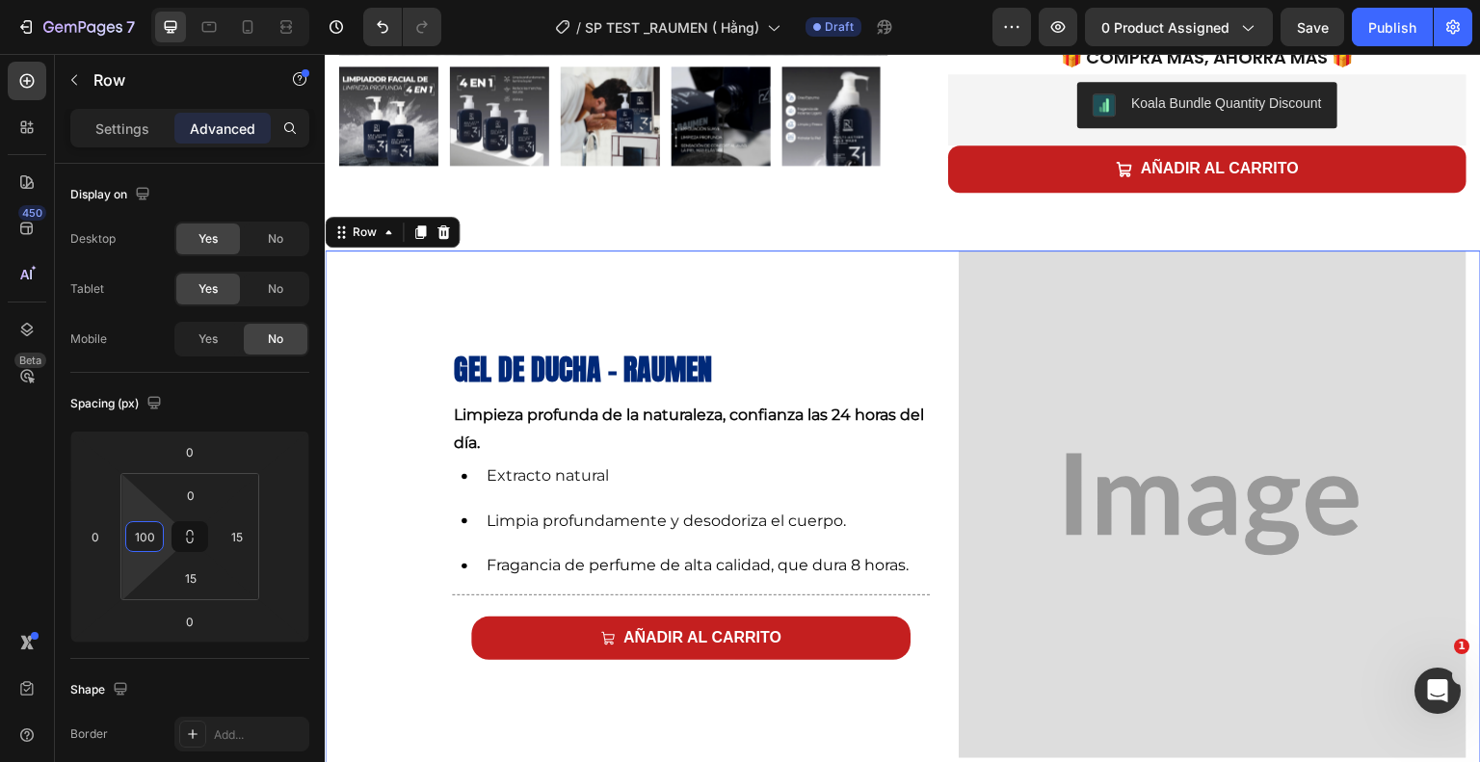
click at [154, 535] on input "100" at bounding box center [144, 536] width 29 height 29
drag, startPoint x: 154, startPoint y: 535, endPoint x: 143, endPoint y: 536, distance: 11.6
click at [143, 536] on input "100" at bounding box center [144, 536] width 29 height 29
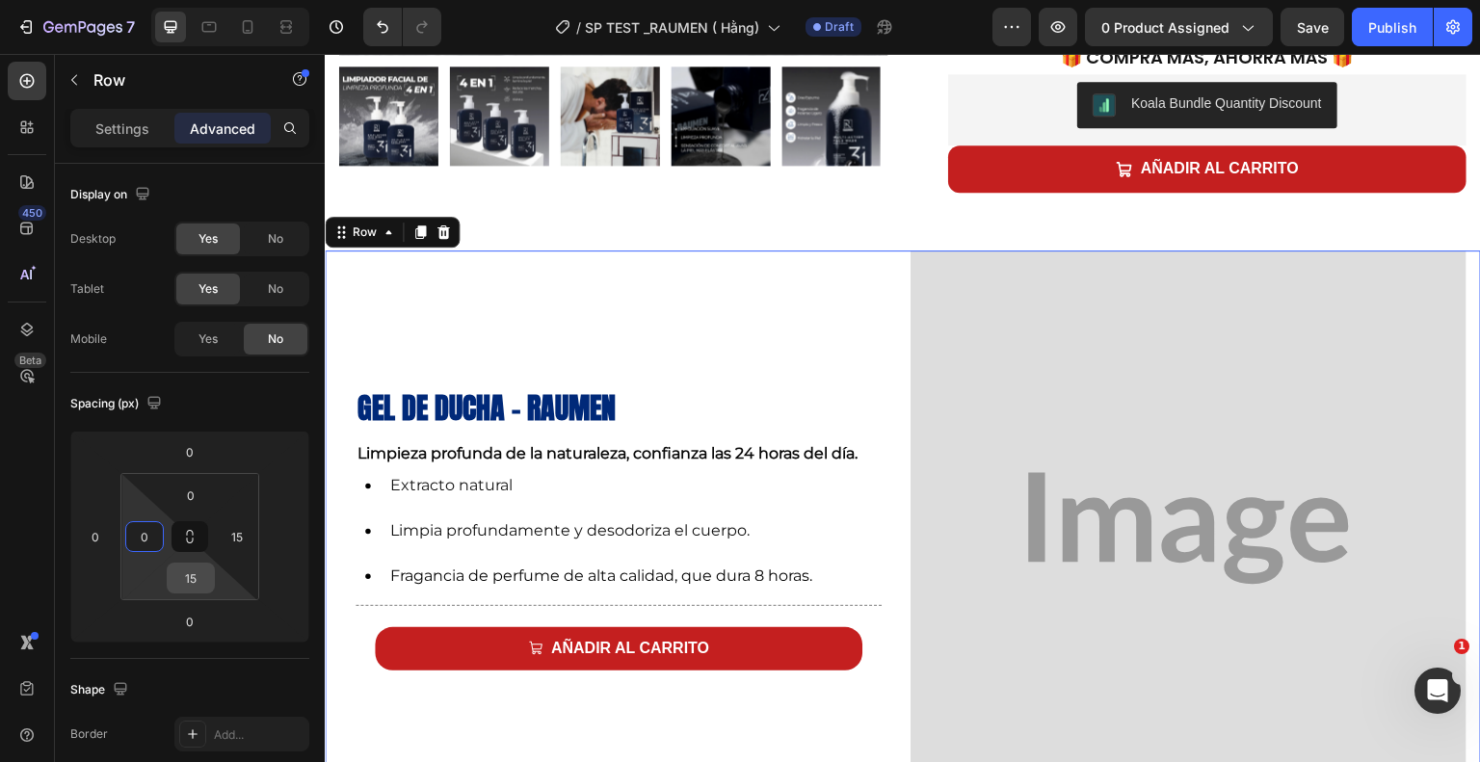
type input "0"
click at [193, 575] on input "15" at bounding box center [191, 578] width 39 height 29
type input "0"
click at [239, 536] on input "15" at bounding box center [237, 536] width 29 height 29
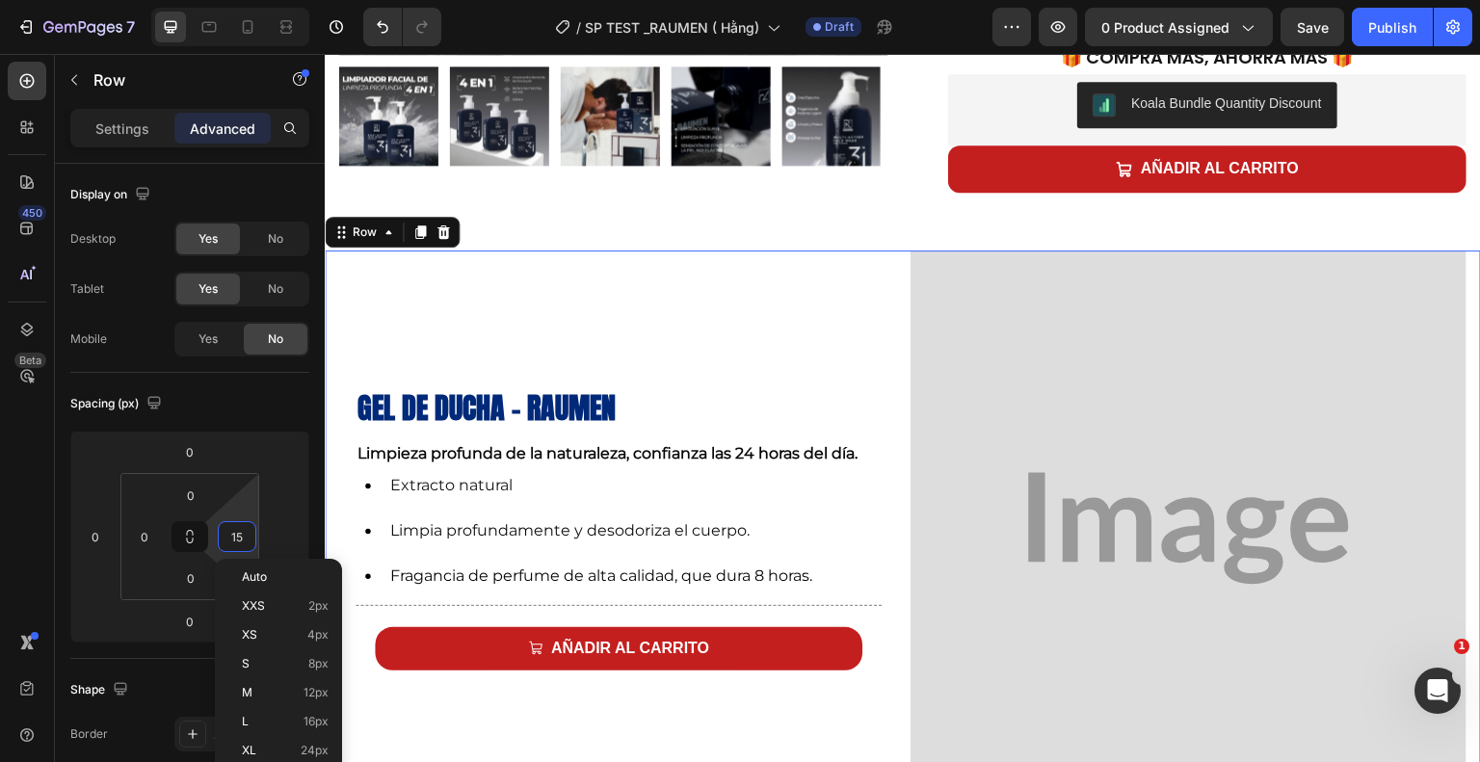
type input "0"
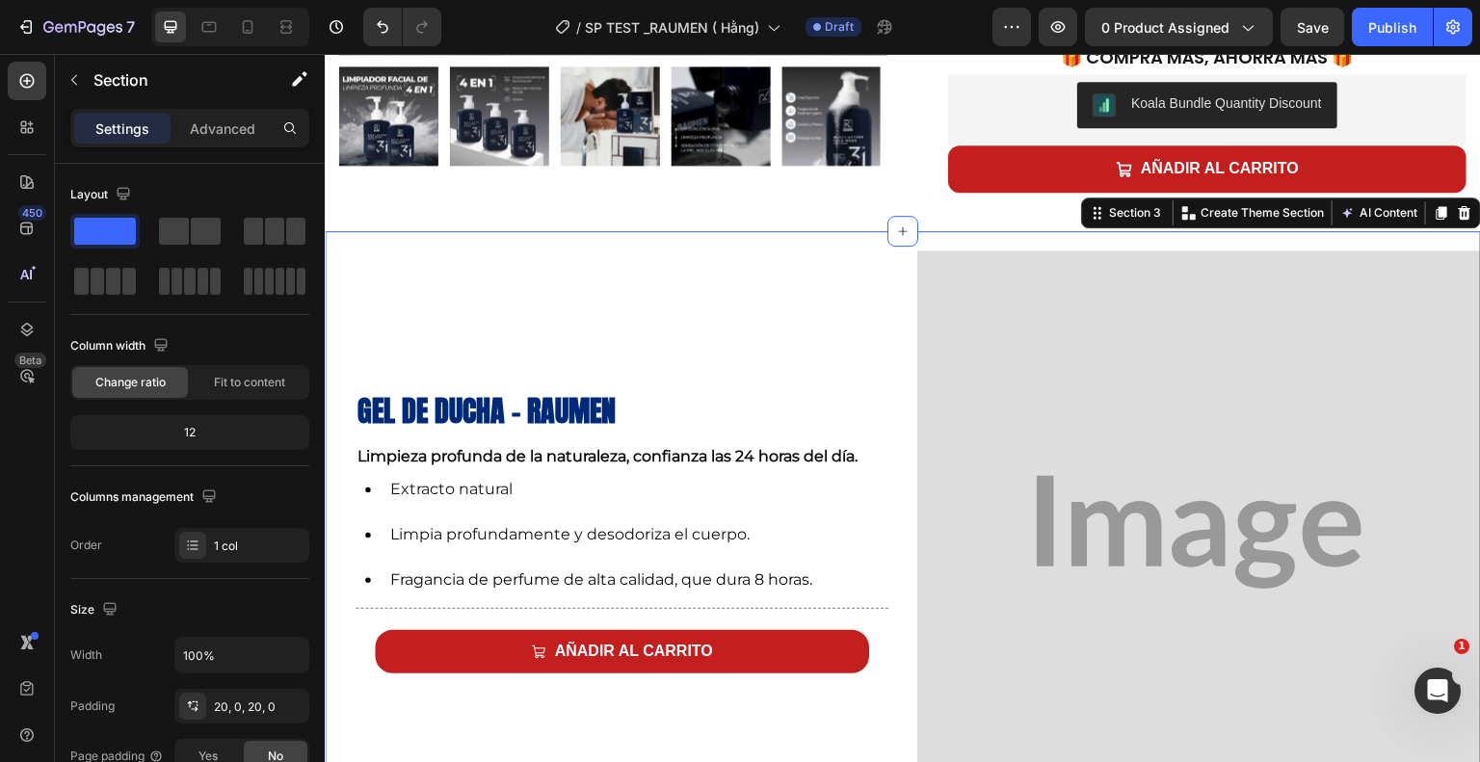
click at [823, 231] on div "Gel de ducha - Raumen Heading Limpieza profunda de la naturaleza, confianza las…" at bounding box center [903, 532] width 1156 height 602
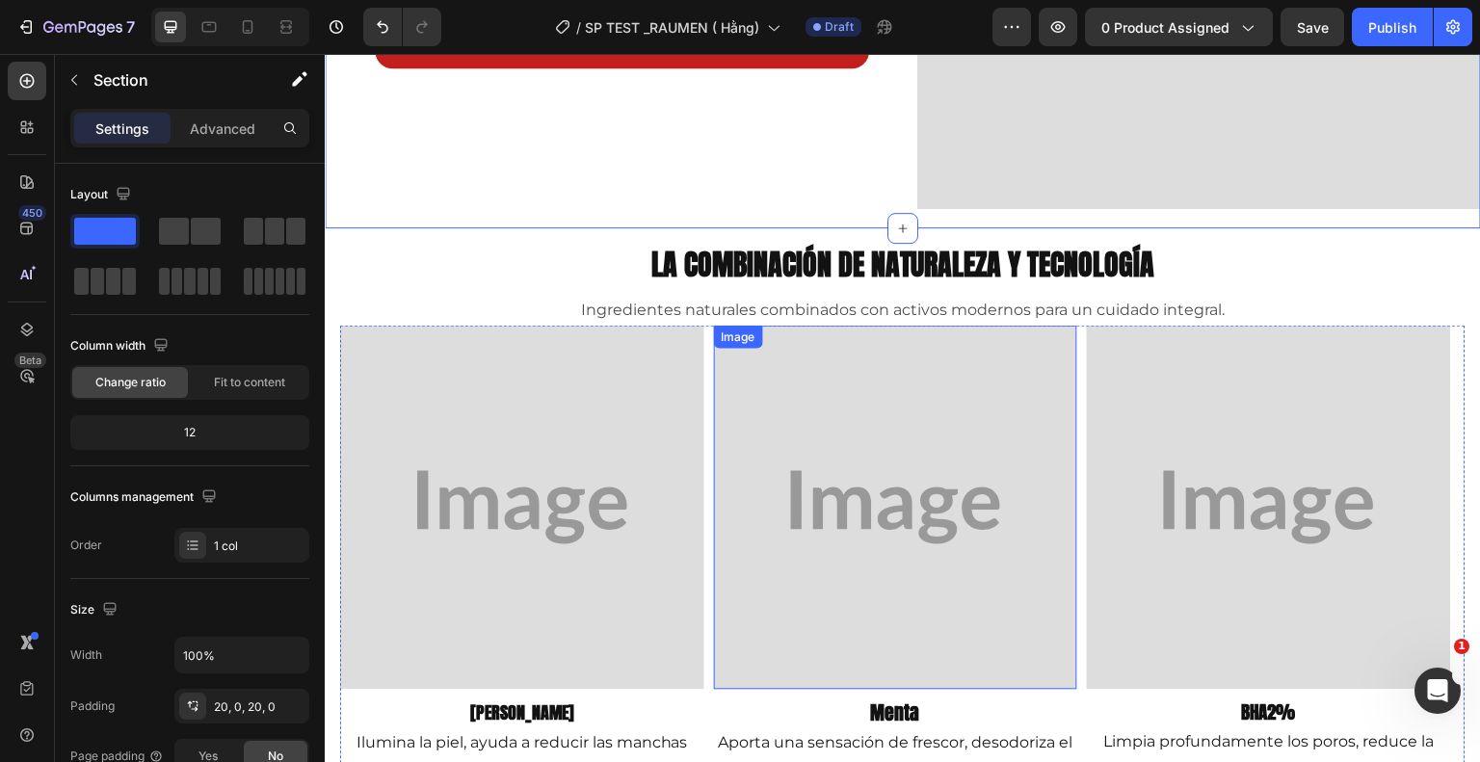
scroll to position [1289, 0]
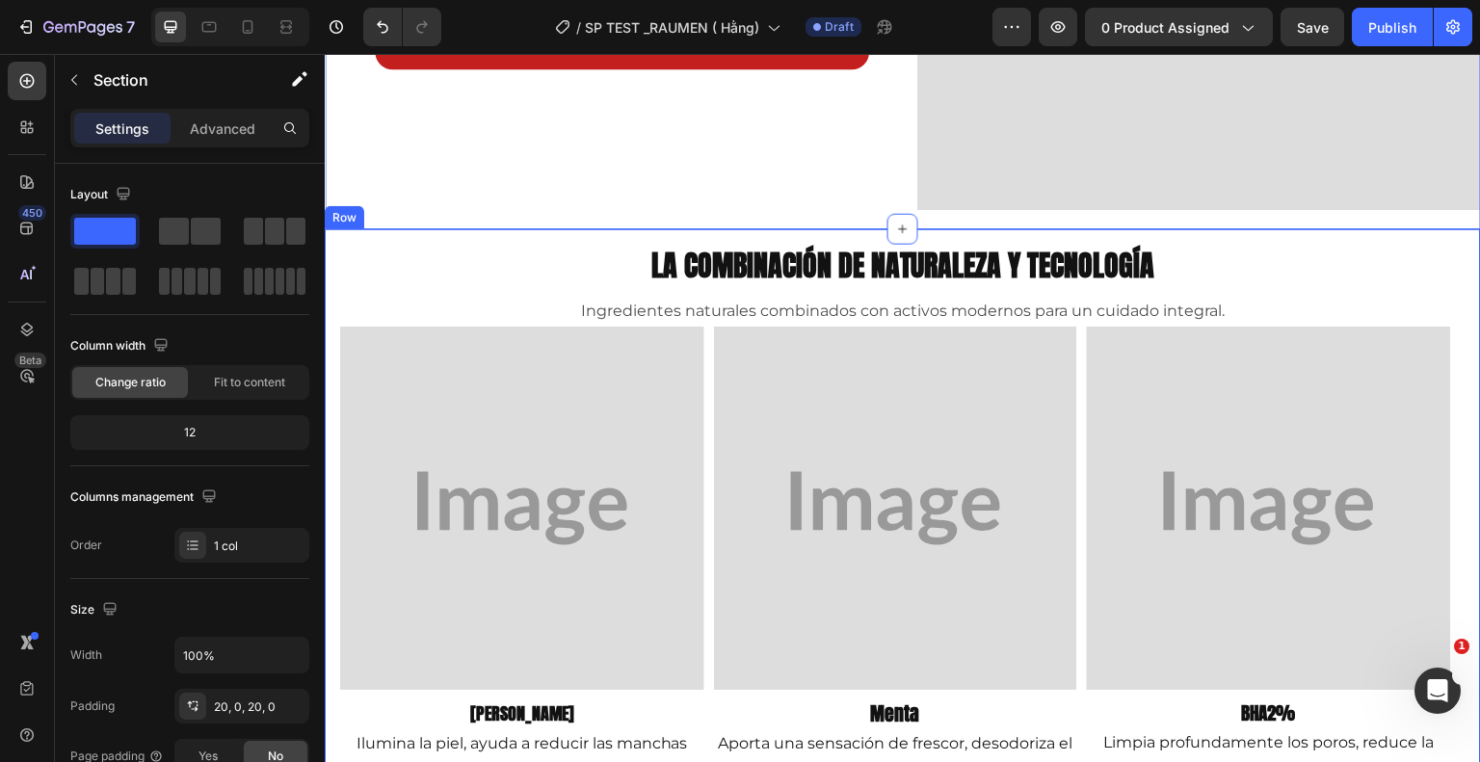
click at [332, 257] on div "La combinación de naturaleza y tecnología Heading Ingredientes naturales combin…" at bounding box center [903, 516] width 1156 height 575
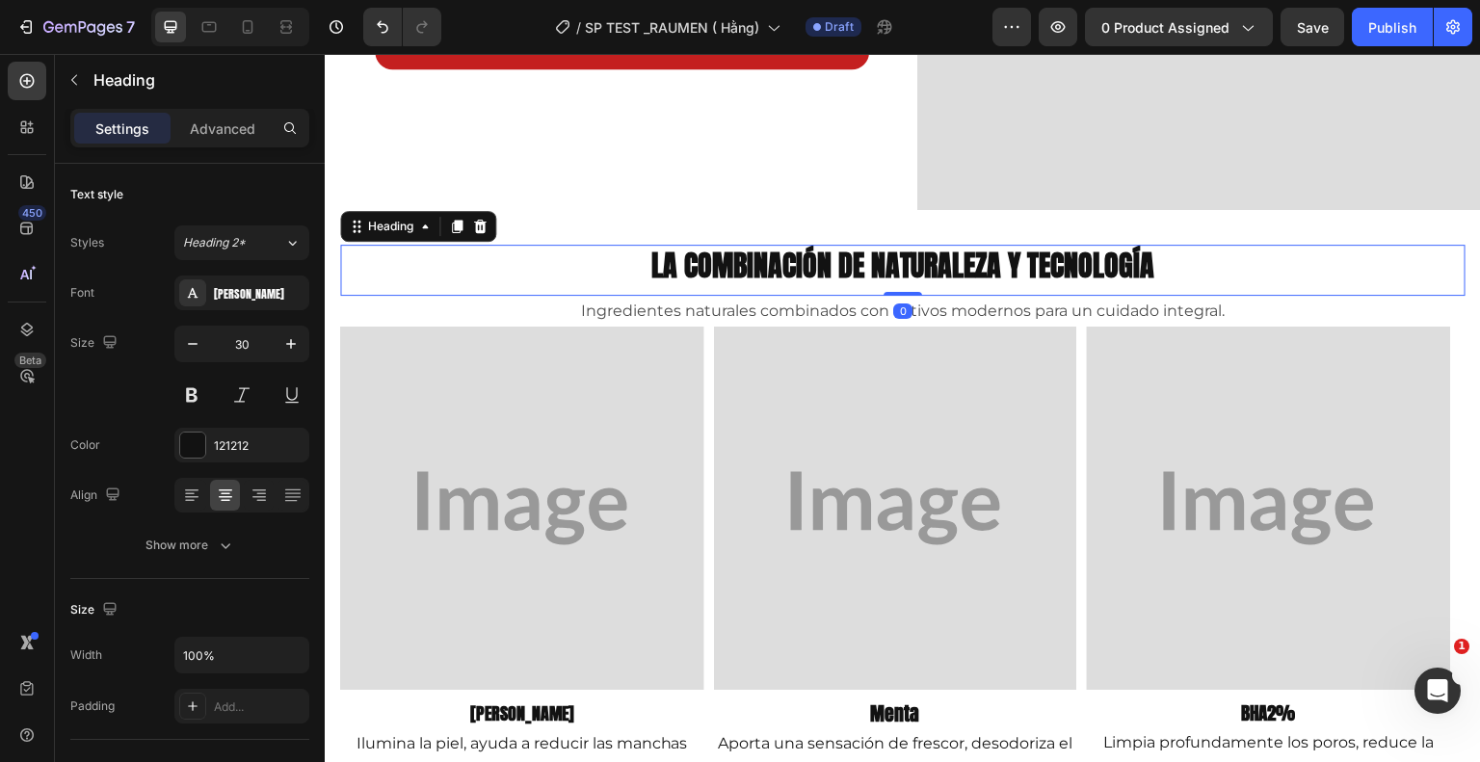
click at [564, 271] on h2 "La combinación de naturaleza y tecnología" at bounding box center [902, 265] width 1125 height 41
click at [415, 218] on div "Heading" at bounding box center [390, 226] width 53 height 17
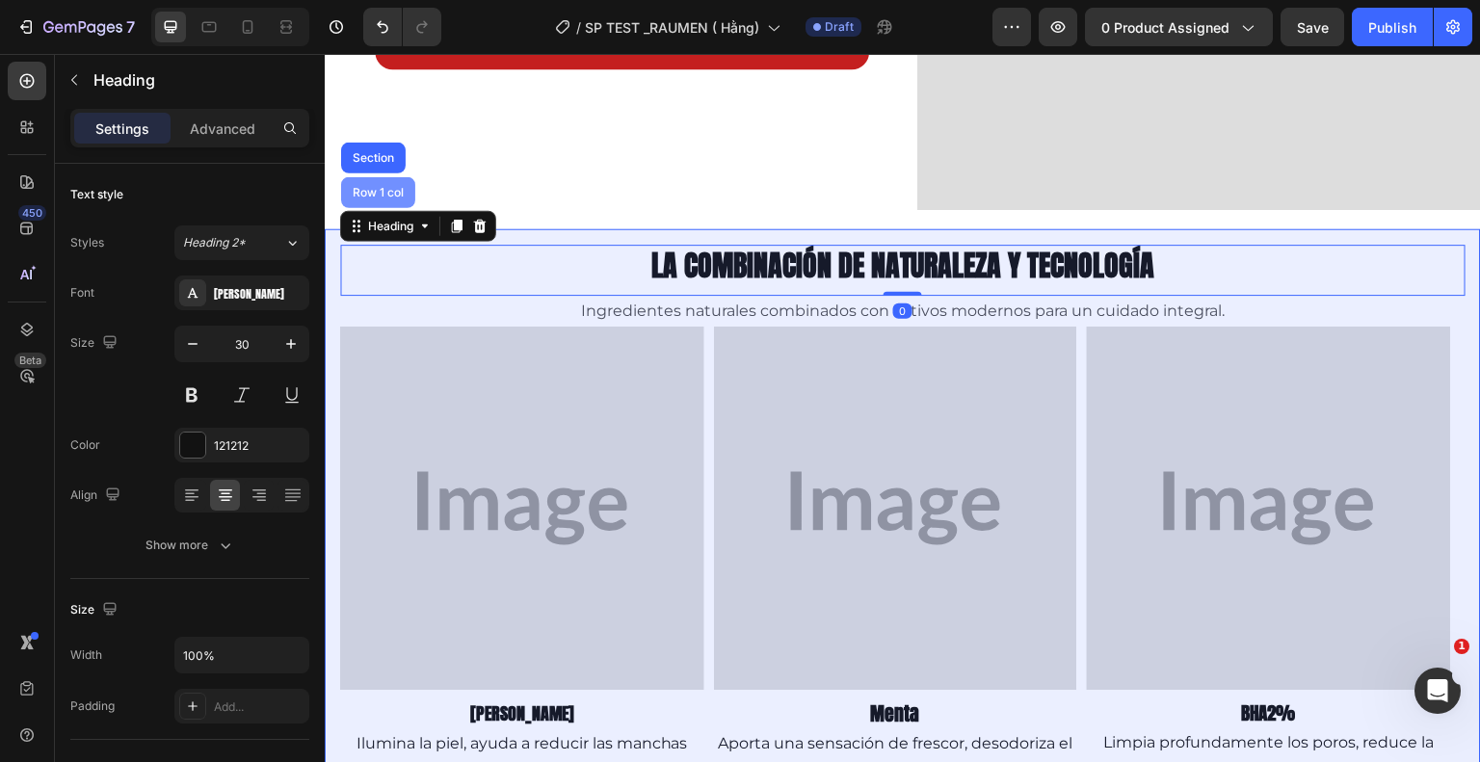
click at [391, 192] on div "Row 1 col" at bounding box center [378, 192] width 74 height 31
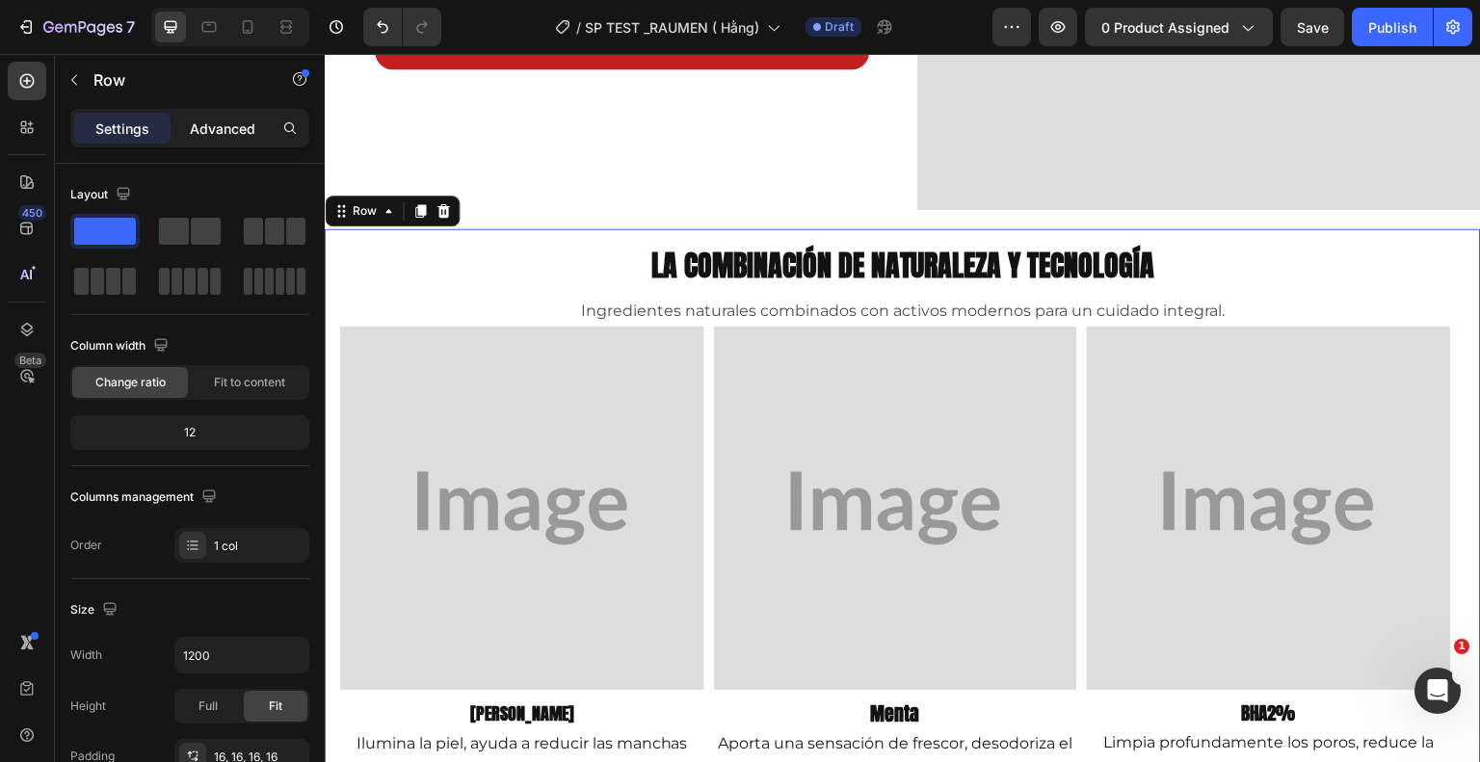
click at [221, 123] on p "Advanced" at bounding box center [223, 129] width 66 height 20
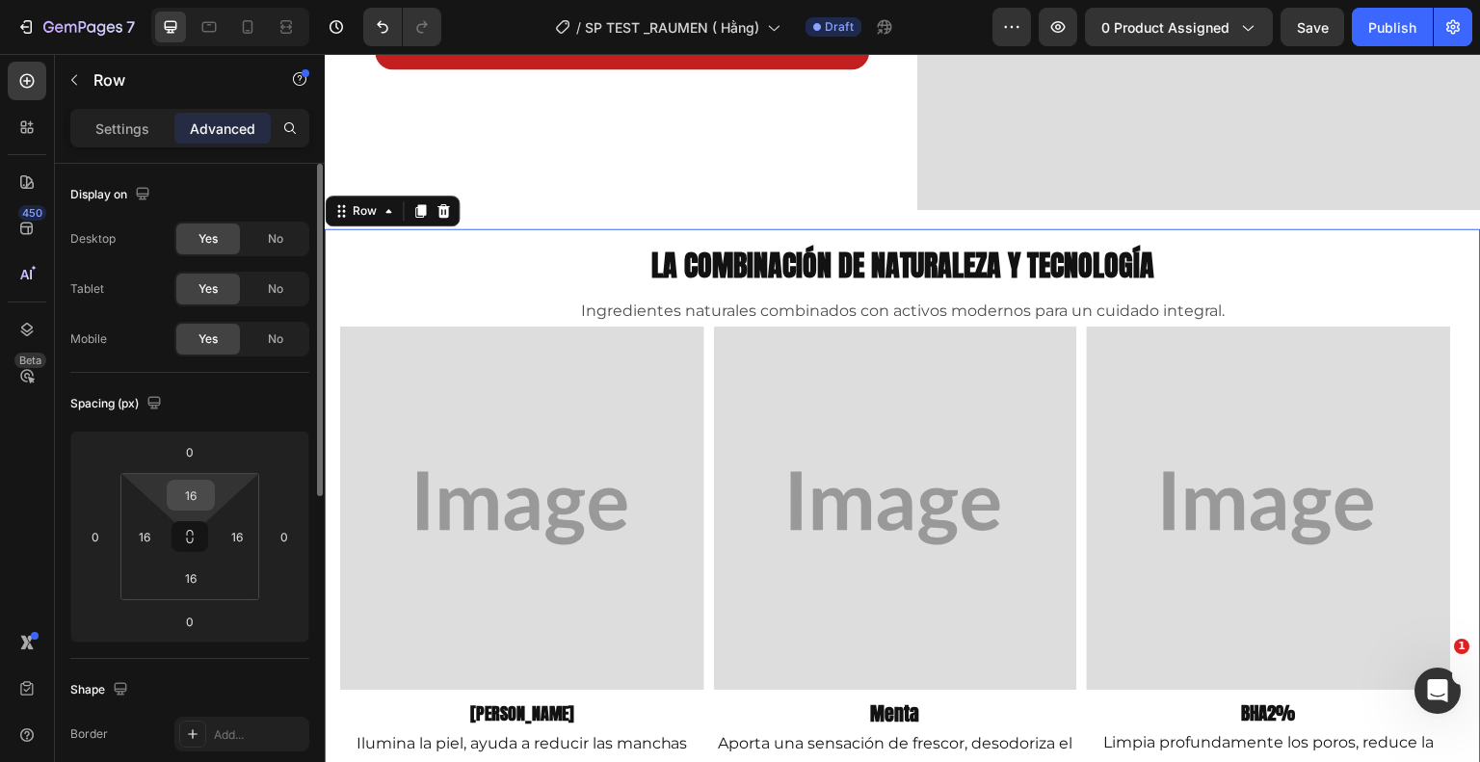
click at [212, 494] on div "16" at bounding box center [191, 495] width 48 height 31
click at [204, 492] on input "16" at bounding box center [191, 495] width 39 height 29
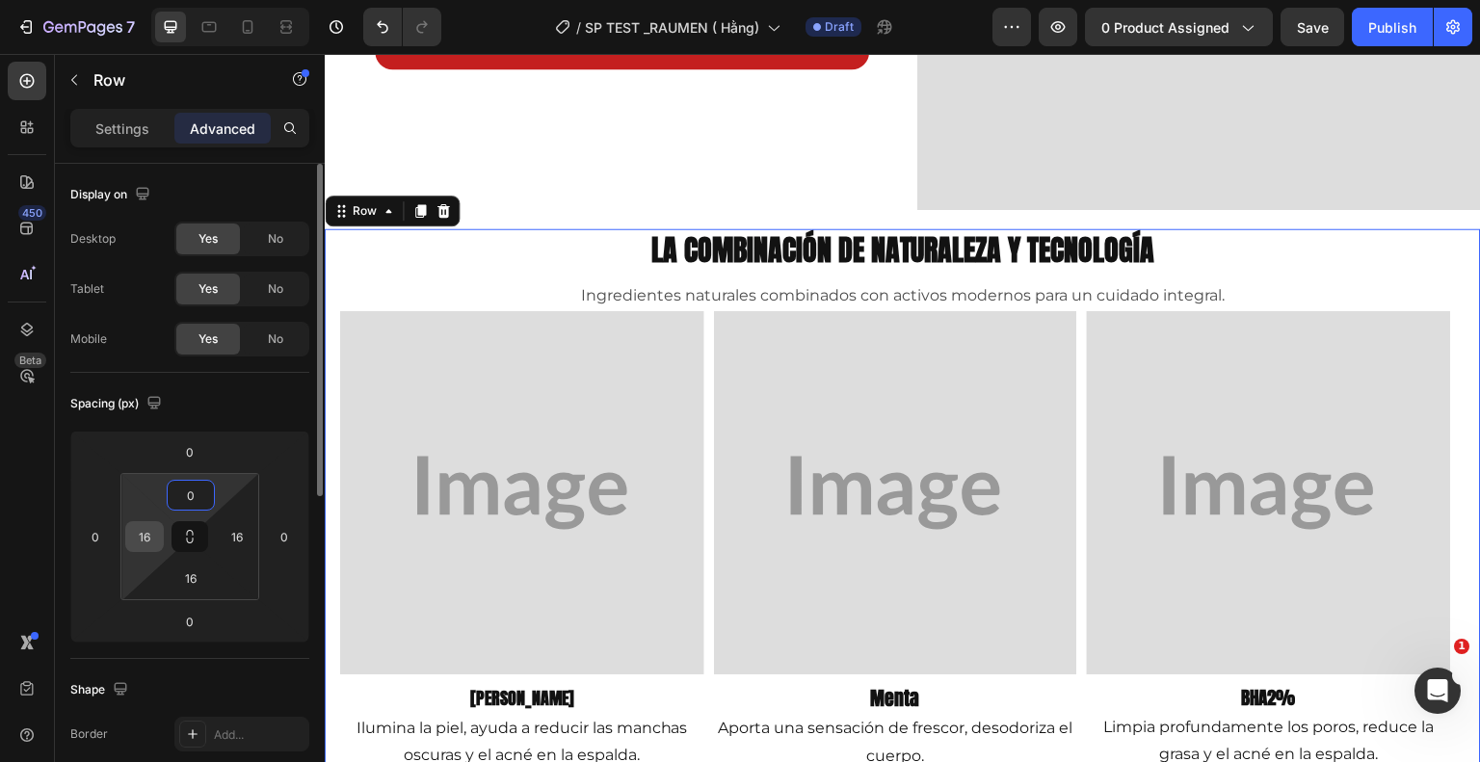
type input "0"
click at [146, 535] on input "16" at bounding box center [144, 536] width 29 height 29
type input "0"
click at [190, 578] on input "16" at bounding box center [191, 578] width 39 height 29
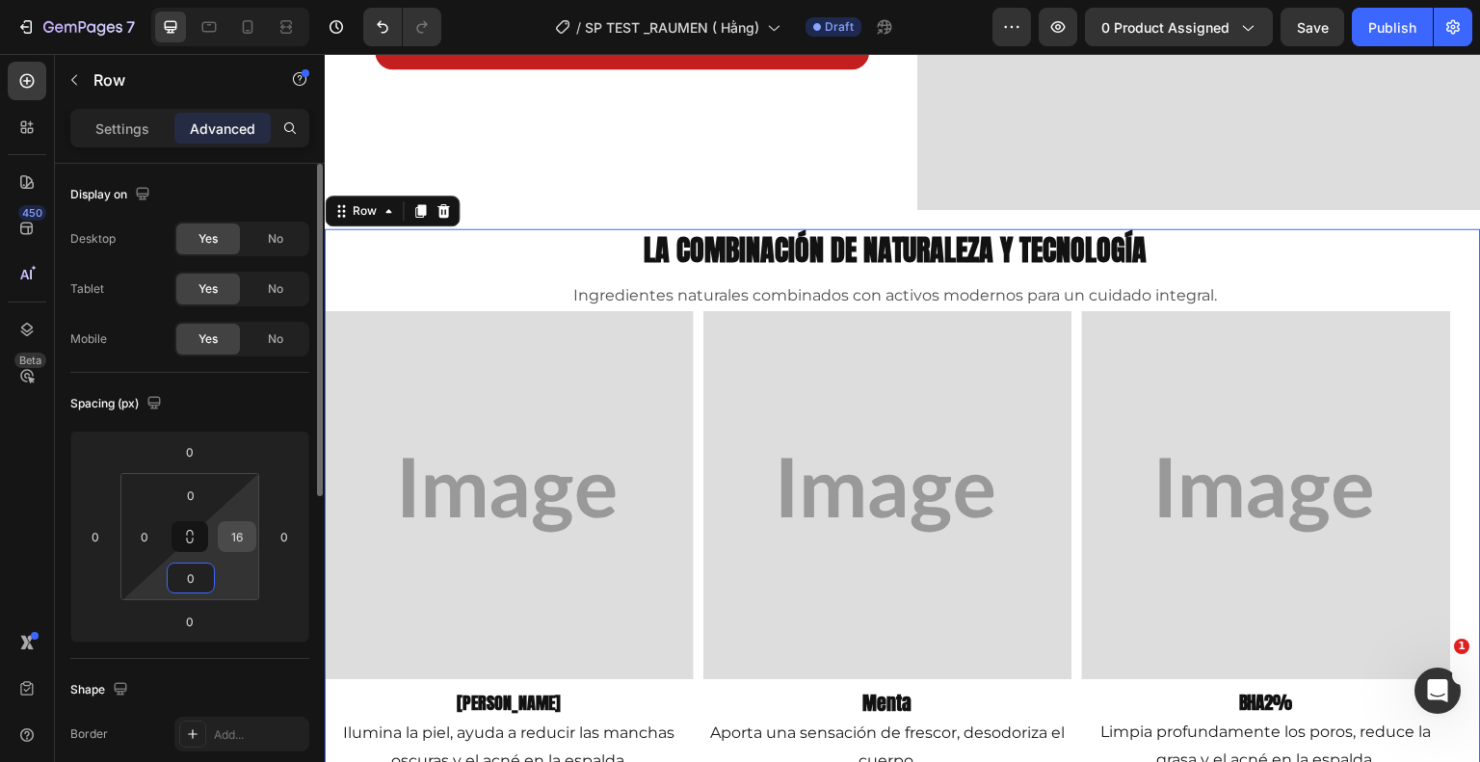
type input "0"
click at [231, 540] on input "16" at bounding box center [237, 536] width 29 height 29
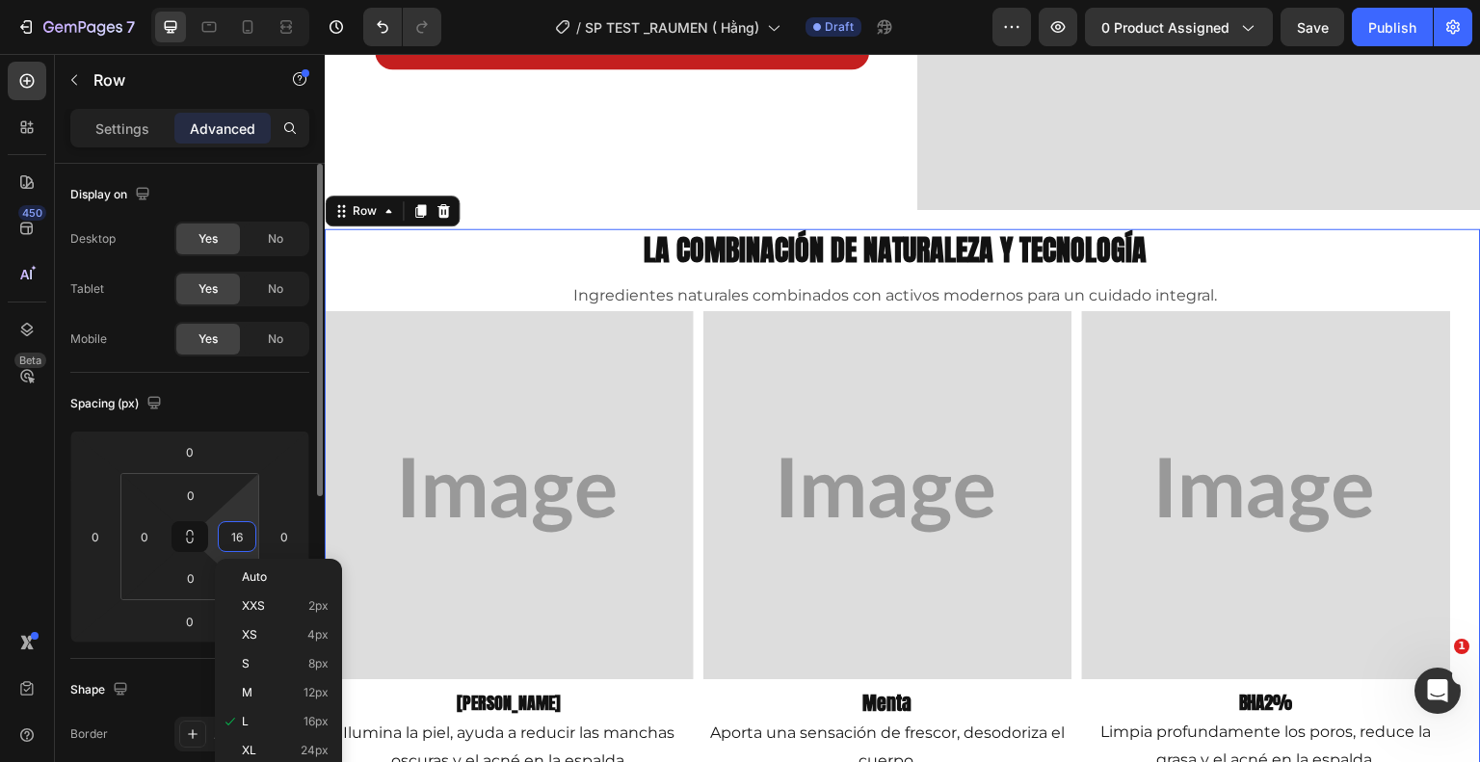
type input "0"
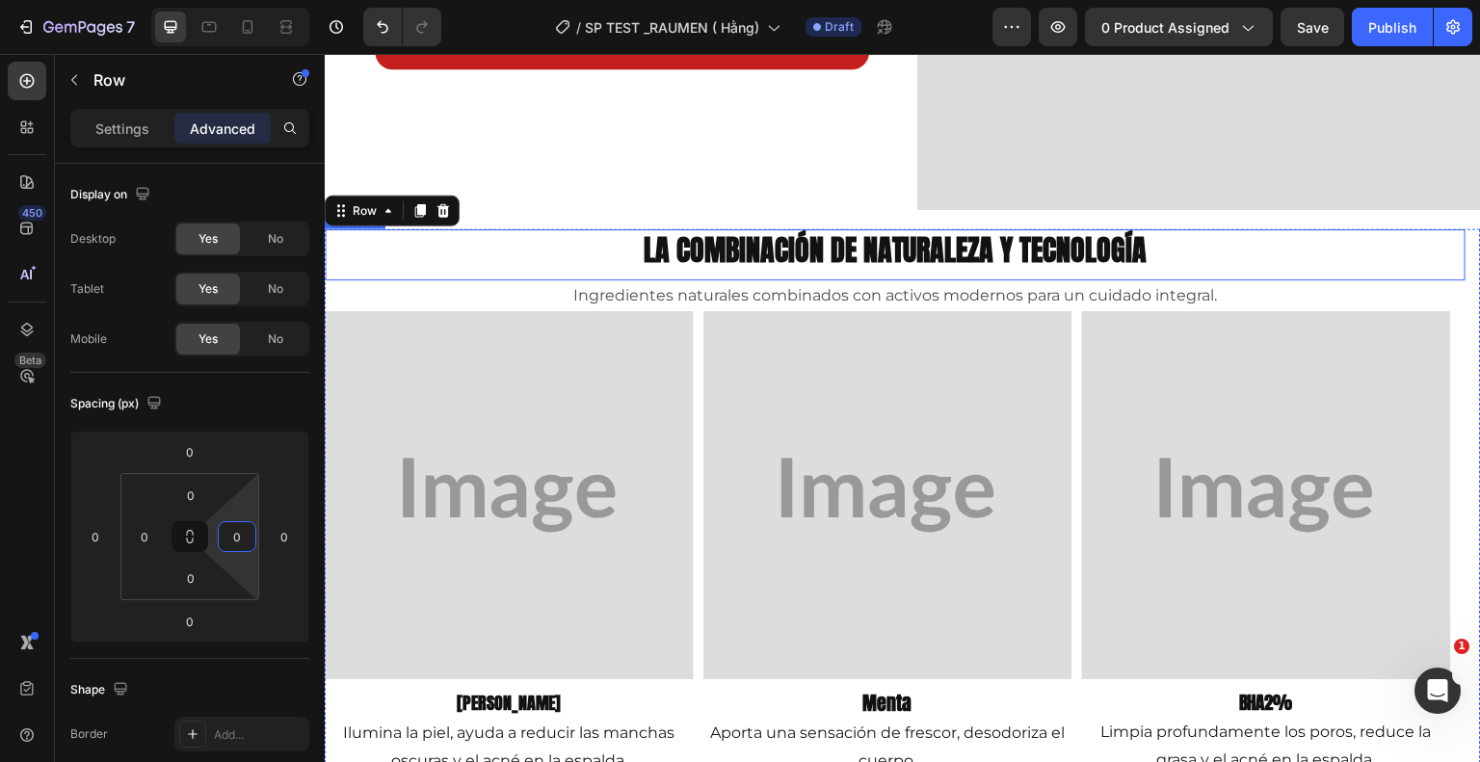
click at [517, 245] on h2 "La combinación de naturaleza y tecnología" at bounding box center [895, 249] width 1141 height 41
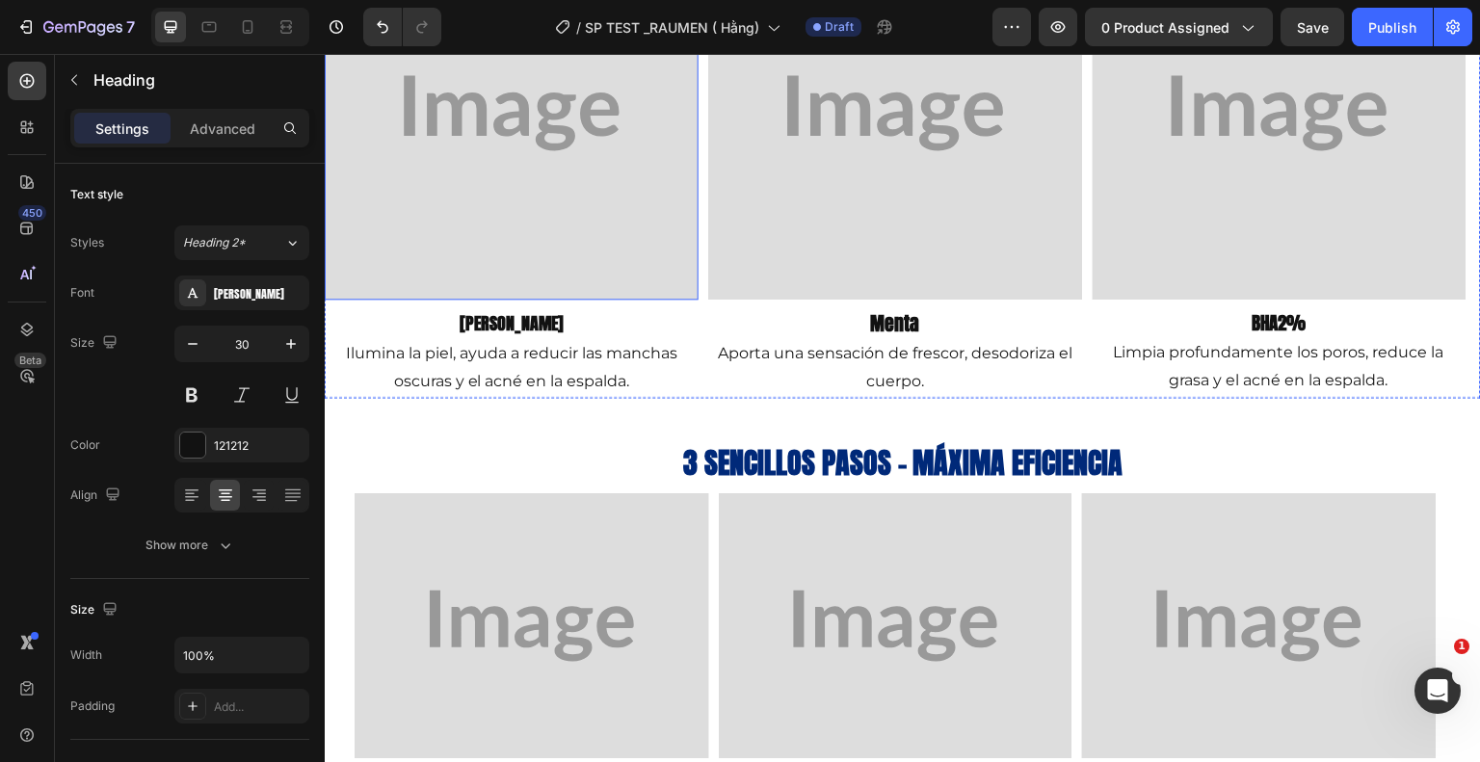
scroll to position [1675, 0]
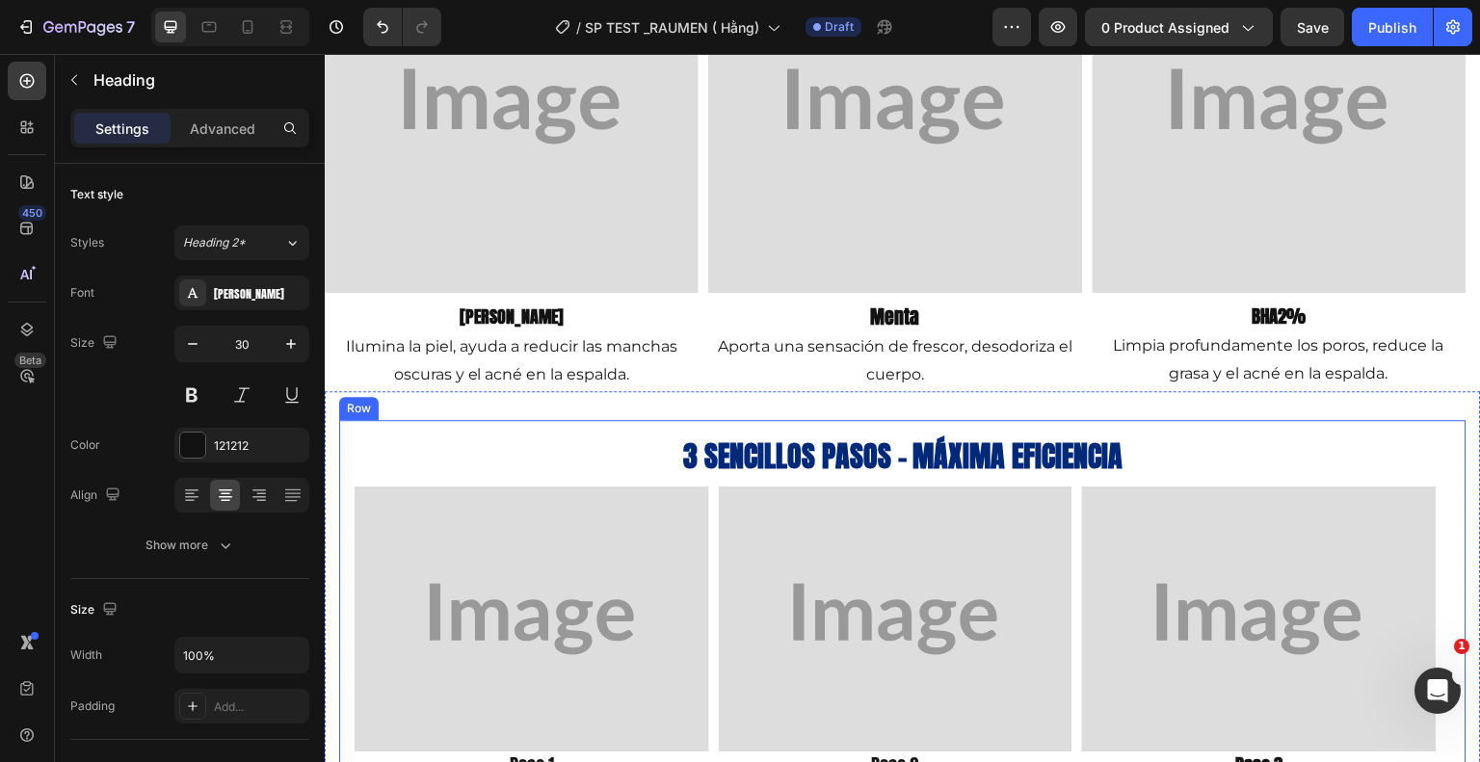
click at [351, 447] on div "3 sencillos pasos - máxima eficiencia Heading Image Paso 1 Text Block Tome una …" at bounding box center [902, 629] width 1127 height 419
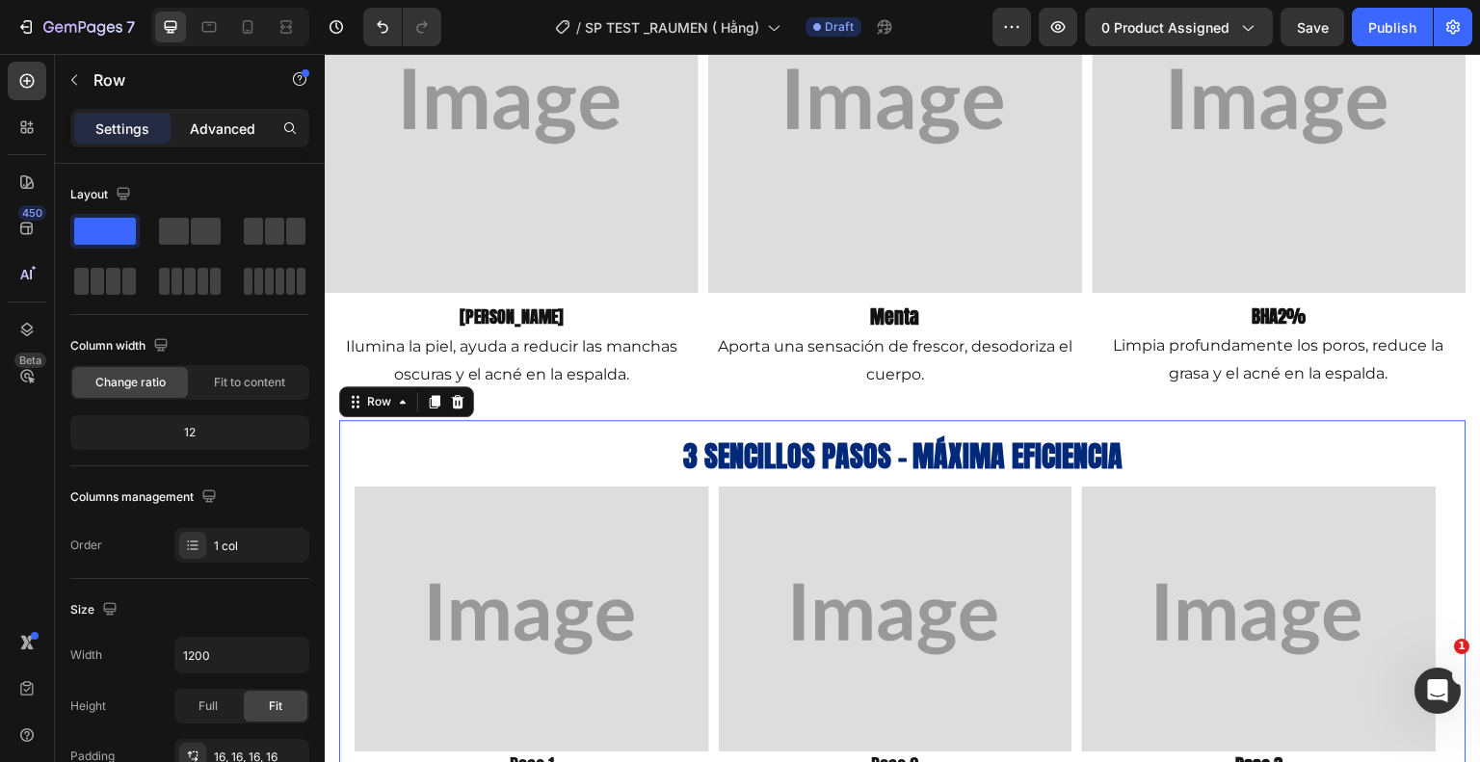
click at [227, 122] on p "Advanced" at bounding box center [223, 129] width 66 height 20
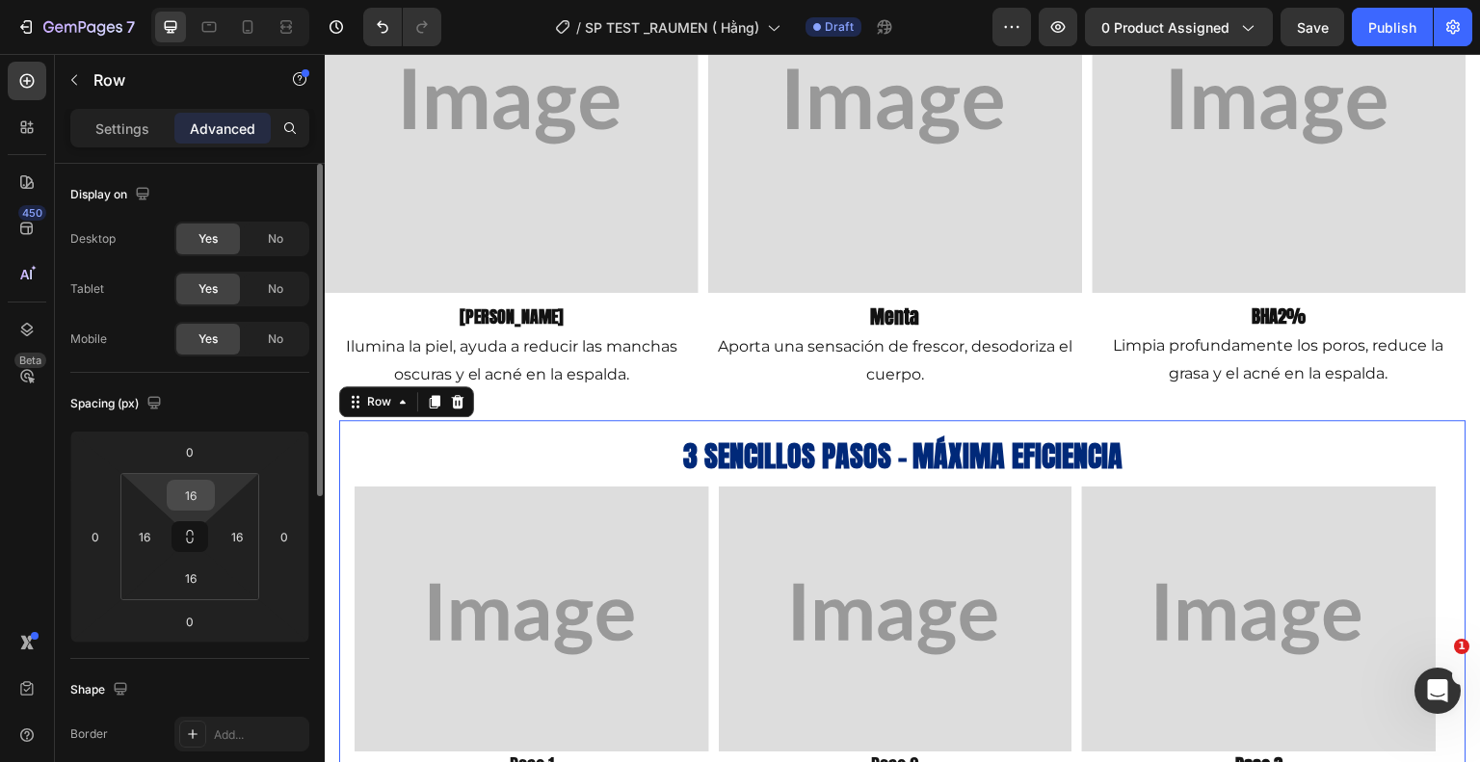
click at [208, 492] on input "16" at bounding box center [191, 495] width 39 height 29
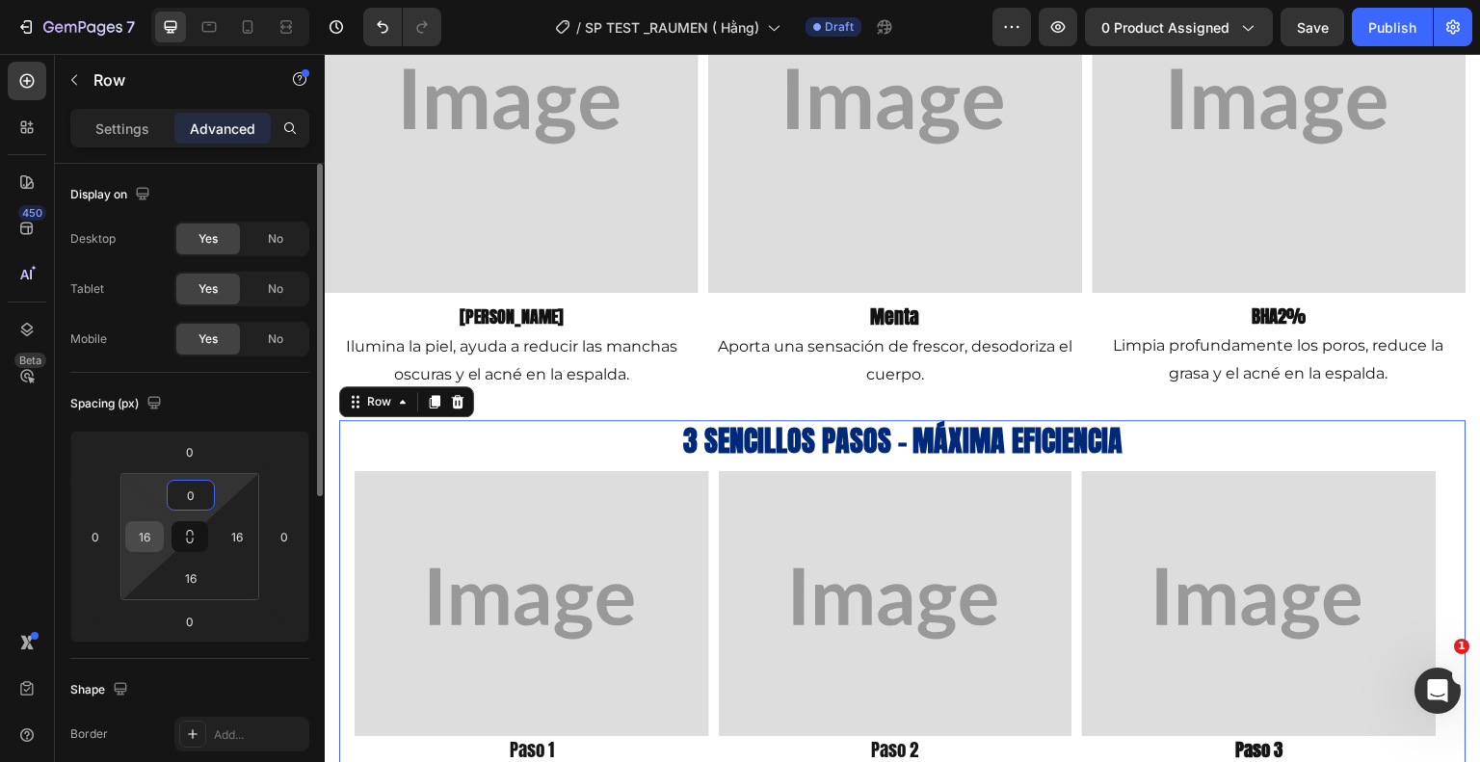
type input "0"
click at [151, 535] on input "16" at bounding box center [144, 536] width 29 height 29
type input "0"
click at [204, 585] on input "16" at bounding box center [191, 578] width 39 height 29
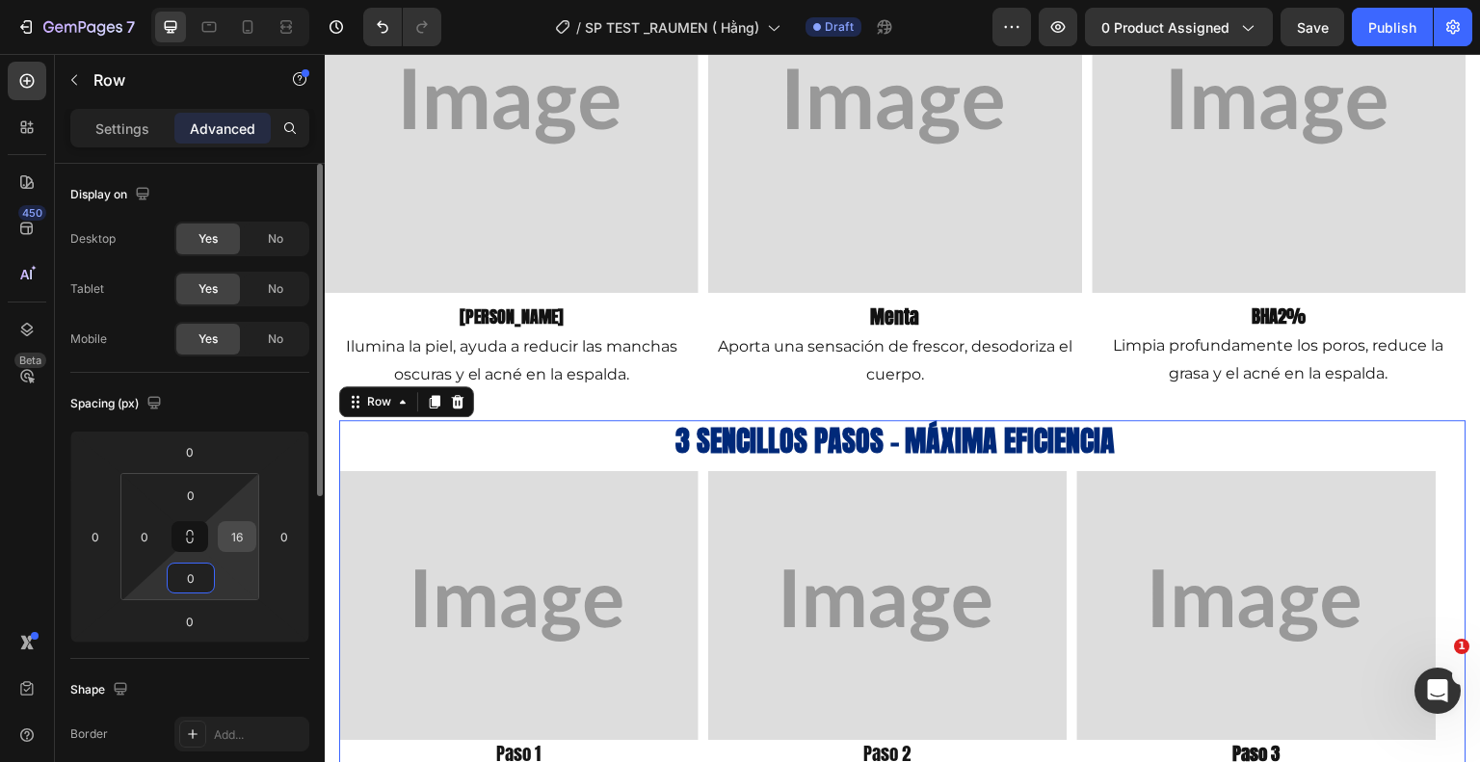
type input "0"
click at [236, 544] on input "16" at bounding box center [237, 536] width 29 height 29
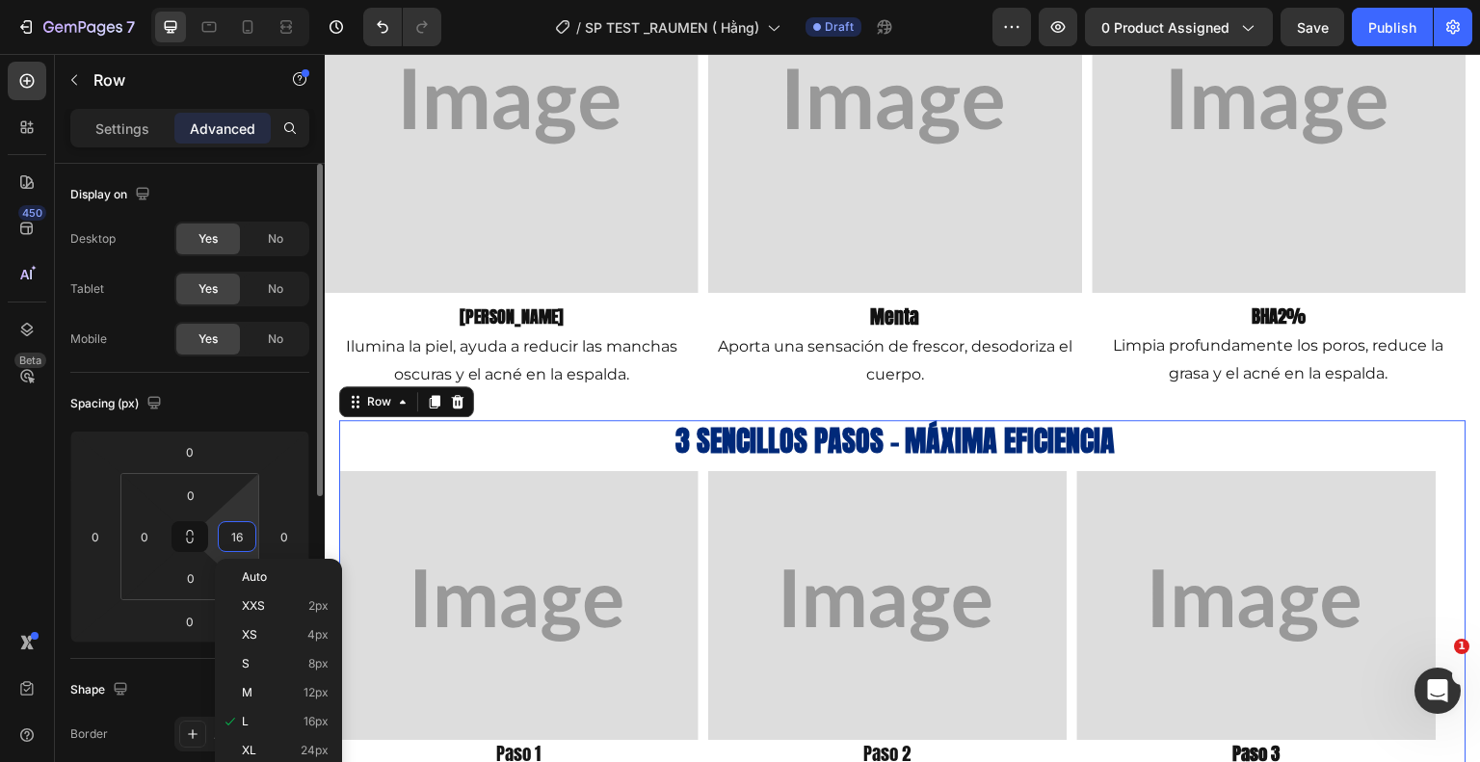
type input "0"
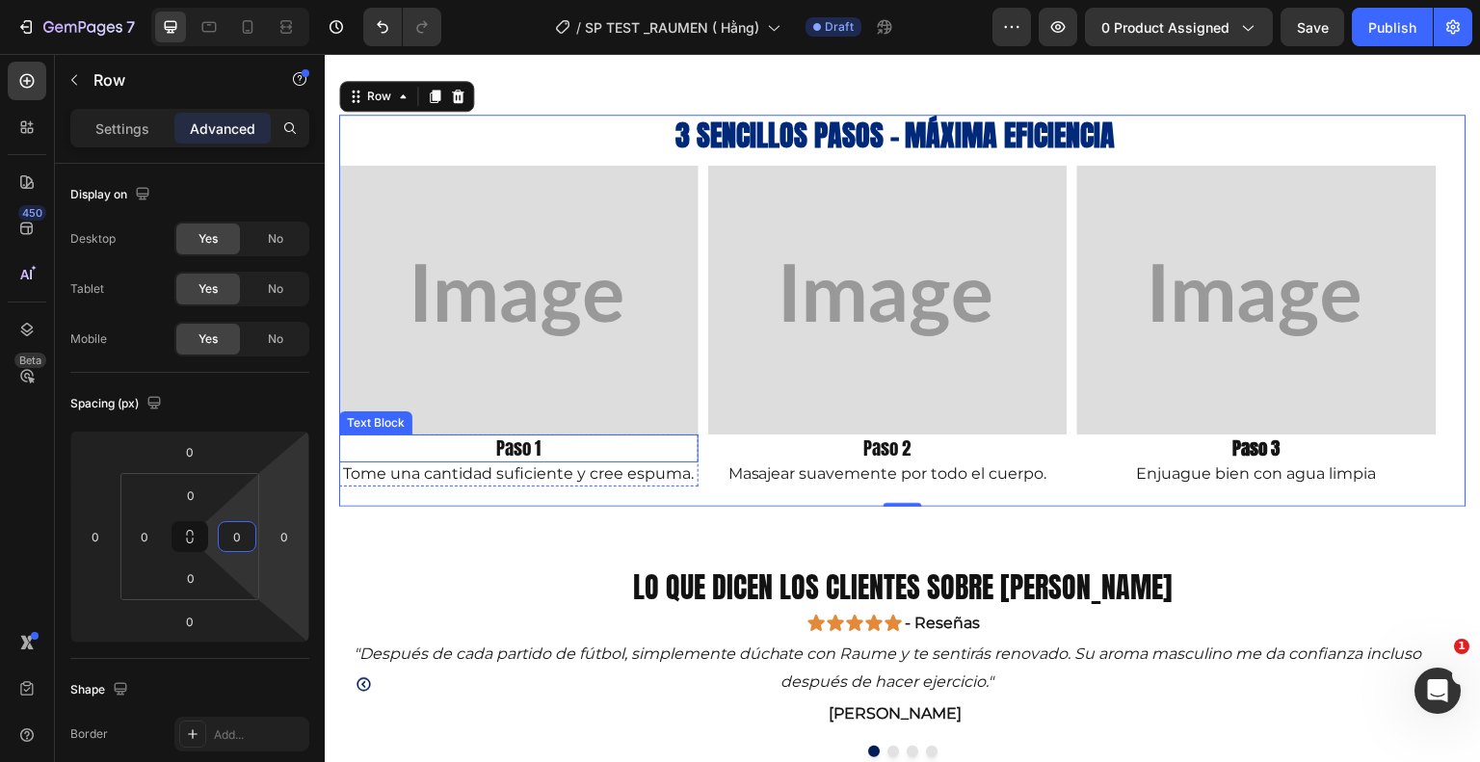
scroll to position [2060, 0]
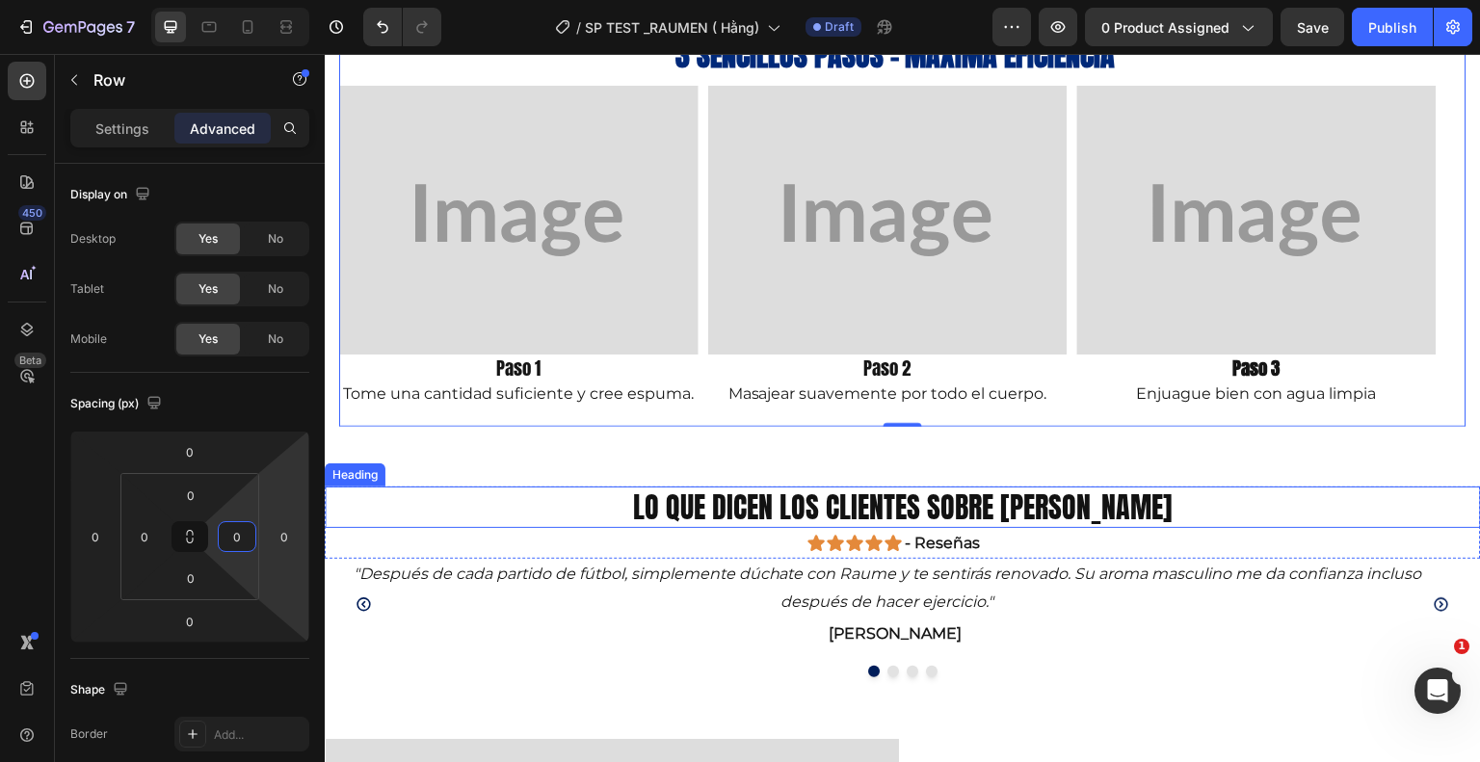
click at [359, 475] on div "Heading" at bounding box center [355, 474] width 53 height 17
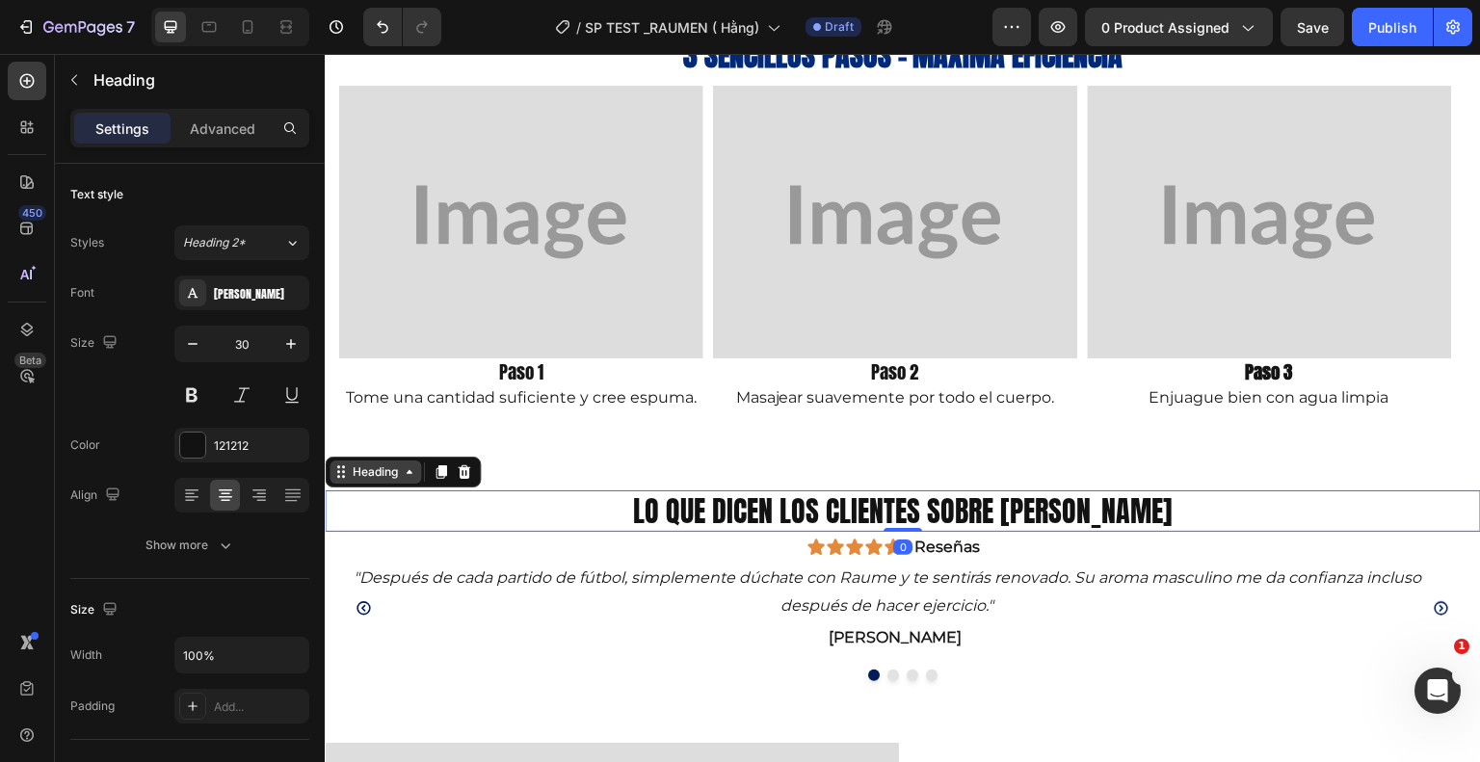
click at [374, 474] on div "Heading" at bounding box center [375, 471] width 53 height 17
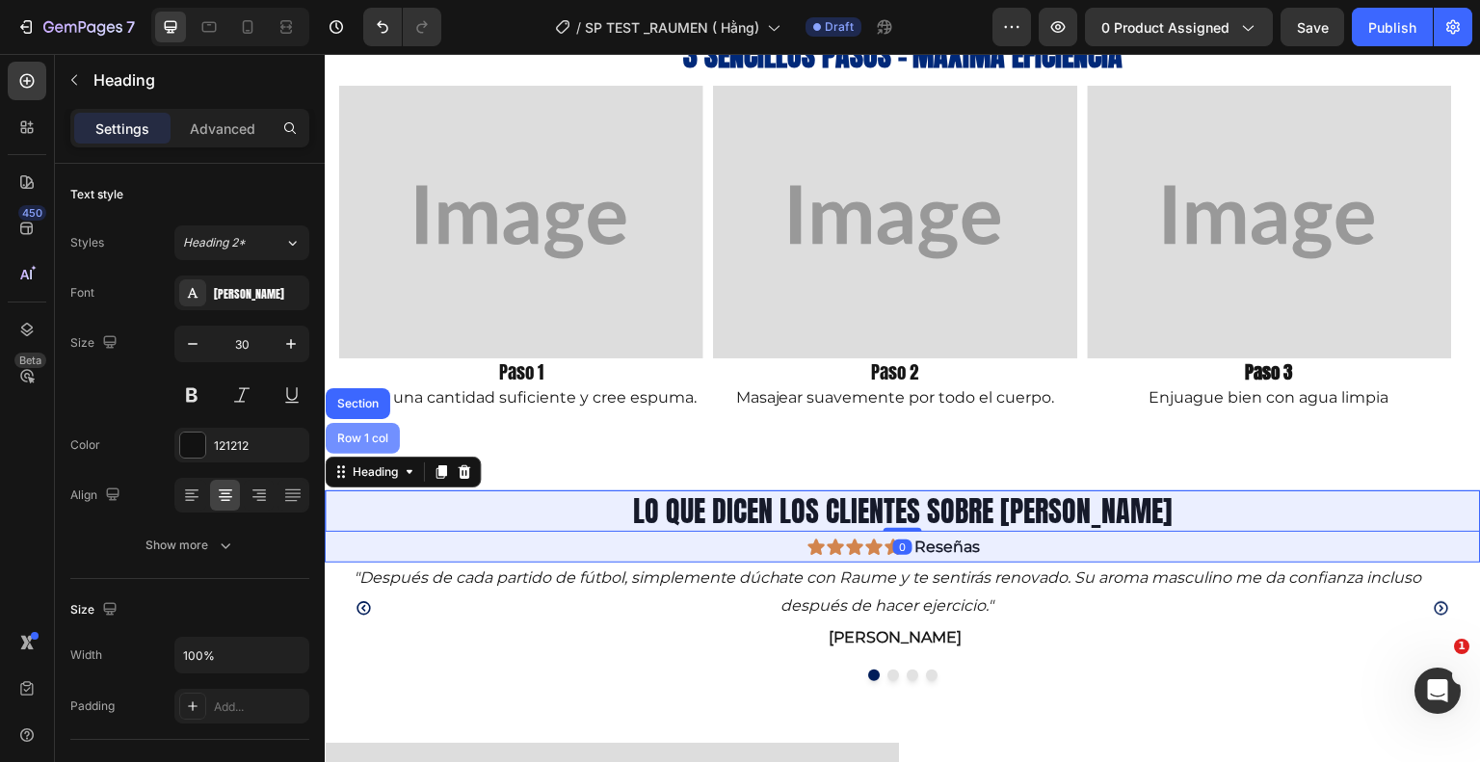
click at [370, 437] on div "Row 1 col" at bounding box center [362, 439] width 59 height 12
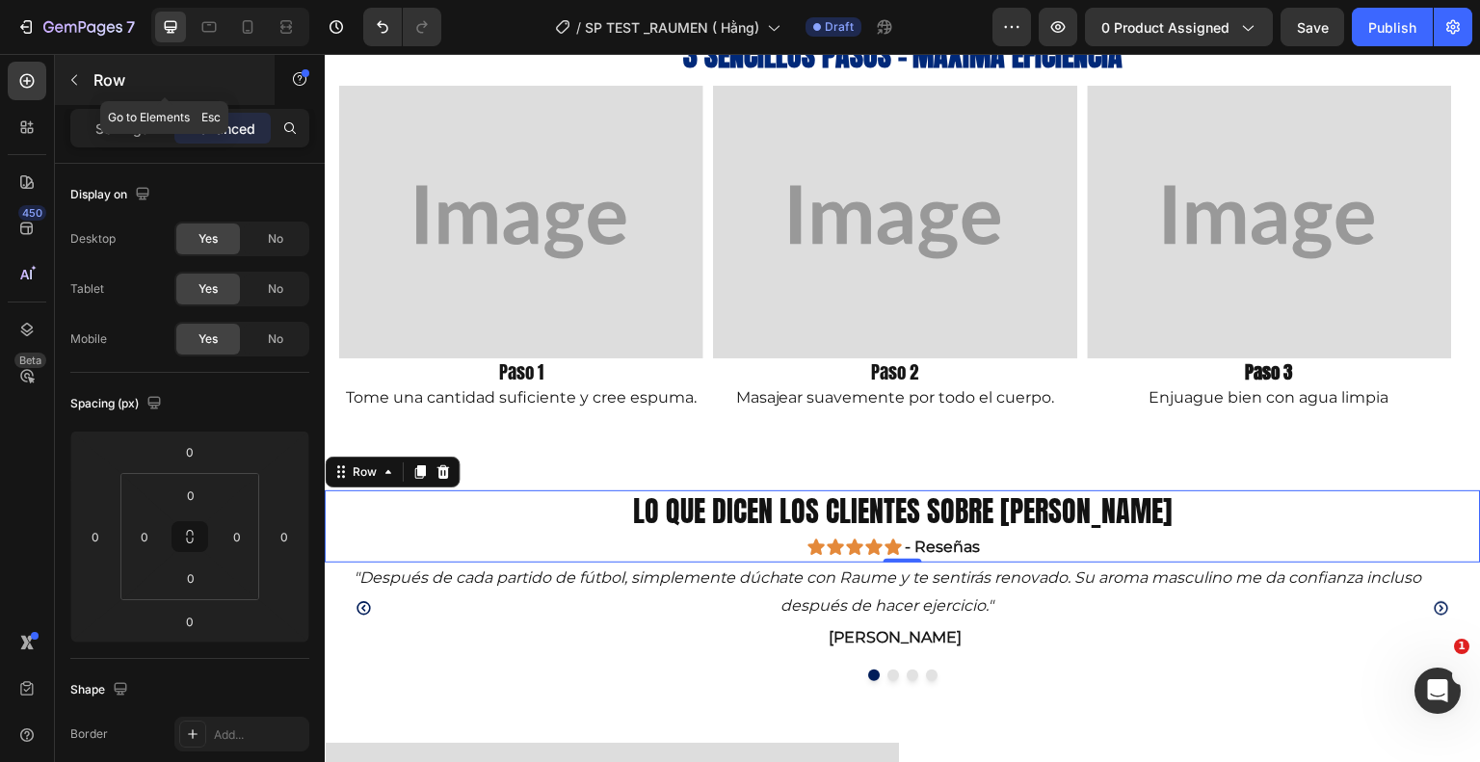
click at [81, 78] on icon "button" at bounding box center [73, 79] width 15 height 15
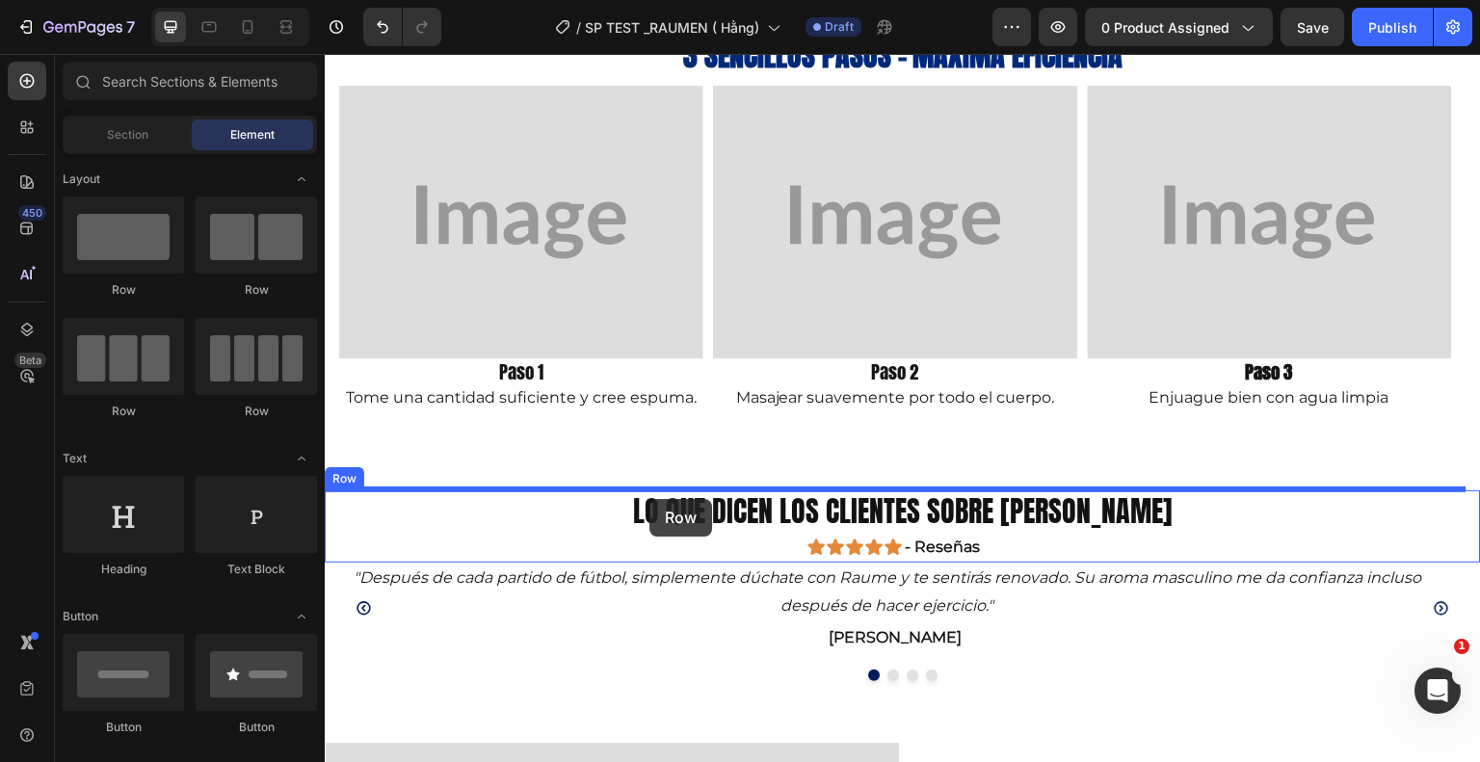
drag, startPoint x: 436, startPoint y: 280, endPoint x: 649, endPoint y: 499, distance: 305.3
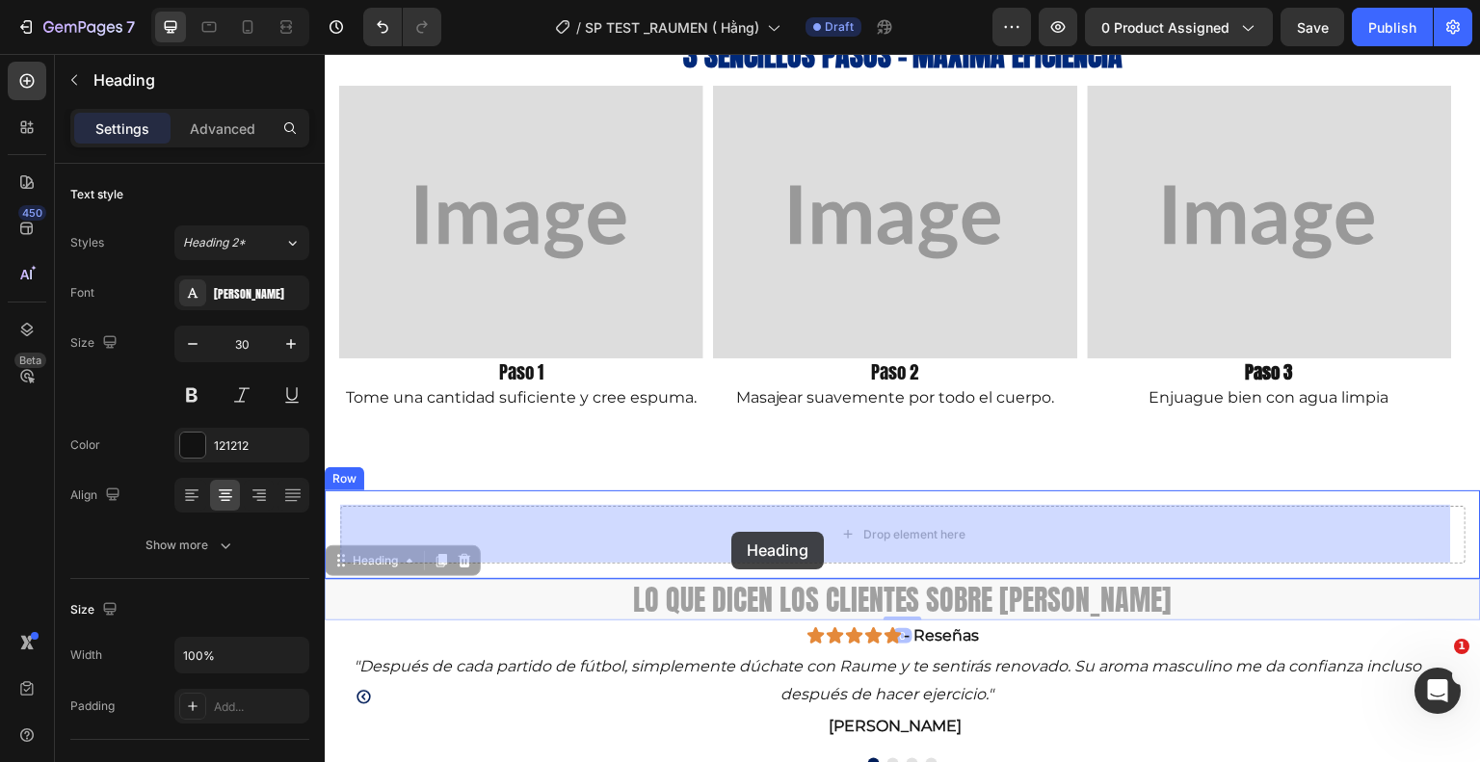
drag, startPoint x: 723, startPoint y: 596, endPoint x: 731, endPoint y: 531, distance: 66.1
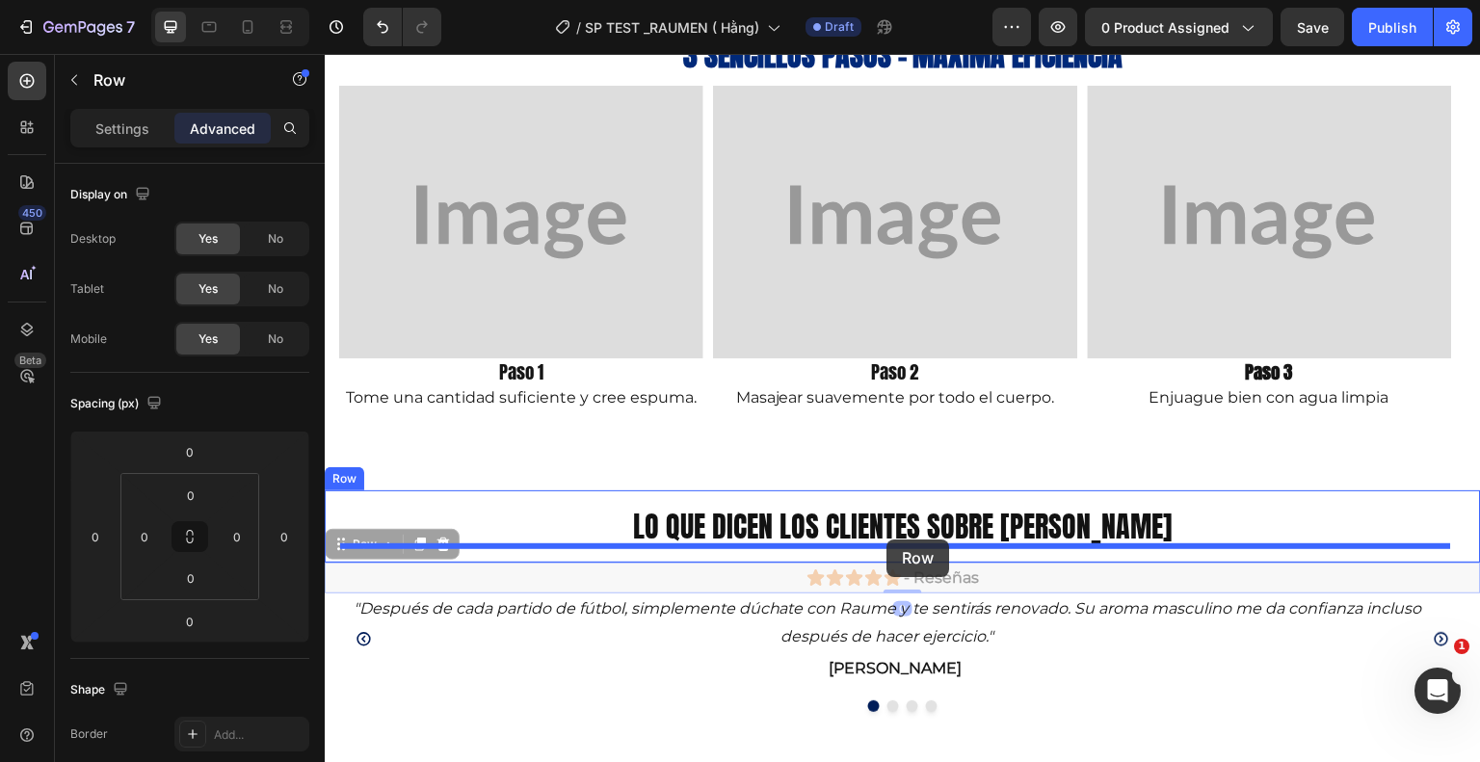
drag, startPoint x: 892, startPoint y: 589, endPoint x: 886, endPoint y: 540, distance: 49.5
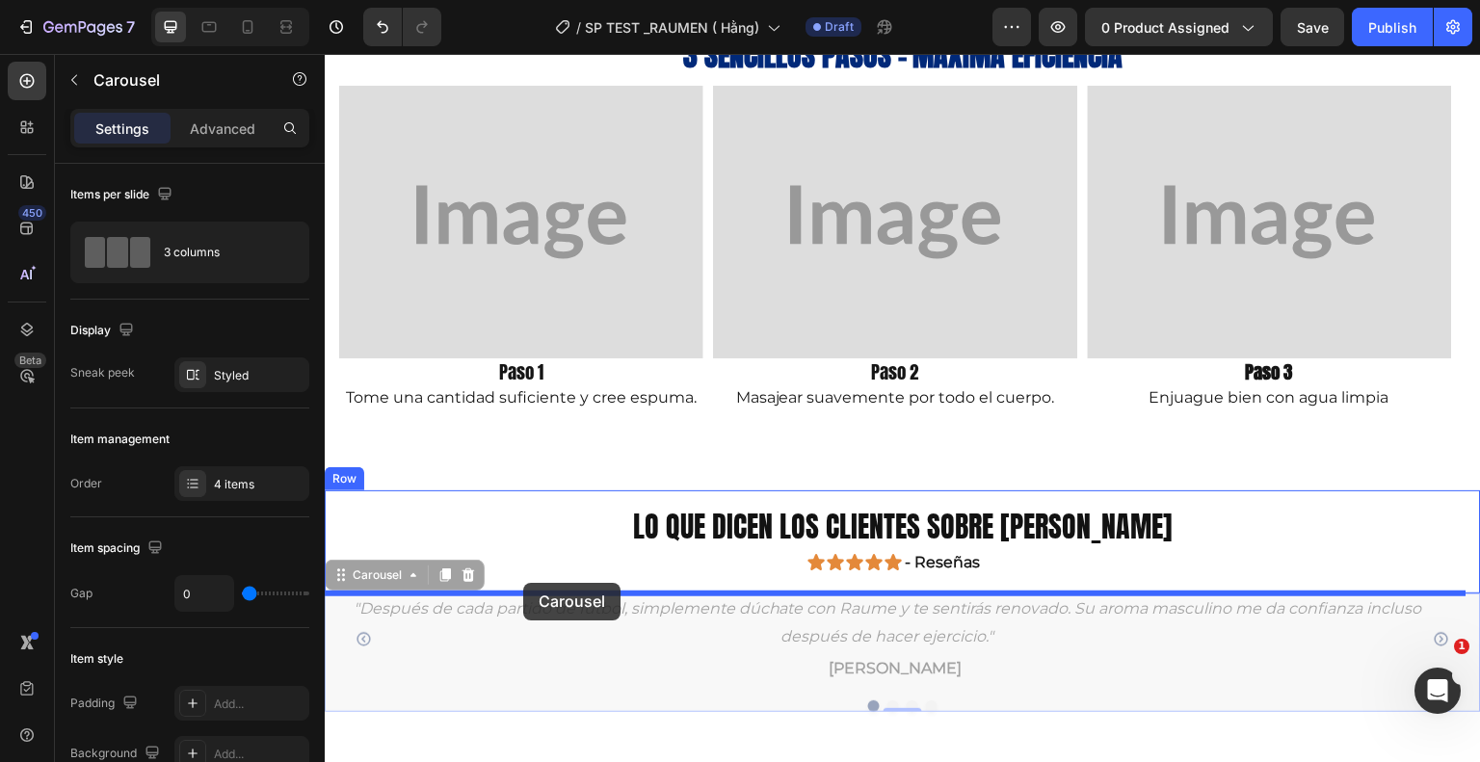
drag, startPoint x: 493, startPoint y: 689, endPoint x: 523, endPoint y: 583, distance: 110.1
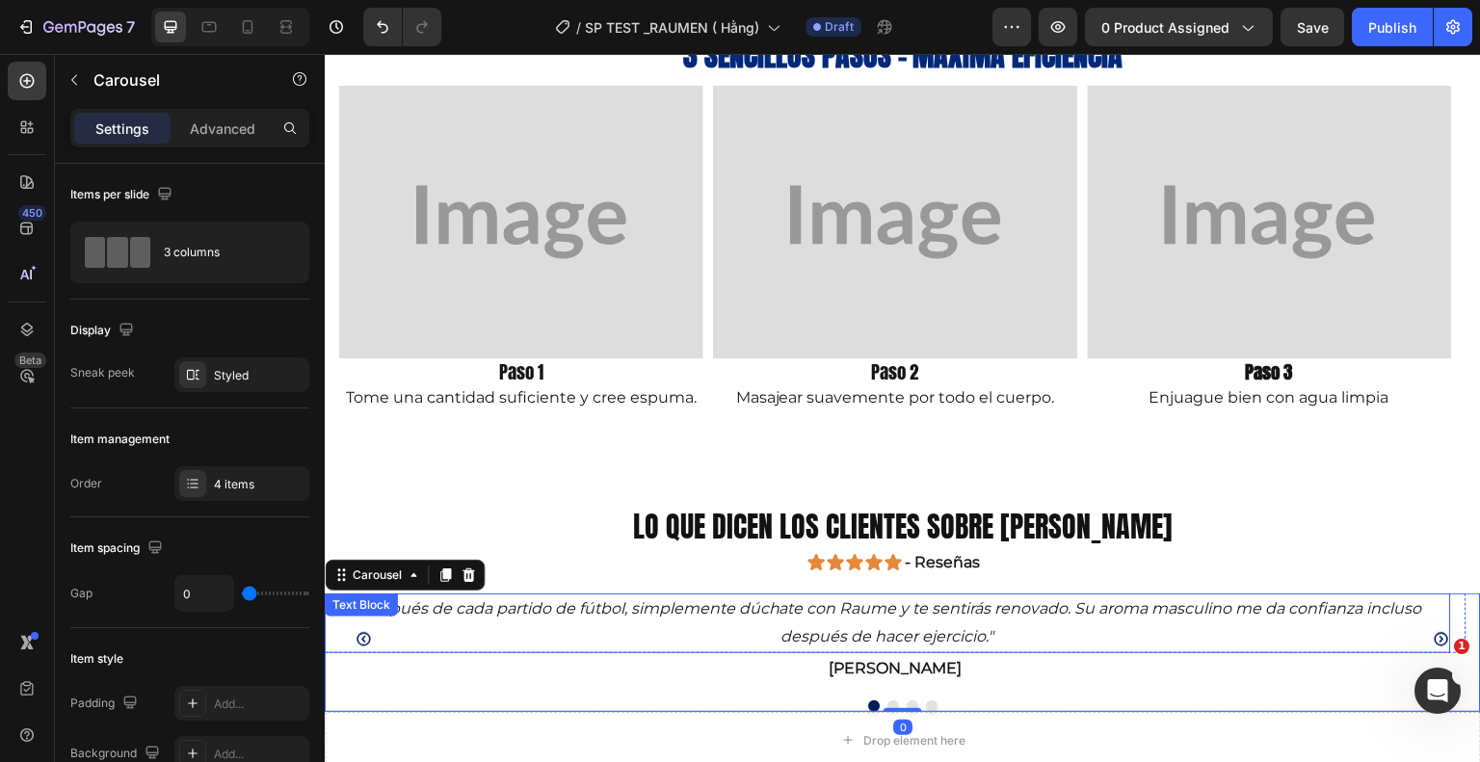
scroll to position [2253, 0]
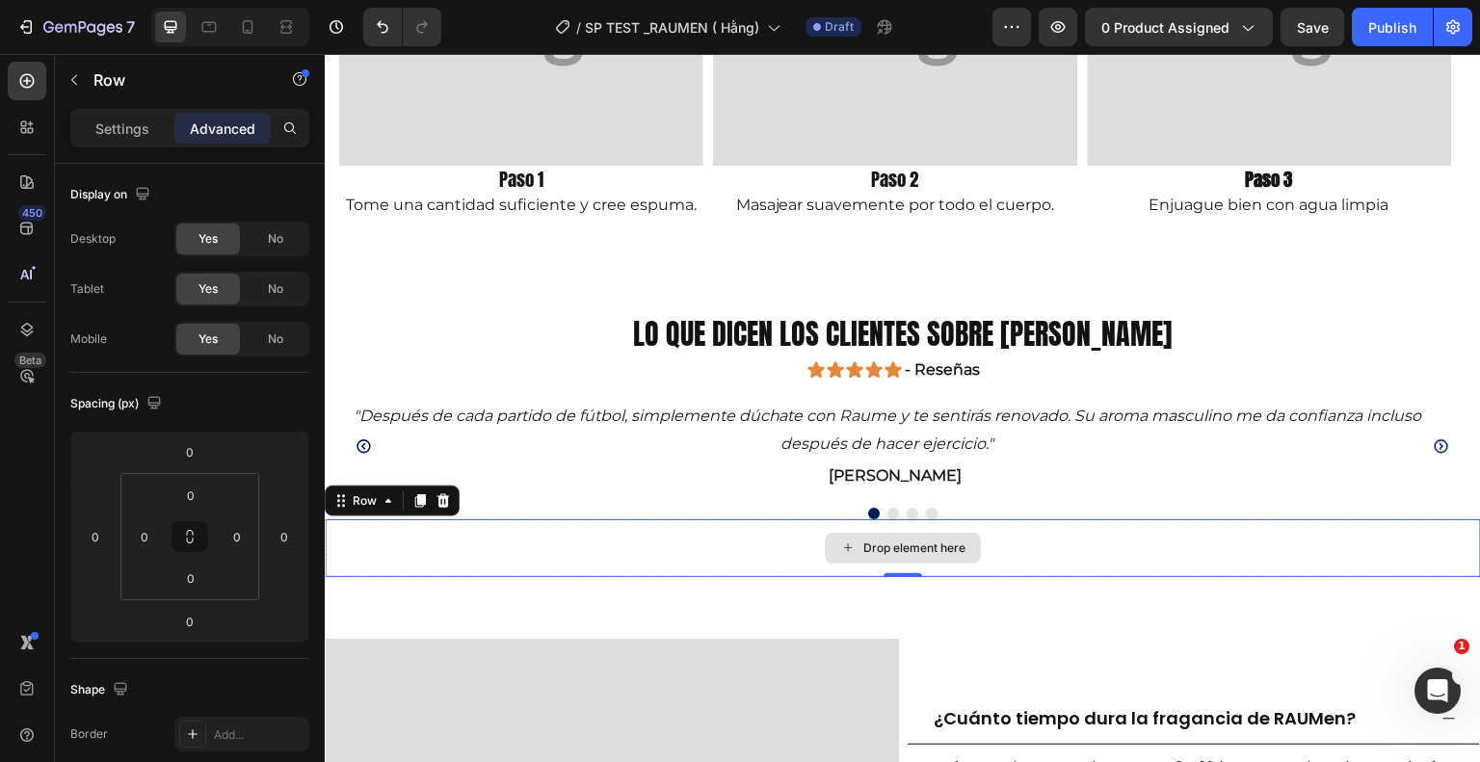
click at [450, 573] on div "Drop element here" at bounding box center [903, 548] width 1156 height 58
click at [451, 495] on div at bounding box center [443, 500] width 23 height 23
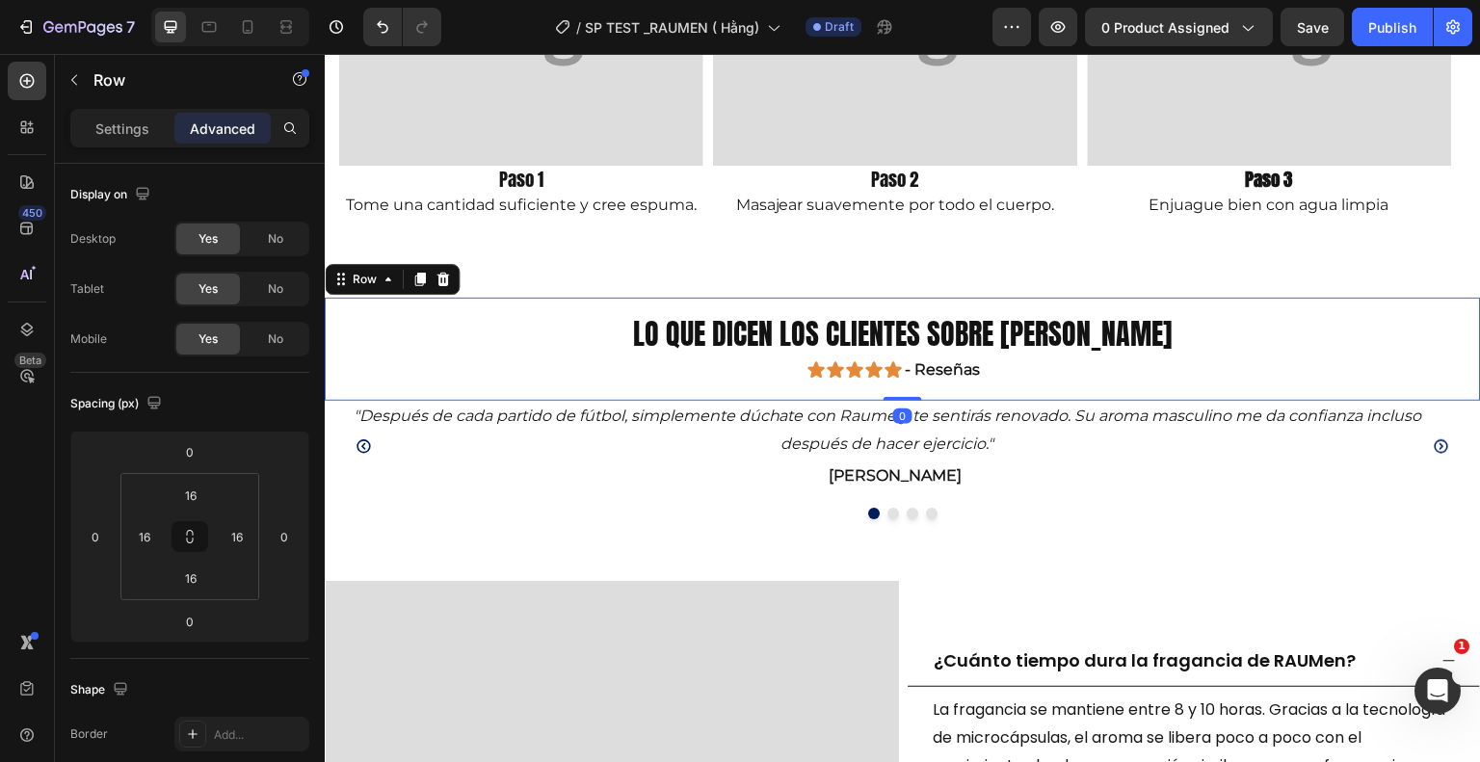
click at [447, 303] on div "Lo que dicen los clientes sobre [PERSON_NAME] Heading Icon Icon Icon Icon Icon …" at bounding box center [903, 350] width 1156 height 104
click at [195, 504] on input "16" at bounding box center [191, 495] width 39 height 29
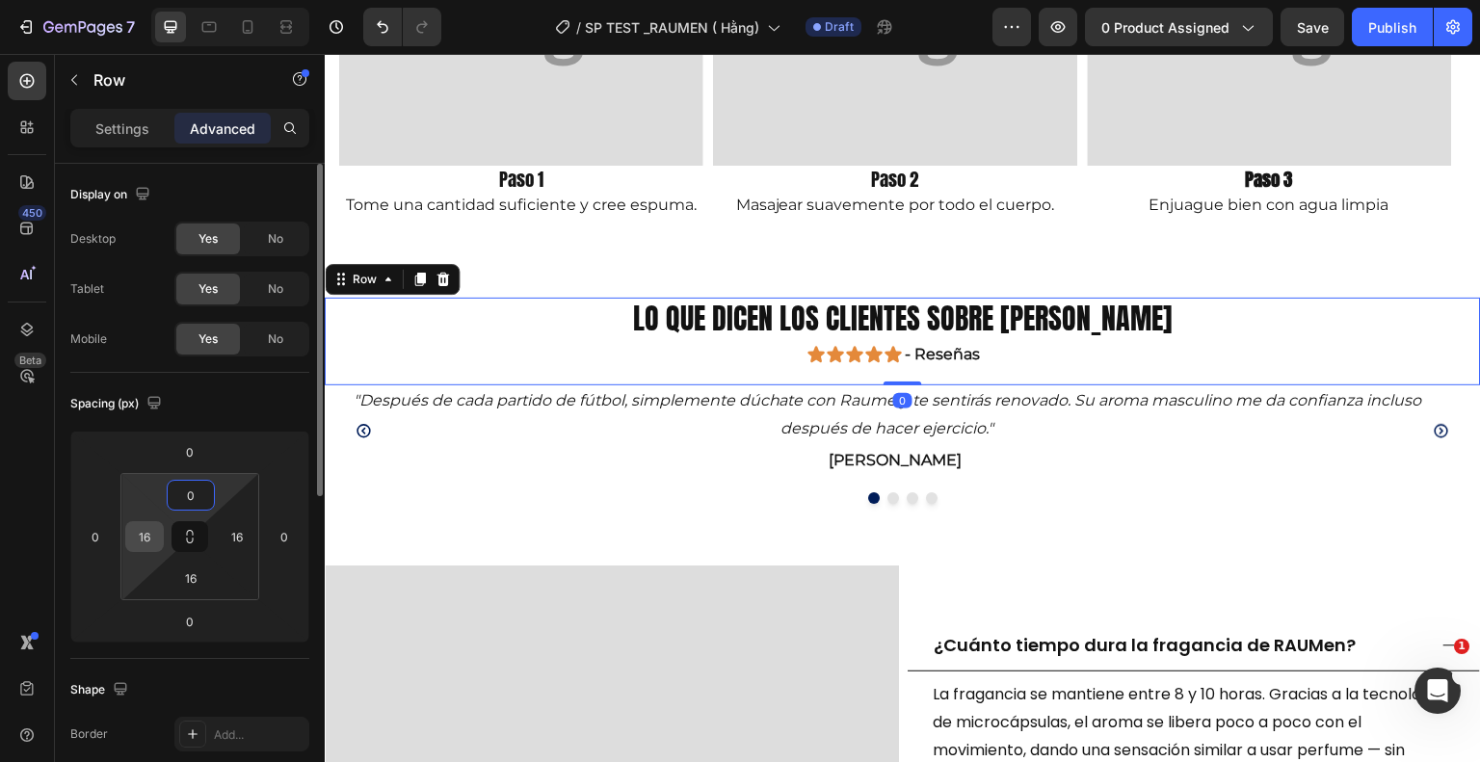
type input "0"
click at [155, 532] on input "16" at bounding box center [144, 536] width 29 height 29
type input "0"
click at [241, 543] on input "16" at bounding box center [237, 536] width 29 height 29
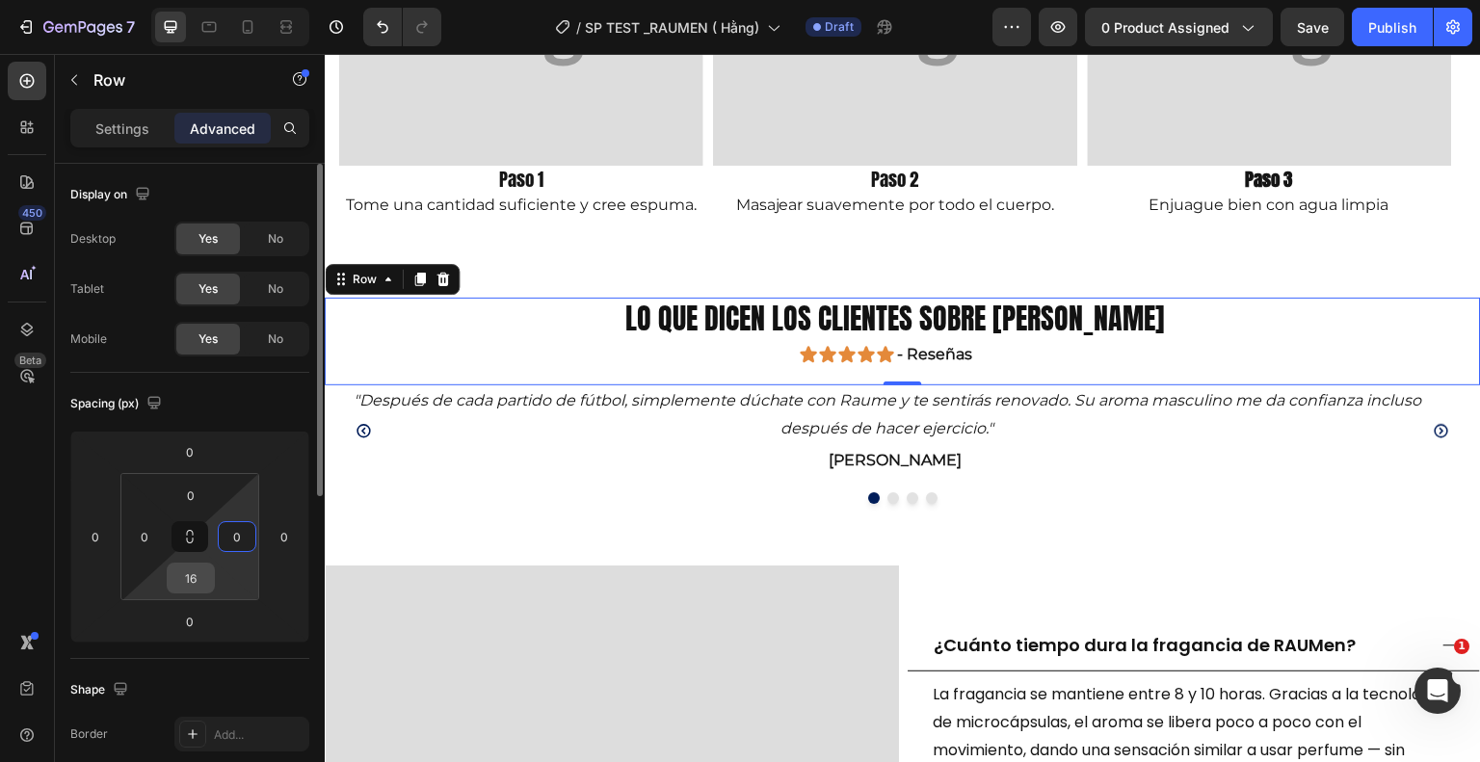
type input "0"
click at [198, 578] on input "16" at bounding box center [191, 578] width 39 height 29
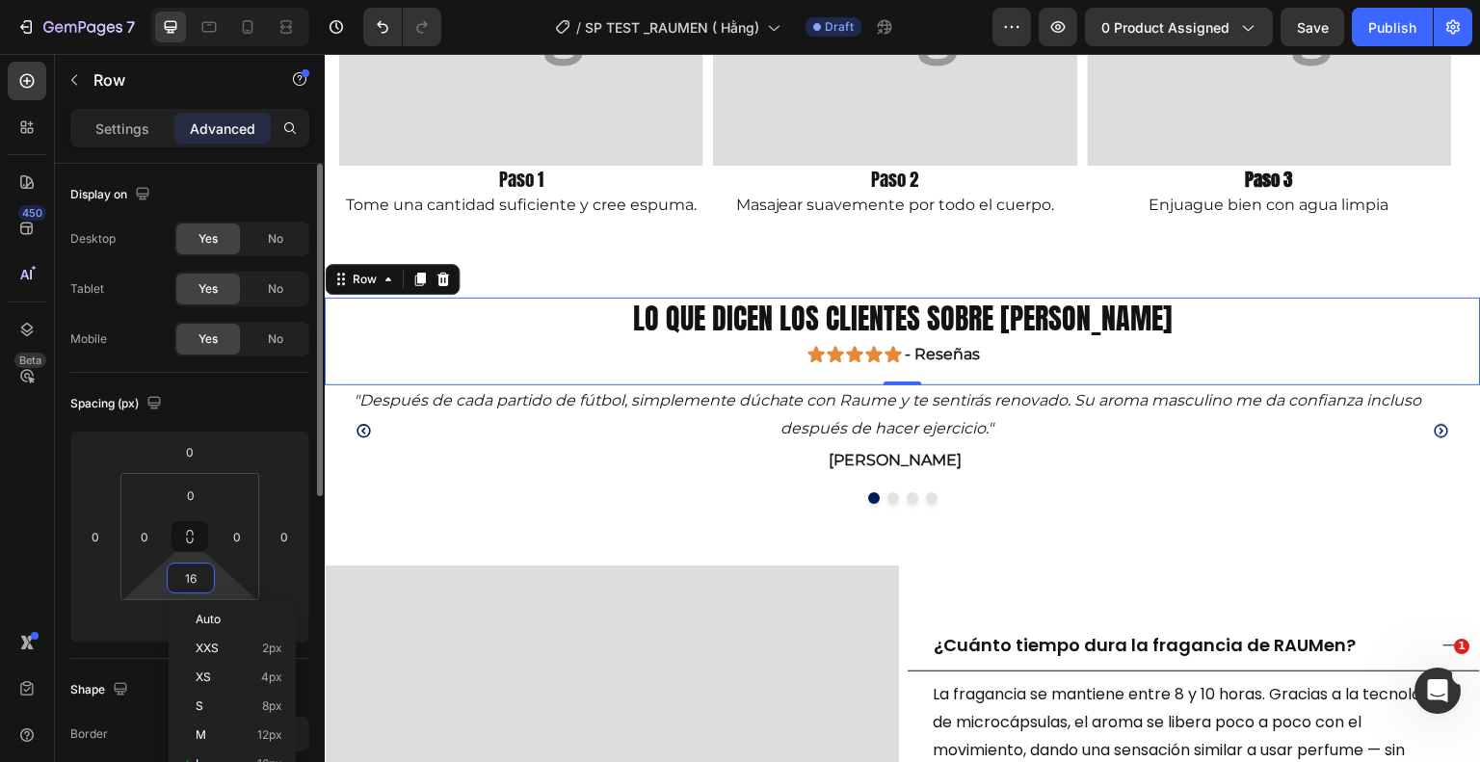
type input "0"
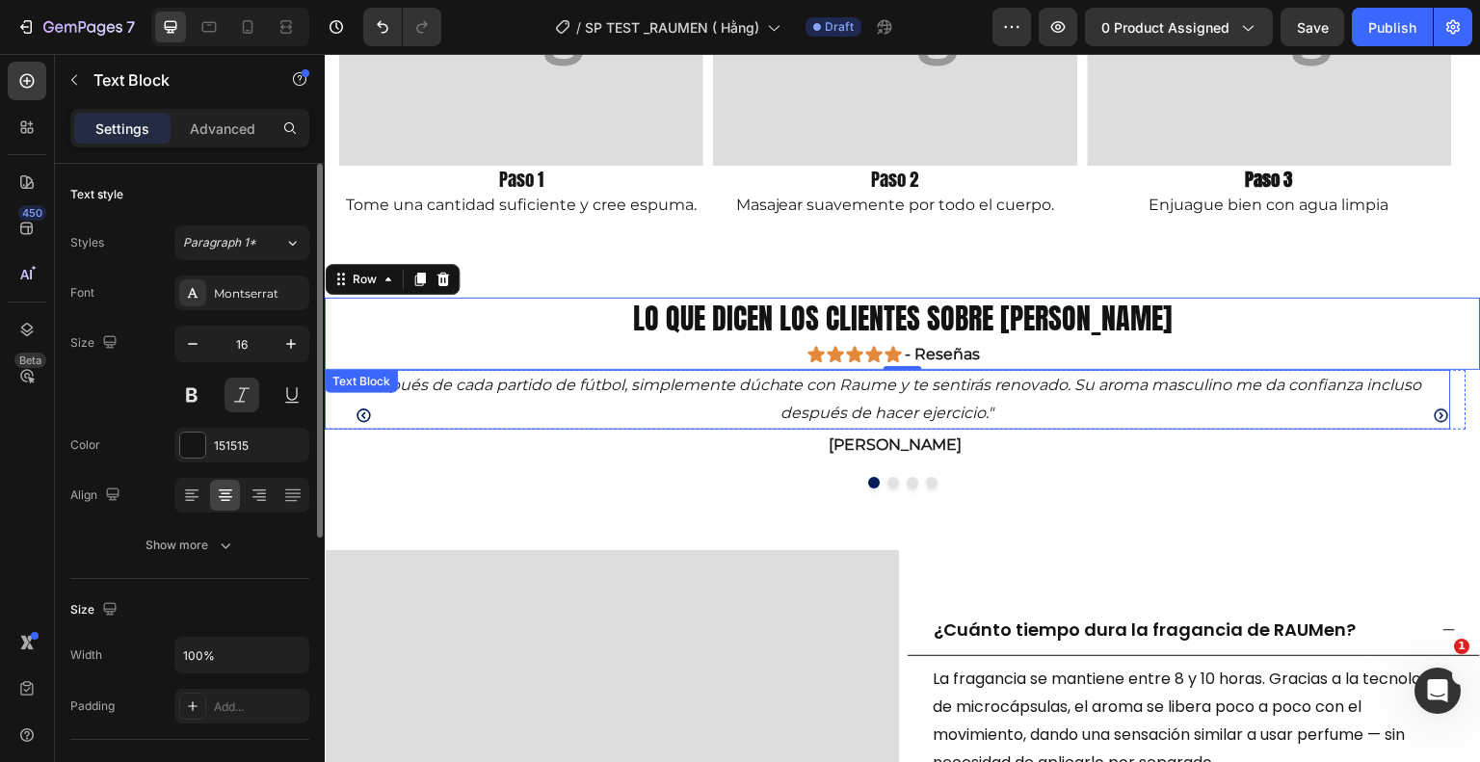
click at [338, 411] on p ""Después de cada partido de fútbol, ​​simplemente dúchate con Raume y te sentir…" at bounding box center [888, 400] width 1123 height 56
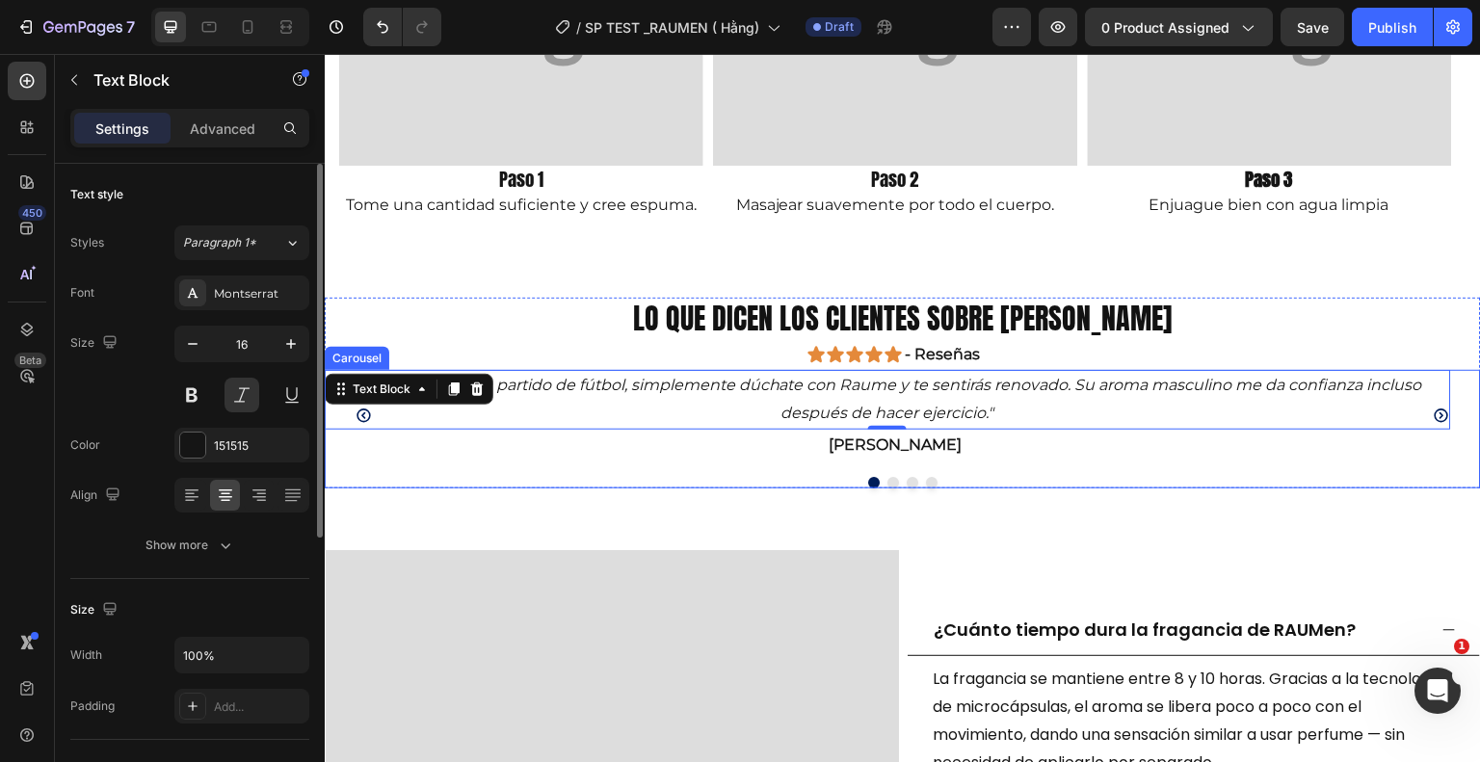
click at [357, 471] on div ""Después de cada partido de fútbol, ​​simplemente dúchate con Raume y te sentir…" at bounding box center [903, 429] width 1156 height 118
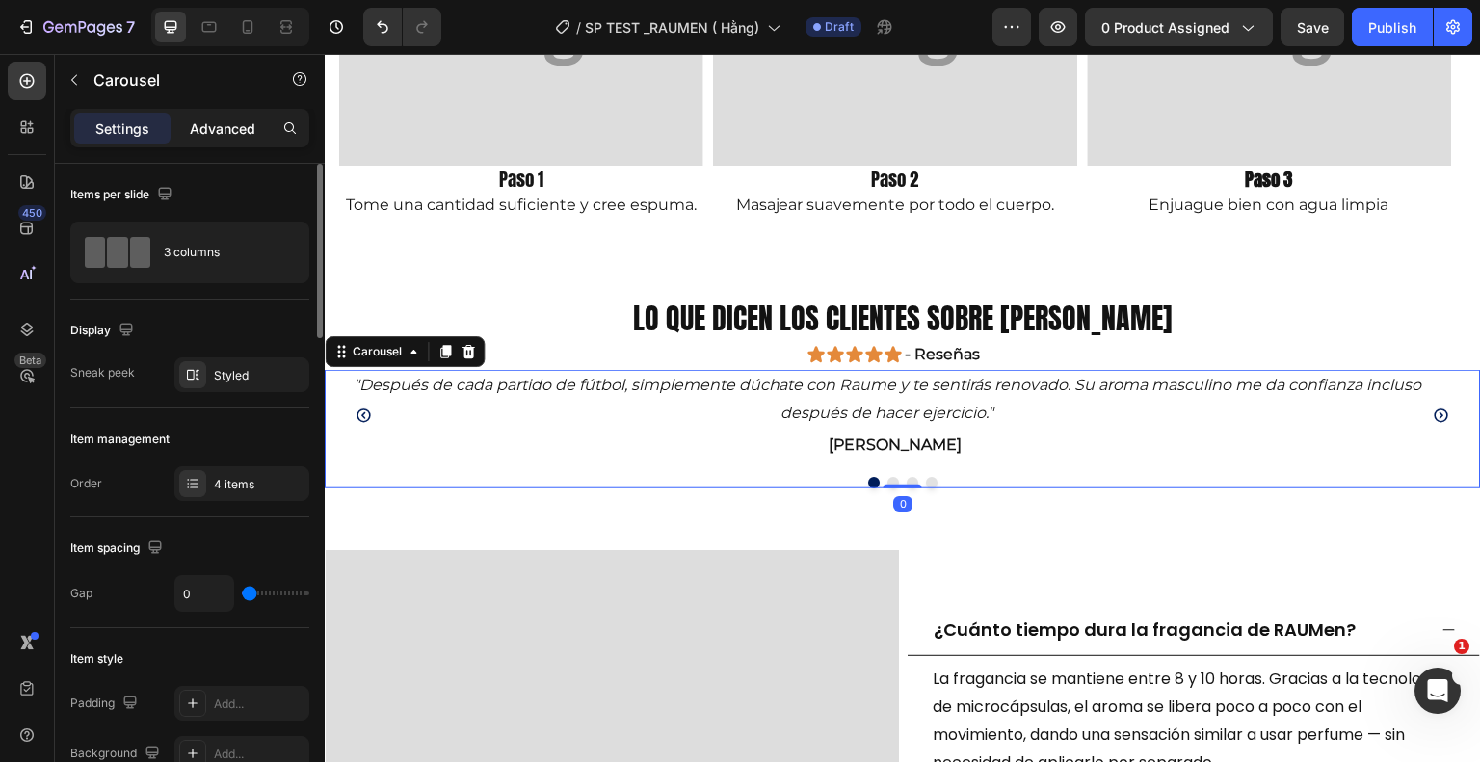
click at [251, 126] on p "Advanced" at bounding box center [223, 129] width 66 height 20
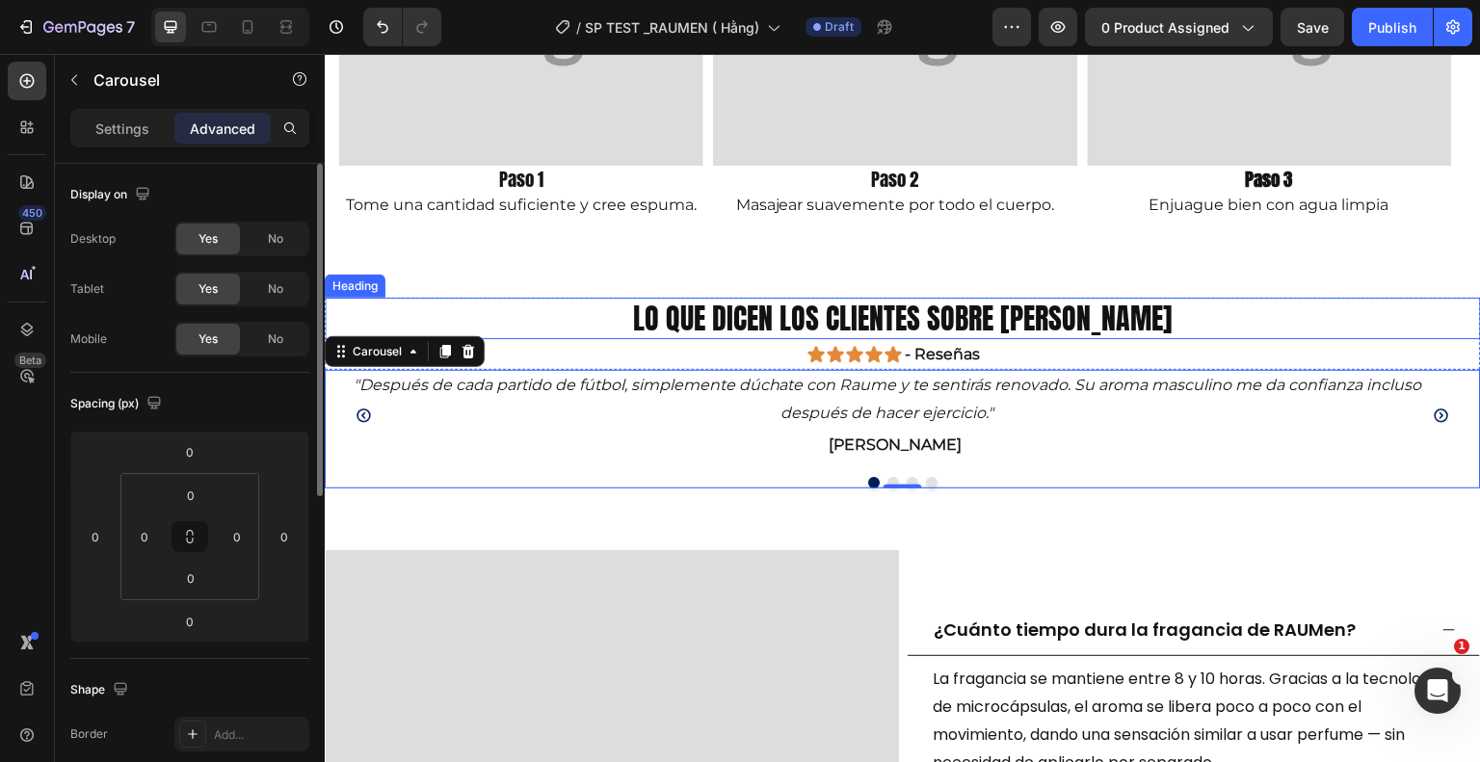
click at [383, 316] on h2 "Lo que dicen los clientes sobre [PERSON_NAME]" at bounding box center [903, 318] width 1156 height 41
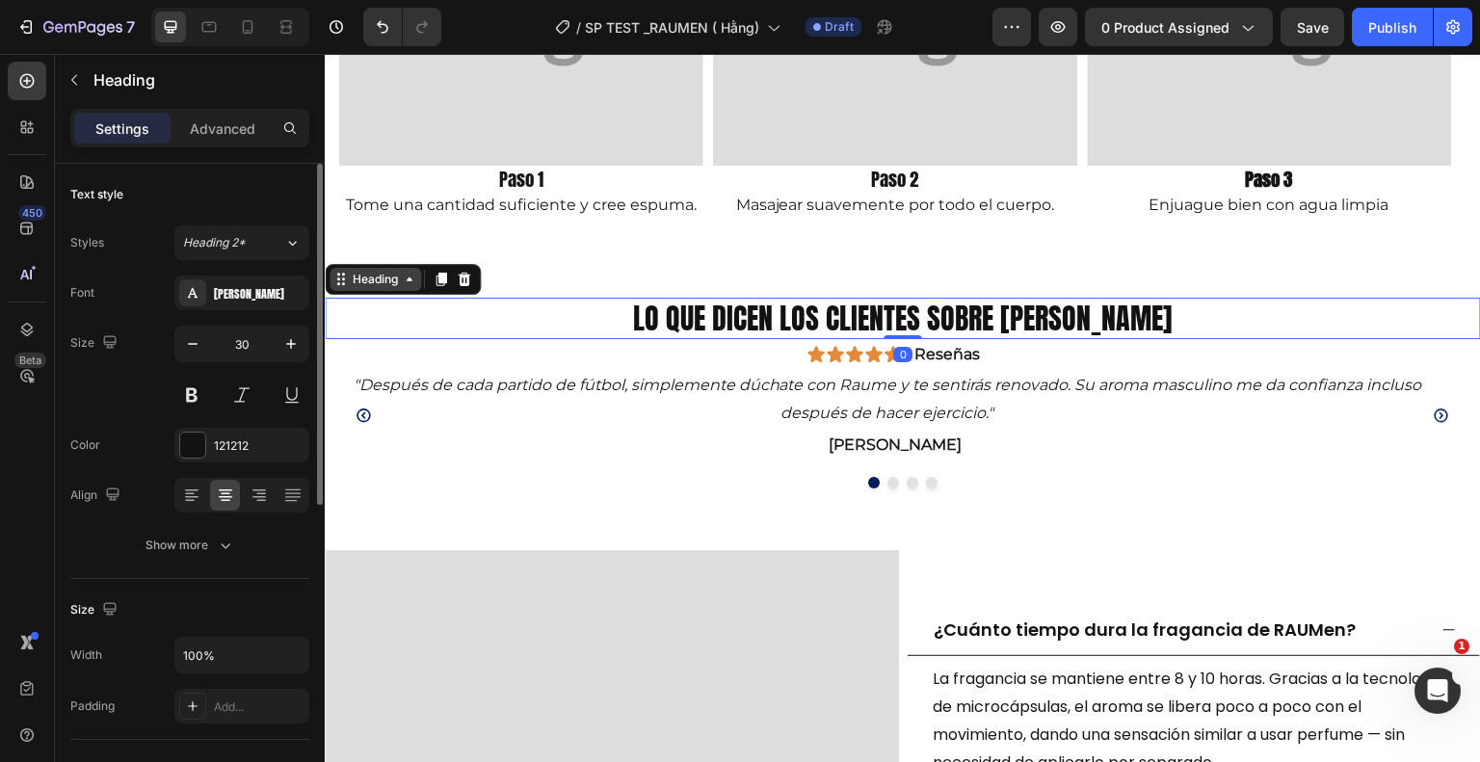
click at [395, 280] on div "Heading" at bounding box center [375, 279] width 53 height 17
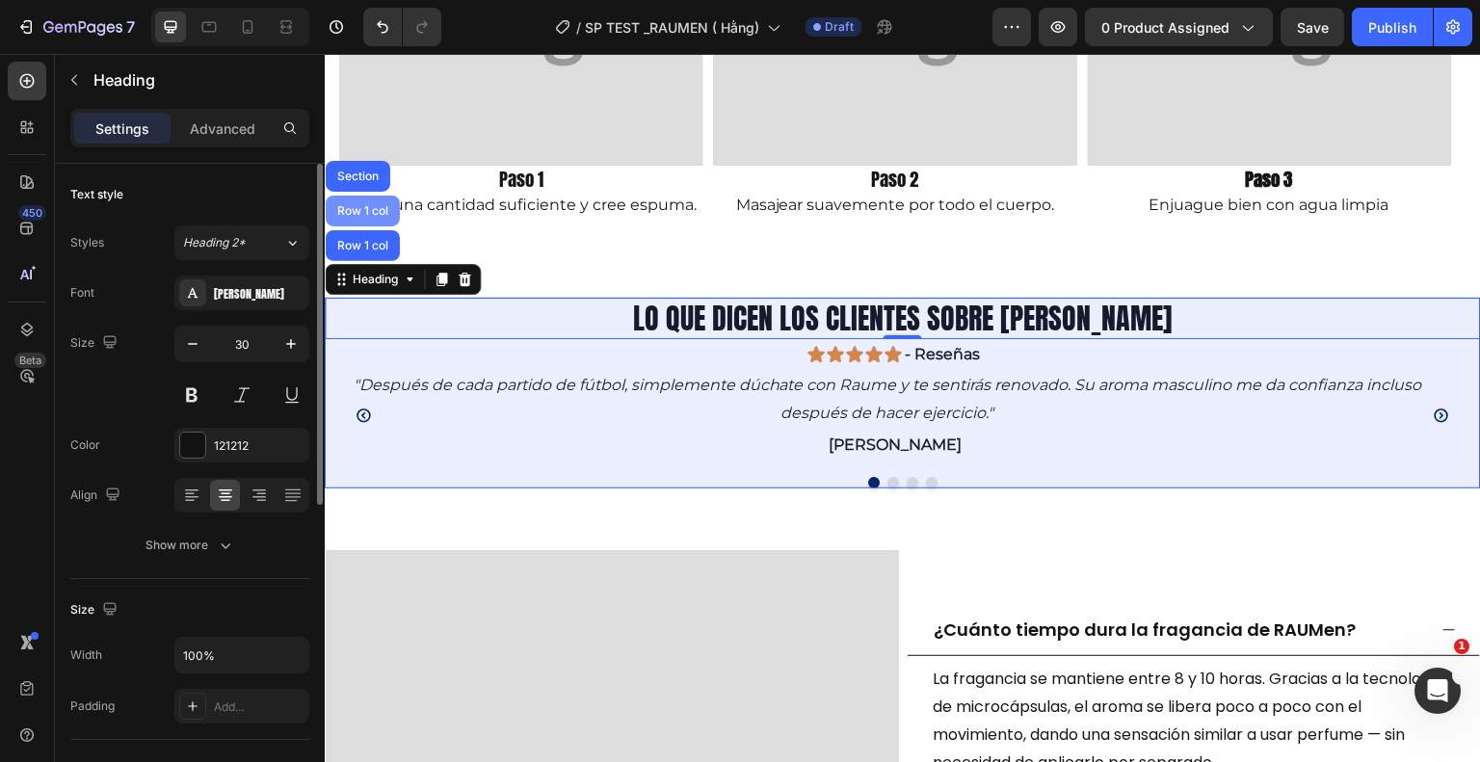
click at [376, 199] on div "Row 1 col" at bounding box center [363, 211] width 74 height 31
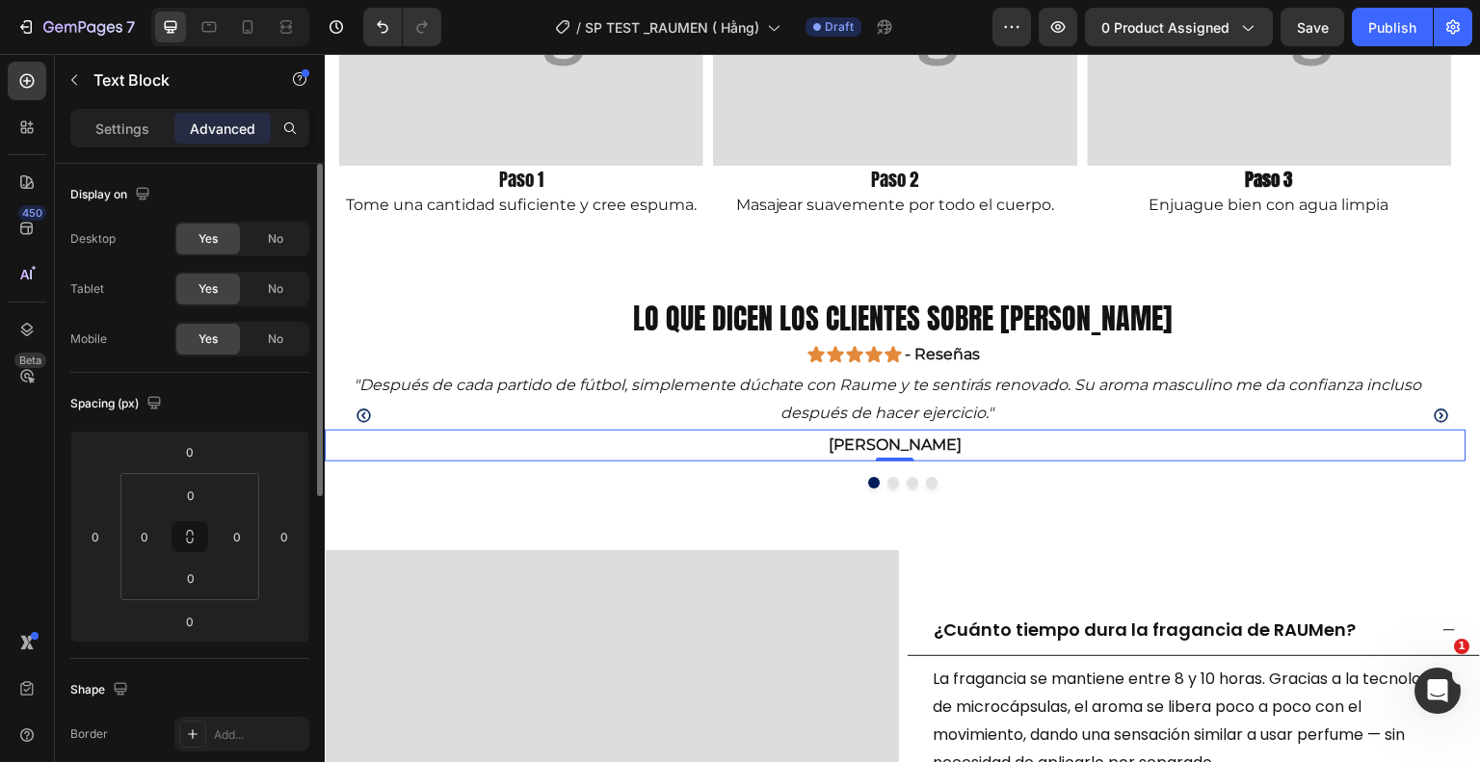
click at [719, 439] on p "[PERSON_NAME]" at bounding box center [896, 446] width 1138 height 28
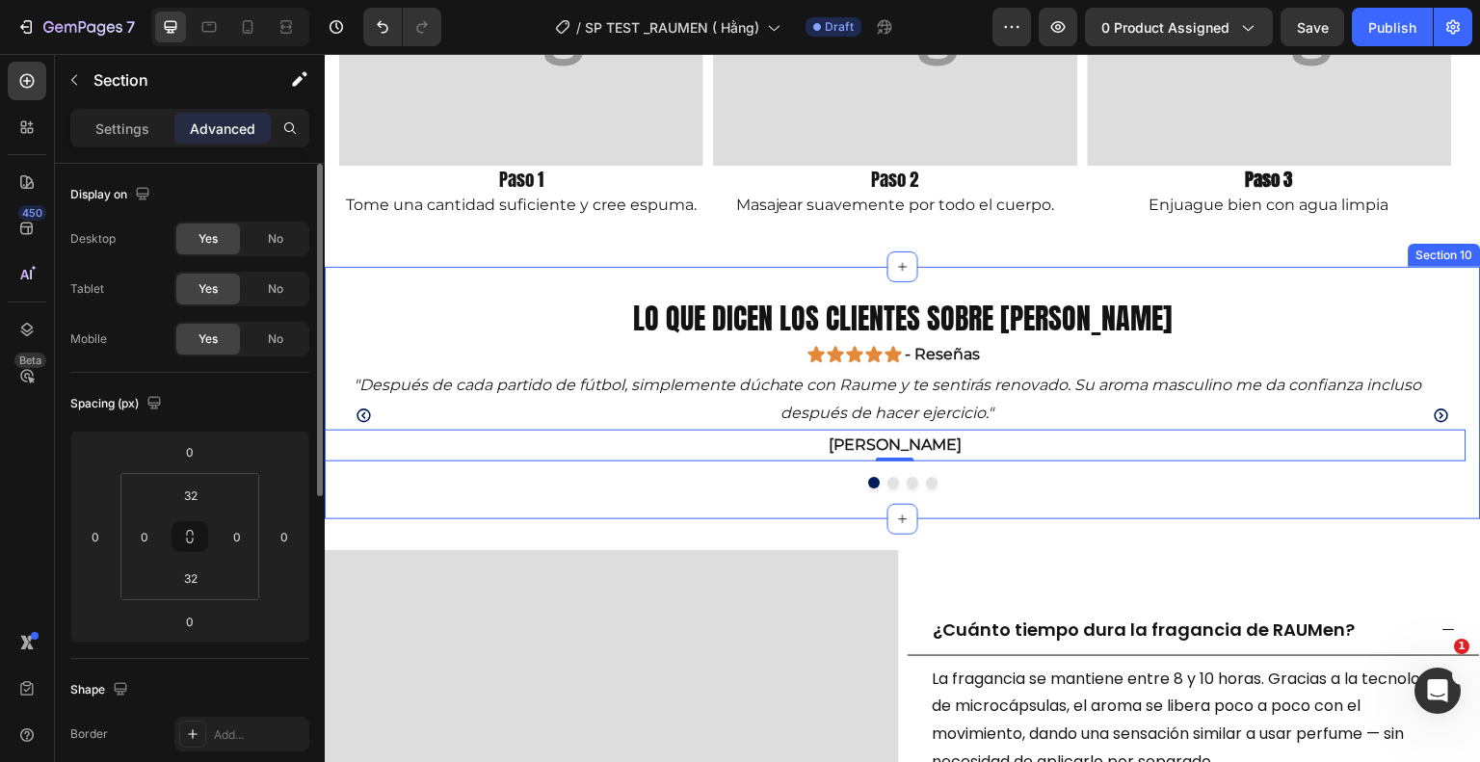
click at [968, 513] on div "Lo que dicen los clientes sobre [PERSON_NAME] Heading Icon Icon Icon Icon Icon …" at bounding box center [903, 393] width 1156 height 252
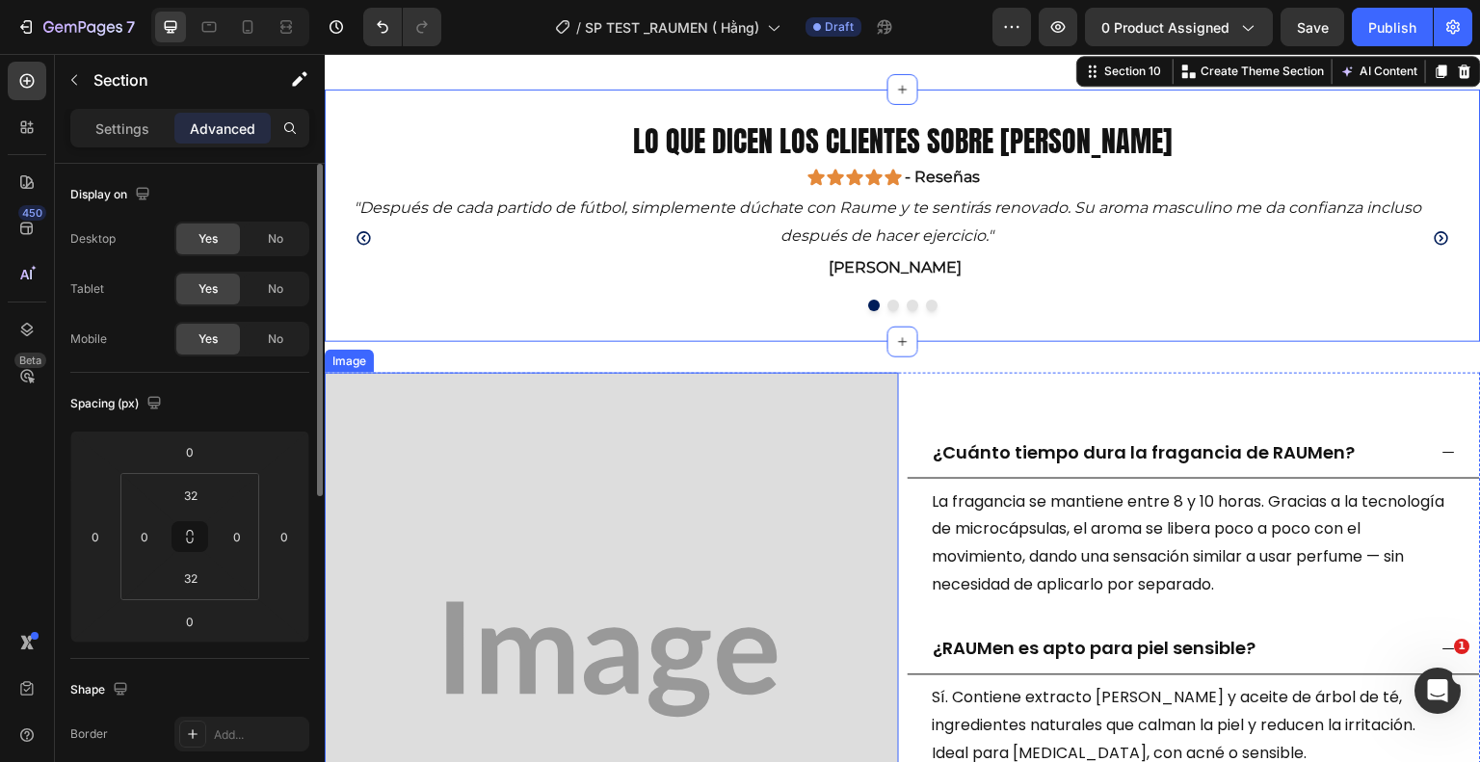
scroll to position [2542, 0]
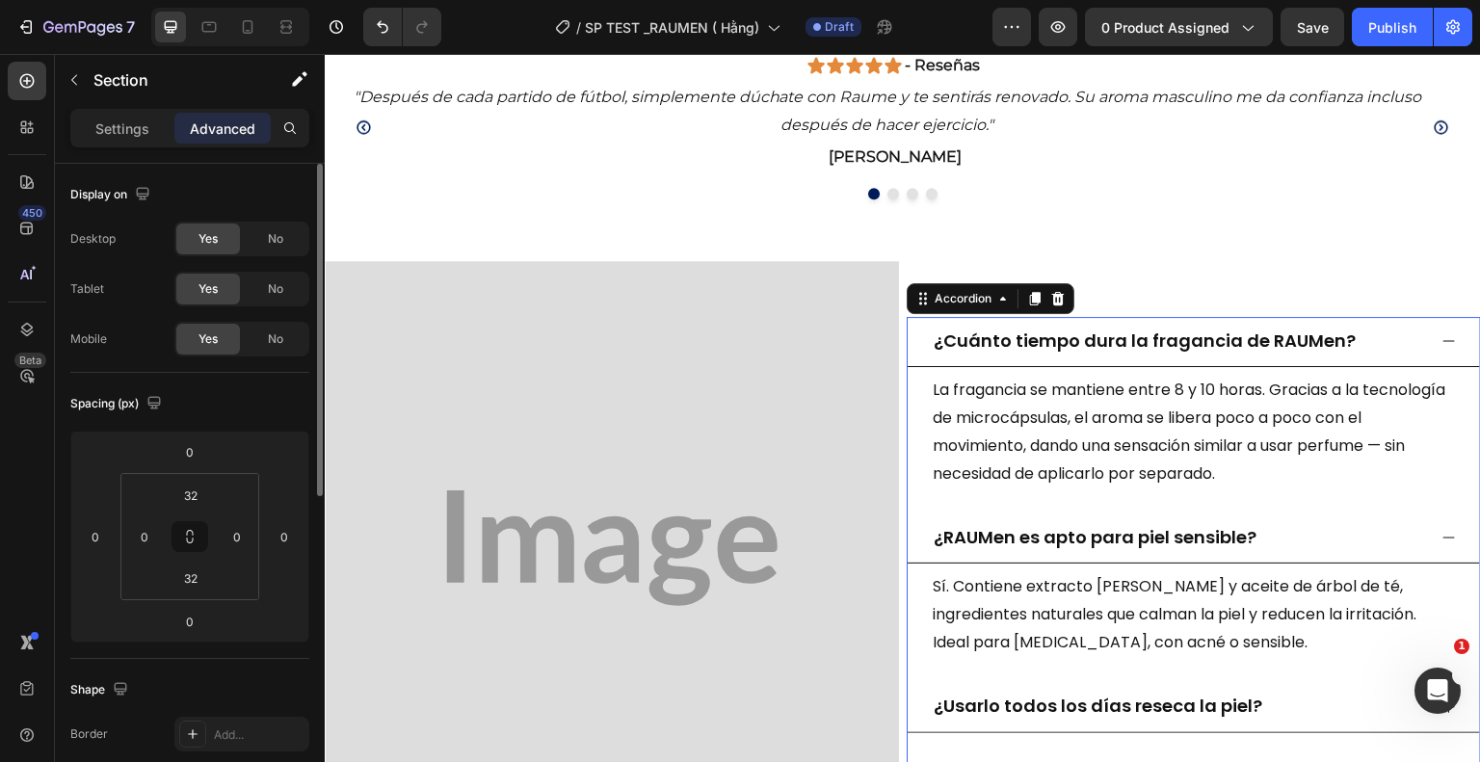
click at [1078, 342] on strong "¿Cuánto tiempo dura la fragancia de RAUMen?" at bounding box center [1145, 341] width 422 height 24
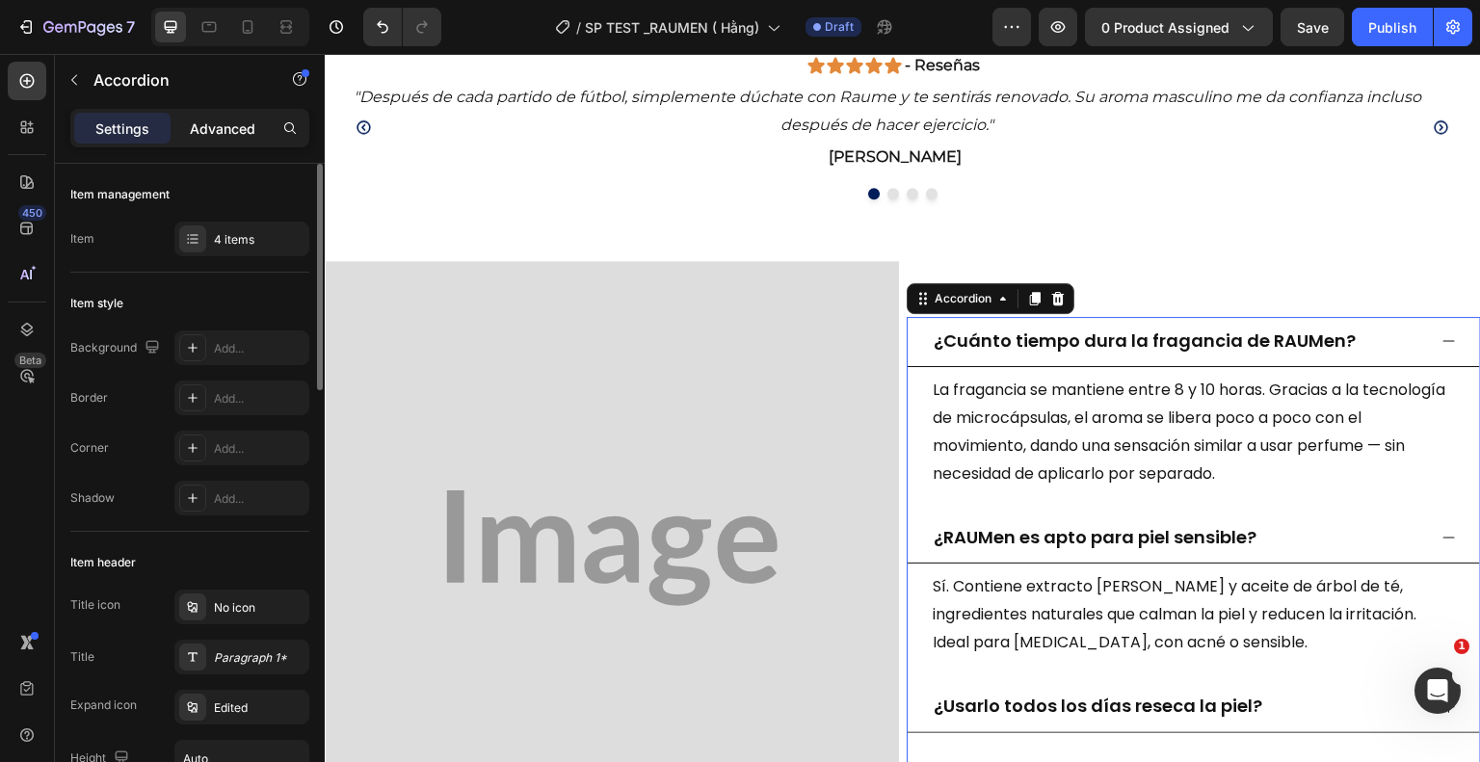
click at [235, 131] on p "Advanced" at bounding box center [223, 129] width 66 height 20
type input "100%"
type input "100"
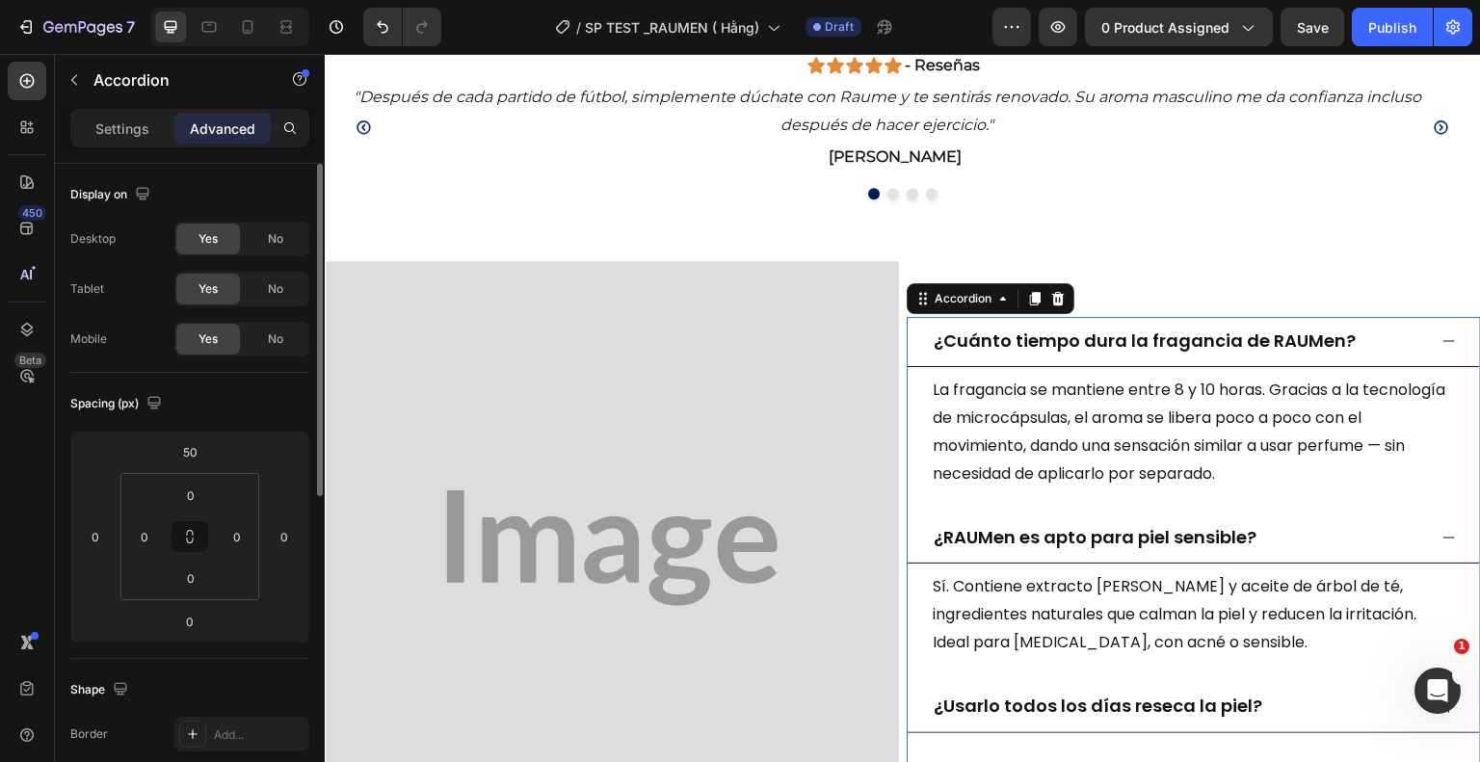
click at [133, 130] on p "Settings" at bounding box center [122, 129] width 54 height 20
type input "16"
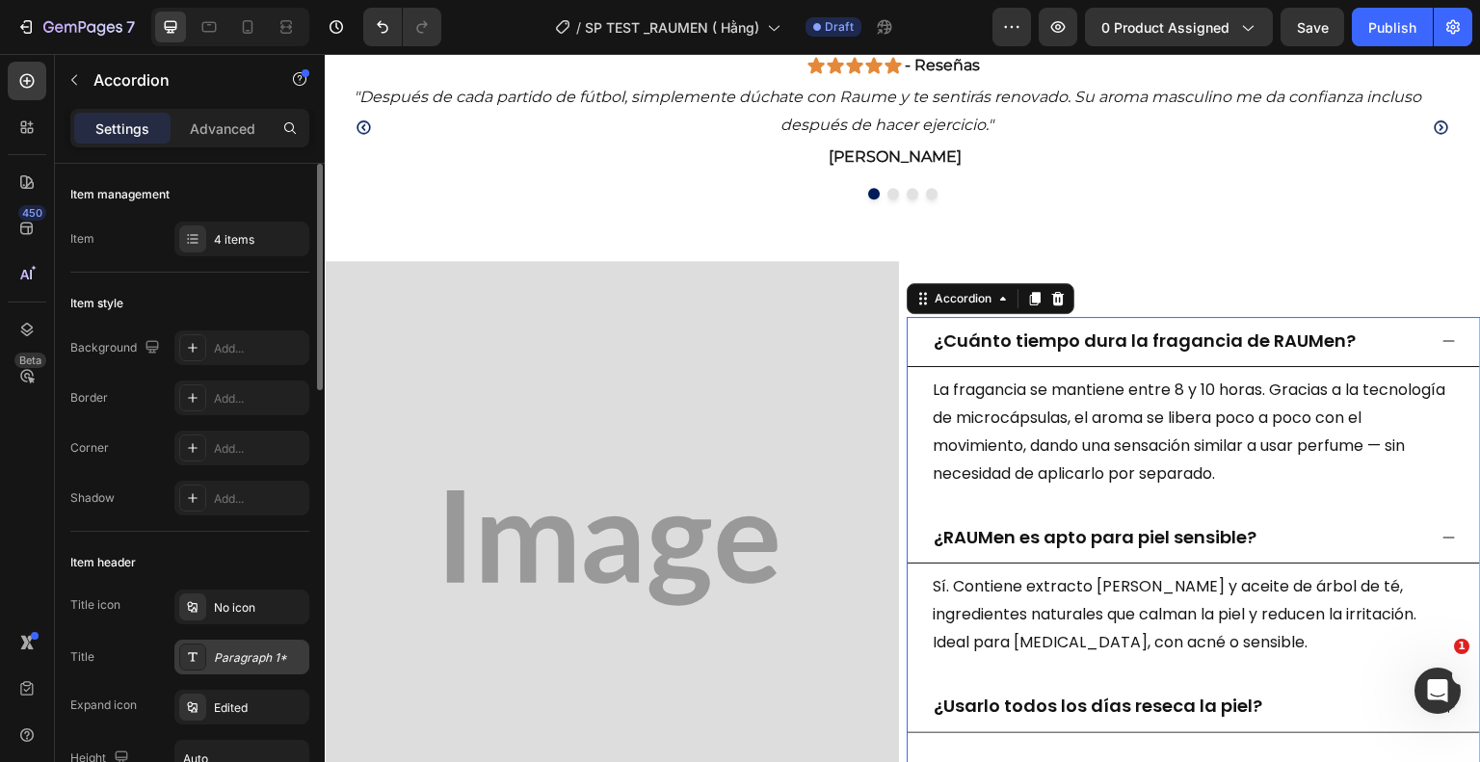
click at [251, 650] on div "Paragraph 1*" at bounding box center [259, 657] width 91 height 17
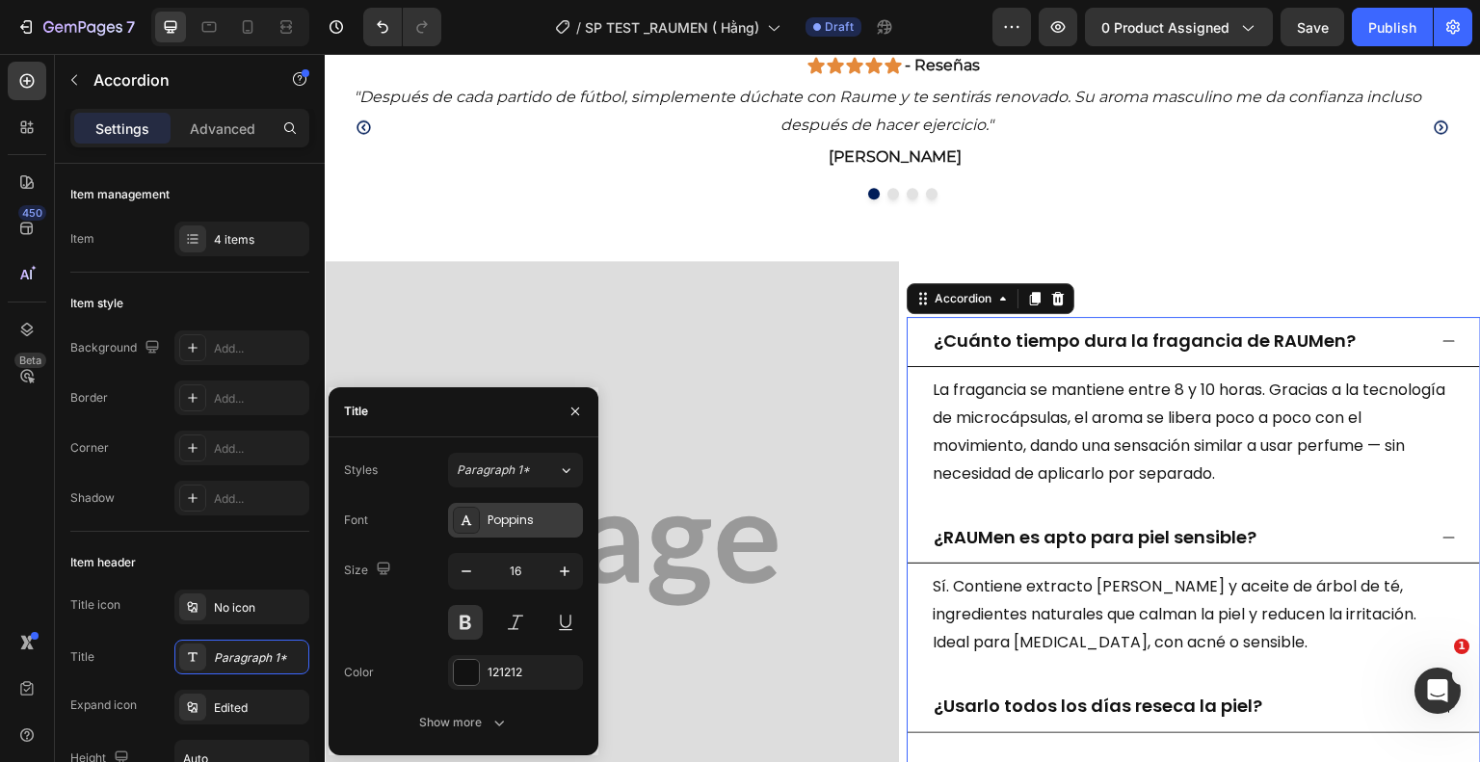
click at [559, 517] on div "Poppins" at bounding box center [533, 520] width 91 height 17
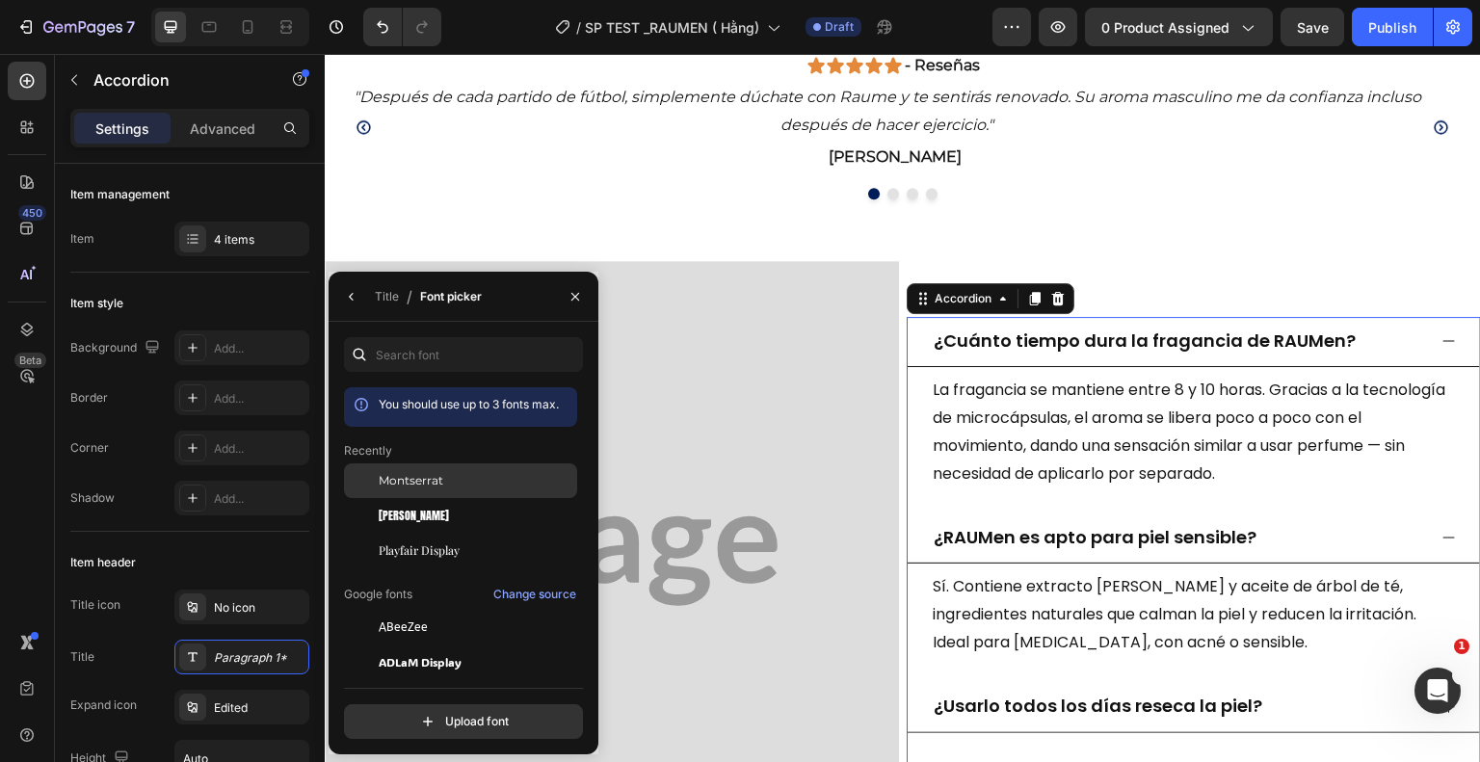
click at [412, 480] on span "Montserrat" at bounding box center [411, 480] width 65 height 17
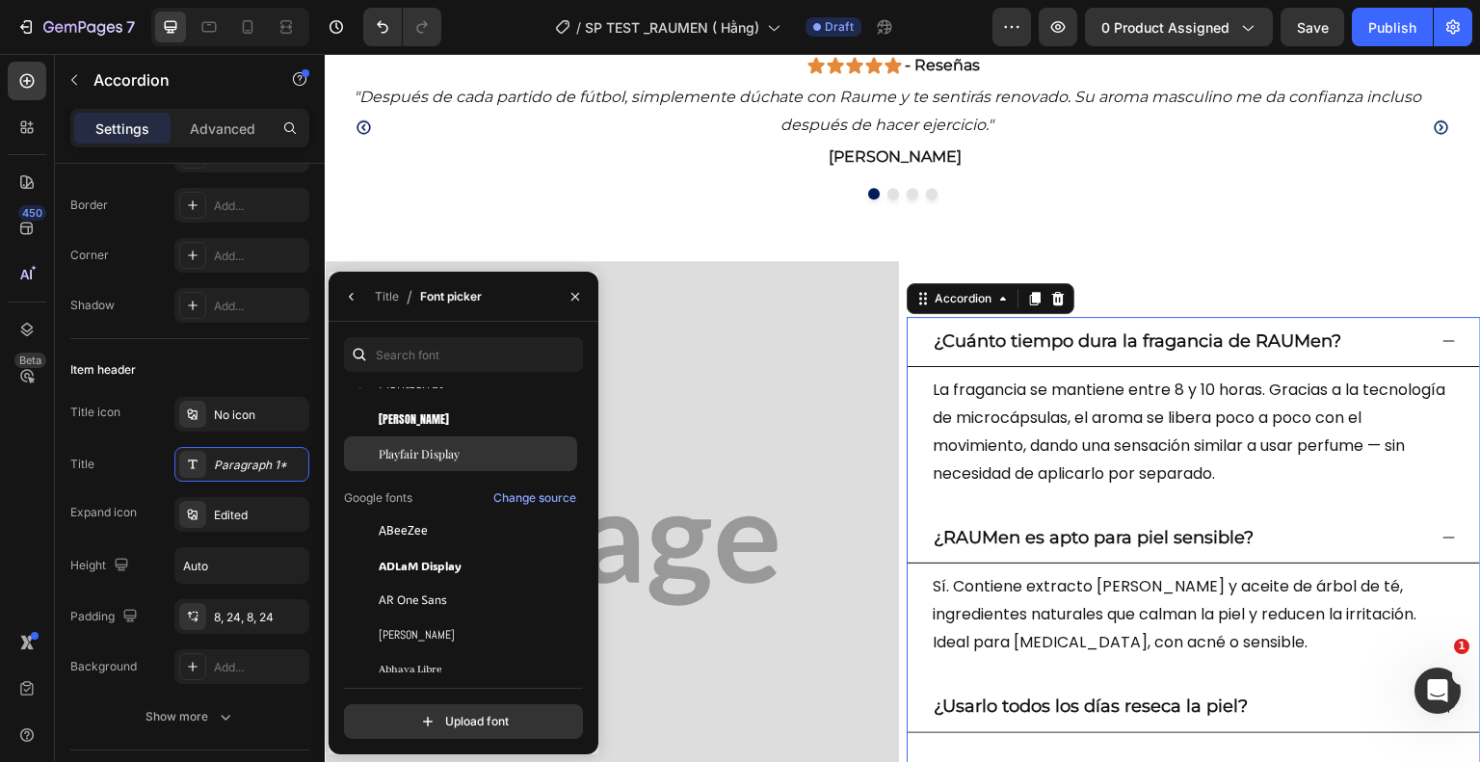
scroll to position [0, 0]
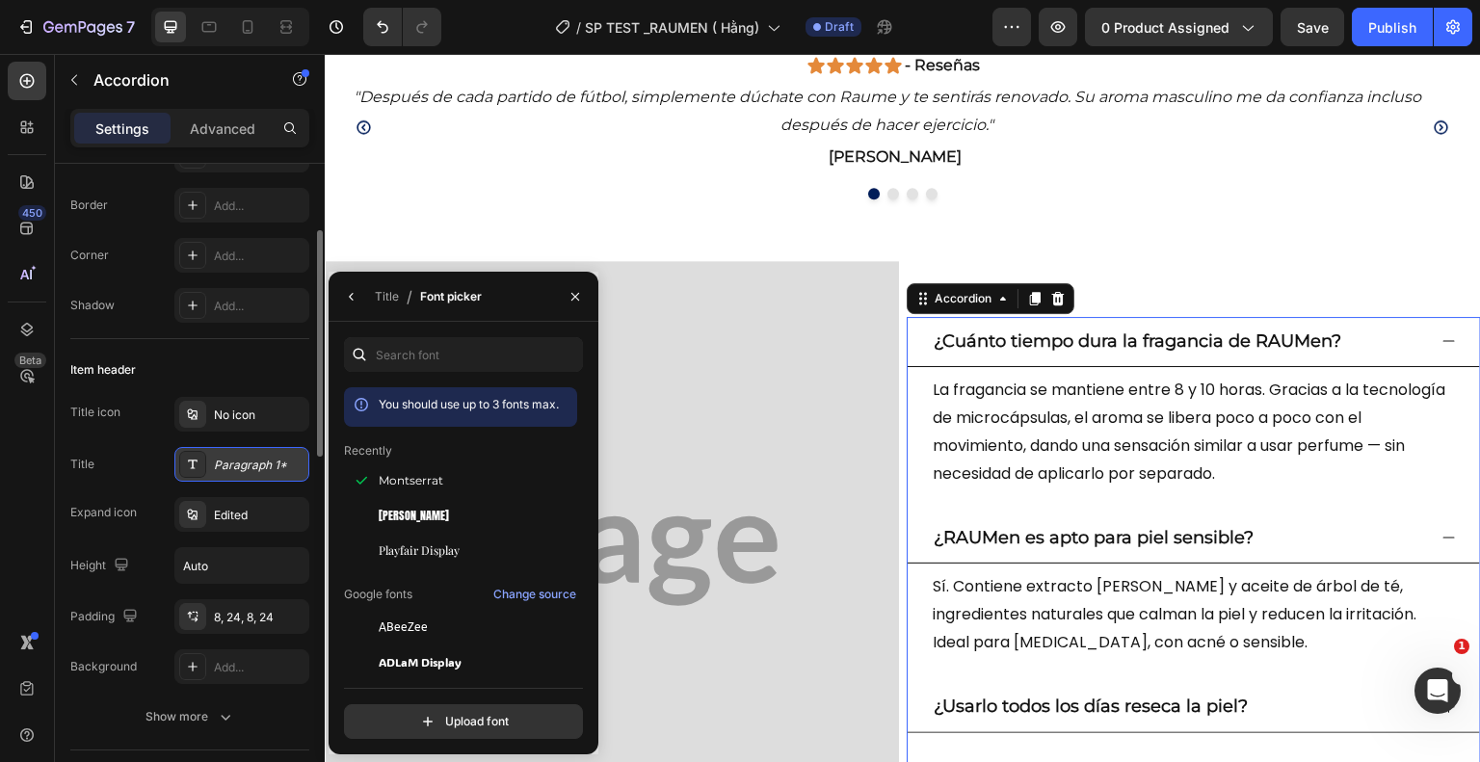
click at [277, 467] on div "Paragraph 1*" at bounding box center [259, 465] width 91 height 17
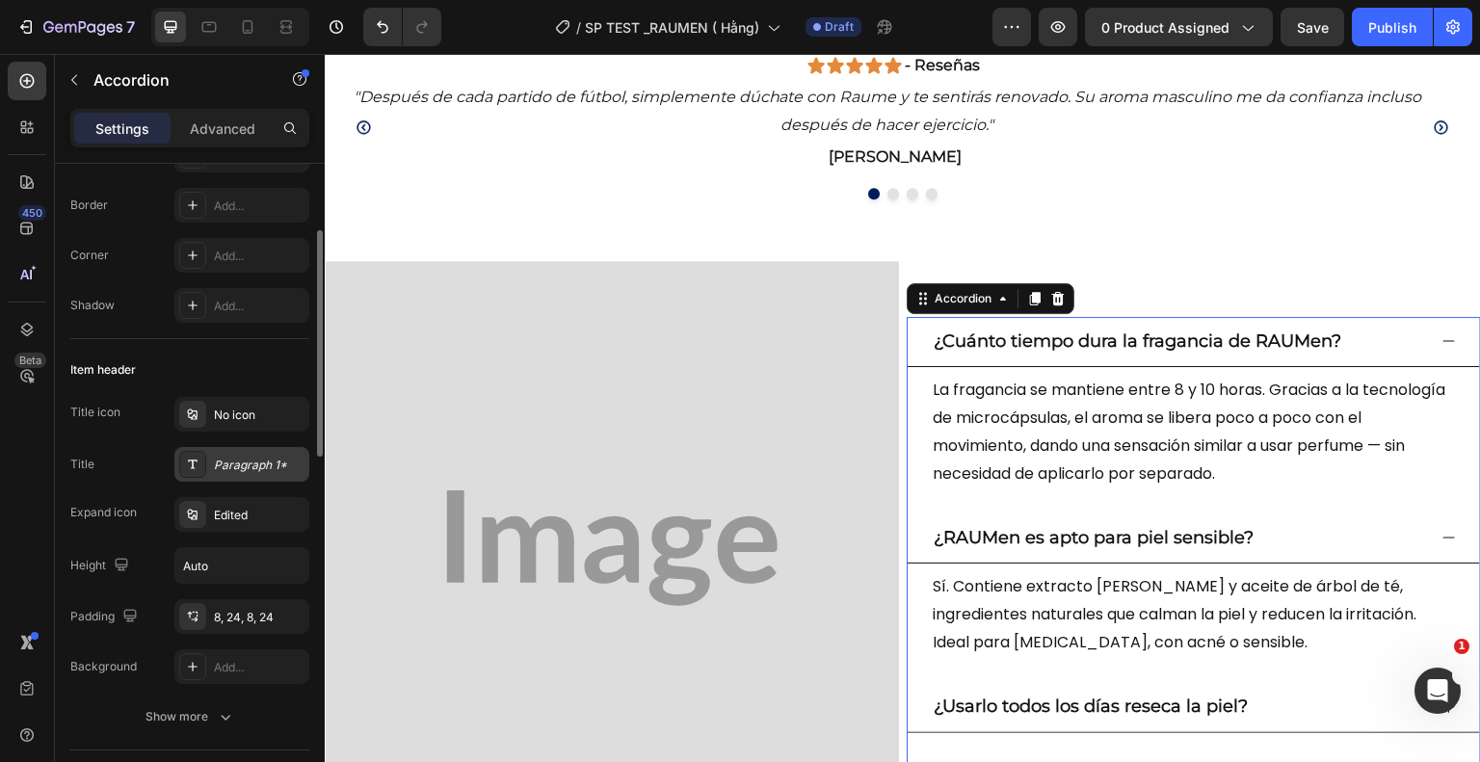
click at [278, 466] on div "Paragraph 1*" at bounding box center [259, 465] width 91 height 17
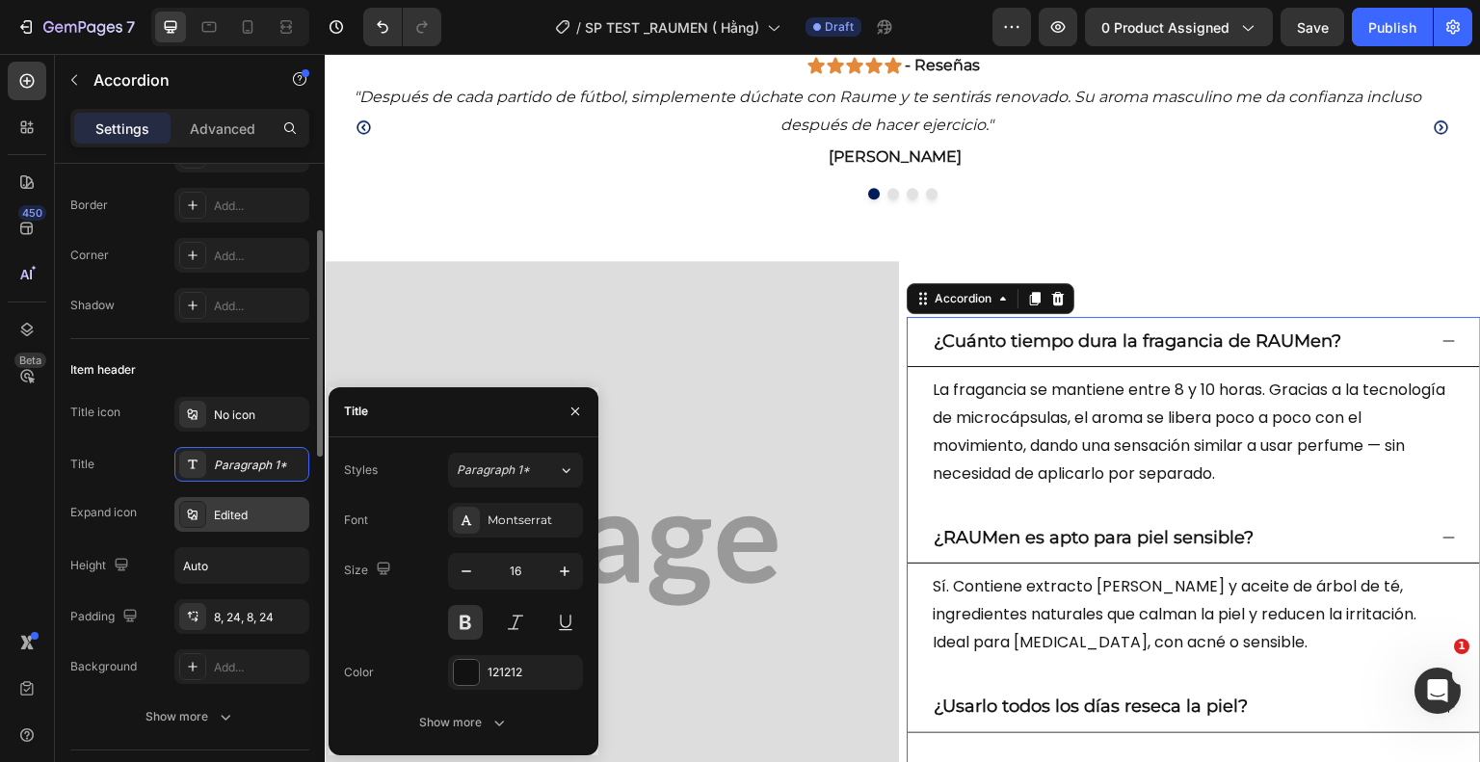
click at [263, 525] on div "Edited" at bounding box center [241, 514] width 135 height 35
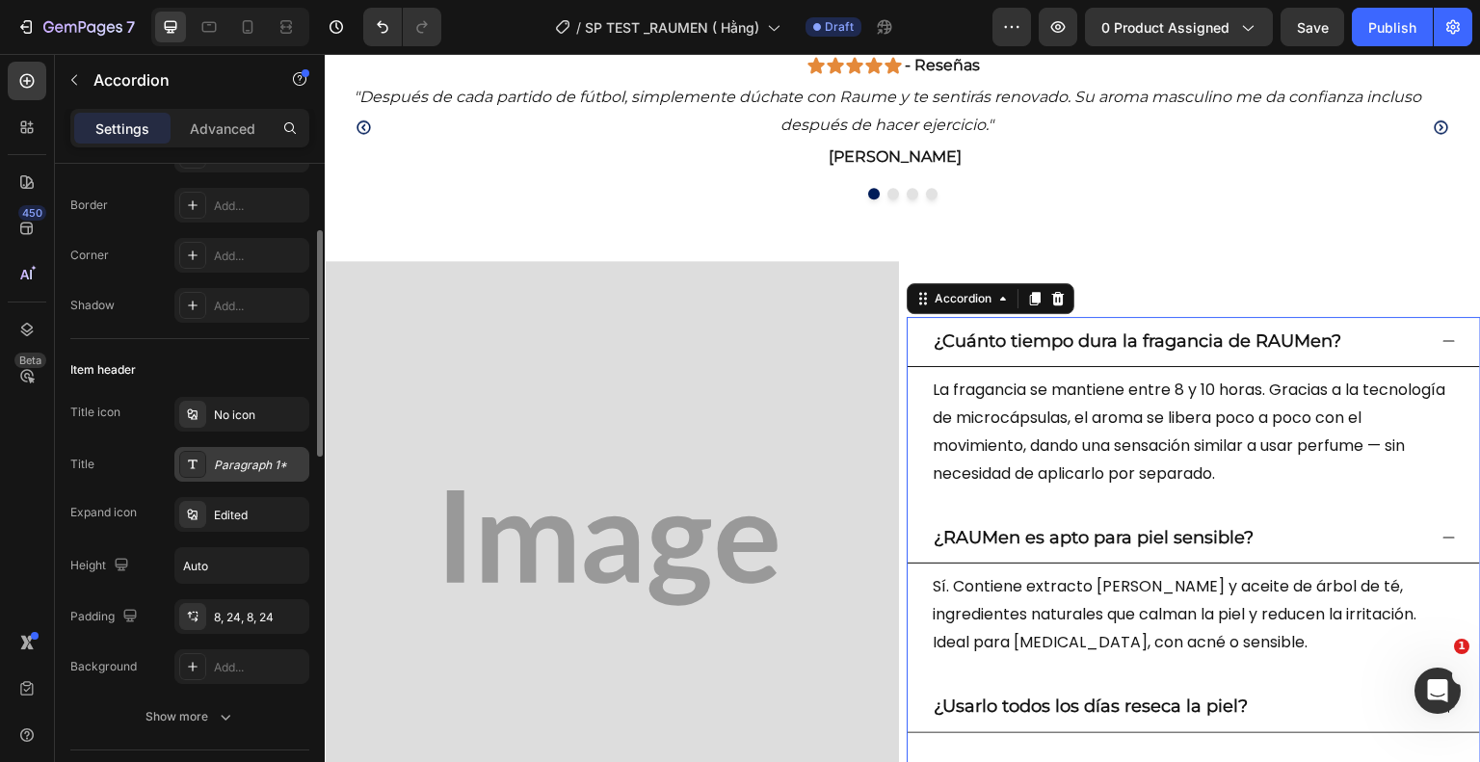
click at [278, 471] on div "Paragraph 1*" at bounding box center [259, 465] width 91 height 17
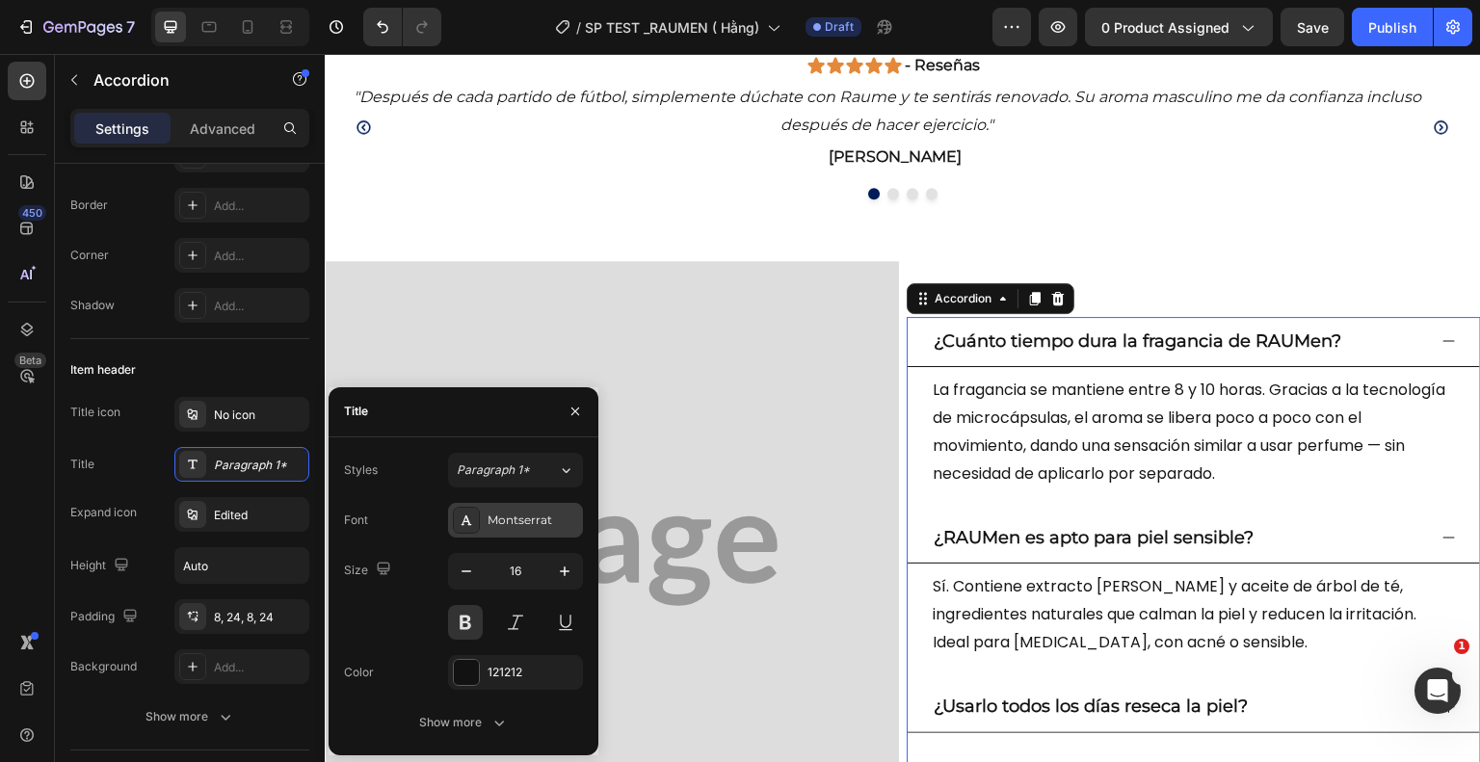
click at [528, 520] on div "Montserrat" at bounding box center [533, 520] width 91 height 17
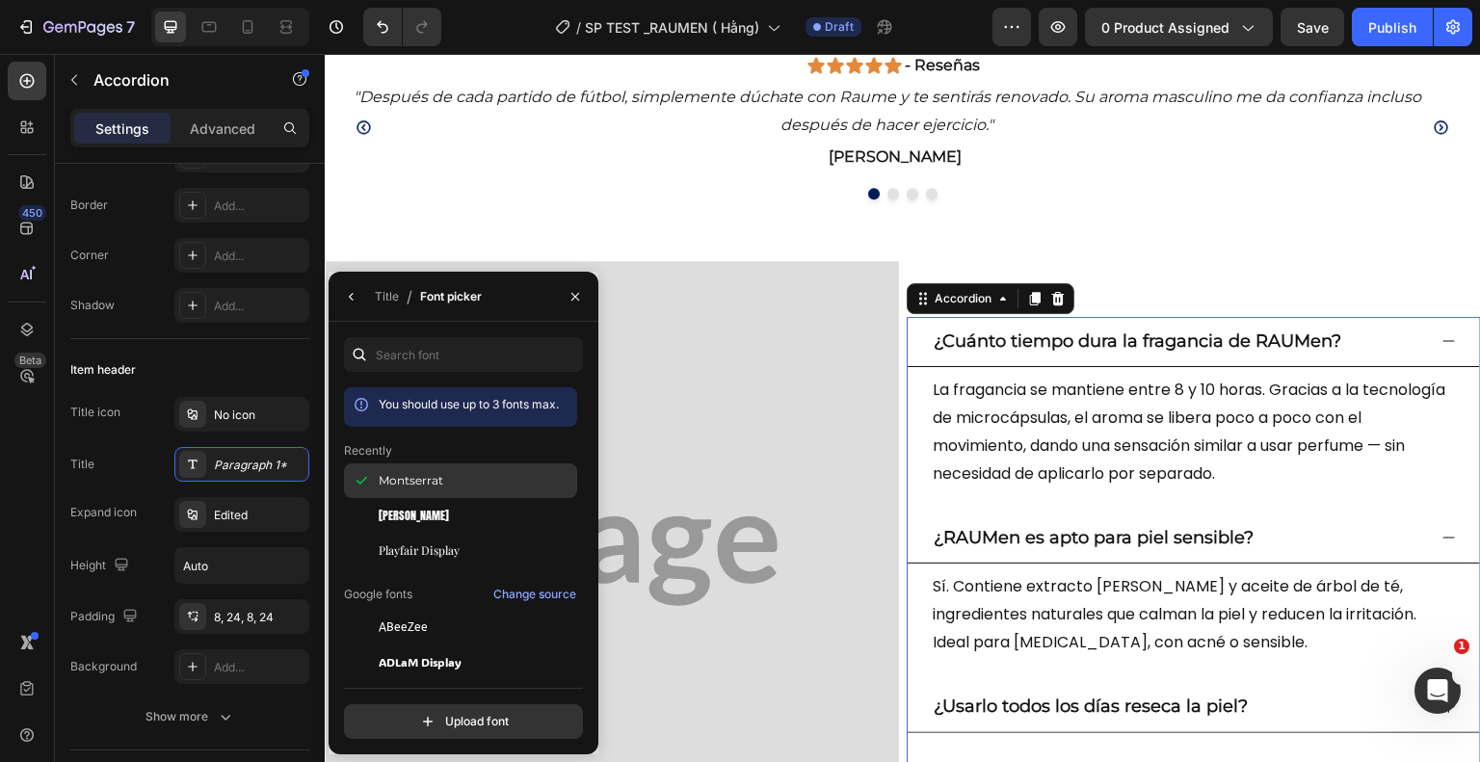
click at [415, 481] on span "Montserrat" at bounding box center [411, 480] width 65 height 17
click at [382, 295] on div "Title" at bounding box center [387, 296] width 24 height 17
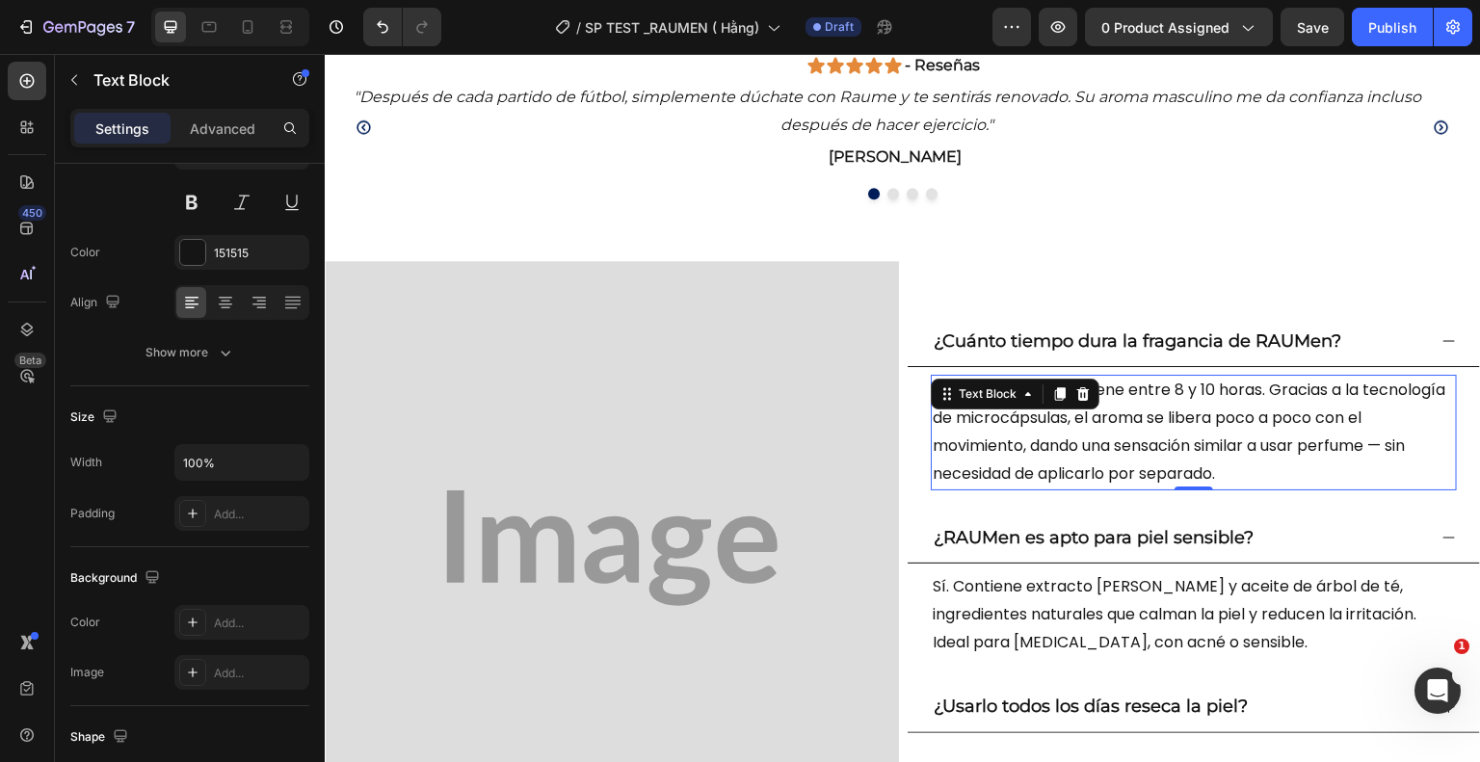
click at [1041, 428] on p "La fragancia se mantiene entre 8 y 10 horas. Gracias a la tecnología de microcá…" at bounding box center [1194, 432] width 522 height 111
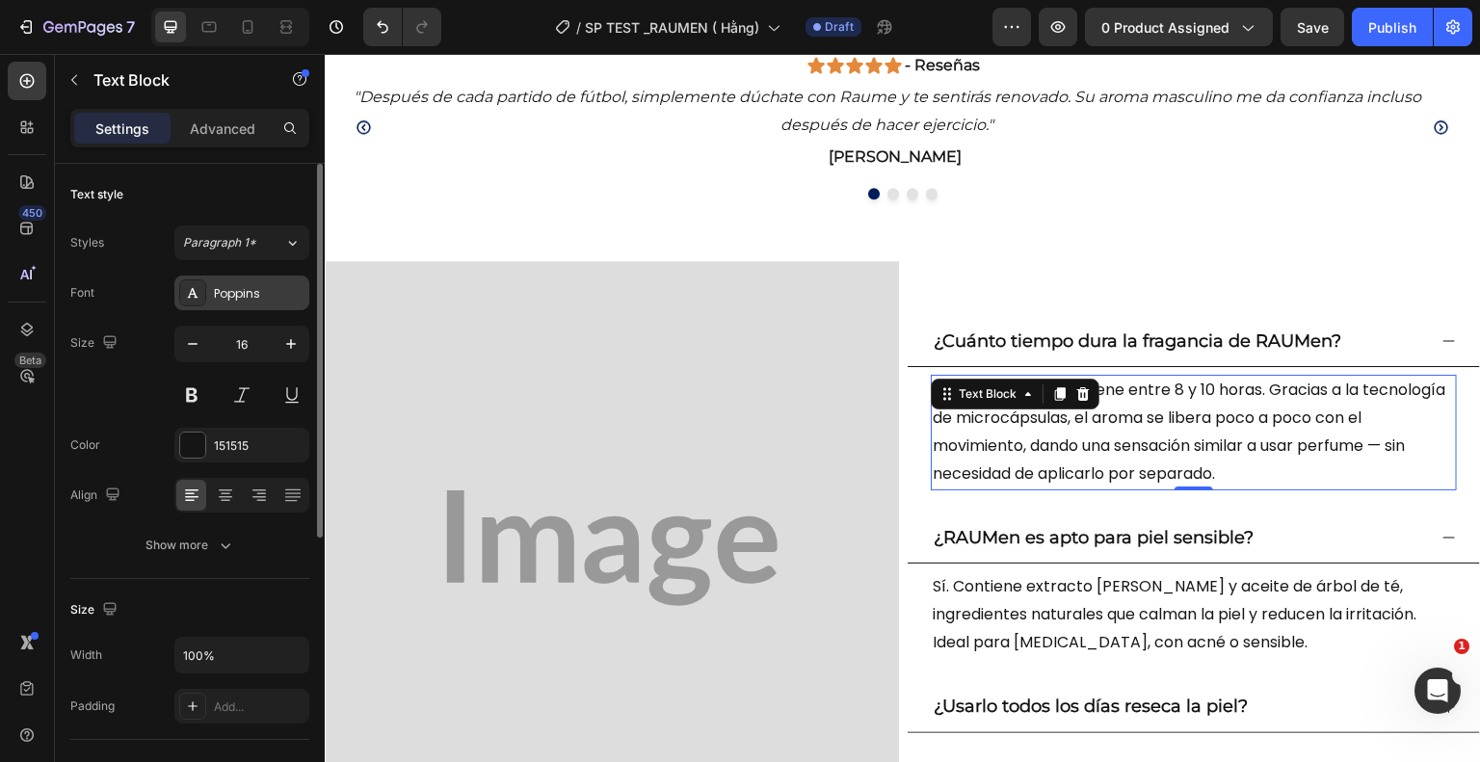
click at [239, 285] on div "Poppins" at bounding box center [259, 293] width 91 height 17
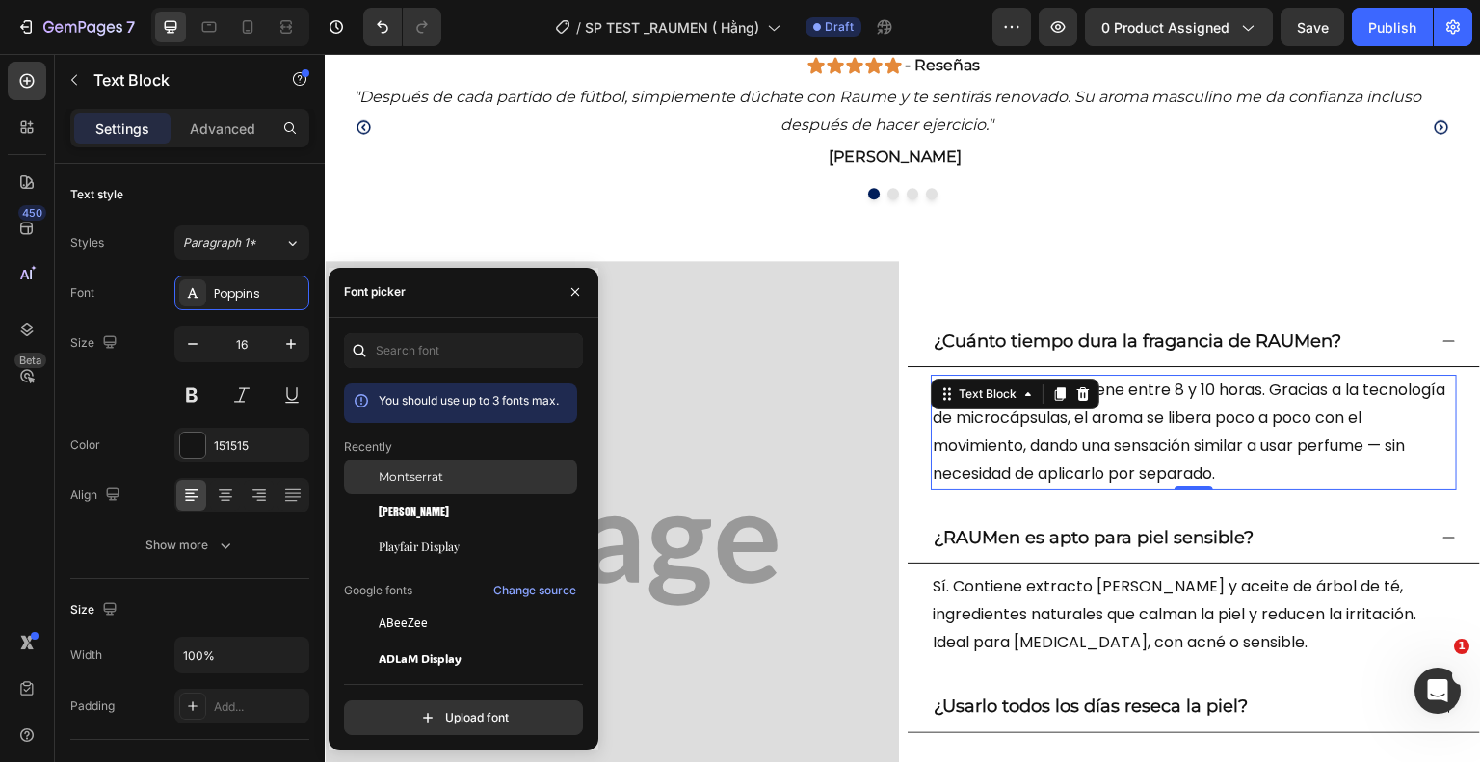
click at [408, 479] on span "Montserrat" at bounding box center [411, 476] width 65 height 17
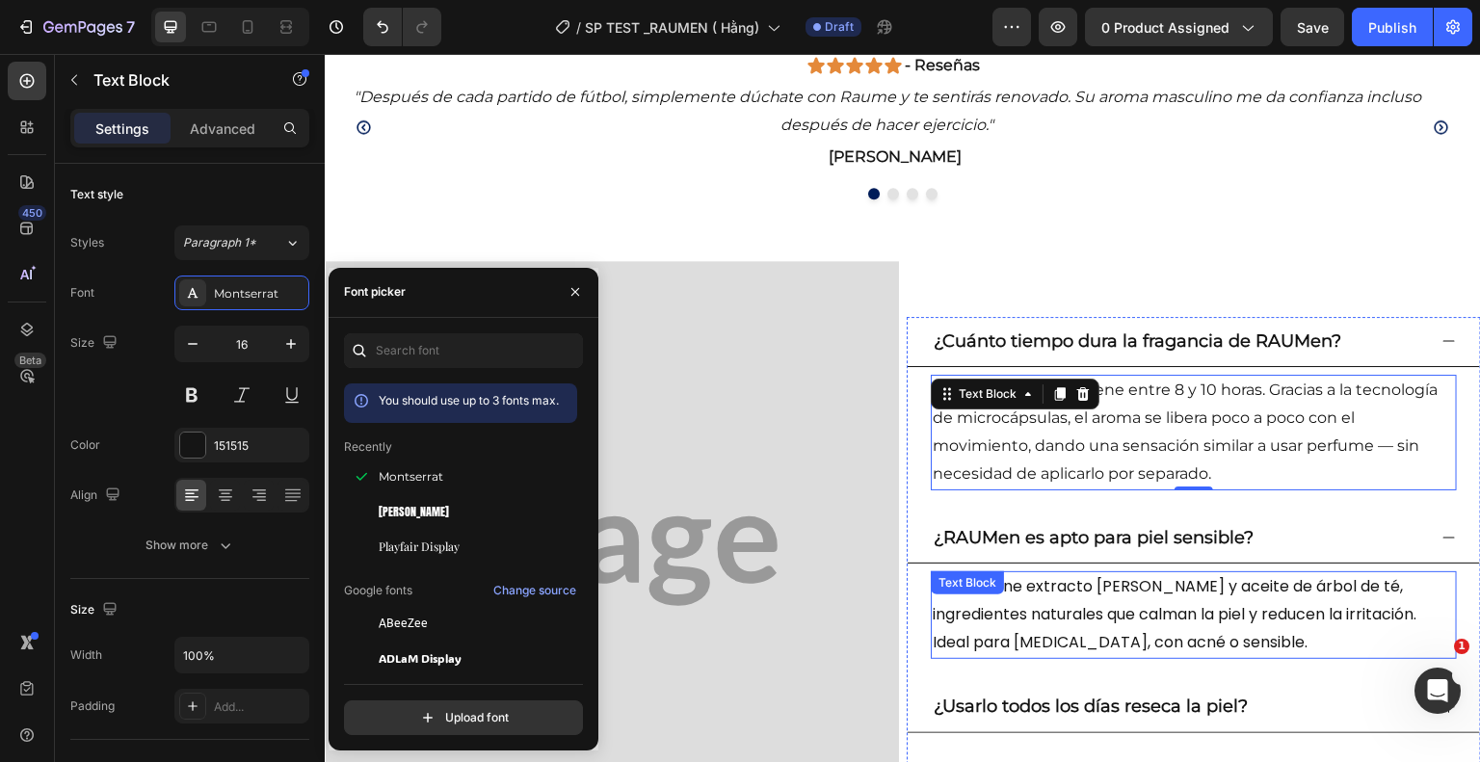
click at [1028, 594] on div "Sí. Contiene extracto [PERSON_NAME] y aceite de árbol de té, ingredientes natur…" at bounding box center [1194, 614] width 526 height 87
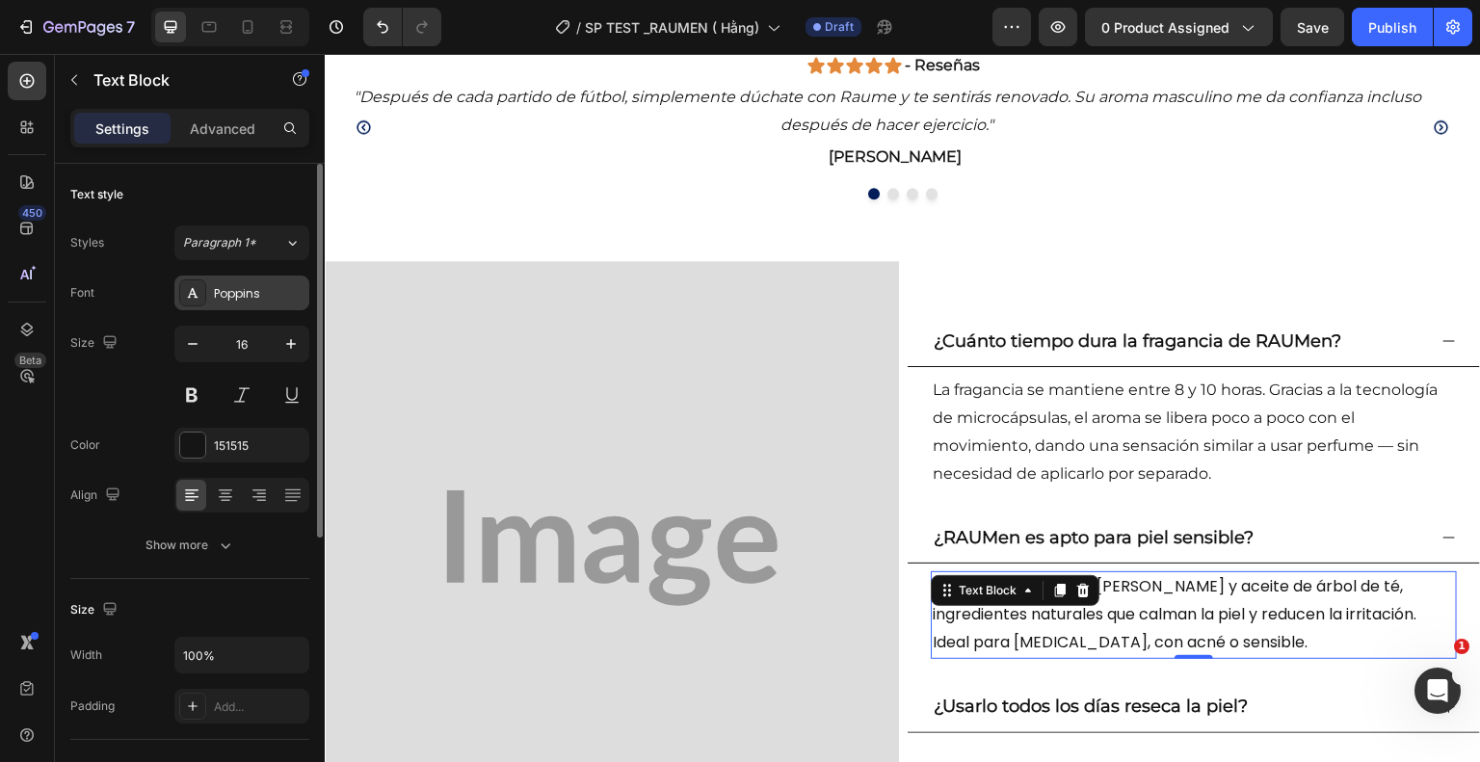
click at [231, 302] on div "Poppins" at bounding box center [241, 293] width 135 height 35
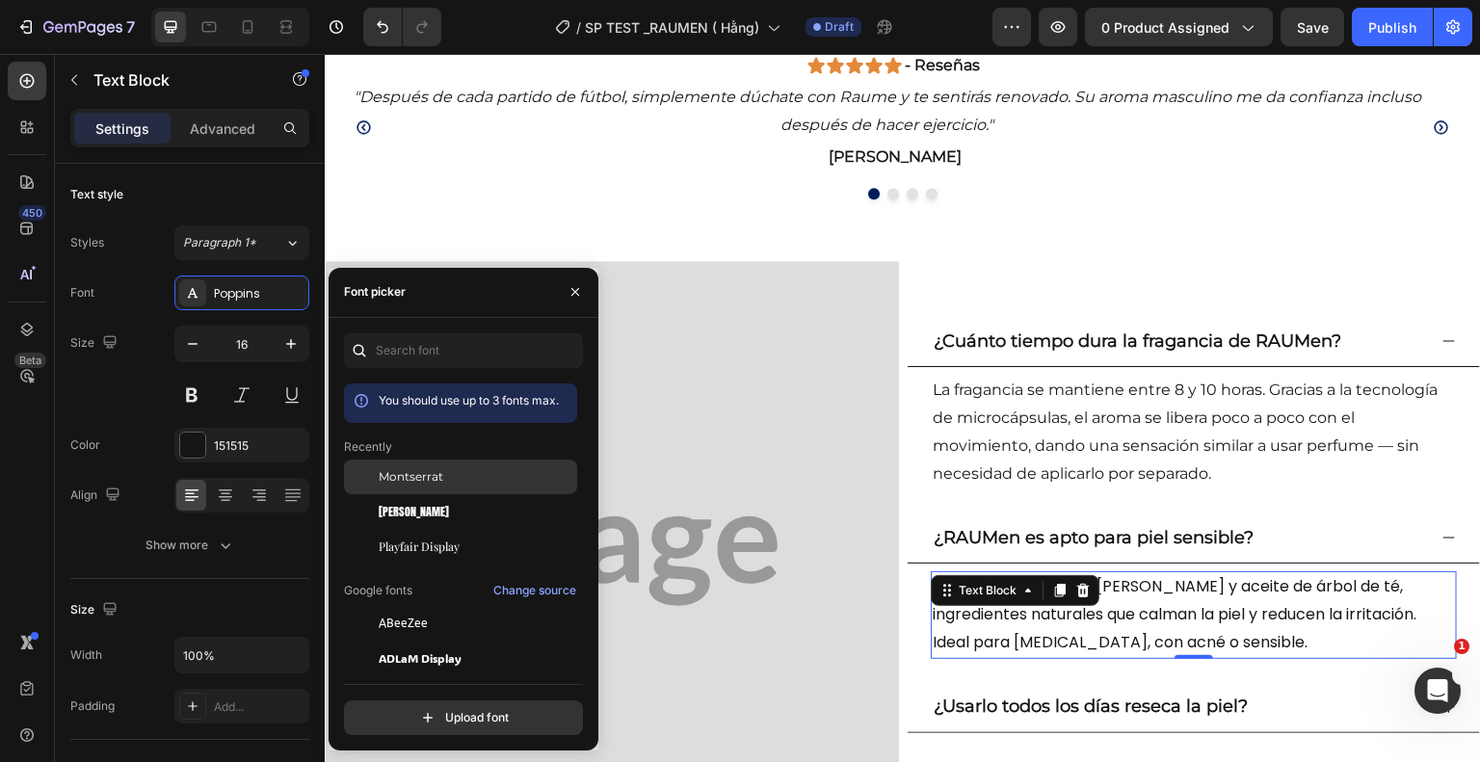
click at [436, 466] on div "Montserrat" at bounding box center [460, 477] width 233 height 35
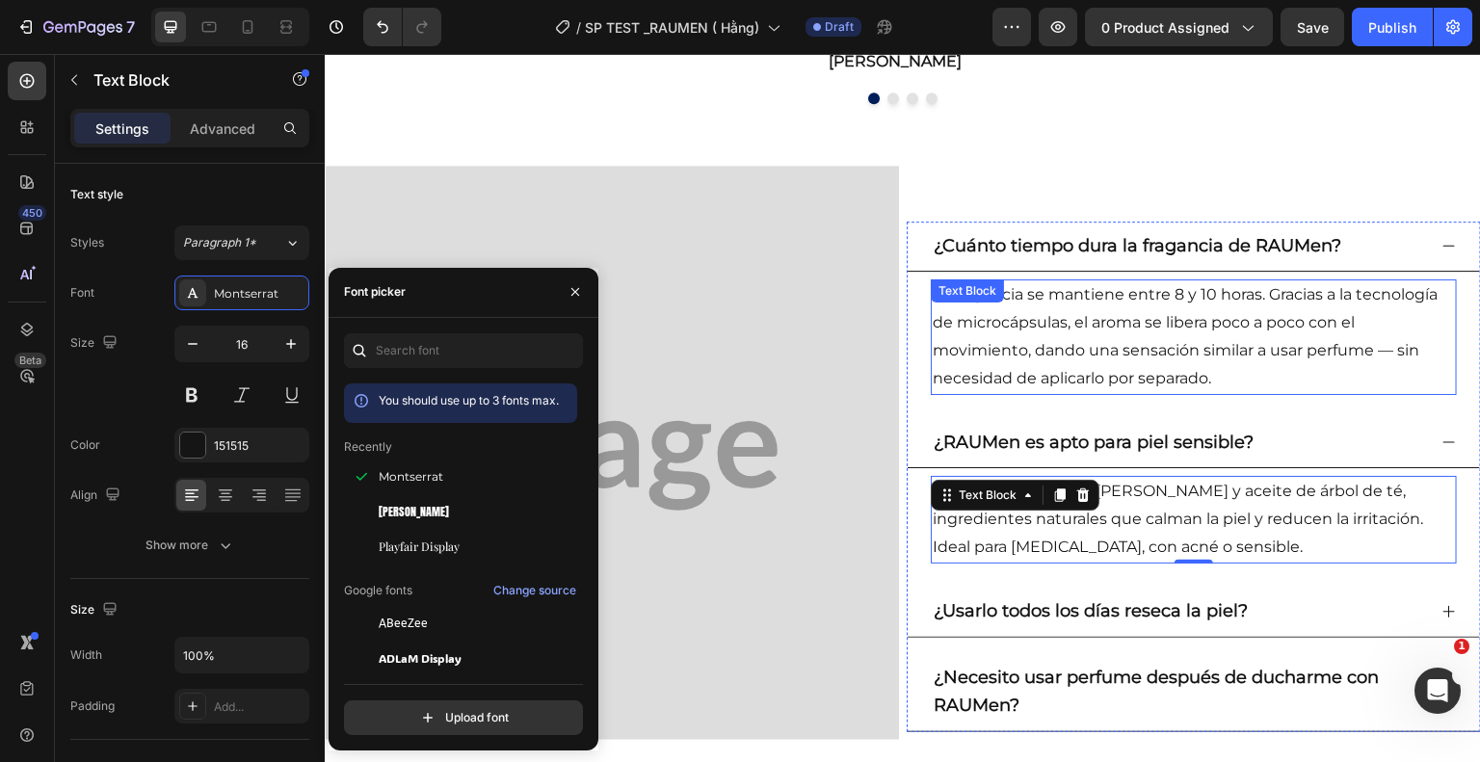
scroll to position [2638, 0]
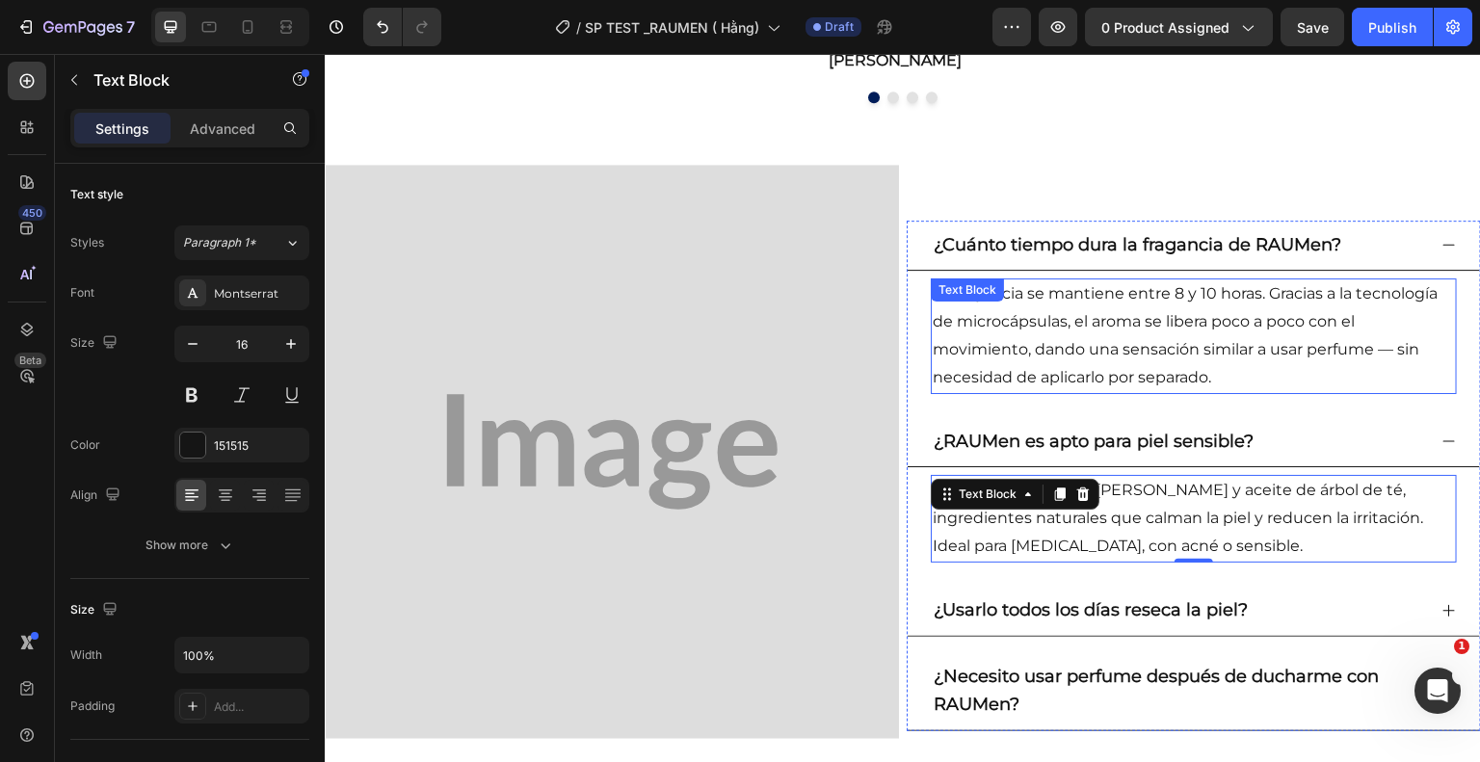
click at [996, 382] on p "La fragancia se mantiene entre 8 y 10 horas. Gracias a la tecnología de microcá…" at bounding box center [1194, 335] width 522 height 111
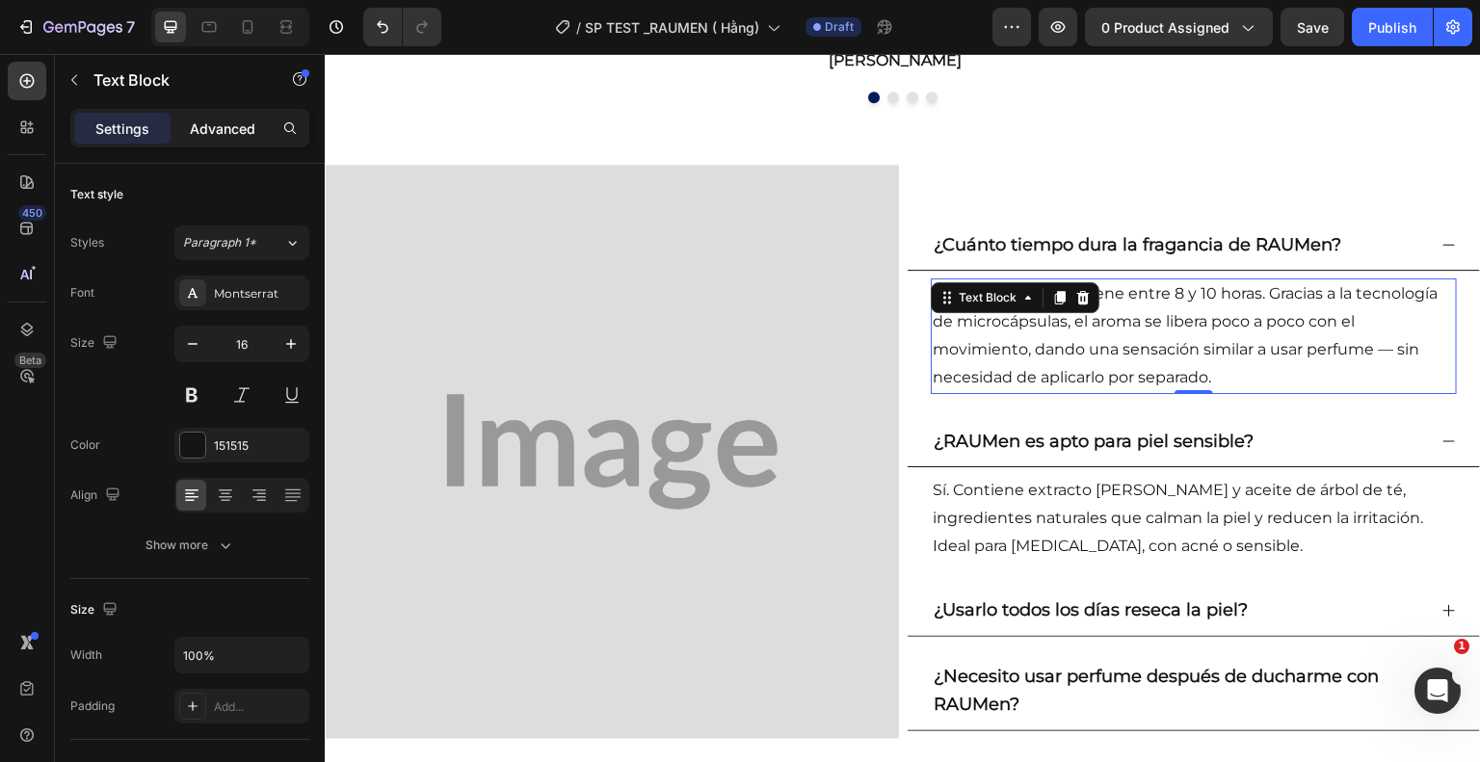
click at [233, 116] on div "Advanced" at bounding box center [222, 128] width 96 height 31
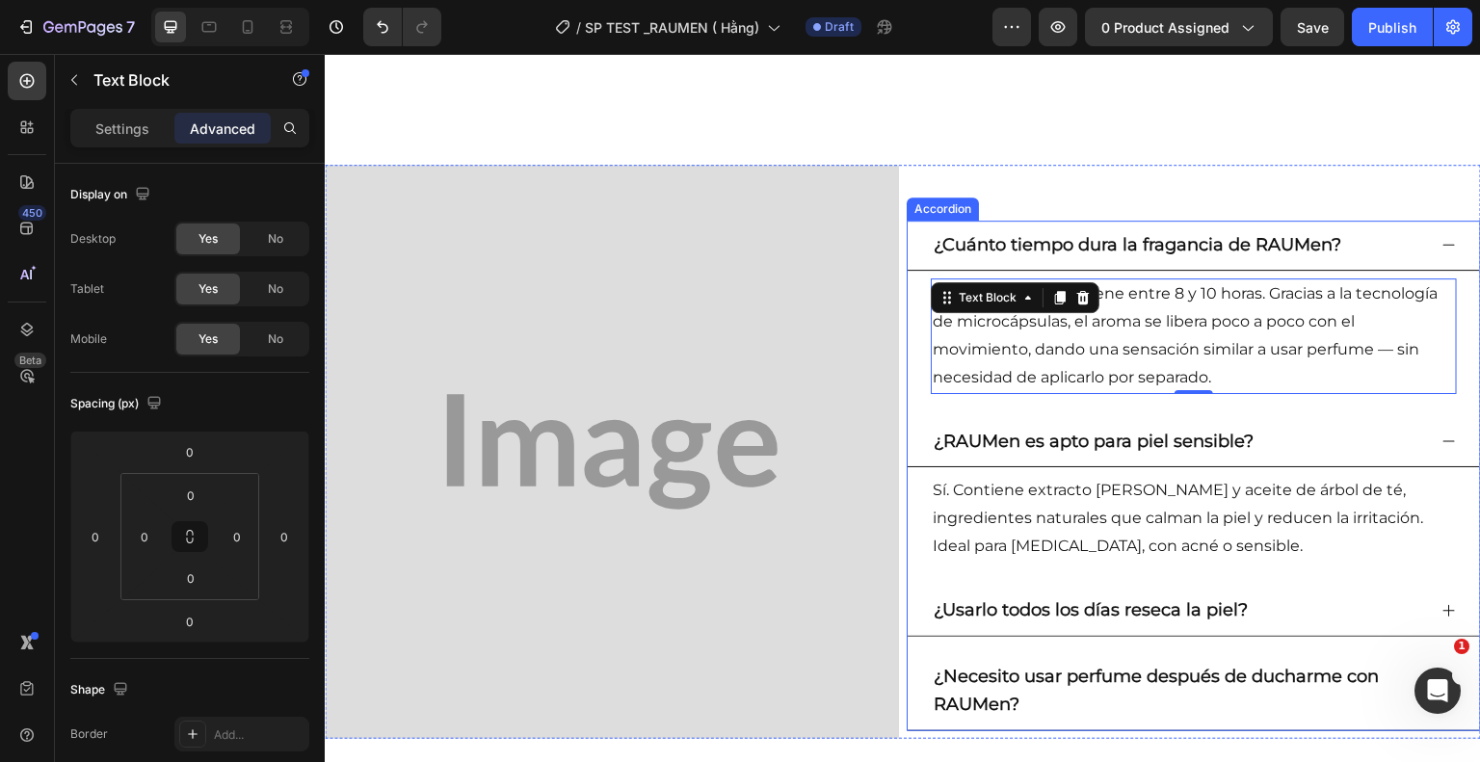
scroll to position [2991, 0]
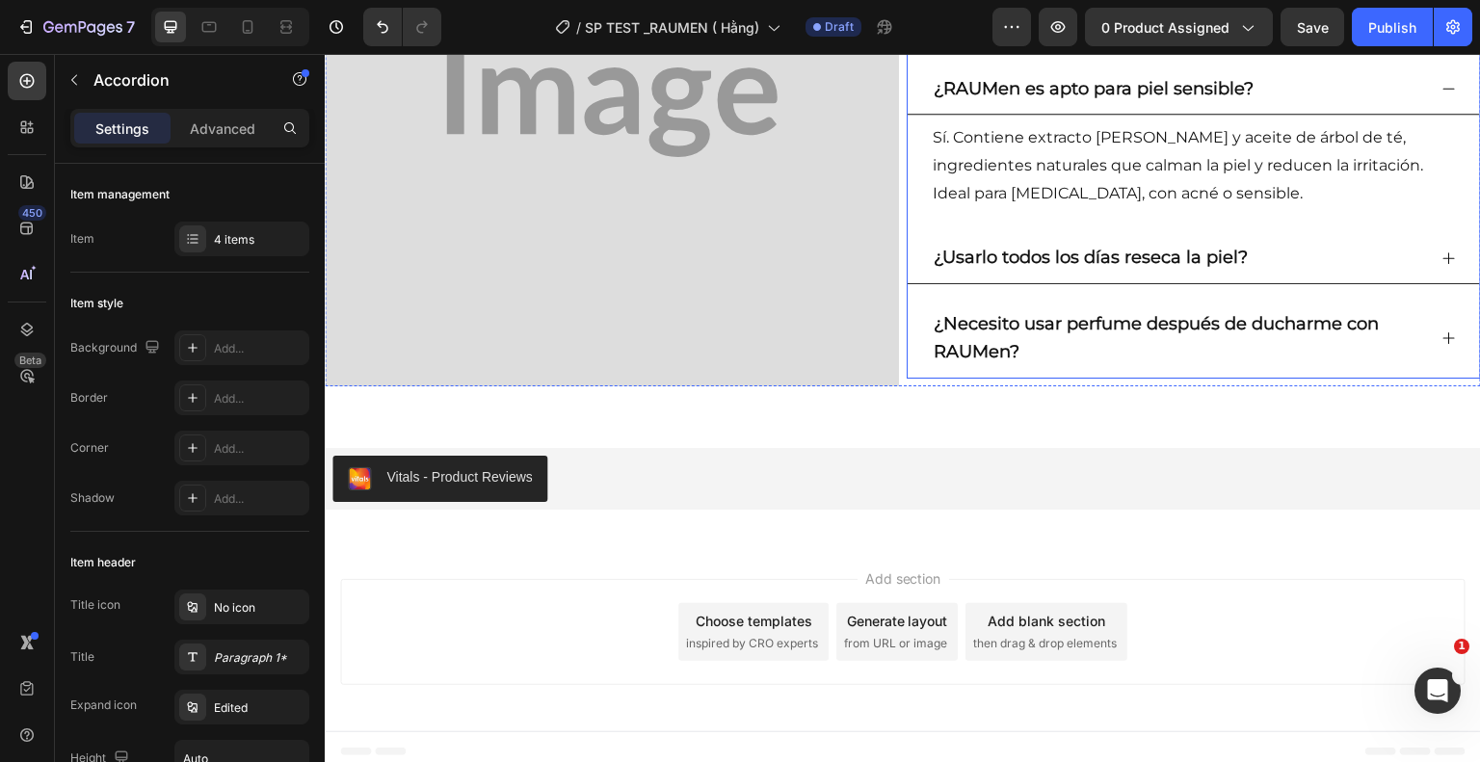
click at [1441, 255] on icon at bounding box center [1448, 258] width 15 height 15
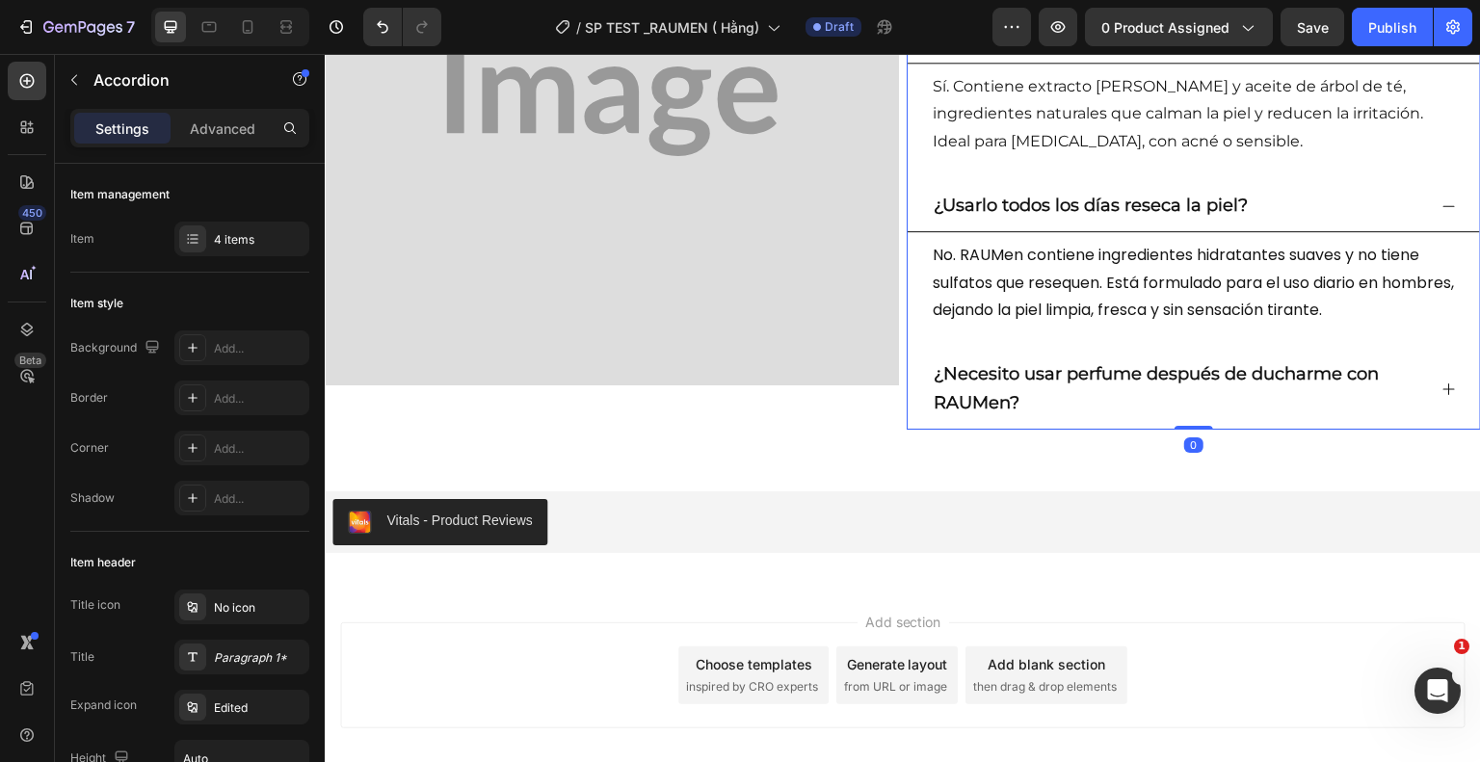
scroll to position [3036, 0]
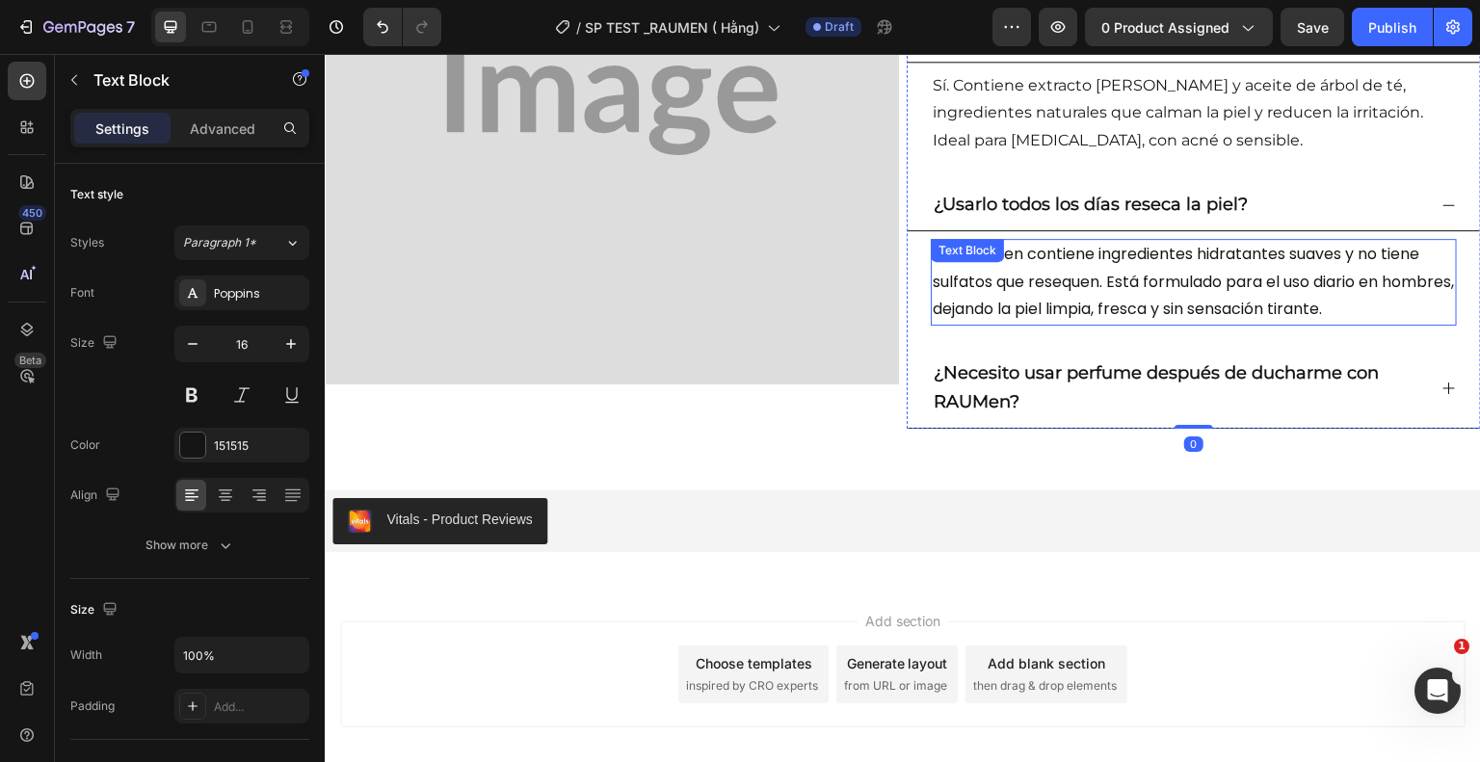
click at [1129, 308] on p "No. RAUMen contiene ingredientes hidratantes suaves y no tiene sulfatos que res…" at bounding box center [1194, 282] width 522 height 83
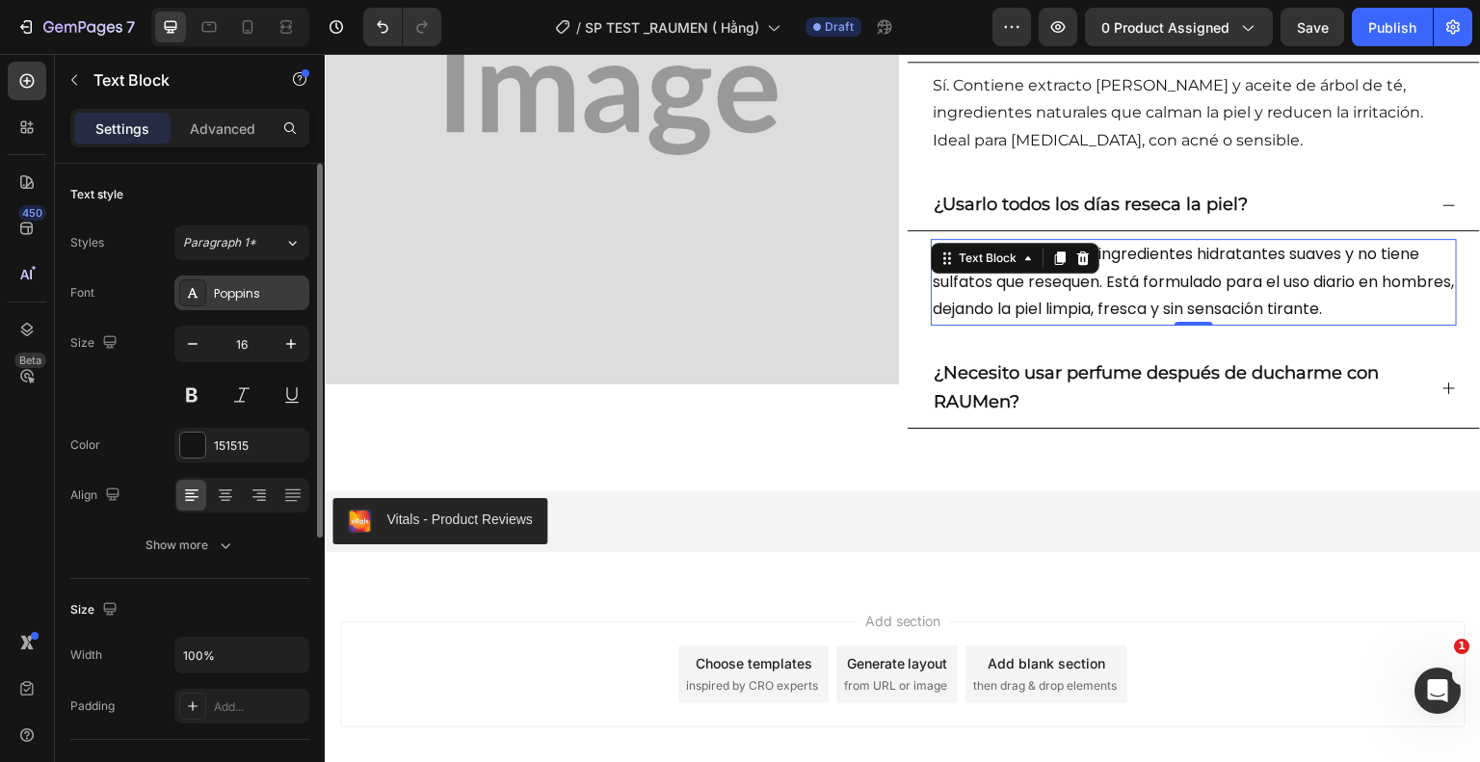
click at [267, 307] on div "Poppins" at bounding box center [241, 293] width 135 height 35
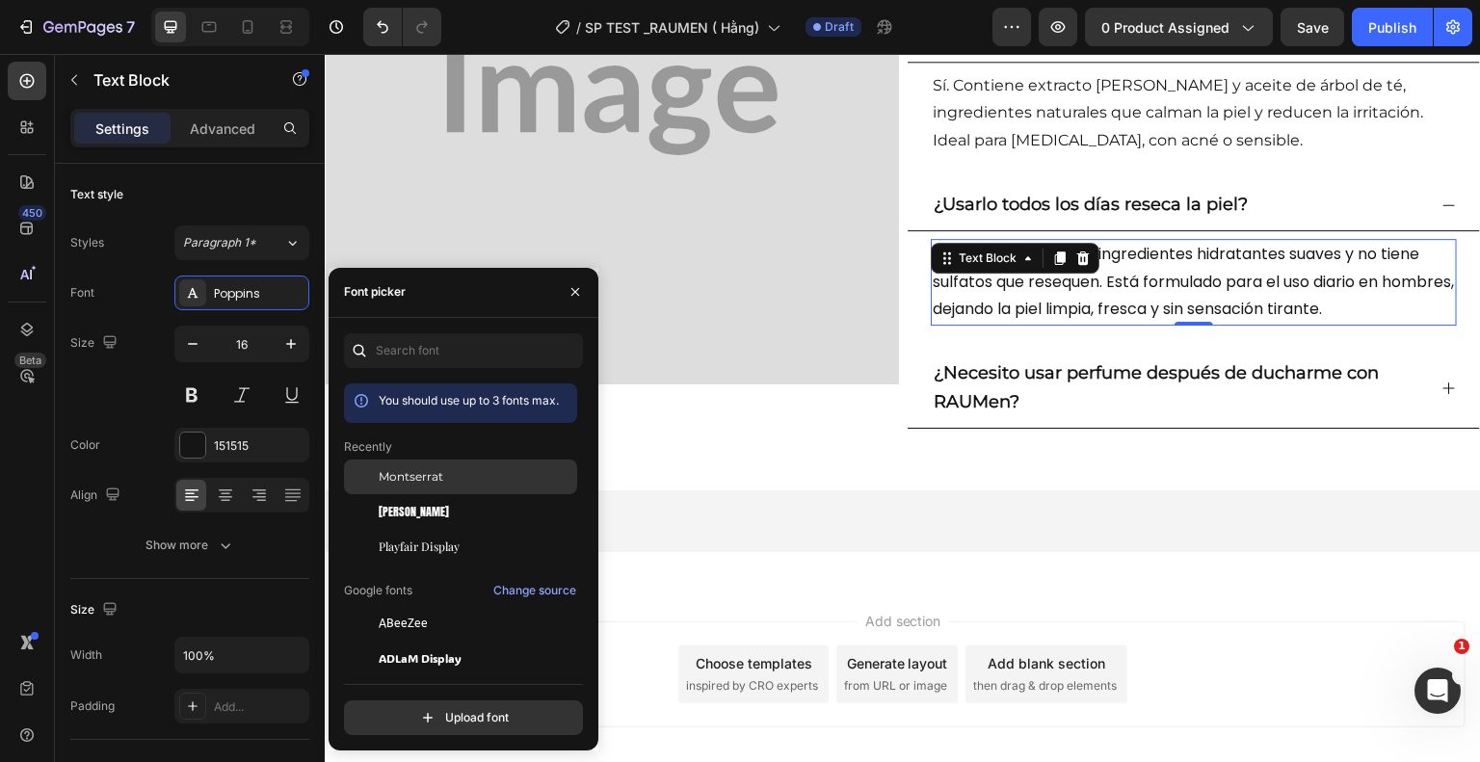
click at [438, 489] on div "Montserrat" at bounding box center [460, 477] width 233 height 35
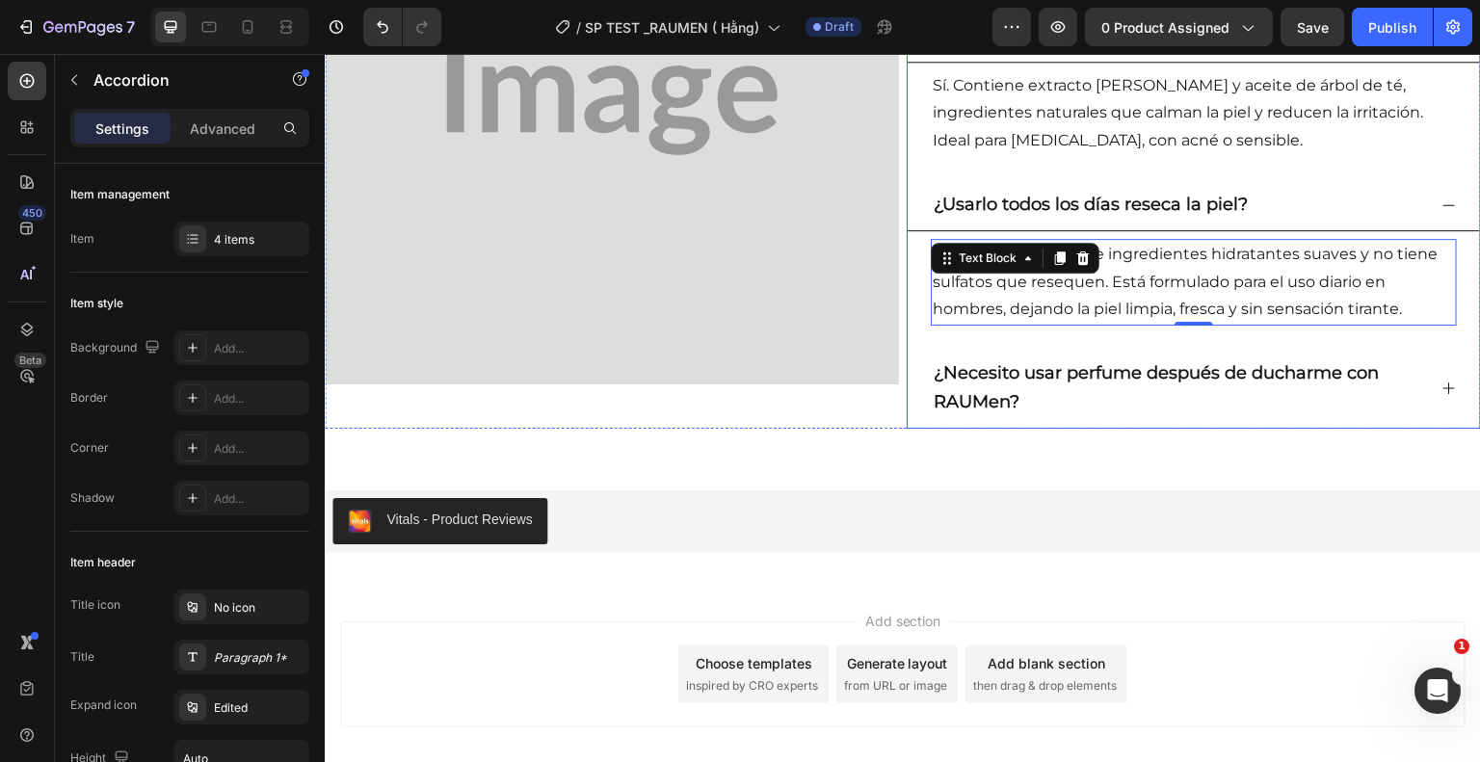
click at [1045, 395] on p "¿Necesito usar perfume después de ducharme con RAUMen?" at bounding box center [1178, 388] width 489 height 58
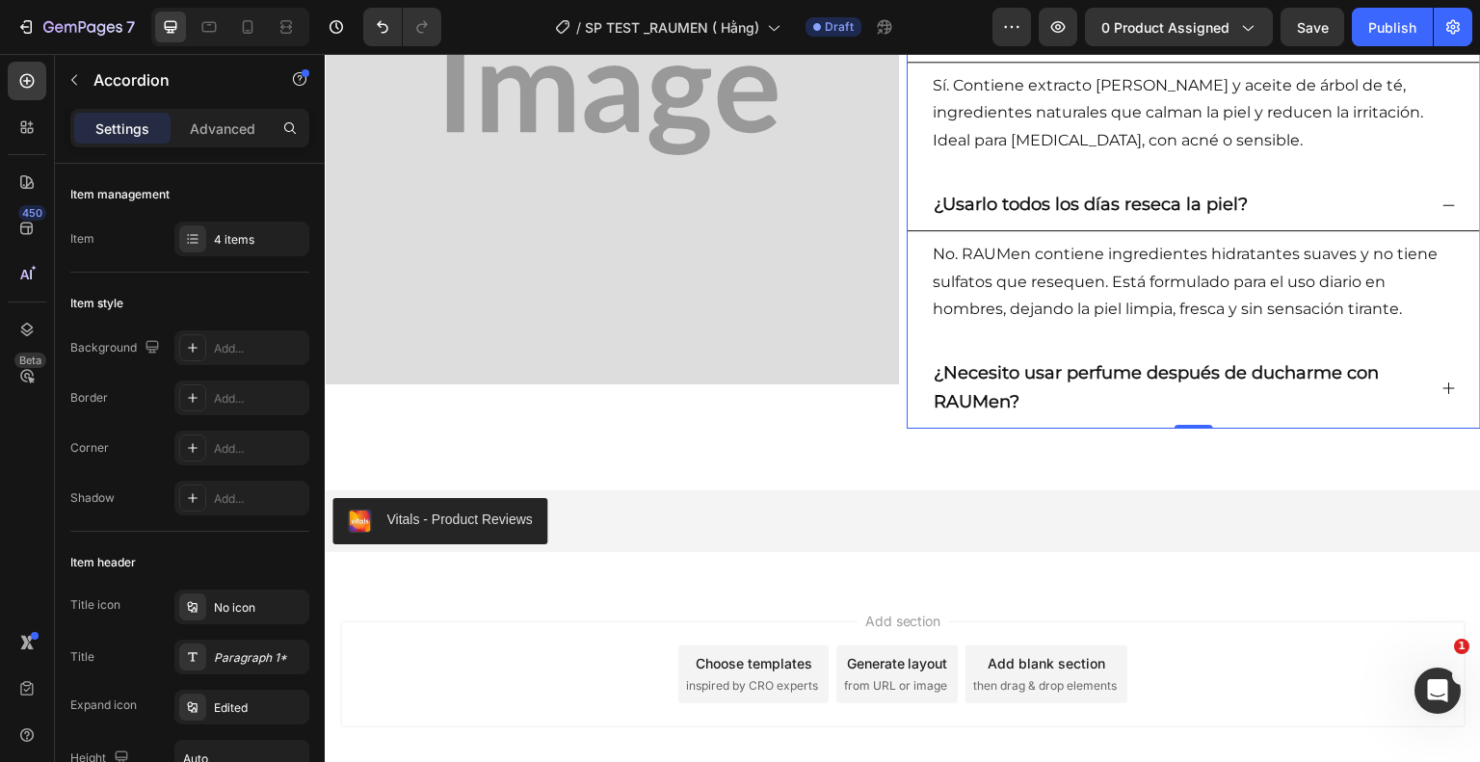
click at [1441, 388] on icon at bounding box center [1448, 388] width 15 height 15
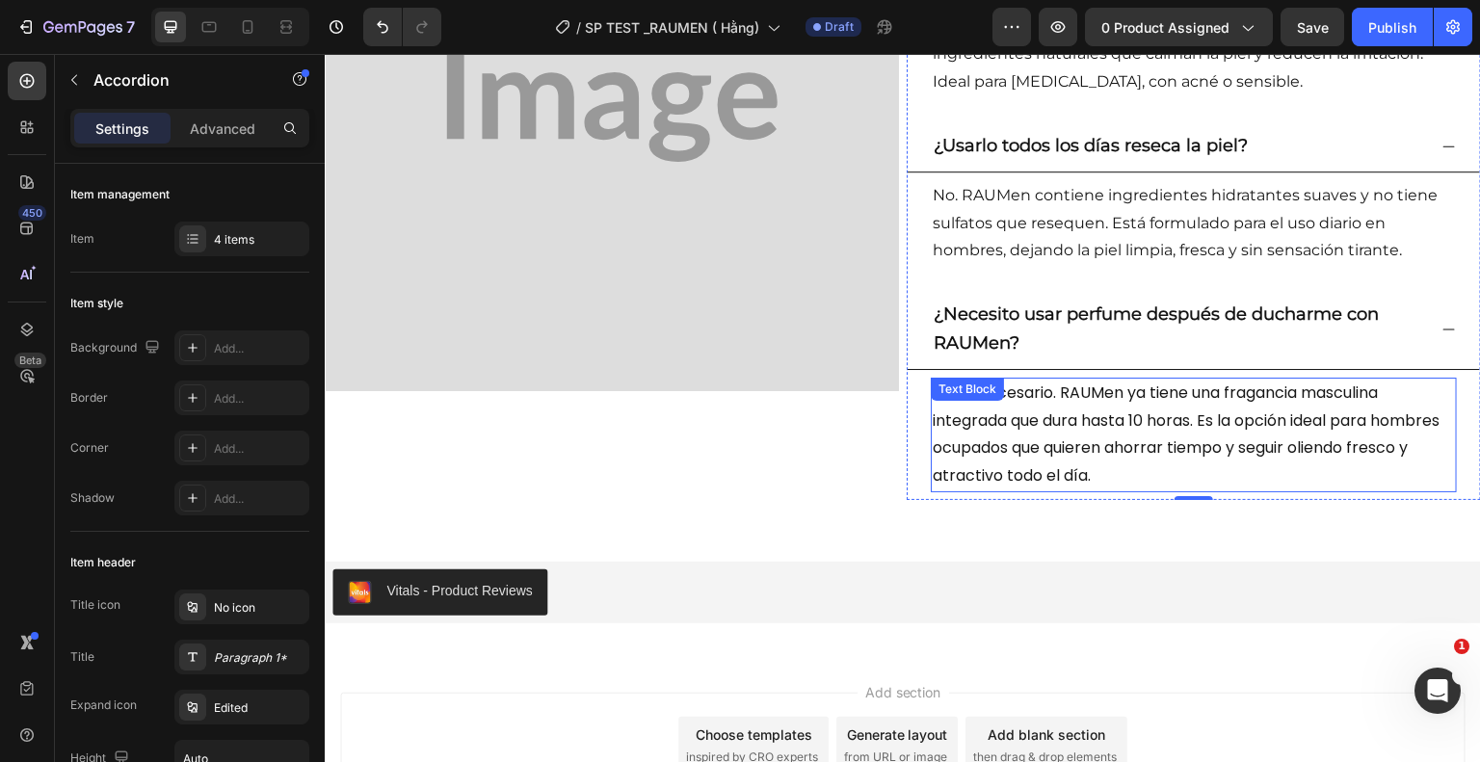
scroll to position [3102, 0]
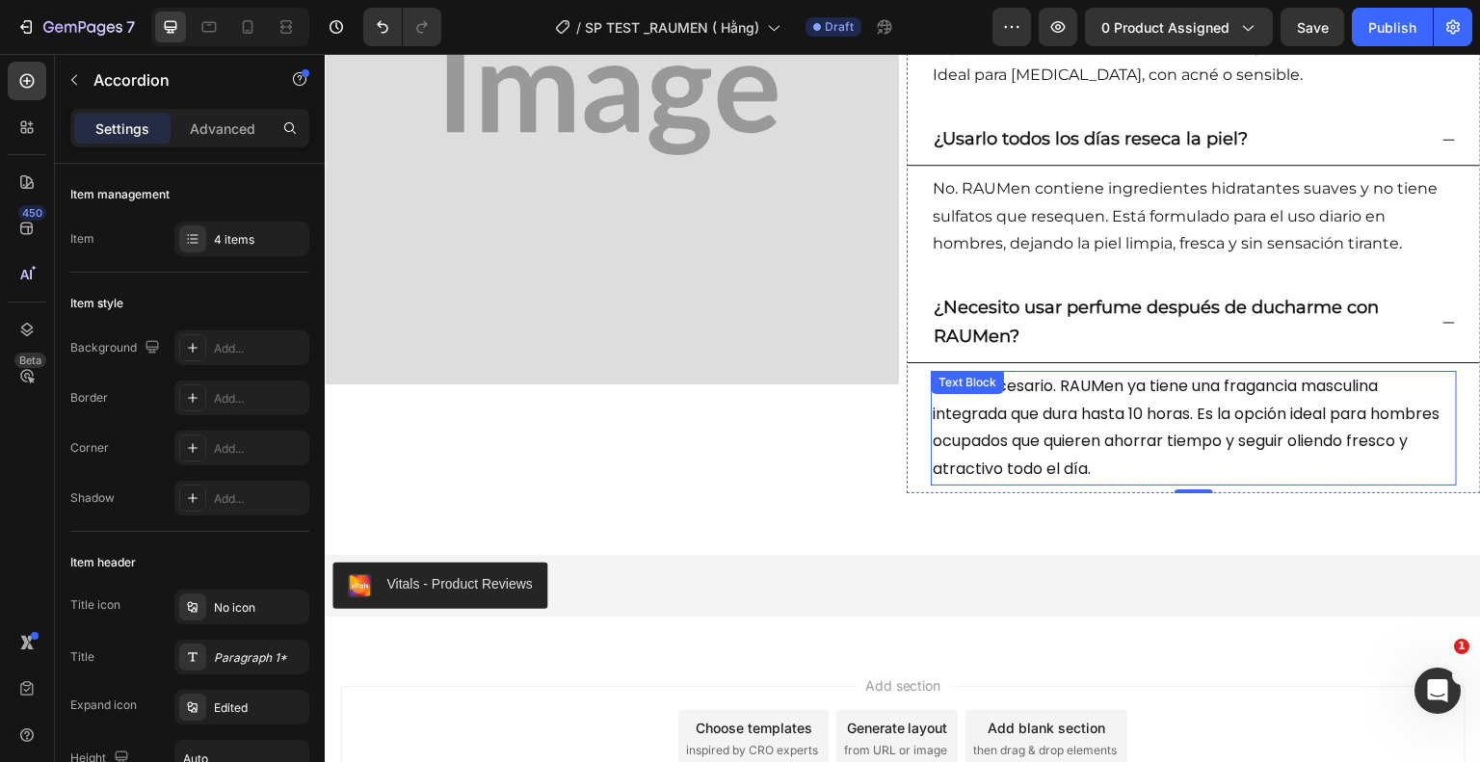
click at [984, 463] on p "No es necesario. RAUMen ya tiene una fragancia masculina integrada que dura has…" at bounding box center [1194, 428] width 522 height 111
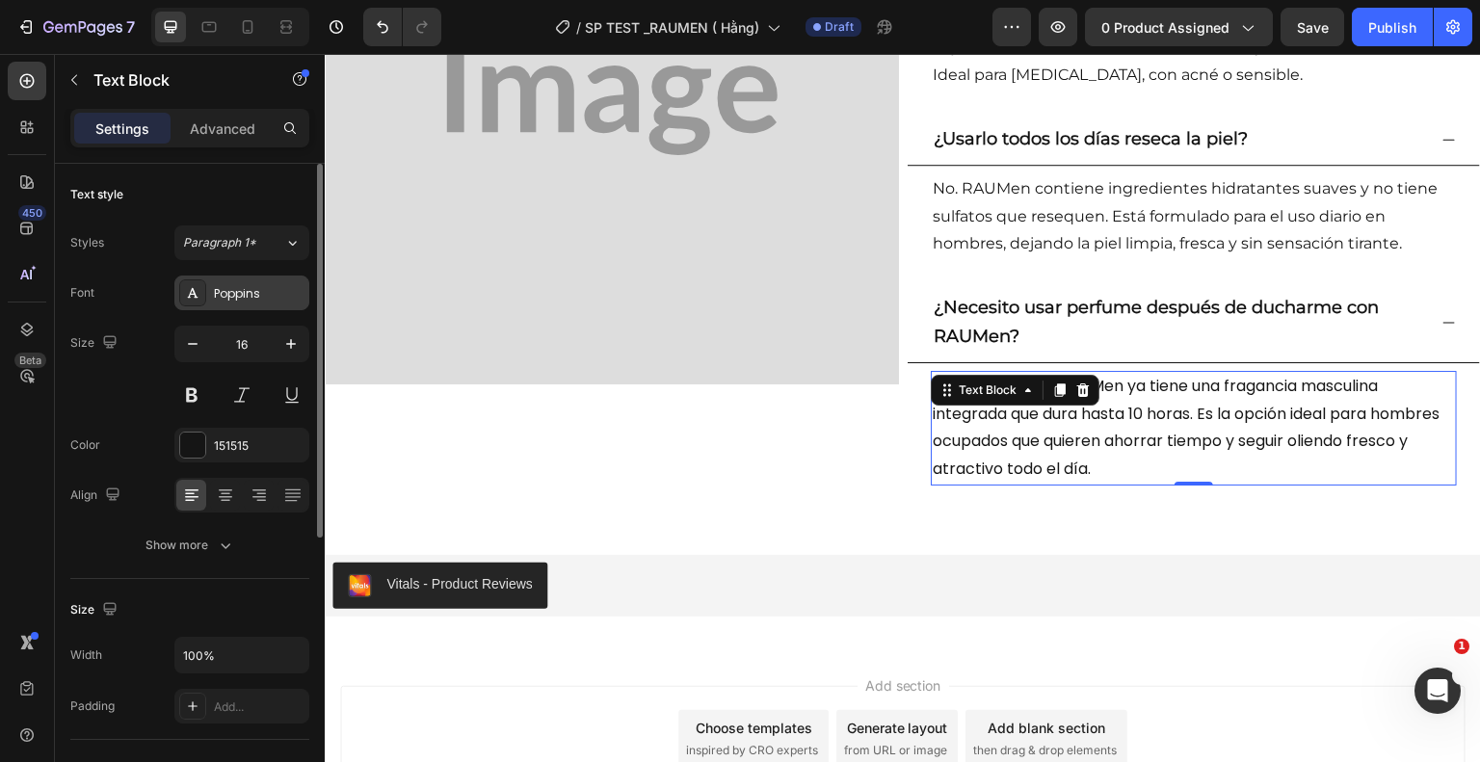
click at [239, 307] on div "Poppins" at bounding box center [241, 293] width 135 height 35
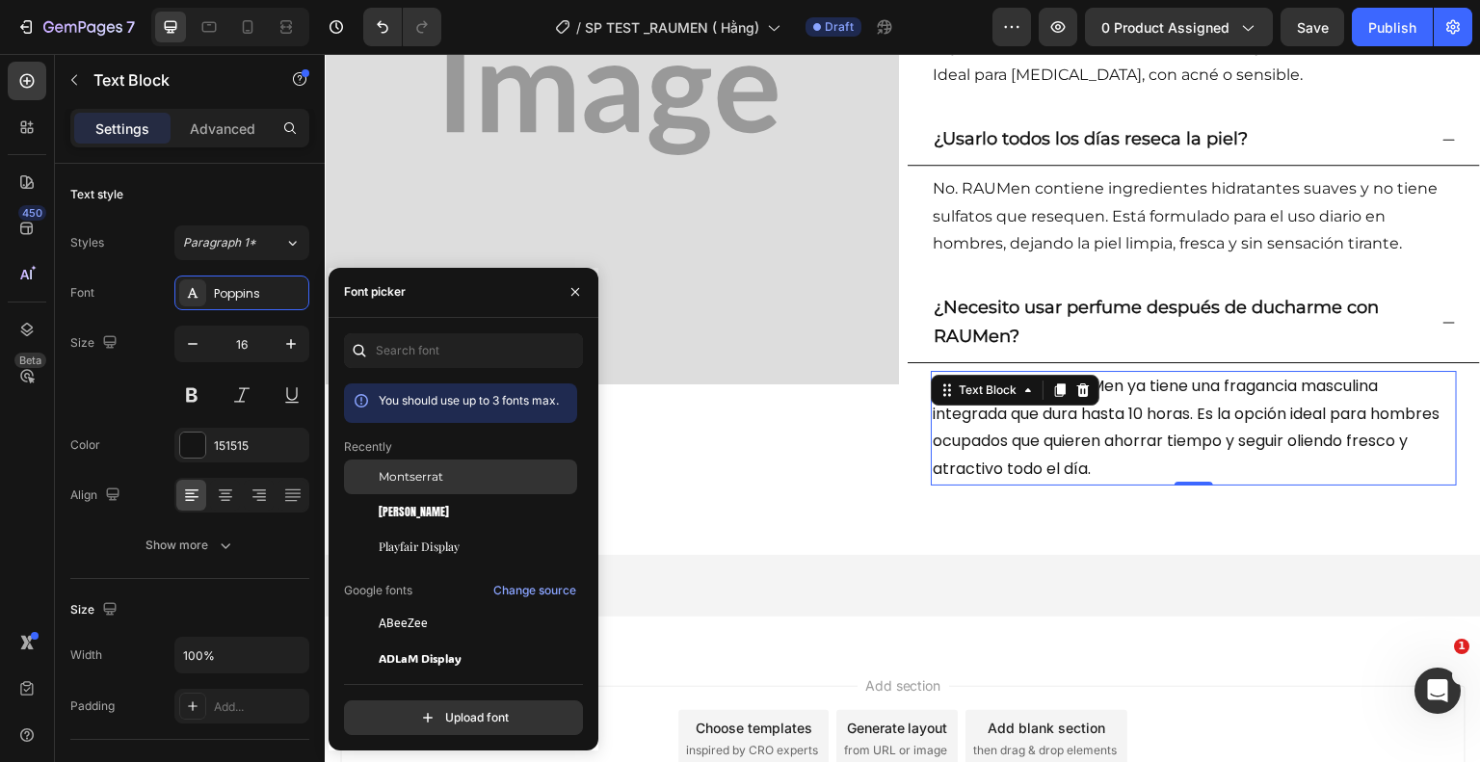
click at [442, 468] on div "Montserrat" at bounding box center [476, 476] width 195 height 17
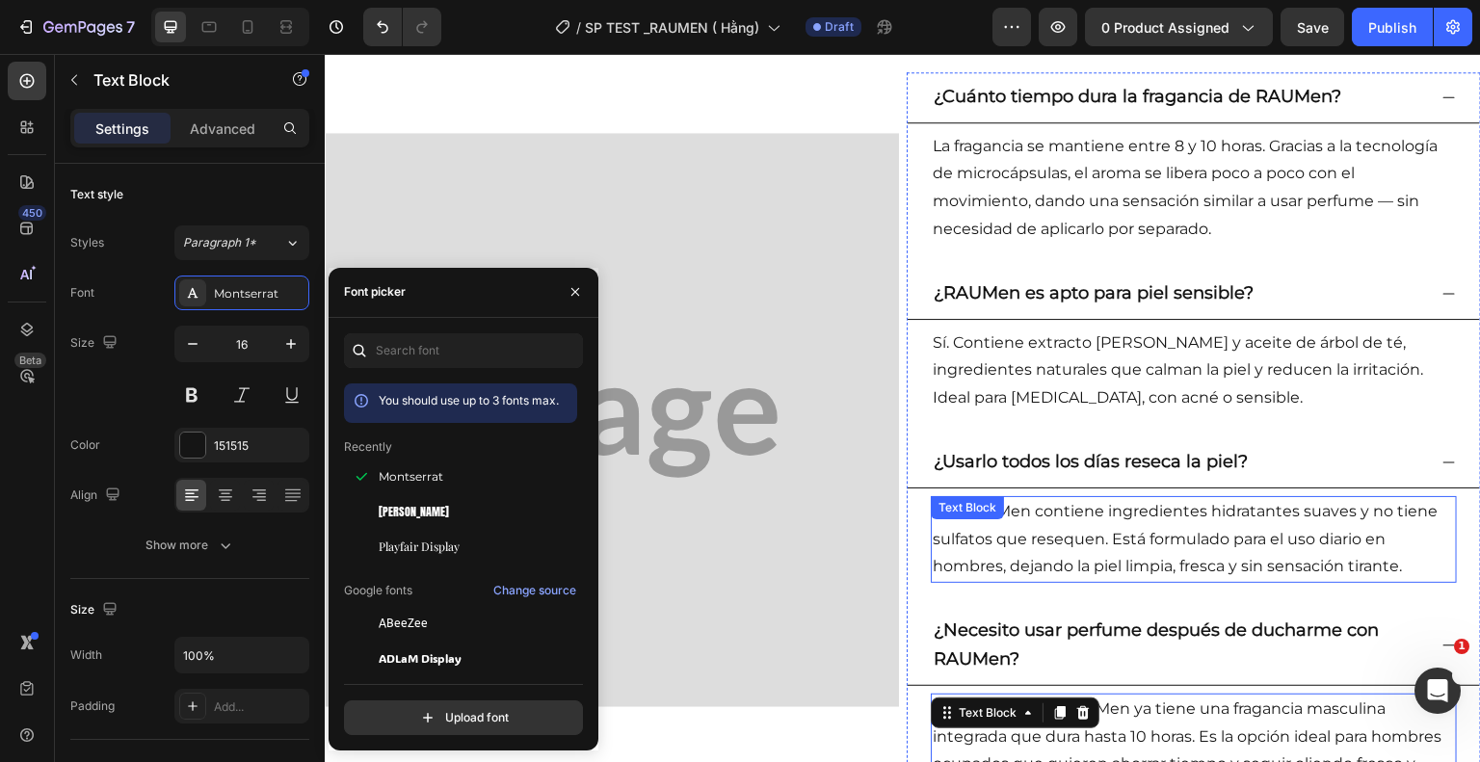
scroll to position [2716, 0]
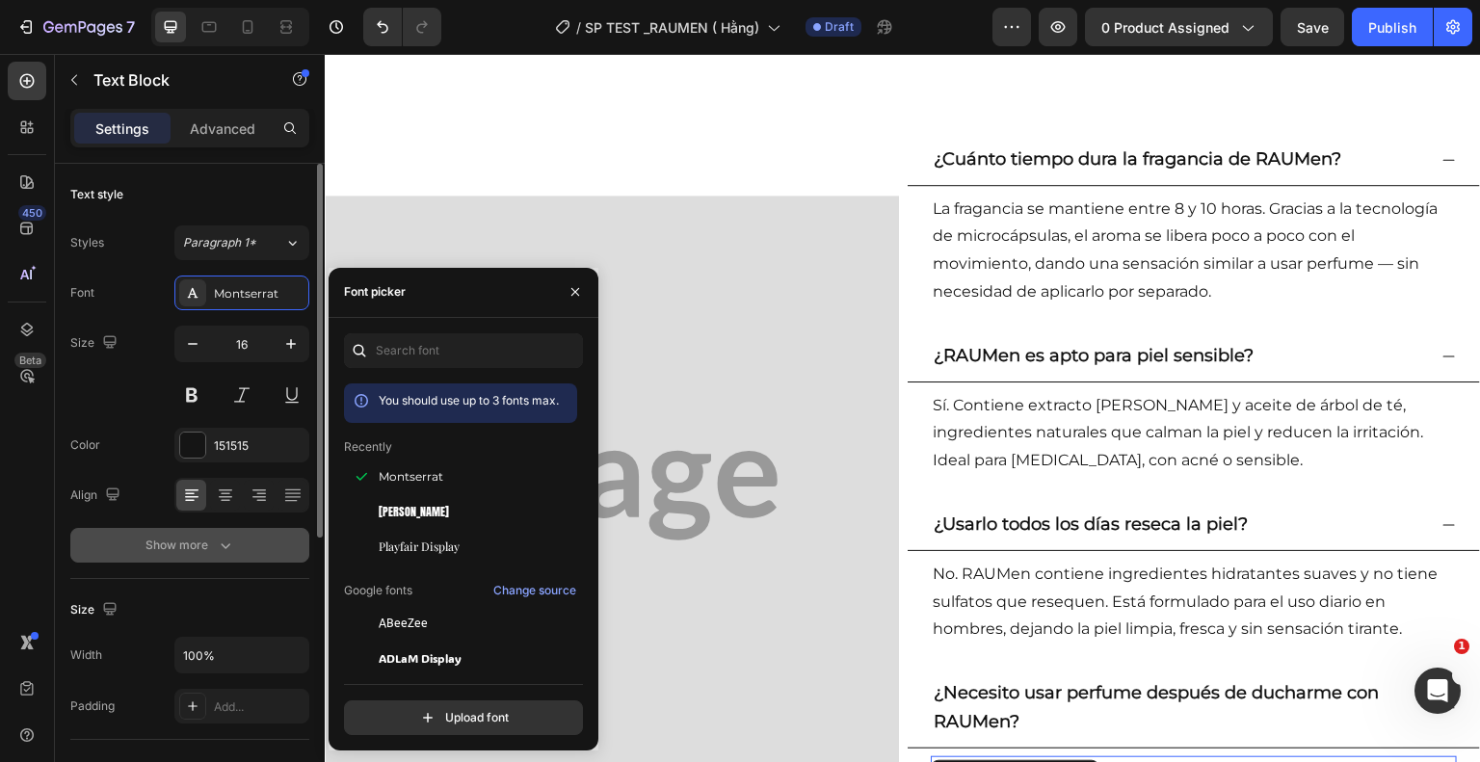
click at [220, 544] on icon "button" at bounding box center [225, 545] width 19 height 19
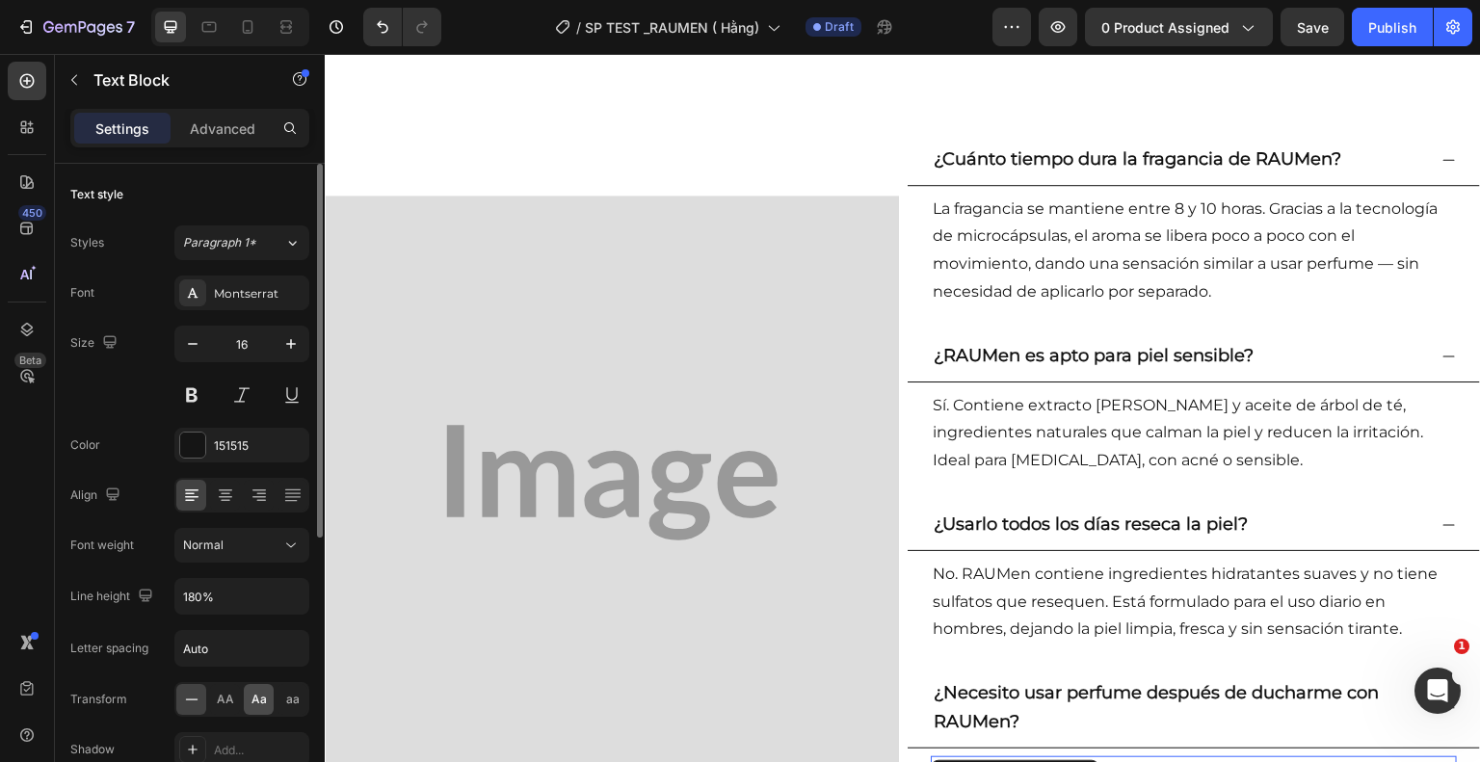
click at [256, 698] on span "Aa" at bounding box center [258, 699] width 15 height 17
click at [216, 706] on div "AA" at bounding box center [225, 699] width 30 height 31
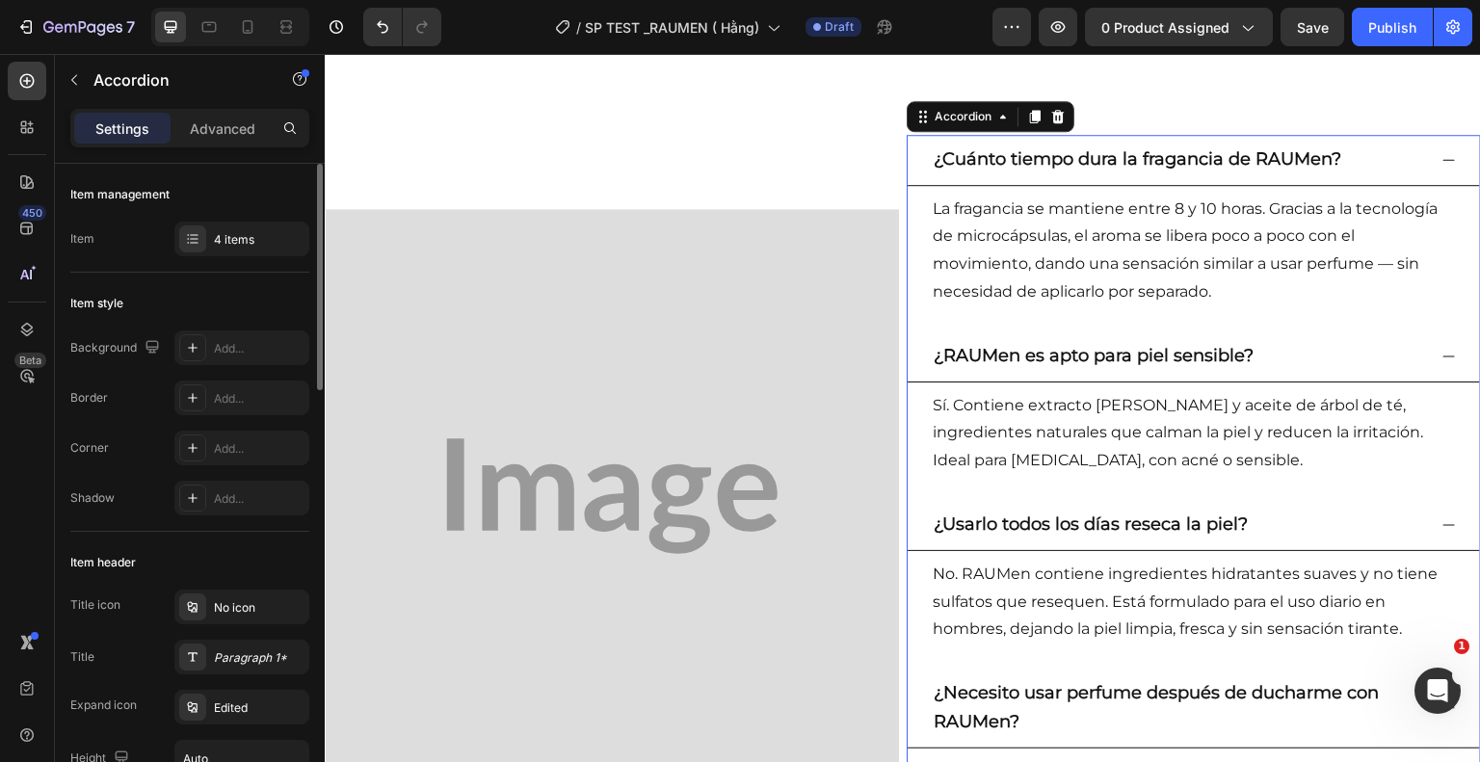
click at [981, 161] on strong "¿Cuánto tiempo dura la fragancia de RAUMen?" at bounding box center [1138, 158] width 408 height 21
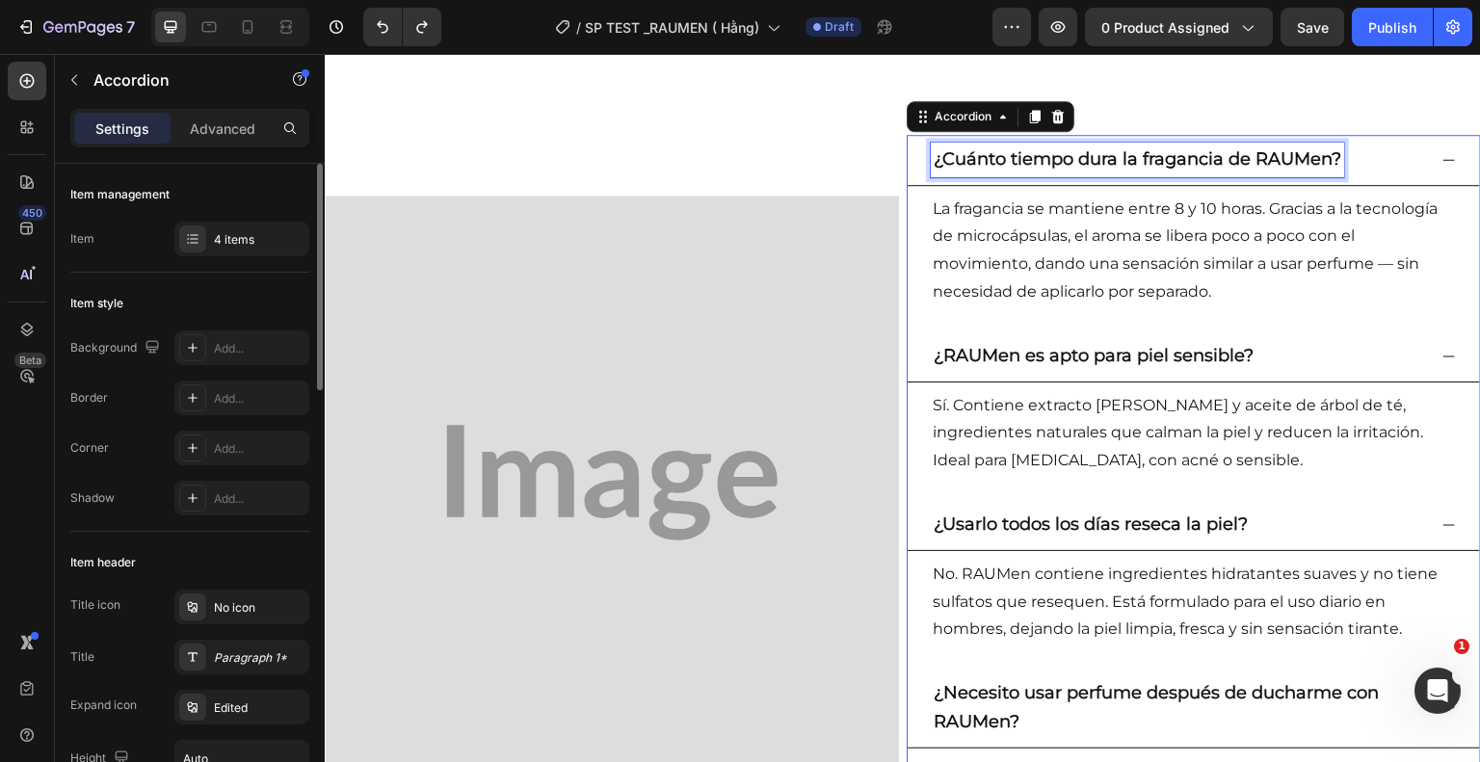
click at [1123, 169] on strong "¿Cuánto tiempo dura la fragancia de RAUMen?" at bounding box center [1138, 158] width 408 height 21
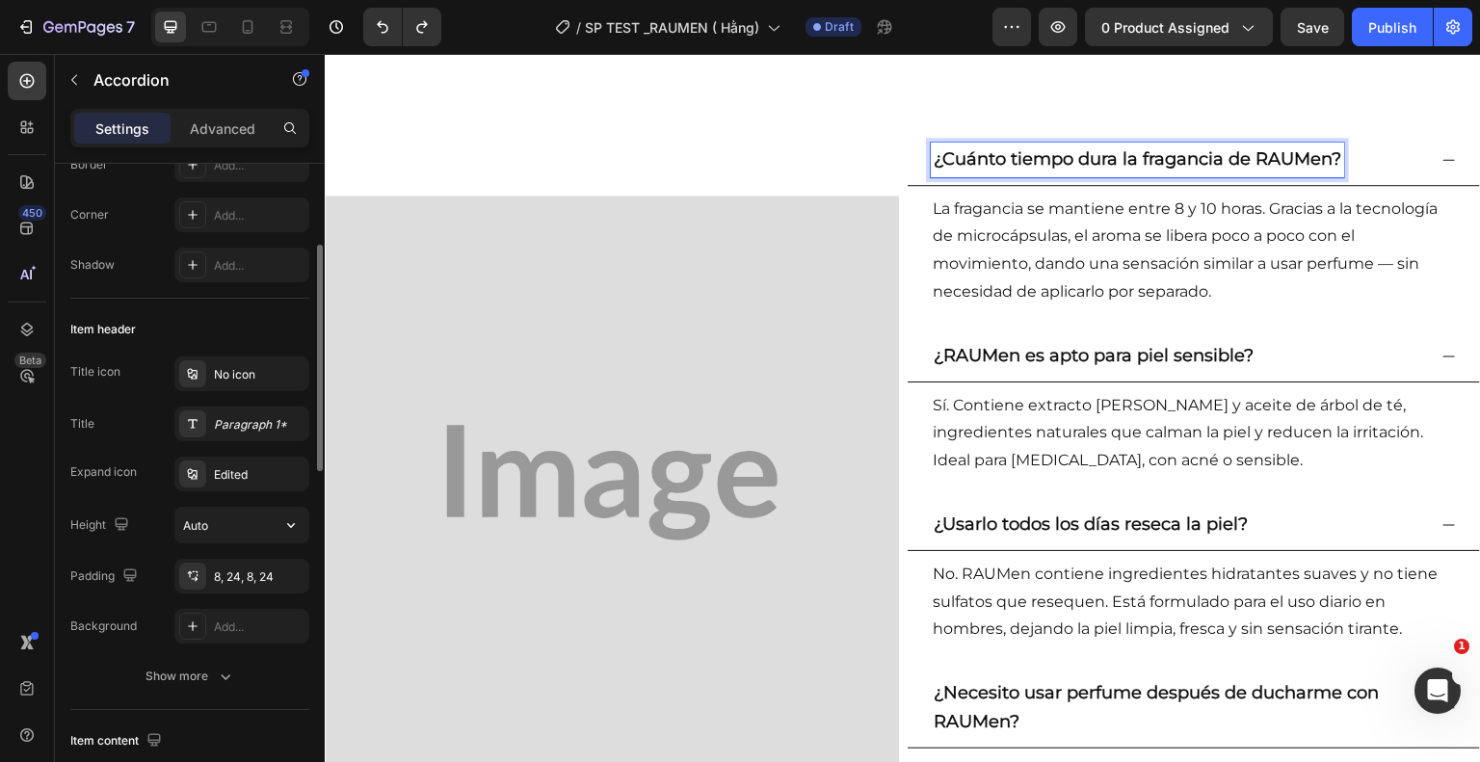
scroll to position [235, 0]
click at [259, 431] on div "Paragraph 1*" at bounding box center [241, 422] width 135 height 35
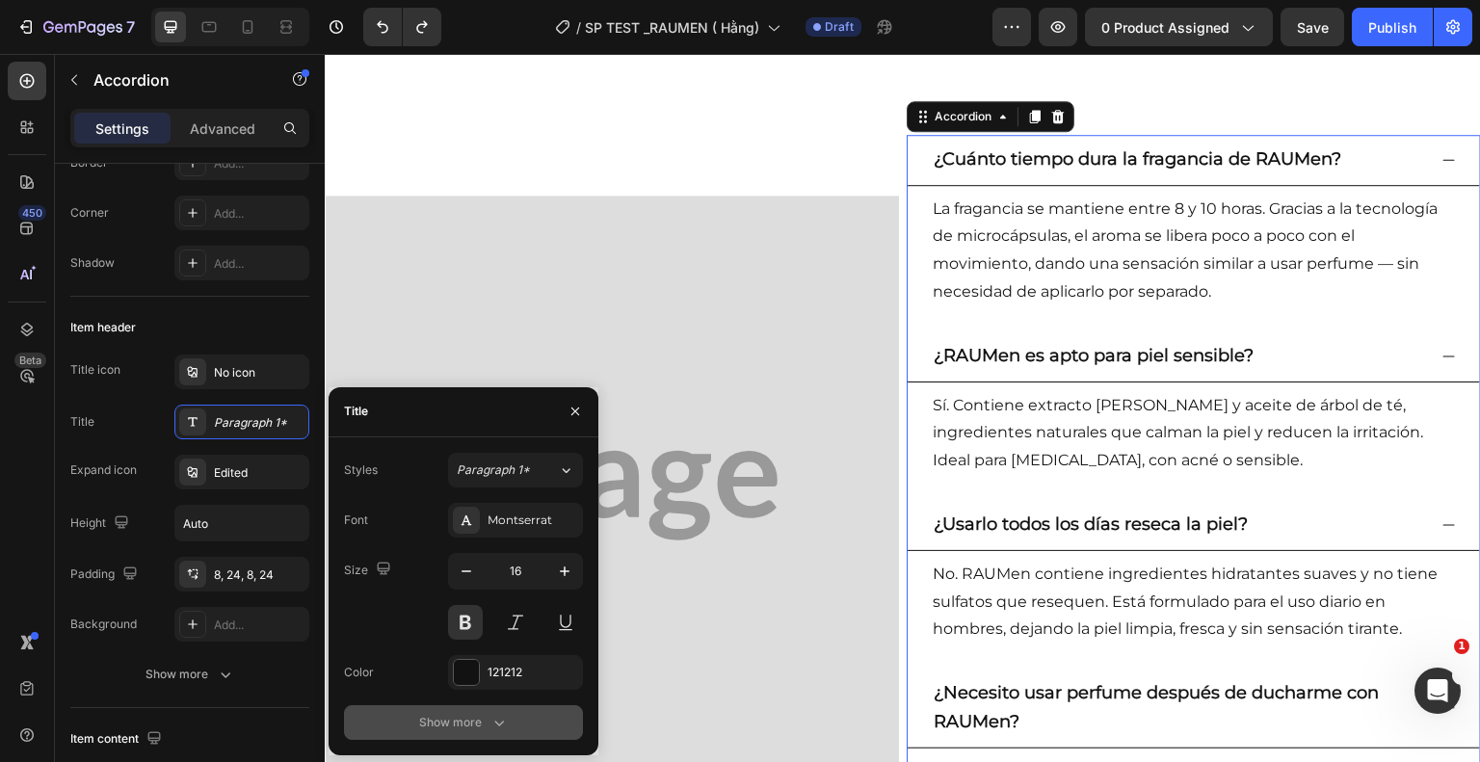
click at [501, 726] on icon "button" at bounding box center [498, 722] width 19 height 19
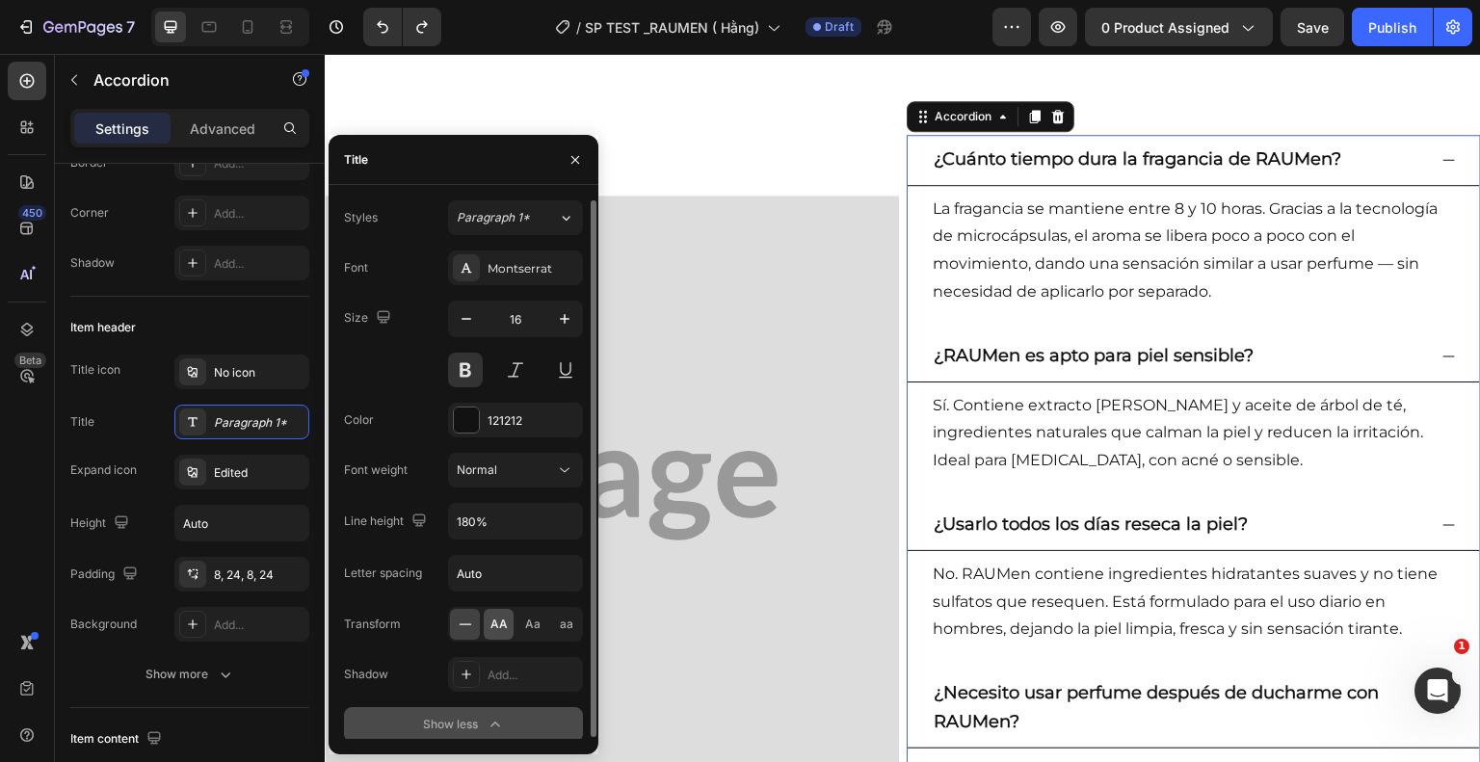
click at [494, 622] on span "AA" at bounding box center [498, 624] width 17 height 17
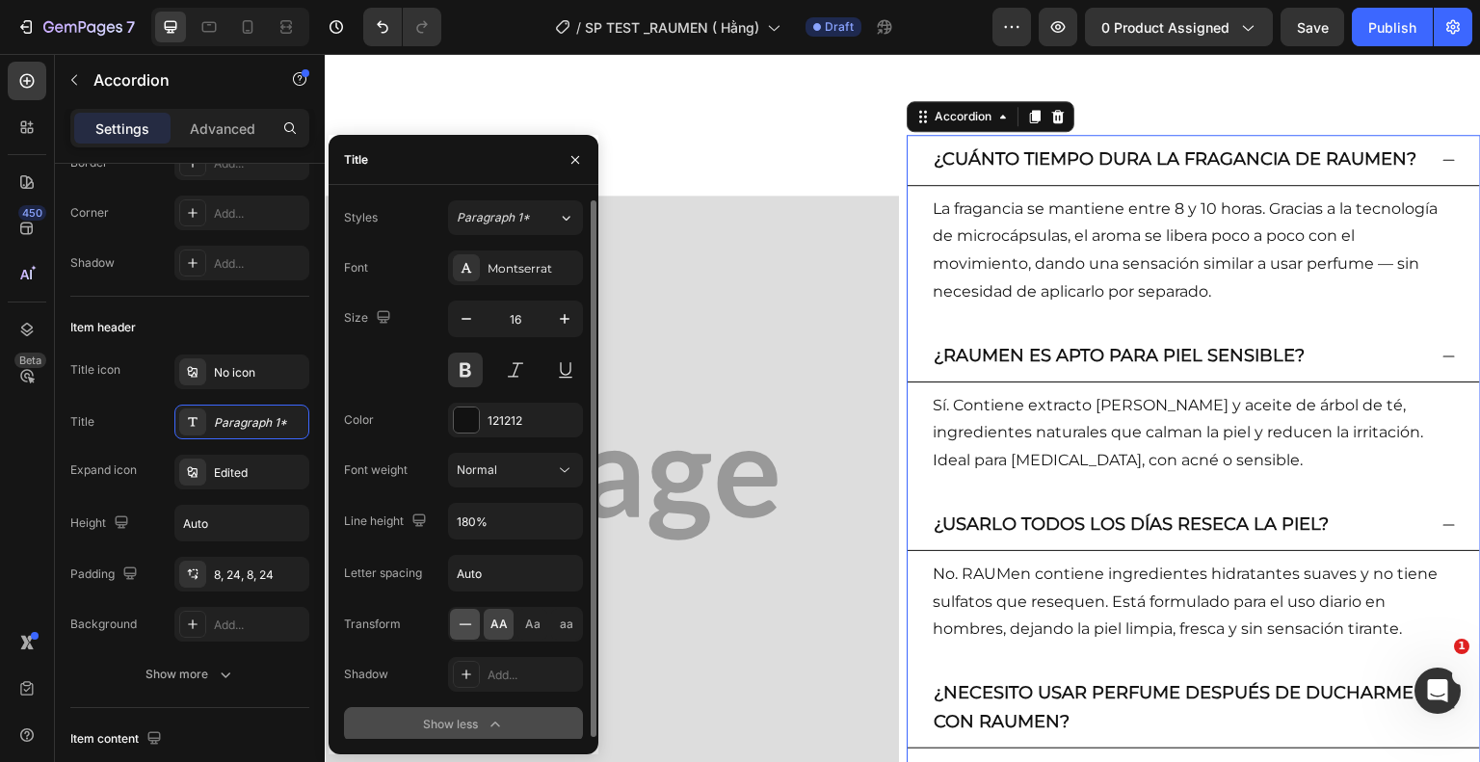
click at [473, 625] on icon at bounding box center [465, 624] width 19 height 19
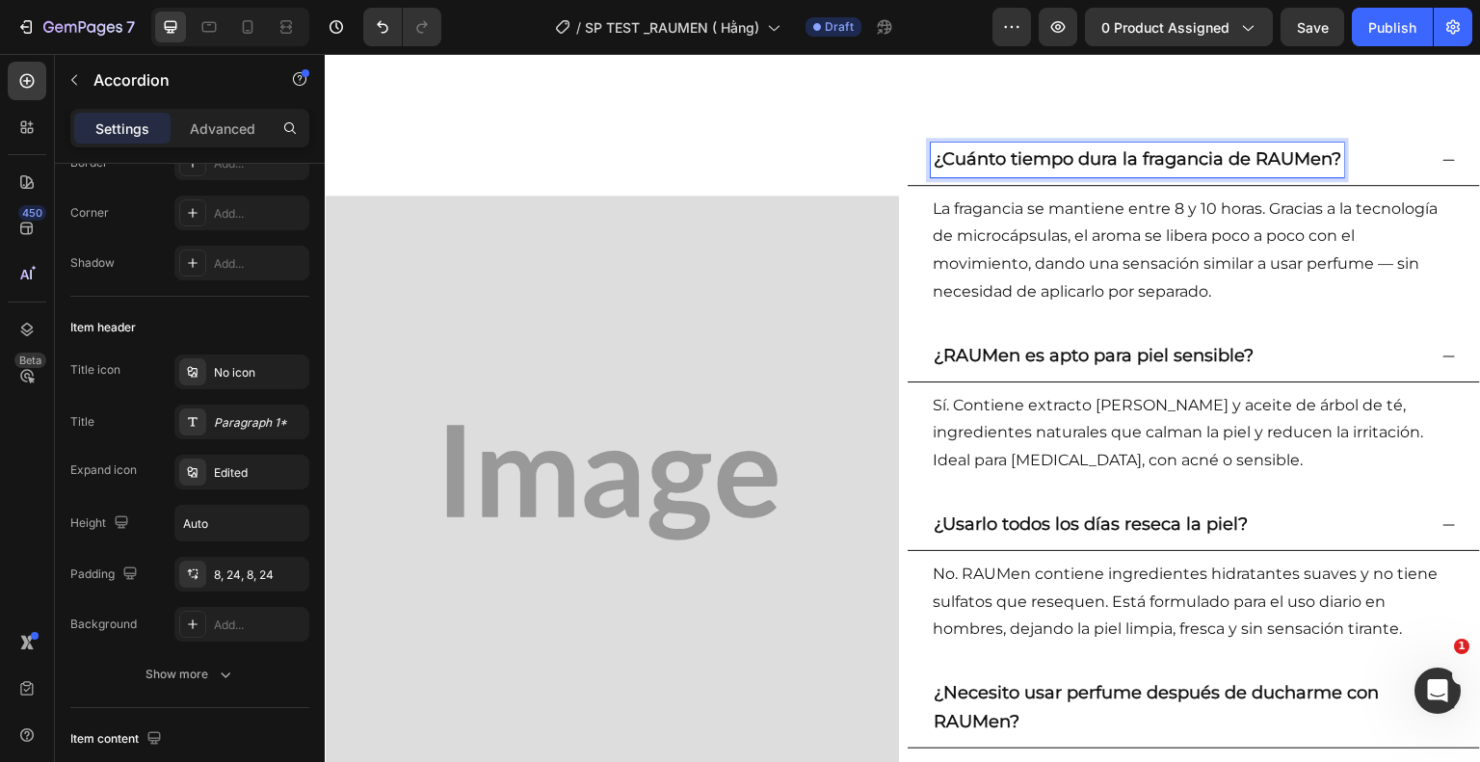
click at [1319, 157] on strong "¿Cuánto tiempo dura la fragancia de RAUMen?" at bounding box center [1138, 158] width 408 height 21
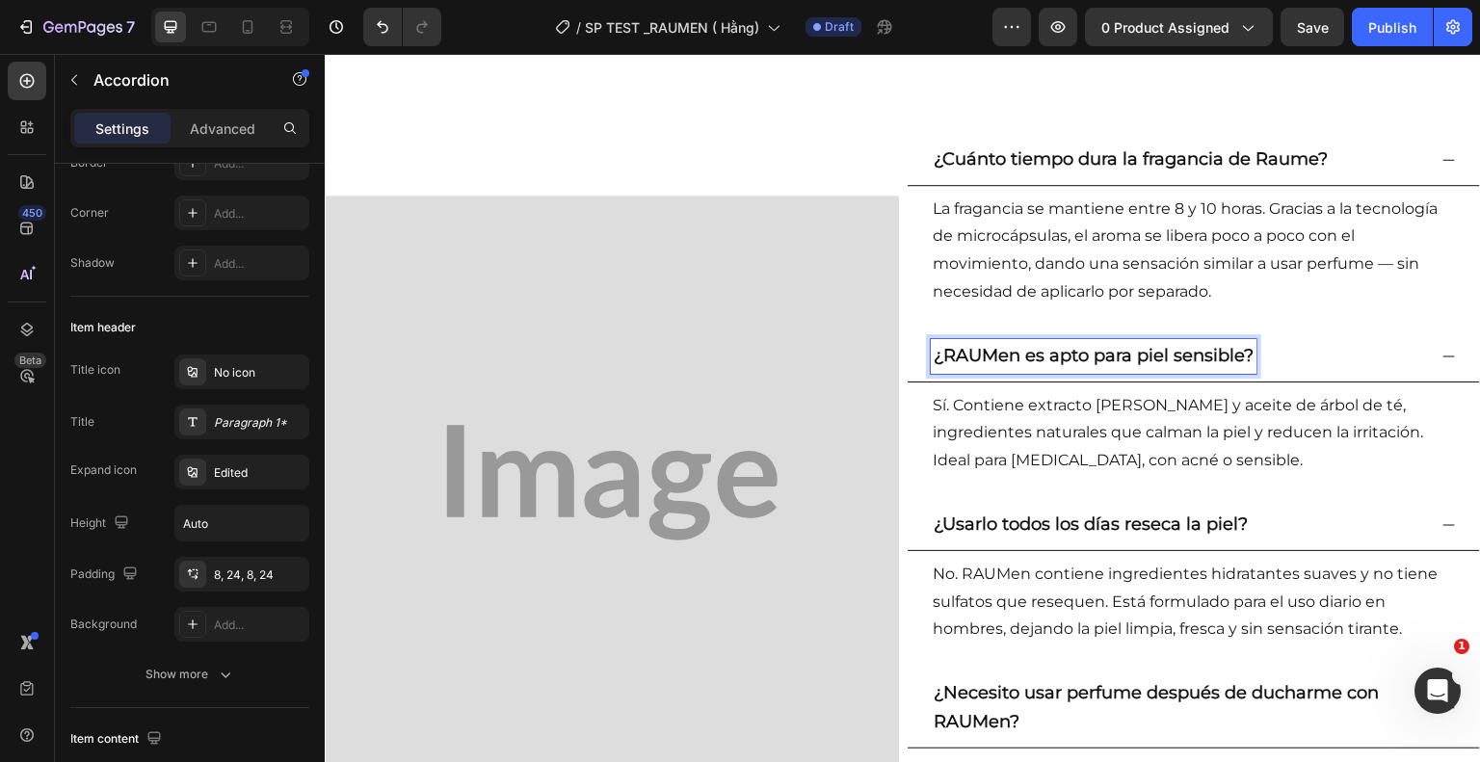
click at [1004, 357] on strong "¿RAUMen es apto para piel sensible?" at bounding box center [1094, 355] width 320 height 21
click at [1008, 358] on strong "¿RAUMen es apto para piel sensible?" at bounding box center [1094, 355] width 320 height 21
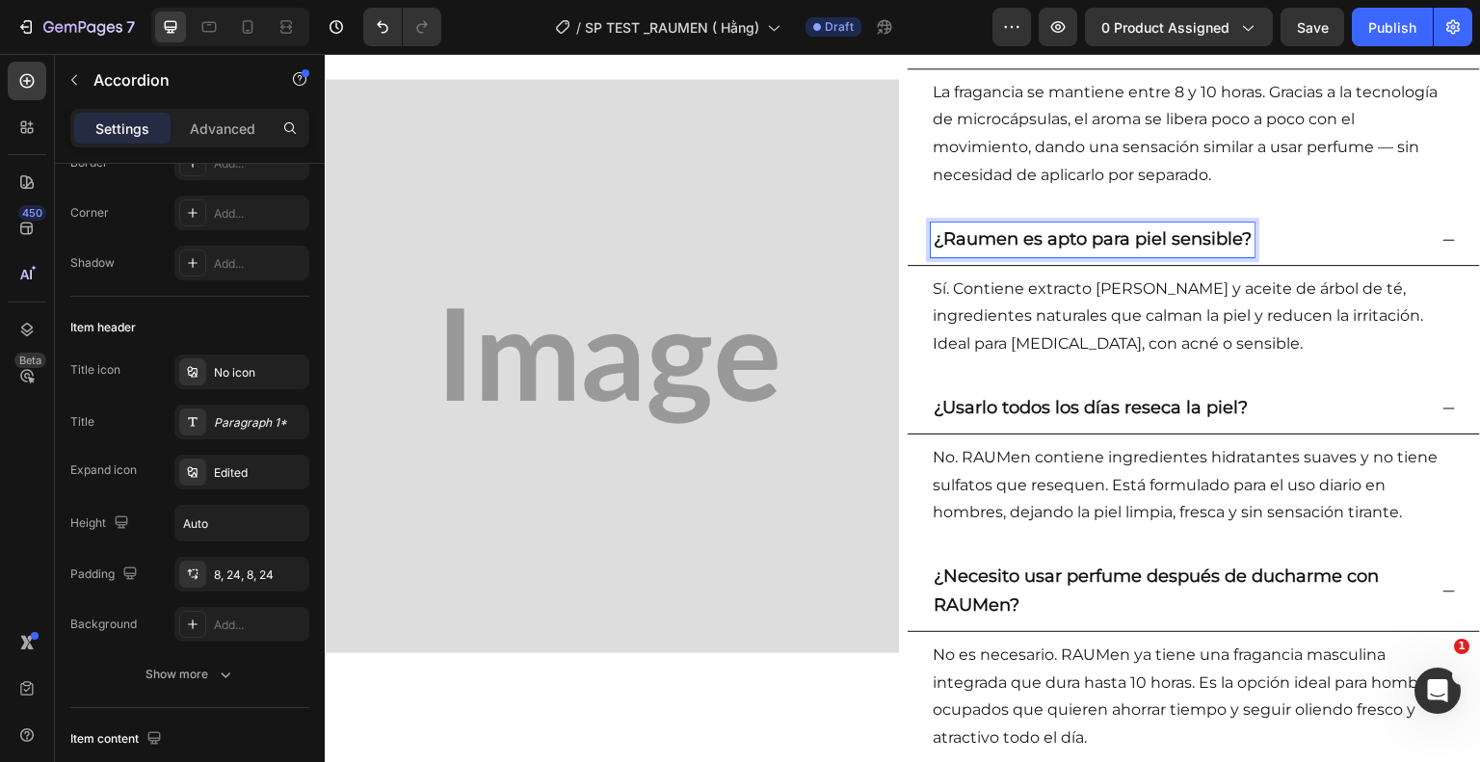
scroll to position [2853, 0]
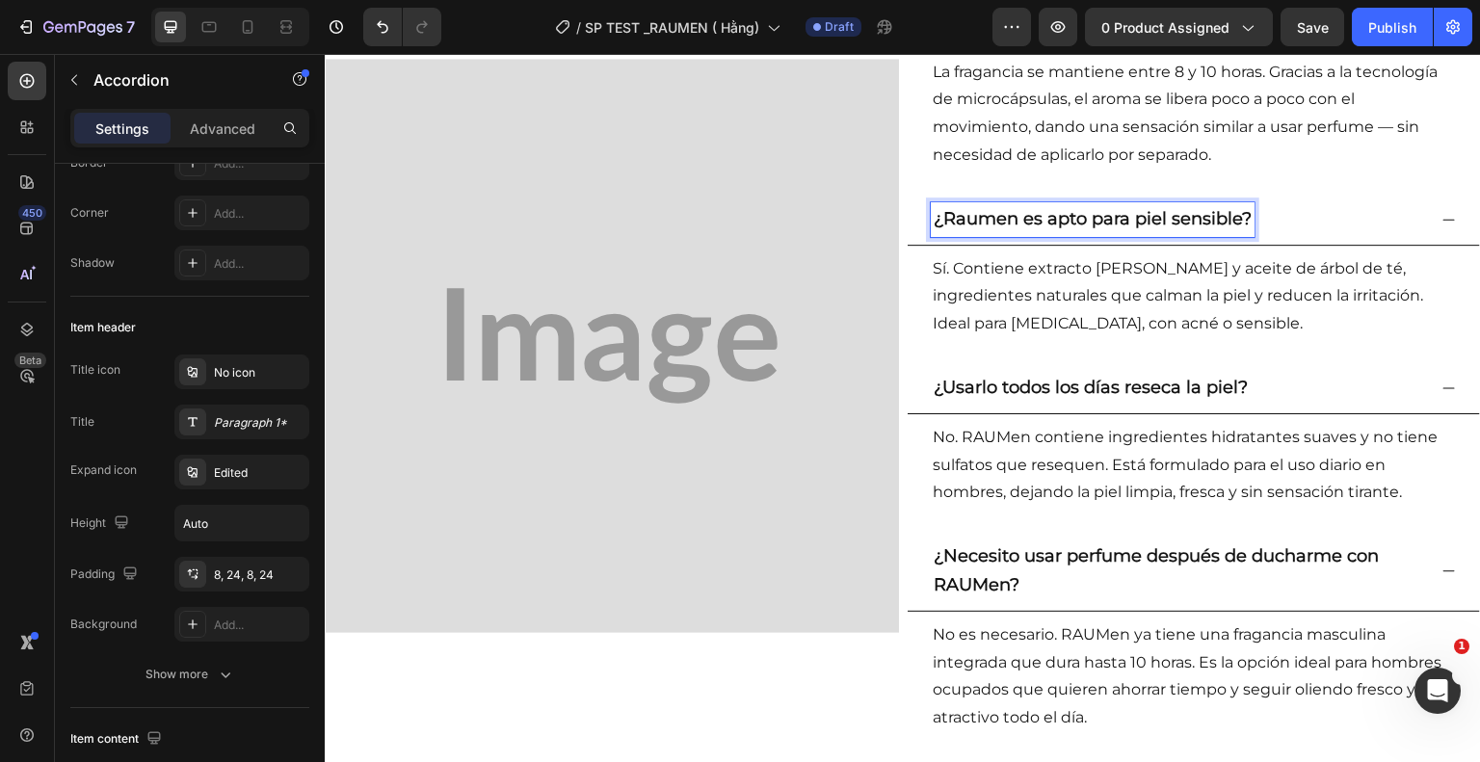
click at [1018, 582] on p "¿Necesito usar perfume después de ducharme con RAUMen?" at bounding box center [1178, 571] width 489 height 58
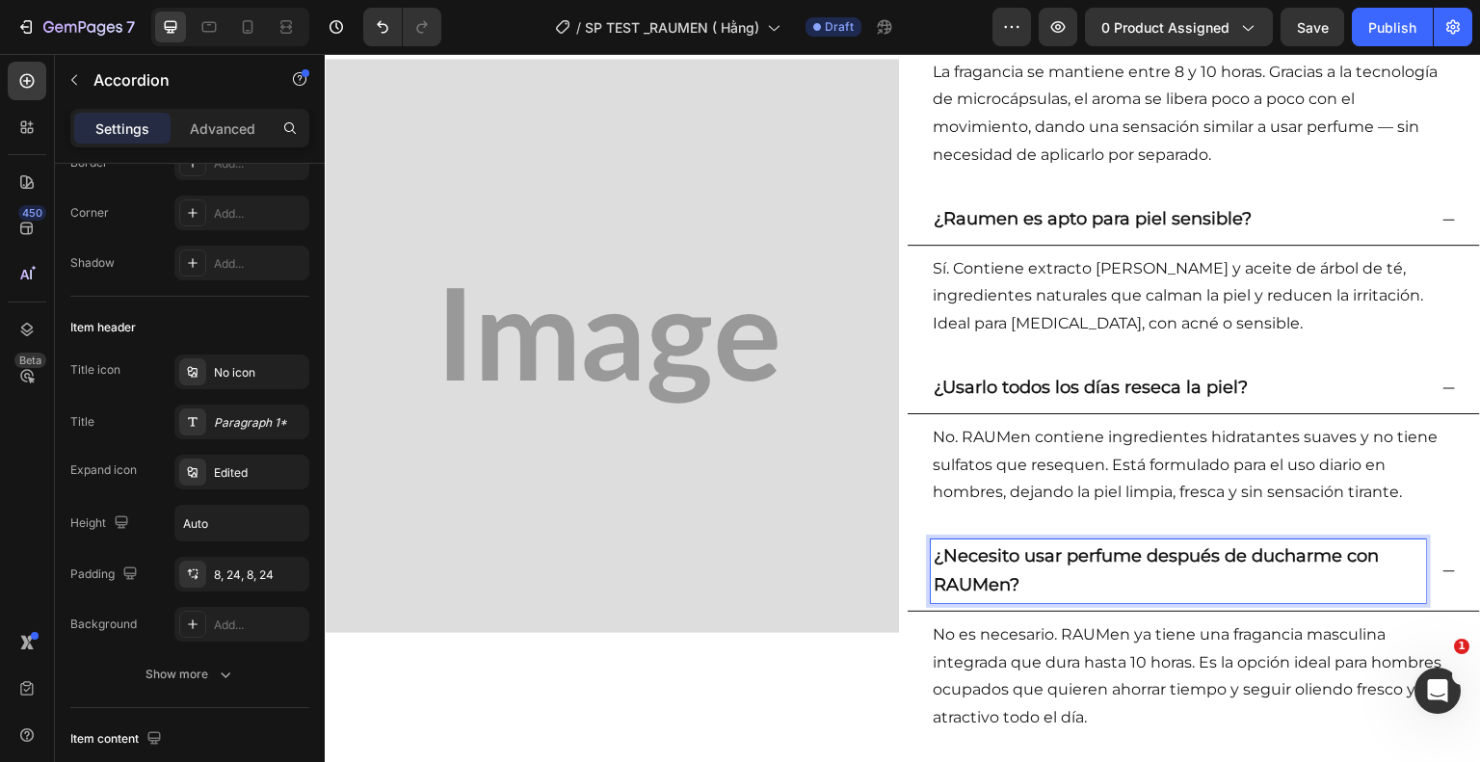
click at [1004, 584] on strong "¿Necesito usar perfume después de ducharme con RAUMen?" at bounding box center [1156, 570] width 445 height 50
click at [1337, 396] on div "¿Usarlo todos los días reseca la piel?" at bounding box center [1178, 388] width 495 height 35
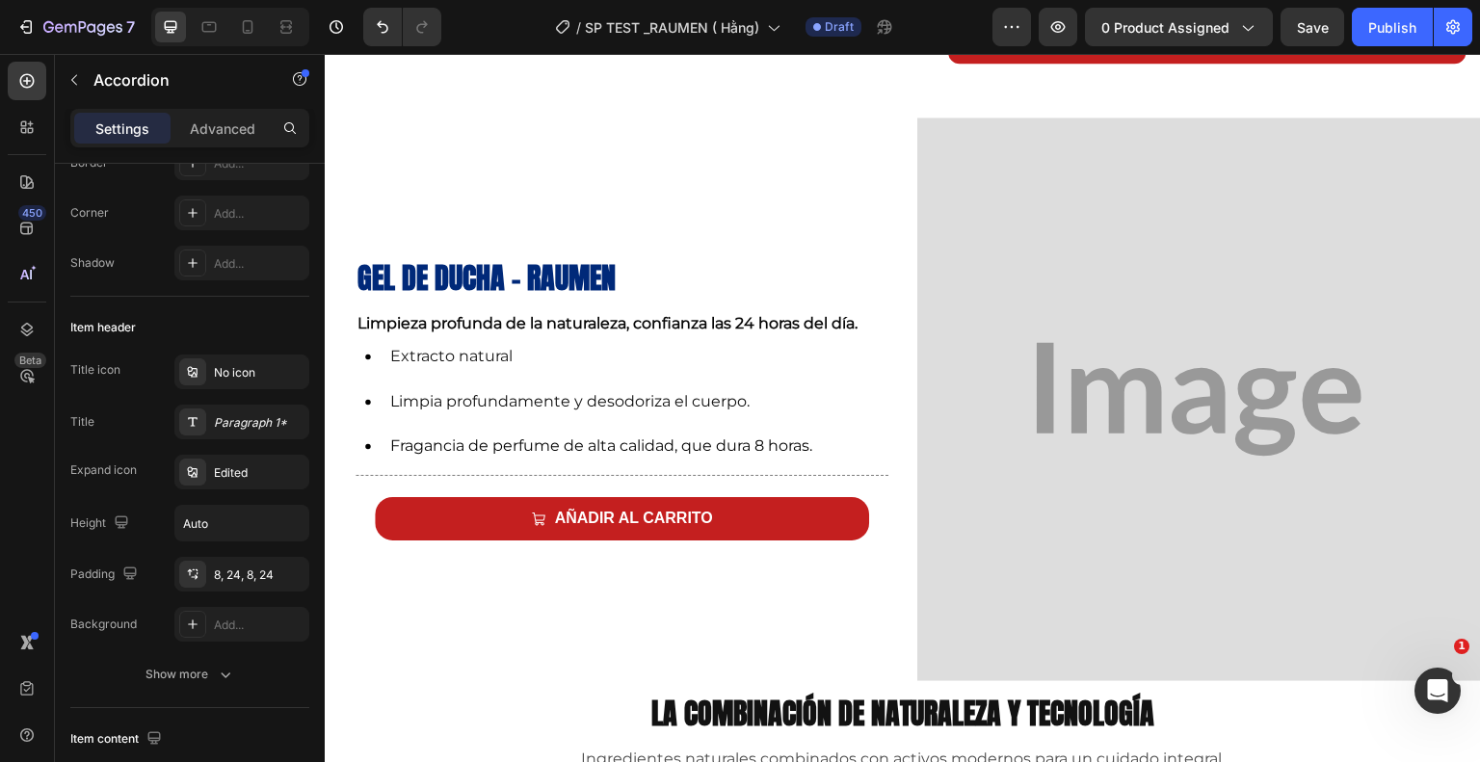
scroll to position [817, 0]
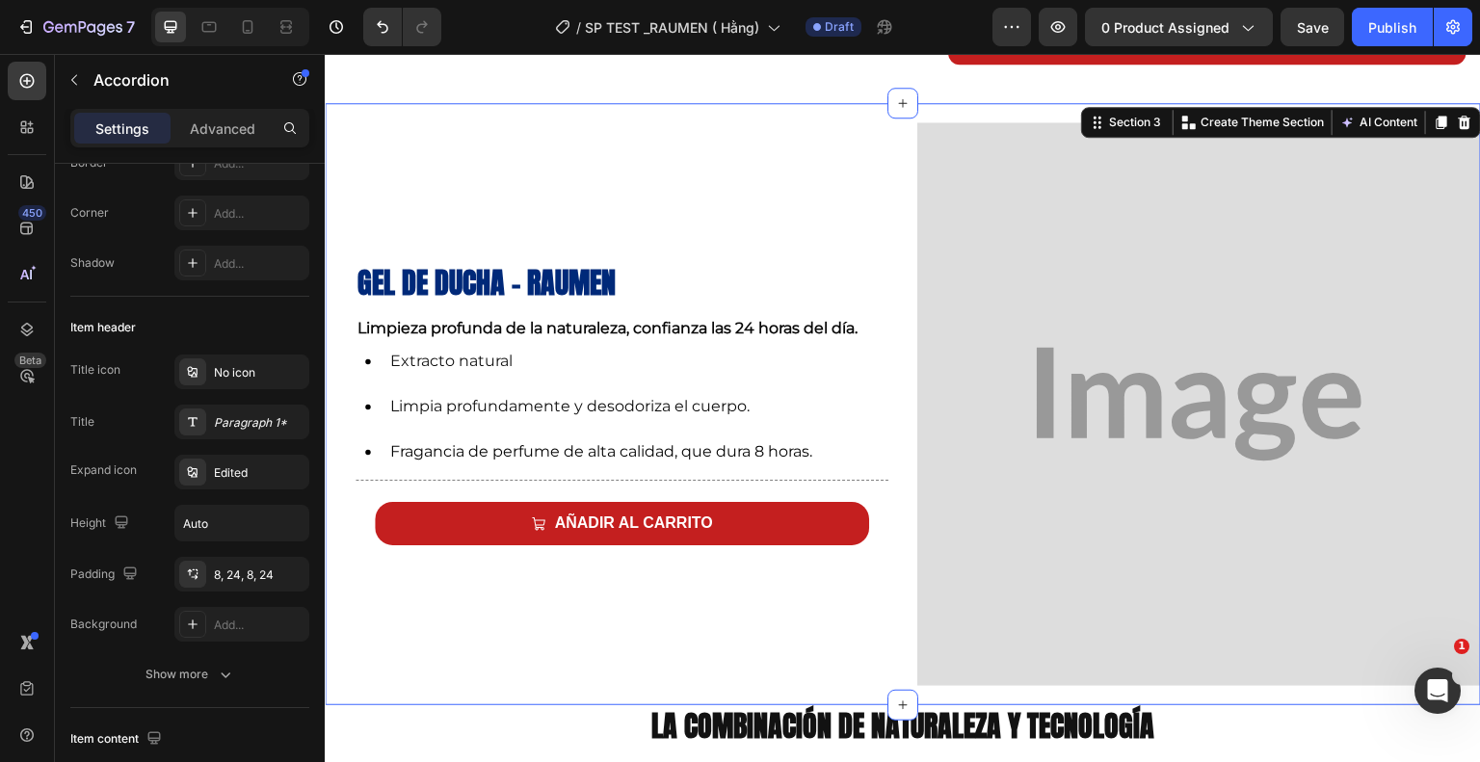
click at [987, 104] on div "Gel de ducha - Raumen Heading Limpieza profunda de la naturaleza, confianza las…" at bounding box center [903, 404] width 1156 height 602
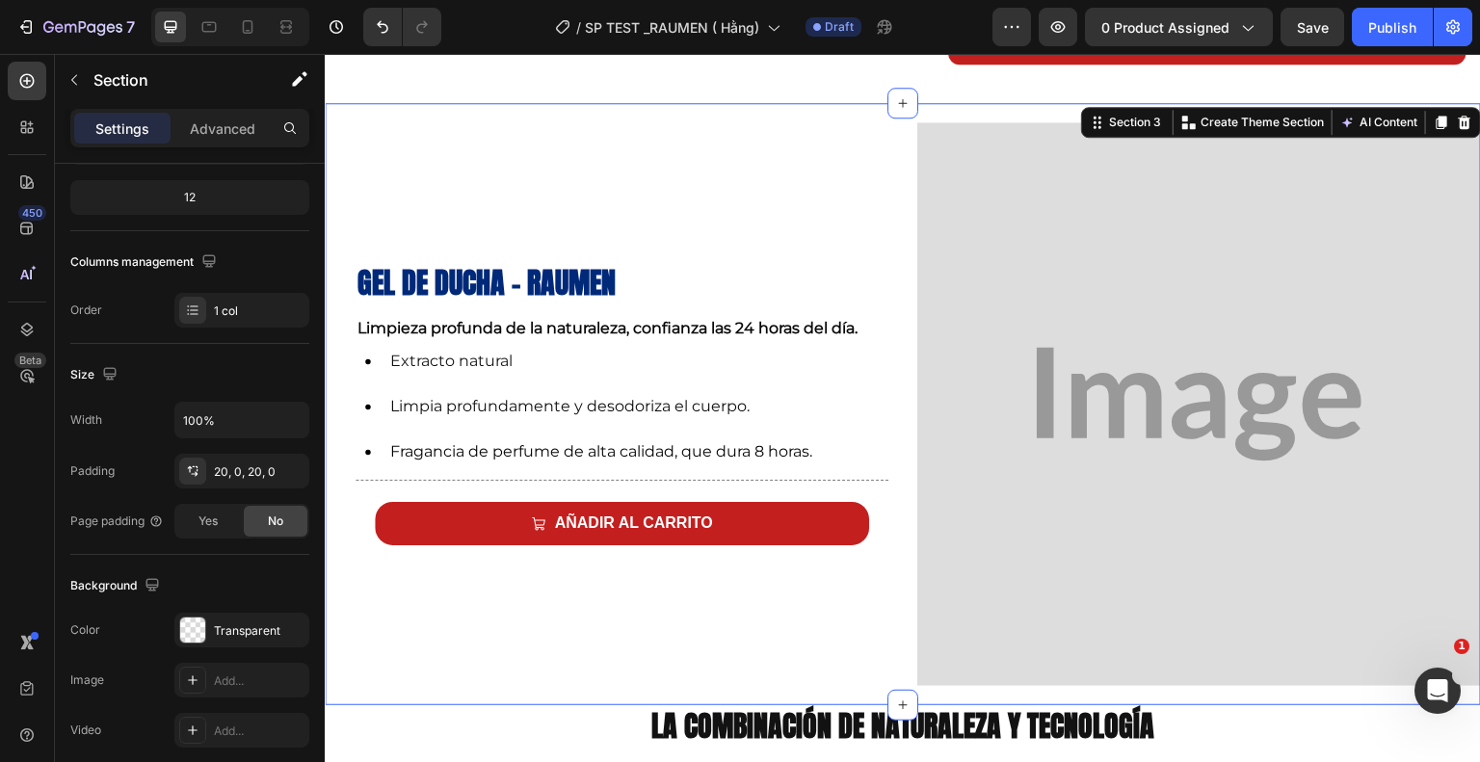
scroll to position [0, 0]
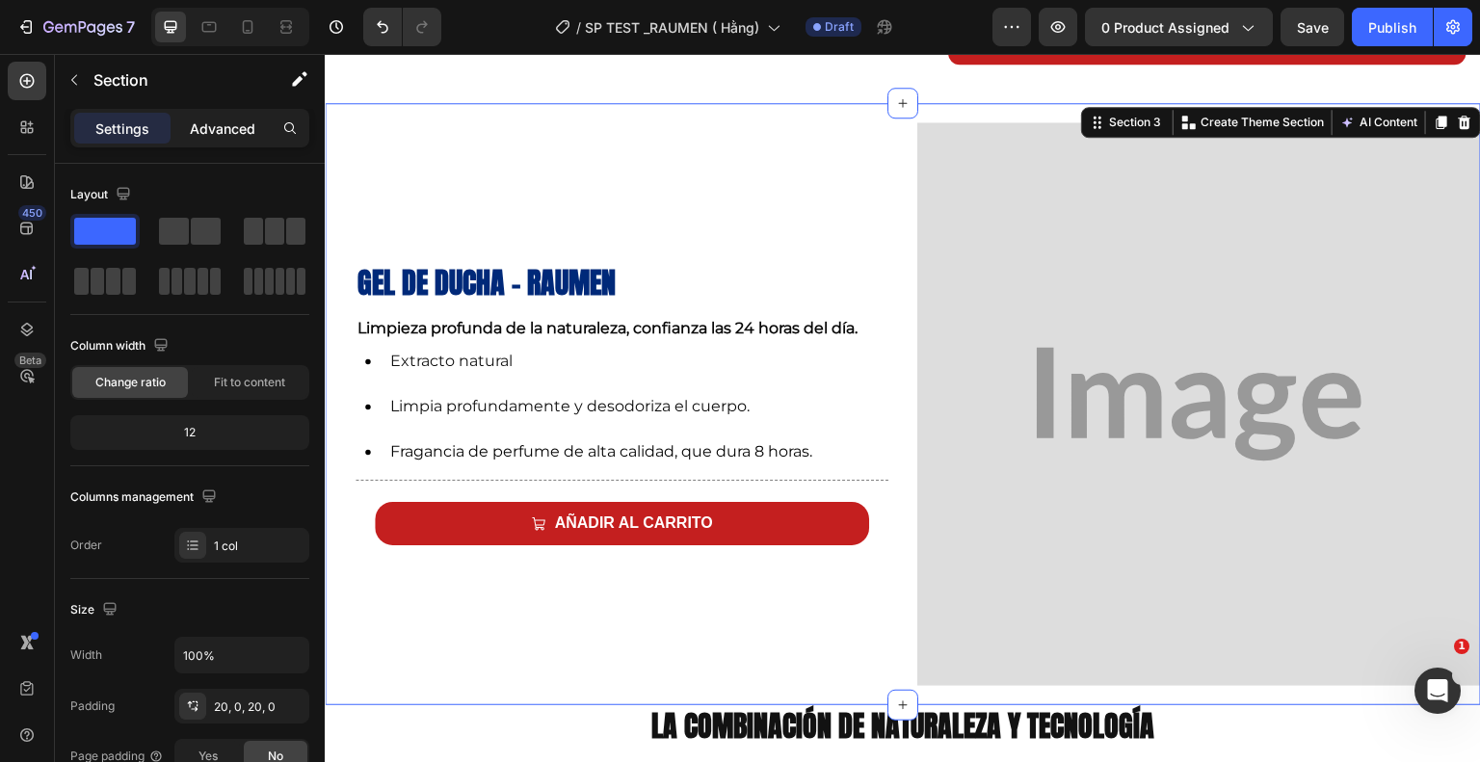
click at [202, 126] on p "Advanced" at bounding box center [223, 129] width 66 height 20
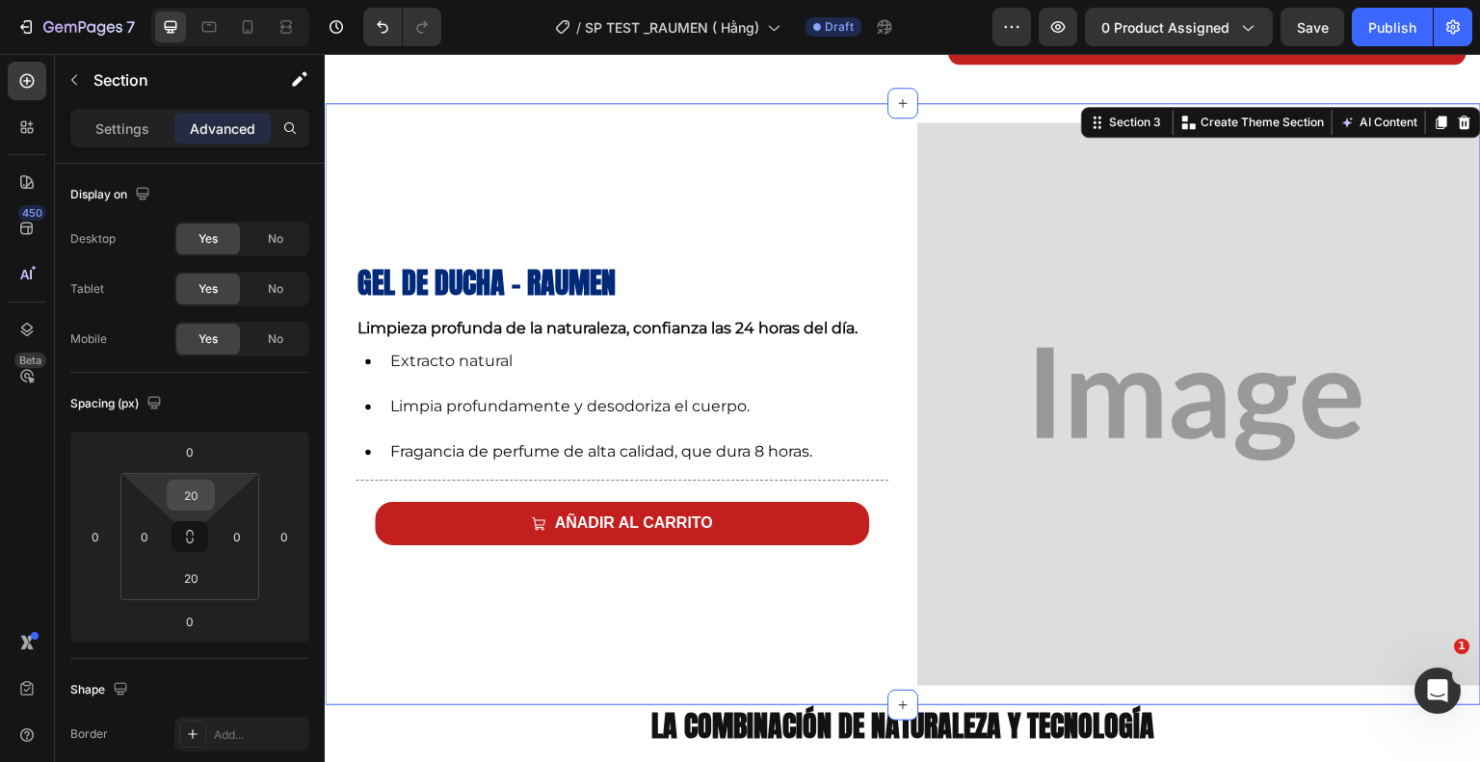
click at [203, 492] on input "20" at bounding box center [191, 495] width 39 height 29
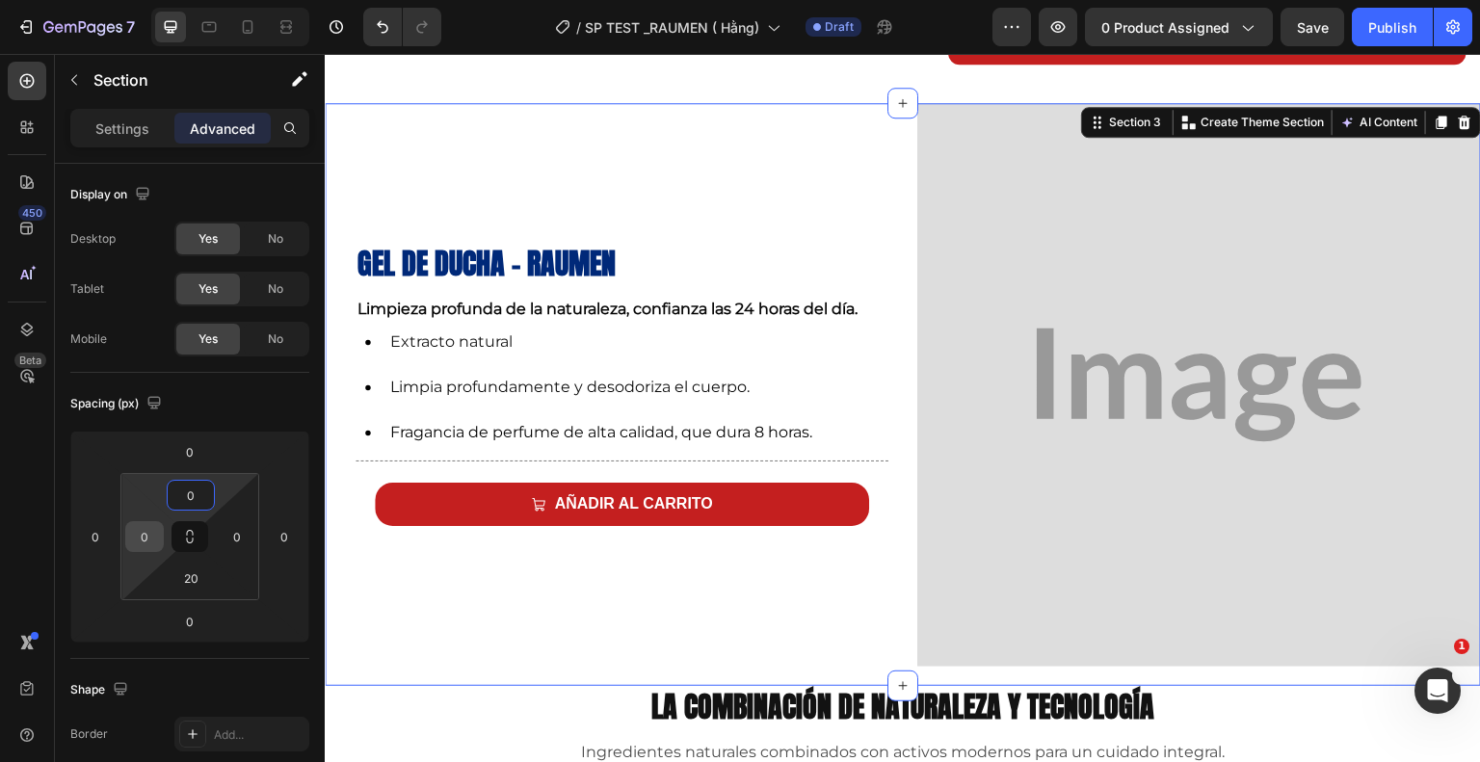
type input "0"
click at [153, 534] on input "0" at bounding box center [144, 536] width 29 height 29
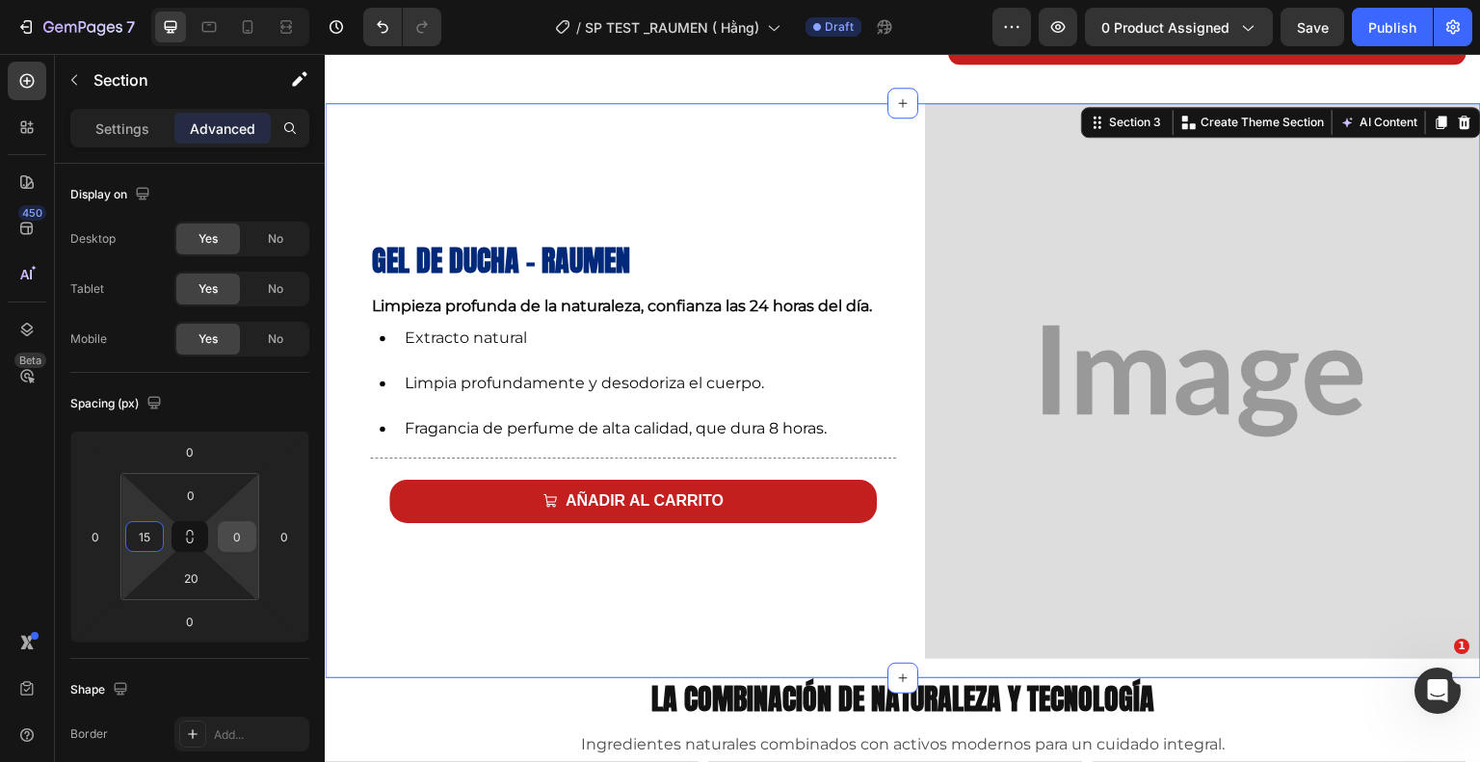
type input "15"
click at [234, 538] on input "0" at bounding box center [237, 536] width 29 height 29
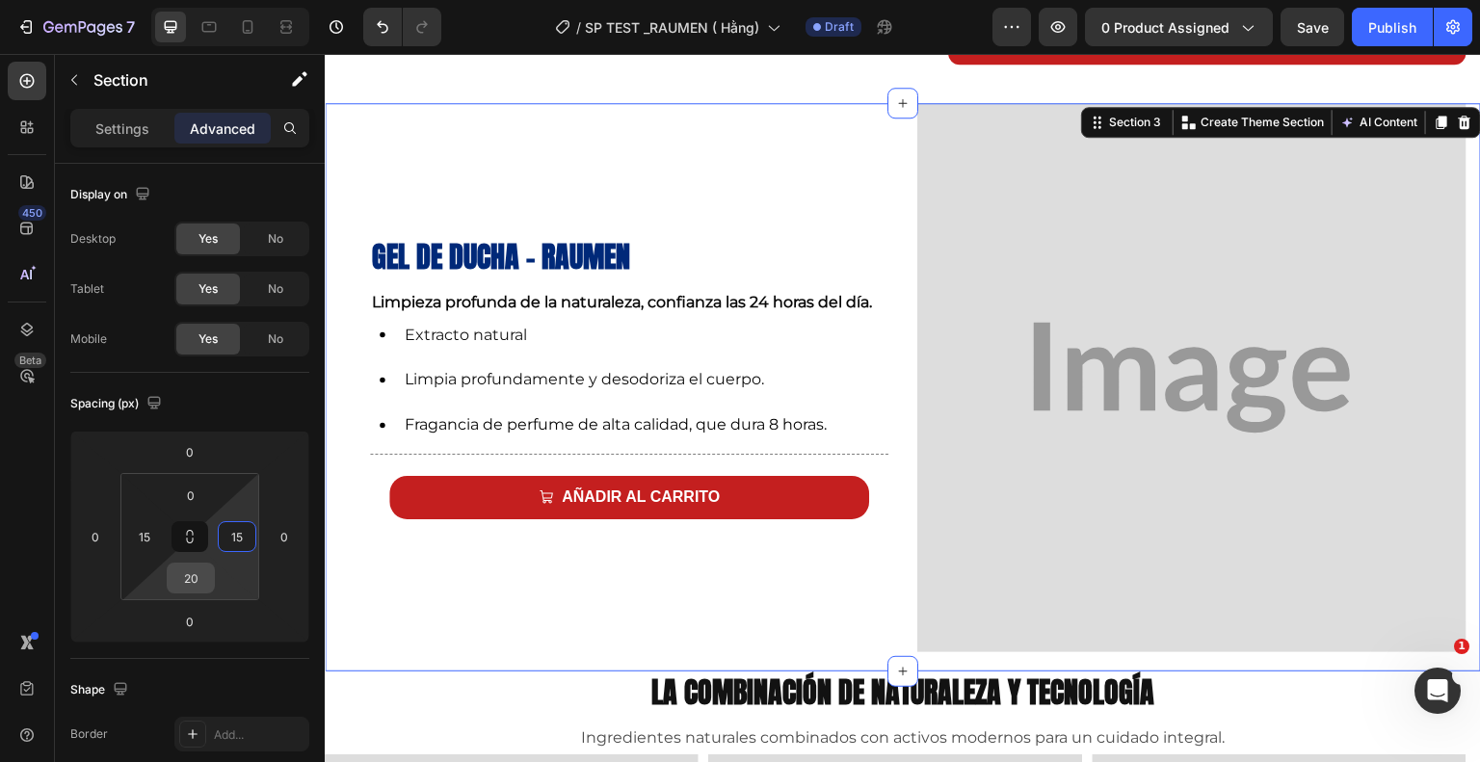
type input "15"
click at [200, 582] on input "20" at bounding box center [191, 578] width 39 height 29
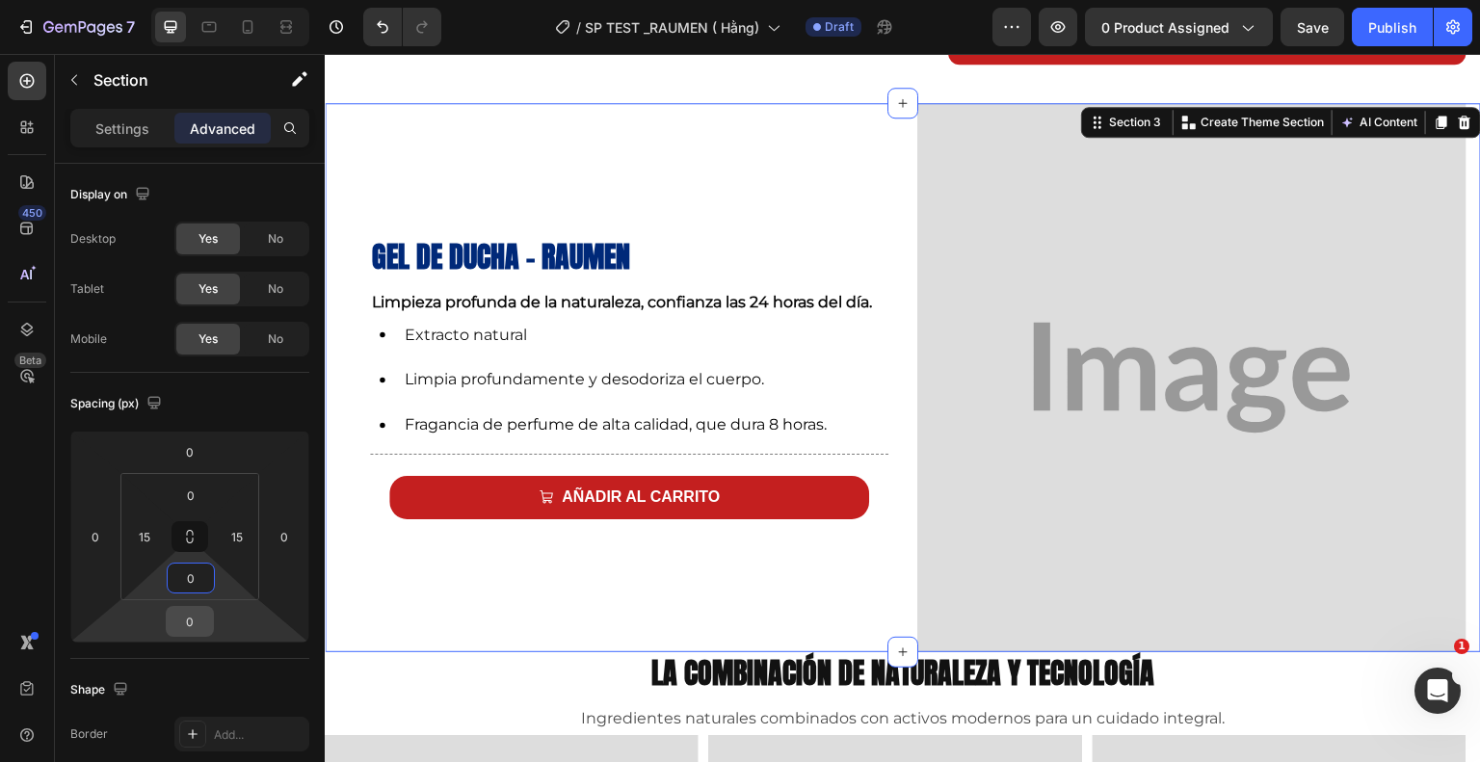
type input "0"
click at [193, 619] on input "0" at bounding box center [190, 621] width 39 height 29
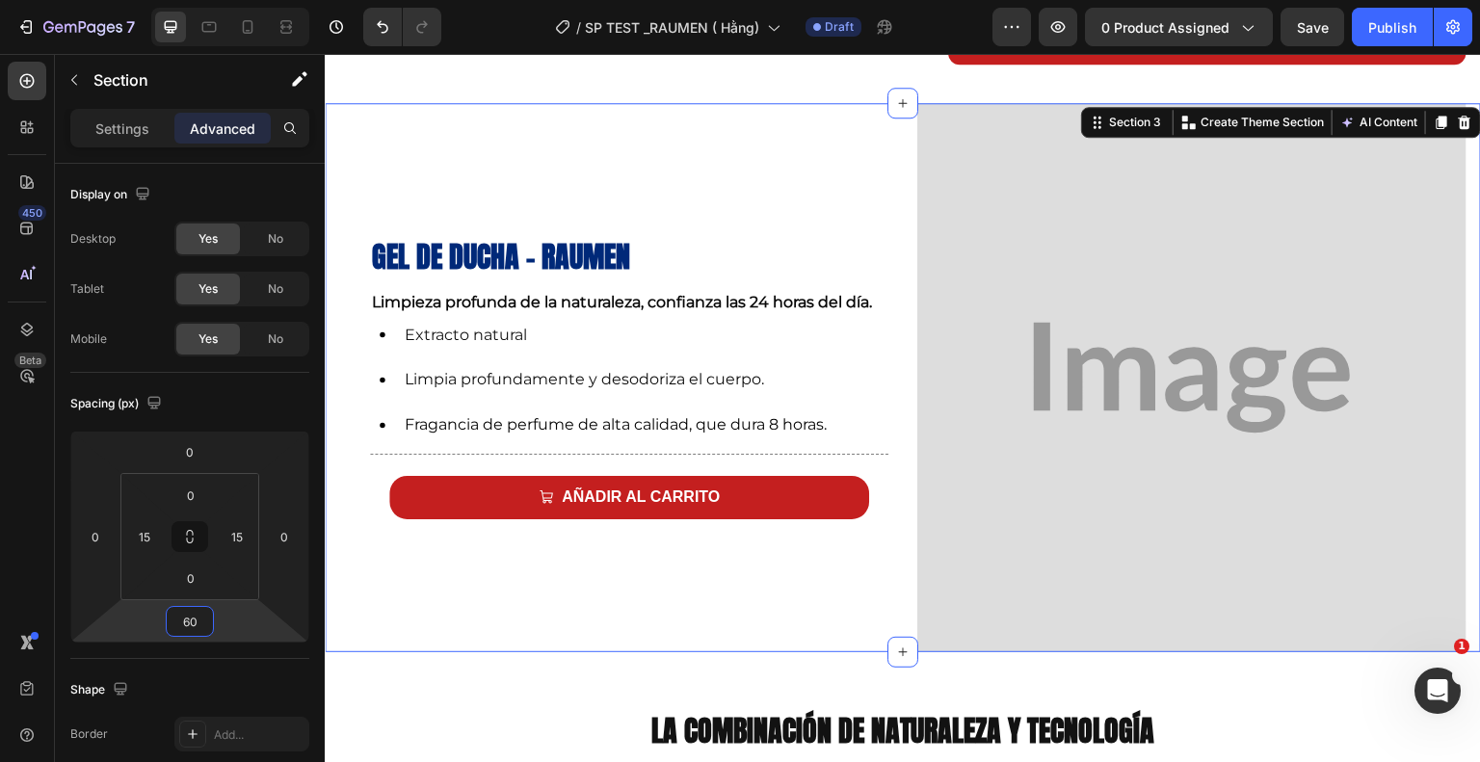
type input "60"
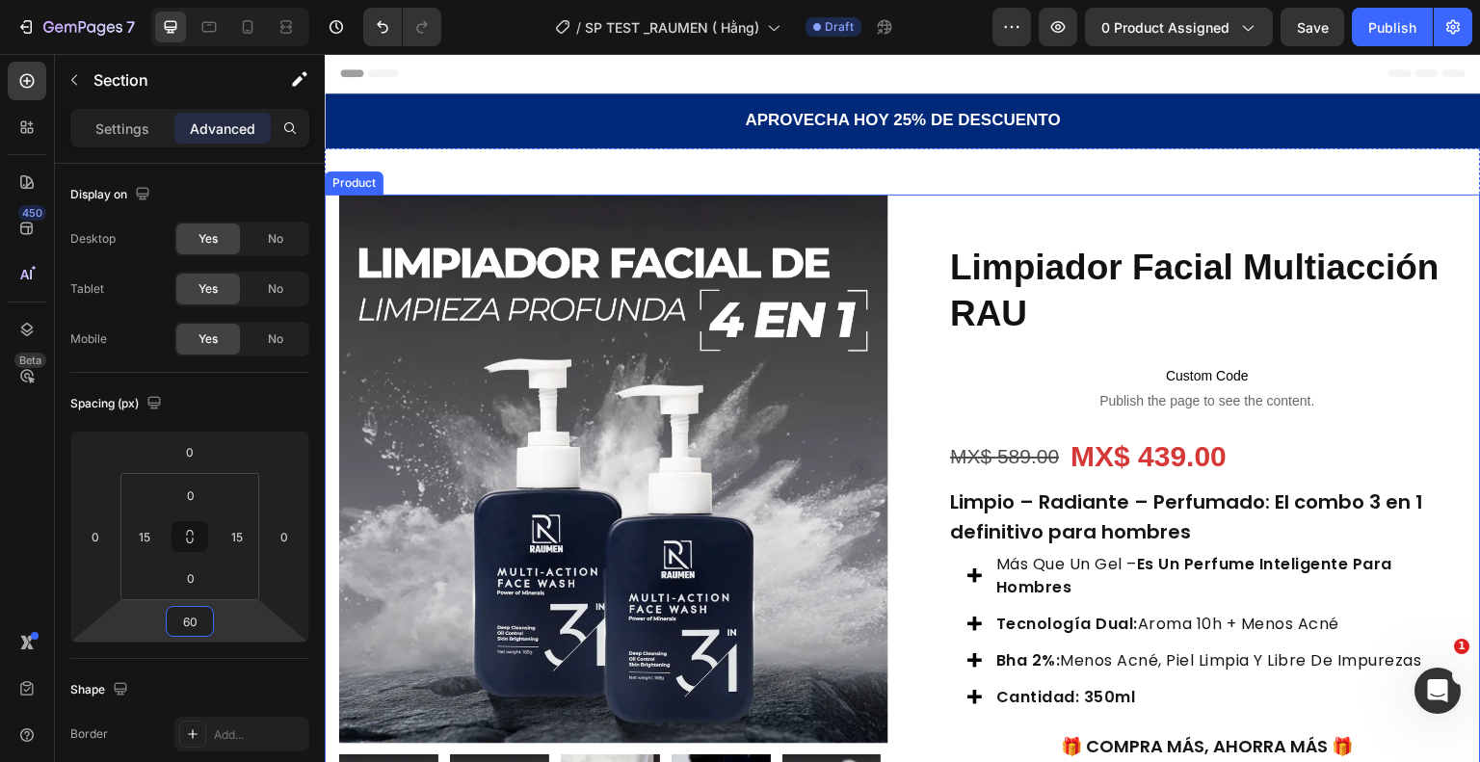
click at [892, 203] on div "Product Images Row Limpiador Facial Multiacción RAU Product Title Custom Code P…" at bounding box center [903, 538] width 1156 height 687
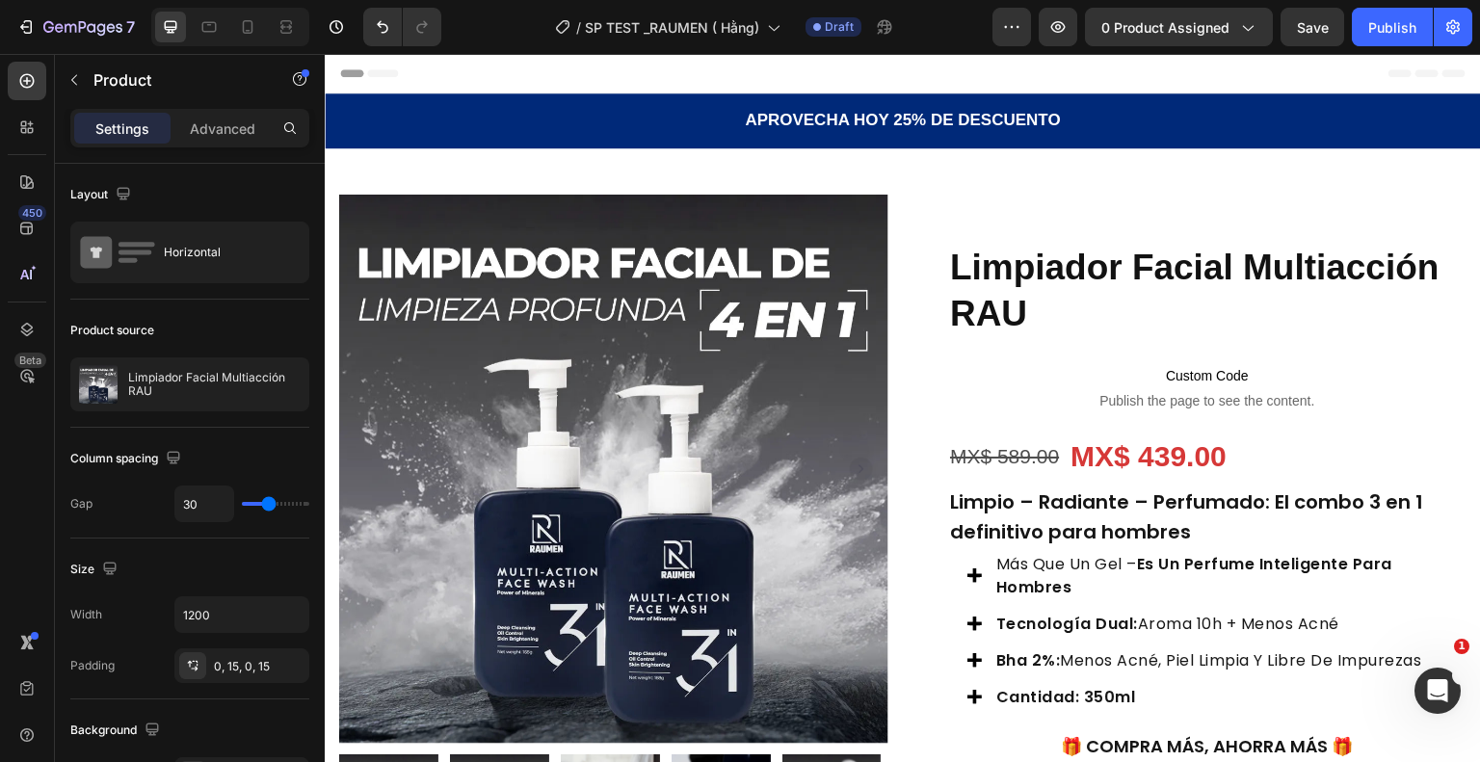
click at [897, 233] on div "Product Images Row Limpiador Facial Multiacción RAU Product Title Custom Code P…" at bounding box center [903, 538] width 1156 height 687
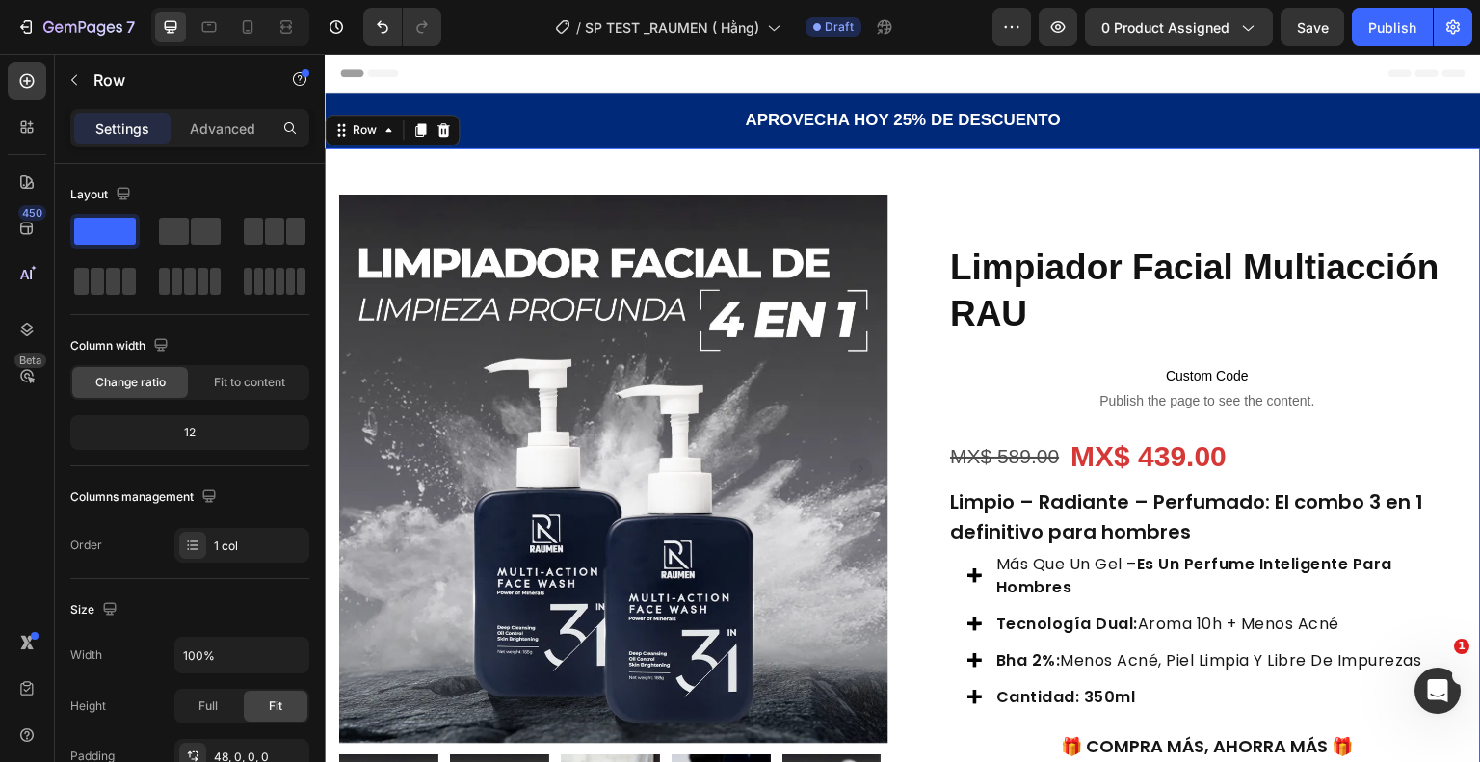
click at [862, 181] on div "Product Images Row Limpiador Facial Multiacción RAU Product Title Custom Code P…" at bounding box center [903, 514] width 1156 height 733
click at [459, 167] on div "Product Images Row Limpiador Facial Multiacción RAU Product Title Custom Code P…" at bounding box center [903, 514] width 1156 height 733
click at [356, 127] on div "Row" at bounding box center [365, 129] width 32 height 17
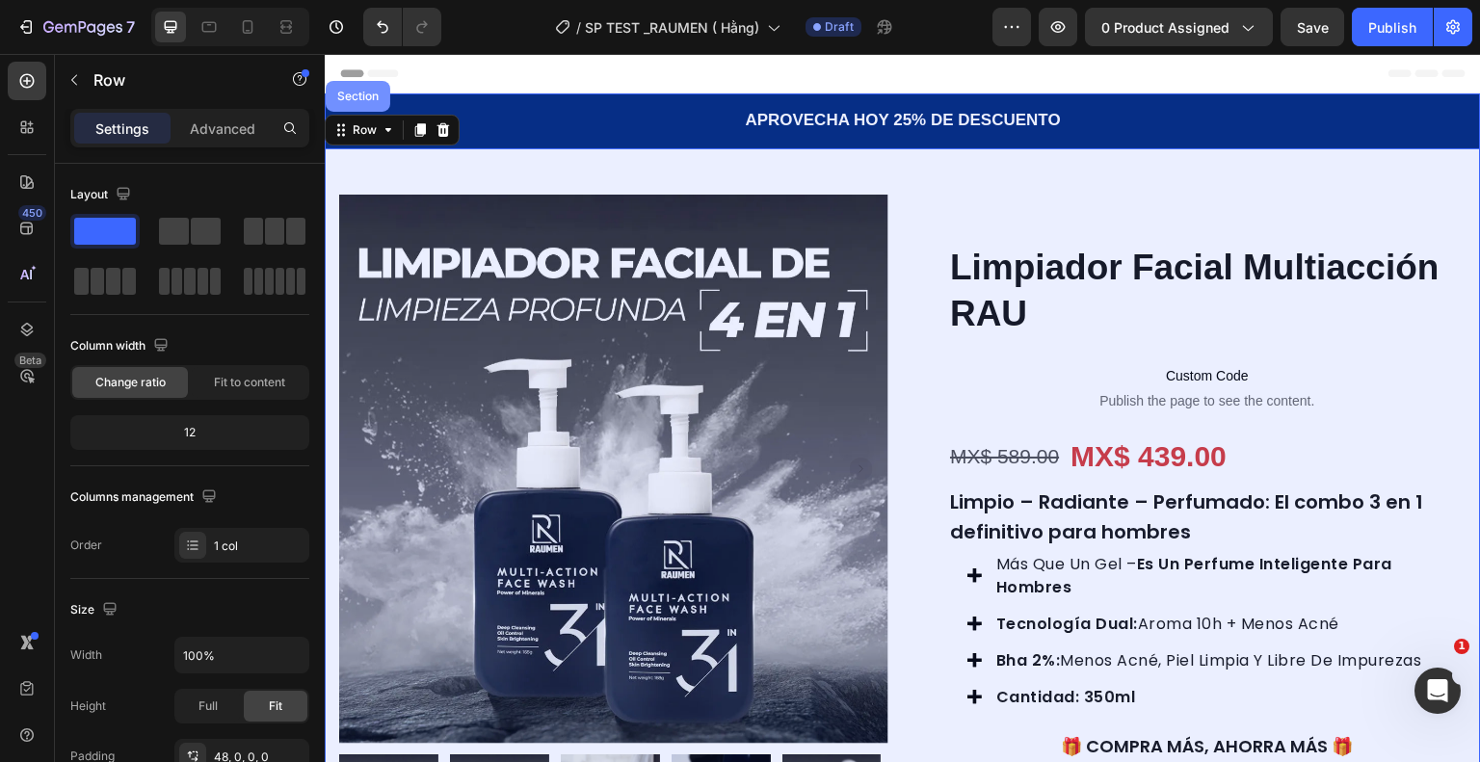
click at [357, 101] on div "Section" at bounding box center [358, 96] width 65 height 31
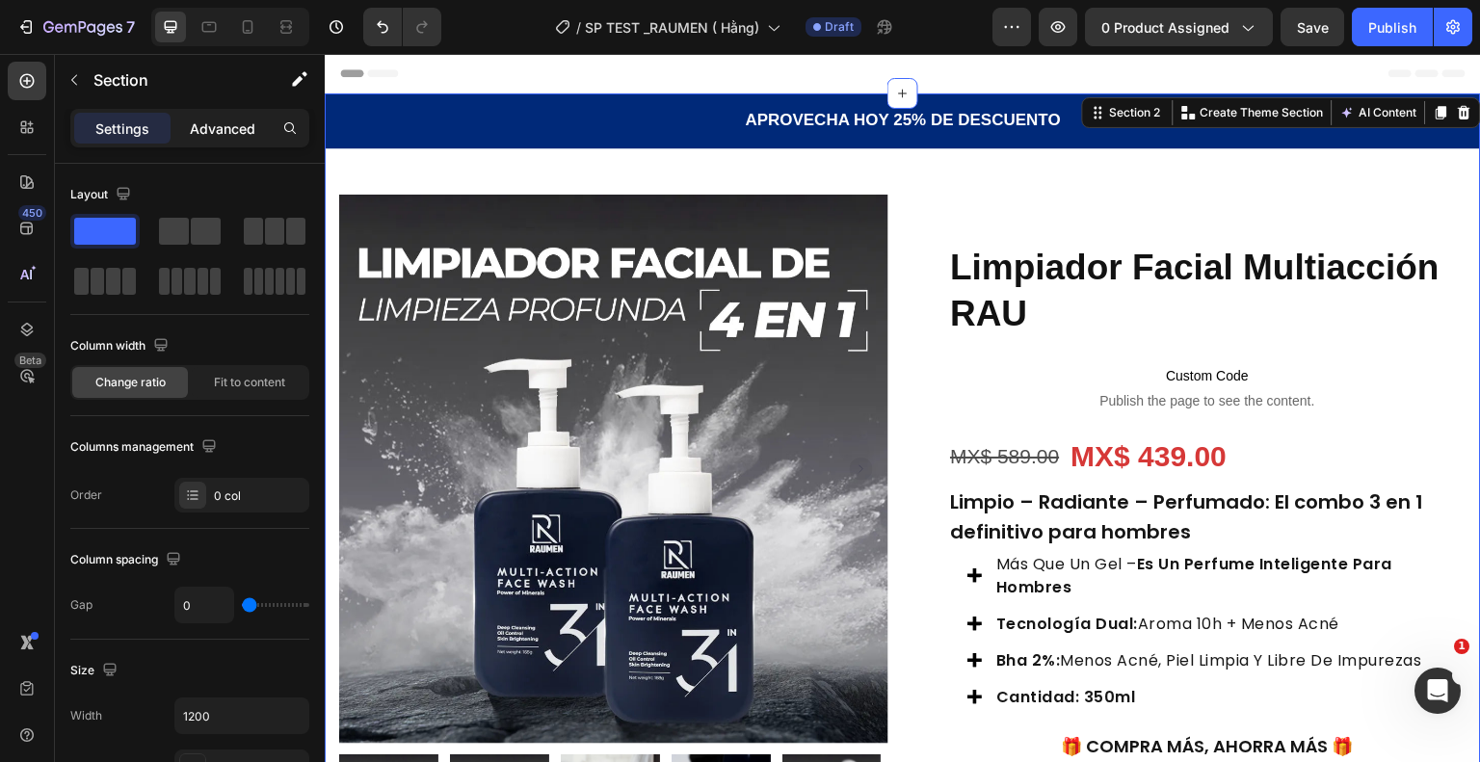
click at [235, 126] on p "Advanced" at bounding box center [223, 129] width 66 height 20
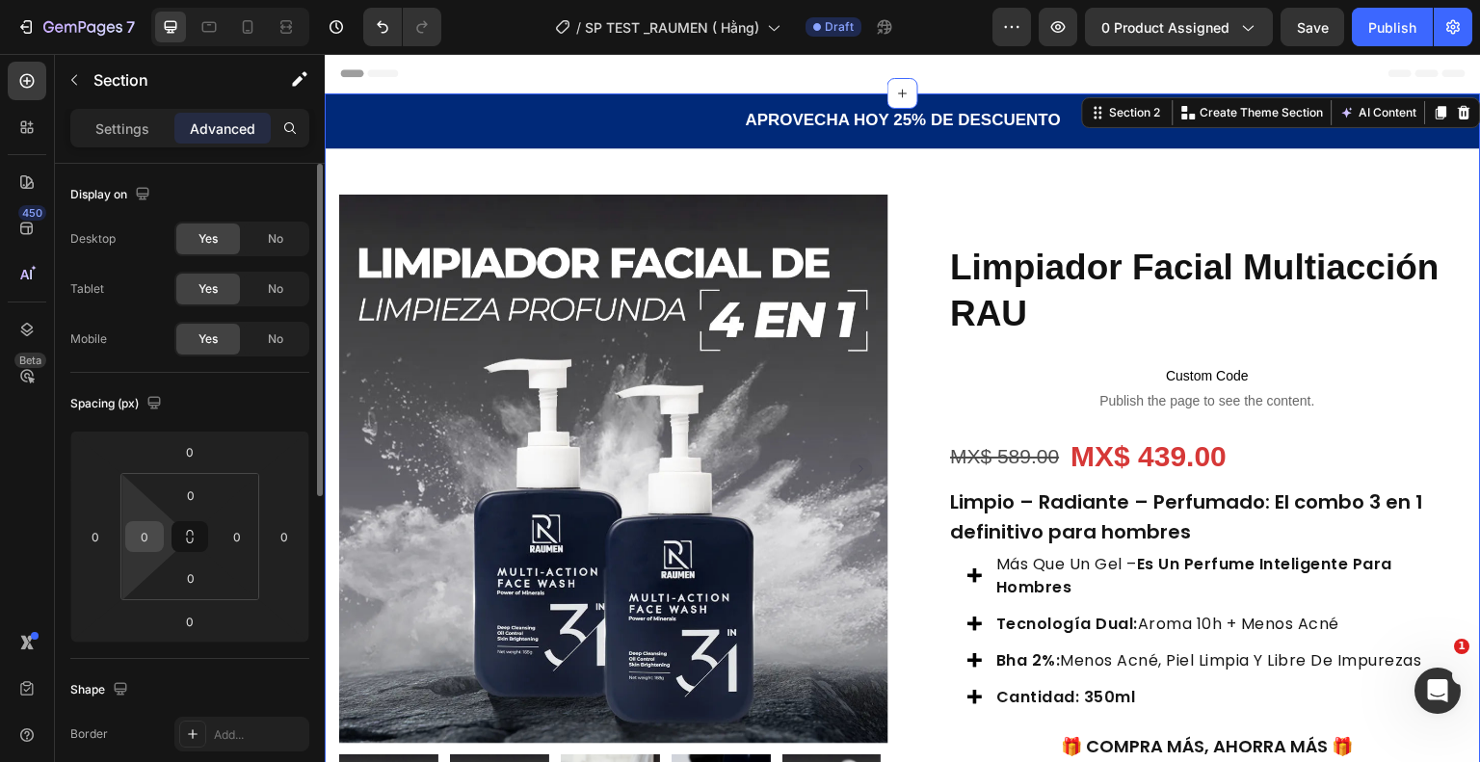
click at [143, 542] on input "0" at bounding box center [144, 536] width 29 height 29
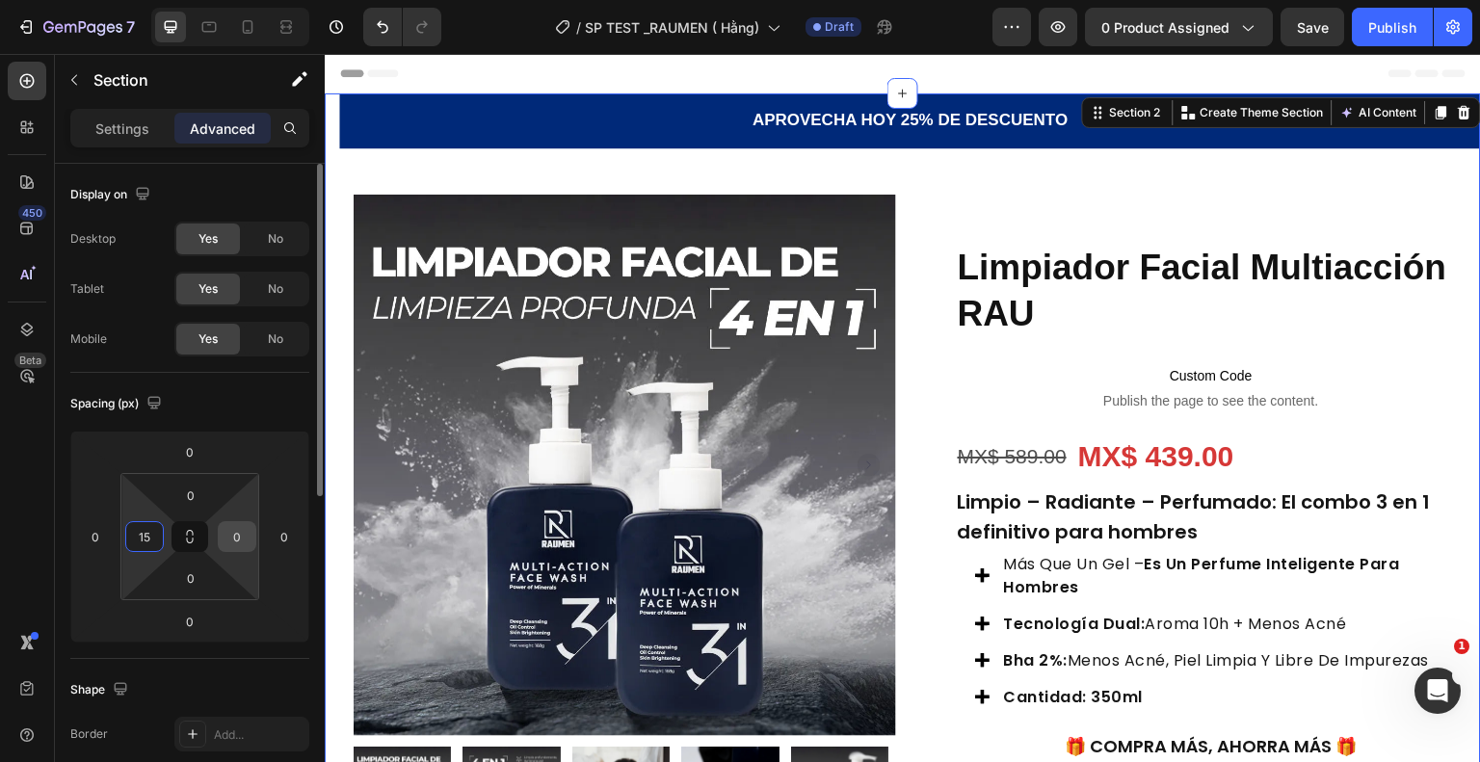
type input "15"
click at [249, 535] on input "0" at bounding box center [237, 536] width 29 height 29
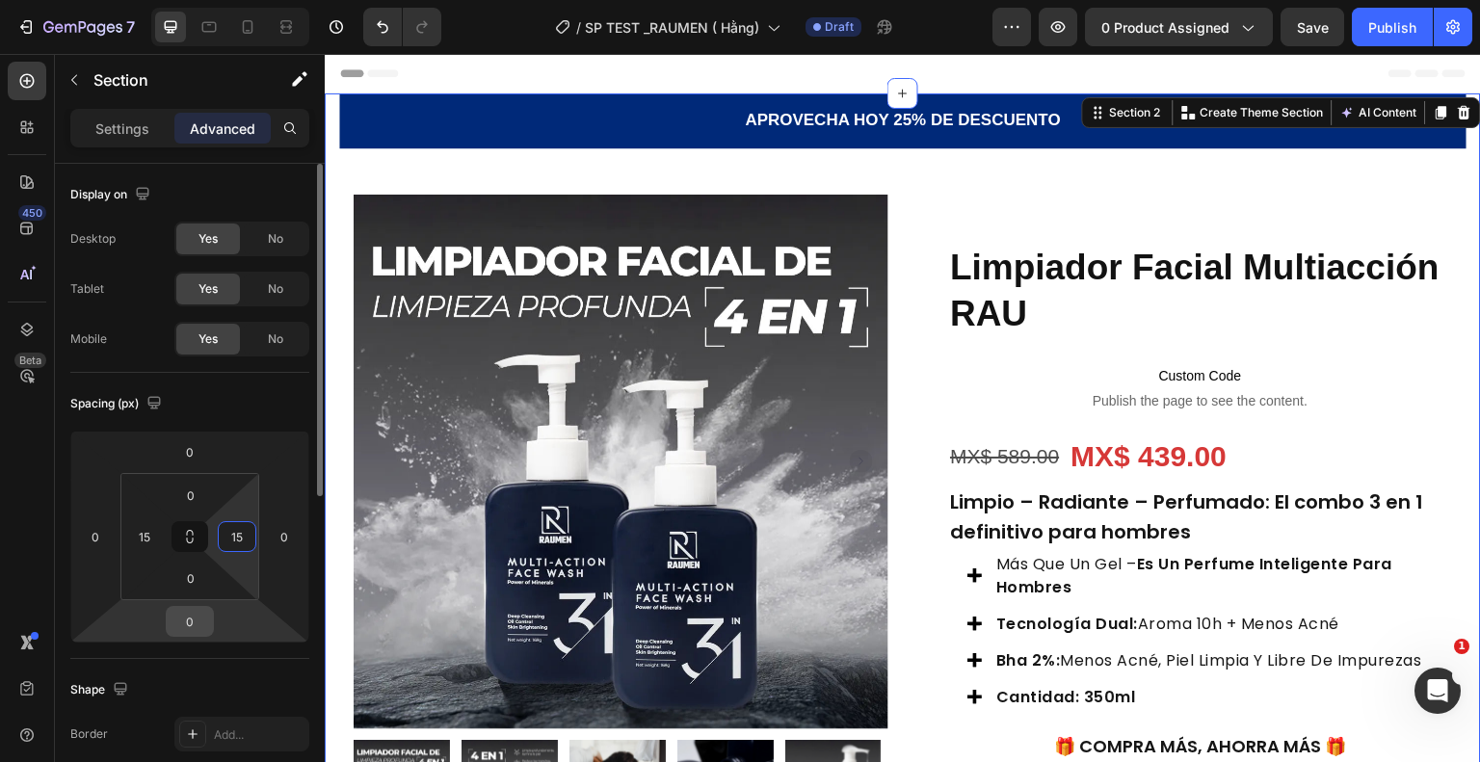
type input "15"
click at [190, 627] on input "0" at bounding box center [190, 621] width 39 height 29
type input "60"
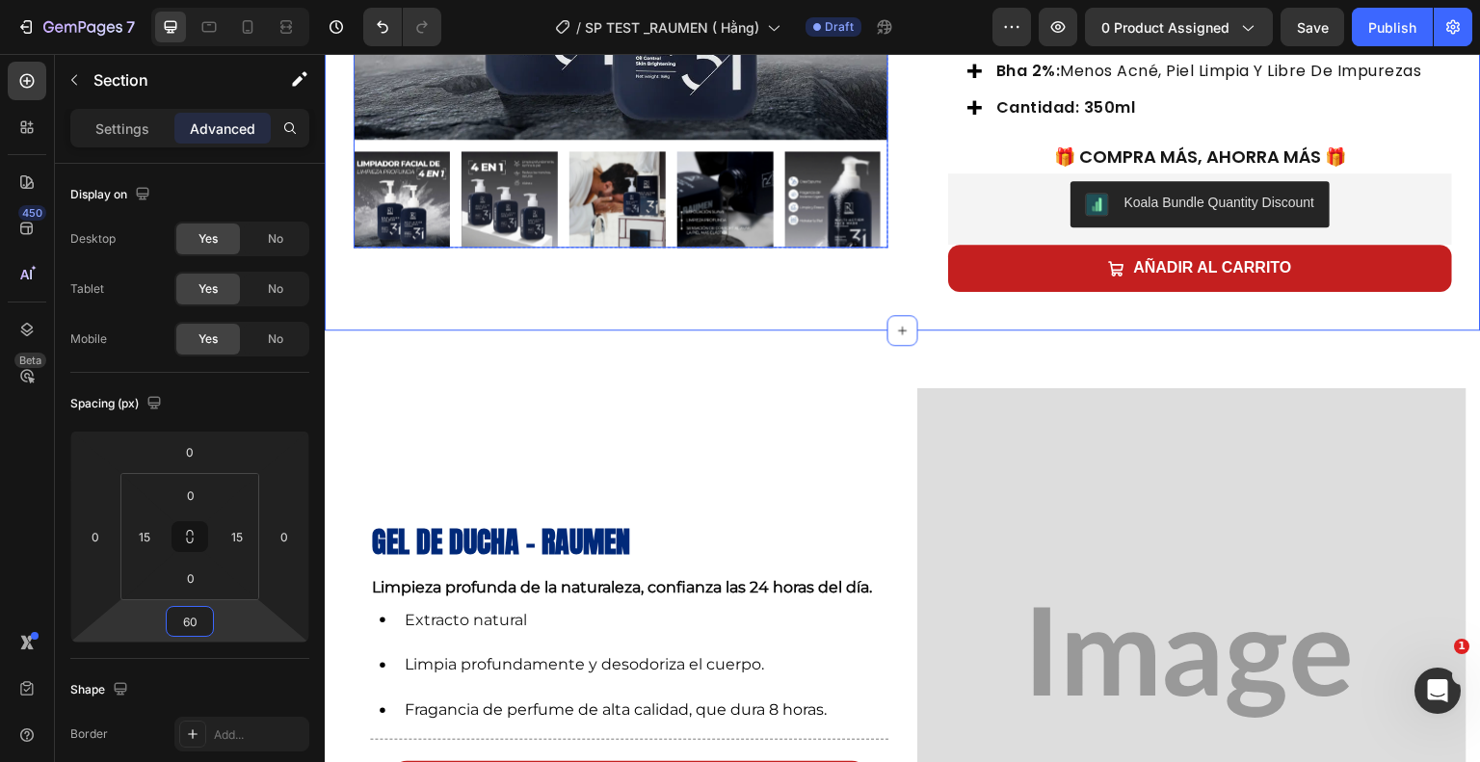
scroll to position [623, 0]
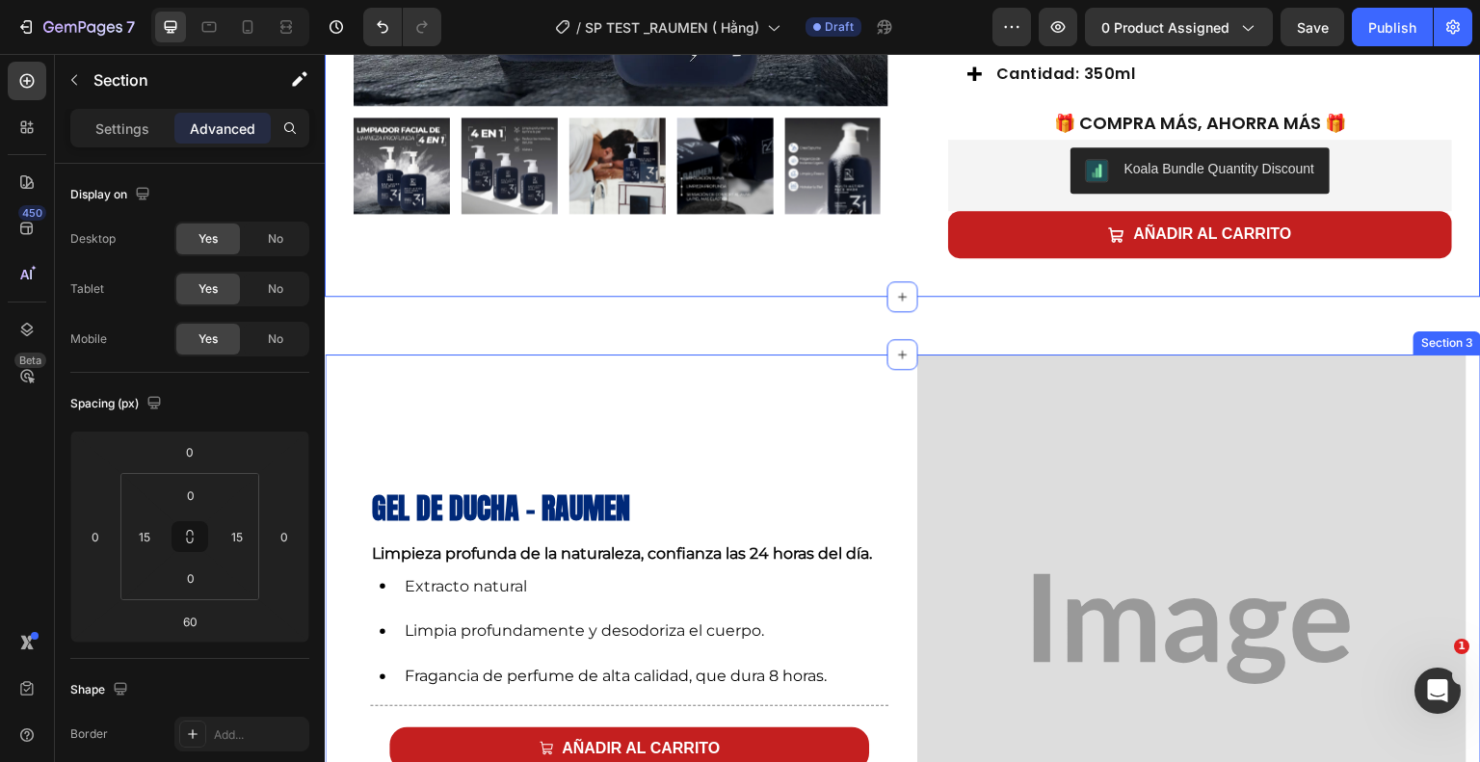
click at [332, 410] on div "Gel de ducha - Raumen Heading Limpieza profunda de la naturaleza, confianza las…" at bounding box center [903, 629] width 1156 height 549
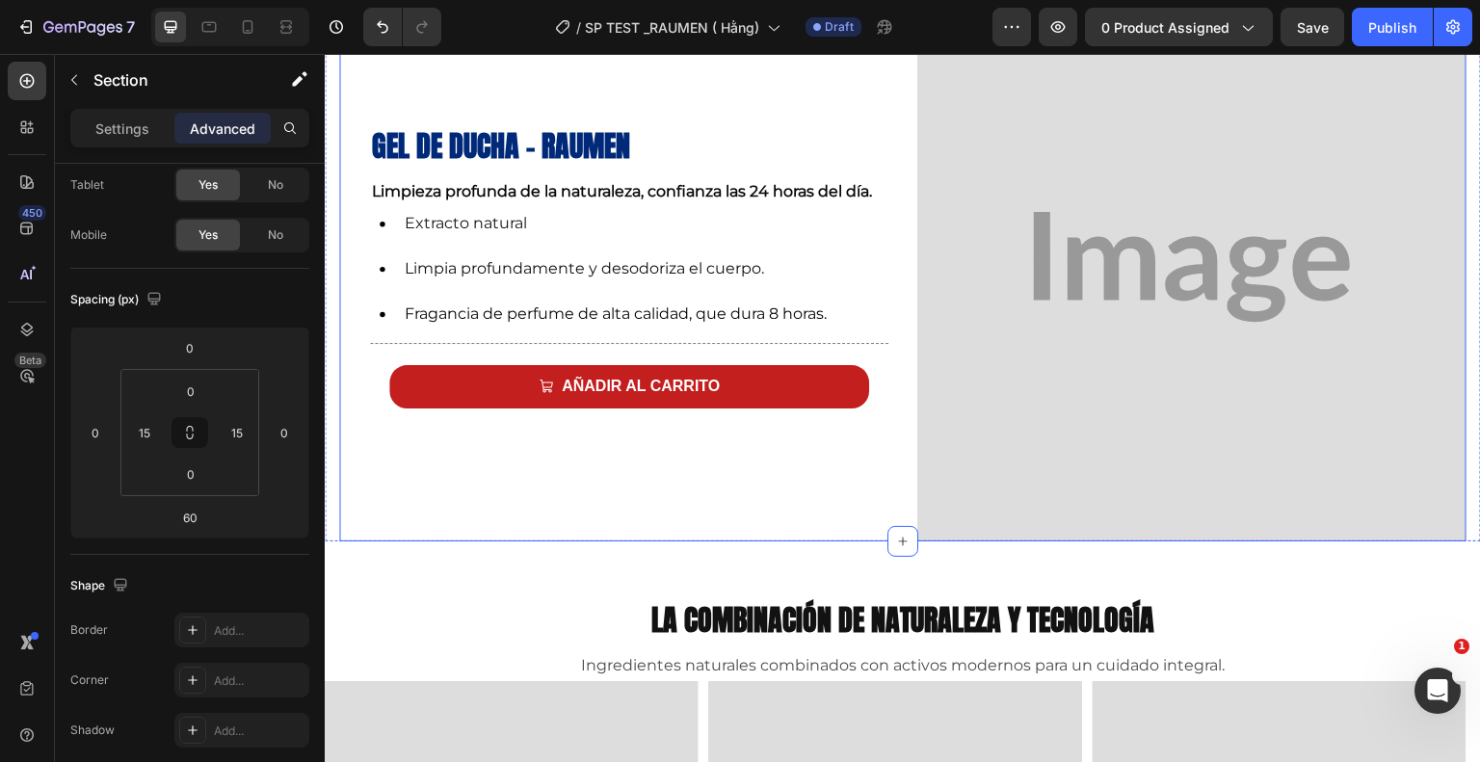
scroll to position [1140, 0]
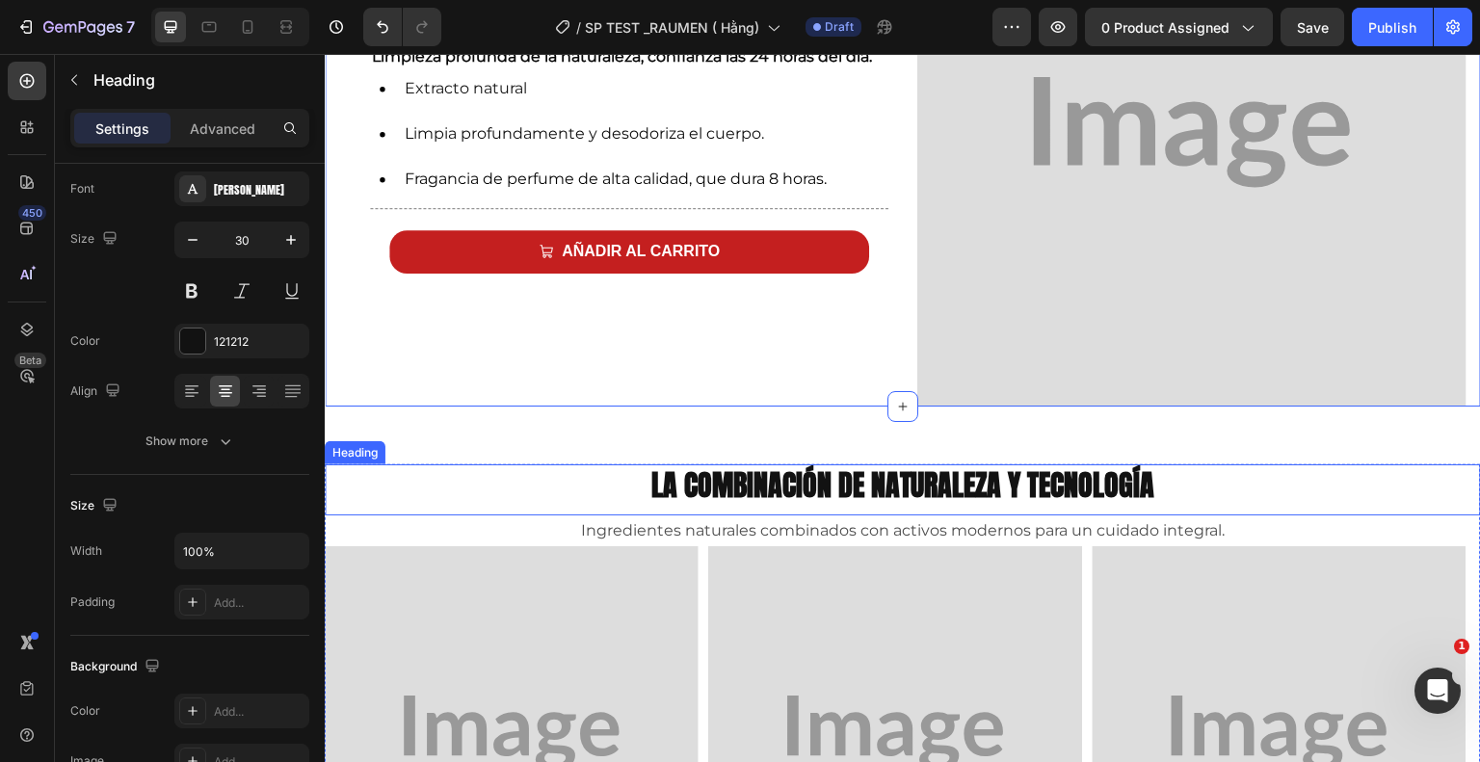
click at [362, 451] on div "Heading" at bounding box center [355, 452] width 61 height 23
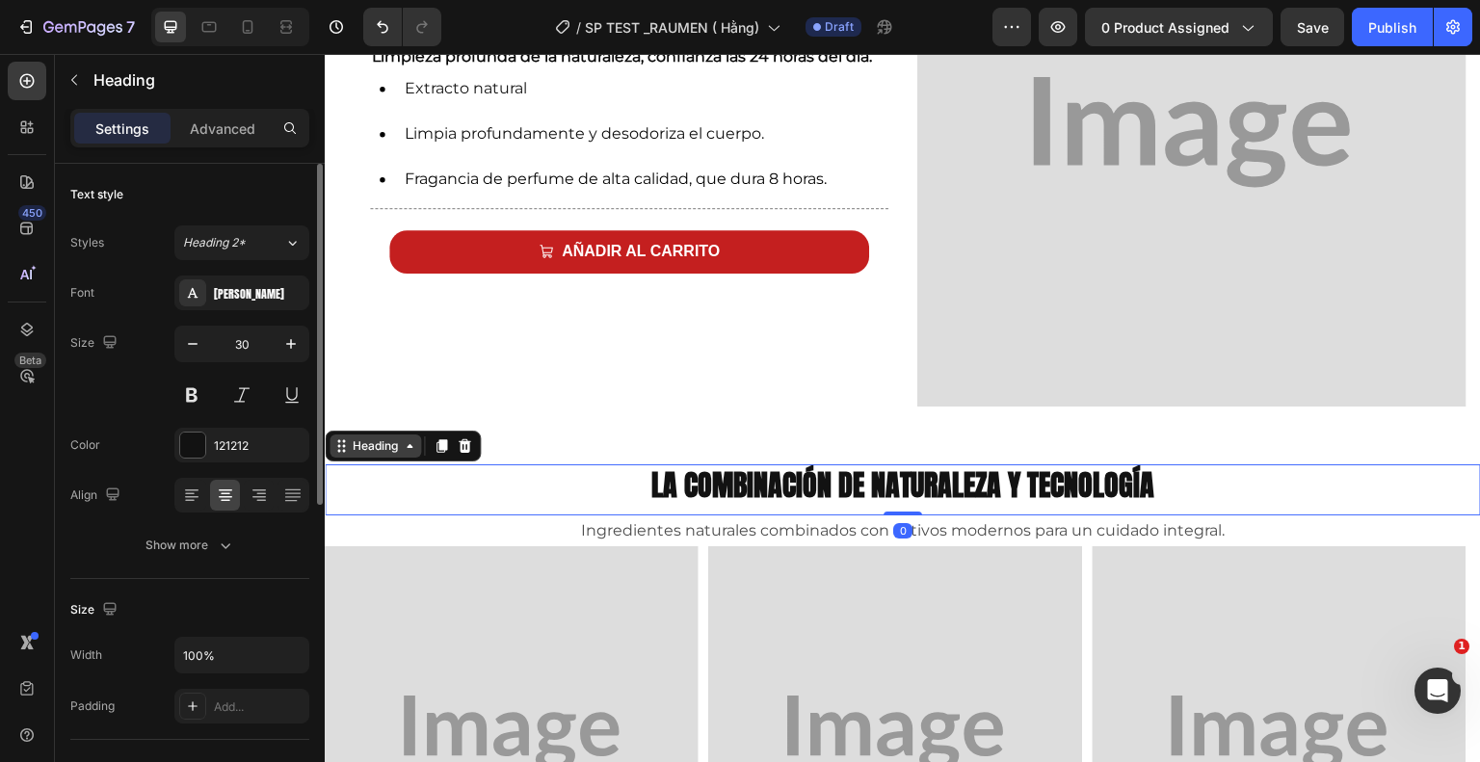
click at [366, 437] on div "Heading" at bounding box center [375, 445] width 53 height 17
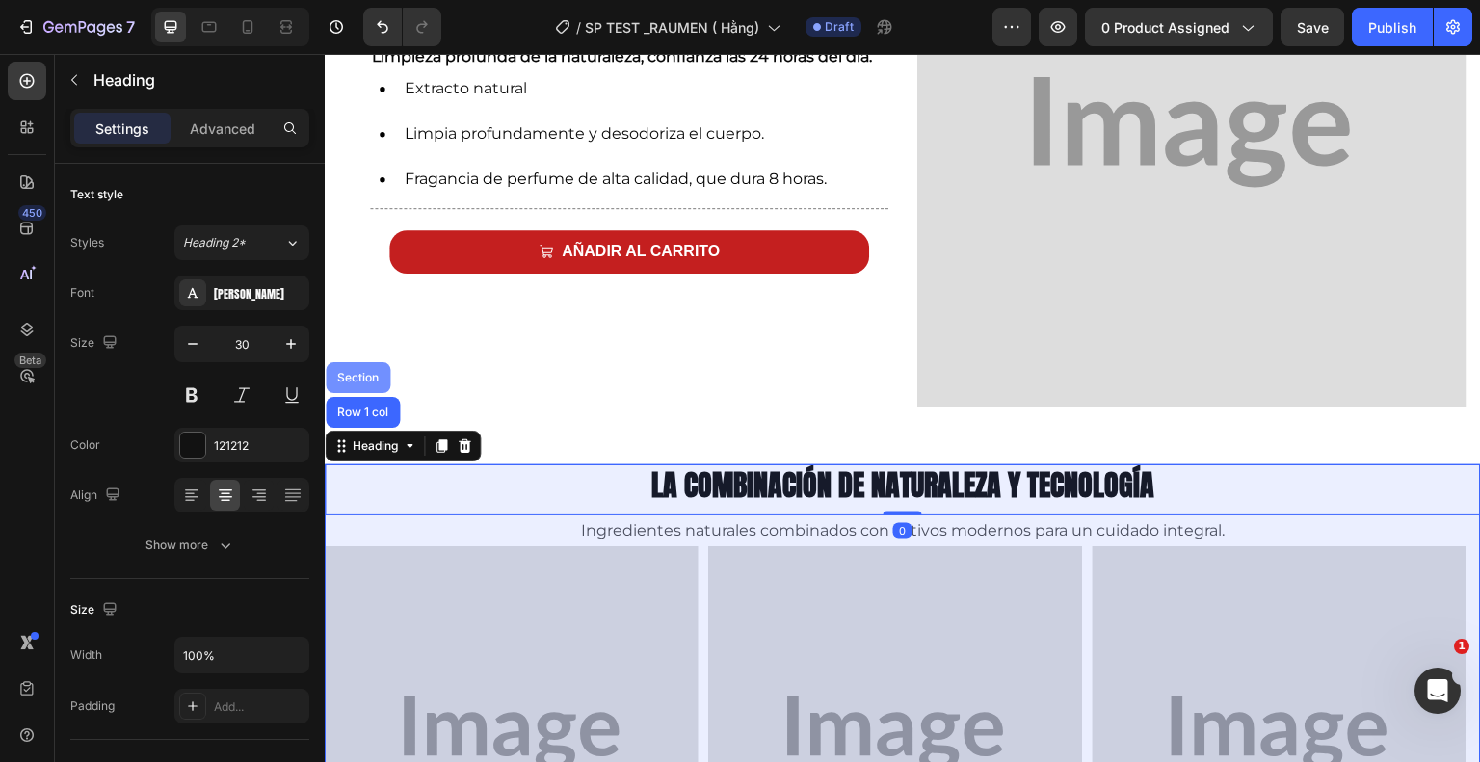
click at [353, 372] on div "Section" at bounding box center [357, 378] width 49 height 12
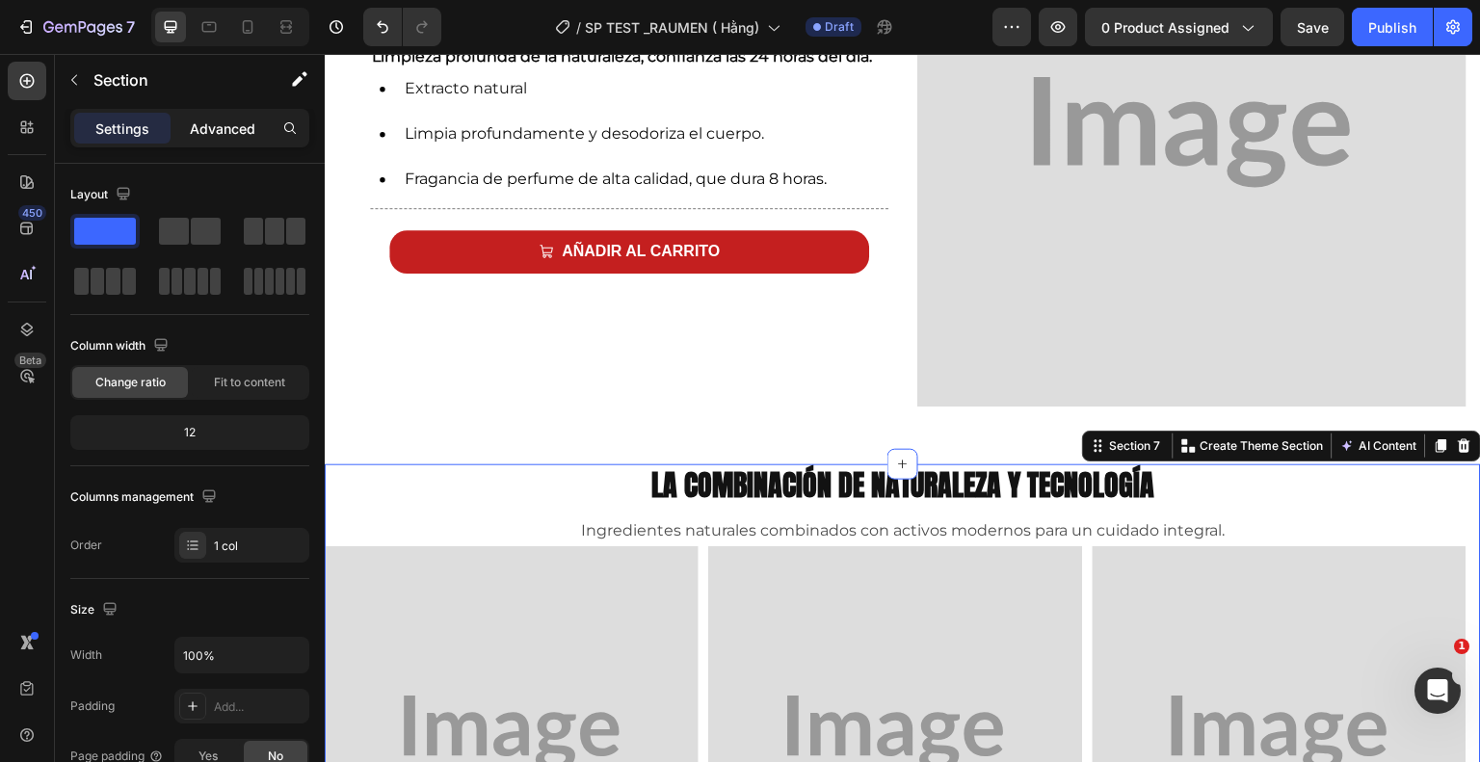
click at [231, 113] on div "Advanced" at bounding box center [222, 128] width 96 height 31
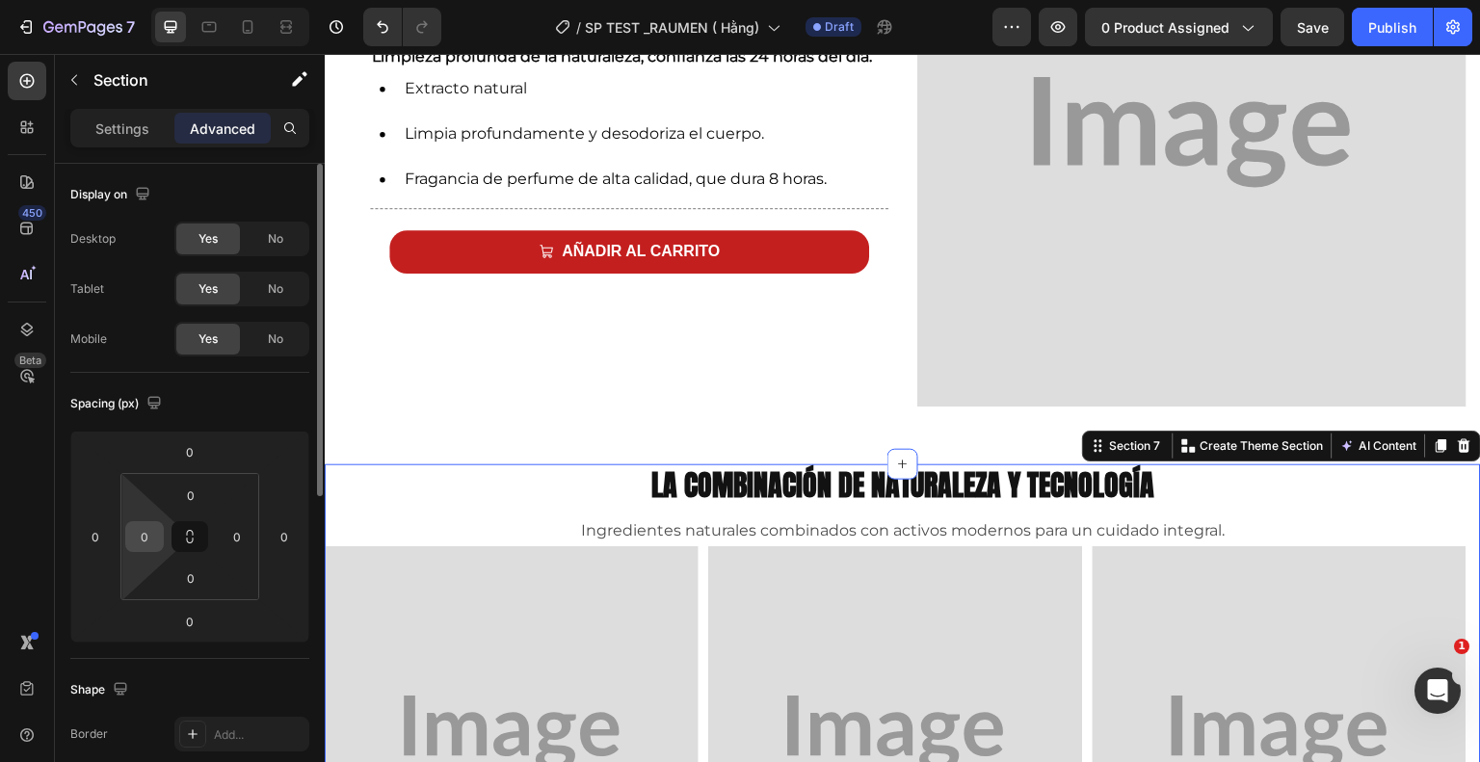
click at [157, 535] on input "0" at bounding box center [144, 536] width 29 height 29
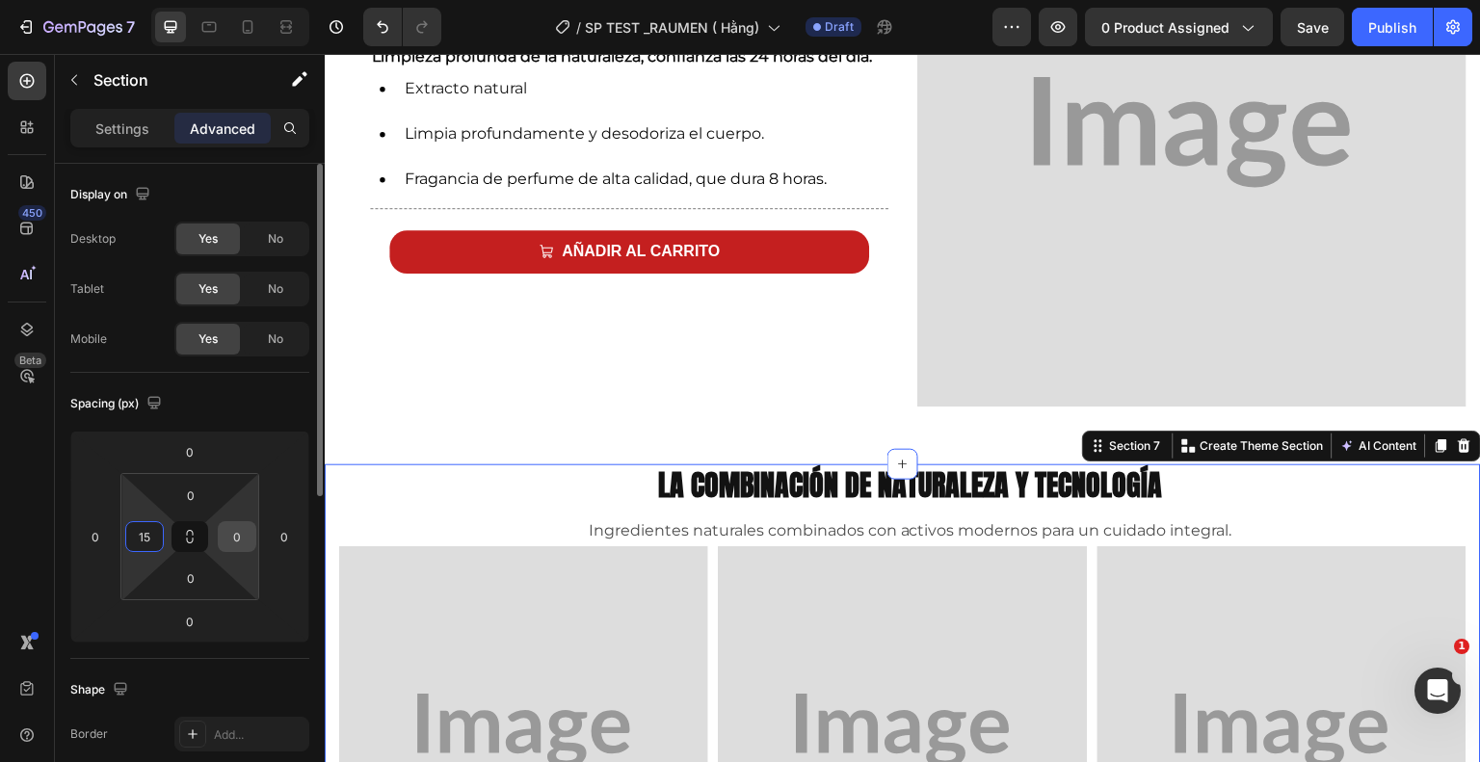
type input "15"
click at [233, 544] on input "0" at bounding box center [237, 536] width 29 height 29
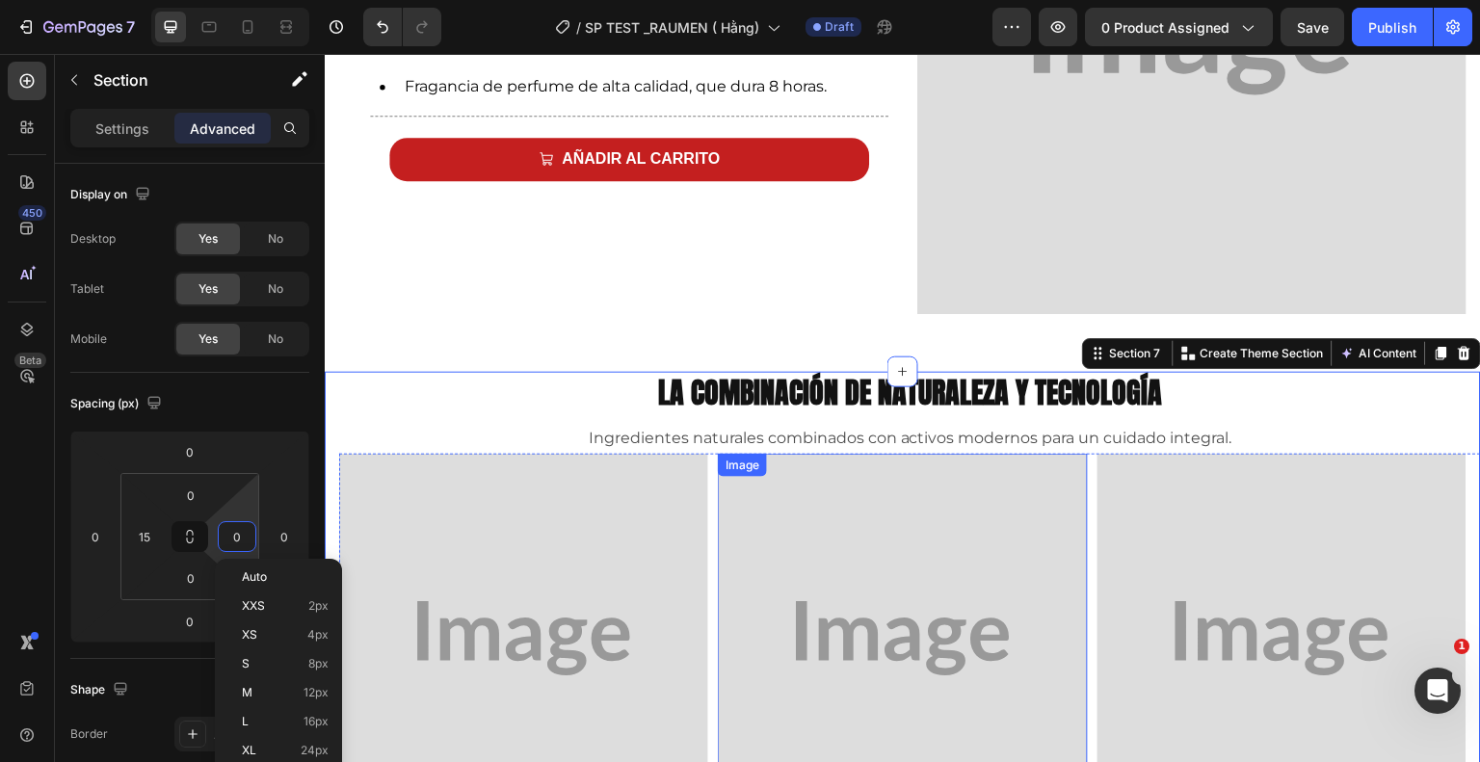
scroll to position [1229, 0]
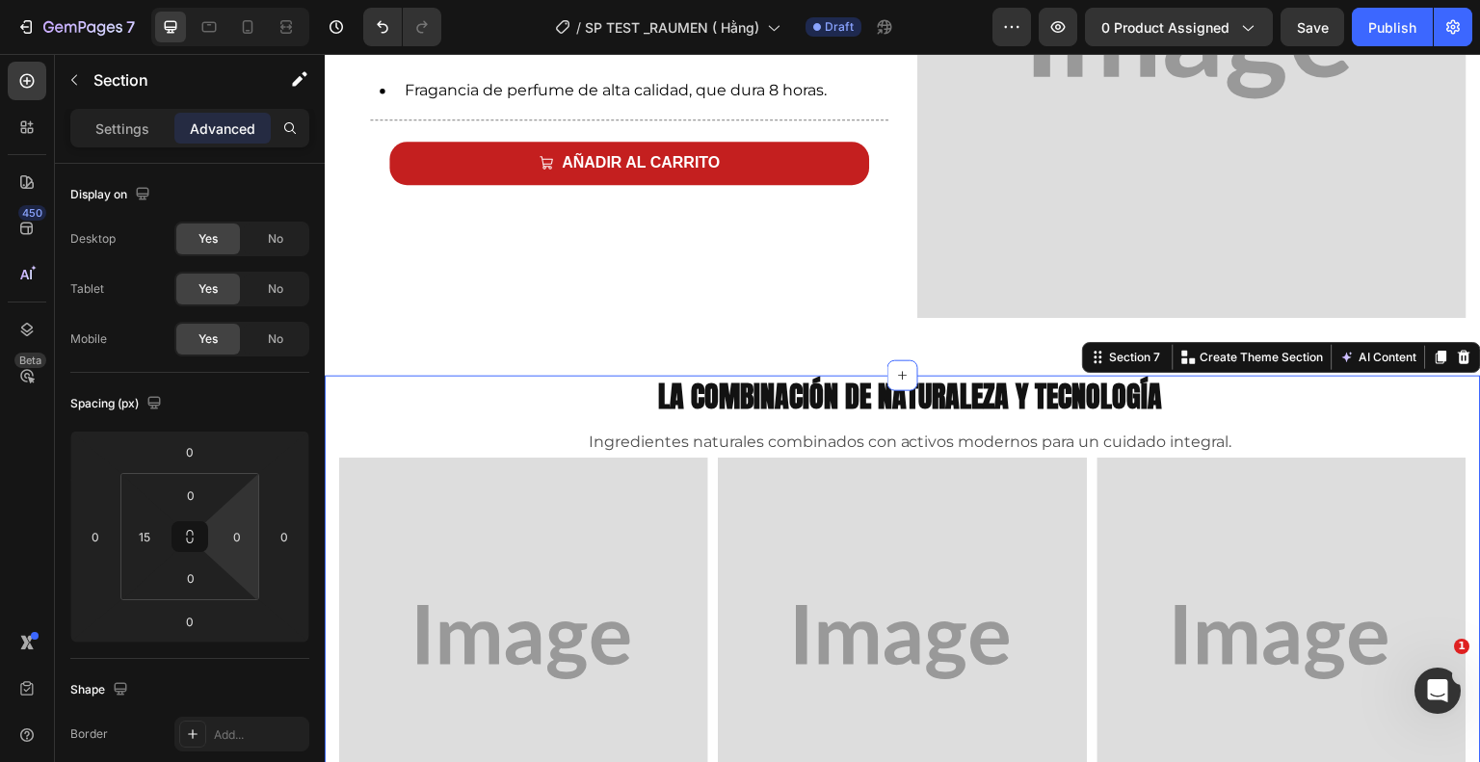
click at [336, 427] on div "La combinación de naturaleza y tecnología Heading Ingredientes naturales combin…" at bounding box center [903, 651] width 1156 height 550
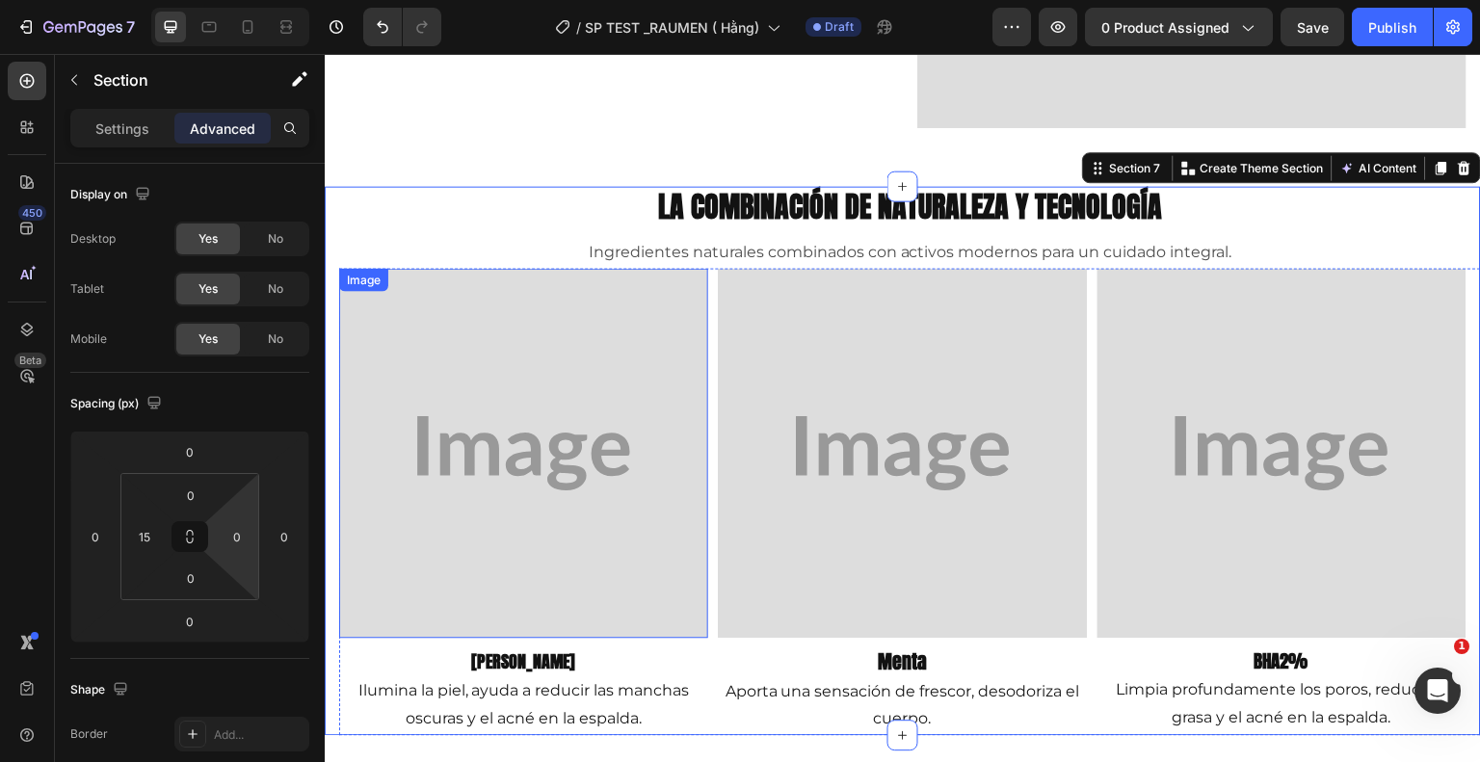
scroll to position [1445, 0]
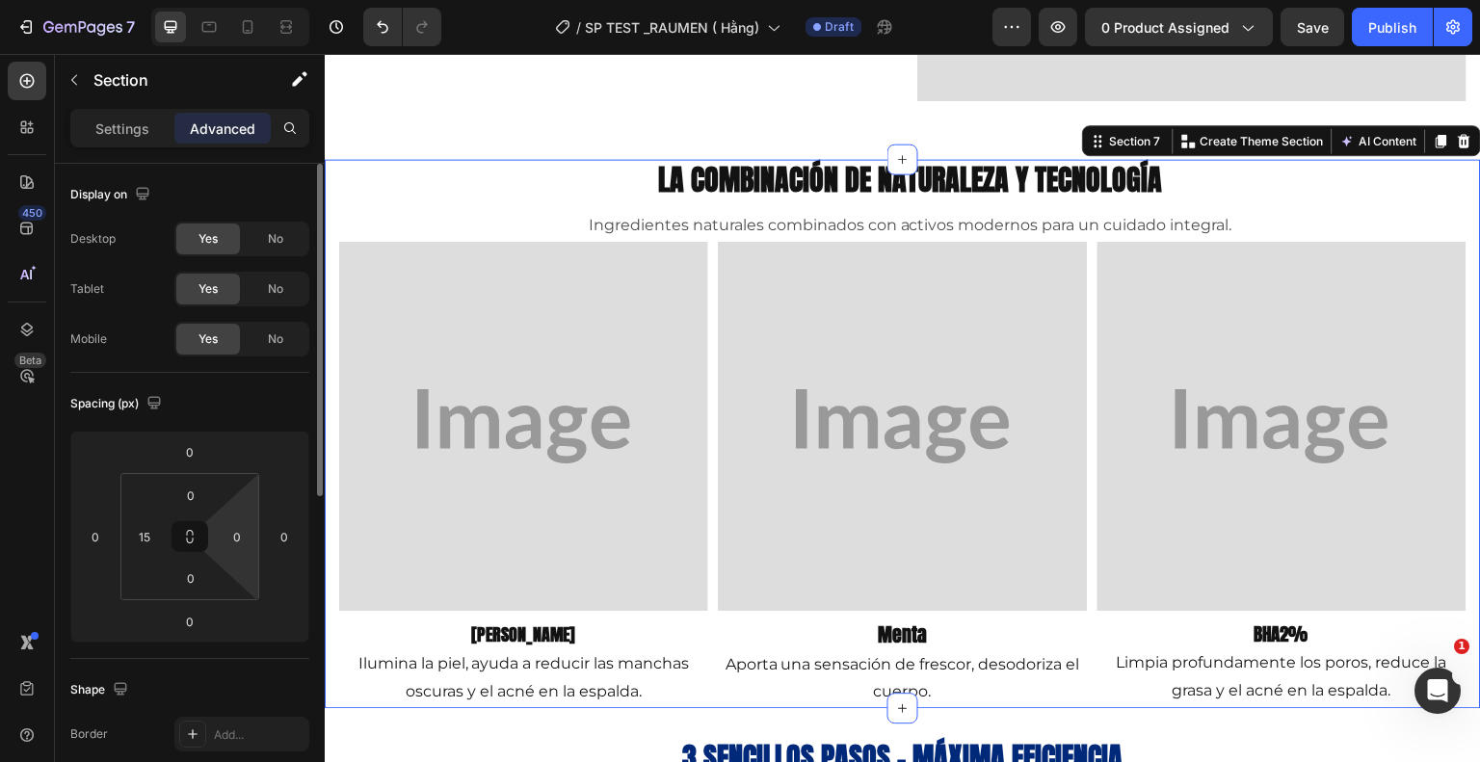
click at [236, 0] on html "7 Version history / SP TEST _RAUMEN ( Hằng) Draft Preview 0 product assigned Sa…" at bounding box center [740, 0] width 1480 height 0
click at [247, 542] on input "0" at bounding box center [237, 536] width 29 height 29
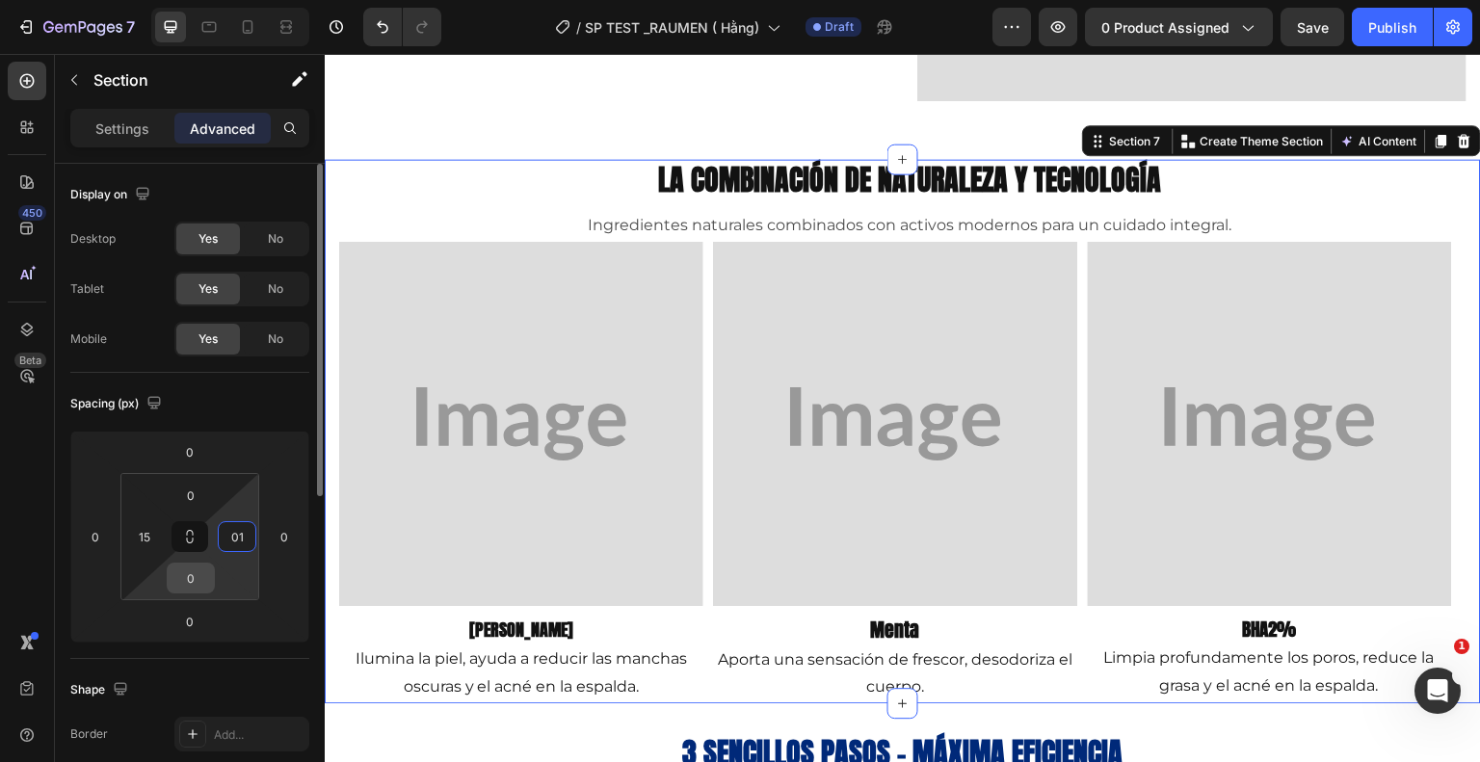
type input "0"
type input "15"
click at [198, 581] on input "0" at bounding box center [191, 578] width 39 height 29
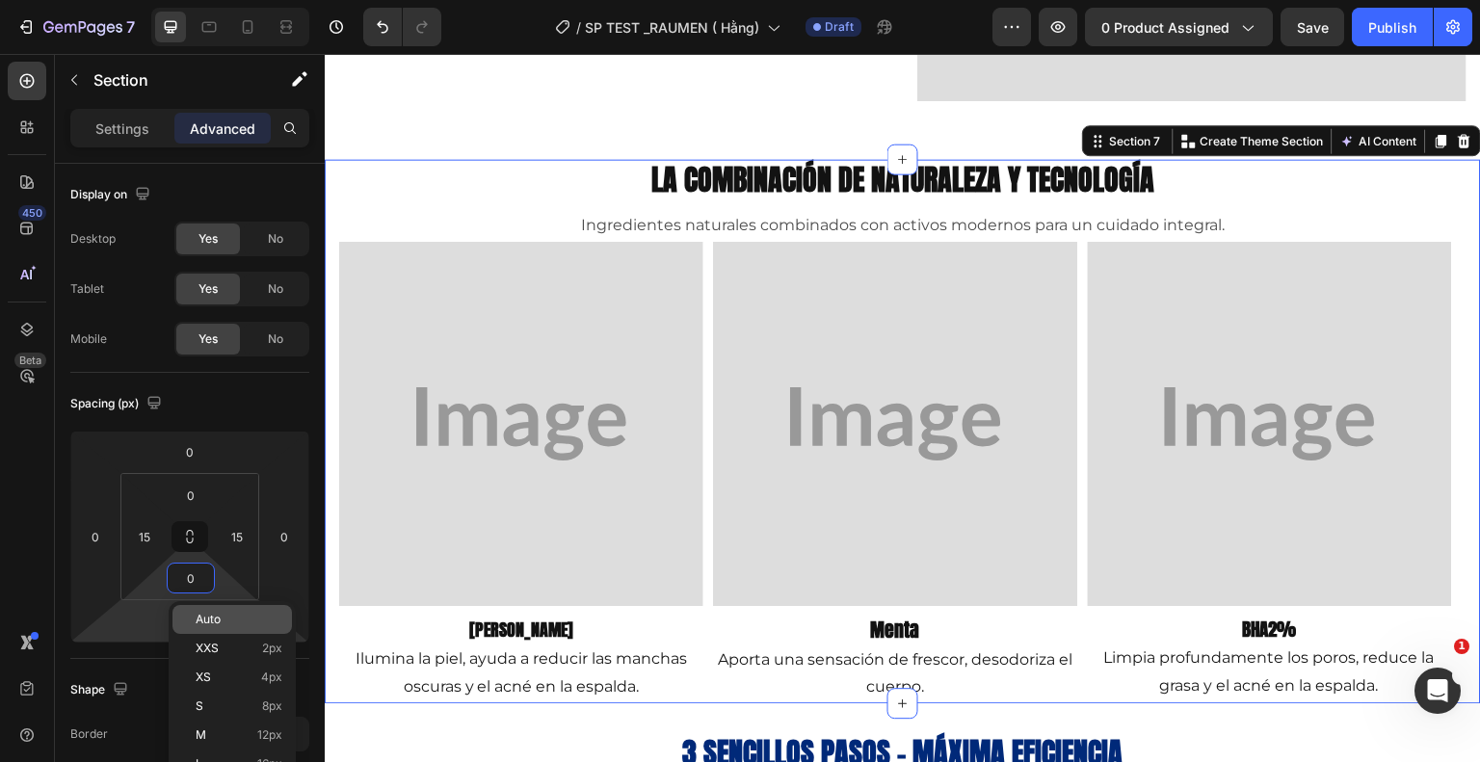
click at [193, 616] on div "Auto" at bounding box center [231, 619] width 119 height 29
type input "Auto"
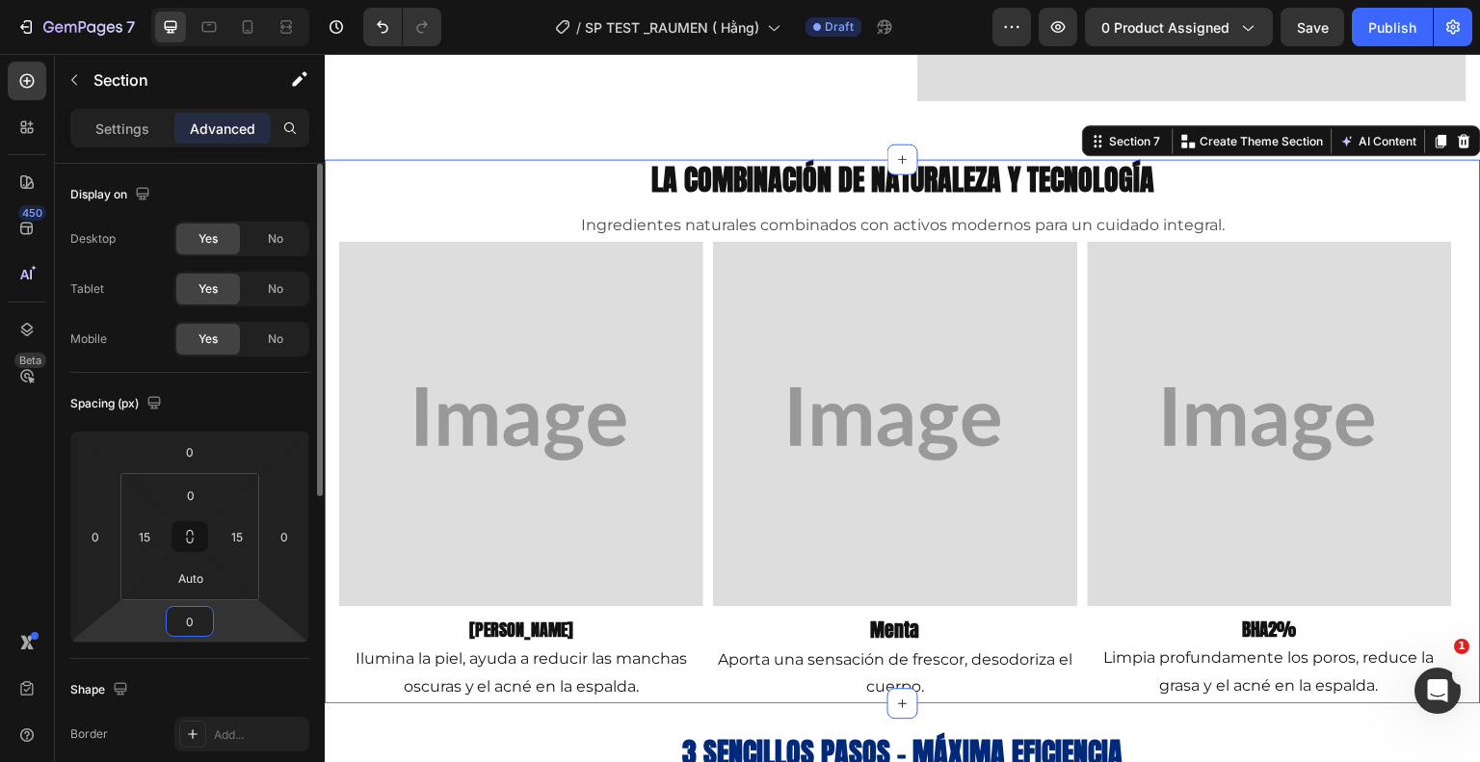
click at [195, 623] on input "0" at bounding box center [190, 621] width 39 height 29
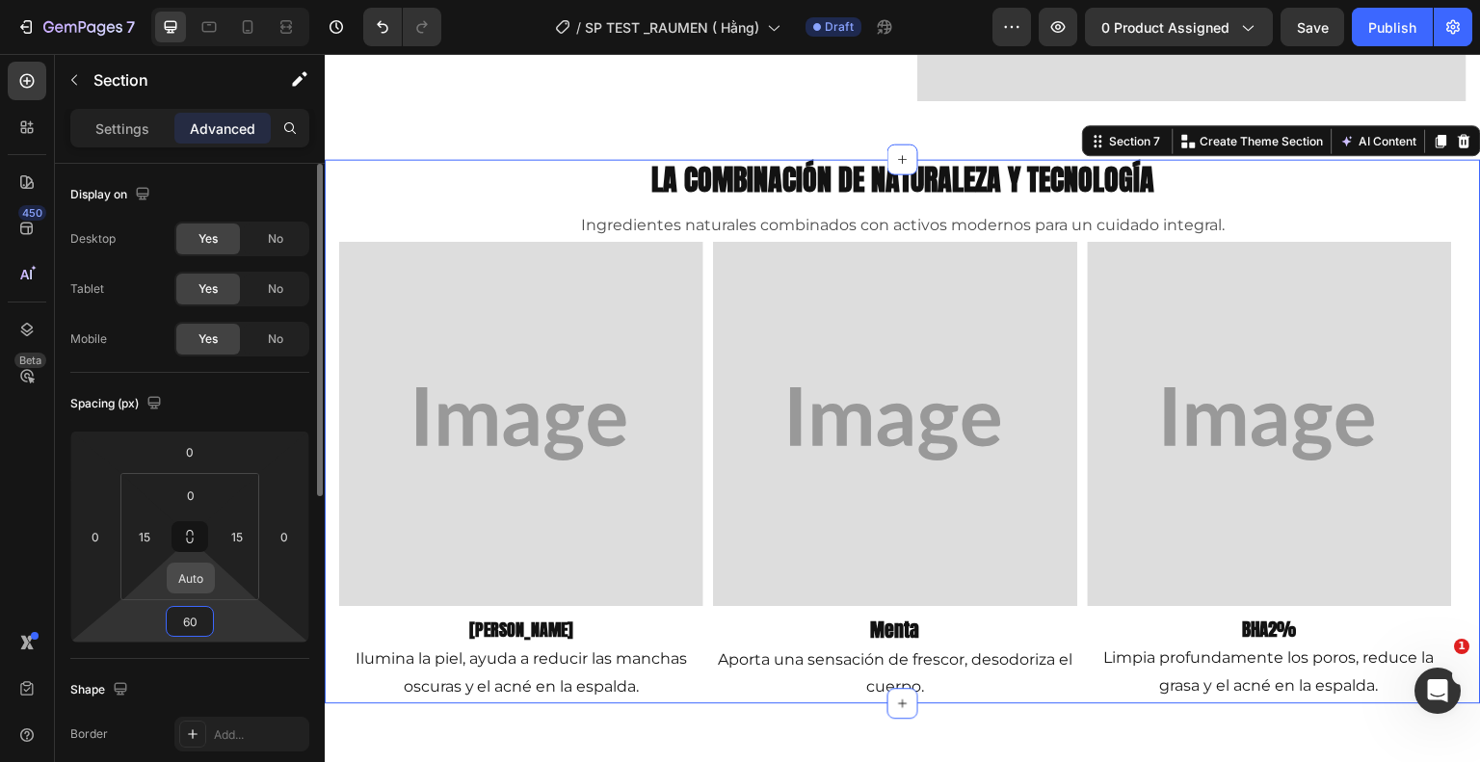
type input "60"
click at [198, 582] on input "Auto" at bounding box center [191, 578] width 39 height 29
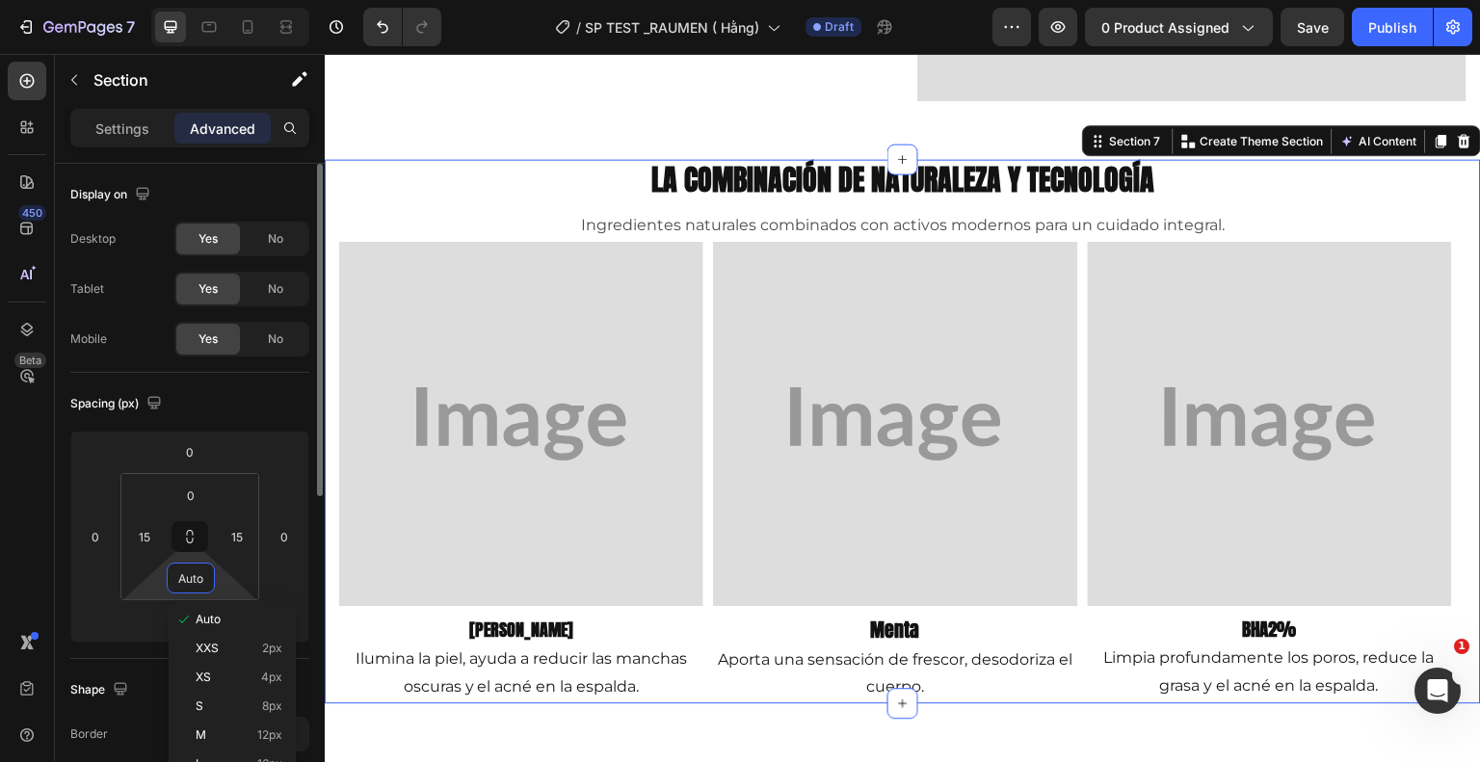
type input "0"
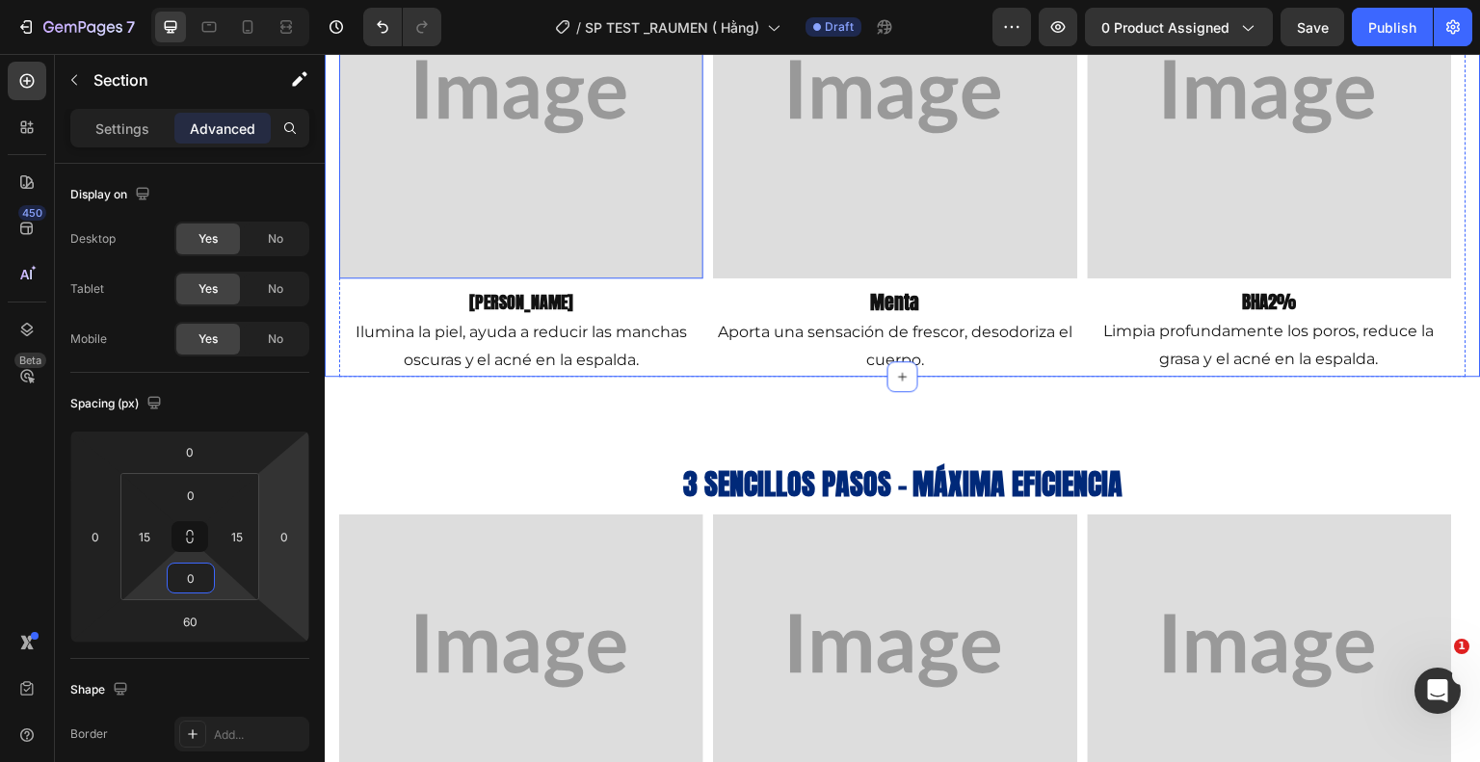
scroll to position [1777, 0]
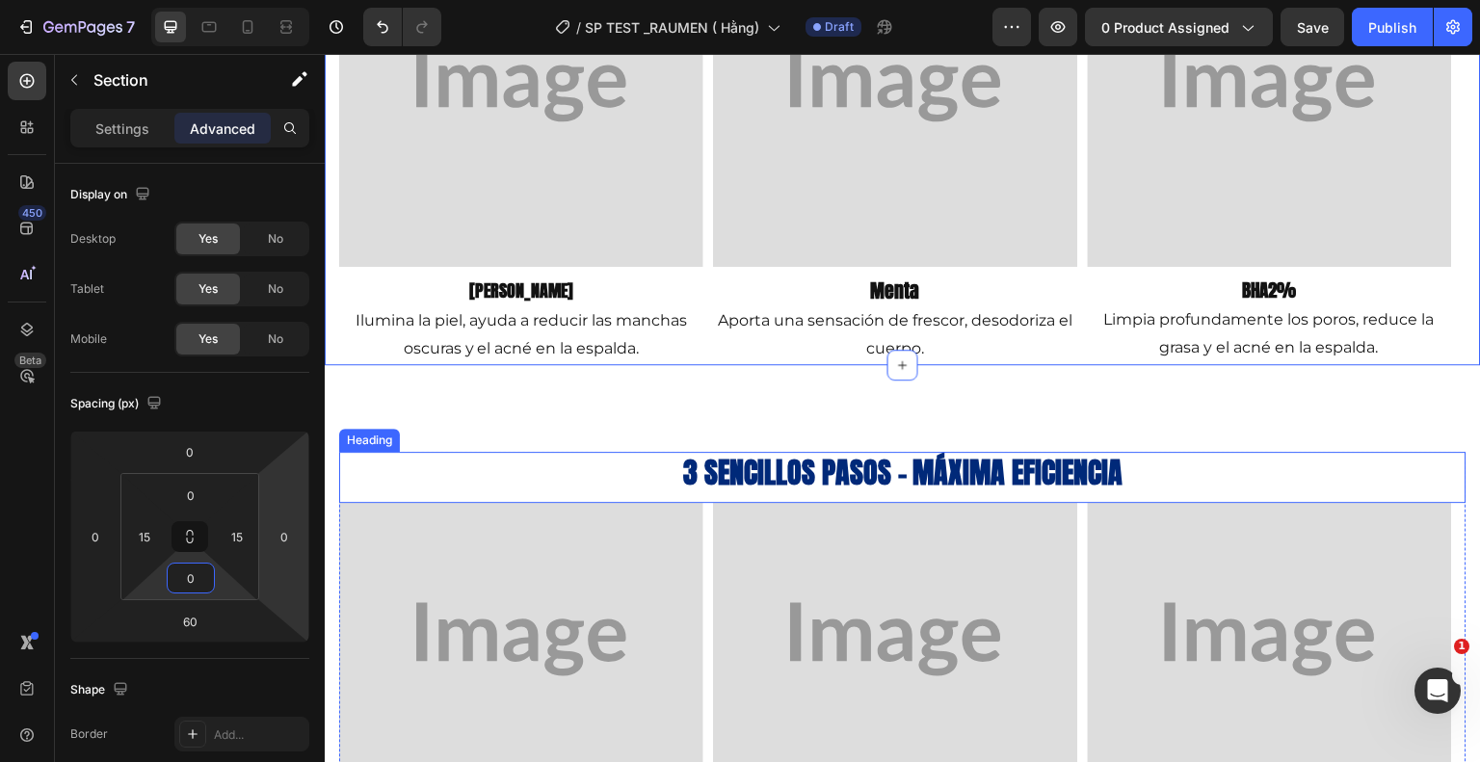
click at [368, 479] on h2 "3 sencillos pasos - máxima eficiencia" at bounding box center [902, 472] width 1127 height 41
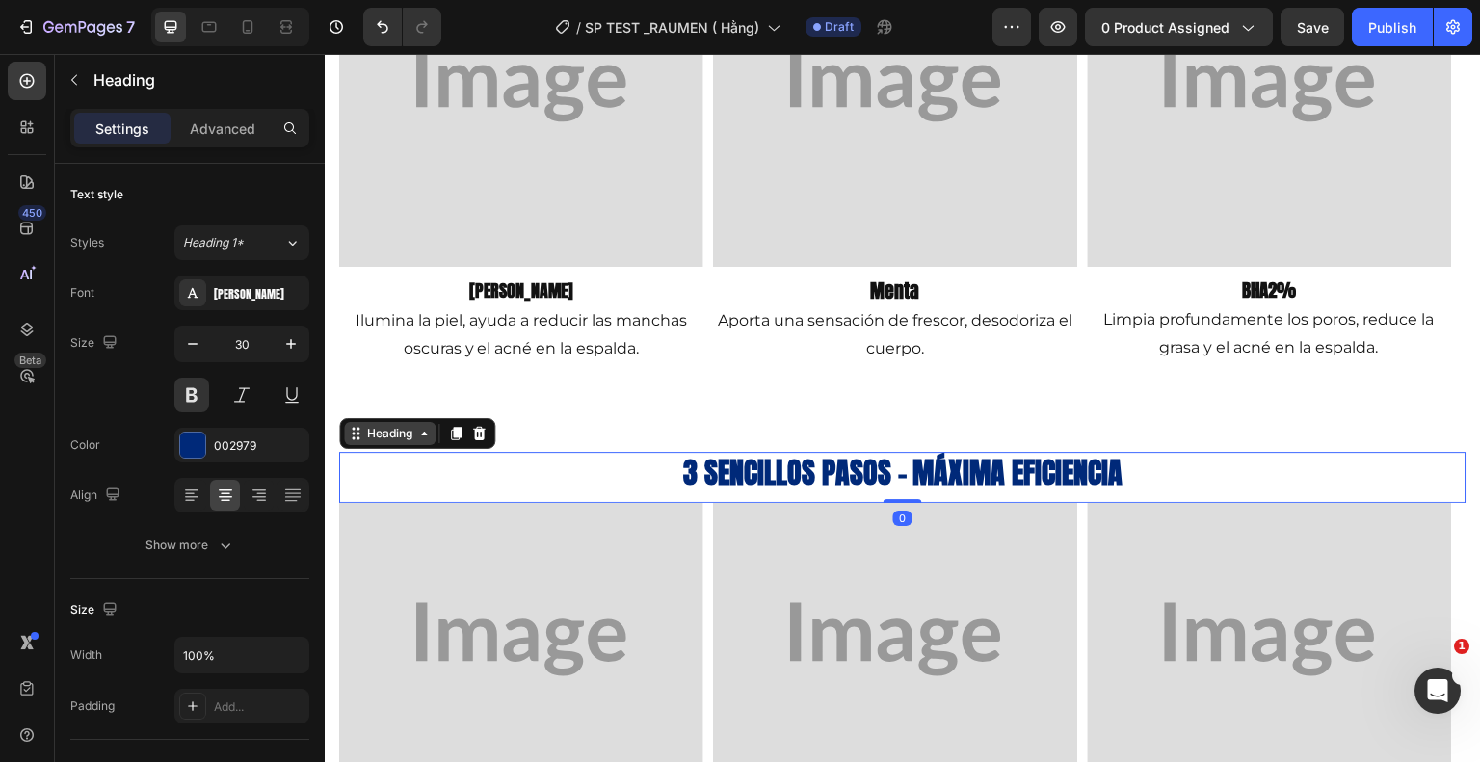
click at [379, 439] on div "Heading" at bounding box center [389, 433] width 53 height 17
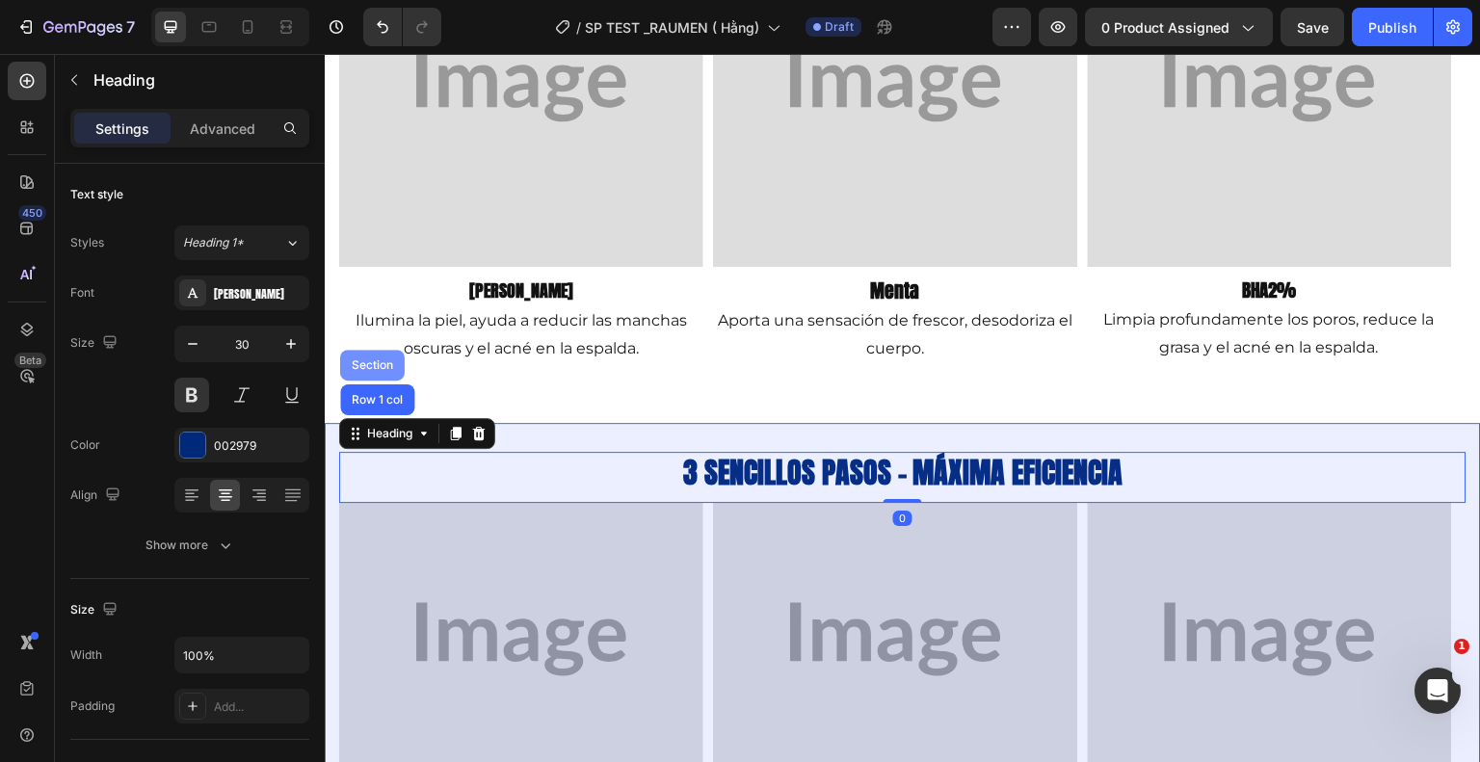
click at [373, 356] on div "Section" at bounding box center [372, 365] width 65 height 31
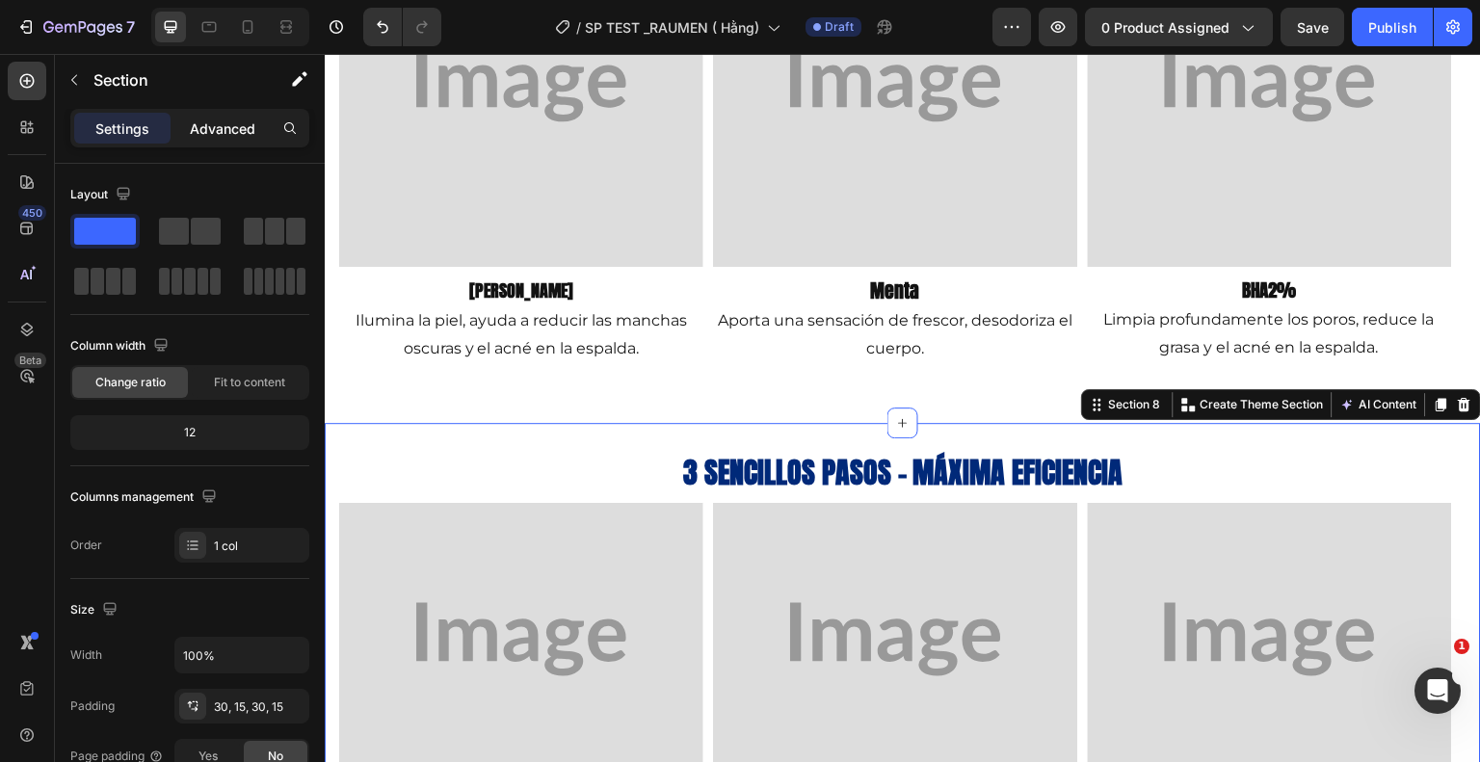
click at [247, 114] on div "Advanced" at bounding box center [222, 128] width 96 height 31
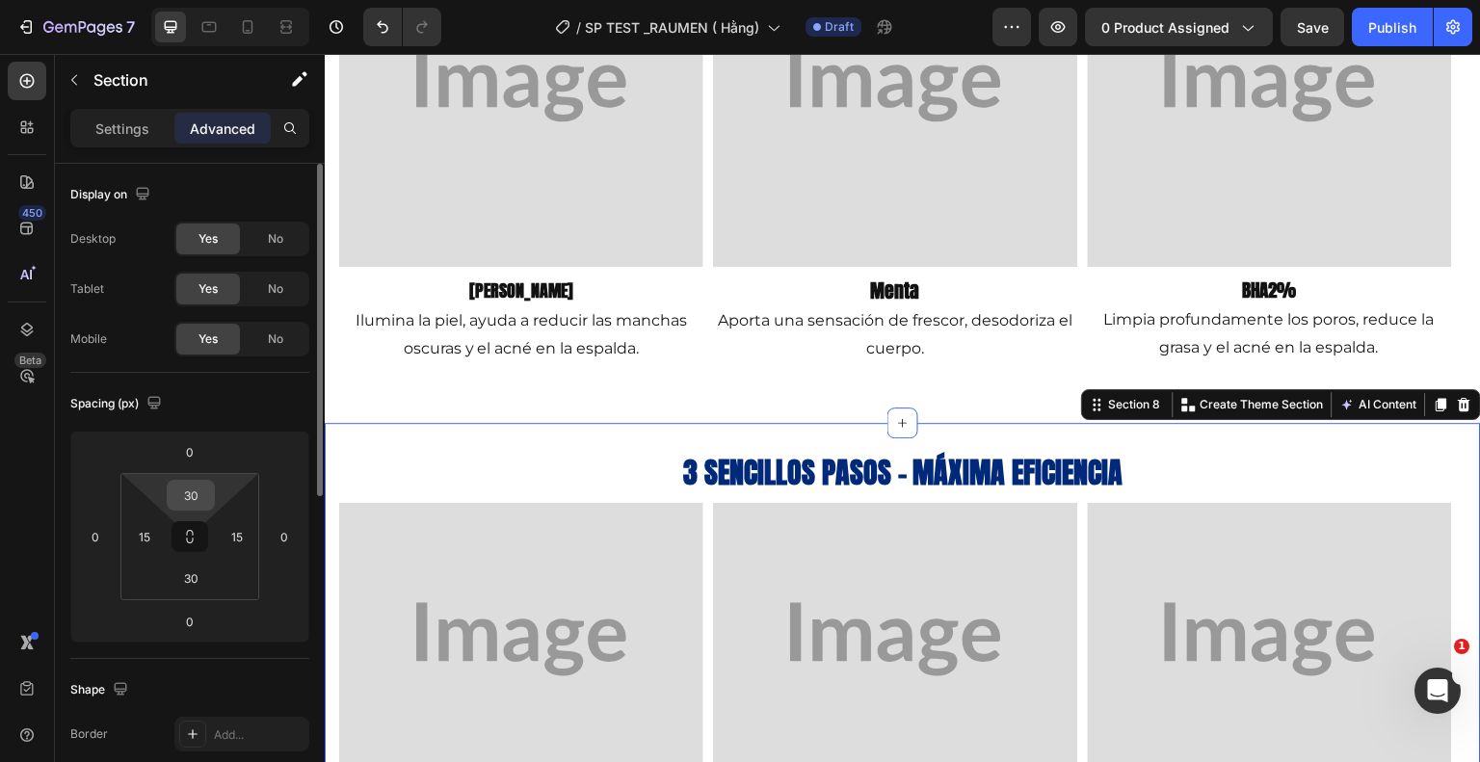
click at [197, 490] on input "30" at bounding box center [191, 495] width 39 height 29
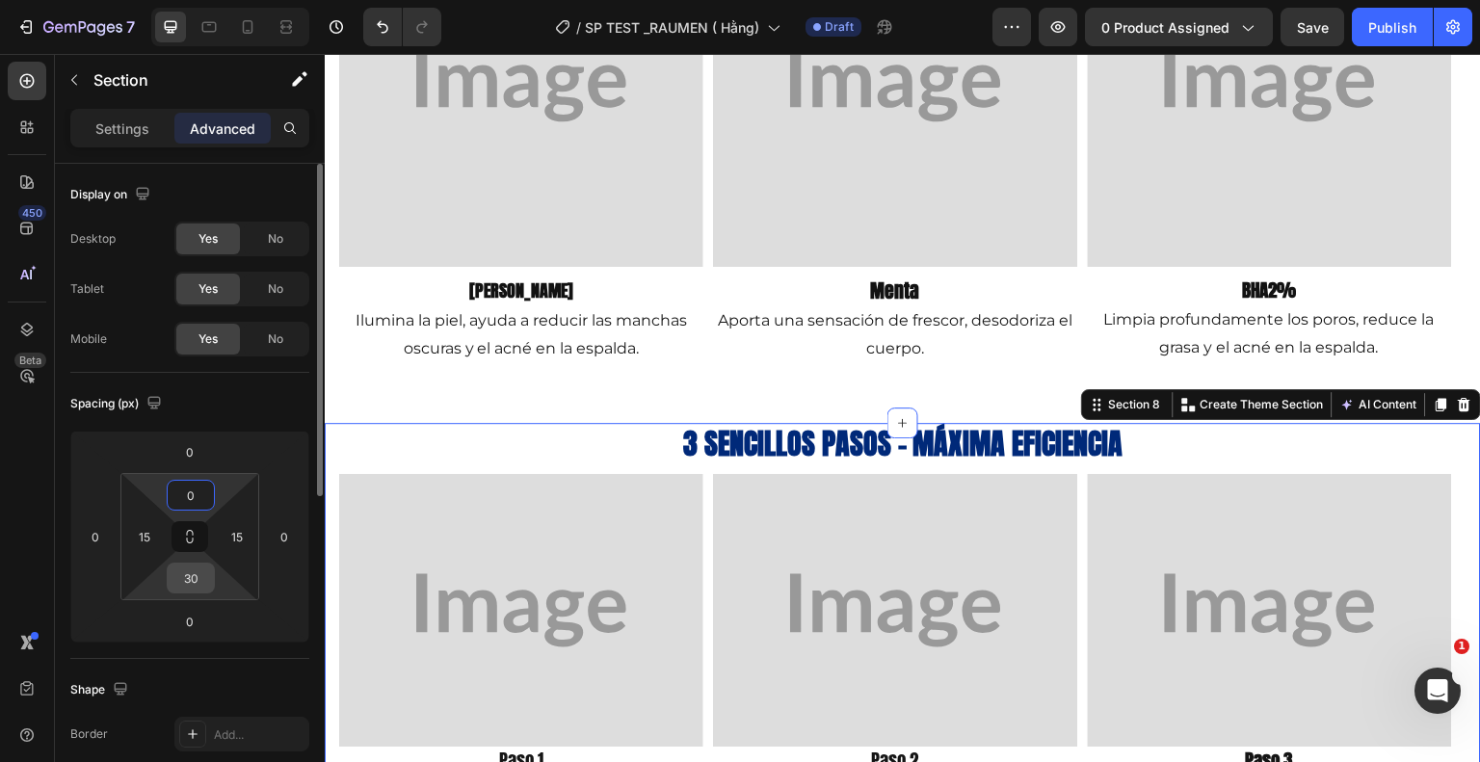
type input "0"
click at [203, 577] on input "30" at bounding box center [191, 578] width 39 height 29
type input "0"
click at [191, 623] on input "0" at bounding box center [190, 621] width 39 height 29
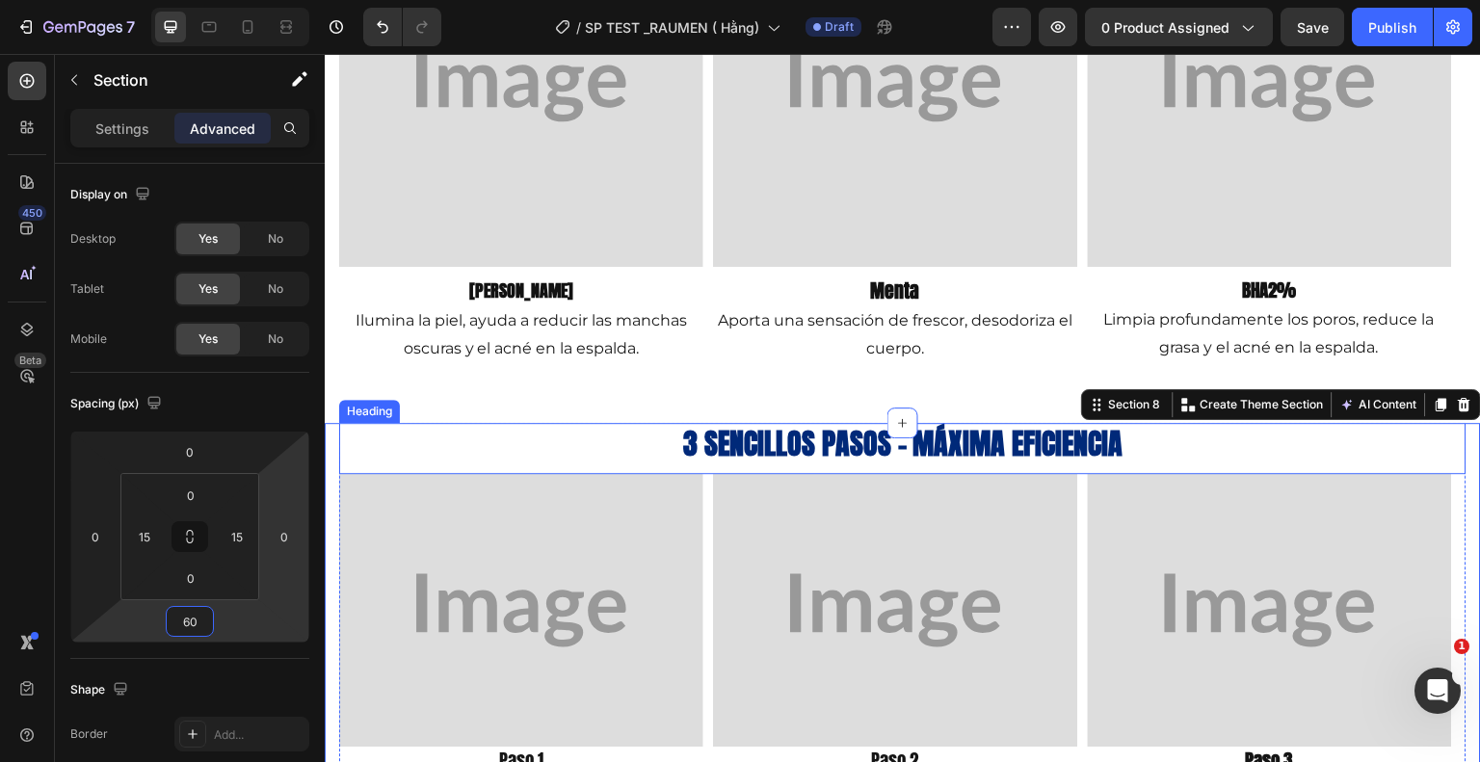
type input "60"
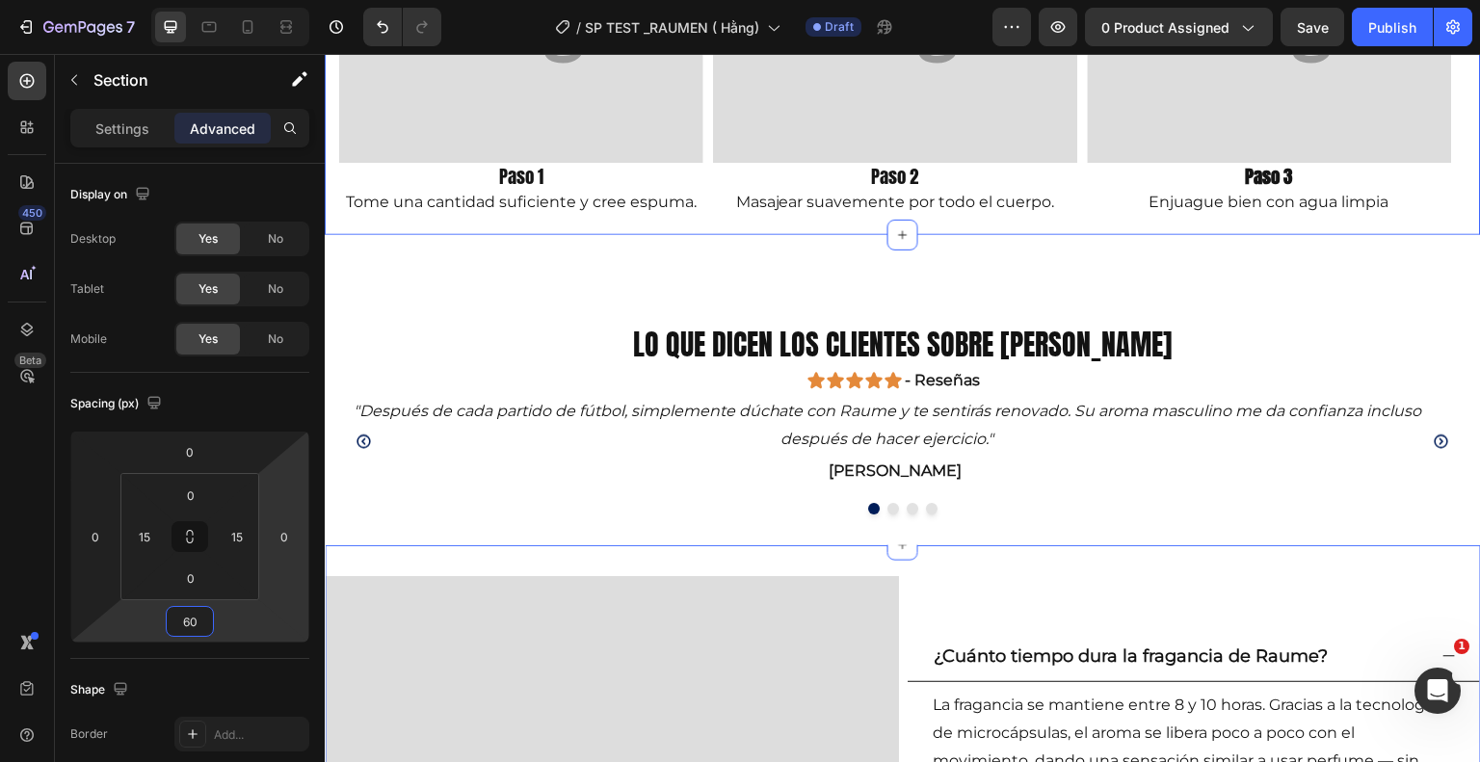
scroll to position [2363, 0]
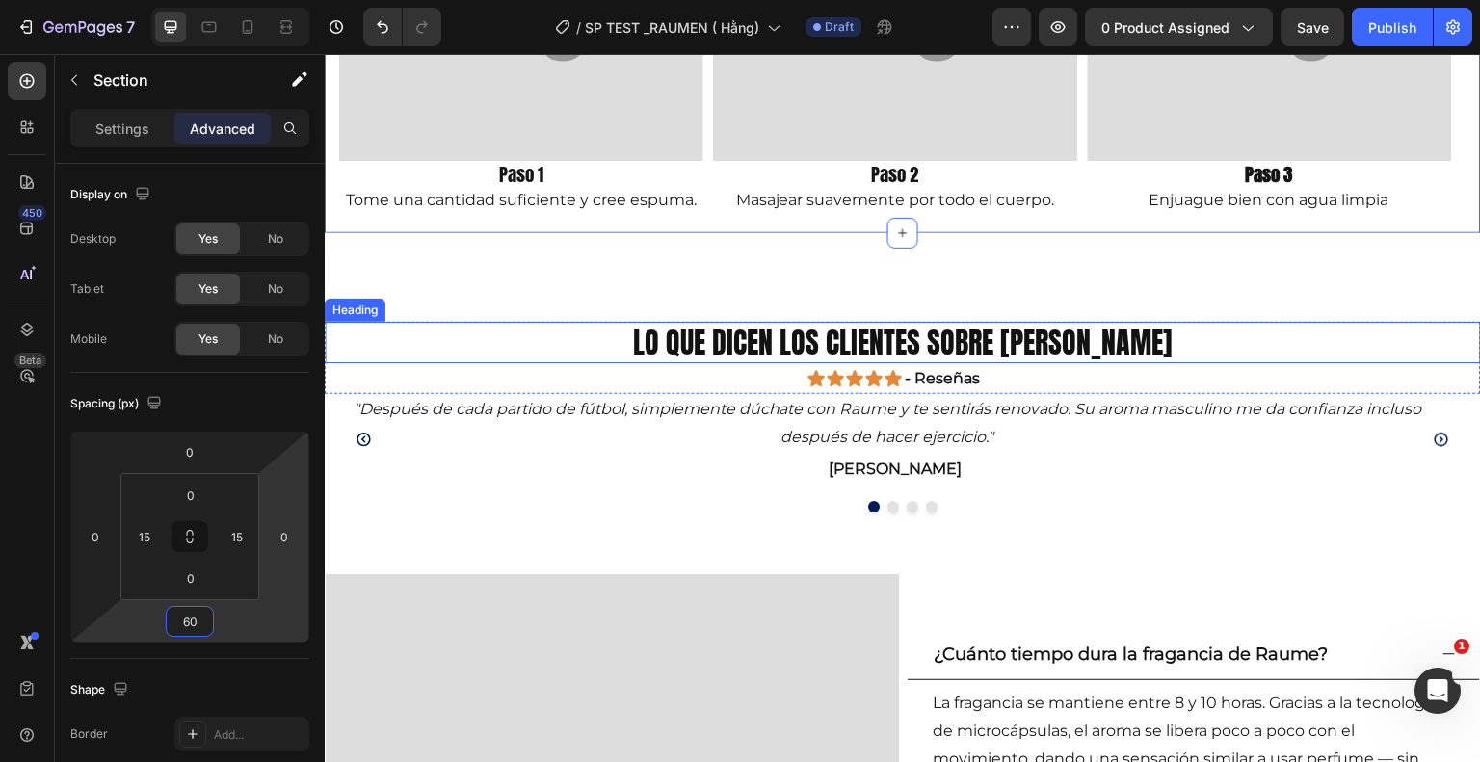
click at [365, 331] on h2 "Lo que dicen los clientes sobre [PERSON_NAME]" at bounding box center [903, 342] width 1156 height 41
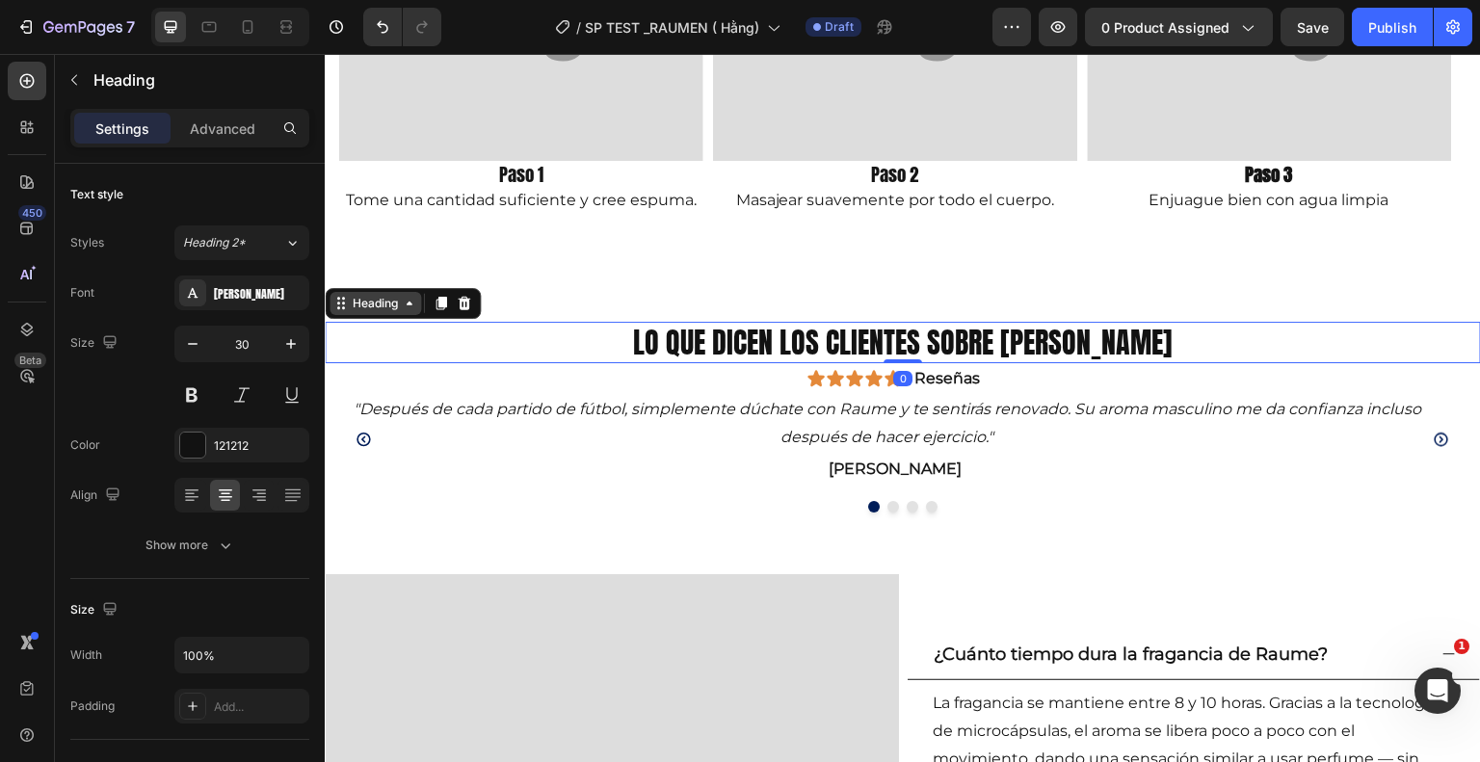
click at [373, 304] on div "Heading" at bounding box center [375, 303] width 53 height 17
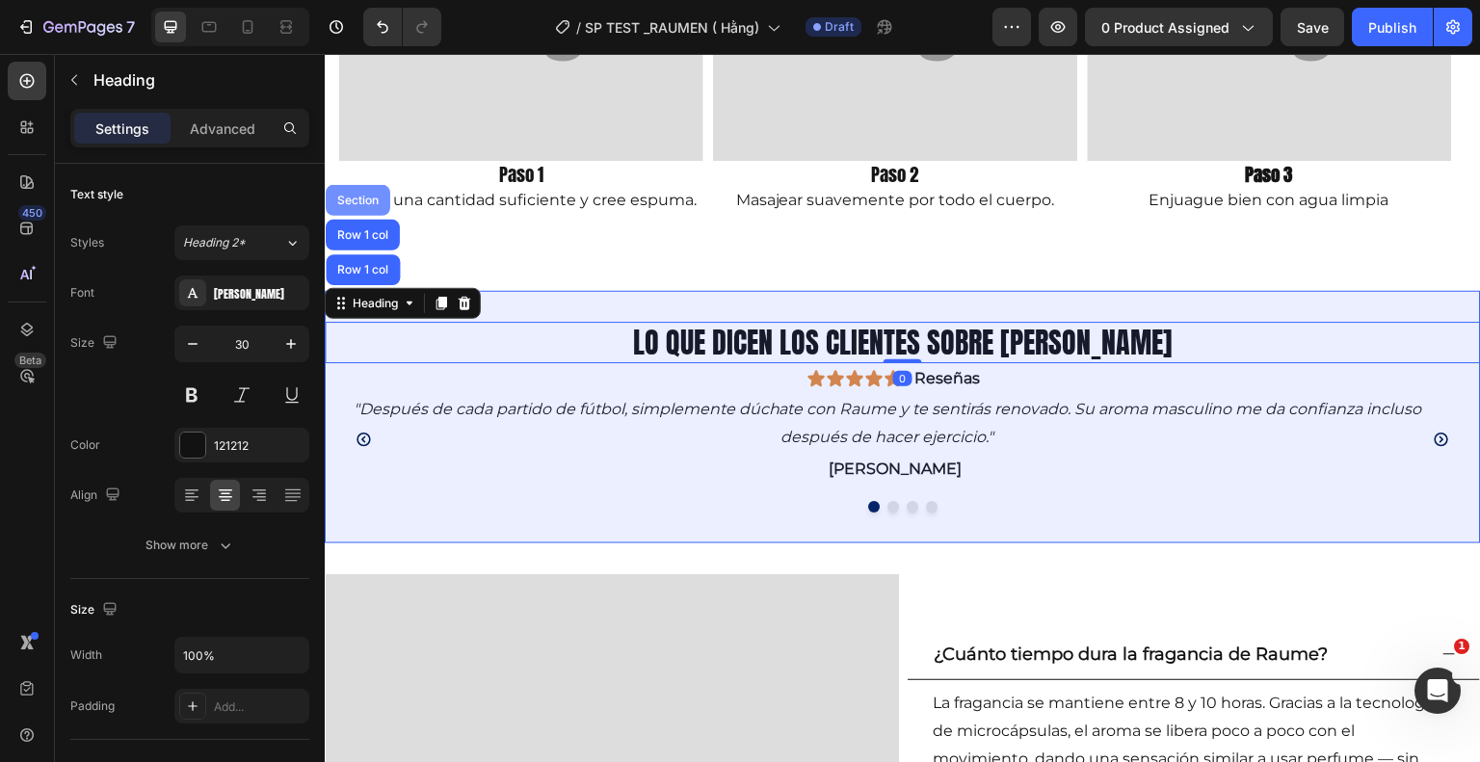
click at [360, 191] on div "Section" at bounding box center [358, 200] width 65 height 31
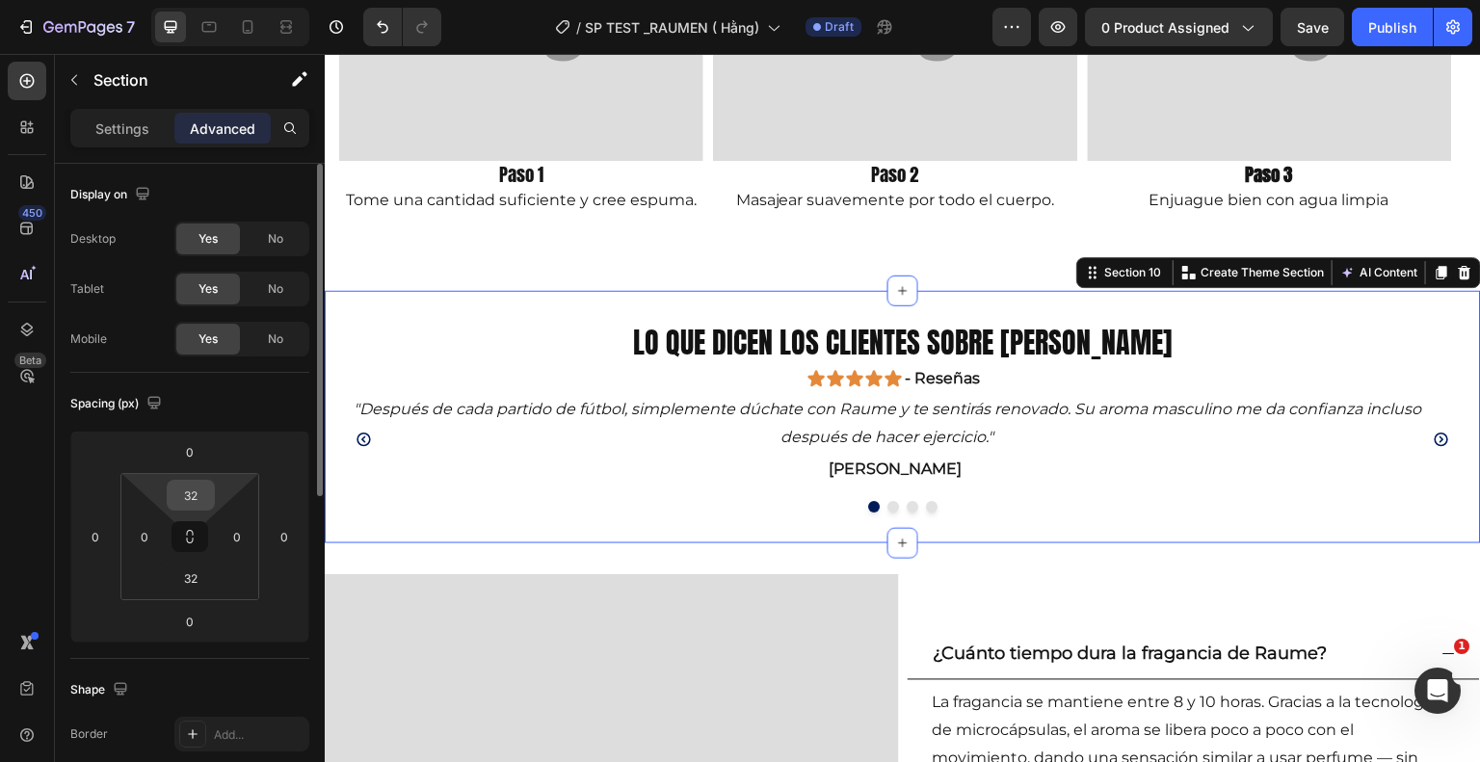
click at [209, 495] on input "32" at bounding box center [191, 495] width 39 height 29
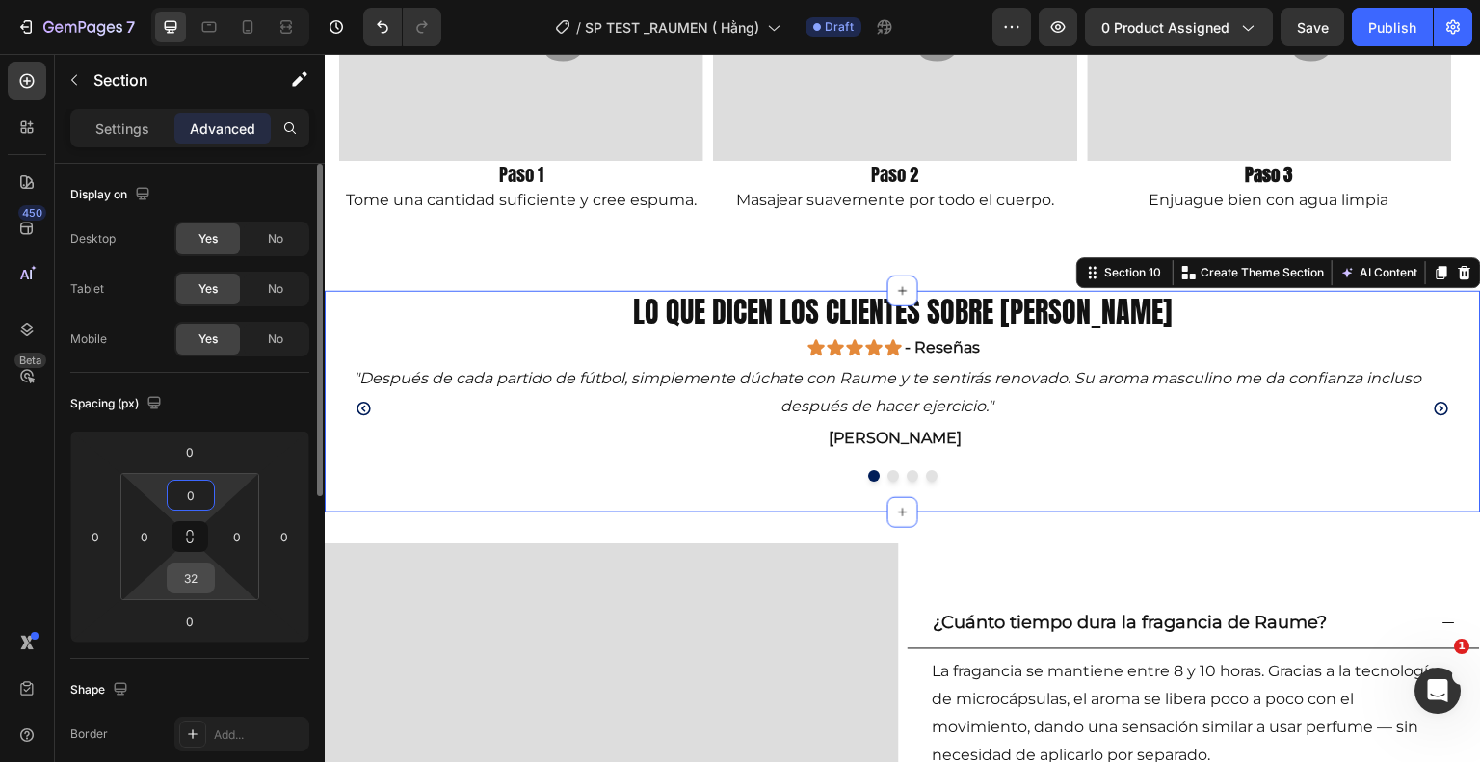
type input "0"
click at [204, 583] on input "32" at bounding box center [191, 578] width 39 height 29
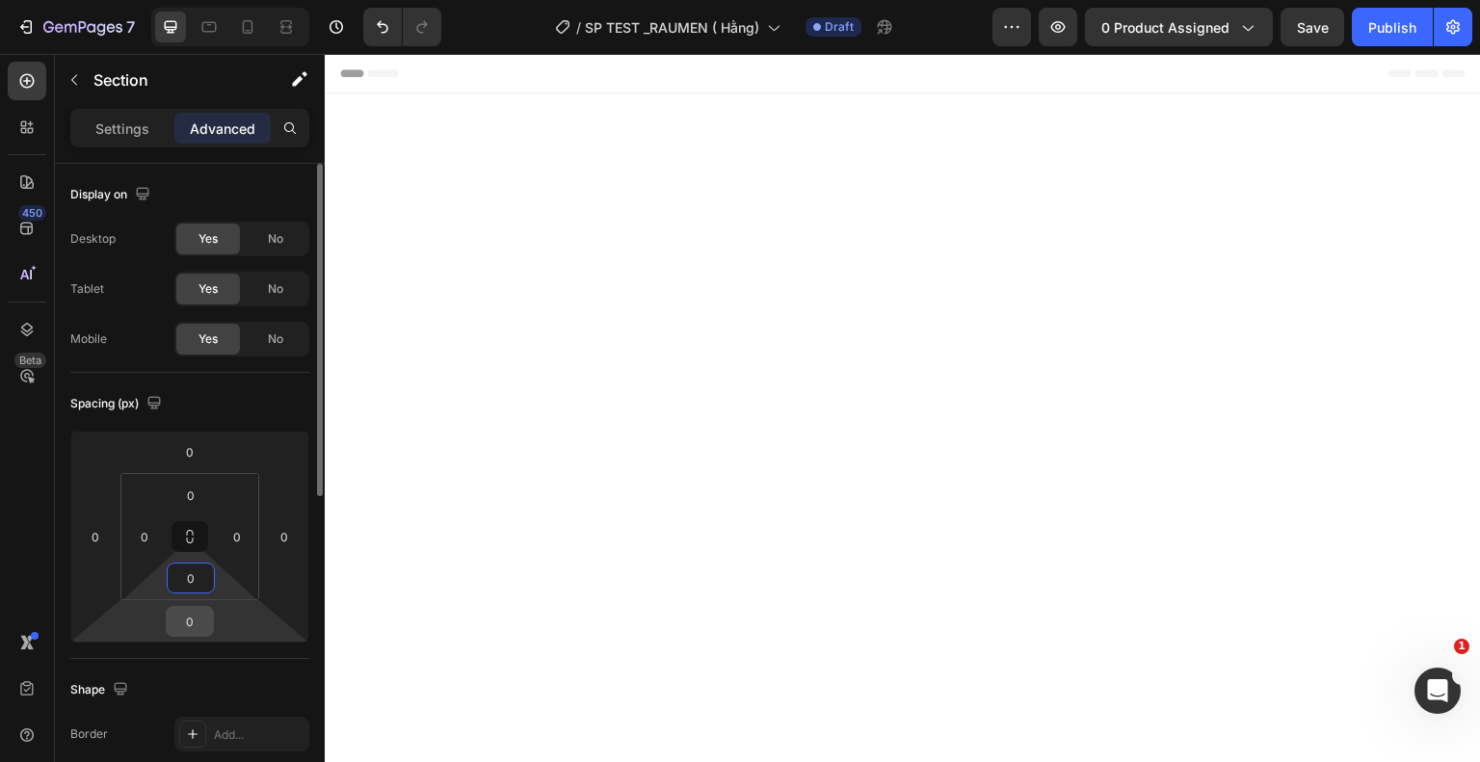
type input "0"
click at [199, 616] on input "0" at bounding box center [190, 621] width 39 height 29
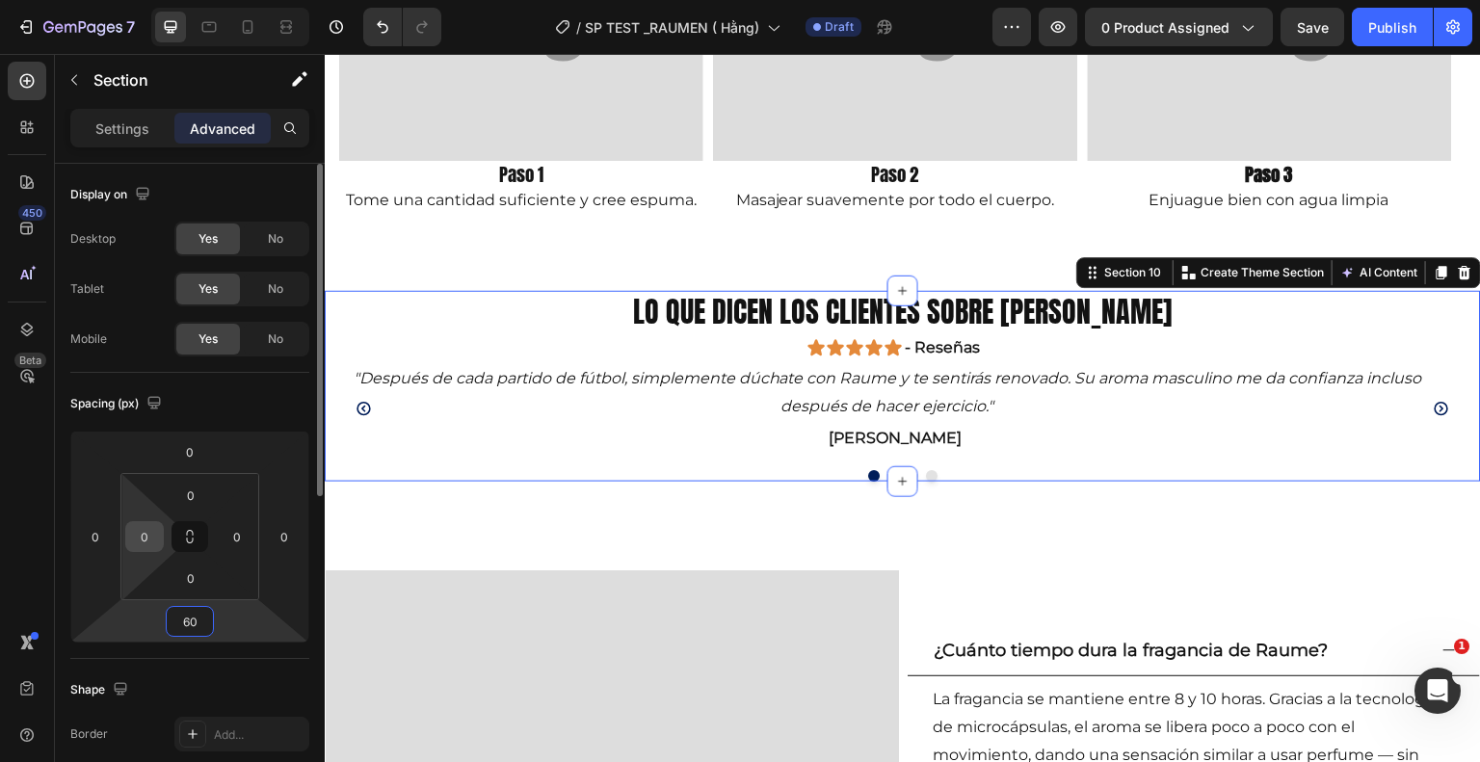
type input "60"
click at [150, 542] on input "0" at bounding box center [144, 536] width 29 height 29
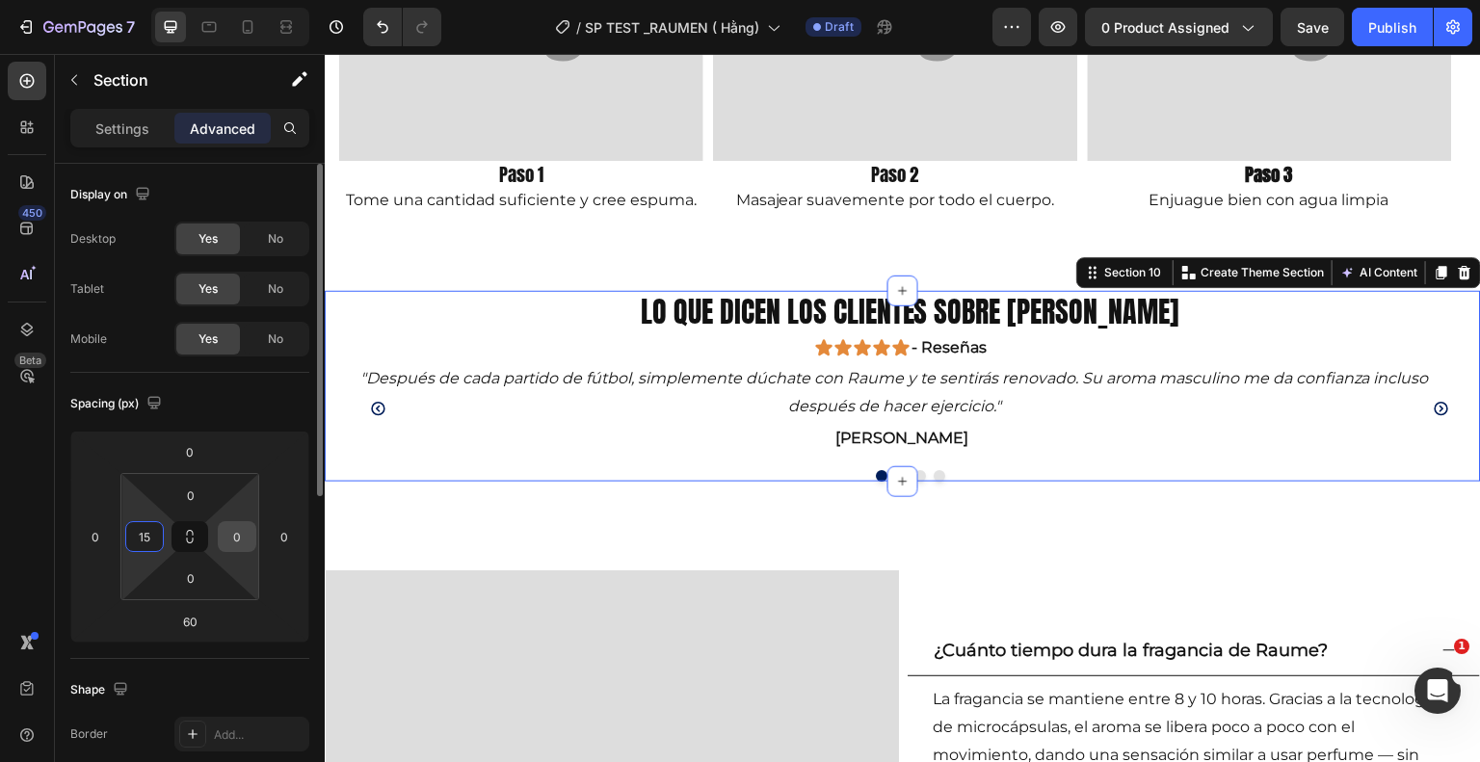
type input "15"
click at [244, 532] on input "0" at bounding box center [237, 536] width 29 height 29
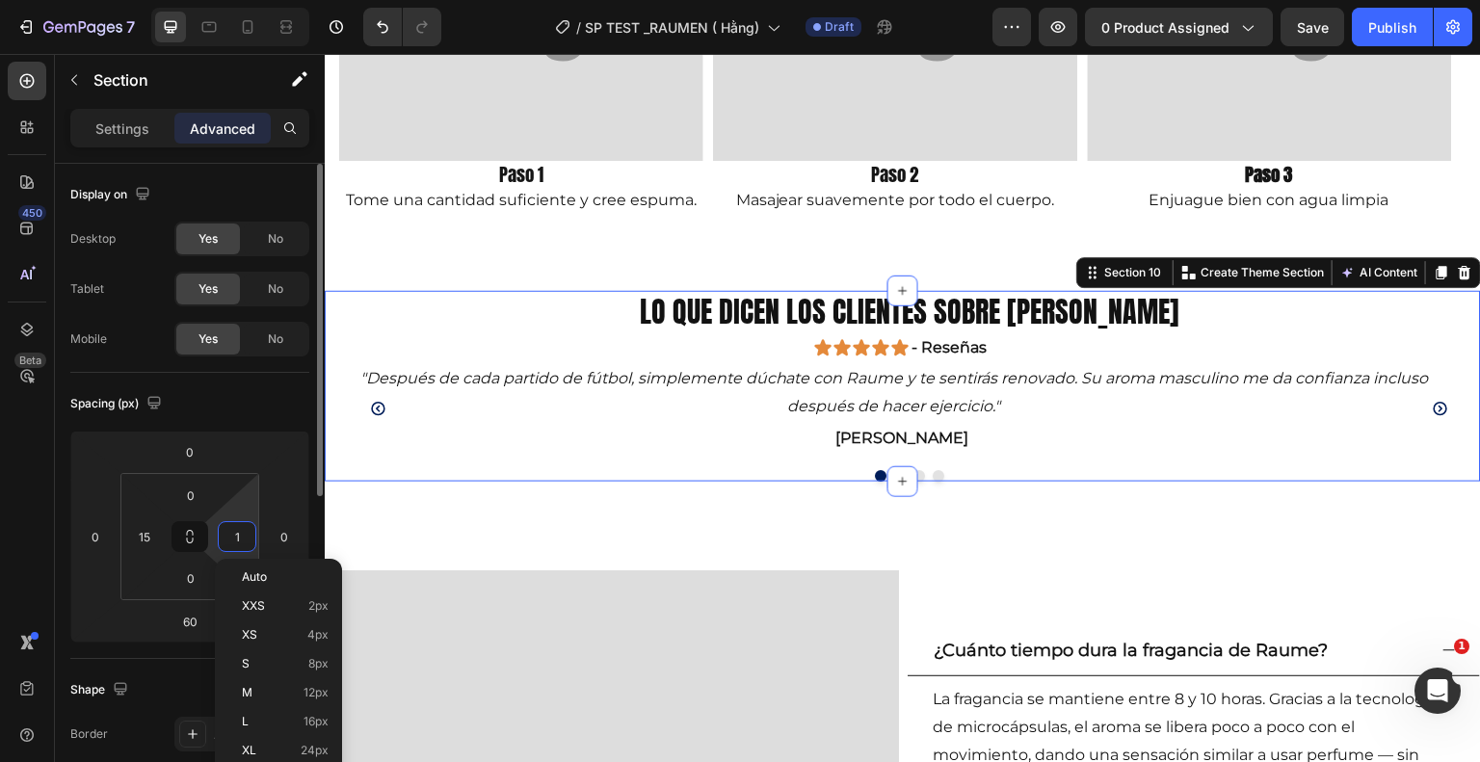
type input "15"
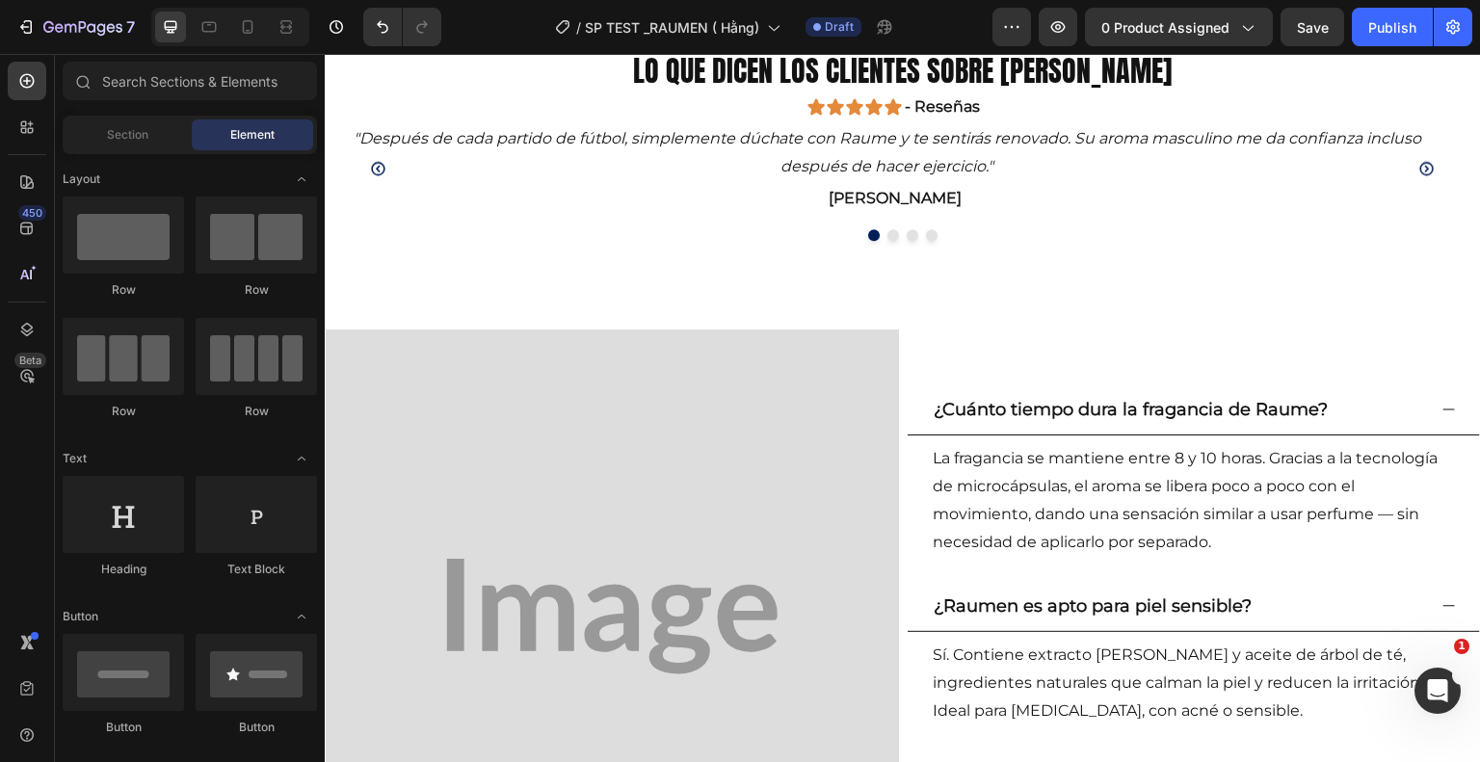
scroll to position [2671, 0]
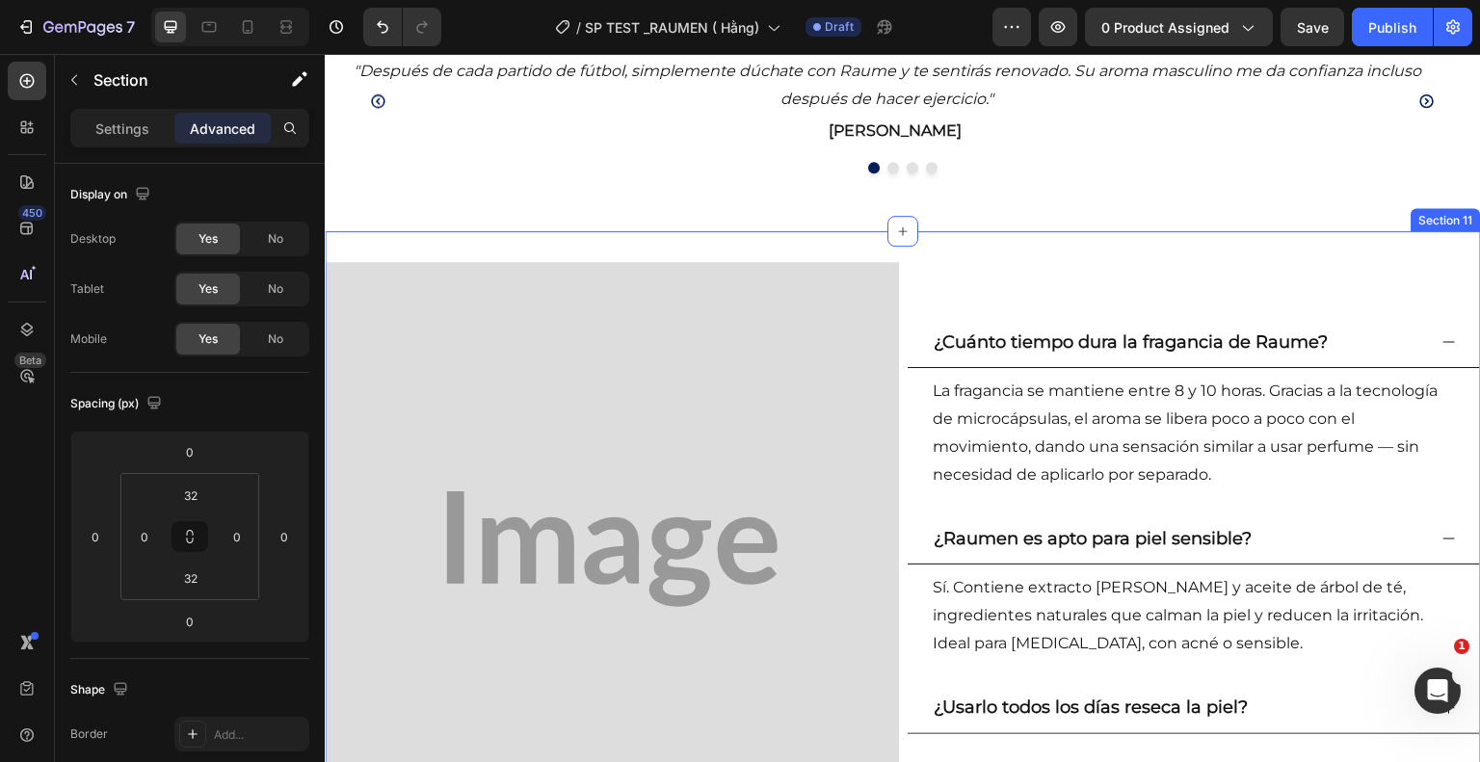
click at [942, 255] on div "Image ¿Cuánto tiempo dura la fragancia de Raume? La fragancia se mantiene entre…" at bounding box center [903, 549] width 1156 height 636
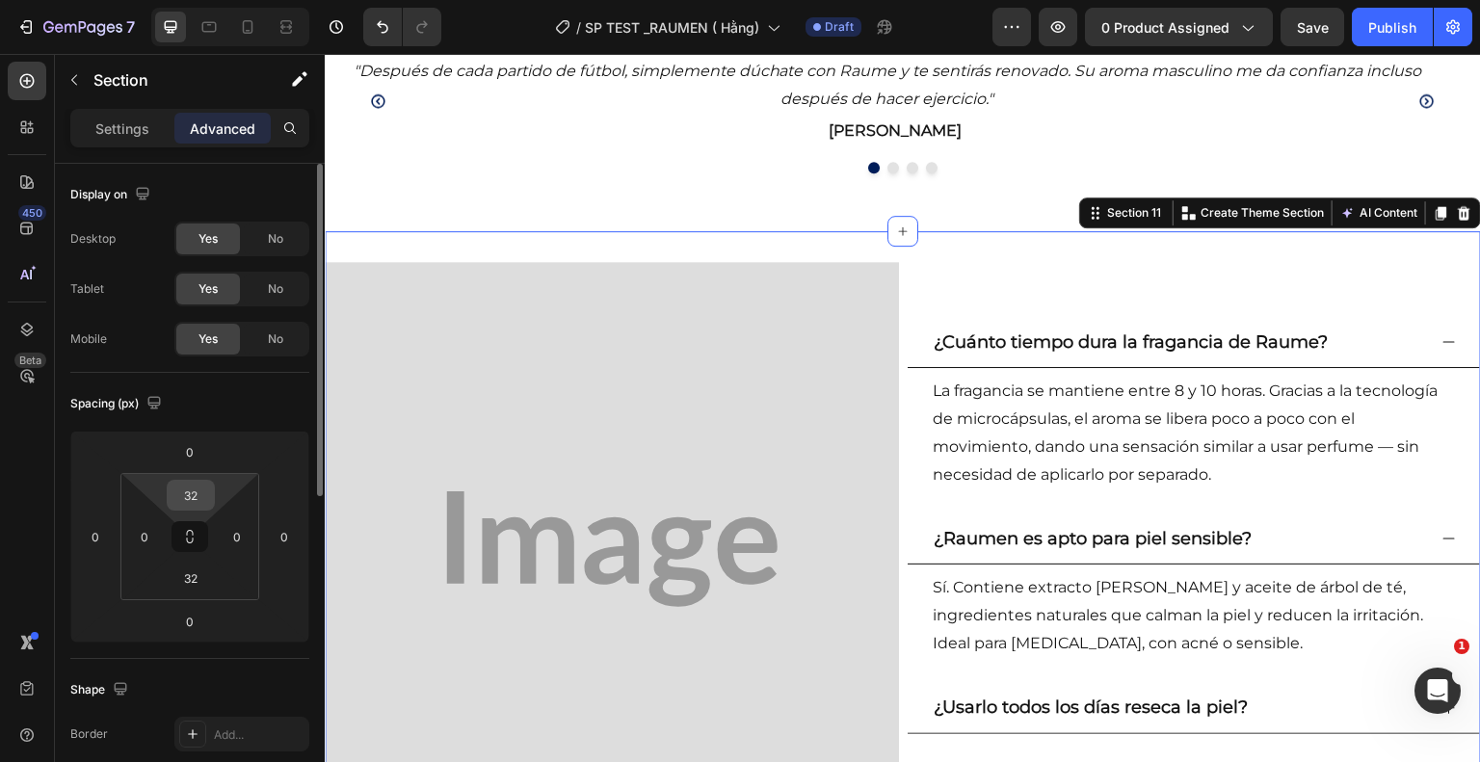
click at [200, 498] on input "32" at bounding box center [191, 495] width 39 height 29
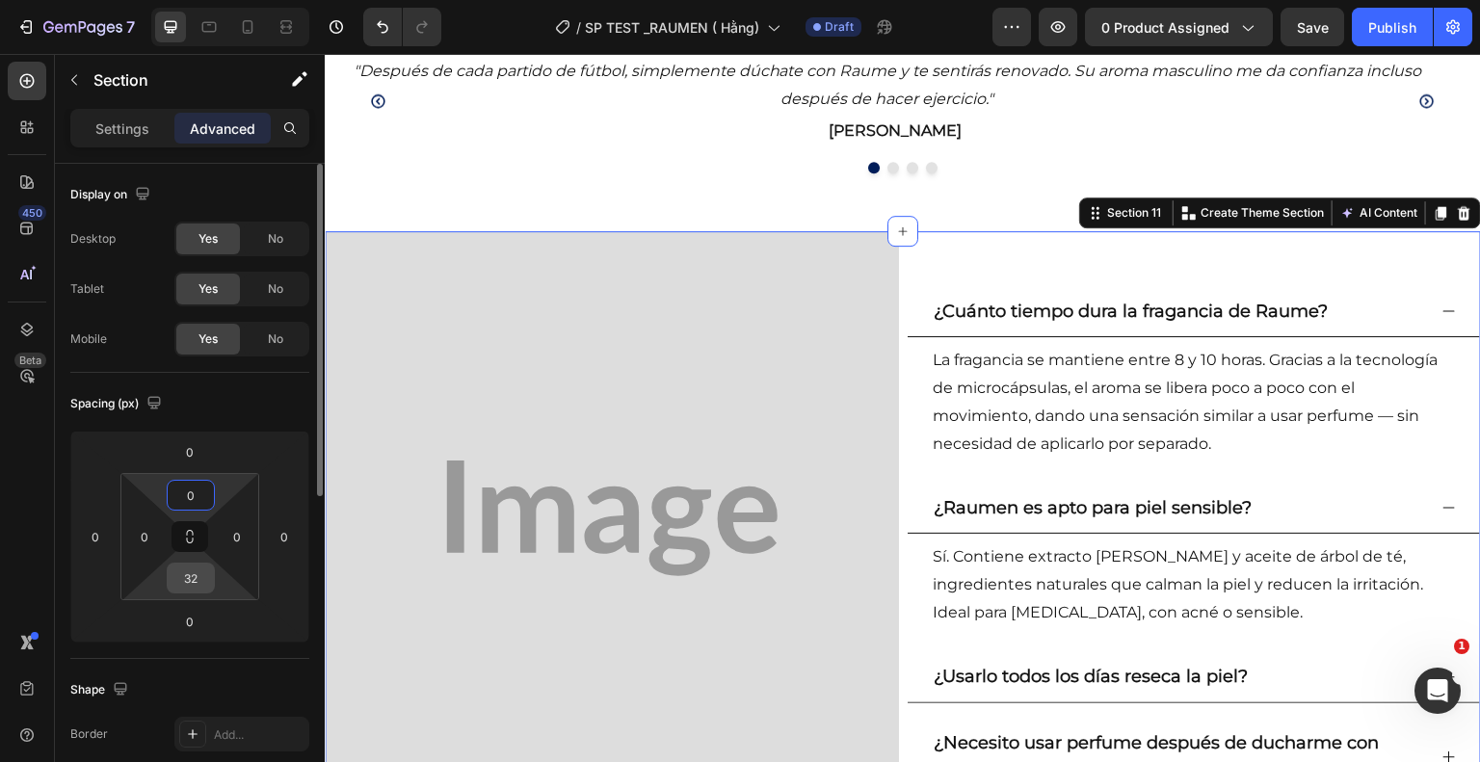
type input "0"
click at [194, 578] on input "32" at bounding box center [191, 578] width 39 height 29
type input "0"
click at [204, 623] on input "0" at bounding box center [190, 621] width 39 height 29
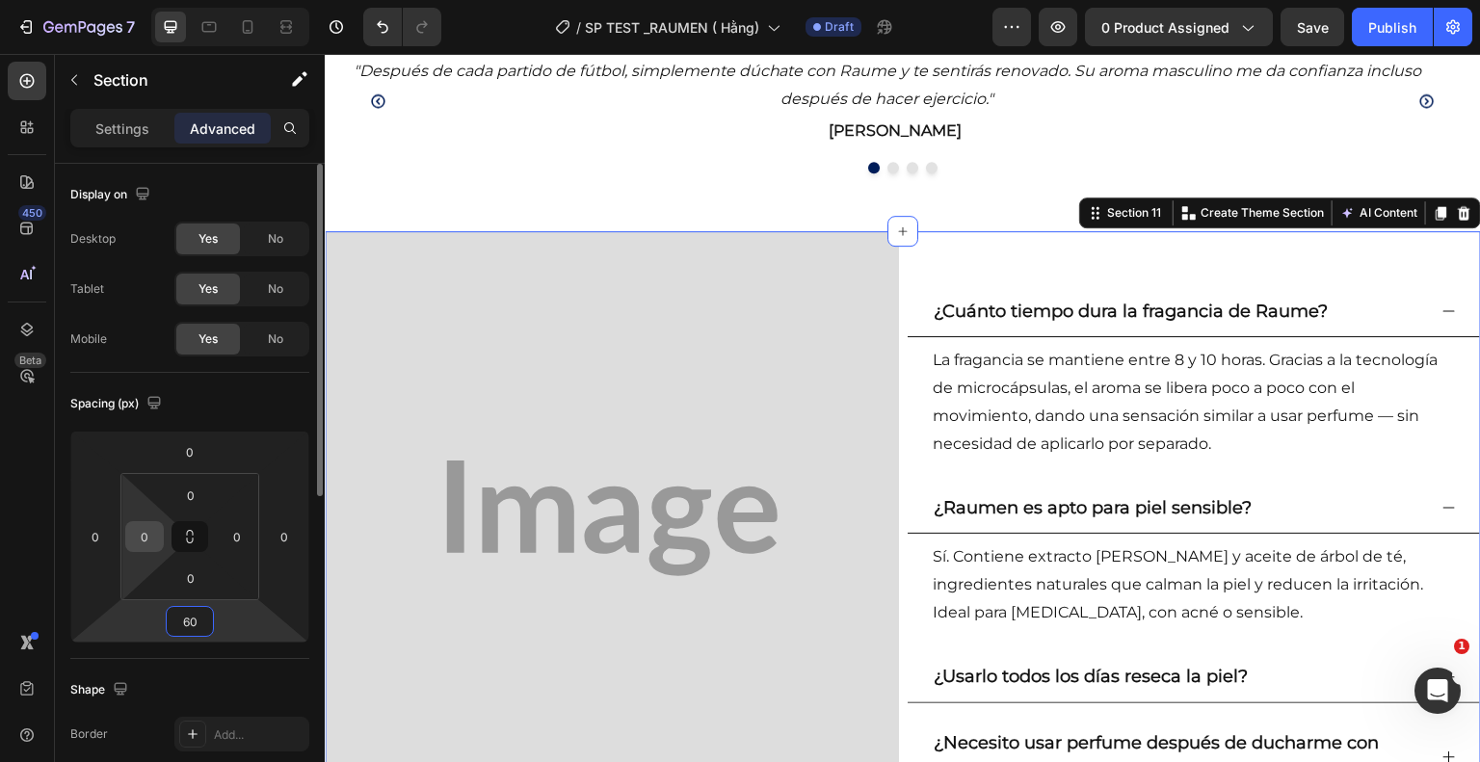
type input "60"
click at [154, 546] on input "0" at bounding box center [144, 536] width 29 height 29
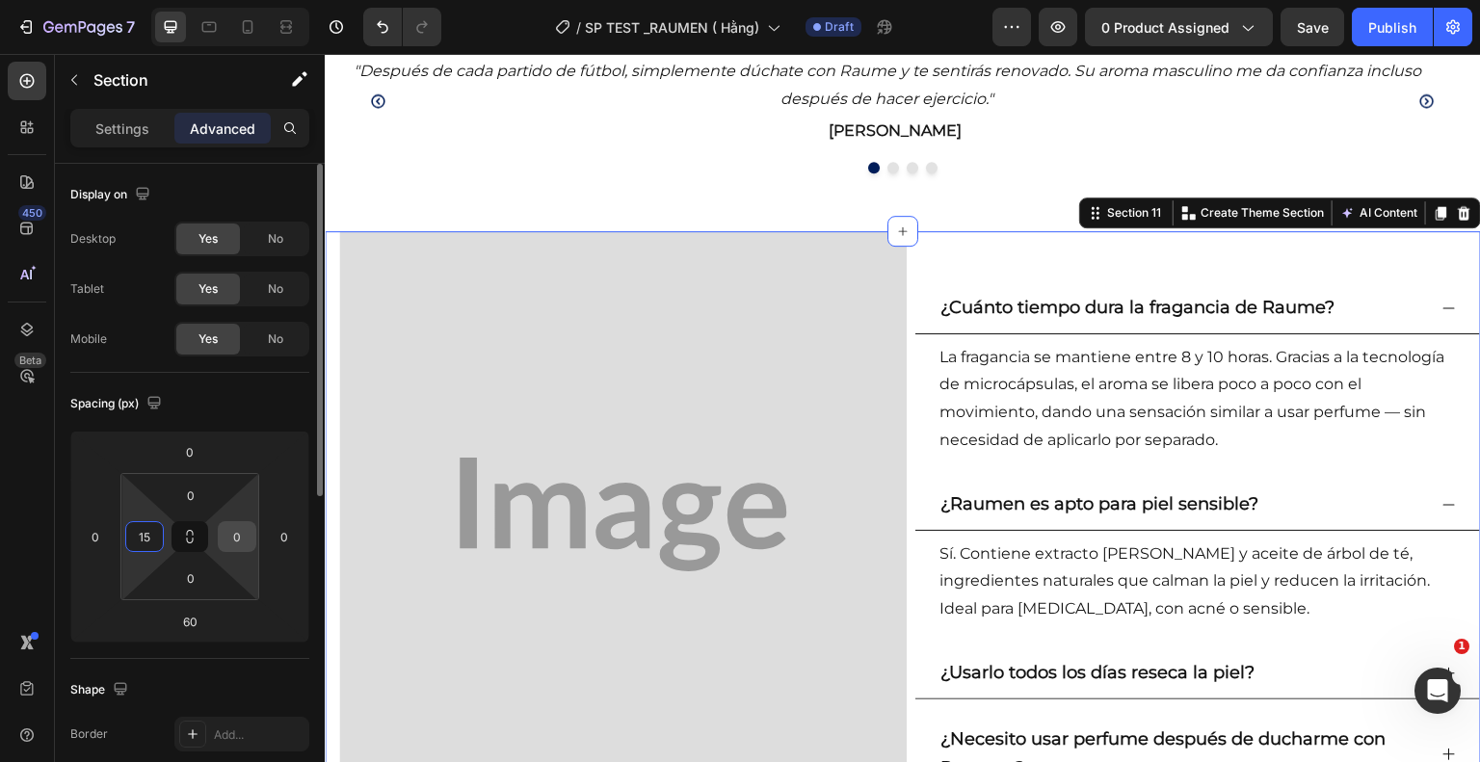
type input "15"
click at [235, 542] on input "0" at bounding box center [237, 536] width 29 height 29
type input "15"
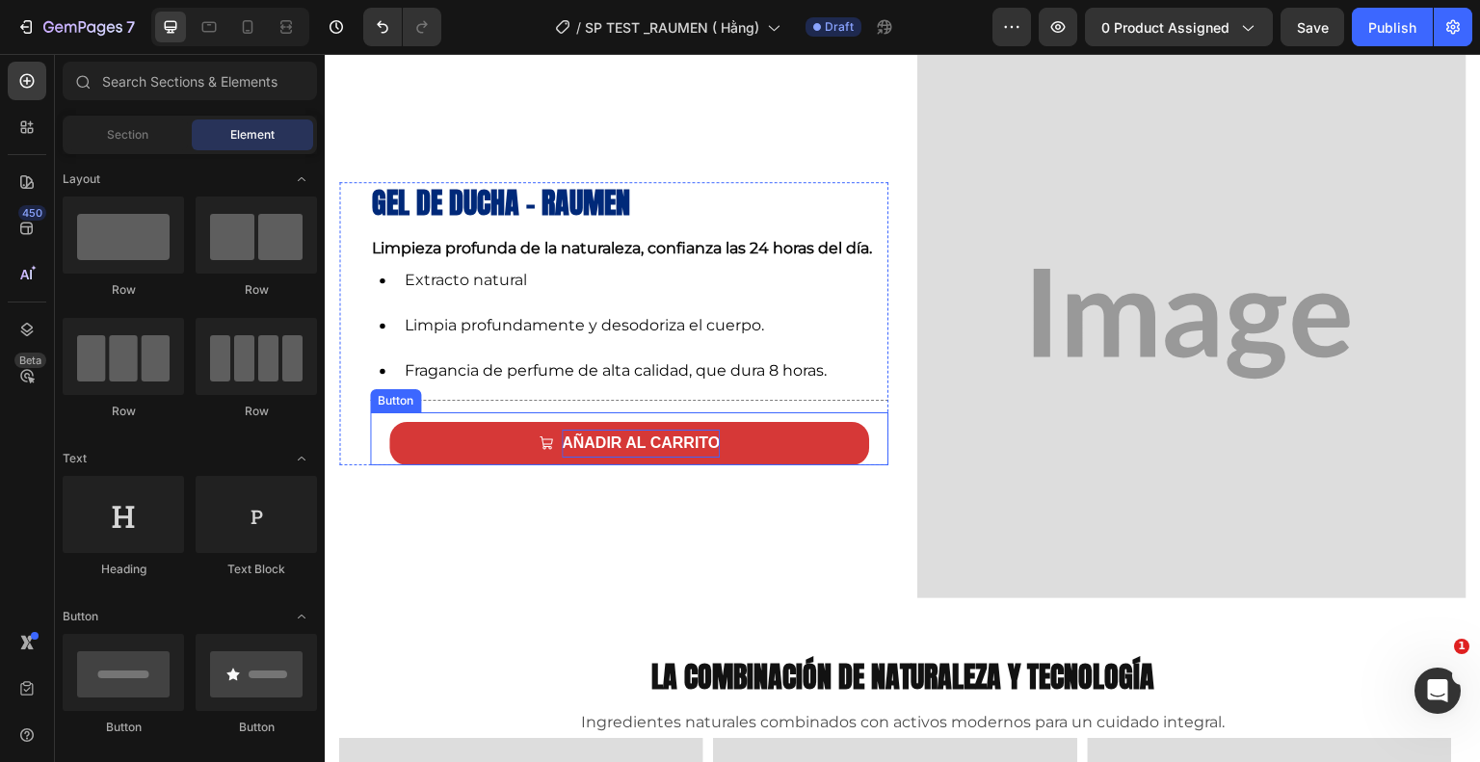
scroll to position [964, 0]
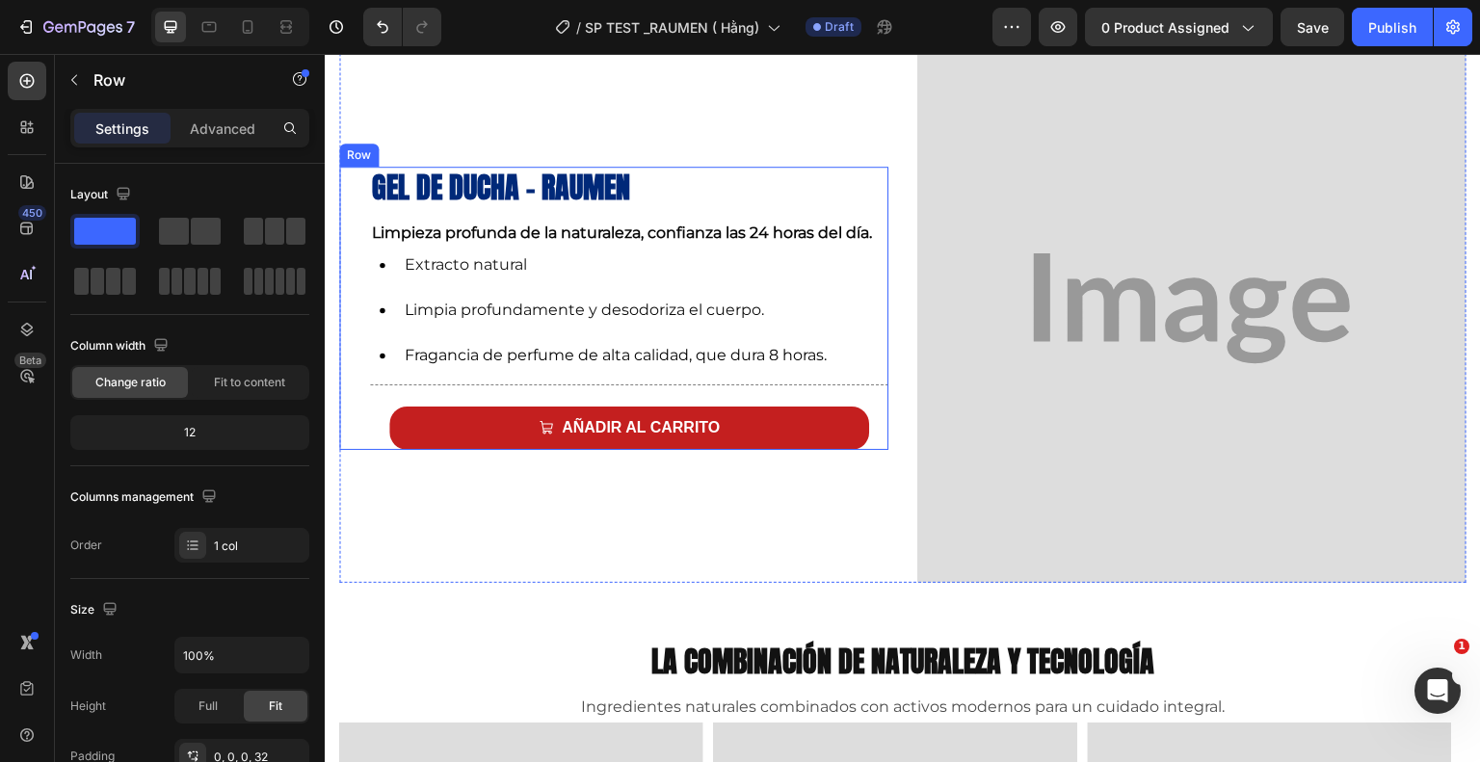
click at [355, 206] on div "Gel de ducha - Raumen Heading Limpieza profunda de la naturaleza, confianza las…" at bounding box center [613, 308] width 549 height 283
click at [229, 130] on p "Advanced" at bounding box center [223, 129] width 66 height 20
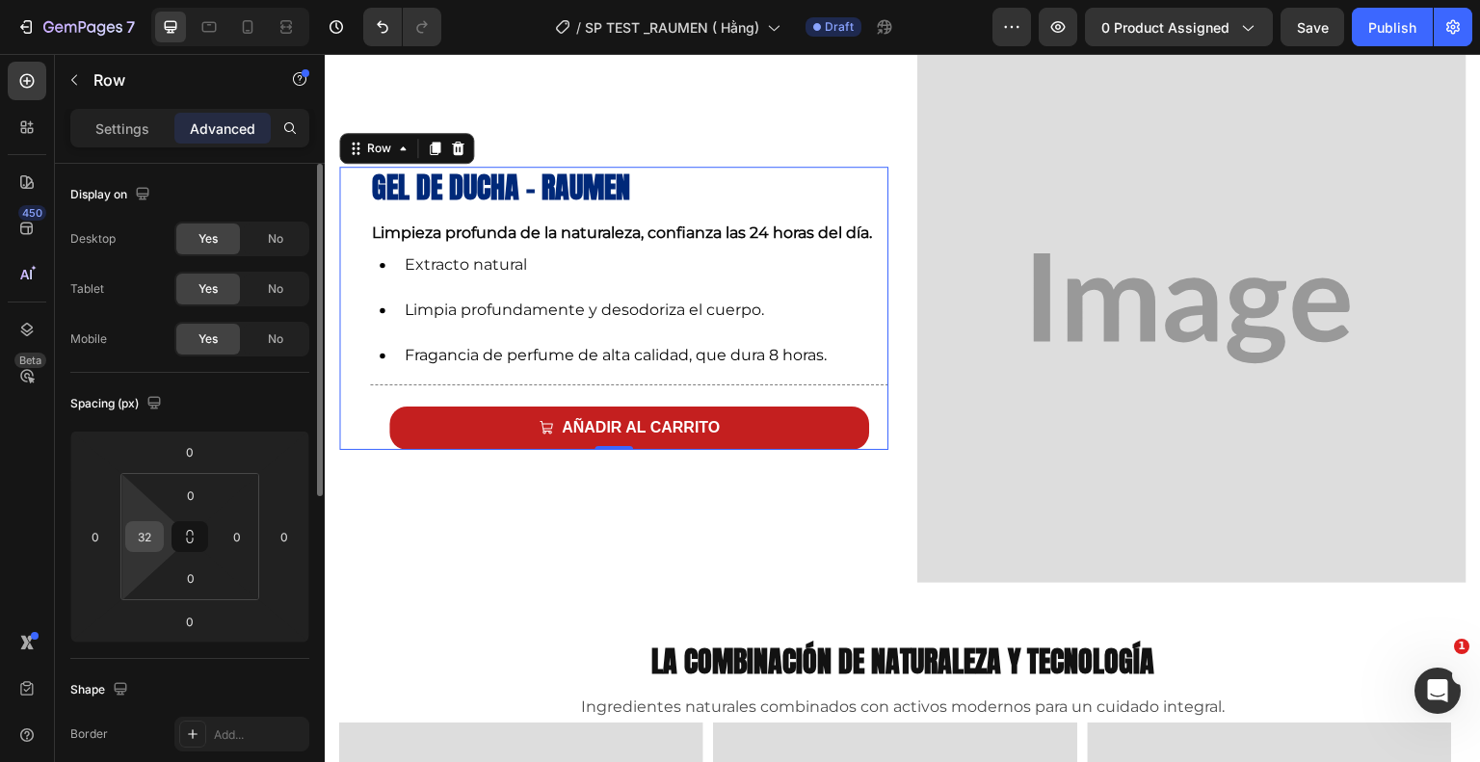
click at [146, 542] on input "32" at bounding box center [144, 536] width 29 height 29
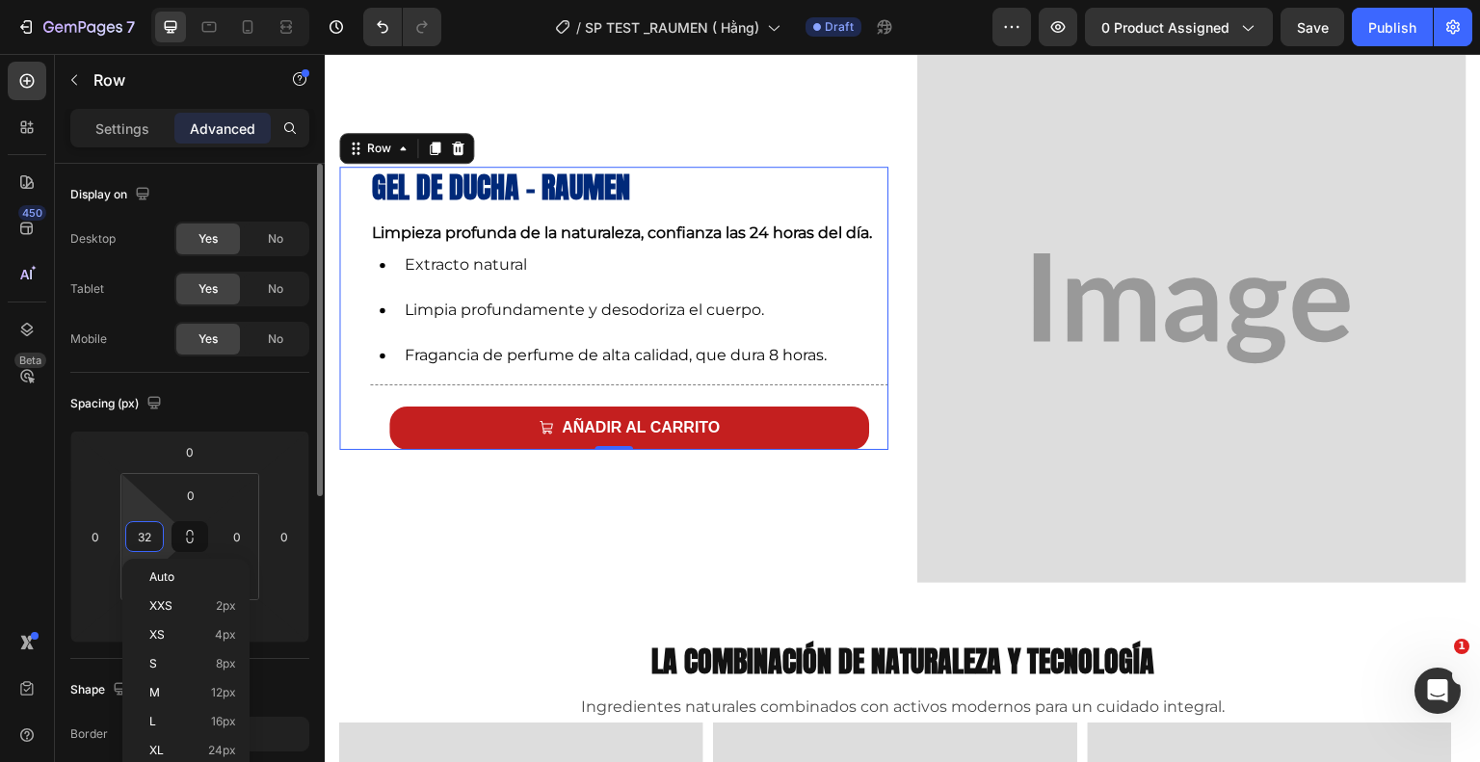
type input "0"
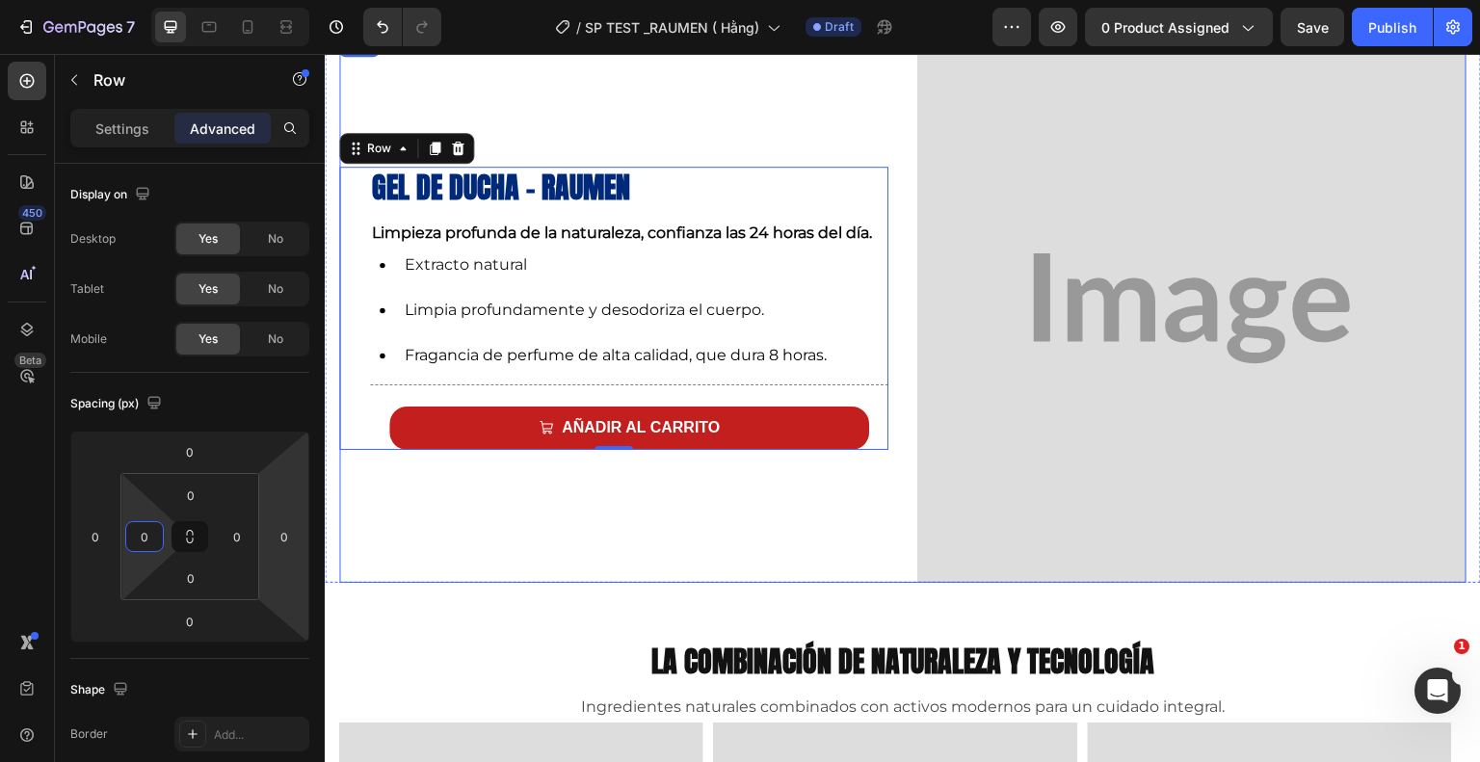
click at [365, 537] on div "Gel de ducha - Raumen Heading Limpieza profunda de la naturaleza, confianza las…" at bounding box center [613, 308] width 549 height 549
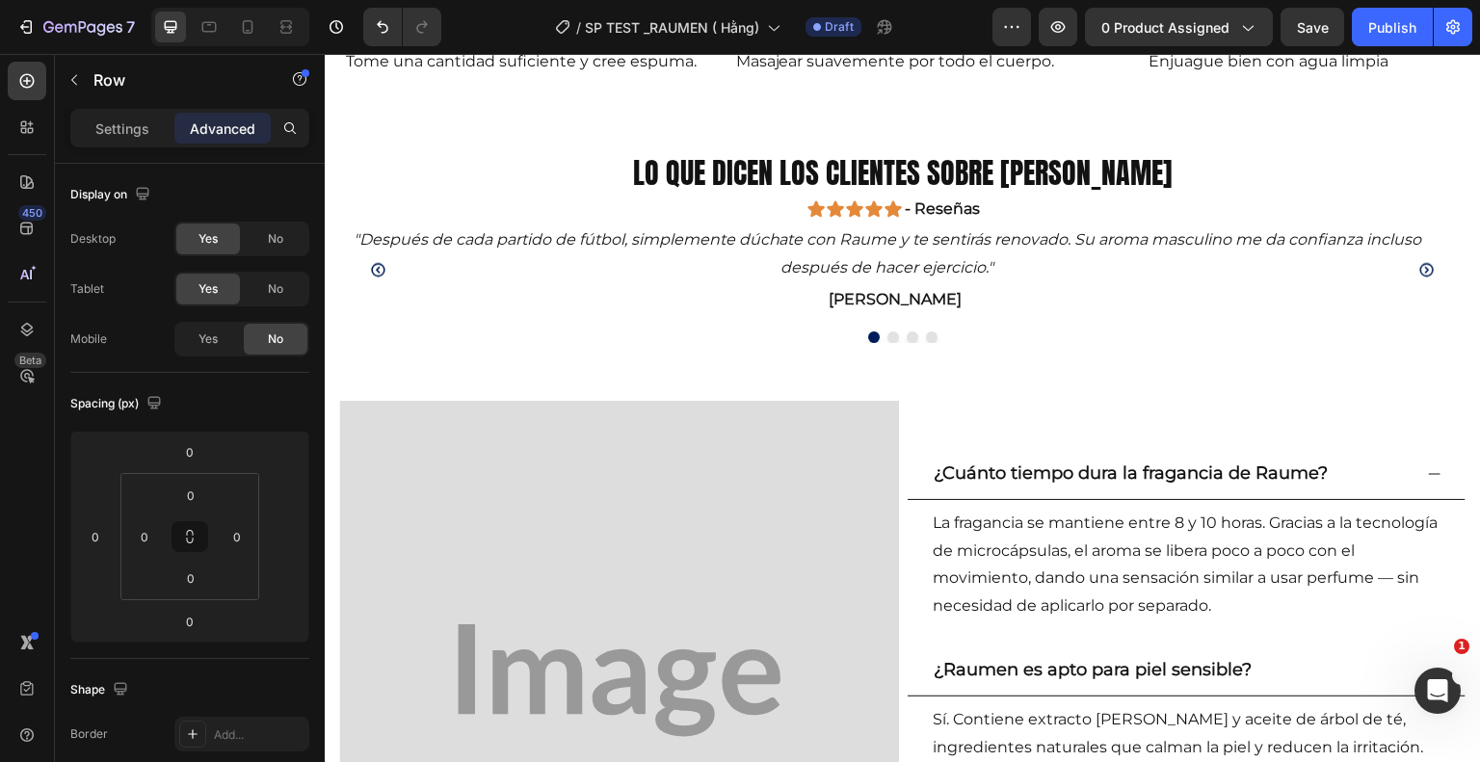
scroll to position [2503, 0]
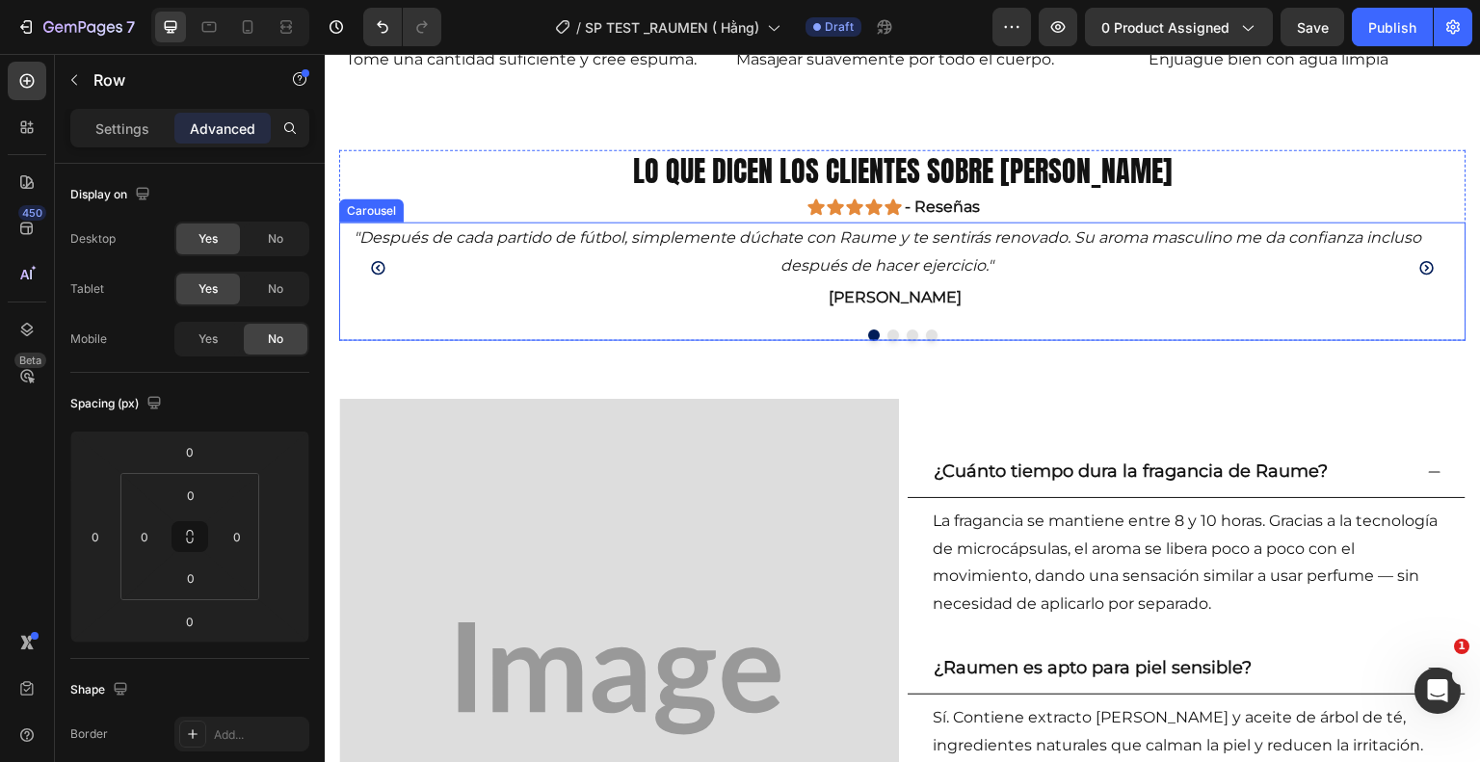
click at [1420, 271] on icon "Carousel Next Arrow" at bounding box center [1426, 267] width 13 height 13
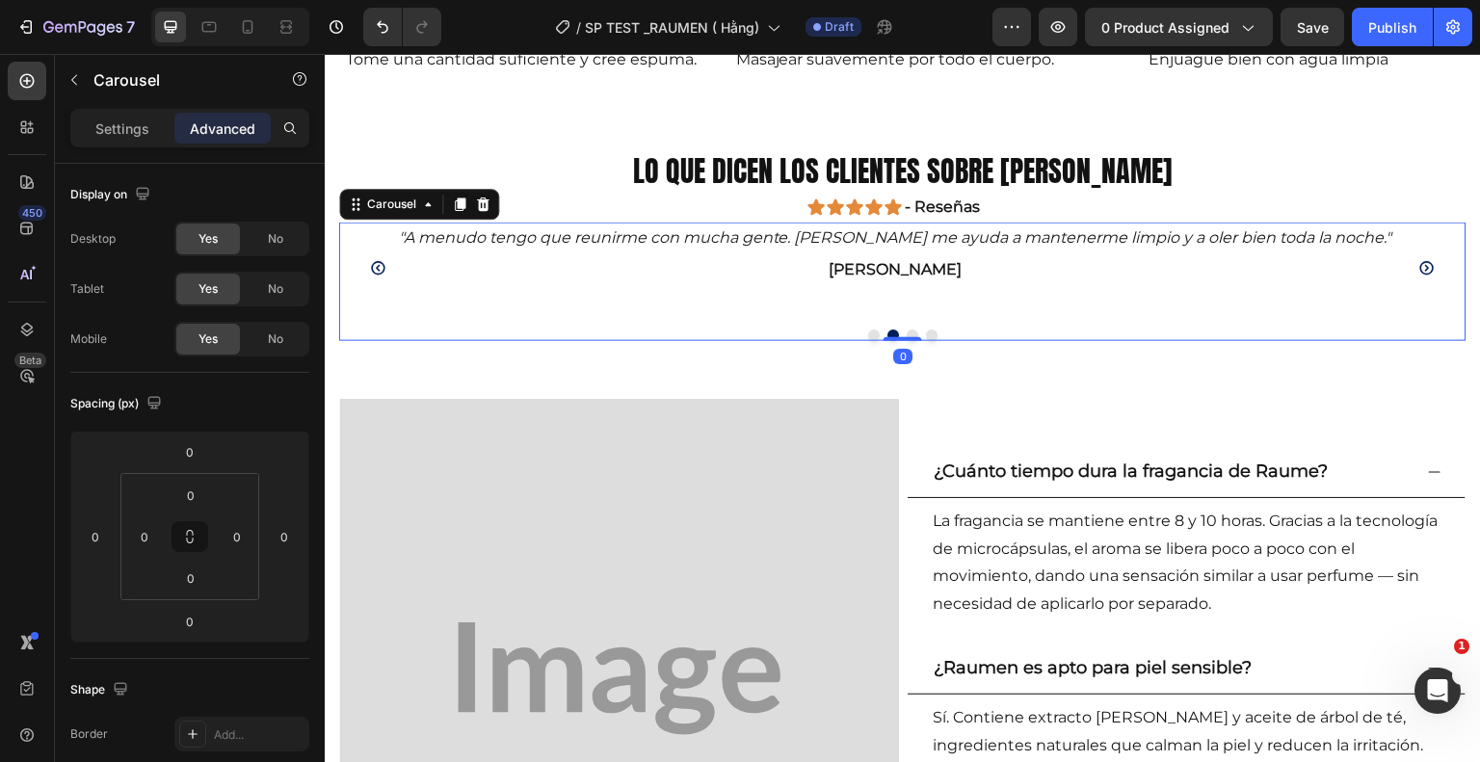
click at [1420, 271] on icon "Carousel Next Arrow" at bounding box center [1426, 267] width 13 height 13
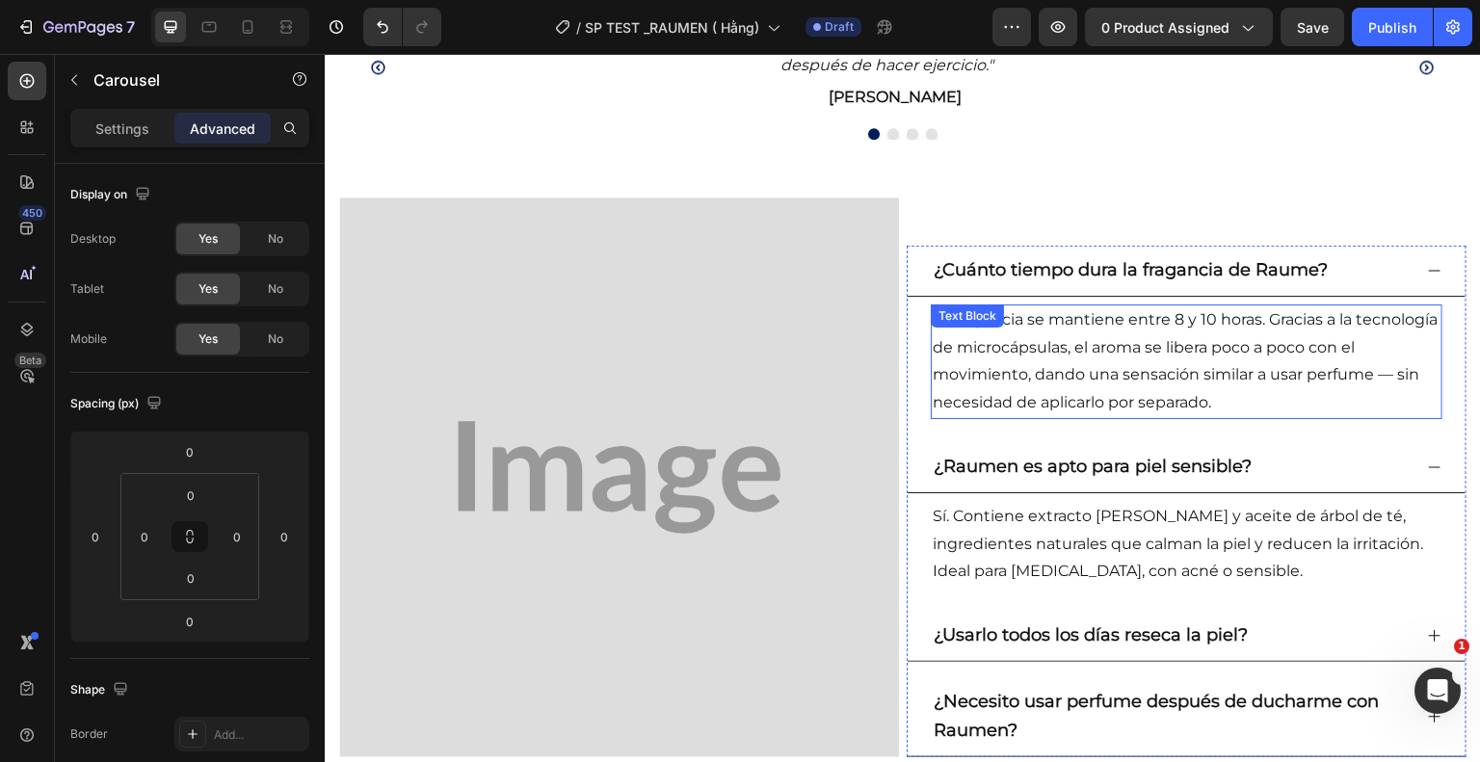
scroll to position [2721, 0]
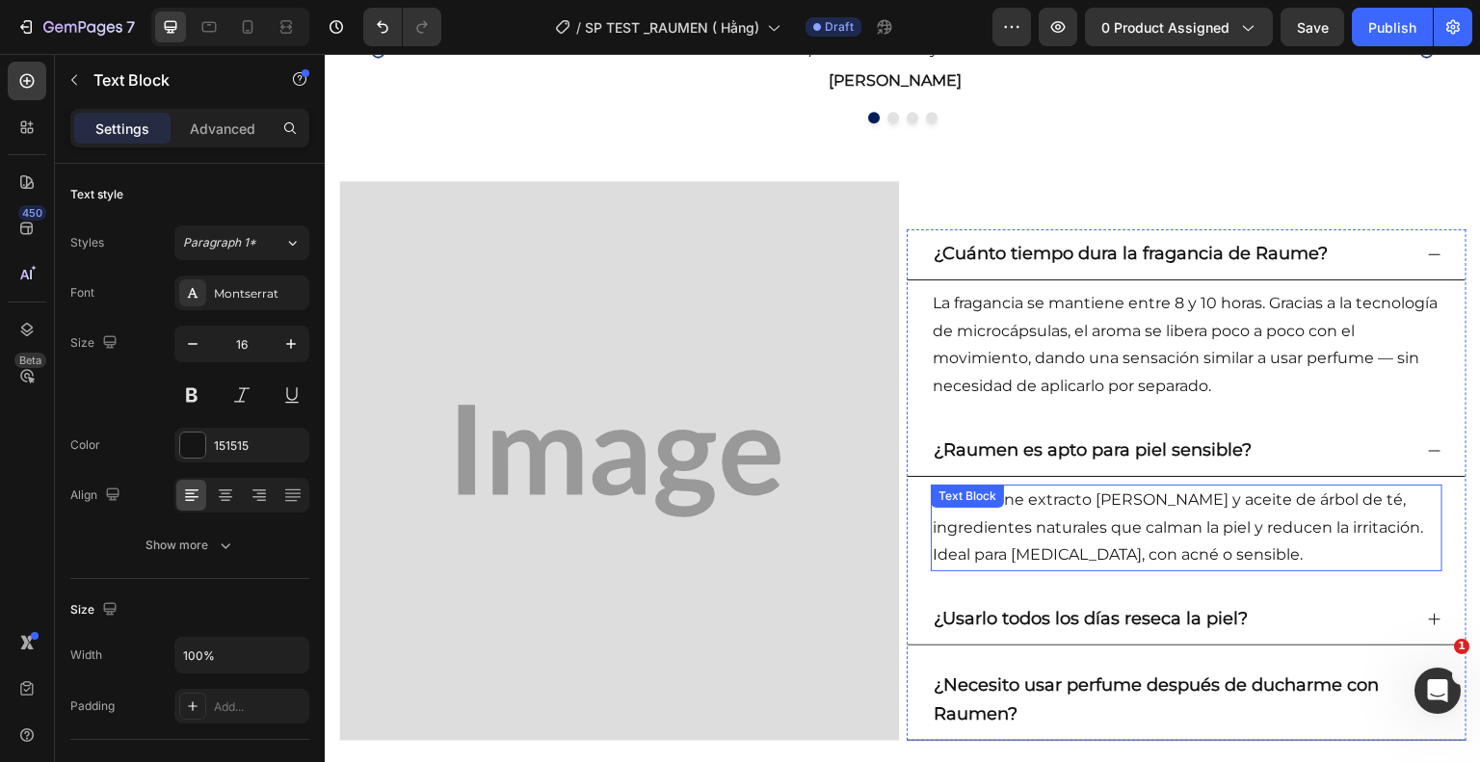
click at [1050, 529] on p "Sí. Contiene extracto [PERSON_NAME] y aceite de árbol de té, ingredientes natur…" at bounding box center [1187, 528] width 508 height 83
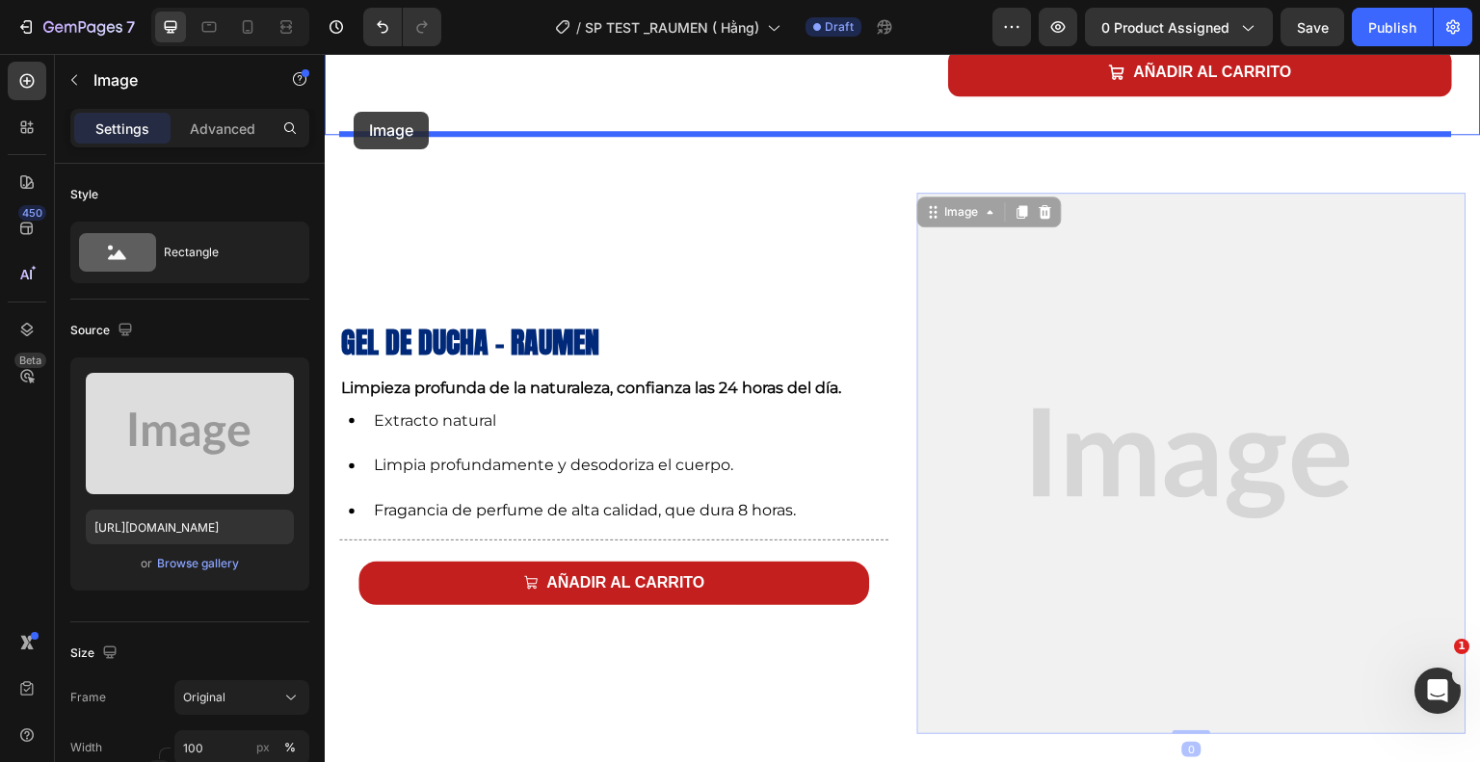
scroll to position [801, 0]
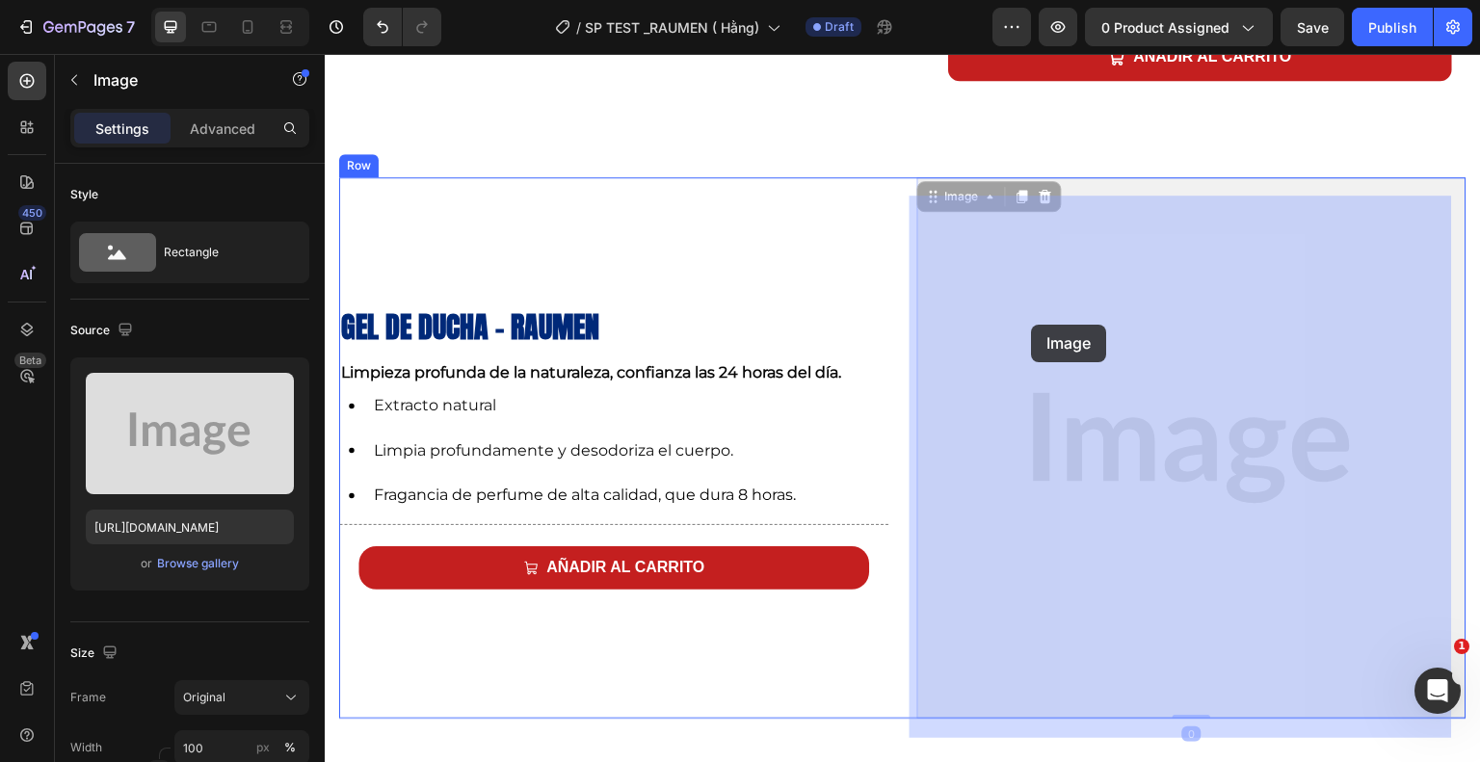
drag, startPoint x: 1139, startPoint y: 263, endPoint x: 1032, endPoint y: 325, distance: 123.5
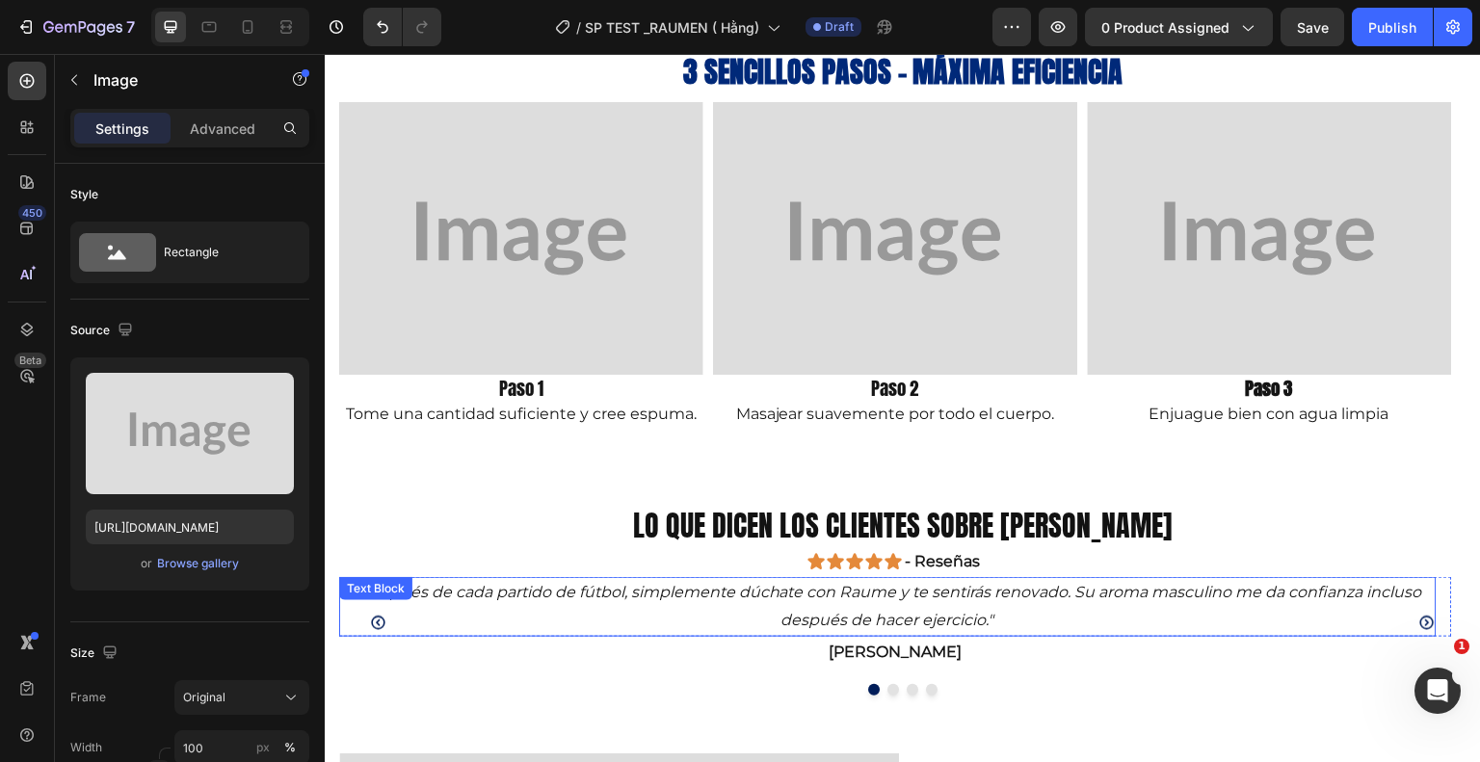
scroll to position [2147, 0]
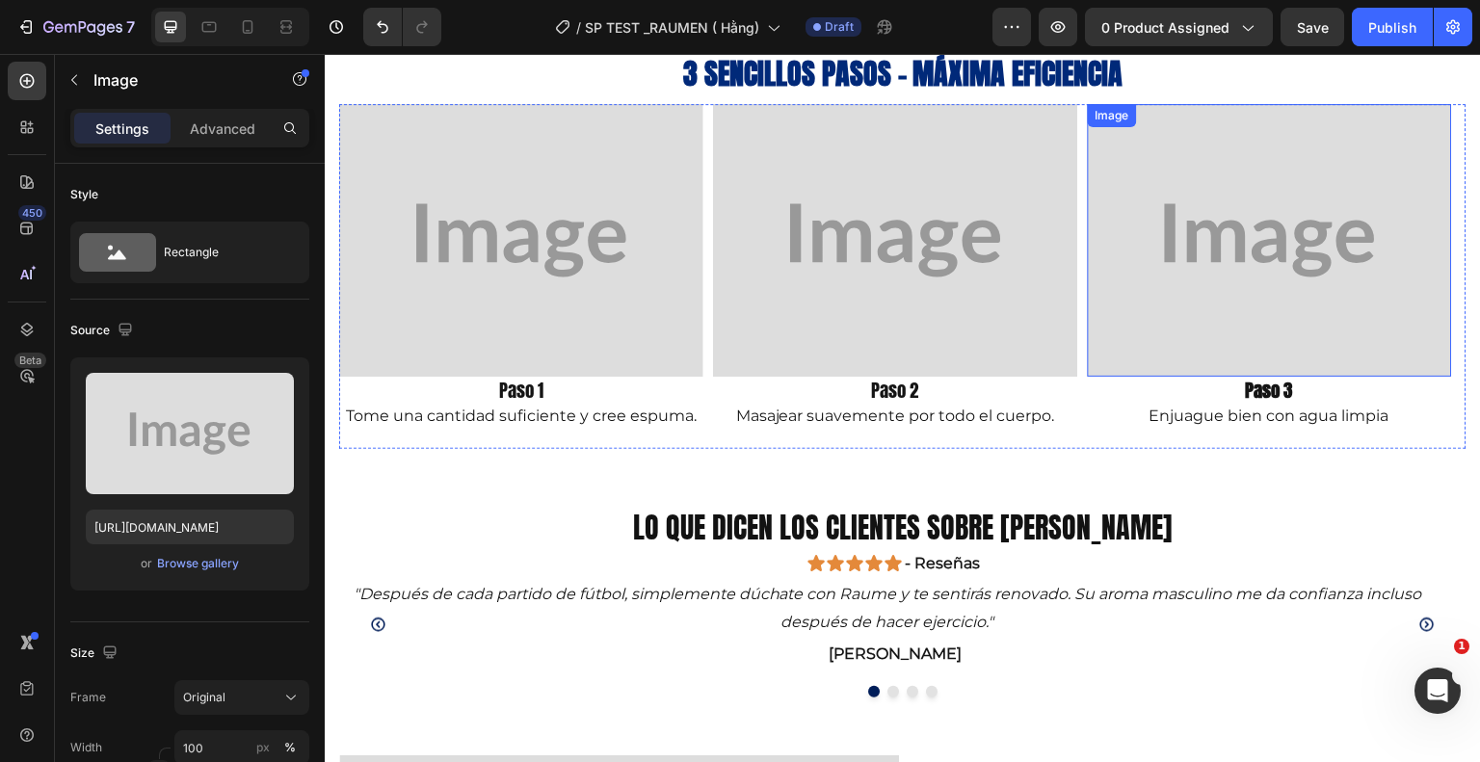
click at [1186, 335] on img at bounding box center [1270, 241] width 364 height 274
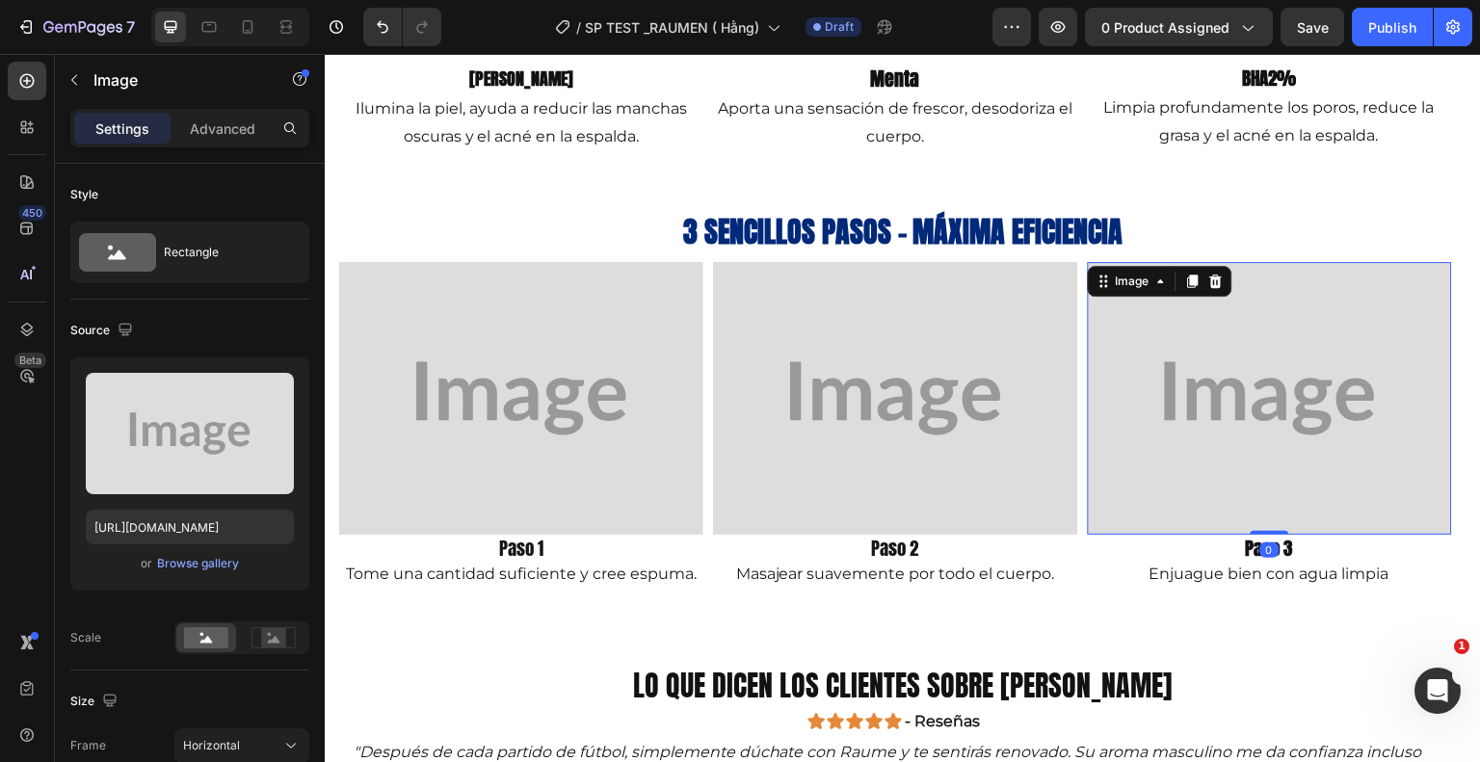
scroll to position [1989, 0]
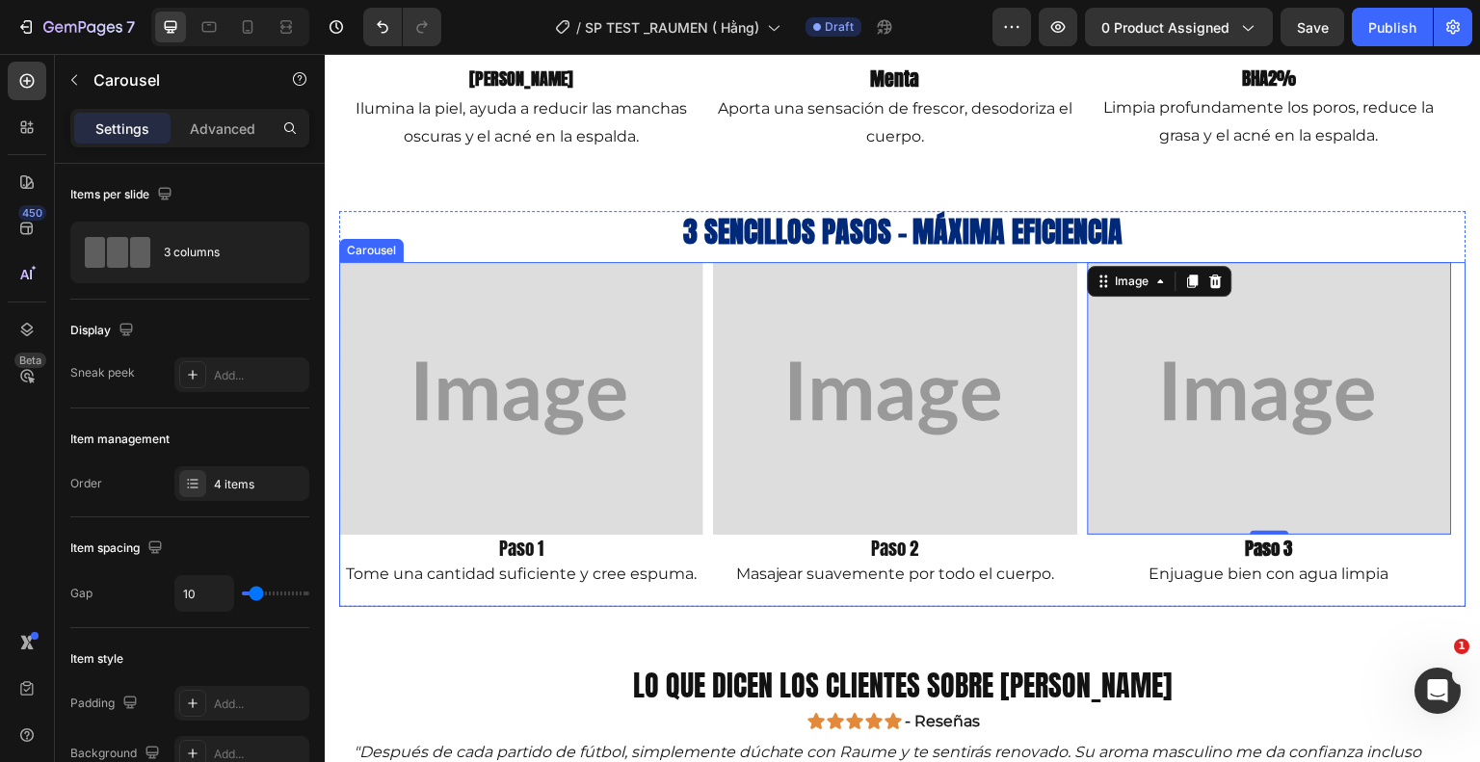
click at [709, 525] on div "Image Paso 1 Text Block Tome una cantidad suficiente y cree espuma. Text Block …" at bounding box center [902, 434] width 1127 height 345
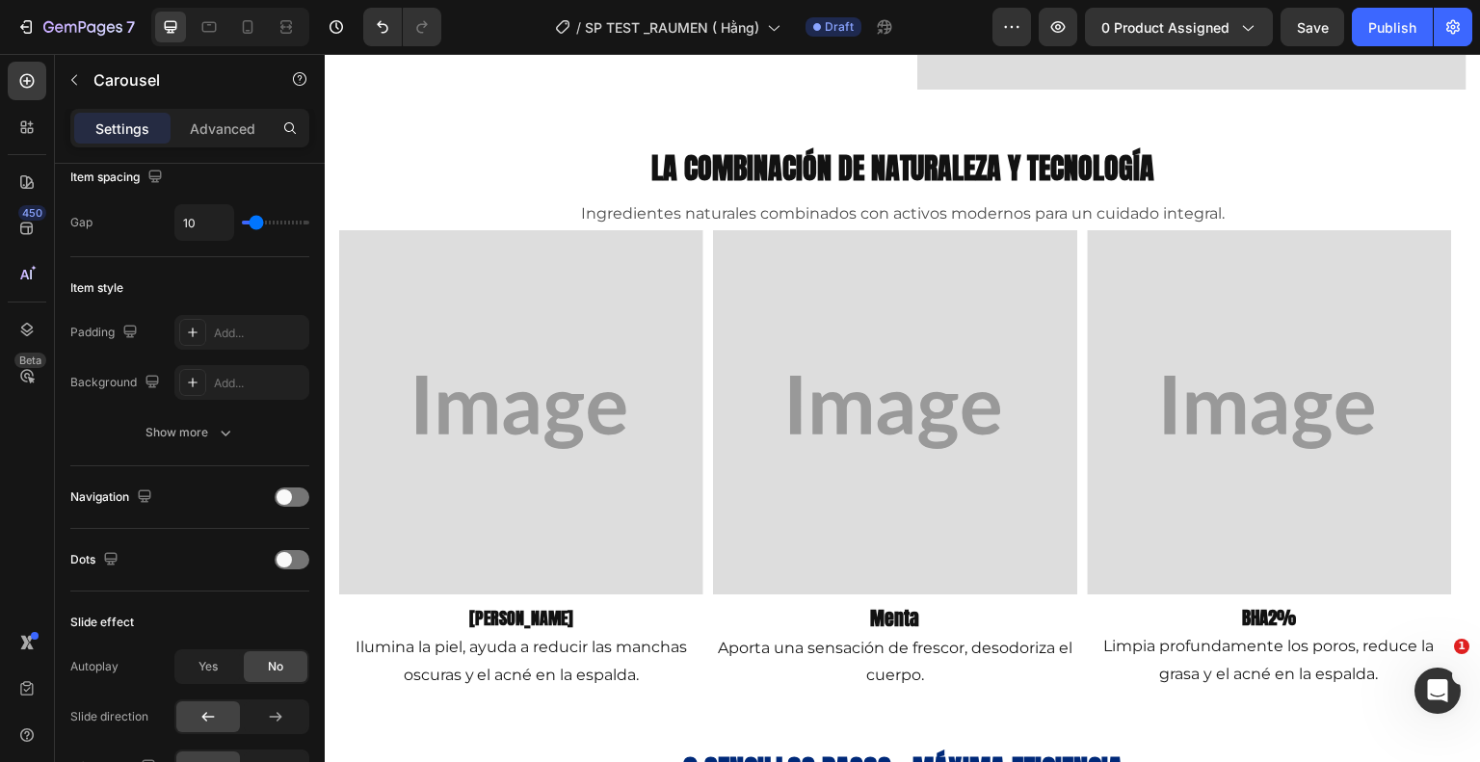
scroll to position [1455, 0]
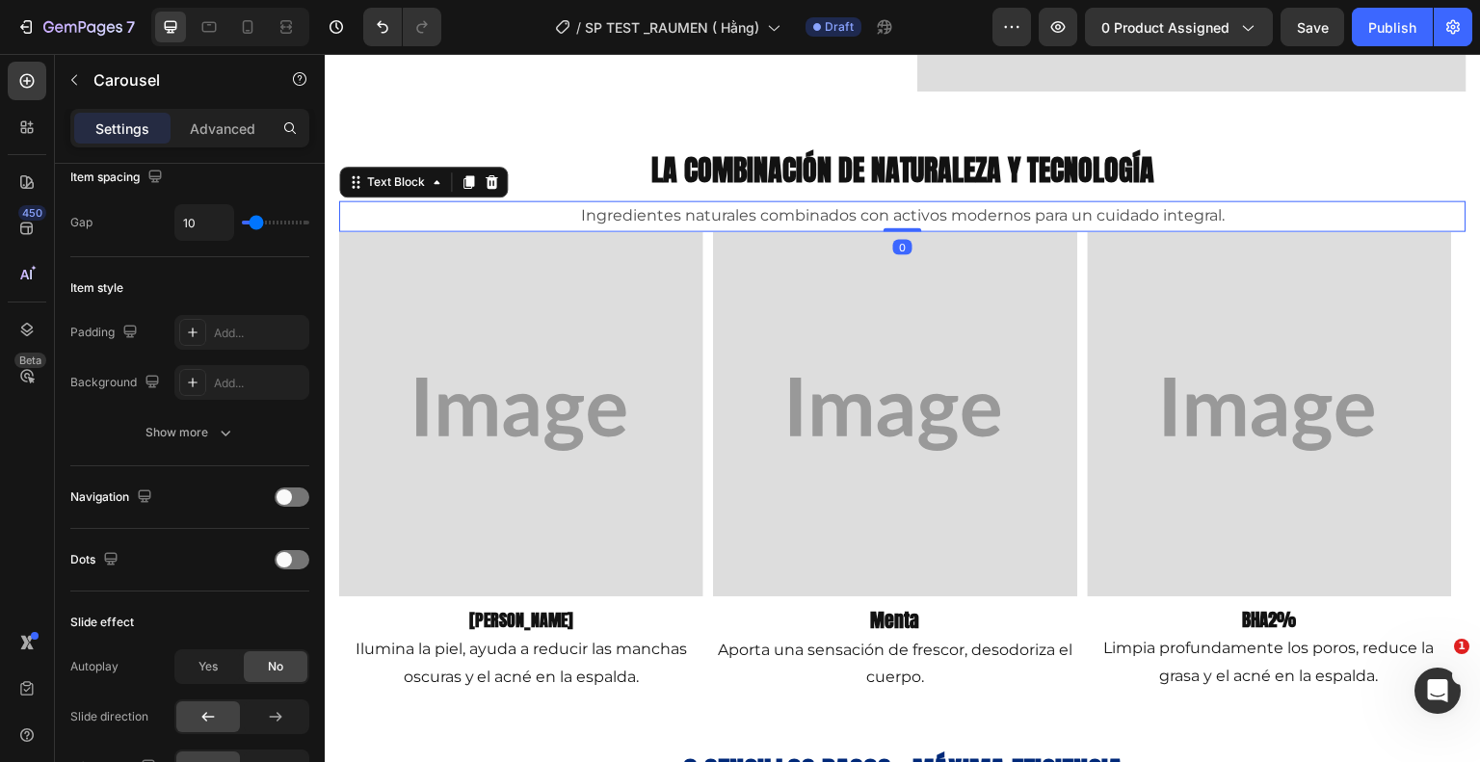
click at [871, 202] on p "Ingredientes naturales combinados con activos modernos para un cuidado integral." at bounding box center [903, 216] width 1124 height 28
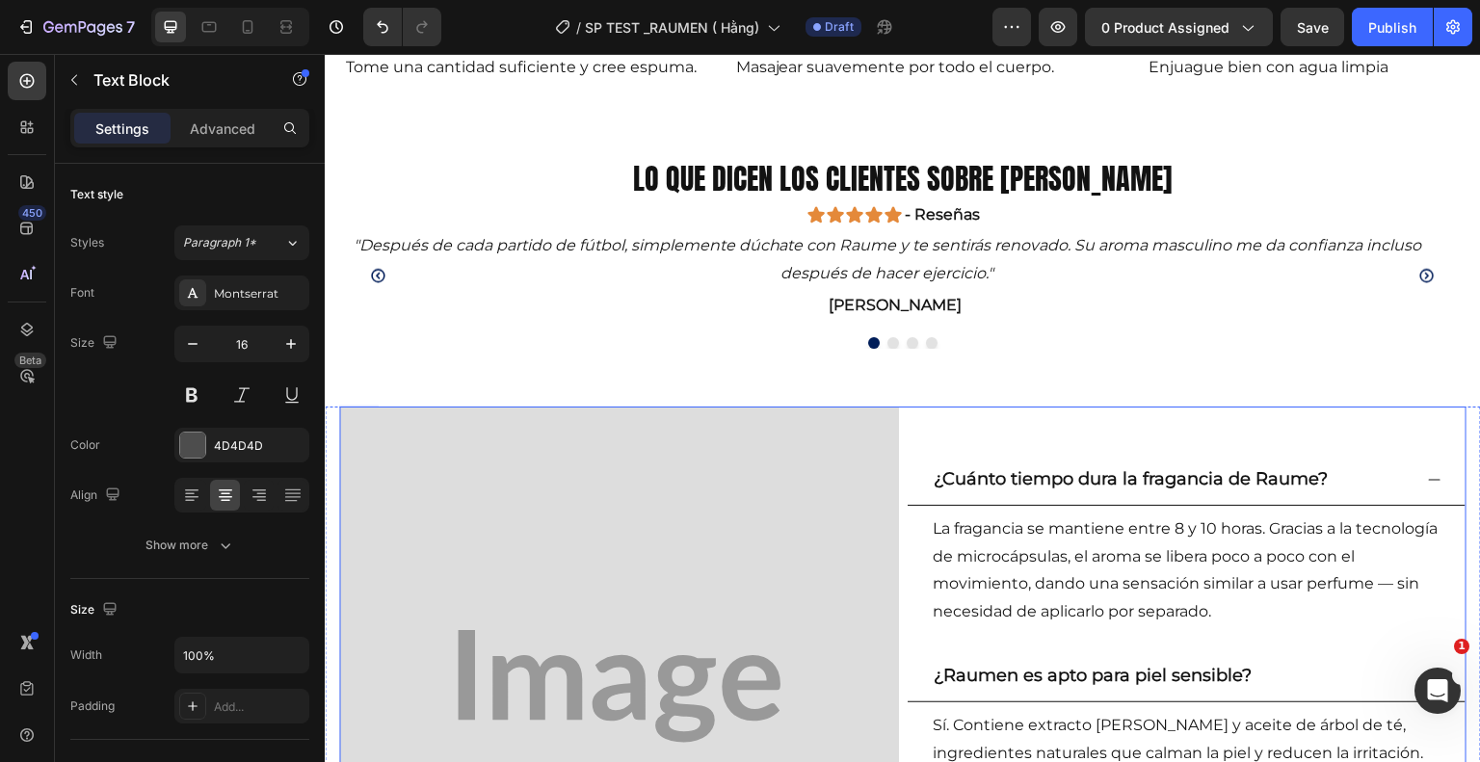
scroll to position [2499, 0]
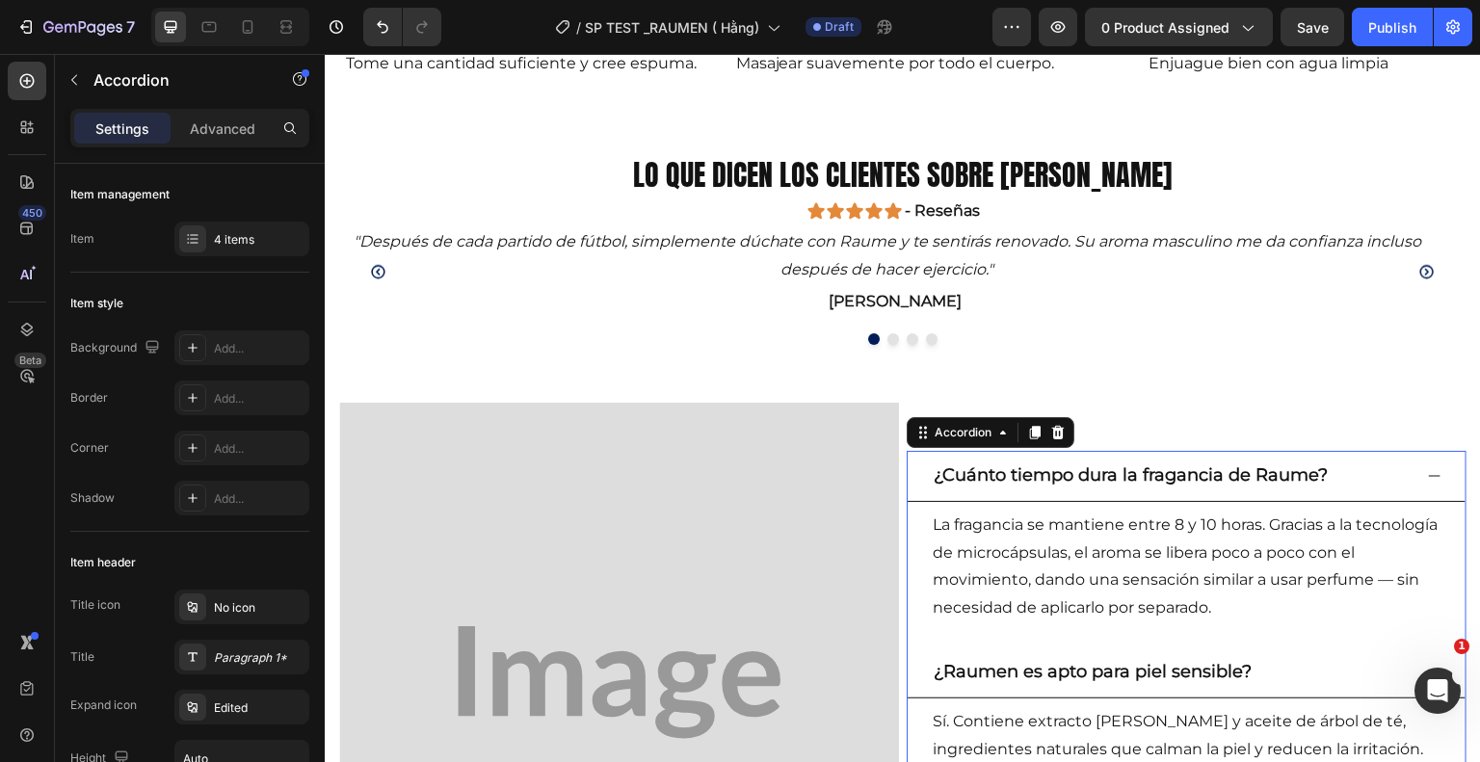
click at [1166, 464] on strong "¿Cuánto tiempo dura la fragancia de Raume?" at bounding box center [1131, 474] width 394 height 21
click at [1329, 488] on div "¿Cuánto tiempo dura la fragancia de Raume?" at bounding box center [1171, 476] width 481 height 35
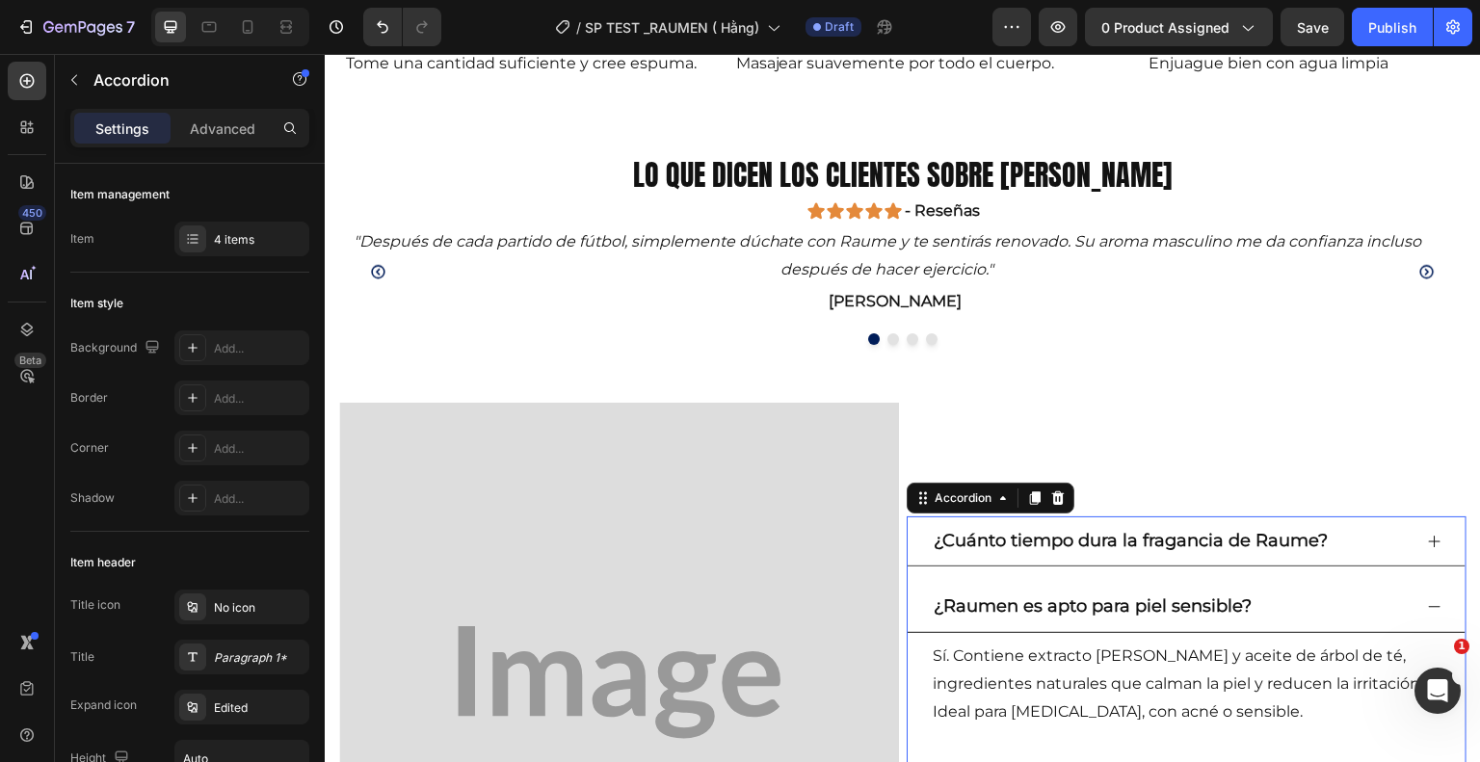
click at [1329, 544] on div "¿Cuánto tiempo dura la fragancia de Raume?" at bounding box center [1171, 541] width 481 height 35
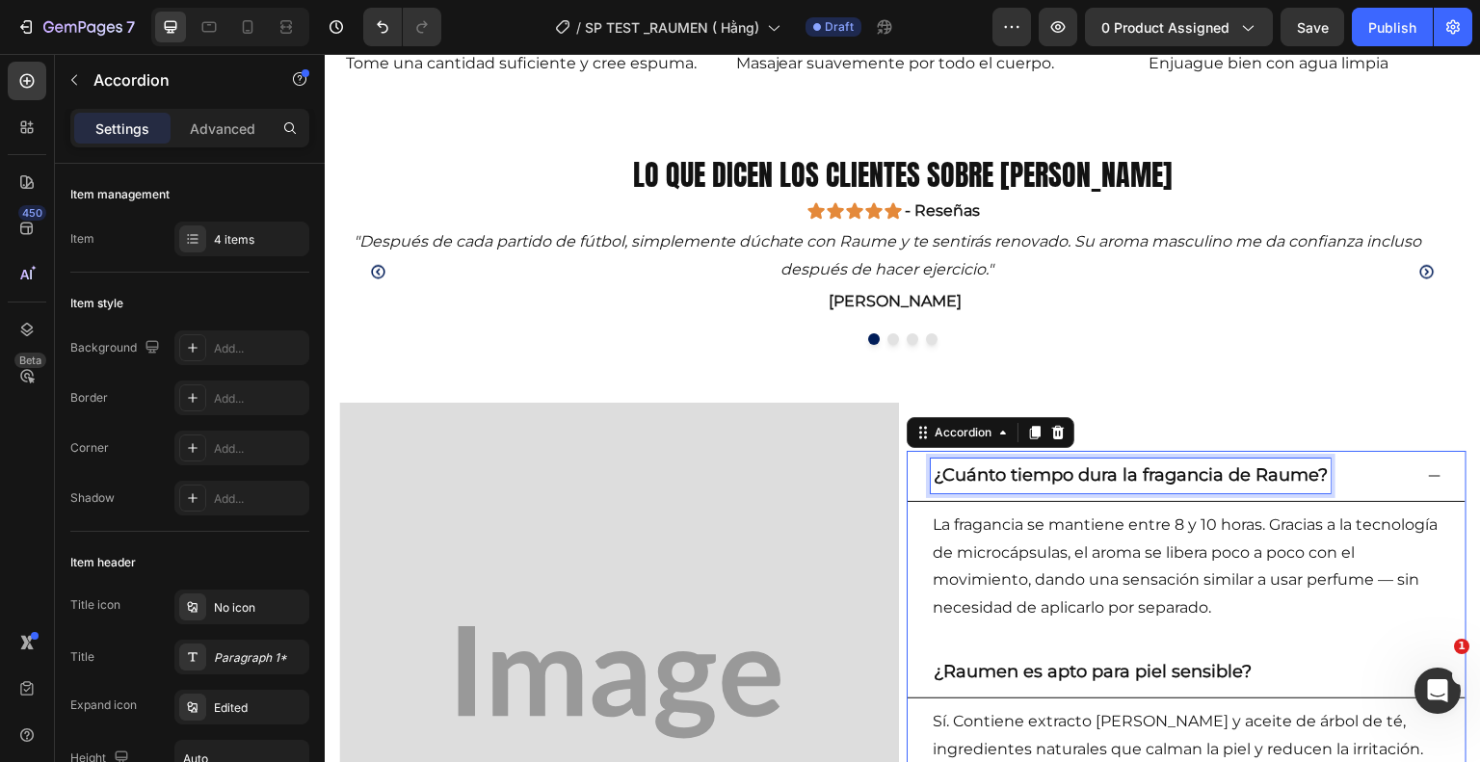
click at [1314, 482] on strong "¿Cuánto tiempo dura la fragancia de Raume?" at bounding box center [1131, 474] width 394 height 21
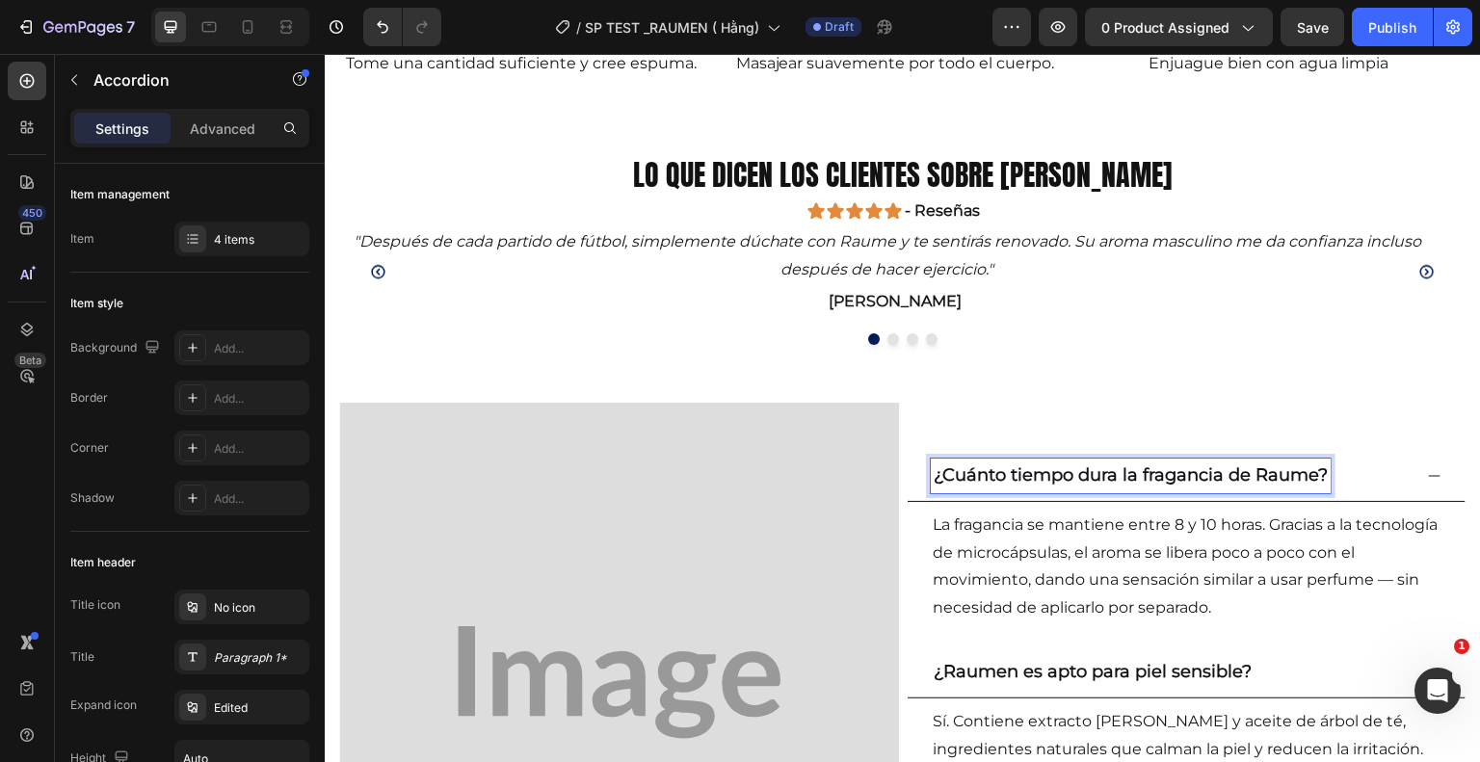
click at [1314, 482] on strong "¿Cuánto tiempo dura la fragancia de Raume?" at bounding box center [1131, 474] width 394 height 21
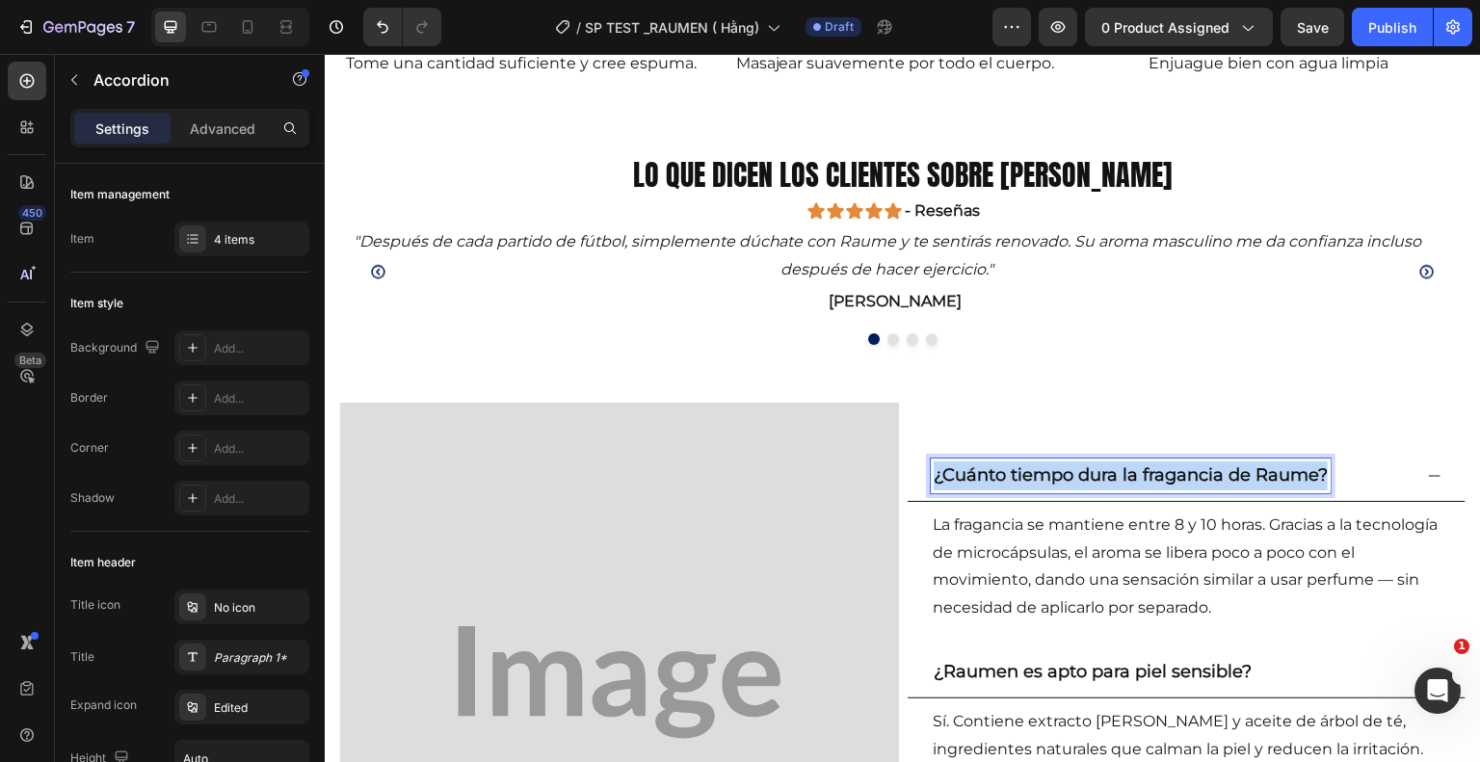
drag, startPoint x: 1316, startPoint y: 481, endPoint x: 928, endPoint y: 497, distance: 388.7
click at [928, 497] on div "¿Cuánto tiempo dura la fragancia de Raume?" at bounding box center [1187, 476] width 558 height 51
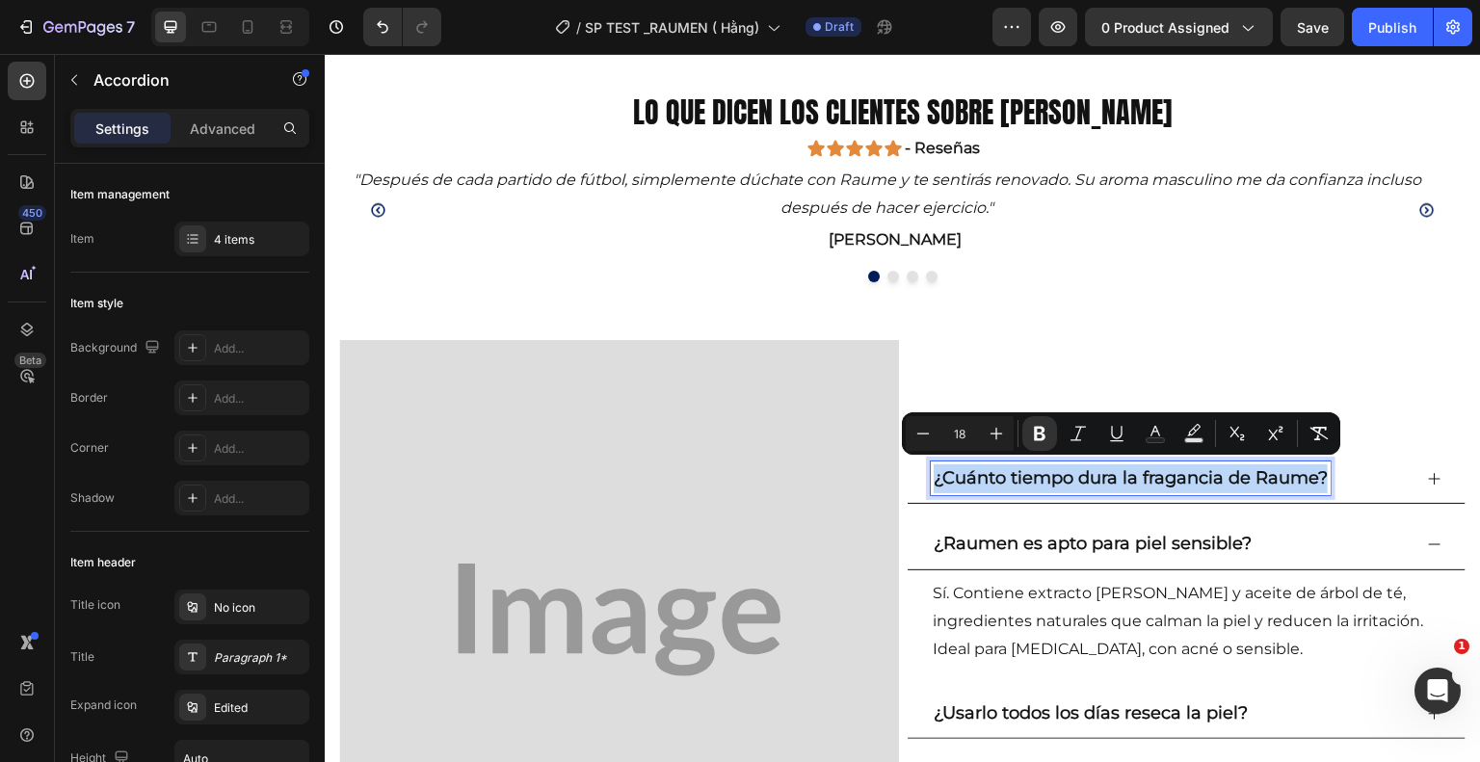
scroll to position [2563, 0]
copy strong "¿Cuánto tiempo dura la fragancia de Raume?"
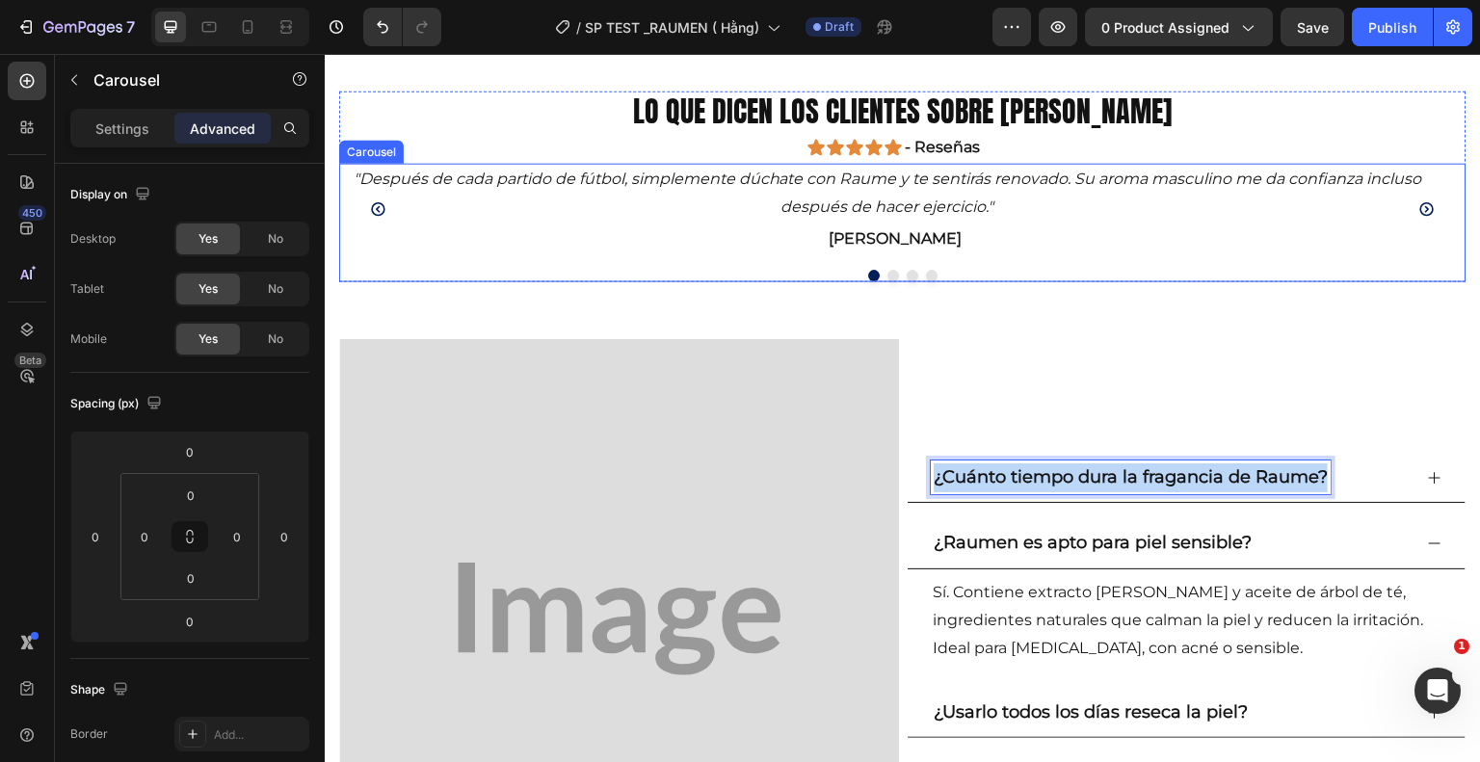
click at [1271, 268] on div ""Después de cada partido de fútbol, ​​simplemente dúchate con Raume y te sentir…" at bounding box center [902, 222] width 1127 height 118
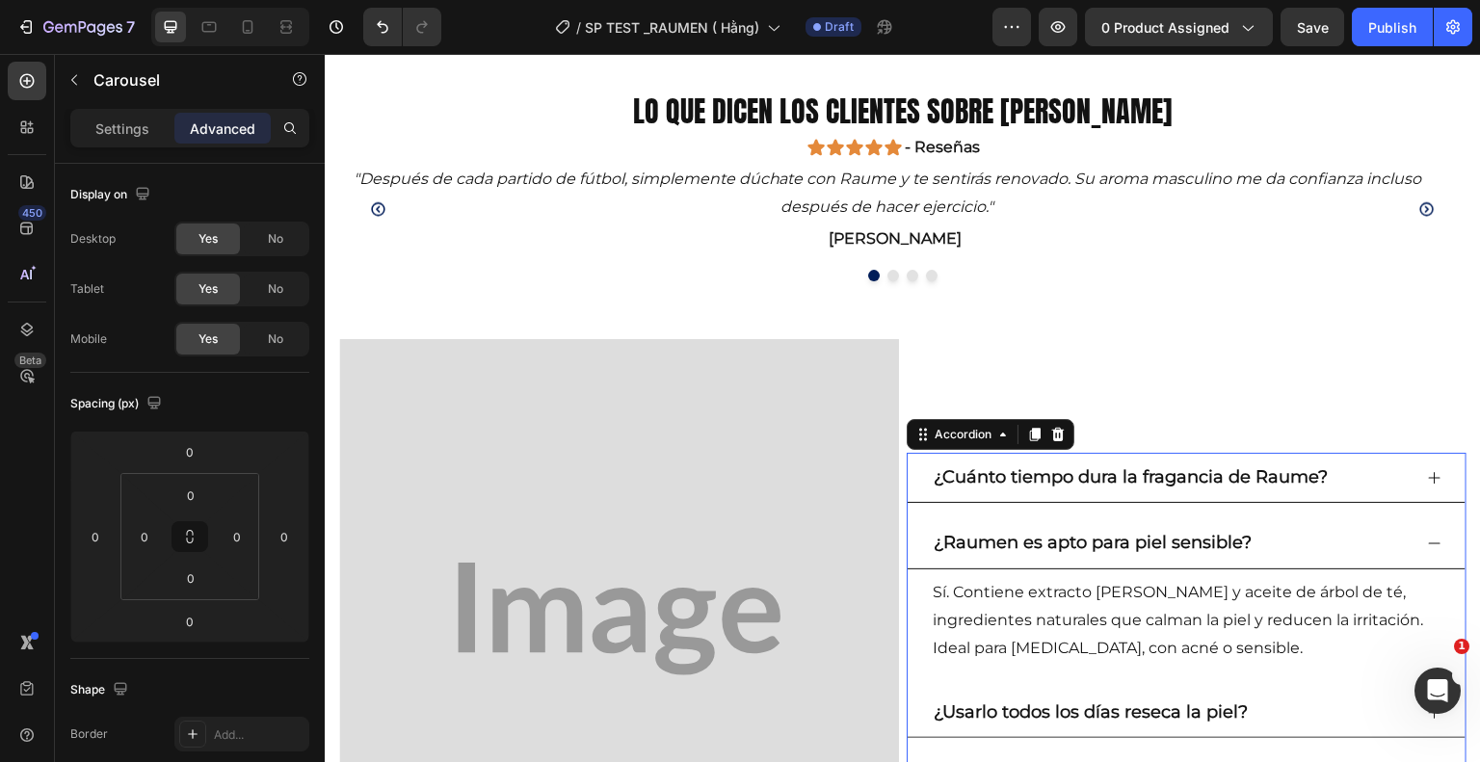
click at [1427, 473] on icon at bounding box center [1434, 477] width 15 height 15
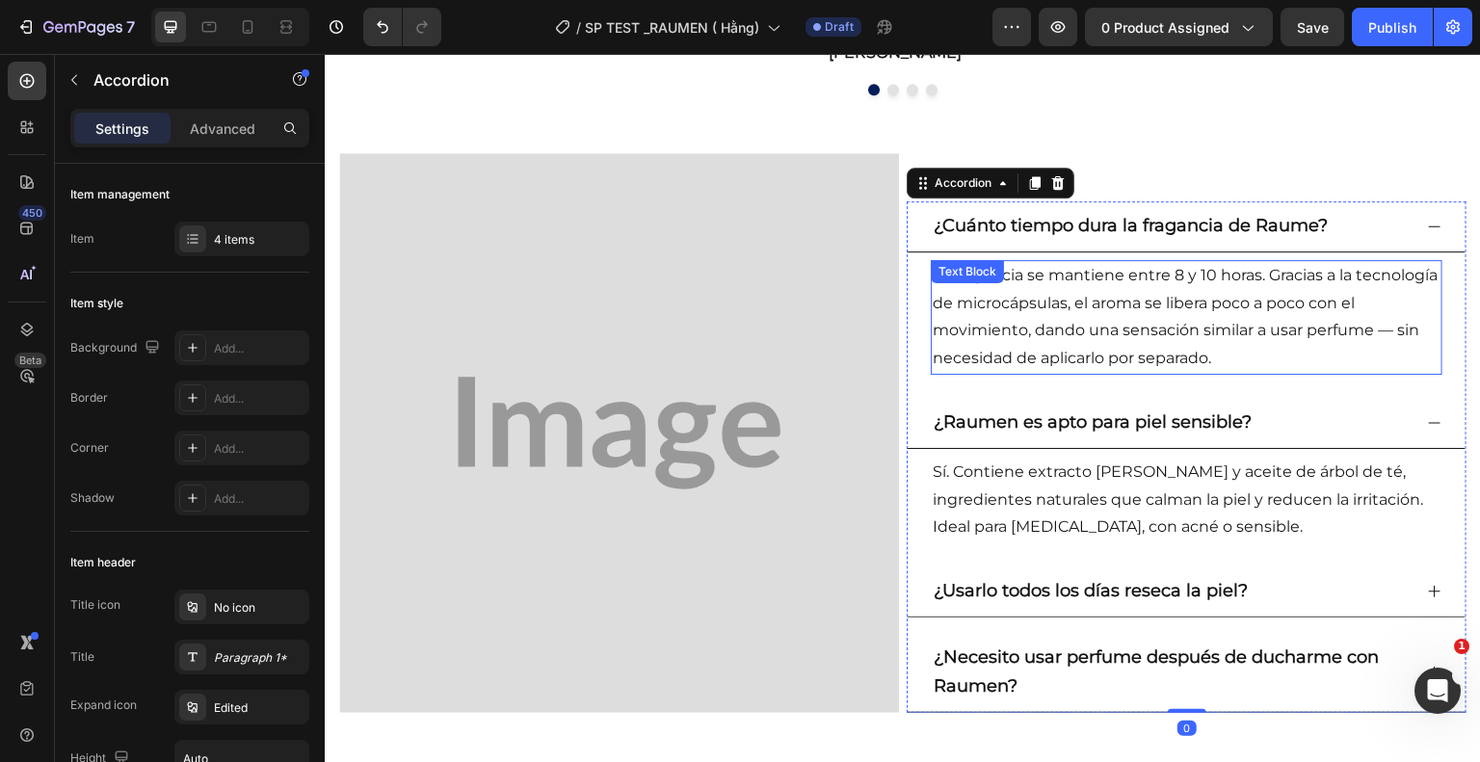
scroll to position [2768, 0]
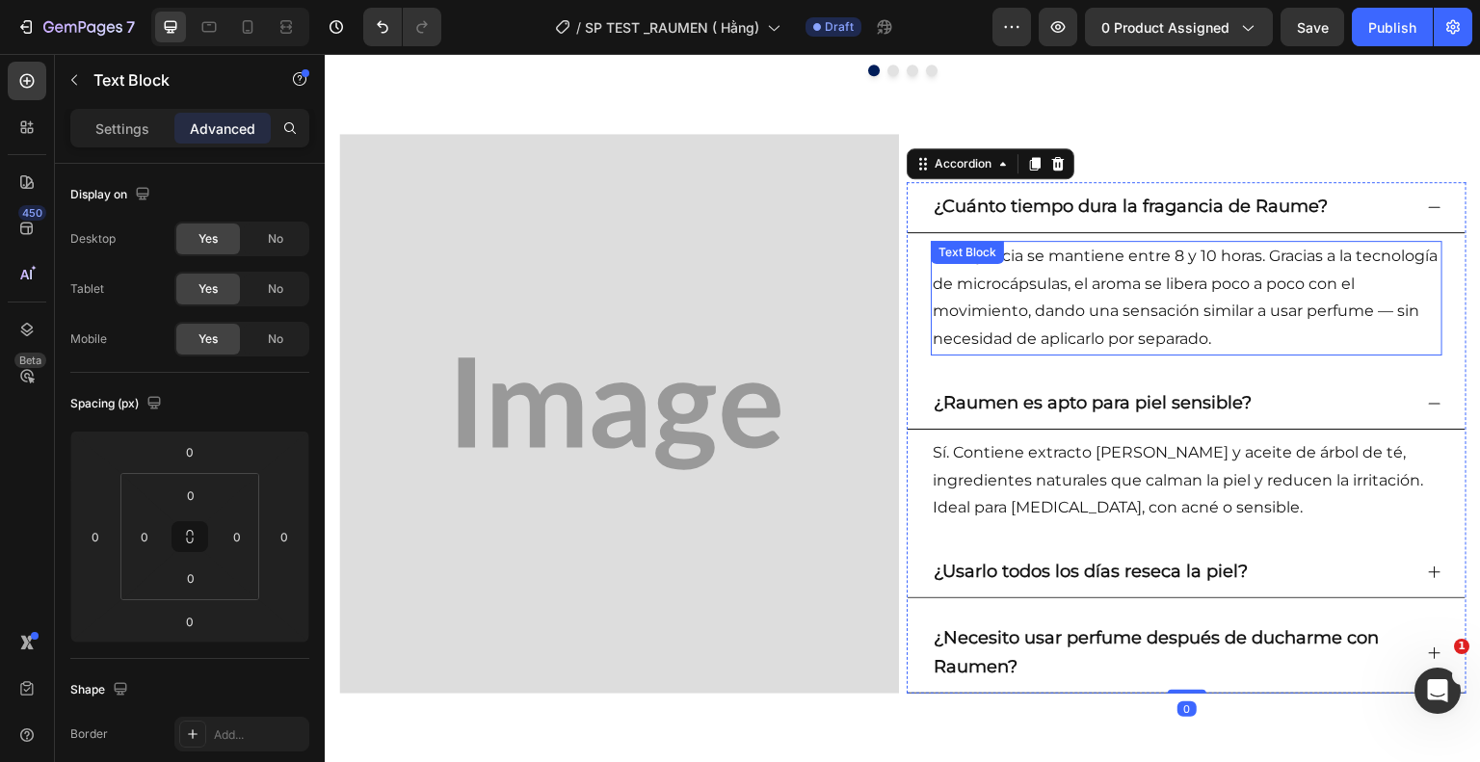
click at [1259, 331] on p "La fragancia se mantiene entre 8 y 10 horas. Gracias a la tecnología de microcá…" at bounding box center [1187, 298] width 508 height 111
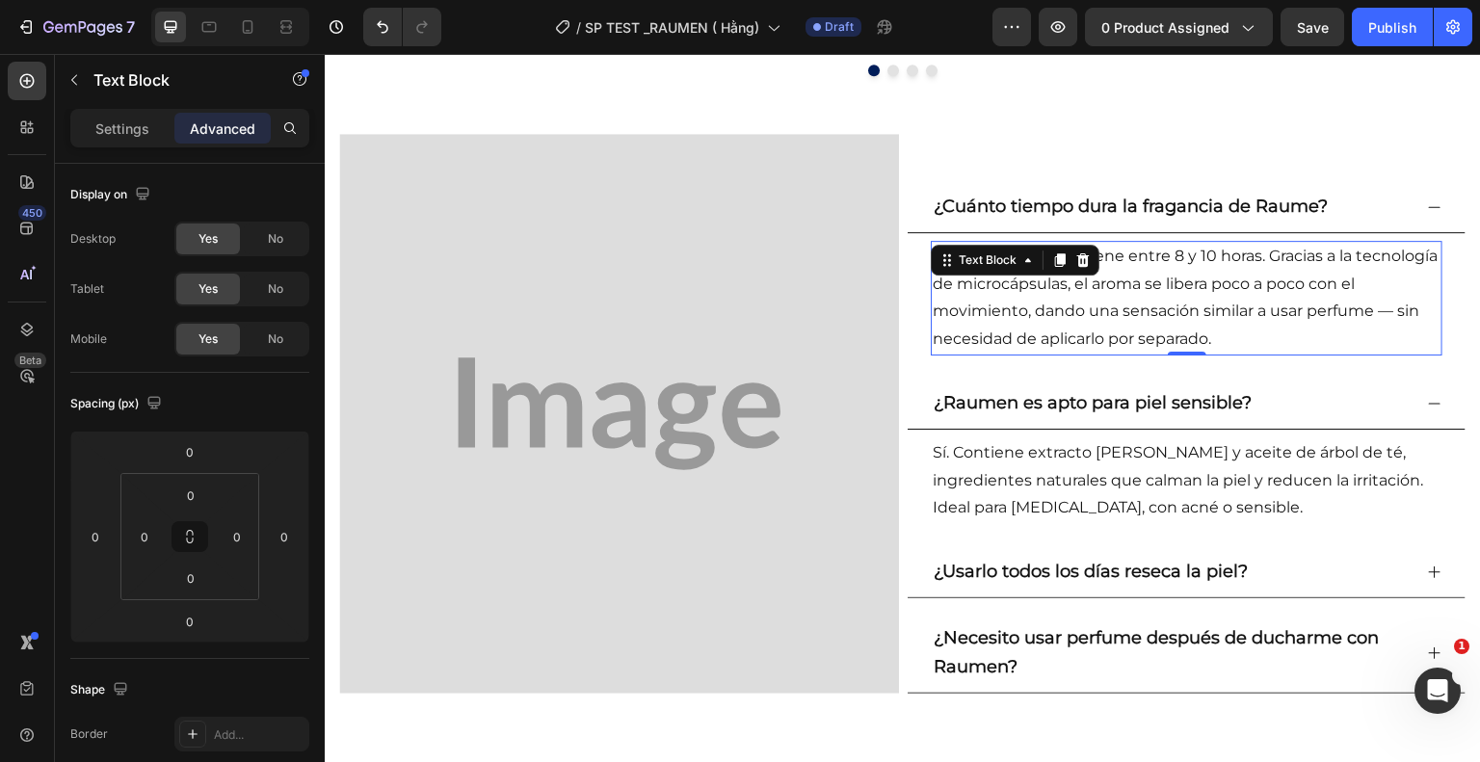
click at [1249, 335] on p "La fragancia se mantiene entre 8 y 10 horas. Gracias a la tecnología de microcá…" at bounding box center [1187, 298] width 508 height 111
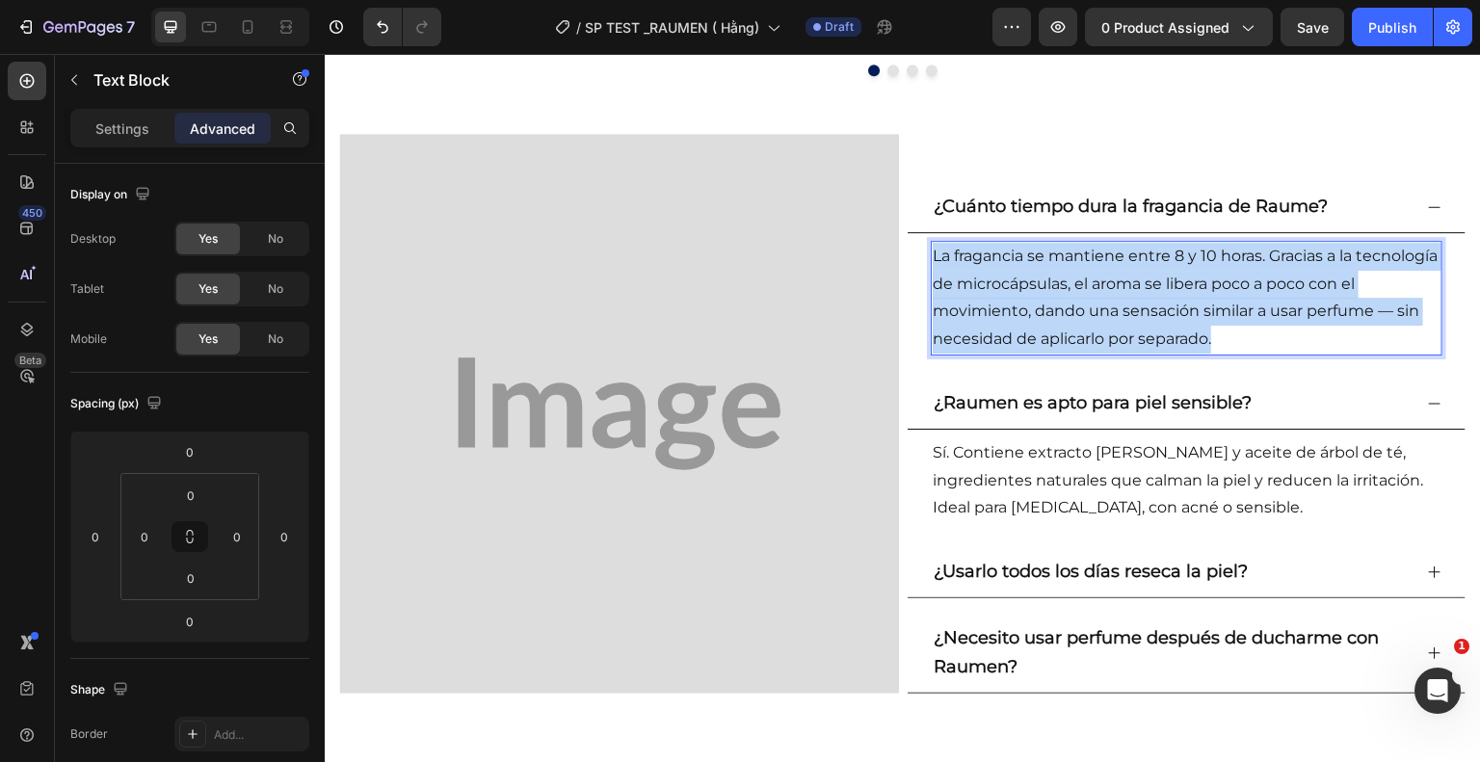
drag, startPoint x: 1233, startPoint y: 335, endPoint x: 1244, endPoint y: 339, distance: 11.3
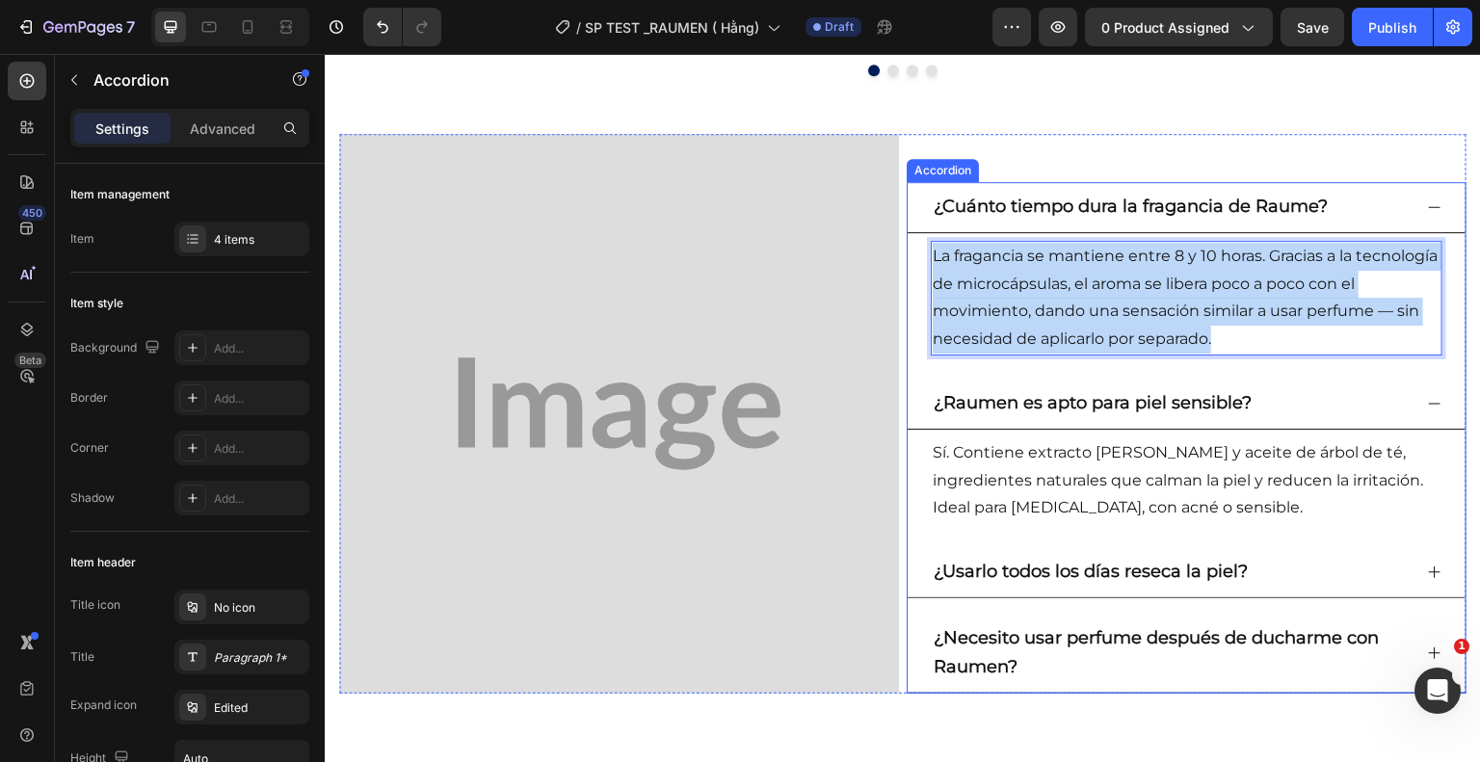
click at [1233, 410] on strong "¿Raumen es apto para piel sensible?" at bounding box center [1093, 402] width 318 height 21
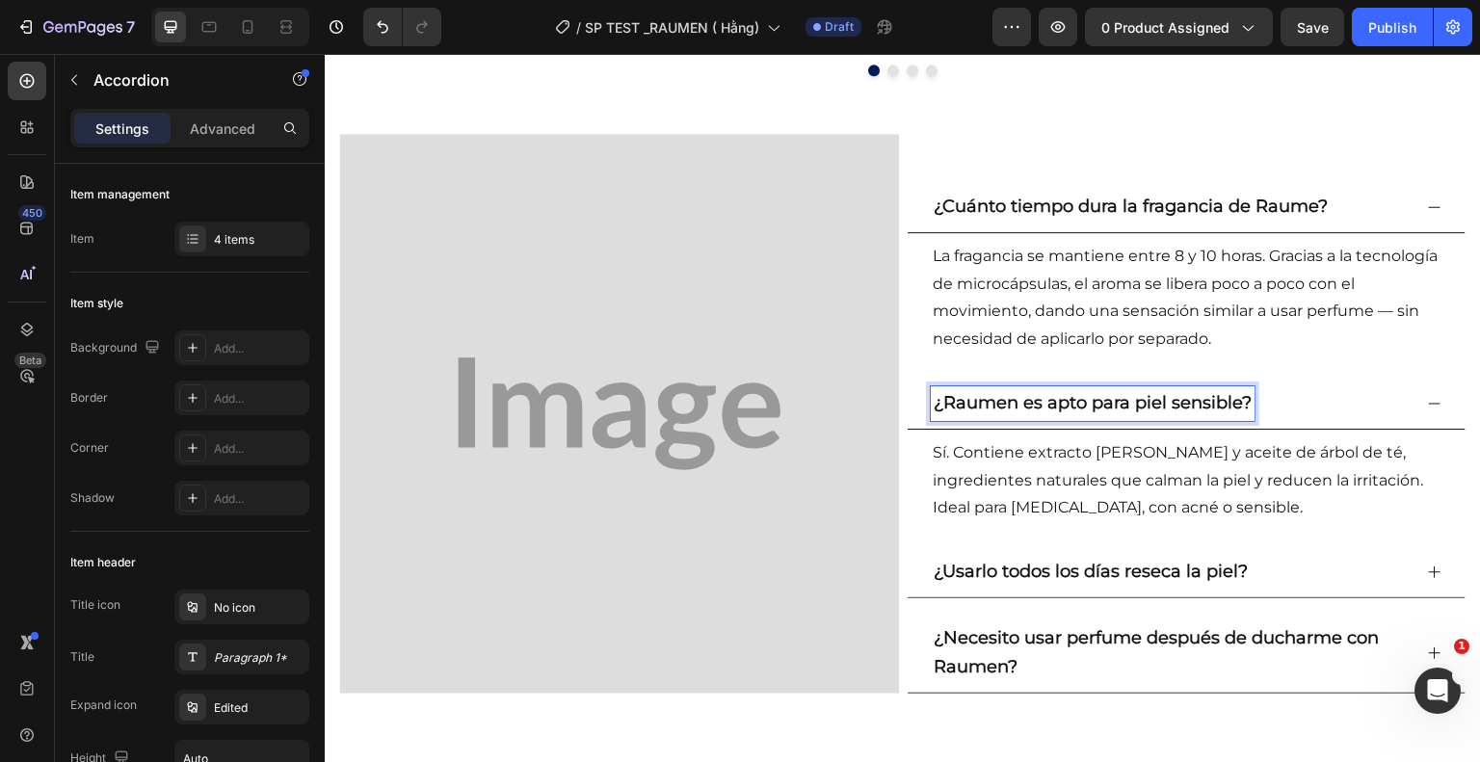
click at [1239, 407] on strong "¿Raumen es apto para piel sensible?" at bounding box center [1093, 402] width 318 height 21
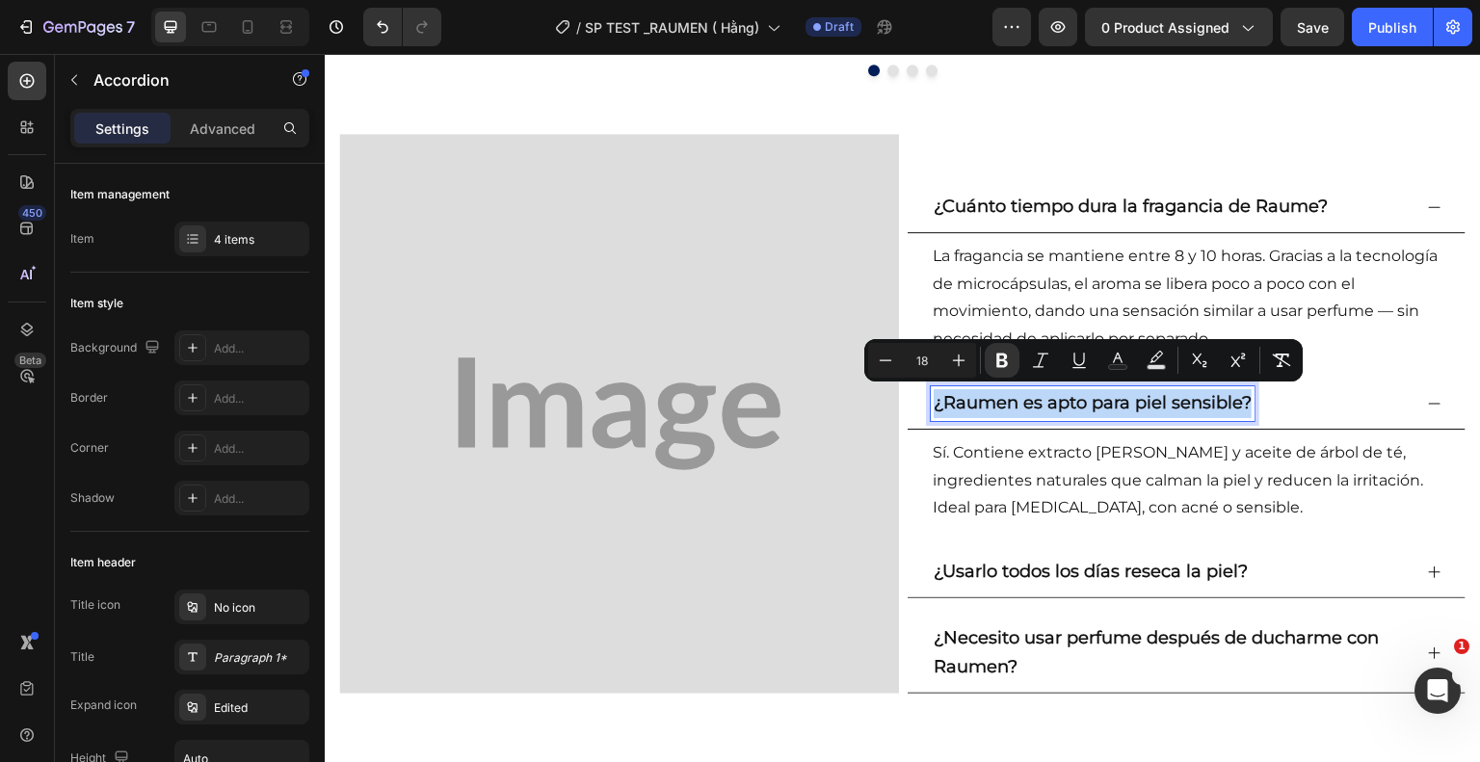
drag, startPoint x: 1239, startPoint y: 407, endPoint x: 1188, endPoint y: 409, distance: 51.1
click at [1188, 409] on strong "¿Raumen es apto para piel sensible?" at bounding box center [1093, 402] width 318 height 21
copy strong "¿Raumen es apto para piel sensible?"
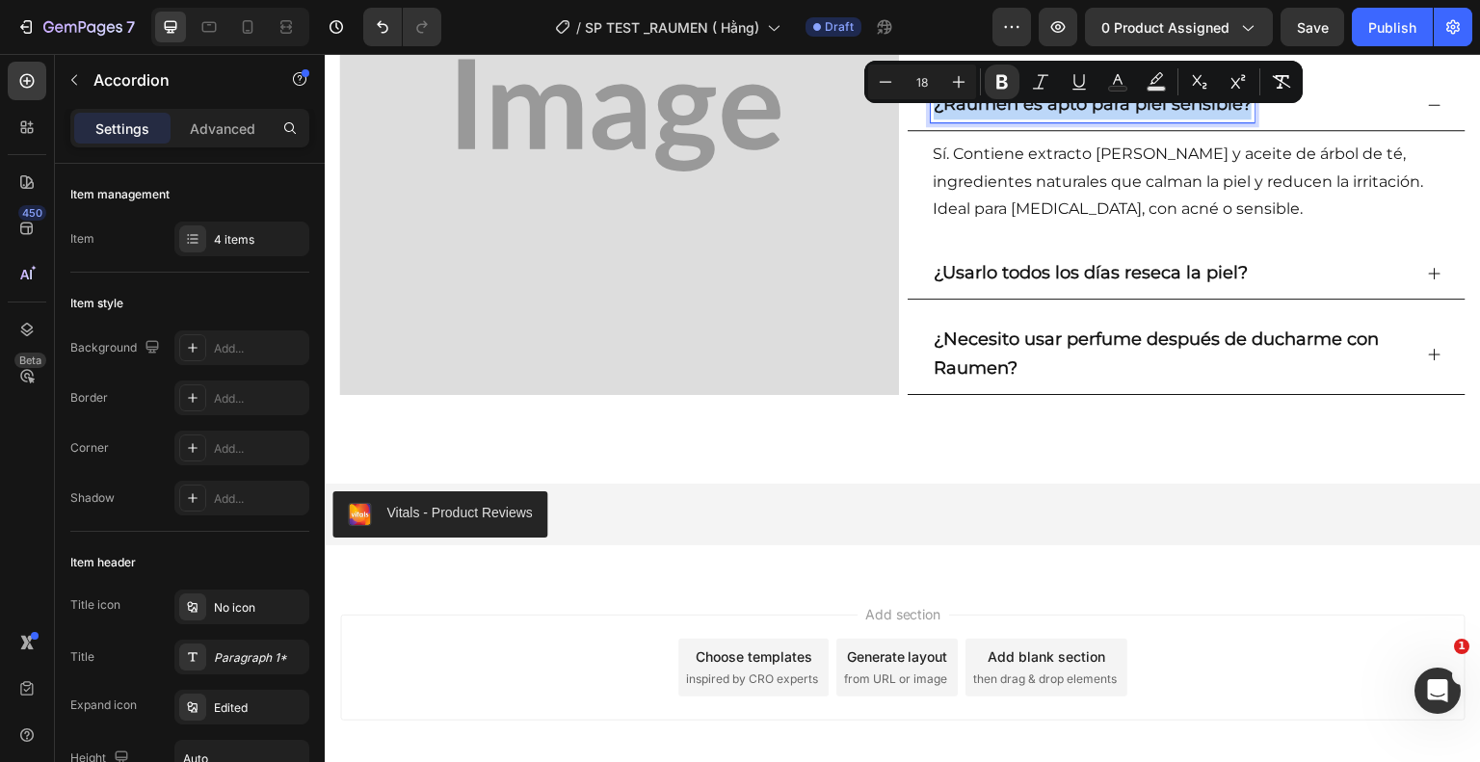
scroll to position [3042, 0]
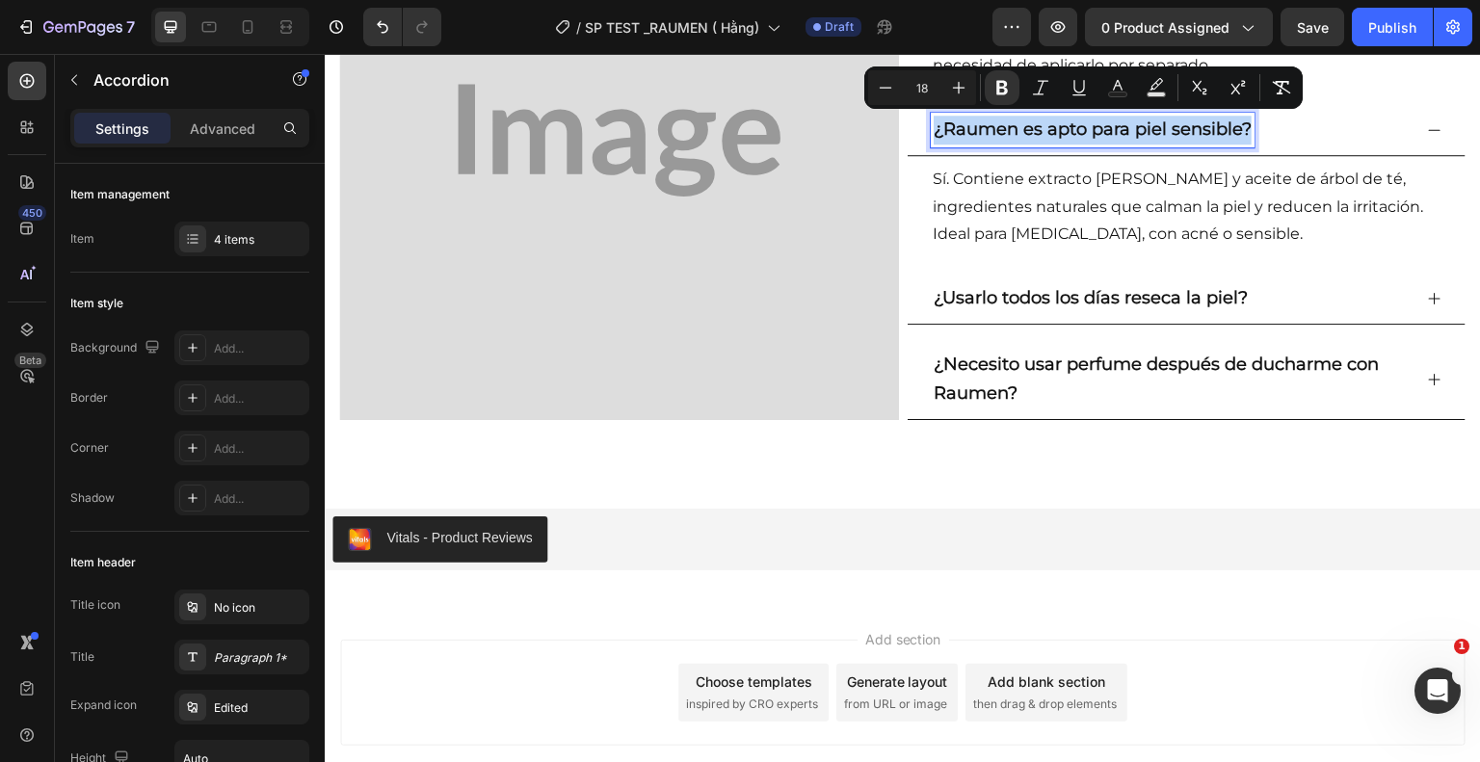
click at [1148, 305] on strong "¿Usarlo todos los días reseca la piel?" at bounding box center [1091, 297] width 314 height 21
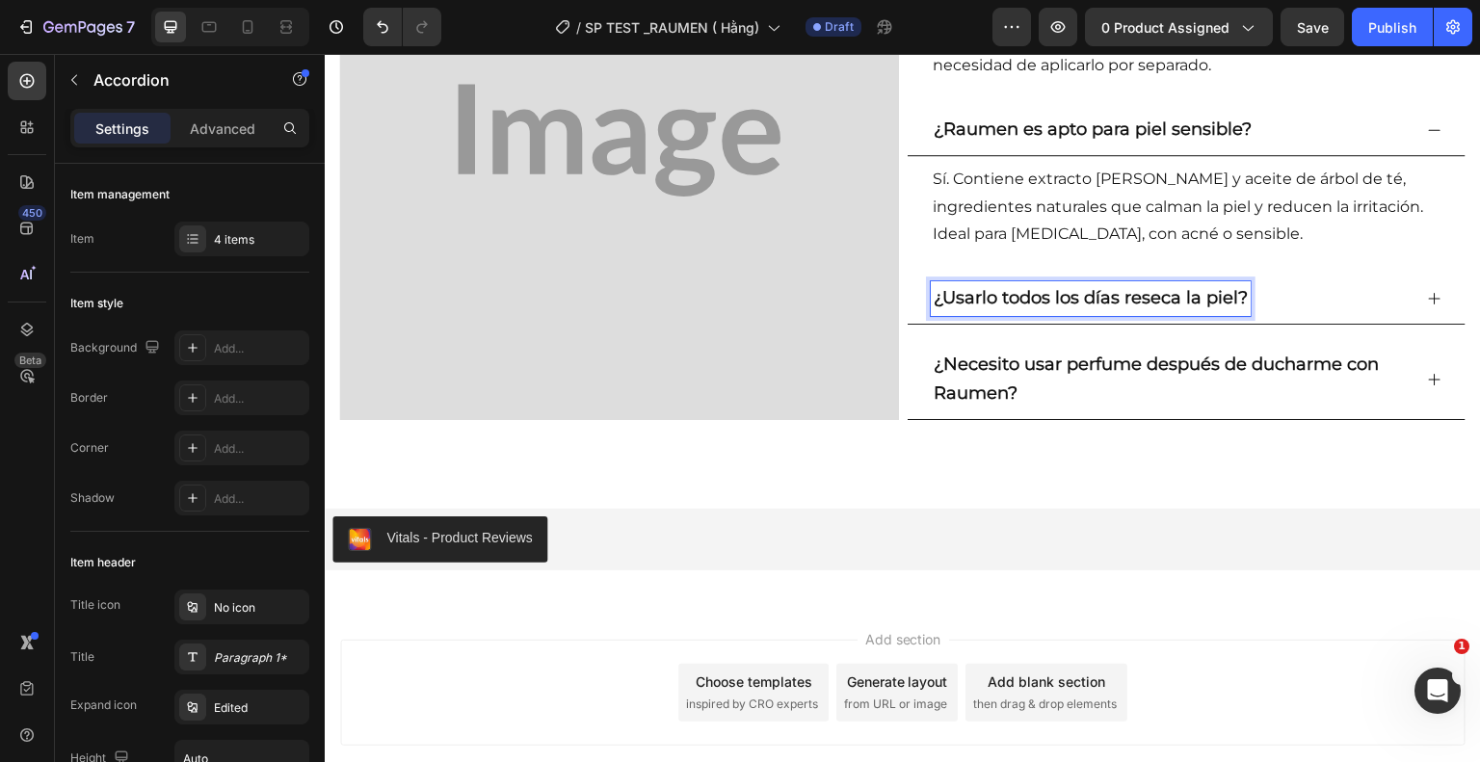
click at [1238, 300] on div "¿Usarlo todos los días reseca la piel?" at bounding box center [1091, 298] width 320 height 35
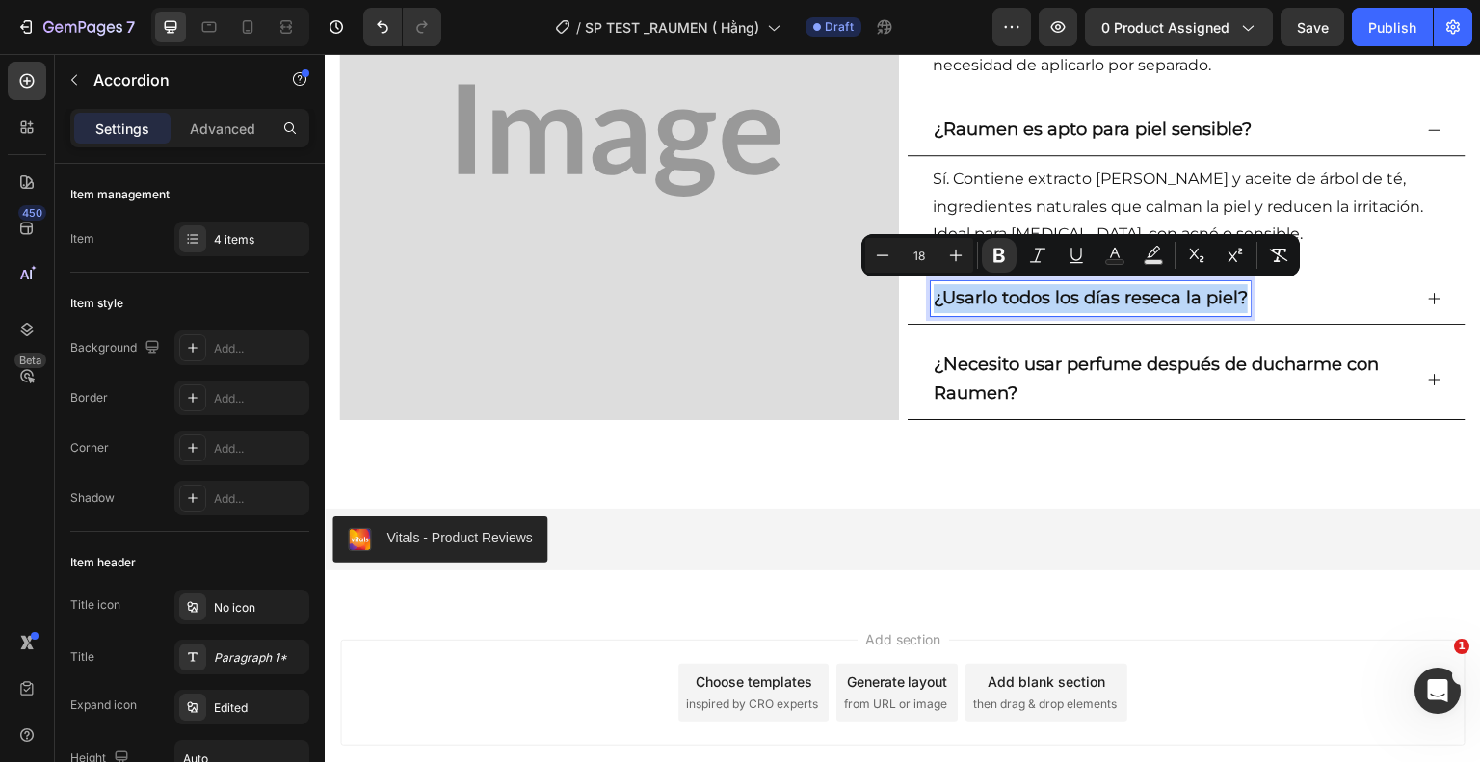
copy strong "¿Usarlo todos los días reseca la piel?"
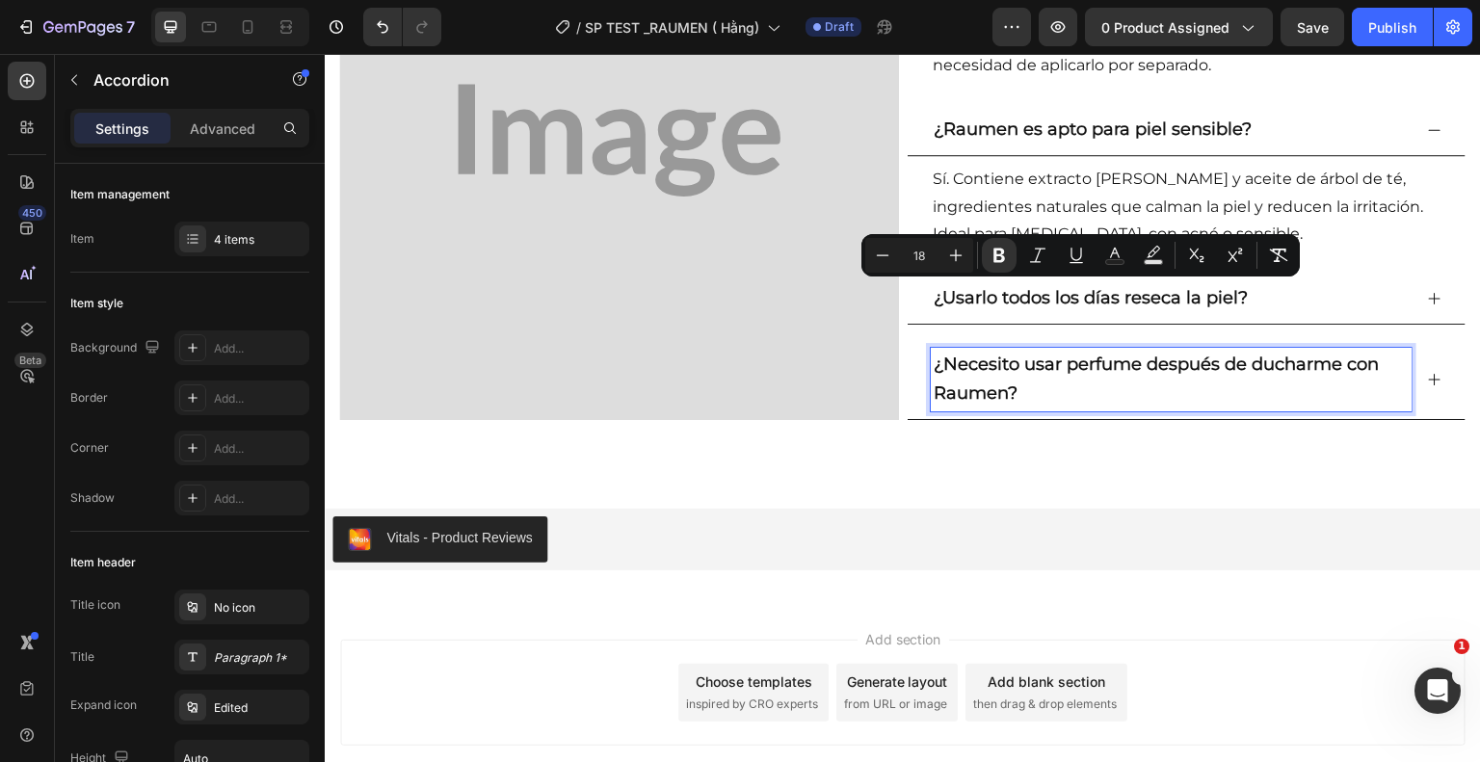
click at [1006, 387] on strong "¿Necesito usar perfume después de ducharme con Raumen?" at bounding box center [1156, 379] width 445 height 50
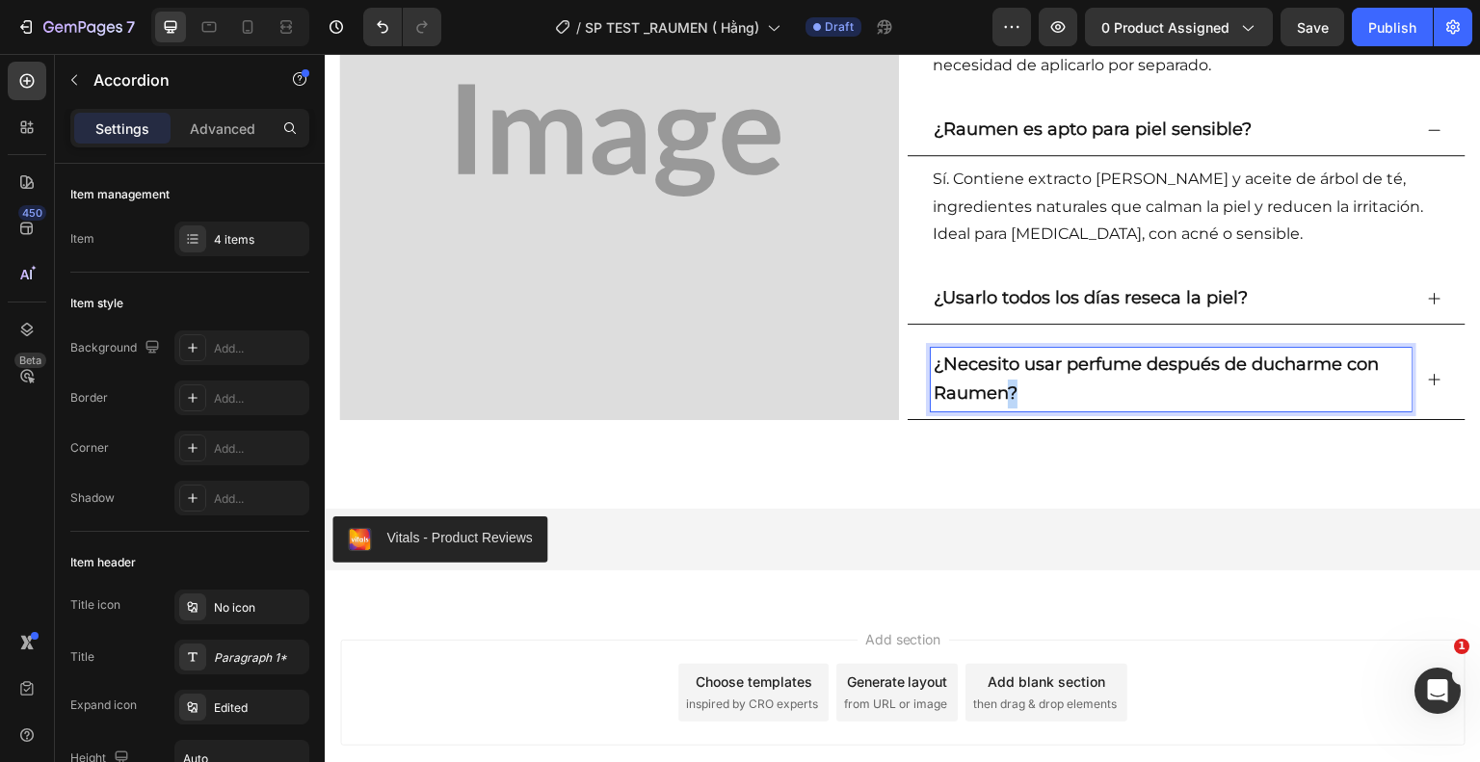
click at [1004, 387] on strong "¿Necesito usar perfume después de ducharme con Raumen?" at bounding box center [1156, 379] width 445 height 50
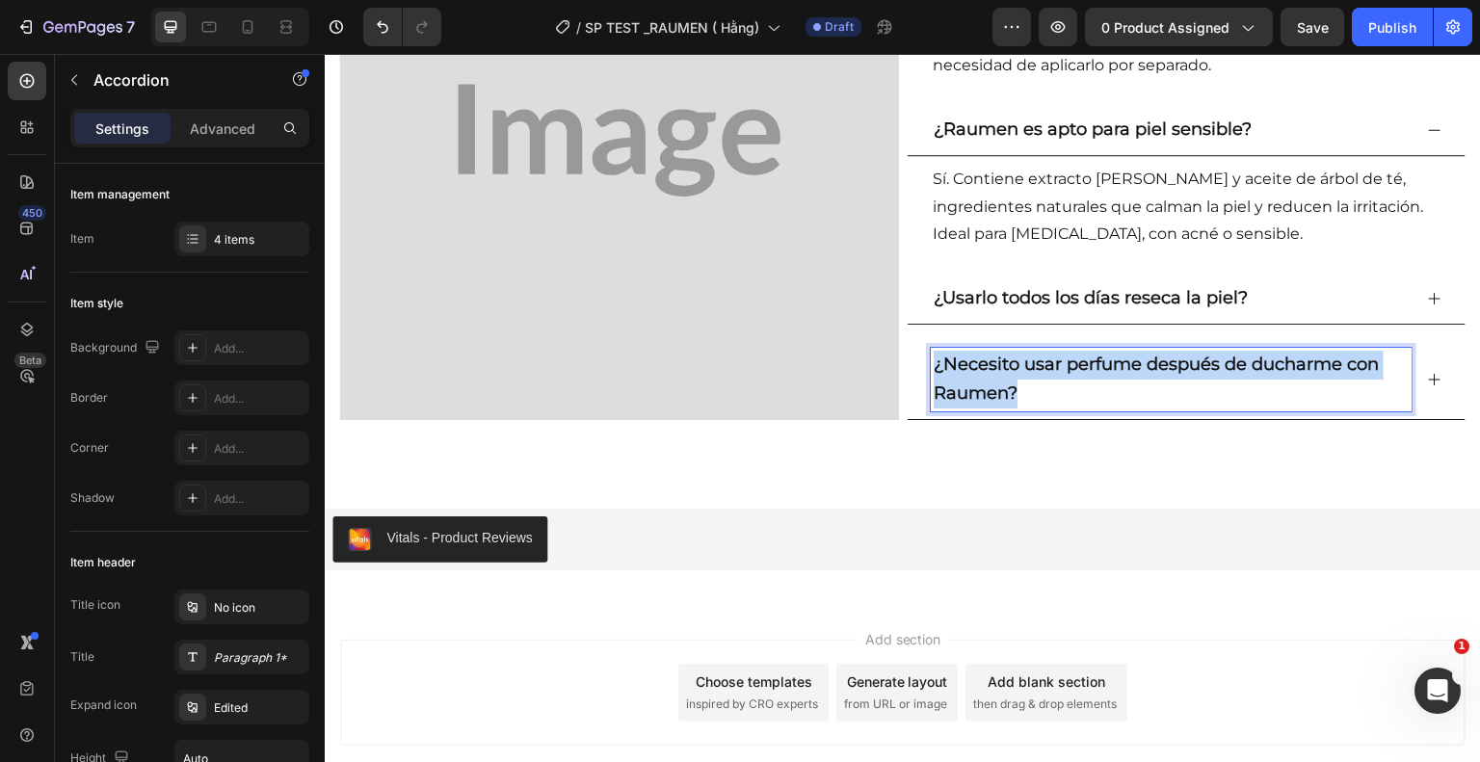
click at [1004, 387] on strong "¿Necesito usar perfume después de ducharme con Raumen?" at bounding box center [1156, 379] width 445 height 50
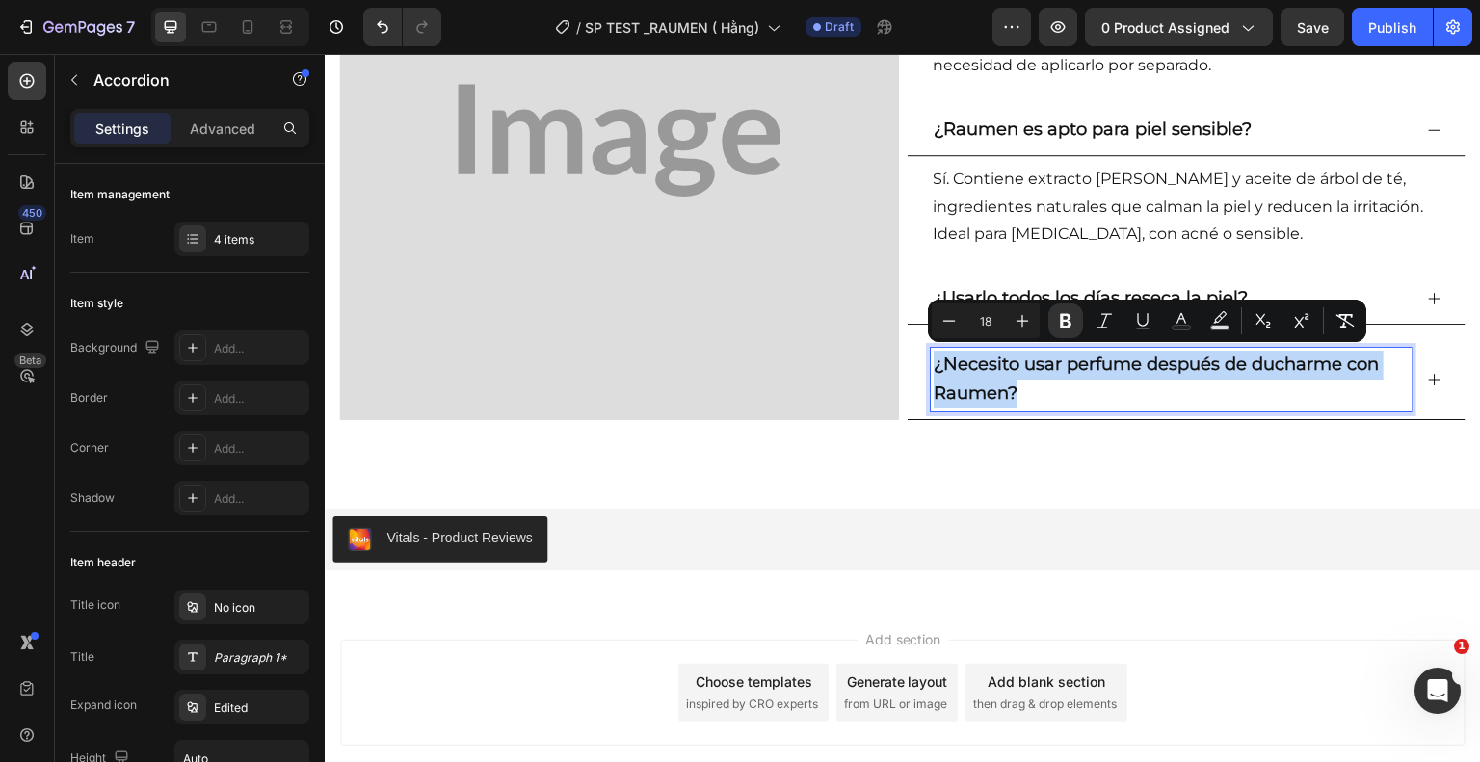
copy strong "¿Necesito usar perfume después de ducharme con Raumen?"
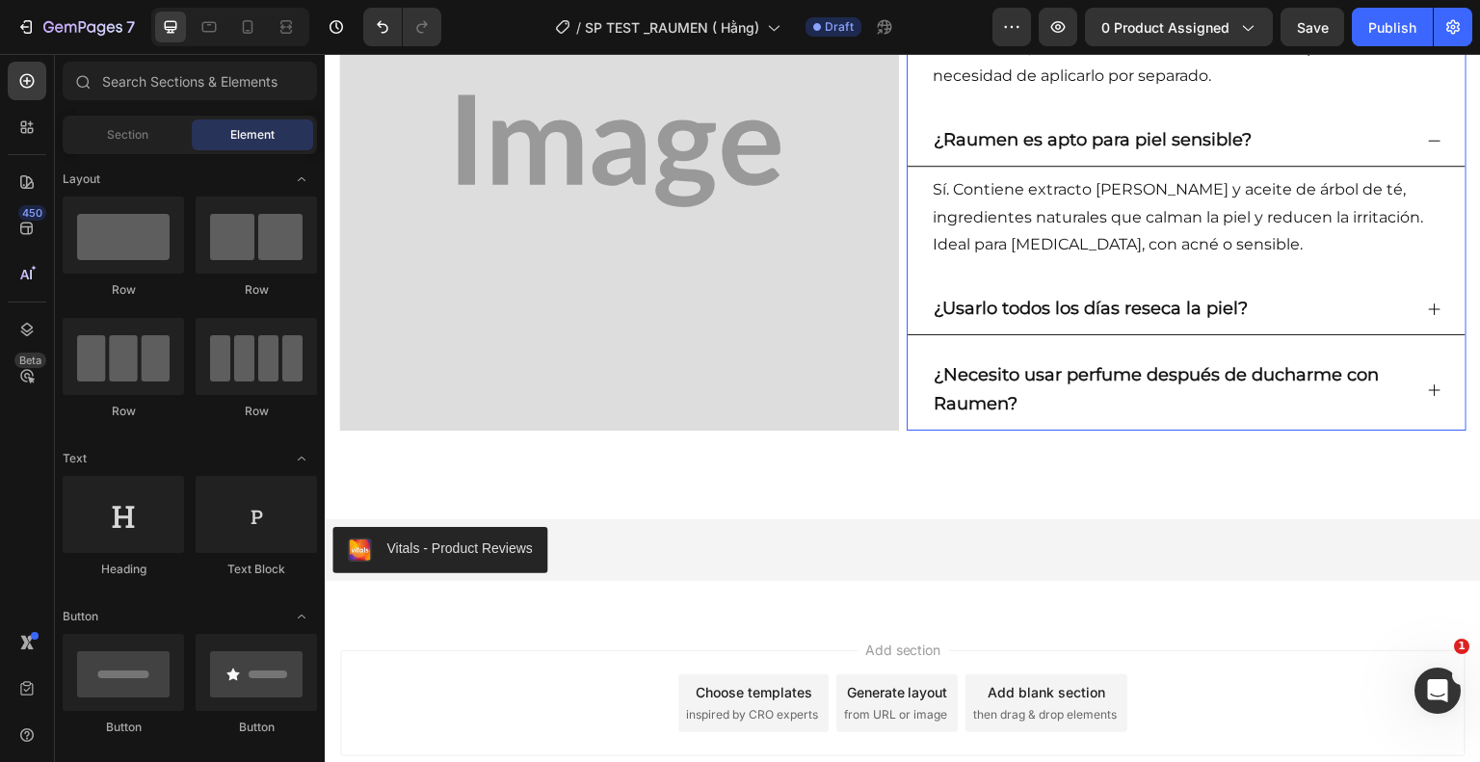
click at [1240, 307] on div "¿Usarlo todos los días reseca la piel?" at bounding box center [1171, 309] width 481 height 35
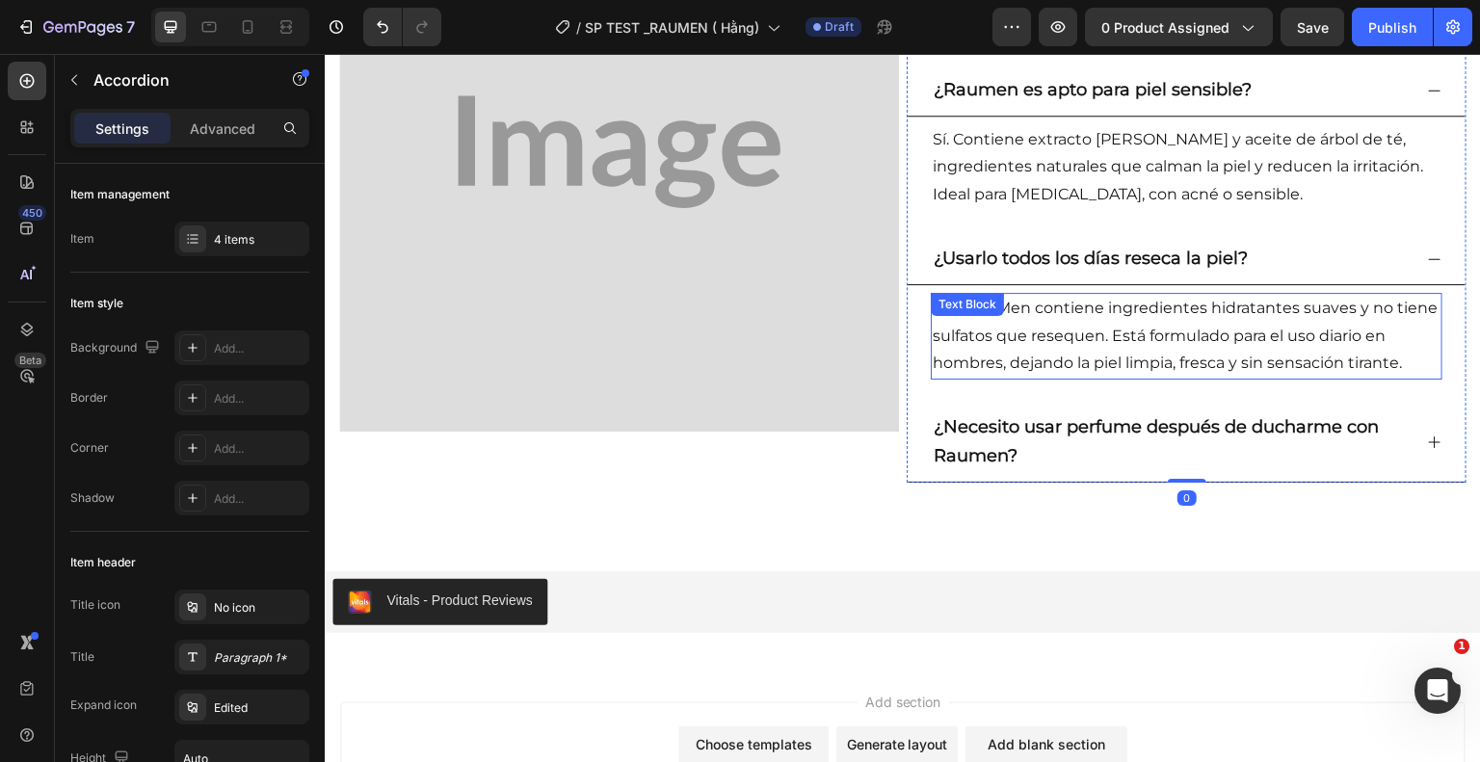
scroll to position [3082, 0]
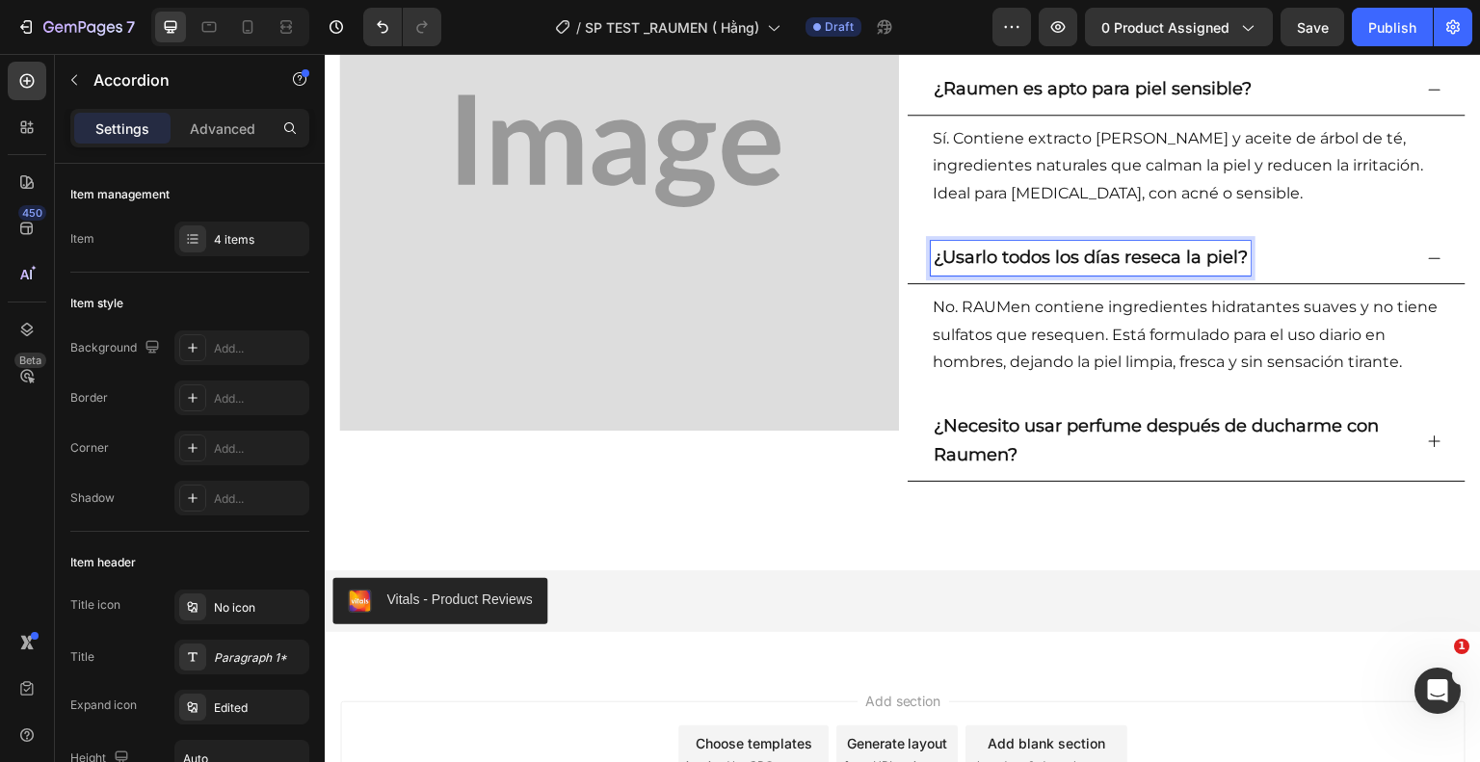
click at [1234, 262] on strong "¿Usarlo todos los días reseca la piel?" at bounding box center [1091, 257] width 314 height 21
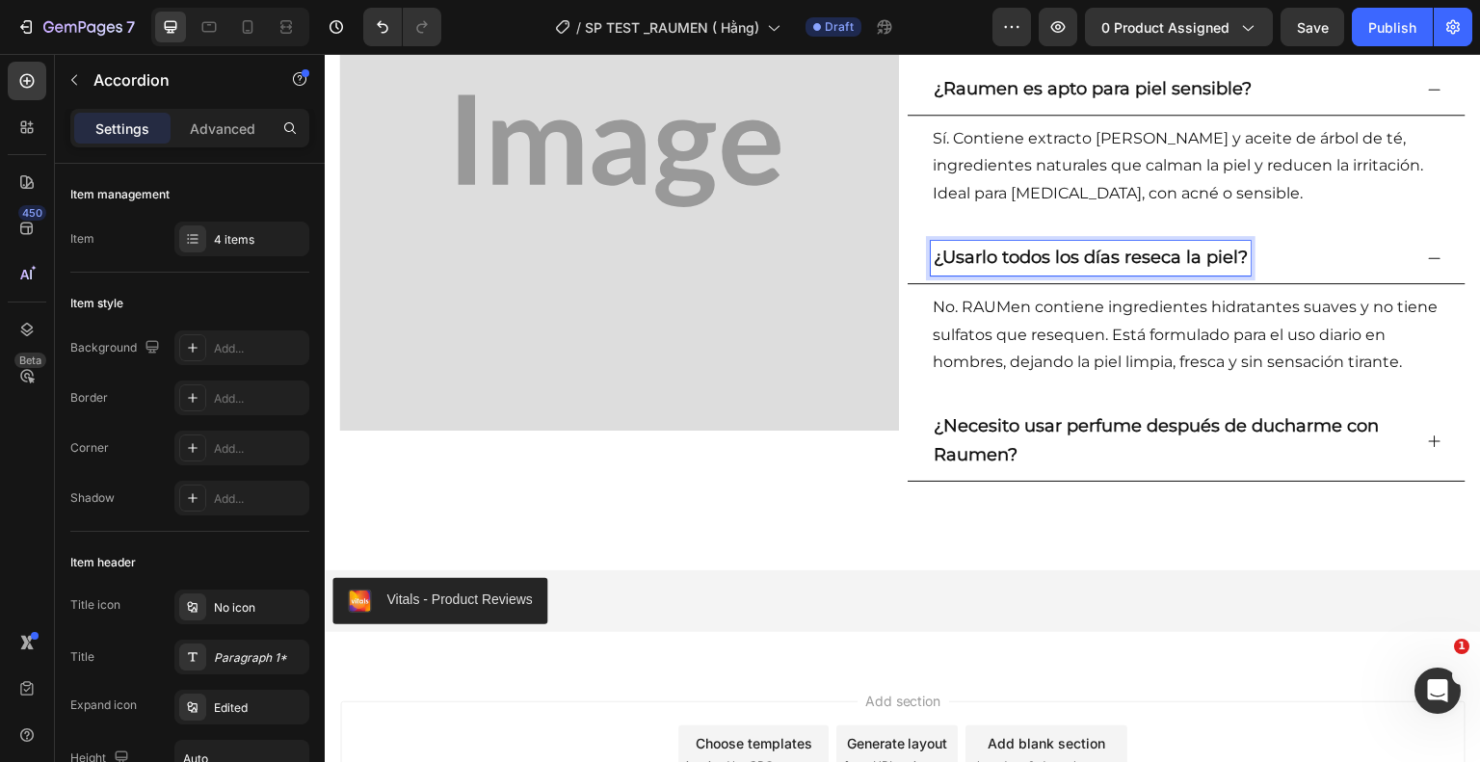
click at [1236, 257] on strong "¿Usarlo todos los días reseca la piel?" at bounding box center [1091, 257] width 314 height 21
drag, startPoint x: 1236, startPoint y: 257, endPoint x: 926, endPoint y: 249, distance: 310.4
click at [934, 249] on strong "¿Usarlo todos los días reseca la piel?" at bounding box center [1091, 257] width 314 height 21
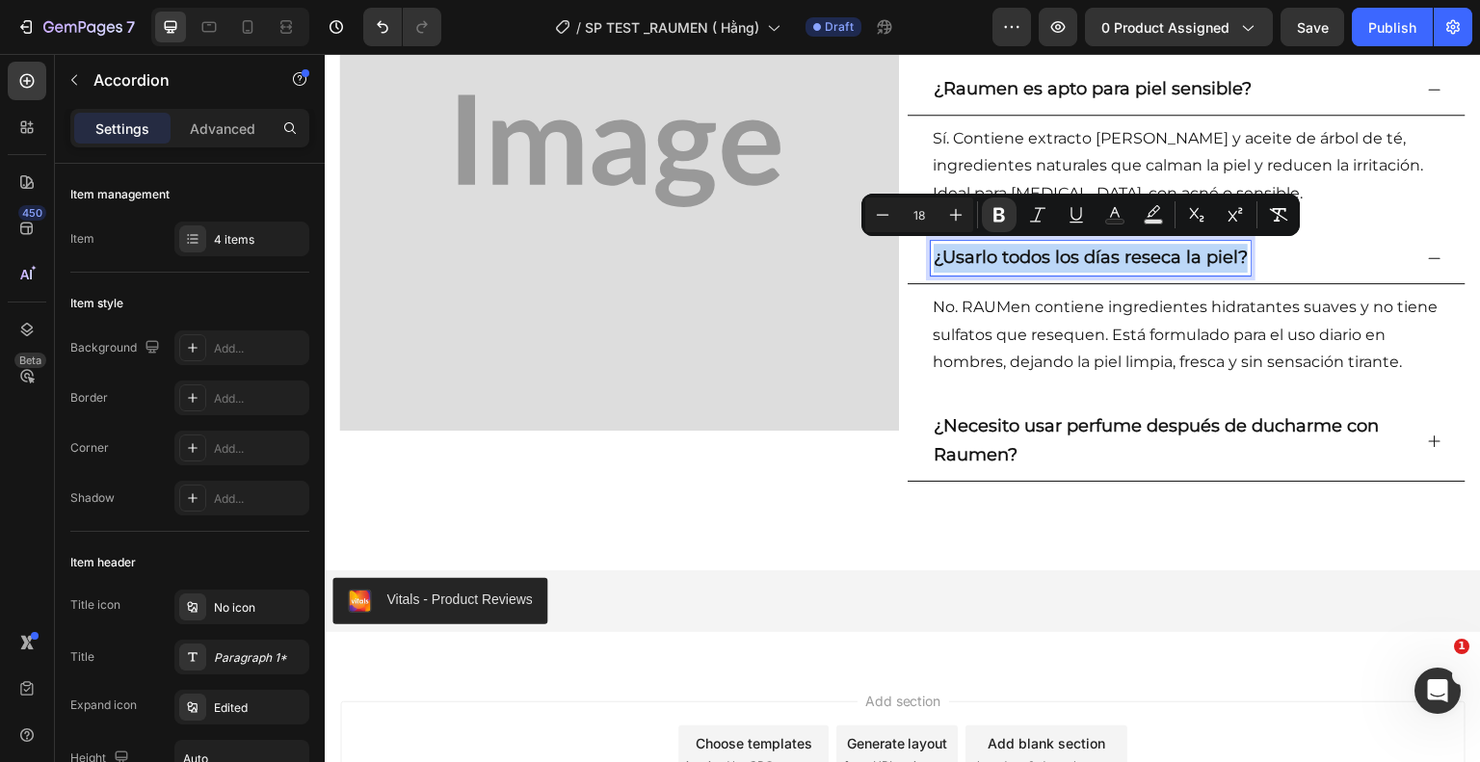
copy strong "¿Usarlo todos los días reseca la piel?"
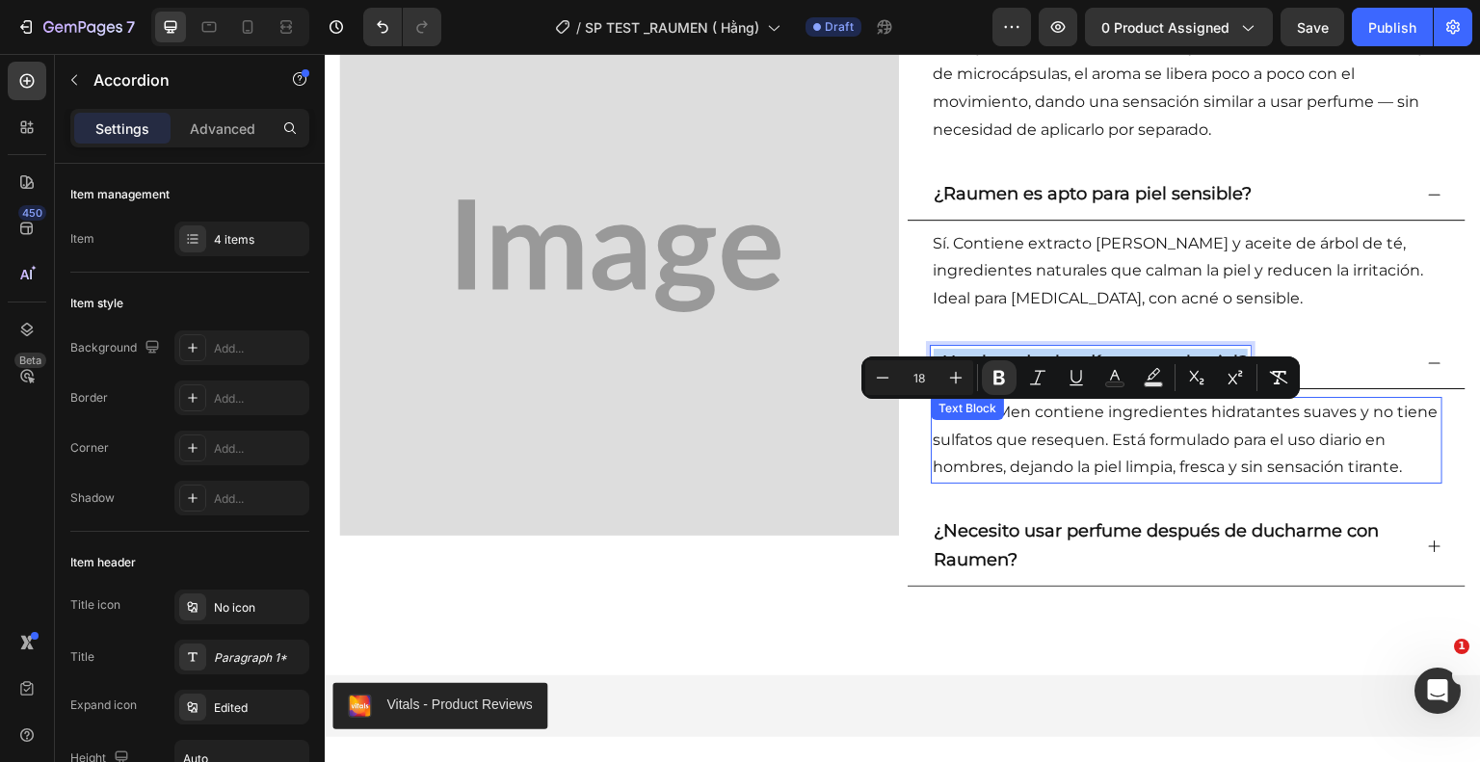
scroll to position [2920, 0]
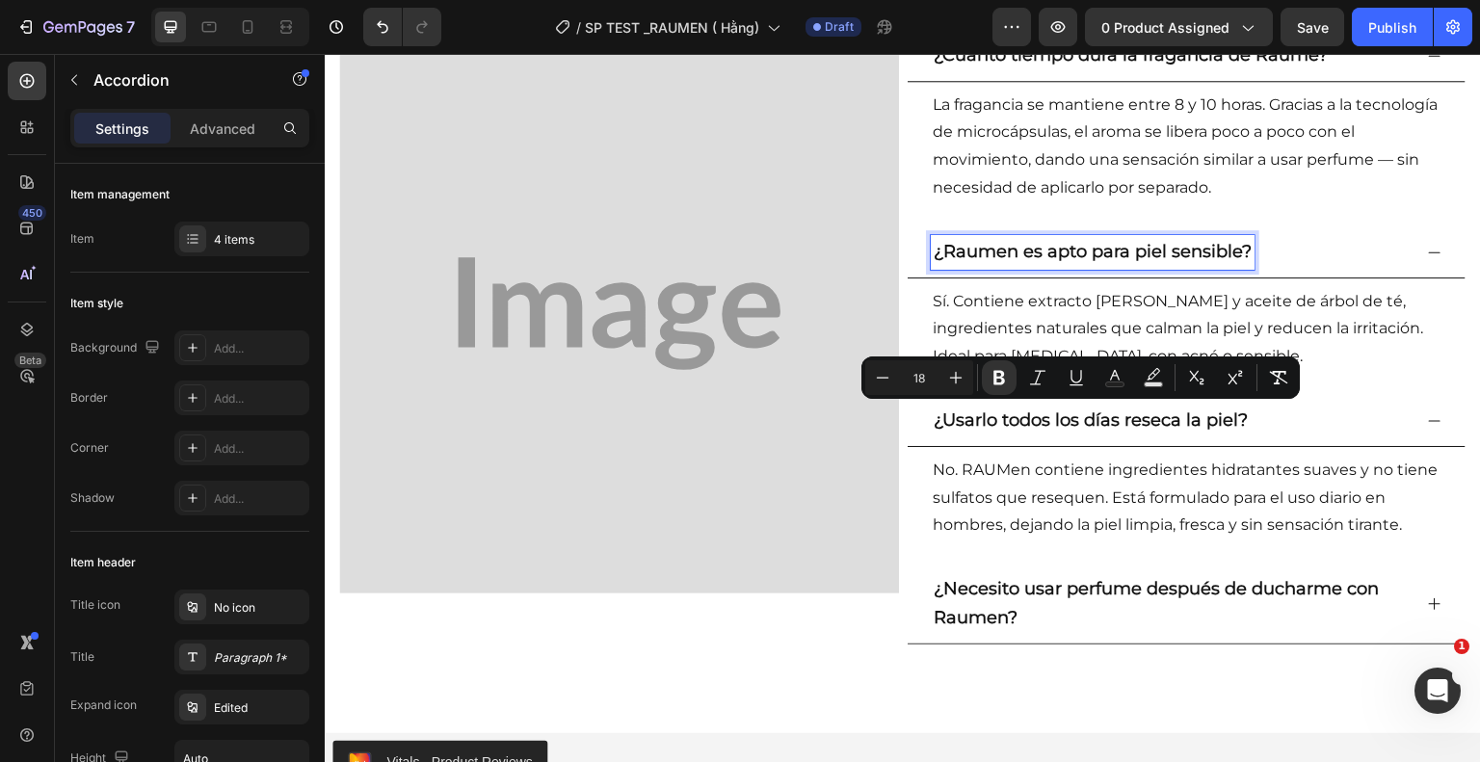
click at [1240, 255] on strong "¿Raumen es apto para piel sensible?" at bounding box center [1093, 251] width 318 height 21
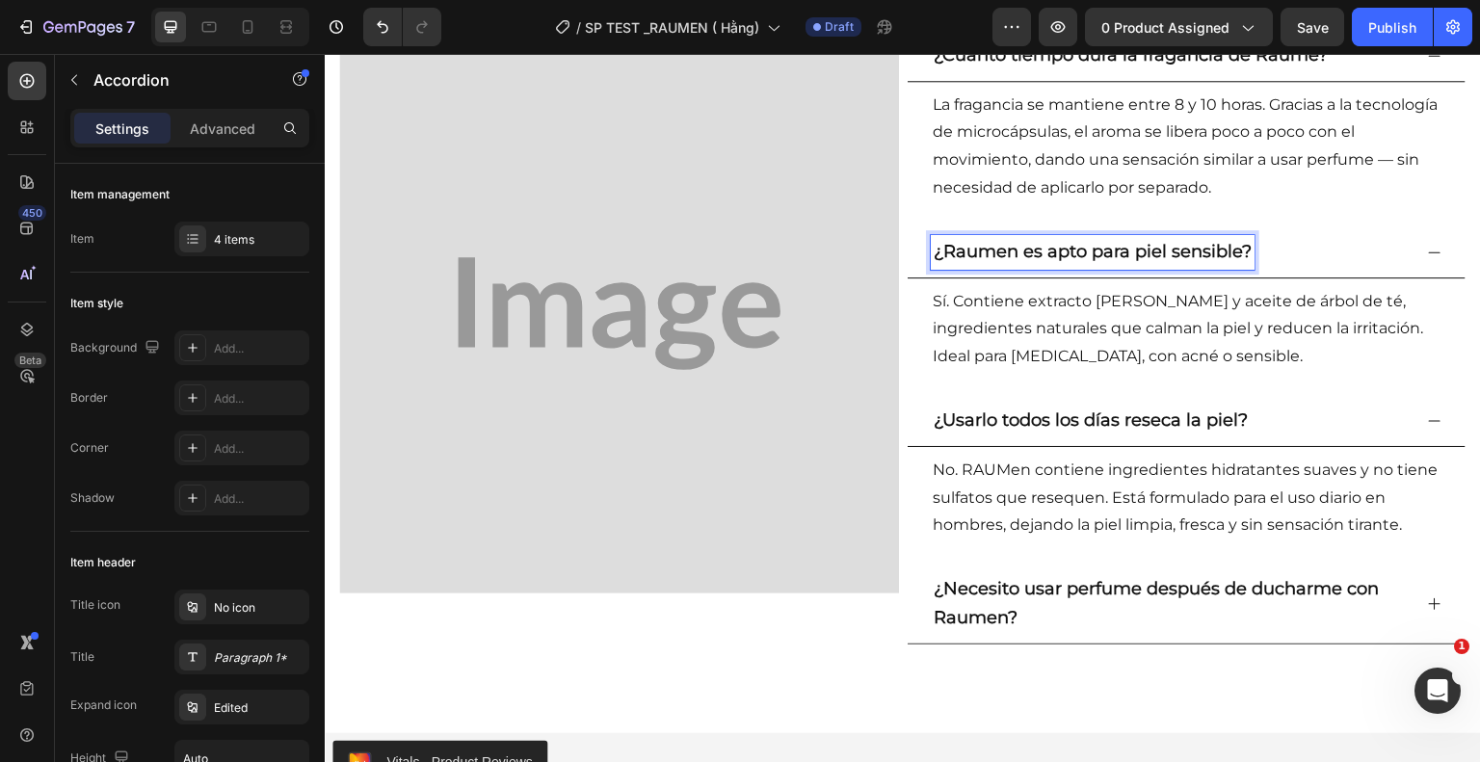
click at [1240, 255] on strong "¿Raumen es apto para piel sensible?" at bounding box center [1093, 251] width 318 height 21
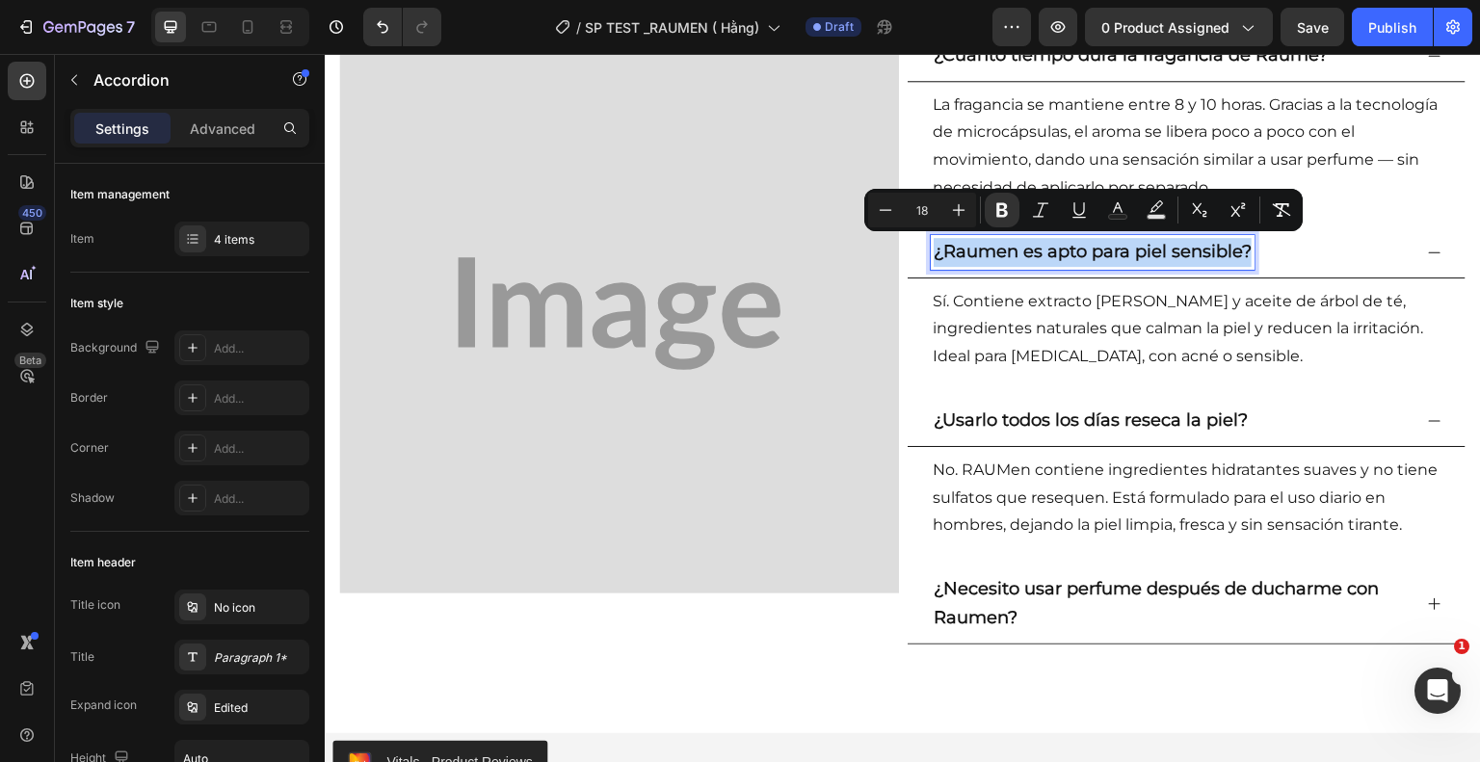
drag, startPoint x: 1240, startPoint y: 255, endPoint x: 1183, endPoint y: 261, distance: 57.1
click at [1183, 261] on strong "¿Raumen es apto para piel sensible?" at bounding box center [1093, 251] width 318 height 21
copy strong "¿Raumen es apto para piel sensible?"
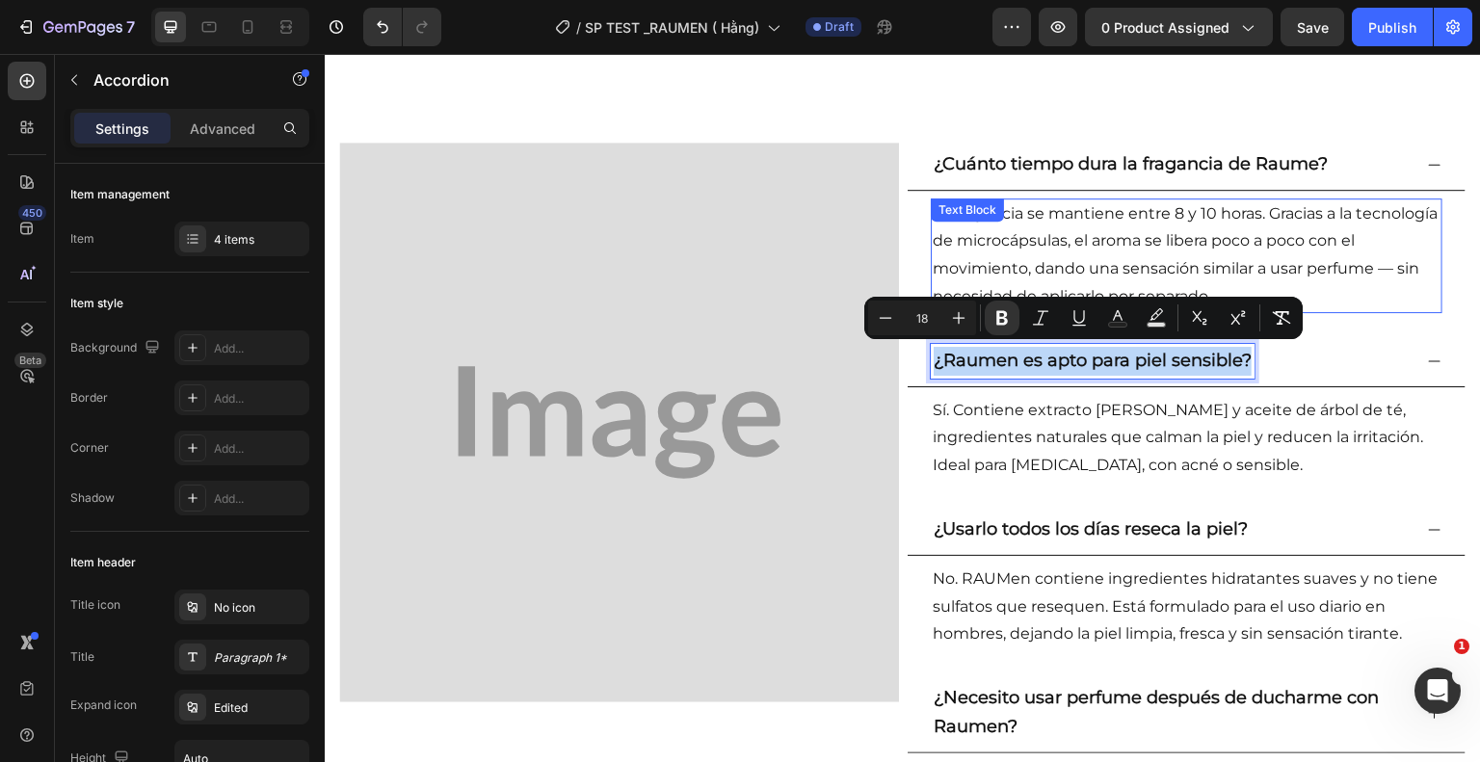
scroll to position [2810, 0]
click at [1325, 165] on div "¿Cuánto tiempo dura la fragancia de Raume?" at bounding box center [1171, 165] width 481 height 35
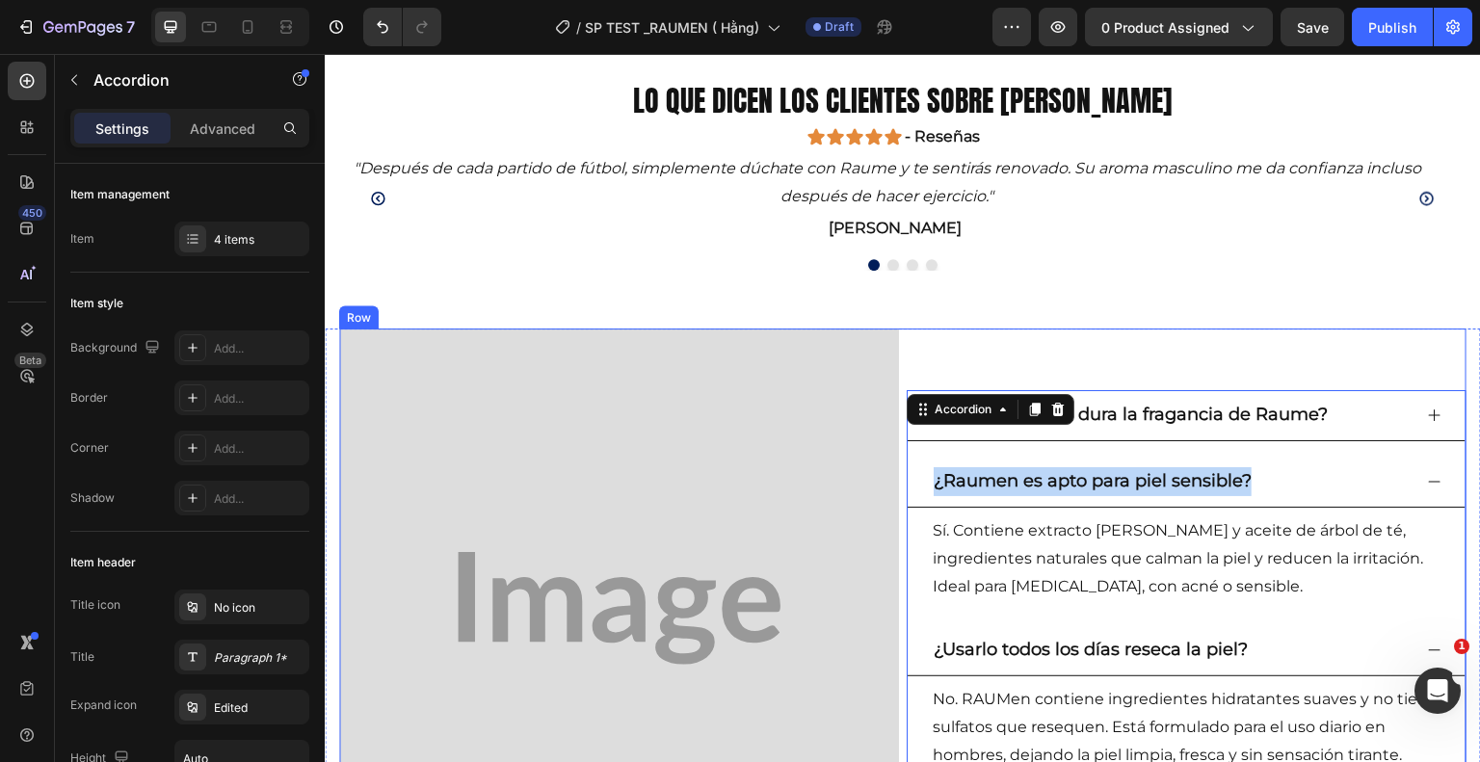
scroll to position [2576, 0]
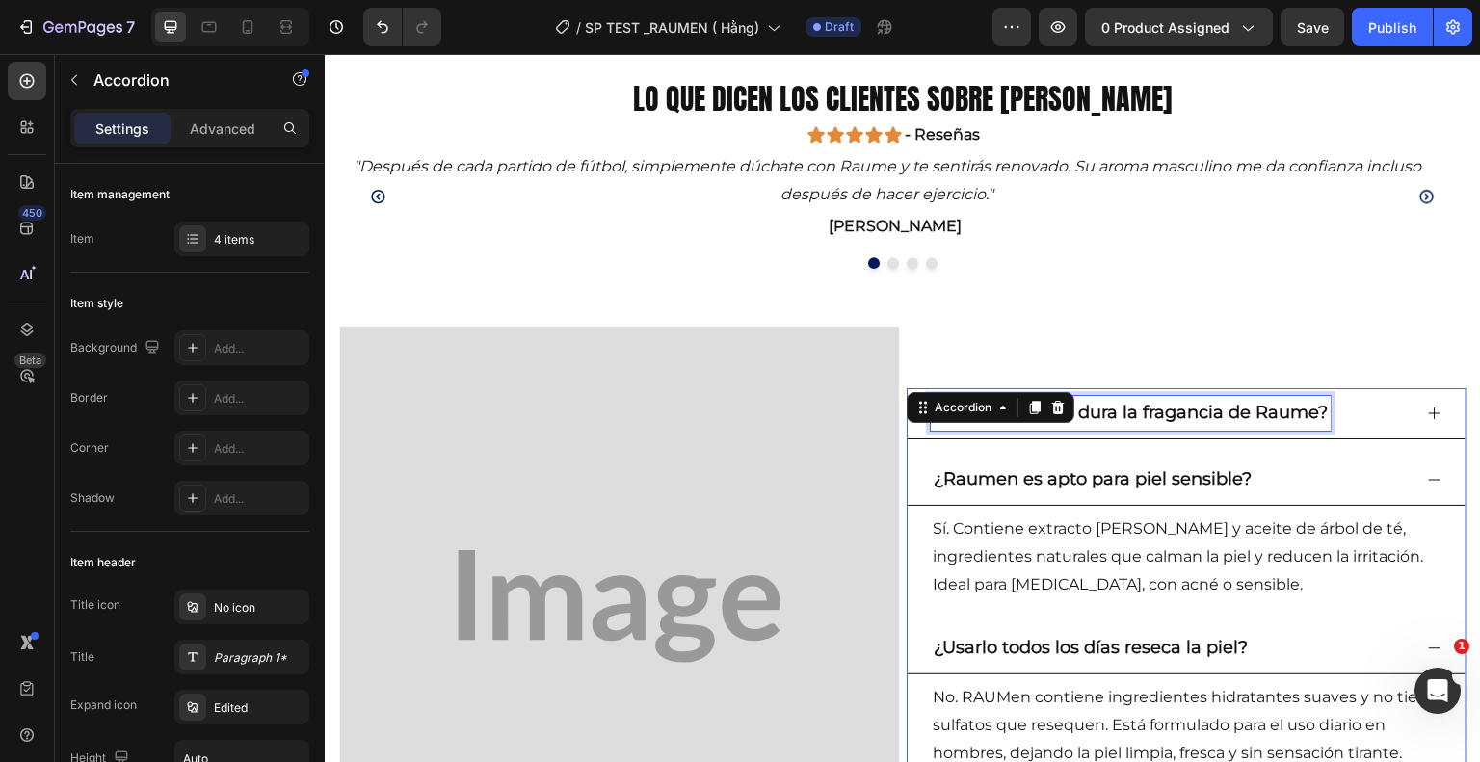
click at [1315, 411] on strong "¿Cuánto tiempo dura la fragancia de Raume?" at bounding box center [1131, 412] width 394 height 21
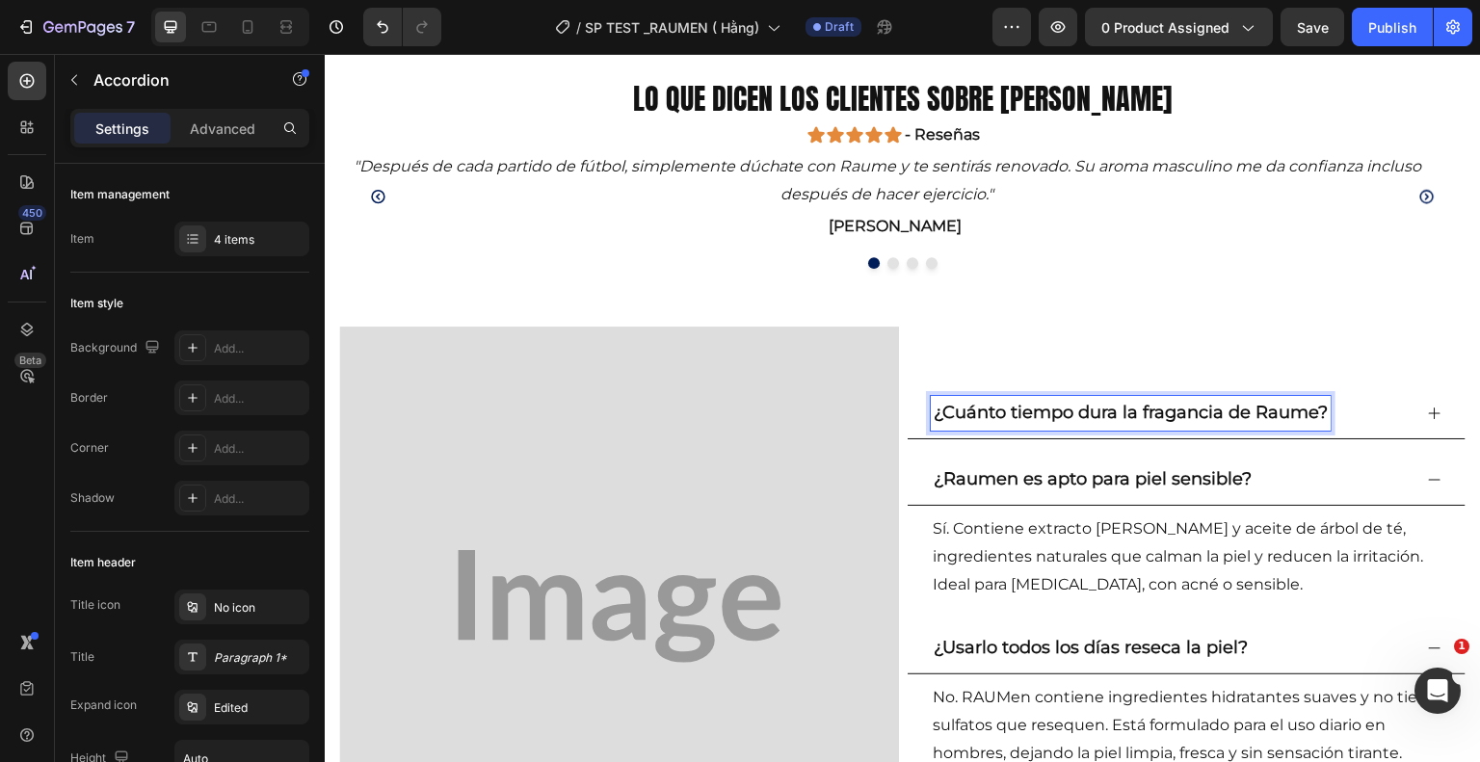
click at [1315, 411] on strong "¿Cuánto tiempo dura la fragancia de Raume?" at bounding box center [1131, 412] width 394 height 21
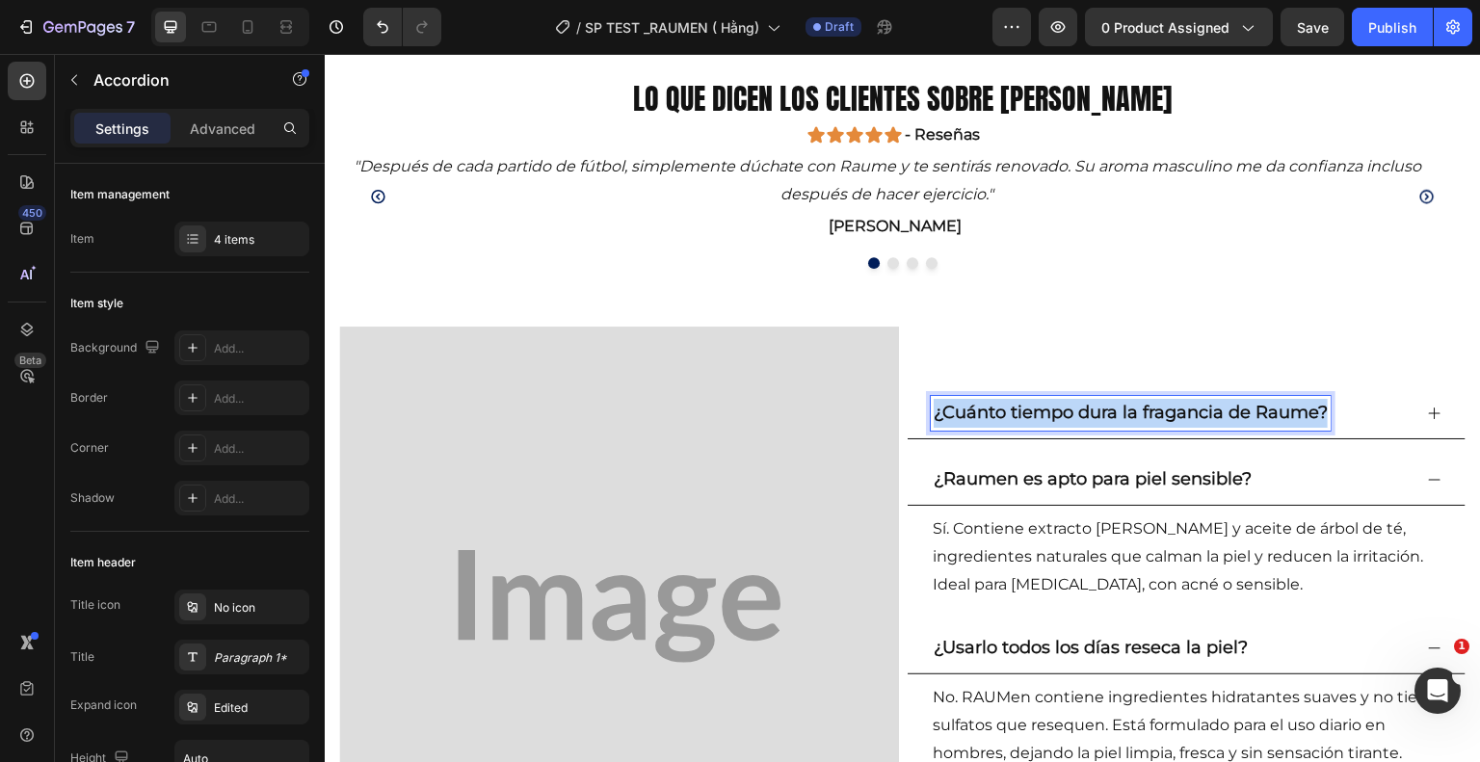
click at [1315, 411] on strong "¿Cuánto tiempo dura la fragancia de Raume?" at bounding box center [1131, 412] width 394 height 21
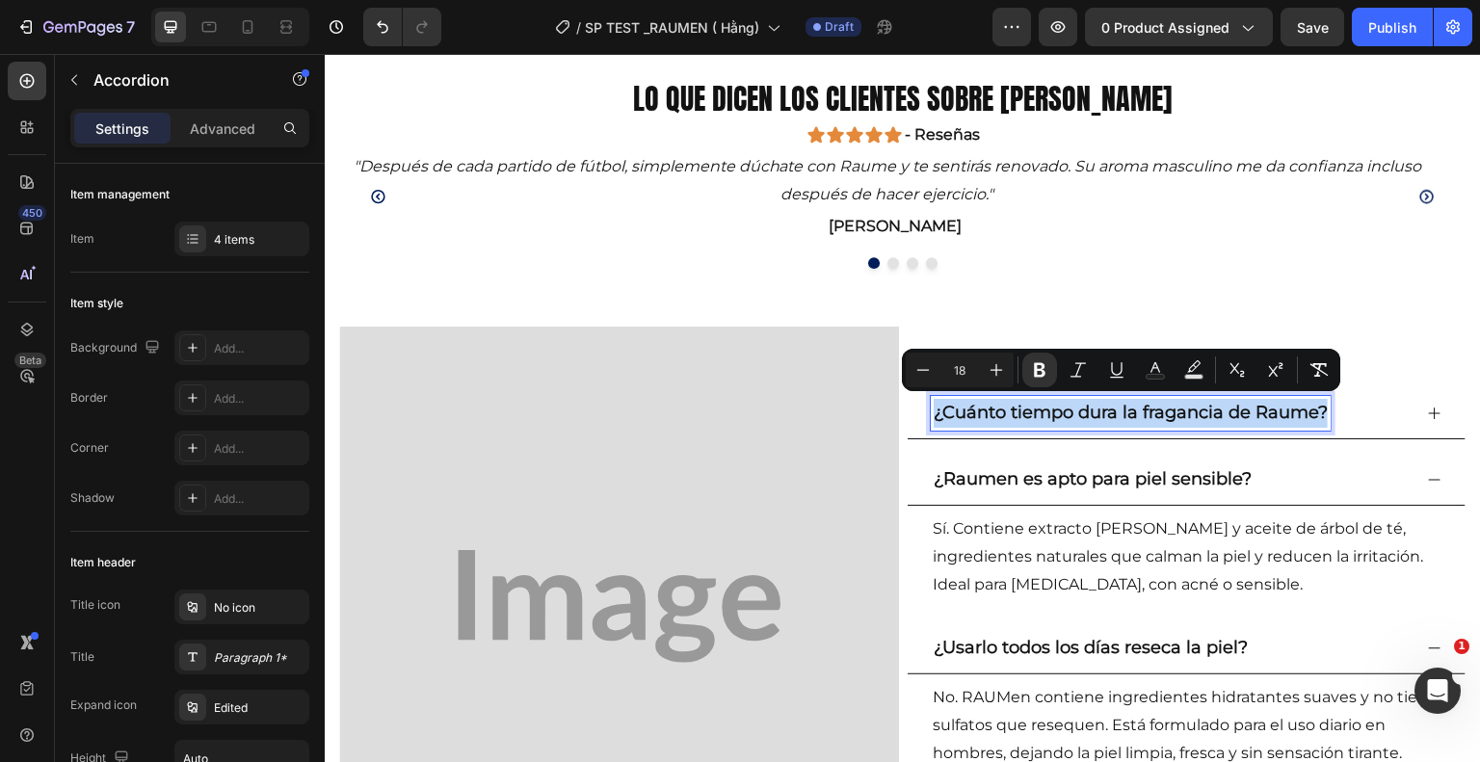
click at [1315, 411] on strong "¿Cuánto tiempo dura la fragancia de Raume?" at bounding box center [1131, 412] width 394 height 21
copy strong "¿Cuánto tiempo dura la fragancia de Raume?"
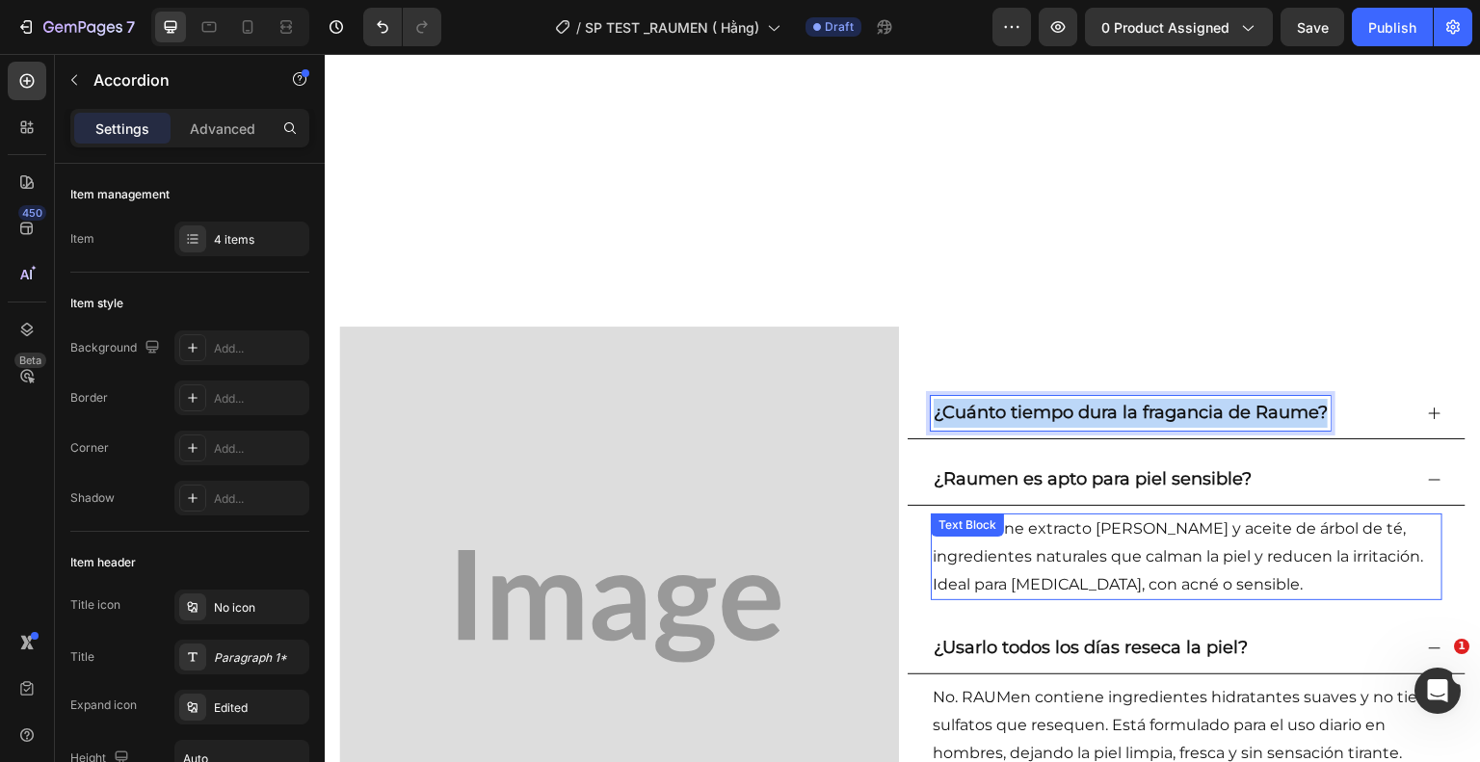
scroll to position [3103, 0]
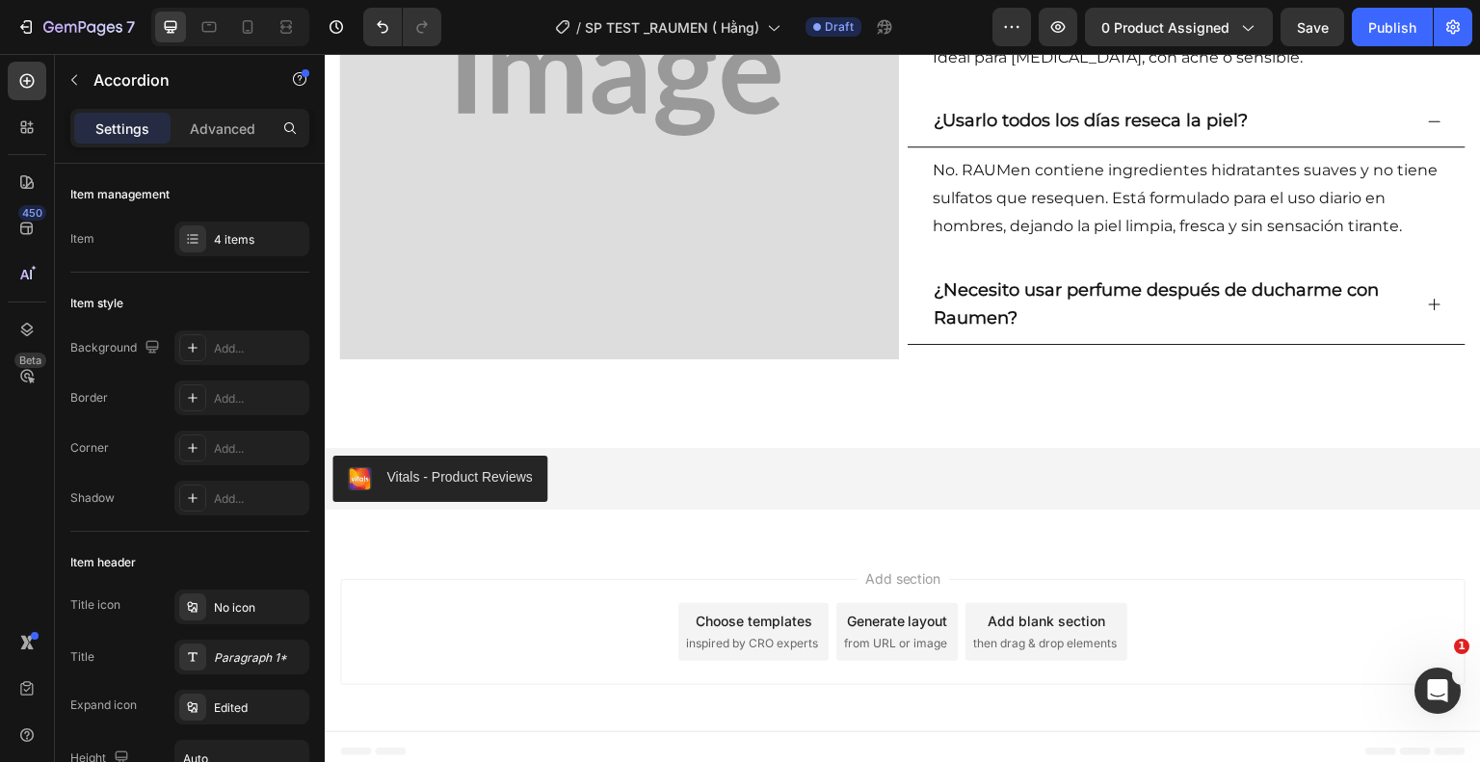
click at [1028, 312] on p "¿Necesito usar perfume después de ducharme con Raumen?" at bounding box center [1171, 306] width 475 height 58
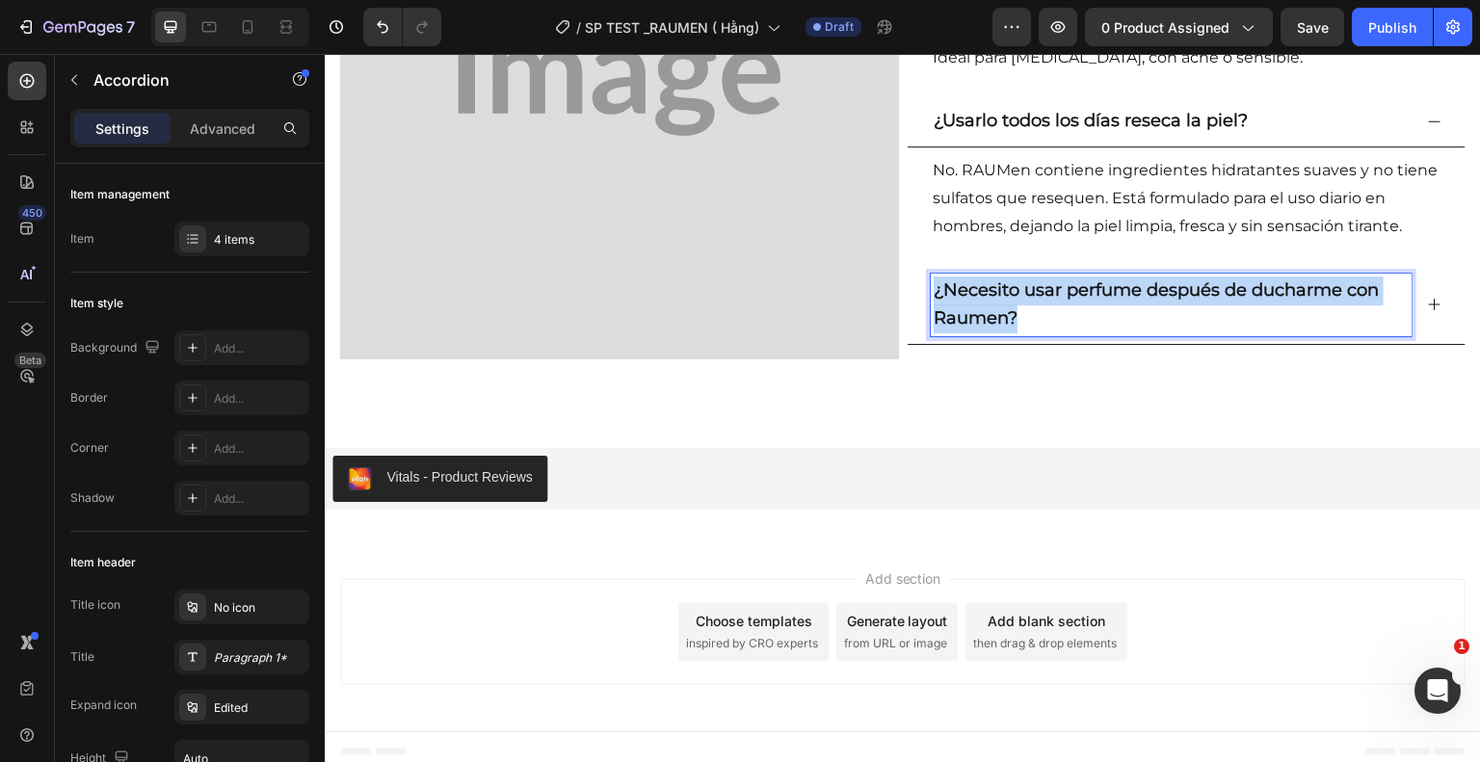
drag, startPoint x: 1018, startPoint y: 313, endPoint x: 928, endPoint y: 280, distance: 95.4
click at [934, 280] on p "¿Necesito usar perfume después de ducharme con Raumen?" at bounding box center [1171, 306] width 475 height 58
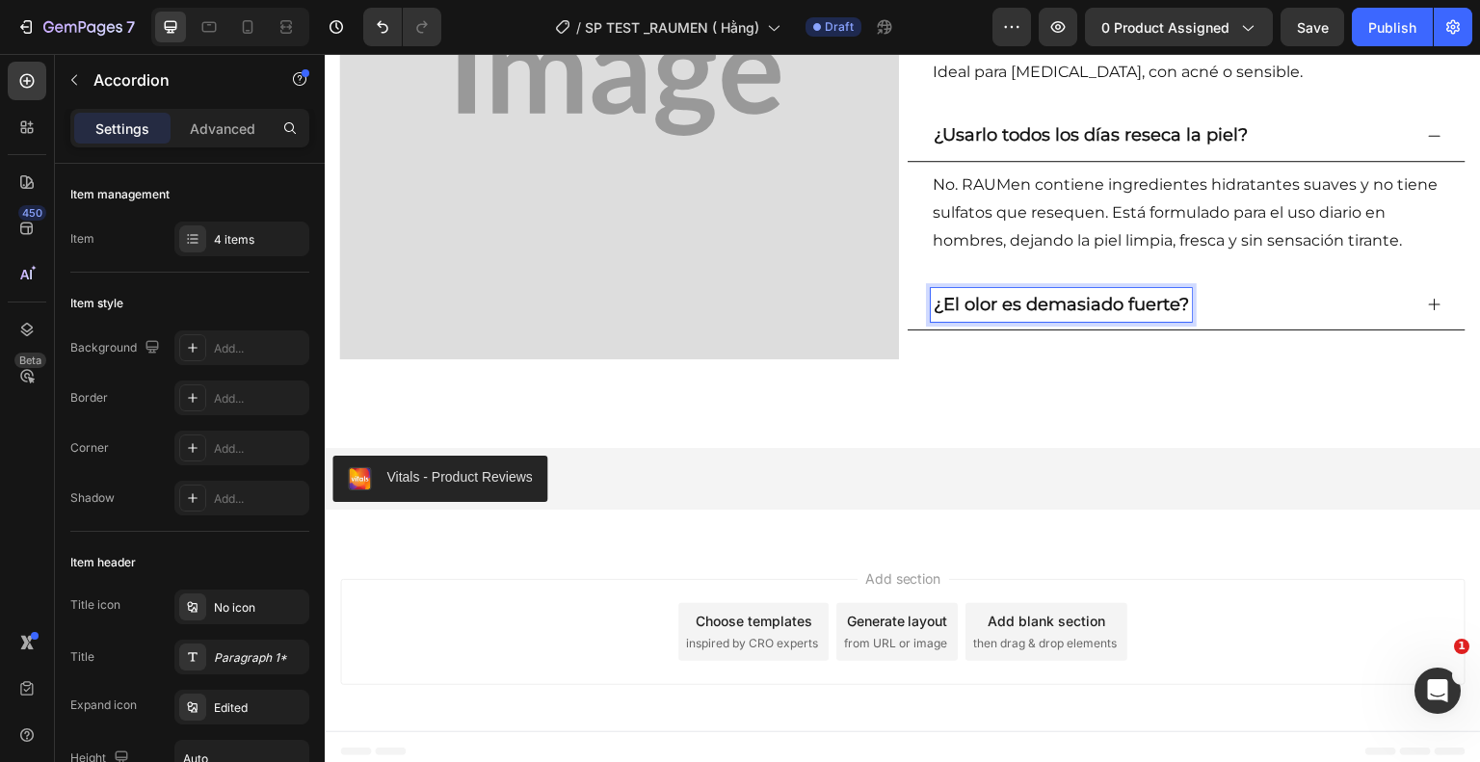
click at [1427, 297] on icon at bounding box center [1434, 304] width 15 height 15
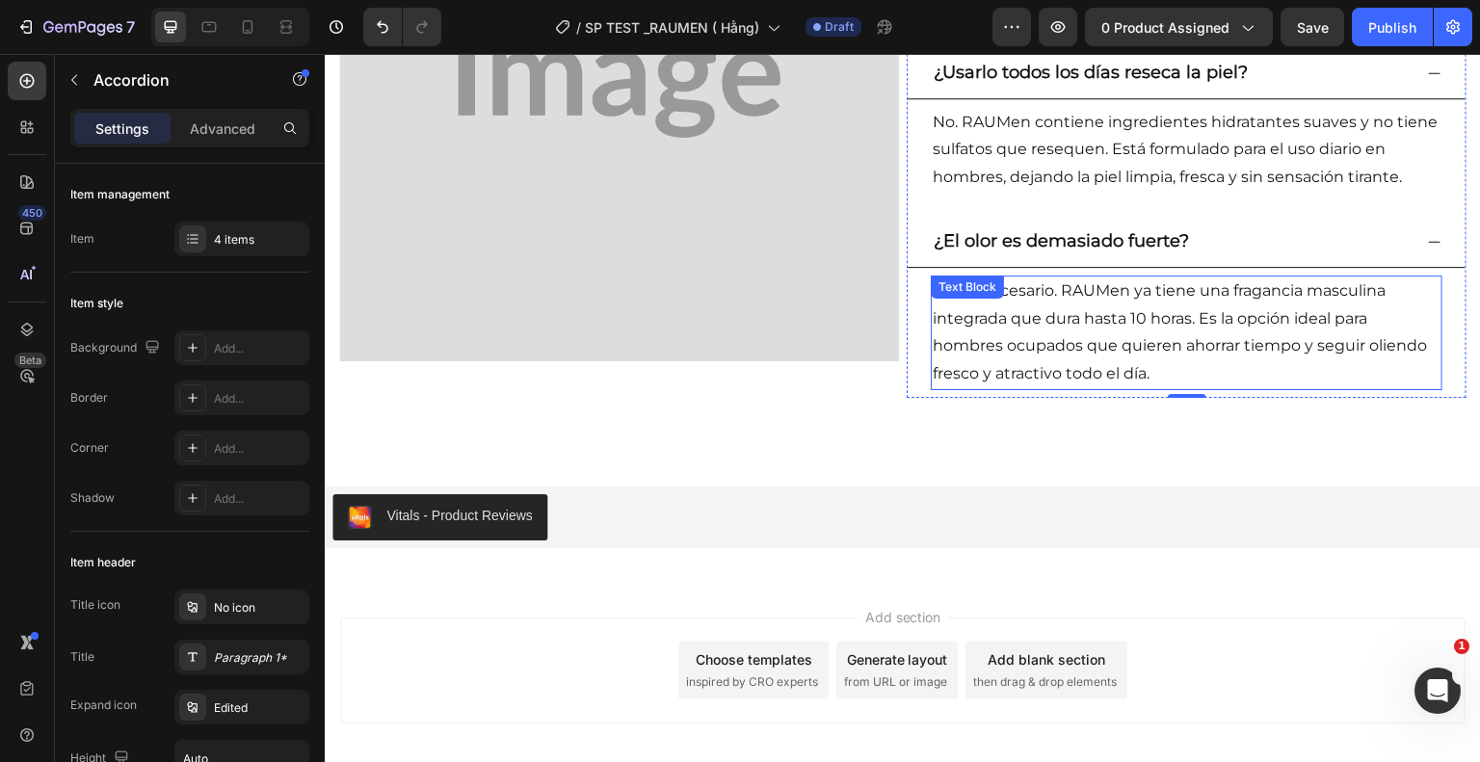
scroll to position [3141, 0]
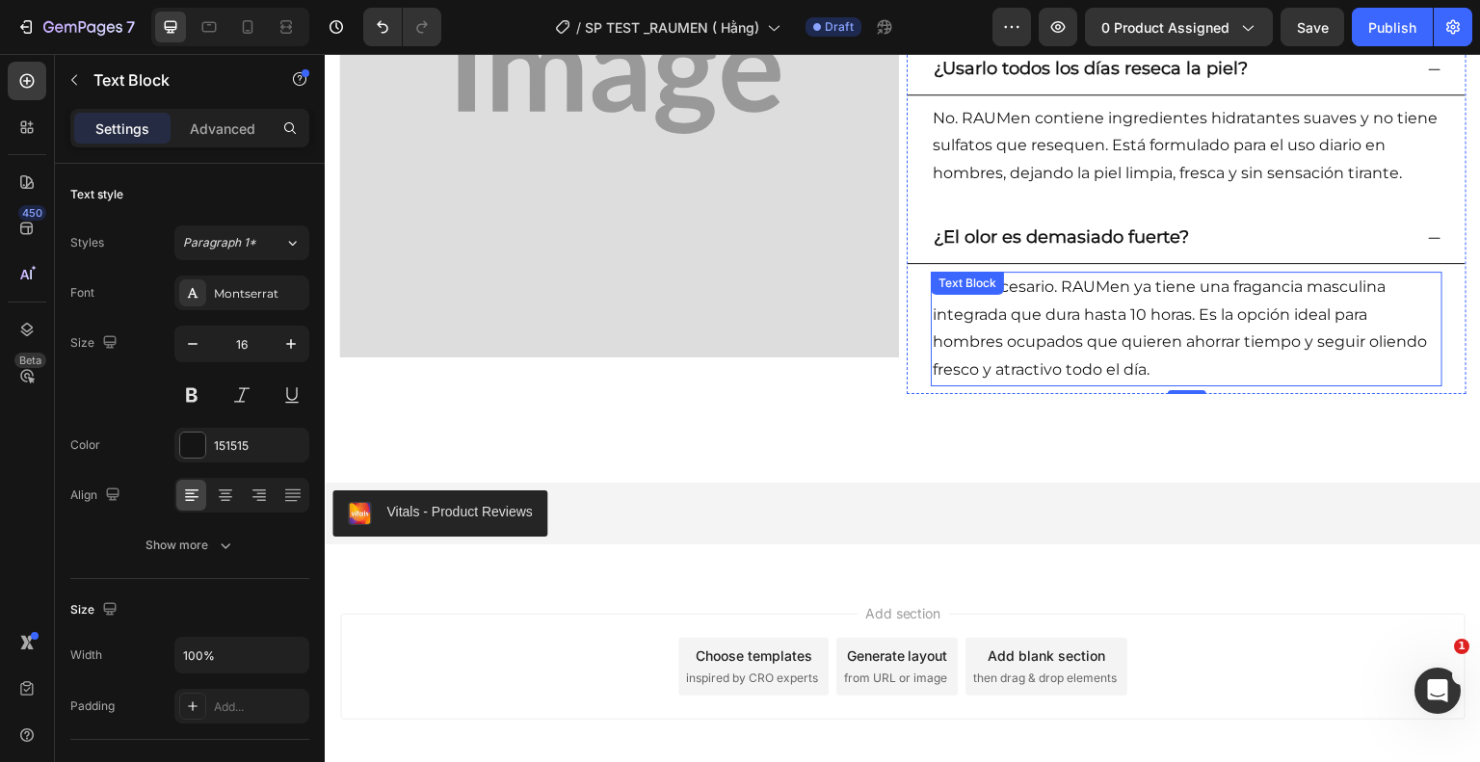
click at [1092, 367] on p "No es necesario. RAUMen ya tiene una fragancia masculina integrada que dura has…" at bounding box center [1187, 329] width 508 height 111
click at [1136, 361] on p "No es necesario. RAUMen ya tiene una fragancia masculina integrada que dura has…" at bounding box center [1187, 329] width 508 height 111
click at [1145, 371] on p "No es necesario. RAUMen ya tiene una fragancia masculina integrada que dura has…" at bounding box center [1187, 329] width 508 height 111
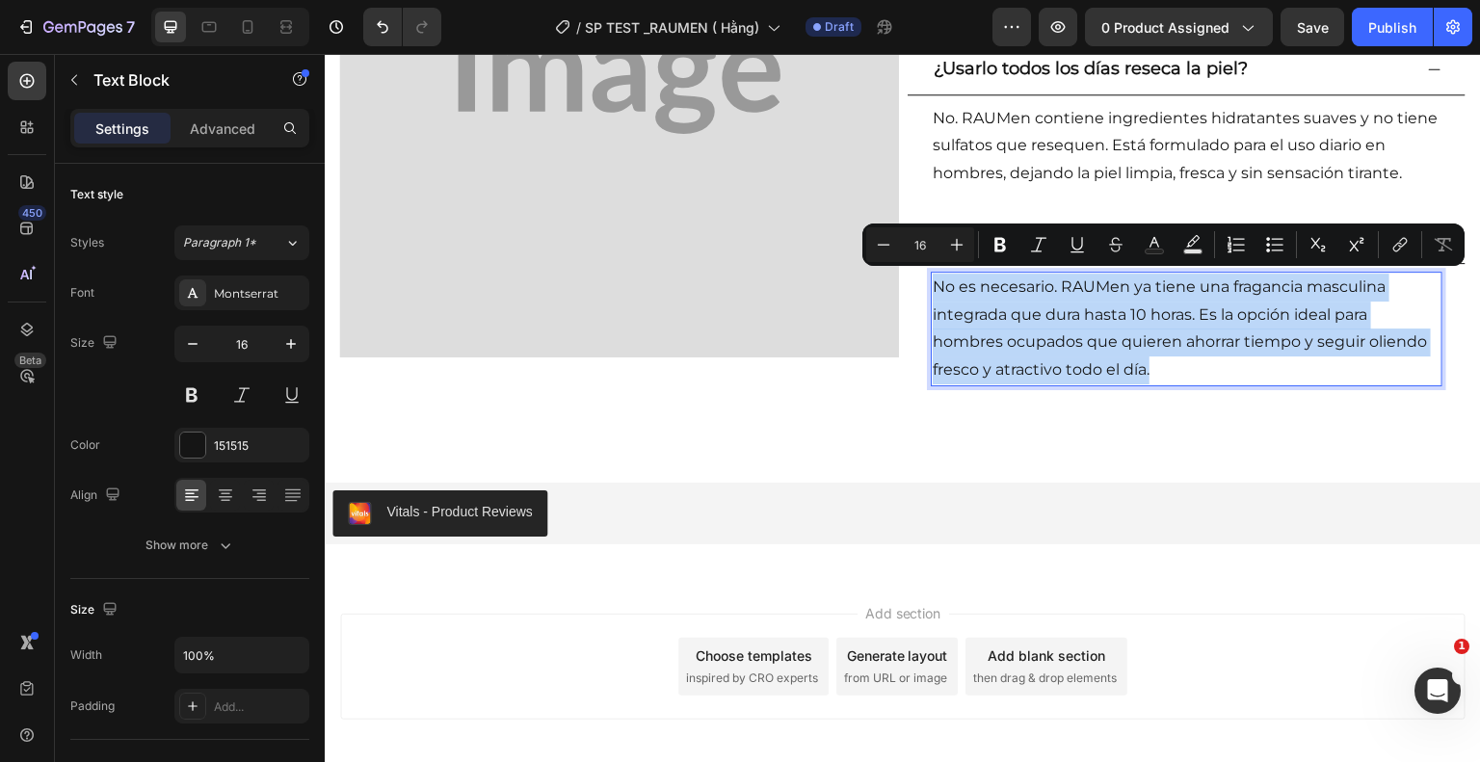
drag, startPoint x: 1145, startPoint y: 371, endPoint x: 927, endPoint y: 269, distance: 240.5
click at [933, 274] on p "No es necesario. RAUMen ya tiene una fragancia masculina integrada que dura has…" at bounding box center [1187, 329] width 508 height 111
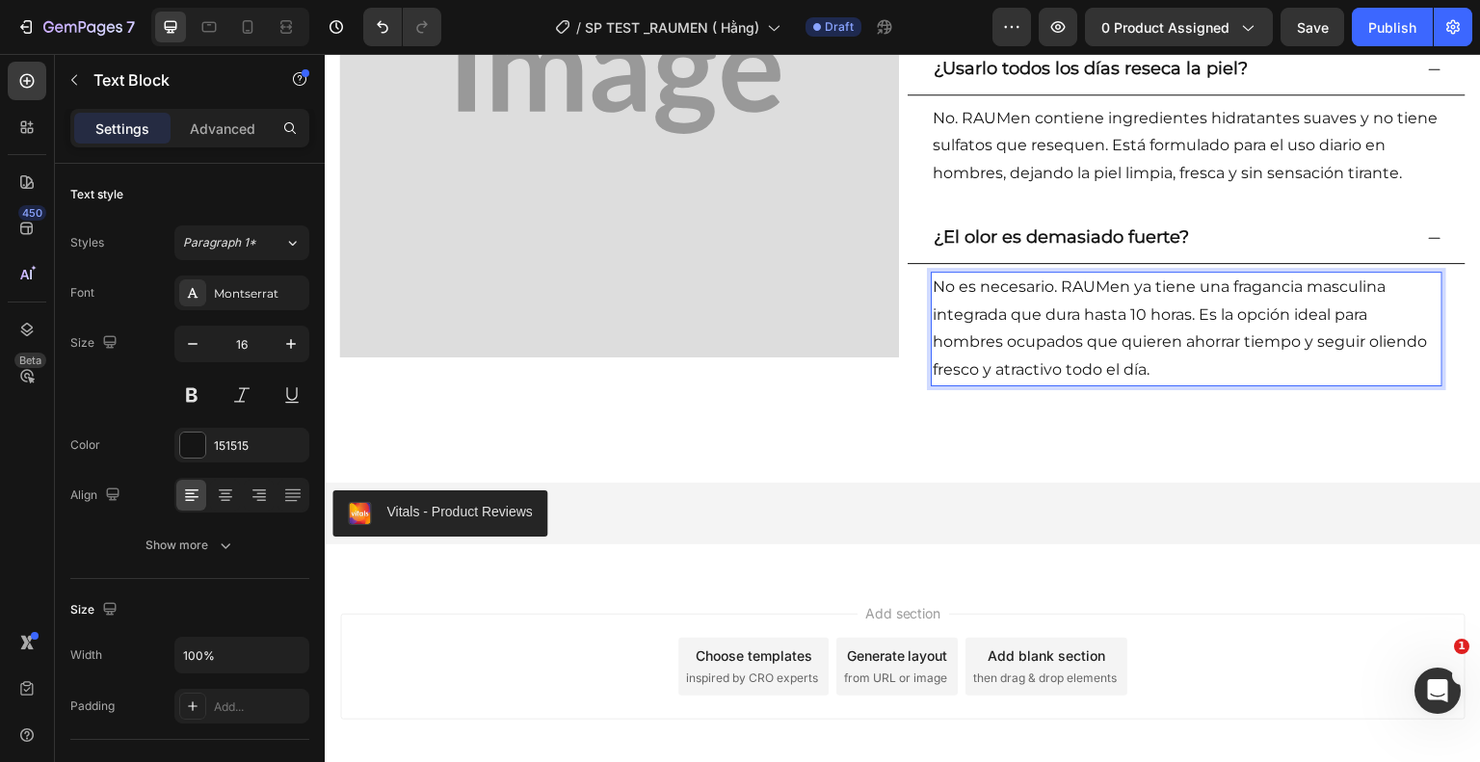
scroll to position [3125, 0]
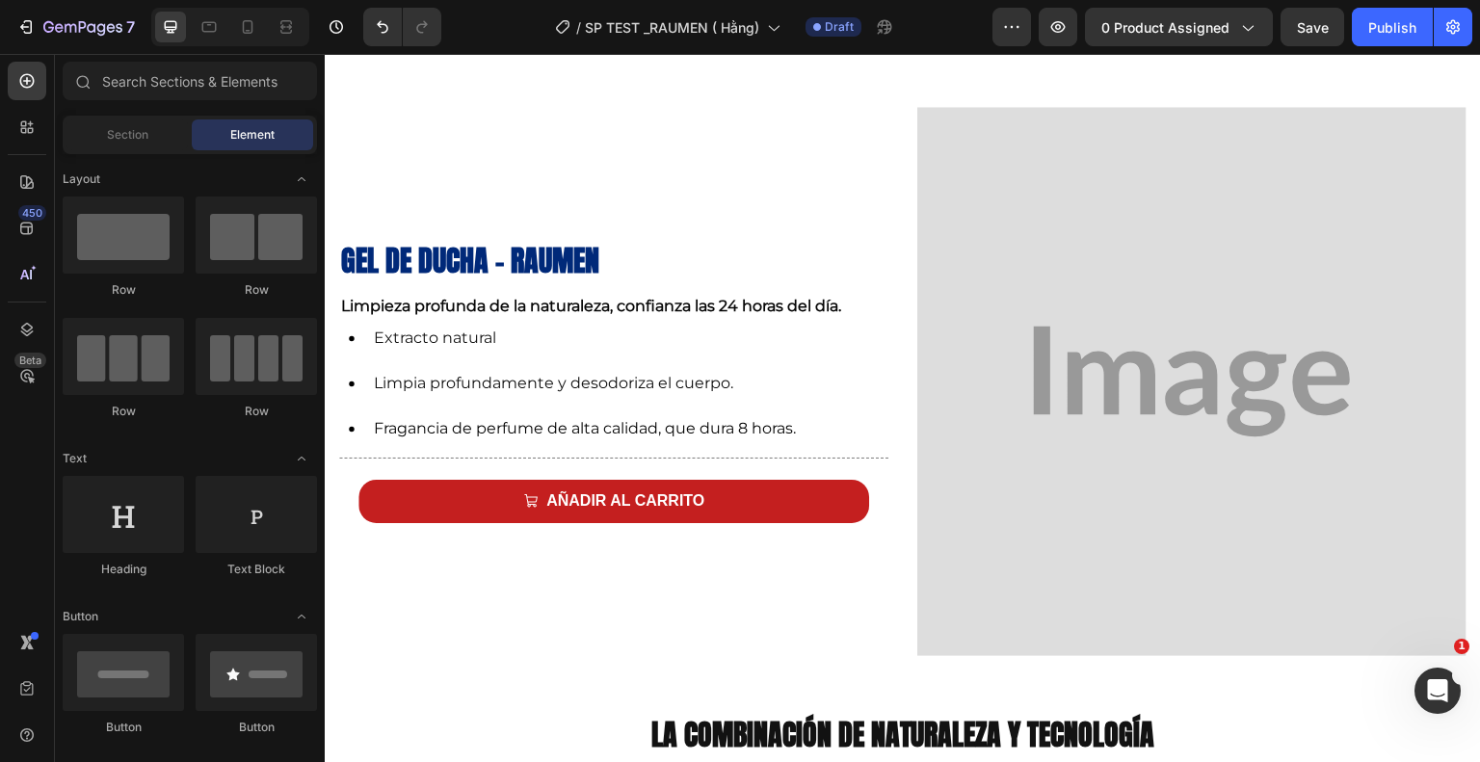
scroll to position [1006, 0]
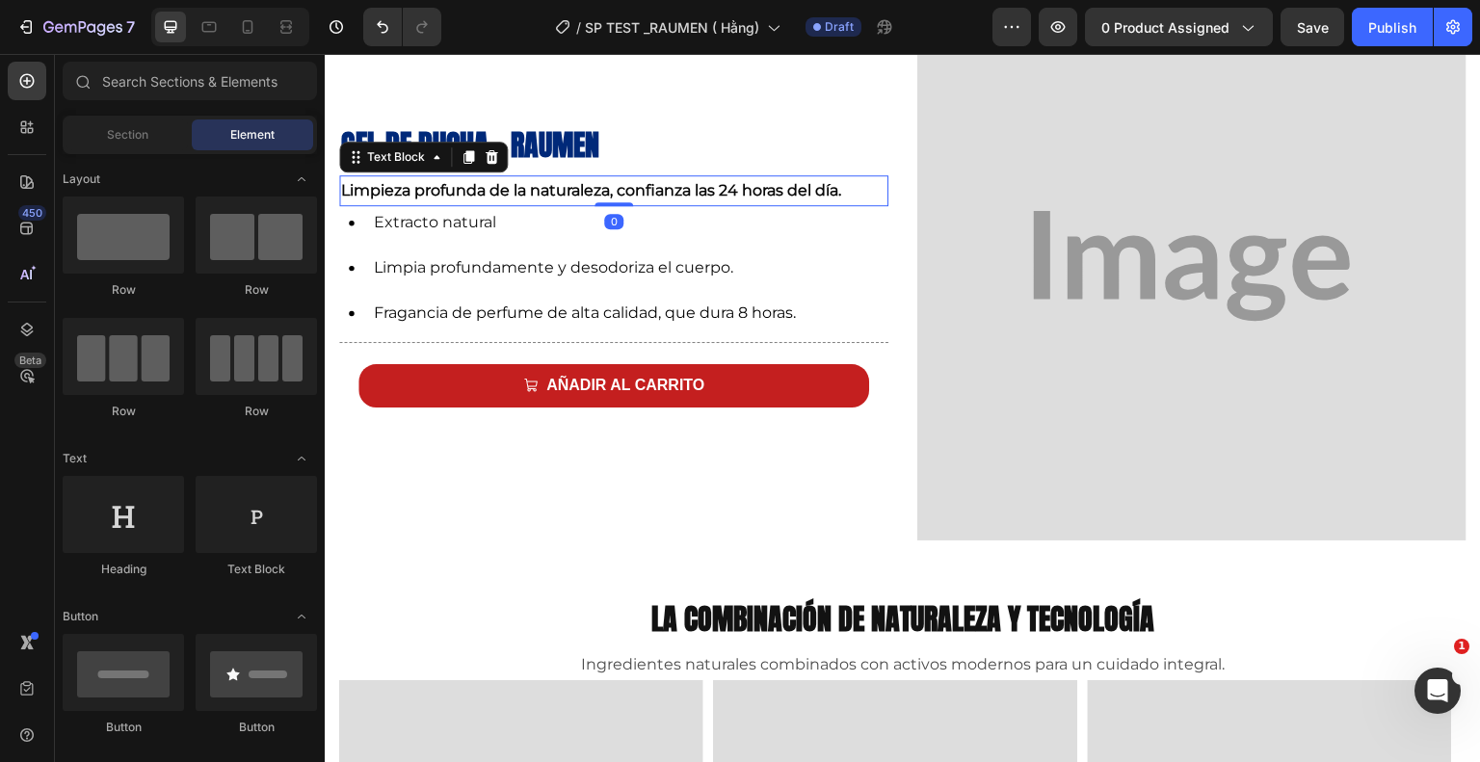
click at [468, 194] on strong "Limpieza profunda de la naturaleza, confianza las 24 horas del día." at bounding box center [591, 190] width 500 height 18
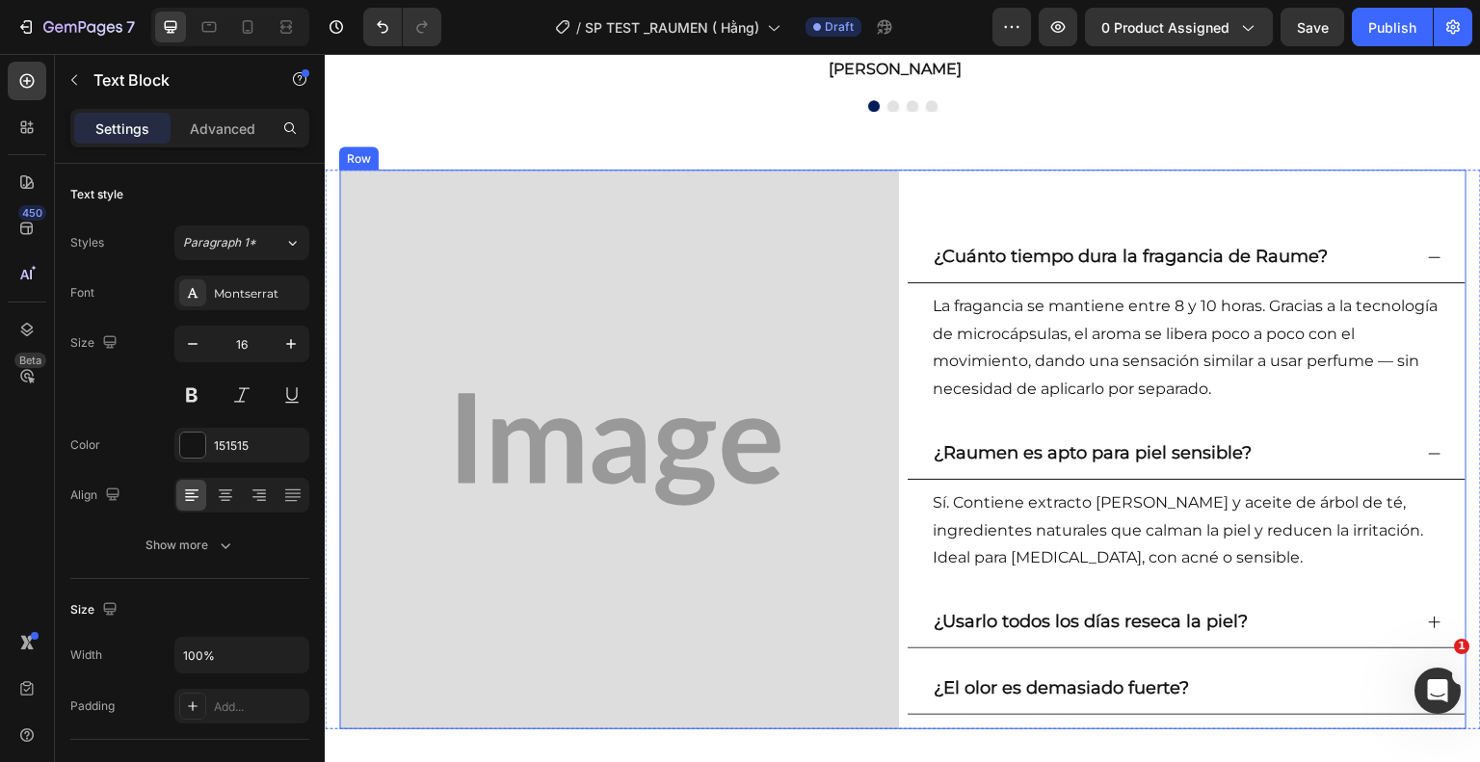
scroll to position [2733, 0]
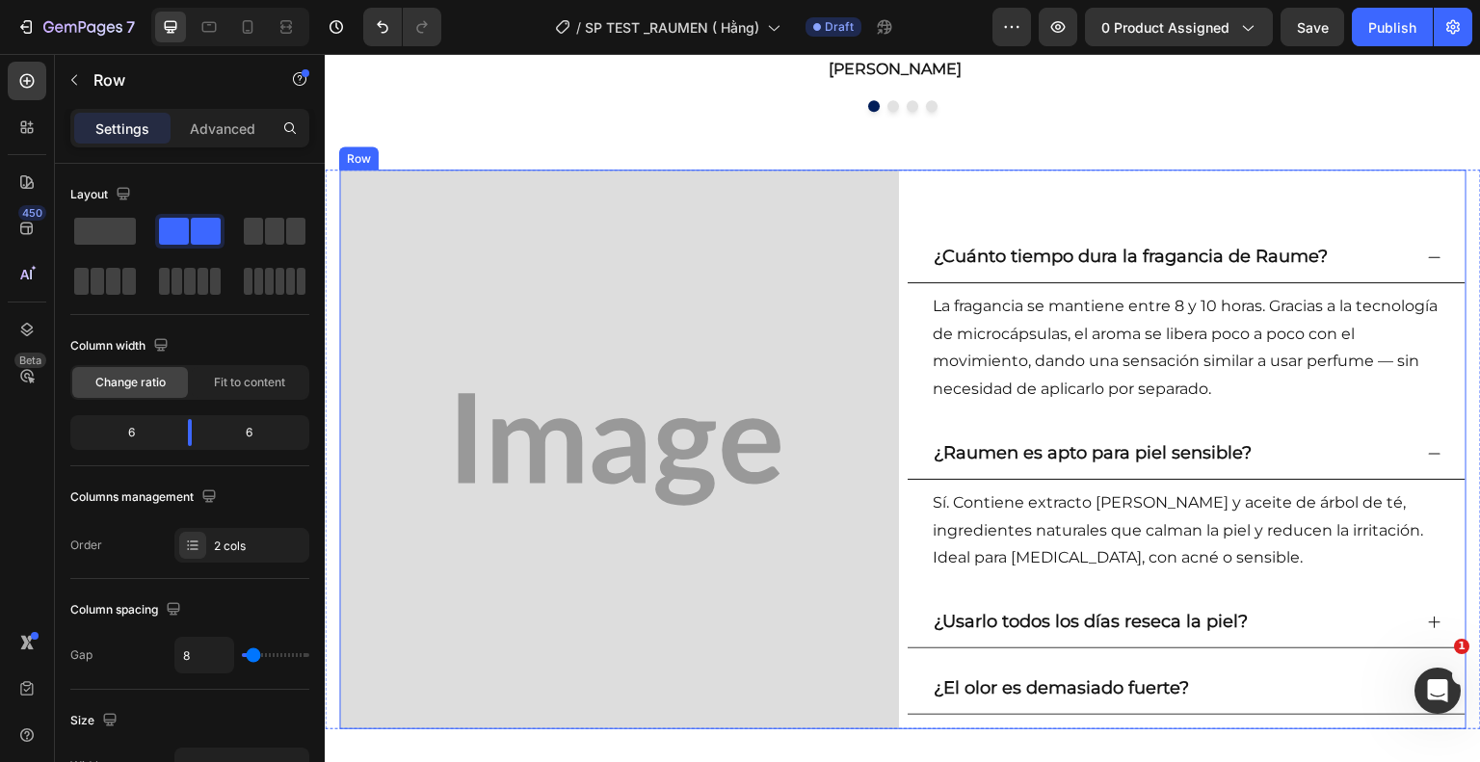
click at [930, 187] on div "¿Cuánto tiempo dura la fragancia de Raume? La fragancia se mantiene entre 8 y 1…" at bounding box center [1187, 450] width 560 height 560
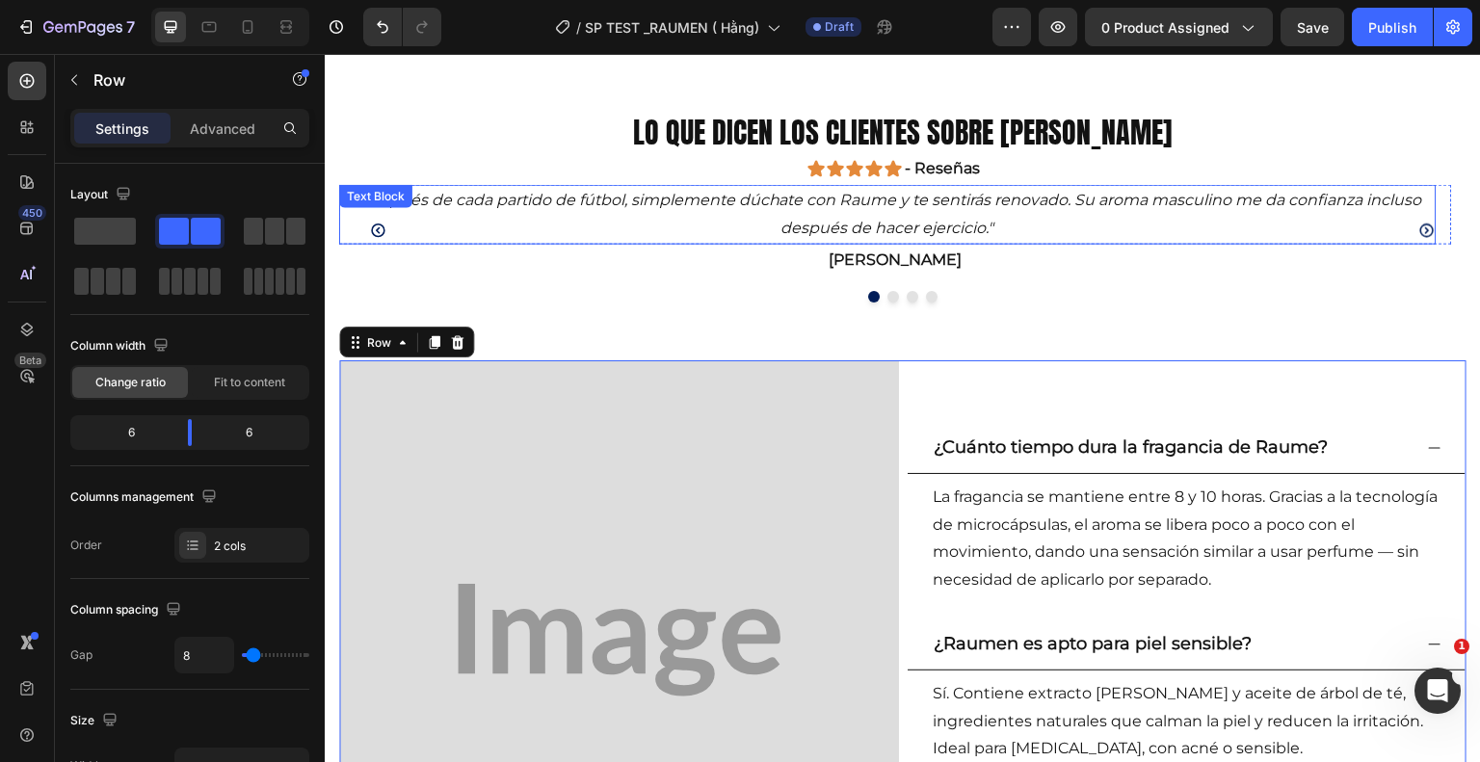
scroll to position [2543, 0]
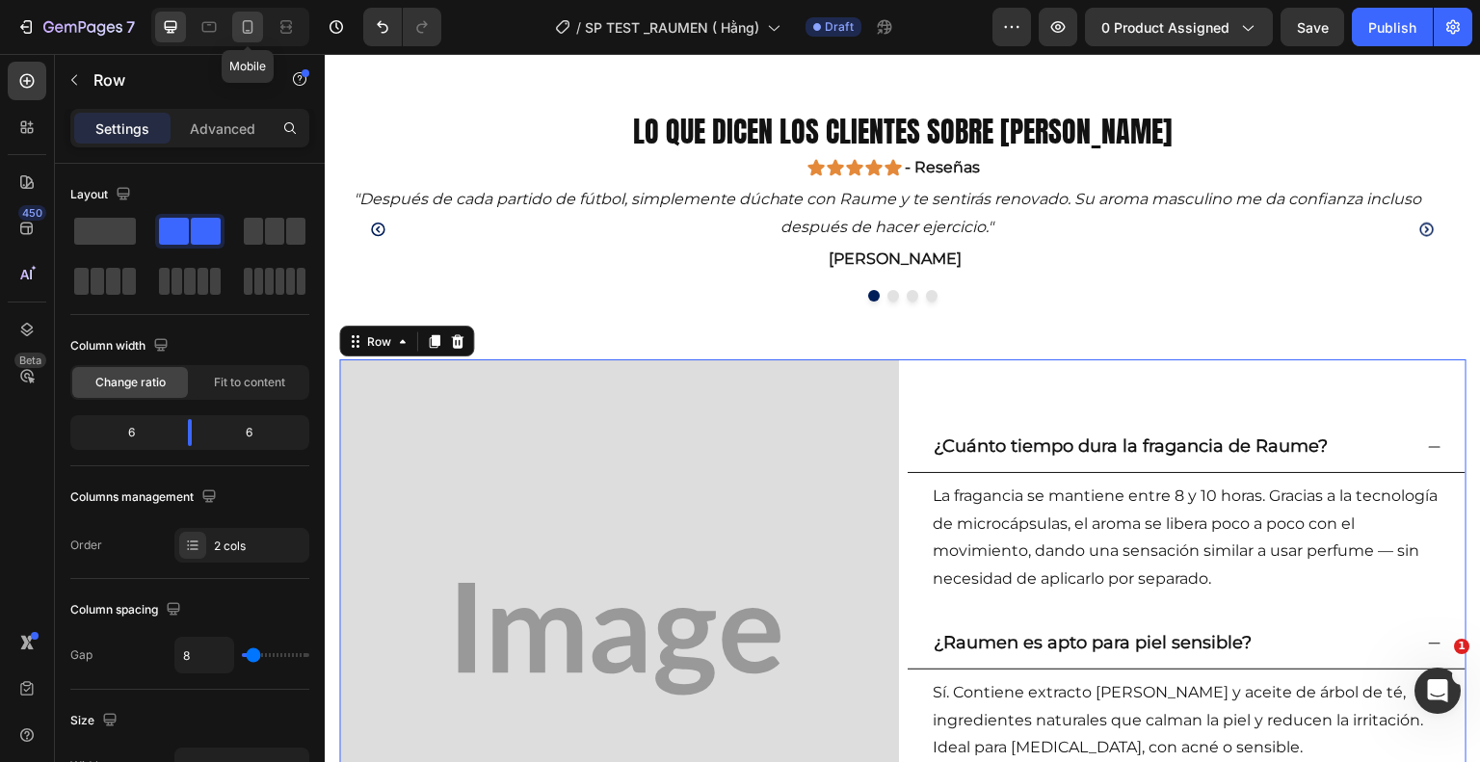
click at [239, 24] on icon at bounding box center [247, 26] width 19 height 19
type input "0"
type input "100%"
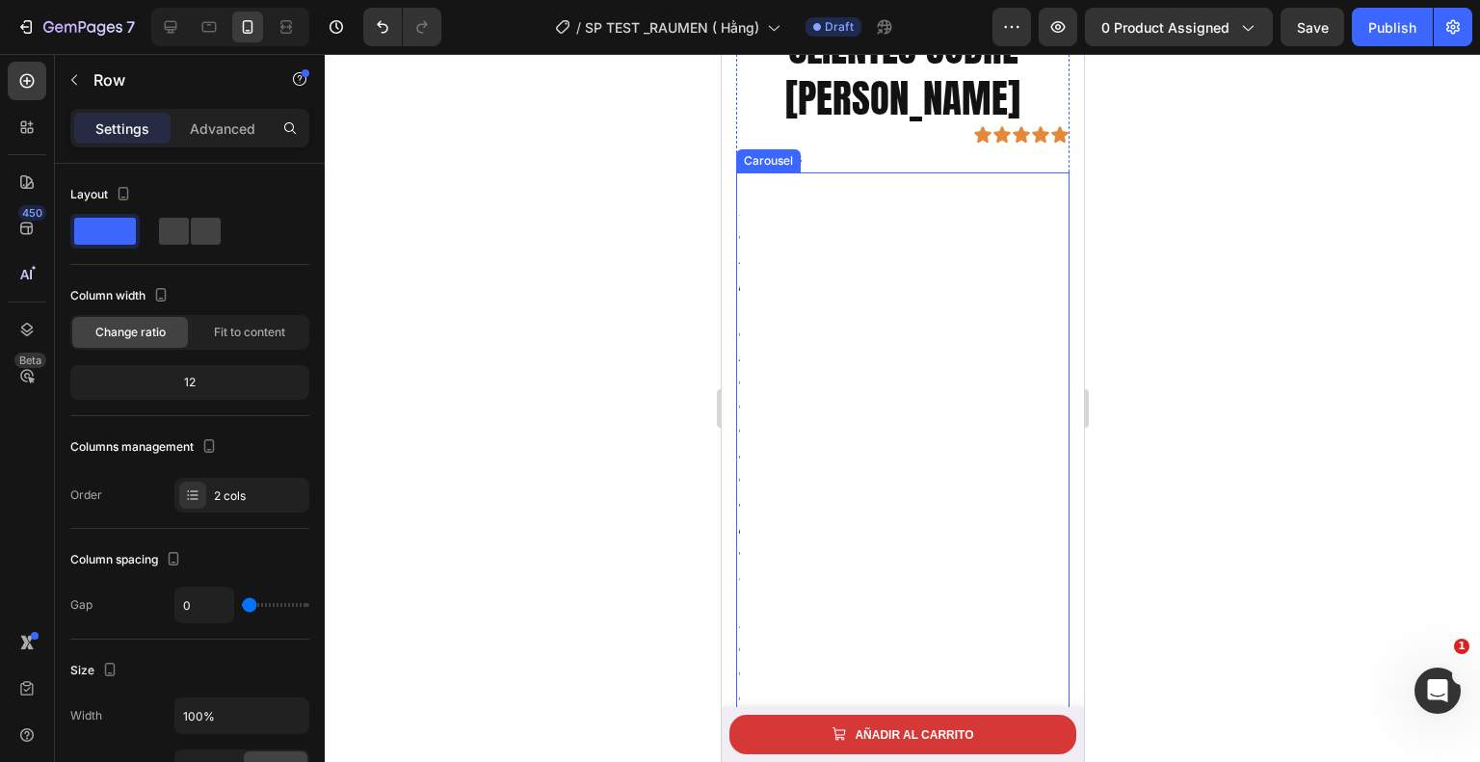
scroll to position [3688, 0]
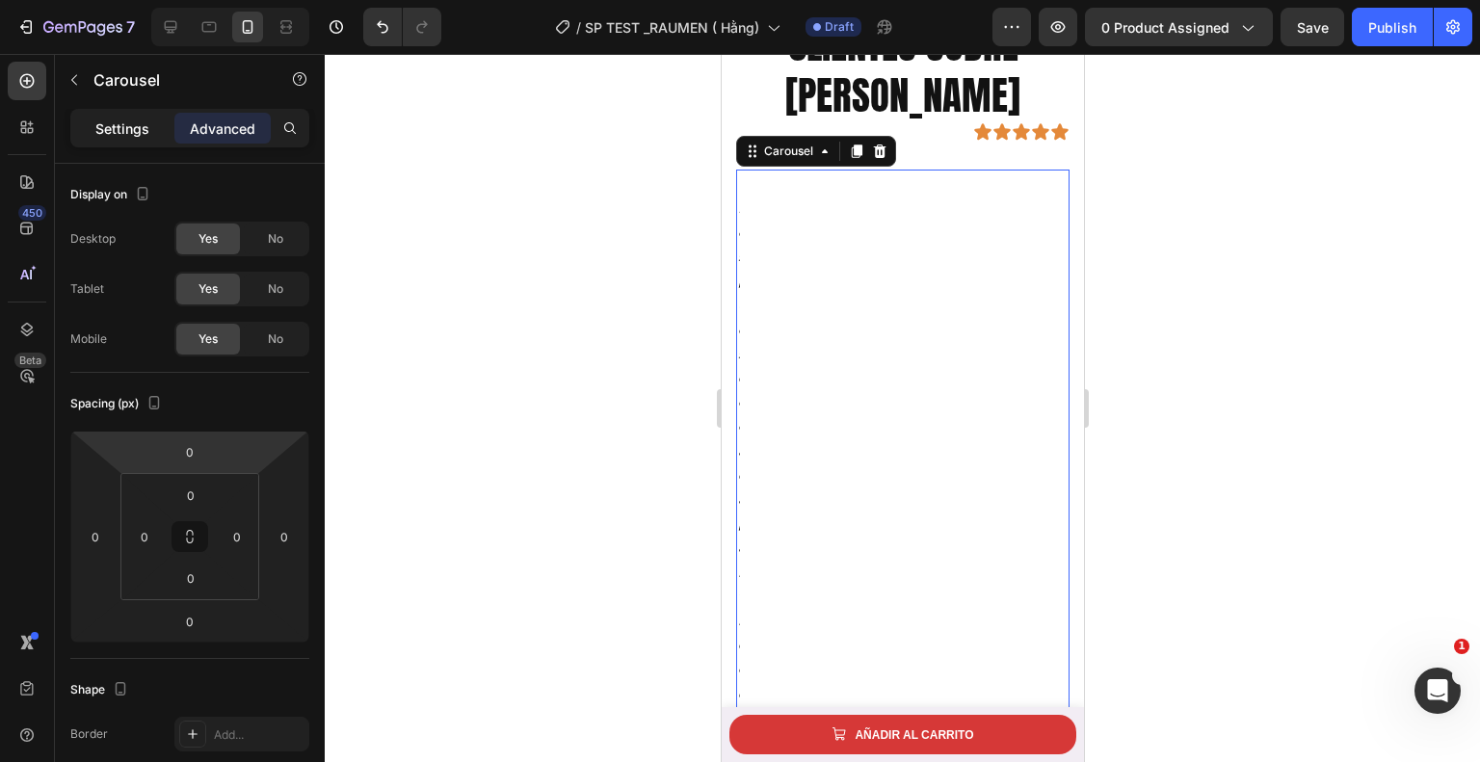
click at [94, 126] on div "Settings" at bounding box center [122, 128] width 96 height 31
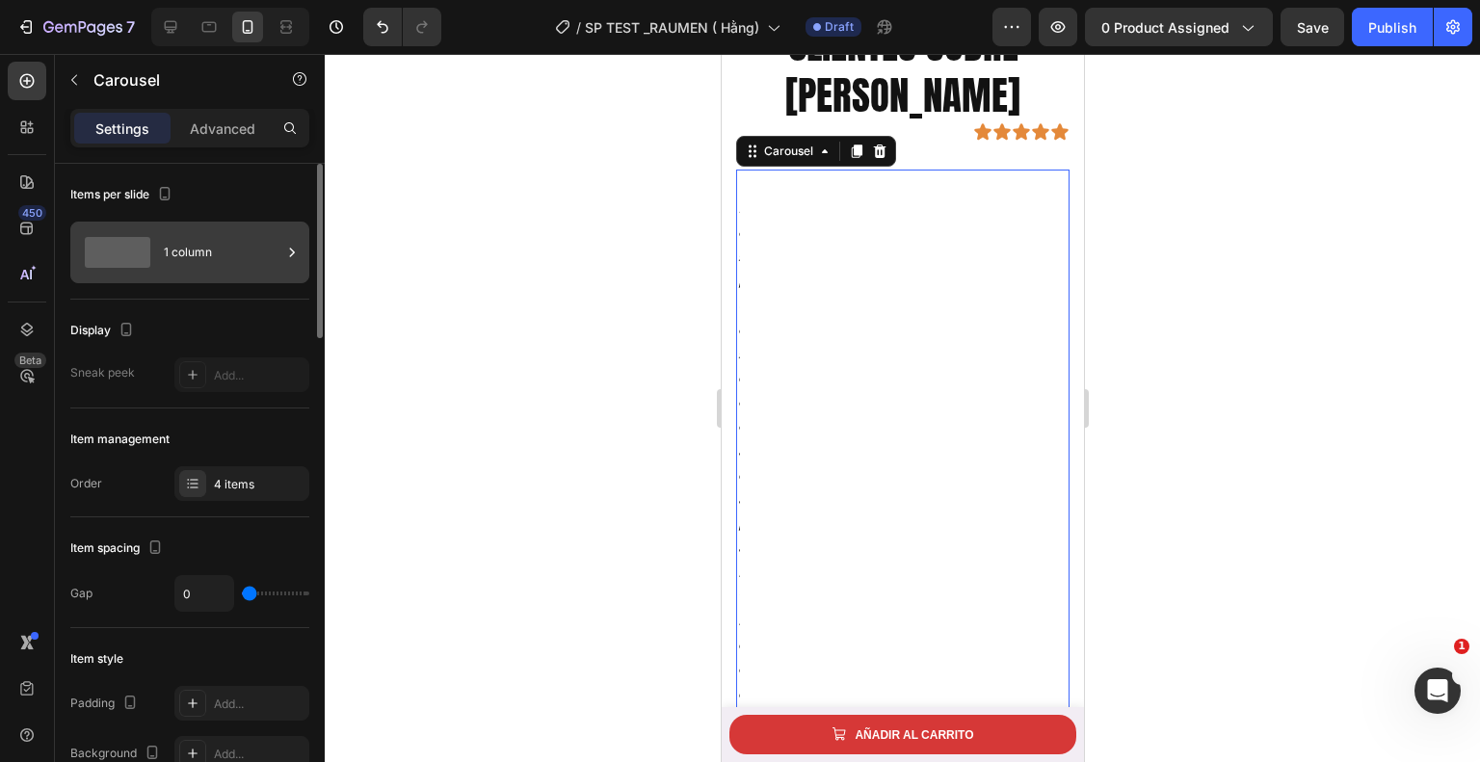
scroll to position [0, 0]
click at [292, 247] on icon at bounding box center [291, 252] width 19 height 19
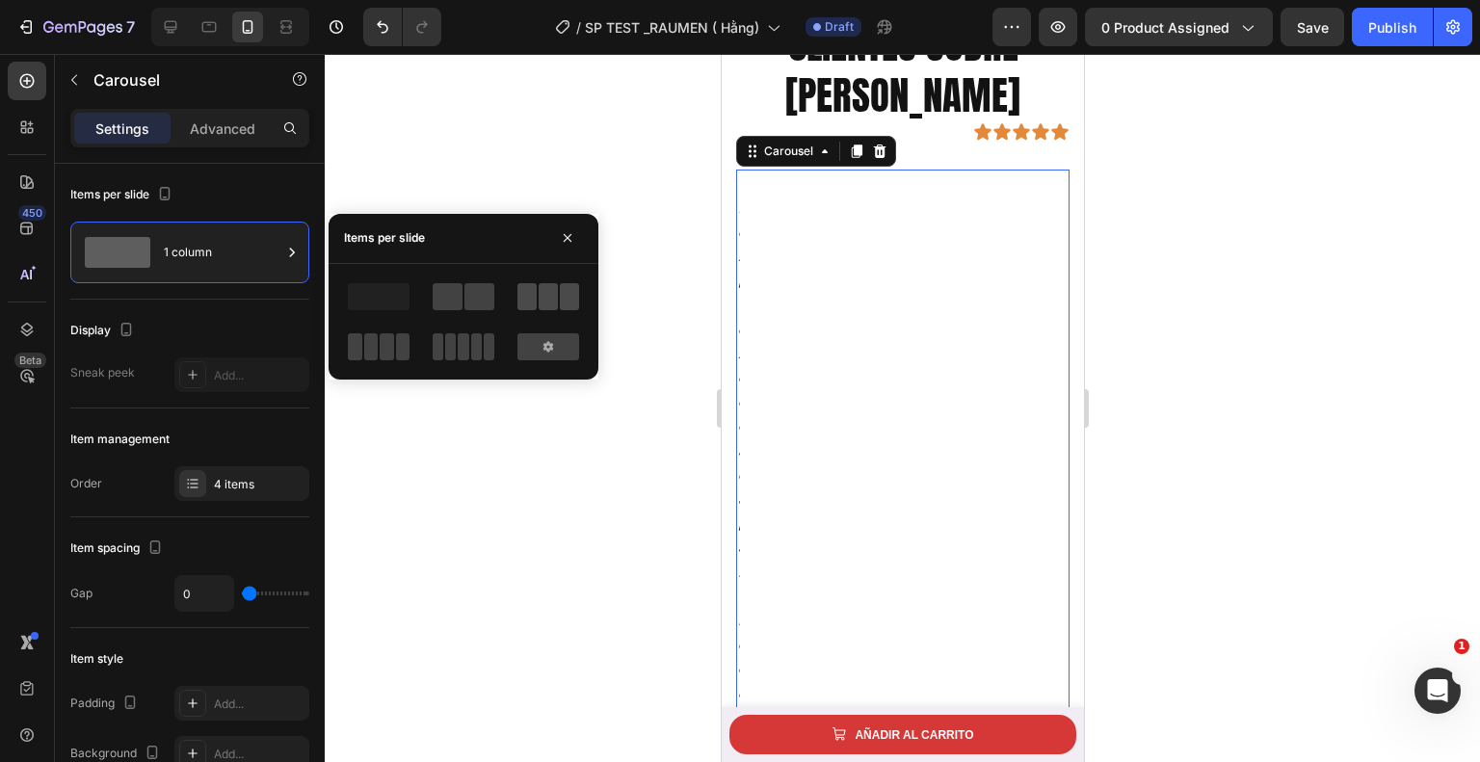
click at [551, 296] on span at bounding box center [548, 296] width 19 height 27
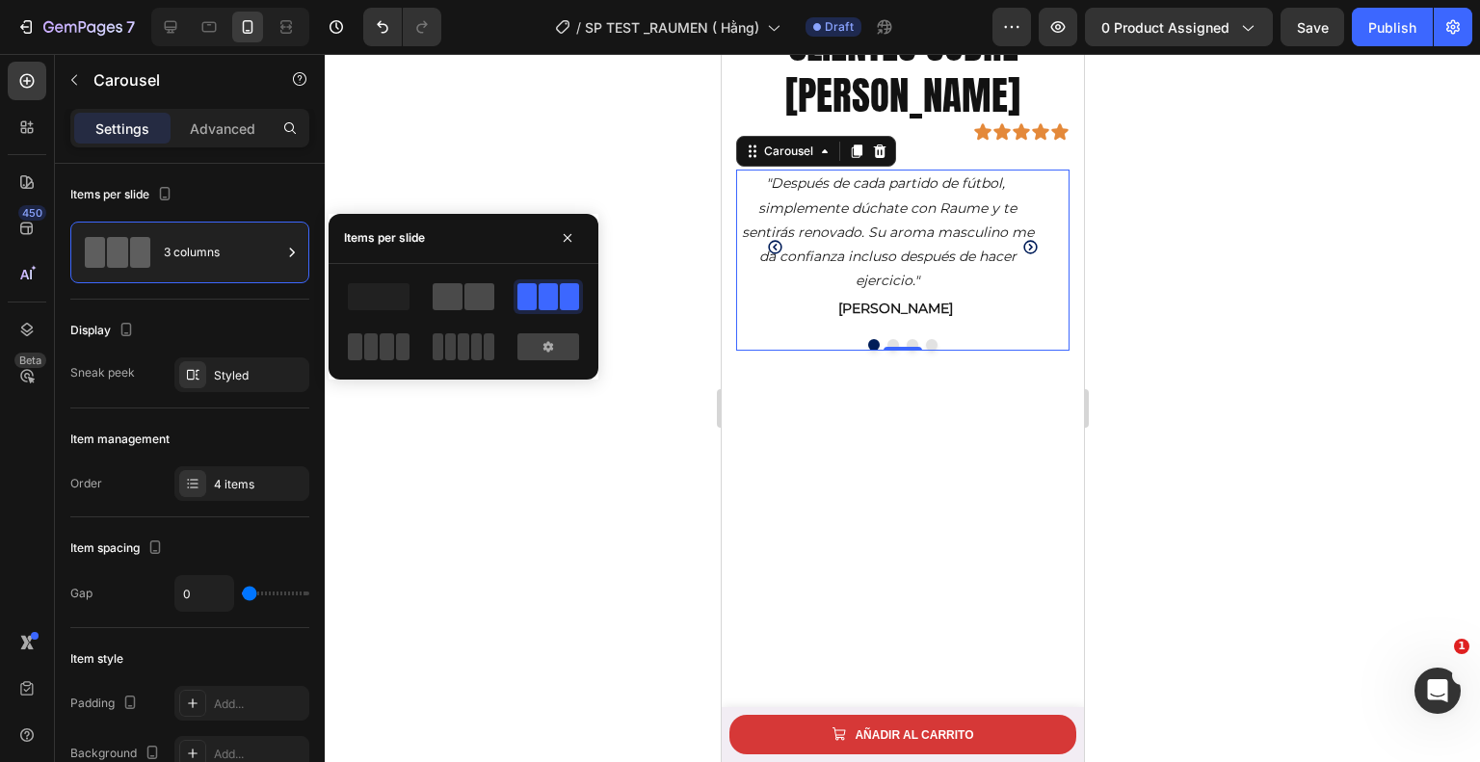
click at [456, 307] on span at bounding box center [448, 296] width 30 height 27
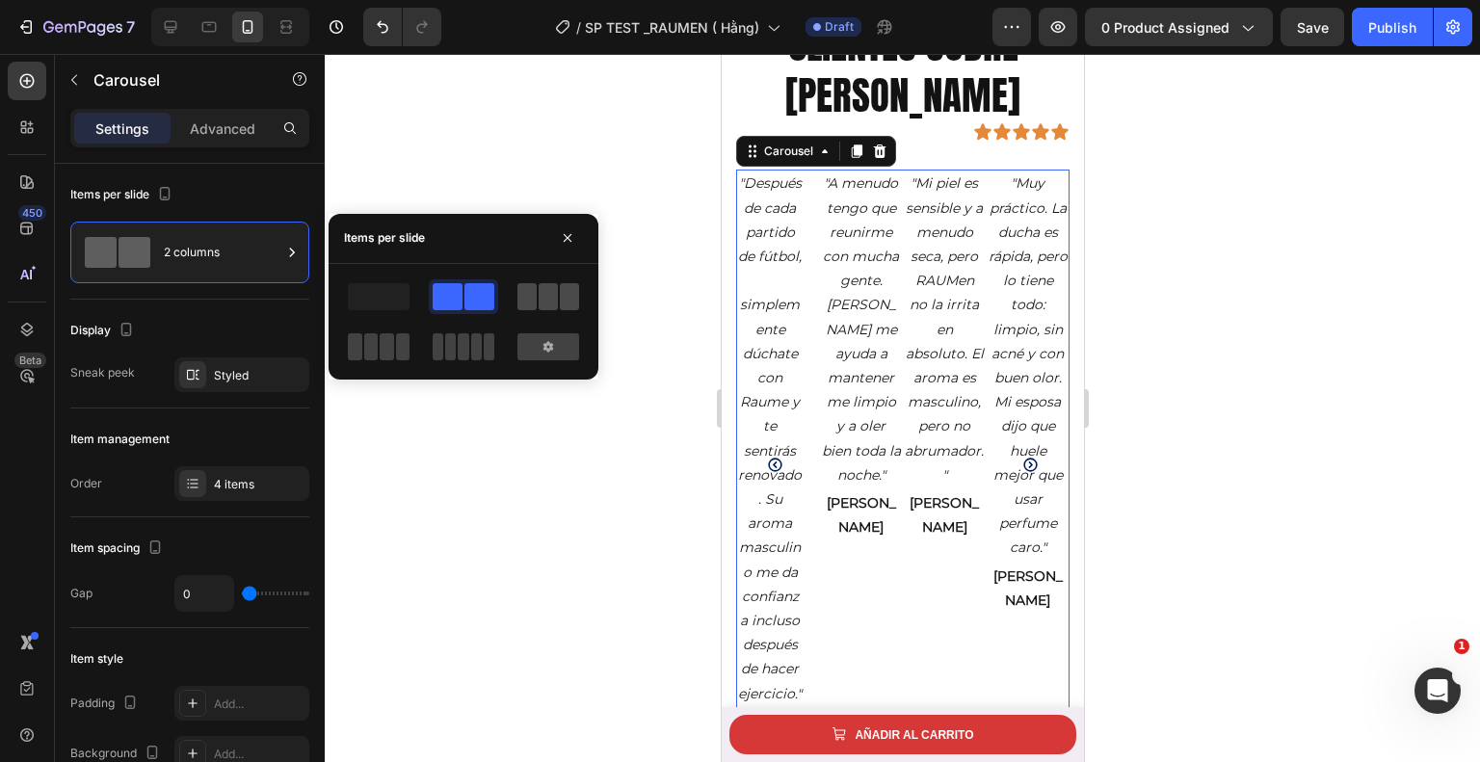
click at [549, 302] on span at bounding box center [548, 296] width 19 height 27
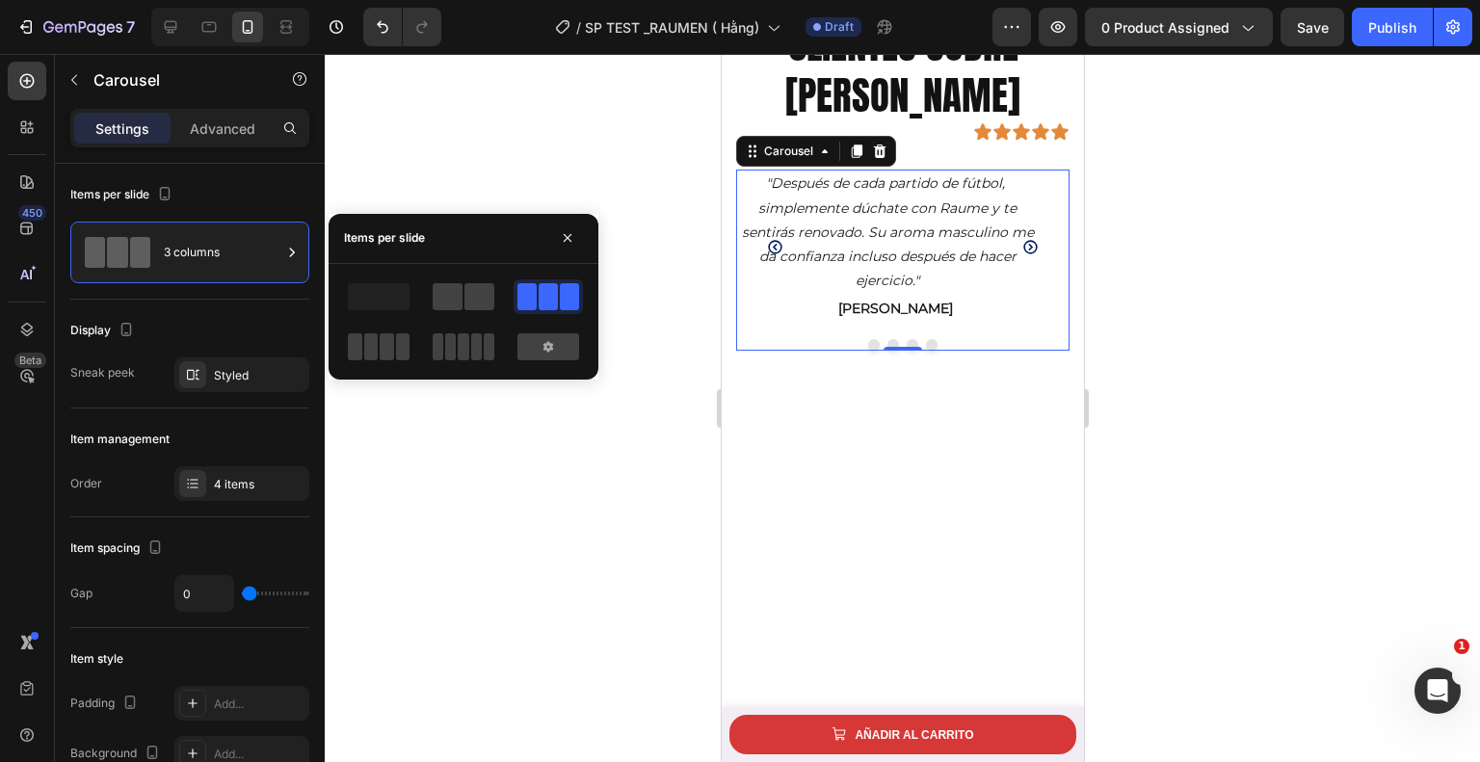
click at [1021, 242] on icon "Carousel Next Arrow" at bounding box center [1029, 247] width 16 height 16
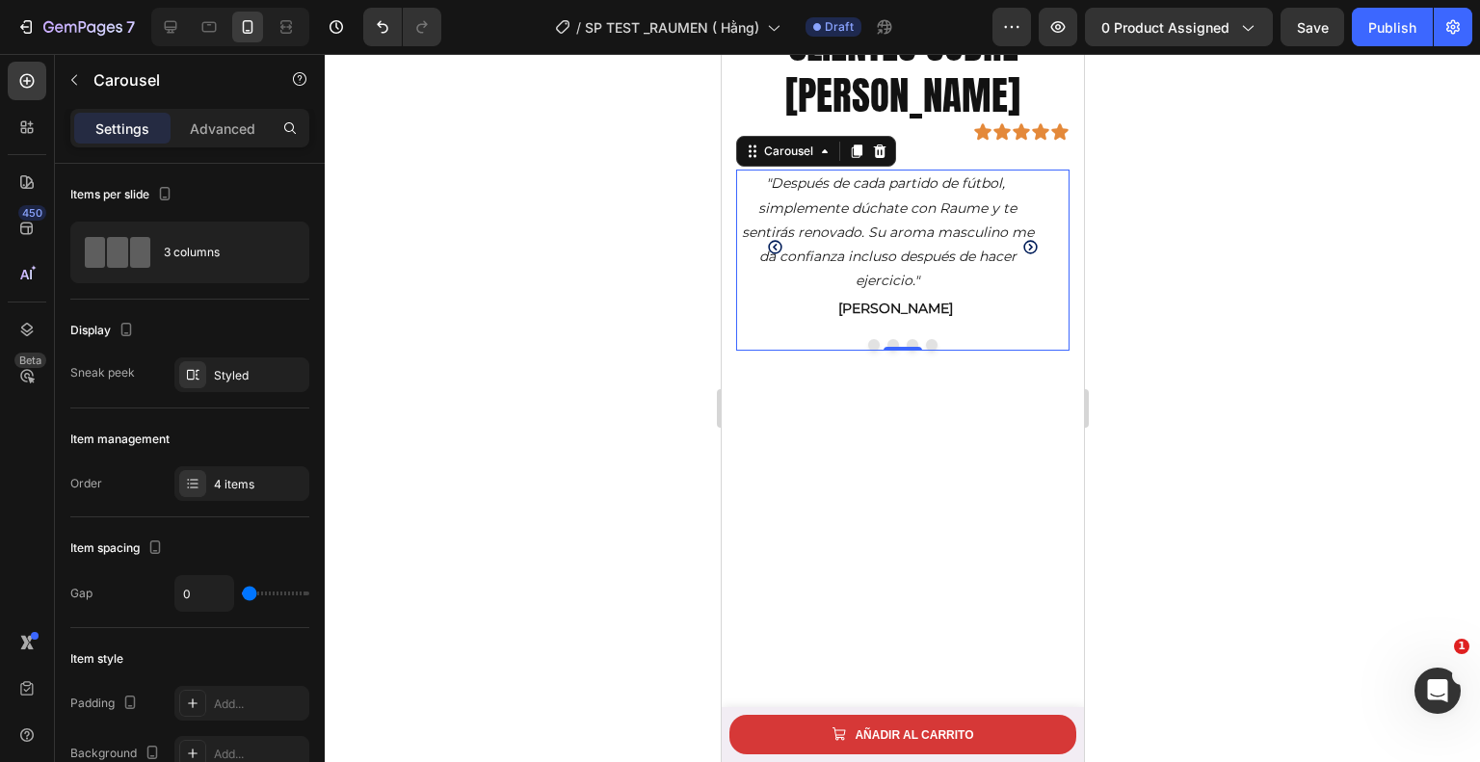
click at [1022, 244] on icon "Carousel Next Arrow" at bounding box center [1028, 246] width 13 height 13
click at [1021, 245] on icon "Carousel Next Arrow" at bounding box center [1029, 247] width 16 height 16
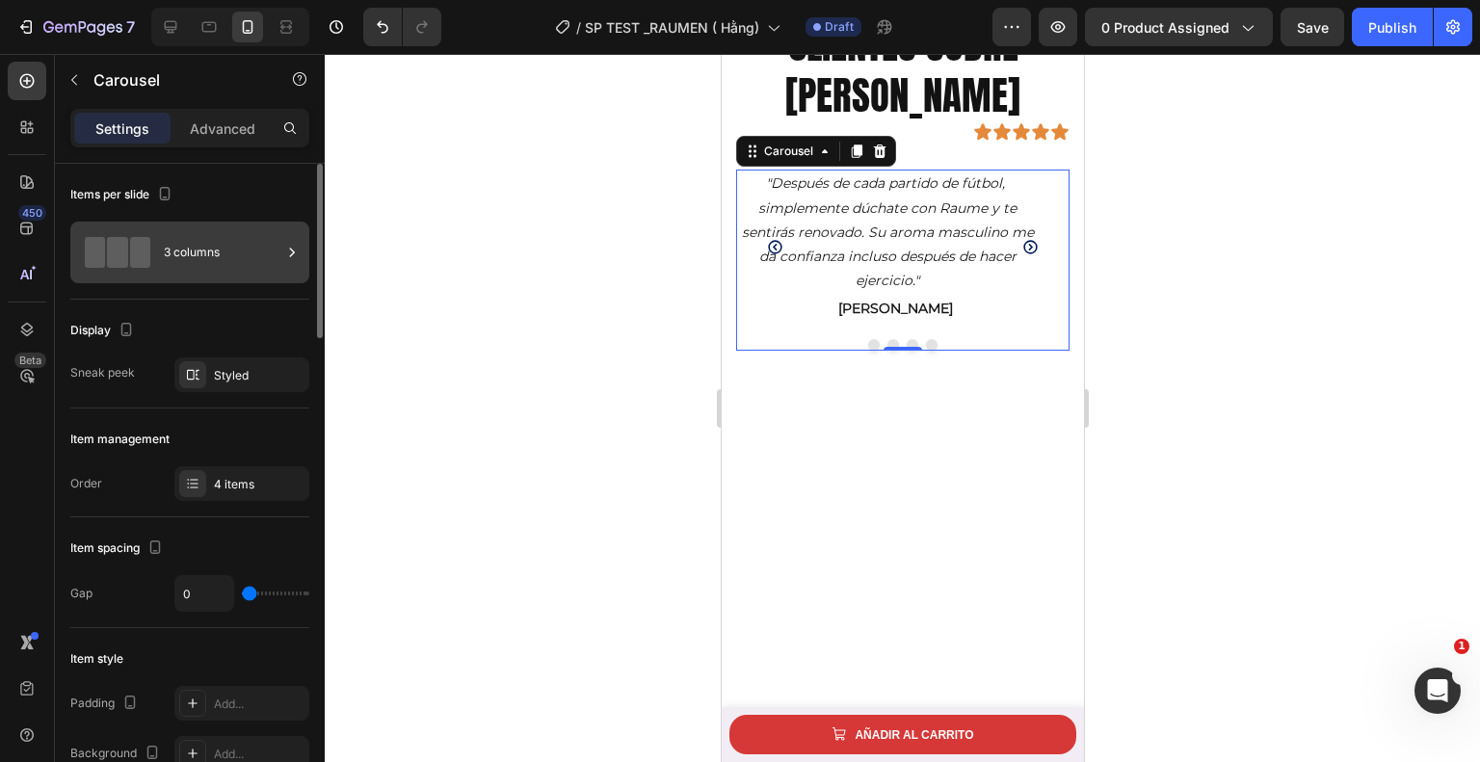
click at [278, 265] on div "3 columns" at bounding box center [223, 252] width 118 height 44
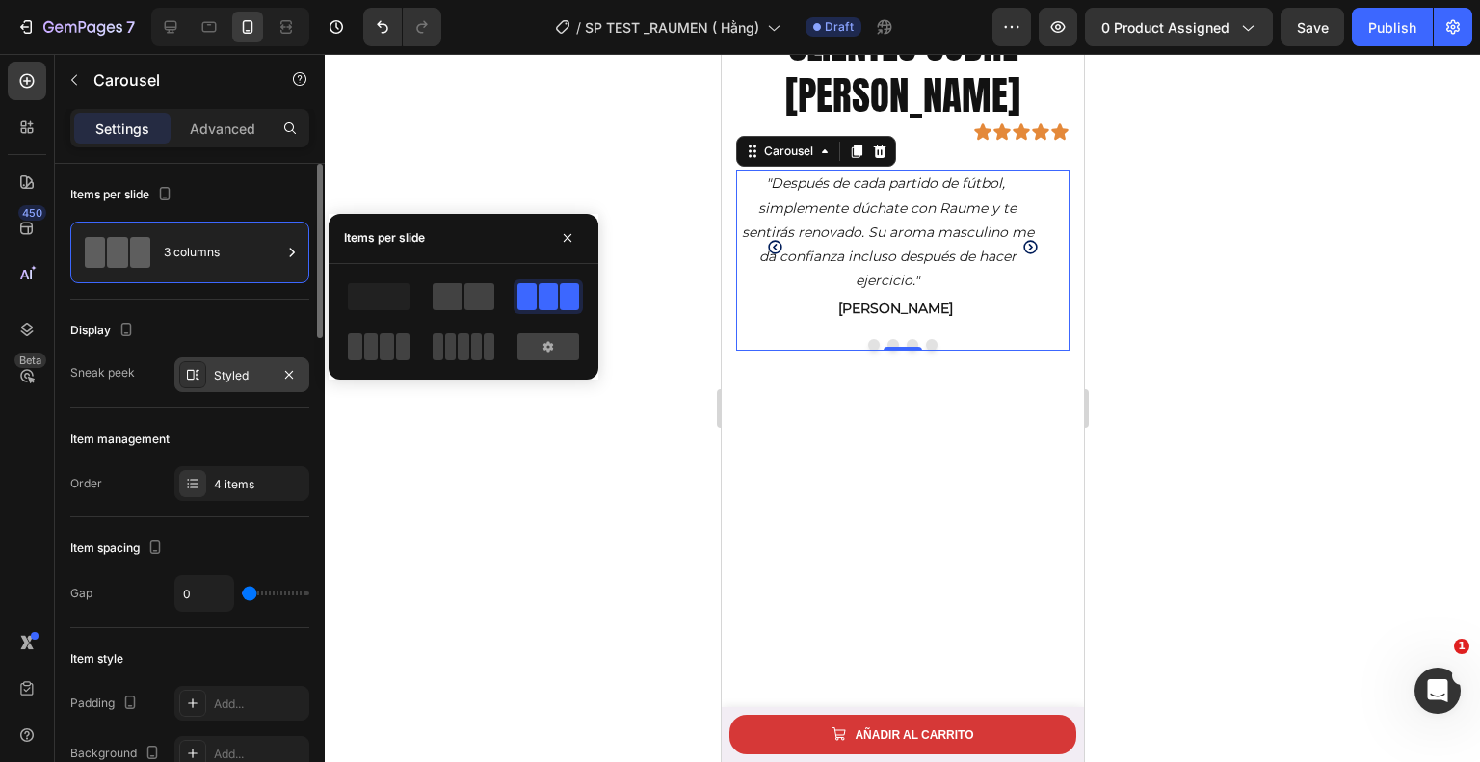
click at [251, 374] on div "Styled" at bounding box center [242, 375] width 56 height 17
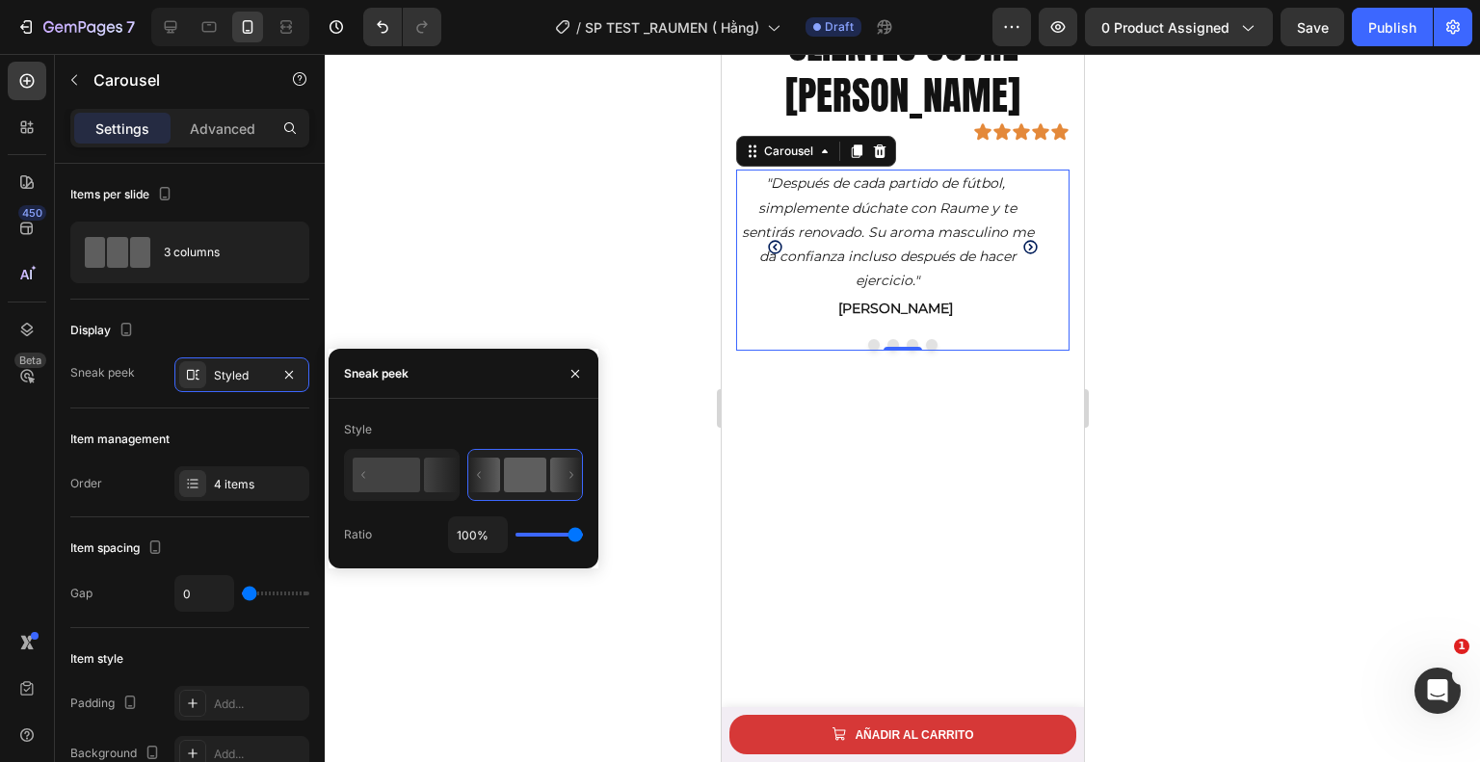
type input "89%"
type input "89"
type input "88%"
type input "88"
type input "85%"
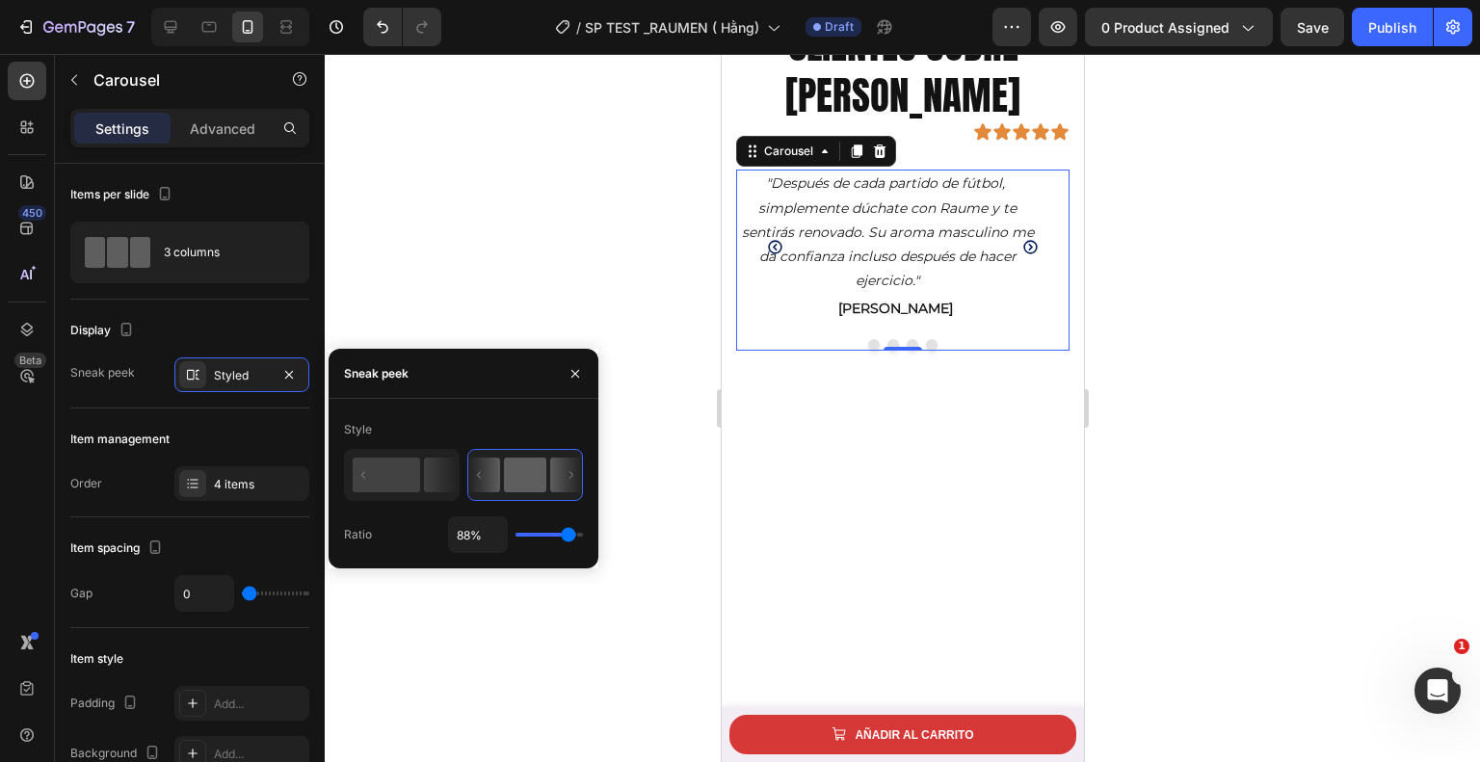
type input "85"
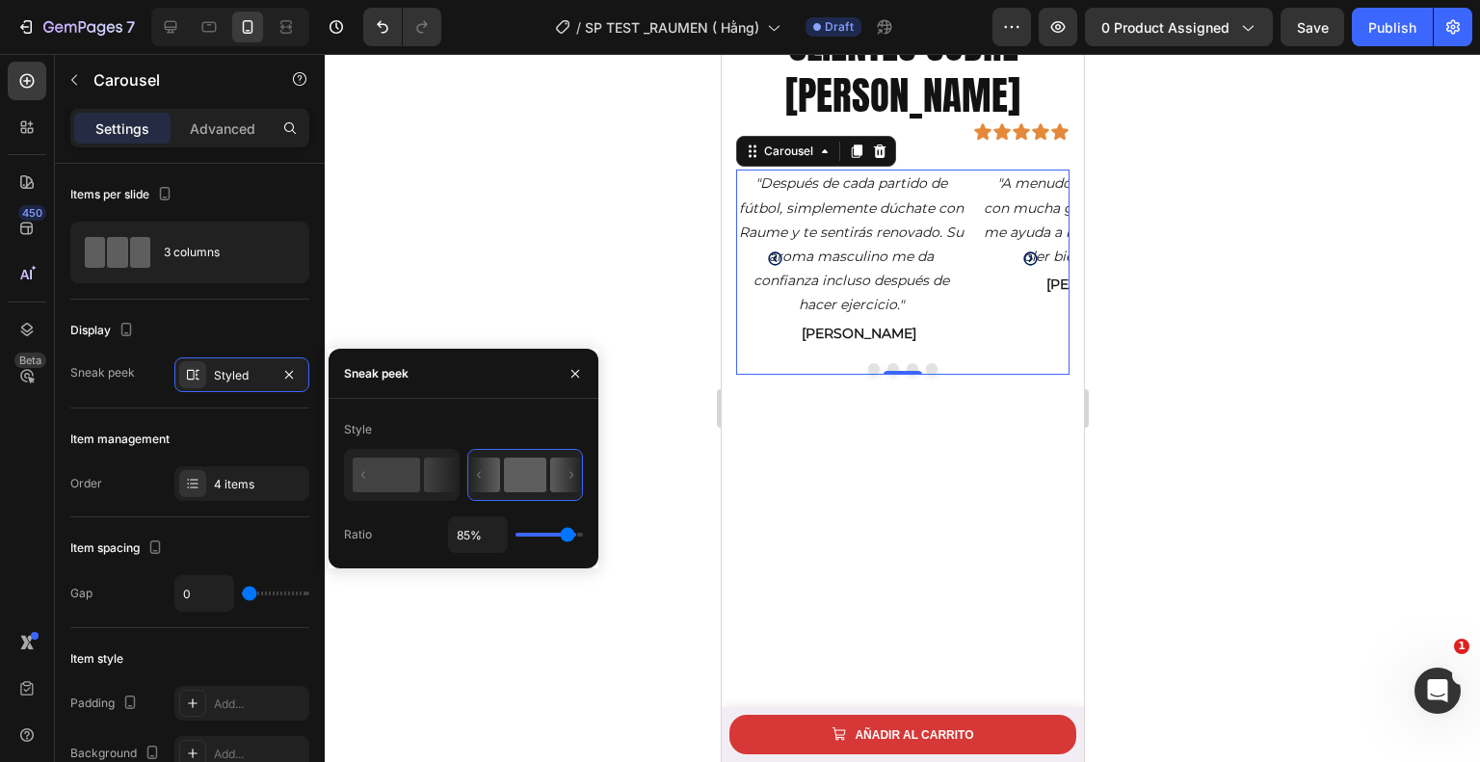
type input "81%"
type input "81"
type input "76%"
type input "76"
type input "73%"
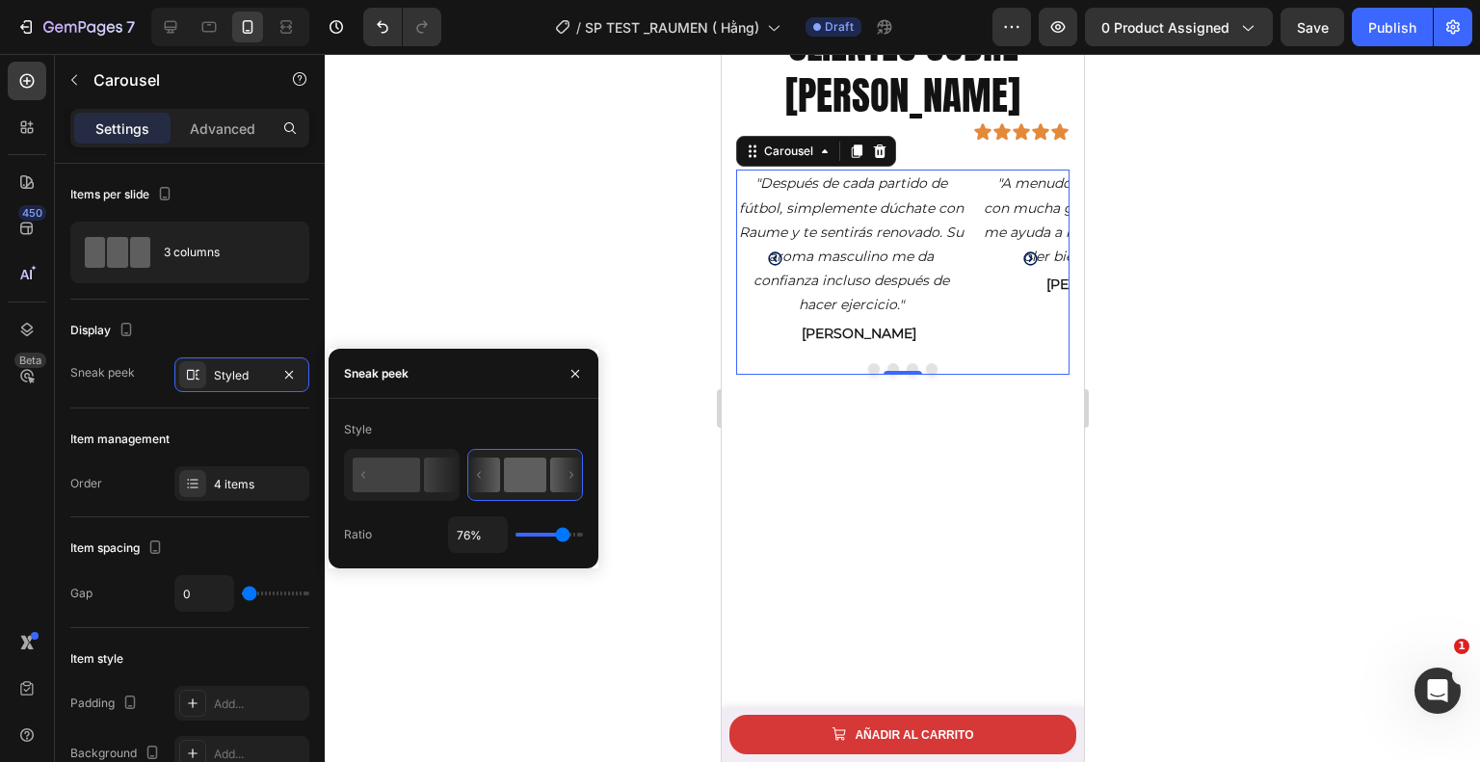
type input "73"
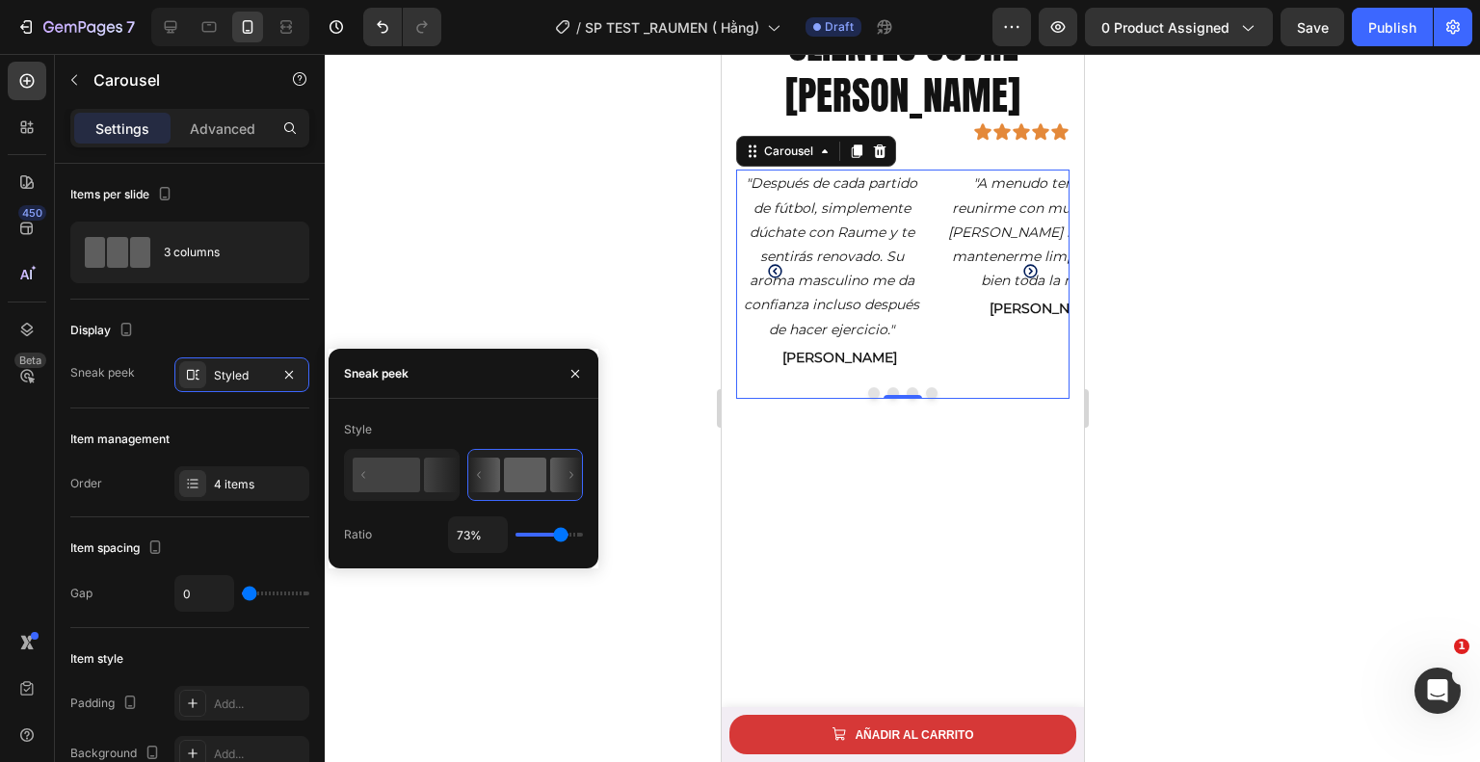
type input "72%"
type input "72"
type input "66%"
type input "66"
type input "64%"
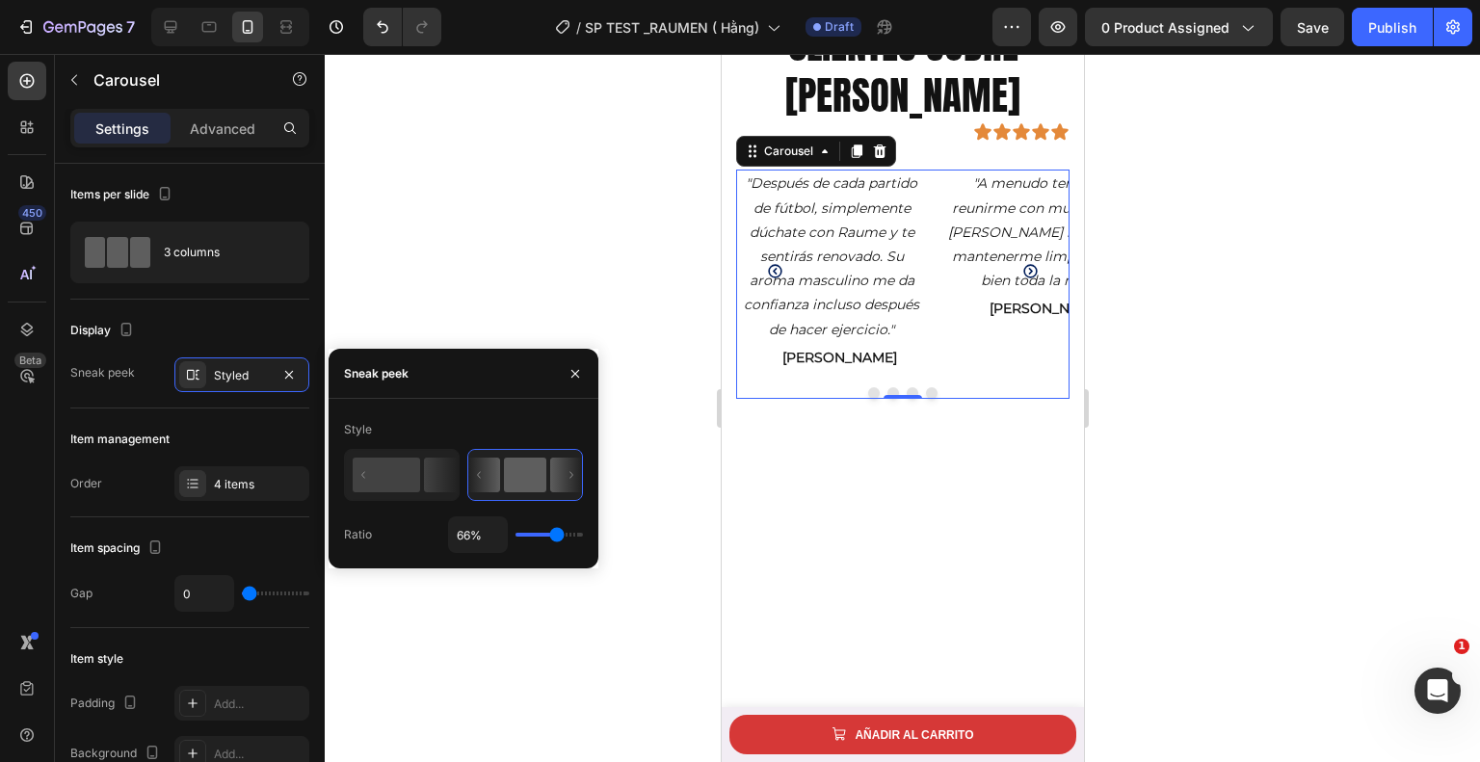
type input "64"
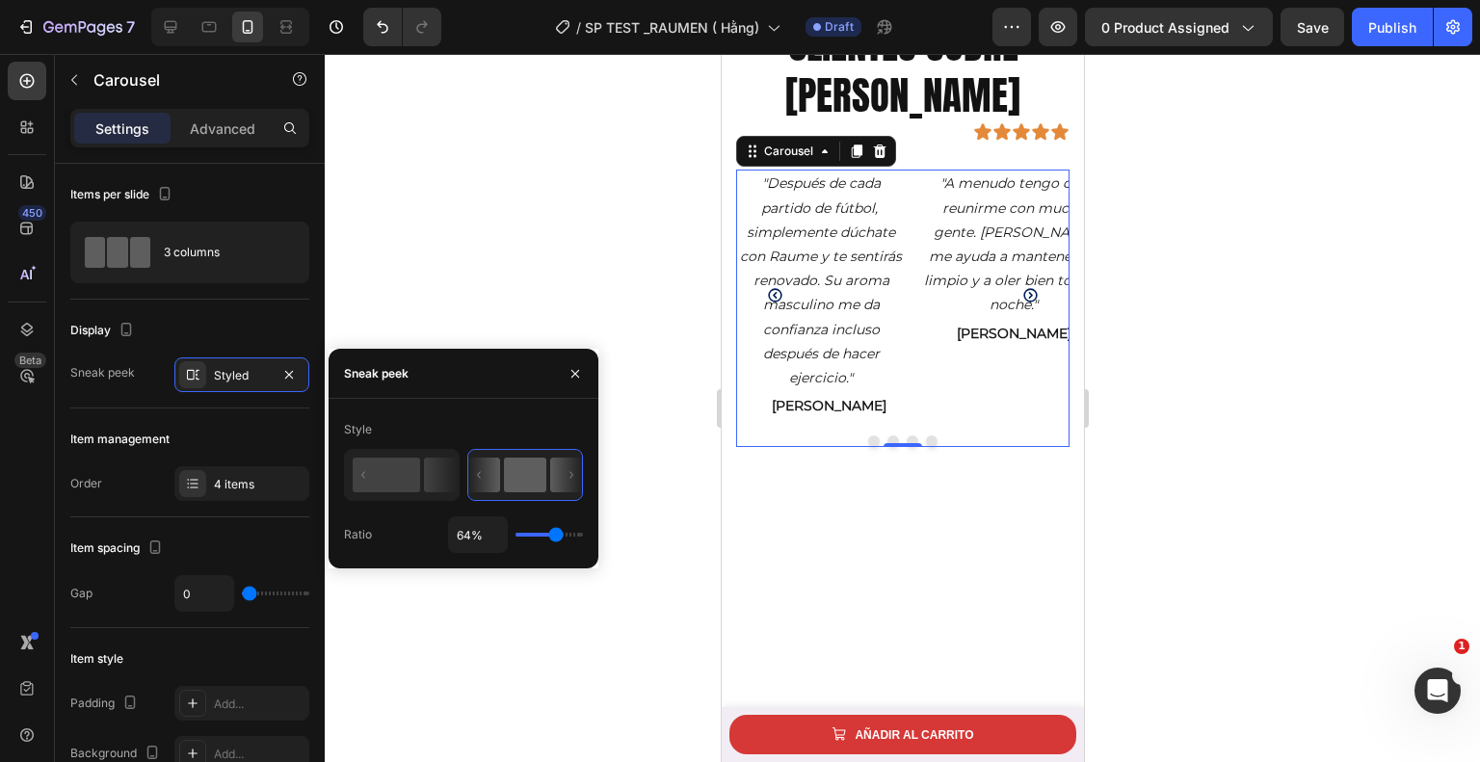
type input "60%"
type input "60"
type input "67%"
type input "67"
type input "95%"
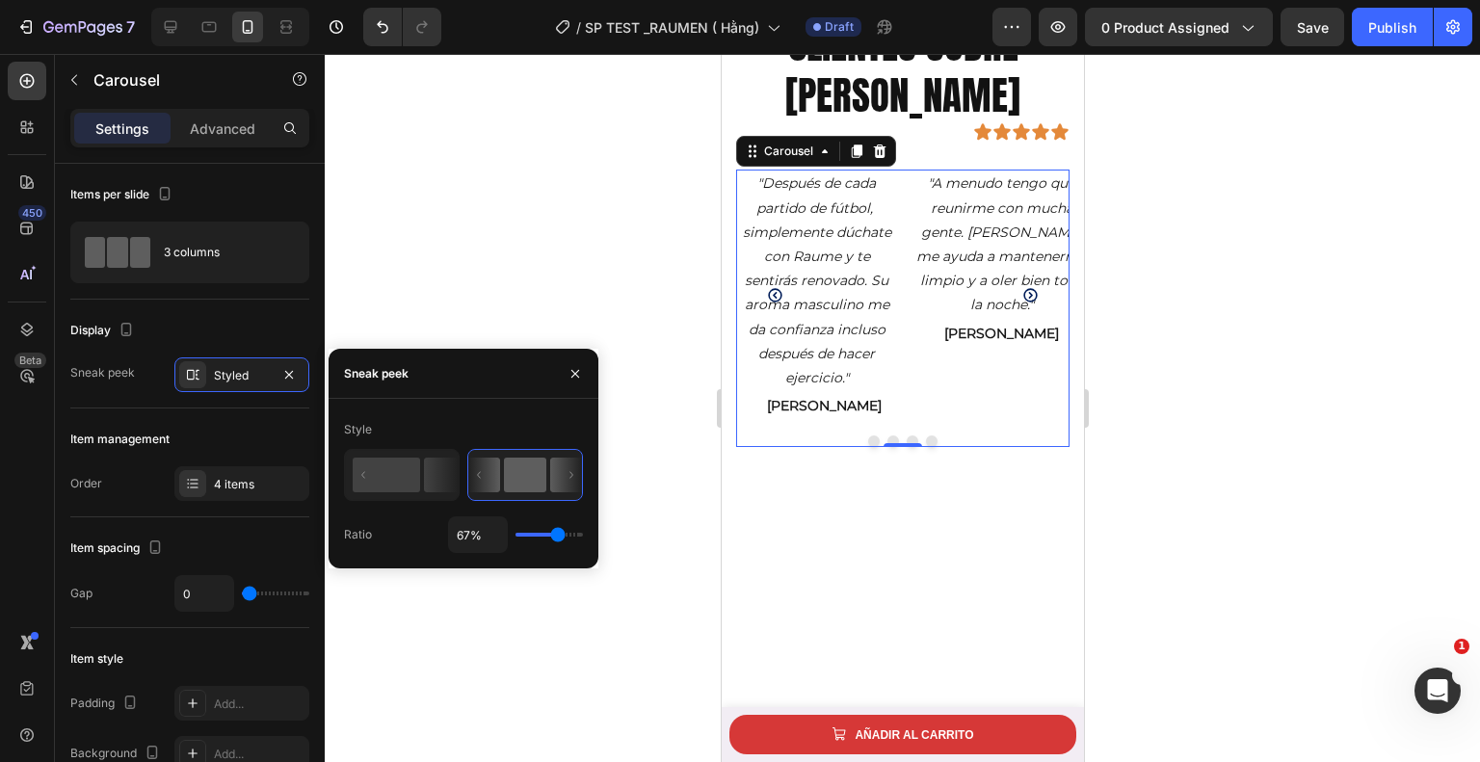
type input "95"
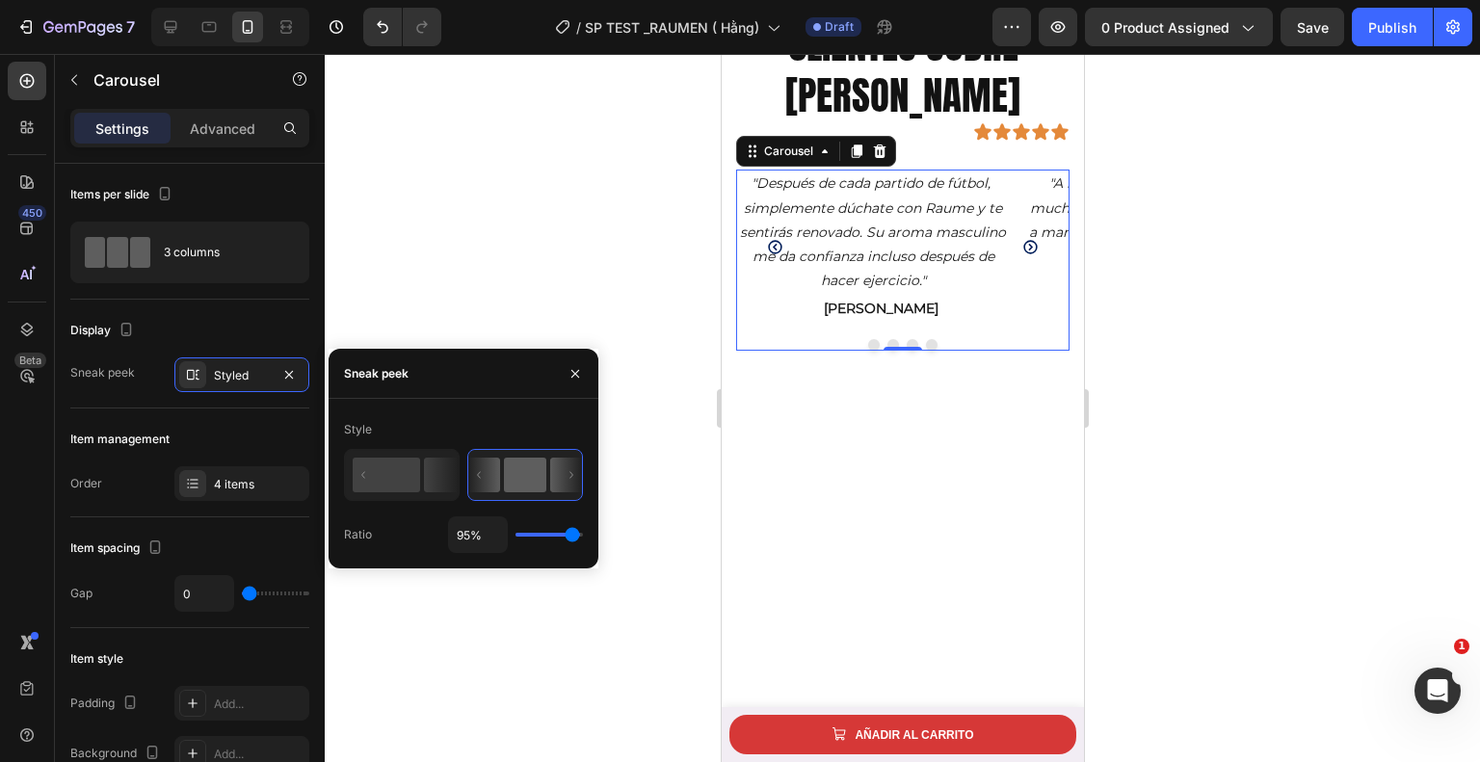
type input "100%"
type input "100"
drag, startPoint x: 570, startPoint y: 539, endPoint x: 603, endPoint y: 541, distance: 32.8
click at [583, 537] on input "range" at bounding box center [549, 535] width 67 height 4
click at [408, 477] on rect at bounding box center [386, 475] width 67 height 35
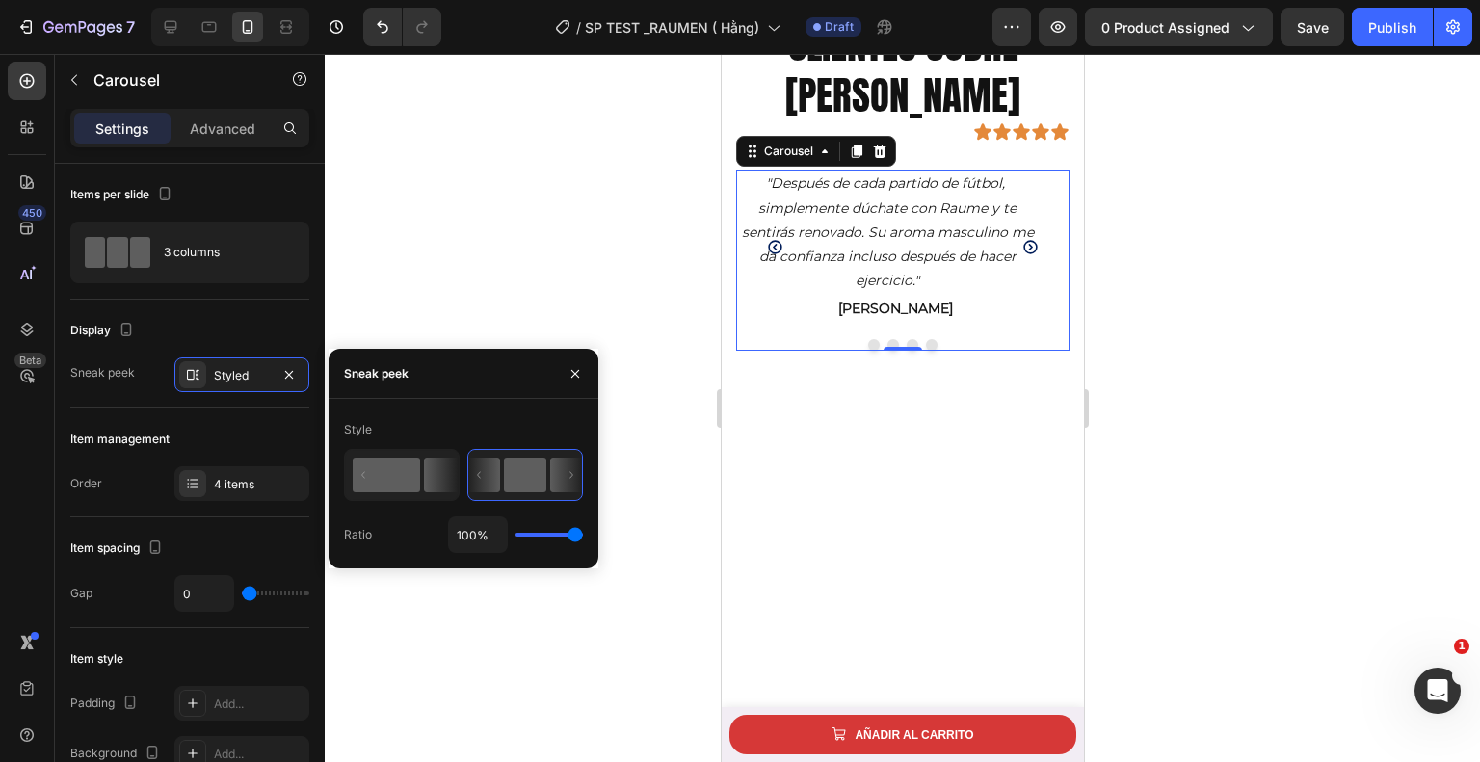
type input "50%"
type input "50"
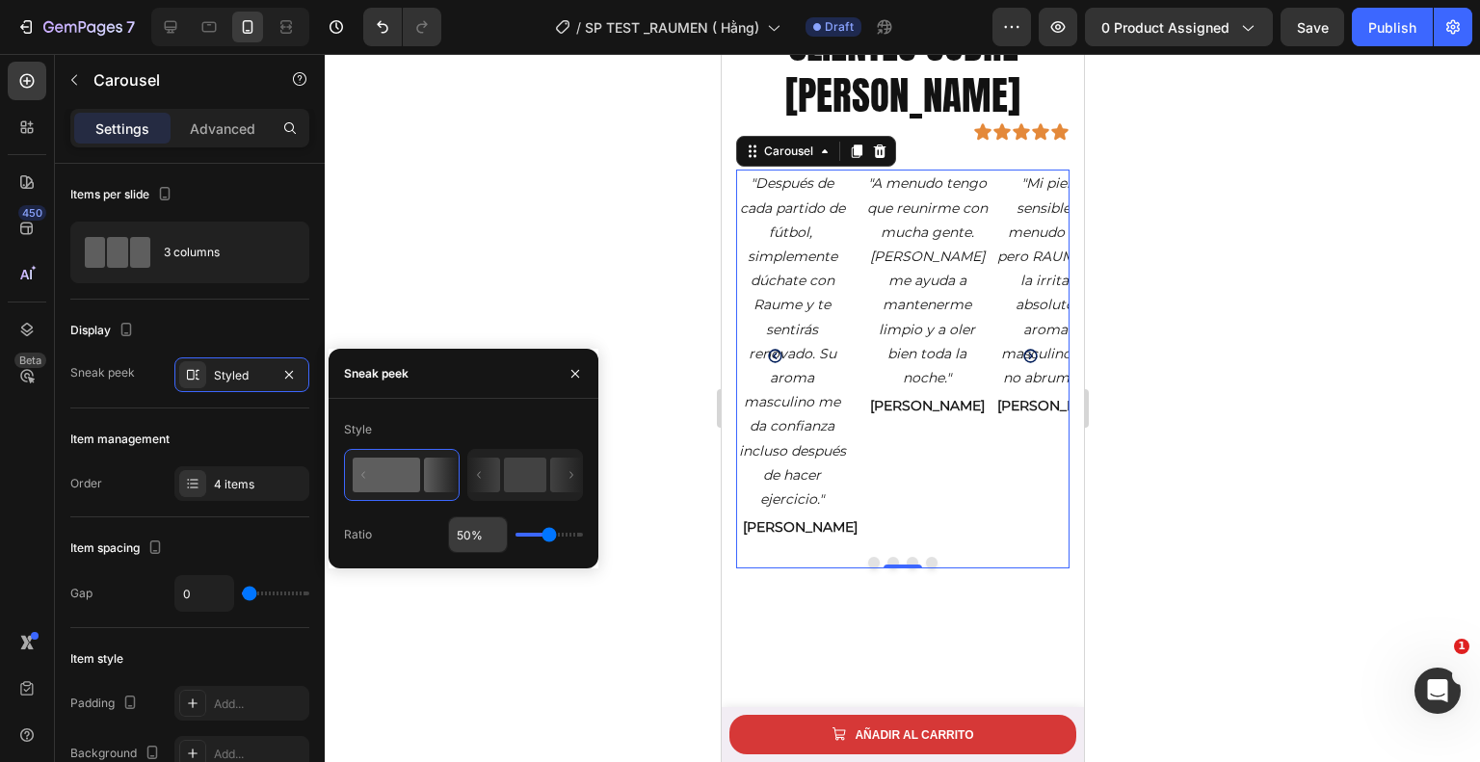
drag, startPoint x: 540, startPoint y: 530, endPoint x: 487, endPoint y: 542, distance: 54.2
click at [487, 542] on div "50%" at bounding box center [515, 534] width 135 height 37
drag, startPoint x: 547, startPoint y: 542, endPoint x: 532, endPoint y: 550, distance: 17.2
click at [485, 560] on div "Style Ratio 50%" at bounding box center [464, 484] width 270 height 170
type input "66%"
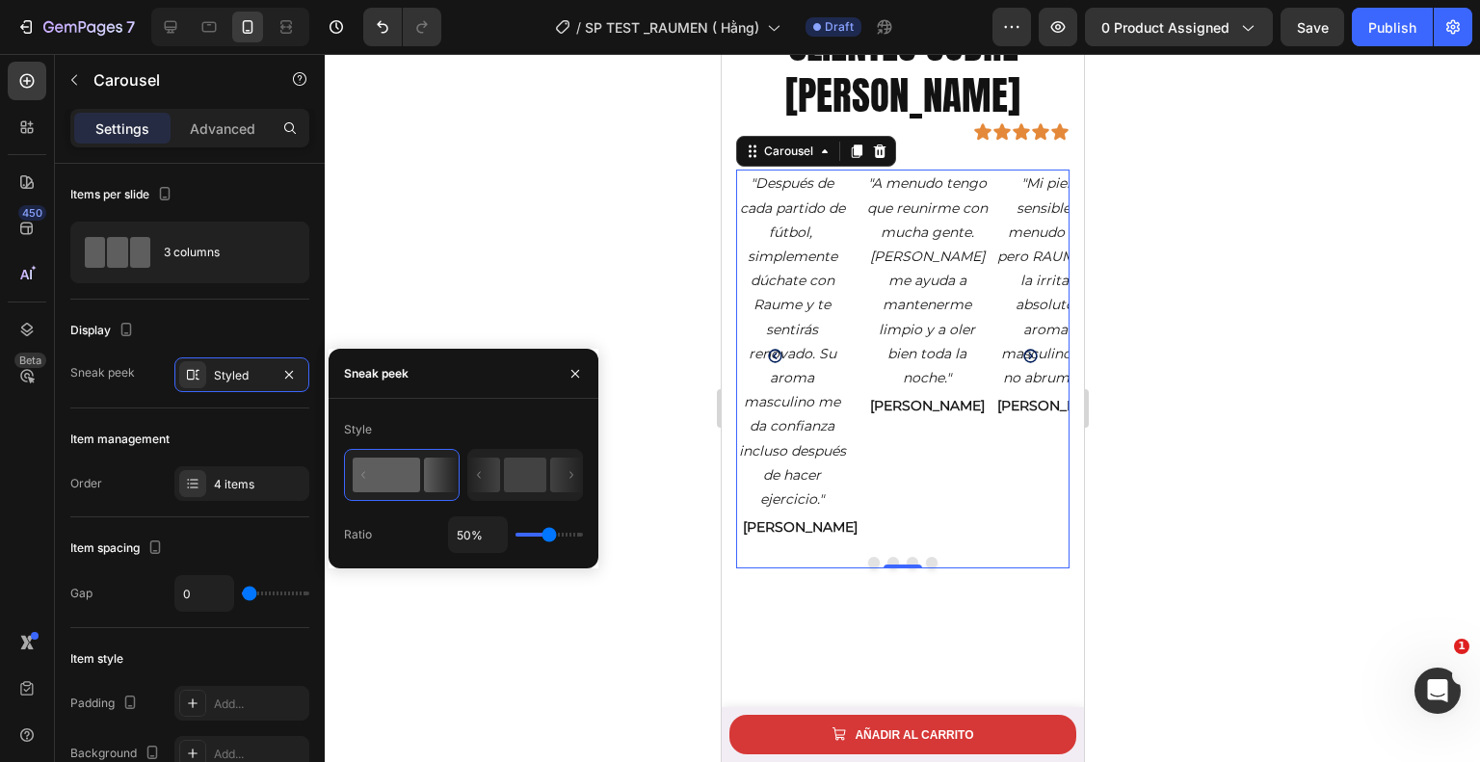
type input "66"
type input "59%"
type input "59"
type input "1%"
type input "1"
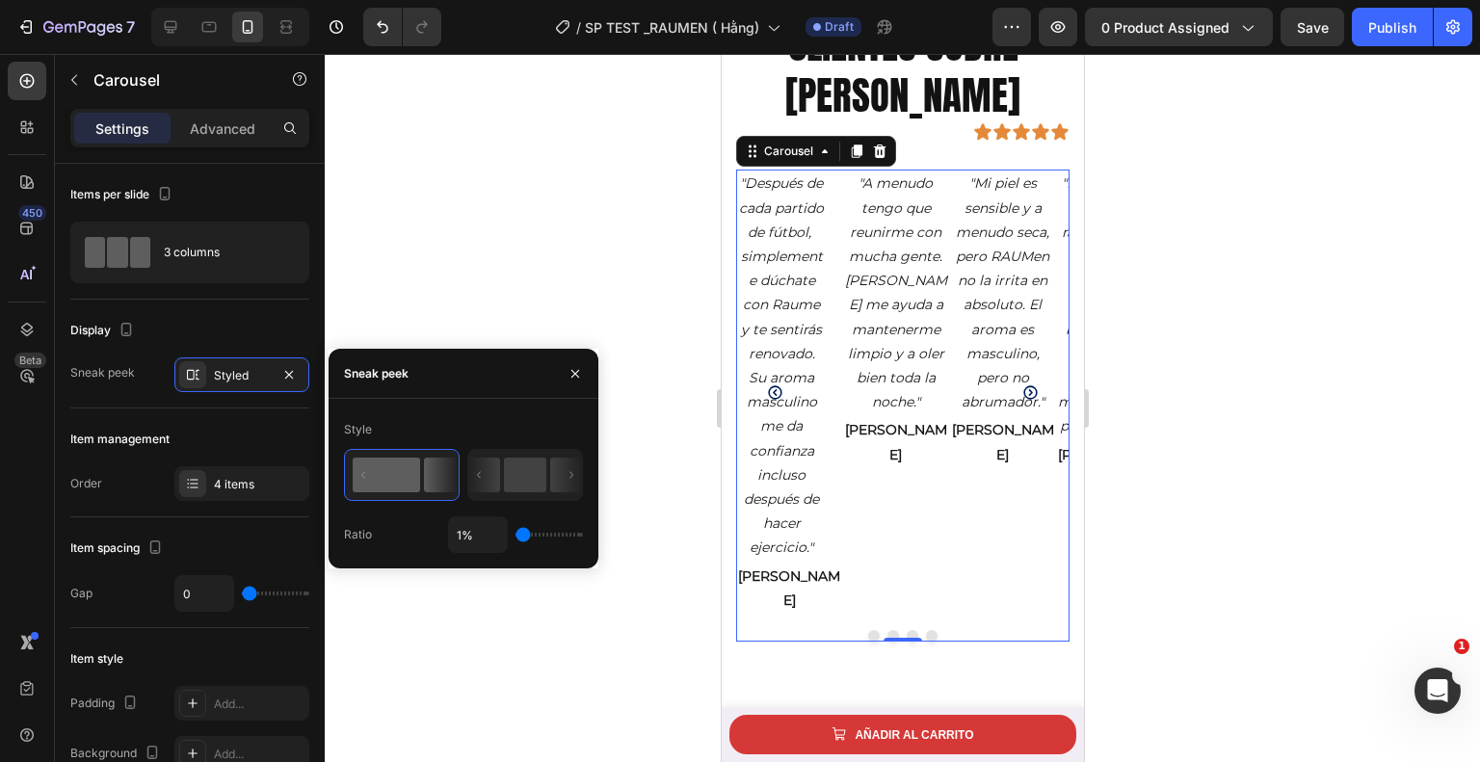
type input "34%"
type input "34"
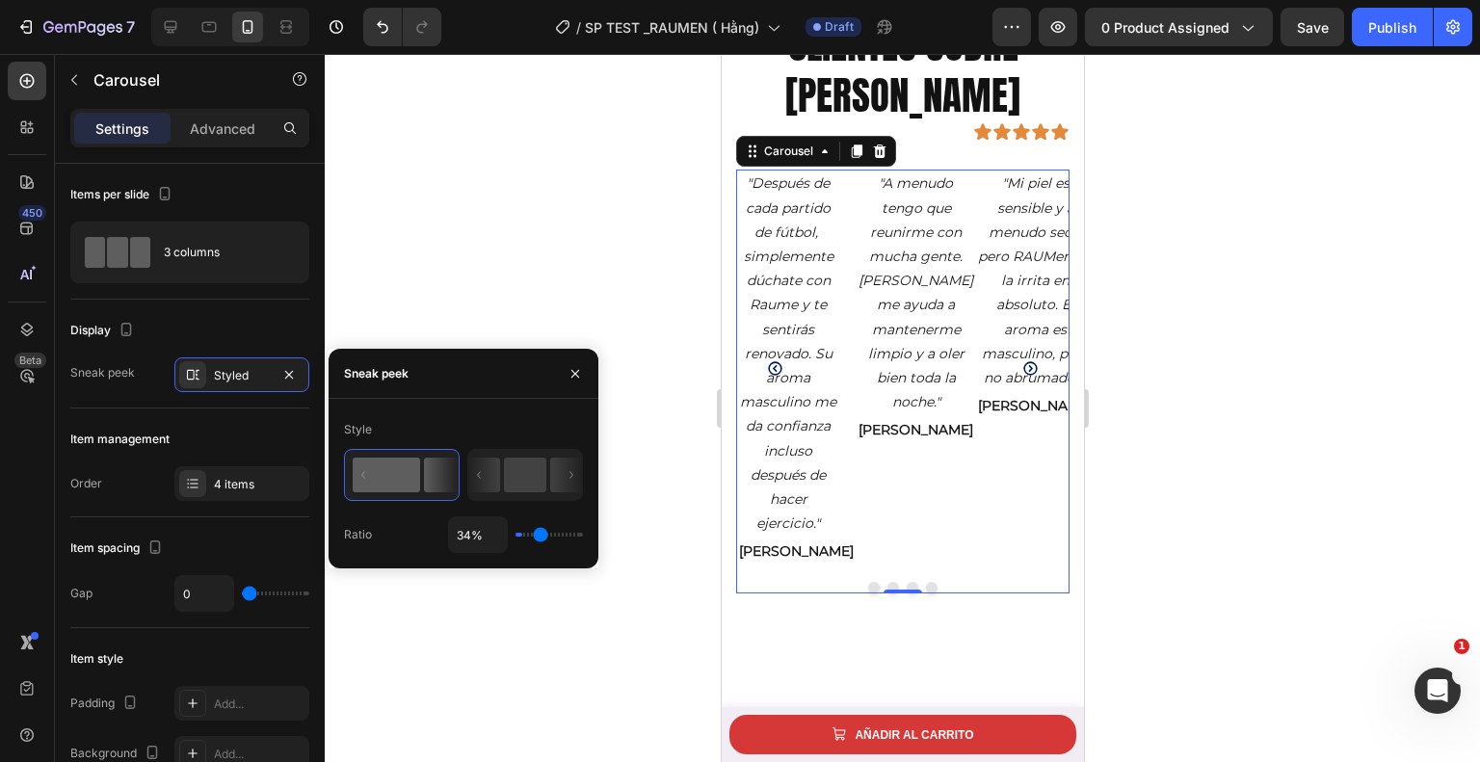
type input "100%"
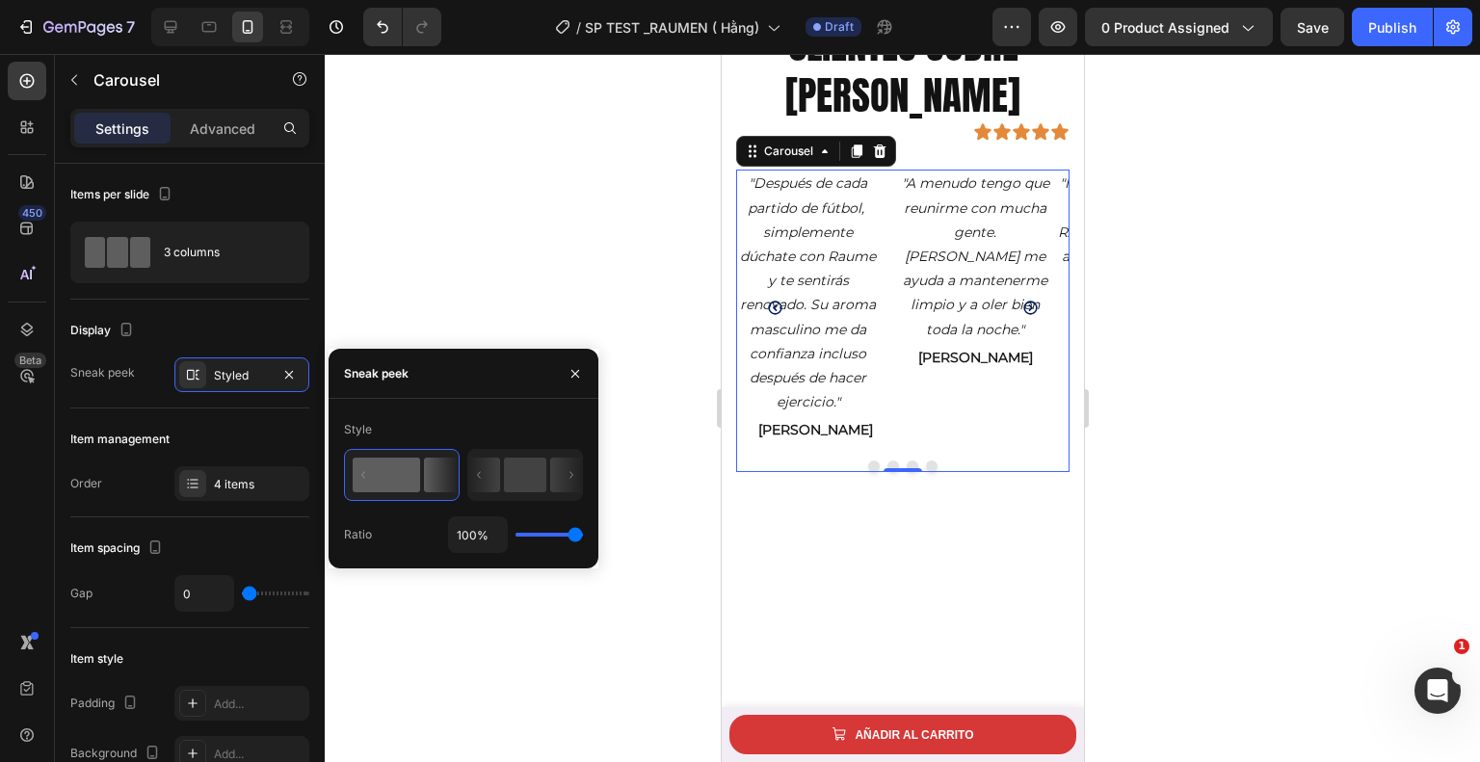
drag, startPoint x: 553, startPoint y: 534, endPoint x: 613, endPoint y: 548, distance: 61.5
type input "100"
click at [583, 537] on input "range" at bounding box center [549, 535] width 67 height 4
click at [509, 467] on rect at bounding box center [525, 475] width 42 height 35
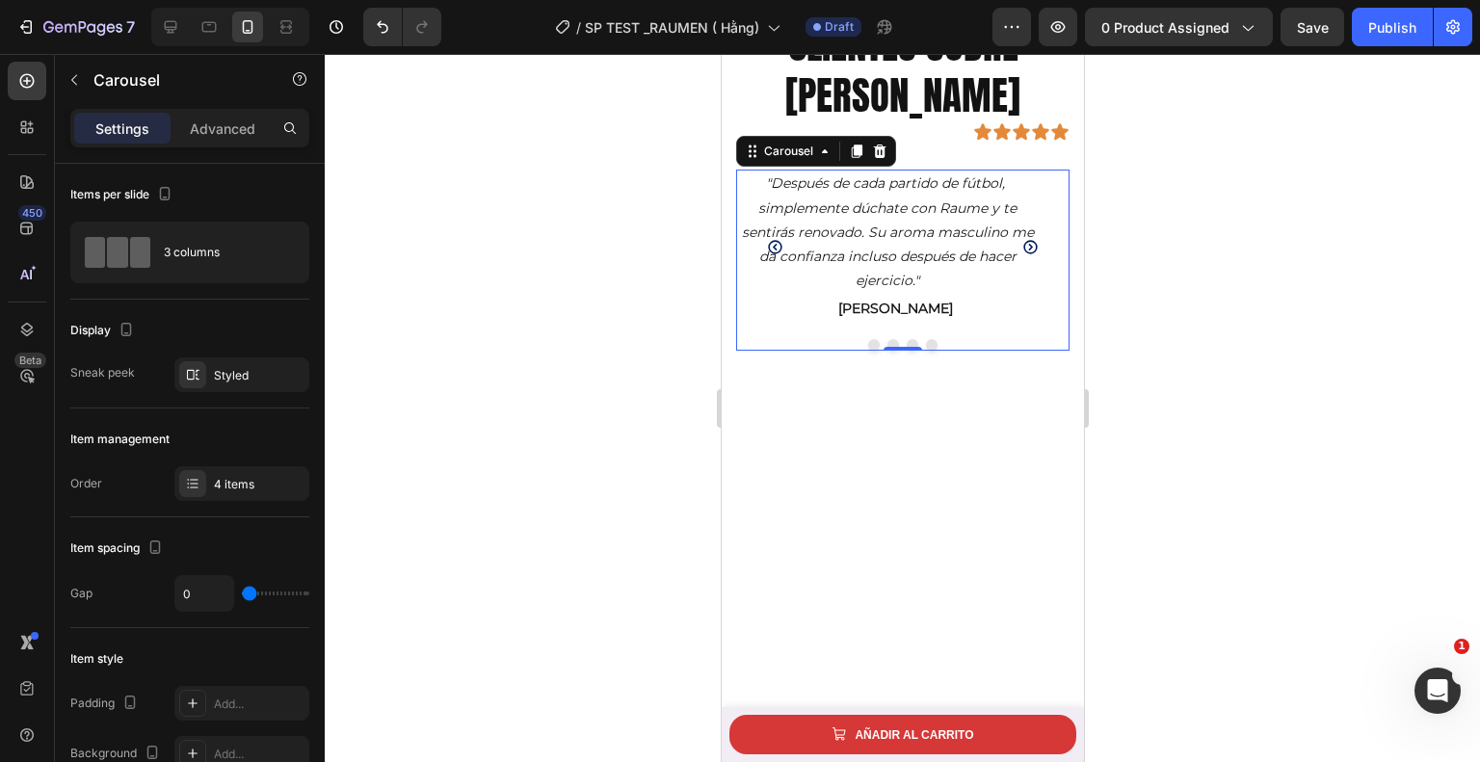
click at [1021, 239] on icon "Carousel Next Arrow" at bounding box center [1029, 247] width 16 height 16
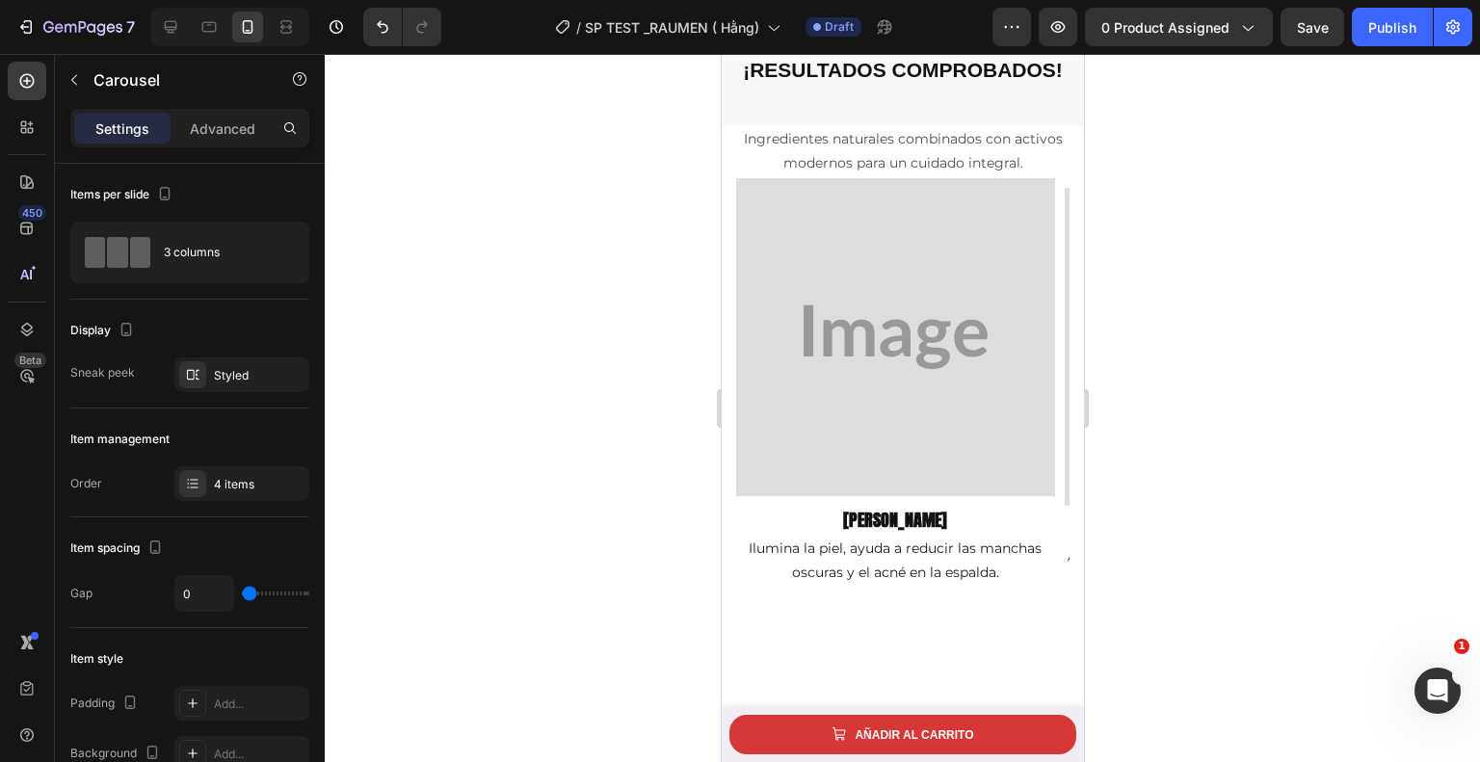
scroll to position [2304, 0]
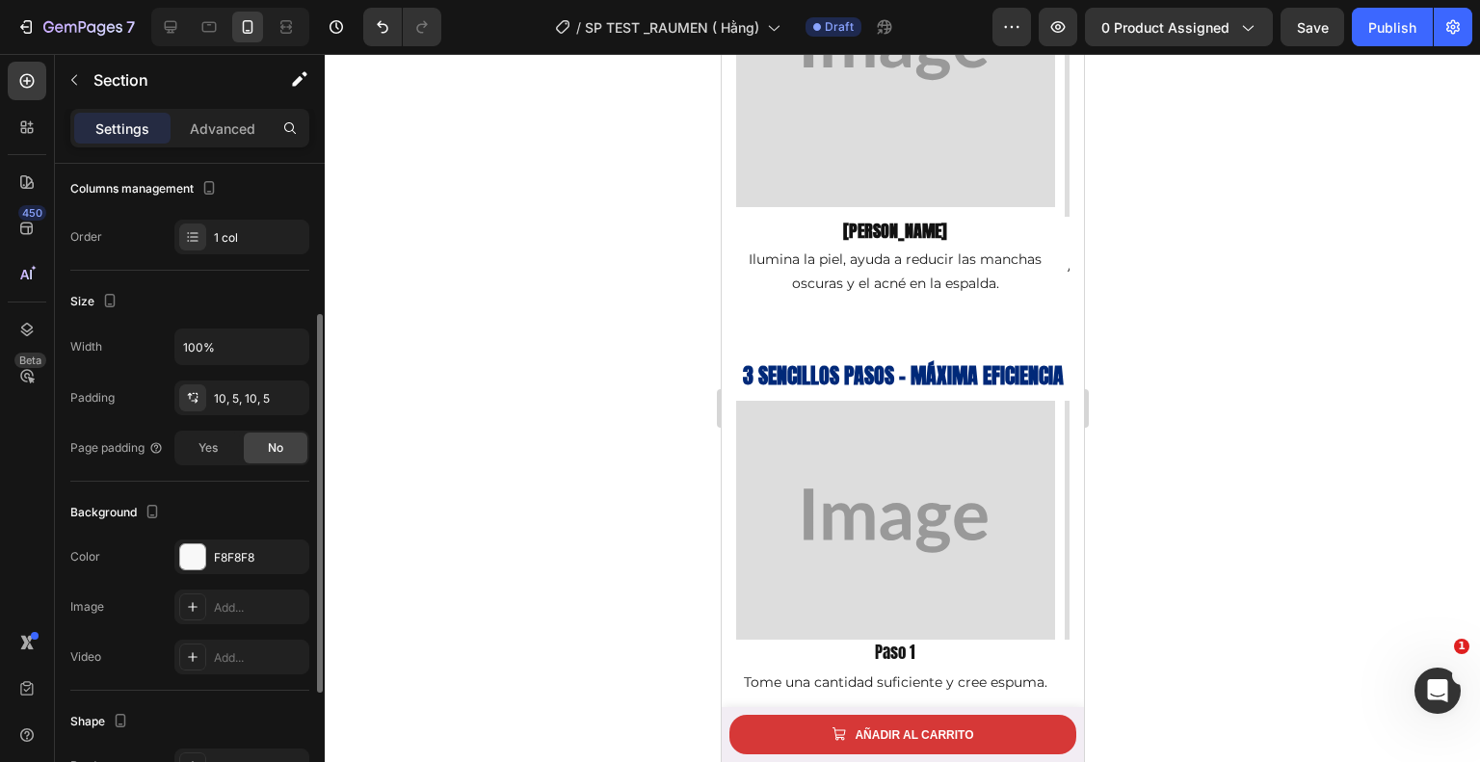
scroll to position [278, 0]
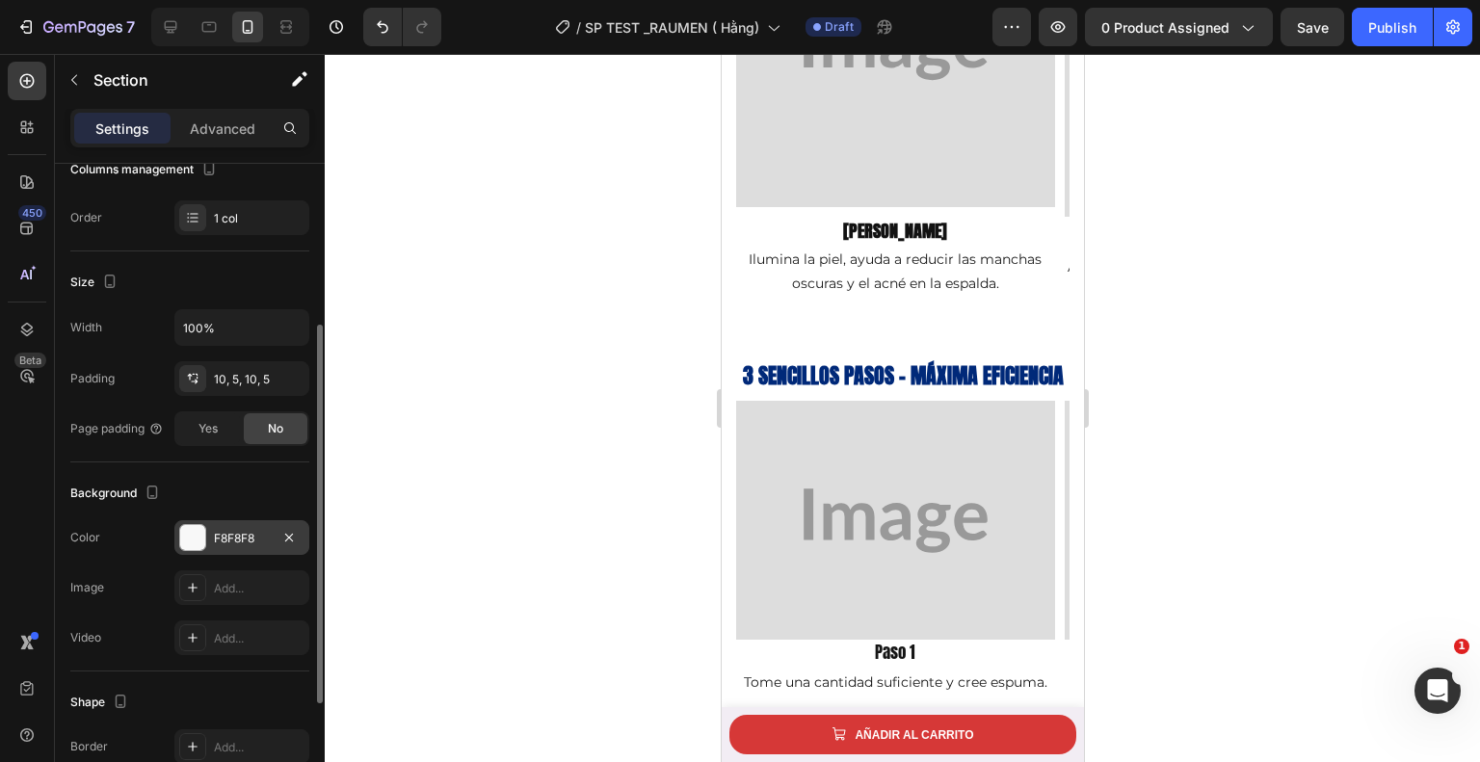
click at [235, 530] on div "F8F8F8" at bounding box center [242, 538] width 56 height 17
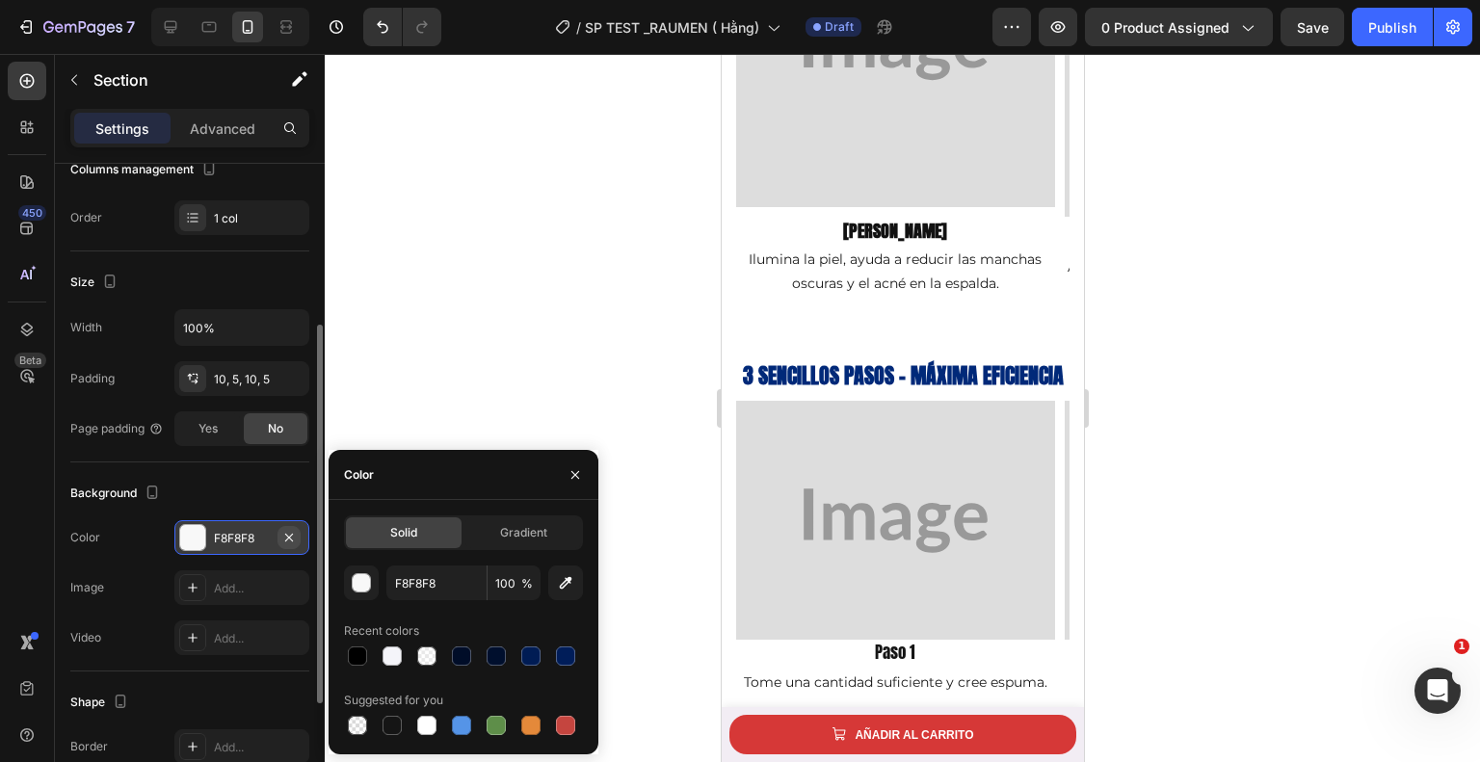
click at [295, 530] on icon "button" at bounding box center [288, 537] width 15 height 15
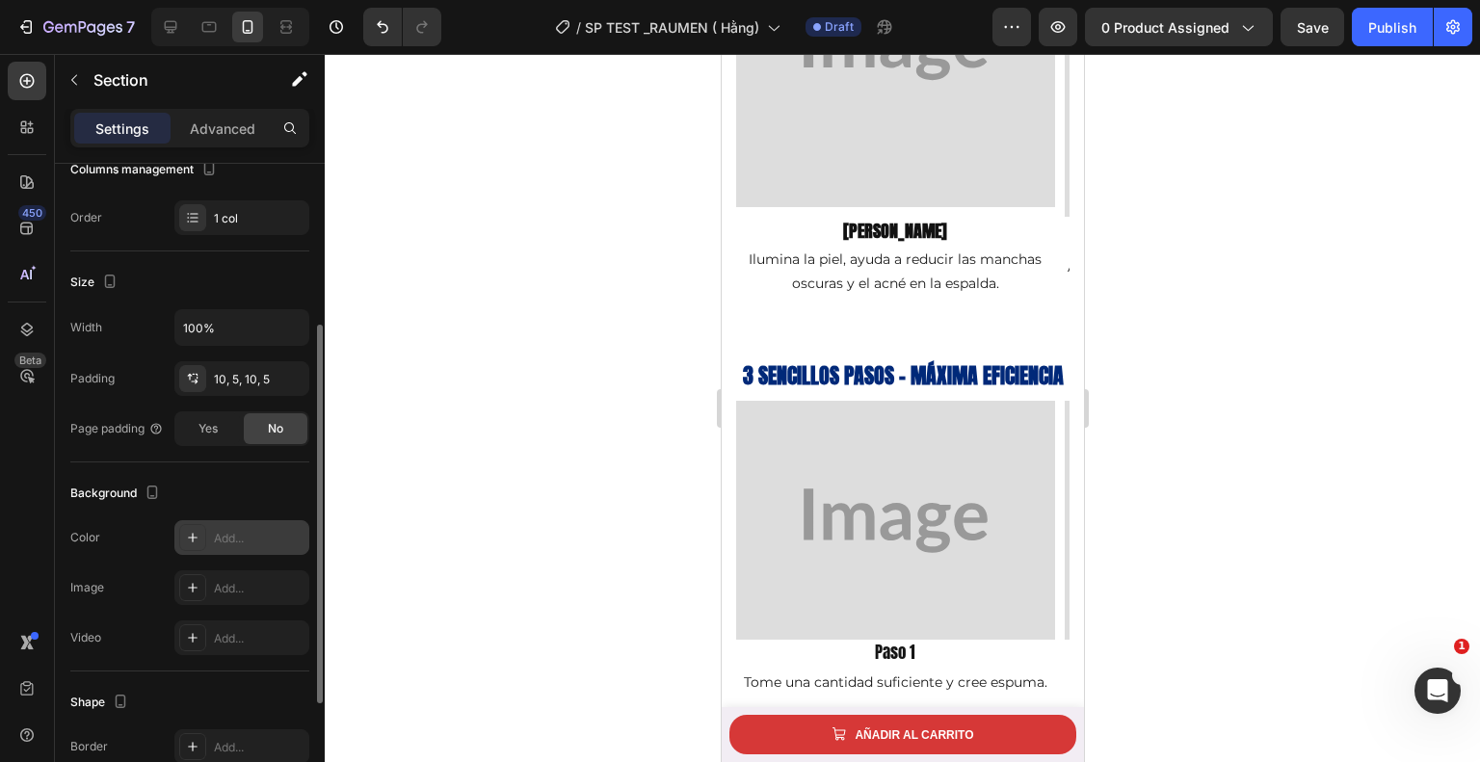
click at [282, 532] on div "Add..." at bounding box center [259, 538] width 91 height 17
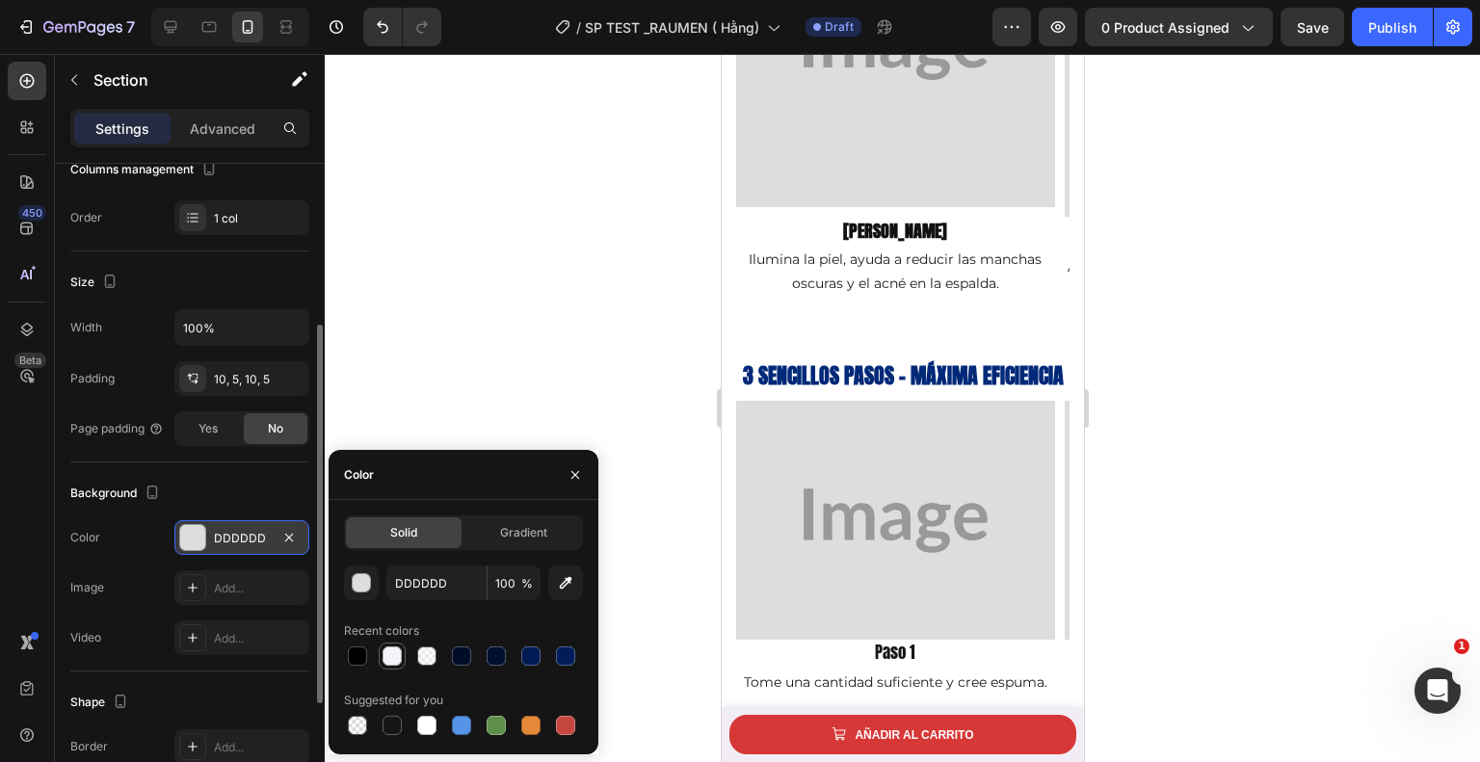
click at [394, 653] on div at bounding box center [392, 656] width 19 height 19
type input "F4F4F9"
click at [294, 533] on icon "button" at bounding box center [288, 537] width 15 height 15
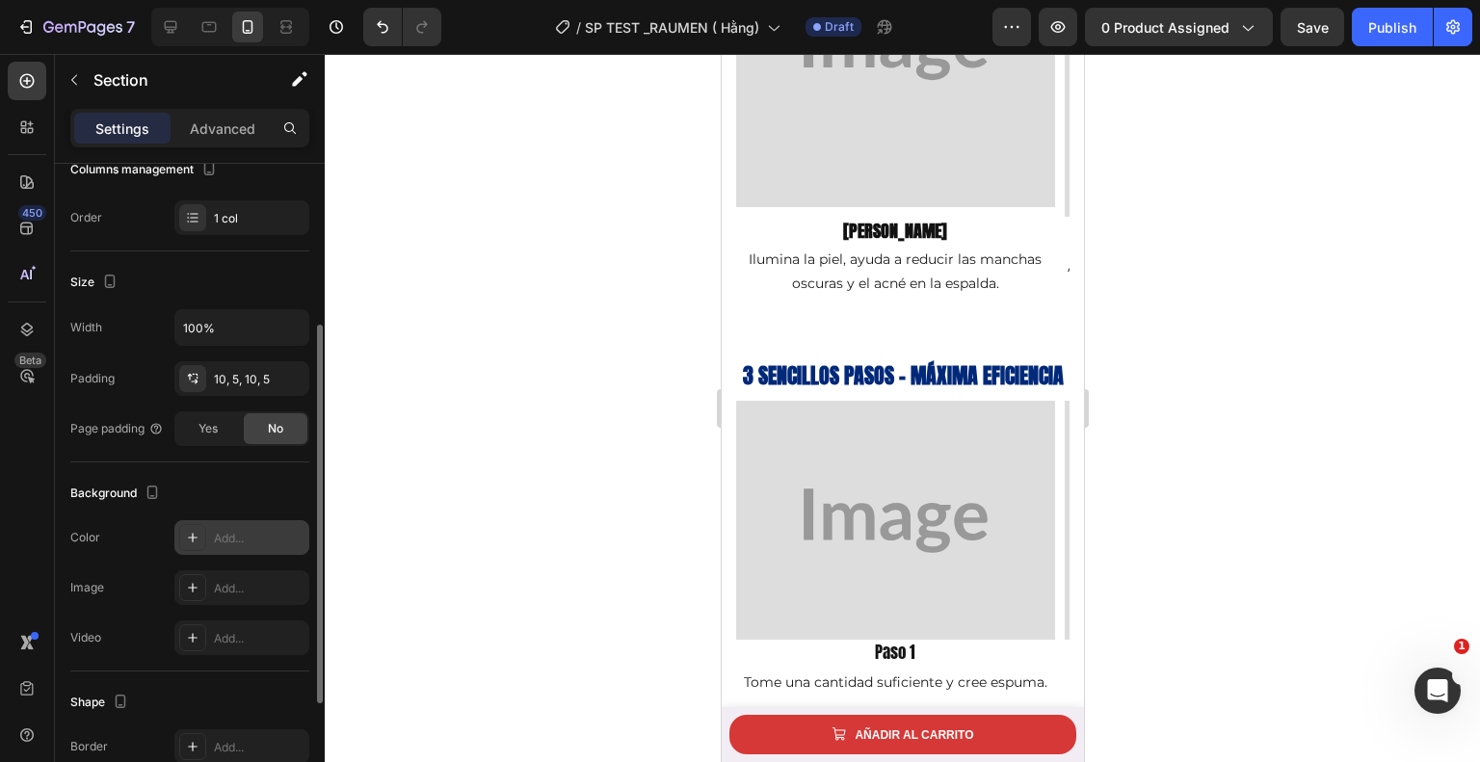
click at [585, 327] on div at bounding box center [902, 408] width 1155 height 708
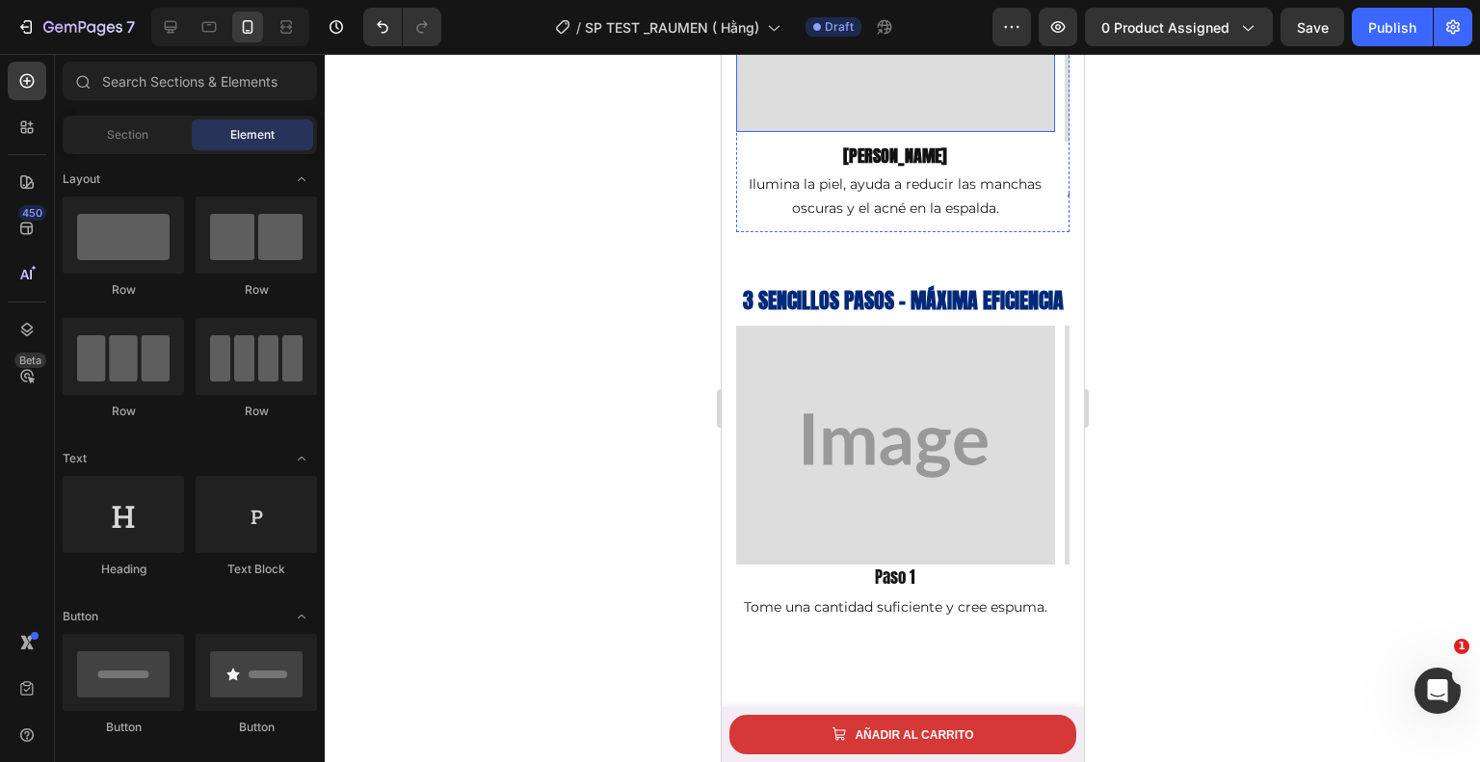
scroll to position [2381, 0]
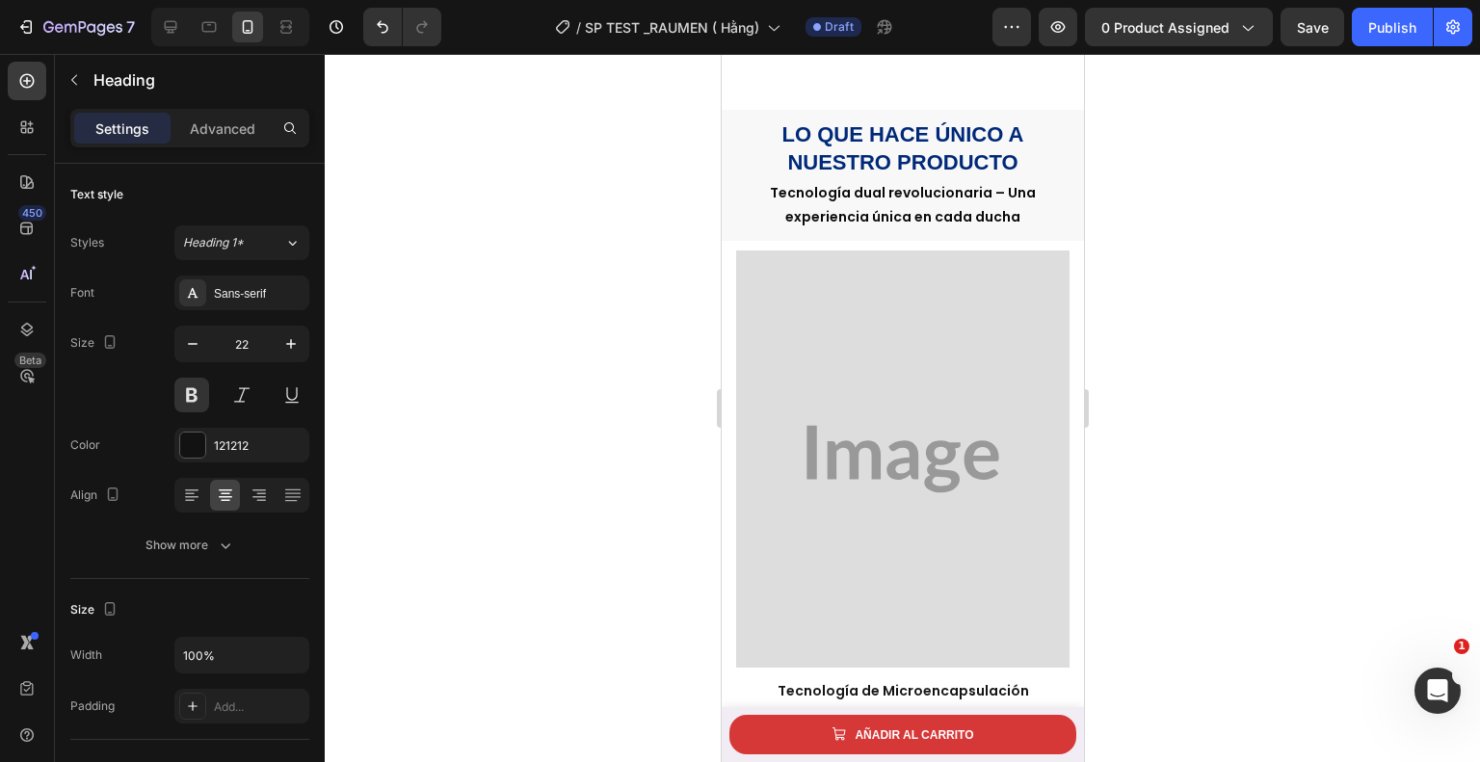
scroll to position [1138, 0]
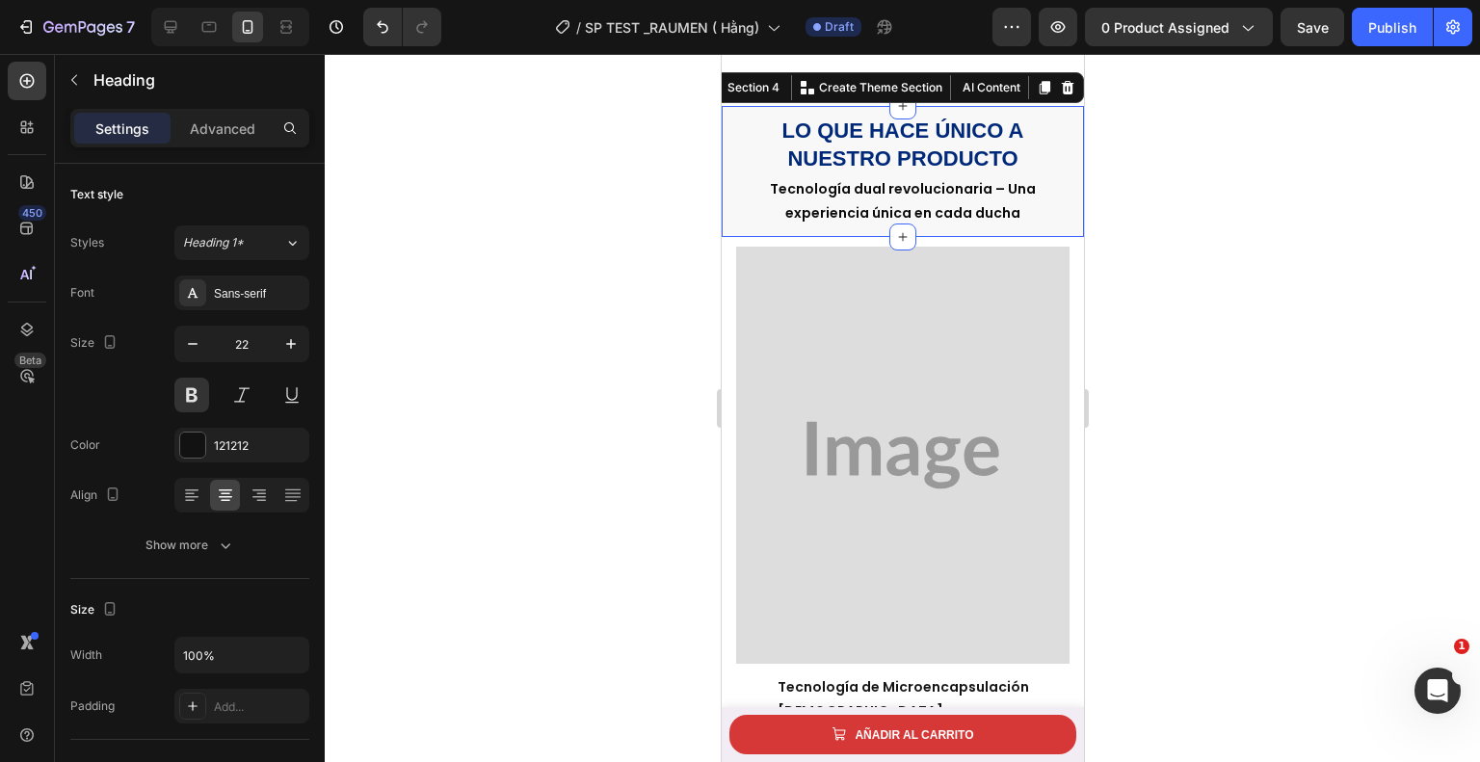
click at [1047, 237] on div "Lo que hace único a nuestro producto Heading Tecnología dual revolucionaria – U…" at bounding box center [902, 171] width 362 height 131
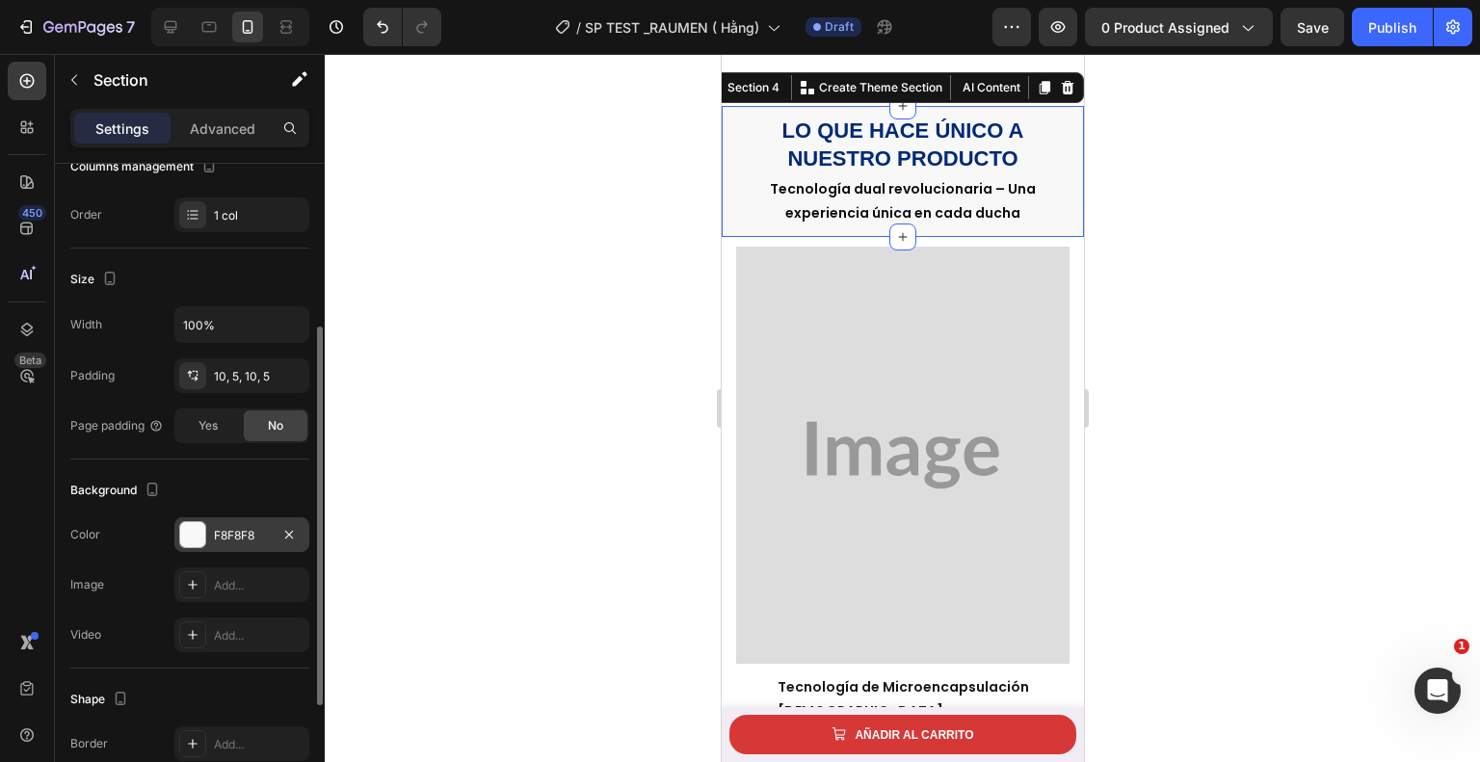
scroll to position [280, 0]
click at [289, 530] on icon "button" at bounding box center [288, 534] width 15 height 15
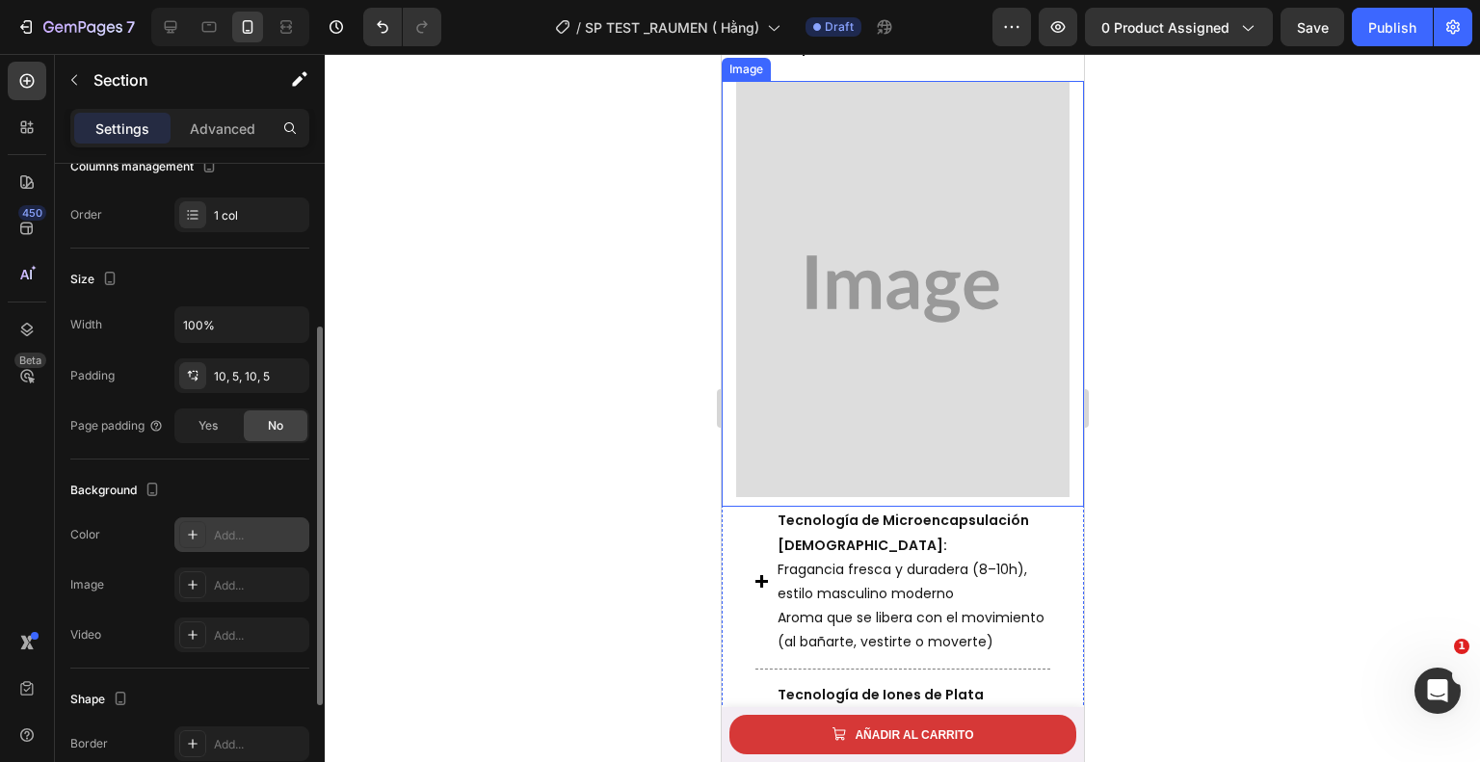
scroll to position [1908, 0]
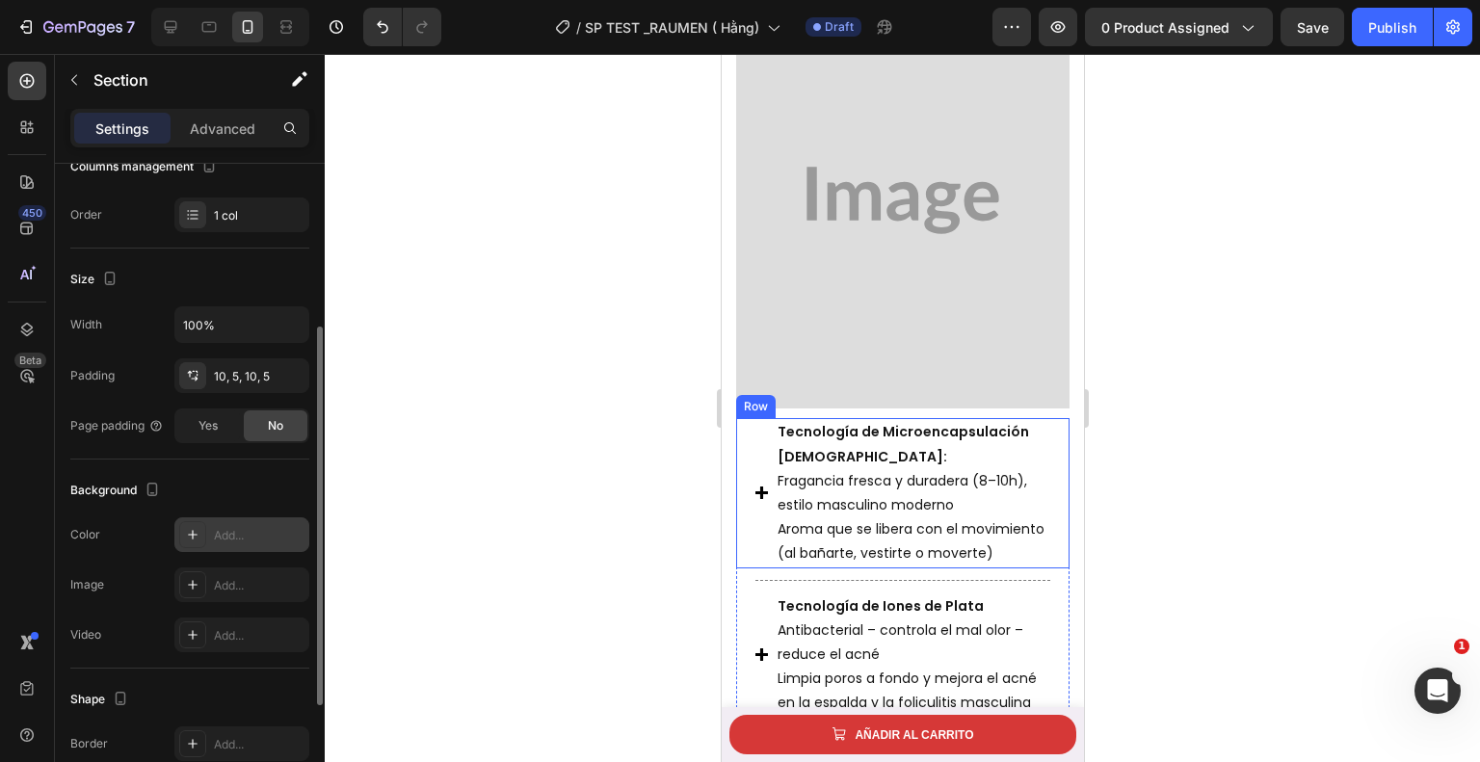
click at [764, 431] on div "Icon" at bounding box center [760, 492] width 13 height 149
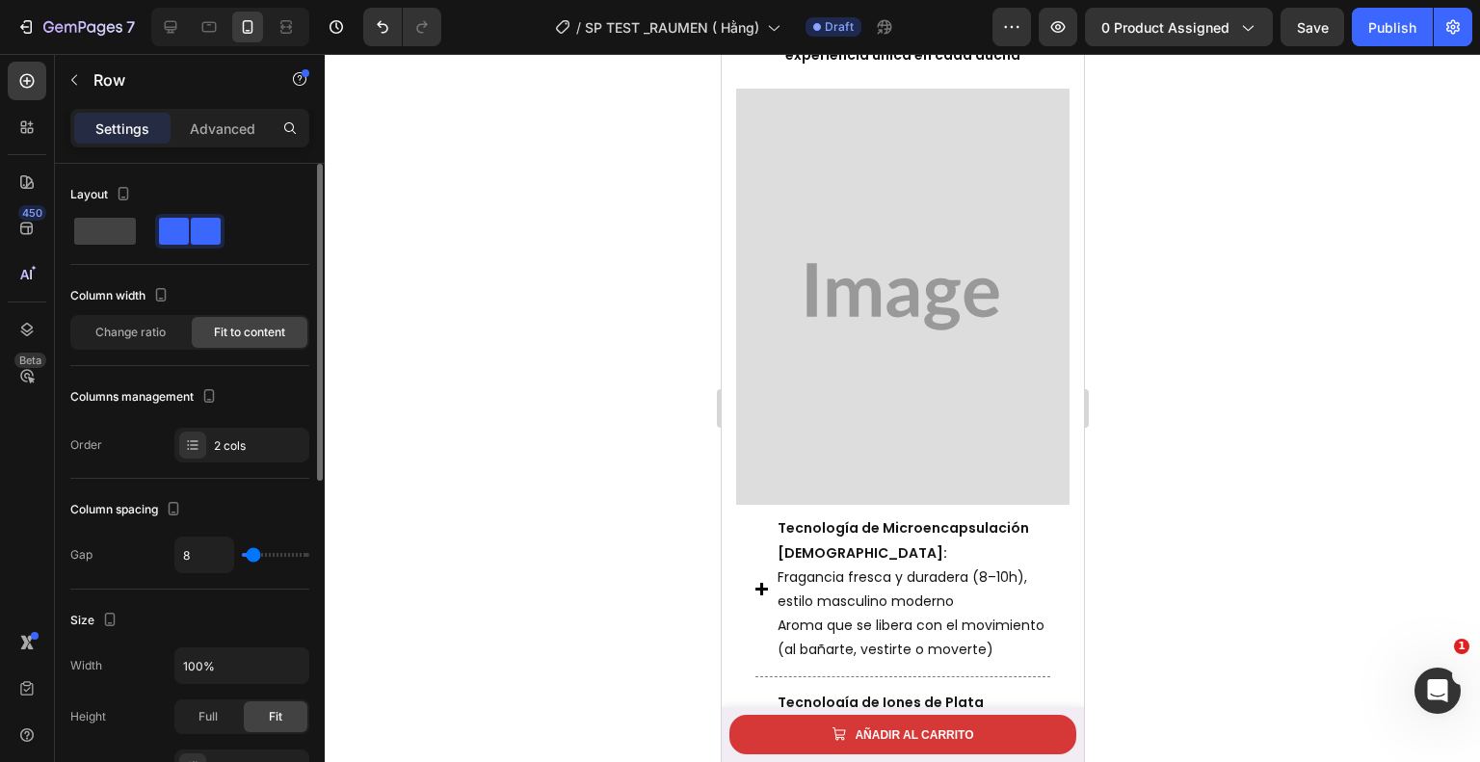
scroll to position [1553, 0]
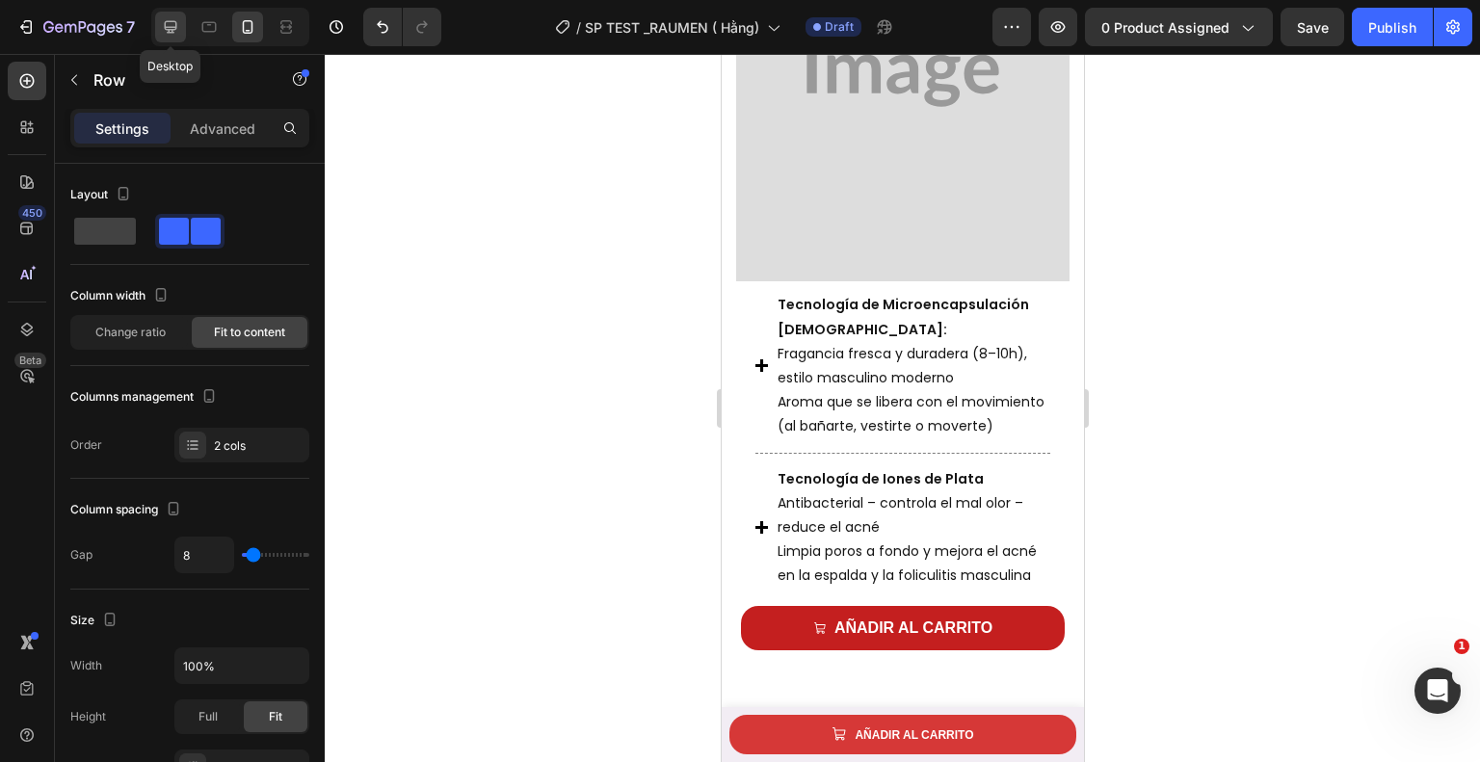
click at [170, 30] on icon at bounding box center [171, 27] width 13 height 13
type input "1200"
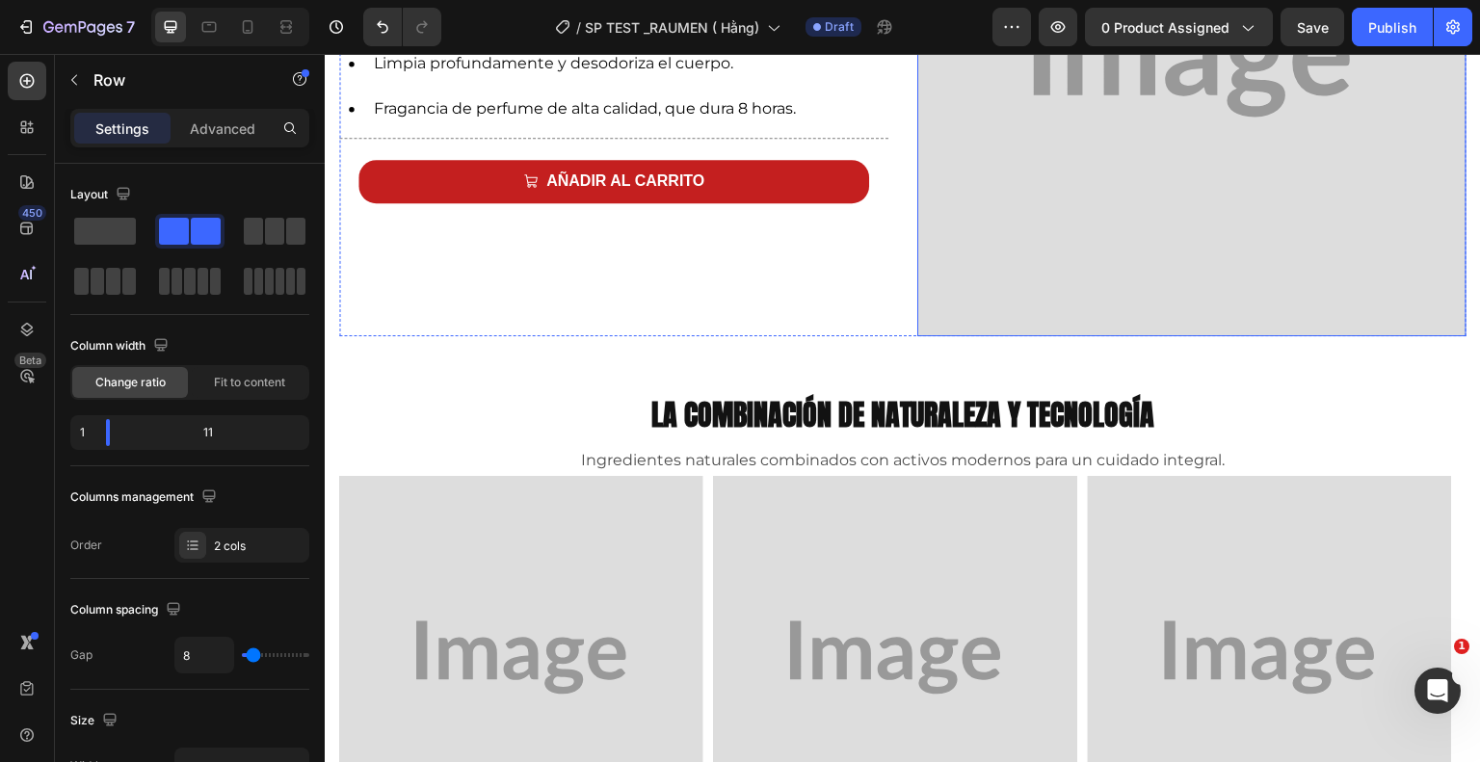
scroll to position [1389, 0]
